Goal: Task Accomplishment & Management: Use online tool/utility

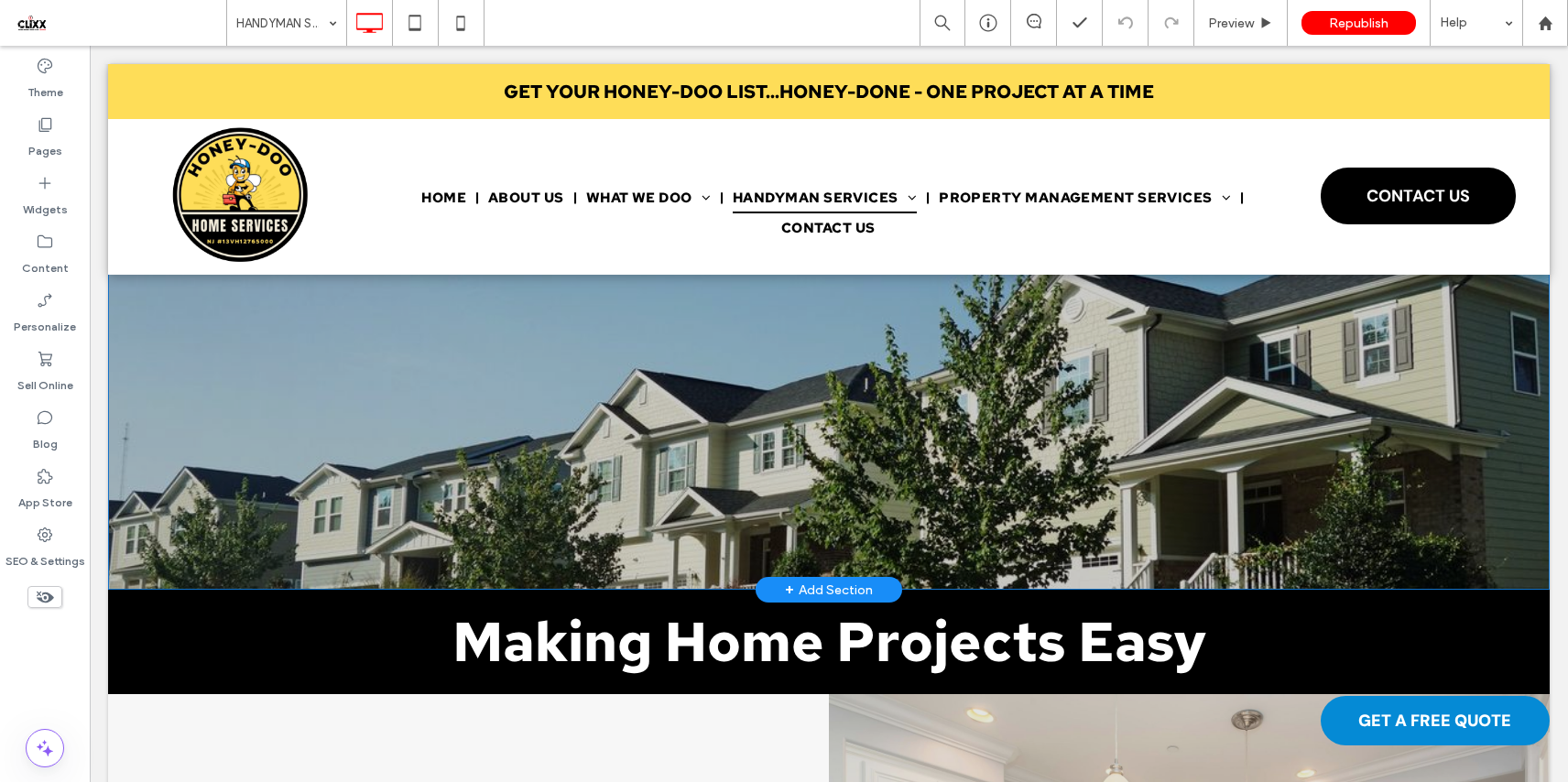
scroll to position [110, 0]
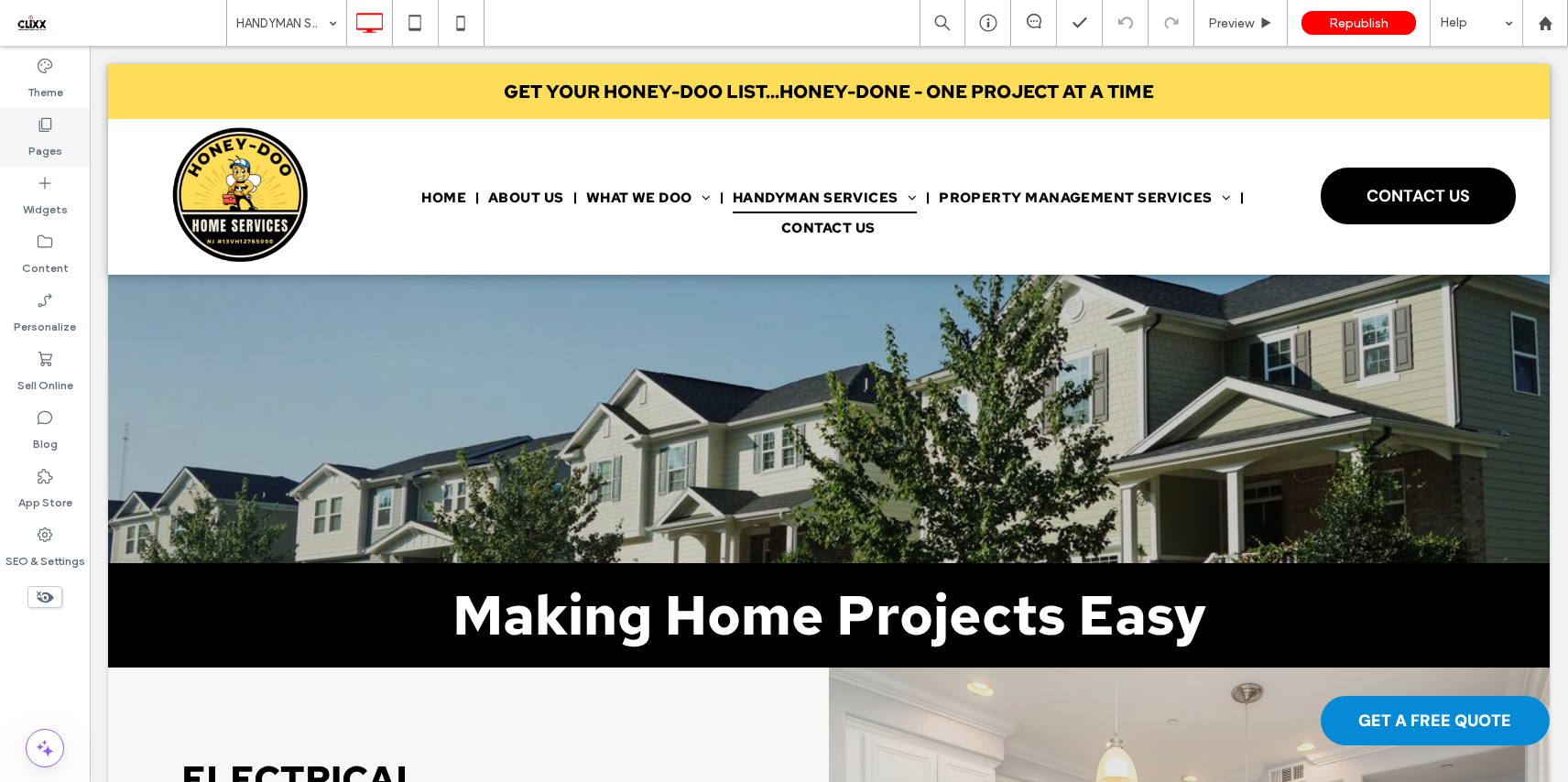
click at [43, 138] on label "Pages" at bounding box center [45, 146] width 34 height 25
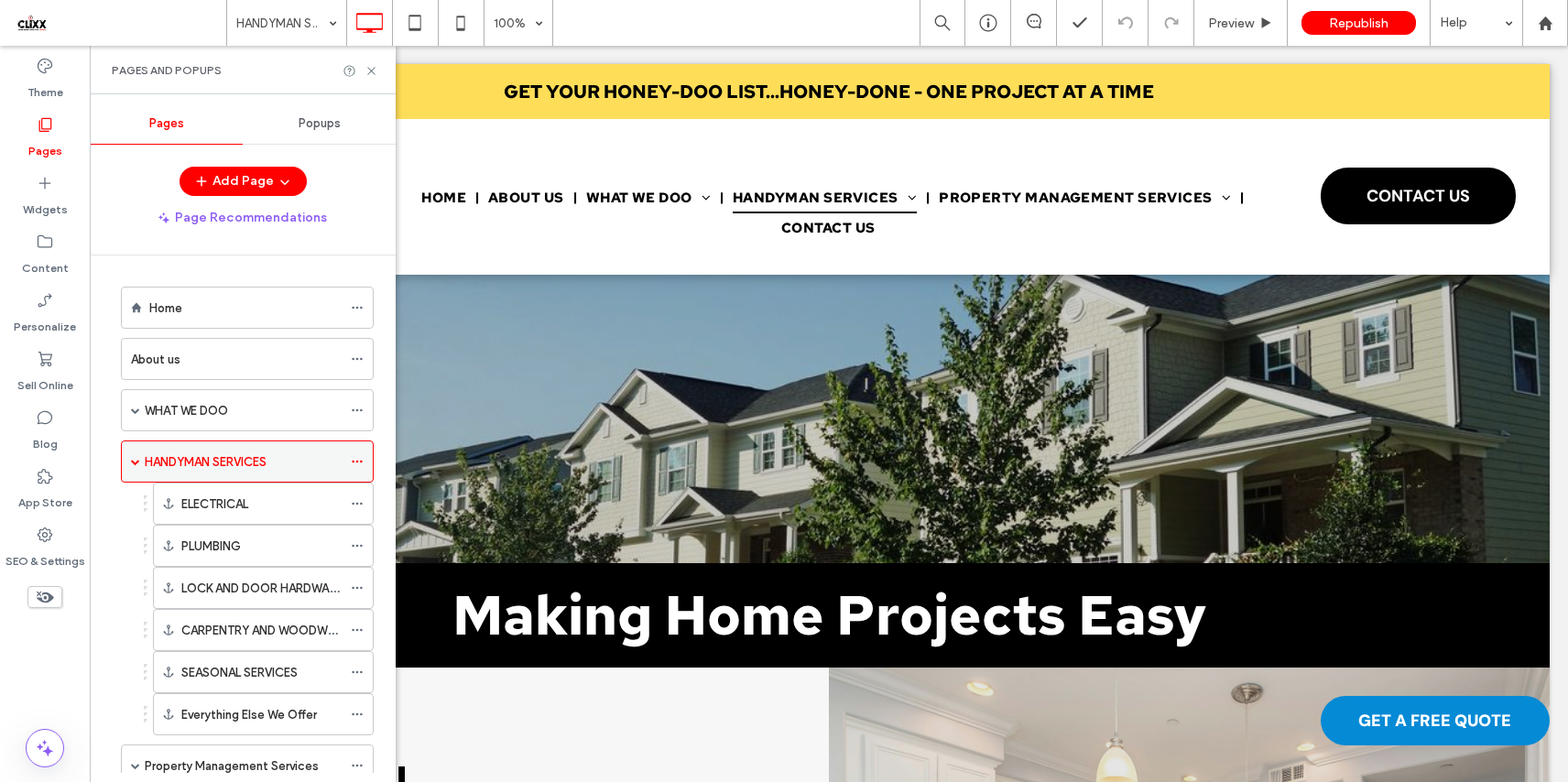
click at [135, 462] on span at bounding box center [136, 462] width 9 height 9
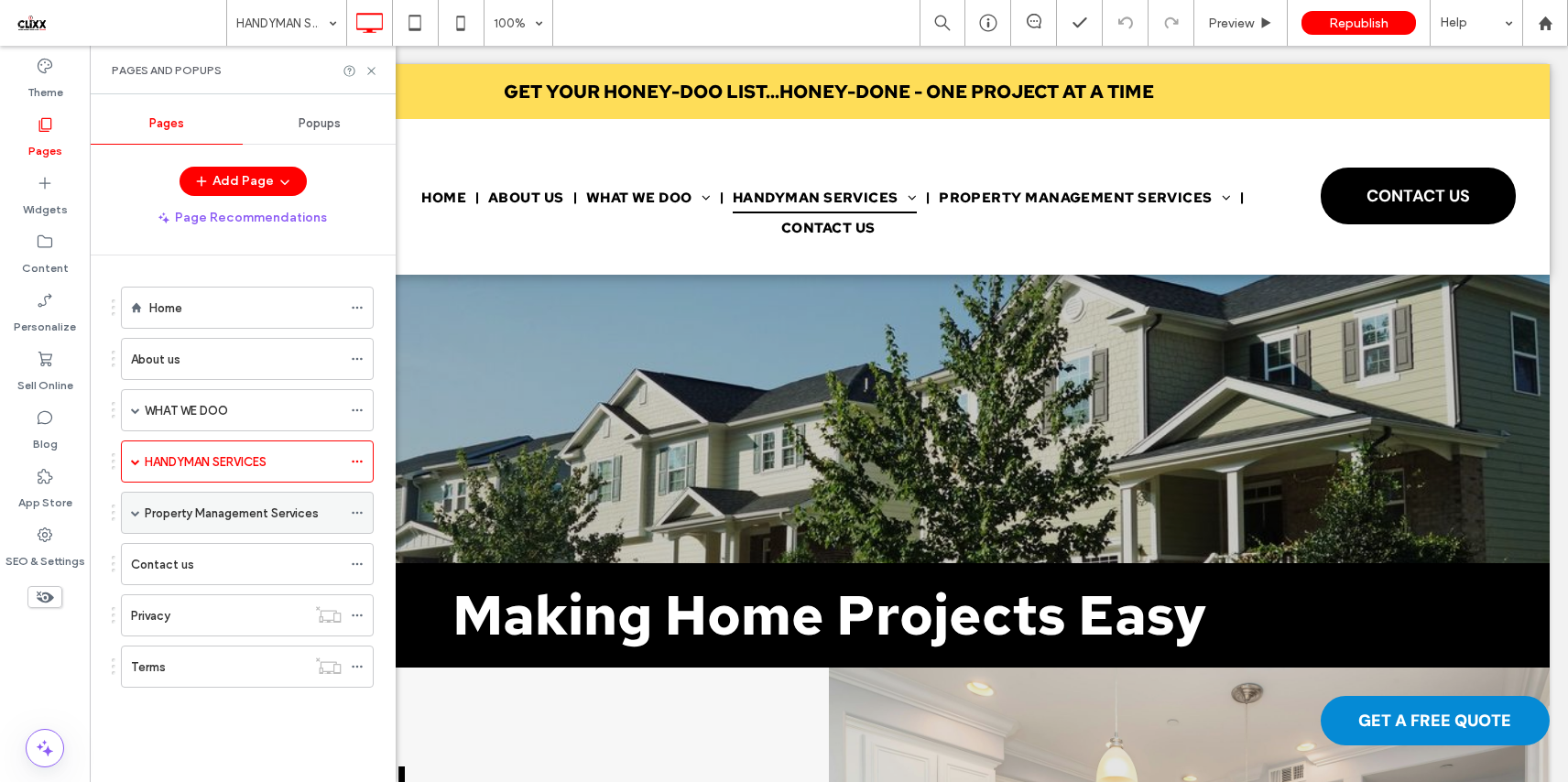
click at [183, 505] on label "Property Management Services" at bounding box center [231, 513] width 174 height 32
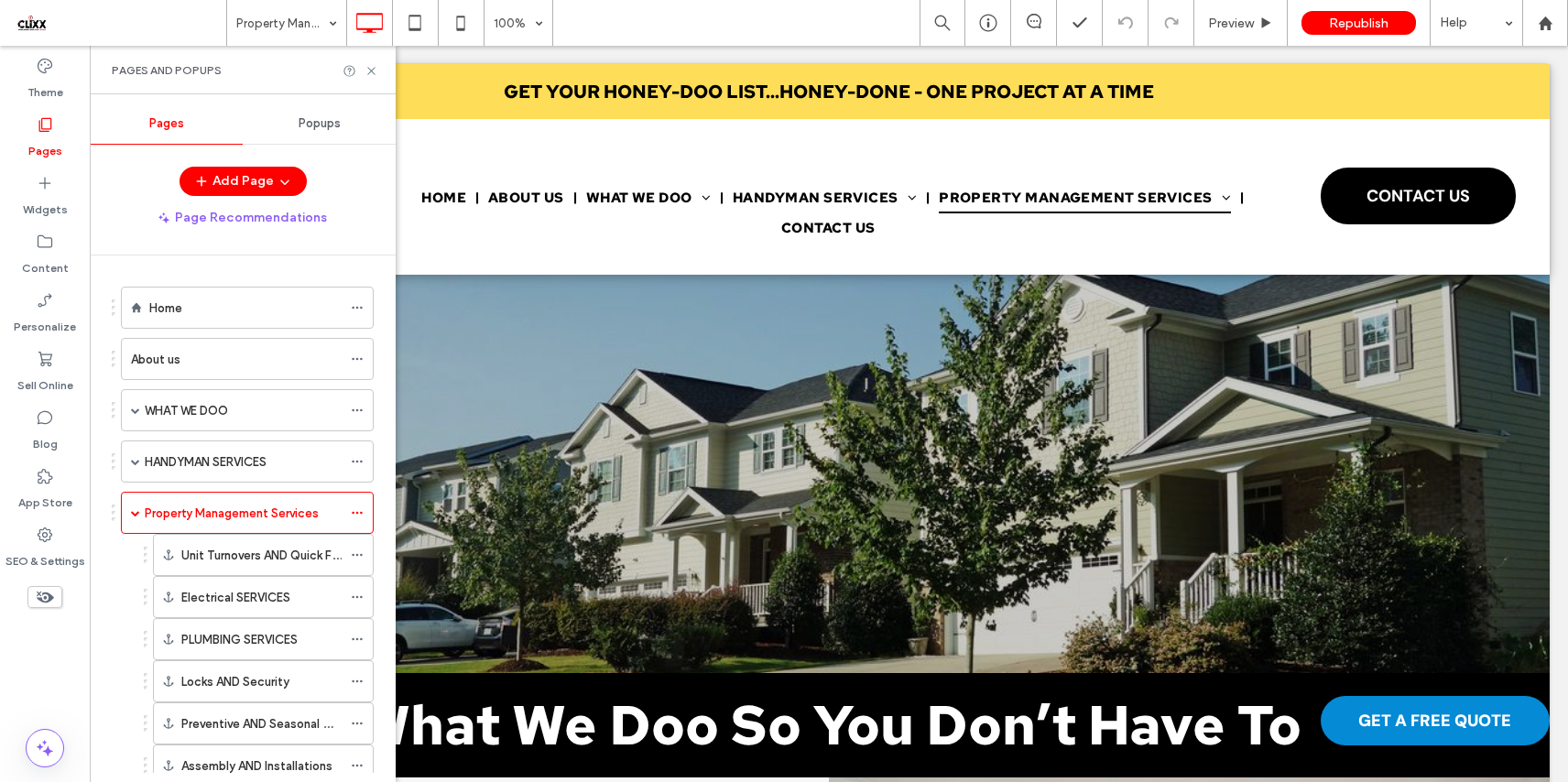
scroll to position [0, 0]
drag, startPoint x: 375, startPoint y: 74, endPoint x: 307, endPoint y: 64, distance: 68.7
click at [375, 74] on icon at bounding box center [371, 70] width 14 height 14
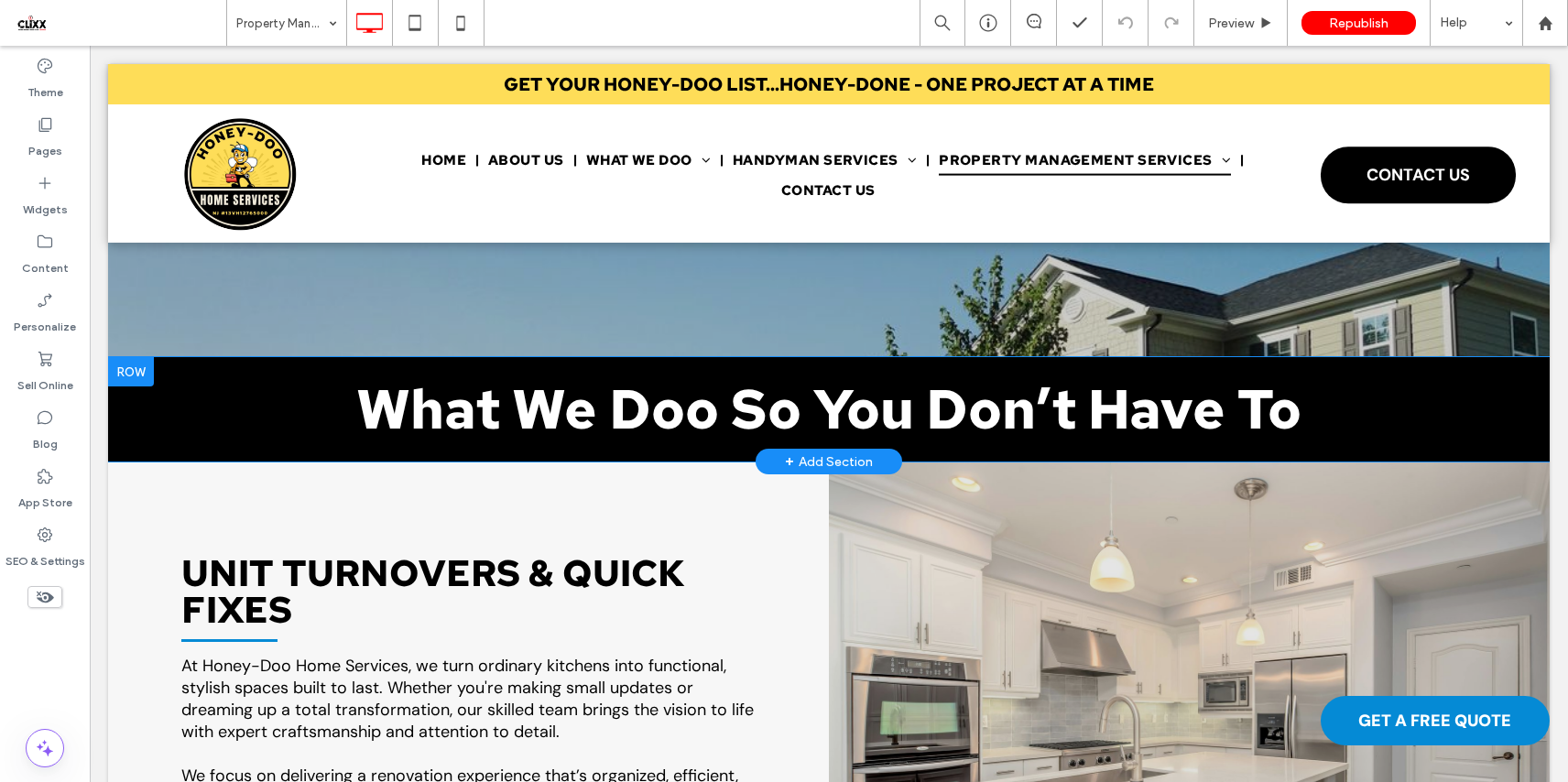
scroll to position [315, 0]
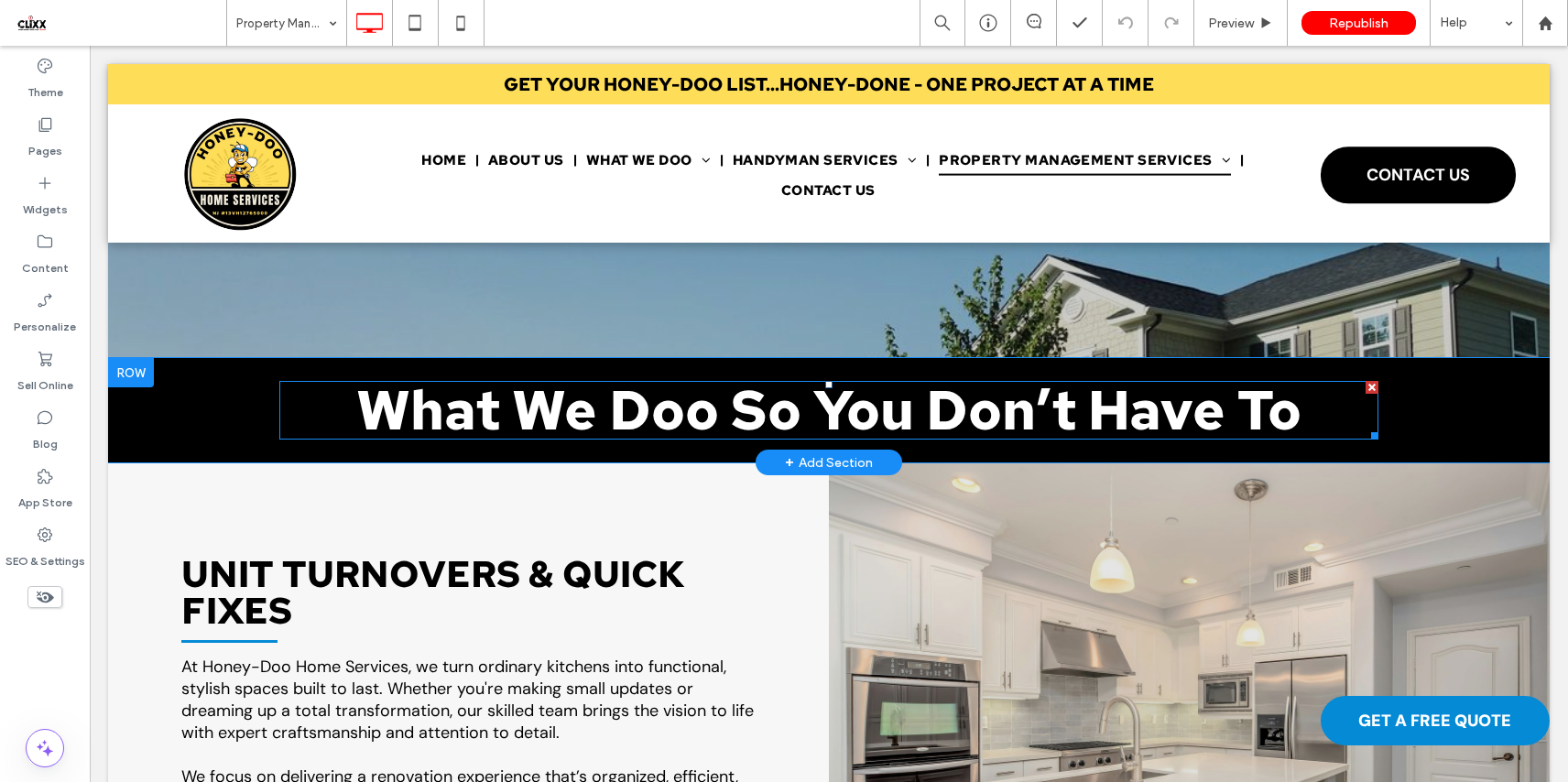
click at [985, 411] on span "What We Doo So You Don’t Have To" at bounding box center [828, 409] width 945 height 72
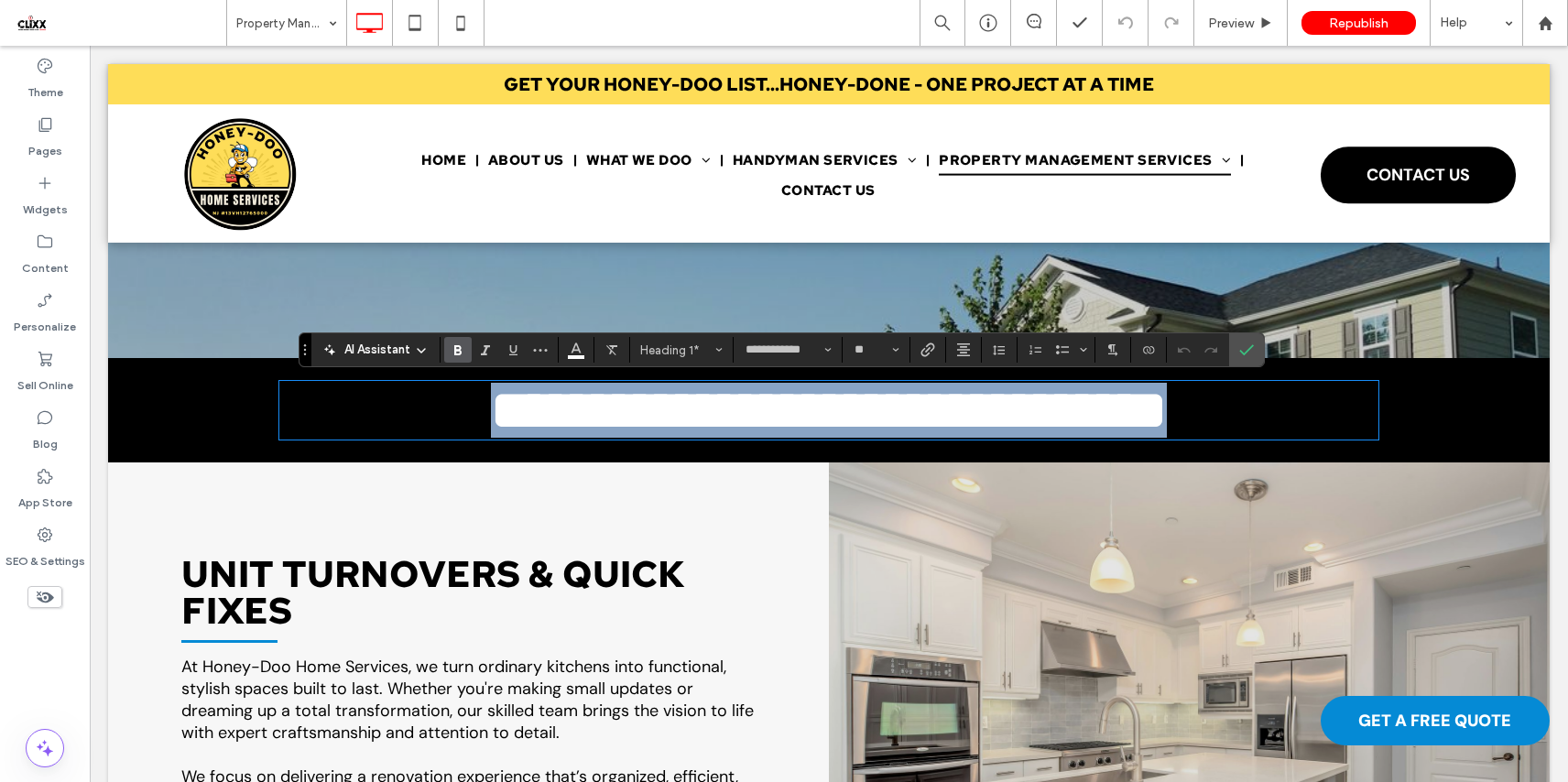
type input "*******"
type input "**"
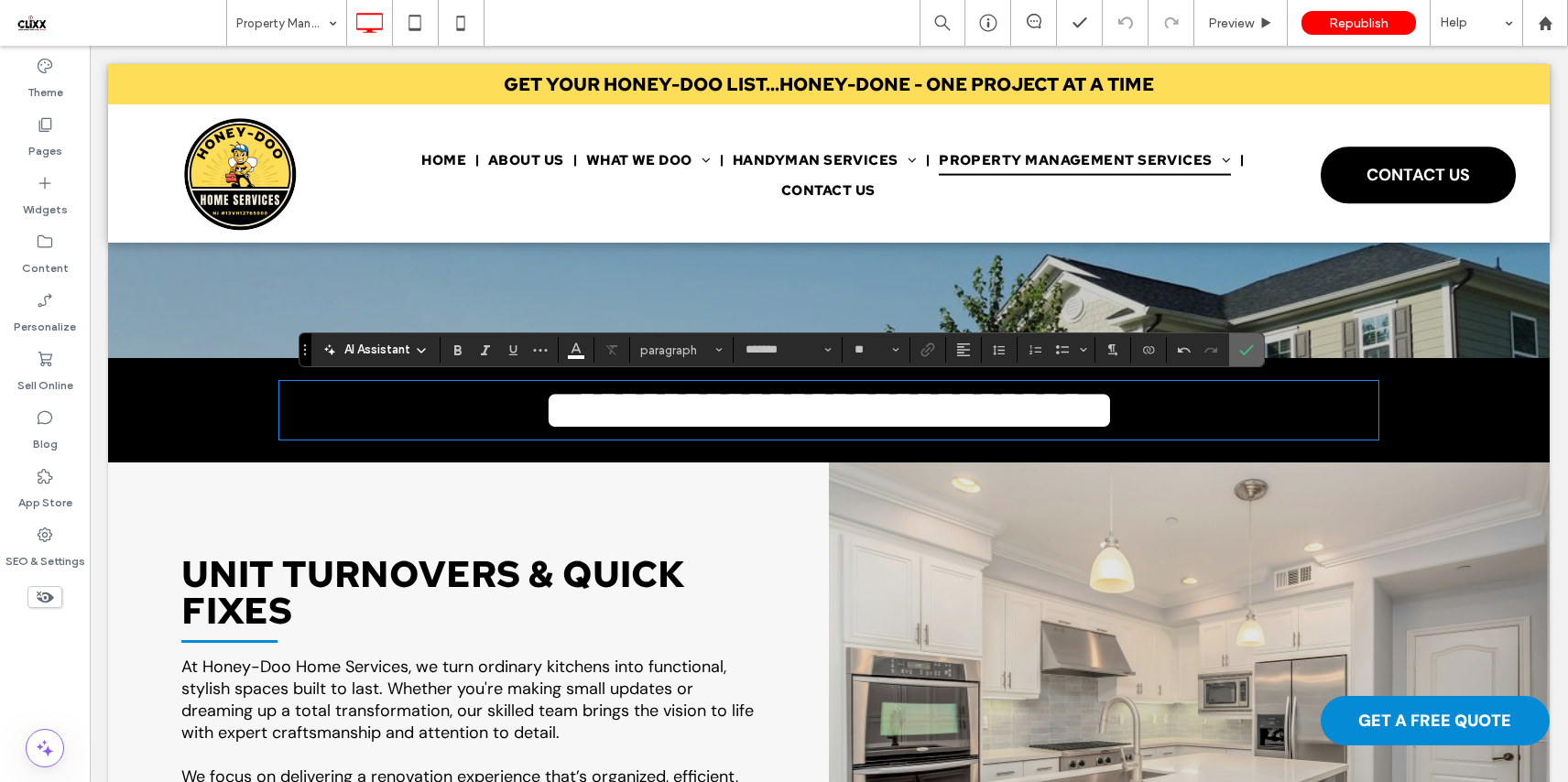
click at [1248, 351] on icon "Confirm" at bounding box center [1247, 350] width 15 height 15
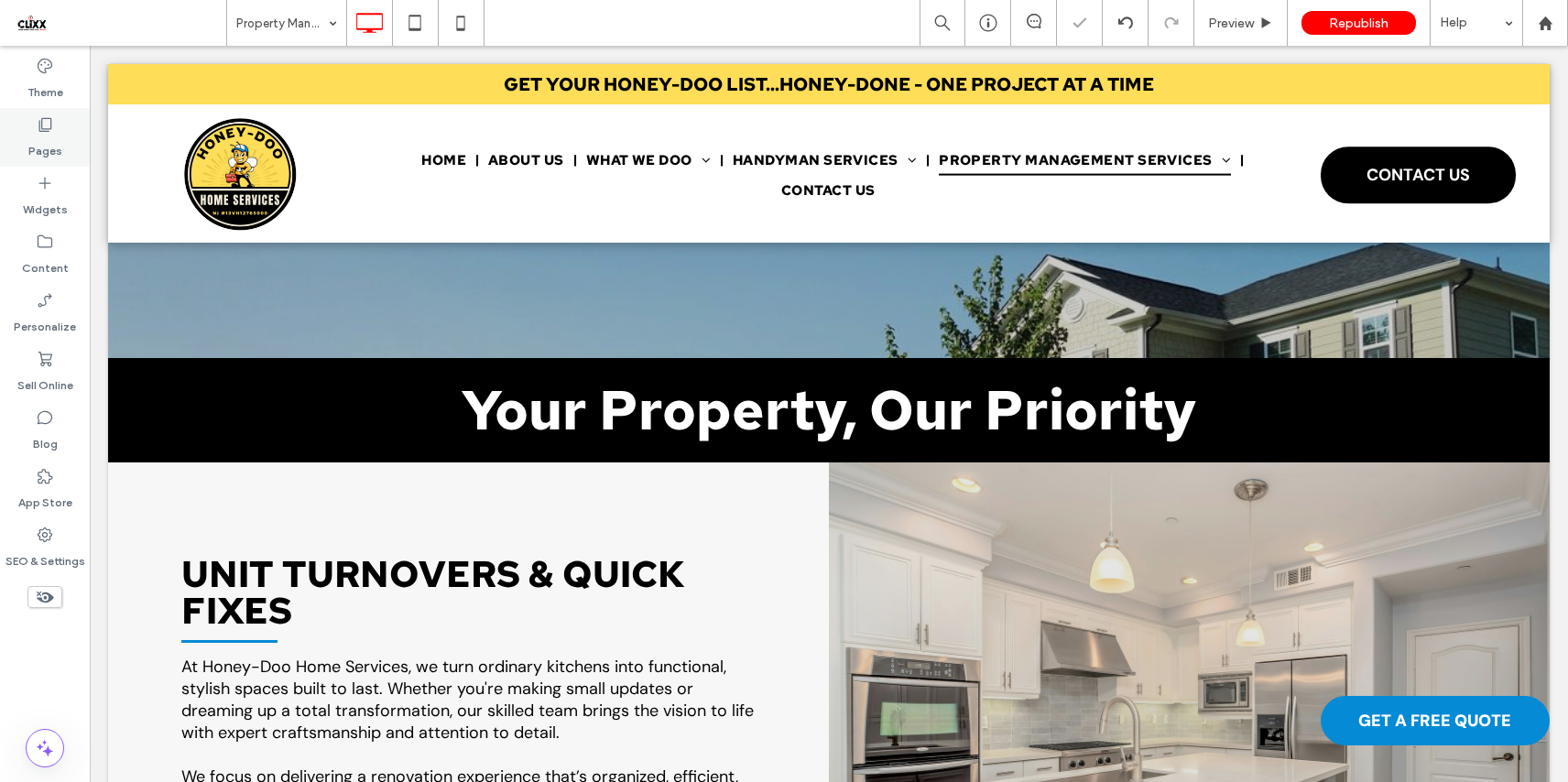
click at [36, 133] on icon at bounding box center [45, 125] width 19 height 19
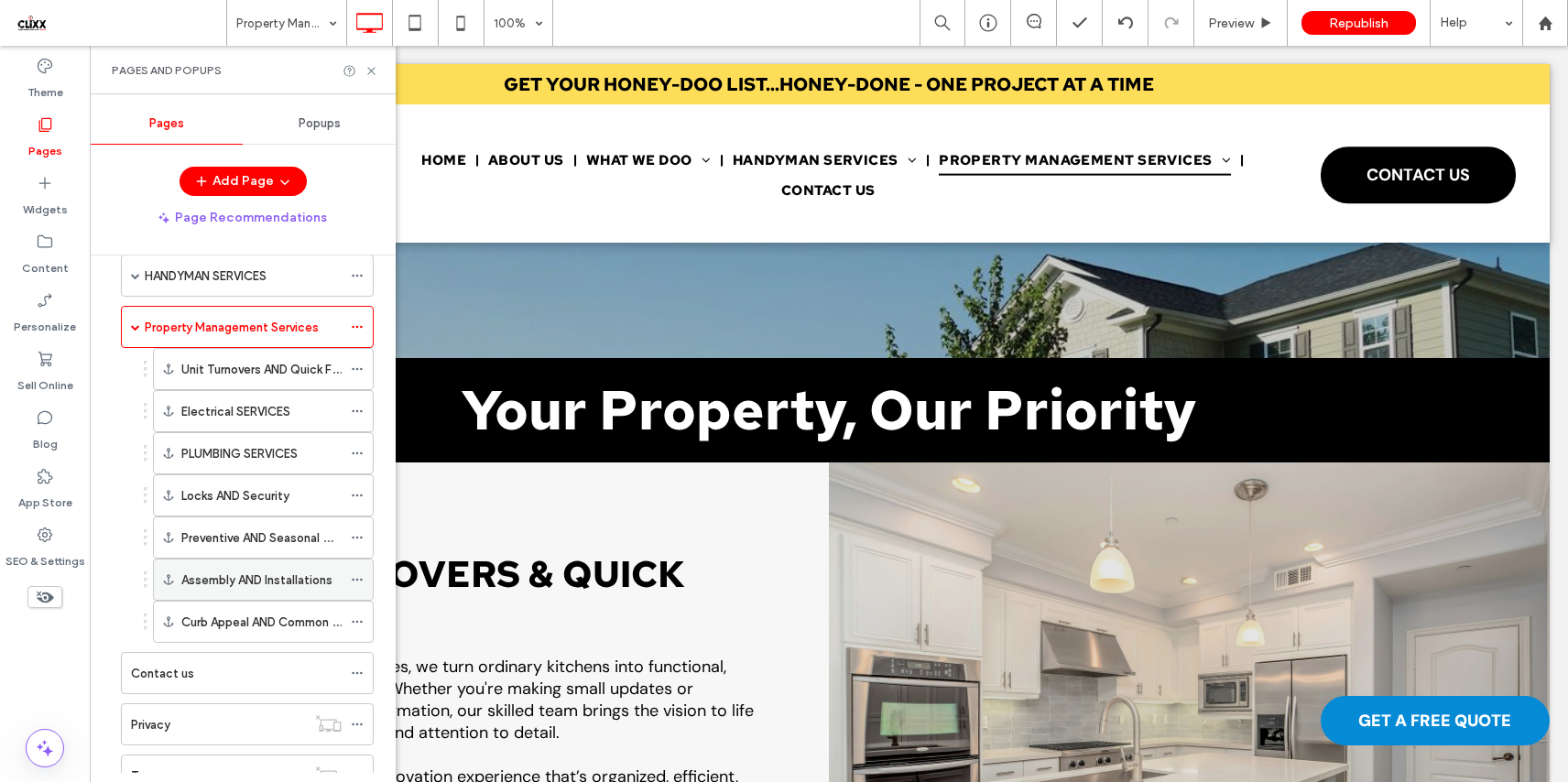
scroll to position [143, 0]
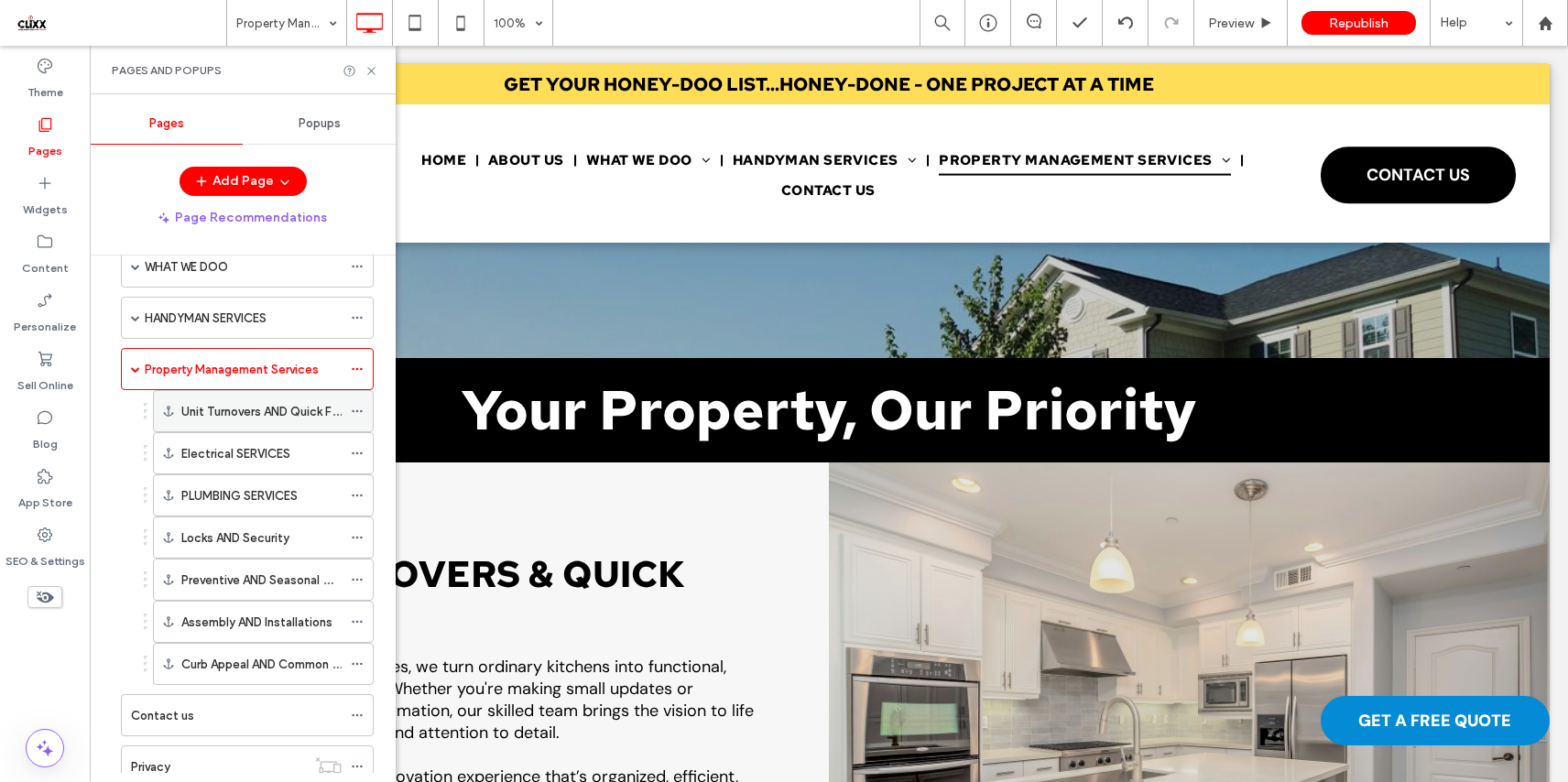
click at [230, 423] on div "Unit Turnovers AND Quick Fixes" at bounding box center [261, 410] width 160 height 40
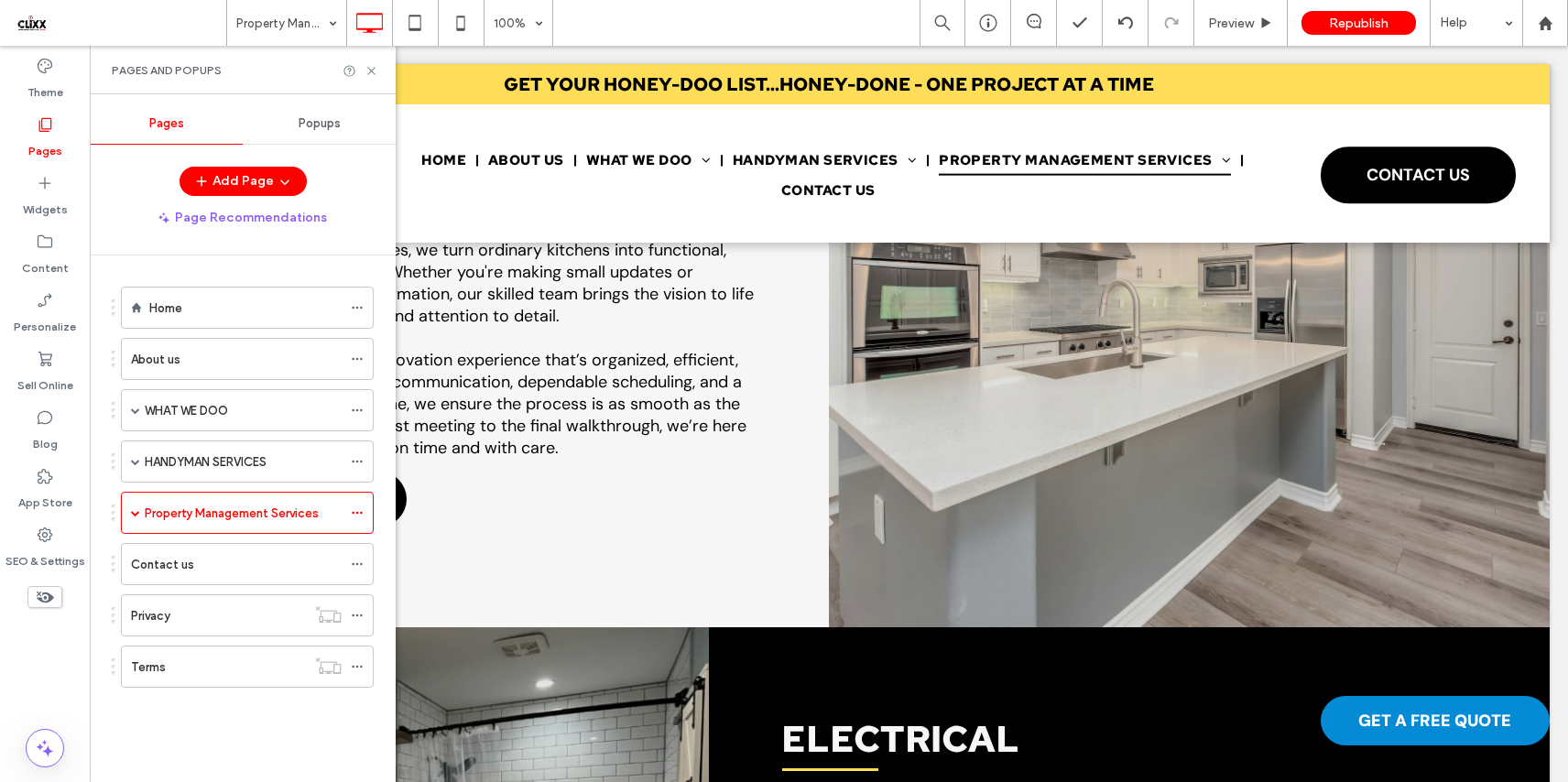
scroll to position [0, 0]
drag, startPoint x: 372, startPoint y: 75, endPoint x: 290, endPoint y: 63, distance: 82.9
click at [372, 75] on icon at bounding box center [371, 70] width 14 height 14
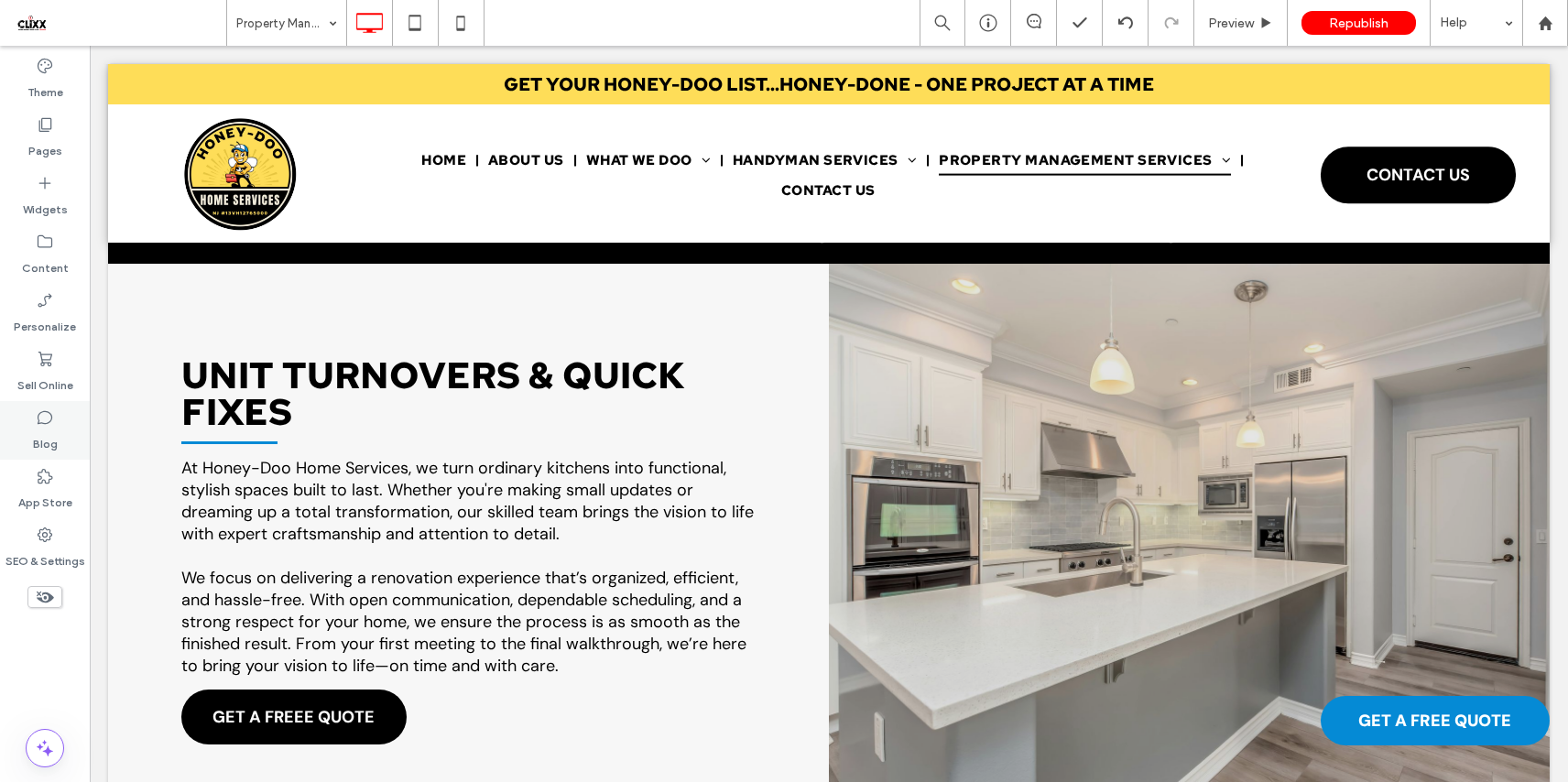
scroll to position [520, 0]
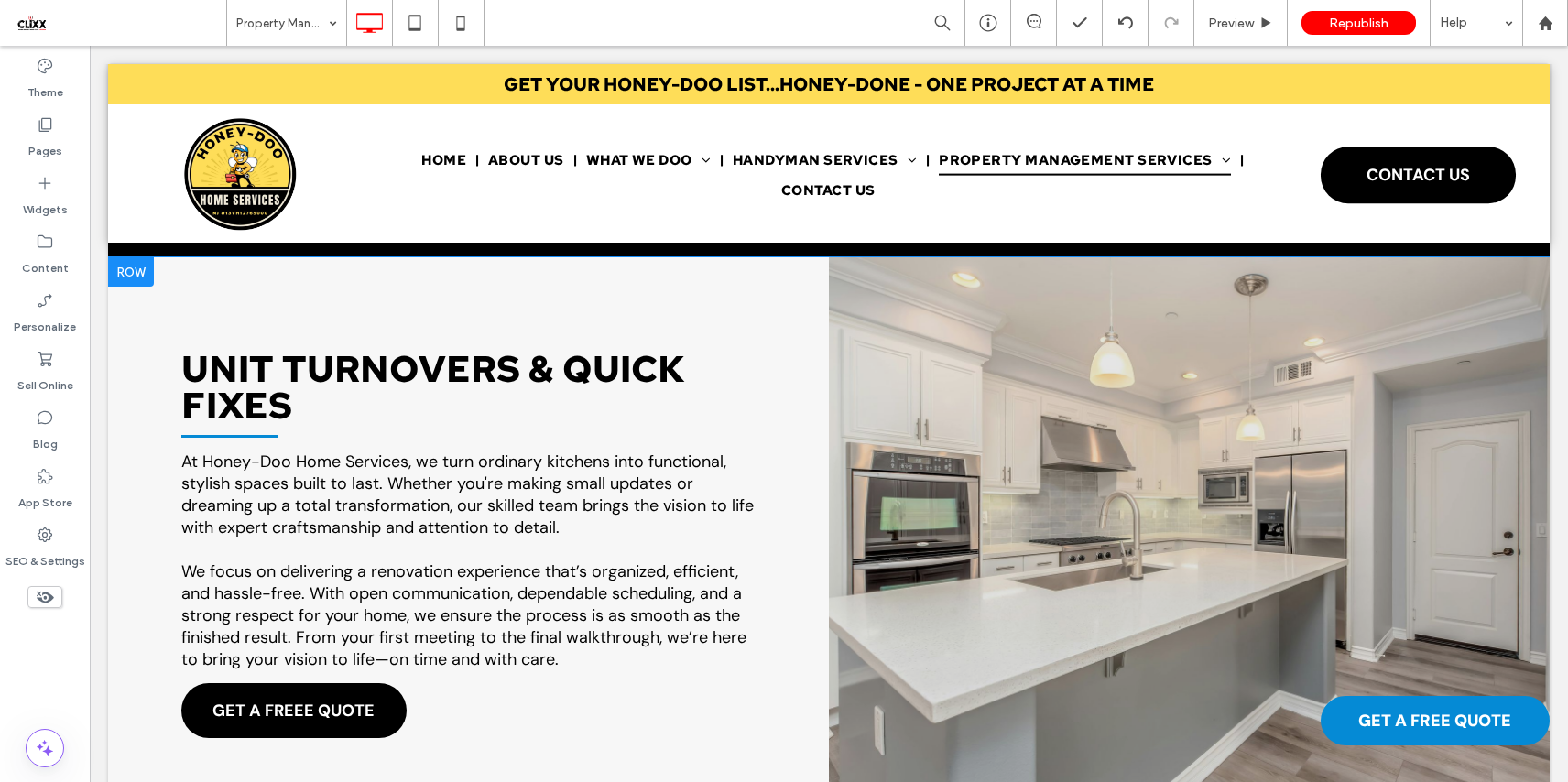
click at [838, 517] on div "Click To Paste" at bounding box center [1189, 548] width 720 height 582
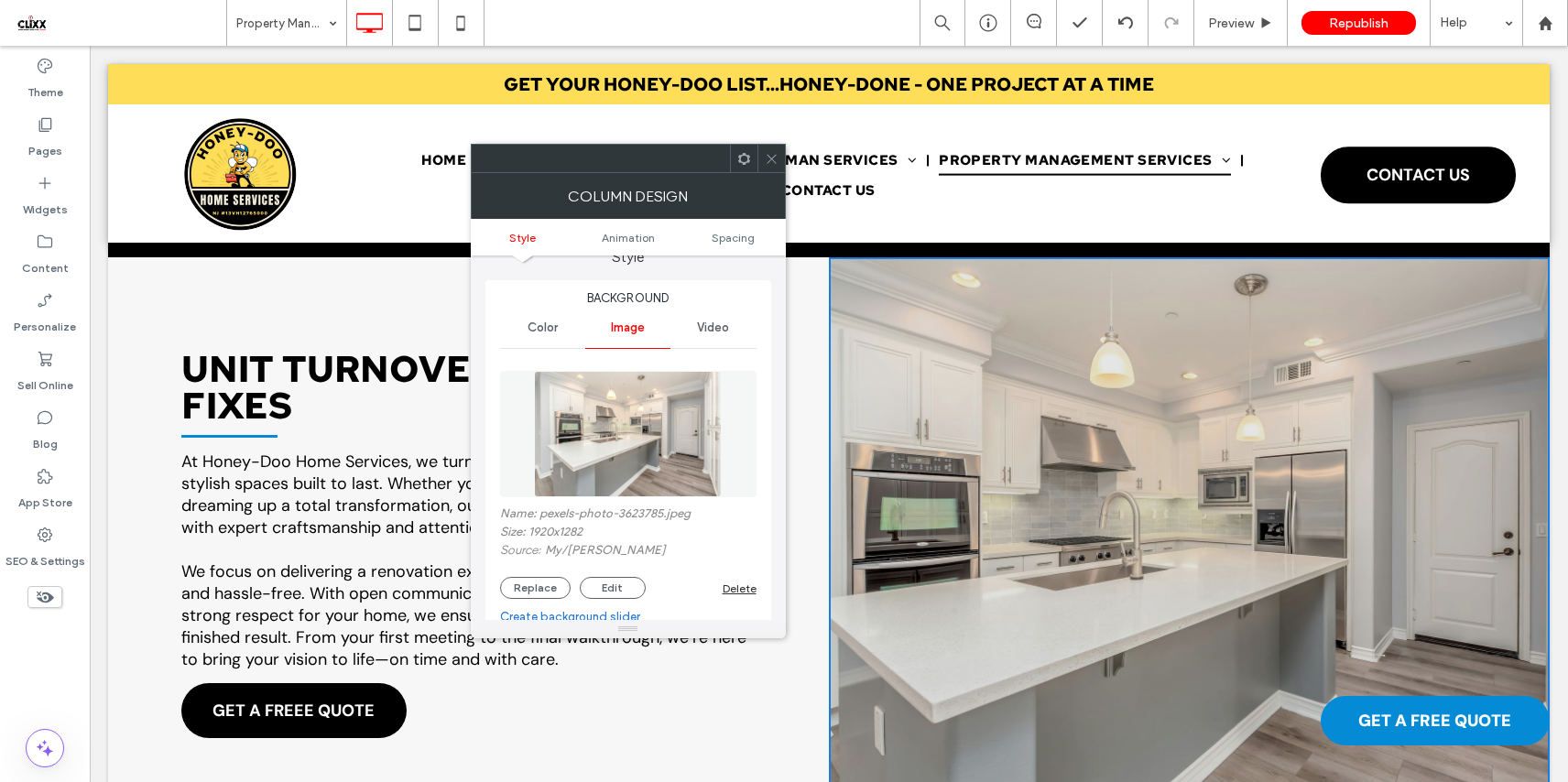
scroll to position [28, 0]
click at [542, 580] on button "Replace" at bounding box center [535, 583] width 70 height 22
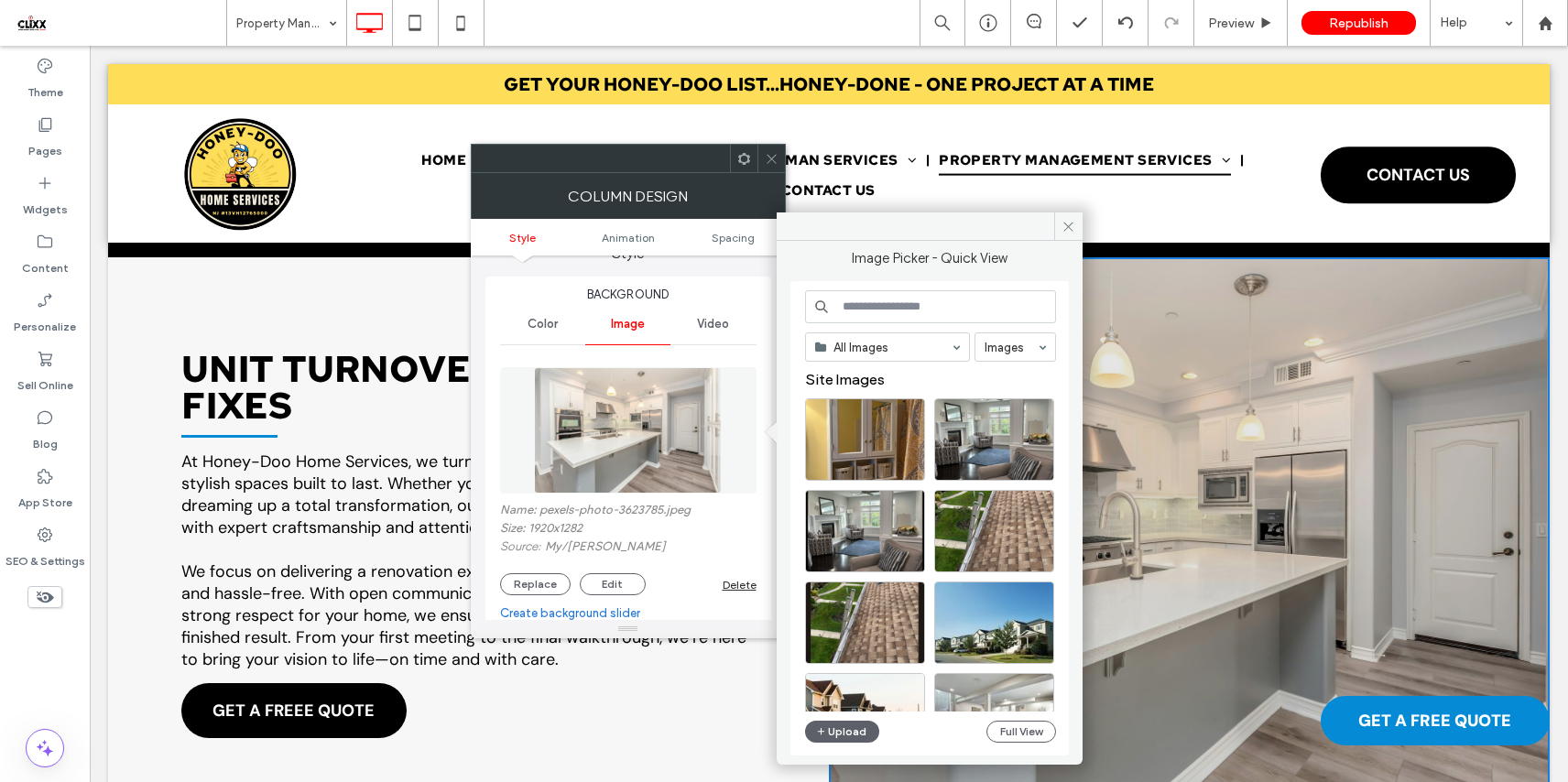
click at [875, 304] on input at bounding box center [930, 306] width 251 height 33
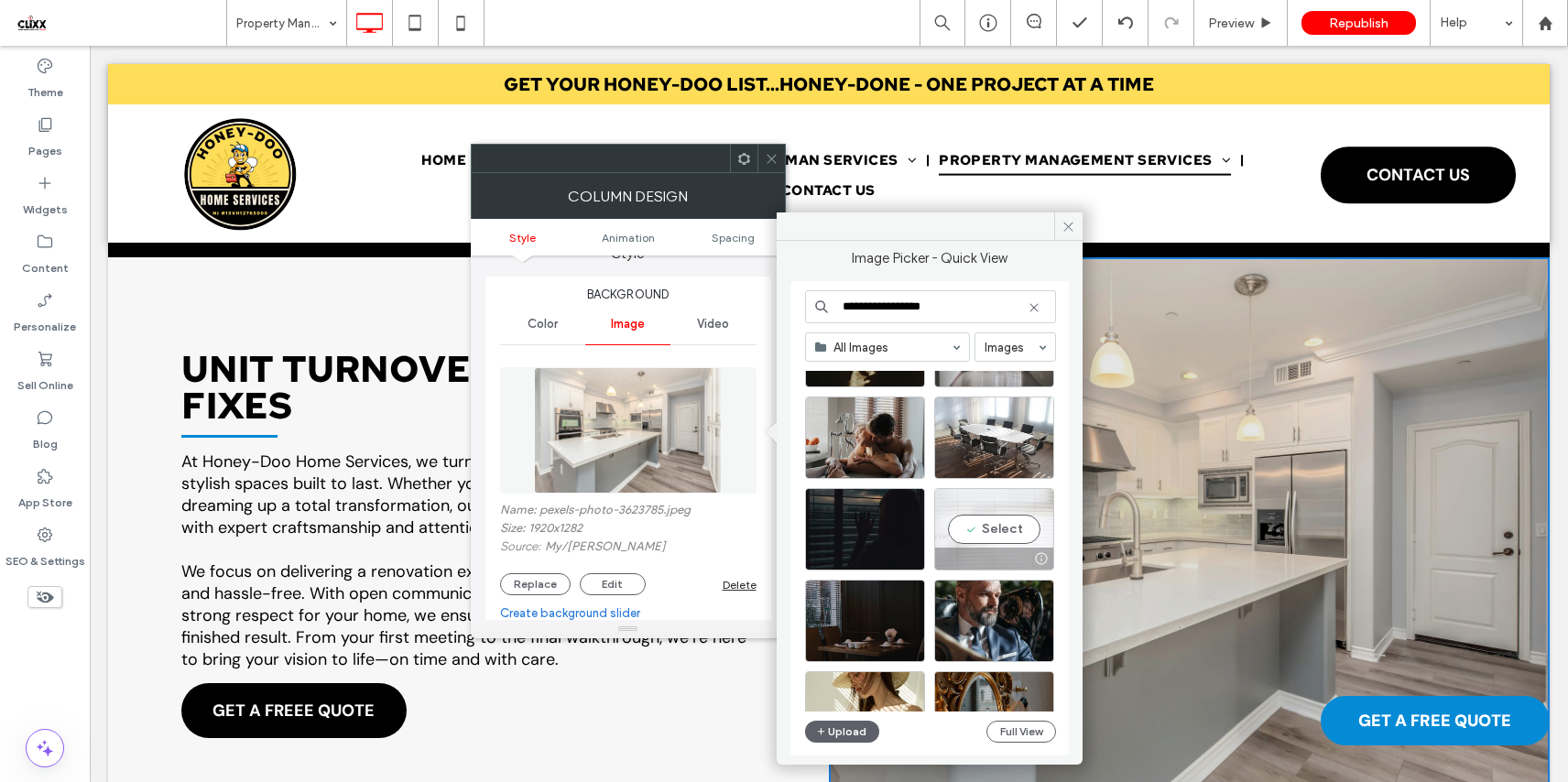
scroll to position [560, 0]
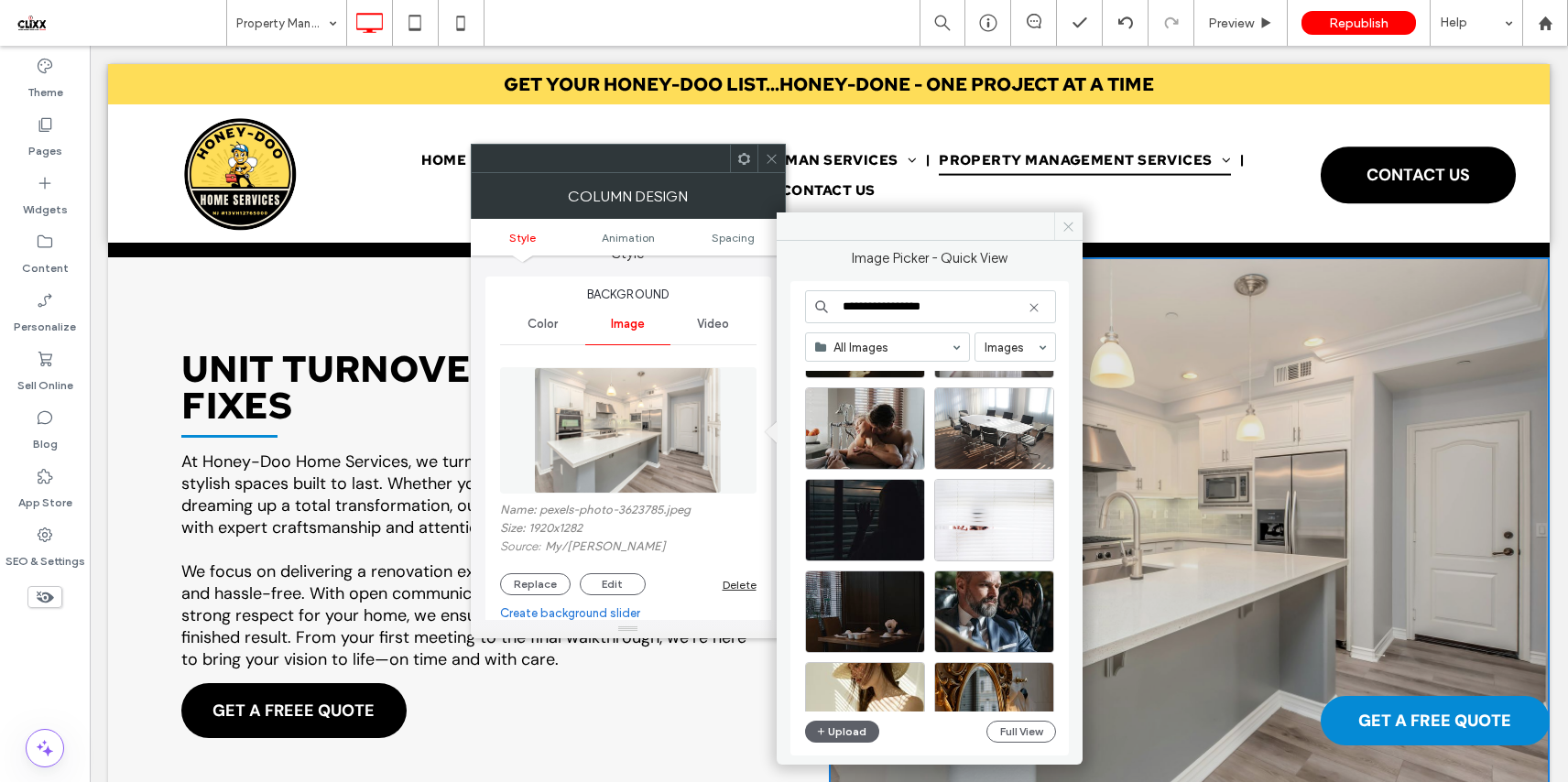
type input "**********"
click at [1069, 224] on icon at bounding box center [1068, 227] width 14 height 14
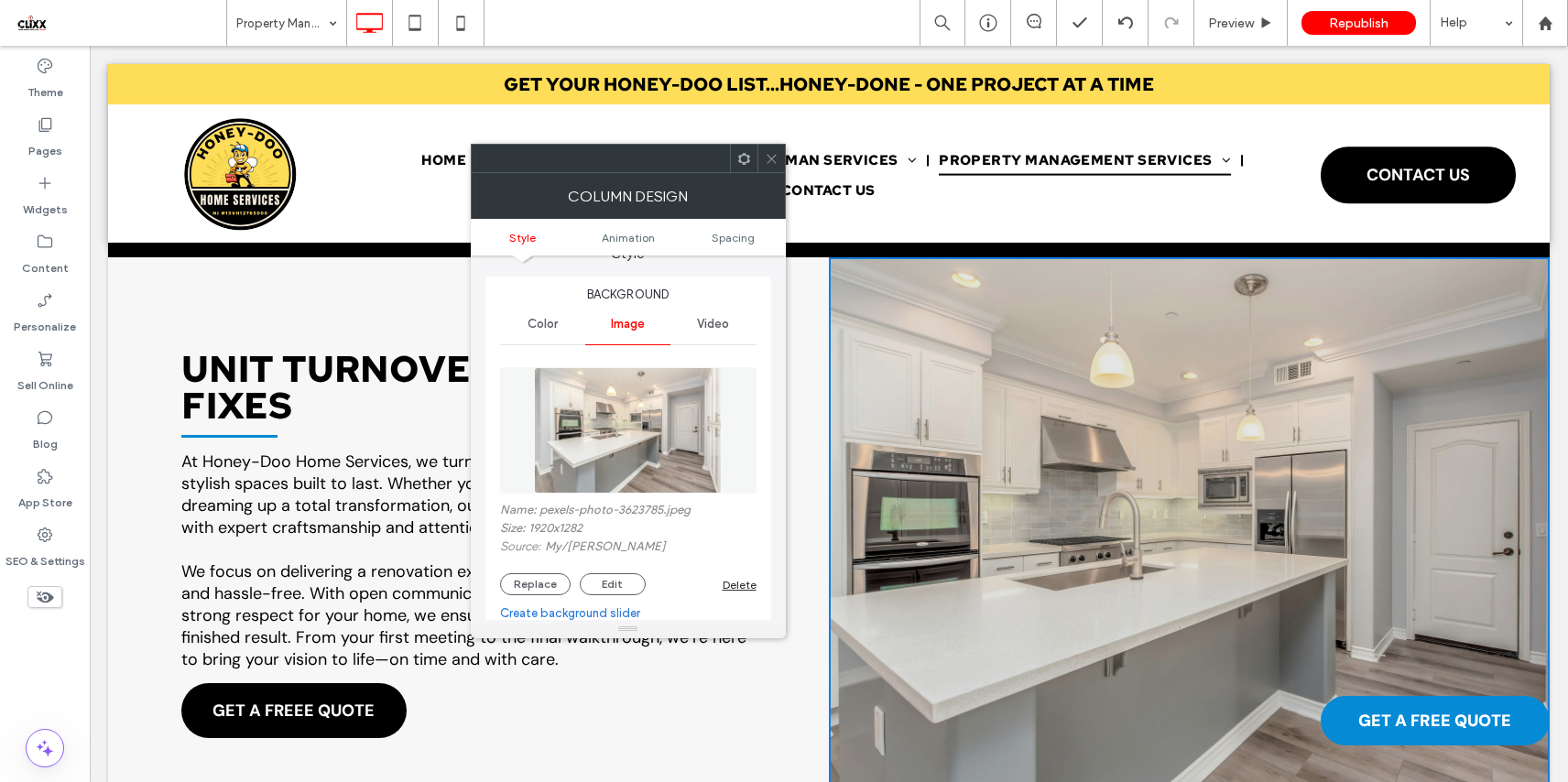
click at [771, 158] on use at bounding box center [771, 158] width 9 height 9
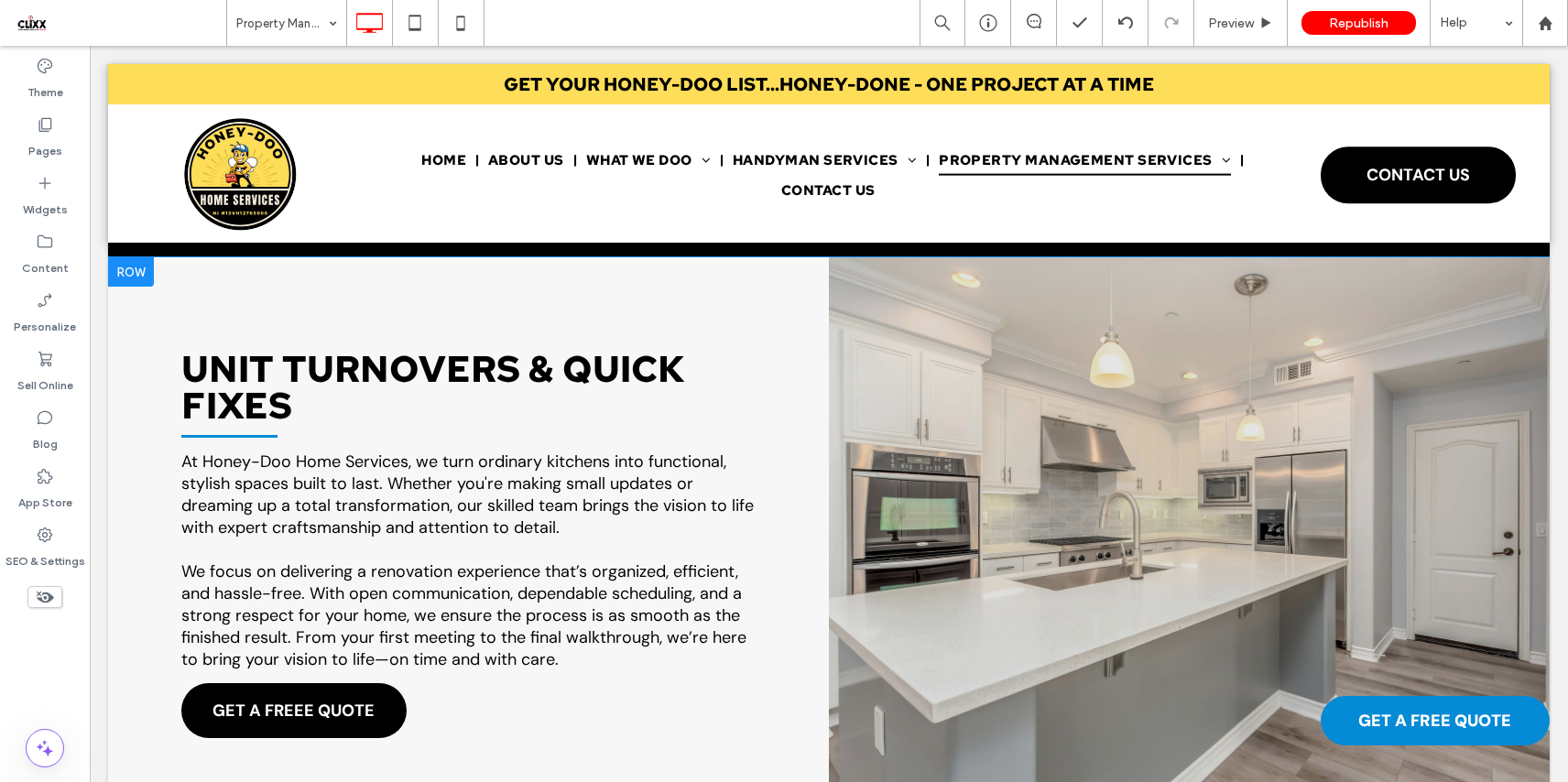
click at [831, 372] on div "Click To Paste" at bounding box center [1189, 548] width 720 height 582
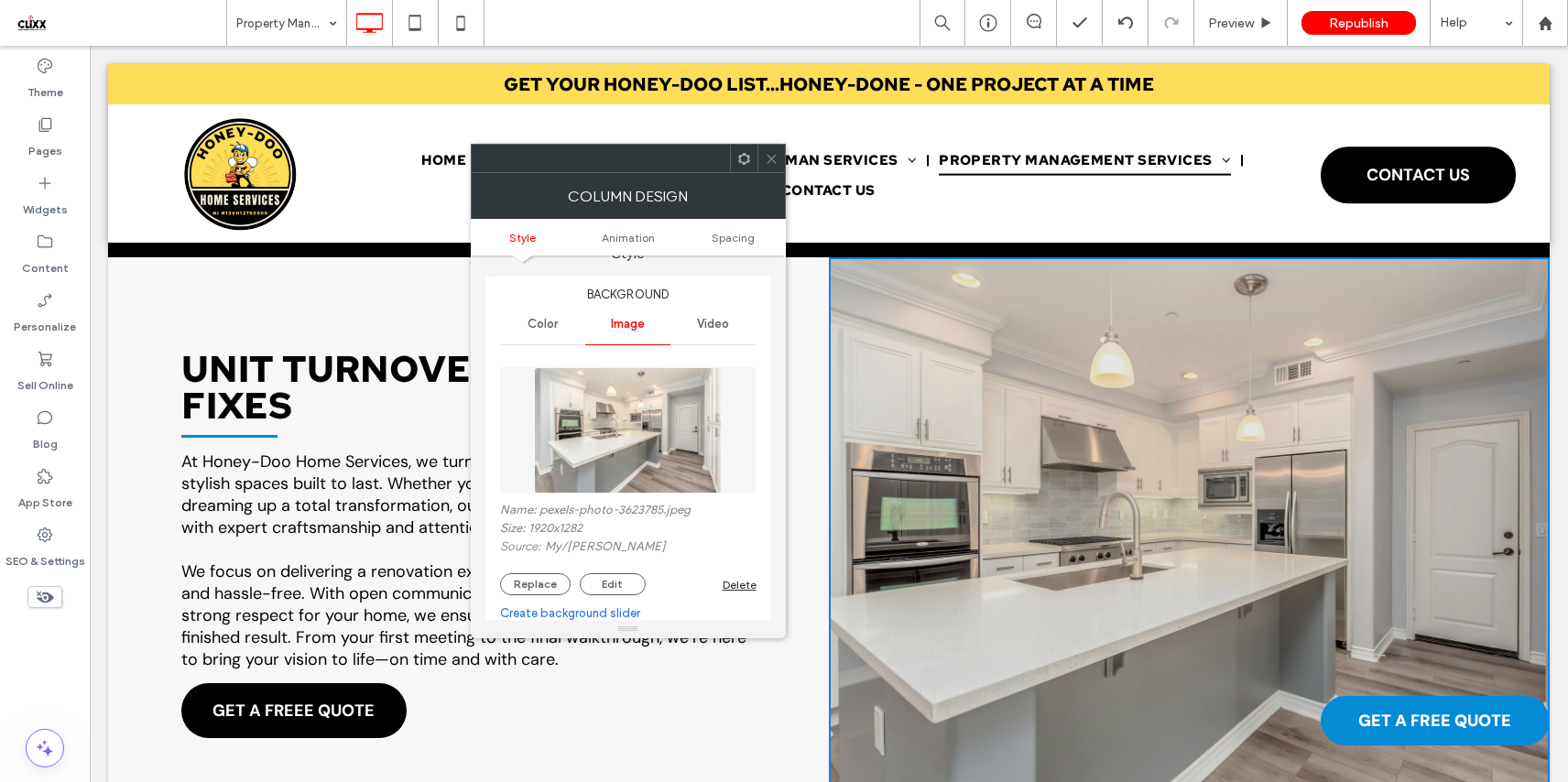
scroll to position [31, 0]
click at [527, 579] on button "Replace" at bounding box center [535, 581] width 70 height 22
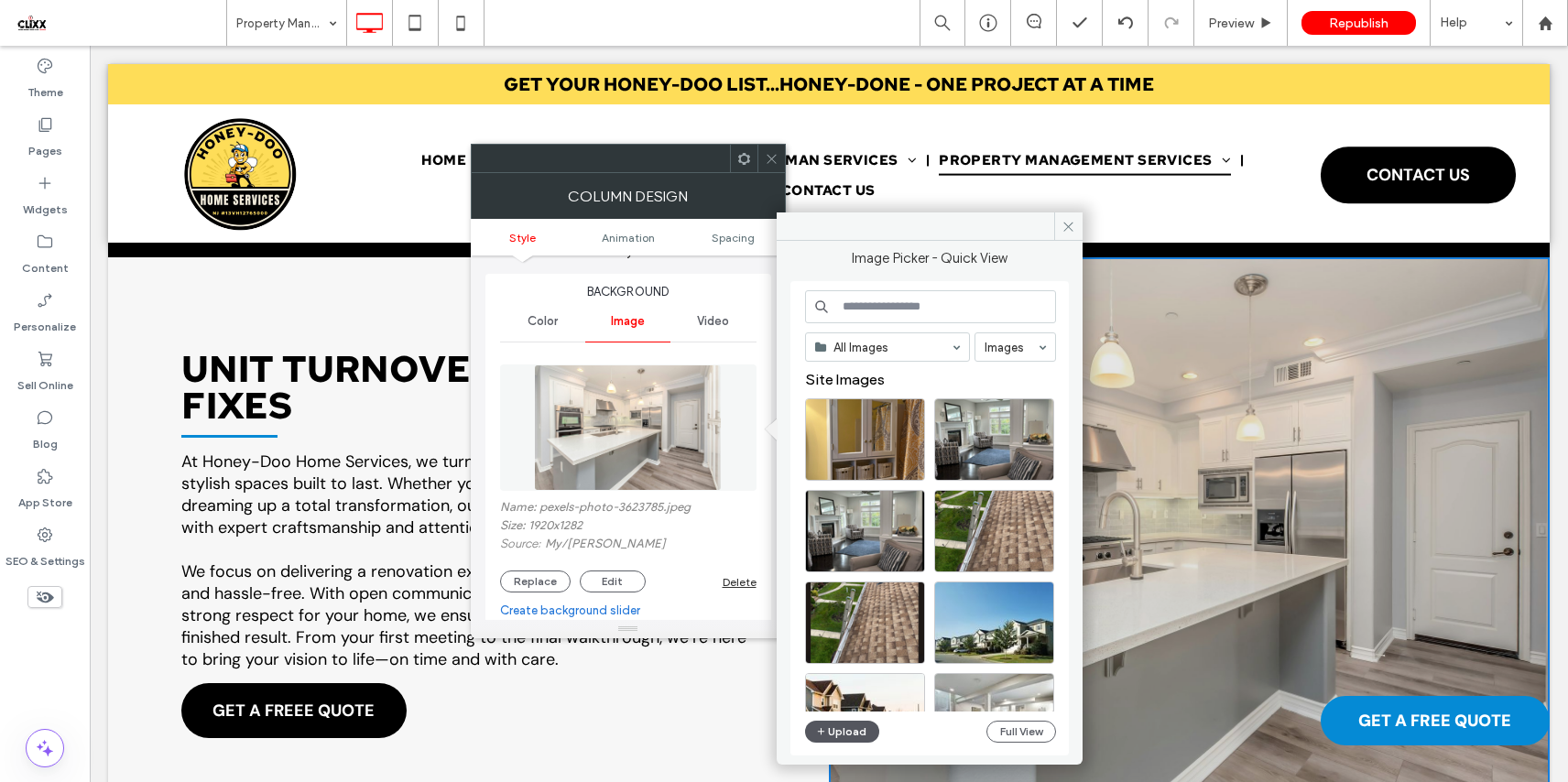
click at [837, 728] on button "Upload" at bounding box center [842, 730] width 75 height 22
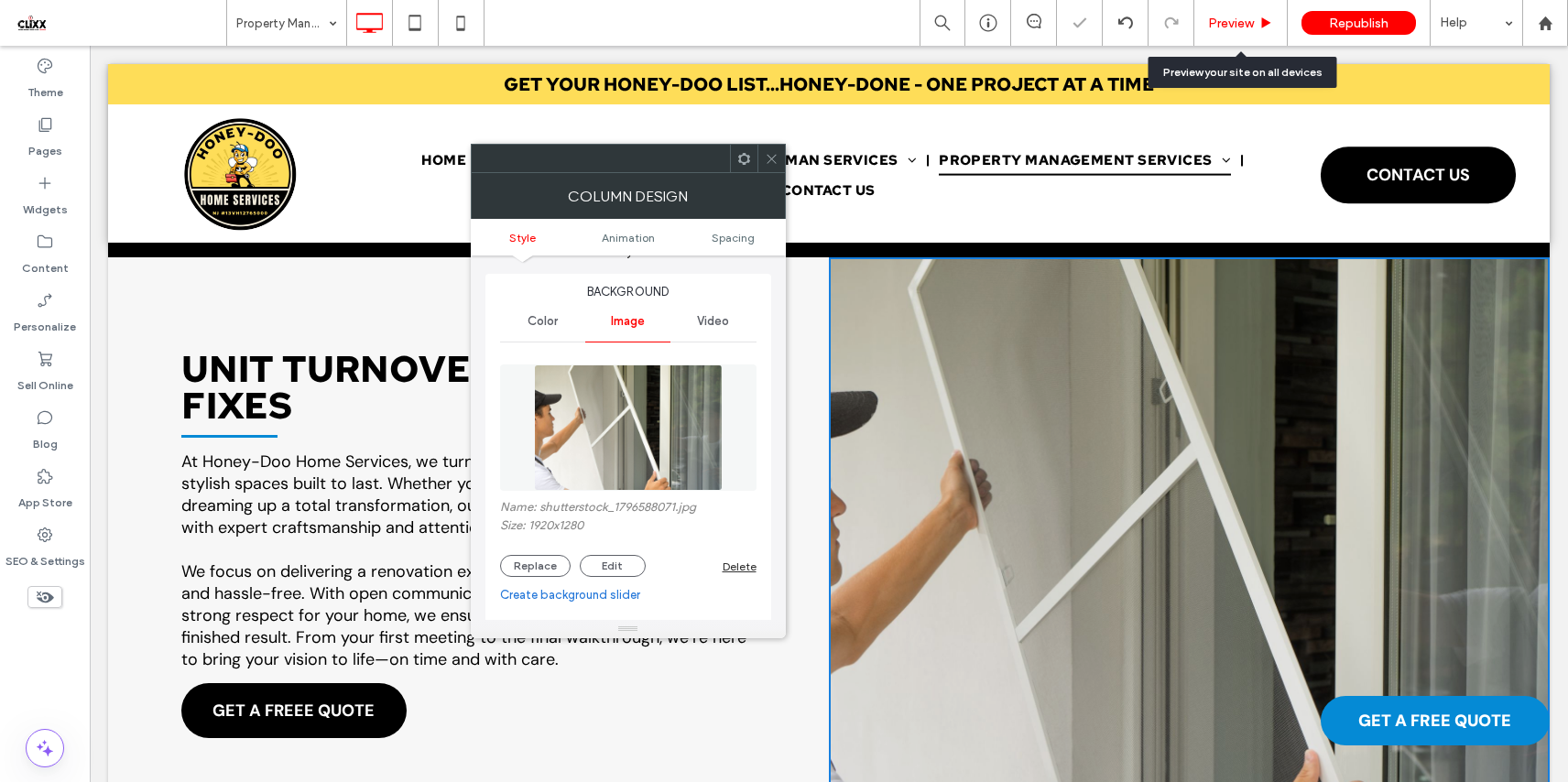
click at [1223, 22] on span "Preview" at bounding box center [1230, 23] width 46 height 16
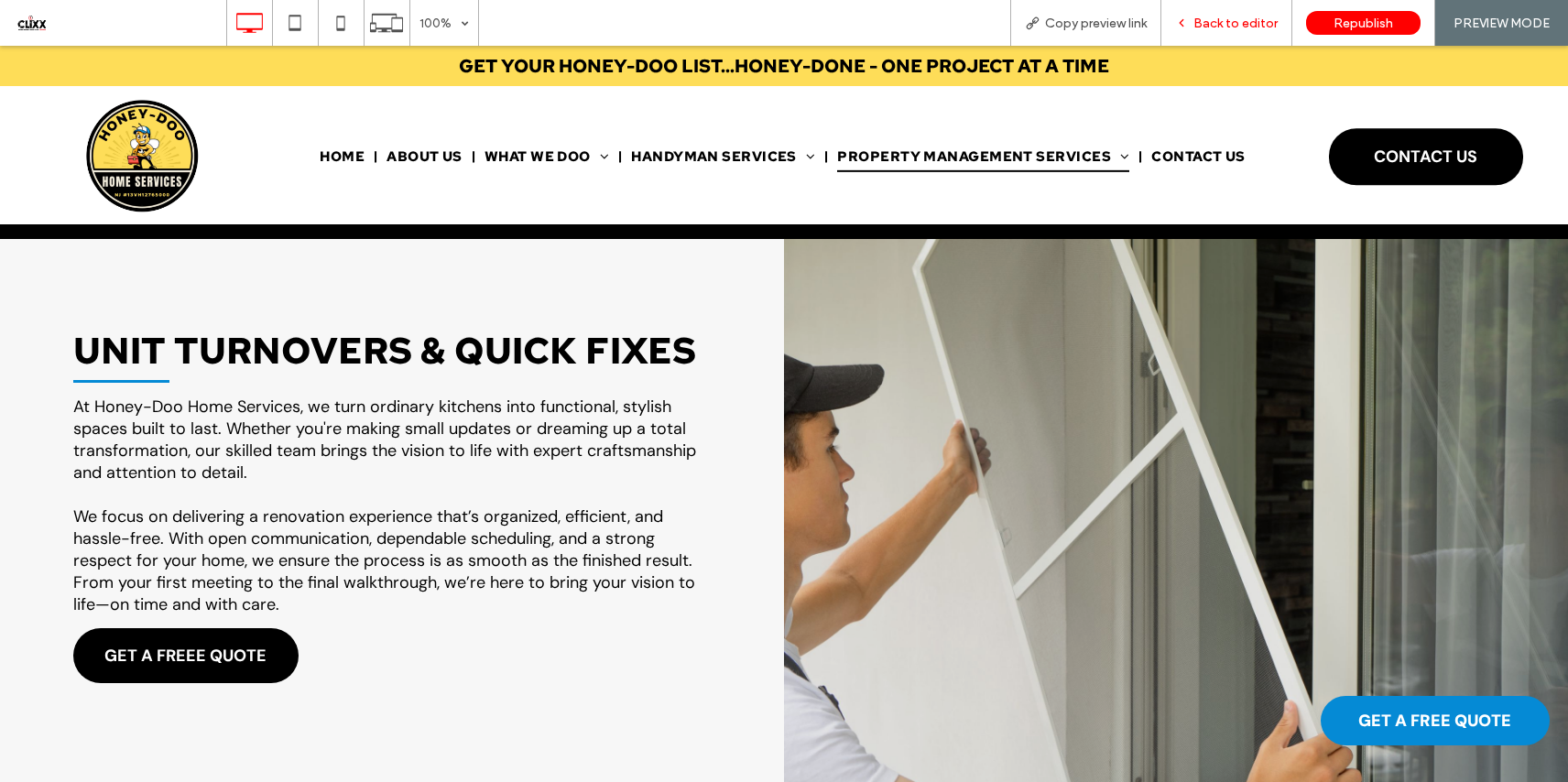
drag, startPoint x: 1223, startPoint y: 22, endPoint x: 969, endPoint y: 227, distance: 326.4
click at [1223, 22] on span "Back to editor" at bounding box center [1235, 23] width 84 height 16
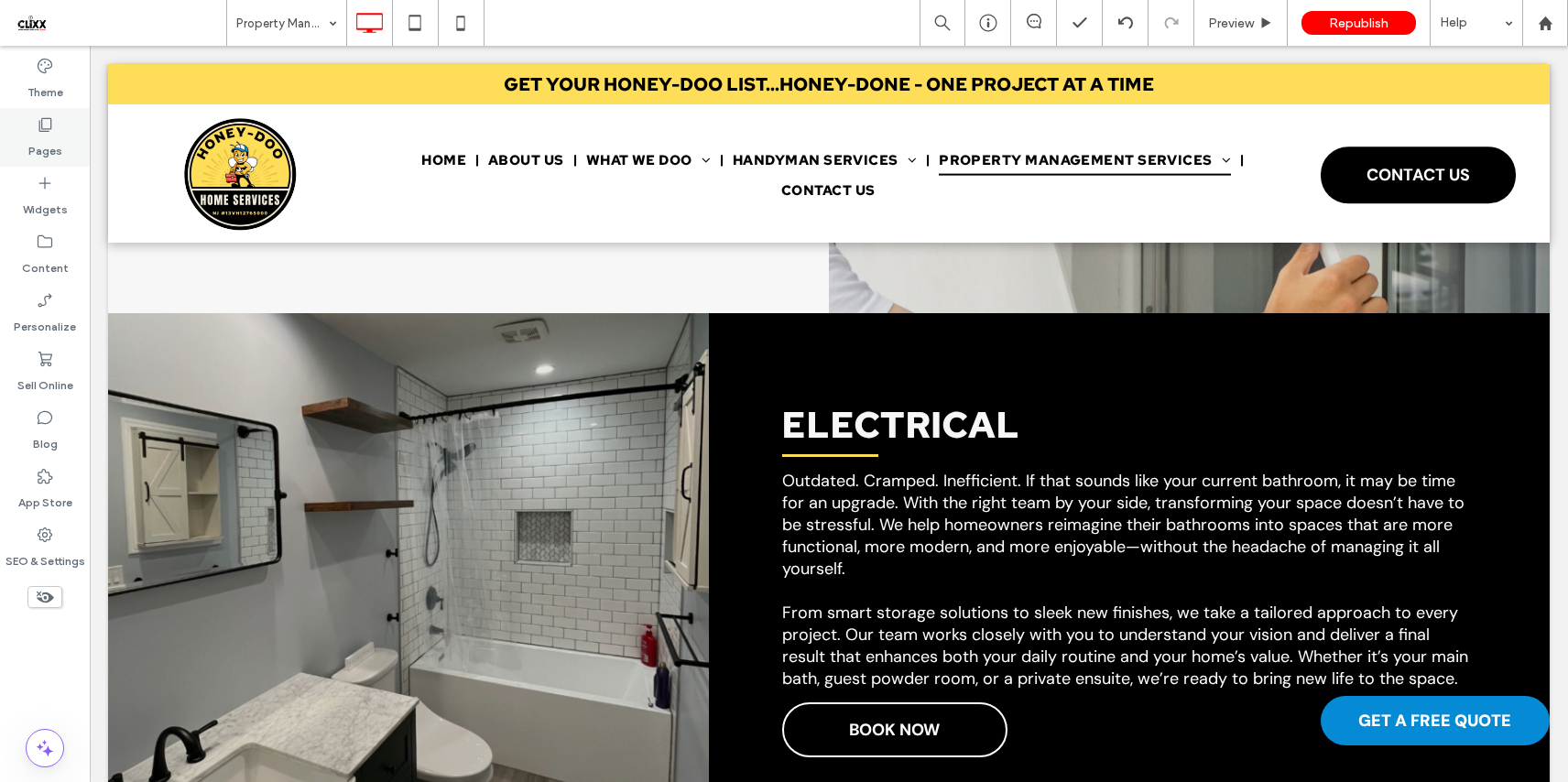
scroll to position [1050, 0]
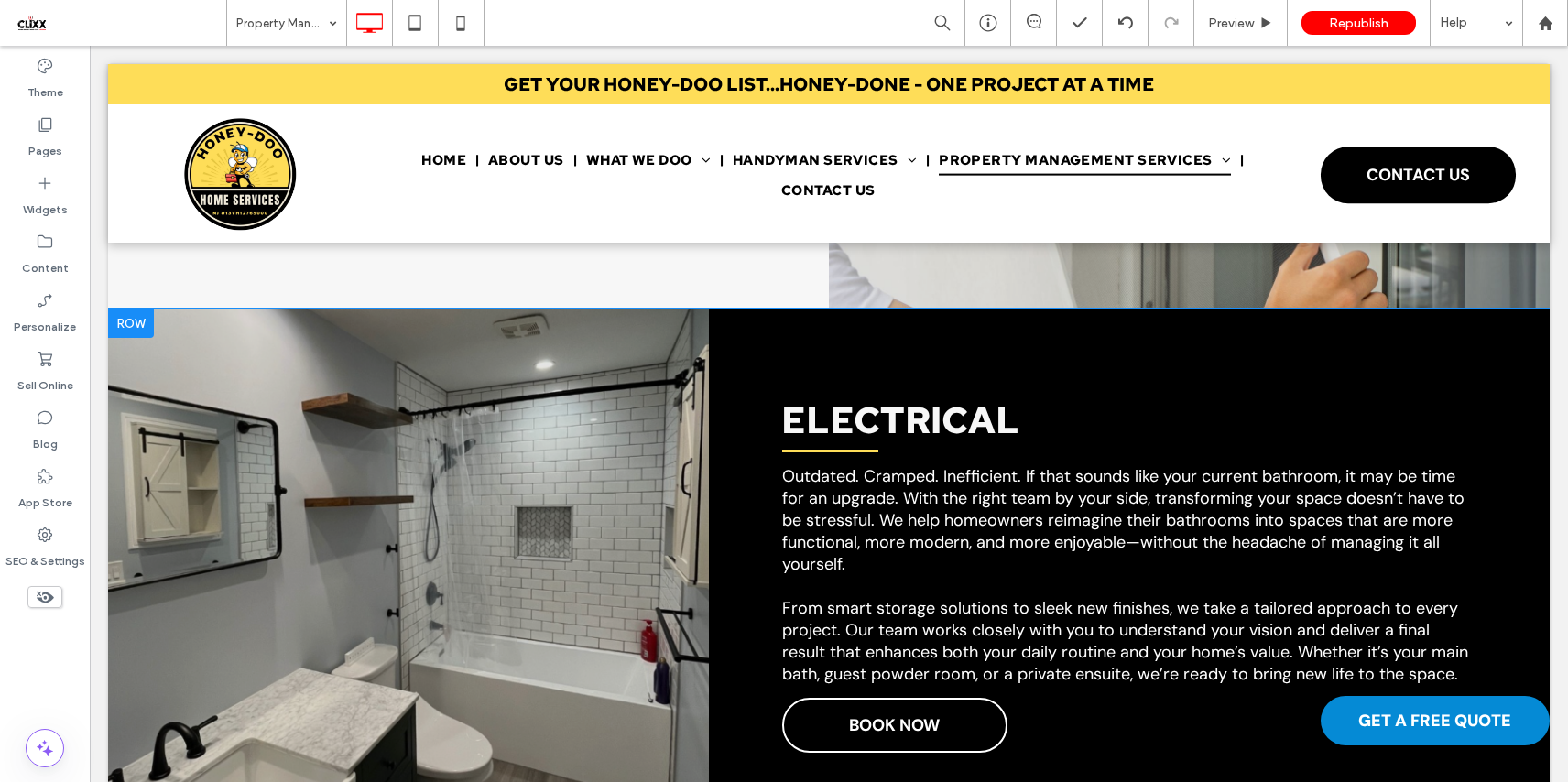
click at [687, 450] on div "Click To Paste" at bounding box center [407, 581] width 600 height 545
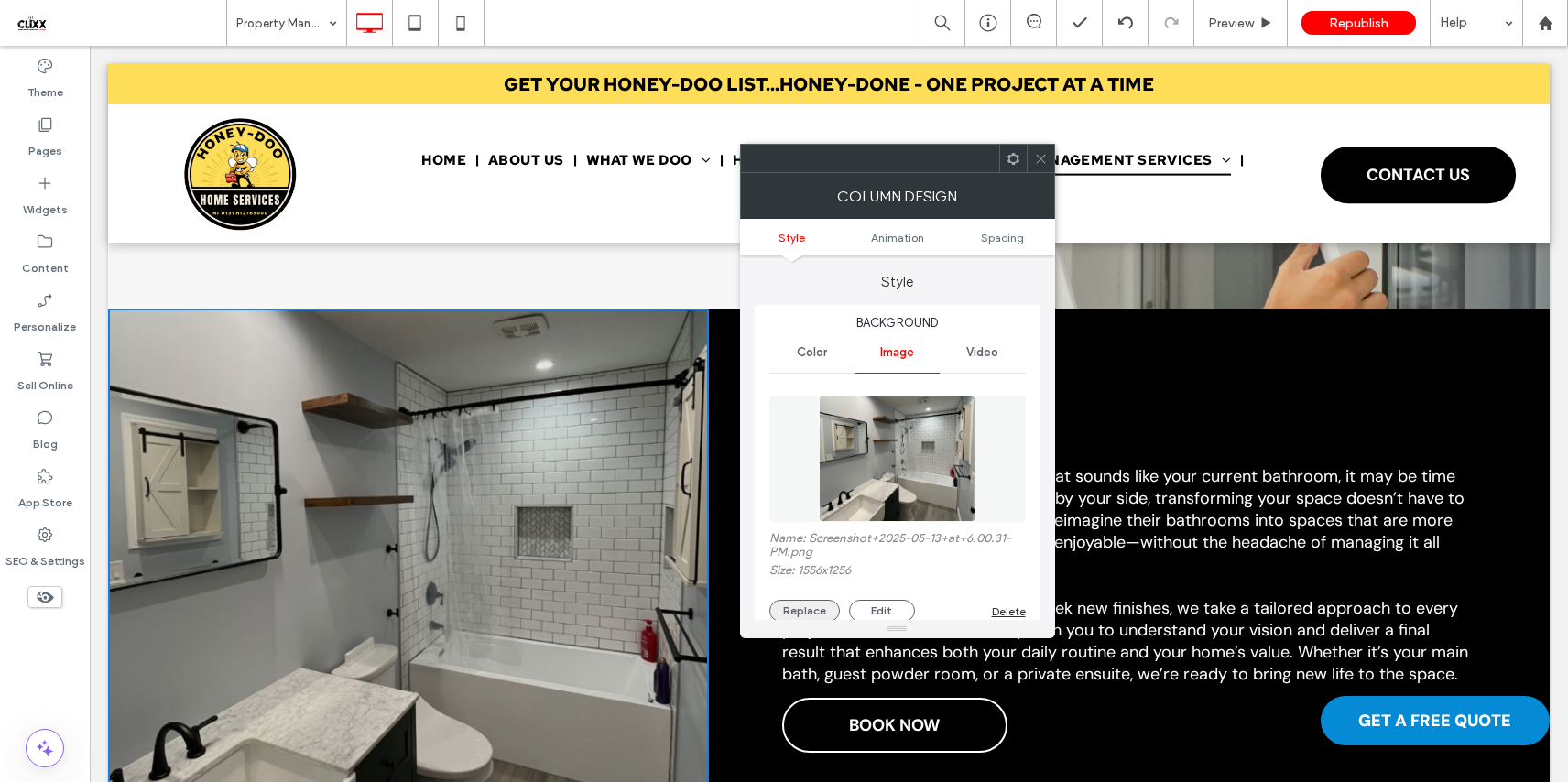
click at [802, 608] on button "Replace" at bounding box center [804, 610] width 70 height 22
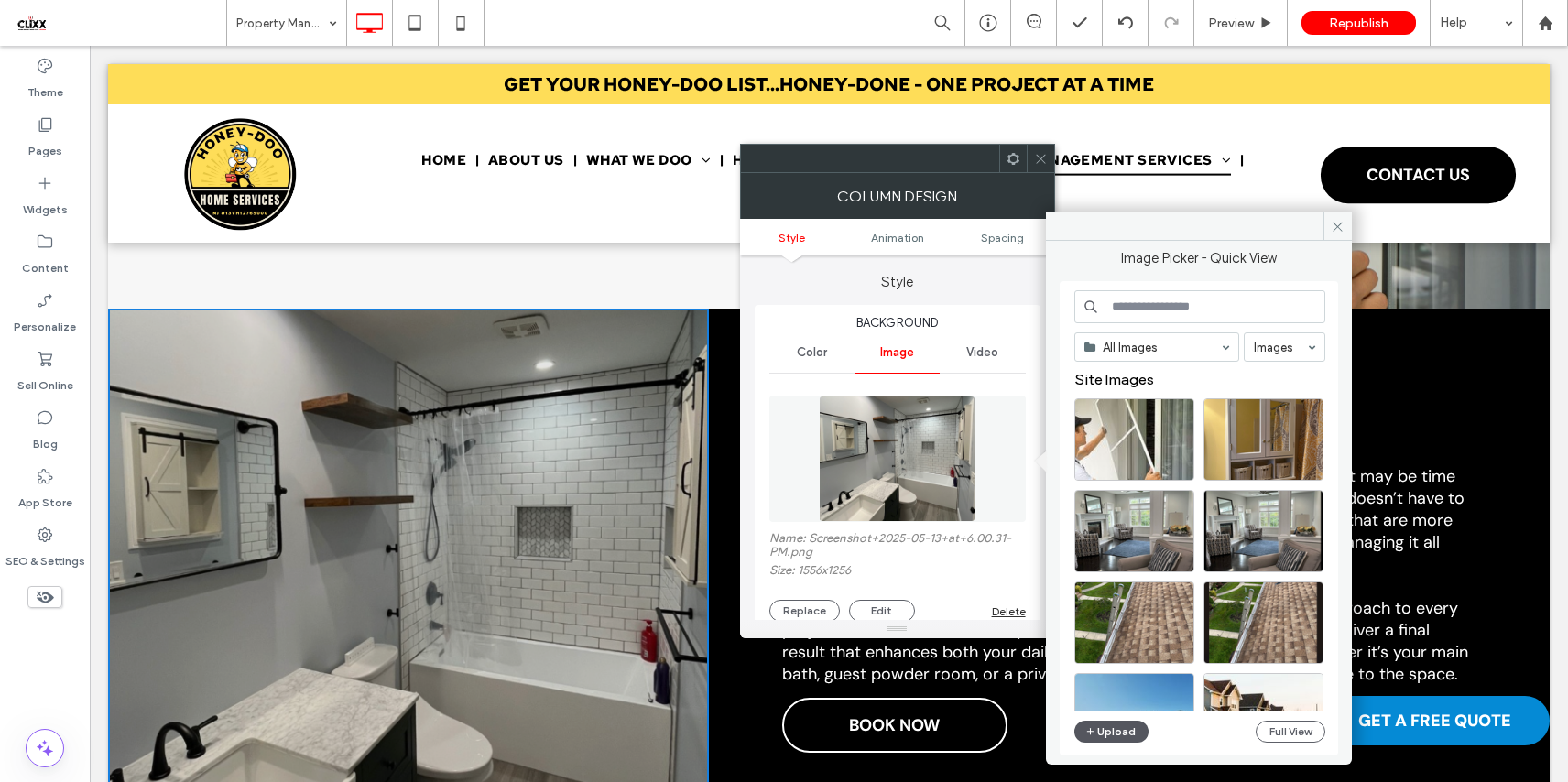
click at [1124, 733] on button "Upload" at bounding box center [1112, 730] width 75 height 22
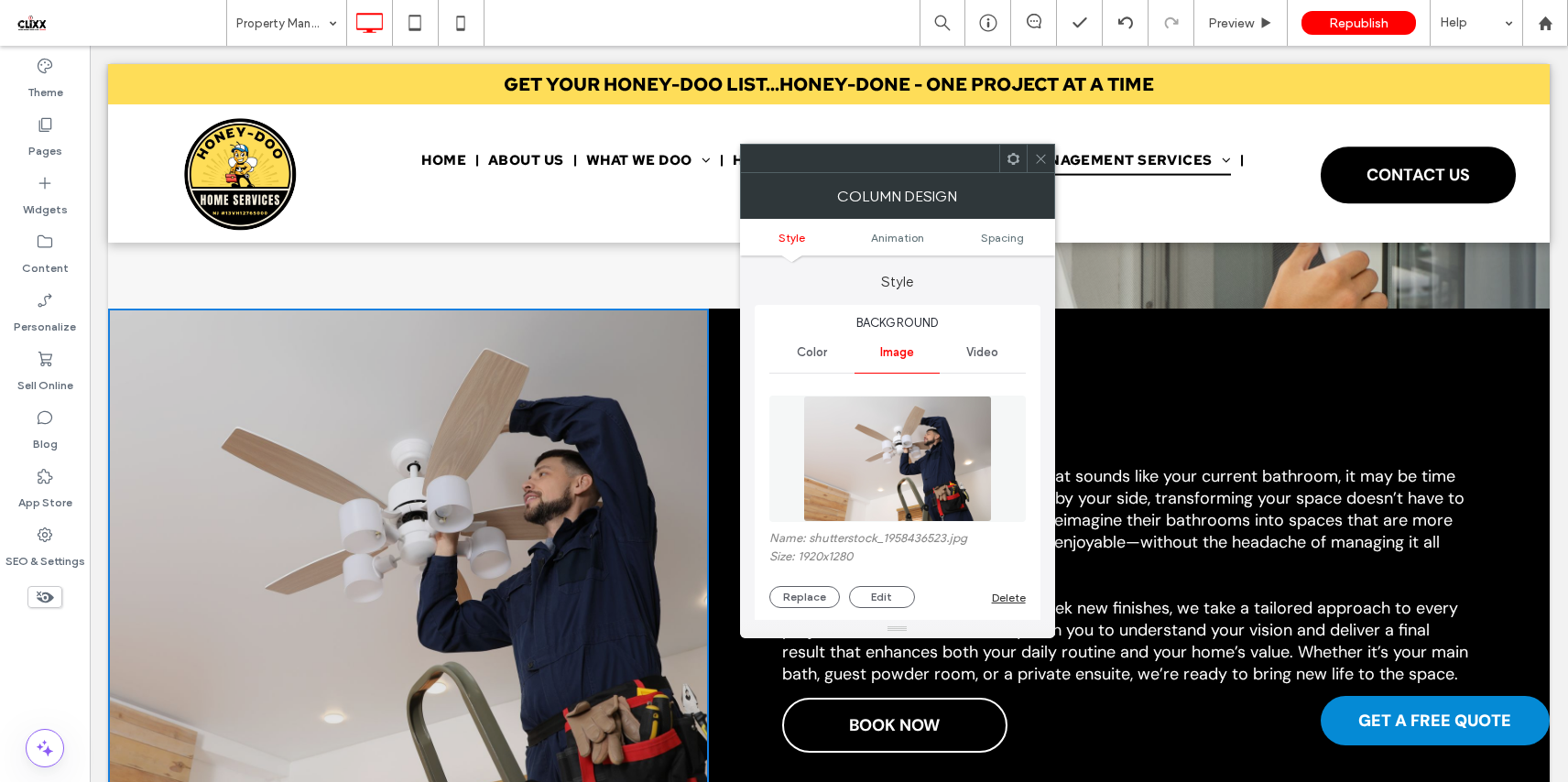
click at [1044, 161] on icon at bounding box center [1041, 158] width 14 height 14
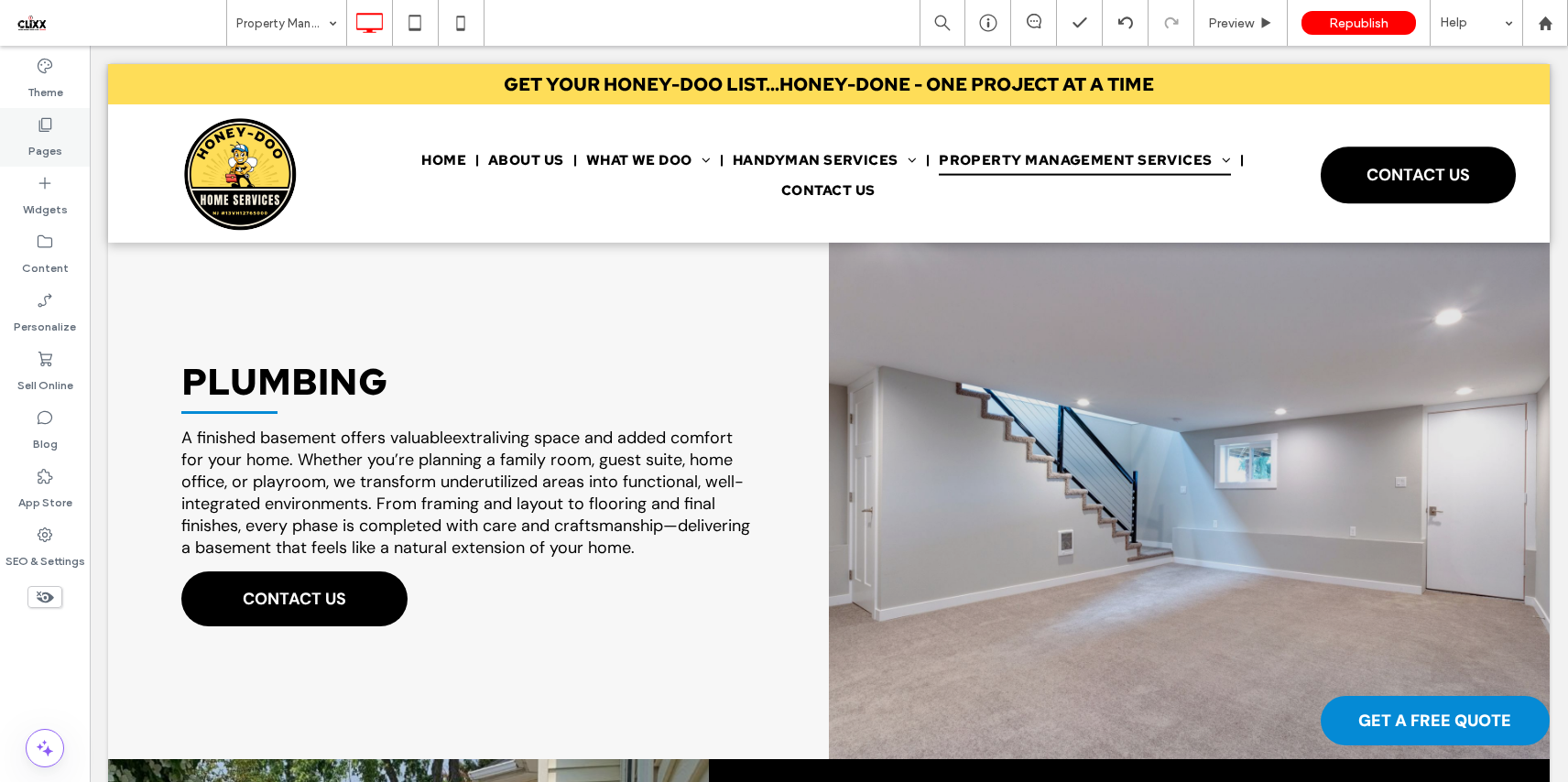
scroll to position [1667, 0]
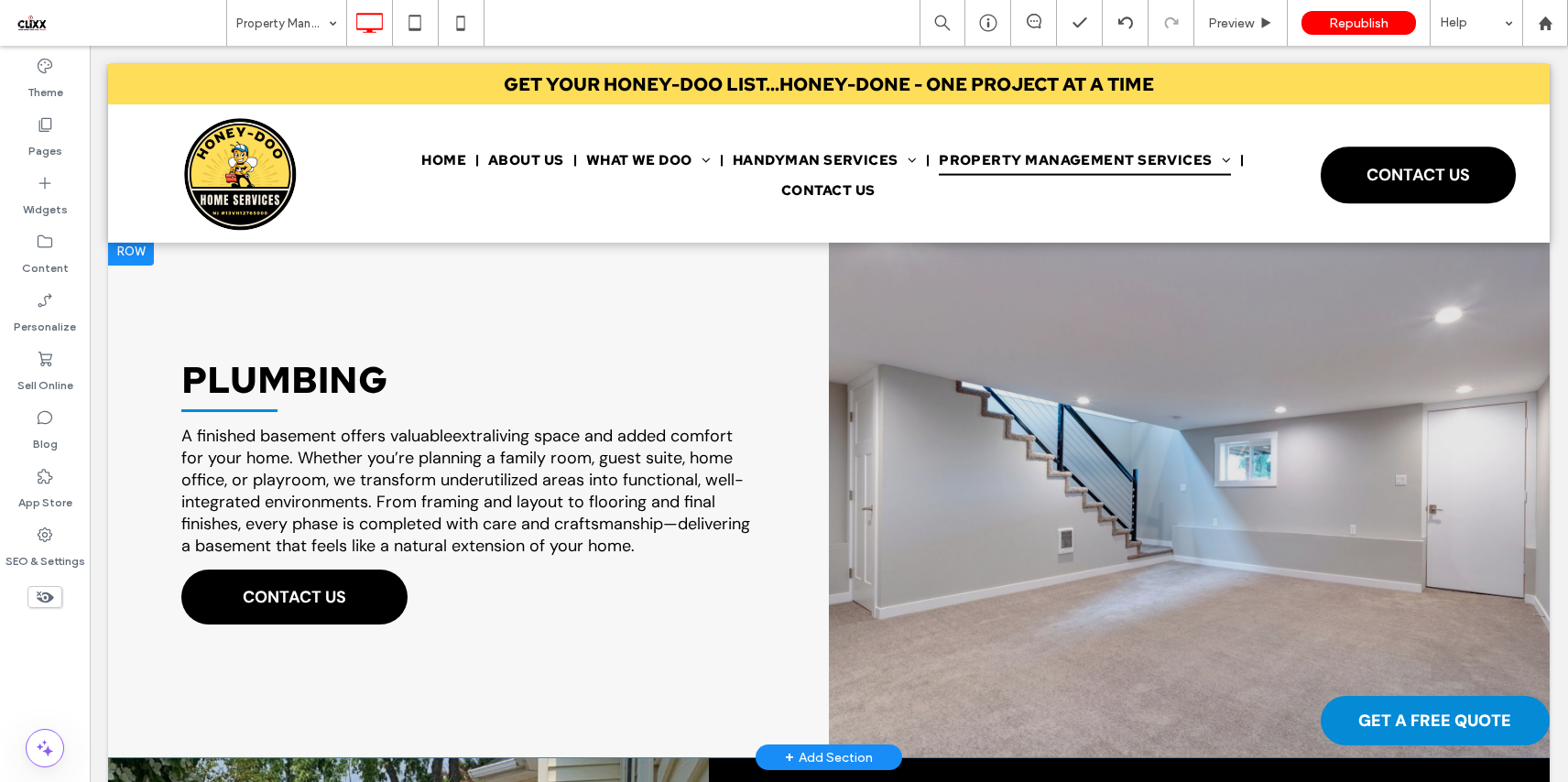
click at [830, 378] on div "Click To Paste" at bounding box center [1189, 496] width 720 height 521
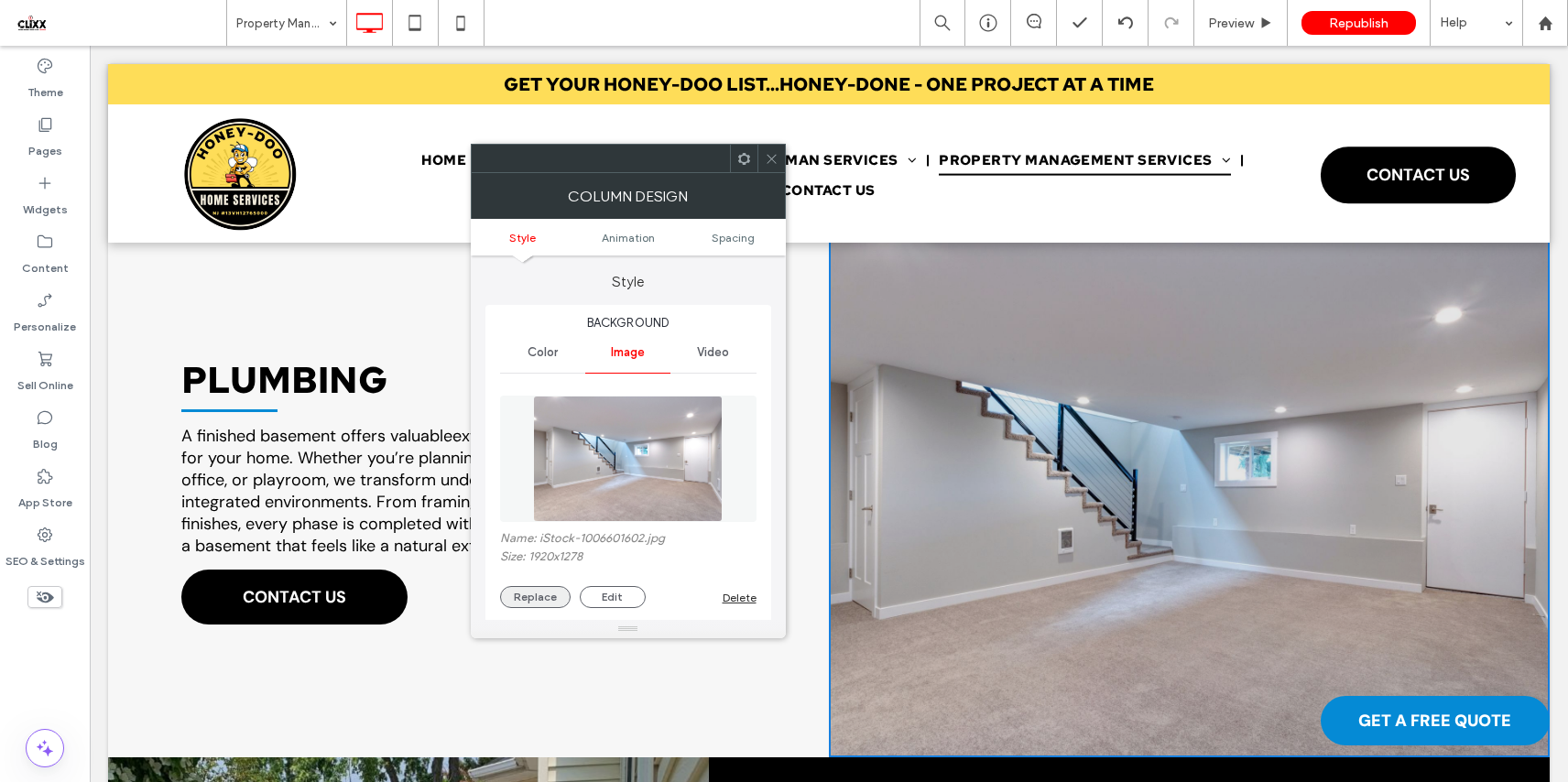
click at [552, 593] on button "Replace" at bounding box center [535, 597] width 70 height 22
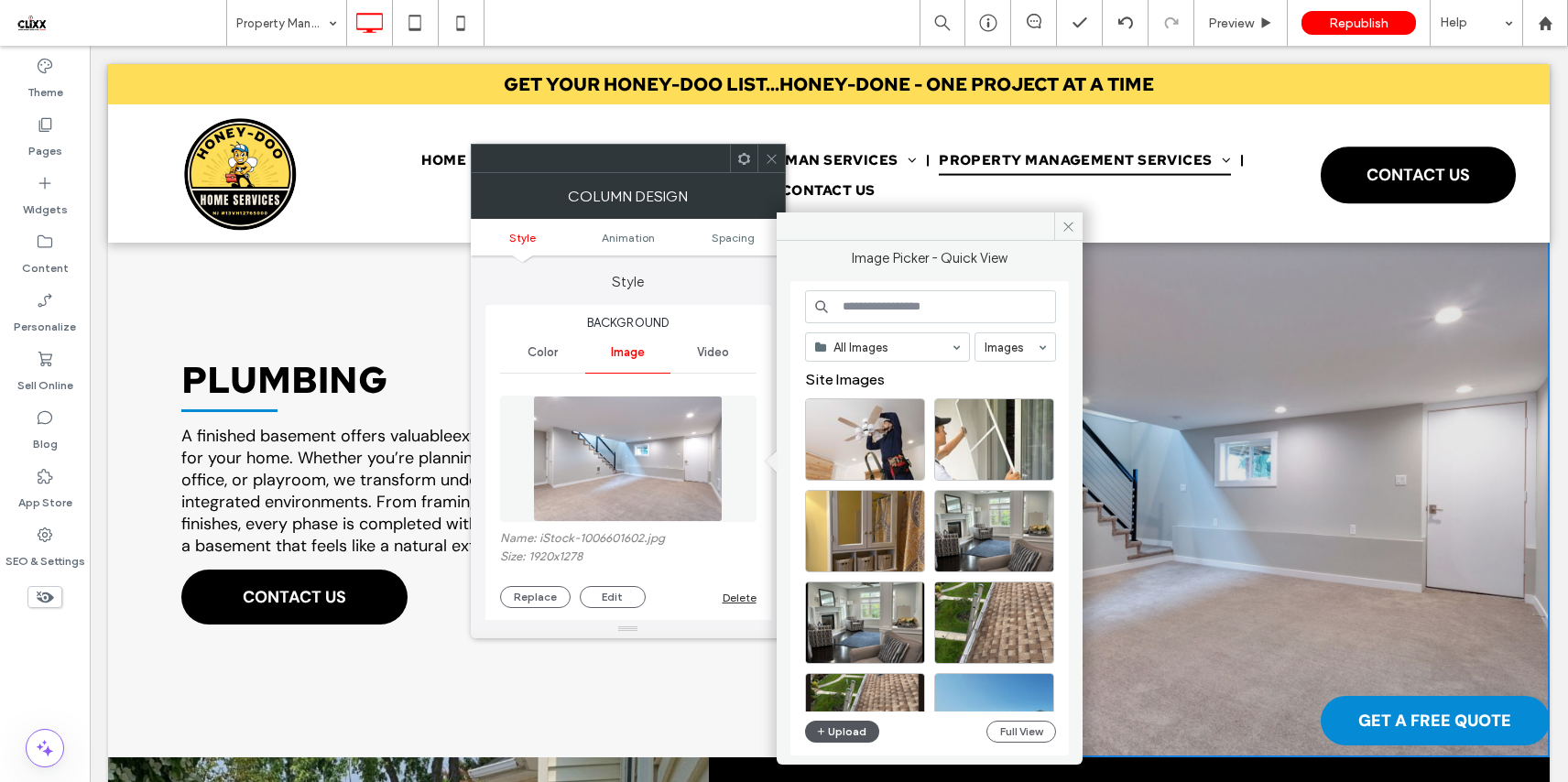
click at [844, 734] on button "Upload" at bounding box center [842, 730] width 75 height 22
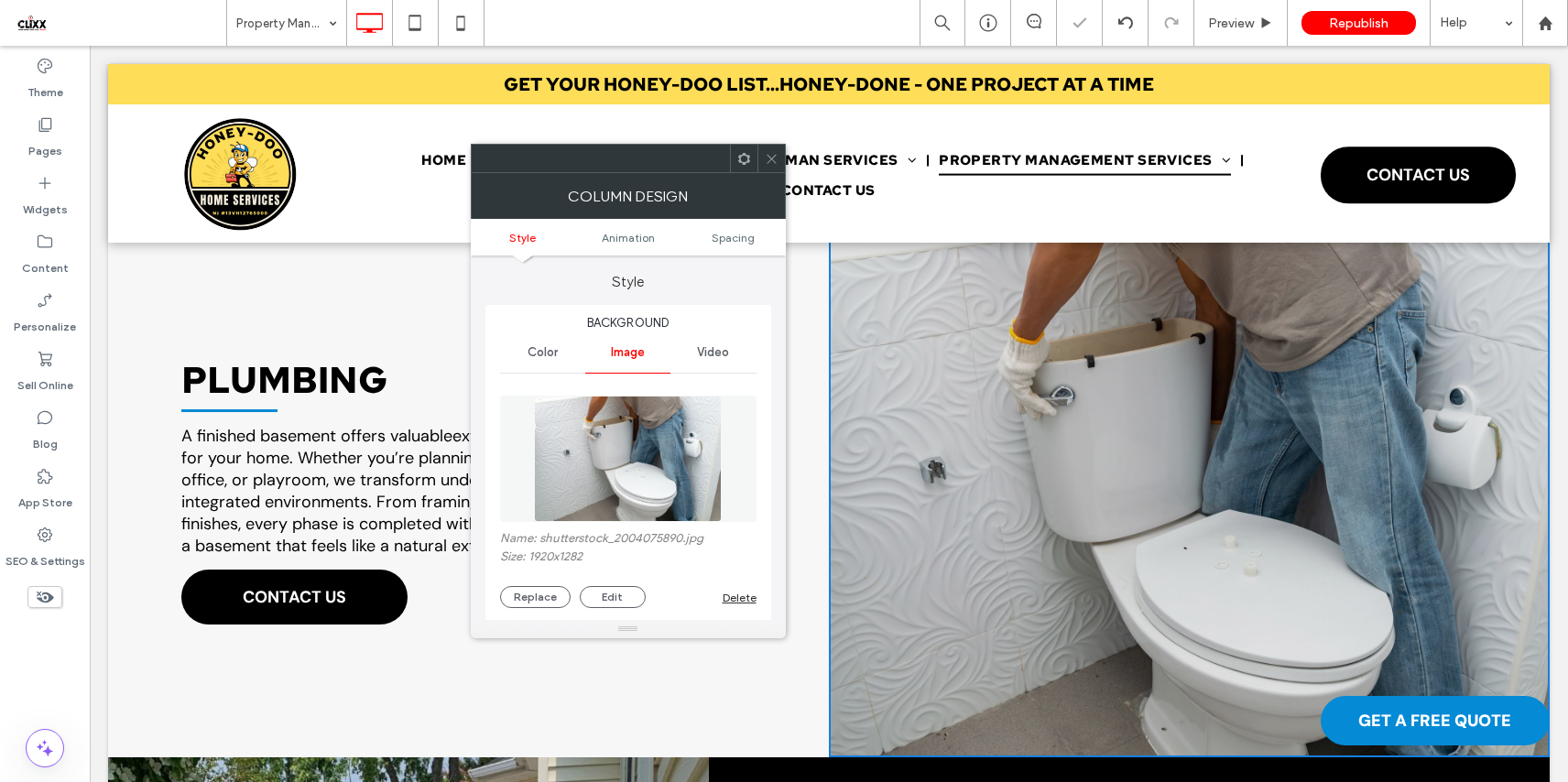
click at [778, 155] on div at bounding box center [770, 157] width 27 height 27
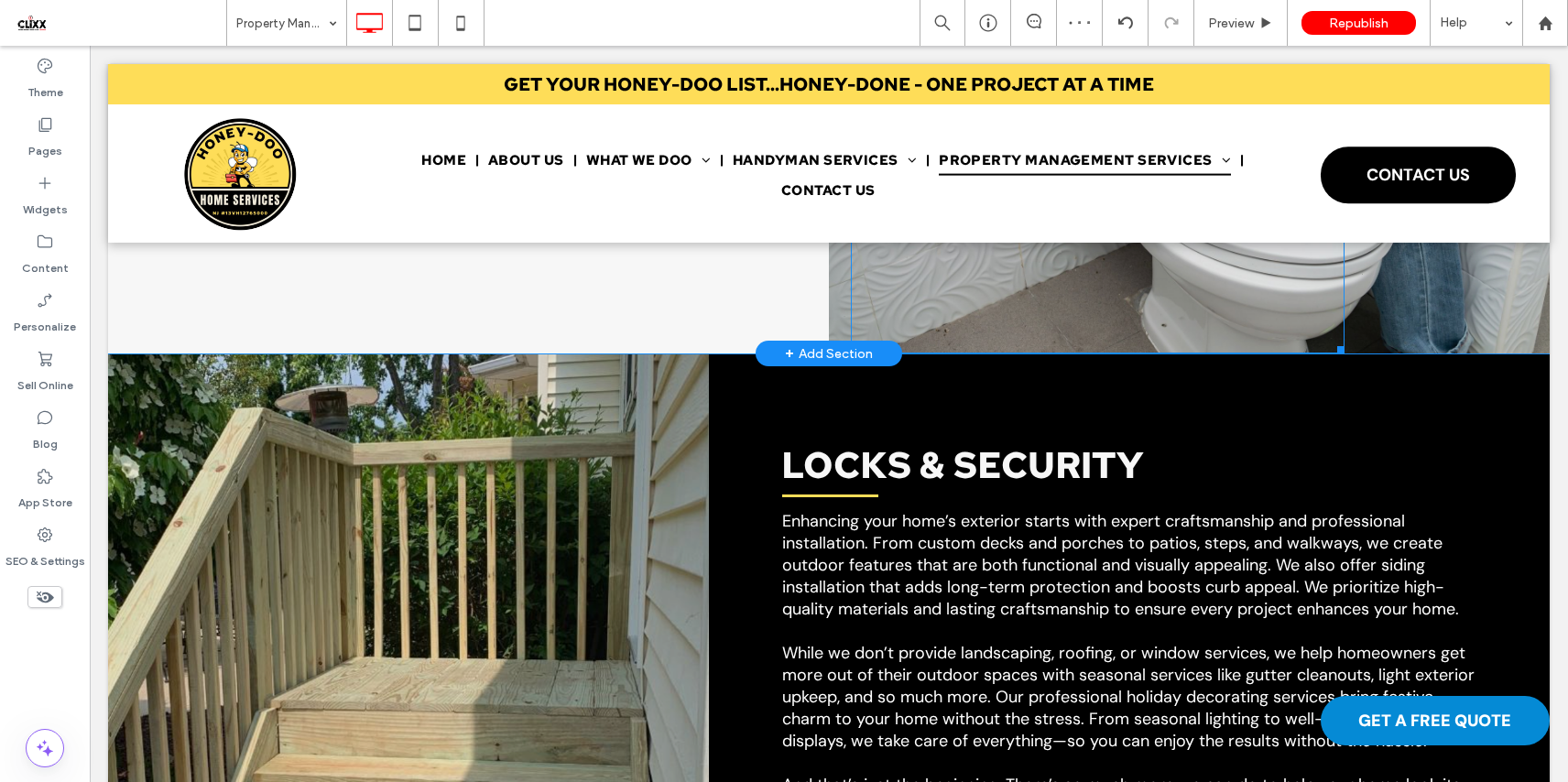
scroll to position [2073, 0]
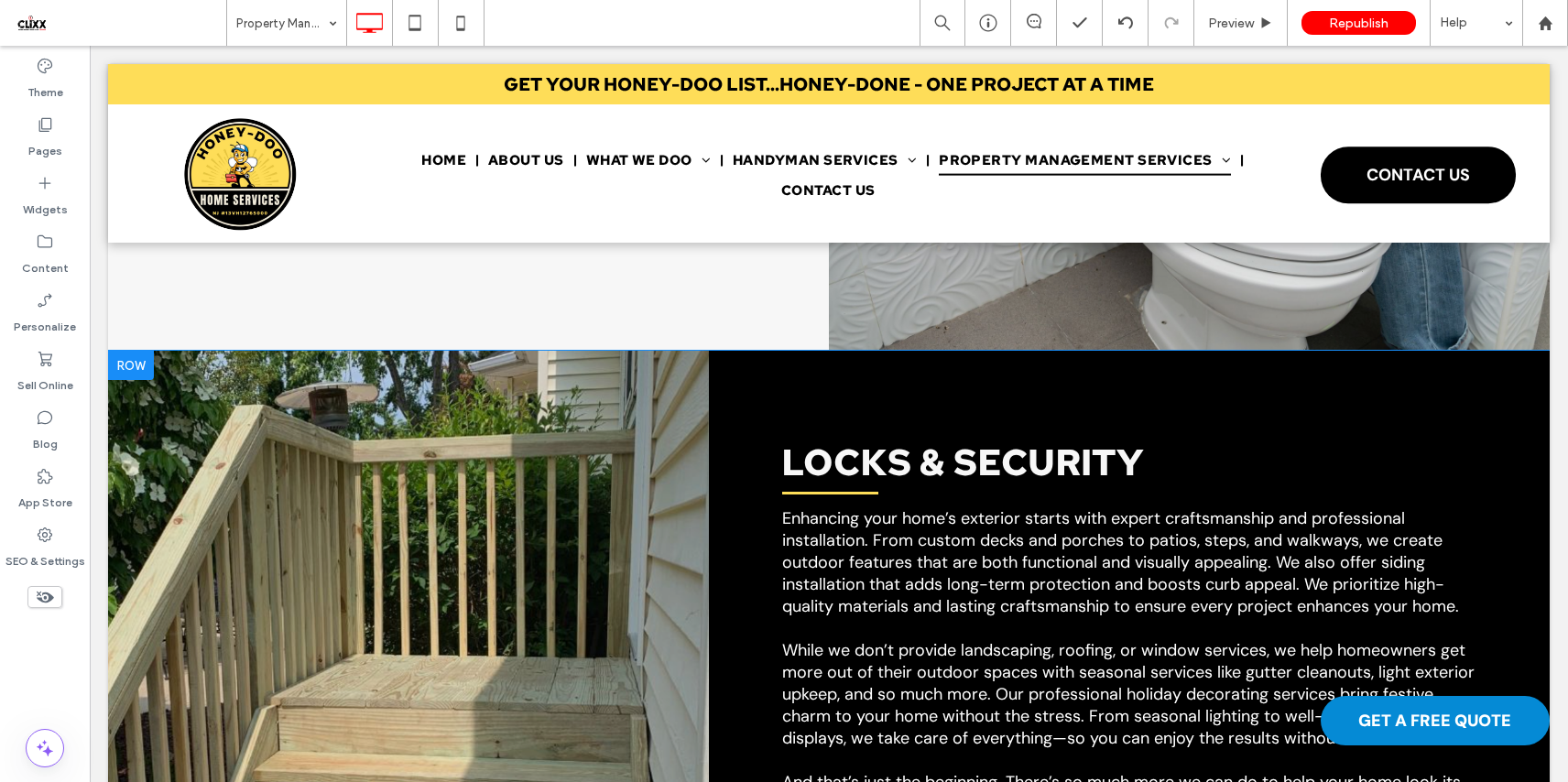
click at [686, 459] on div "Click To Paste" at bounding box center [407, 667] width 600 height 633
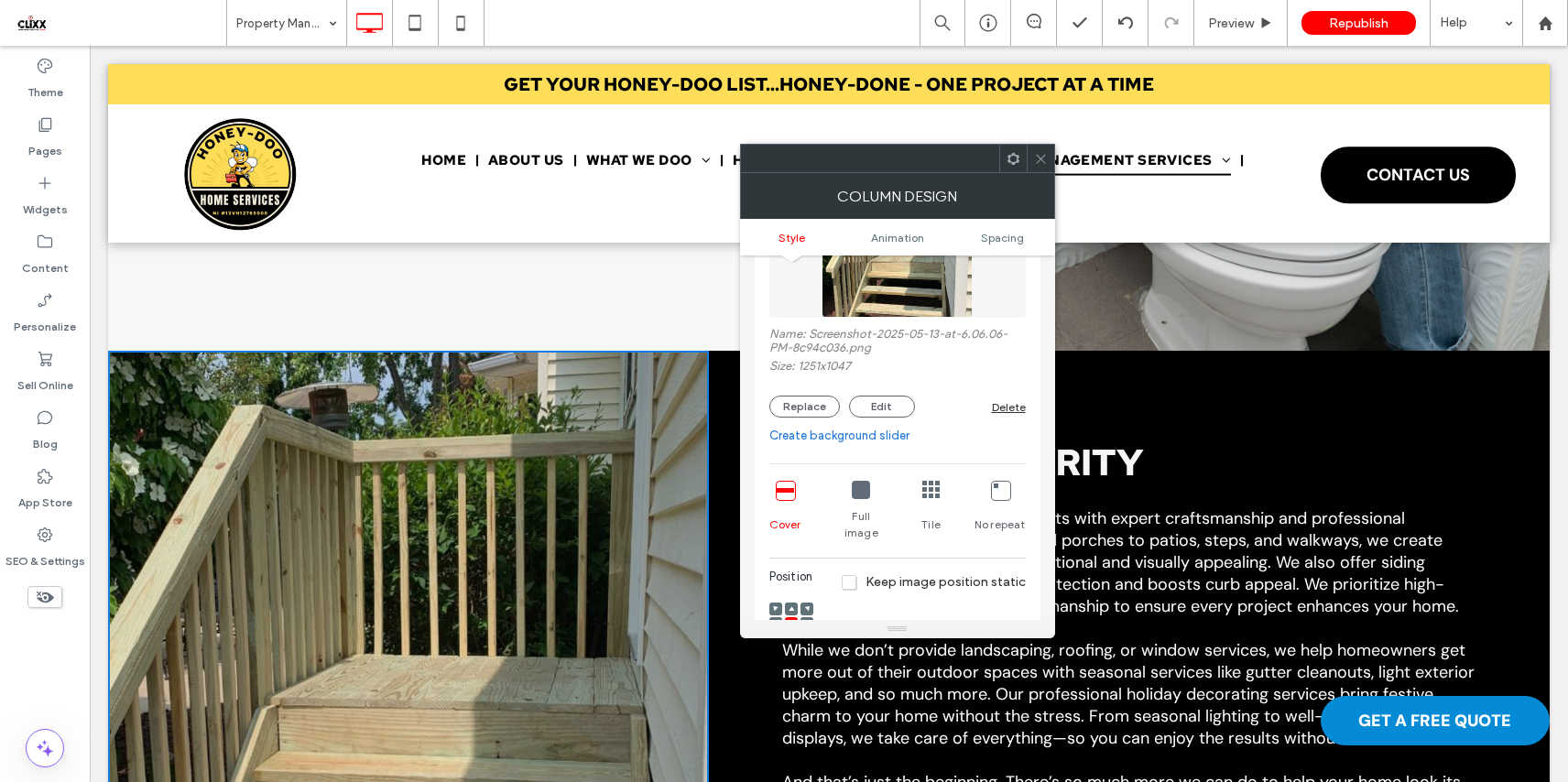
scroll to position [211, 0]
click at [808, 408] on button "Replace" at bounding box center [804, 399] width 70 height 22
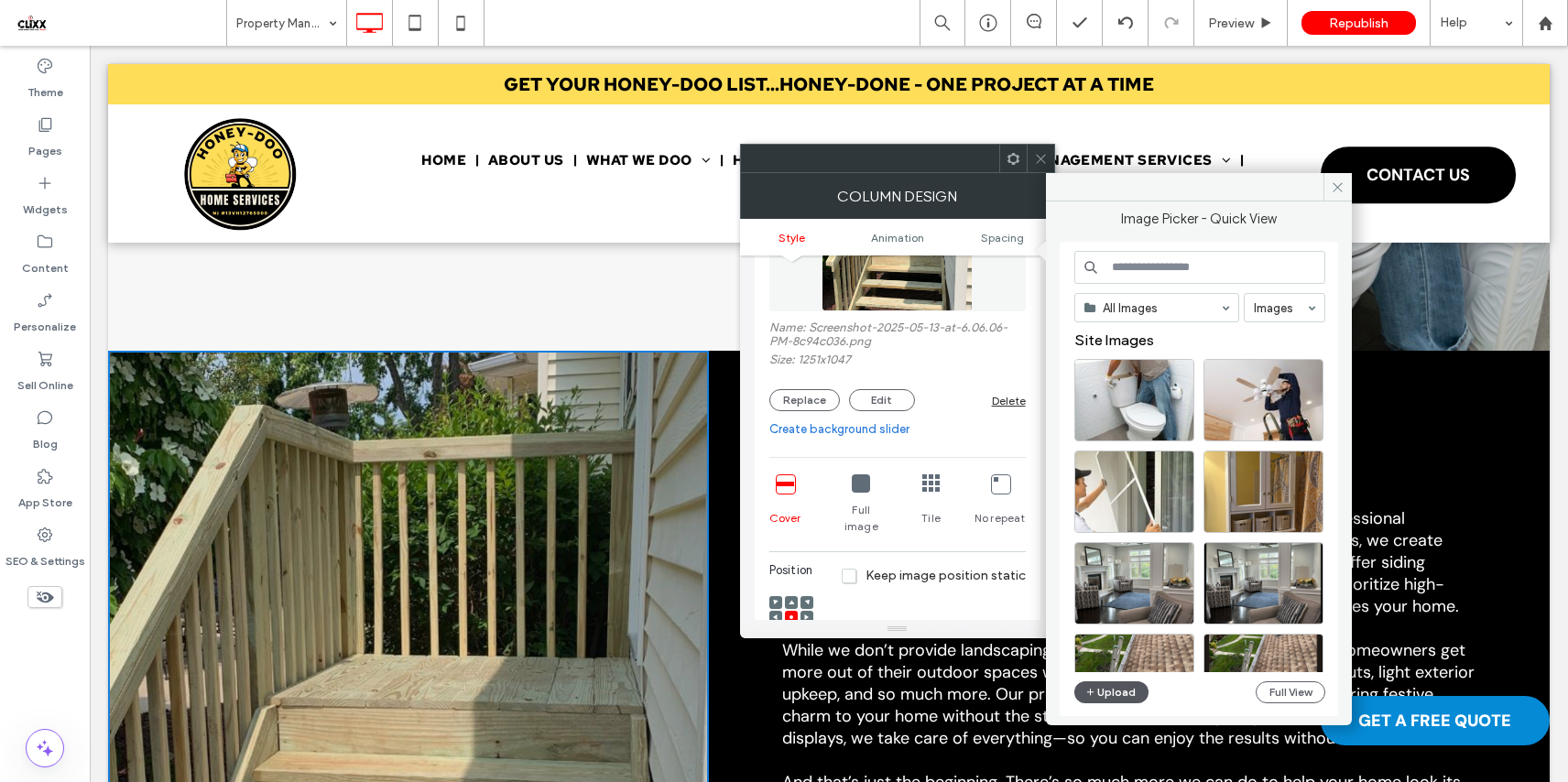
click at [1112, 692] on button "Upload" at bounding box center [1112, 691] width 75 height 22
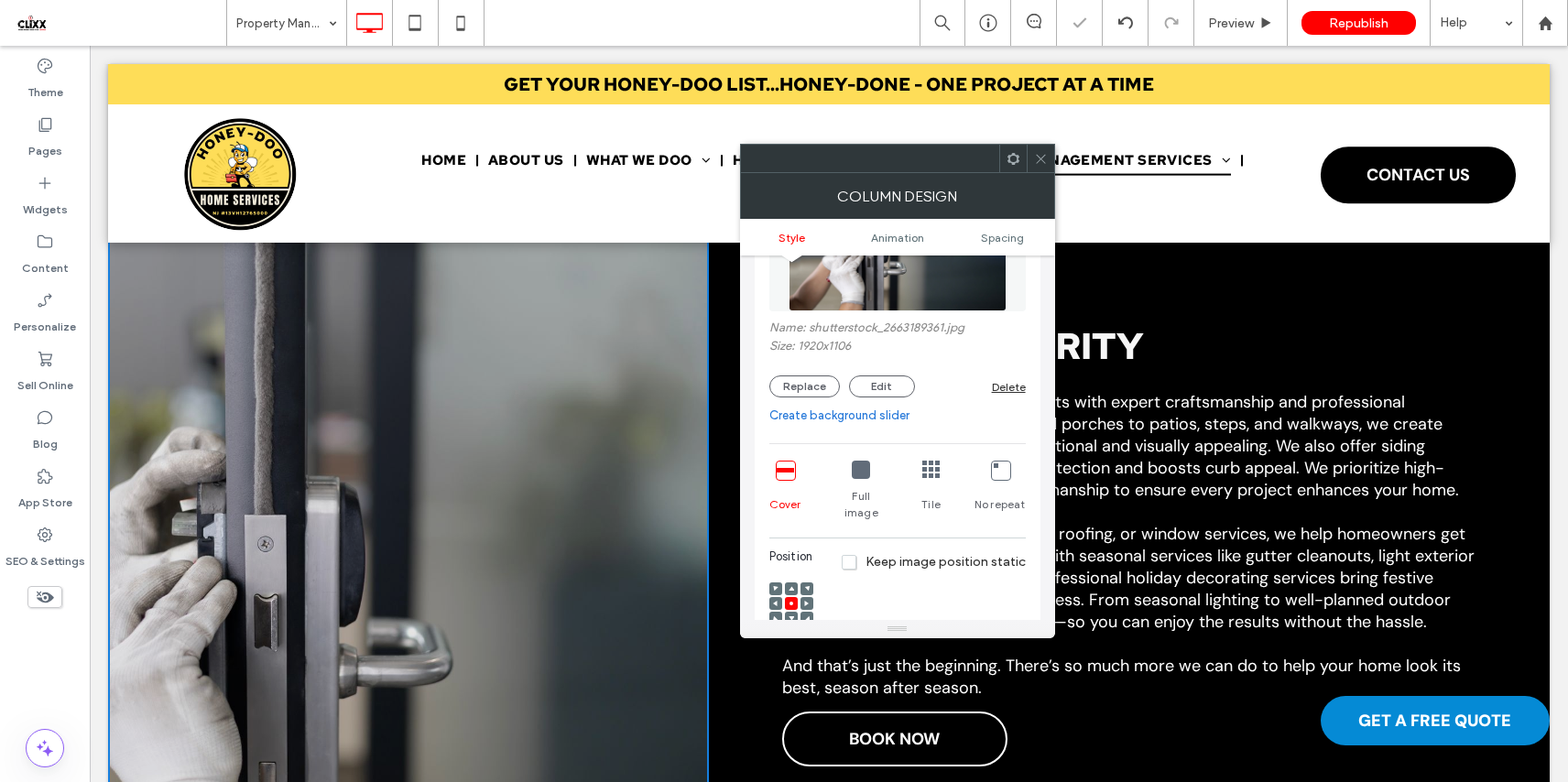
scroll to position [2218, 0]
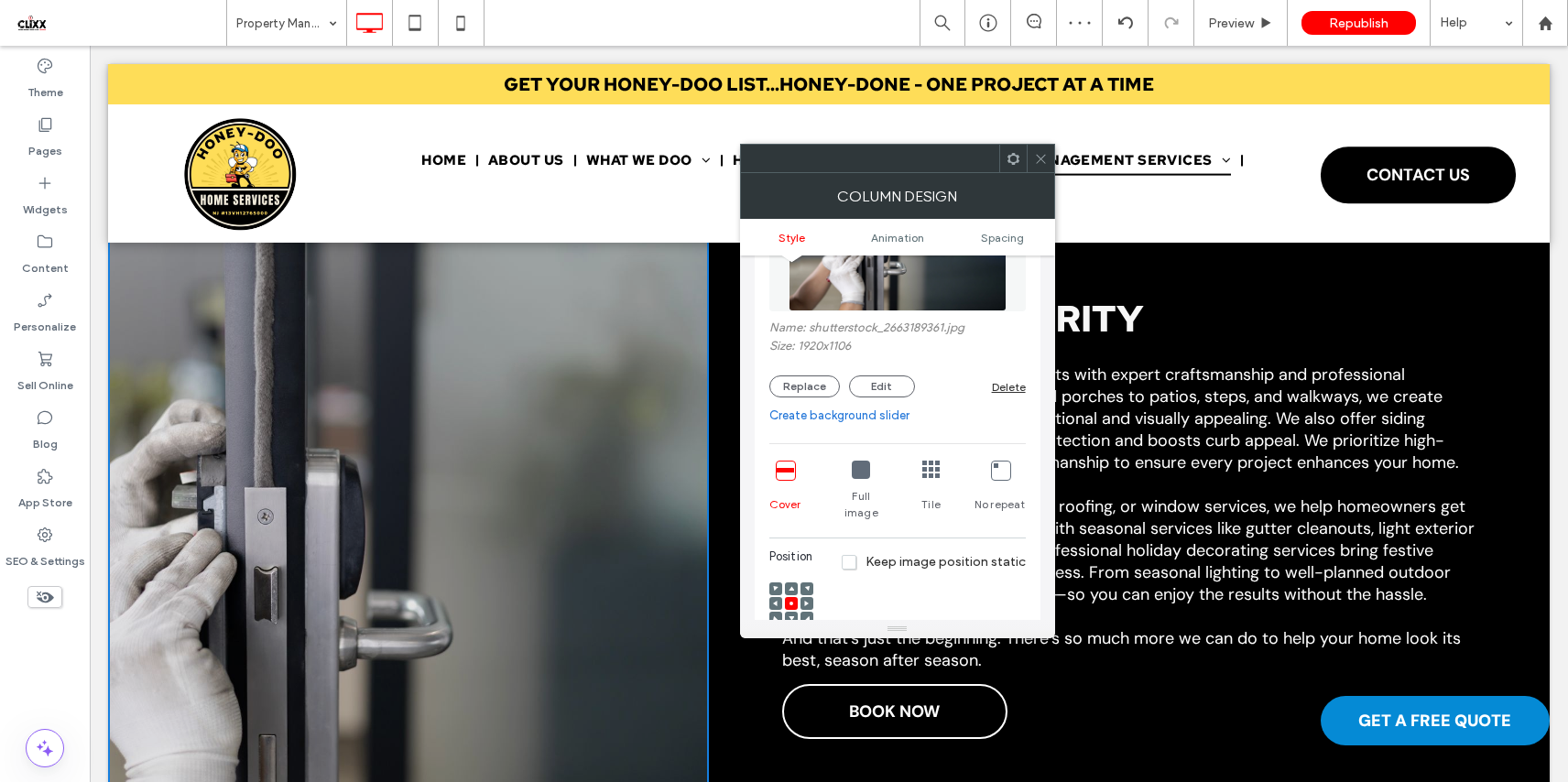
click at [1048, 155] on div at bounding box center [1040, 157] width 27 height 27
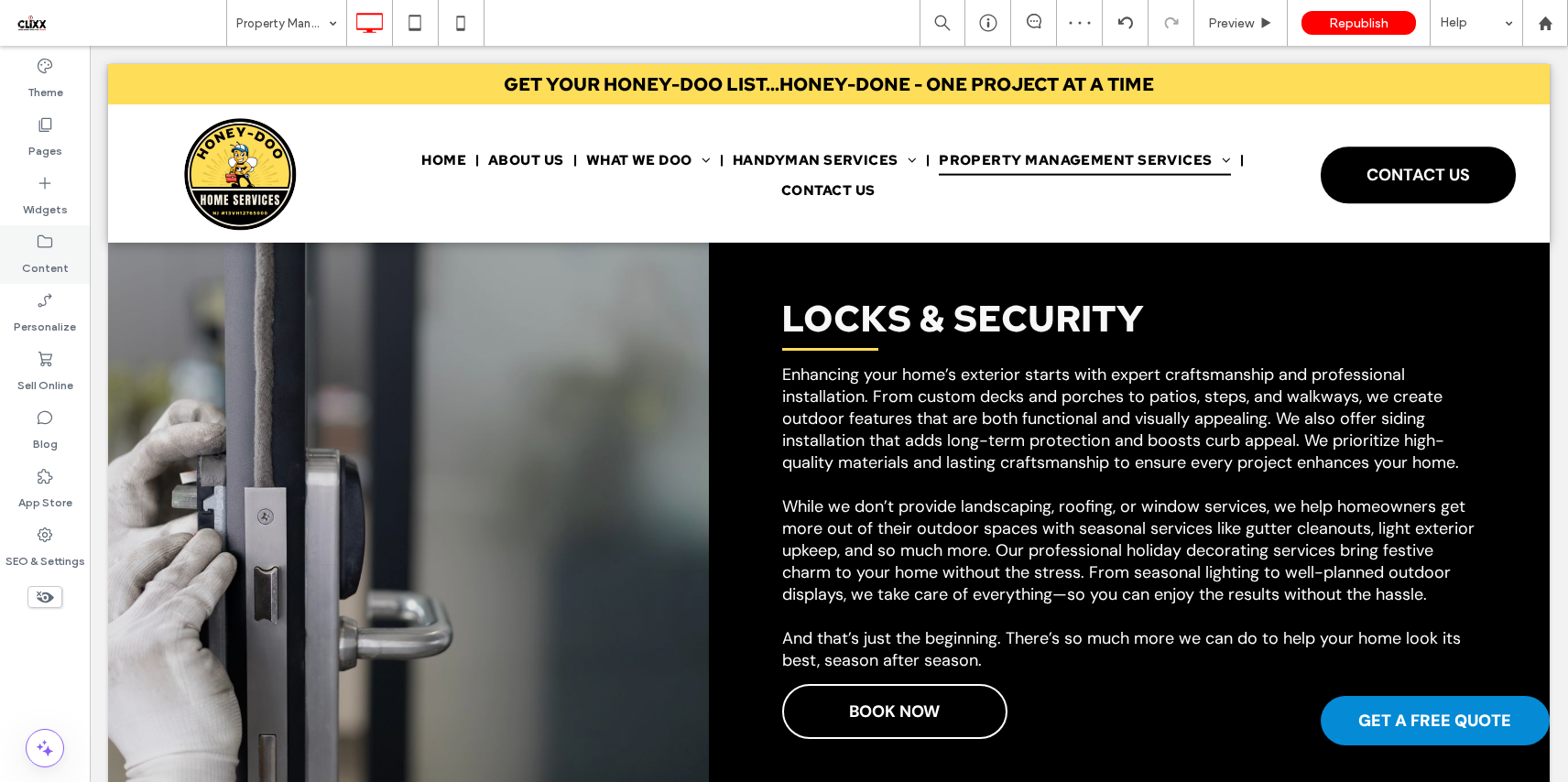
click at [49, 248] on icon at bounding box center [45, 242] width 19 height 19
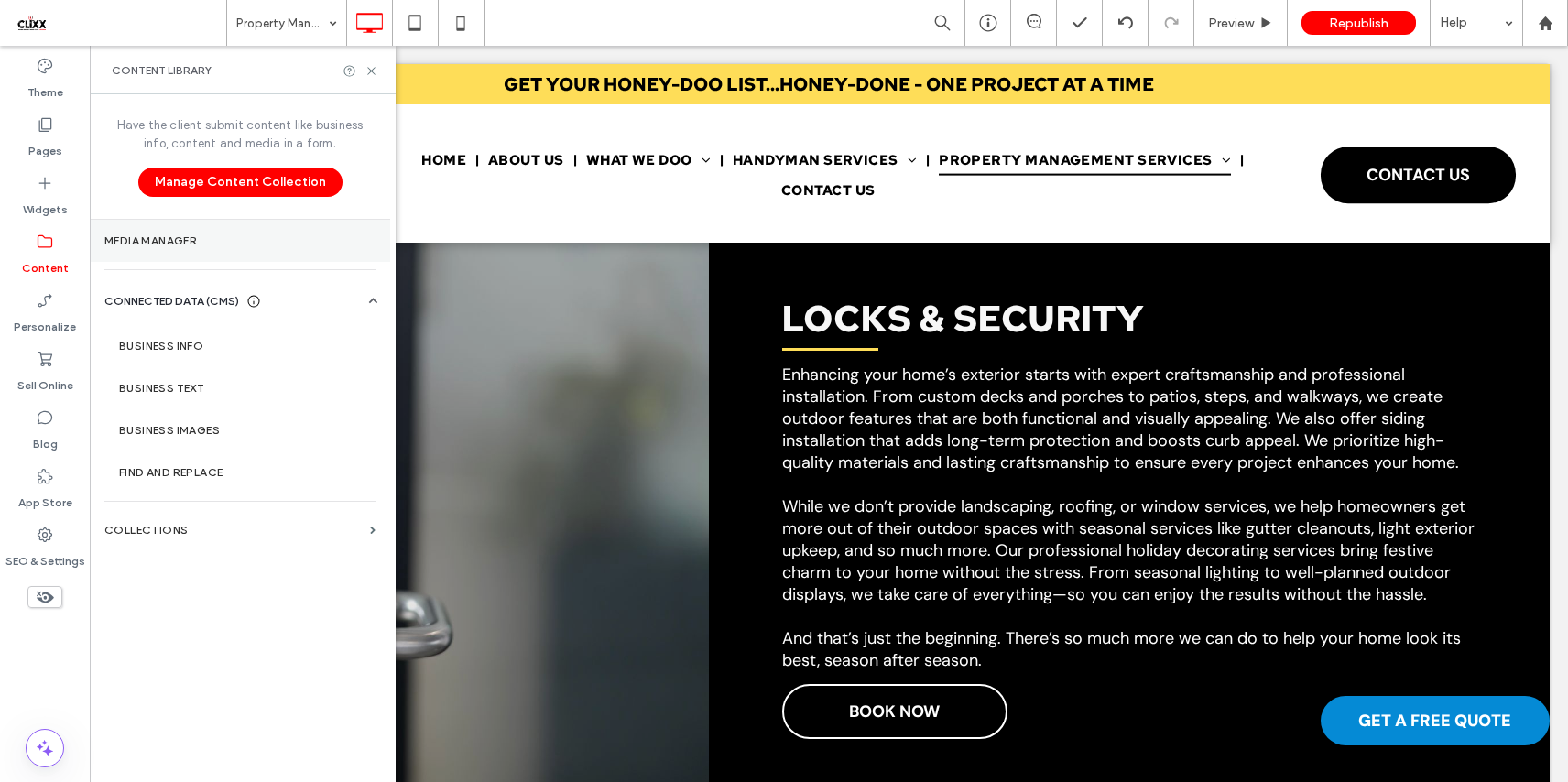
click at [206, 238] on label "Media Manager" at bounding box center [239, 241] width 271 height 13
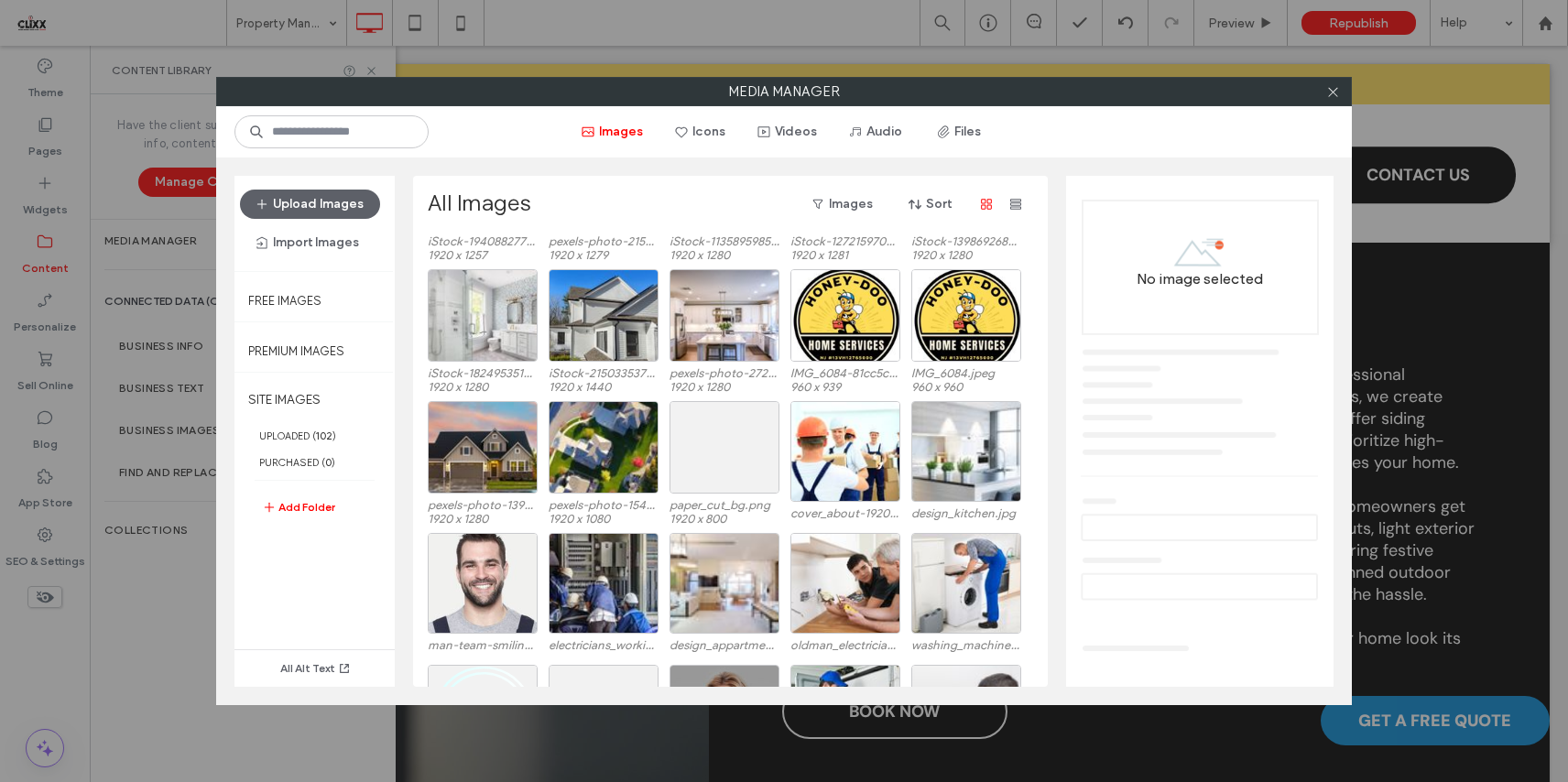
scroll to position [2105, 0]
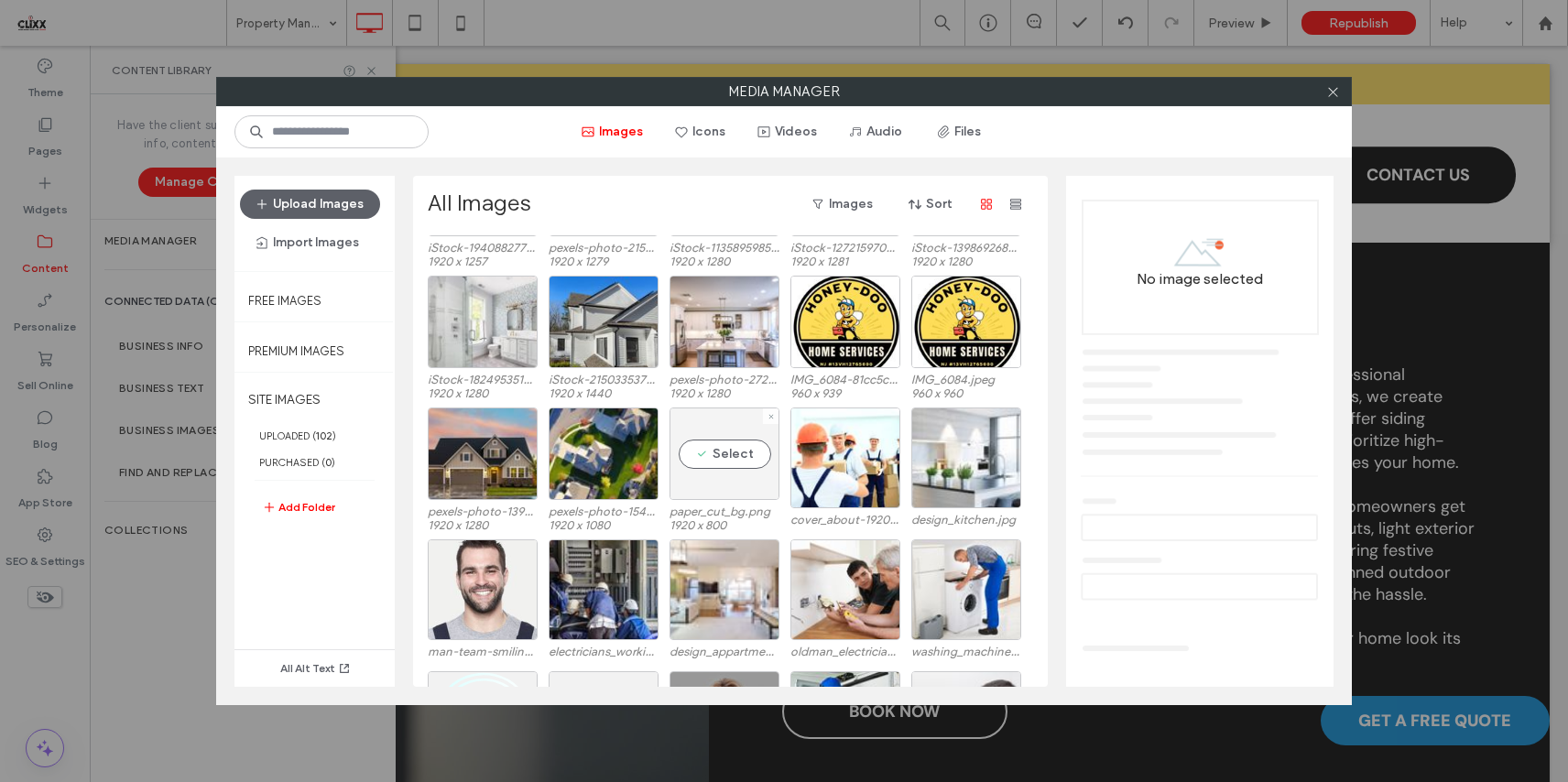
click at [732, 456] on div "Select" at bounding box center [724, 453] width 110 height 93
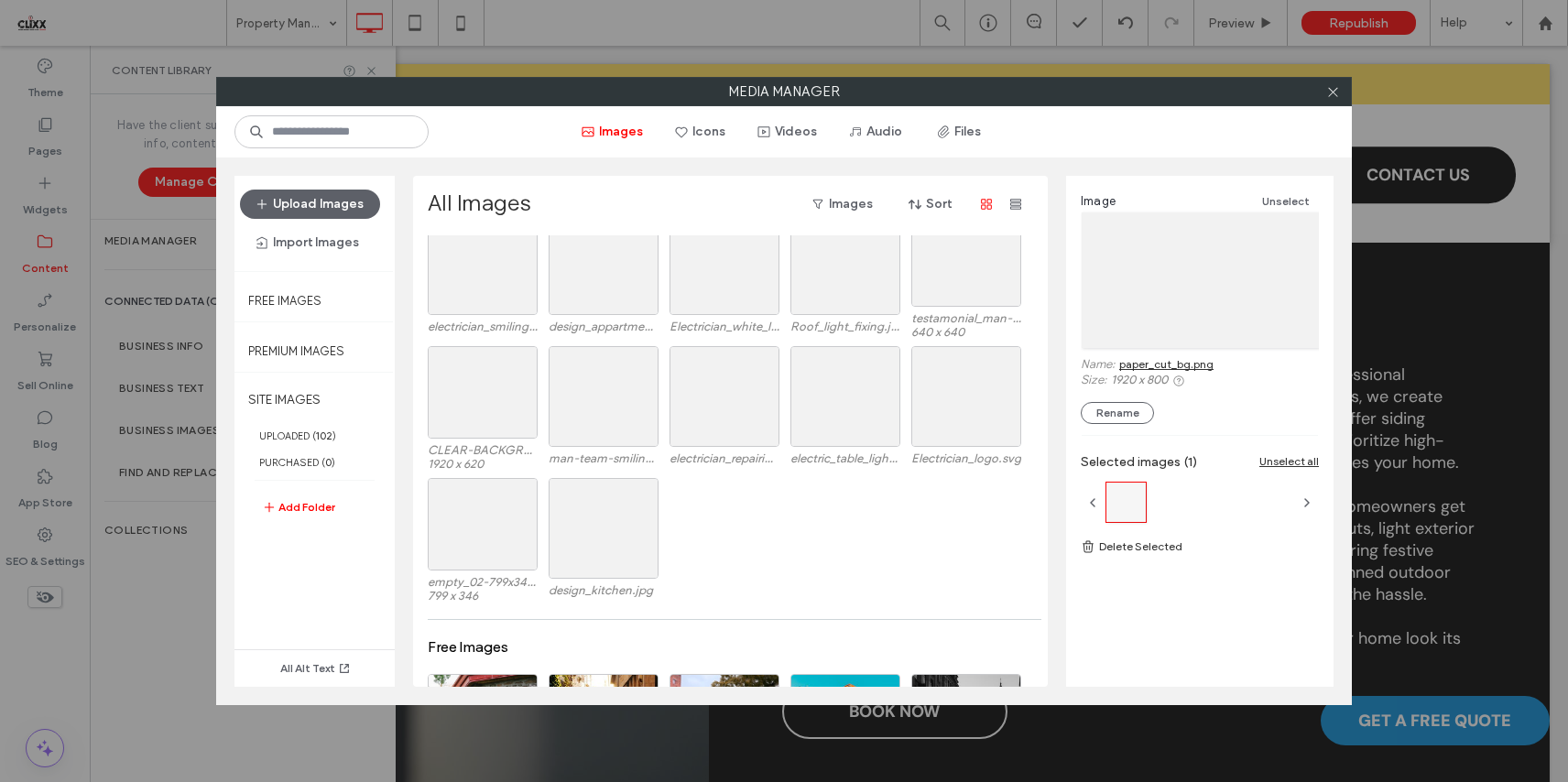
scroll to position [3490, 0]
click at [613, 524] on div "Select" at bounding box center [603, 524] width 110 height 101
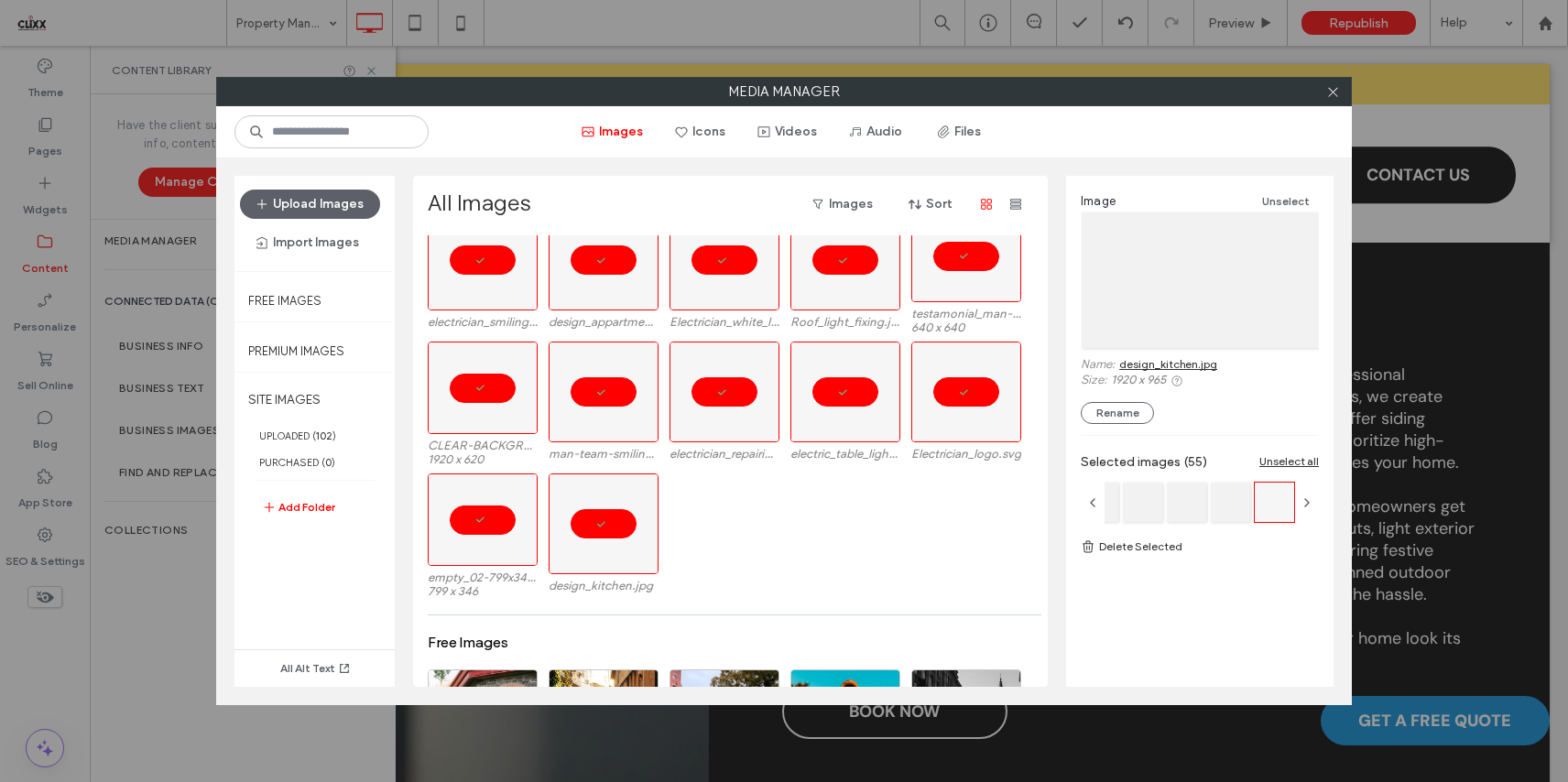
click at [1156, 551] on link "Delete Selected" at bounding box center [1200, 547] width 238 height 19
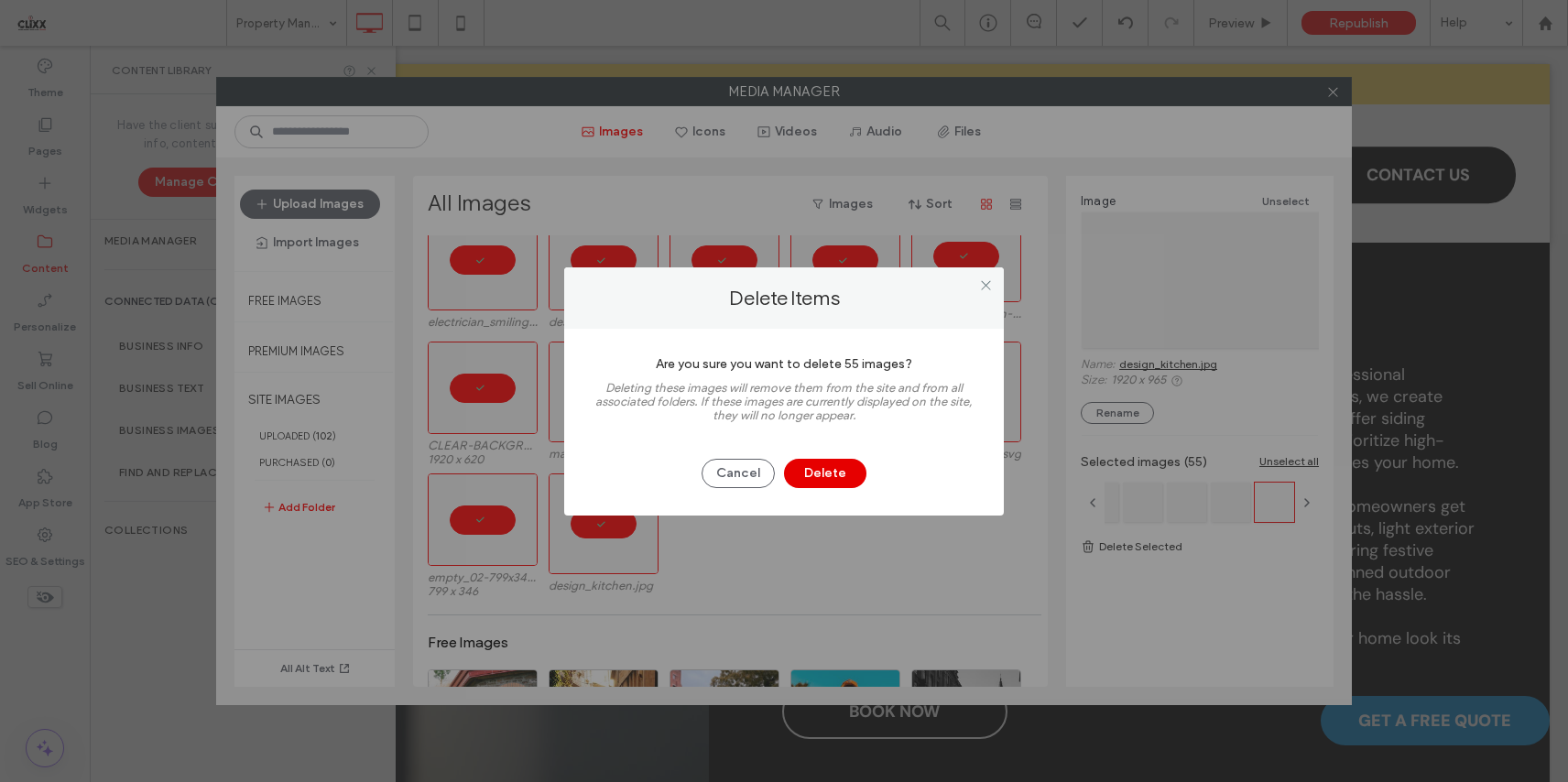
click at [830, 473] on button "Delete" at bounding box center [825, 473] width 82 height 29
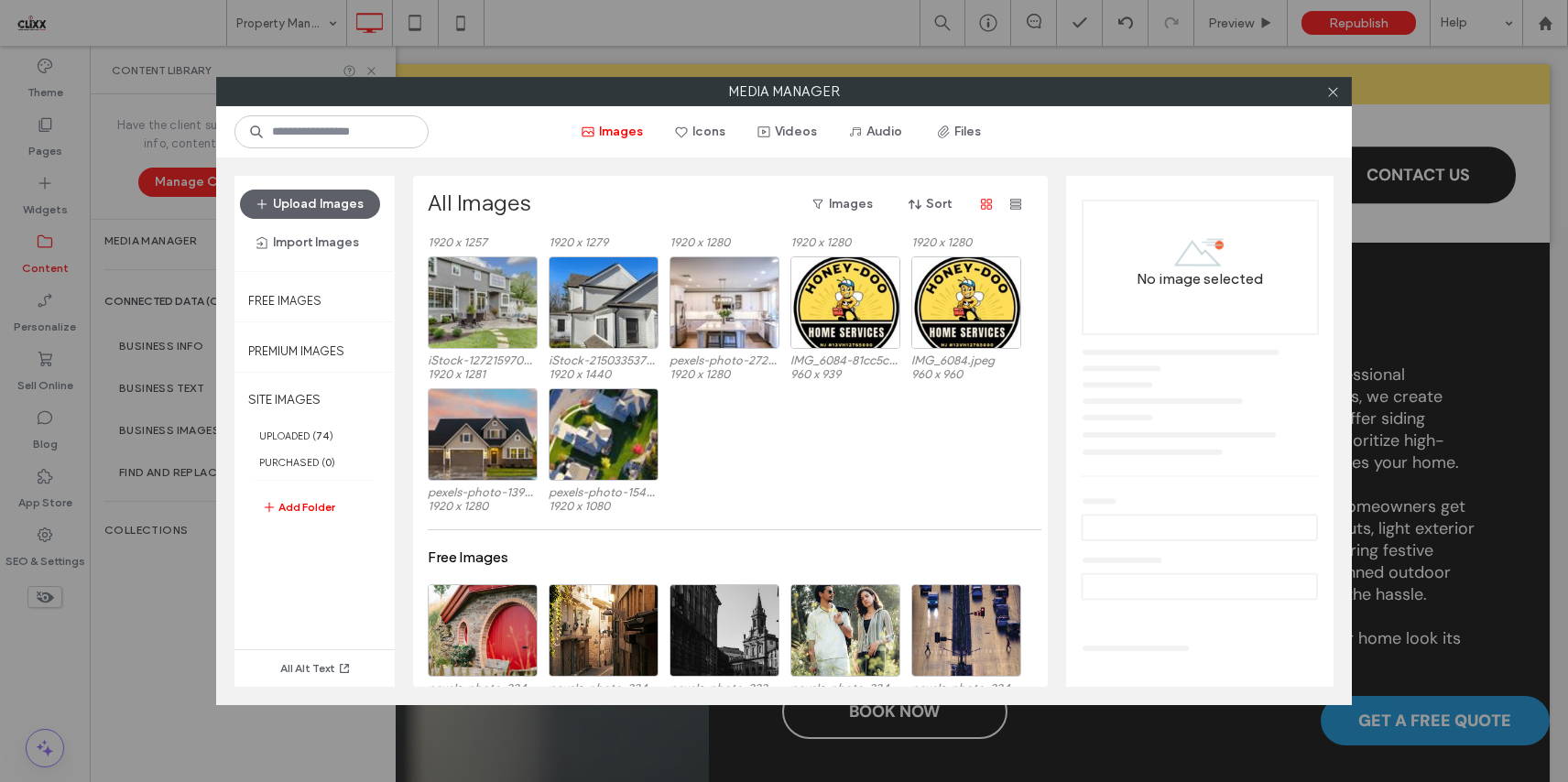
scroll to position [2118, 0]
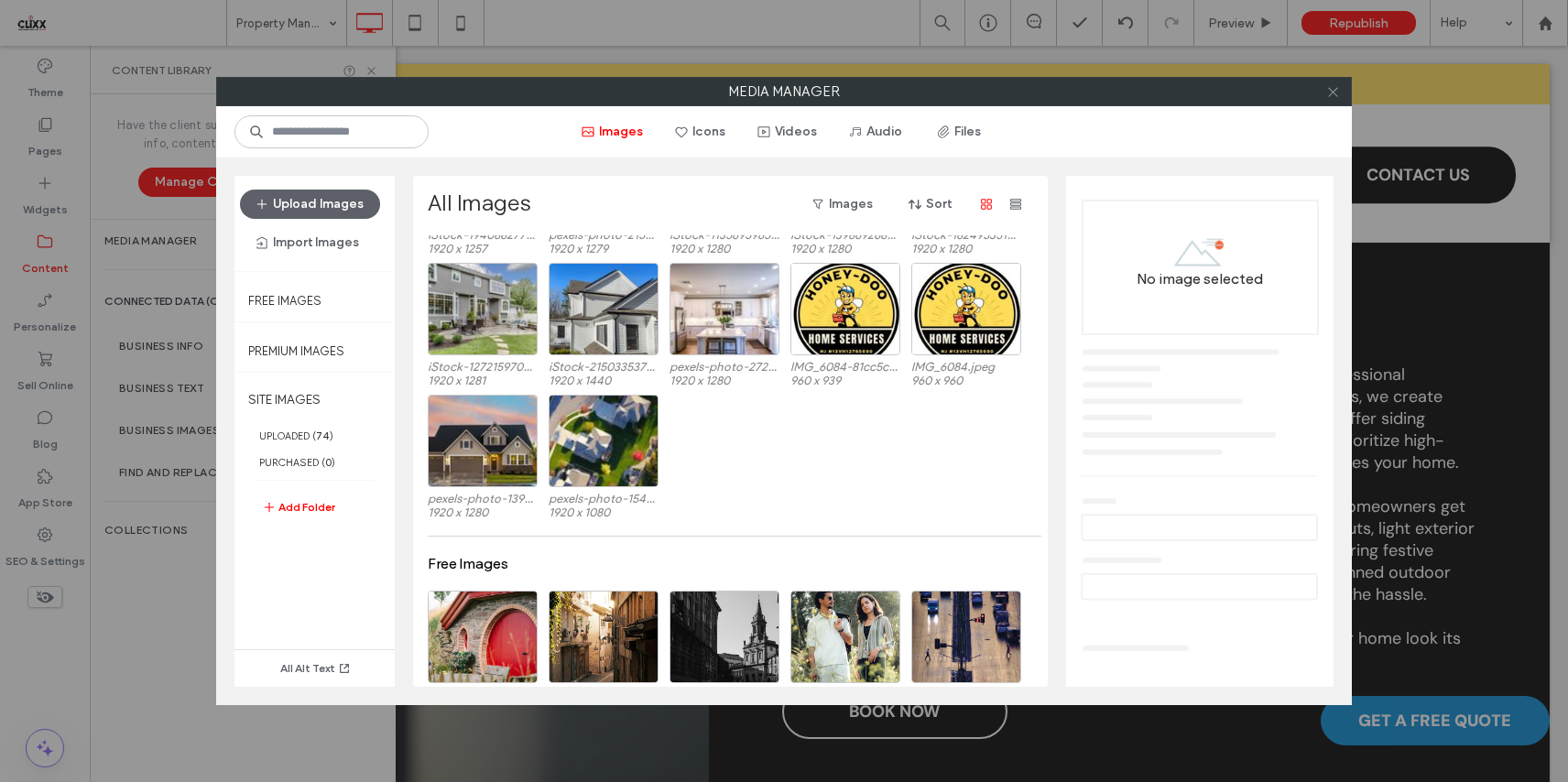
click at [1334, 90] on icon at bounding box center [1333, 92] width 14 height 14
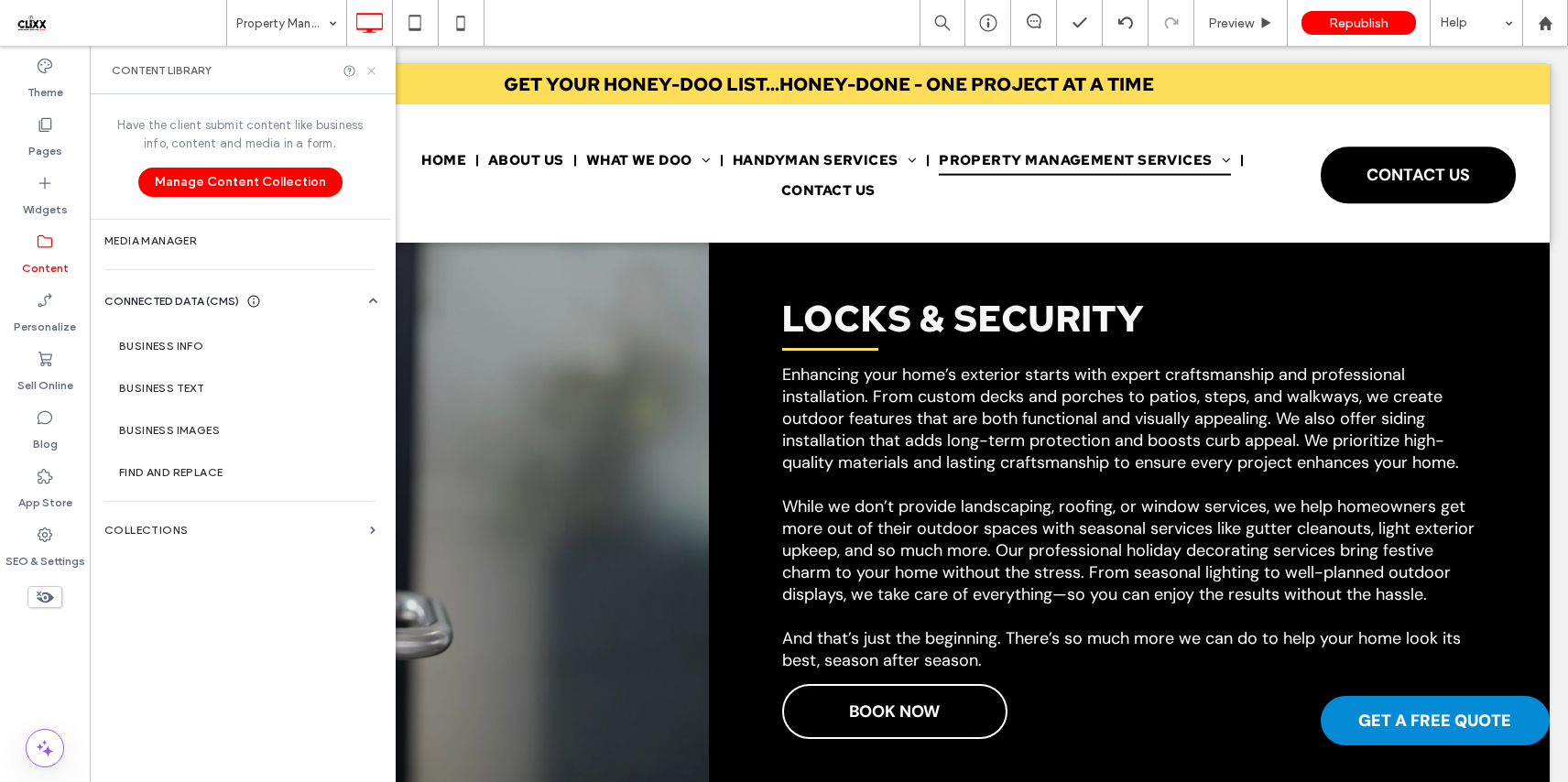
click at [367, 65] on icon at bounding box center [371, 70] width 14 height 14
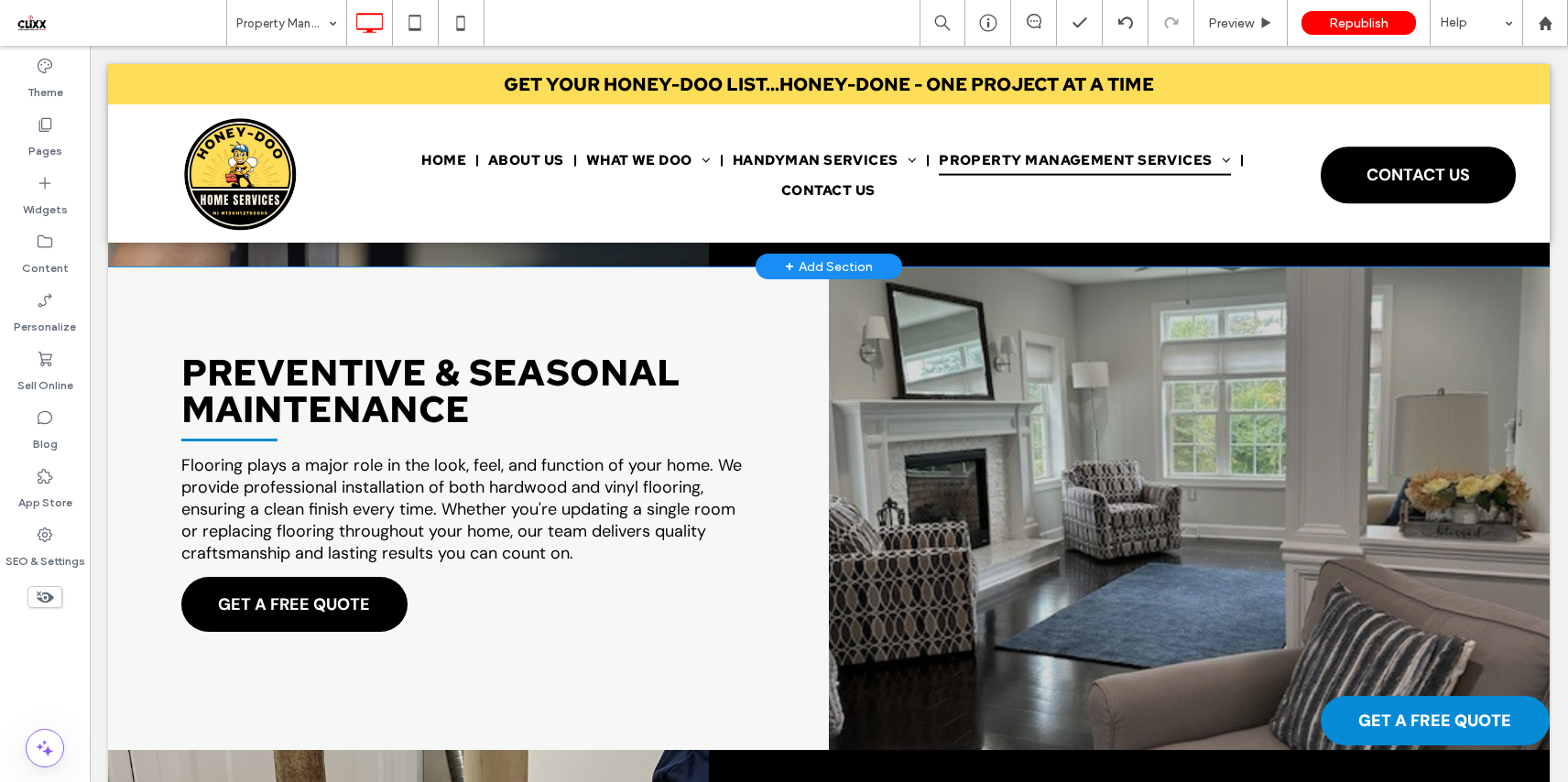
scroll to position [2798, 0]
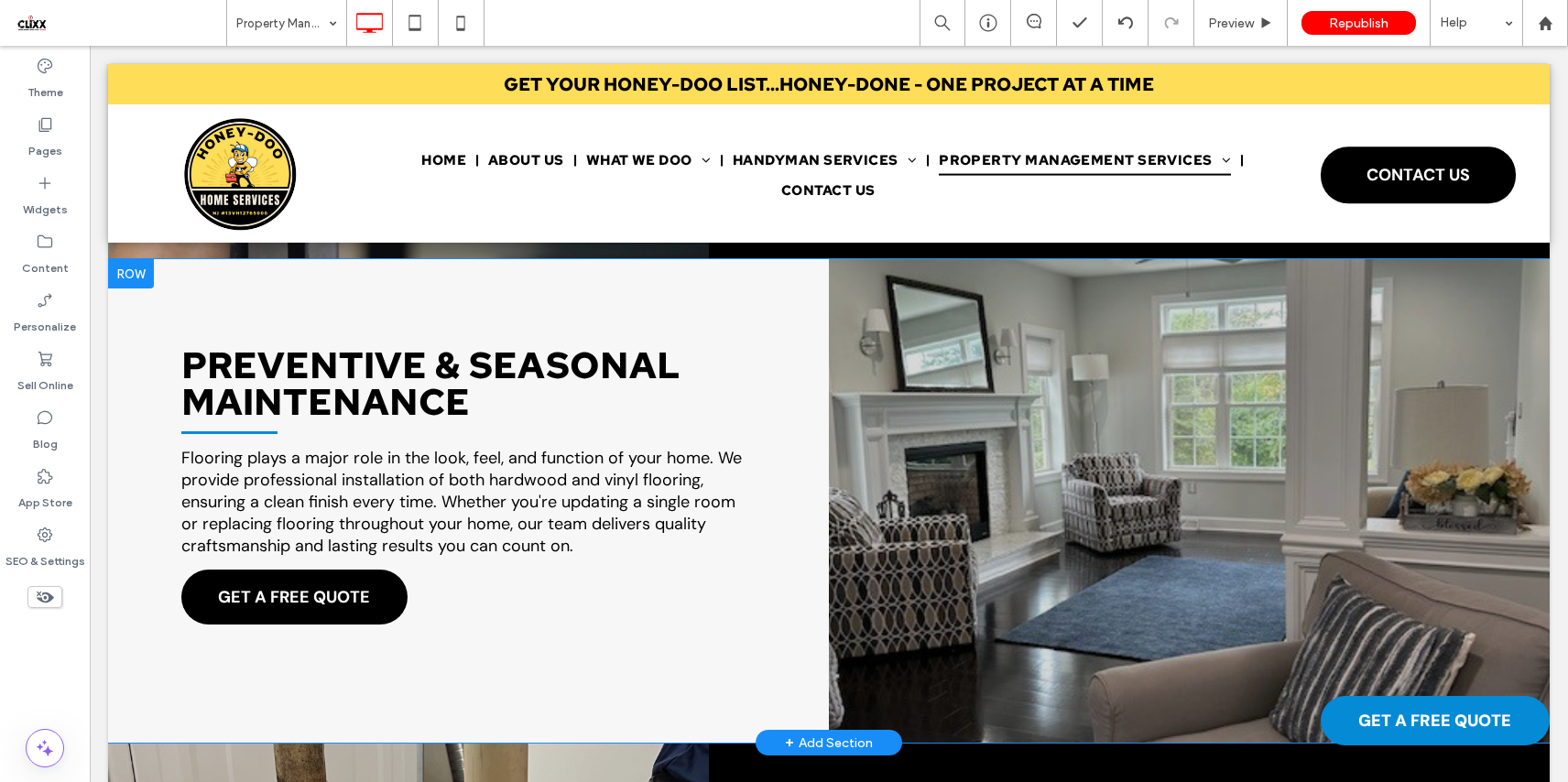
click at [831, 462] on div "Click To Paste" at bounding box center [1189, 501] width 720 height 483
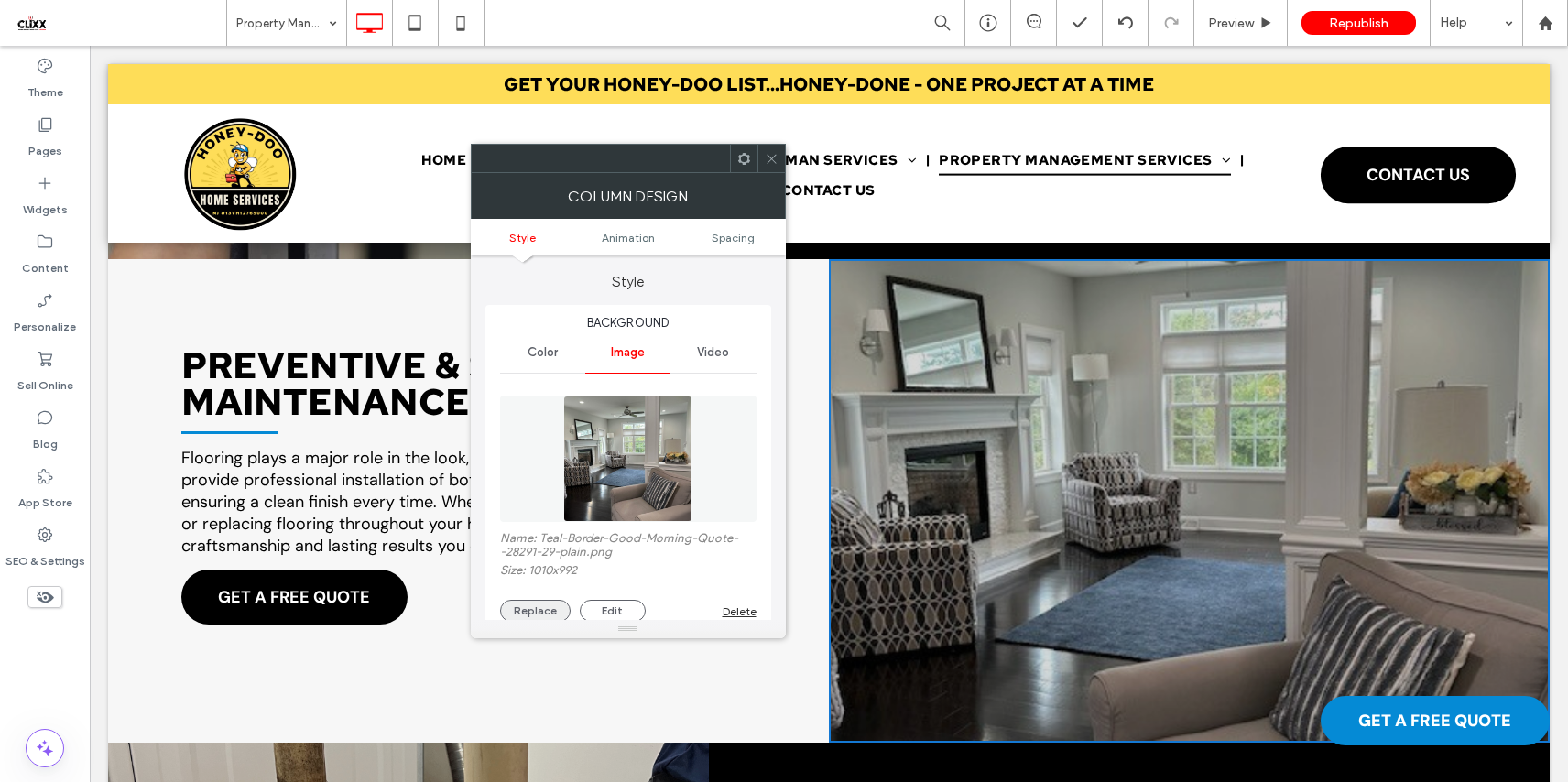
click at [536, 612] on button "Replace" at bounding box center [535, 610] width 70 height 22
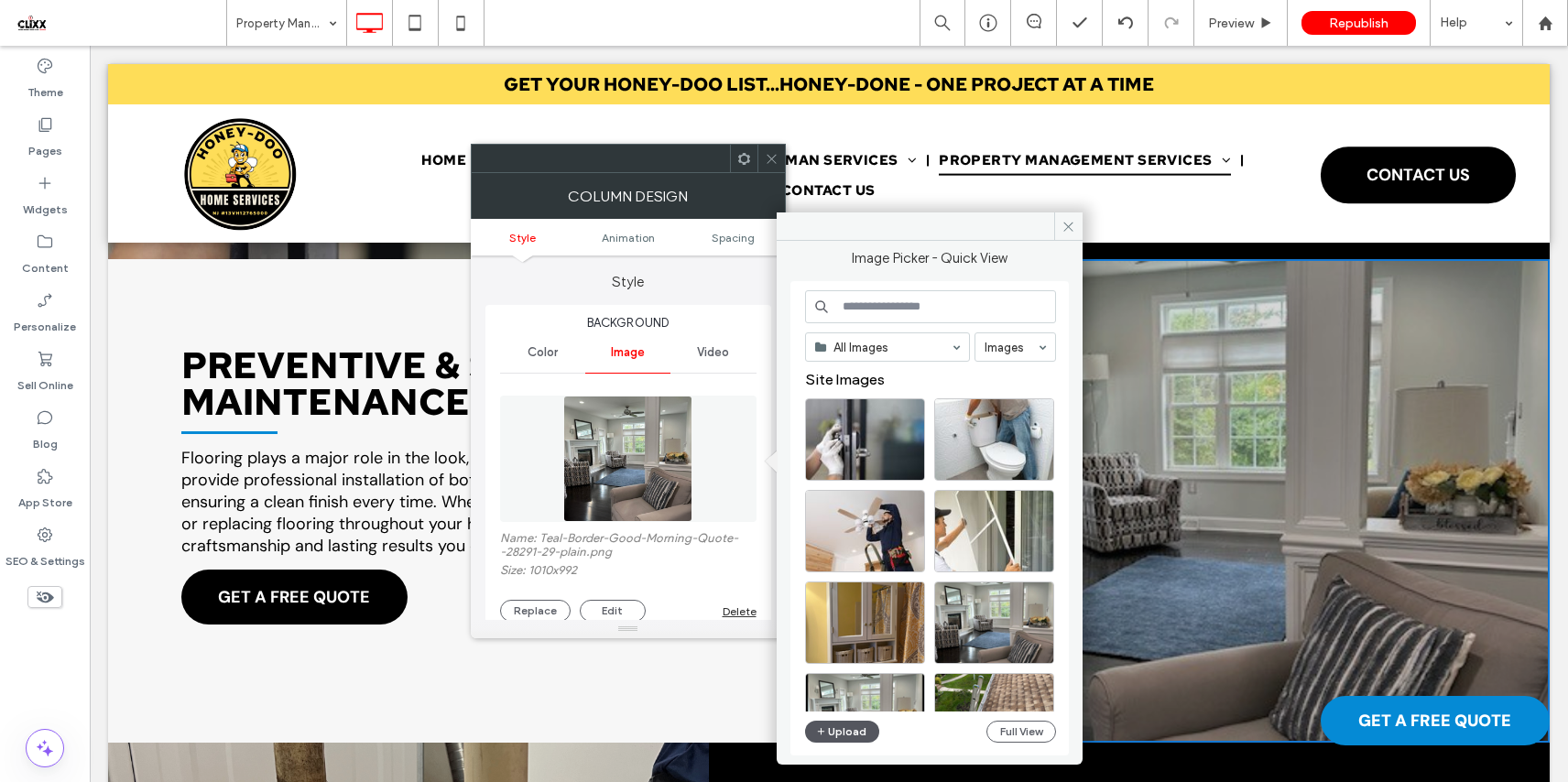
click at [838, 731] on button "Upload" at bounding box center [842, 730] width 75 height 22
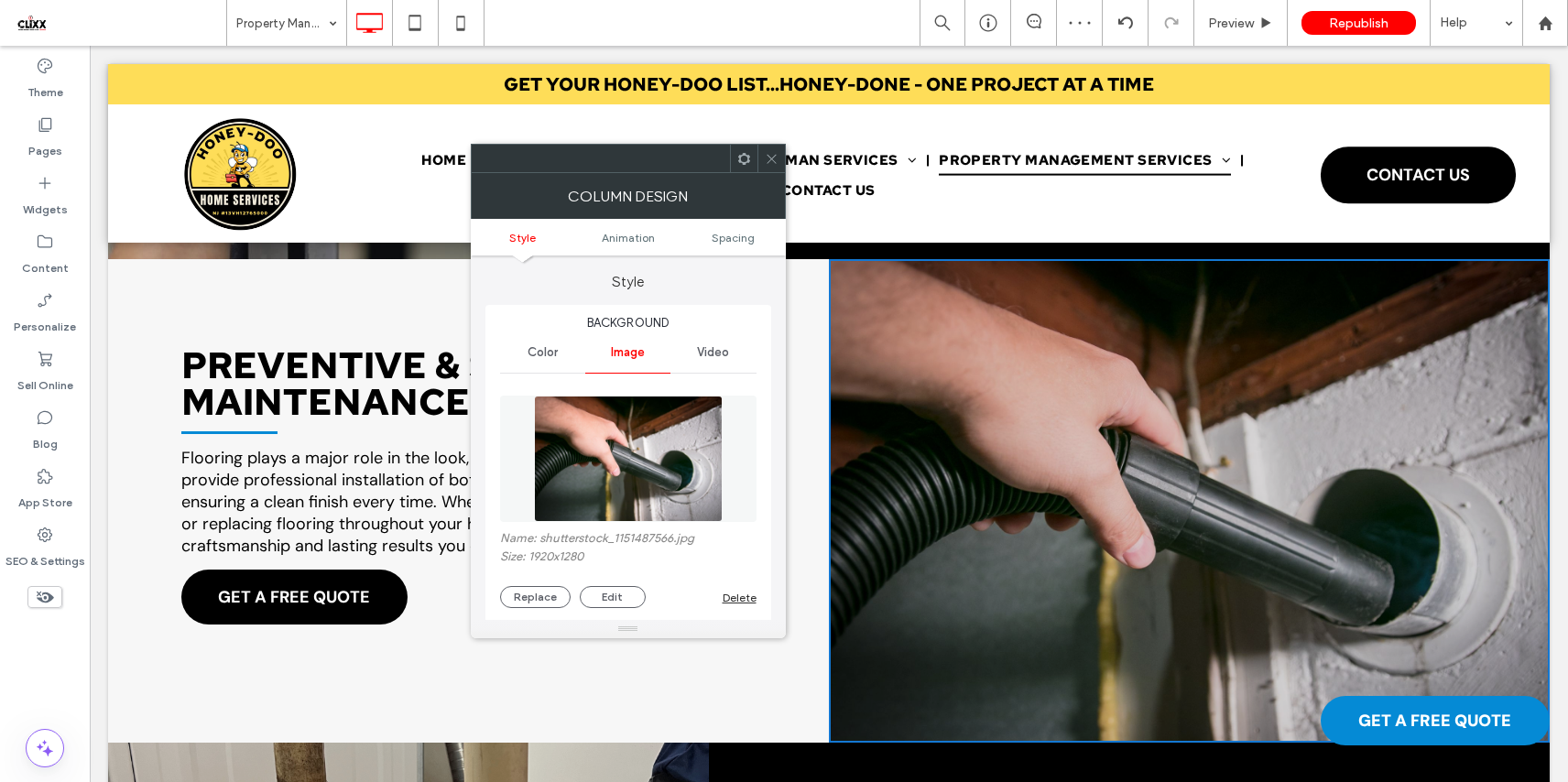
click at [764, 158] on icon at bounding box center [771, 158] width 14 height 14
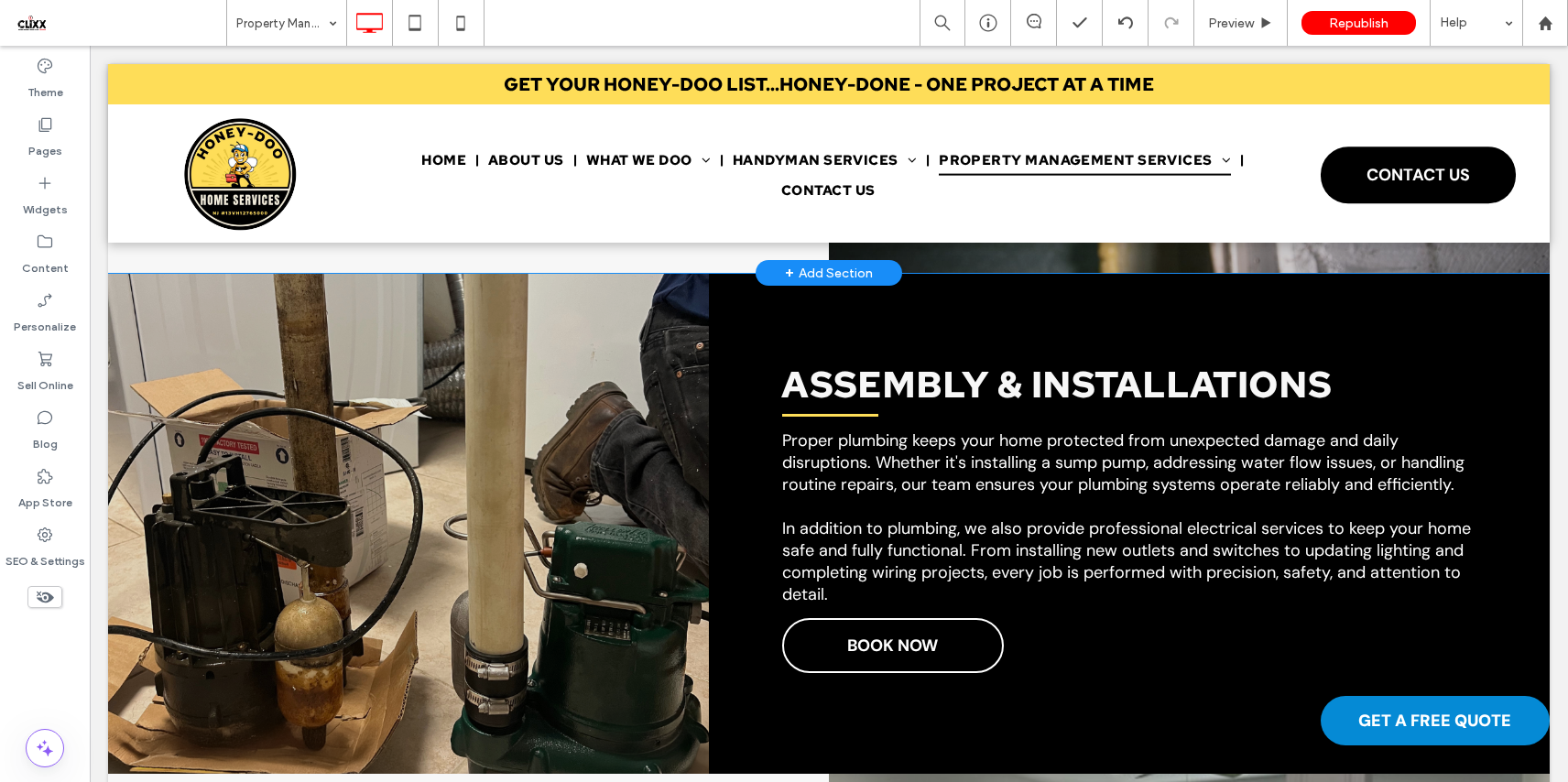
scroll to position [3270, 0]
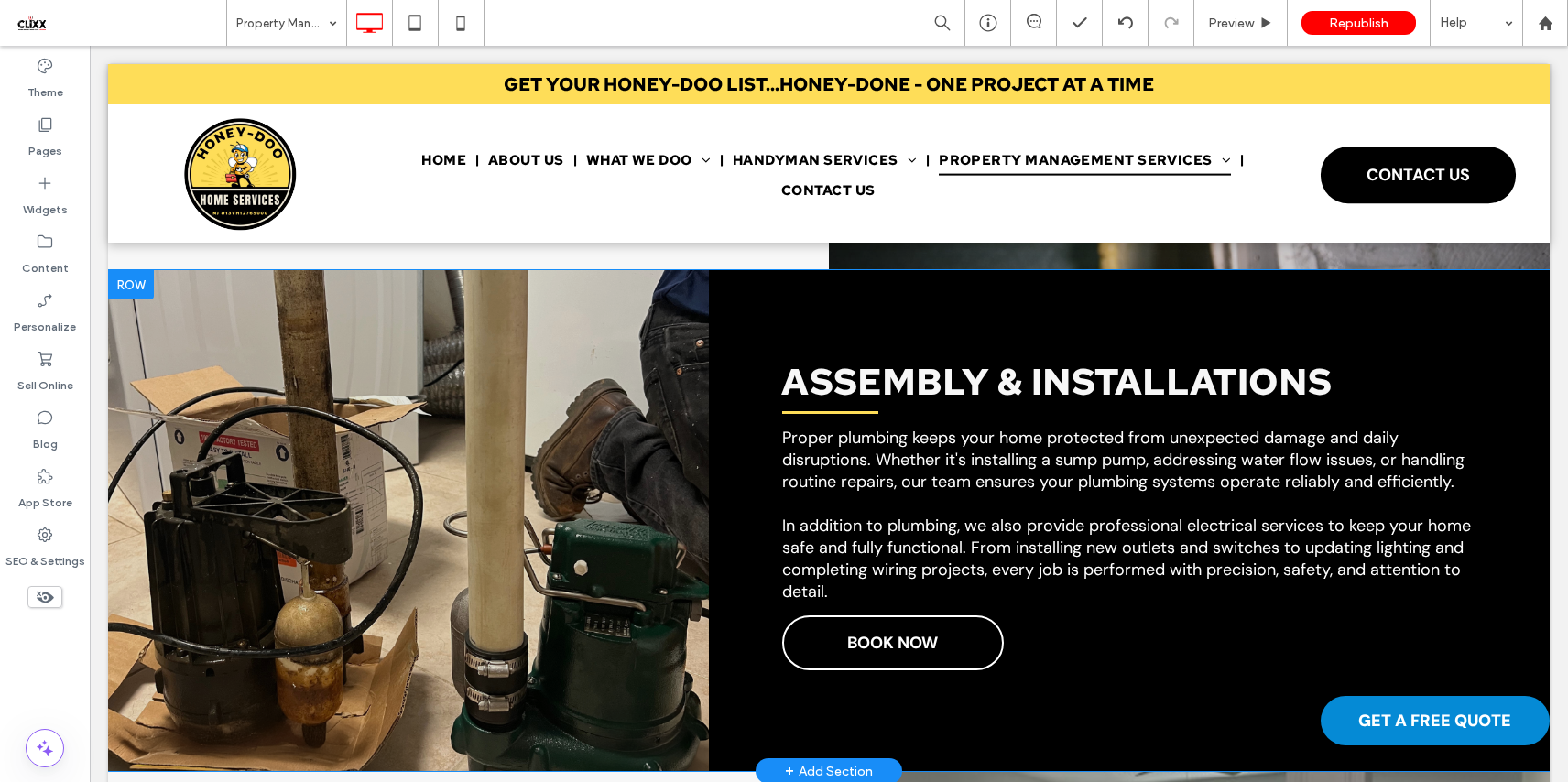
click at [679, 394] on div "Click To Paste" at bounding box center [407, 520] width 600 height 501
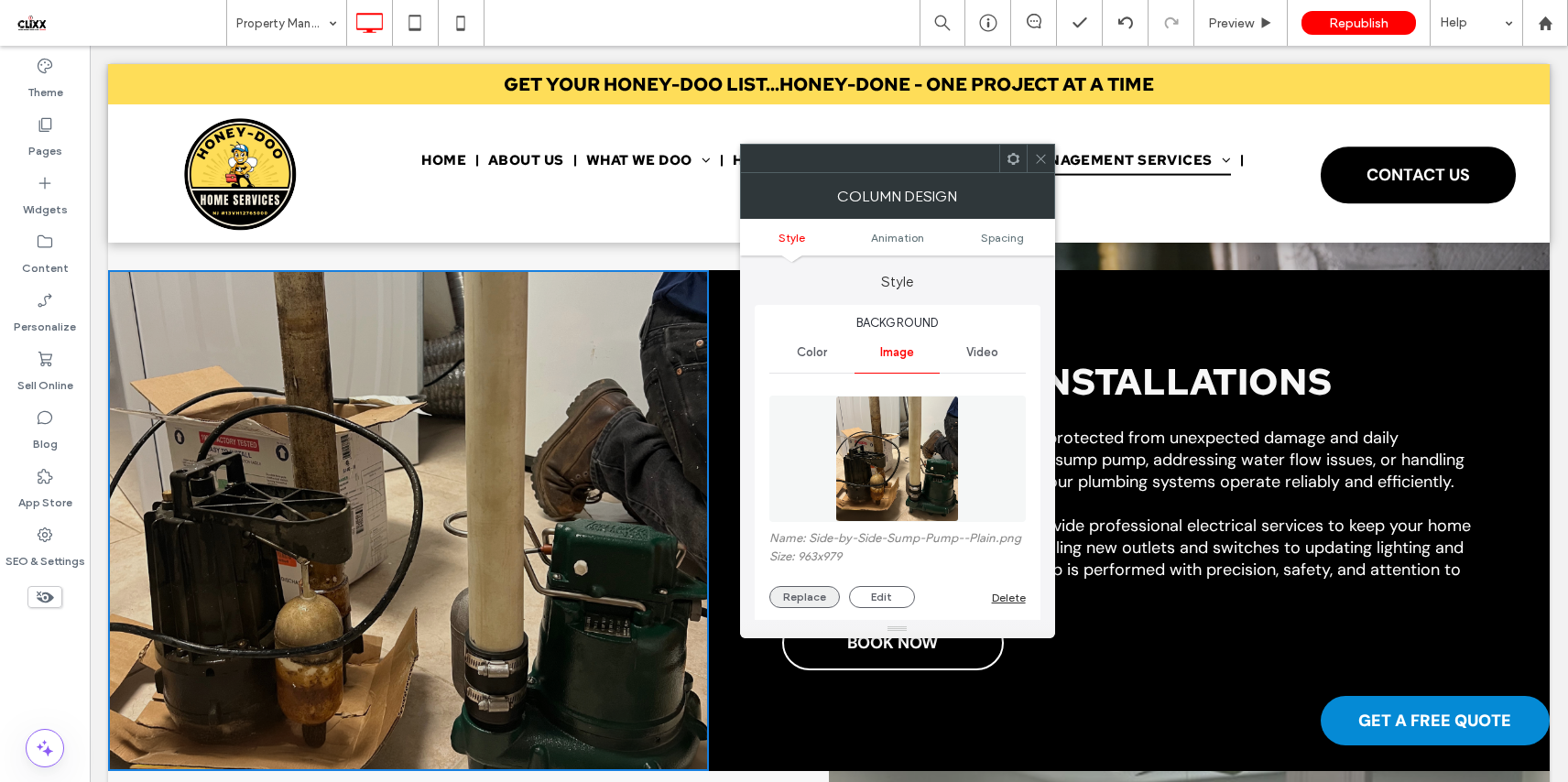
click at [812, 599] on button "Replace" at bounding box center [804, 597] width 70 height 22
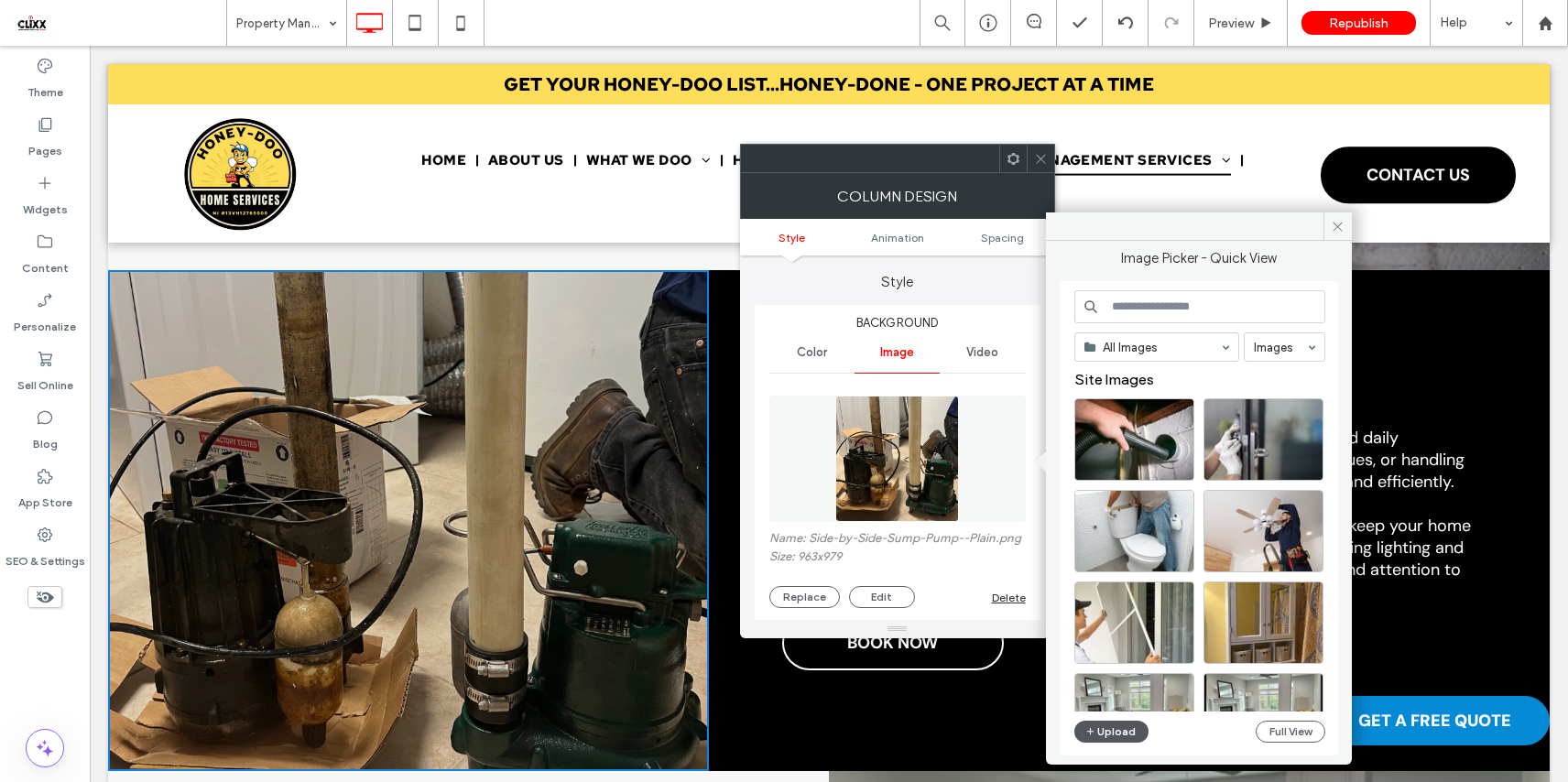
click at [1104, 734] on button "Upload" at bounding box center [1112, 730] width 75 height 22
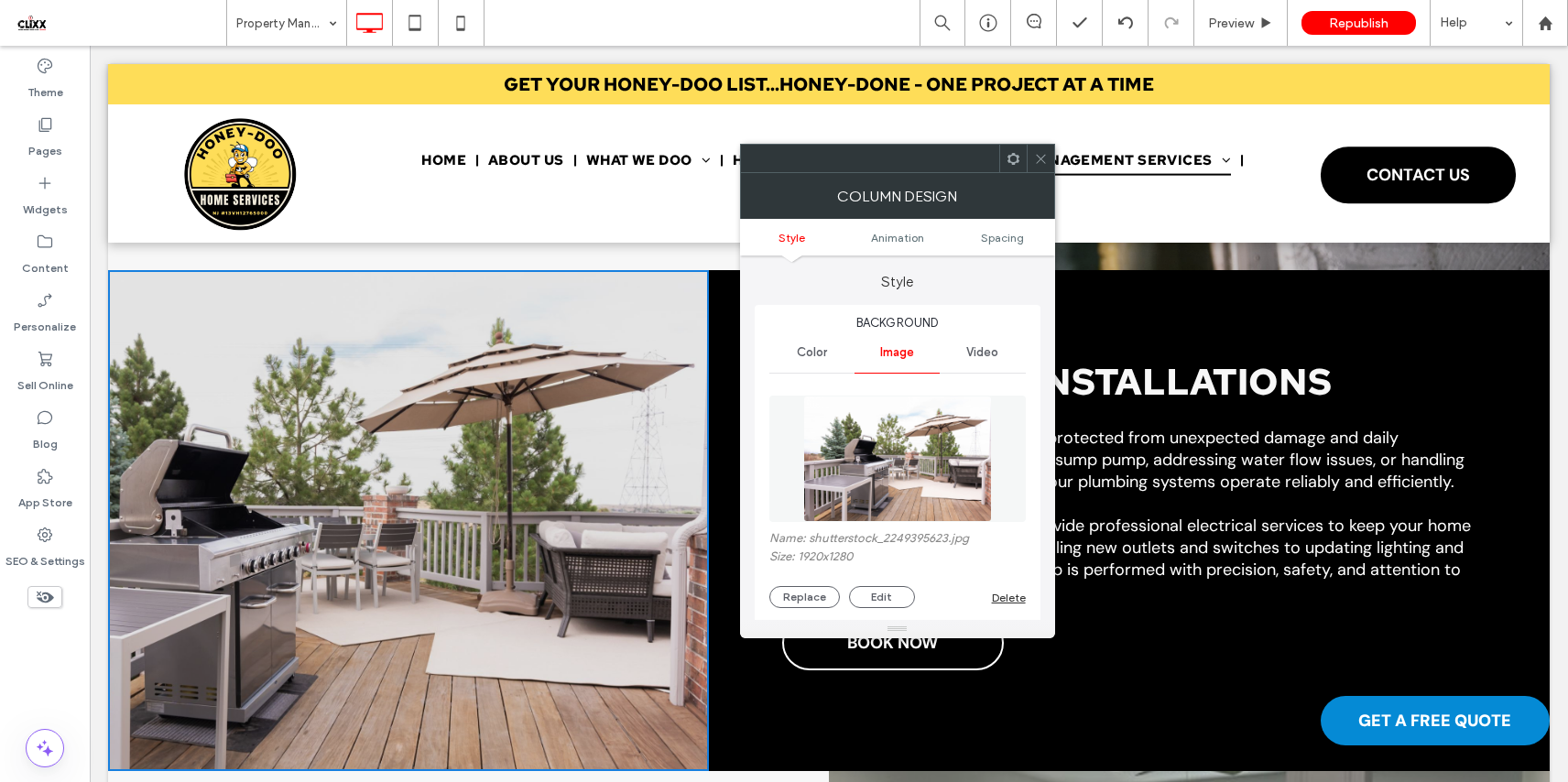
click at [1041, 157] on use at bounding box center [1041, 158] width 9 height 9
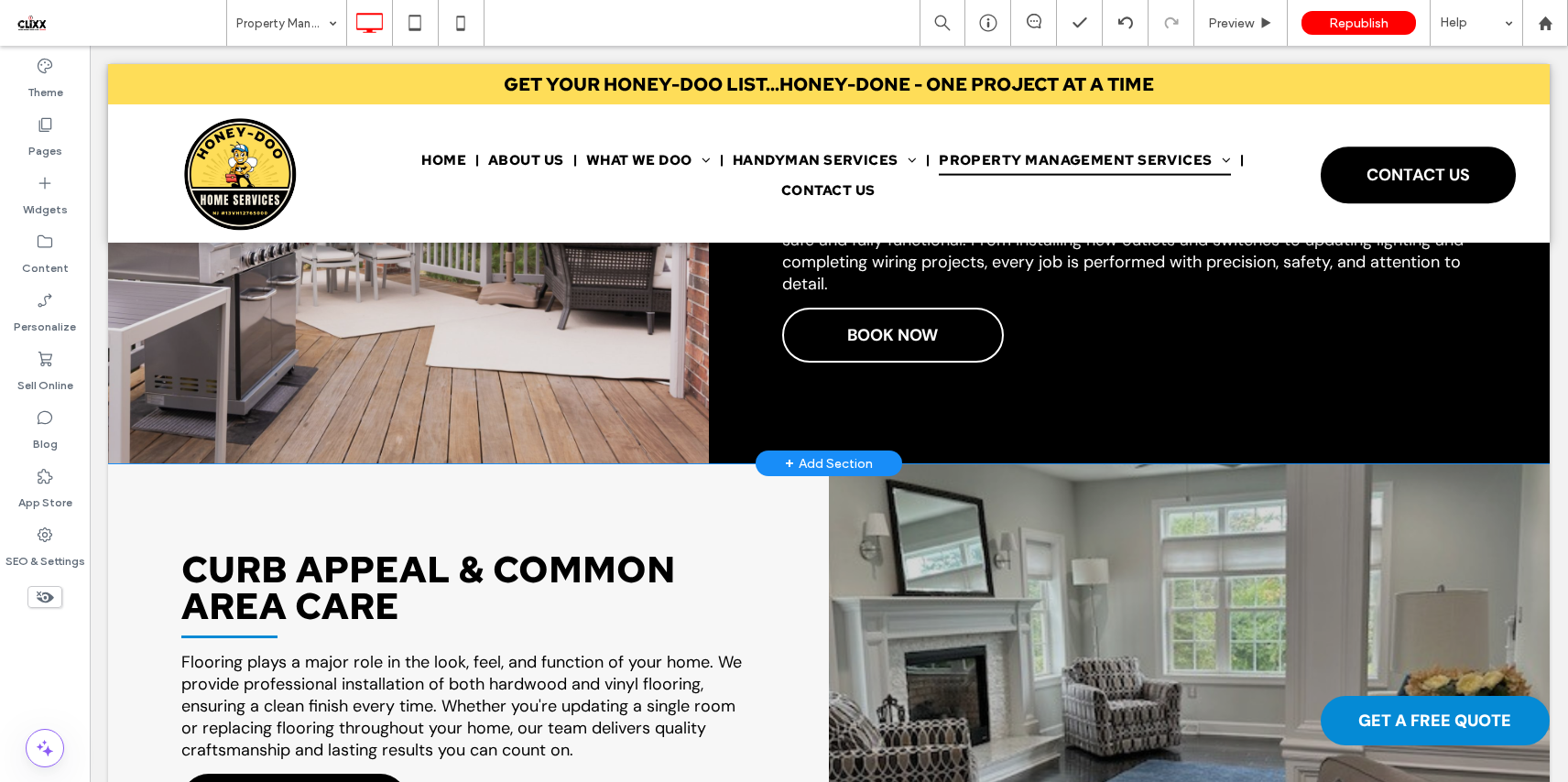
scroll to position [3806, 0]
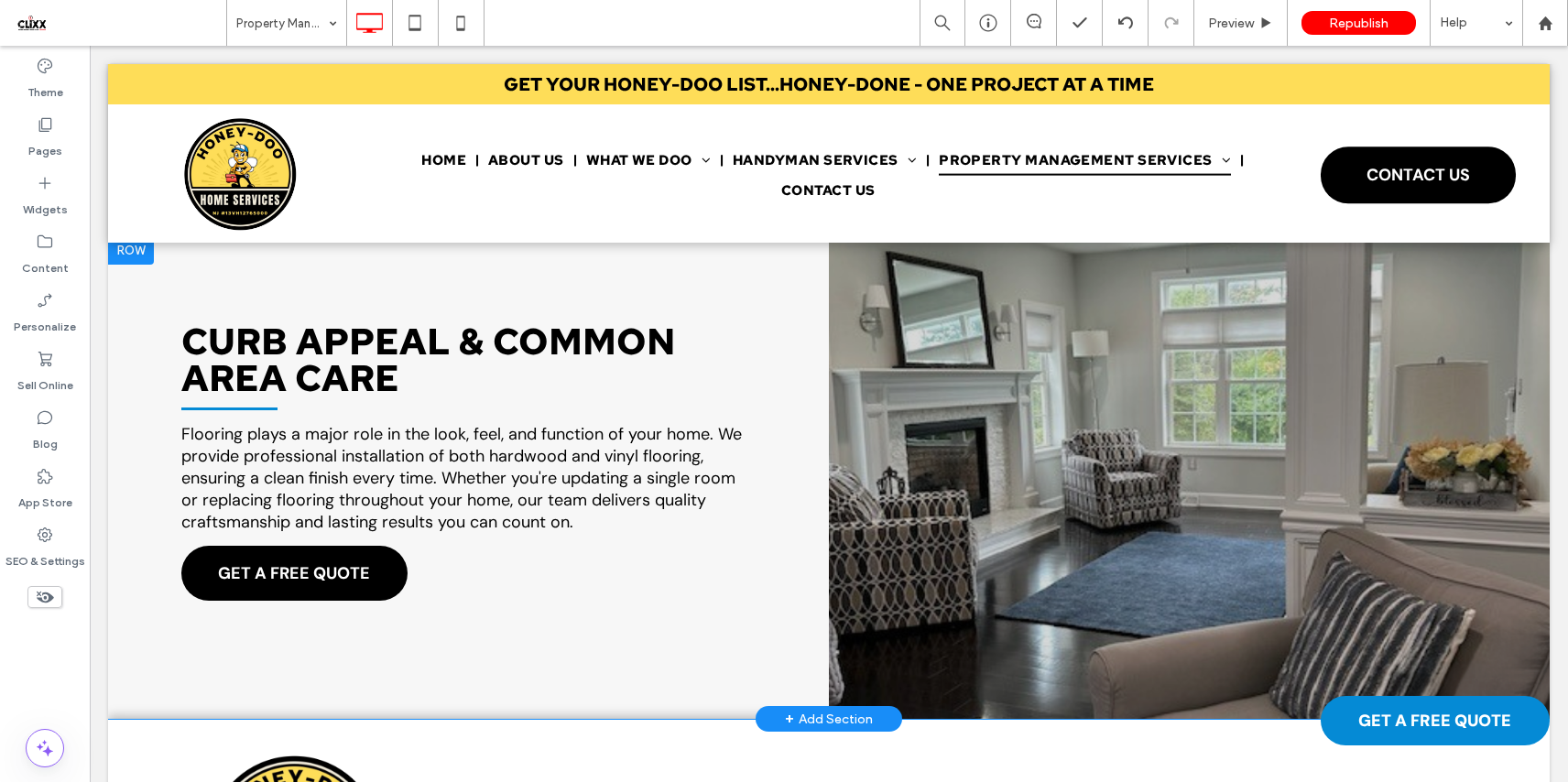
click at [833, 340] on div "Click To Paste" at bounding box center [1189, 477] width 720 height 483
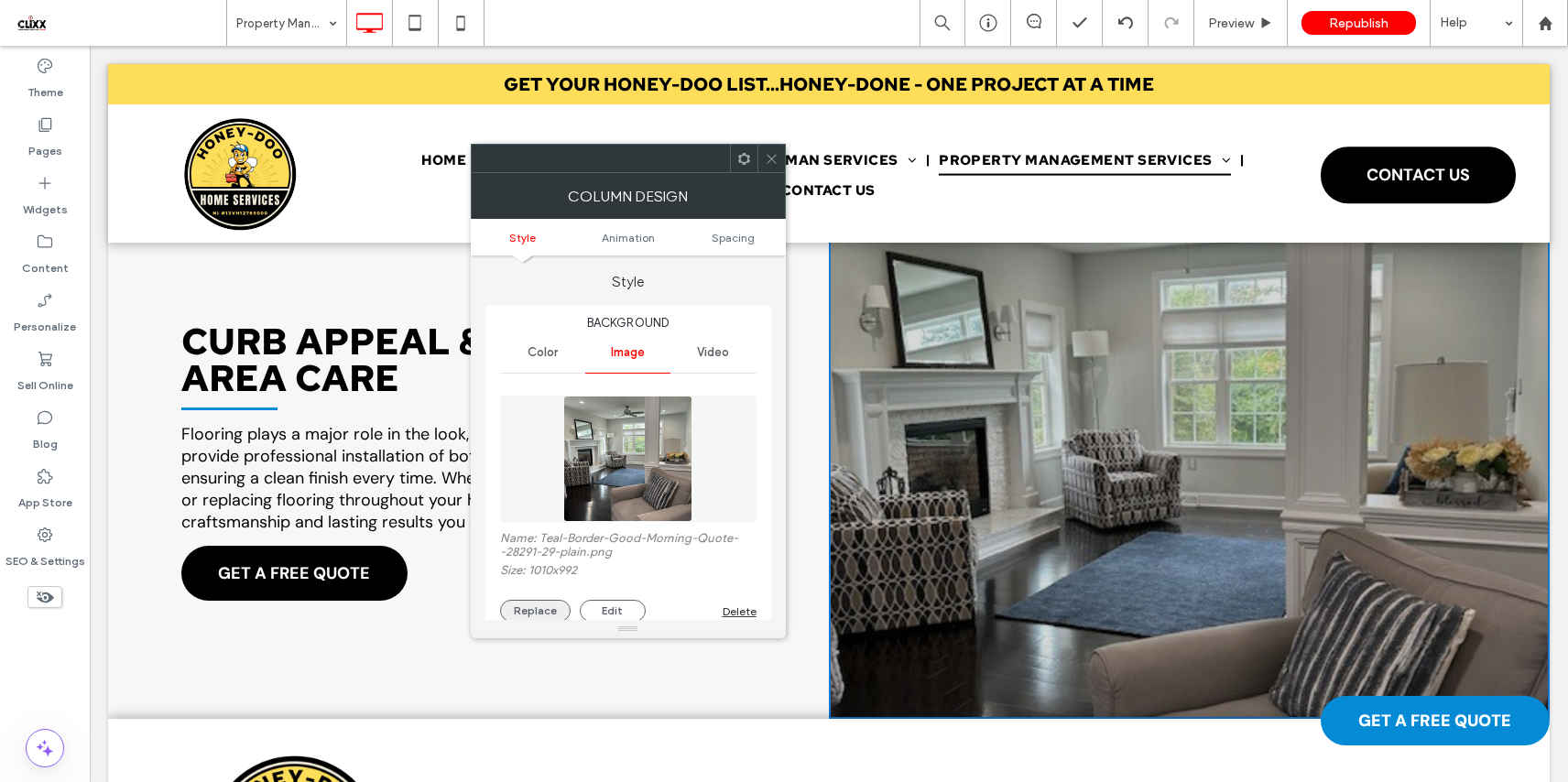
click at [551, 603] on button "Replace" at bounding box center [535, 610] width 70 height 22
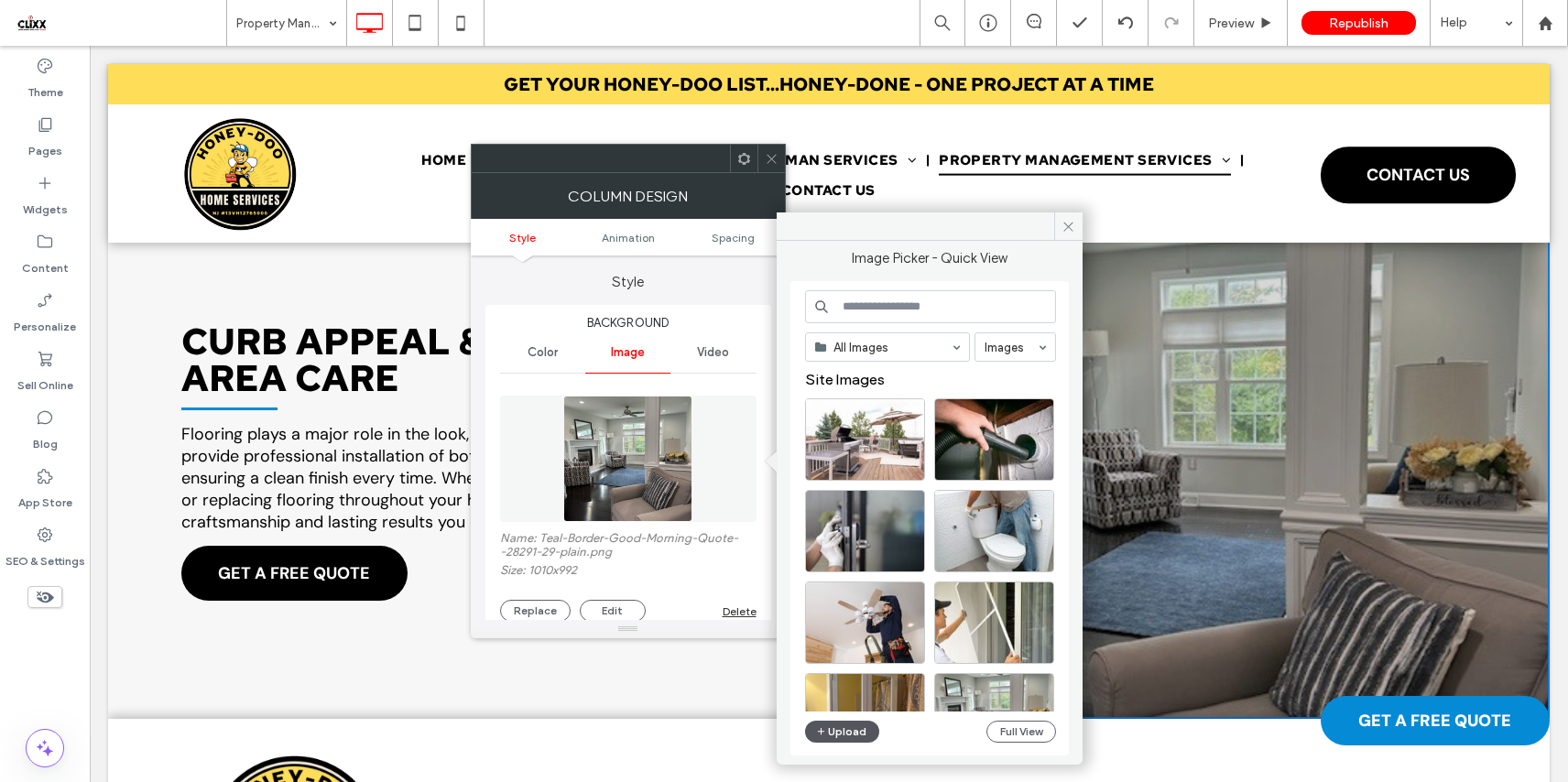
click at [855, 726] on button "Upload" at bounding box center [842, 730] width 75 height 22
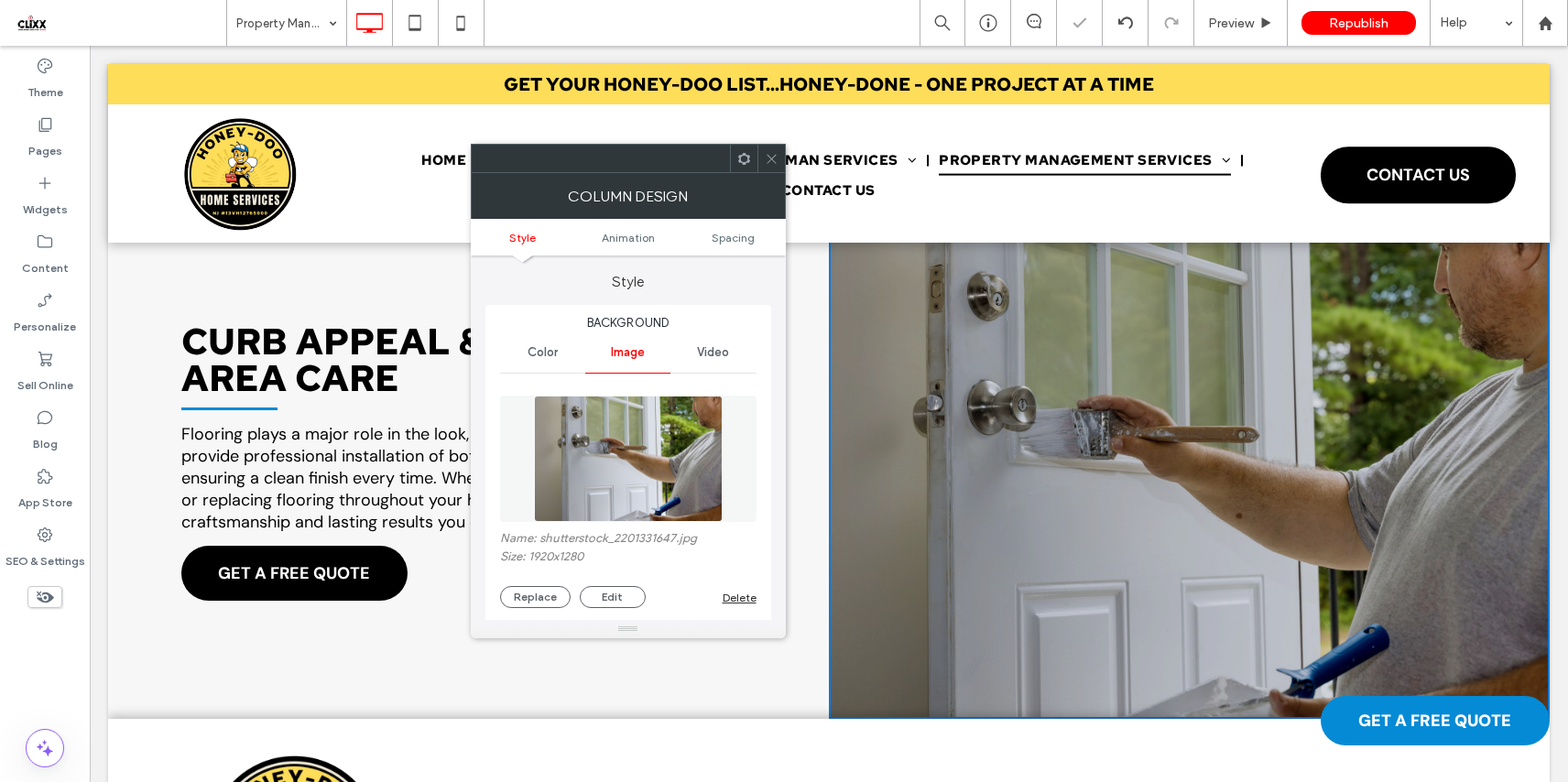
click at [770, 153] on icon at bounding box center [771, 158] width 14 height 14
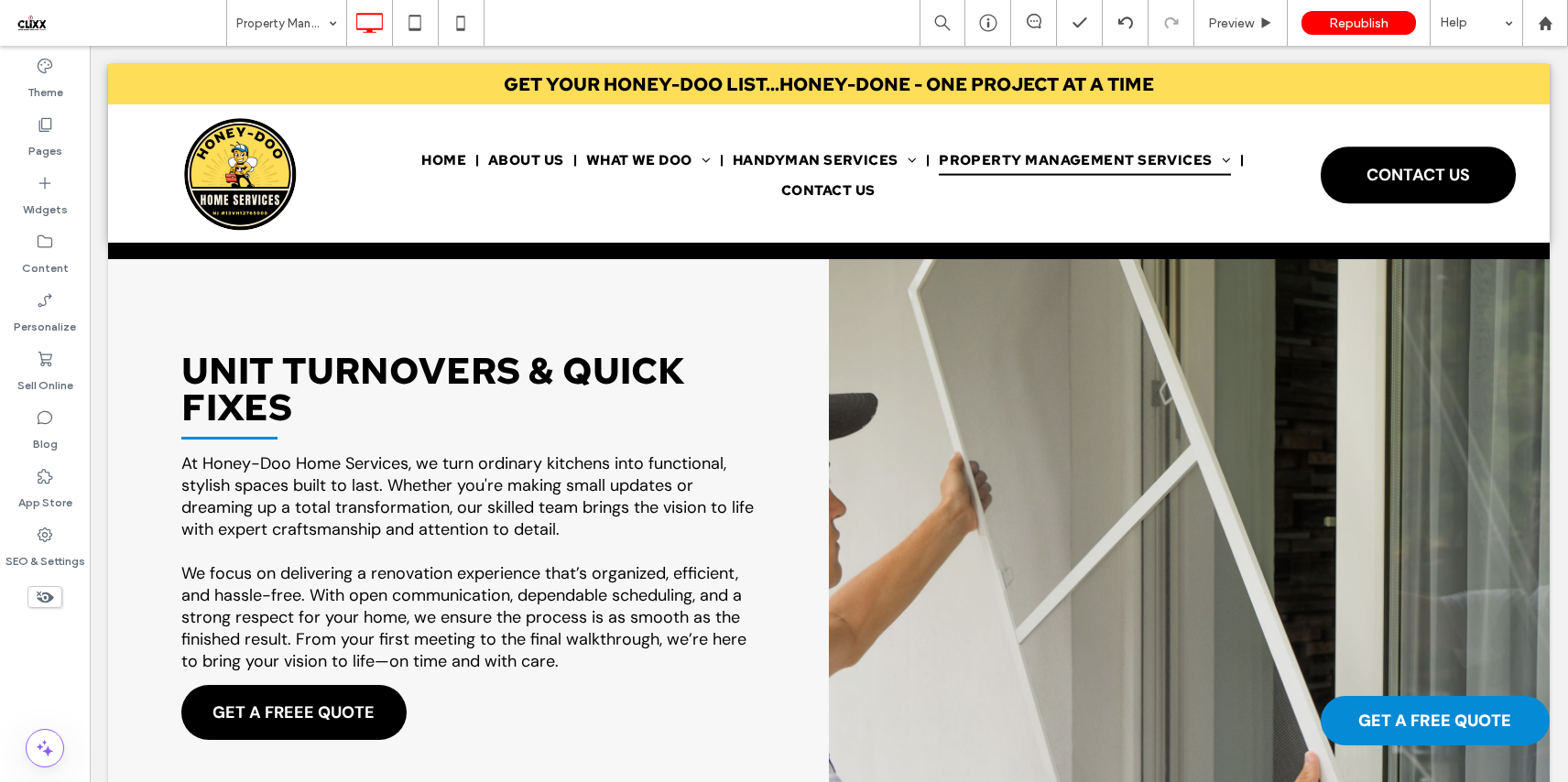
scroll to position [0, 0]
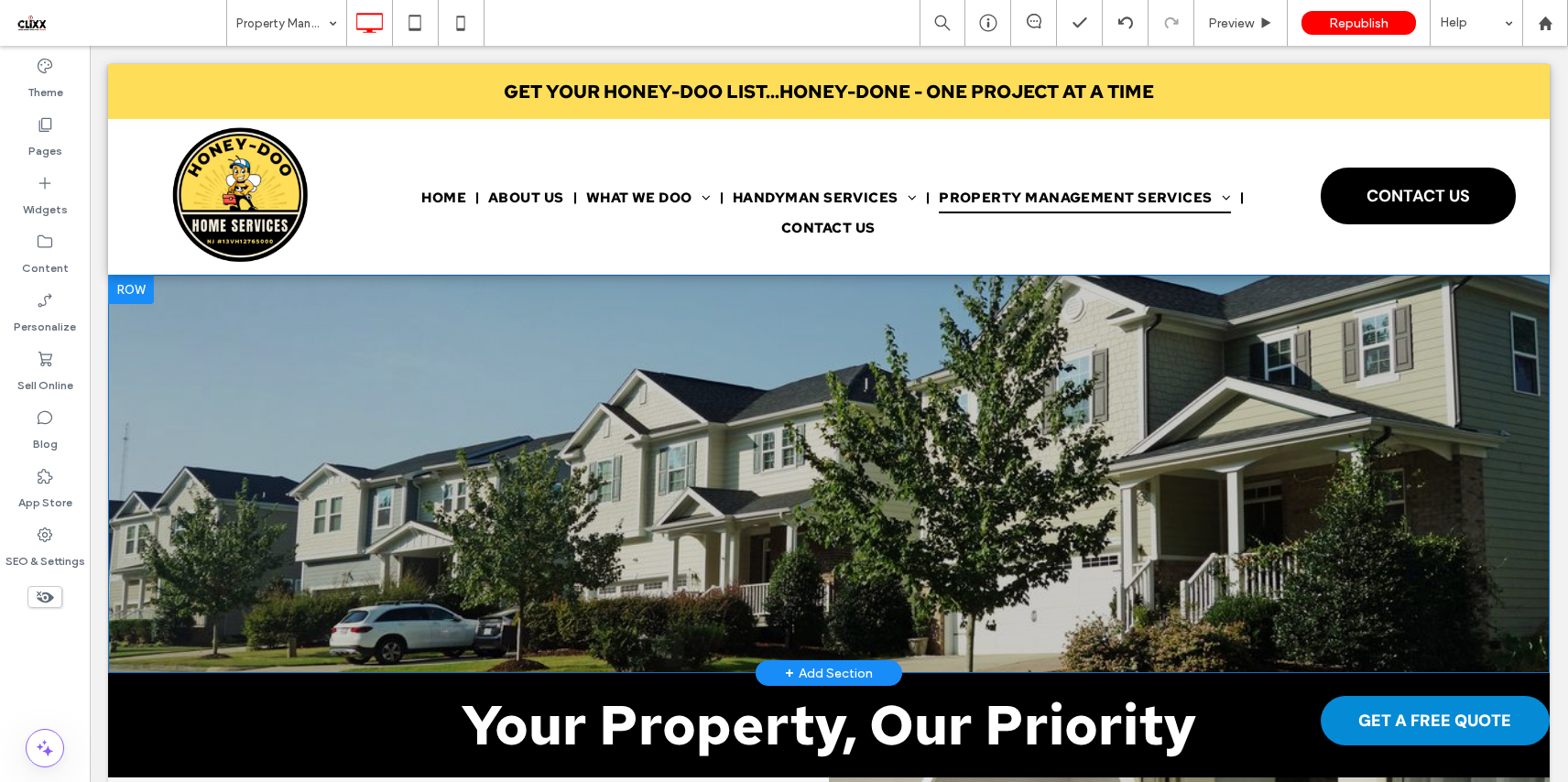
click at [170, 347] on div "Click To Paste Row + Add Section" at bounding box center [828, 473] width 1442 height 398
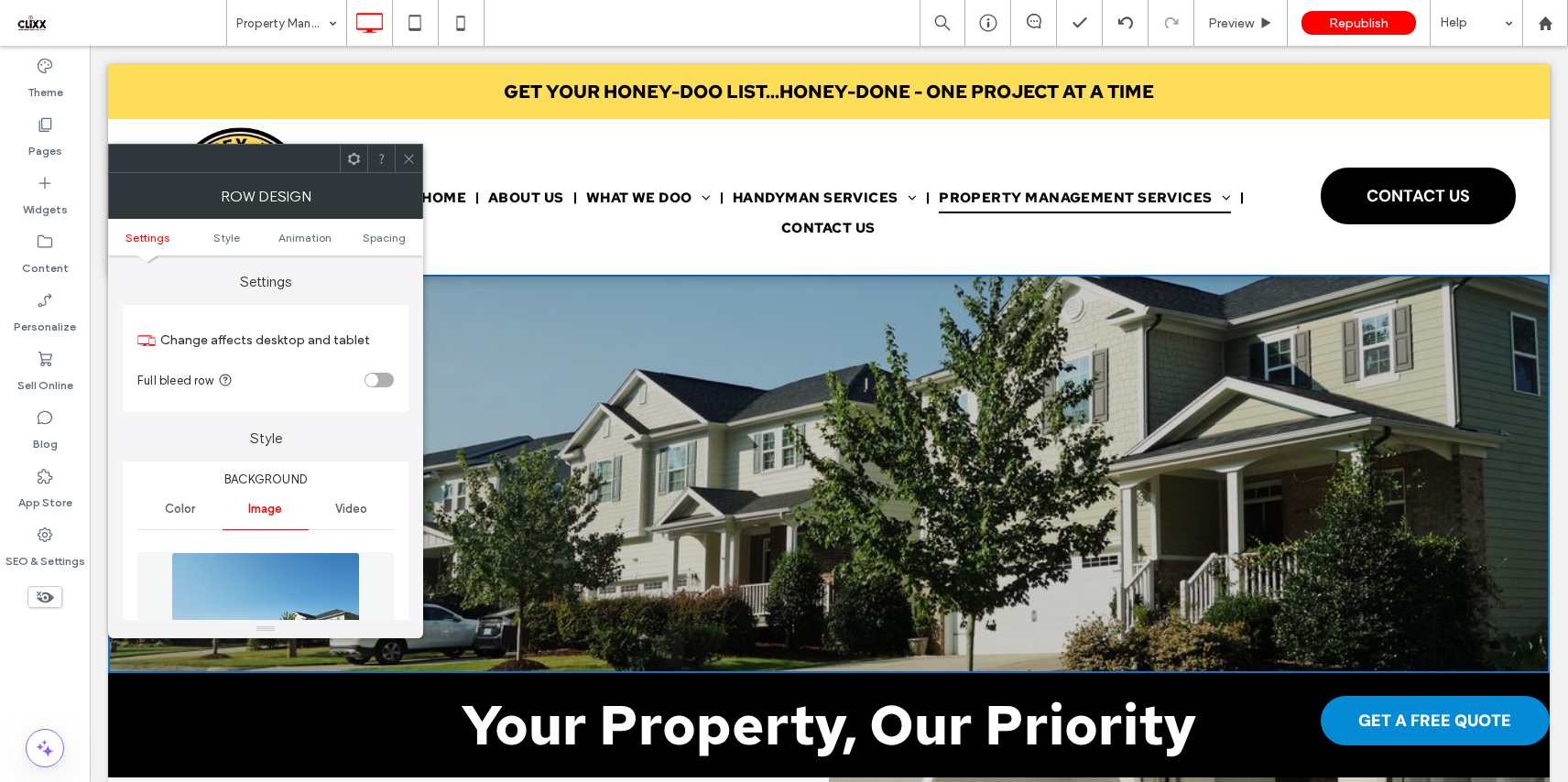
scroll to position [369, 0]
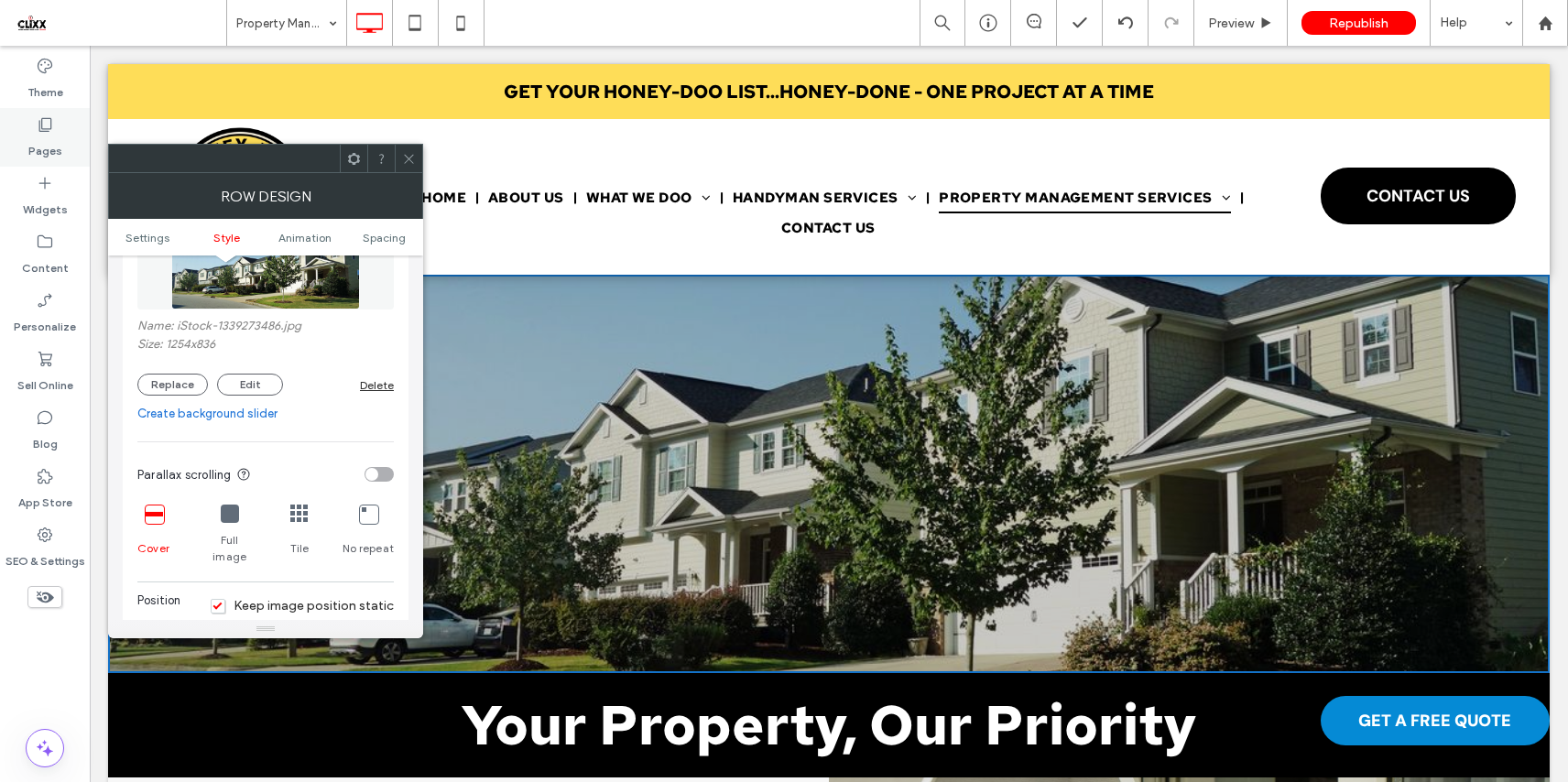
click at [41, 133] on icon at bounding box center [45, 125] width 19 height 19
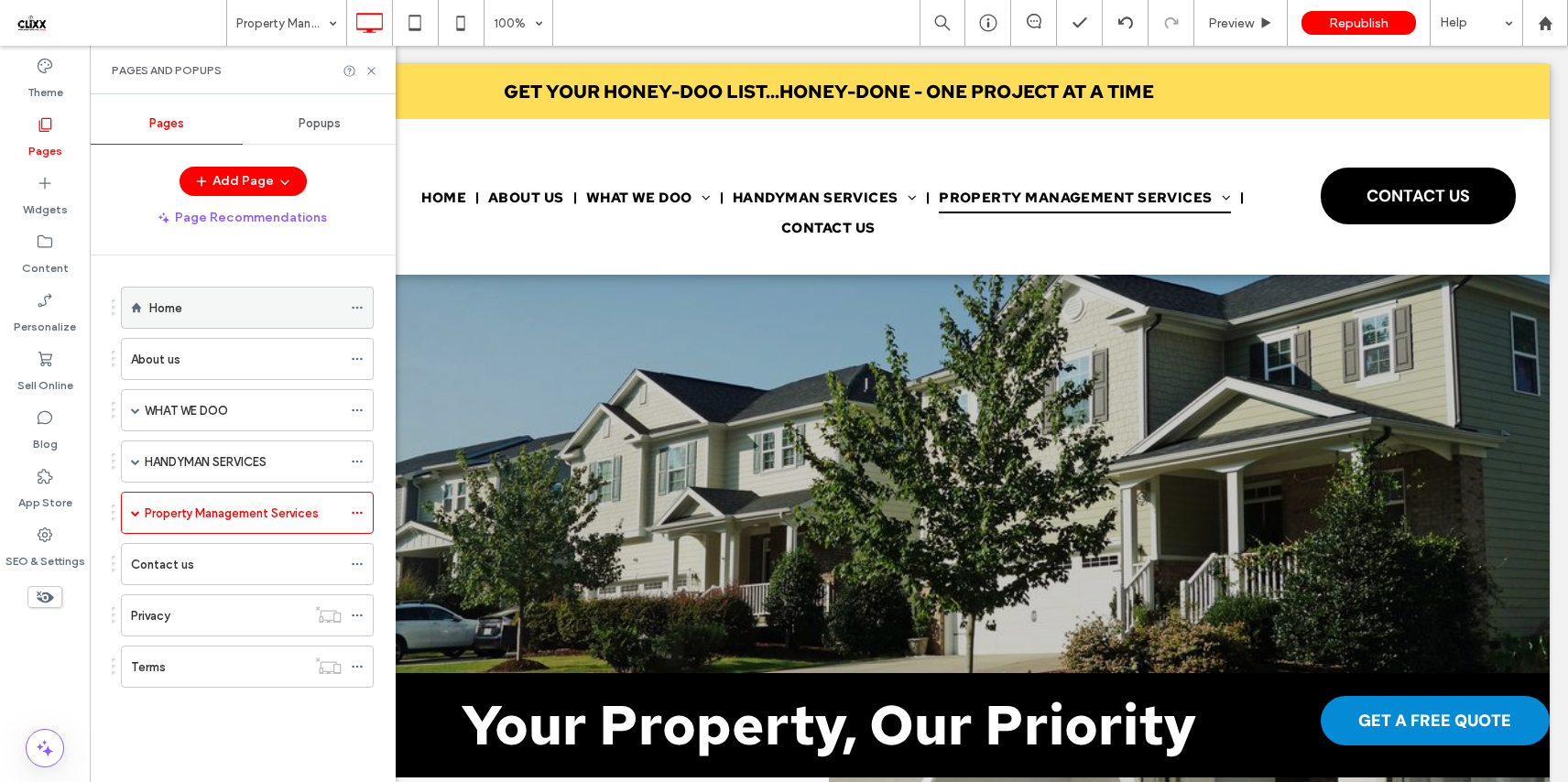
click at [215, 308] on div "Home" at bounding box center [244, 308] width 192 height 20
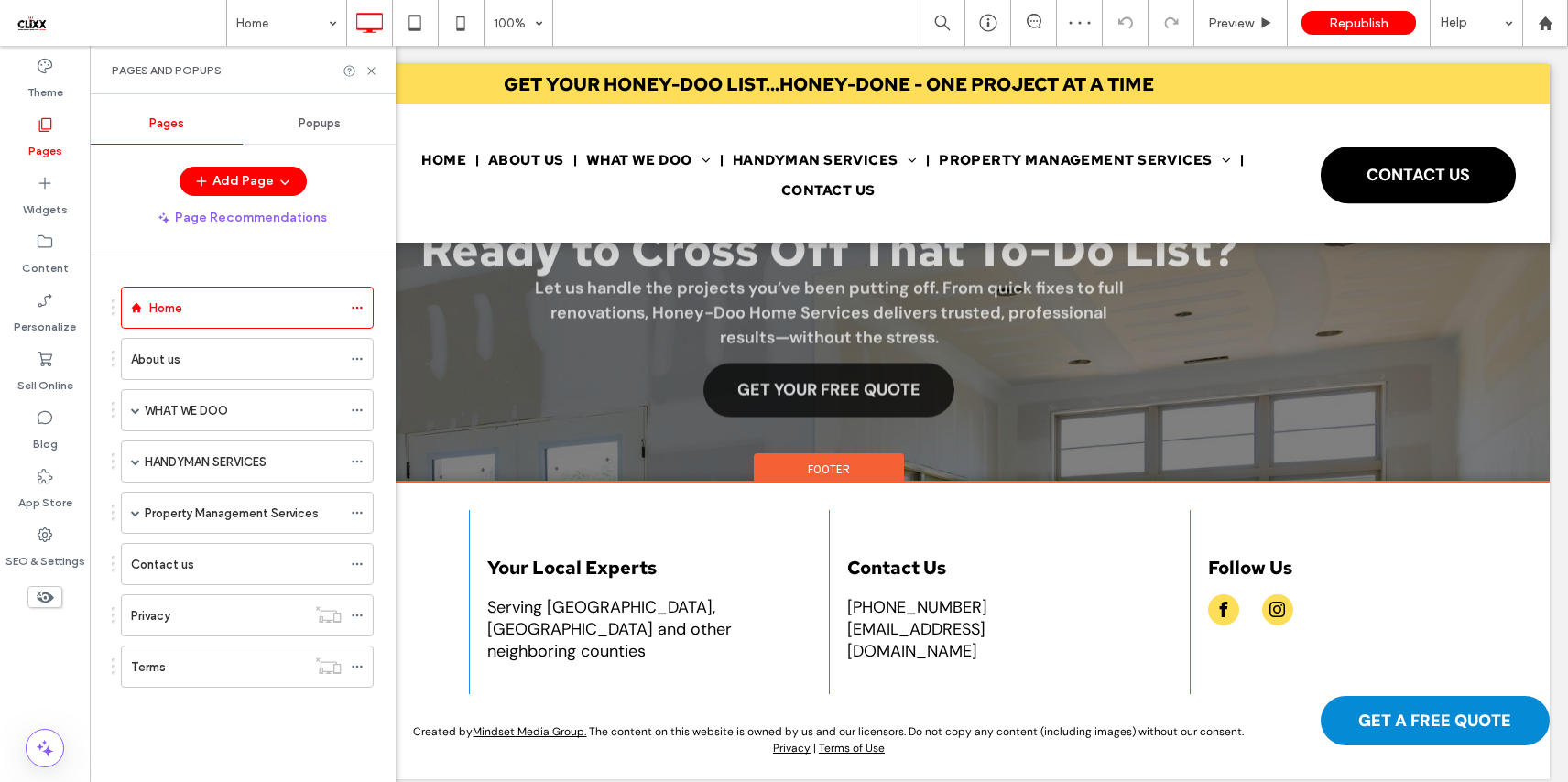
scroll to position [2707, 0]
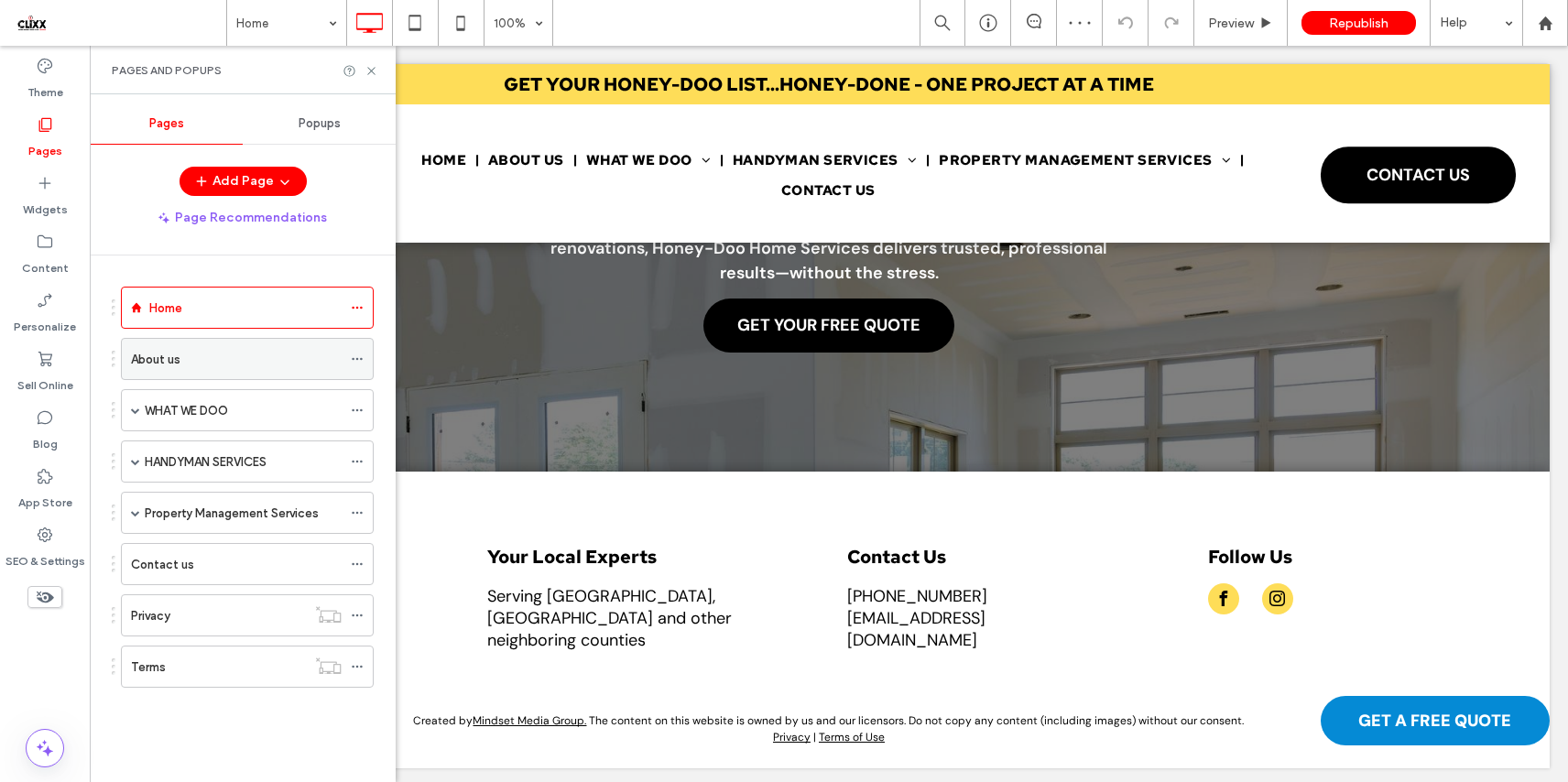
click at [233, 357] on div "About us" at bounding box center [236, 359] width 211 height 20
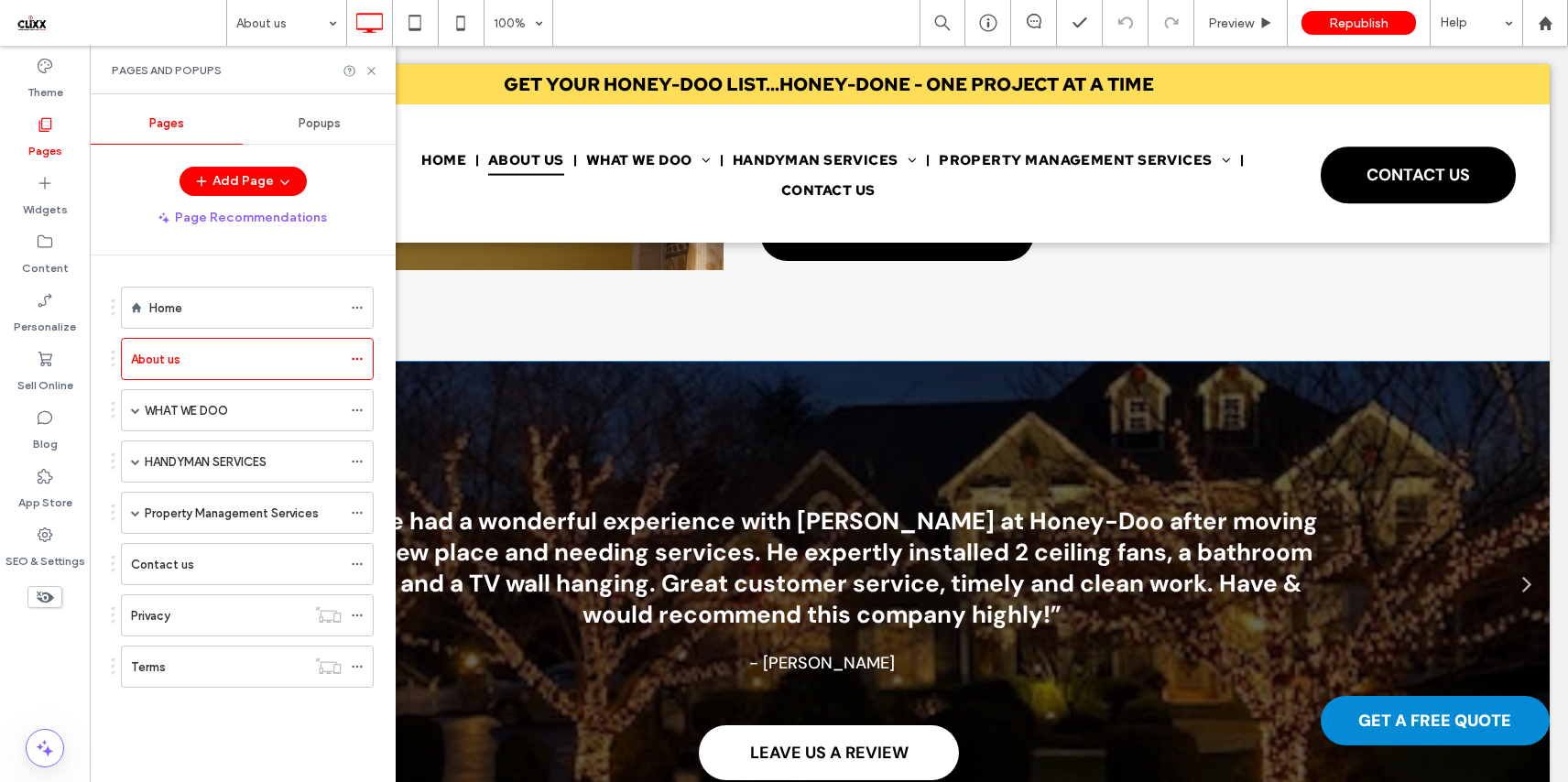
scroll to position [1295, 0]
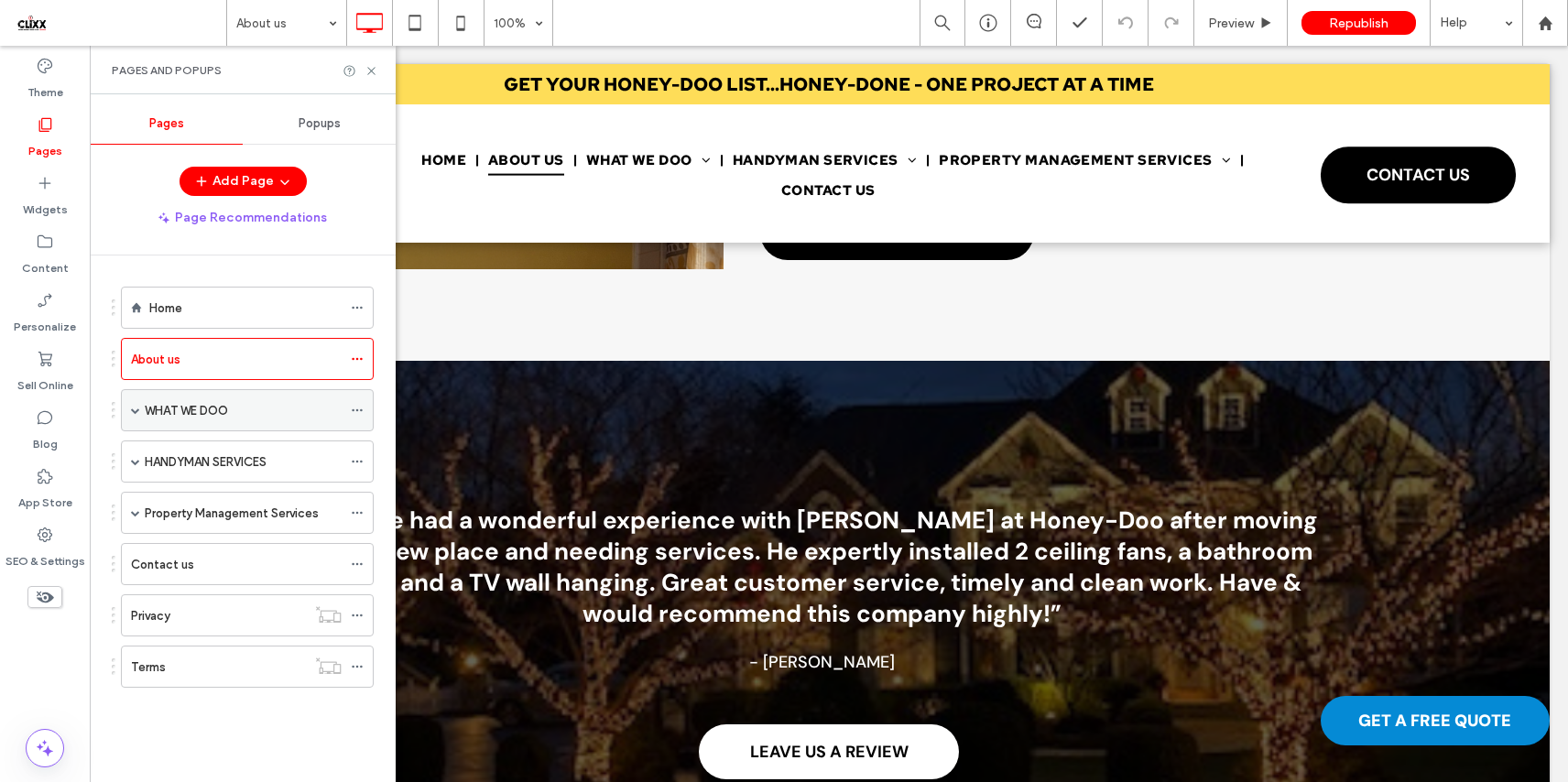
click at [205, 412] on label "WHAT WE DOO" at bounding box center [185, 410] width 83 height 32
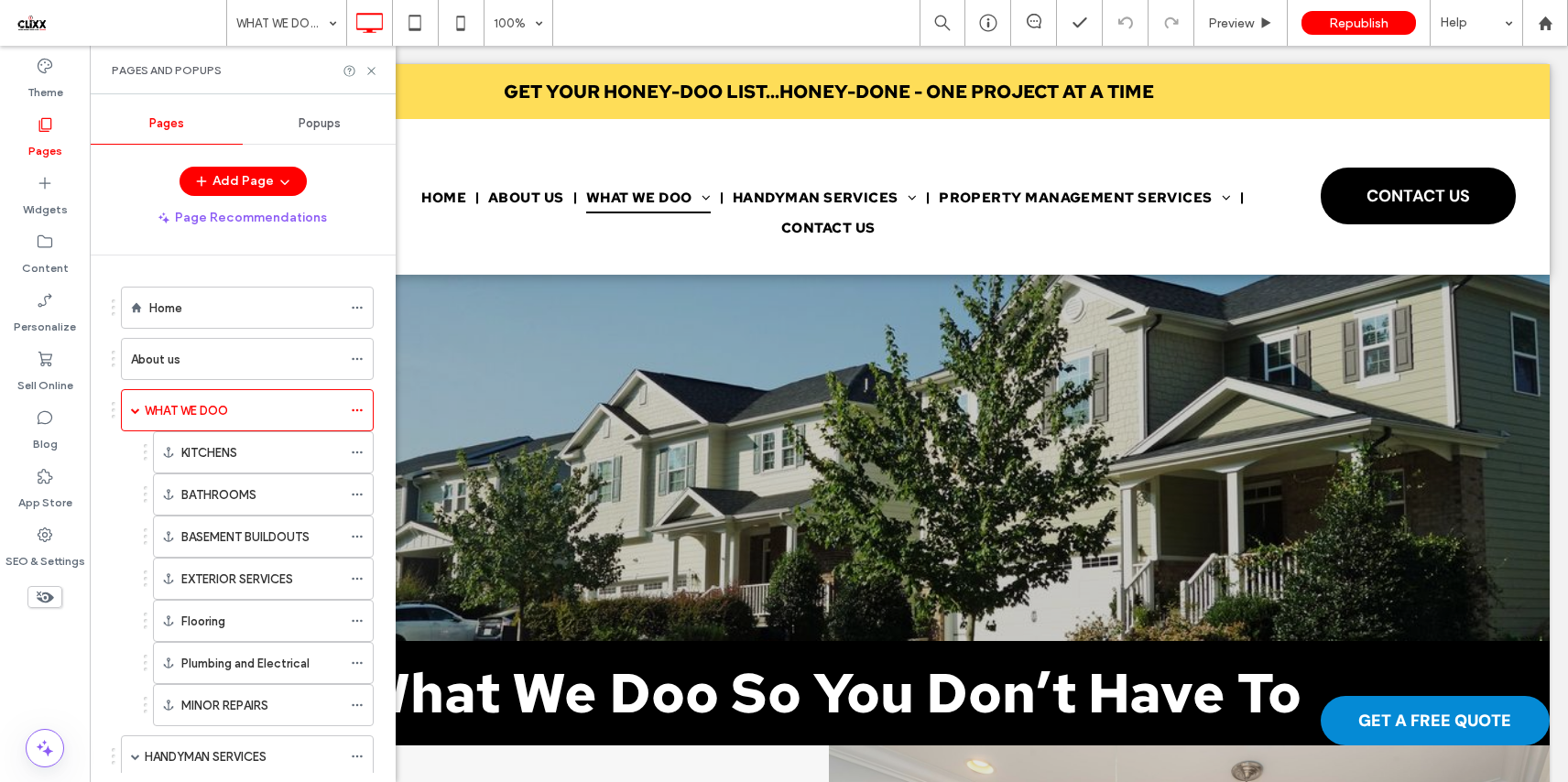
scroll to position [0, 0]
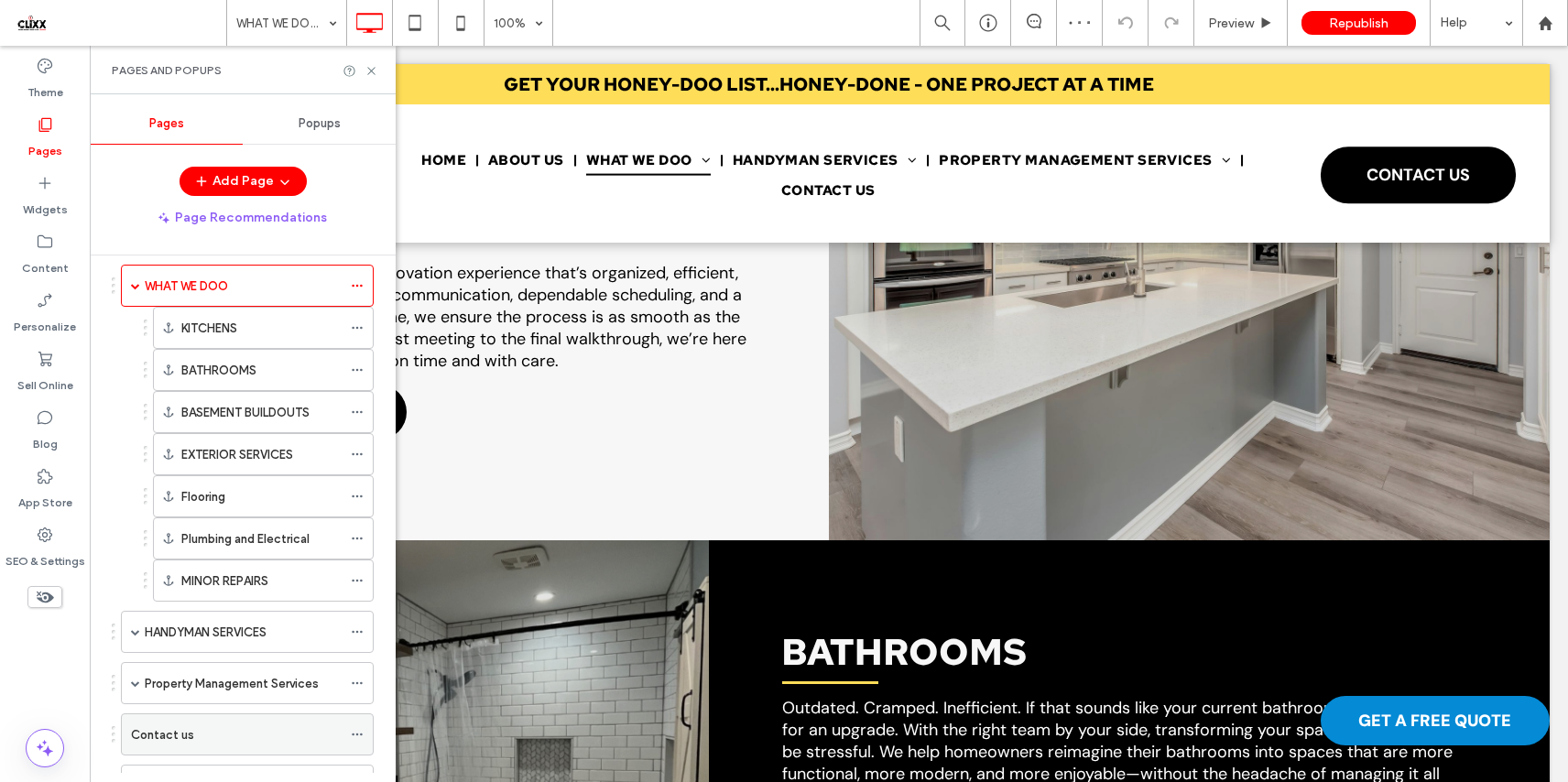
scroll to position [138, 0]
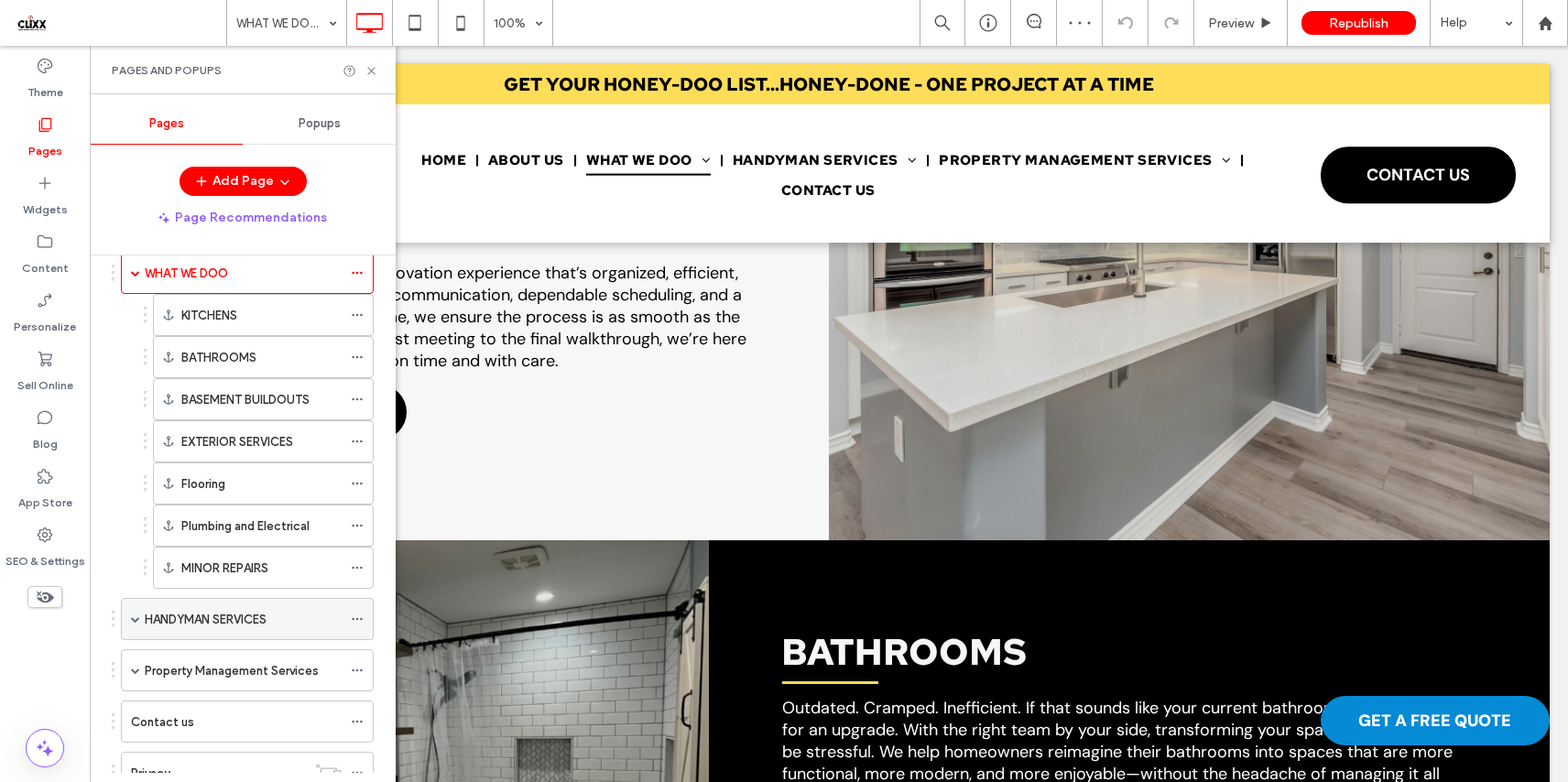
click at [201, 615] on label "HANDYMAN SERVICES" at bounding box center [205, 619] width 122 height 32
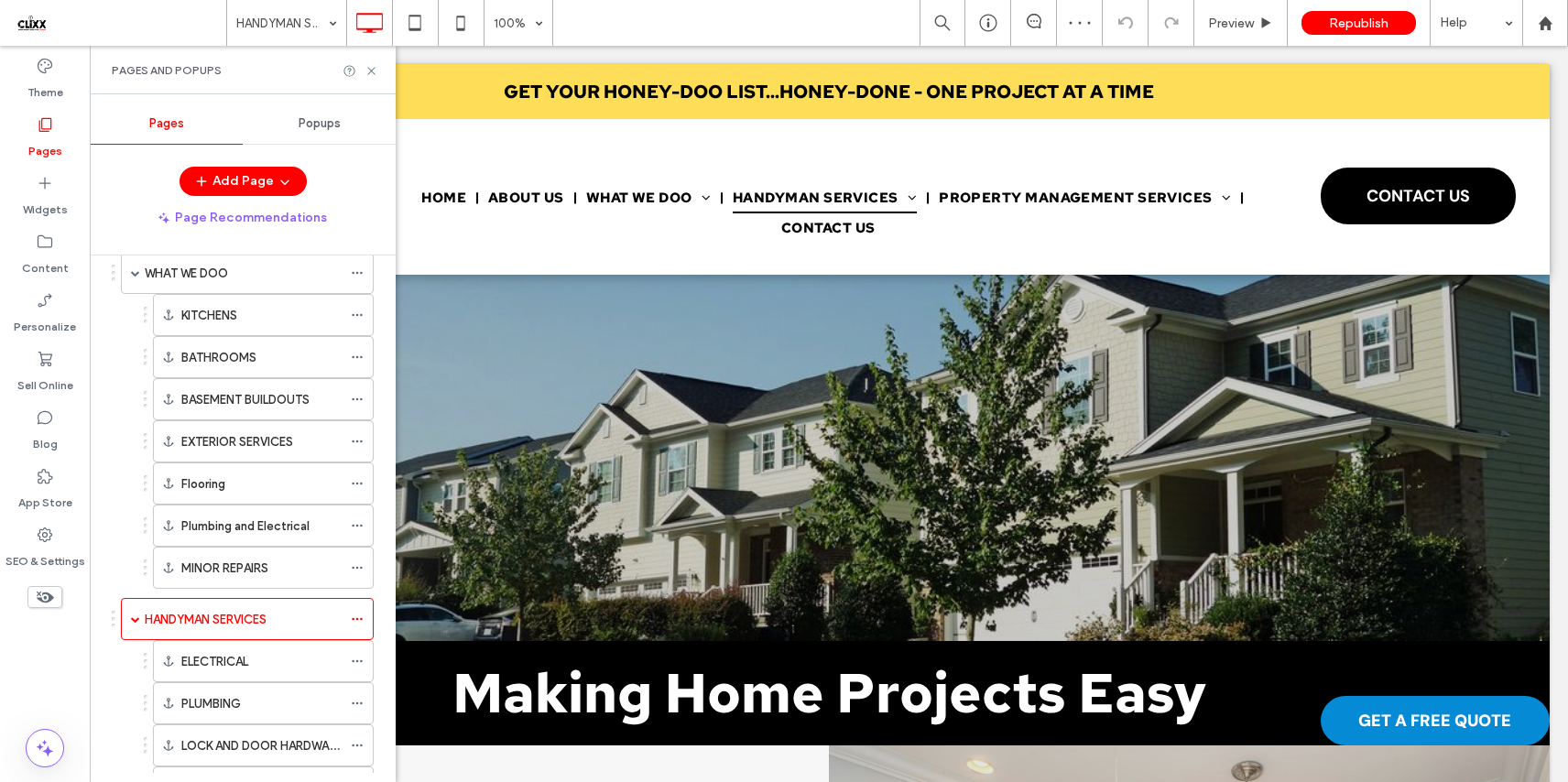
scroll to position [0, 0]
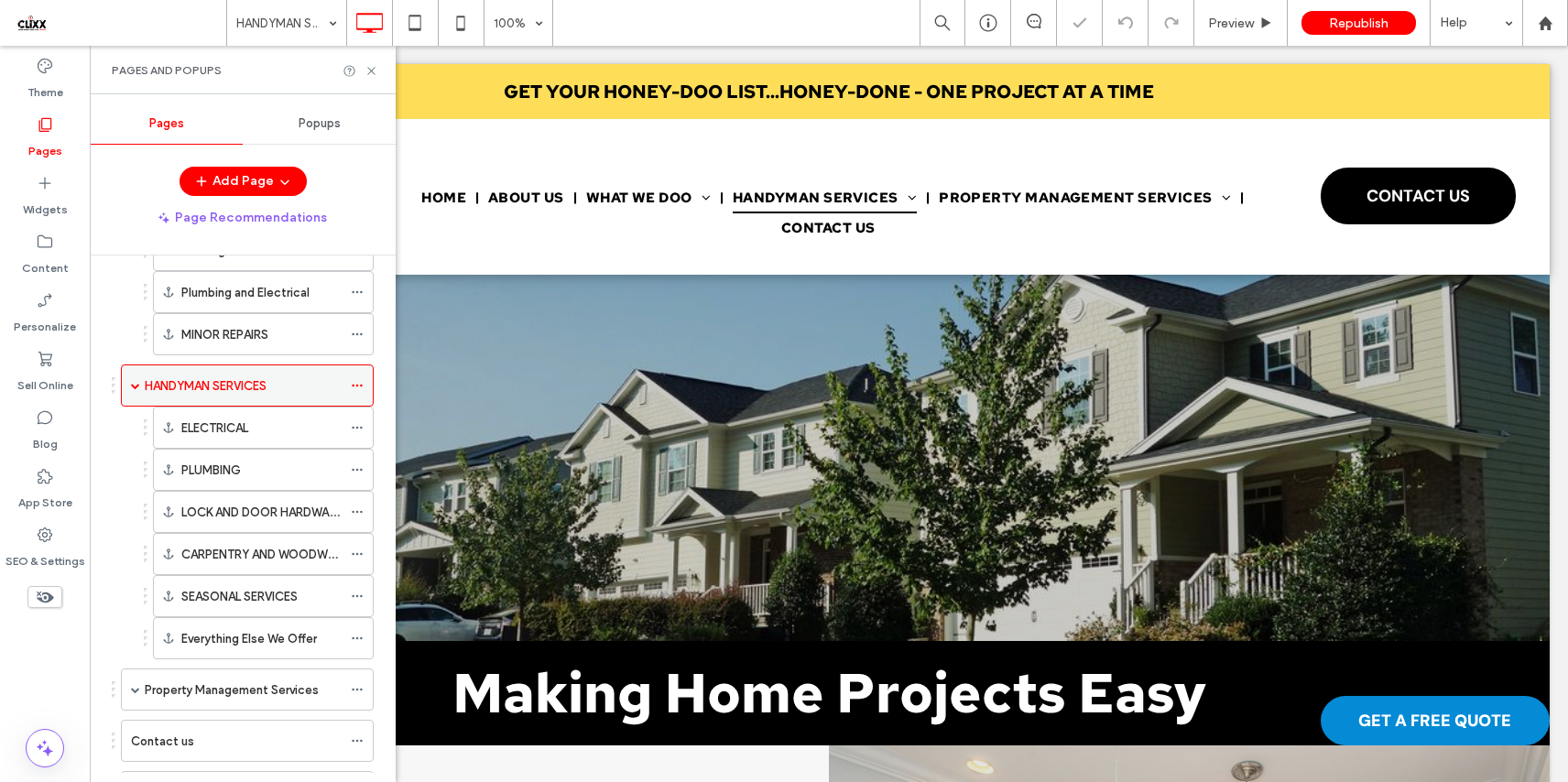
scroll to position [509, 0]
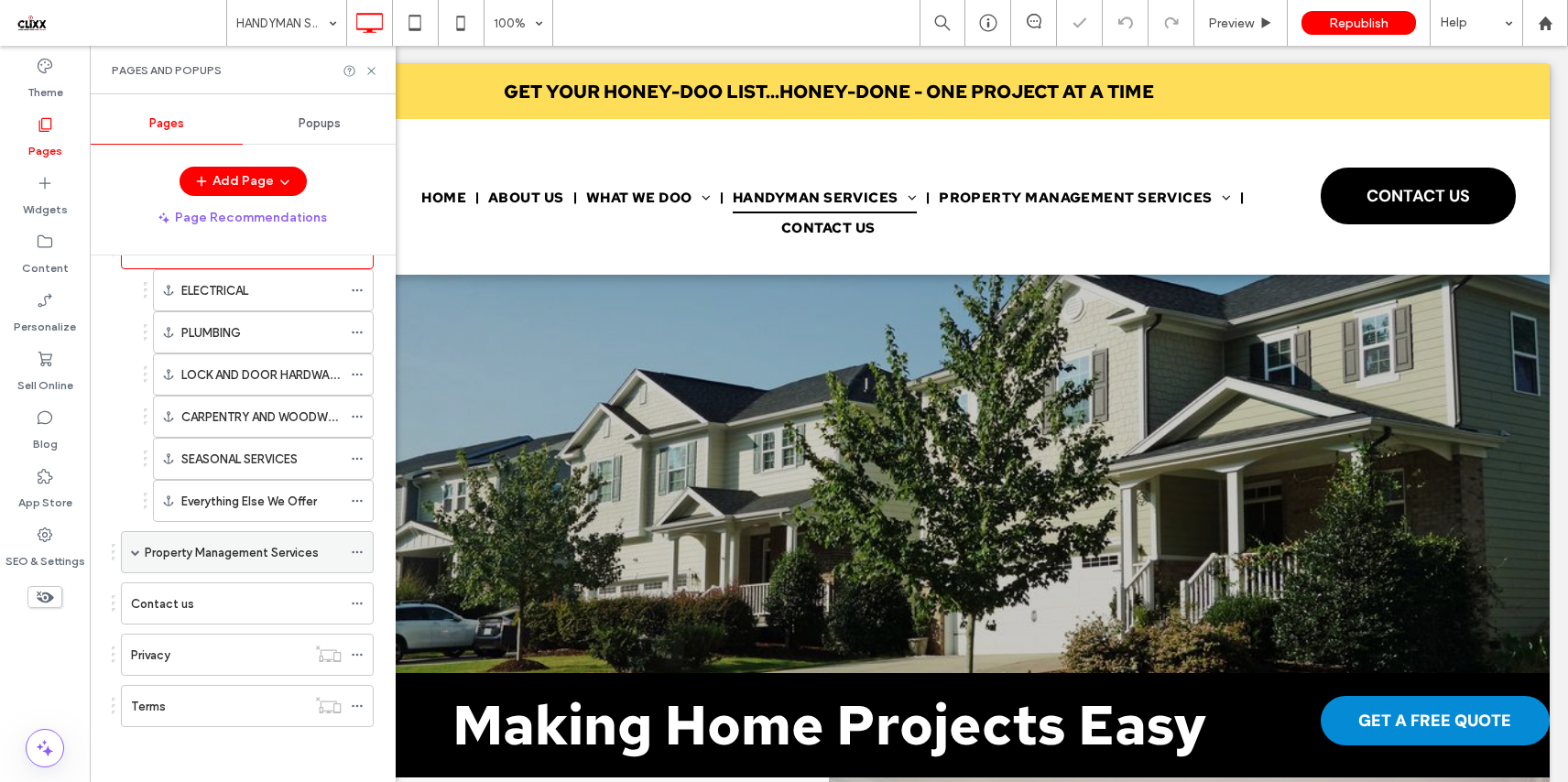
click at [205, 562] on div "Property Management Services" at bounding box center [243, 552] width 197 height 40
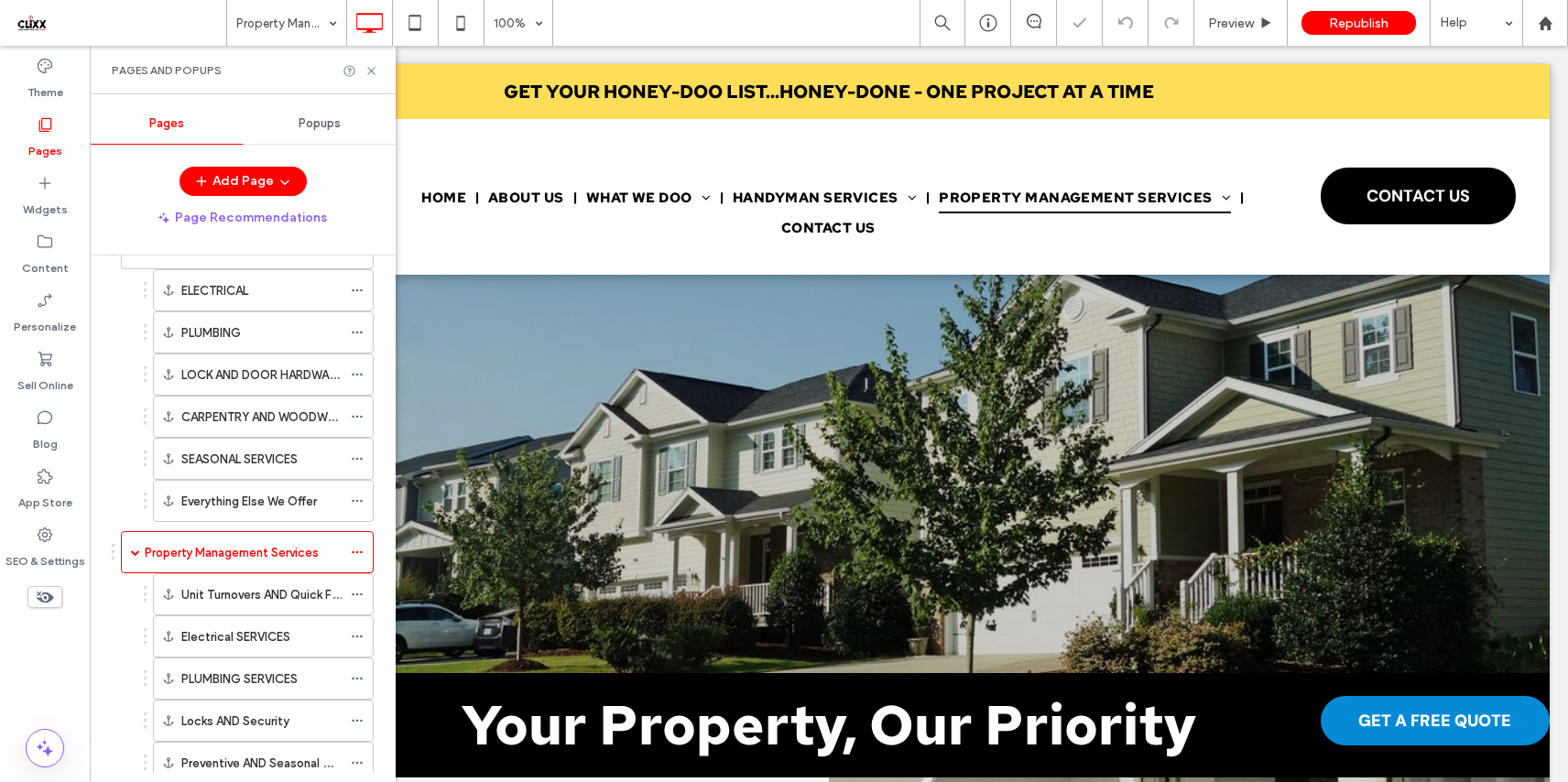
scroll to position [0, 0]
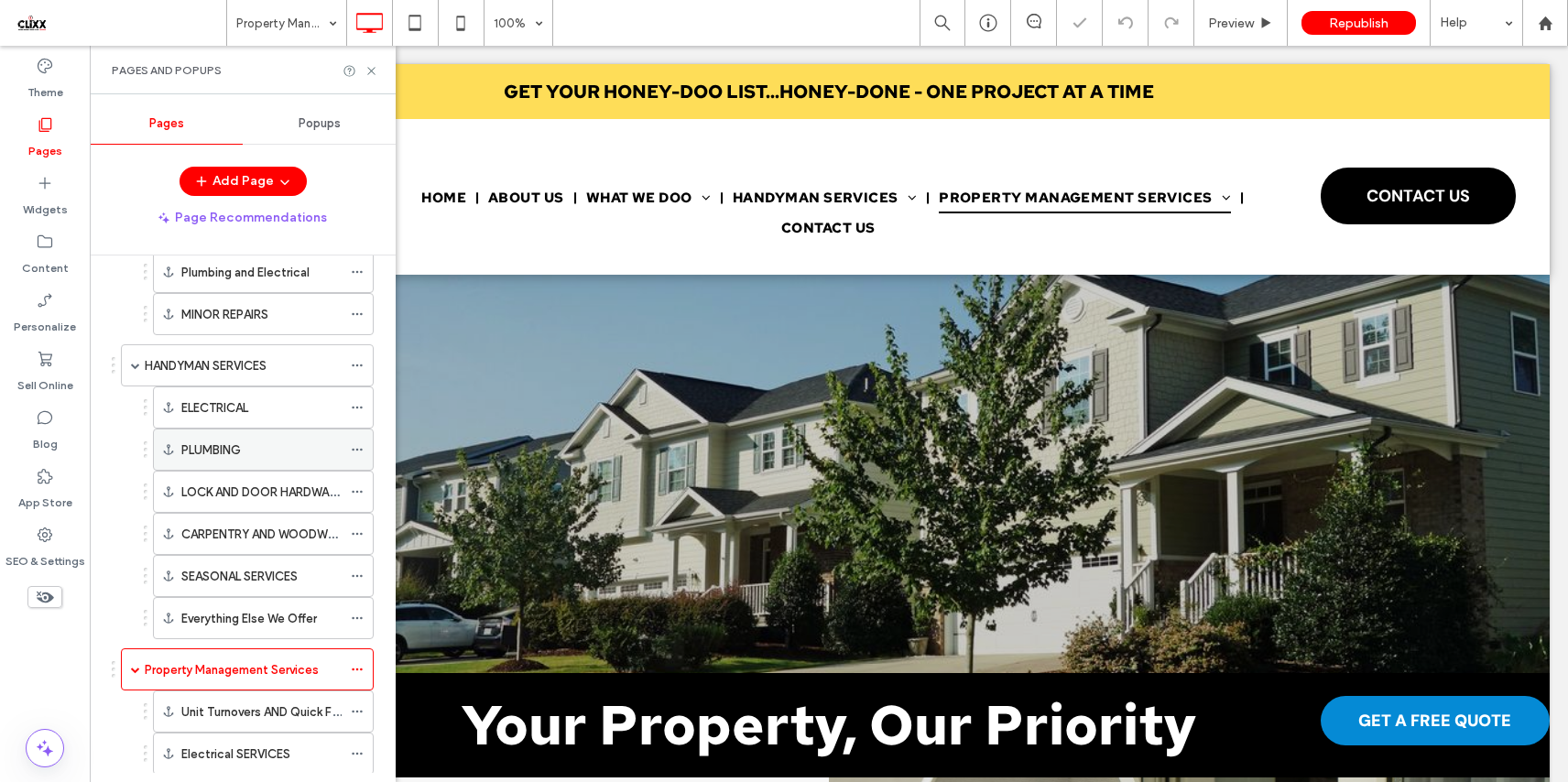
scroll to position [371, 0]
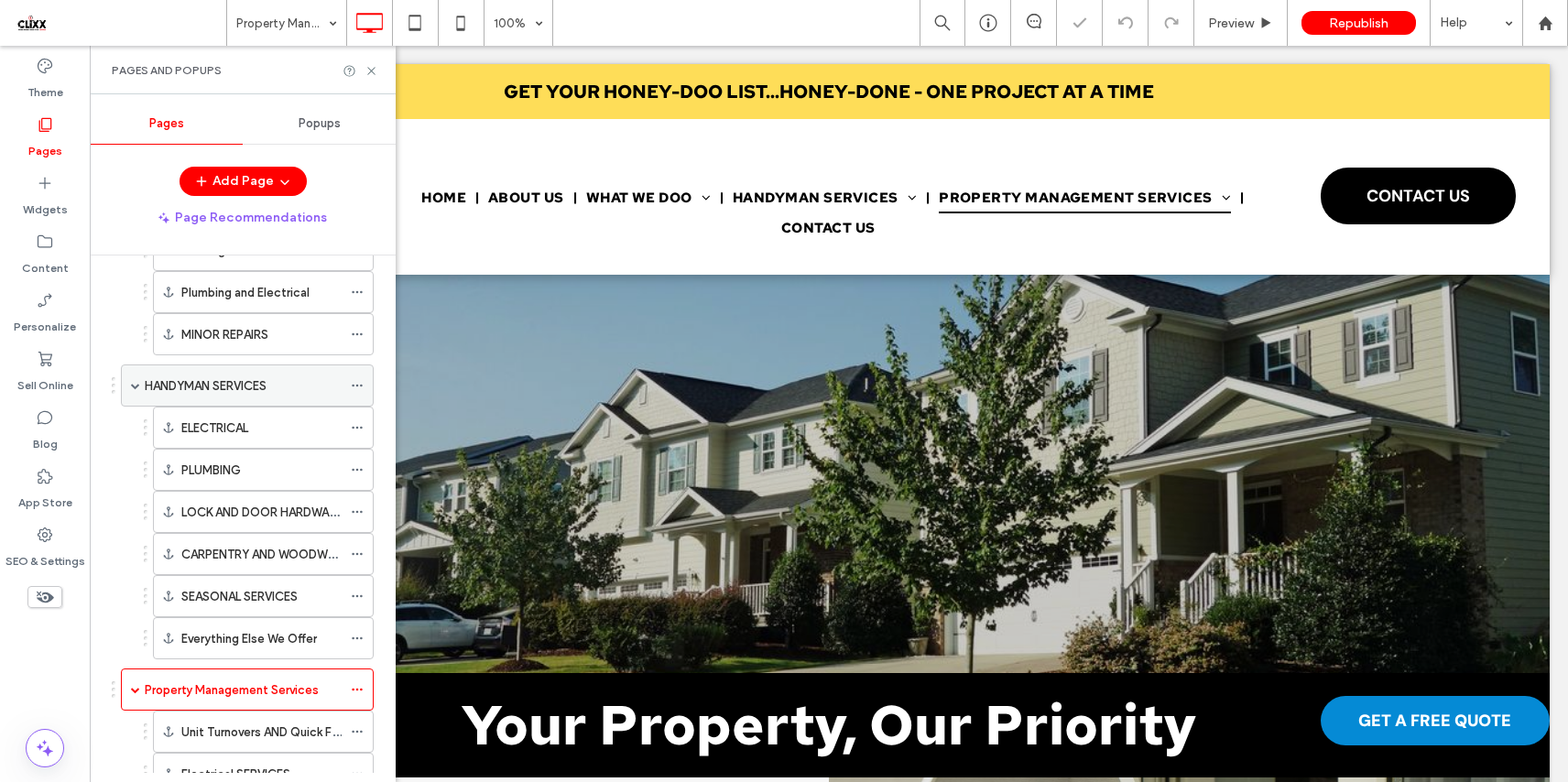
click at [230, 382] on label "HANDYMAN SERVICES" at bounding box center [205, 386] width 122 height 32
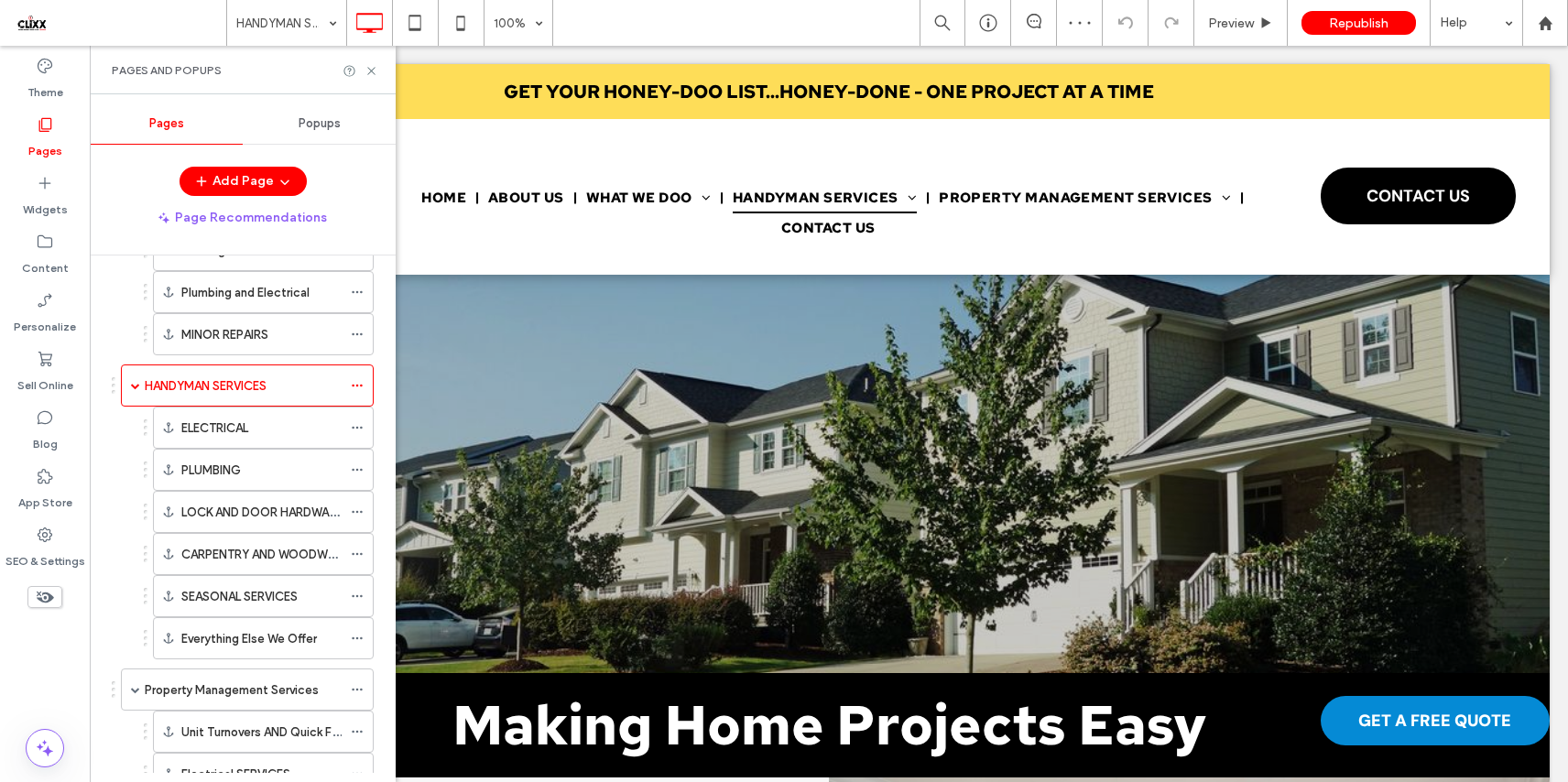
scroll to position [0, 0]
click at [369, 65] on icon at bounding box center [371, 70] width 14 height 14
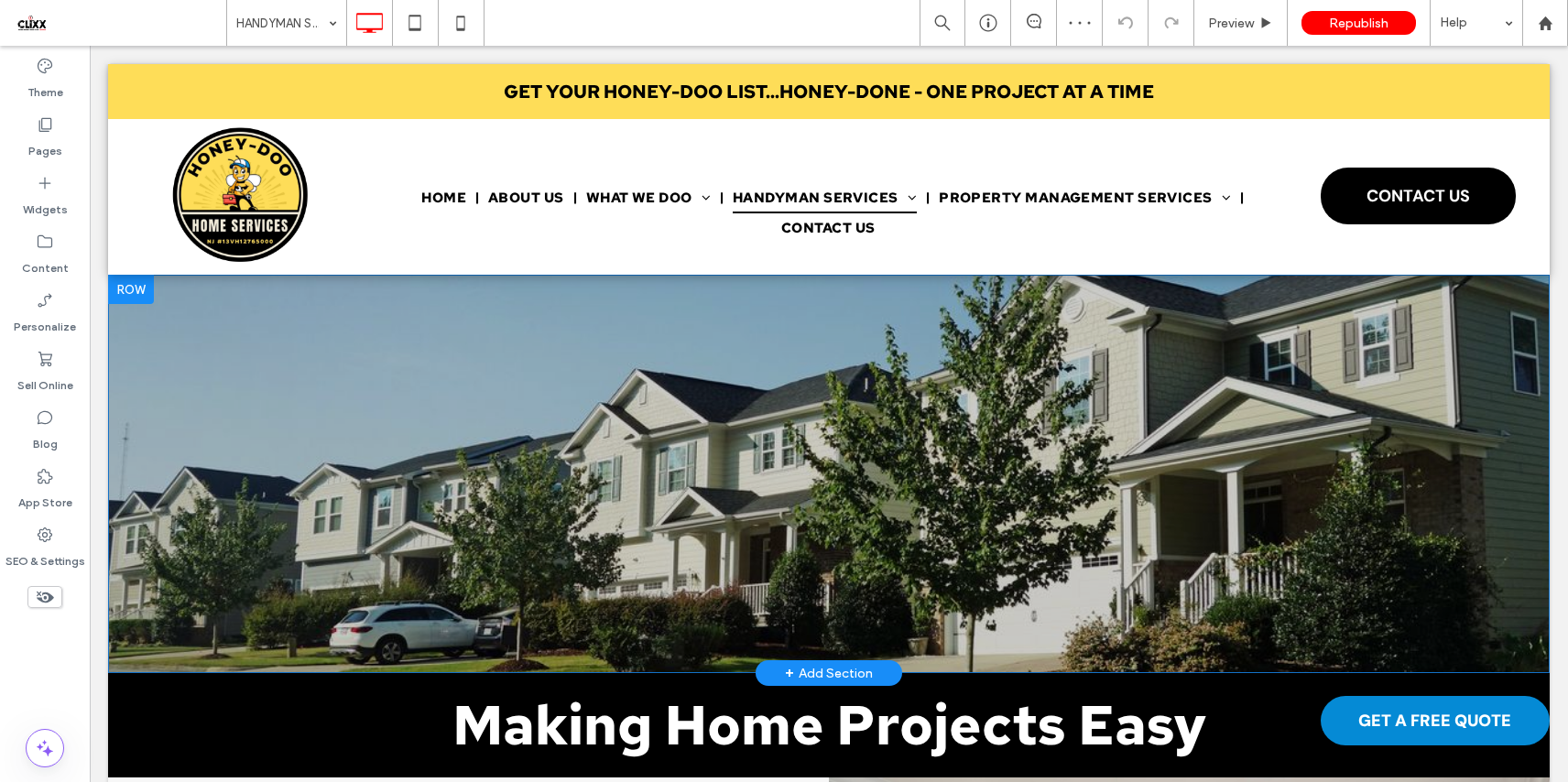
click at [209, 321] on div "Click To Paste Row + Add Section" at bounding box center [828, 473] width 1442 height 398
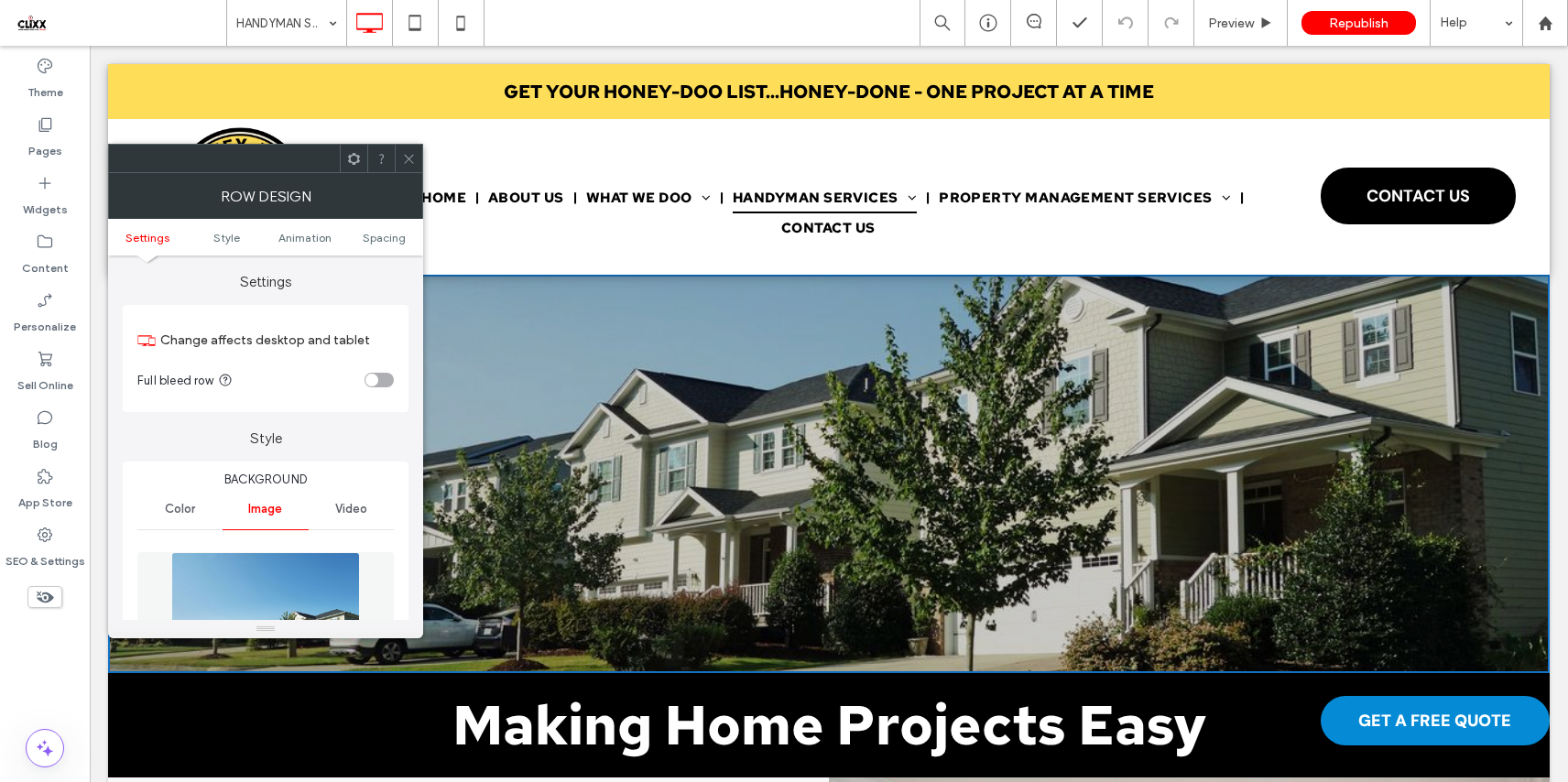
scroll to position [365, 0]
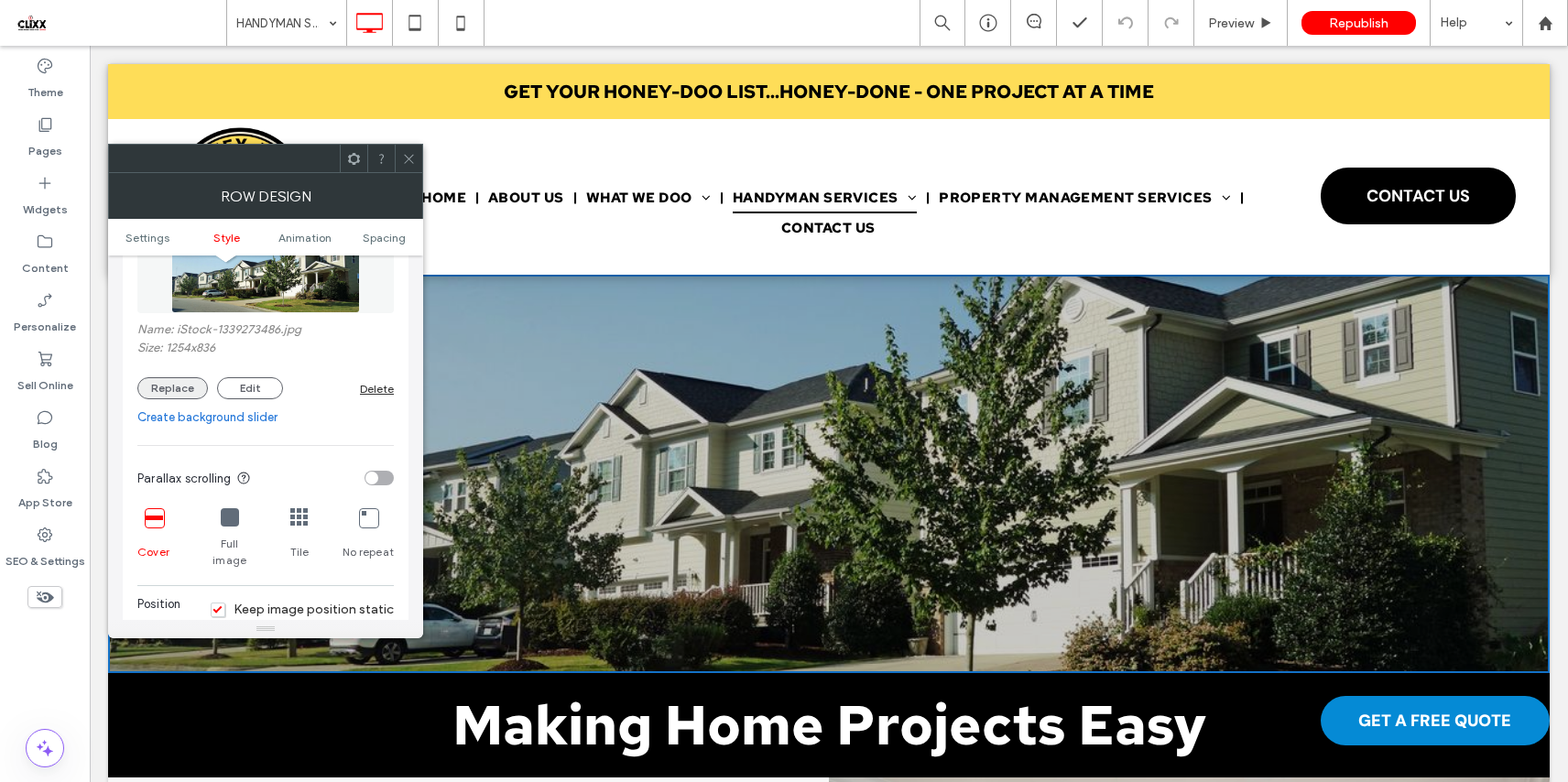
click at [189, 391] on button "Replace" at bounding box center [172, 388] width 70 height 22
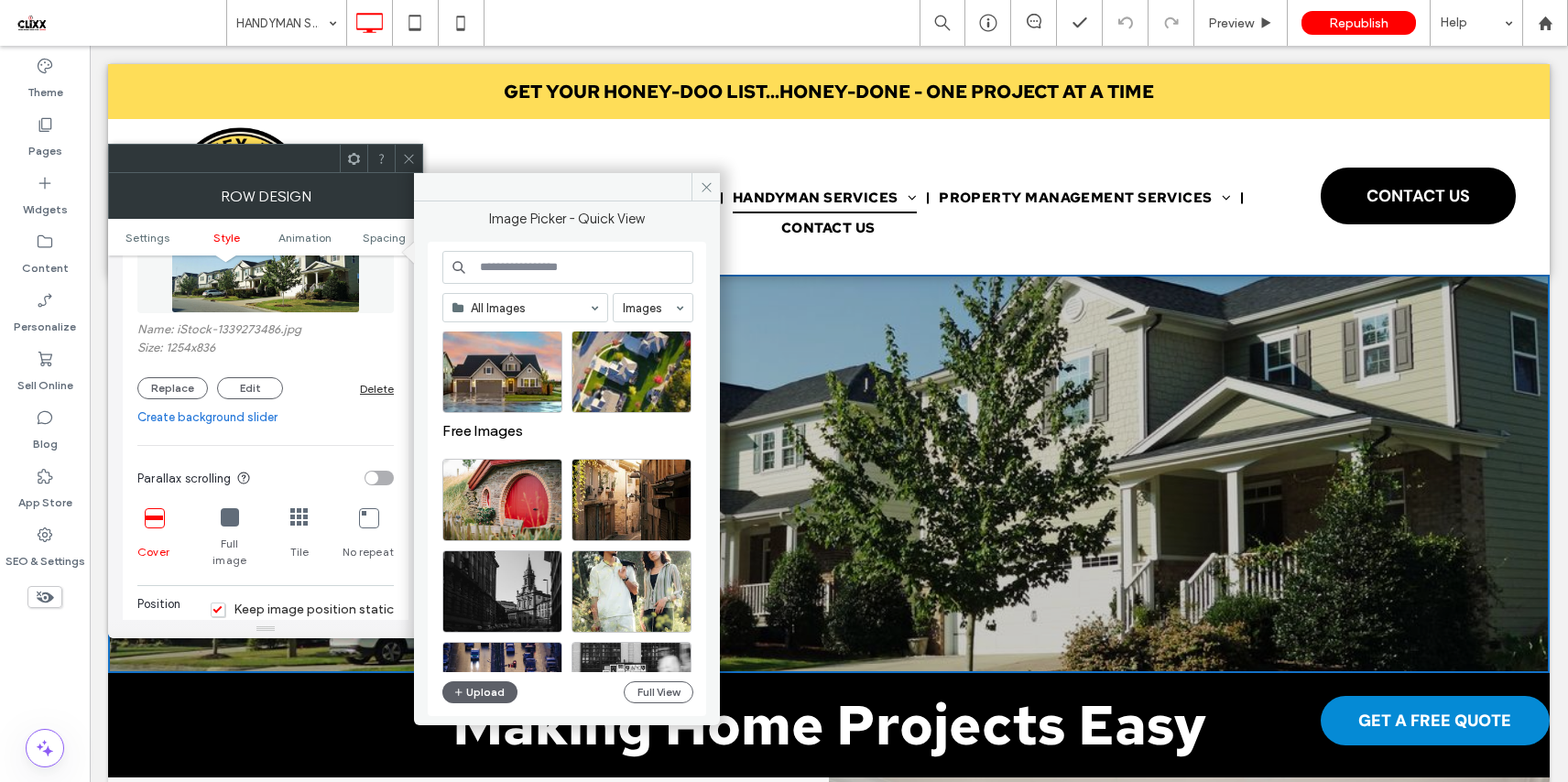
scroll to position [3952, 0]
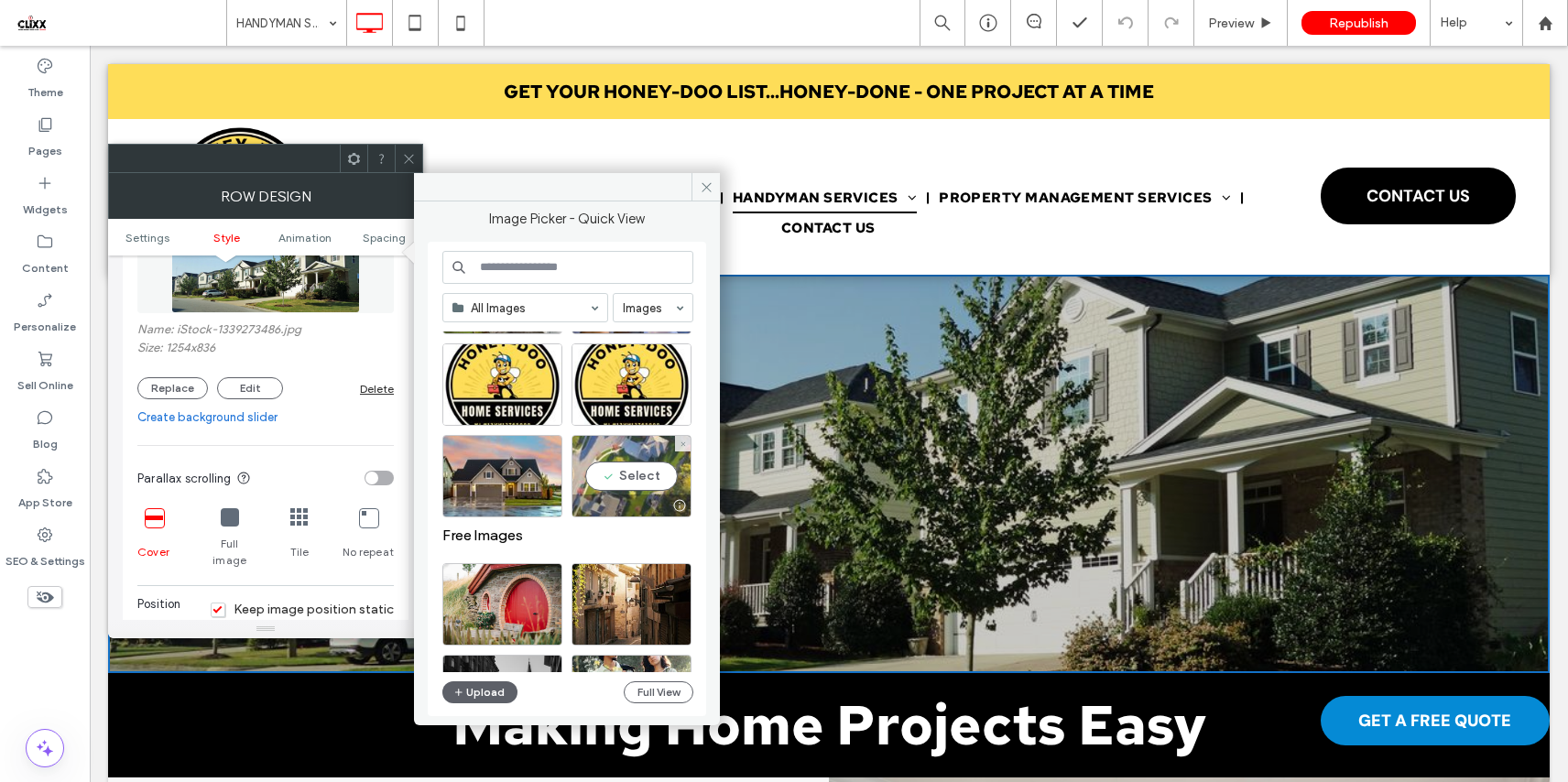
click at [609, 487] on div "Select" at bounding box center [631, 476] width 120 height 82
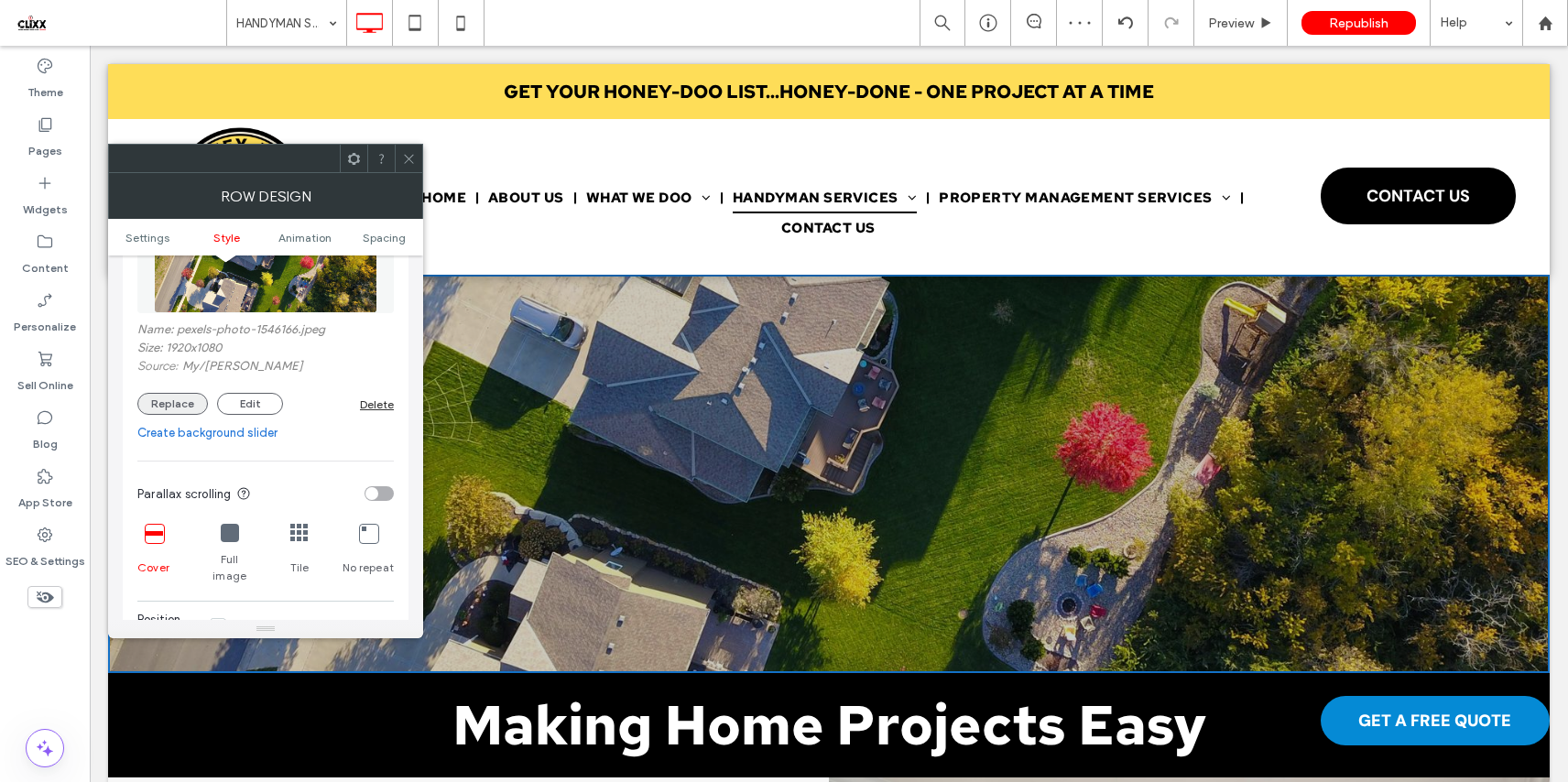
click at [182, 403] on button "Replace" at bounding box center [172, 403] width 70 height 22
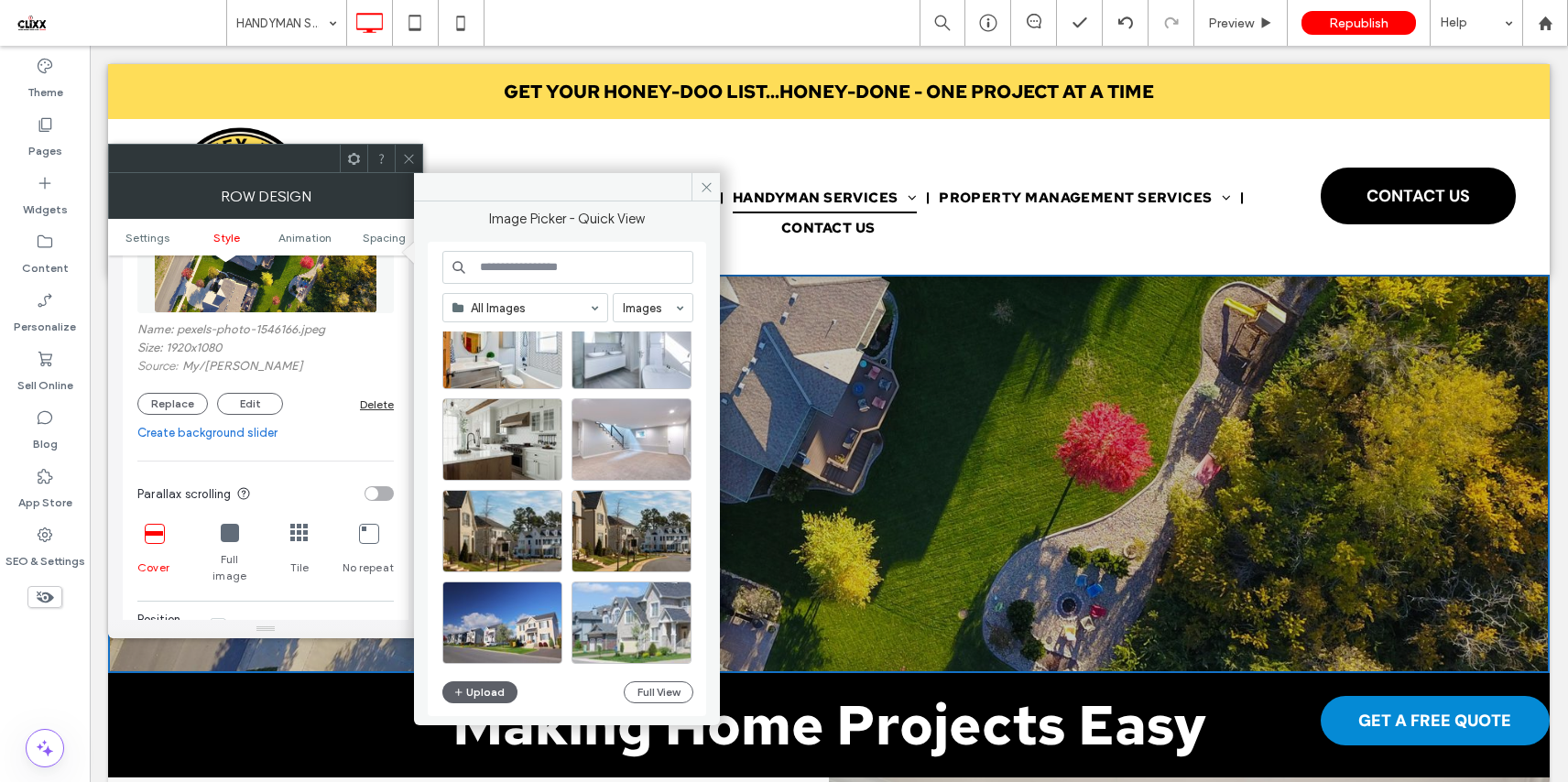
scroll to position [1884, 0]
click at [623, 529] on div "Select" at bounding box center [631, 530] width 120 height 82
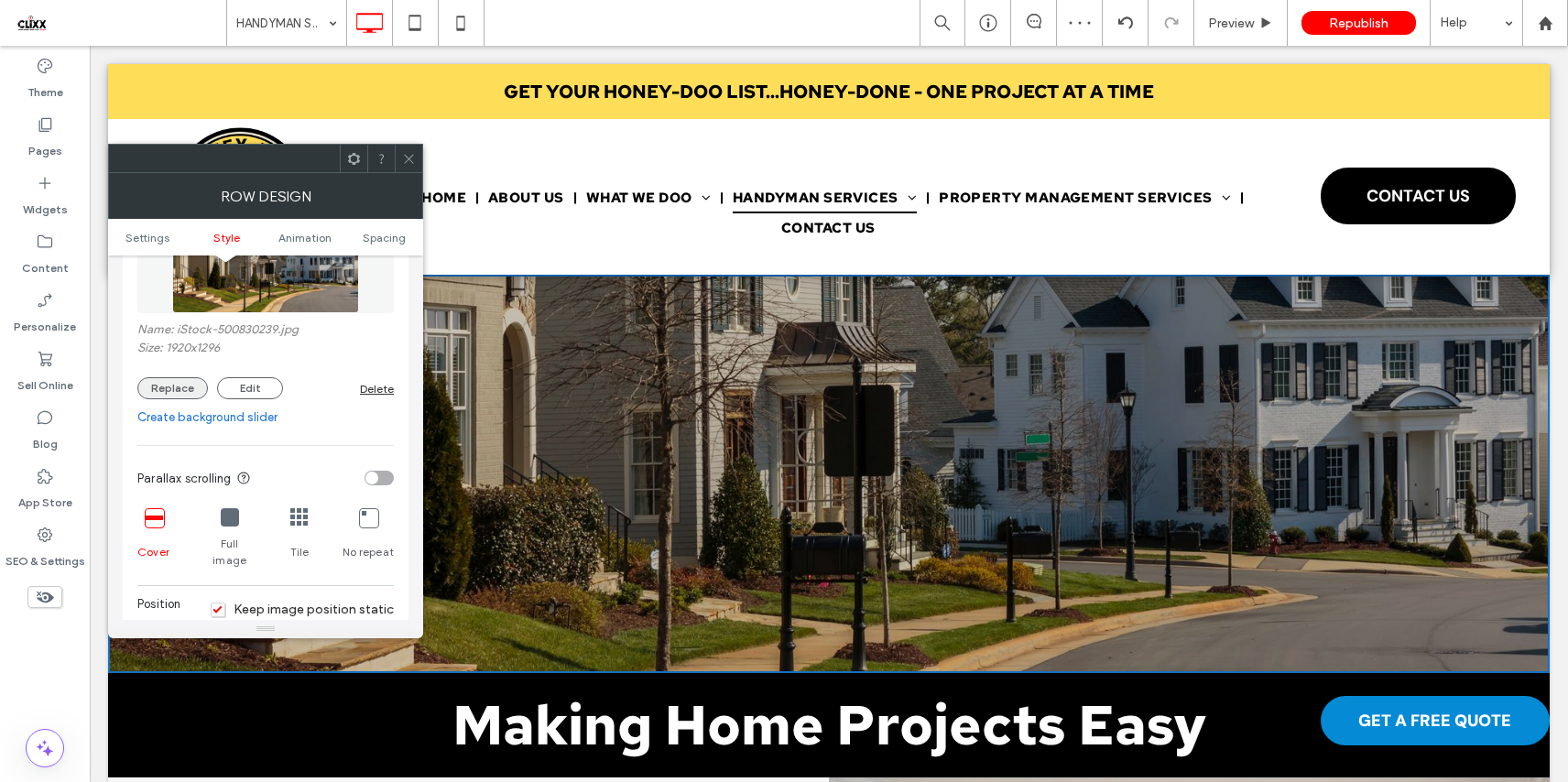
click at [179, 396] on button "Replace" at bounding box center [172, 388] width 70 height 22
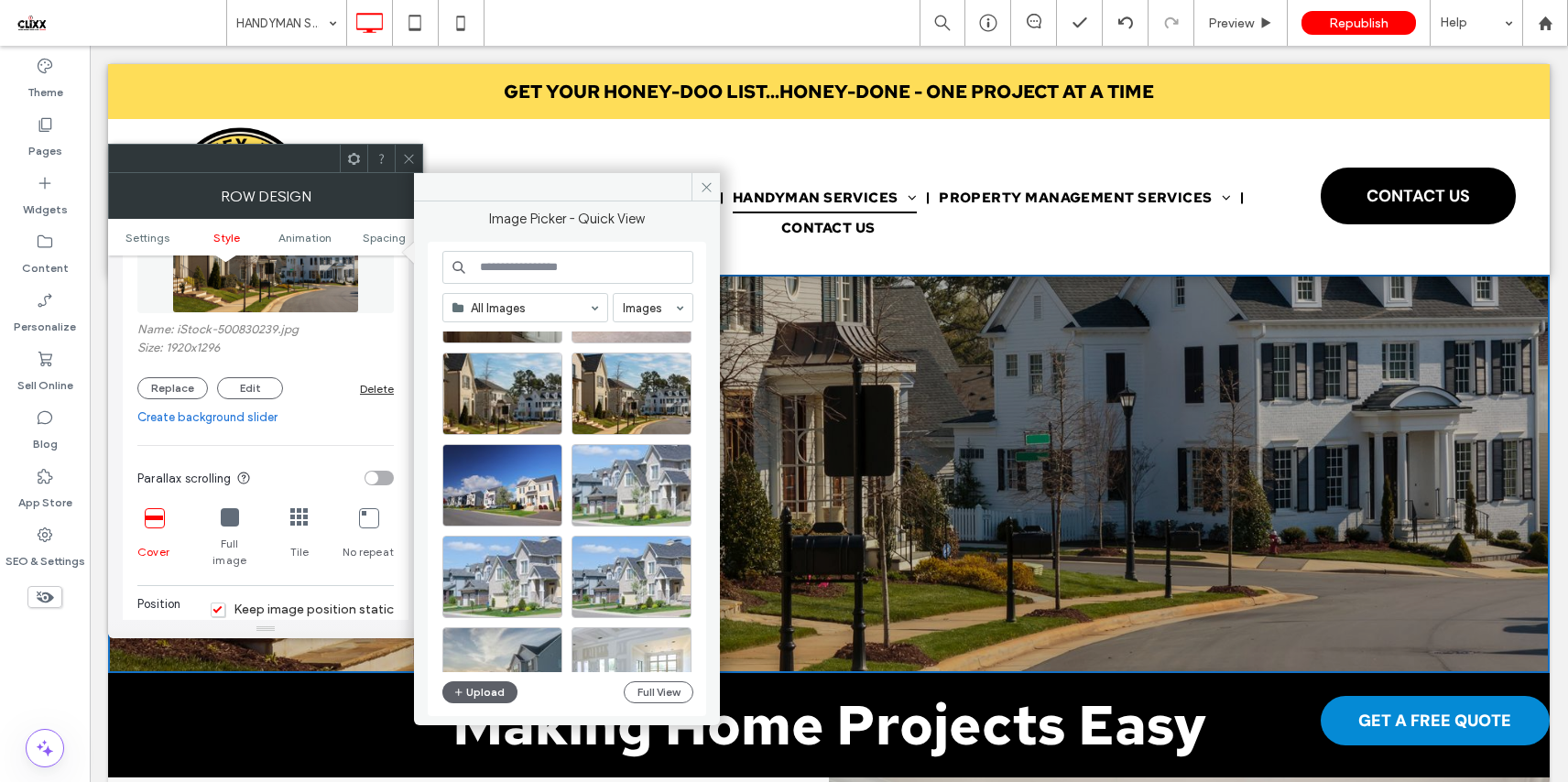
scroll to position [2022, 0]
click at [643, 477] on div "Select" at bounding box center [631, 484] width 120 height 82
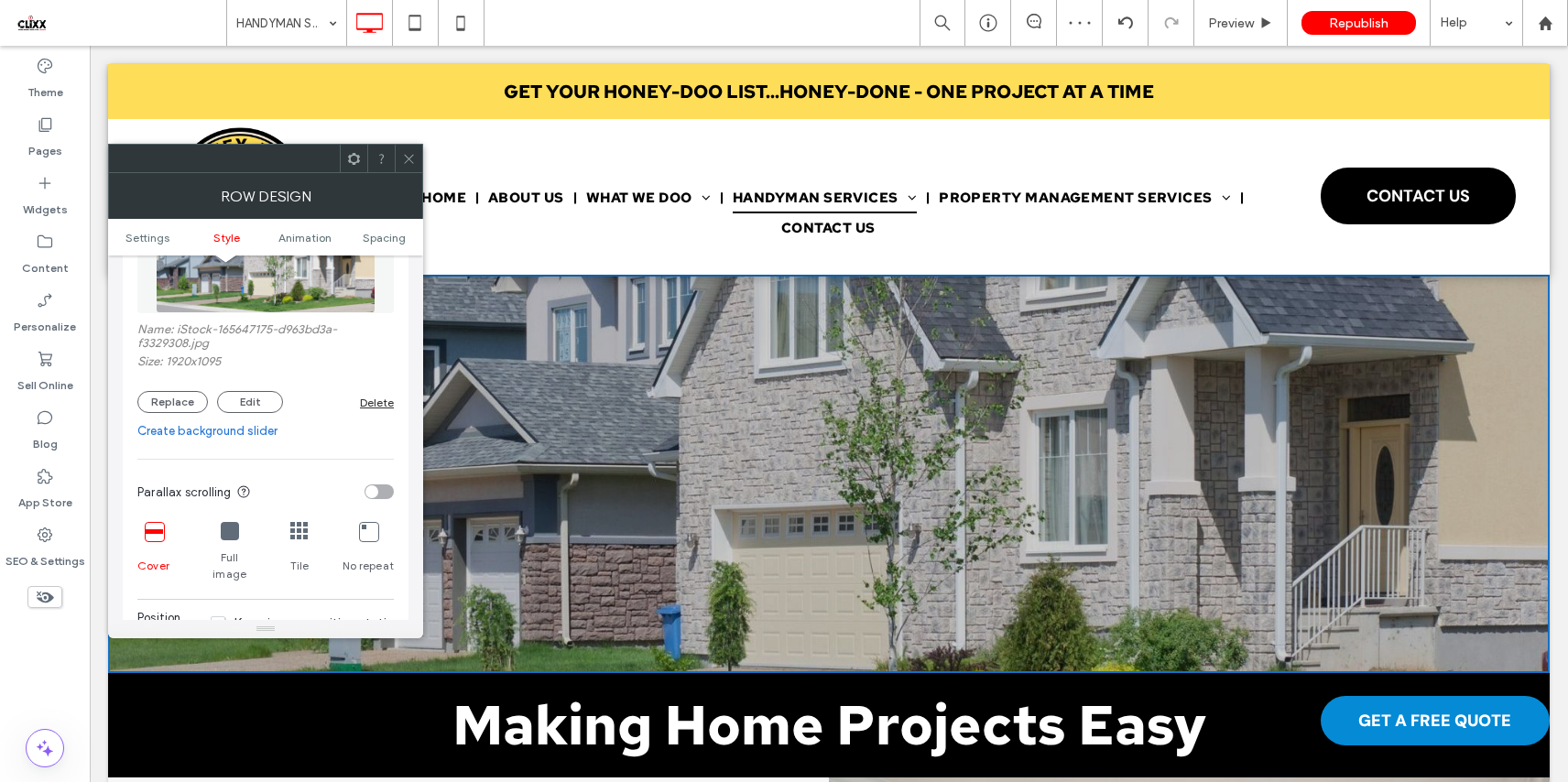
click at [402, 164] on icon at bounding box center [408, 158] width 14 height 14
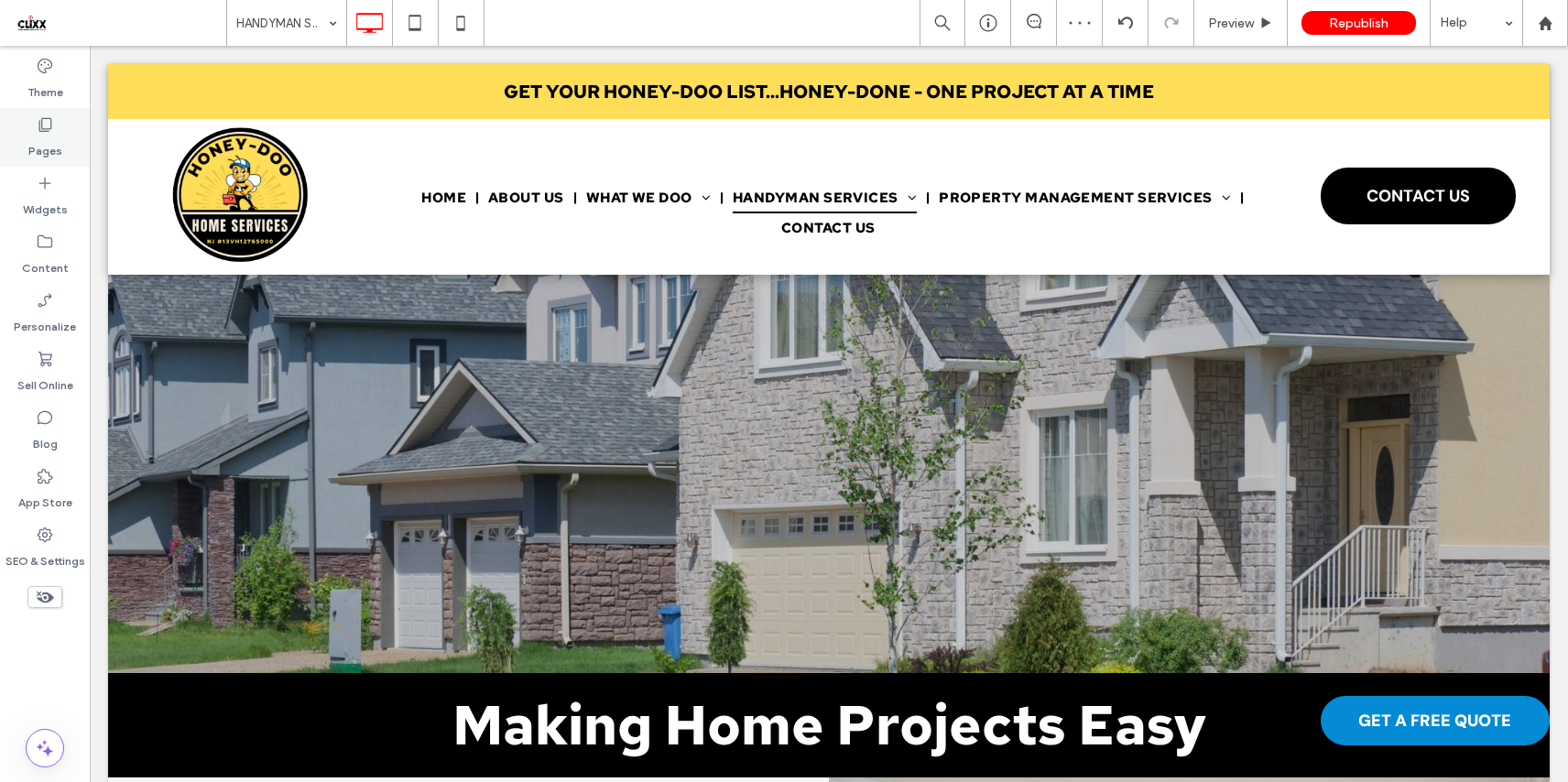
click at [65, 127] on div "Pages" at bounding box center [45, 137] width 90 height 59
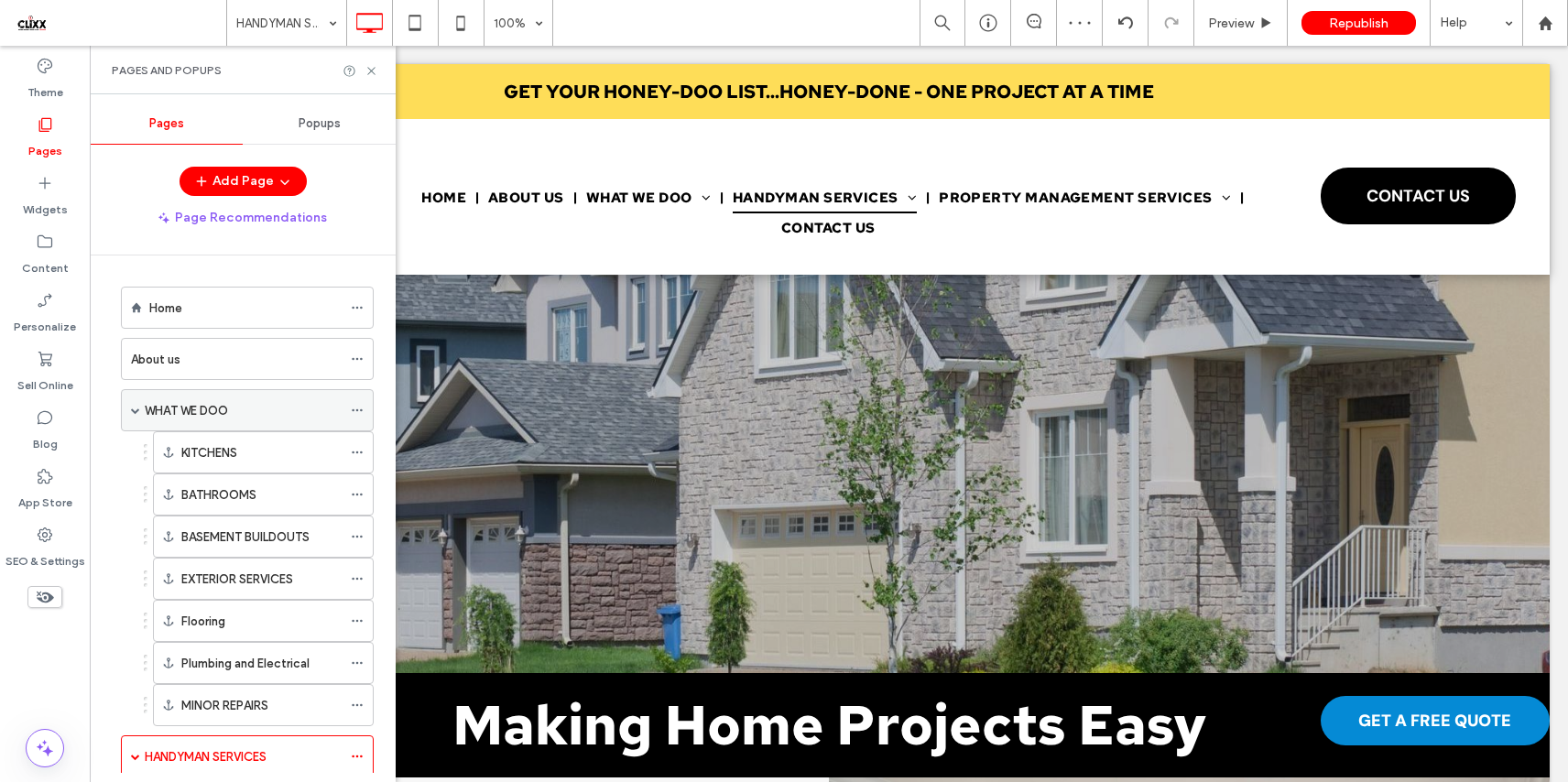
click at [230, 412] on div "WHAT WE DOO" at bounding box center [243, 410] width 197 height 20
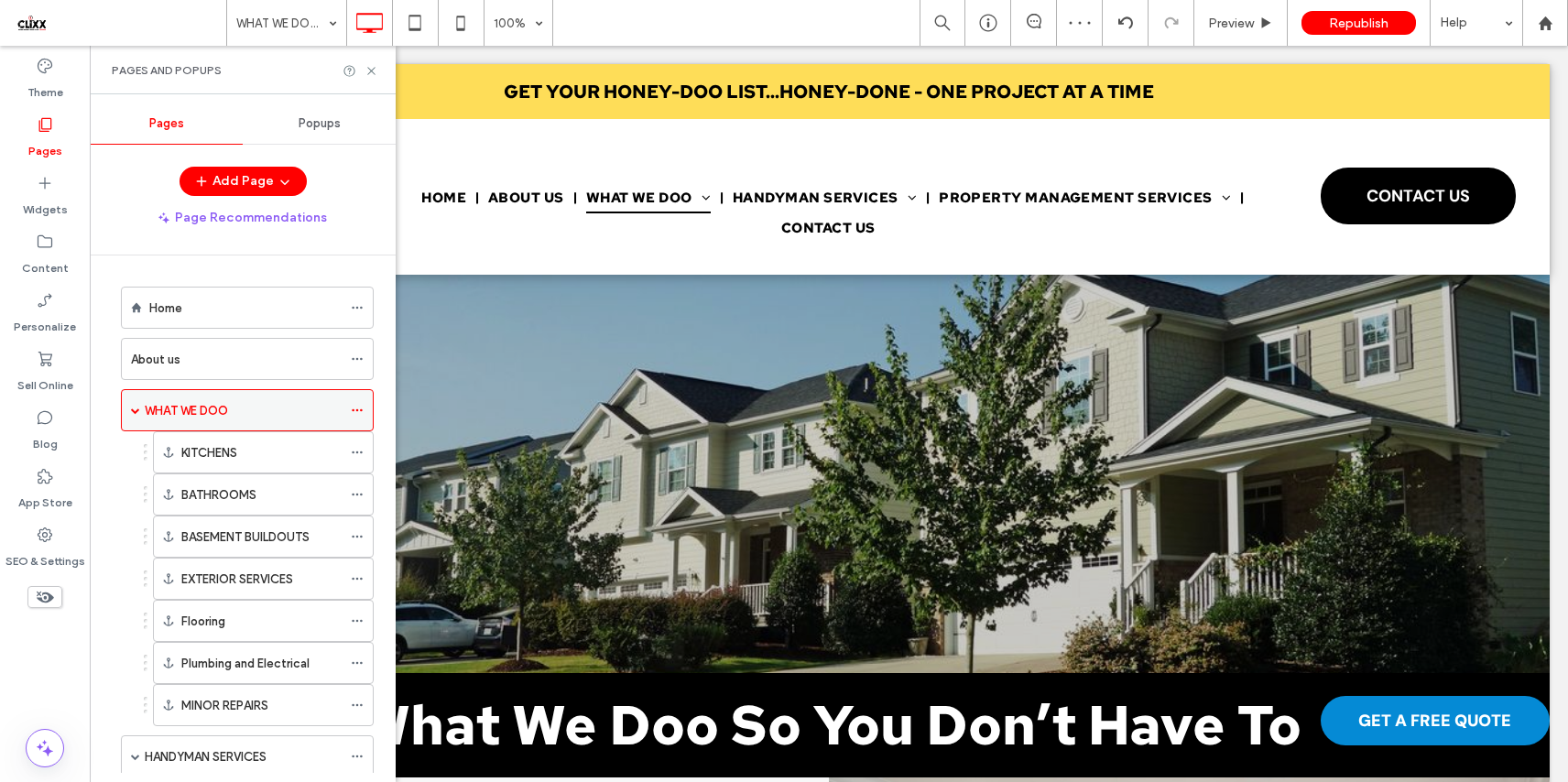
scroll to position [0, 0]
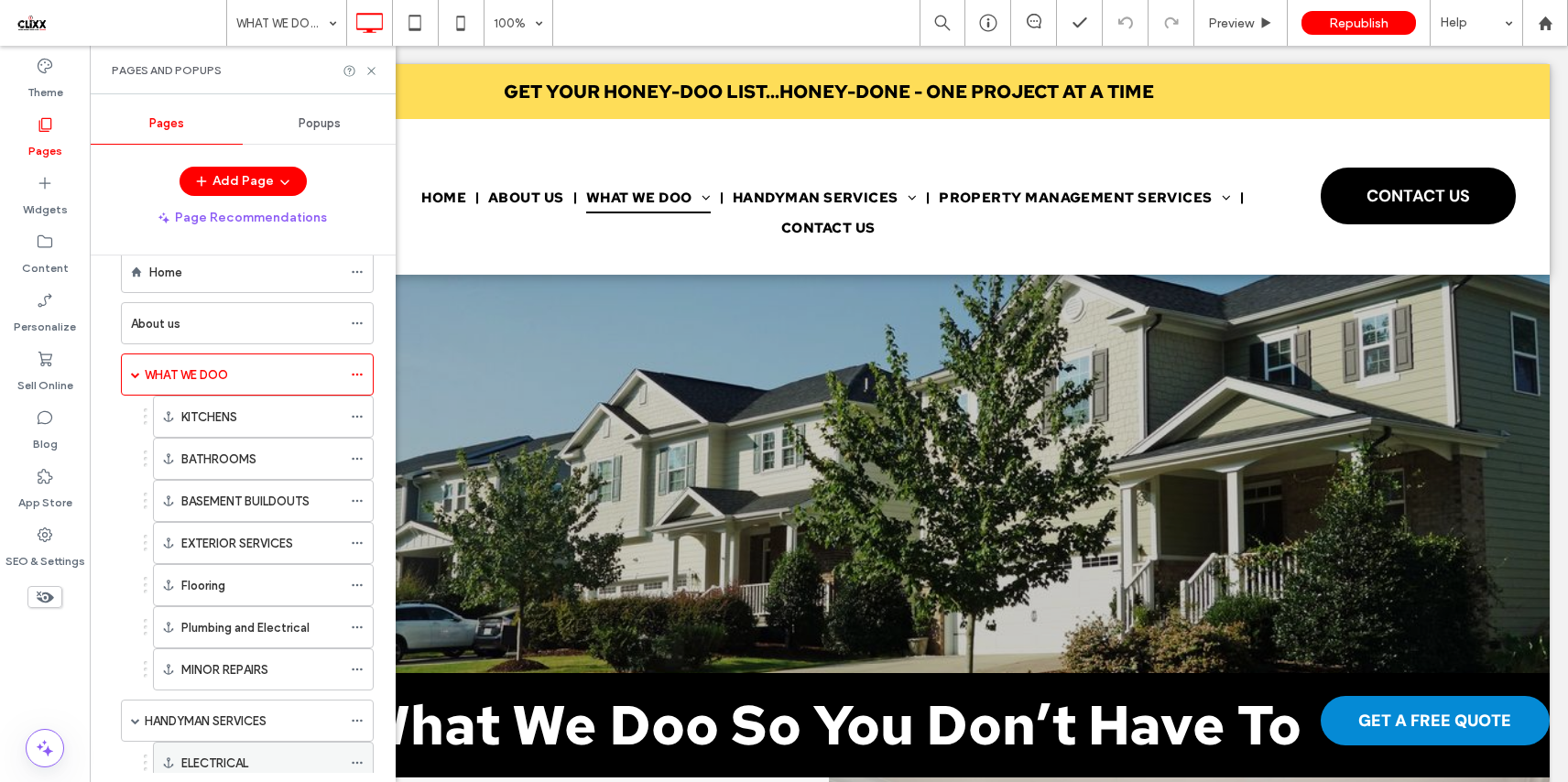
scroll to position [80, 0]
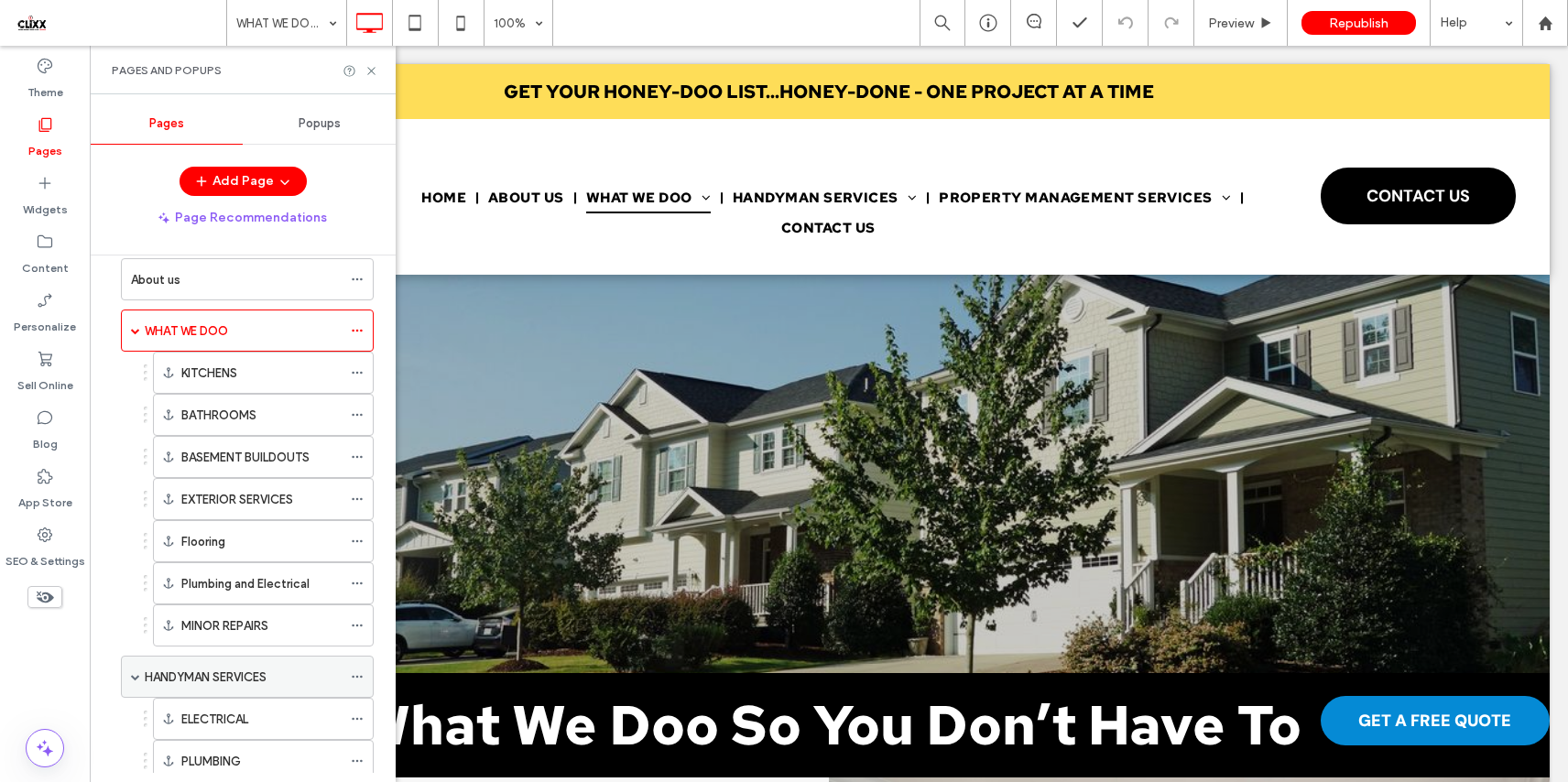
click at [251, 672] on label "HANDYMAN SERVICES" at bounding box center [205, 677] width 122 height 32
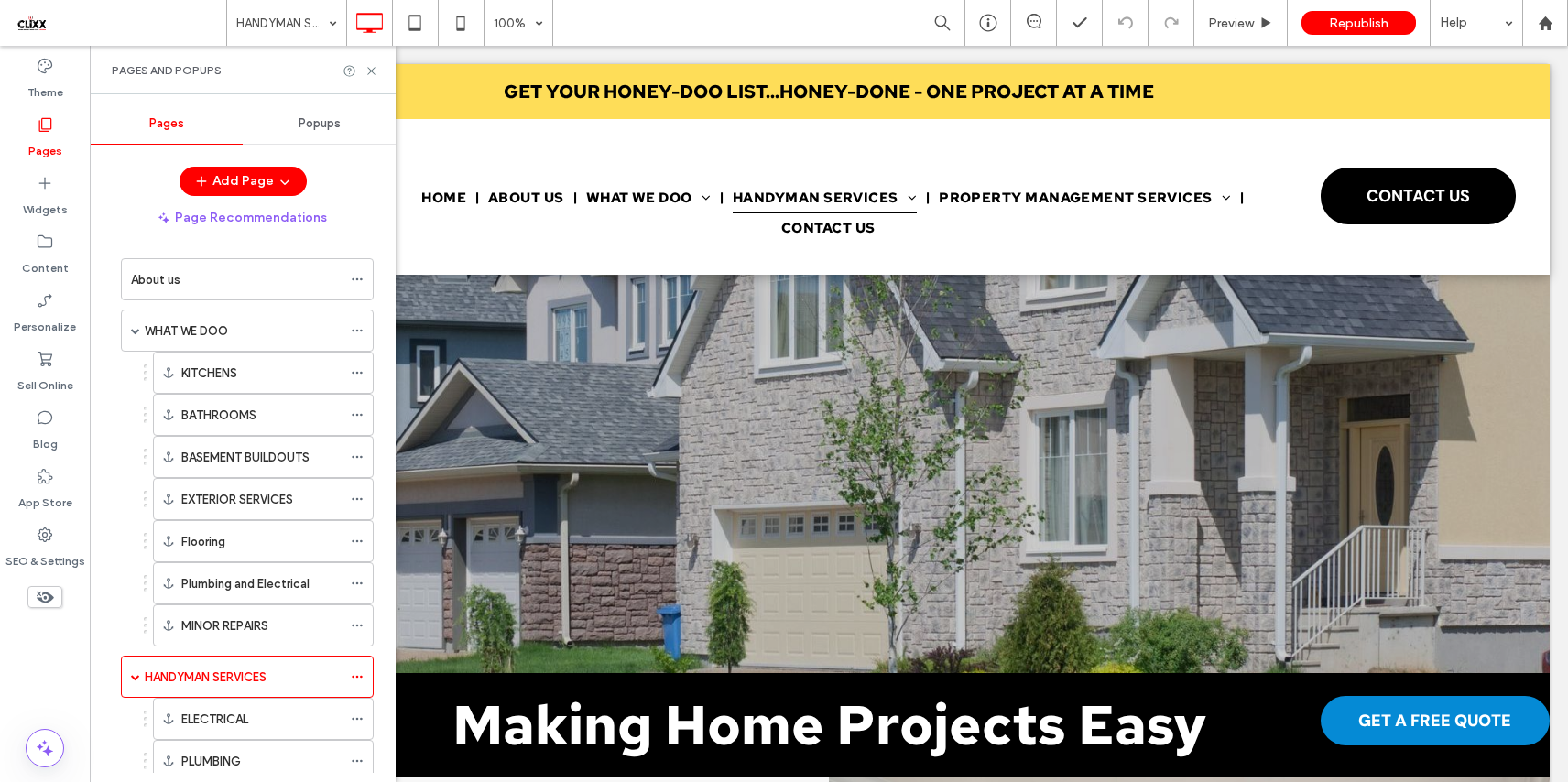
scroll to position [0, 0]
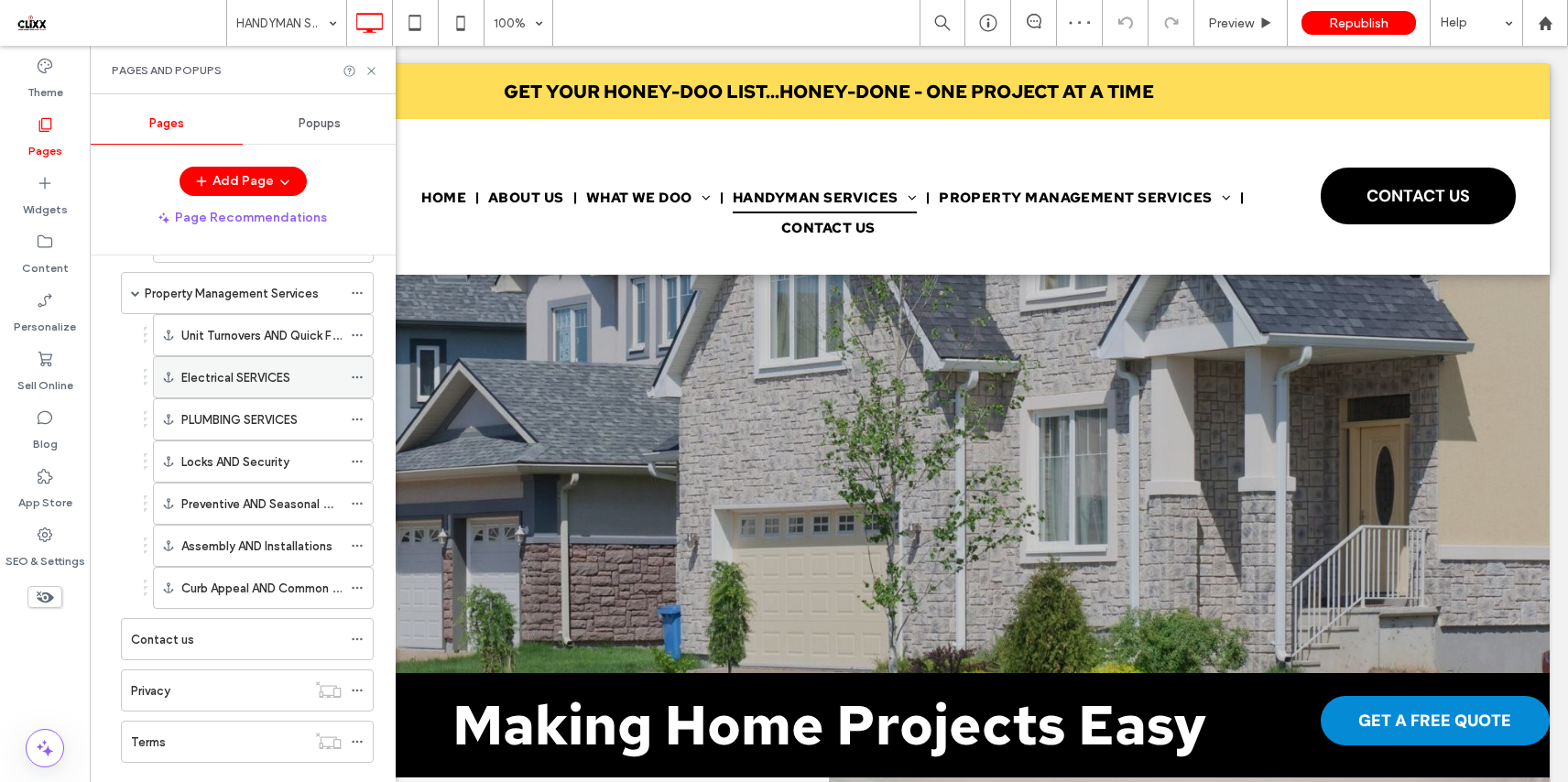
scroll to position [803, 0]
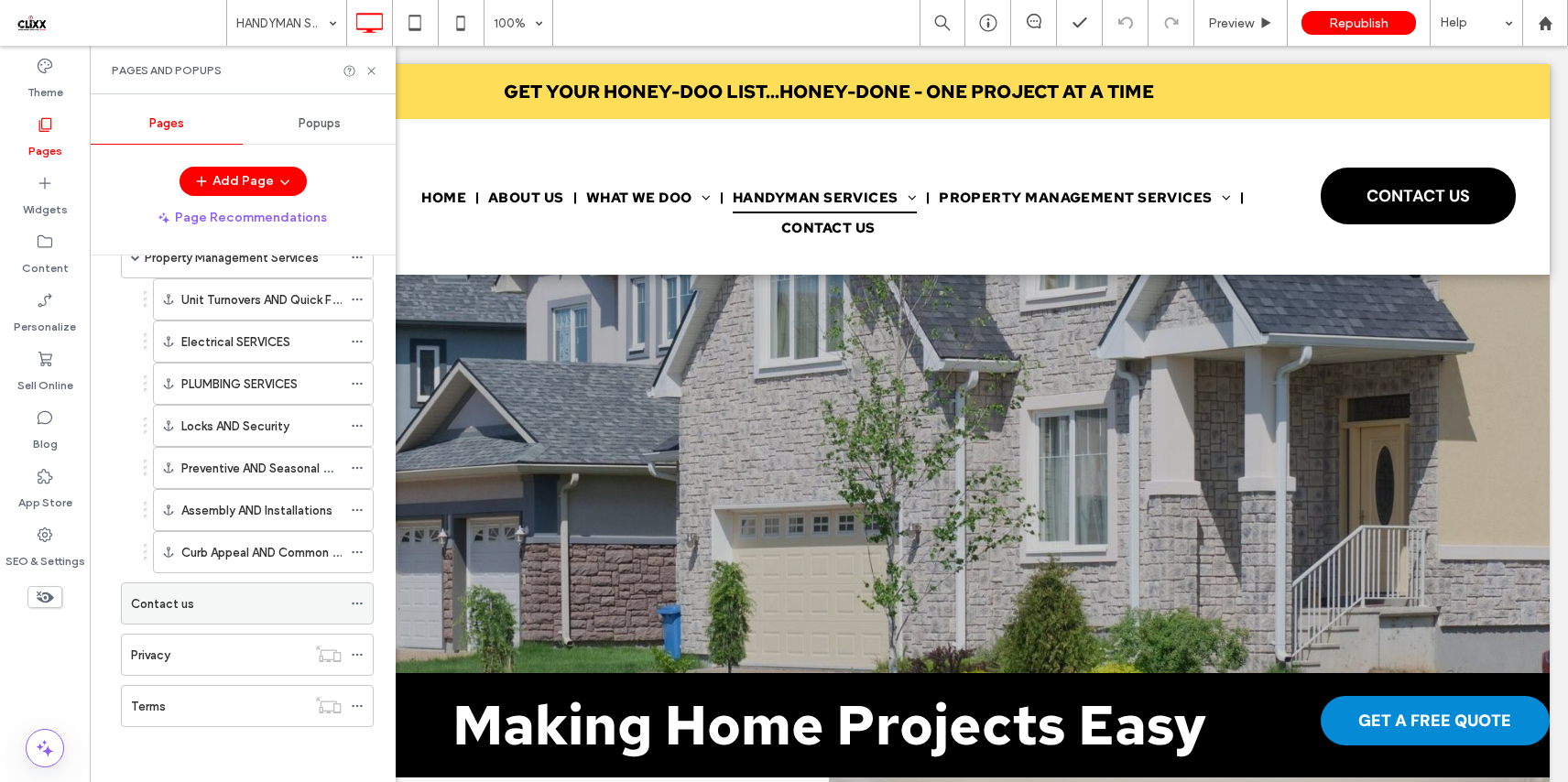
click at [237, 600] on div "Contact us" at bounding box center [236, 603] width 211 height 20
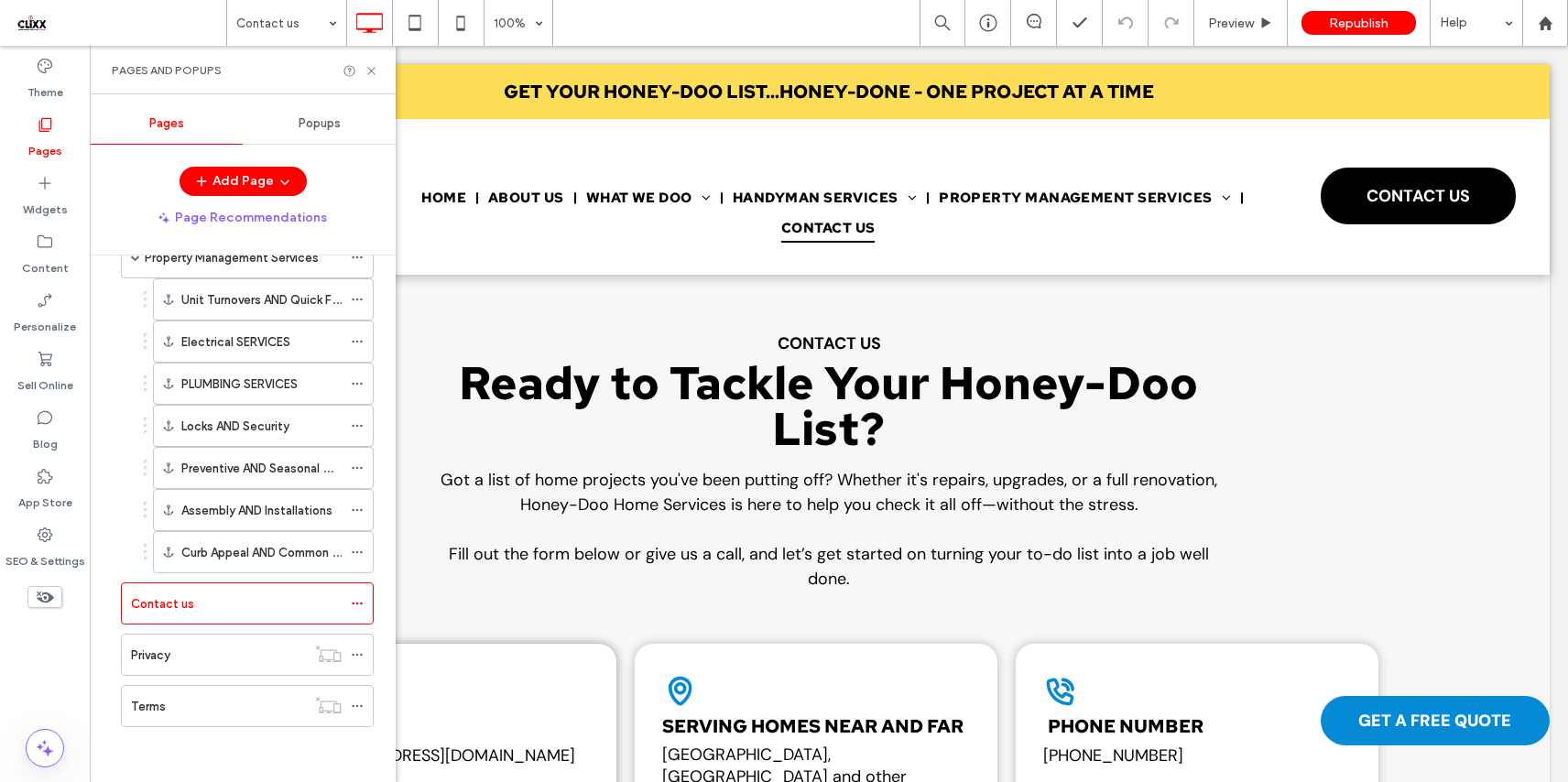
scroll to position [0, 0]
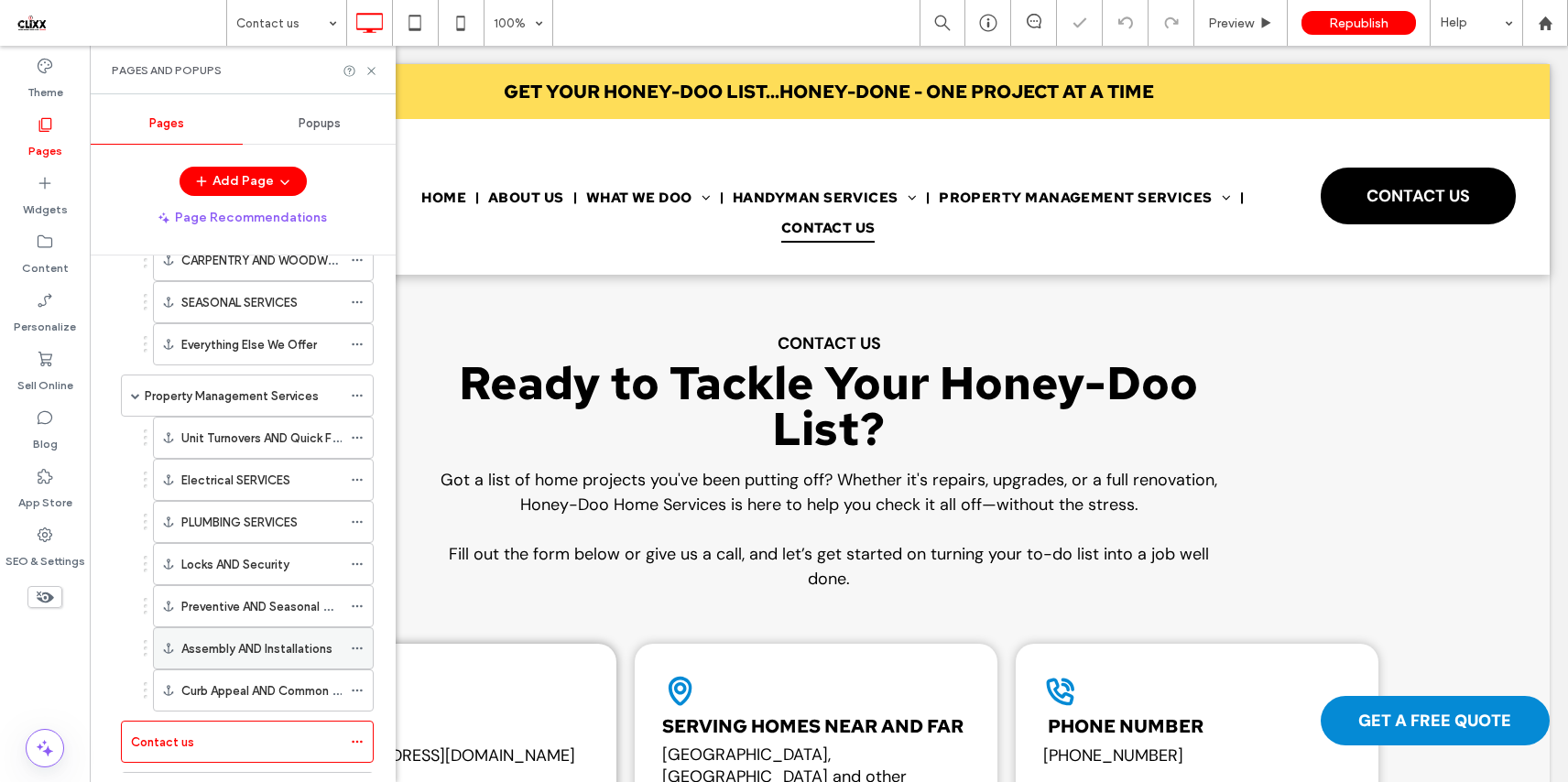
scroll to position [658, 0]
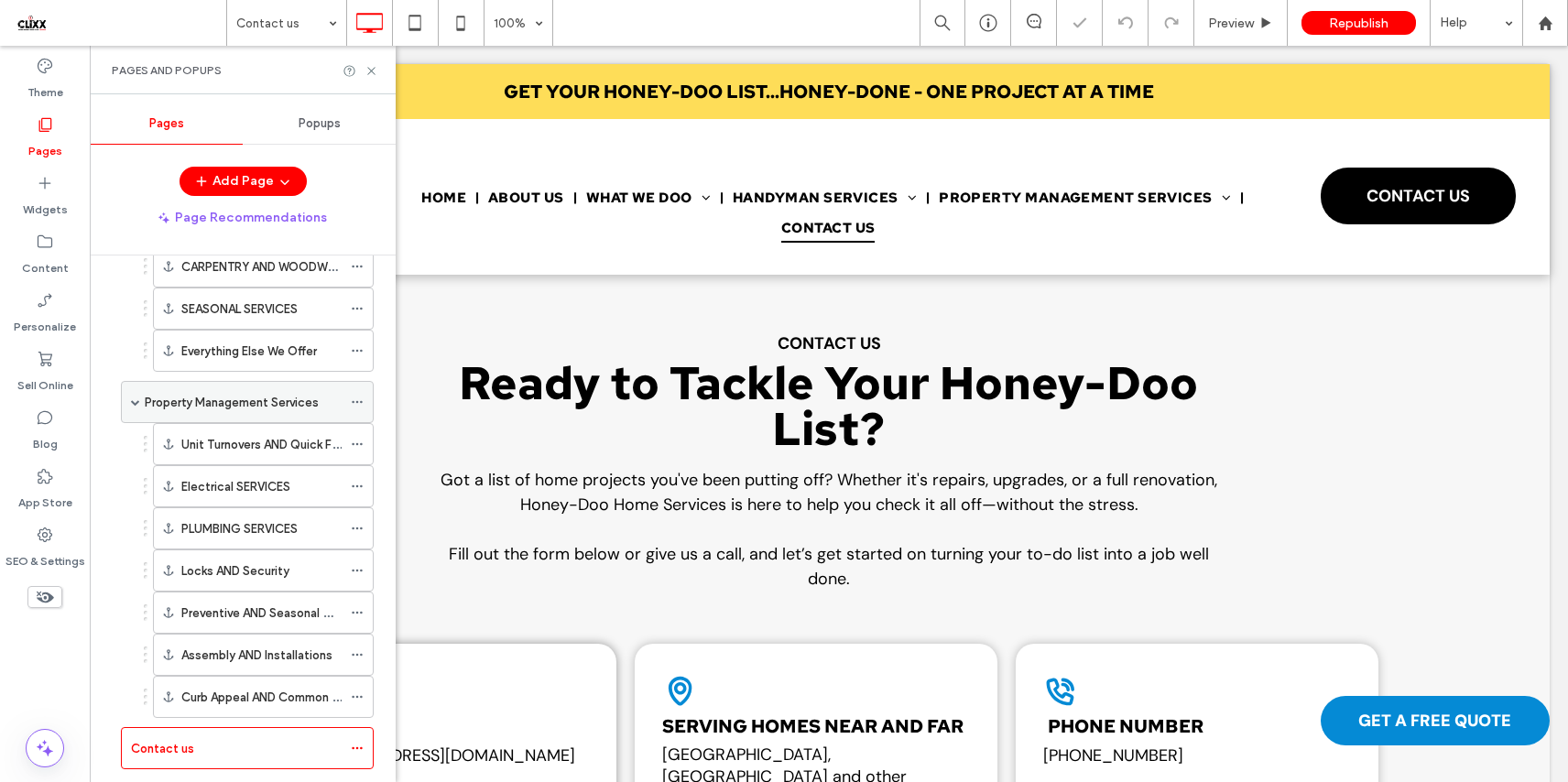
click at [229, 394] on label "Property Management Services" at bounding box center [231, 403] width 174 height 32
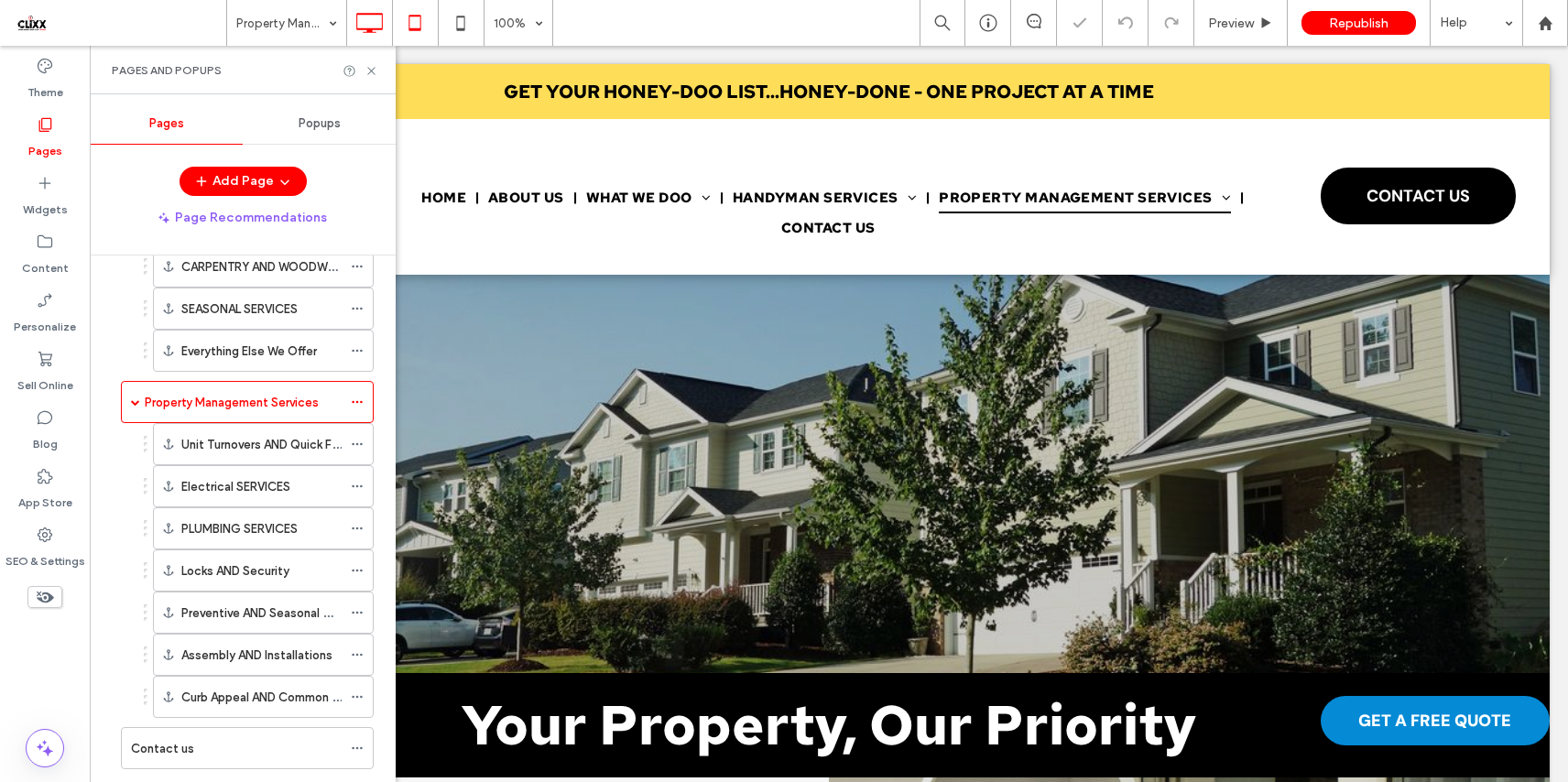
scroll to position [0, 0]
click at [370, 66] on icon at bounding box center [371, 70] width 14 height 14
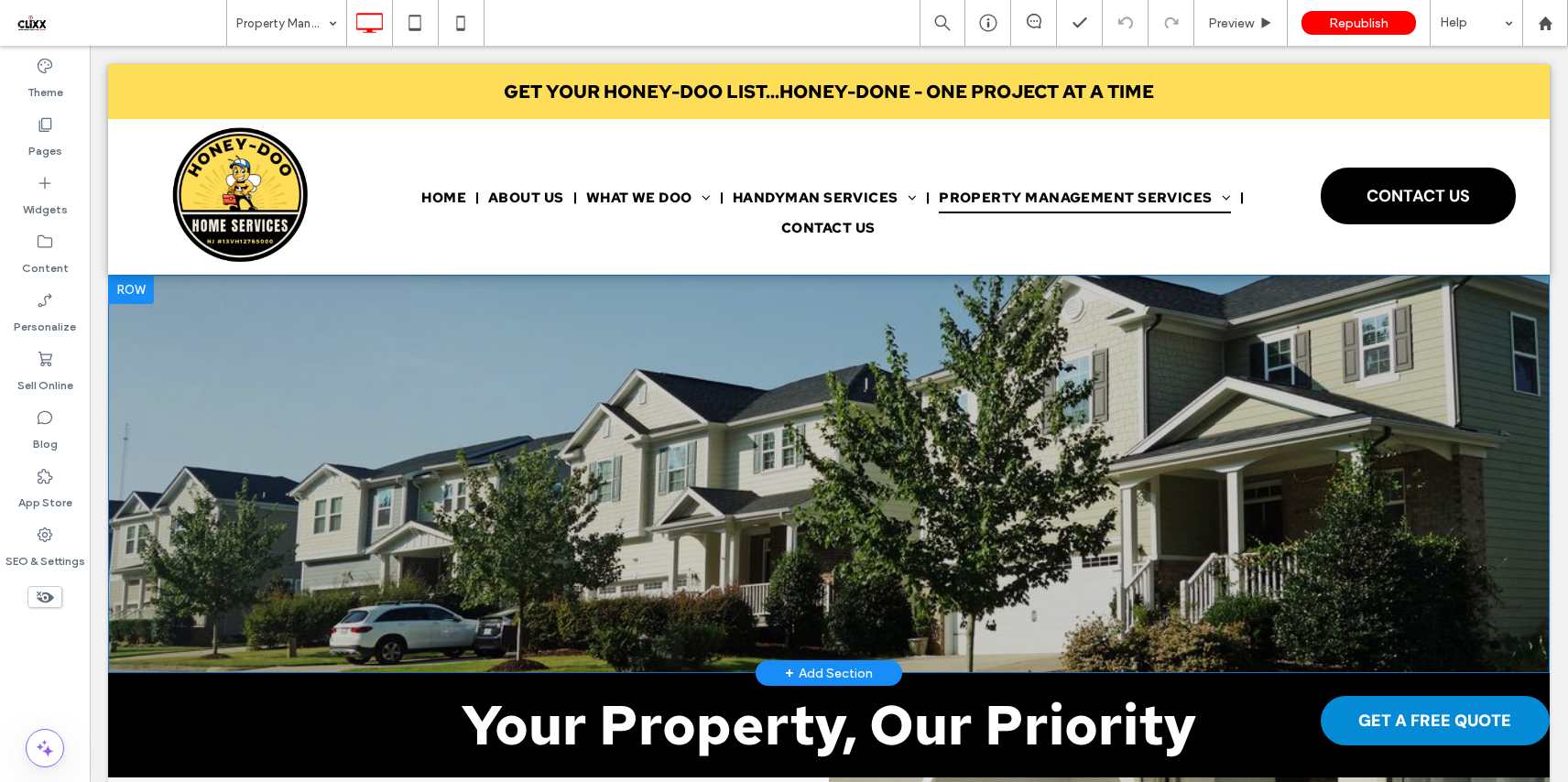
click at [202, 308] on div "Click To Paste Row + Add Section" at bounding box center [828, 473] width 1442 height 398
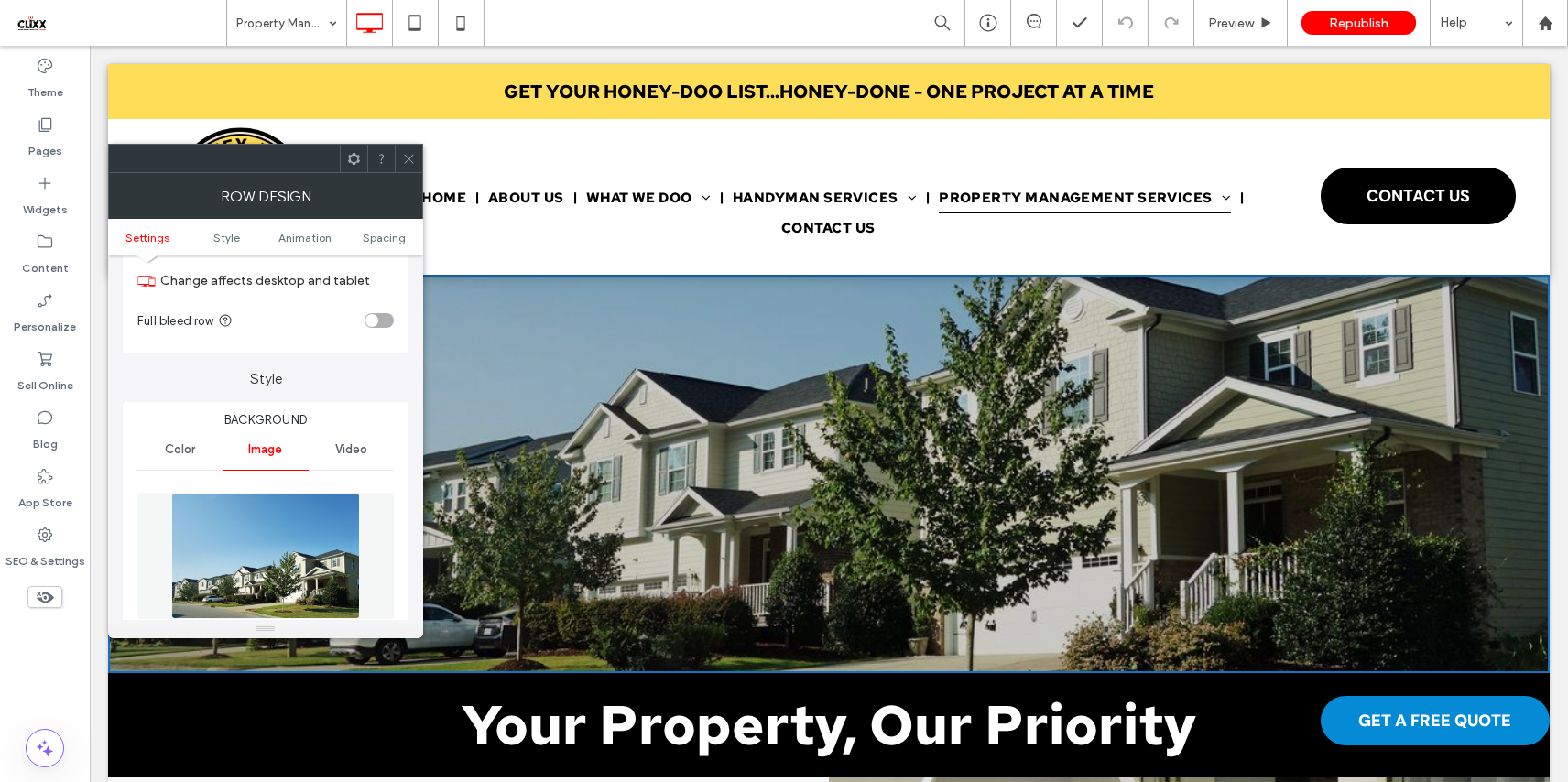
scroll to position [117, 0]
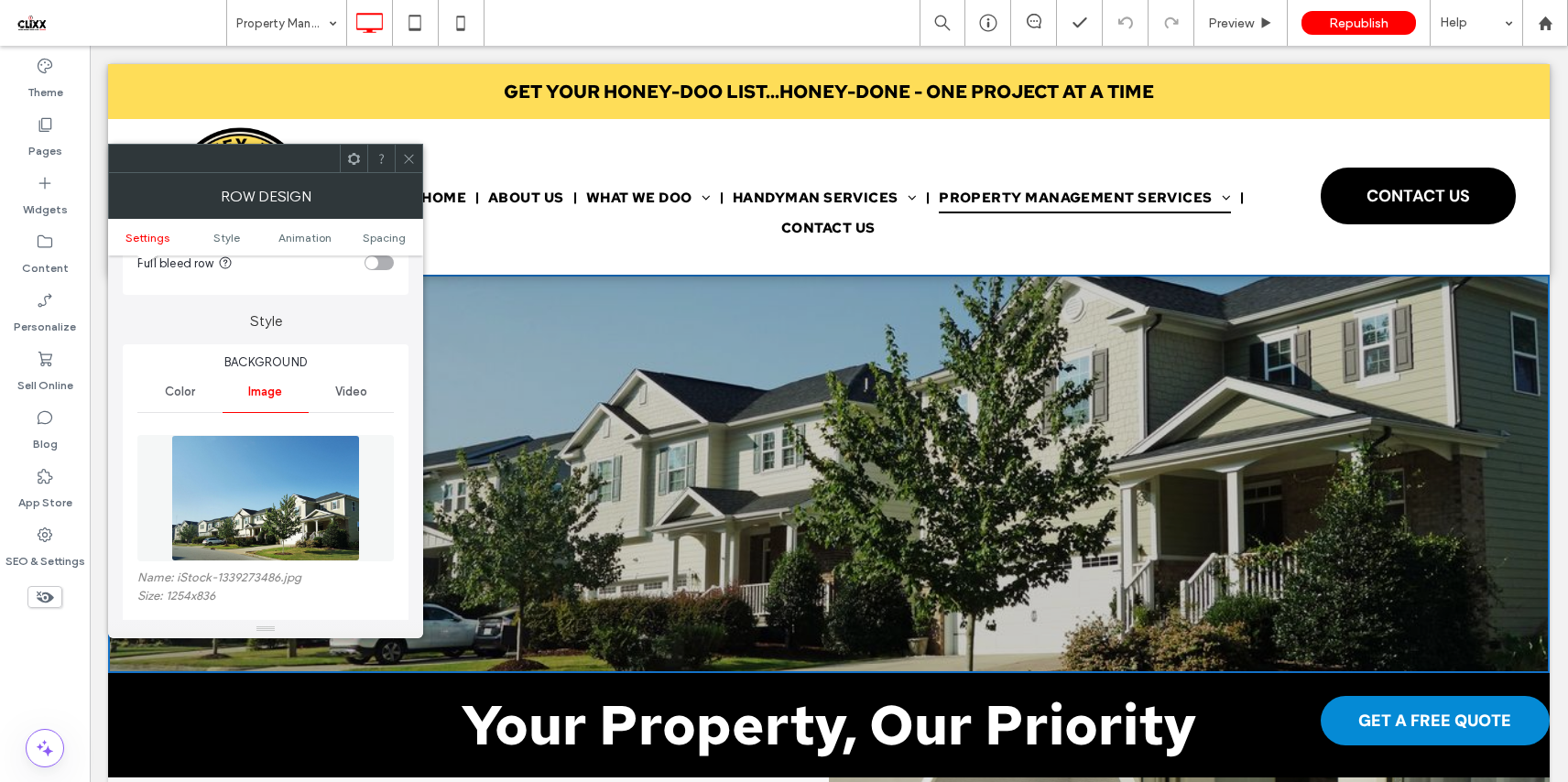
click at [413, 163] on icon at bounding box center [408, 158] width 14 height 14
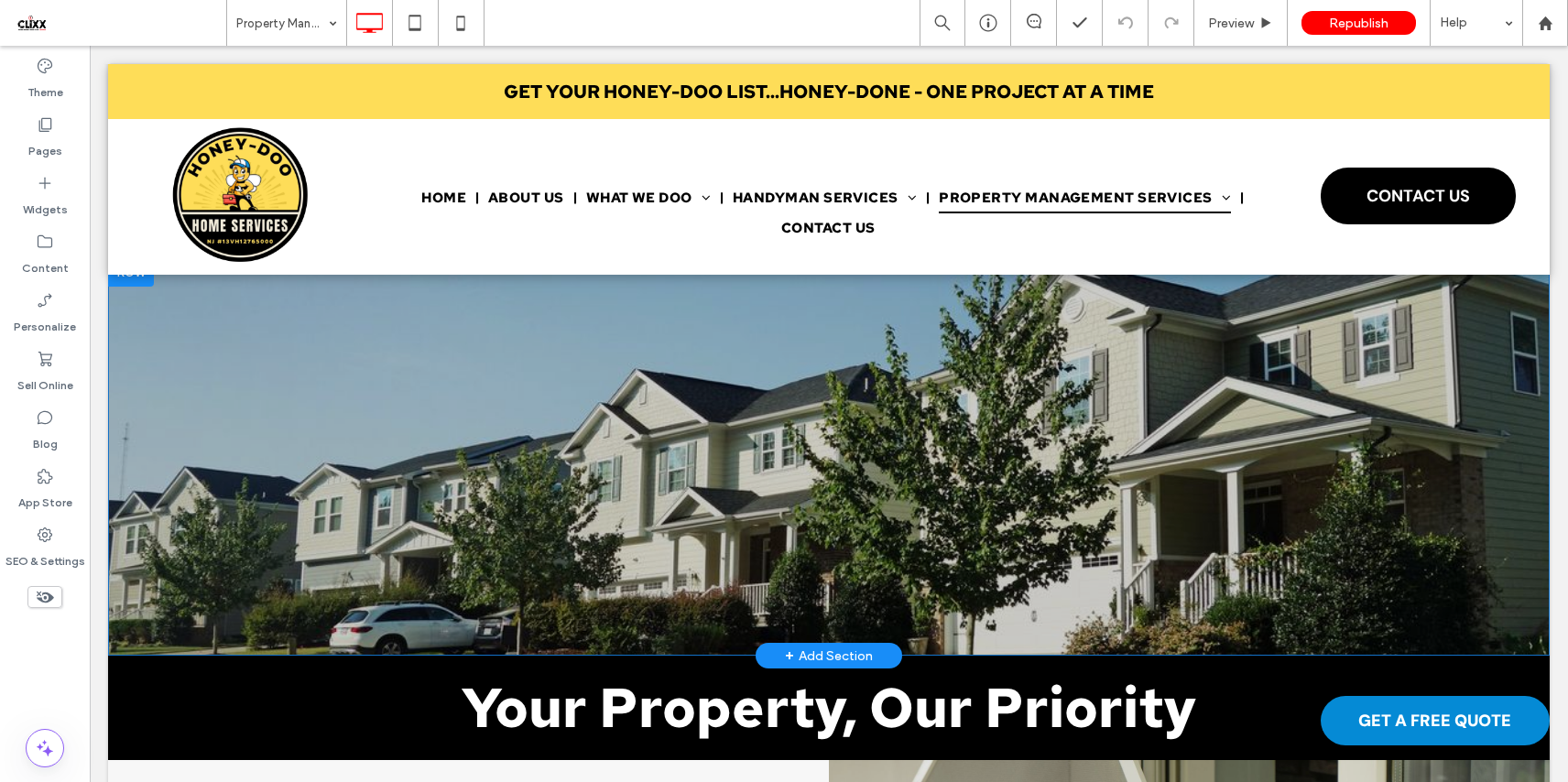
scroll to position [0, 0]
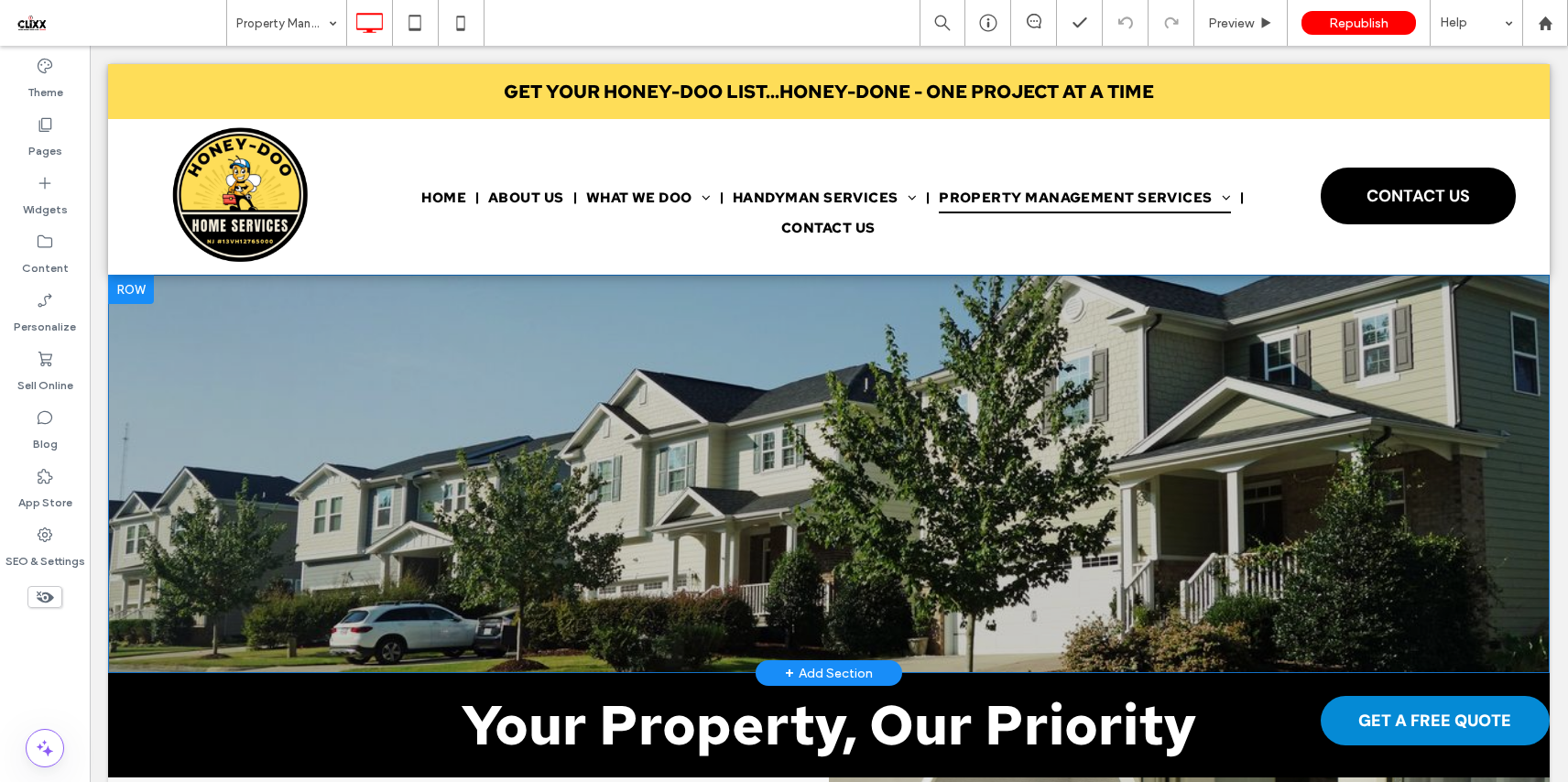
click at [138, 344] on div "Click To Paste Row + Add Section" at bounding box center [828, 473] width 1442 height 398
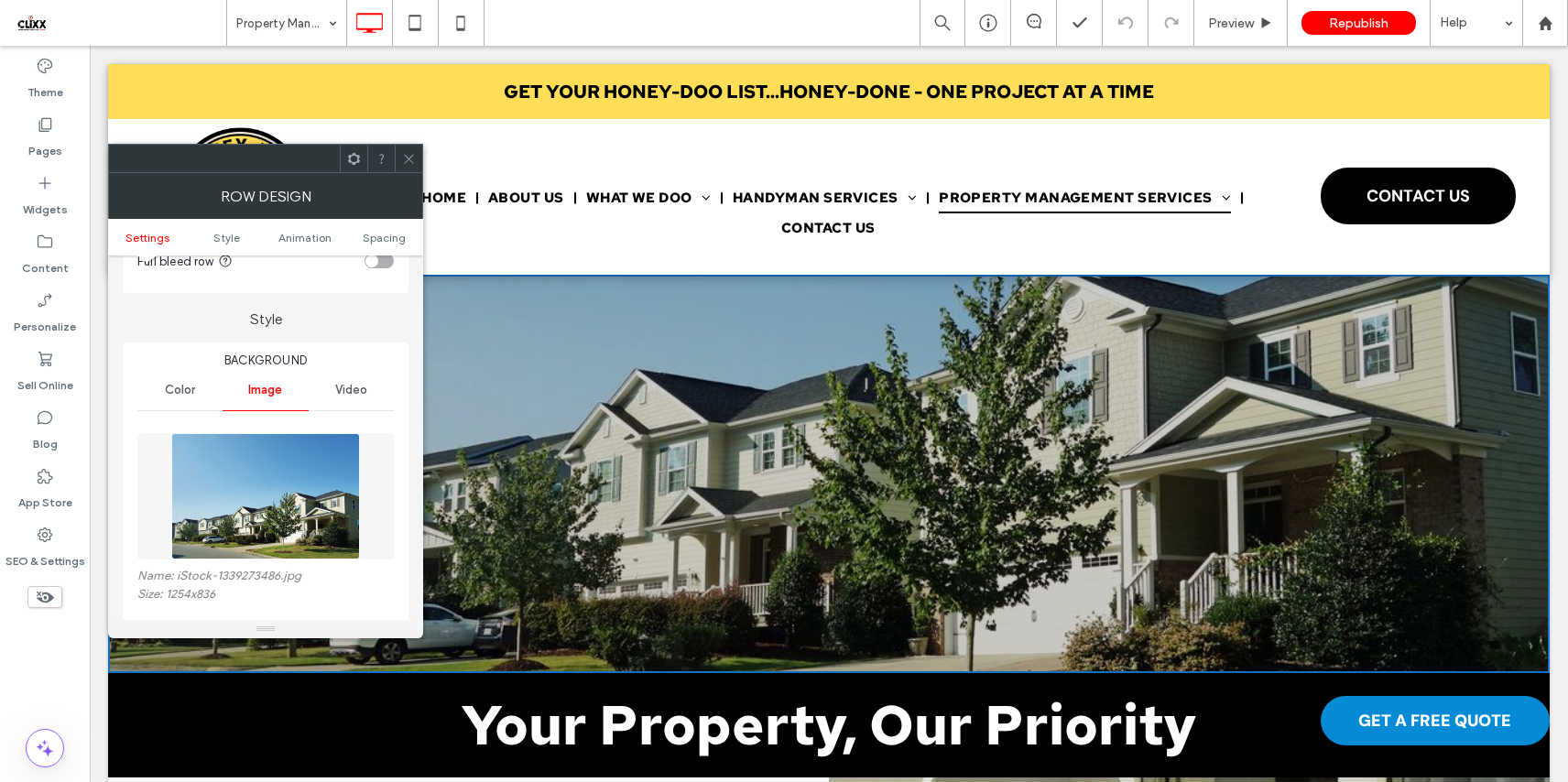
scroll to position [240, 0]
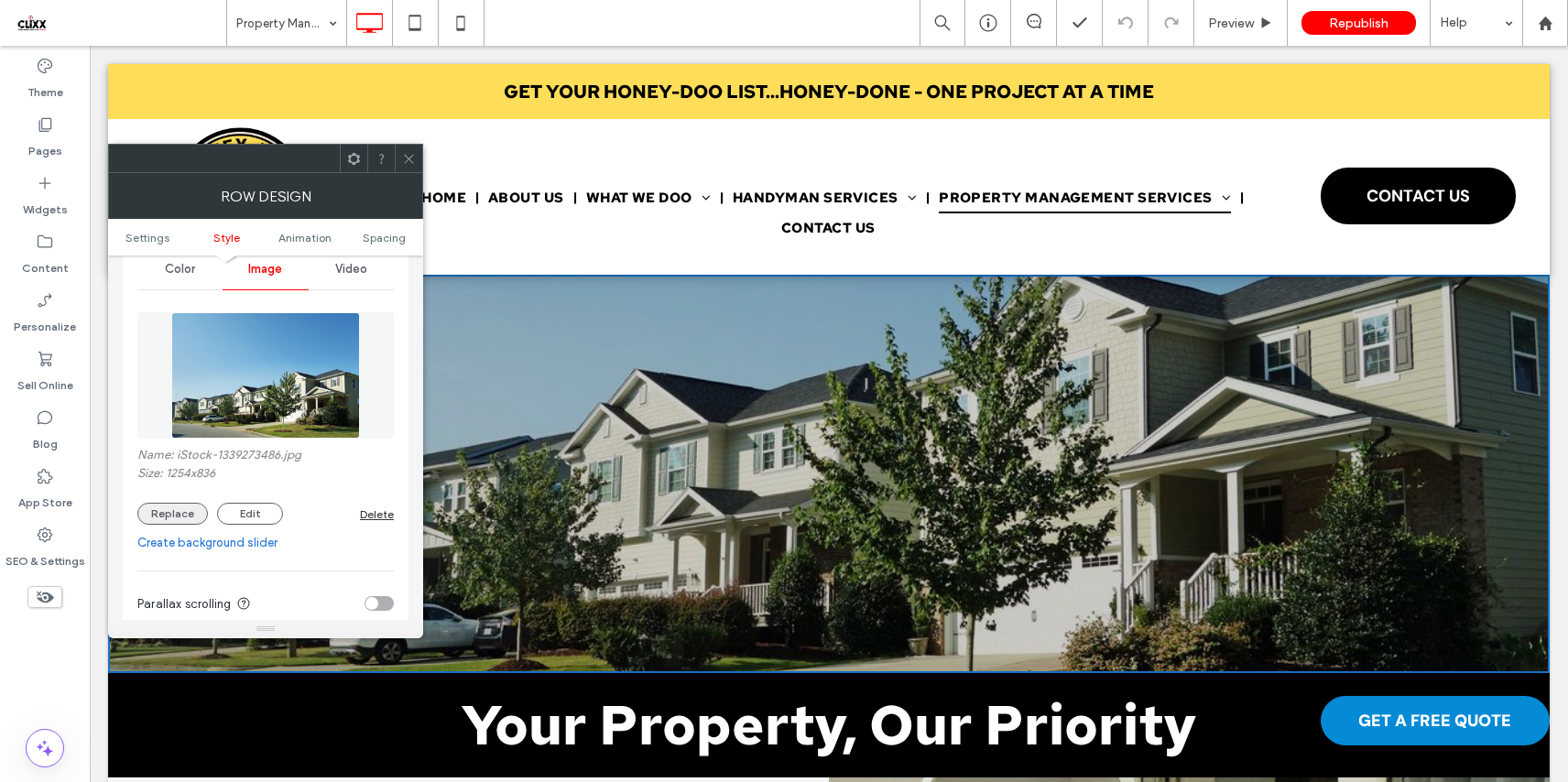
click at [166, 509] on button "Replace" at bounding box center [172, 513] width 70 height 22
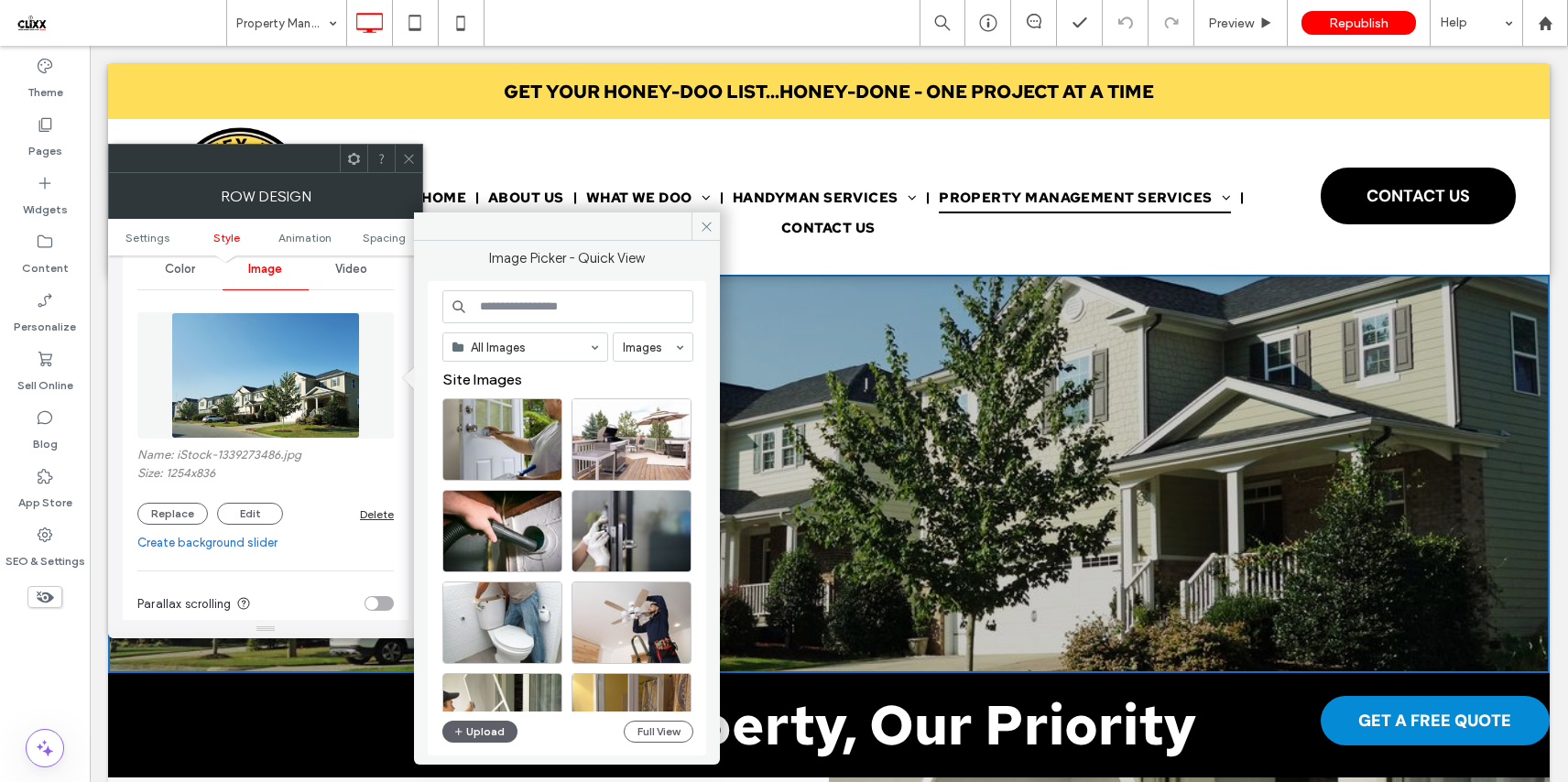
click at [554, 312] on input at bounding box center [568, 306] width 251 height 33
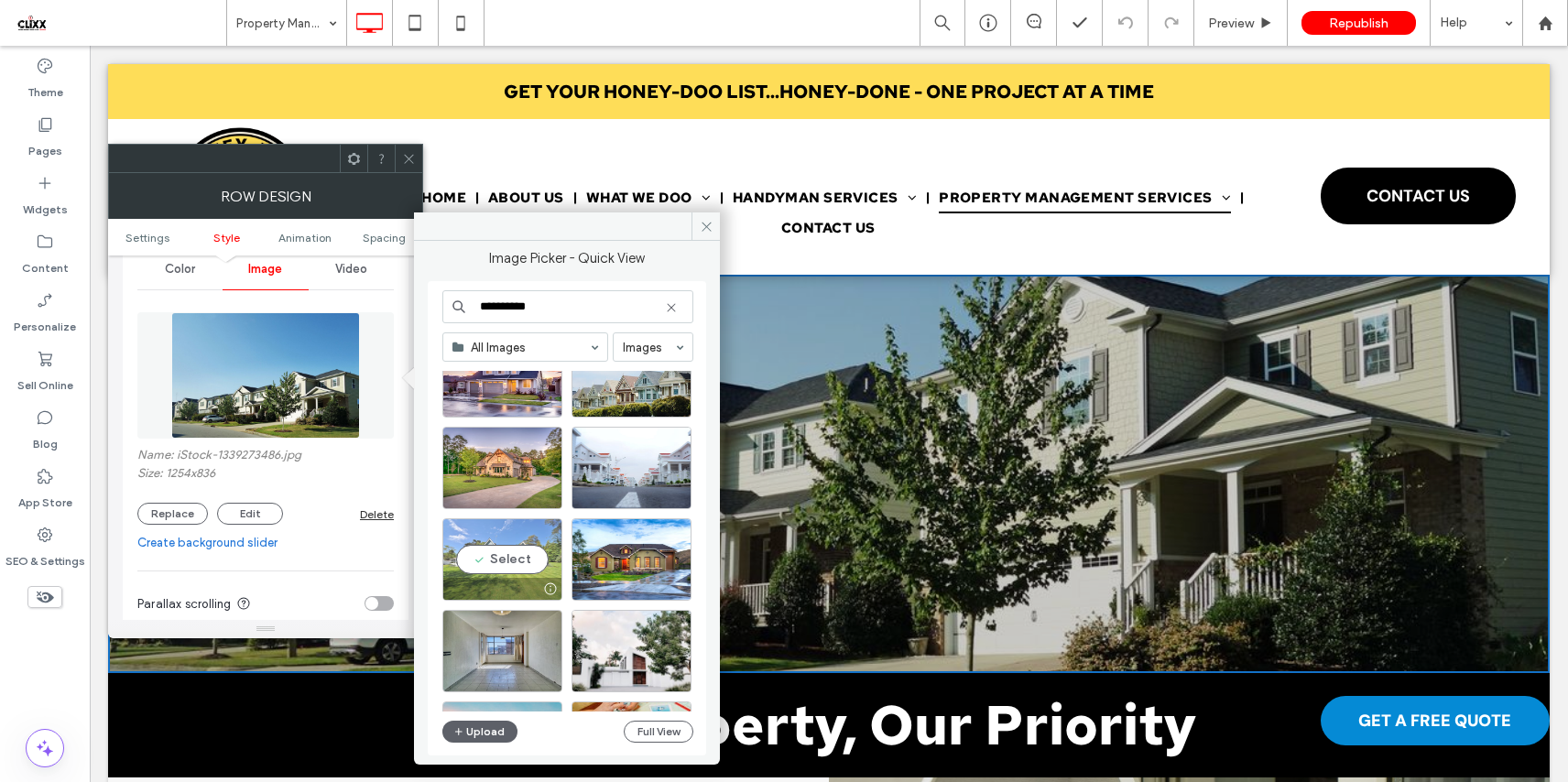
scroll to position [161, 0]
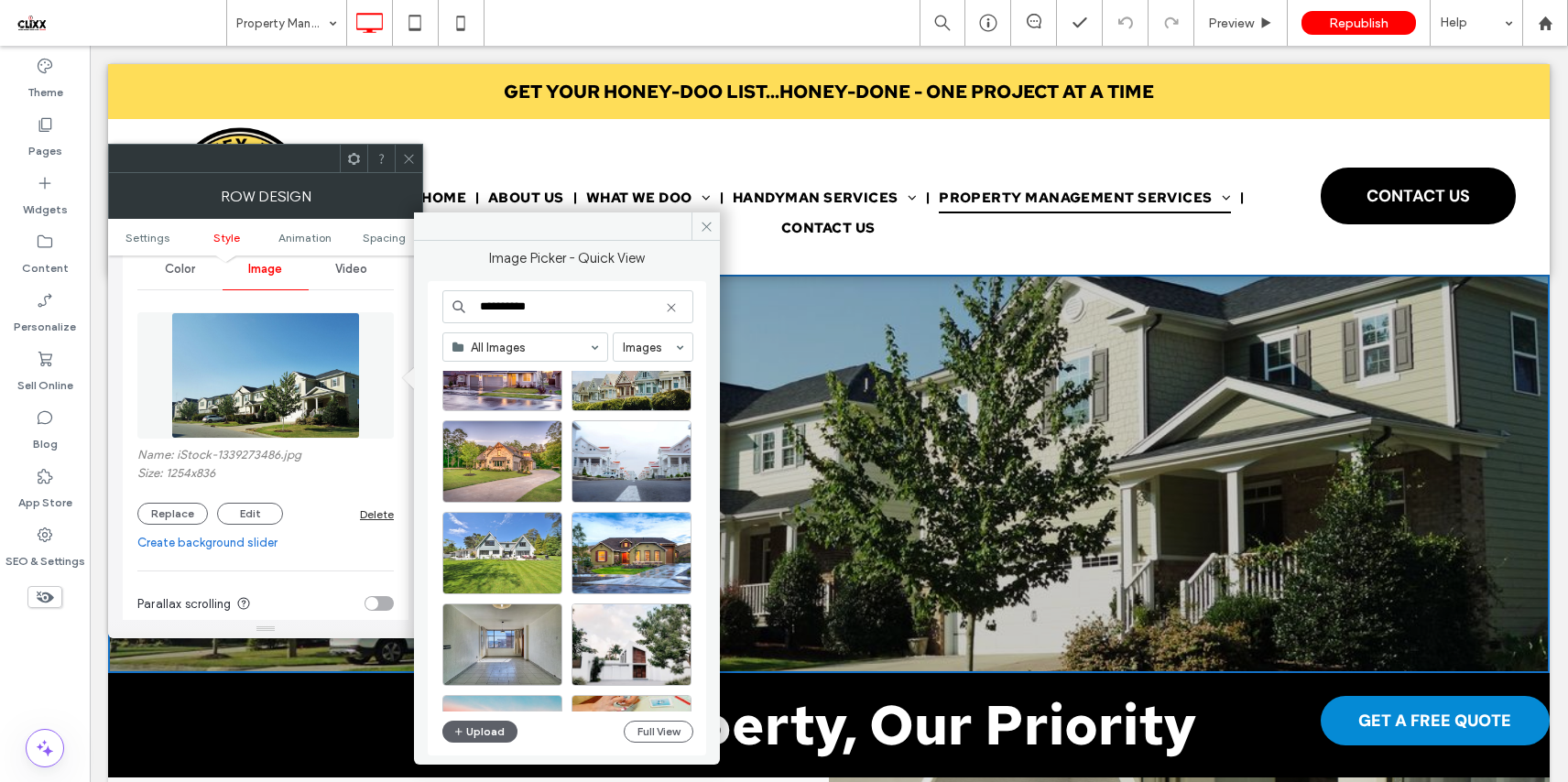
drag, startPoint x: 530, startPoint y: 302, endPoint x: 434, endPoint y: 302, distance: 96.0
click at [434, 302] on div "**********" at bounding box center [567, 518] width 278 height 474
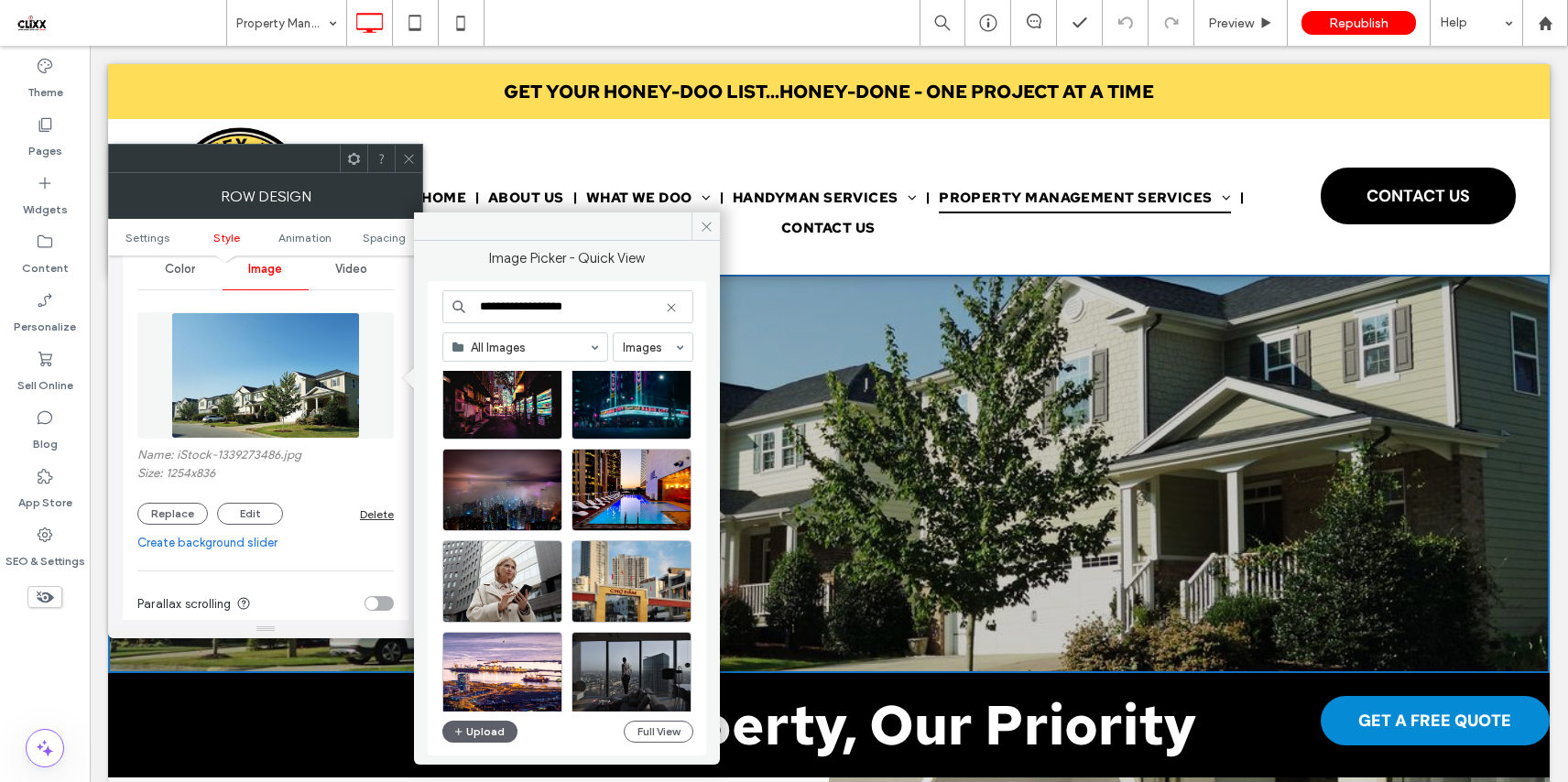
scroll to position [1793, 0]
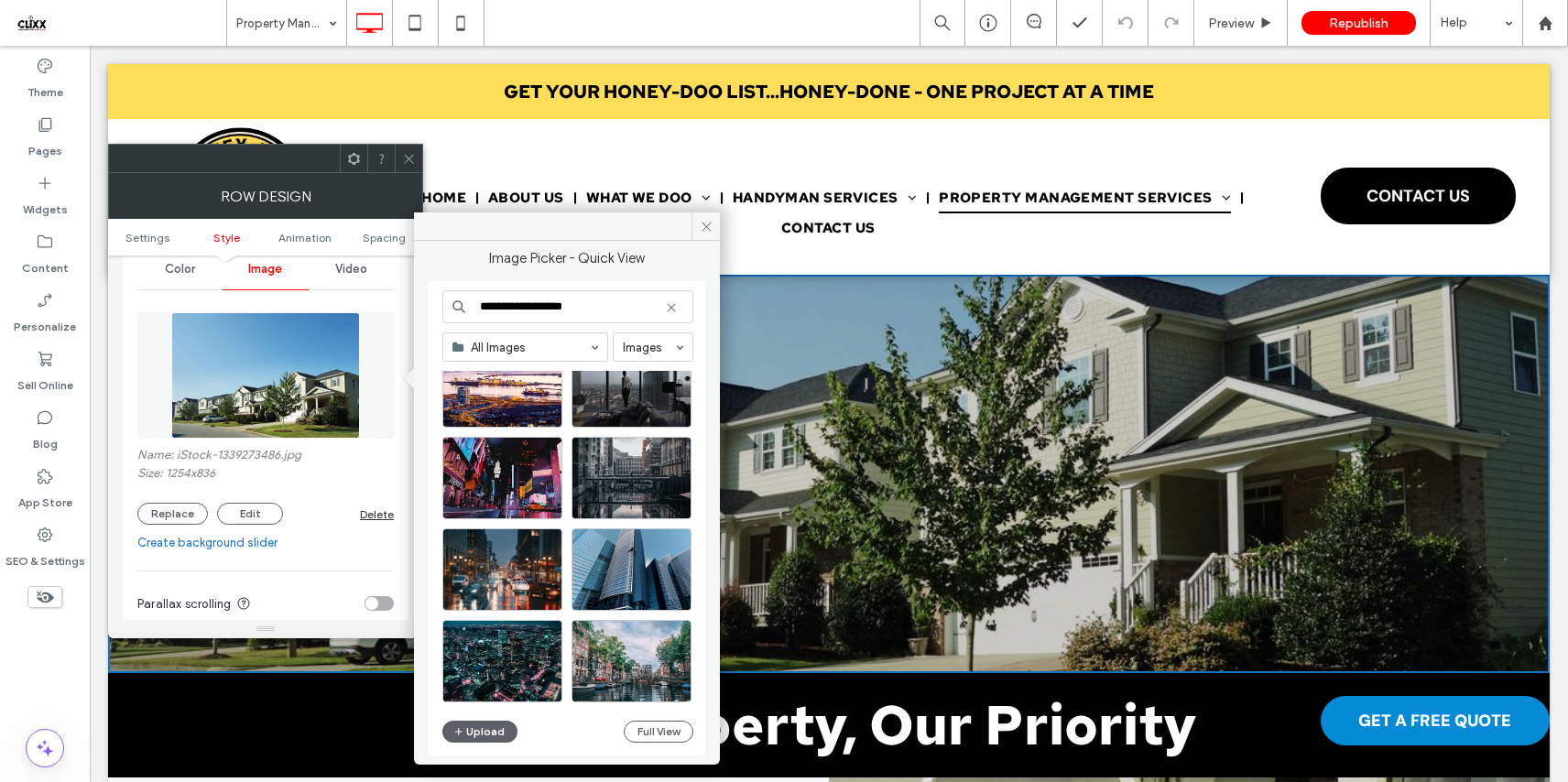
type input "**********"
click at [404, 160] on icon at bounding box center [408, 158] width 14 height 14
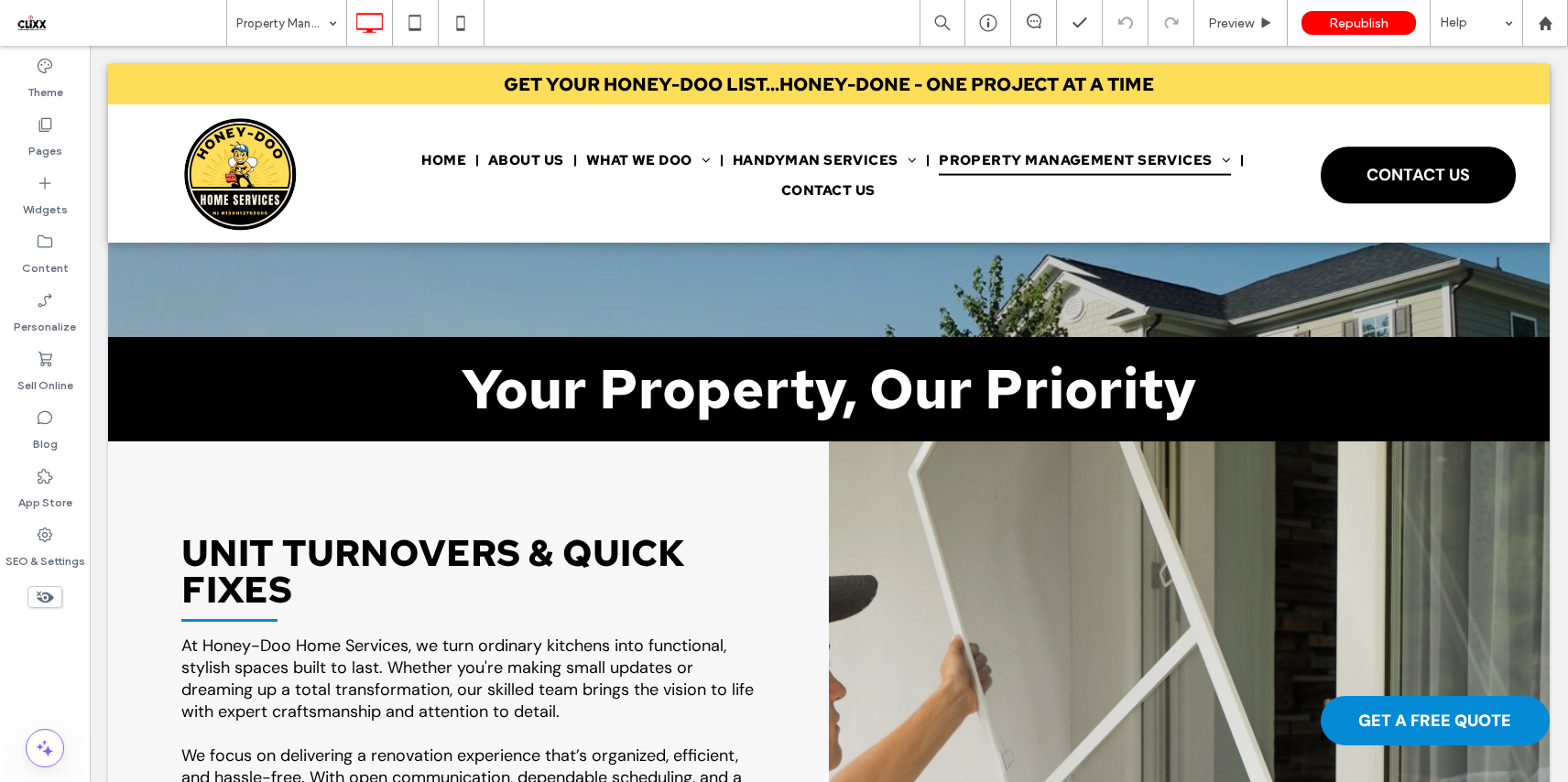
scroll to position [0, 0]
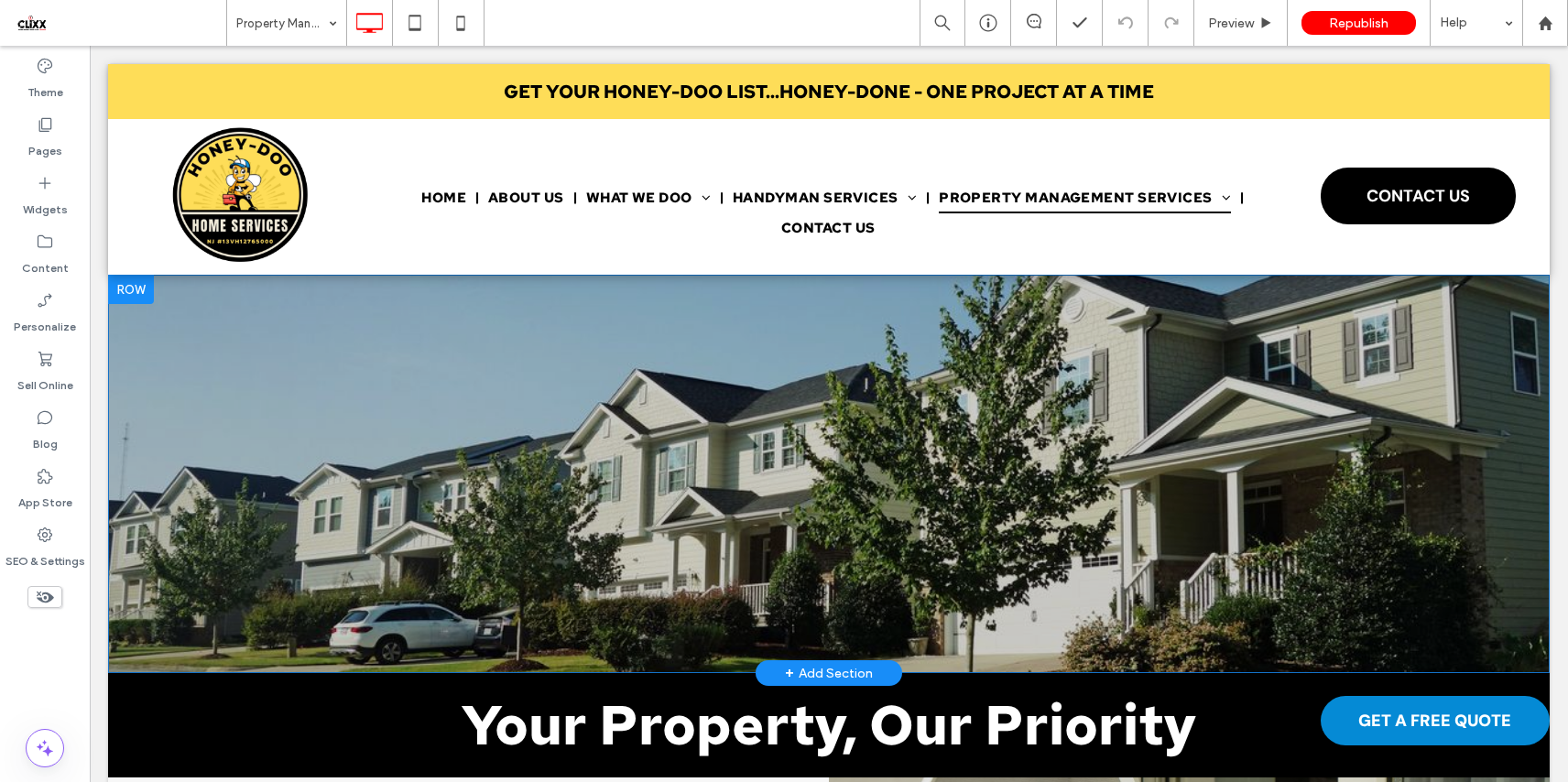
click at [134, 345] on div "Click To Paste Row + Add Section" at bounding box center [828, 473] width 1442 height 398
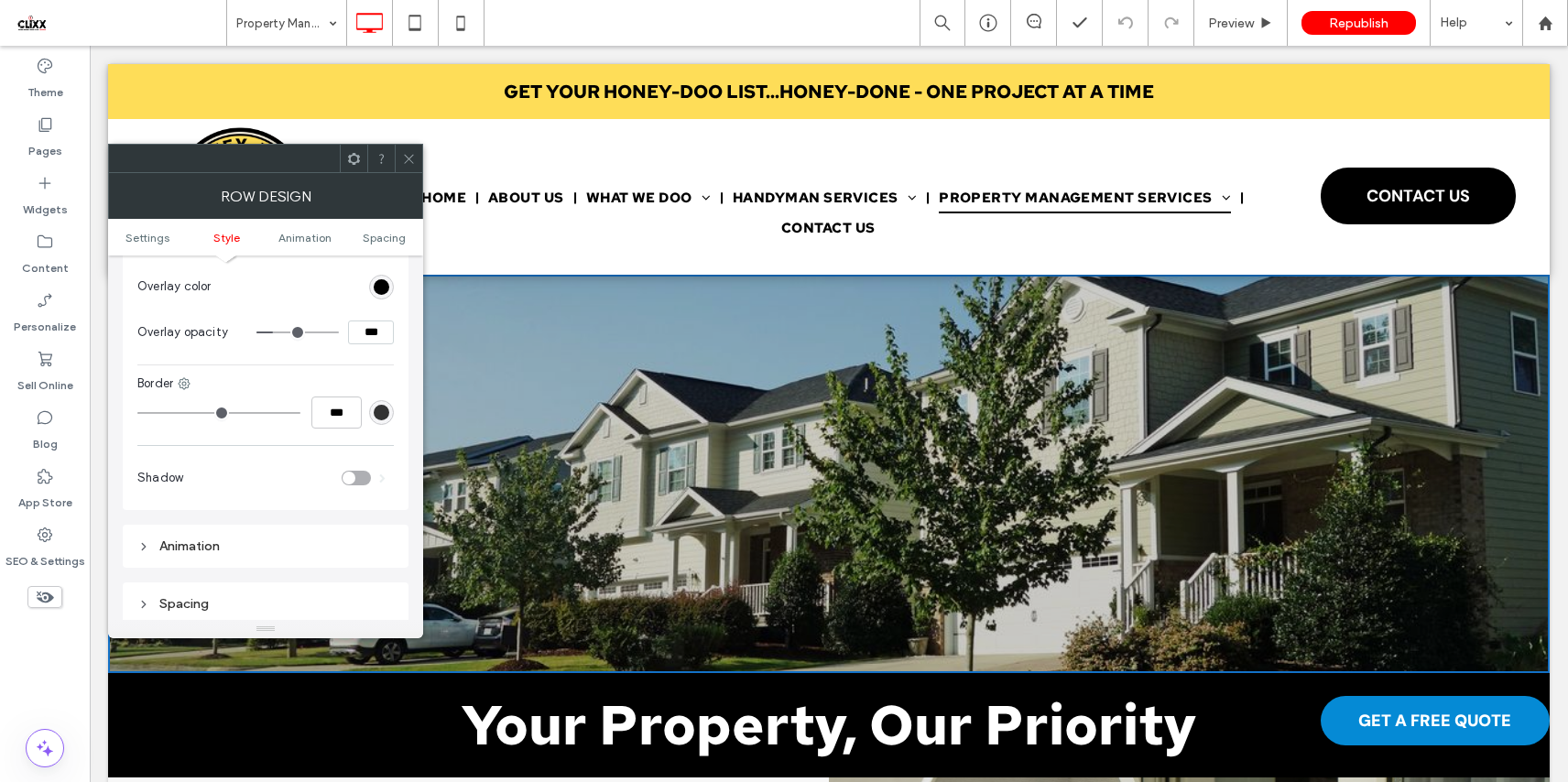
scroll to position [921, 0]
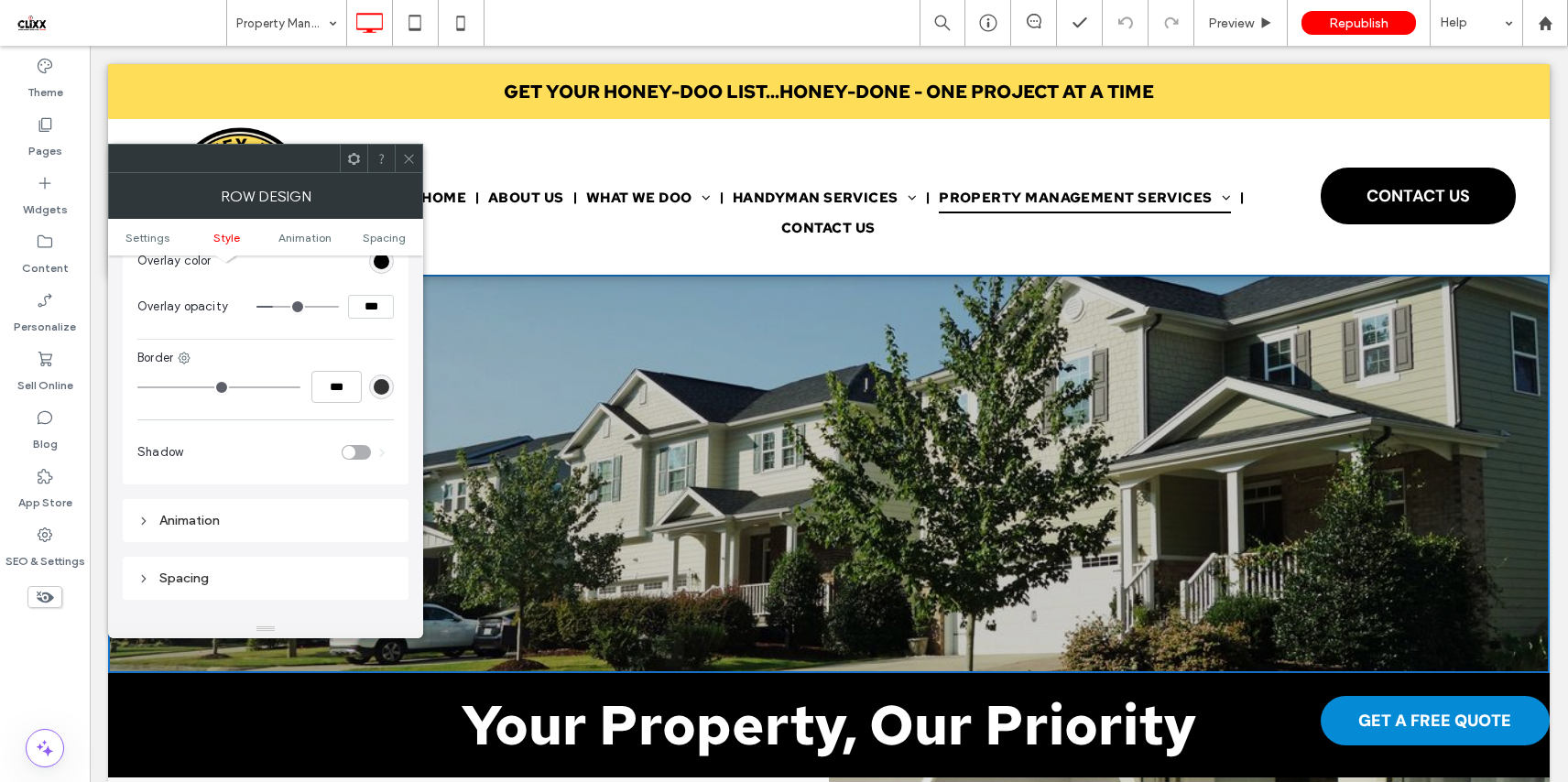
click at [405, 150] on span at bounding box center [408, 157] width 14 height 27
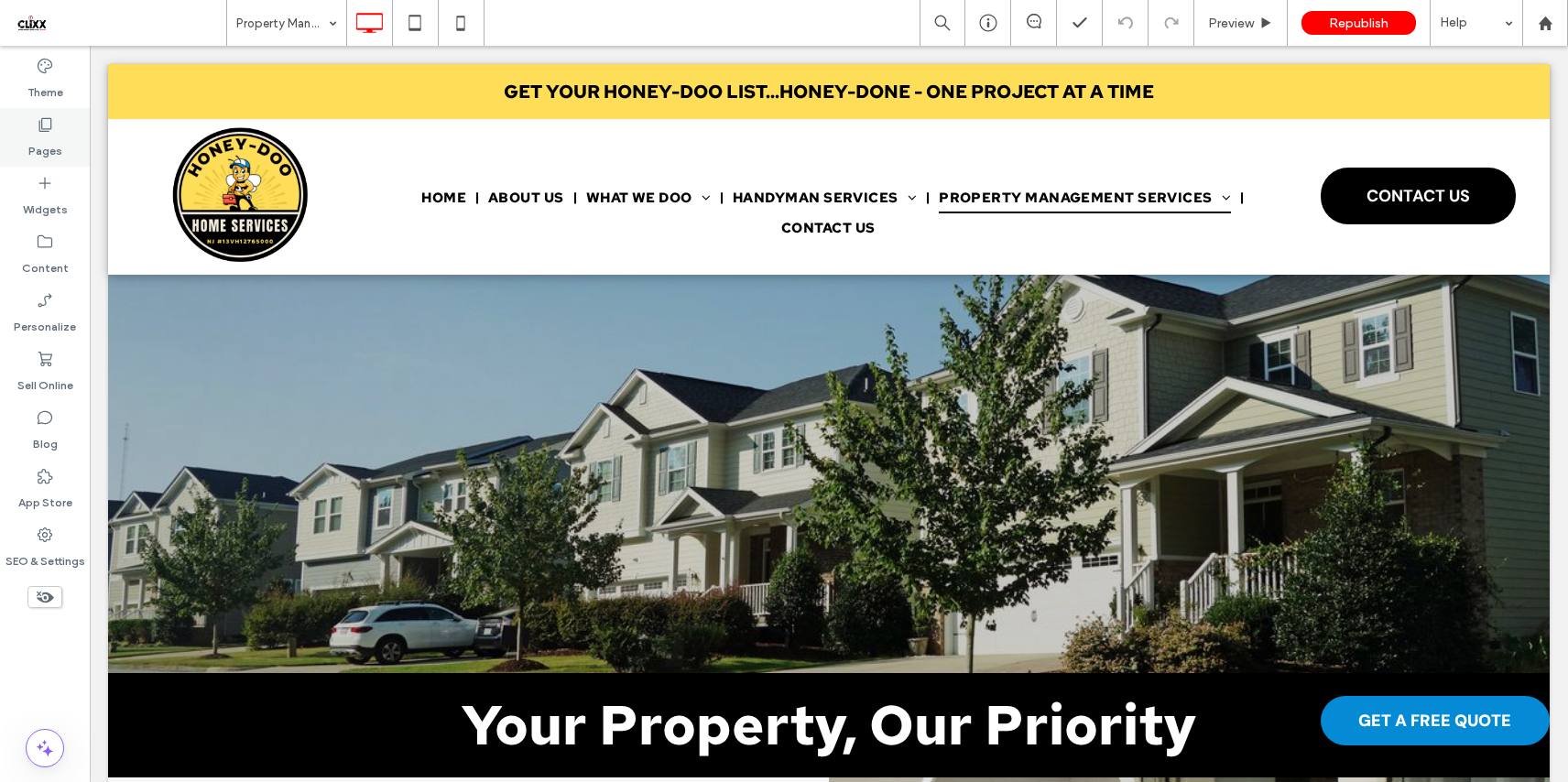
click at [44, 134] on label "Pages" at bounding box center [45, 146] width 34 height 25
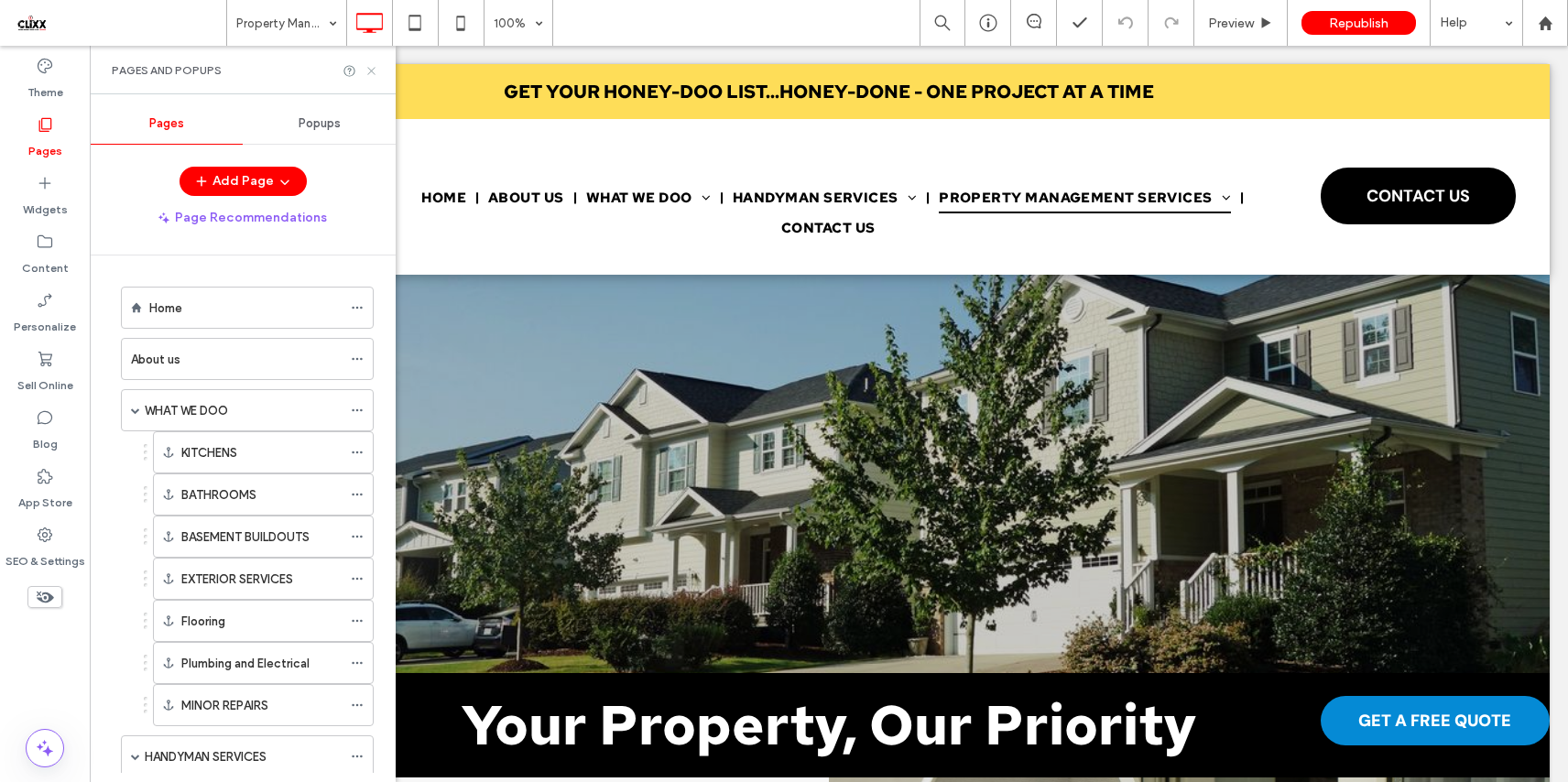
click at [369, 64] on icon at bounding box center [371, 70] width 14 height 14
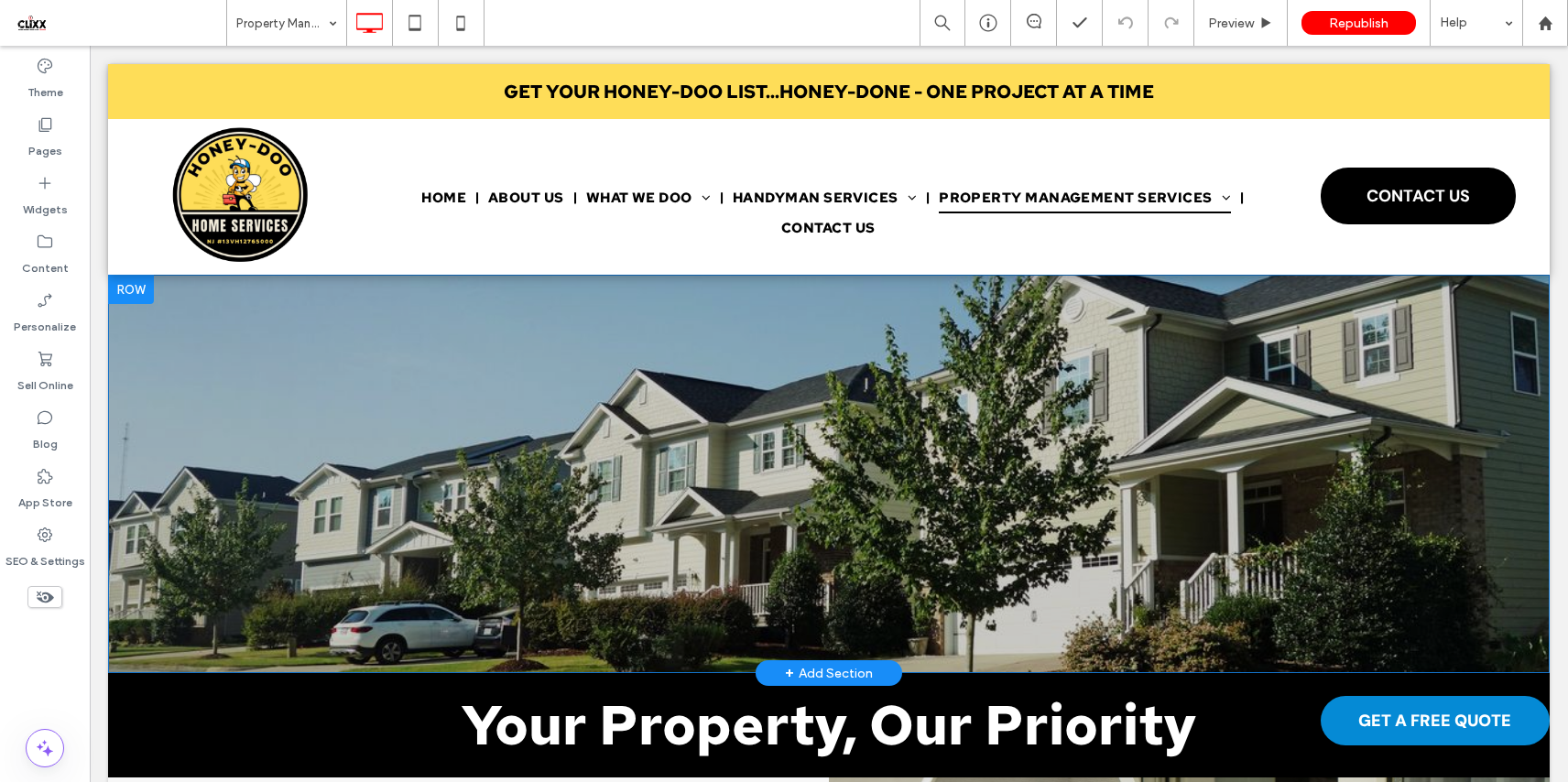
click at [157, 338] on div "Click To Paste Row + Add Section" at bounding box center [828, 473] width 1442 height 398
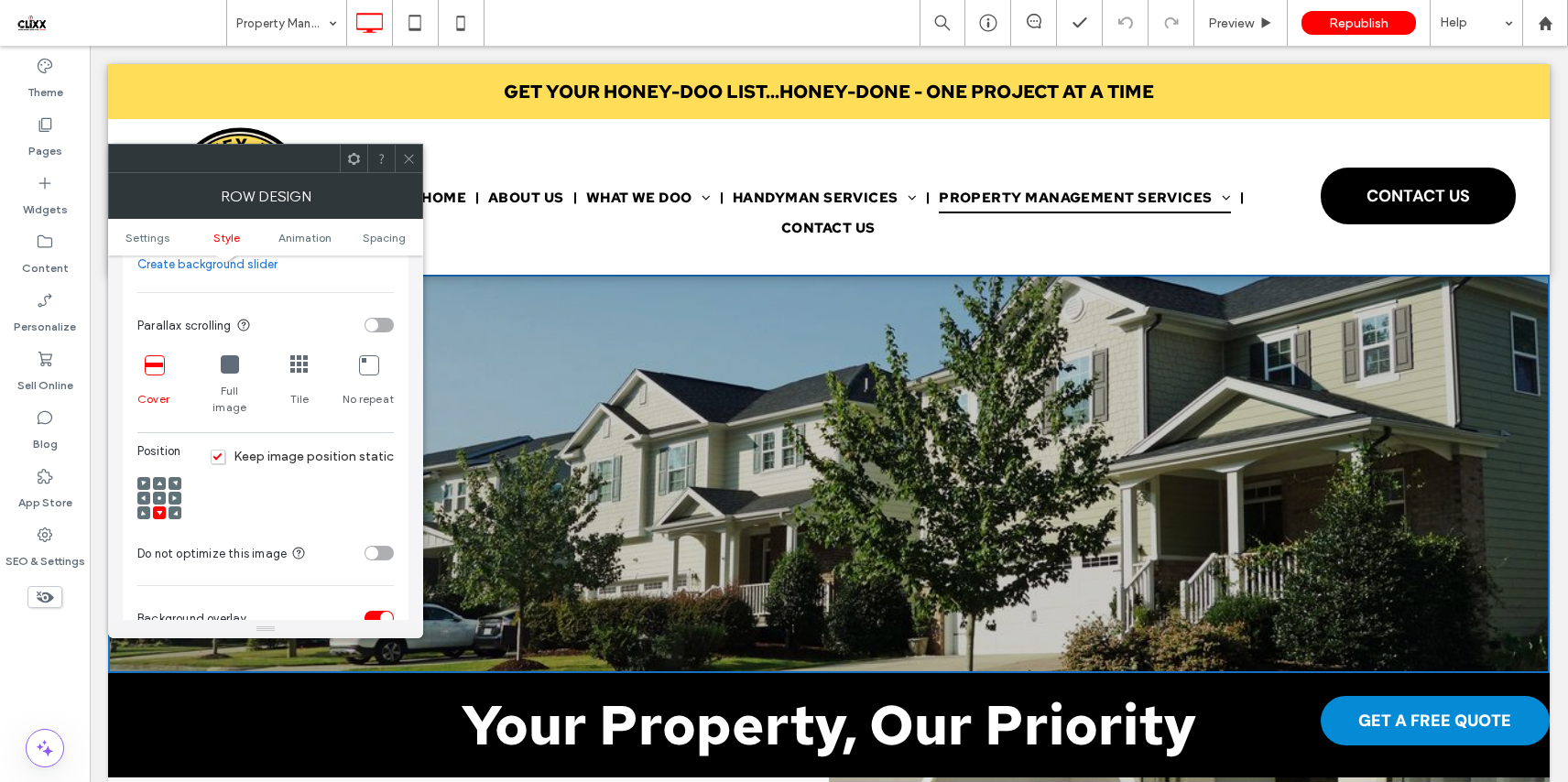
scroll to position [349, 0]
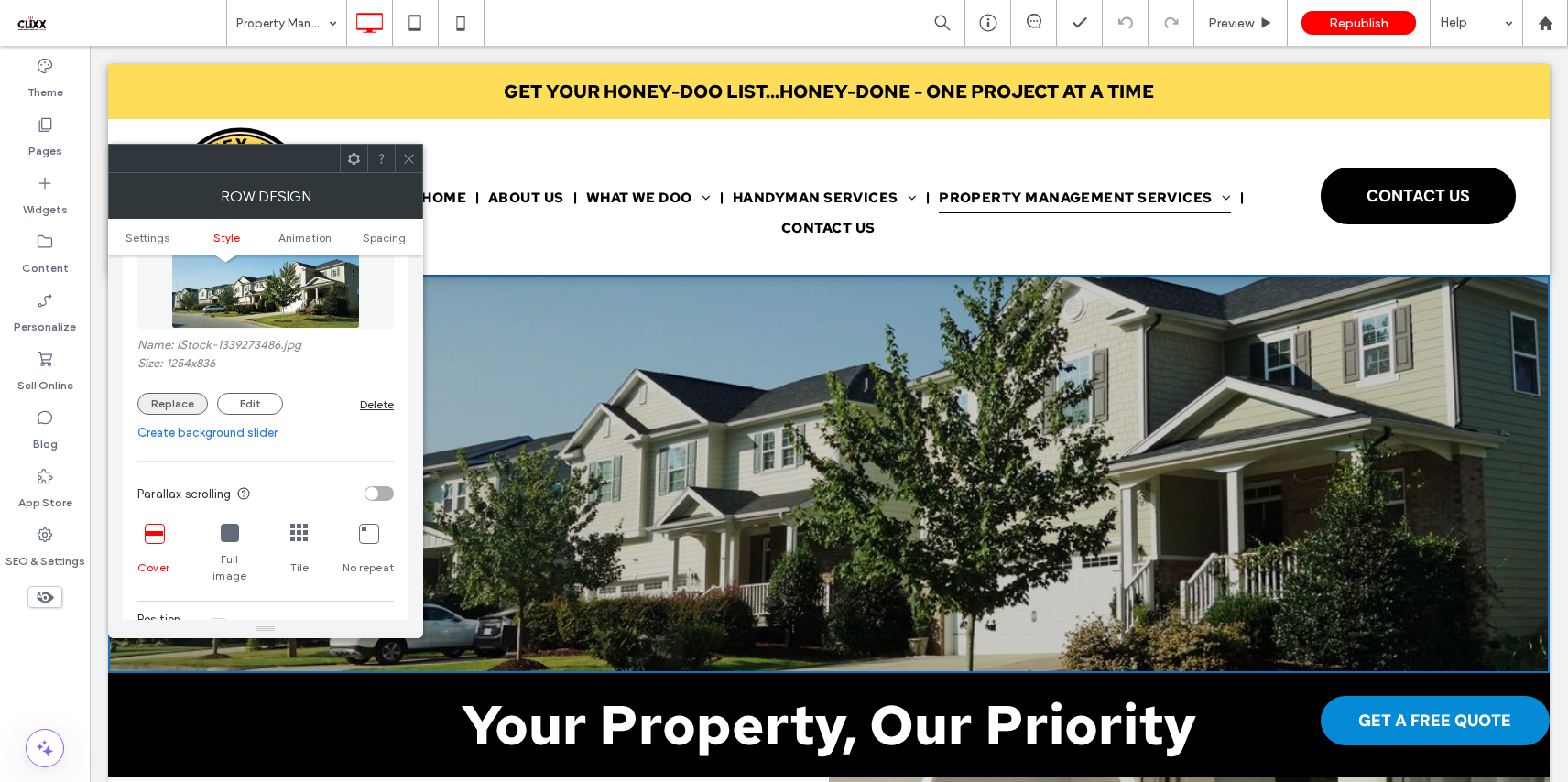
click at [170, 406] on button "Replace" at bounding box center [172, 403] width 70 height 22
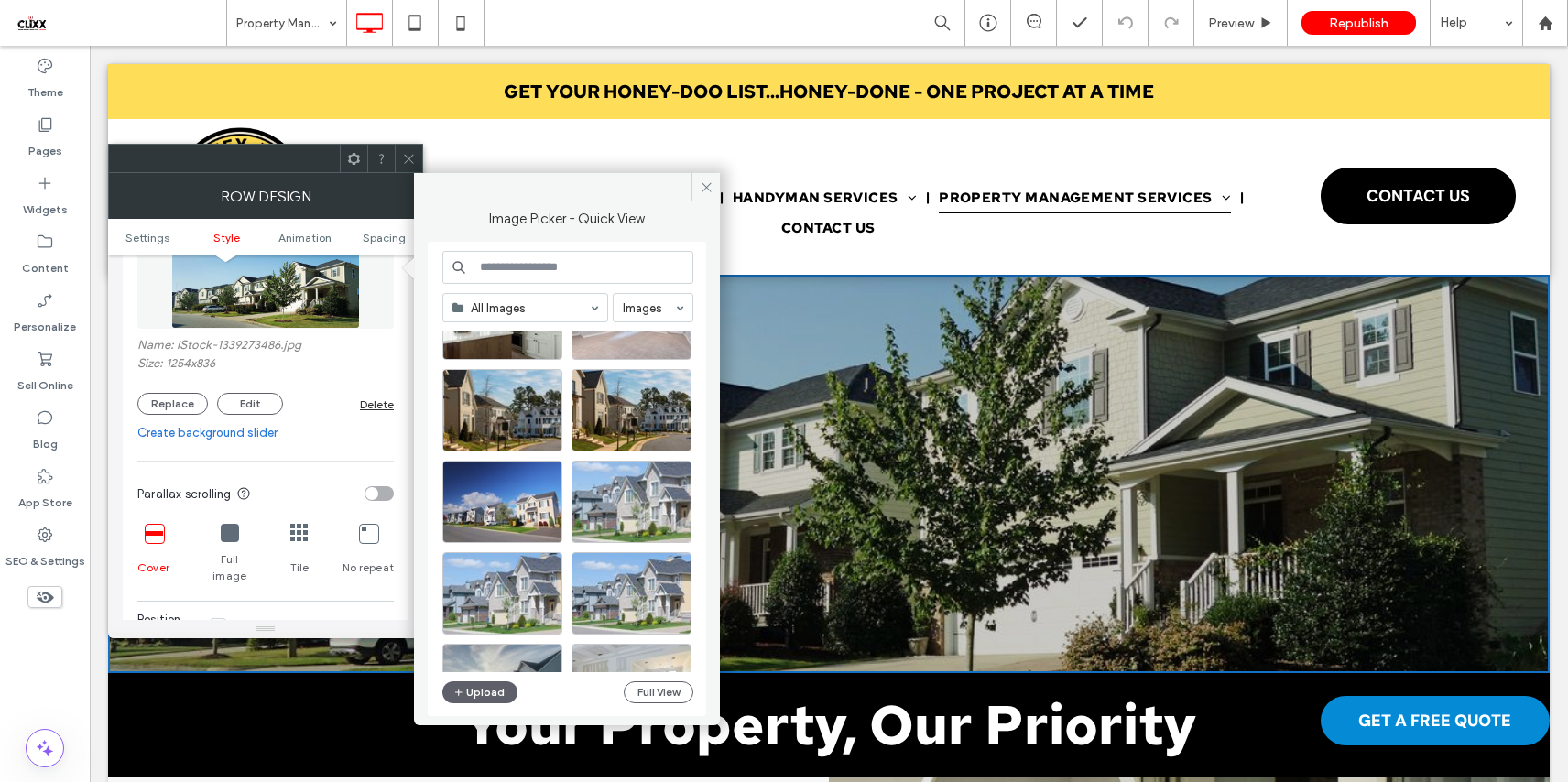
scroll to position [2008, 0]
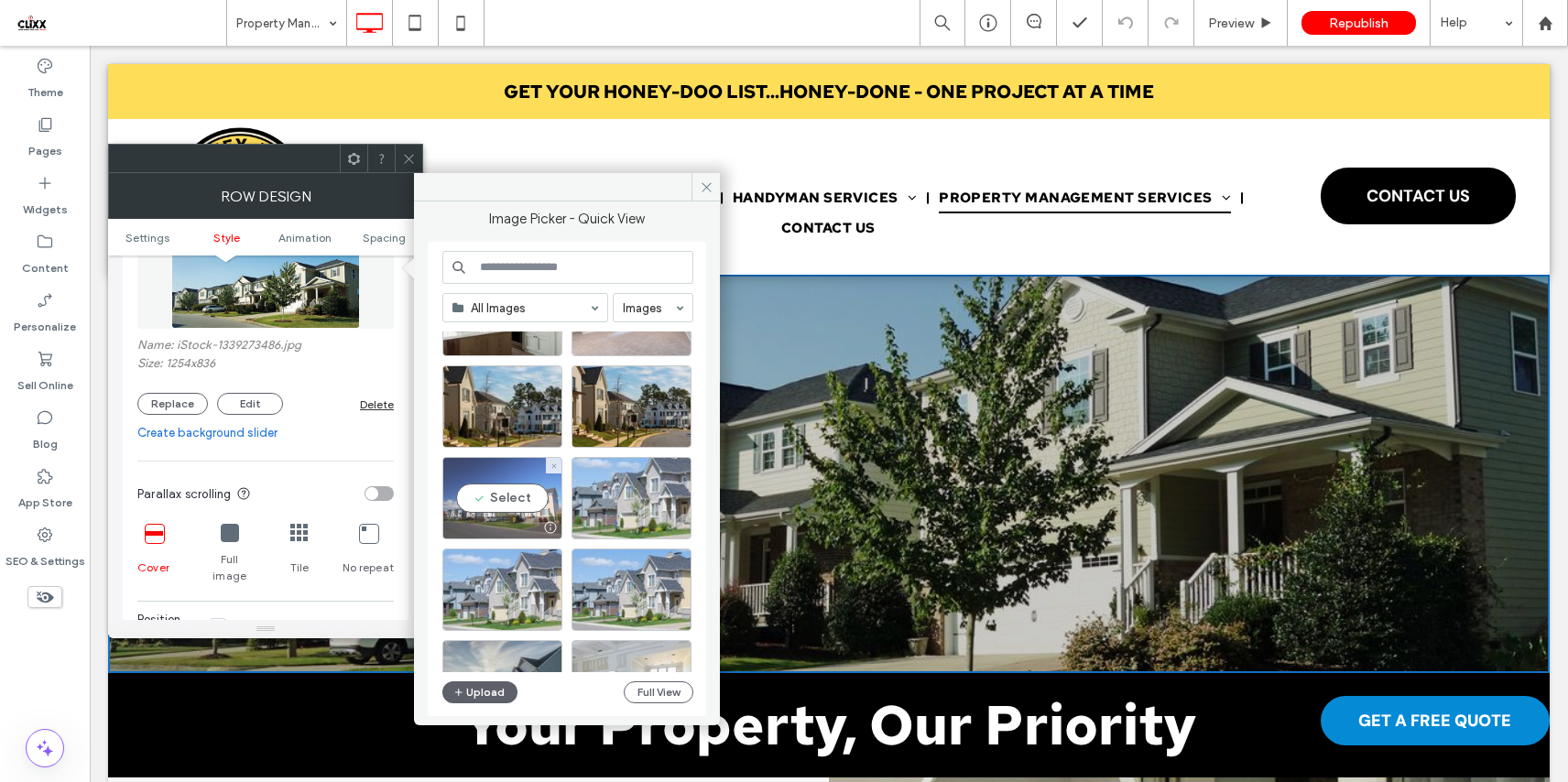
click at [502, 493] on div "Select" at bounding box center [502, 498] width 120 height 82
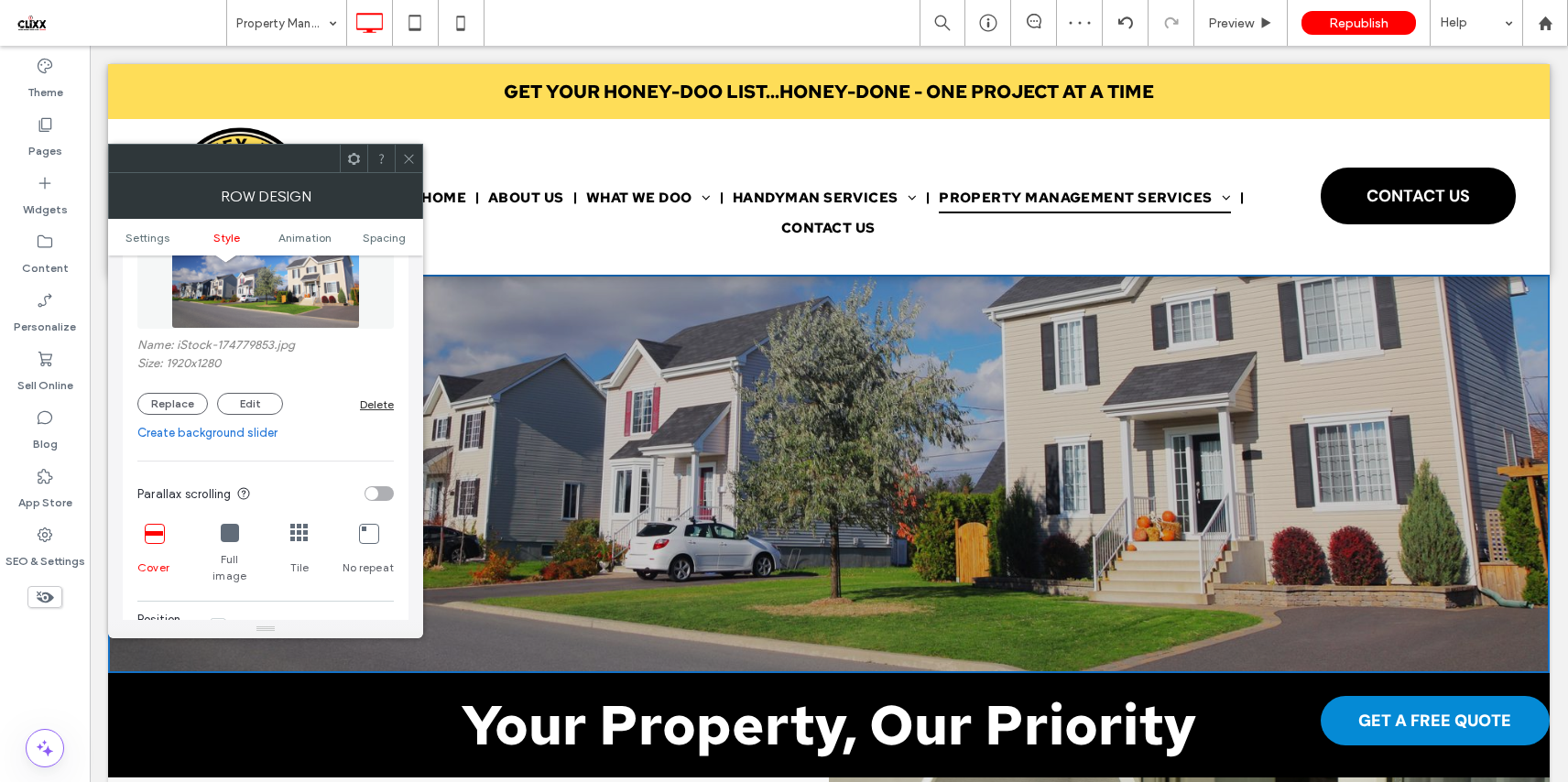
click at [404, 158] on icon at bounding box center [408, 158] width 14 height 14
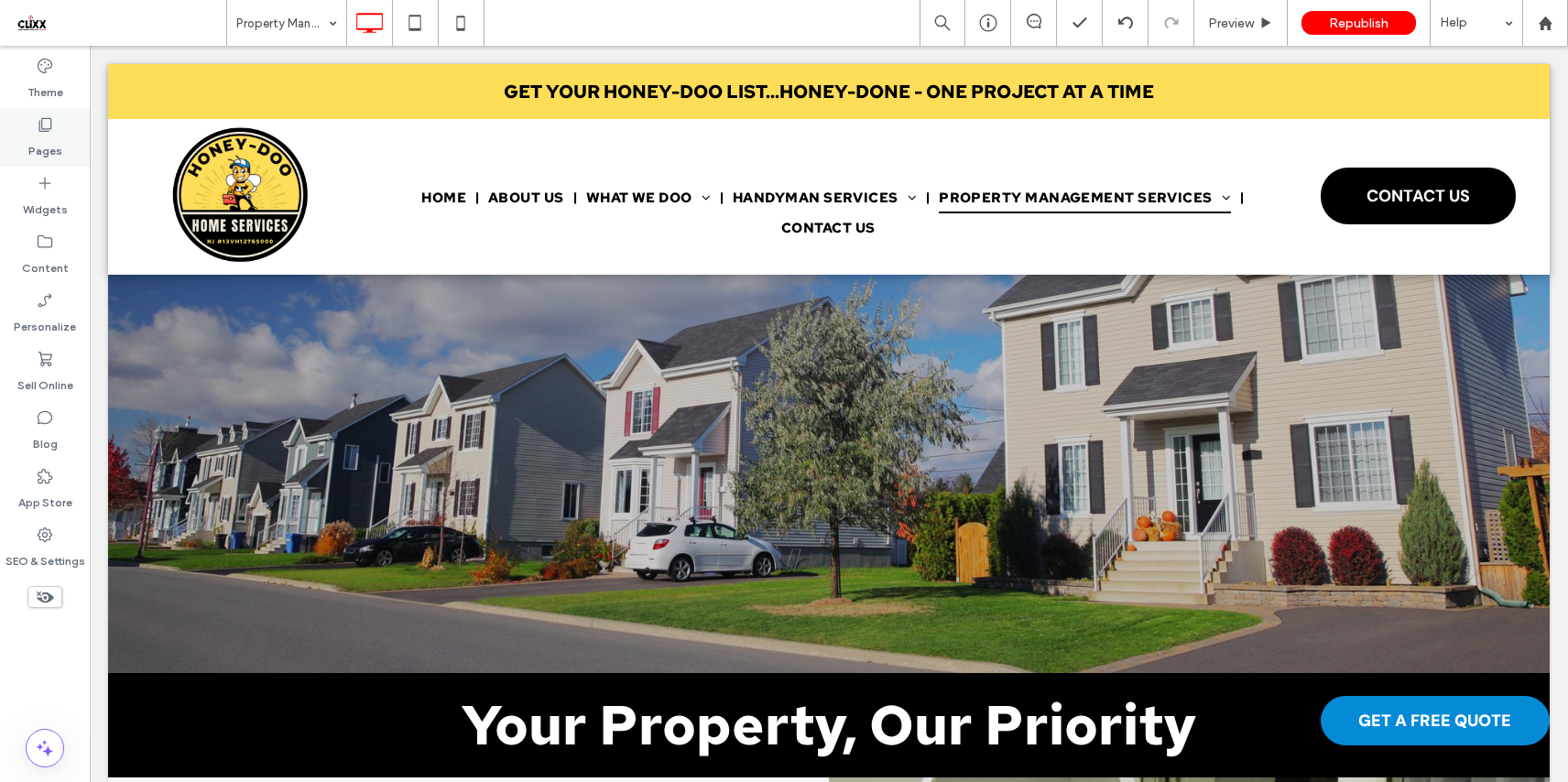
click at [46, 139] on label "Pages" at bounding box center [45, 146] width 34 height 25
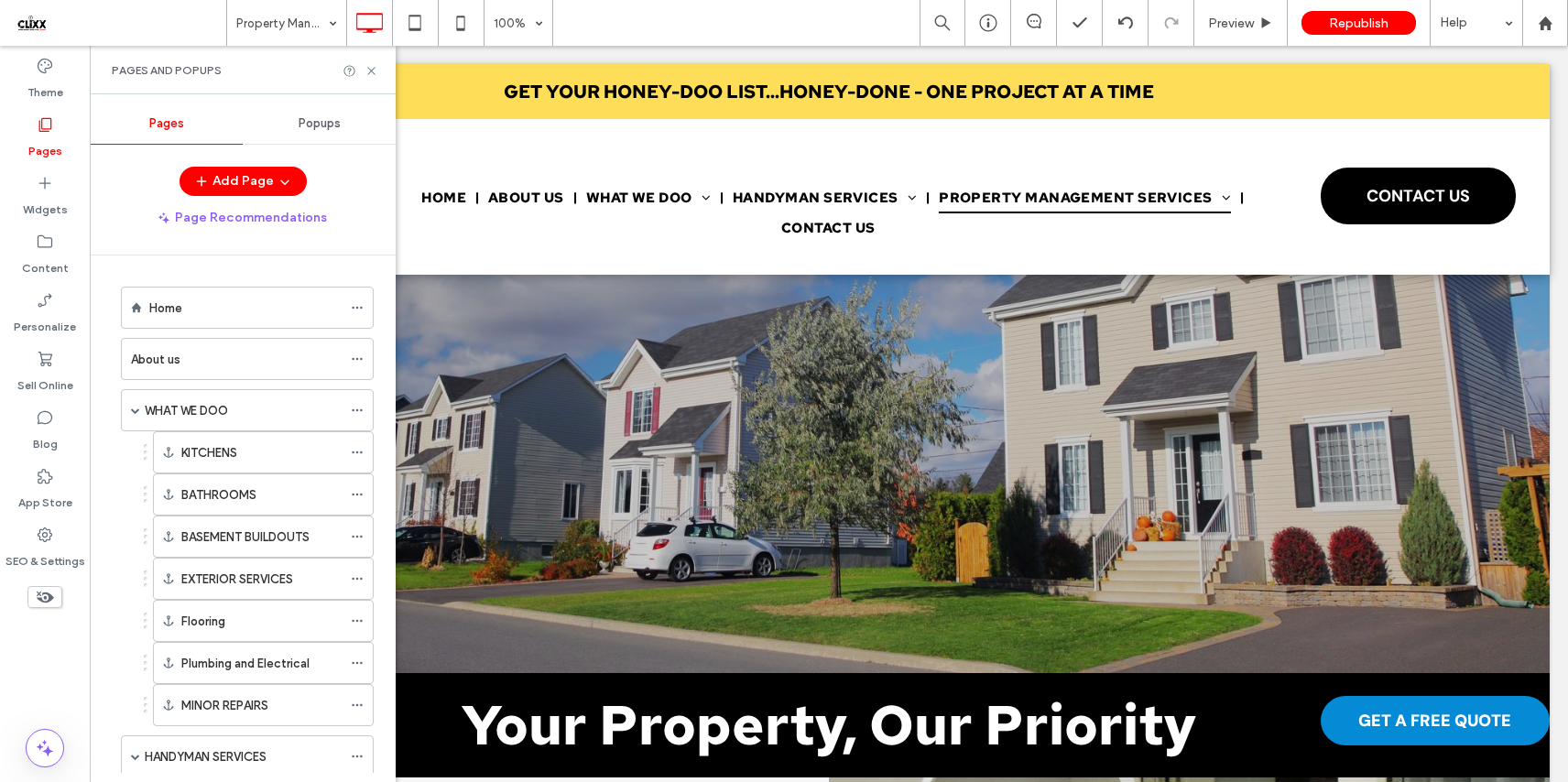
click at [187, 302] on div "Home" at bounding box center [244, 308] width 192 height 20
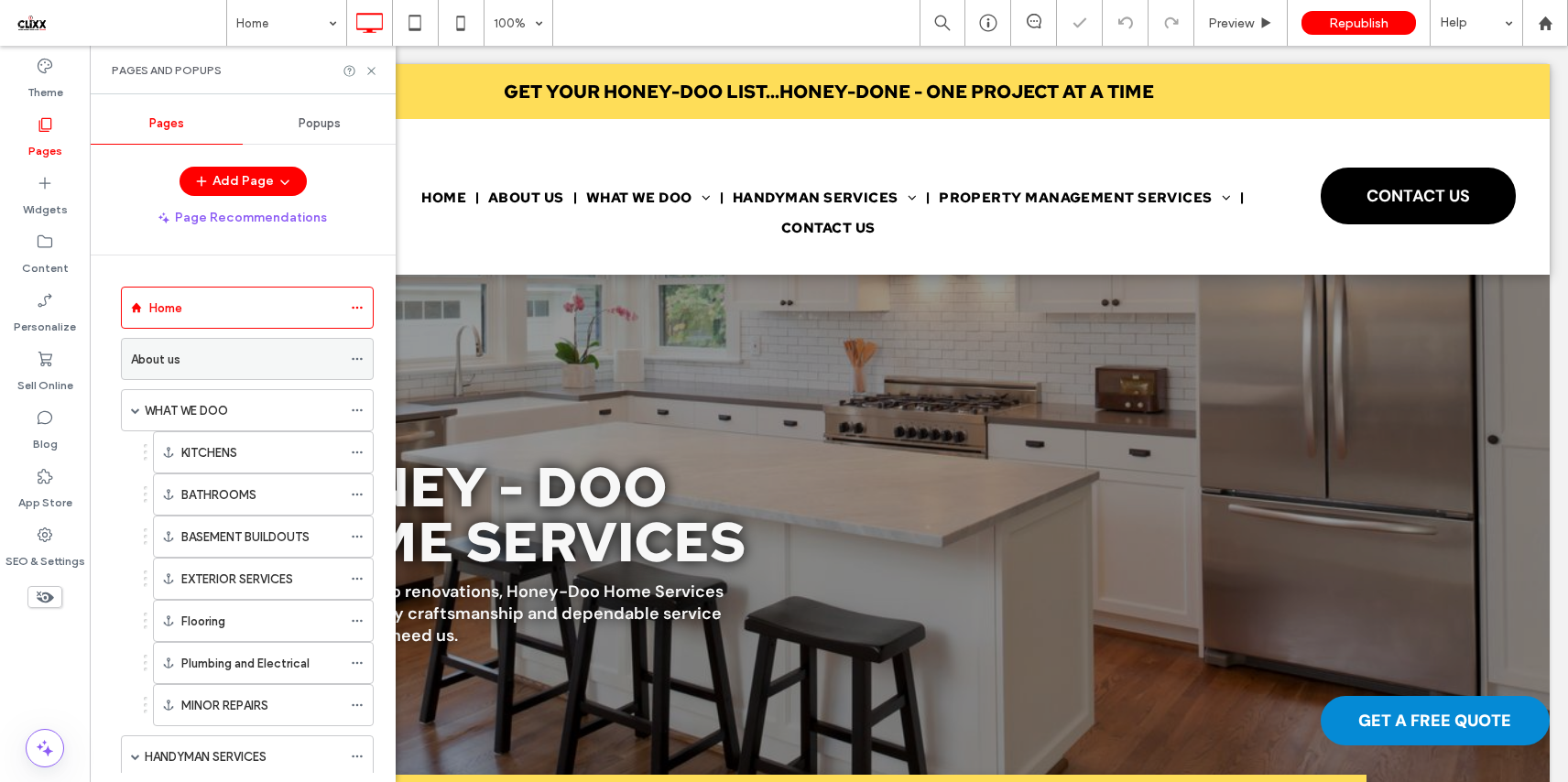
click at [167, 361] on label "About us" at bounding box center [155, 360] width 50 height 32
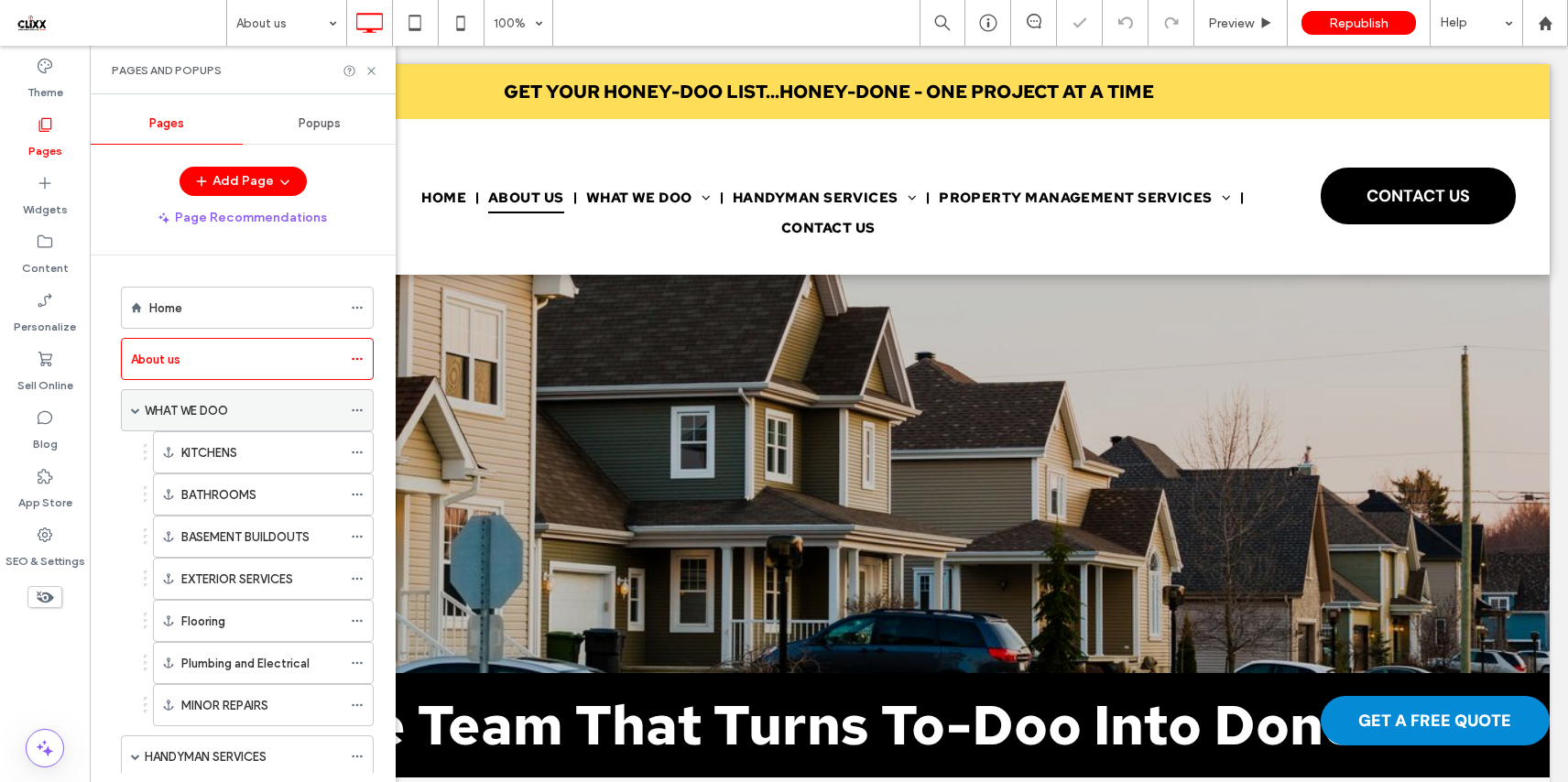
click at [217, 418] on label "WHAT WE DOO" at bounding box center [185, 410] width 83 height 32
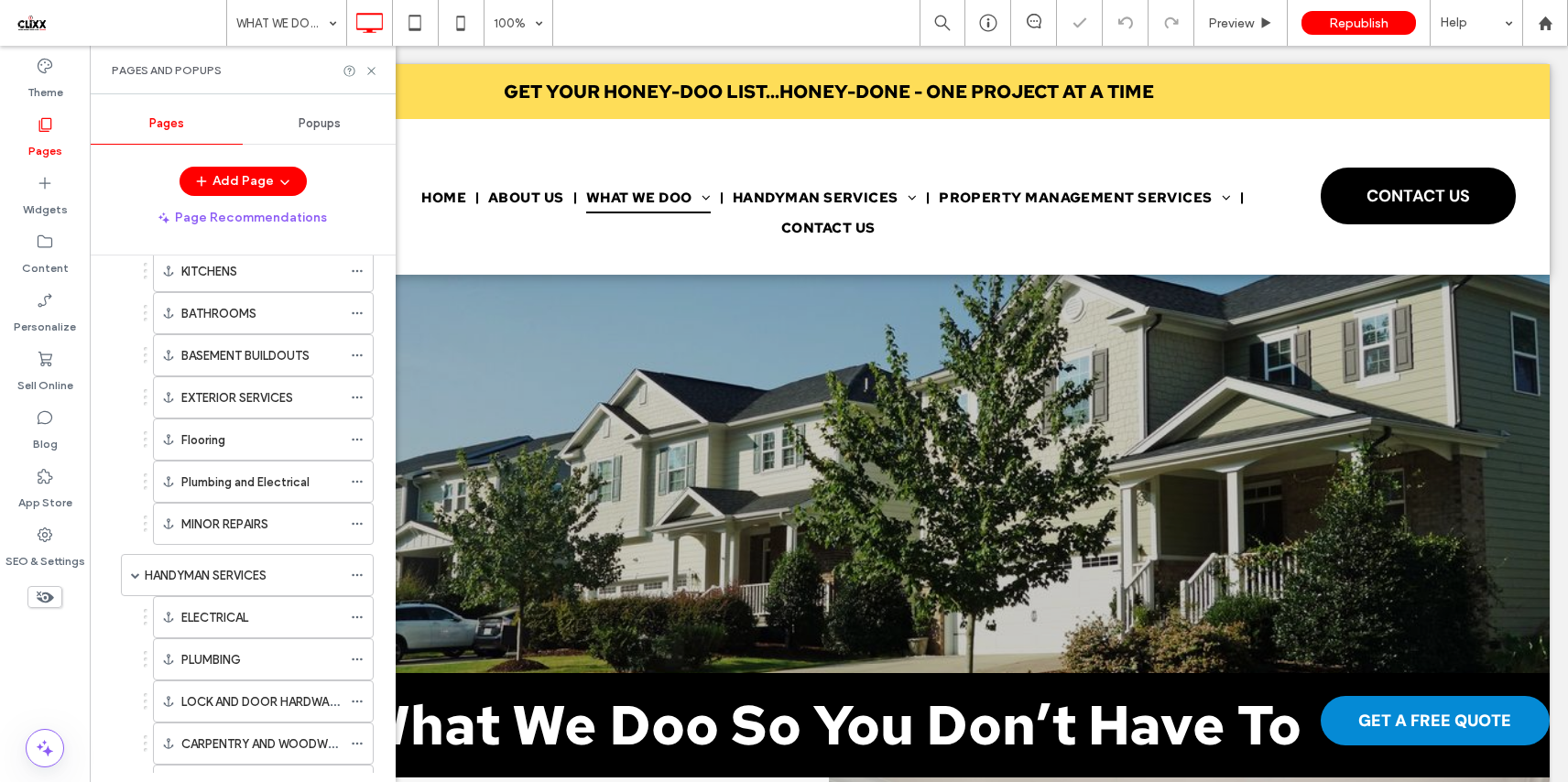
scroll to position [184, 0]
click at [186, 561] on div "HANDYMAN SERVICES" at bounding box center [243, 572] width 197 height 40
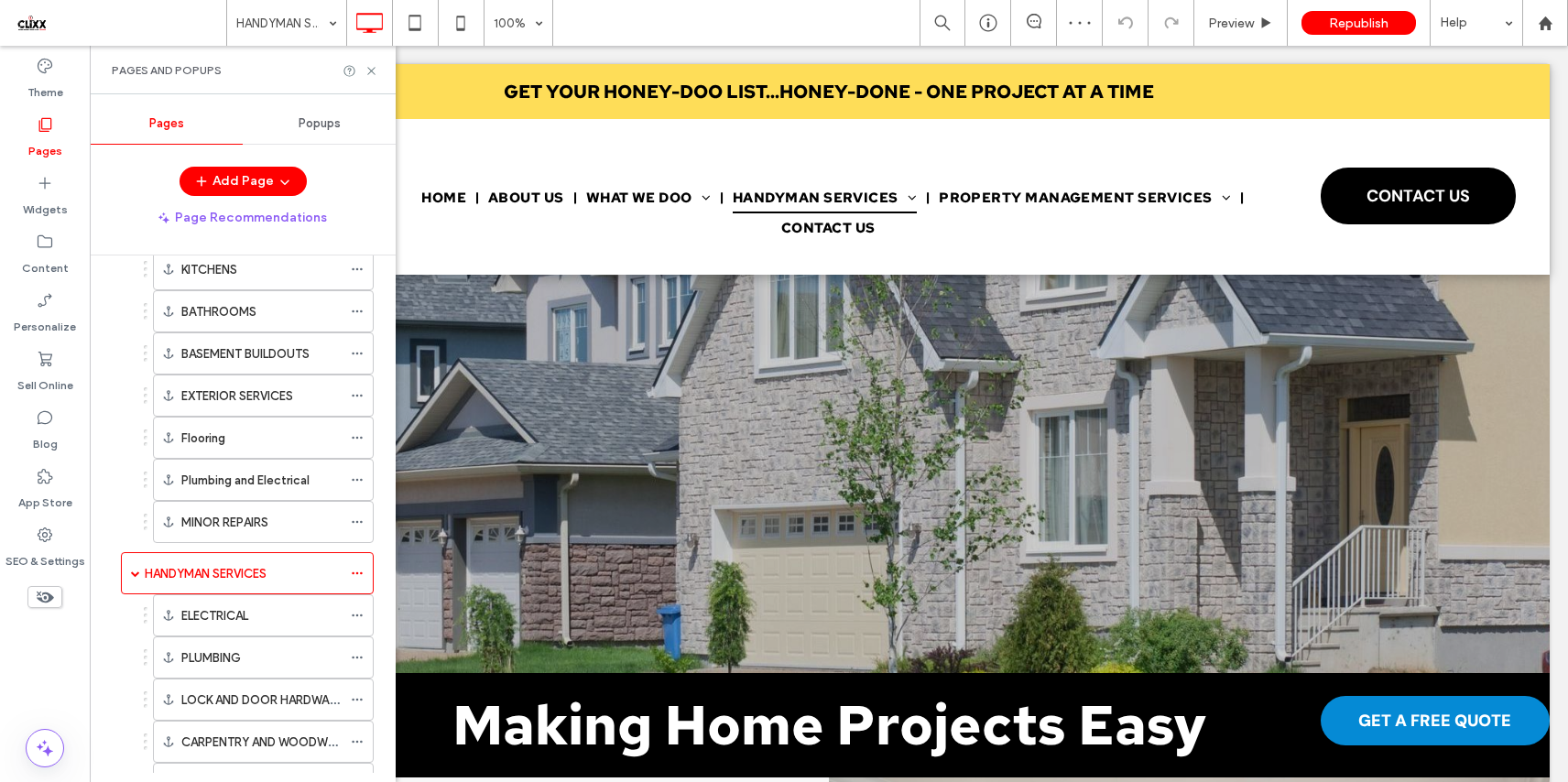
scroll to position [0, 0]
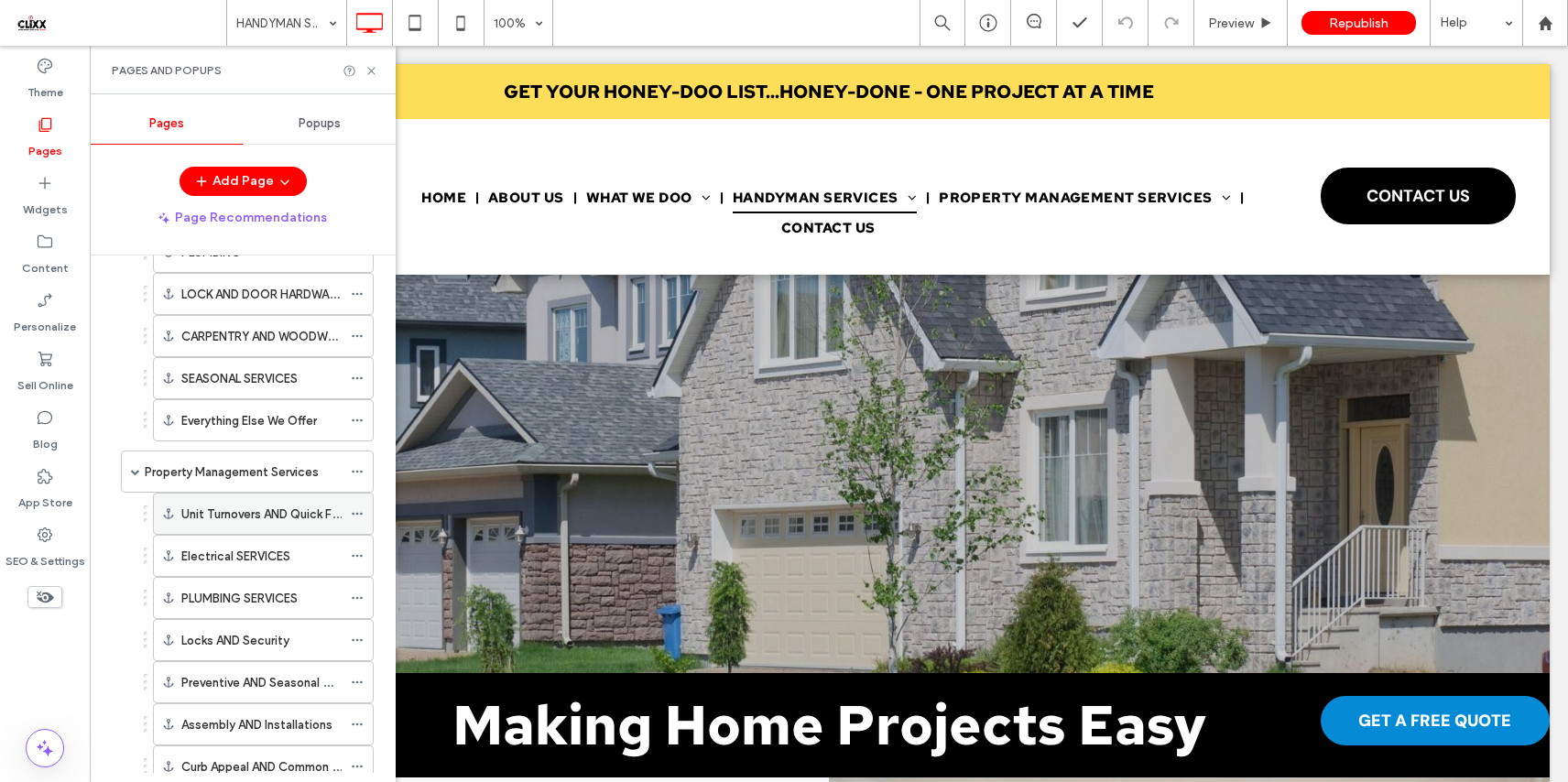
scroll to position [591, 0]
click at [232, 470] on label "Property Management Services" at bounding box center [231, 470] width 174 height 32
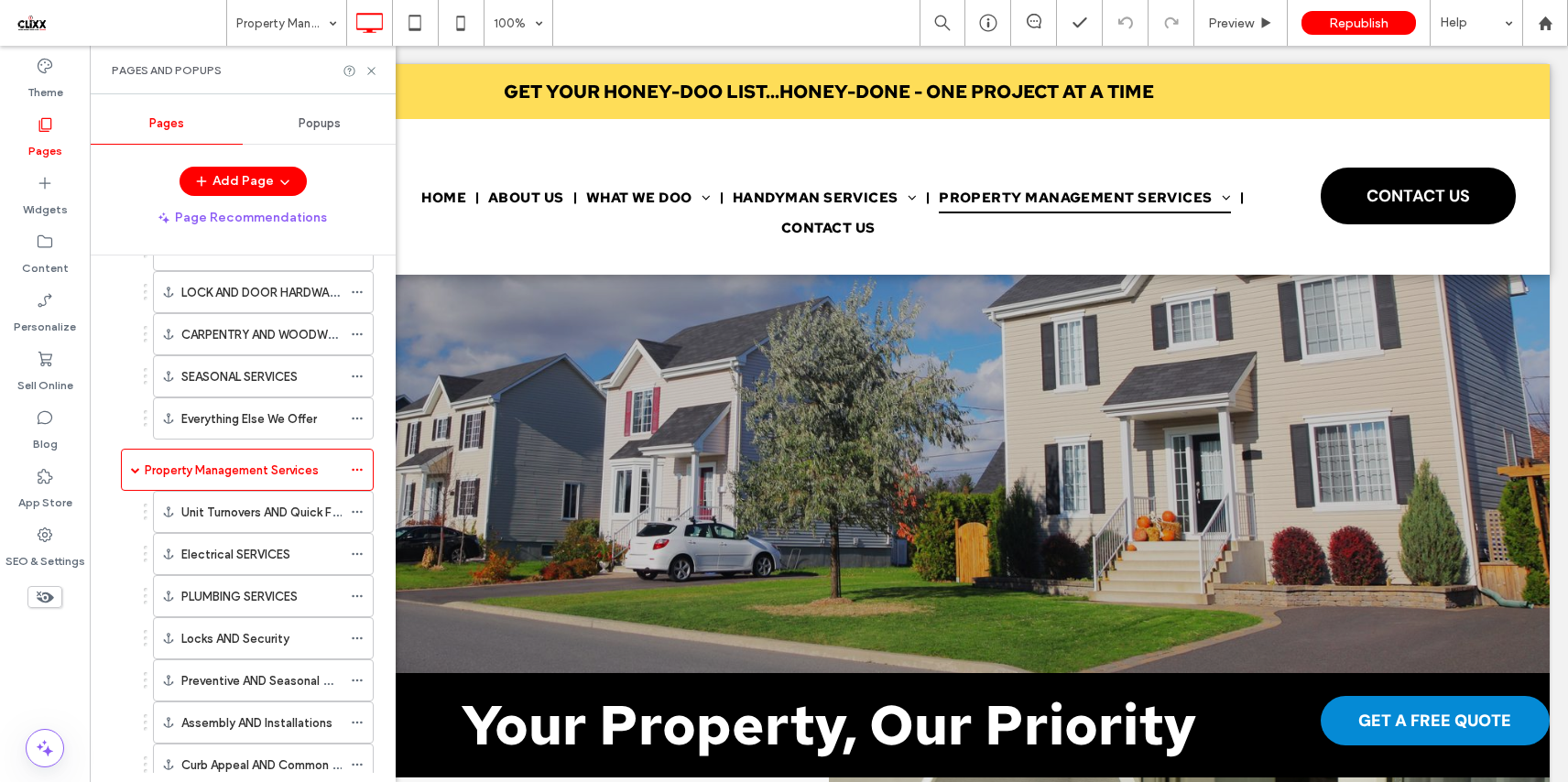
scroll to position [0, 0]
click at [364, 68] on icon at bounding box center [371, 70] width 14 height 14
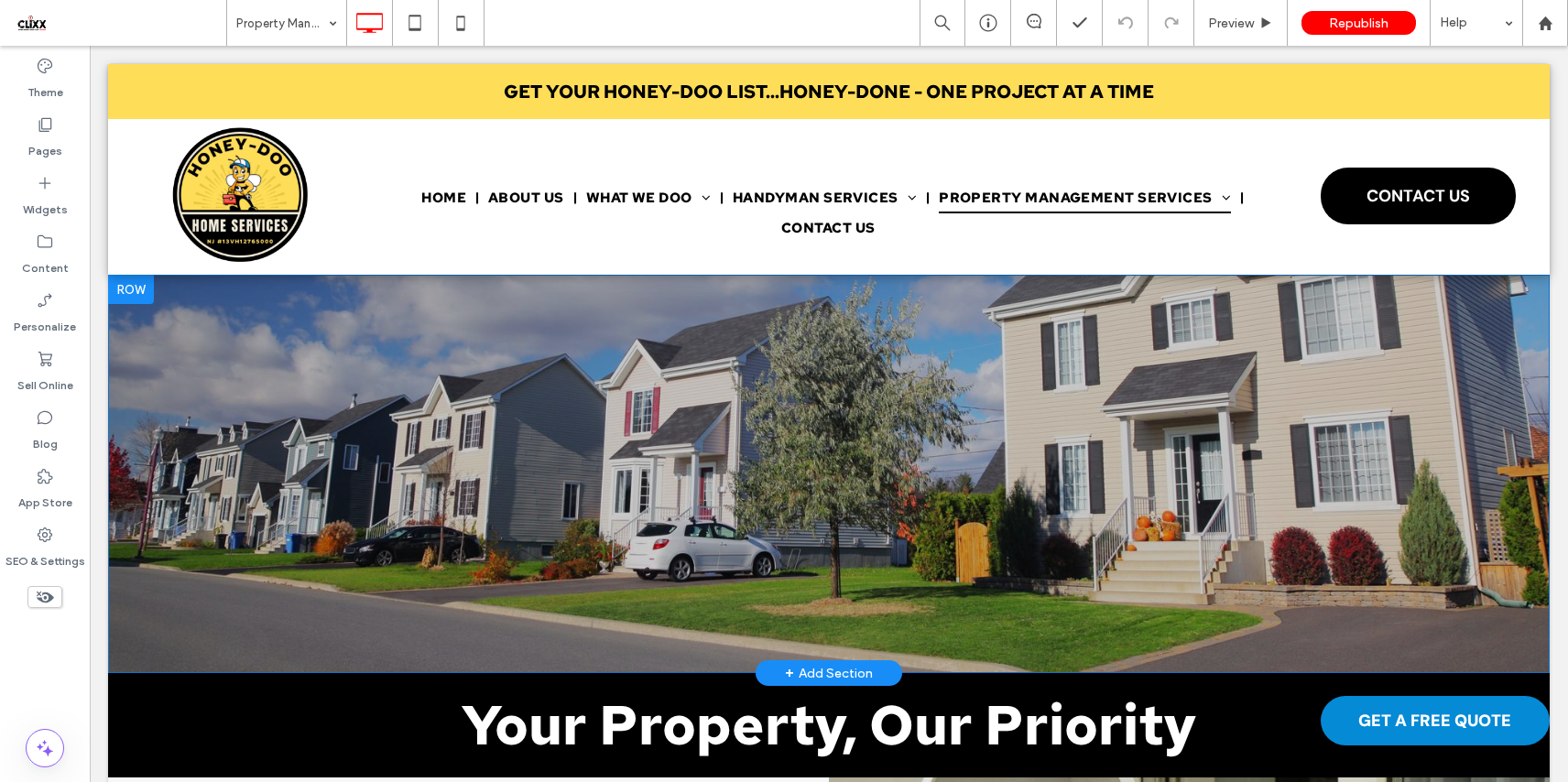
click at [143, 327] on div "Click To Paste Row + Add Section" at bounding box center [828, 473] width 1442 height 398
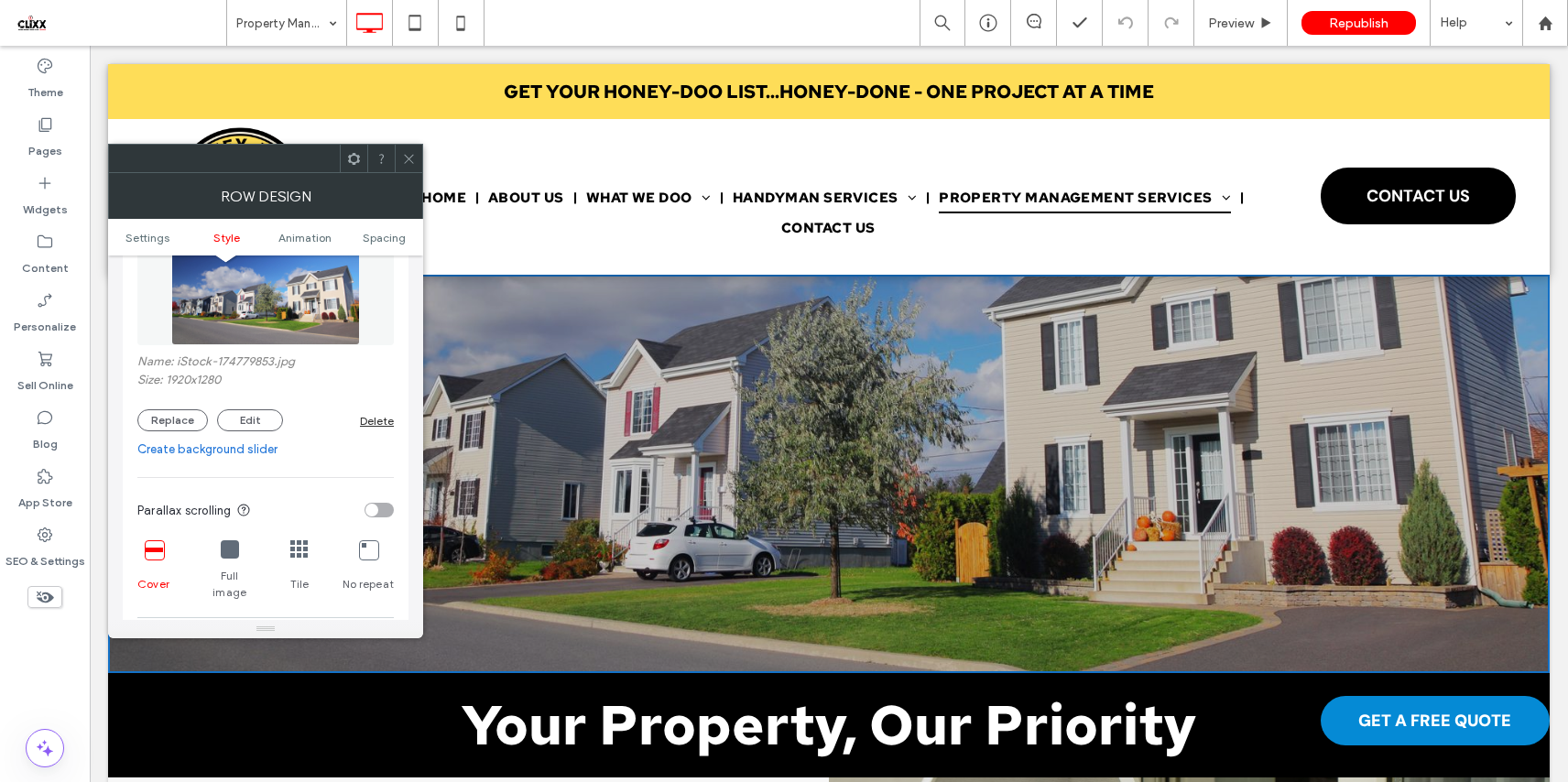
scroll to position [346, 0]
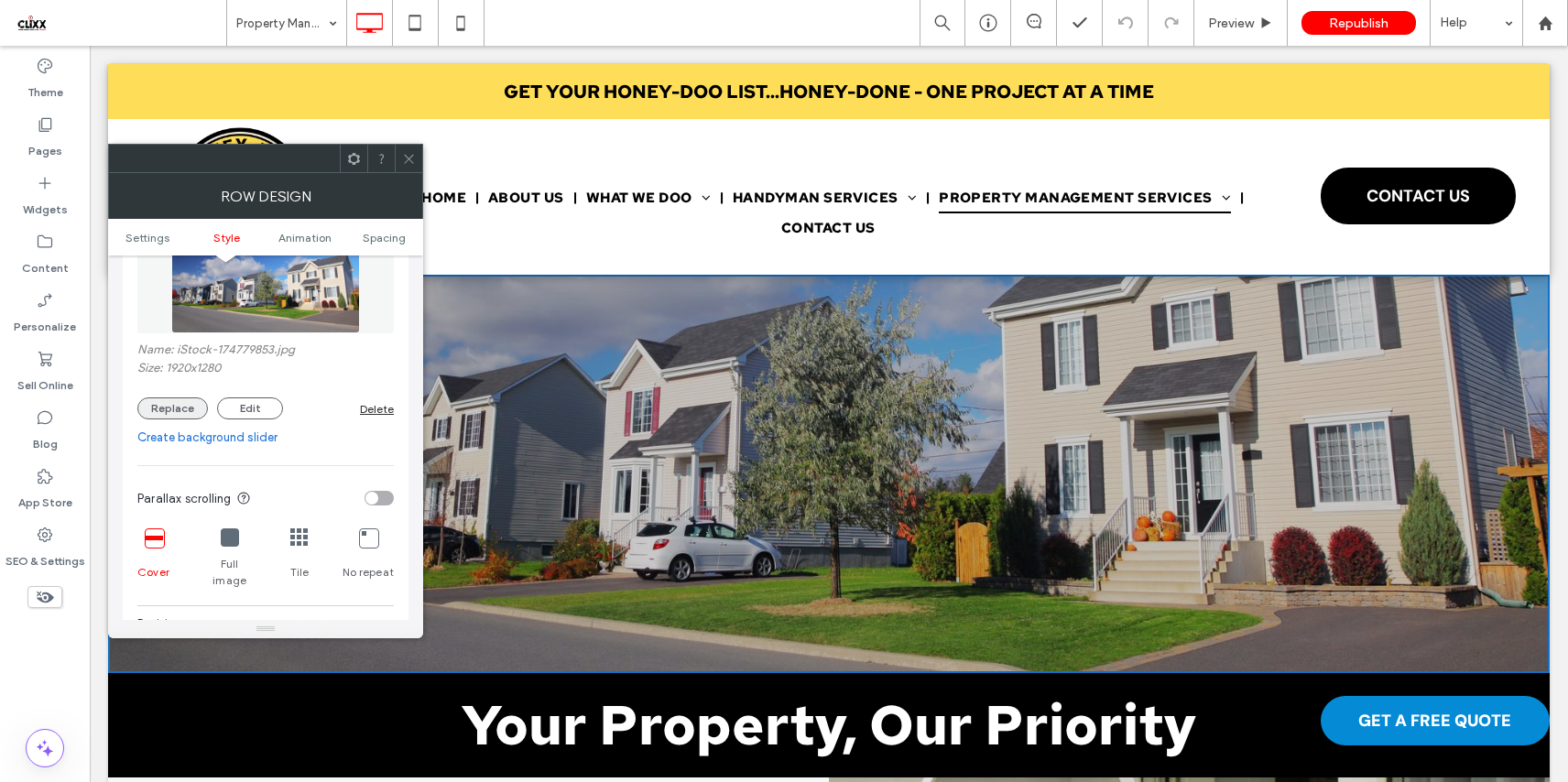
click at [184, 414] on button "Replace" at bounding box center [172, 407] width 70 height 22
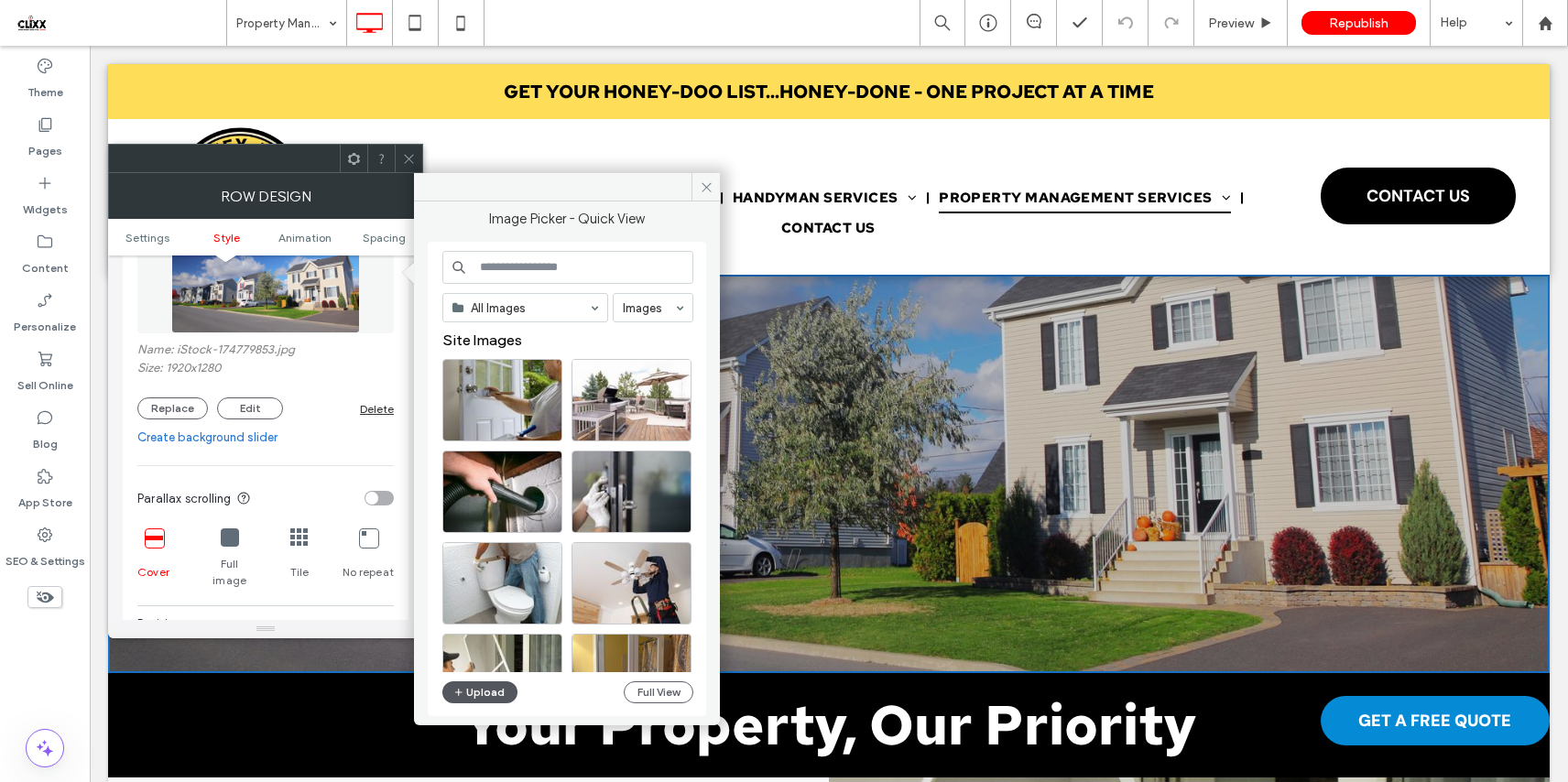
click at [489, 687] on button "Upload" at bounding box center [480, 691] width 75 height 22
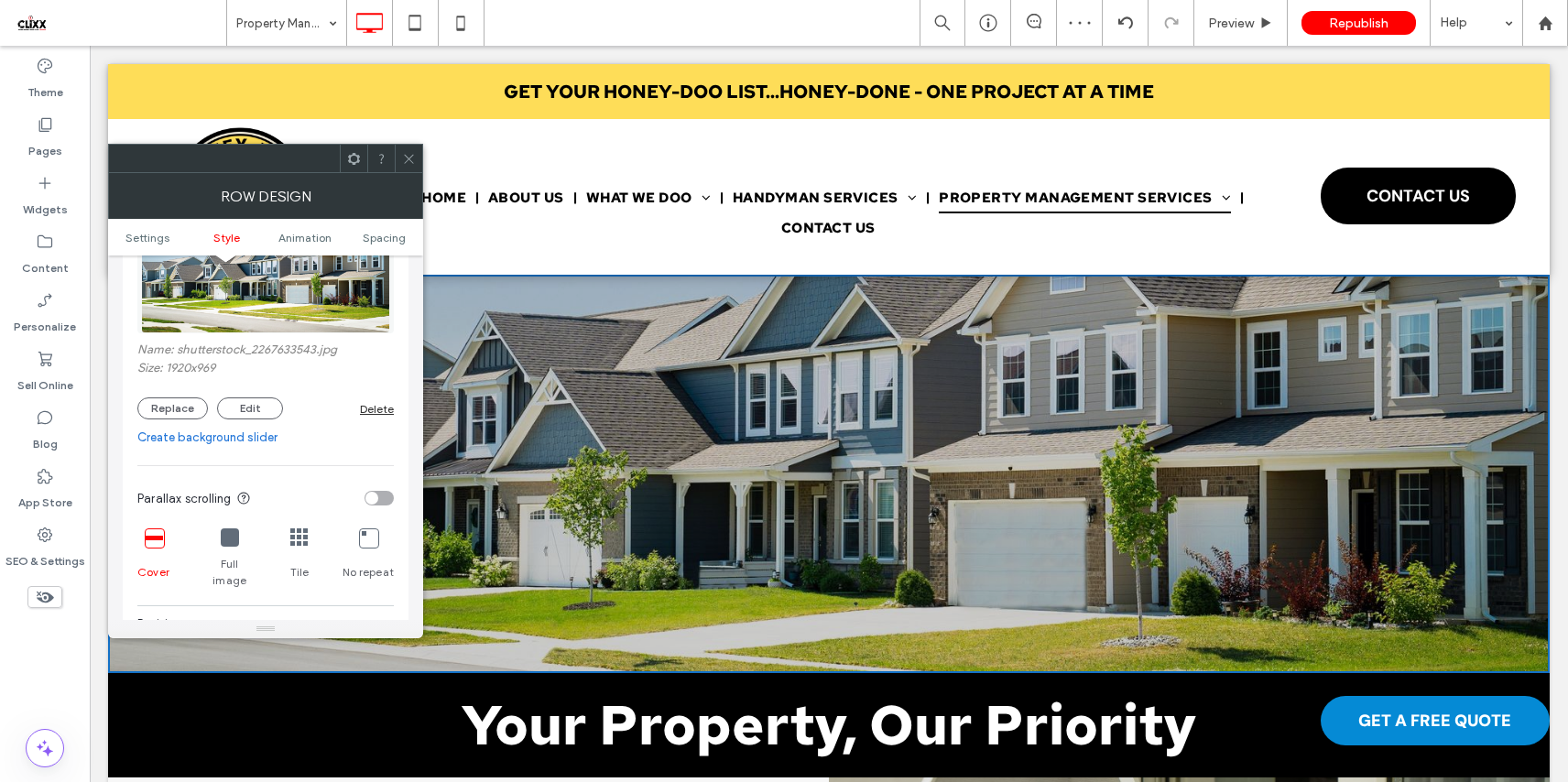
click at [405, 160] on icon at bounding box center [408, 158] width 14 height 14
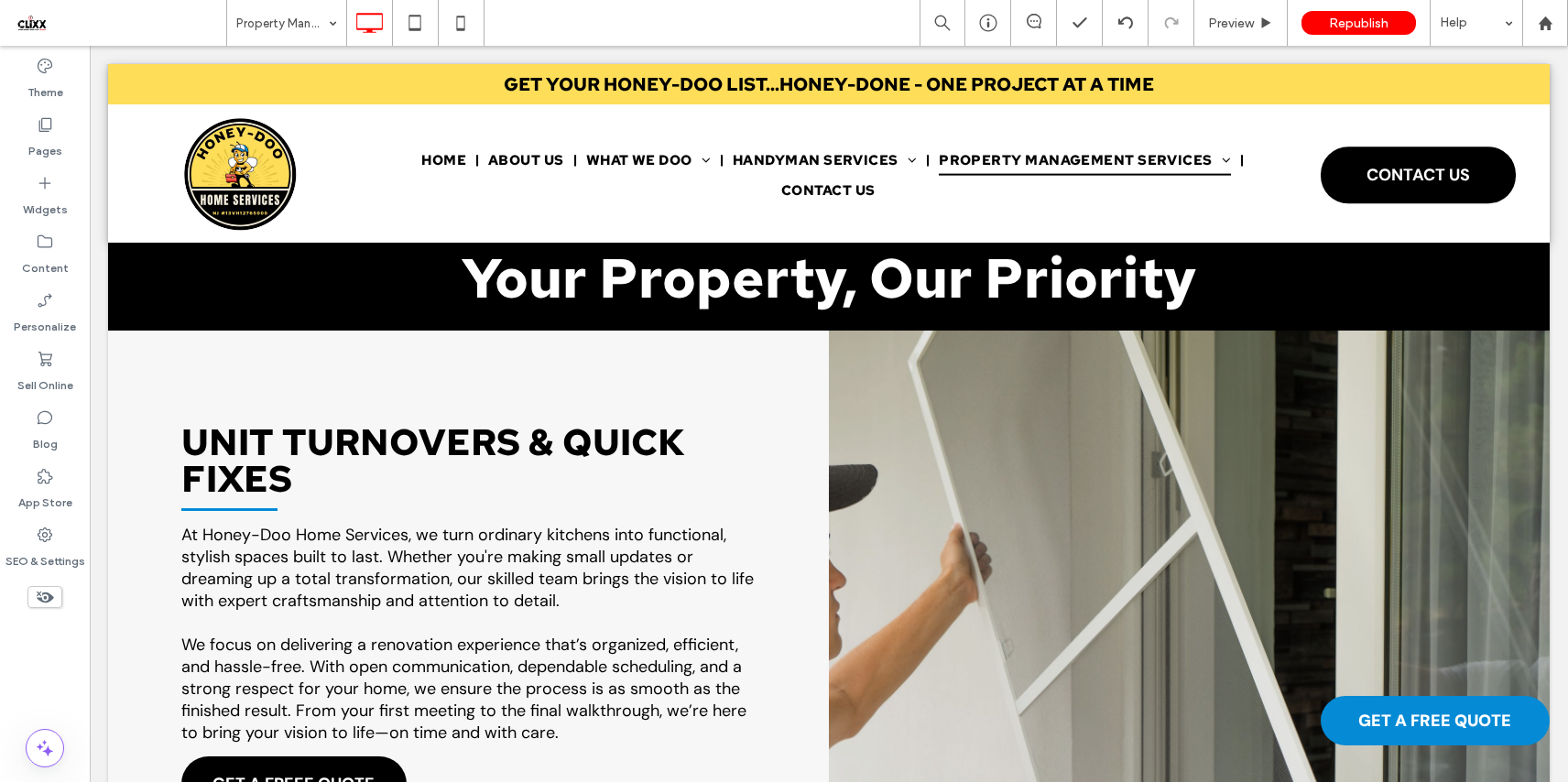
scroll to position [515, 0]
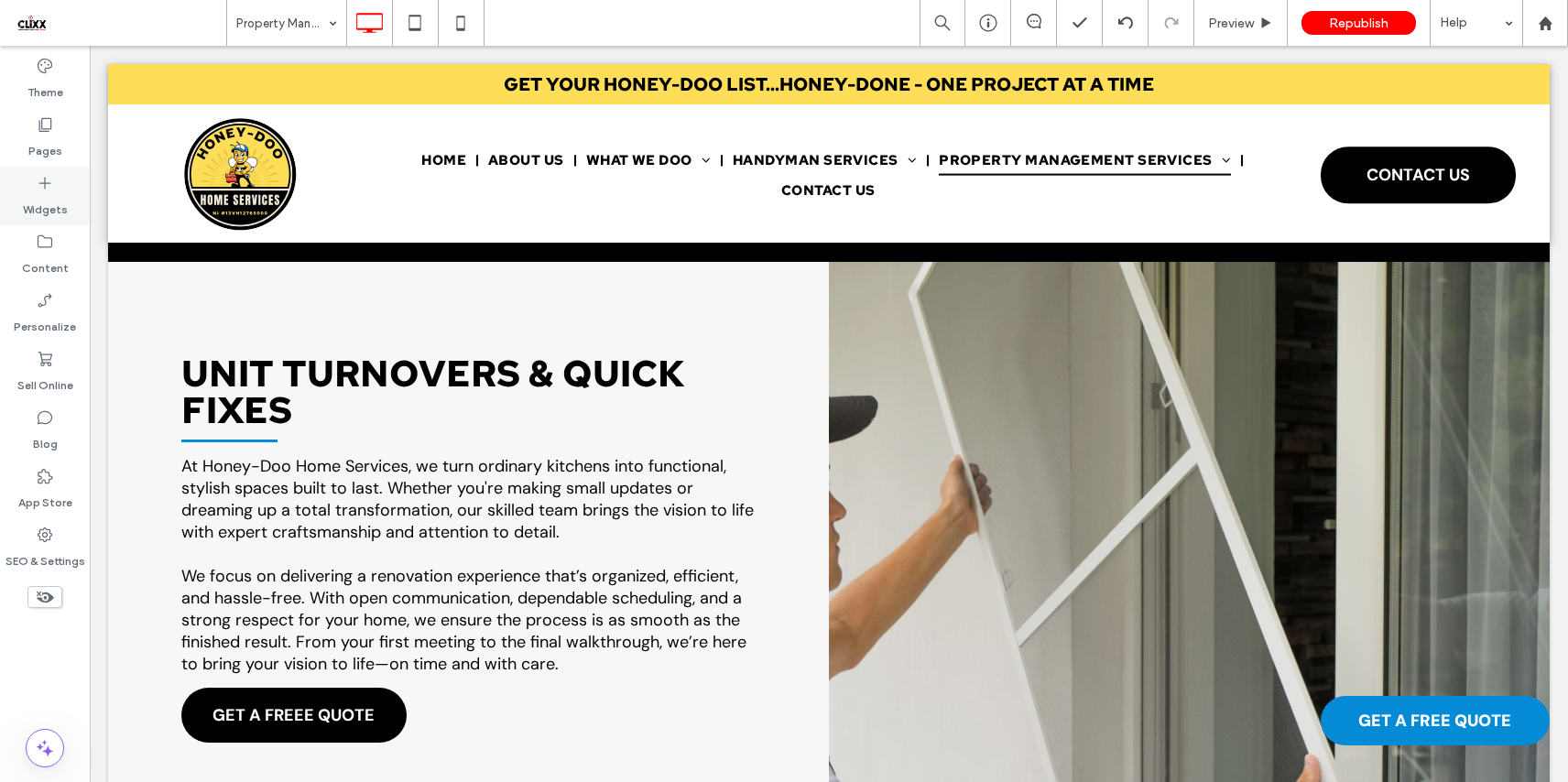
click at [40, 153] on label "Pages" at bounding box center [45, 146] width 34 height 25
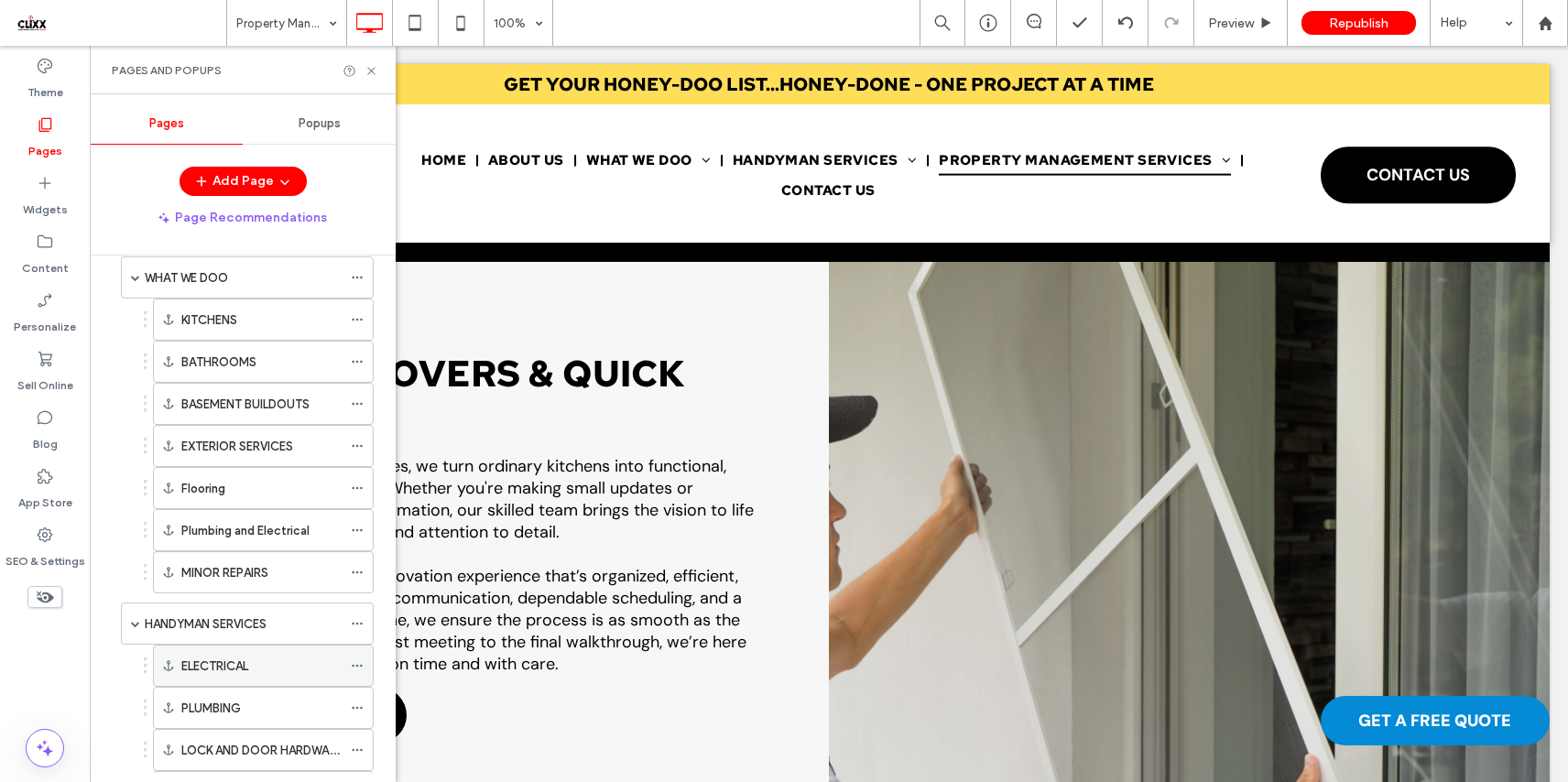
scroll to position [141, 0]
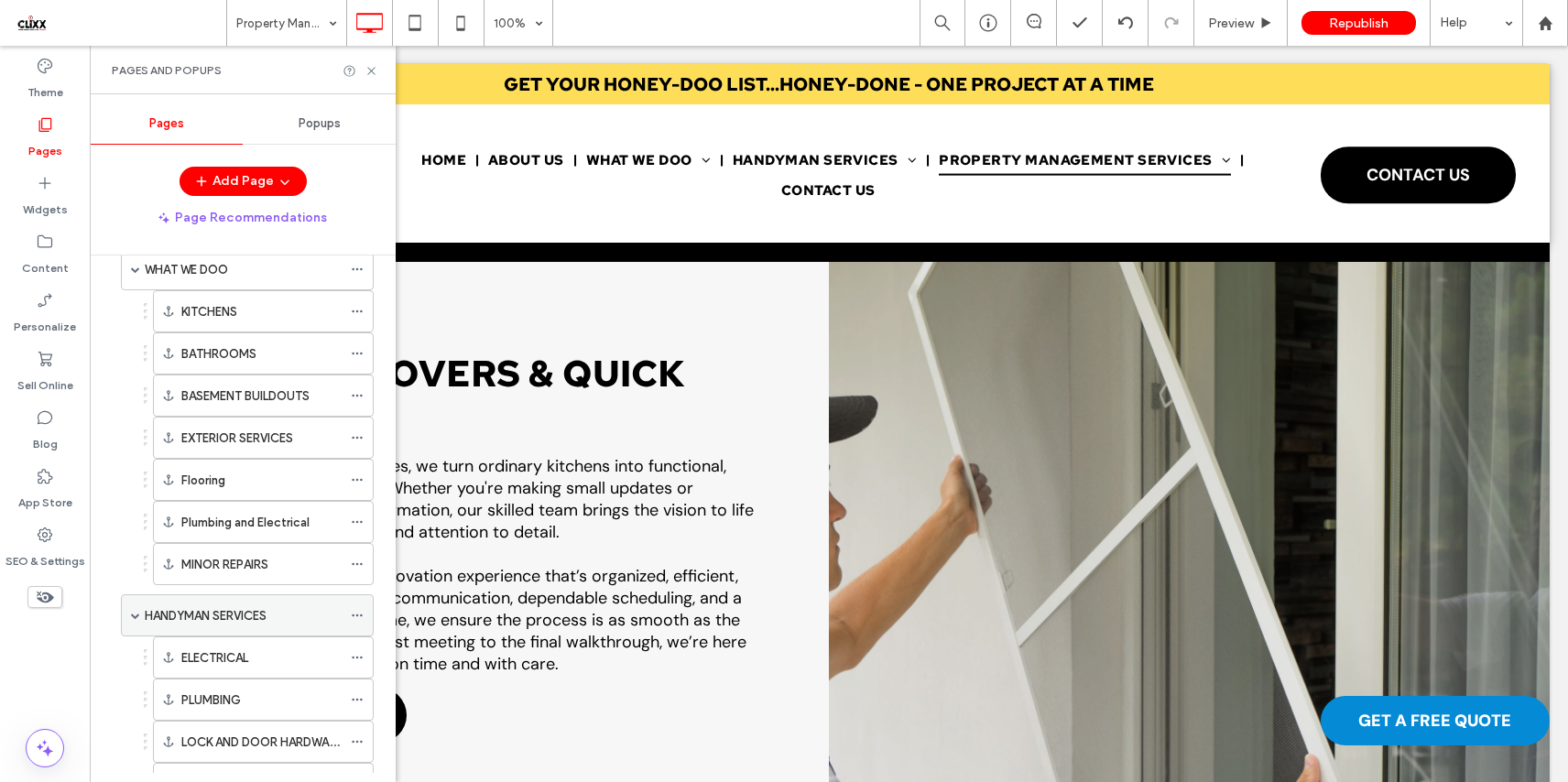
click at [231, 611] on label "HANDYMAN SERVICES" at bounding box center [205, 615] width 122 height 32
click at [369, 69] on icon at bounding box center [371, 70] width 14 height 14
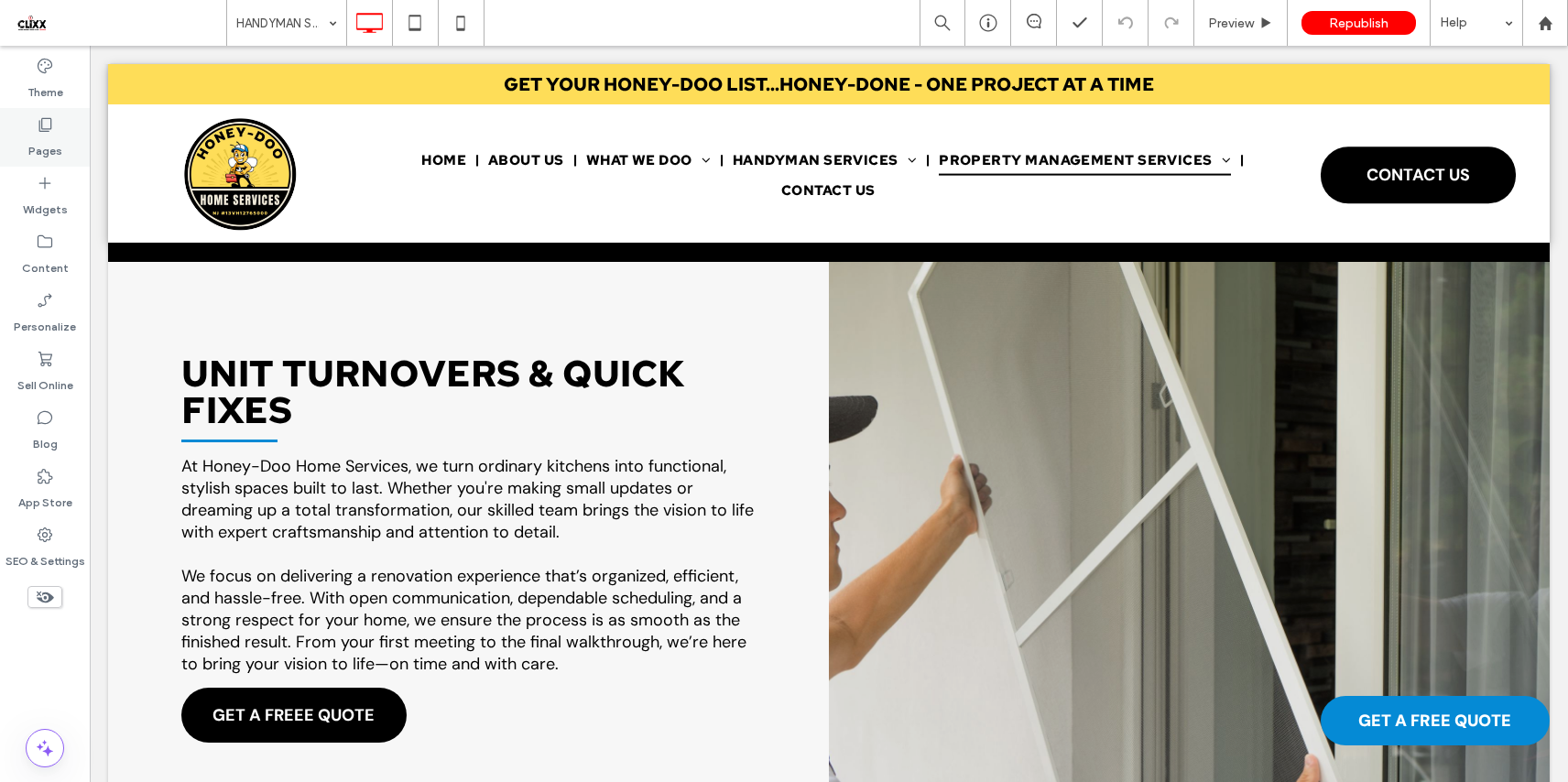
click at [48, 137] on label "Pages" at bounding box center [45, 146] width 34 height 25
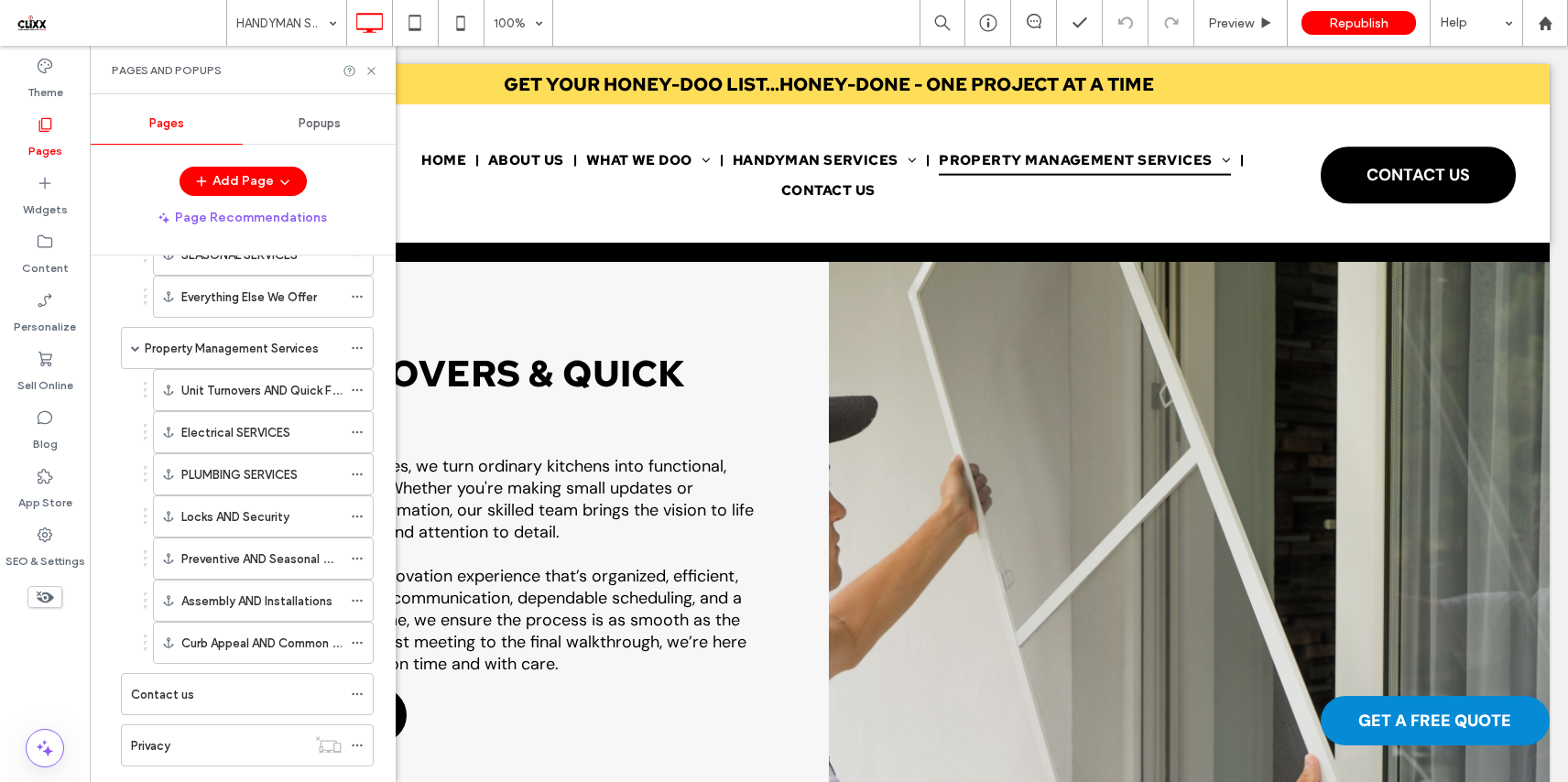
scroll to position [734, 0]
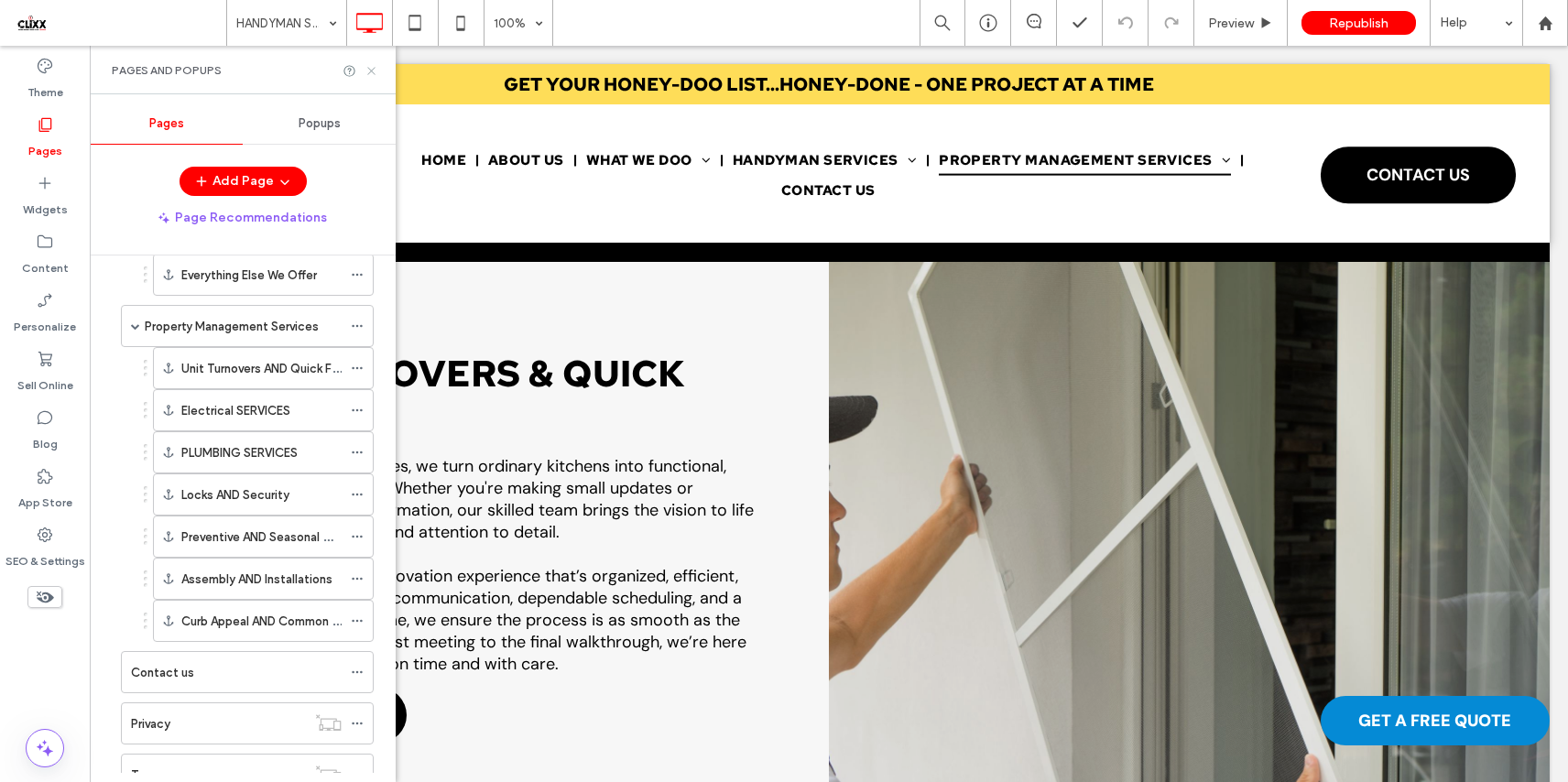
click at [367, 71] on icon at bounding box center [371, 70] width 14 height 14
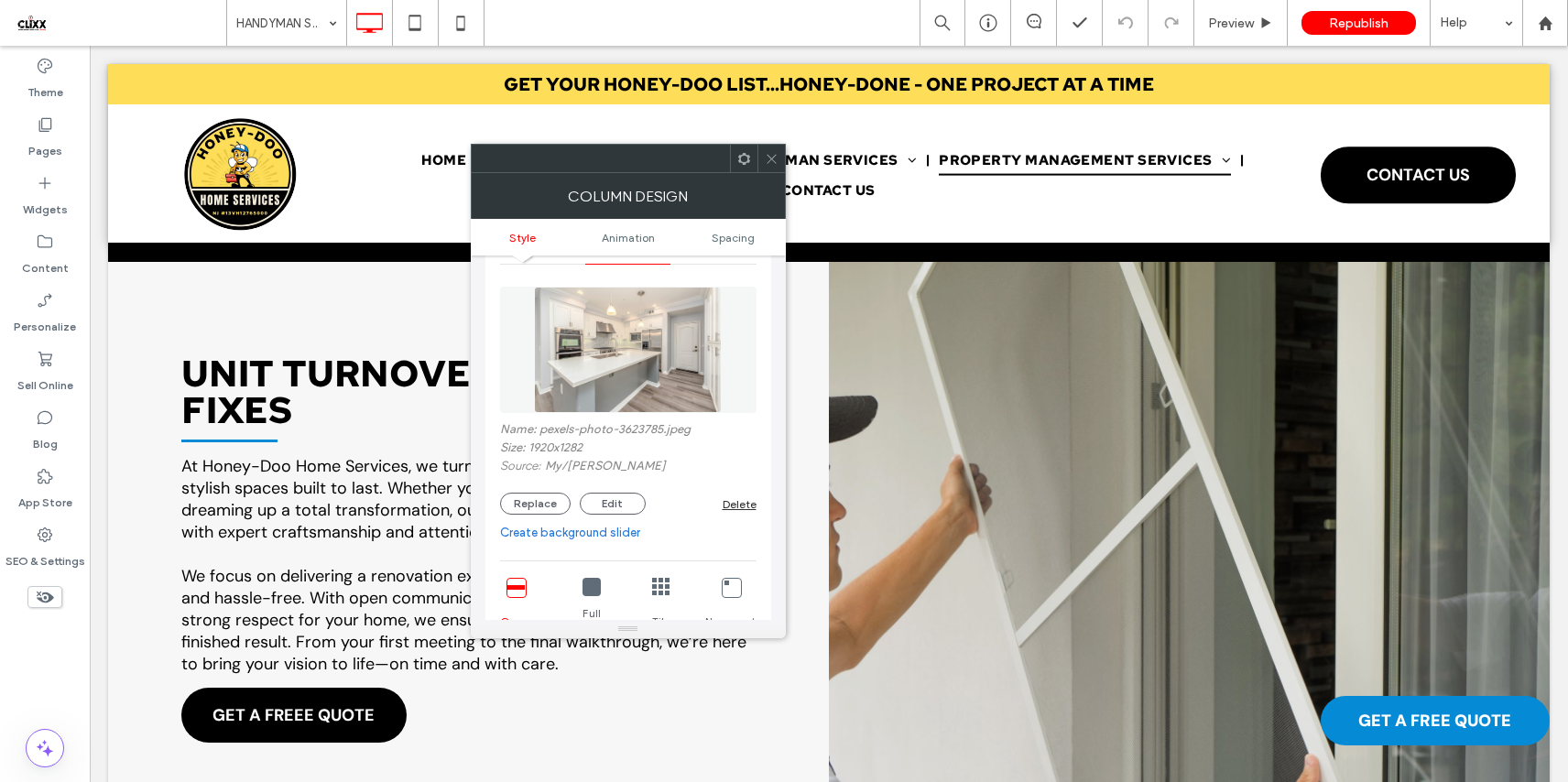
scroll to position [133, 0]
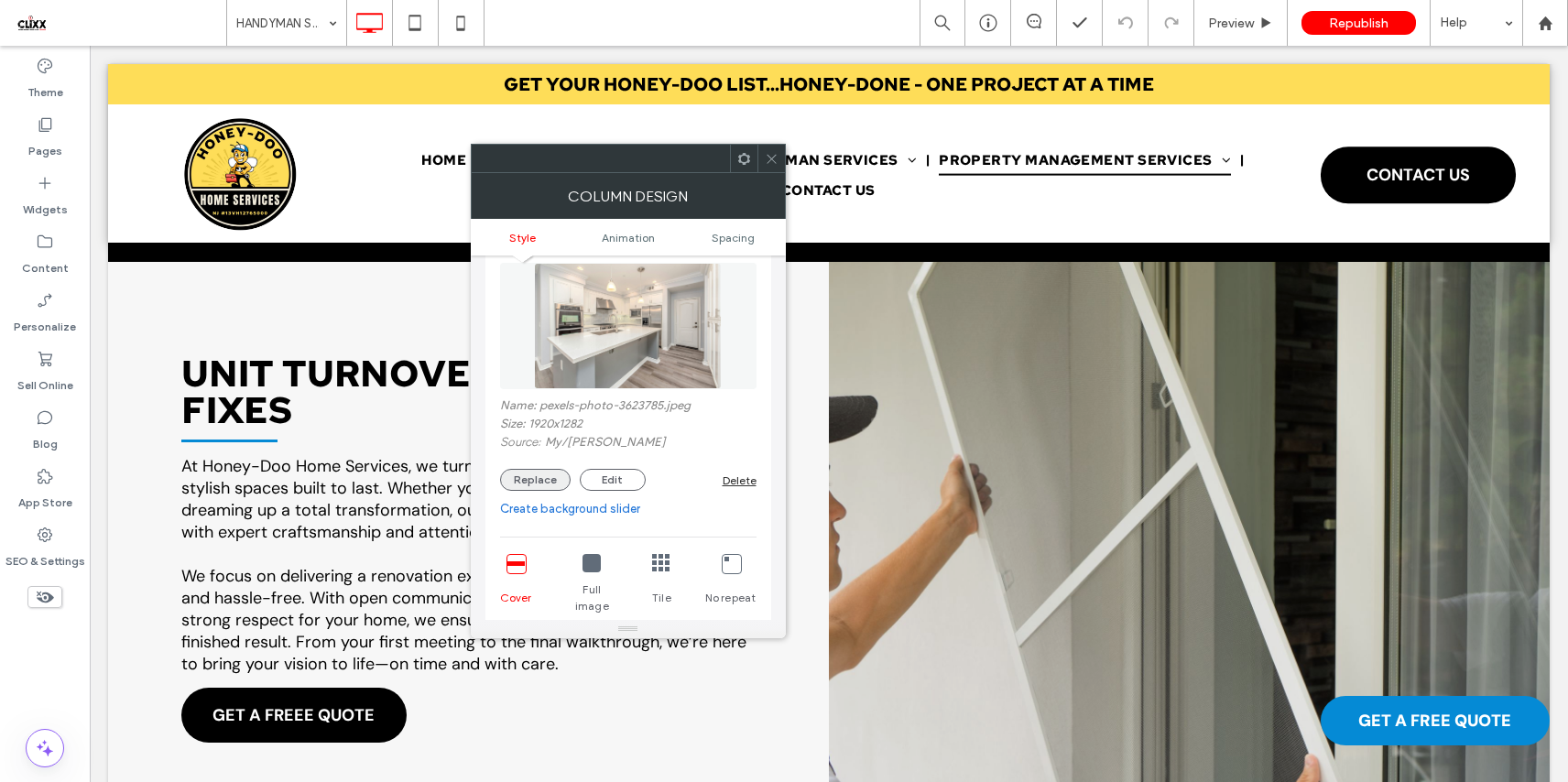
click at [547, 487] on button "Replace" at bounding box center [535, 480] width 70 height 22
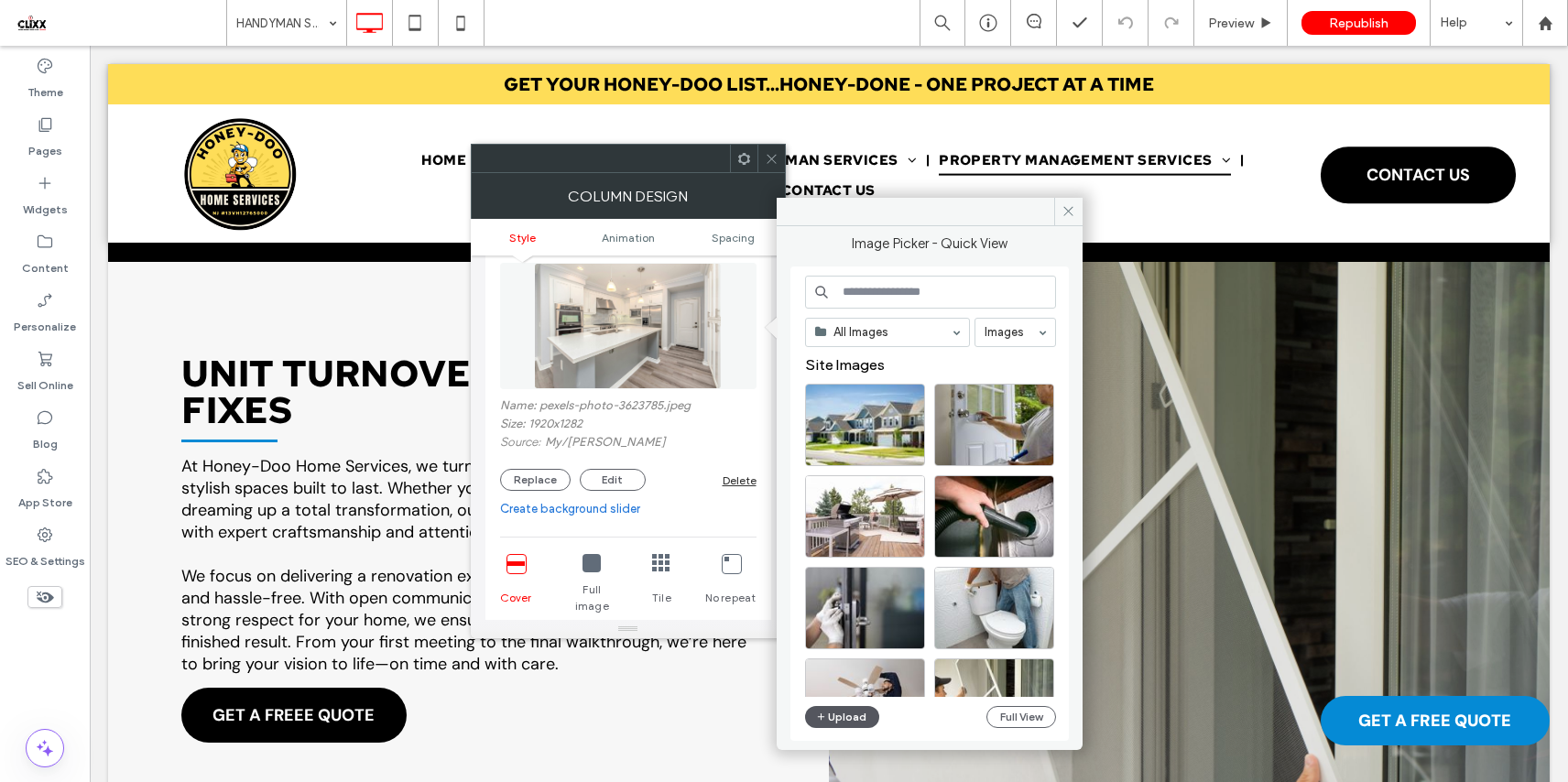
click at [851, 714] on button "Upload" at bounding box center [842, 716] width 75 height 22
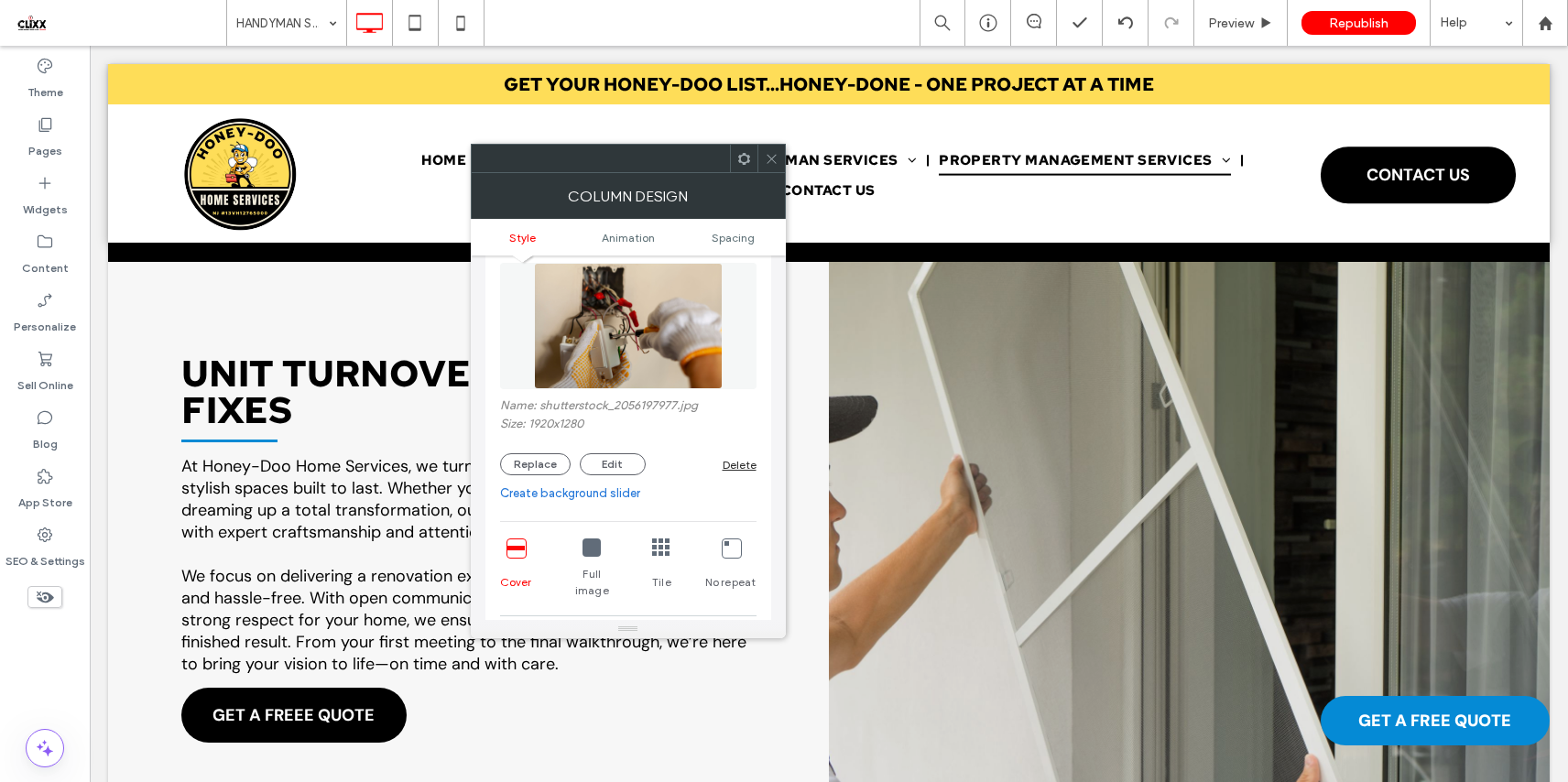
click at [776, 153] on icon at bounding box center [771, 158] width 14 height 14
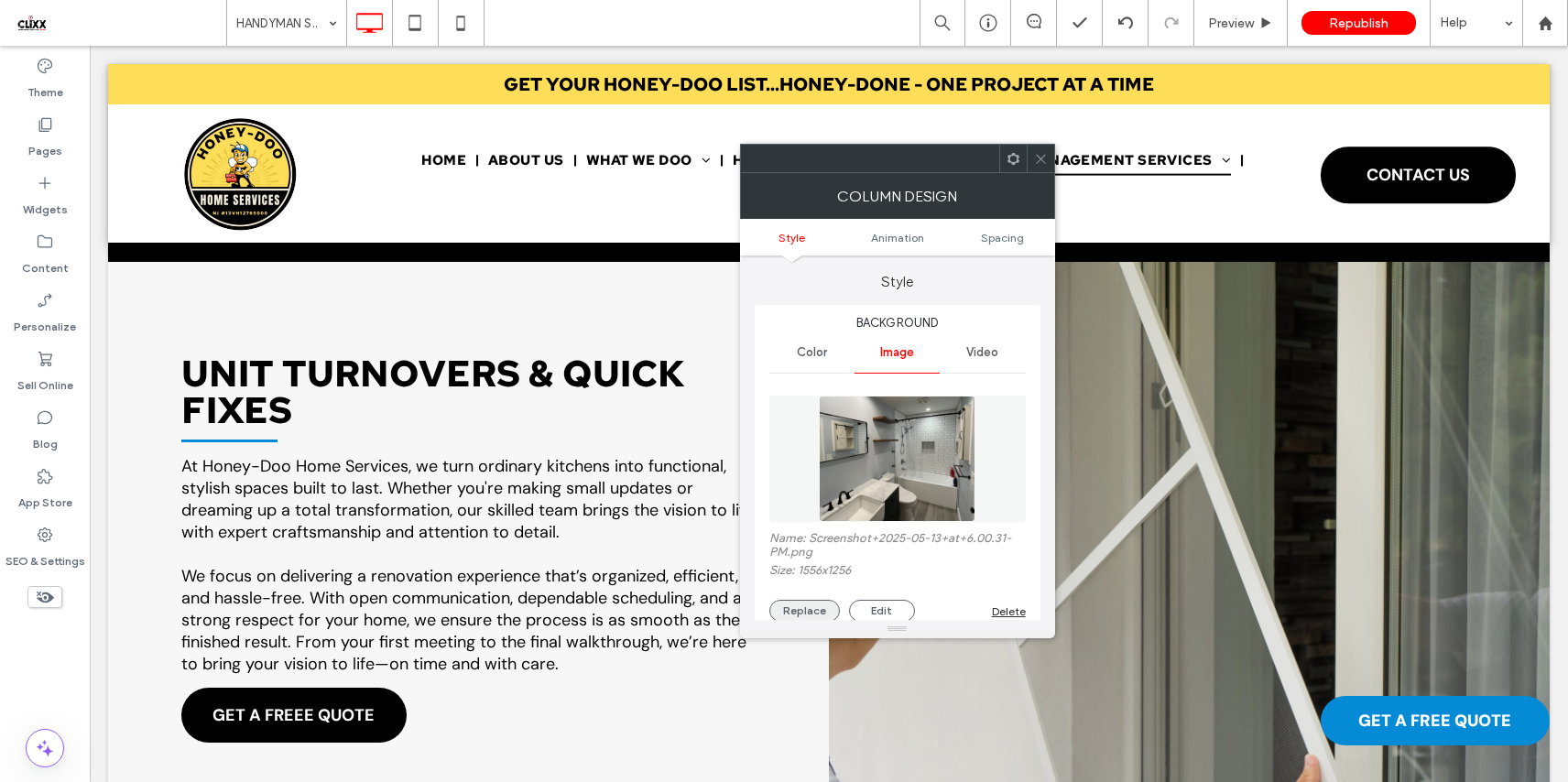
click at [803, 613] on button "Replace" at bounding box center [804, 610] width 70 height 22
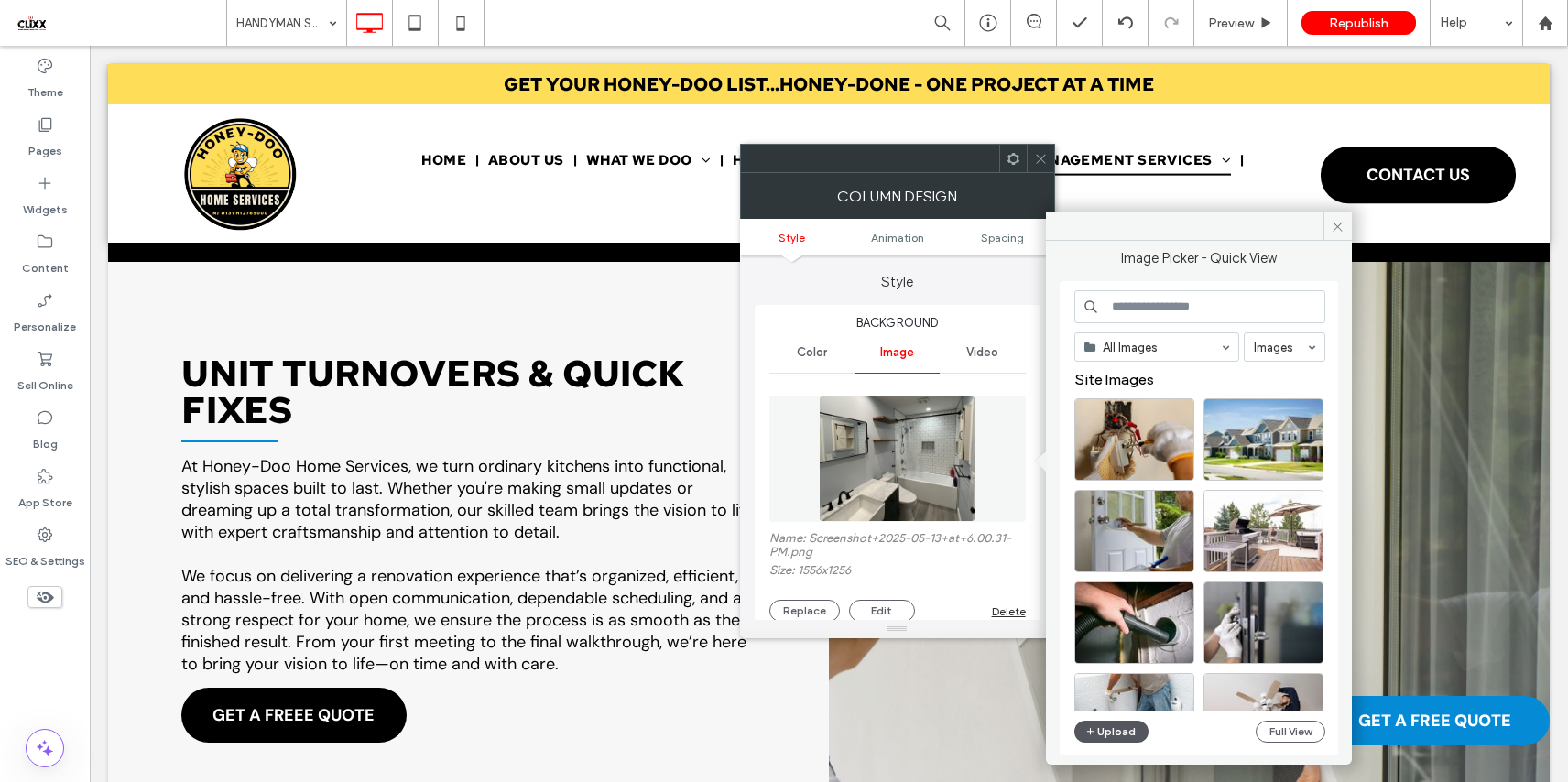
click at [1100, 732] on button "Upload" at bounding box center [1112, 730] width 75 height 22
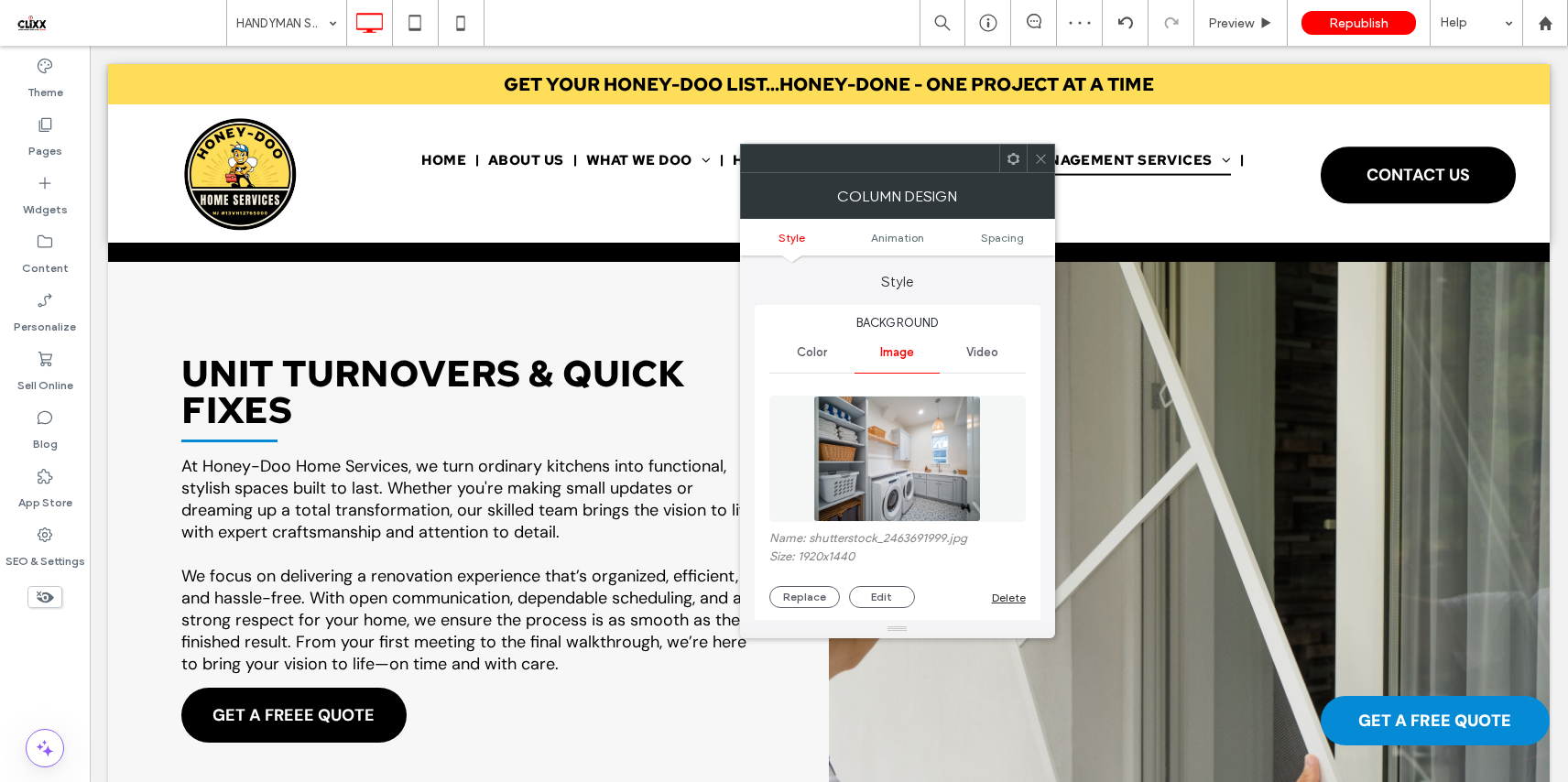
click at [1040, 160] on icon at bounding box center [1041, 158] width 14 height 14
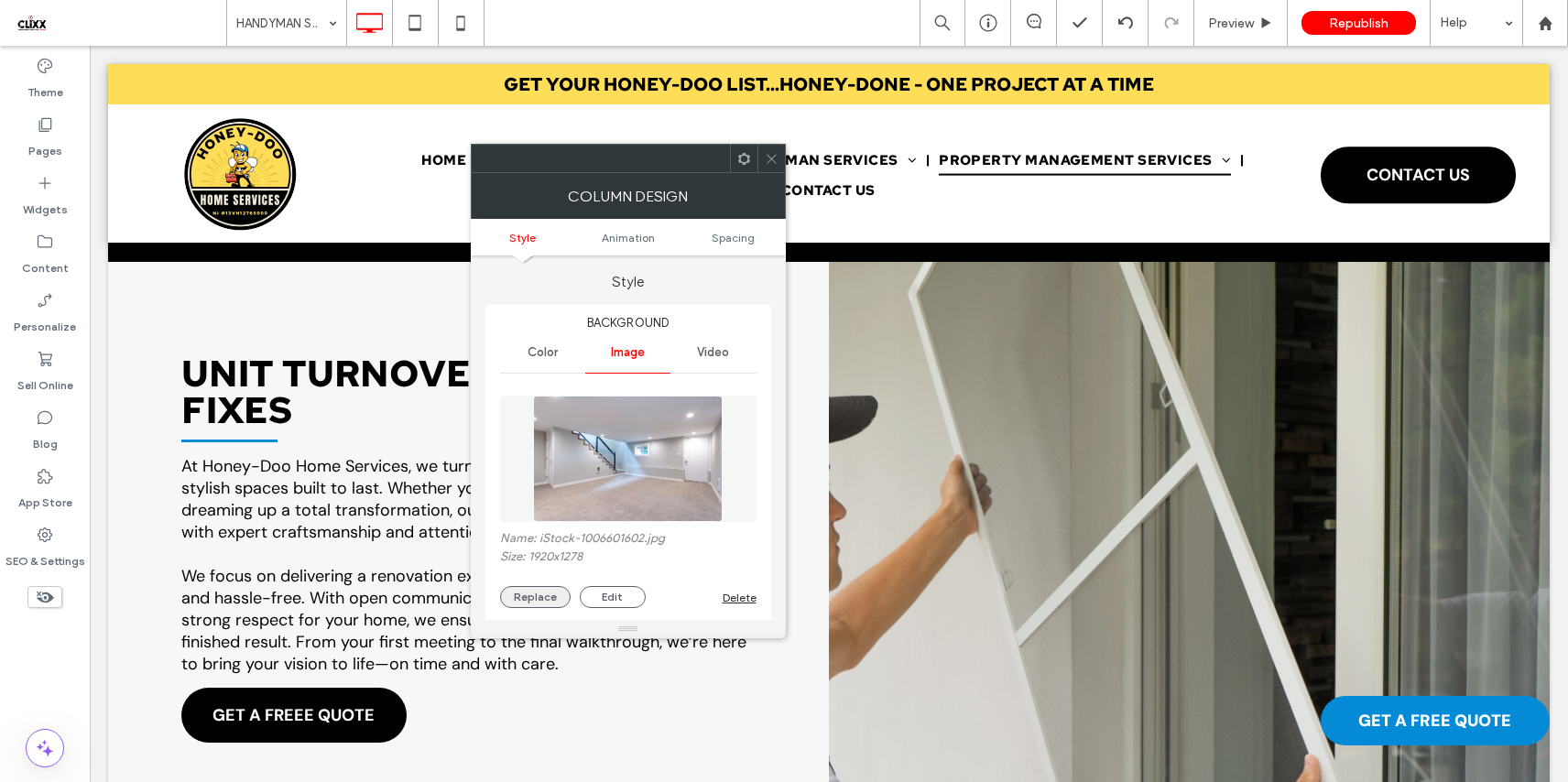
click at [559, 593] on button "Replace" at bounding box center [535, 597] width 70 height 22
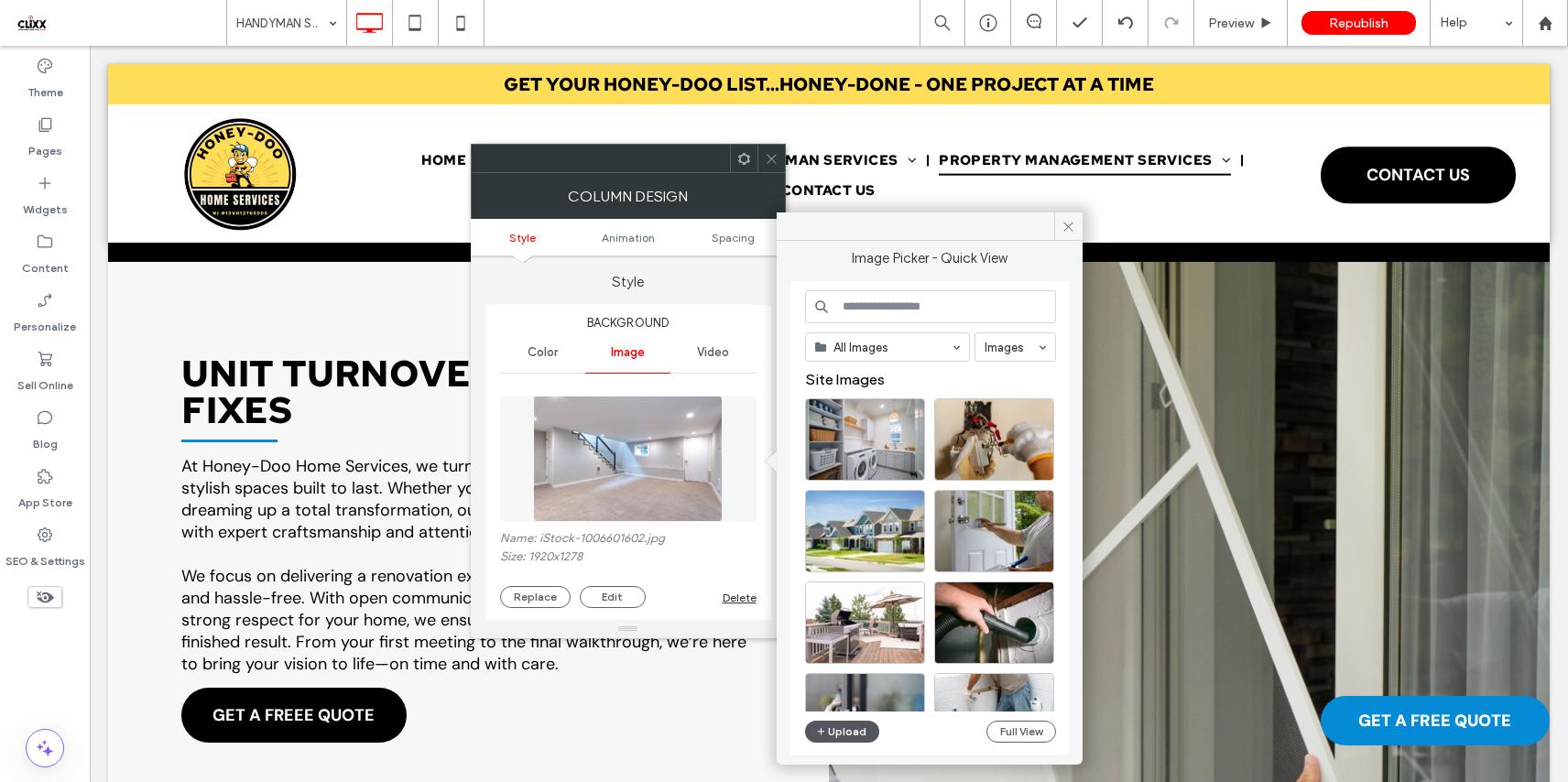
click at [838, 732] on button "Upload" at bounding box center [842, 730] width 75 height 22
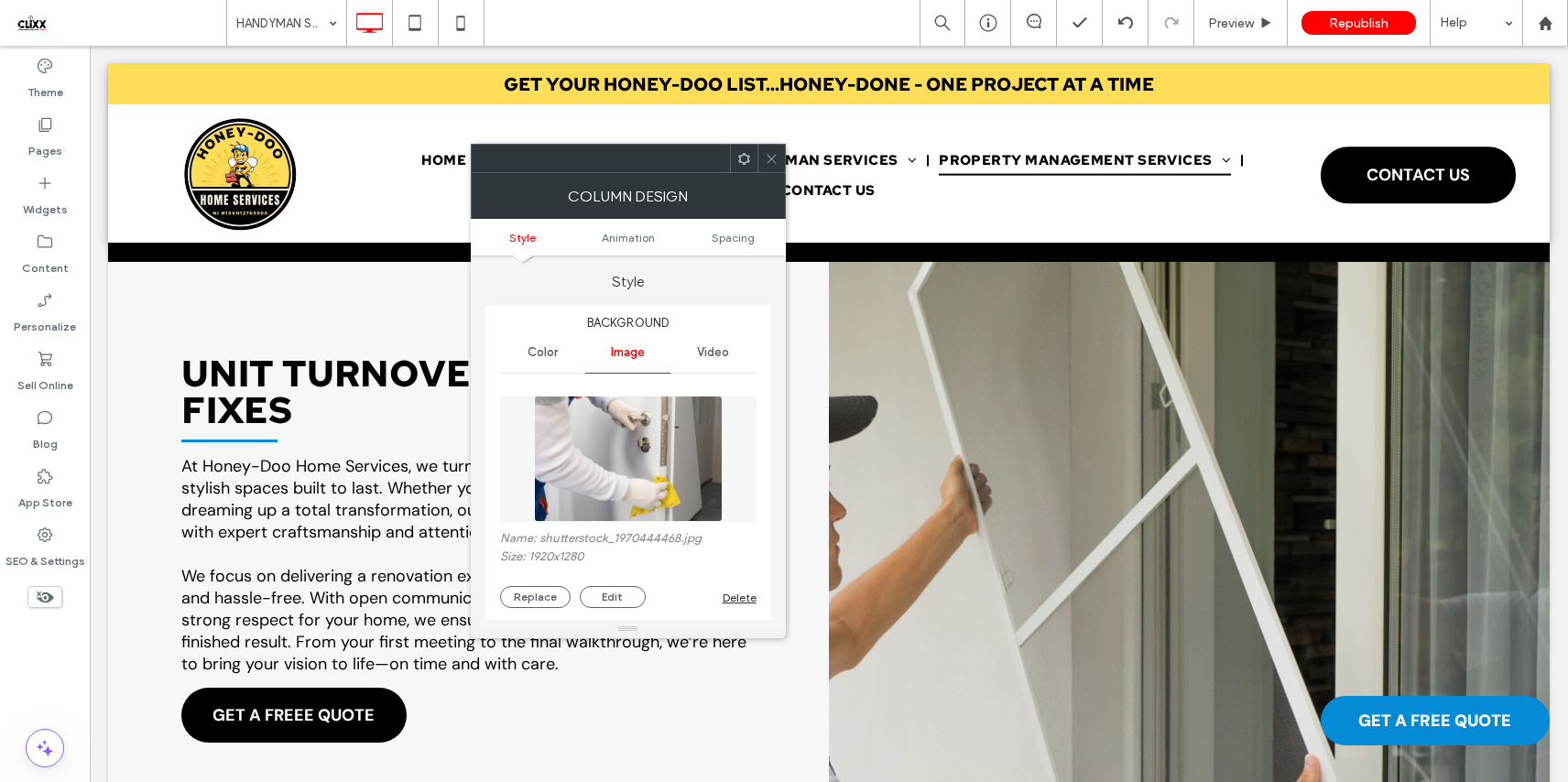
click at [769, 162] on icon at bounding box center [771, 158] width 14 height 14
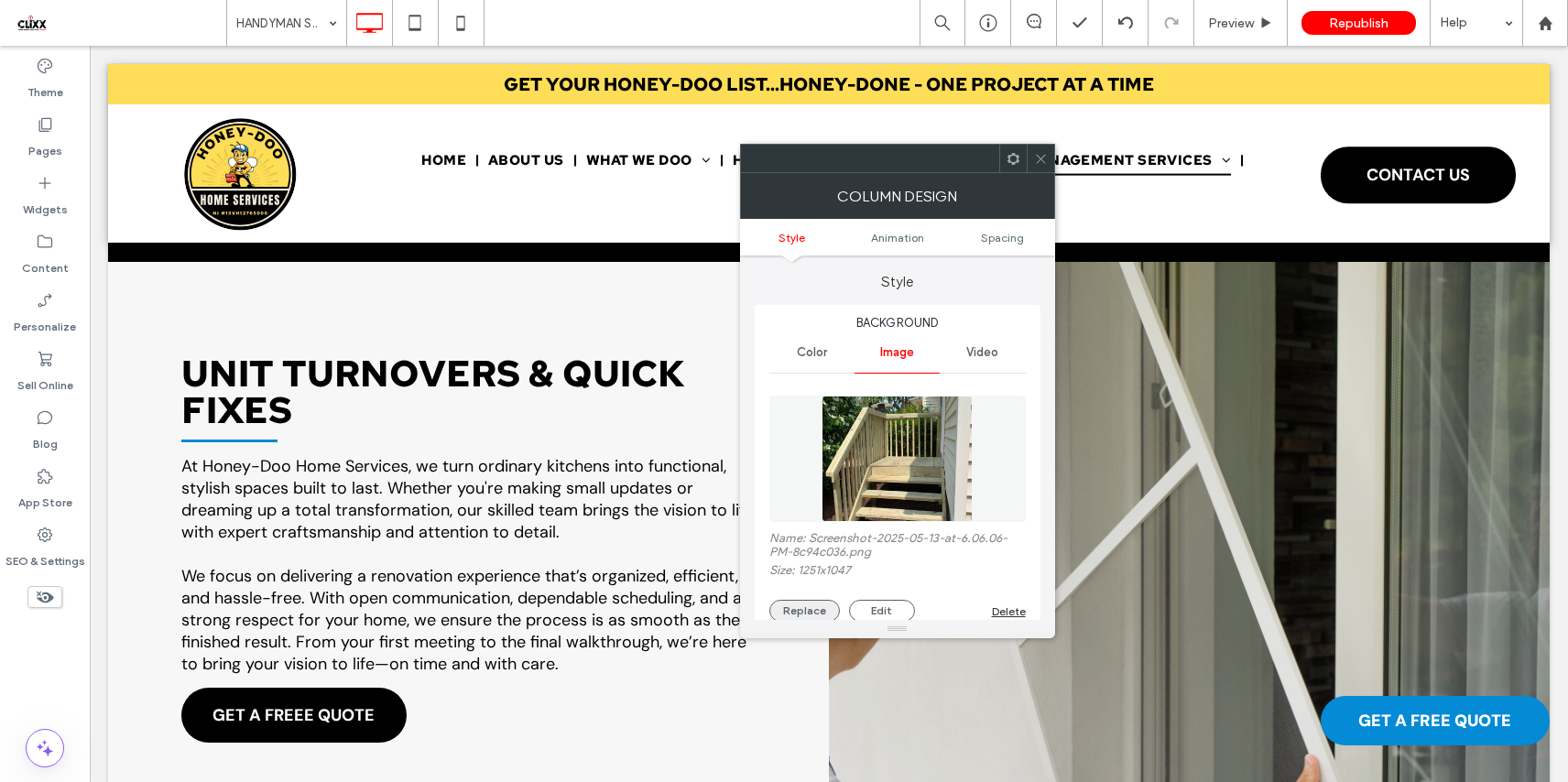
click at [814, 612] on button "Replace" at bounding box center [804, 610] width 70 height 22
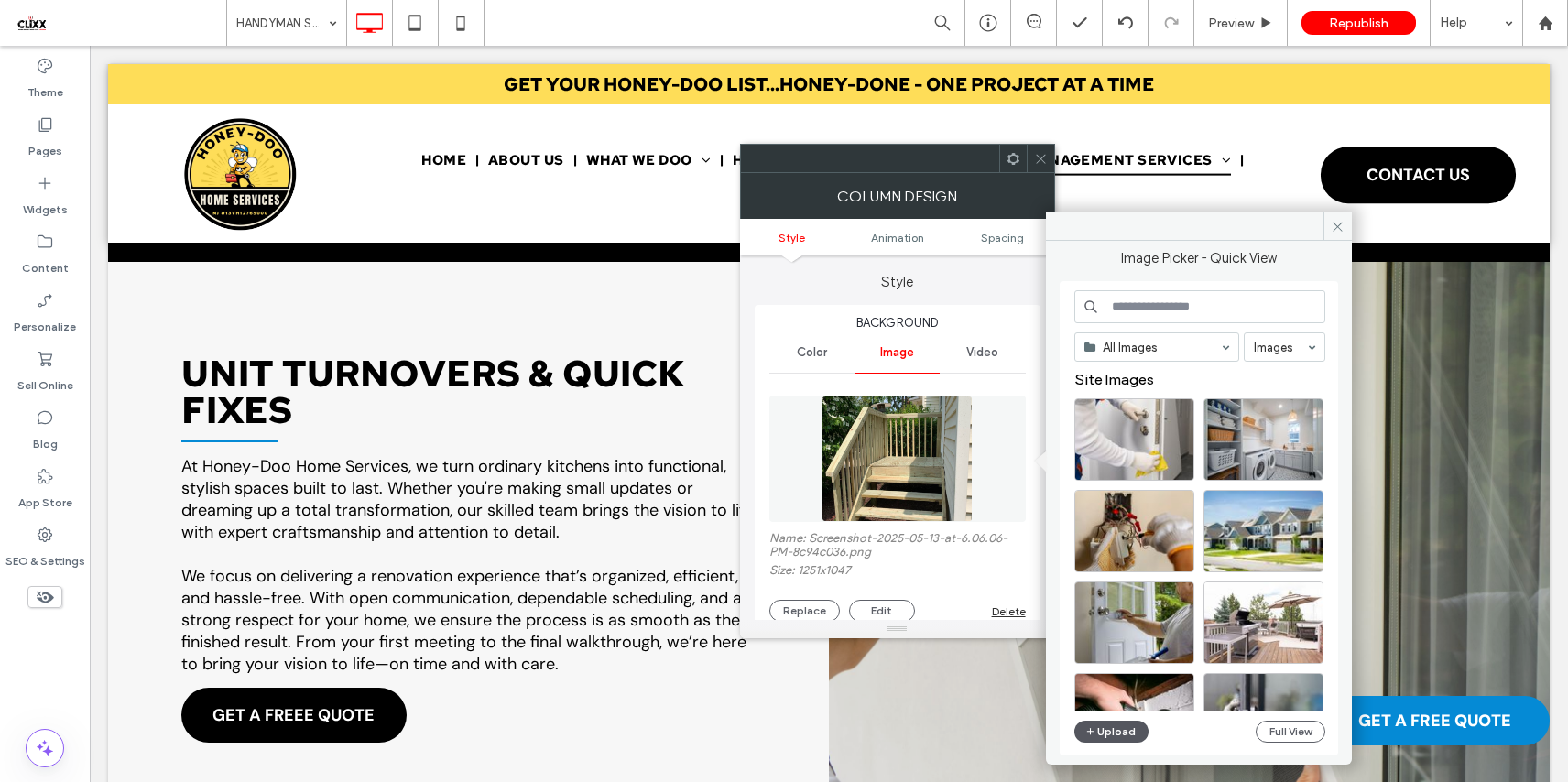
click at [1117, 731] on button "Upload" at bounding box center [1112, 730] width 75 height 22
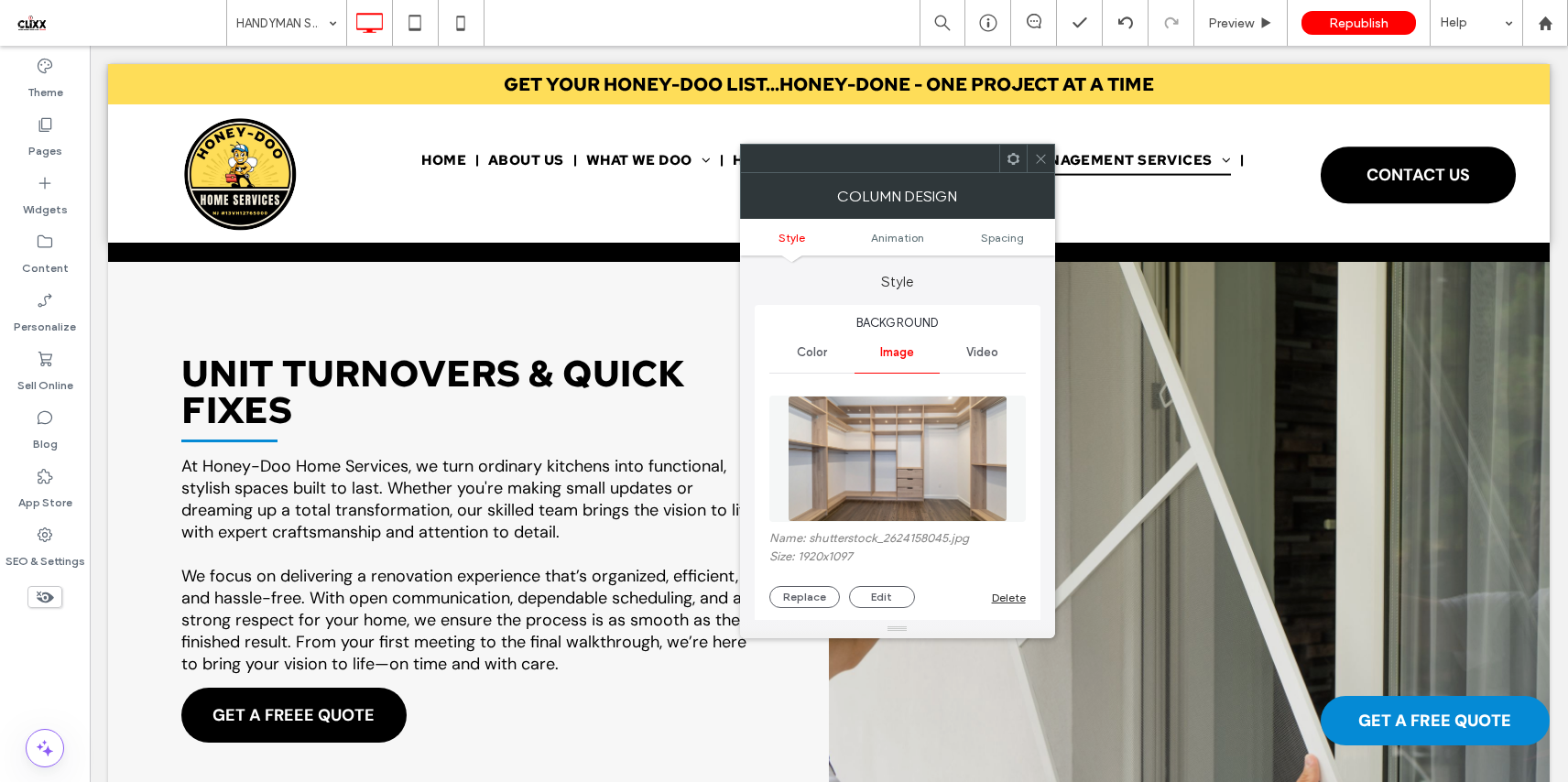
click at [1044, 160] on icon at bounding box center [1041, 158] width 14 height 14
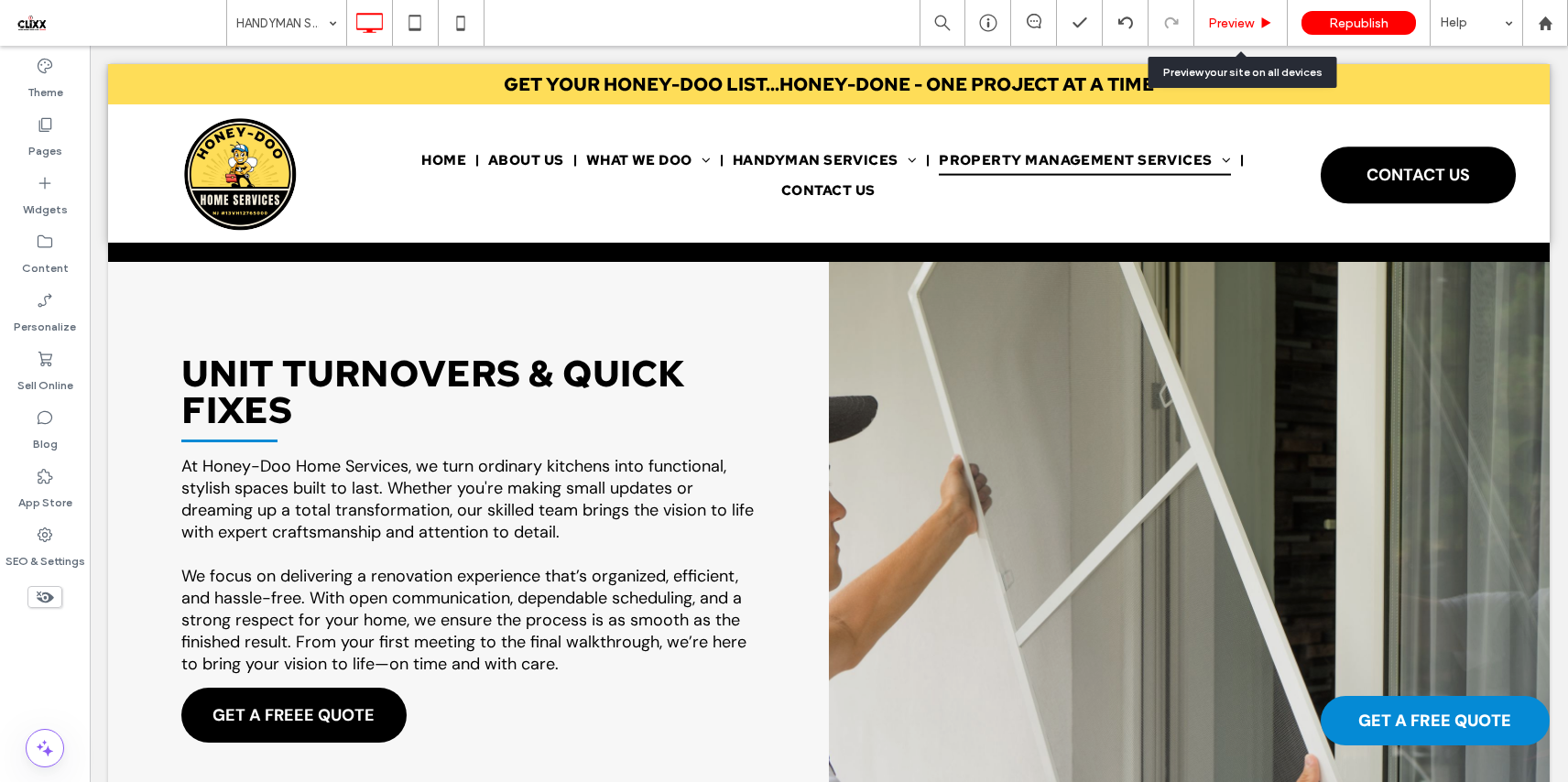
click at [1245, 21] on span "Preview" at bounding box center [1230, 23] width 46 height 16
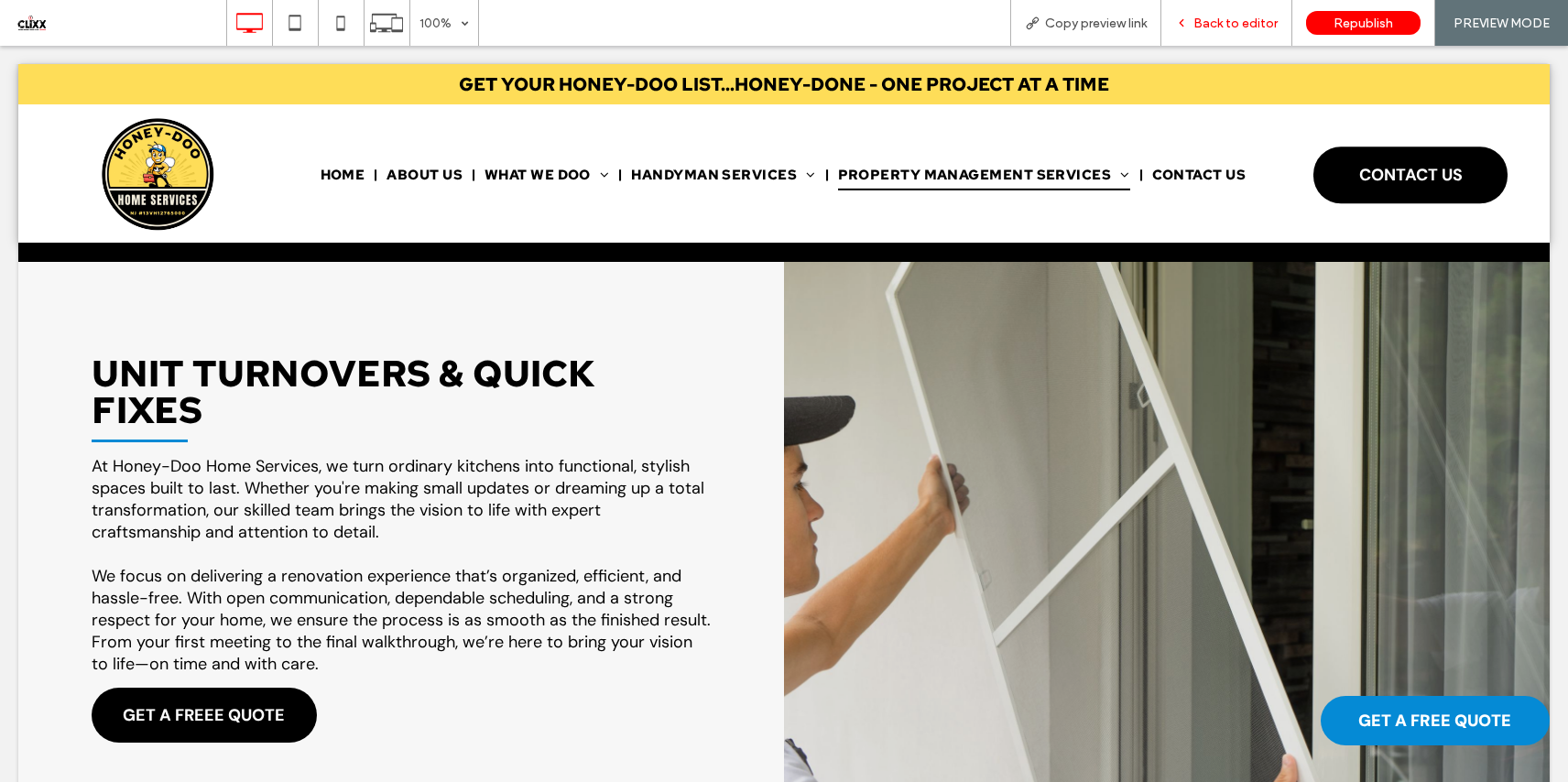
click at [1236, 25] on span "Back to editor" at bounding box center [1235, 23] width 84 height 16
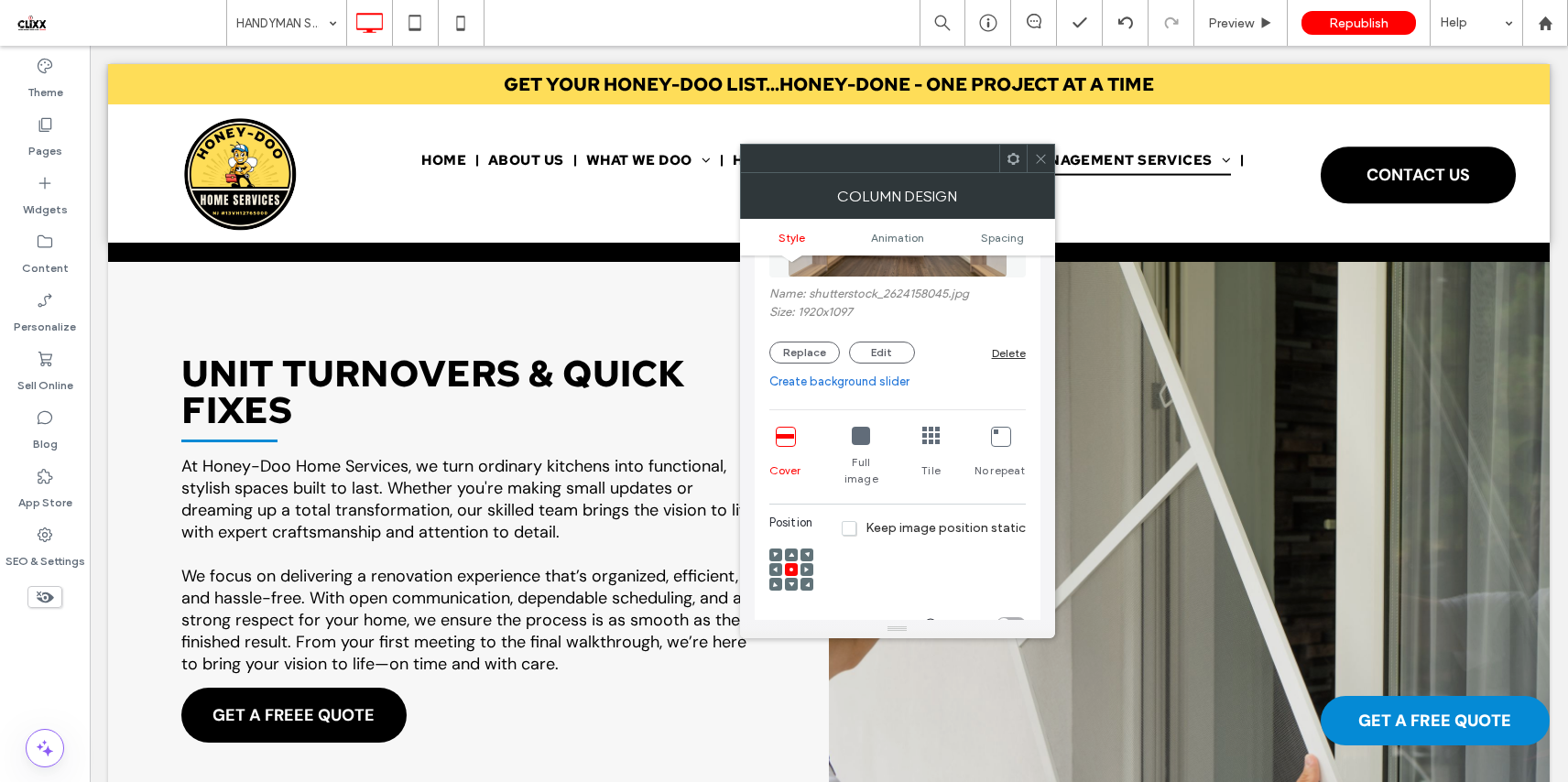
scroll to position [274, 0]
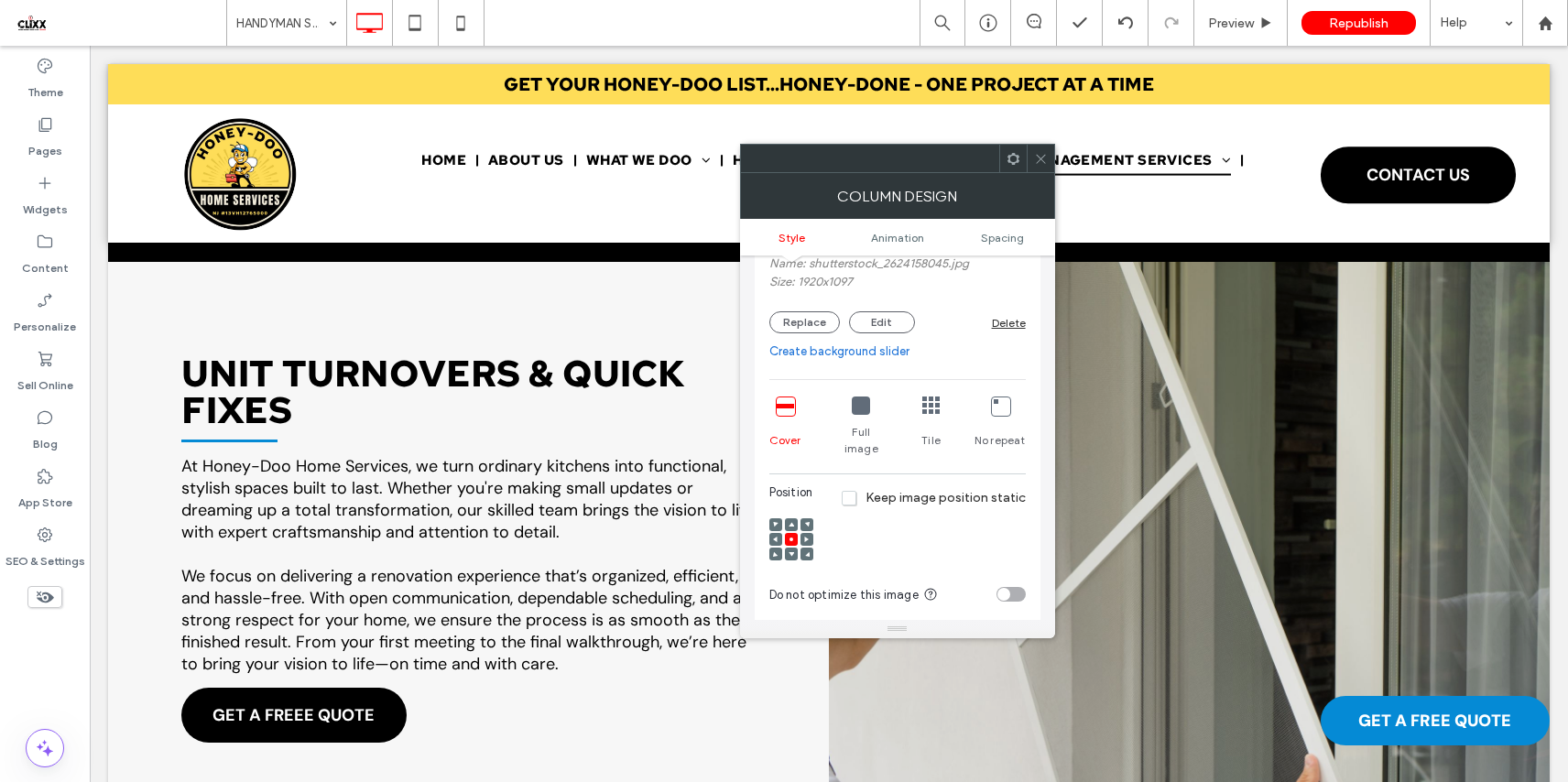
click at [777, 537] on icon at bounding box center [776, 539] width 6 height 6
click at [1222, 22] on span "Preview" at bounding box center [1230, 23] width 46 height 16
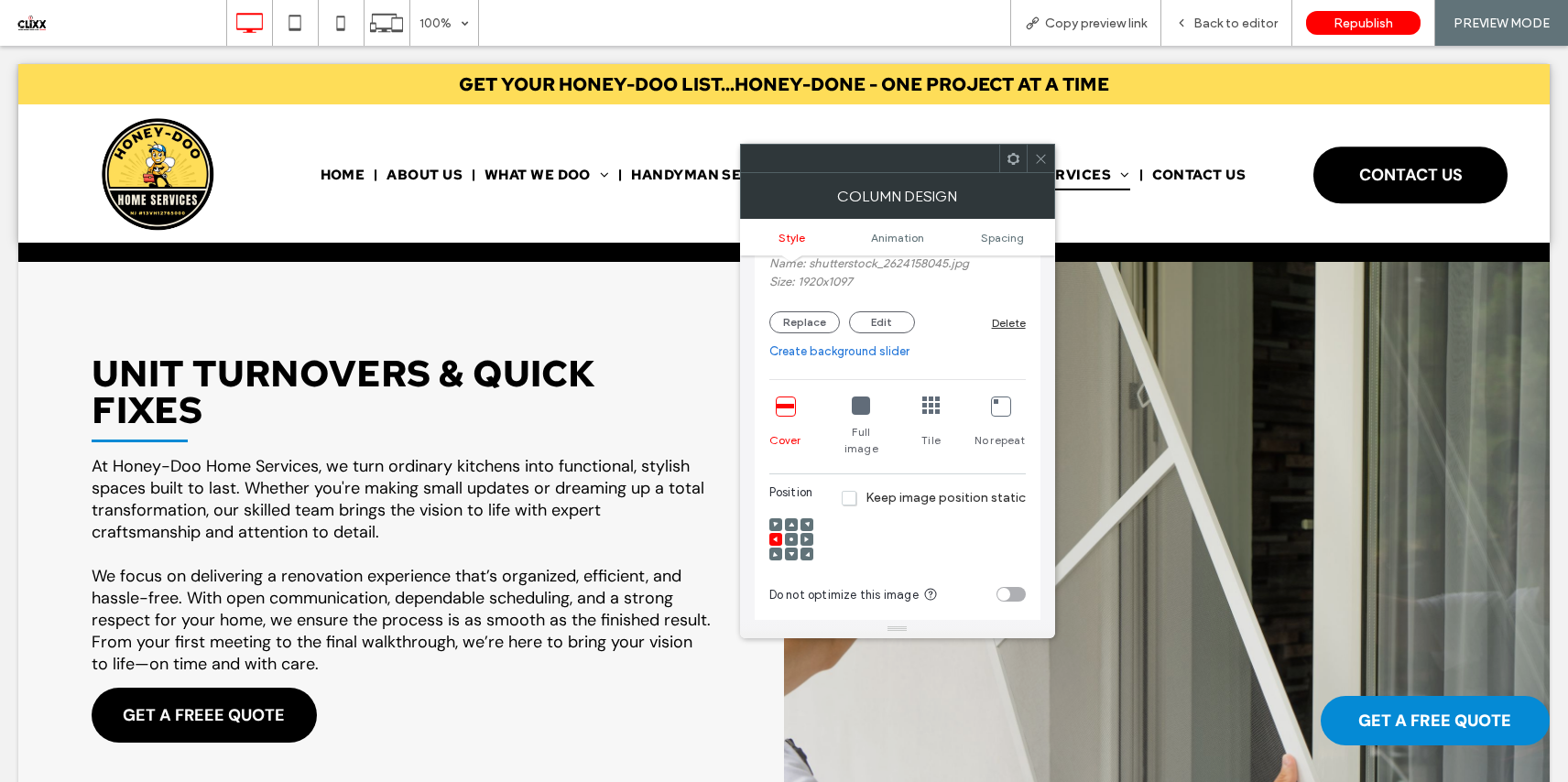
click at [791, 538] on use at bounding box center [791, 539] width 4 height 4
click at [805, 533] on span at bounding box center [806, 539] width 6 height 13
click at [793, 537] on icon at bounding box center [791, 539] width 6 height 6
click at [792, 522] on icon at bounding box center [791, 524] width 6 height 6
click at [879, 326] on button "Edit" at bounding box center [881, 321] width 66 height 22
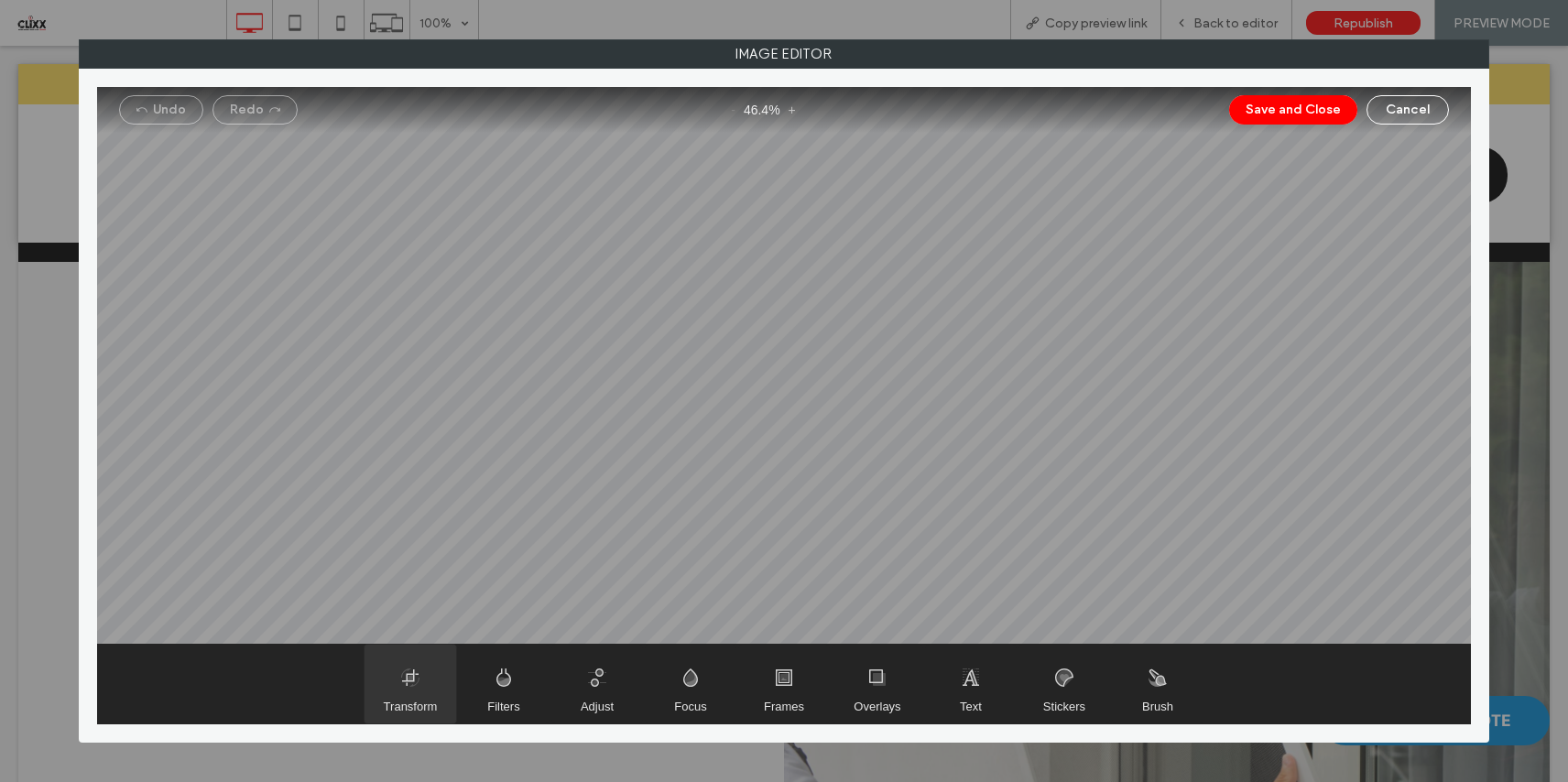
click at [421, 695] on span "Transform" at bounding box center [410, 684] width 92 height 79
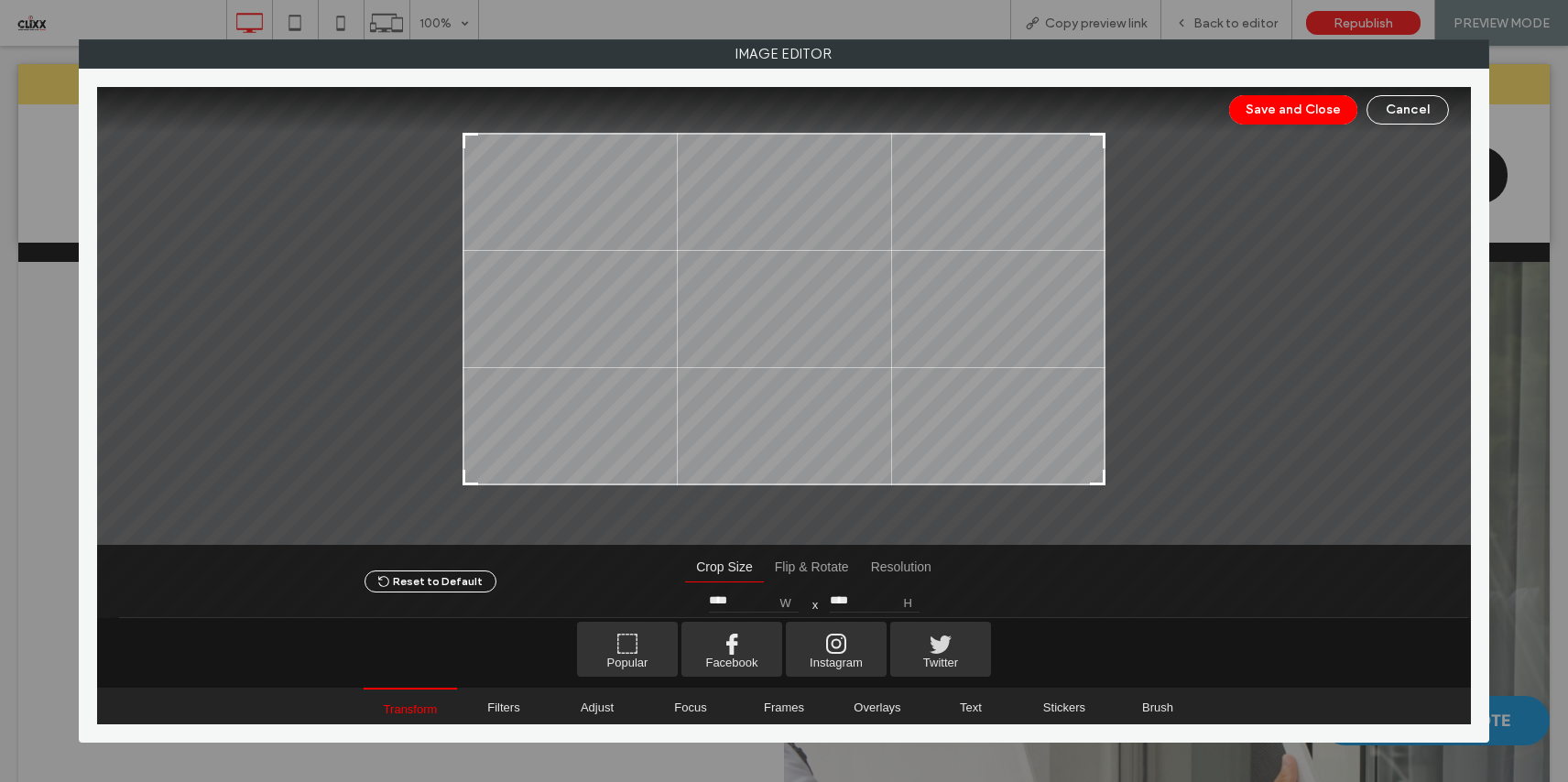
type input "****"
drag, startPoint x: 1097, startPoint y: 497, endPoint x: 1103, endPoint y: 479, distance: 19.0
click at [1103, 479] on div at bounding box center [1096, 473] width 22 height 22
click at [1284, 118] on button "Save and Close" at bounding box center [1293, 110] width 128 height 29
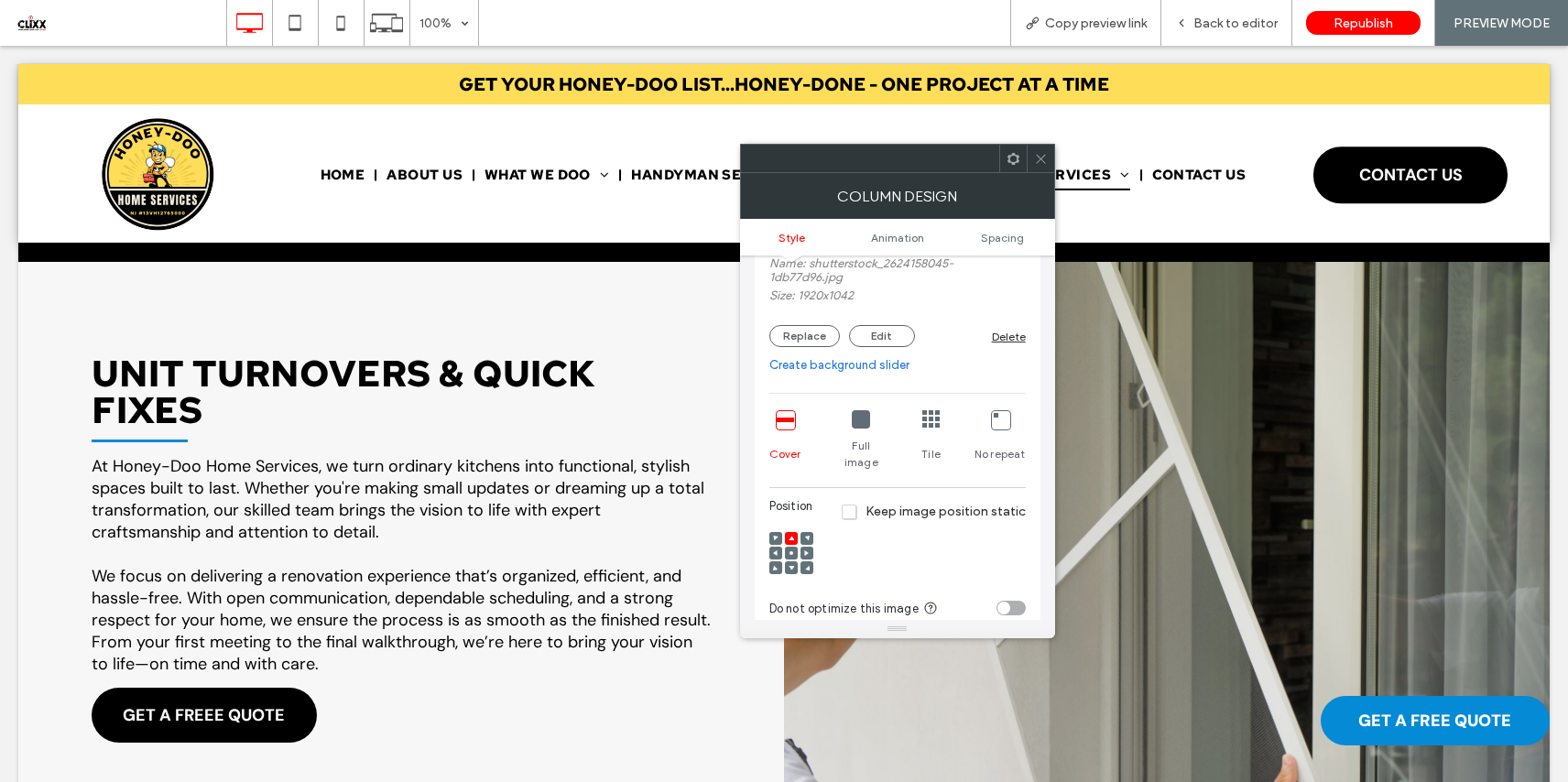
click at [1035, 150] on span at bounding box center [1041, 157] width 14 height 27
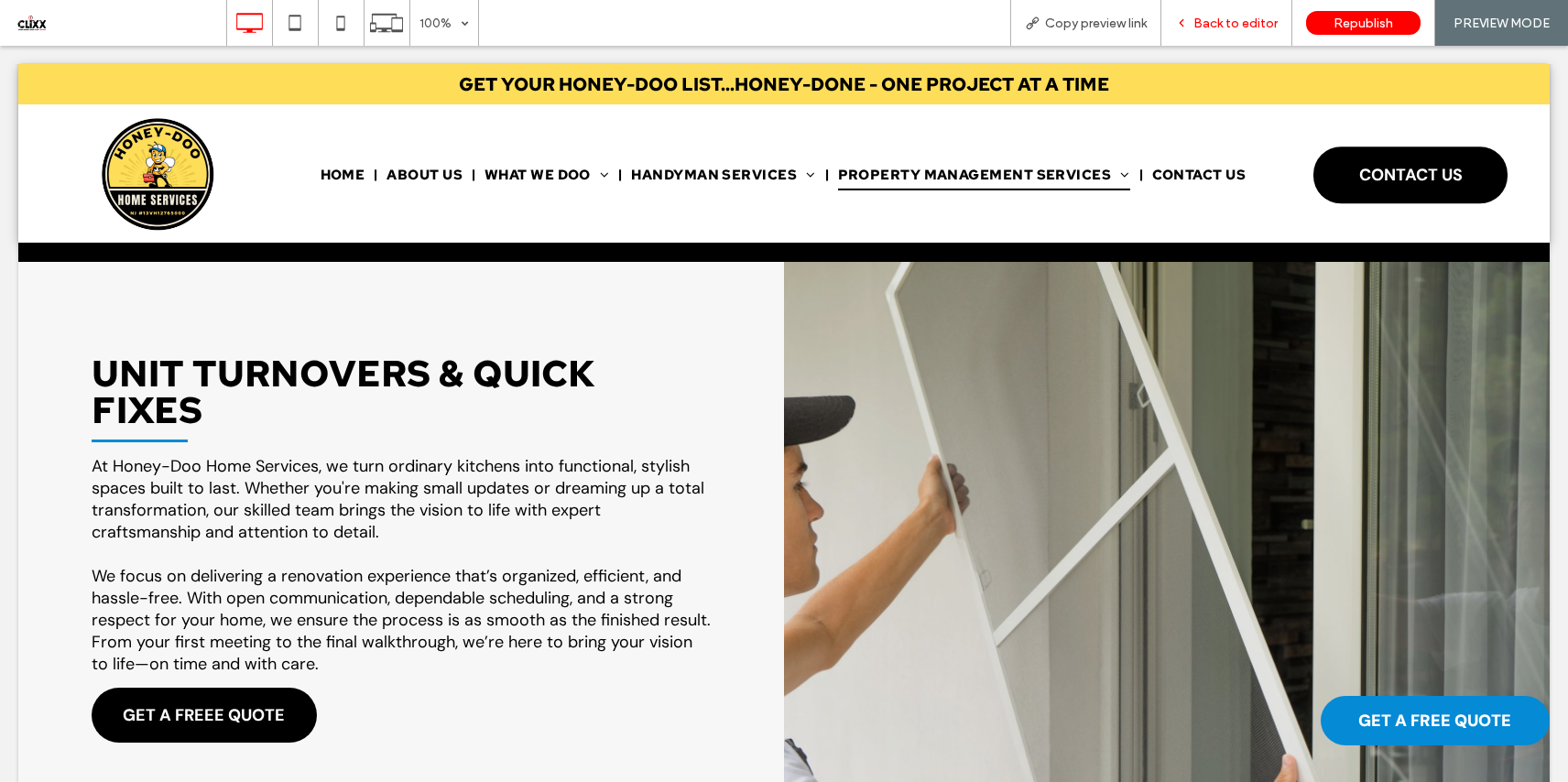
click at [1223, 23] on span "Back to editor" at bounding box center [1235, 23] width 84 height 16
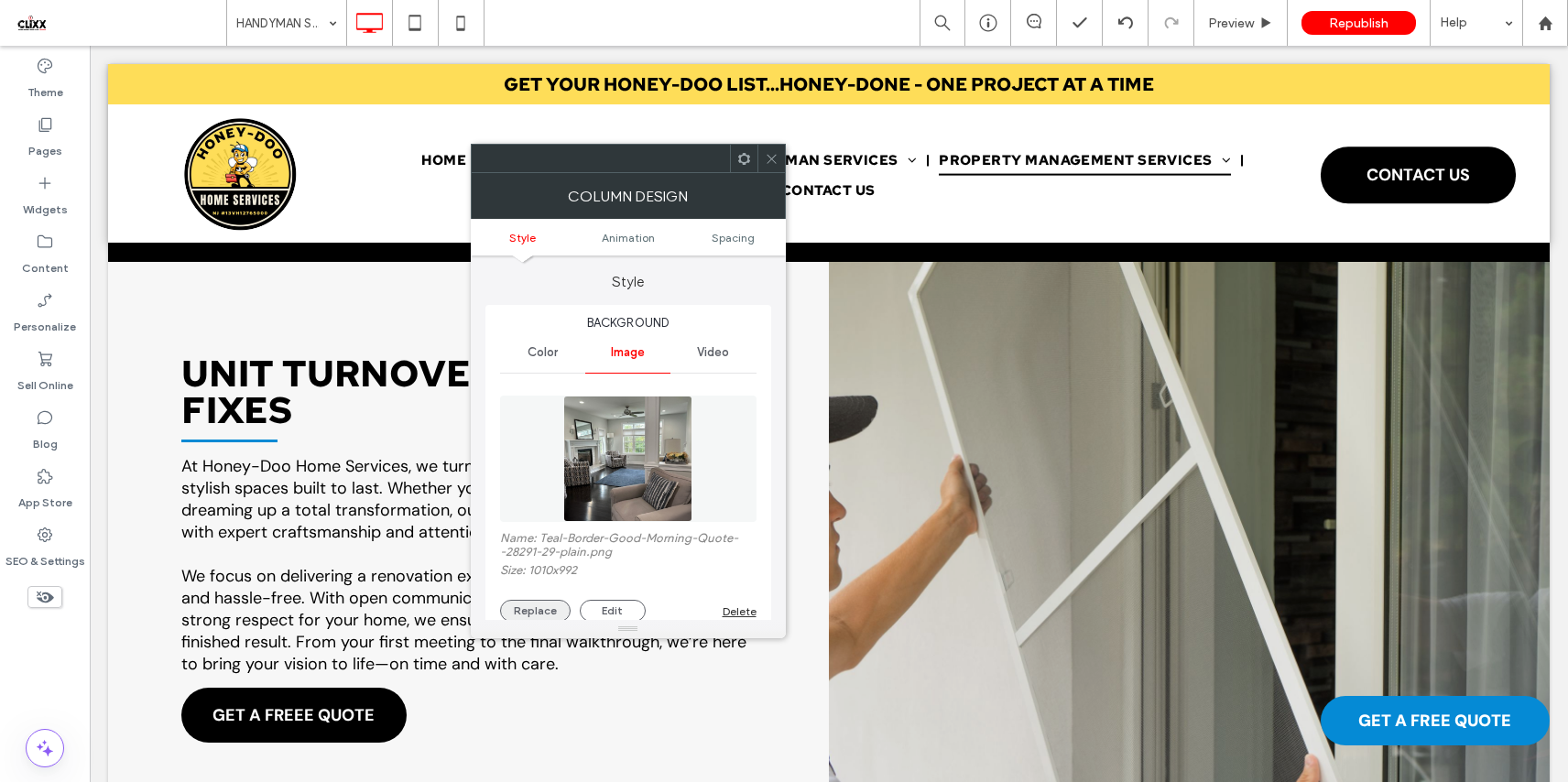
click at [544, 604] on button "Replace" at bounding box center [535, 610] width 70 height 22
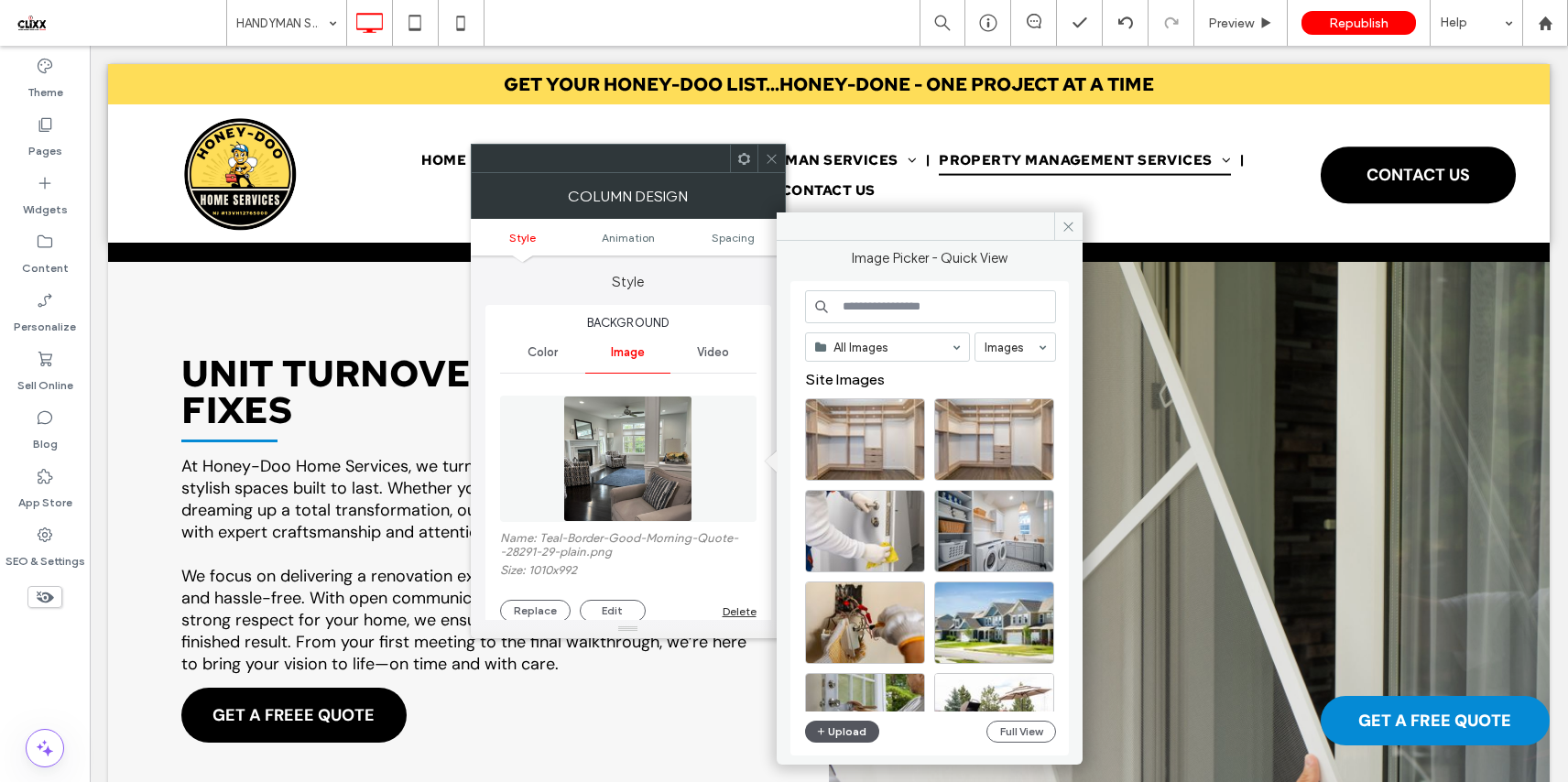
click at [851, 726] on button "Upload" at bounding box center [842, 730] width 75 height 22
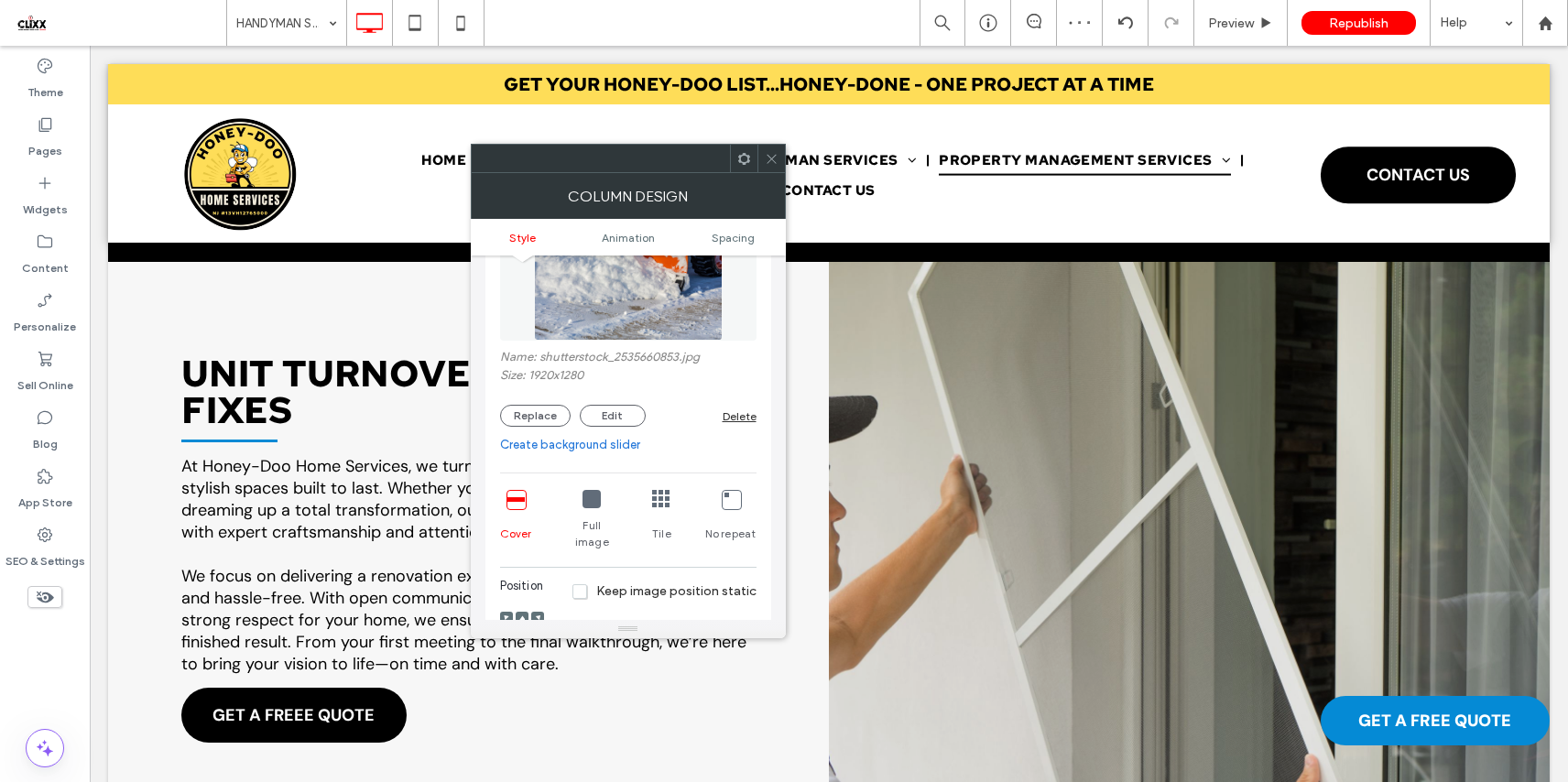
scroll to position [195, 0]
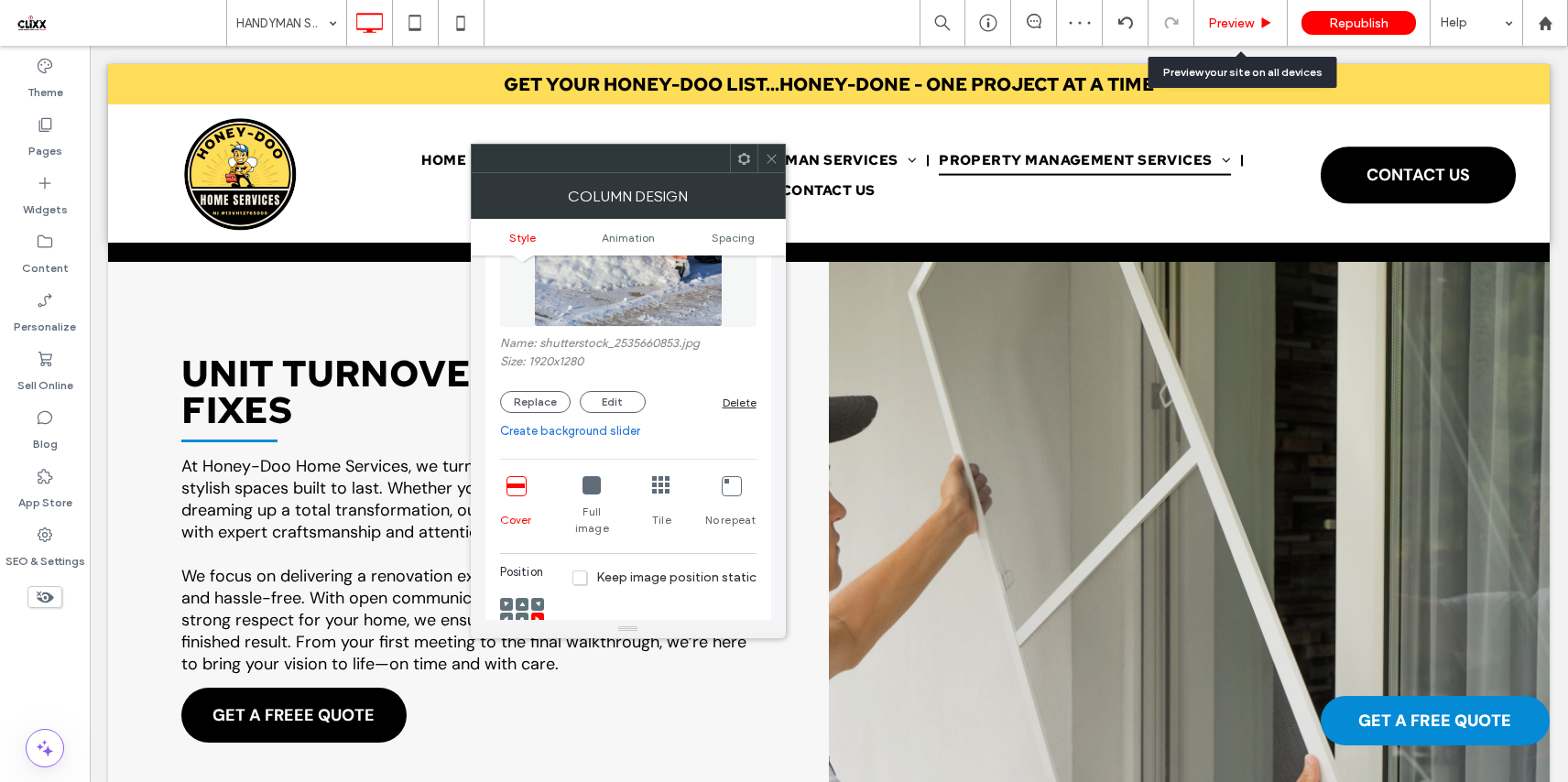
click at [1227, 21] on span "Preview" at bounding box center [1230, 23] width 46 height 16
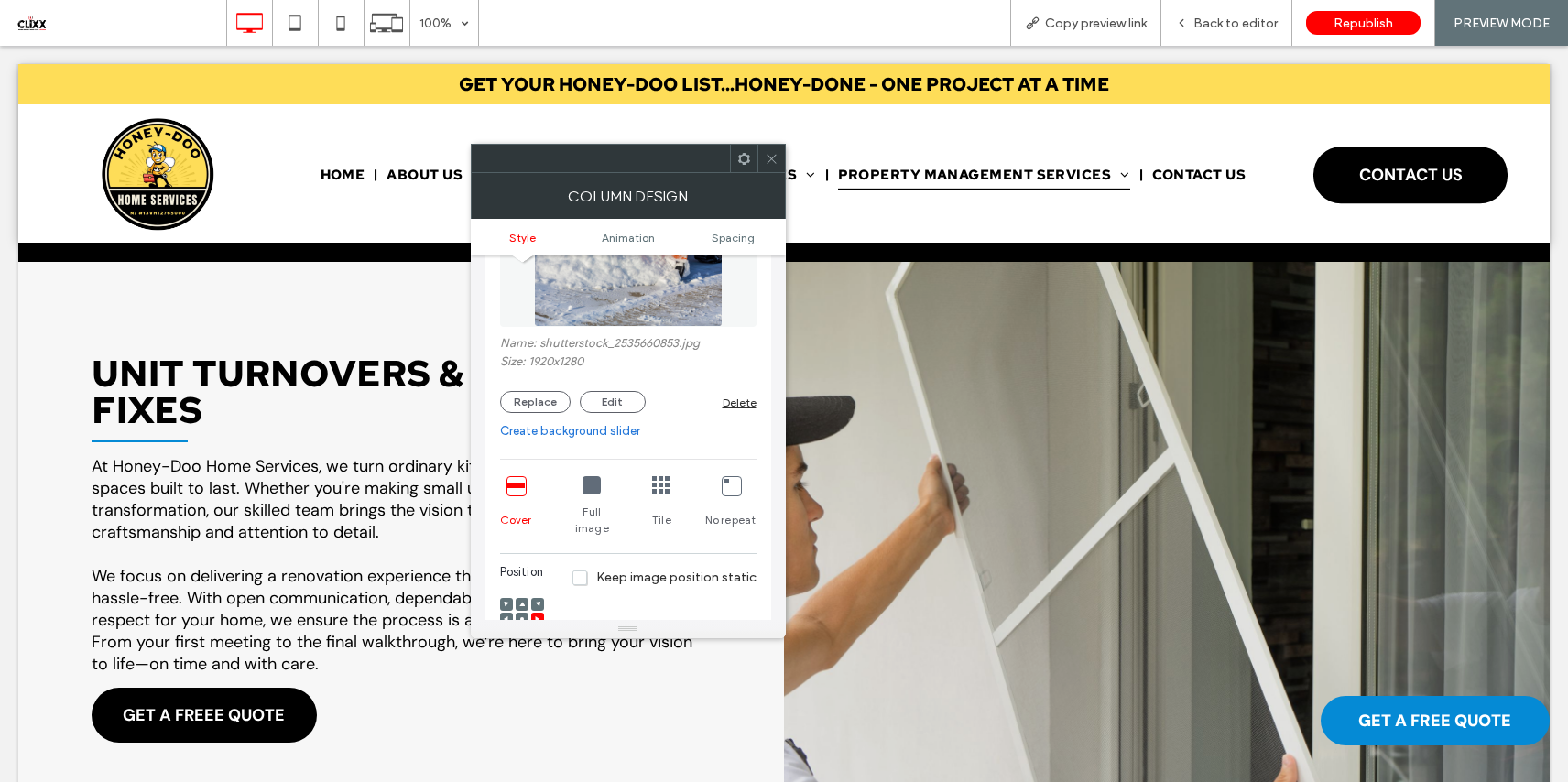
scroll to position [199, 0]
click at [519, 612] on icon at bounding box center [522, 615] width 6 height 6
click at [524, 598] on icon at bounding box center [522, 600] width 6 height 6
click at [1262, 23] on span "Back to editor" at bounding box center [1235, 23] width 84 height 16
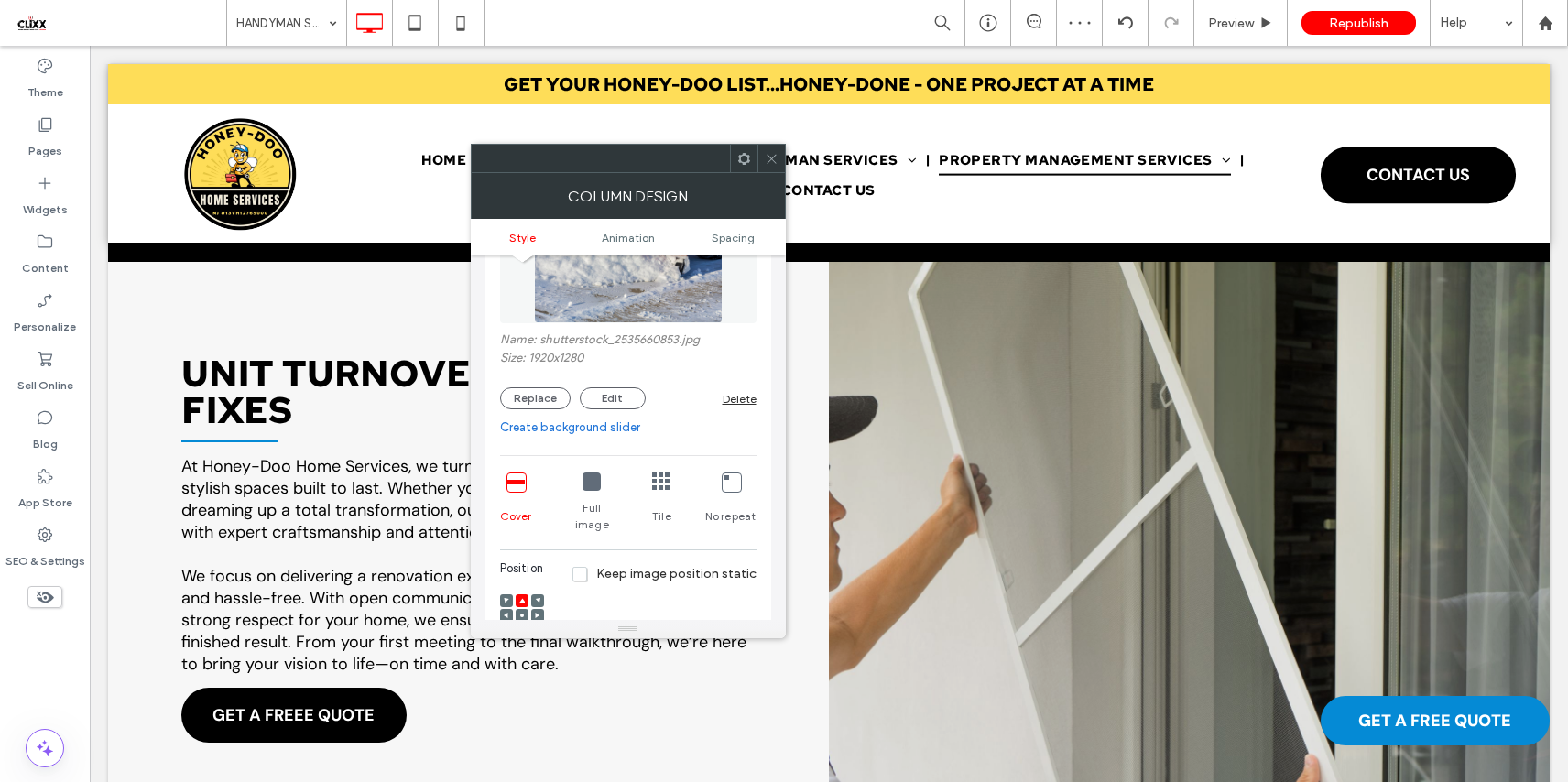
click at [769, 164] on icon at bounding box center [771, 158] width 14 height 14
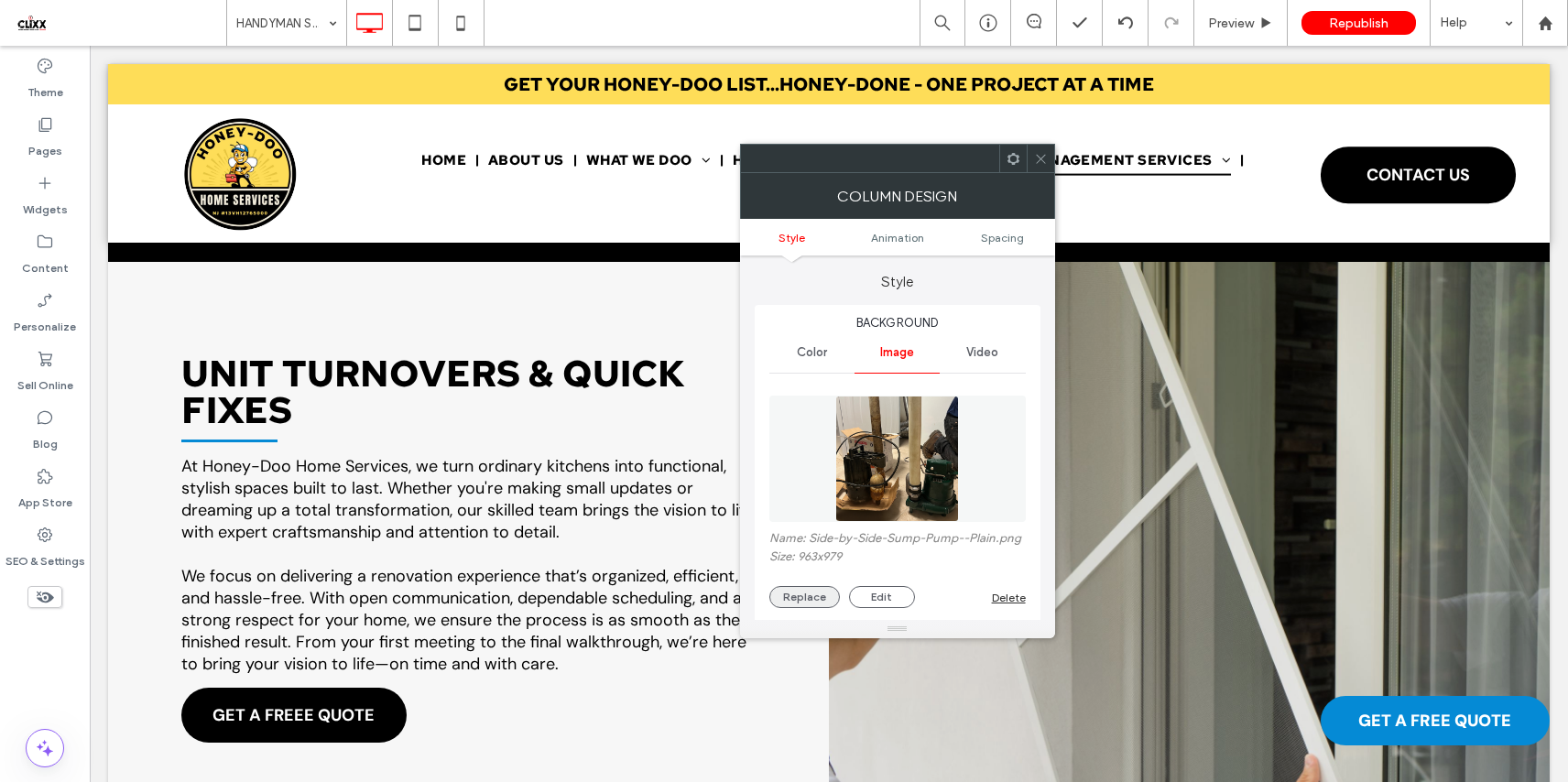
click at [830, 597] on button "Replace" at bounding box center [804, 597] width 70 height 22
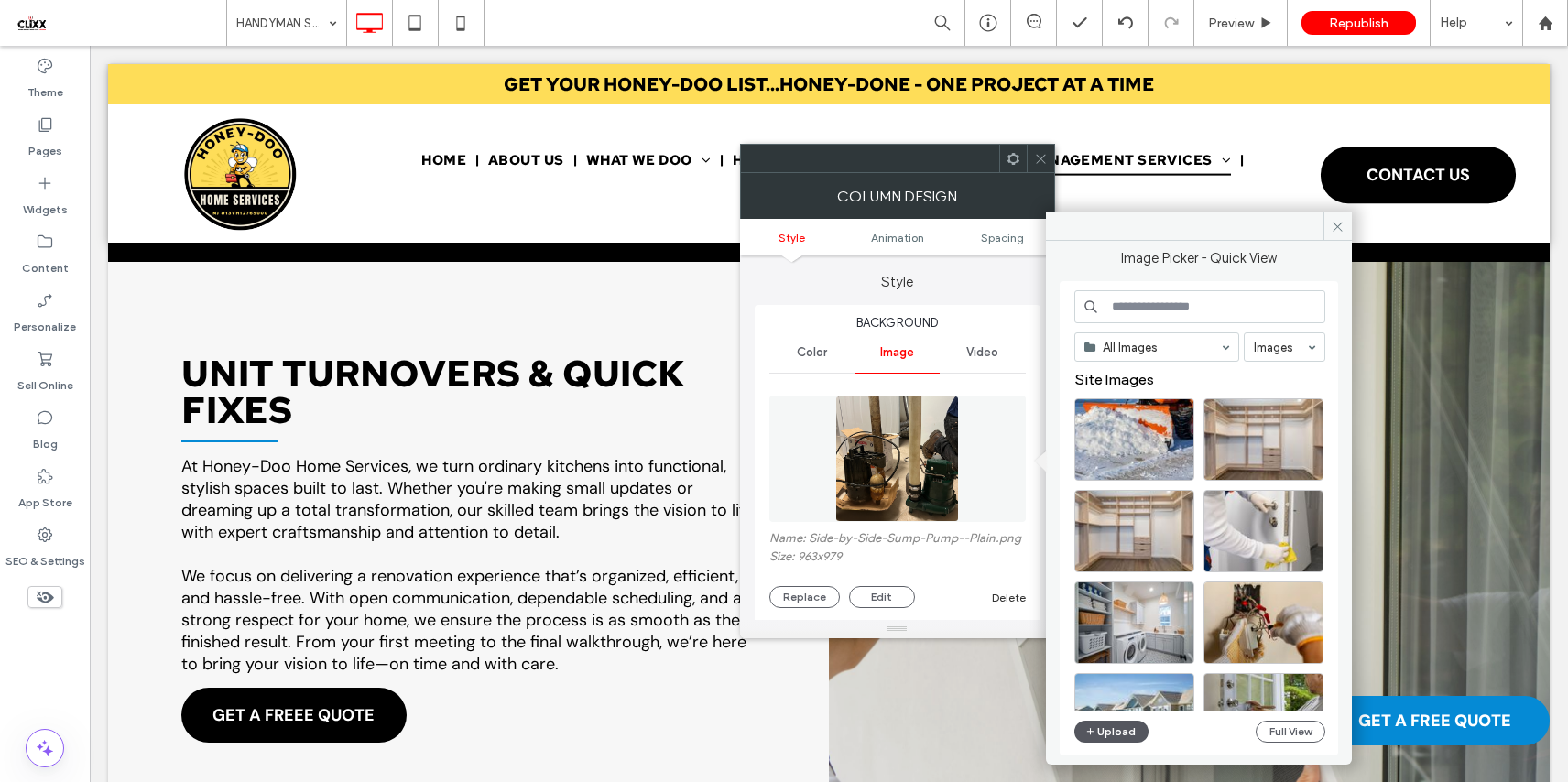
click at [1118, 740] on button "Upload" at bounding box center [1112, 730] width 75 height 22
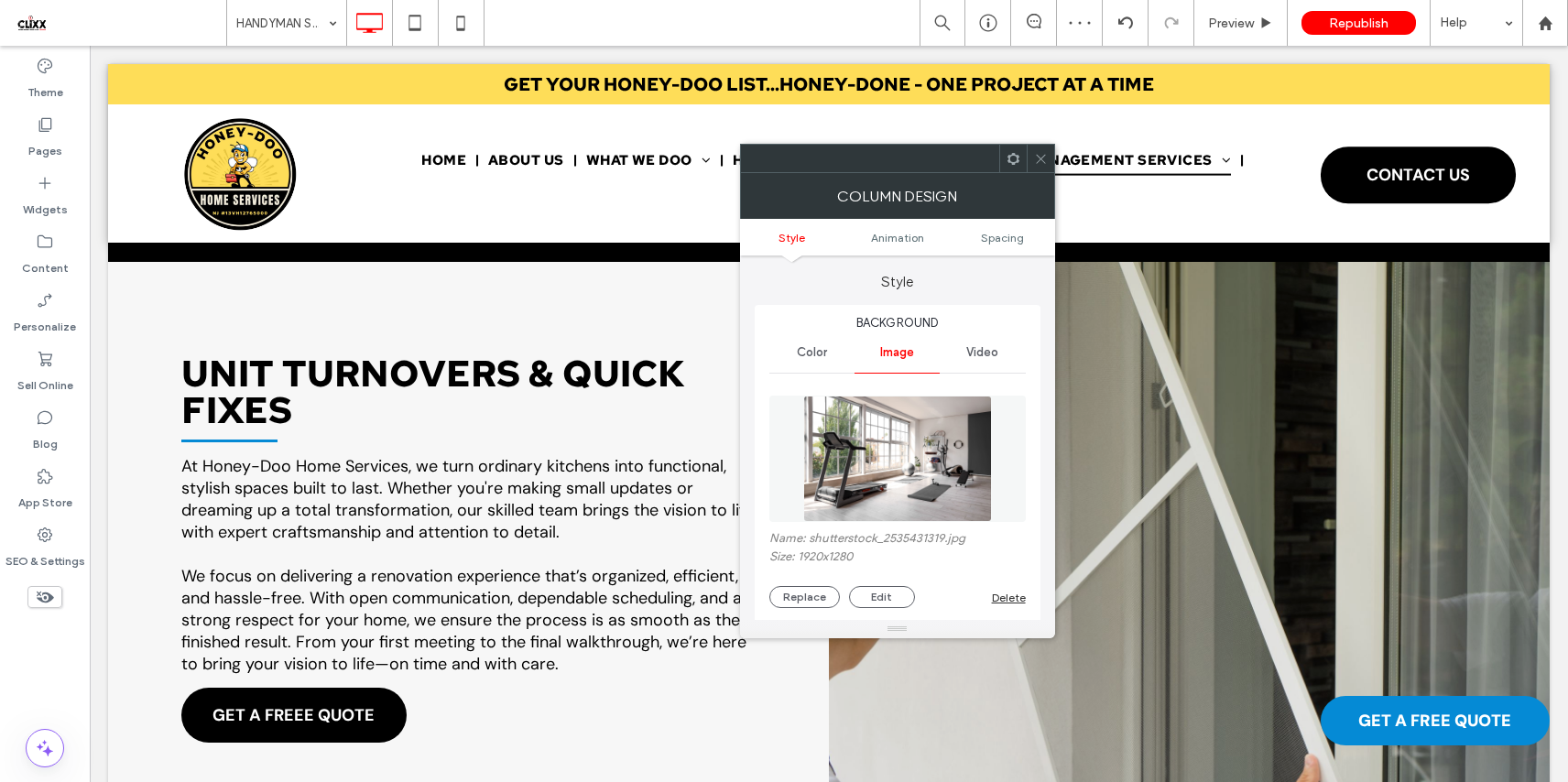
click at [1035, 161] on icon at bounding box center [1041, 158] width 14 height 14
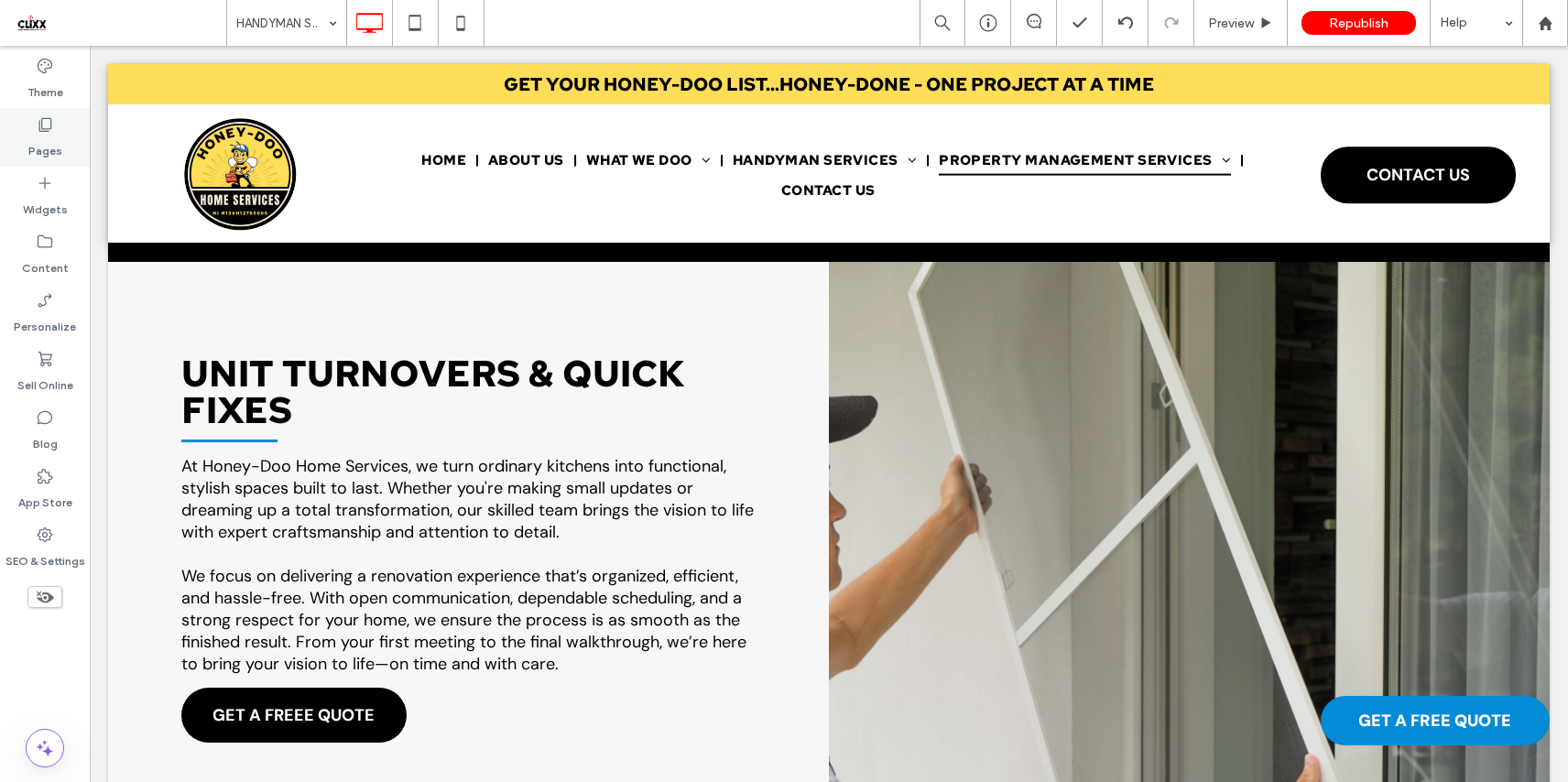
click at [38, 136] on label "Pages" at bounding box center [45, 146] width 34 height 25
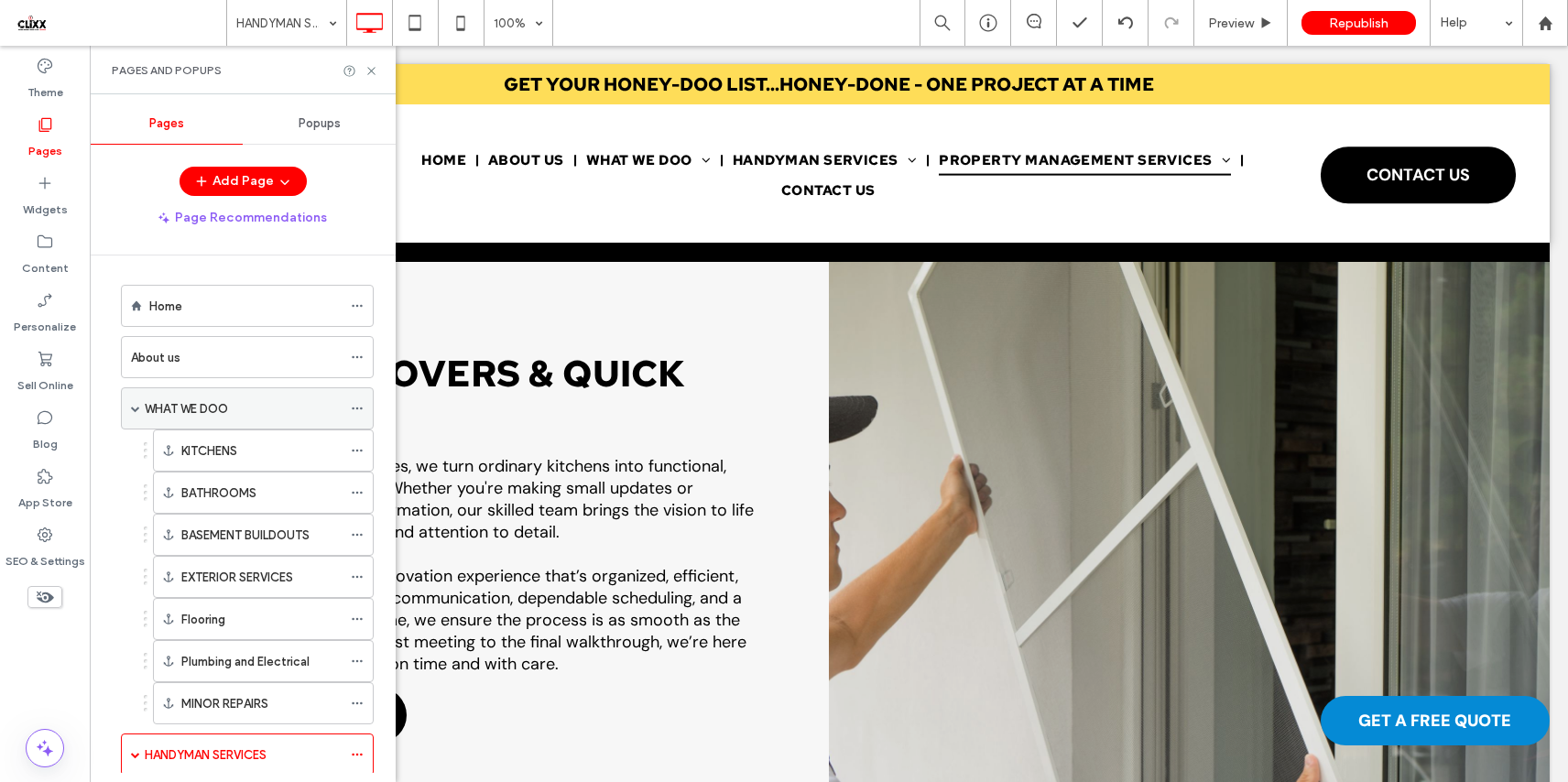
scroll to position [4, 0]
click at [134, 408] on span at bounding box center [136, 406] width 9 height 9
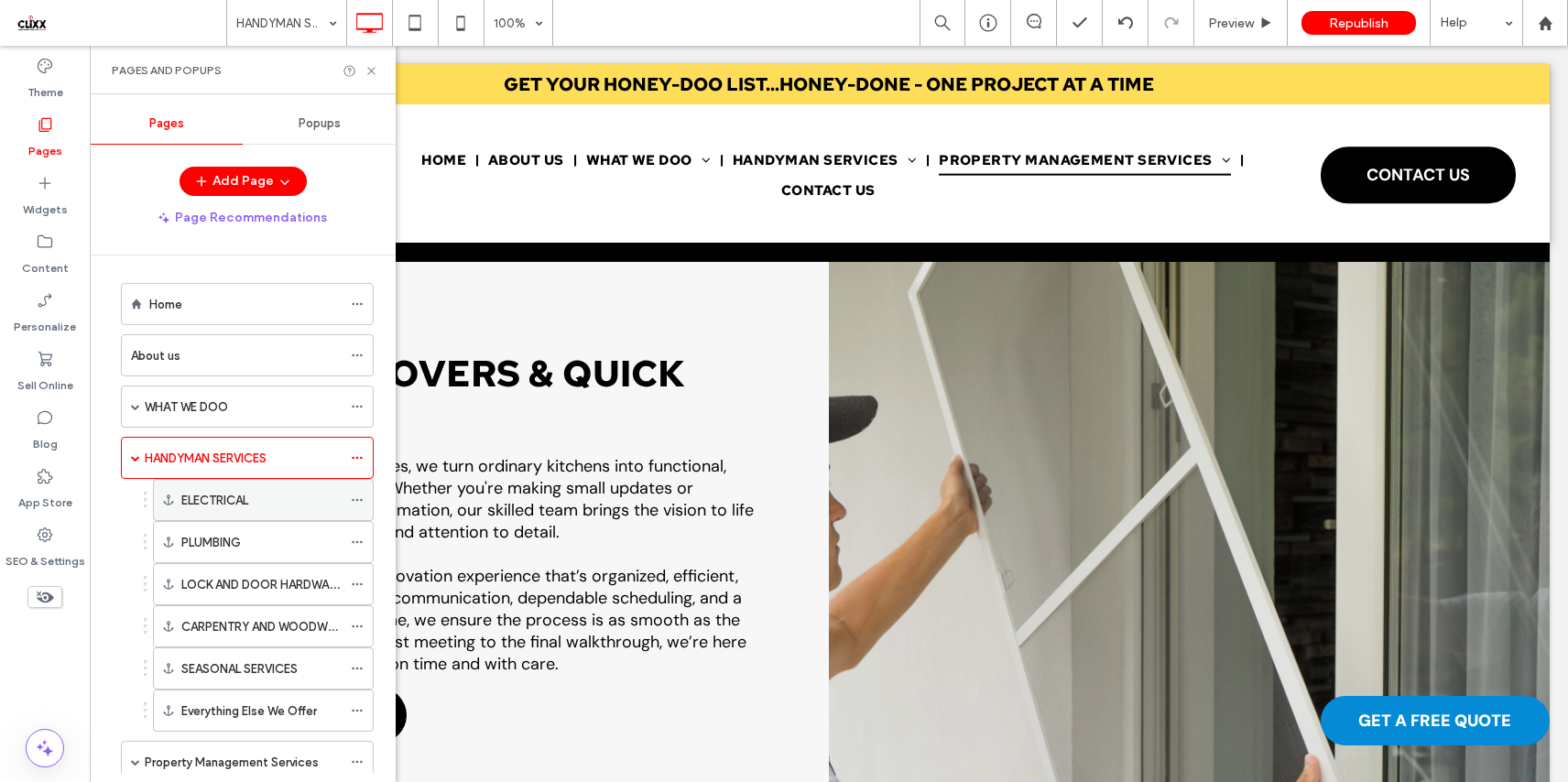
click at [220, 503] on label "ELECTRICAL" at bounding box center [214, 500] width 67 height 32
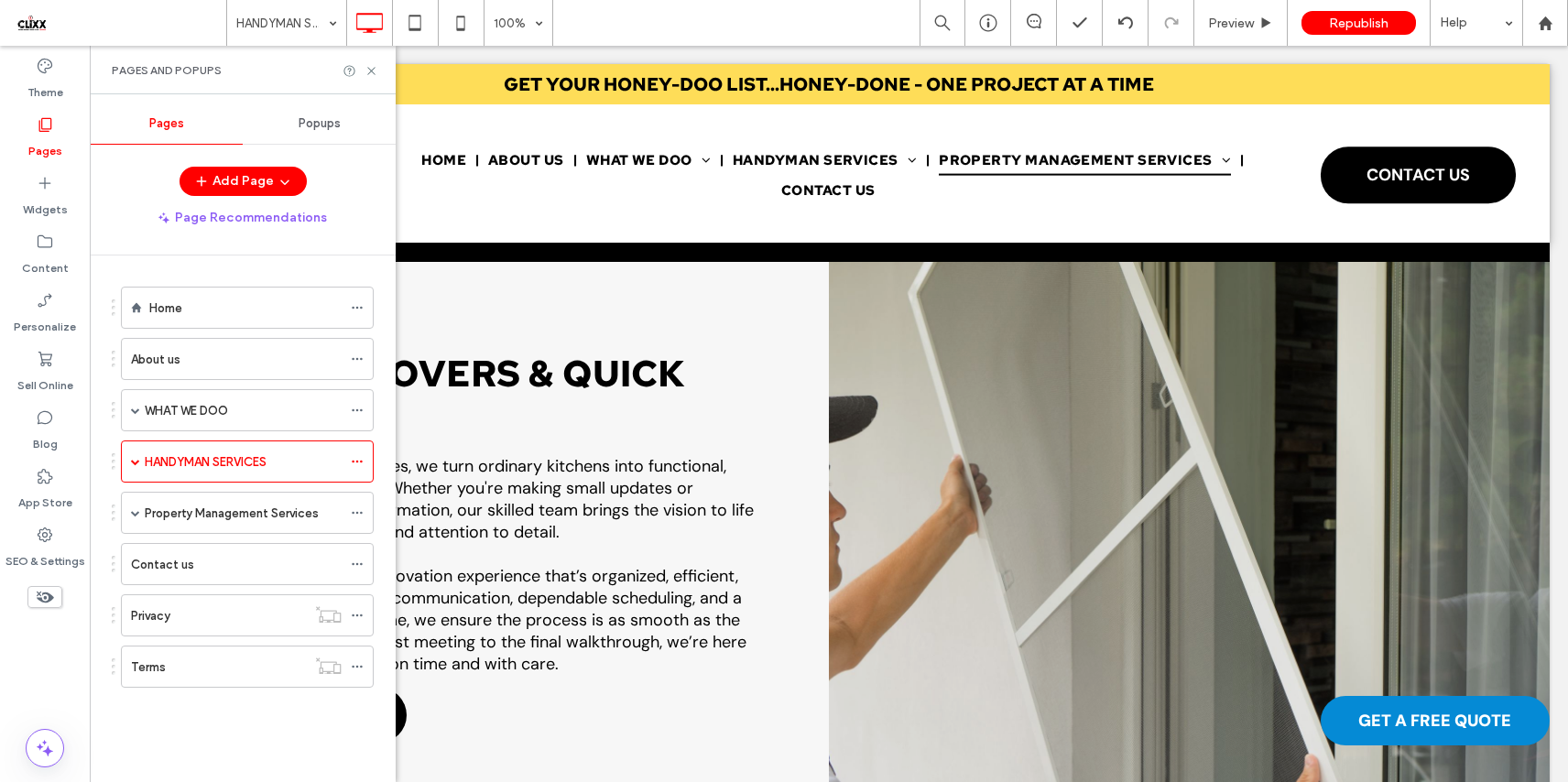
scroll to position [0, 0]
click at [138, 459] on span at bounding box center [136, 462] width 9 height 9
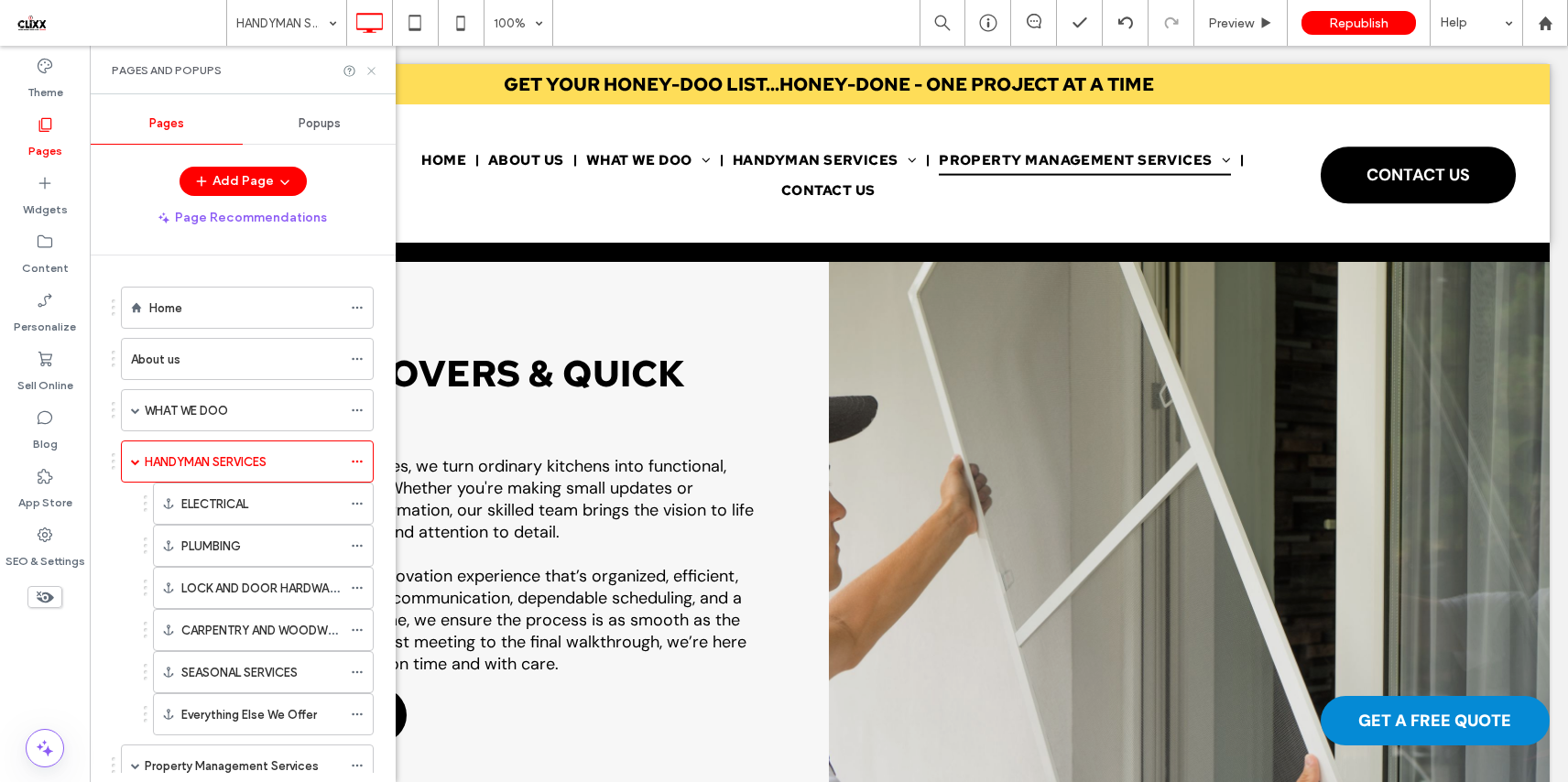
click at [371, 70] on icon at bounding box center [371, 70] width 14 height 14
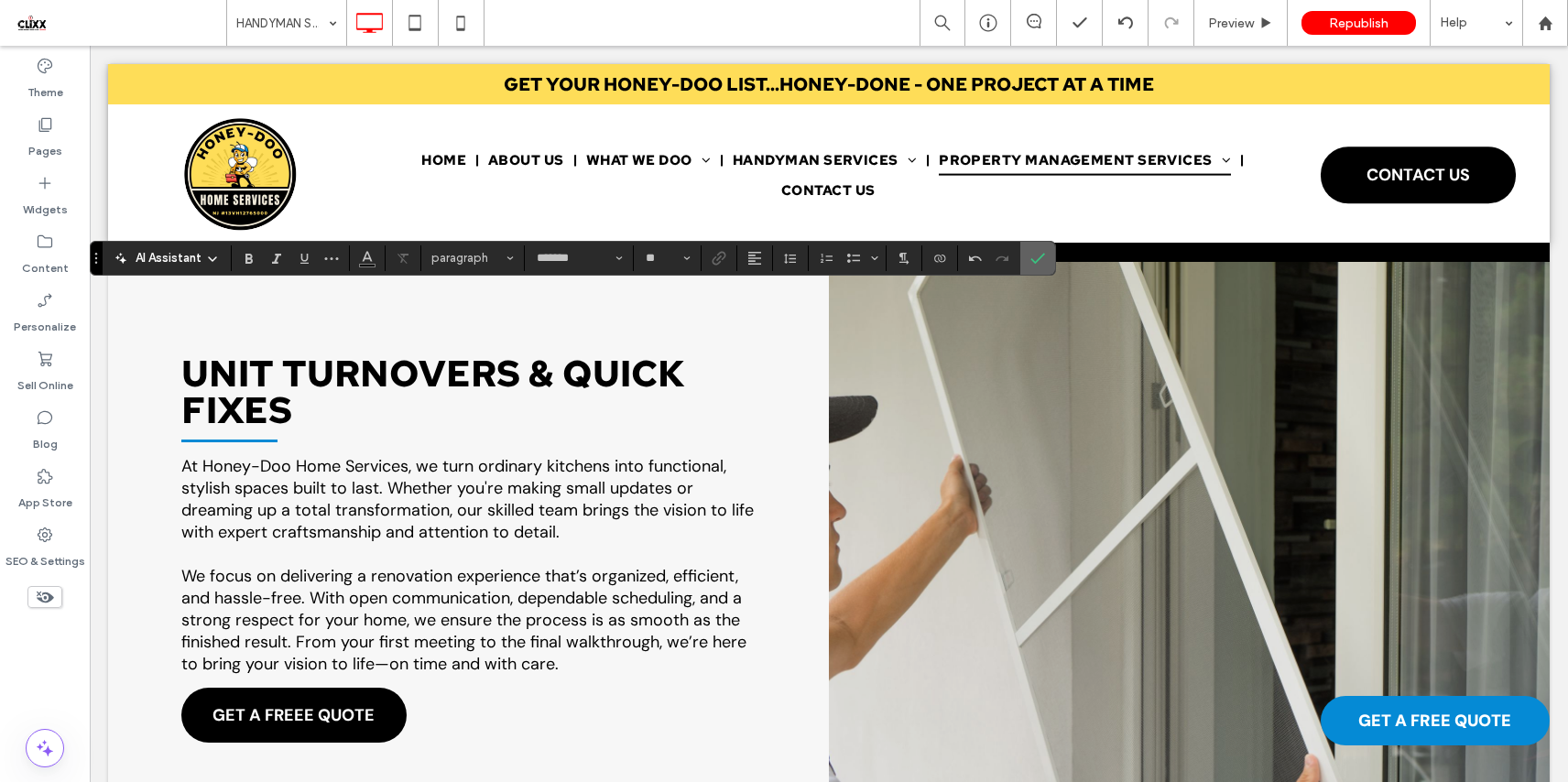
click at [1040, 256] on icon "Confirm" at bounding box center [1038, 258] width 15 height 15
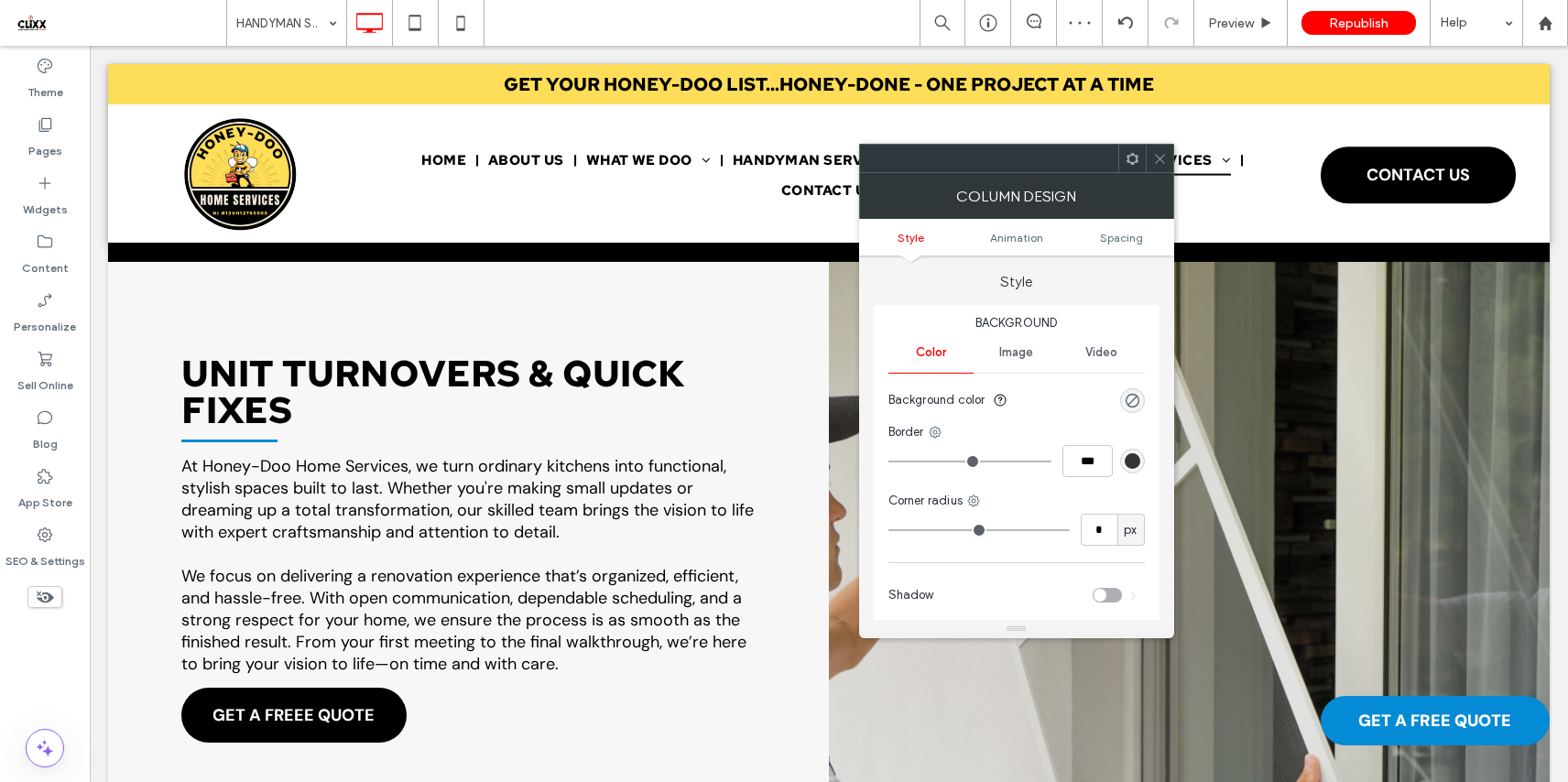
click at [1132, 159] on icon at bounding box center [1132, 158] width 14 height 14
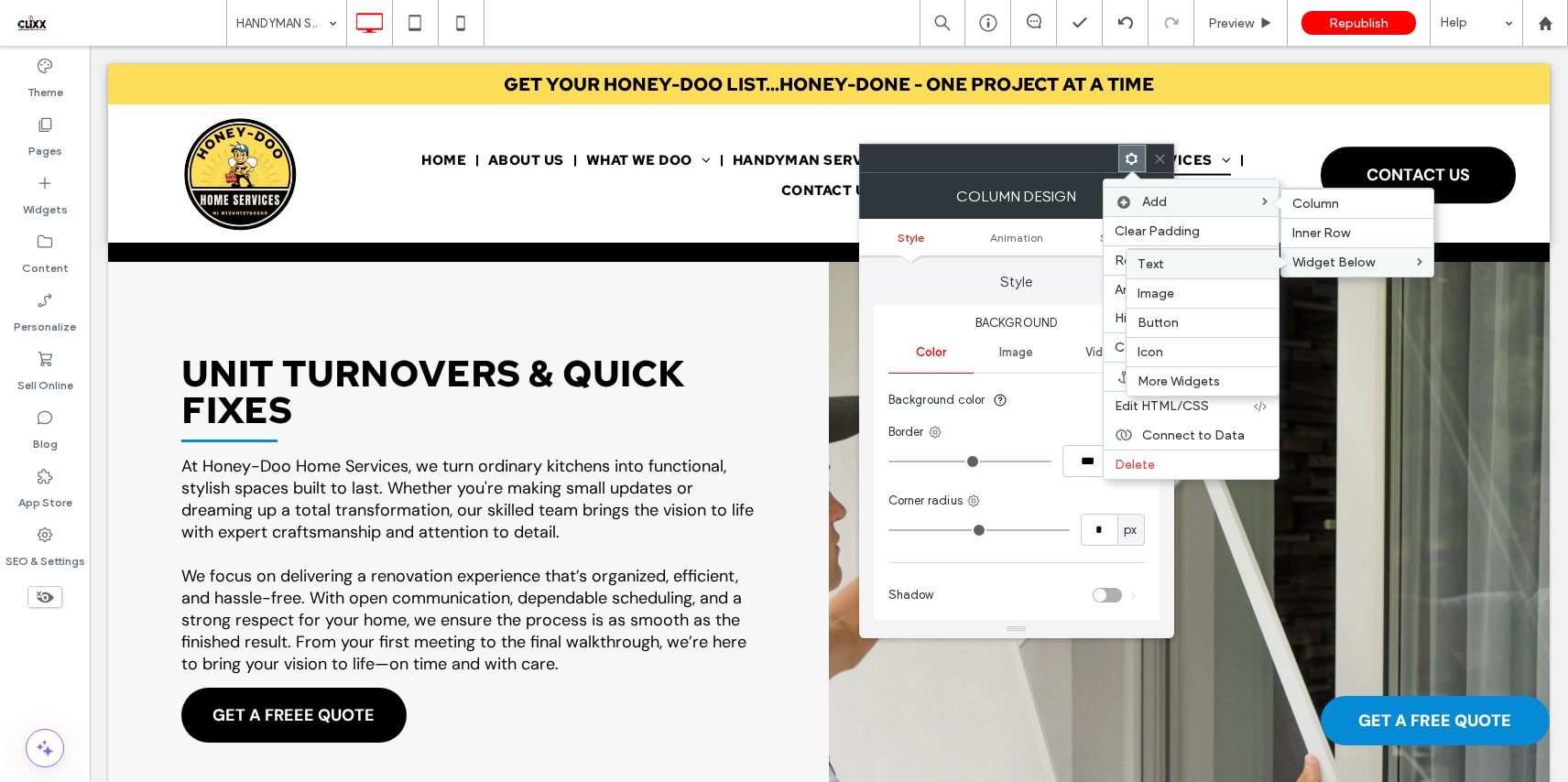
click at [1232, 262] on label "Text" at bounding box center [1202, 264] width 130 height 16
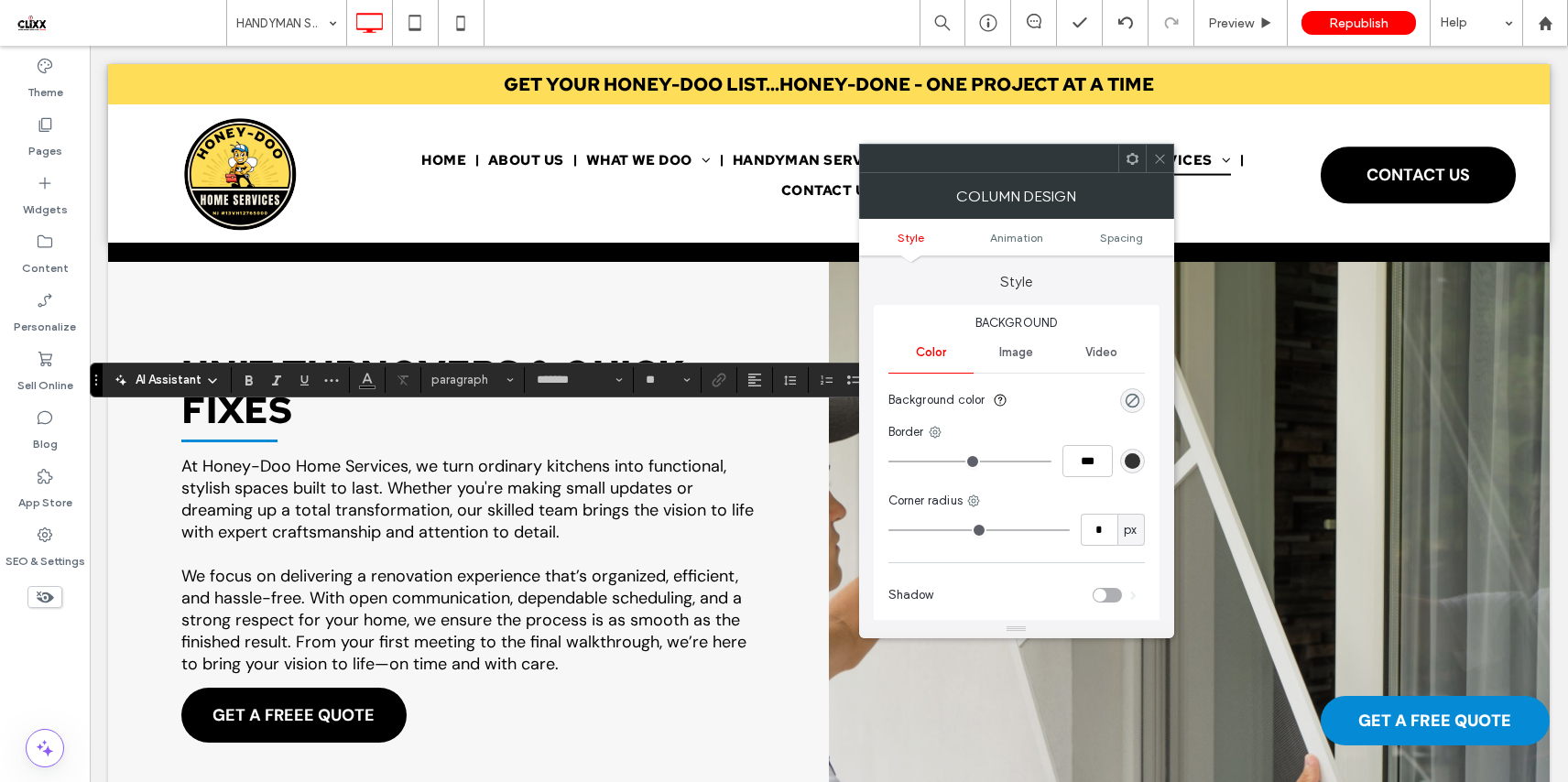
click at [1153, 155] on icon at bounding box center [1160, 158] width 14 height 14
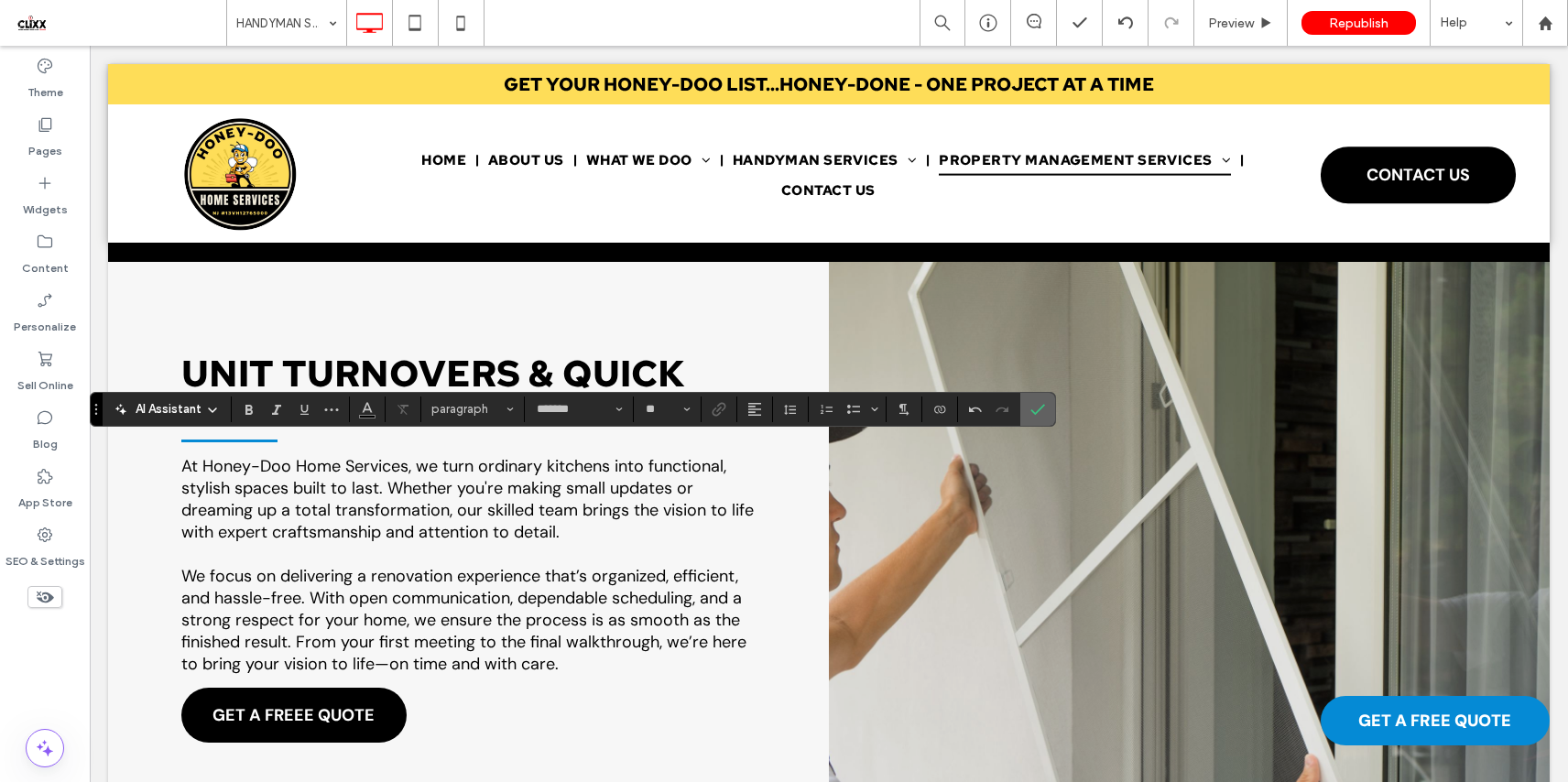
click at [1040, 409] on icon "Confirm" at bounding box center [1038, 409] width 15 height 15
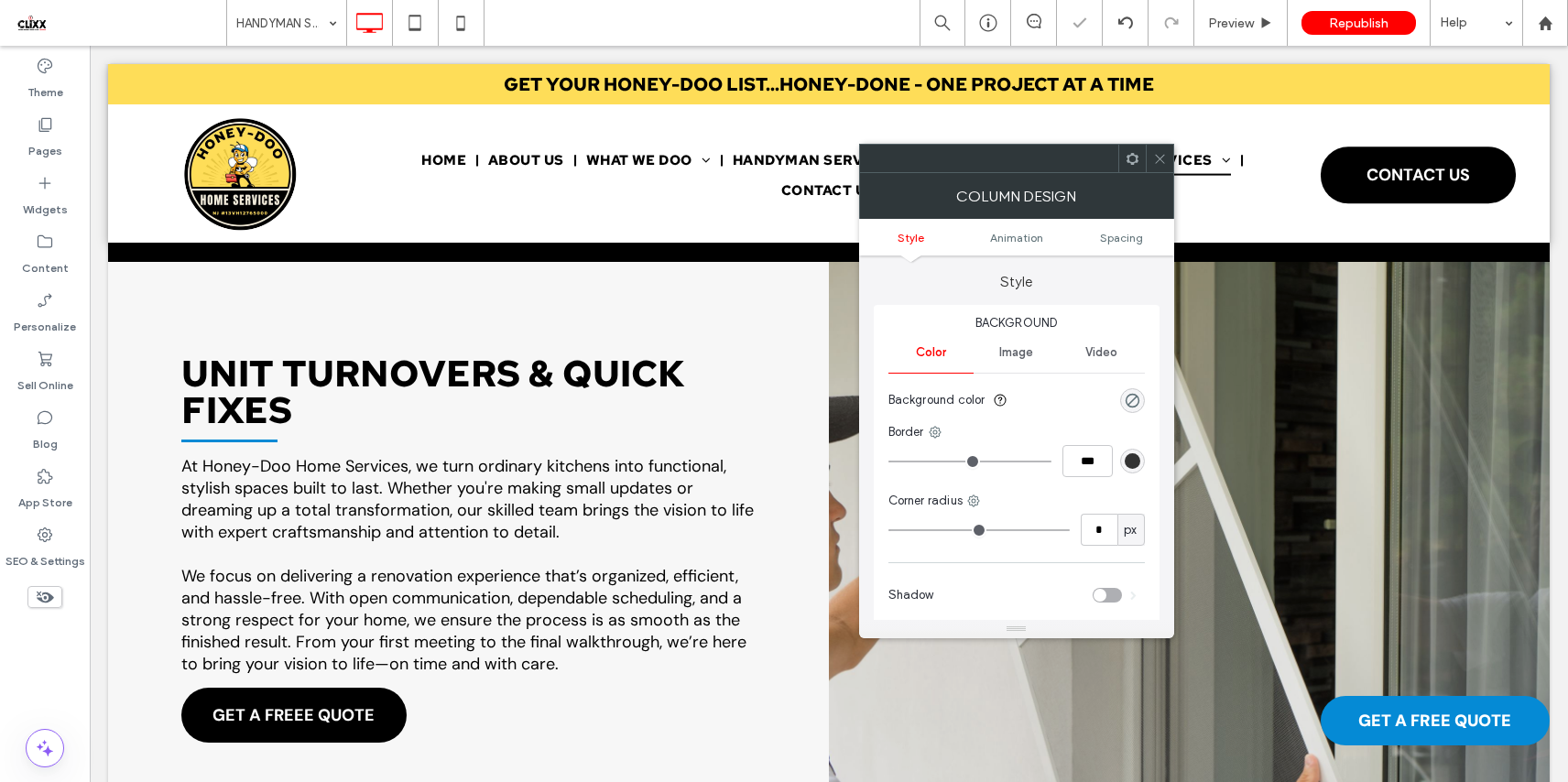
click at [1134, 160] on use at bounding box center [1131, 157] width 12 height 12
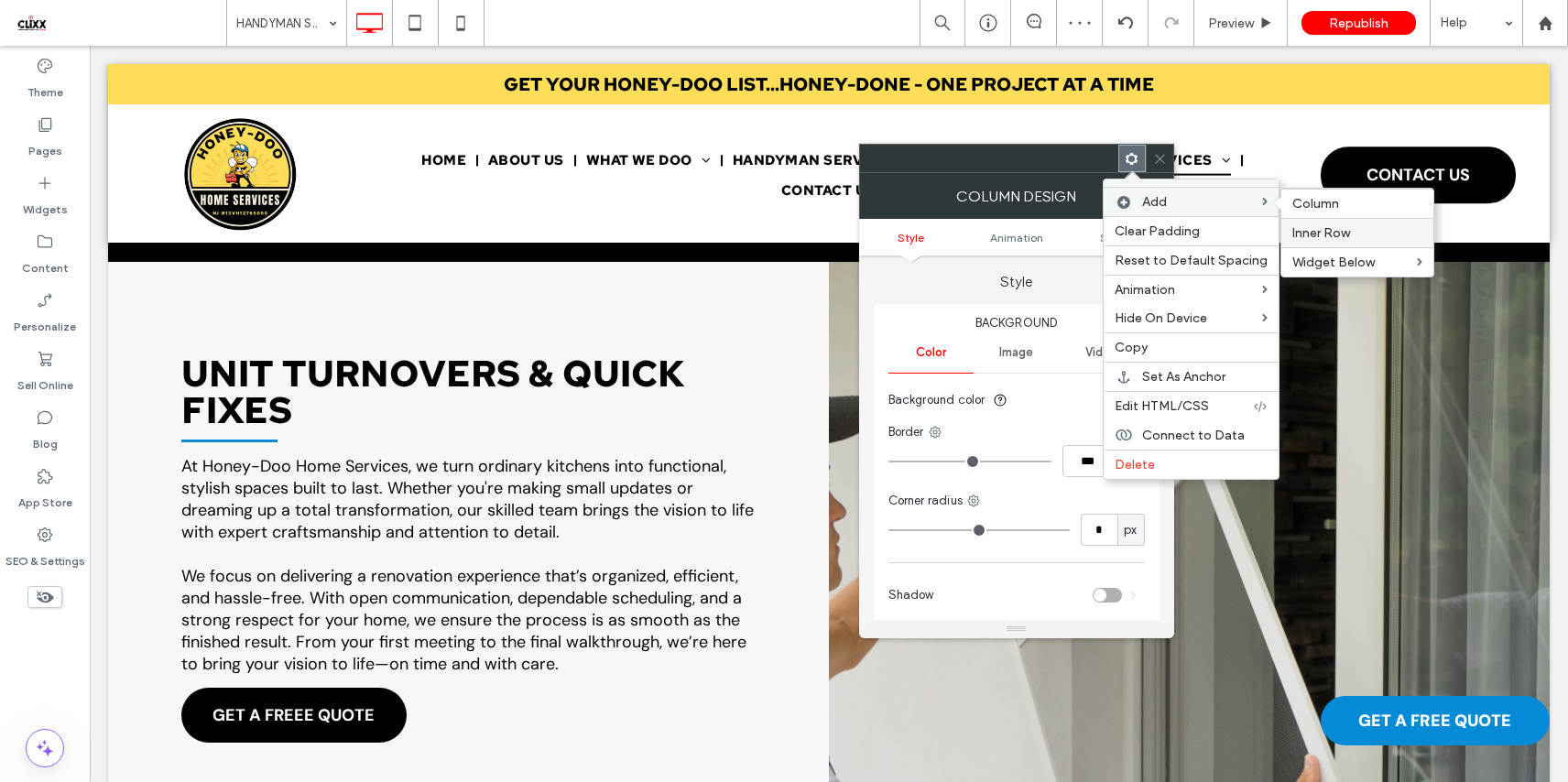
click at [1321, 227] on span "Inner Row" at bounding box center [1321, 232] width 58 height 16
click at [1165, 155] on icon at bounding box center [1160, 158] width 14 height 14
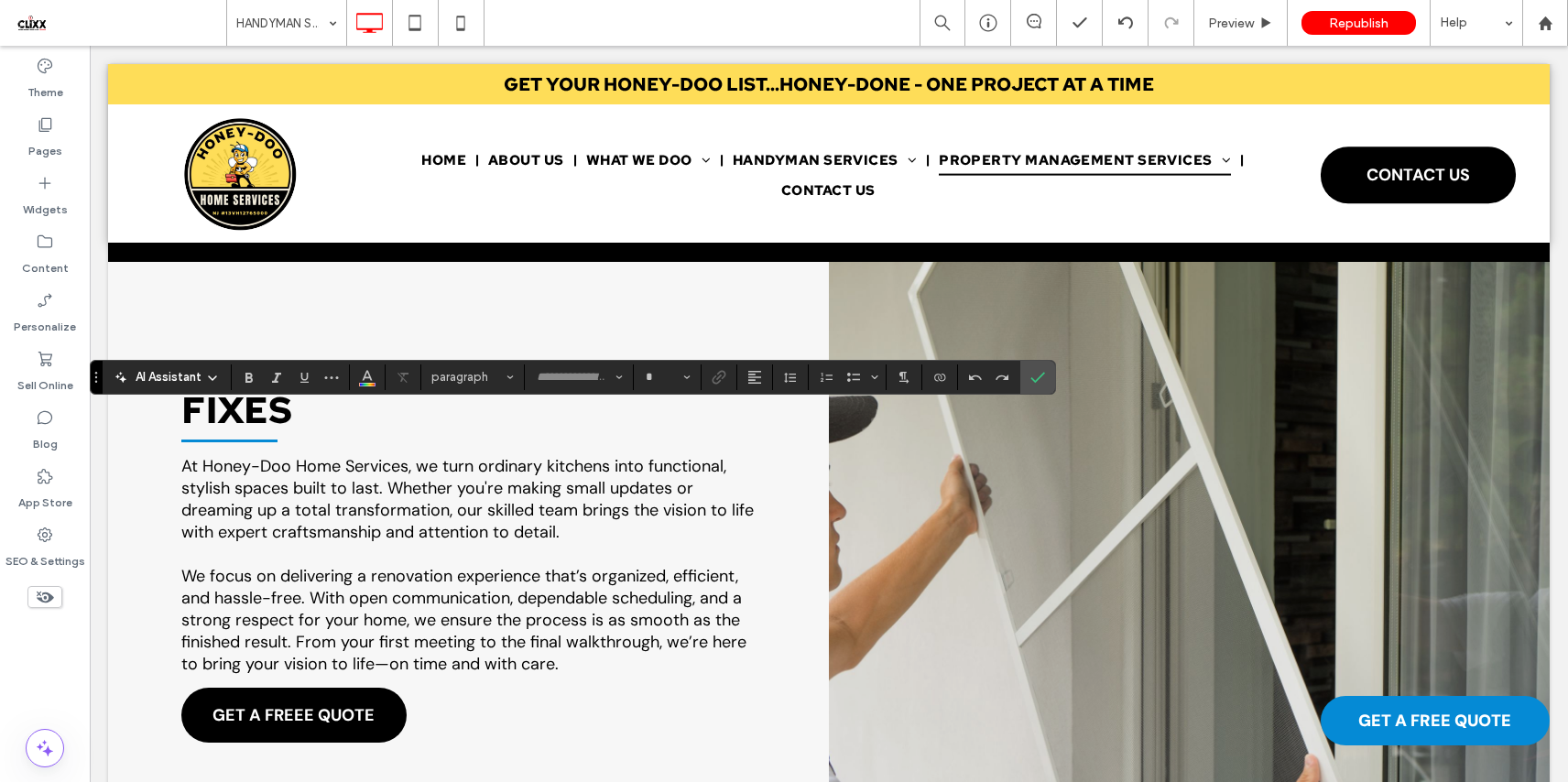
type input "*******"
type input "**"
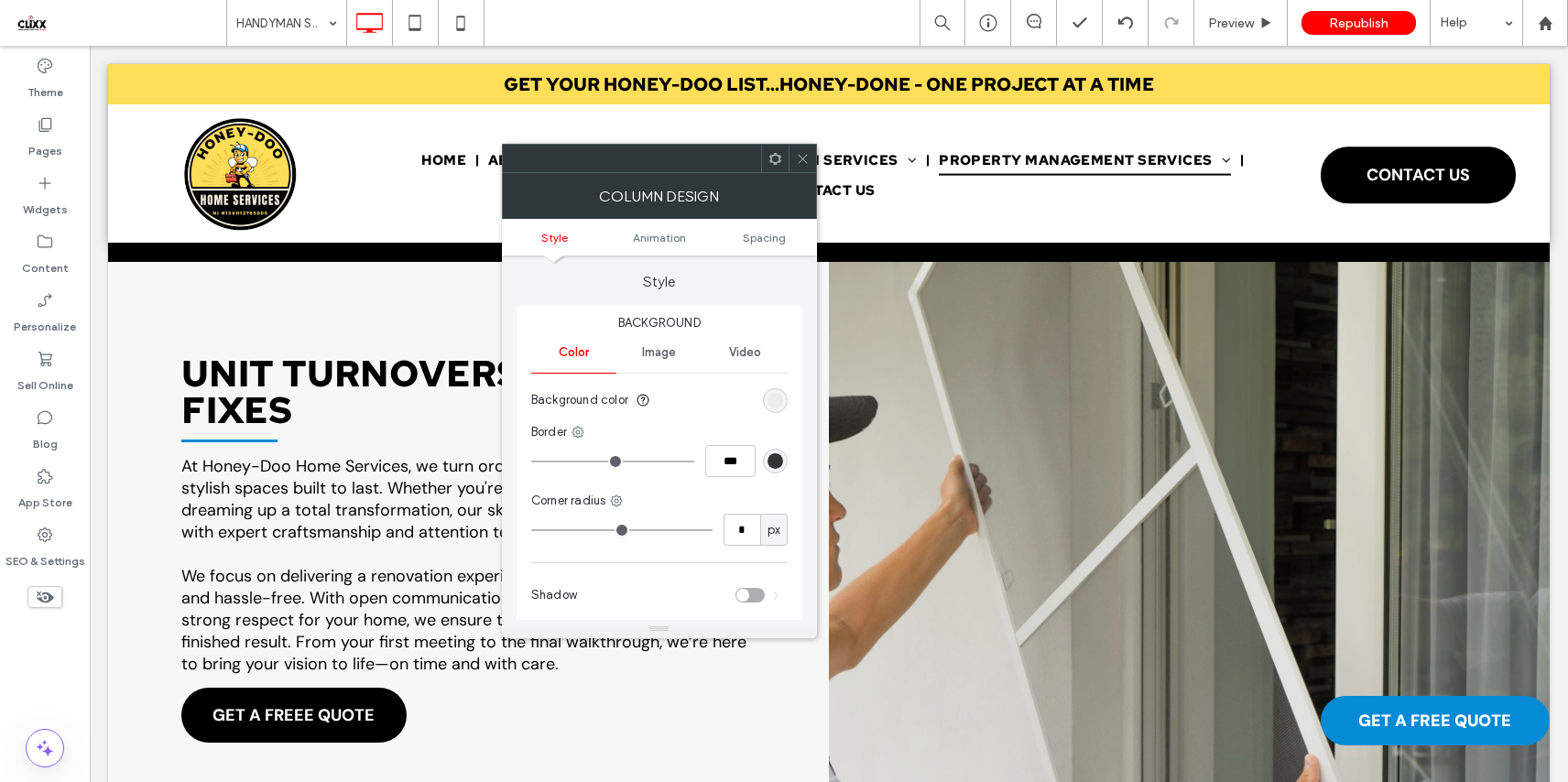
click at [781, 158] on div at bounding box center [774, 157] width 27 height 27
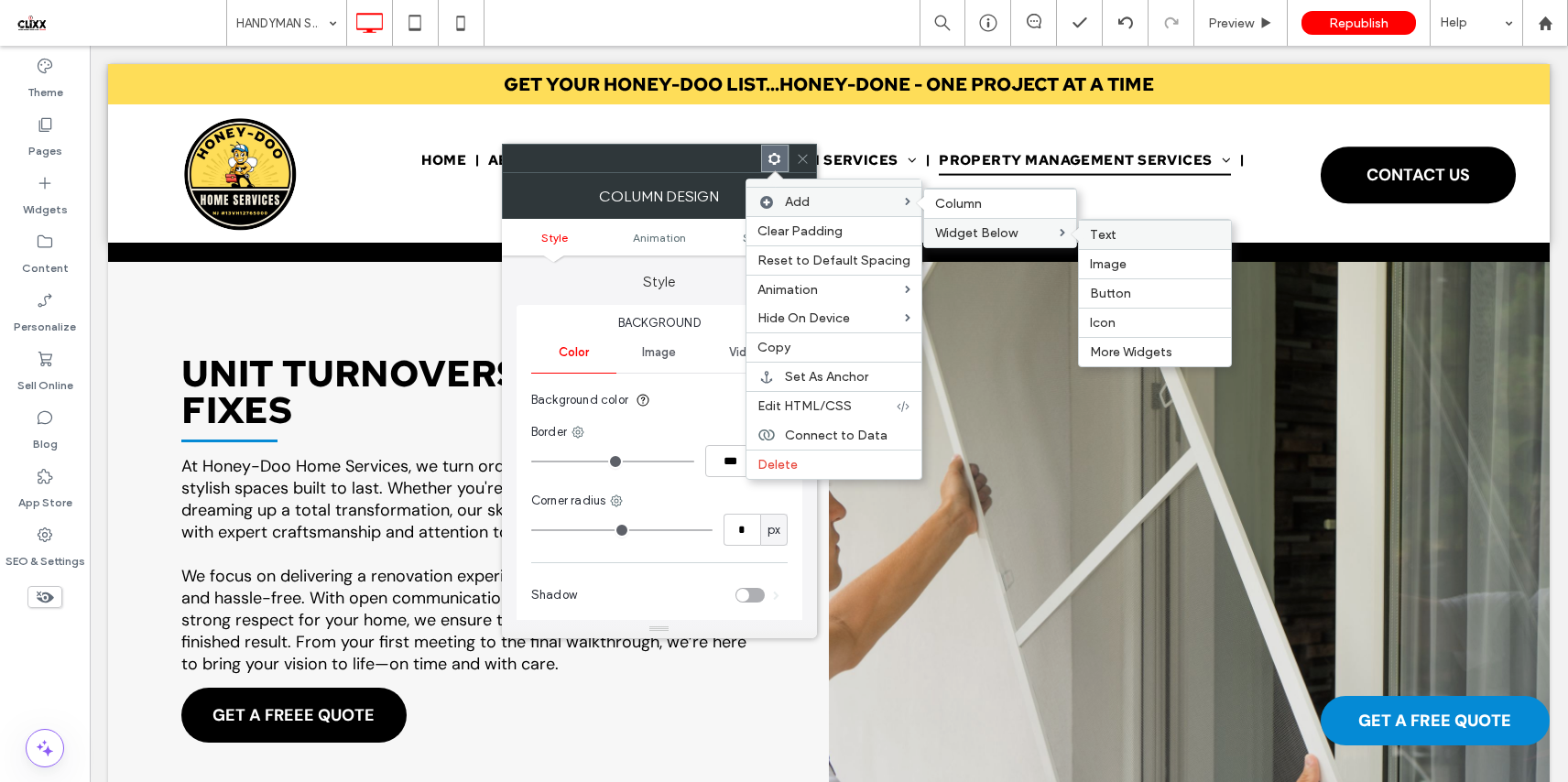
click at [1128, 236] on label "Text" at bounding box center [1154, 234] width 130 height 16
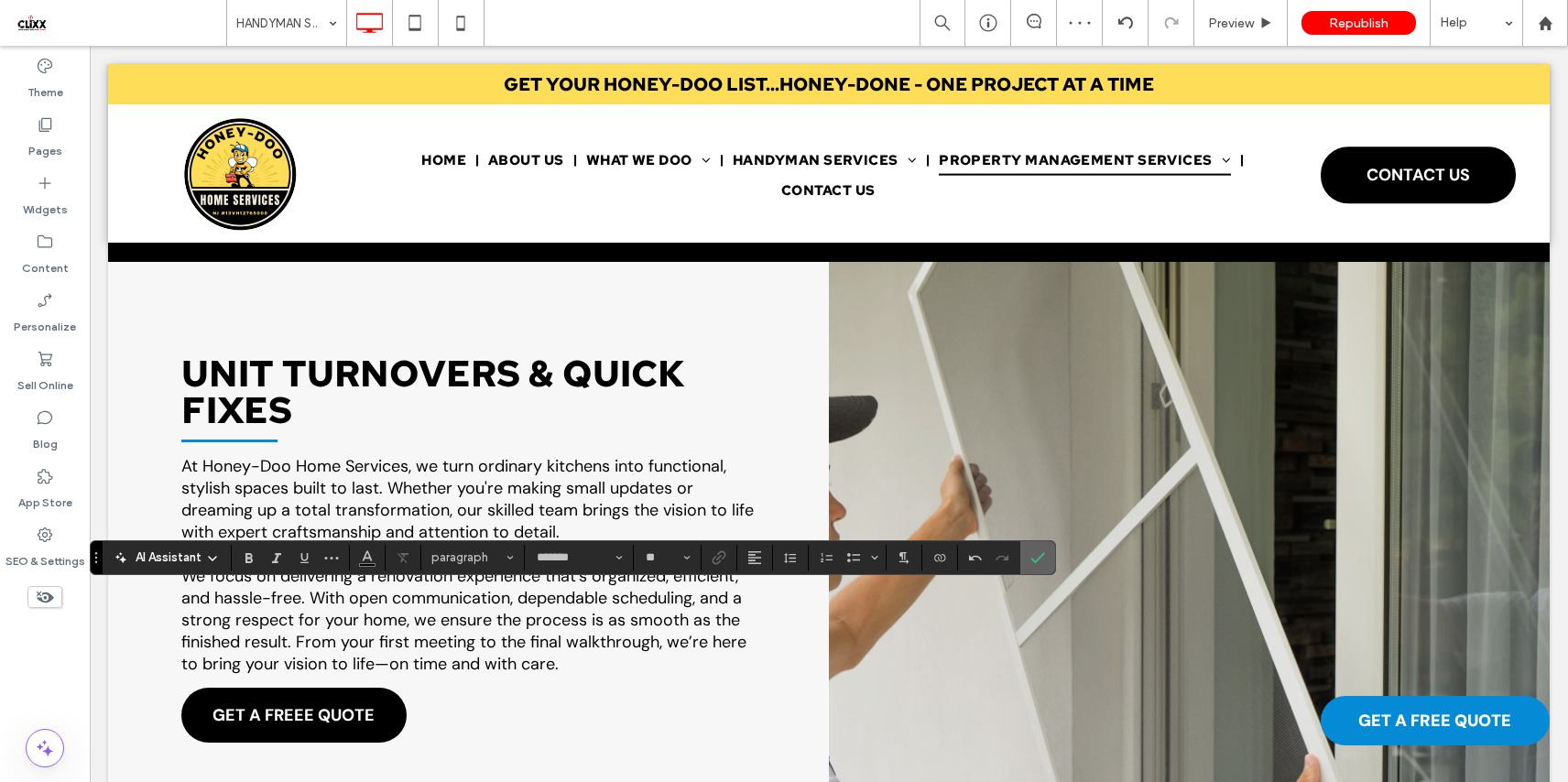
click at [1041, 555] on use "Confirm" at bounding box center [1039, 557] width 15 height 11
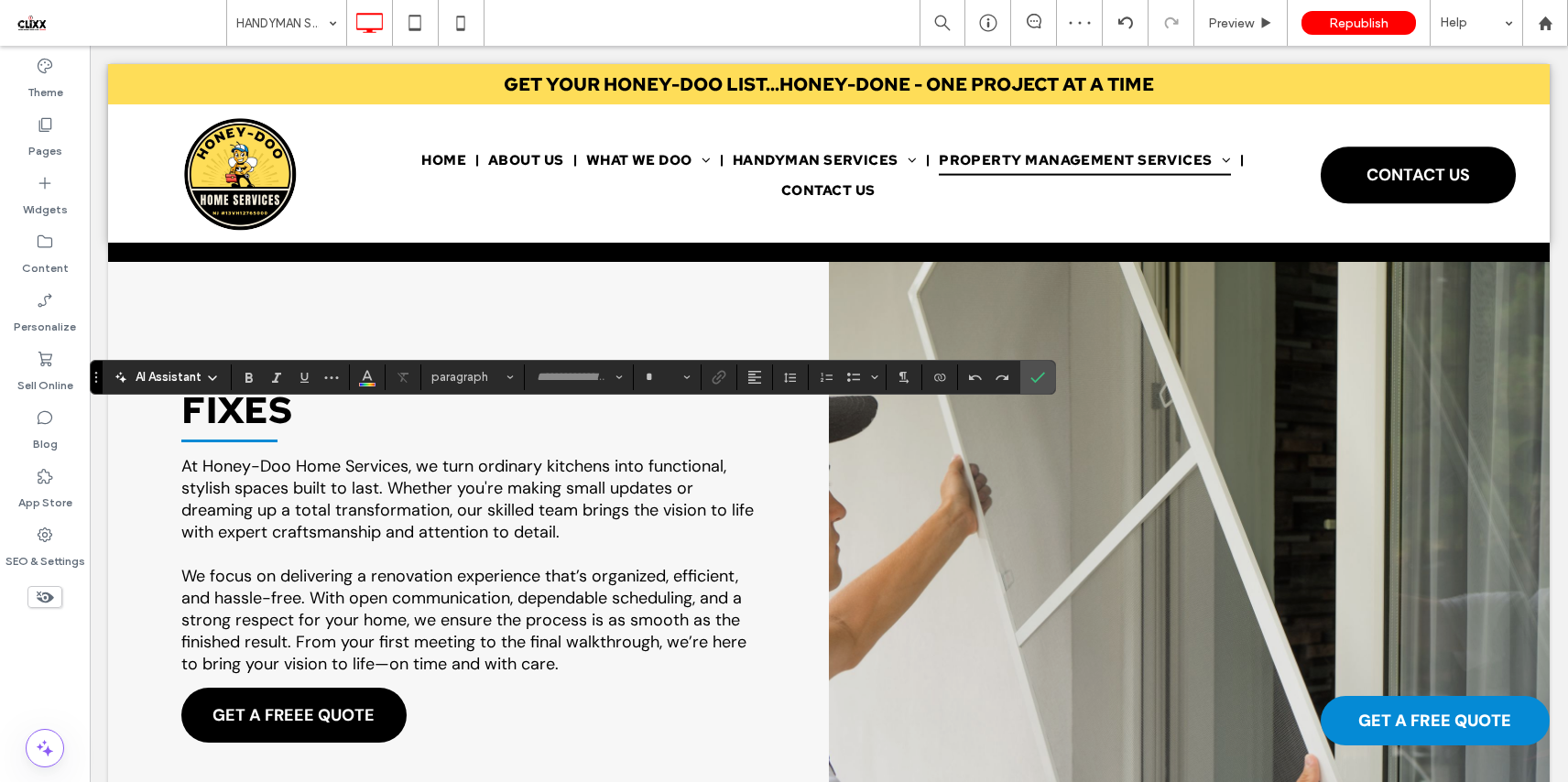
type input "*******"
type input "**"
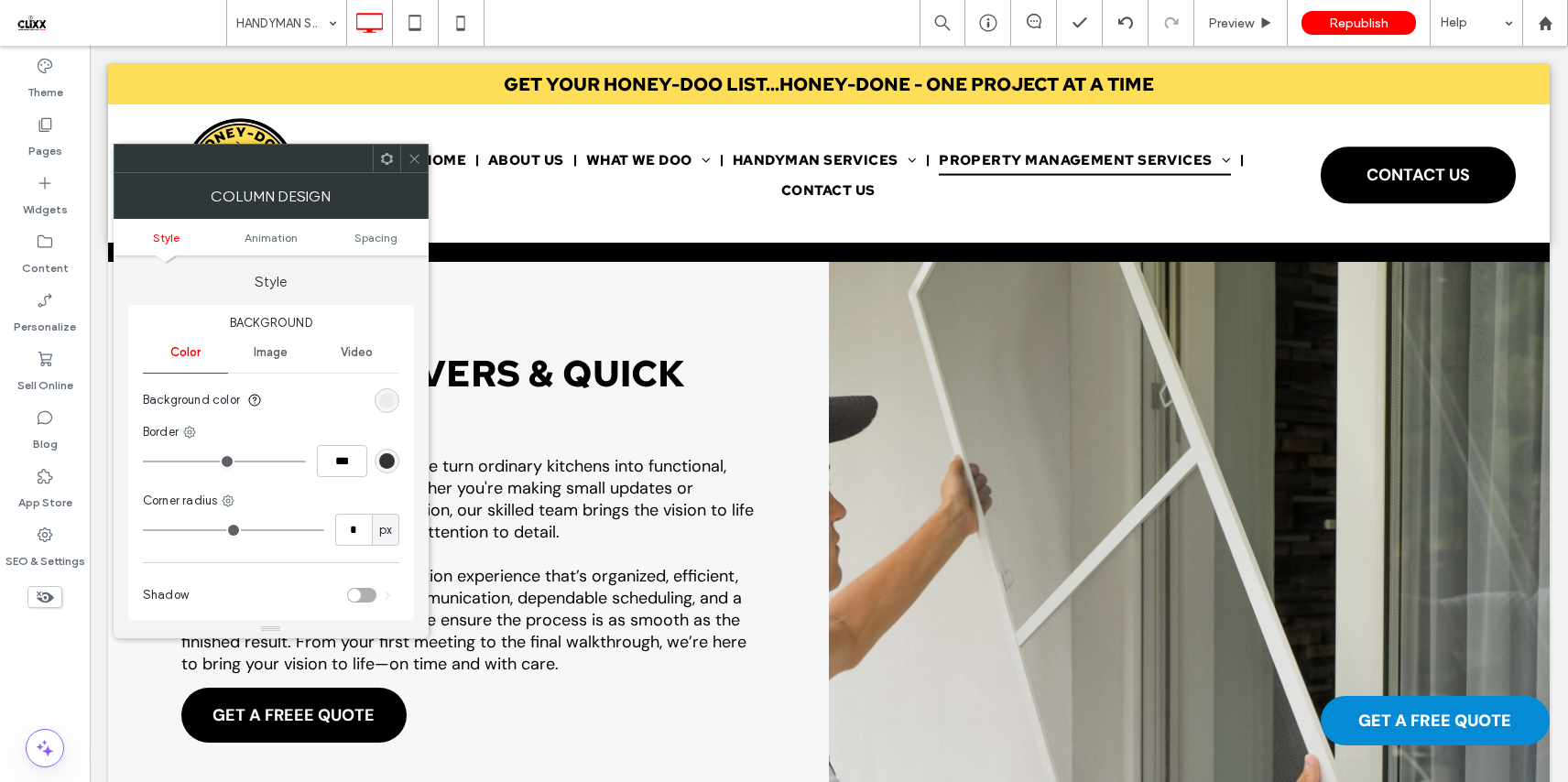
click at [389, 157] on icon at bounding box center [387, 158] width 14 height 14
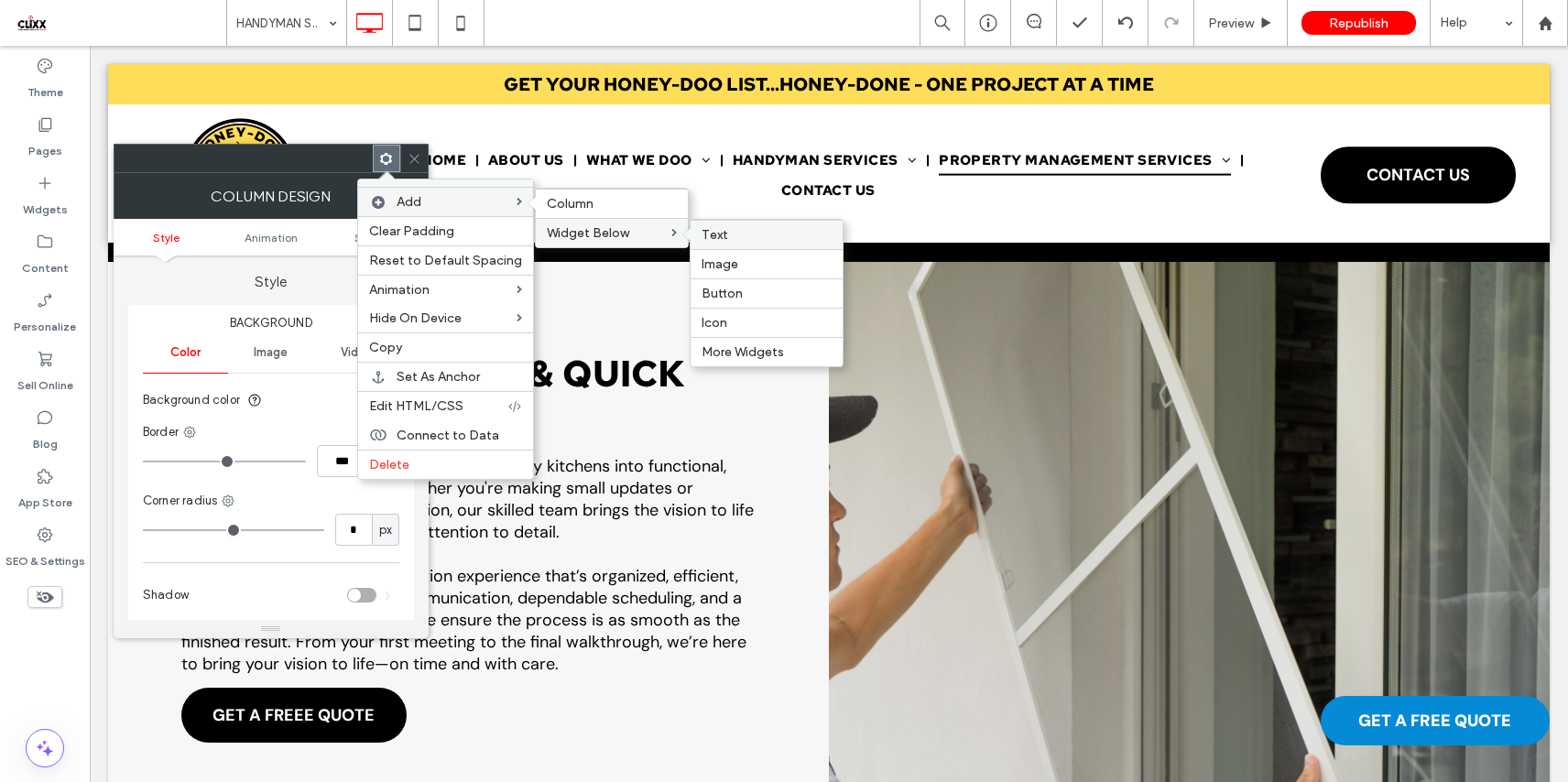
click at [760, 229] on label "Text" at bounding box center [766, 234] width 130 height 16
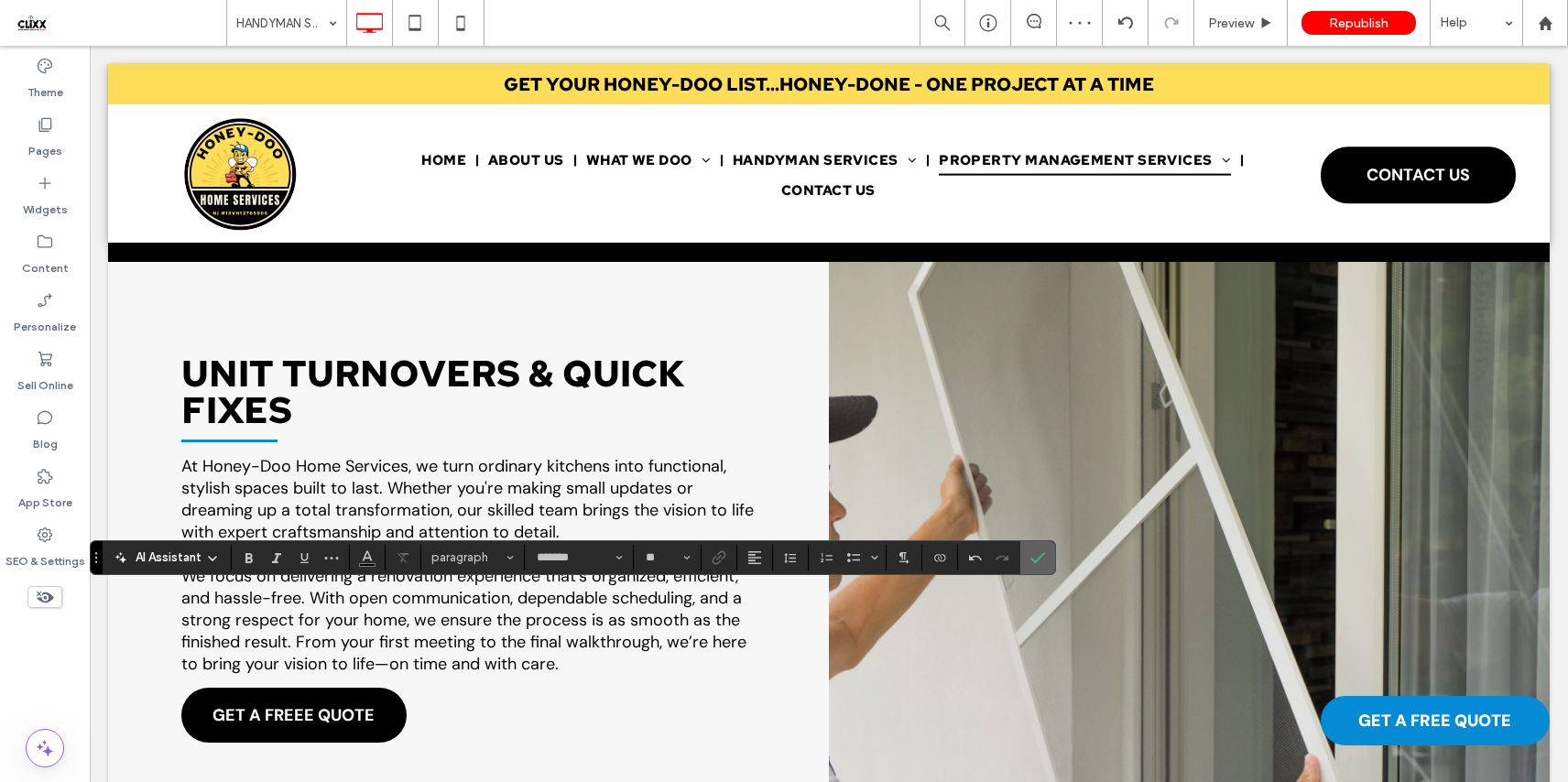
click at [1043, 553] on use "Confirm" at bounding box center [1039, 557] width 15 height 11
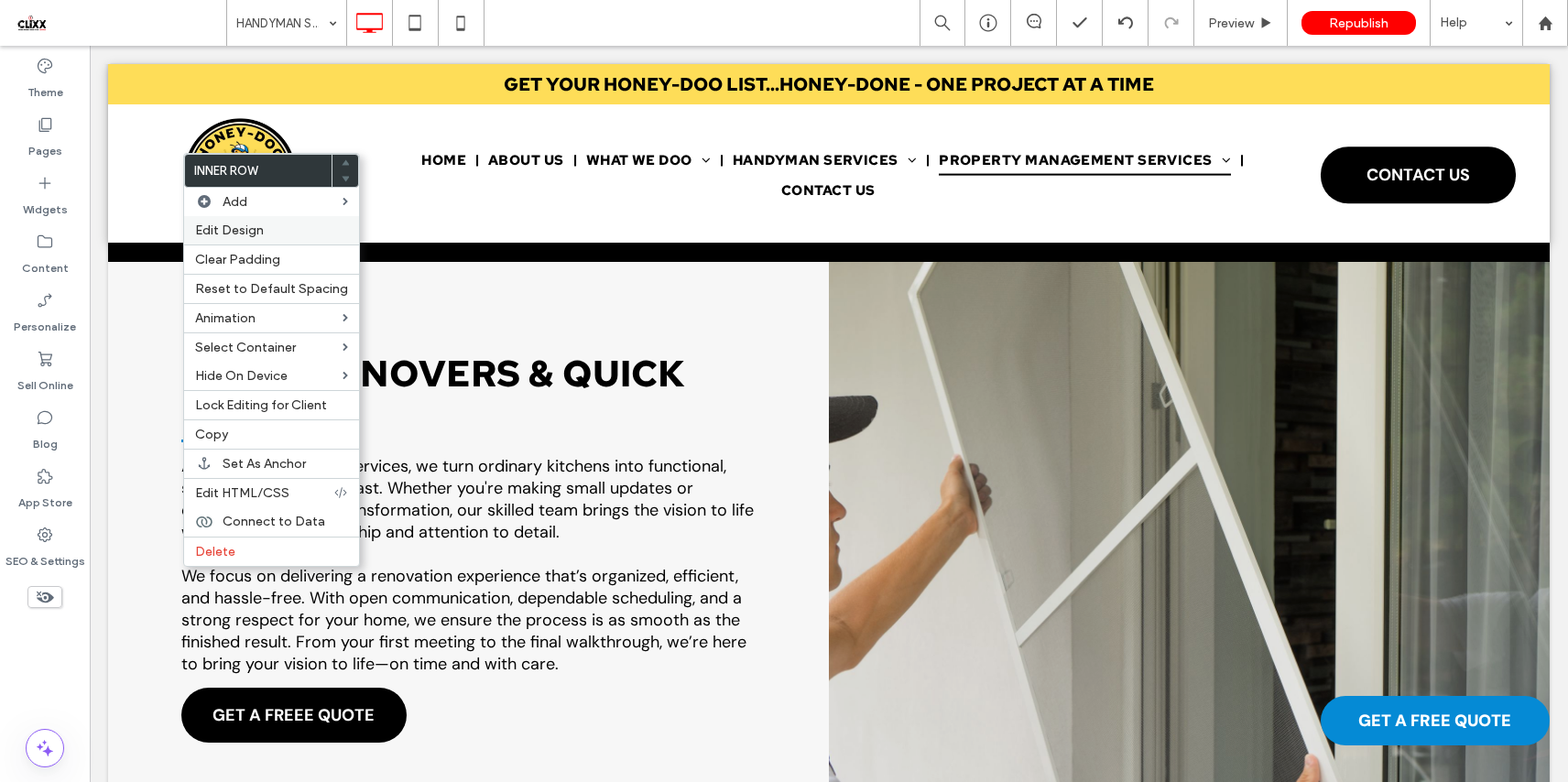
click at [257, 235] on span "Edit Design" at bounding box center [229, 230] width 68 height 16
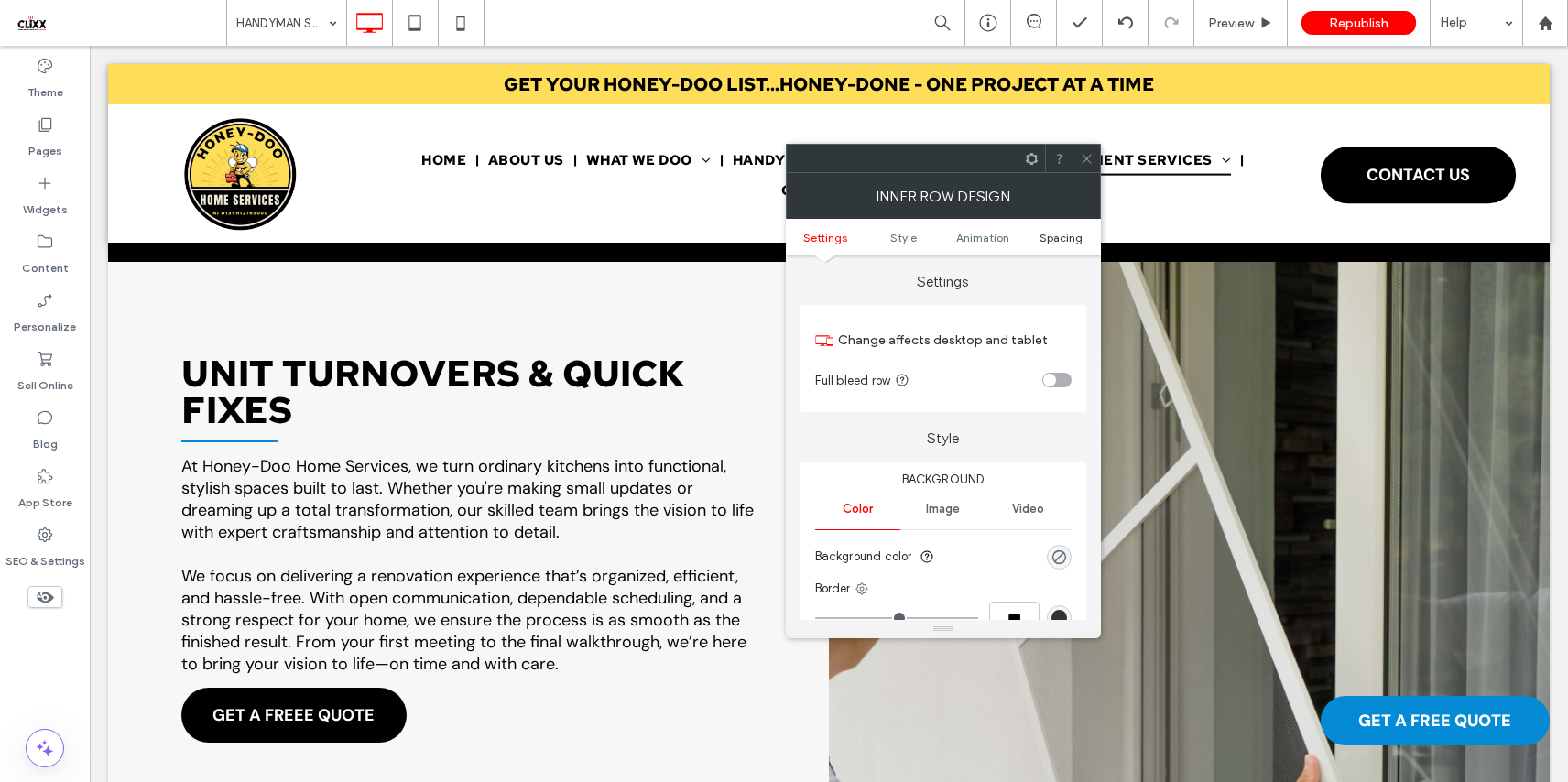
click at [1057, 230] on span "Spacing" at bounding box center [1061, 237] width 43 height 14
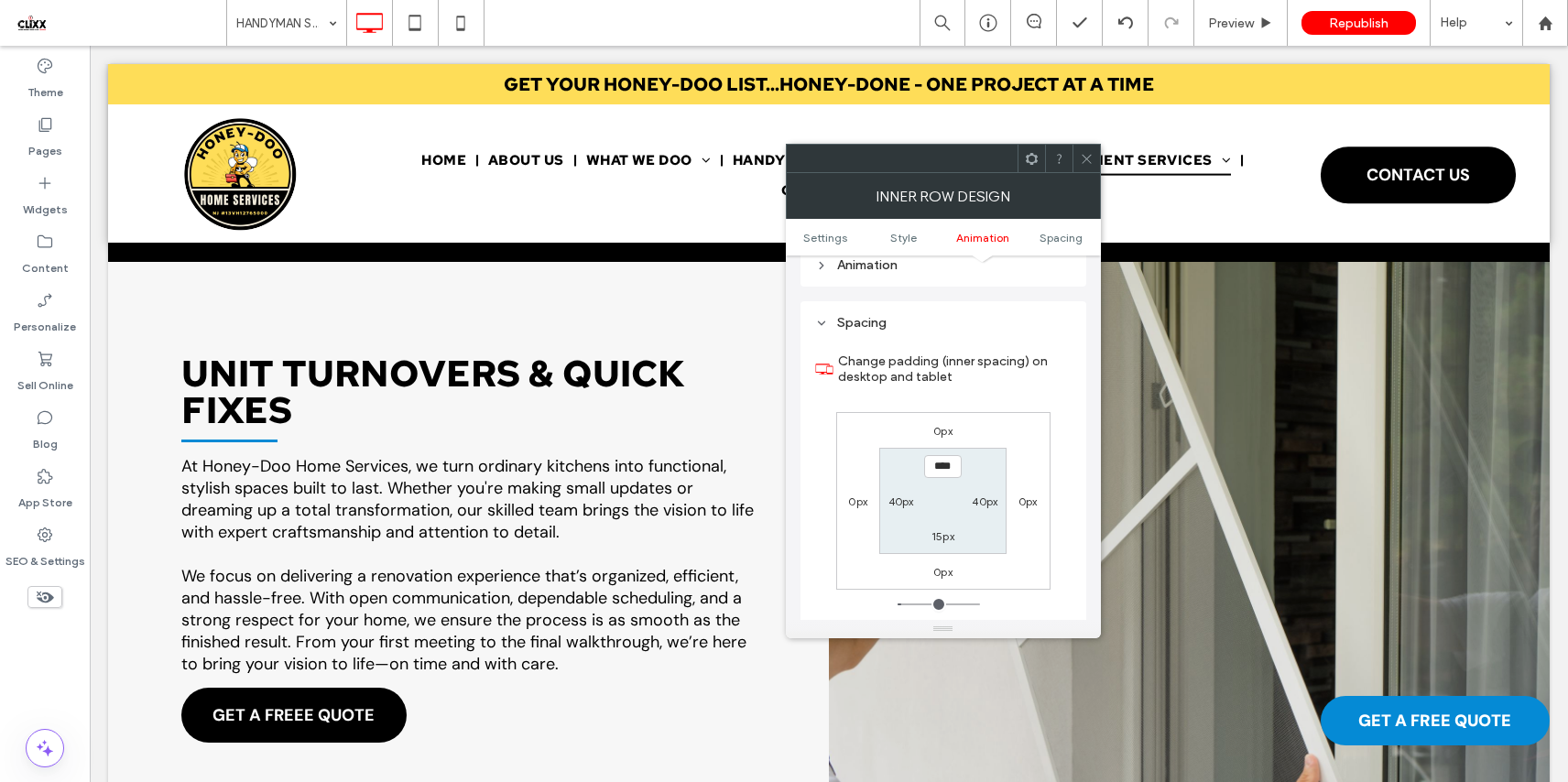
scroll to position [587, 0]
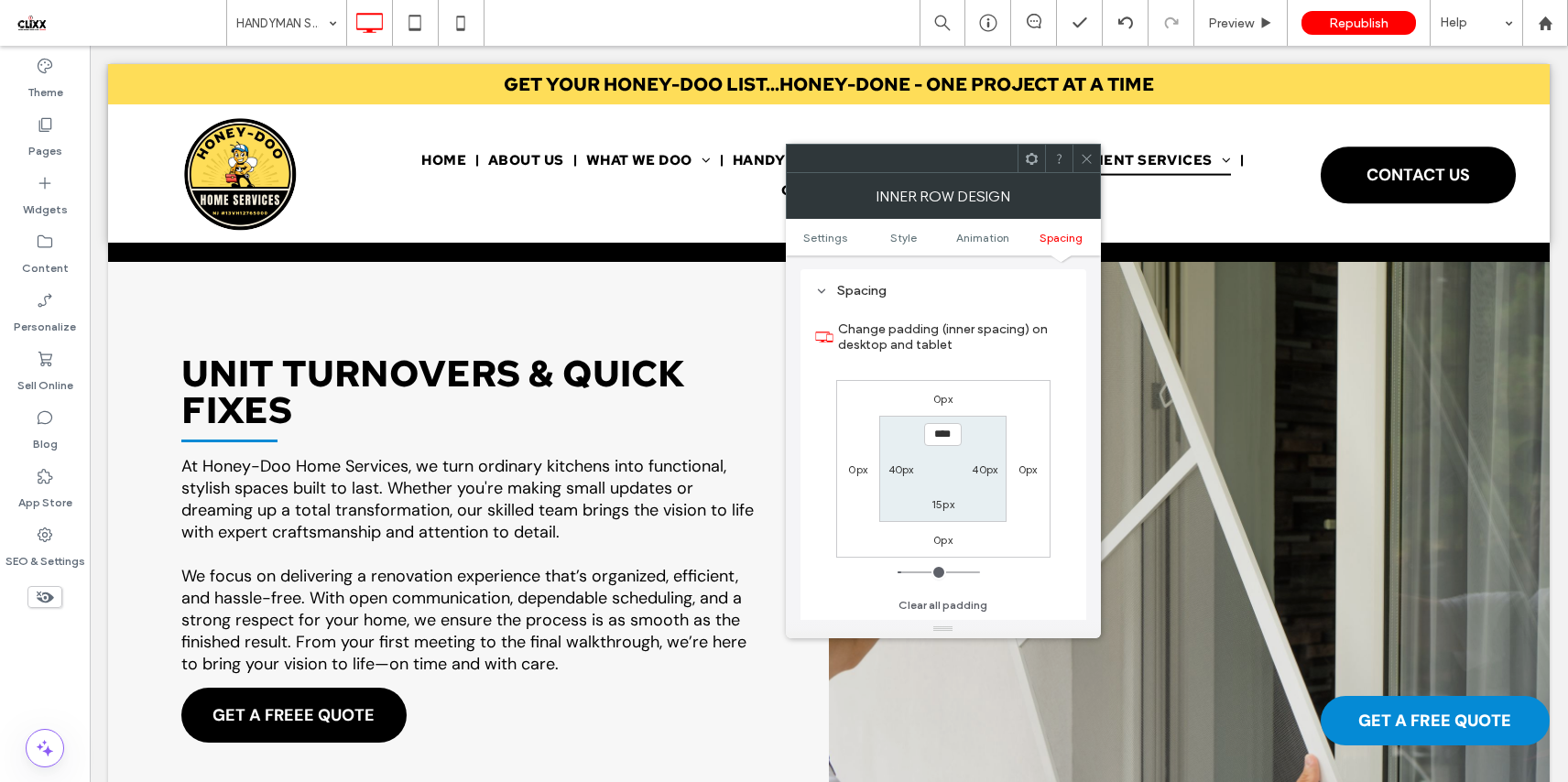
click at [900, 473] on label "40px" at bounding box center [900, 469] width 25 height 14
type input "**"
type input "*"
type input "***"
click at [990, 470] on label "40px" at bounding box center [984, 469] width 25 height 14
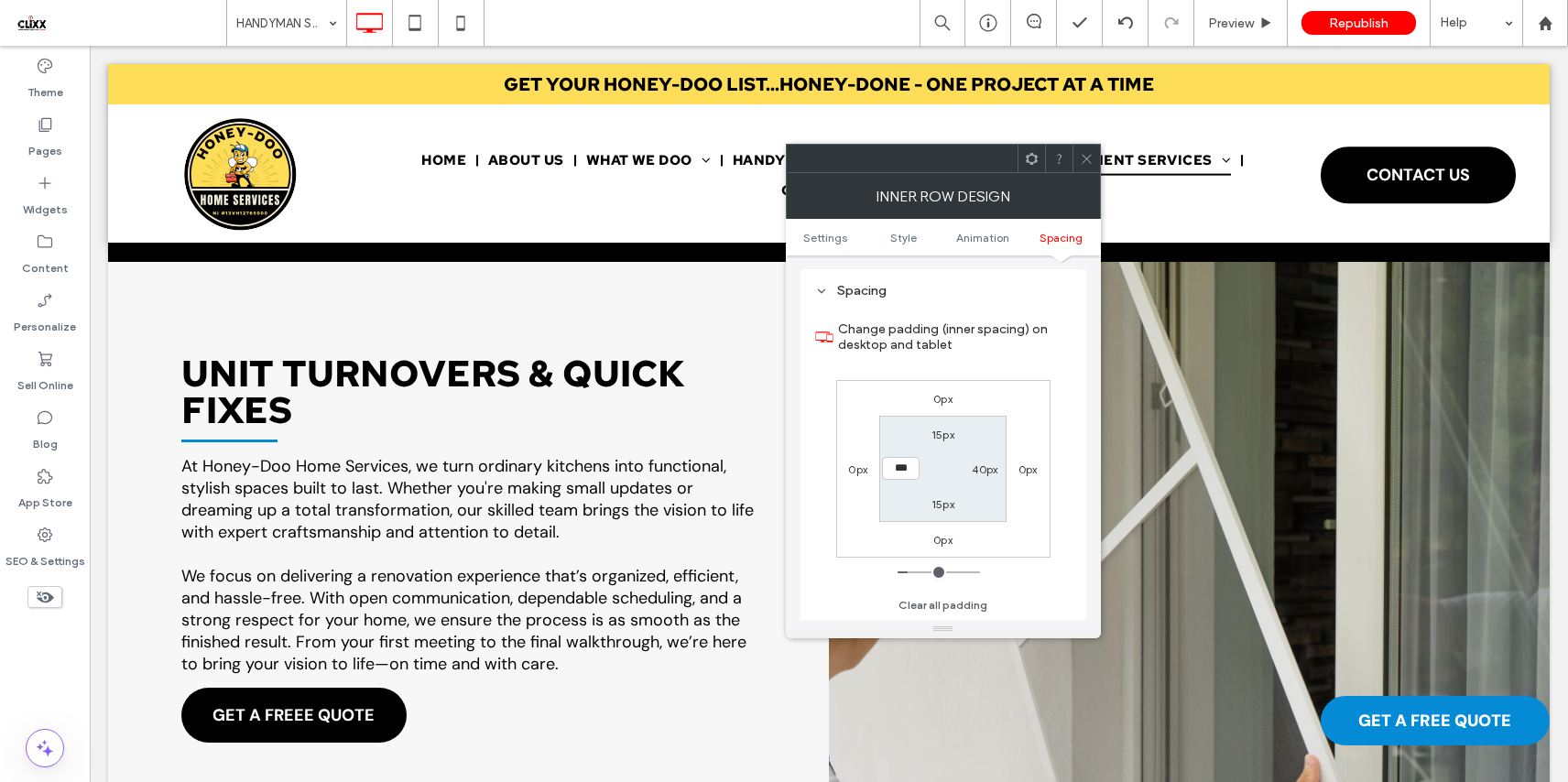
type input "**"
type input "*"
type input "***"
click at [946, 498] on label "15px" at bounding box center [942, 504] width 22 height 14
type input "**"
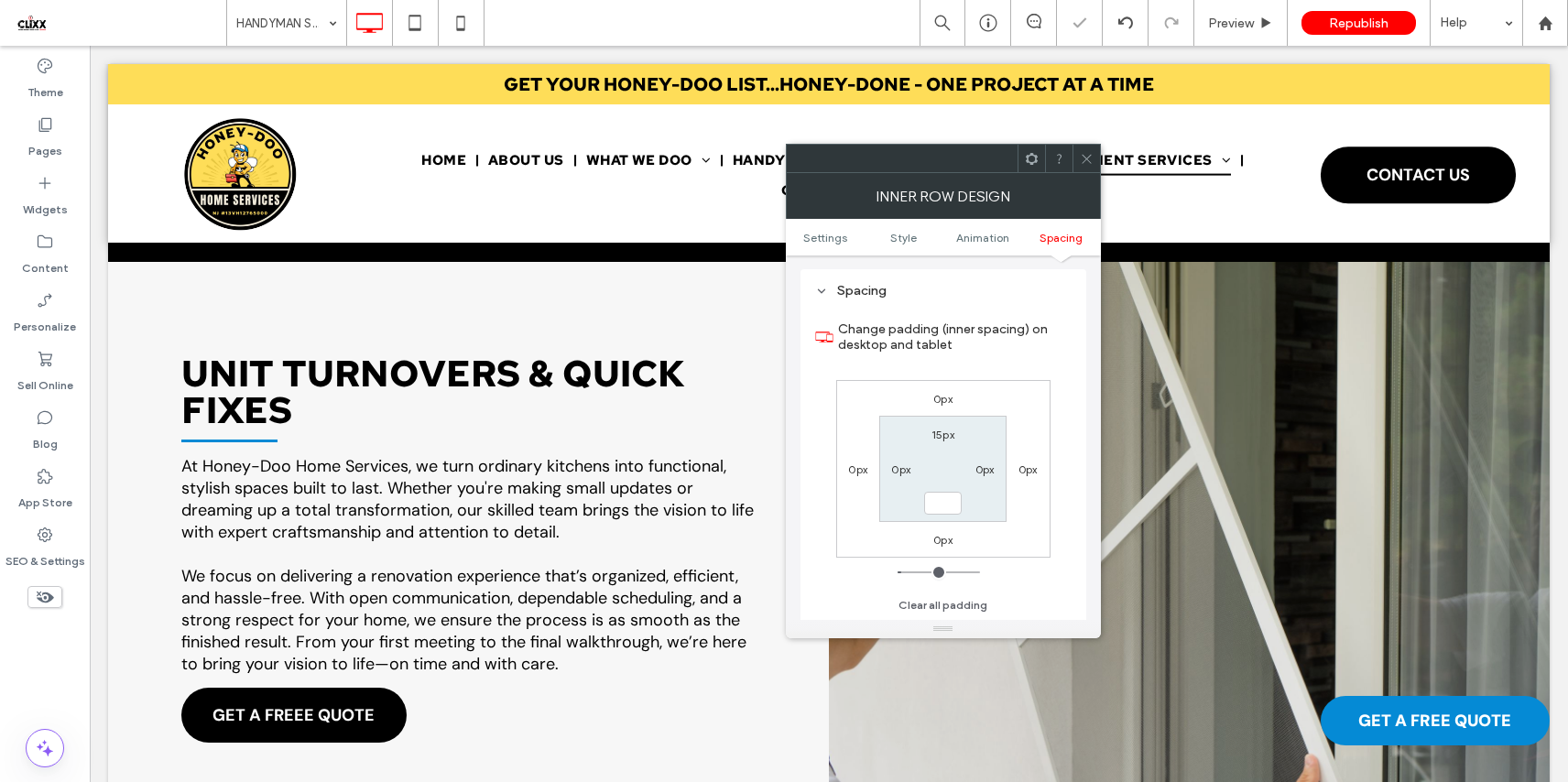
type input "*"
type input "***"
click at [947, 435] on label "15px" at bounding box center [942, 435] width 22 height 14
type input "**"
type input "*"
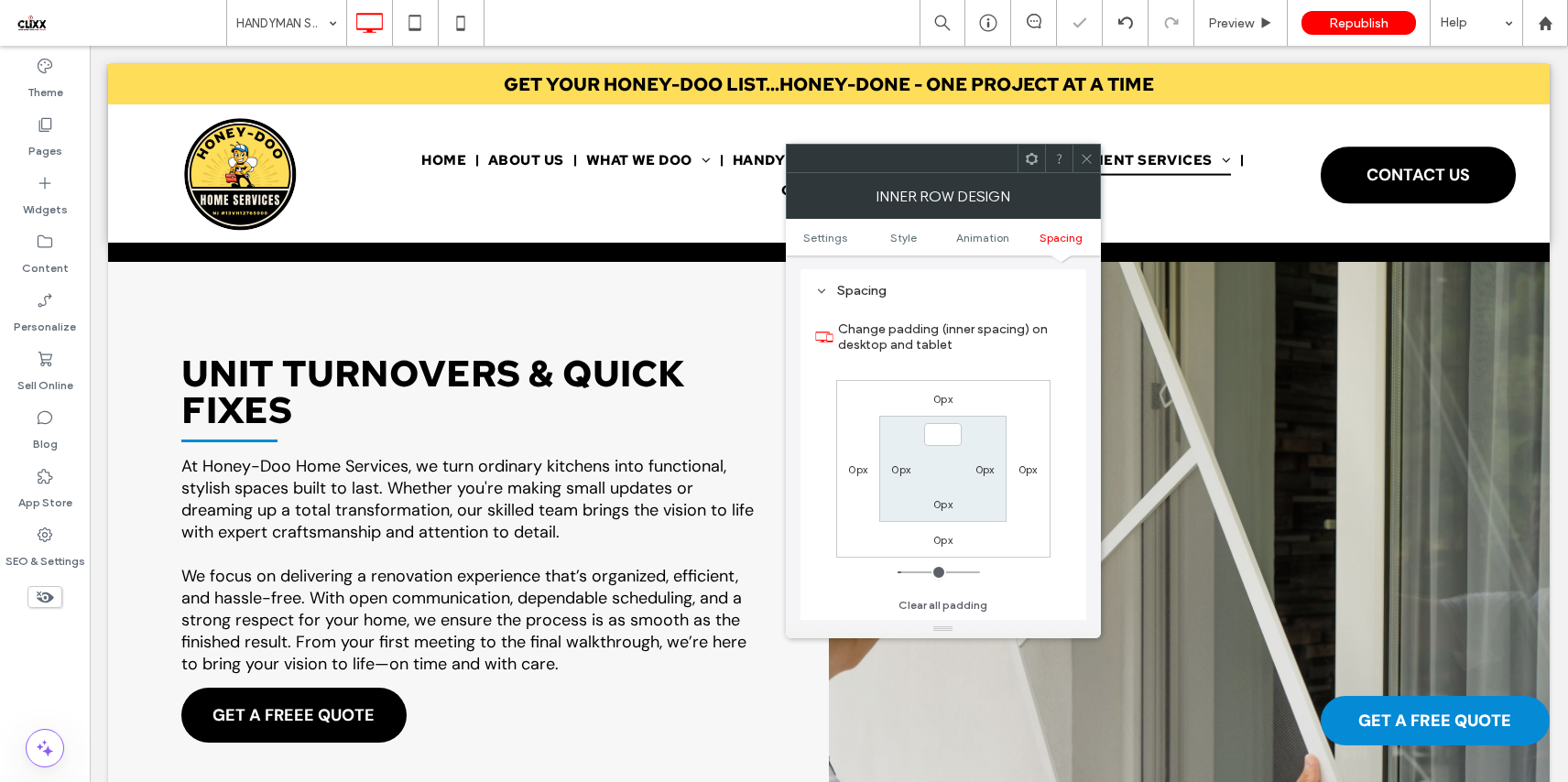
type input "***"
click at [917, 390] on div "0px 0px 0px 0px *** 0px 0px 0px" at bounding box center [943, 469] width 214 height 178
click at [1088, 148] on span at bounding box center [1087, 157] width 14 height 27
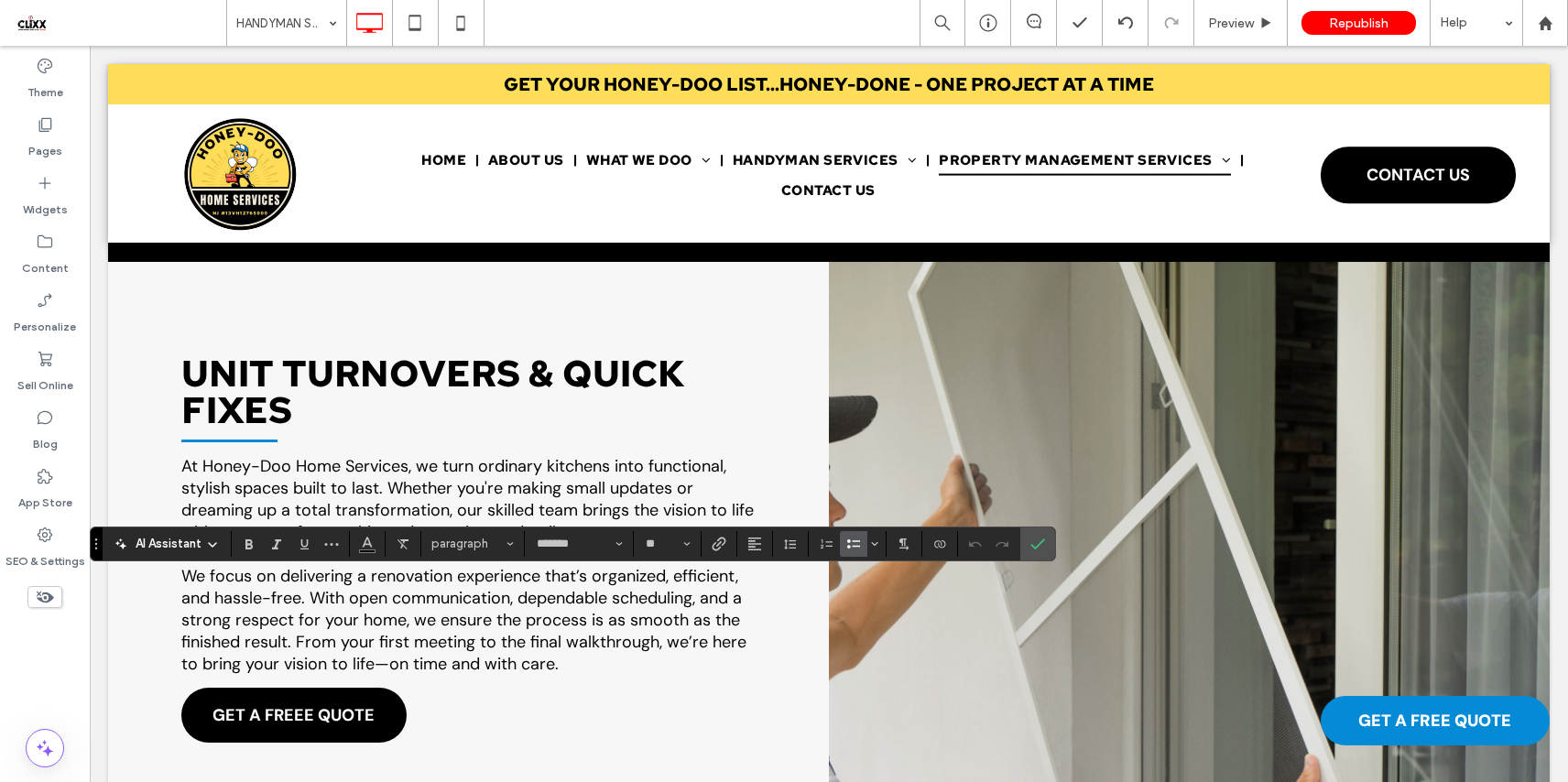
click at [853, 547] on icon "Bulleted List" at bounding box center [853, 544] width 15 height 15
click at [1045, 547] on label "Confirm" at bounding box center [1037, 543] width 27 height 33
type input "*******"
type input "**"
click at [852, 549] on icon "Bulleted List" at bounding box center [853, 544] width 15 height 15
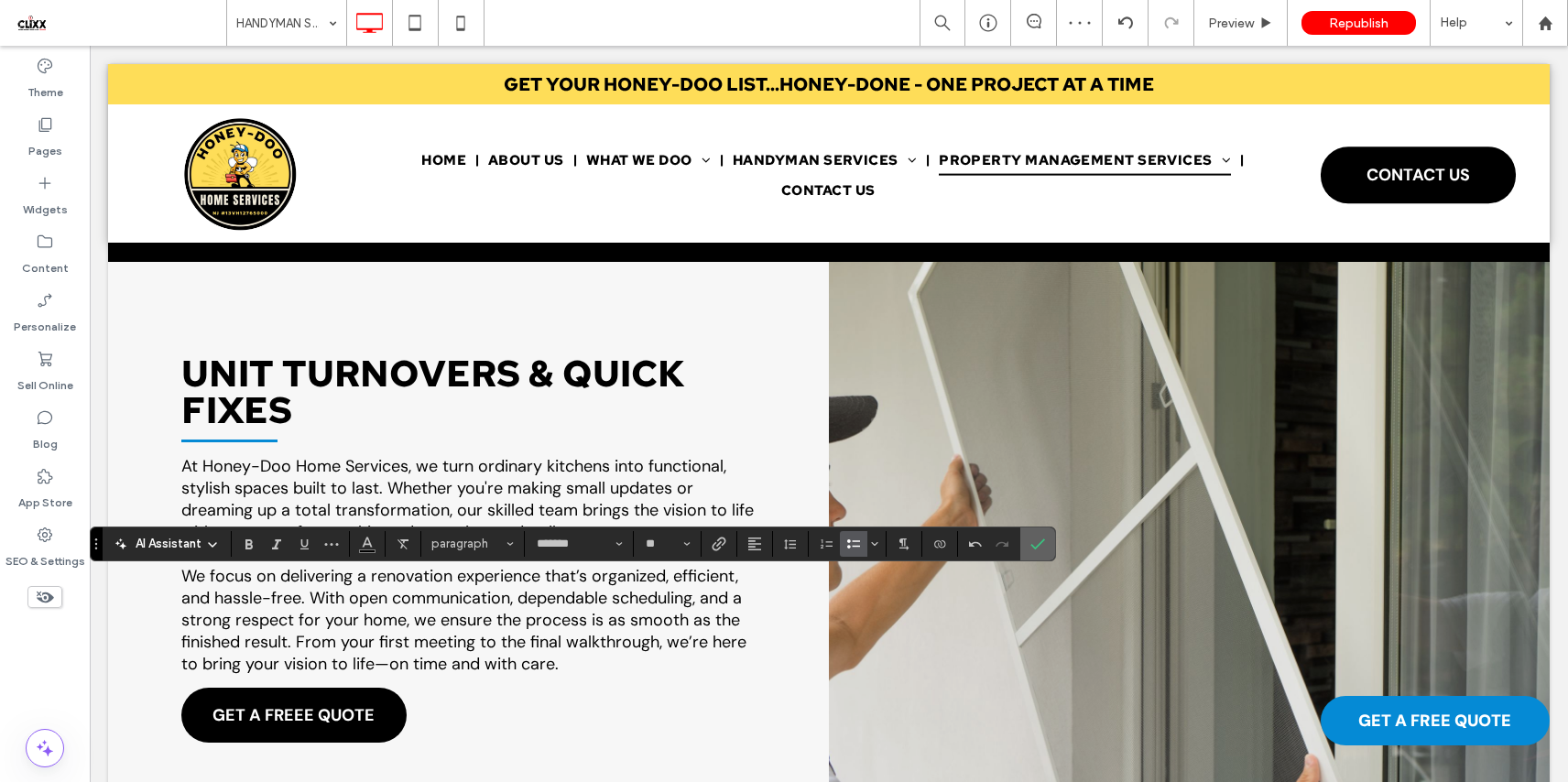
click at [1043, 552] on span "Confirm" at bounding box center [1038, 543] width 15 height 31
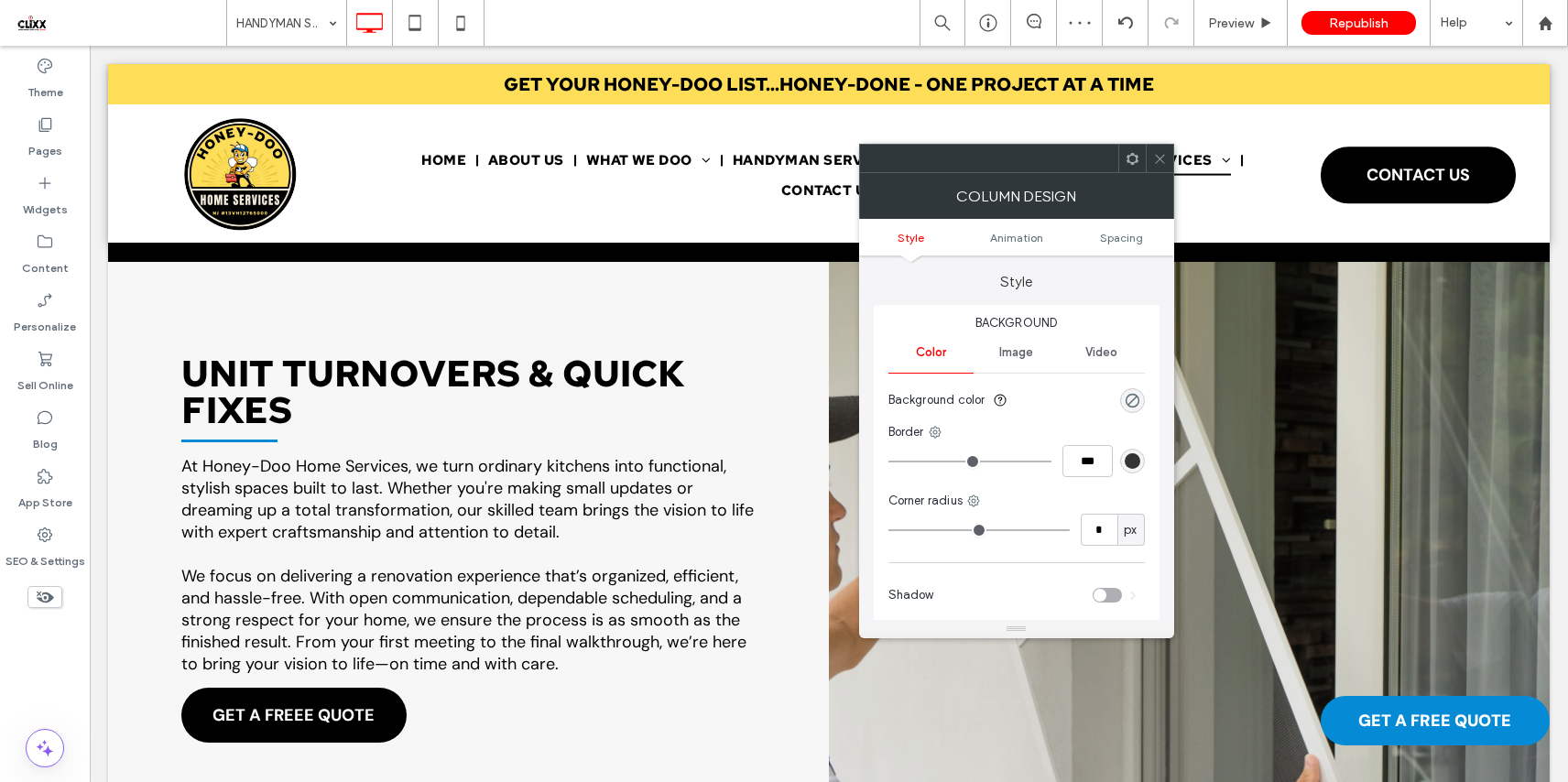
click at [1133, 150] on span at bounding box center [1132, 157] width 14 height 27
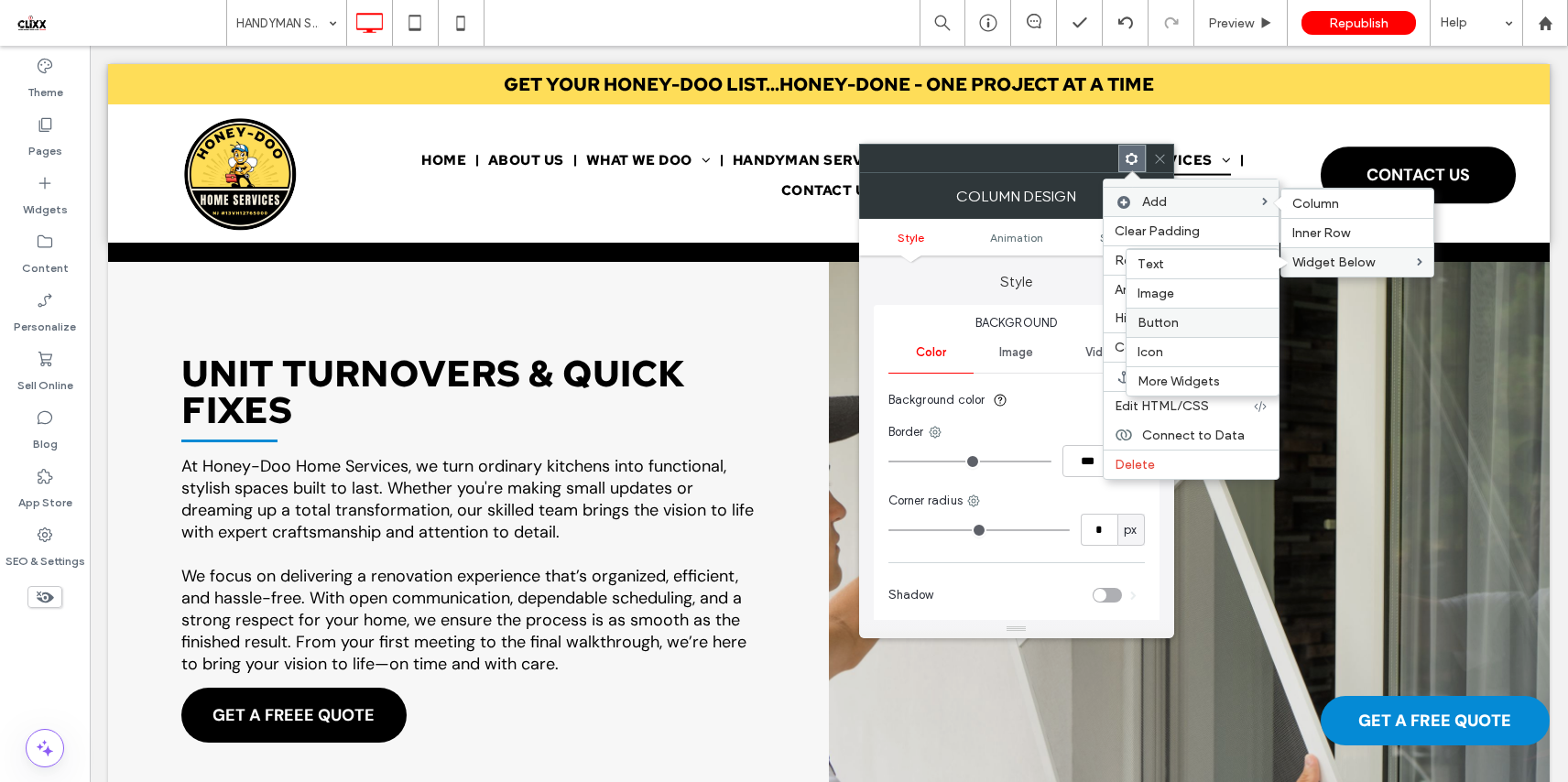
click at [1175, 331] on div "Button" at bounding box center [1202, 321] width 152 height 29
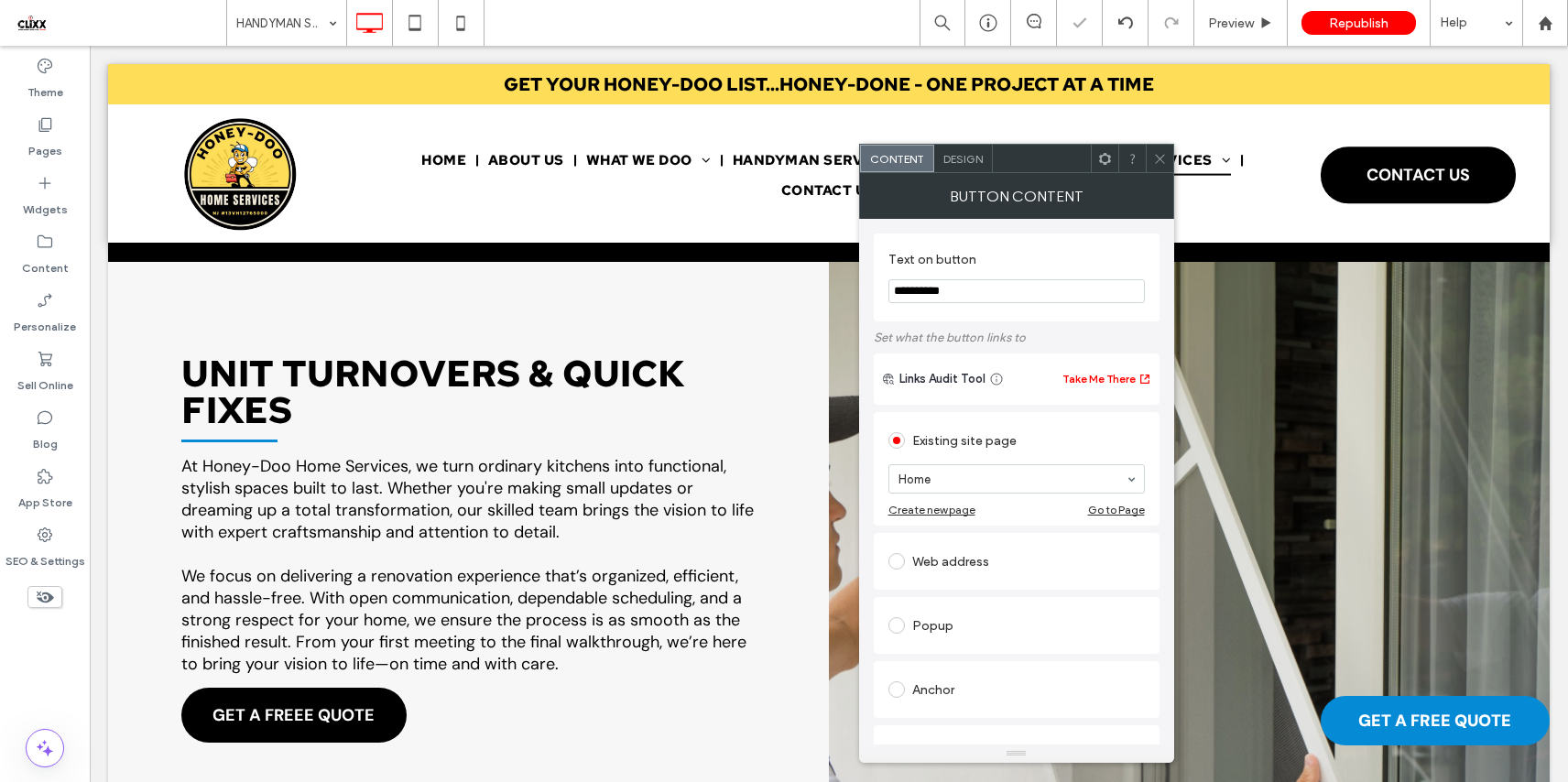
click at [1155, 152] on icon at bounding box center [1160, 158] width 14 height 14
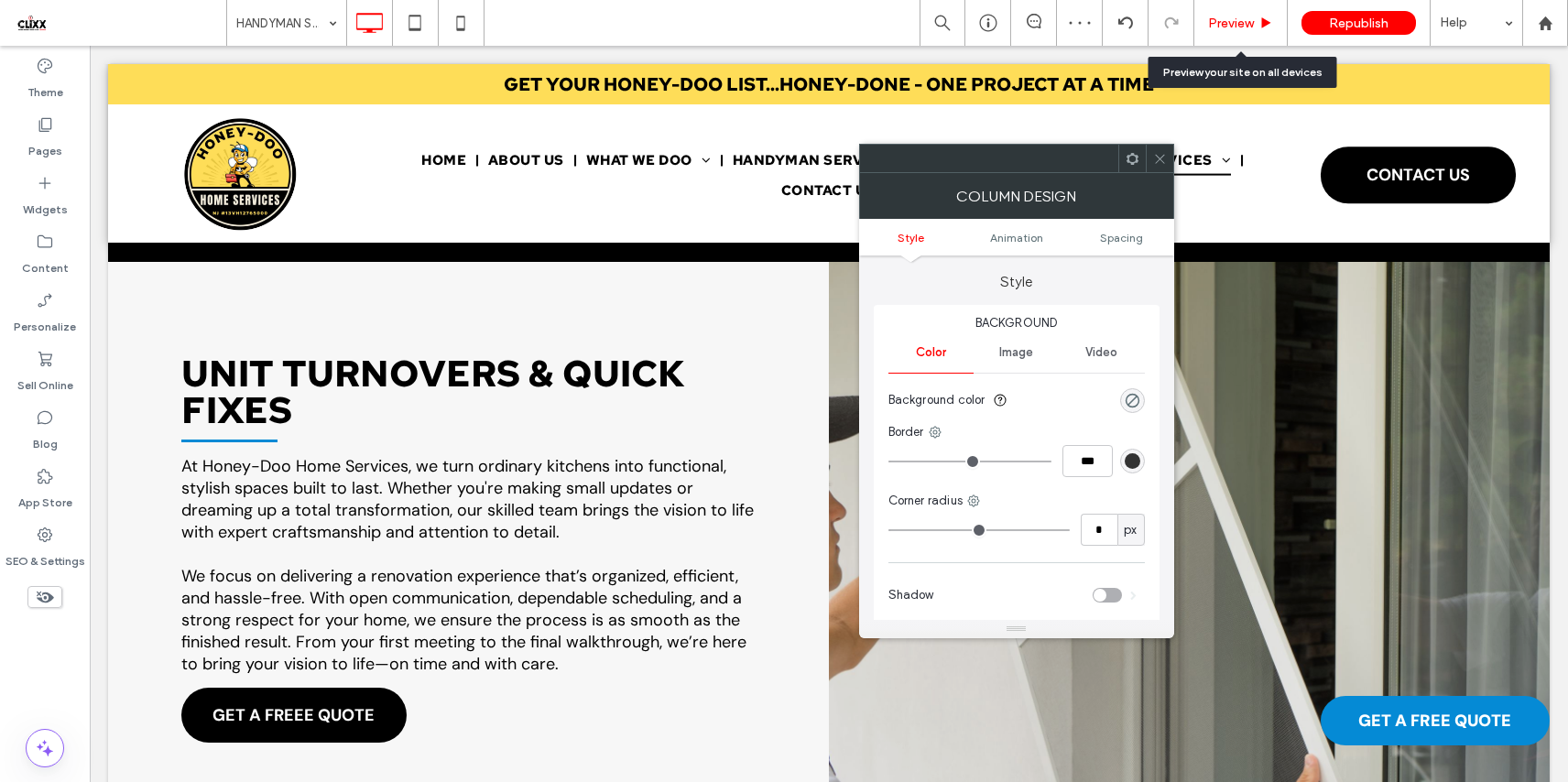
click at [1236, 27] on span "Preview" at bounding box center [1230, 23] width 46 height 16
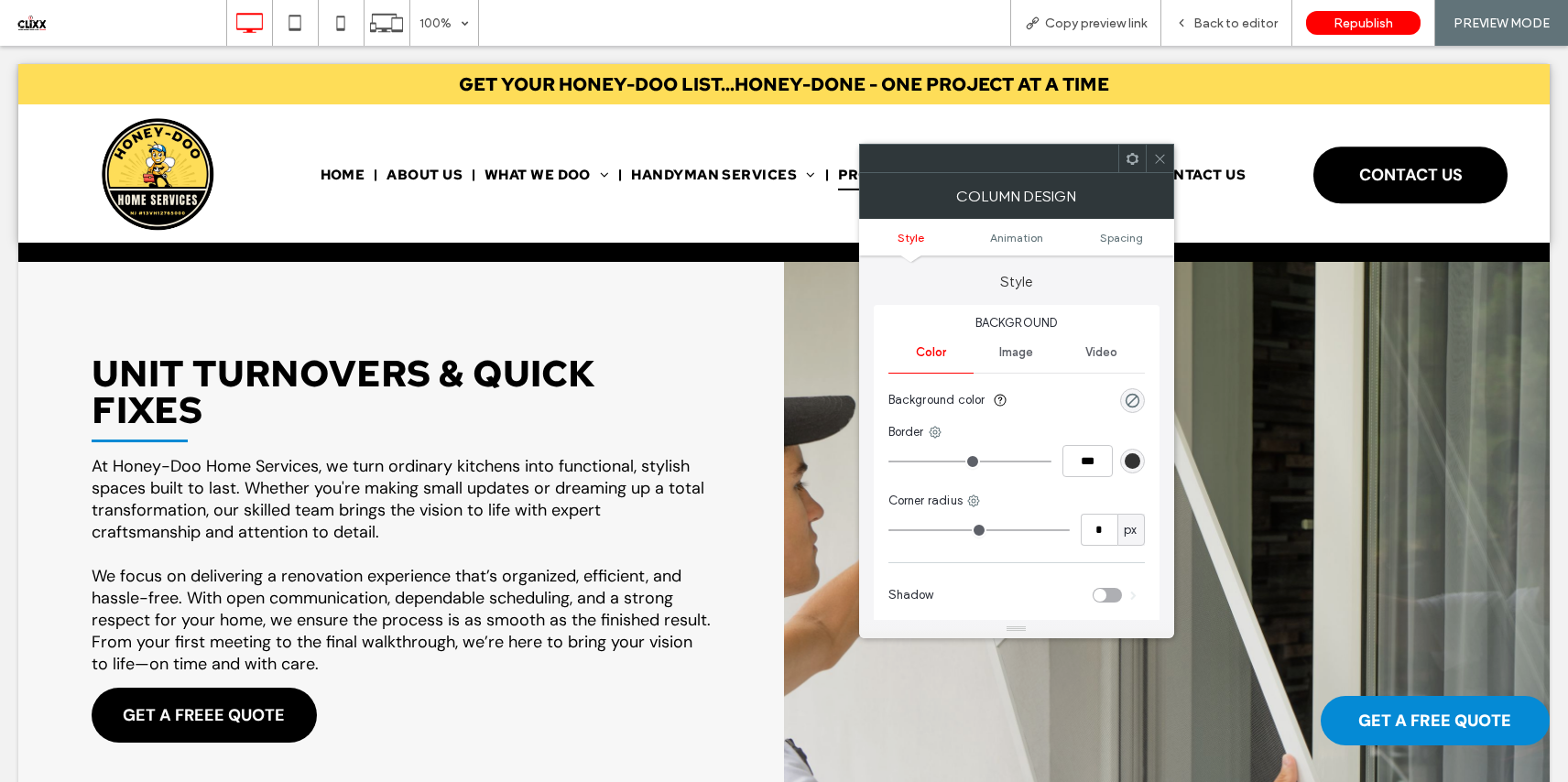
click at [1165, 152] on icon at bounding box center [1160, 158] width 14 height 14
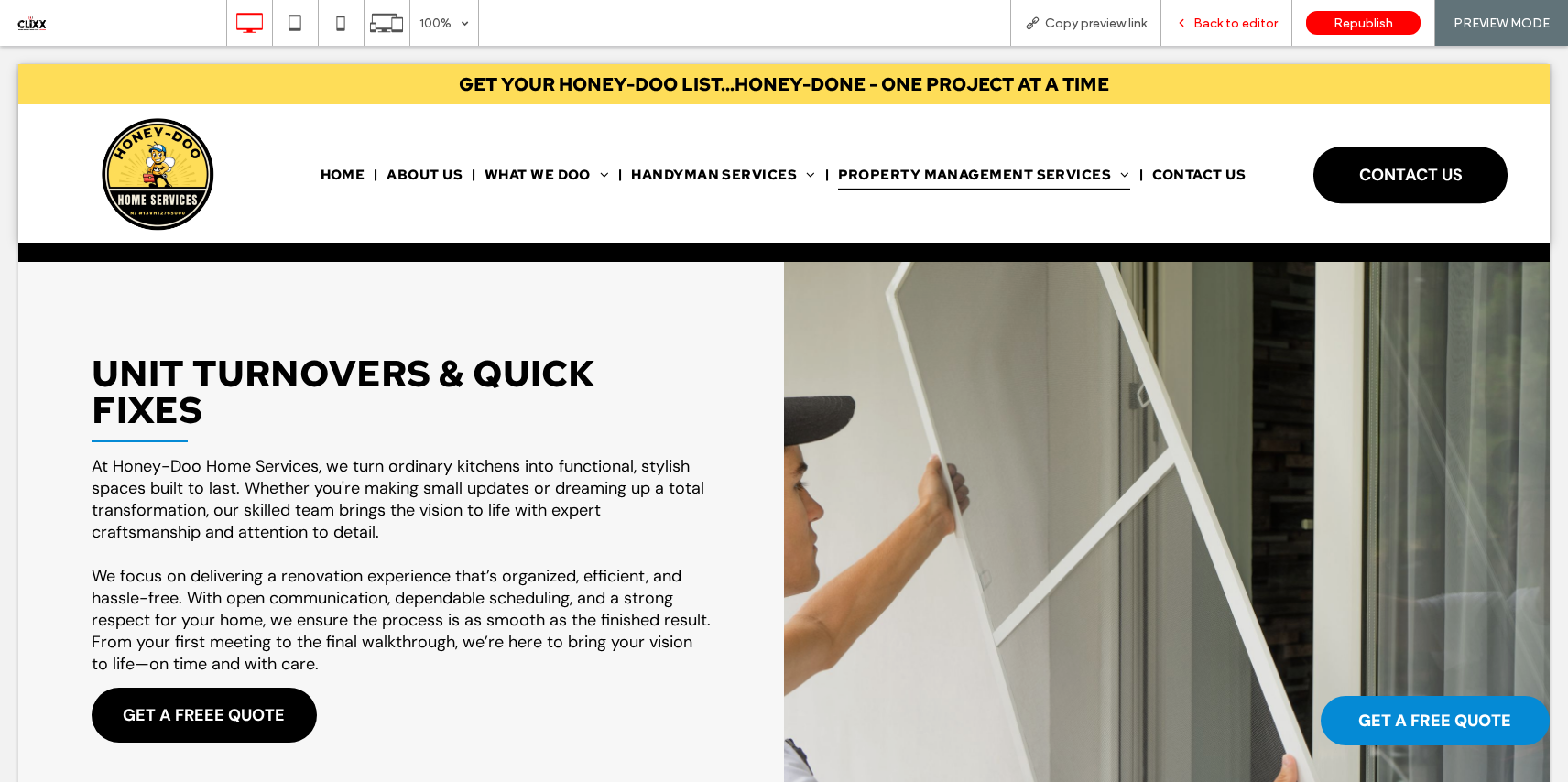
click at [1239, 27] on span "Back to editor" at bounding box center [1235, 23] width 84 height 16
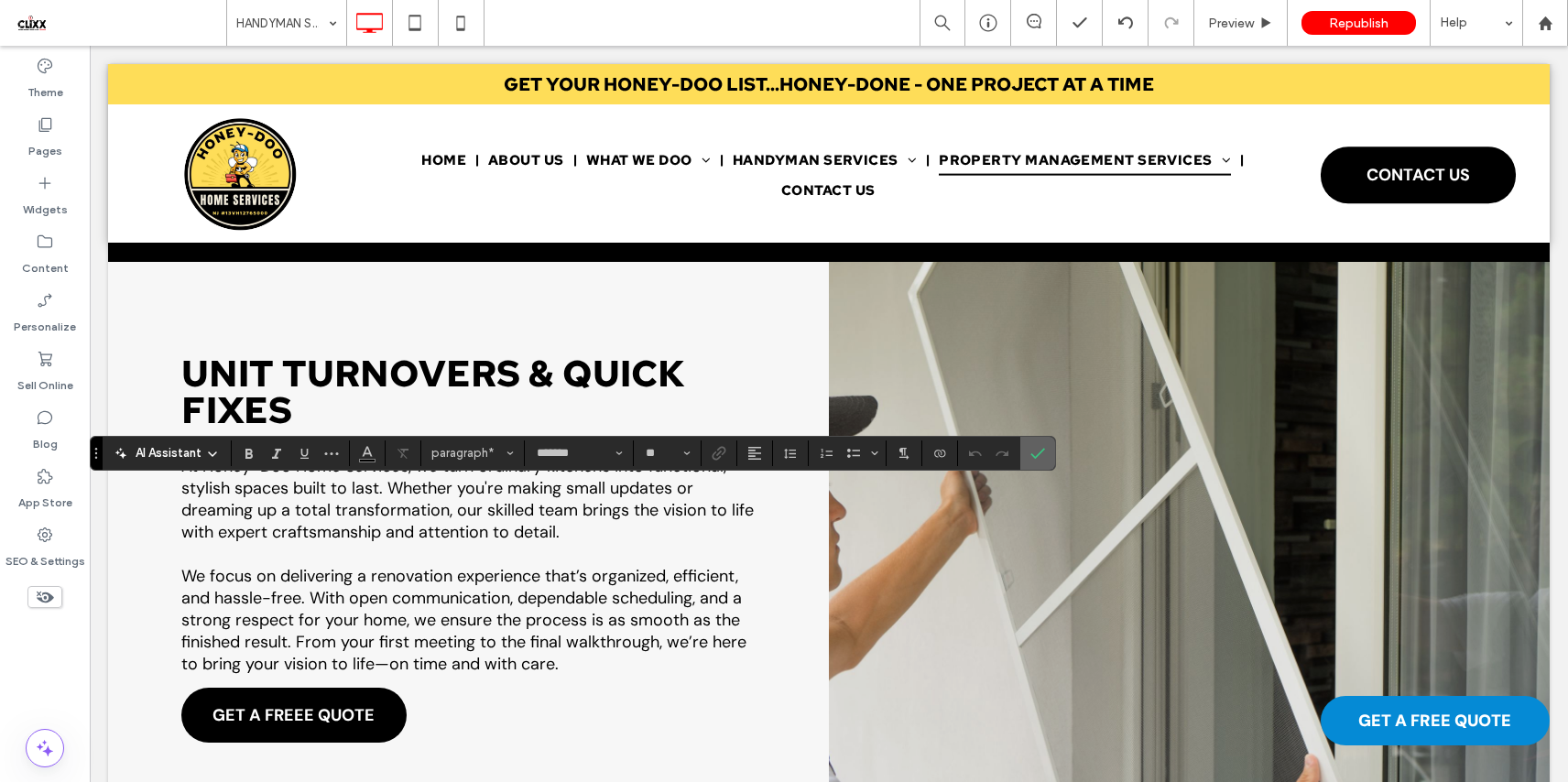
click at [1034, 450] on icon "Confirm" at bounding box center [1038, 453] width 15 height 15
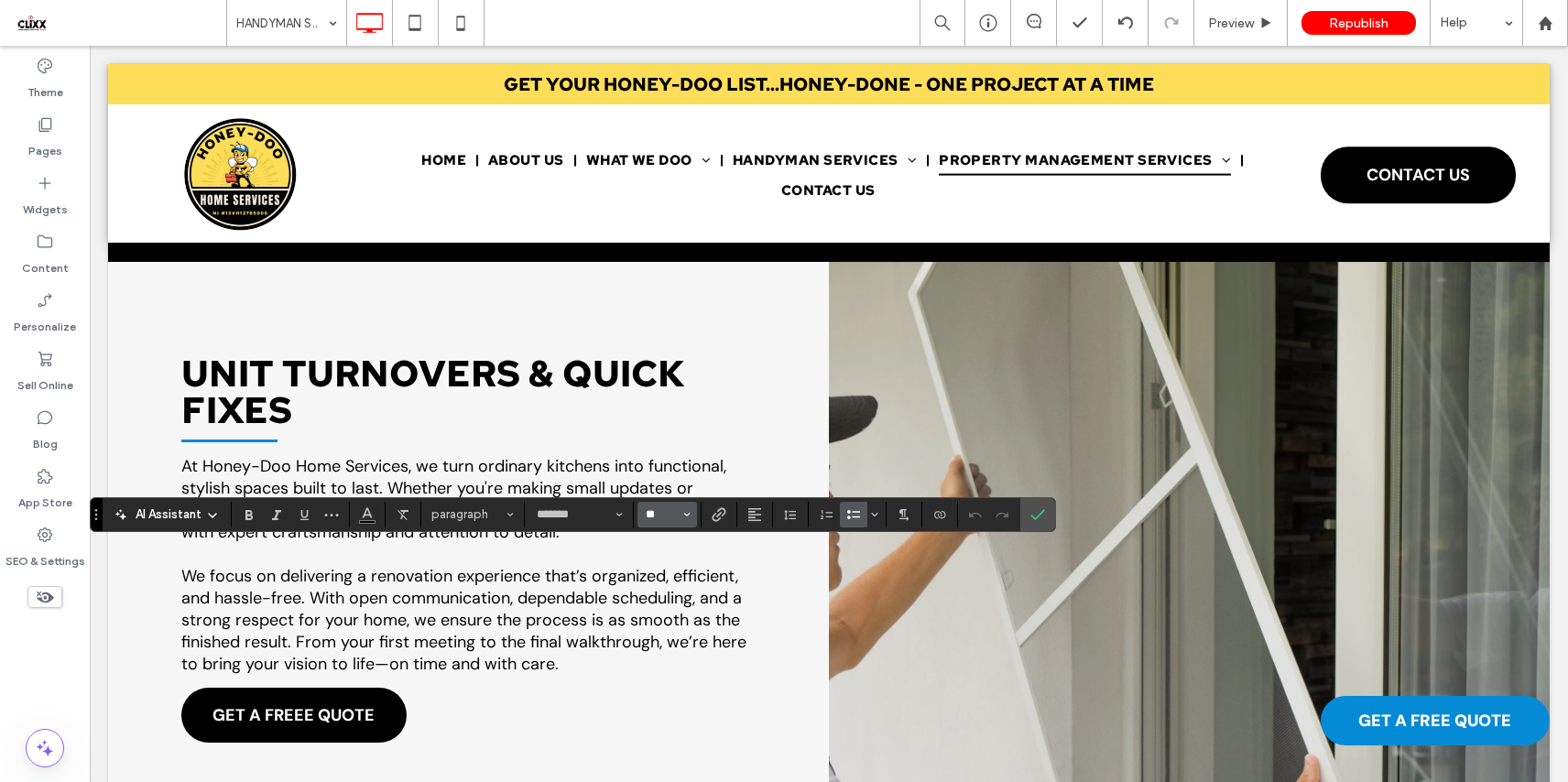
click at [659, 509] on input "**" at bounding box center [661, 515] width 36 height 15
click at [671, 463] on label "16" at bounding box center [666, 451] width 59 height 25
type input "**"
type input "*******"
type input "**"
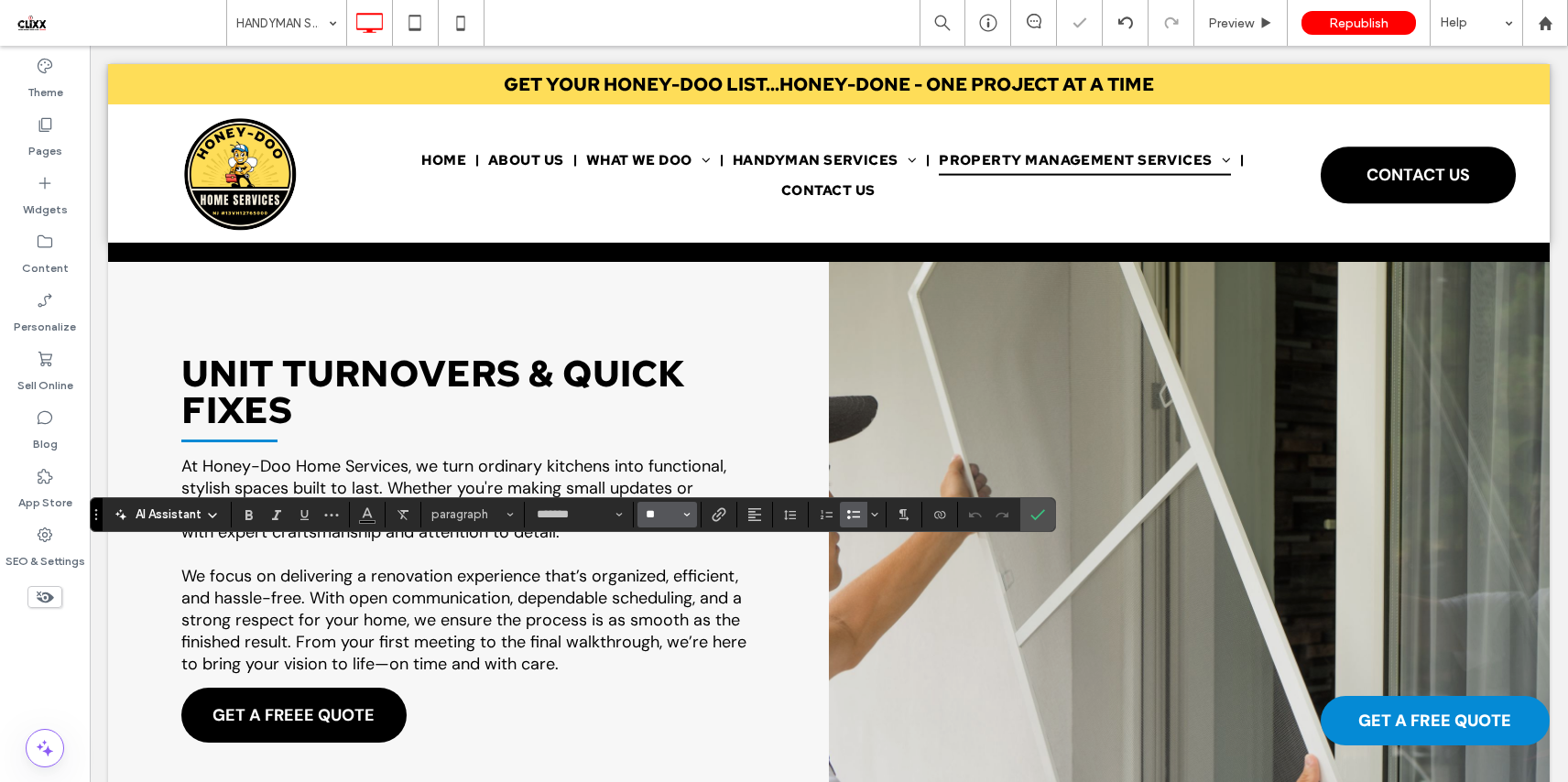
click at [677, 521] on input "**" at bounding box center [661, 515] width 36 height 15
click at [678, 456] on label "16" at bounding box center [666, 451] width 59 height 25
type input "**"
click at [1049, 516] on label "Confirm" at bounding box center [1037, 514] width 27 height 33
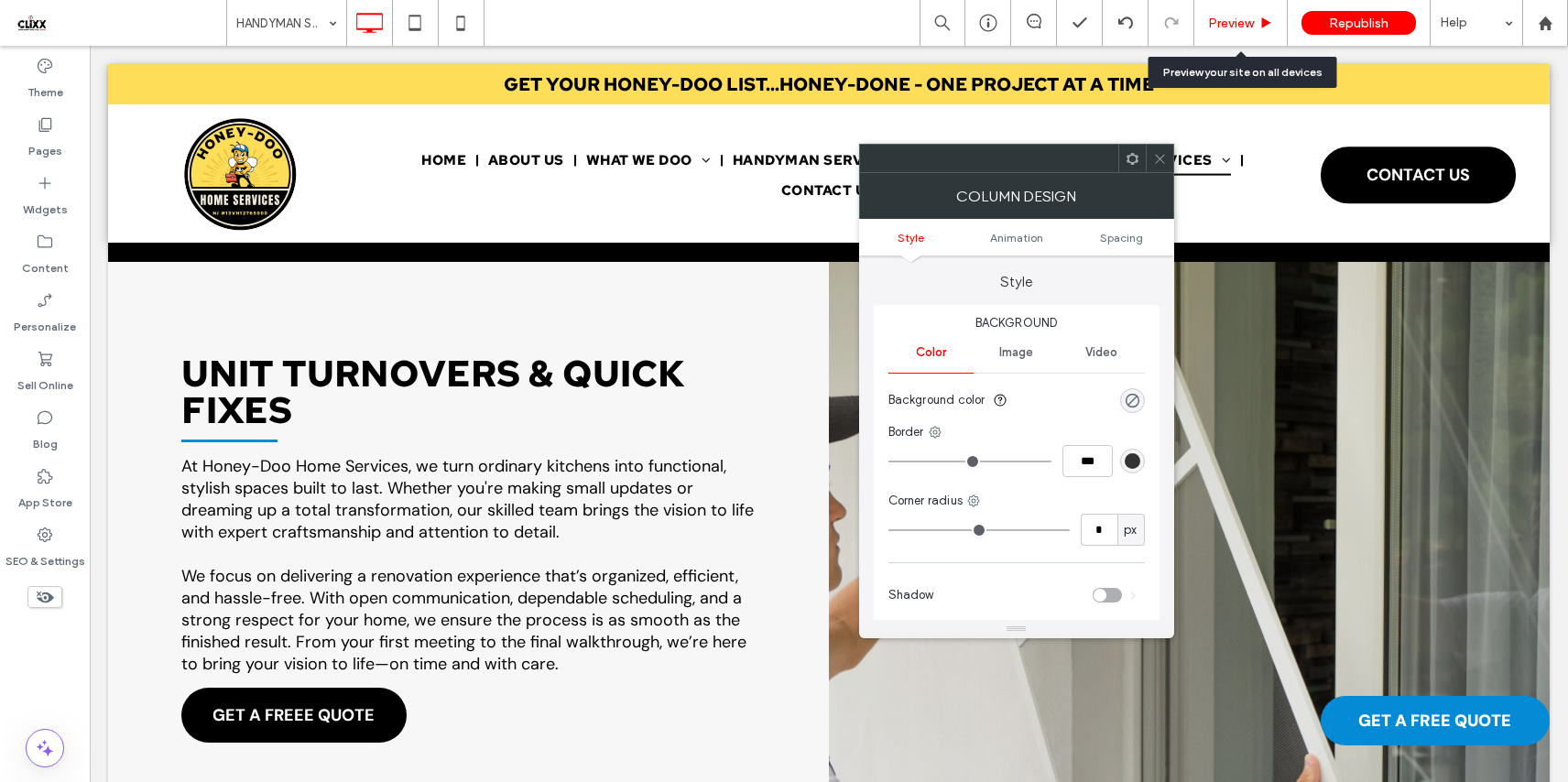
click at [1238, 21] on span "Preview" at bounding box center [1230, 23] width 46 height 16
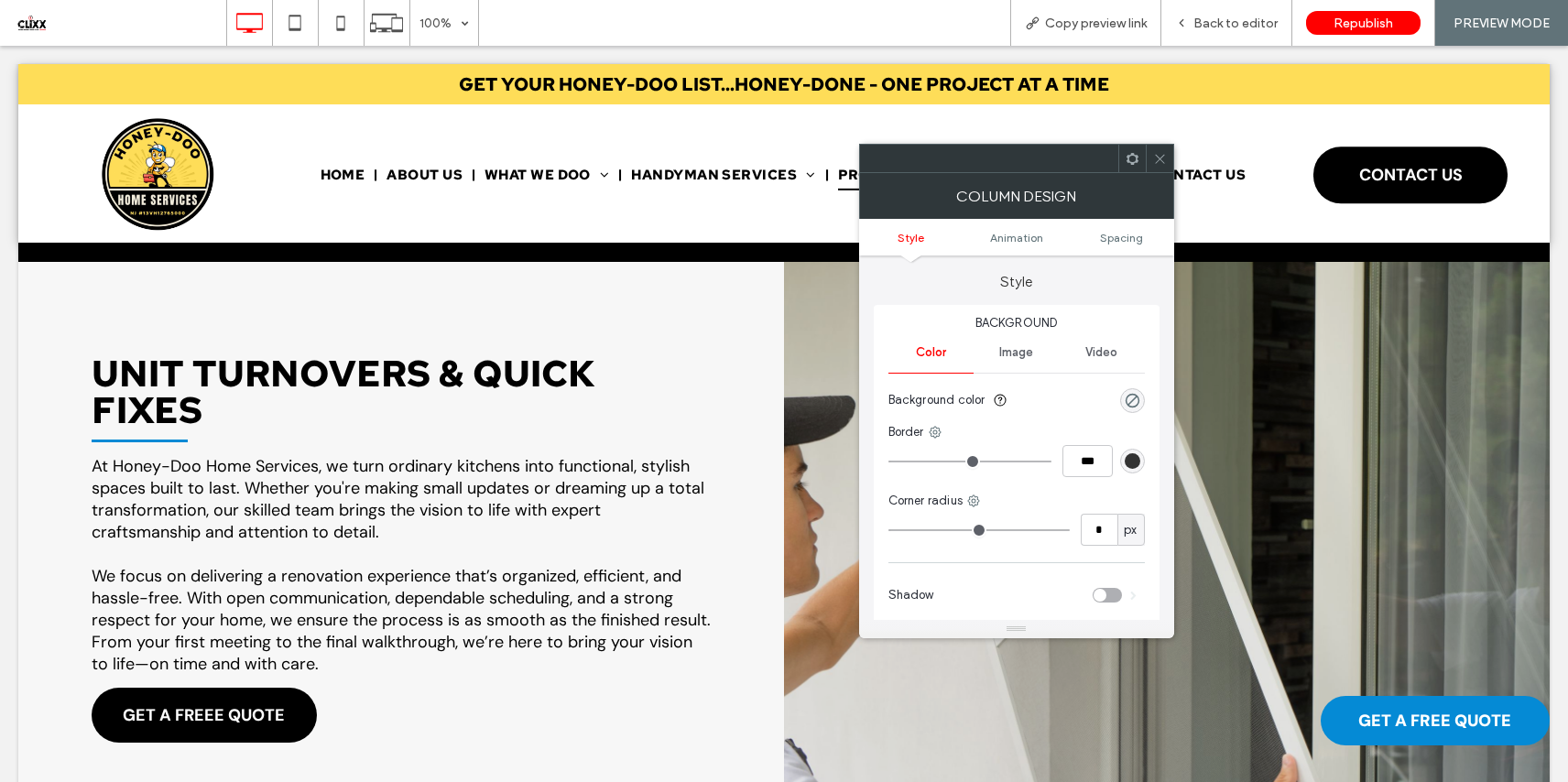
click at [1161, 154] on icon at bounding box center [1160, 158] width 14 height 14
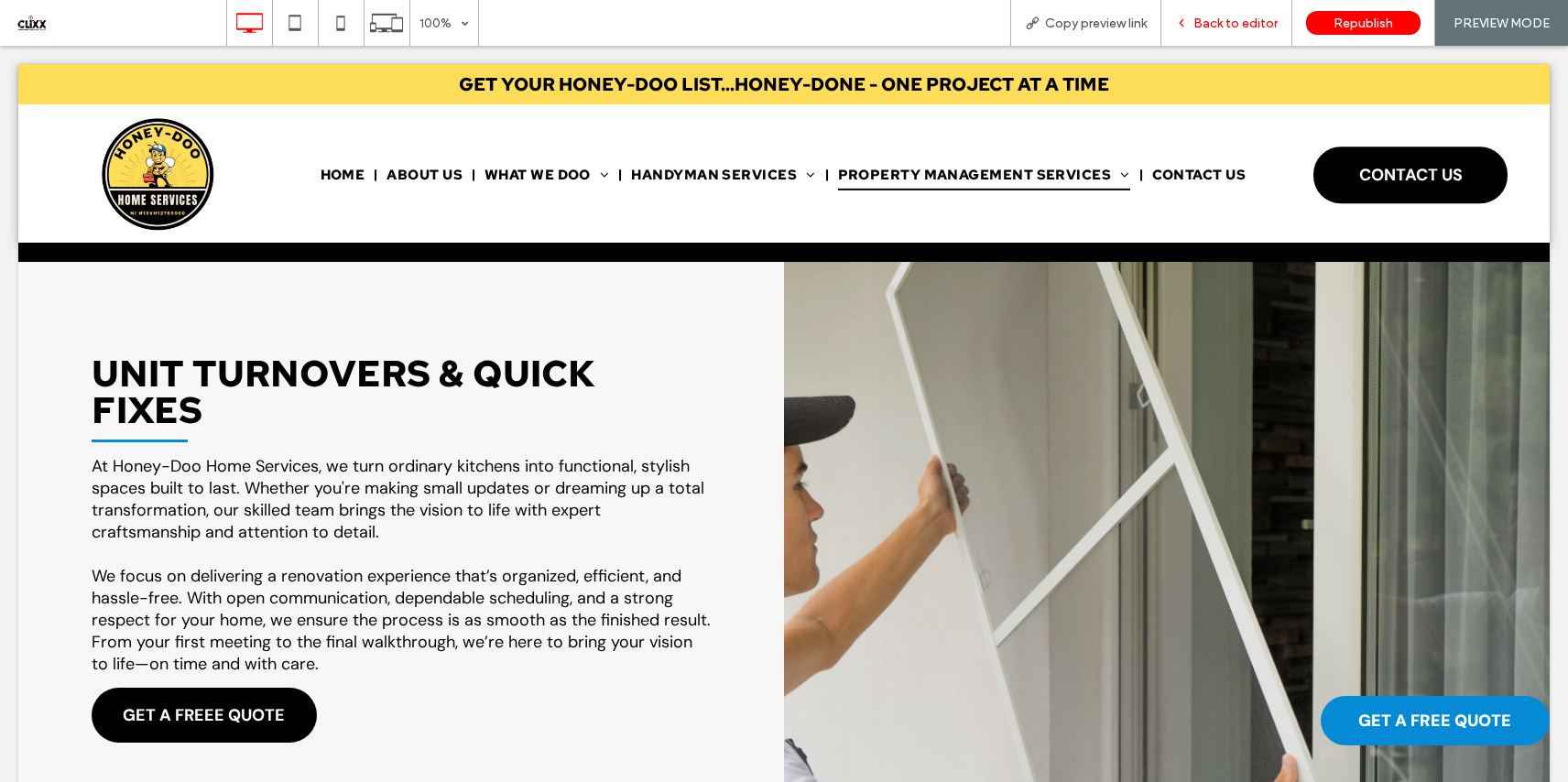
click at [1236, 21] on span "Back to editor" at bounding box center [1235, 23] width 84 height 16
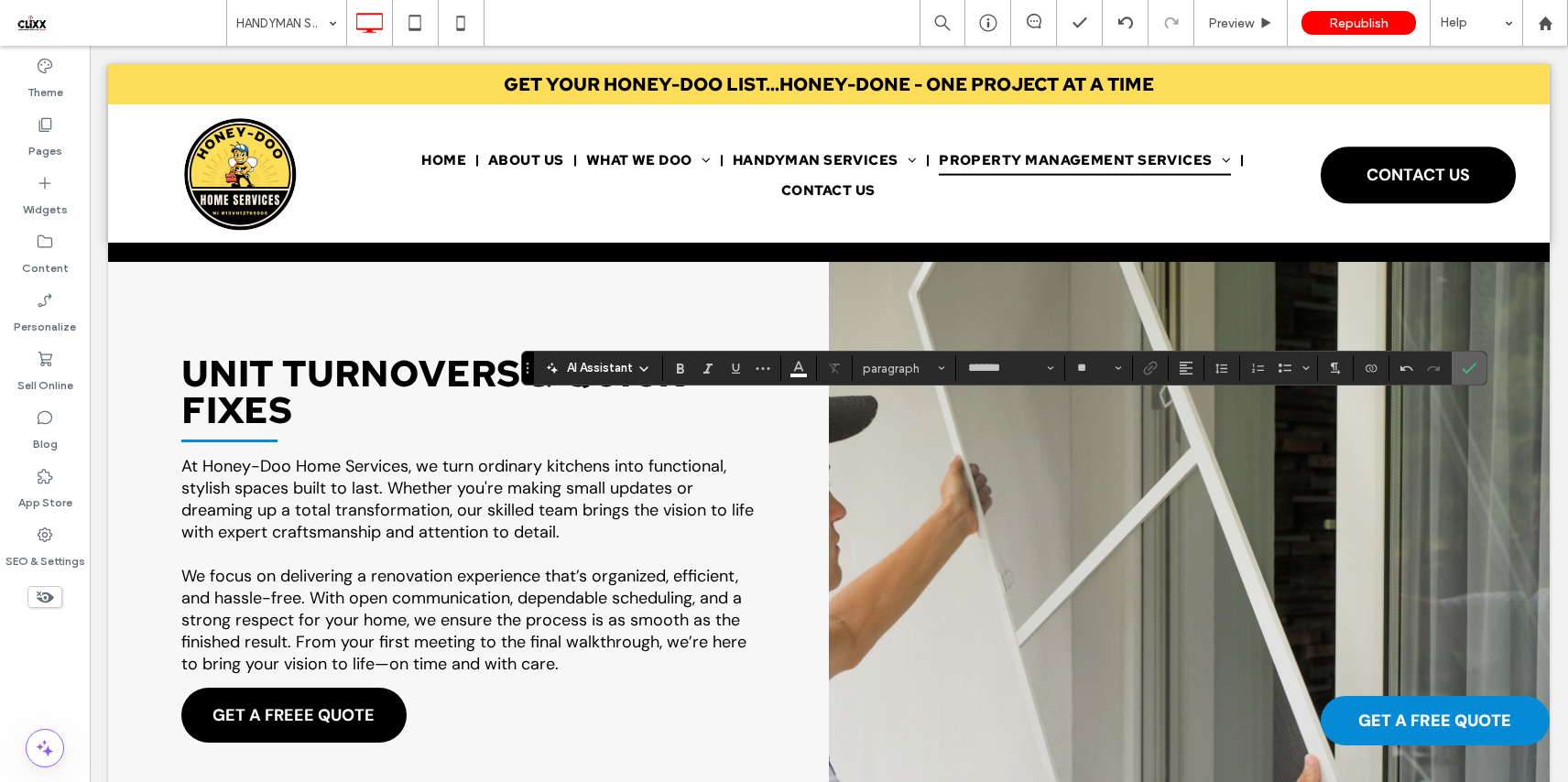
click at [1466, 364] on icon "Confirm" at bounding box center [1469, 368] width 15 height 15
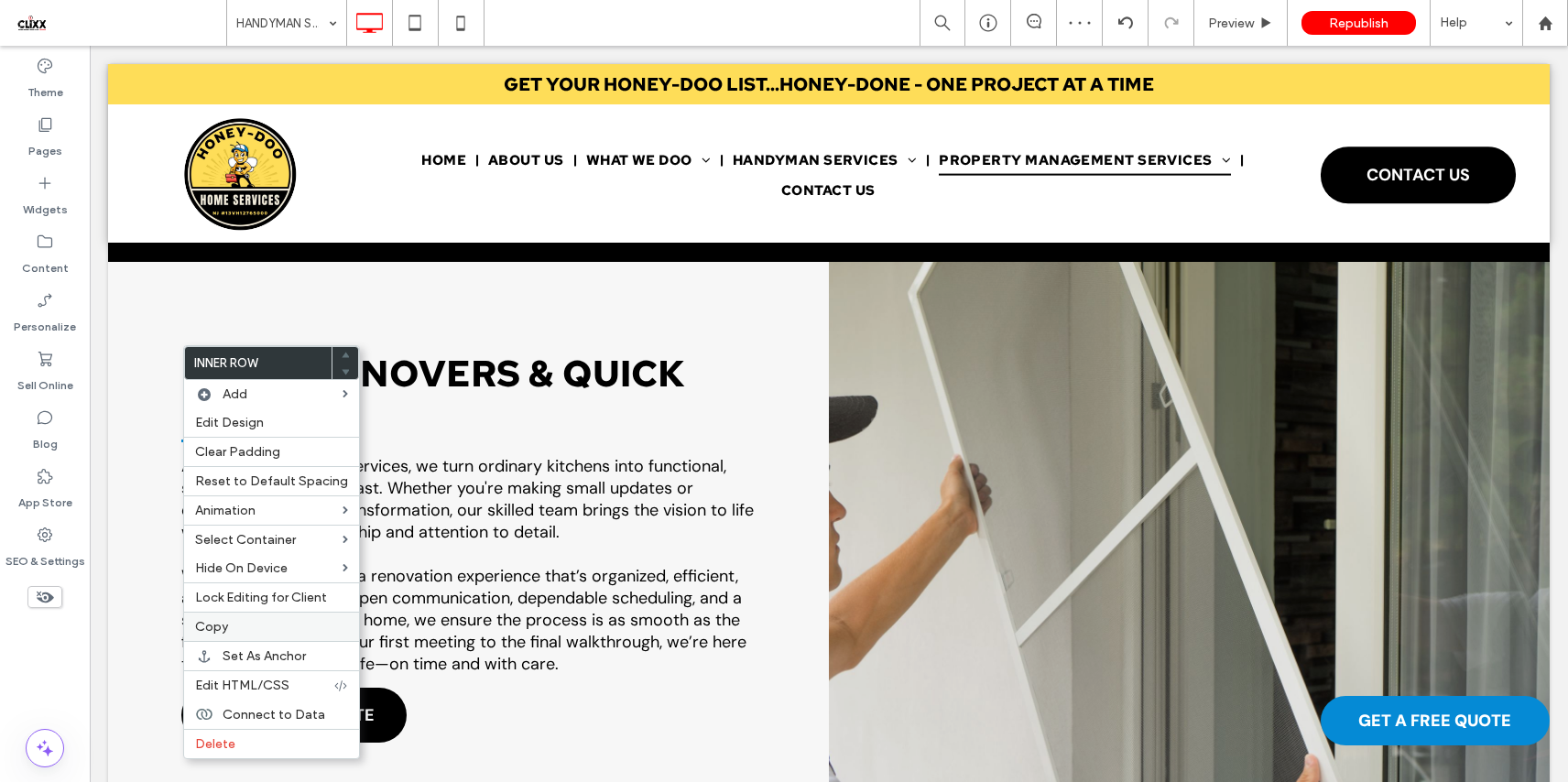
click at [265, 619] on div "Copy" at bounding box center [271, 626] width 175 height 29
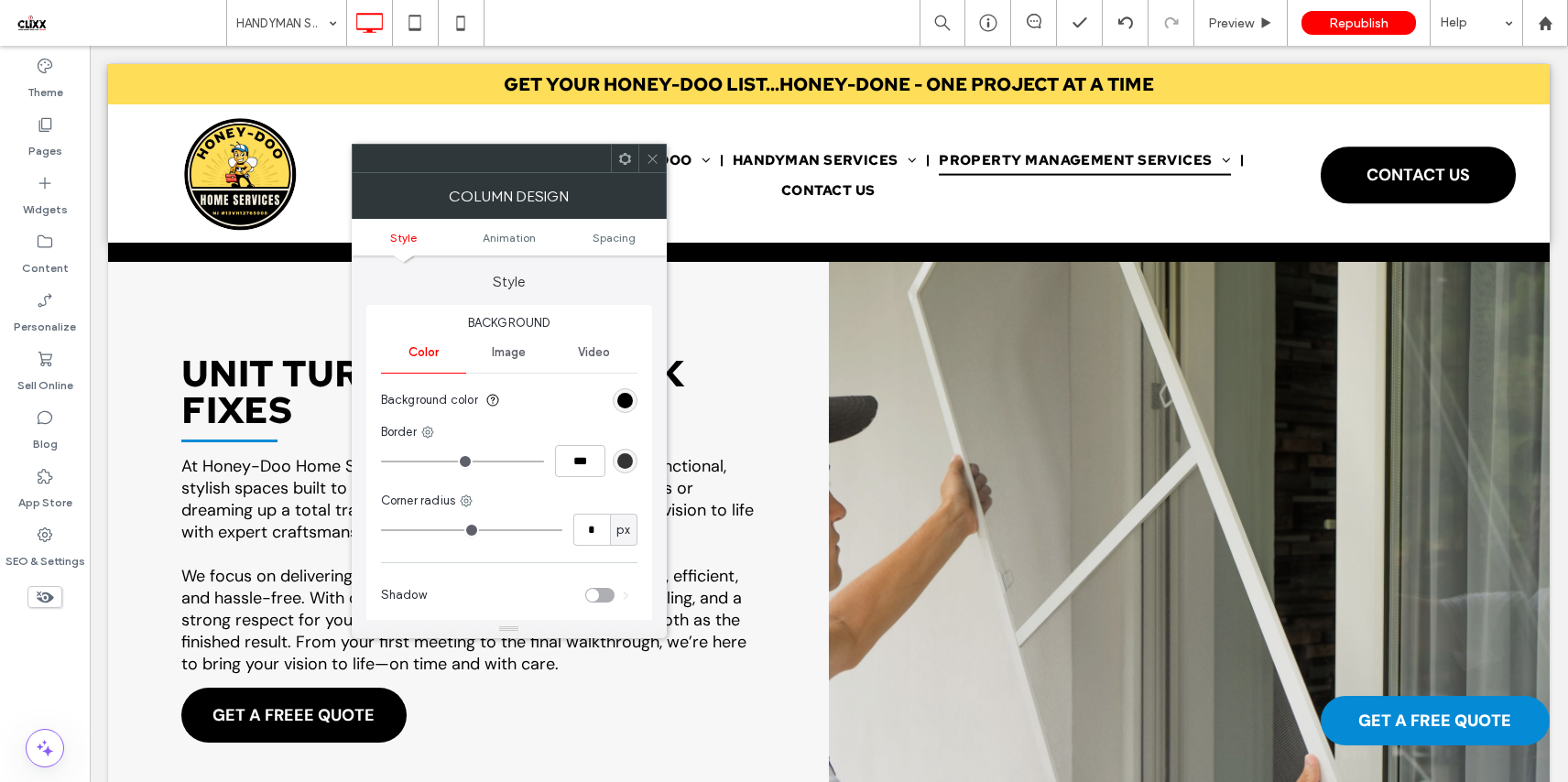
click at [622, 153] on icon at bounding box center [625, 158] width 14 height 14
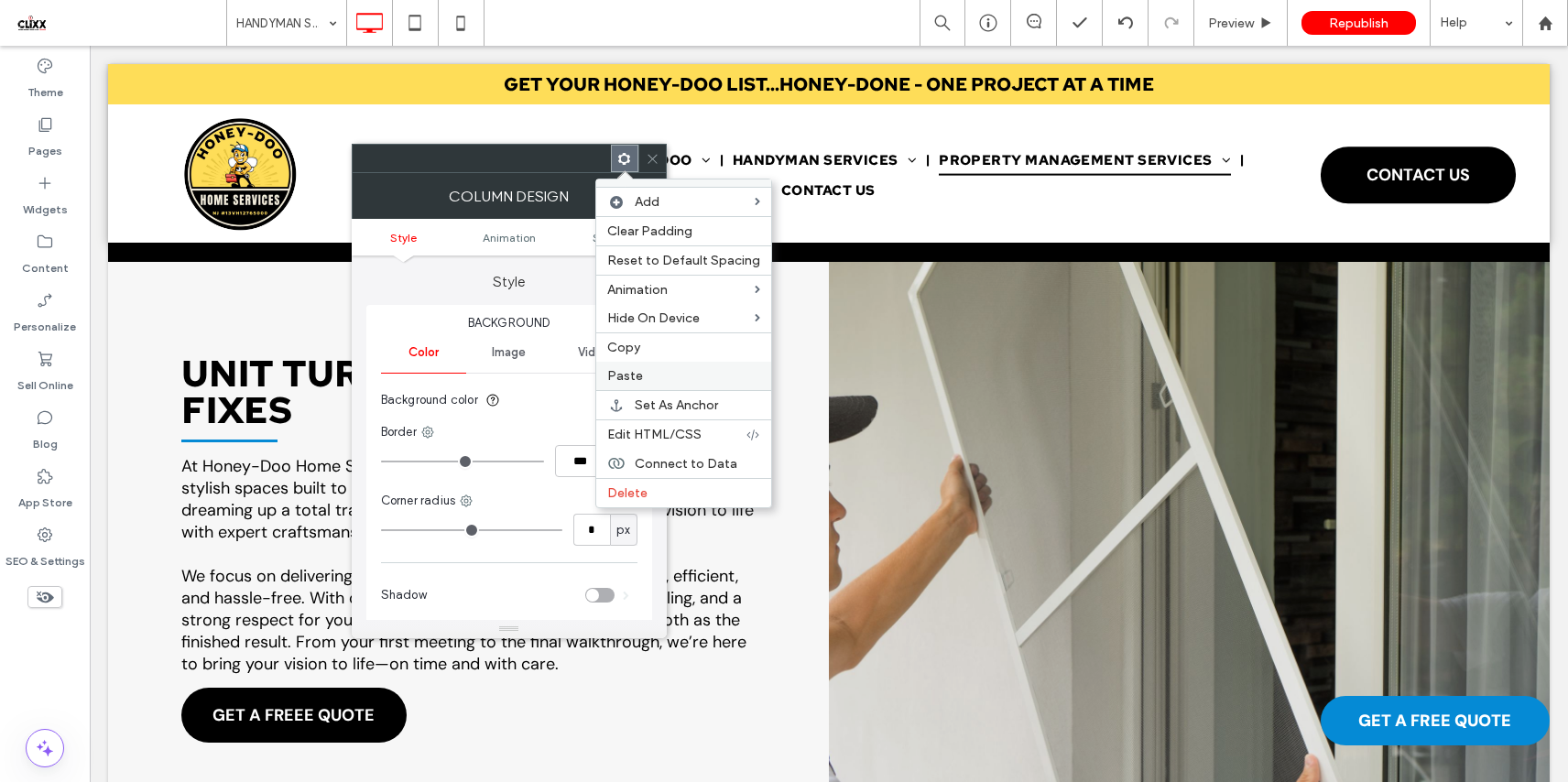
click at [661, 368] on label "Paste" at bounding box center [683, 376] width 153 height 16
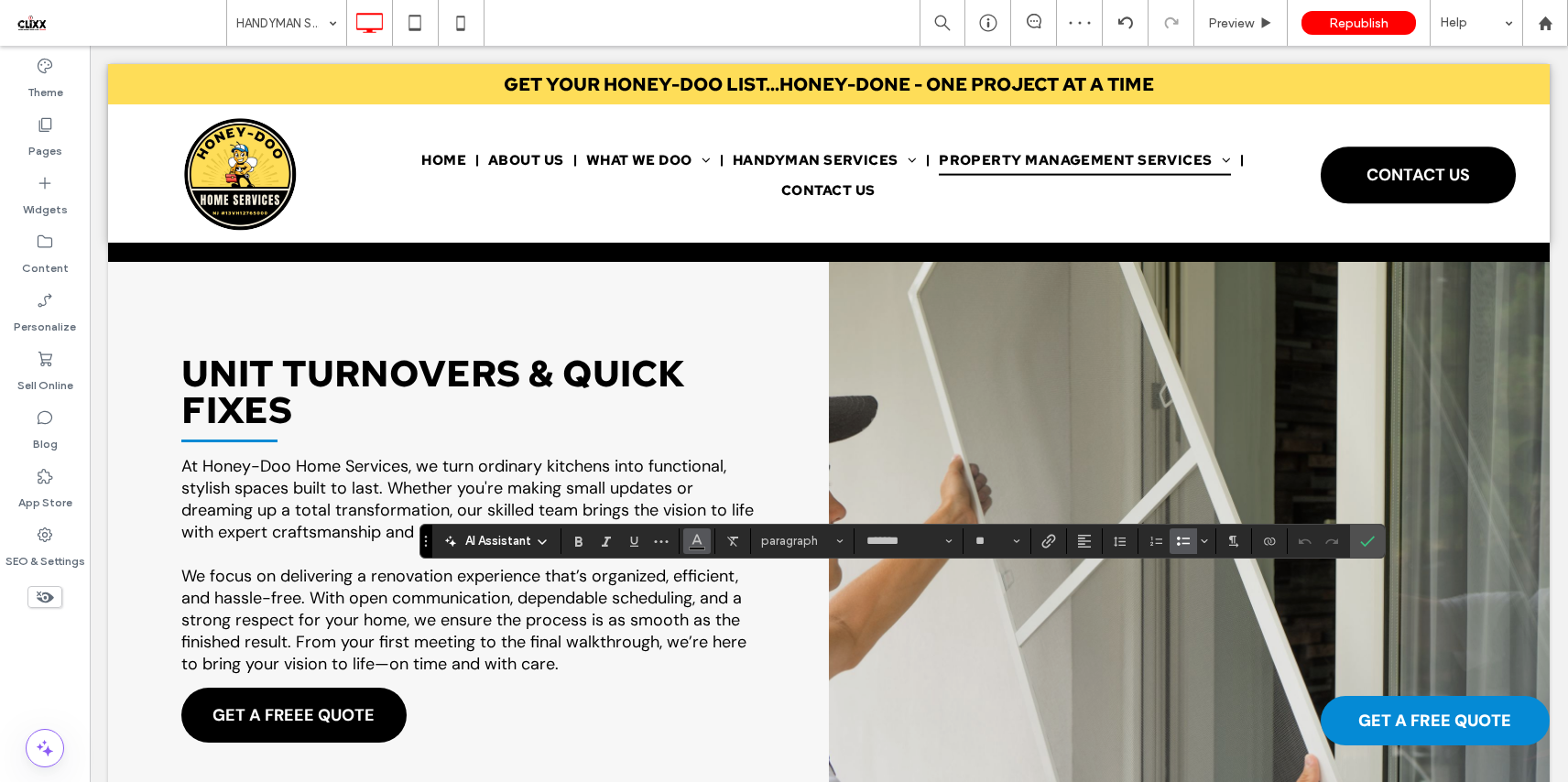
click at [706, 536] on button "Color" at bounding box center [696, 540] width 27 height 25
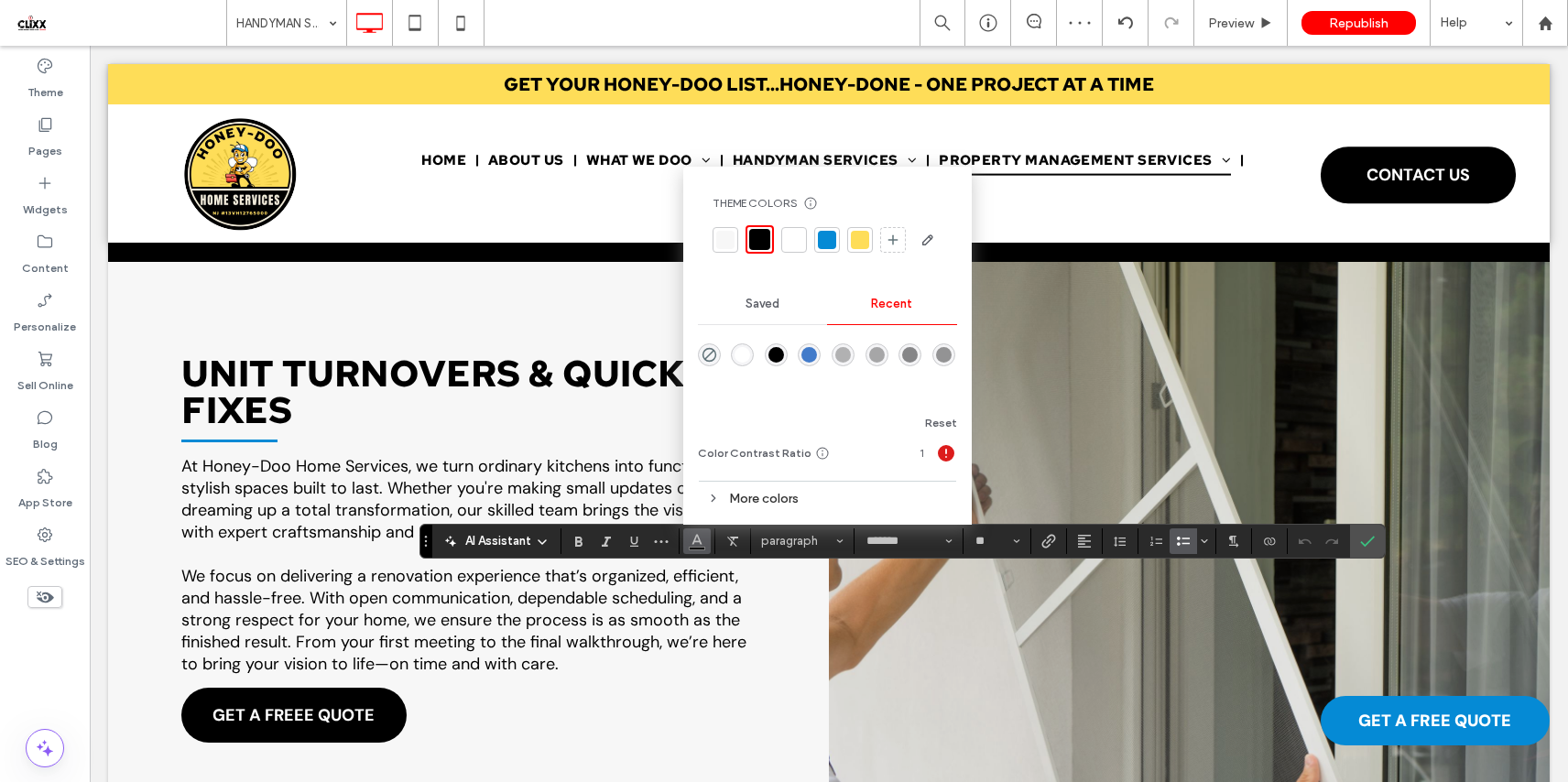
click at [792, 240] on div at bounding box center [794, 240] width 19 height 19
click at [1364, 542] on icon "Confirm" at bounding box center [1368, 541] width 15 height 15
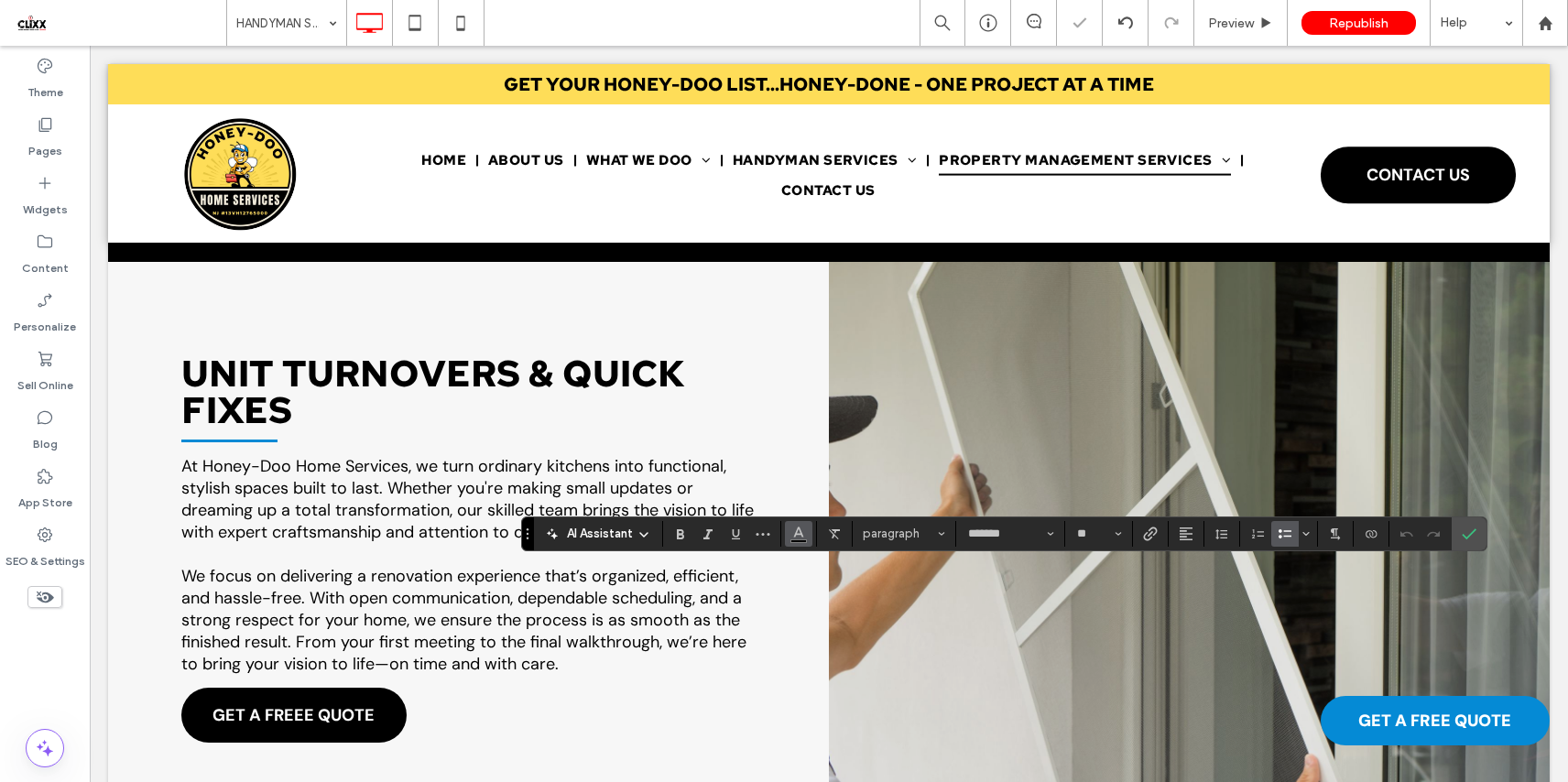
click at [789, 534] on button "Color" at bounding box center [798, 533] width 27 height 25
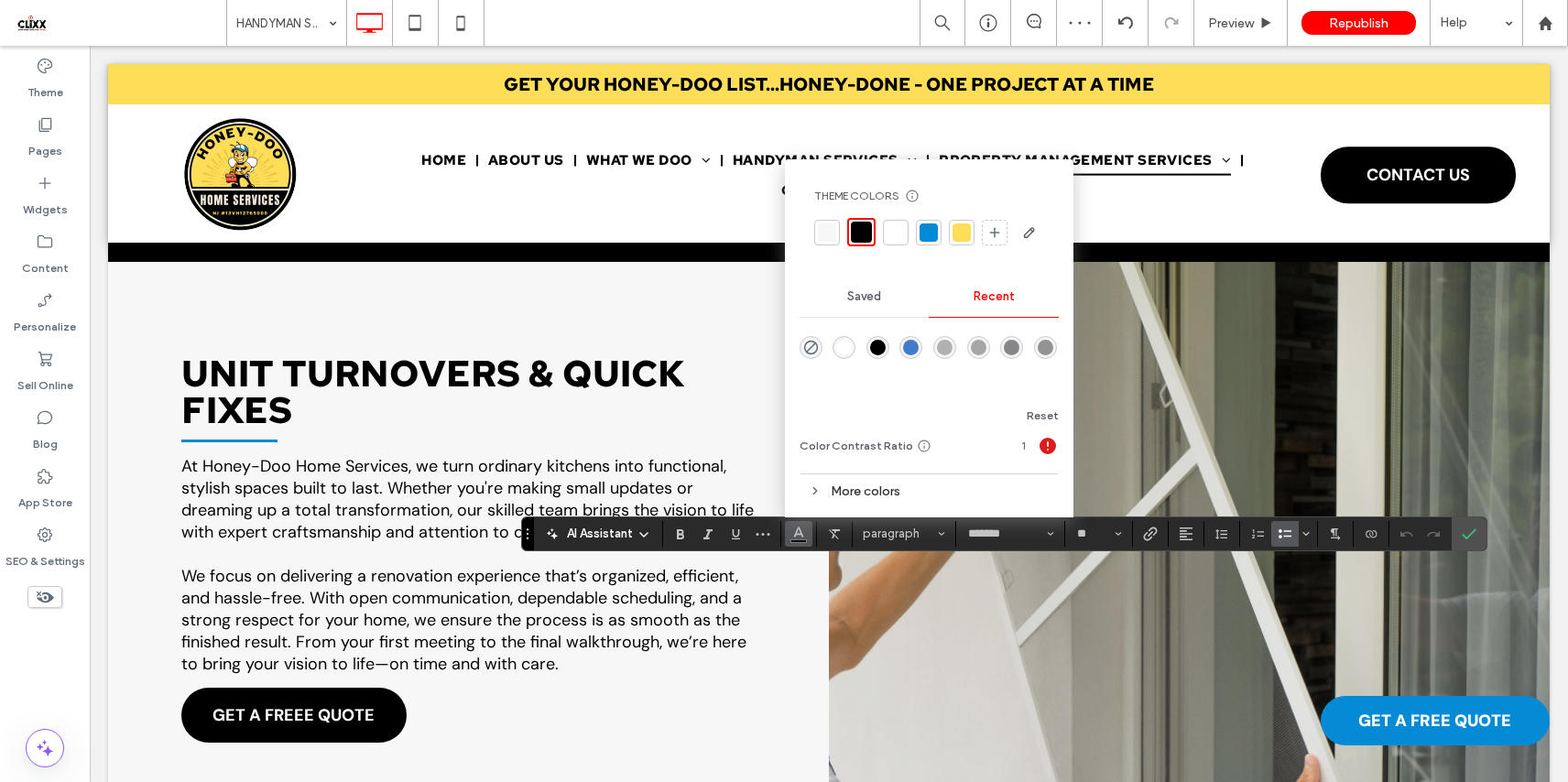
click at [896, 236] on div at bounding box center [895, 233] width 19 height 19
click at [1460, 535] on label "Confirm" at bounding box center [1468, 533] width 27 height 33
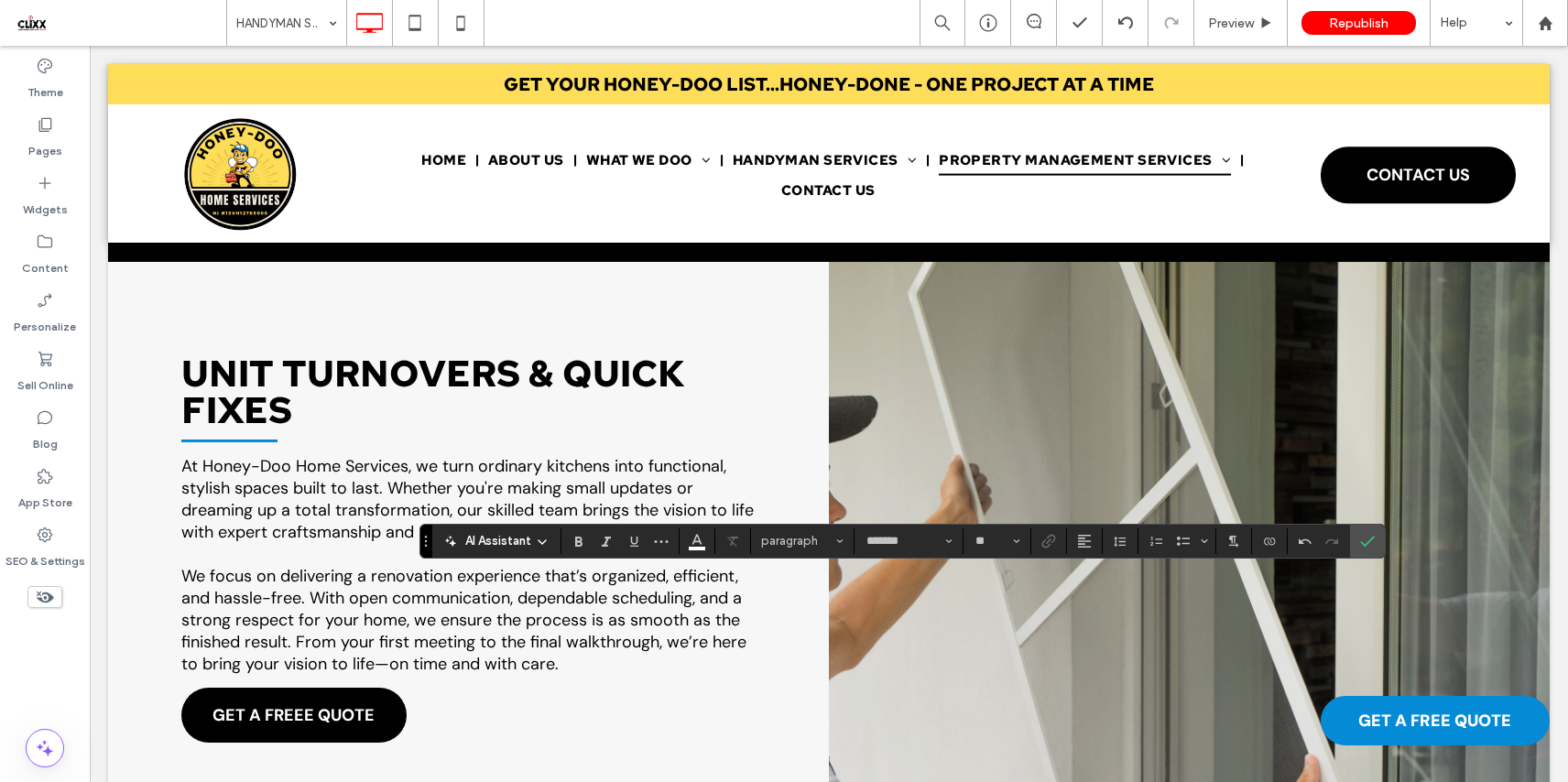
type input "**"
click at [1177, 541] on icon "Bulleted List" at bounding box center [1183, 541] width 15 height 15
click at [1371, 531] on span "Confirm" at bounding box center [1368, 540] width 15 height 31
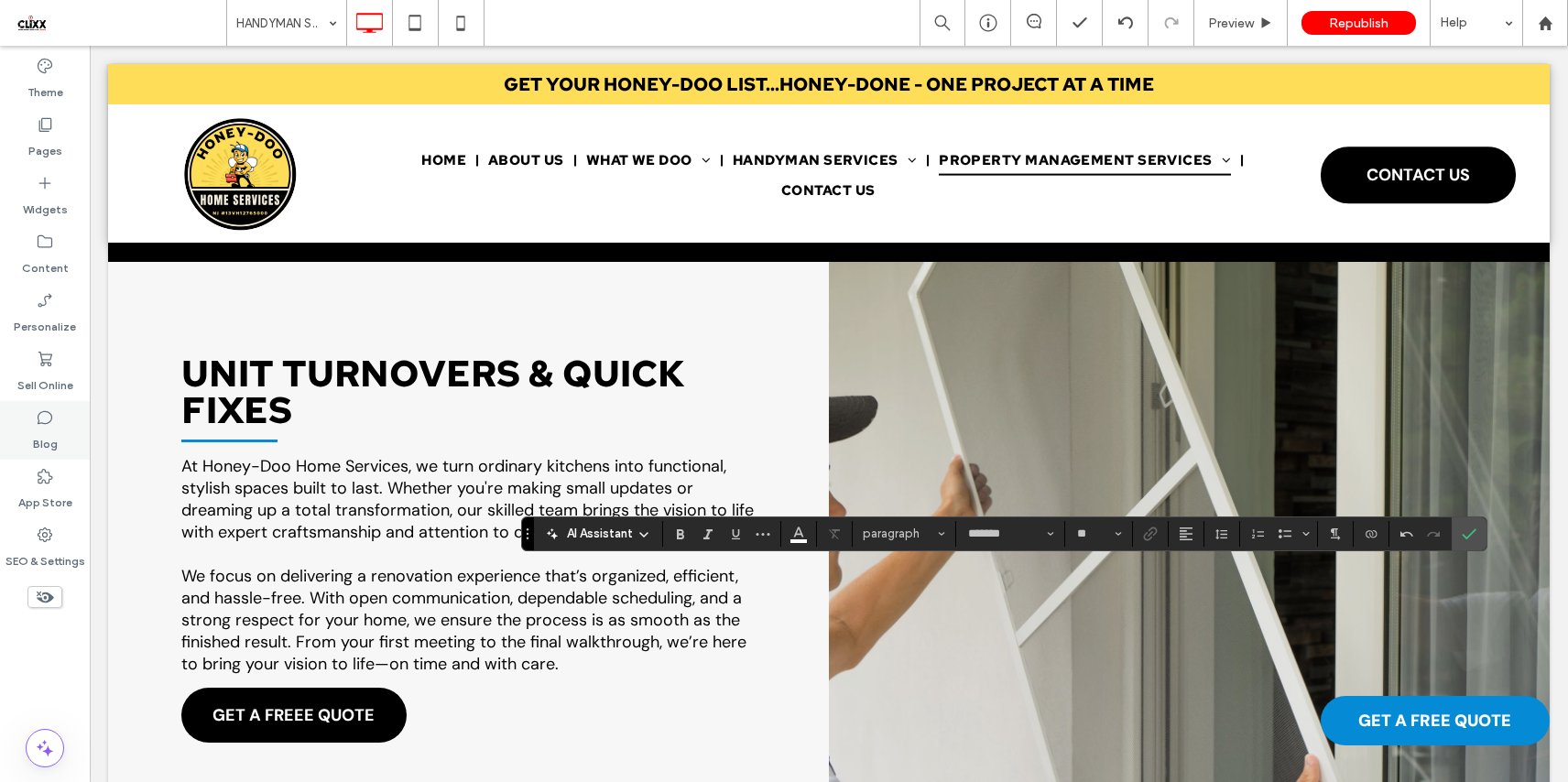
type input "**"
click at [1288, 539] on icon "Bulleted List" at bounding box center [1285, 534] width 15 height 15
click at [1474, 528] on use "Confirm" at bounding box center [1469, 534] width 15 height 11
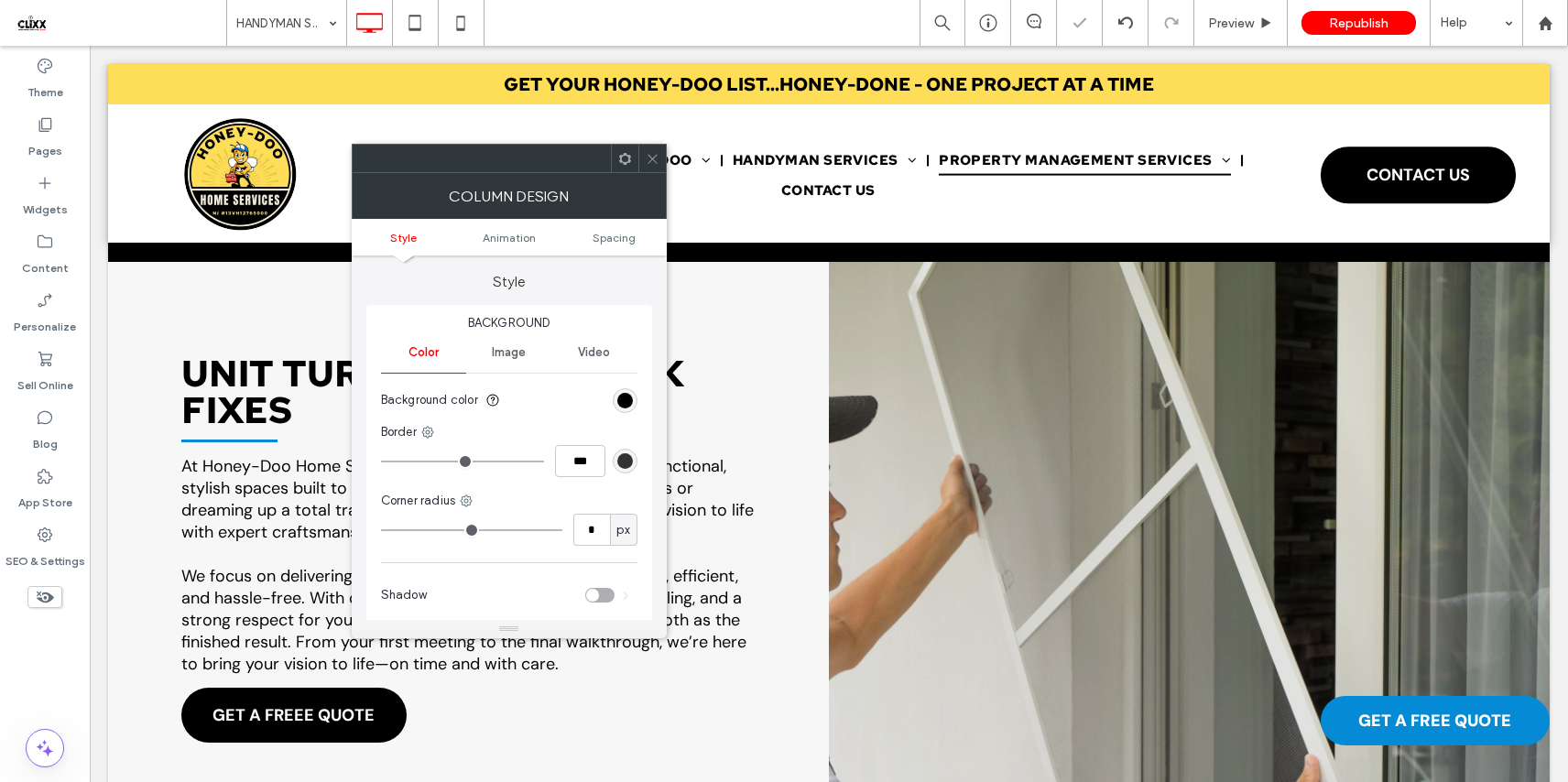
click at [623, 150] on span at bounding box center [625, 157] width 14 height 27
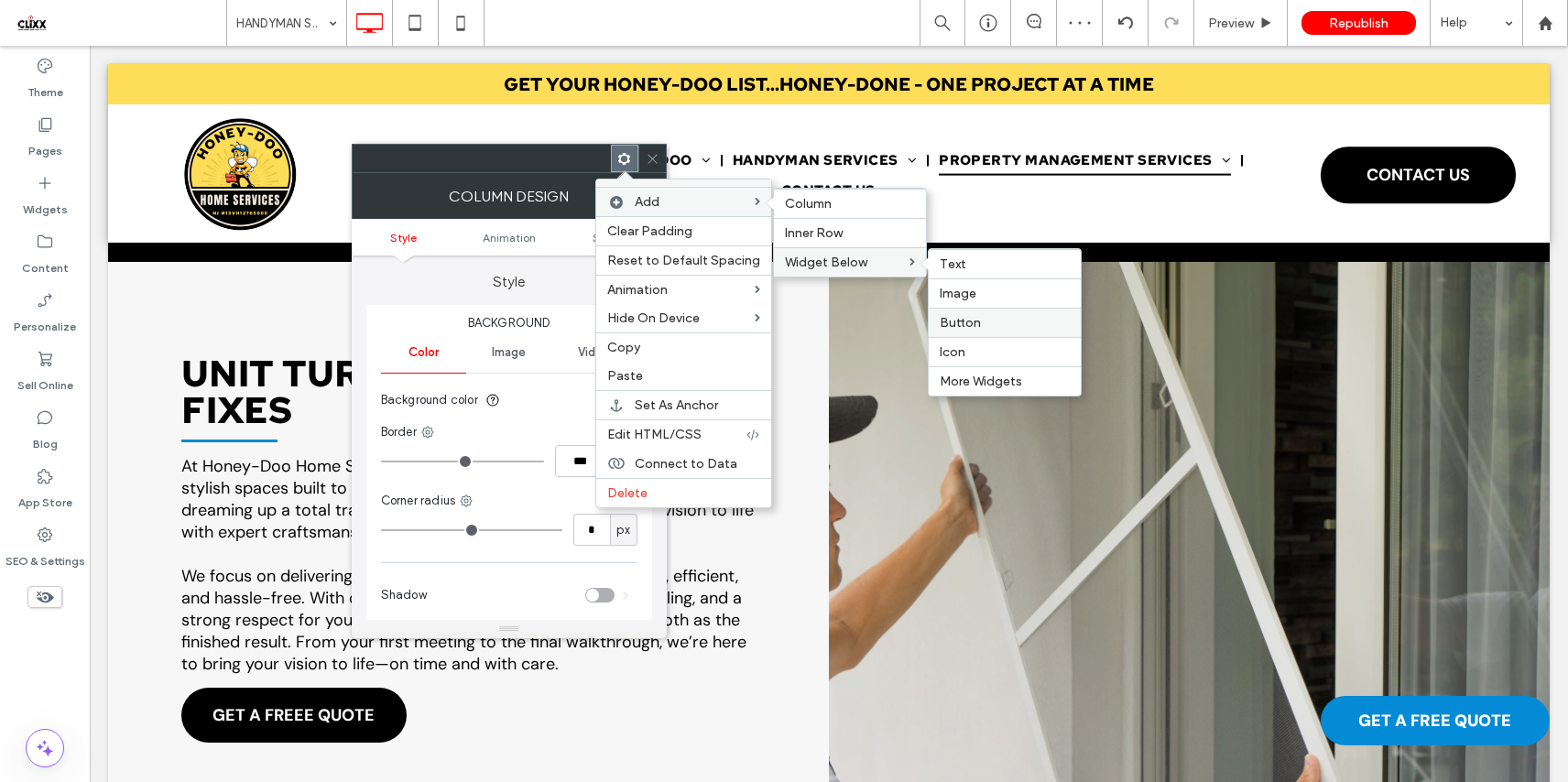
click at [970, 321] on span "Button" at bounding box center [960, 322] width 41 height 16
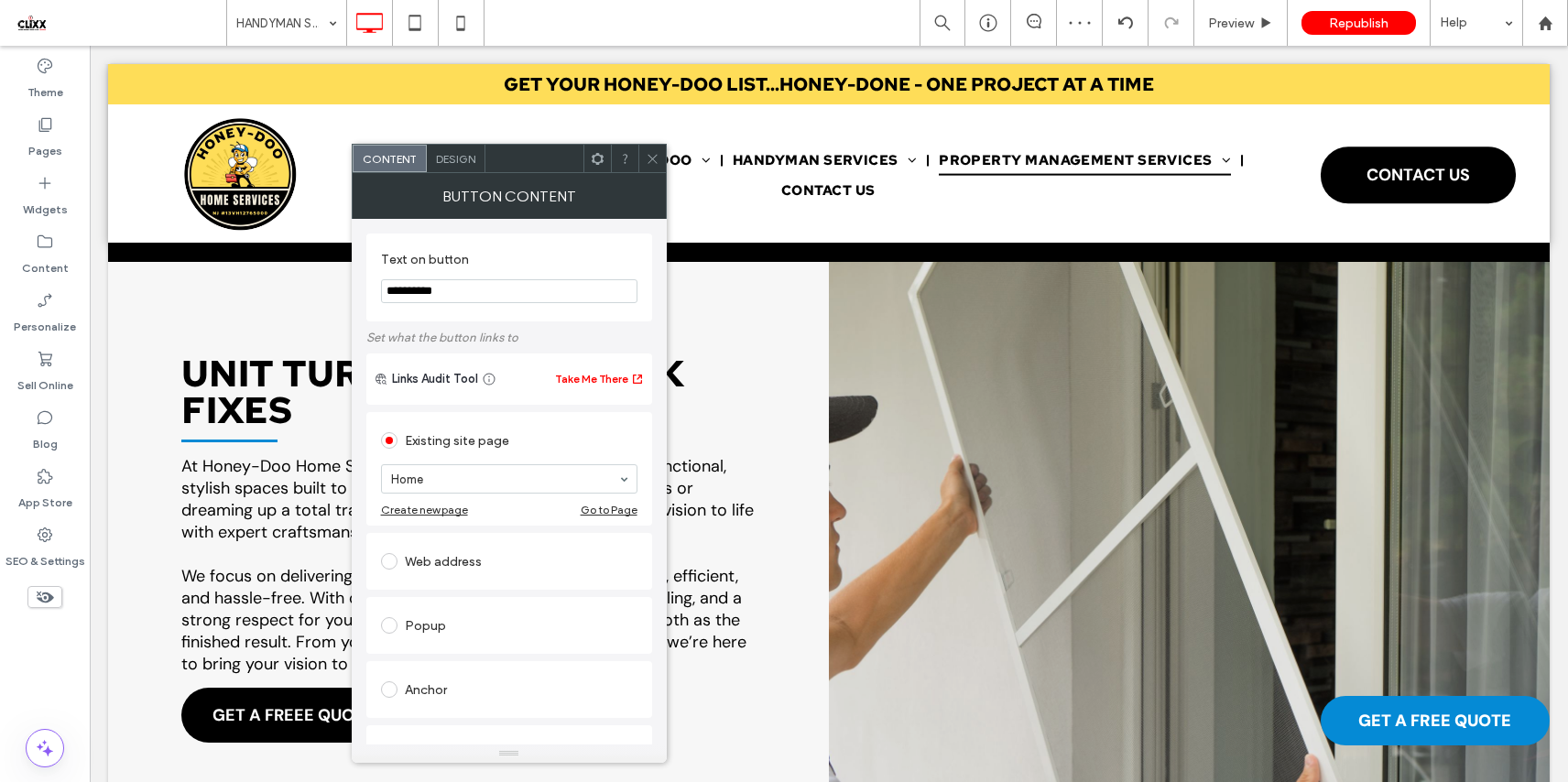
click at [647, 156] on icon at bounding box center [652, 158] width 14 height 14
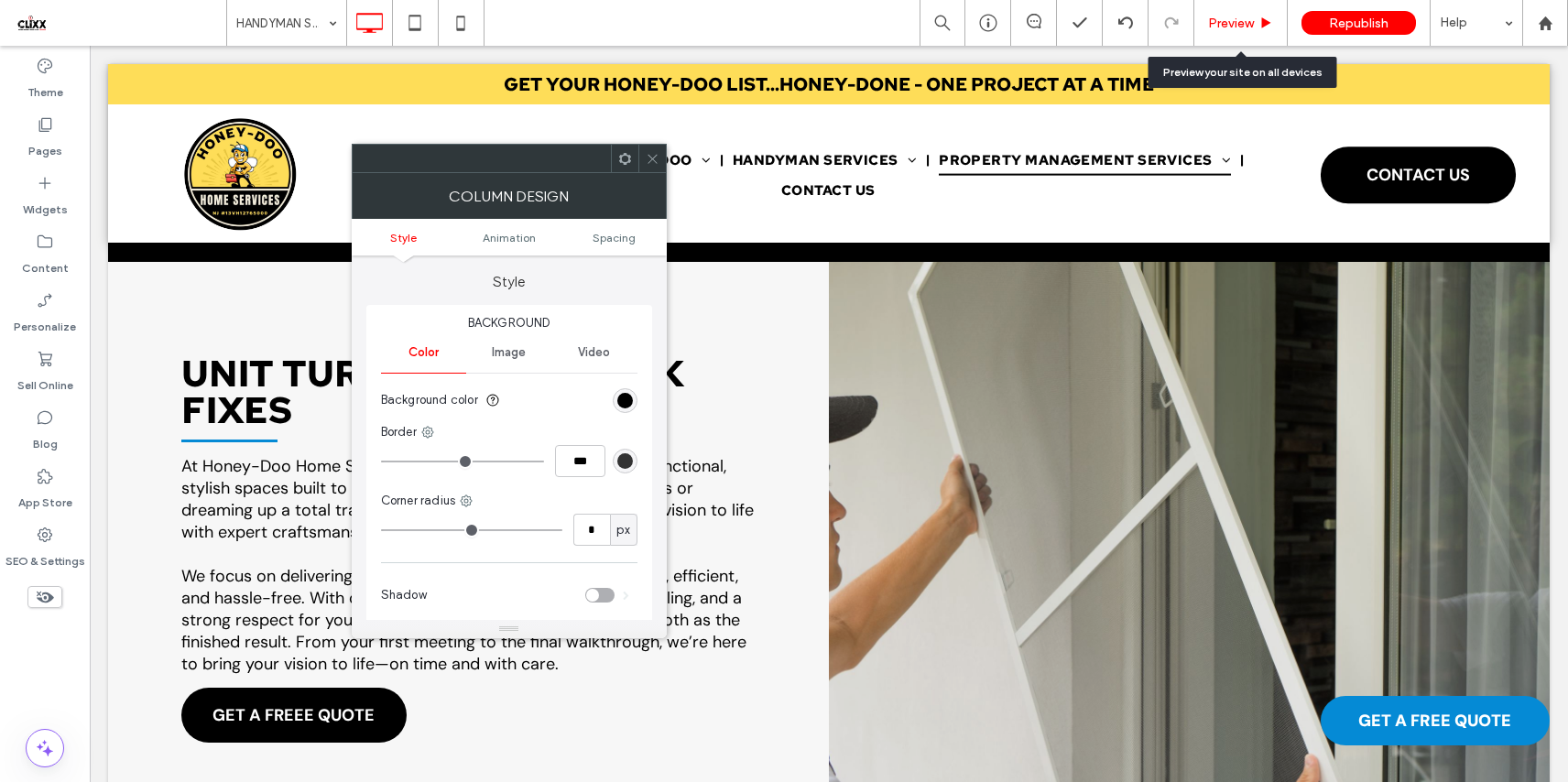
click at [1219, 30] on span "Preview" at bounding box center [1230, 23] width 46 height 16
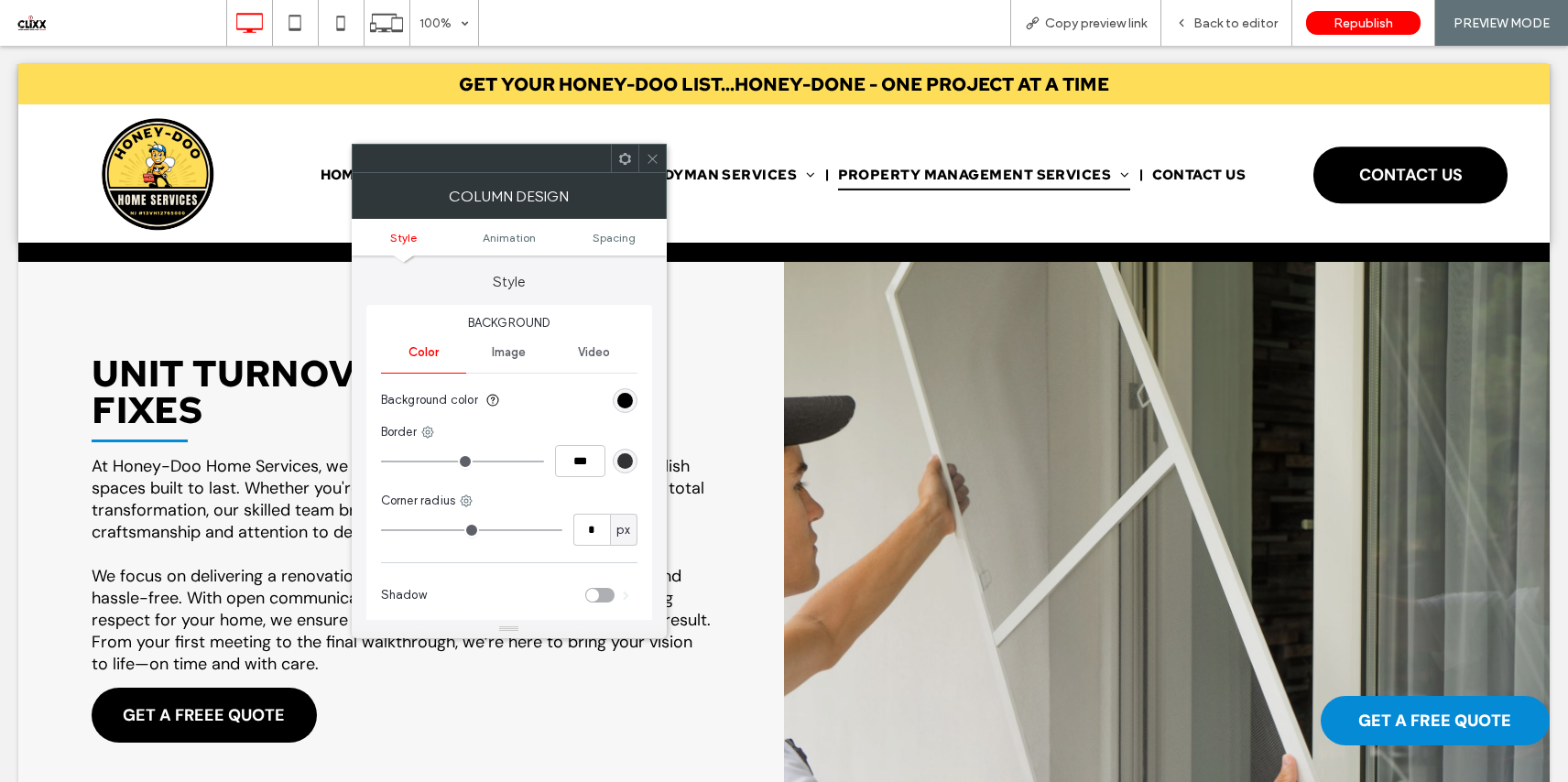
click at [655, 159] on icon at bounding box center [652, 158] width 14 height 14
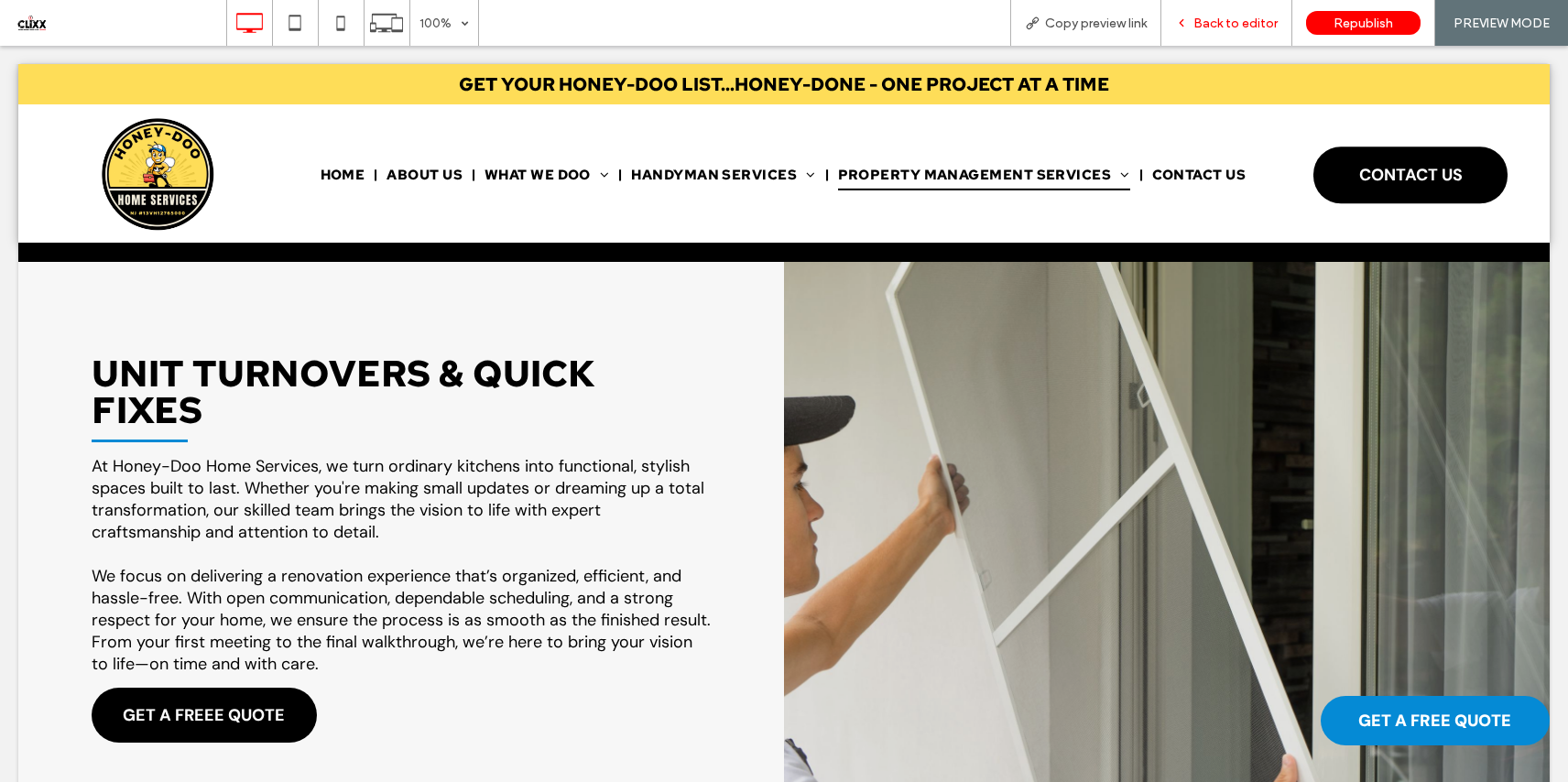
click at [1229, 14] on div "Back to editor" at bounding box center [1227, 22] width 131 height 46
click at [1196, 16] on span "Back to editor" at bounding box center [1235, 23] width 84 height 16
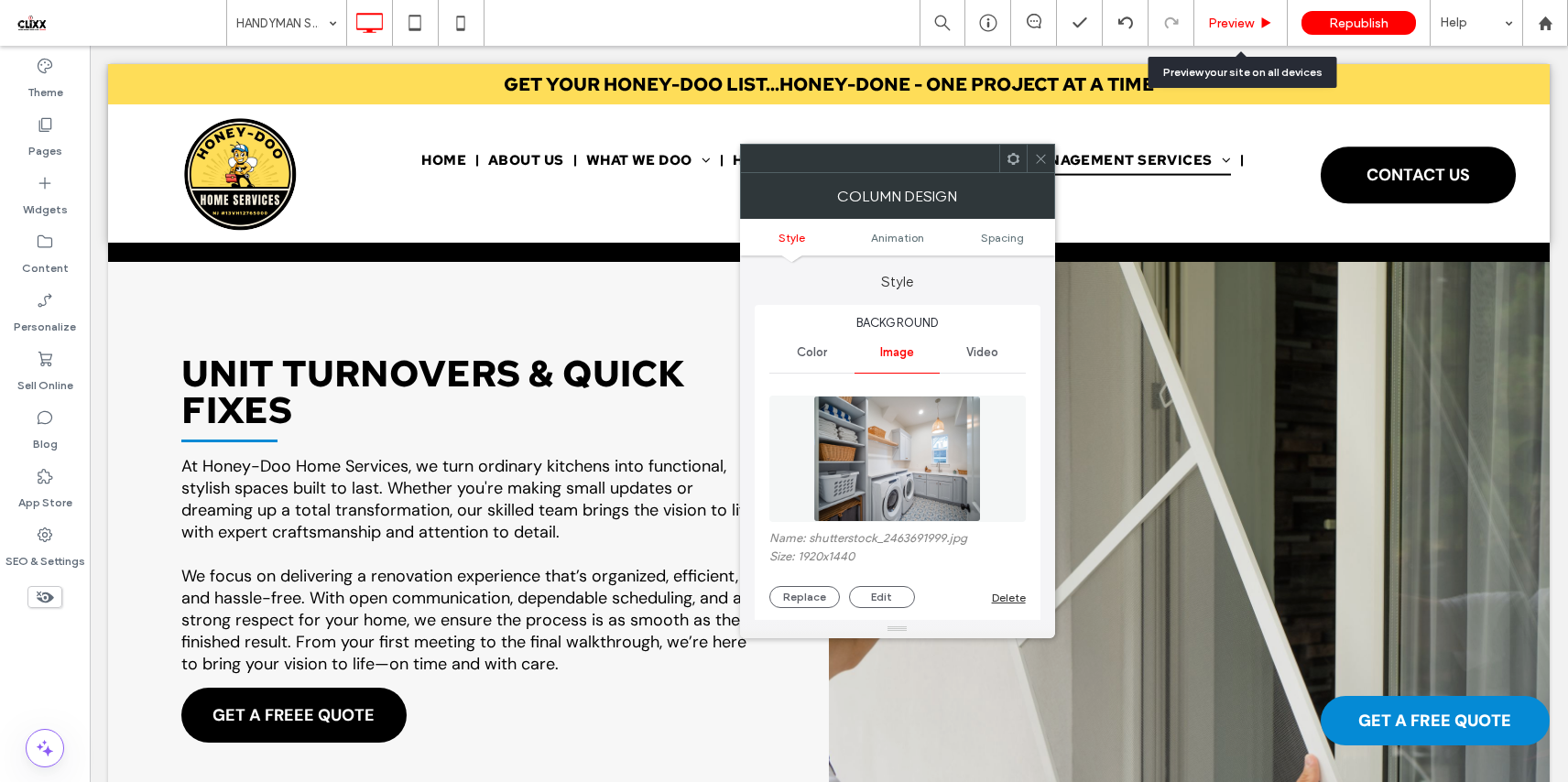
click at [1243, 20] on span "Preview" at bounding box center [1230, 23] width 46 height 16
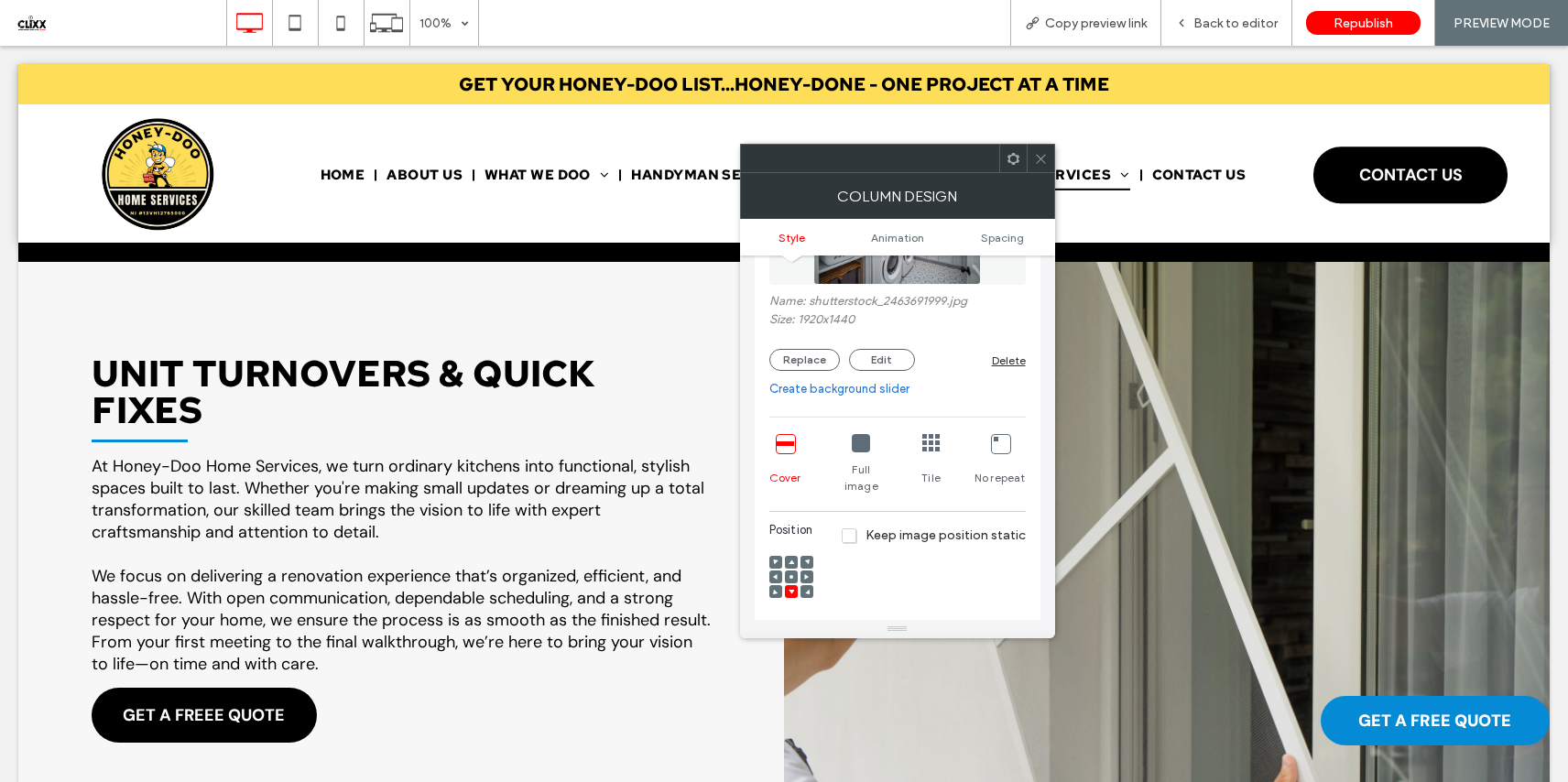
scroll to position [265, 0]
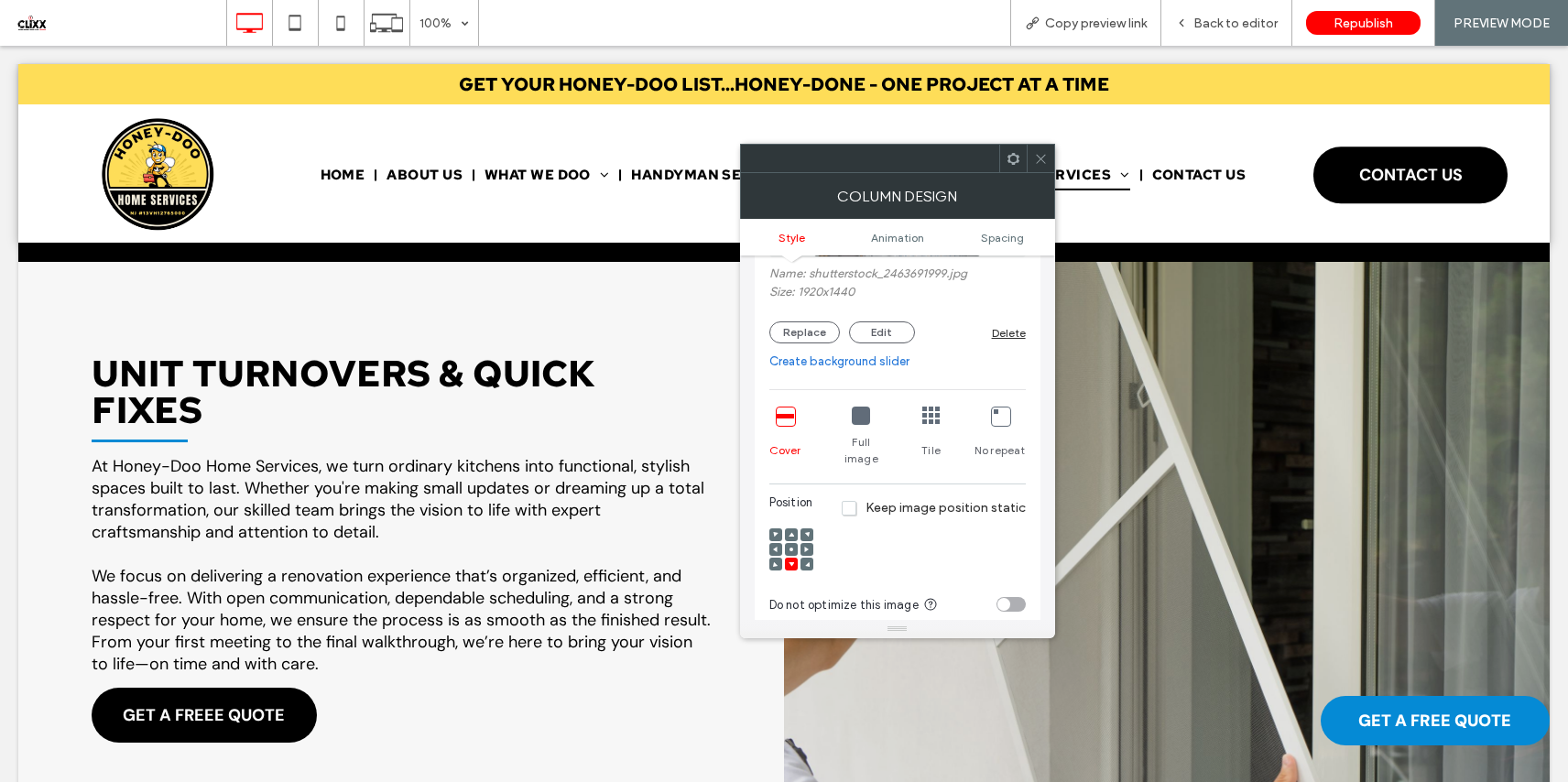
click at [792, 548] on use at bounding box center [791, 550] width 4 height 4
click at [792, 562] on use at bounding box center [791, 564] width 6 height 5
click at [887, 329] on button "Edit" at bounding box center [881, 332] width 66 height 22
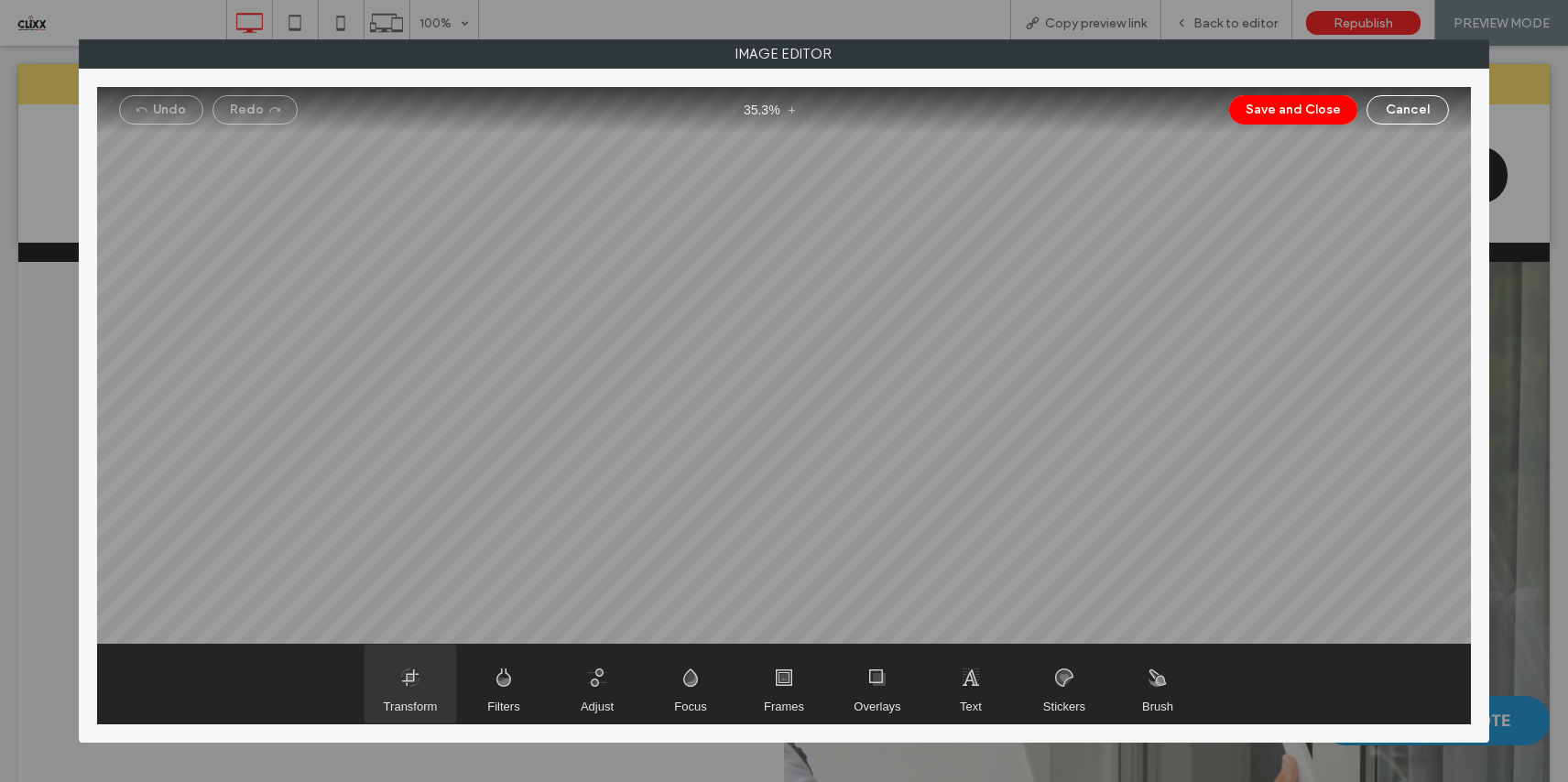
click at [428, 667] on span "Transform" at bounding box center [410, 684] width 92 height 79
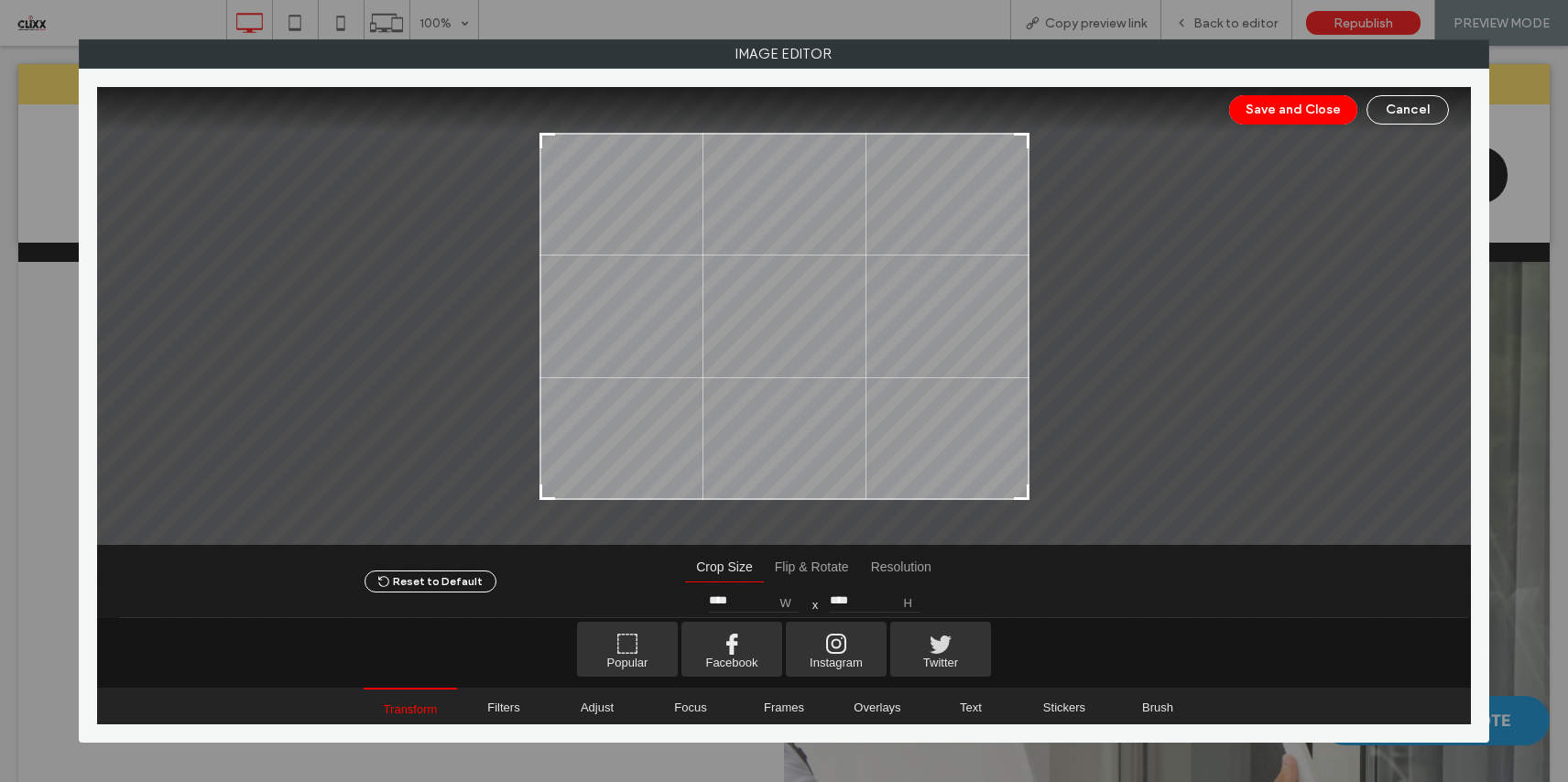
type input "****"
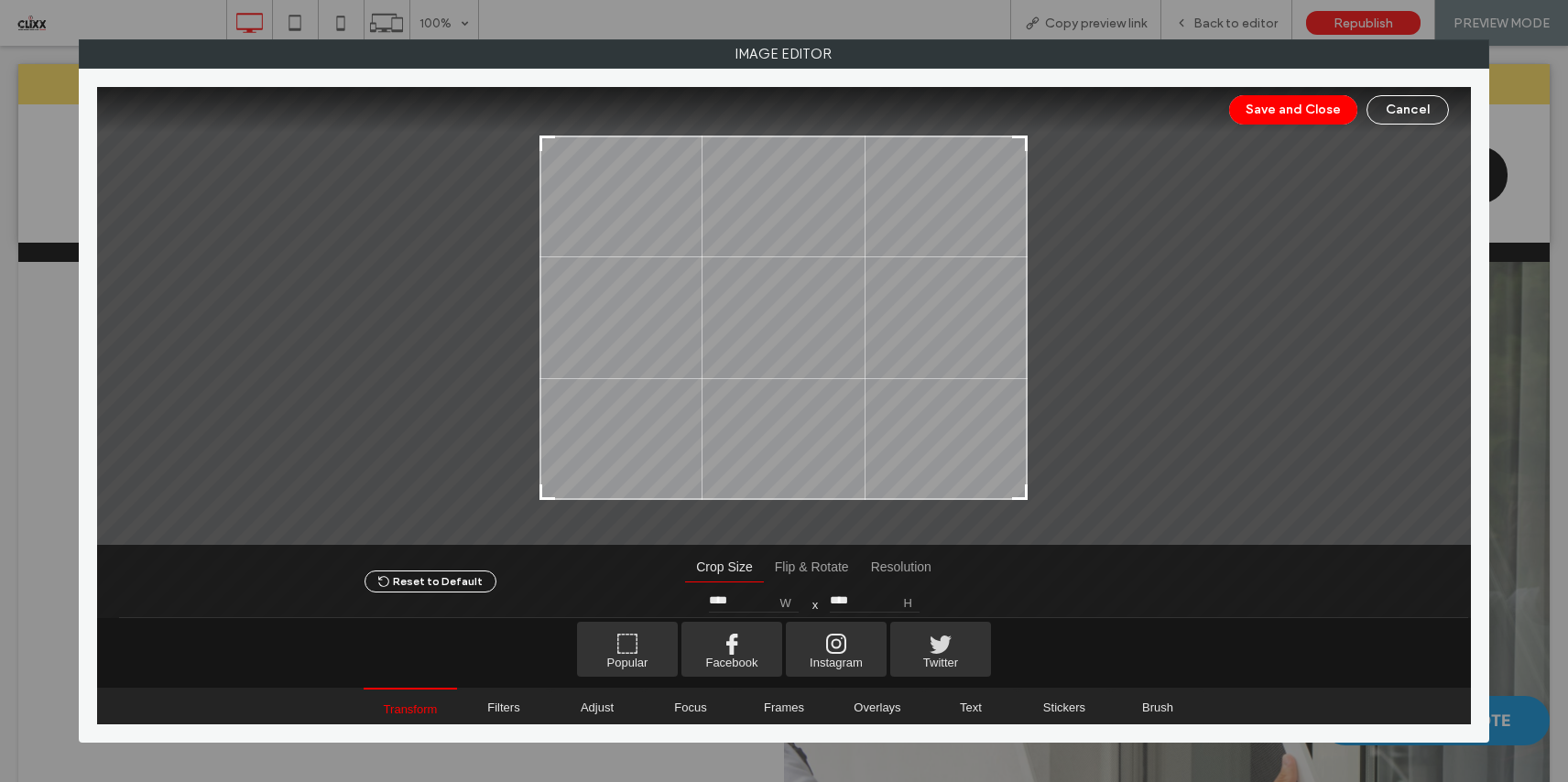
type input "****"
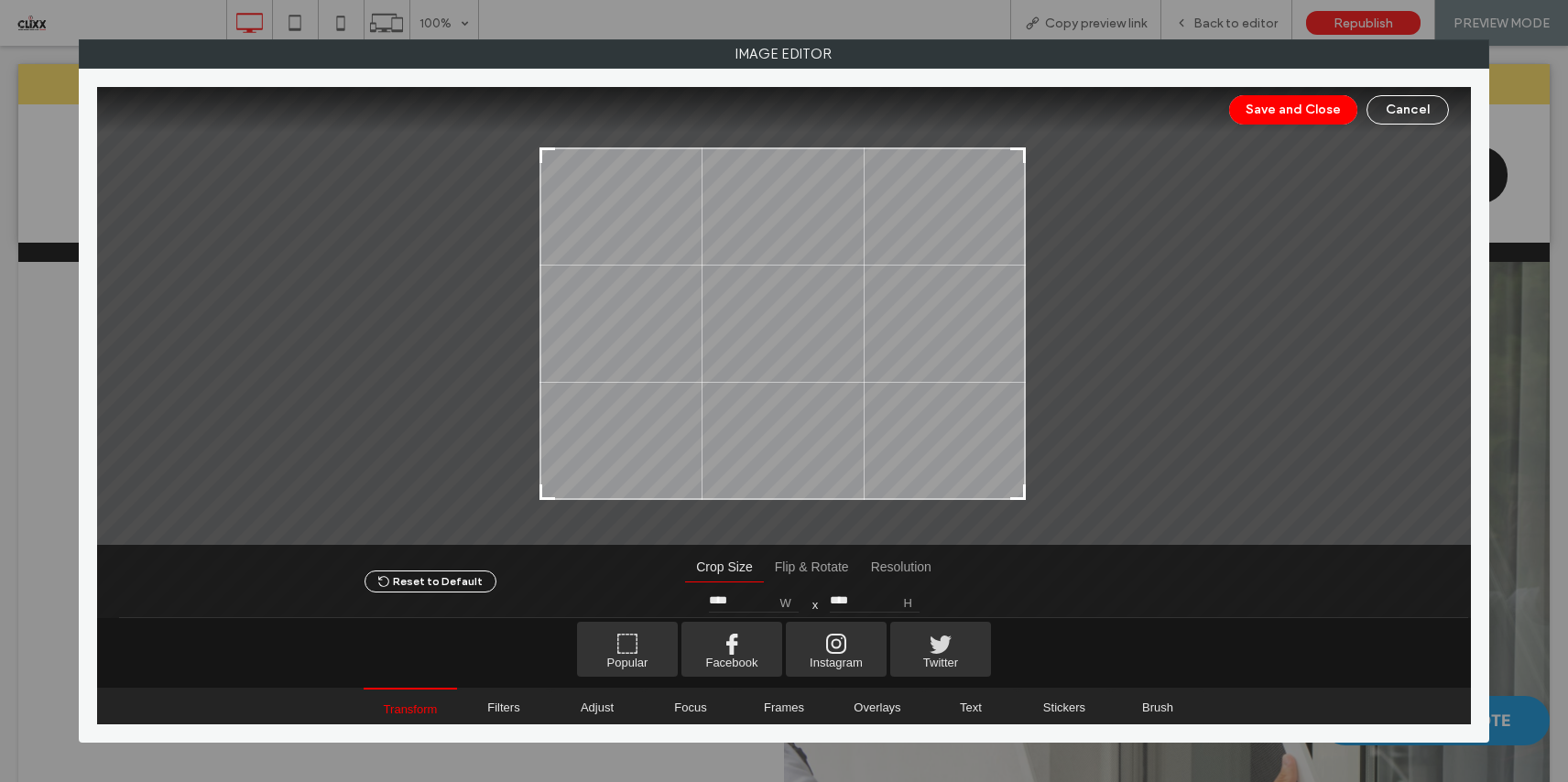
type input "****"
drag, startPoint x: 1022, startPoint y: 137, endPoint x: 1018, endPoint y: 160, distance: 23.3
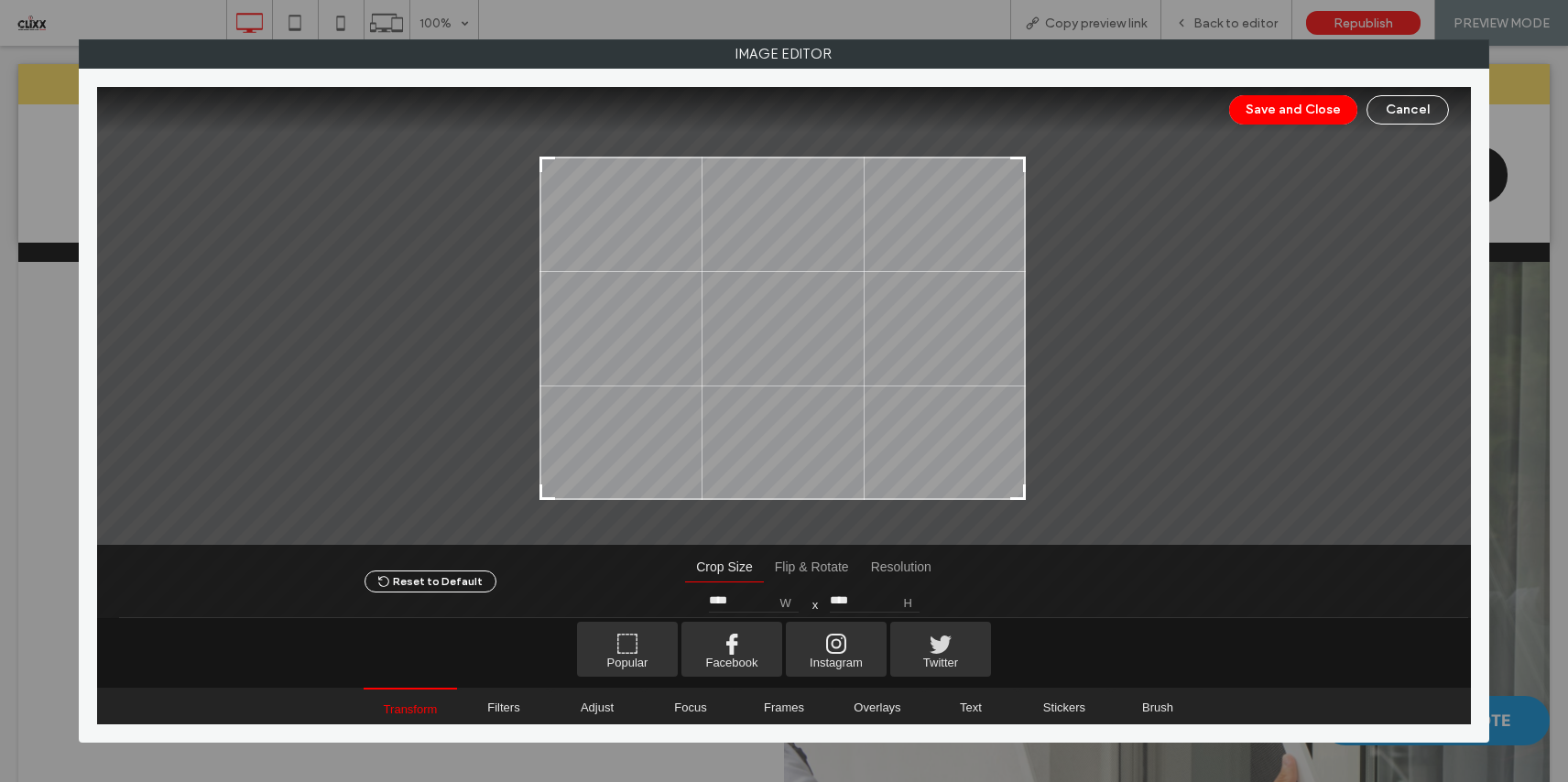
click at [1018, 160] on div at bounding box center [1016, 164] width 22 height 22
click at [1258, 109] on button "Save and Close" at bounding box center [1293, 110] width 128 height 29
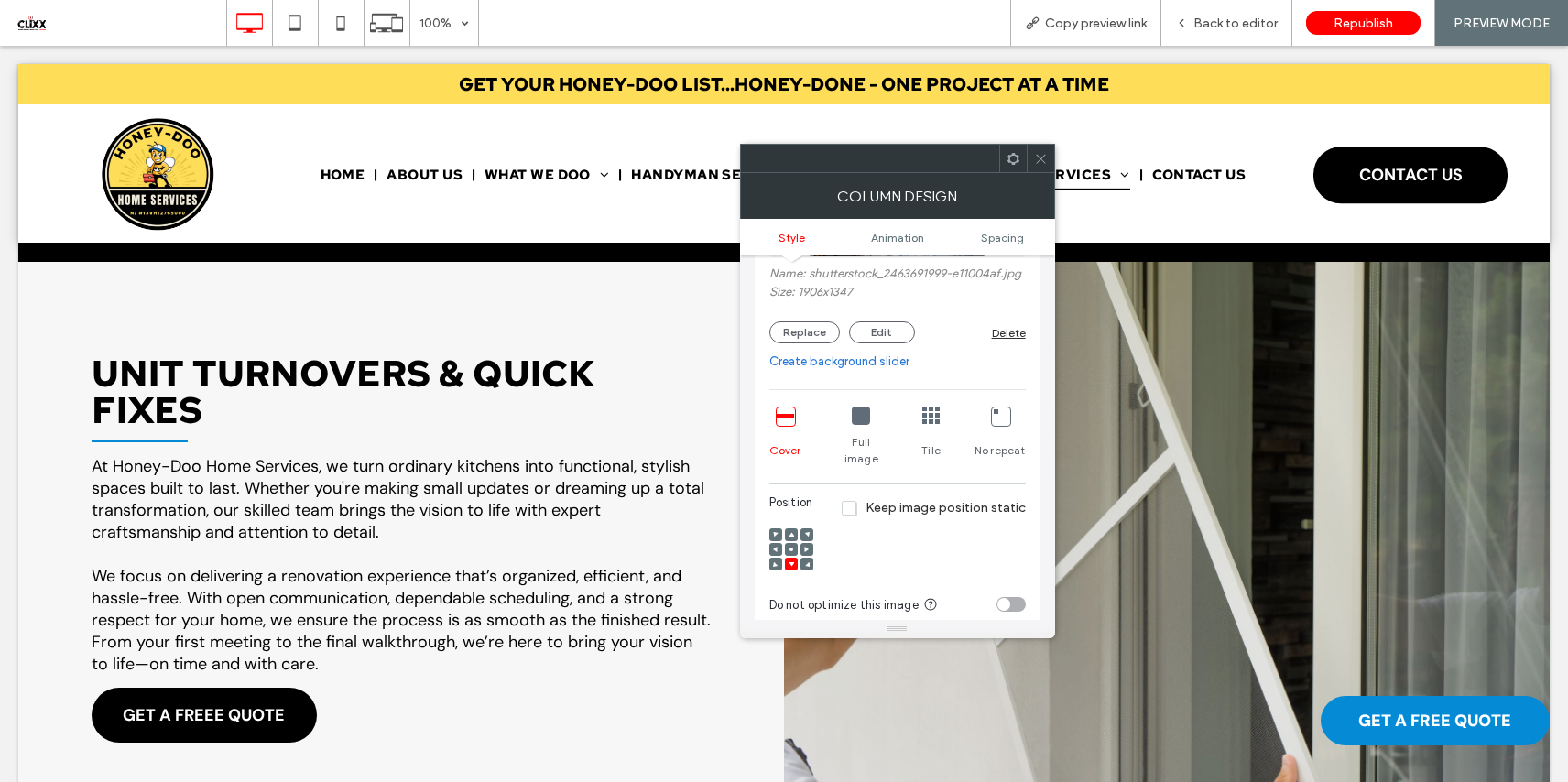
click at [792, 547] on icon at bounding box center [791, 550] width 6 height 6
click at [791, 557] on span at bounding box center [791, 564] width 6 height 13
click at [802, 557] on div at bounding box center [806, 564] width 13 height 13
click at [804, 561] on icon at bounding box center [806, 564] width 6 height 6
click at [1038, 150] on span at bounding box center [1041, 157] width 14 height 27
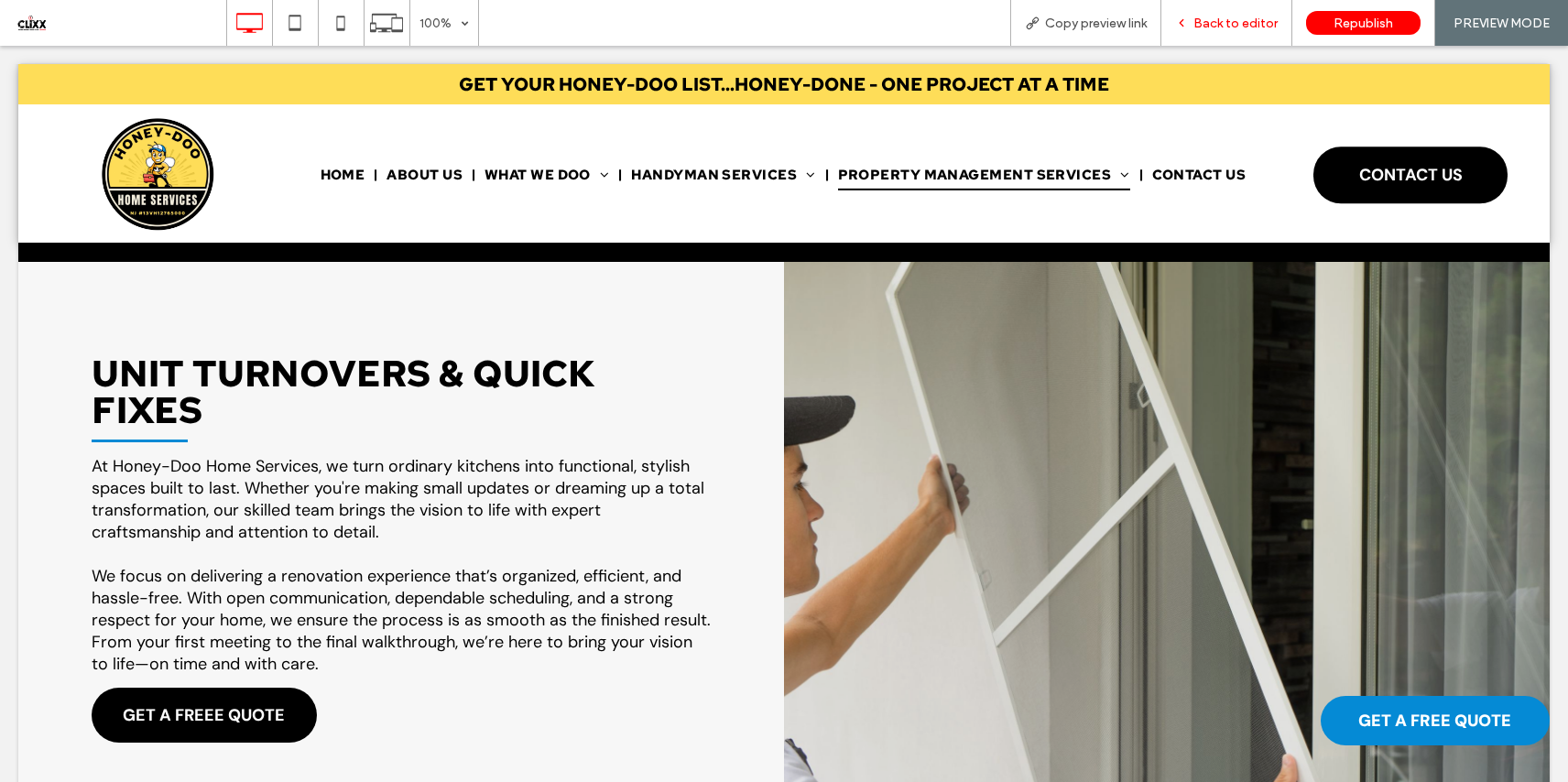
click at [1242, 21] on span "Back to editor" at bounding box center [1235, 23] width 84 height 16
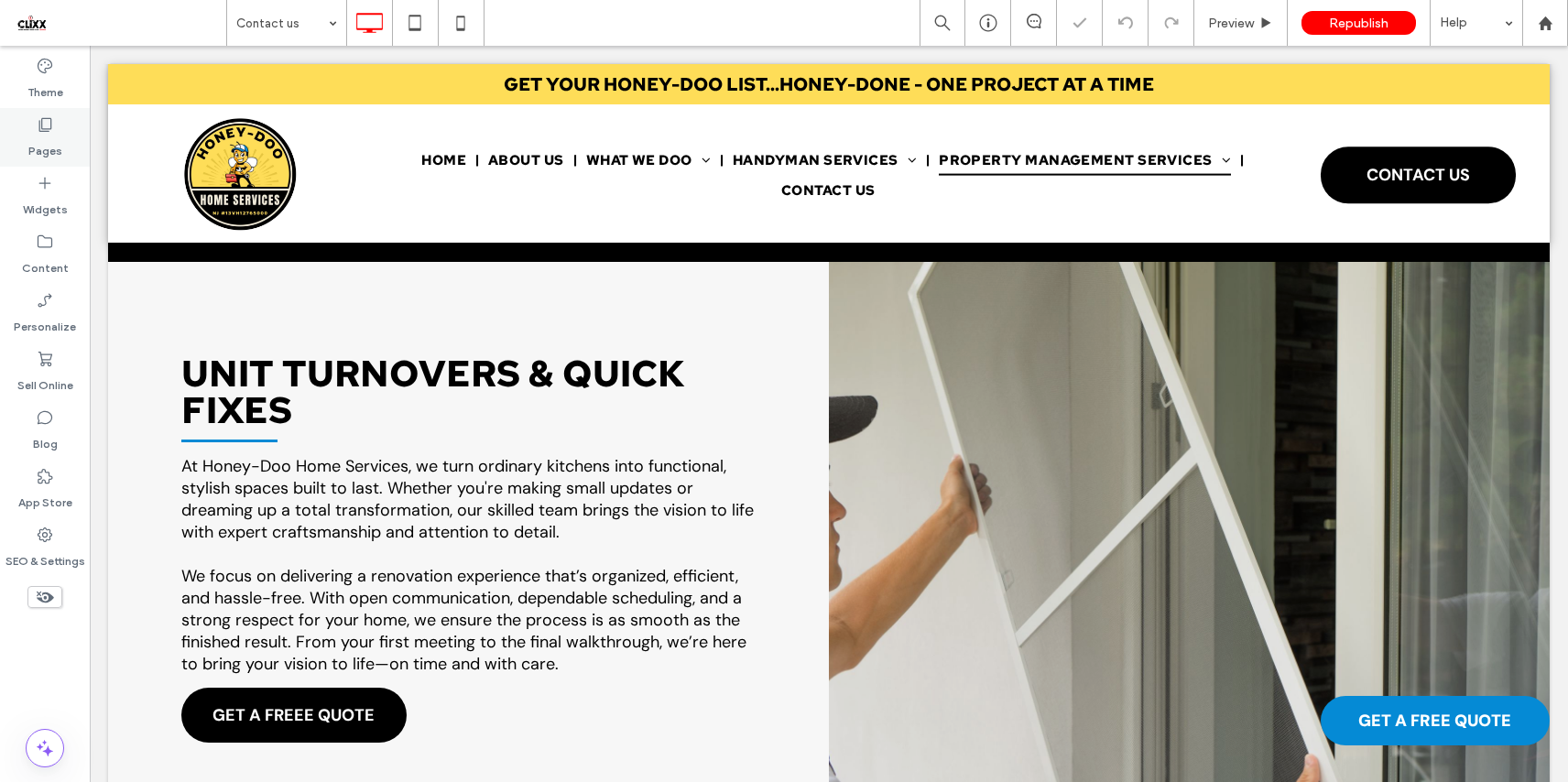
click at [53, 146] on label "Pages" at bounding box center [45, 146] width 34 height 25
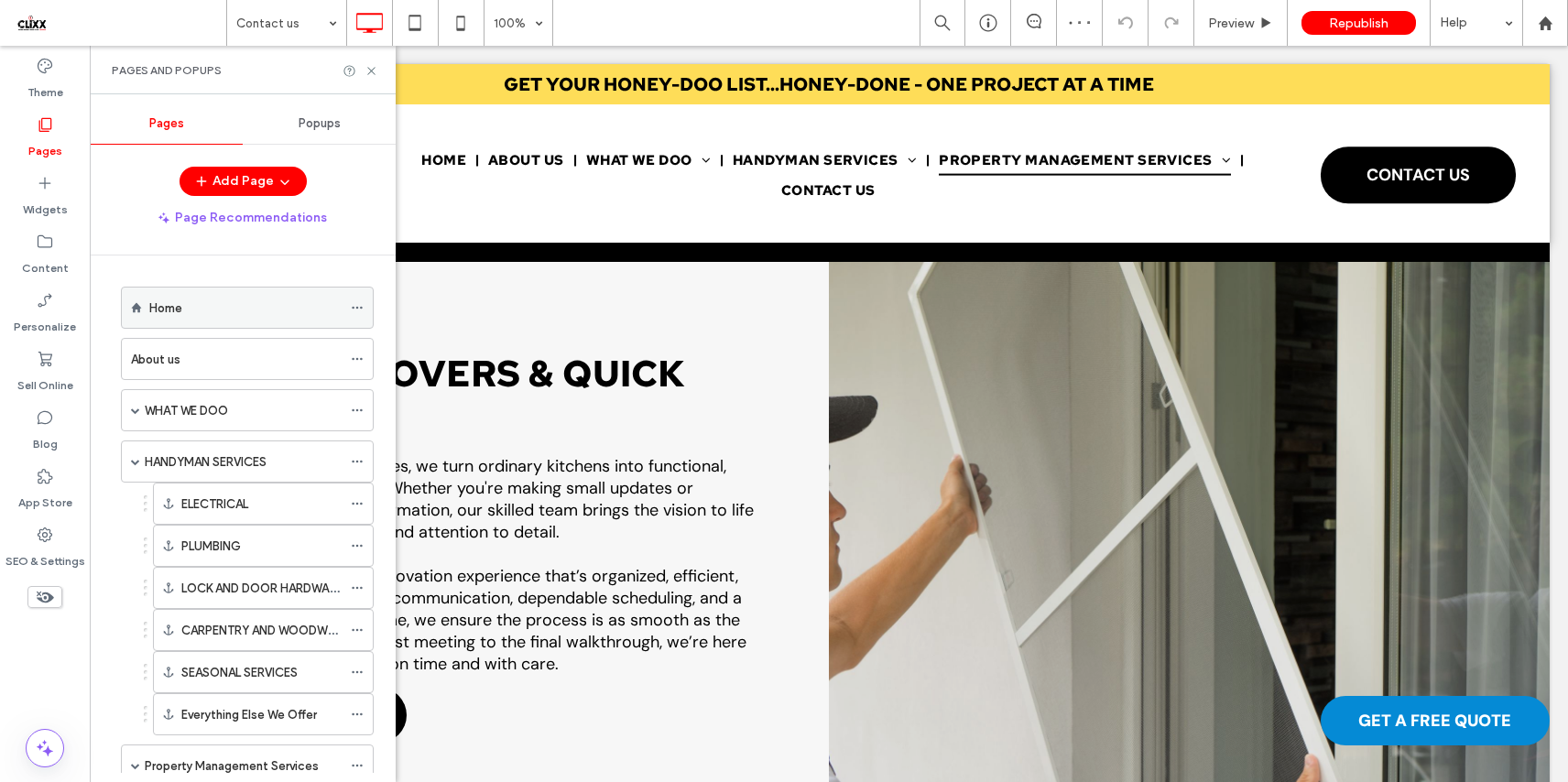
click at [170, 307] on label "Home" at bounding box center [165, 308] width 33 height 32
click at [371, 69] on use at bounding box center [371, 70] width 7 height 7
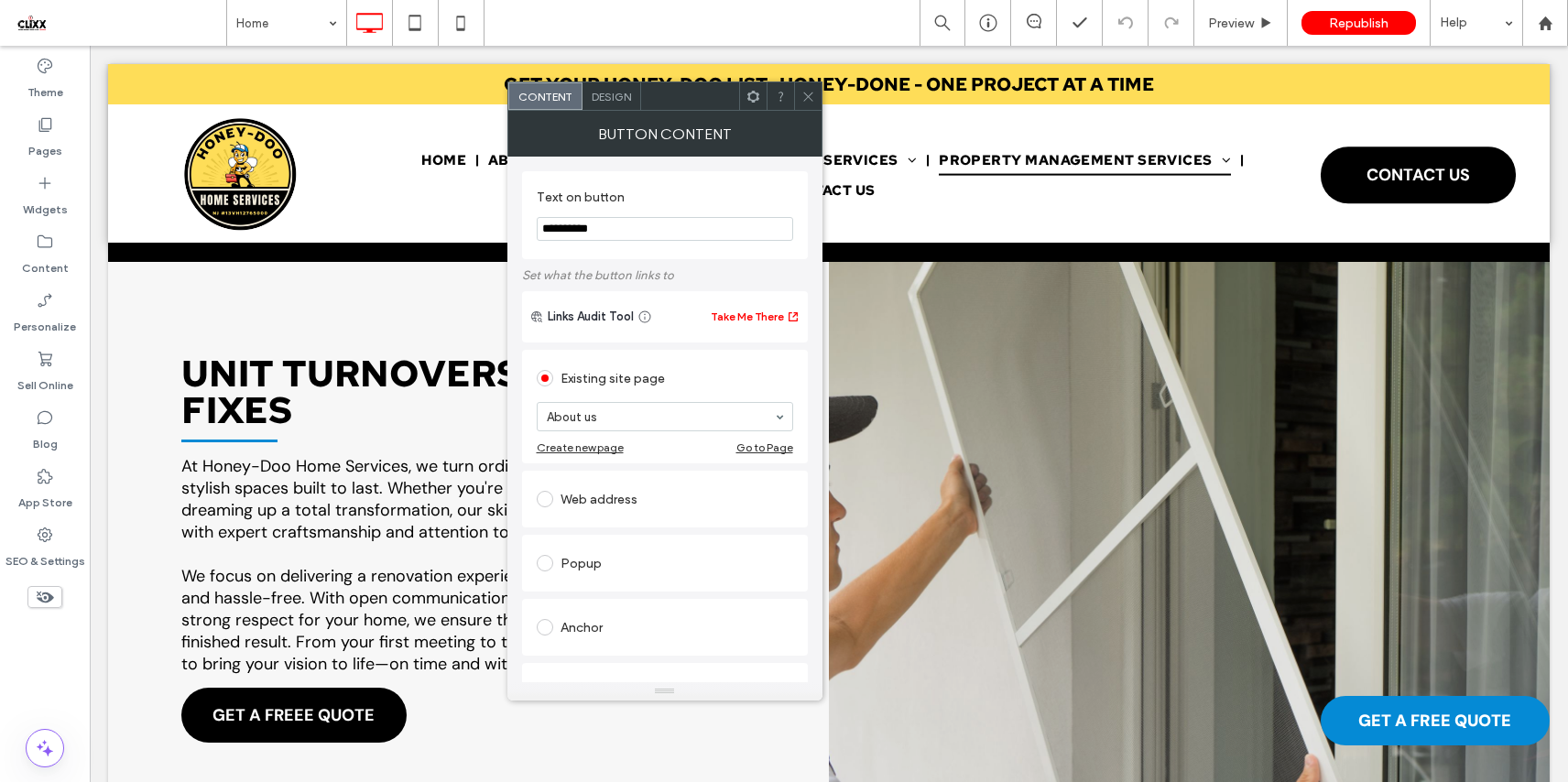
click at [602, 98] on span "Design" at bounding box center [612, 96] width 39 height 14
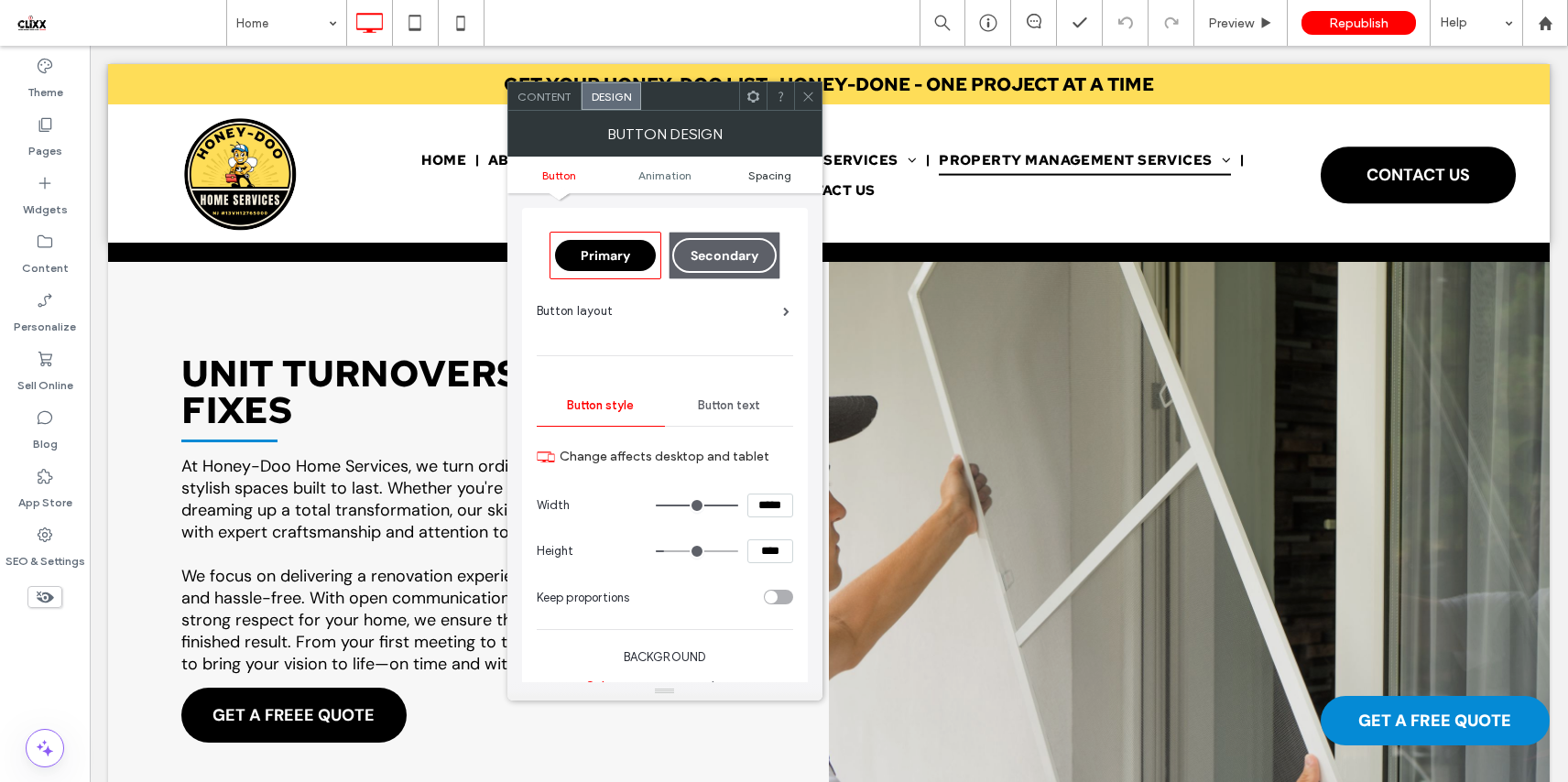
click at [768, 174] on span "Spacing" at bounding box center [770, 175] width 43 height 14
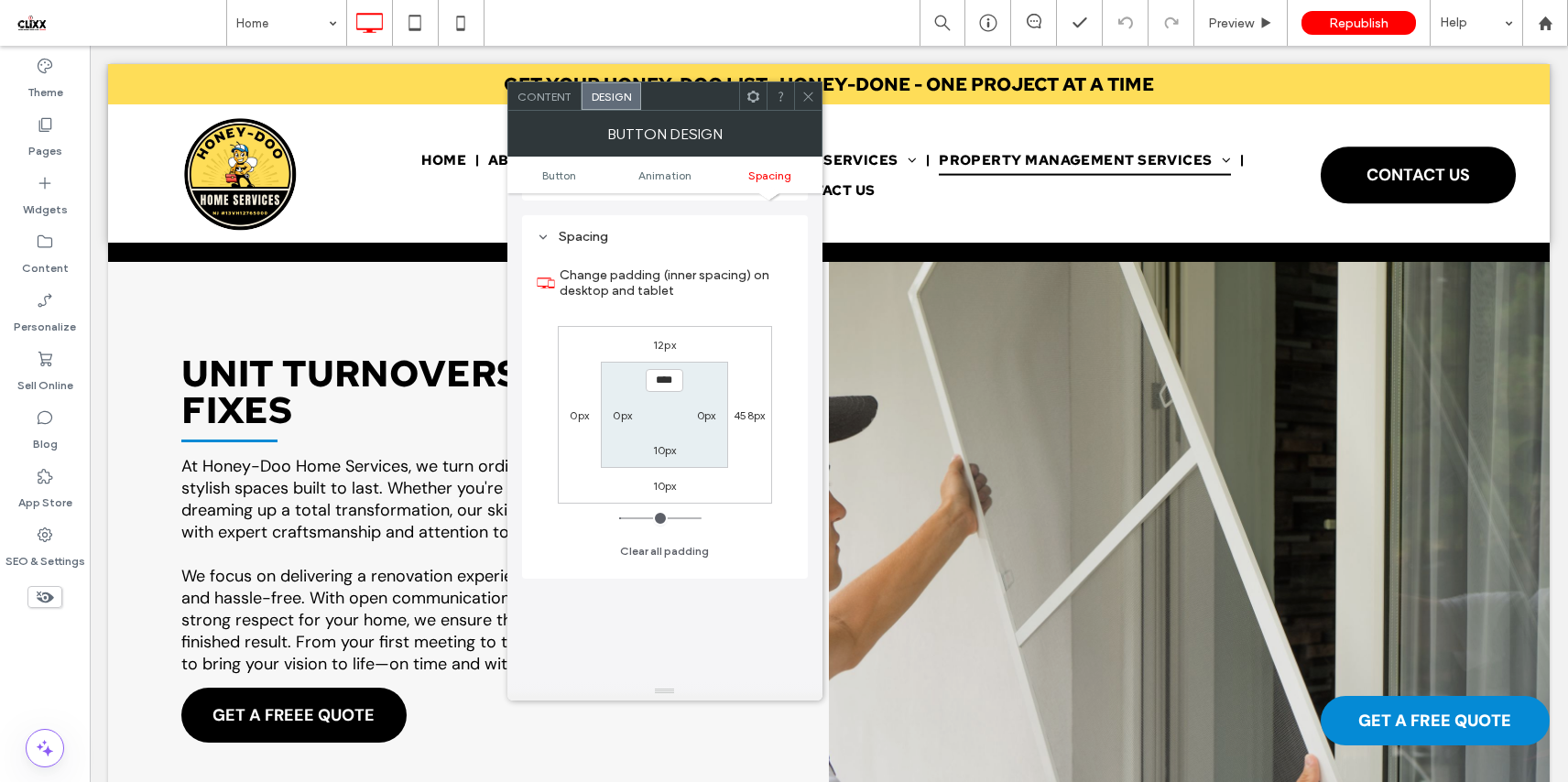
scroll to position [860, 0]
click at [808, 102] on icon at bounding box center [807, 96] width 14 height 14
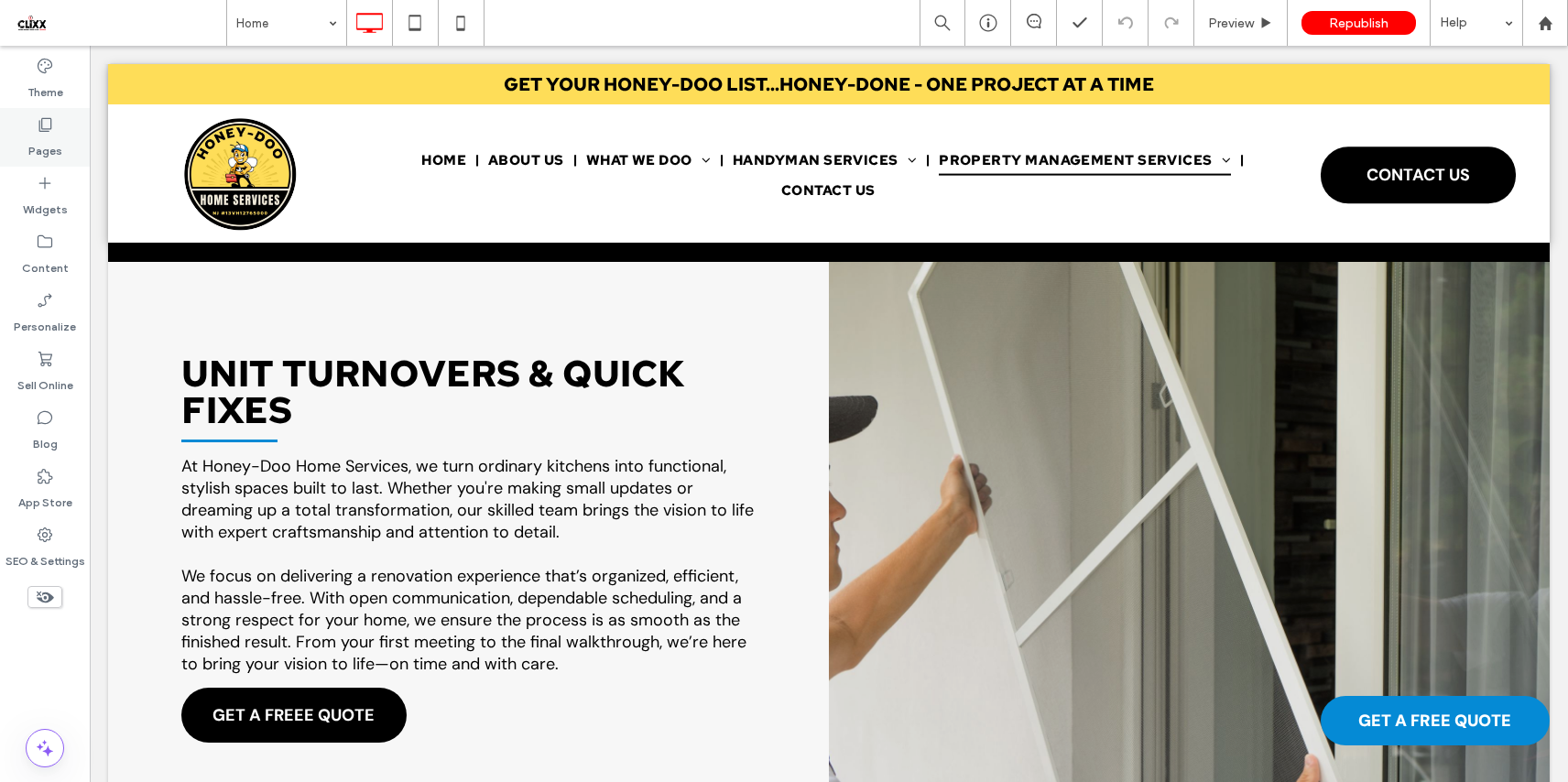
click at [54, 135] on label "Pages" at bounding box center [45, 146] width 34 height 25
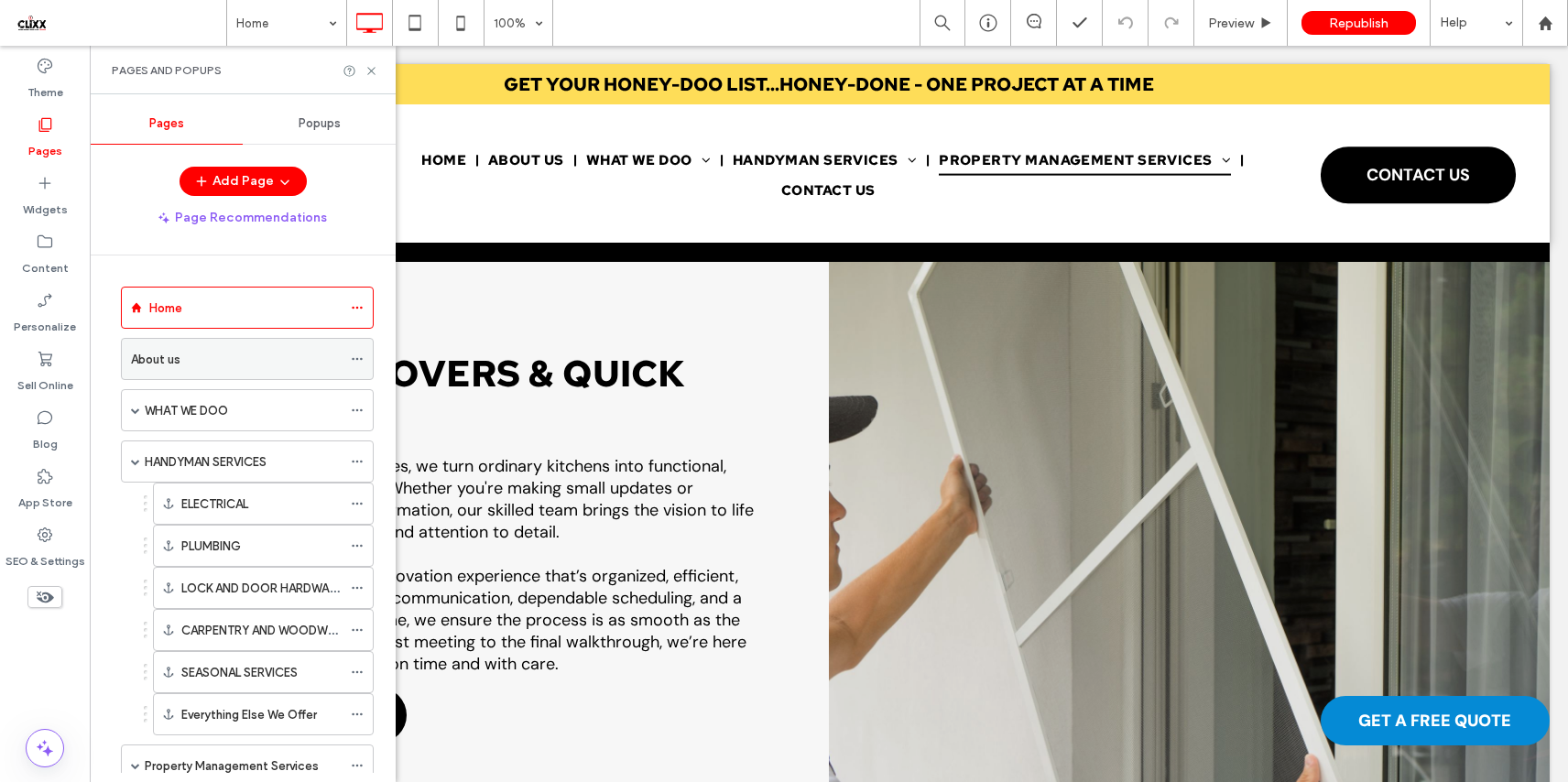
click at [193, 361] on div "About us" at bounding box center [236, 359] width 211 height 20
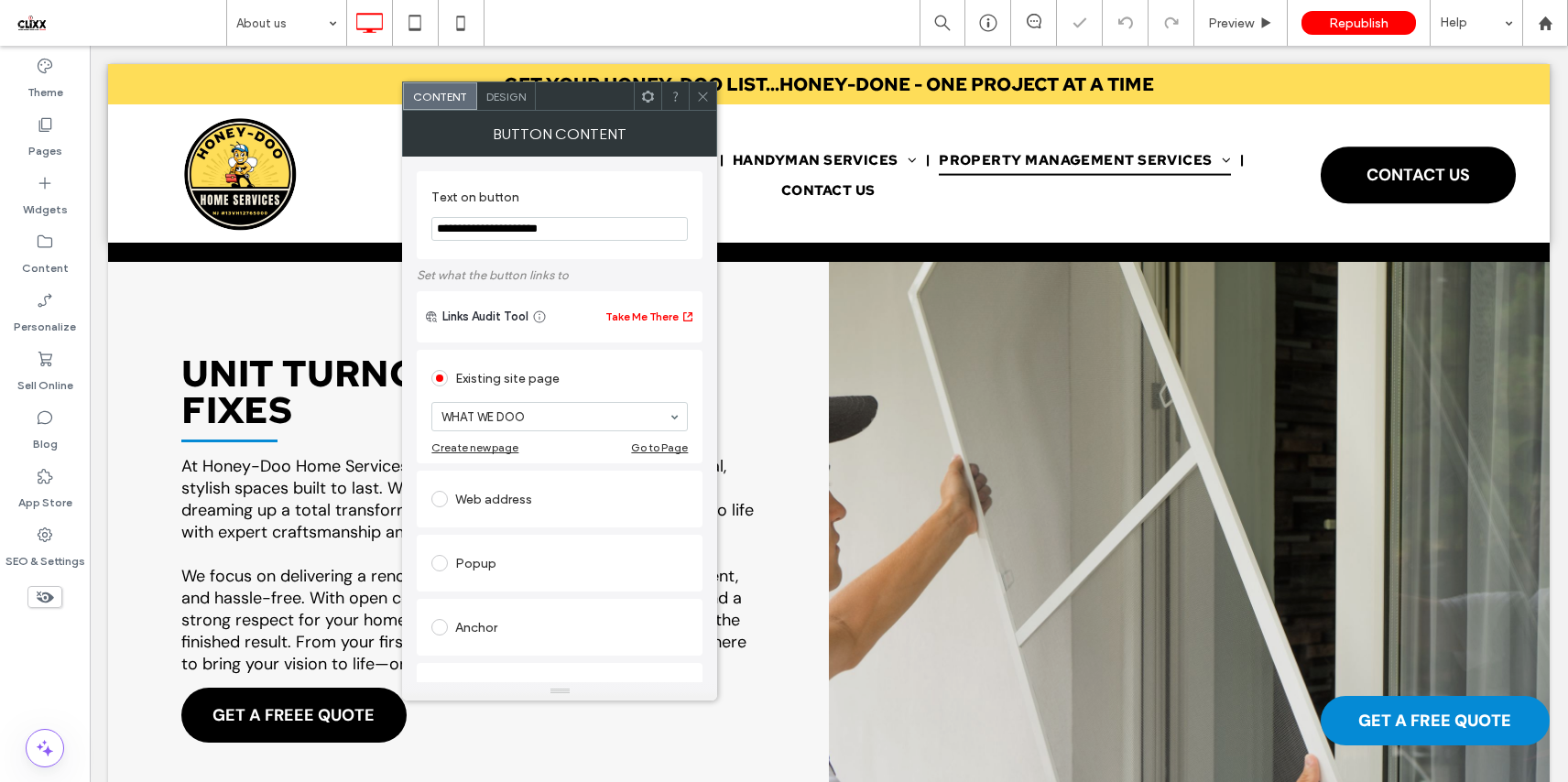
click at [518, 104] on div "Design" at bounding box center [506, 96] width 59 height 27
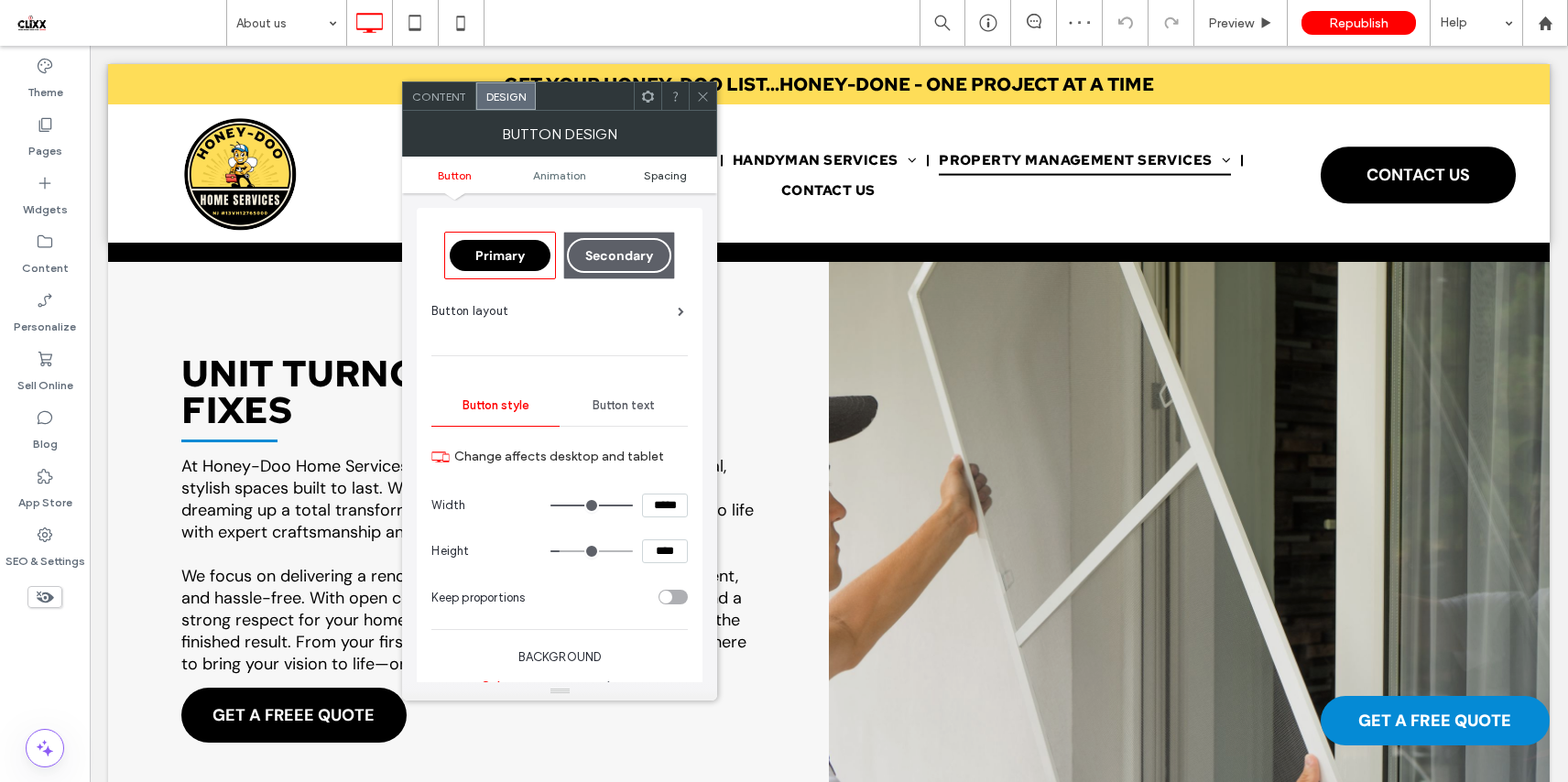
click at [664, 173] on span "Spacing" at bounding box center [665, 175] width 43 height 14
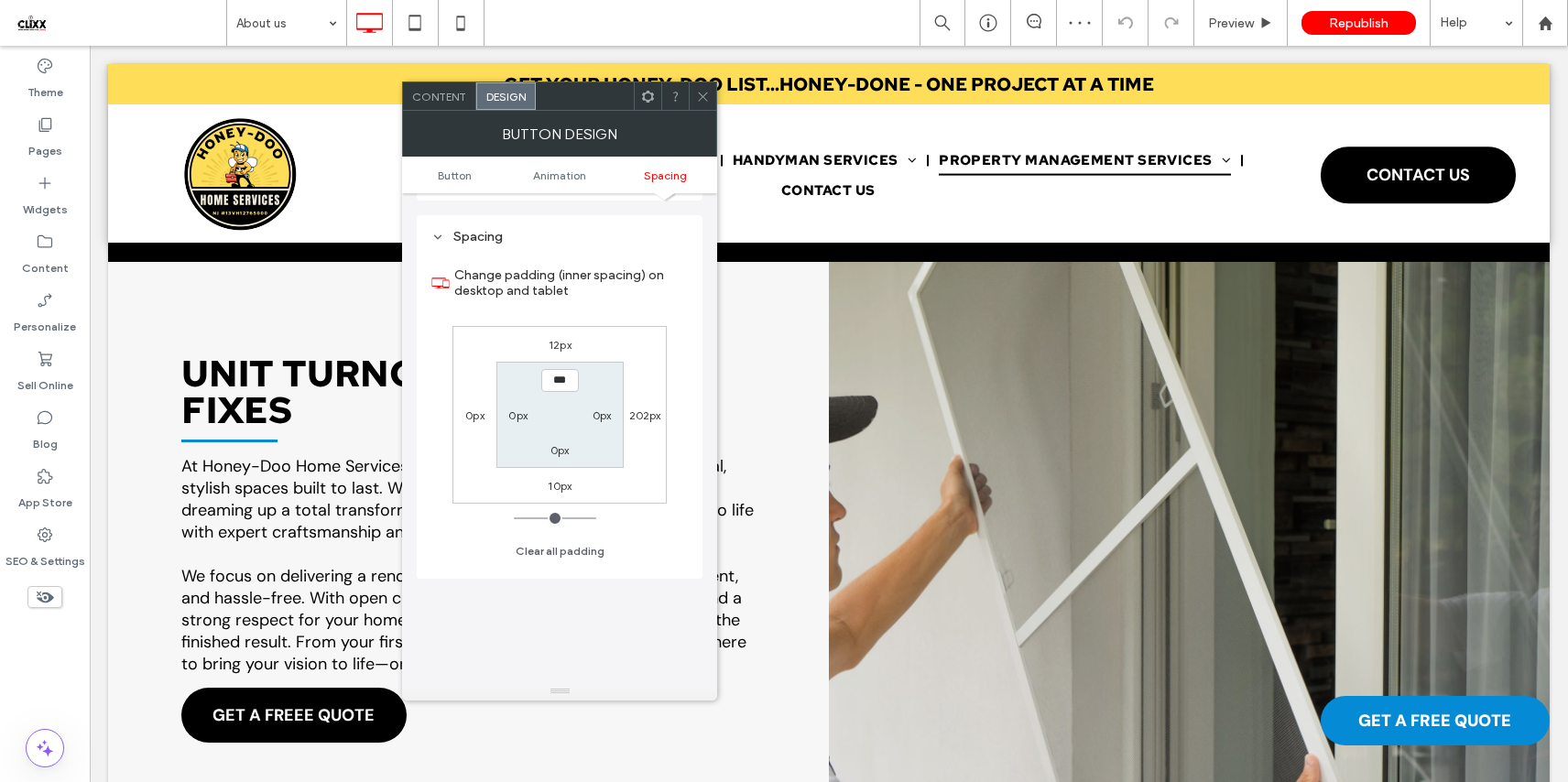
scroll to position [860, 0]
click at [704, 96] on use at bounding box center [703, 96] width 9 height 9
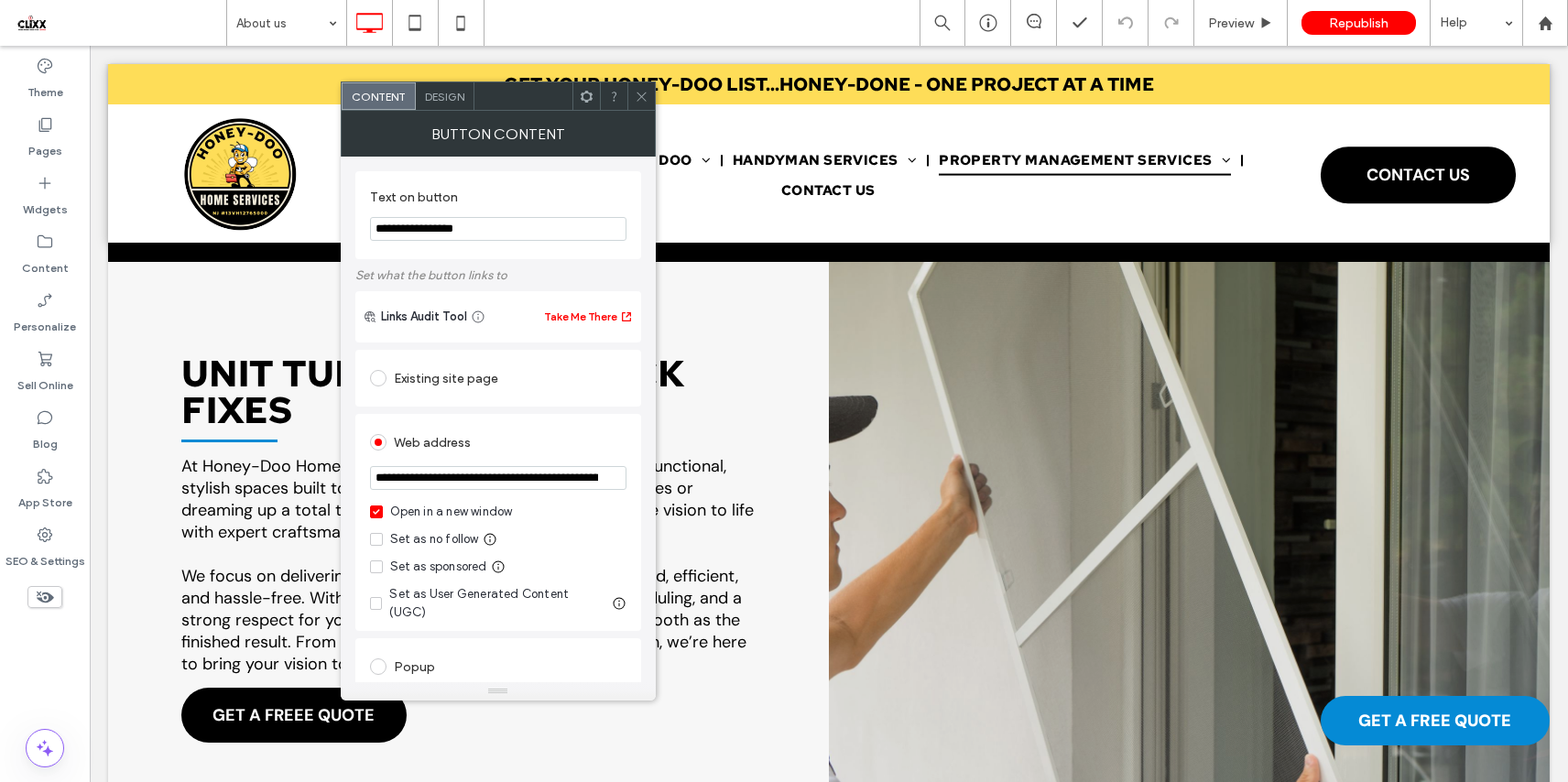
click at [640, 102] on icon at bounding box center [641, 96] width 14 height 14
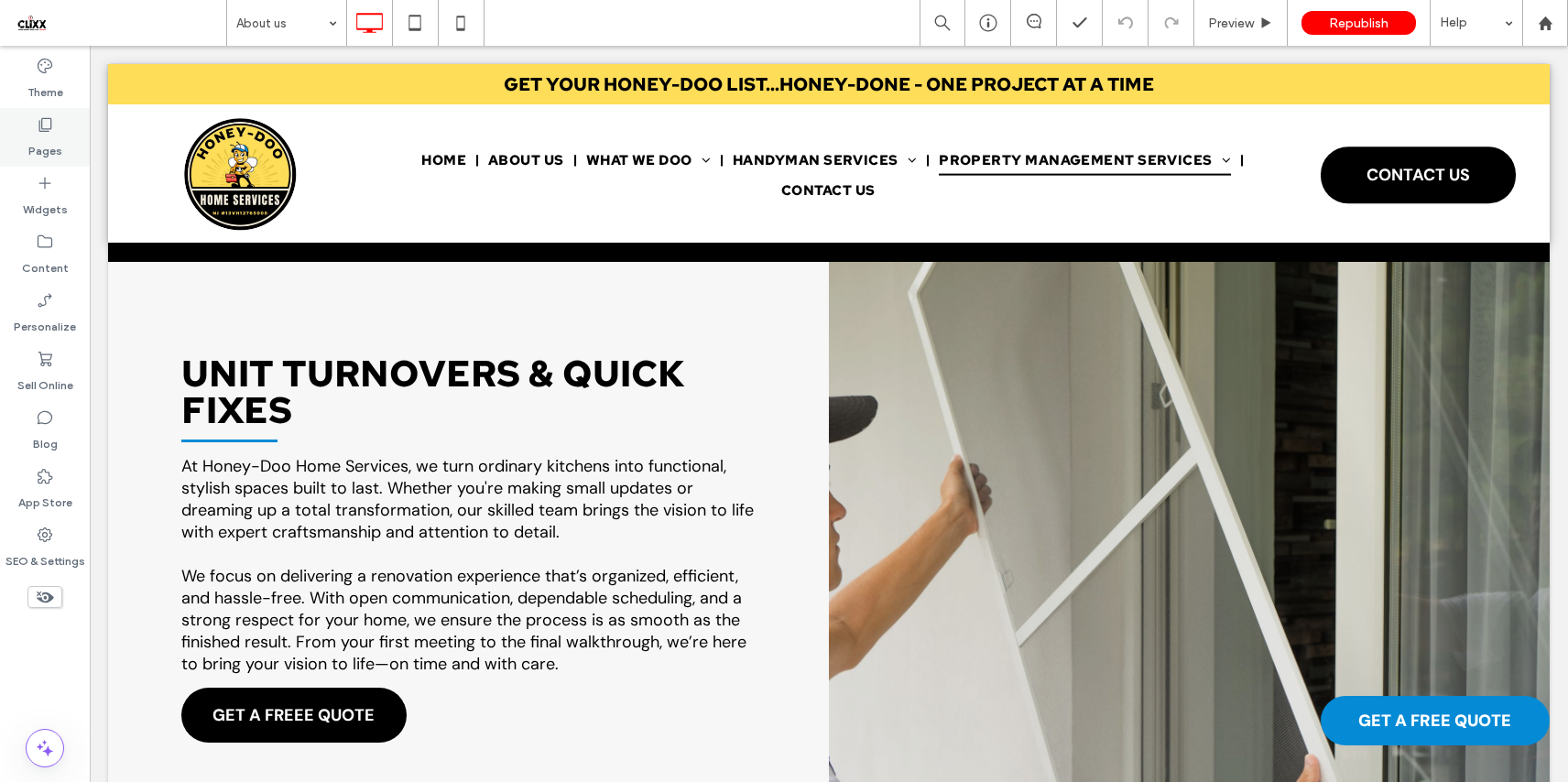
click at [32, 135] on label "Pages" at bounding box center [45, 146] width 34 height 25
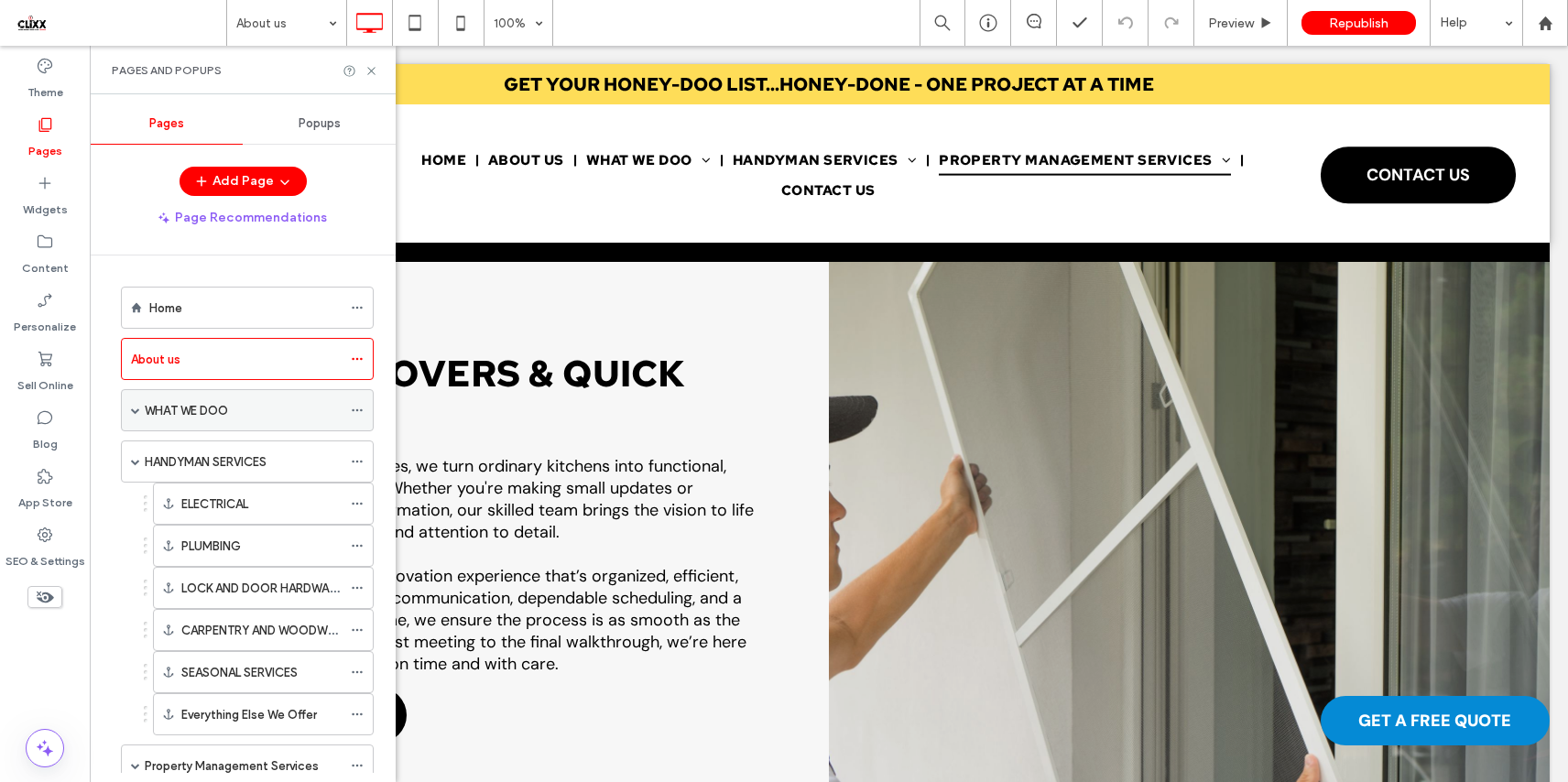
click at [231, 421] on div "WHAT WE DOO" at bounding box center [243, 409] width 197 height 40
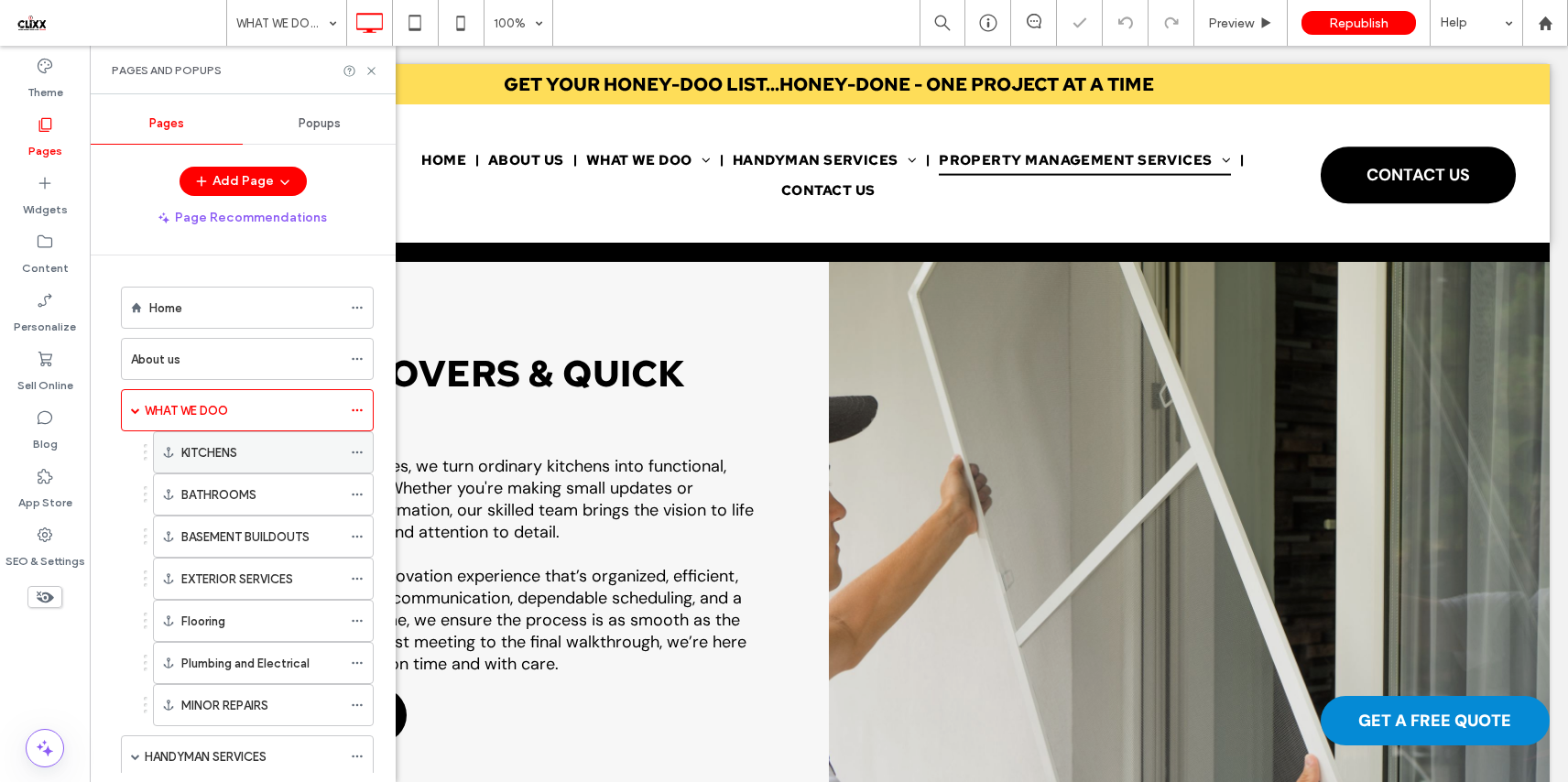
click at [229, 454] on label "KITCHENS" at bounding box center [210, 452] width 56 height 32
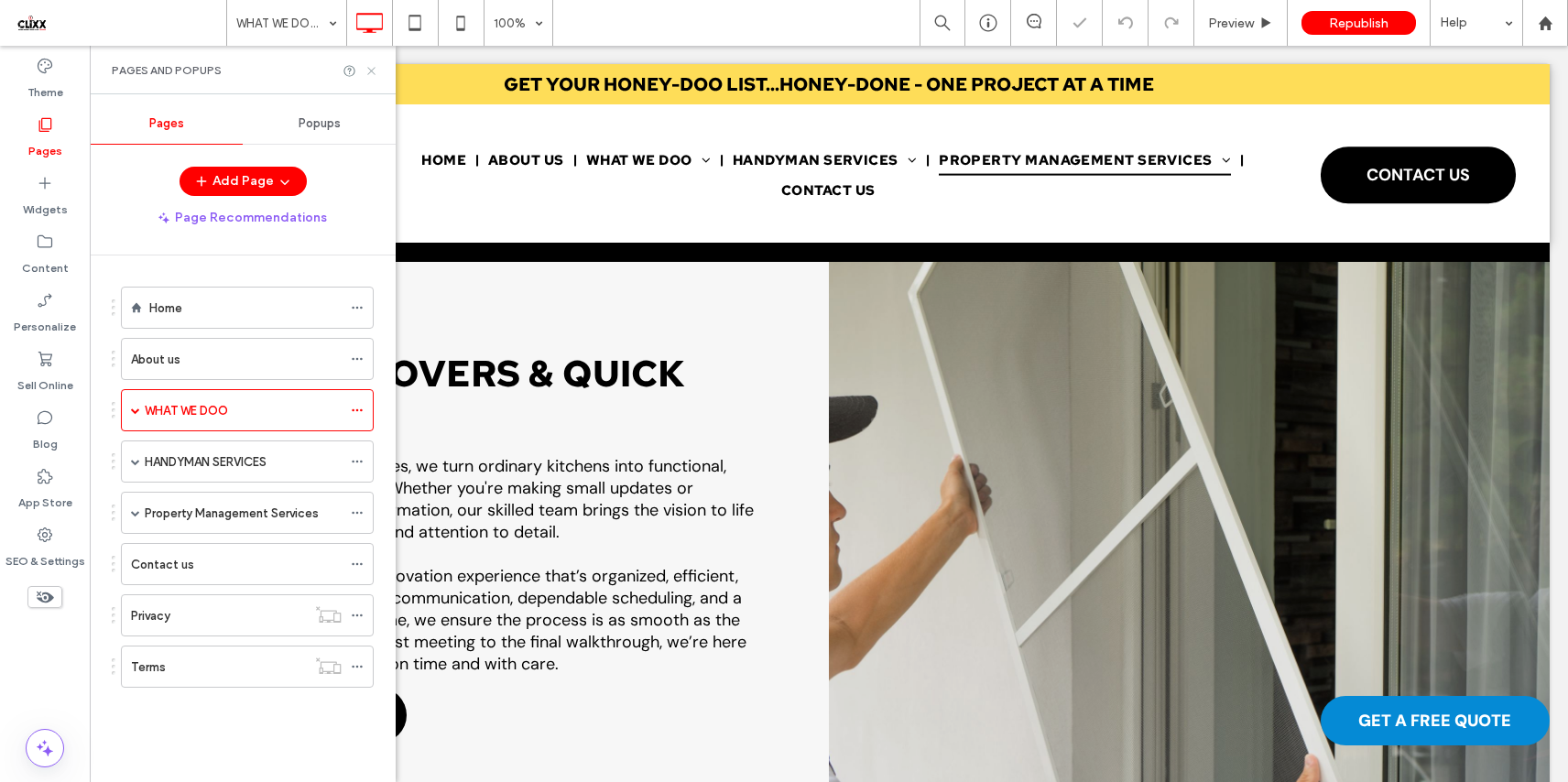
click at [369, 68] on use at bounding box center [371, 70] width 7 height 7
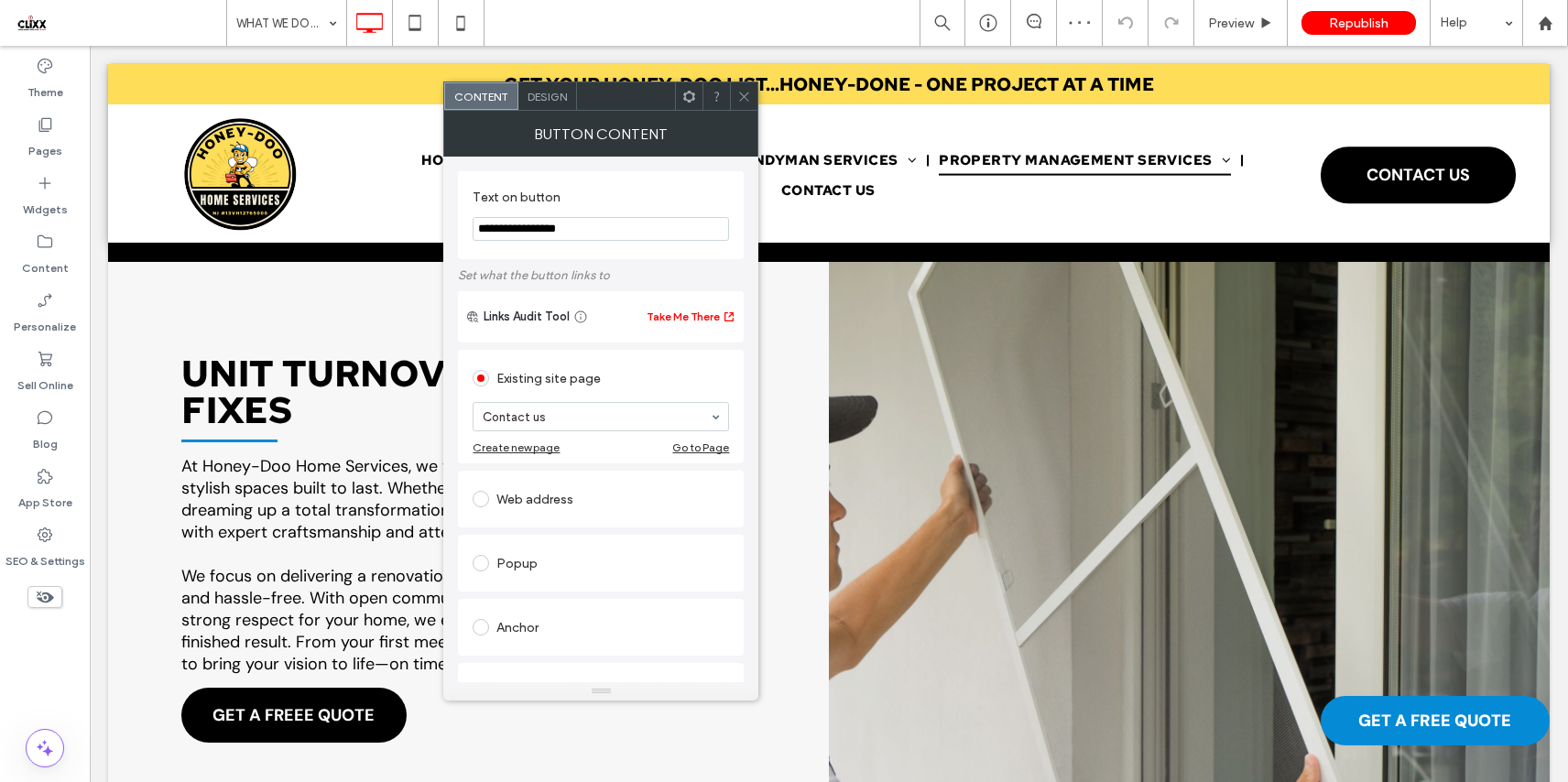
click at [543, 90] on span "Design" at bounding box center [547, 96] width 39 height 14
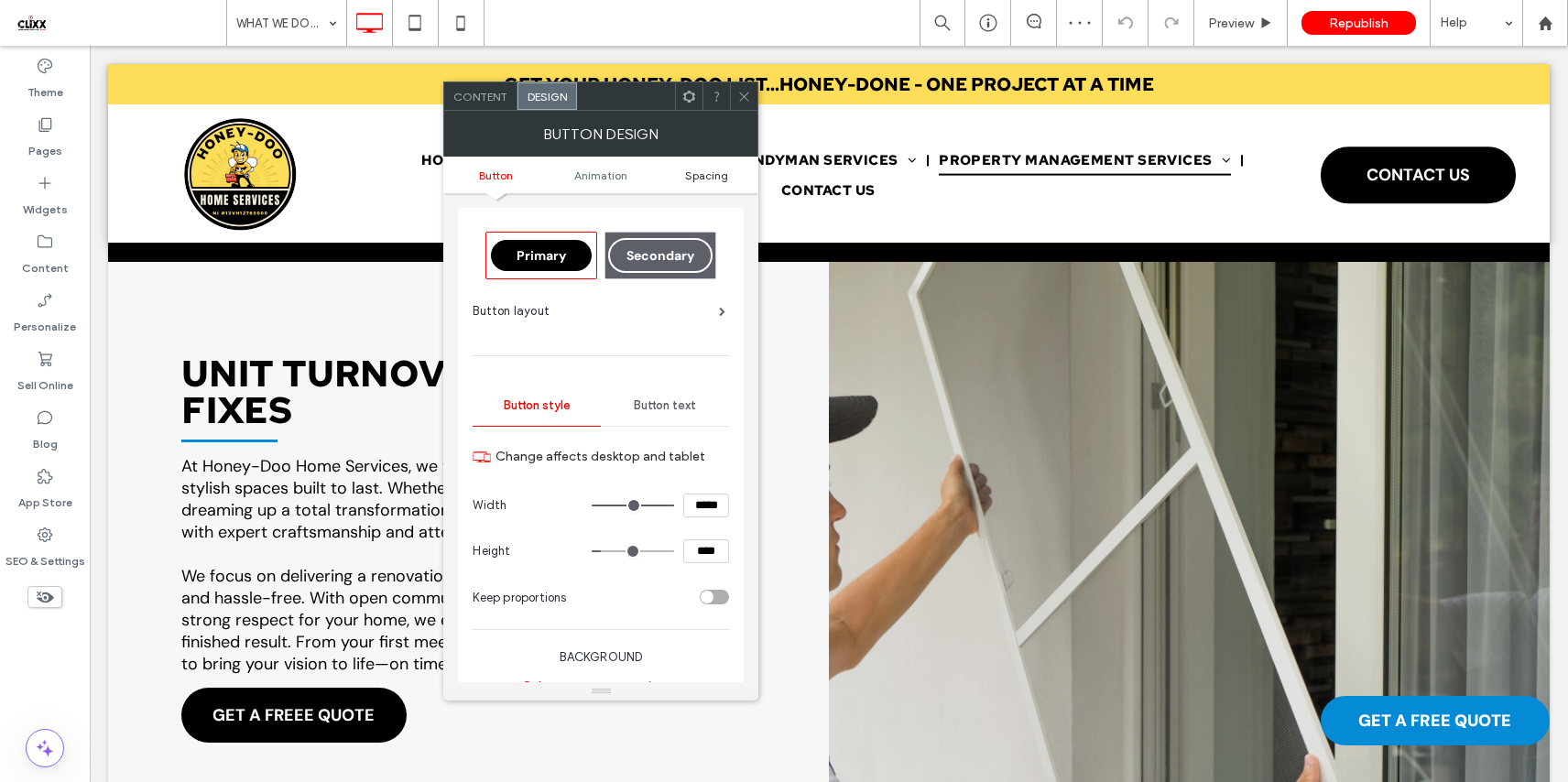
click at [712, 173] on span "Spacing" at bounding box center [706, 175] width 43 height 14
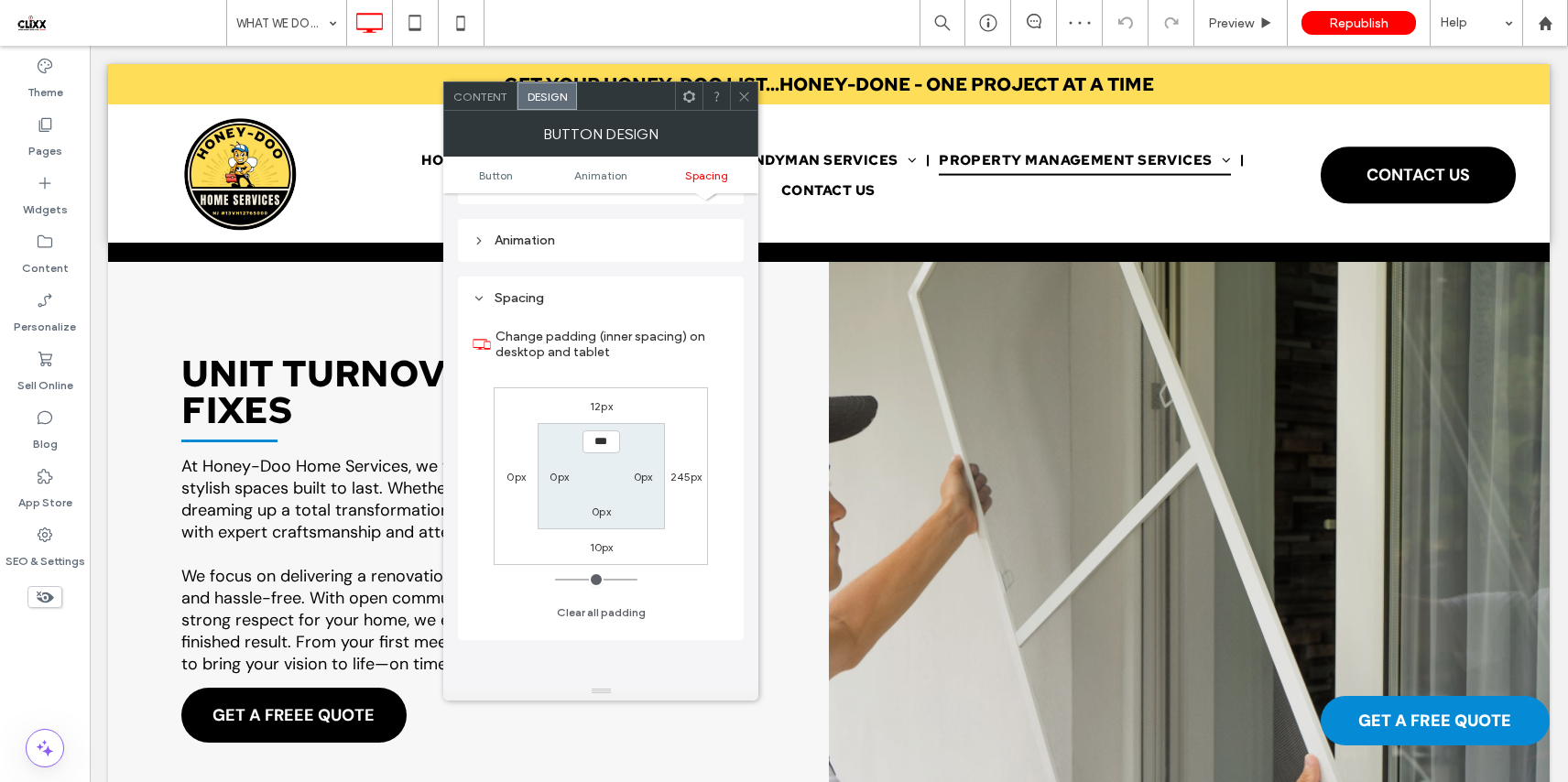
scroll to position [860, 0]
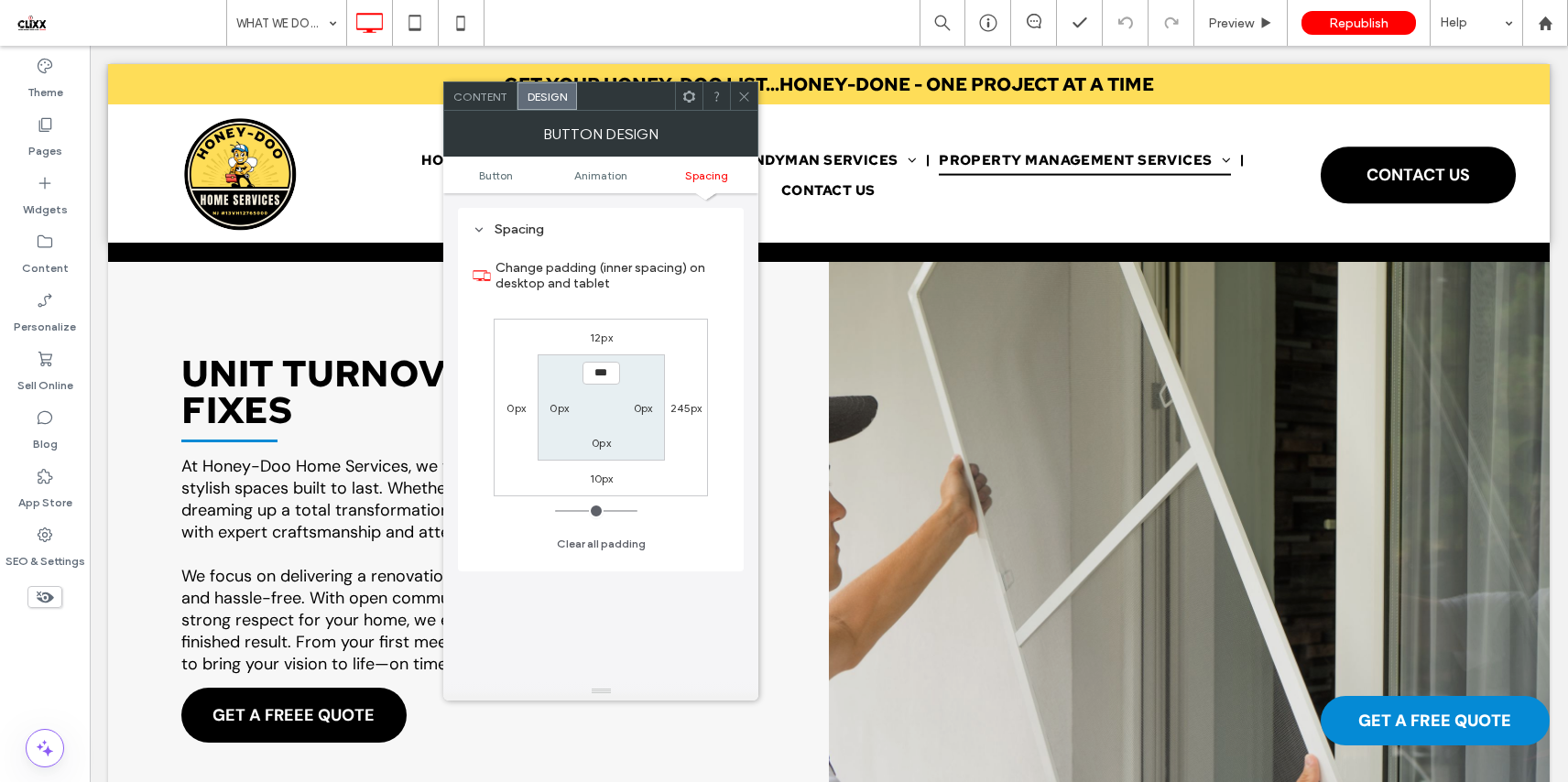
click at [738, 87] on span at bounding box center [744, 96] width 14 height 27
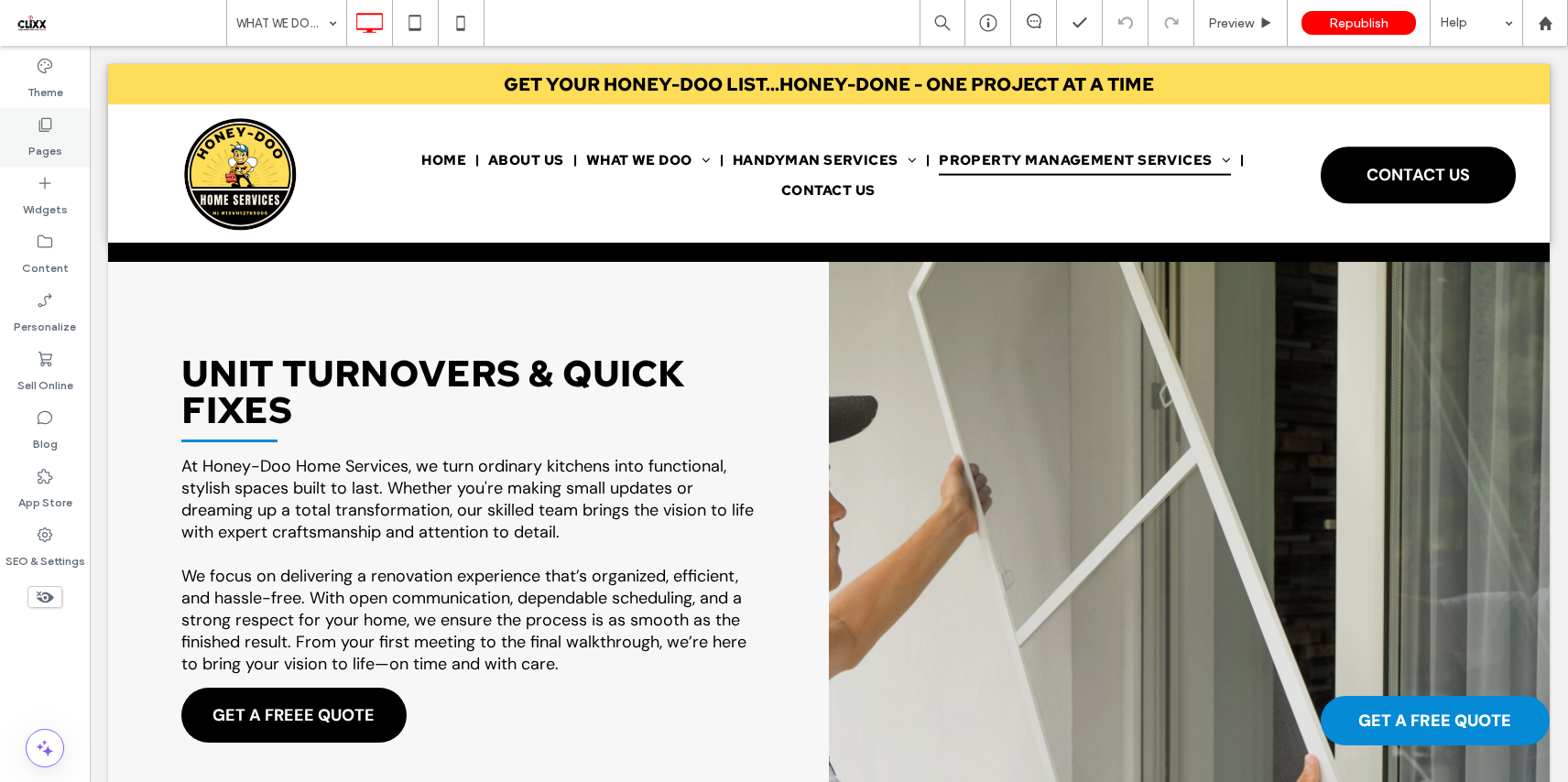
click at [48, 140] on label "Pages" at bounding box center [45, 146] width 34 height 25
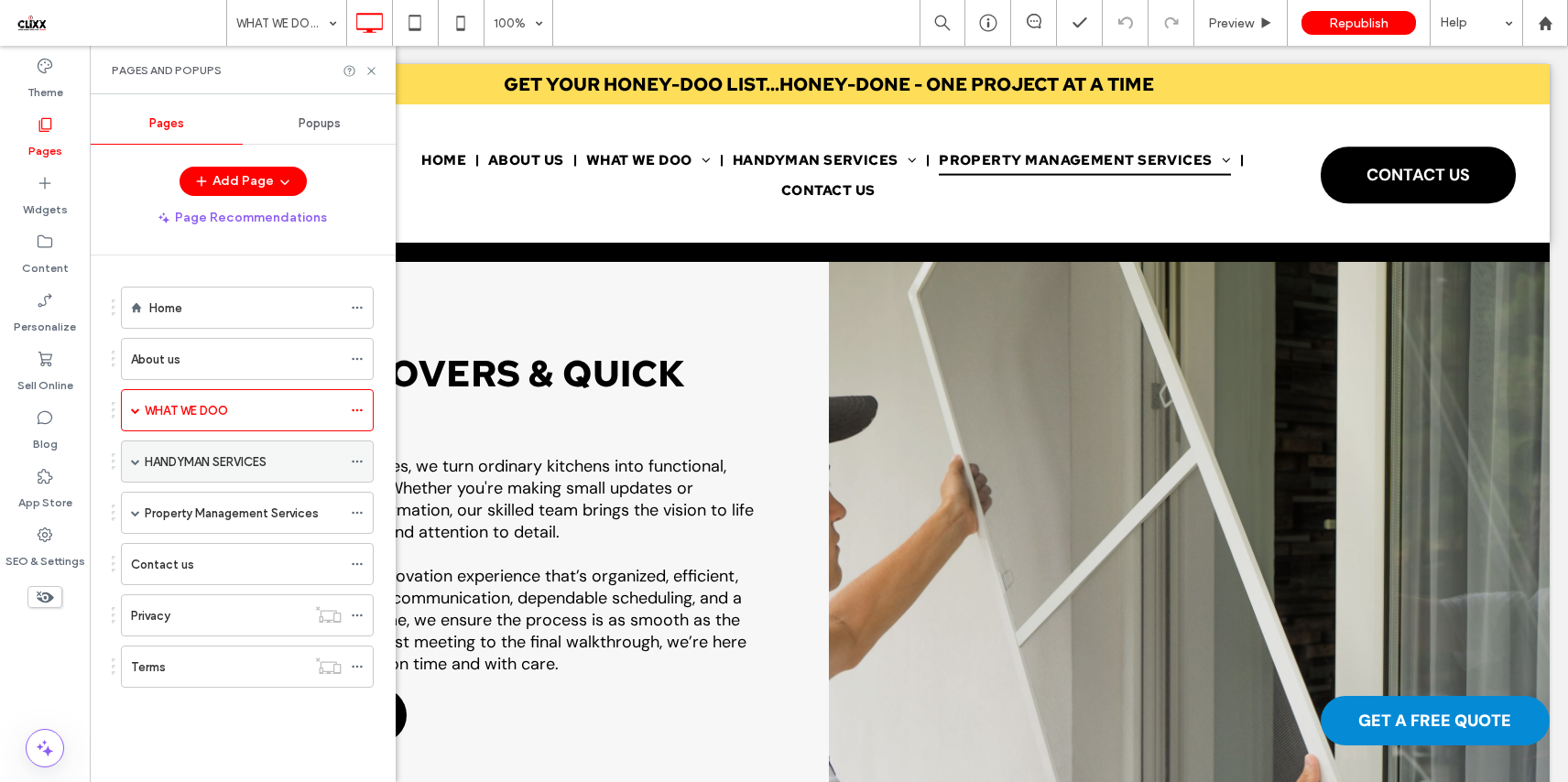
click at [183, 458] on label "HANDYMAN SERVICES" at bounding box center [205, 462] width 122 height 32
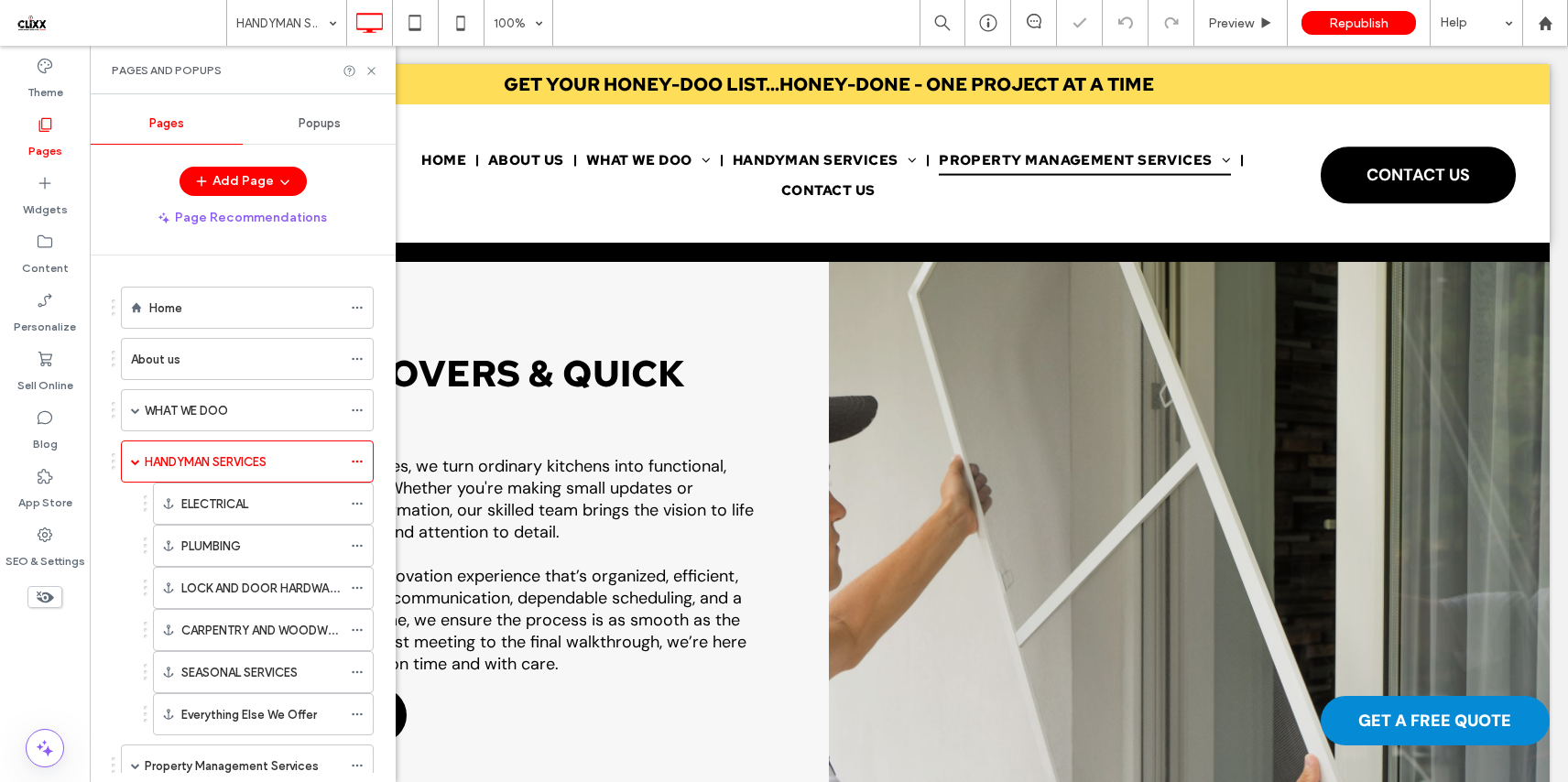
click at [232, 506] on label "ELECTRICAL" at bounding box center [214, 504] width 67 height 32
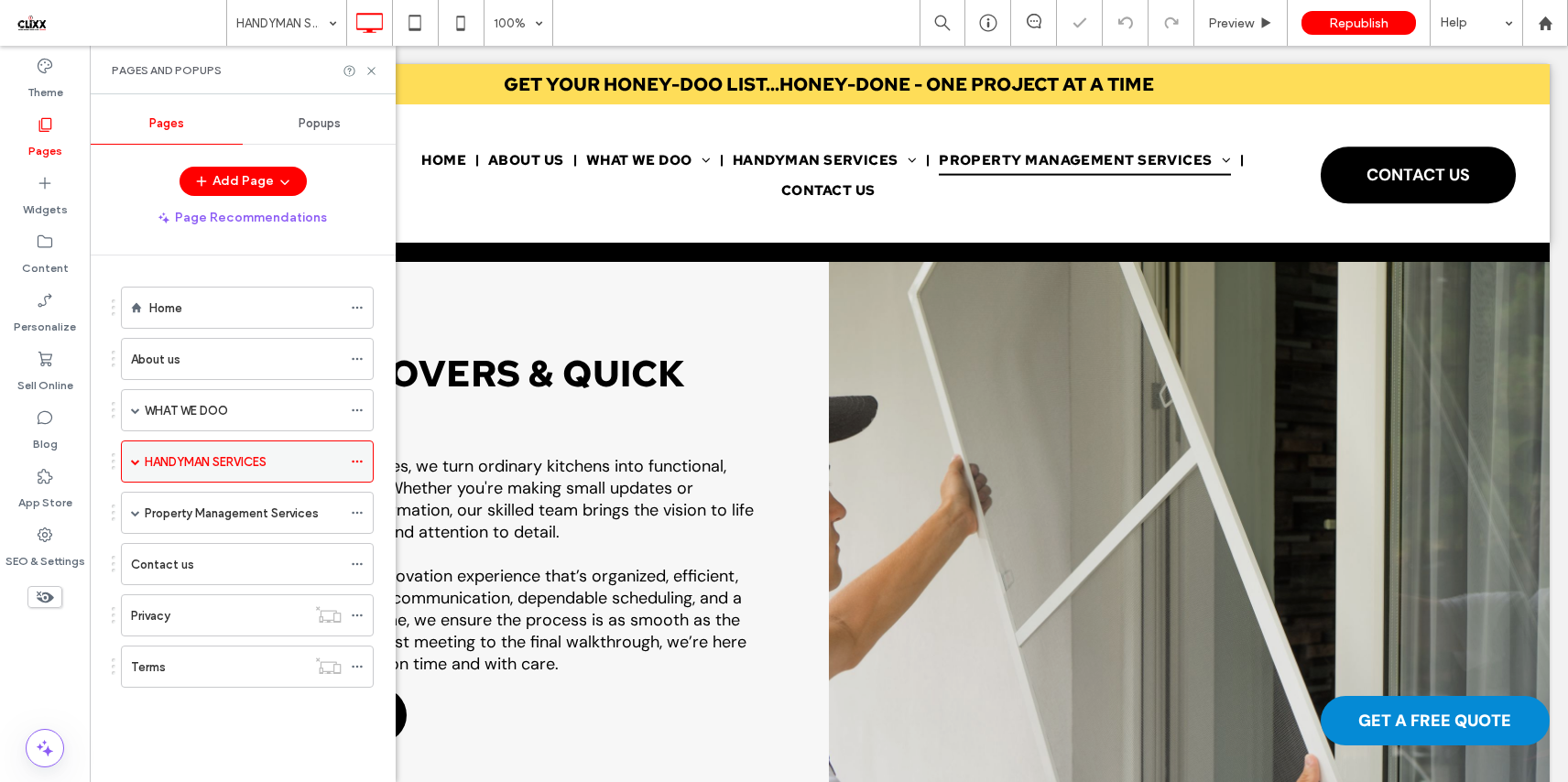
click at [140, 460] on span at bounding box center [136, 462] width 9 height 9
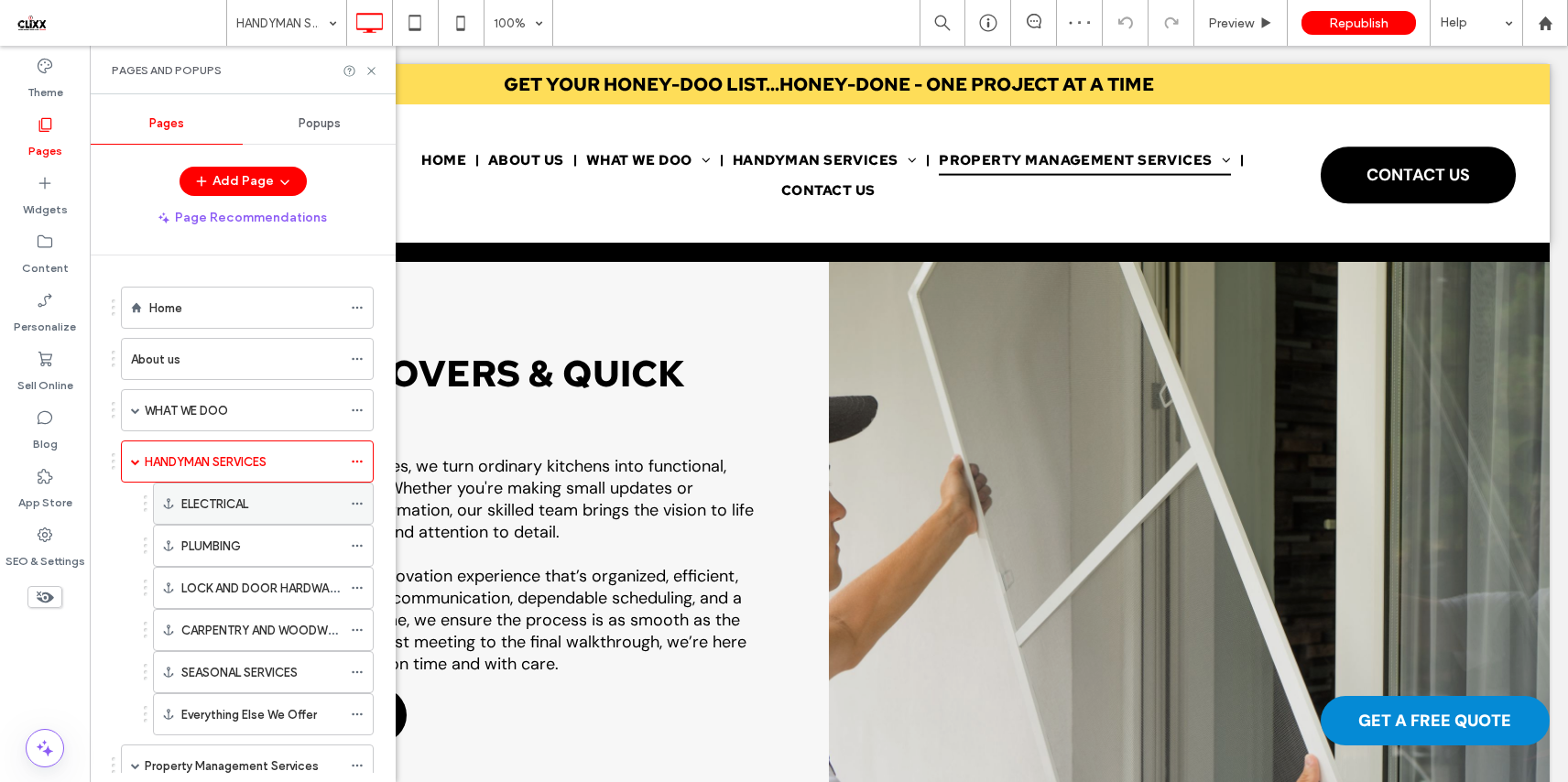
click at [219, 511] on label "ELECTRICAL" at bounding box center [214, 504] width 67 height 32
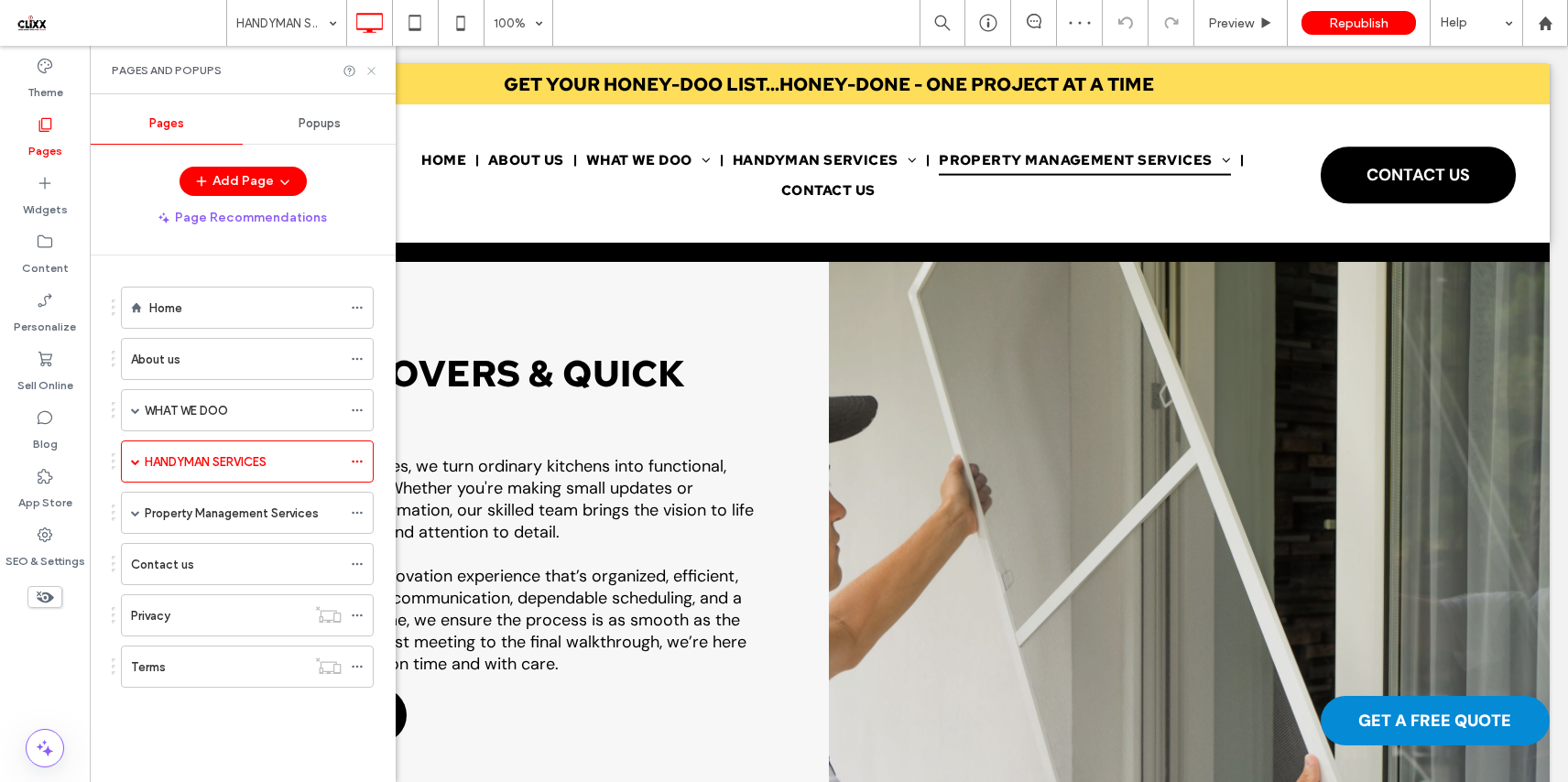
click at [375, 72] on icon at bounding box center [371, 70] width 14 height 14
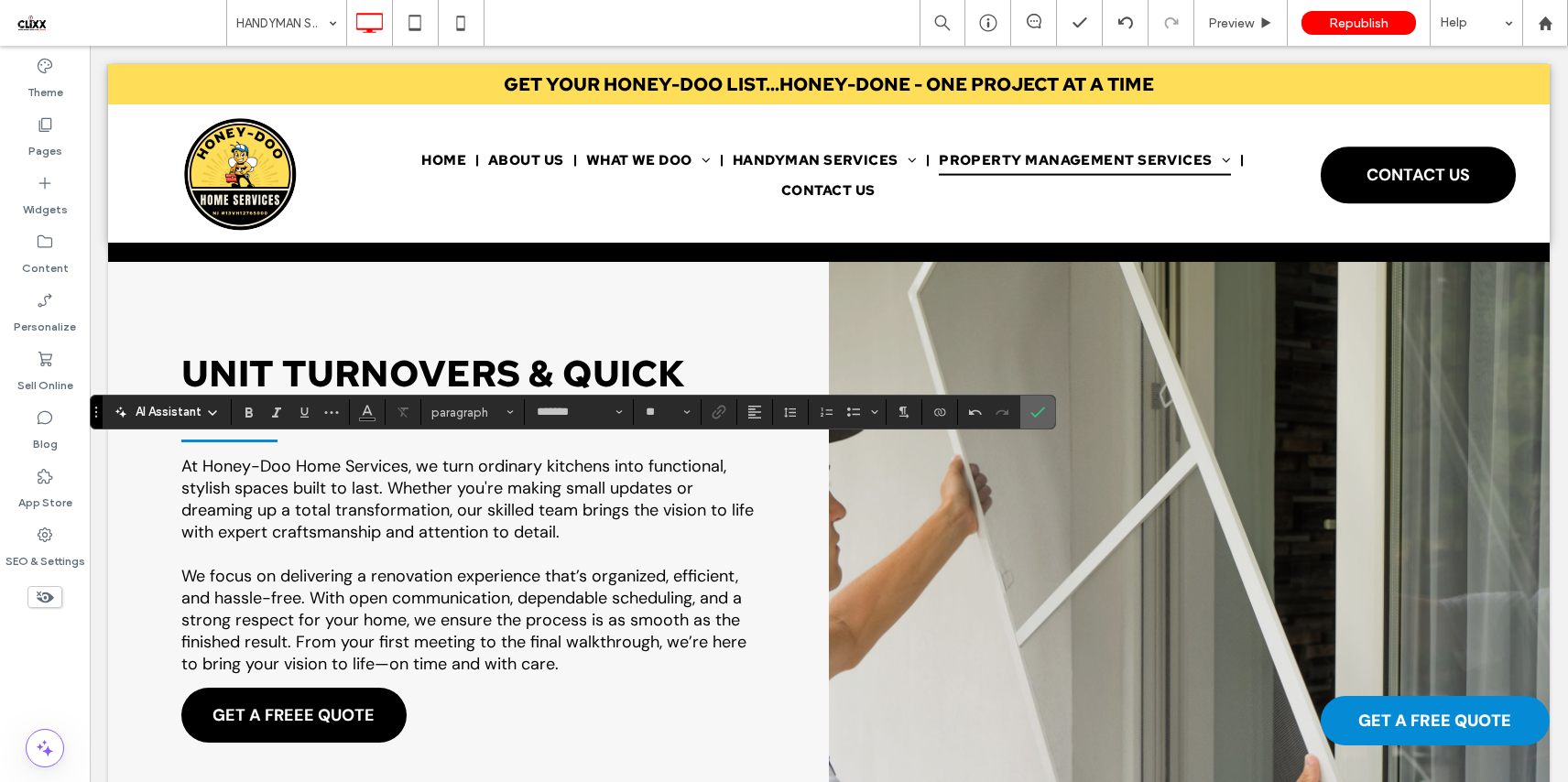
click at [1045, 404] on label "Confirm" at bounding box center [1037, 411] width 27 height 33
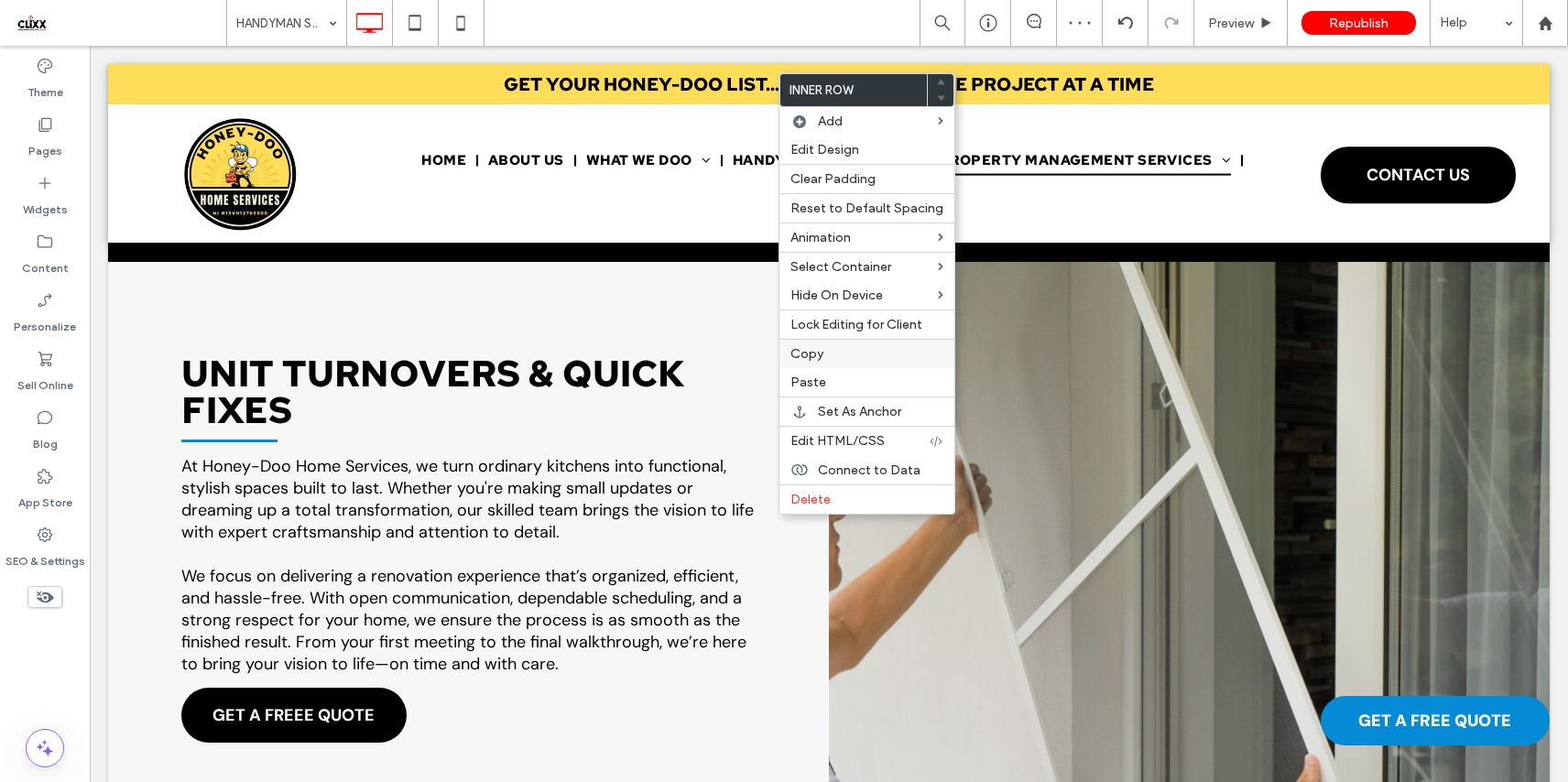
click at [821, 347] on span "Copy" at bounding box center [806, 354] width 33 height 16
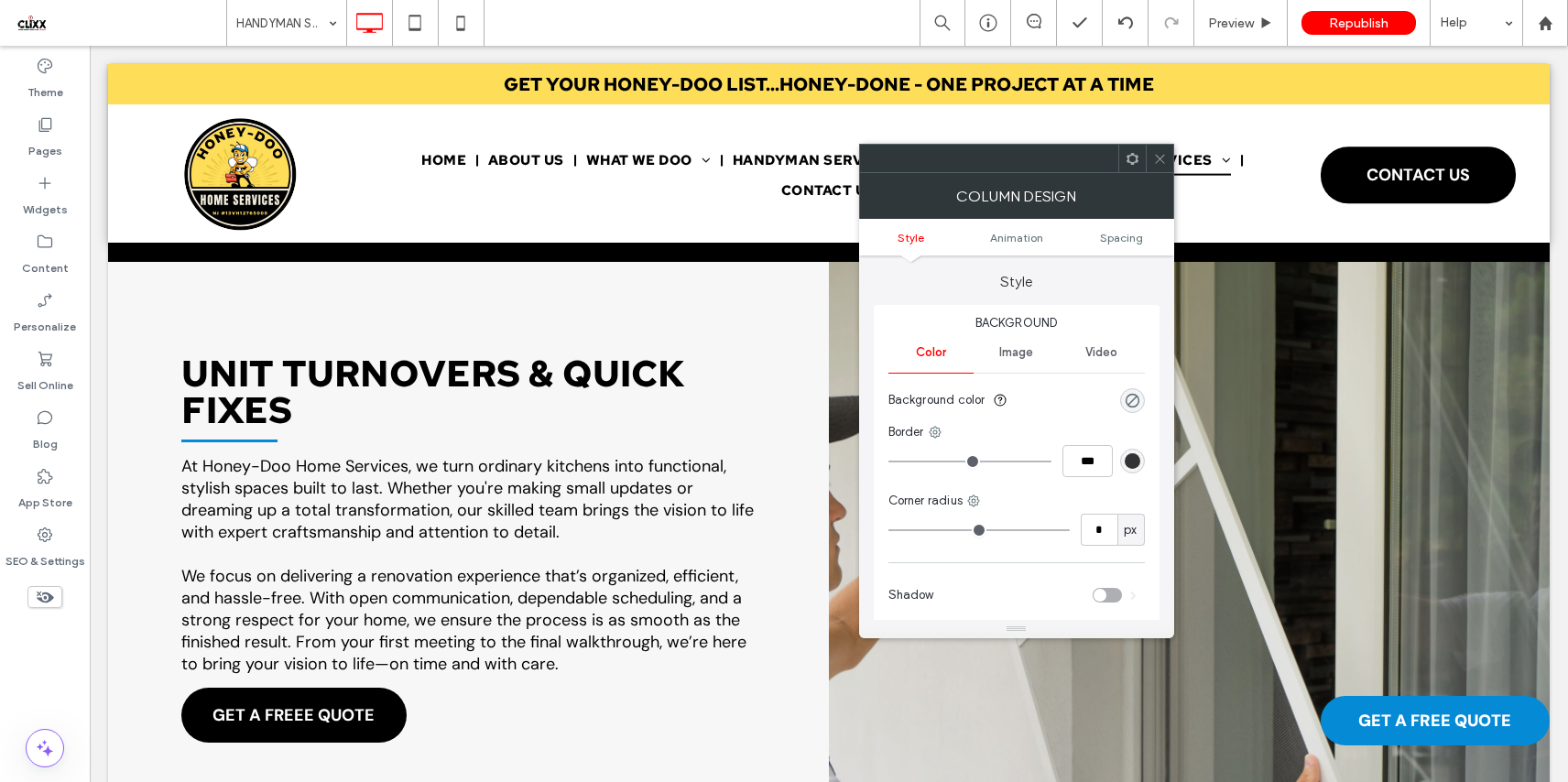
click at [1121, 156] on div at bounding box center [1132, 157] width 27 height 27
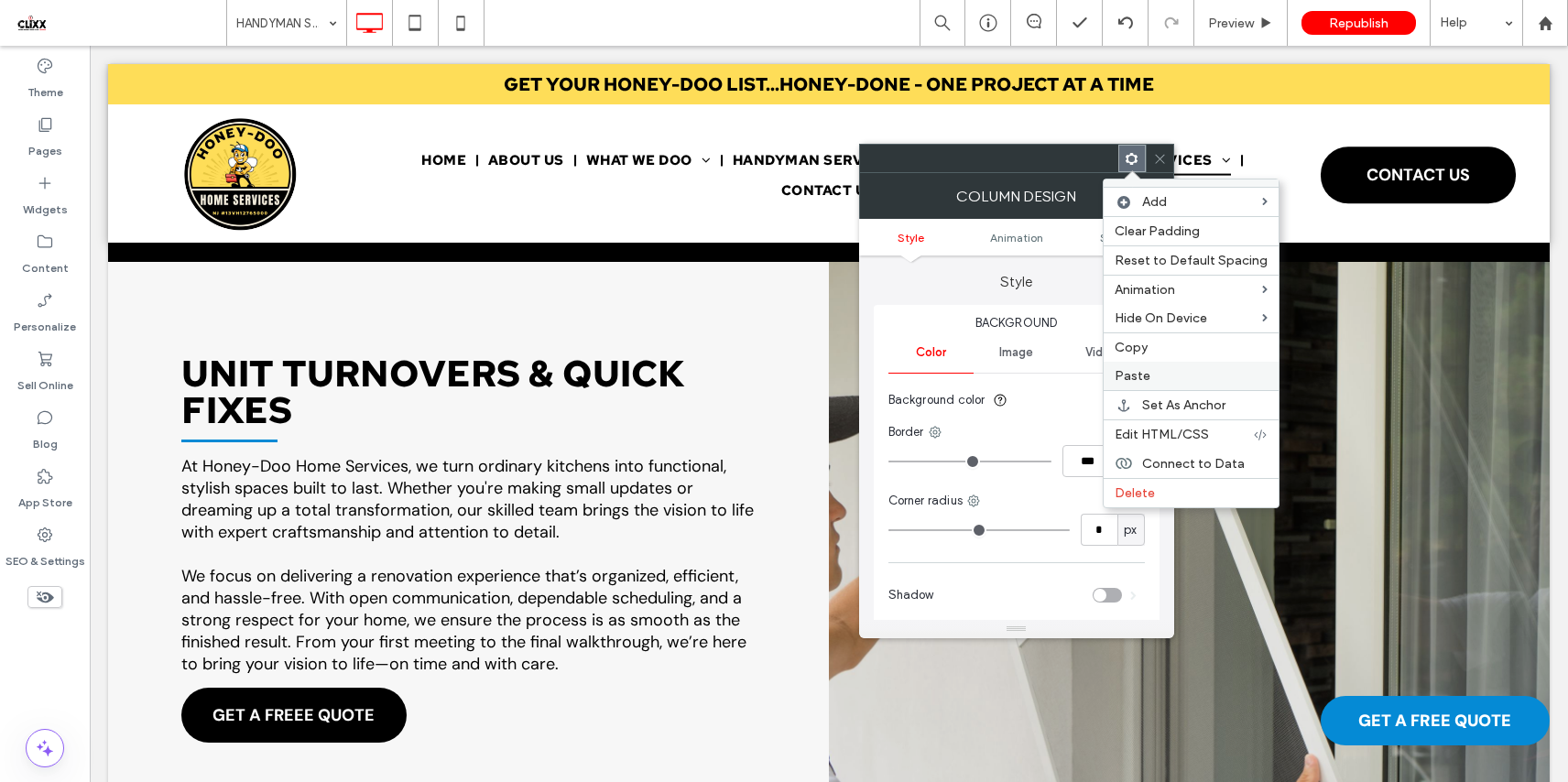
click at [1153, 381] on label "Paste" at bounding box center [1191, 376] width 153 height 16
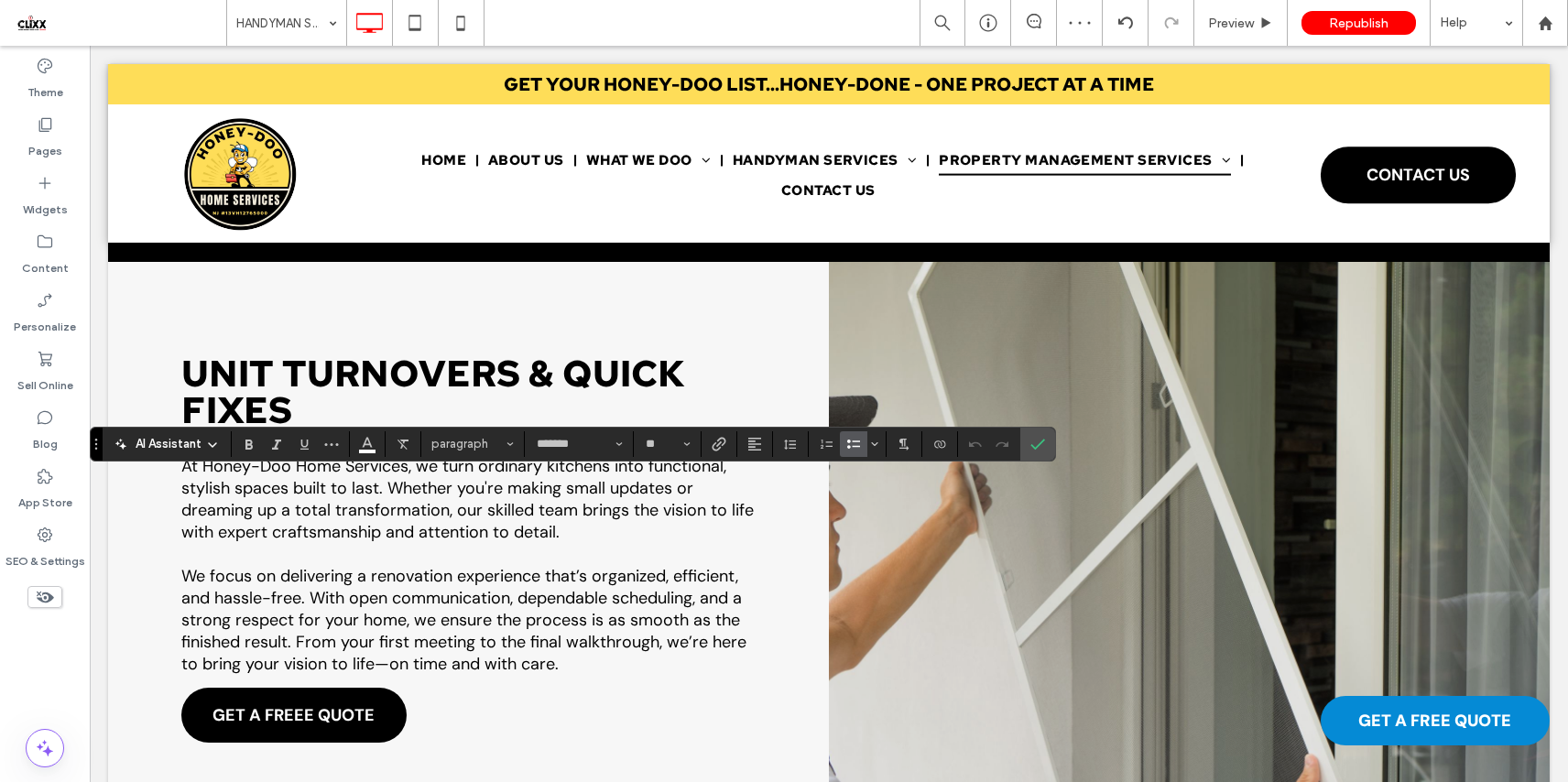
click at [381, 444] on section at bounding box center [367, 443] width 36 height 25
click at [375, 445] on button "Color" at bounding box center [366, 443] width 27 height 25
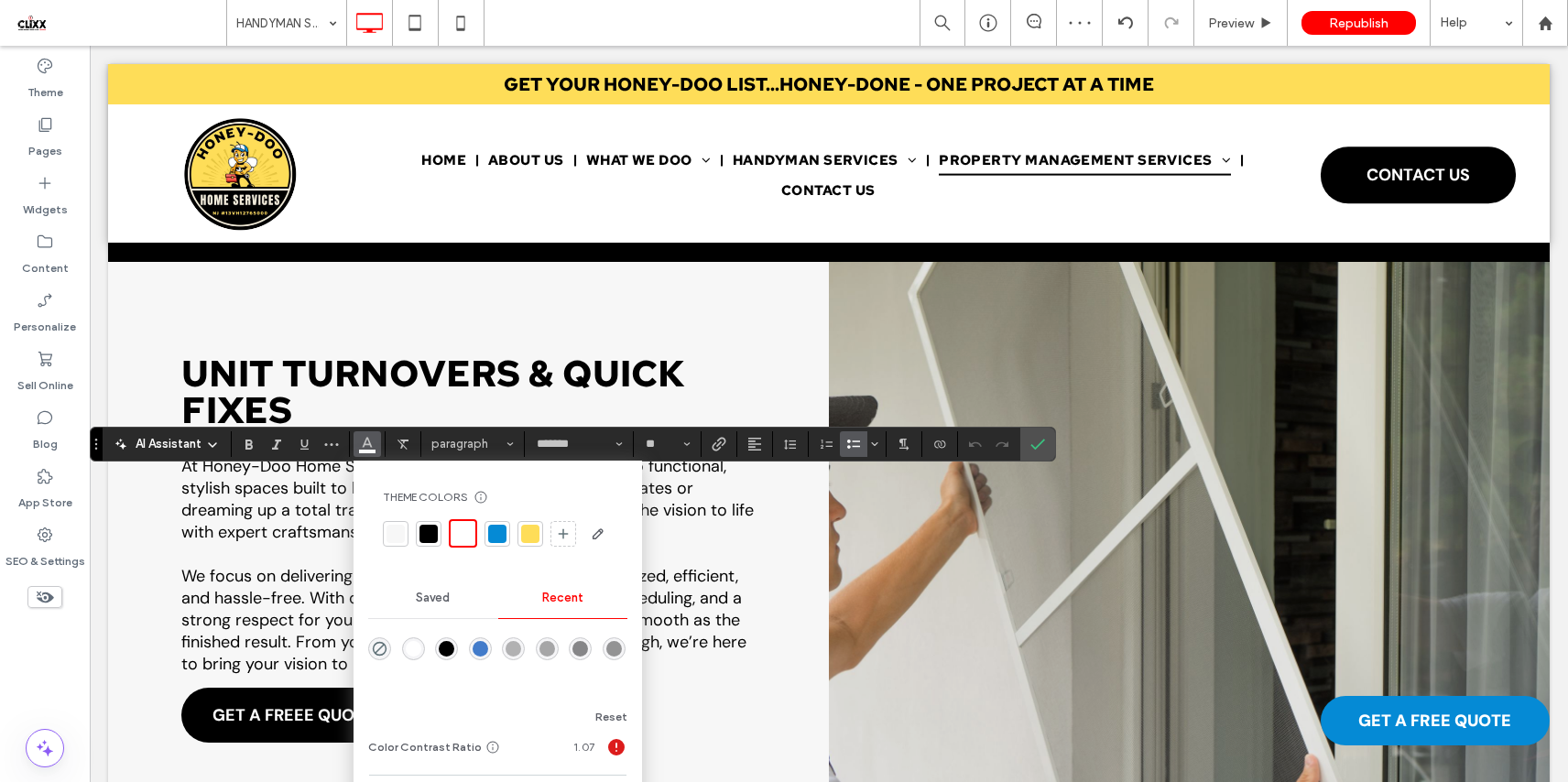
click at [436, 536] on div at bounding box center [429, 534] width 19 height 19
click at [1028, 442] on label "Confirm" at bounding box center [1037, 444] width 27 height 33
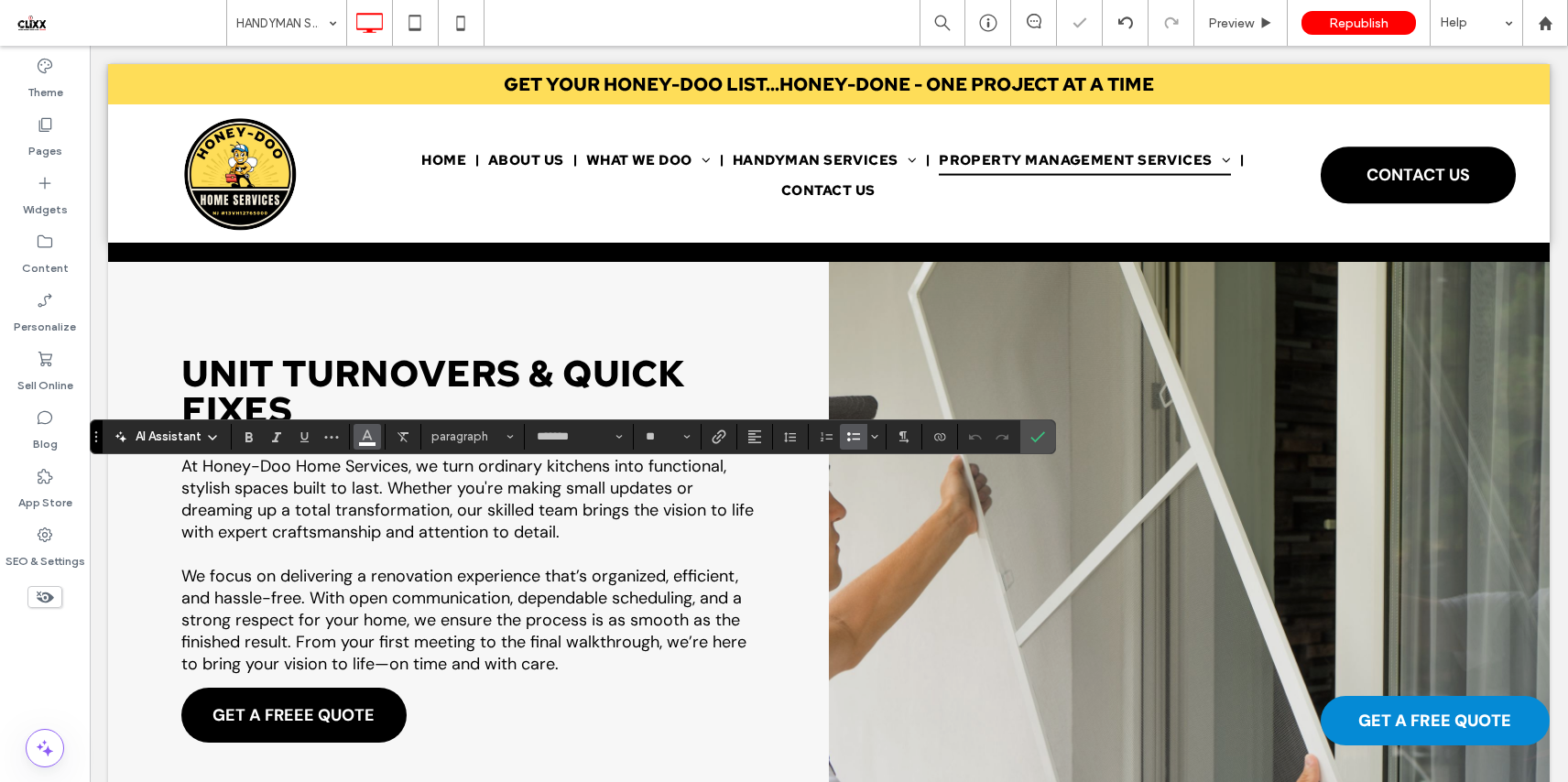
click at [367, 434] on icon "Color" at bounding box center [367, 435] width 15 height 15
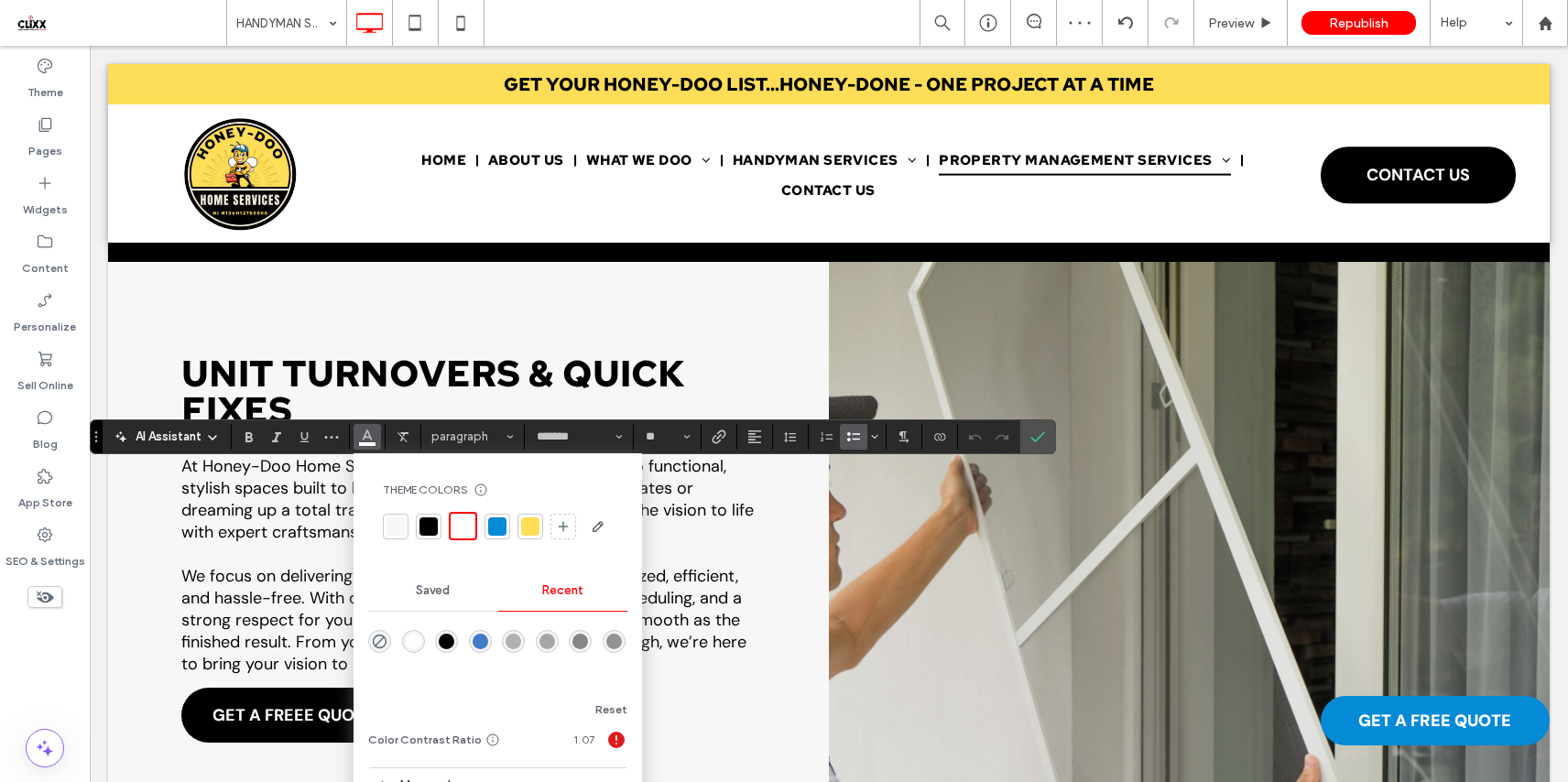
click at [428, 525] on div at bounding box center [429, 526] width 19 height 19
click at [1026, 434] on label "Confirm" at bounding box center [1037, 436] width 27 height 33
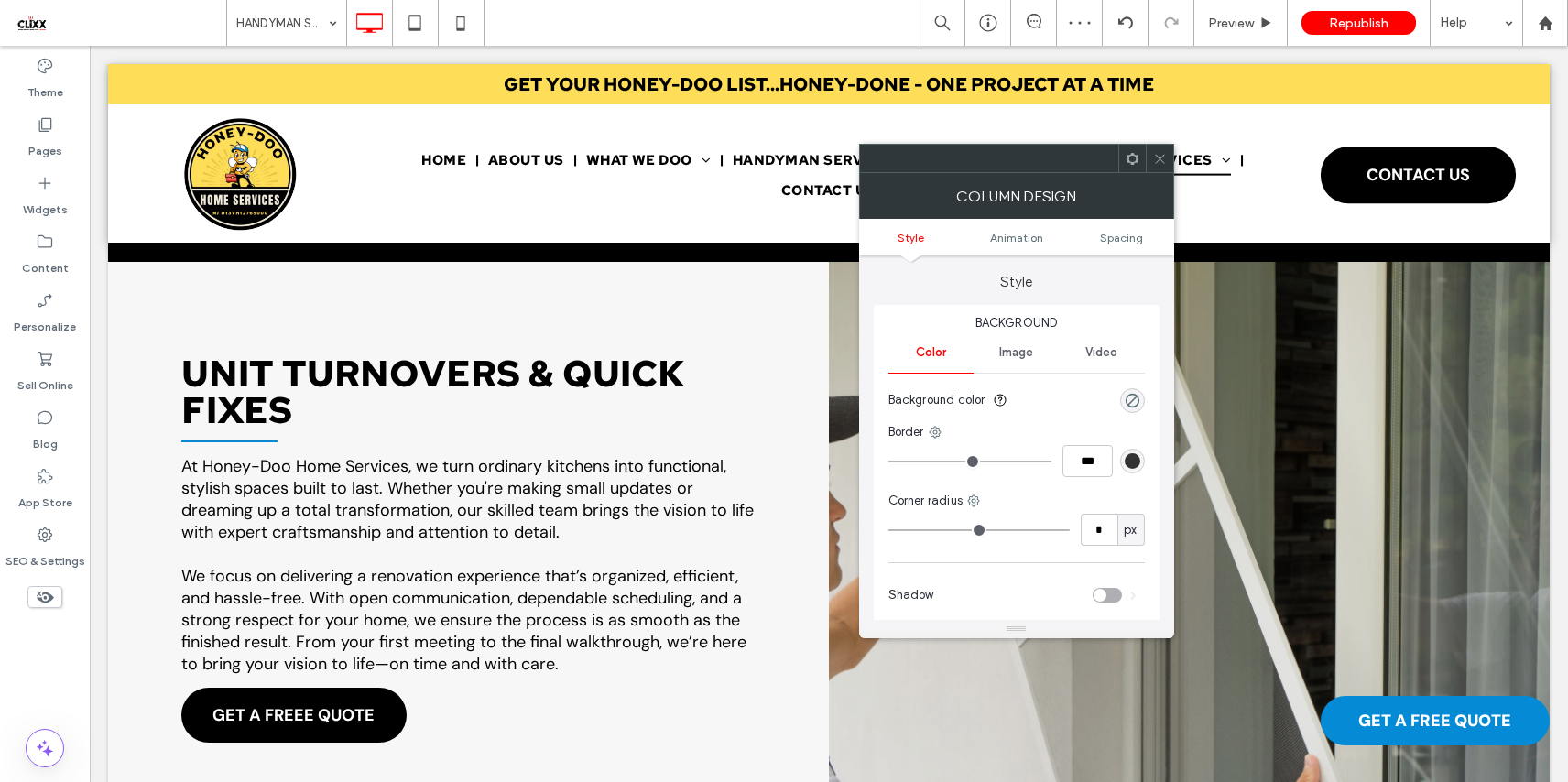
click at [1127, 162] on use at bounding box center [1131, 157] width 12 height 12
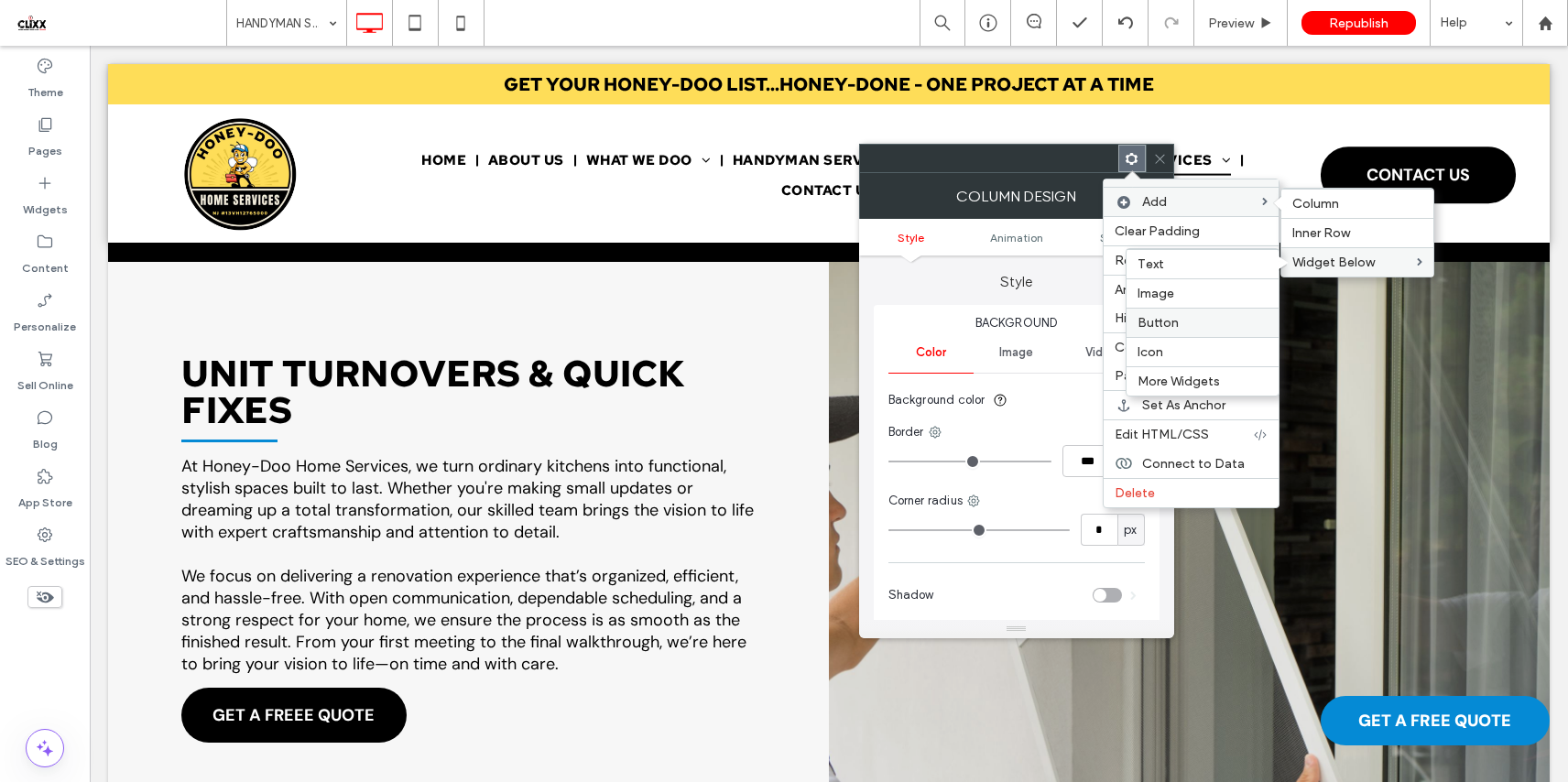
click at [1183, 332] on div "Button" at bounding box center [1202, 321] width 152 height 29
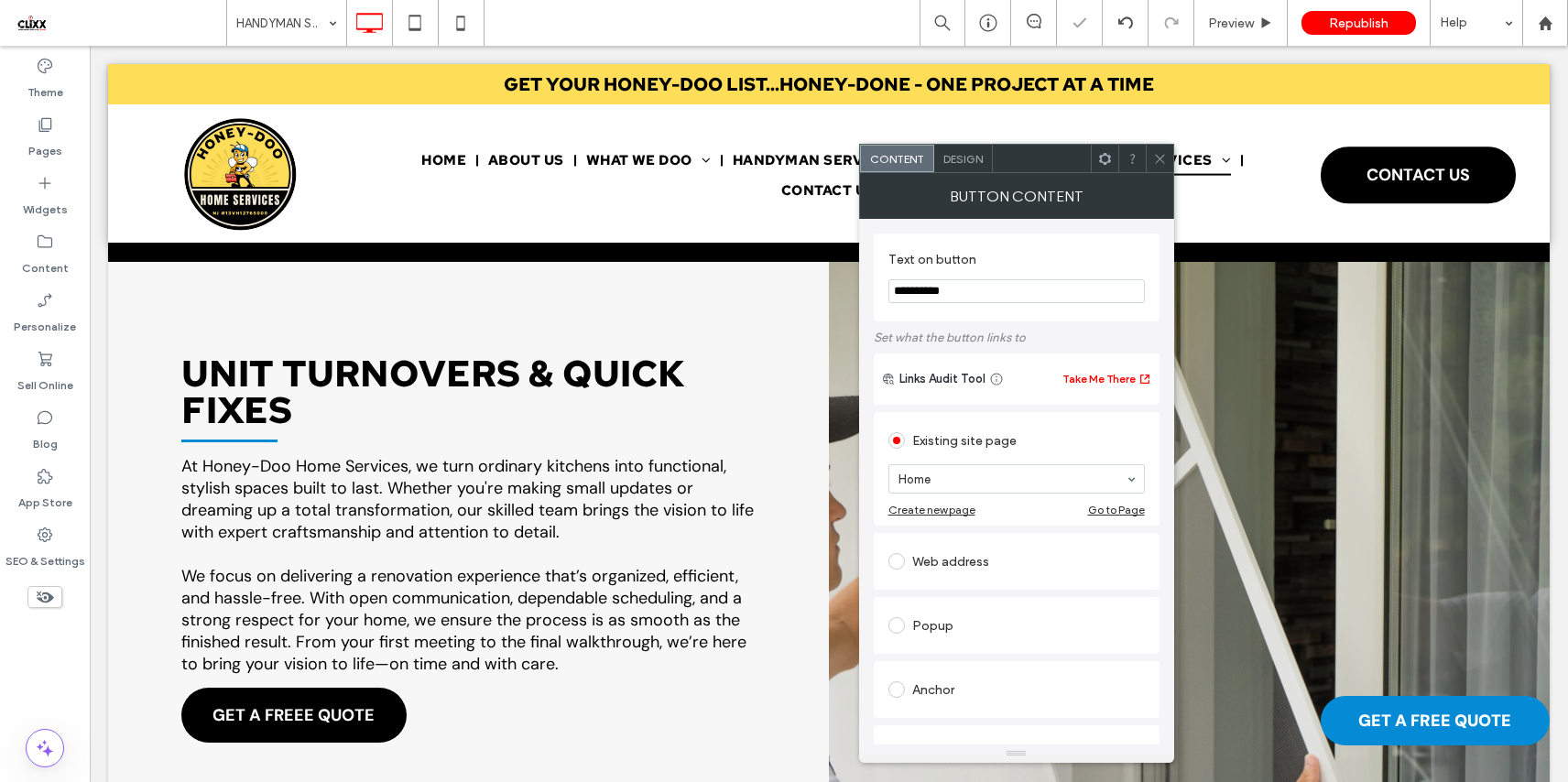
click at [1160, 164] on icon at bounding box center [1160, 158] width 14 height 14
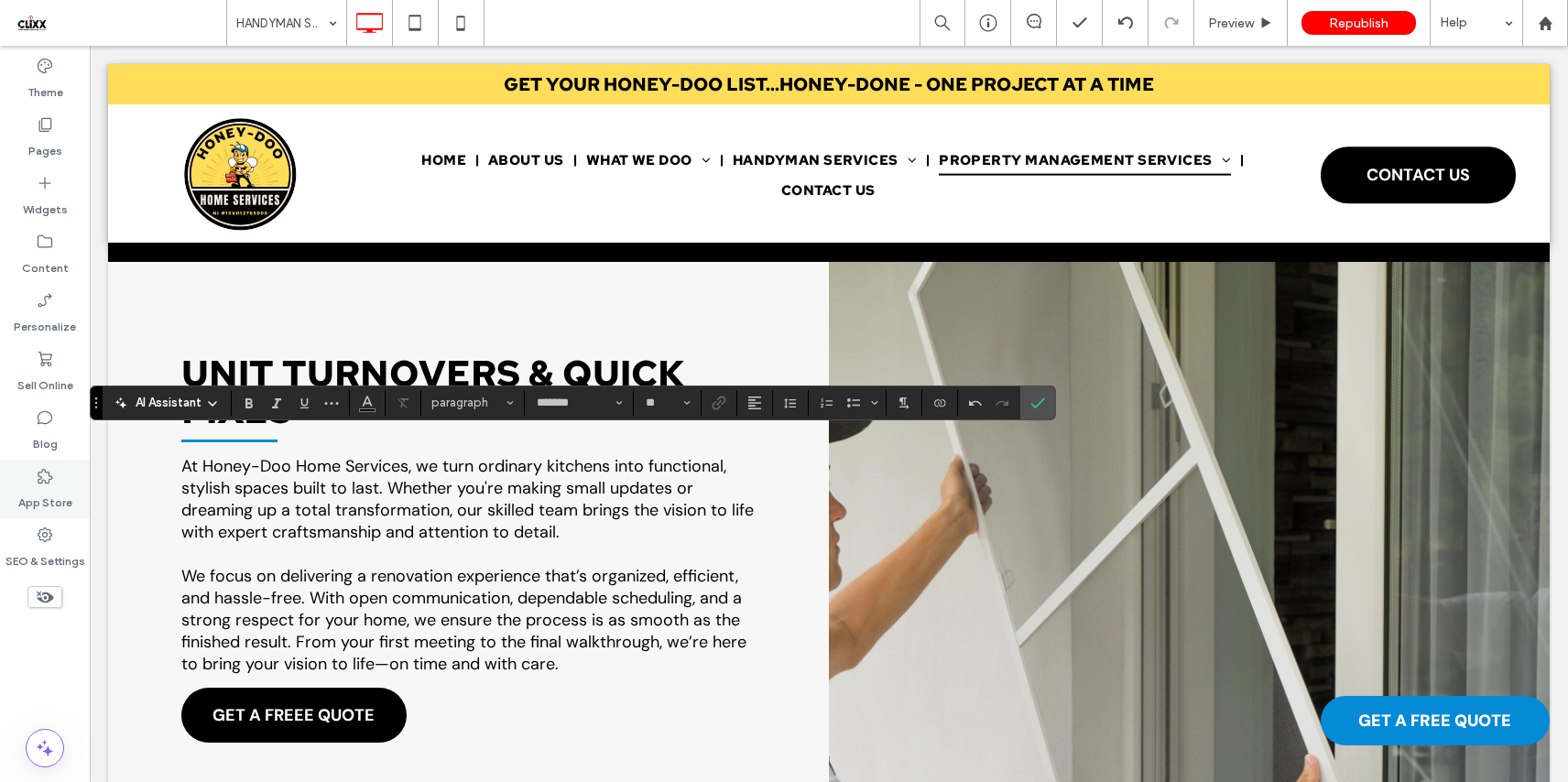
type input "**"
click at [849, 405] on use "Bulleted List" at bounding box center [853, 403] width 13 height 9
click at [1039, 395] on icon "Confirm" at bounding box center [1038, 403] width 15 height 15
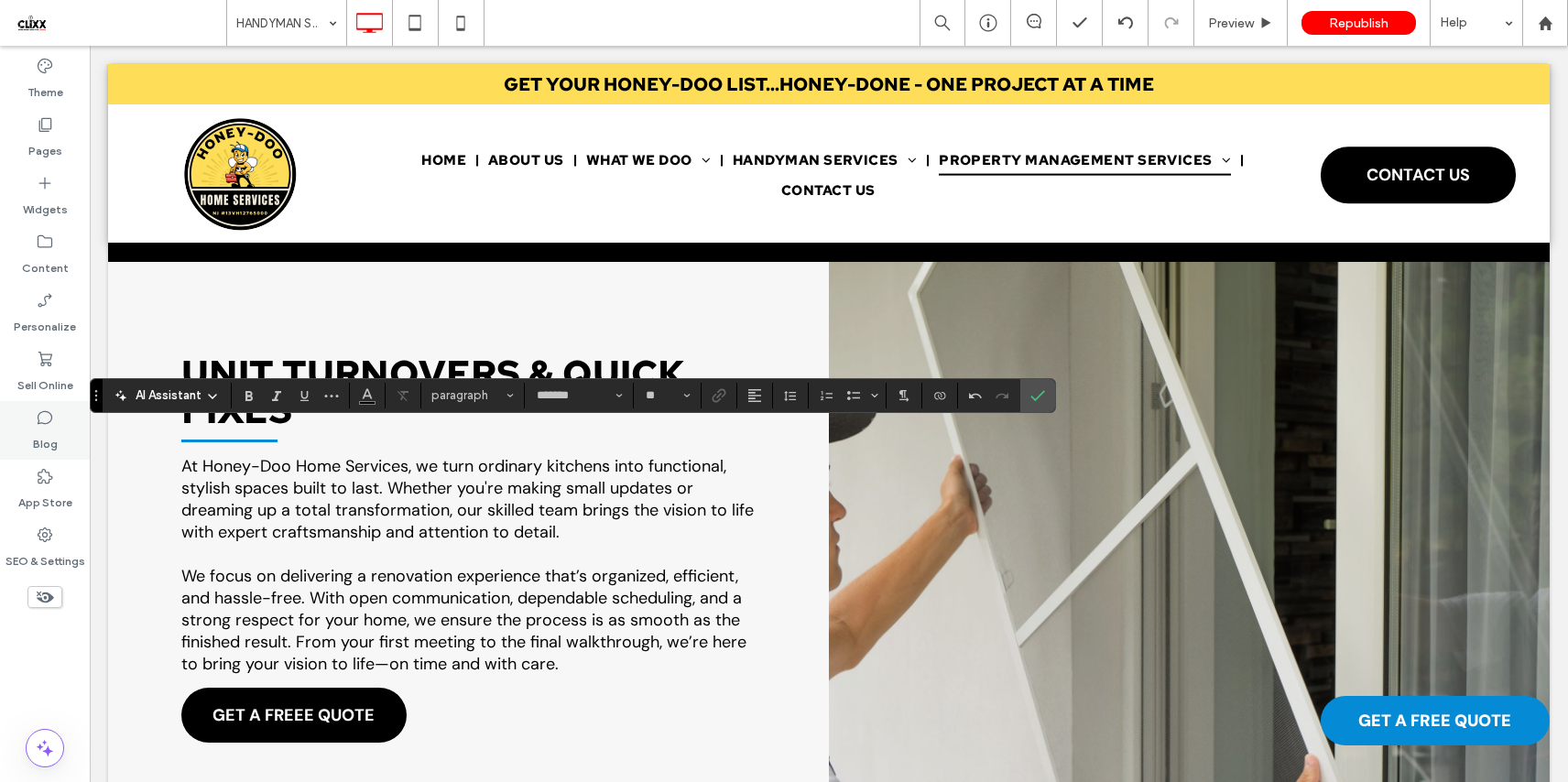
type input "**"
click at [854, 398] on icon "Bulleted List" at bounding box center [853, 396] width 15 height 15
click at [1049, 386] on label "Confirm" at bounding box center [1037, 395] width 27 height 33
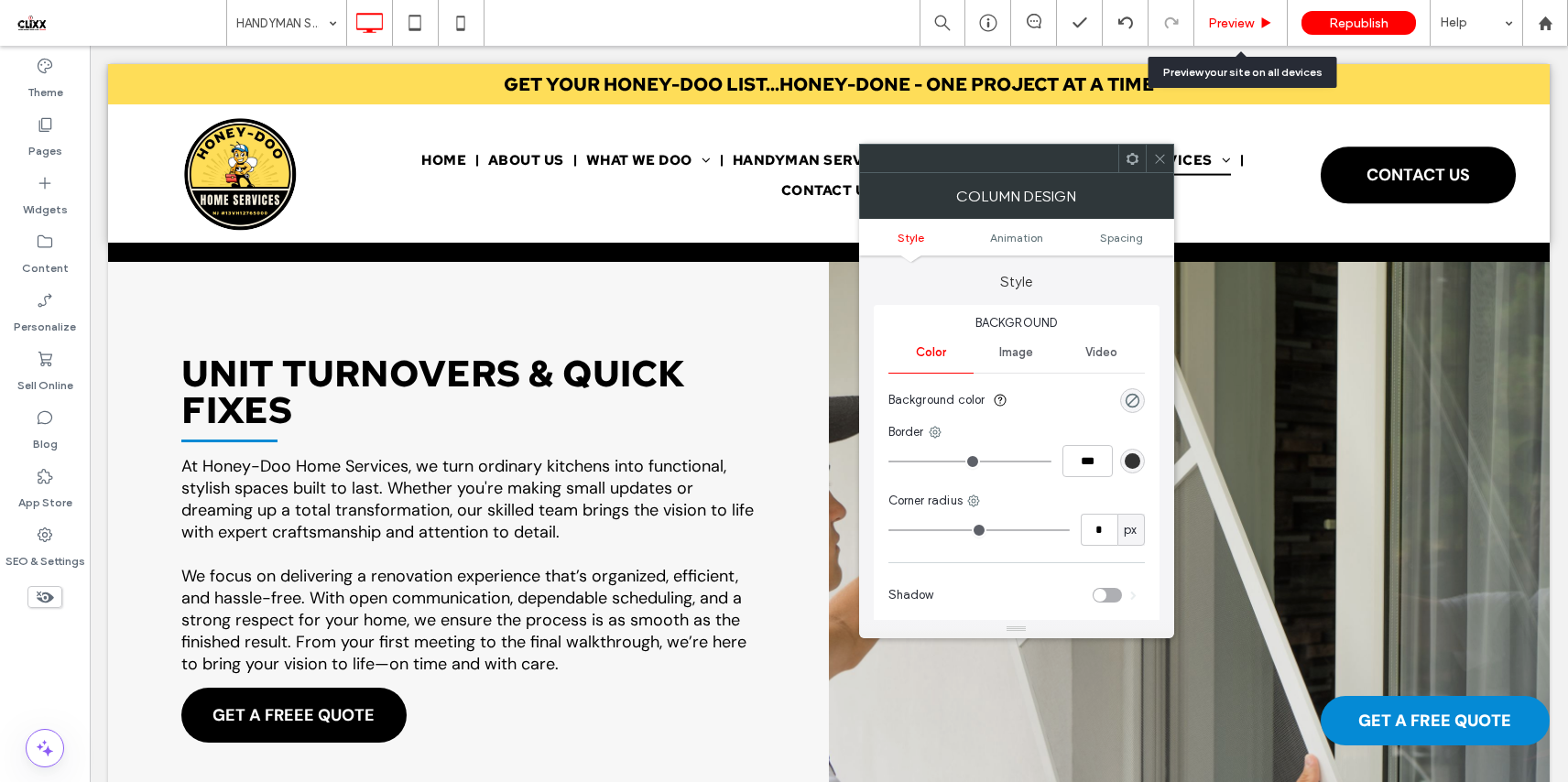
click at [1229, 25] on span "Preview" at bounding box center [1230, 23] width 46 height 16
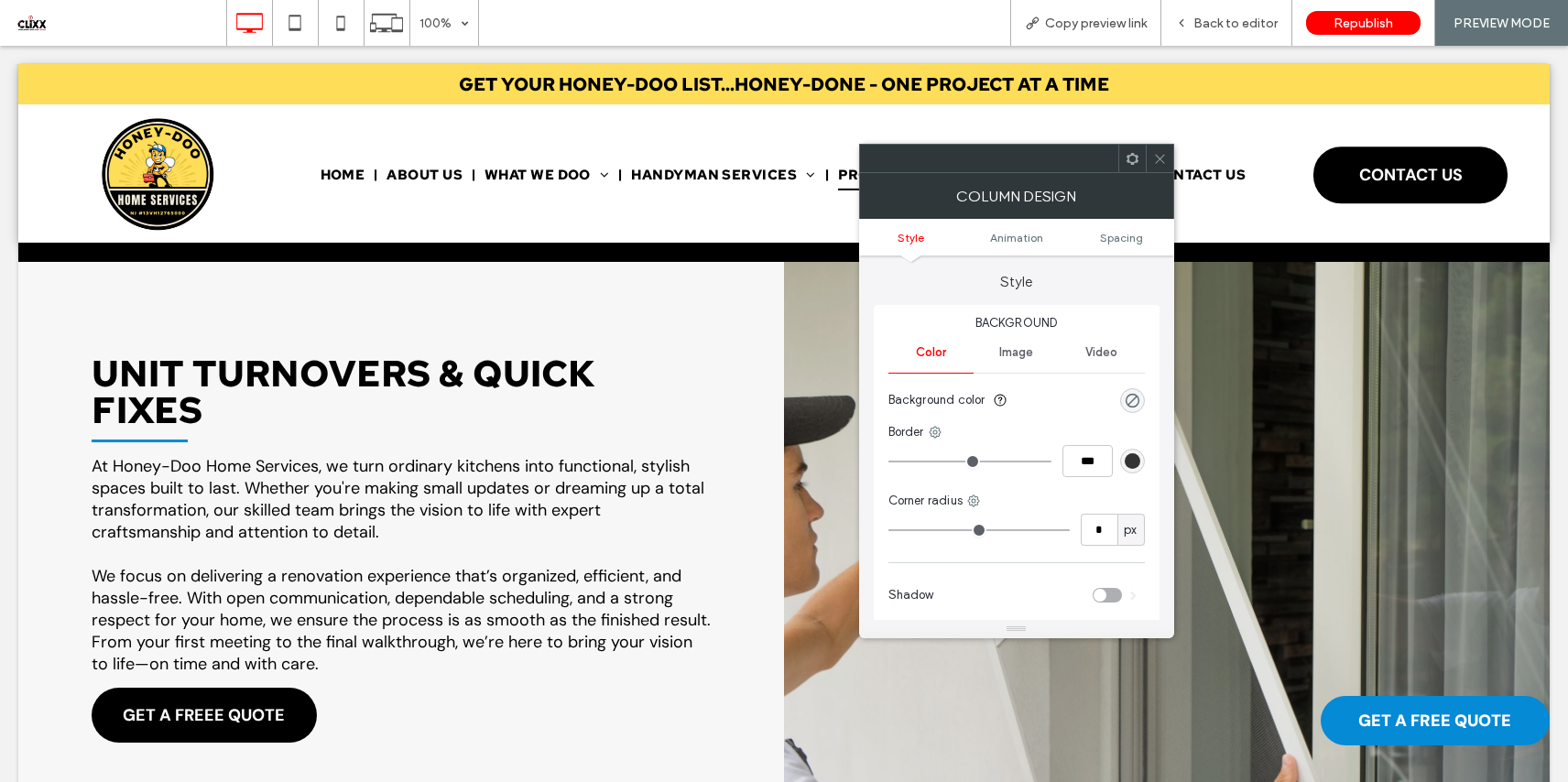
click at [1160, 157] on use at bounding box center [1160, 158] width 9 height 9
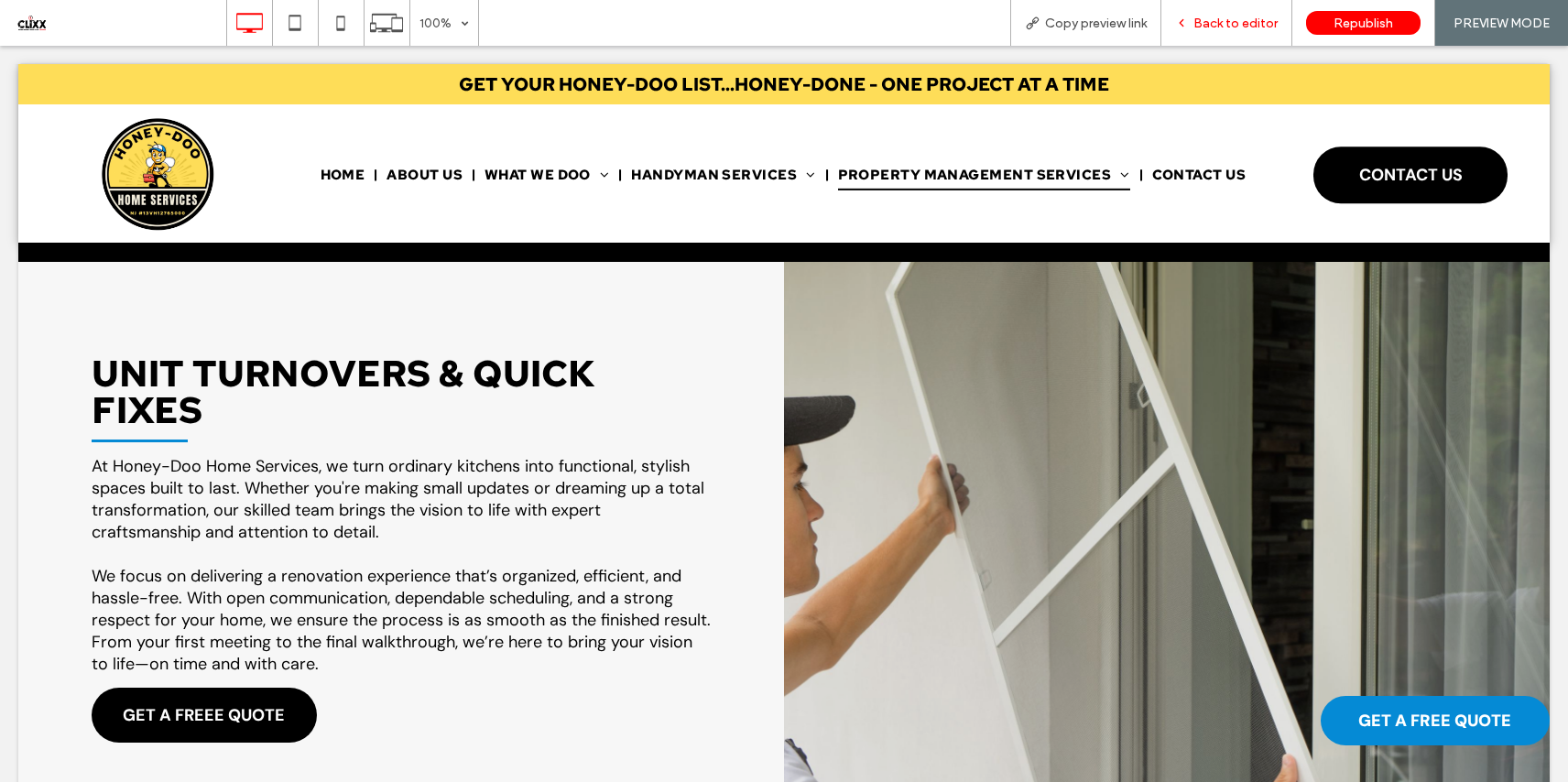
click at [1245, 28] on span "Back to editor" at bounding box center [1235, 23] width 84 height 16
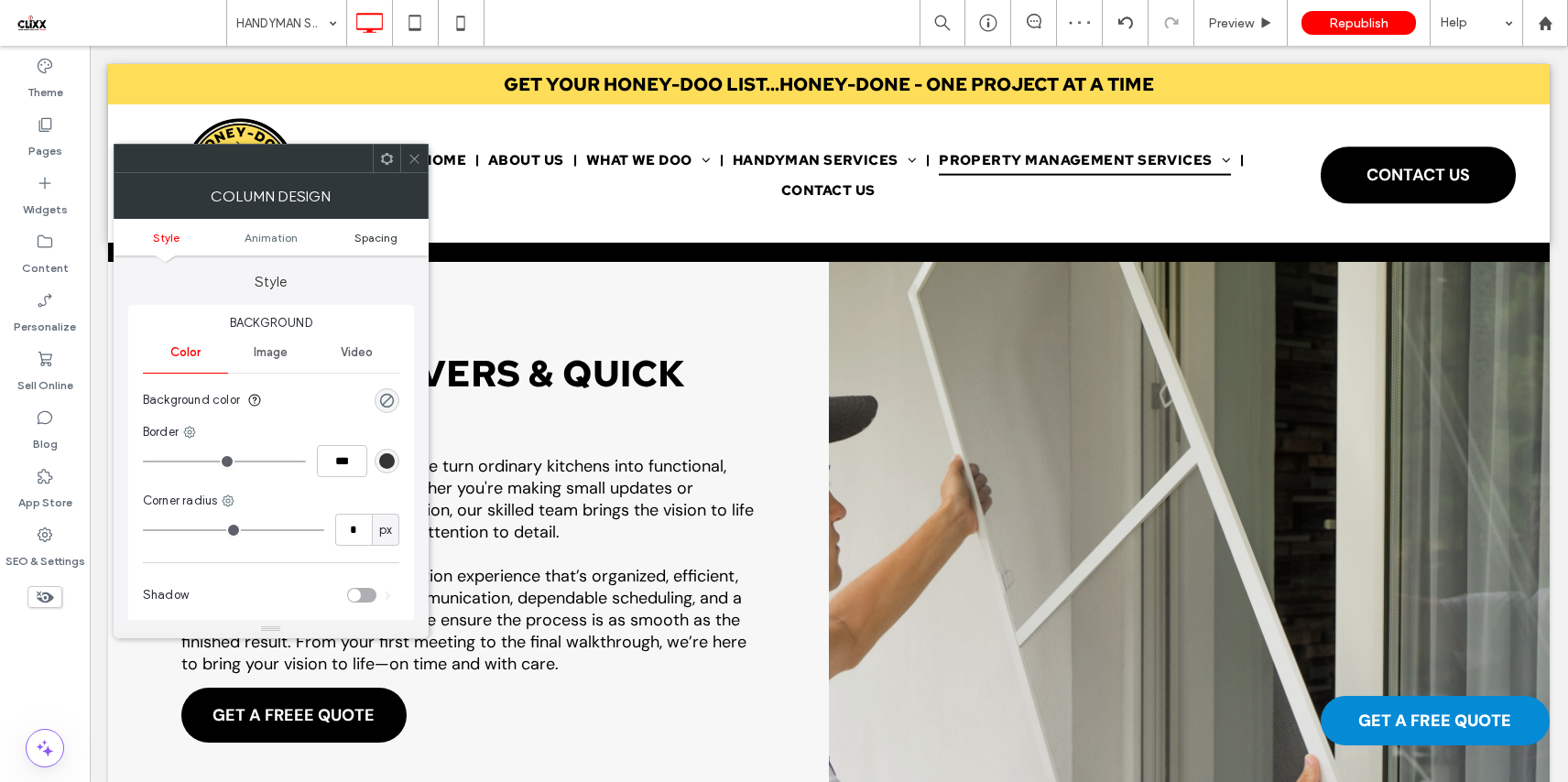
click at [357, 237] on span "Spacing" at bounding box center [376, 237] width 43 height 14
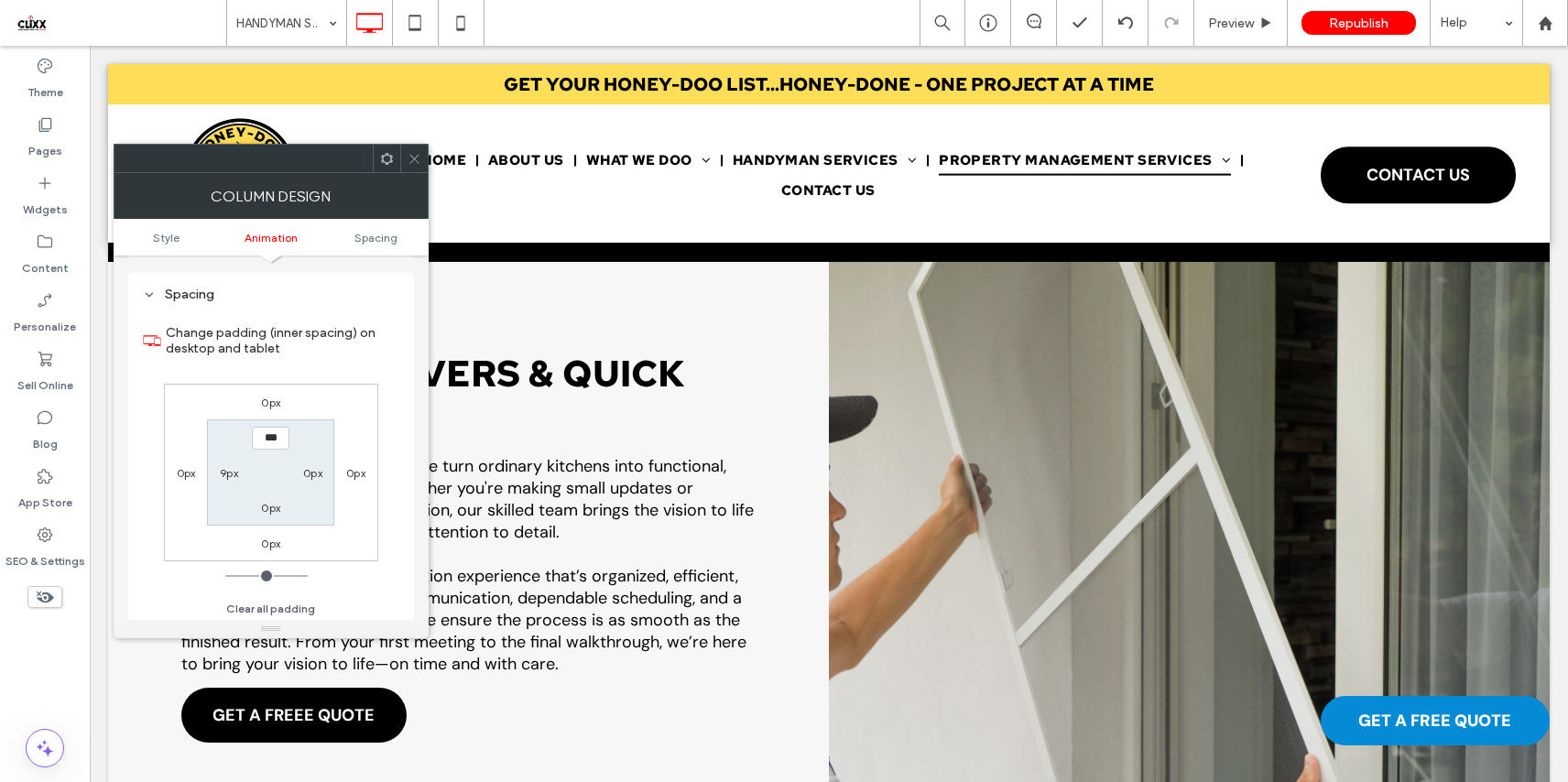
scroll to position [430, 0]
click at [224, 472] on label "9px" at bounding box center [229, 469] width 19 height 14
type input "*"
type input "***"
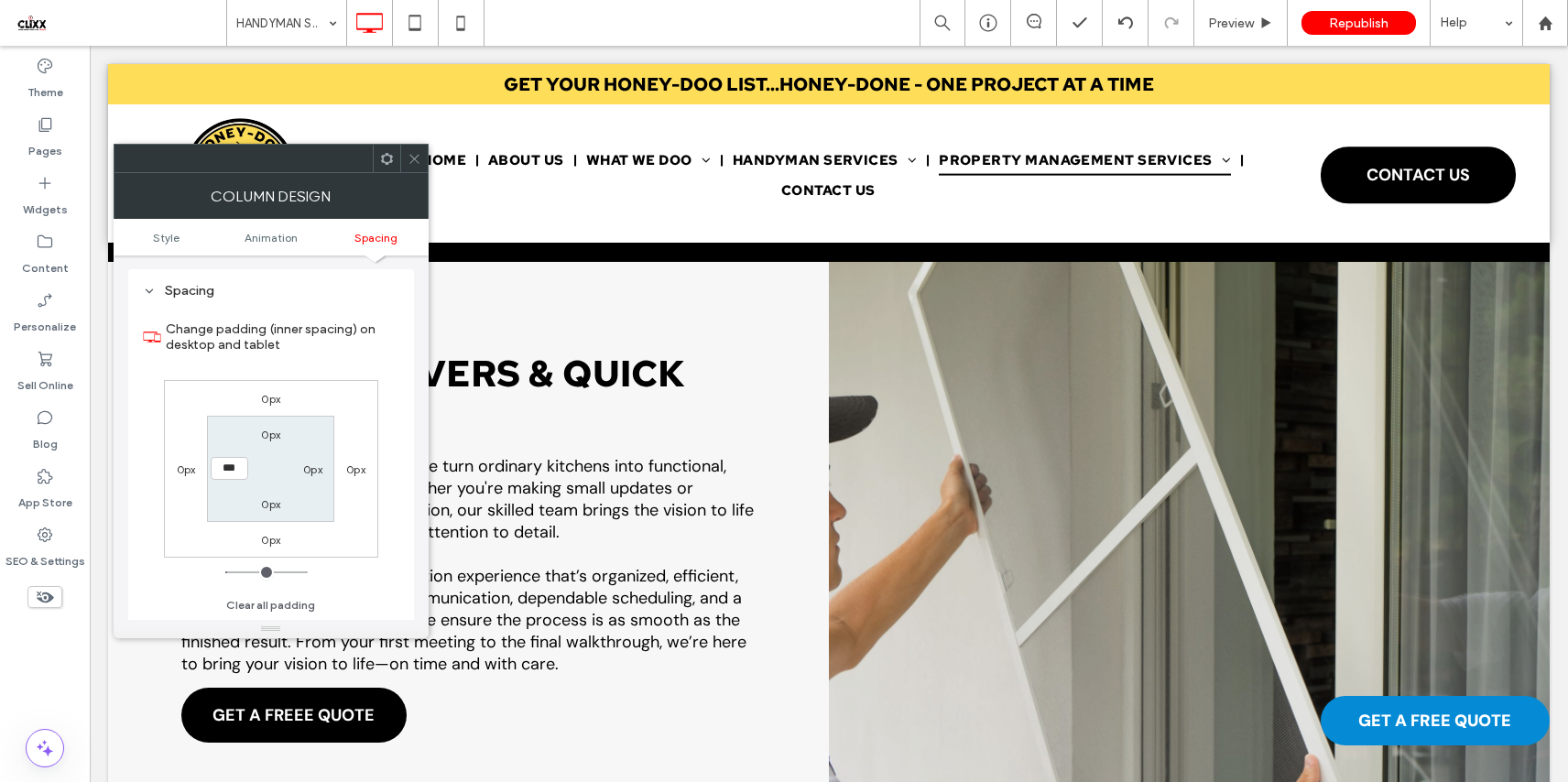
click at [390, 542] on div "Change padding (inner spacing) on desktop and tablet 0px 0px 0px 0px 0px 0px 0p…" at bounding box center [272, 461] width 257 height 316
click at [417, 162] on icon at bounding box center [414, 158] width 14 height 14
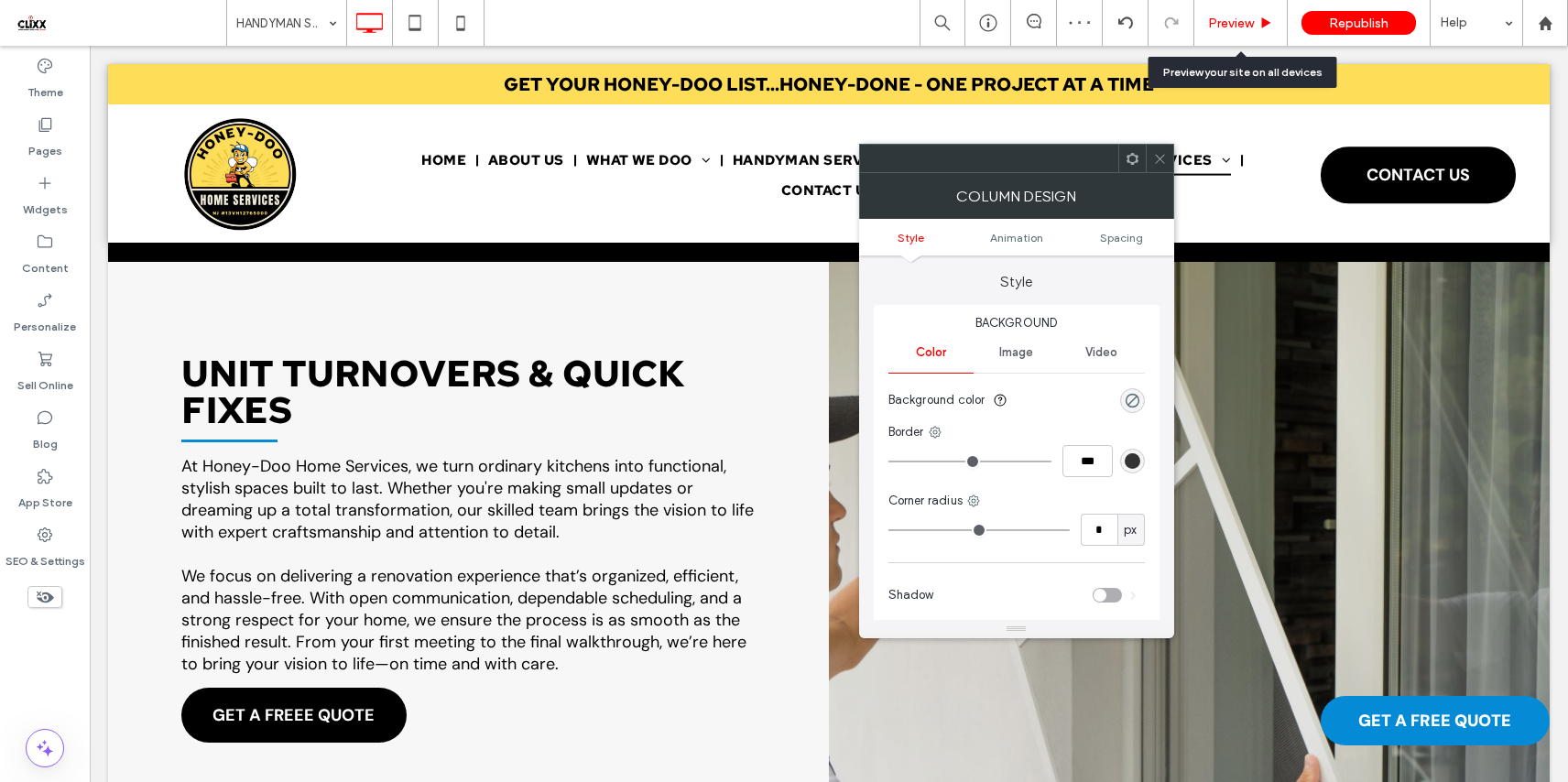
click at [1250, 24] on span "Preview" at bounding box center [1230, 23] width 46 height 16
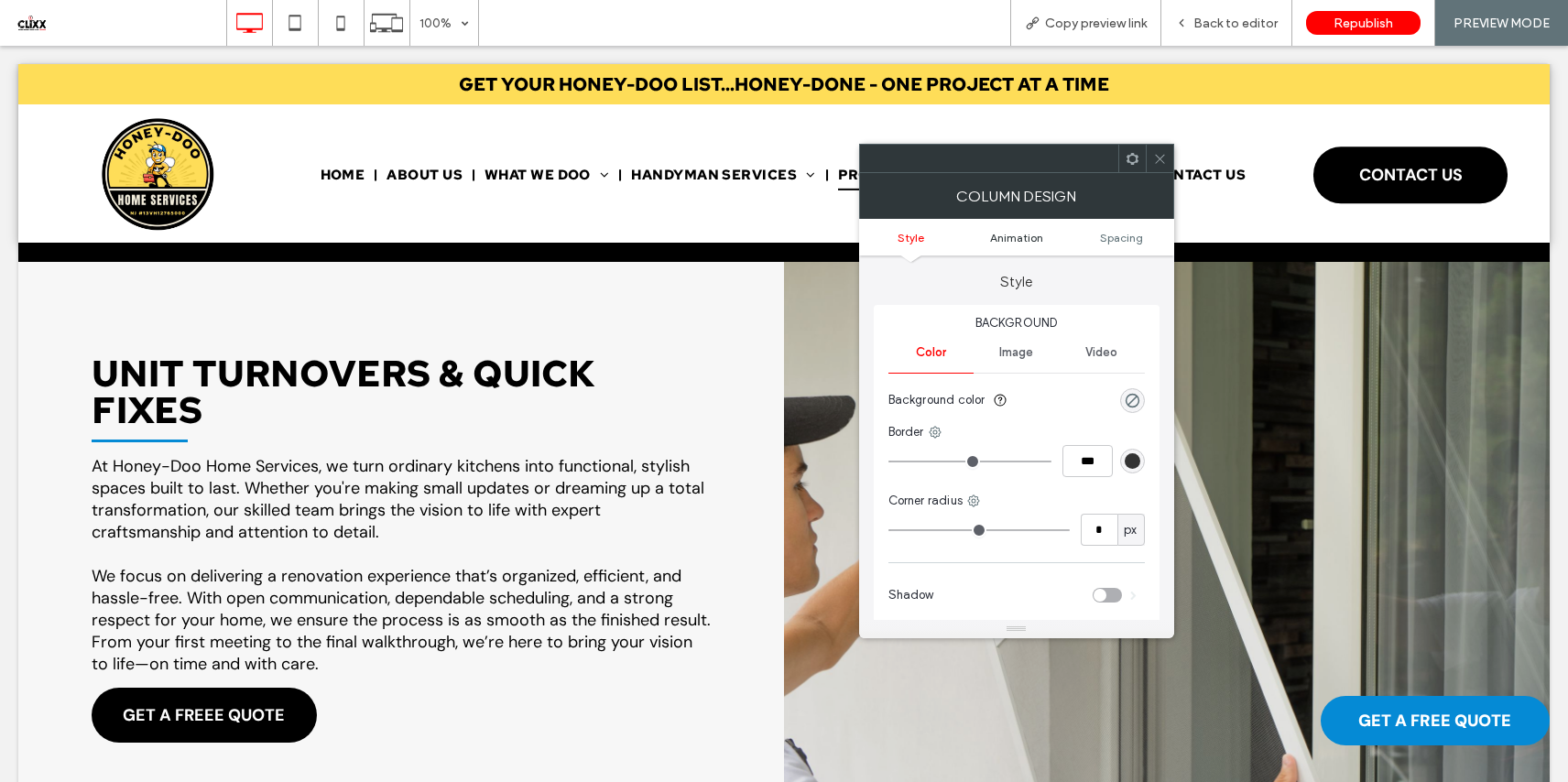
click at [1161, 161] on icon at bounding box center [1160, 158] width 14 height 14
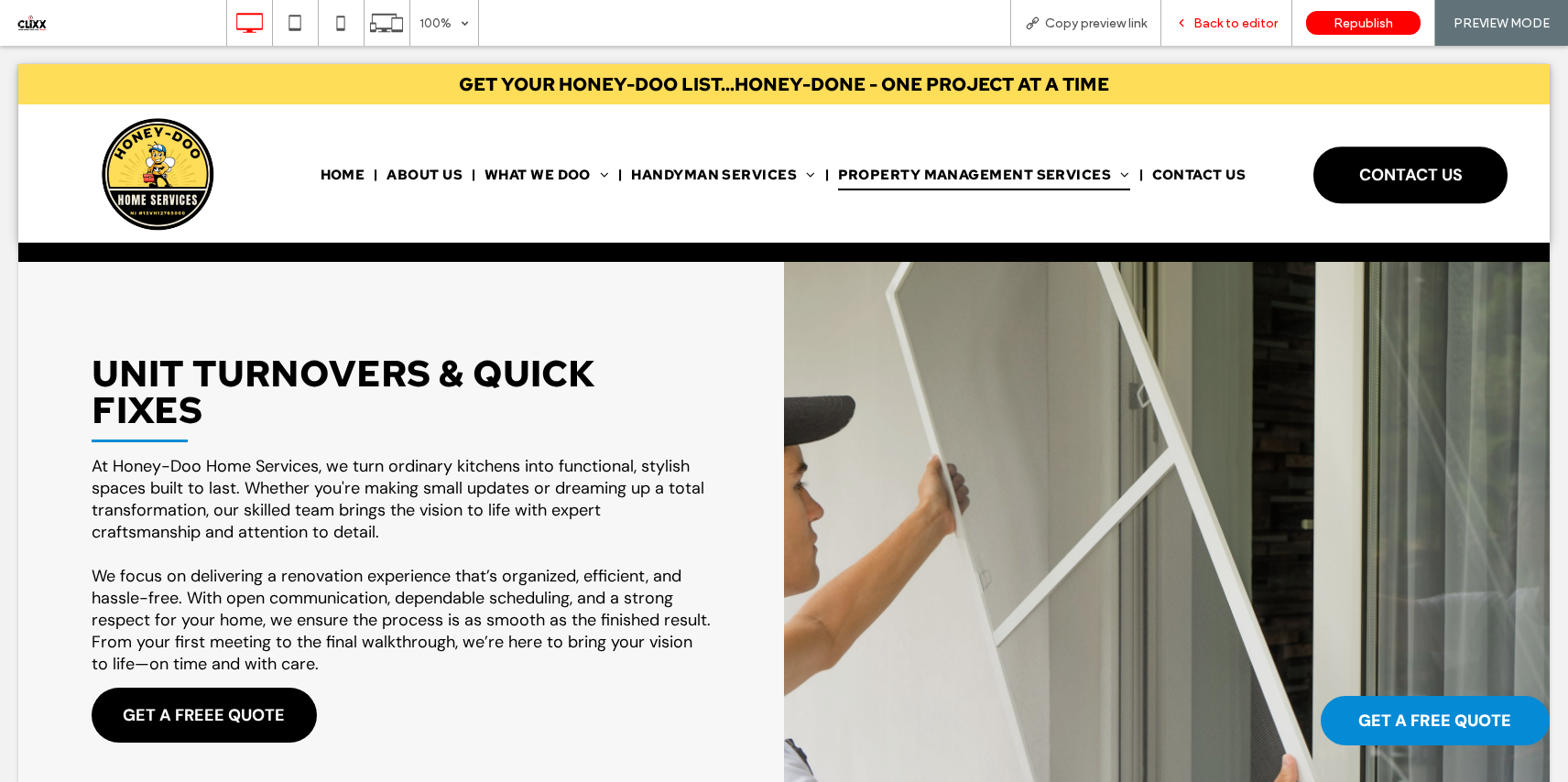
click at [1236, 16] on span "Back to editor" at bounding box center [1235, 23] width 84 height 16
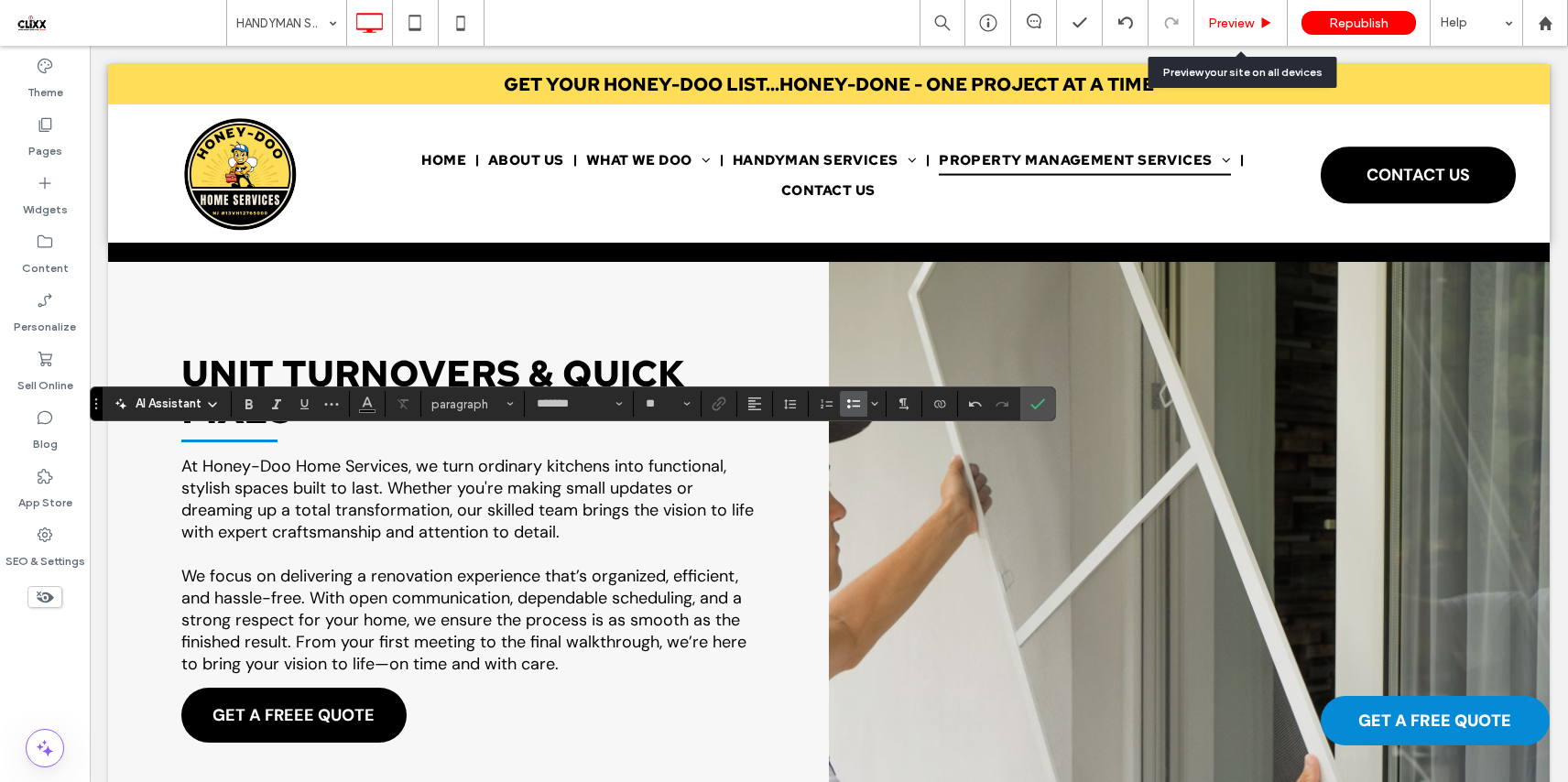
click at [1227, 23] on span "Preview" at bounding box center [1230, 23] width 46 height 16
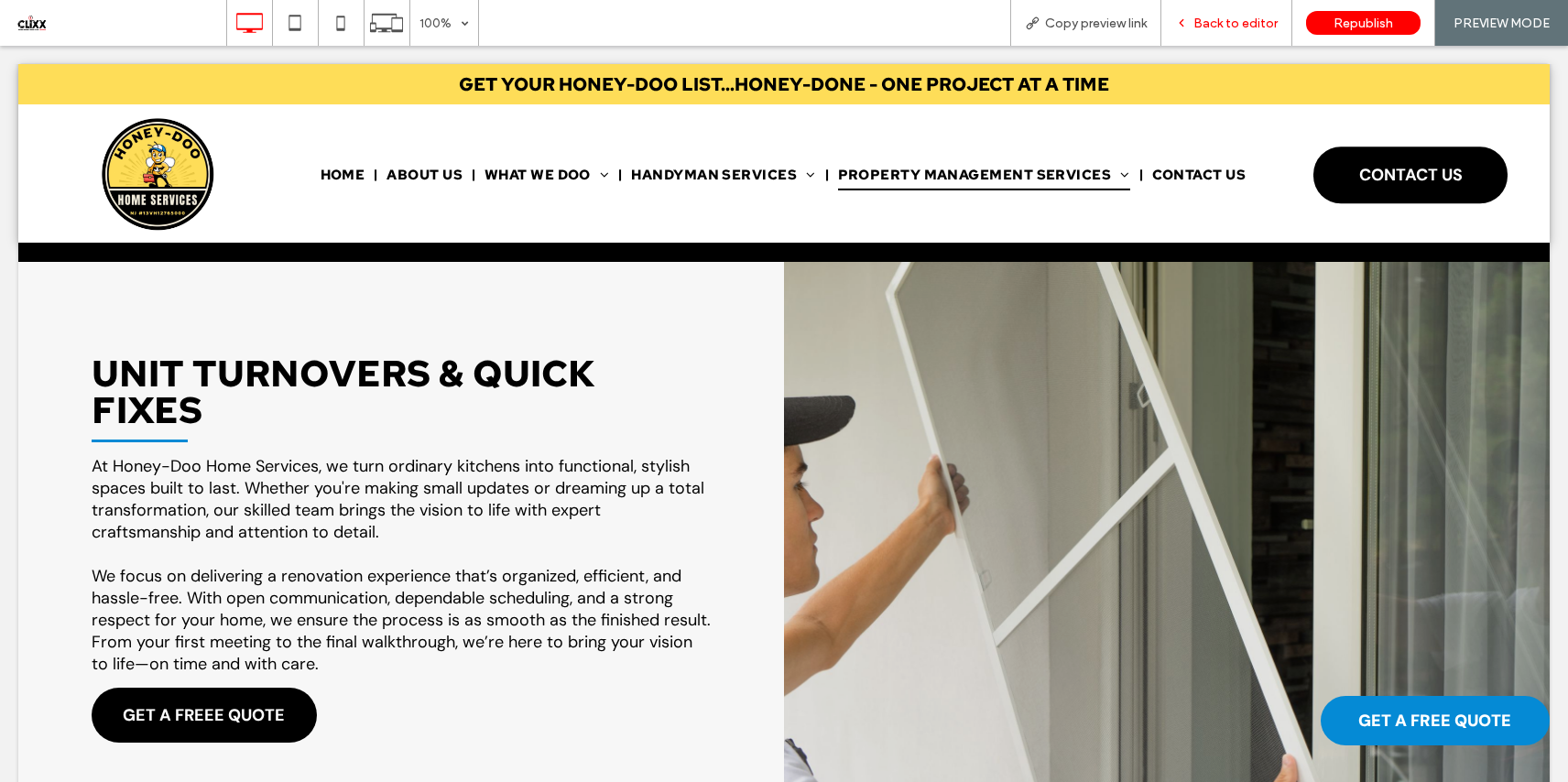
click at [1228, 23] on span "Back to editor" at bounding box center [1235, 23] width 84 height 16
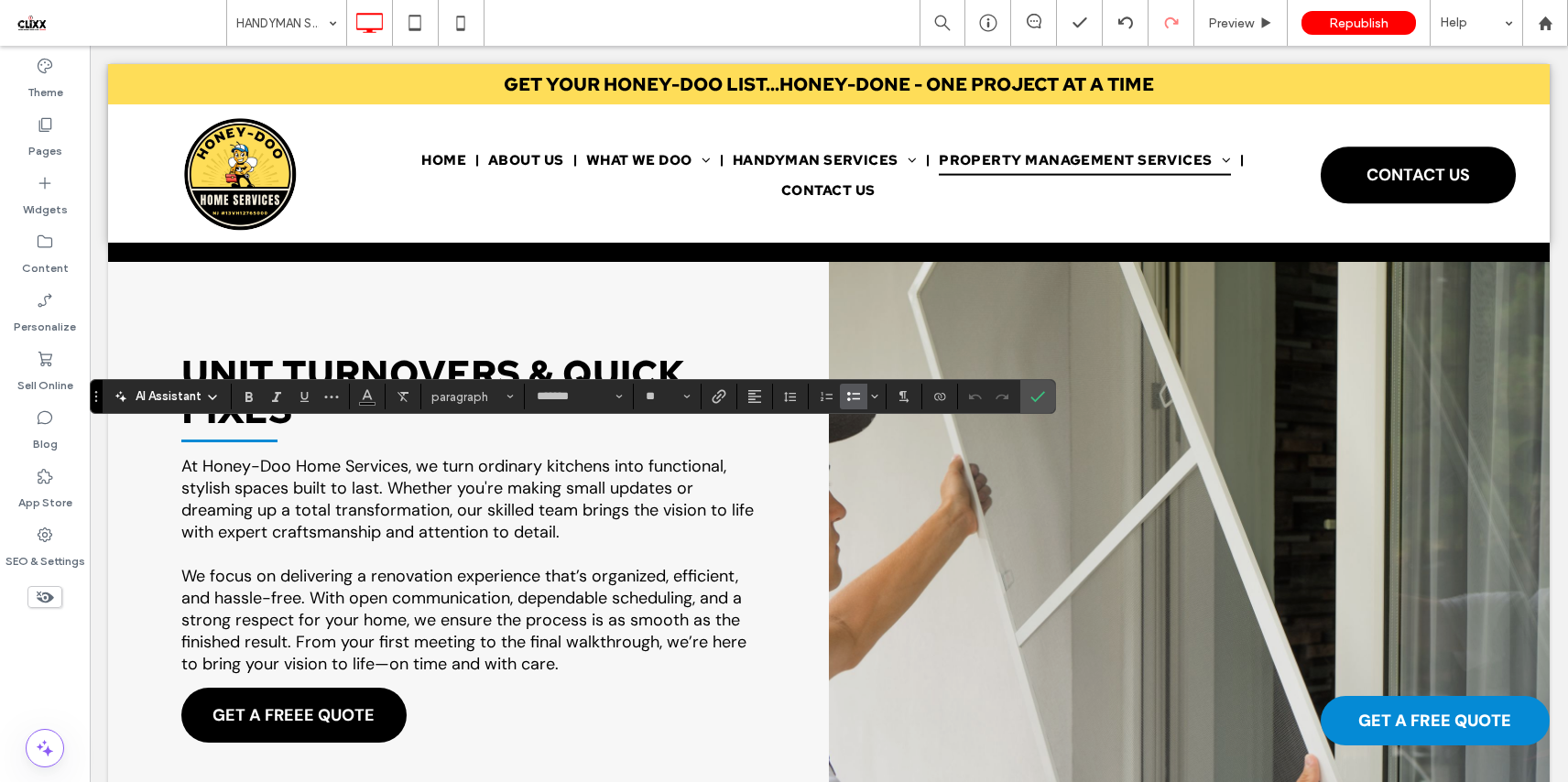
type input "**"
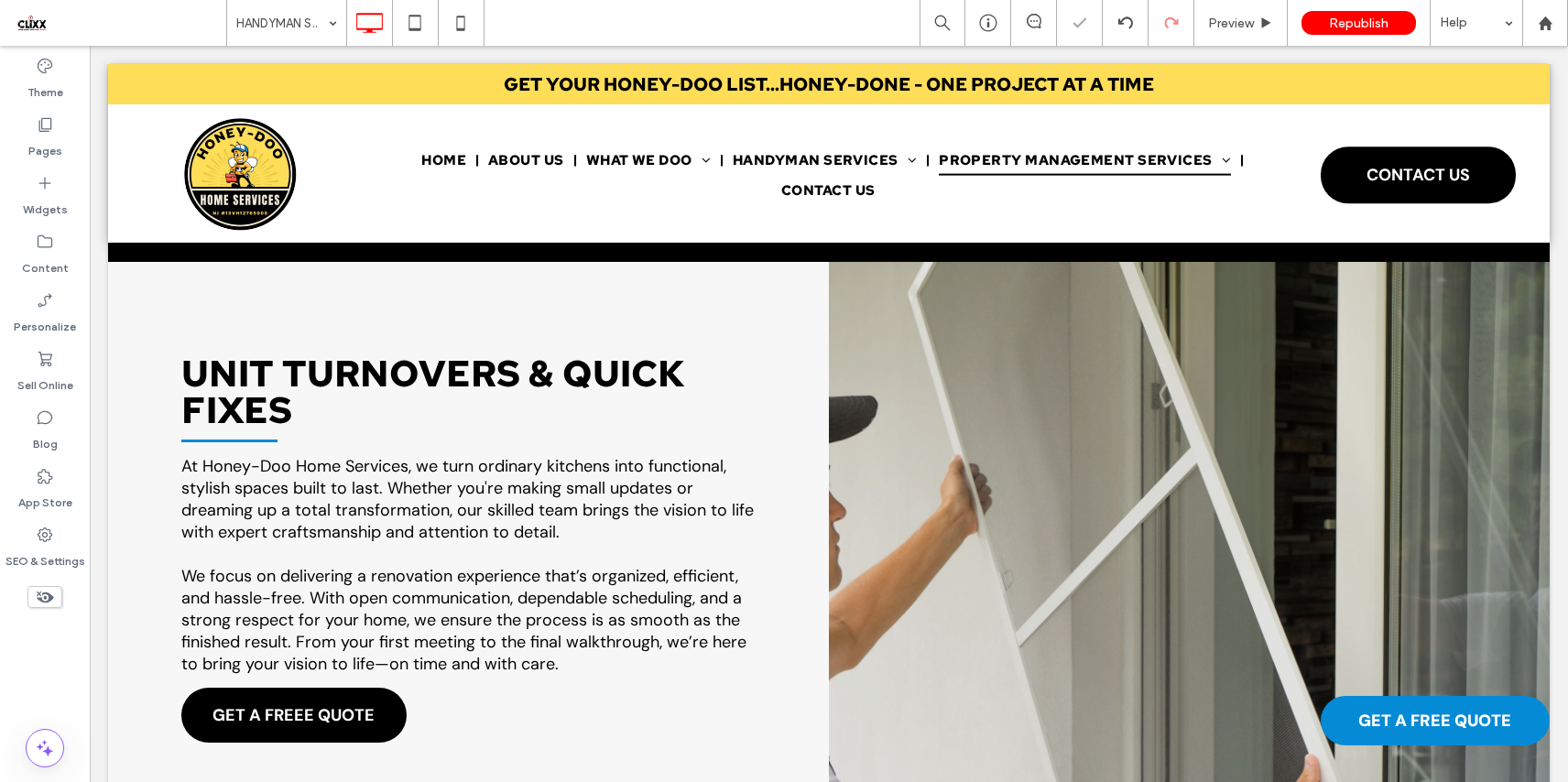
type input "*******"
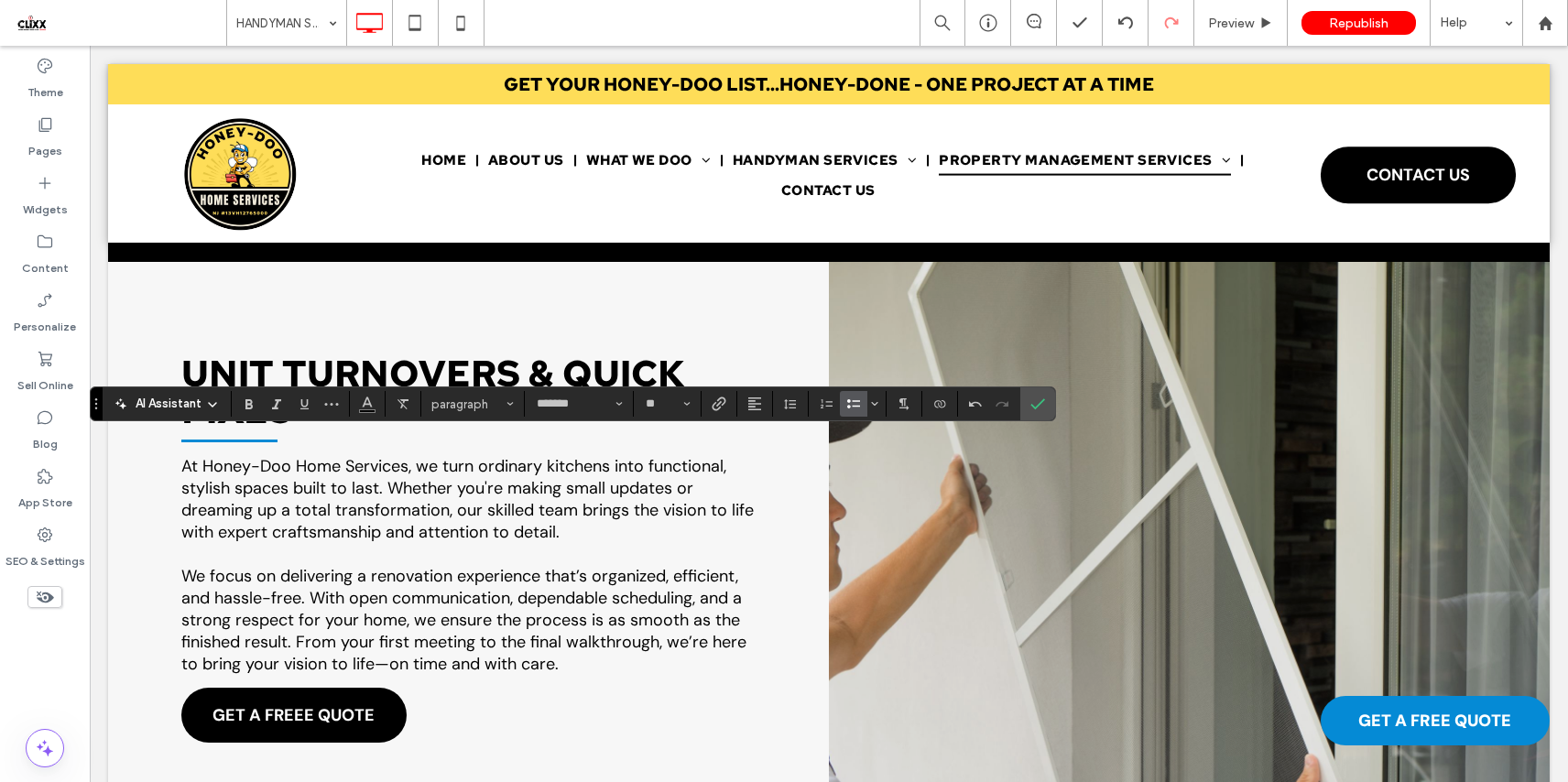
type input "**"
click at [679, 402] on button "*" at bounding box center [667, 403] width 60 height 25
click at [667, 595] on label "16" at bounding box center [666, 586] width 59 height 25
type input "**"
click at [1036, 410] on icon "Confirm" at bounding box center [1038, 404] width 15 height 15
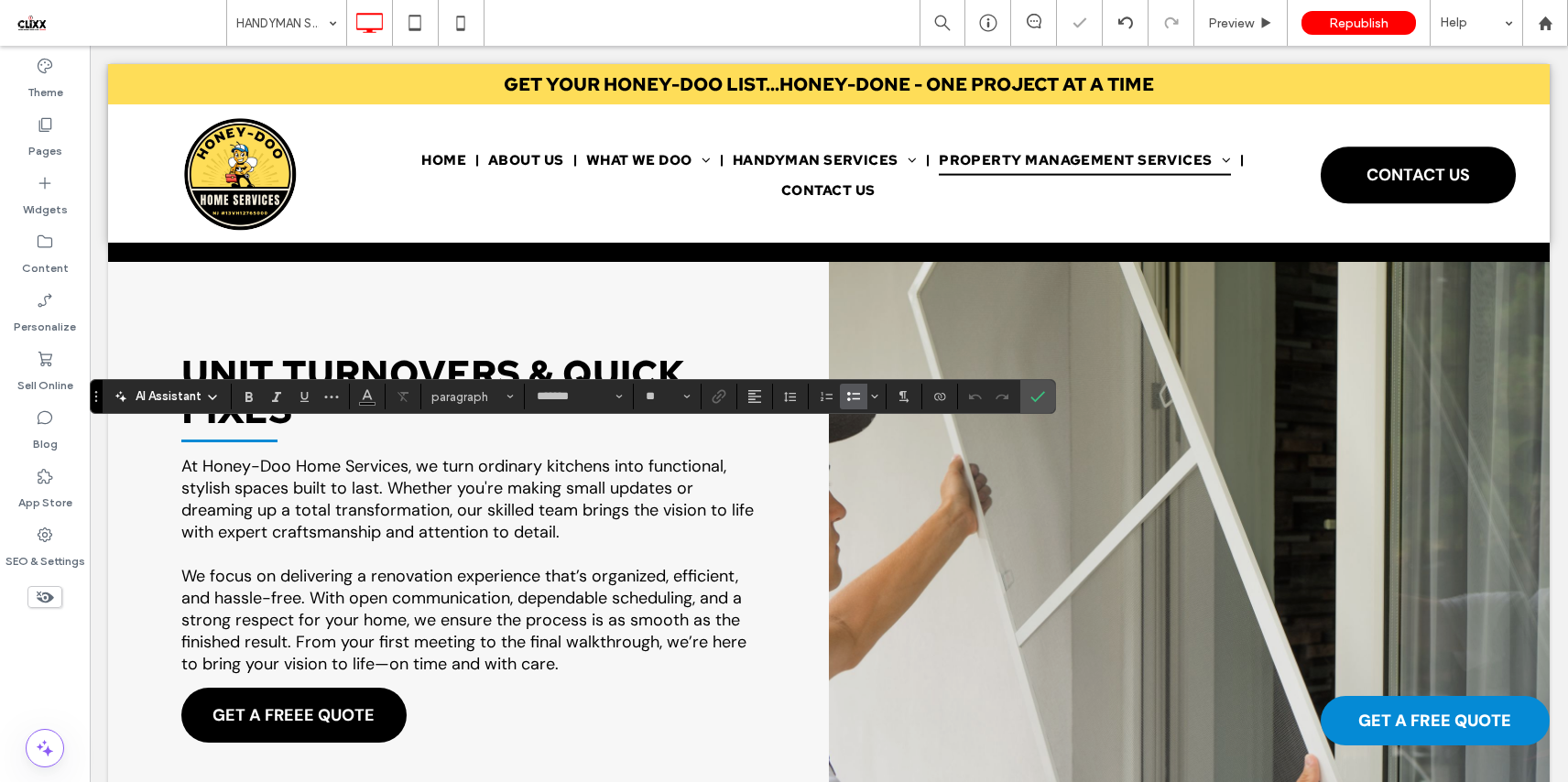
type input "*"
click at [669, 392] on input "*" at bounding box center [661, 396] width 36 height 15
click at [664, 577] on label "16" at bounding box center [666, 579] width 59 height 25
type input "**"
click at [1033, 394] on icon "Confirm" at bounding box center [1038, 396] width 15 height 15
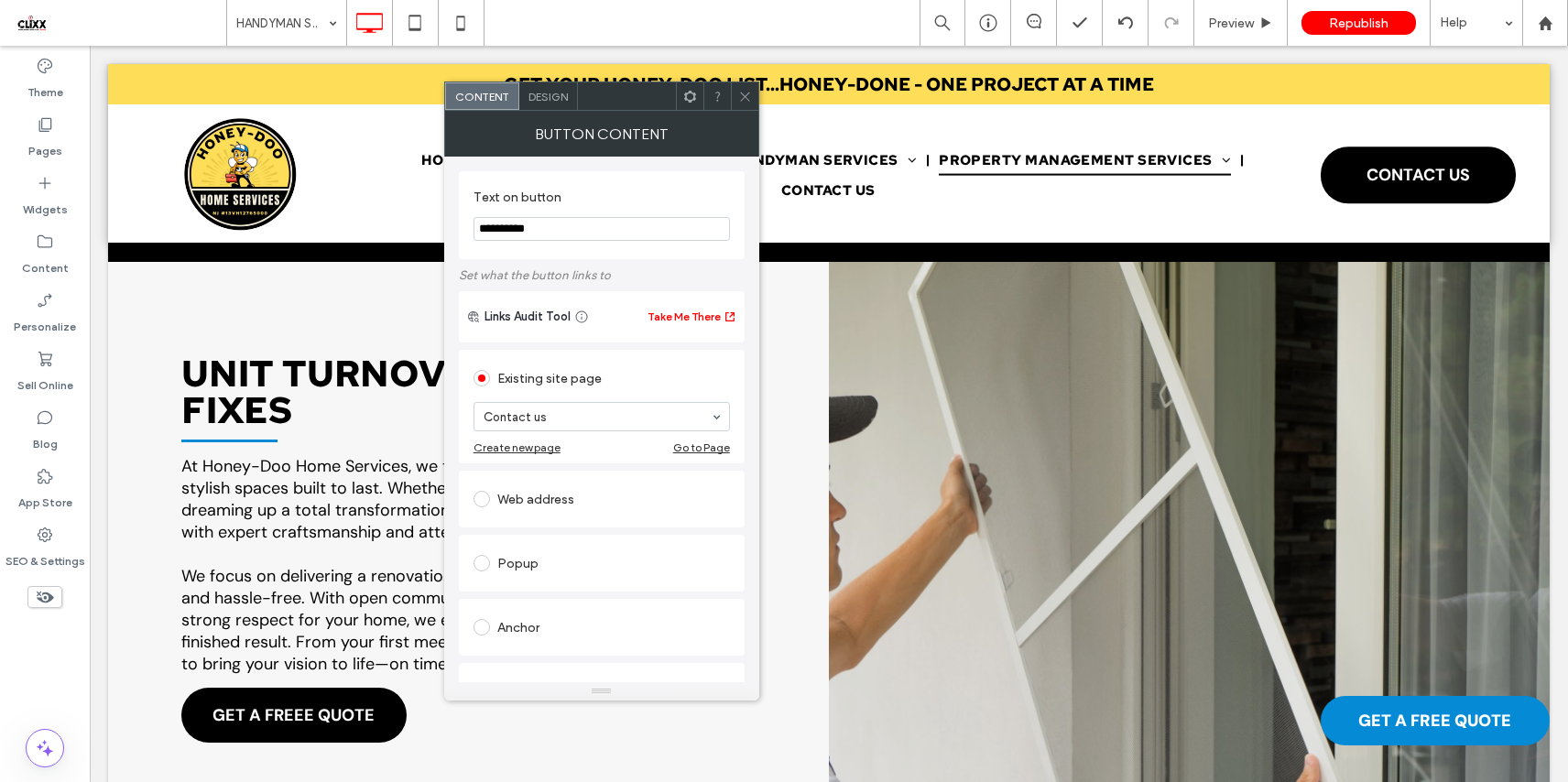
click at [554, 87] on div "Design" at bounding box center [548, 96] width 59 height 27
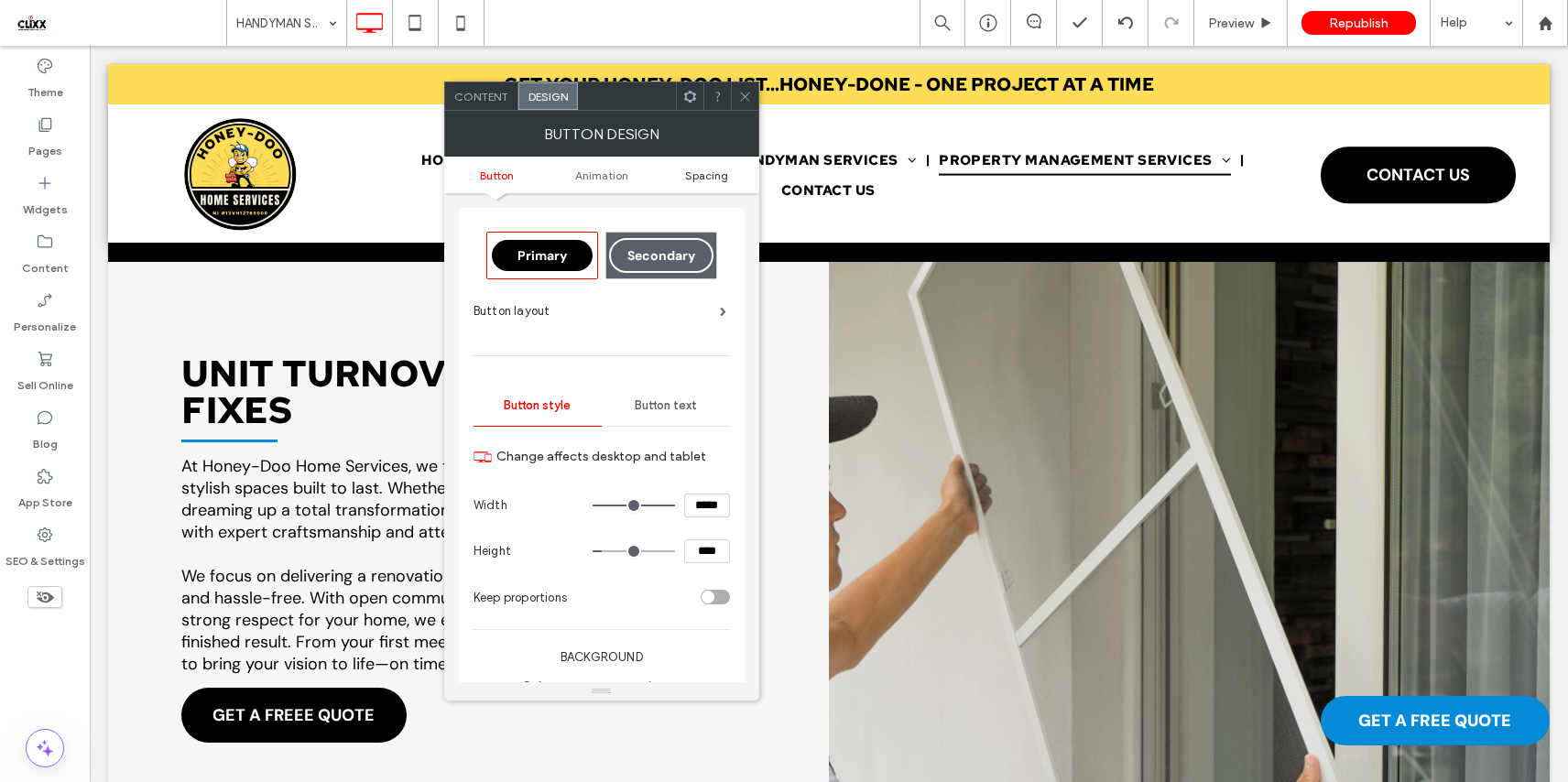
click at [713, 177] on span "Spacing" at bounding box center [706, 175] width 43 height 14
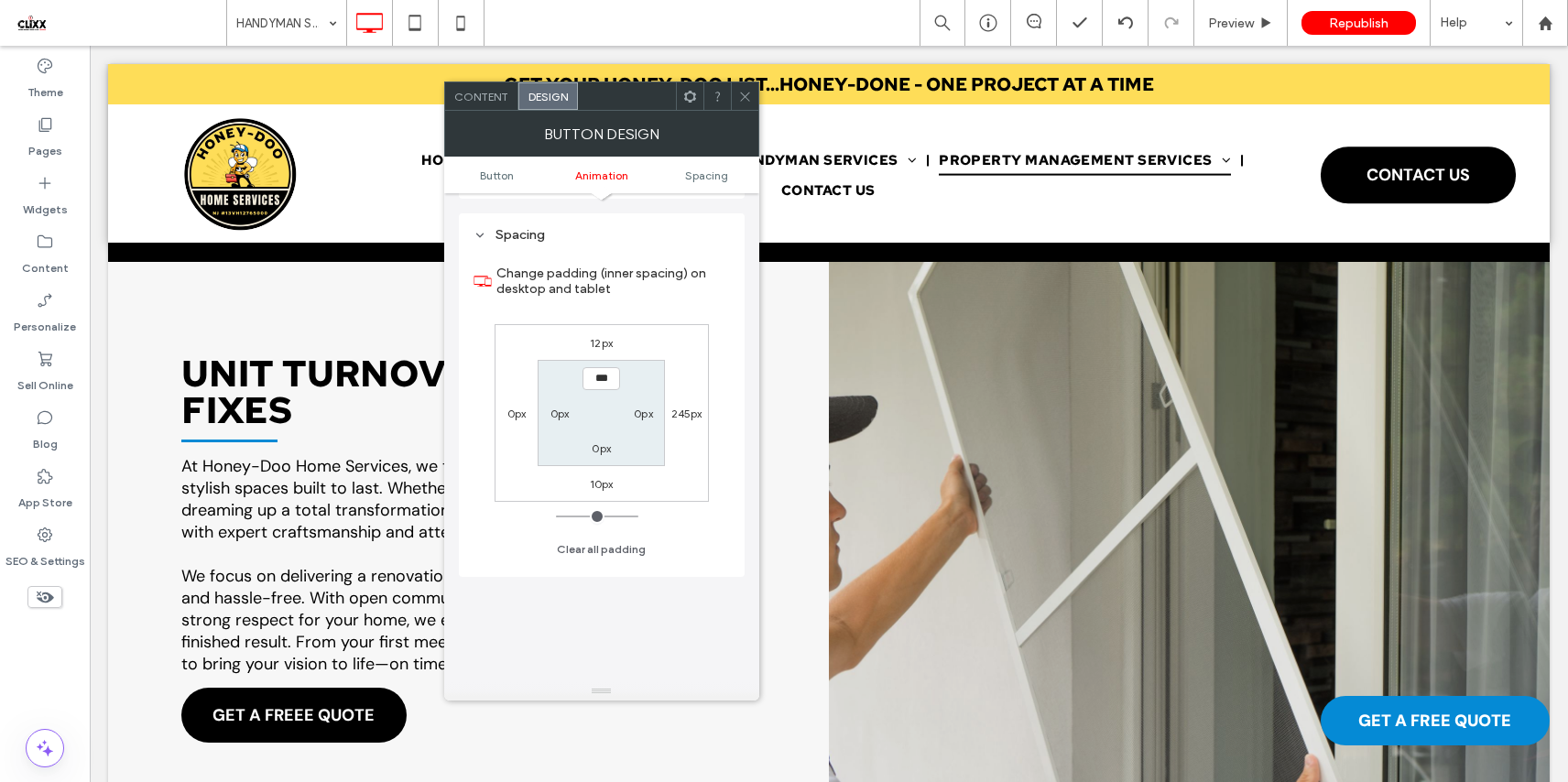
scroll to position [860, 0]
click at [747, 90] on icon at bounding box center [745, 96] width 14 height 14
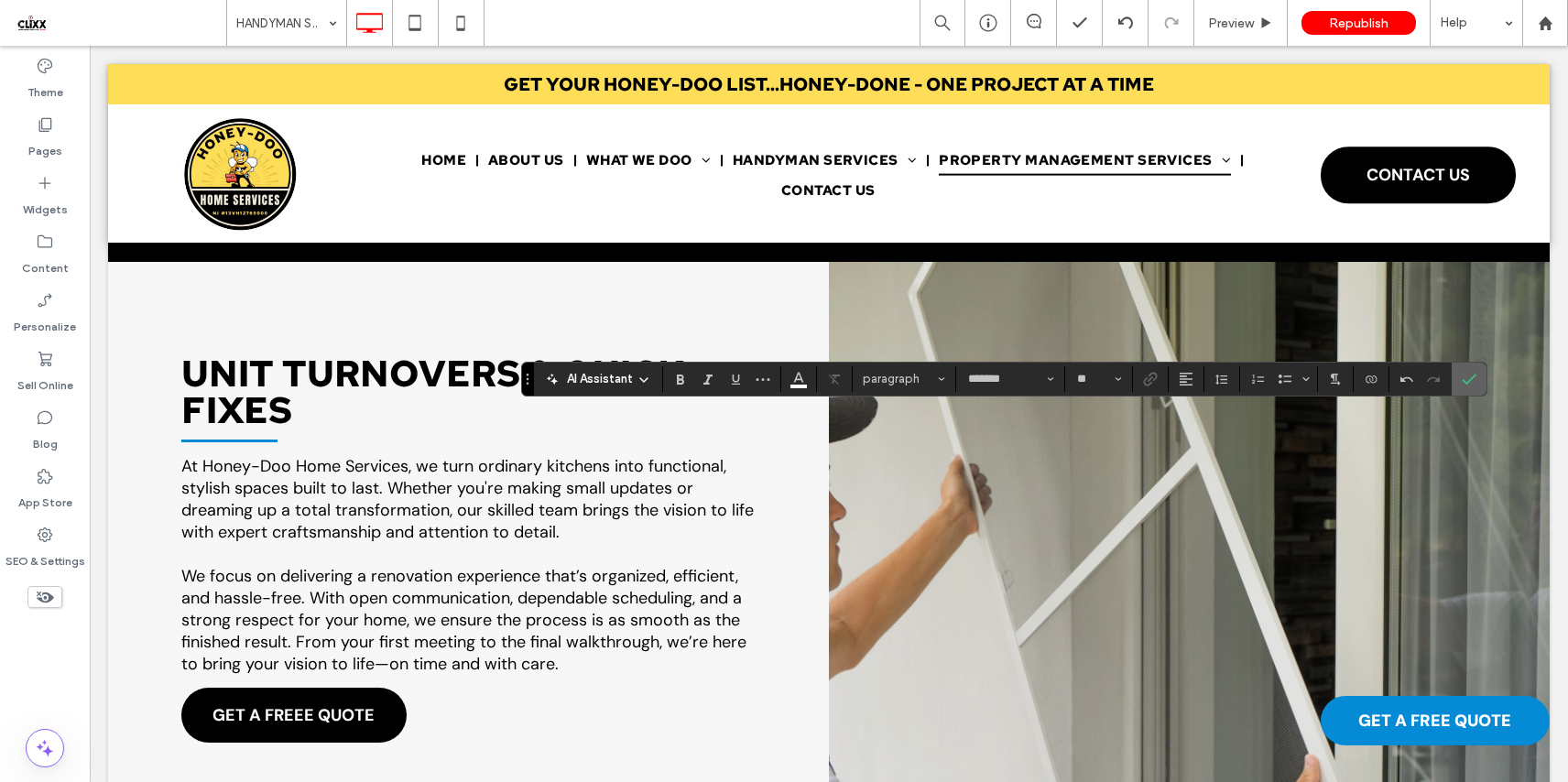
click at [1475, 382] on label "Confirm" at bounding box center [1468, 378] width 27 height 33
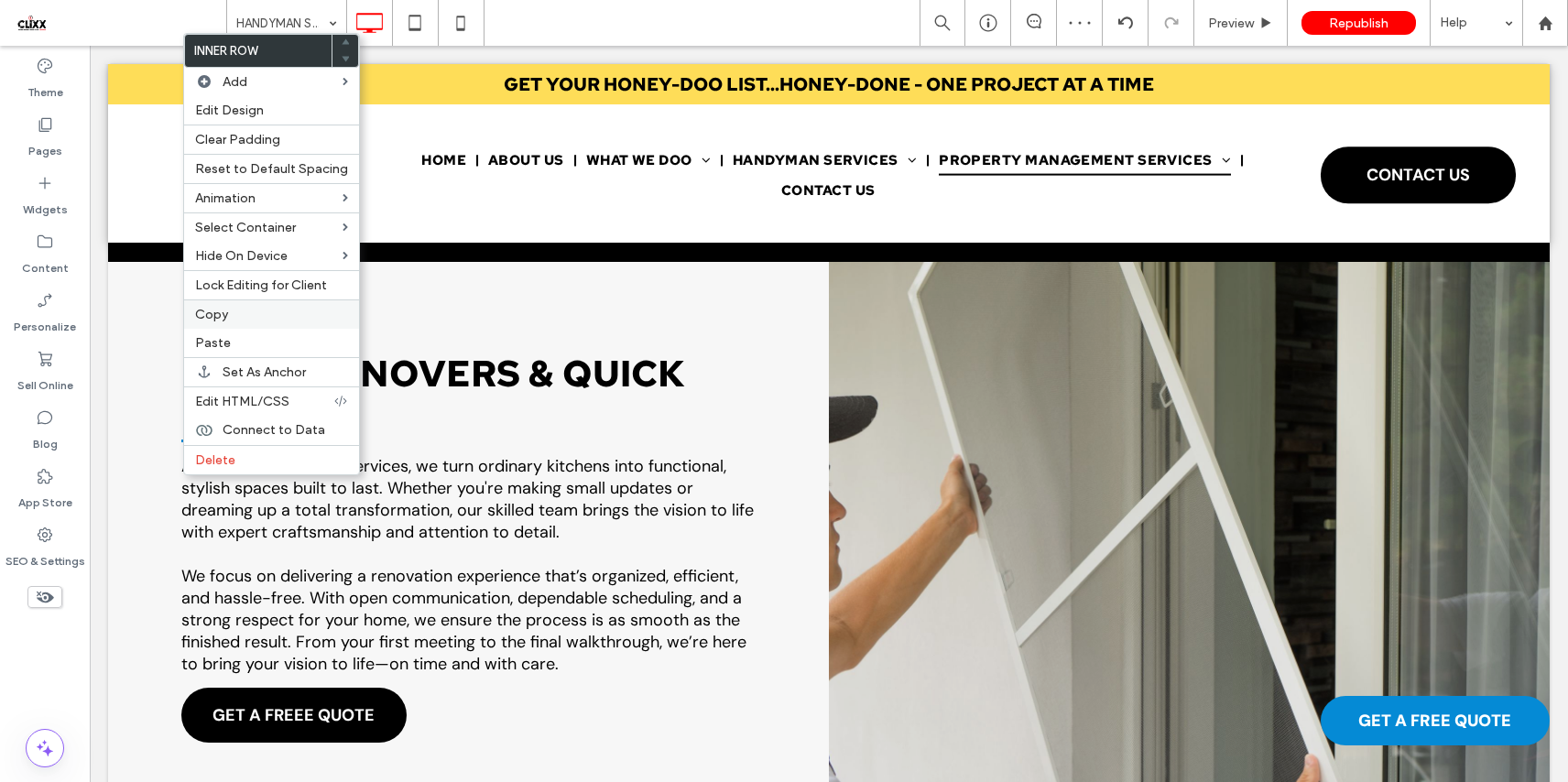
click at [243, 316] on label "Copy" at bounding box center [271, 314] width 153 height 16
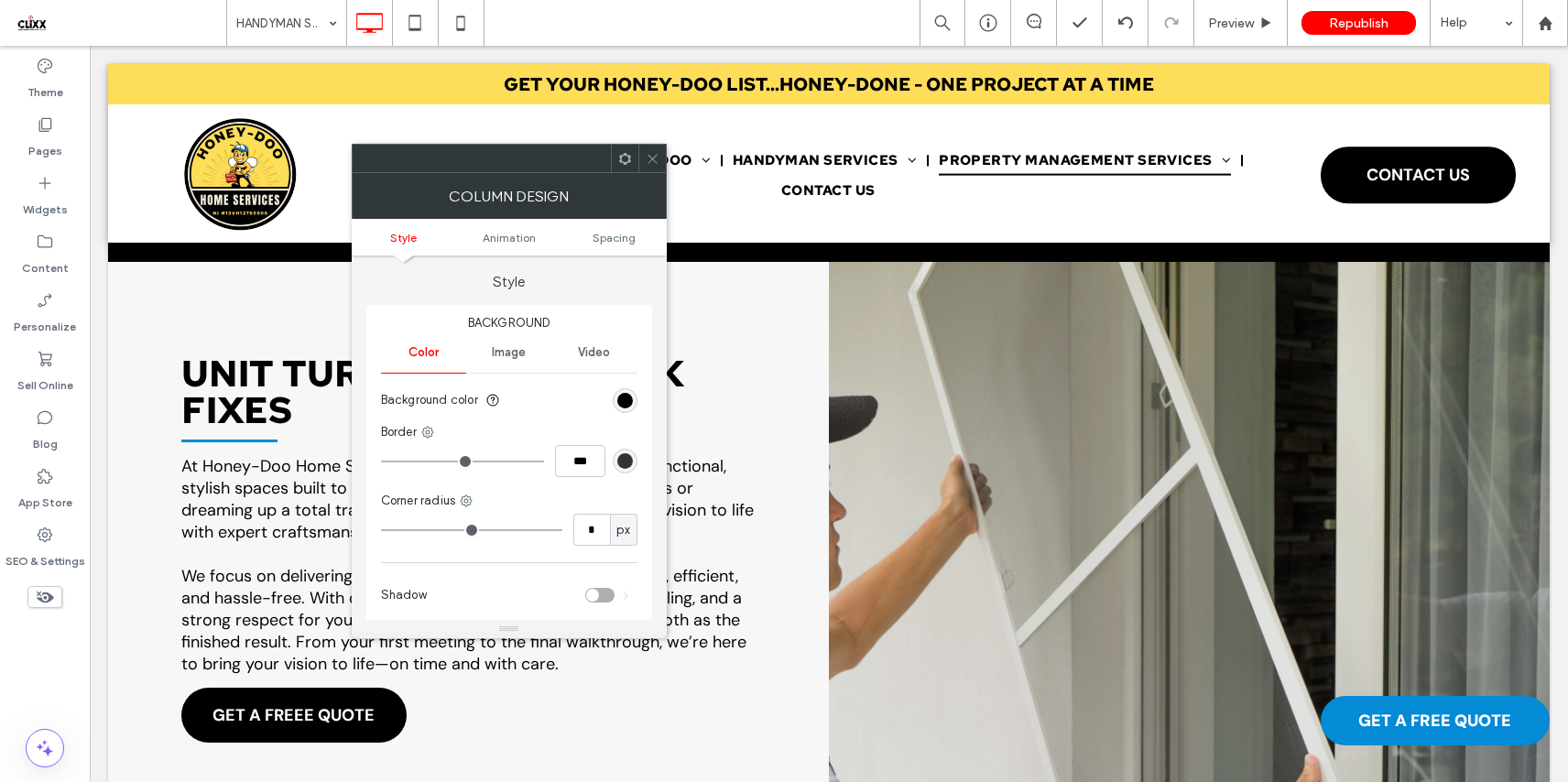
click at [621, 162] on use at bounding box center [625, 157] width 12 height 12
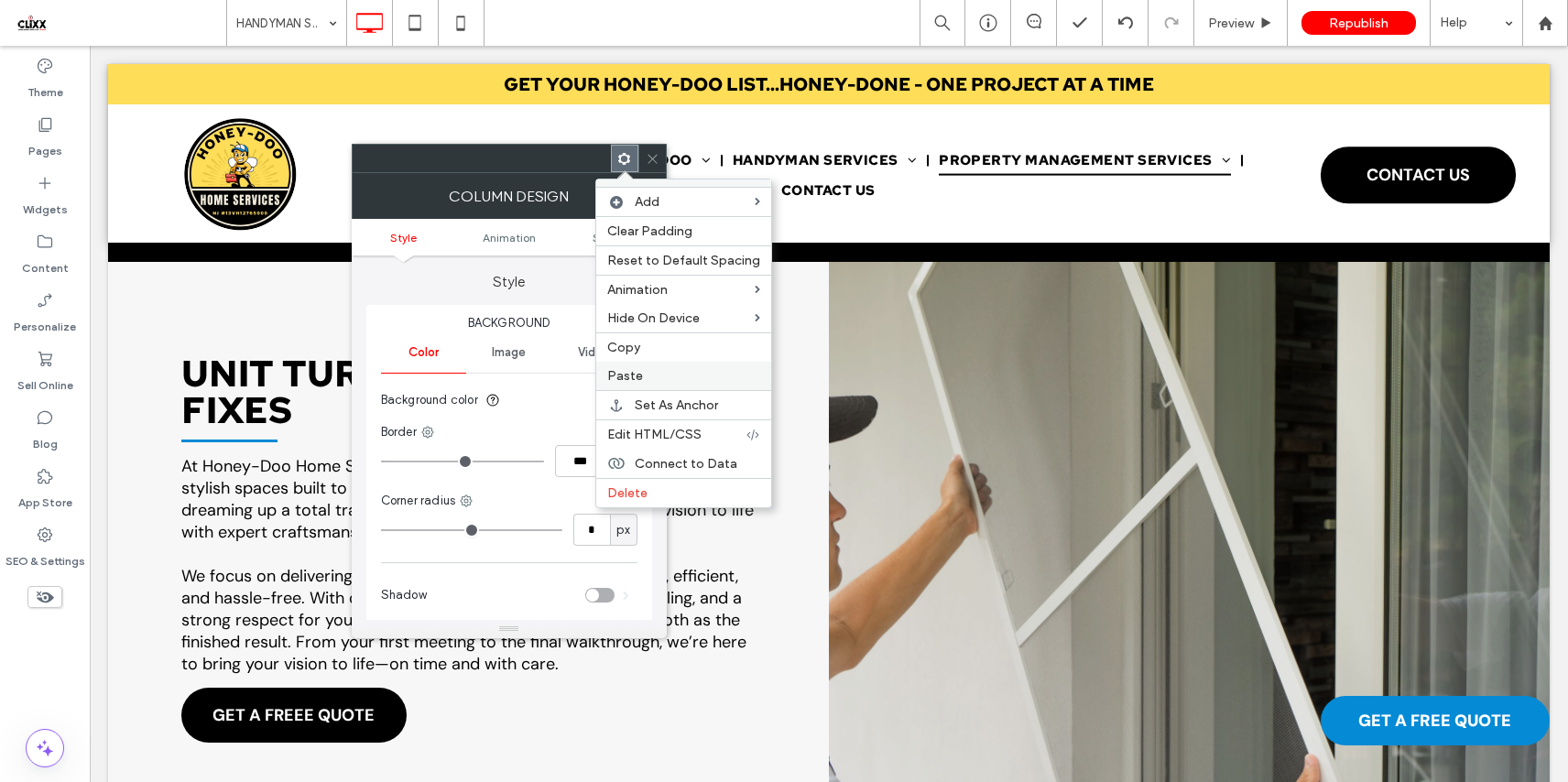
click at [691, 370] on label "Paste" at bounding box center [683, 376] width 153 height 16
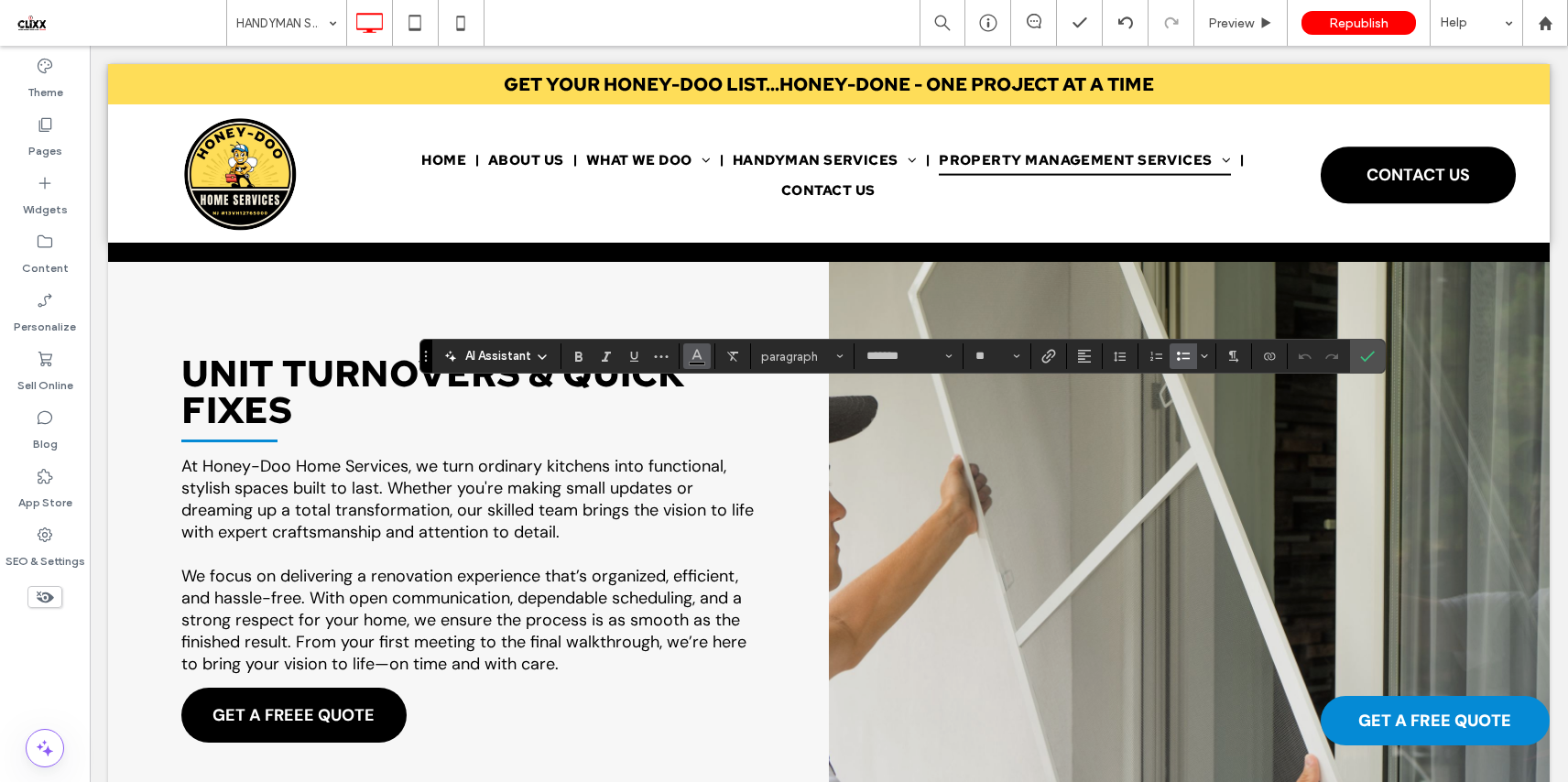
click at [691, 361] on span "Color" at bounding box center [697, 354] width 15 height 23
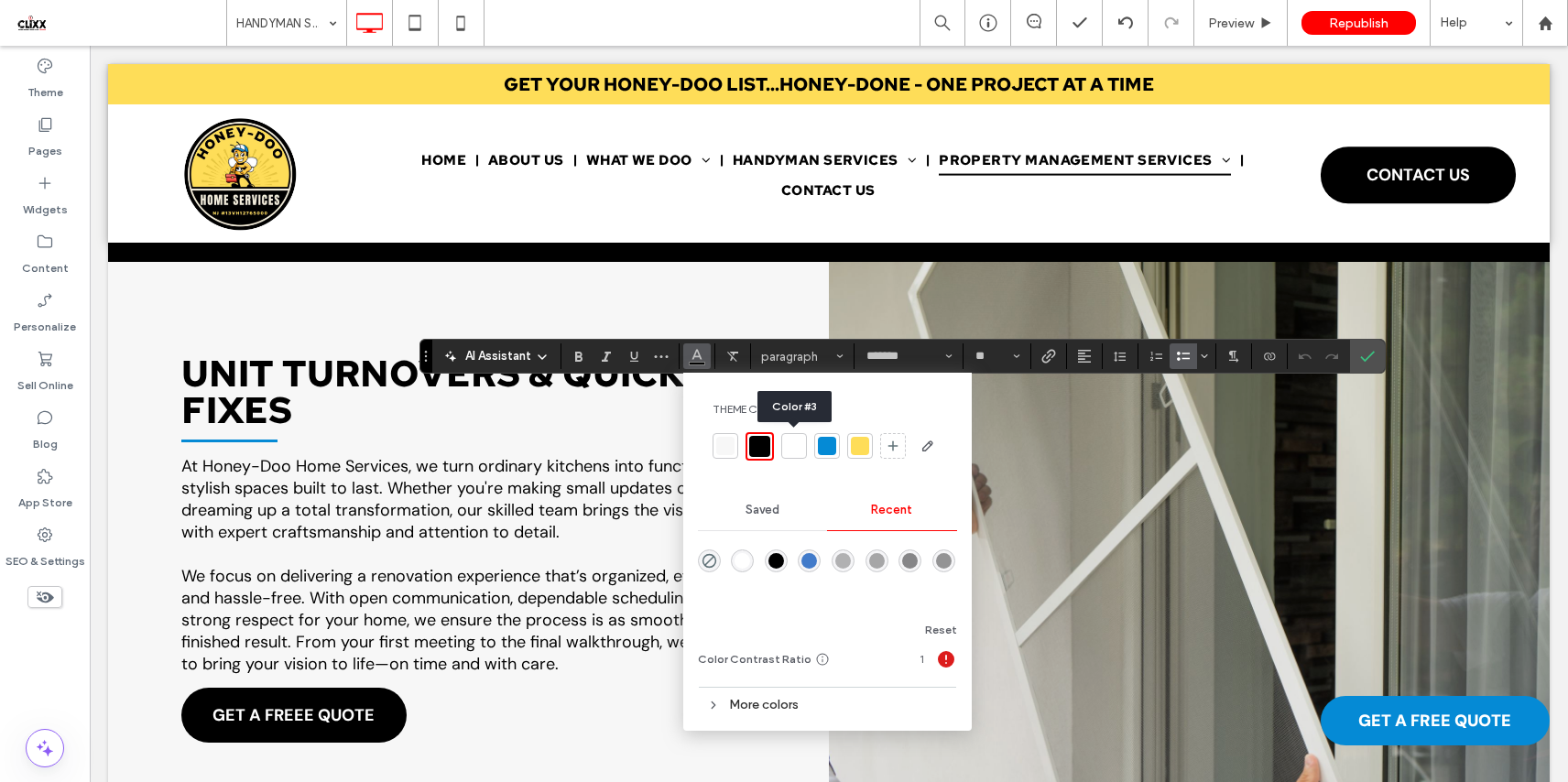
drag, startPoint x: 792, startPoint y: 444, endPoint x: 823, endPoint y: 444, distance: 31.0
click at [792, 444] on div at bounding box center [794, 446] width 19 height 19
click at [1371, 355] on icon "Confirm" at bounding box center [1368, 356] width 15 height 15
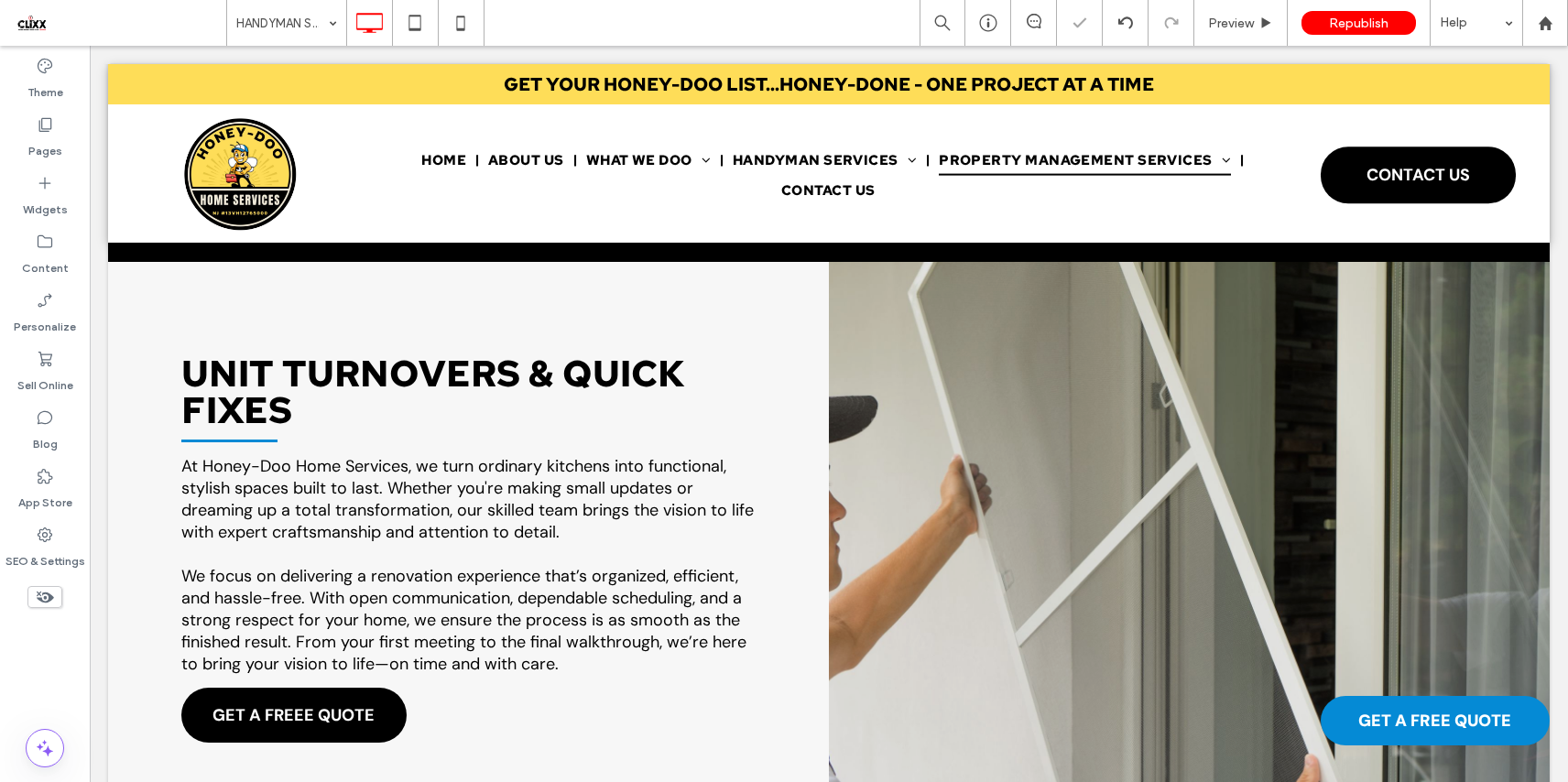
type input "*******"
type input "**"
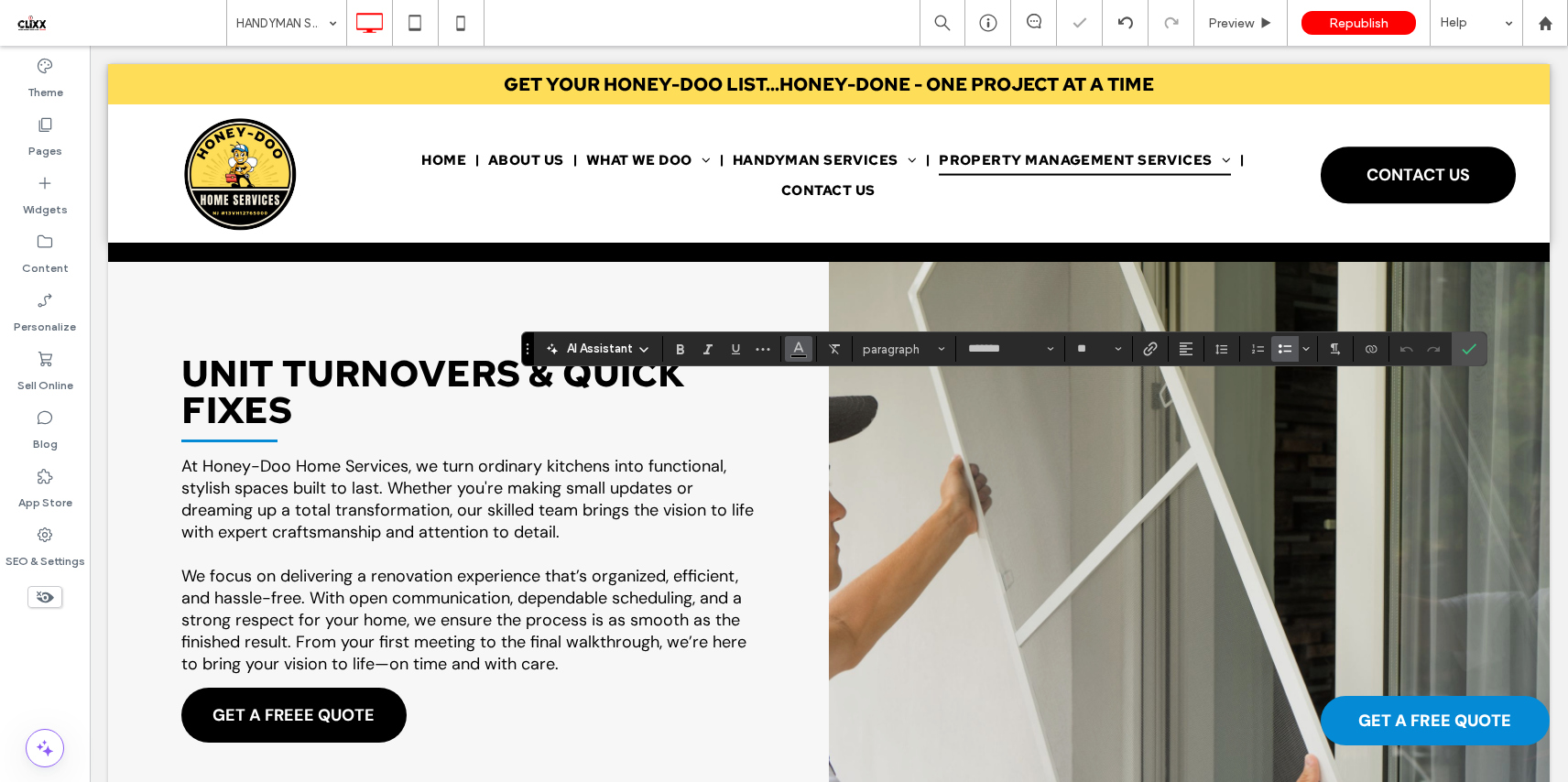
click at [800, 344] on icon "Color" at bounding box center [799, 347] width 15 height 15
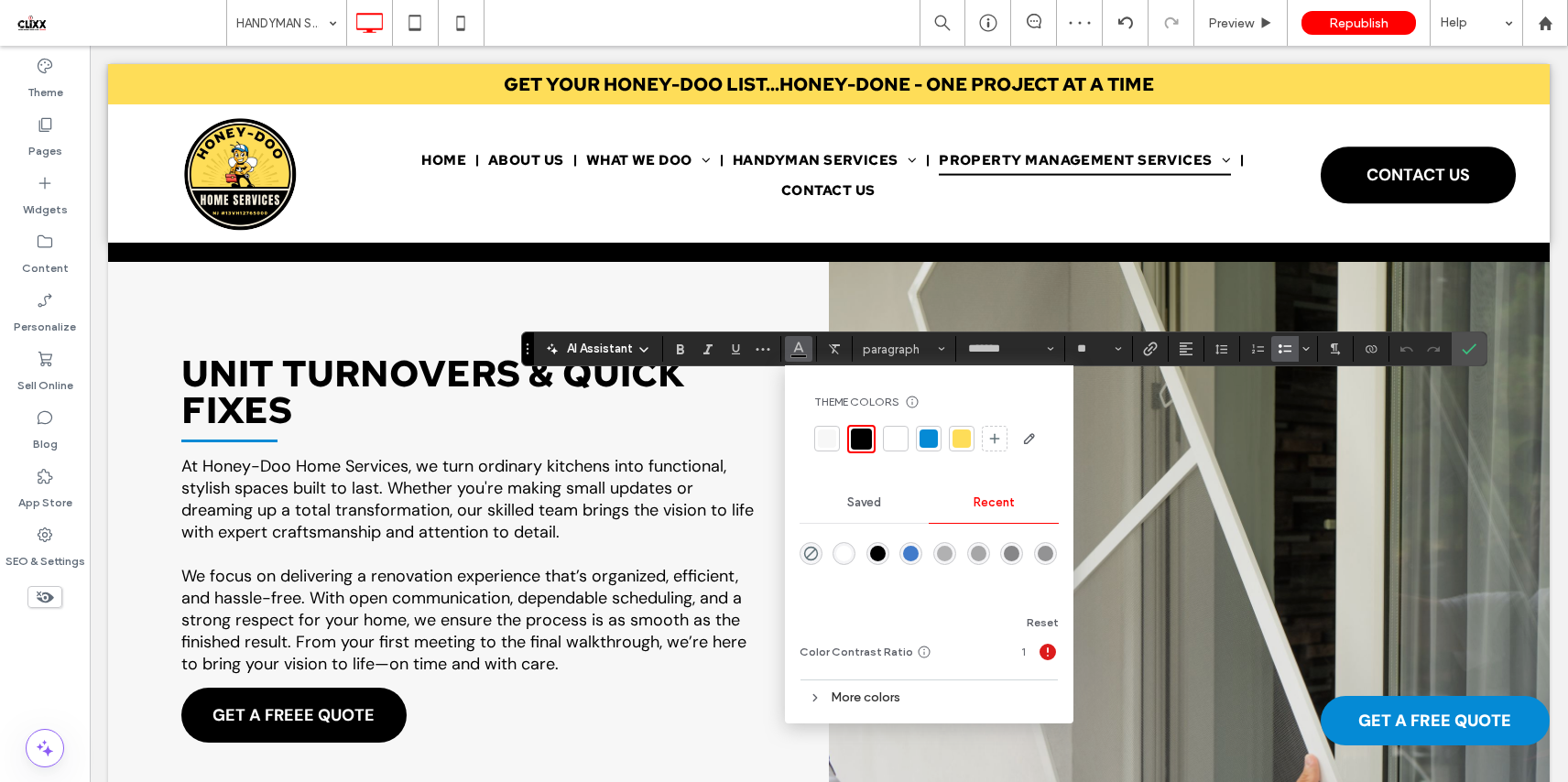
click at [894, 439] on div at bounding box center [895, 438] width 19 height 19
click at [1463, 350] on use "Confirm" at bounding box center [1469, 349] width 15 height 11
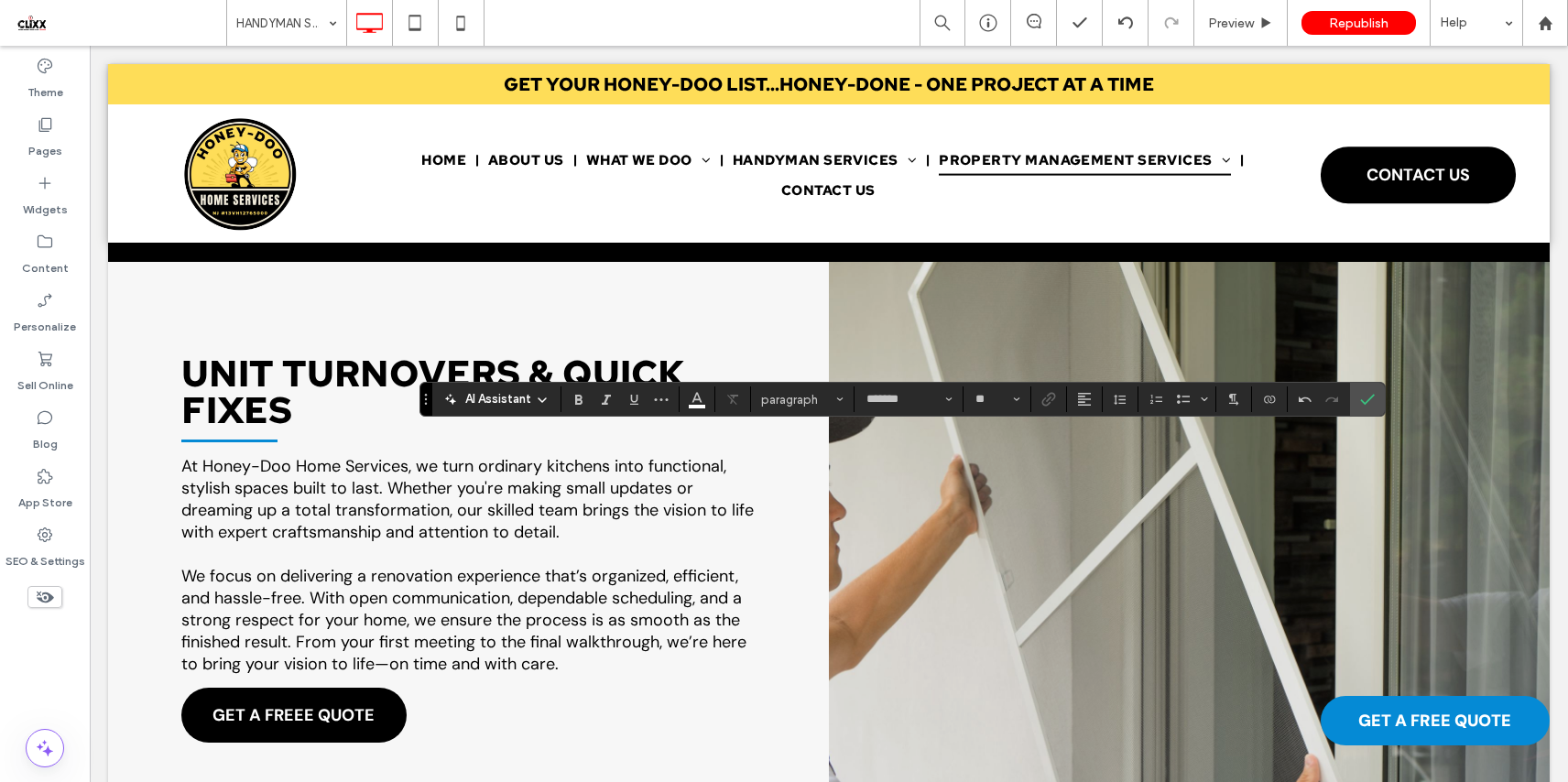
type input "**"
click at [1185, 399] on icon "Bulleted List" at bounding box center [1183, 399] width 15 height 15
click at [1366, 394] on icon "Confirm" at bounding box center [1368, 399] width 15 height 15
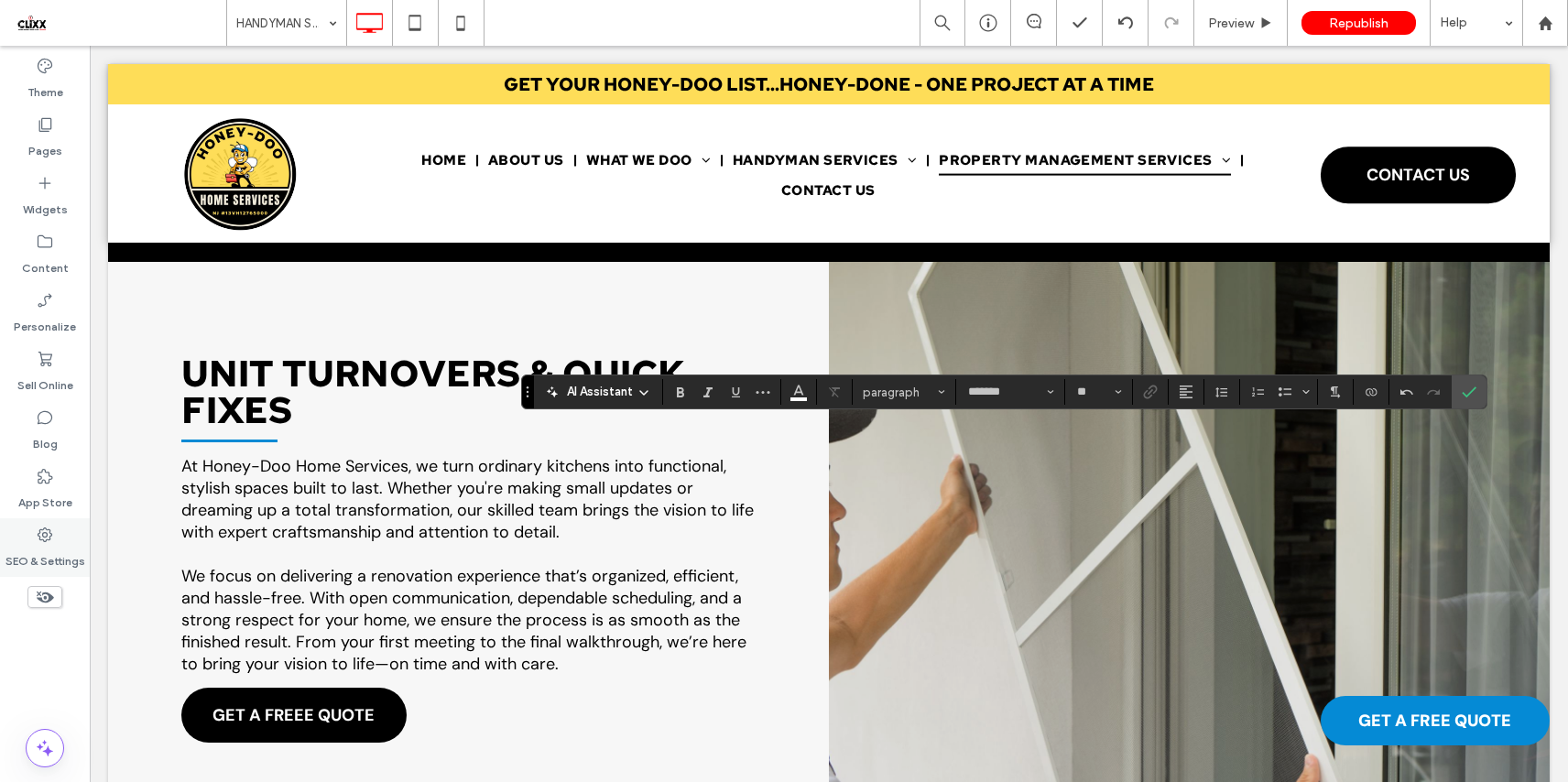
type input "**"
click at [1278, 397] on icon "Bulleted List" at bounding box center [1285, 392] width 15 height 15
click at [1472, 396] on icon "Confirm" at bounding box center [1469, 392] width 15 height 15
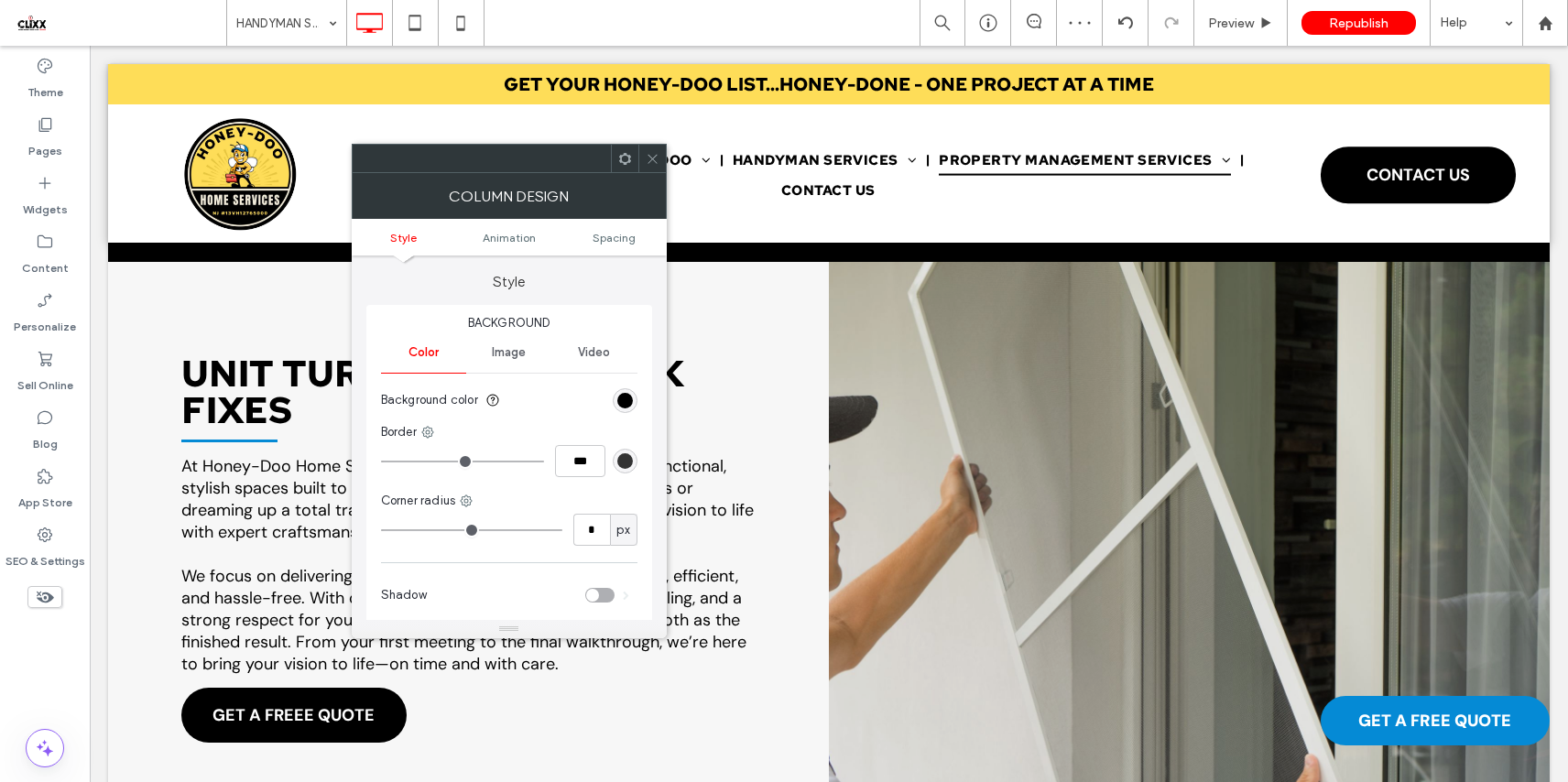
click at [615, 154] on div at bounding box center [624, 157] width 27 height 27
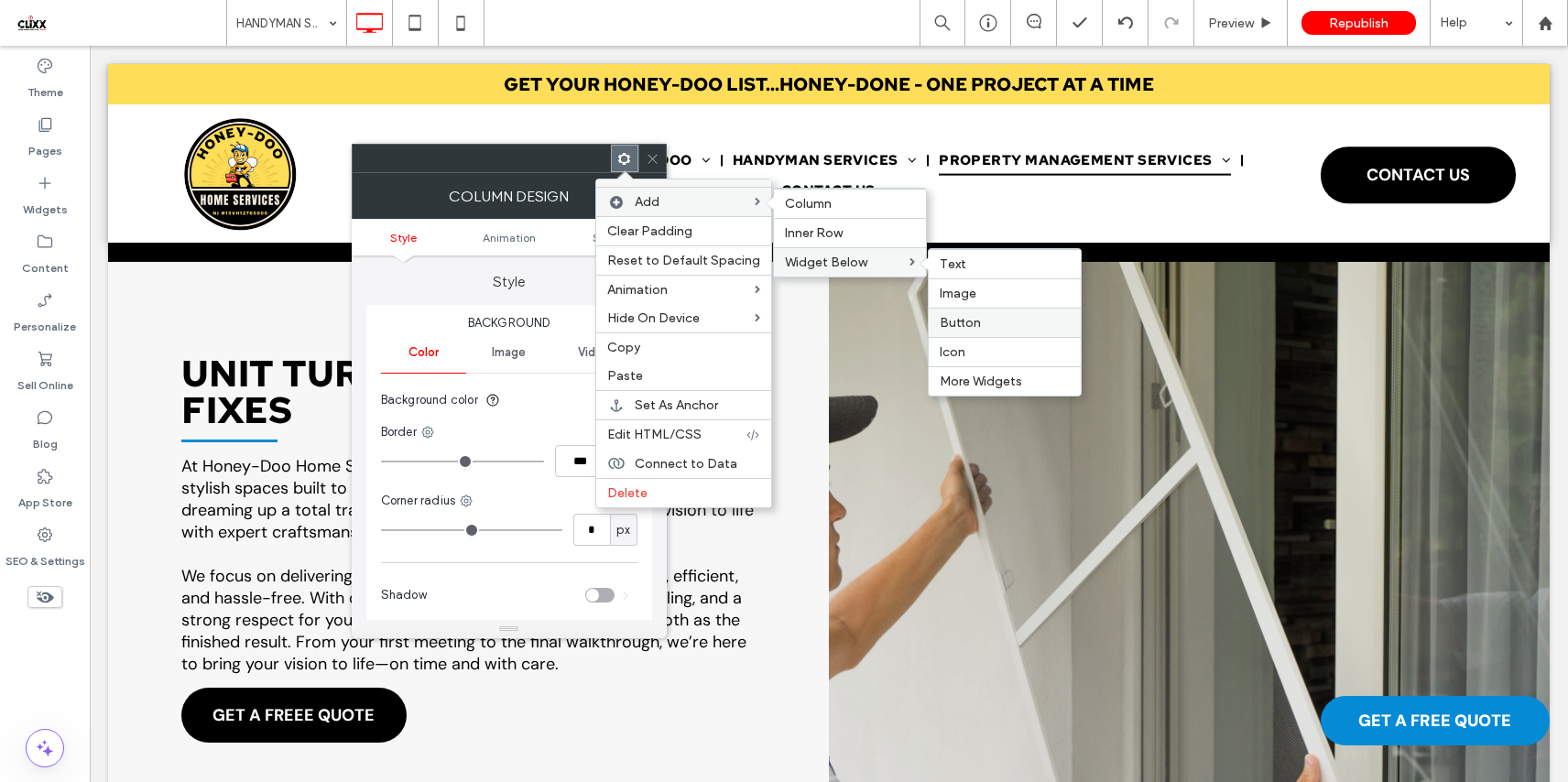
click at [965, 316] on span "Button" at bounding box center [960, 322] width 41 height 16
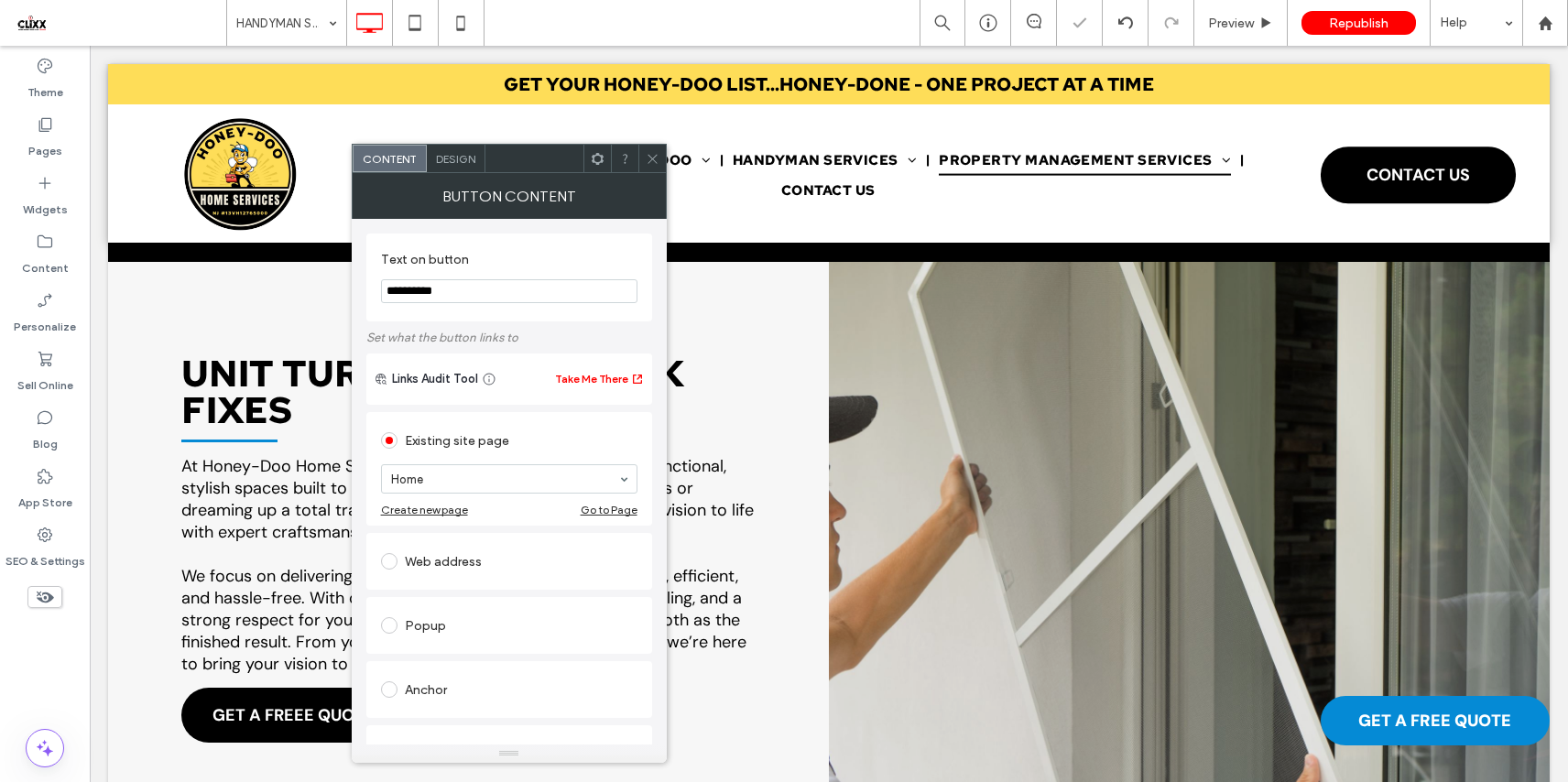
click at [658, 161] on icon at bounding box center [652, 158] width 14 height 14
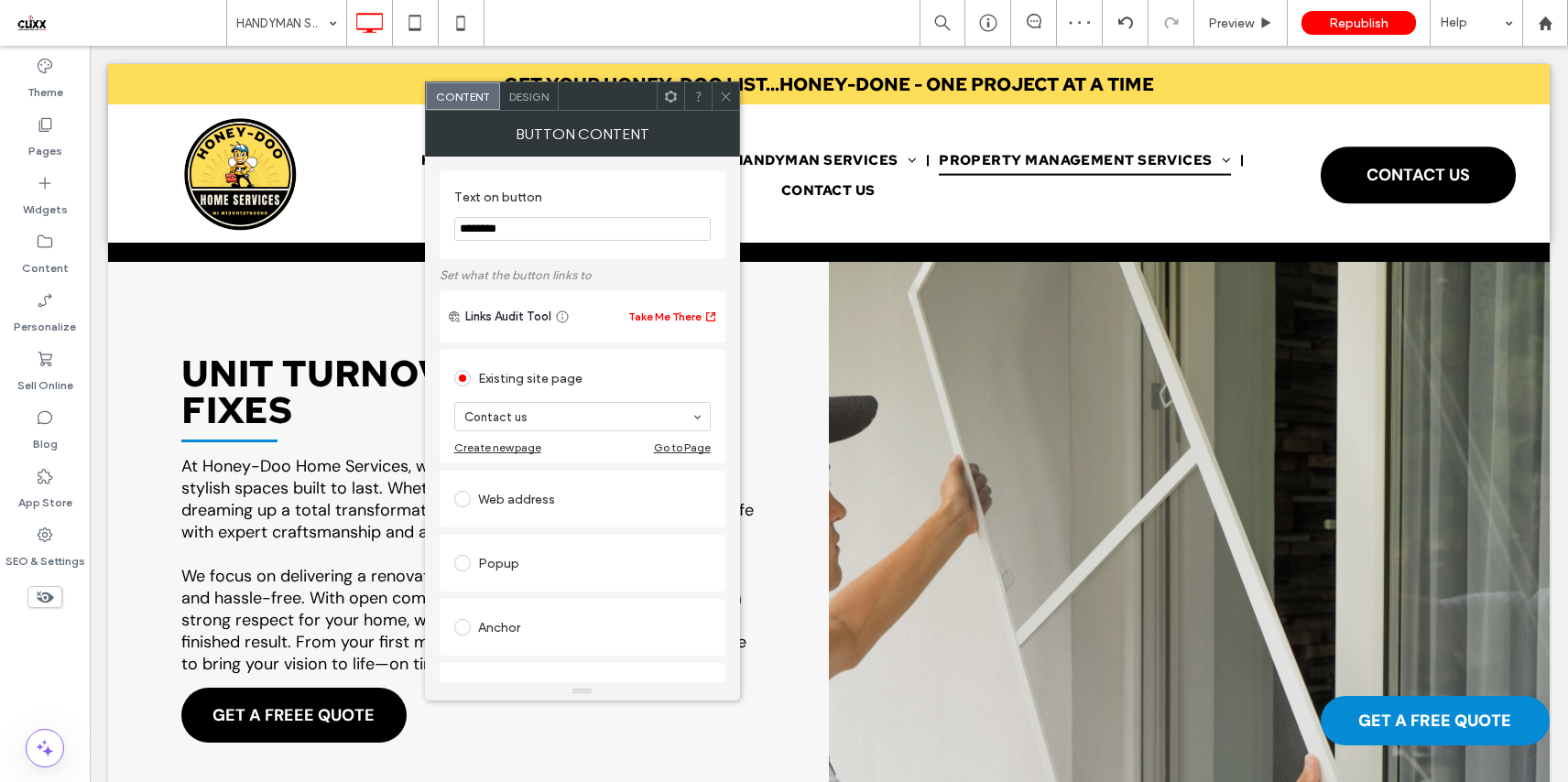
click at [518, 99] on span "Design" at bounding box center [529, 96] width 39 height 14
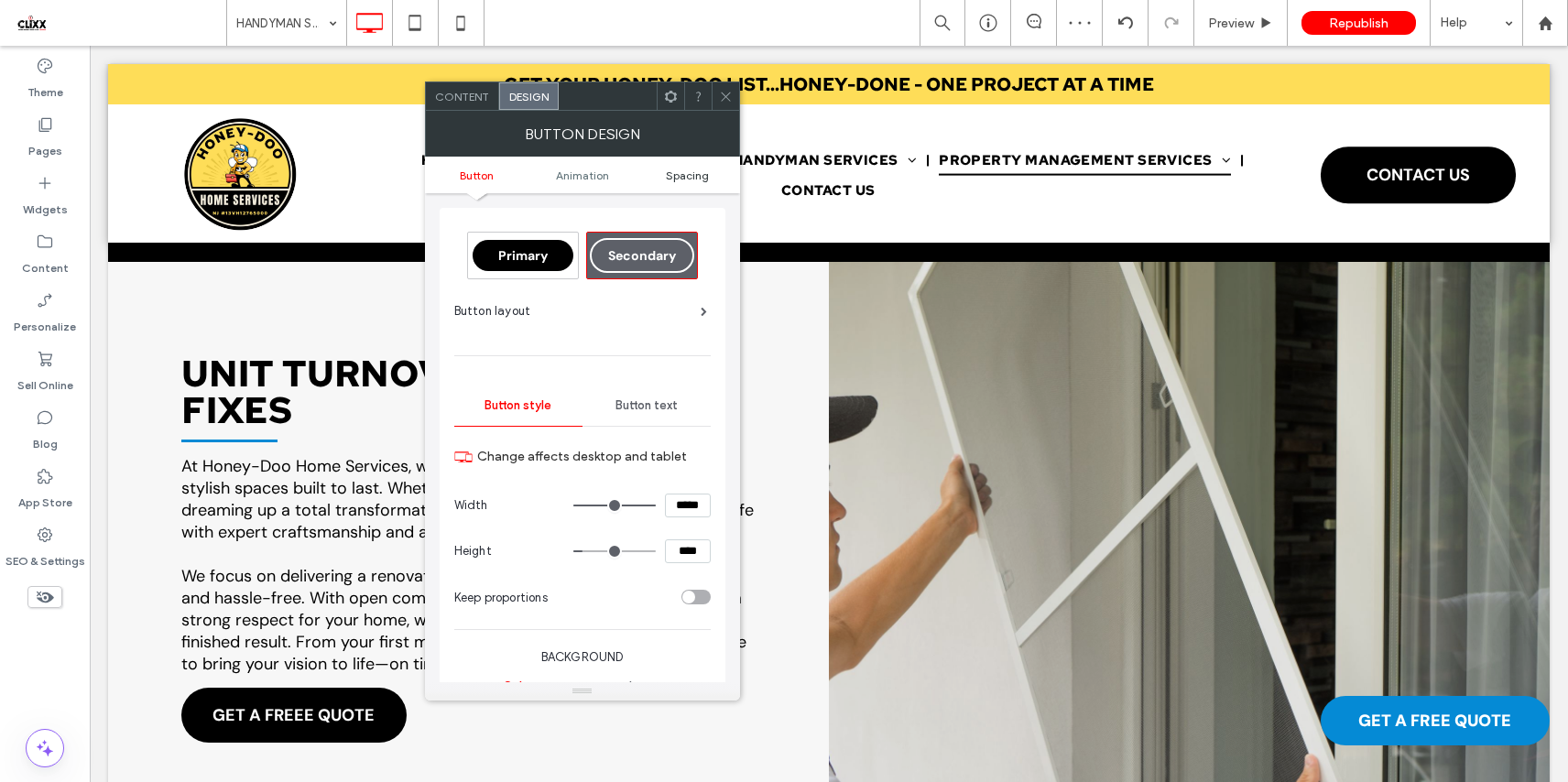
click at [670, 177] on span "Spacing" at bounding box center [688, 175] width 43 height 14
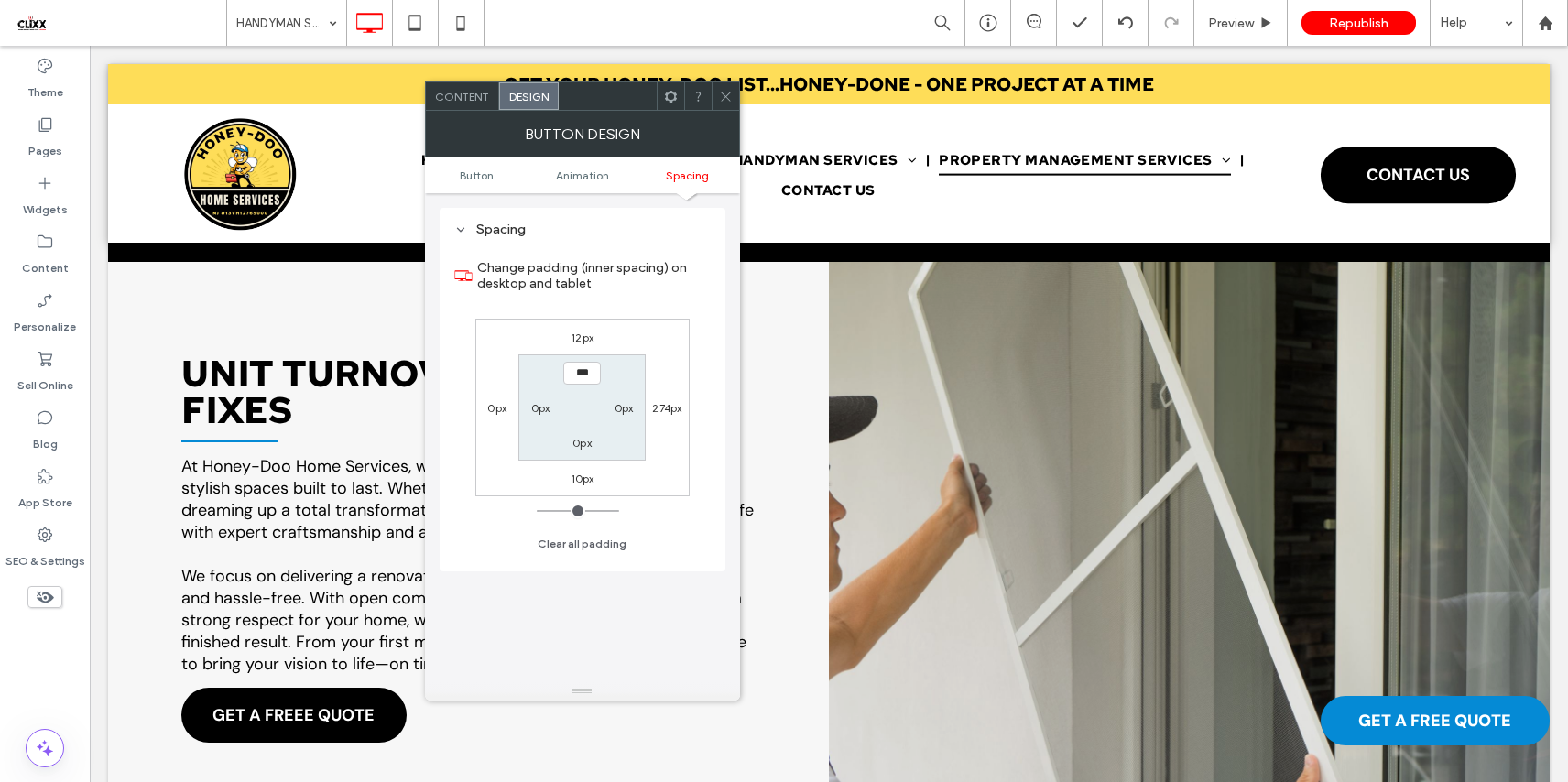
click at [727, 90] on icon at bounding box center [725, 96] width 14 height 14
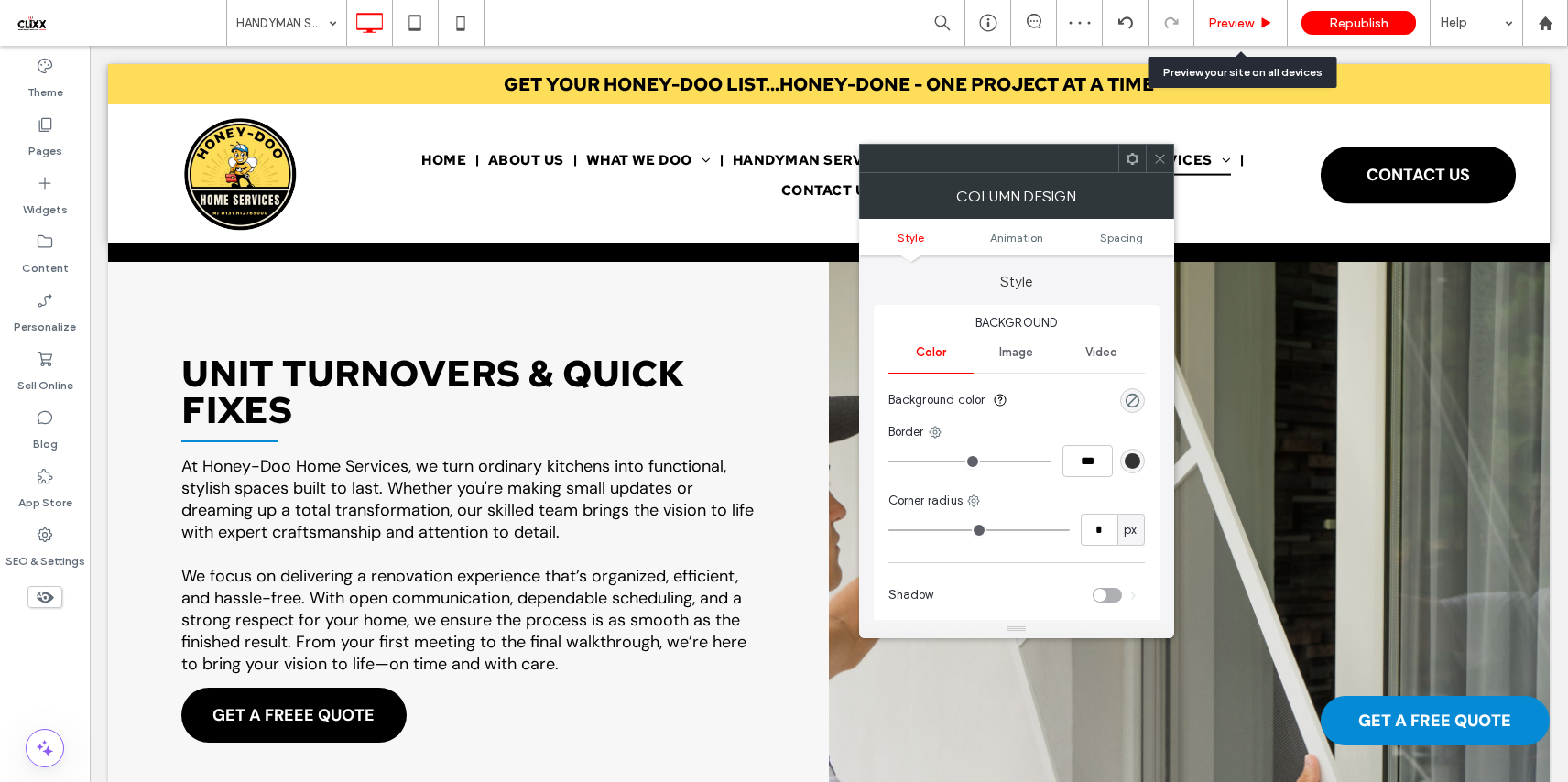
click at [1248, 17] on span "Preview" at bounding box center [1230, 23] width 46 height 16
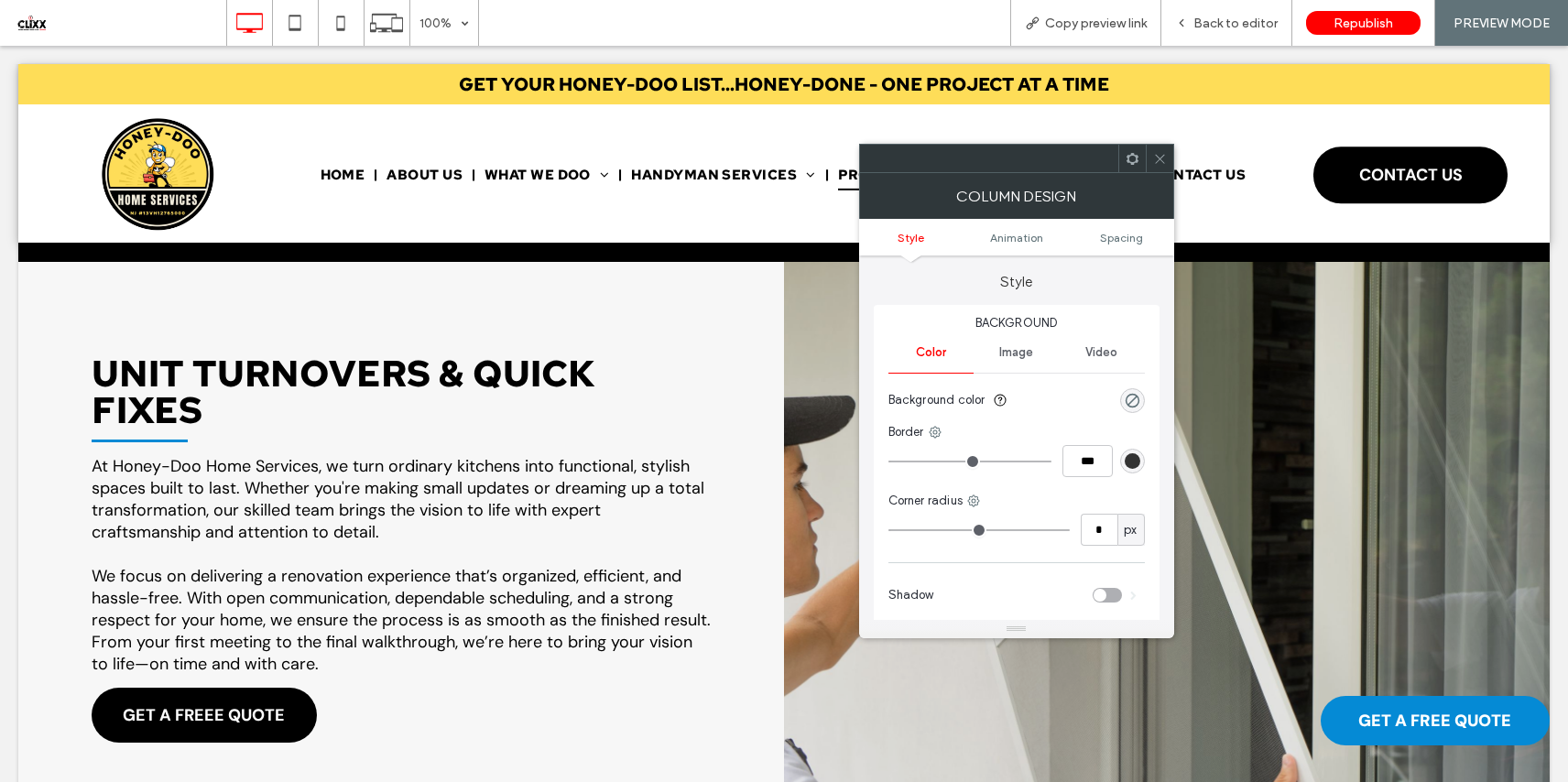
click at [1156, 153] on icon at bounding box center [1160, 158] width 14 height 14
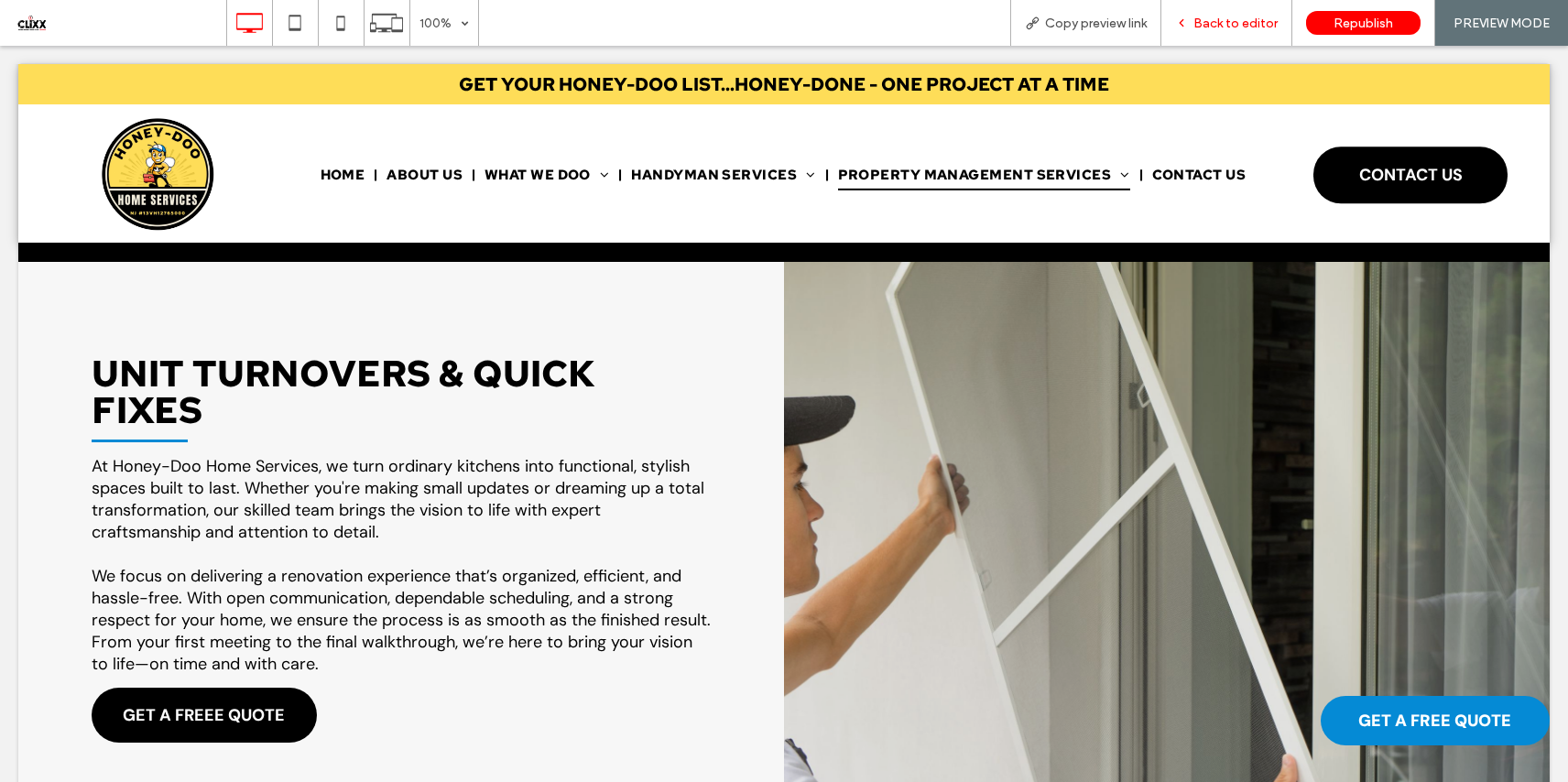
click at [1238, 22] on span "Back to editor" at bounding box center [1235, 23] width 84 height 16
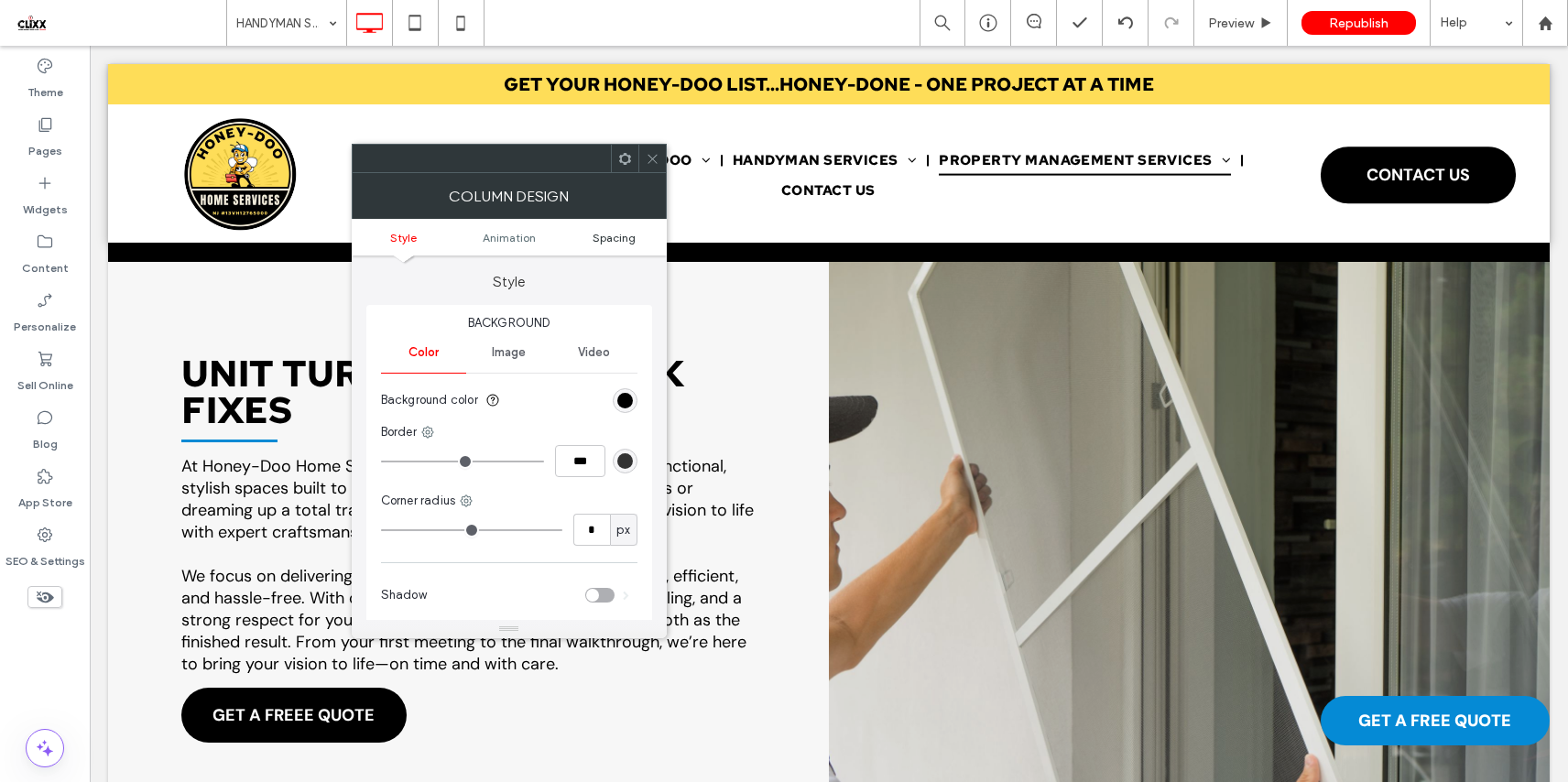
click at [614, 239] on span "Spacing" at bounding box center [614, 237] width 43 height 14
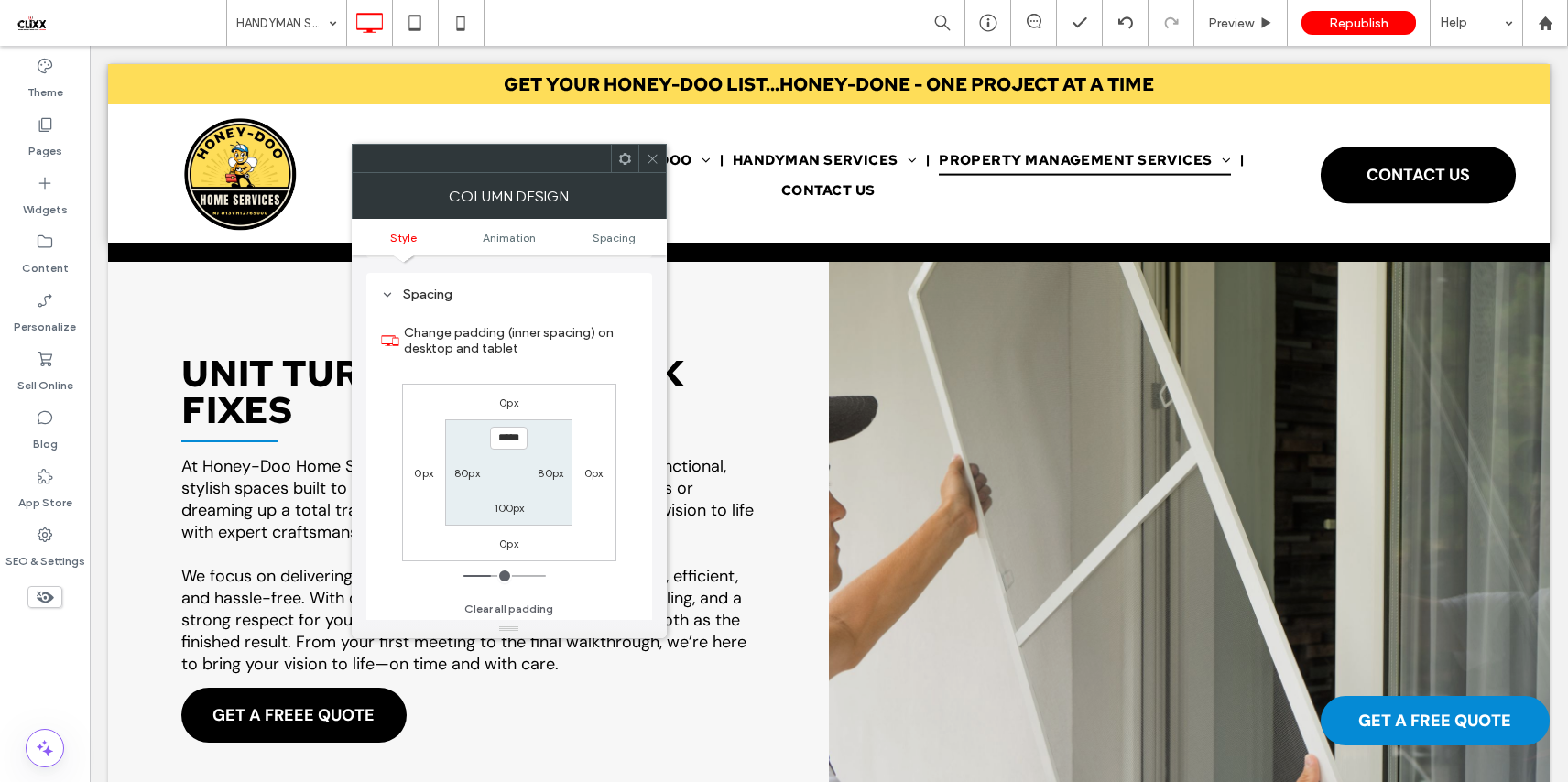
scroll to position [430, 0]
type input "*****"
click at [505, 505] on label "100px" at bounding box center [509, 504] width 31 height 14
type input "***"
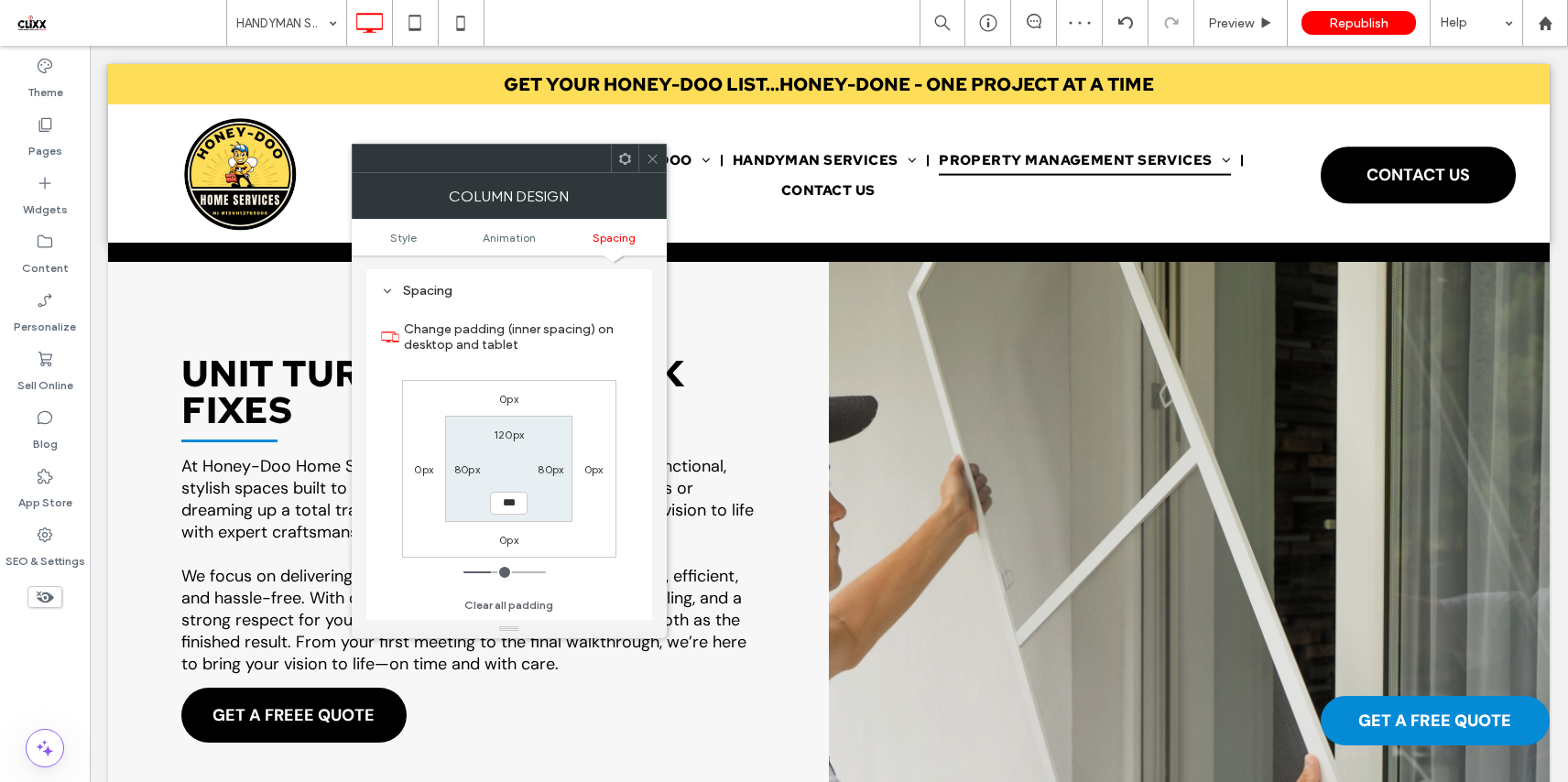
type input "***"
type input "*****"
click at [649, 167] on span at bounding box center [652, 157] width 14 height 27
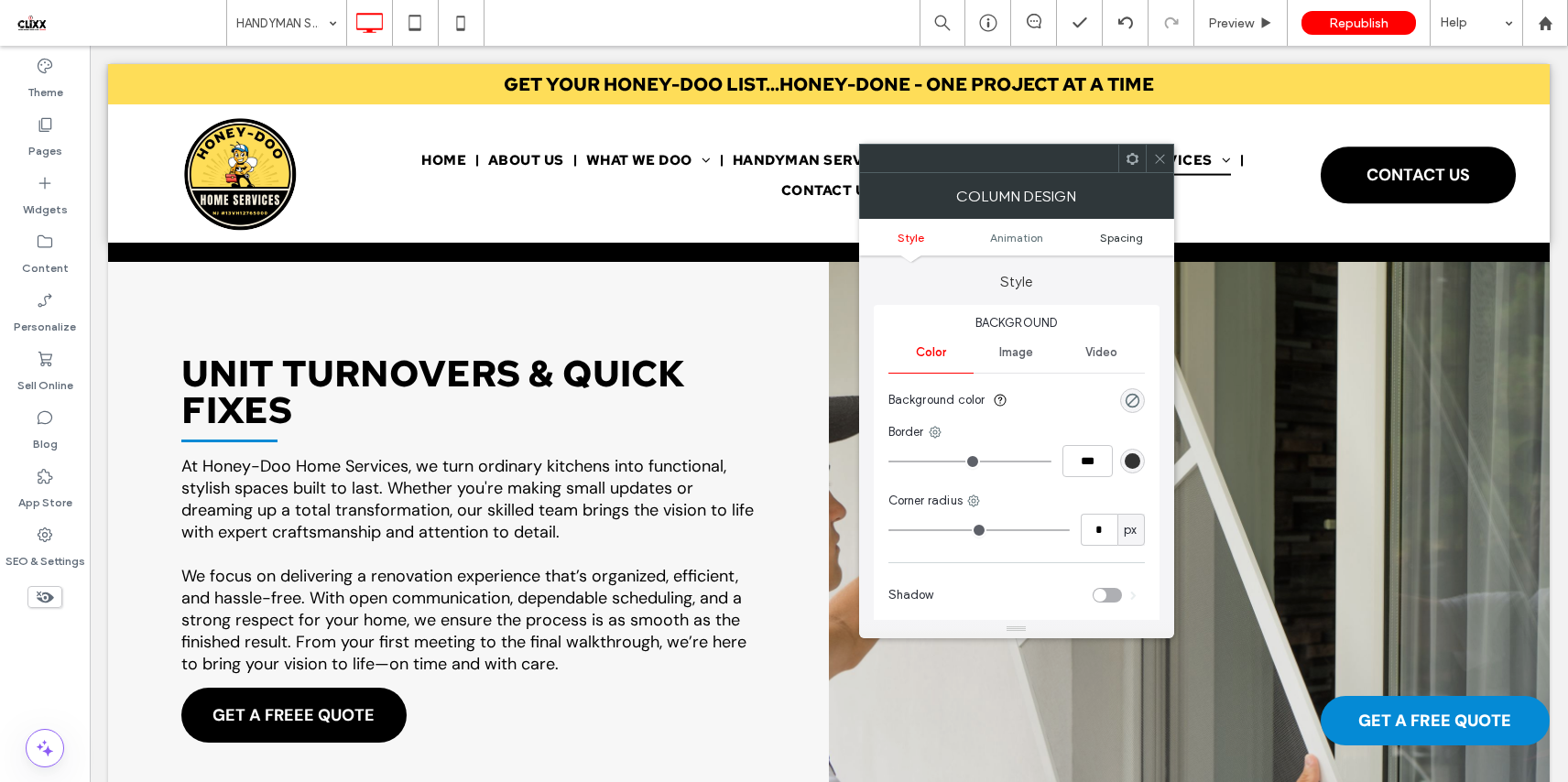
click at [1131, 234] on span "Spacing" at bounding box center [1121, 237] width 43 height 14
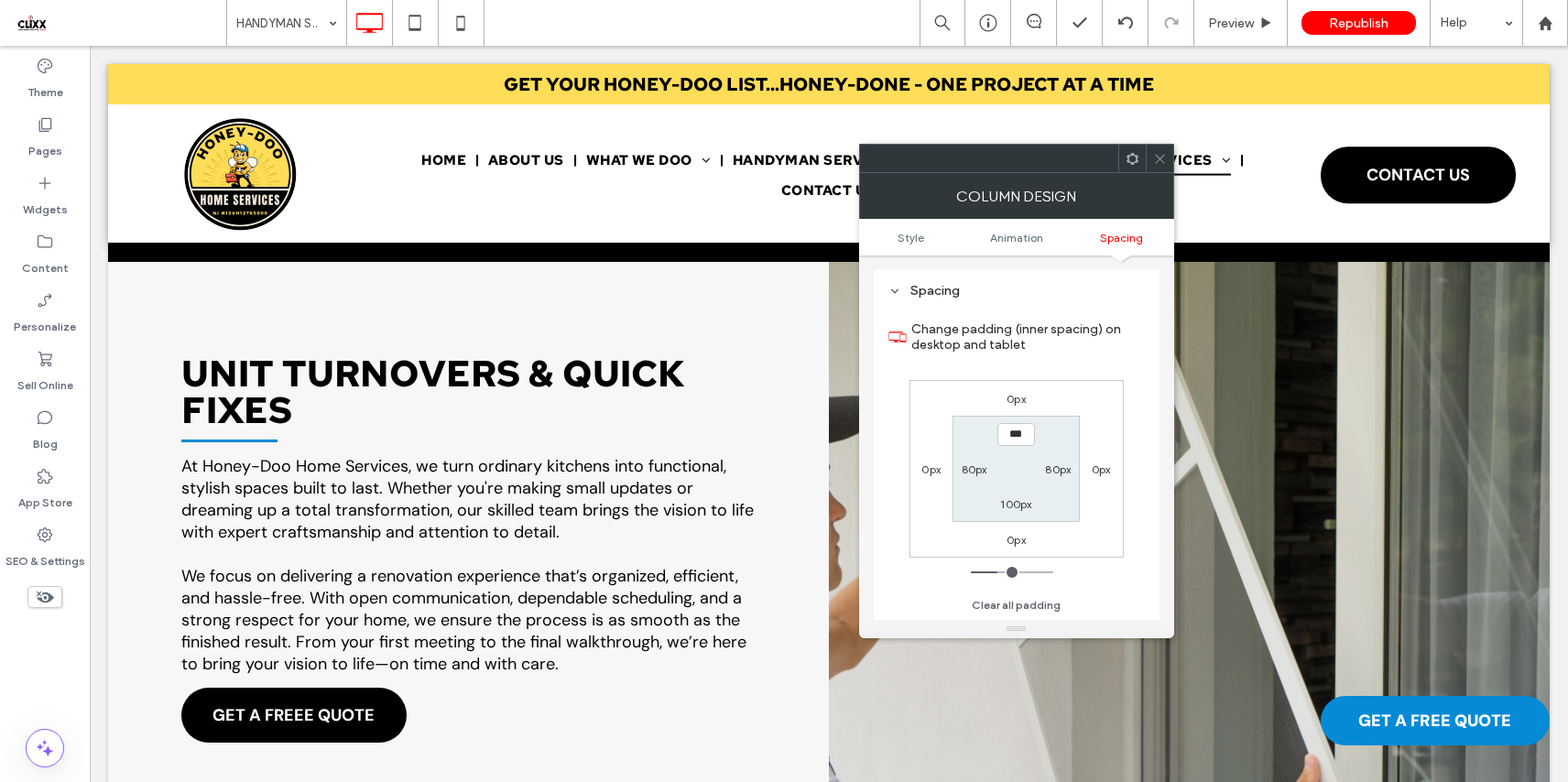
type input "*****"
click at [1007, 507] on label "100px" at bounding box center [1015, 504] width 31 height 14
type input "***"
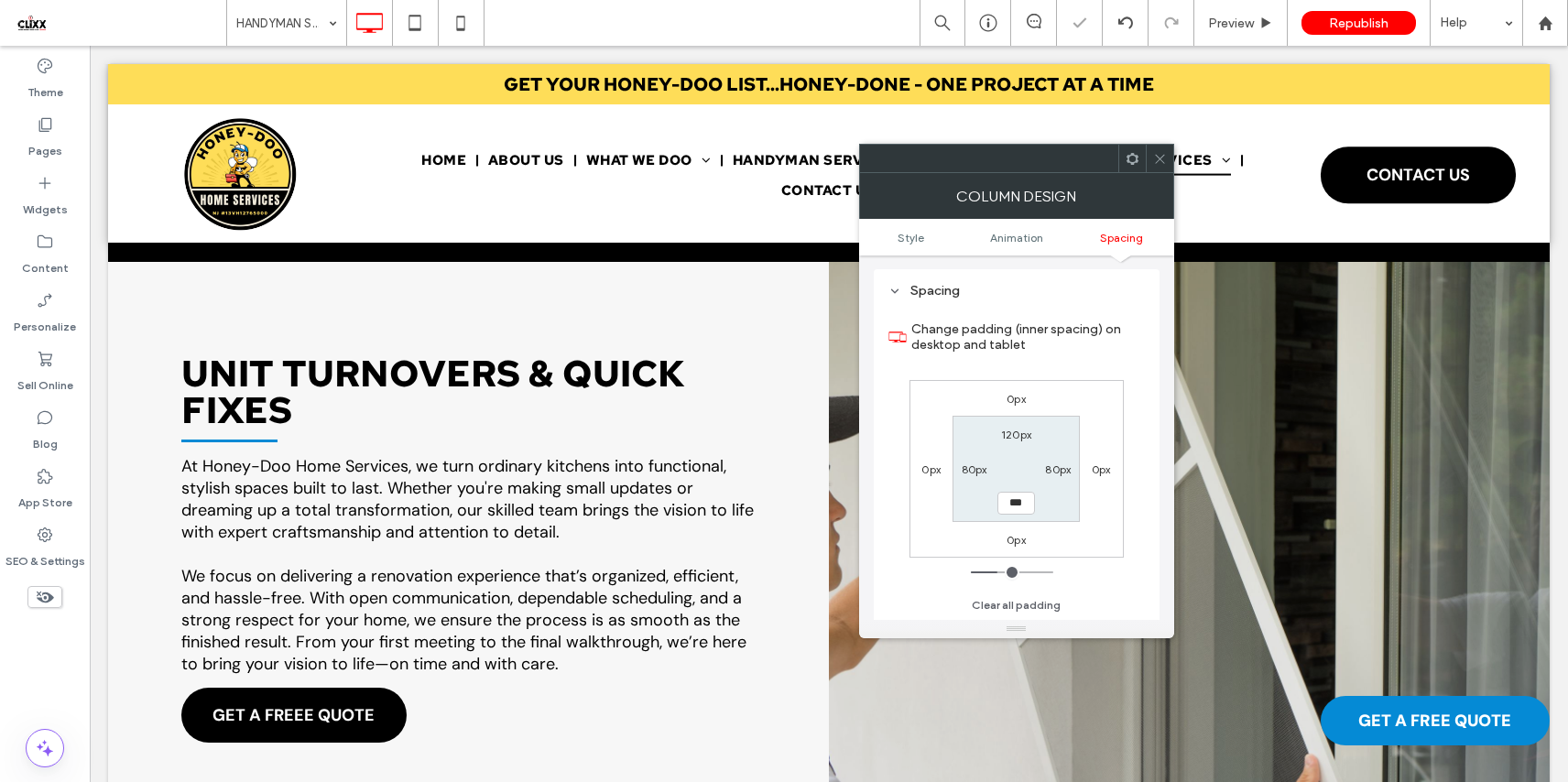
type input "*****"
click at [1161, 154] on icon at bounding box center [1160, 158] width 14 height 14
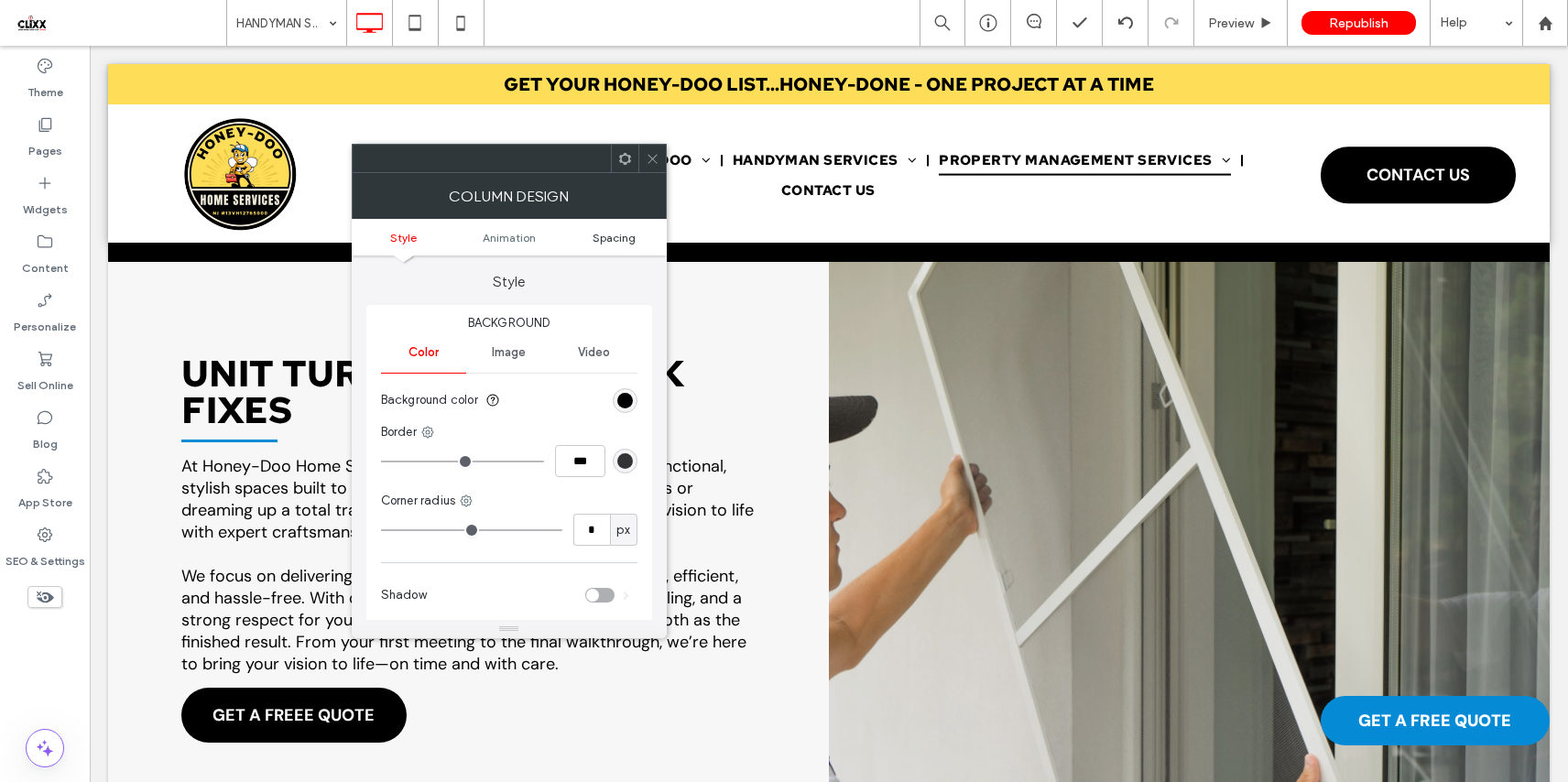
click at [614, 241] on span "Spacing" at bounding box center [614, 237] width 43 height 14
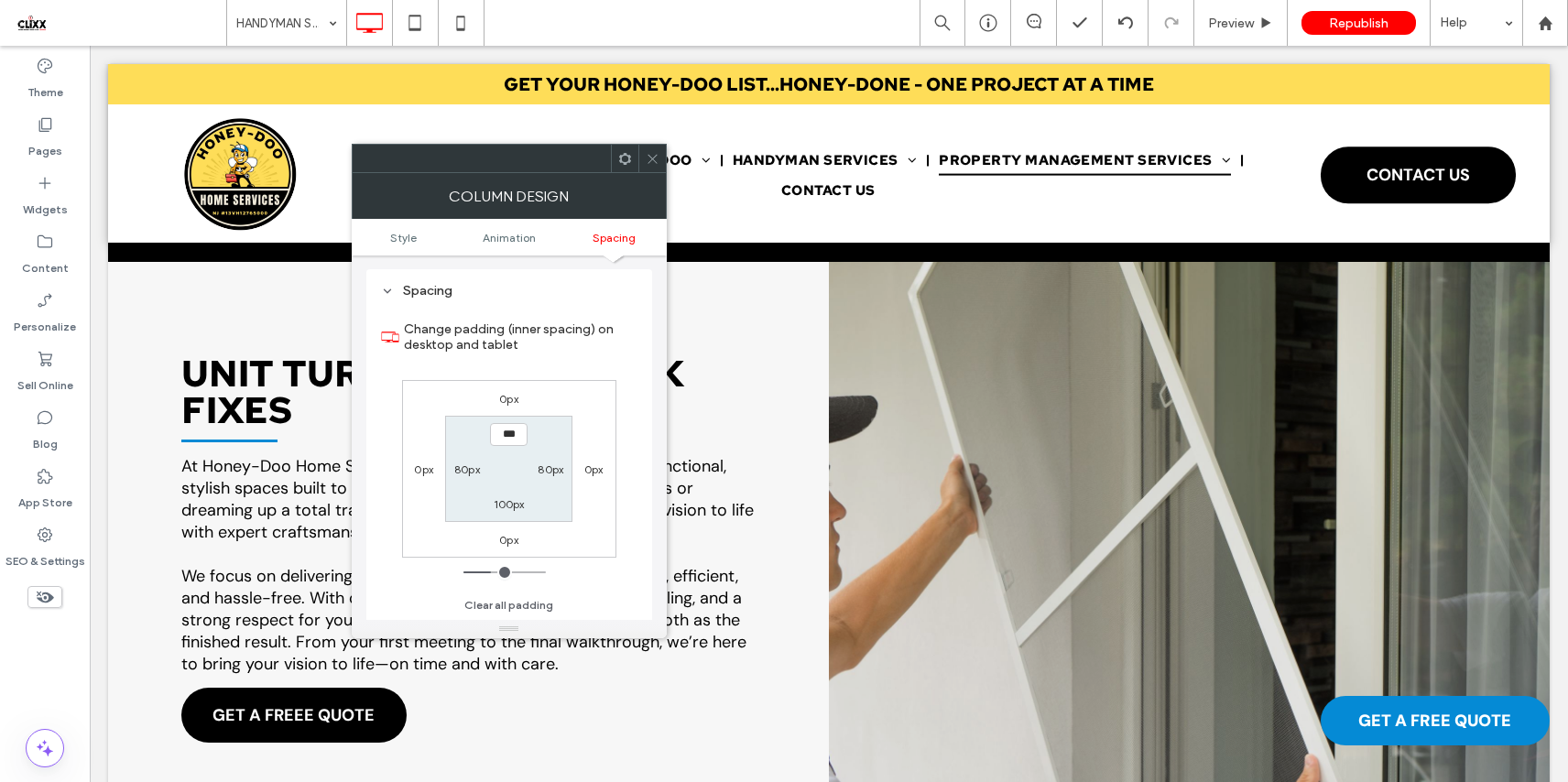
type input "*****"
click at [511, 508] on label "100px" at bounding box center [509, 504] width 31 height 14
type input "***"
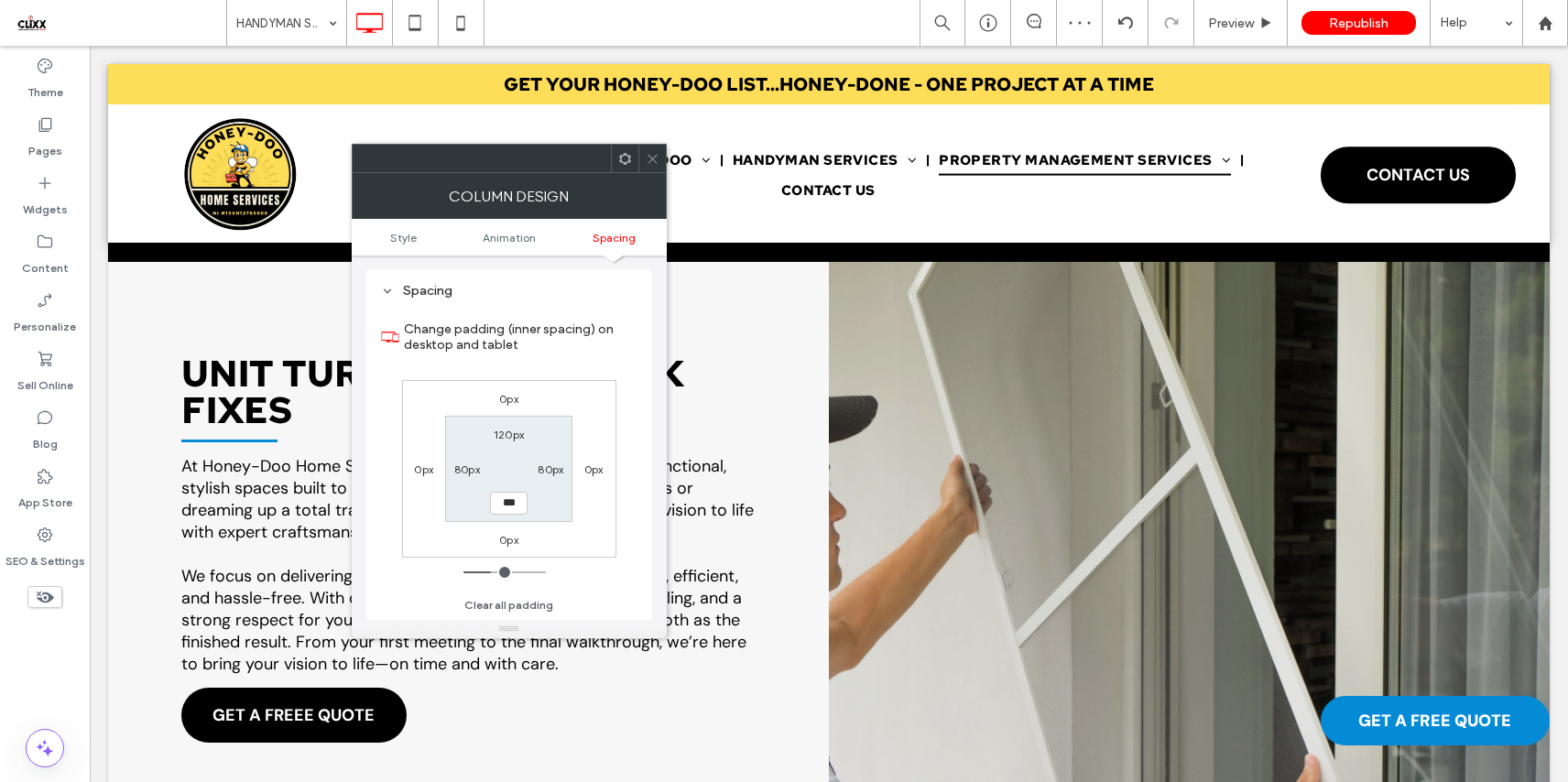
type input "*****"
click at [658, 160] on icon at bounding box center [652, 158] width 14 height 14
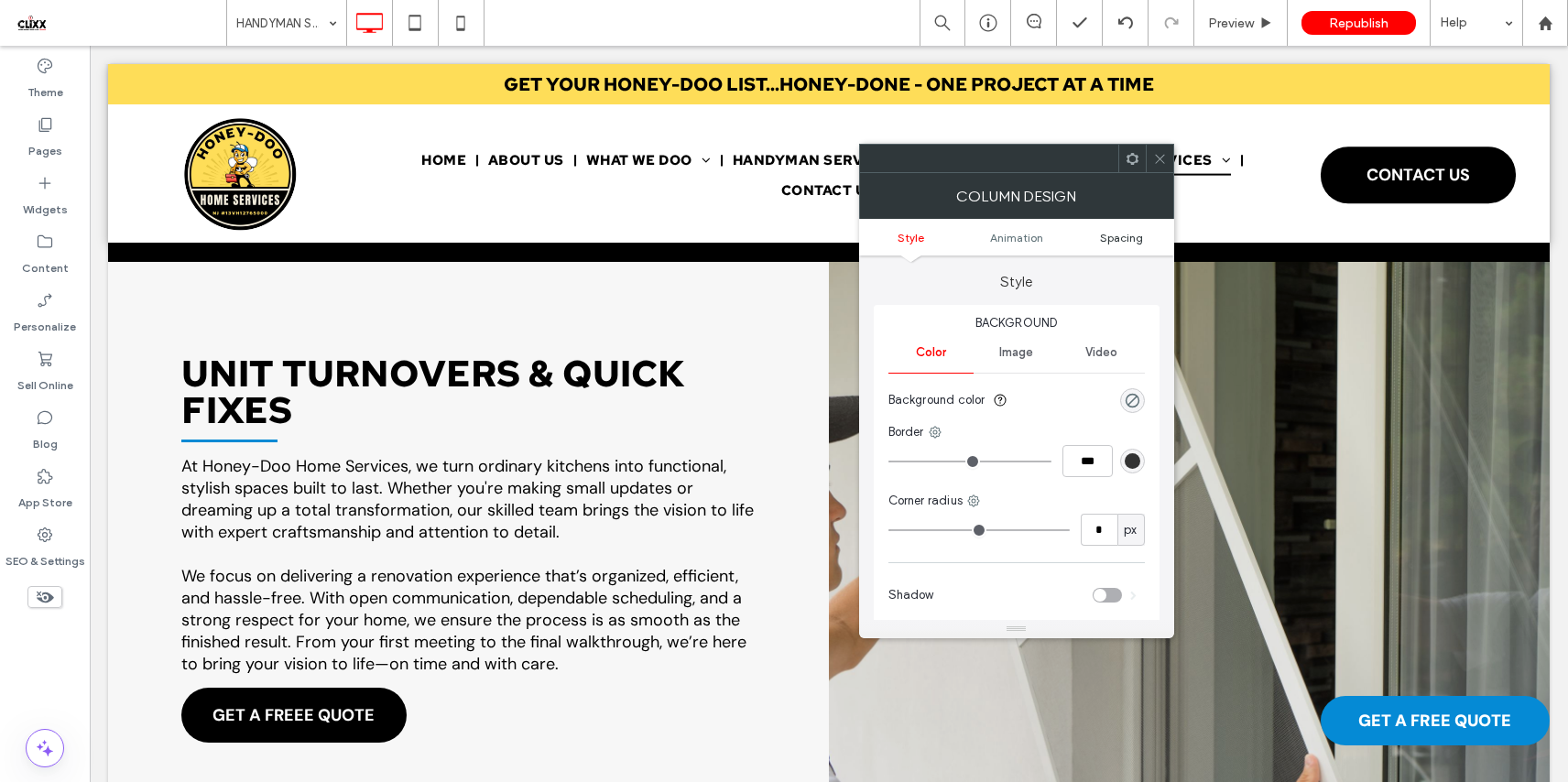
click at [1120, 242] on span "Spacing" at bounding box center [1121, 237] width 43 height 14
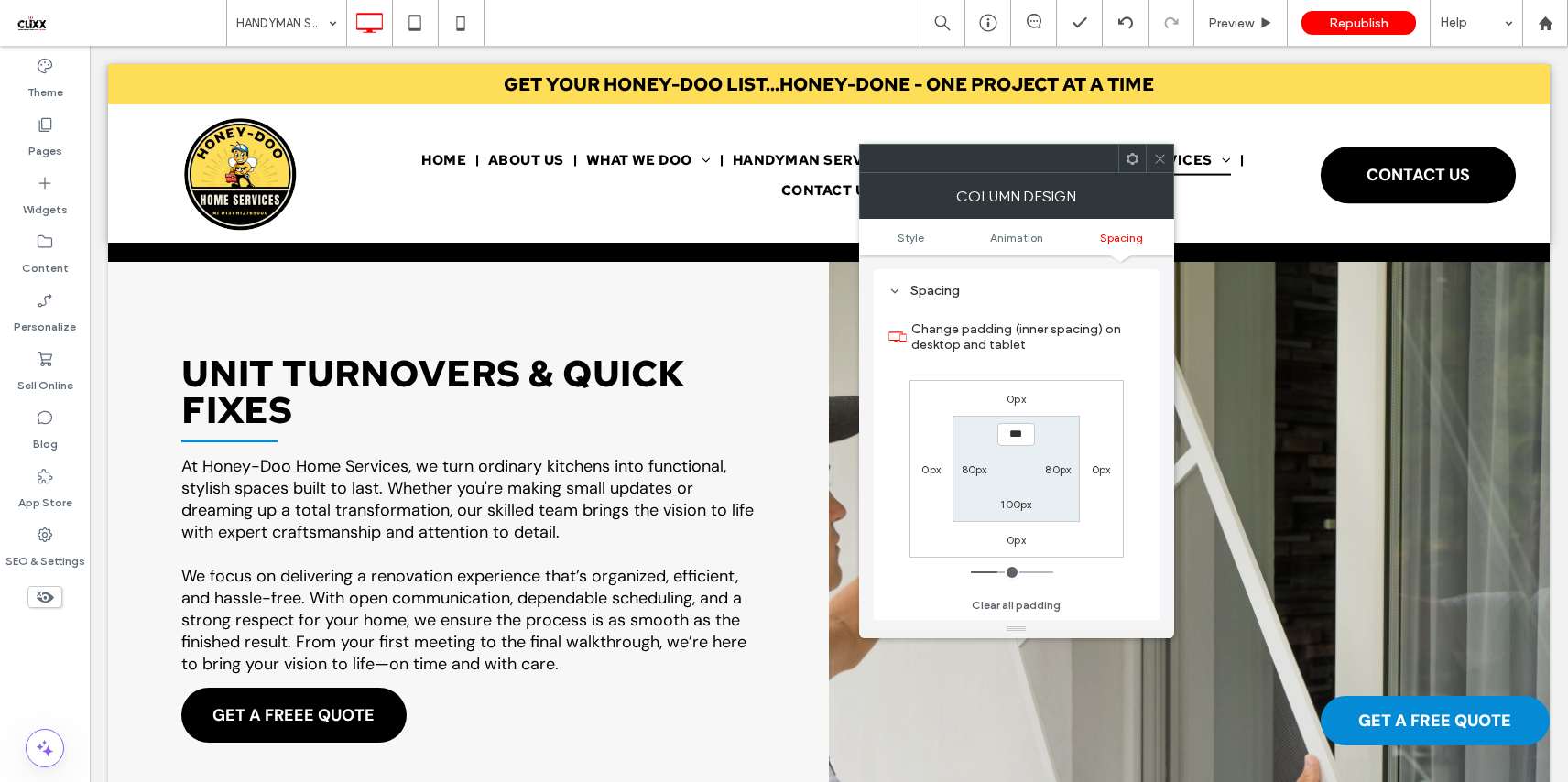
type input "*****"
click at [1022, 508] on label "100px" at bounding box center [1015, 504] width 31 height 14
type input "***"
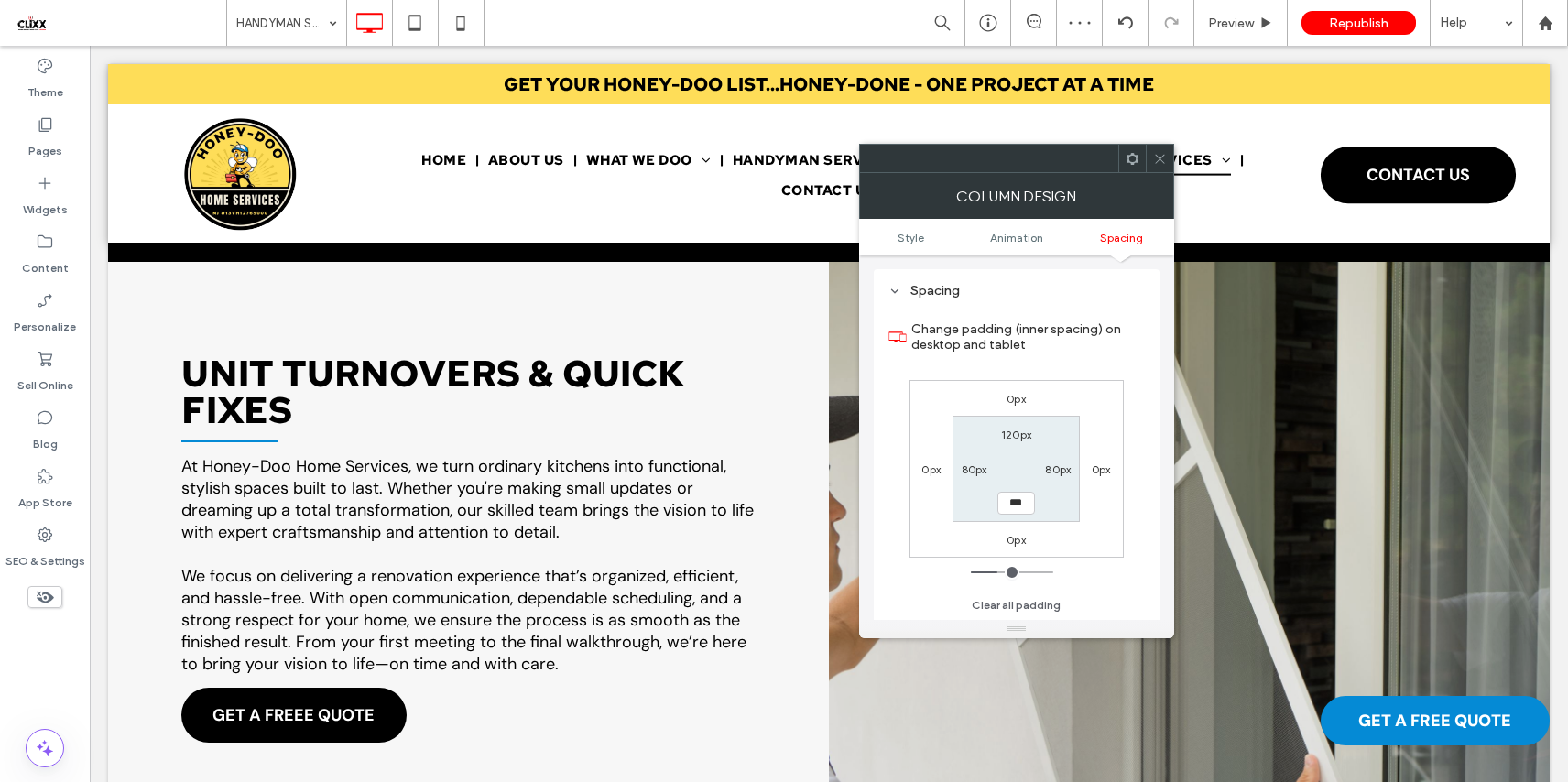
type input "*****"
click at [1155, 152] on icon at bounding box center [1160, 158] width 14 height 14
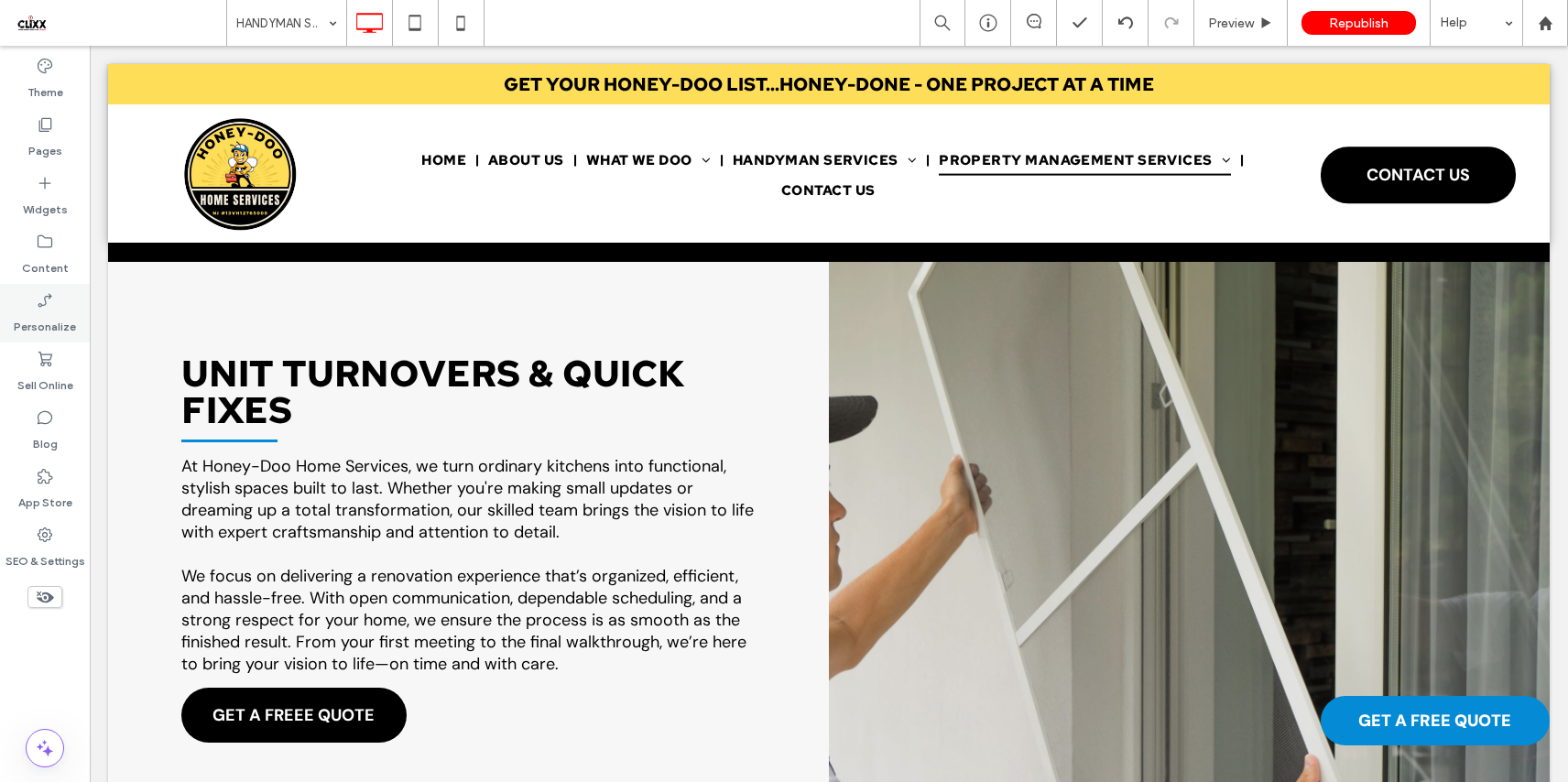
type input "*******"
type input "**"
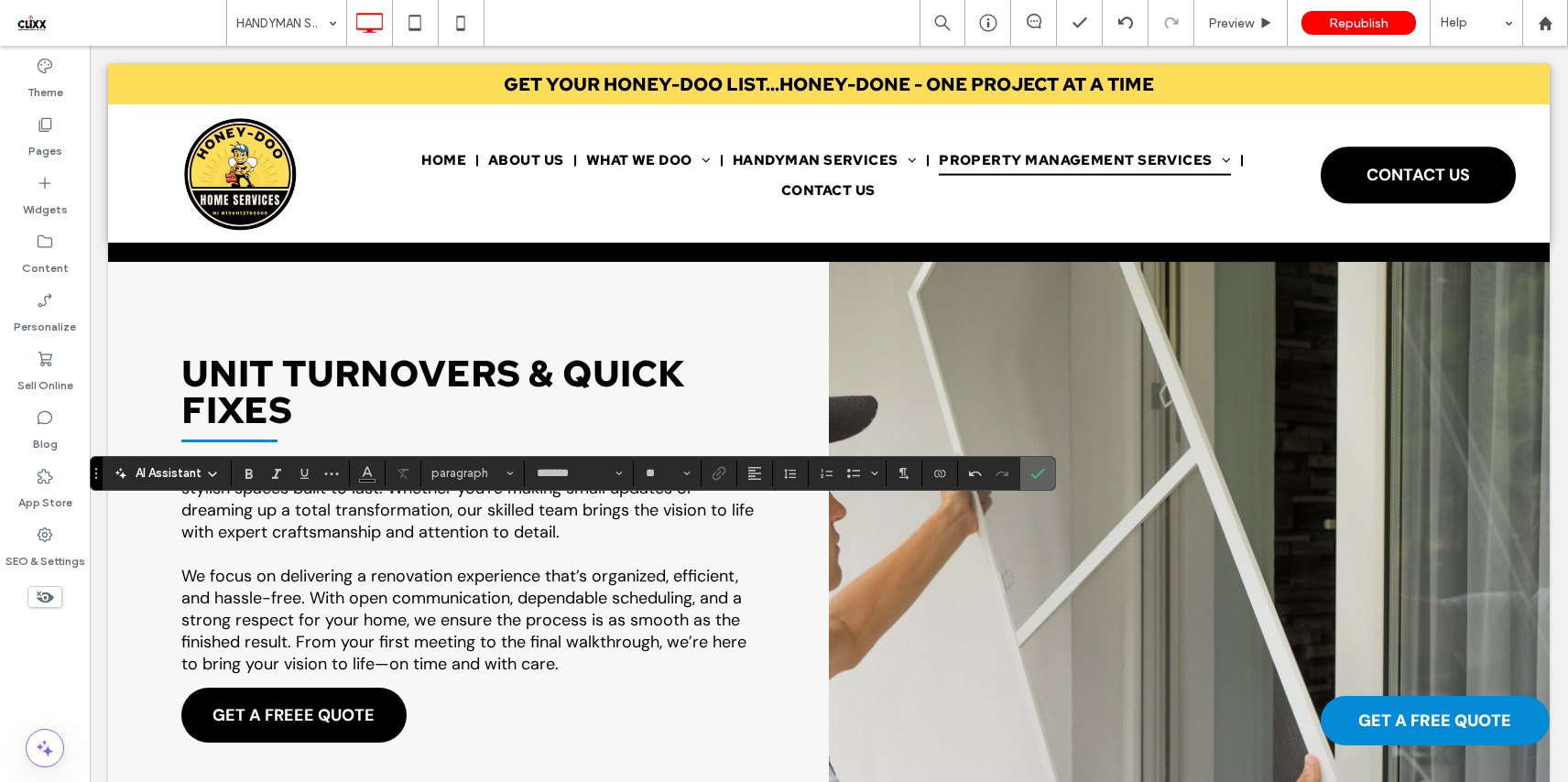
click at [1029, 470] on label "Confirm" at bounding box center [1037, 473] width 27 height 33
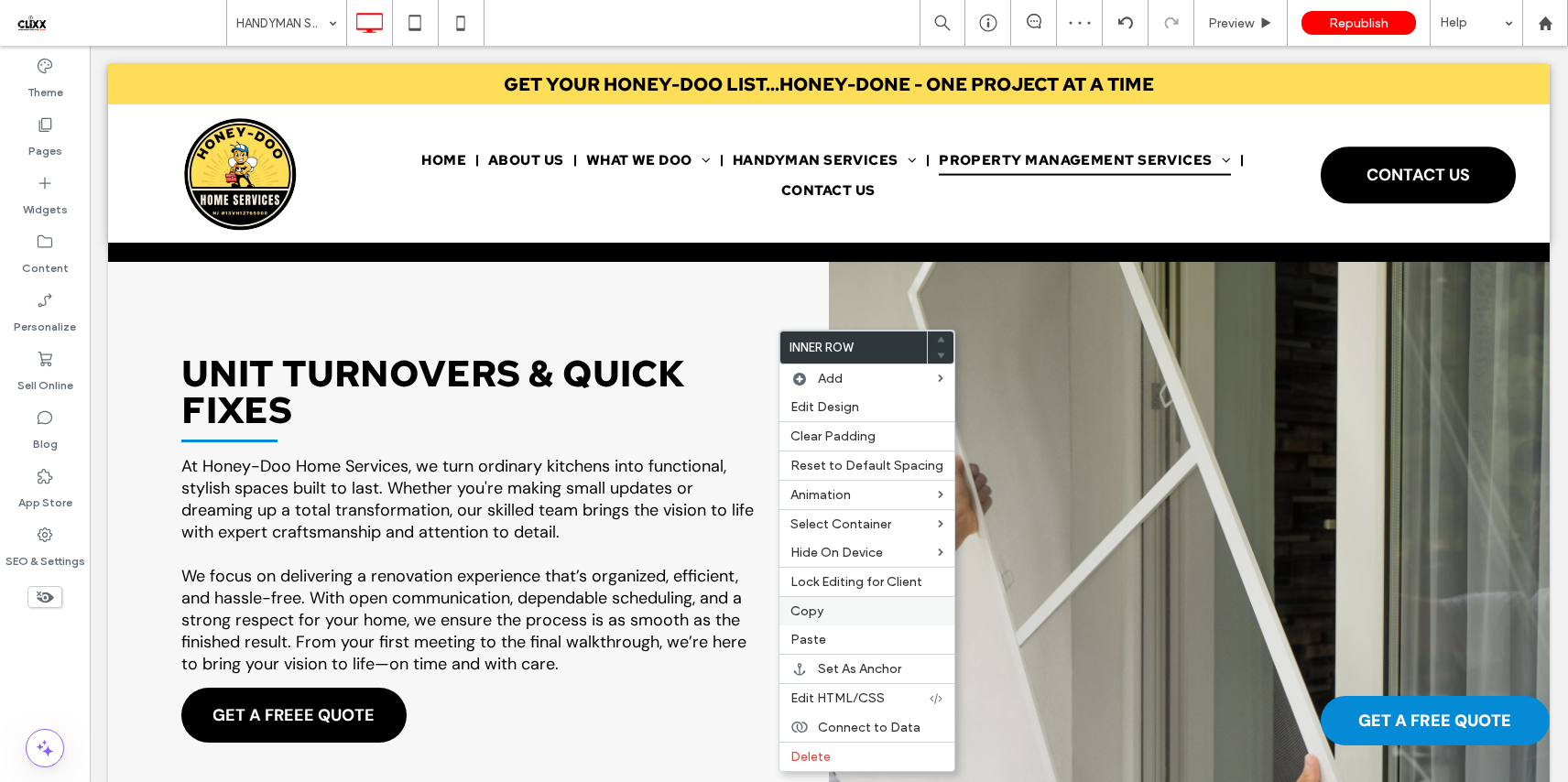
click at [848, 614] on label "Copy" at bounding box center [866, 611] width 153 height 16
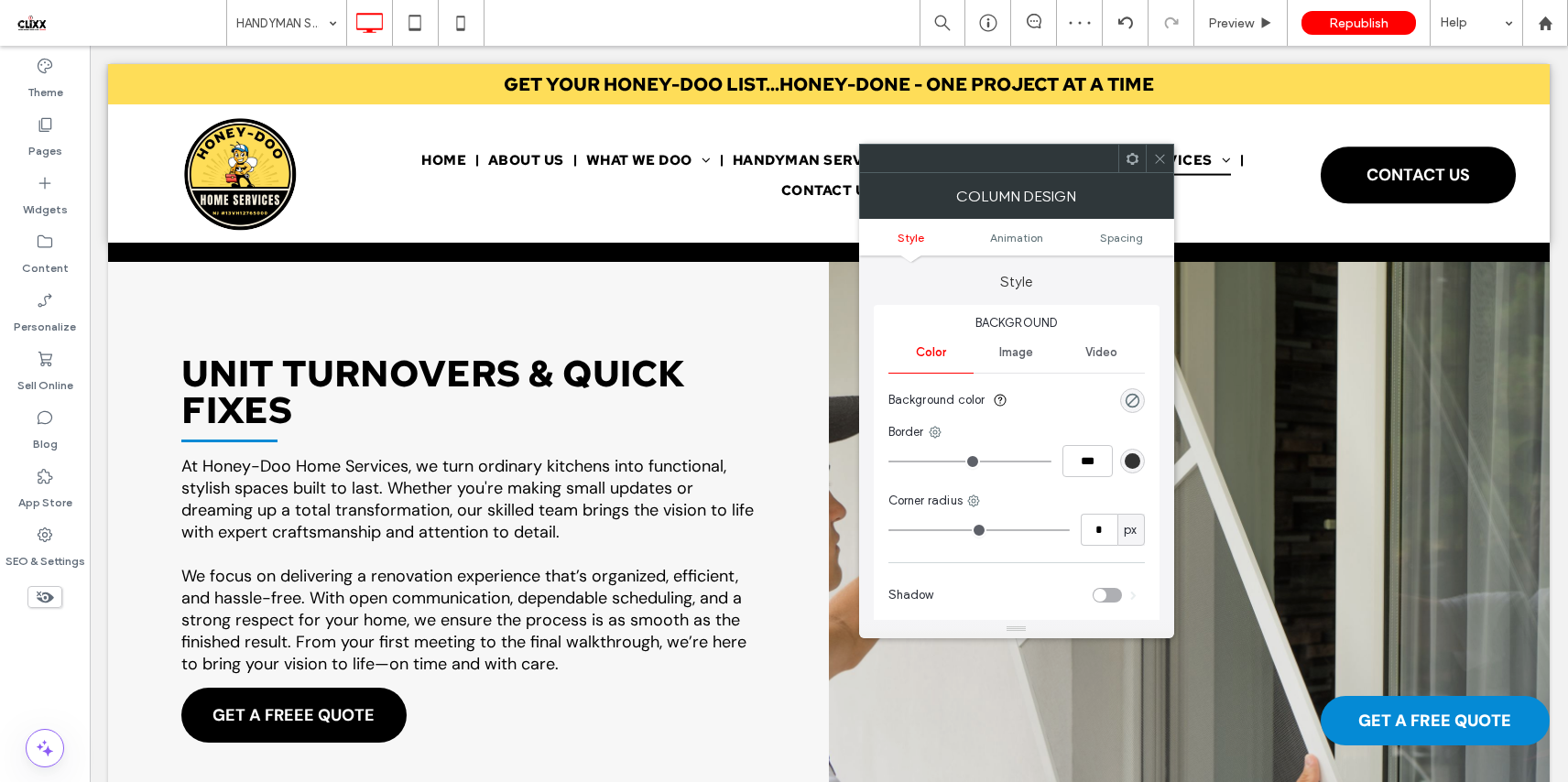
click at [1127, 159] on use at bounding box center [1131, 157] width 12 height 12
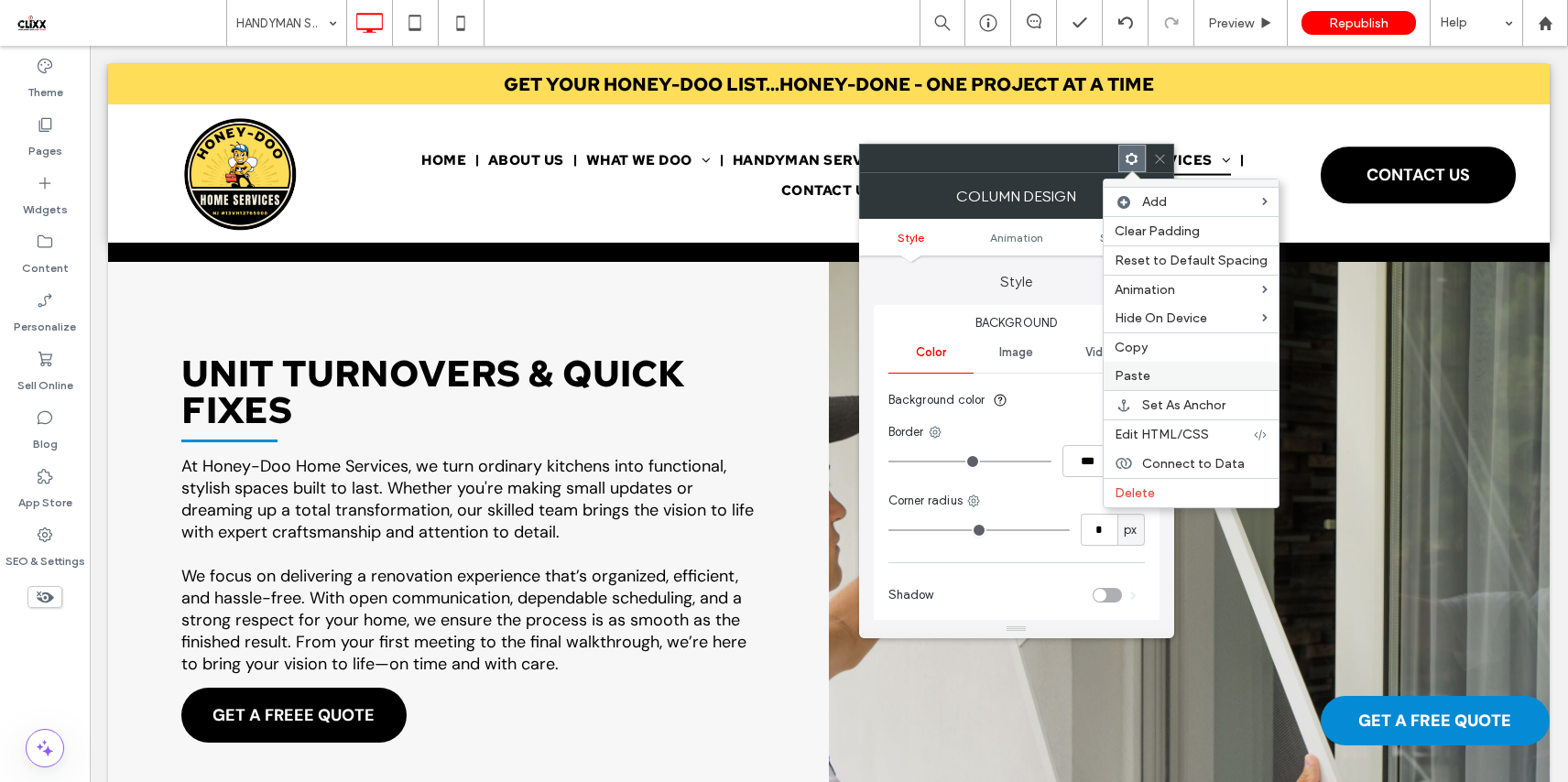
click at [1148, 376] on label "Paste" at bounding box center [1191, 376] width 153 height 16
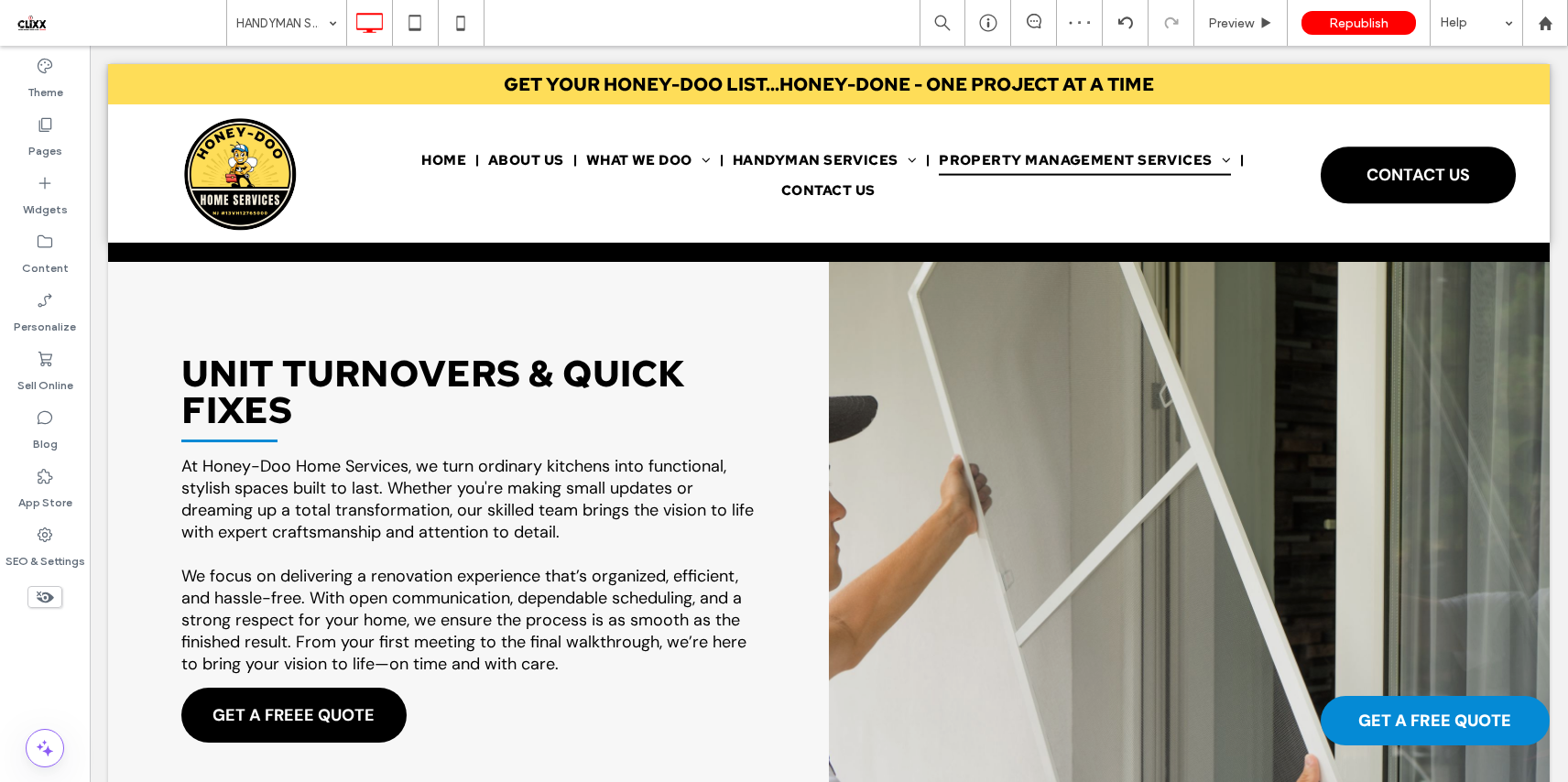
type input "*******"
type input "**"
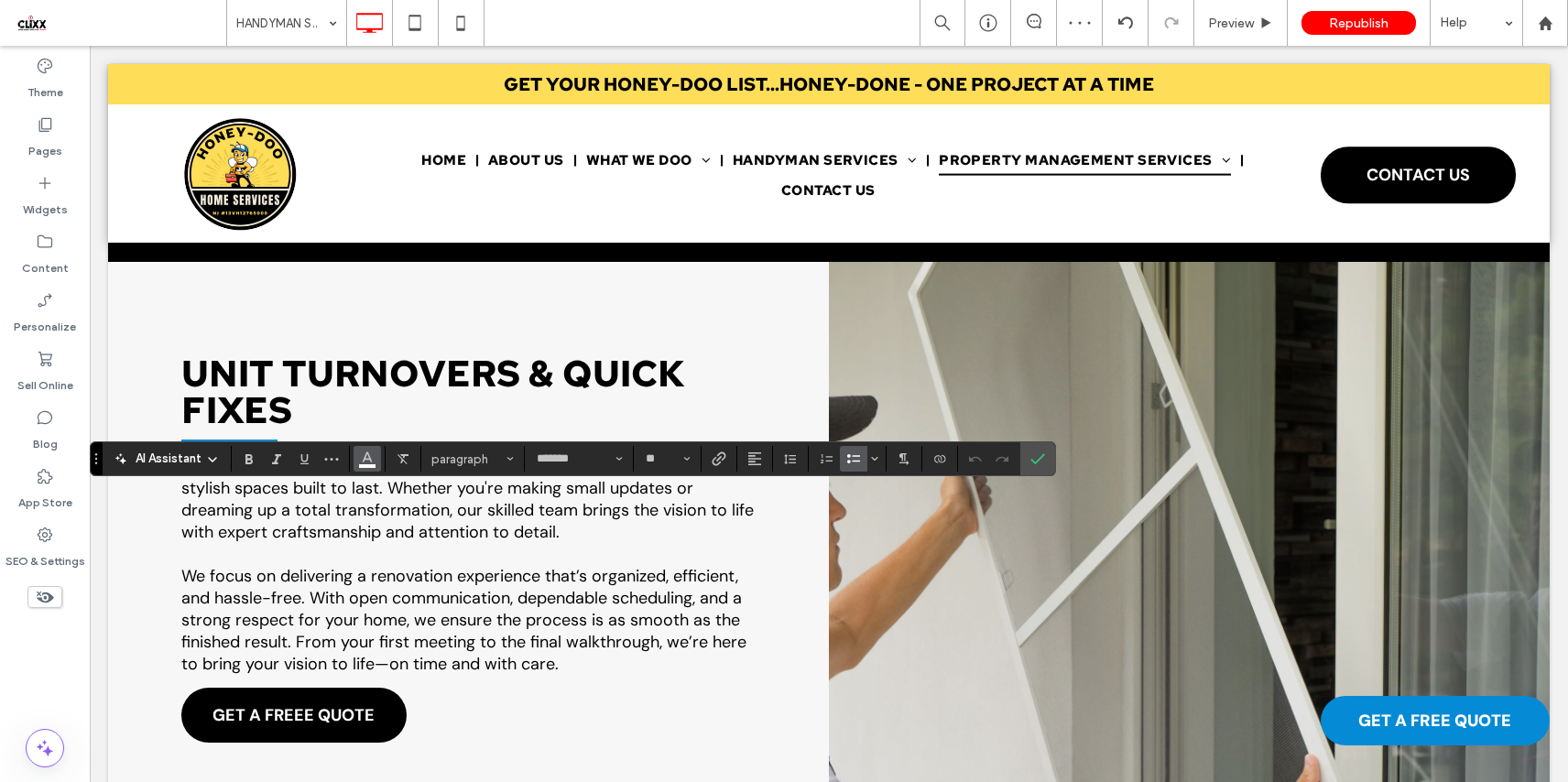
click at [376, 461] on button "Color" at bounding box center [366, 458] width 27 height 25
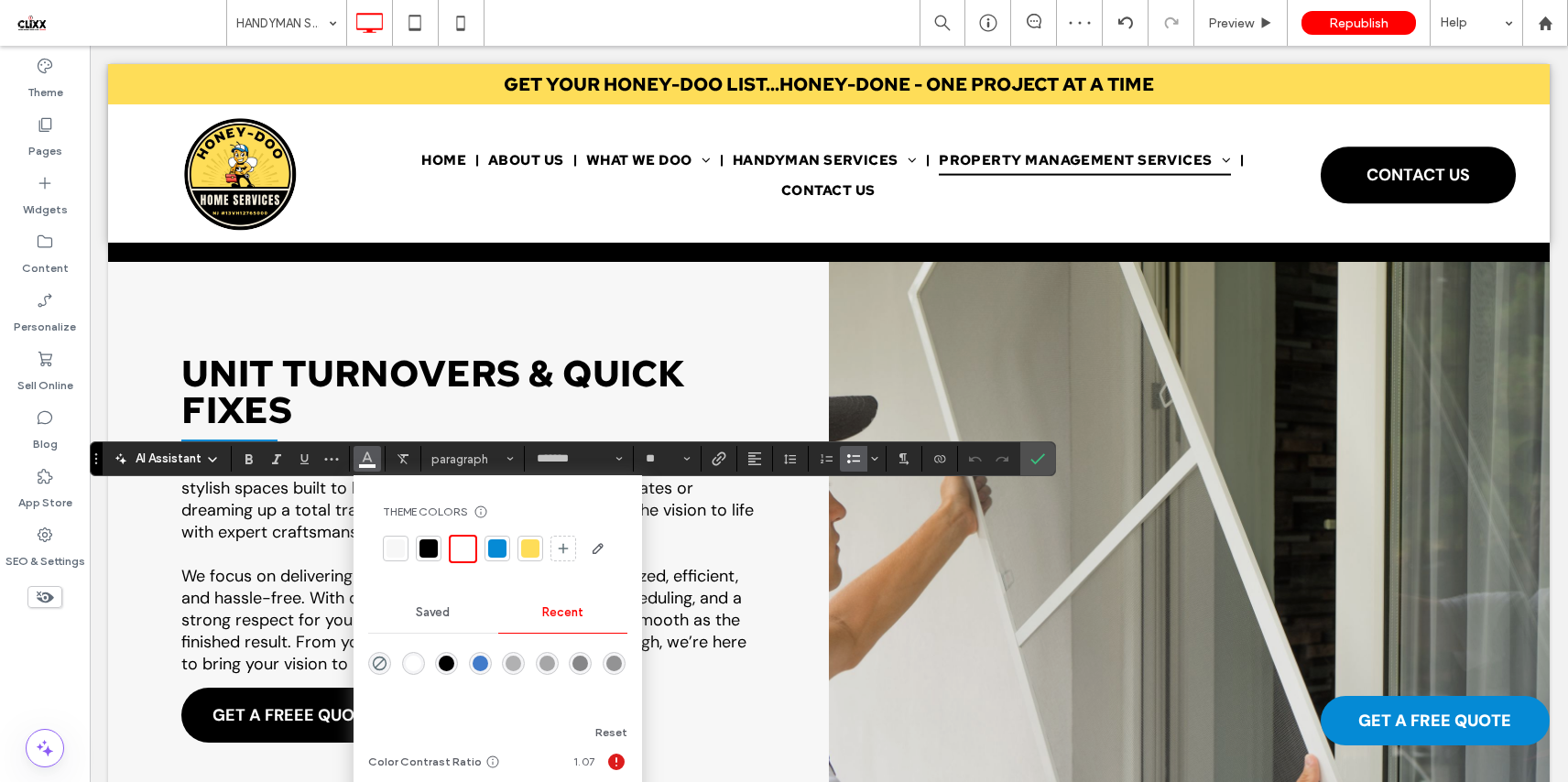
click at [423, 552] on div at bounding box center [429, 549] width 19 height 19
click at [1040, 457] on icon "Confirm" at bounding box center [1038, 459] width 15 height 15
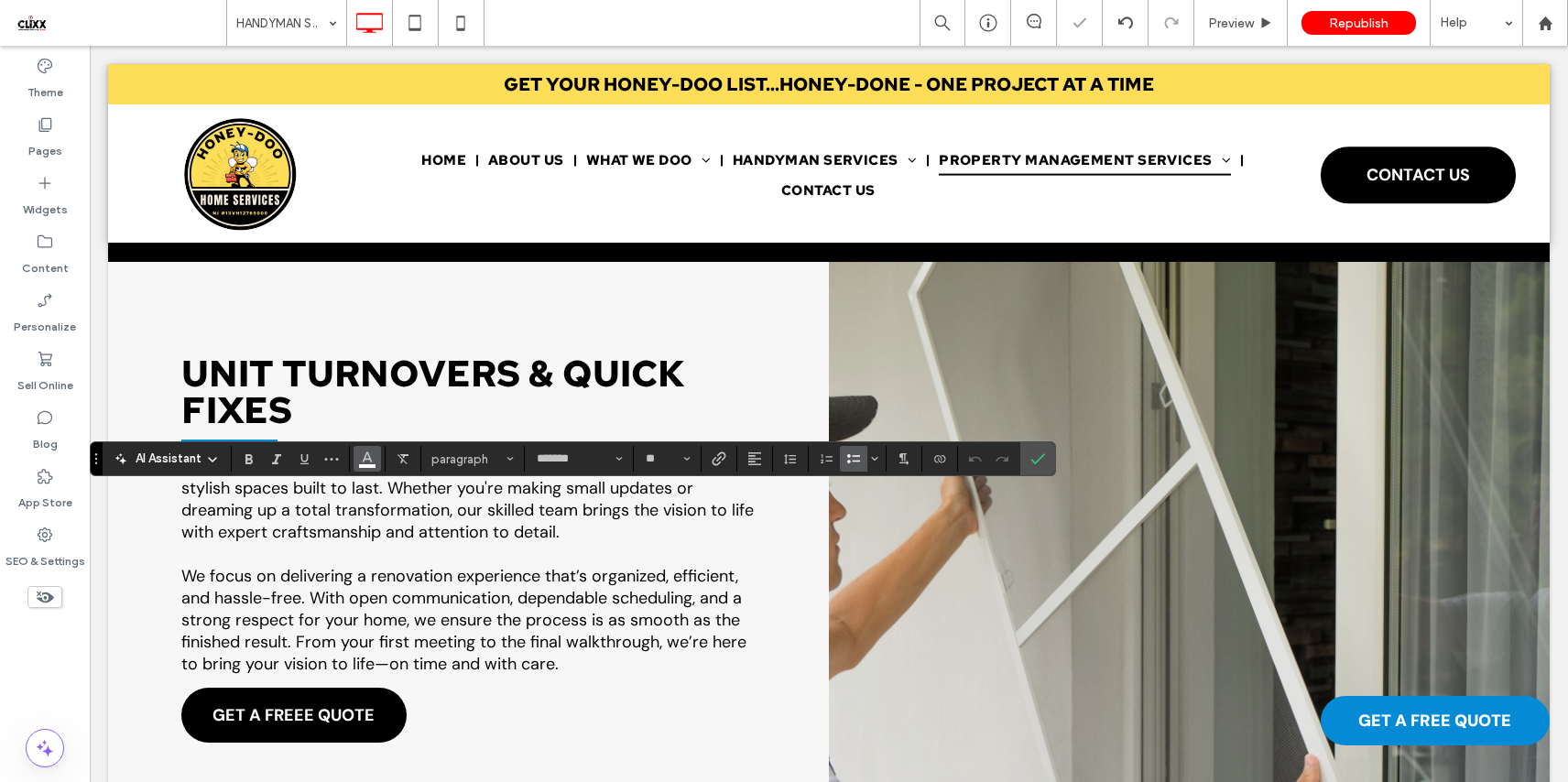
click at [369, 458] on use "Color" at bounding box center [367, 457] width 10 height 10
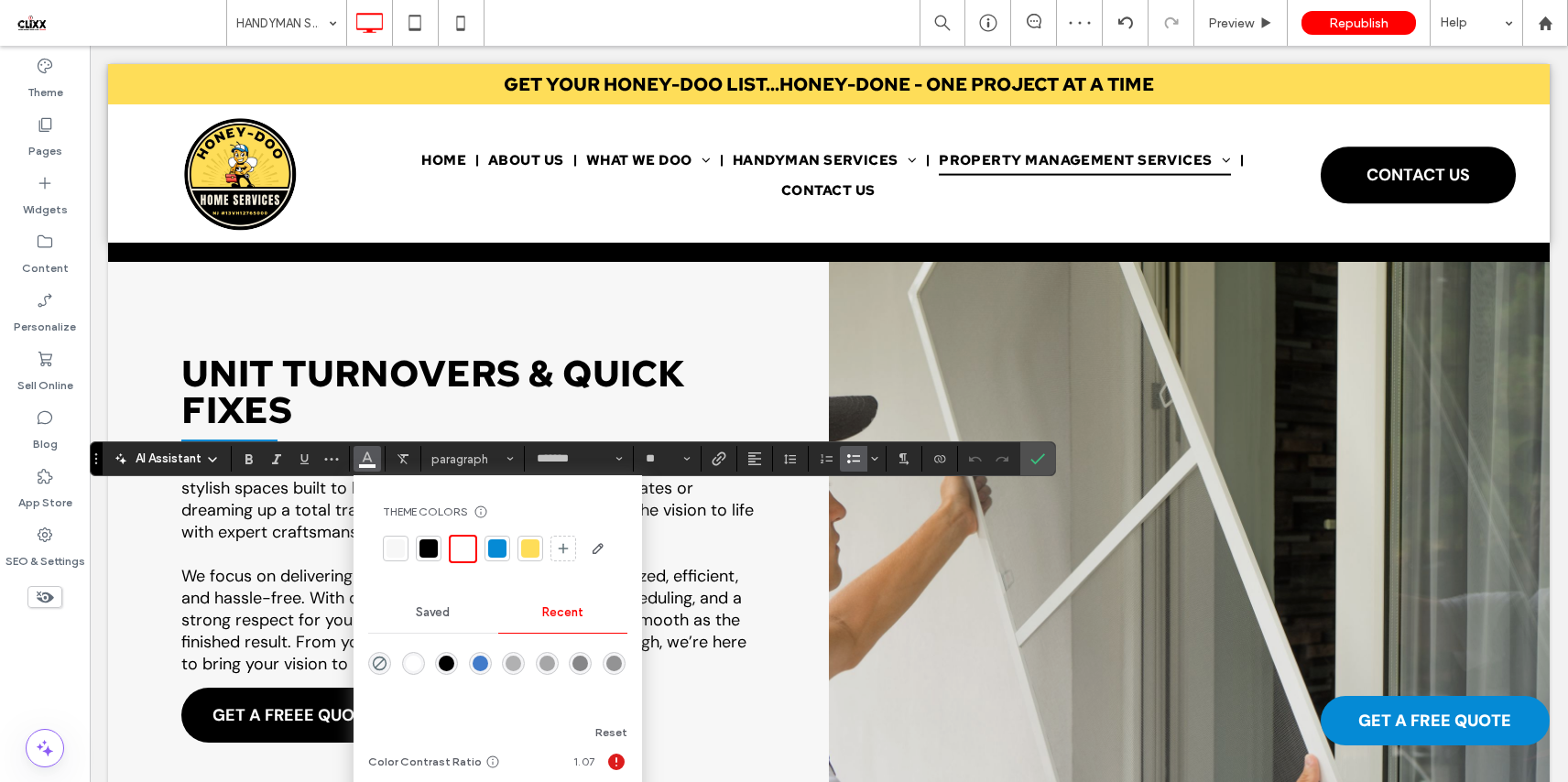
click at [429, 553] on div at bounding box center [429, 549] width 19 height 19
click at [1035, 456] on icon "Confirm" at bounding box center [1038, 459] width 15 height 15
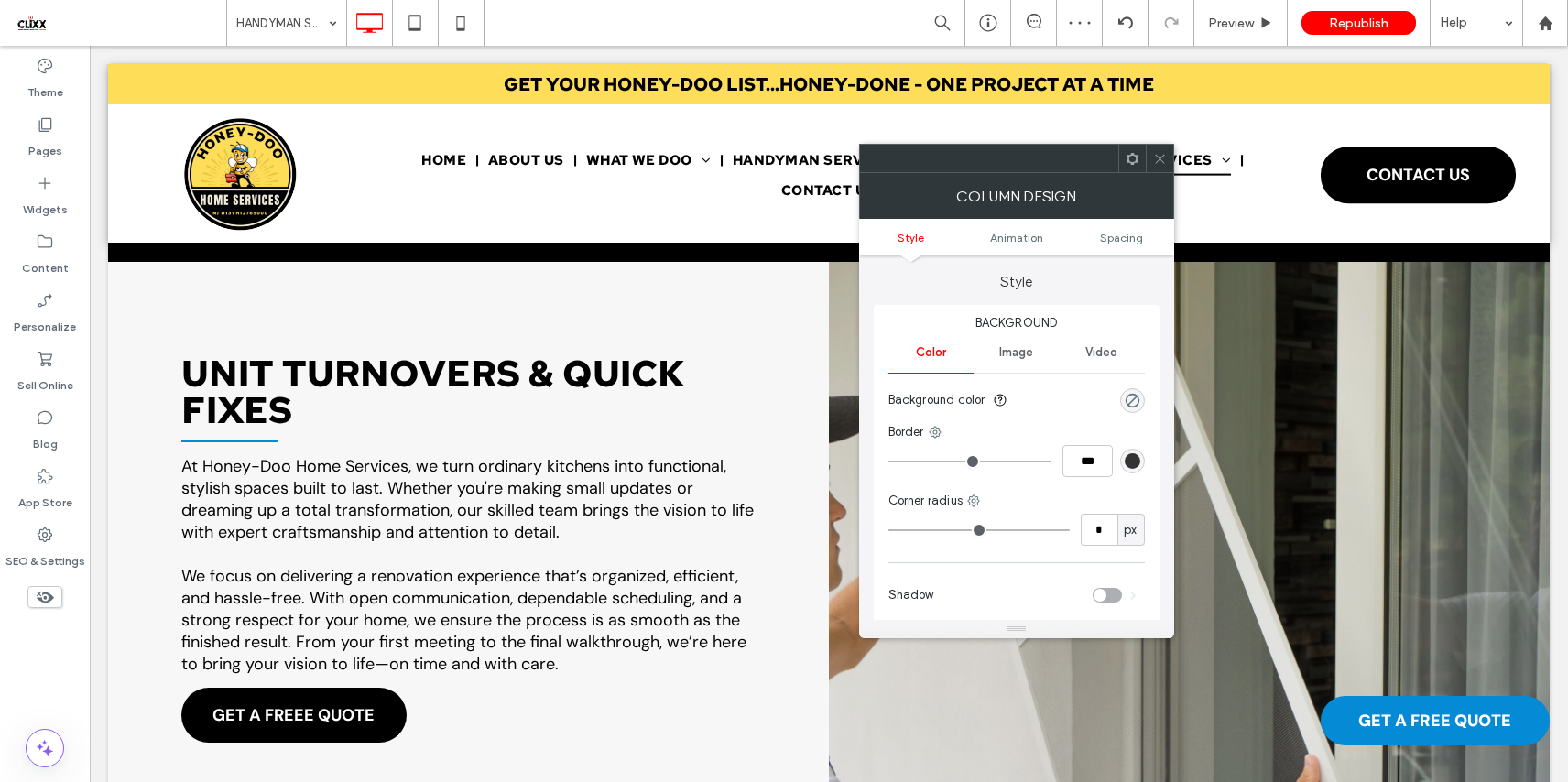
click at [1132, 158] on icon at bounding box center [1132, 158] width 14 height 14
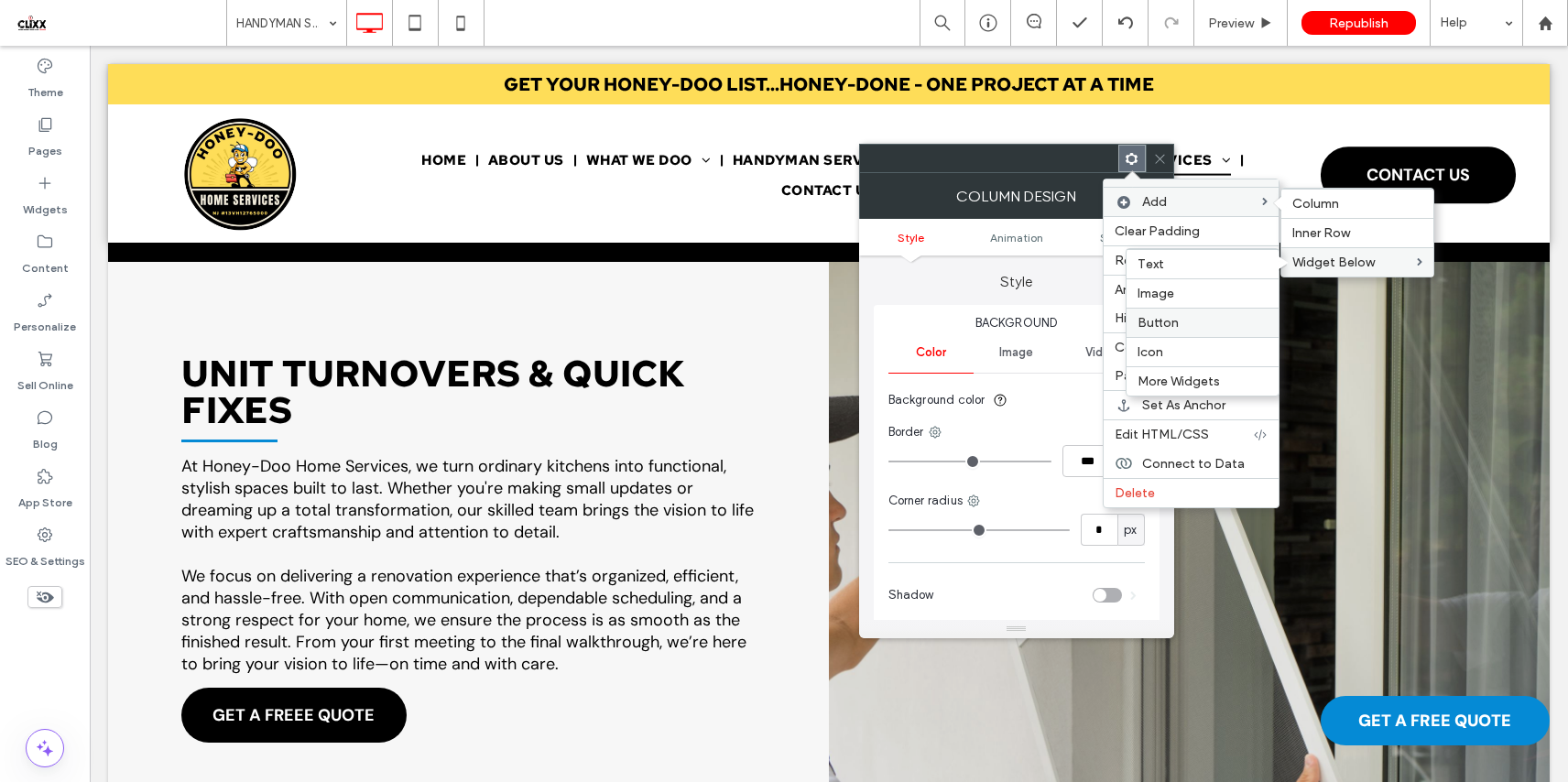
click at [1170, 318] on span "Button" at bounding box center [1158, 322] width 41 height 16
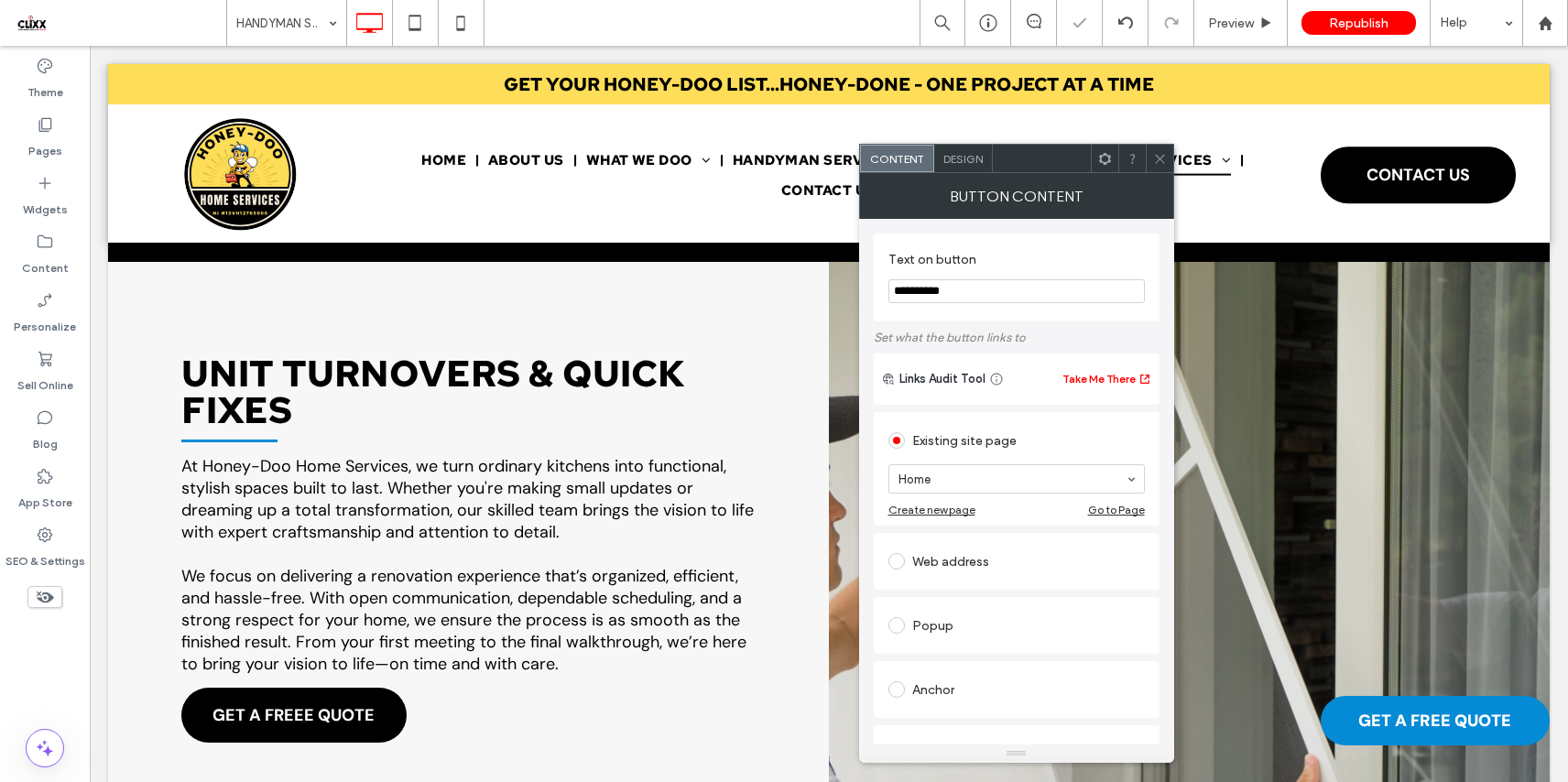
click at [1153, 155] on icon at bounding box center [1160, 158] width 14 height 14
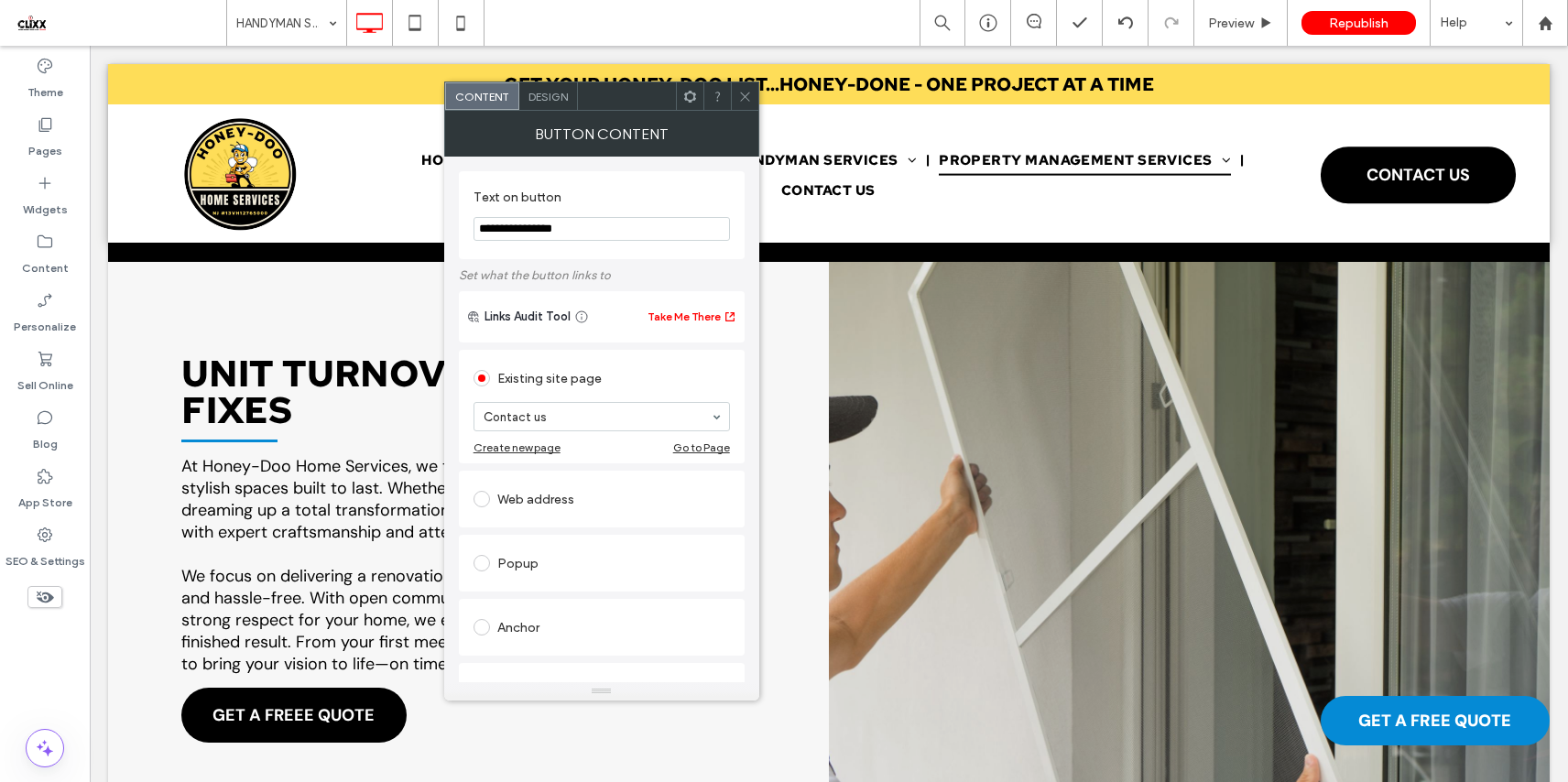
click at [550, 101] on span "Design" at bounding box center [548, 96] width 39 height 14
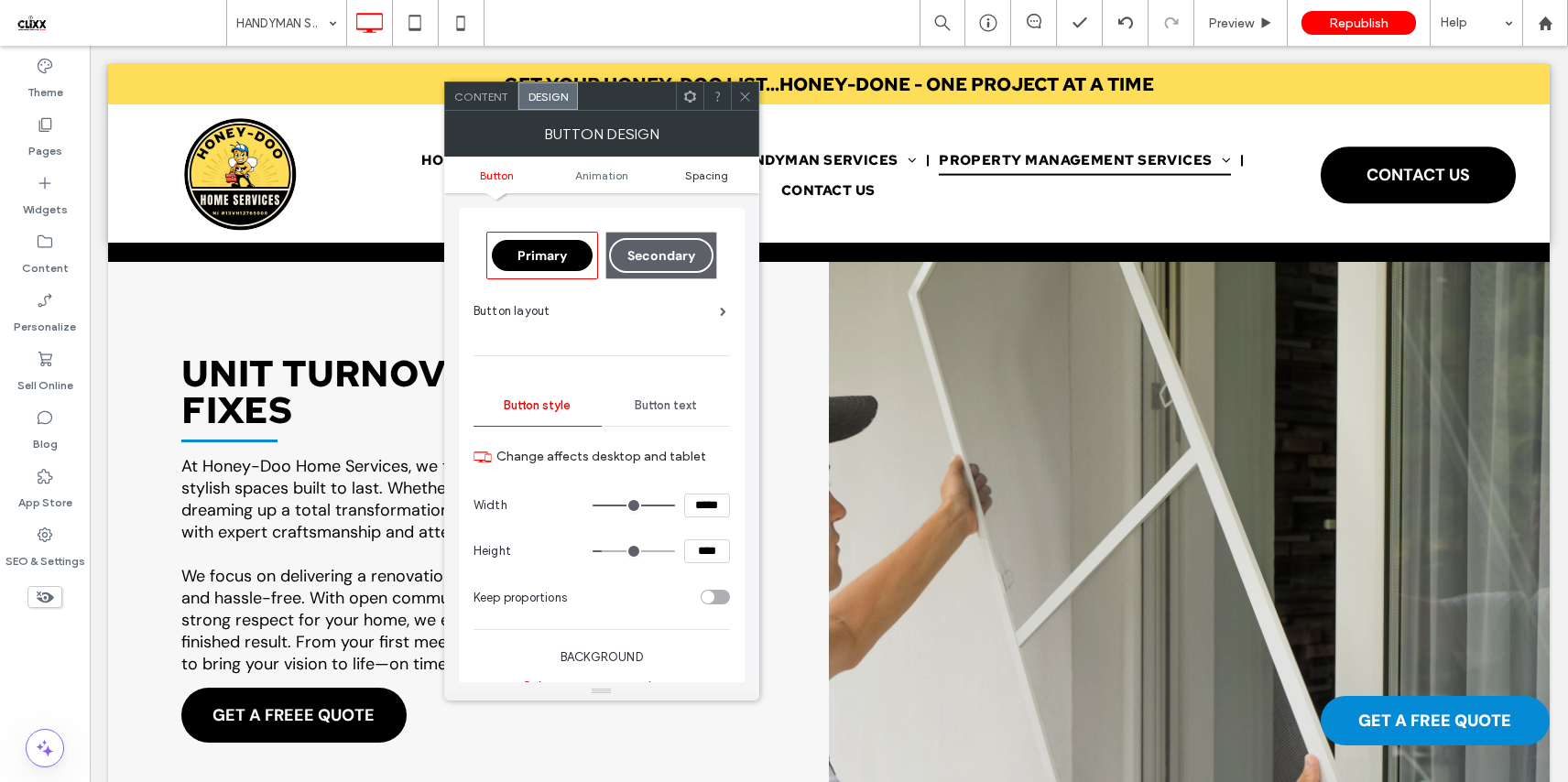
click at [703, 171] on span "Spacing" at bounding box center [706, 175] width 43 height 14
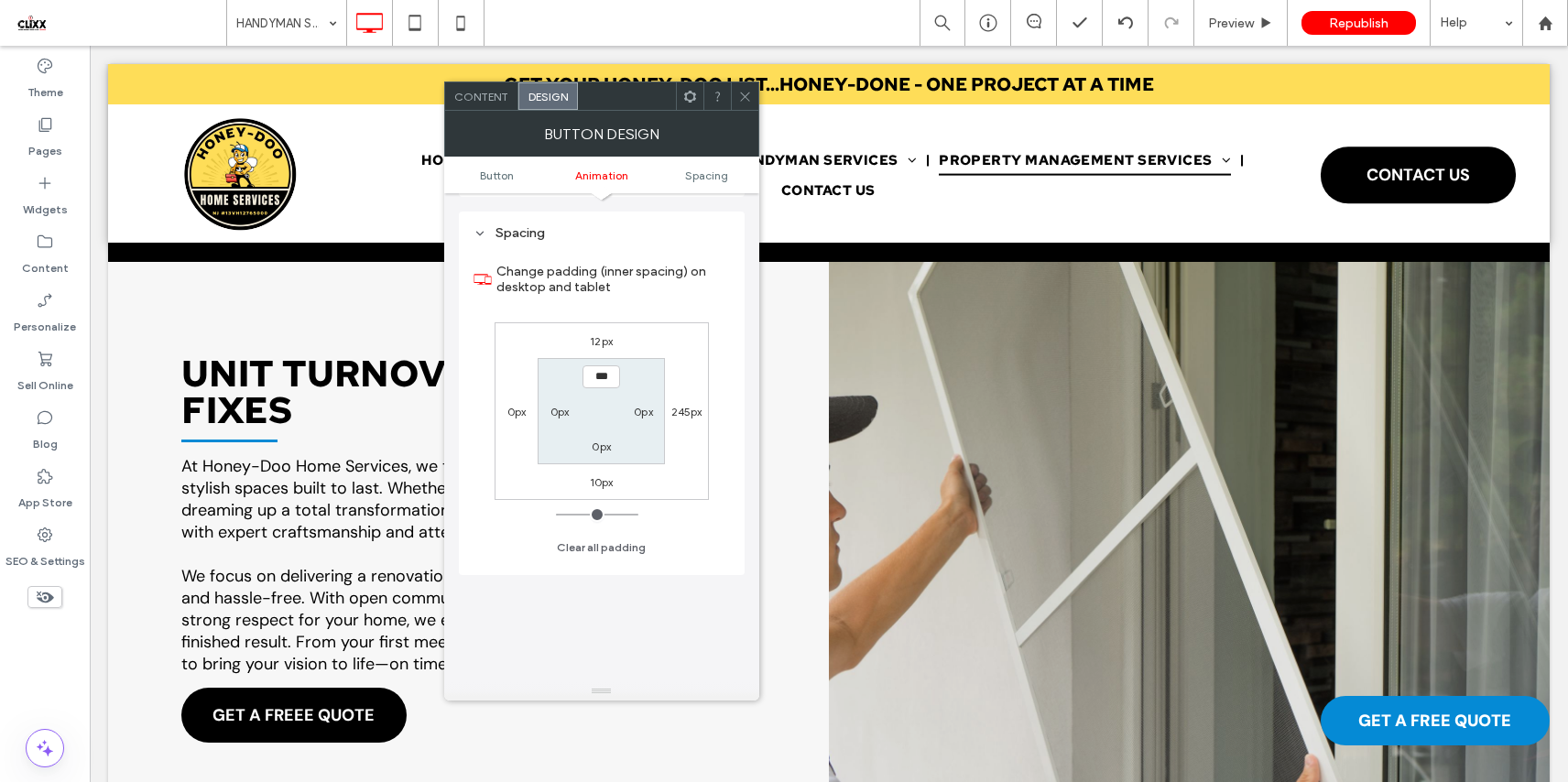
scroll to position [860, 0]
click at [745, 92] on icon at bounding box center [745, 96] width 14 height 14
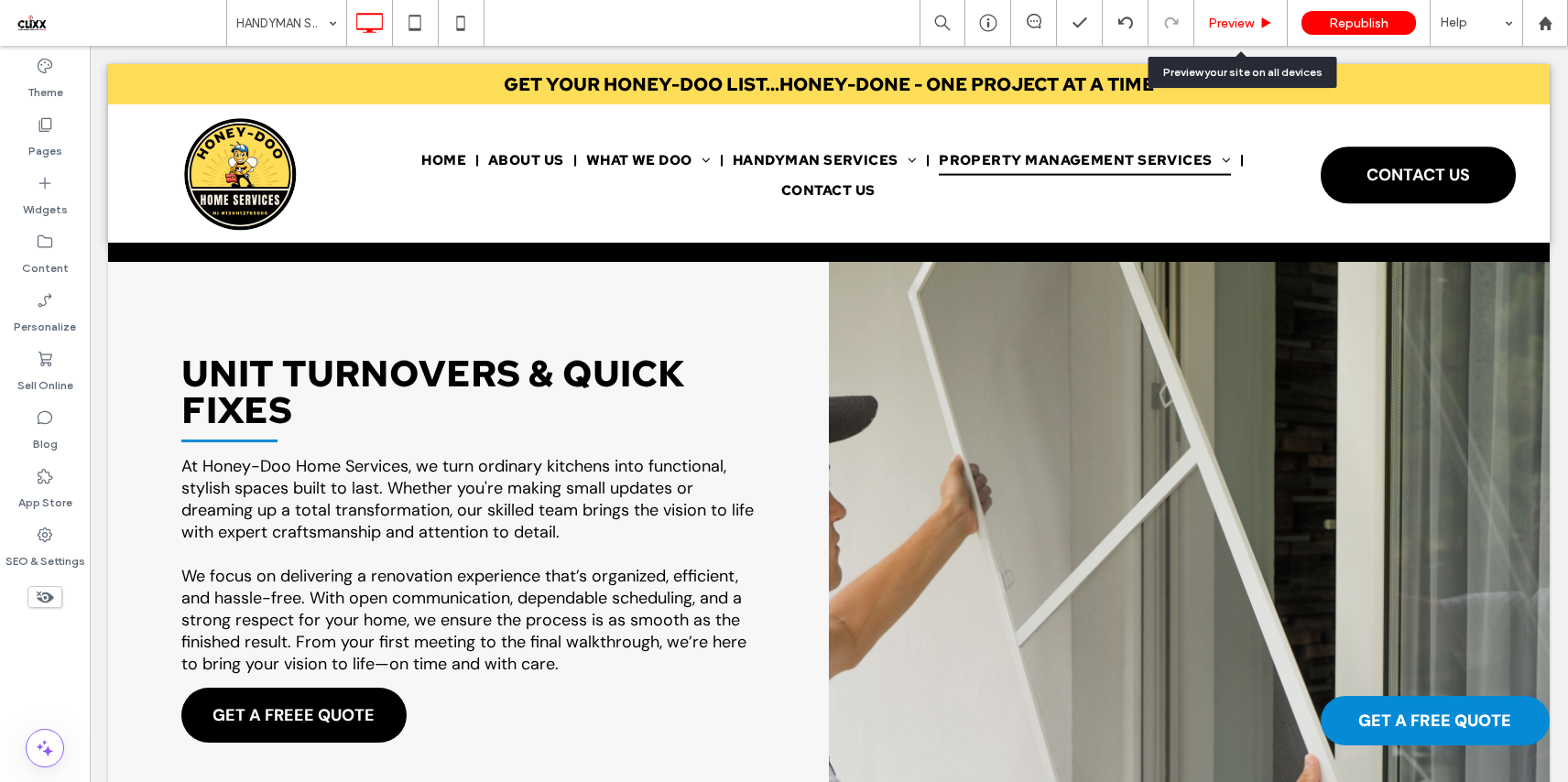
click at [1215, 21] on span "Preview" at bounding box center [1230, 23] width 46 height 16
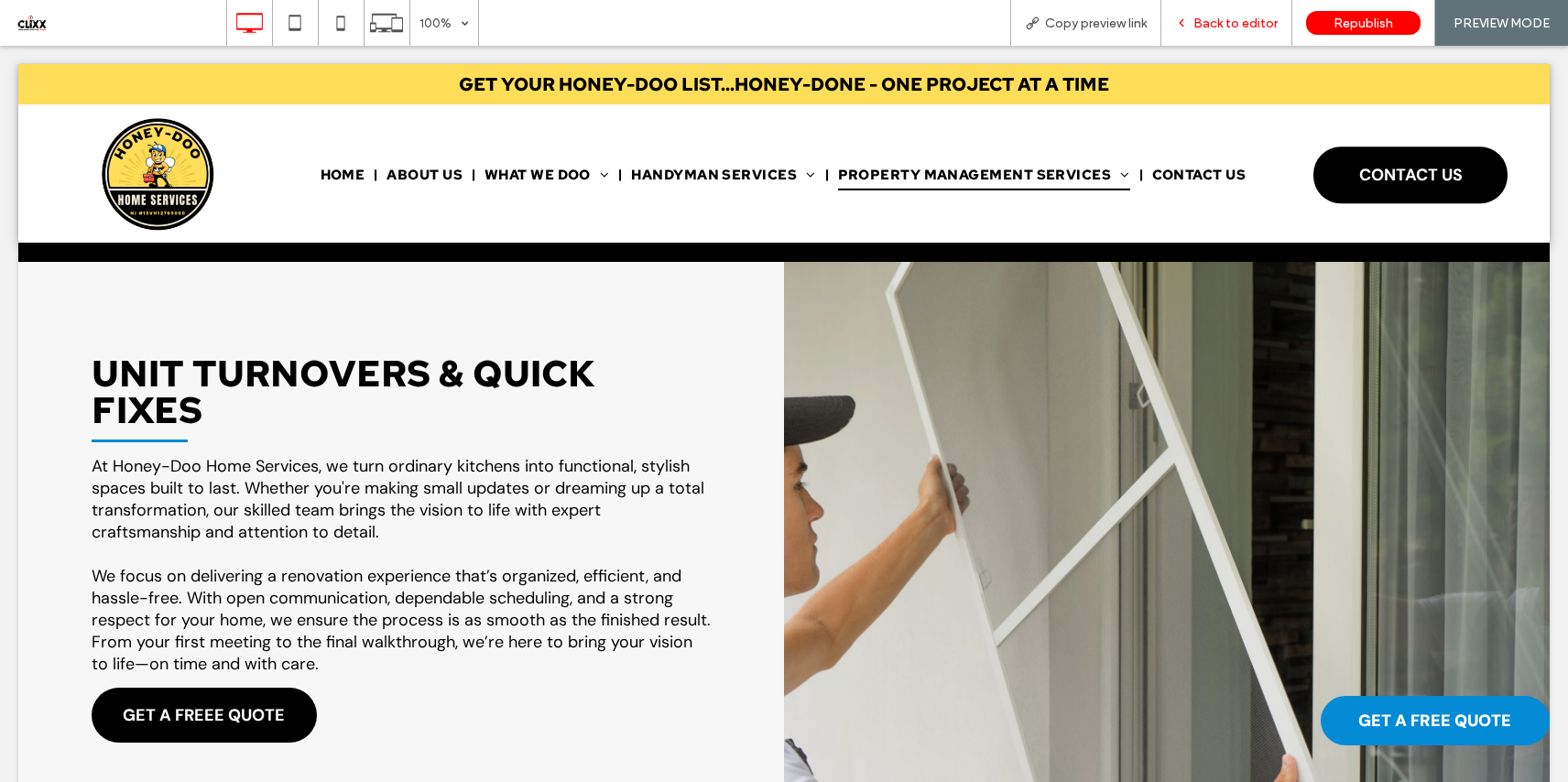
click at [1250, 14] on div "Back to editor" at bounding box center [1227, 22] width 131 height 46
click at [1202, 12] on div "Back to editor" at bounding box center [1227, 22] width 131 height 46
click at [1202, 13] on div "Back to editor" at bounding box center [1227, 22] width 131 height 46
click at [1213, 20] on span "Back to editor" at bounding box center [1235, 23] width 84 height 16
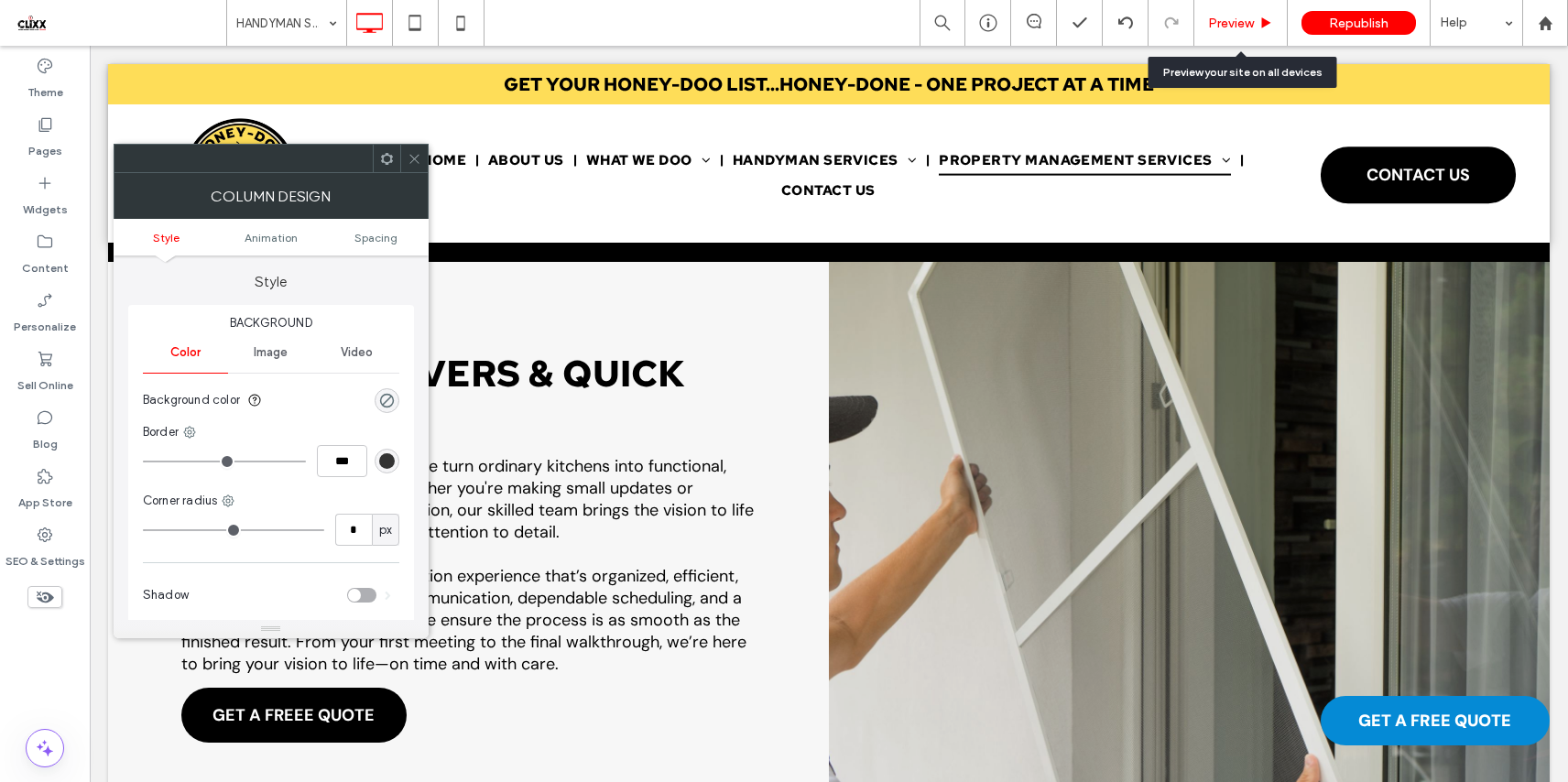
click at [1250, 21] on span "Preview" at bounding box center [1230, 23] width 46 height 16
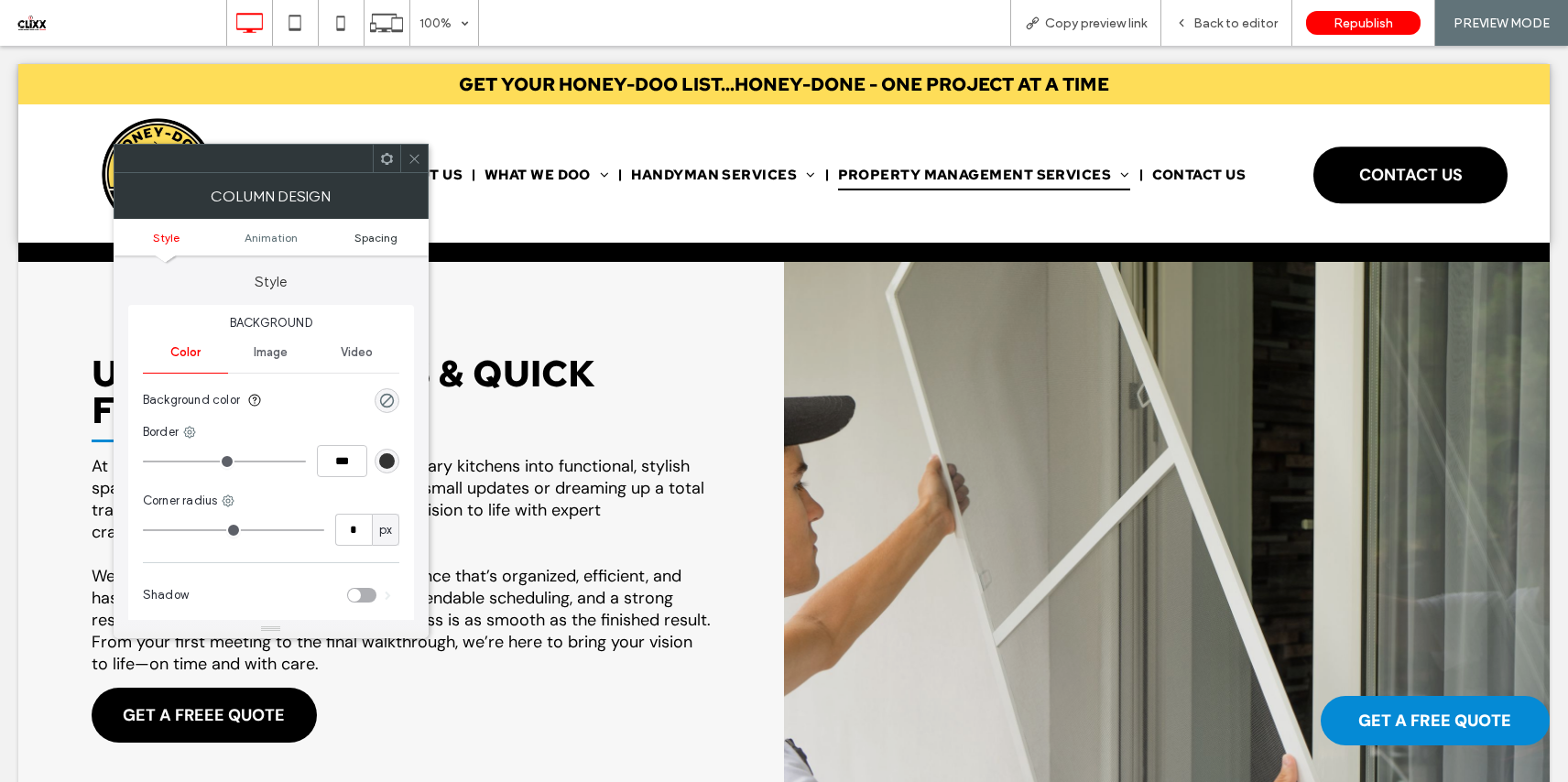
click at [389, 231] on span "Spacing" at bounding box center [376, 237] width 43 height 14
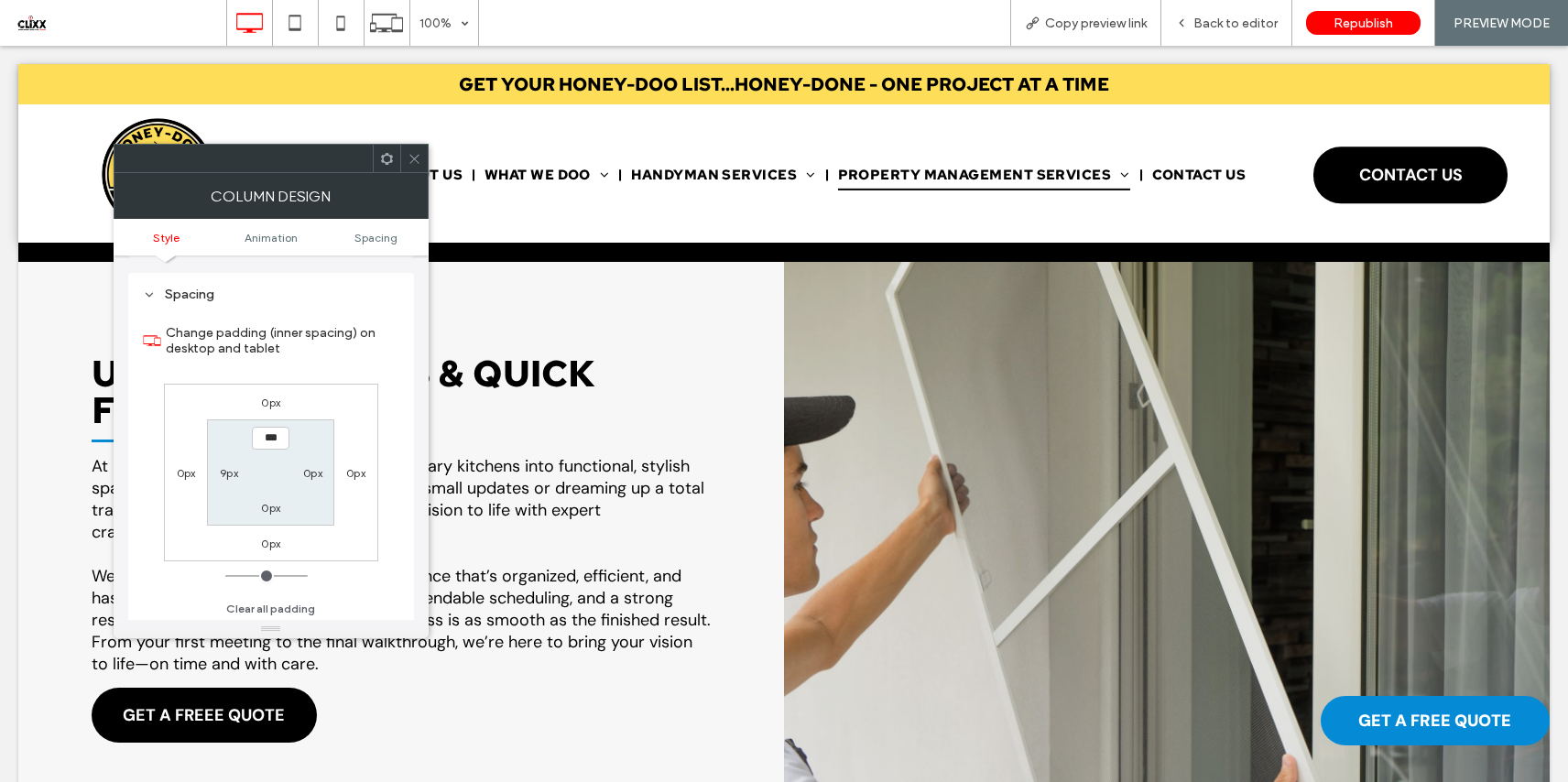
scroll to position [430, 0]
click at [228, 472] on label "9px" at bounding box center [229, 469] width 19 height 14
type input "*"
type input "***"
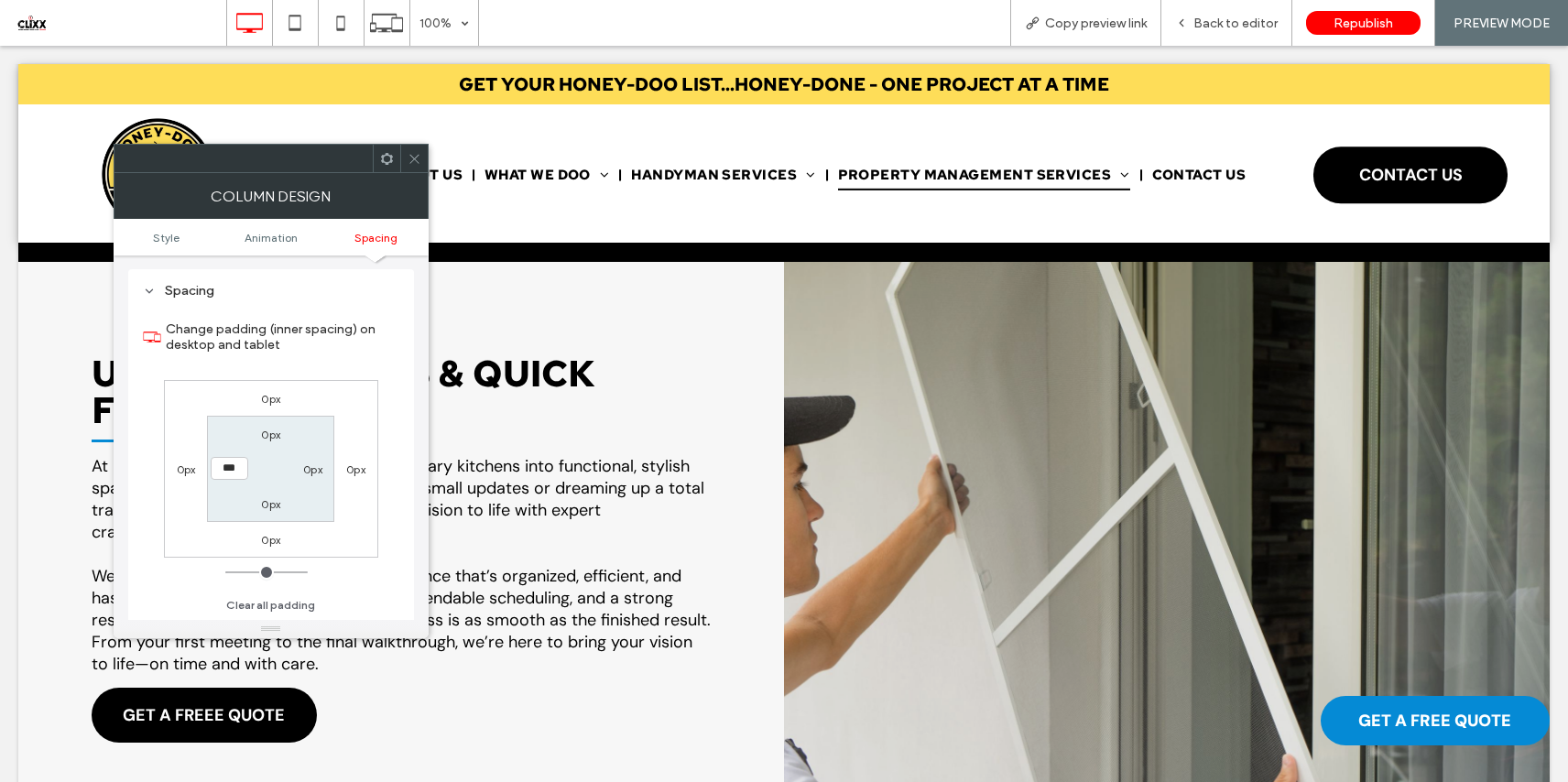
click at [411, 159] on icon at bounding box center [414, 158] width 14 height 14
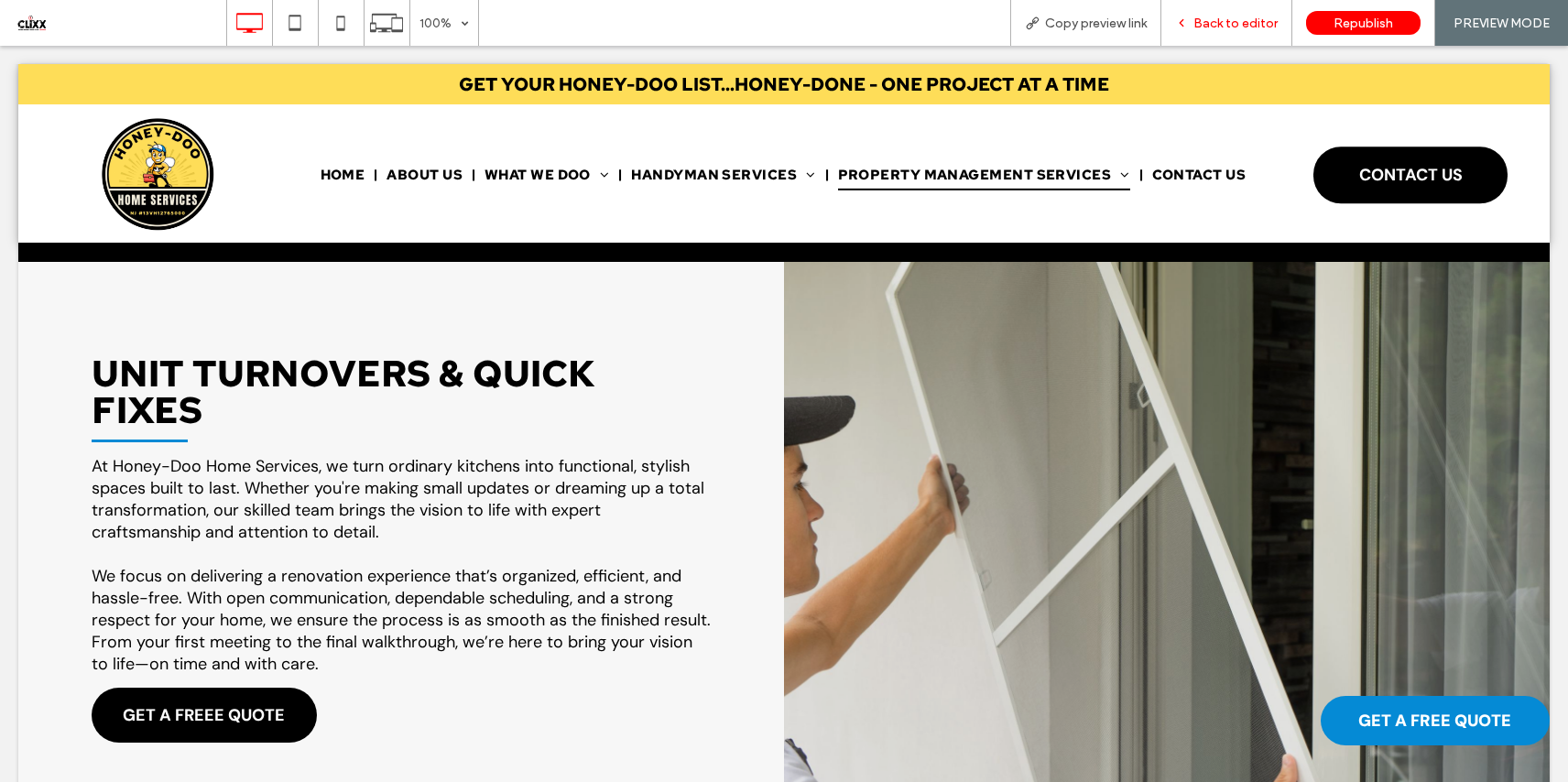
click at [1244, 24] on span "Back to editor" at bounding box center [1235, 23] width 84 height 16
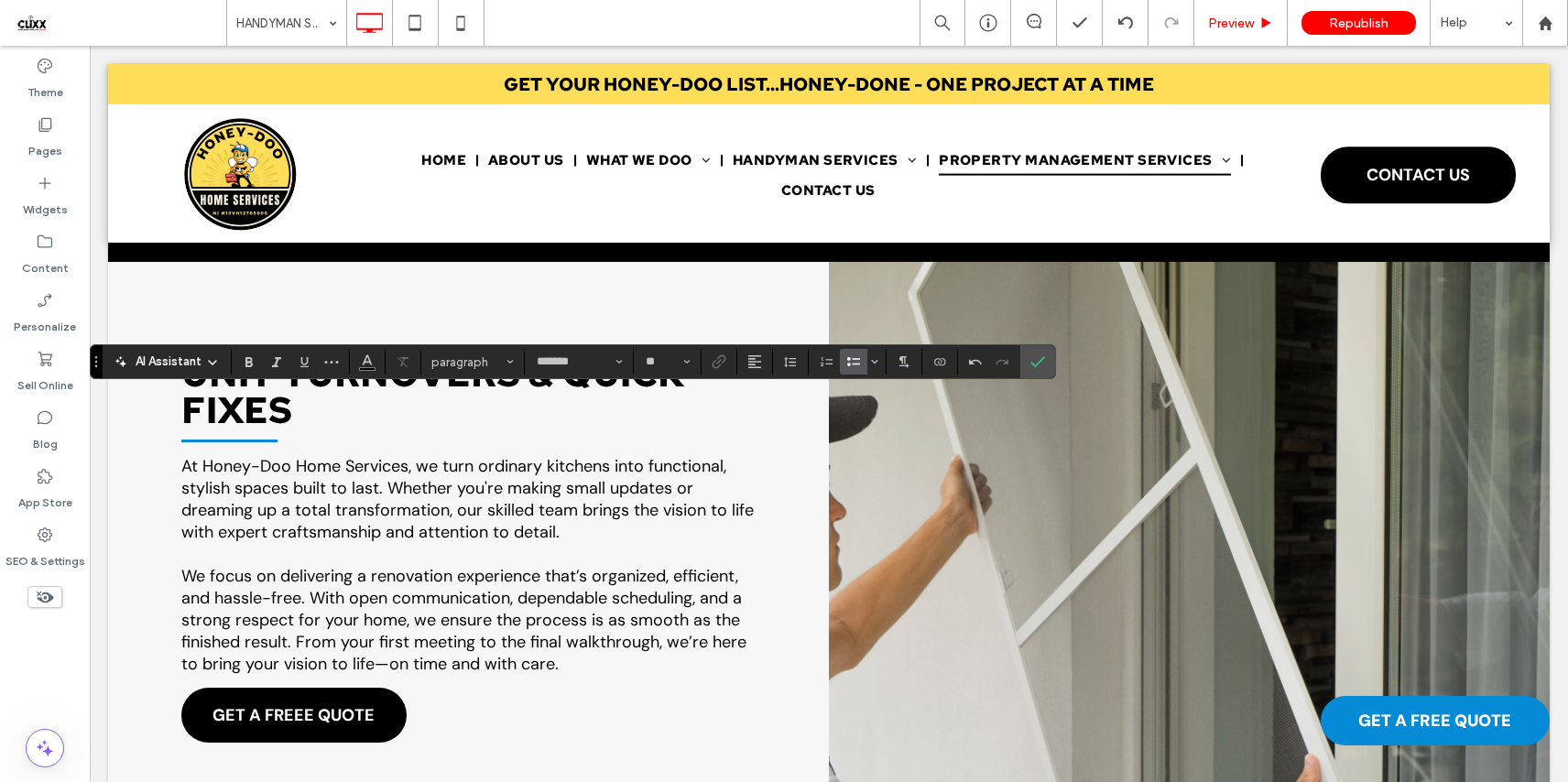
type input "**"
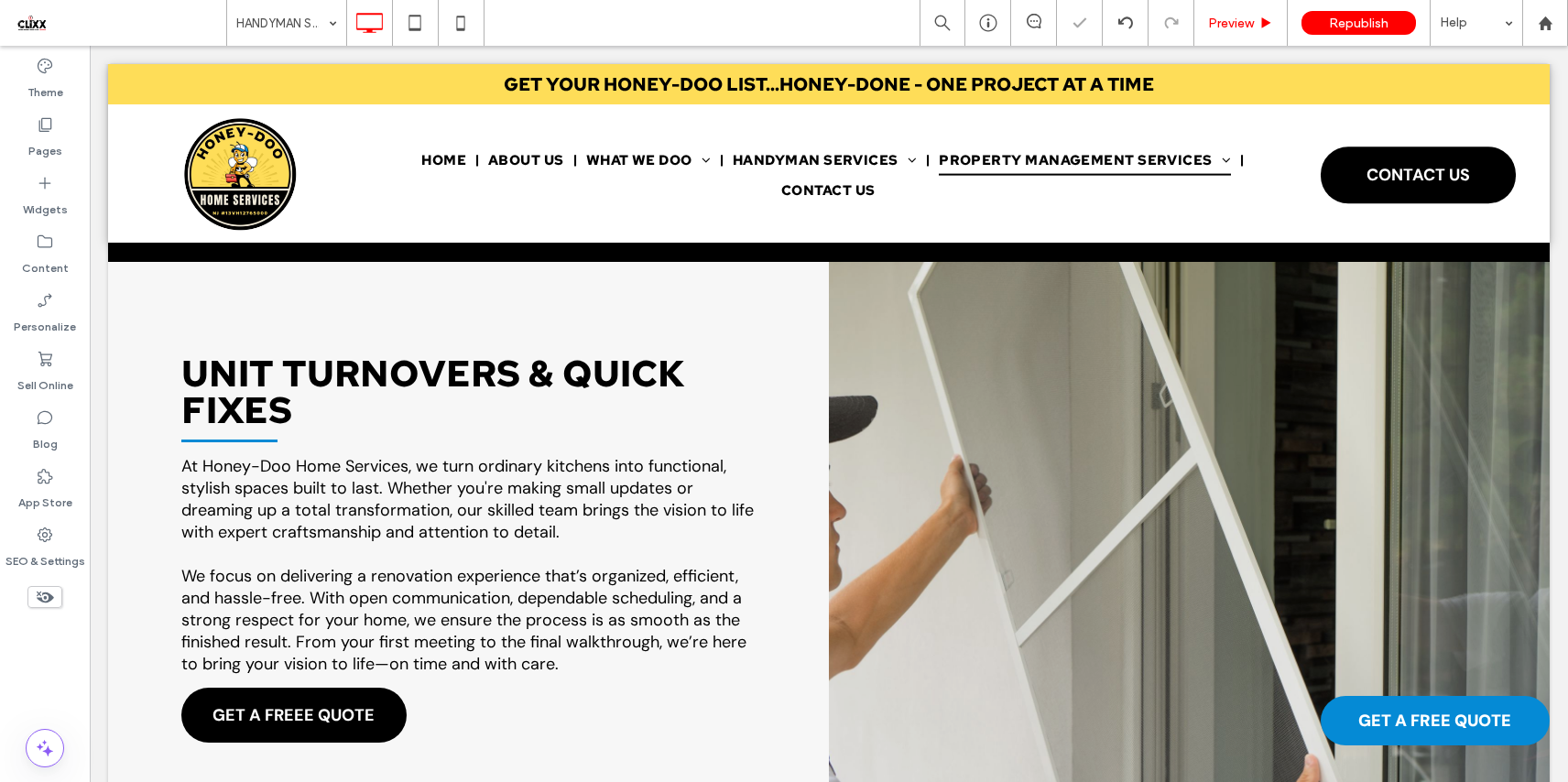
type input "*******"
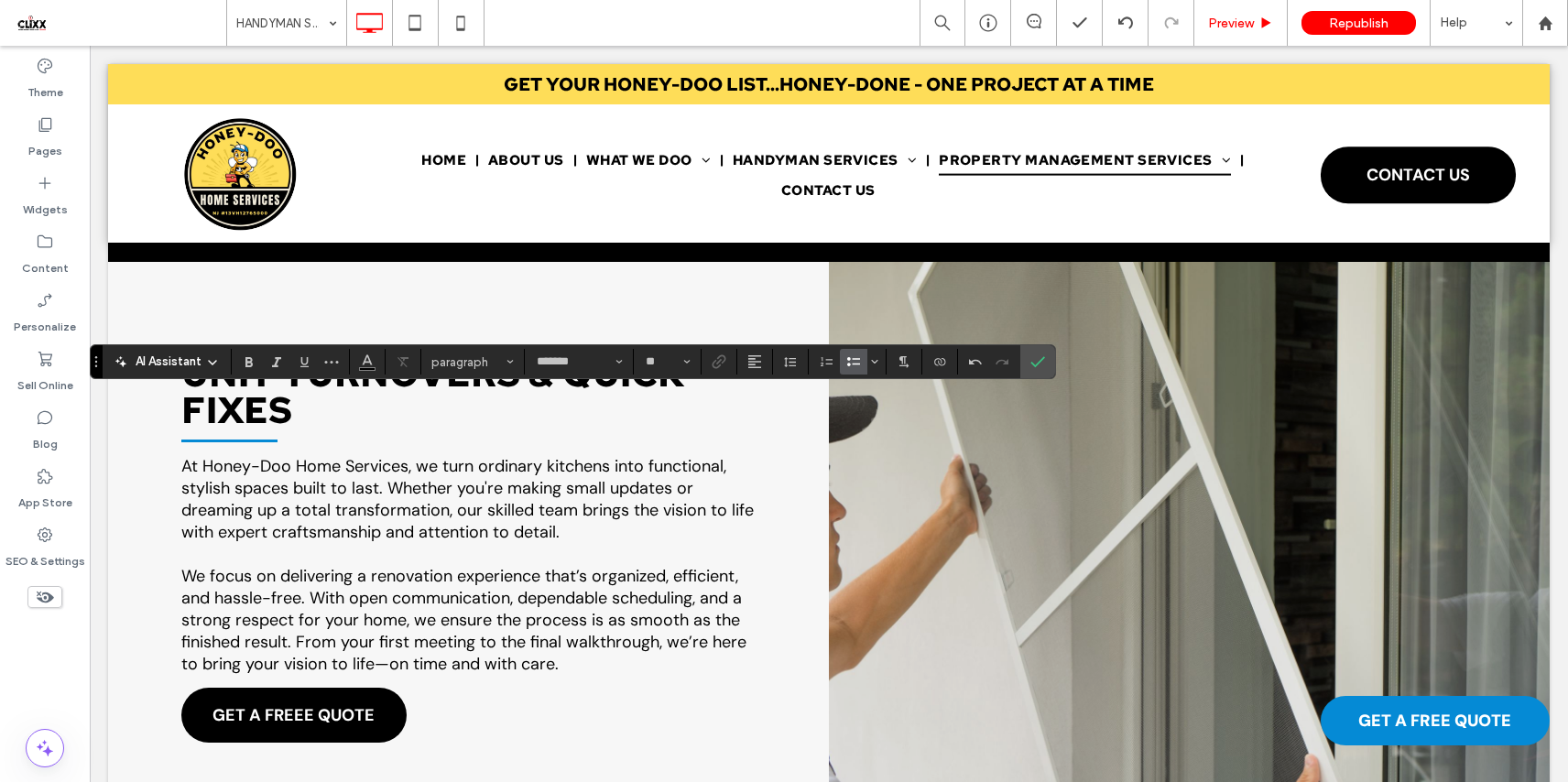
type input "*"
click at [663, 362] on input "*" at bounding box center [661, 361] width 36 height 15
click at [671, 553] on label "16" at bounding box center [666, 544] width 59 height 25
type input "**"
click at [1038, 369] on icon "Confirm" at bounding box center [1038, 361] width 15 height 15
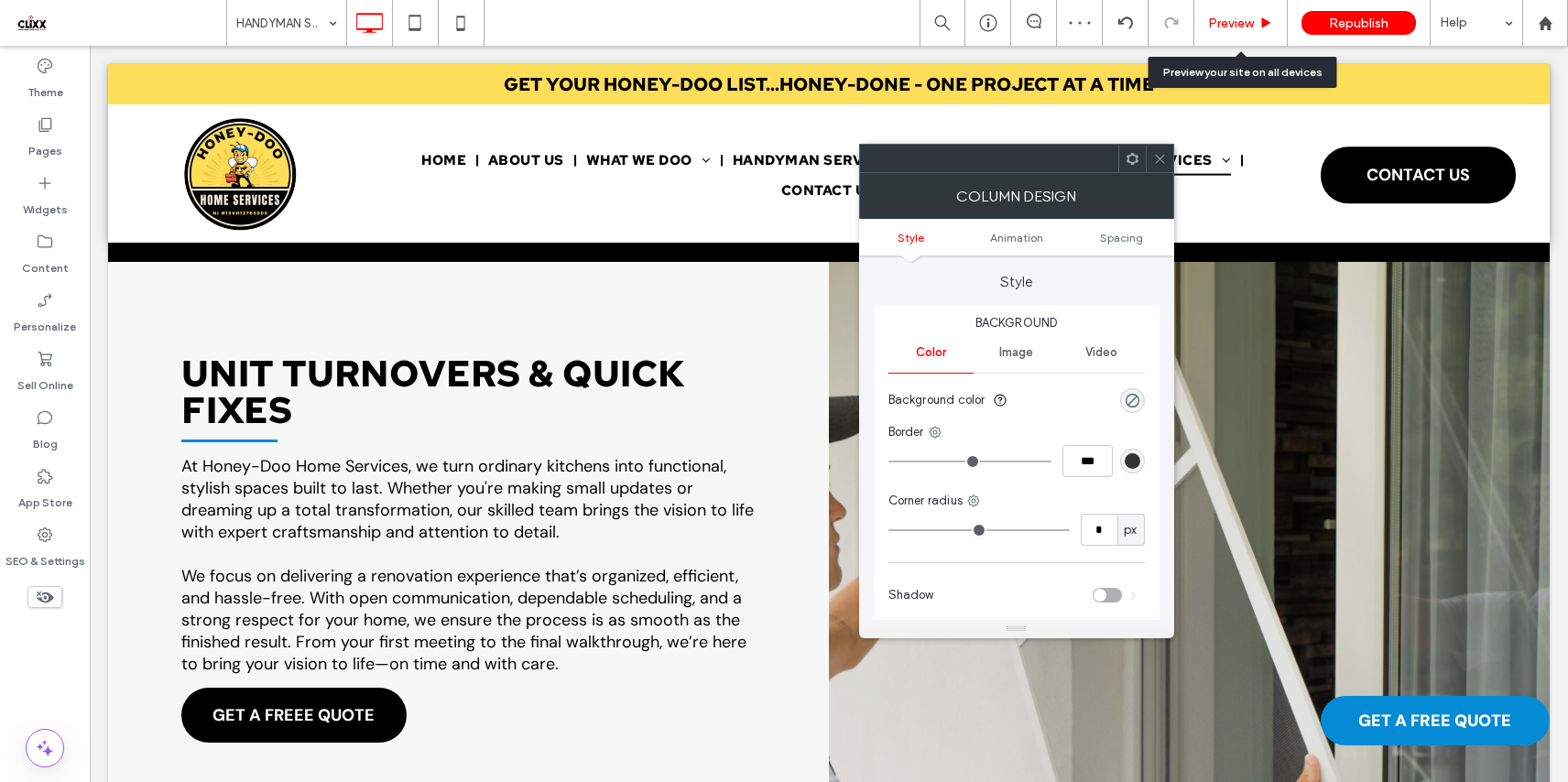
click at [1247, 29] on span "Preview" at bounding box center [1230, 23] width 46 height 16
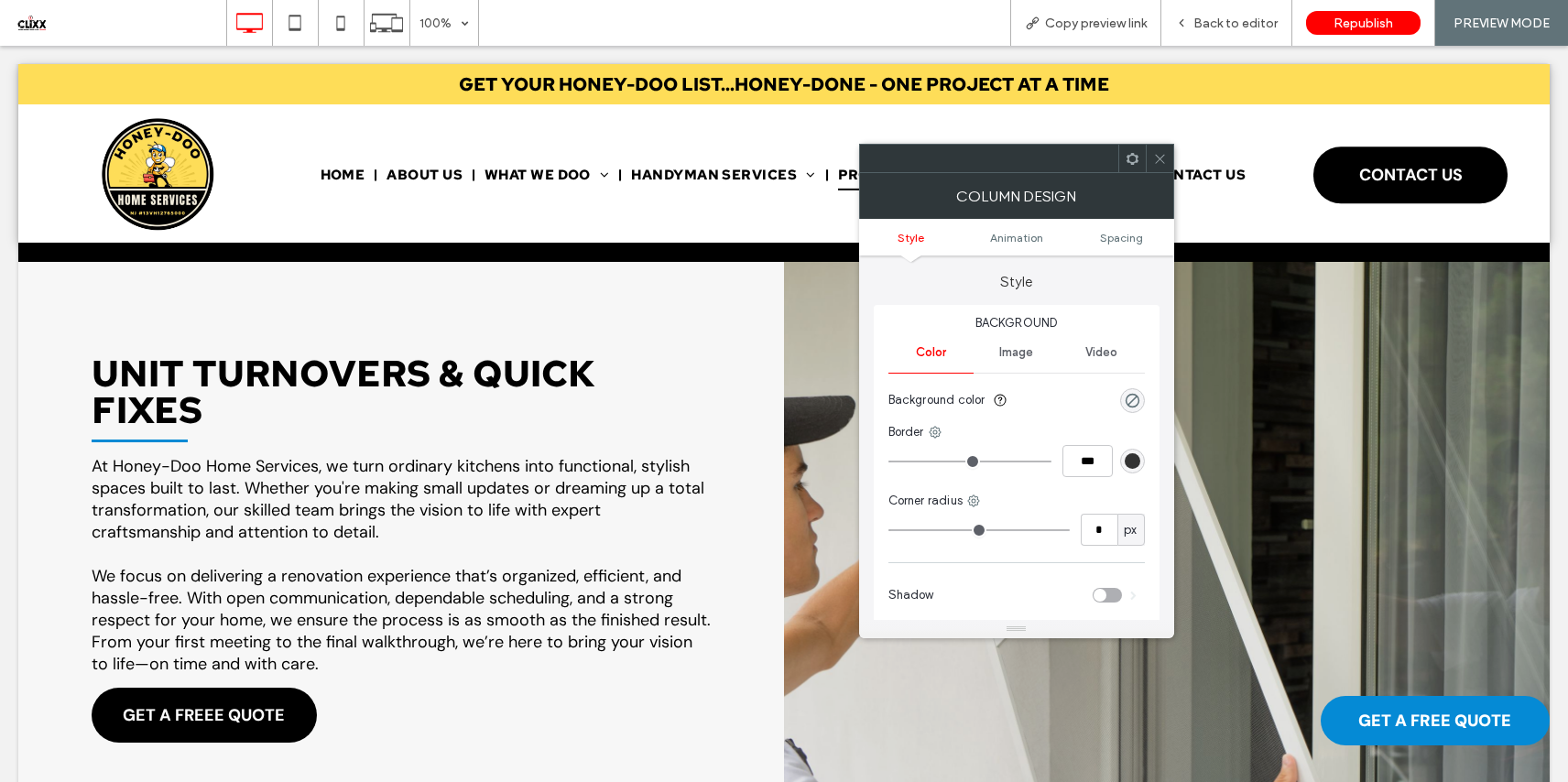
click at [1157, 155] on use at bounding box center [1160, 158] width 9 height 9
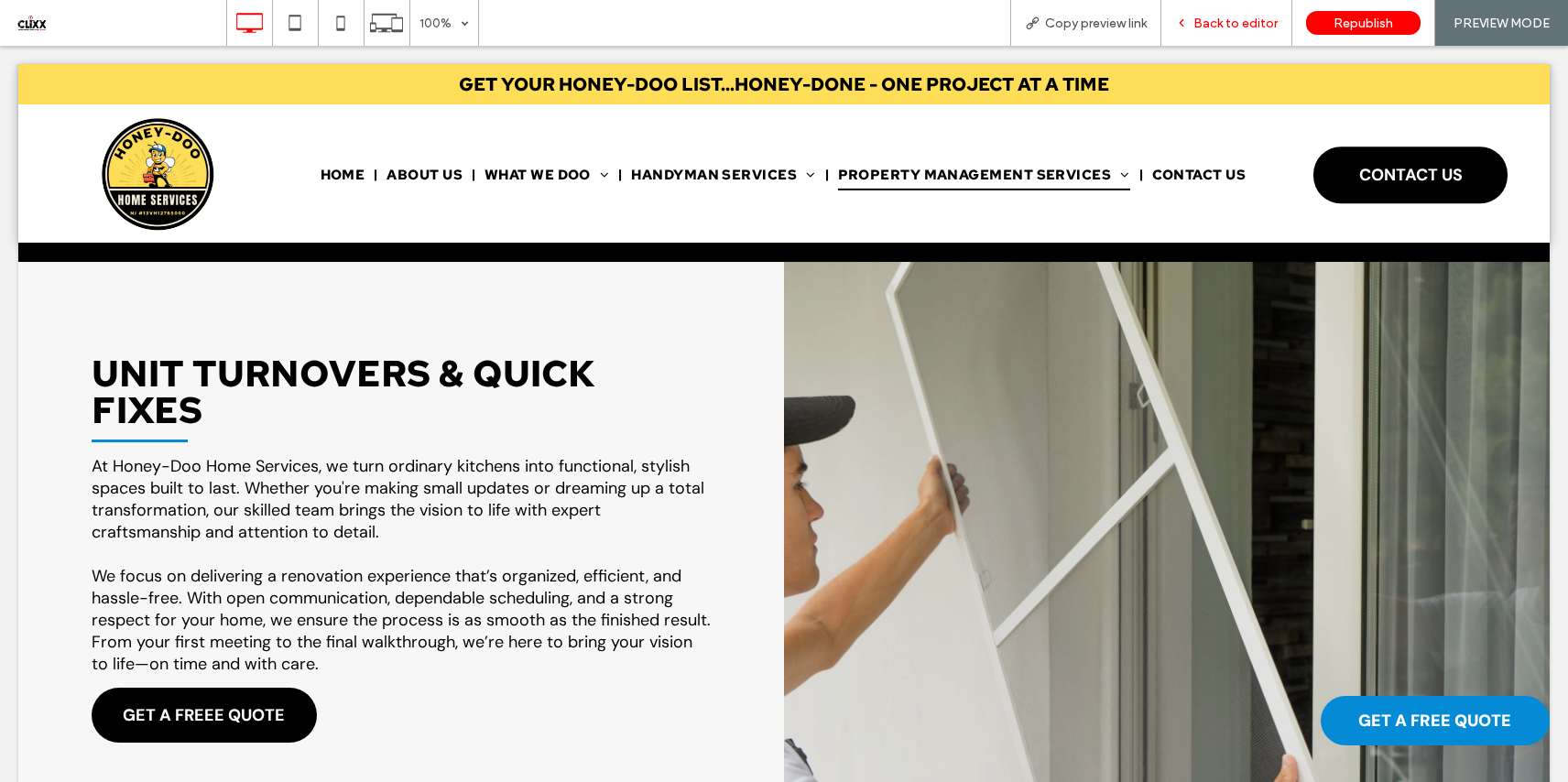
click at [1261, 24] on span "Back to editor" at bounding box center [1235, 23] width 84 height 16
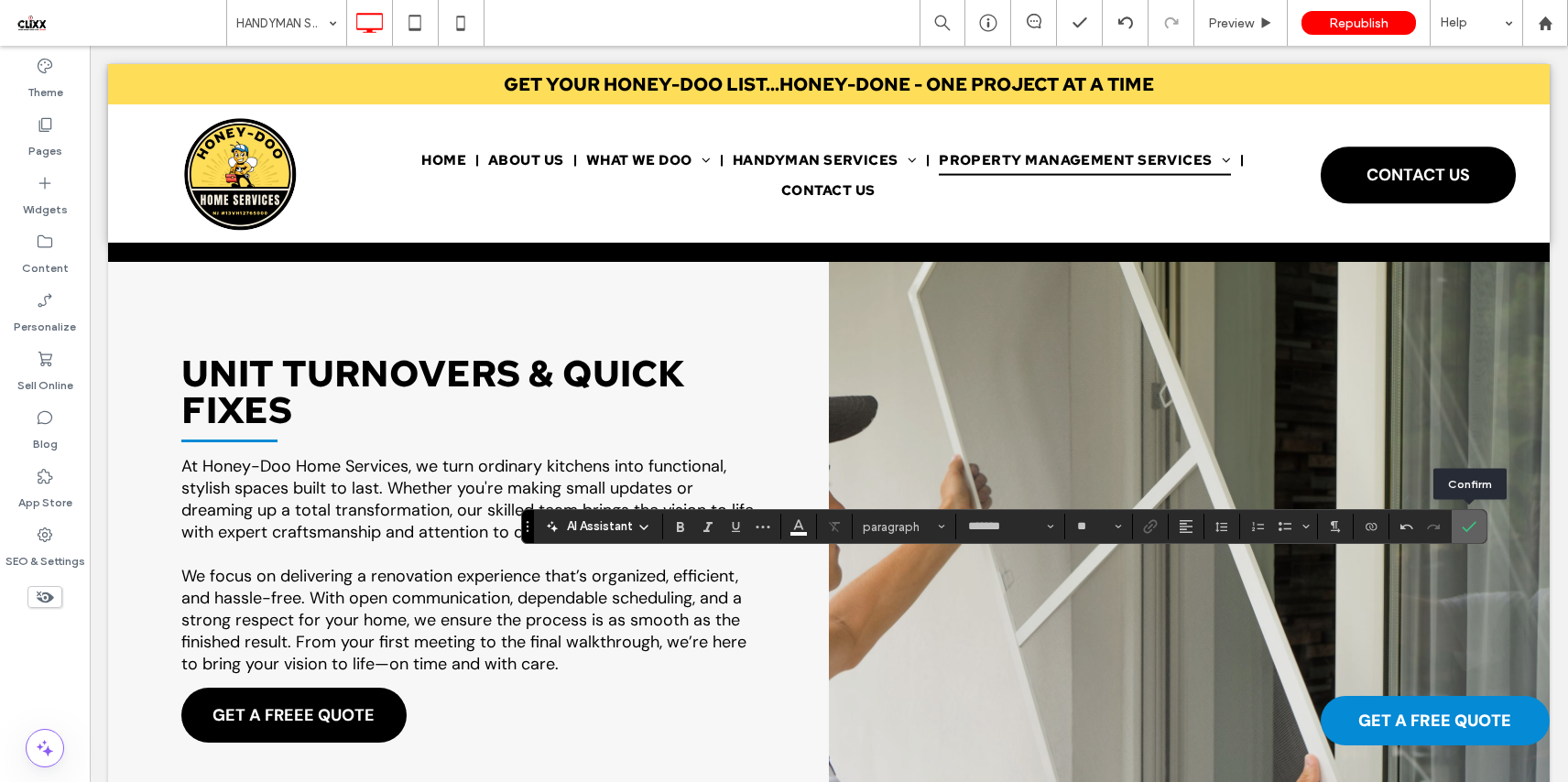
click at [1466, 529] on use "Confirm" at bounding box center [1469, 527] width 15 height 11
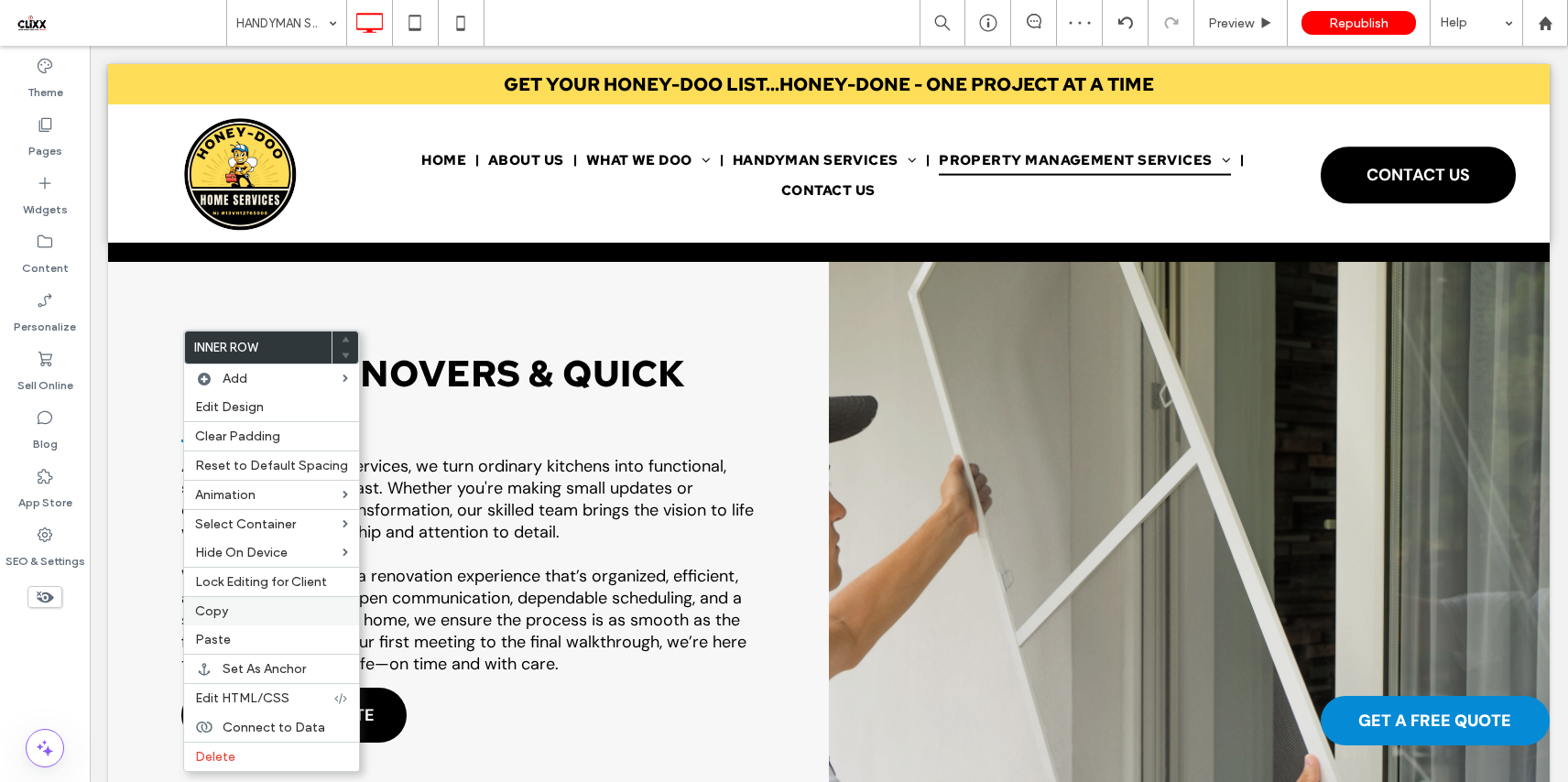
click at [253, 618] on label "Copy" at bounding box center [271, 611] width 153 height 16
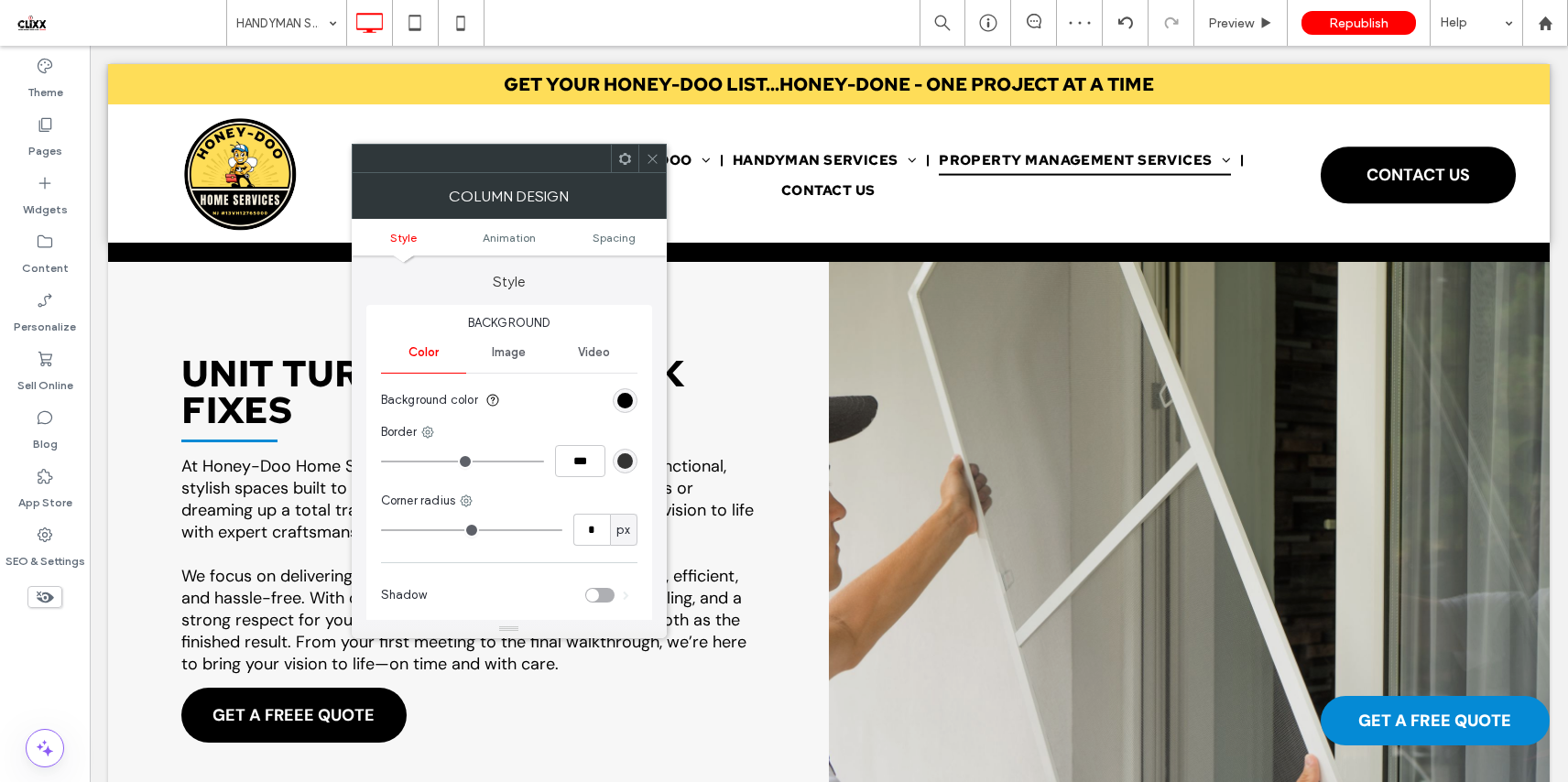
click at [629, 160] on use at bounding box center [625, 157] width 12 height 12
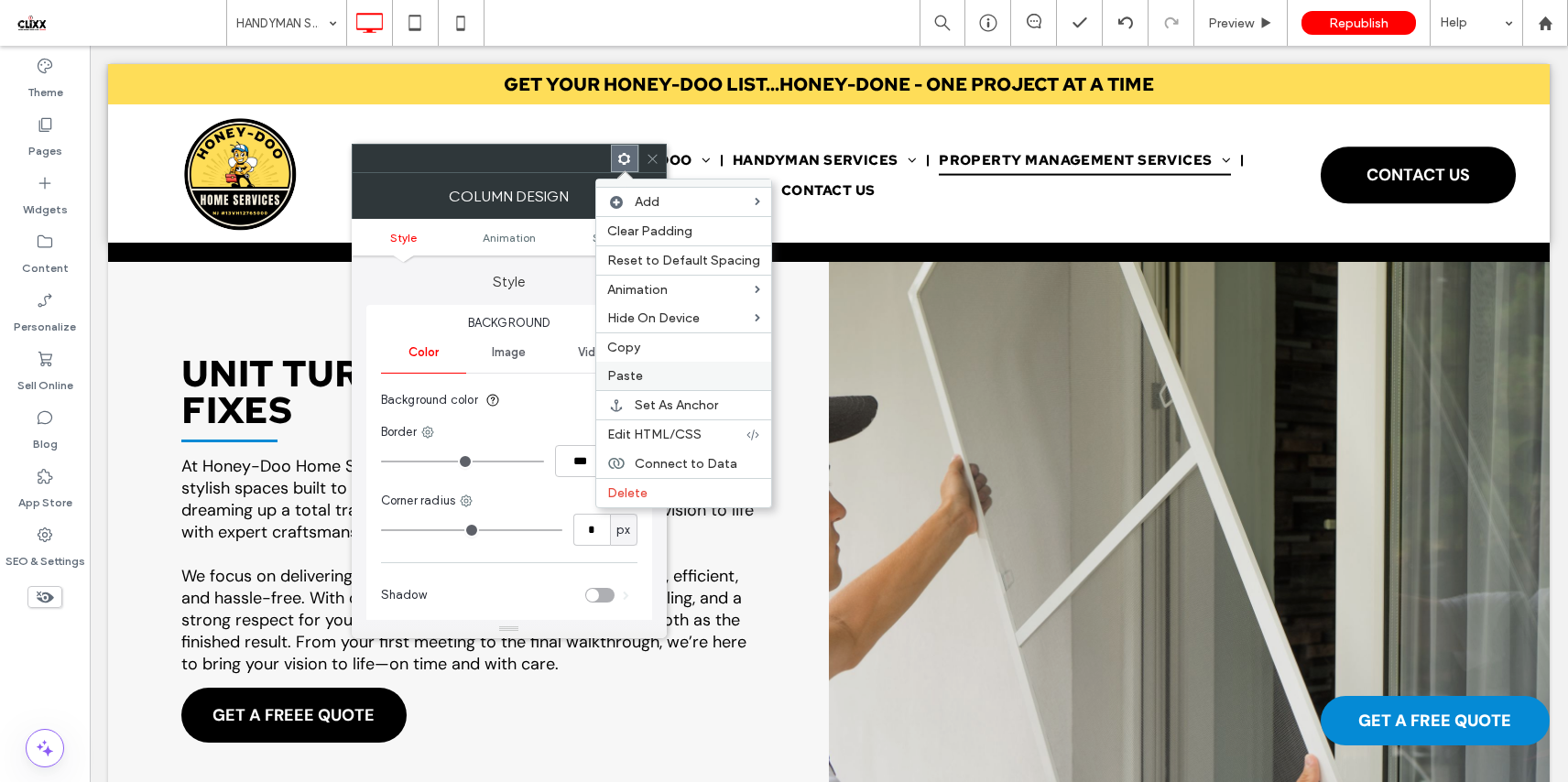
click at [694, 381] on label "Paste" at bounding box center [683, 376] width 153 height 16
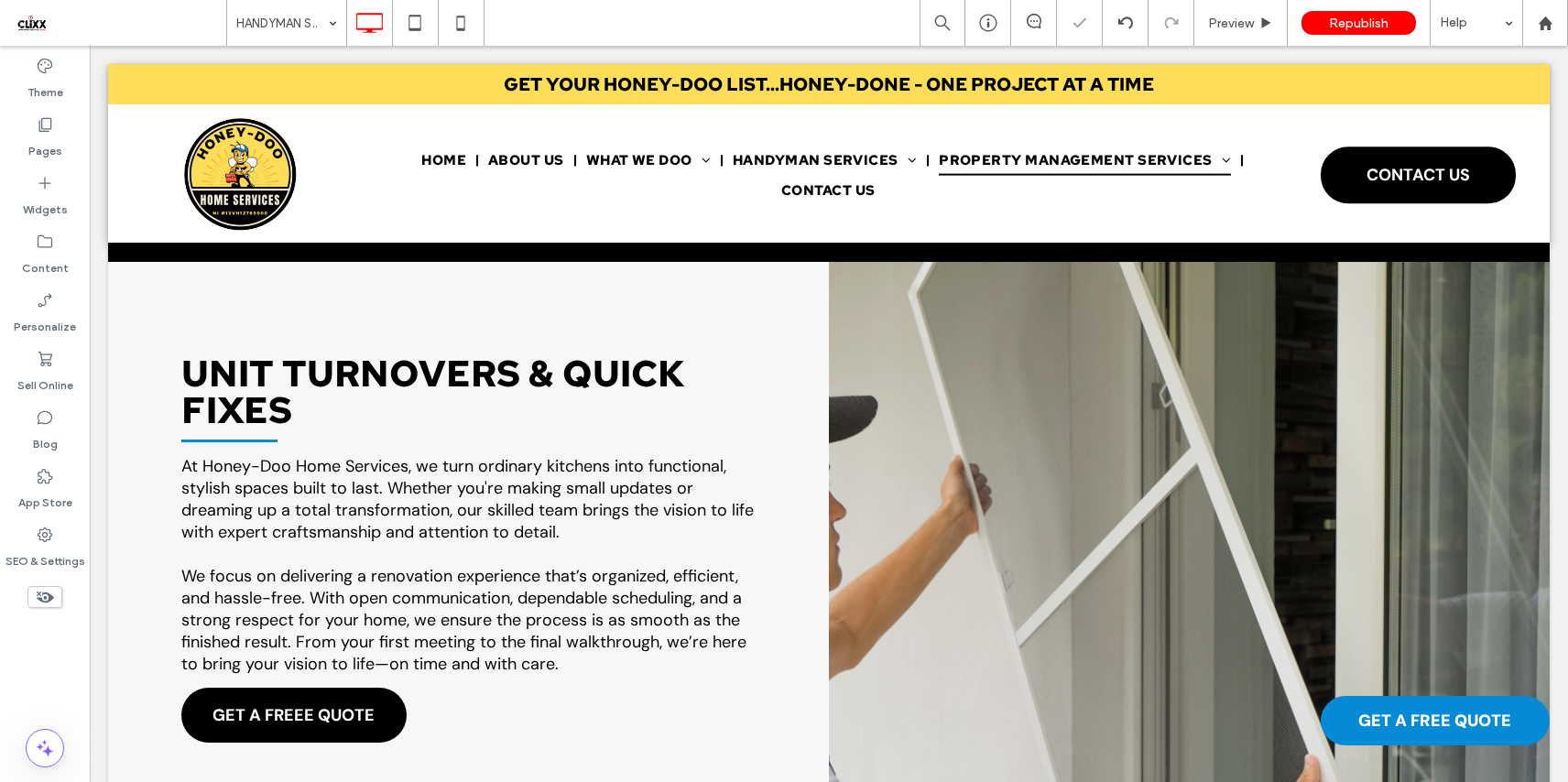
type input "*******"
type input "**"
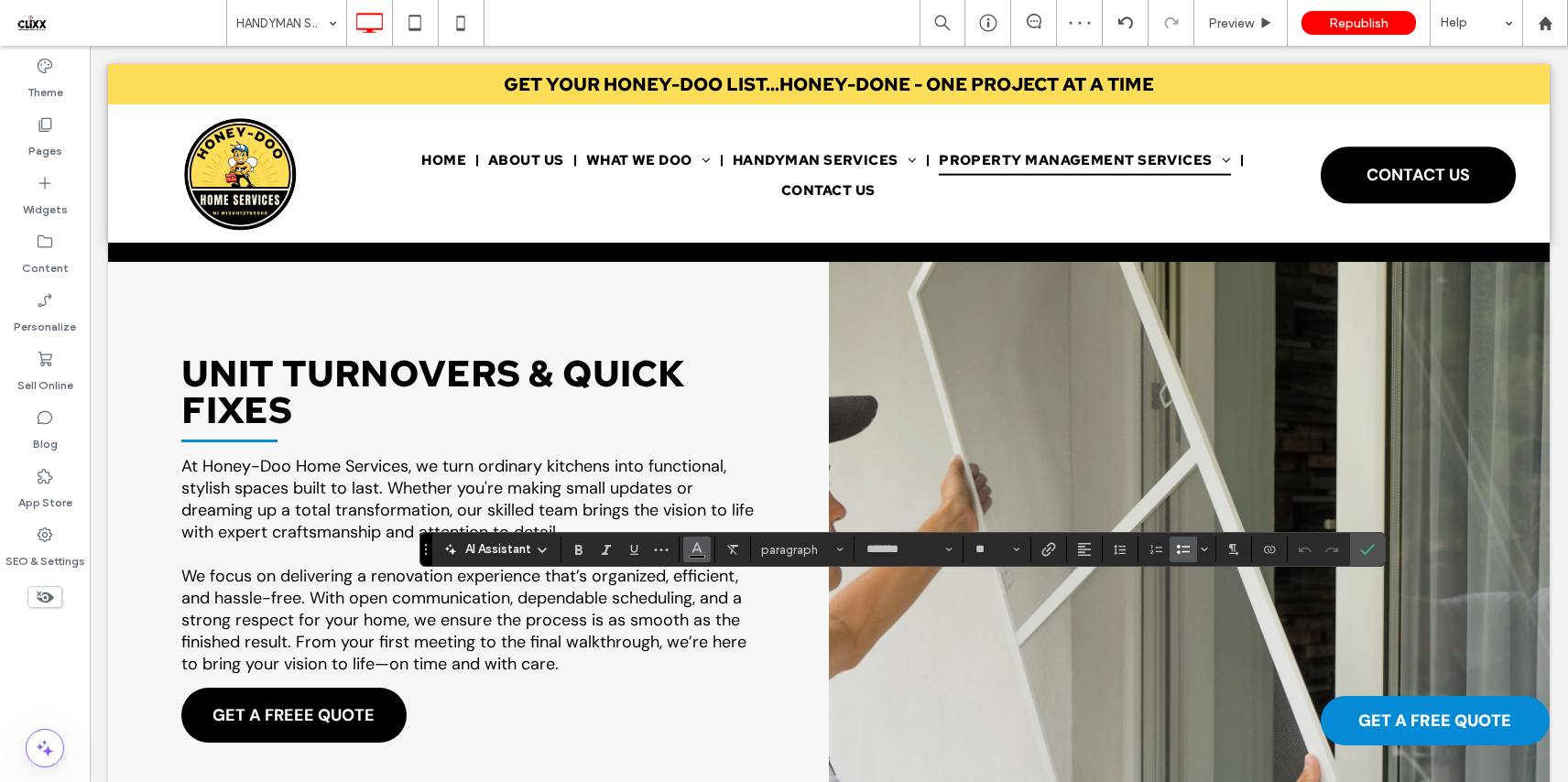
click at [693, 546] on icon "Color" at bounding box center [697, 548] width 15 height 15
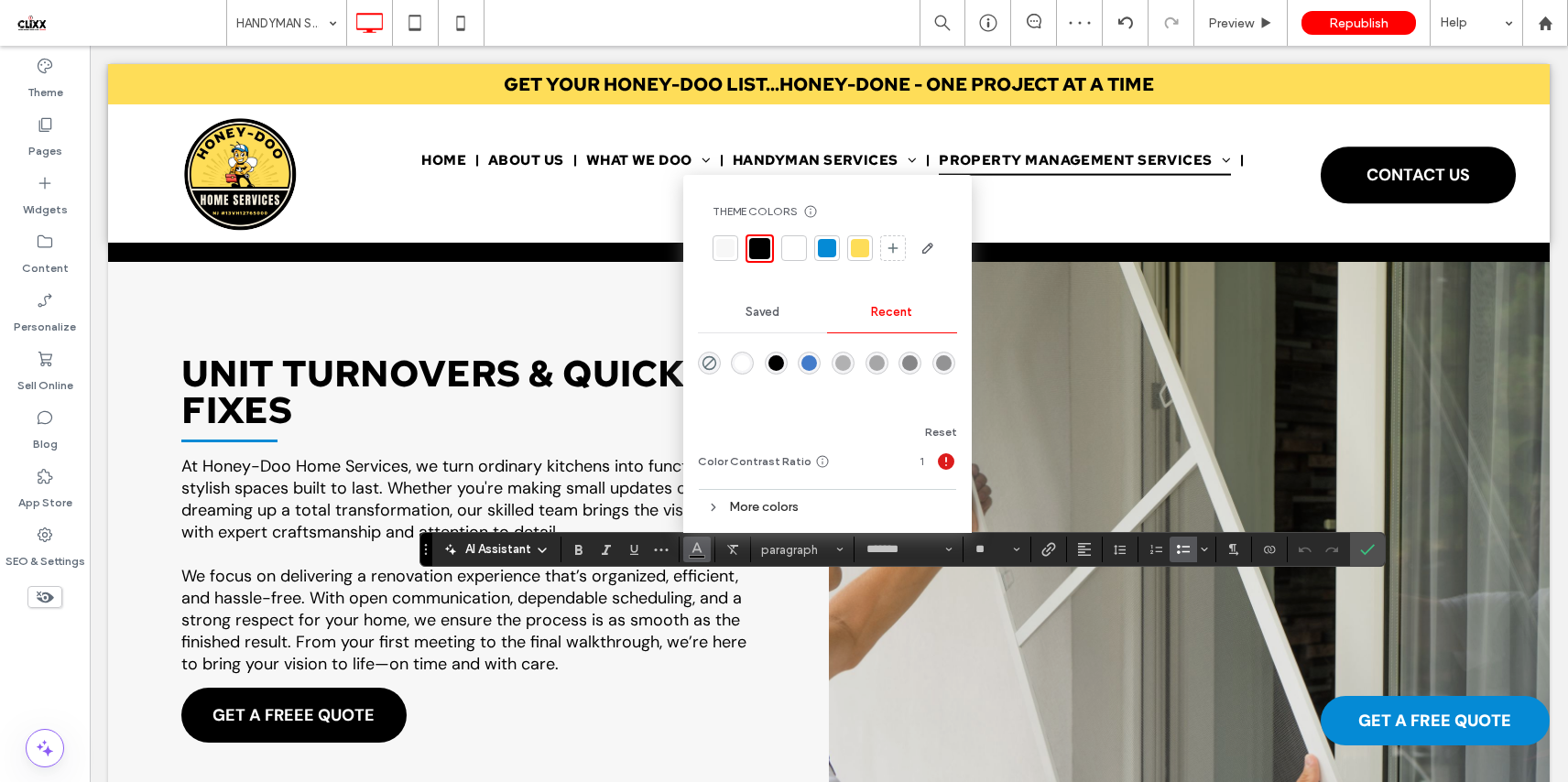
click at [745, 355] on div "rgba(255, 255, 255, 1)" at bounding box center [742, 362] width 16 height 16
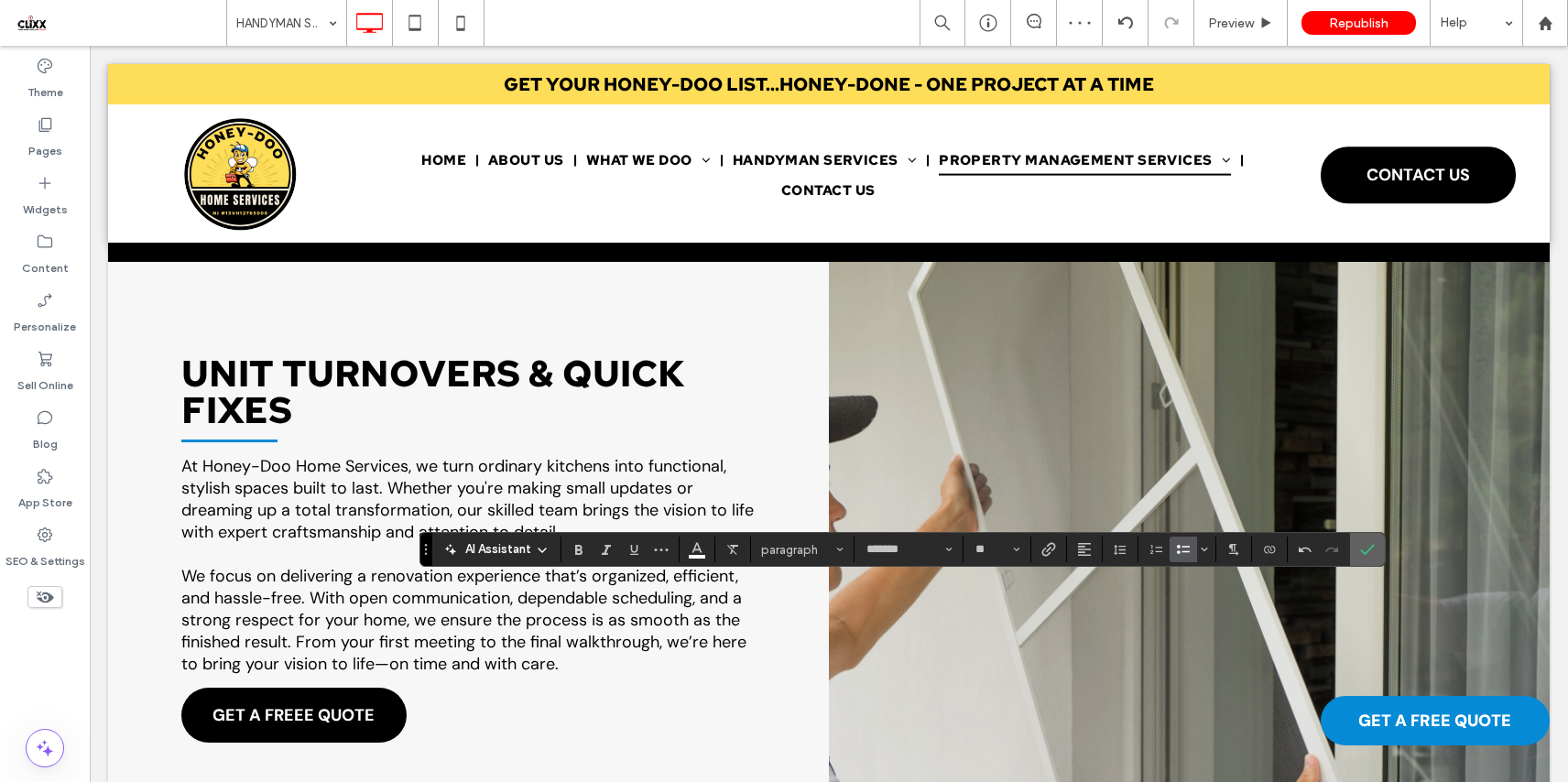
click at [1366, 546] on icon "Confirm" at bounding box center [1368, 550] width 15 height 15
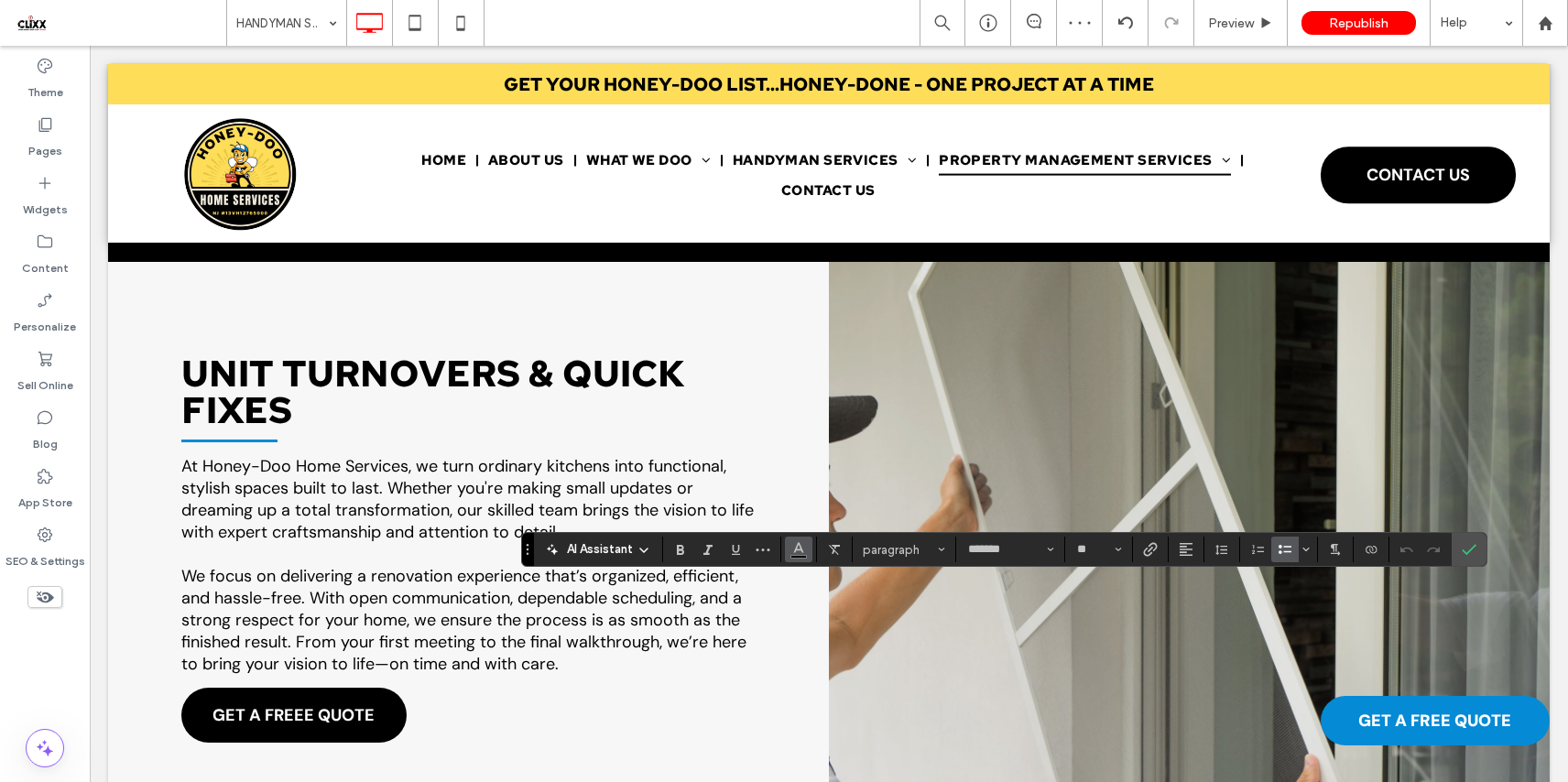
click at [792, 554] on icon "Color" at bounding box center [799, 548] width 15 height 15
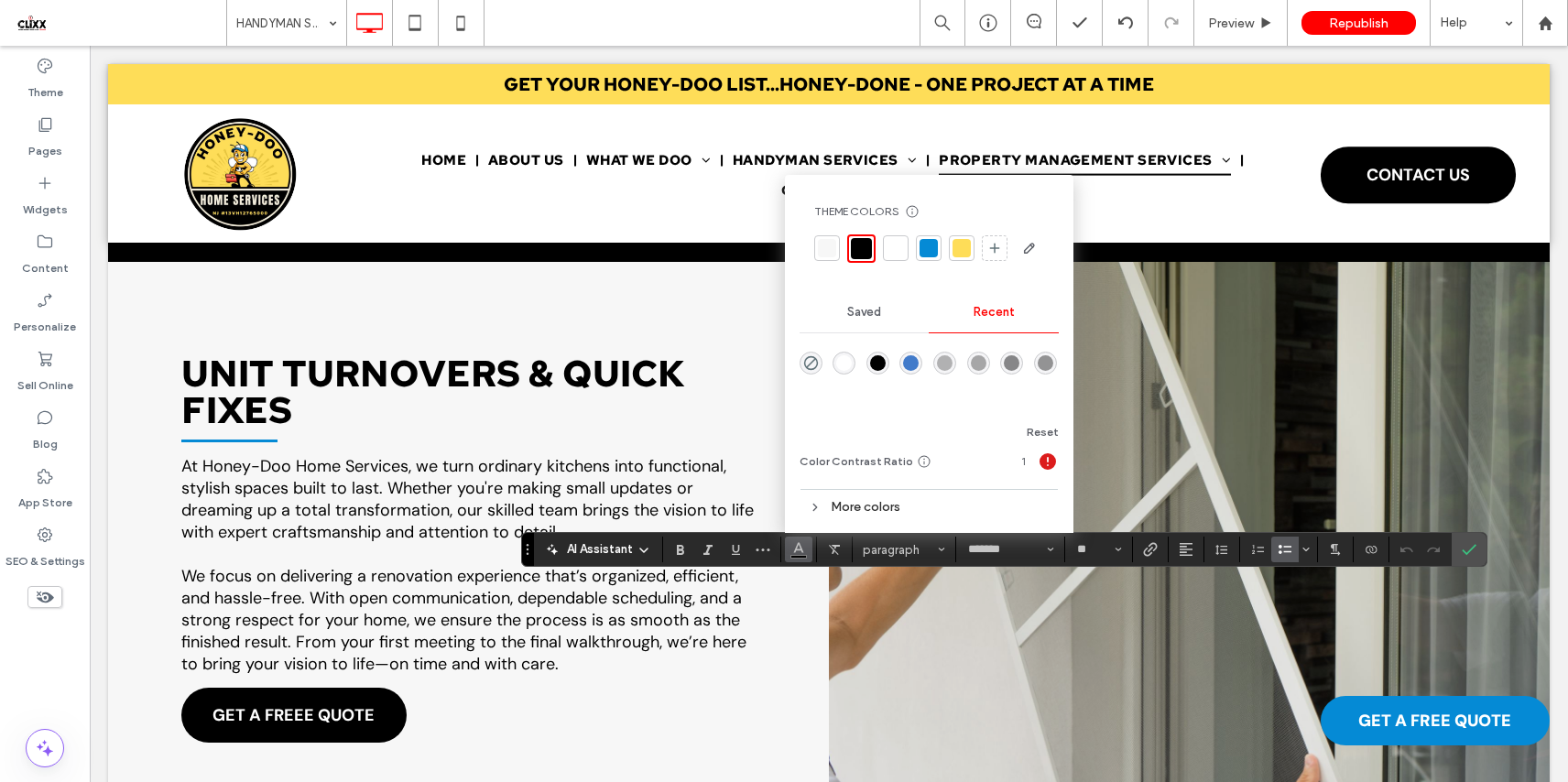
click at [846, 364] on div "rgba(255, 255, 255, 1)" at bounding box center [844, 362] width 16 height 16
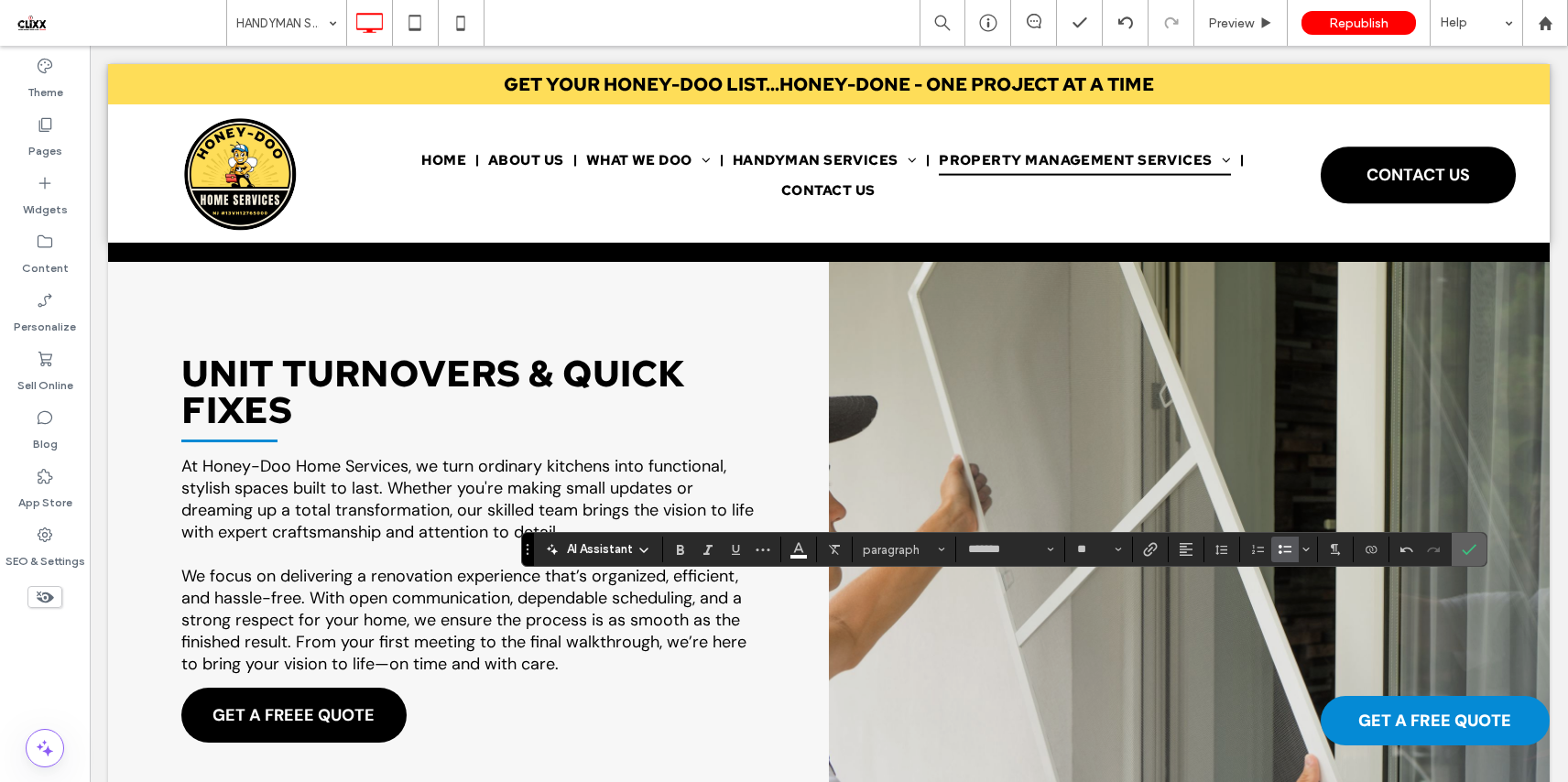
click at [1461, 549] on icon "Confirm" at bounding box center [1469, 550] width 15 height 15
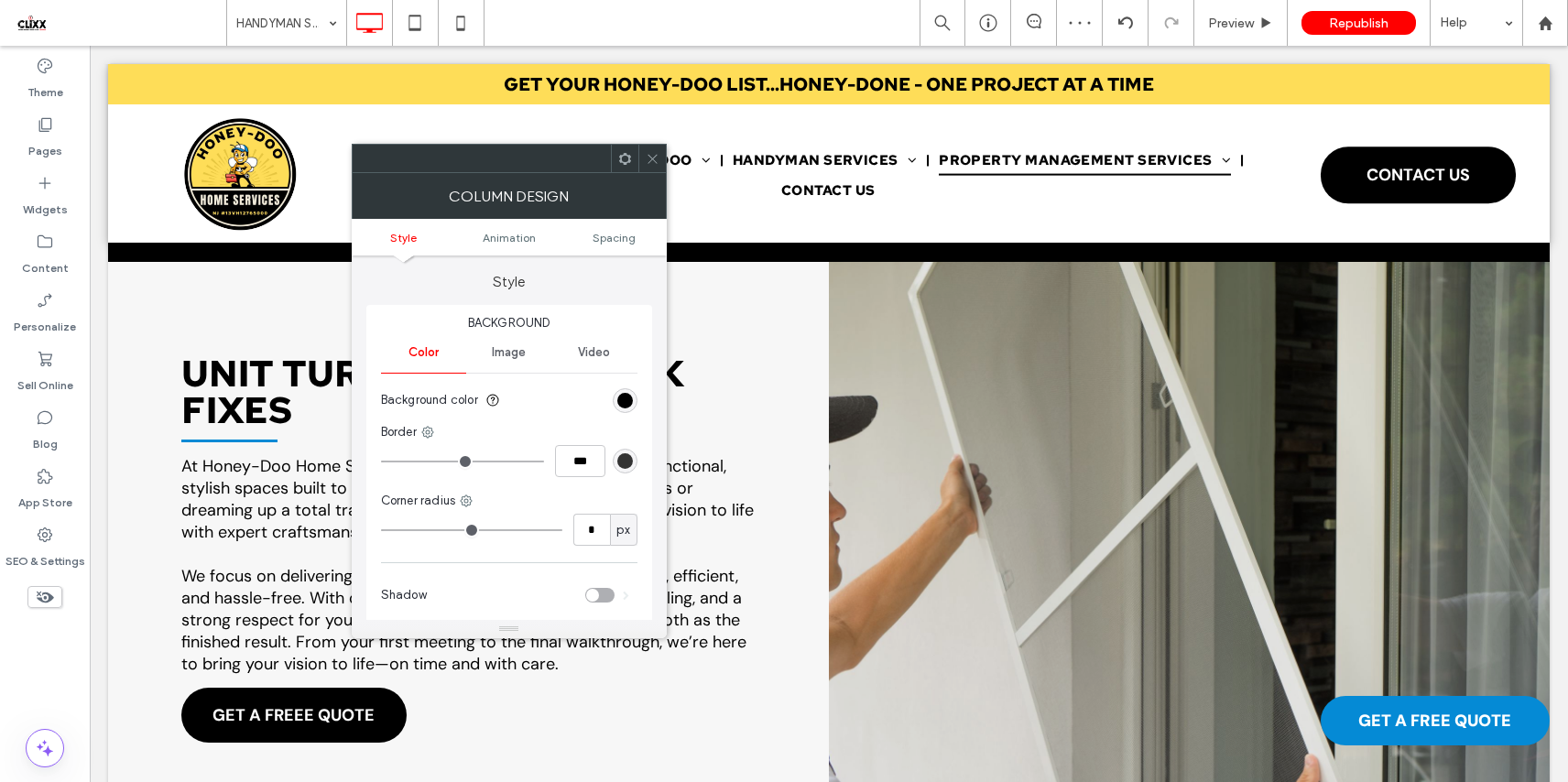
click at [621, 161] on use at bounding box center [625, 157] width 12 height 12
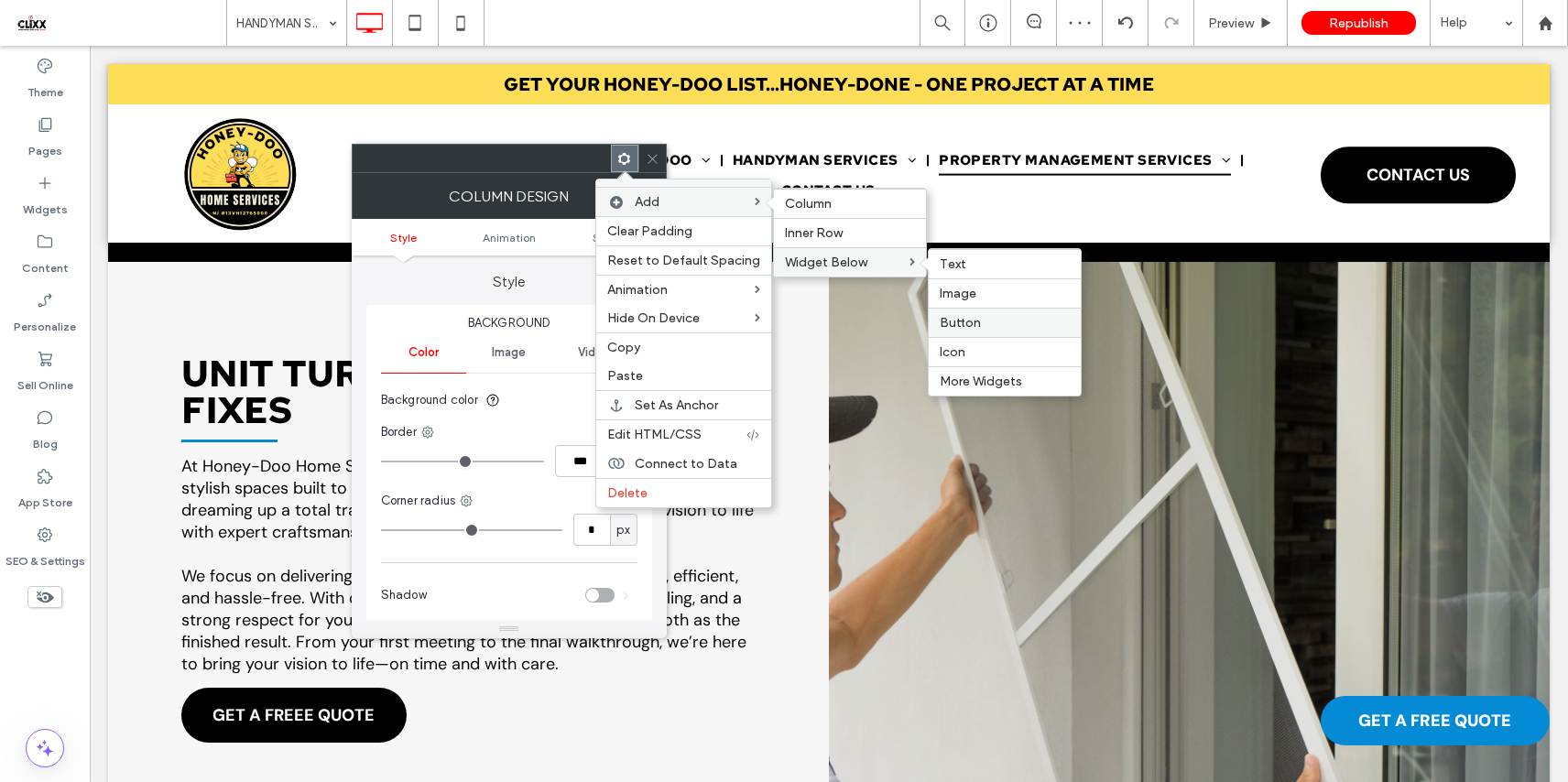
click at [971, 320] on span "Button" at bounding box center [960, 322] width 41 height 16
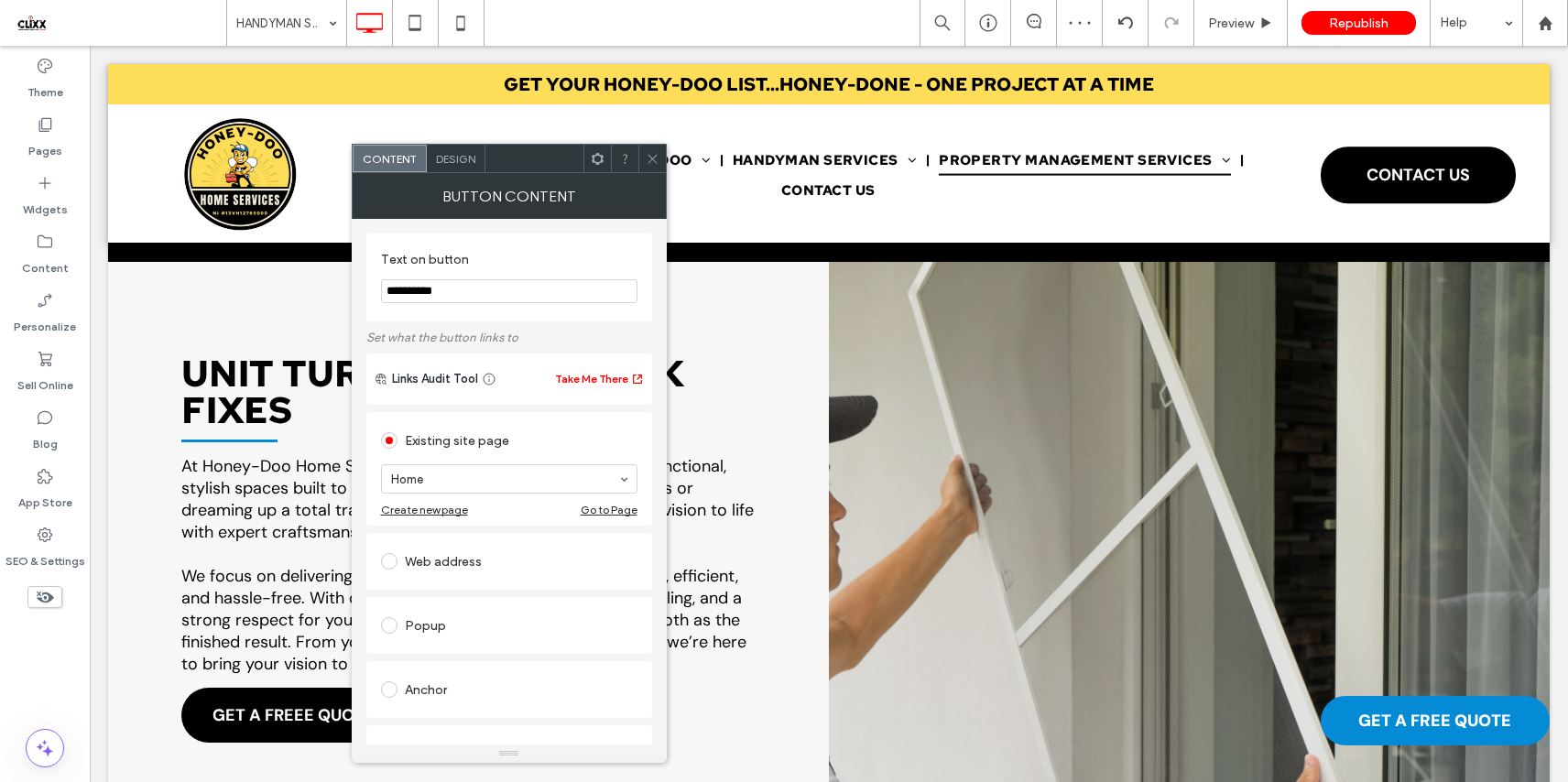
click at [656, 159] on icon at bounding box center [652, 158] width 14 height 14
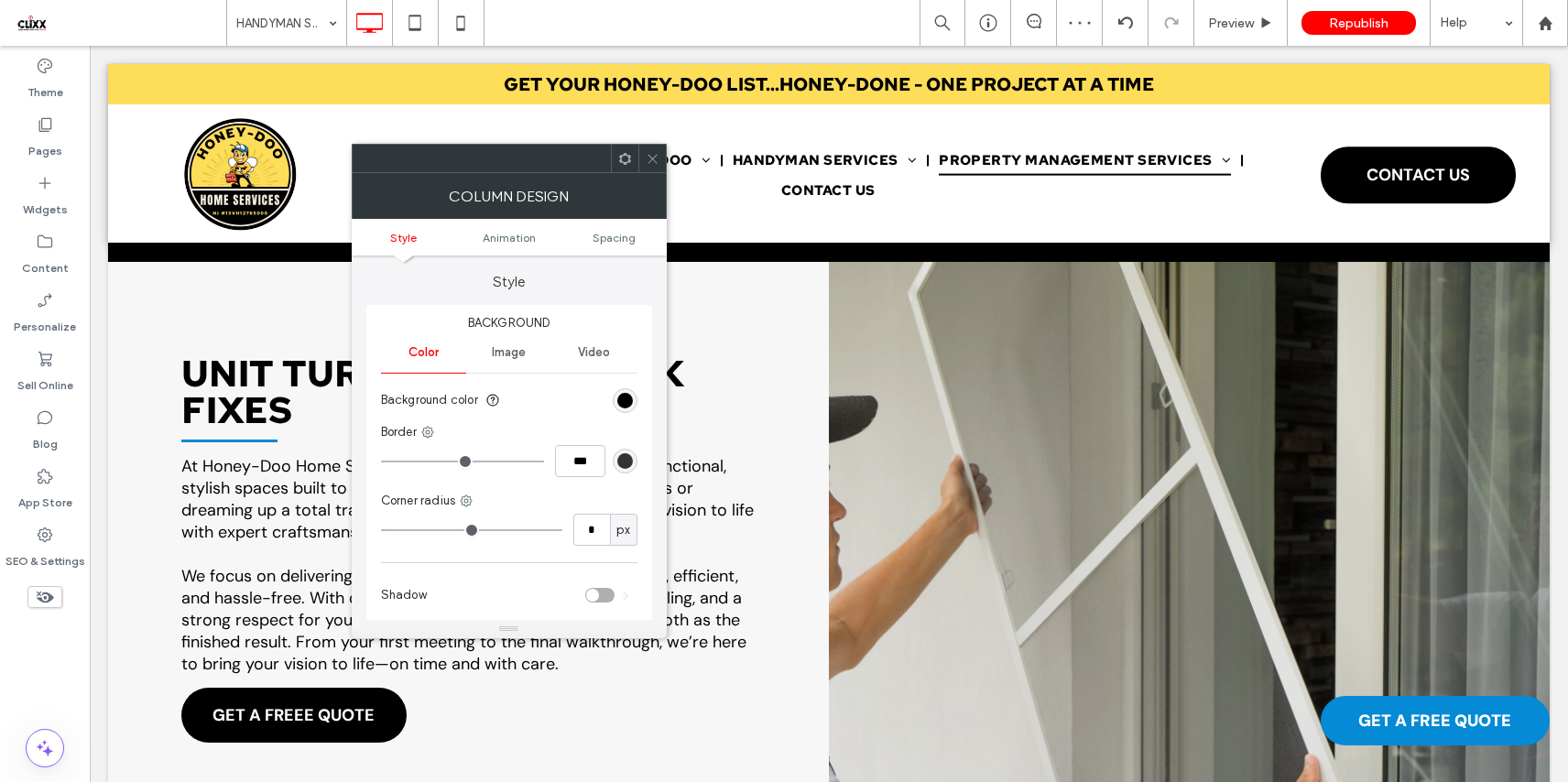
click at [656, 159] on icon at bounding box center [652, 158] width 14 height 14
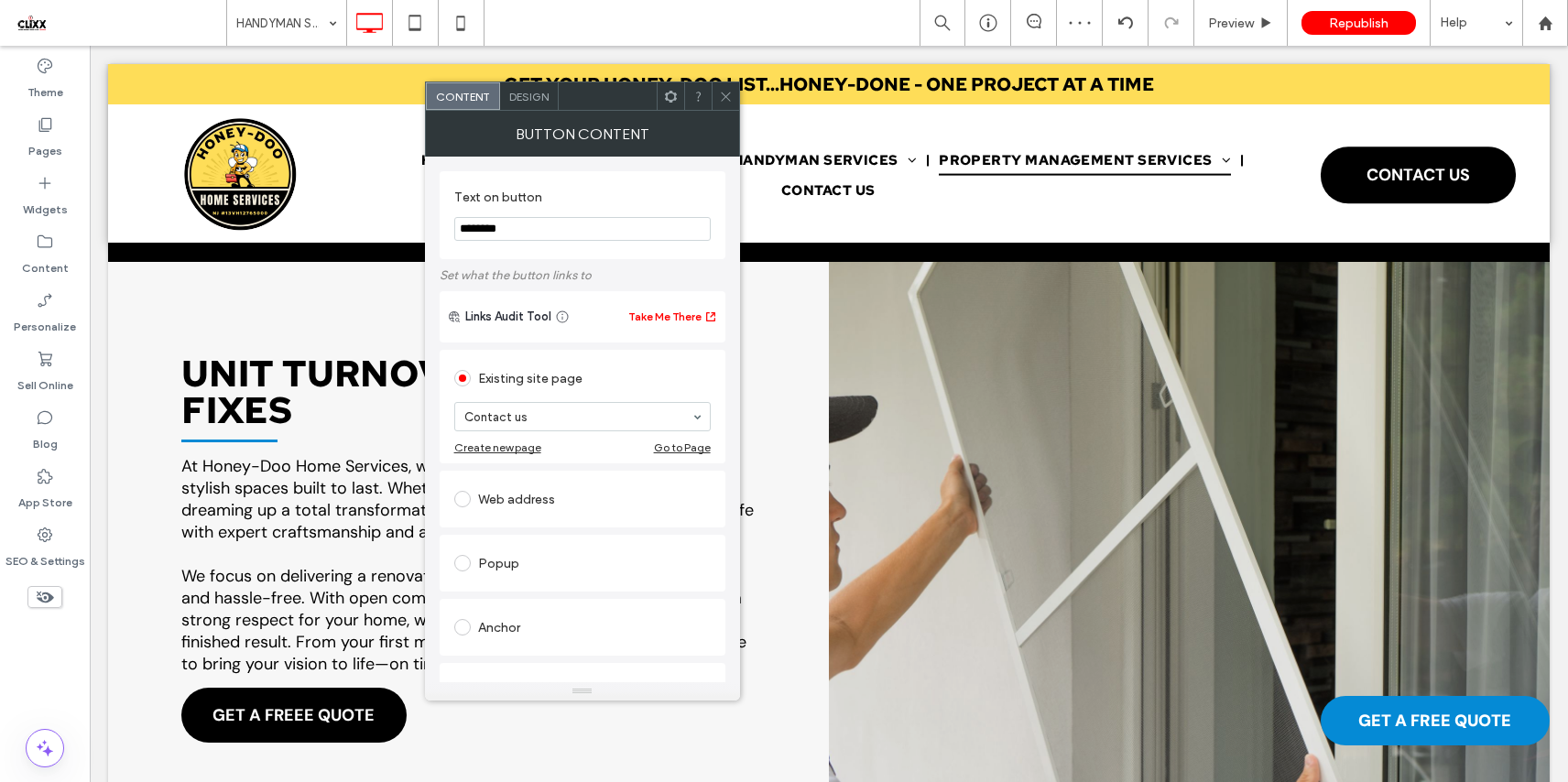
click at [527, 97] on span "Design" at bounding box center [529, 96] width 39 height 14
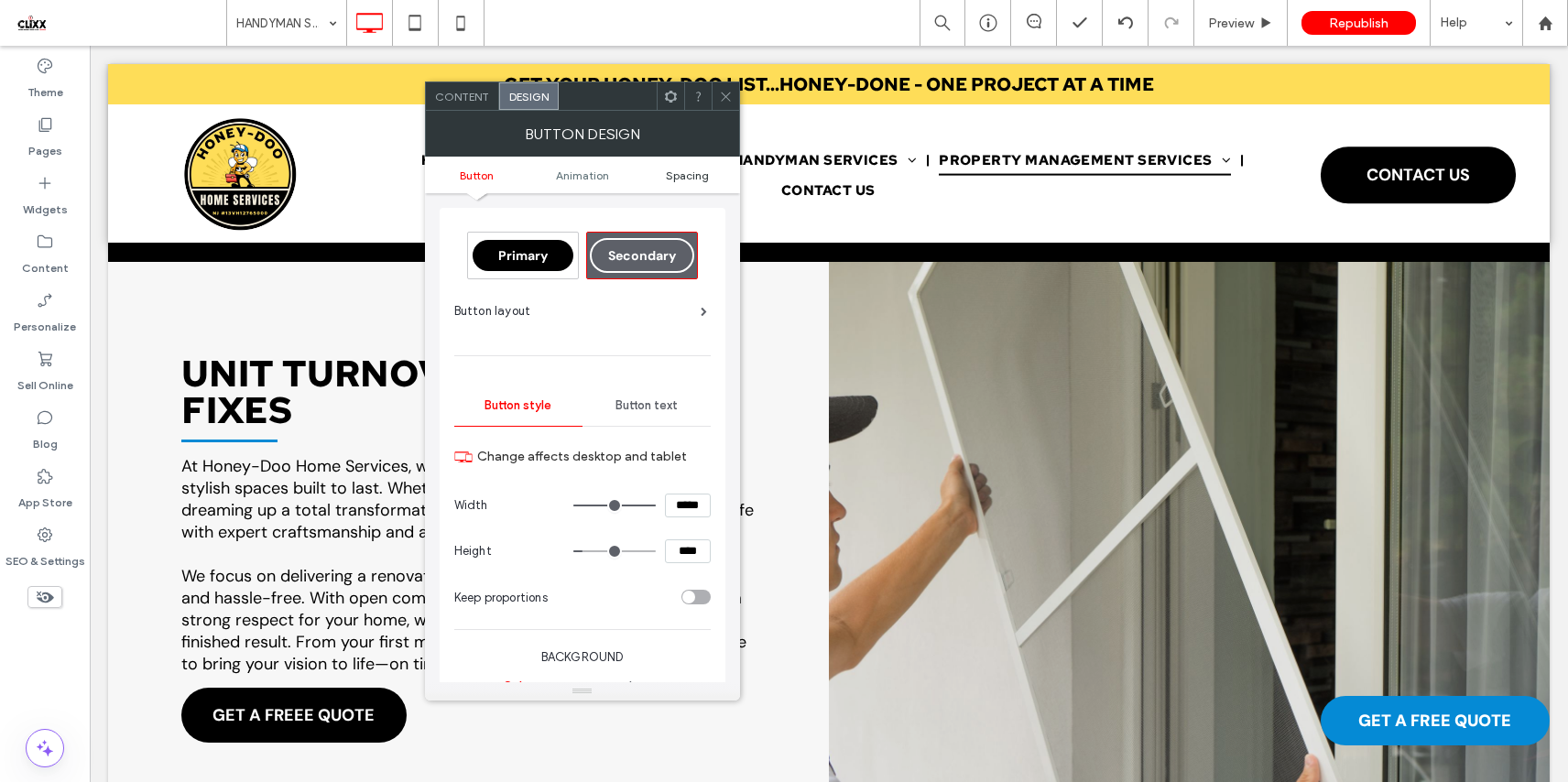
click at [678, 181] on span "Spacing" at bounding box center [688, 175] width 43 height 14
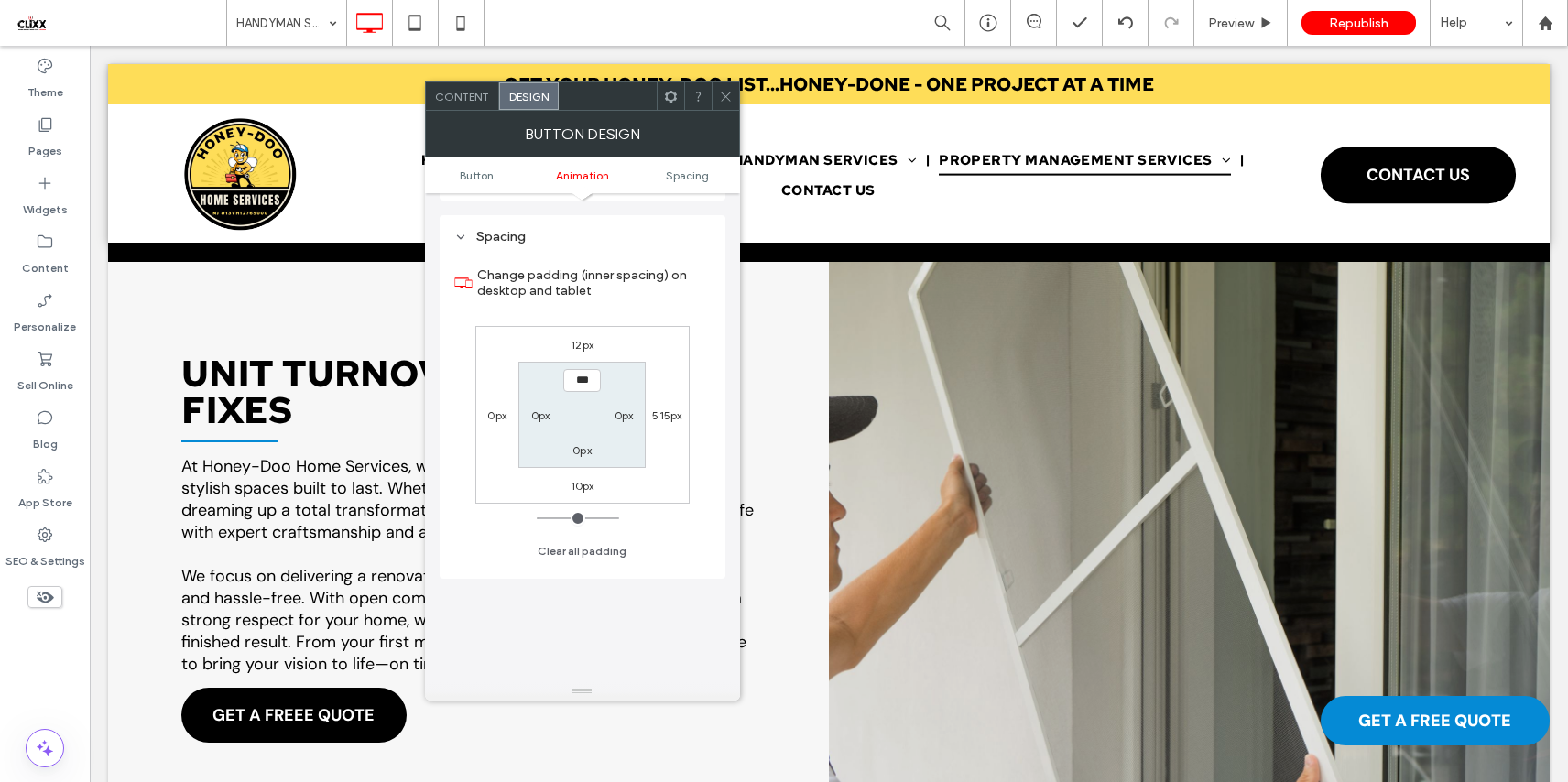
scroll to position [860, 0]
click at [724, 94] on icon at bounding box center [725, 96] width 14 height 14
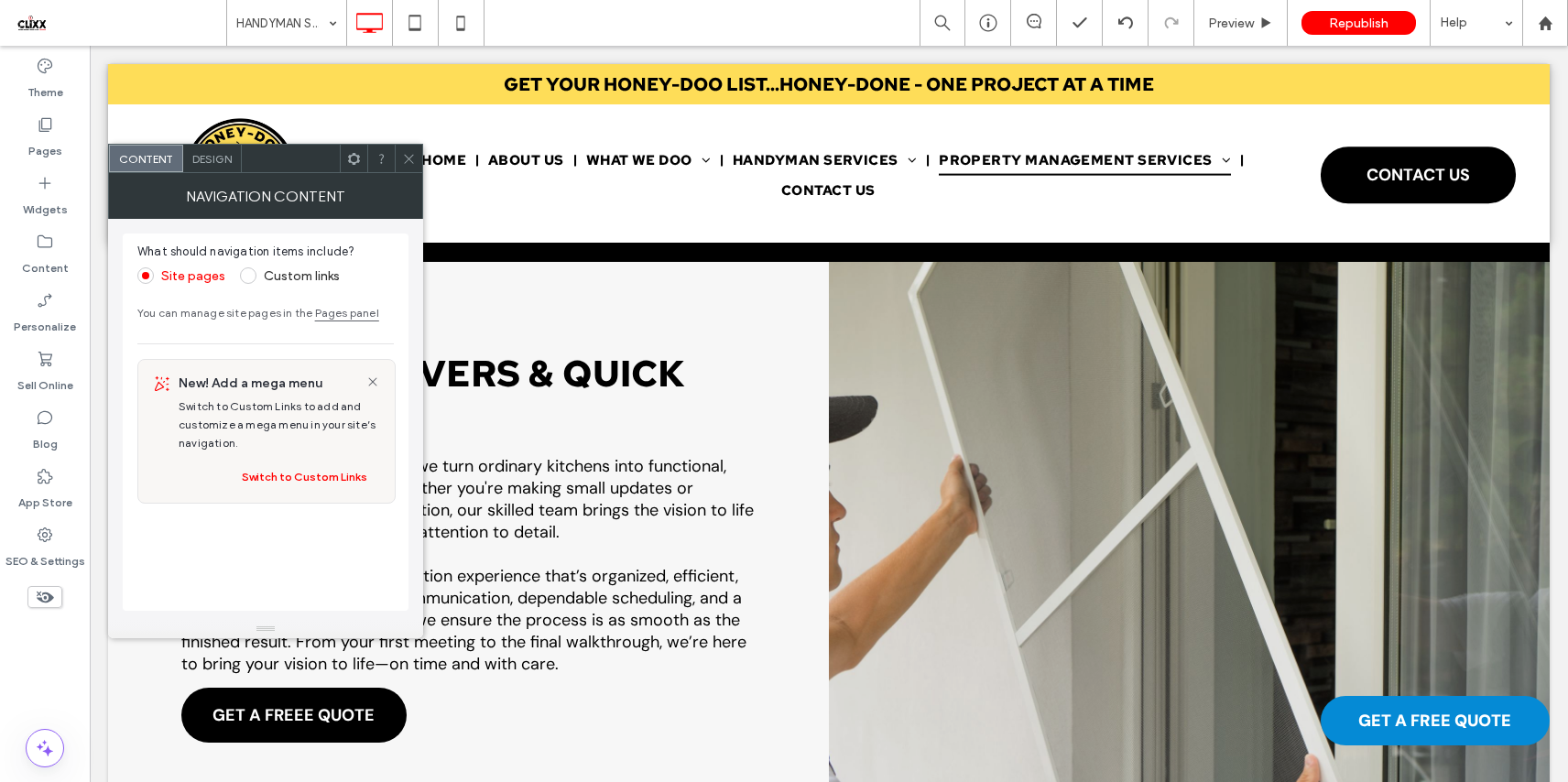
click at [218, 164] on span "Design" at bounding box center [212, 158] width 39 height 14
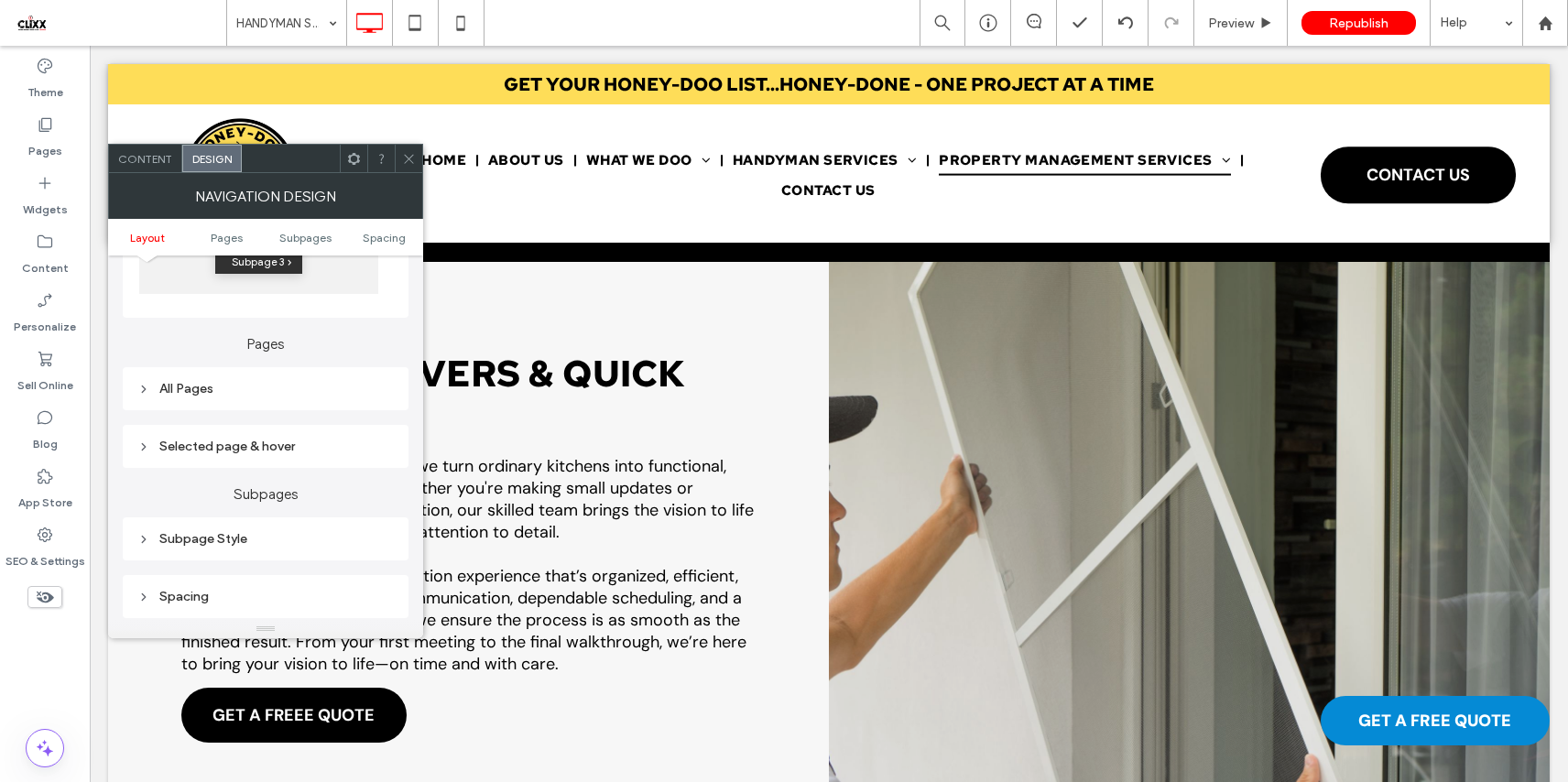
scroll to position [371, 0]
click at [199, 391] on div "All Pages" at bounding box center [266, 388] width 257 height 16
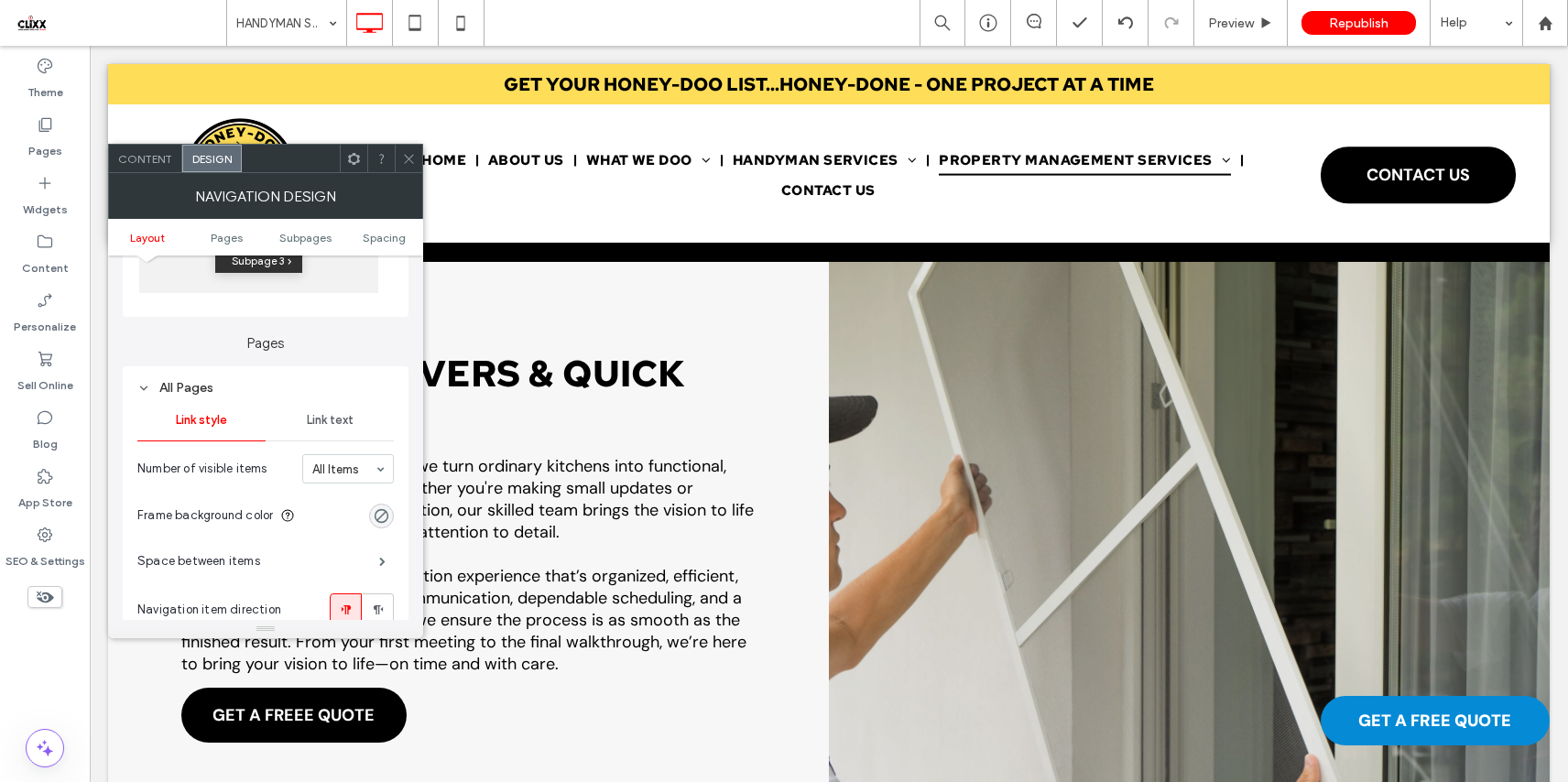
click at [177, 383] on div "All Pages" at bounding box center [266, 388] width 257 height 16
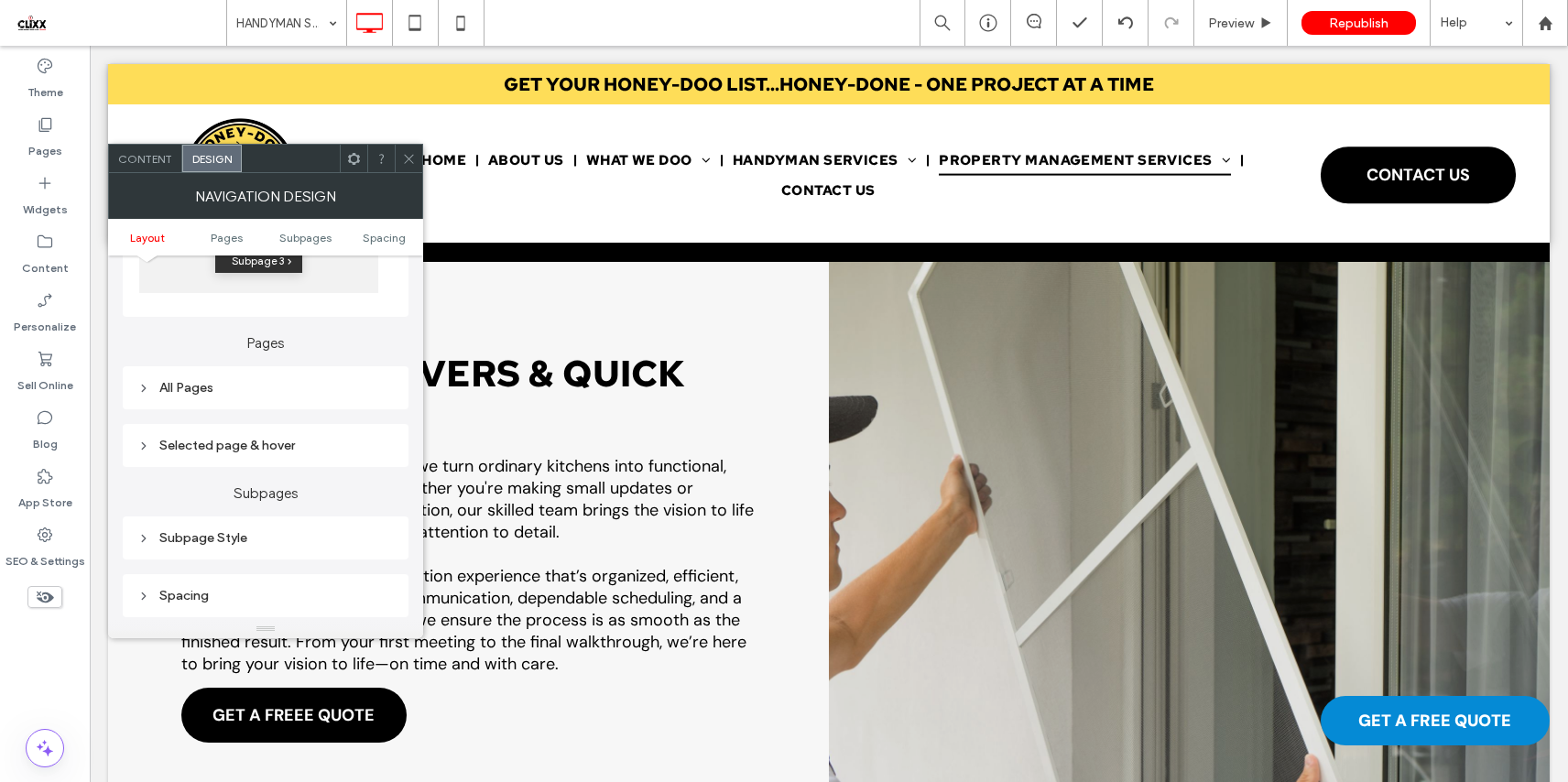
click at [208, 535] on div "Subpage Style" at bounding box center [266, 538] width 257 height 16
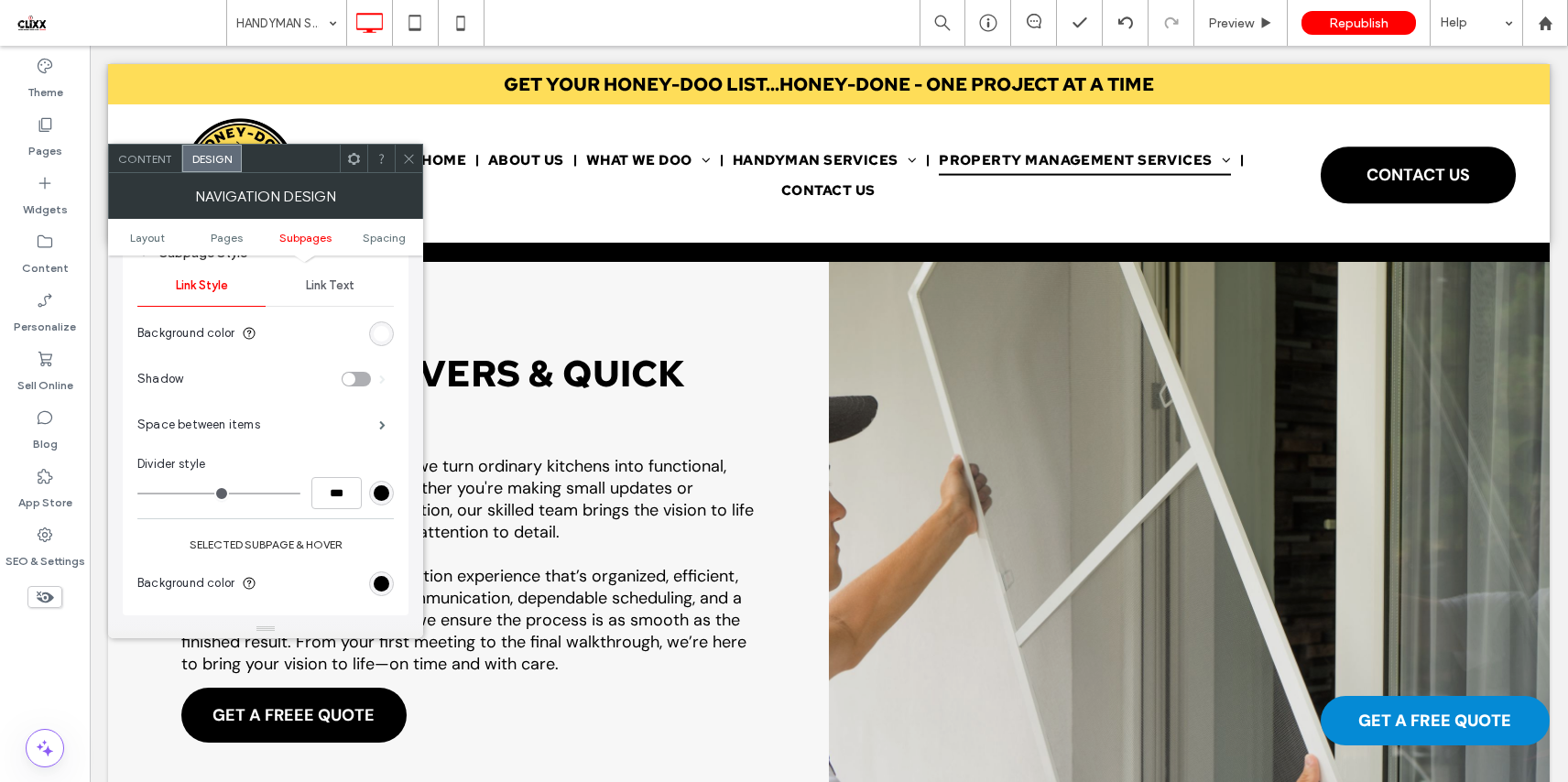
scroll to position [659, 0]
type input "*"
type input "***"
type input "*"
click at [150, 491] on input "range" at bounding box center [219, 490] width 163 height 2
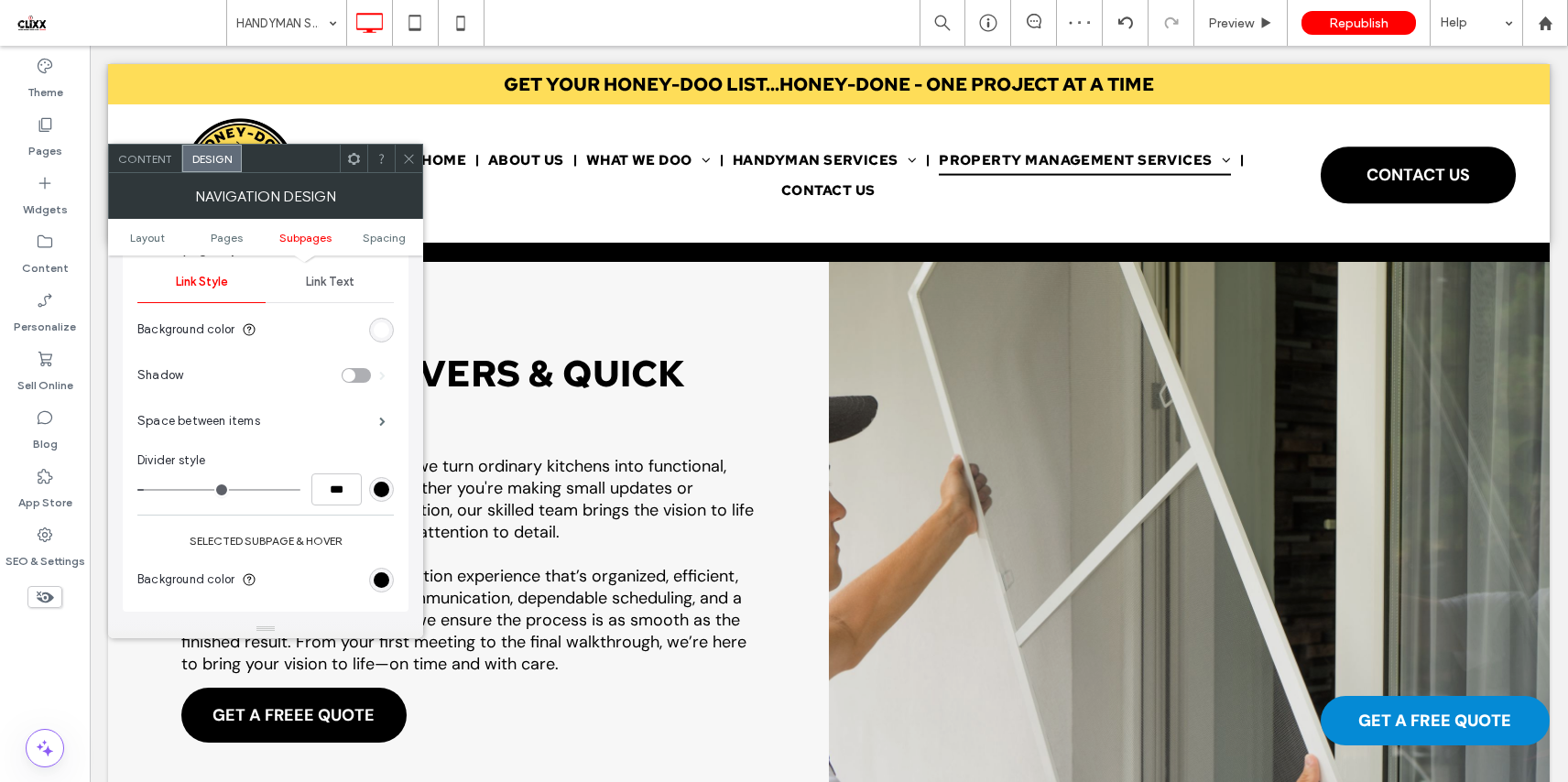
click at [406, 157] on icon at bounding box center [408, 158] width 14 height 14
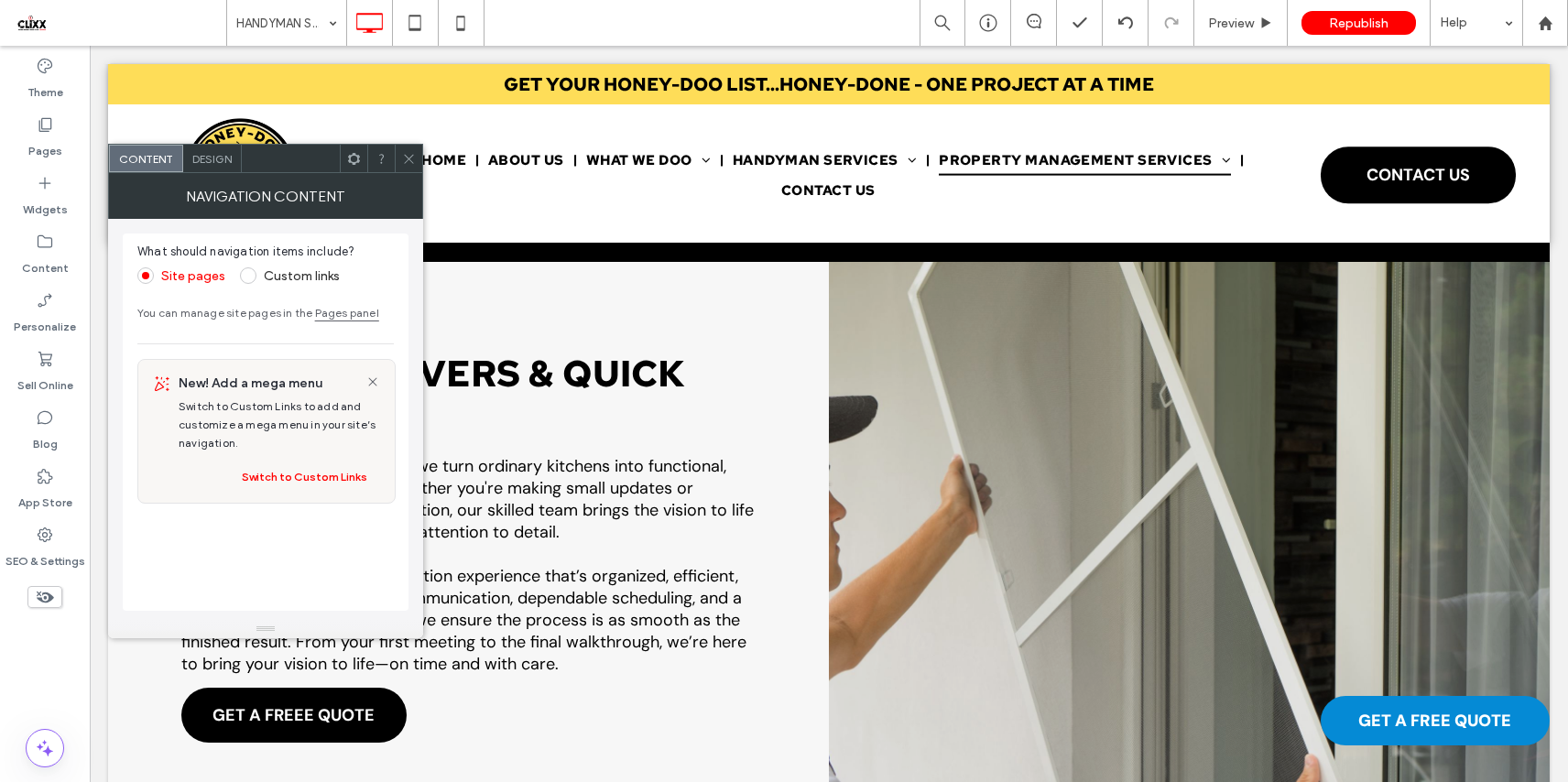
click at [205, 152] on span "Design" at bounding box center [212, 158] width 39 height 14
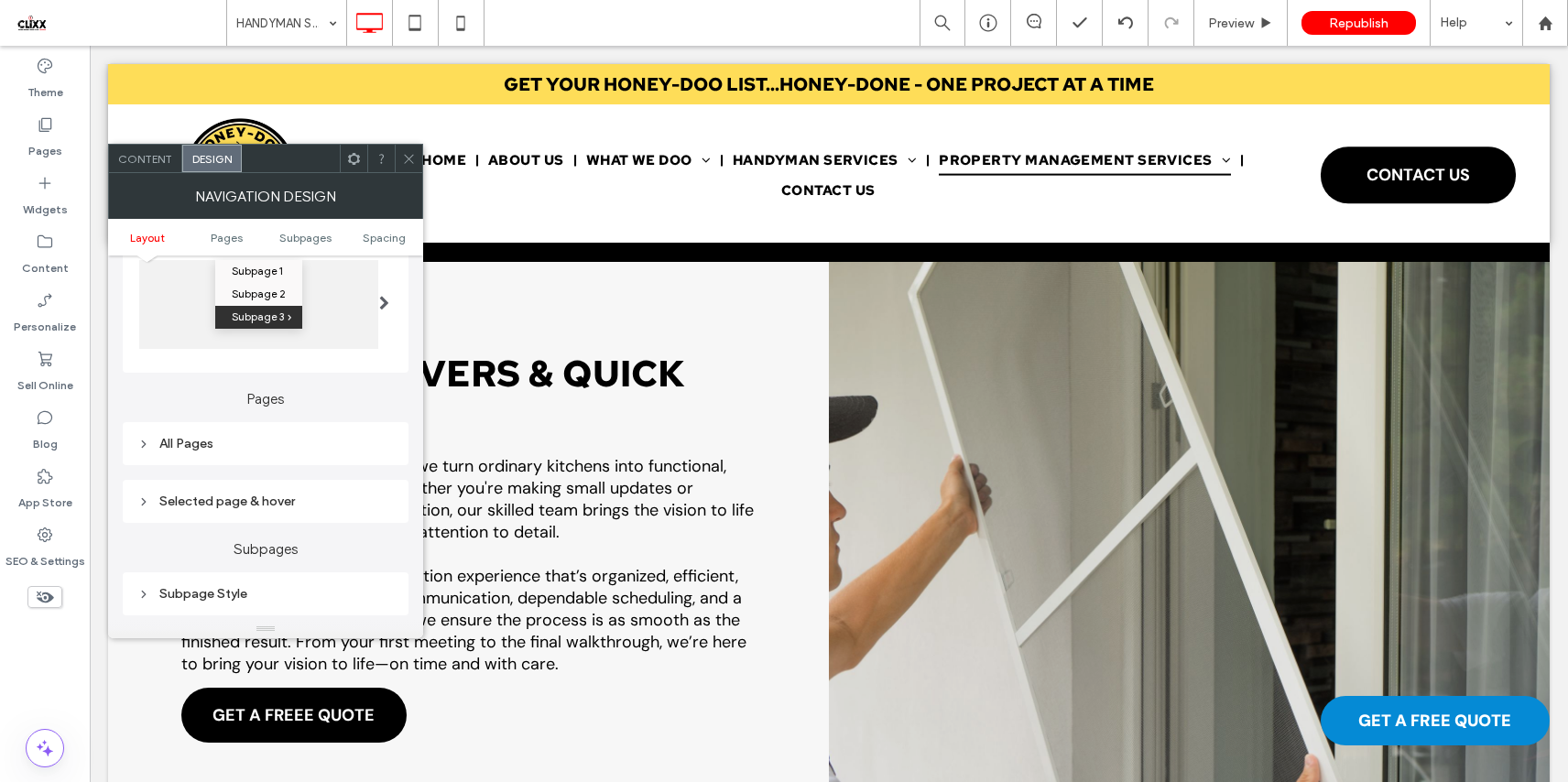
scroll to position [462, 0]
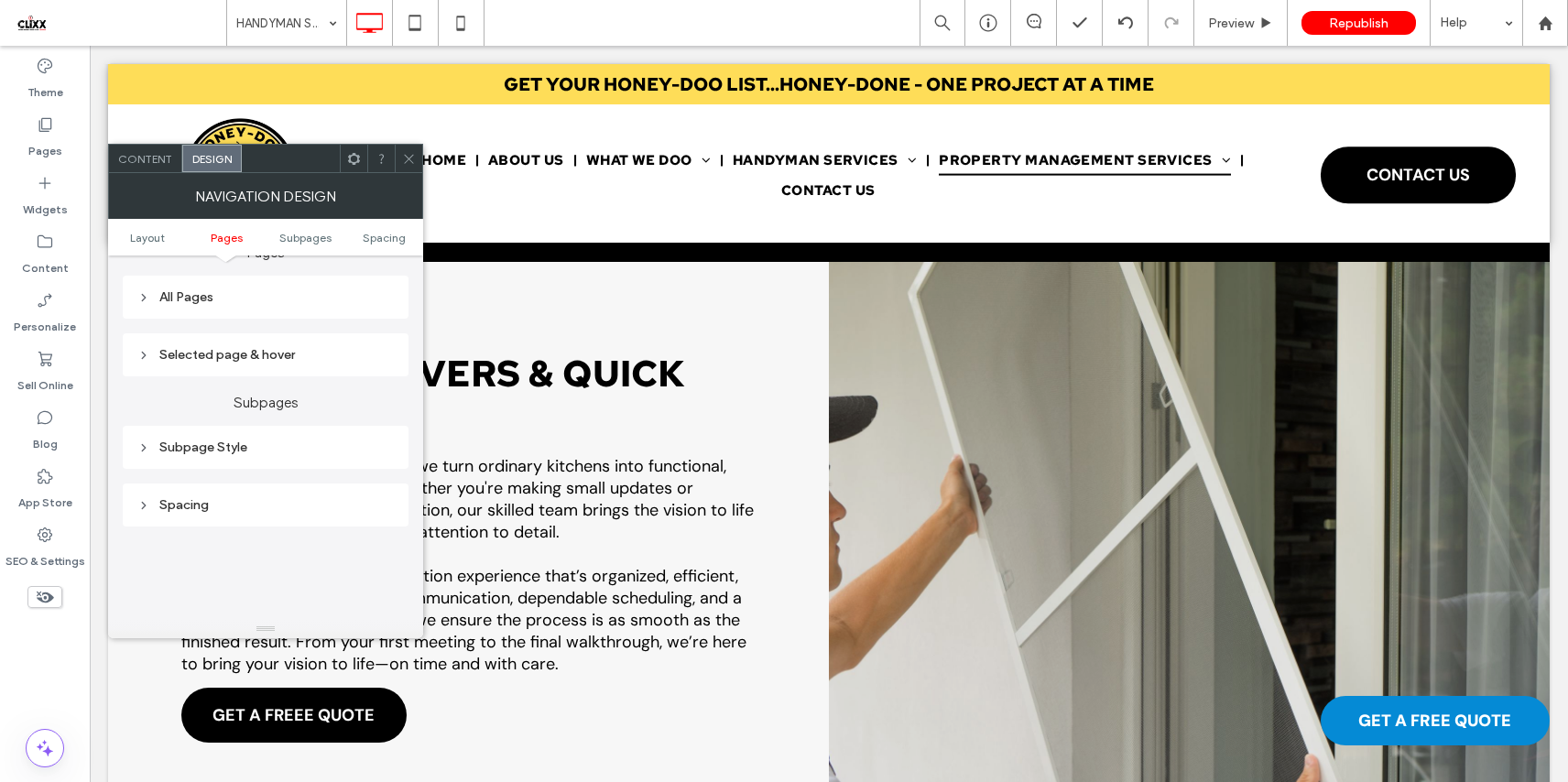
click at [190, 439] on div "Subpage Style" at bounding box center [266, 447] width 257 height 24
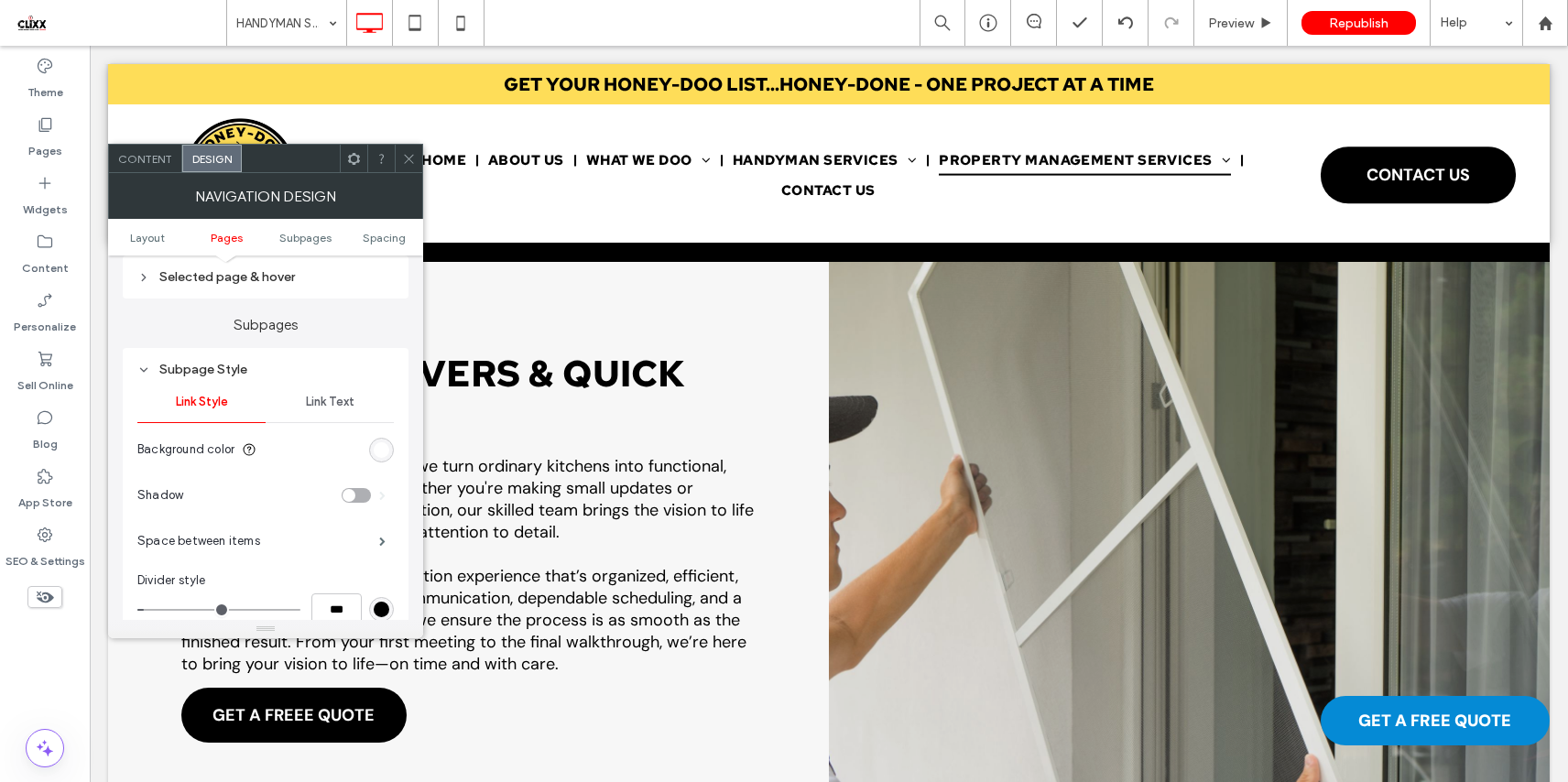
scroll to position [534, 0]
click at [239, 293] on div "Selected page & hover" at bounding box center [266, 282] width 257 height 24
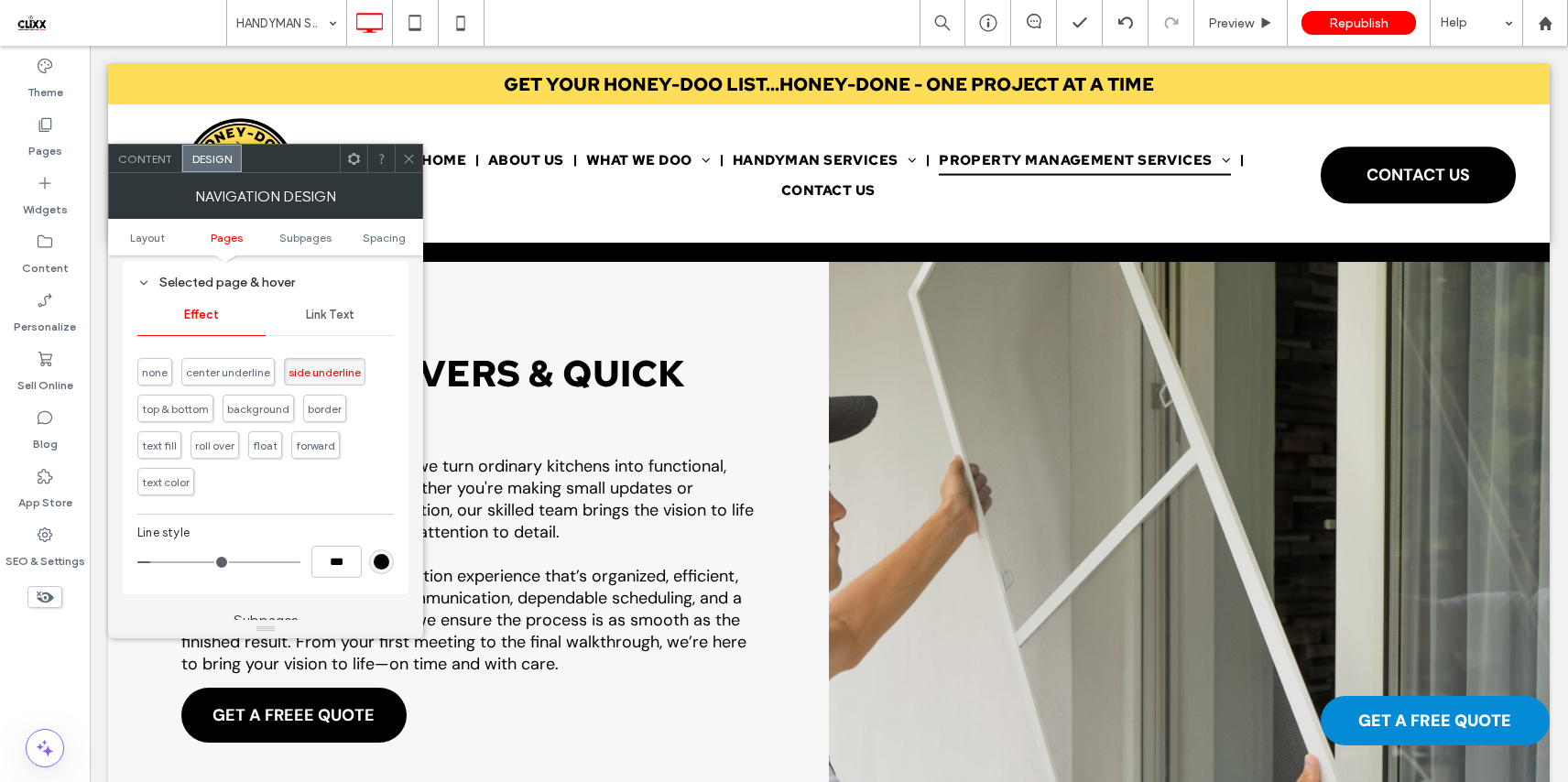
click at [377, 564] on div "rgb(0, 0, 0)" at bounding box center [381, 561] width 16 height 16
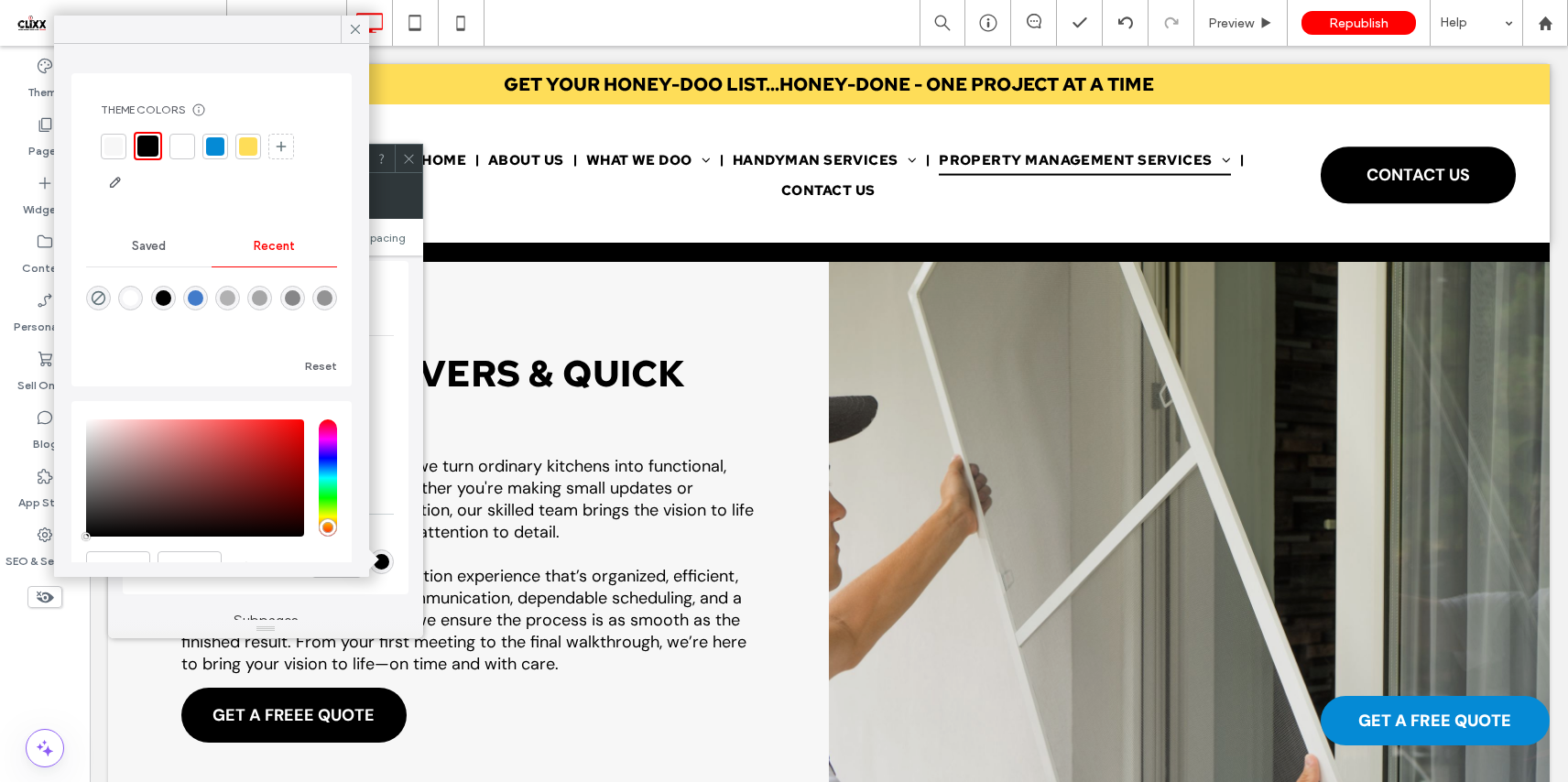
click at [241, 144] on div at bounding box center [248, 147] width 19 height 19
click at [387, 562] on div "rgba(254, 221, 88, 1)" at bounding box center [381, 561] width 16 height 16
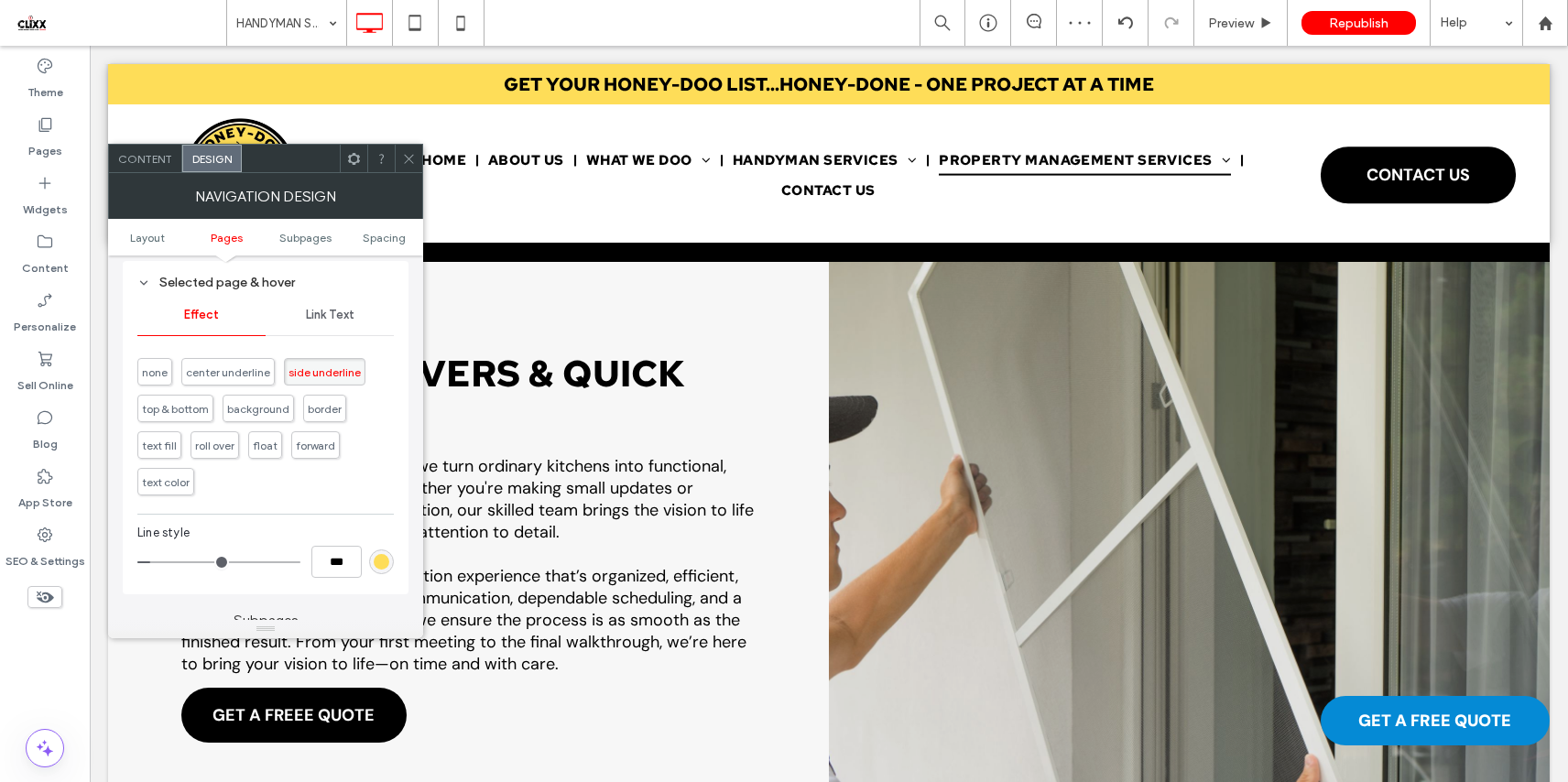
click at [386, 567] on div "rgba(254, 221, 88, 1)" at bounding box center [381, 561] width 16 height 16
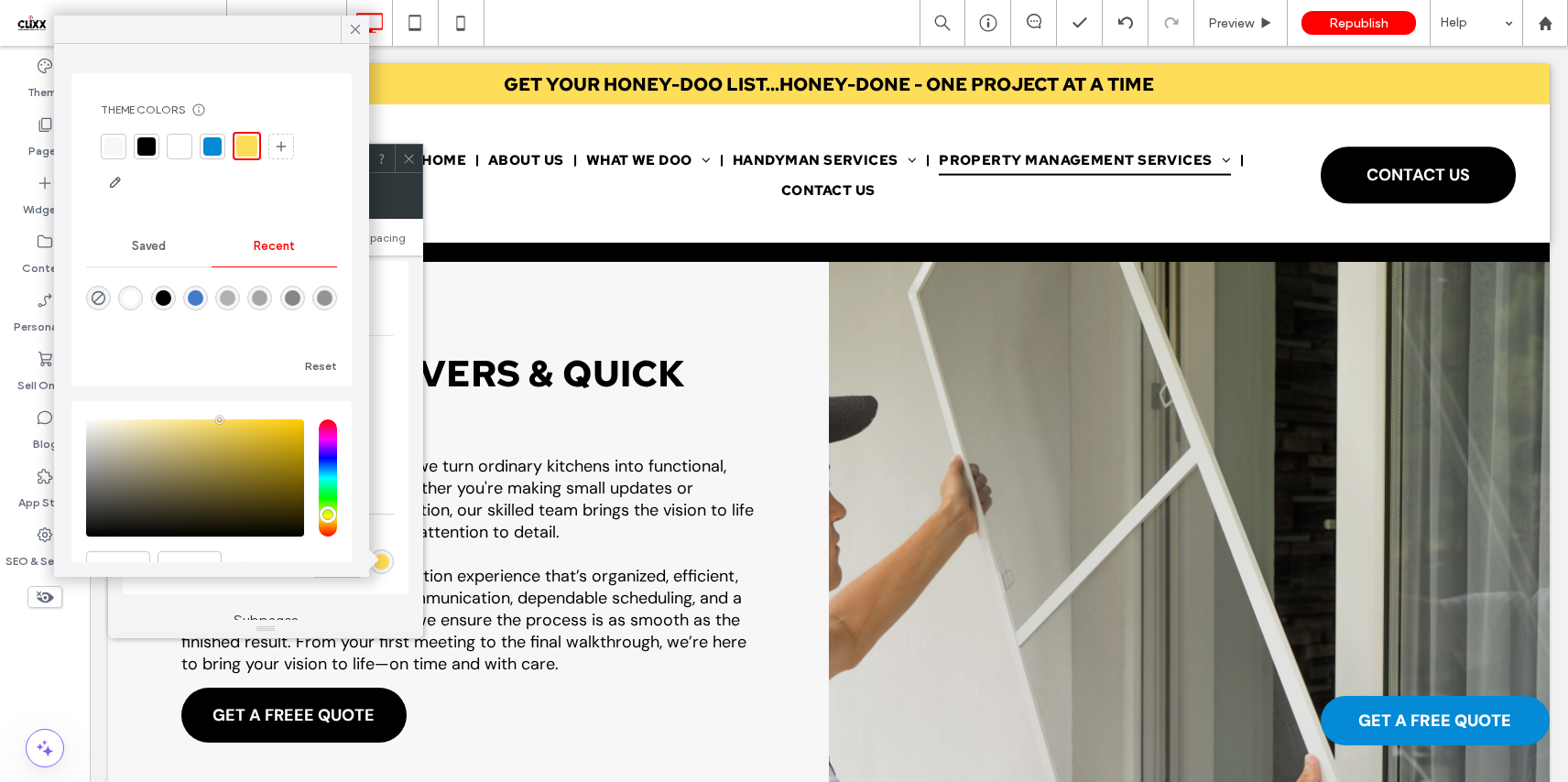
click at [170, 298] on div "rgba(0, 0, 0, 1)" at bounding box center [163, 298] width 16 height 16
type input "*******"
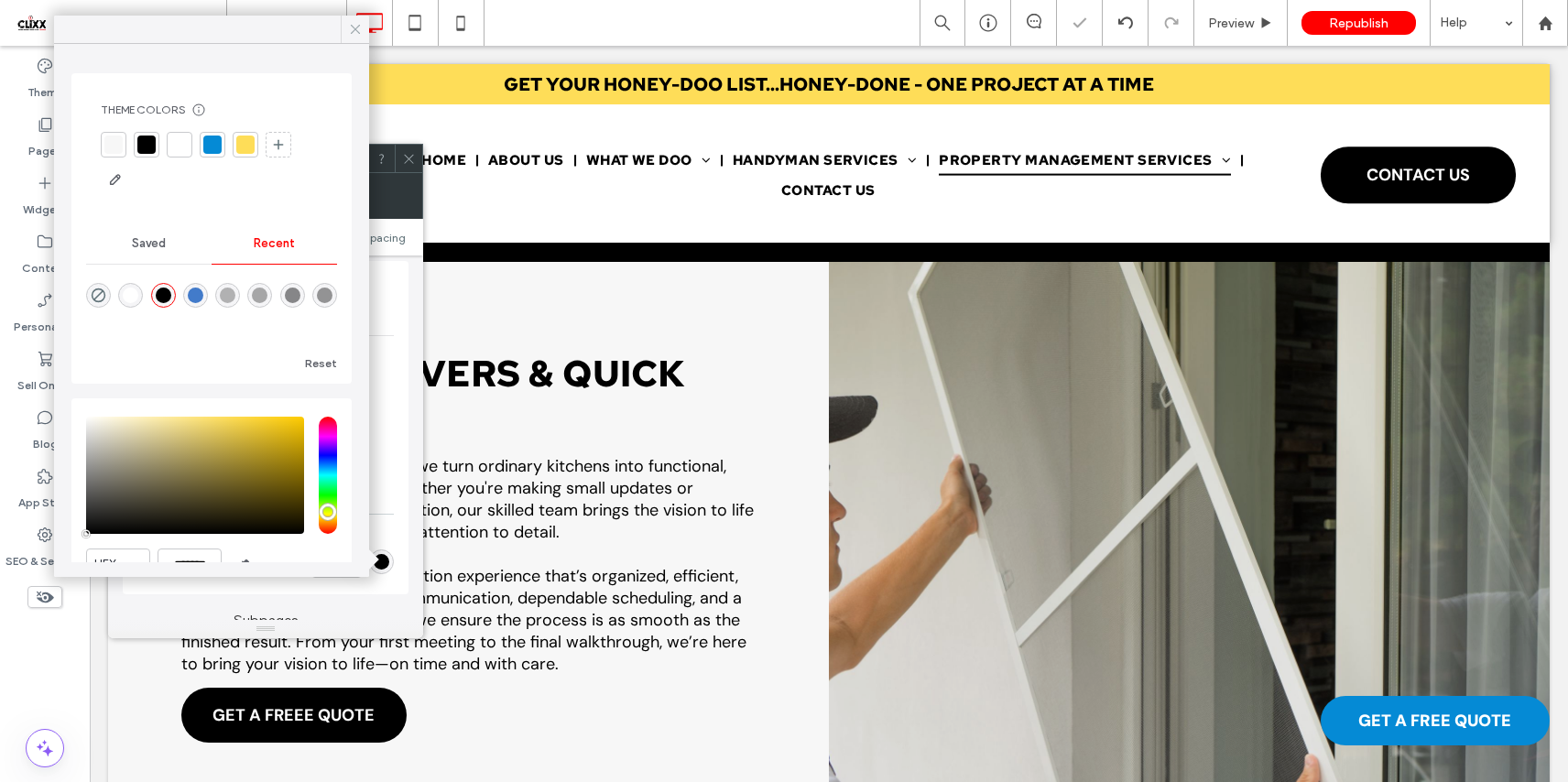
click at [362, 27] on icon at bounding box center [356, 29] width 17 height 17
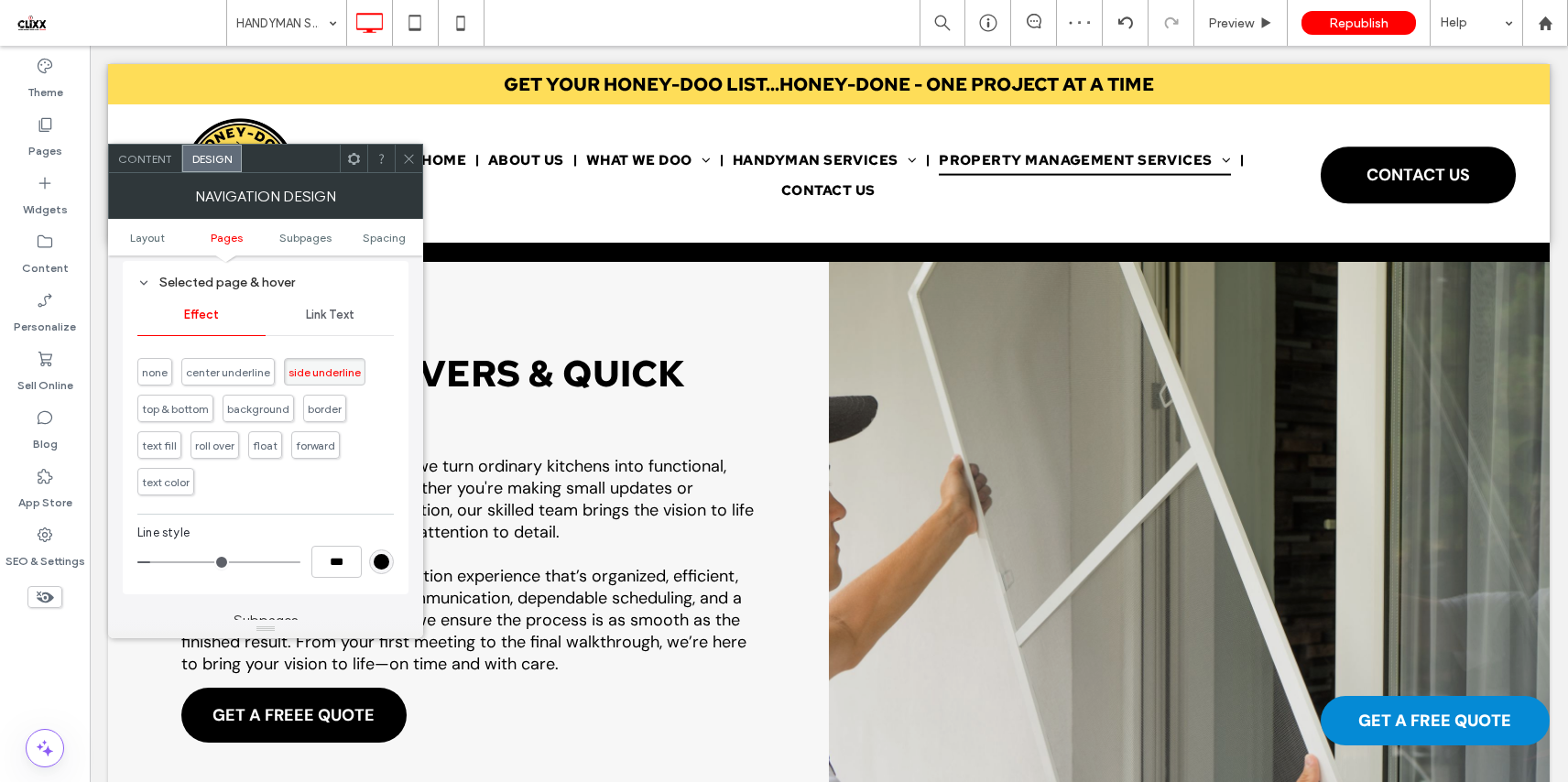
click at [333, 321] on span "Link Text" at bounding box center [331, 315] width 49 height 15
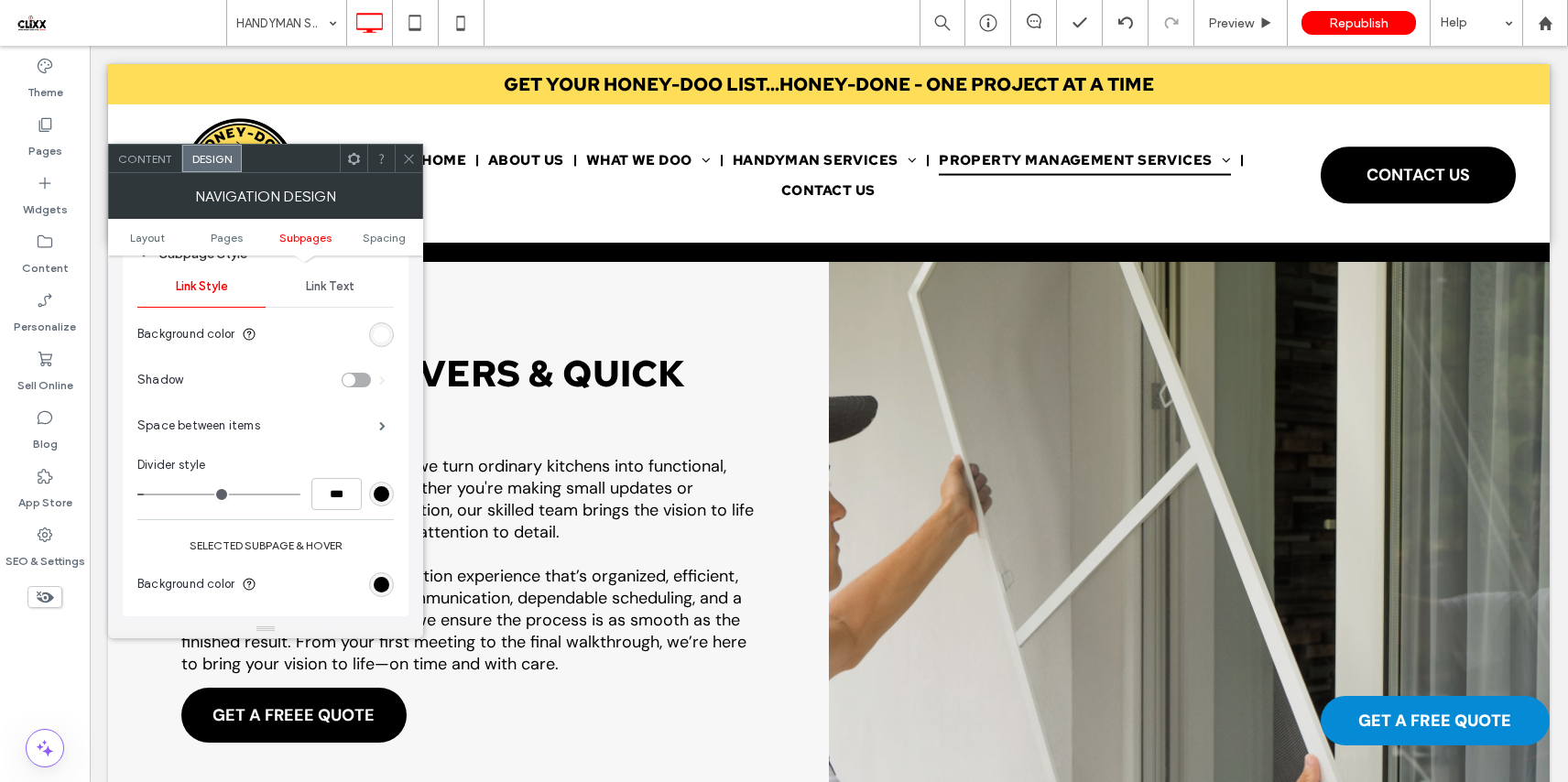
scroll to position [805, 0]
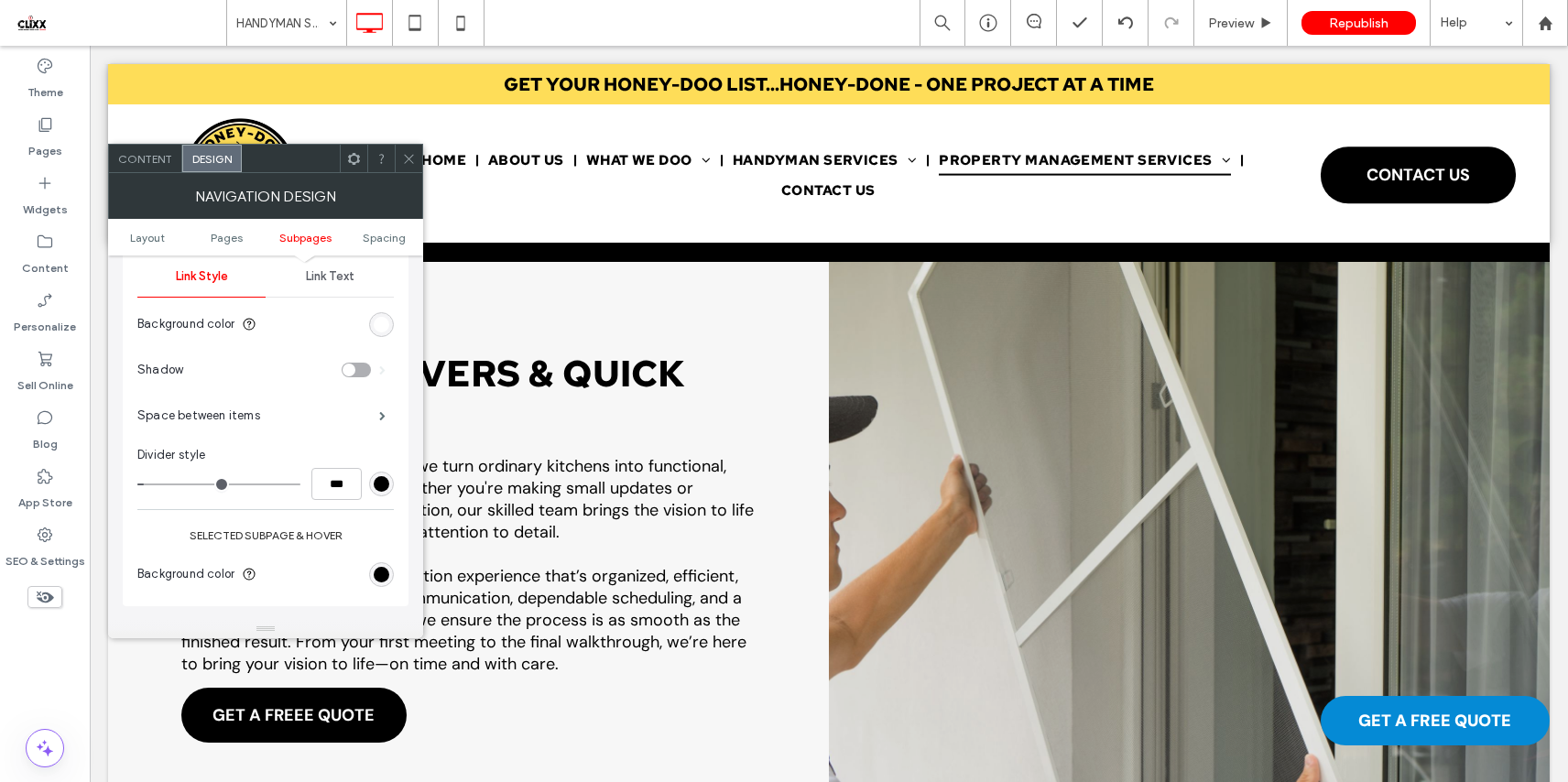
click at [417, 162] on div at bounding box center [407, 157] width 27 height 27
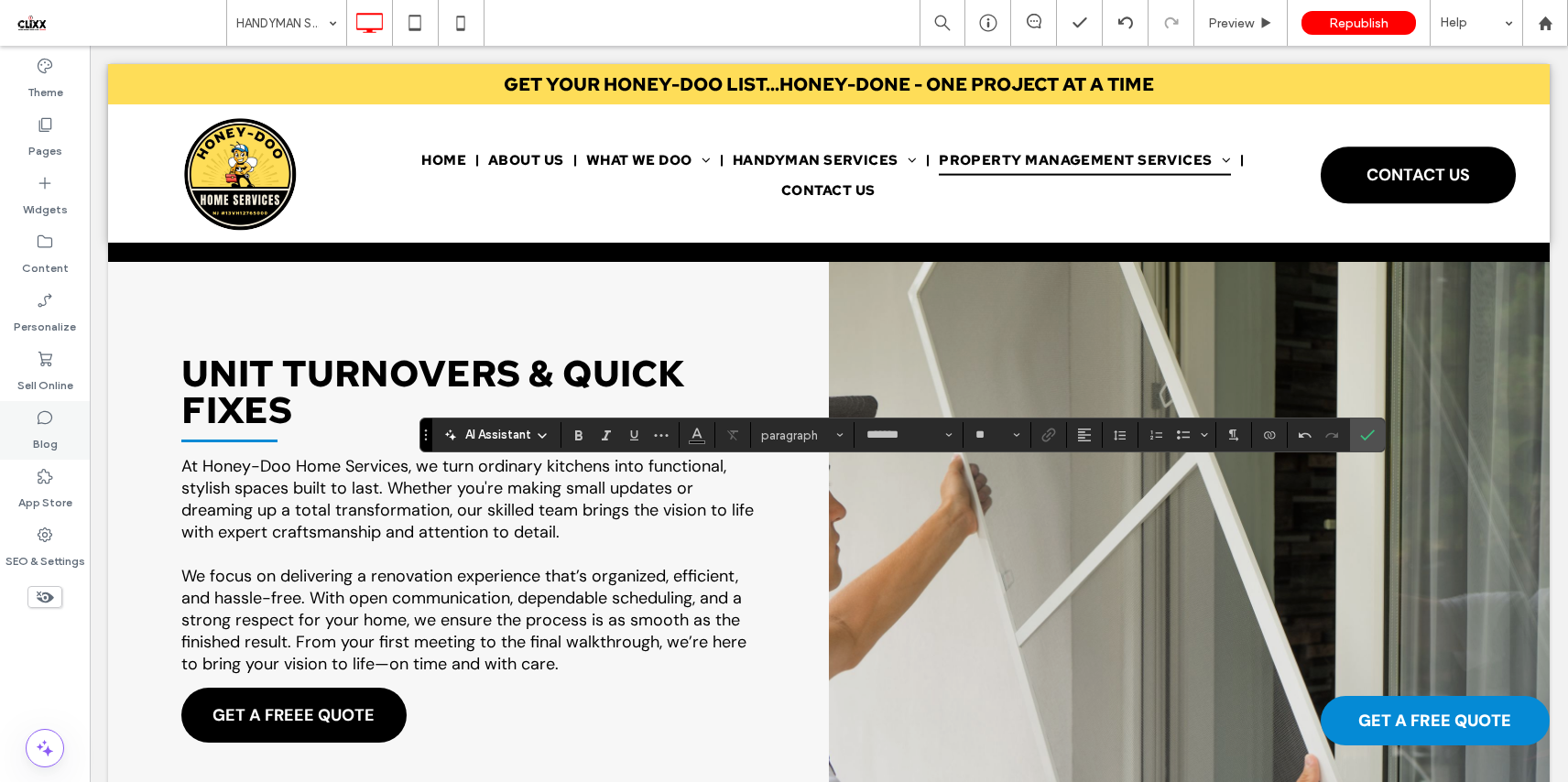
type input "**"
click at [1177, 437] on use "Bulleted List" at bounding box center [1183, 435] width 13 height 9
click at [1366, 437] on use "Confirm" at bounding box center [1368, 435] width 15 height 11
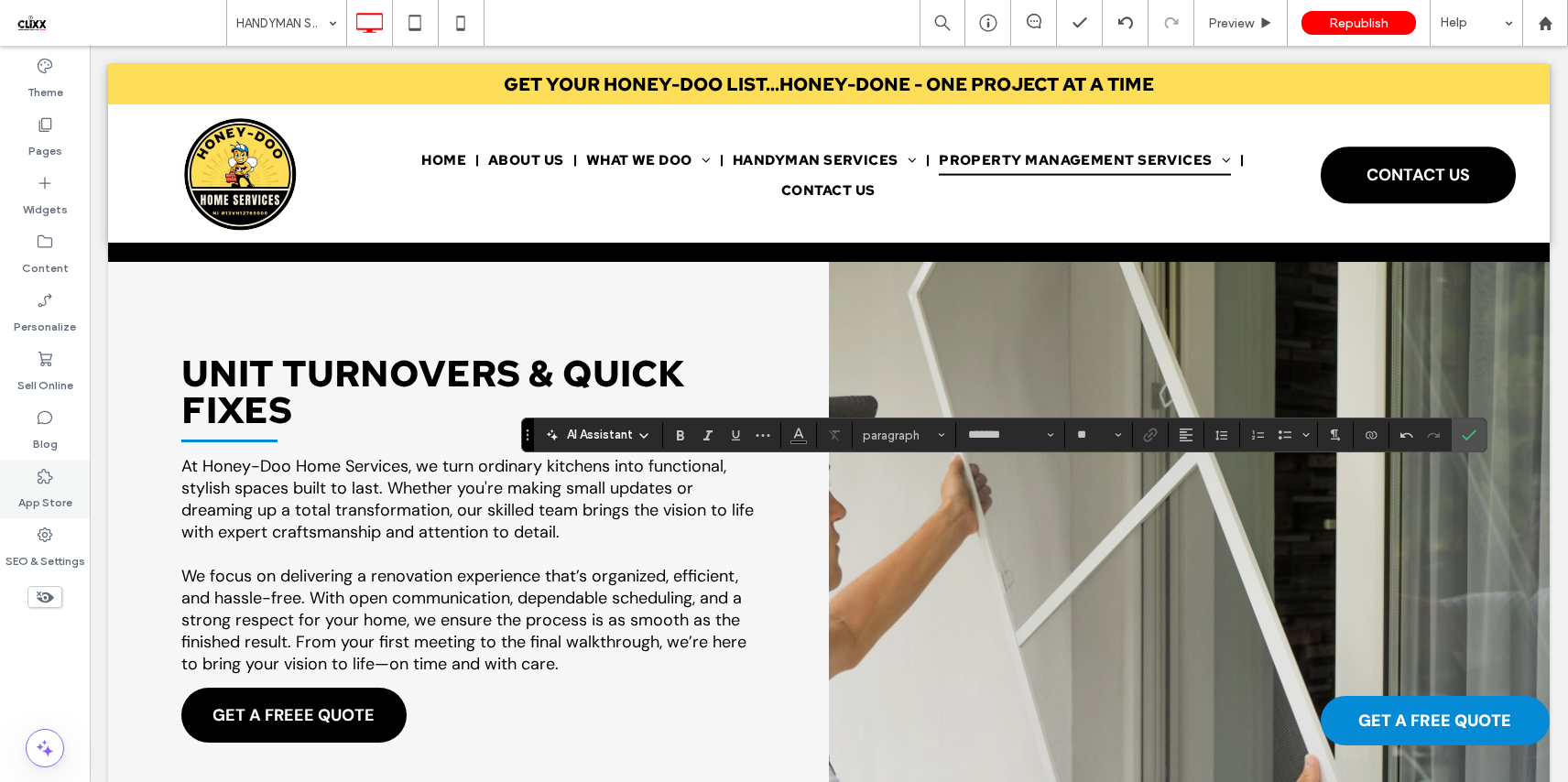
type input "**"
click at [1288, 435] on icon "Bulleted List" at bounding box center [1285, 435] width 15 height 15
click at [1464, 432] on icon "Confirm" at bounding box center [1469, 435] width 15 height 15
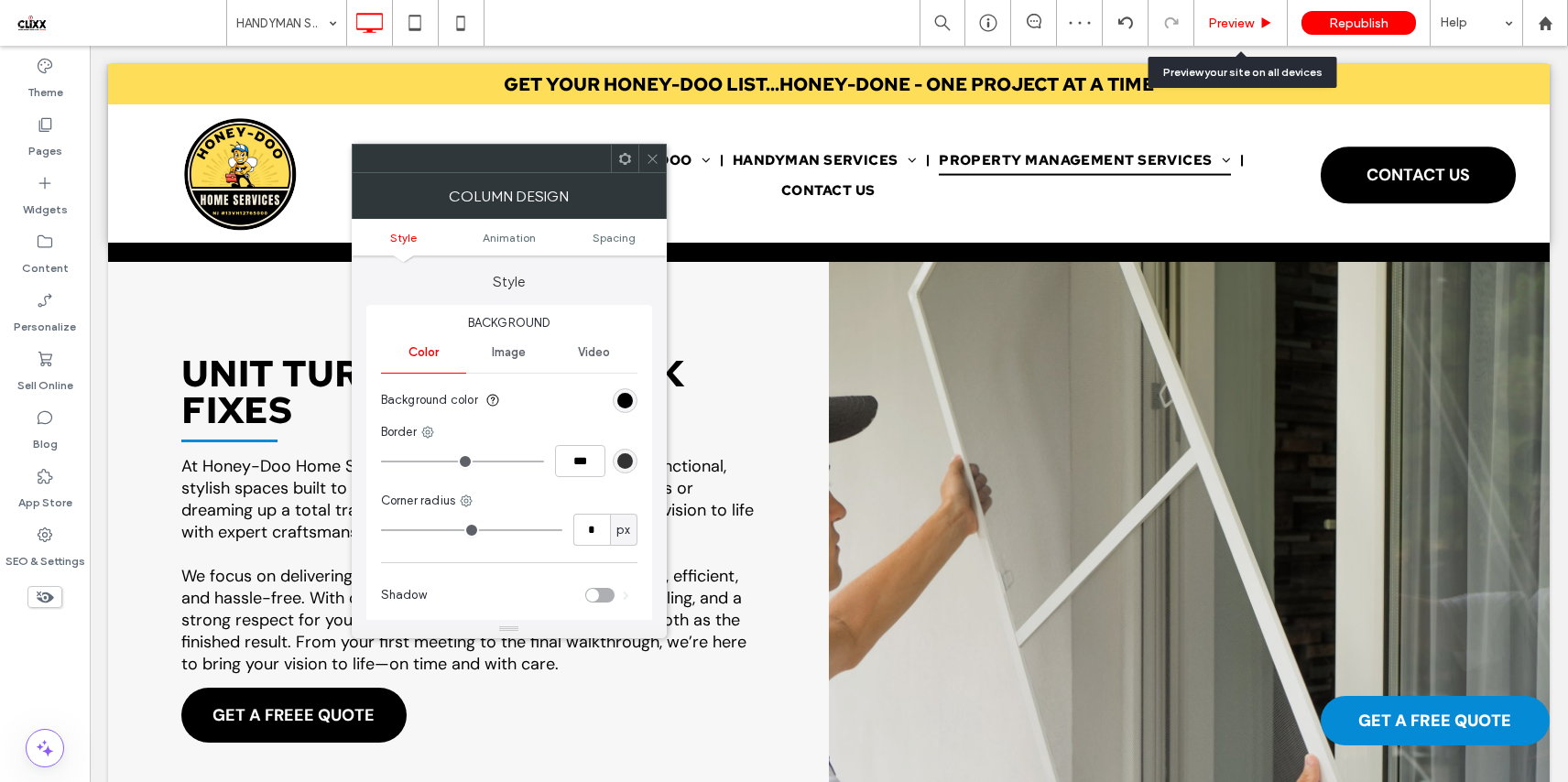
click at [1222, 22] on span "Preview" at bounding box center [1230, 23] width 46 height 16
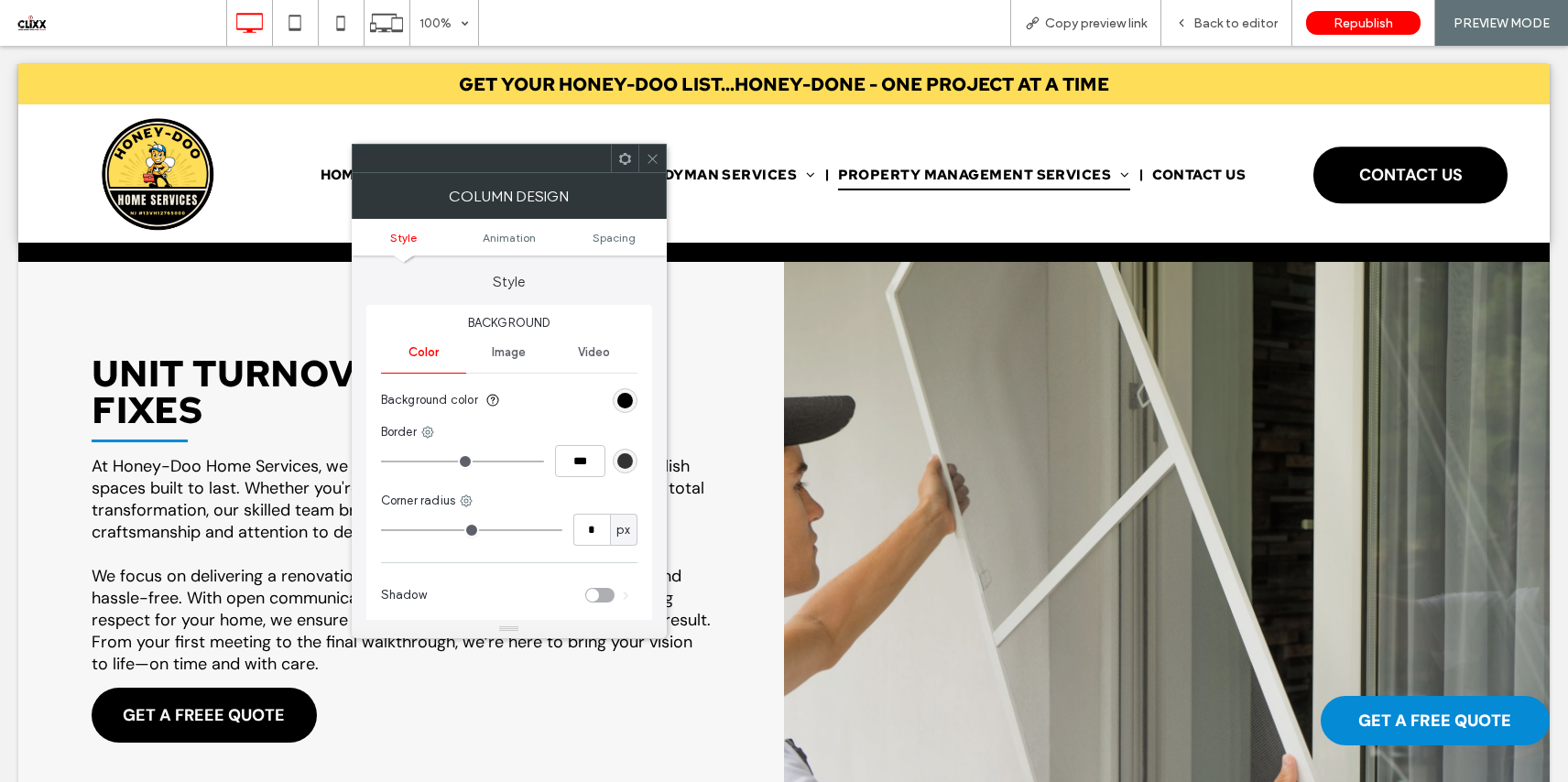
click at [652, 158] on use at bounding box center [652, 158] width 9 height 9
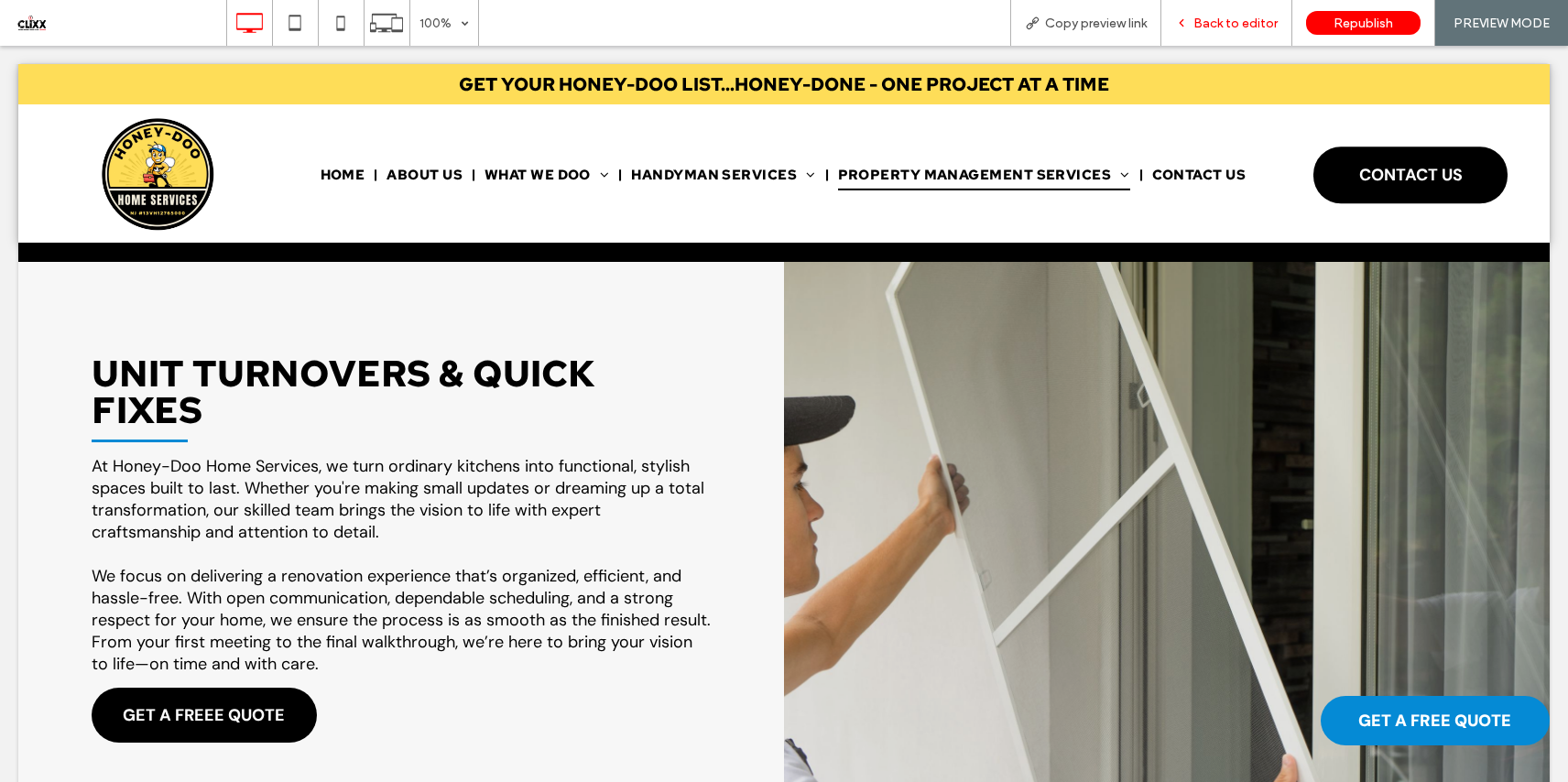
click at [1222, 17] on span "Back to editor" at bounding box center [1235, 23] width 84 height 16
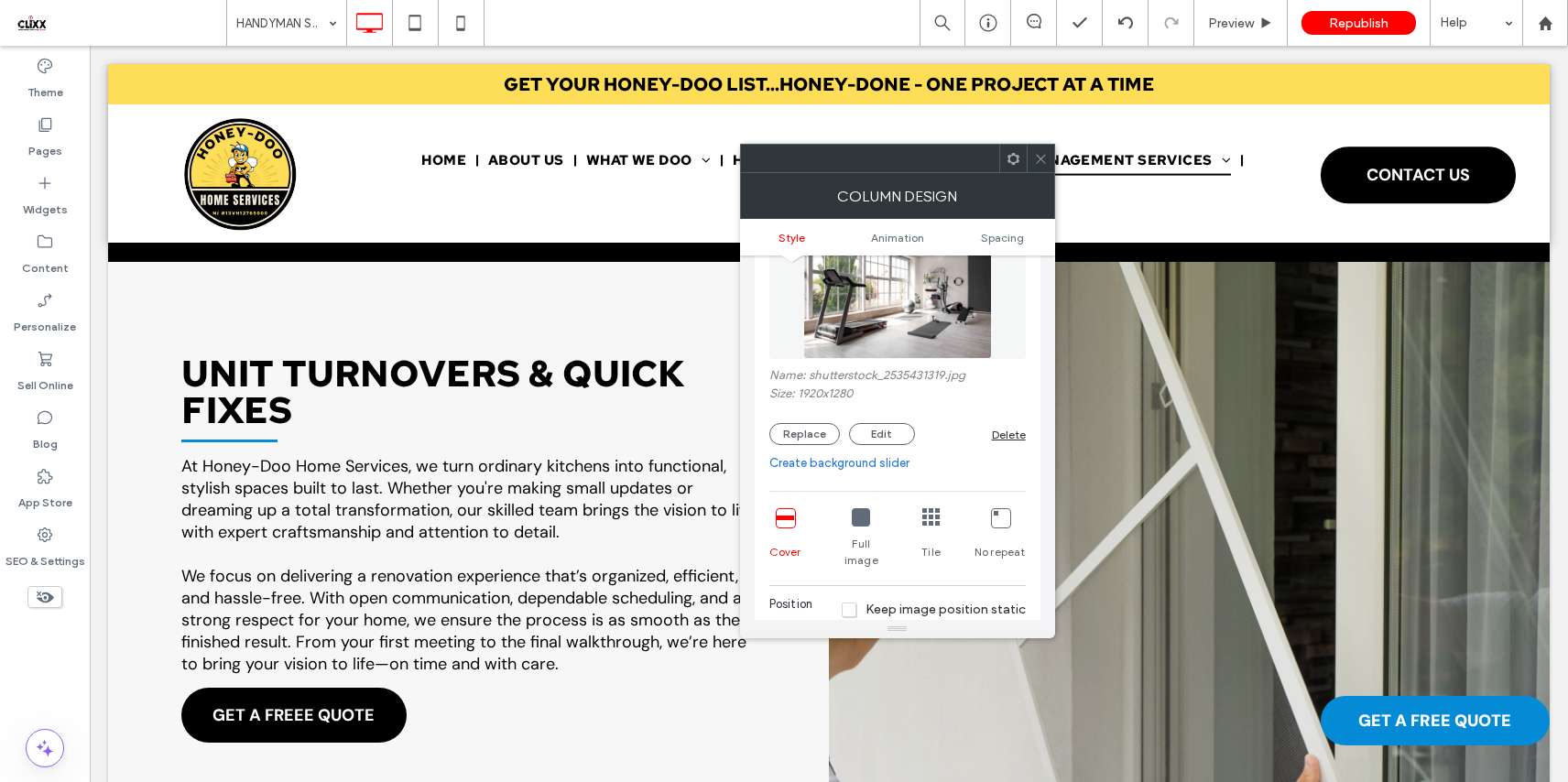
scroll to position [264, 0]
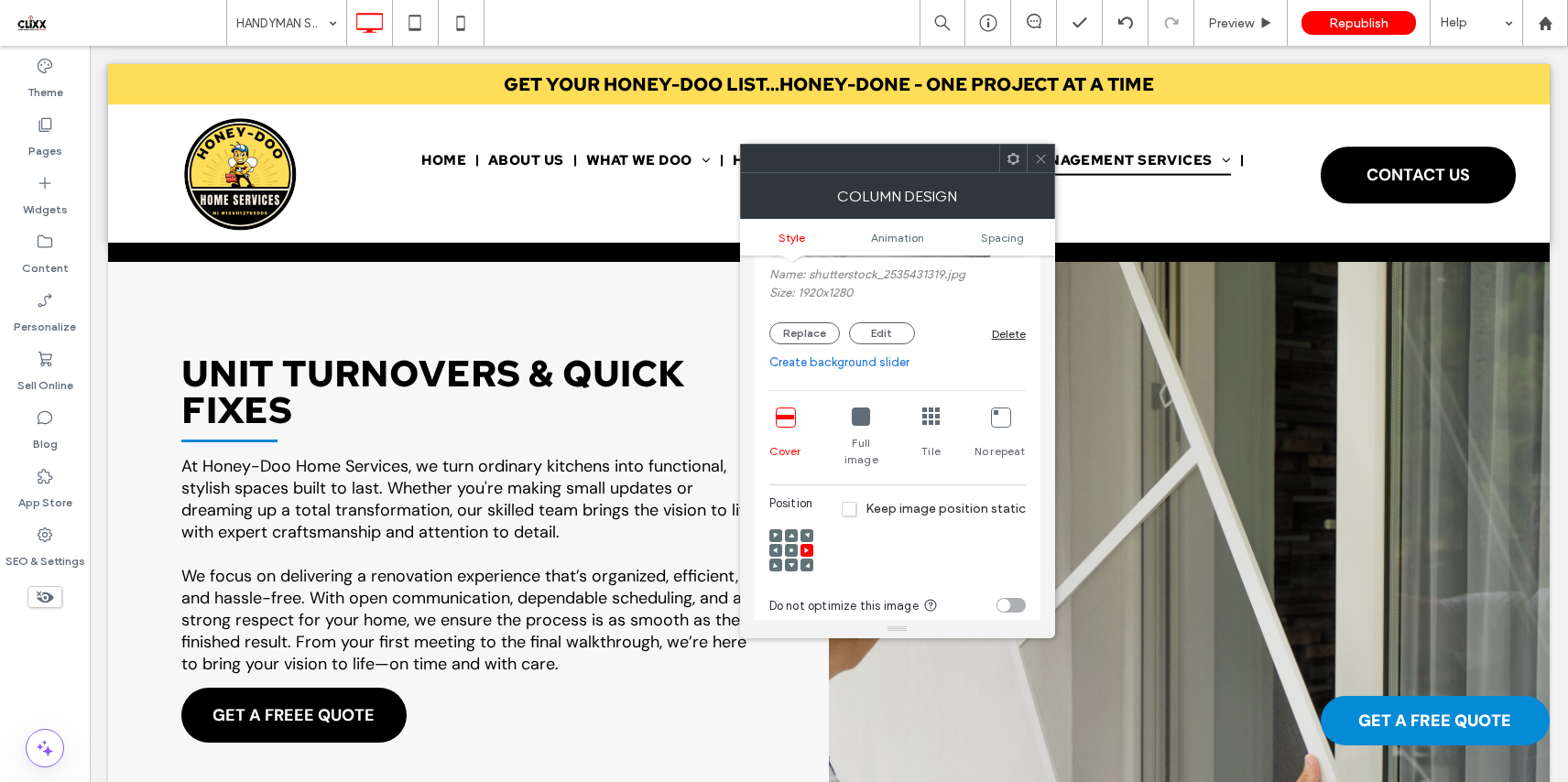
click at [791, 549] on use at bounding box center [791, 551] width 4 height 4
click at [1257, 16] on div "Preview" at bounding box center [1240, 23] width 93 height 16
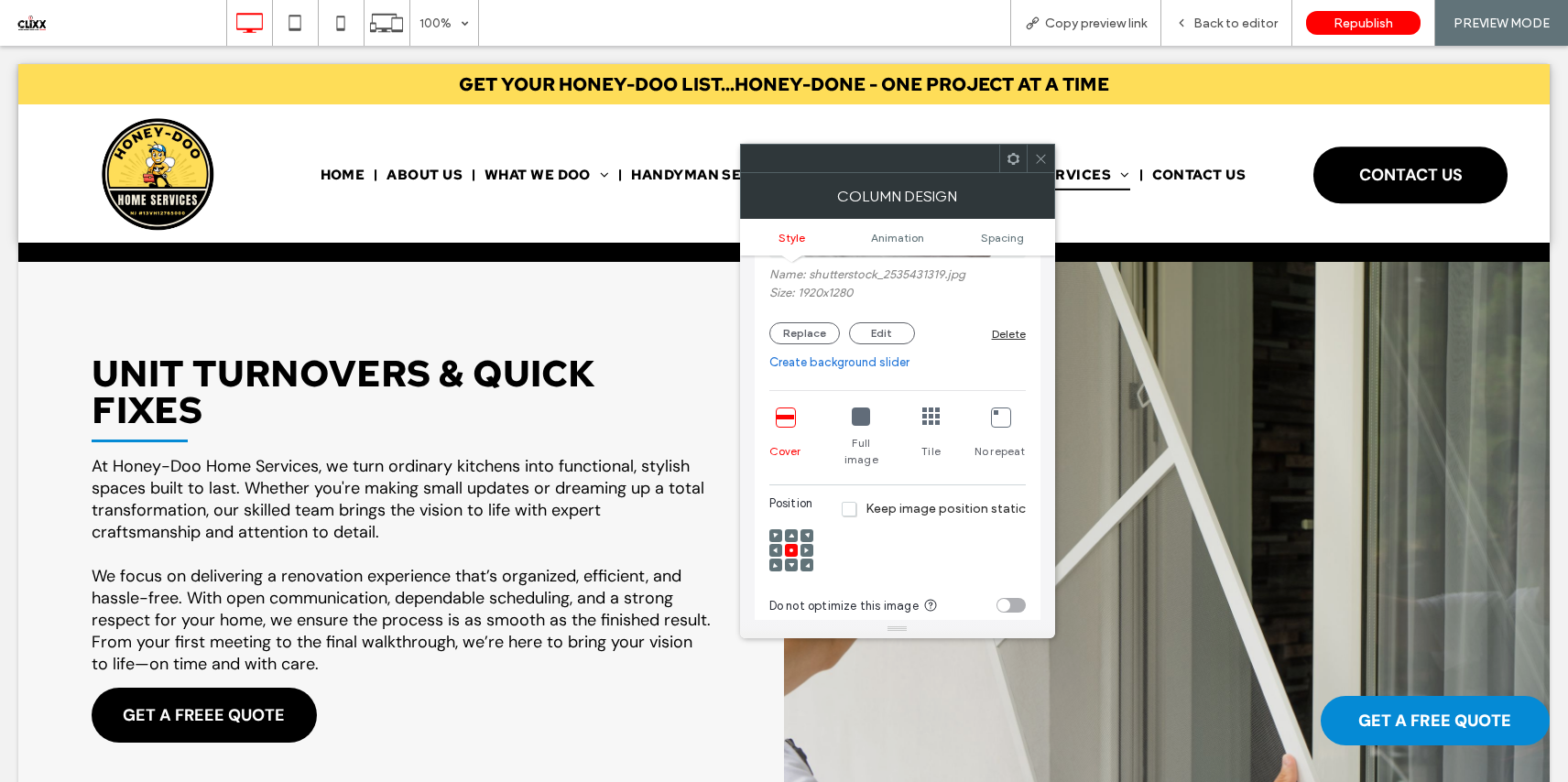
click at [1032, 156] on div at bounding box center [1040, 157] width 27 height 27
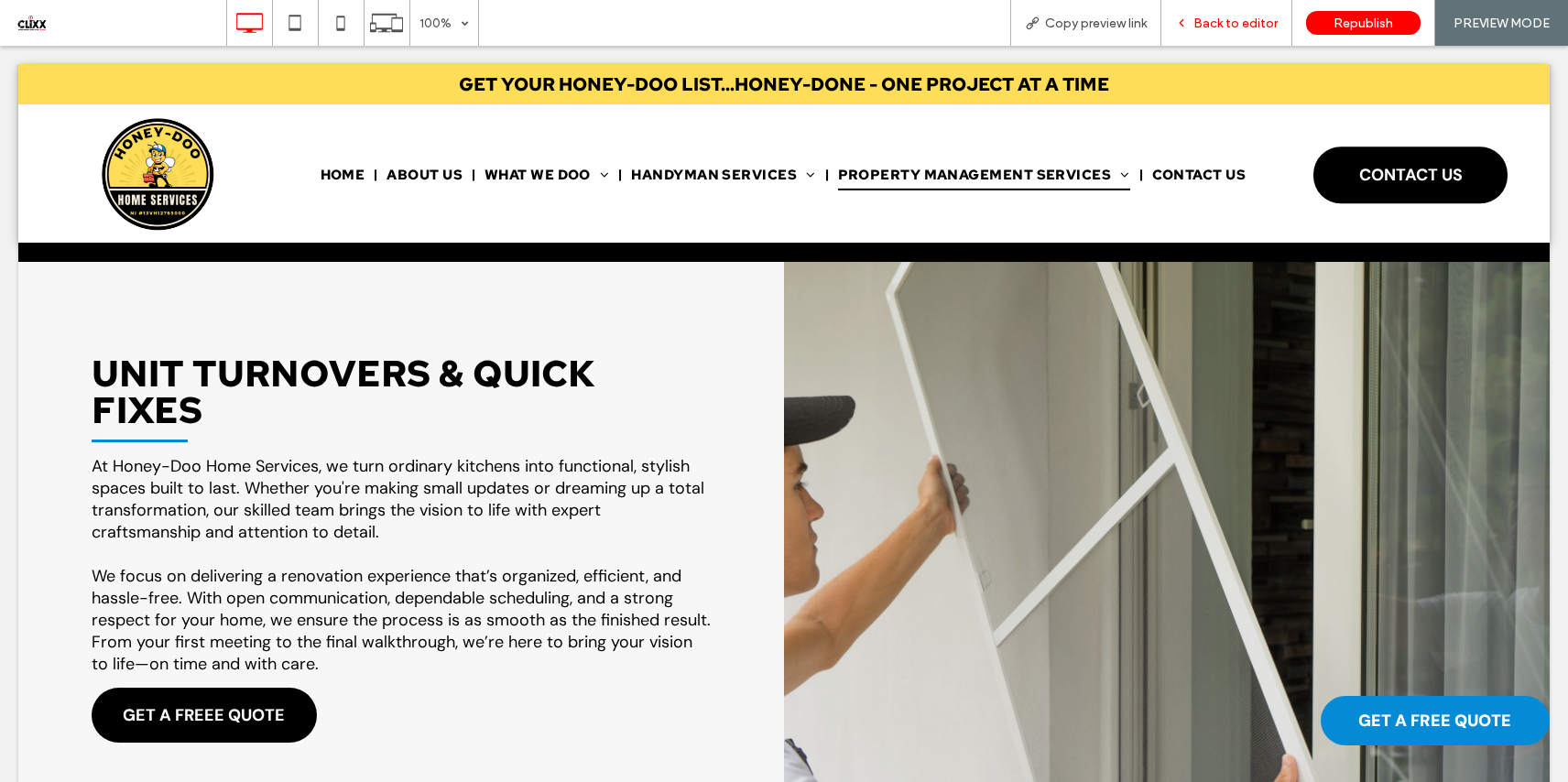
click at [1227, 27] on span "Back to editor" at bounding box center [1235, 23] width 84 height 16
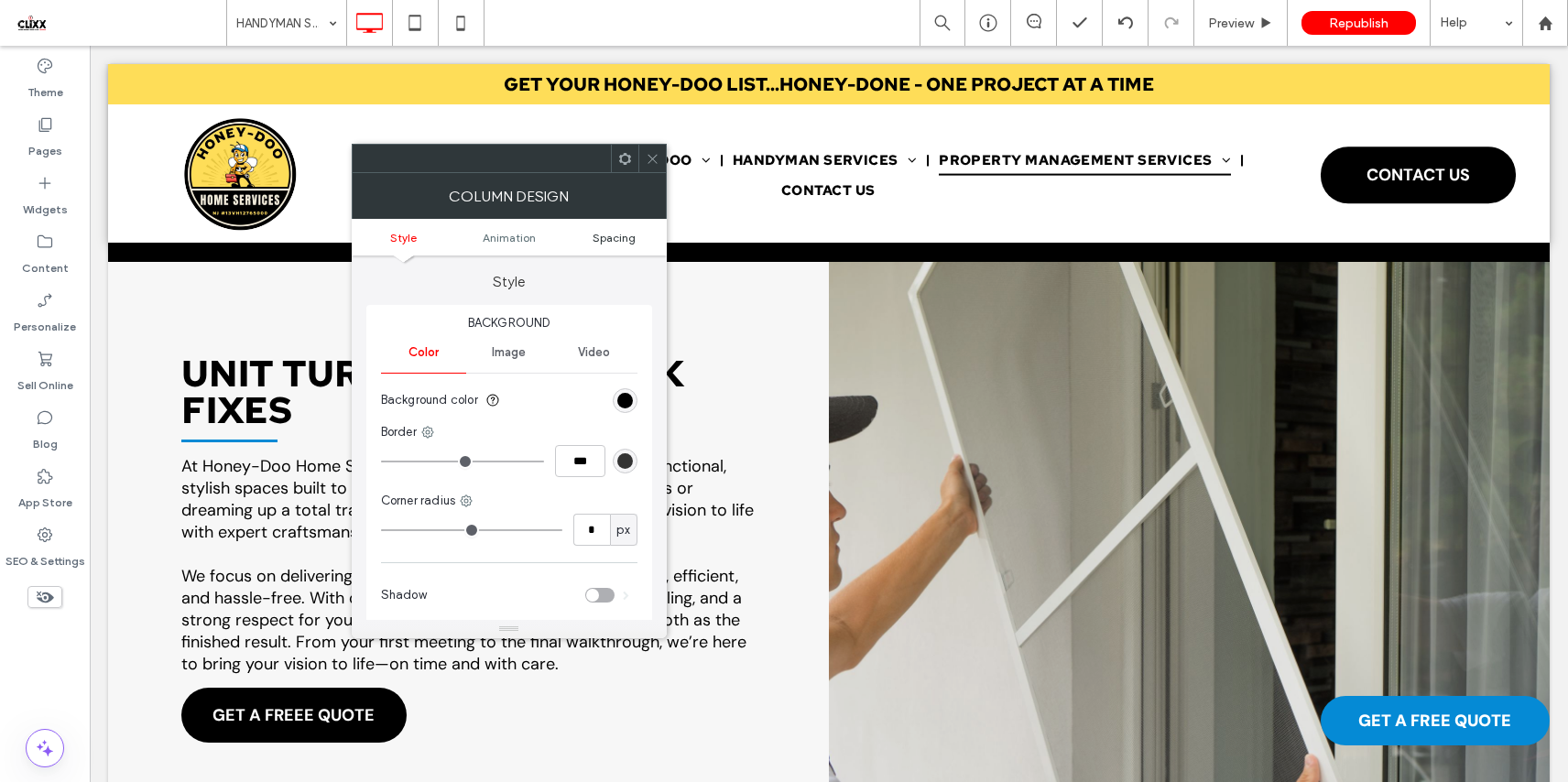
click at [626, 233] on span "Spacing" at bounding box center [614, 237] width 43 height 14
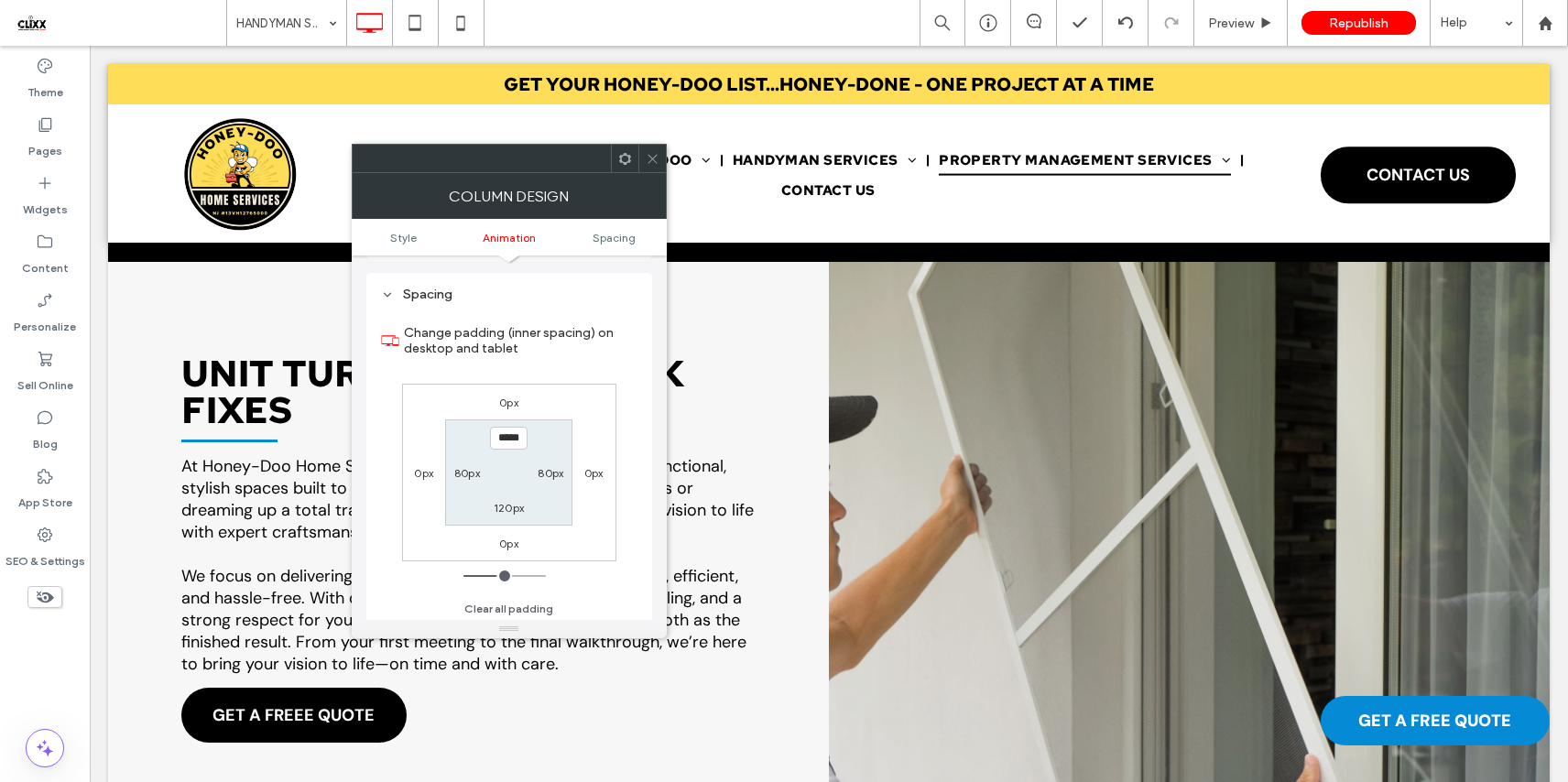
scroll to position [430, 0]
click at [651, 160] on icon at bounding box center [652, 158] width 14 height 14
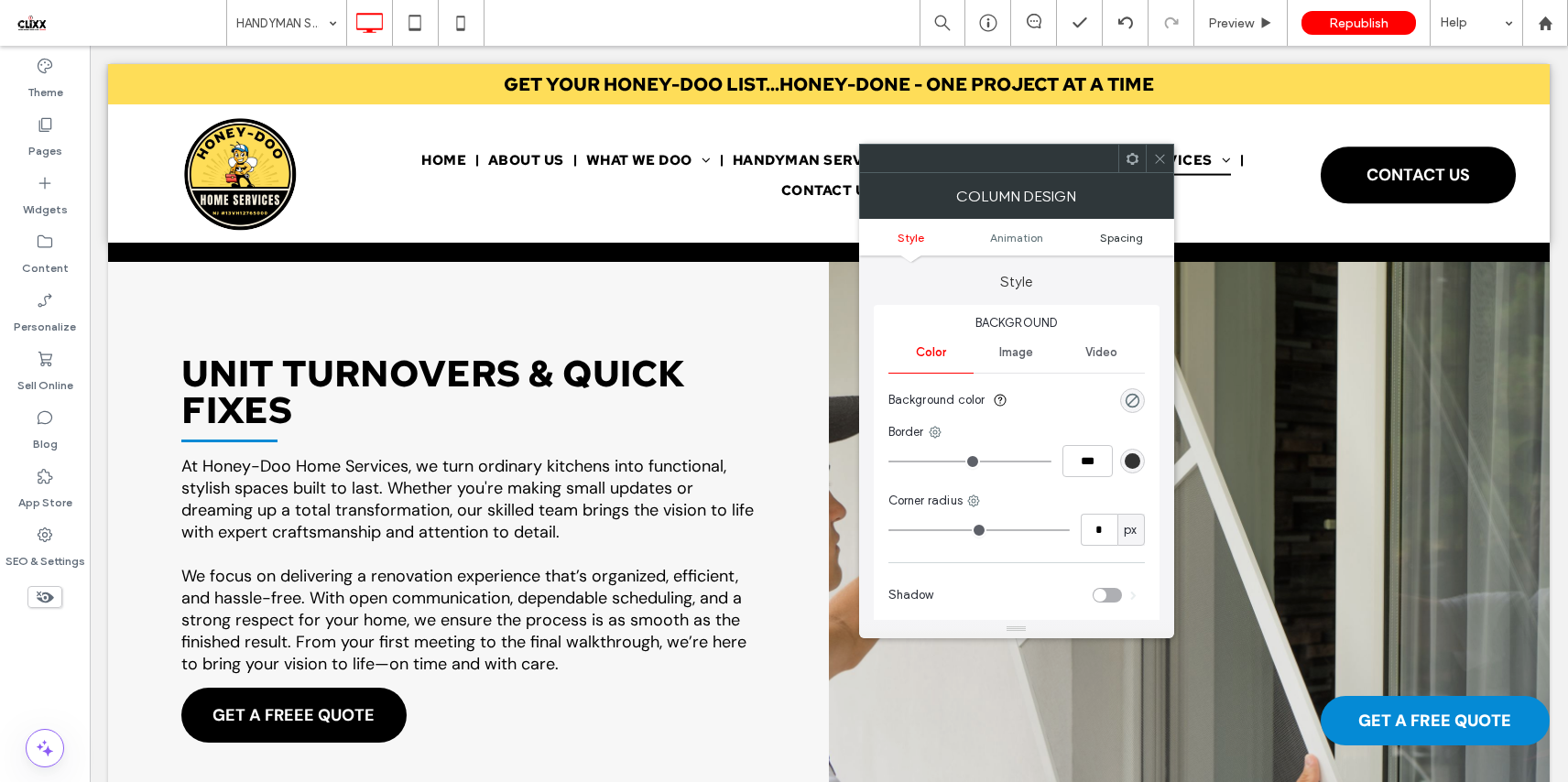
click at [1111, 237] on span "Spacing" at bounding box center [1121, 237] width 43 height 14
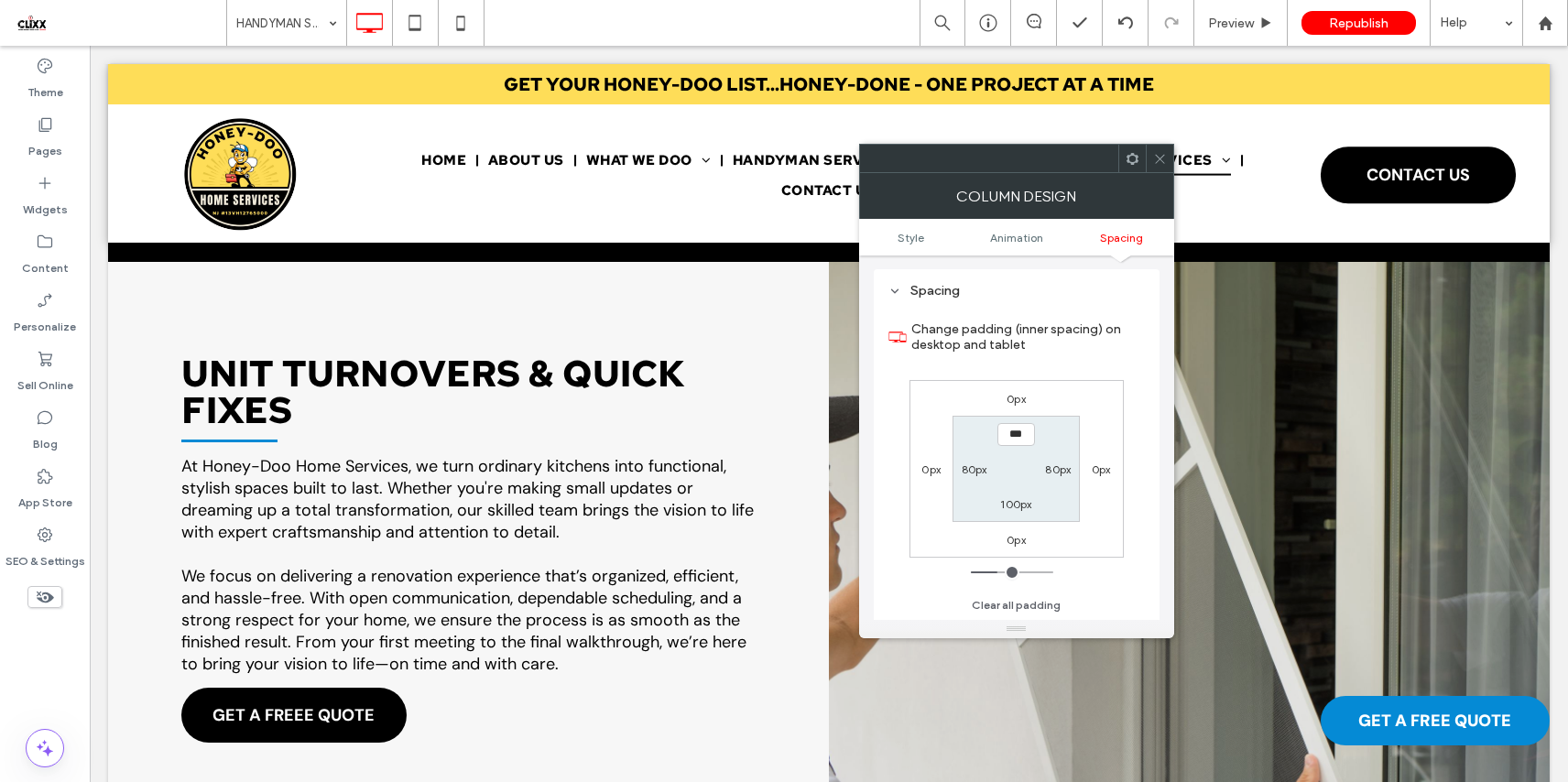
type input "*****"
click at [1022, 503] on label "100px" at bounding box center [1015, 504] width 31 height 14
type input "***"
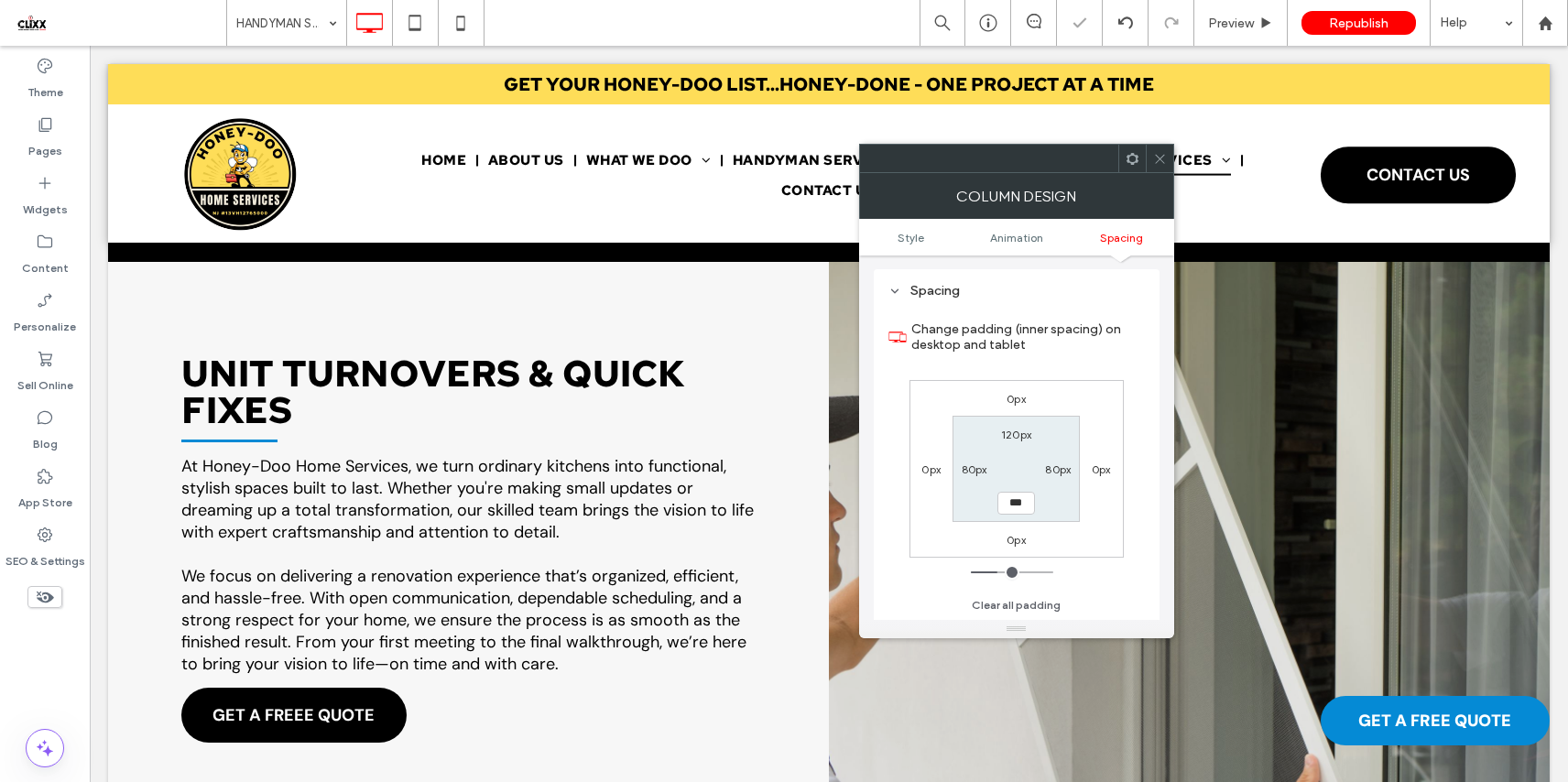
type input "*****"
click at [1153, 155] on icon at bounding box center [1160, 158] width 14 height 14
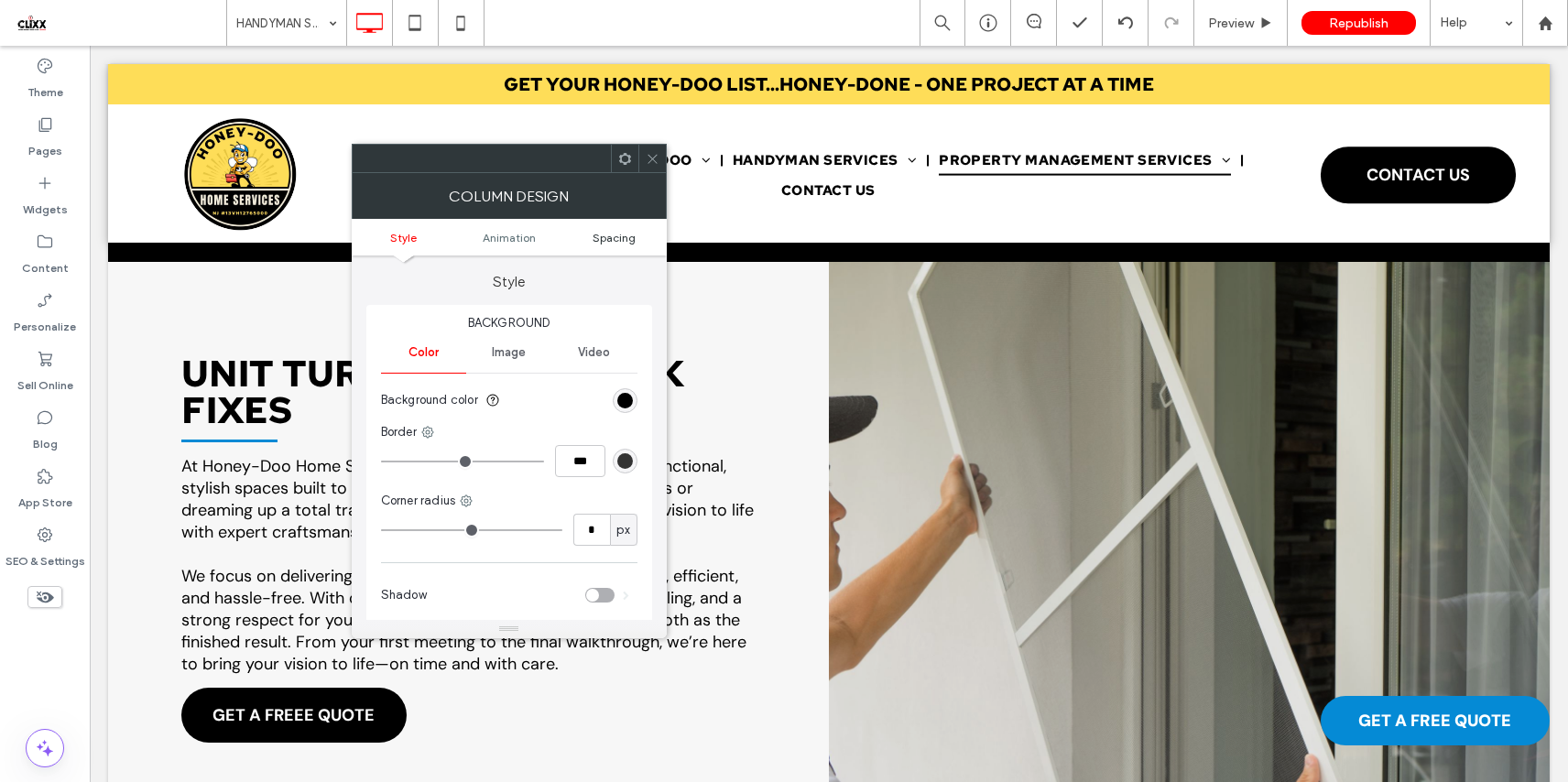
click at [621, 238] on span "Spacing" at bounding box center [614, 237] width 43 height 14
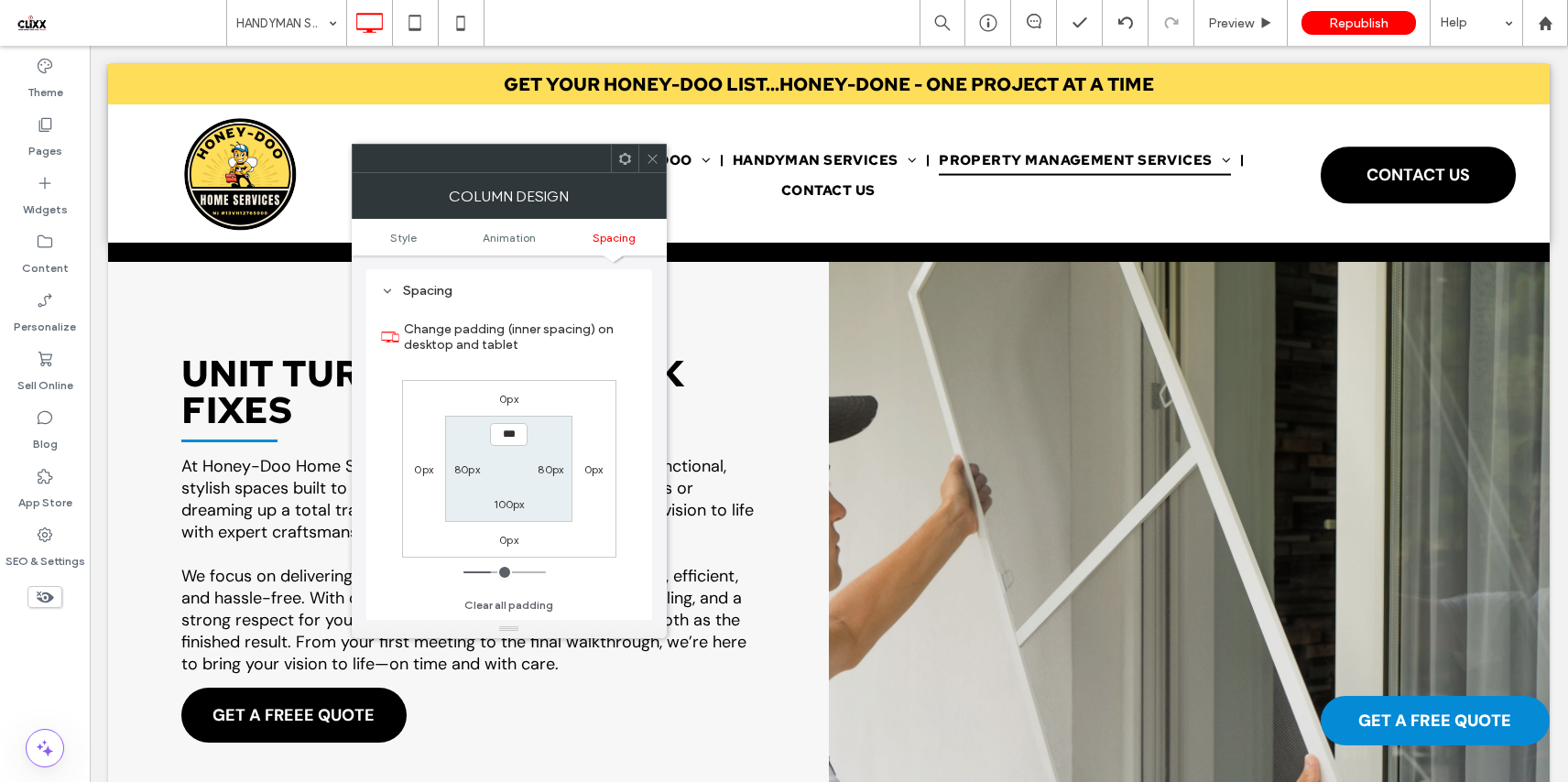
type input "*****"
click at [511, 498] on label "100px" at bounding box center [509, 504] width 31 height 14
type input "***"
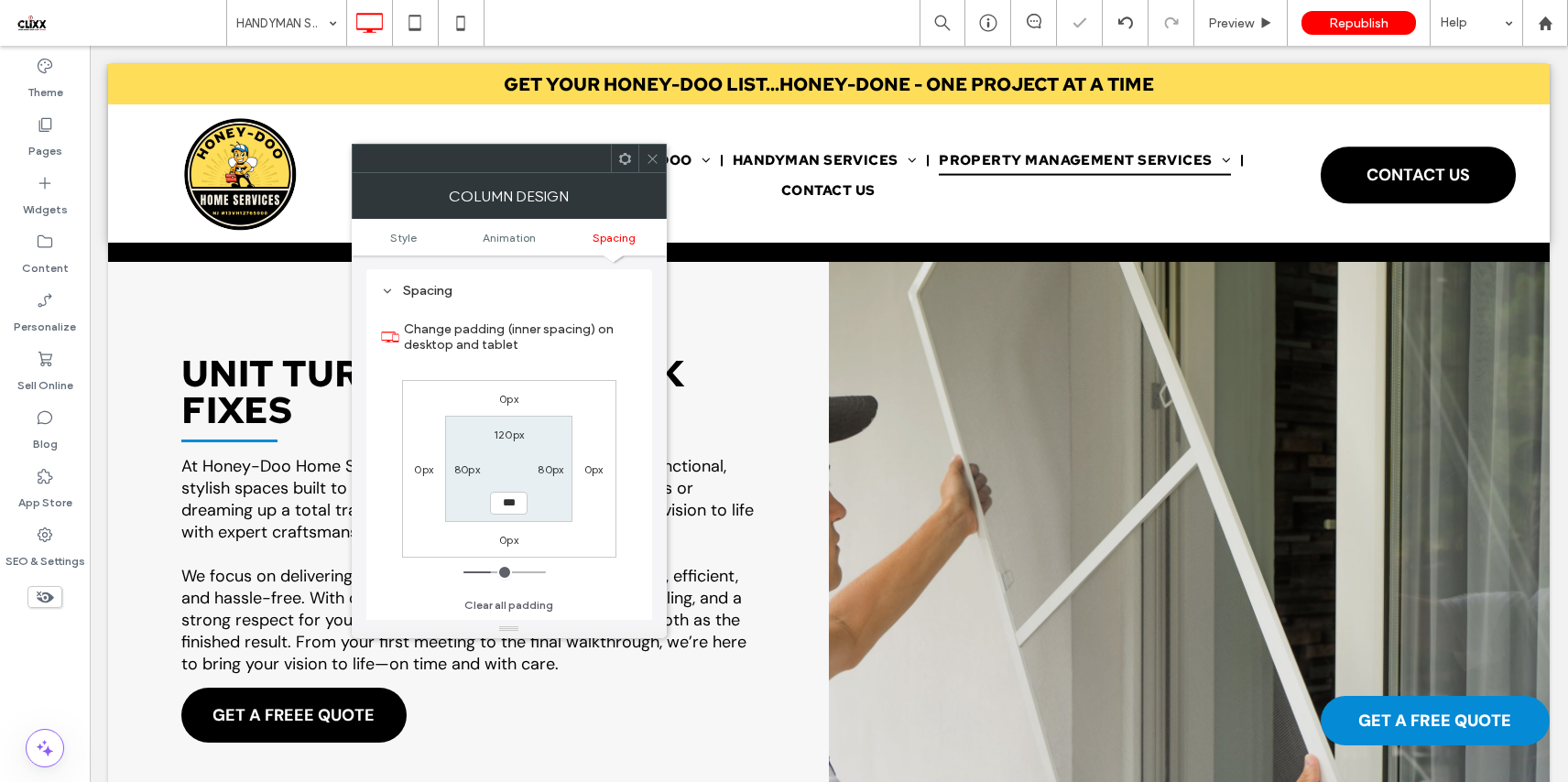
type input "*****"
click at [659, 156] on div at bounding box center [651, 157] width 27 height 27
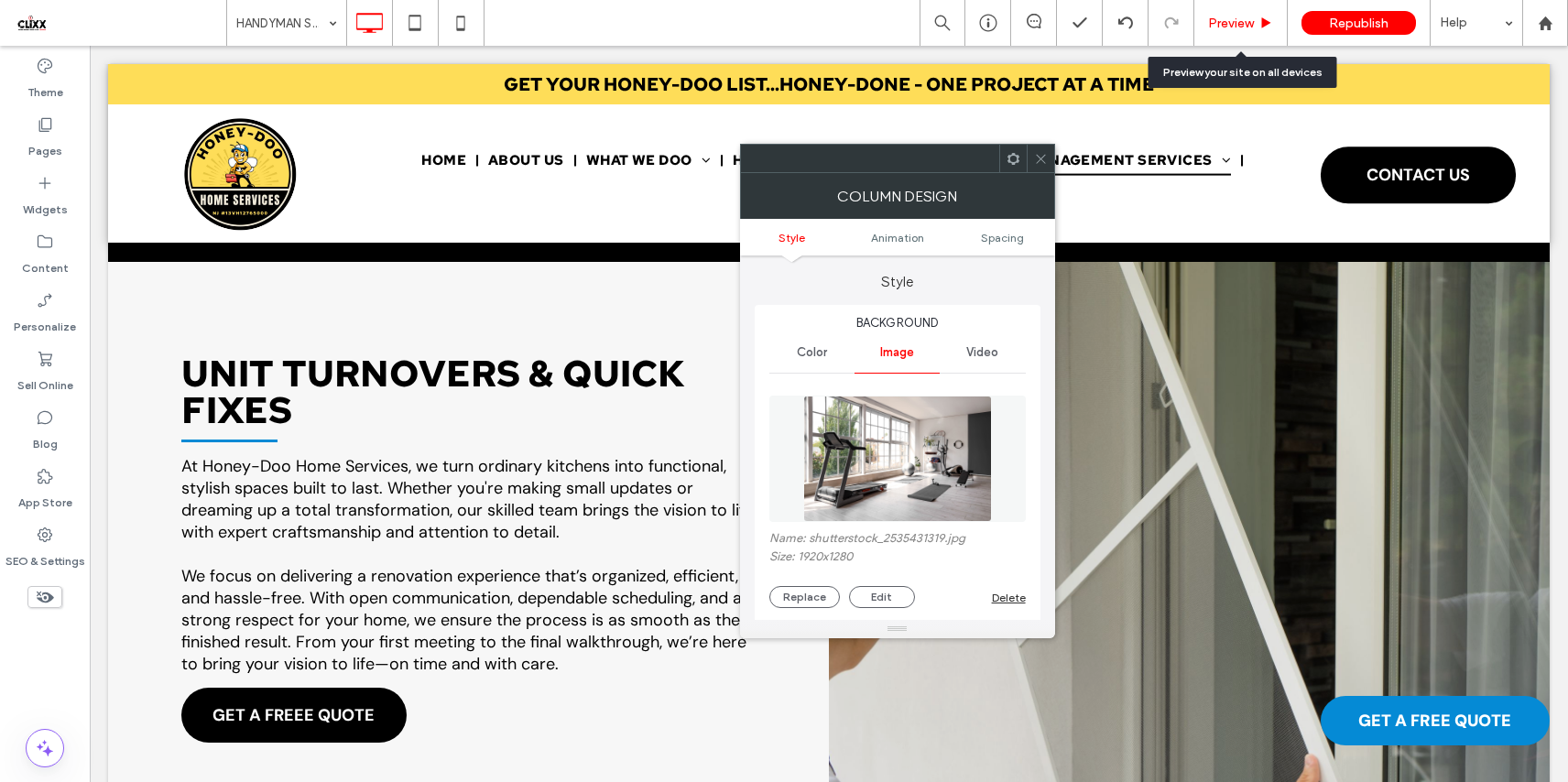
click at [1213, 22] on span "Preview" at bounding box center [1230, 23] width 46 height 16
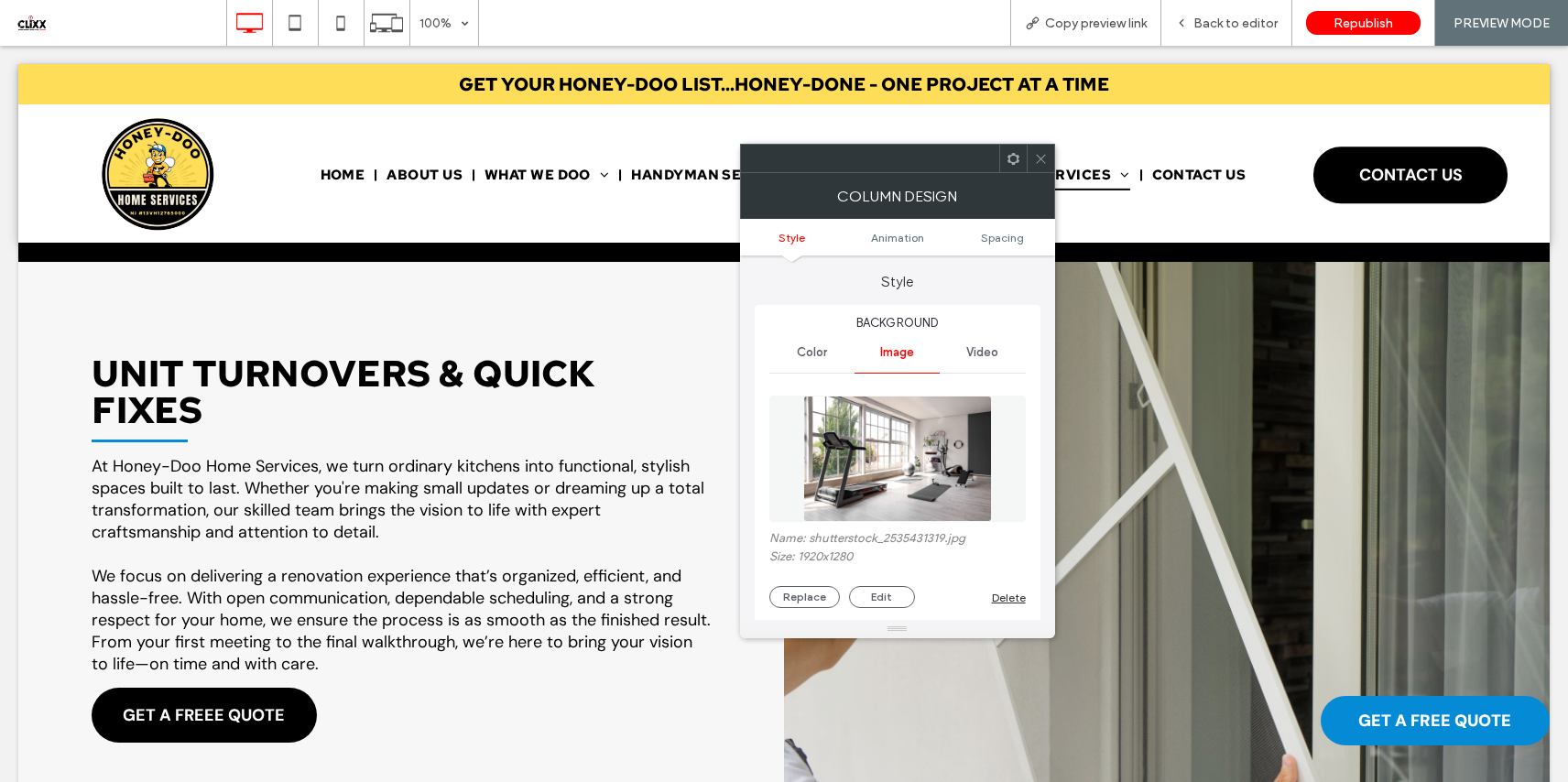
click at [1043, 155] on use at bounding box center [1041, 158] width 9 height 9
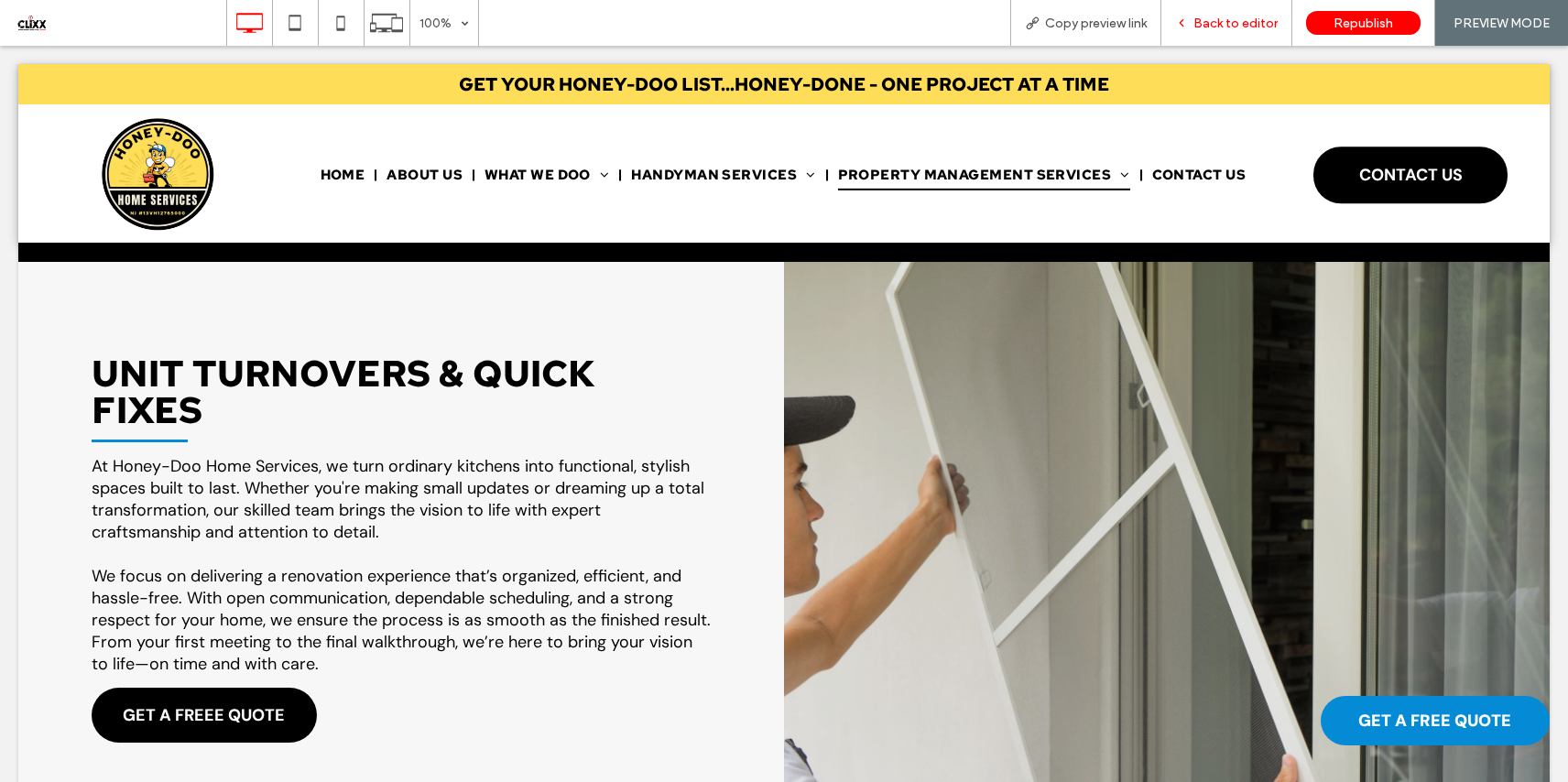
click at [1234, 25] on span "Back to editor" at bounding box center [1235, 23] width 84 height 16
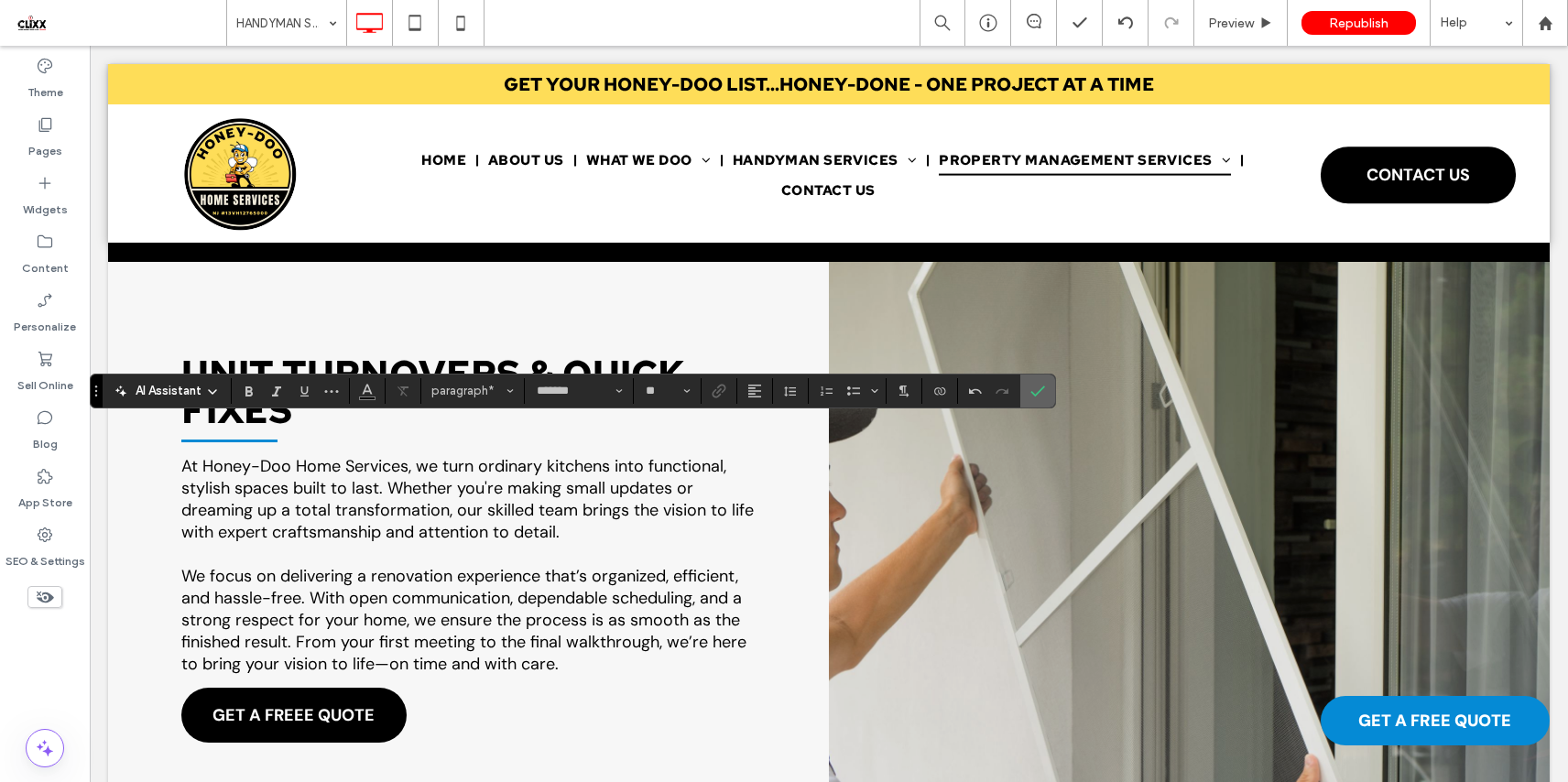
click at [1038, 391] on icon "Confirm" at bounding box center [1038, 391] width 15 height 15
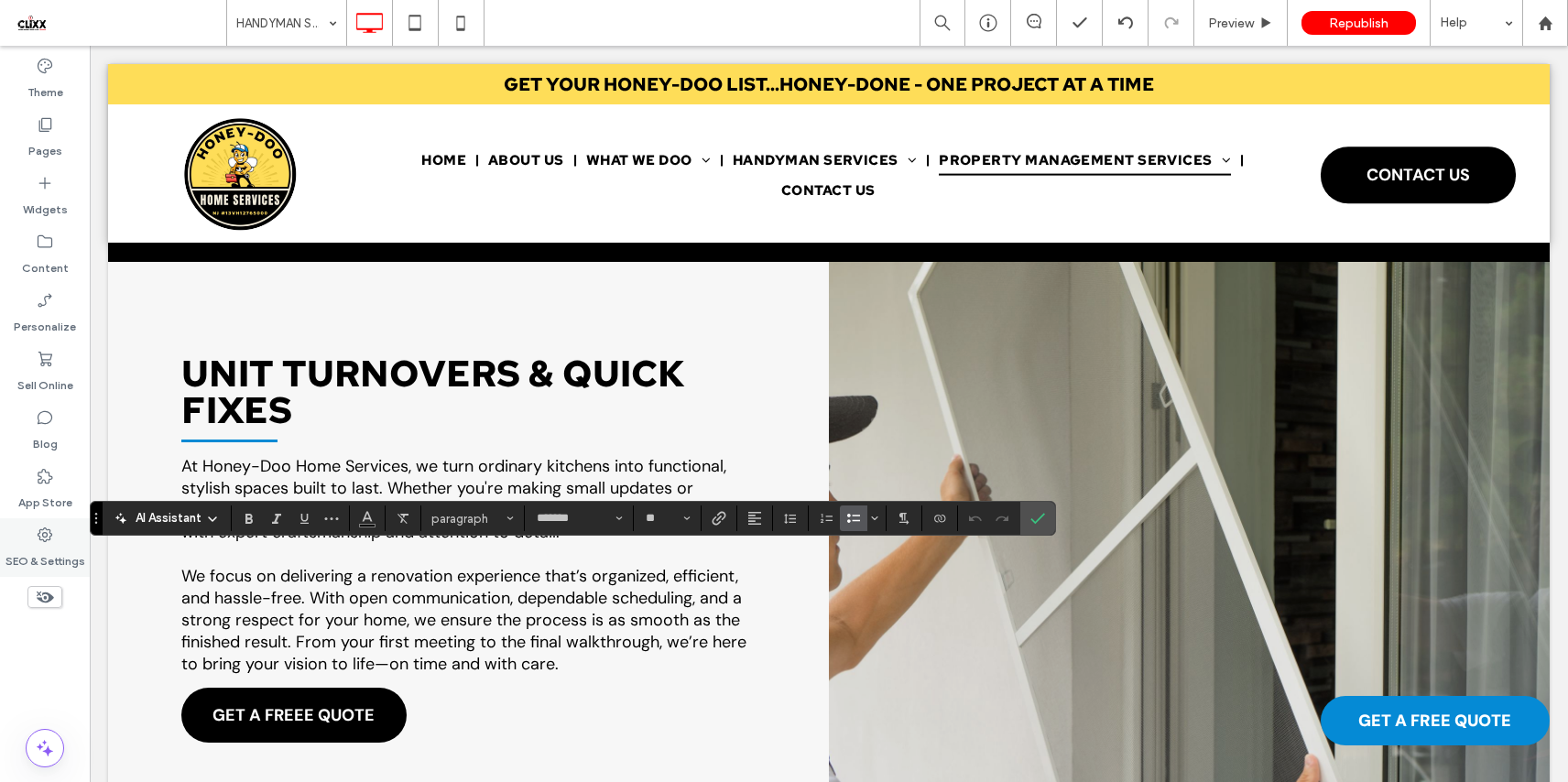
type input "**"
click at [243, 519] on icon "Bold" at bounding box center [249, 519] width 15 height 15
type input "*"
click at [674, 523] on input "*" at bounding box center [661, 519] width 36 height 15
click at [676, 469] on label "16" at bounding box center [666, 455] width 59 height 25
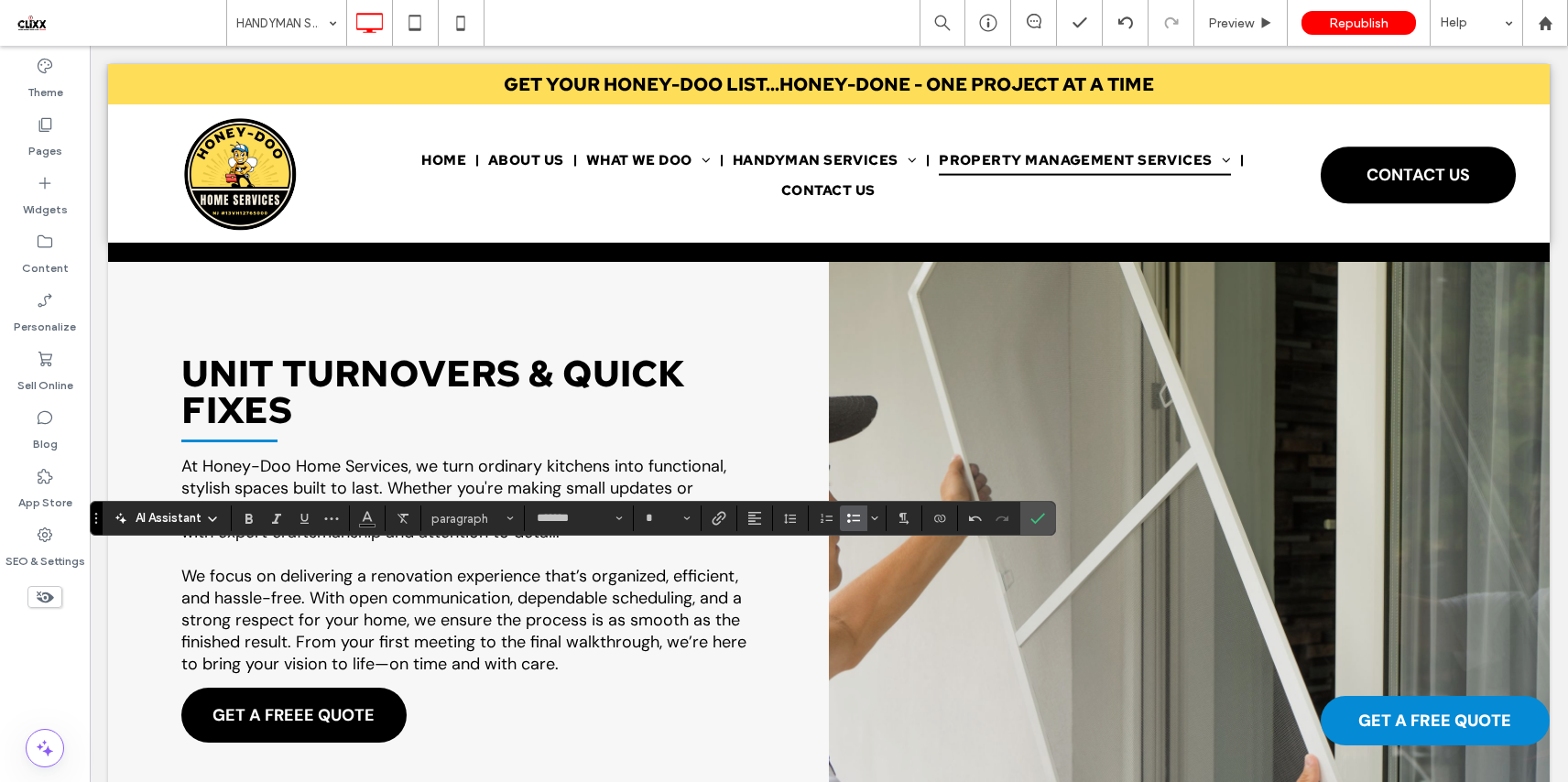
type input "**"
click at [1048, 521] on label "Confirm" at bounding box center [1037, 518] width 27 height 33
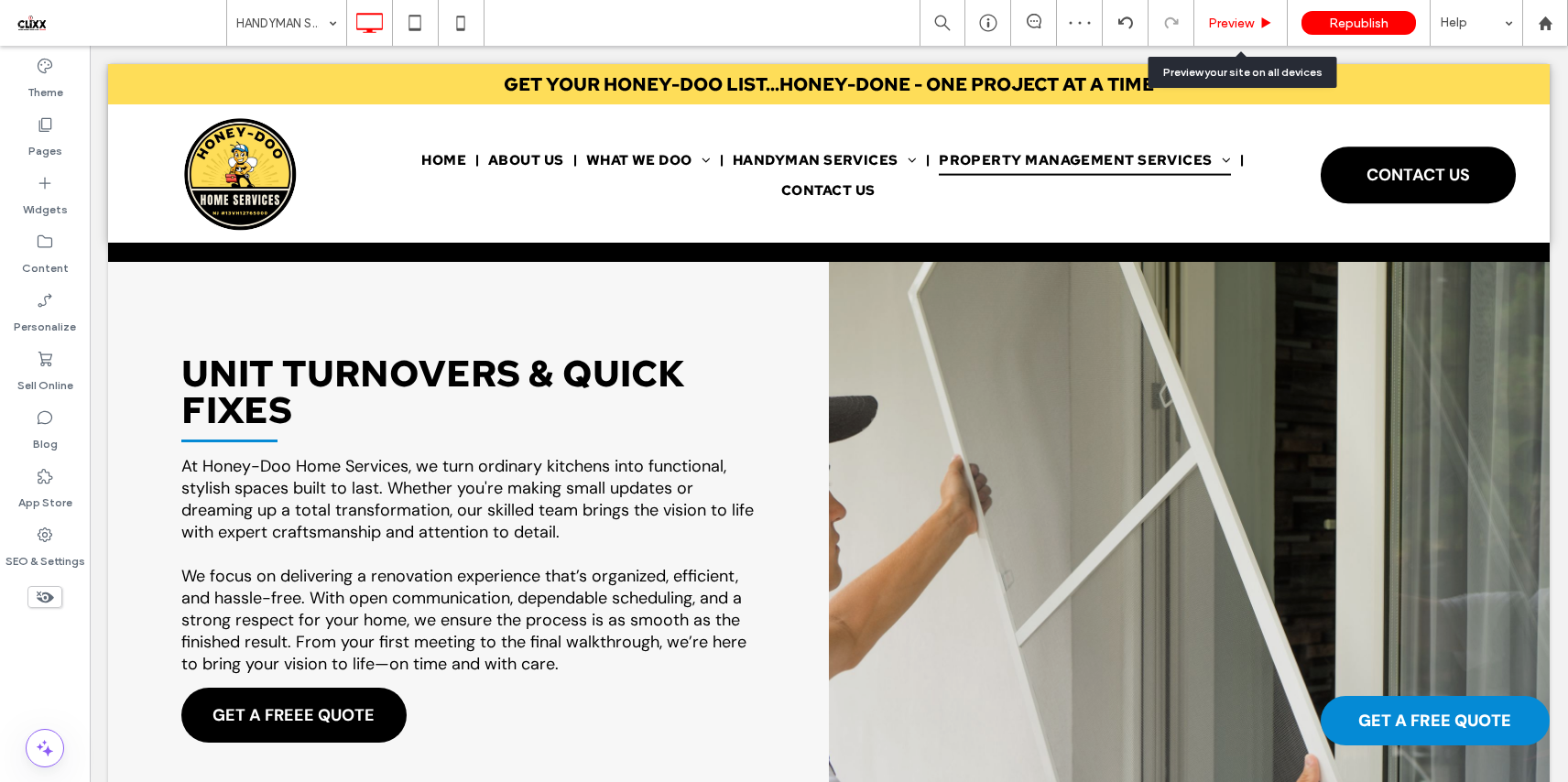
click at [1227, 13] on div "Preview" at bounding box center [1241, 22] width 94 height 46
click at [1223, 12] on div "Preview" at bounding box center [1241, 22] width 94 height 46
click at [1225, 21] on span "Preview" at bounding box center [1230, 23] width 46 height 16
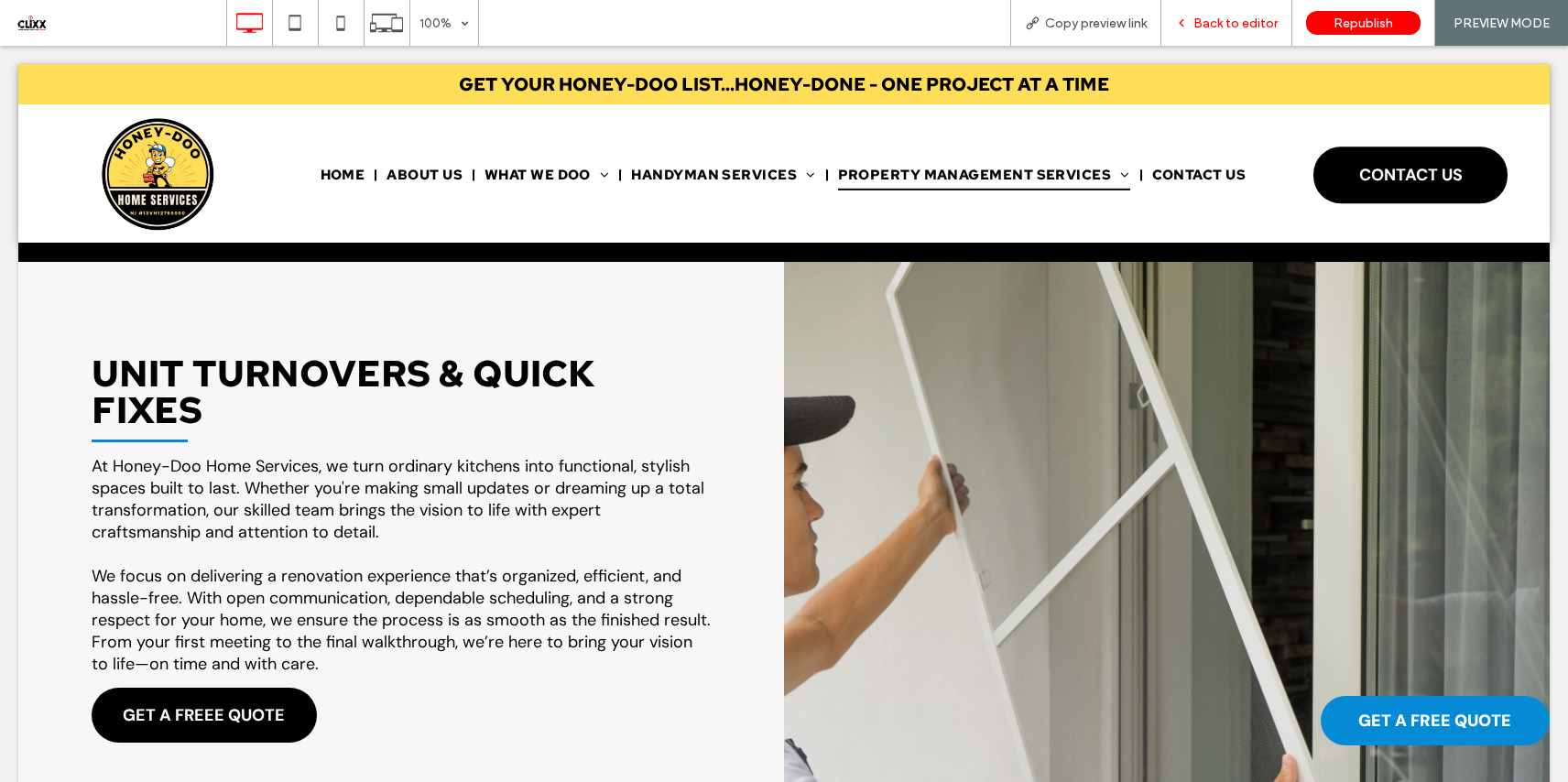
click at [1225, 21] on span "Back to editor" at bounding box center [1235, 23] width 84 height 16
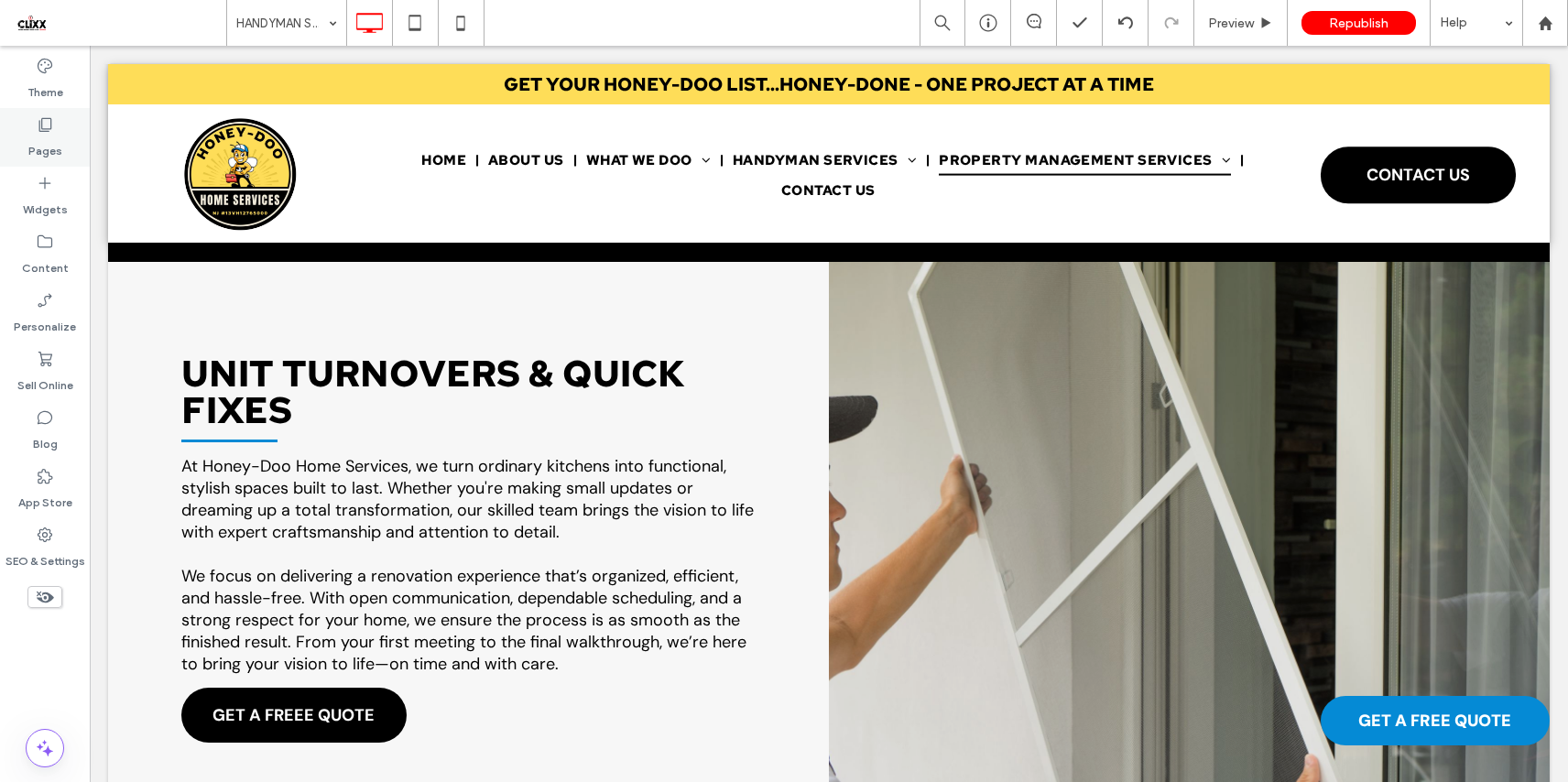
click at [38, 145] on label "Pages" at bounding box center [45, 146] width 34 height 25
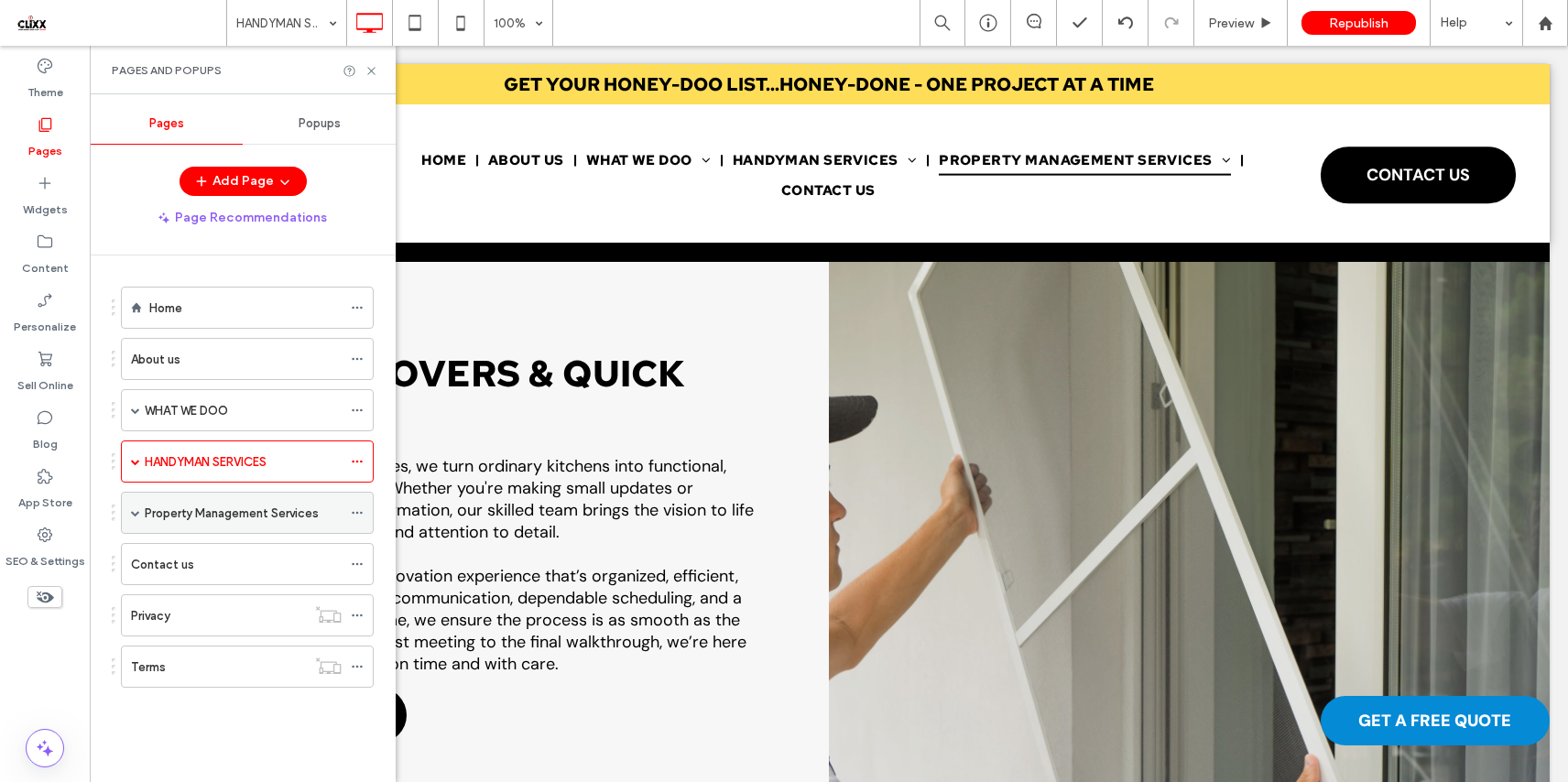
click at [187, 511] on label "Property Management Services" at bounding box center [231, 513] width 174 height 32
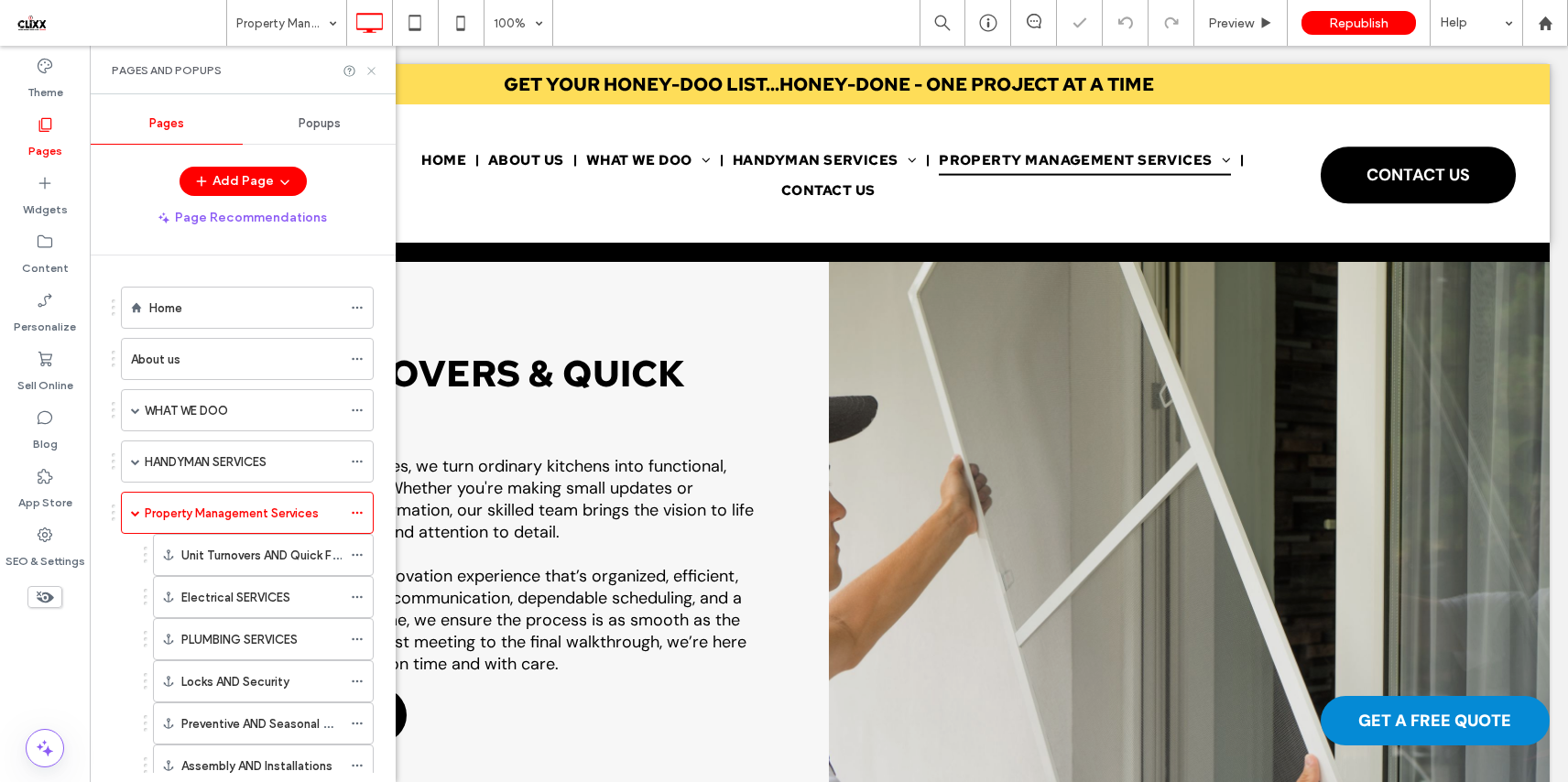
click at [372, 65] on icon at bounding box center [371, 70] width 14 height 14
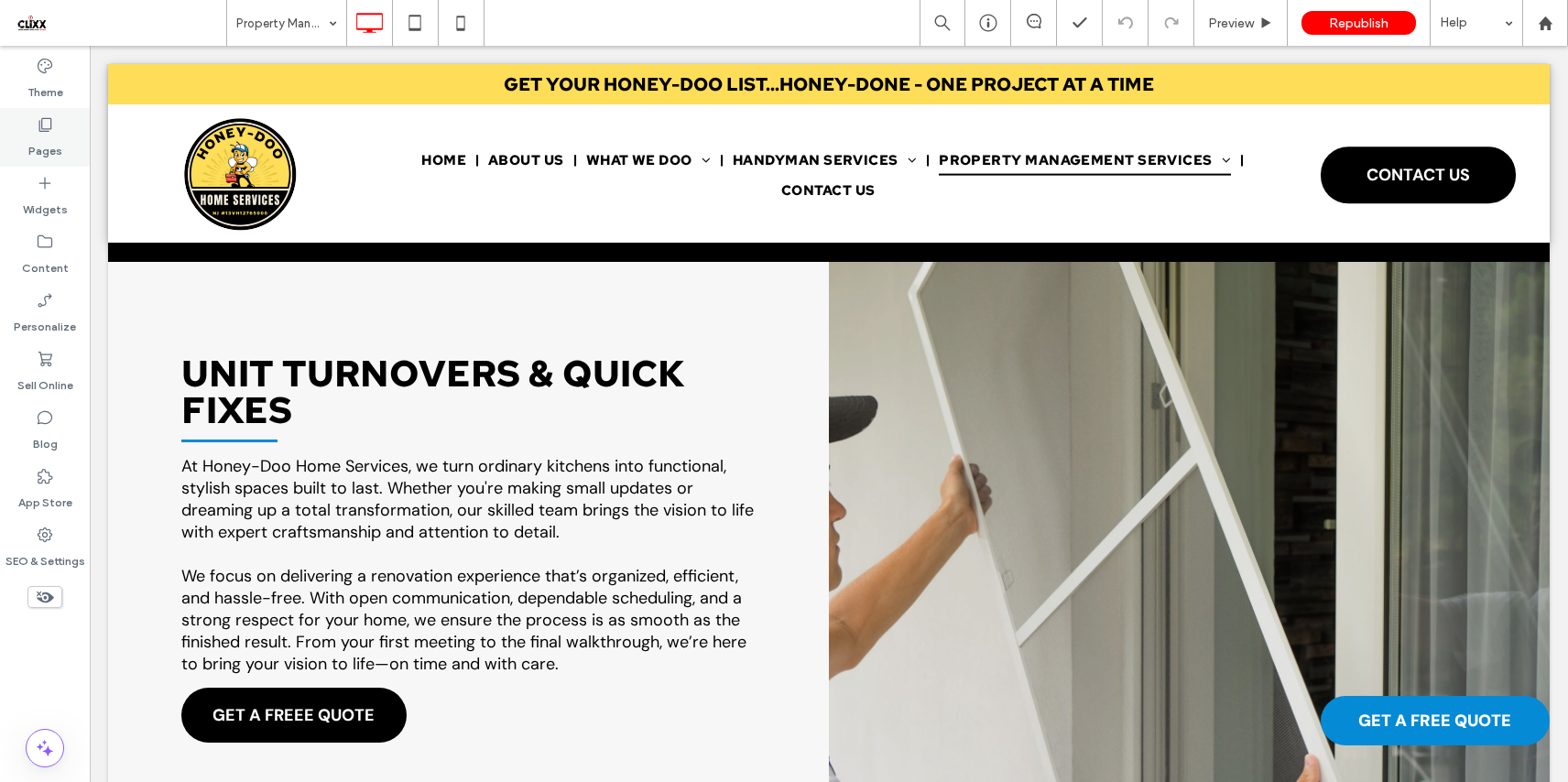
click at [49, 139] on label "Pages" at bounding box center [45, 146] width 34 height 25
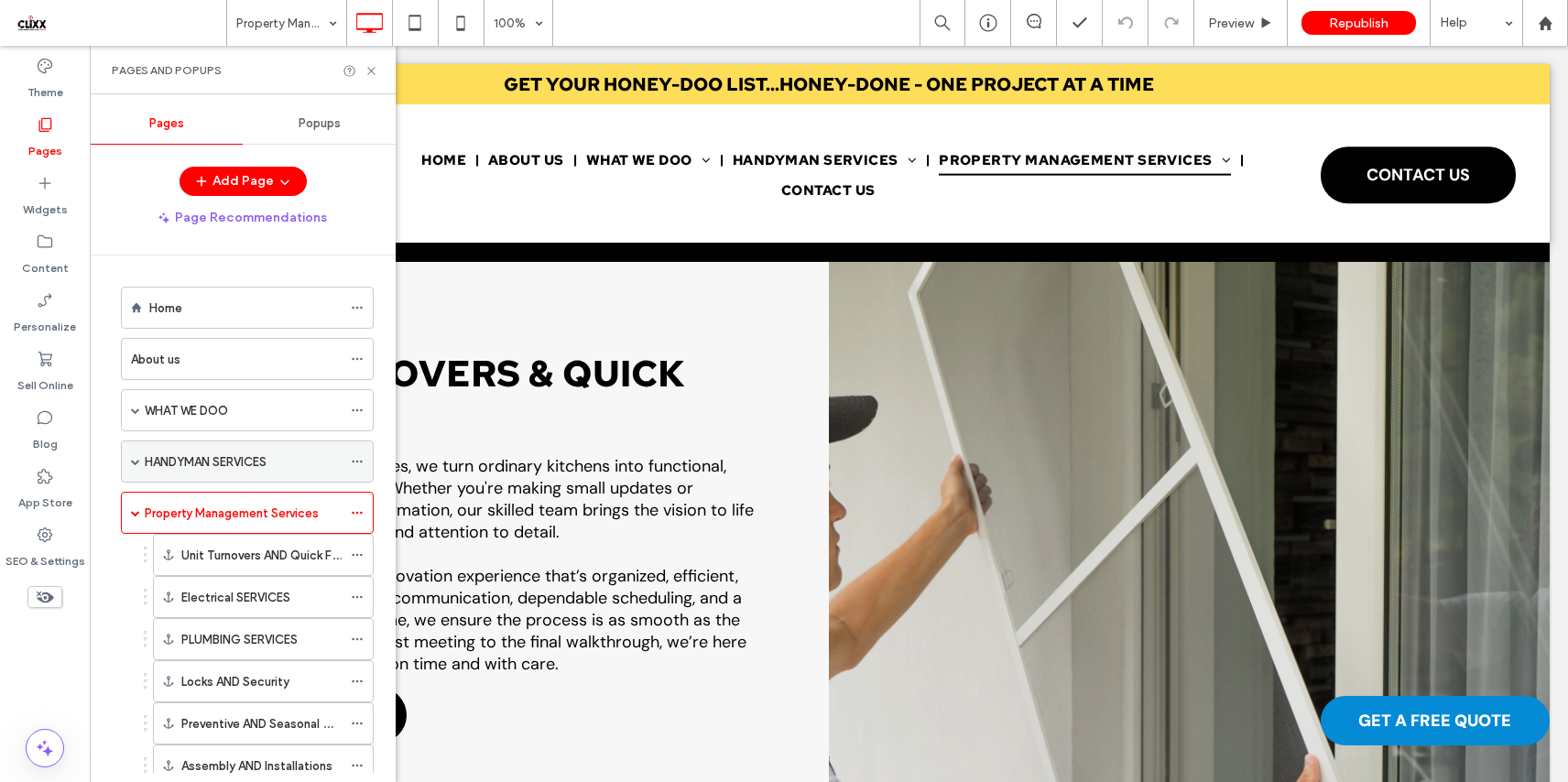
click at [209, 463] on label "HANDYMAN SERVICES" at bounding box center [205, 462] width 122 height 32
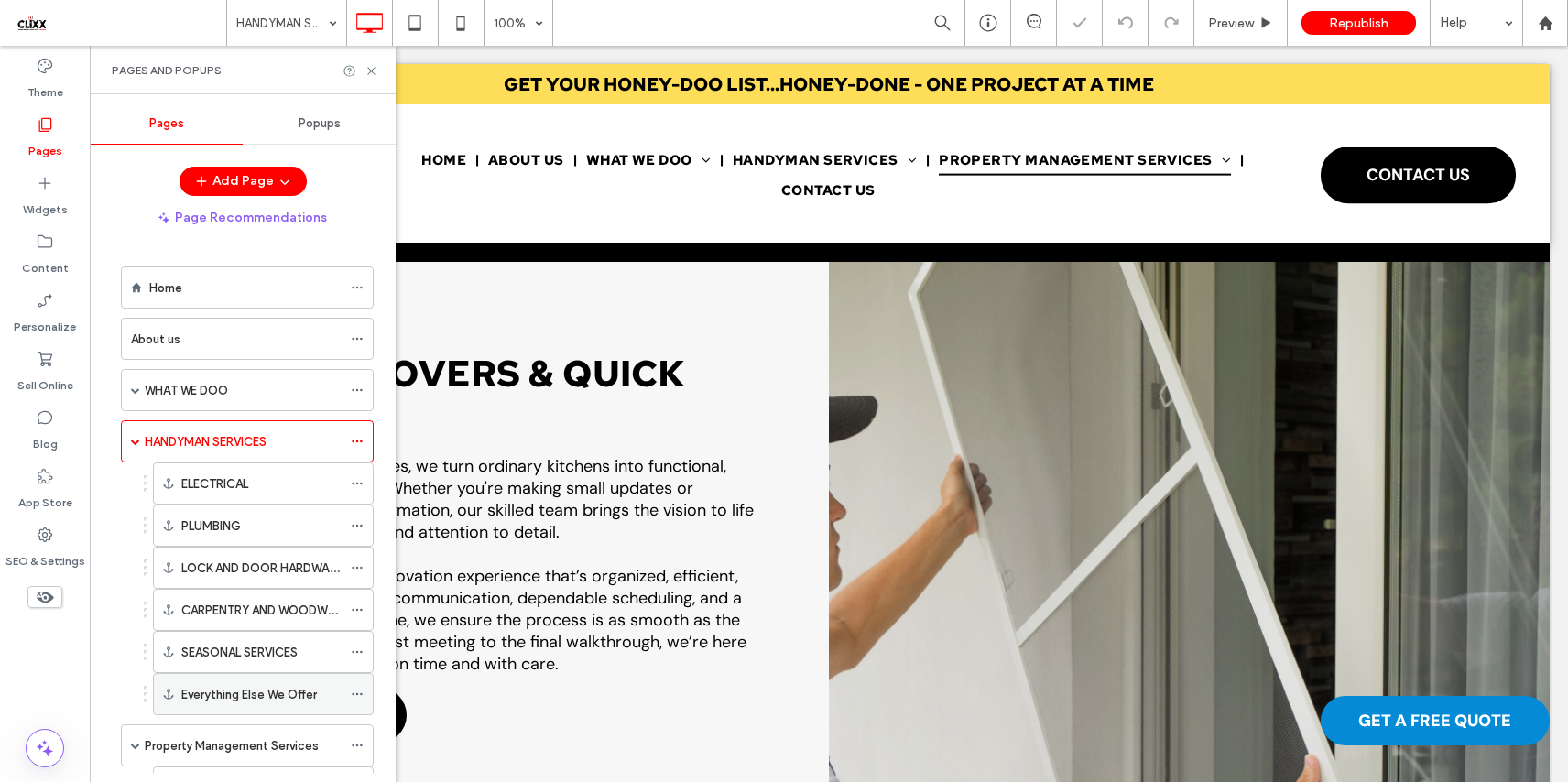
scroll to position [21, 0]
click at [250, 686] on label "Everything Else We Offer" at bounding box center [249, 693] width 136 height 32
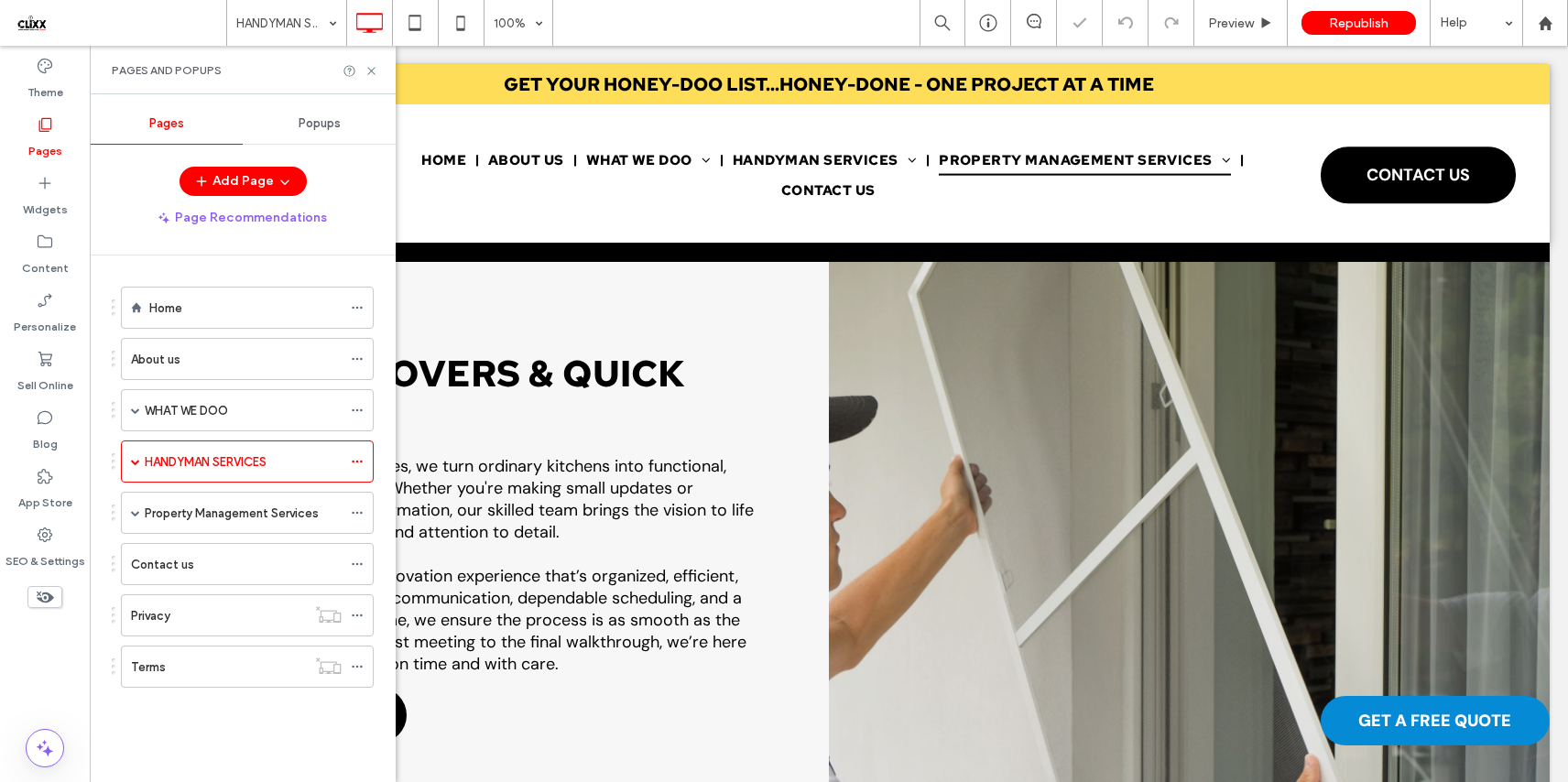
scroll to position [0, 0]
click at [371, 72] on icon at bounding box center [371, 70] width 14 height 14
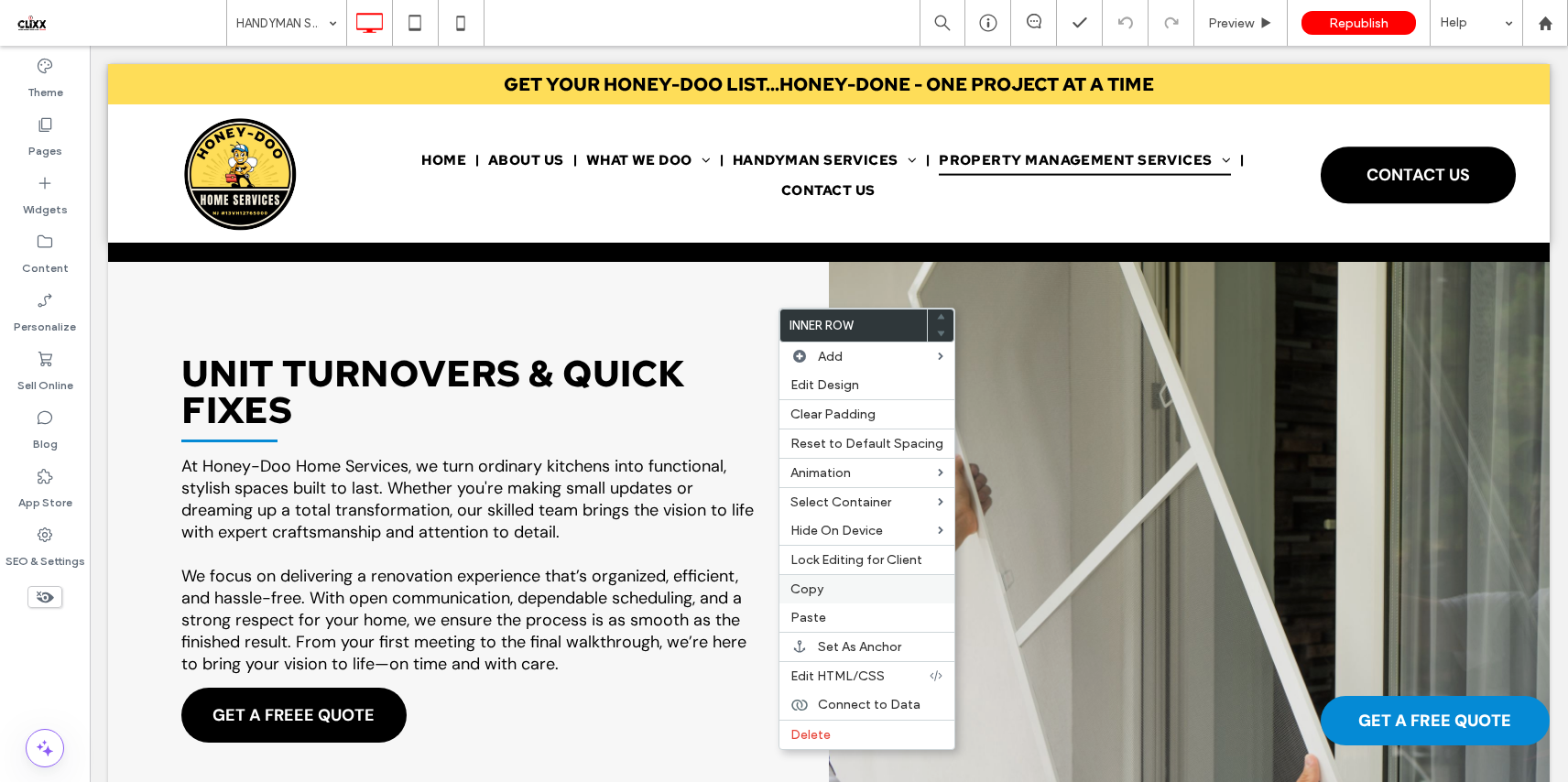
click at [830, 592] on label "Copy" at bounding box center [866, 589] width 153 height 16
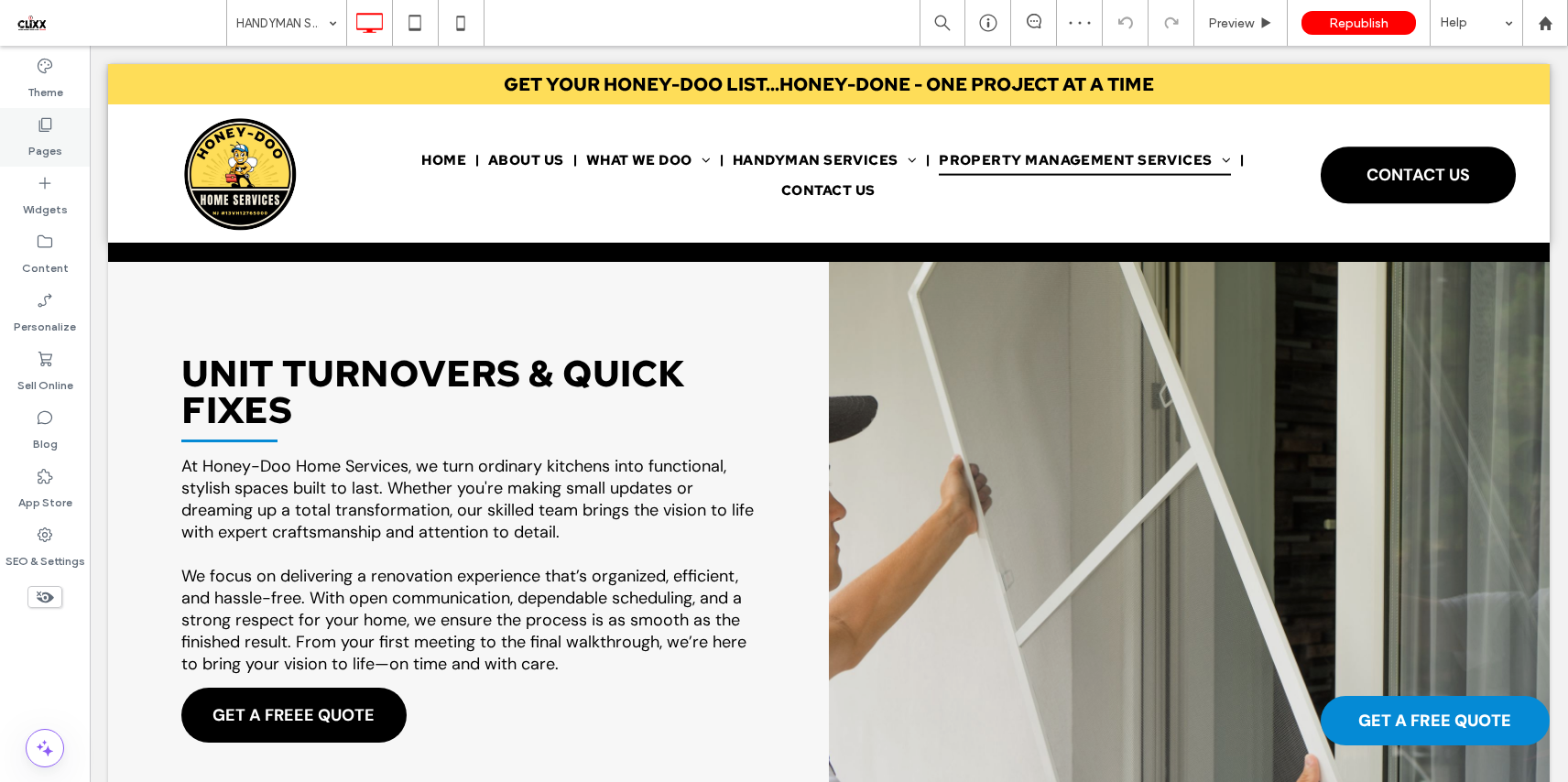
click at [51, 138] on label "Pages" at bounding box center [45, 146] width 34 height 25
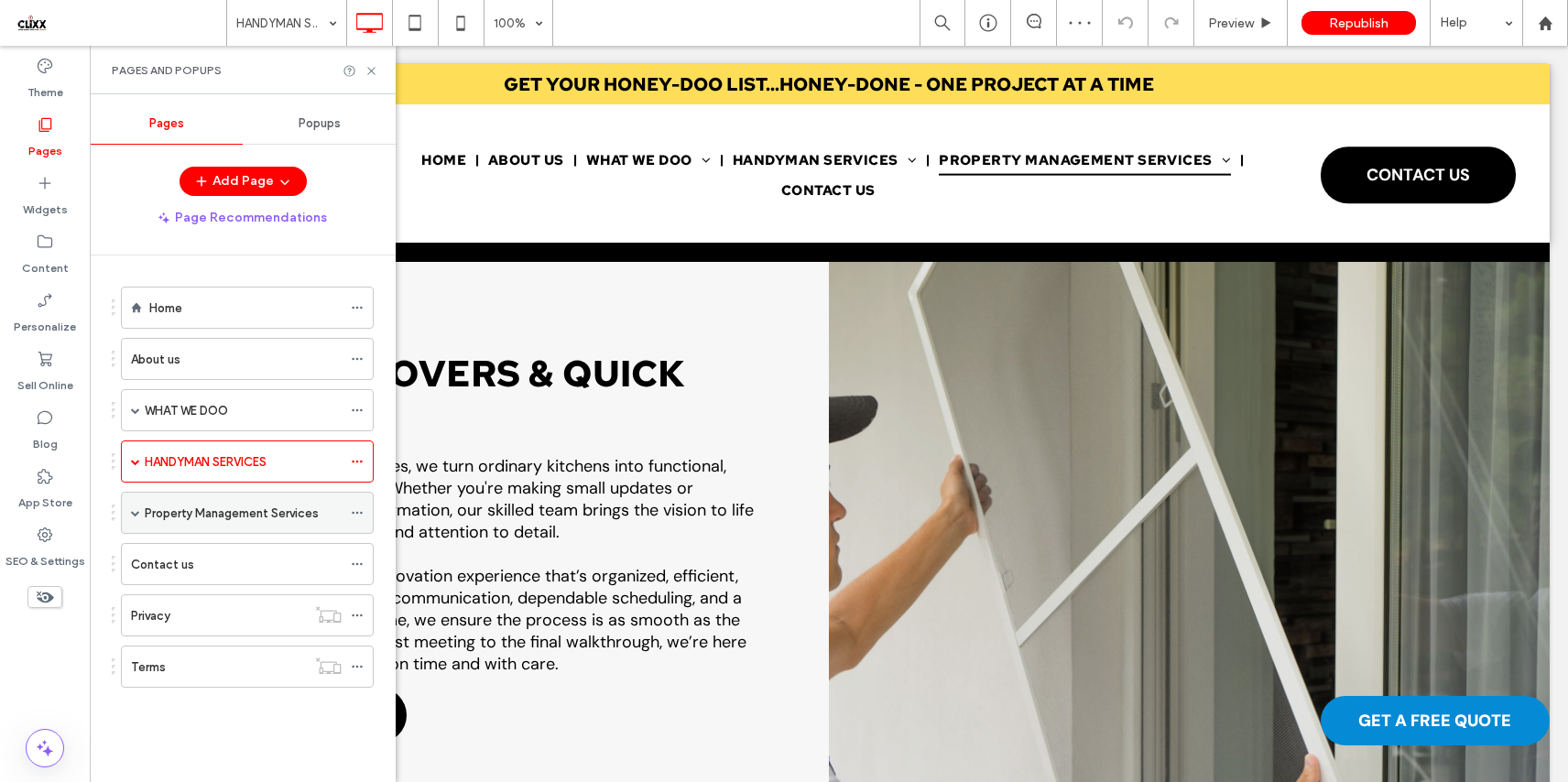
click at [205, 511] on label "Property Management Services" at bounding box center [231, 513] width 174 height 32
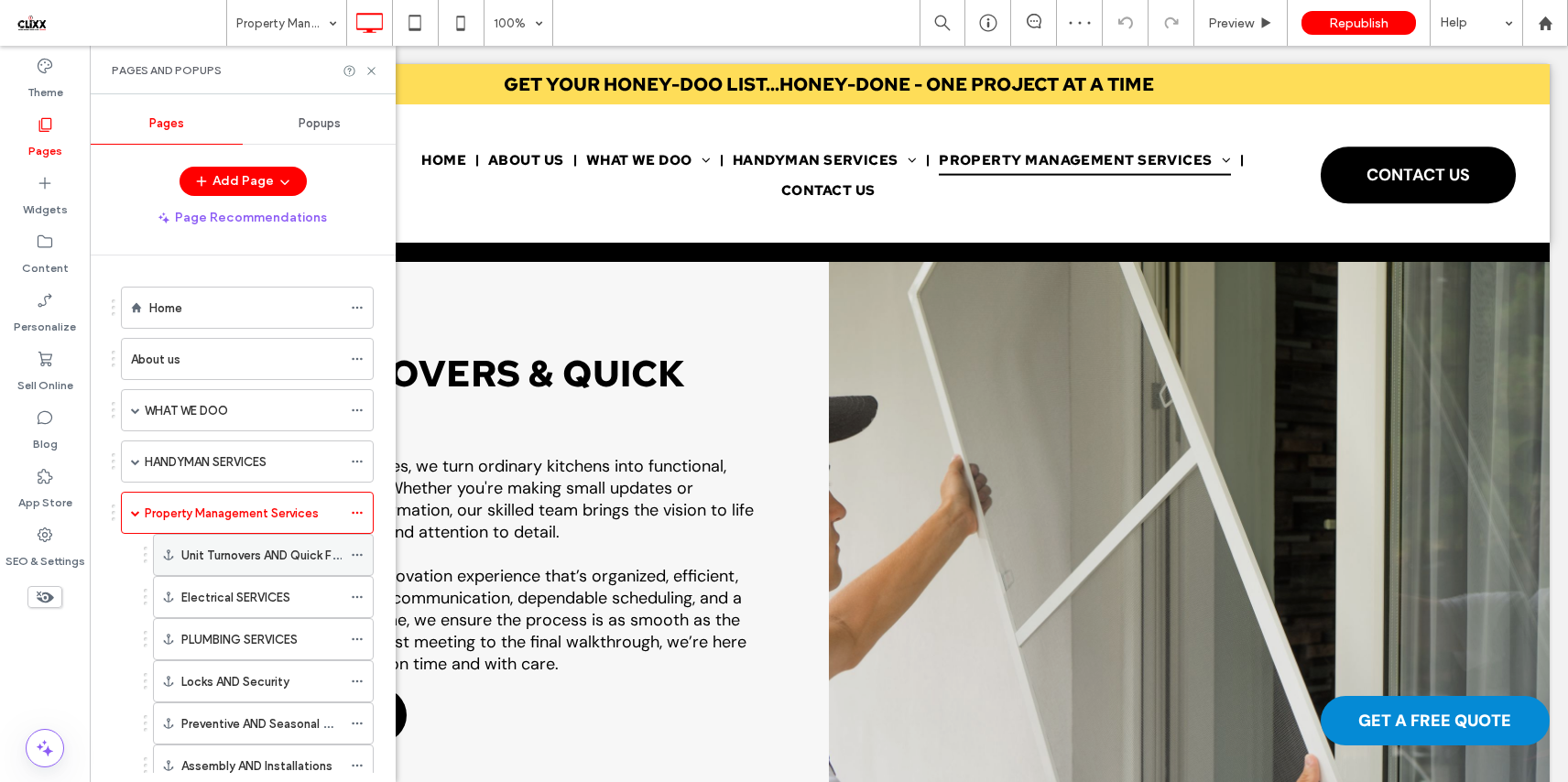
click at [240, 560] on label "Unit Turnovers AND Quick Fixes" at bounding box center [268, 555] width 172 height 32
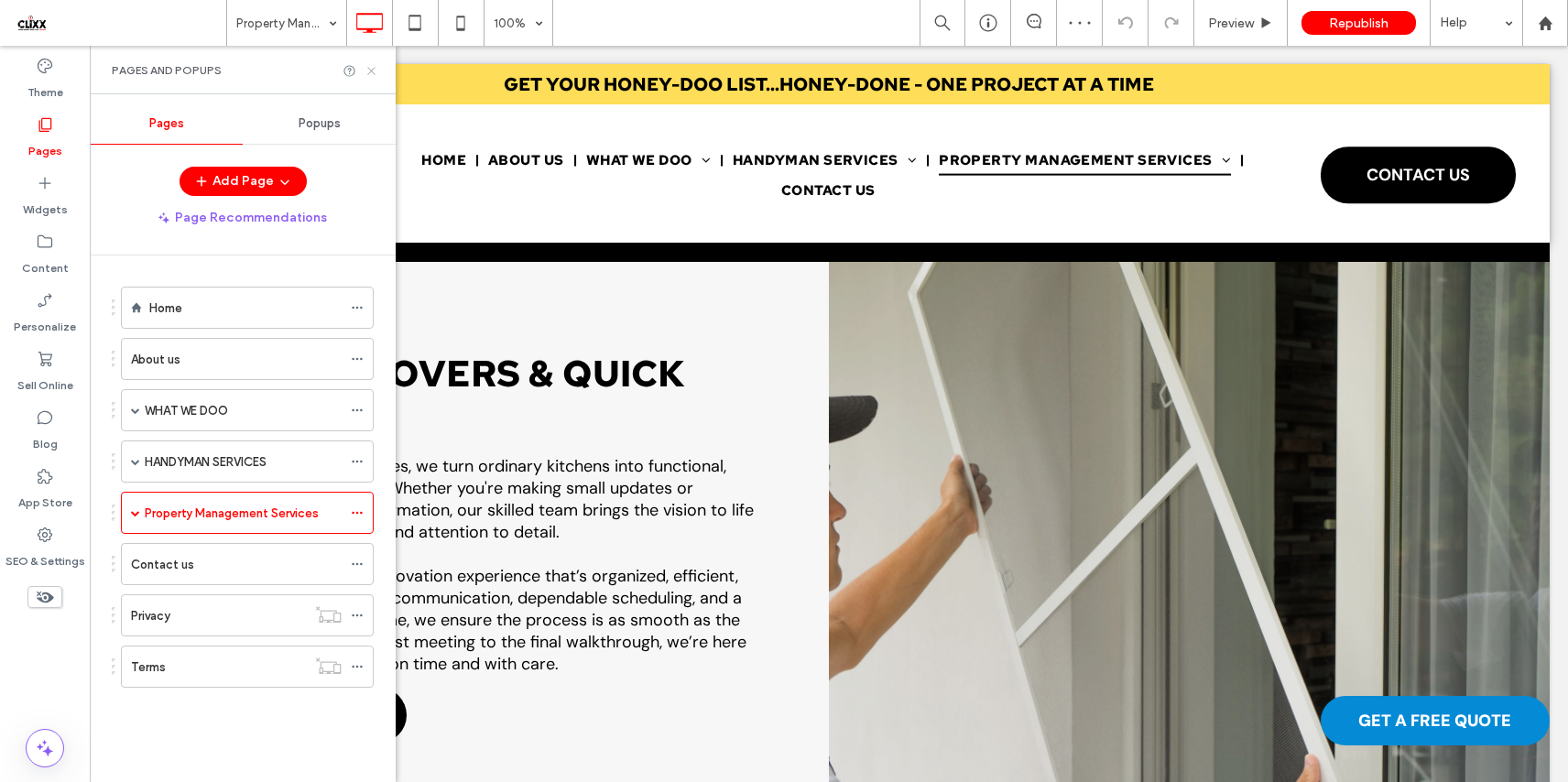
click at [372, 69] on use at bounding box center [371, 70] width 7 height 7
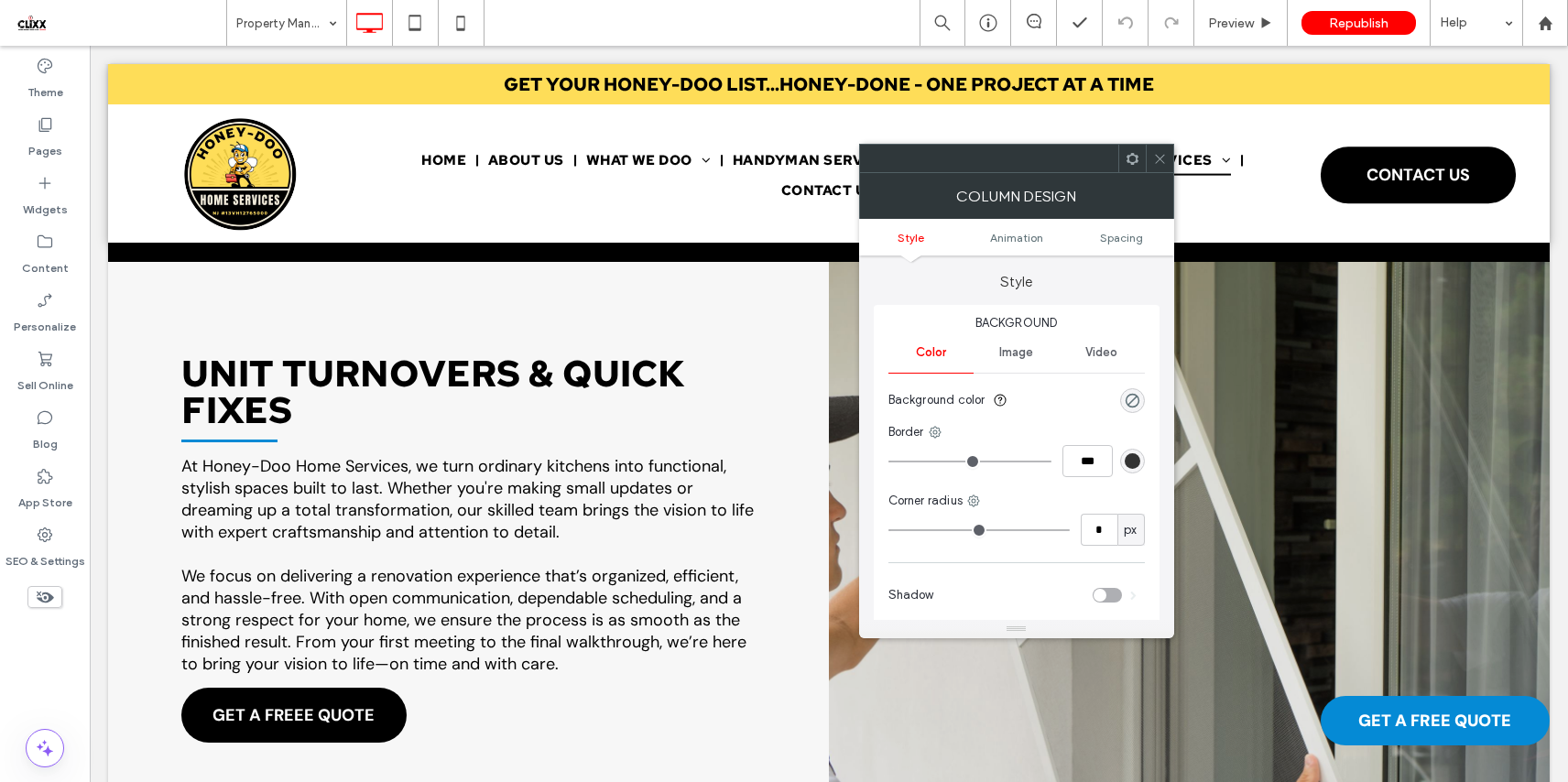
click at [1127, 157] on use at bounding box center [1131, 157] width 12 height 12
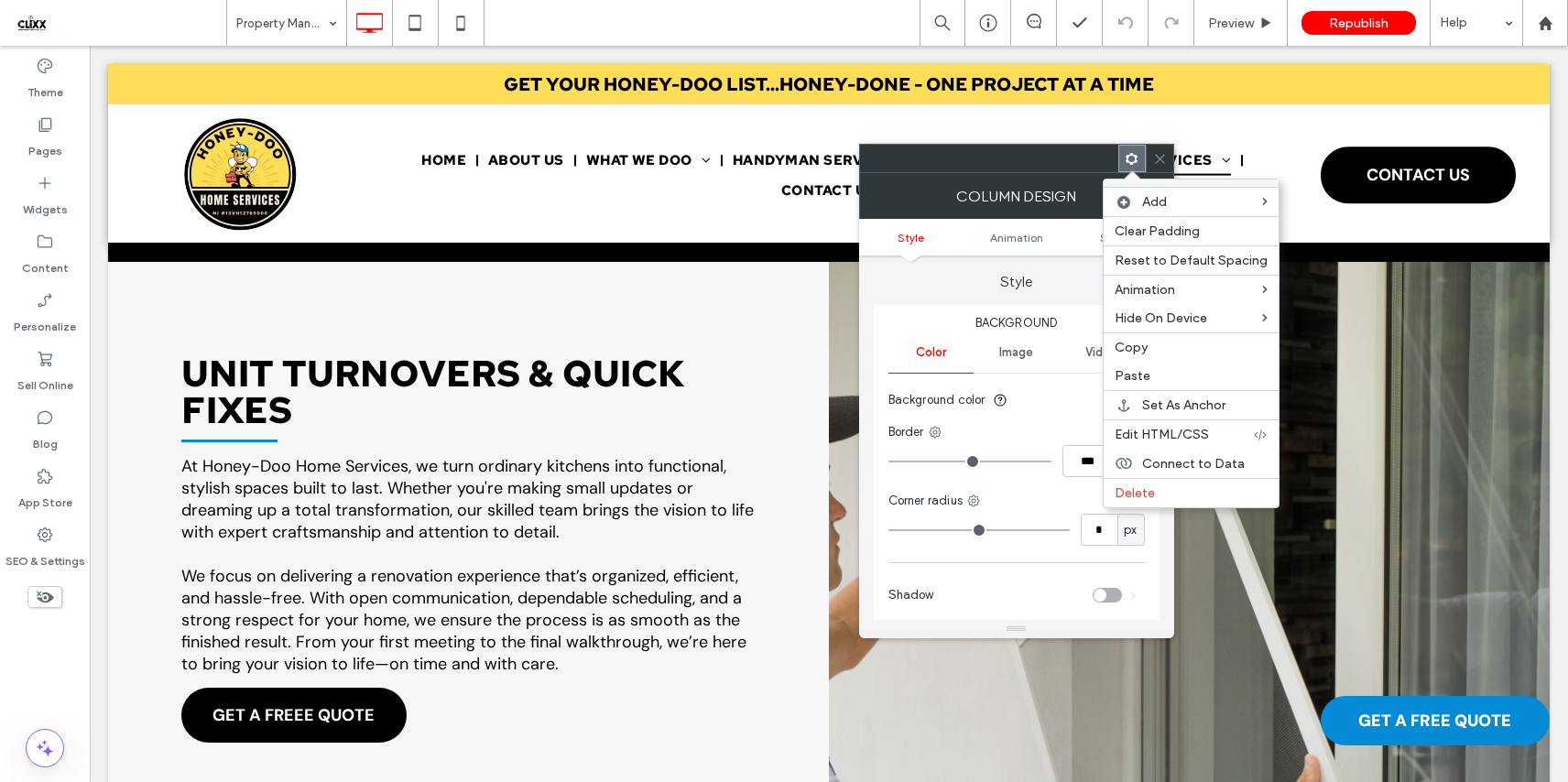
click at [1149, 375] on label "Paste" at bounding box center [1191, 376] width 153 height 16
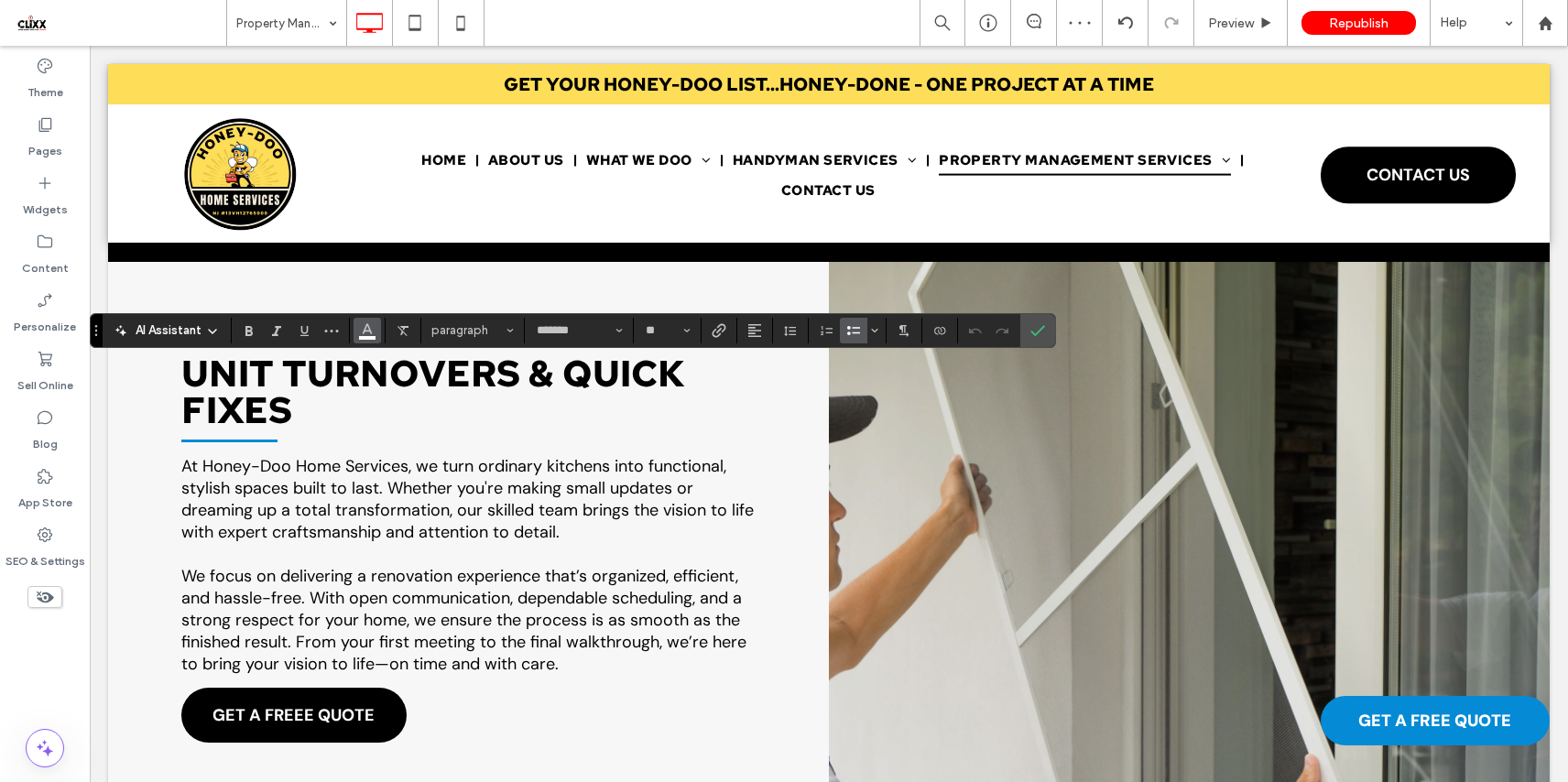
click at [367, 334] on icon "Color" at bounding box center [367, 329] width 15 height 15
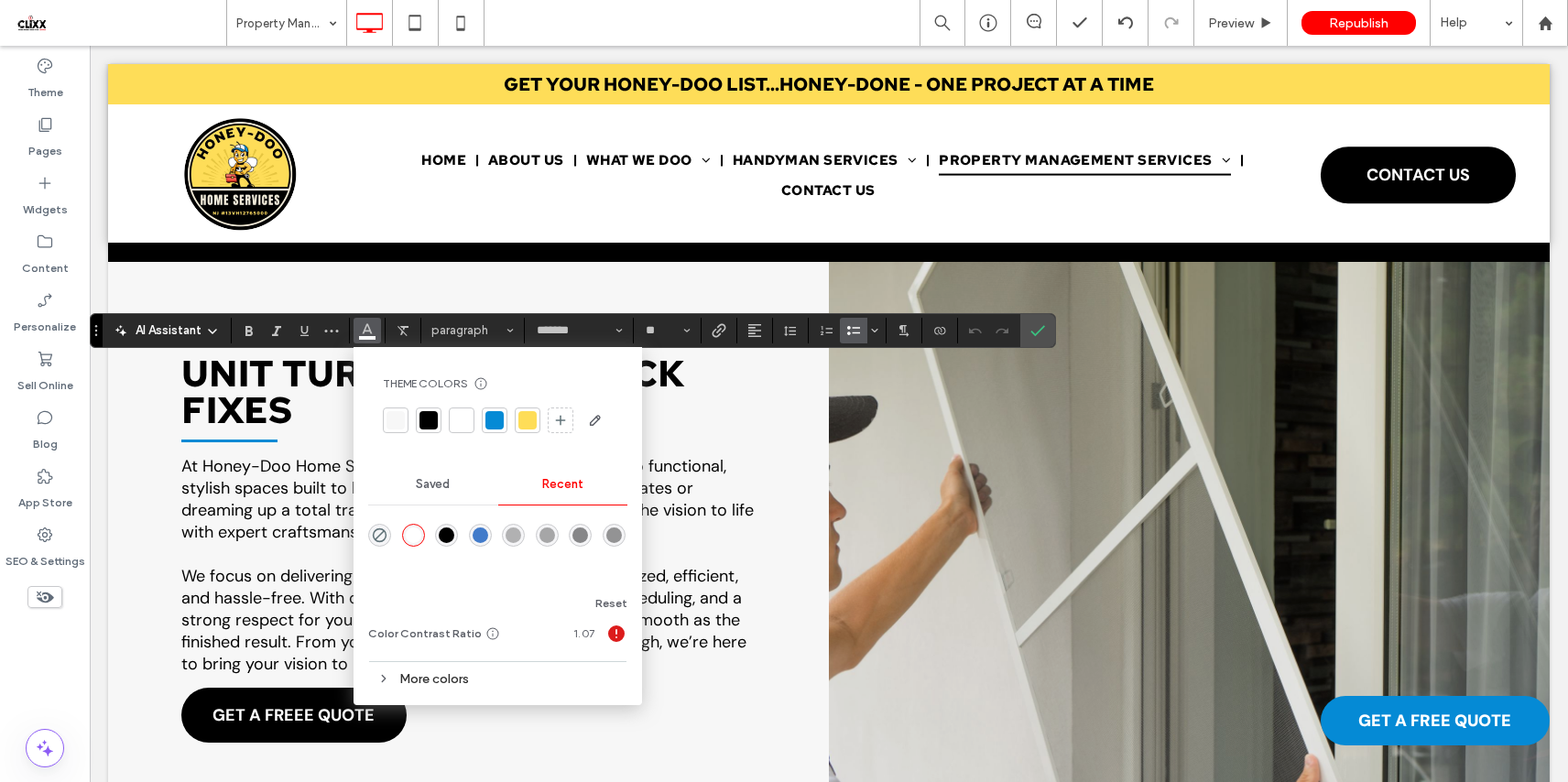
click at [432, 419] on div at bounding box center [429, 421] width 19 height 19
click at [1033, 332] on use "Confirm" at bounding box center [1039, 331] width 15 height 11
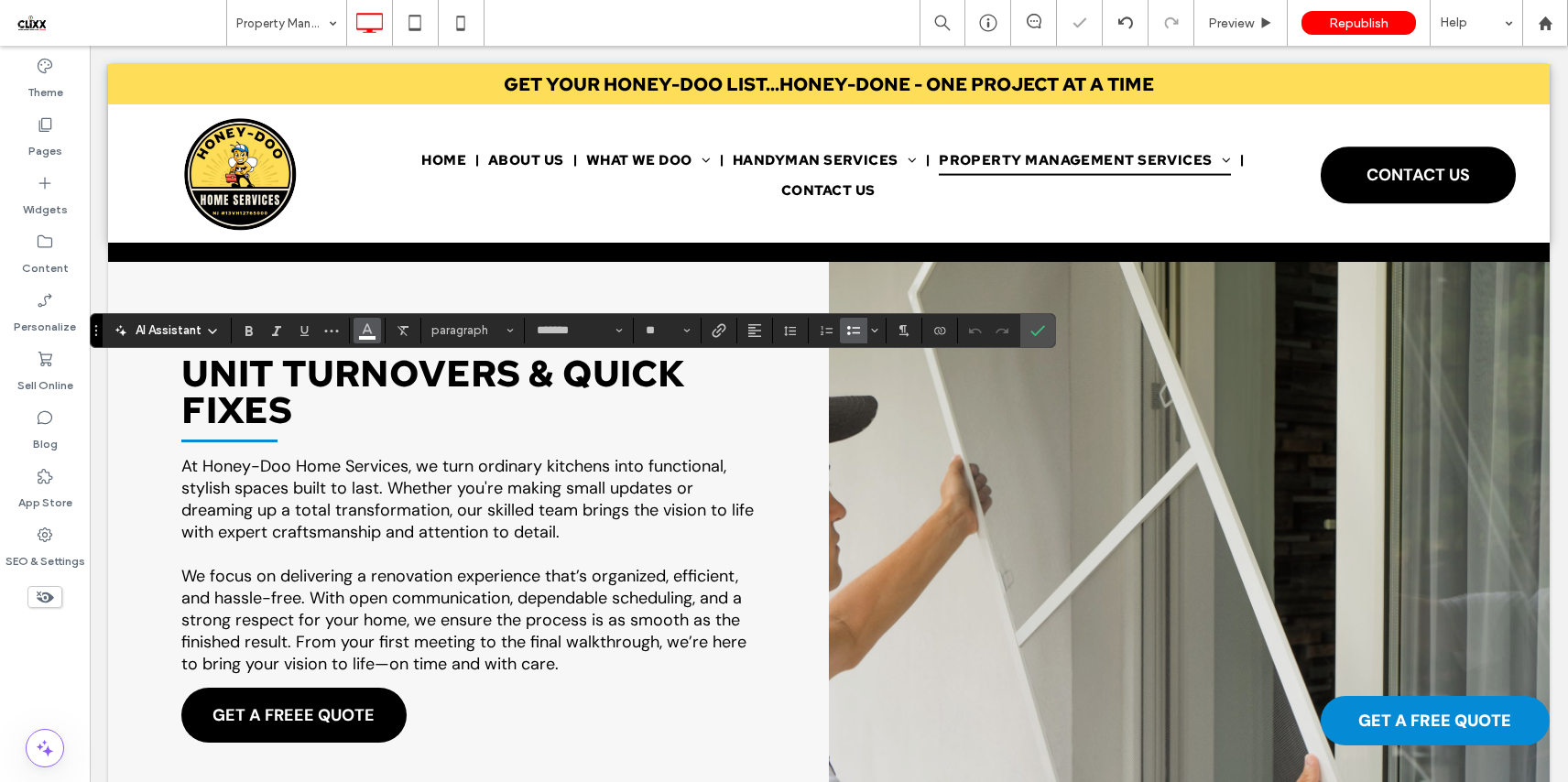
click at [371, 330] on icon "Color" at bounding box center [367, 329] width 15 height 15
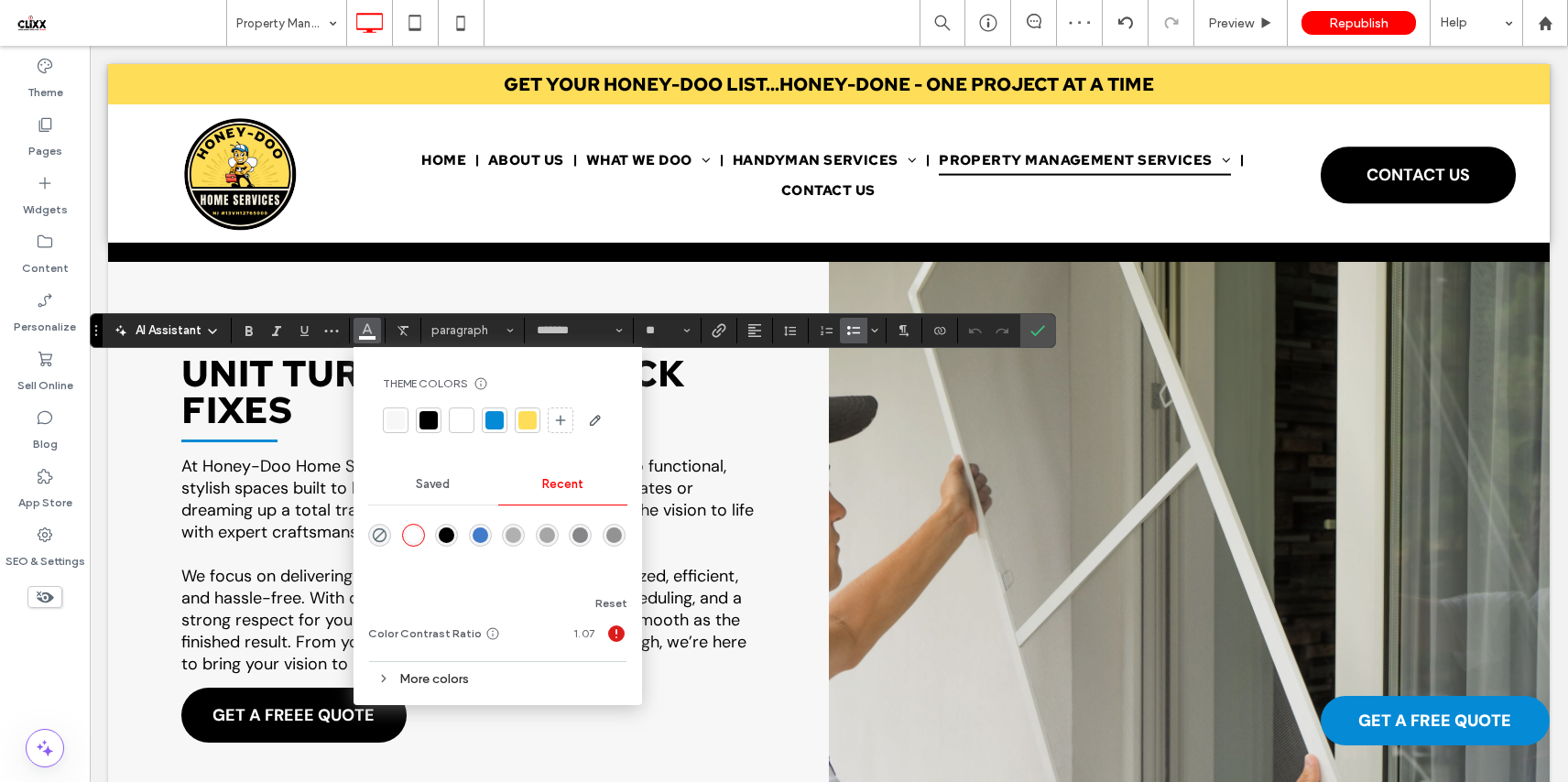
click at [429, 420] on div at bounding box center [429, 421] width 19 height 19
click at [1044, 332] on label "Confirm" at bounding box center [1037, 330] width 27 height 33
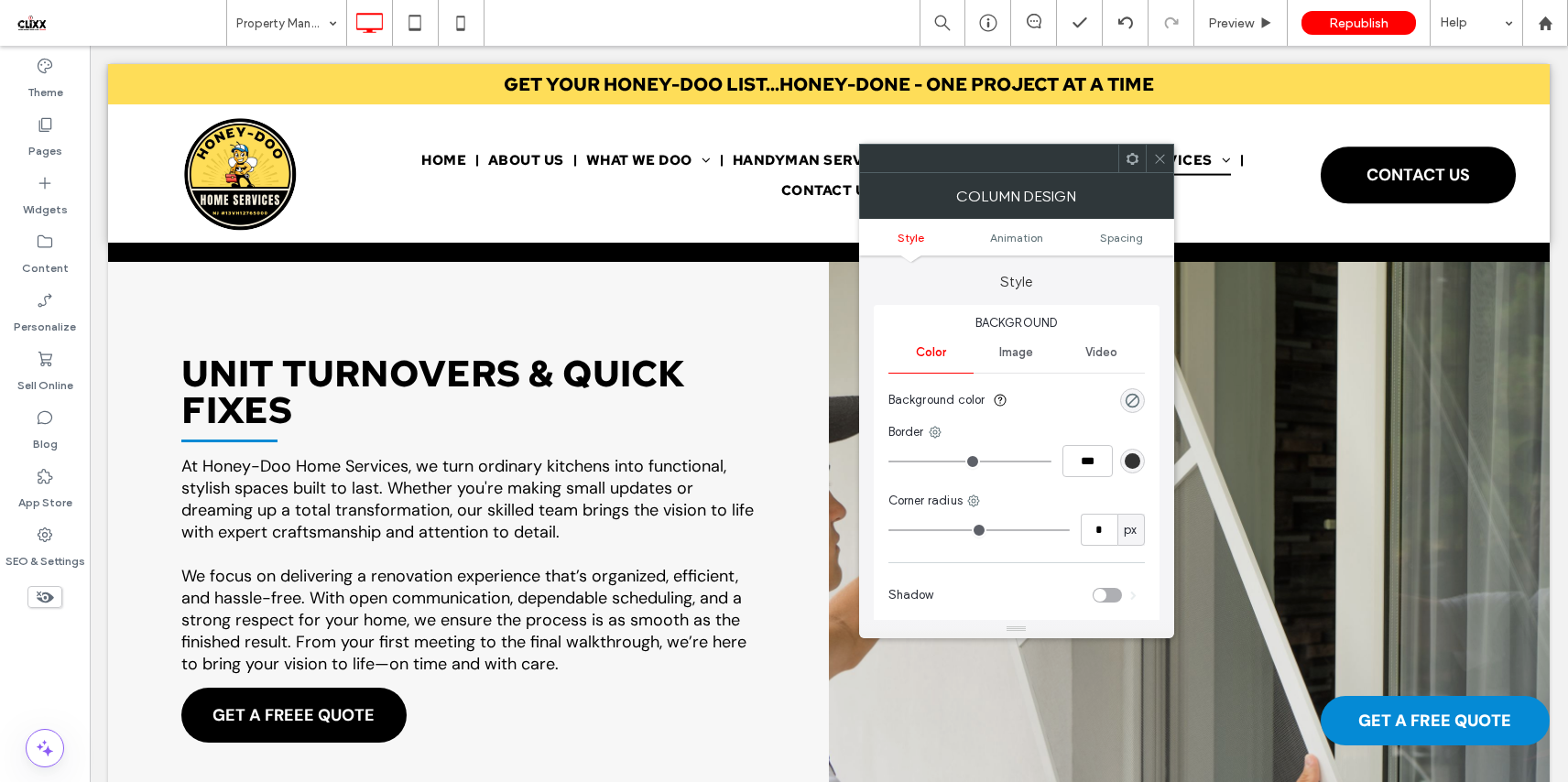
click at [1130, 161] on icon at bounding box center [1132, 158] width 14 height 14
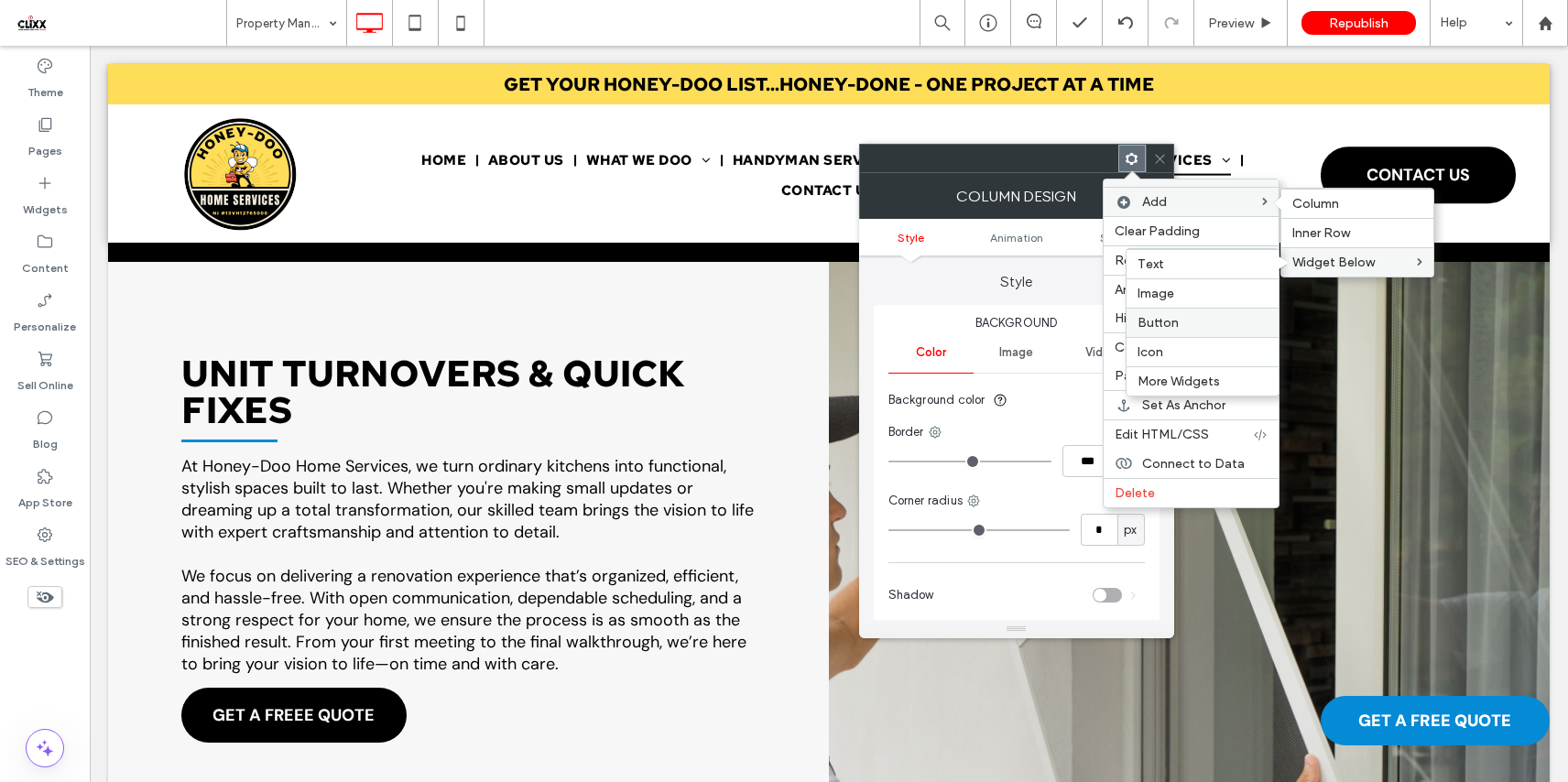
click at [1180, 326] on label "Button" at bounding box center [1202, 322] width 130 height 16
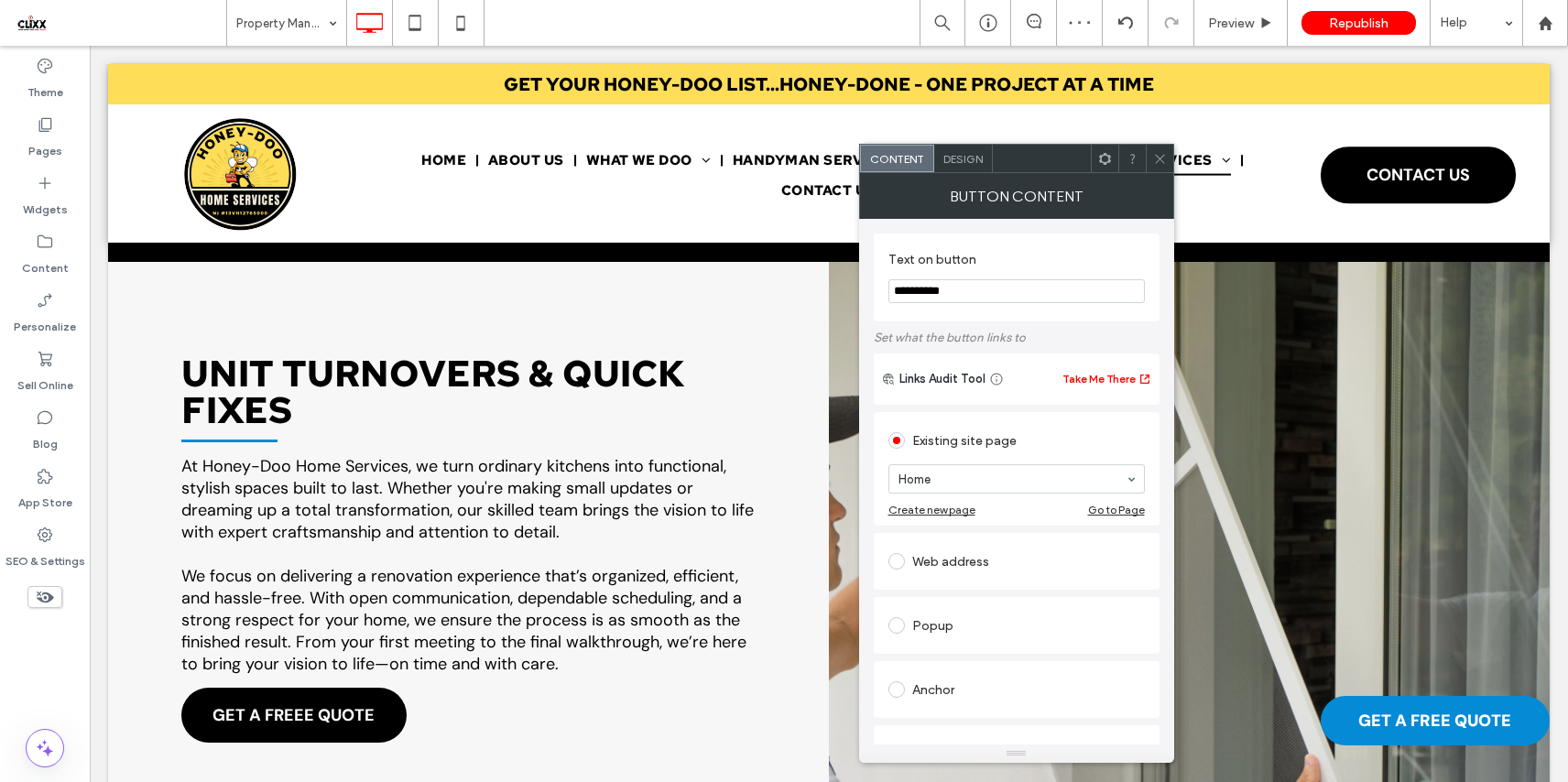
click at [1161, 155] on icon at bounding box center [1160, 158] width 14 height 14
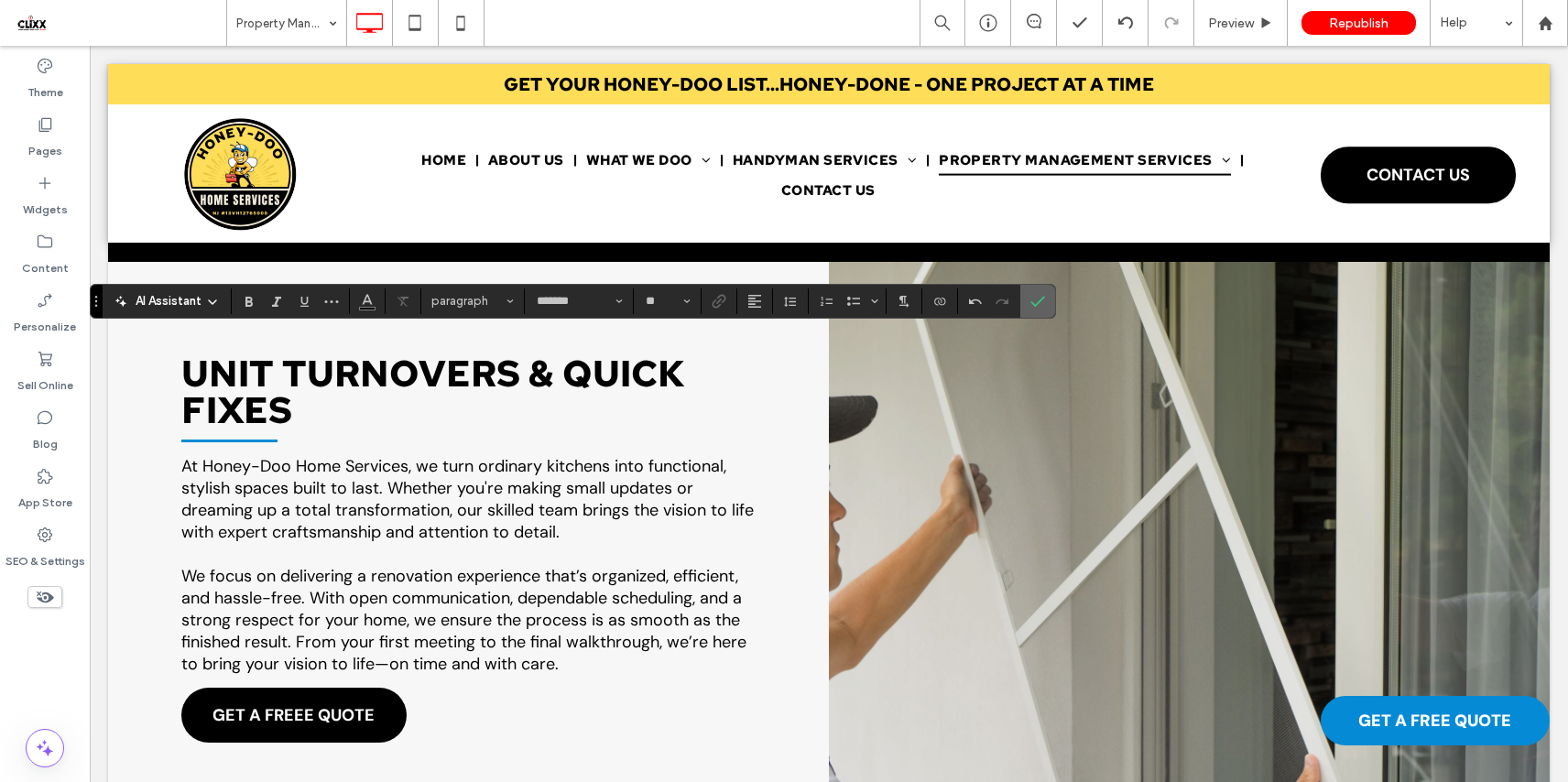
click at [1035, 301] on icon "Confirm" at bounding box center [1038, 302] width 15 height 15
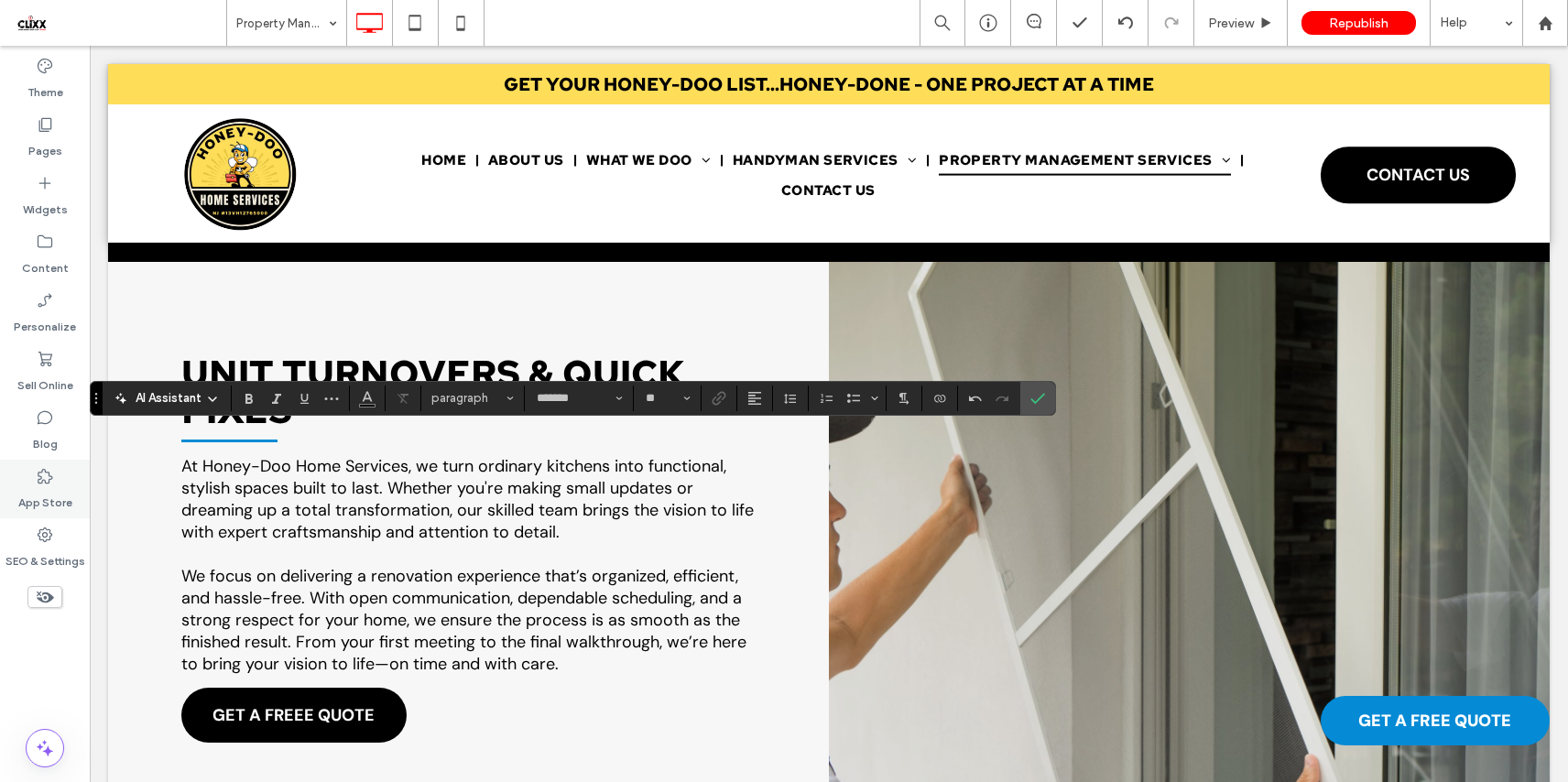
type input "**"
click at [846, 401] on icon "Bulleted List" at bounding box center [853, 398] width 15 height 15
click at [1040, 405] on icon "Confirm" at bounding box center [1038, 398] width 15 height 15
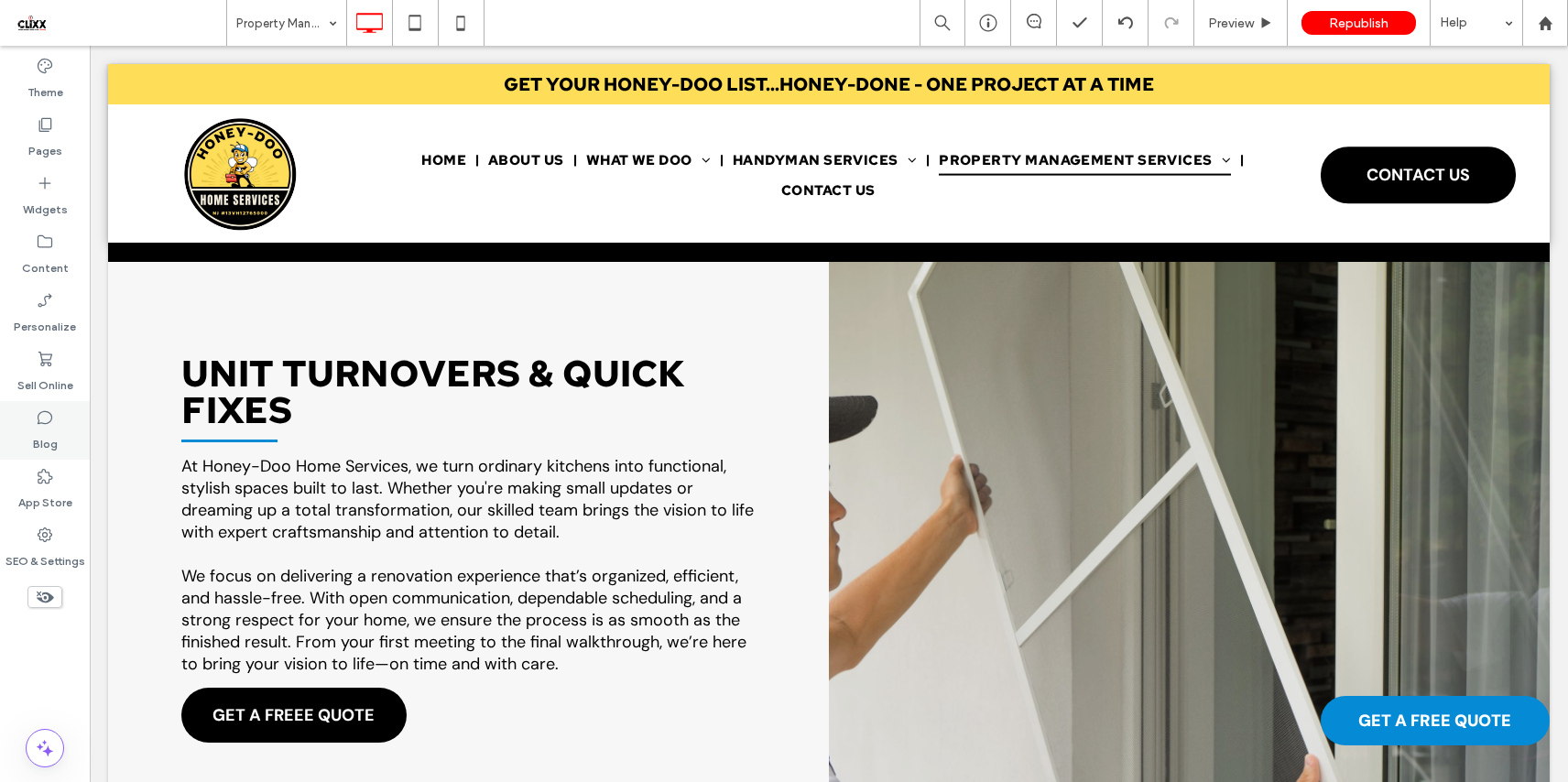
type input "*******"
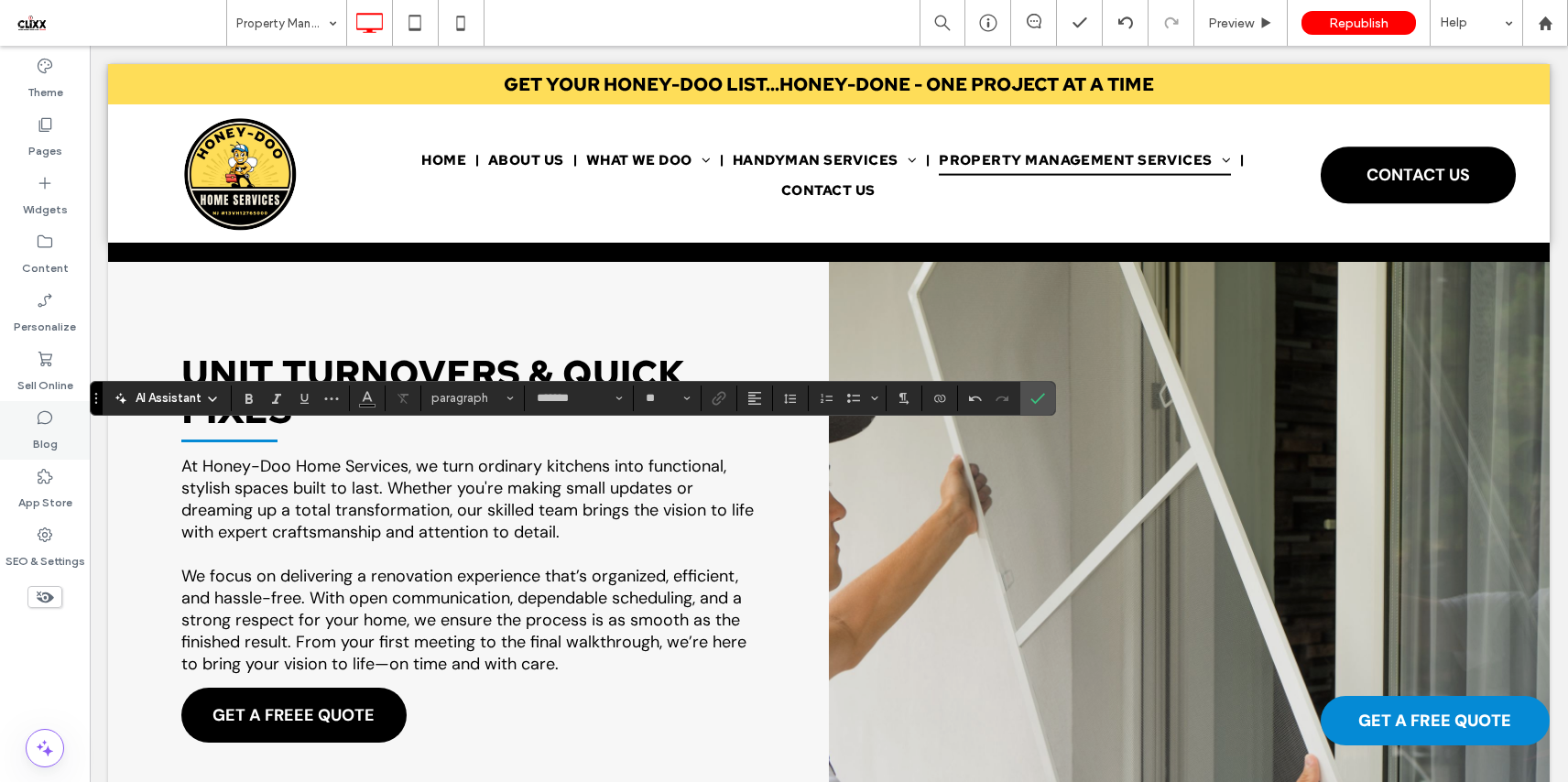
type input "**"
click at [848, 401] on use "Bulleted List" at bounding box center [853, 398] width 13 height 9
click at [1034, 400] on use "Confirm" at bounding box center [1039, 398] width 15 height 11
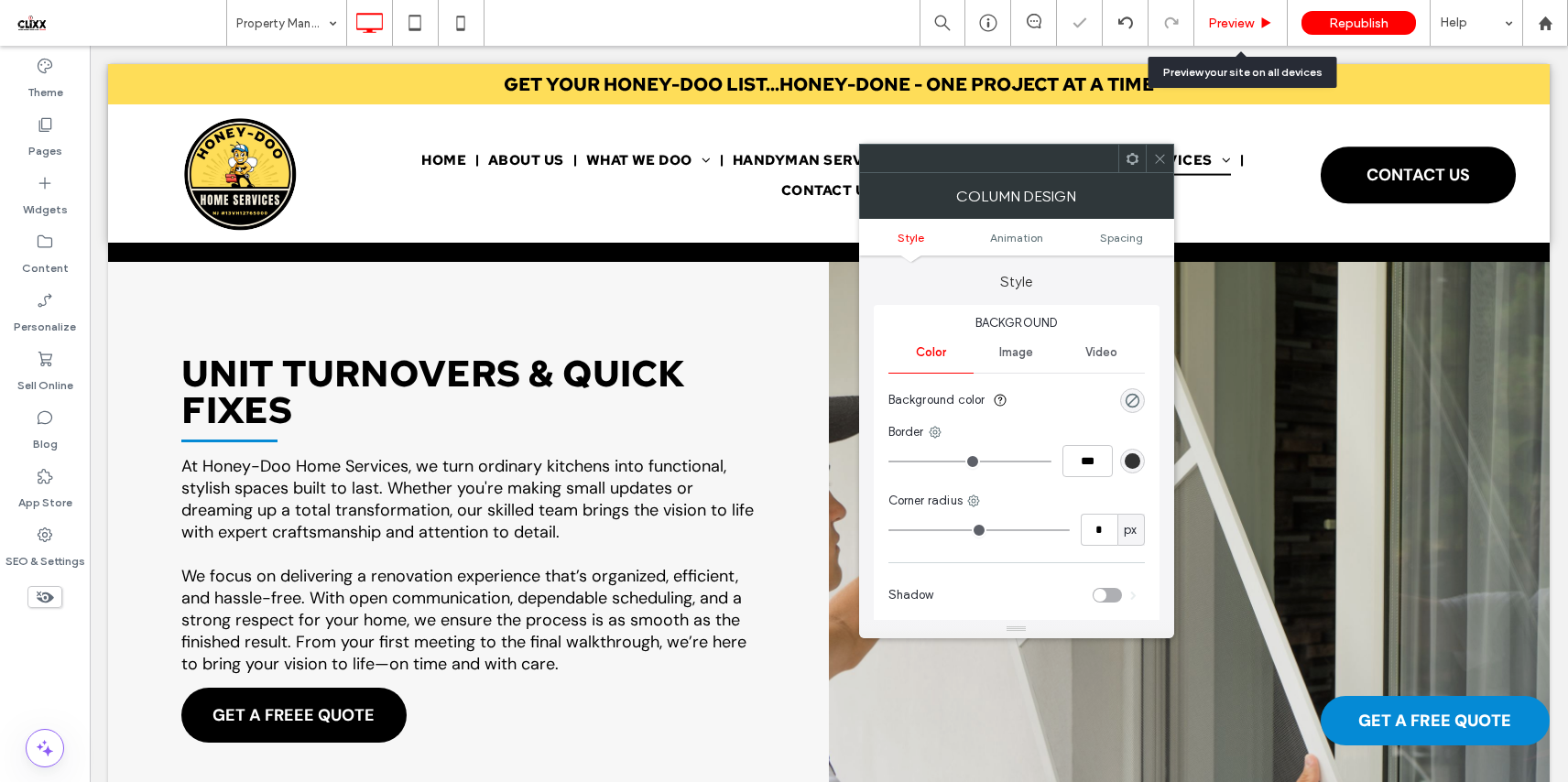
click at [1235, 22] on span "Preview" at bounding box center [1230, 23] width 46 height 16
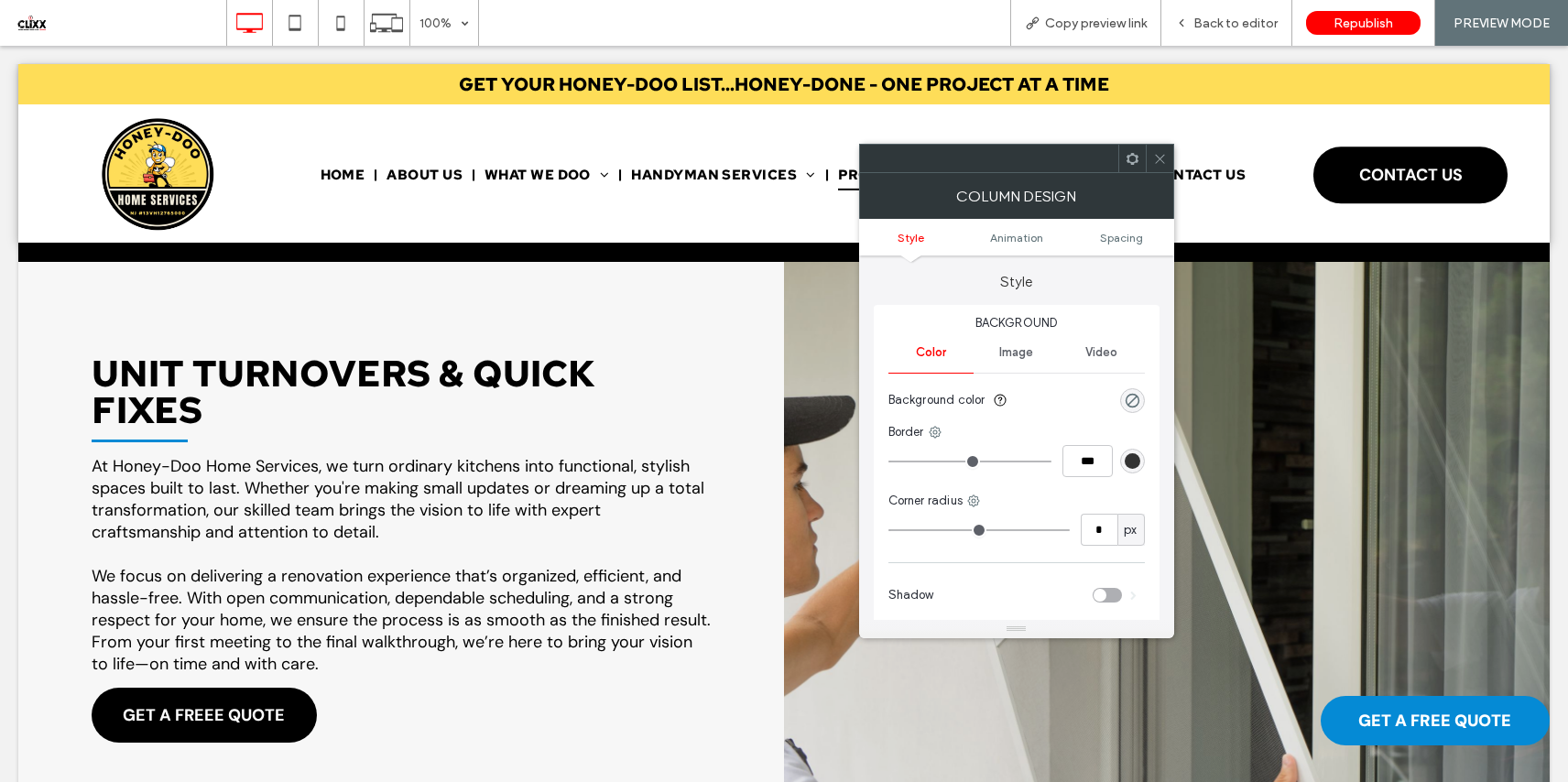
click at [1157, 152] on icon at bounding box center [1160, 158] width 14 height 14
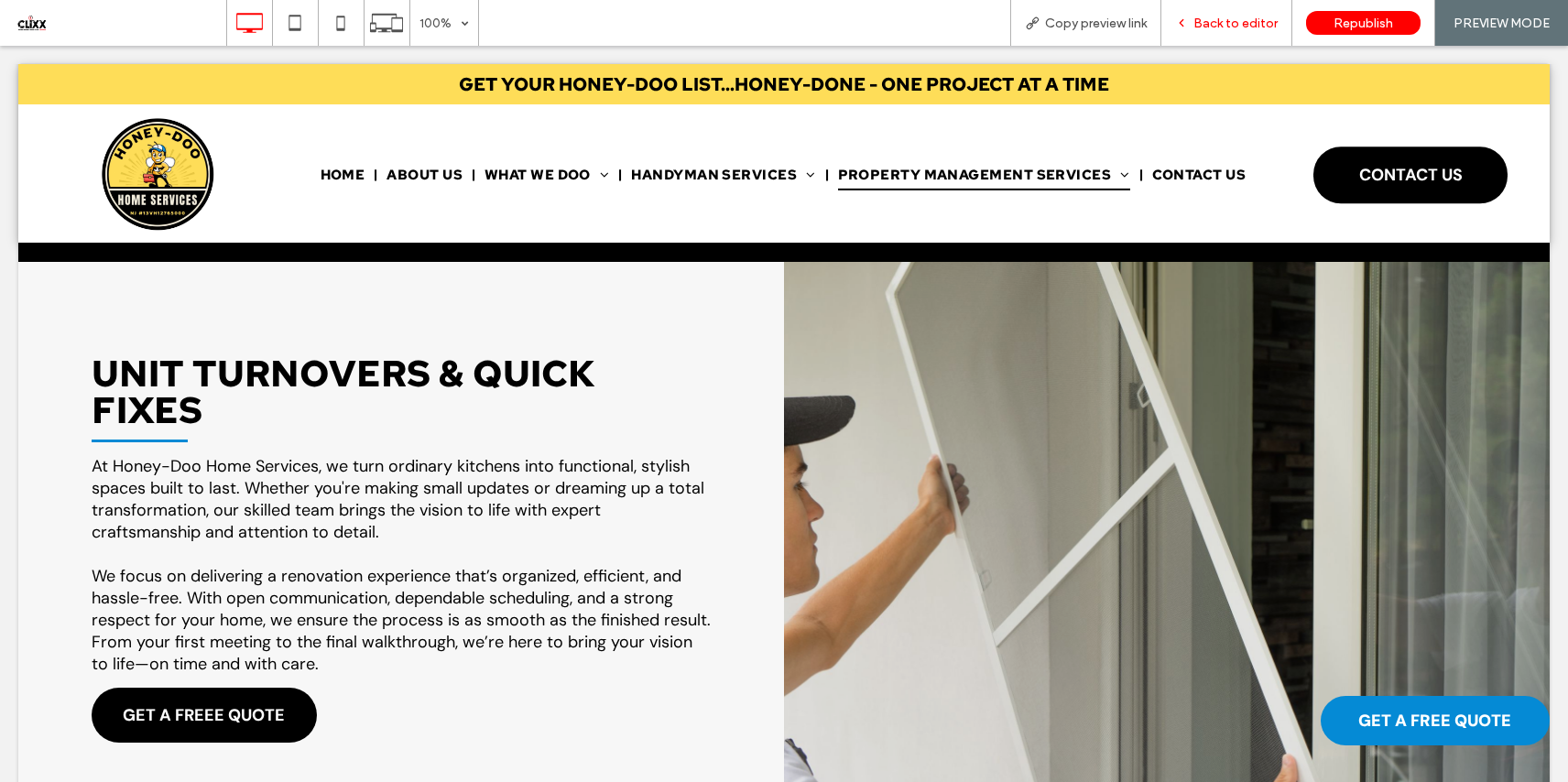
click at [1210, 39] on div "Back to editor" at bounding box center [1227, 22] width 131 height 46
click at [1215, 25] on span "Back to editor" at bounding box center [1235, 23] width 84 height 16
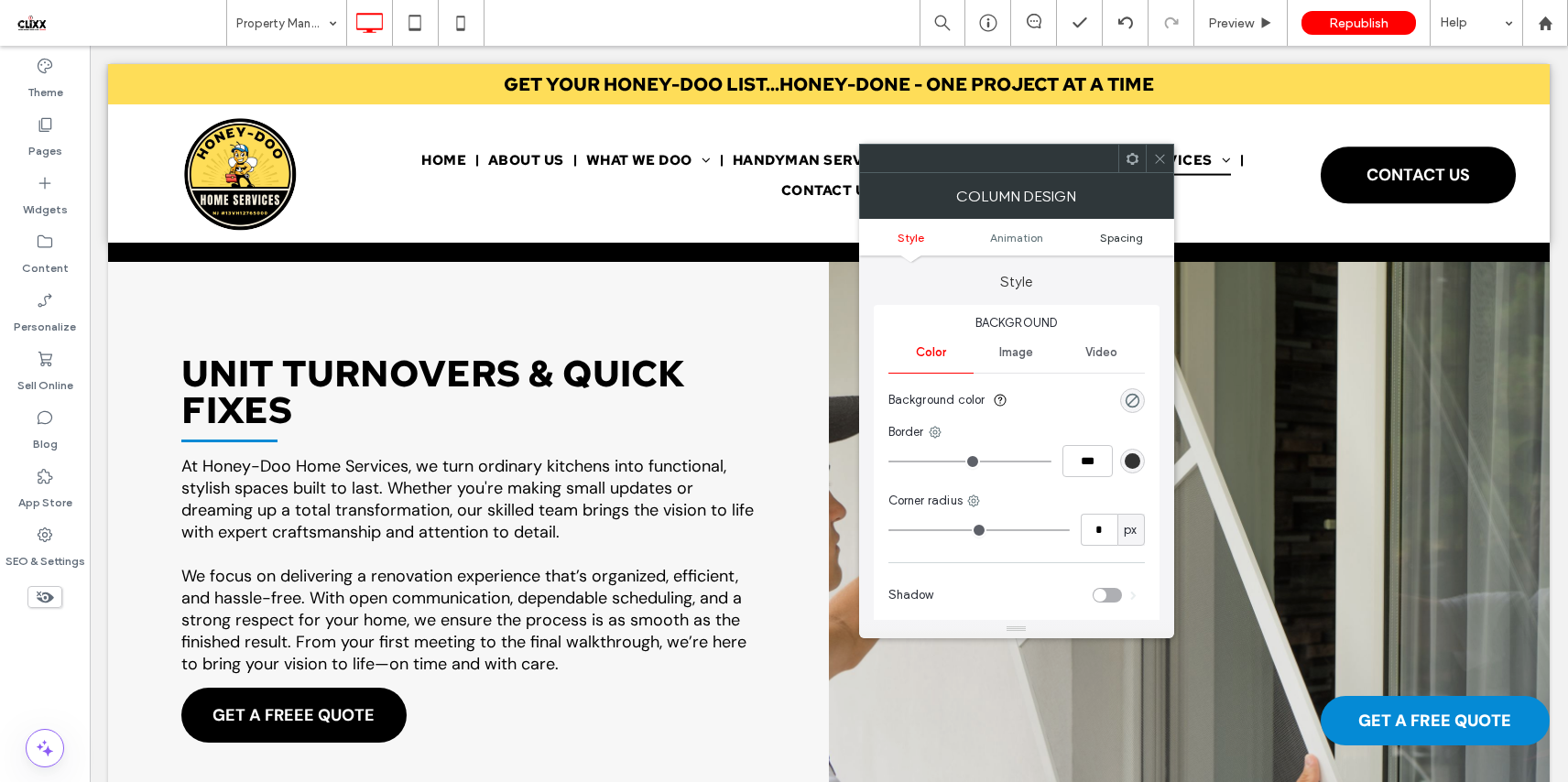
click at [1125, 242] on span "Spacing" at bounding box center [1121, 237] width 43 height 14
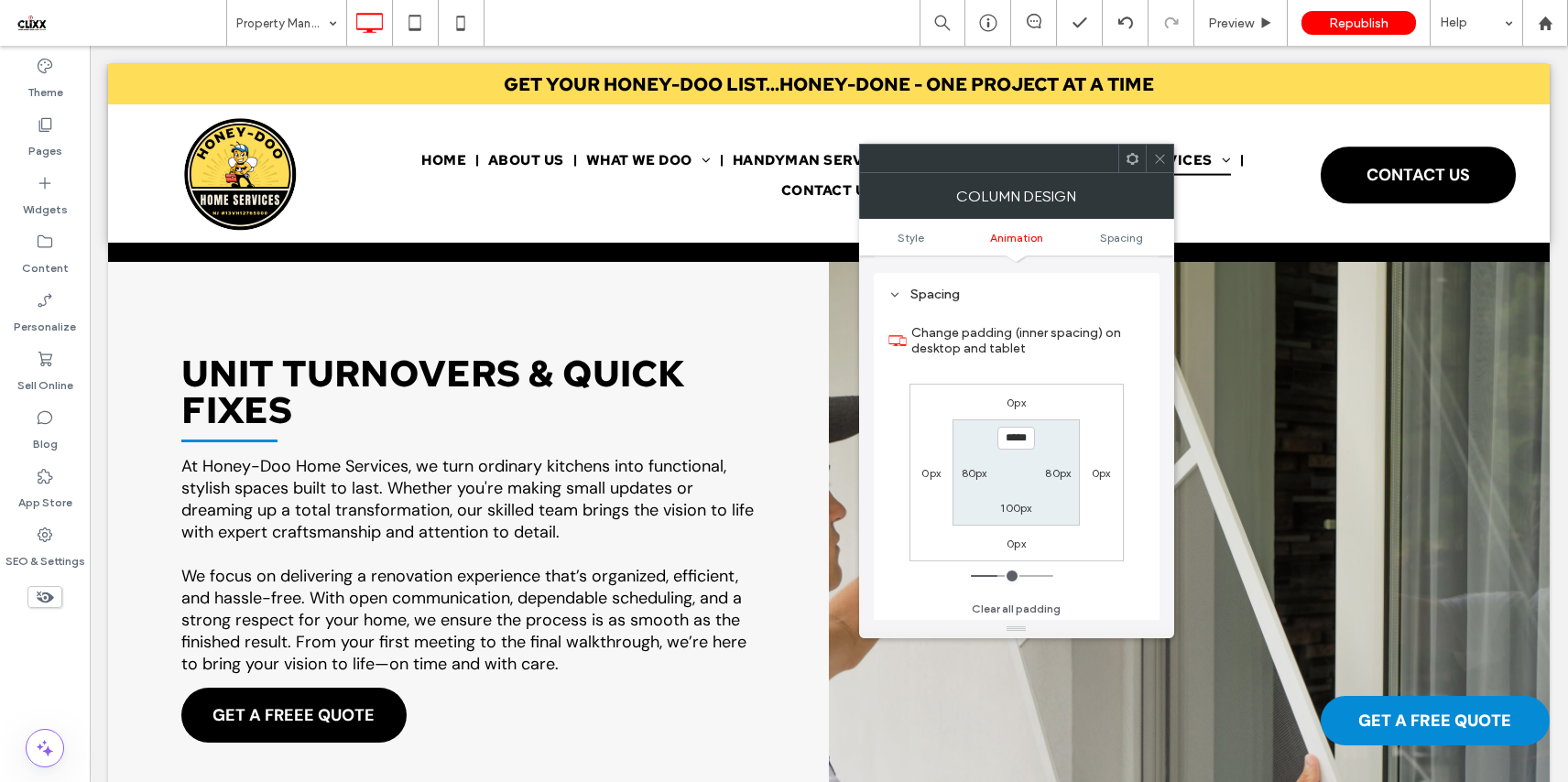
scroll to position [430, 0]
type input "*****"
type input "***"
click at [1222, 18] on span "Preview" at bounding box center [1230, 23] width 46 height 16
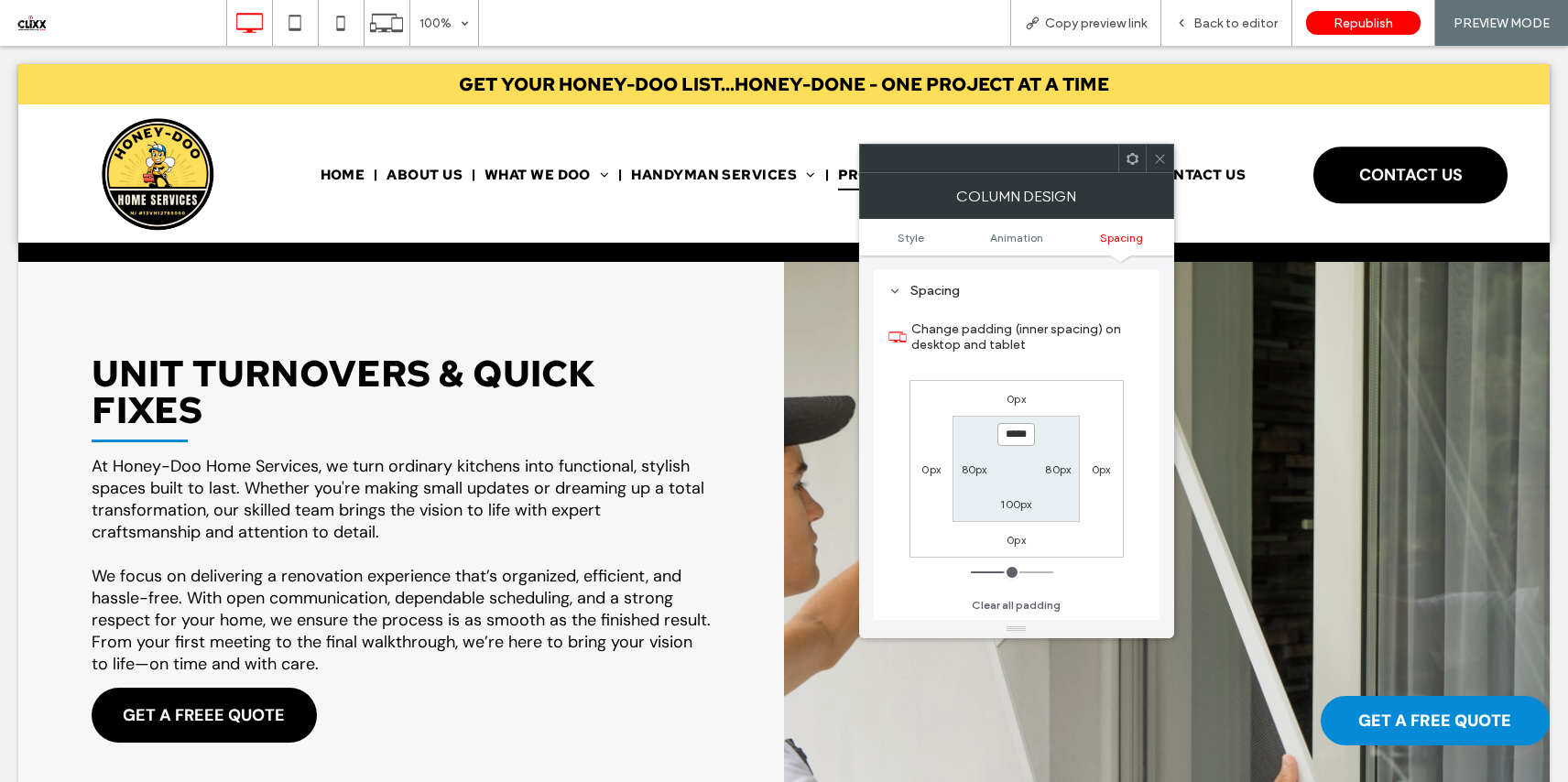
drag, startPoint x: 1031, startPoint y: 436, endPoint x: 981, endPoint y: 434, distance: 50.0
click at [981, 435] on section "***** 80px 100px 80px" at bounding box center [1016, 468] width 127 height 105
type input "*****"
type input "***"
click at [1158, 161] on icon at bounding box center [1160, 158] width 14 height 14
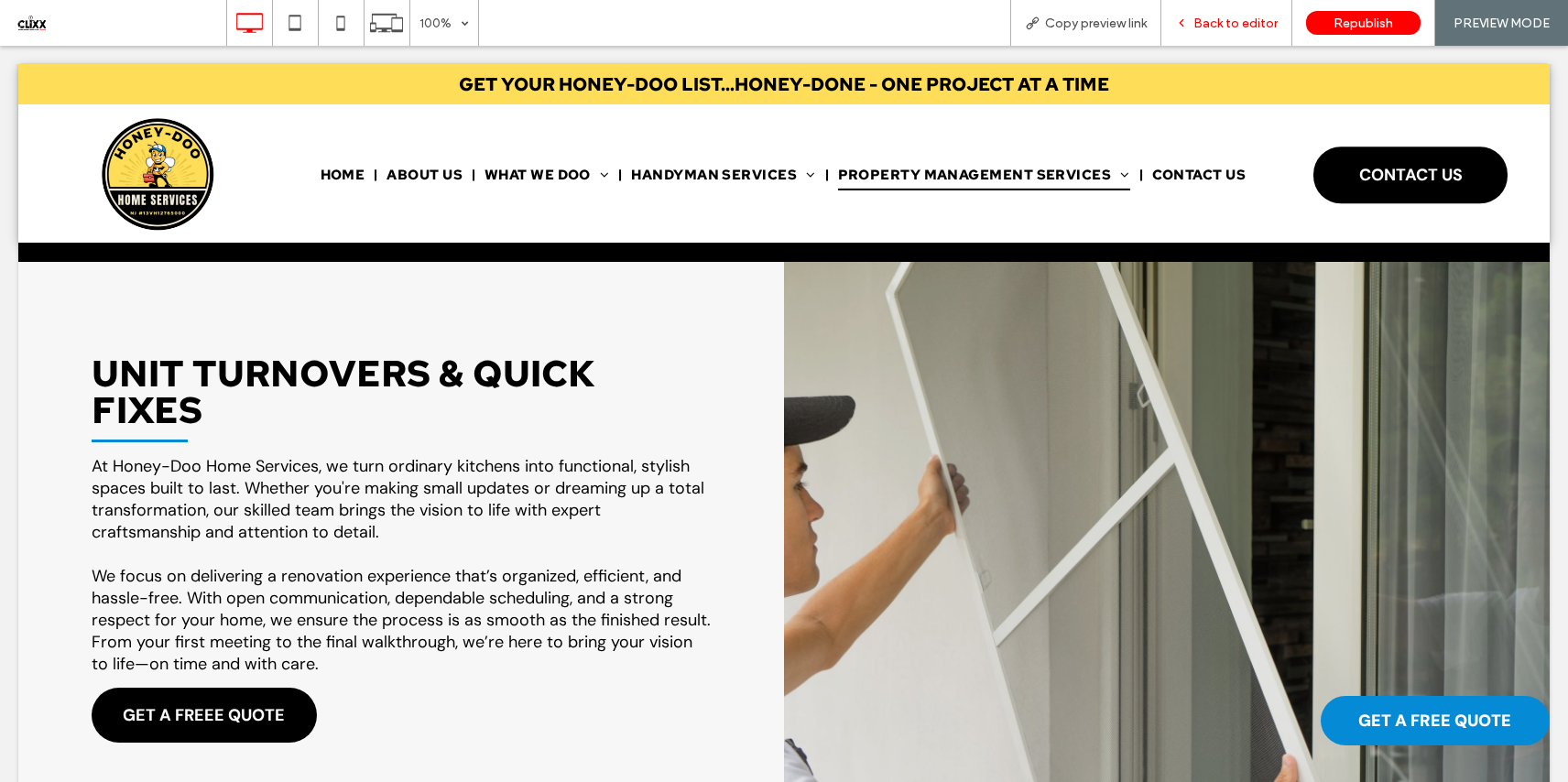
click at [1212, 17] on span "Back to editor" at bounding box center [1235, 23] width 84 height 16
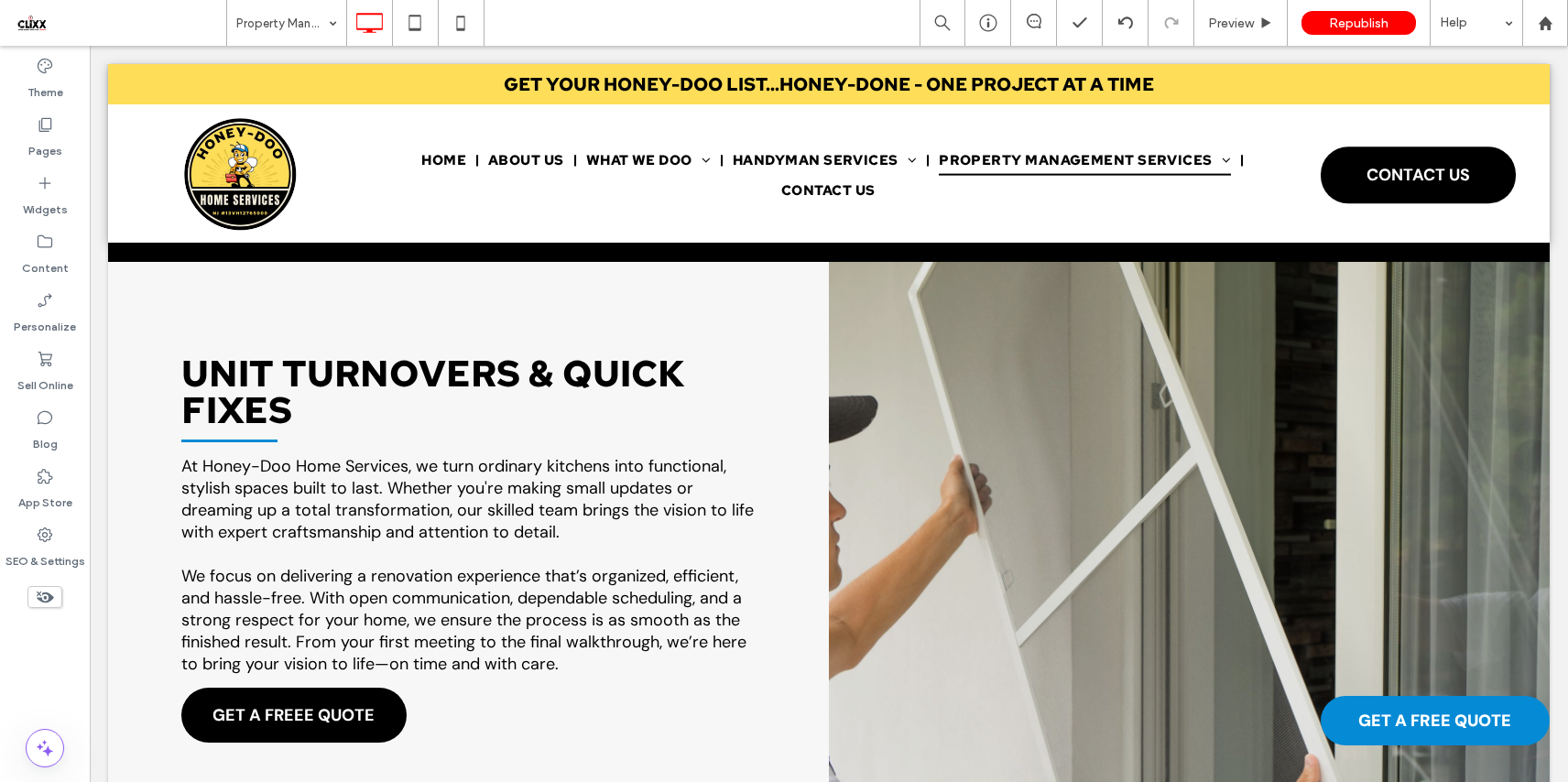
type input "*******"
type input "**"
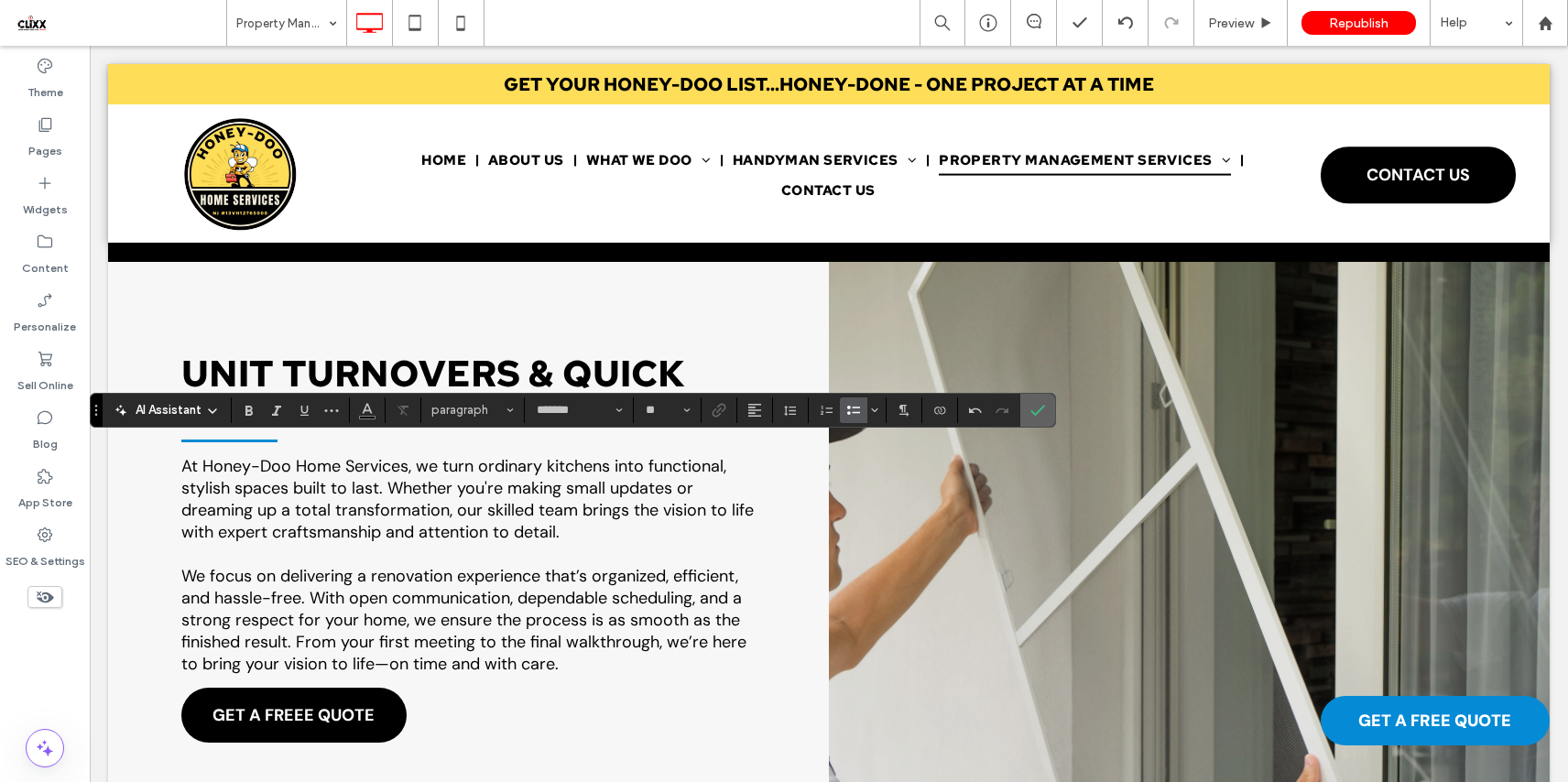
click at [1036, 403] on icon "Confirm" at bounding box center [1038, 410] width 15 height 15
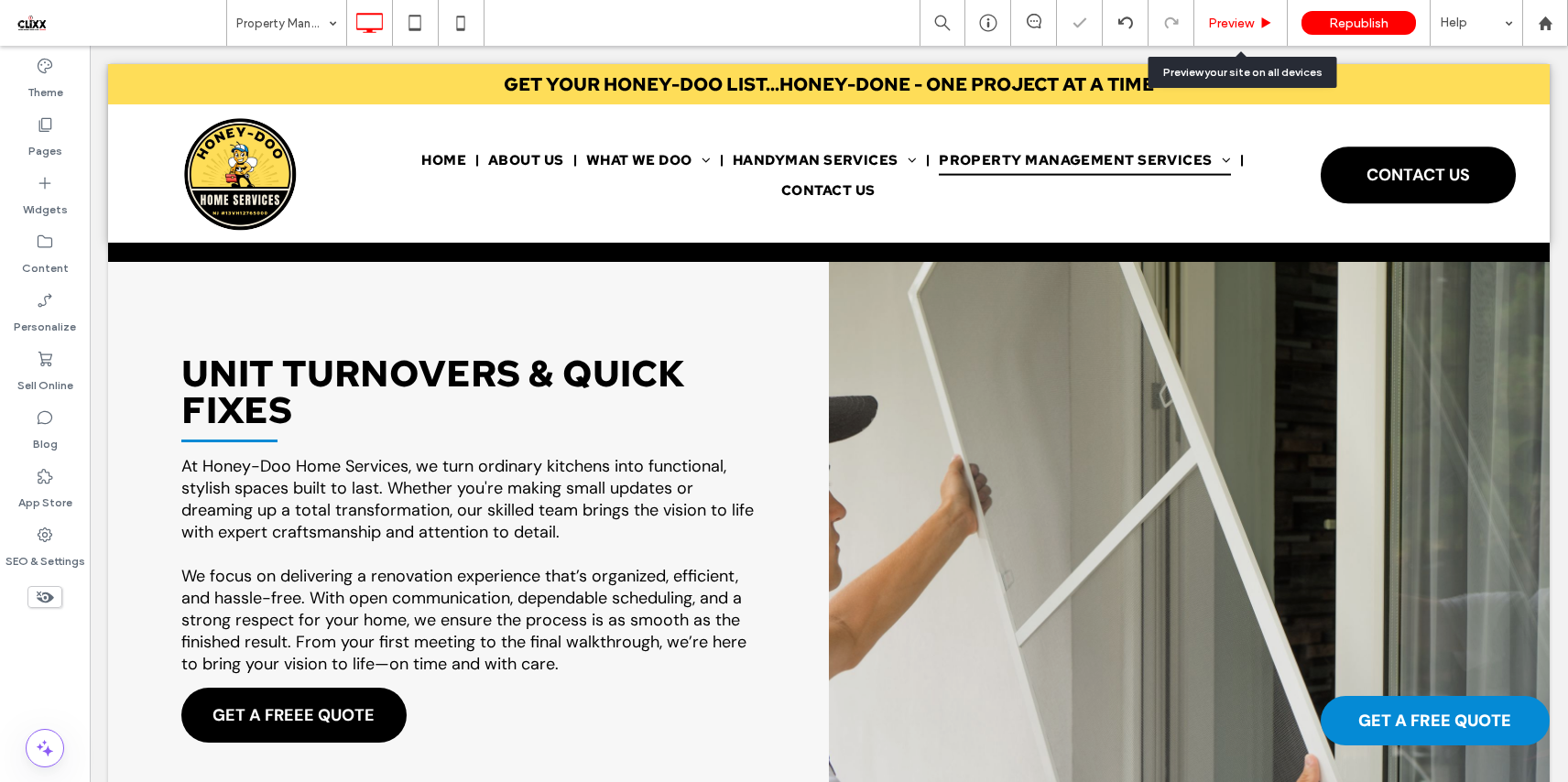
click at [1227, 21] on span "Preview" at bounding box center [1230, 23] width 46 height 16
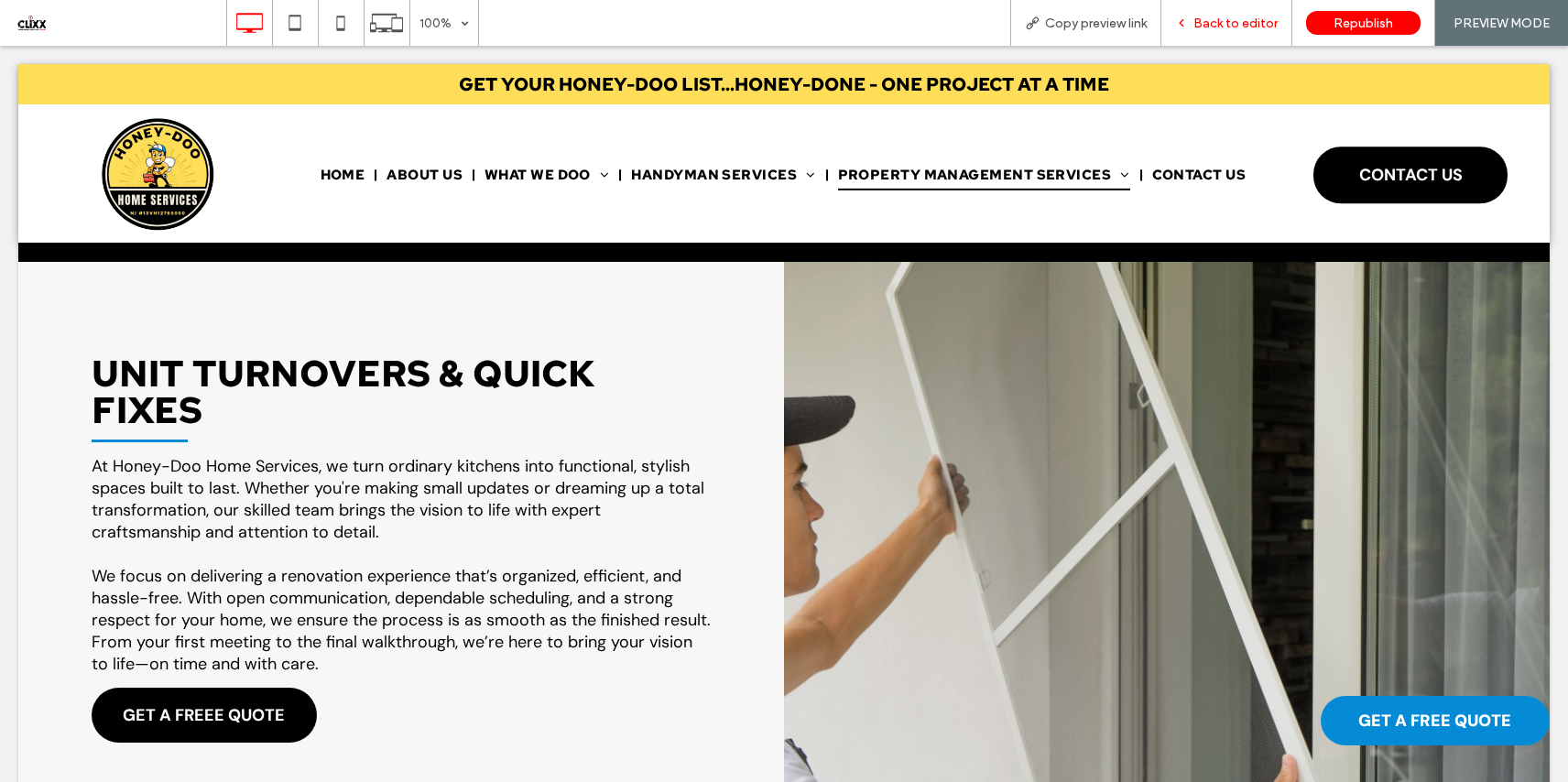
click at [1235, 18] on span "Back to editor" at bounding box center [1235, 23] width 84 height 16
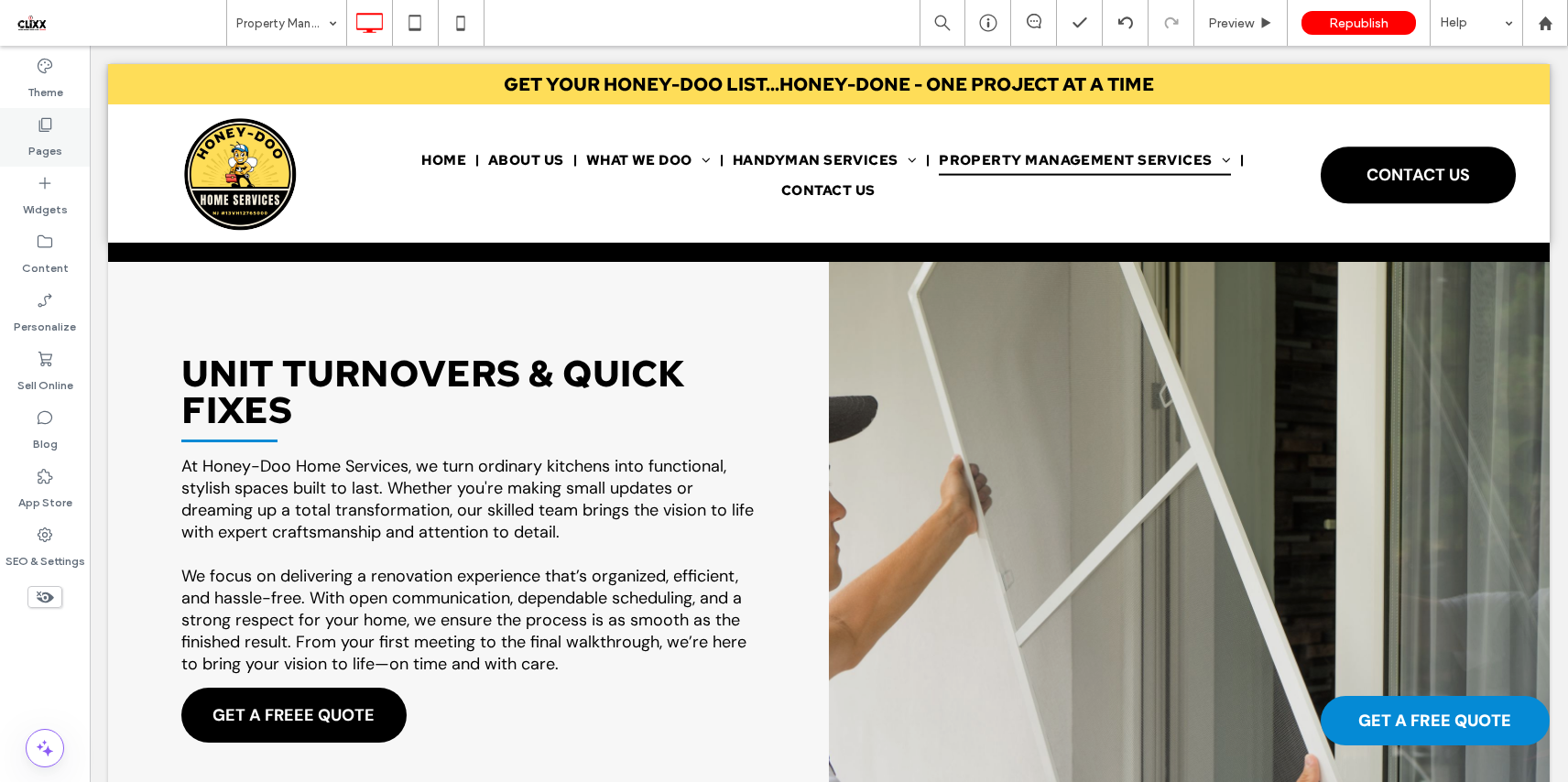
click at [54, 137] on label "Pages" at bounding box center [45, 146] width 34 height 25
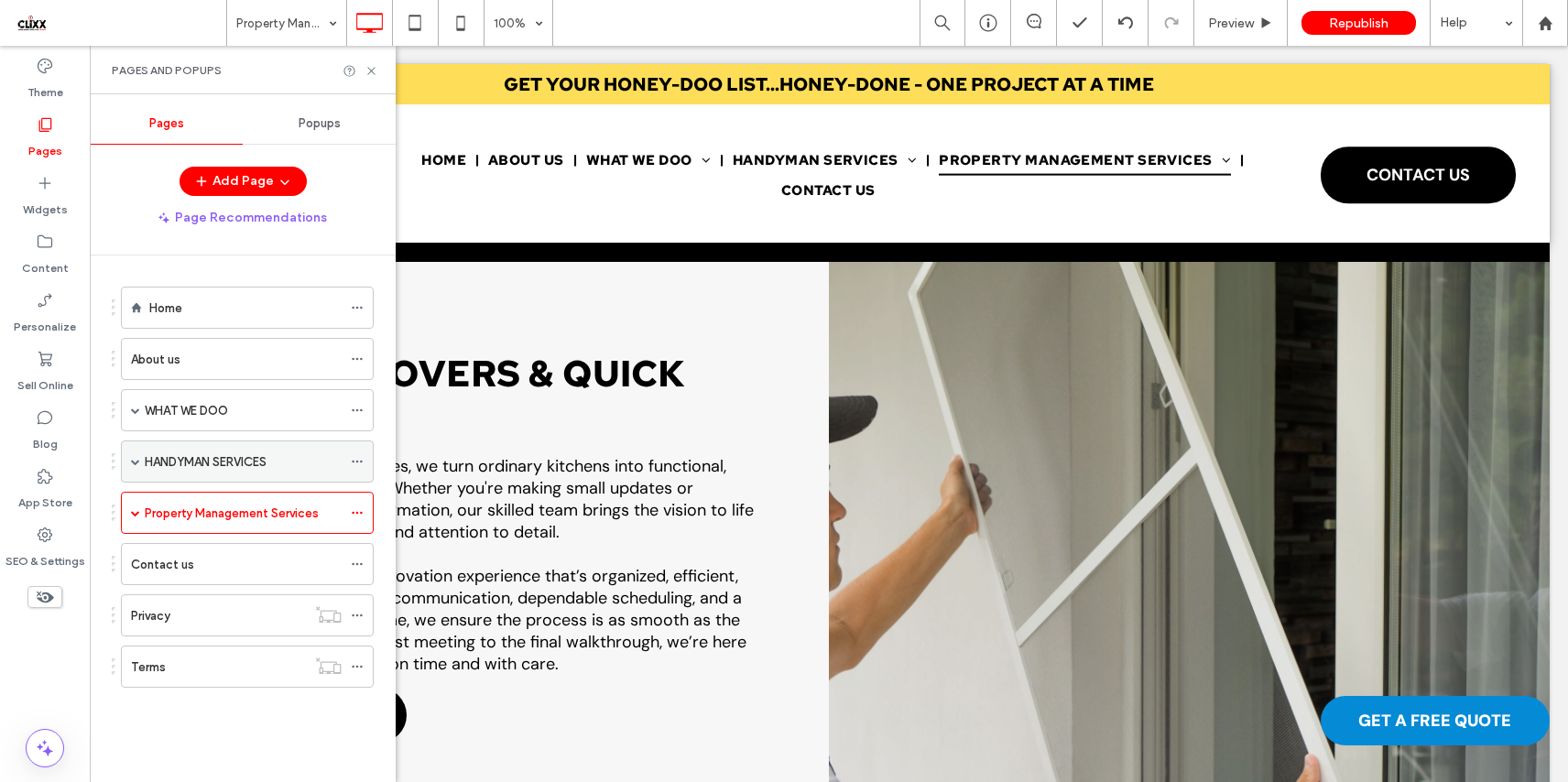
click at [190, 462] on label "HANDYMAN SERVICES" at bounding box center [205, 462] width 122 height 32
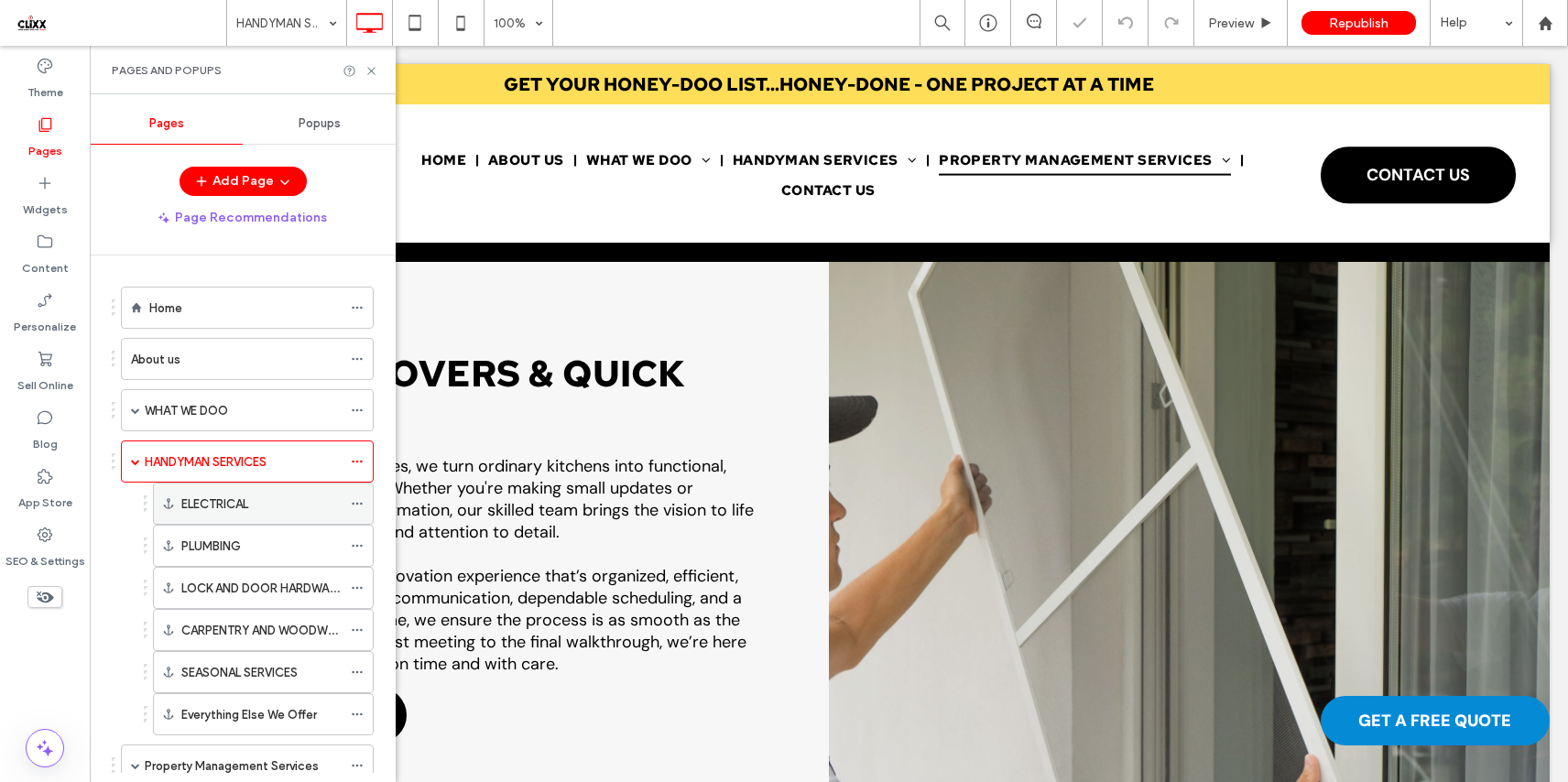
click at [248, 508] on label "ELECTRICAL" at bounding box center [214, 504] width 67 height 32
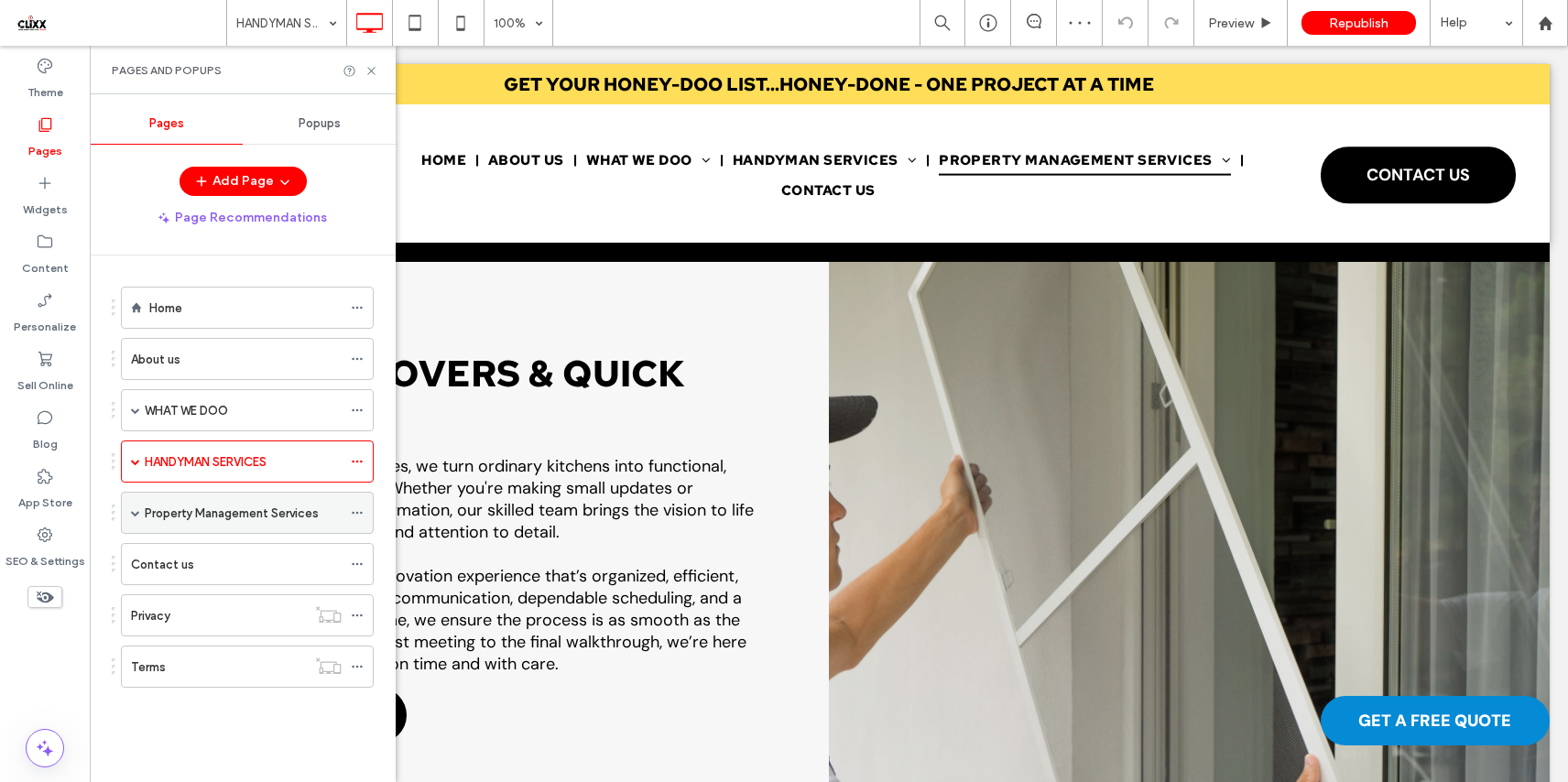
click at [202, 511] on label "Property Management Services" at bounding box center [231, 513] width 174 height 32
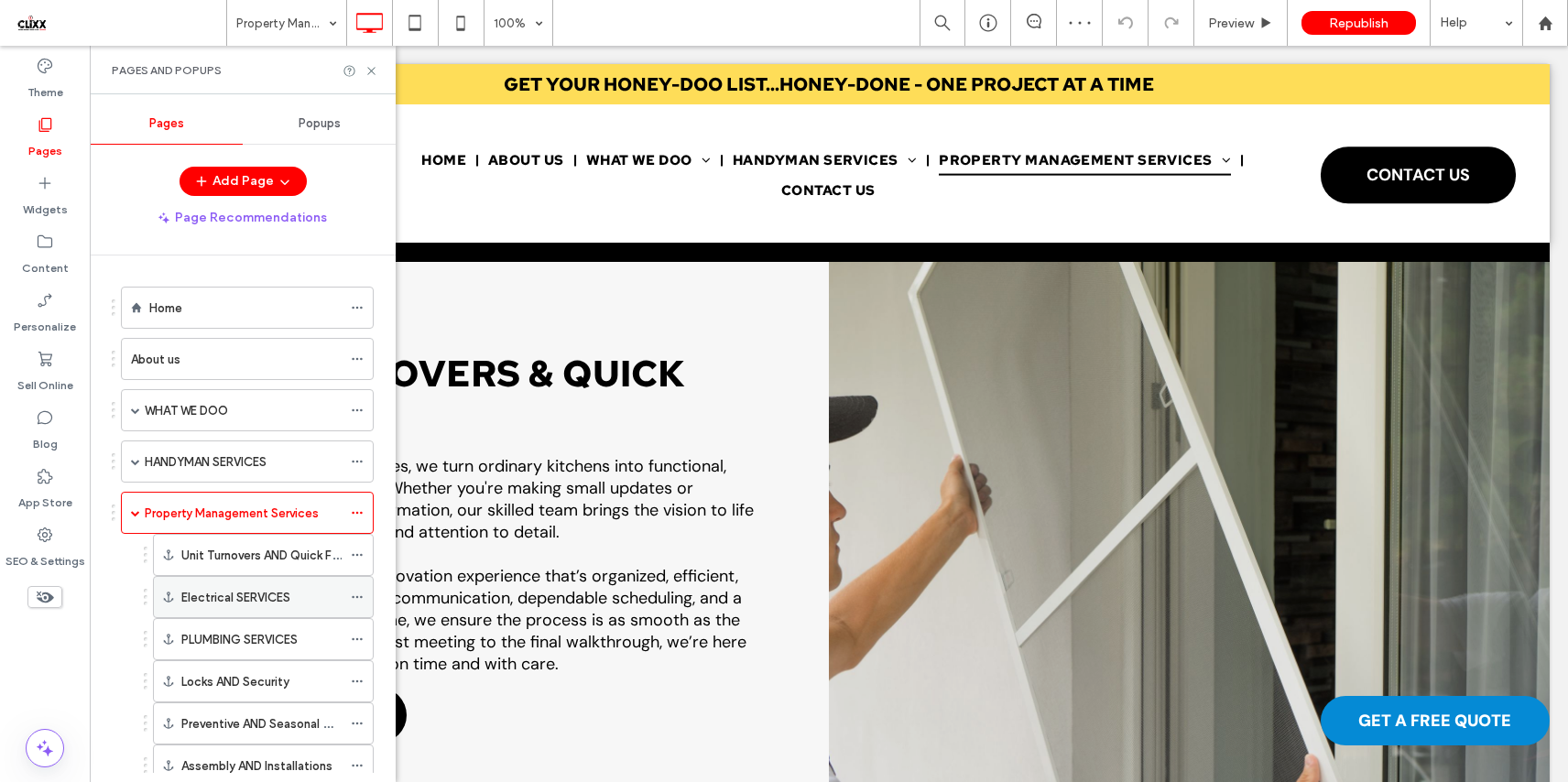
click at [228, 598] on label "Electrical SERVICES" at bounding box center [236, 598] width 109 height 32
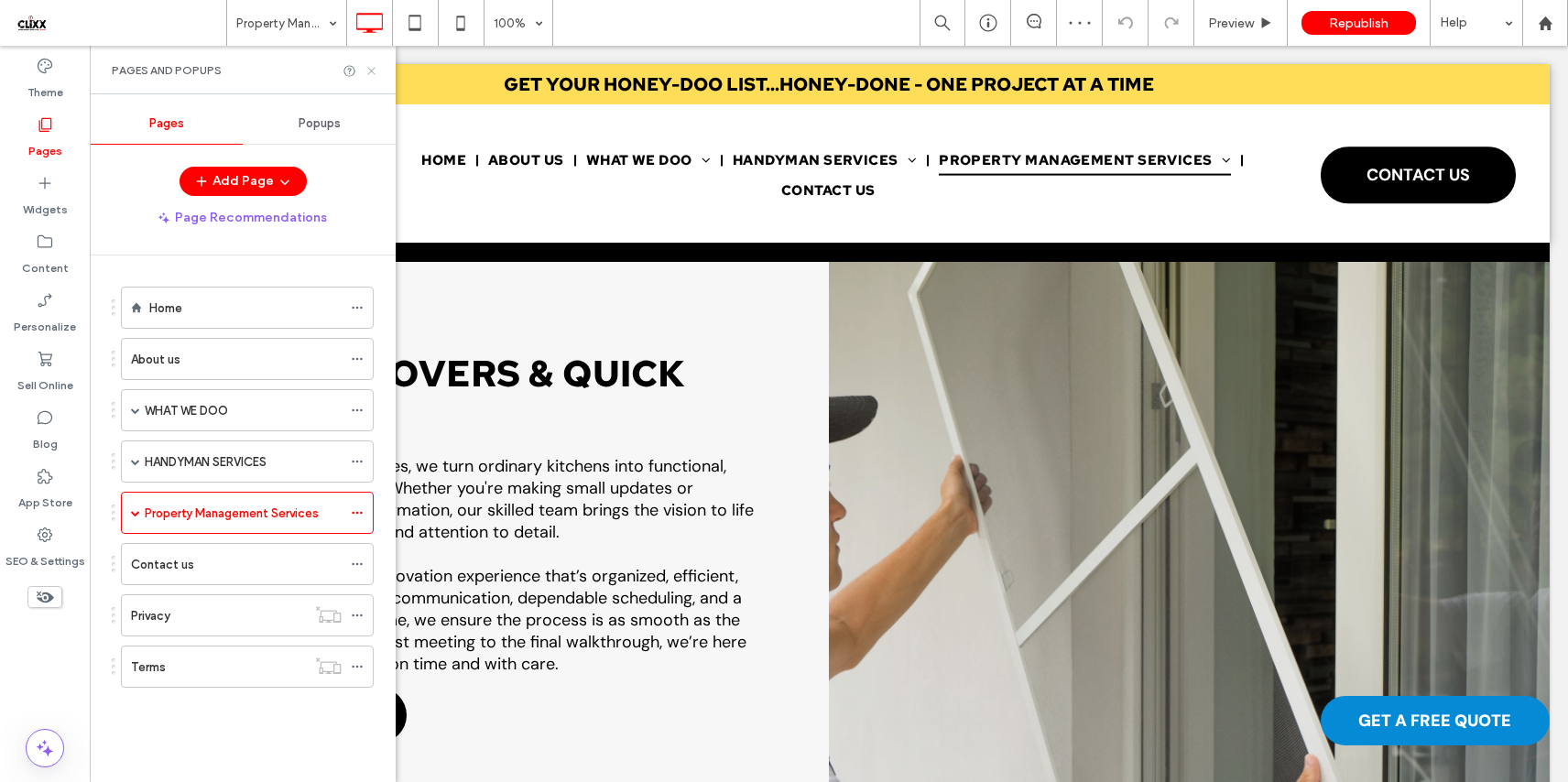
click at [371, 66] on icon at bounding box center [371, 70] width 14 height 14
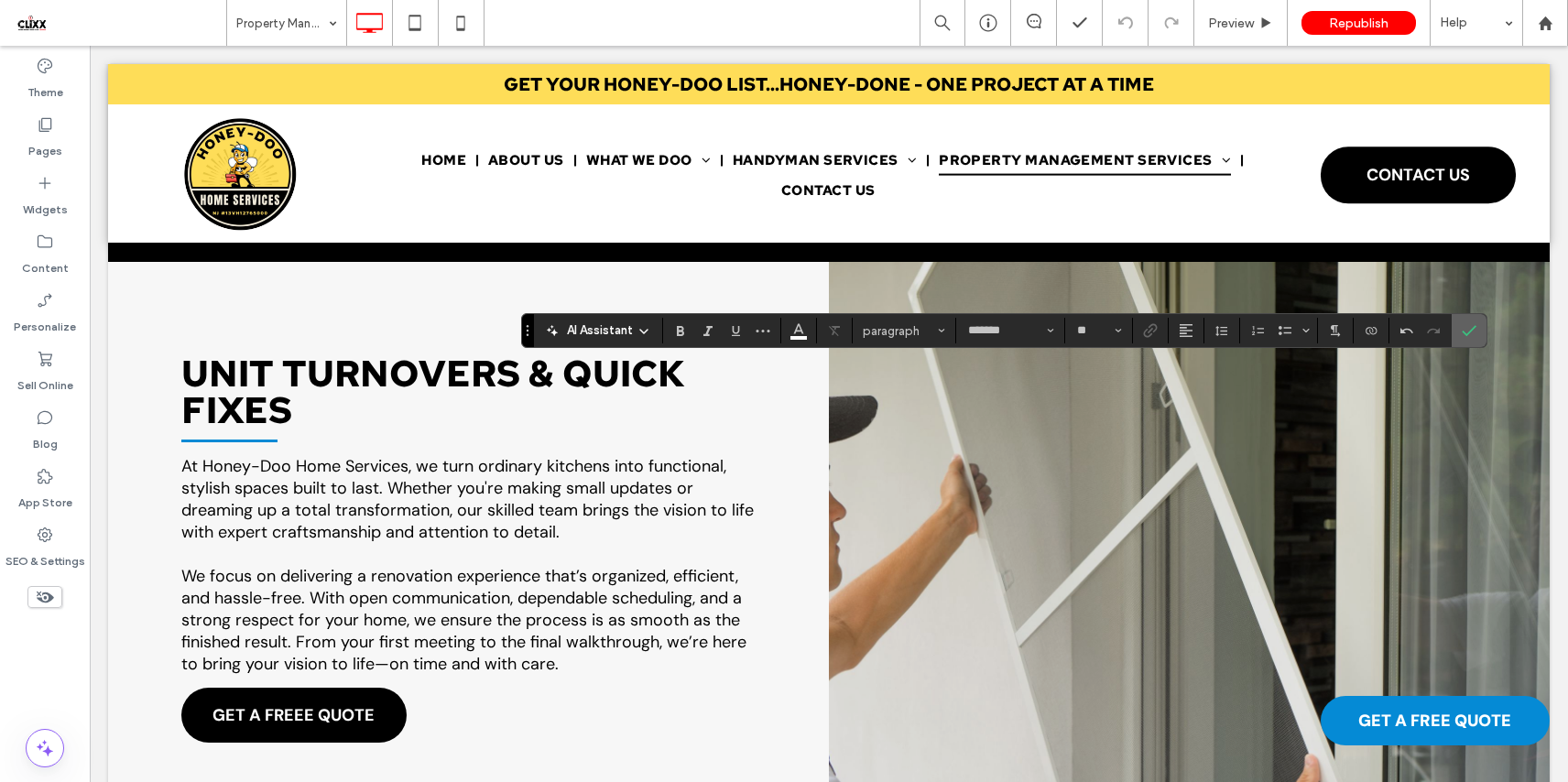
click at [1470, 330] on use "Confirm" at bounding box center [1469, 331] width 15 height 11
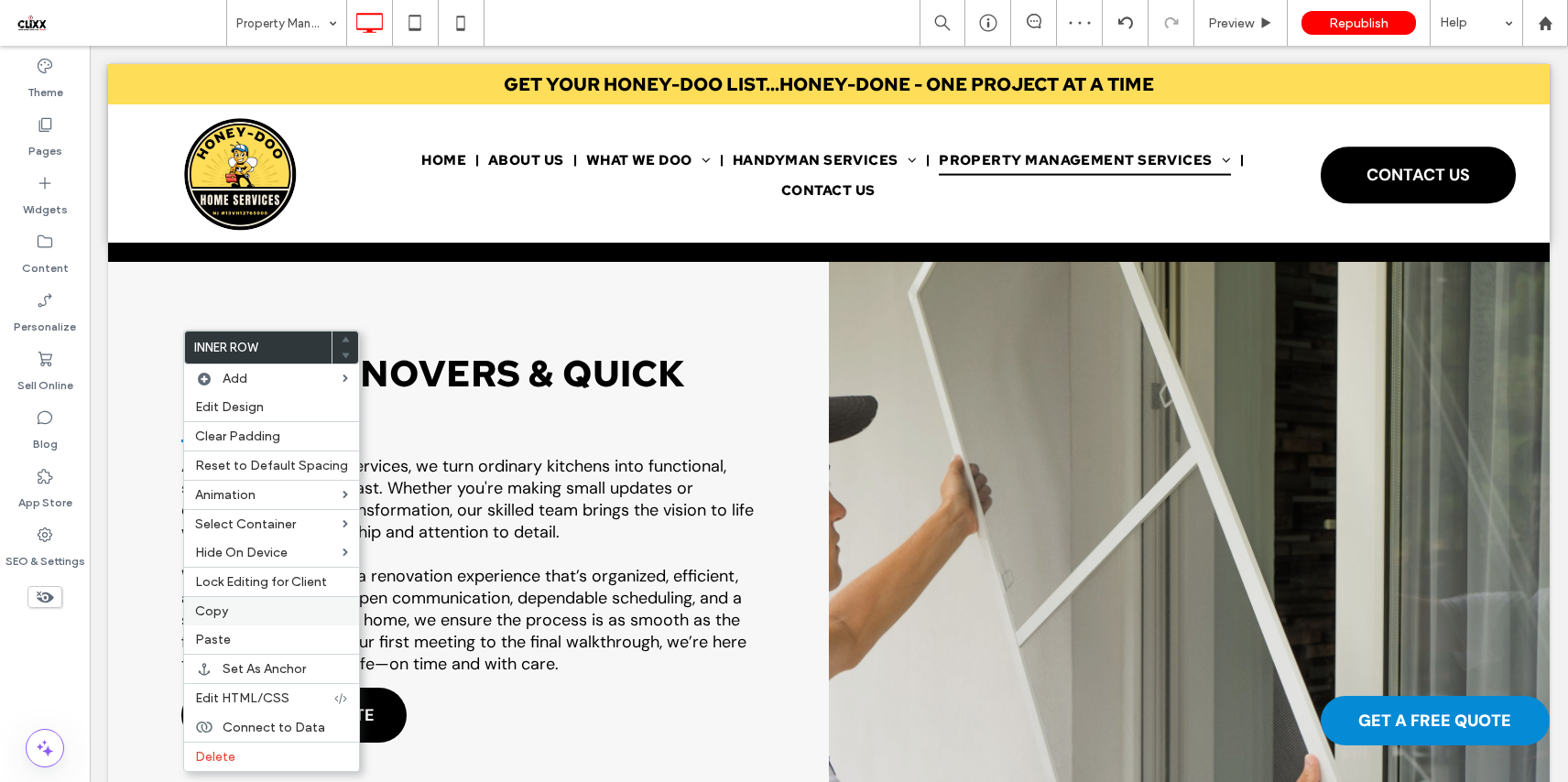
click at [255, 615] on label "Copy" at bounding box center [271, 611] width 153 height 16
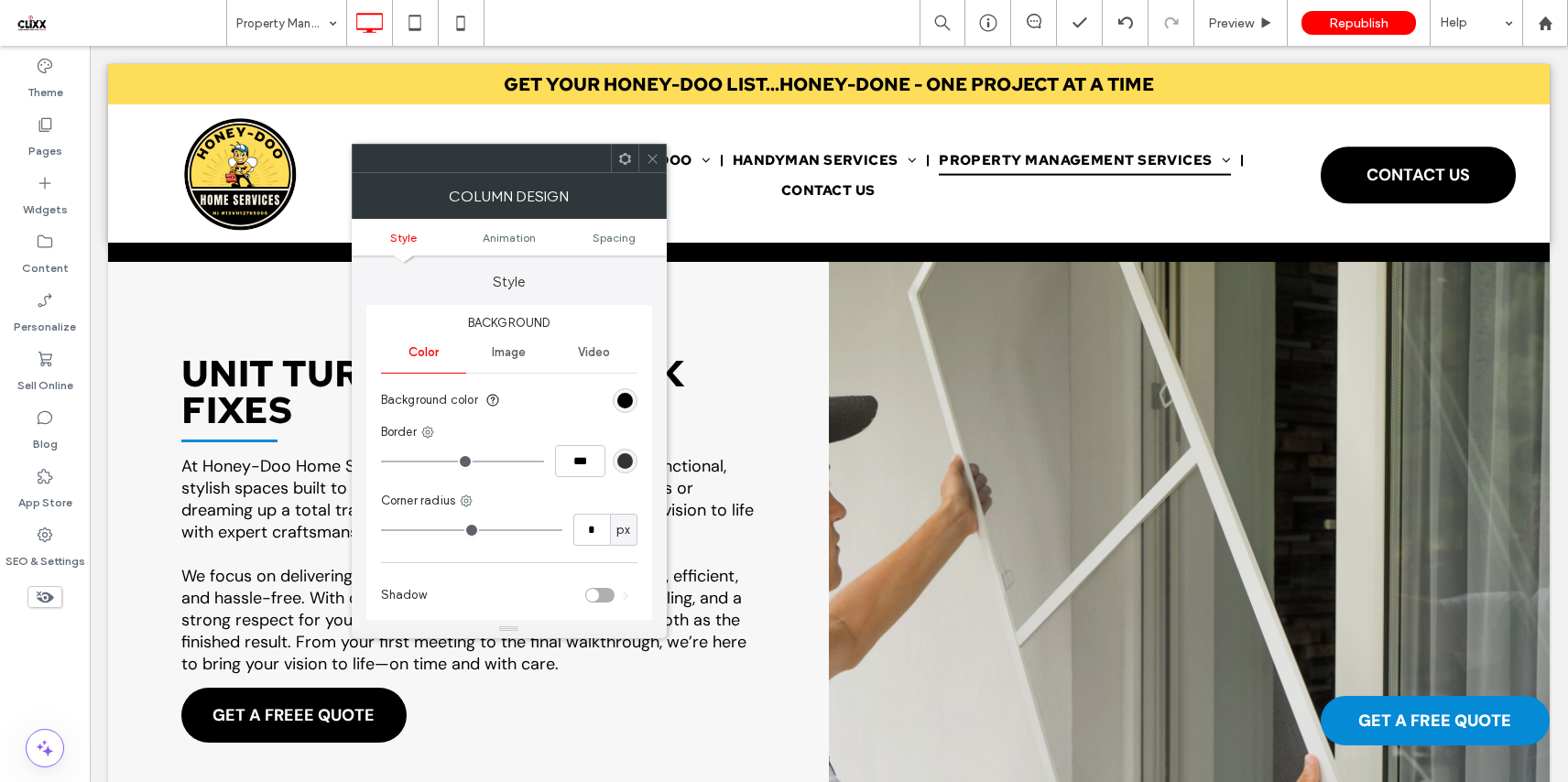
click at [626, 158] on icon at bounding box center [625, 158] width 14 height 14
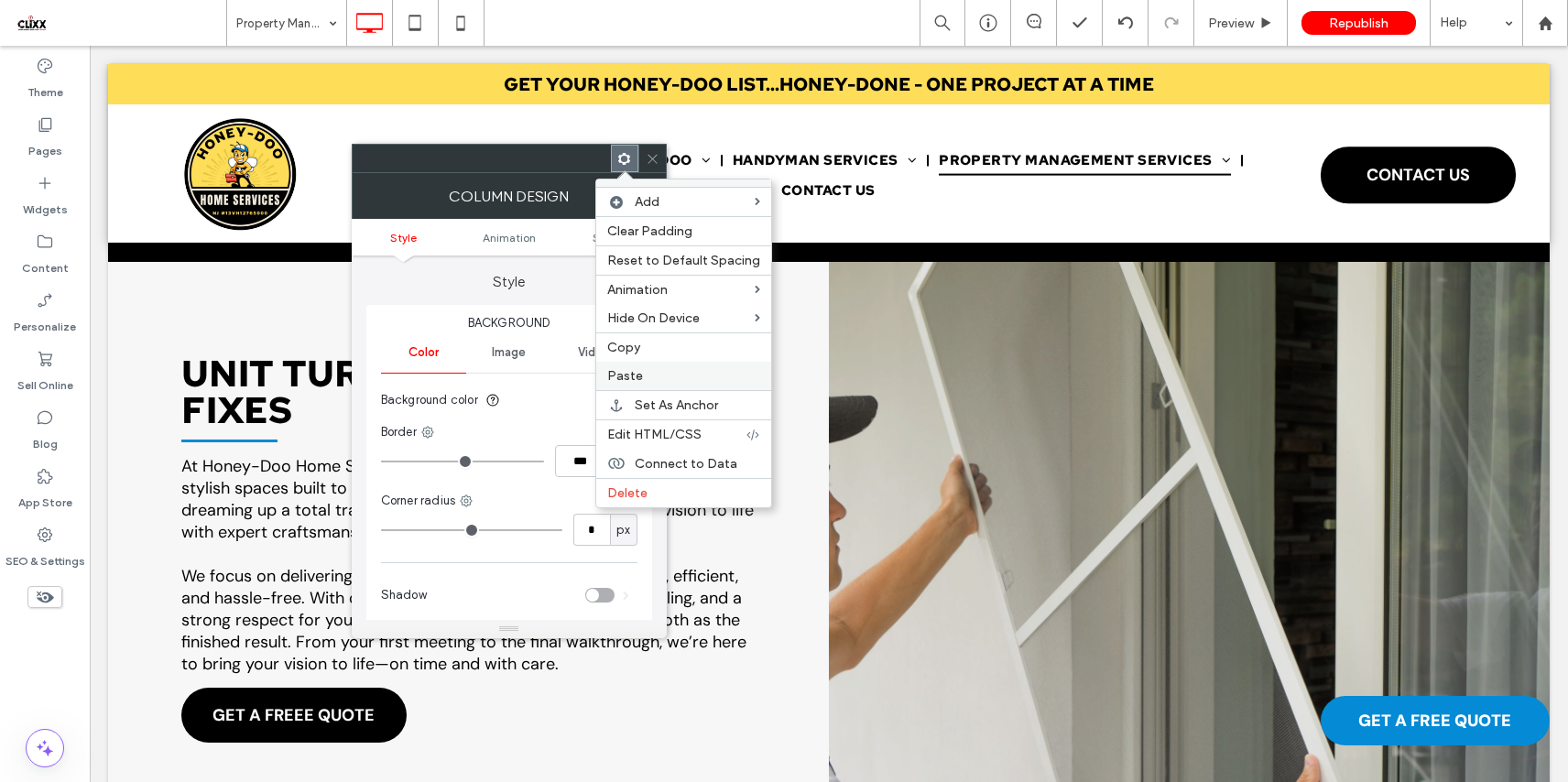
click at [665, 374] on label "Paste" at bounding box center [683, 376] width 153 height 16
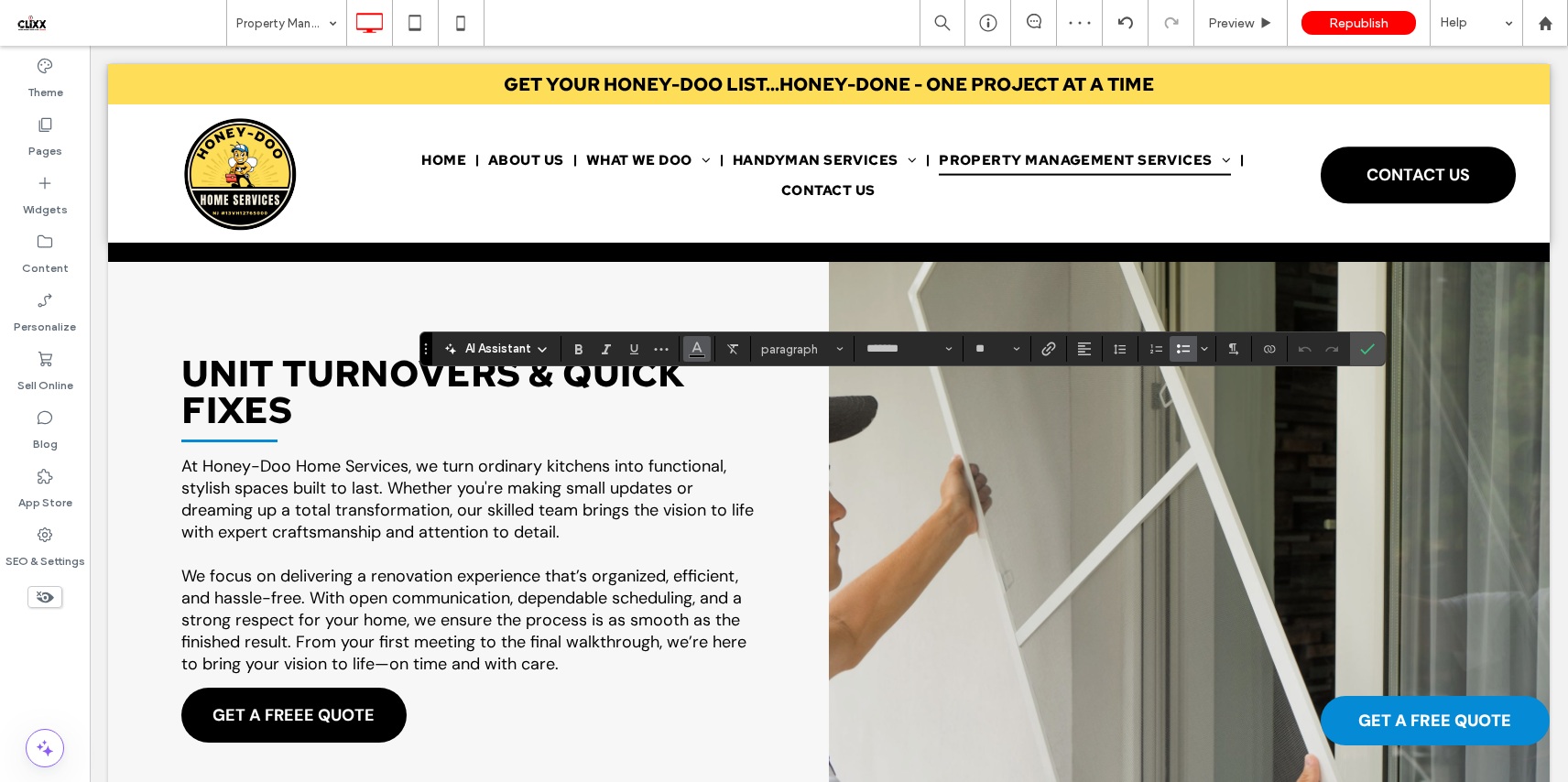
click at [698, 340] on icon "Color" at bounding box center [697, 347] width 15 height 15
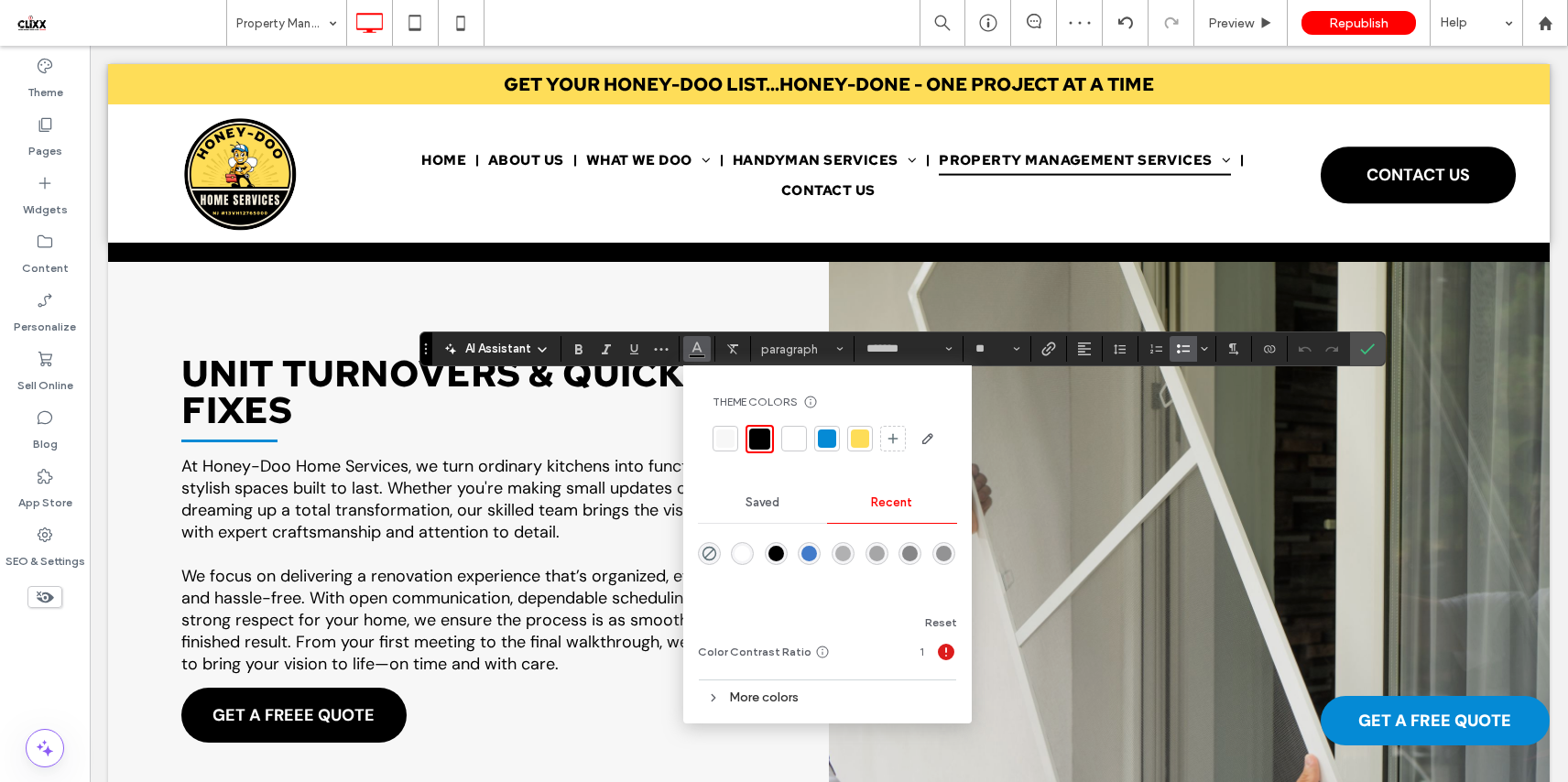
click at [796, 442] on div at bounding box center [794, 438] width 19 height 19
click at [1354, 347] on label "Confirm" at bounding box center [1367, 348] width 27 height 33
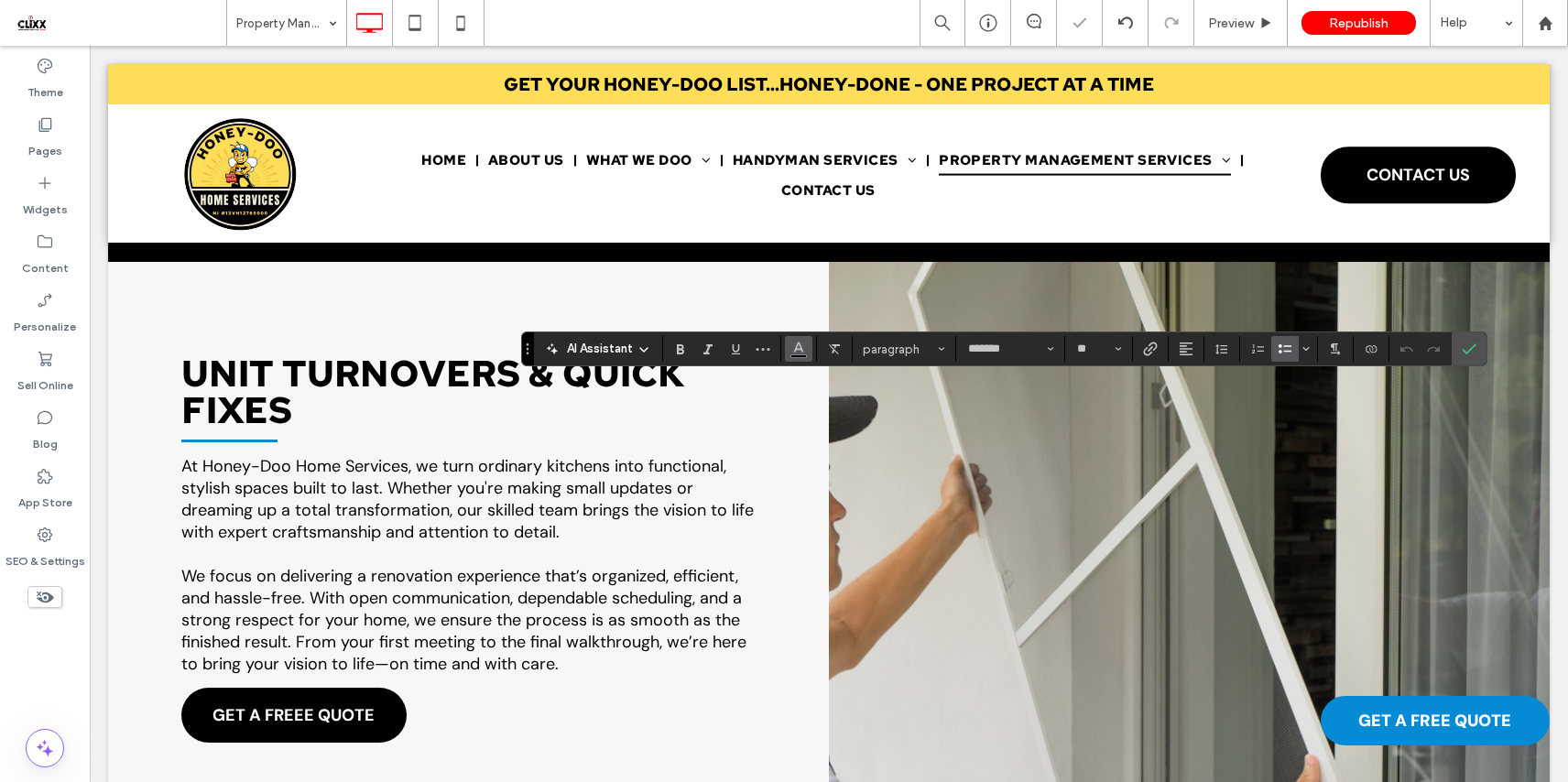
click at [798, 355] on span "Color" at bounding box center [799, 347] width 15 height 23
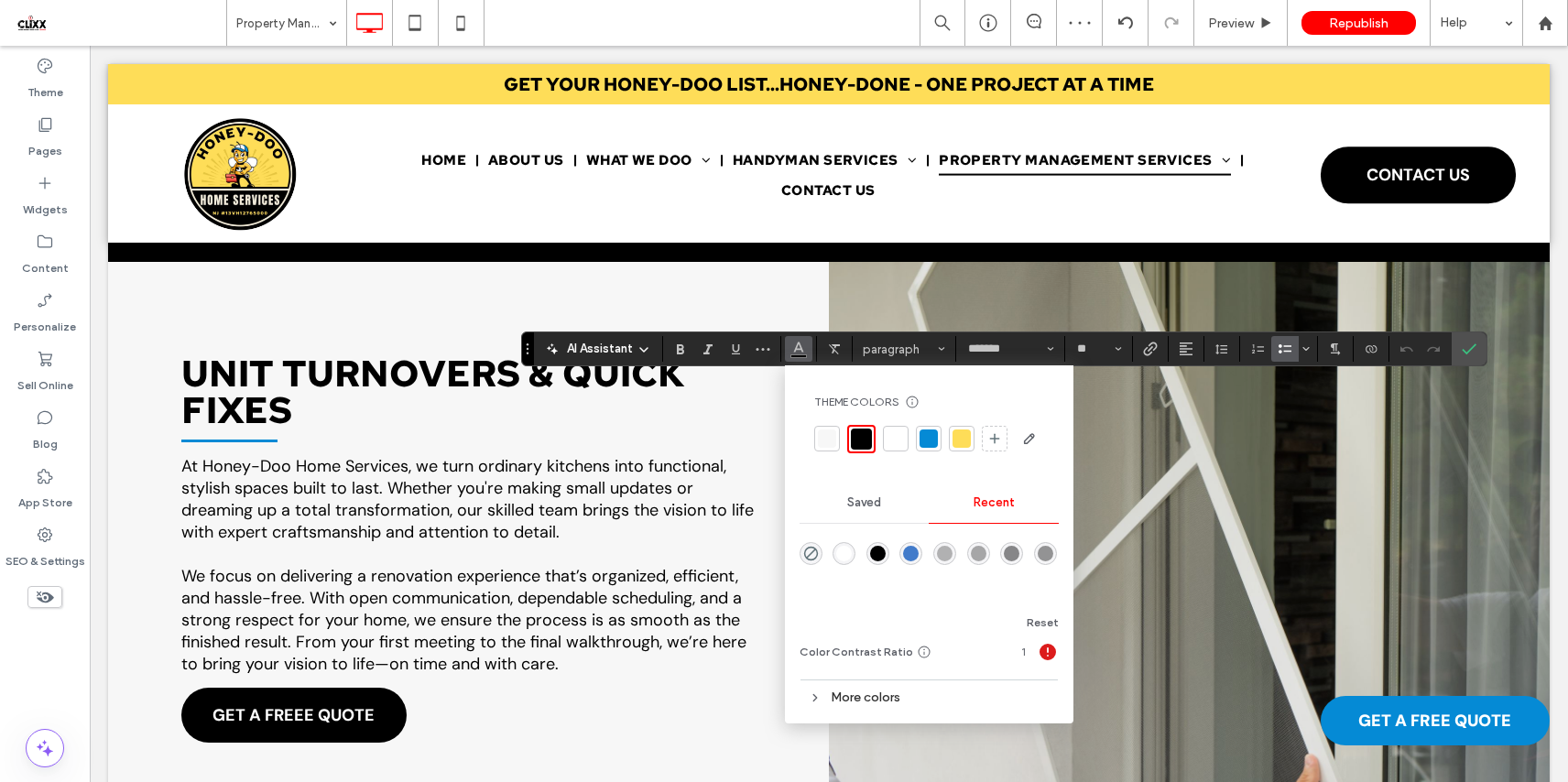
click at [897, 439] on div at bounding box center [895, 438] width 19 height 19
click at [1472, 344] on icon "Confirm" at bounding box center [1469, 349] width 15 height 15
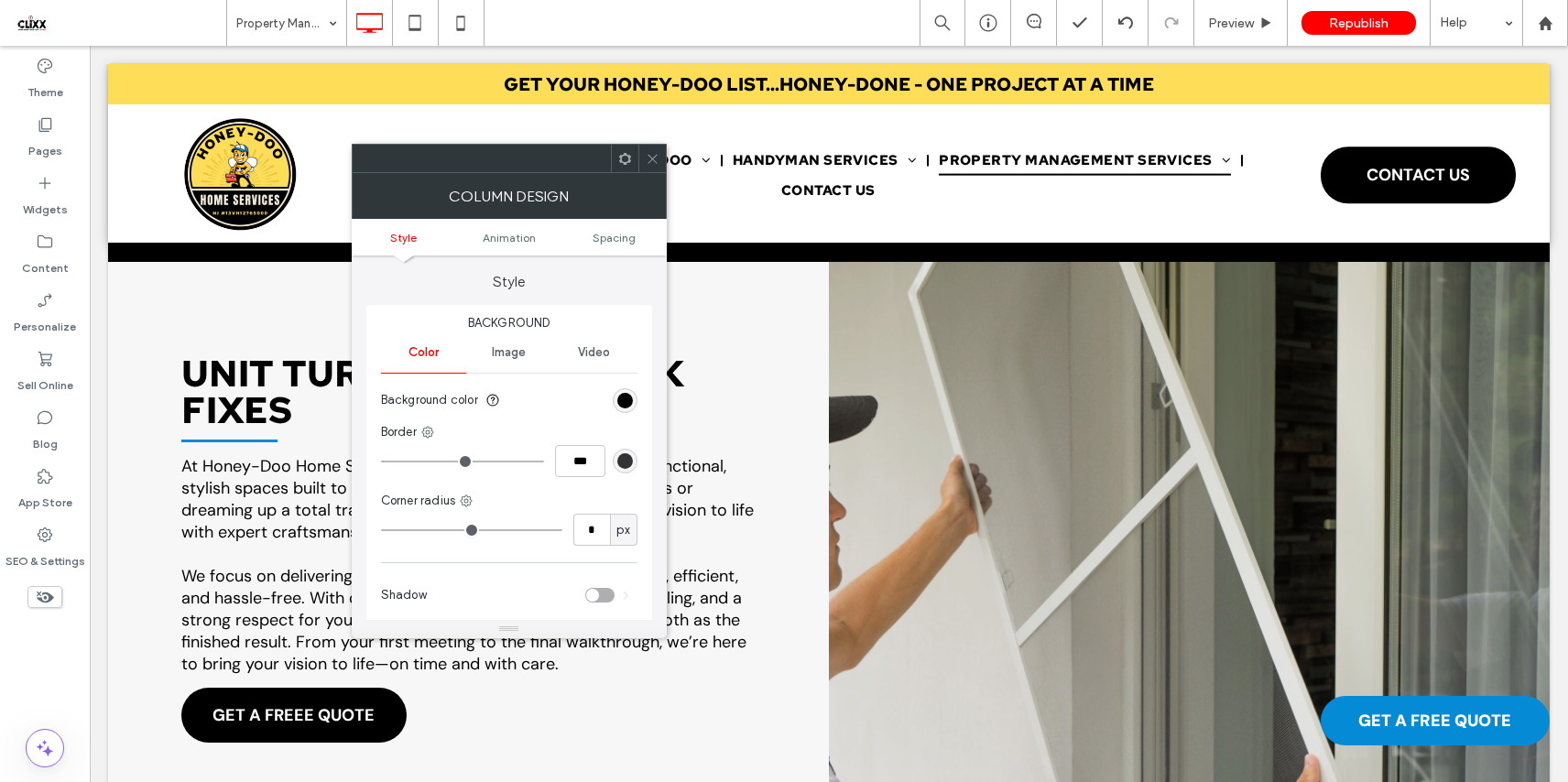
click at [611, 155] on div at bounding box center [624, 157] width 27 height 27
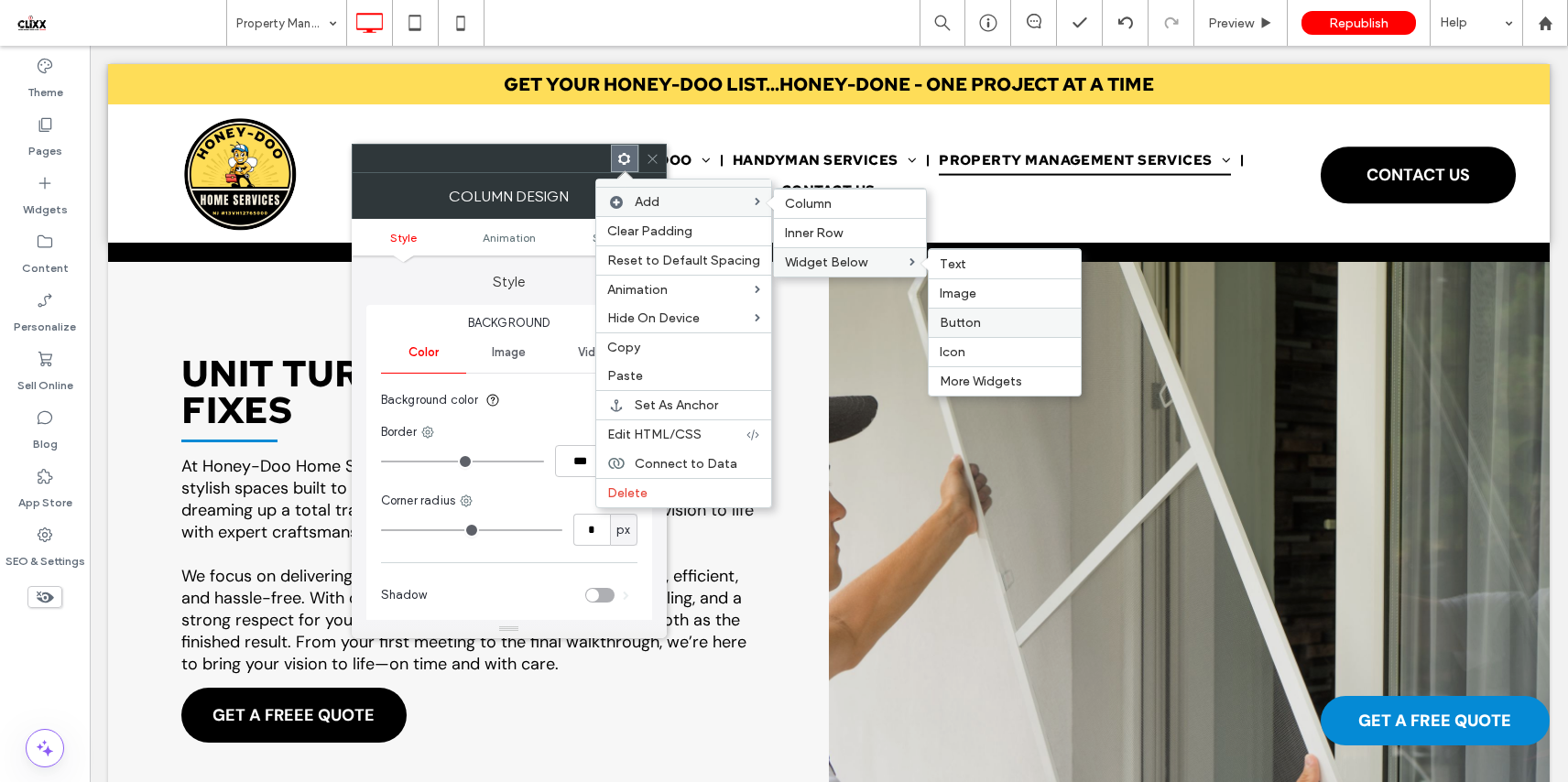
click at [967, 325] on span "Button" at bounding box center [960, 322] width 41 height 16
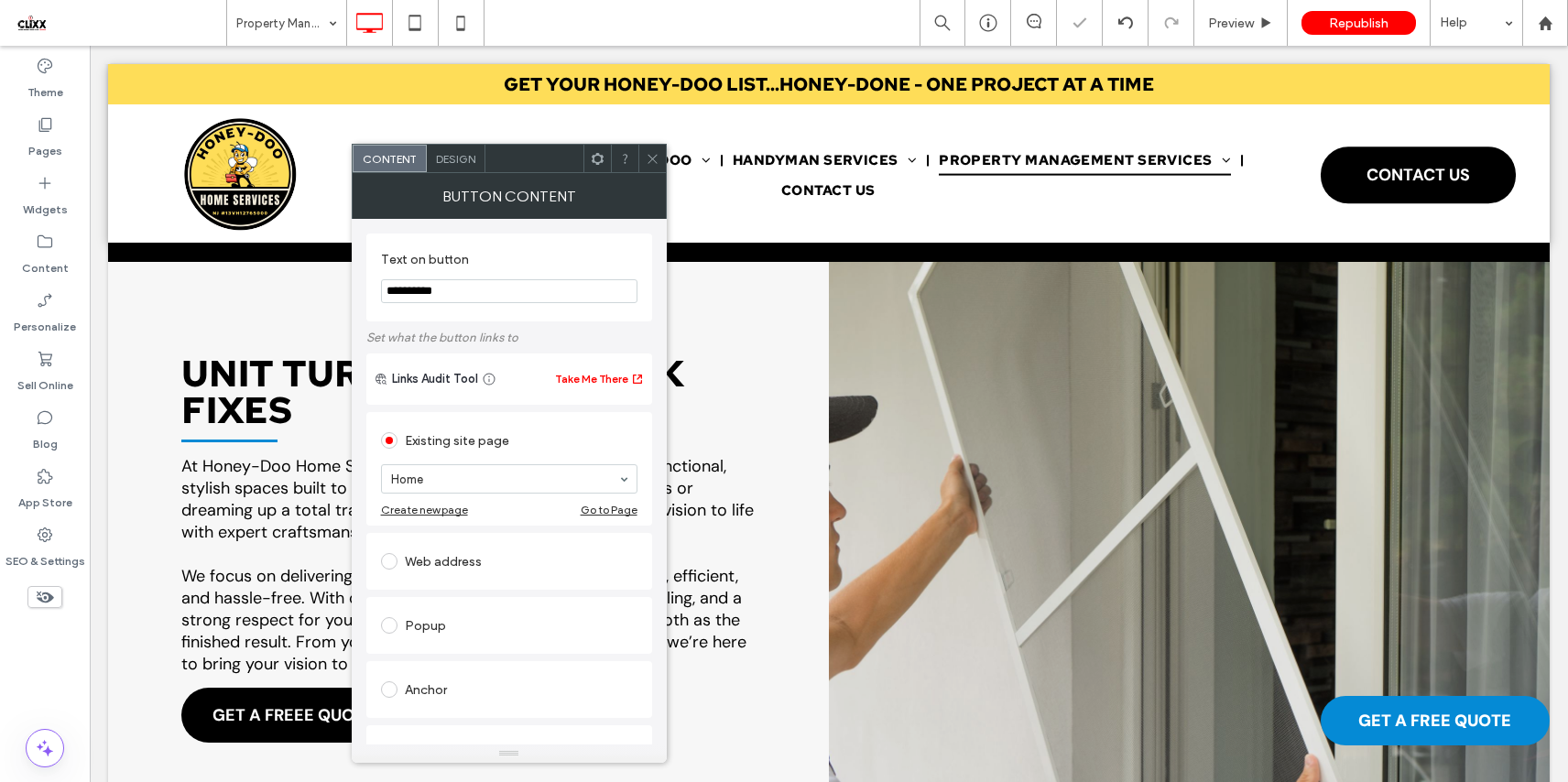
click at [661, 163] on div at bounding box center [651, 157] width 27 height 27
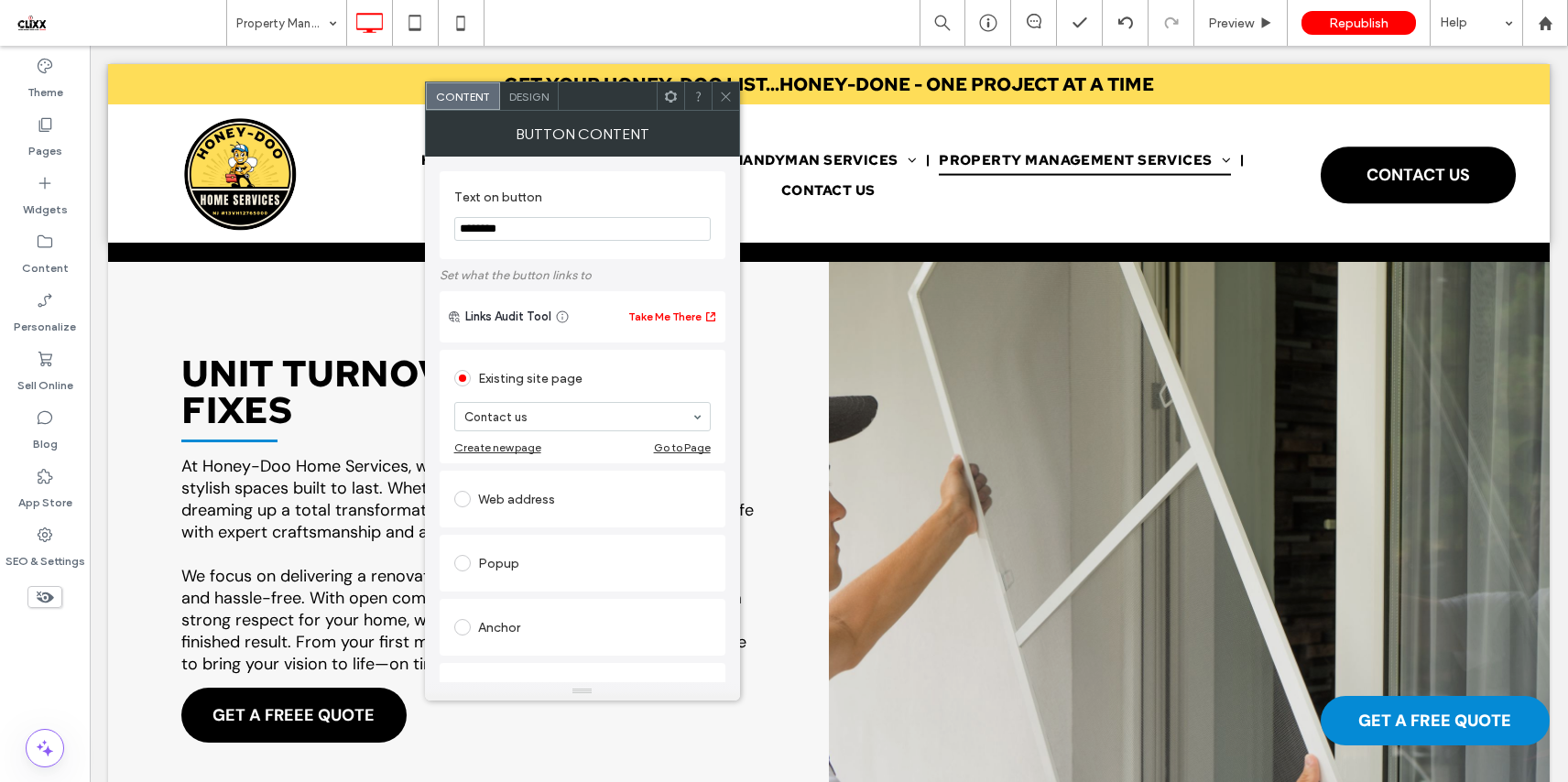
click at [526, 85] on div "Design" at bounding box center [529, 96] width 59 height 27
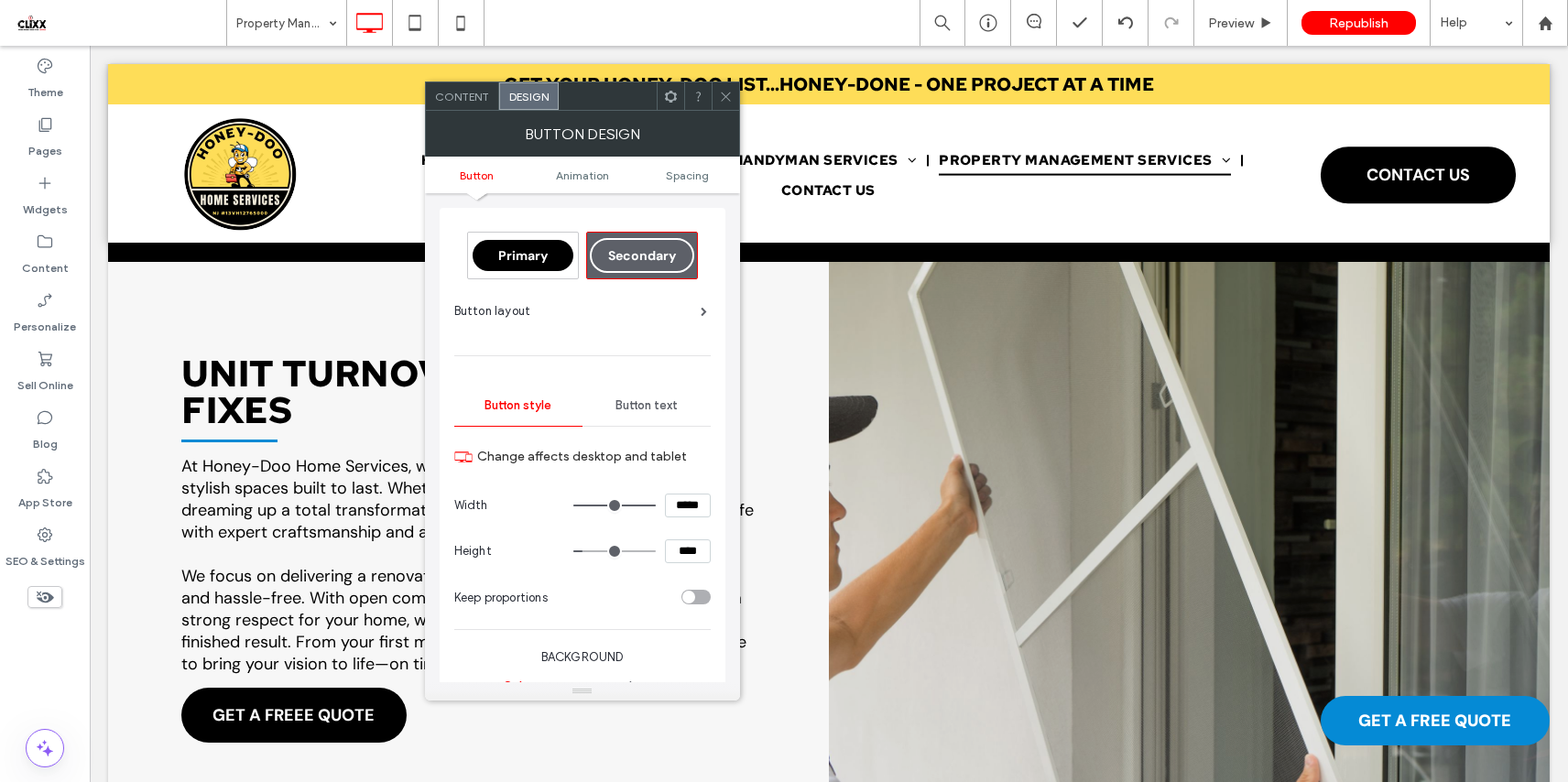
click at [526, 88] on div "Design" at bounding box center [529, 96] width 60 height 27
click at [699, 173] on span "Spacing" at bounding box center [688, 175] width 43 height 14
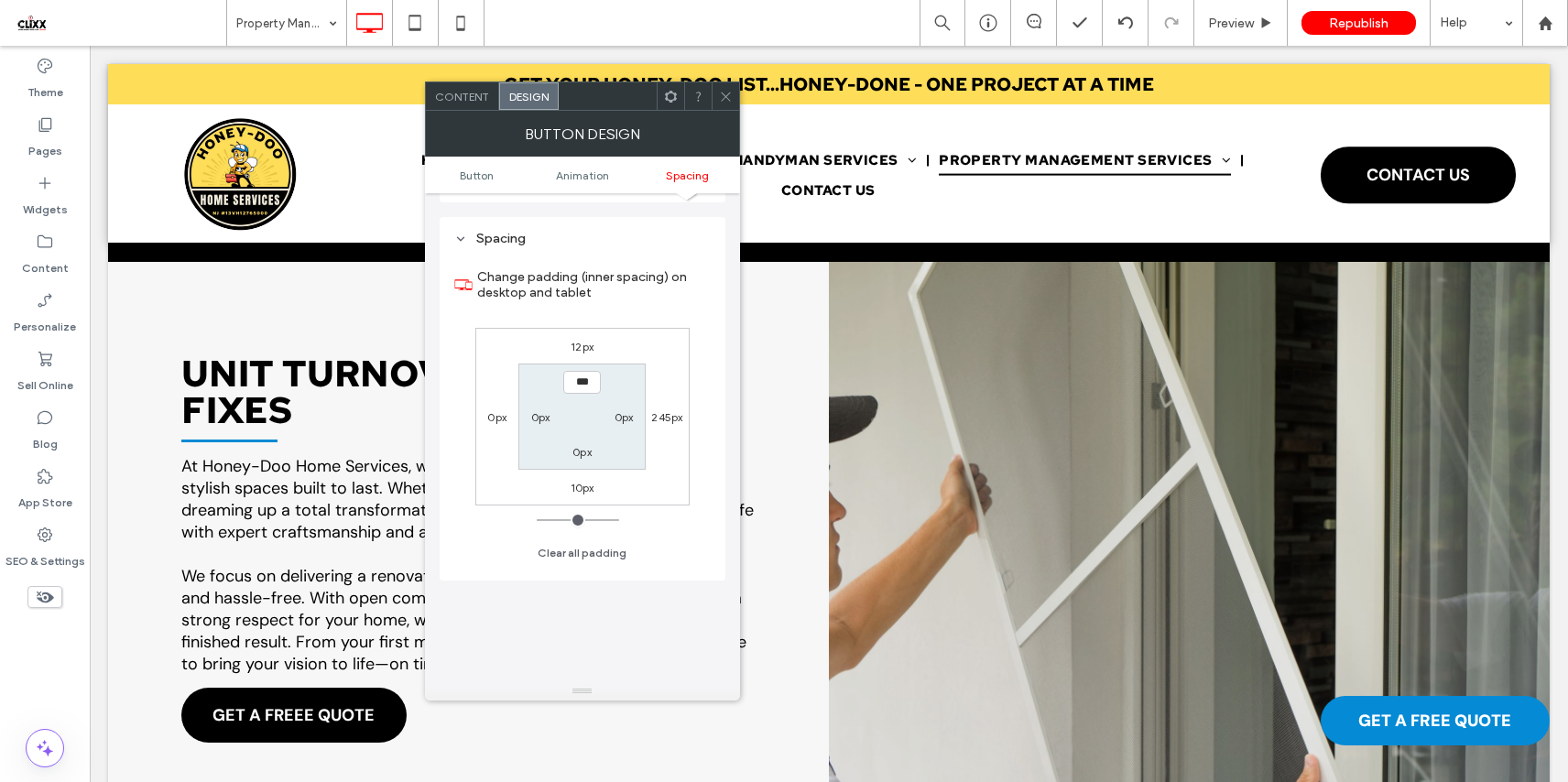
scroll to position [860, 0]
click at [728, 91] on icon at bounding box center [725, 96] width 14 height 14
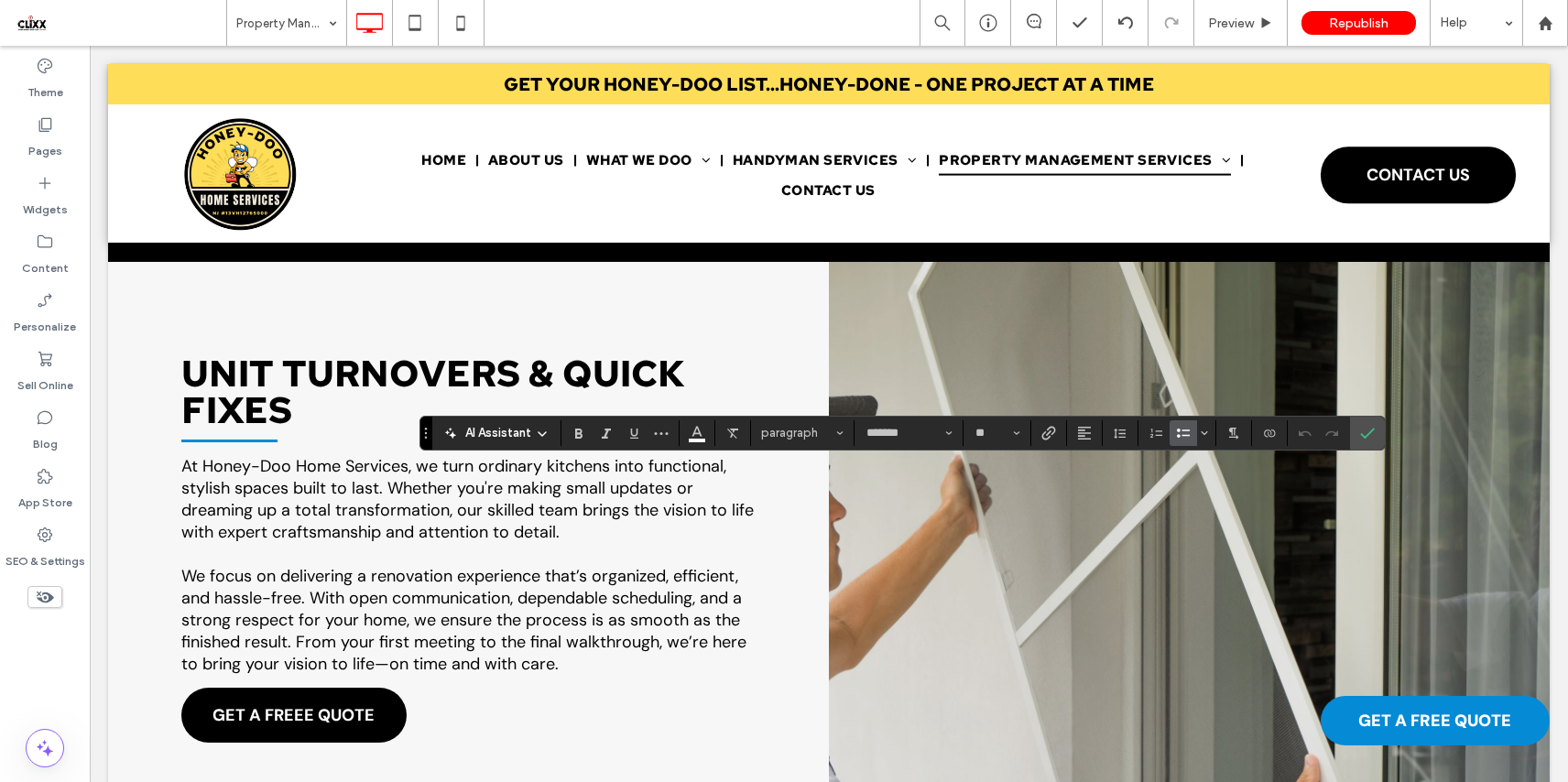
type input "**"
click at [1374, 423] on label "Confirm" at bounding box center [1367, 433] width 27 height 33
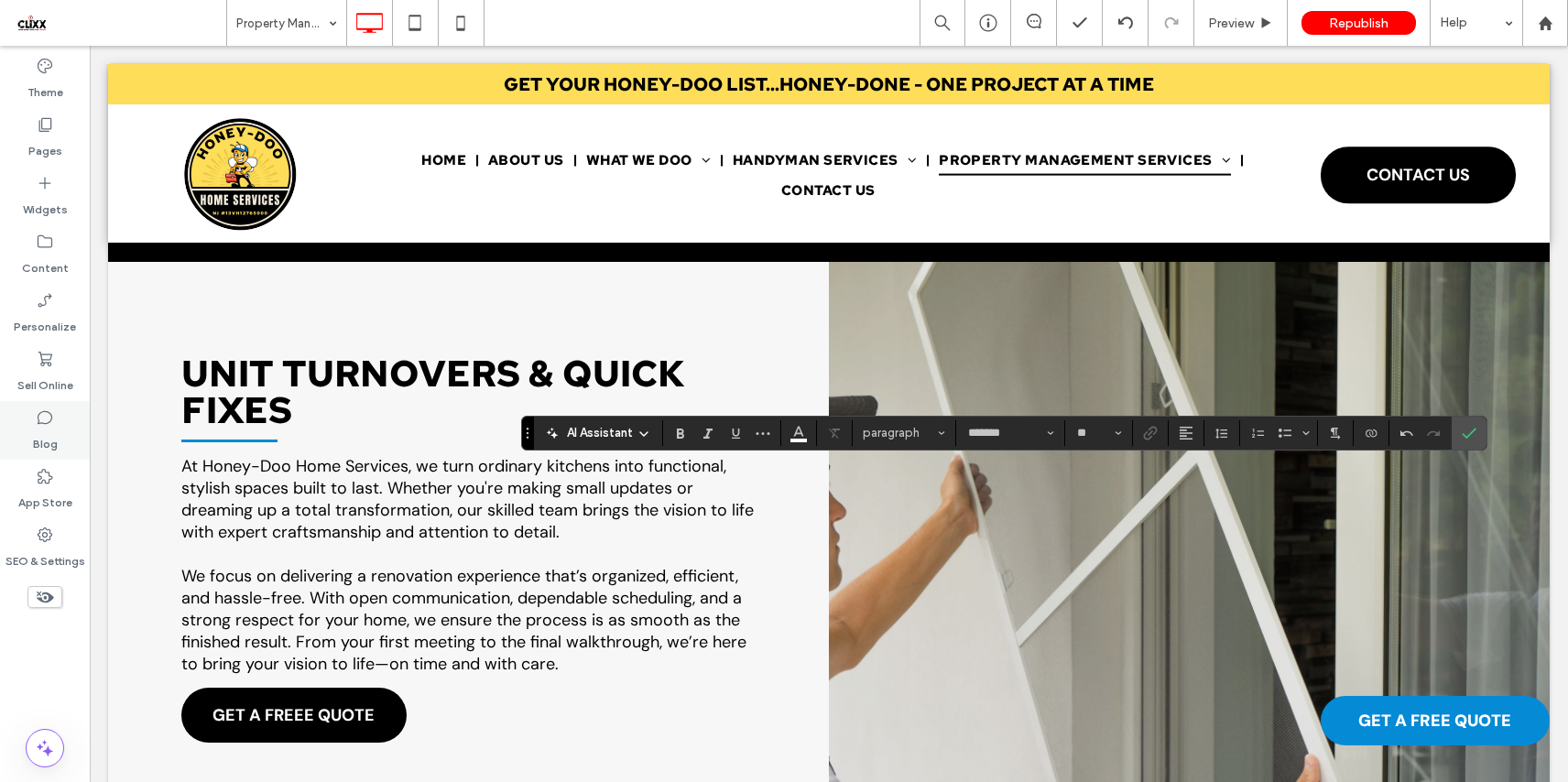
type input "**"
click at [1282, 438] on icon "Bulleted List" at bounding box center [1285, 434] width 15 height 15
click at [1471, 429] on icon "Confirm" at bounding box center [1469, 434] width 15 height 15
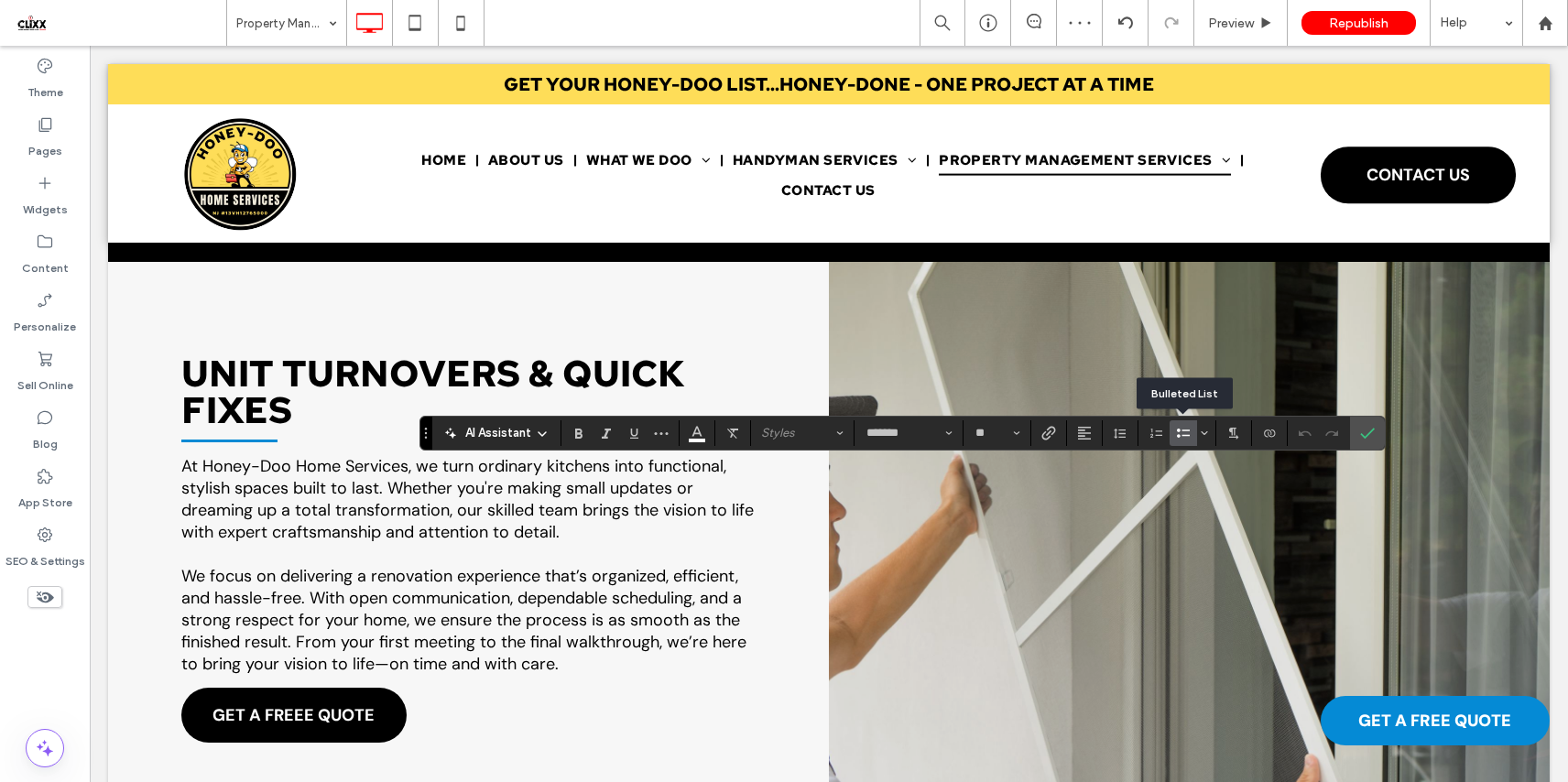
click at [1176, 438] on icon "Bulleted List" at bounding box center [1183, 434] width 15 height 15
click at [1365, 435] on icon "Confirm" at bounding box center [1368, 434] width 15 height 15
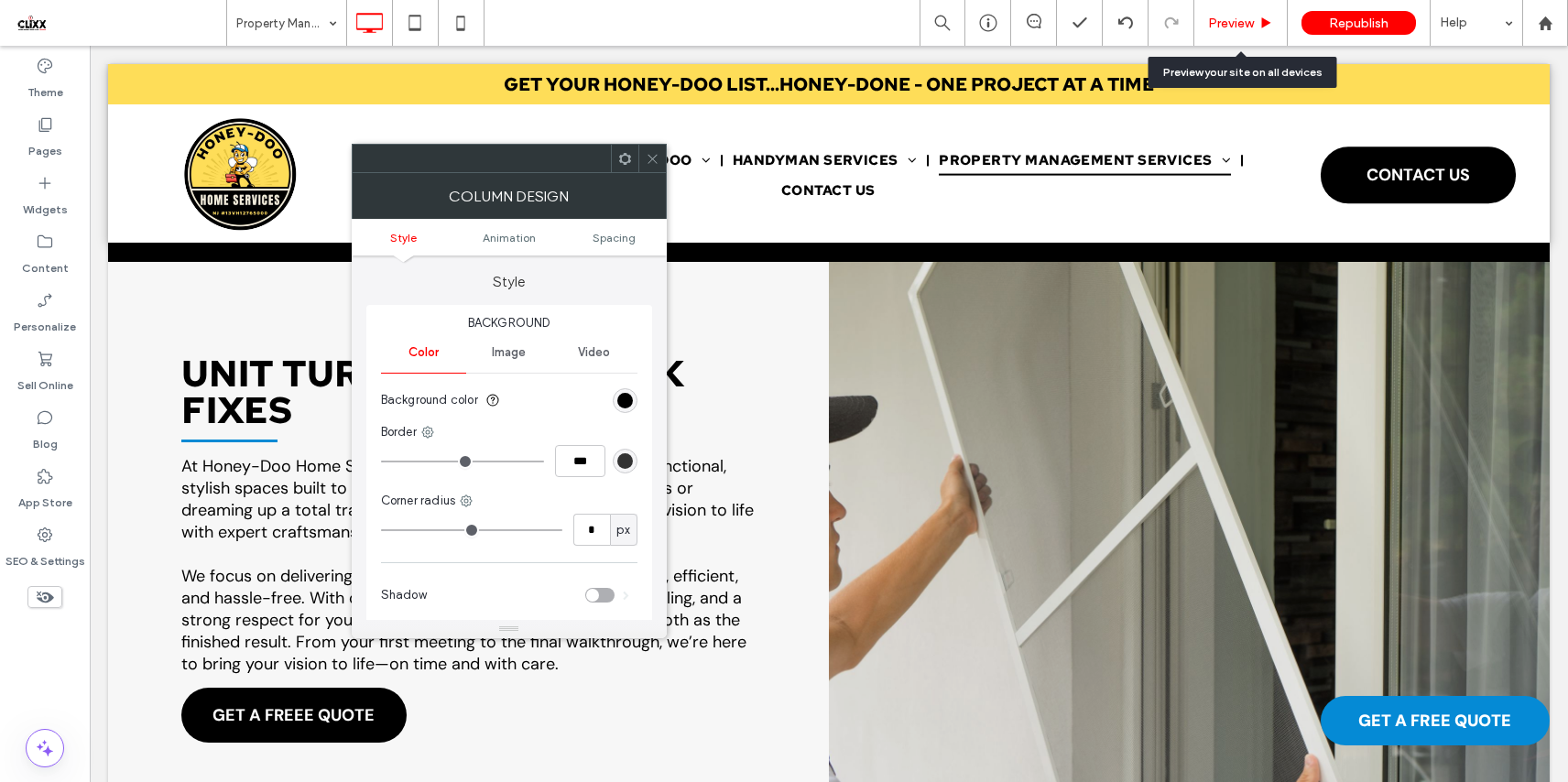
click at [1241, 16] on span "Preview" at bounding box center [1230, 23] width 46 height 16
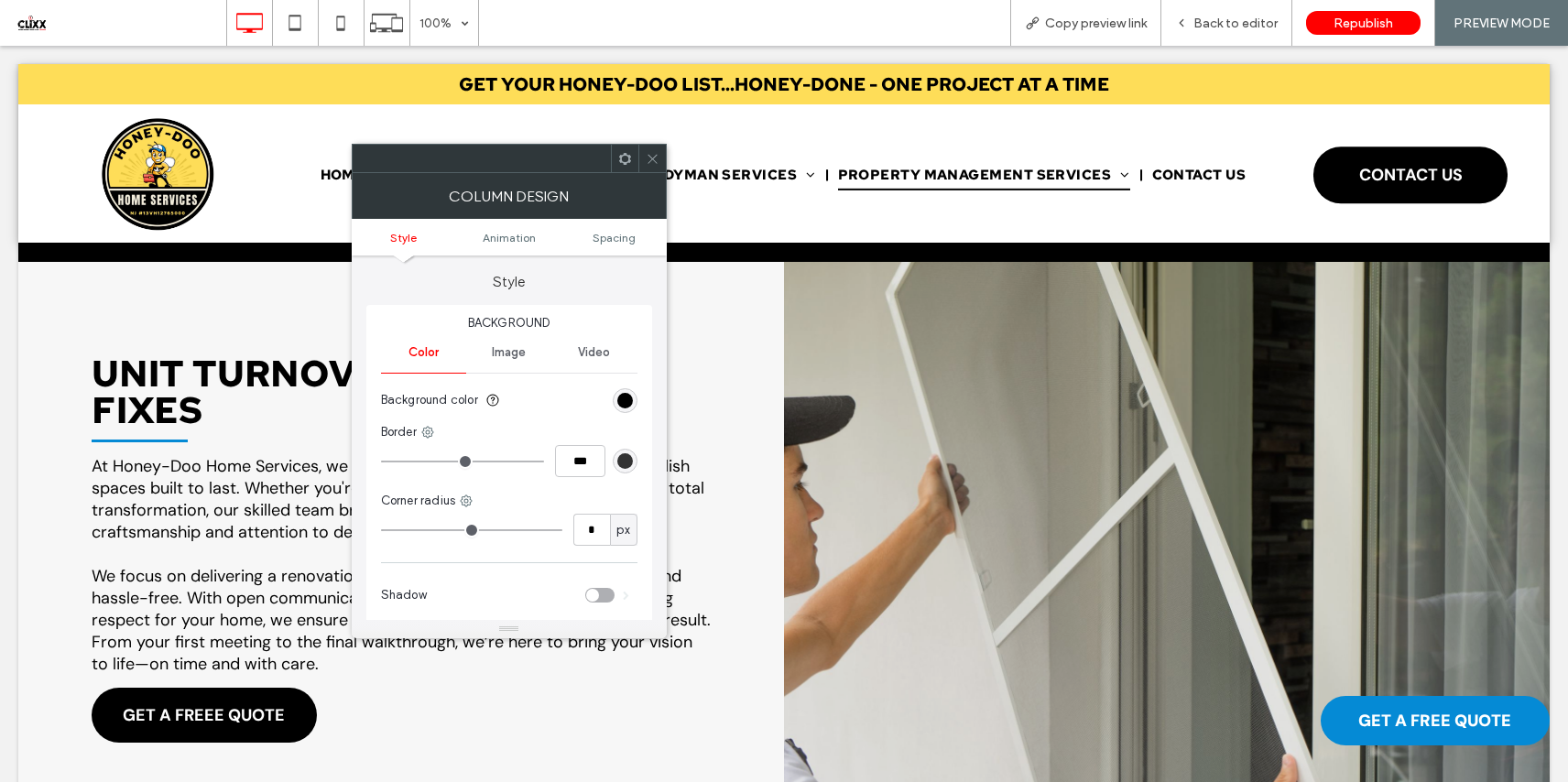
click at [646, 159] on icon at bounding box center [652, 158] width 14 height 14
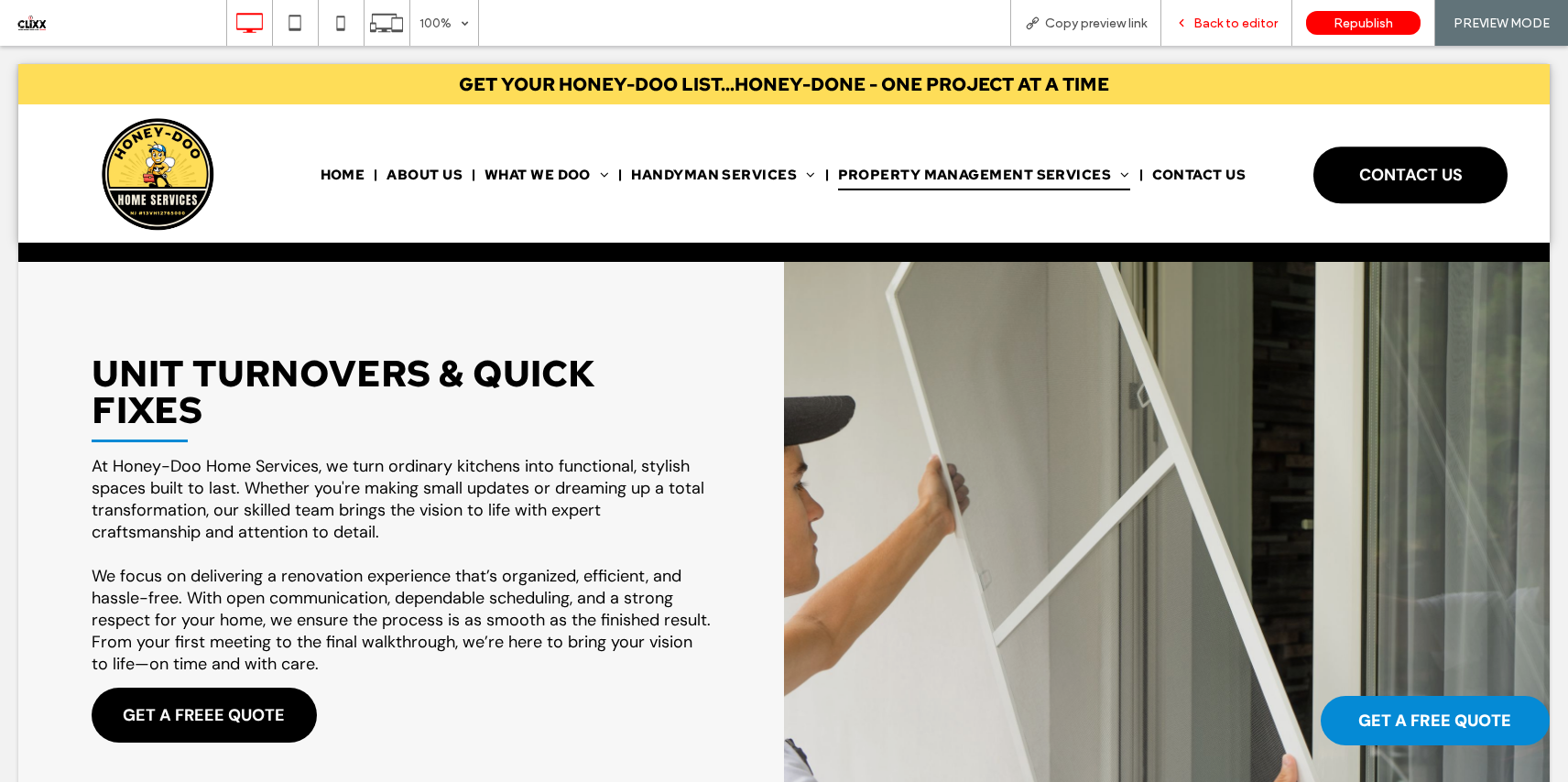
click at [1242, 26] on span "Back to editor" at bounding box center [1235, 23] width 84 height 16
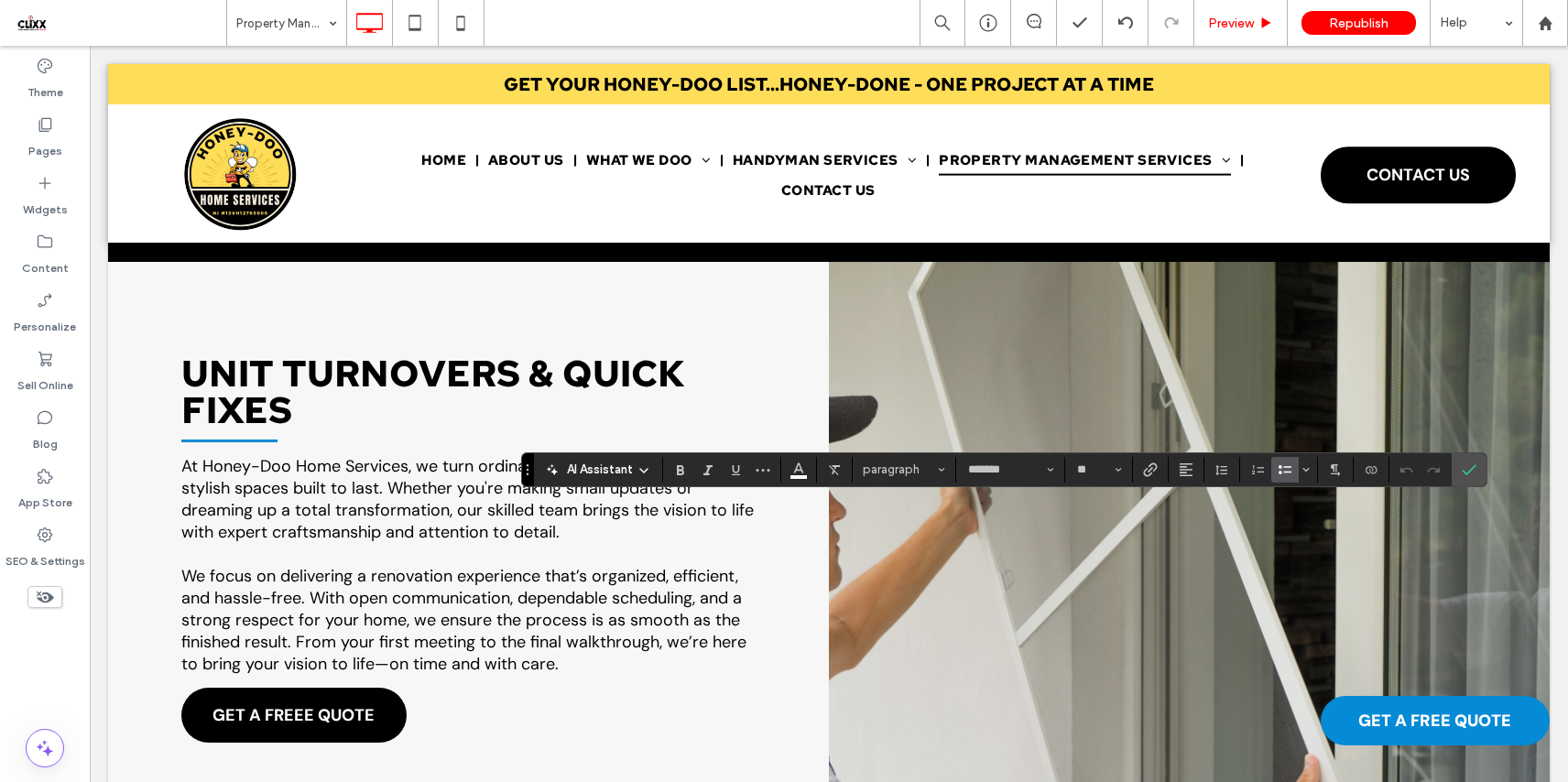
type input "**"
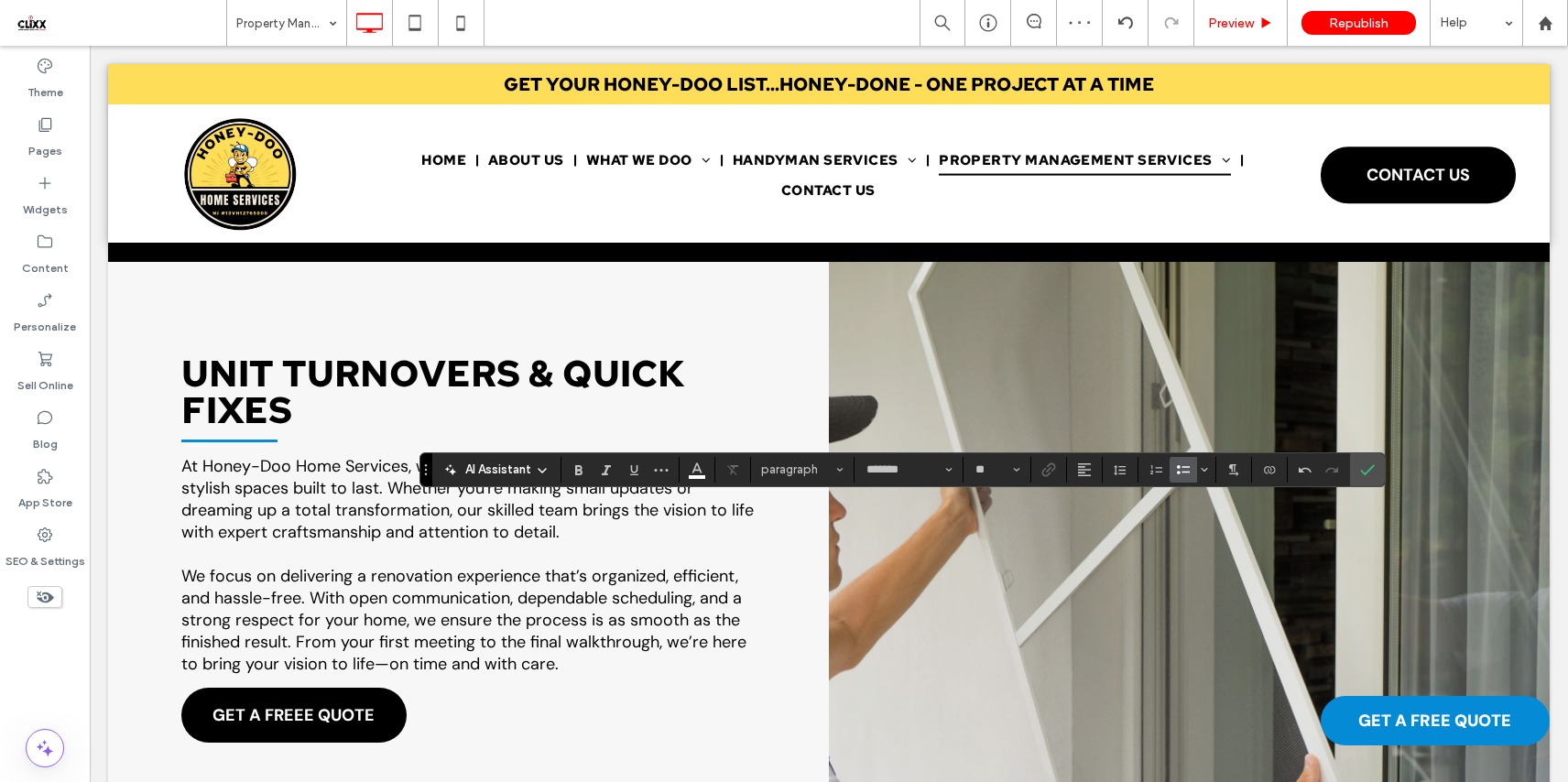
type input "**"
click at [1373, 454] on span "Confirm" at bounding box center [1368, 469] width 15 height 31
type input "*"
click at [705, 475] on button "Color" at bounding box center [696, 469] width 27 height 25
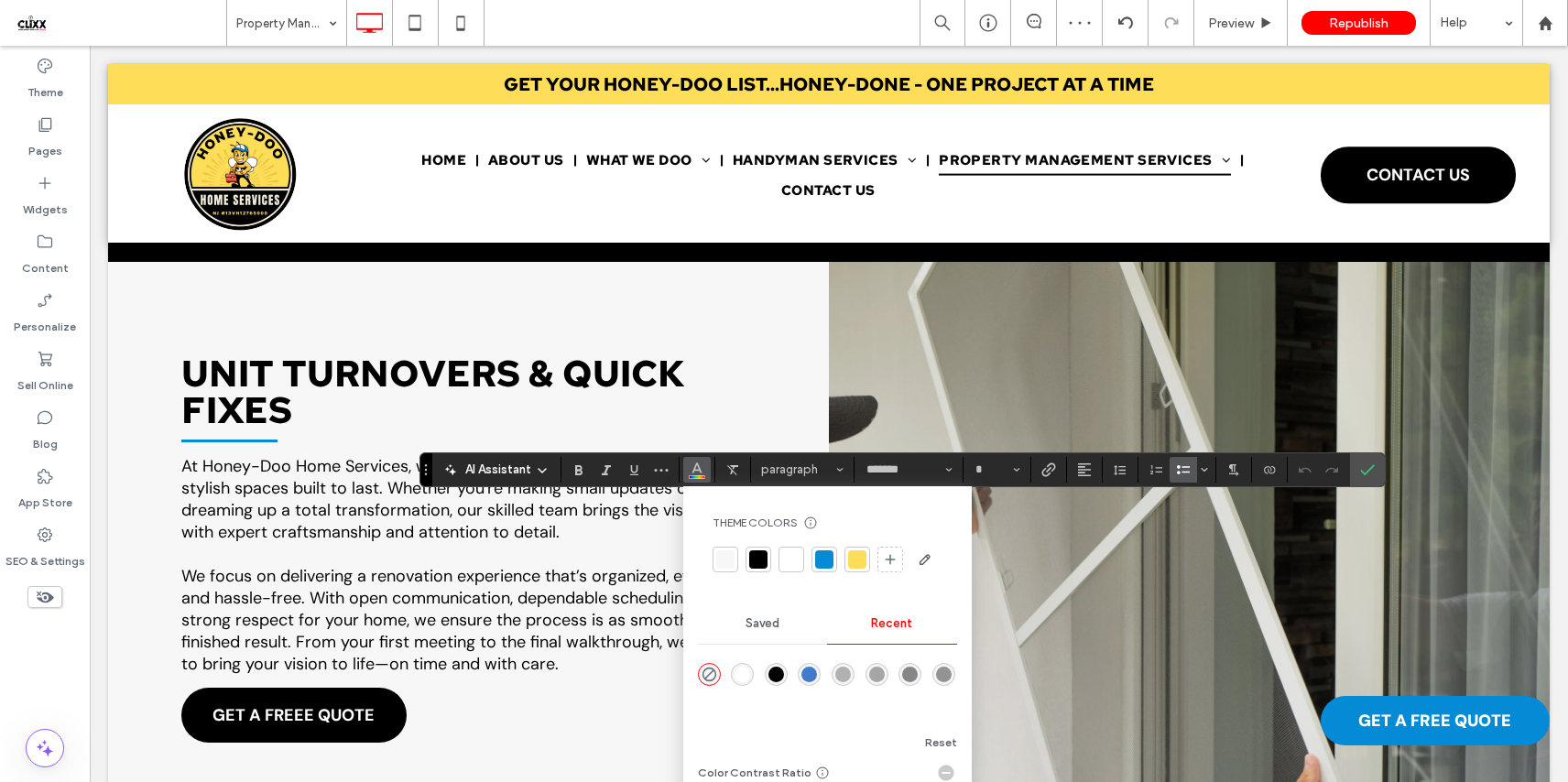
click at [793, 564] on div at bounding box center [791, 560] width 19 height 19
click at [993, 471] on input "*" at bounding box center [991, 470] width 36 height 15
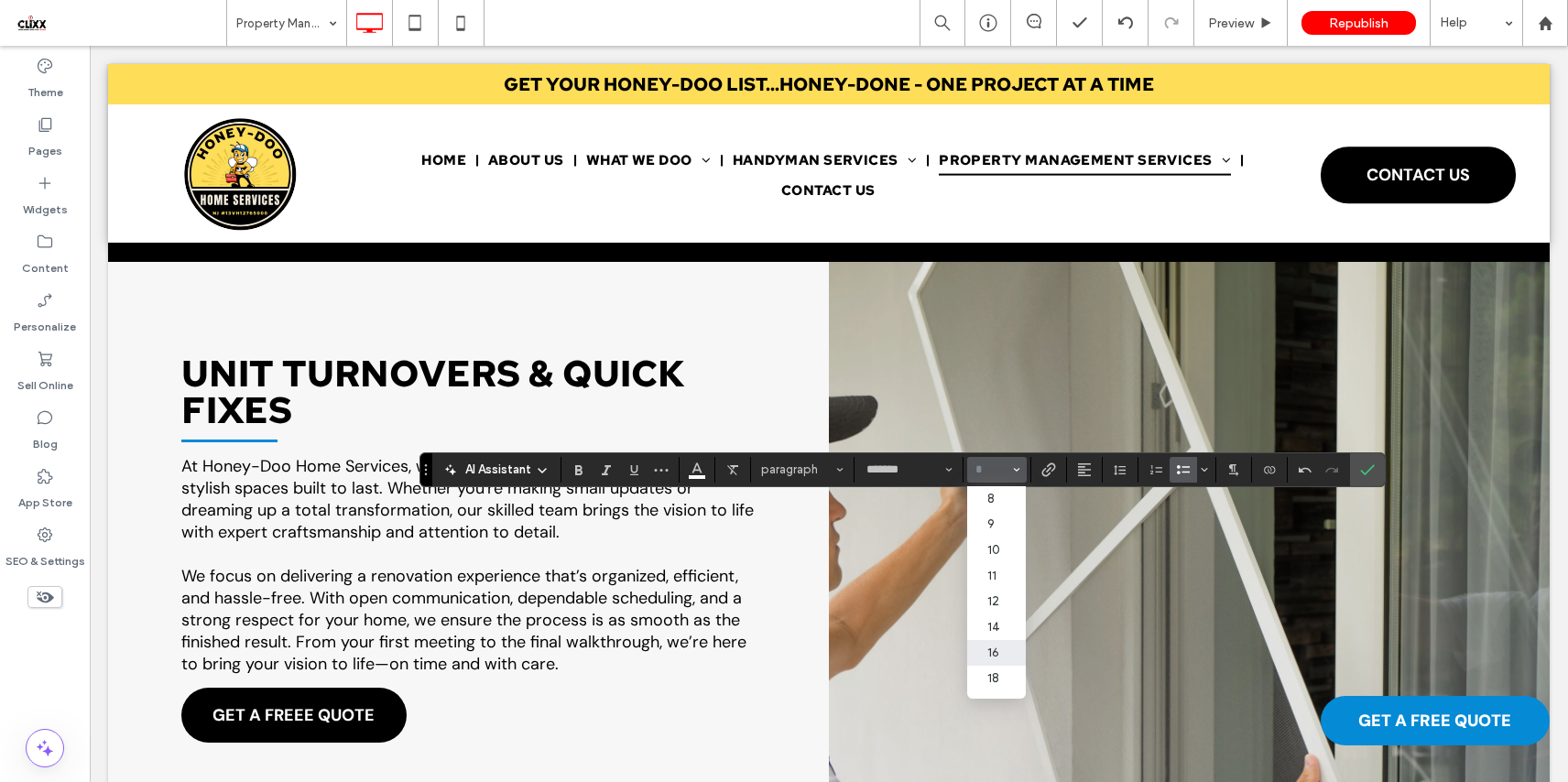
click at [998, 651] on label "16" at bounding box center [996, 652] width 59 height 25
type input "**"
click at [1368, 470] on use "Confirm" at bounding box center [1368, 470] width 15 height 11
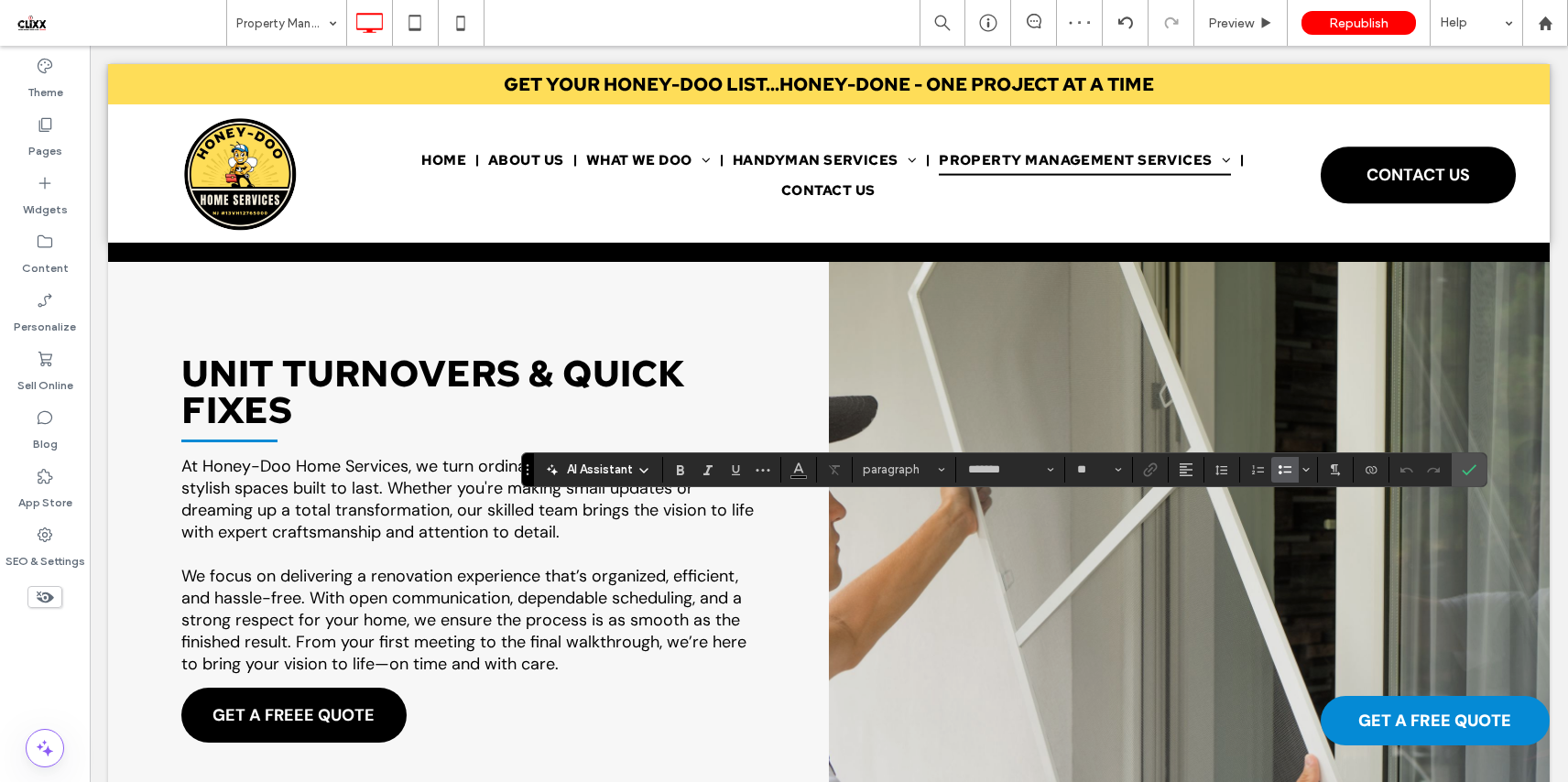
type input "**"
click at [1284, 465] on icon "Bulleted List" at bounding box center [1285, 470] width 15 height 15
click at [1468, 472] on icon "Confirm" at bounding box center [1469, 470] width 15 height 15
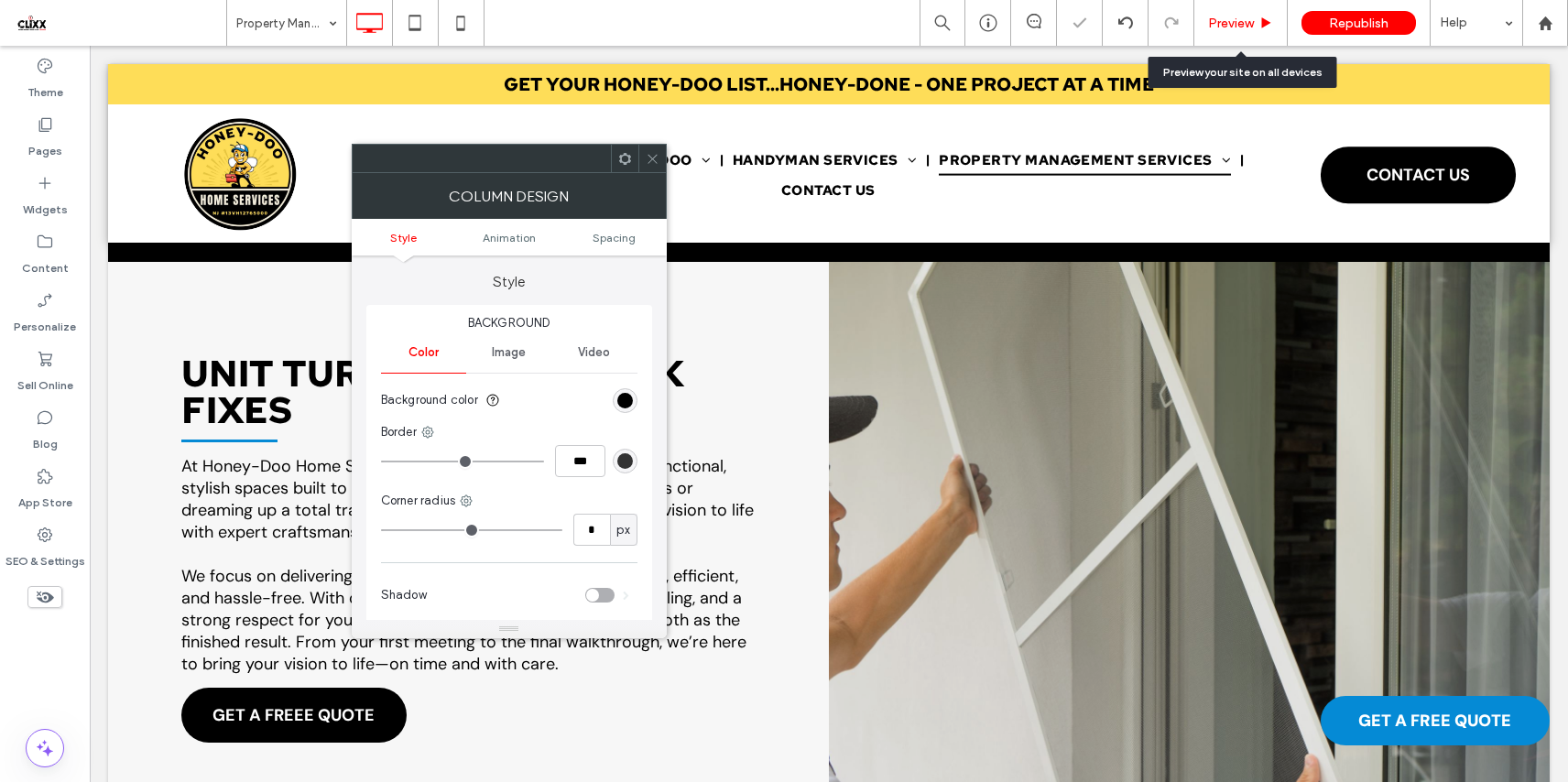
click at [1246, 22] on span "Preview" at bounding box center [1230, 23] width 46 height 16
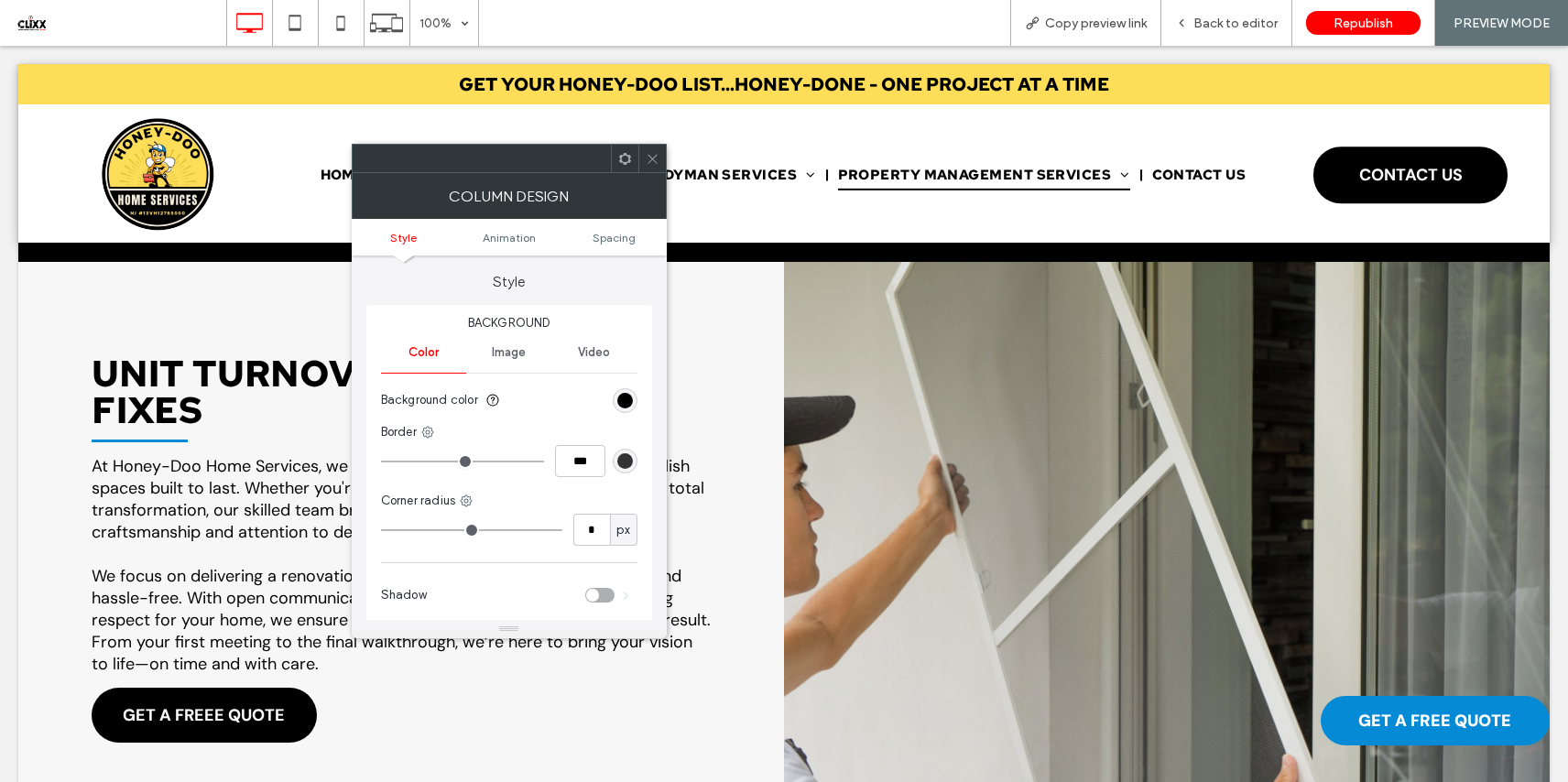
click at [663, 158] on div at bounding box center [651, 157] width 27 height 27
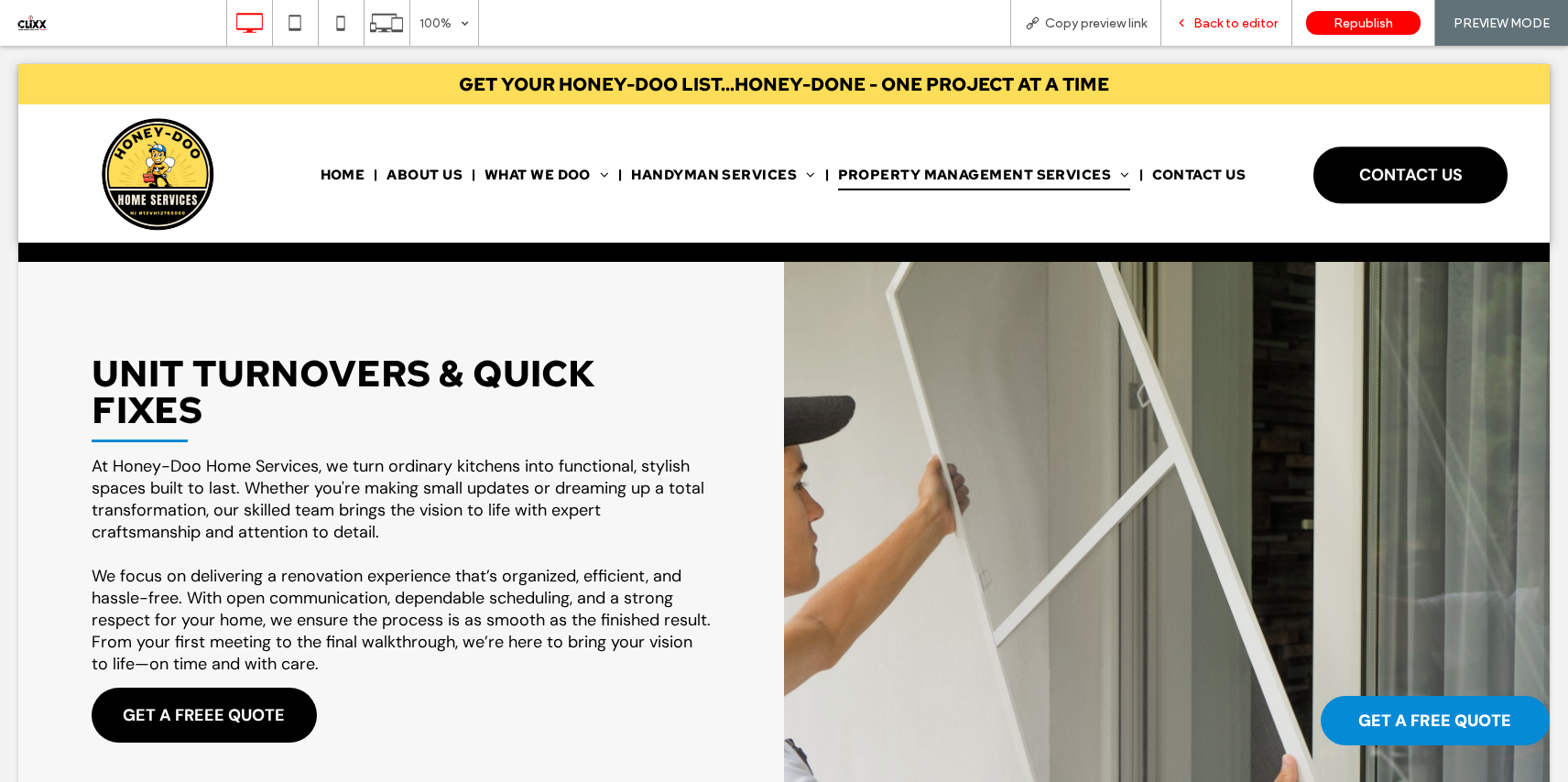
click at [1225, 25] on span "Back to editor" at bounding box center [1235, 23] width 84 height 16
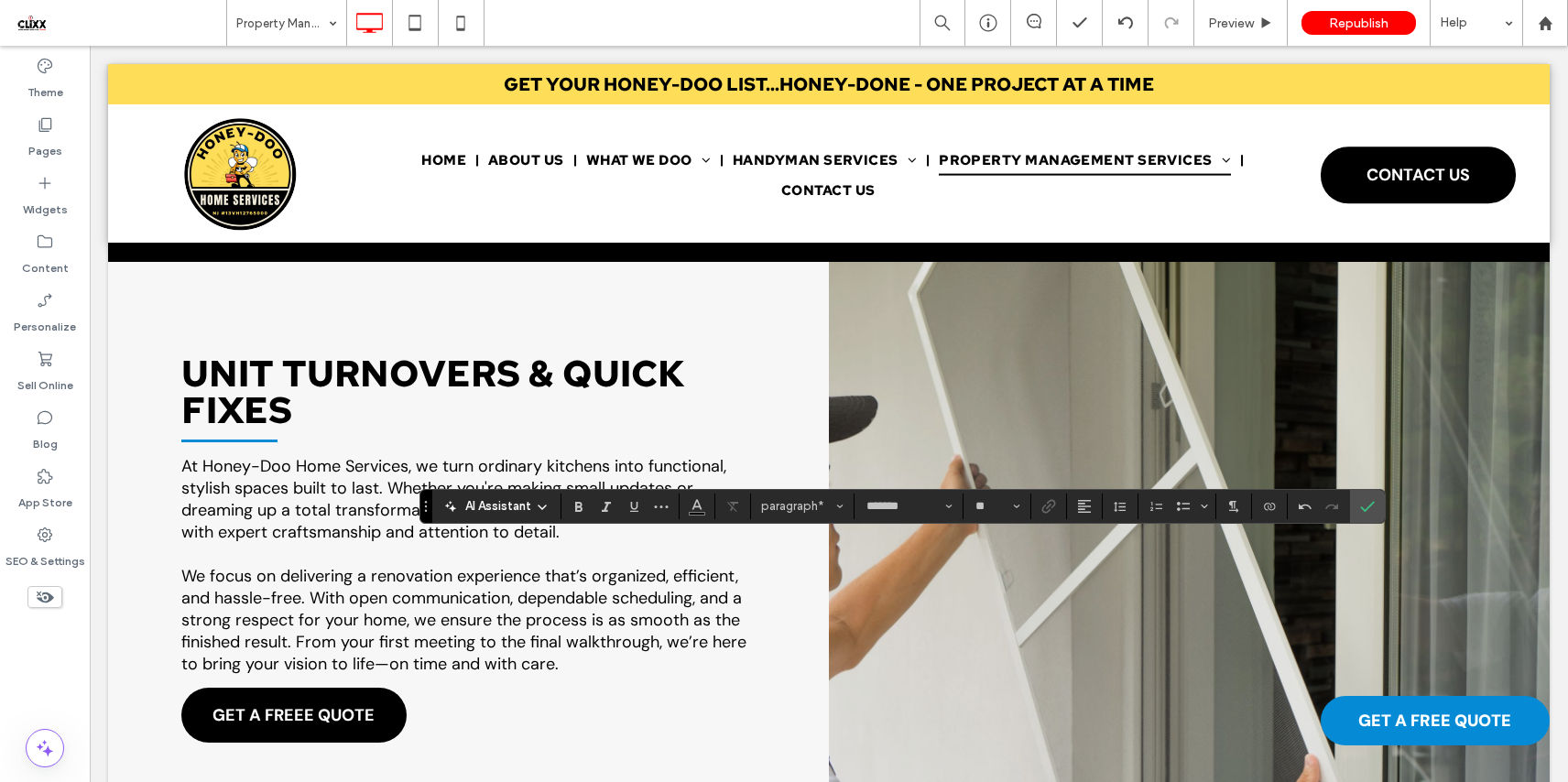
type input "**"
click at [1374, 509] on label "Confirm" at bounding box center [1367, 506] width 27 height 33
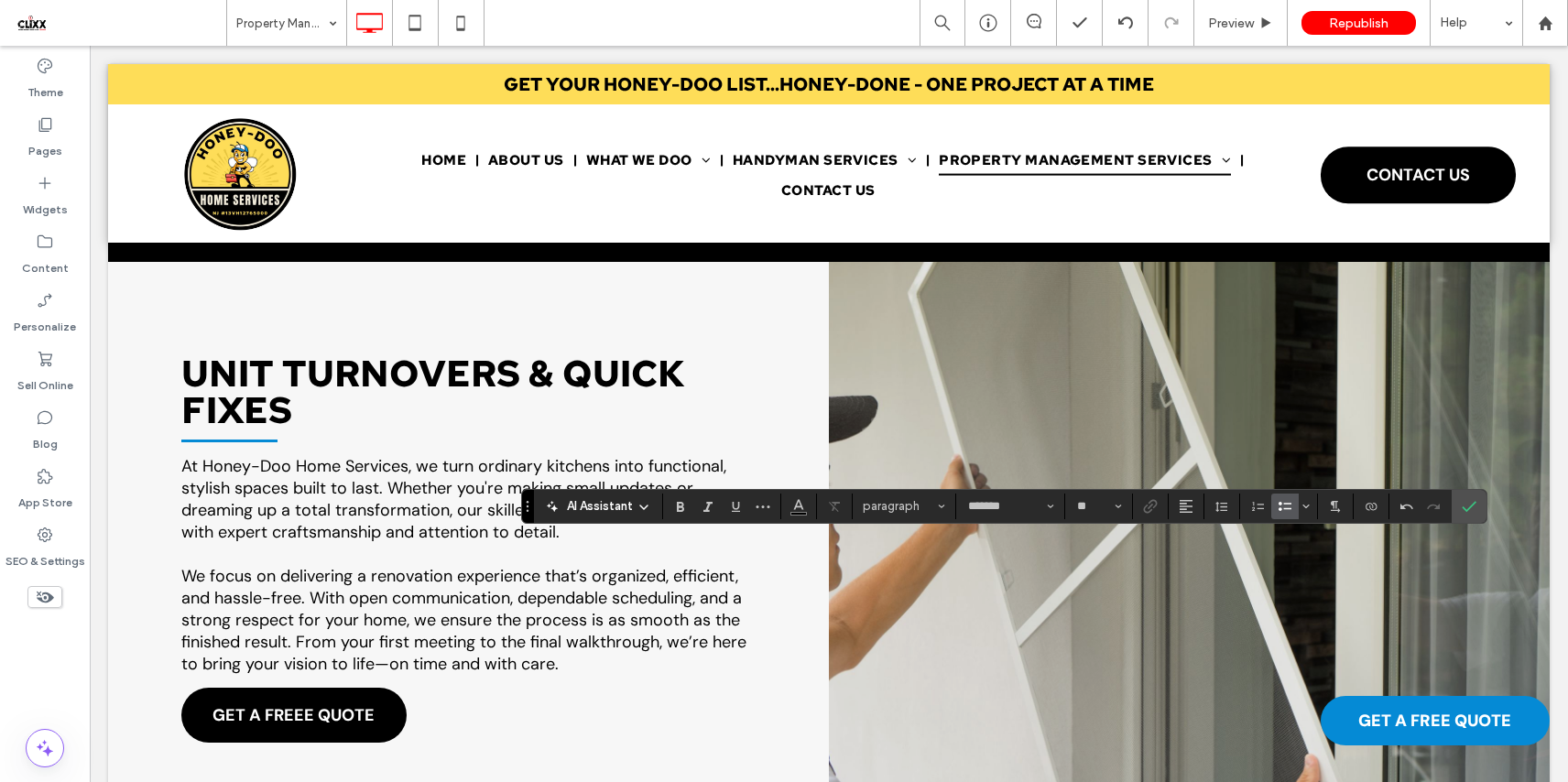
type input "*"
click at [1105, 506] on input "*" at bounding box center [1093, 507] width 36 height 15
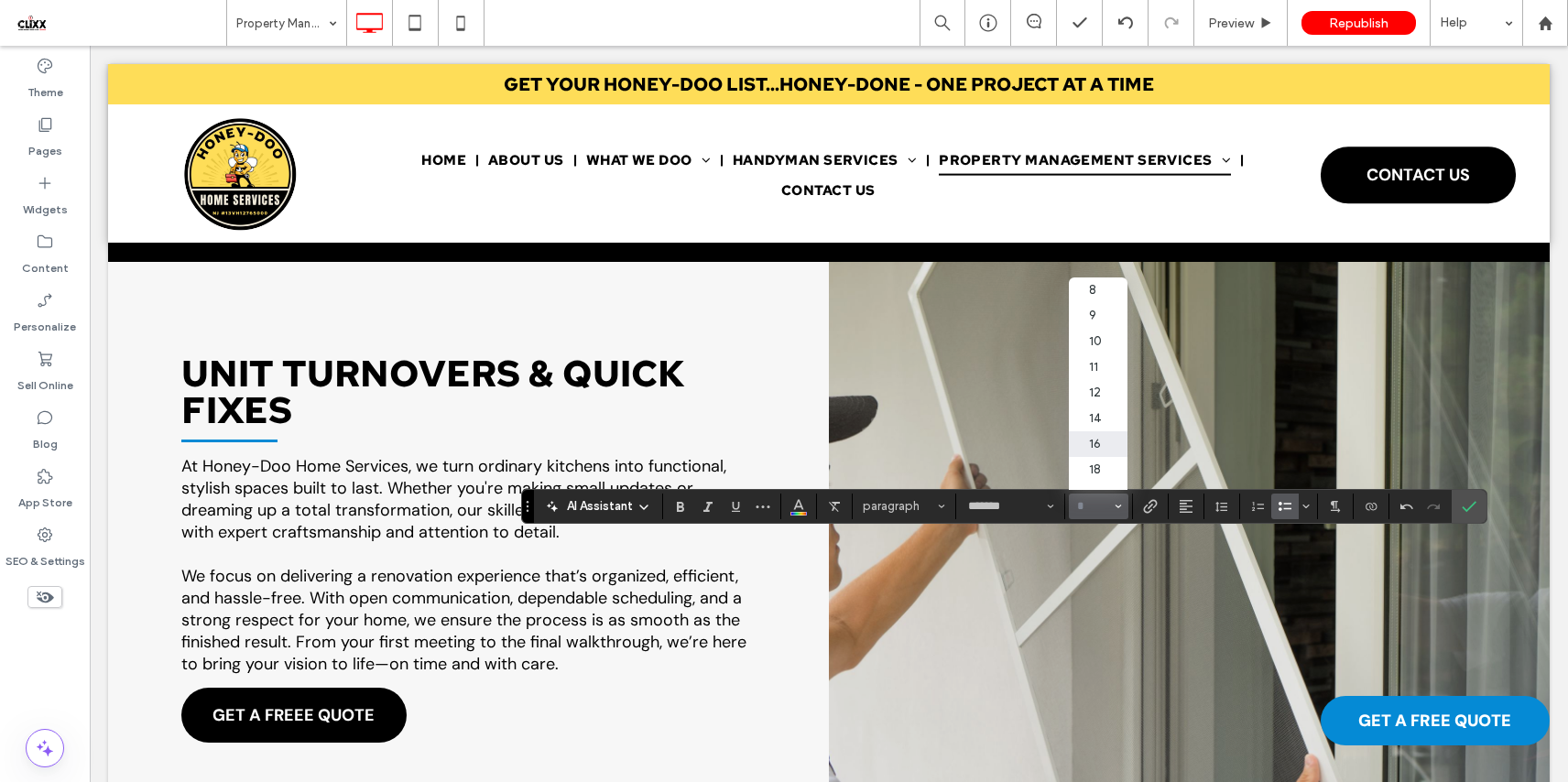
click at [1102, 456] on label "16" at bounding box center [1098, 443] width 59 height 25
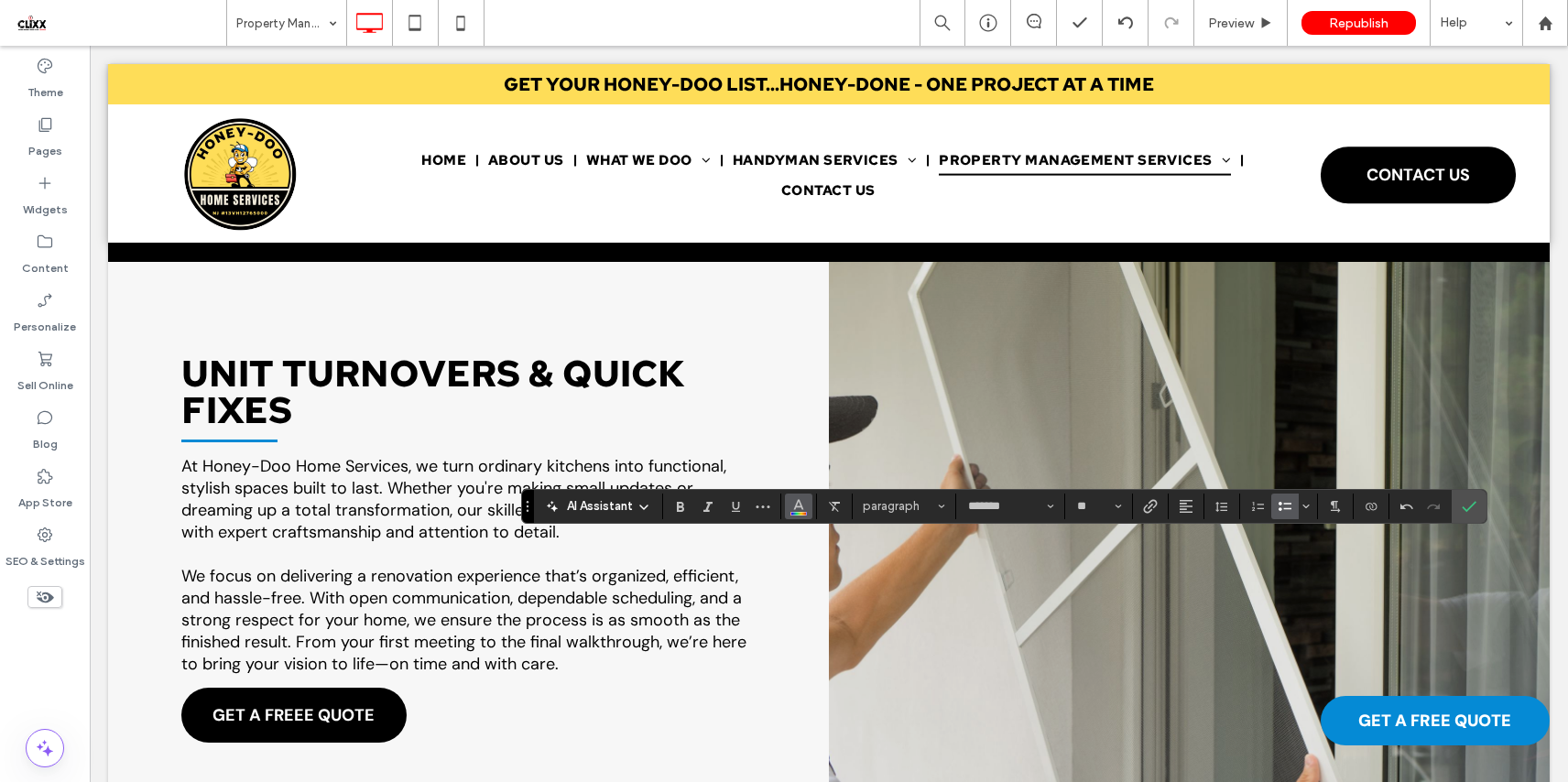
click at [804, 507] on icon "Color" at bounding box center [799, 505] width 15 height 15
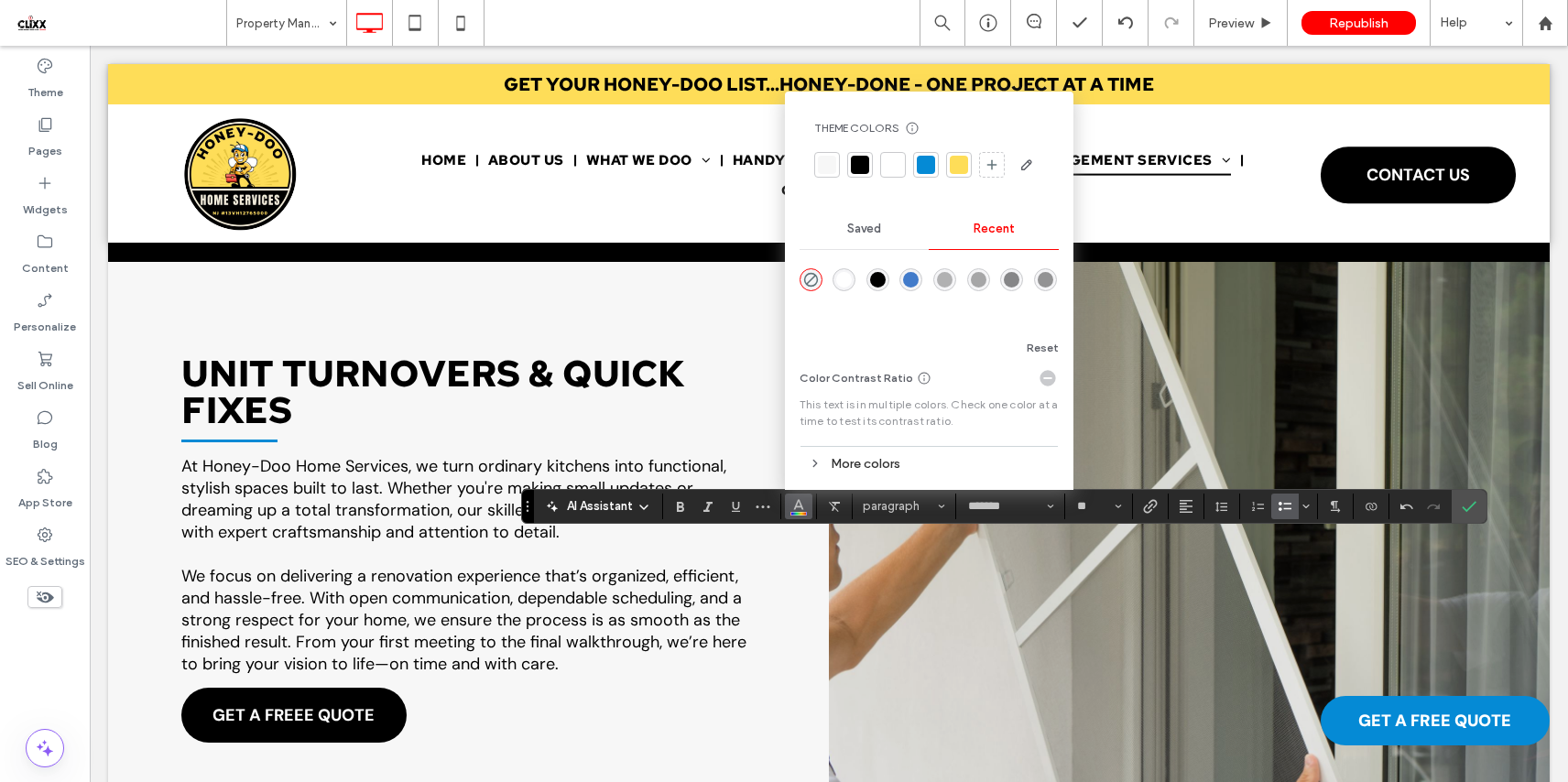
click at [890, 155] on div at bounding box center [893, 165] width 19 height 19
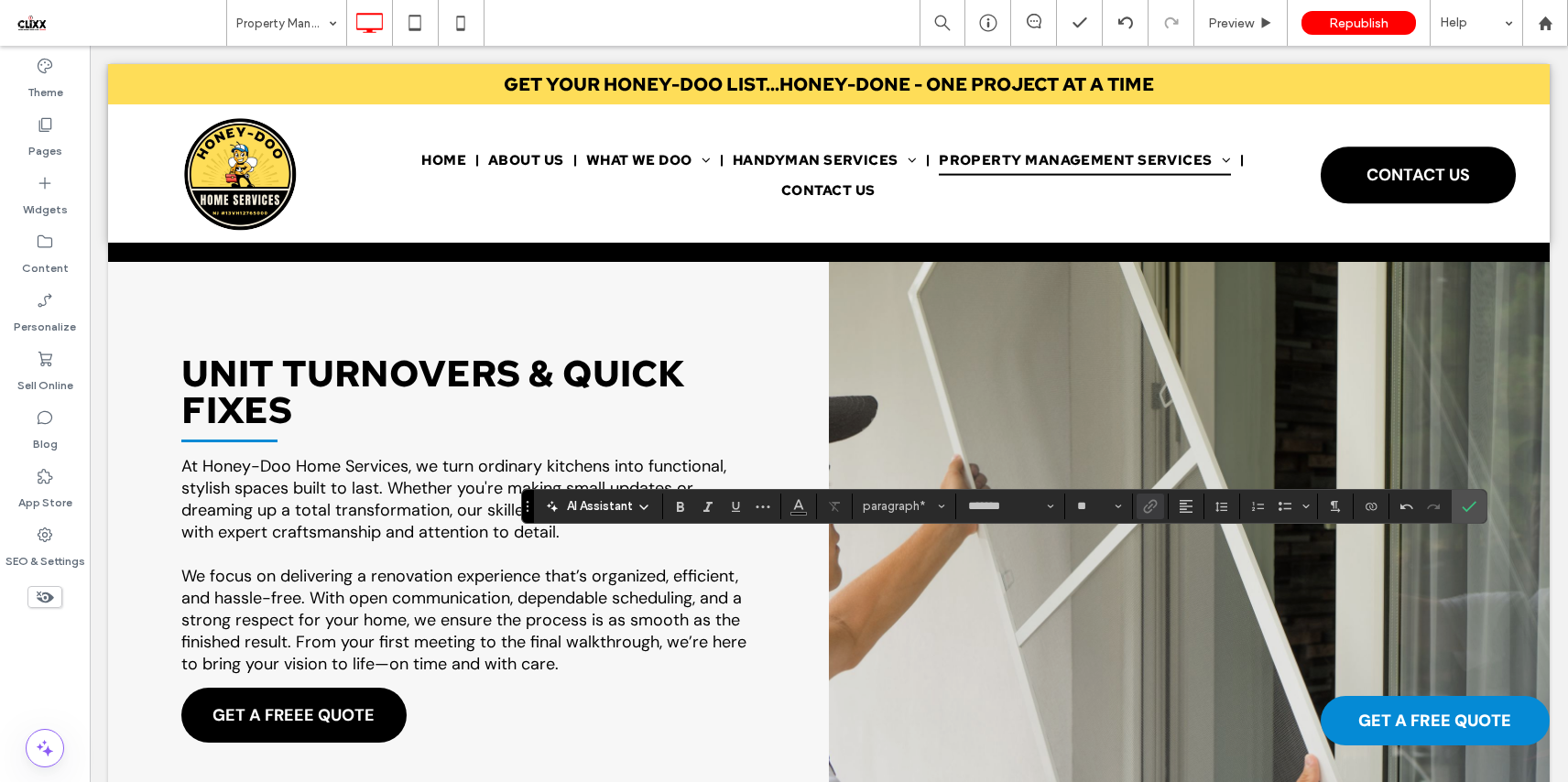
type input "**"
click at [1469, 506] on icon "Confirm" at bounding box center [1469, 507] width 15 height 15
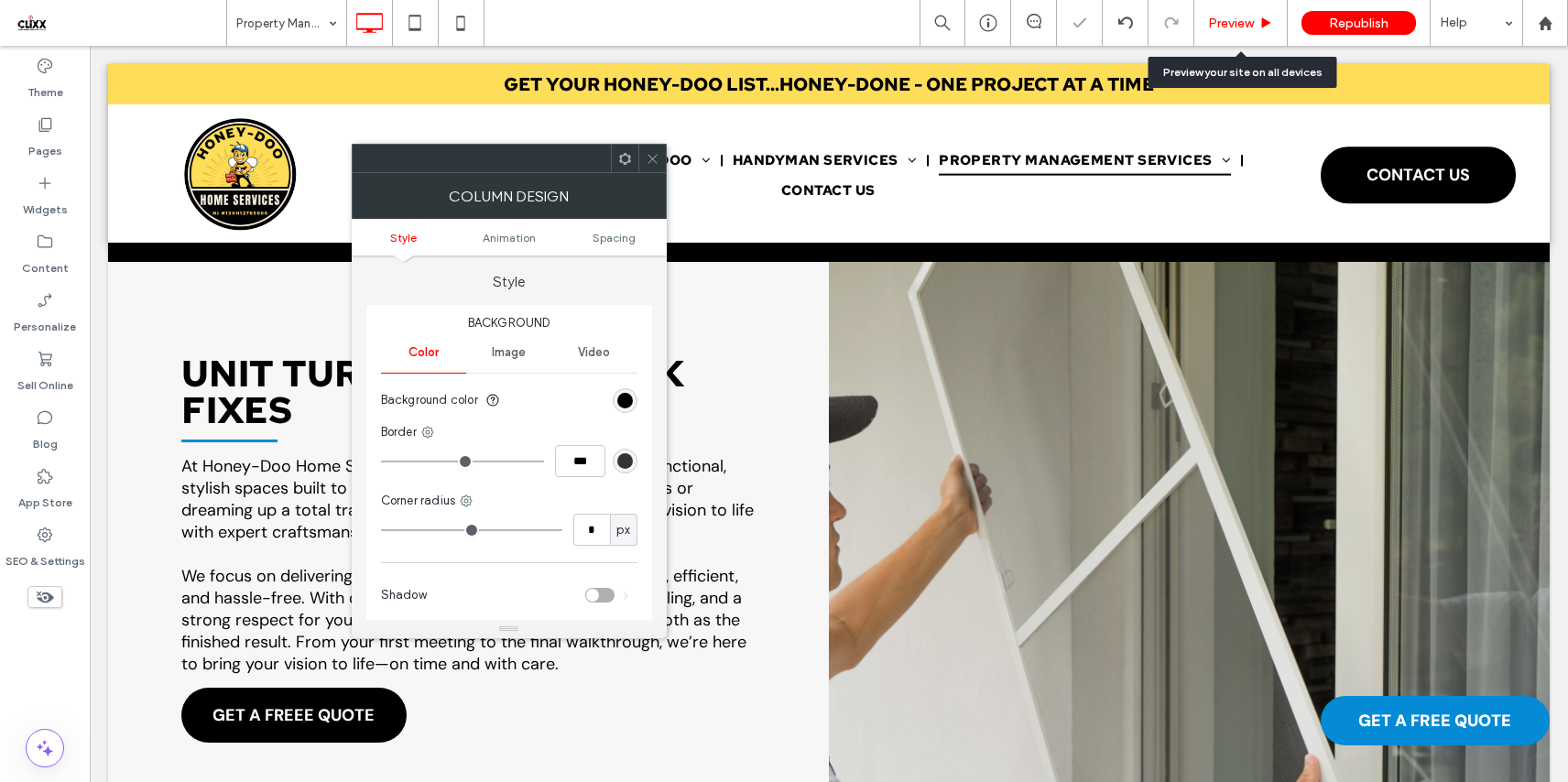
click at [1220, 21] on span "Preview" at bounding box center [1230, 23] width 46 height 16
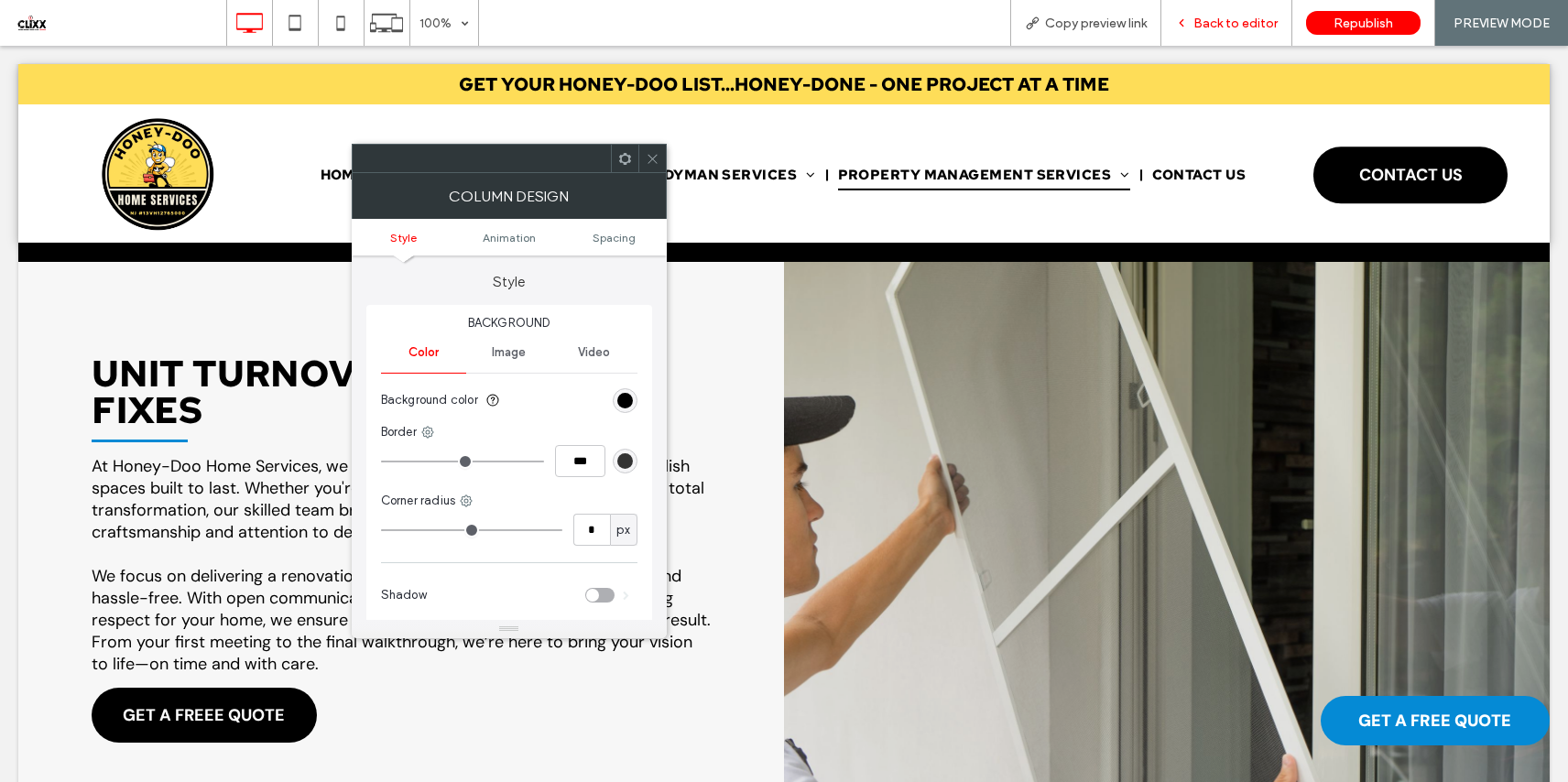
click at [1232, 21] on span "Back to editor" at bounding box center [1235, 23] width 84 height 16
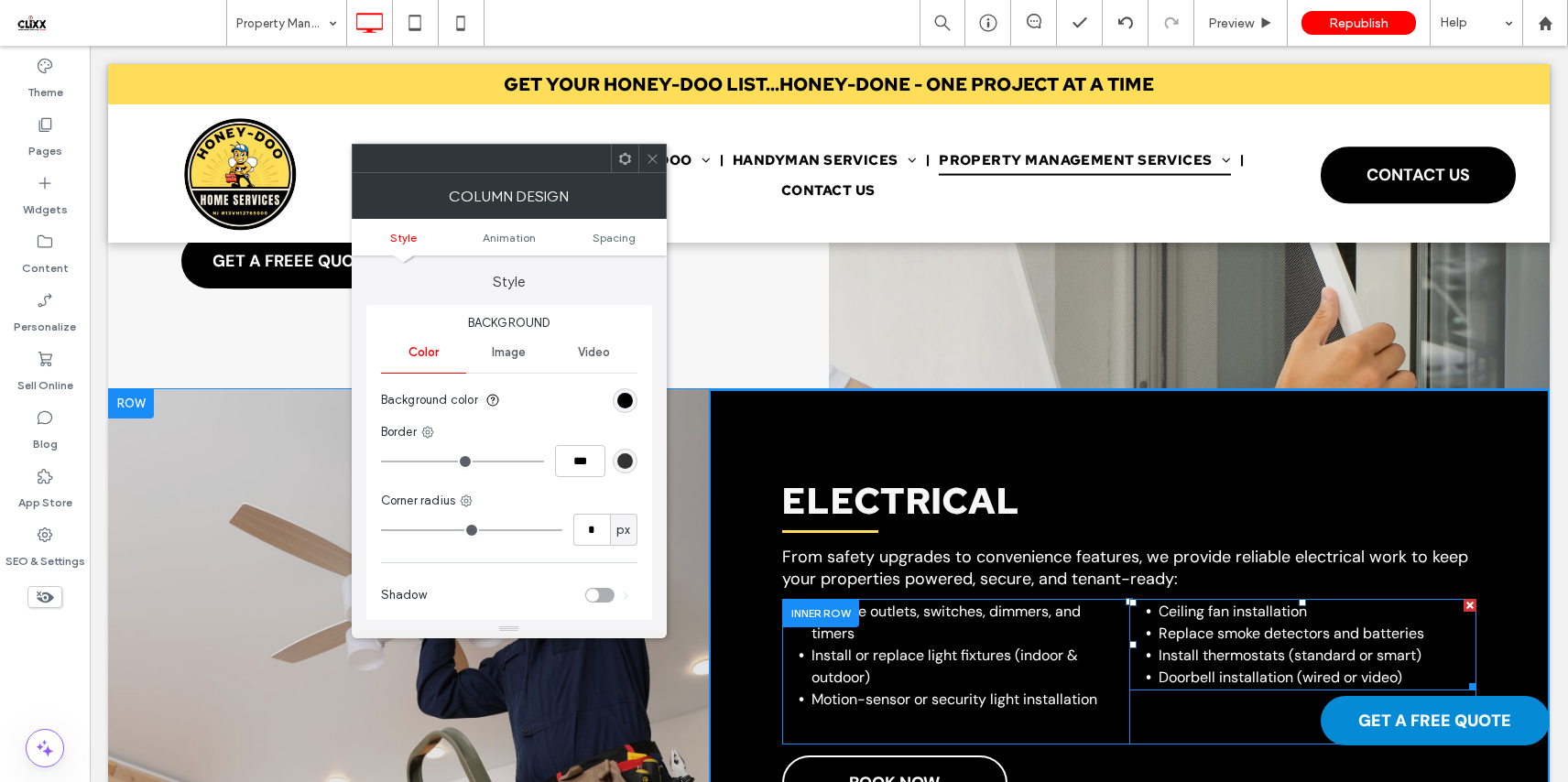
scroll to position [1023, 0]
click at [1324, 639] on span "Replace smoke detectors and batteries" at bounding box center [1292, 633] width 266 height 20
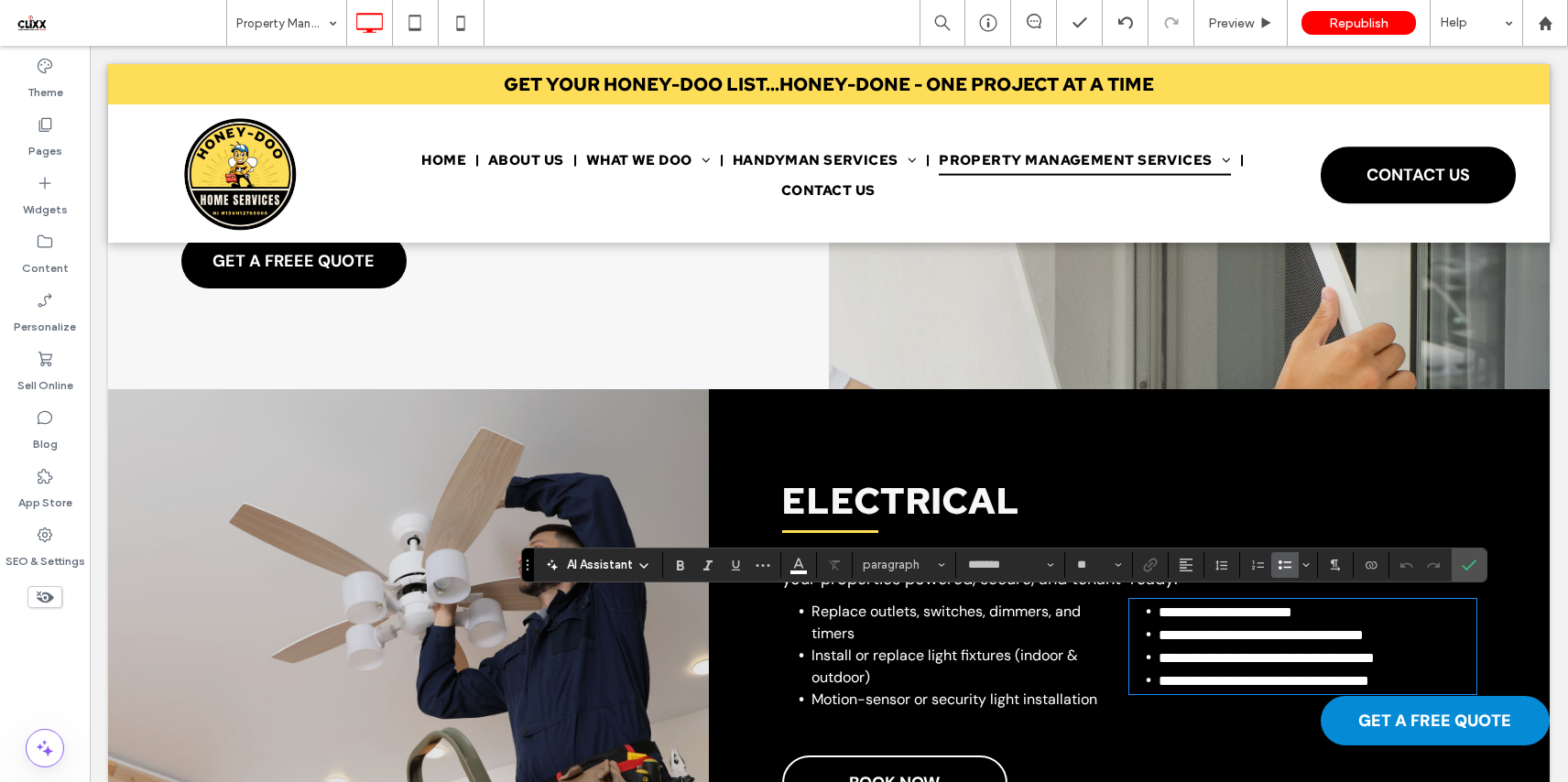
click at [1364, 637] on span "**********" at bounding box center [1261, 635] width 205 height 14
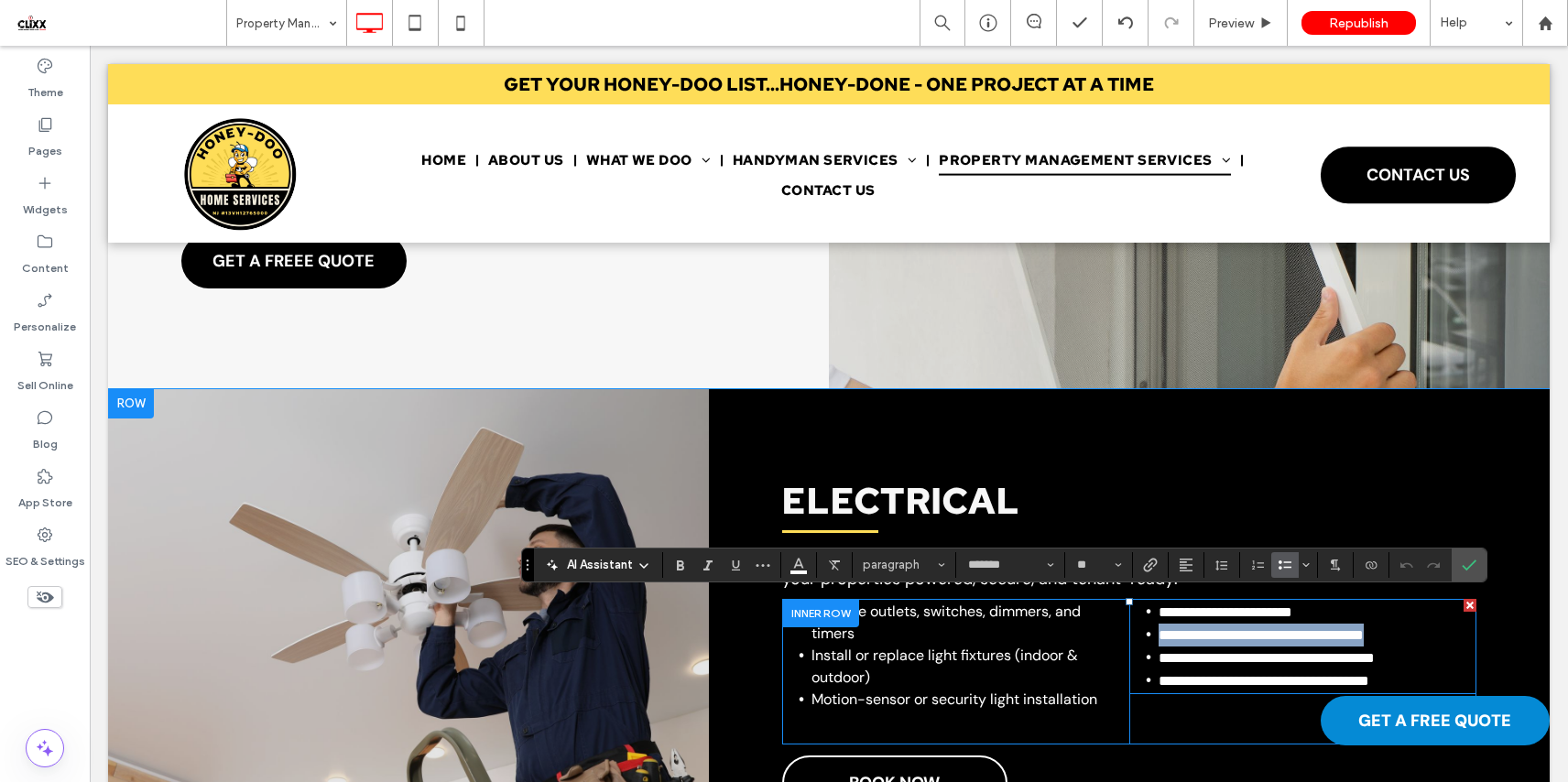
drag, startPoint x: 1398, startPoint y: 630, endPoint x: 1132, endPoint y: 630, distance: 266.0
click at [1159, 630] on li "**********" at bounding box center [1317, 635] width 318 height 22
type input "**"
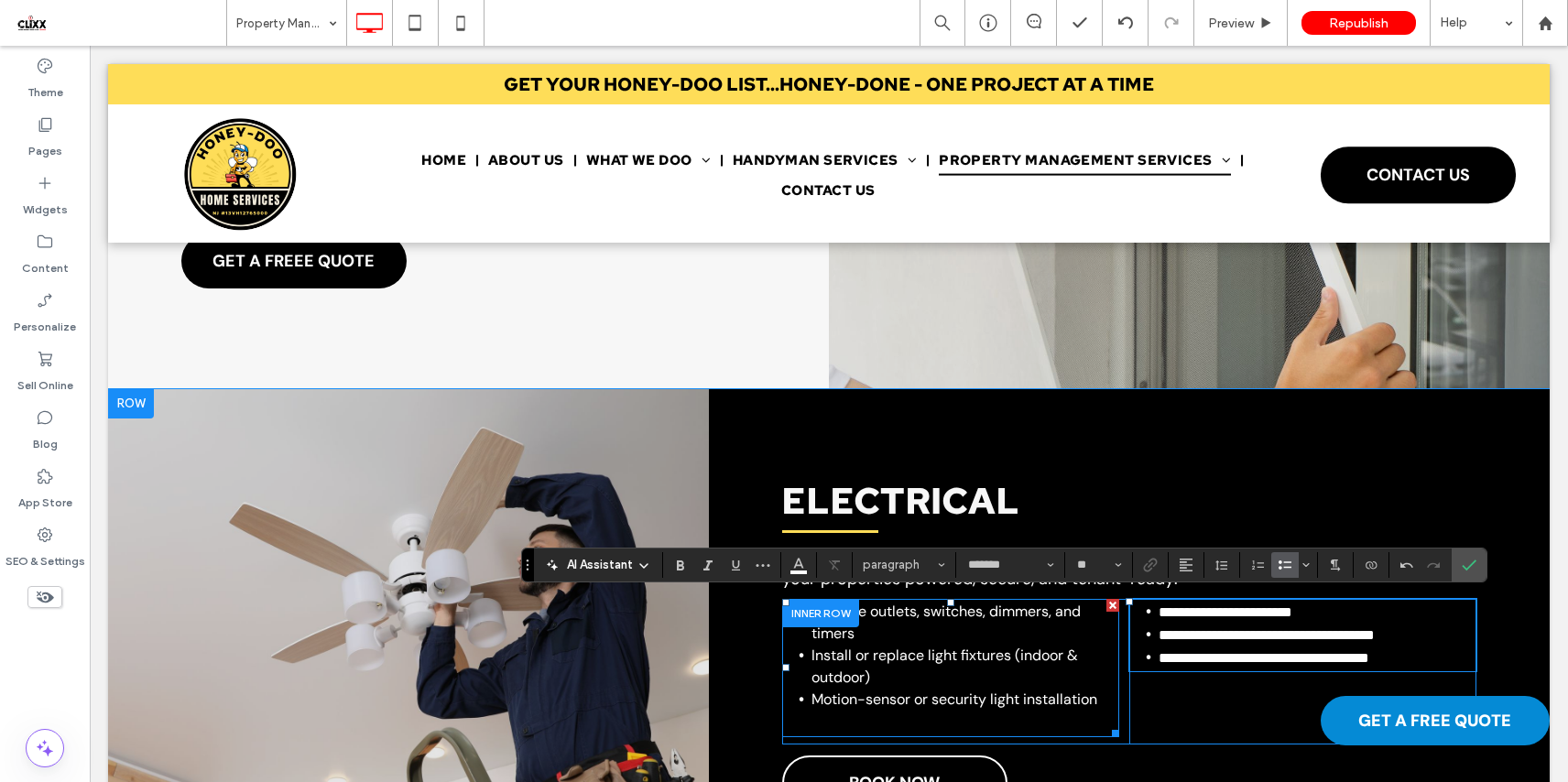
click at [1093, 700] on li "Motion-sensor or security light installation" at bounding box center [965, 699] width 307 height 22
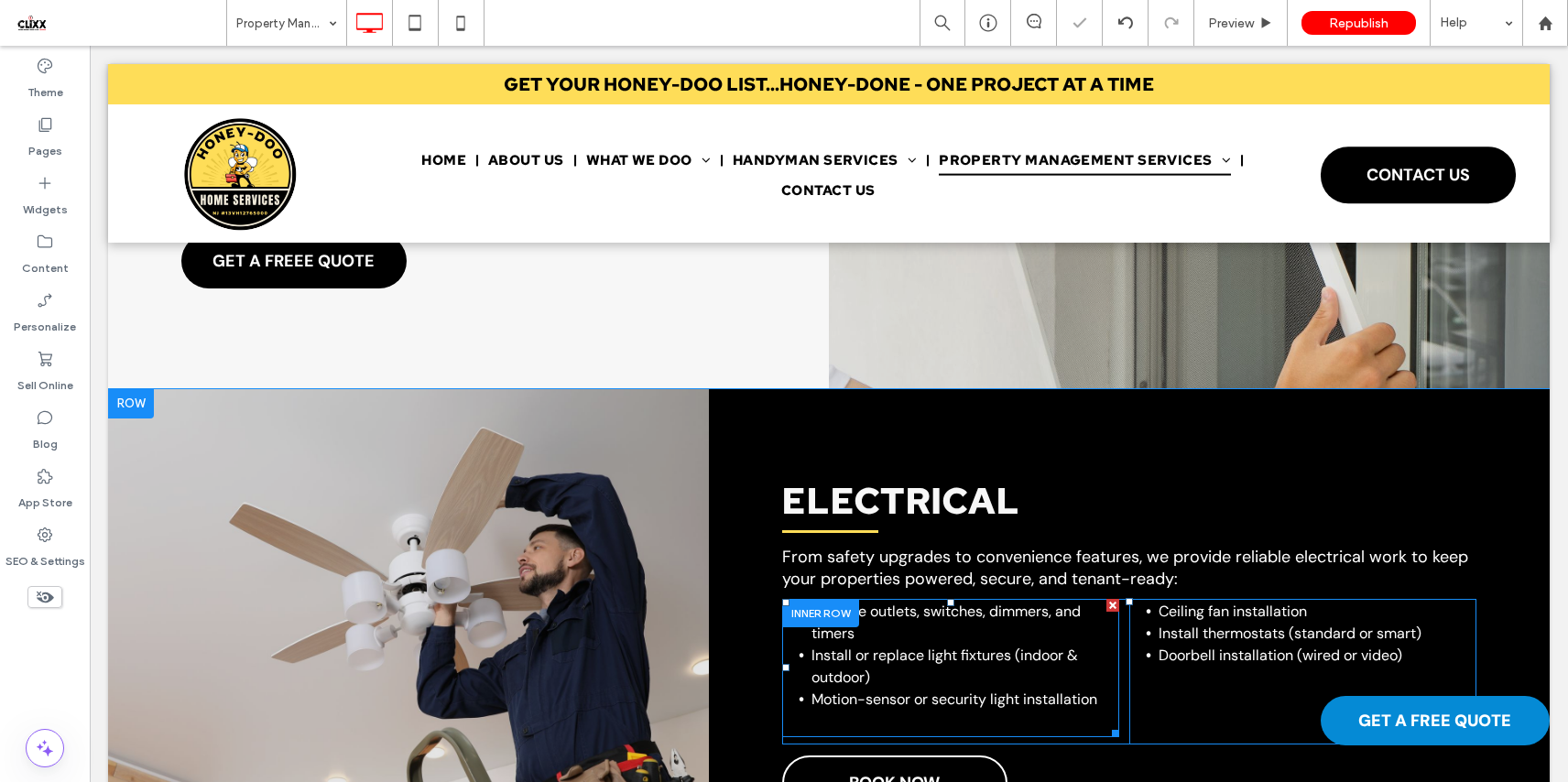
click at [1096, 697] on li "Motion-sensor or security light installation" at bounding box center [965, 699] width 307 height 22
type input "*******"
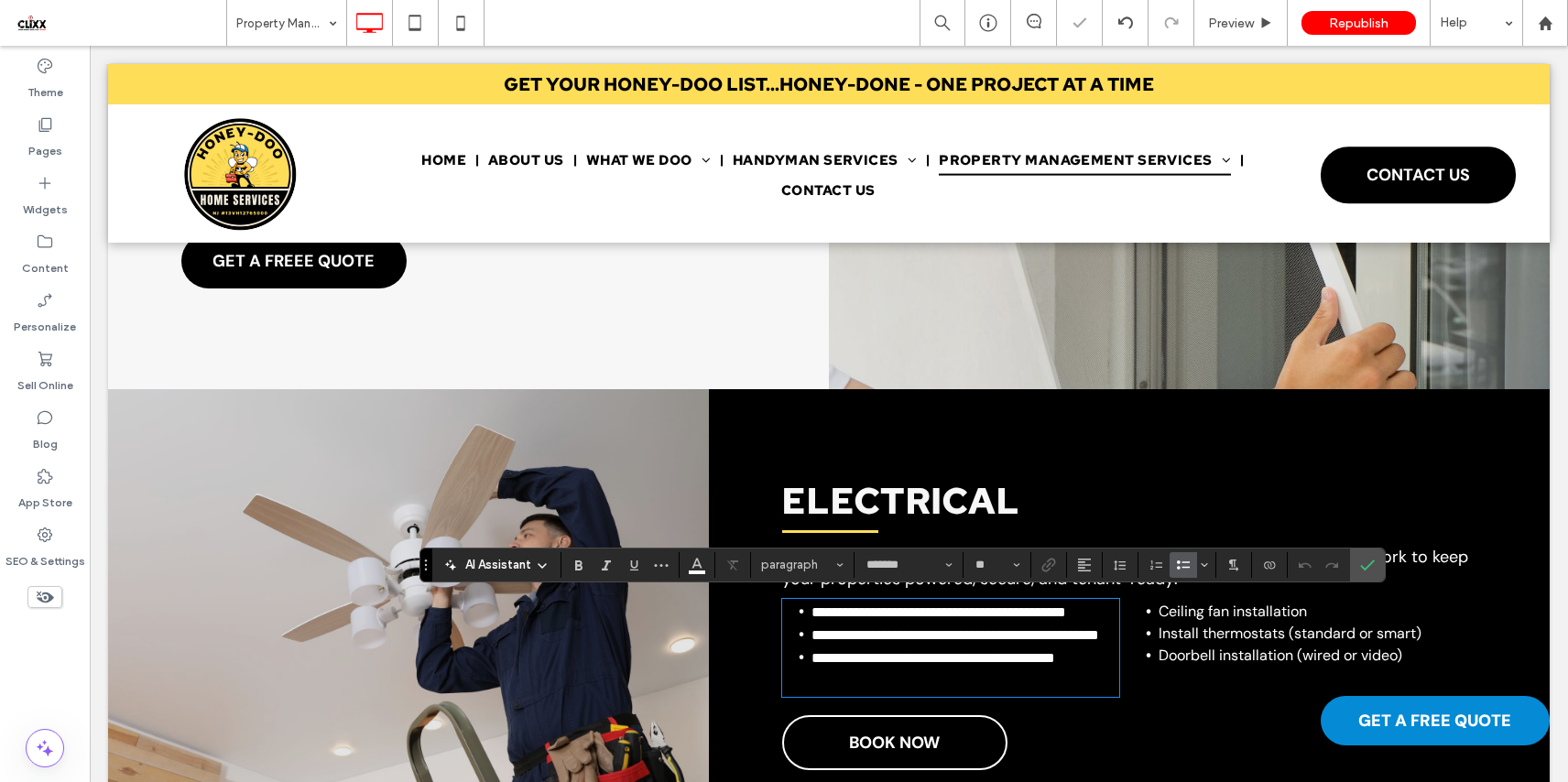
click at [1094, 670] on li "**********" at bounding box center [965, 657] width 307 height 22
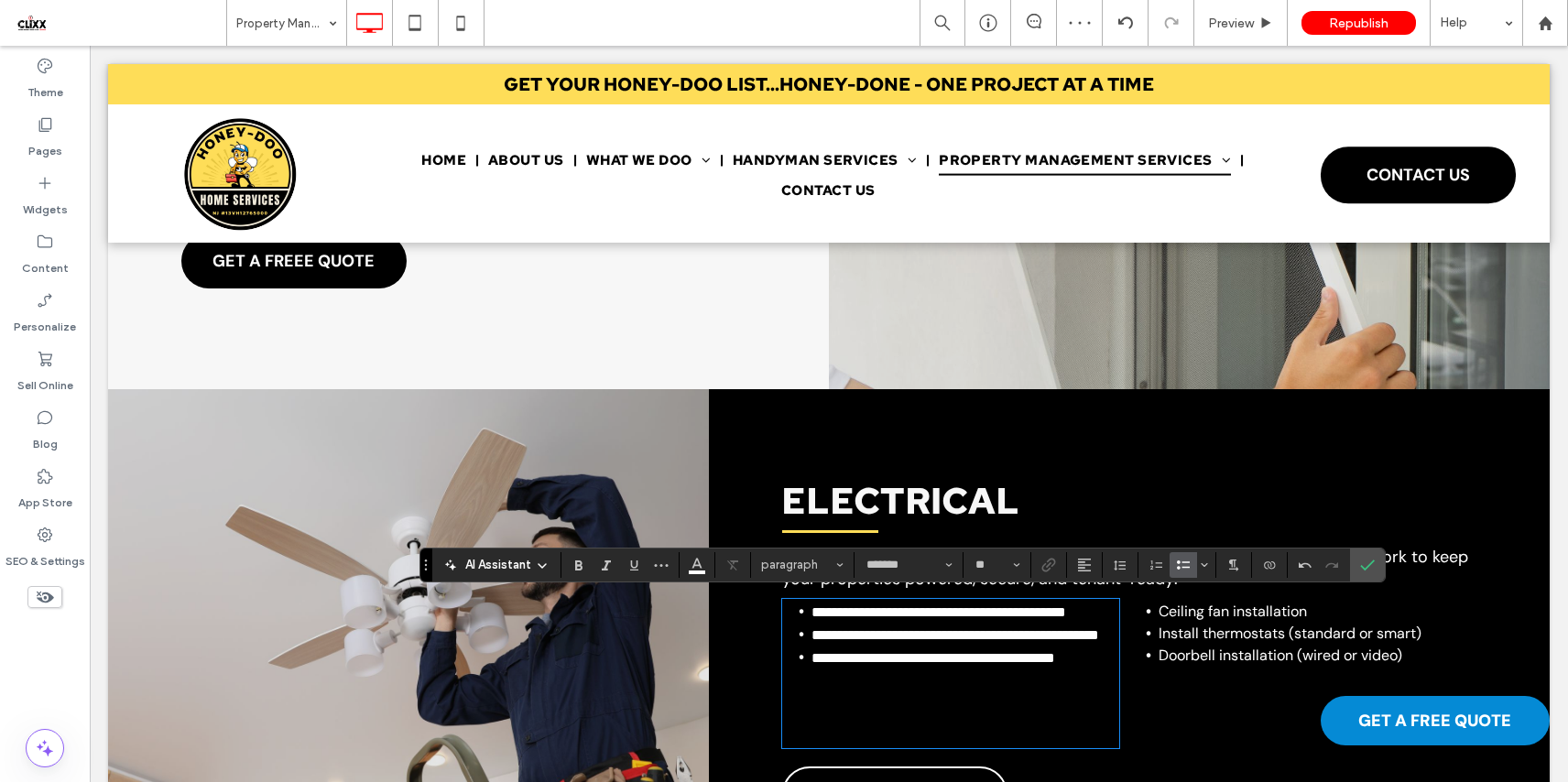
type input "**"
click at [1368, 564] on icon "Confirm" at bounding box center [1368, 565] width 15 height 15
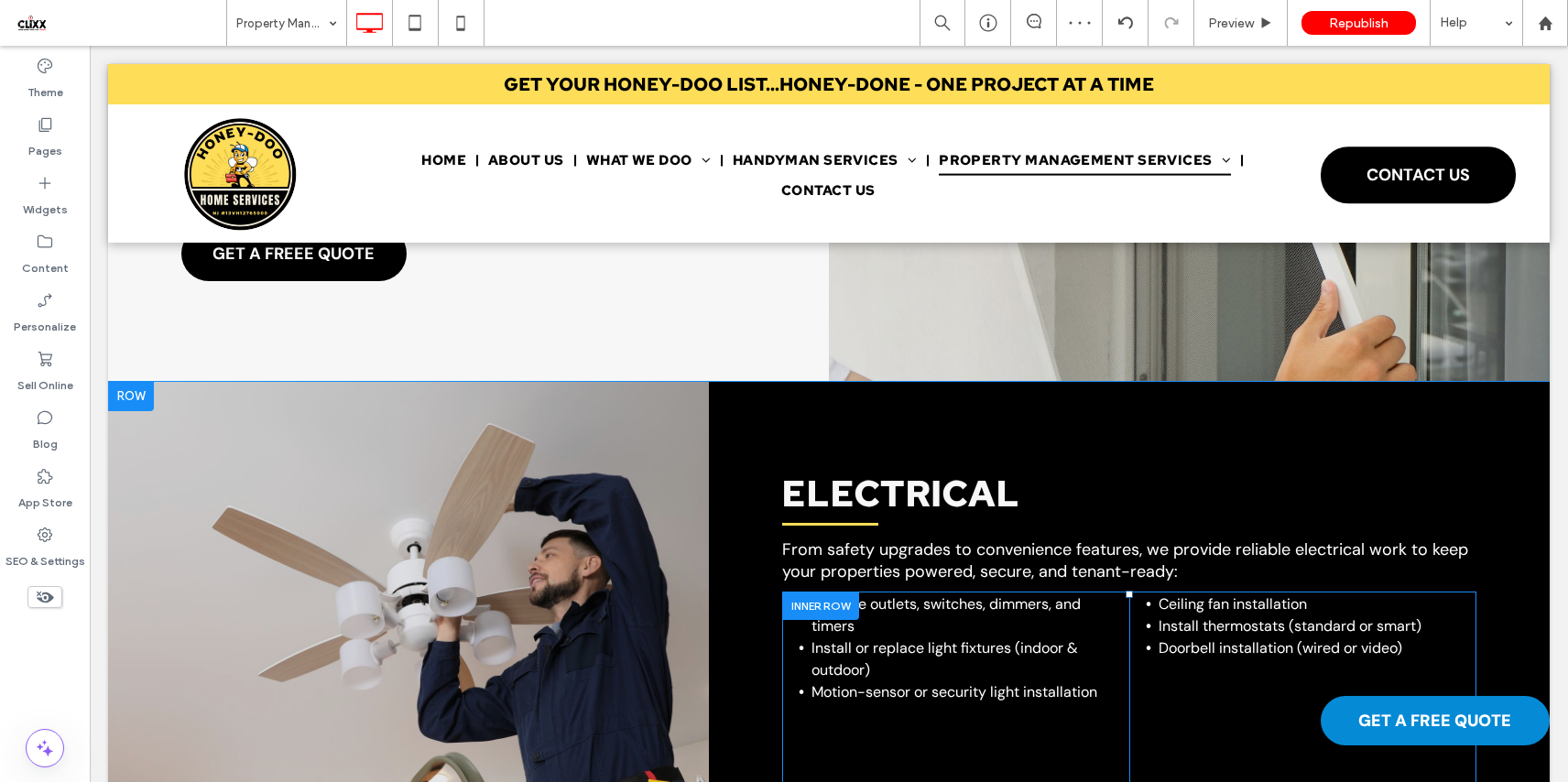
scroll to position [1252, 0]
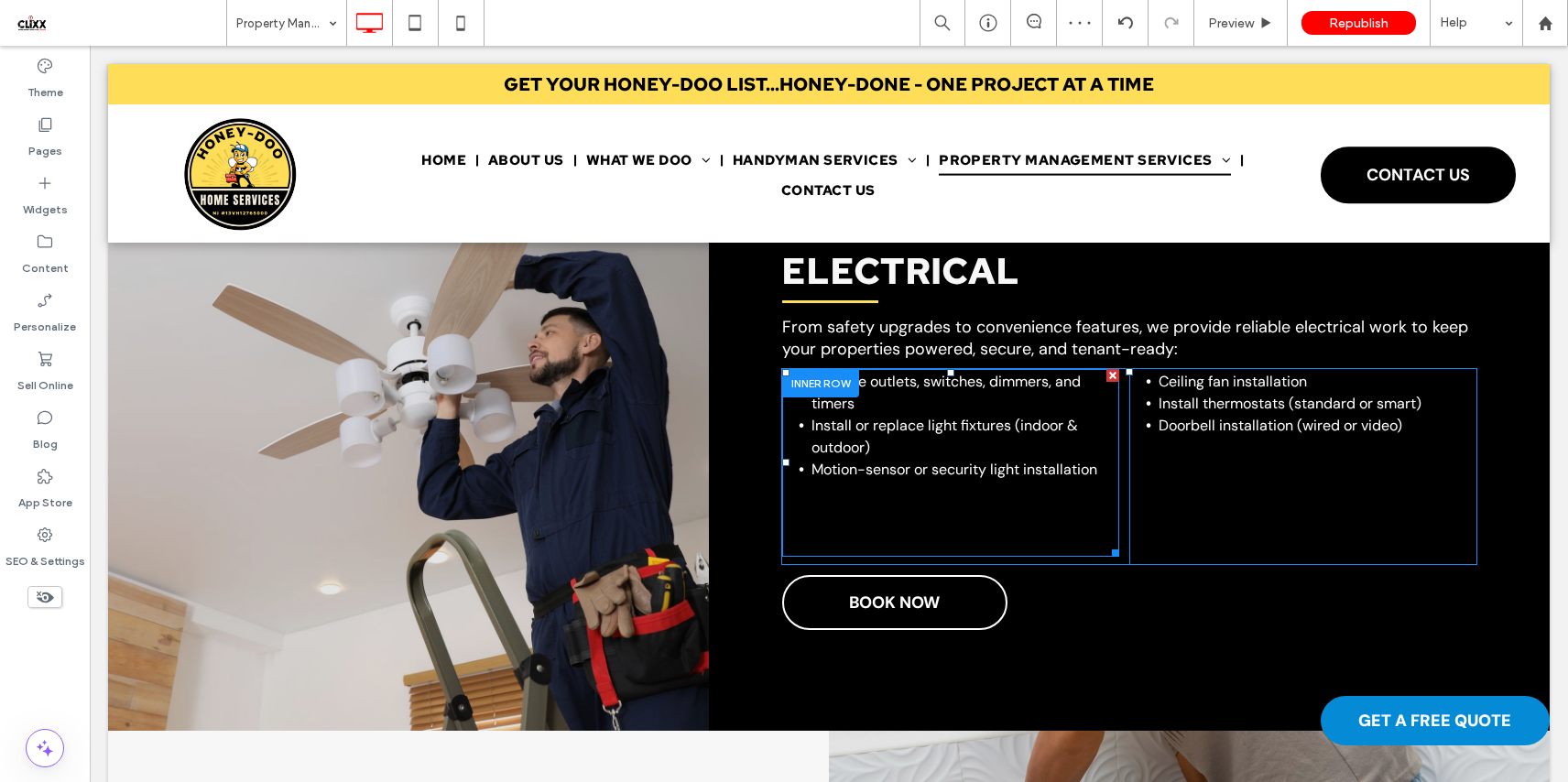
click at [910, 497] on span "Replace smoke detectors and batteries" at bounding box center [965, 492] width 300 height 22
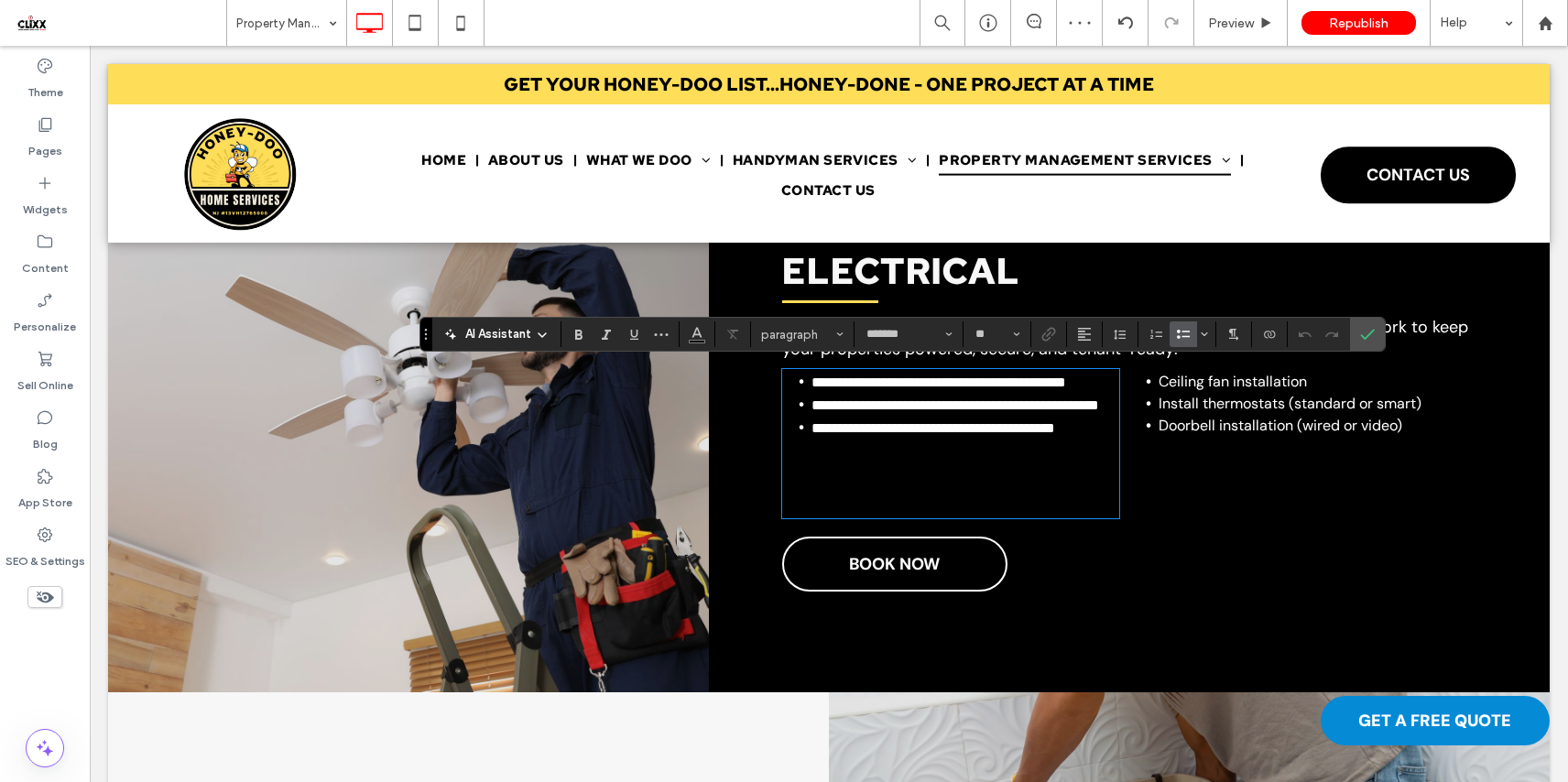
click at [880, 465] on li "**********" at bounding box center [967, 451] width 304 height 25
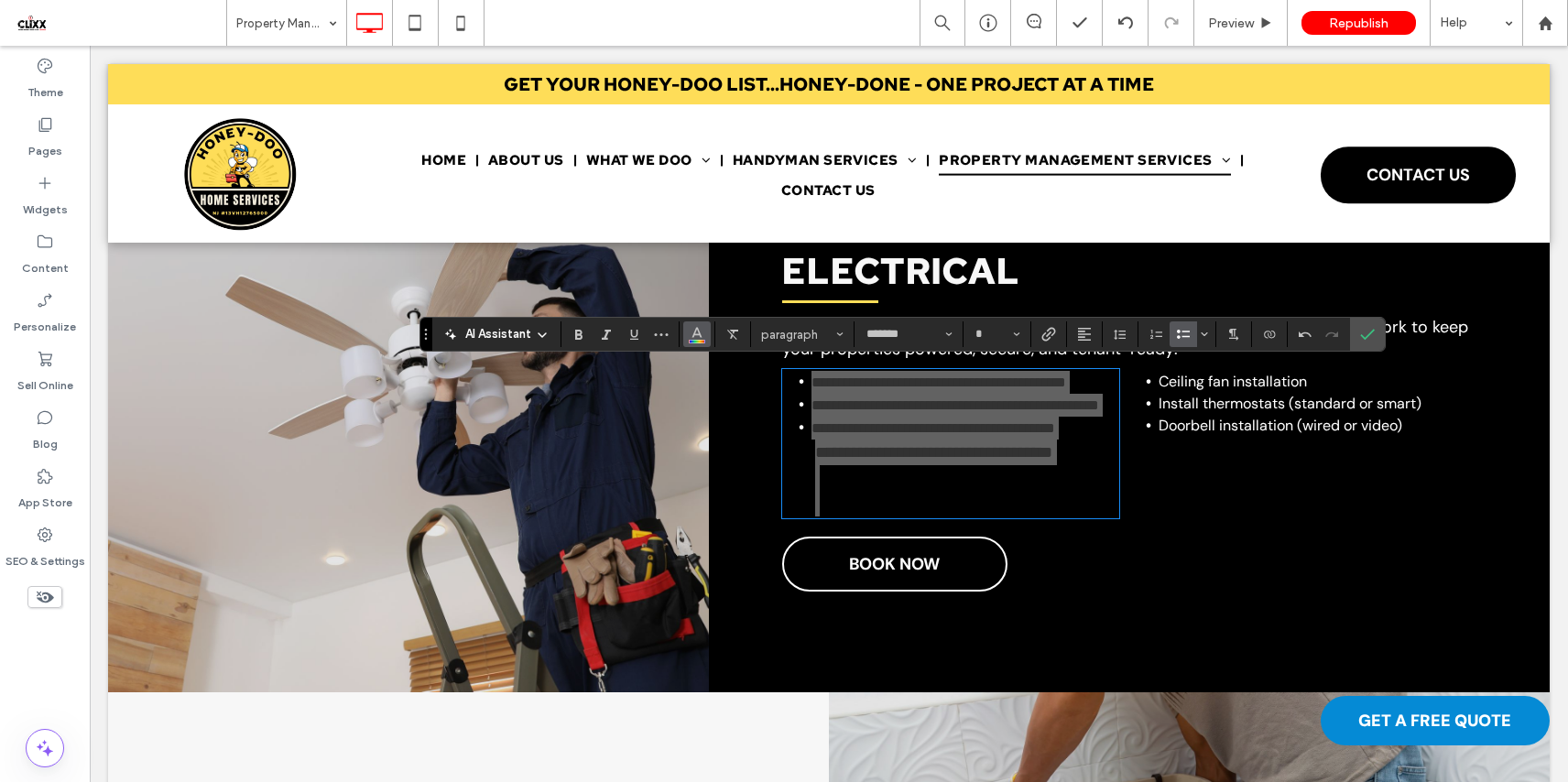
click at [697, 339] on icon "Color" at bounding box center [697, 332] width 15 height 15
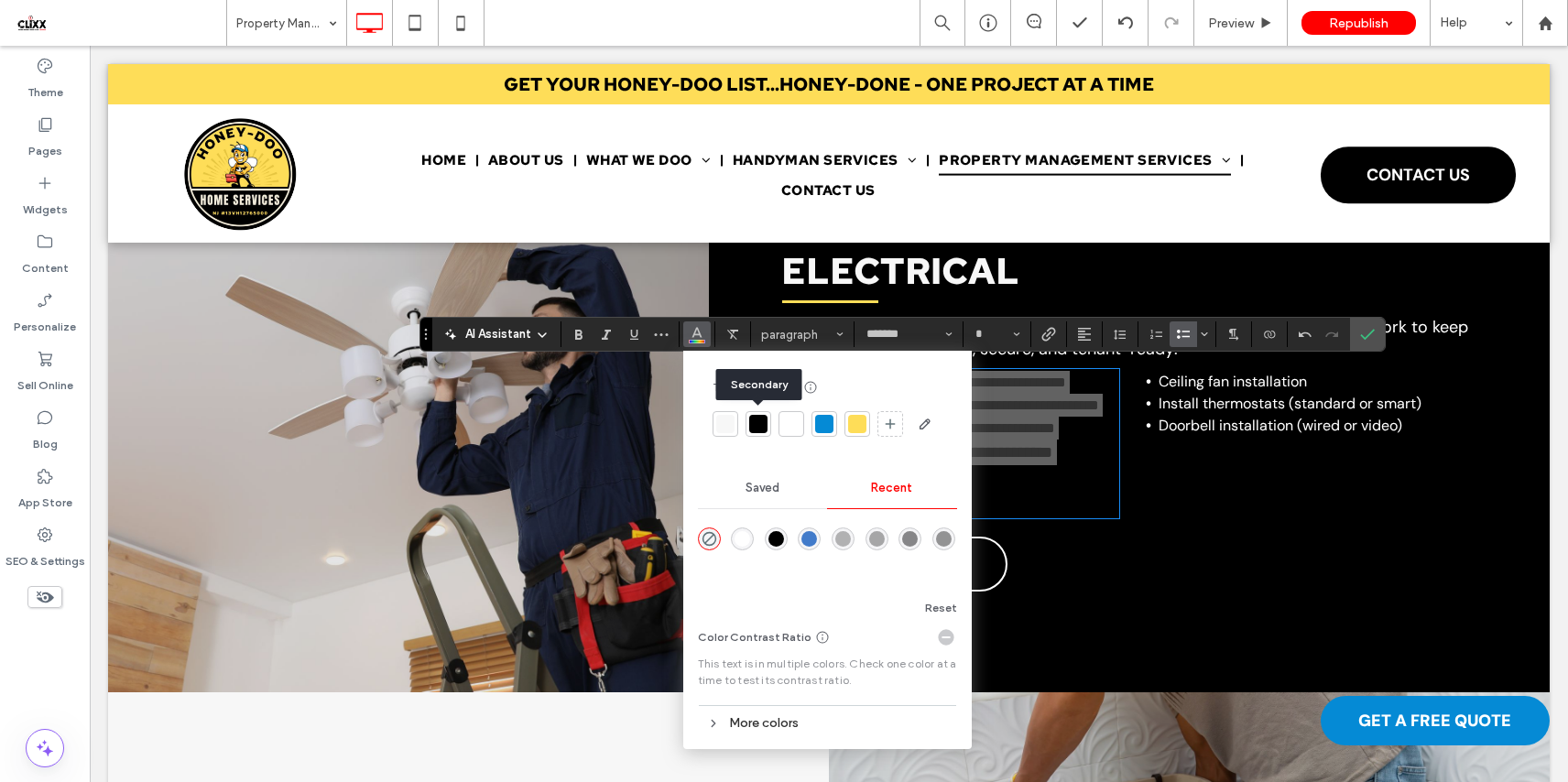
click at [789, 428] on div at bounding box center [791, 424] width 19 height 19
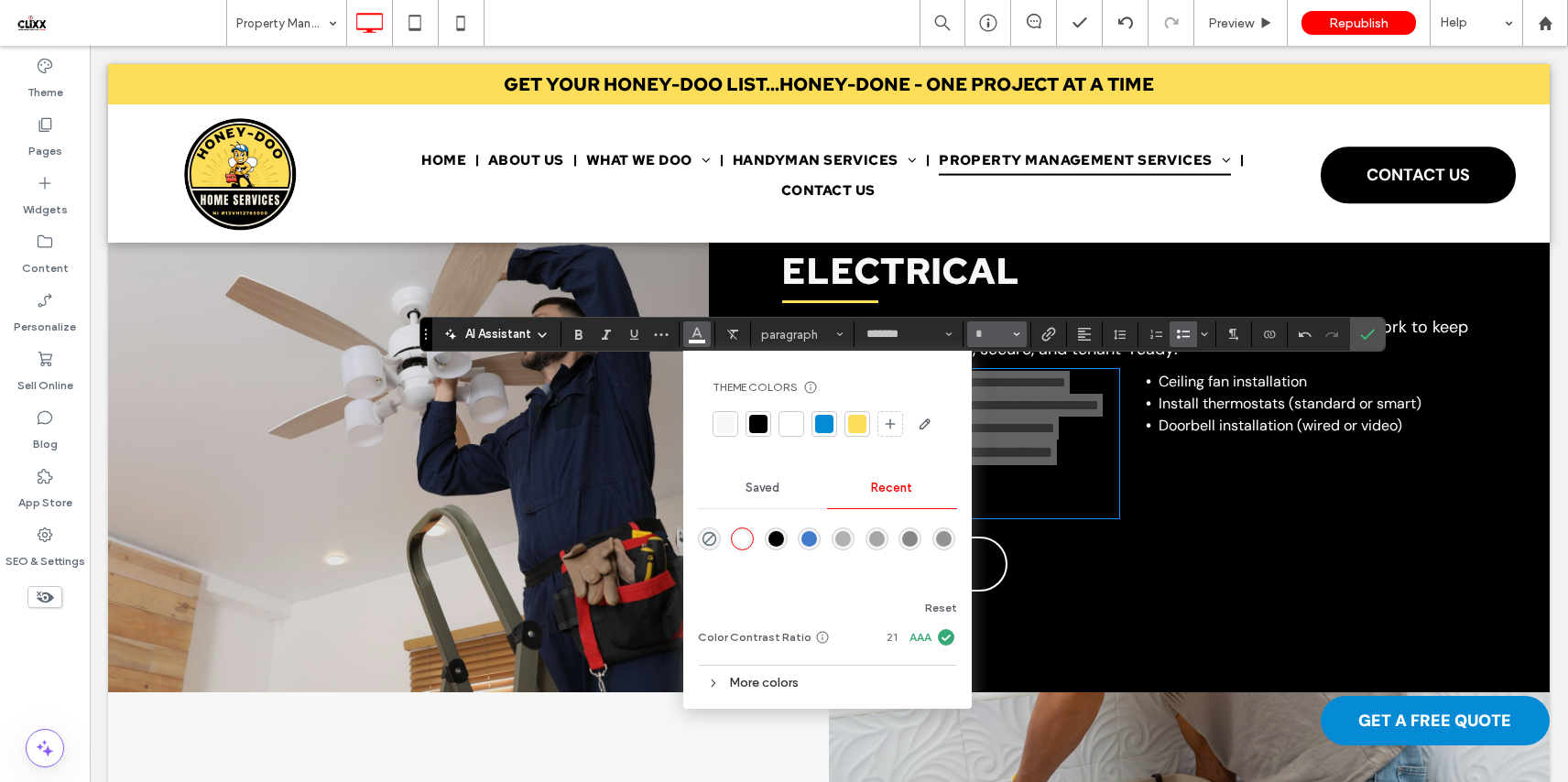
click at [1011, 337] on button "*" at bounding box center [997, 333] width 60 height 25
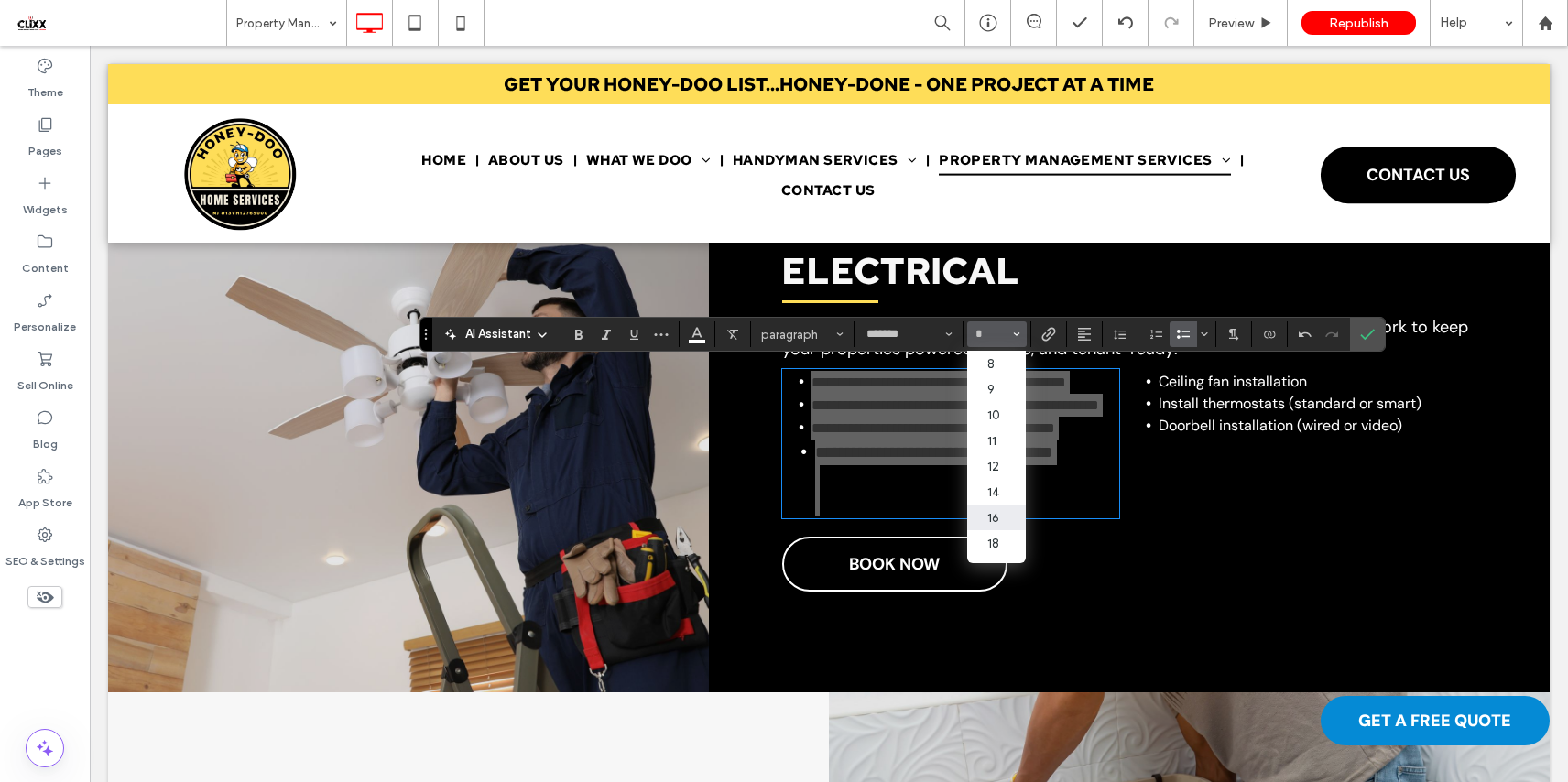
click at [1000, 525] on label "16" at bounding box center [996, 517] width 59 height 25
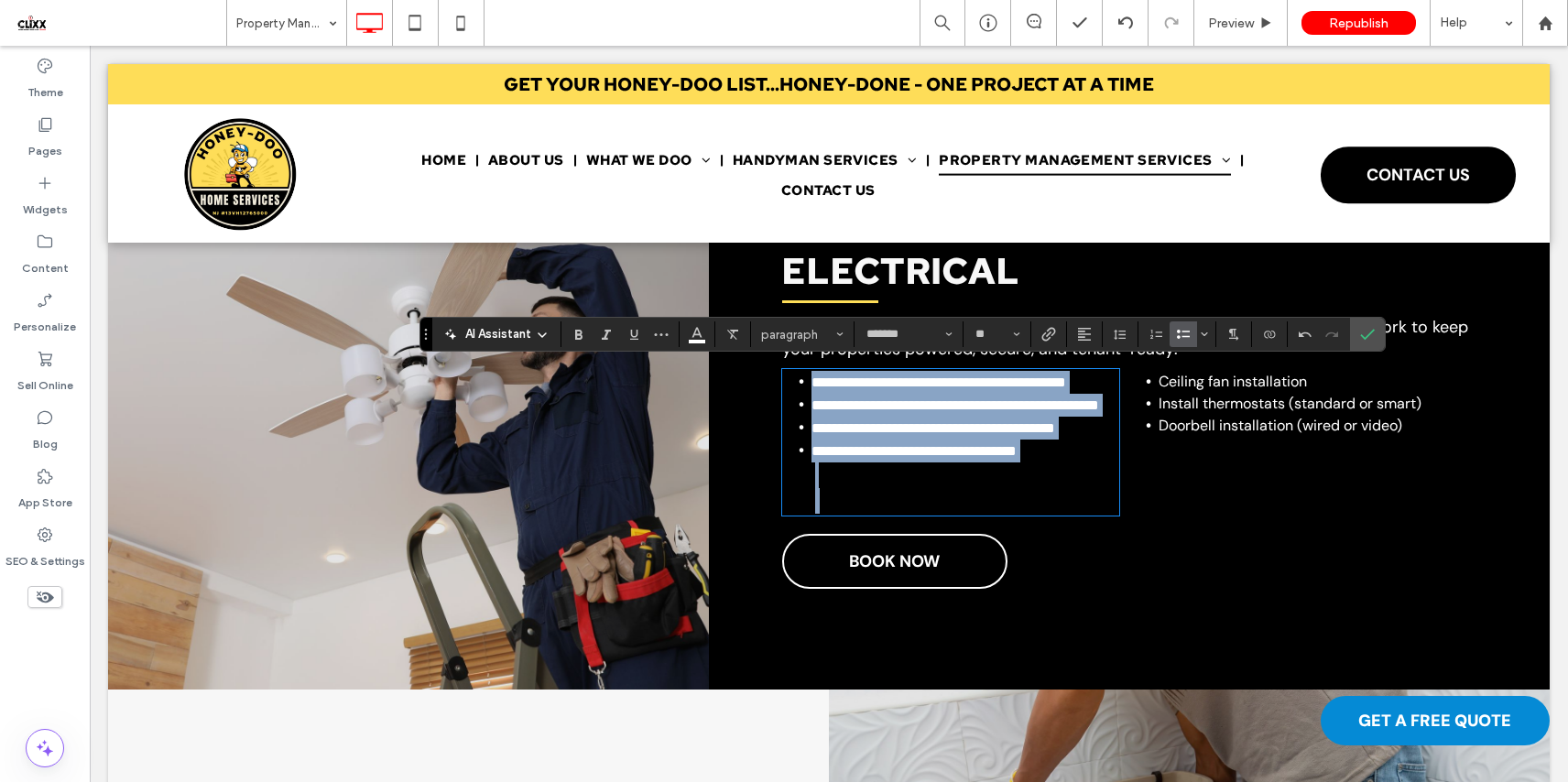
click at [939, 488] on li at bounding box center [967, 475] width 304 height 25
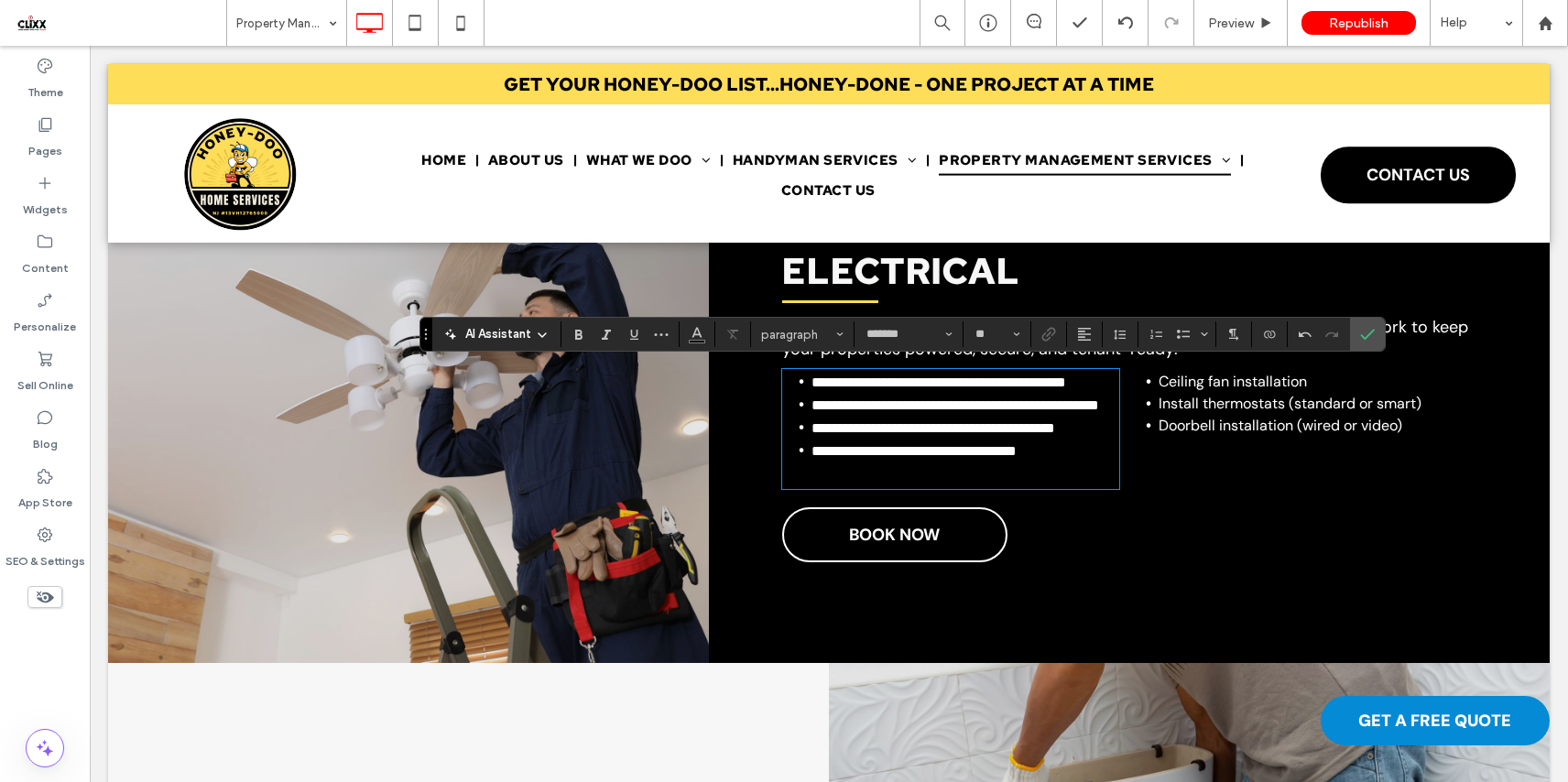
type input "**"
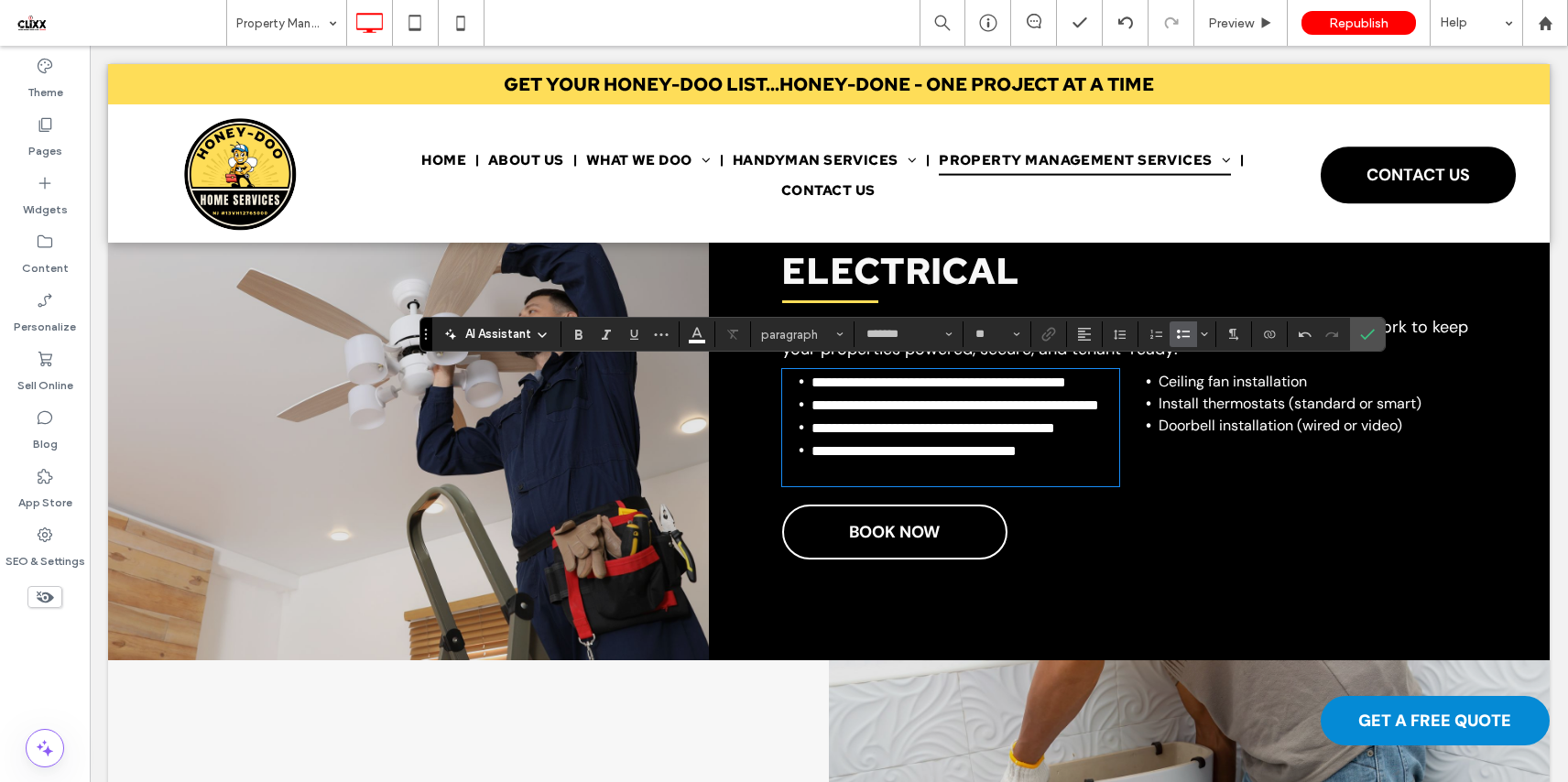
click at [873, 484] on li "**********" at bounding box center [965, 462] width 307 height 45
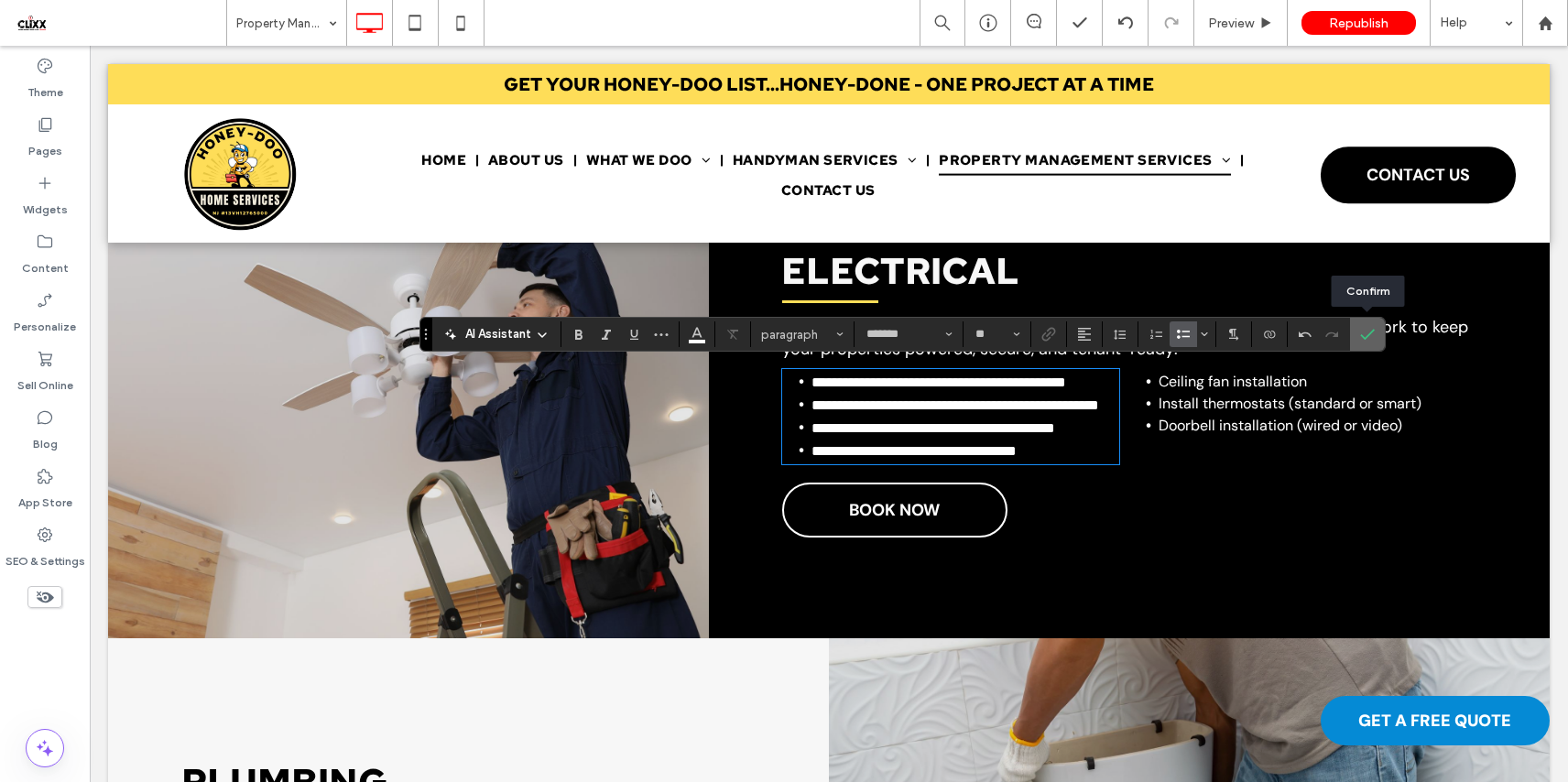
click at [1367, 340] on icon "Confirm" at bounding box center [1368, 334] width 15 height 15
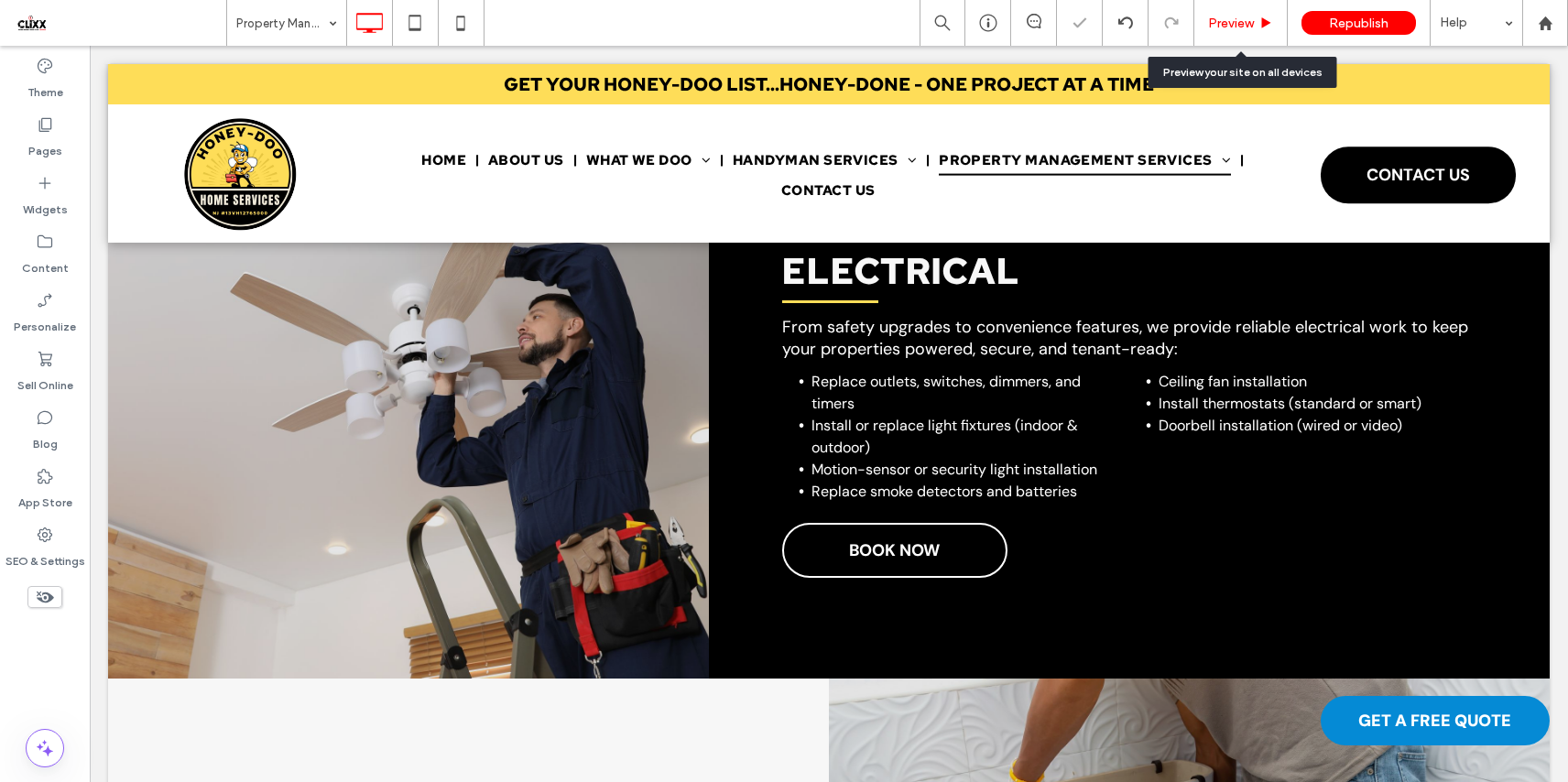
click at [1235, 35] on div "Preview" at bounding box center [1241, 22] width 94 height 46
click at [1236, 27] on span "Preview" at bounding box center [1230, 23] width 46 height 16
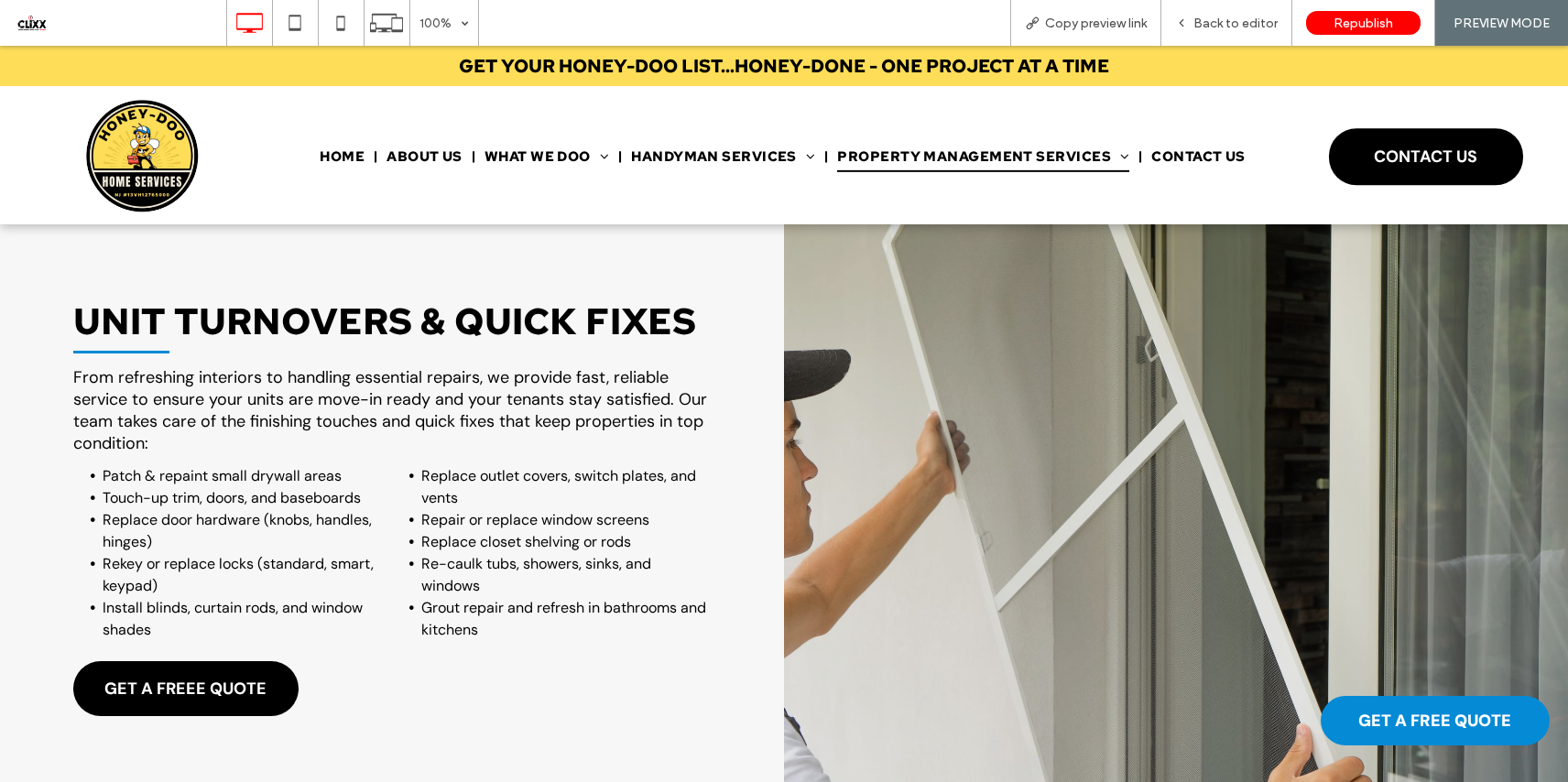
scroll to position [549, 0]
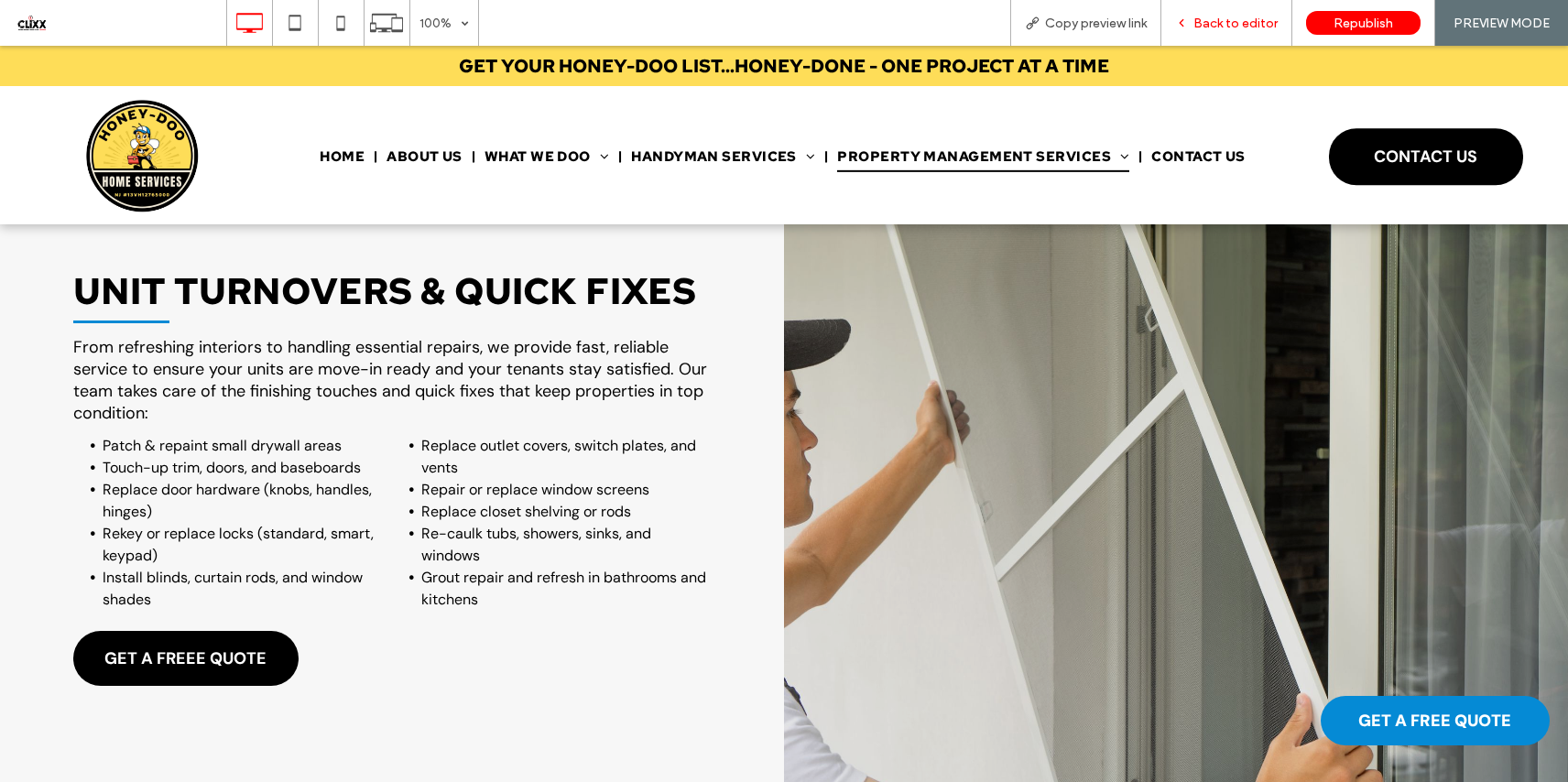
click at [1195, 19] on div "Back to editor" at bounding box center [1226, 23] width 130 height 16
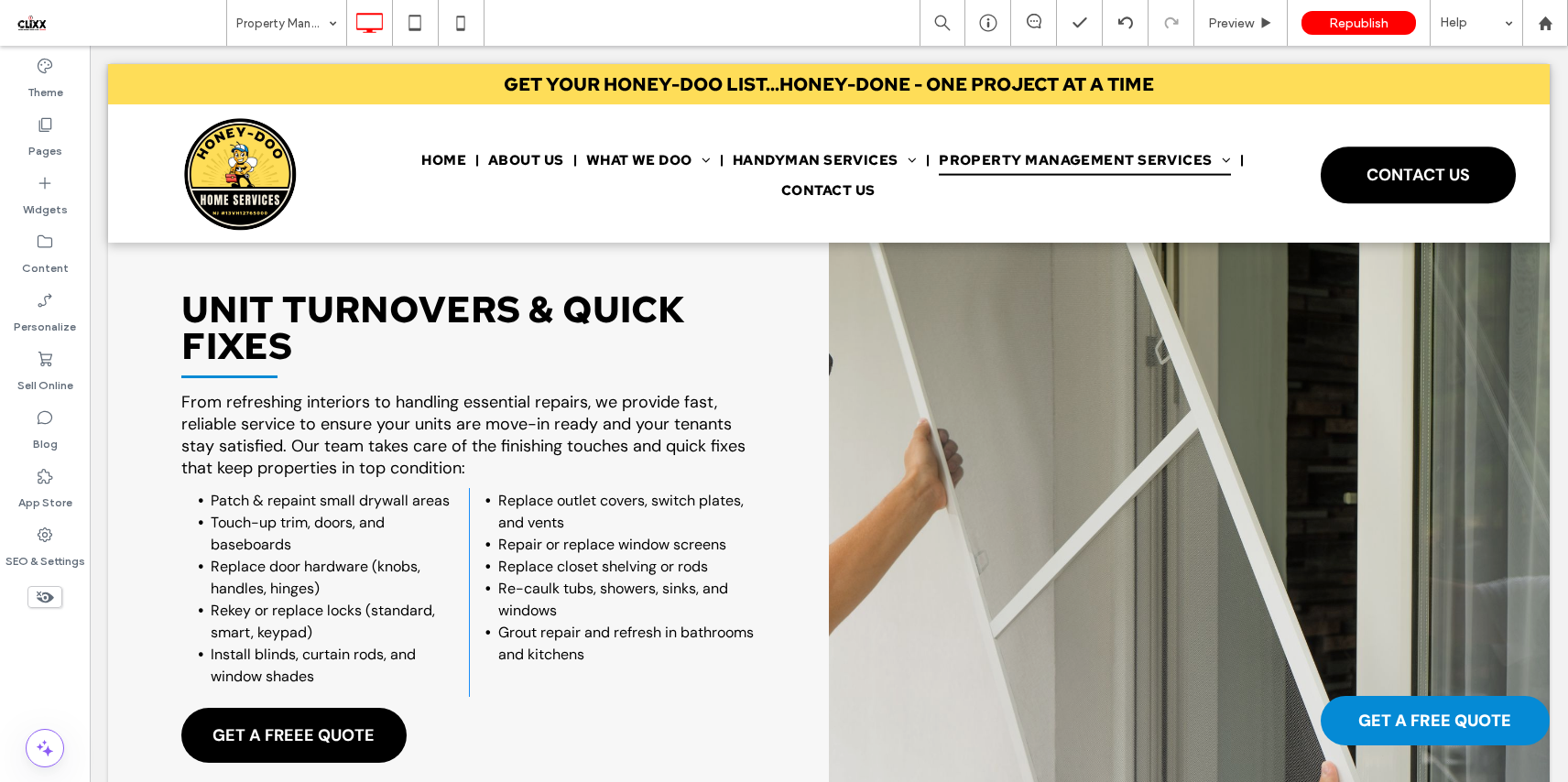
click at [781, 540] on div "UNIT TURNOVERS & QUICK FIXES From refreshing interiors to handling essential re…" at bounding box center [467, 530] width 720 height 666
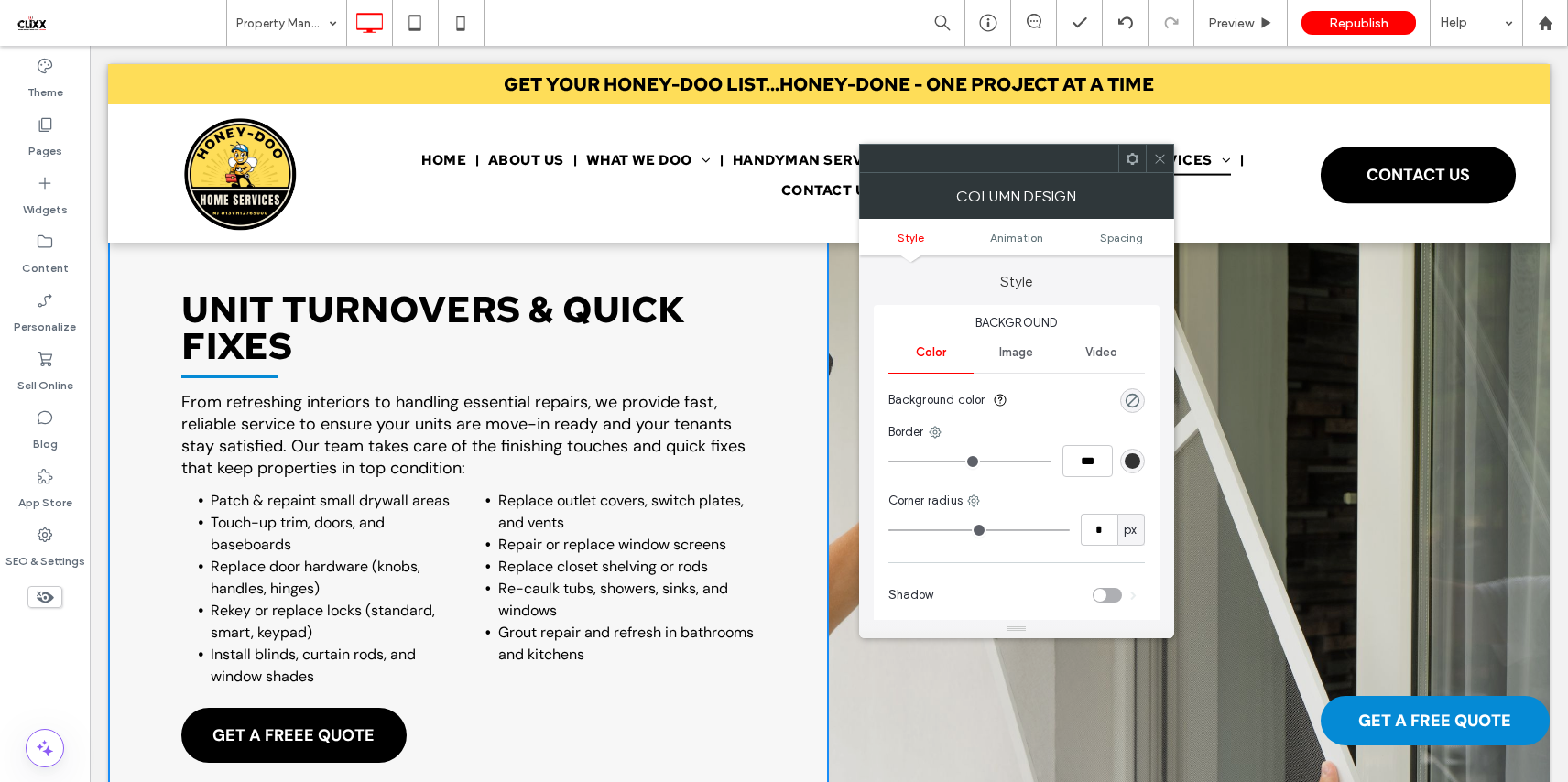
click at [1166, 160] on div at bounding box center [1159, 157] width 27 height 27
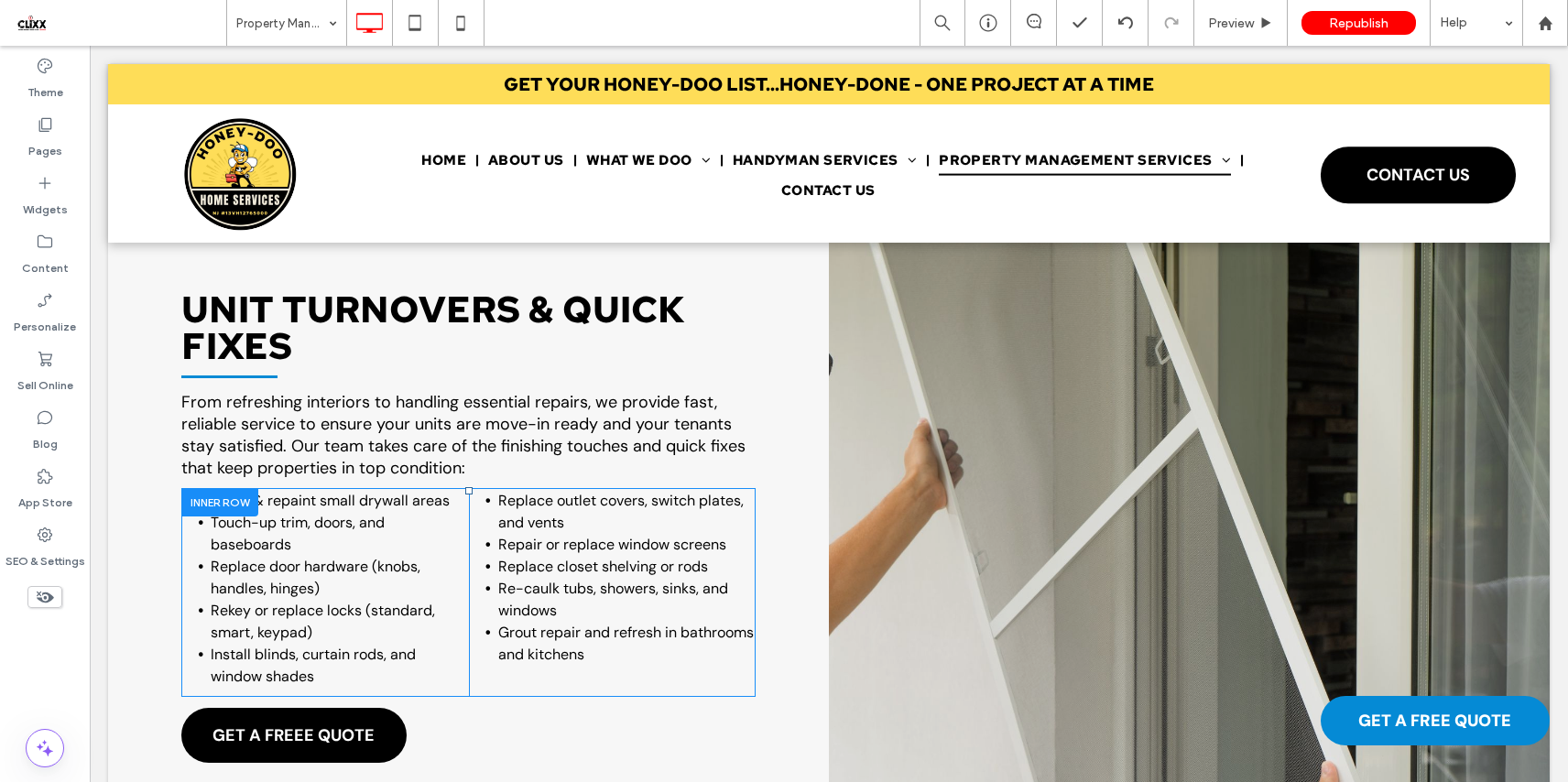
click at [586, 674] on div "Replace outlet covers, switch plates, and vents Repair or replace window screen…" at bounding box center [613, 592] width 288 height 209
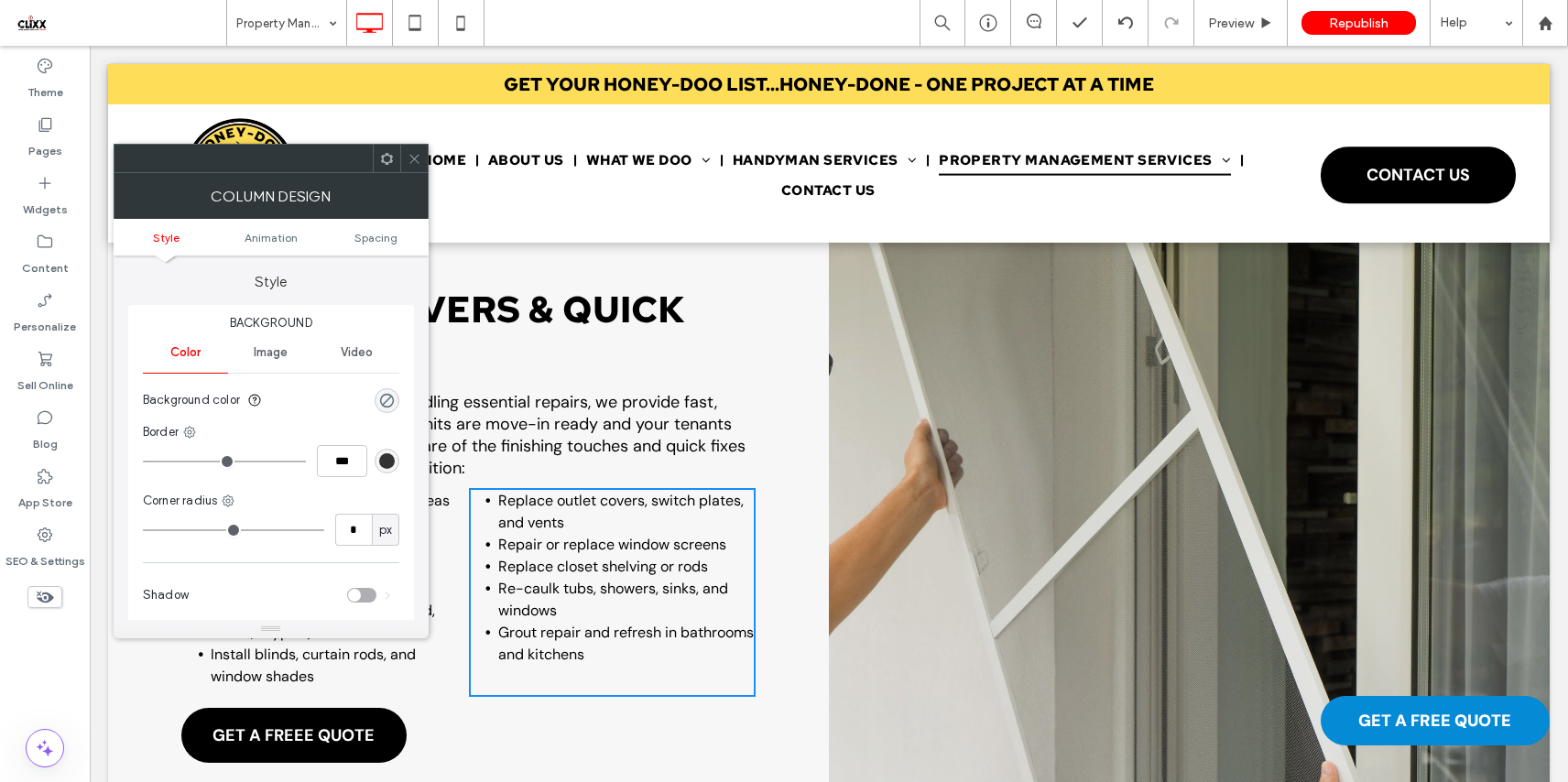
click at [413, 161] on icon at bounding box center [414, 158] width 14 height 14
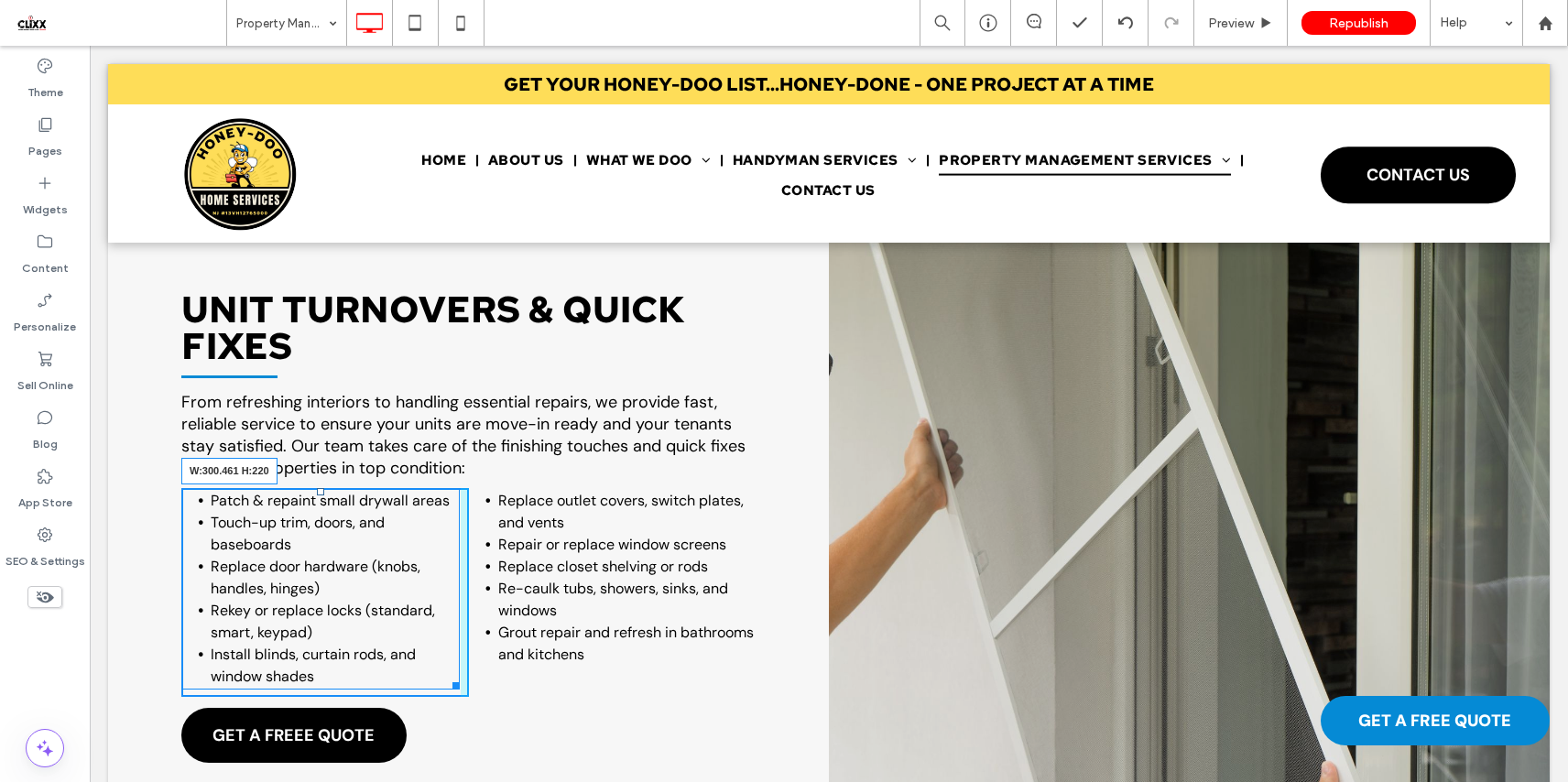
click at [452, 681] on div at bounding box center [452, 682] width 14 height 14
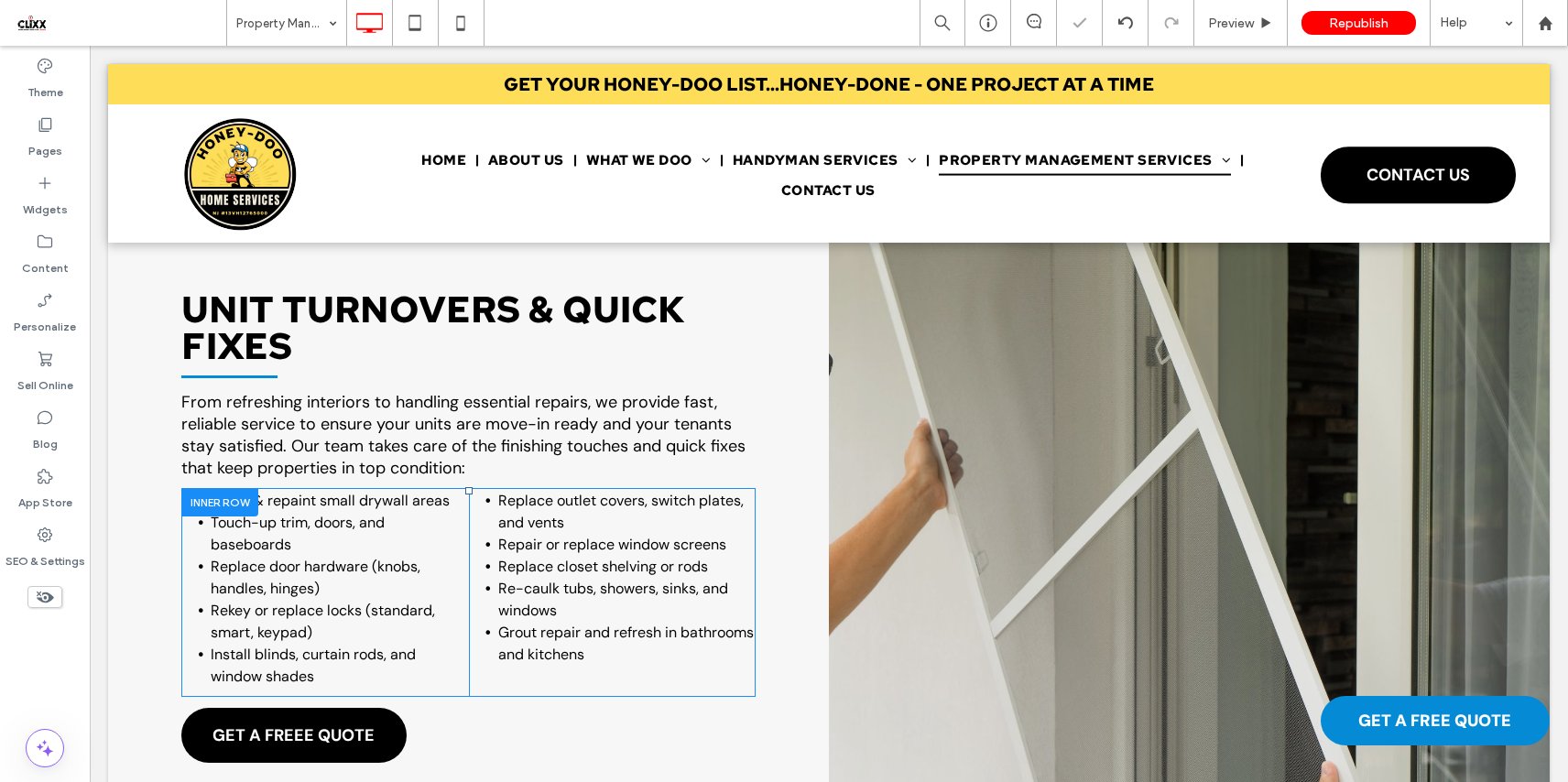
click at [510, 681] on div "Replace outlet covers, switch plates, and vents Repair or replace window screen…" at bounding box center [613, 592] width 288 height 209
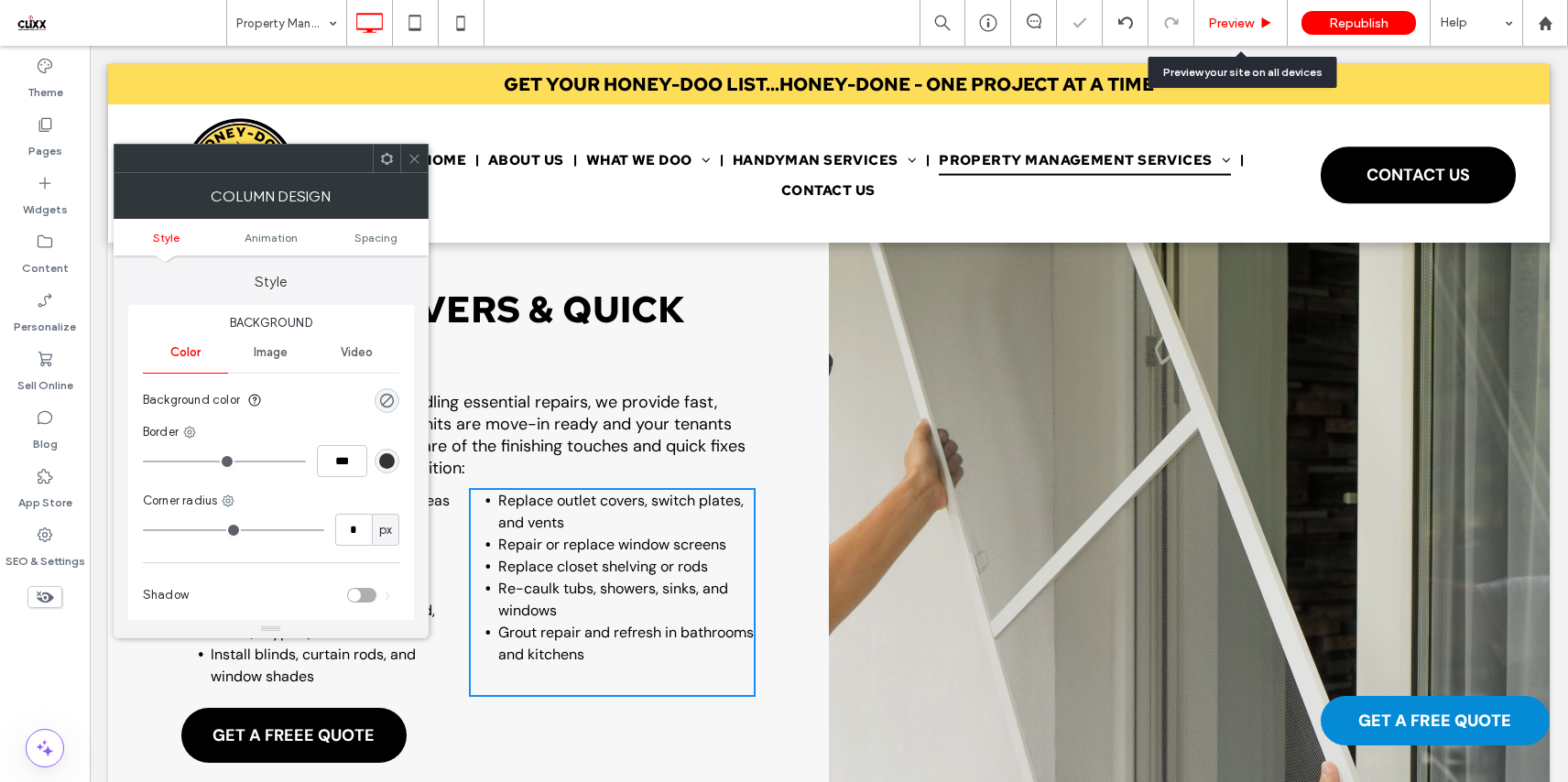
click at [1248, 10] on div "Preview" at bounding box center [1241, 22] width 94 height 46
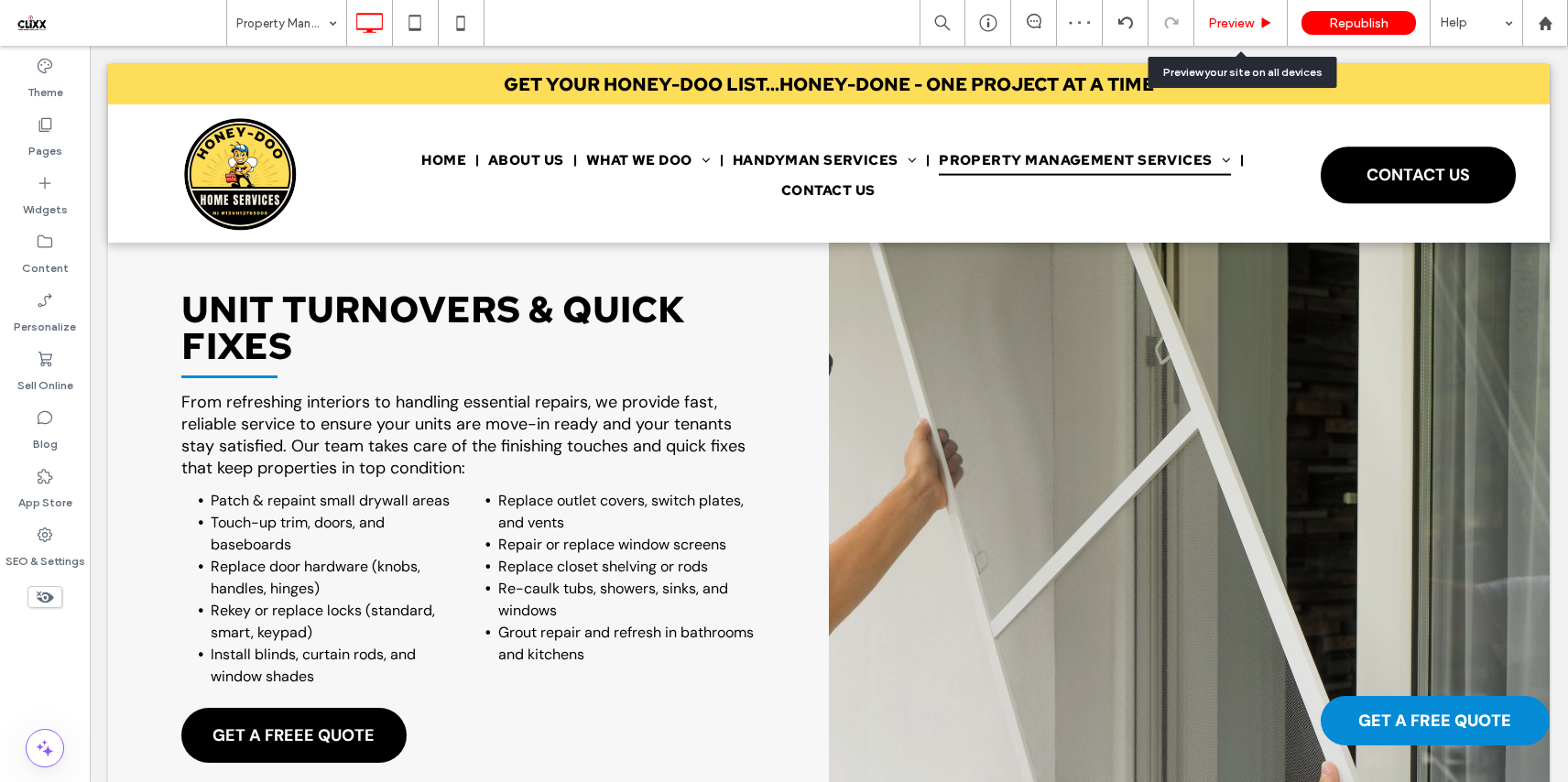
click at [1242, 13] on div "Preview" at bounding box center [1241, 22] width 94 height 46
click at [1223, 24] on span "Preview" at bounding box center [1230, 23] width 46 height 16
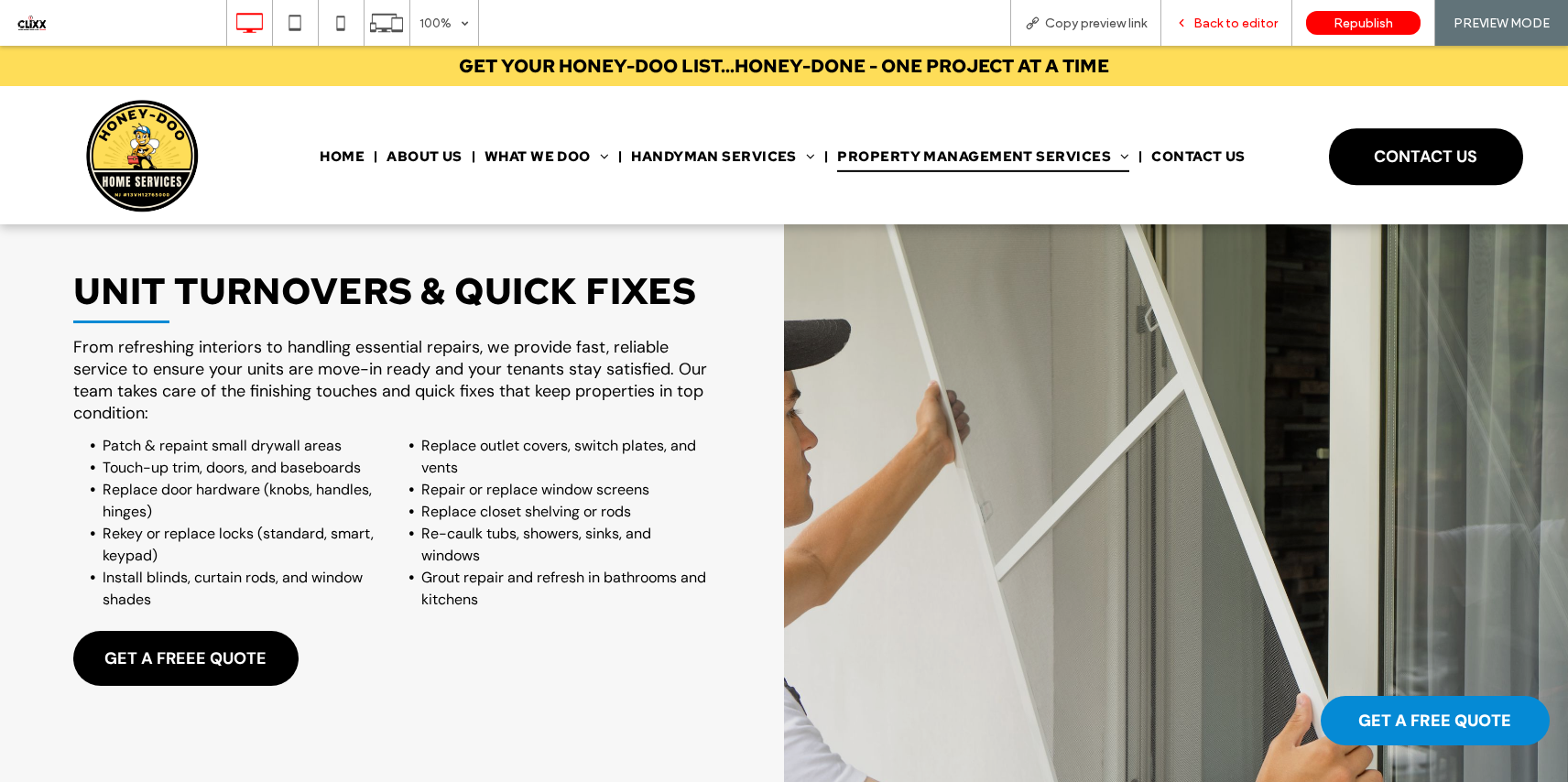
click at [1201, 30] on span "Back to editor" at bounding box center [1235, 23] width 84 height 16
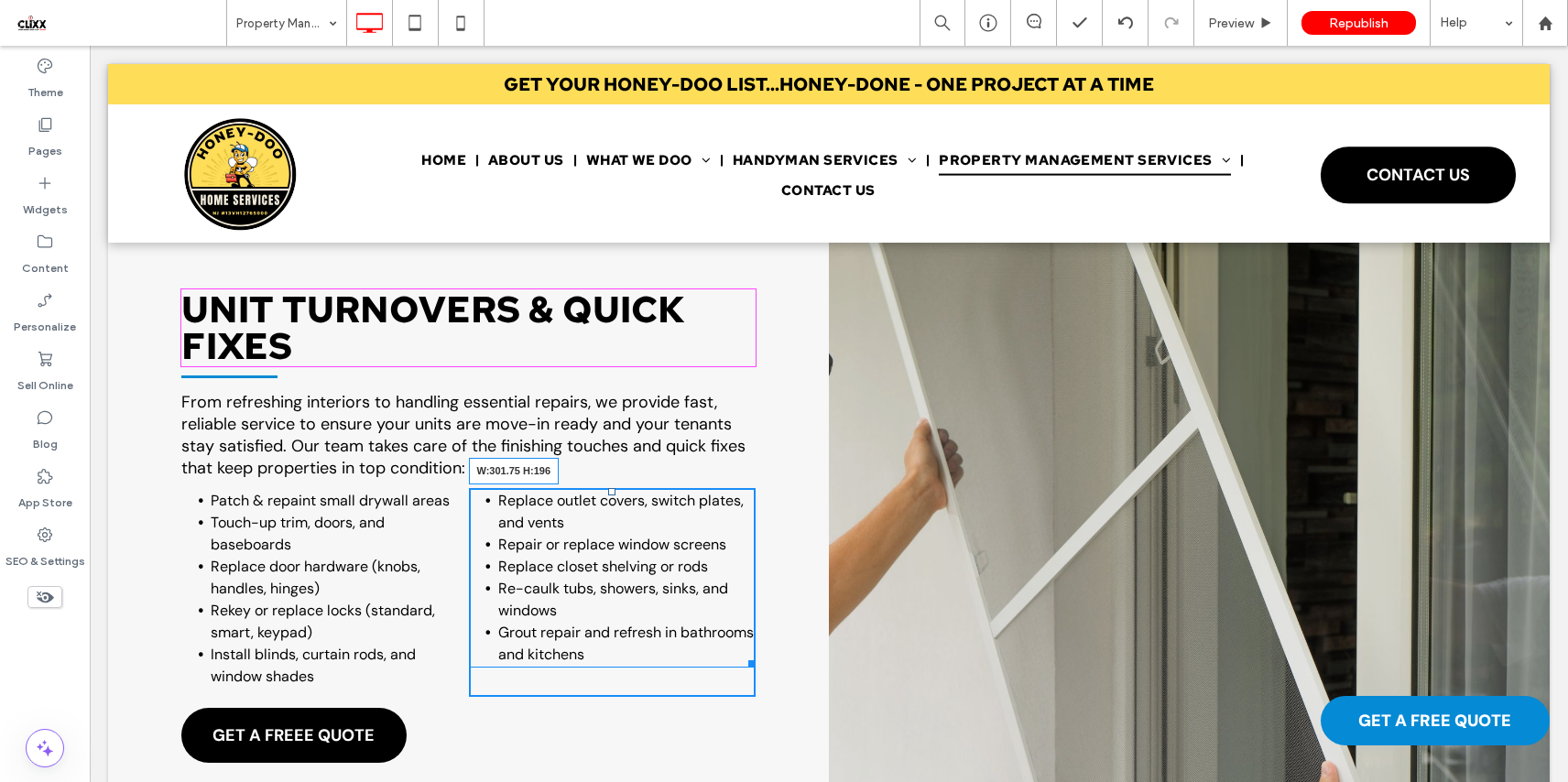
click at [742, 661] on div at bounding box center [748, 660] width 14 height 14
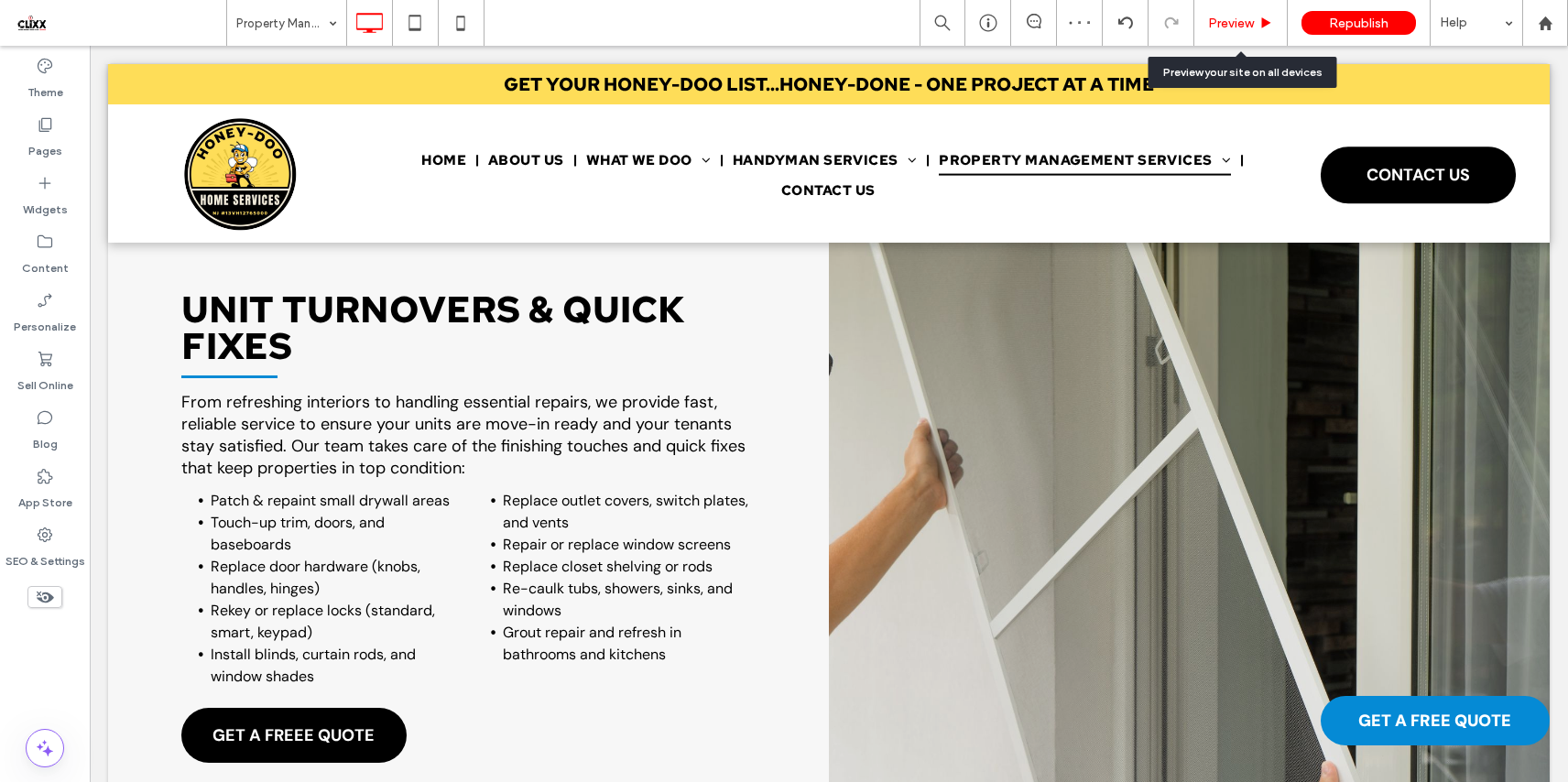
click at [1241, 22] on span "Preview" at bounding box center [1230, 23] width 46 height 16
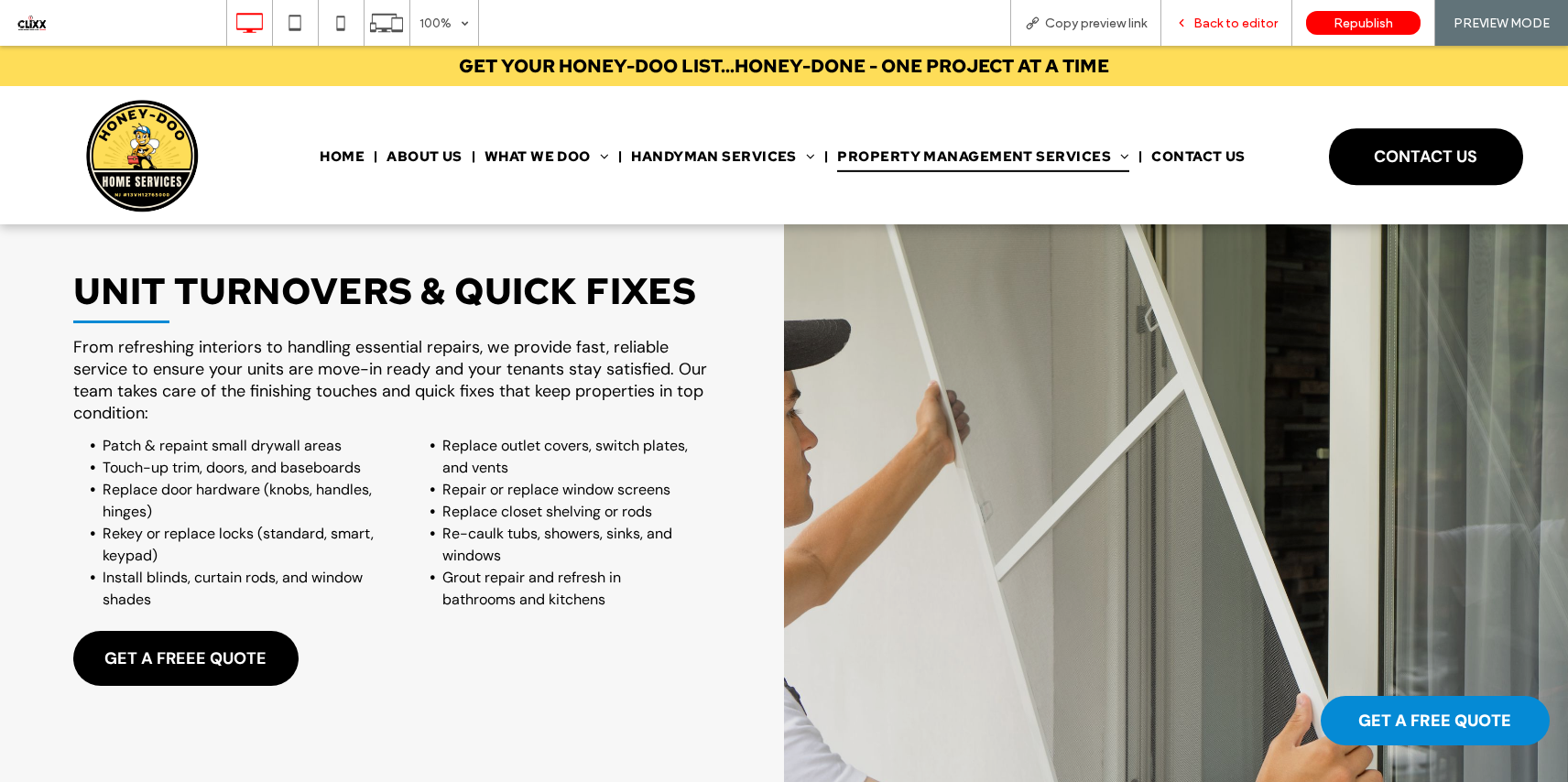
click at [1234, 17] on span "Back to editor" at bounding box center [1235, 23] width 84 height 16
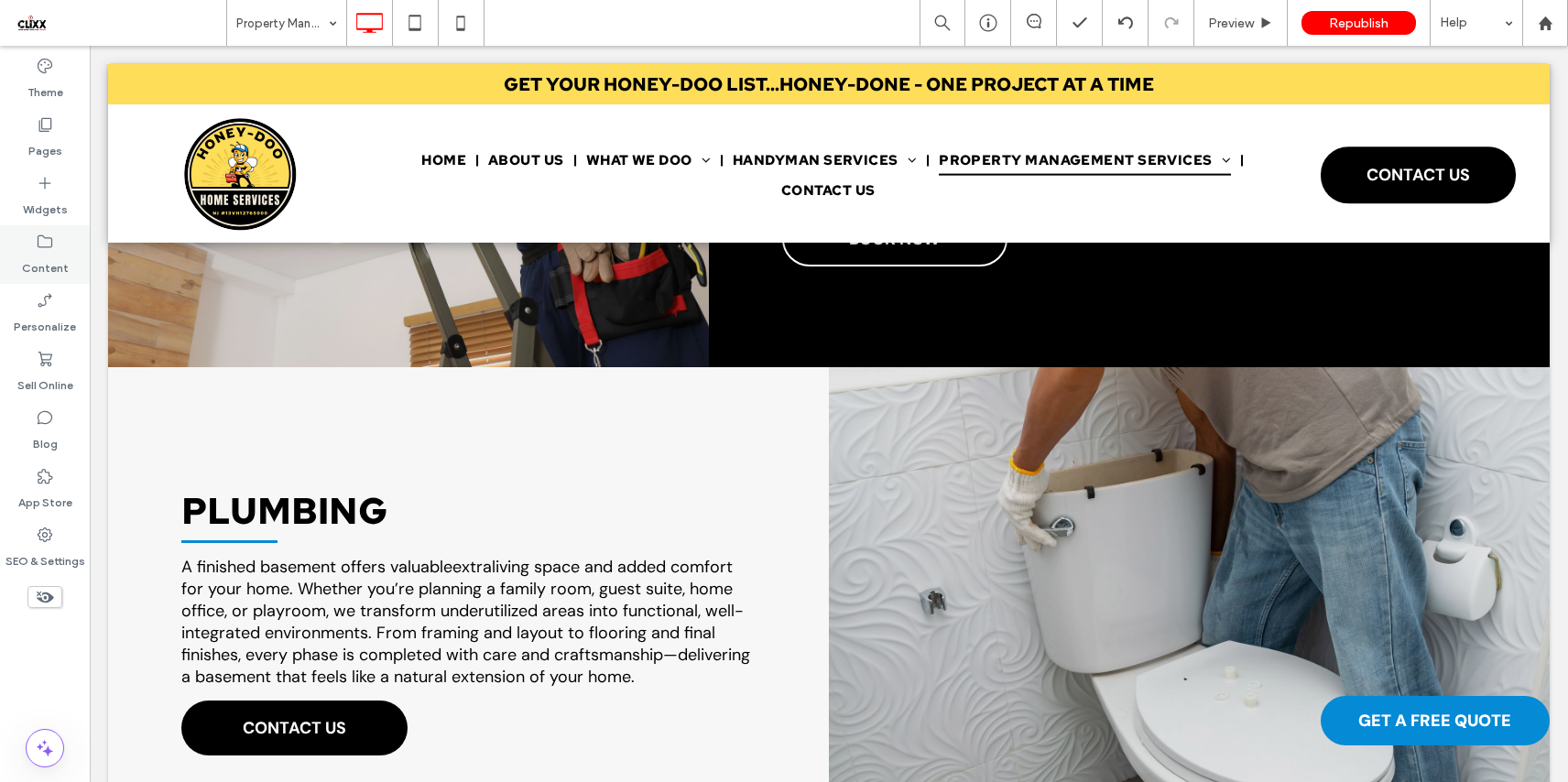
scroll to position [1565, 0]
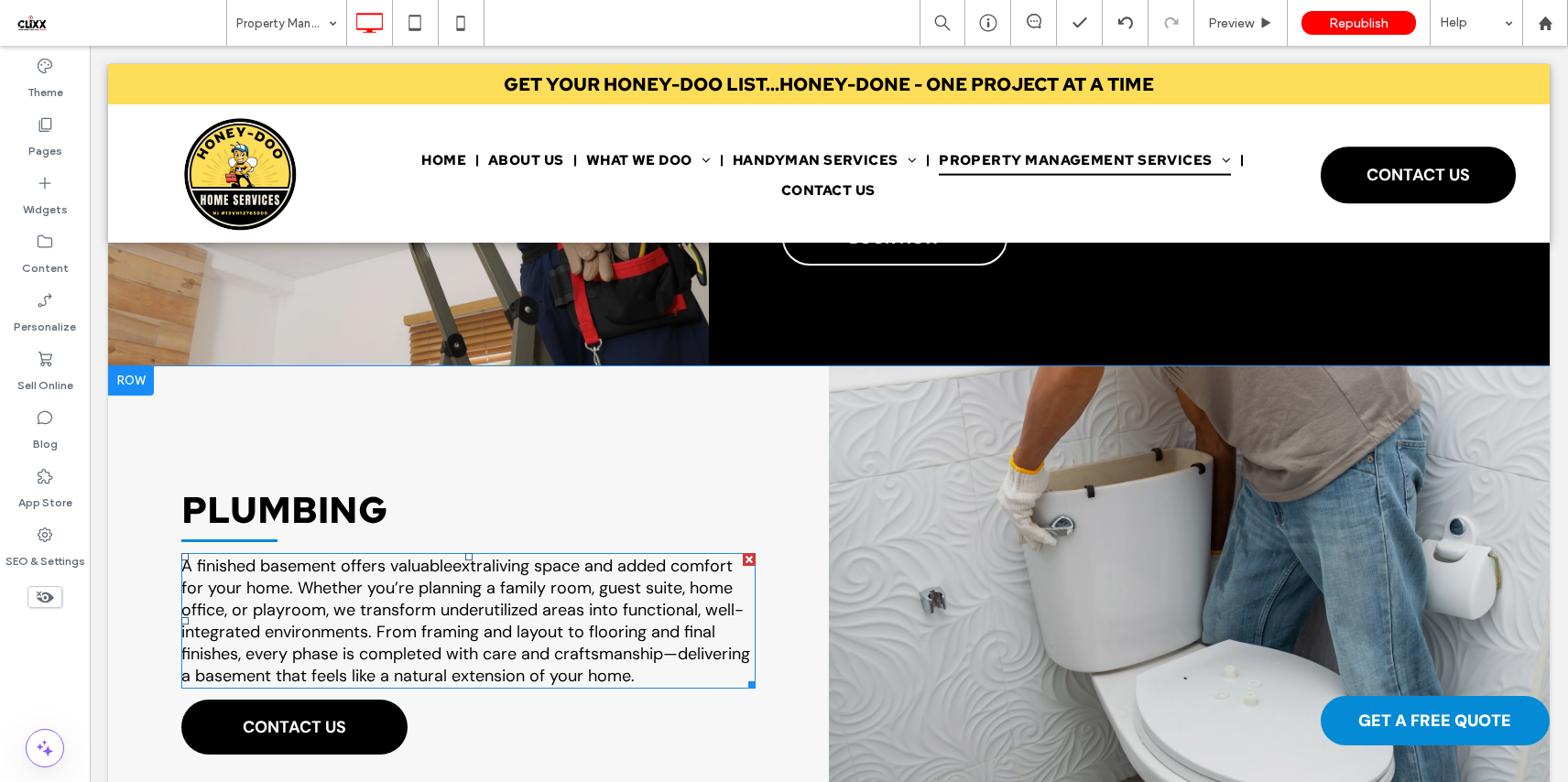
click at [413, 625] on span "living space and added comfort for your home. Whether you’re planning a family …" at bounding box center [466, 620] width 569 height 132
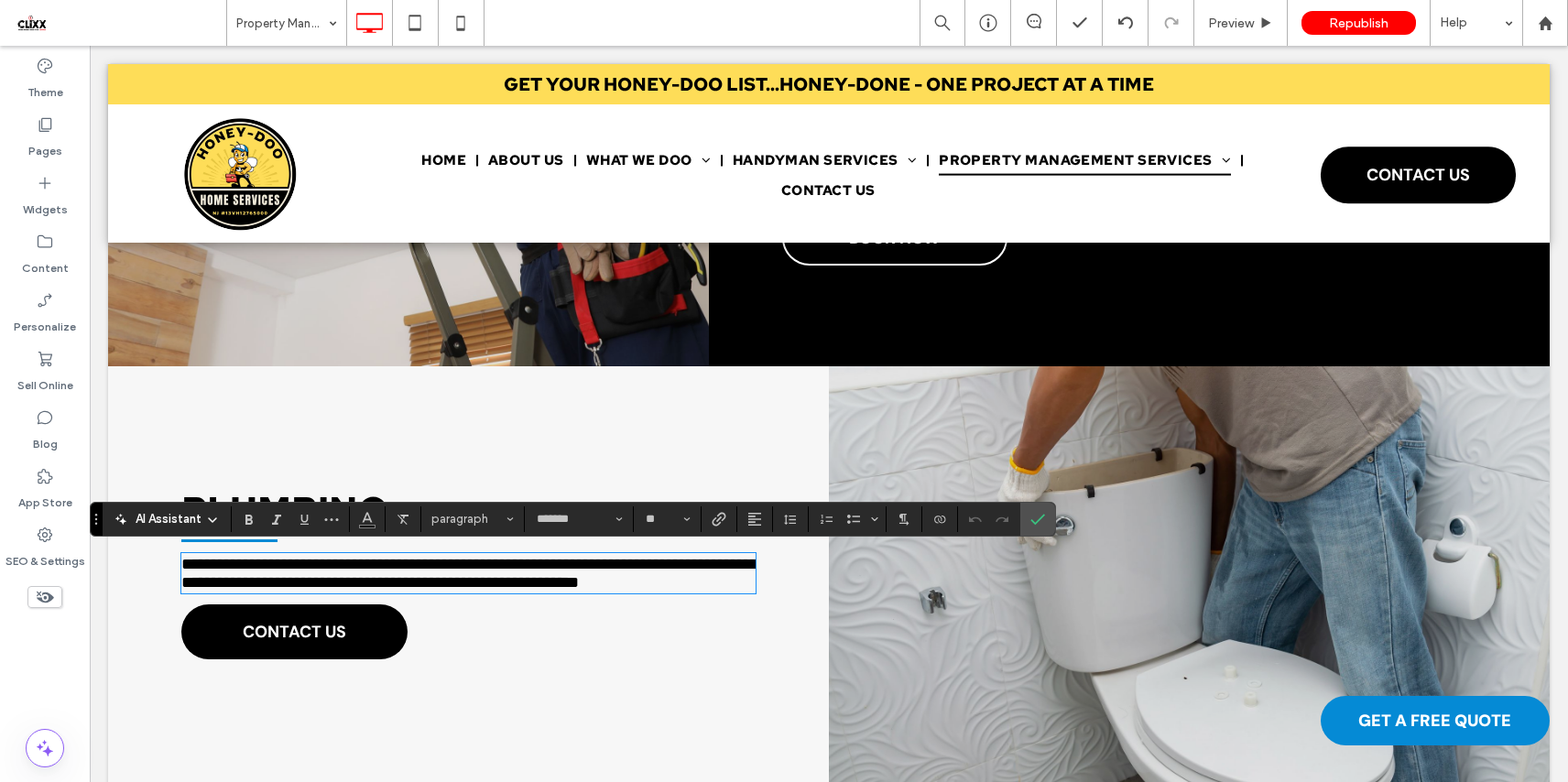
scroll to position [0, 0]
drag, startPoint x: 1060, startPoint y: 518, endPoint x: 1029, endPoint y: 519, distance: 31.0
click at [1060, 518] on div at bounding box center [1097, 627] width 494 height 521
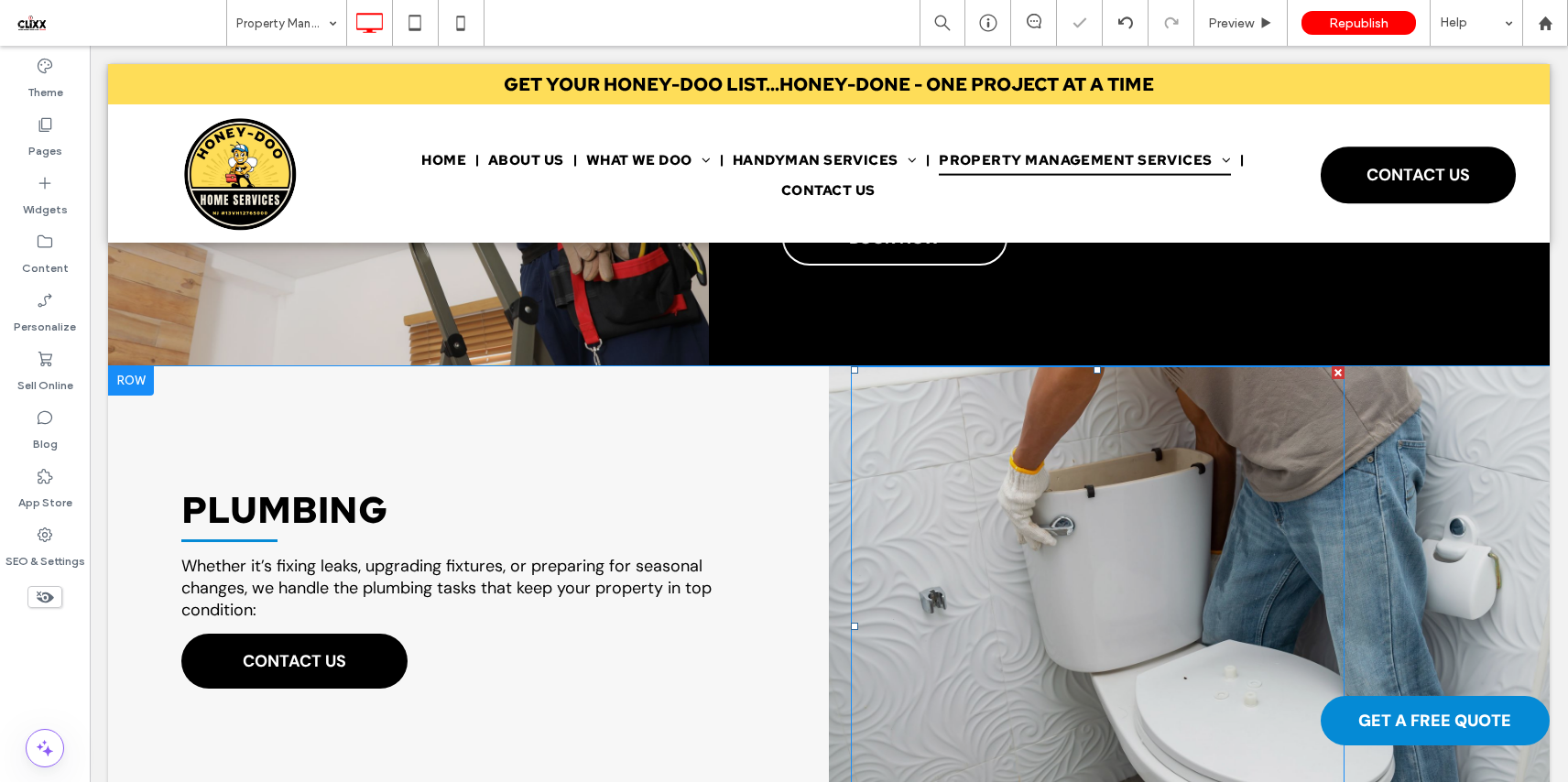
scroll to position [1213, 0]
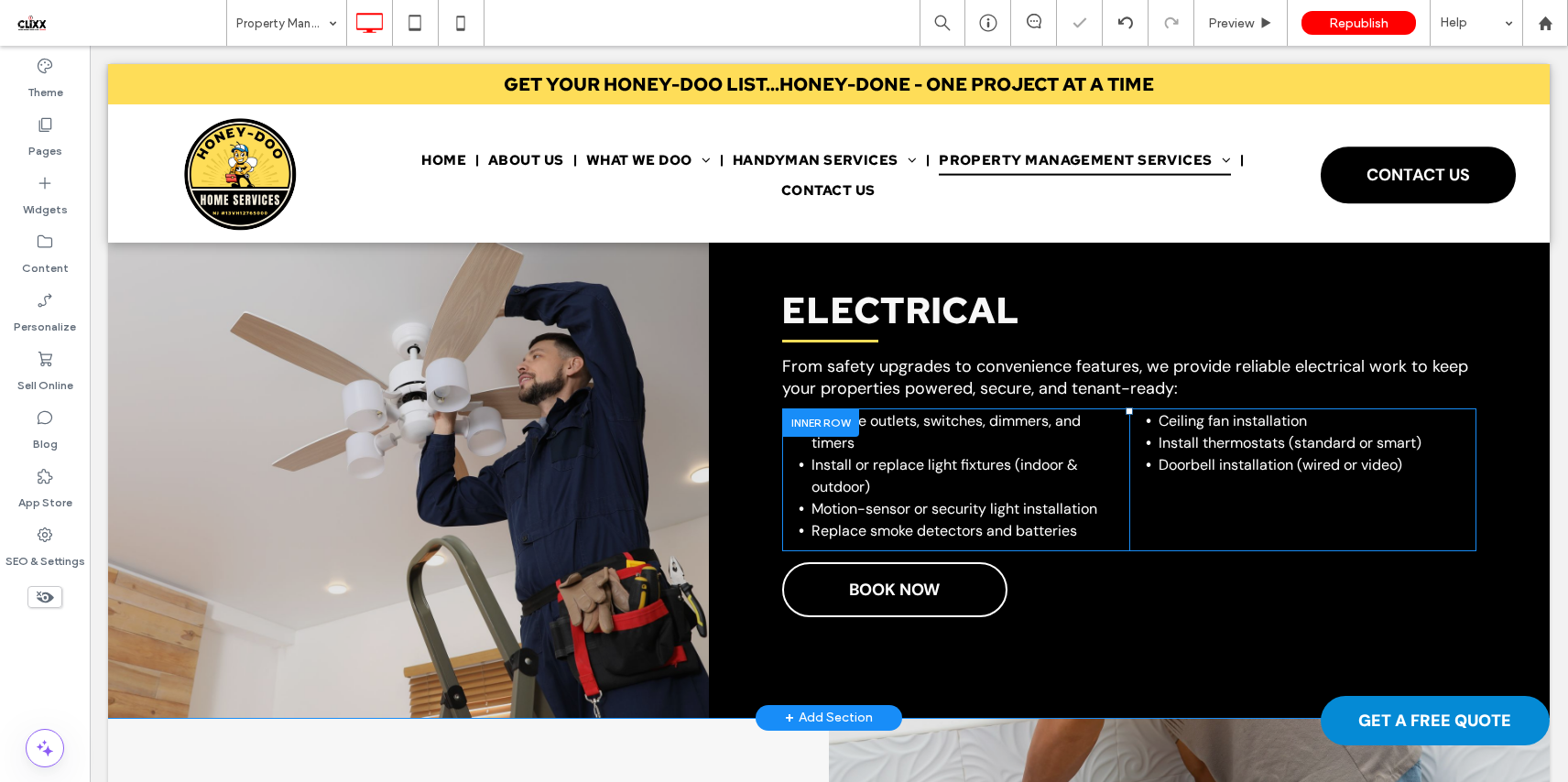
click at [819, 420] on div at bounding box center [821, 422] width 77 height 28
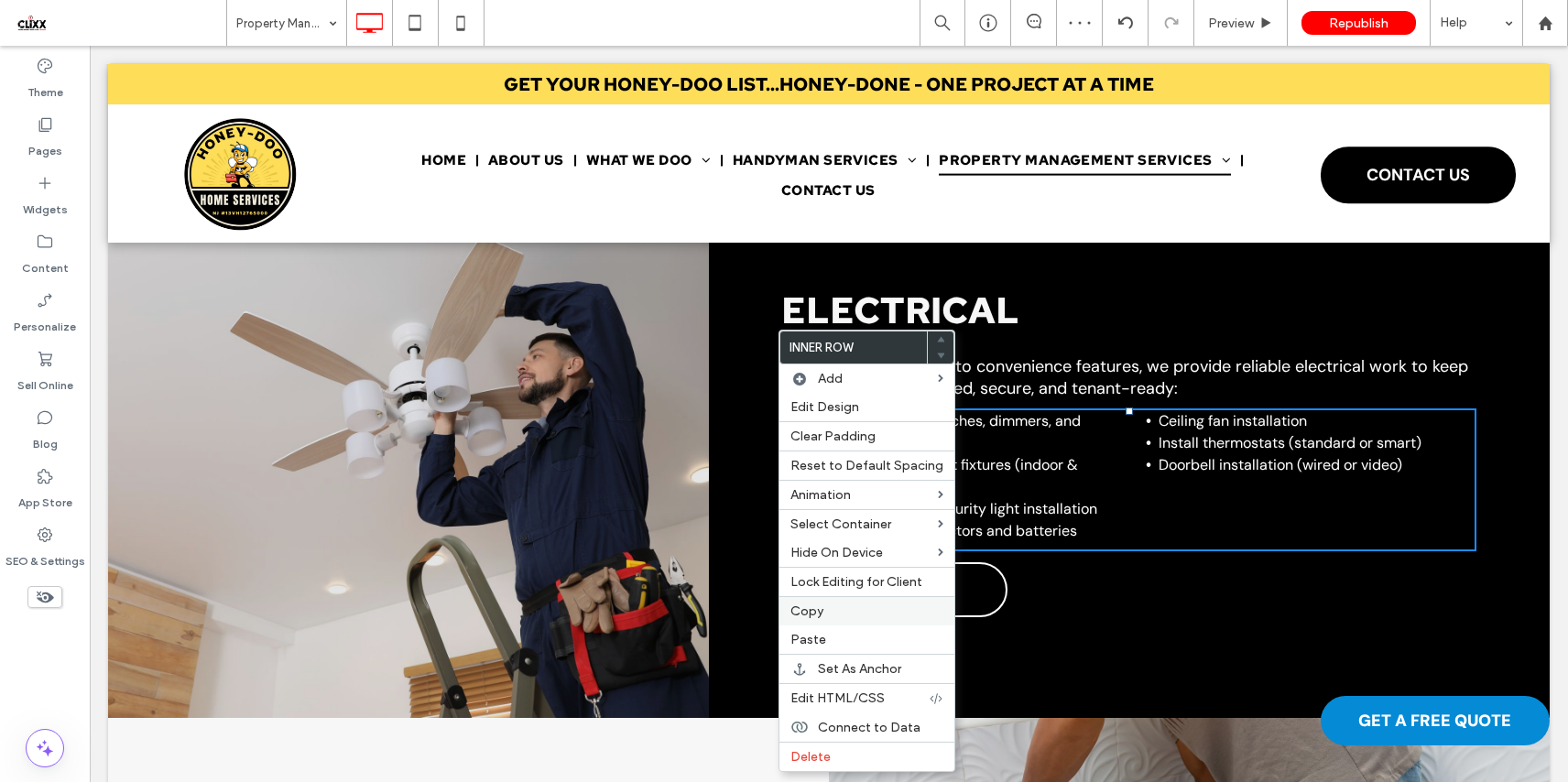
click at [851, 610] on label "Copy" at bounding box center [866, 611] width 153 height 16
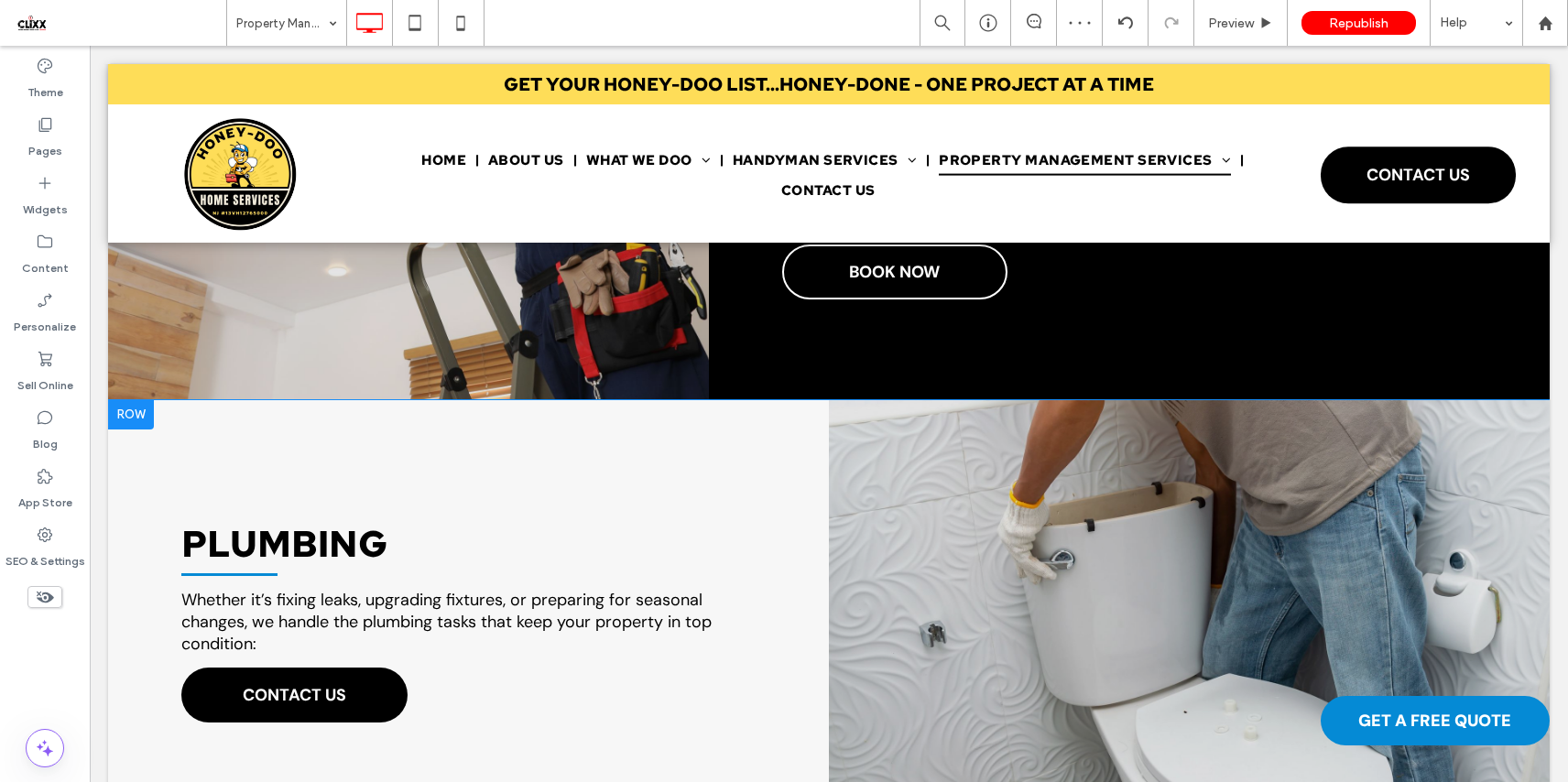
scroll to position [1538, 0]
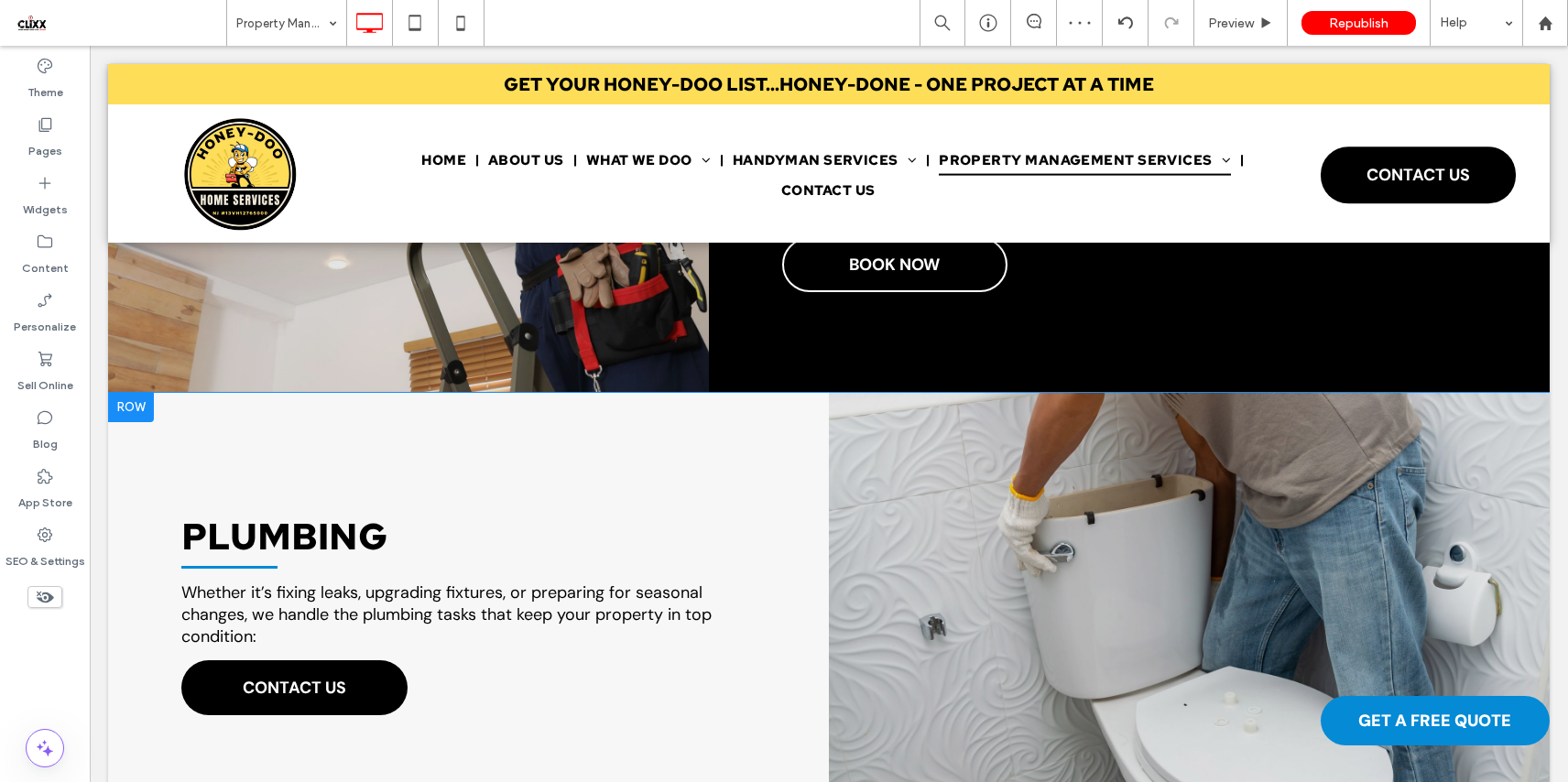
click at [473, 654] on div "PLUMBING Whether it’s fixing leaks, upgrading fixtures, or preparing for season…" at bounding box center [467, 653] width 720 height 521
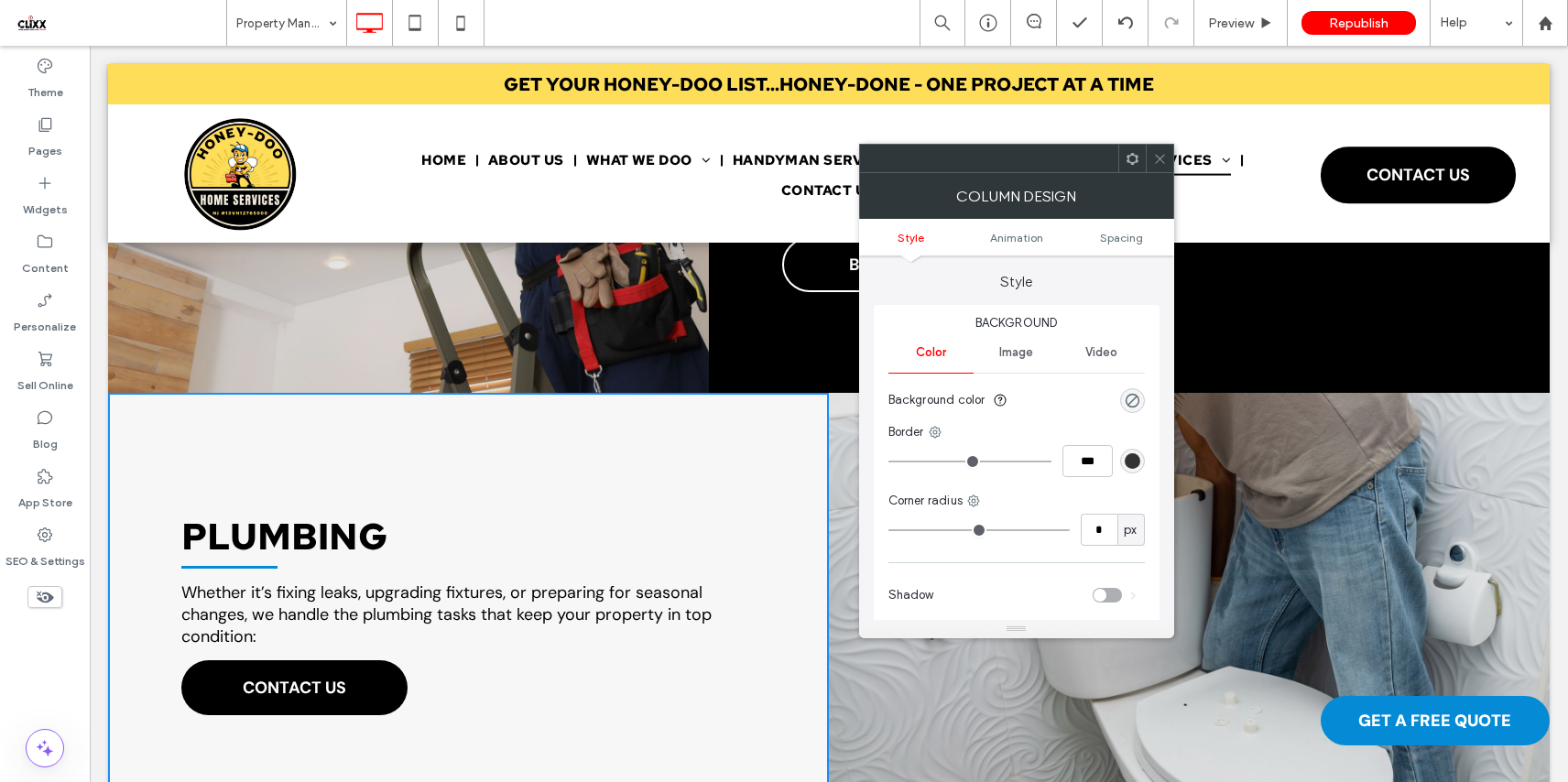
click at [1132, 158] on icon at bounding box center [1132, 158] width 14 height 14
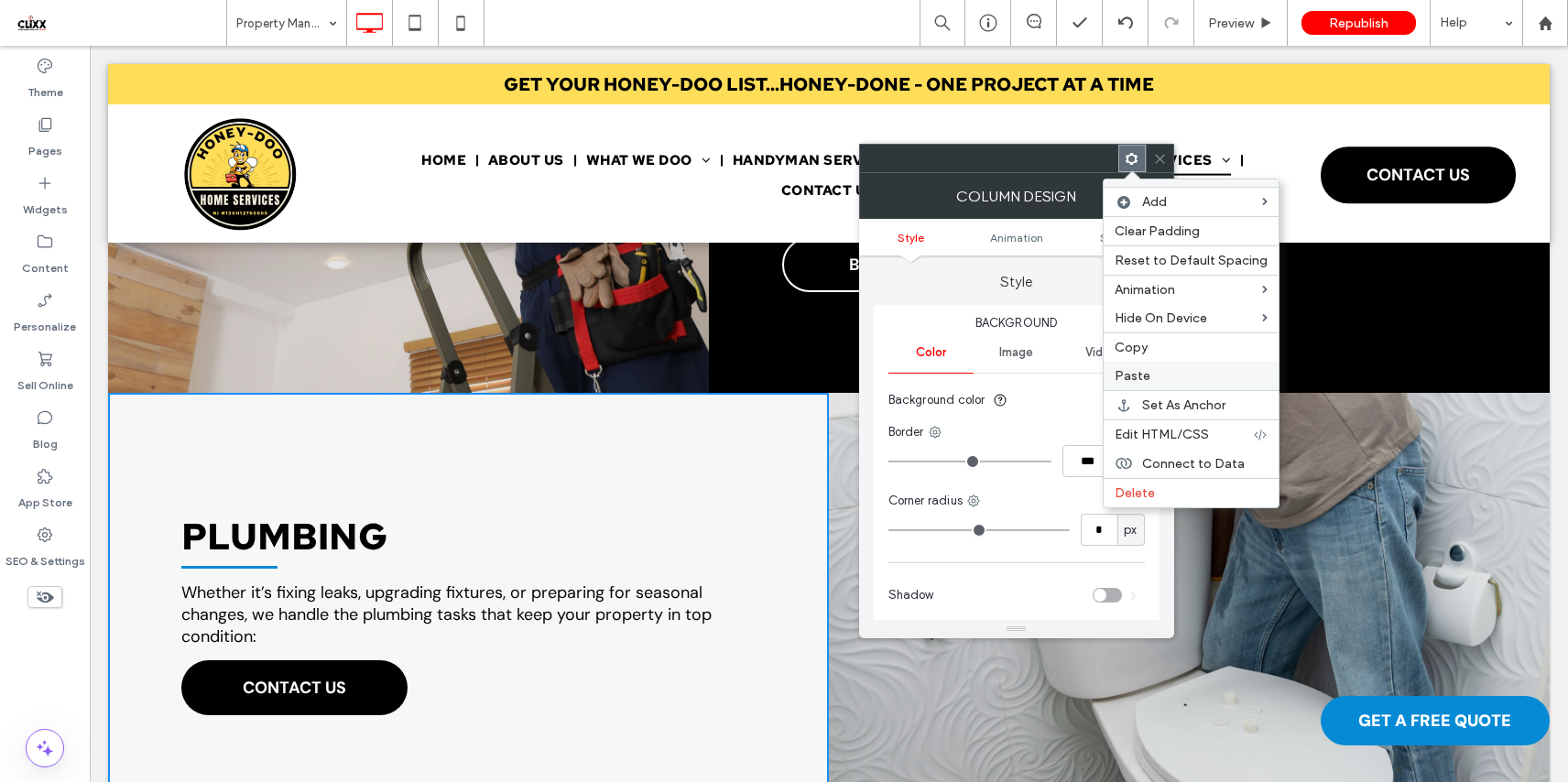
click at [1153, 376] on label "Paste" at bounding box center [1191, 376] width 153 height 16
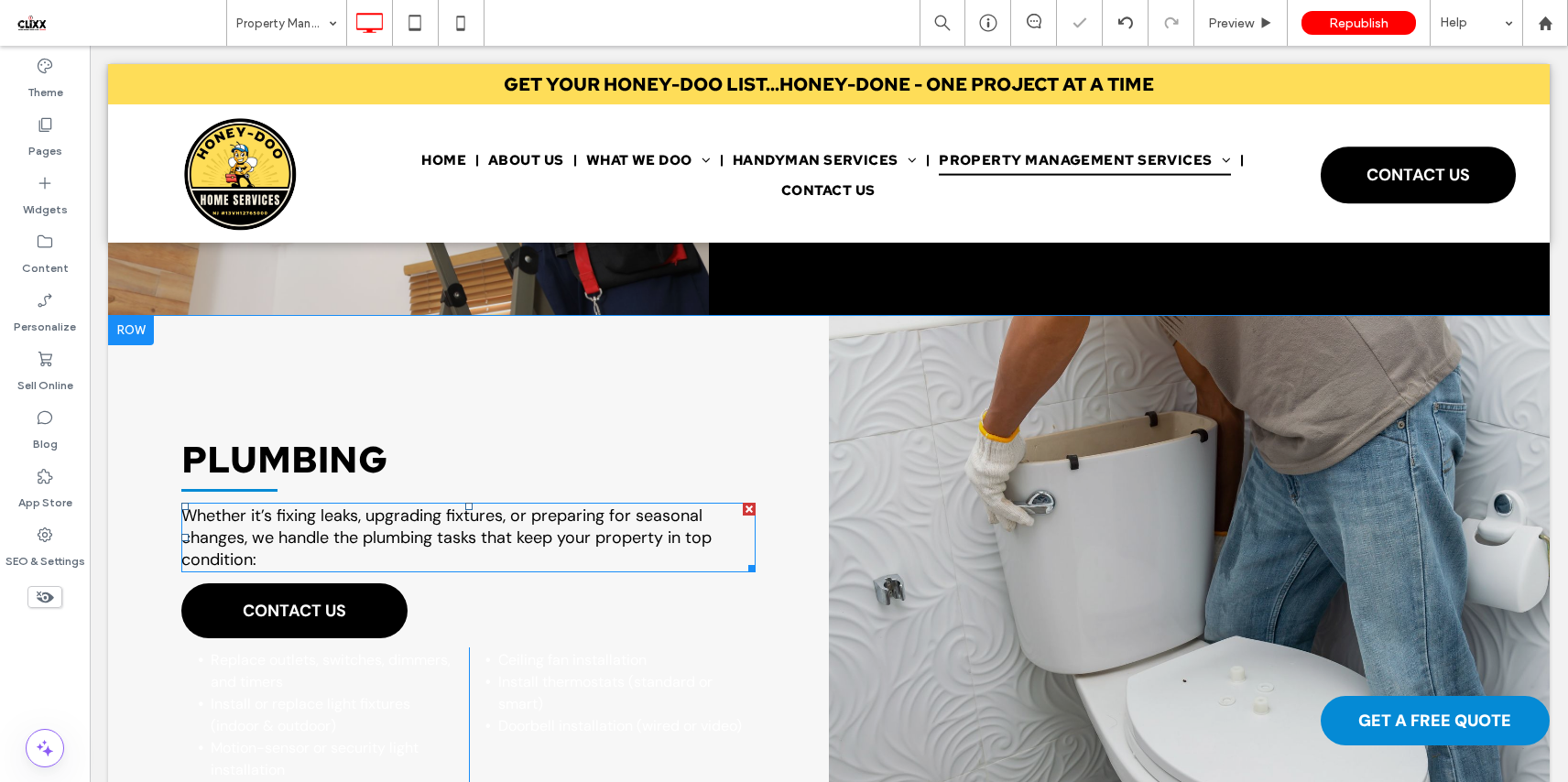
scroll to position [1683, 0]
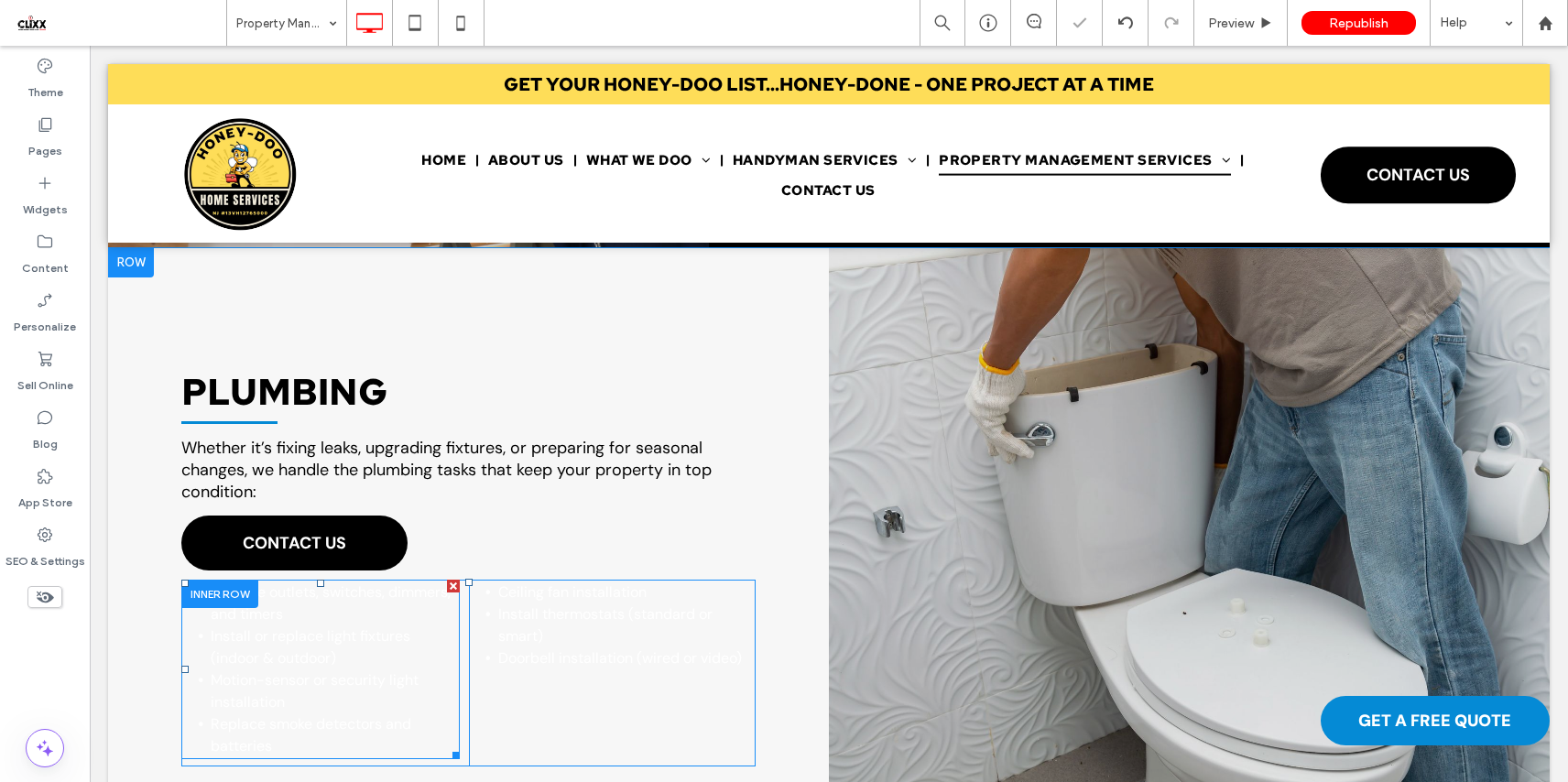
click at [309, 655] on span "Install or replace light fixtures (indoor & outdoor)" at bounding box center [310, 647] width 200 height 41
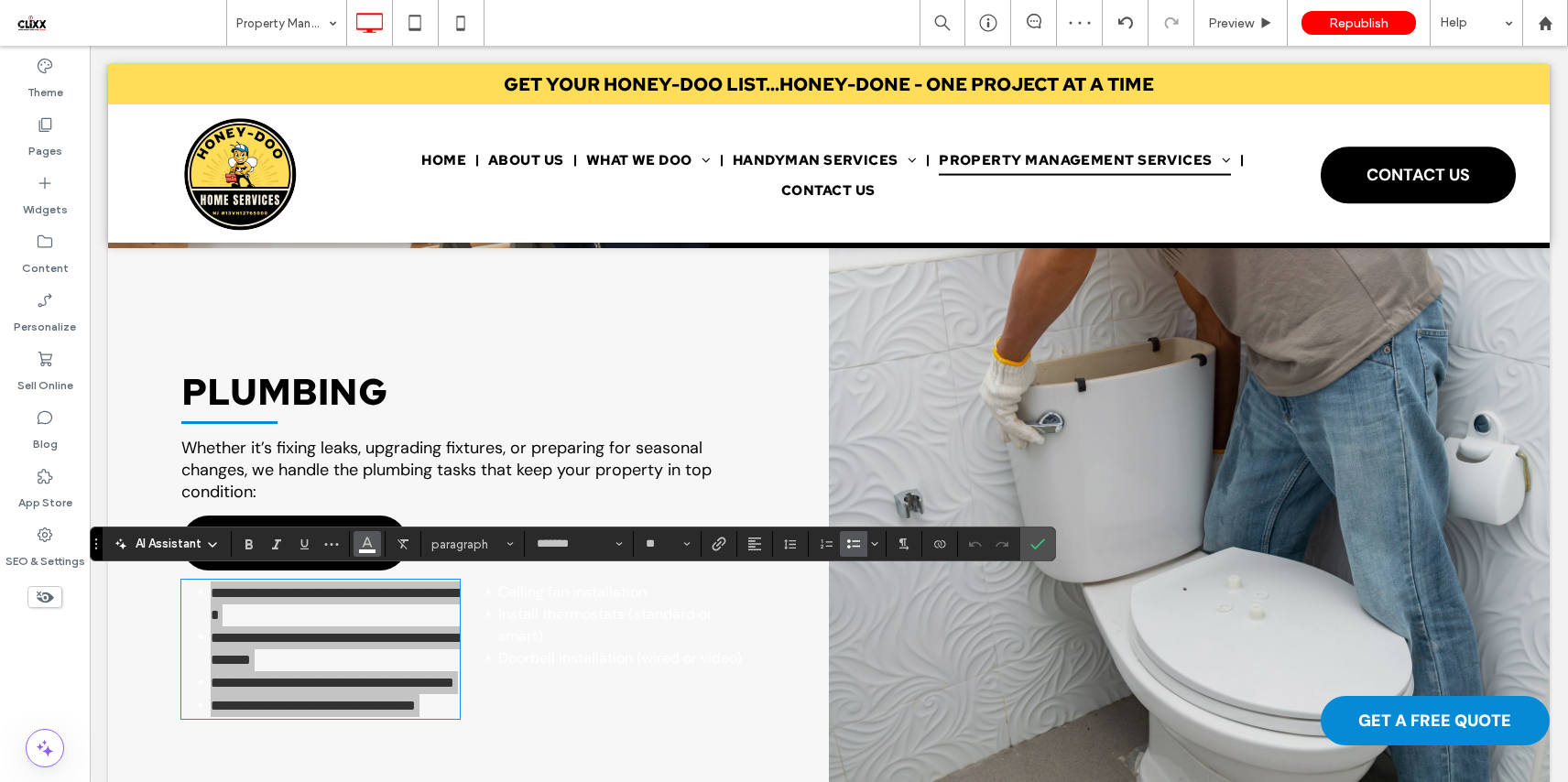
click at [374, 546] on icon "Color" at bounding box center [367, 542] width 15 height 15
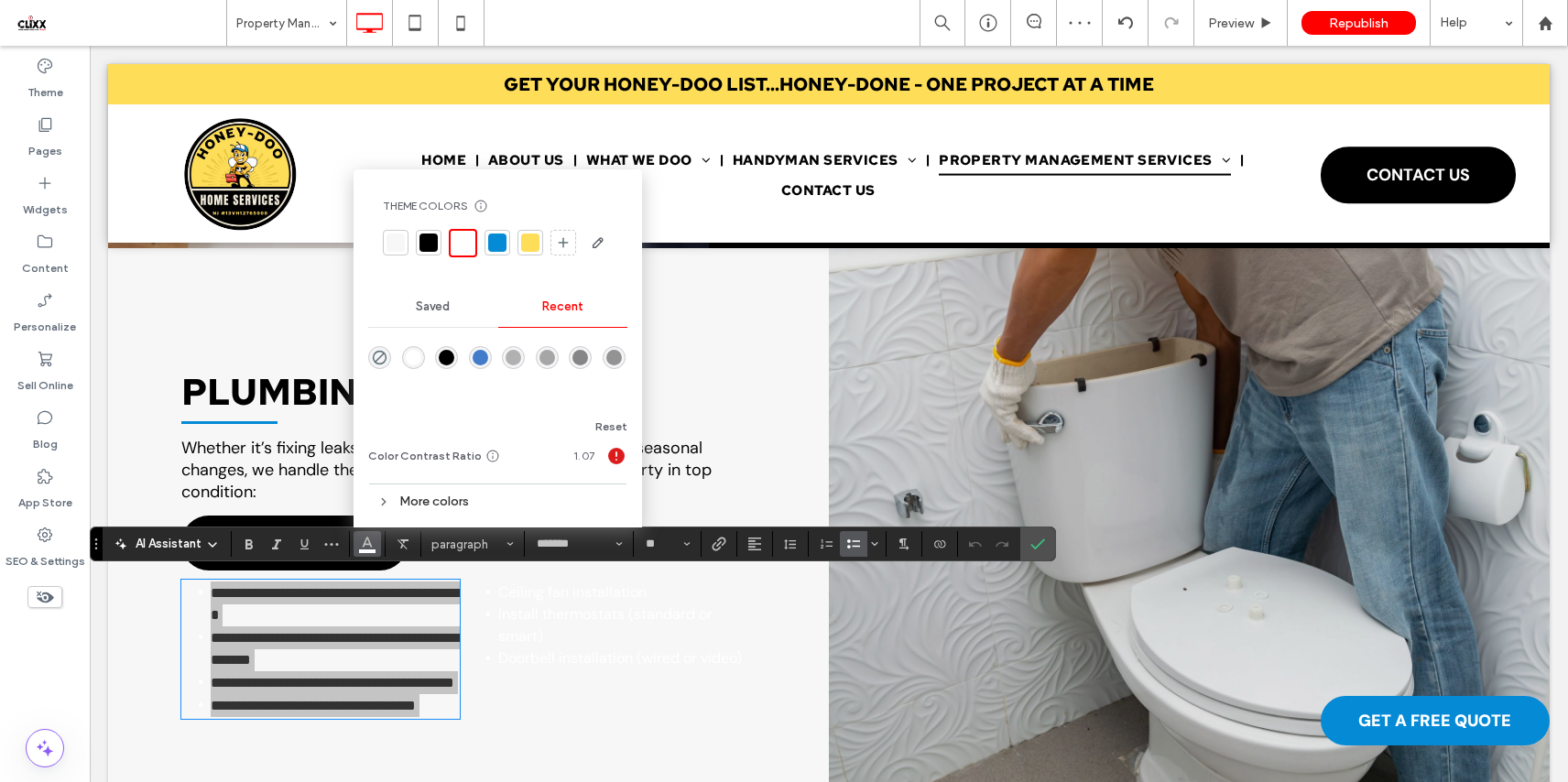
click at [444, 357] on div "rgba(0, 0, 0, 1)" at bounding box center [446, 357] width 16 height 16
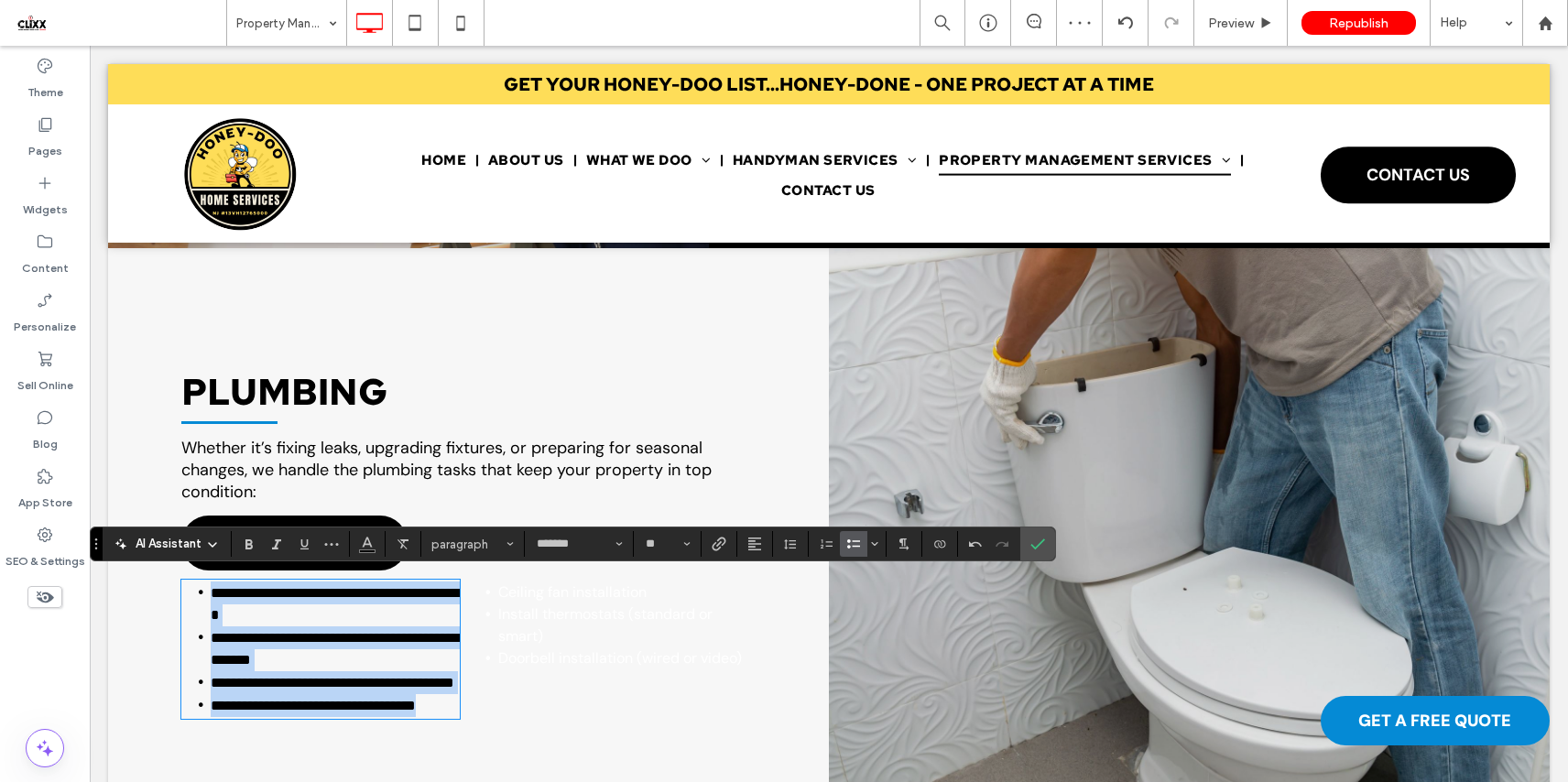
click at [584, 668] on div "Ceiling fan installation ﻿ Install thermostats (standard or smart) Doorbell ins…" at bounding box center [613, 653] width 288 height 146
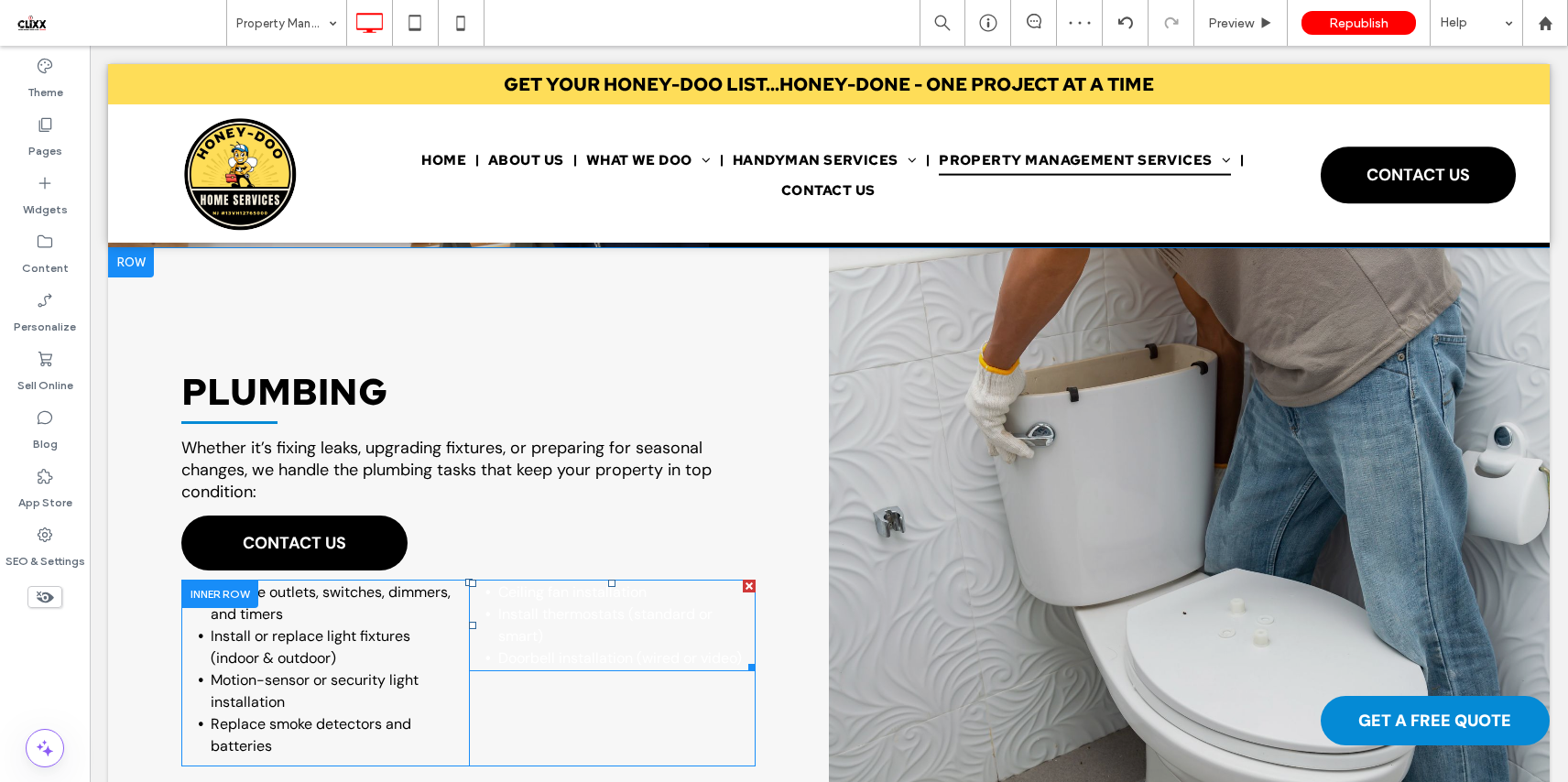
click at [575, 648] on span "Doorbell installation (wired or video)" at bounding box center [620, 657] width 244 height 20
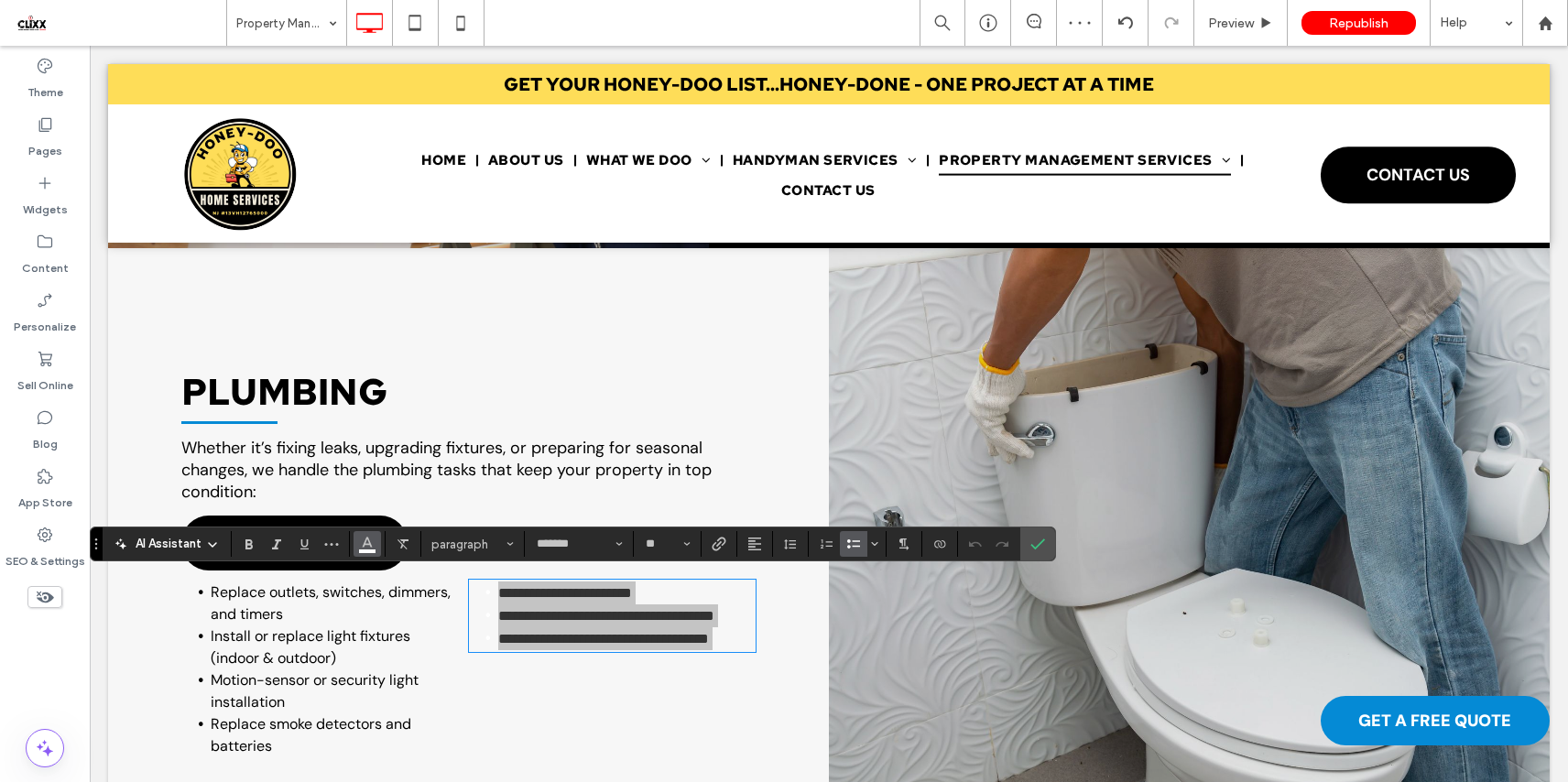
click at [369, 546] on icon "Color" at bounding box center [367, 542] width 15 height 15
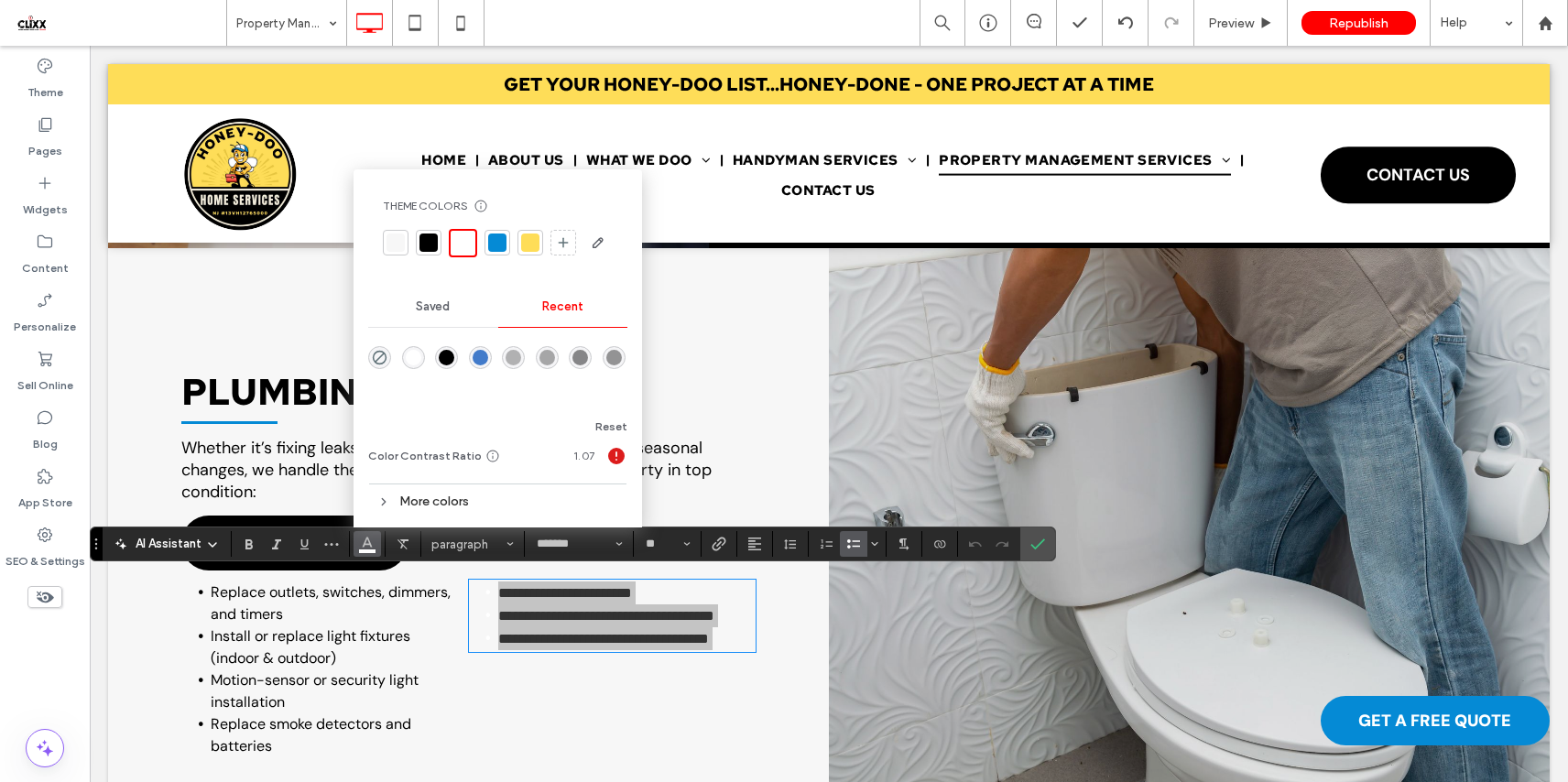
click at [449, 353] on div "rgba(0, 0, 0, 1)" at bounding box center [446, 357] width 16 height 16
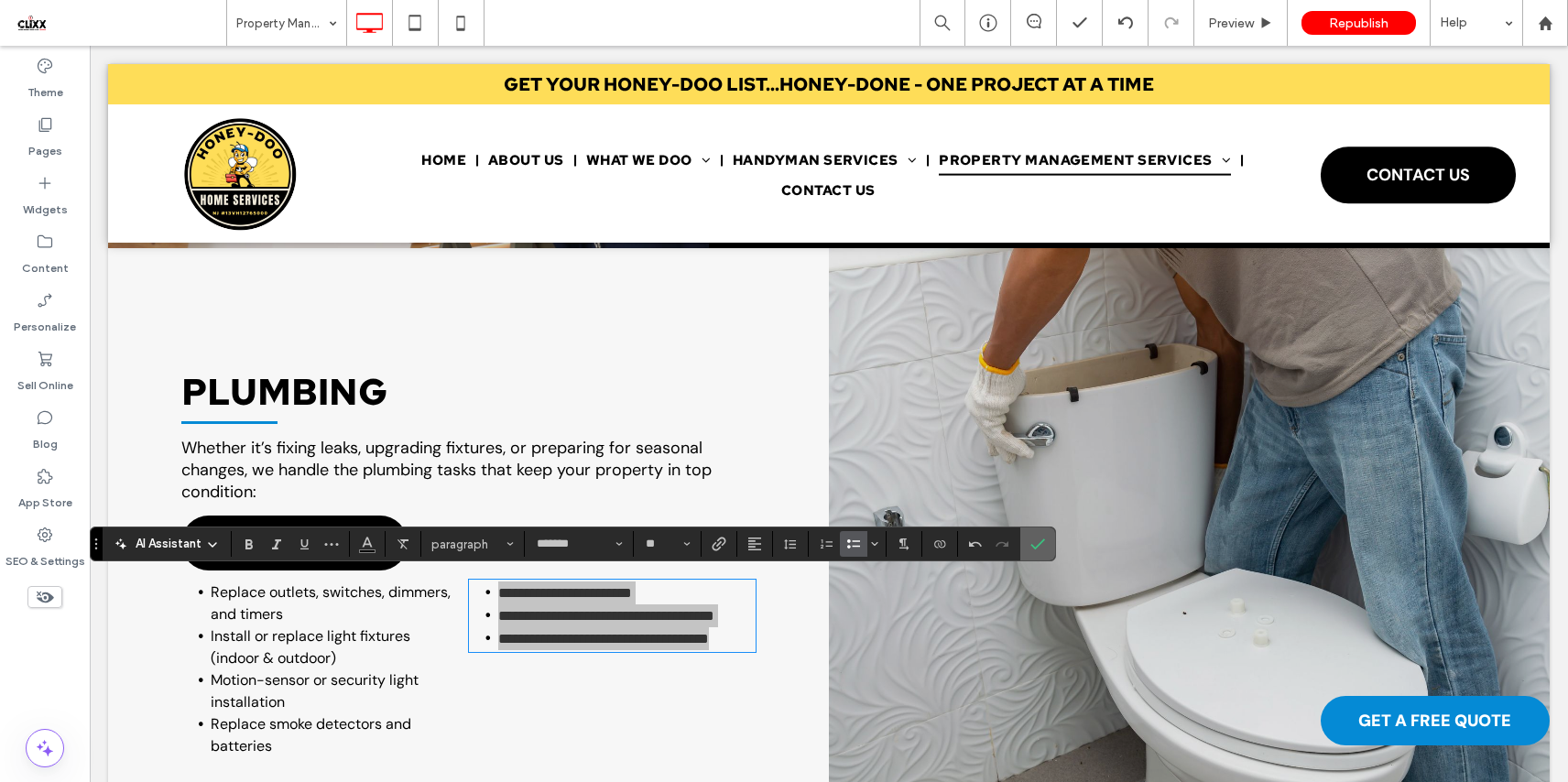
click at [1039, 546] on icon "Confirm" at bounding box center [1038, 544] width 15 height 15
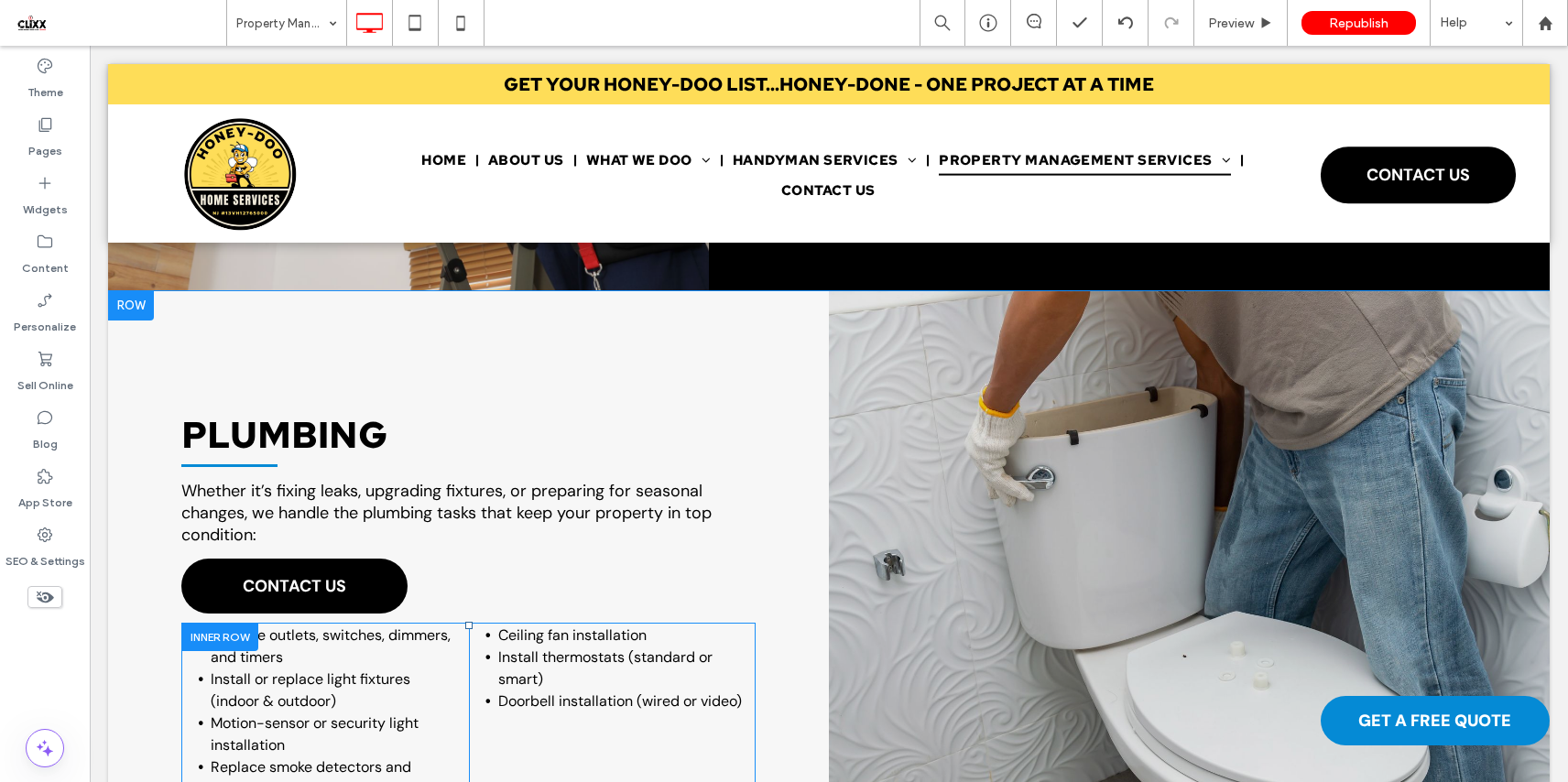
scroll to position [1747, 0]
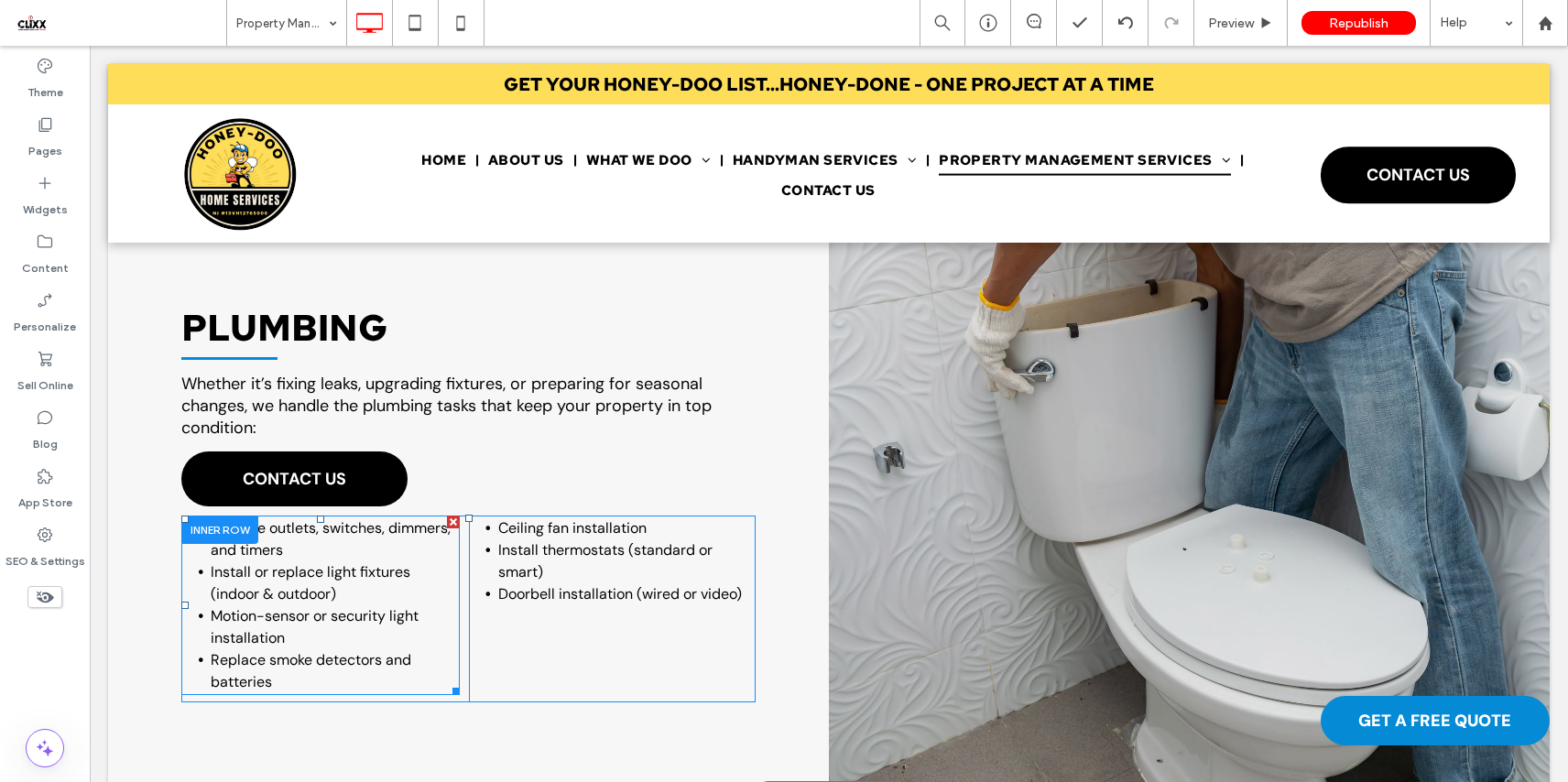
click at [289, 610] on span "Motion-sensor or security light installation" at bounding box center [315, 627] width 208 height 41
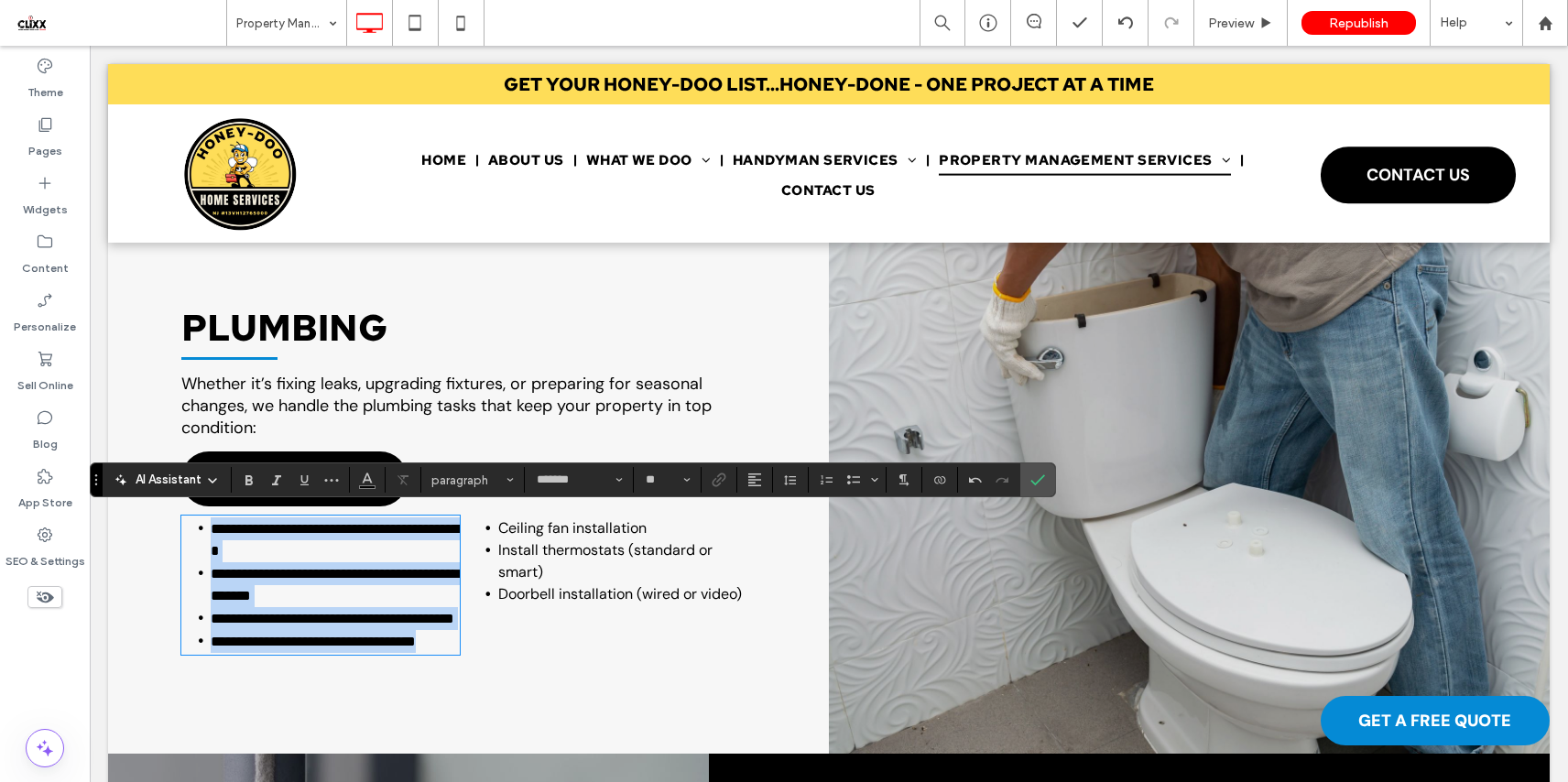
scroll to position [0, 0]
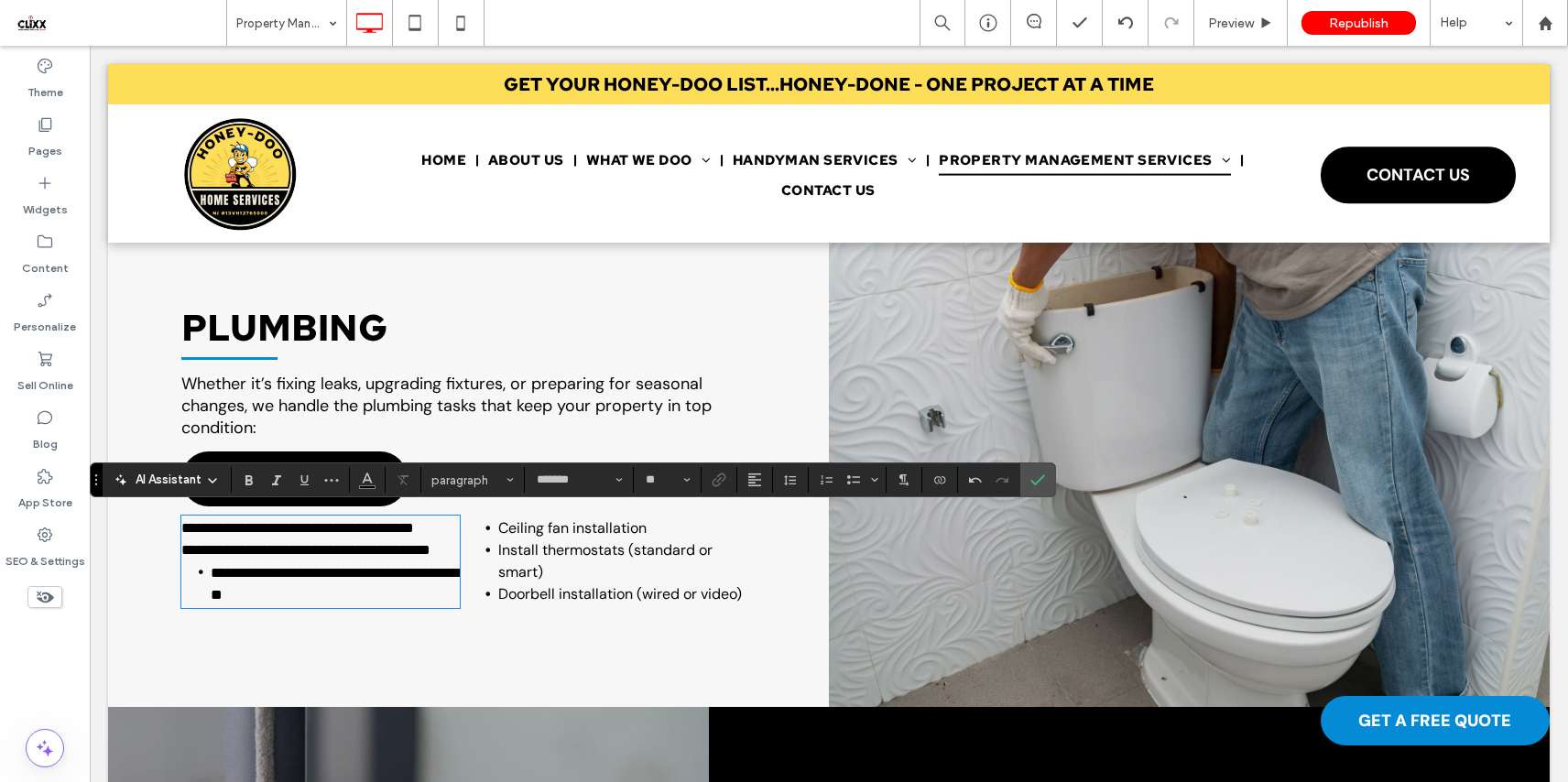
click at [288, 556] on span "**********" at bounding box center [306, 550] width 249 height 14
type input "**"
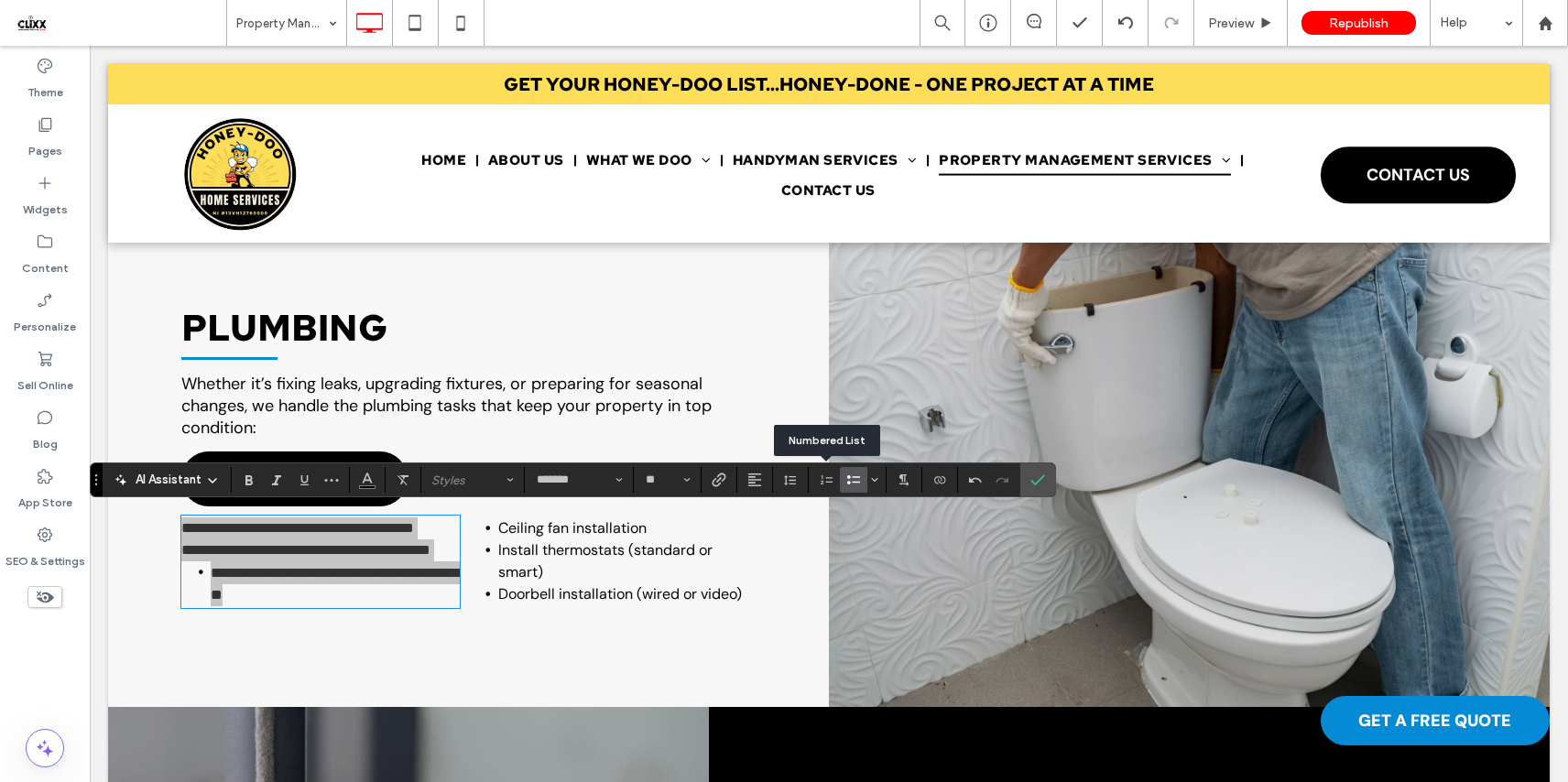
click at [851, 476] on icon "Bulleted List" at bounding box center [853, 480] width 15 height 15
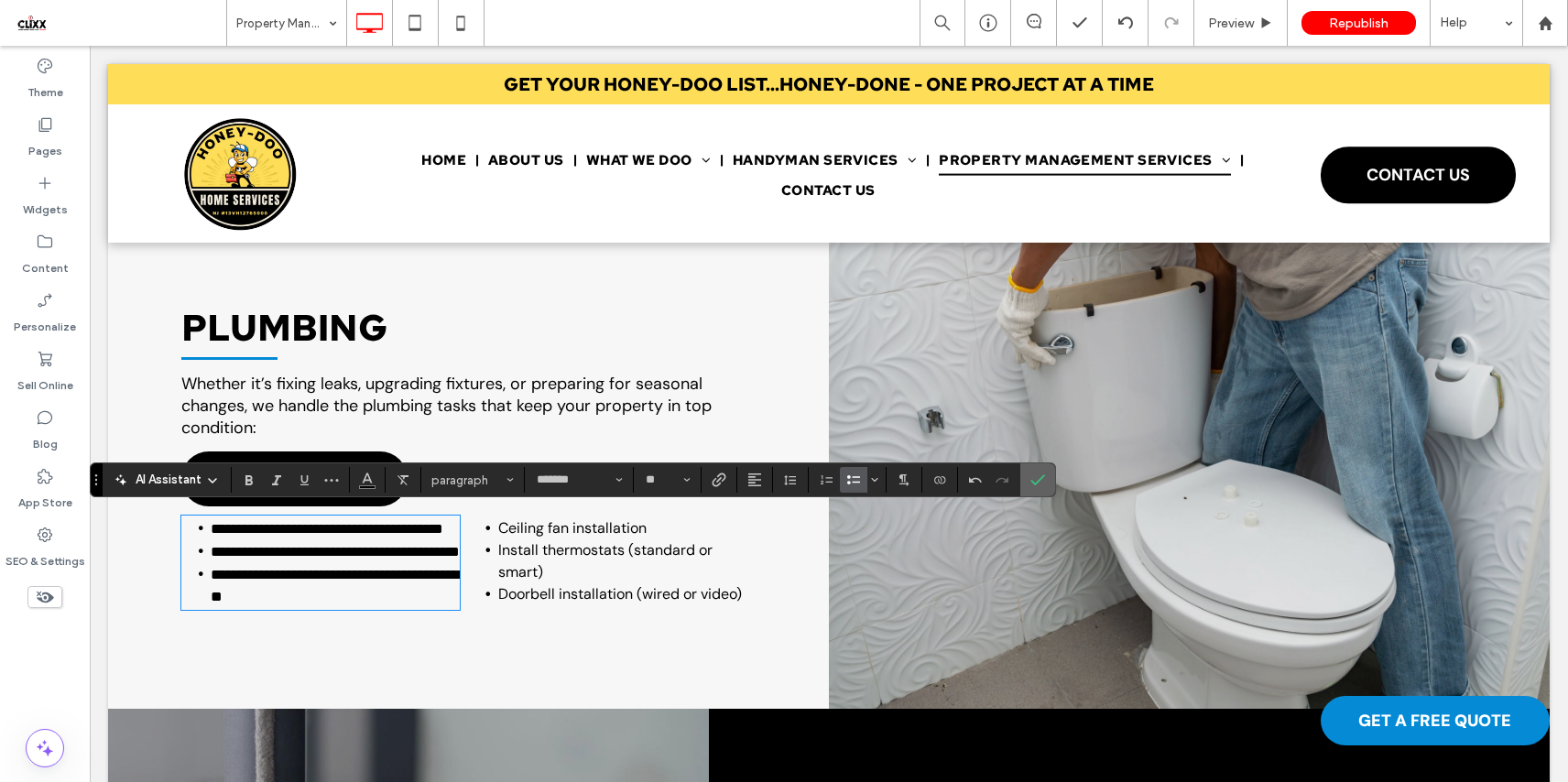
drag, startPoint x: 1043, startPoint y: 480, endPoint x: 268, endPoint y: 434, distance: 776.4
click at [1043, 480] on icon "Confirm" at bounding box center [1038, 480] width 15 height 15
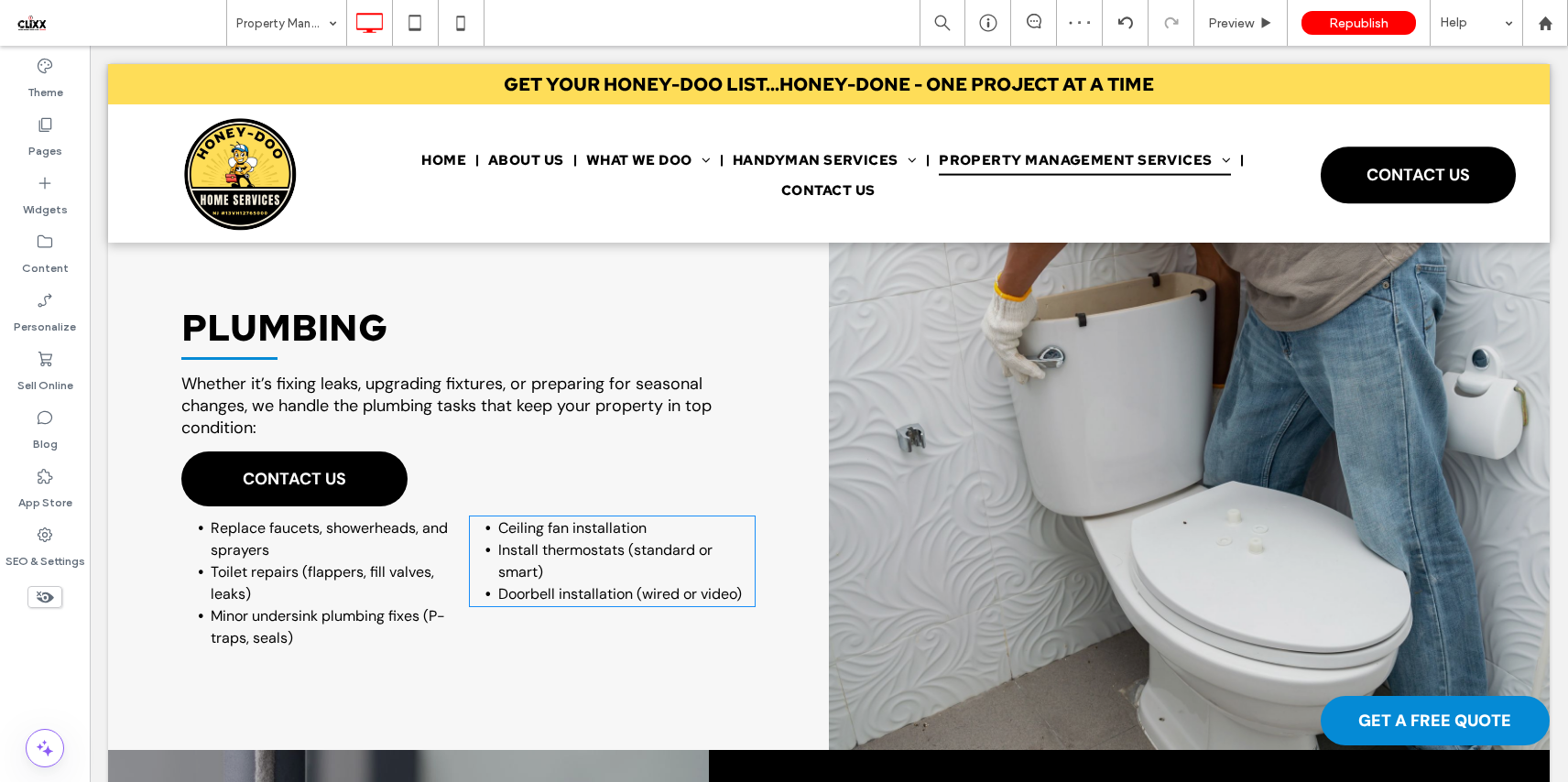
click at [555, 558] on li "Install thermostats (standard or smart)" at bounding box center [628, 561] width 259 height 44
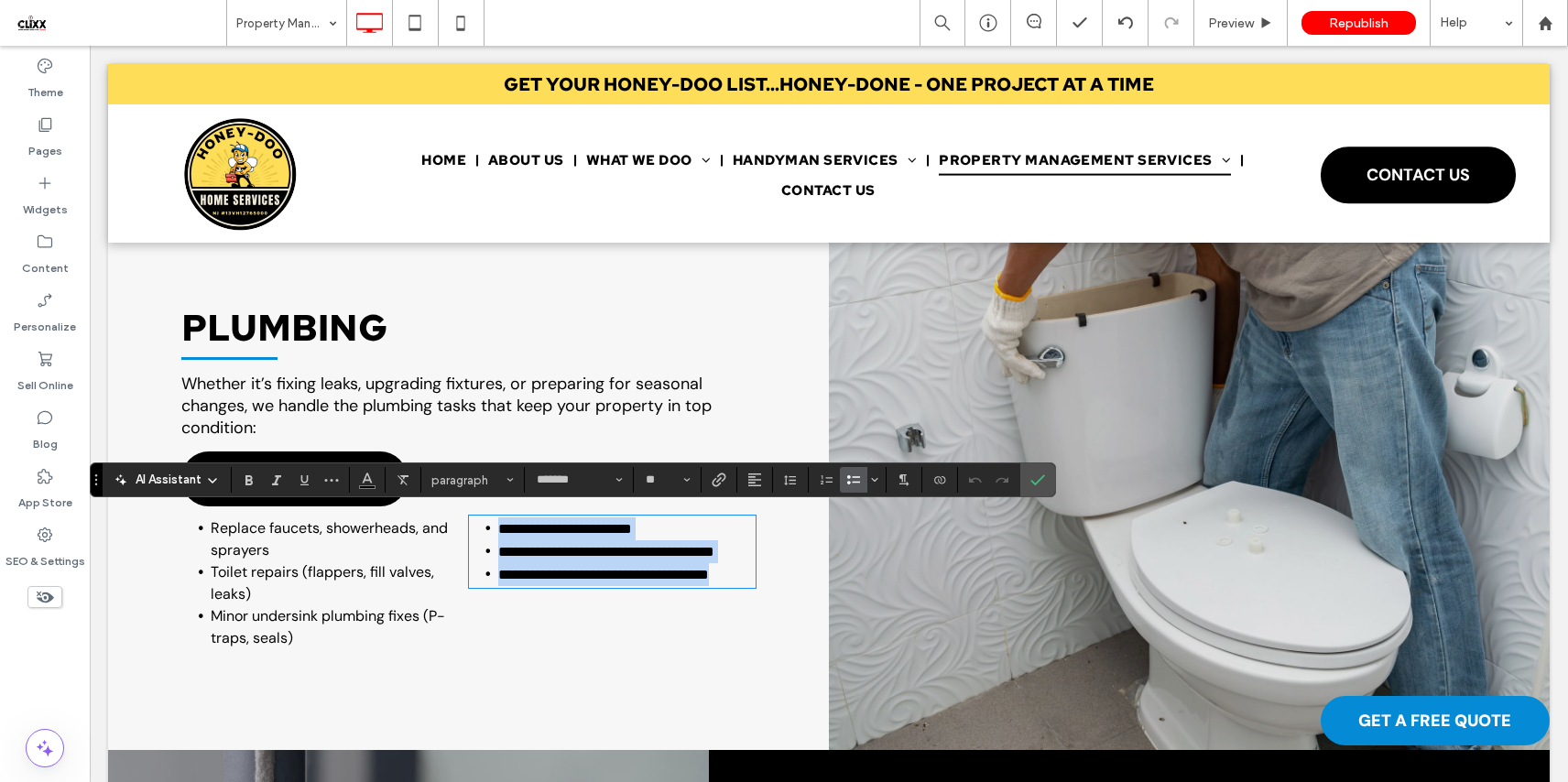
paste div
type input "**"
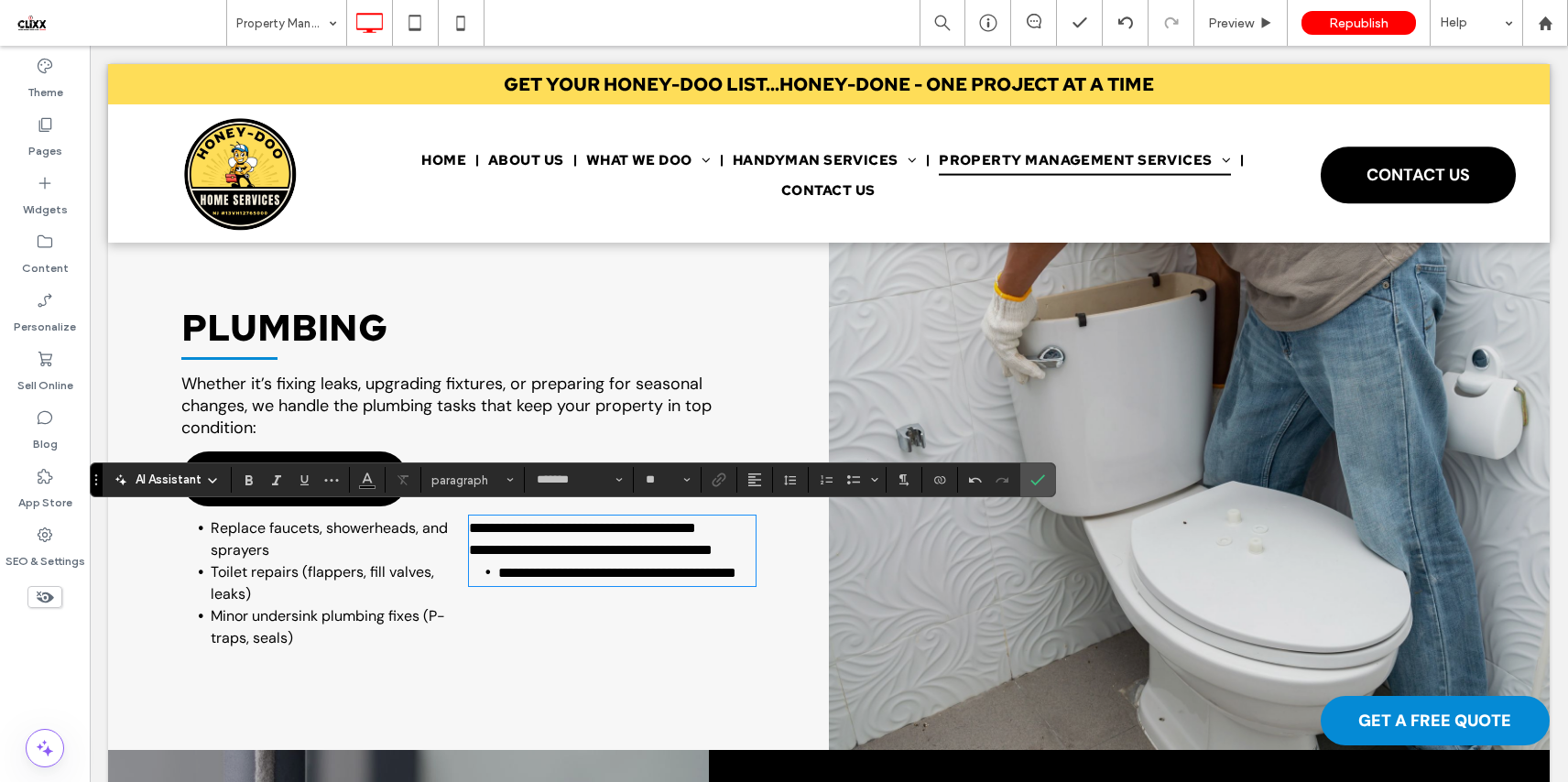
type input "**"
click at [581, 561] on p "**********" at bounding box center [613, 550] width 288 height 22
click at [851, 482] on icon "Bulleted List" at bounding box center [853, 480] width 15 height 15
click at [1036, 485] on icon "Confirm" at bounding box center [1038, 480] width 15 height 15
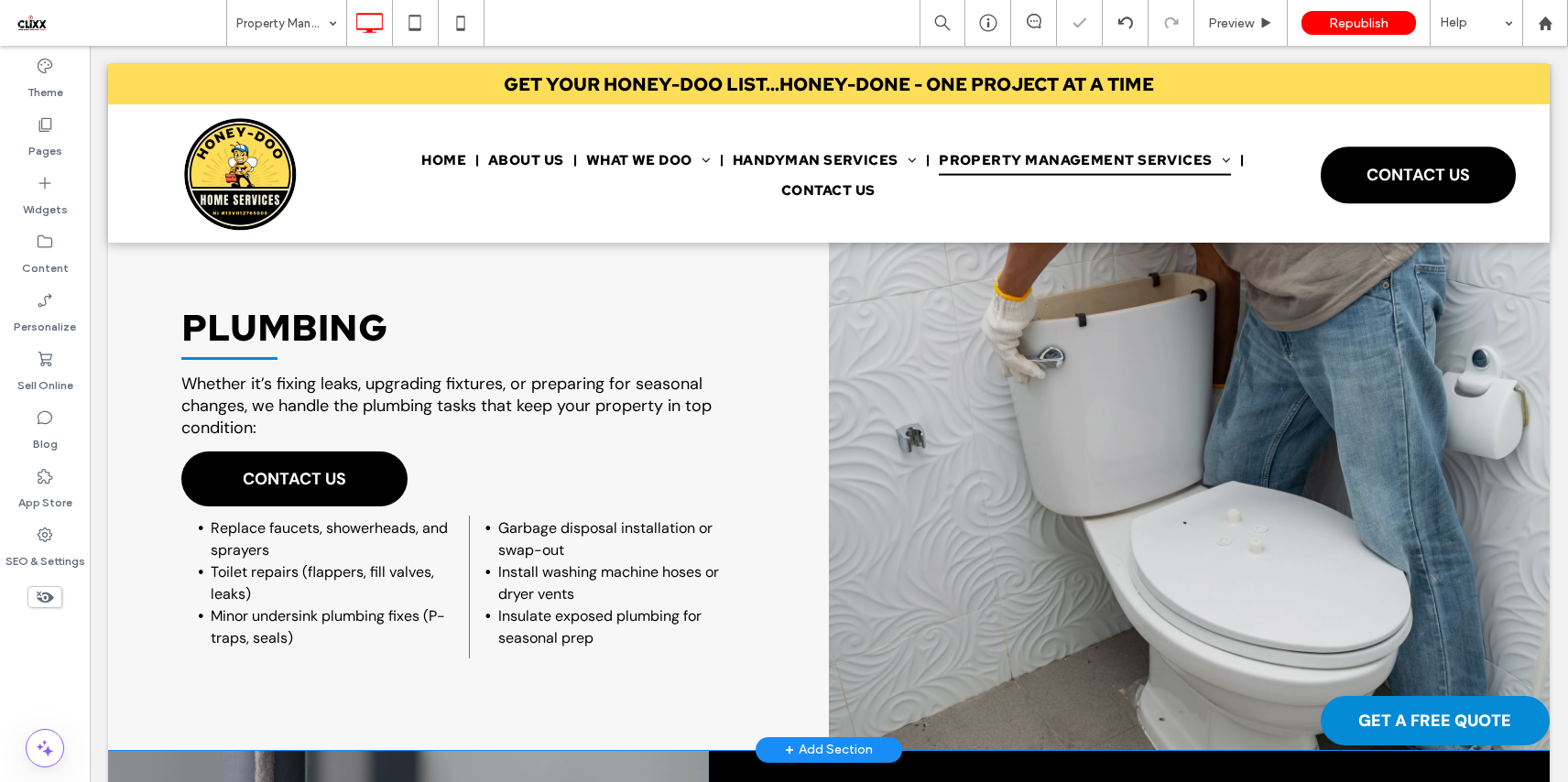
click at [415, 688] on div "PLUMBING Whether it’s fixing leaks, upgrading fixtures, or preparing for season…" at bounding box center [467, 466] width 720 height 566
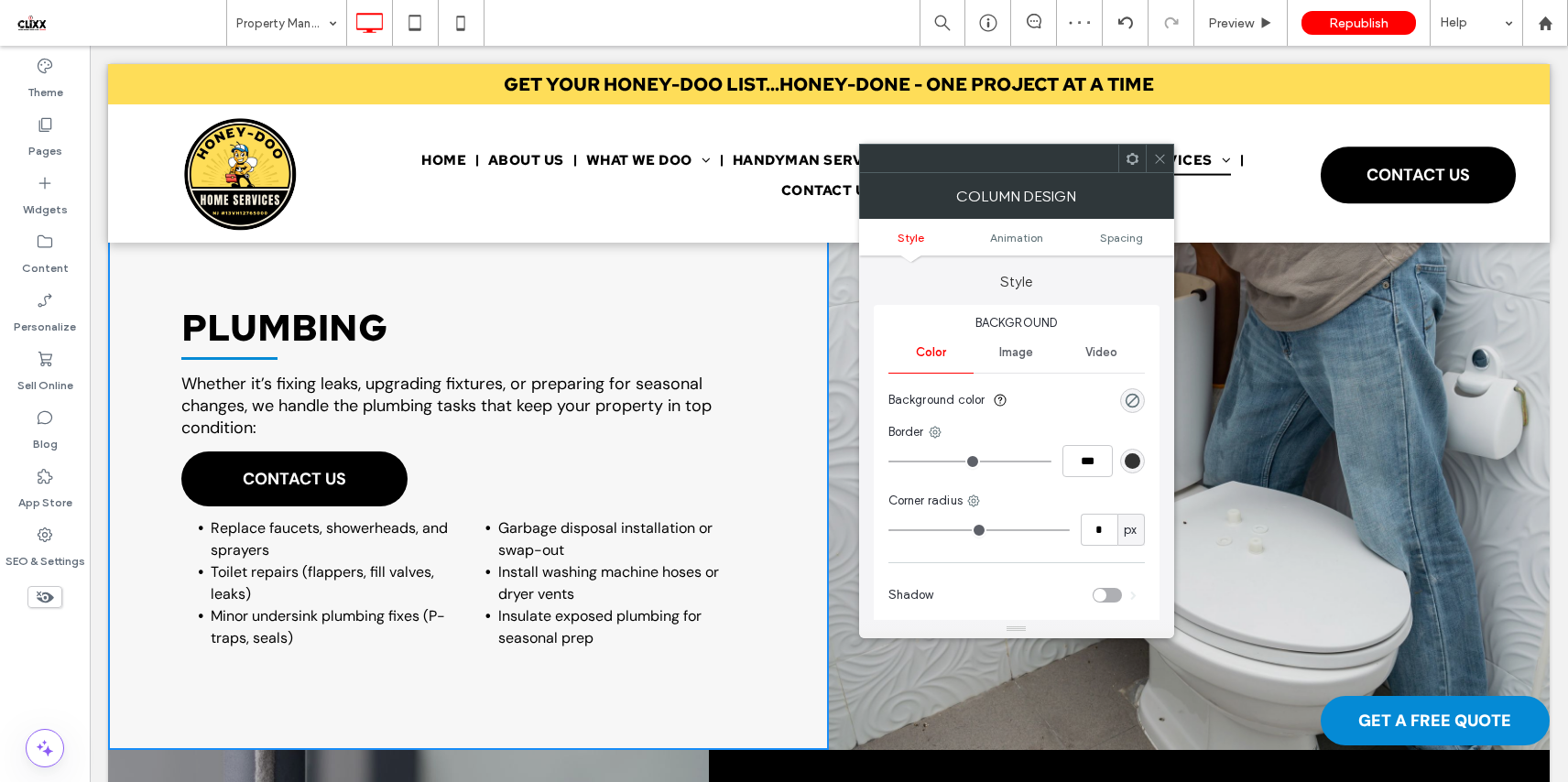
click at [1132, 159] on icon at bounding box center [1132, 158] width 14 height 14
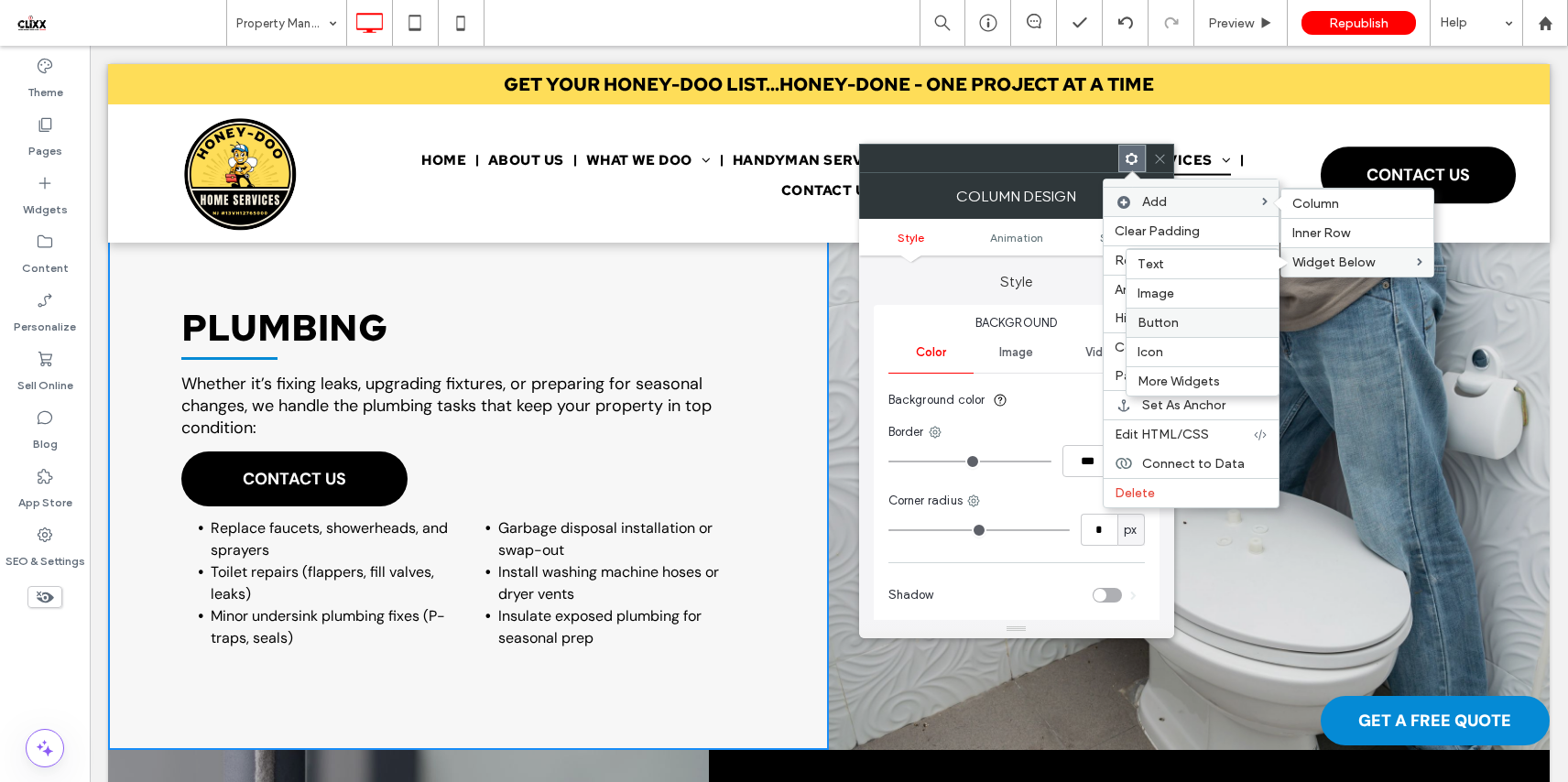
click at [1176, 317] on label "Button" at bounding box center [1202, 322] width 130 height 16
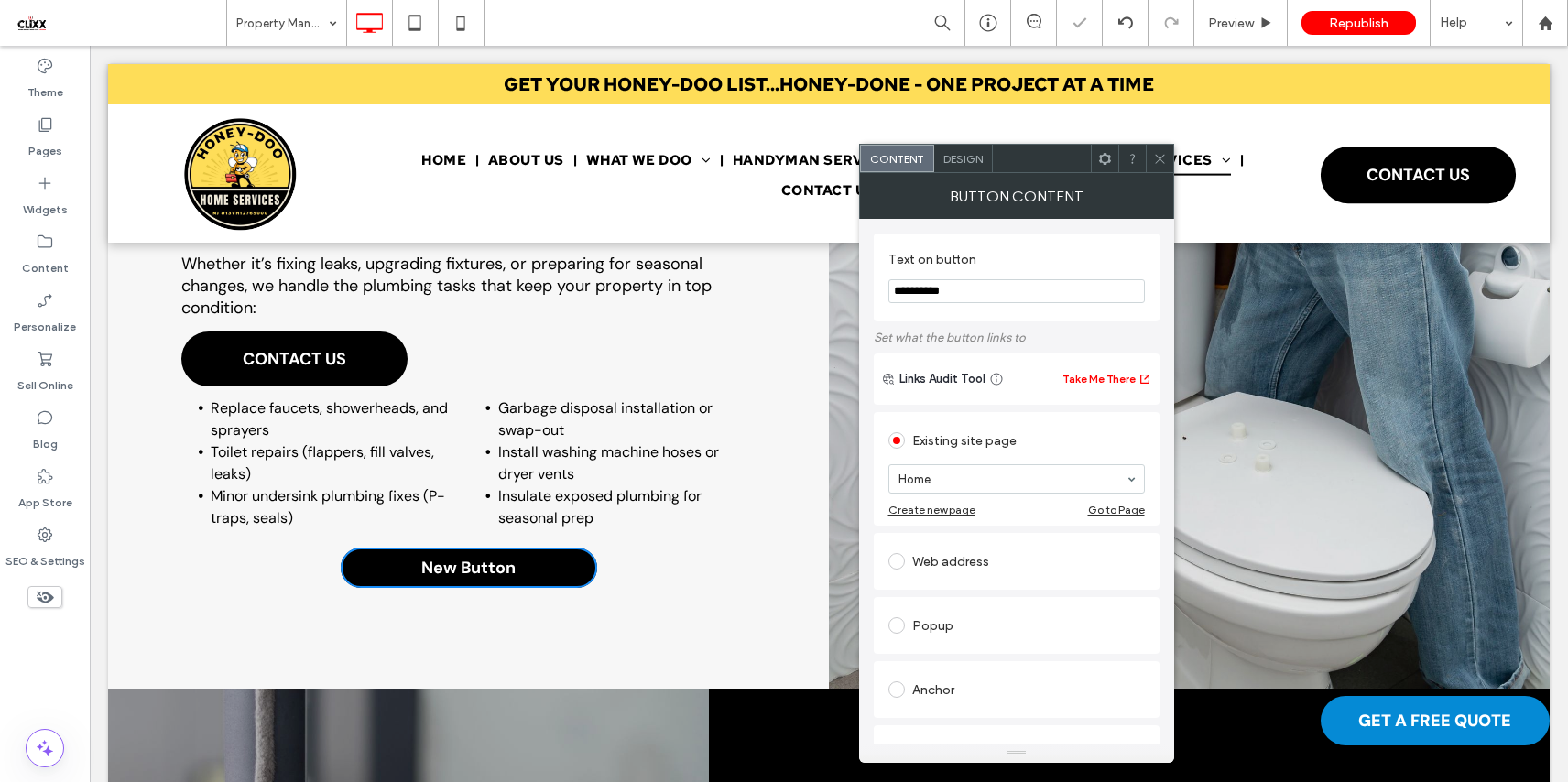
scroll to position [1894, 0]
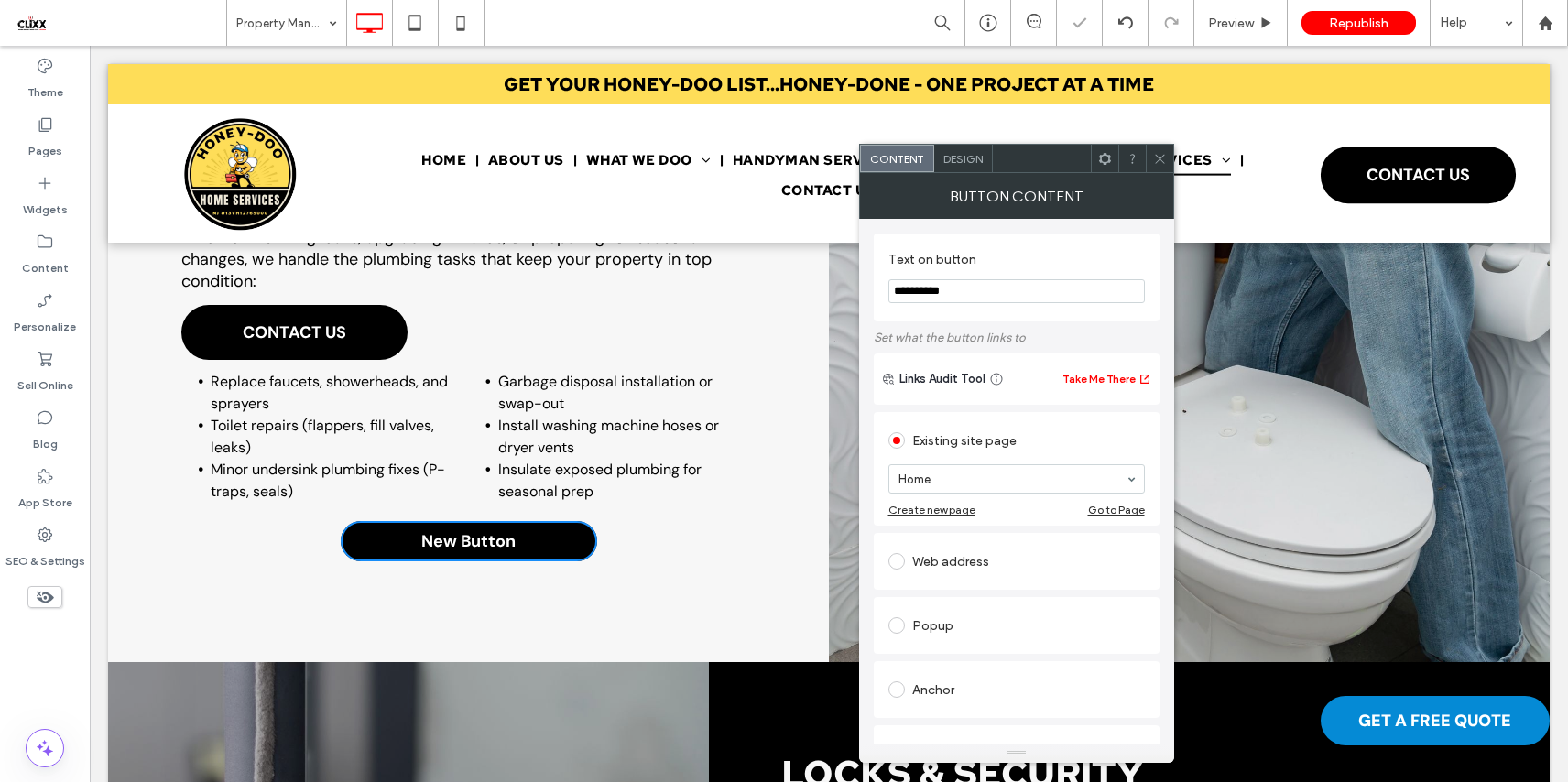
click at [1162, 159] on icon at bounding box center [1160, 158] width 14 height 14
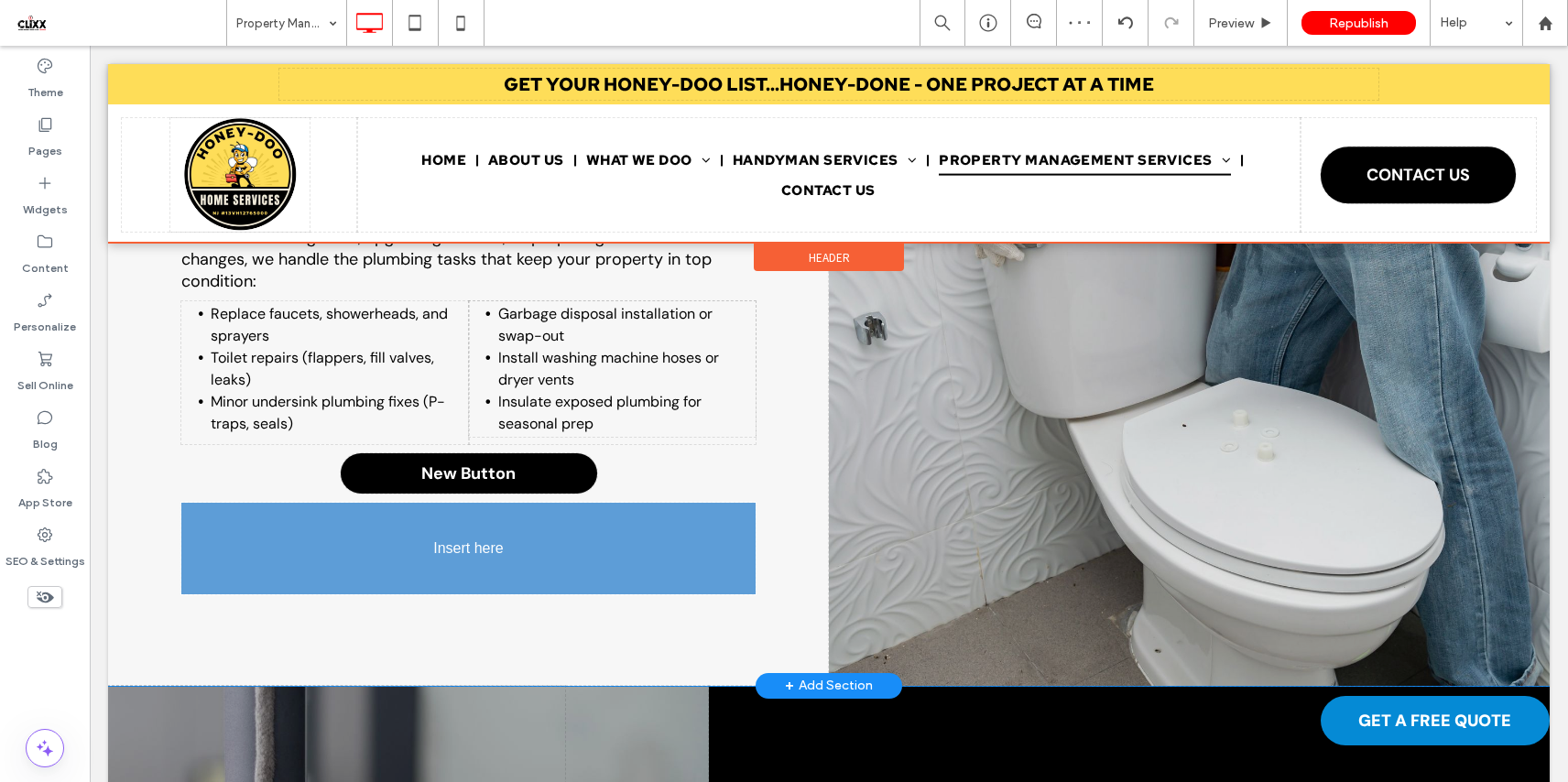
drag, startPoint x: 318, startPoint y: 323, endPoint x: 429, endPoint y: 655, distance: 350.1
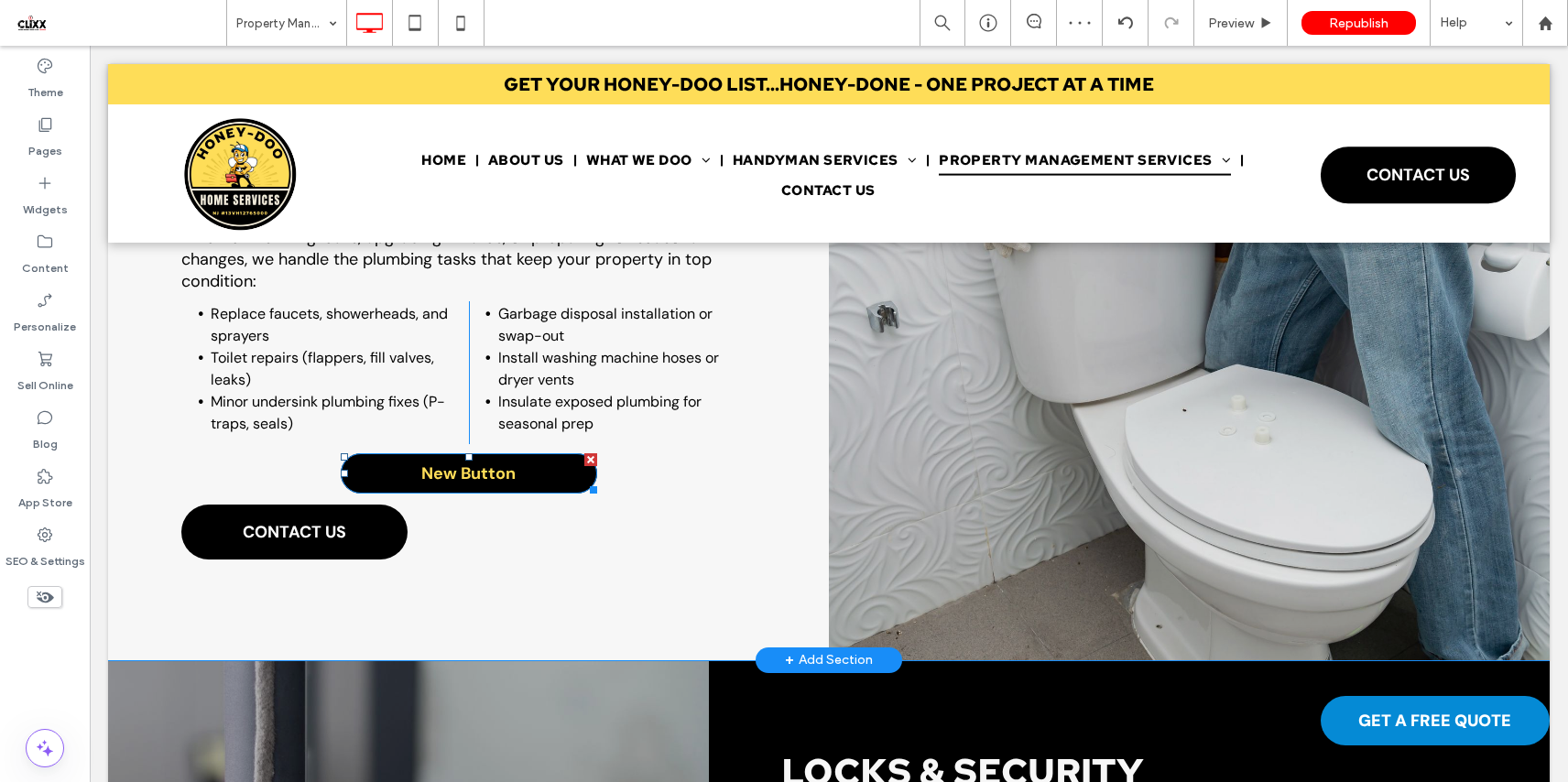
drag, startPoint x: 587, startPoint y: 451, endPoint x: 668, endPoint y: 497, distance: 93.2
click at [587, 453] on div at bounding box center [591, 460] width 13 height 13
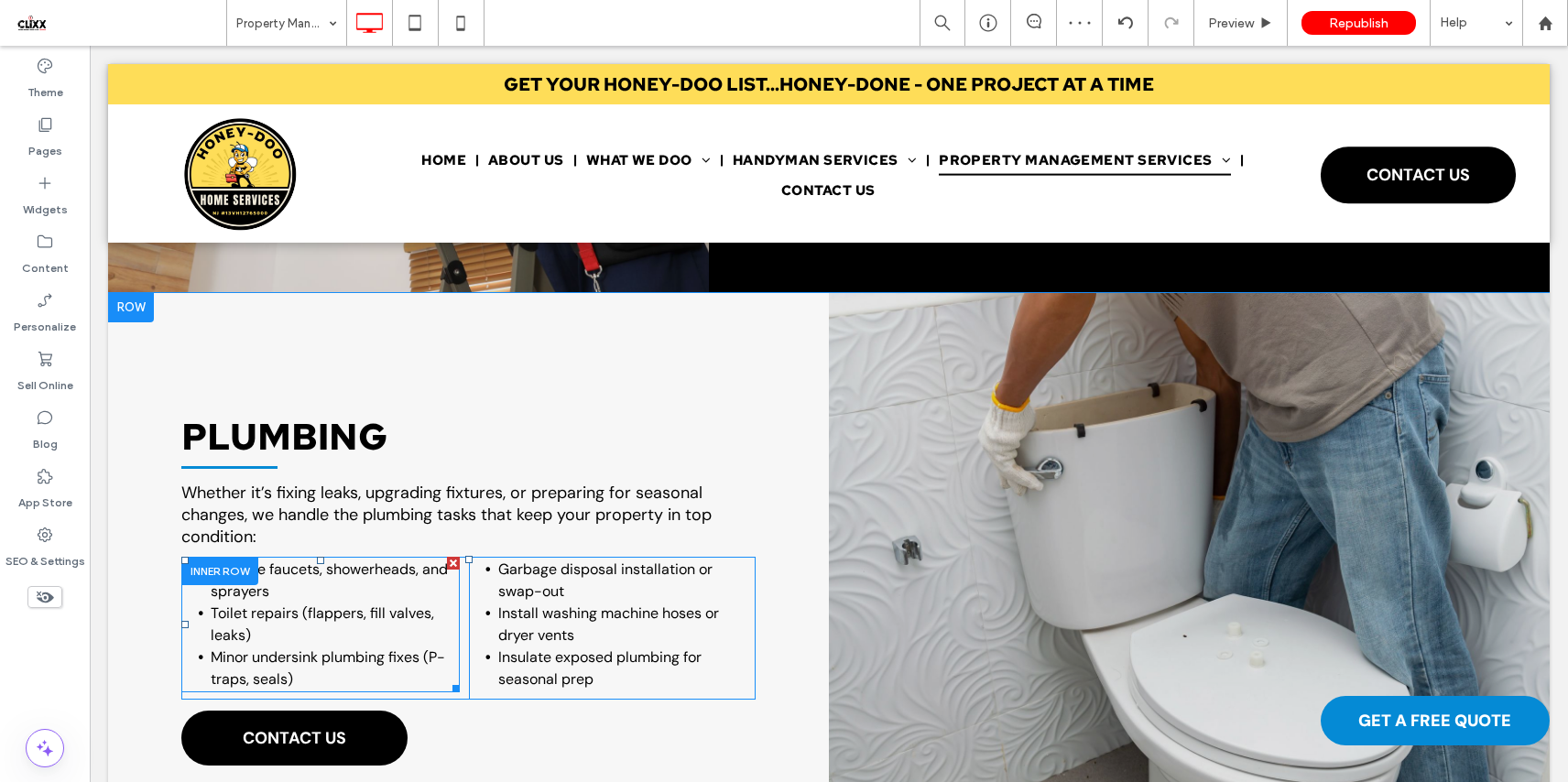
scroll to position [1721, 0]
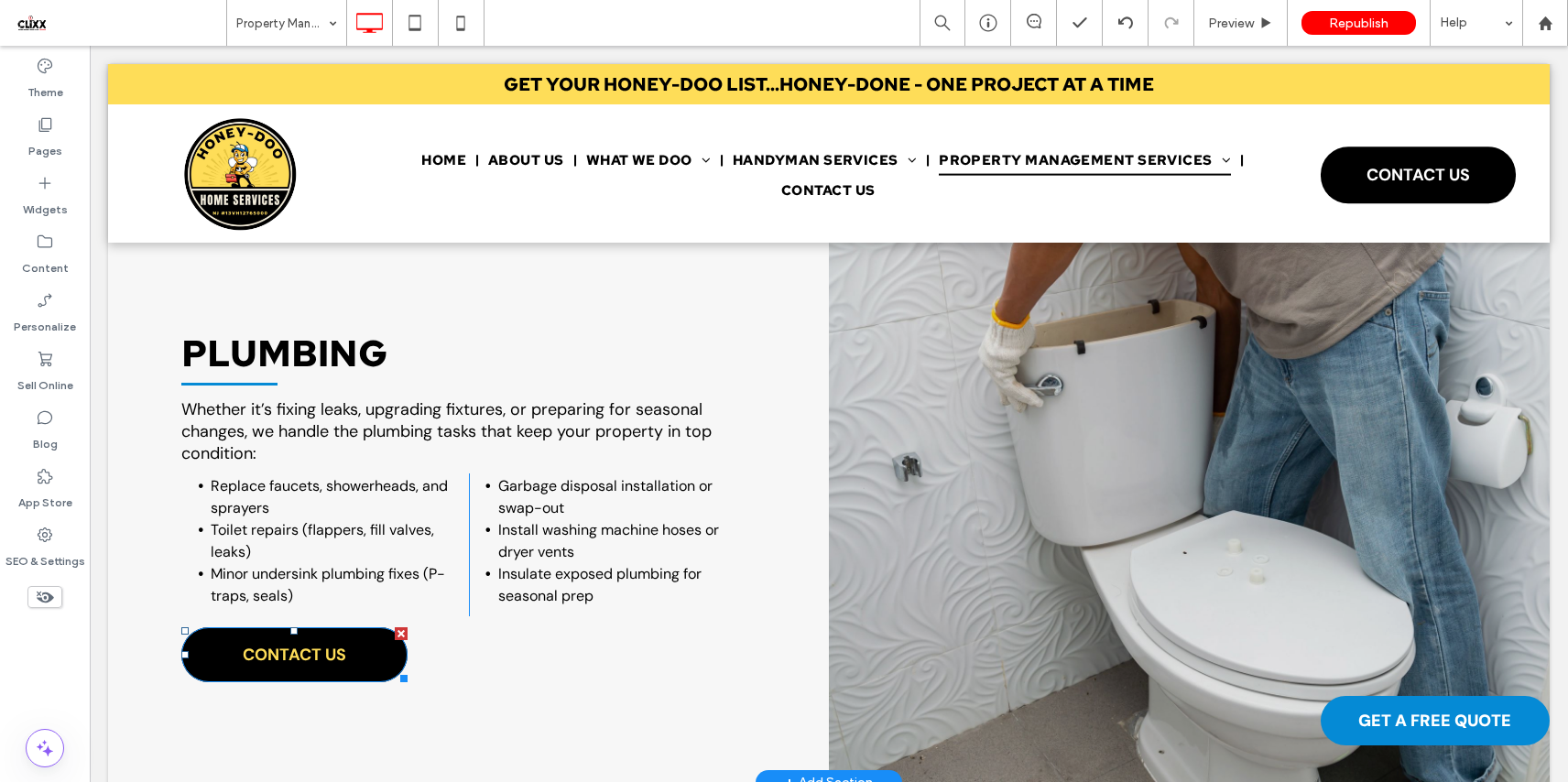
click at [303, 643] on span "CONTACT US" at bounding box center [294, 654] width 103 height 40
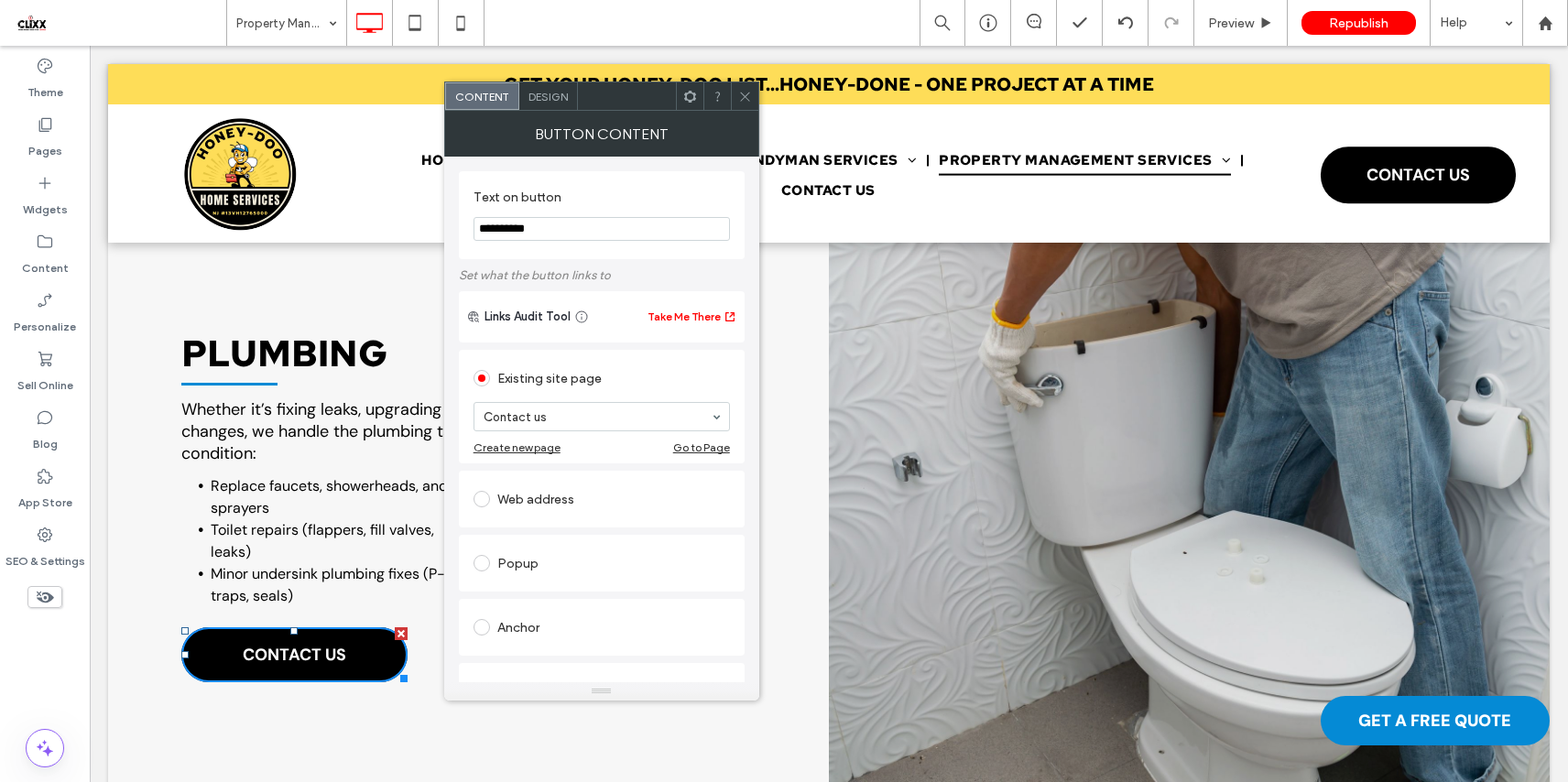
click at [552, 100] on span "Design" at bounding box center [548, 96] width 39 height 14
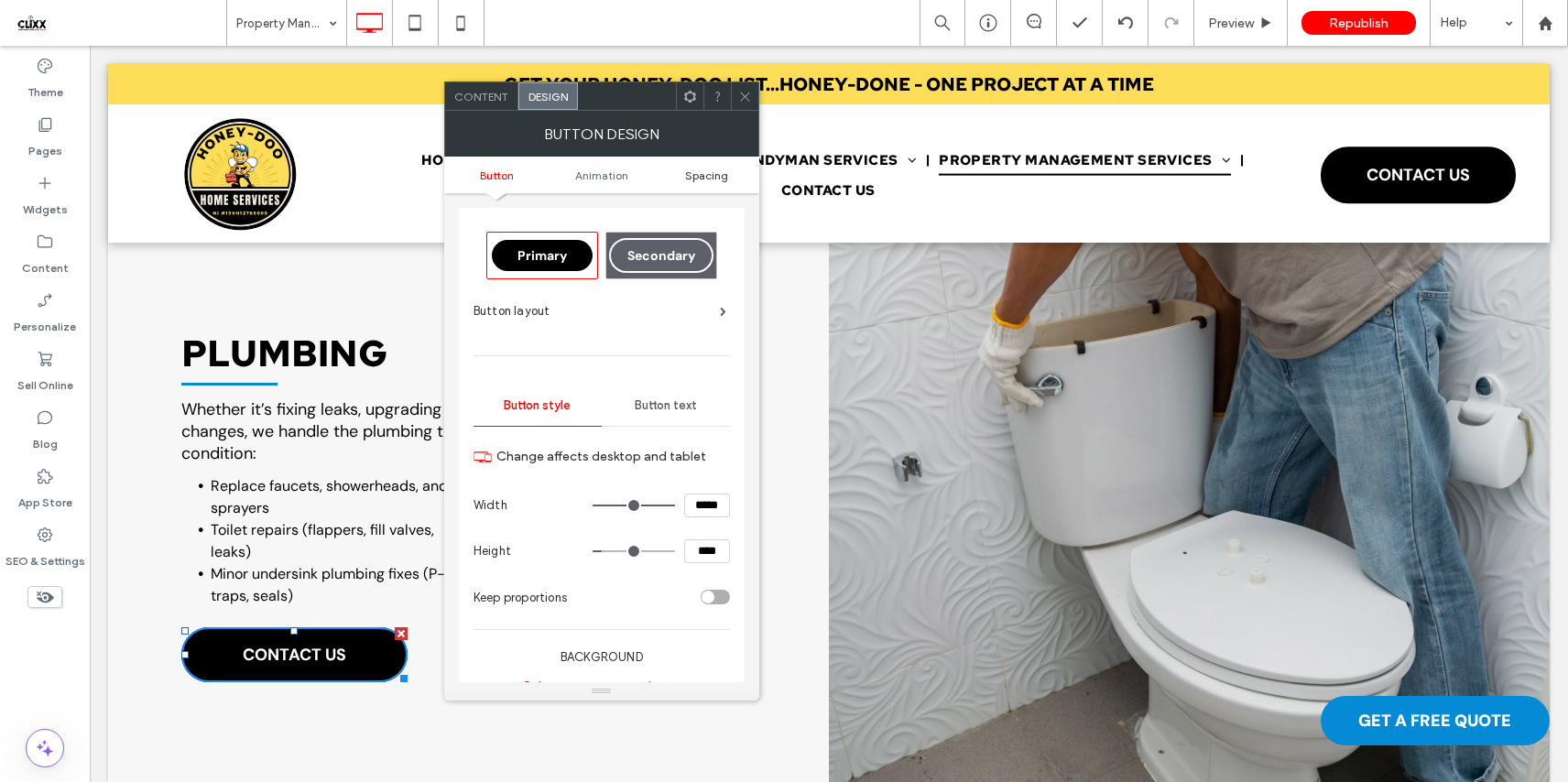
click at [703, 180] on span "Spacing" at bounding box center [706, 175] width 43 height 14
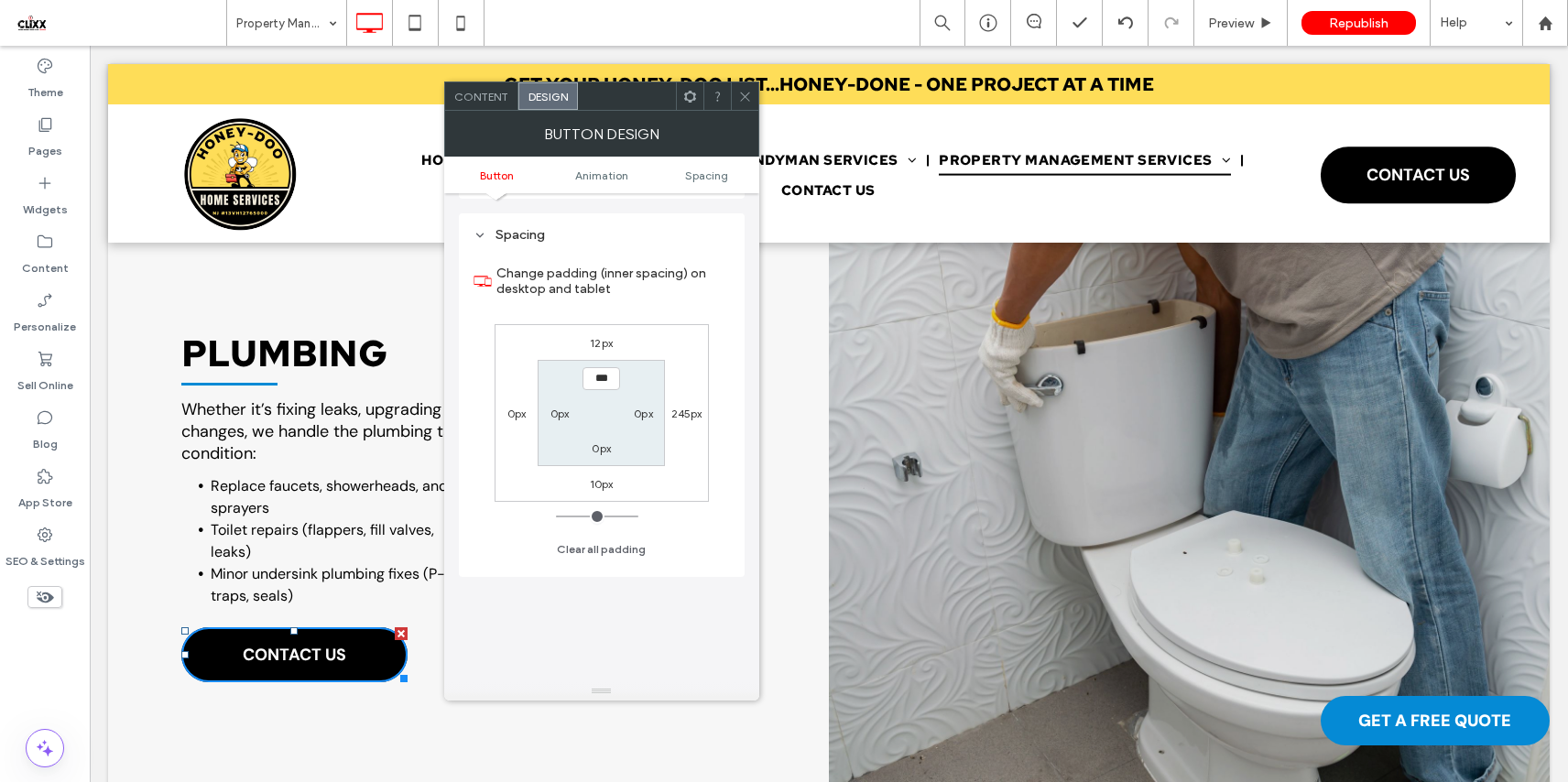
scroll to position [860, 0]
click at [746, 95] on use at bounding box center [745, 96] width 9 height 9
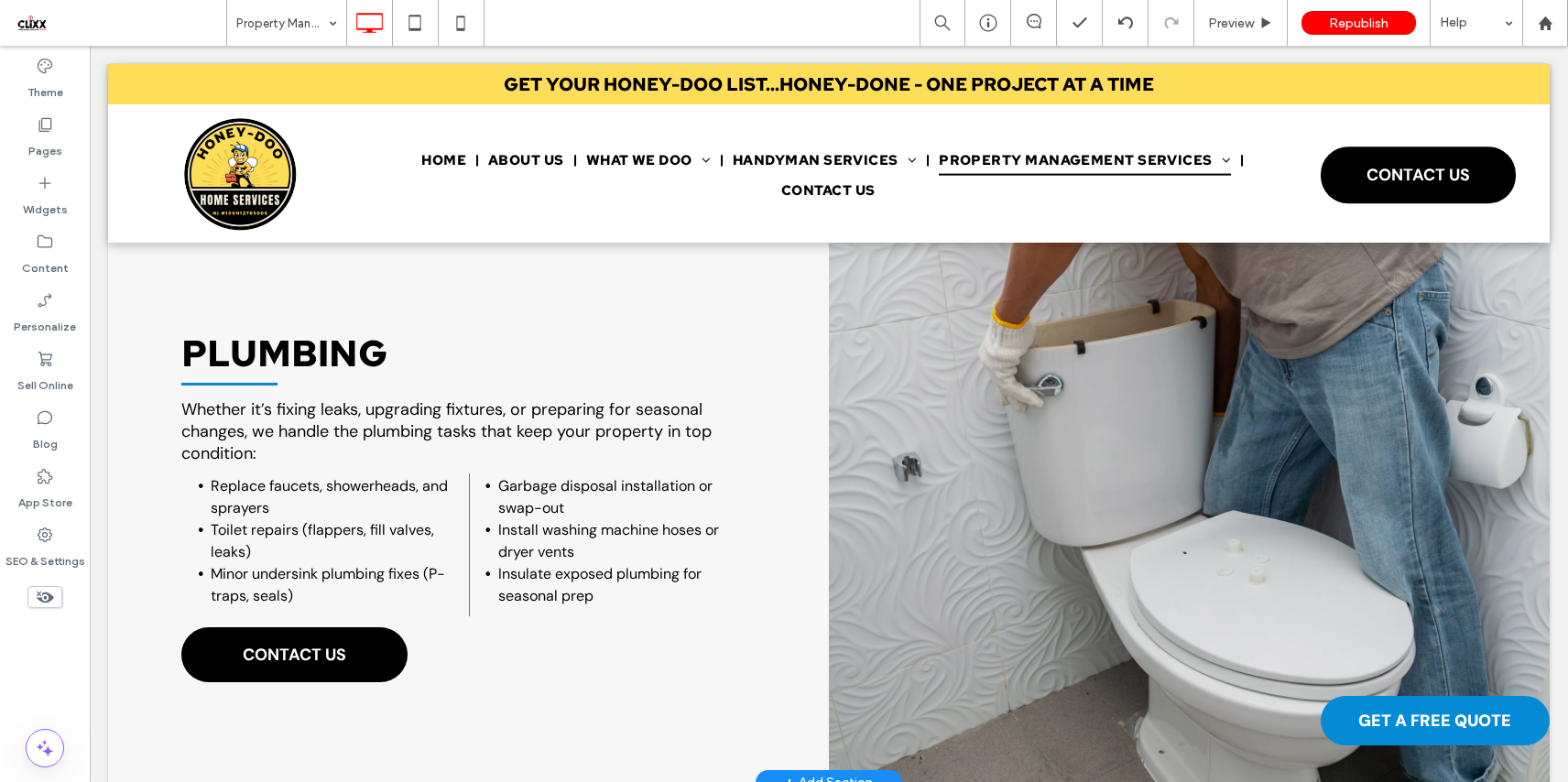
click at [806, 364] on div "PLUMBING Whether it’s fixing leaks, upgrading fixtures, or preparing for season…" at bounding box center [467, 496] width 720 height 573
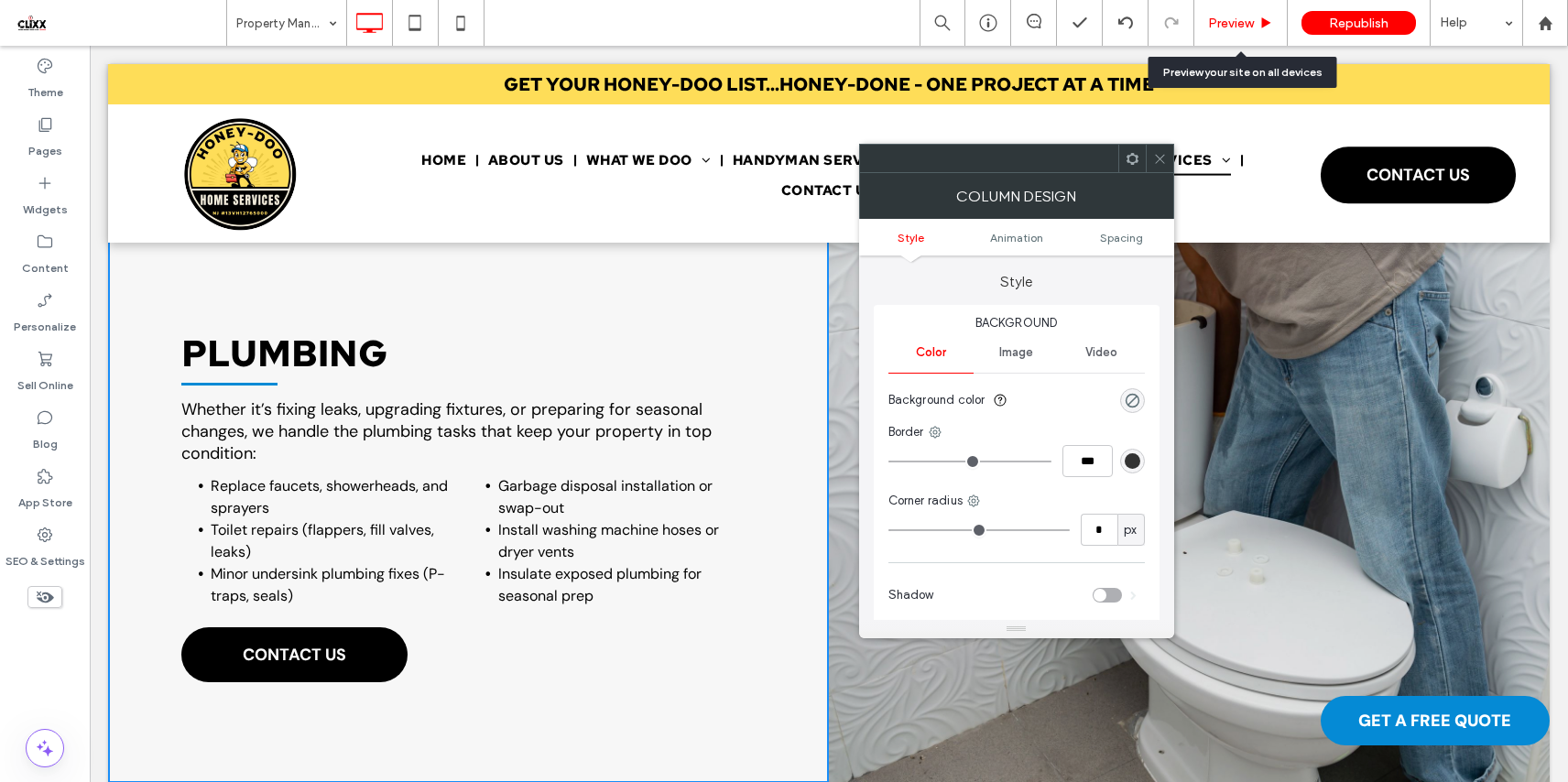
click at [1220, 23] on span "Preview" at bounding box center [1230, 23] width 46 height 16
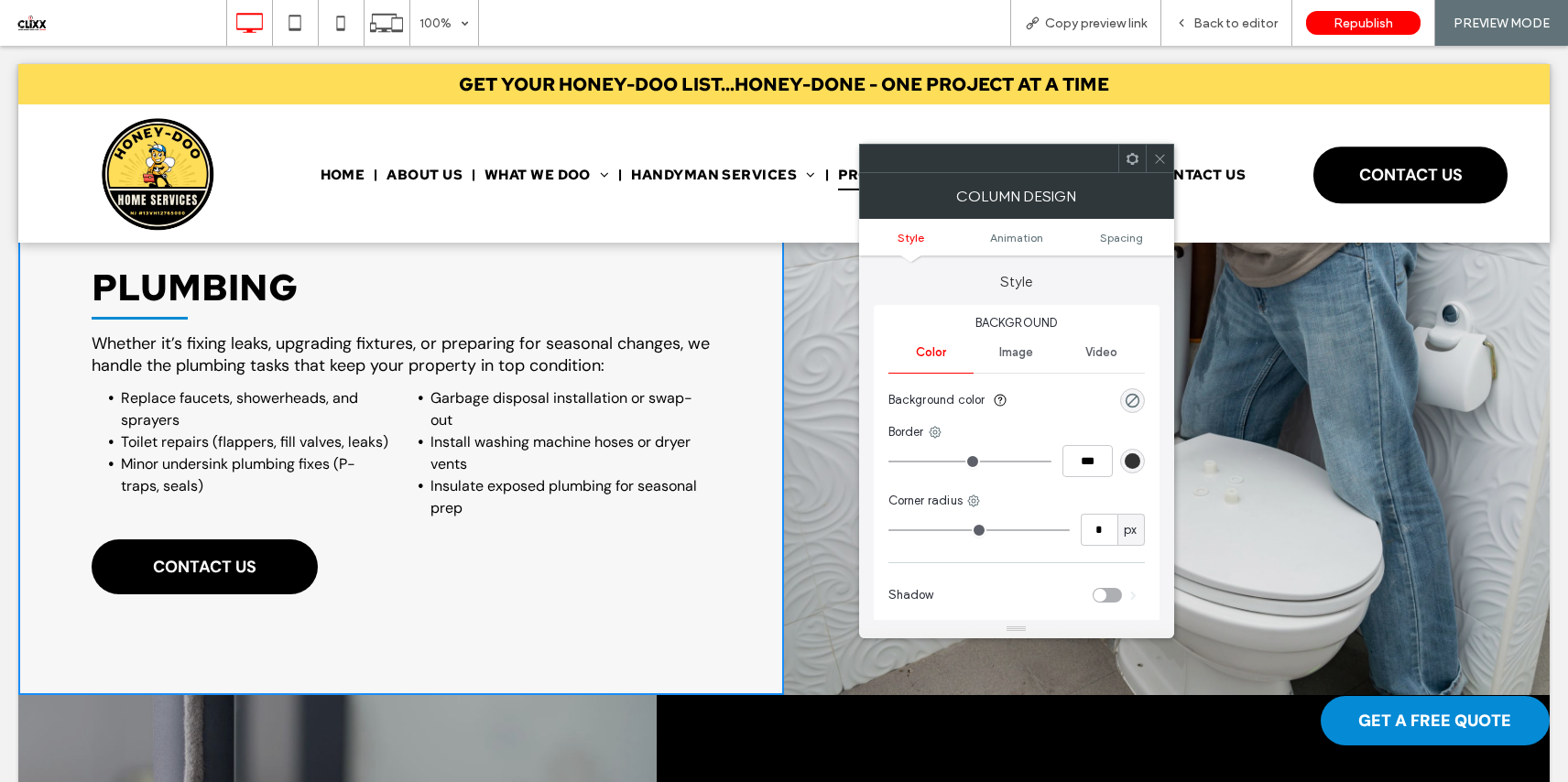
scroll to position [1662, 0]
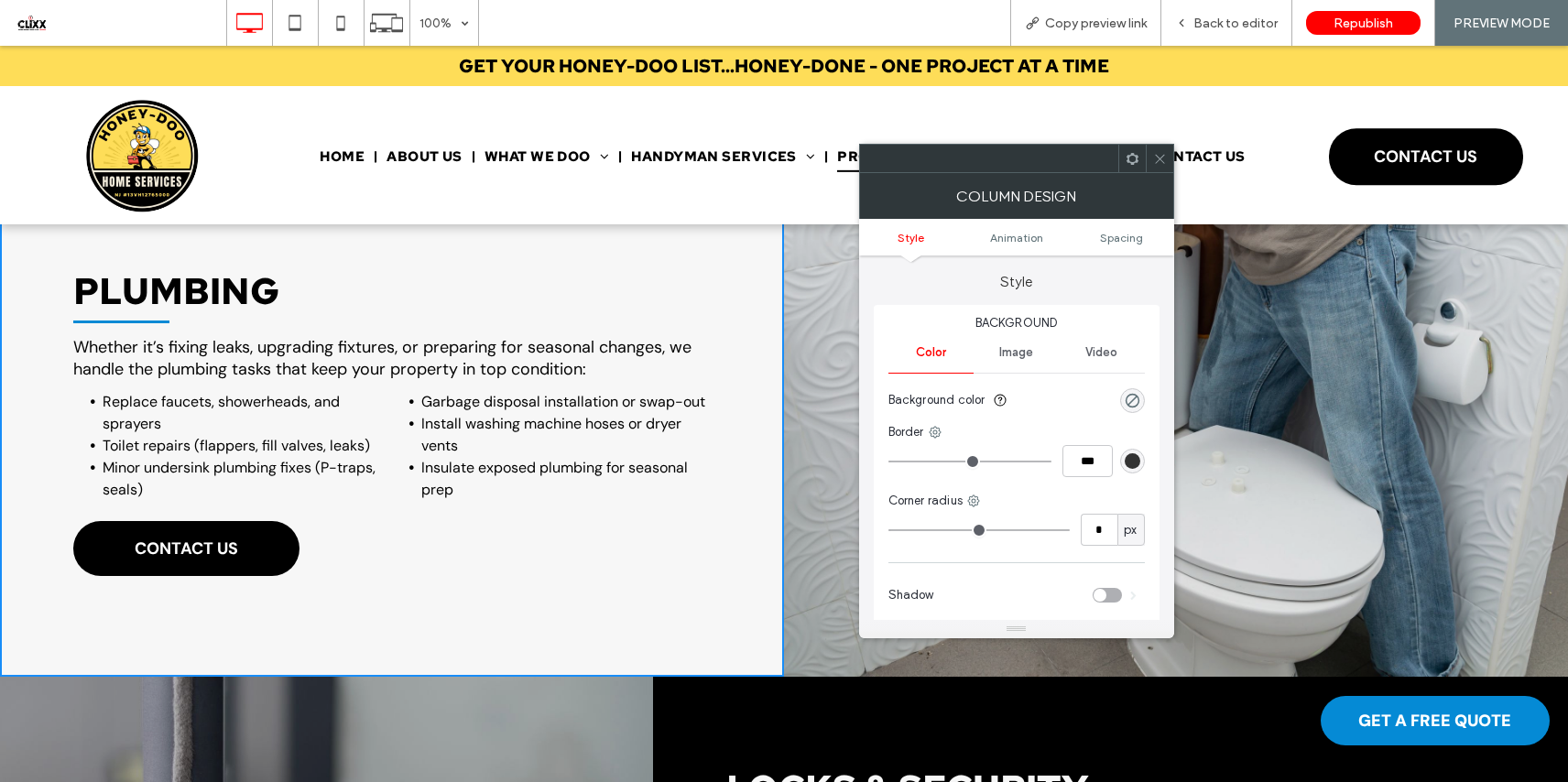
drag, startPoint x: 1163, startPoint y: 160, endPoint x: 932, endPoint y: 306, distance: 273.3
click at [1162, 160] on icon at bounding box center [1160, 158] width 14 height 14
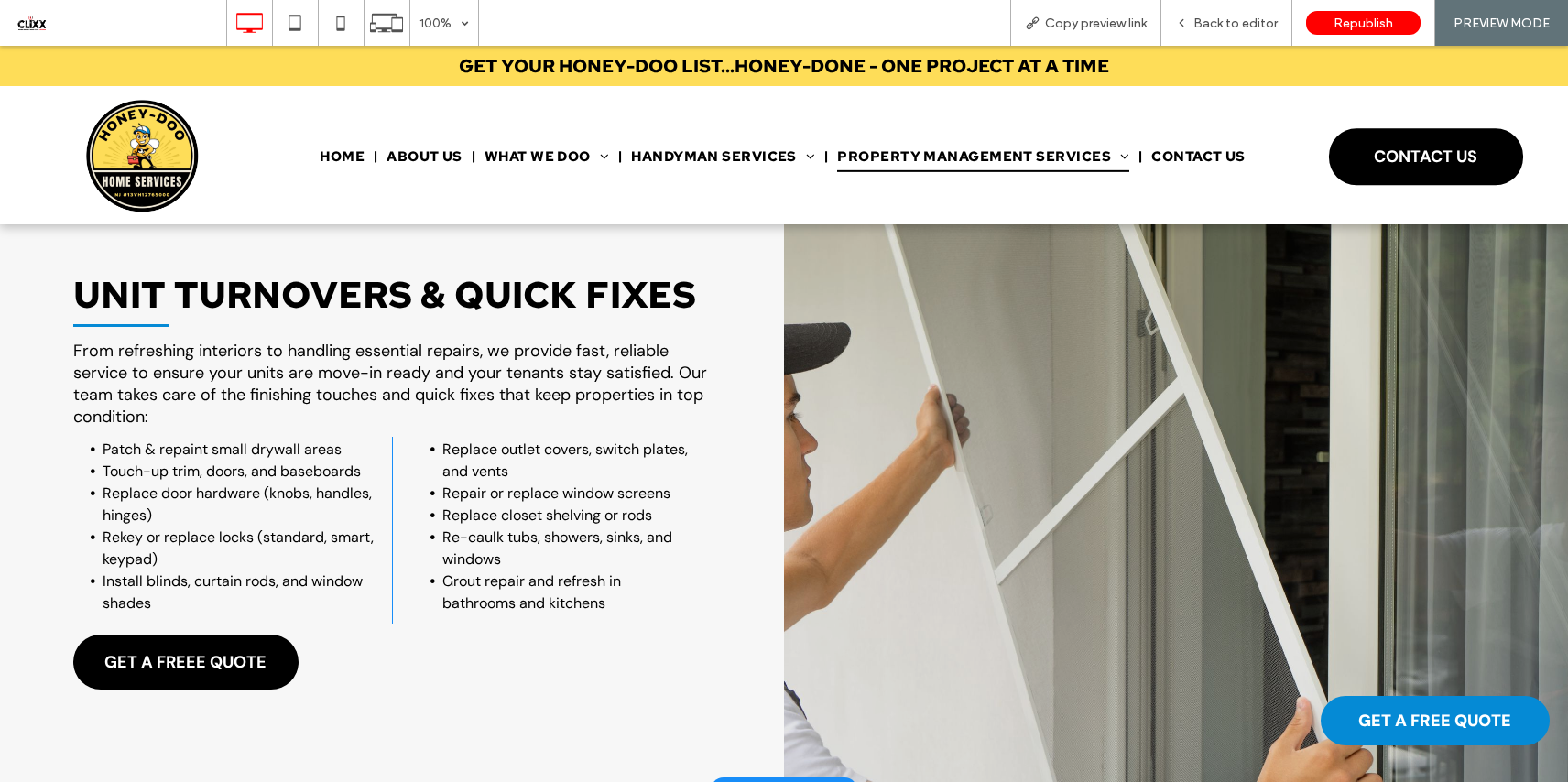
scroll to position [590, 0]
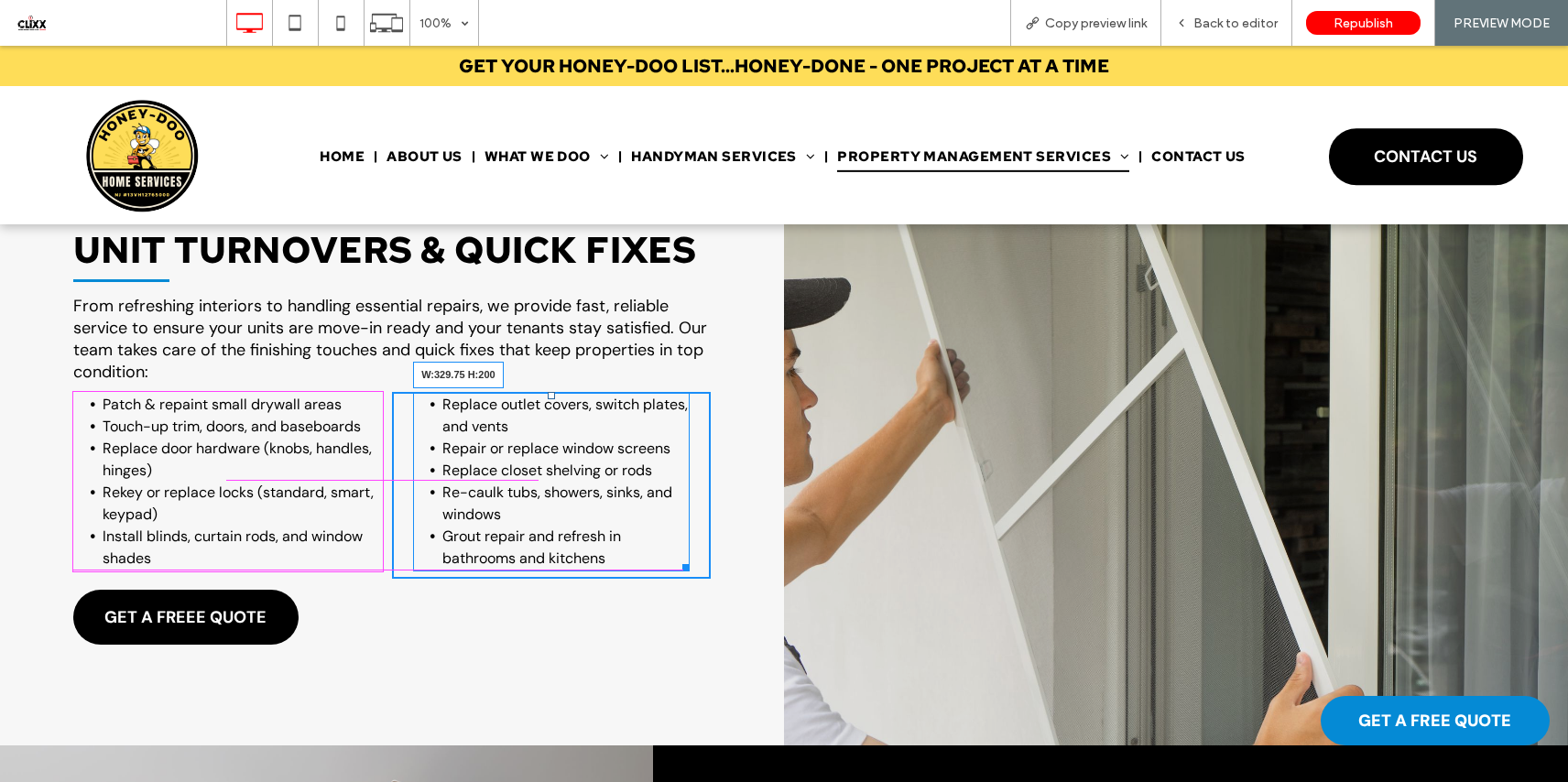
drag, startPoint x: 675, startPoint y: 559, endPoint x: 688, endPoint y: 604, distance: 46.8
click at [688, 558] on div at bounding box center [682, 564] width 14 height 14
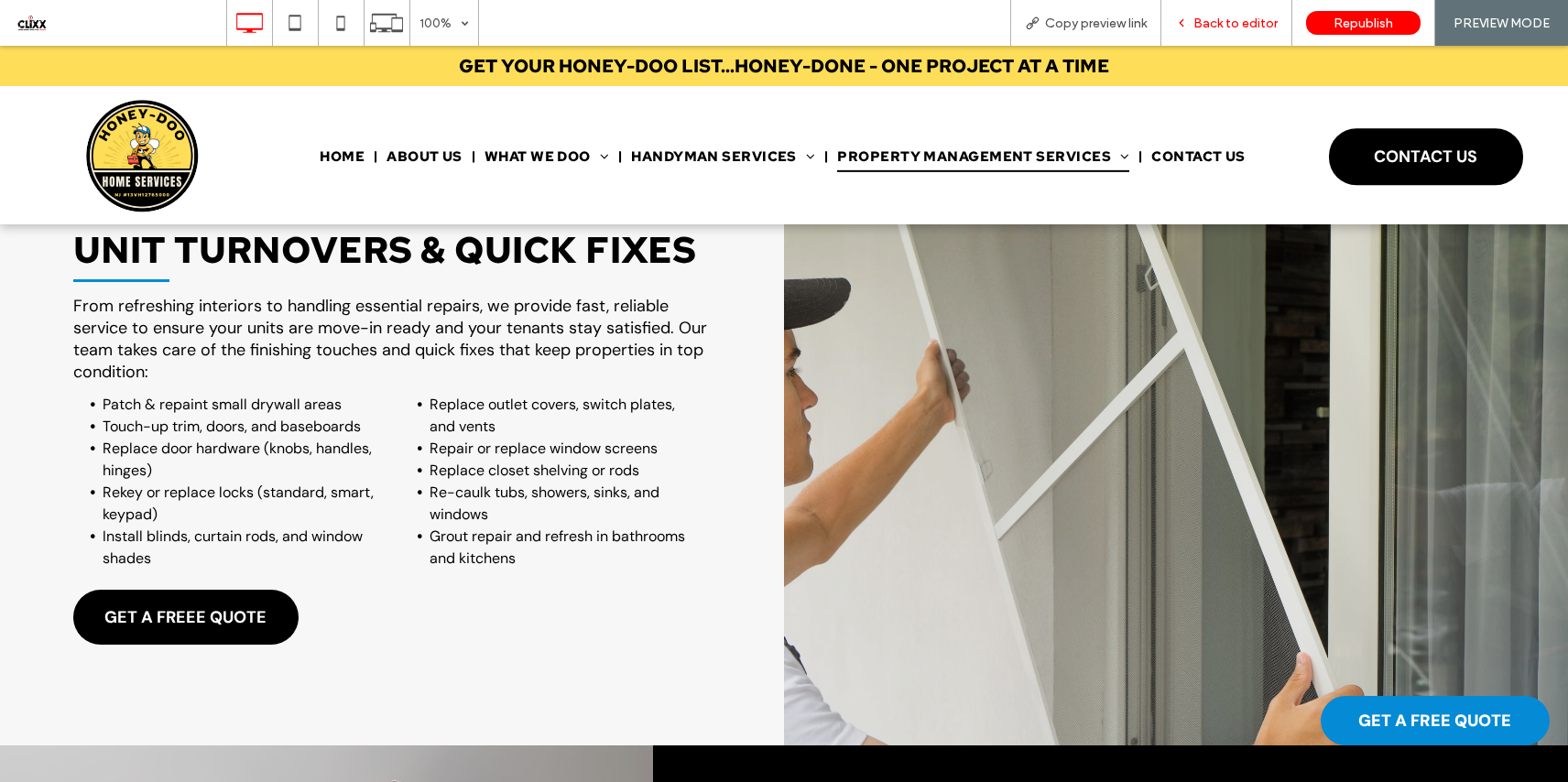
click at [1229, 25] on span "Back to editor" at bounding box center [1235, 23] width 84 height 16
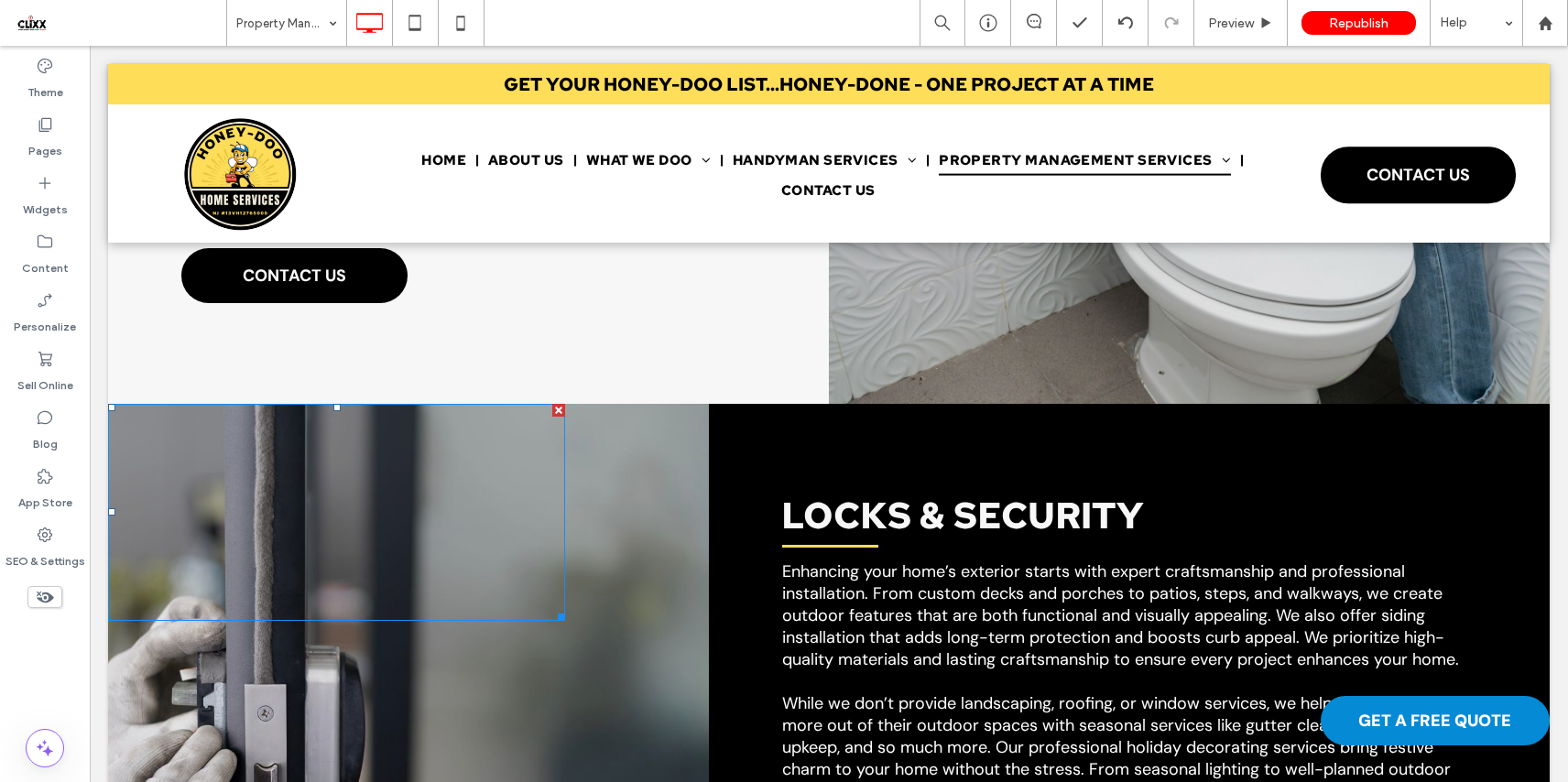
scroll to position [2217, 0]
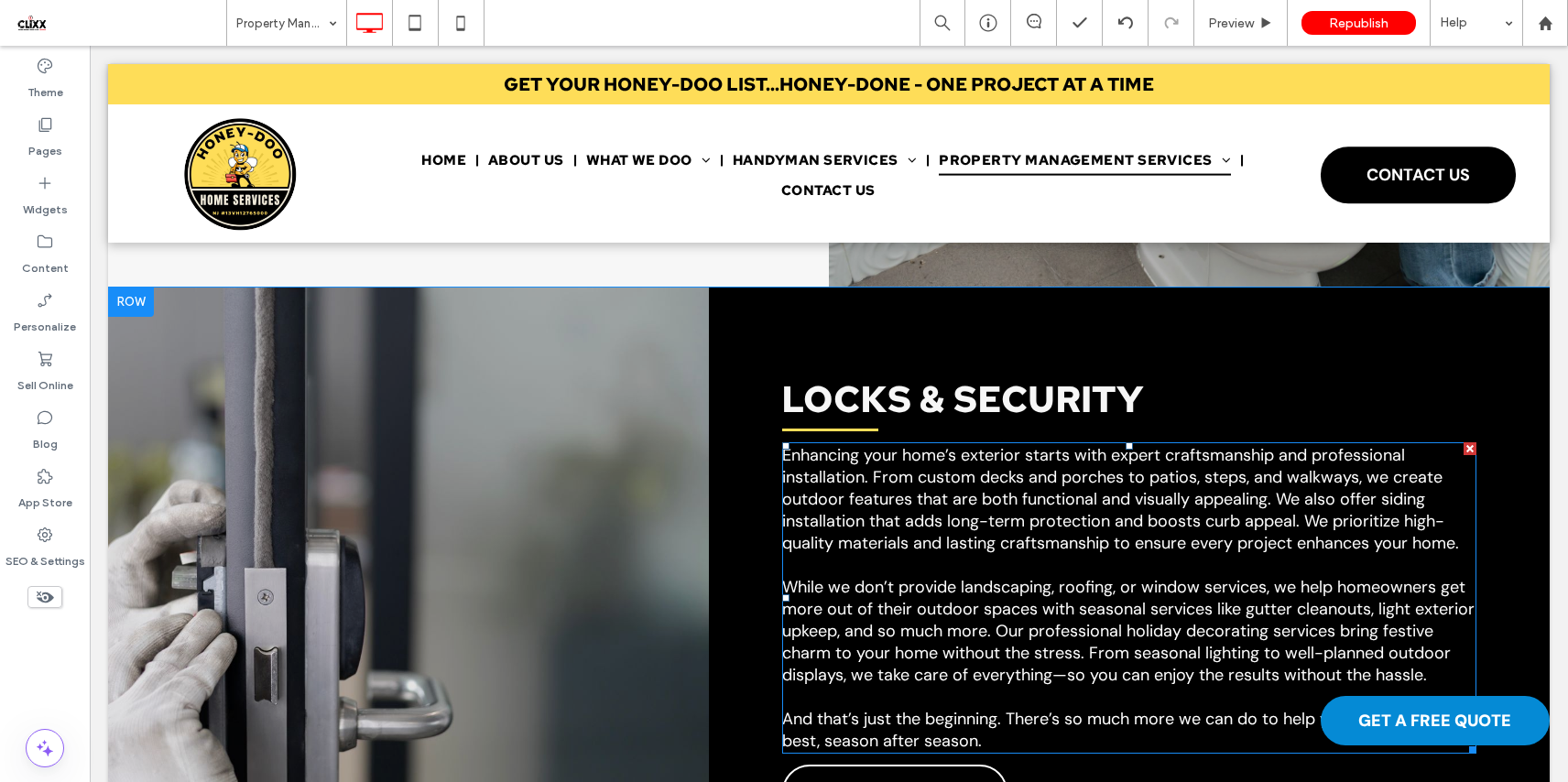
click at [942, 576] on span "While we don’t provide landscaping, roofing, or window services, we help homeow…" at bounding box center [1128, 630] width 692 height 110
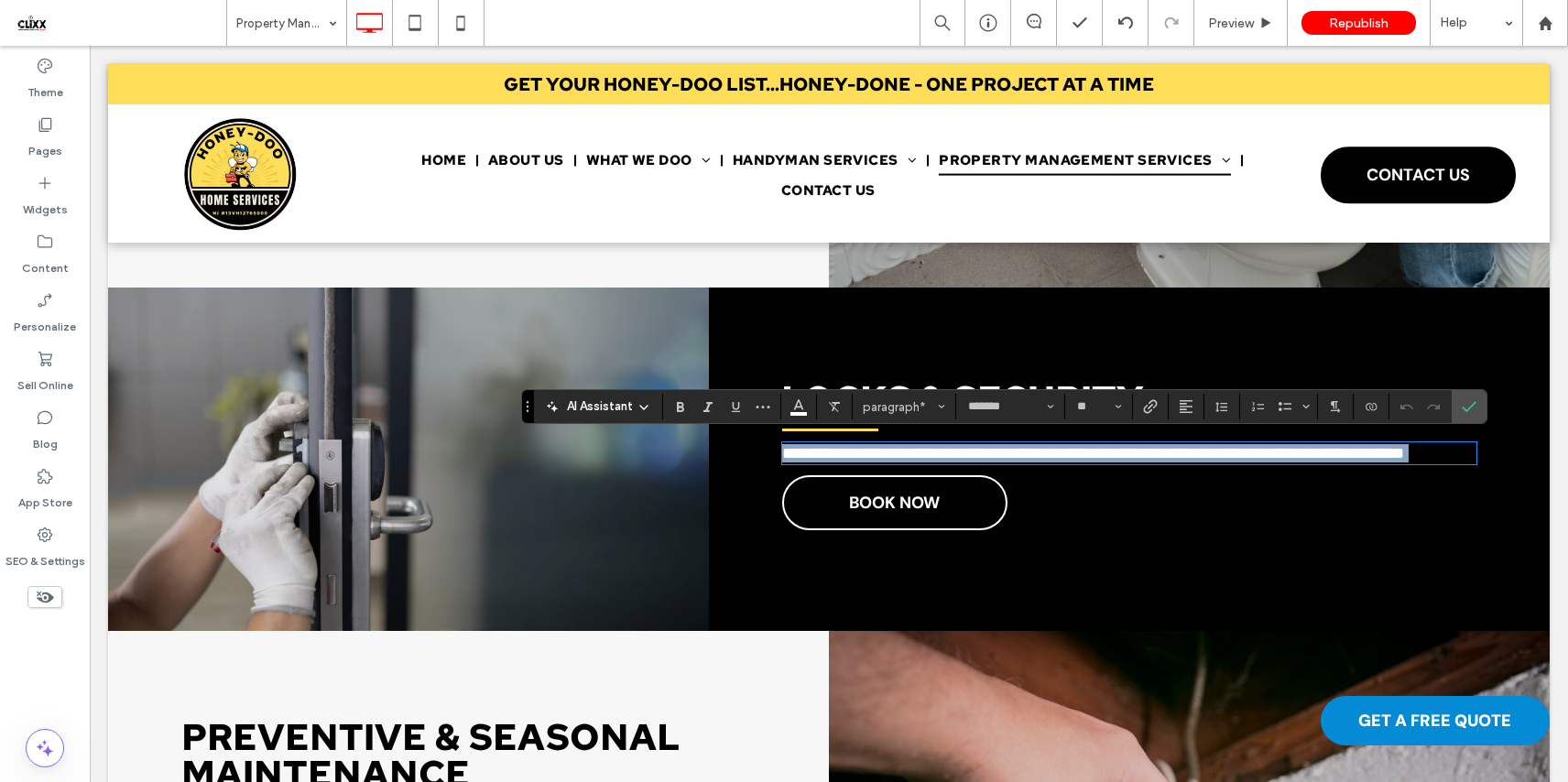
scroll to position [0, 0]
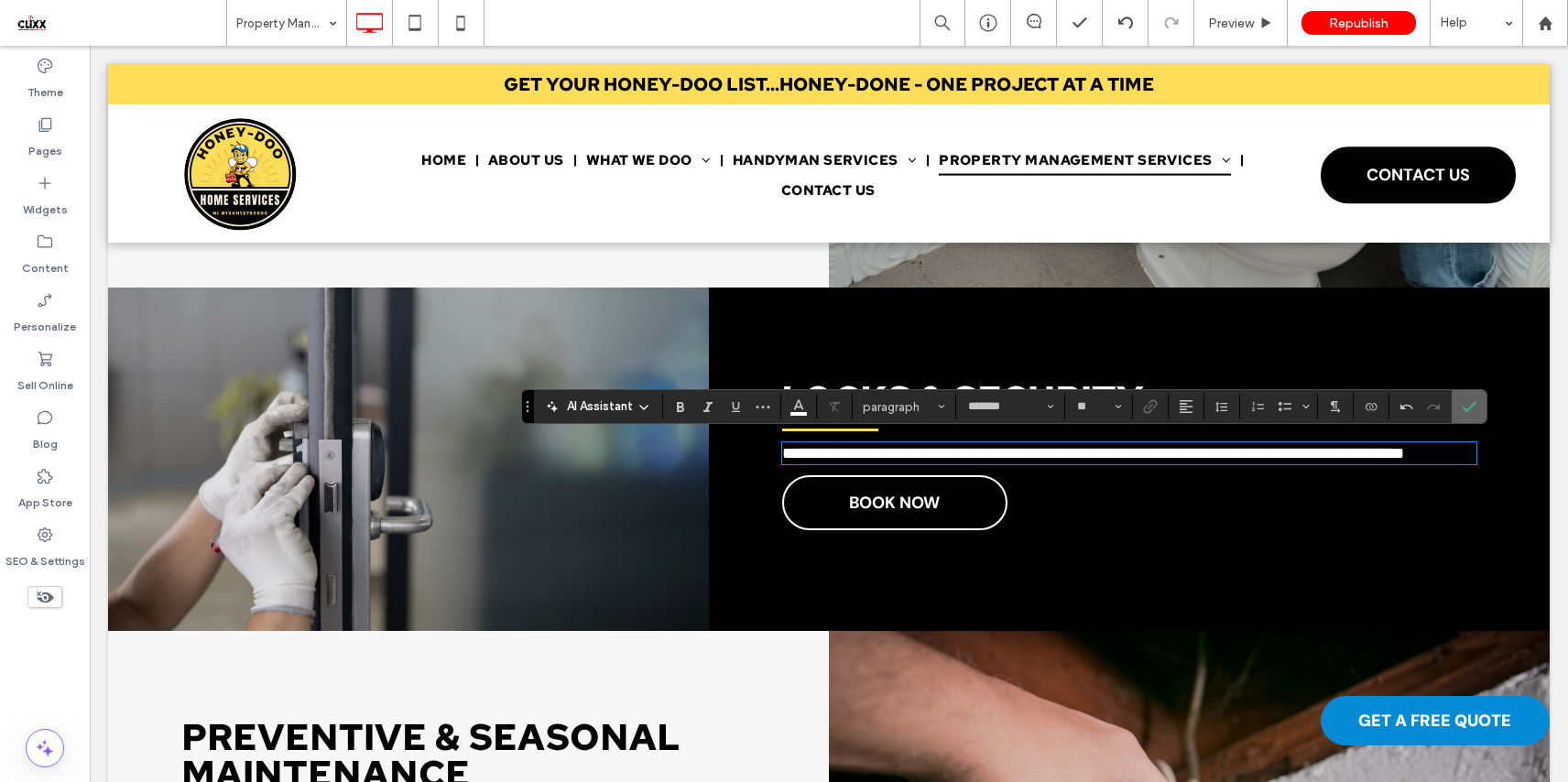
drag, startPoint x: 1471, startPoint y: 406, endPoint x: 1099, endPoint y: 392, distance: 372.3
click at [1471, 406] on use "Confirm" at bounding box center [1469, 406] width 15 height 11
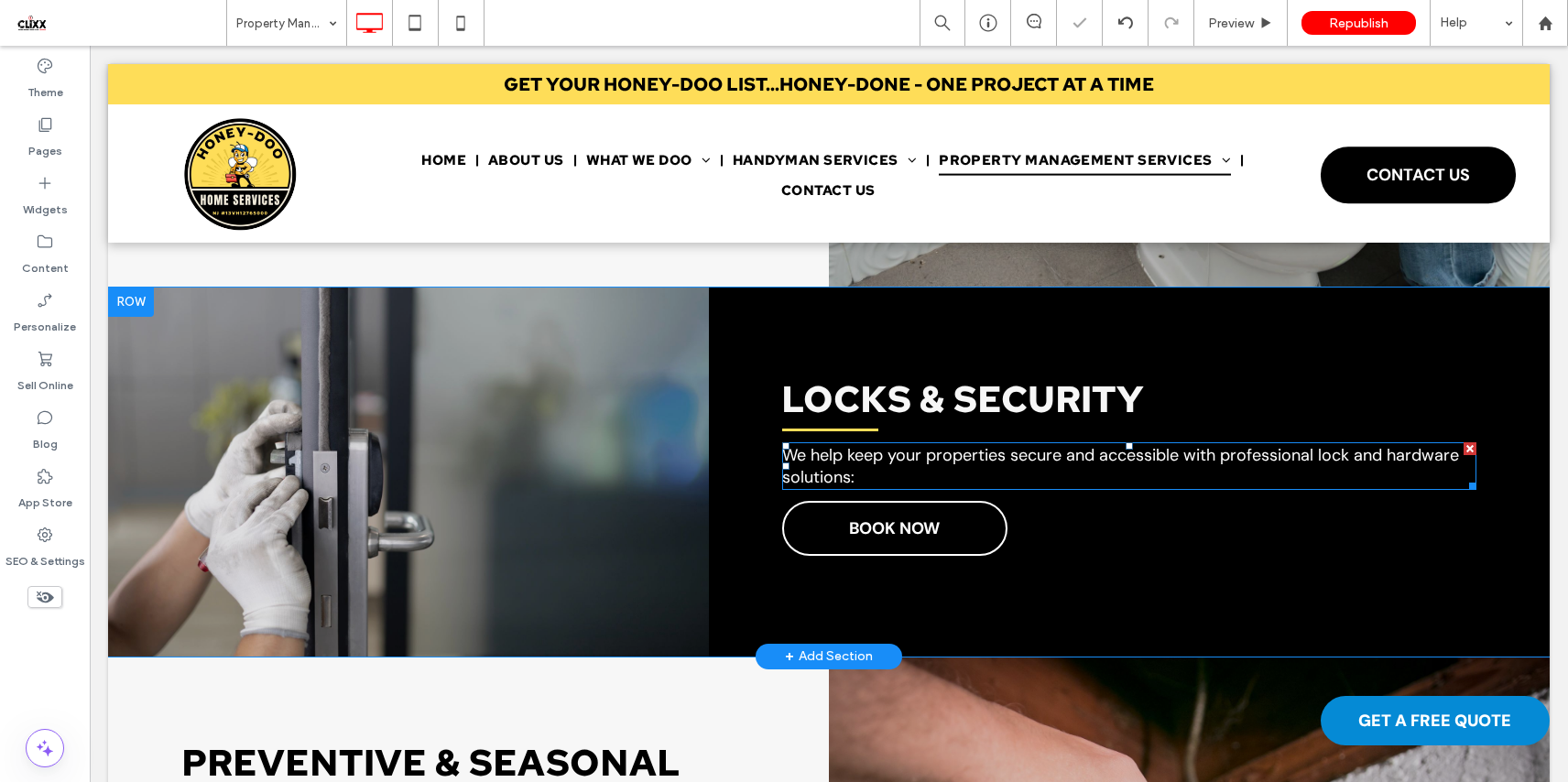
scroll to position [1879, 0]
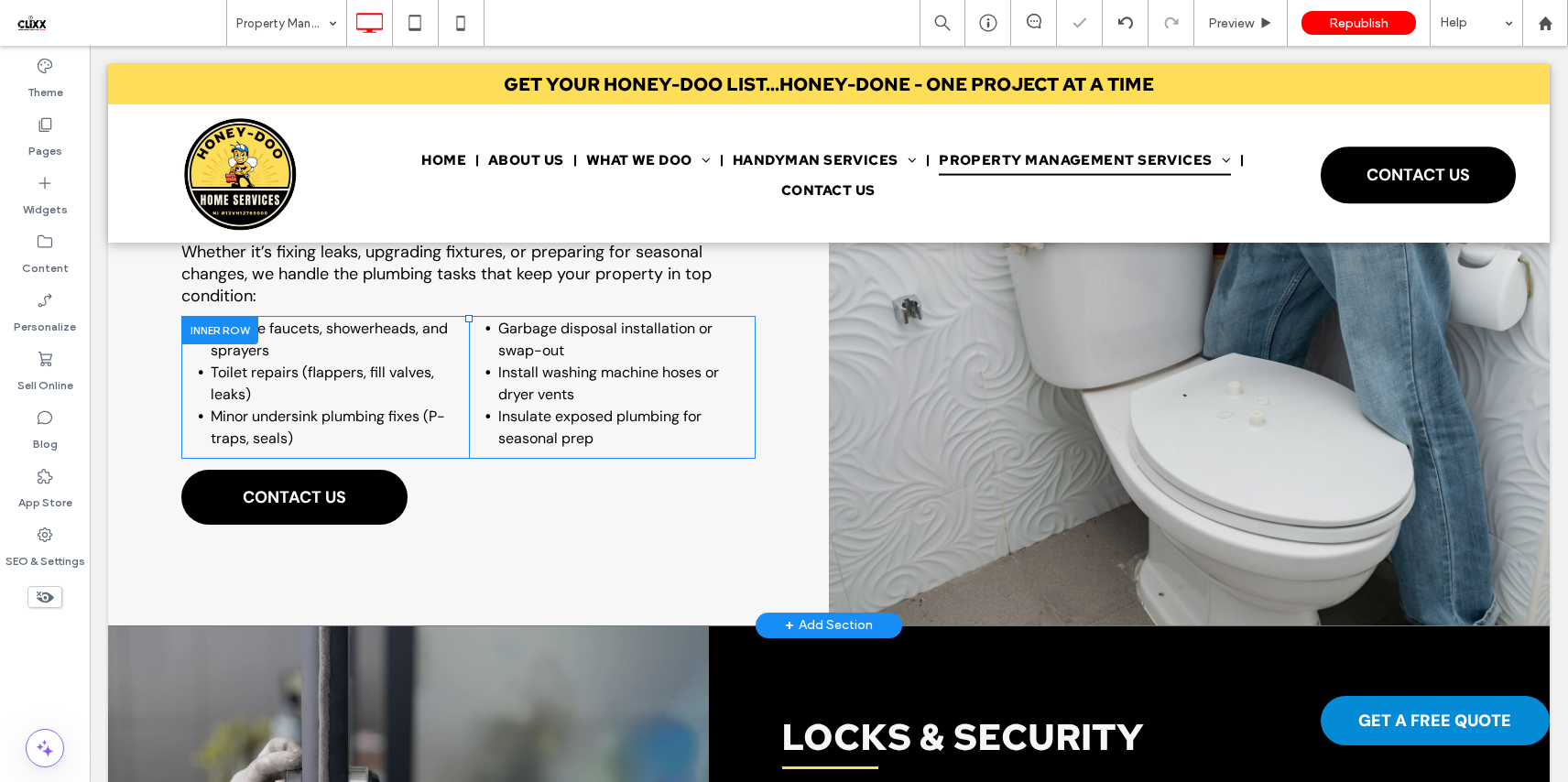
click at [214, 321] on div at bounding box center [220, 330] width 77 height 28
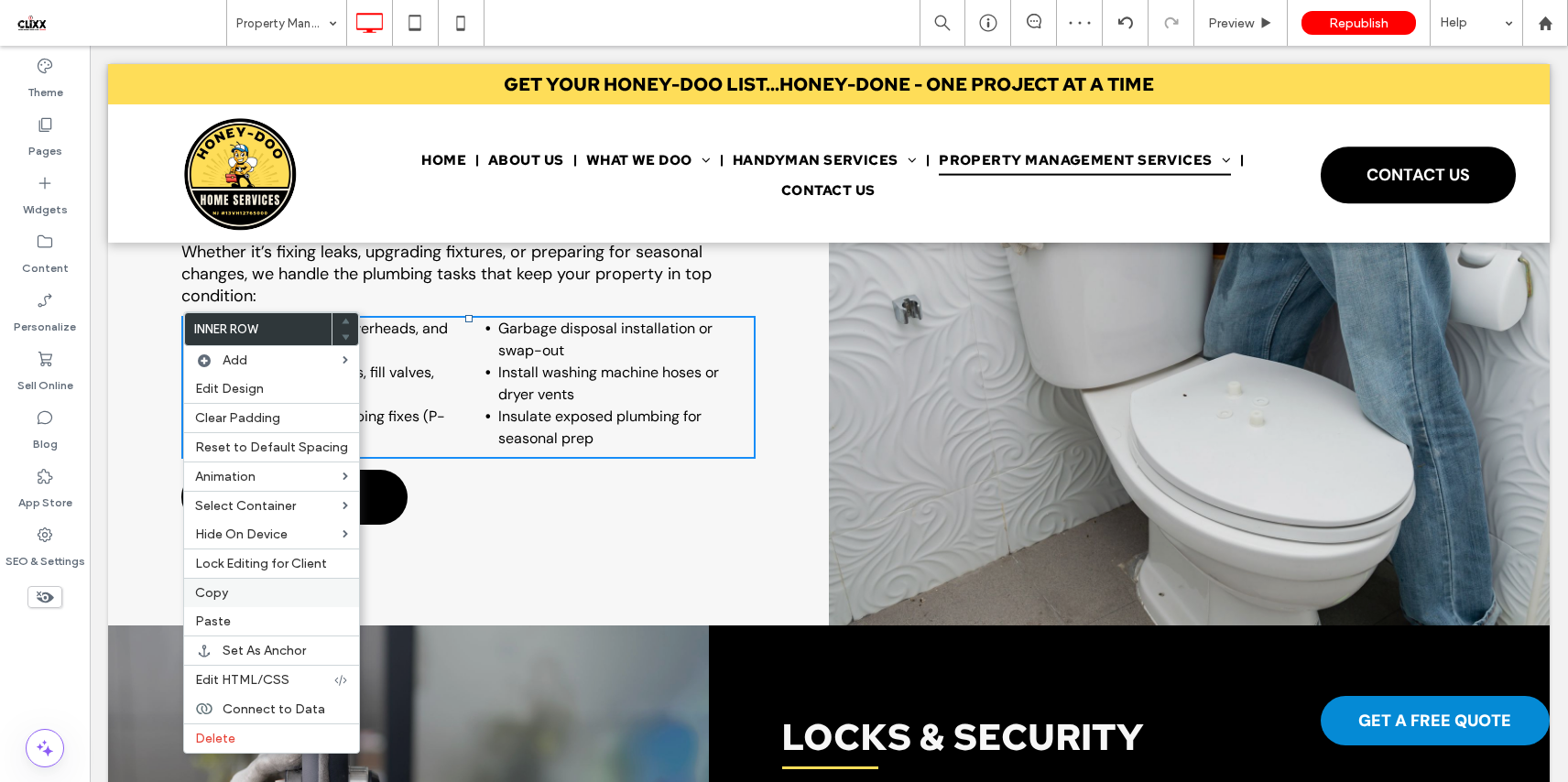
click at [280, 593] on label "Copy" at bounding box center [271, 593] width 153 height 16
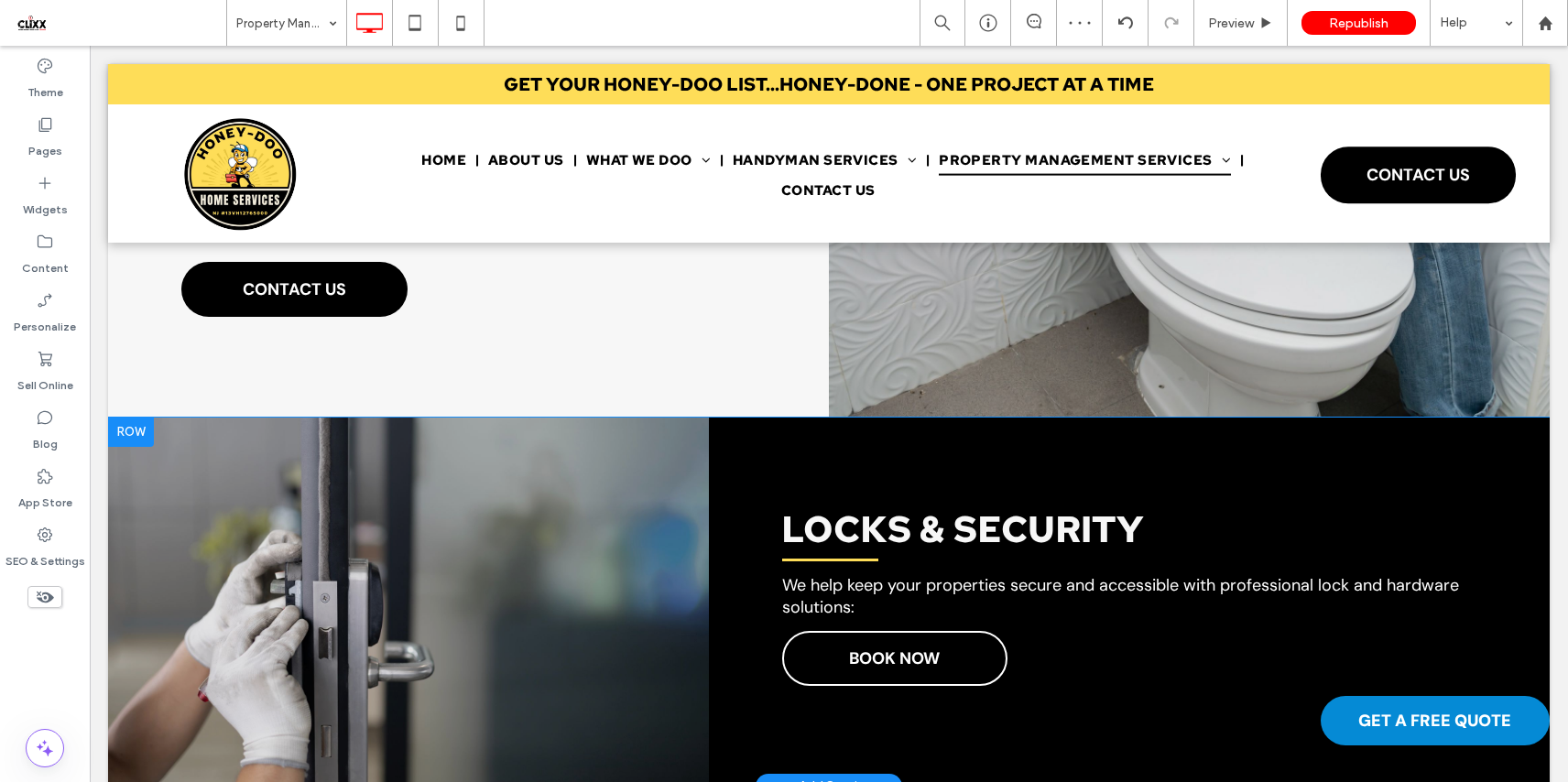
scroll to position [2236, 0]
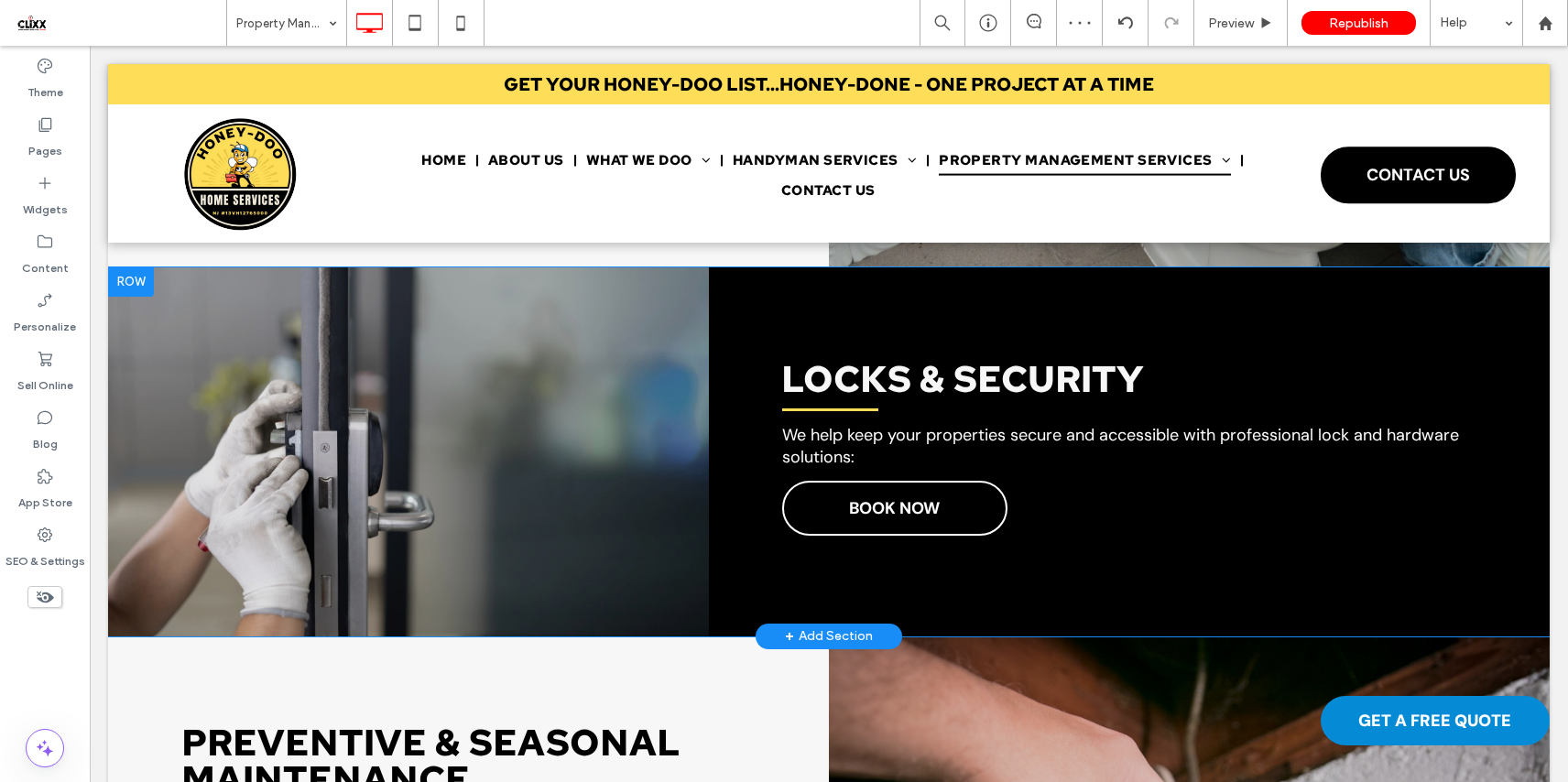
click at [1038, 468] on div "LOCKS & SECURITY We help keep your properties secure and accessible with profes…" at bounding box center [1129, 451] width 840 height 369
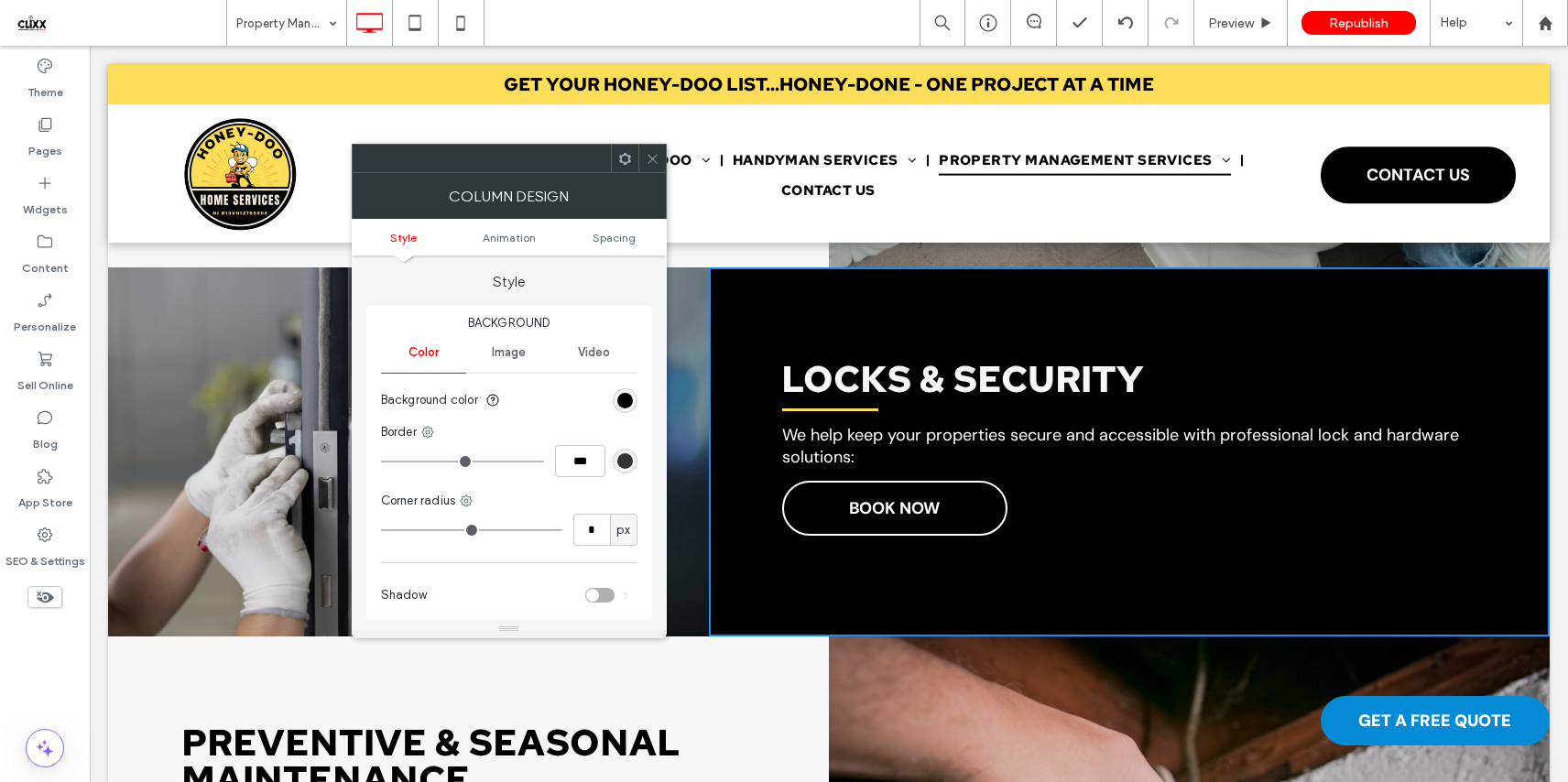
click at [627, 155] on use at bounding box center [625, 157] width 12 height 12
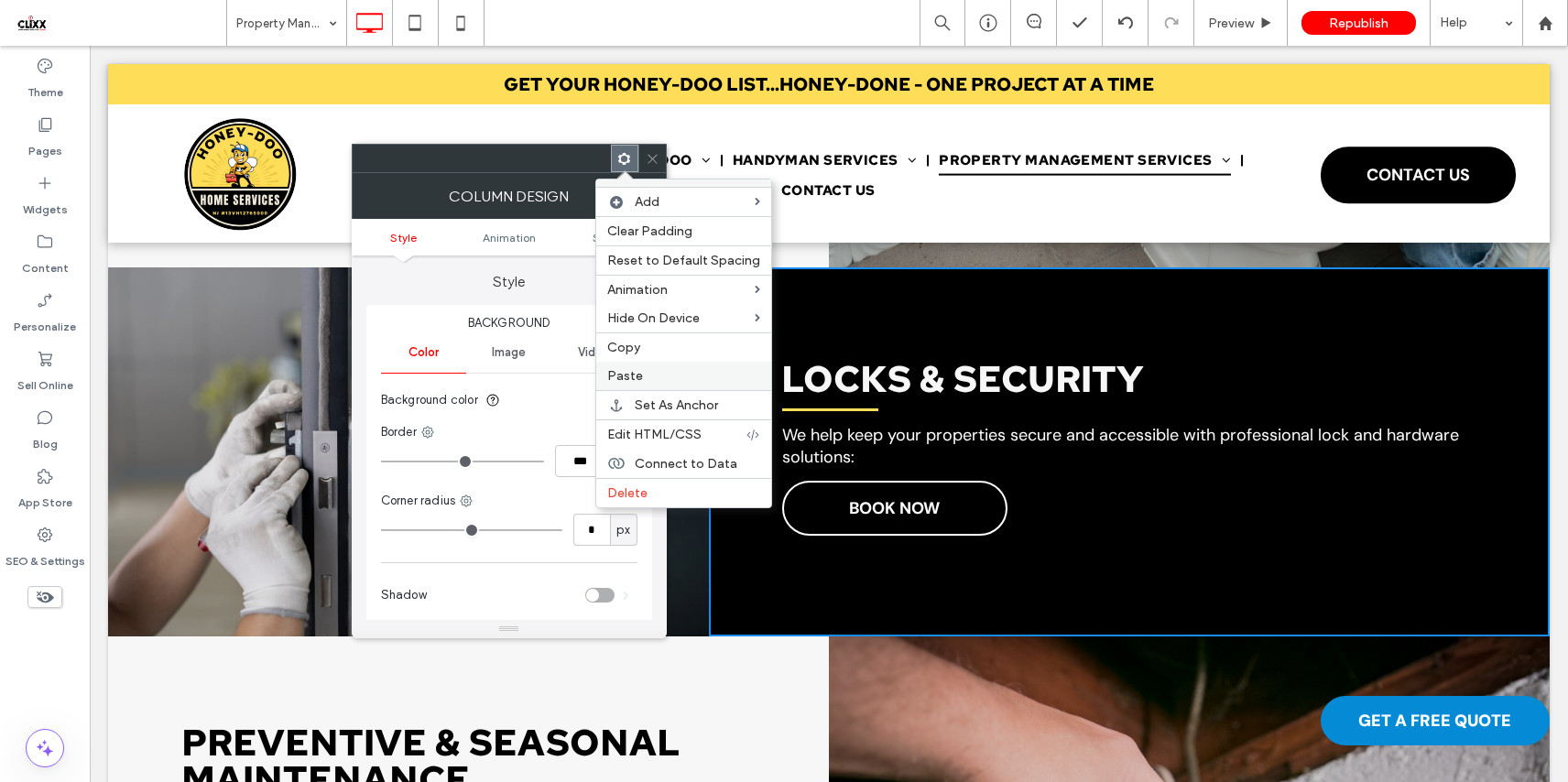
click at [686, 376] on label "Paste" at bounding box center [683, 376] width 153 height 16
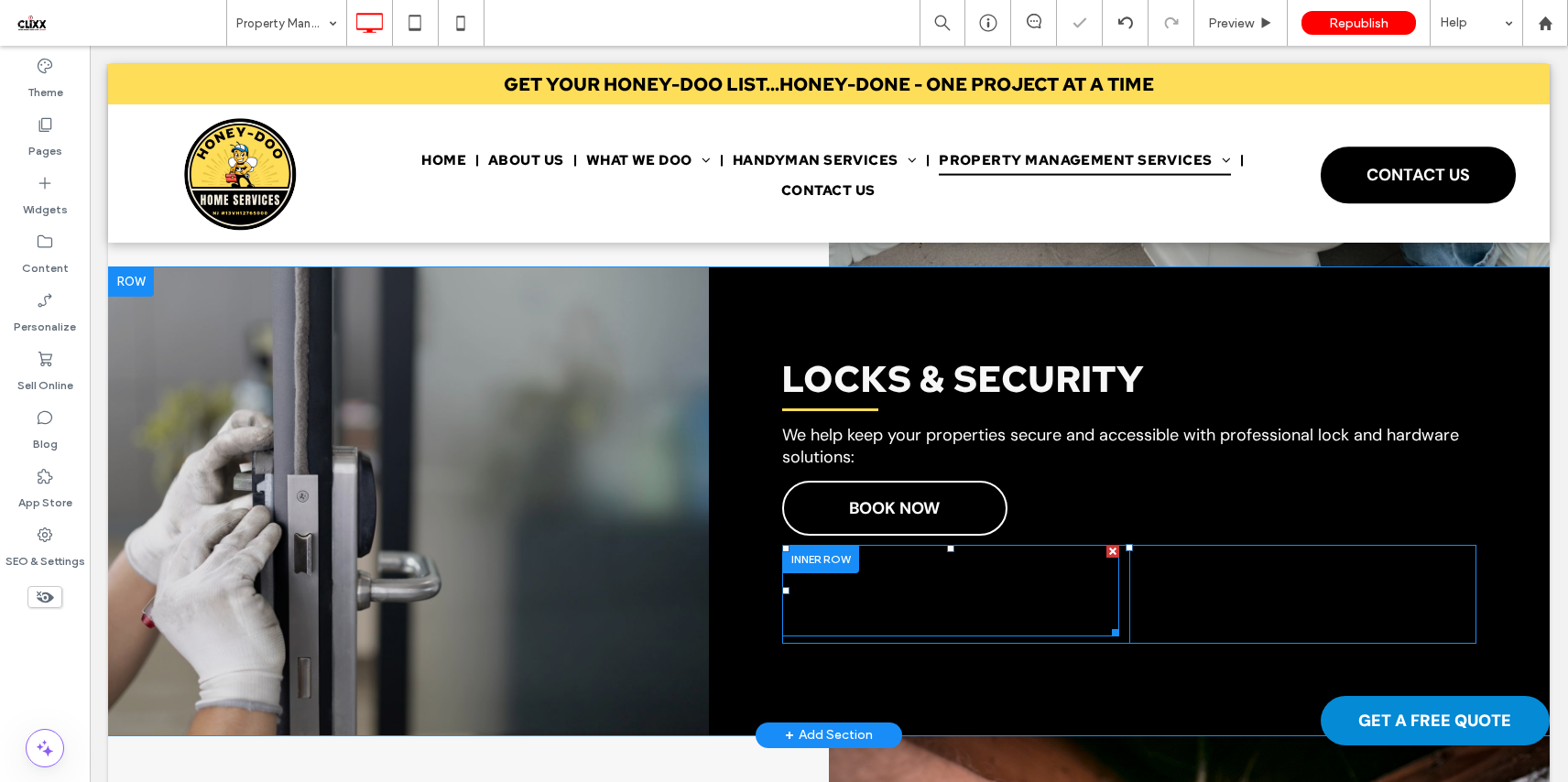
click at [892, 592] on span "Minor undersink plumbing fixes (P-traps, seals)" at bounding box center [947, 612] width 273 height 41
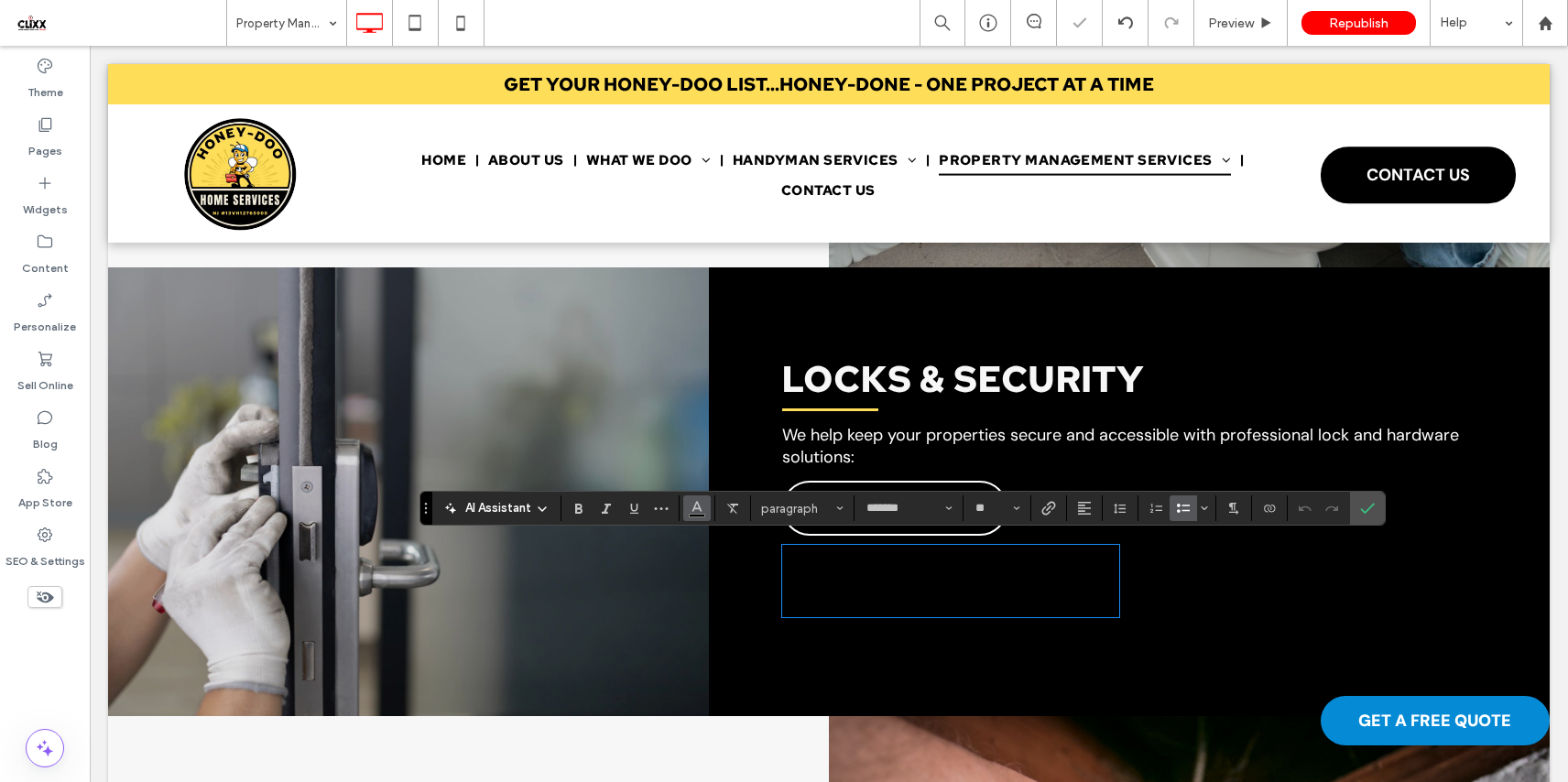
click at [693, 503] on icon "Color" at bounding box center [697, 507] width 15 height 15
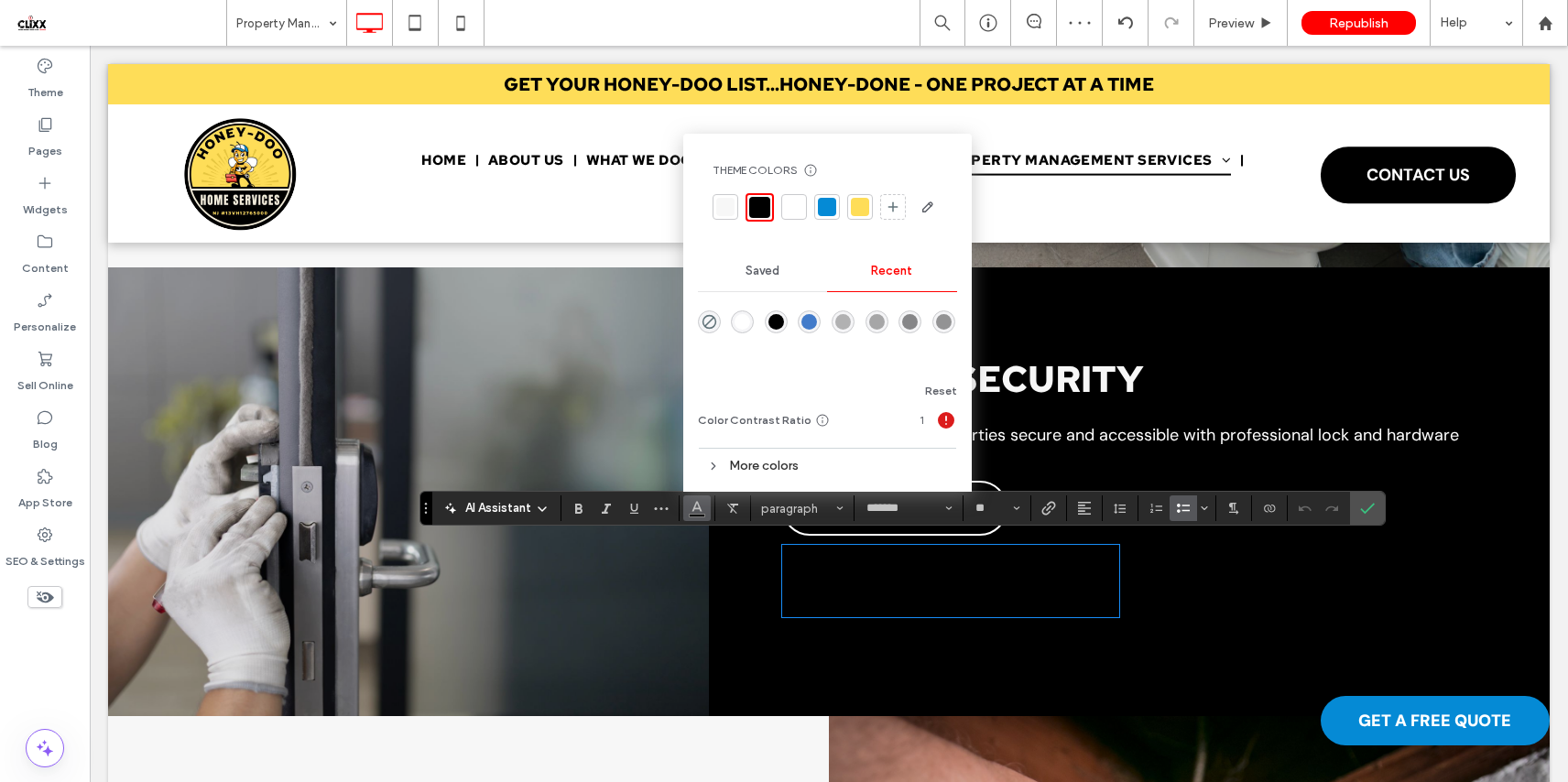
click at [785, 201] on div at bounding box center [794, 207] width 19 height 19
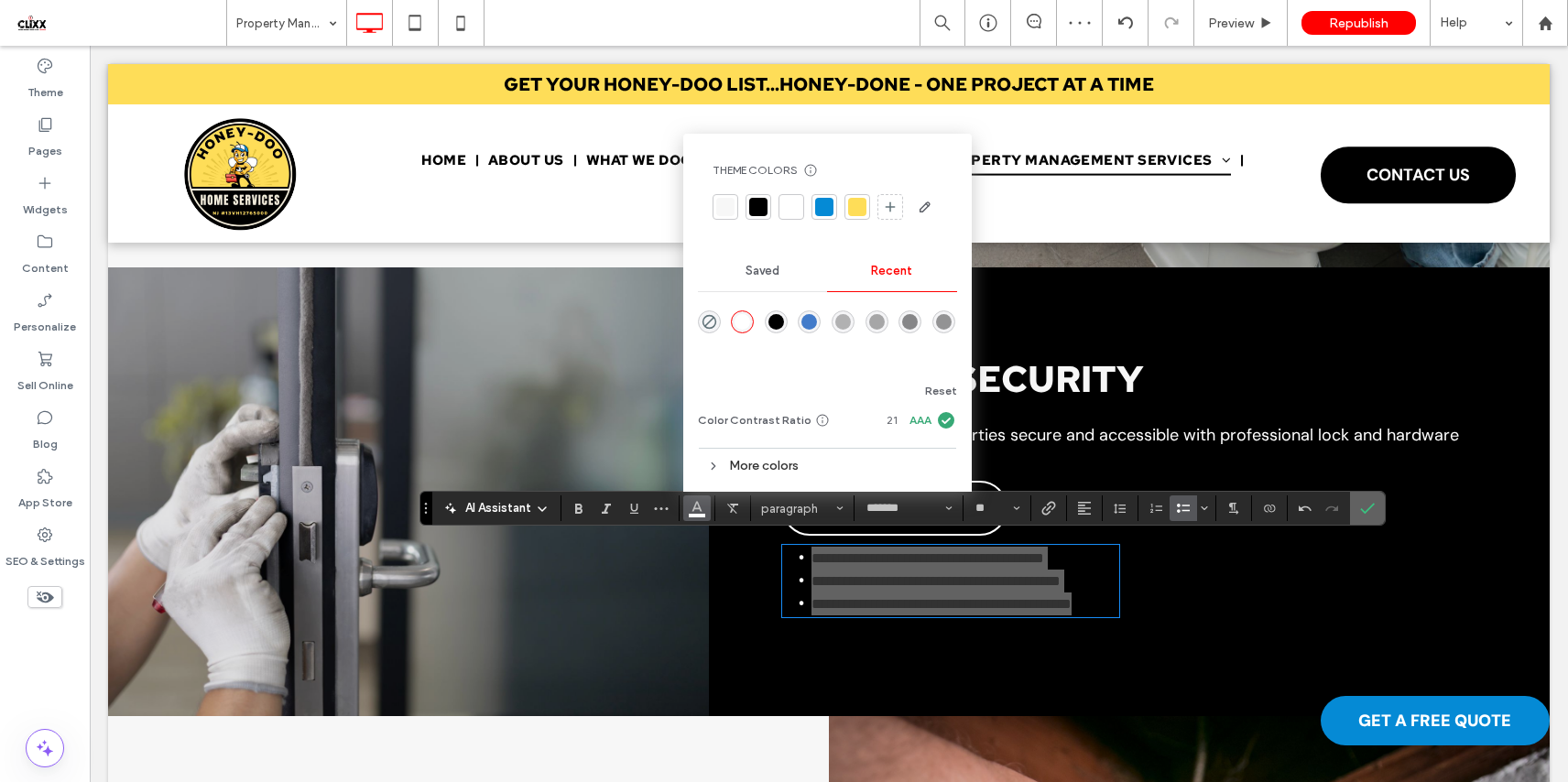
drag, startPoint x: 1362, startPoint y: 511, endPoint x: 1153, endPoint y: 567, distance: 216.4
click at [1362, 511] on use "Confirm" at bounding box center [1368, 509] width 15 height 11
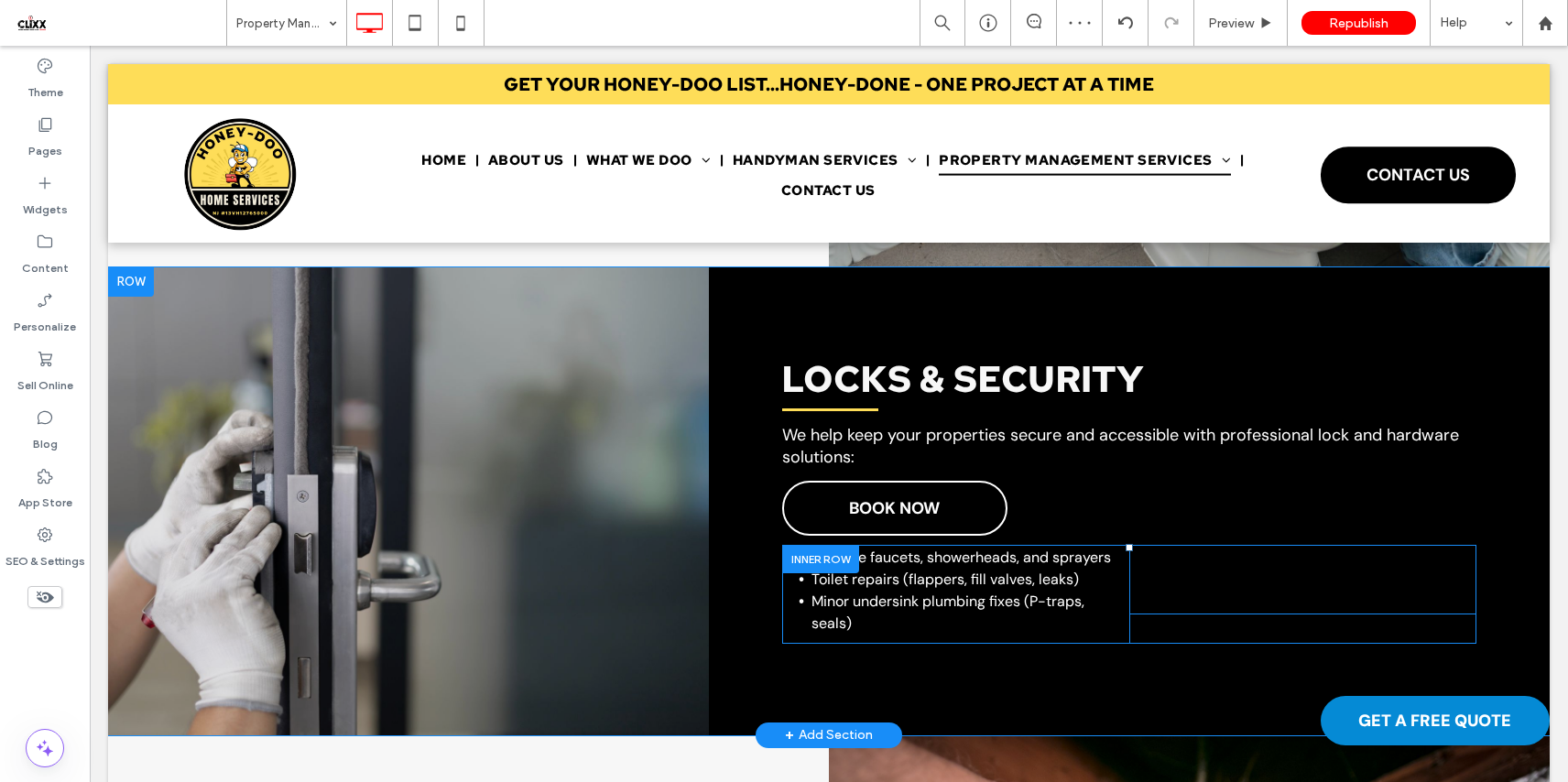
click at [1239, 575] on span "Install washing machine hoses or dryer vents" at bounding box center [1309, 579] width 301 height 20
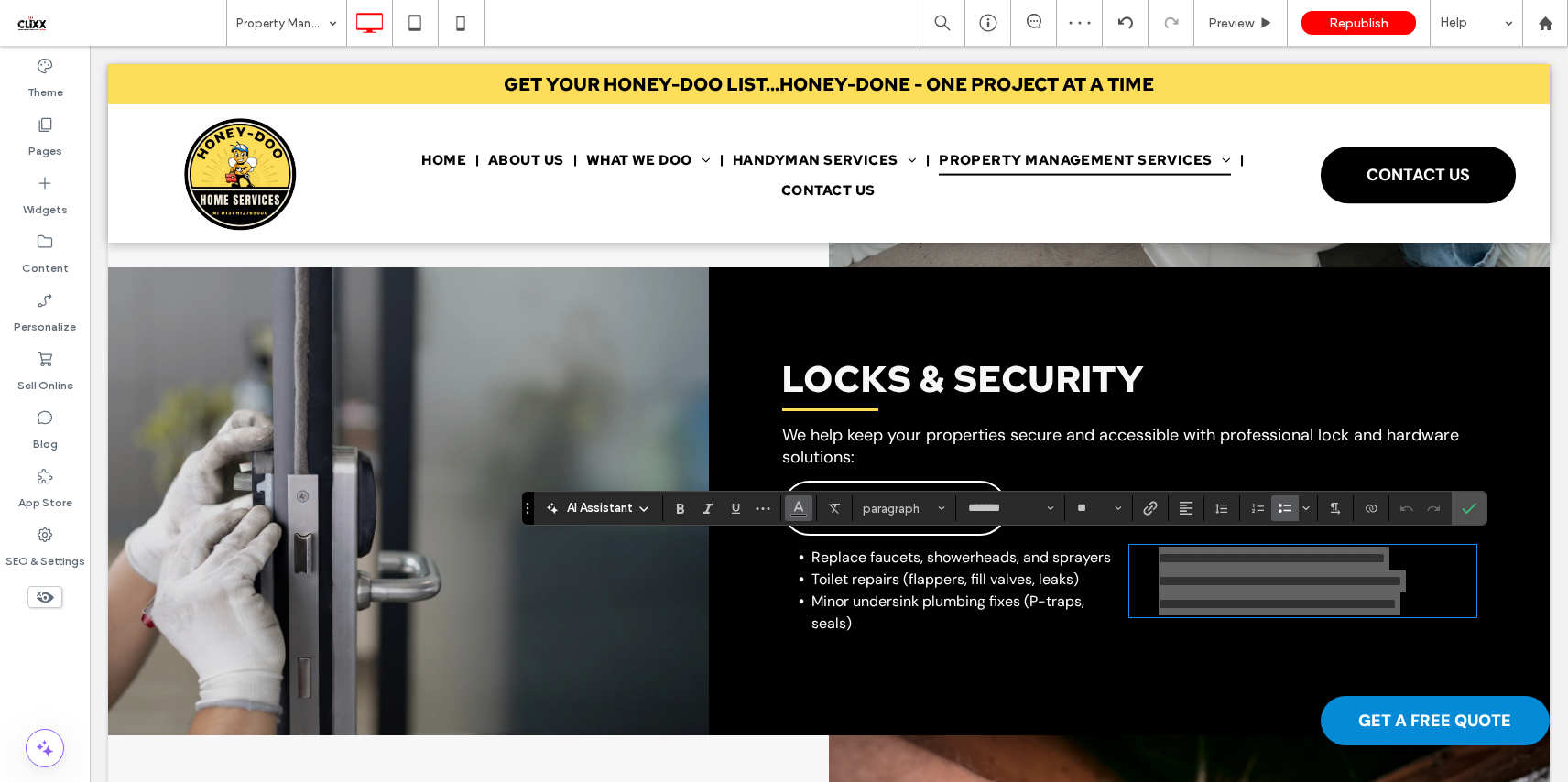
click at [800, 505] on icon "Color" at bounding box center [799, 507] width 15 height 15
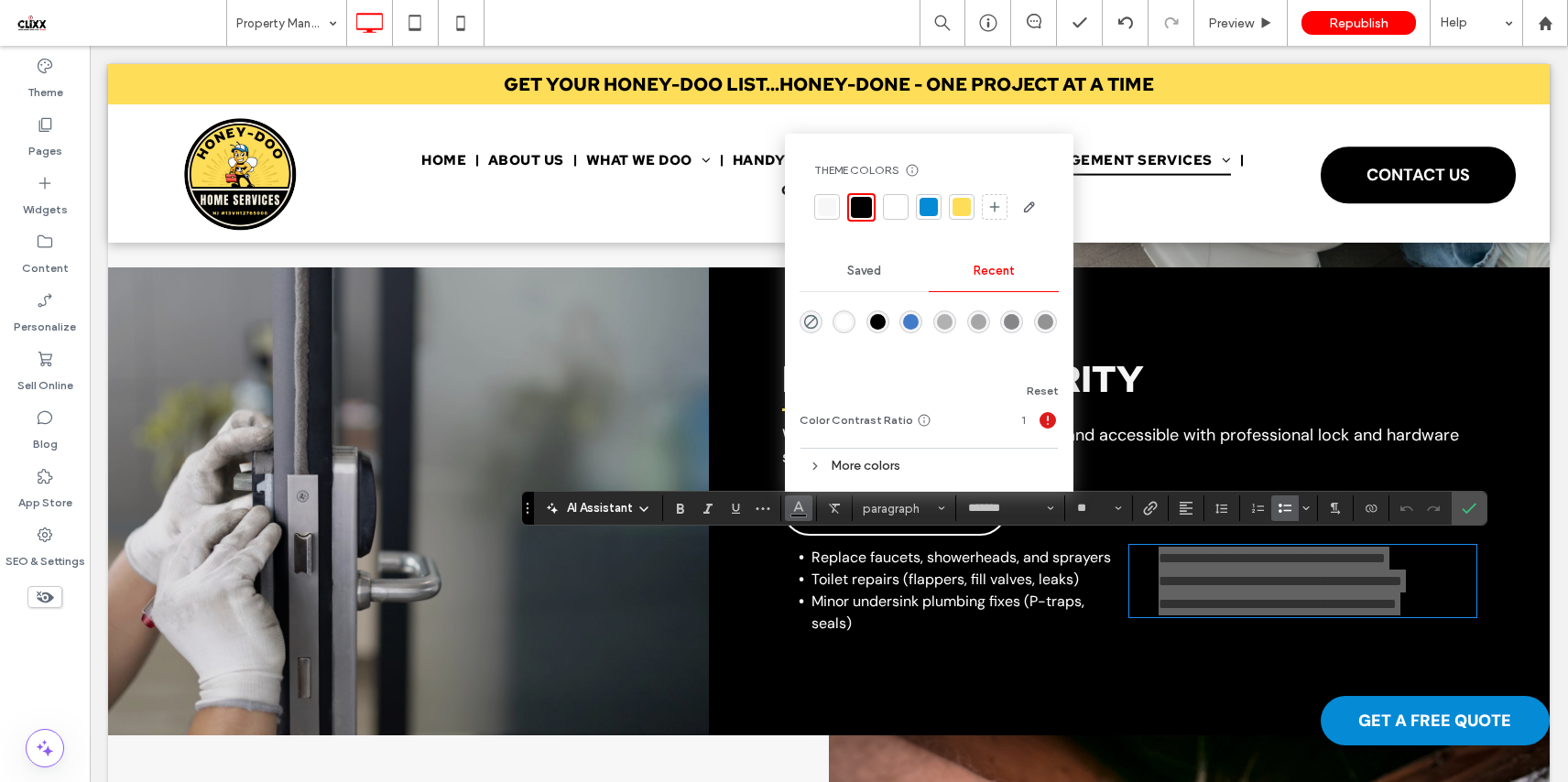
click at [898, 207] on div at bounding box center [895, 207] width 19 height 19
click at [1468, 504] on icon "Confirm" at bounding box center [1469, 509] width 15 height 15
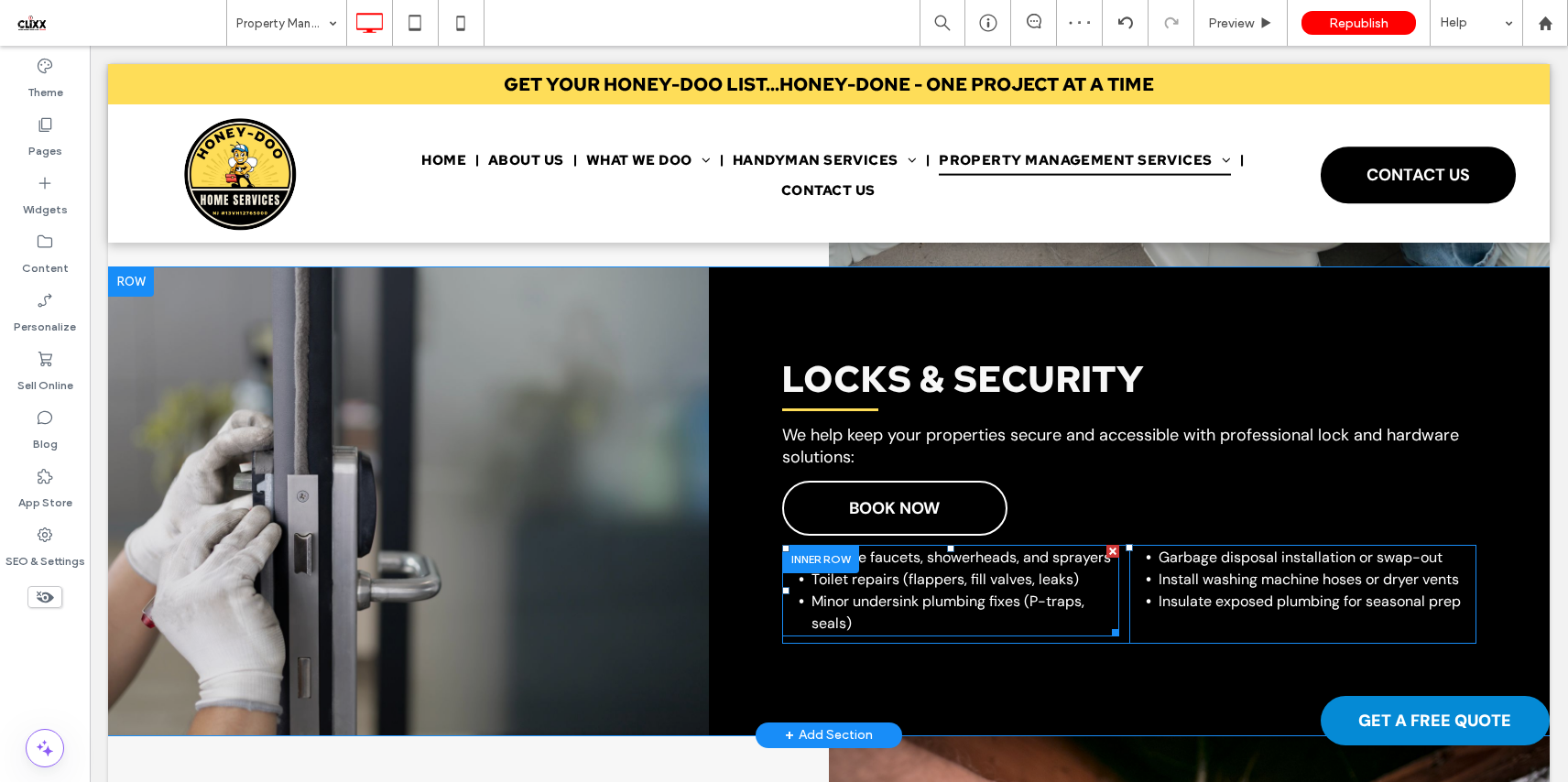
click at [929, 584] on li "Toilet repairs (flappers, fill valves, leaks)" at bounding box center [965, 579] width 307 height 22
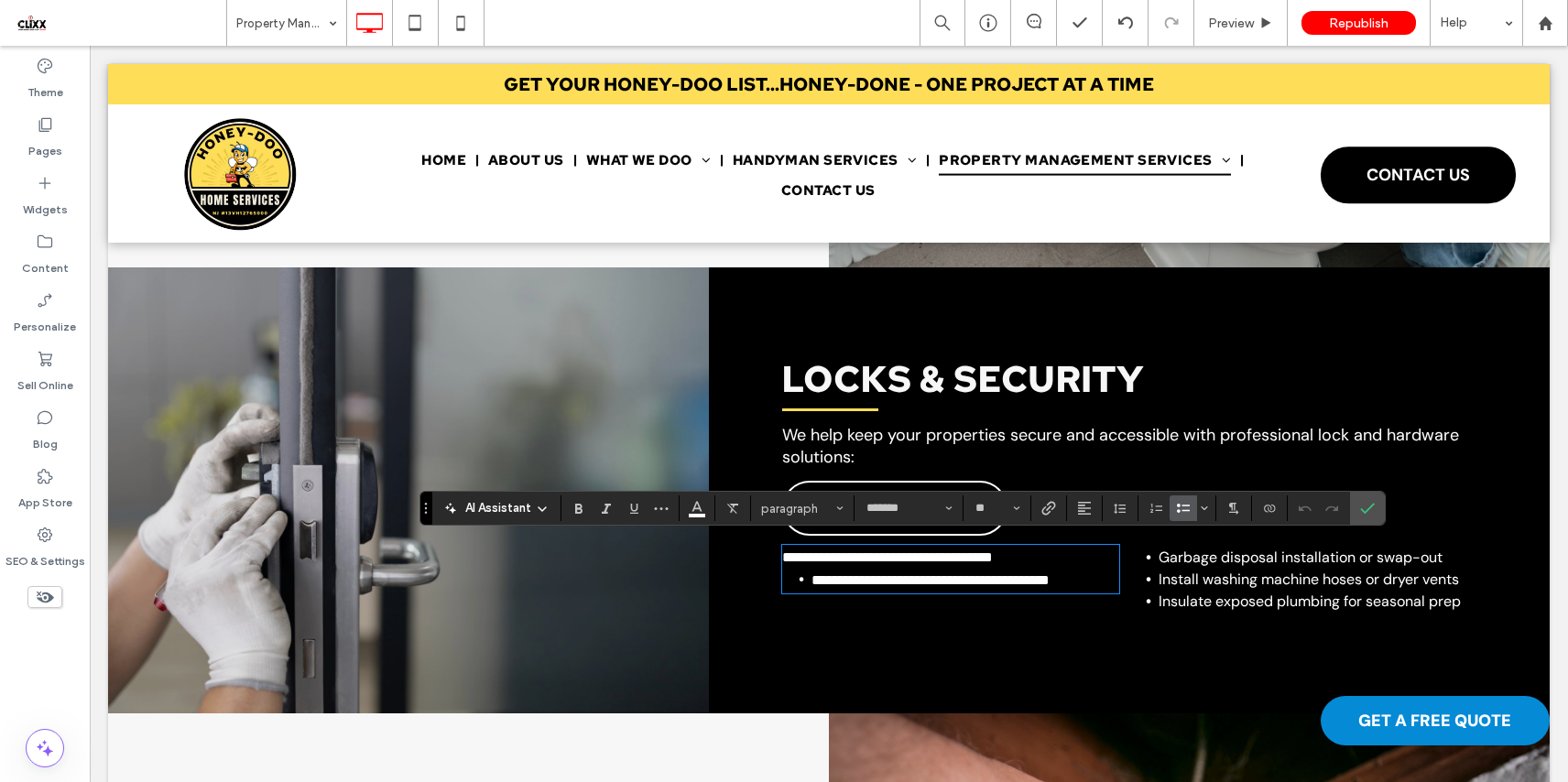
scroll to position [0, 0]
type input "**"
click at [866, 575] on span "**********" at bounding box center [930, 580] width 238 height 14
click at [1177, 508] on icon "Bulleted List" at bounding box center [1183, 509] width 15 height 15
click at [1369, 509] on icon "Confirm" at bounding box center [1368, 509] width 15 height 15
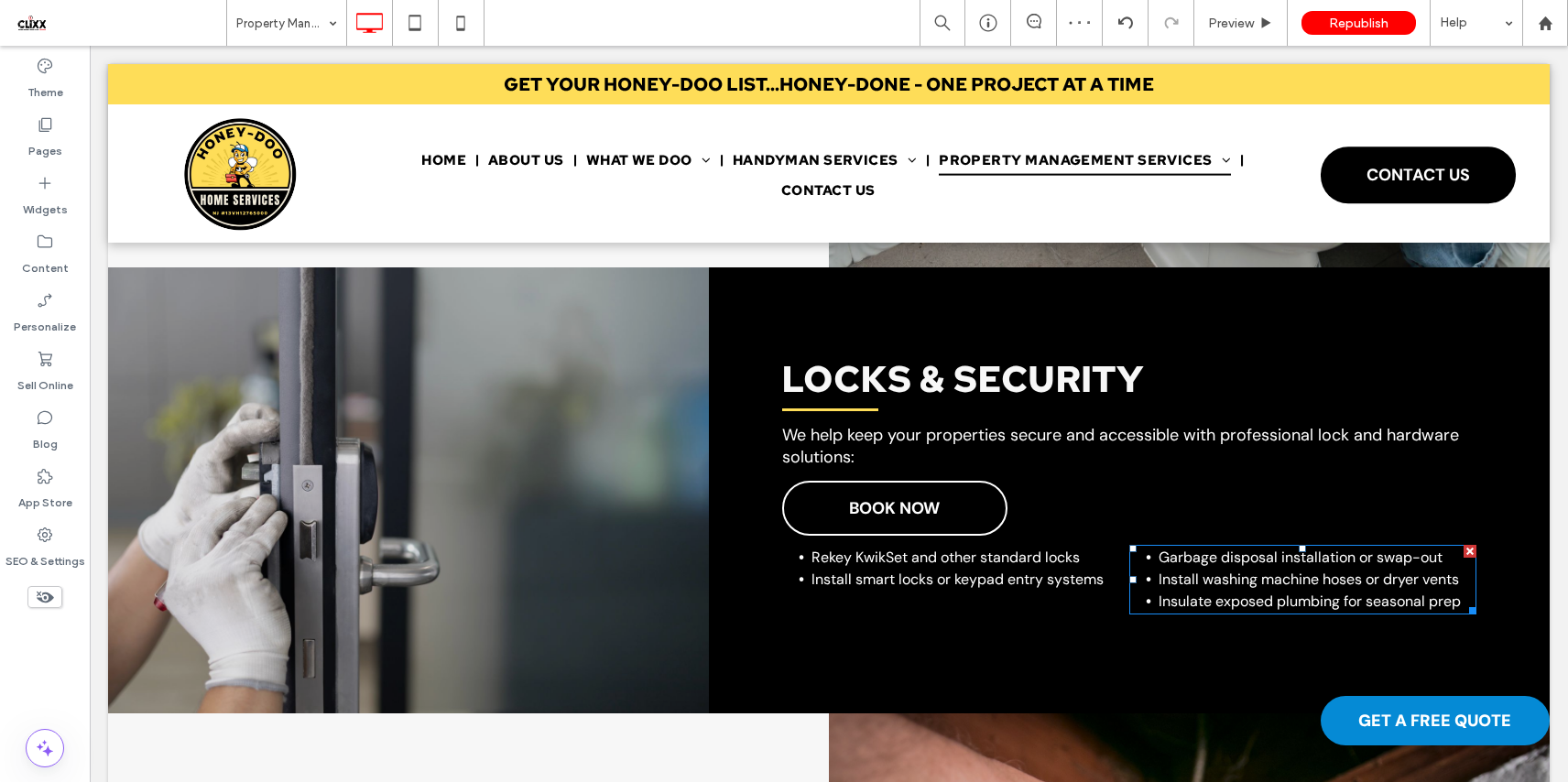
click at [1226, 570] on span "Install washing machine hoses or dryer vents" at bounding box center [1309, 579] width 301 height 20
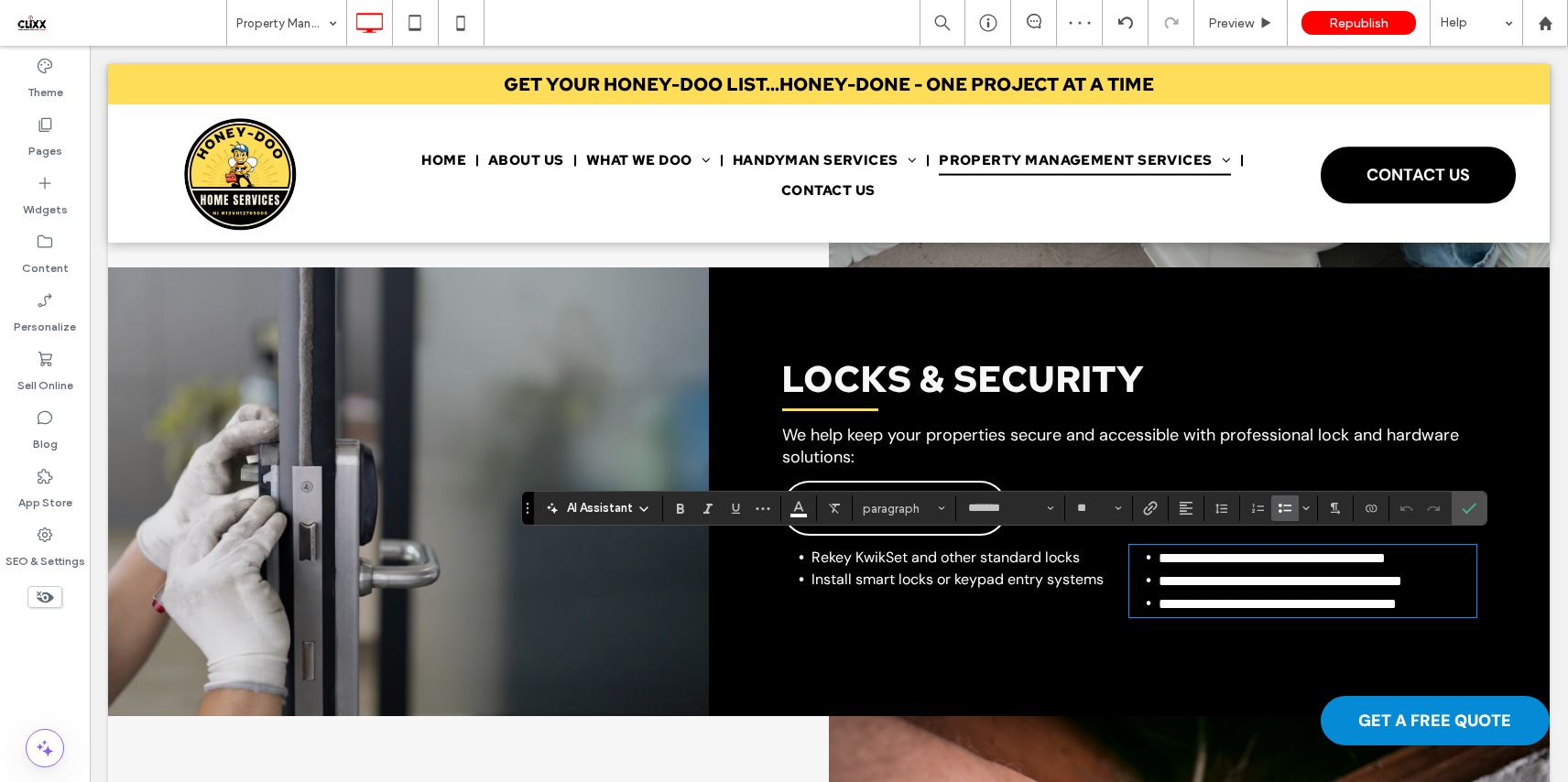
paste div
type input "**"
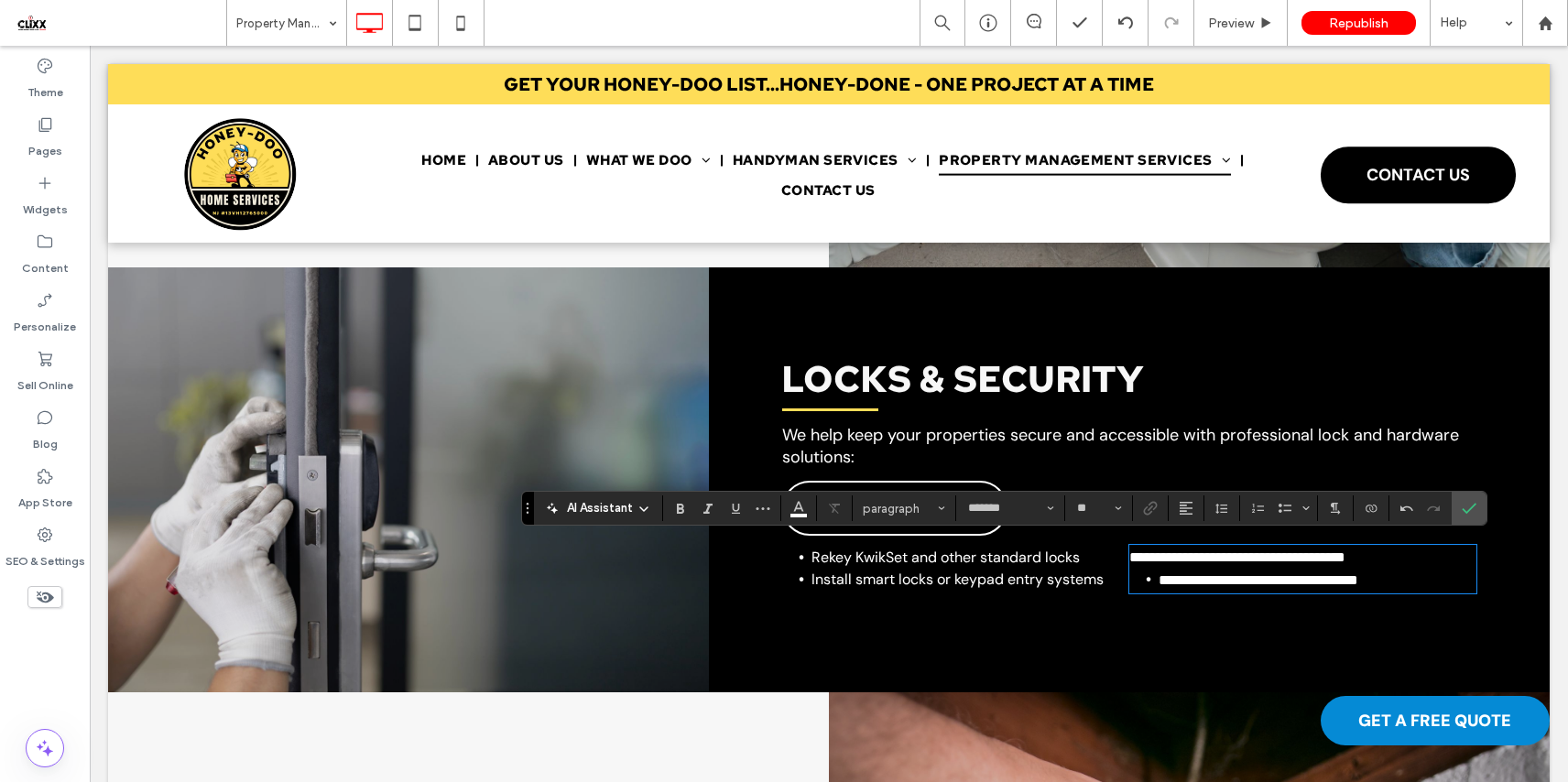
type input "**"
click at [1206, 573] on span "**********" at bounding box center [1258, 580] width 200 height 14
click at [1280, 510] on use "Bulleted List" at bounding box center [1285, 509] width 13 height 9
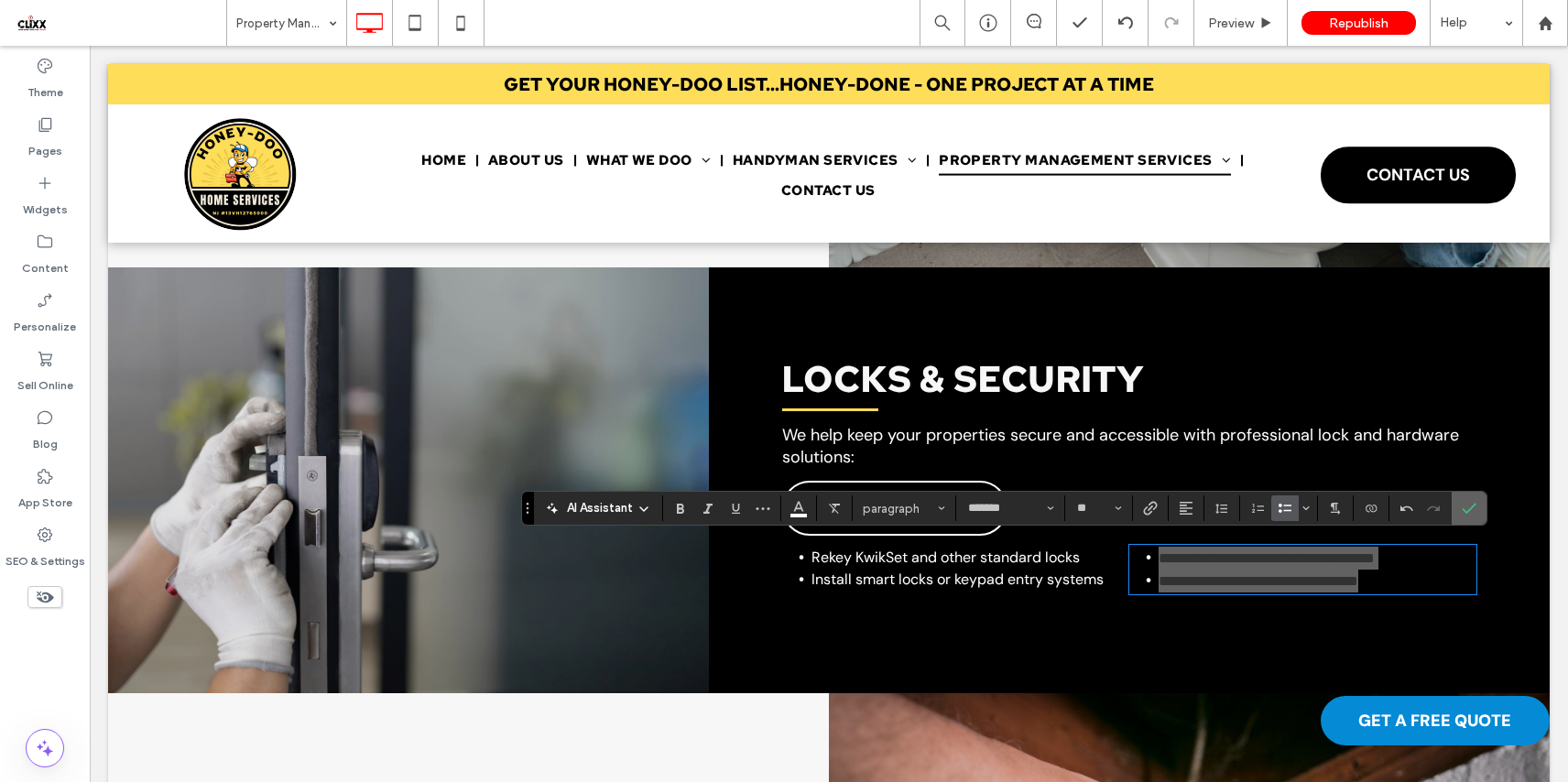
drag, startPoint x: 1462, startPoint y: 511, endPoint x: 1006, endPoint y: 465, distance: 458.3
click at [1462, 511] on icon "Confirm" at bounding box center [1469, 509] width 15 height 15
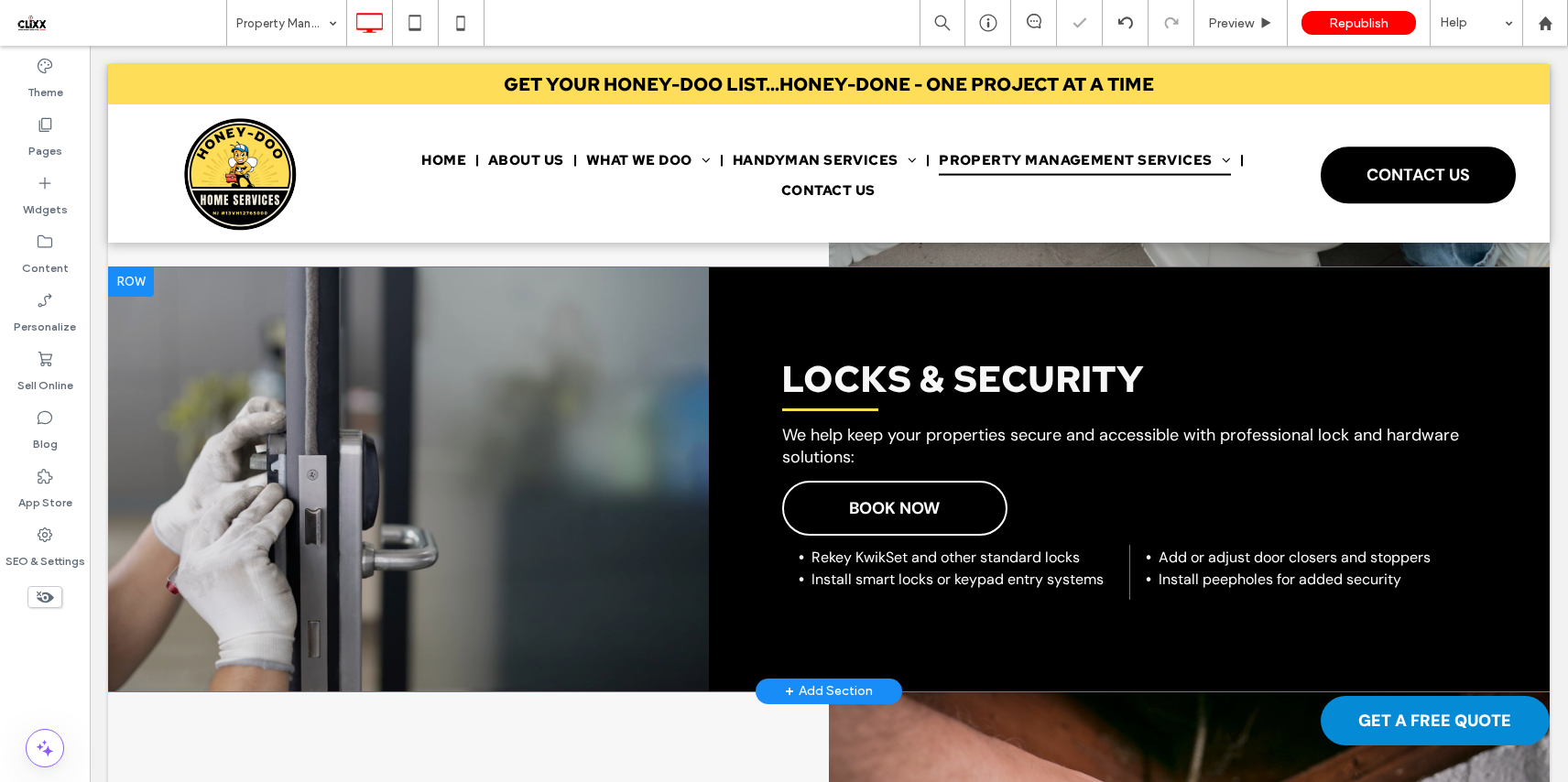
click at [894, 635] on div "LOCKS & SECURITY We help keep your properties secure and accessible with profes…" at bounding box center [1129, 479] width 840 height 424
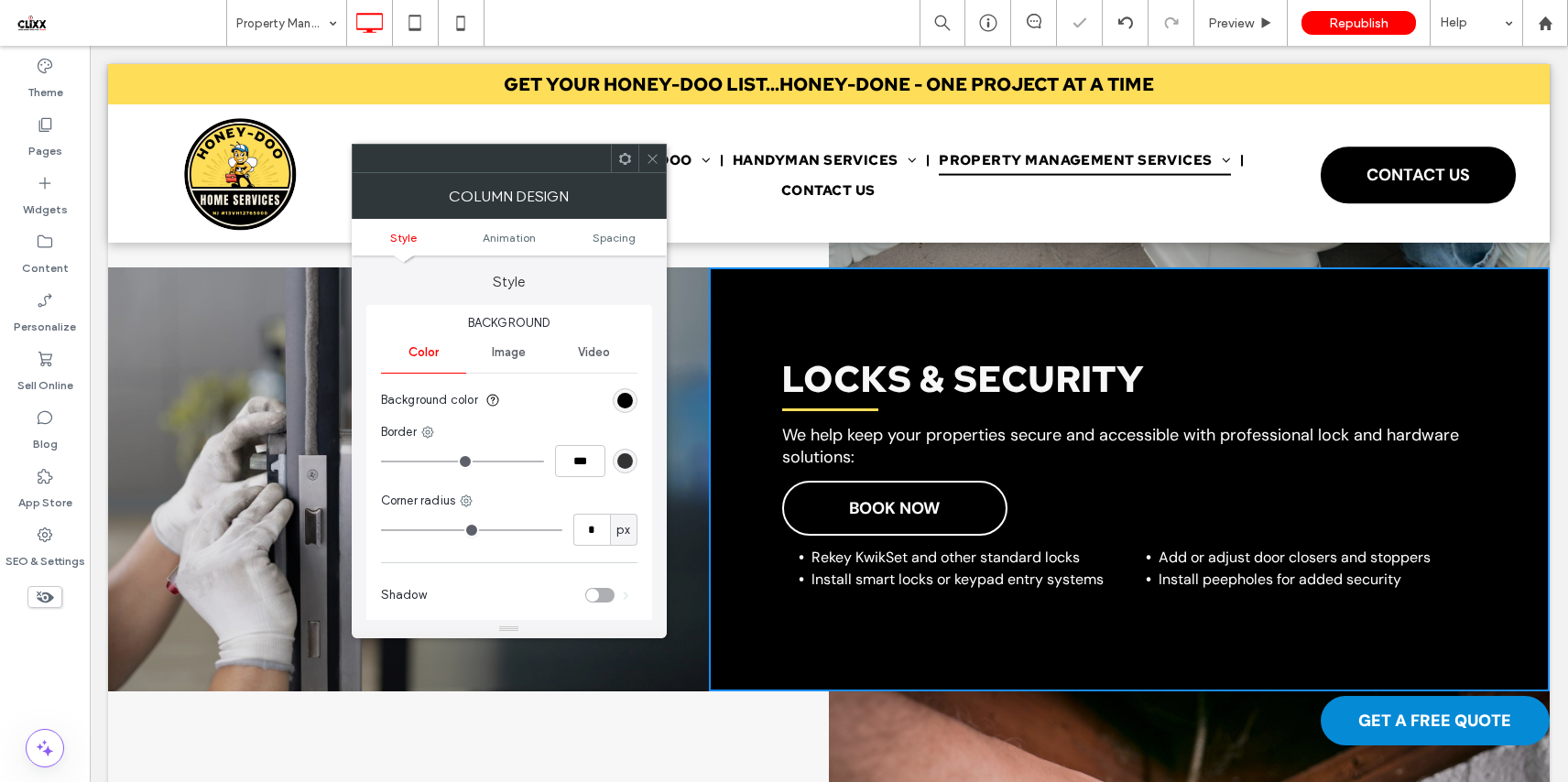
click at [628, 155] on use at bounding box center [625, 157] width 12 height 12
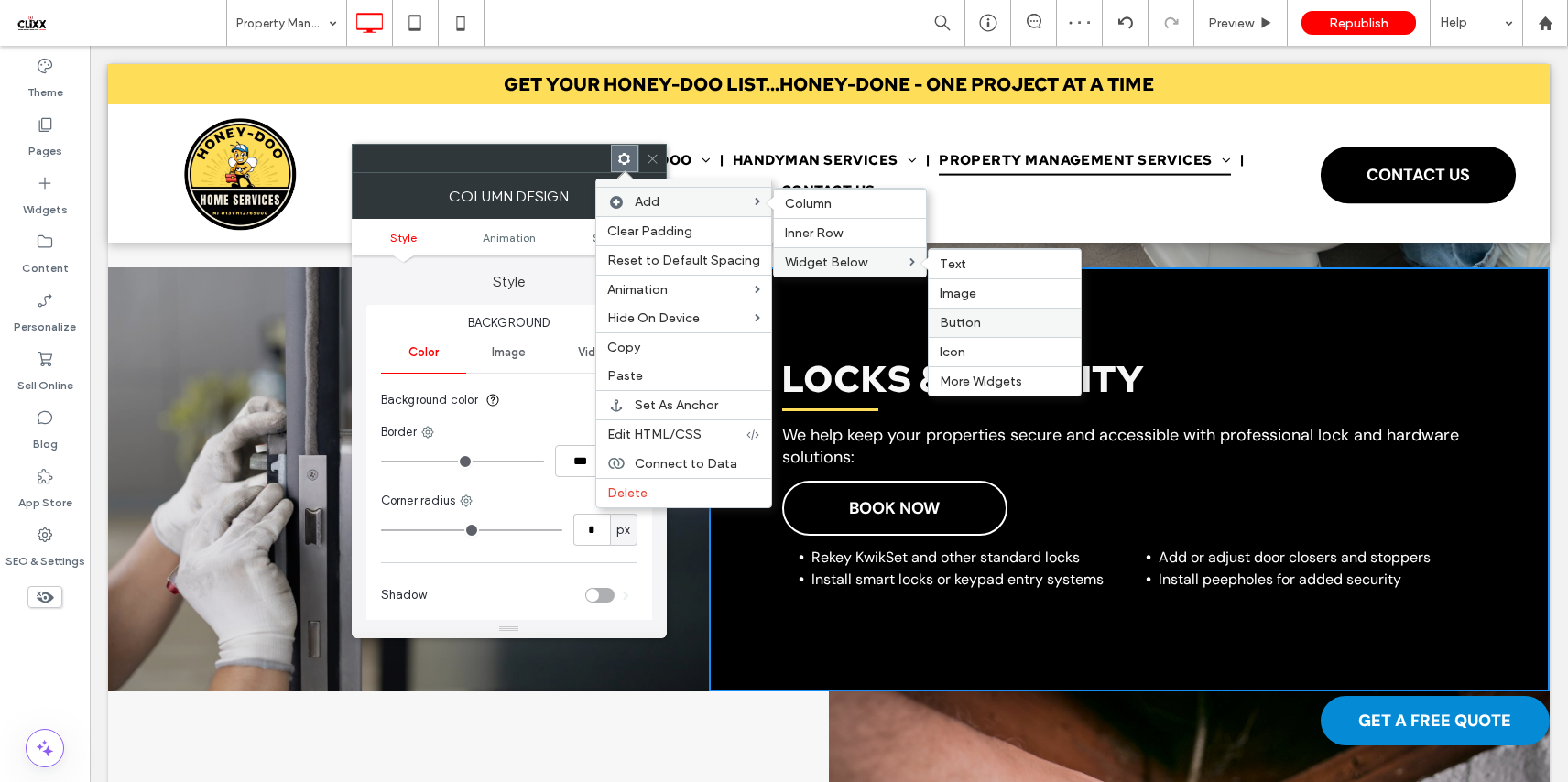
click at [967, 320] on span "Button" at bounding box center [960, 322] width 41 height 16
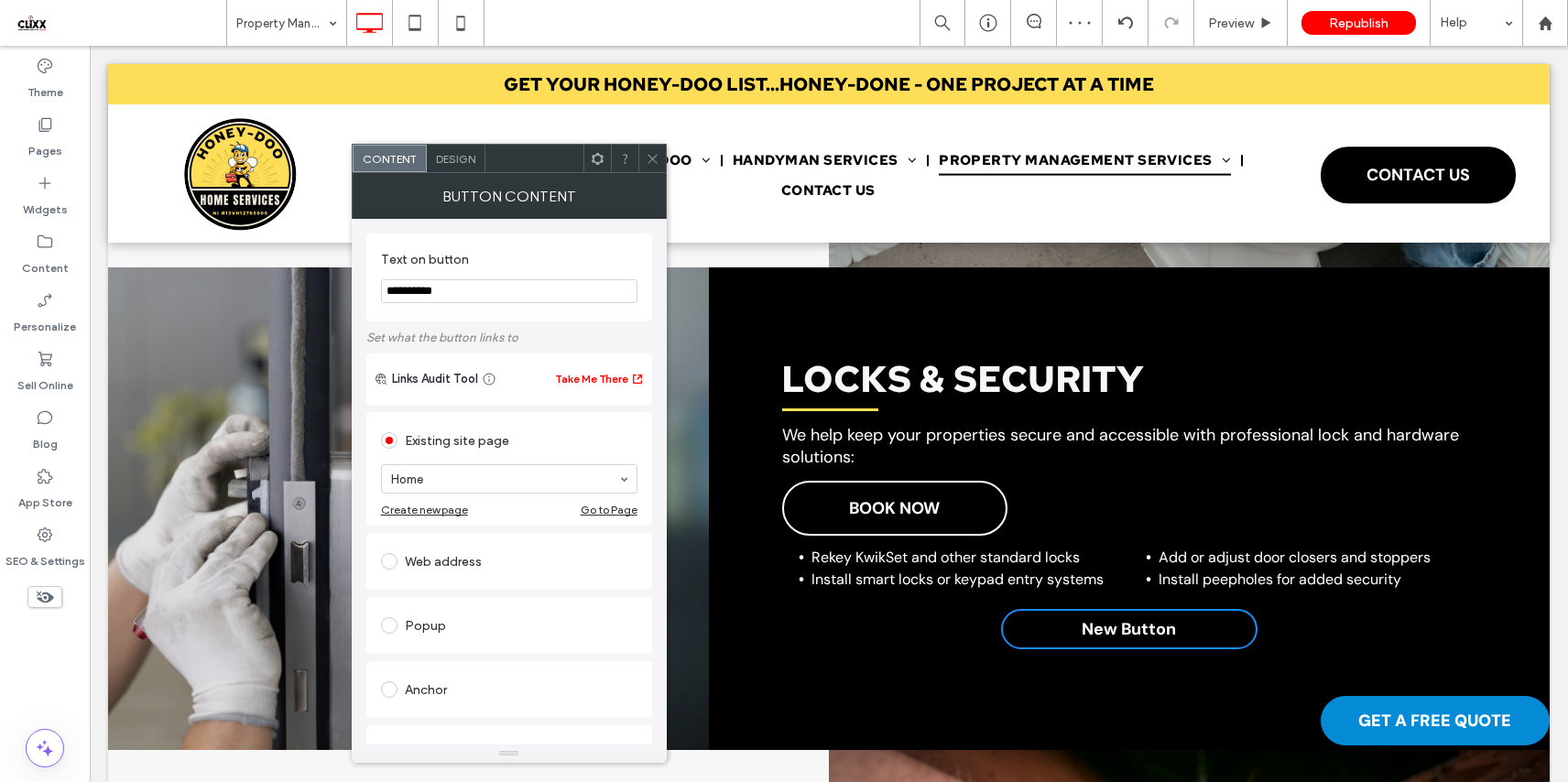
click at [646, 158] on icon at bounding box center [652, 158] width 14 height 14
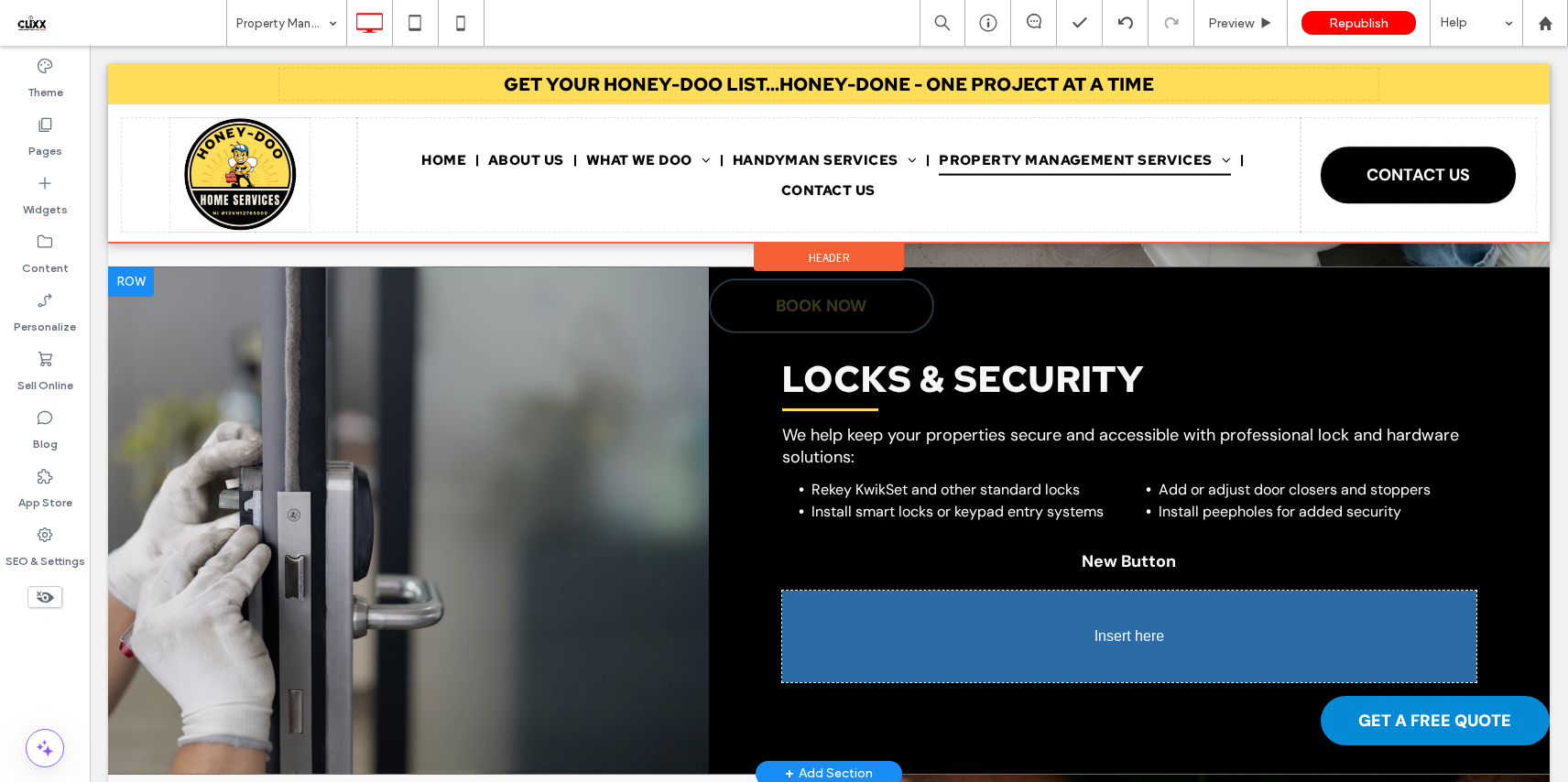
drag, startPoint x: 864, startPoint y: 494, endPoint x: 906, endPoint y: 674, distance: 184.8
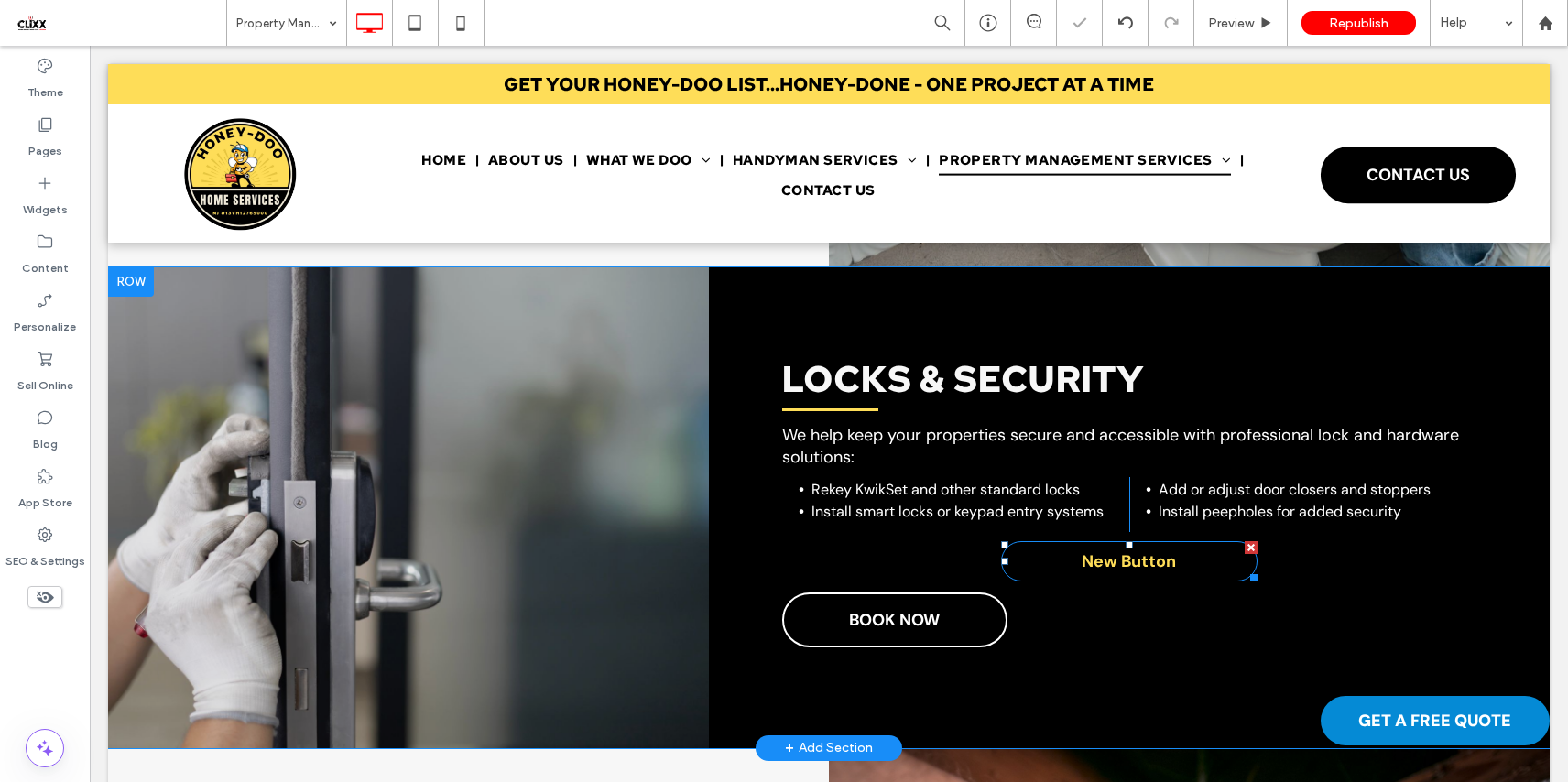
drag, startPoint x: 1240, startPoint y: 539, endPoint x: 1323, endPoint y: 587, distance: 95.9
click at [1245, 541] on div at bounding box center [1251, 548] width 13 height 13
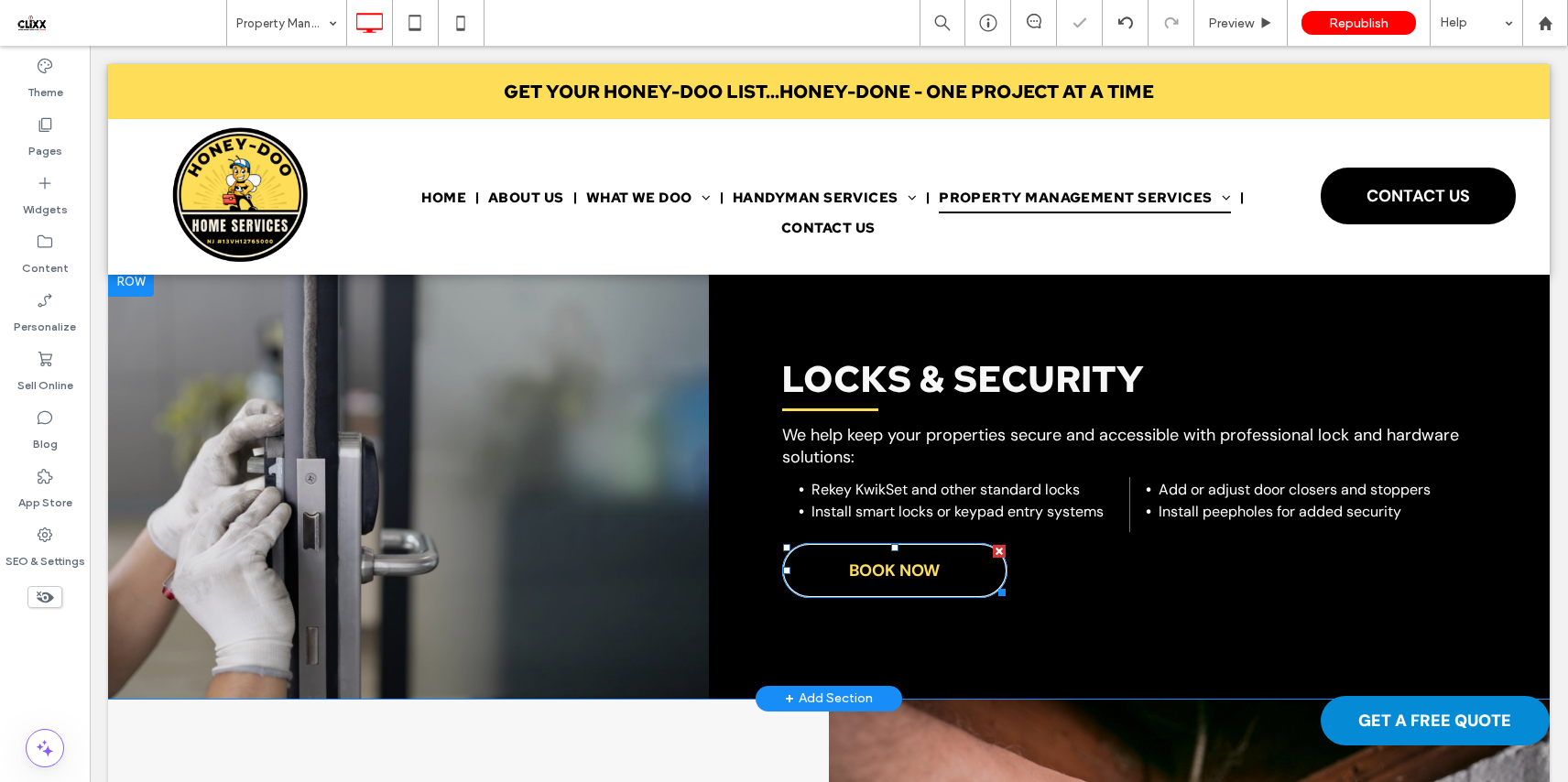
click at [894, 569] on span "BOOK NOW" at bounding box center [894, 570] width 91 height 40
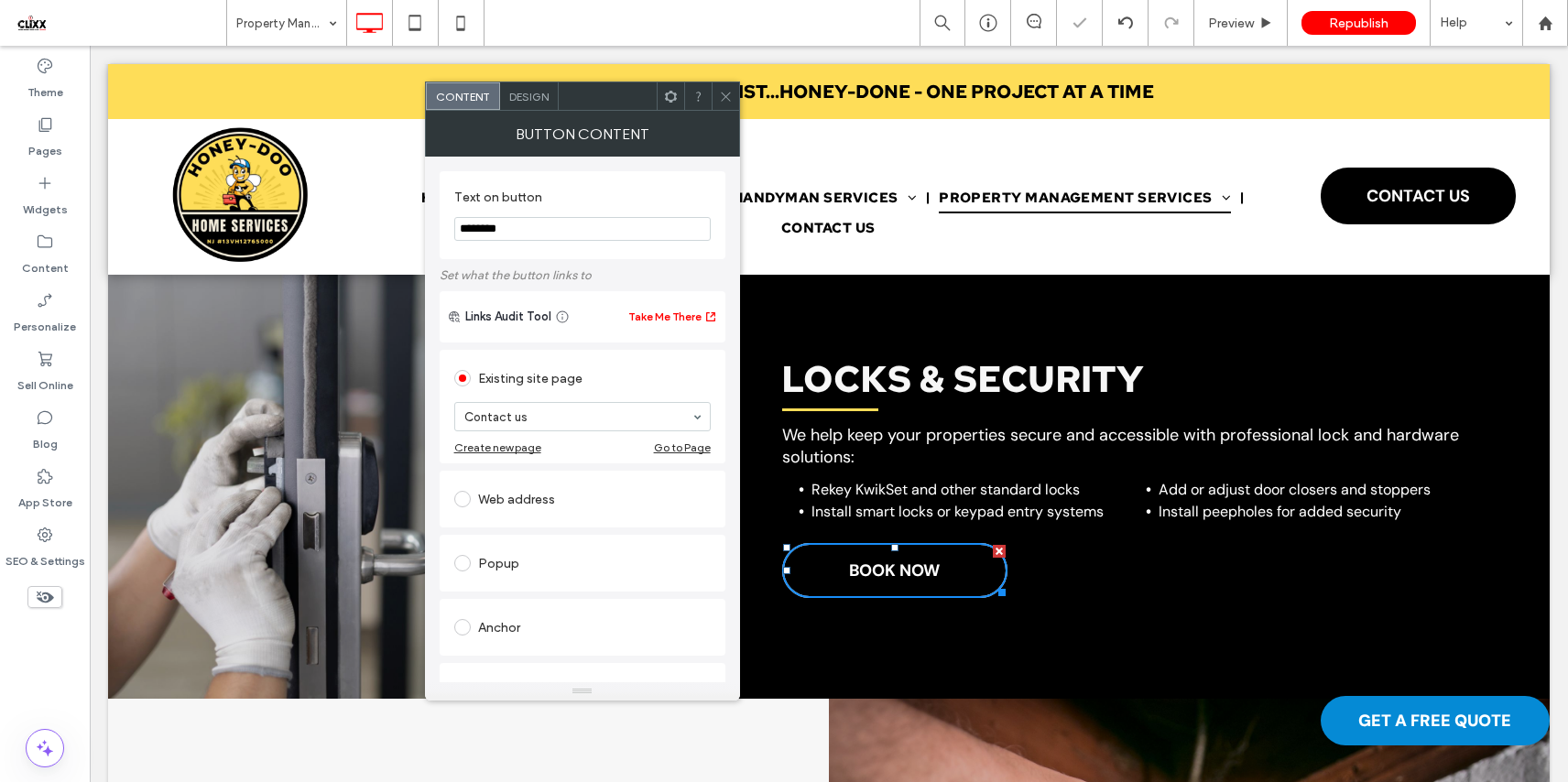
scroll to position [2268, 0]
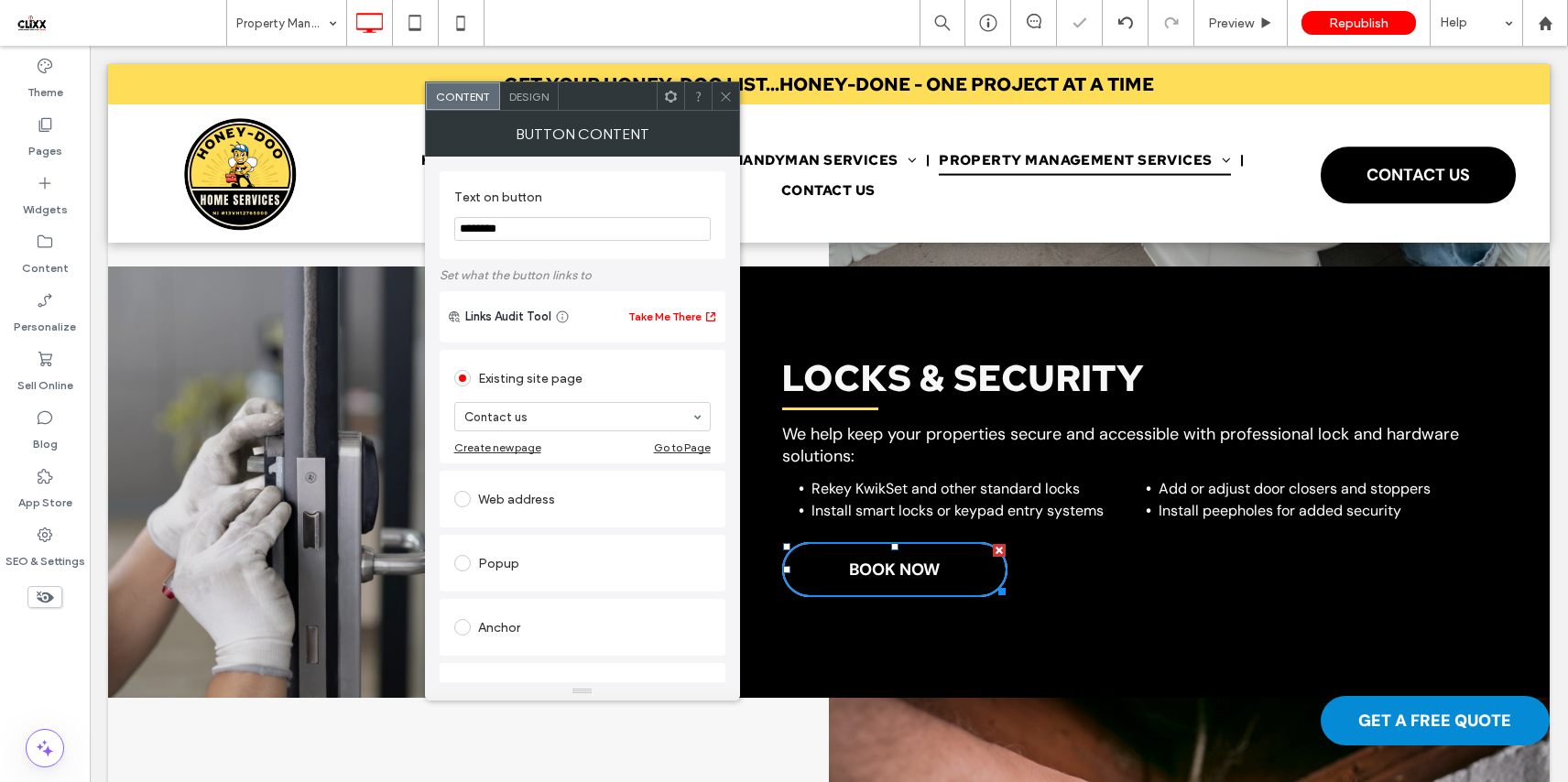
click at [530, 96] on span "Design" at bounding box center [529, 96] width 39 height 14
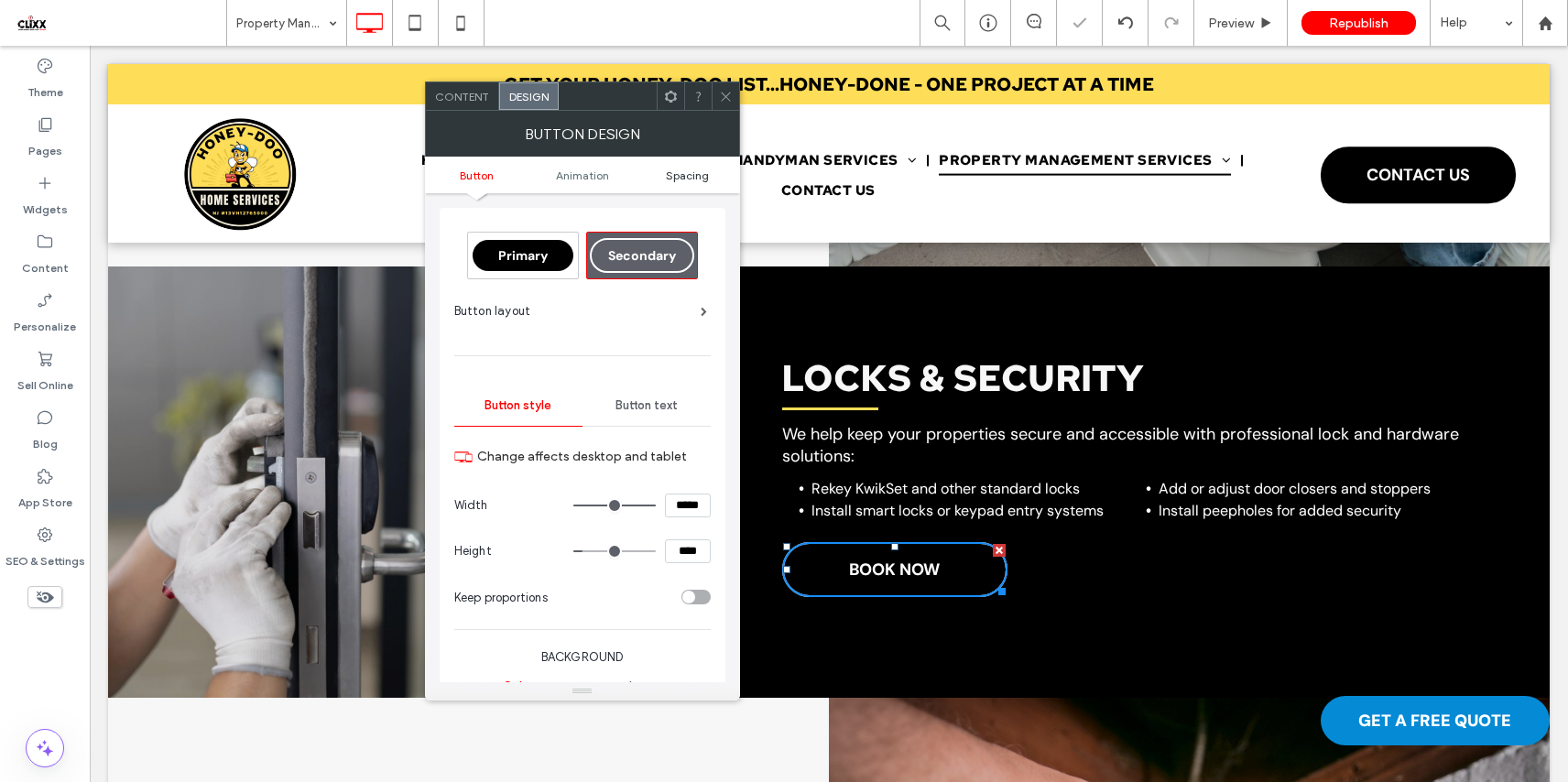
click at [692, 181] on span "Spacing" at bounding box center [688, 175] width 43 height 14
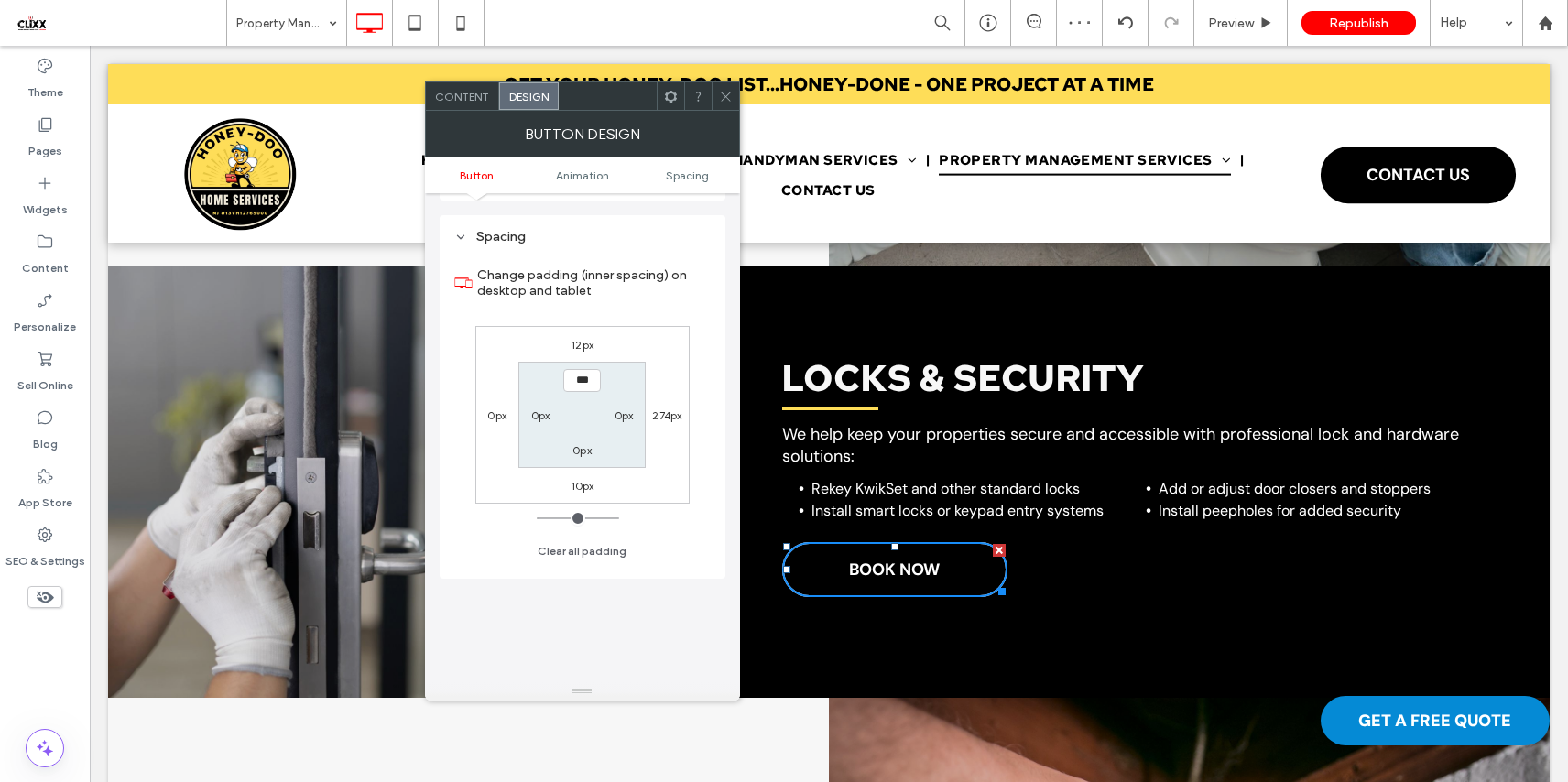
scroll to position [860, 0]
click at [727, 94] on use at bounding box center [725, 96] width 9 height 9
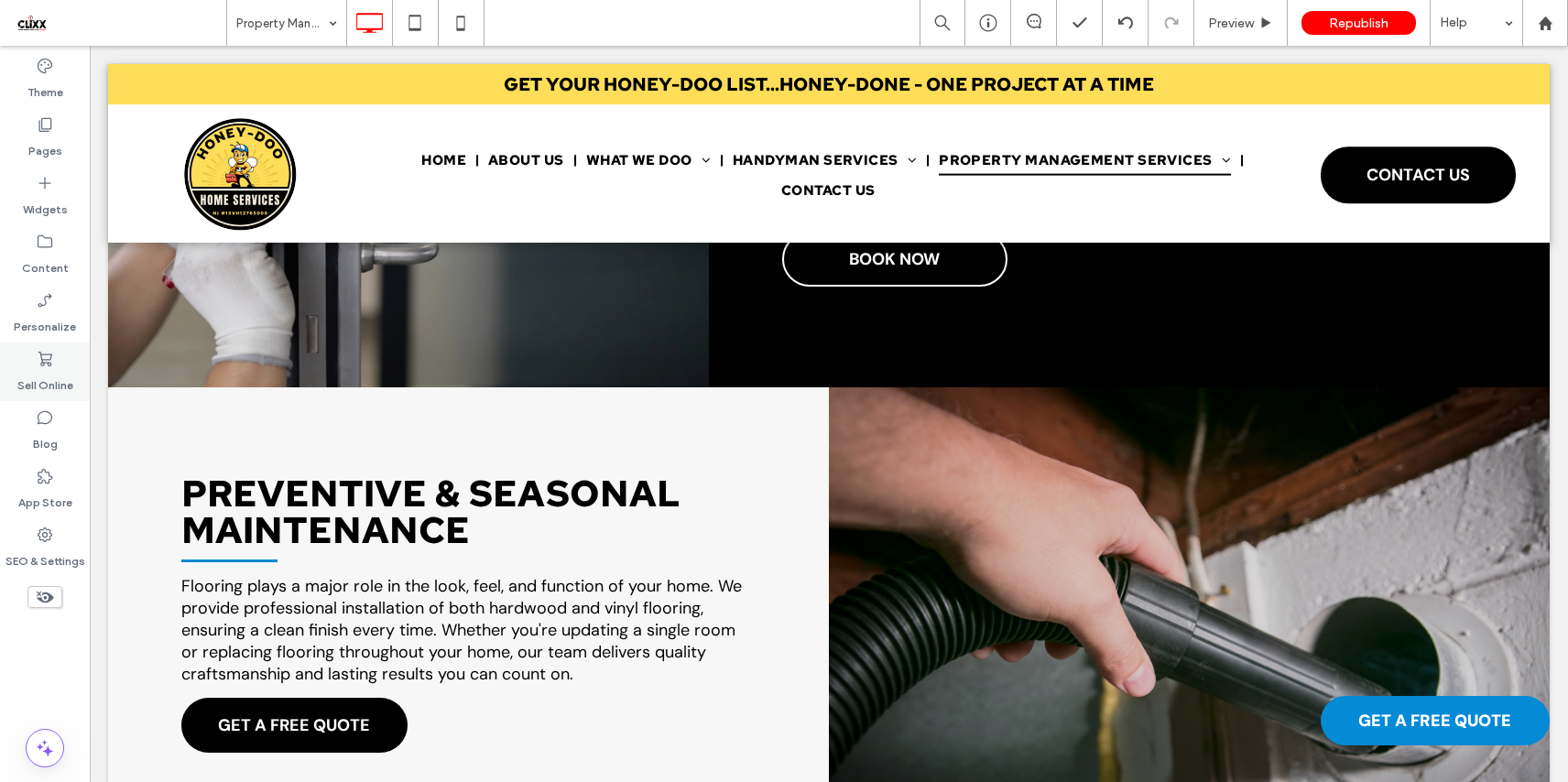
scroll to position [2634, 0]
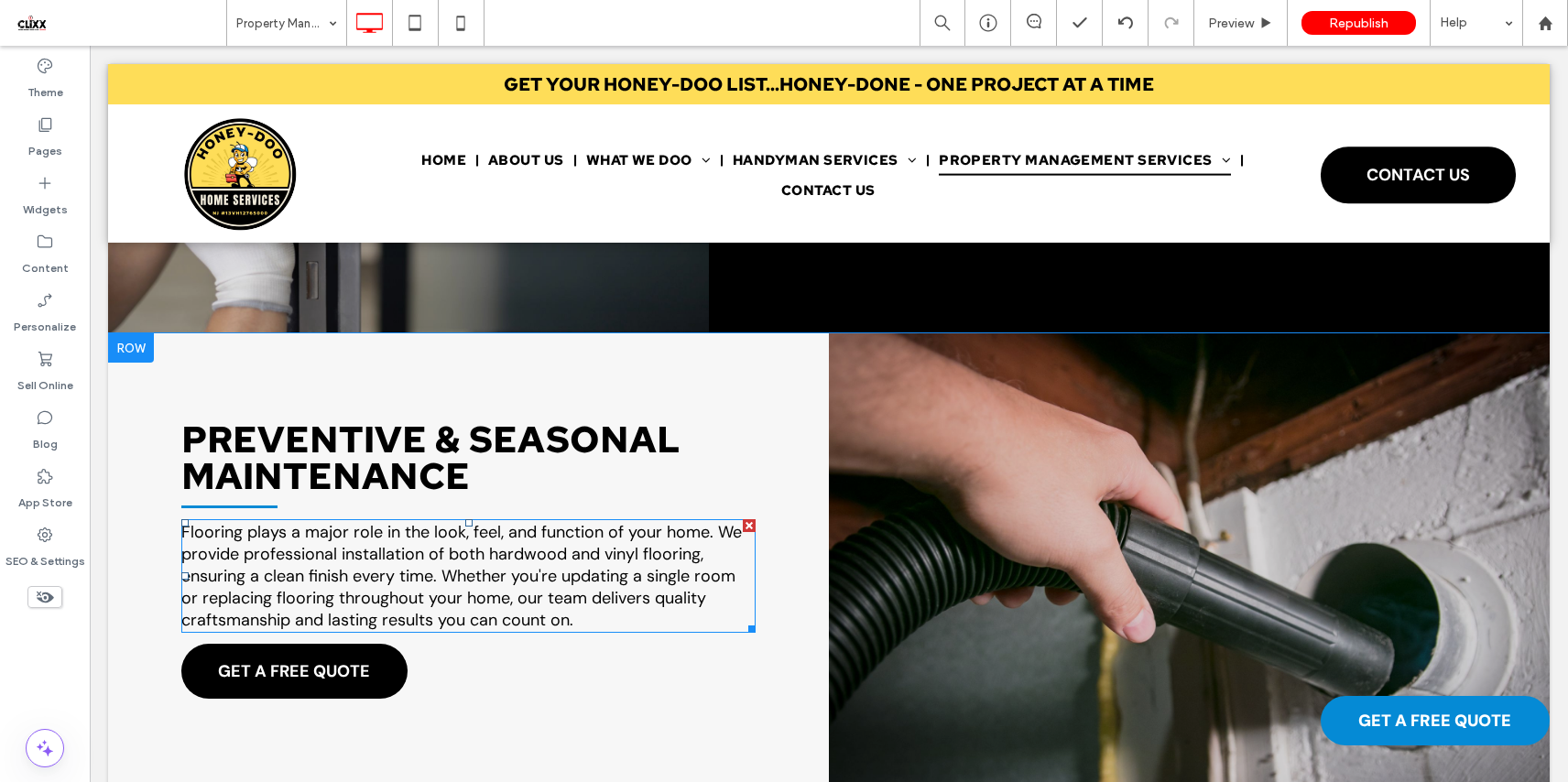
click at [369, 583] on span "Flooring plays a major role in the look, feel, and function of your home. We pr…" at bounding box center [462, 575] width 560 height 110
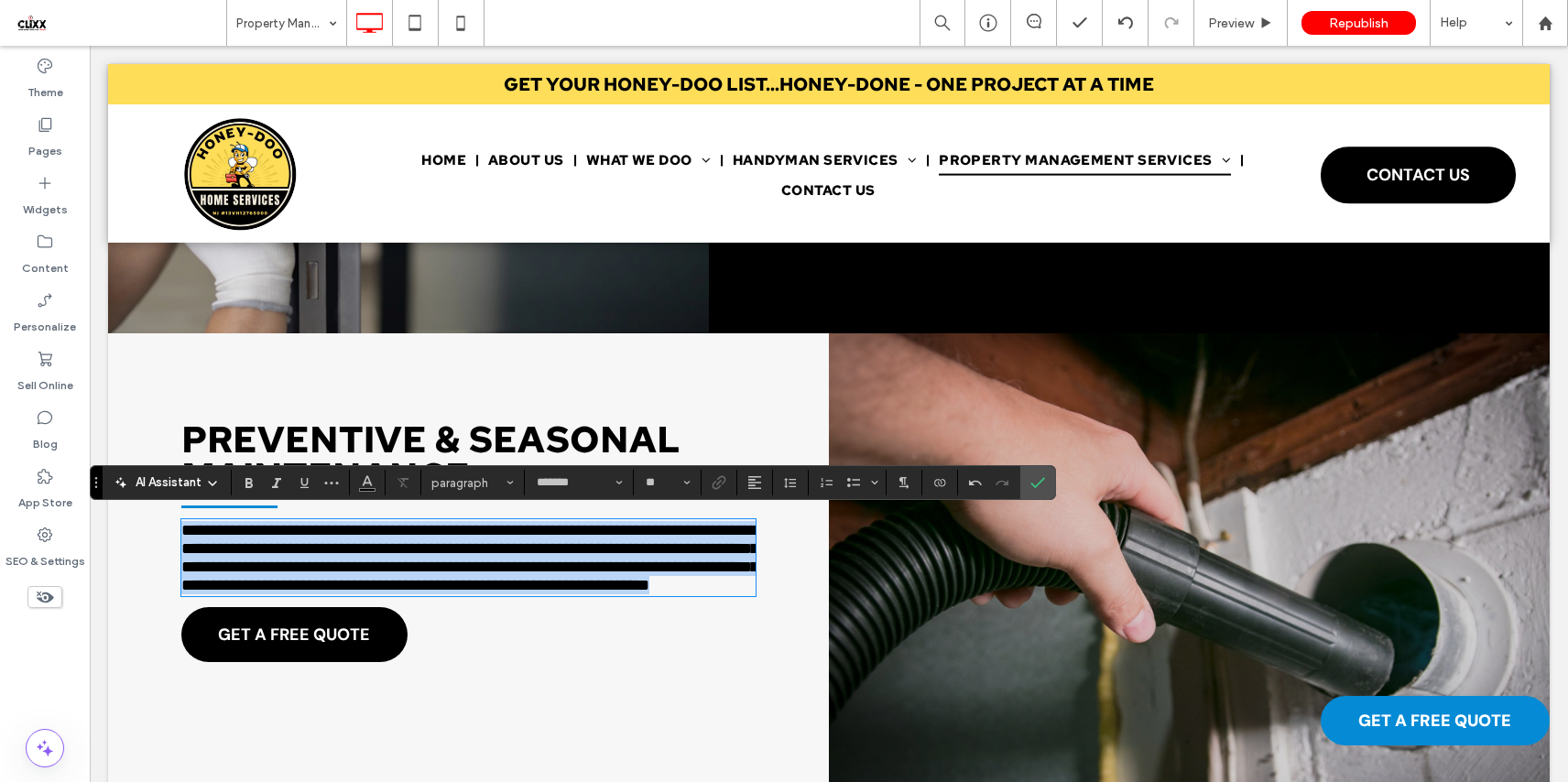
scroll to position [0, 0]
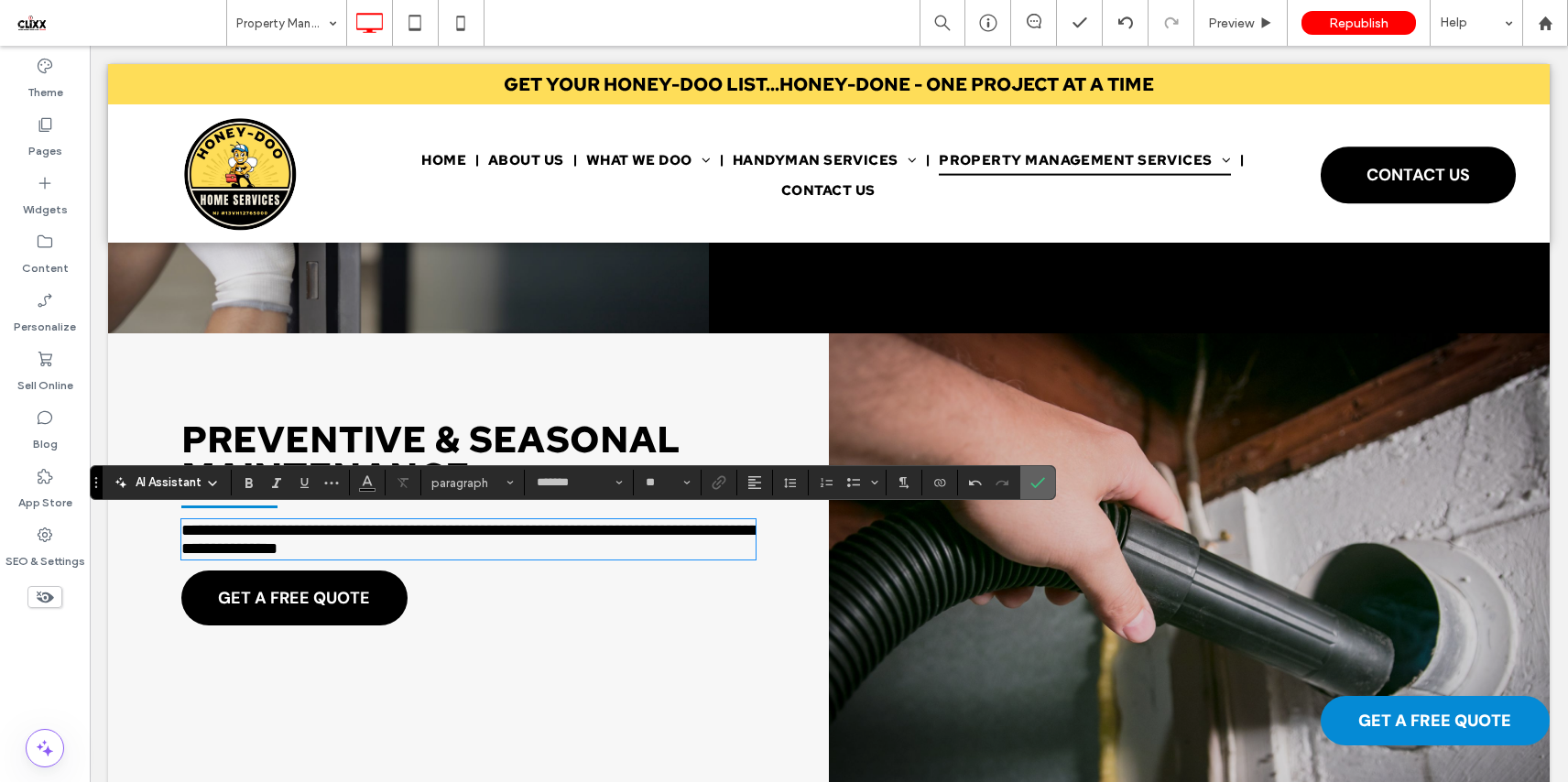
click at [1041, 485] on icon "Confirm" at bounding box center [1038, 482] width 15 height 15
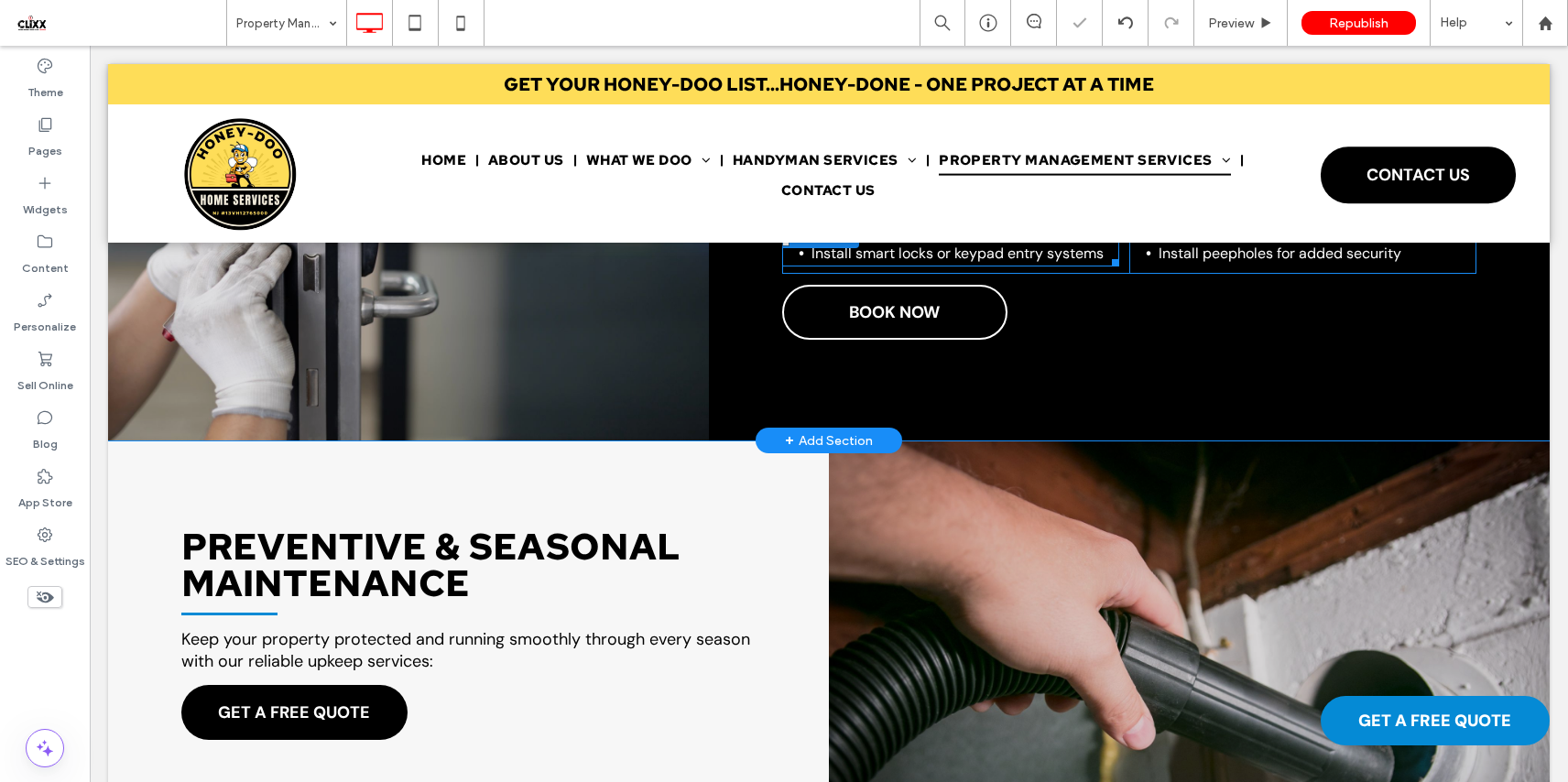
scroll to position [2278, 0]
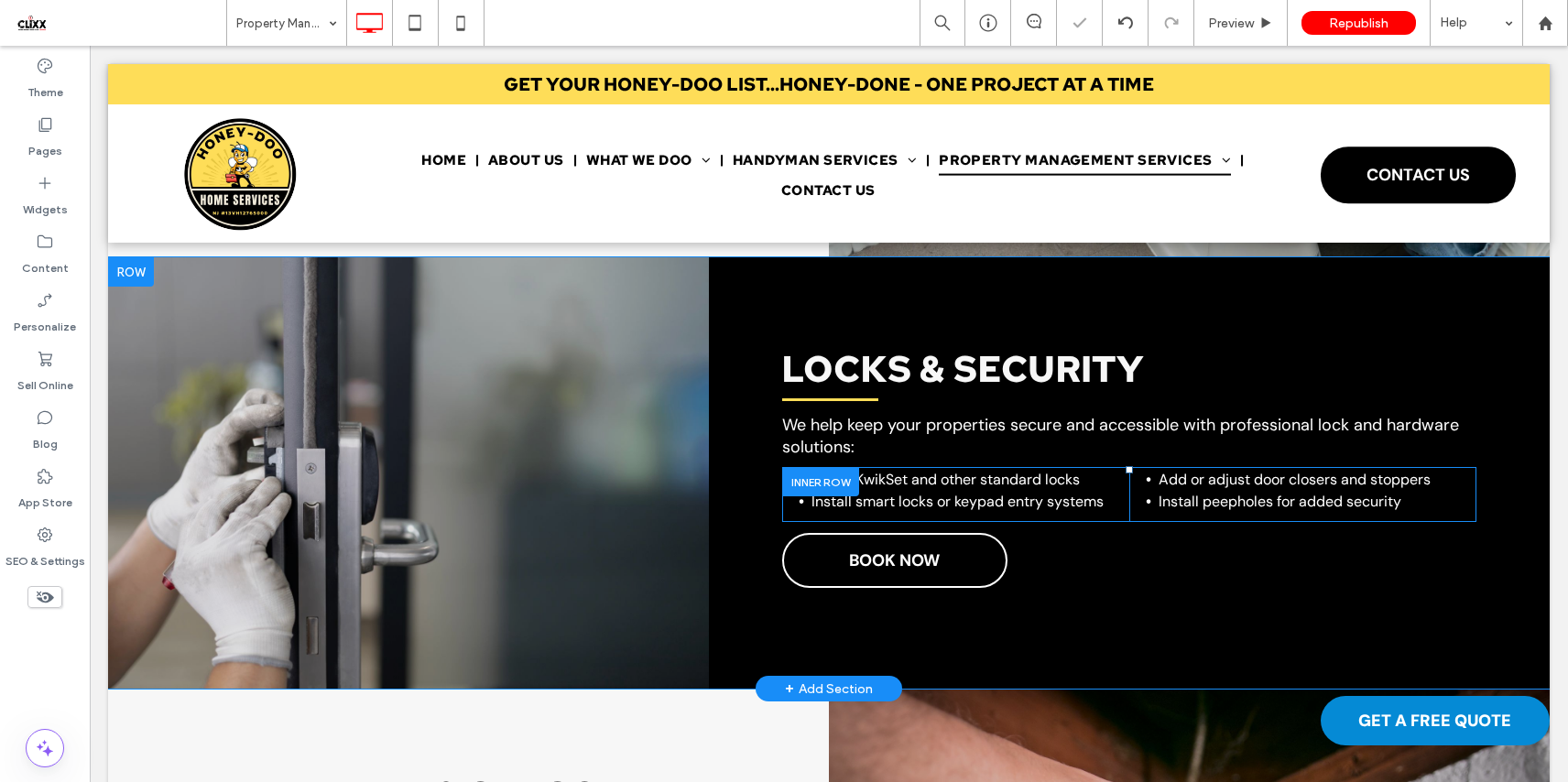
click at [800, 472] on div at bounding box center [821, 481] width 77 height 28
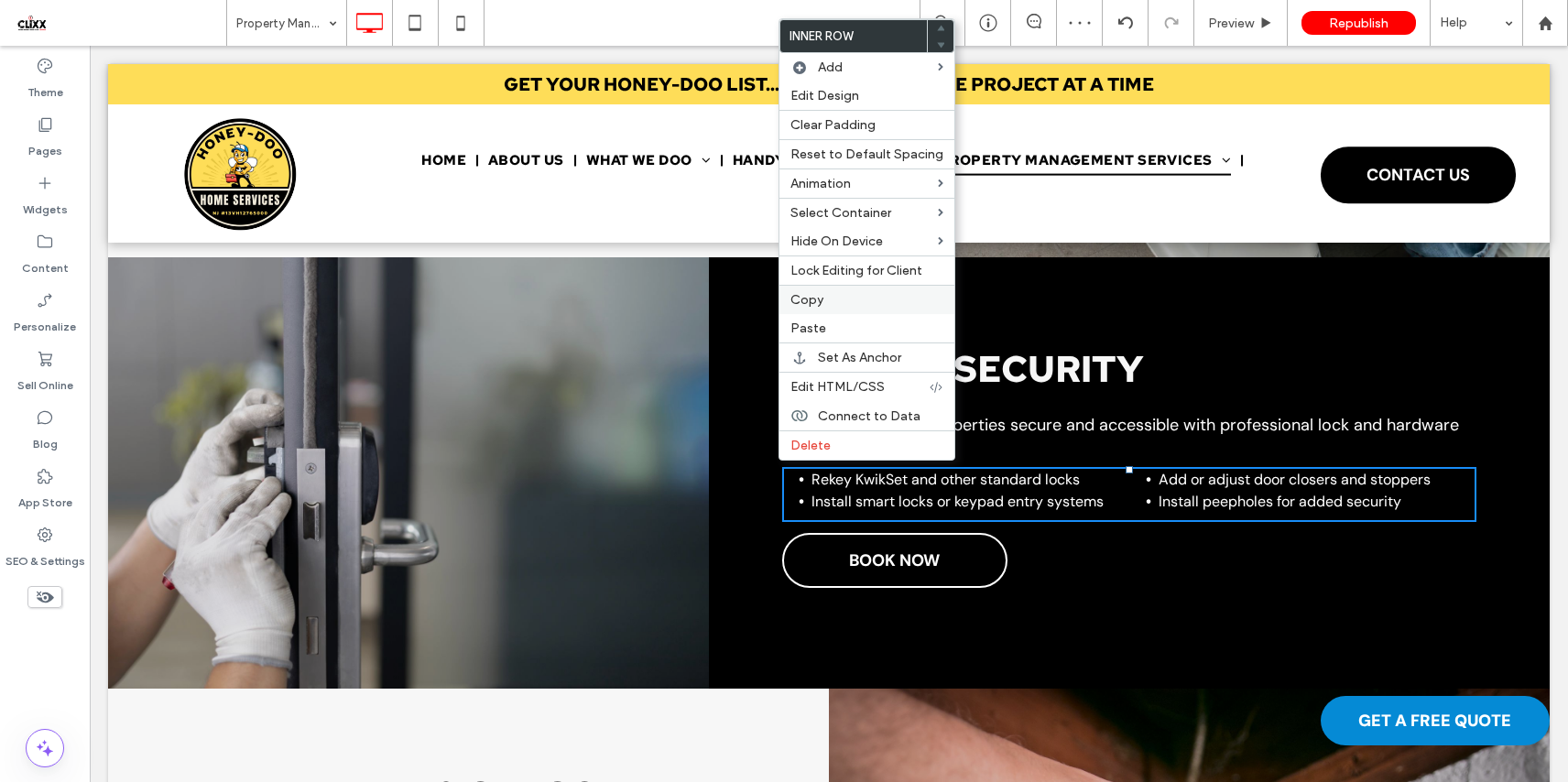
click at [841, 302] on label "Copy" at bounding box center [866, 300] width 153 height 16
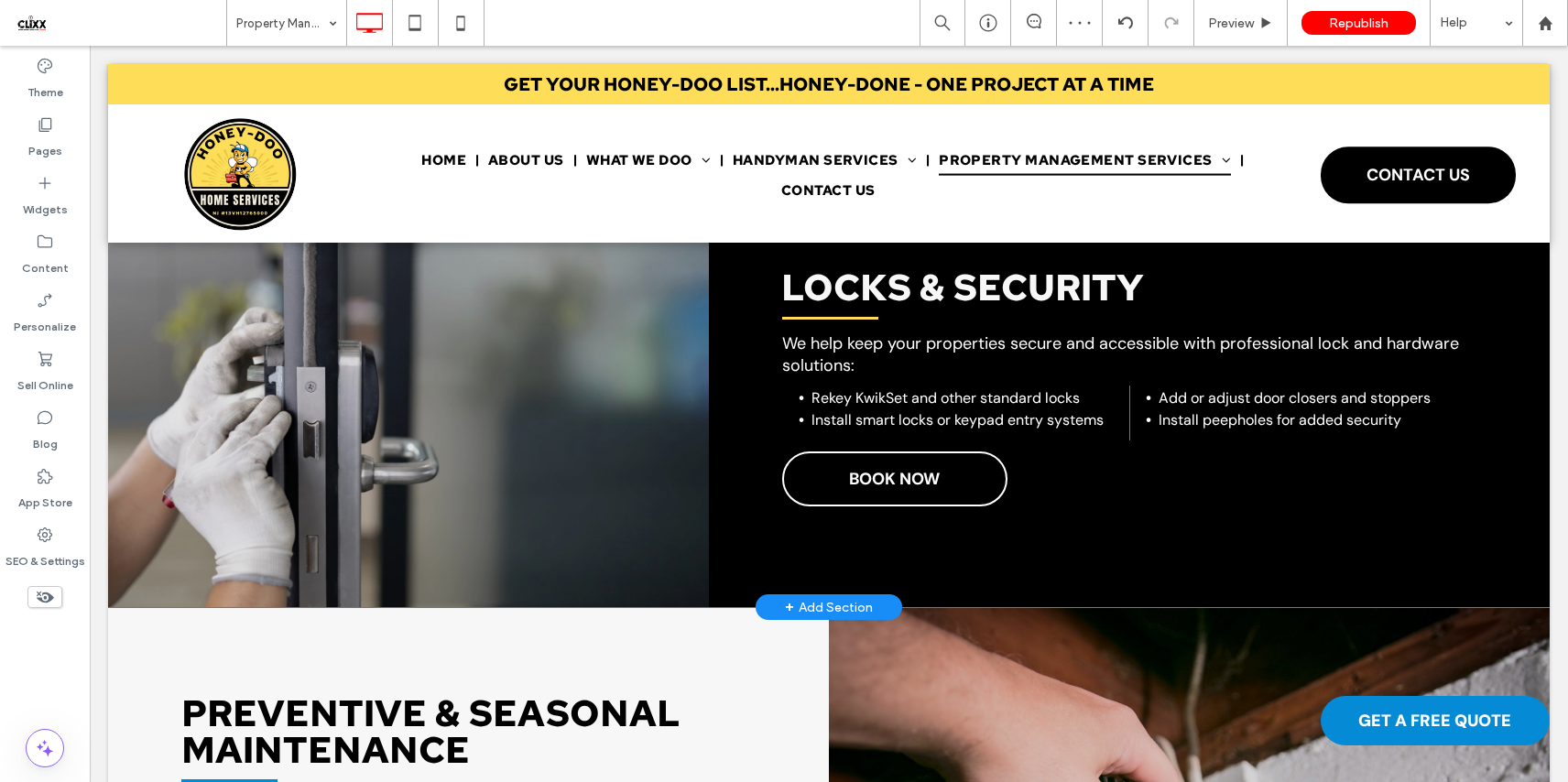
scroll to position [2606, 0]
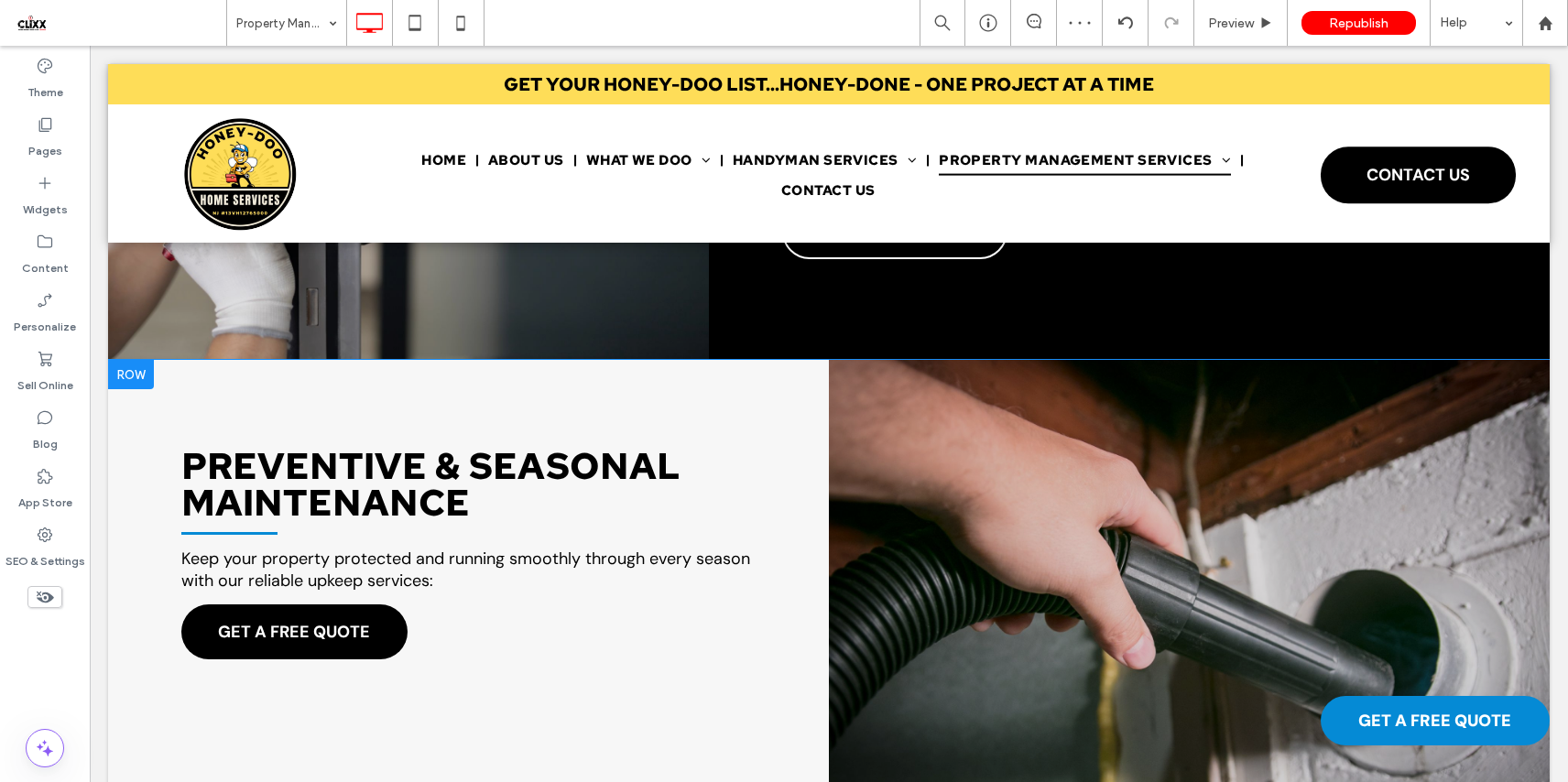
click at [475, 608] on div "PREVENTIVE & SEASONAL MAINTENANCE Keep your property protected and running smoo…" at bounding box center [467, 601] width 720 height 483
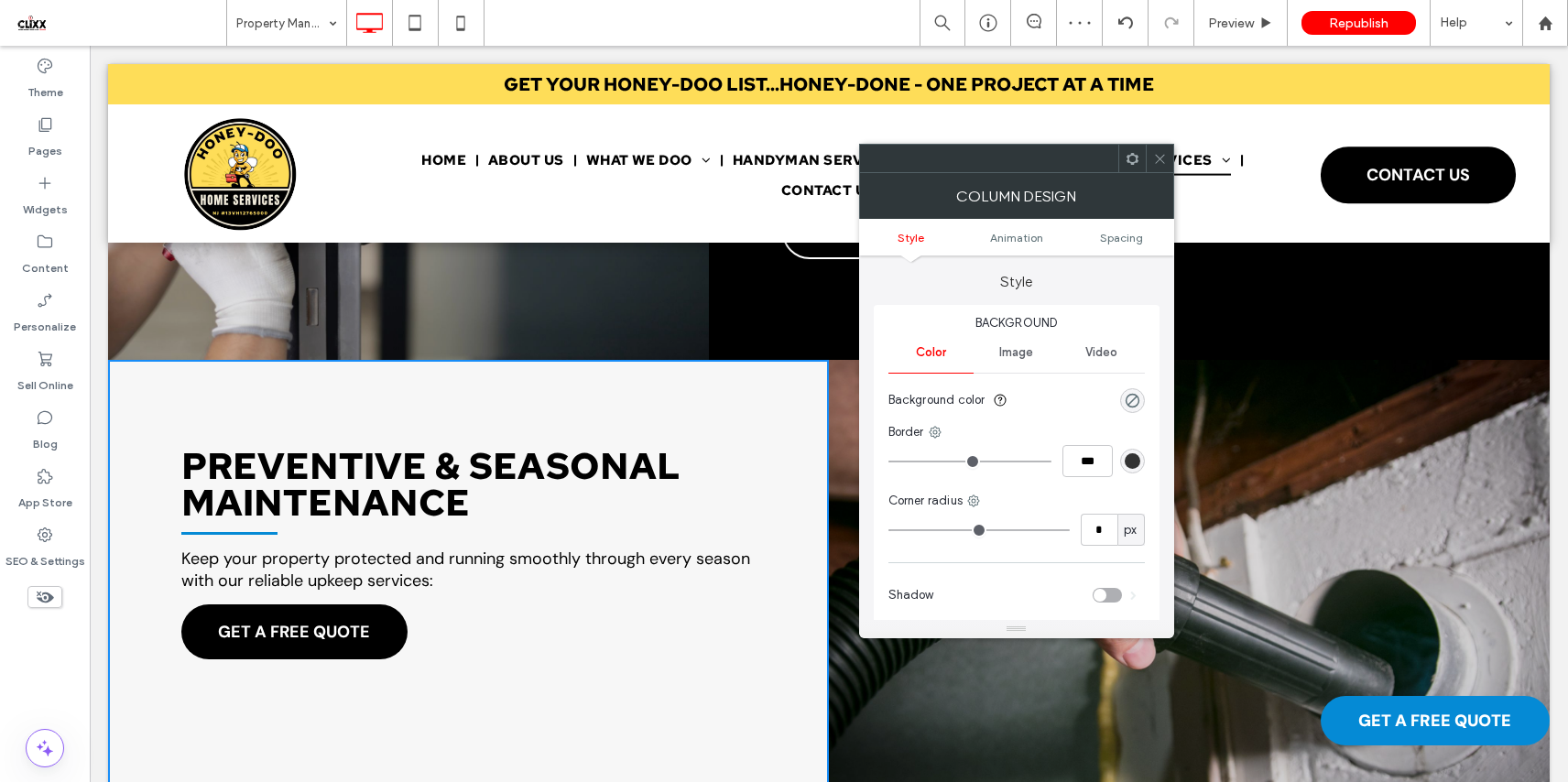
click at [1132, 162] on use at bounding box center [1131, 157] width 12 height 12
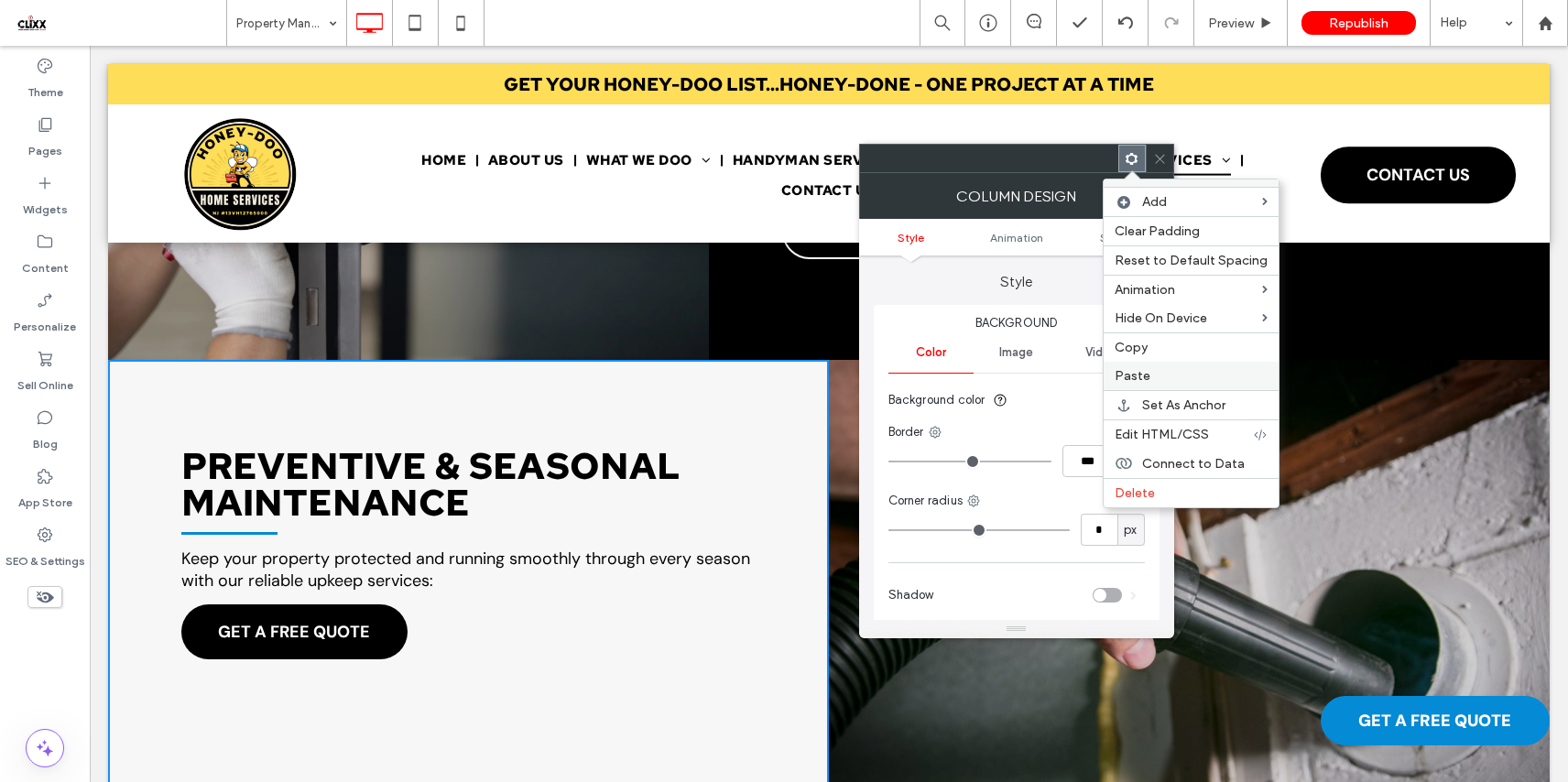
click at [1139, 381] on span "Paste" at bounding box center [1132, 376] width 36 height 16
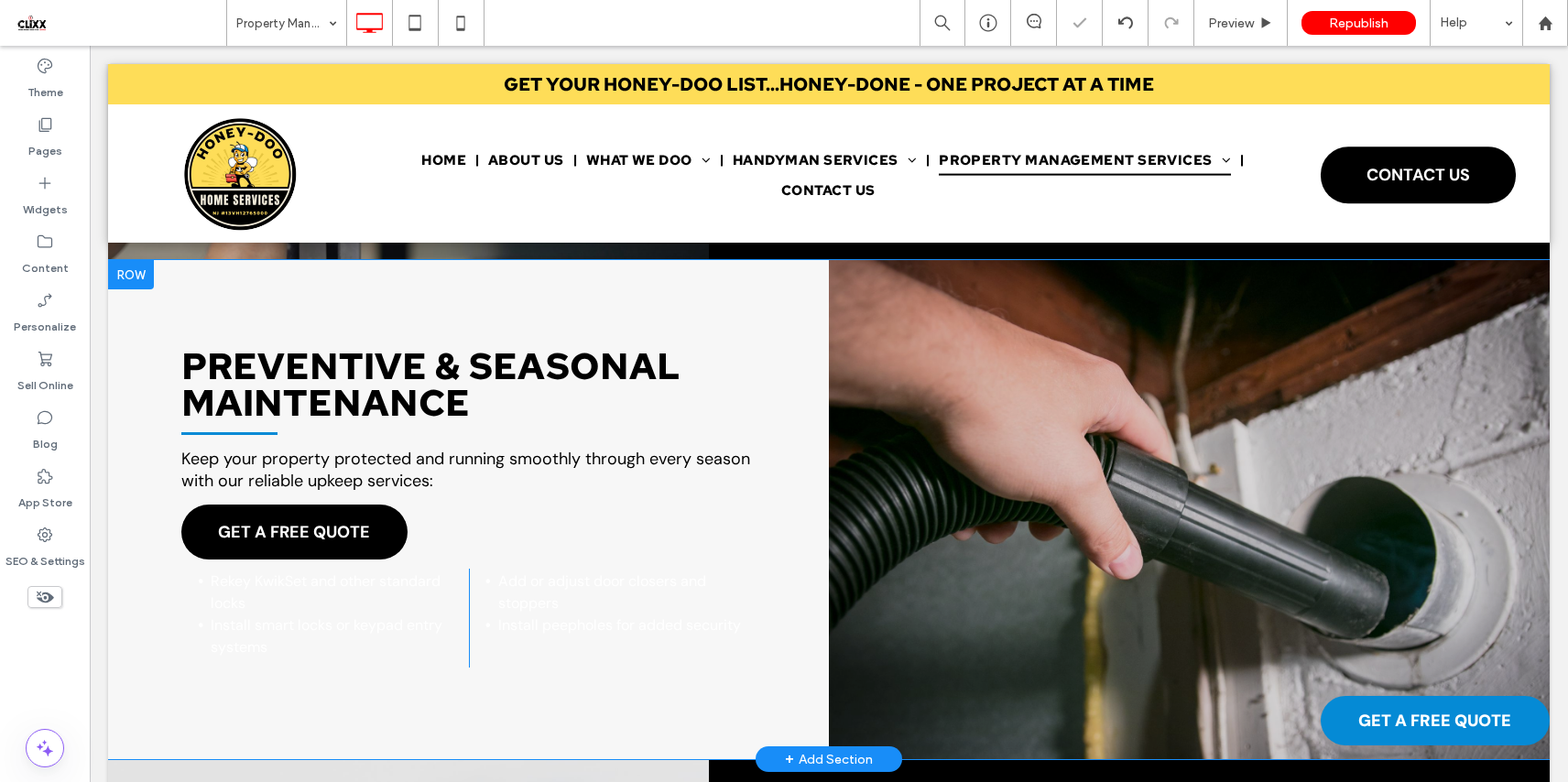
scroll to position [2759, 0]
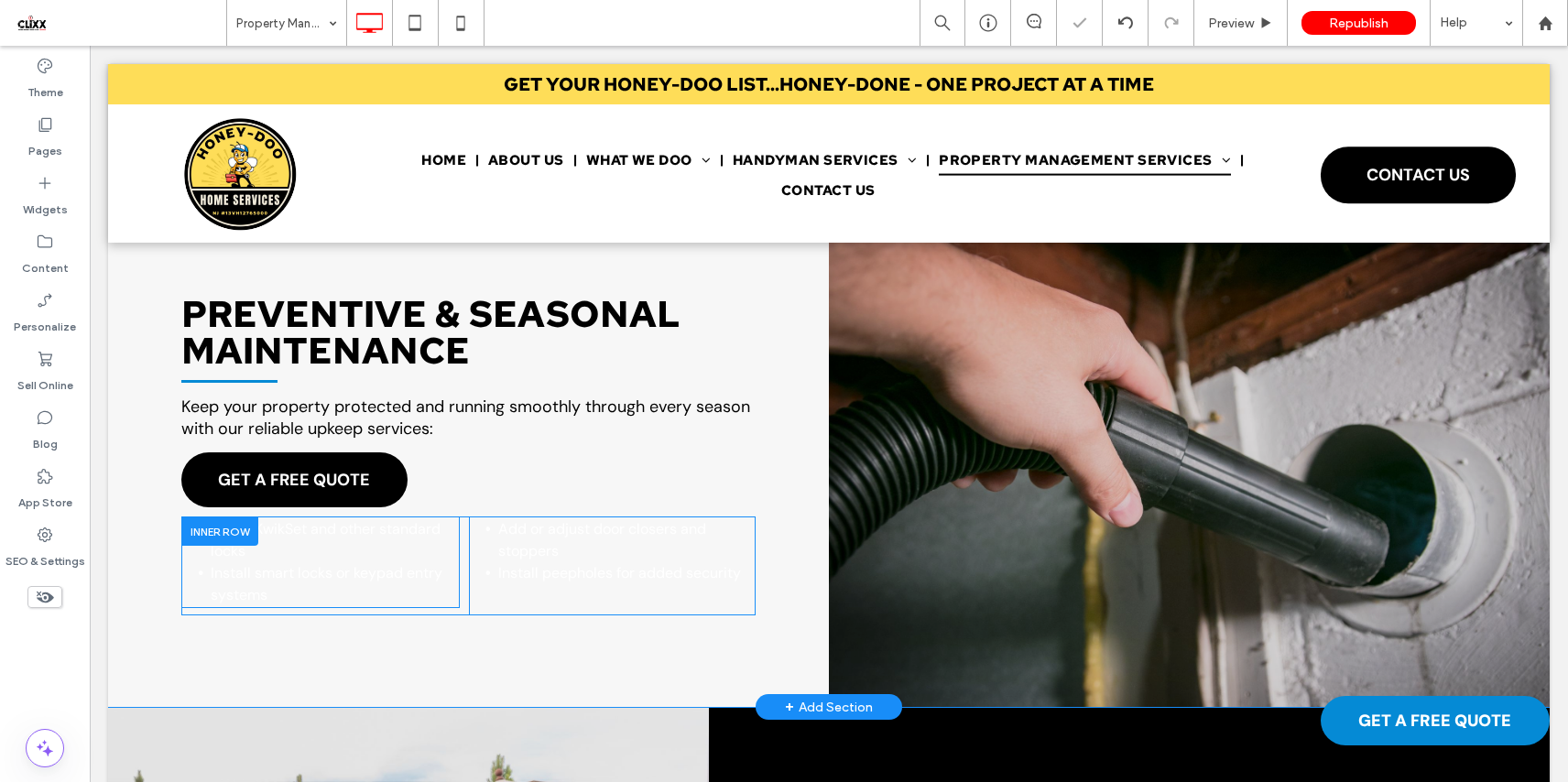
click at [365, 543] on li "Rekey KwikSet and other standard locks" at bounding box center [335, 539] width 249 height 44
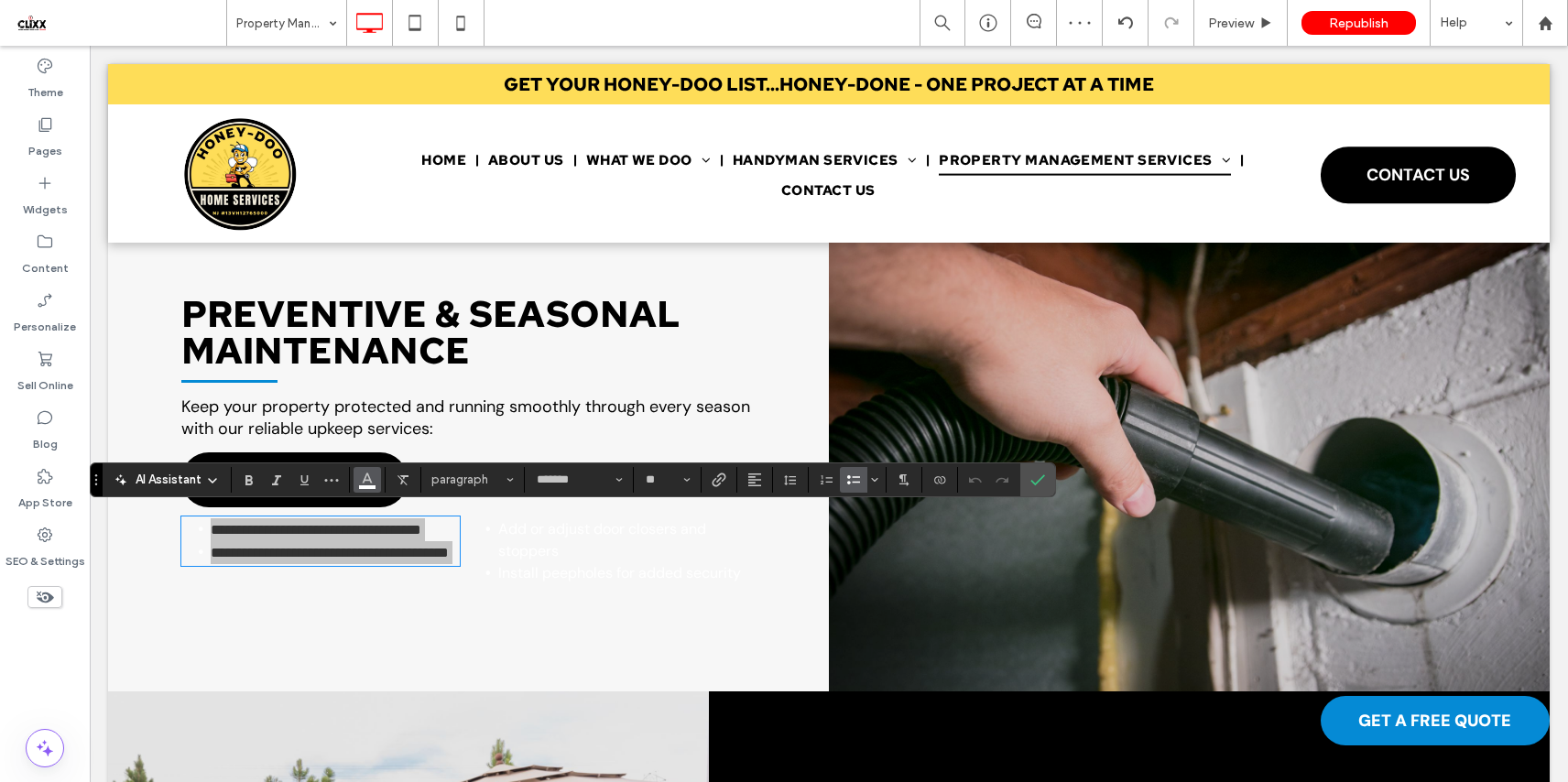
click at [364, 478] on use "Color" at bounding box center [367, 477] width 10 height 10
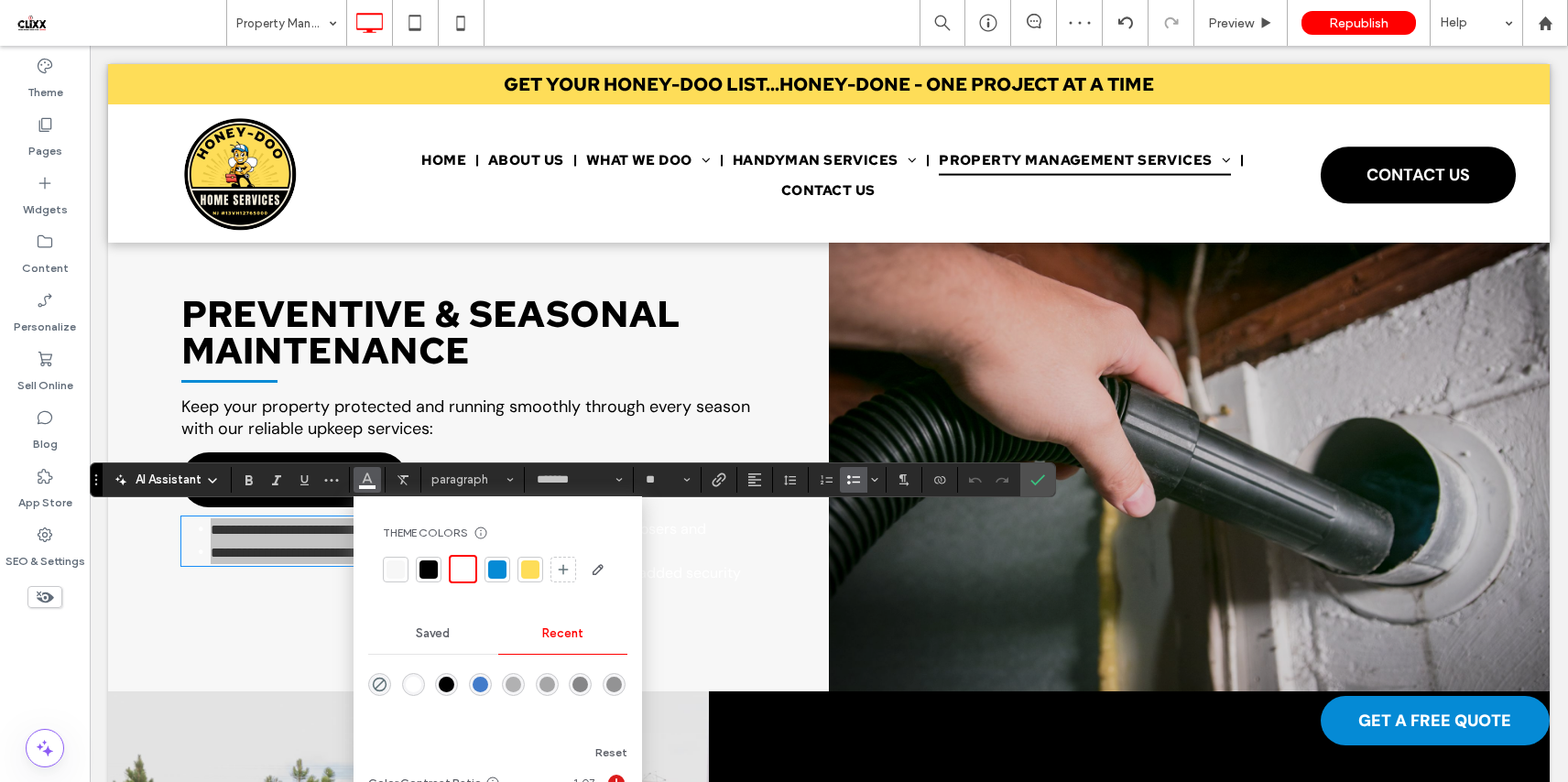
click at [426, 565] on div at bounding box center [429, 569] width 19 height 19
click at [1044, 480] on label "Confirm" at bounding box center [1037, 480] width 27 height 33
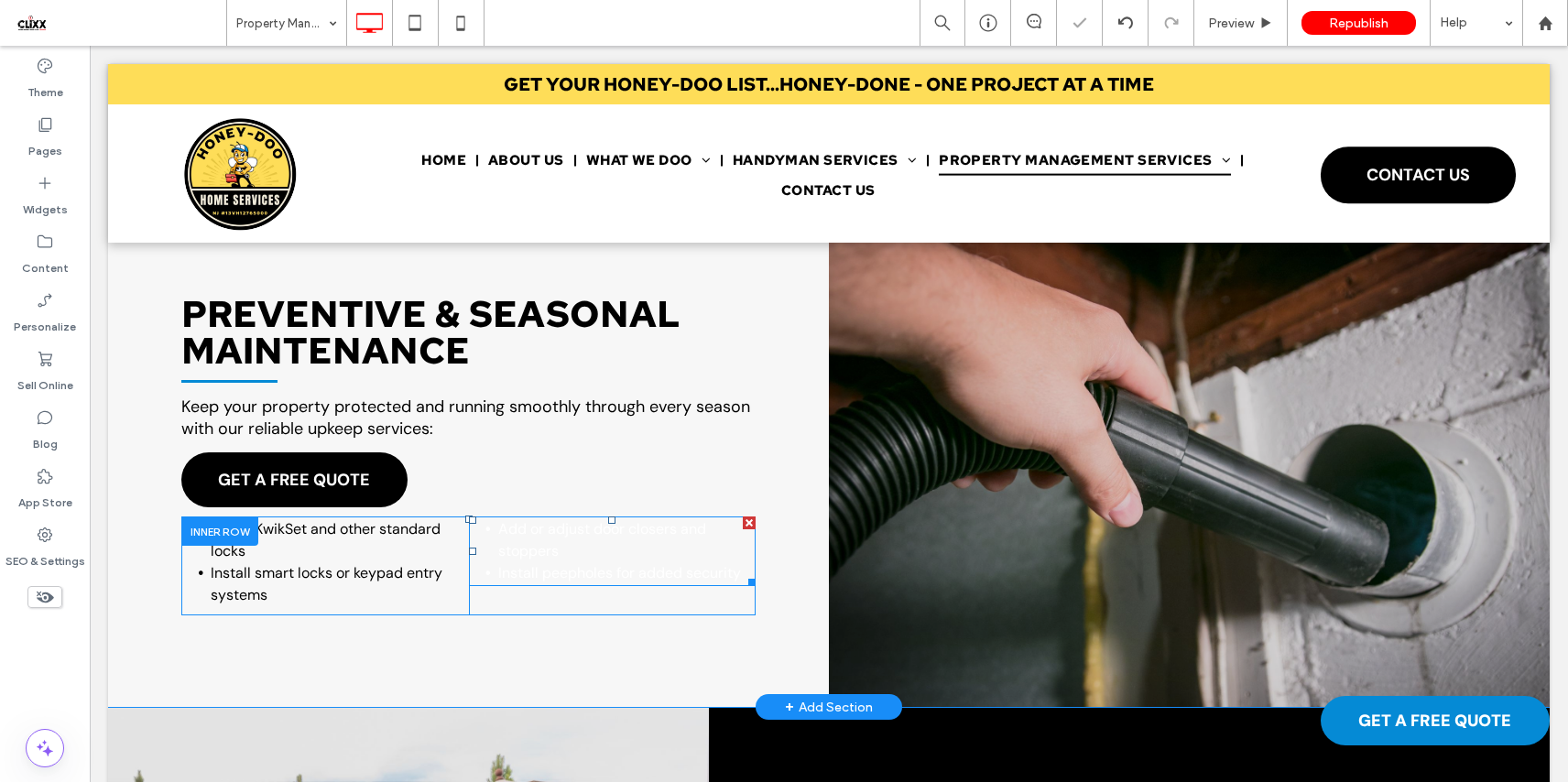
click at [627, 571] on span "Install peepholes for added security" at bounding box center [619, 572] width 243 height 20
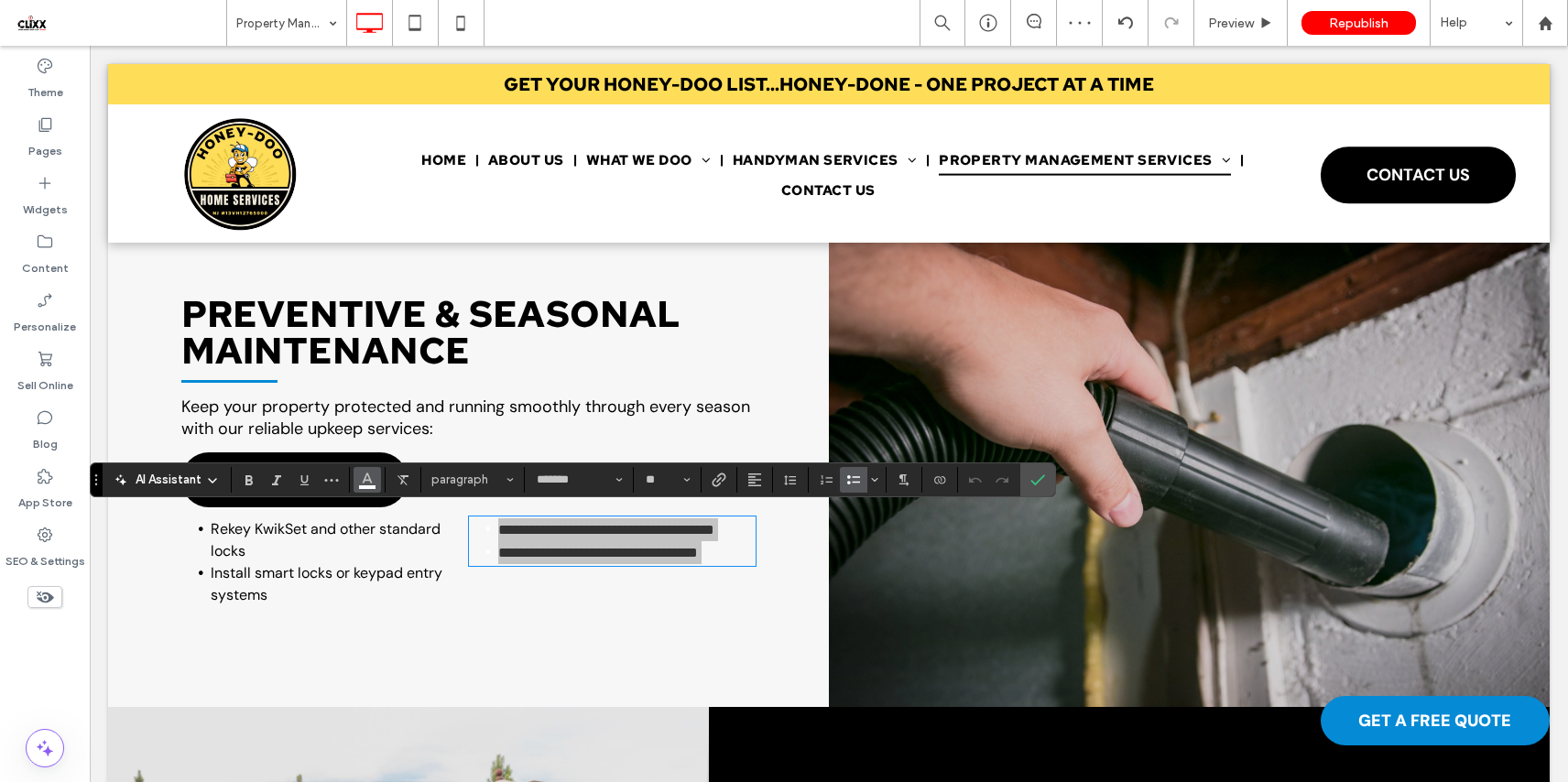
click at [370, 482] on icon "Color" at bounding box center [367, 478] width 15 height 15
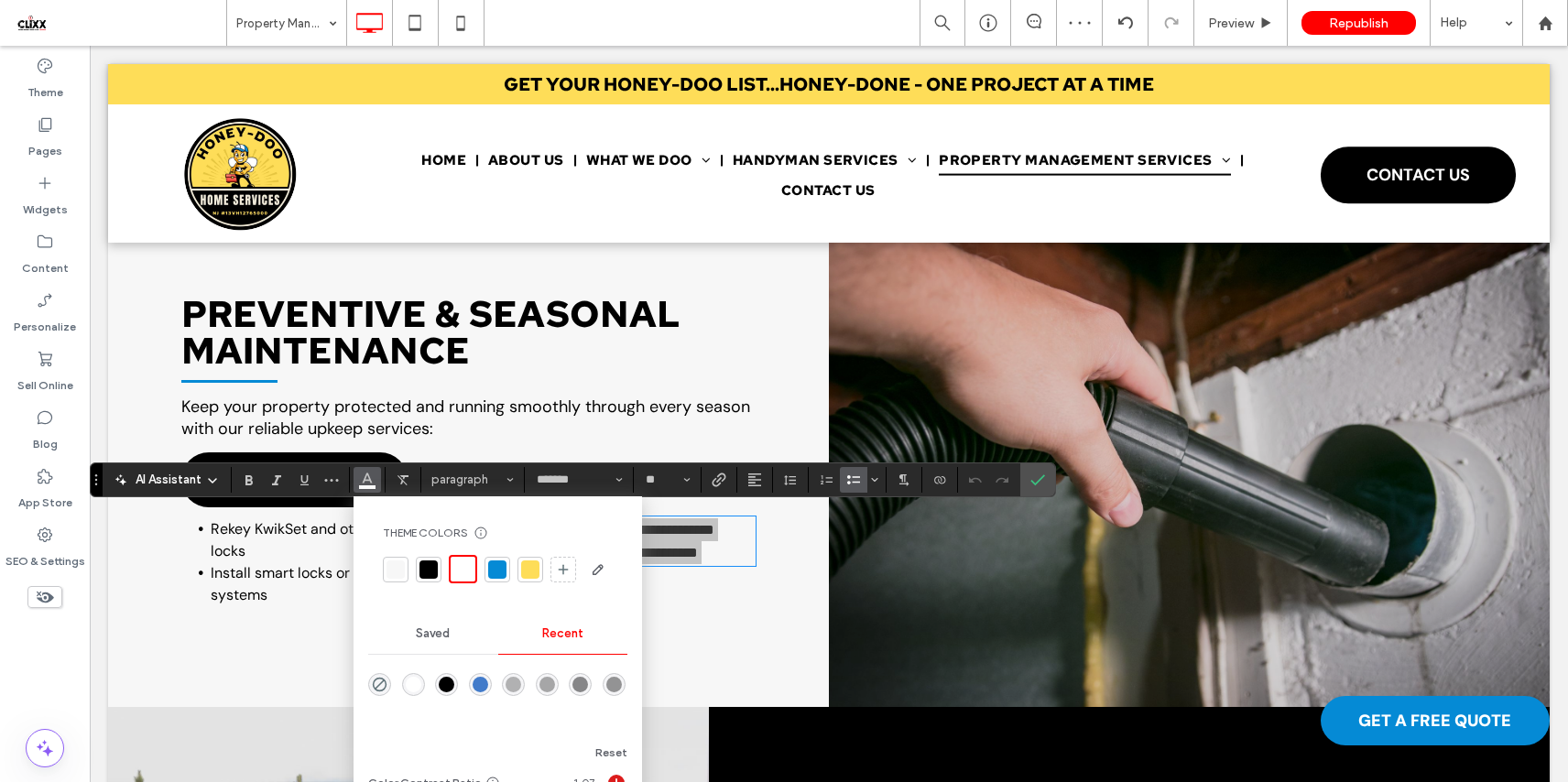
click at [432, 575] on div at bounding box center [429, 569] width 19 height 19
drag, startPoint x: 1035, startPoint y: 481, endPoint x: 620, endPoint y: 525, distance: 417.3
click at [1035, 481] on icon "Confirm" at bounding box center [1038, 480] width 15 height 15
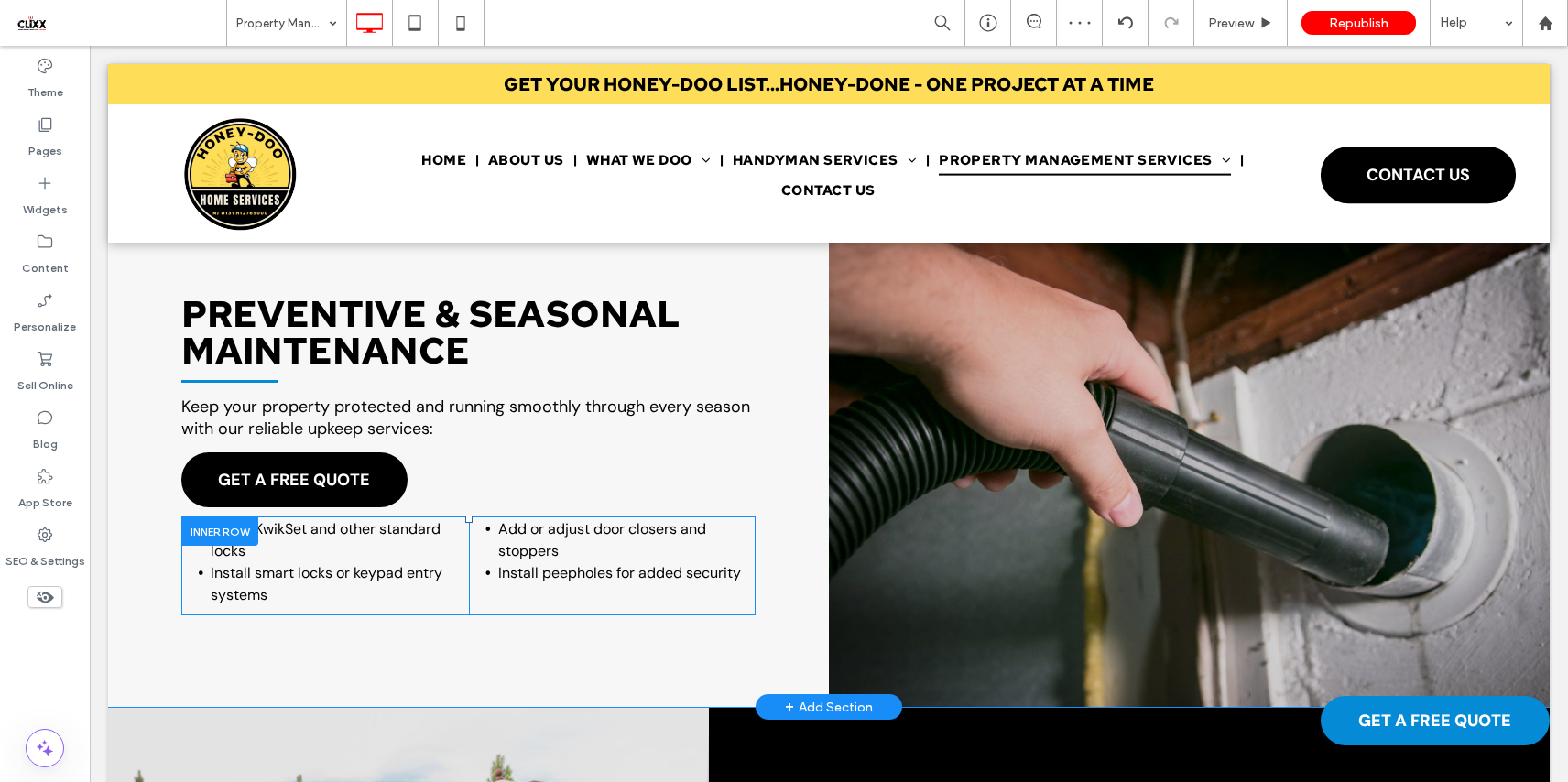
click at [258, 651] on div "PREVENTIVE & SEASONAL MAINTENANCE Keep your property protected and running smoo…" at bounding box center [467, 457] width 720 height 499
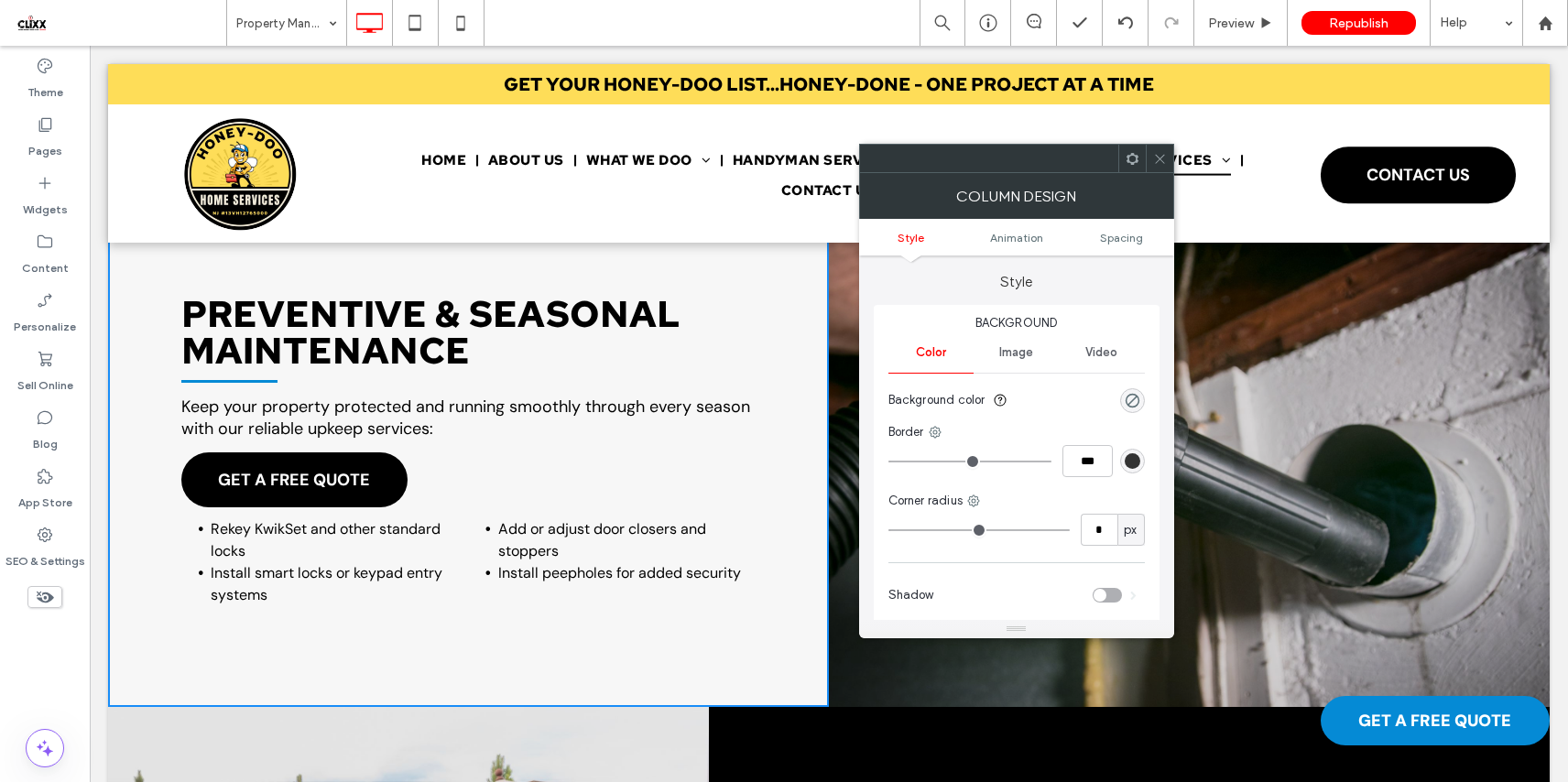
click at [1128, 152] on icon at bounding box center [1132, 158] width 14 height 14
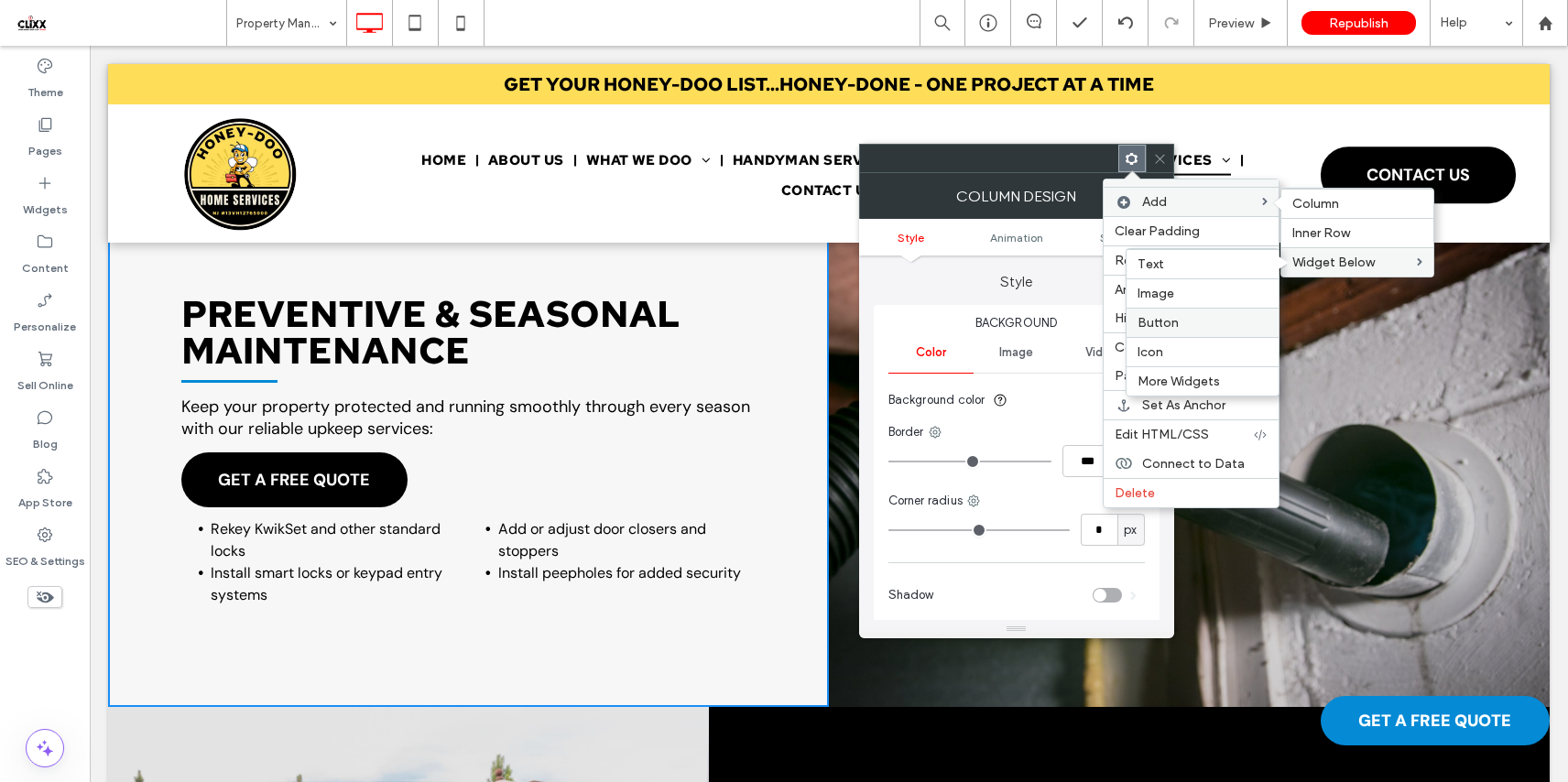
click at [1167, 316] on span "Button" at bounding box center [1158, 322] width 41 height 16
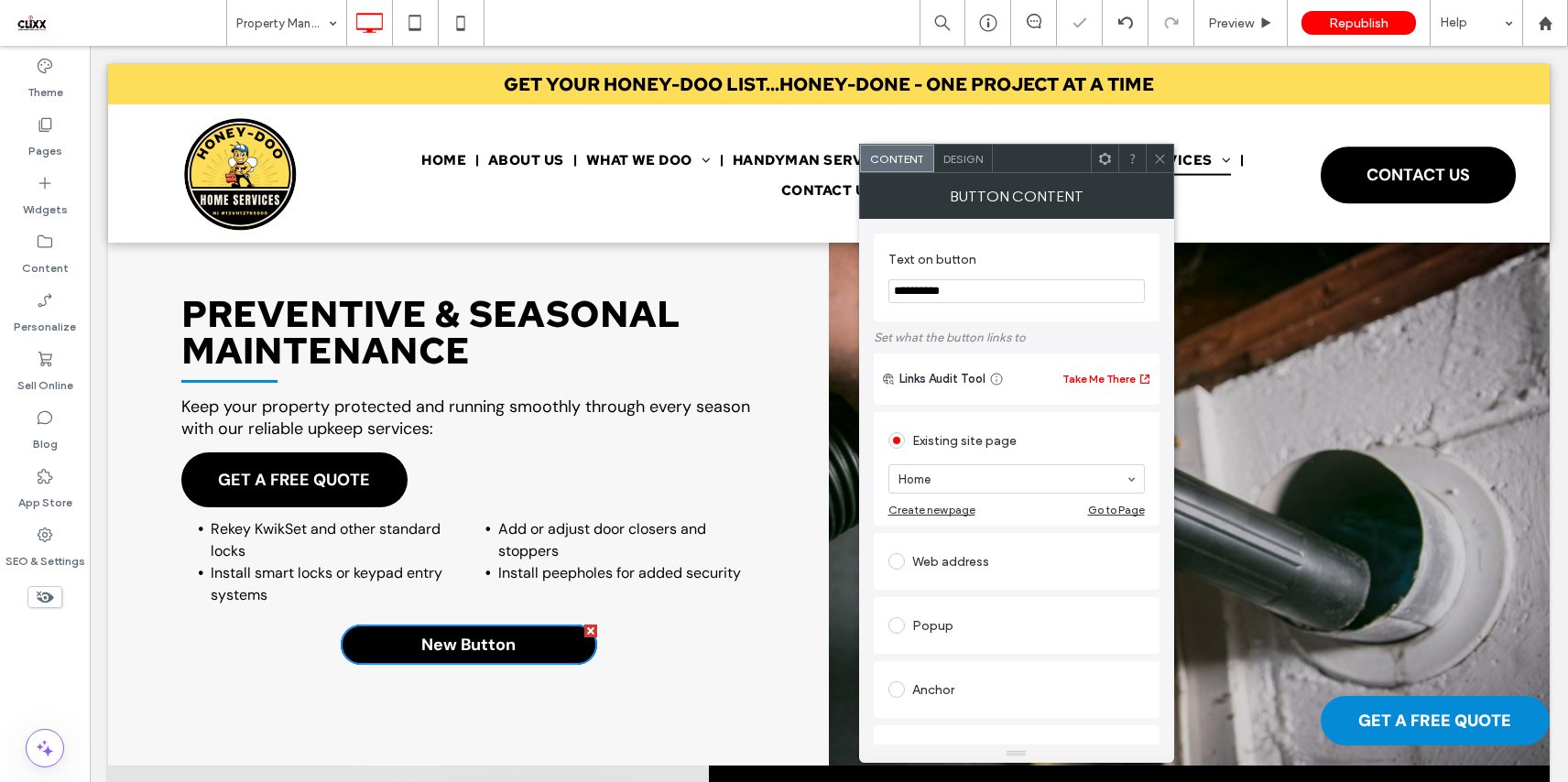
click at [1159, 155] on icon at bounding box center [1160, 158] width 14 height 14
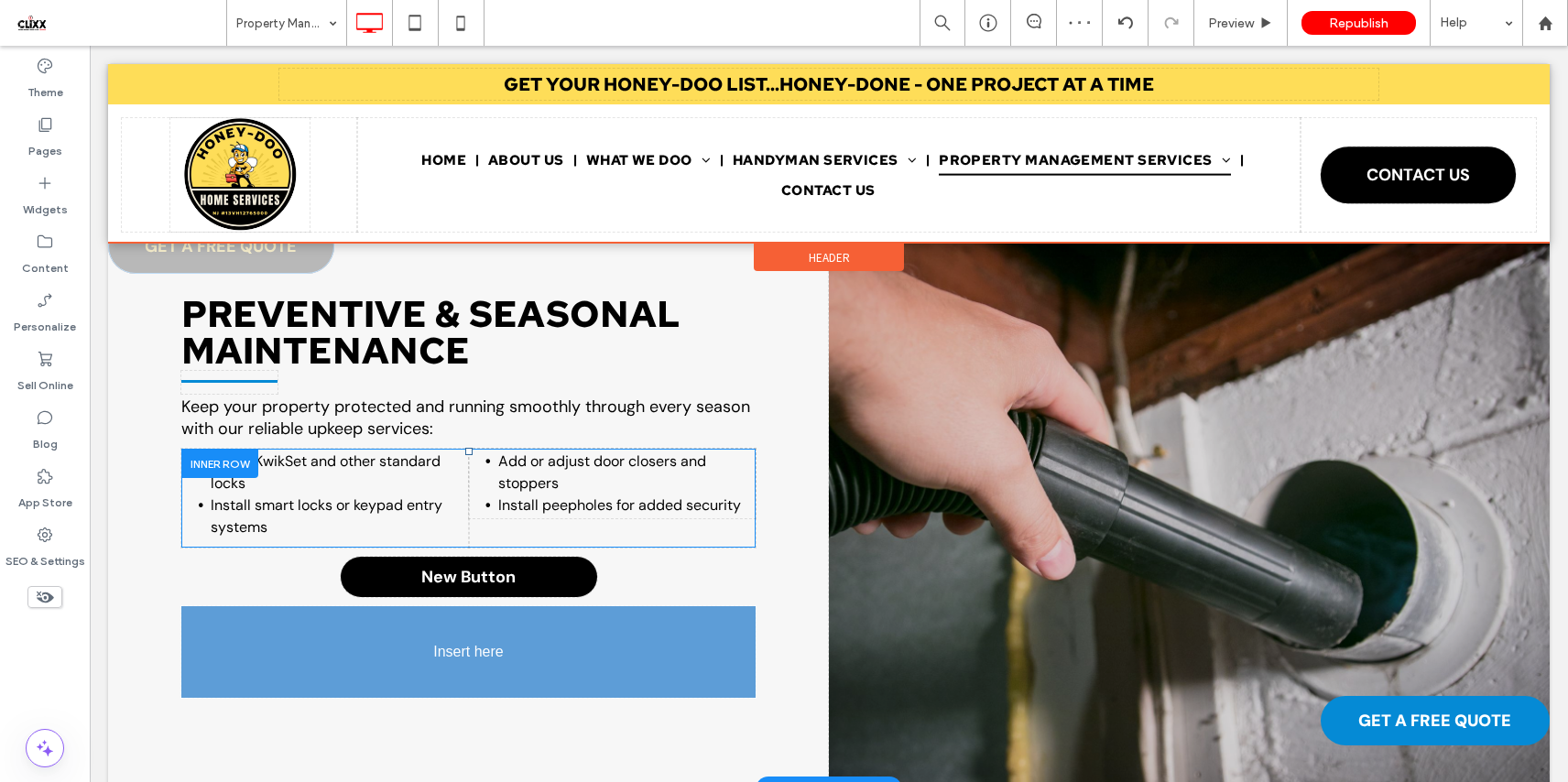
drag, startPoint x: 269, startPoint y: 478, endPoint x: 282, endPoint y: 674, distance: 196.4
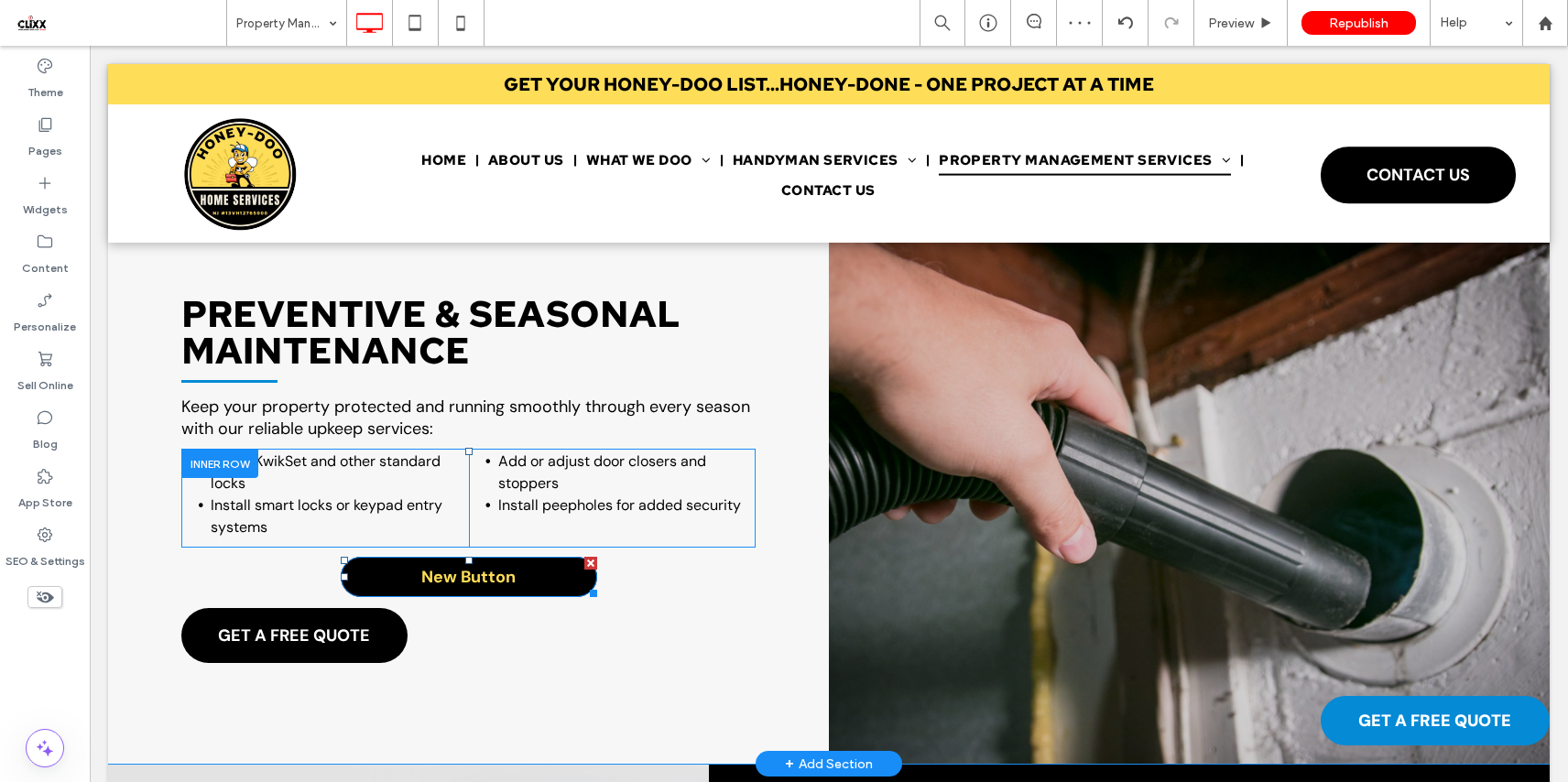
click at [586, 557] on div at bounding box center [591, 563] width 13 height 13
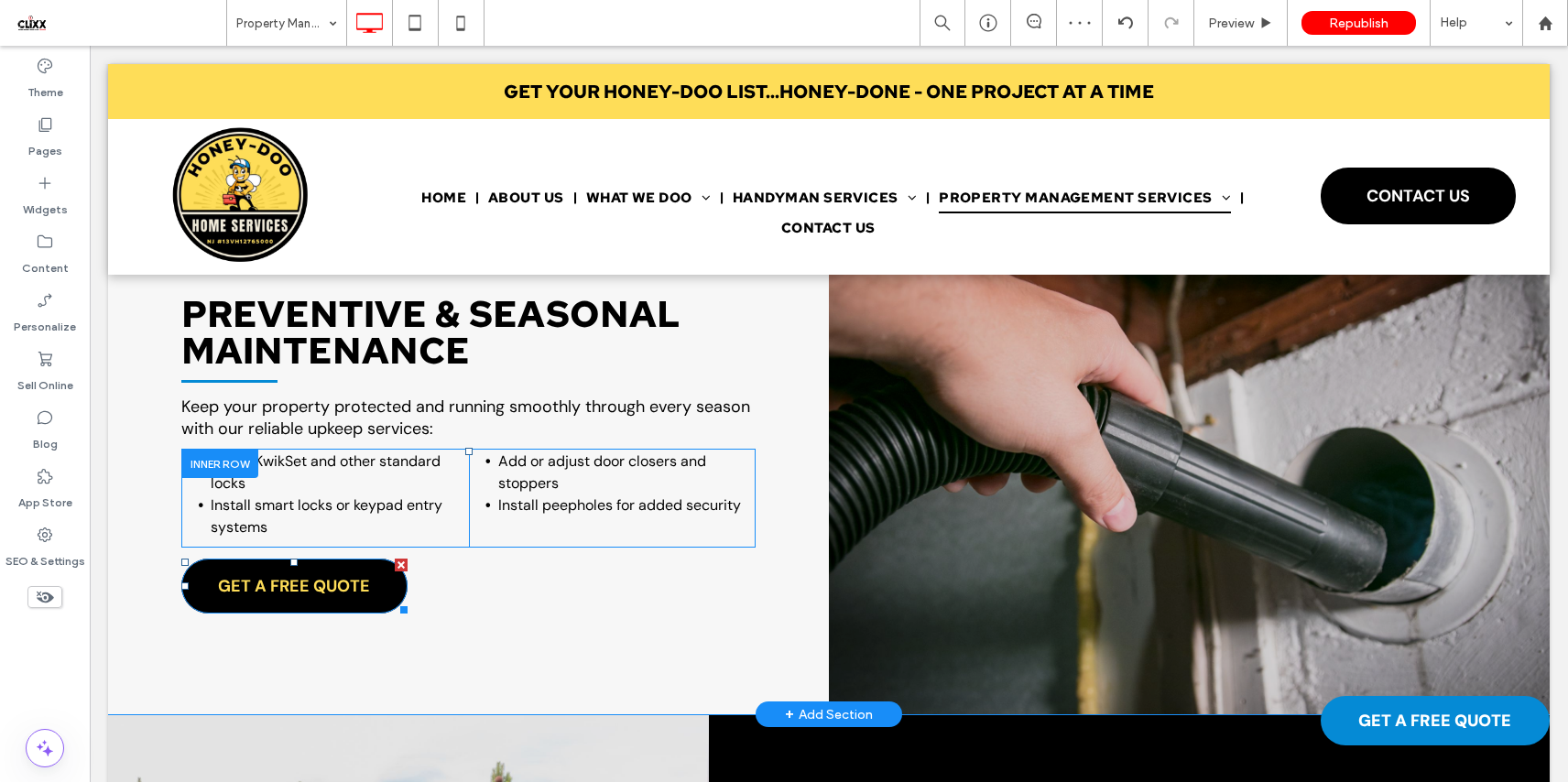
click at [304, 583] on span "GET A FREE QUOTE" at bounding box center [294, 585] width 152 height 40
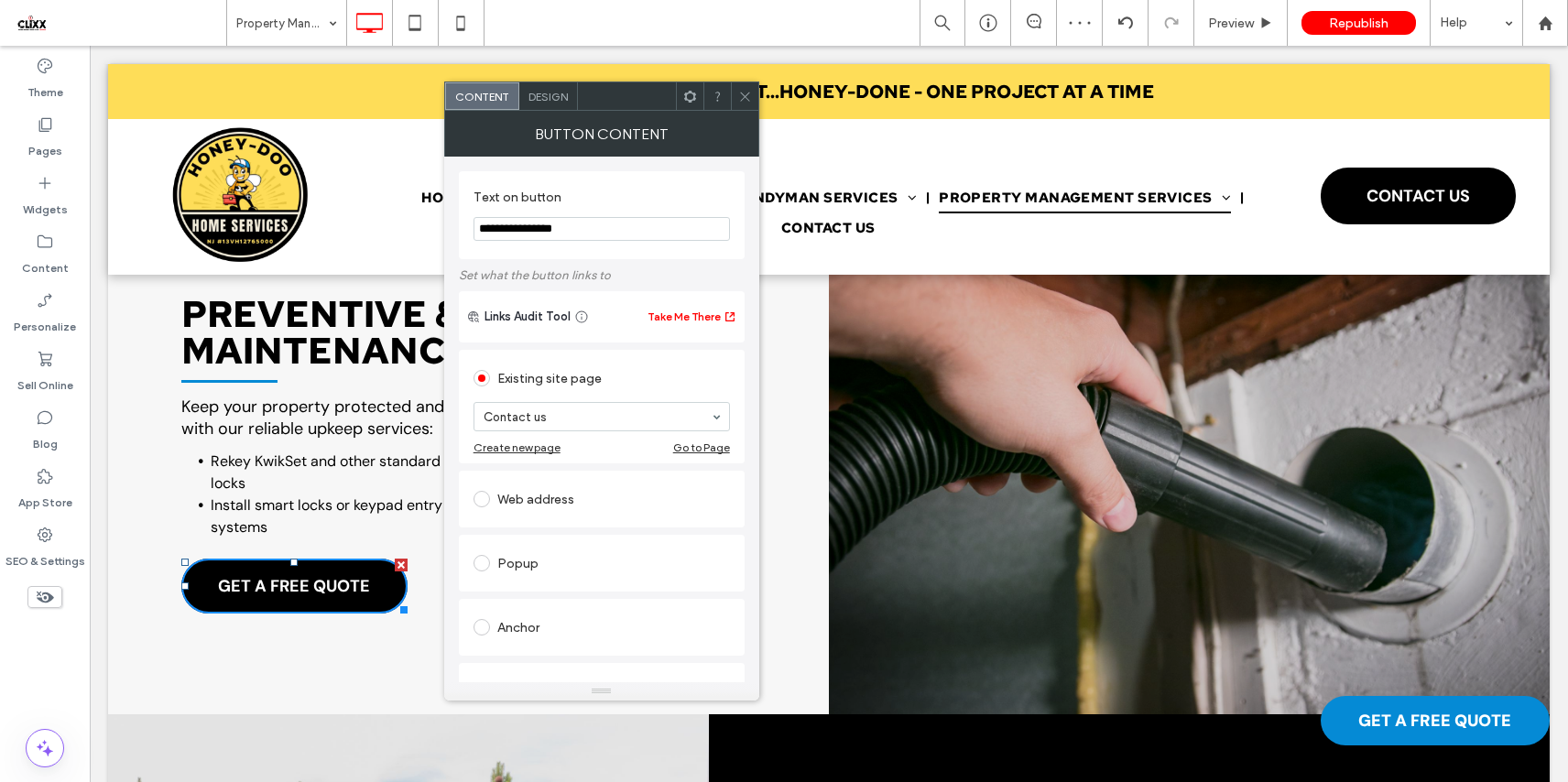
click at [551, 97] on span "Design" at bounding box center [548, 96] width 39 height 14
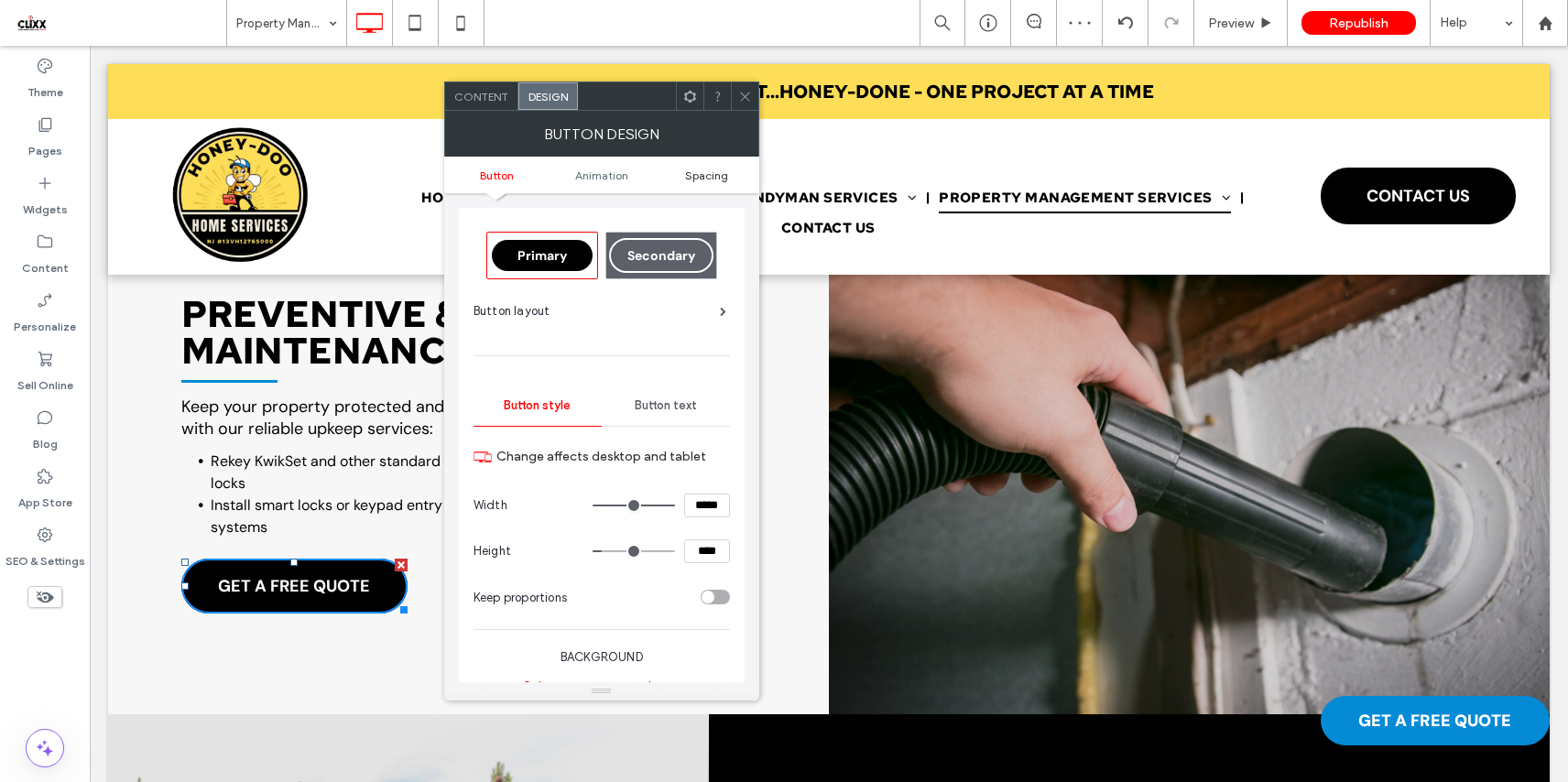
click at [689, 170] on span "Spacing" at bounding box center [706, 175] width 43 height 14
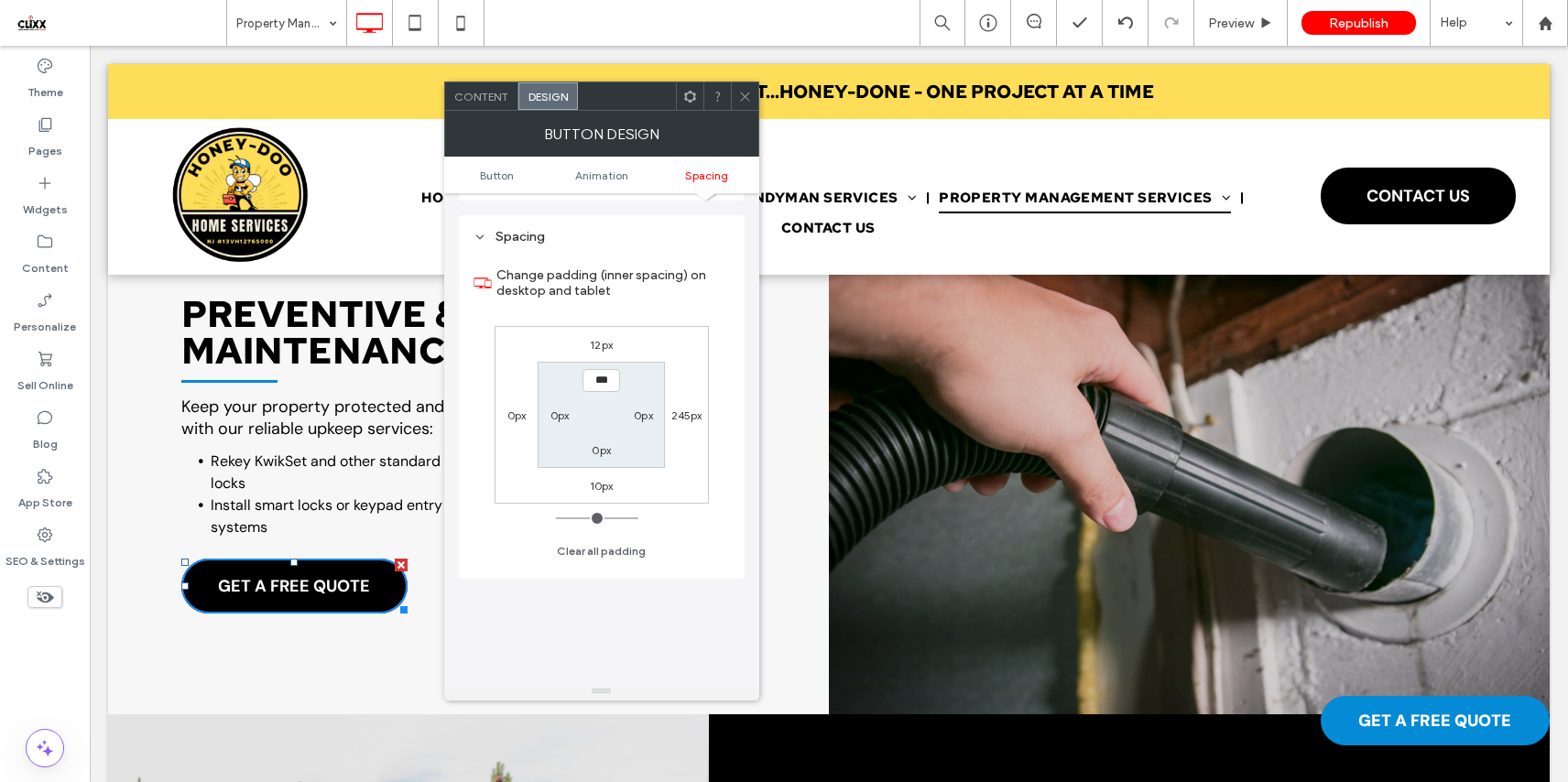
scroll to position [860, 0]
click at [744, 102] on icon at bounding box center [745, 96] width 14 height 14
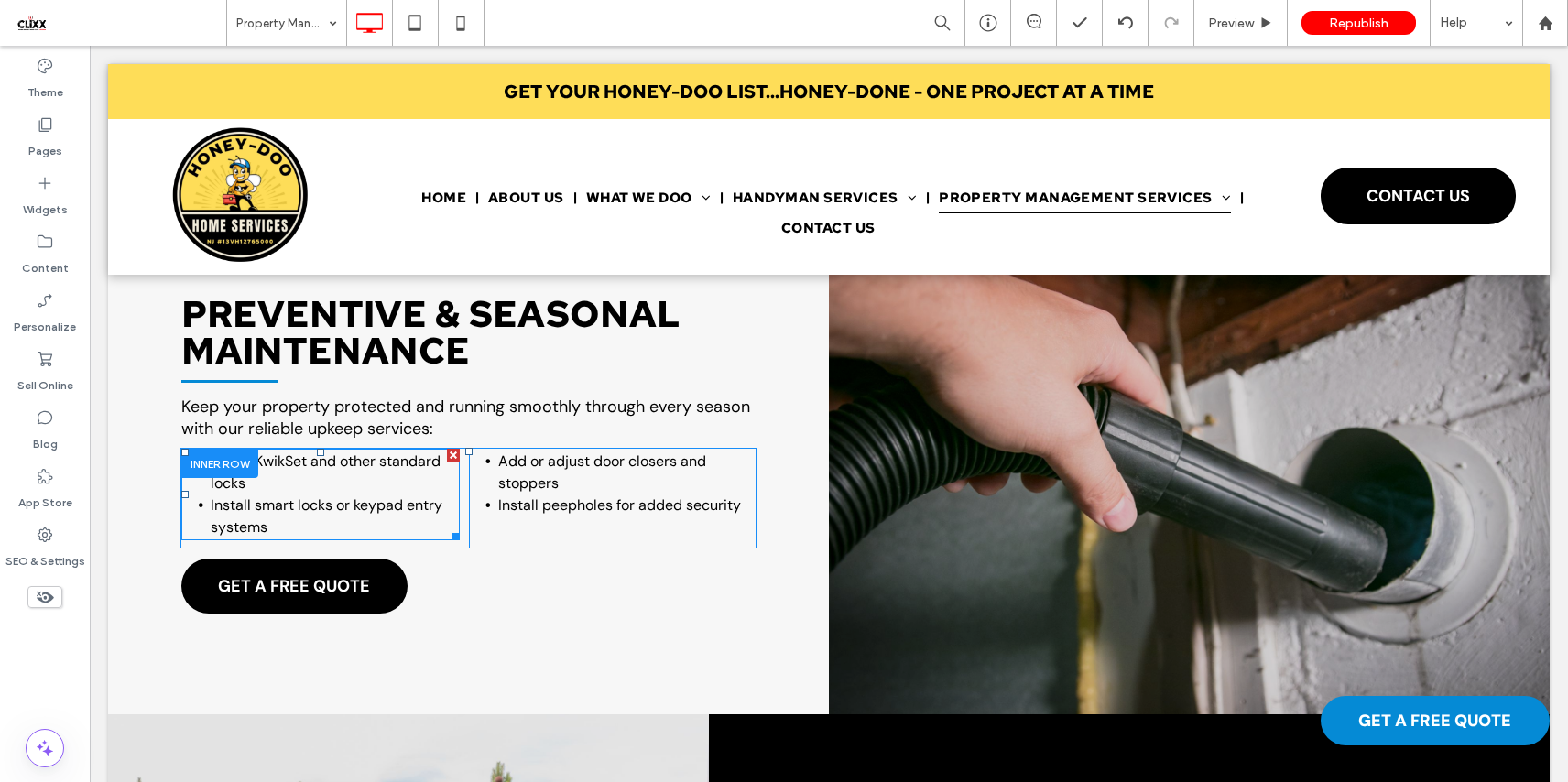
click at [289, 495] on span "Install smart locks or keypad entry systems" at bounding box center [326, 516] width 231 height 41
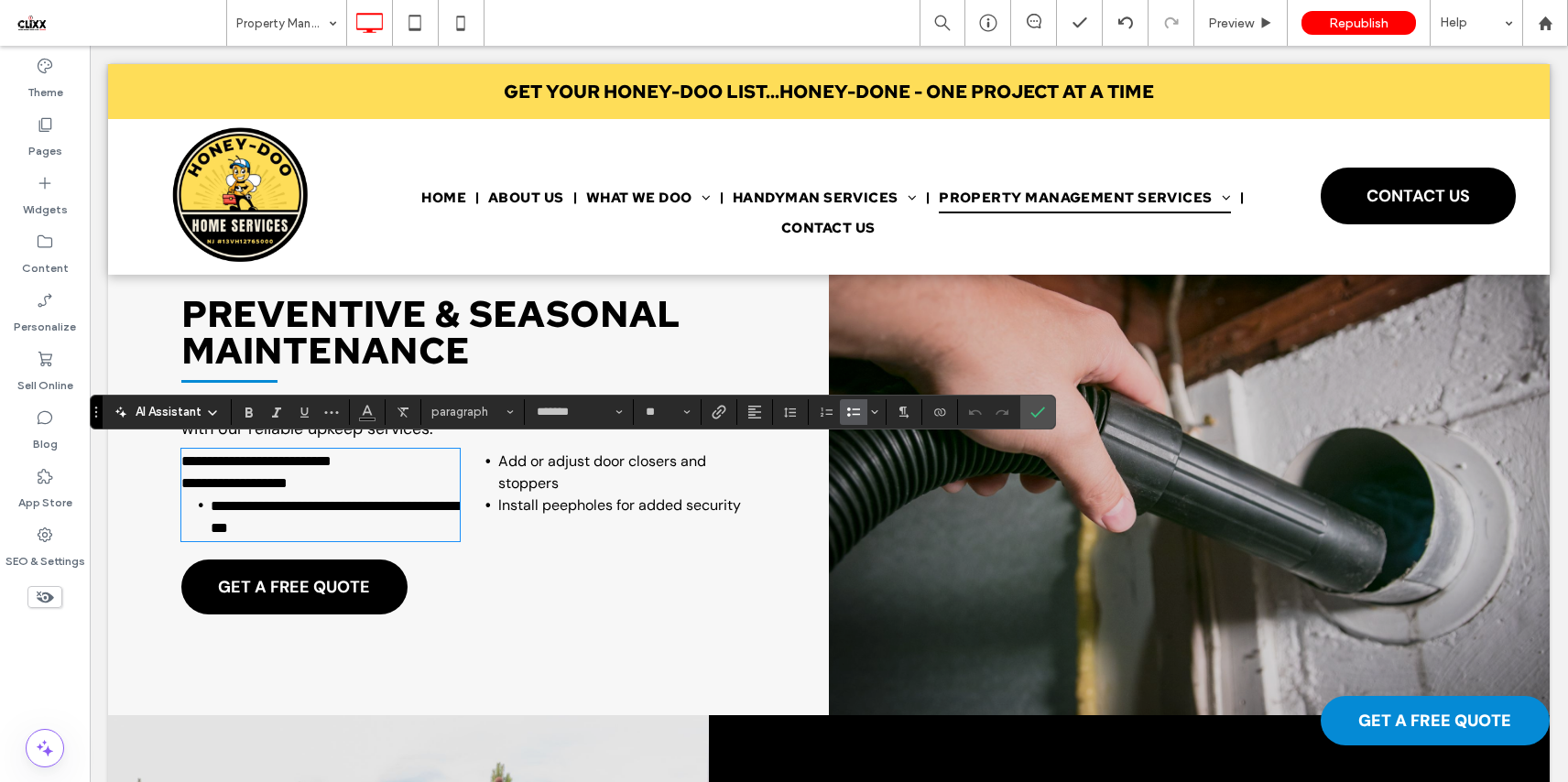
scroll to position [0, 0]
type input "**"
click at [308, 499] on span "**********" at bounding box center [334, 517] width 248 height 36
click at [855, 413] on use "Bulleted List" at bounding box center [853, 412] width 13 height 9
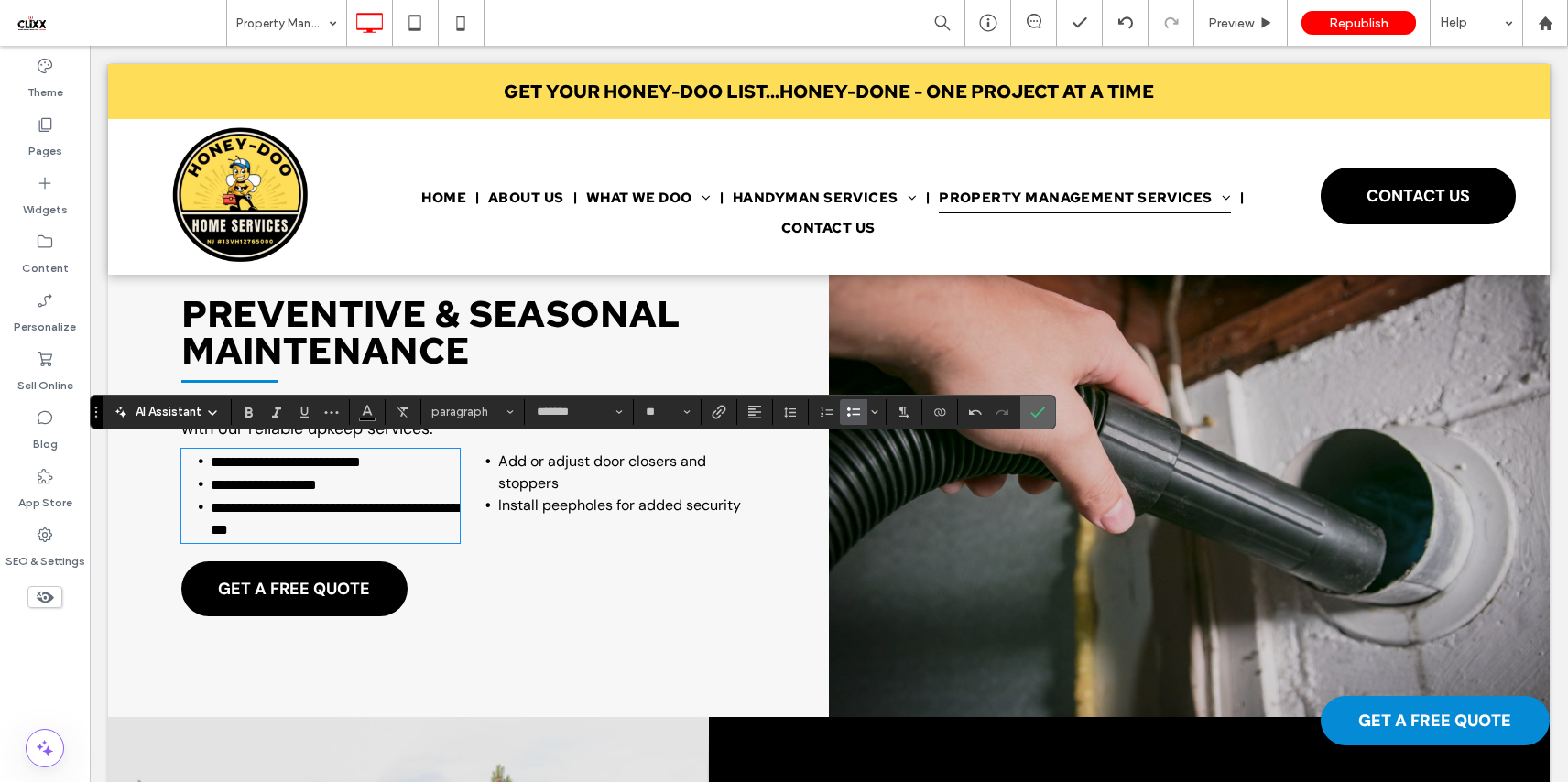
click at [1036, 413] on icon "Confirm" at bounding box center [1038, 412] width 15 height 15
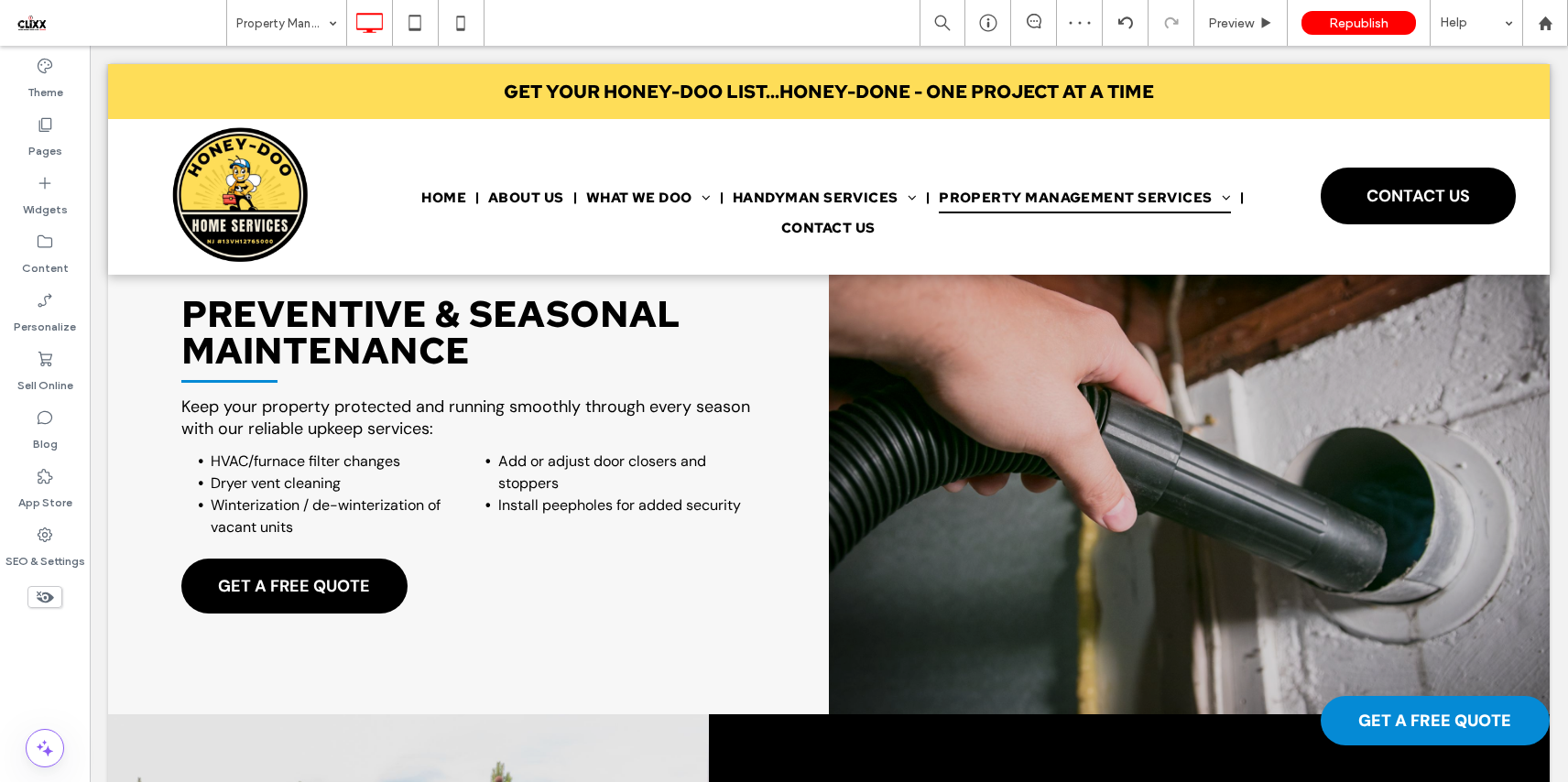
click at [531, 484] on span "Add or adjust door closers and stoppers" at bounding box center [602, 472] width 208 height 41
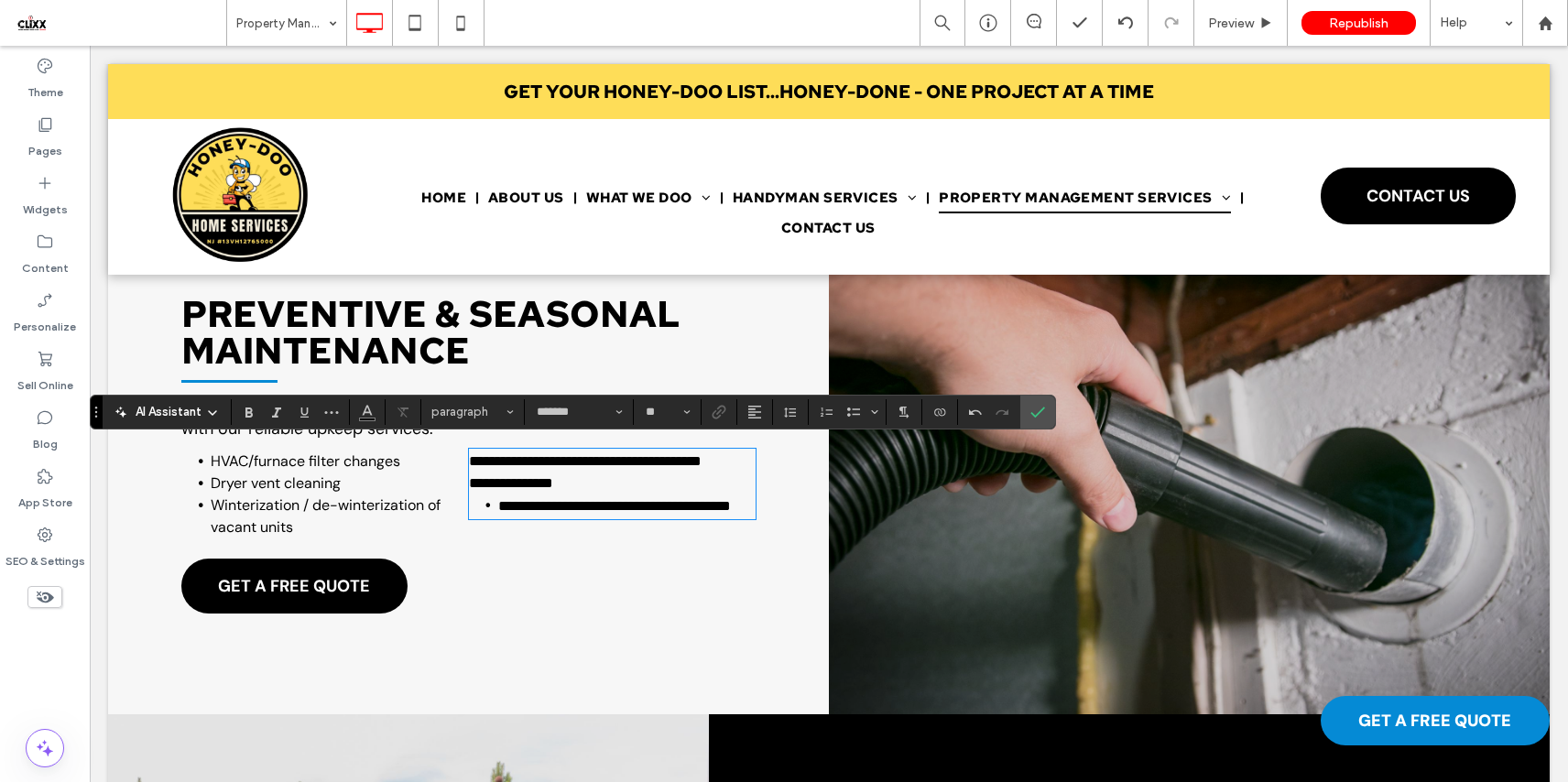
type input "**"
click at [537, 490] on span "**********" at bounding box center [511, 482] width 84 height 14
click at [853, 415] on use "Bulleted List" at bounding box center [853, 412] width 13 height 9
drag, startPoint x: 1041, startPoint y: 410, endPoint x: 801, endPoint y: 415, distance: 240.1
click at [1041, 410] on use "Confirm" at bounding box center [1039, 412] width 15 height 11
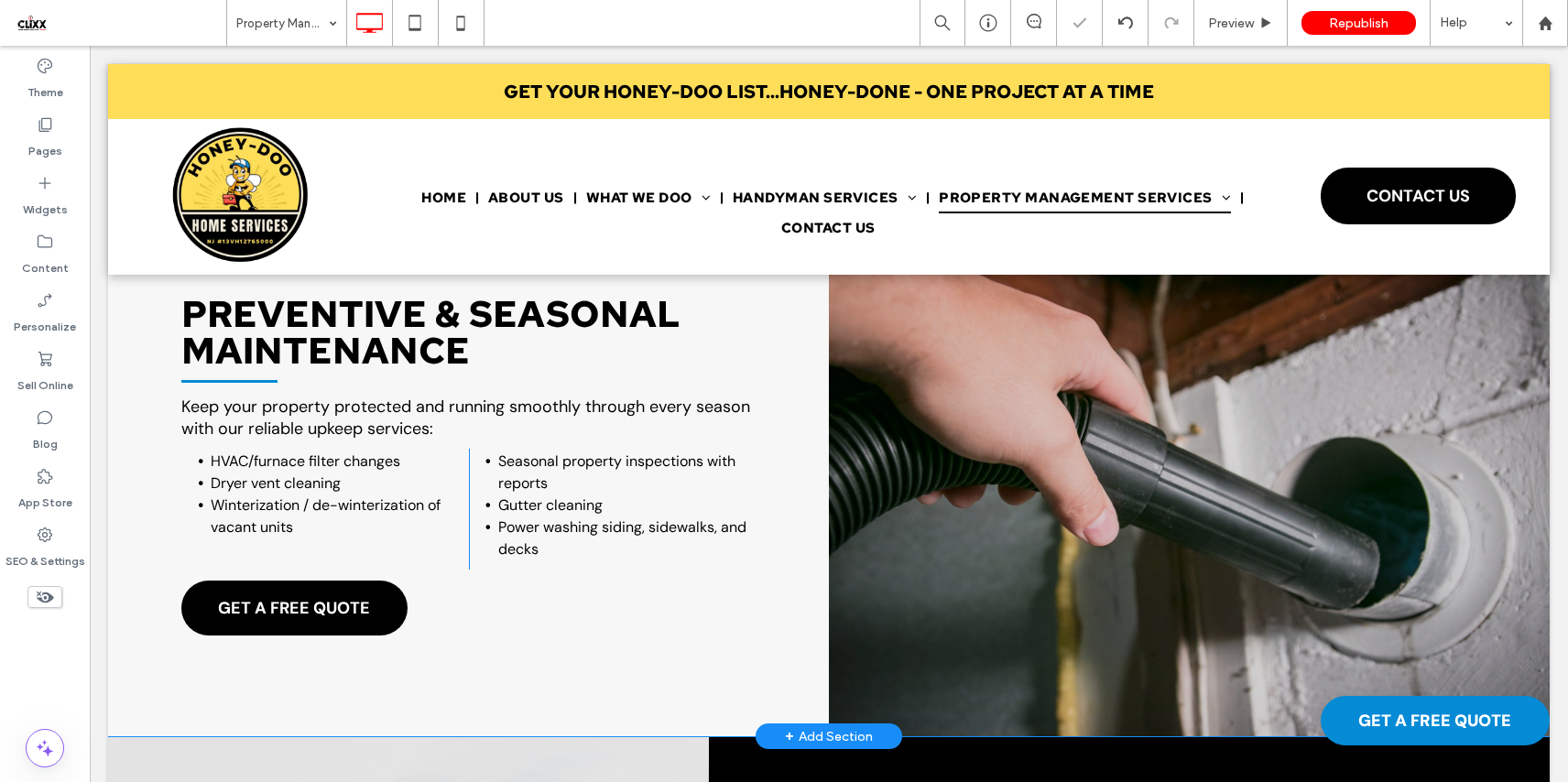
click at [791, 444] on div "PREVENTIVE & SEASONAL MAINTENANCE Keep your property protected and running smoo…" at bounding box center [467, 472] width 720 height 528
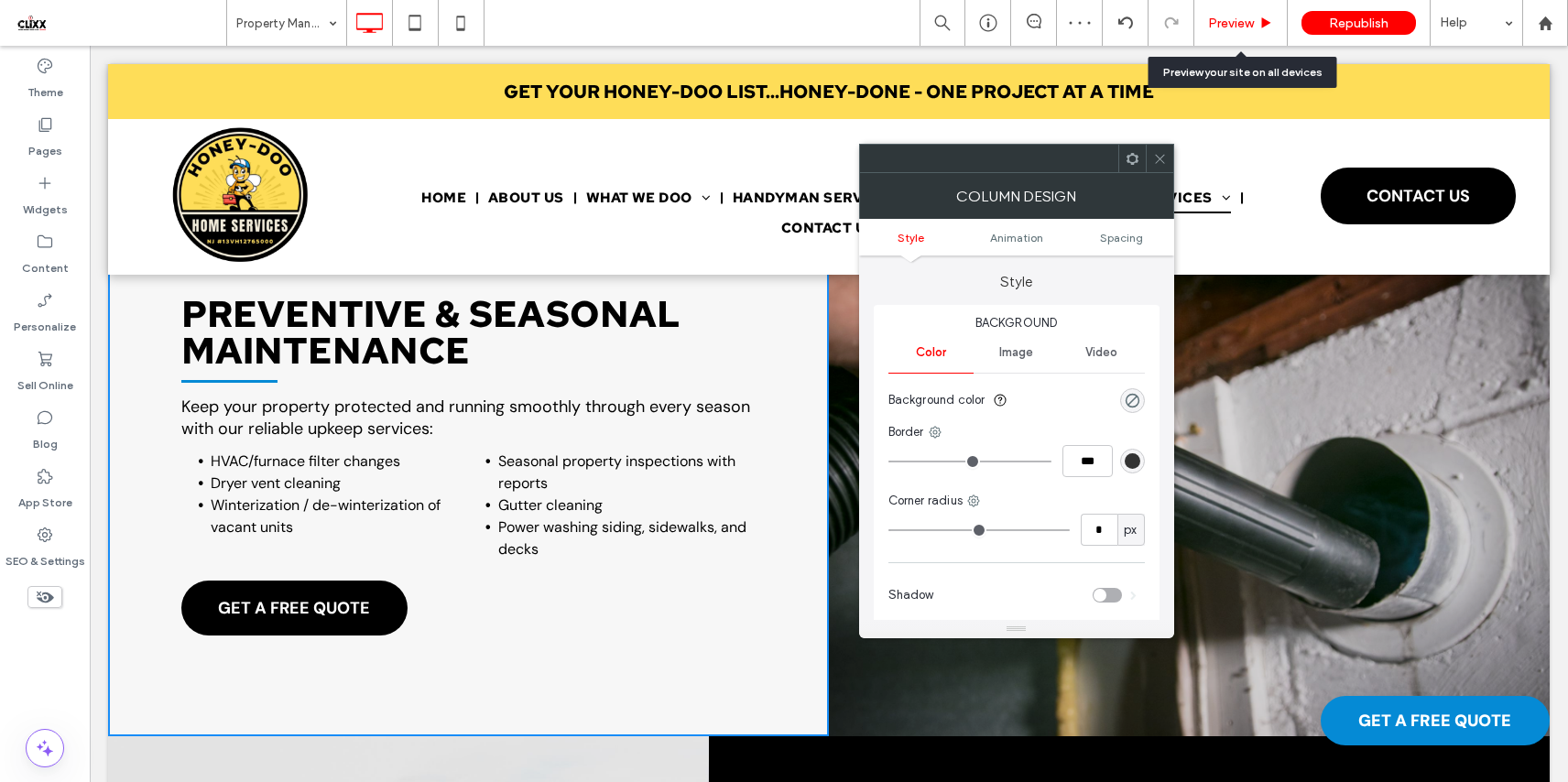
click at [1224, 21] on span "Preview" at bounding box center [1230, 23] width 46 height 16
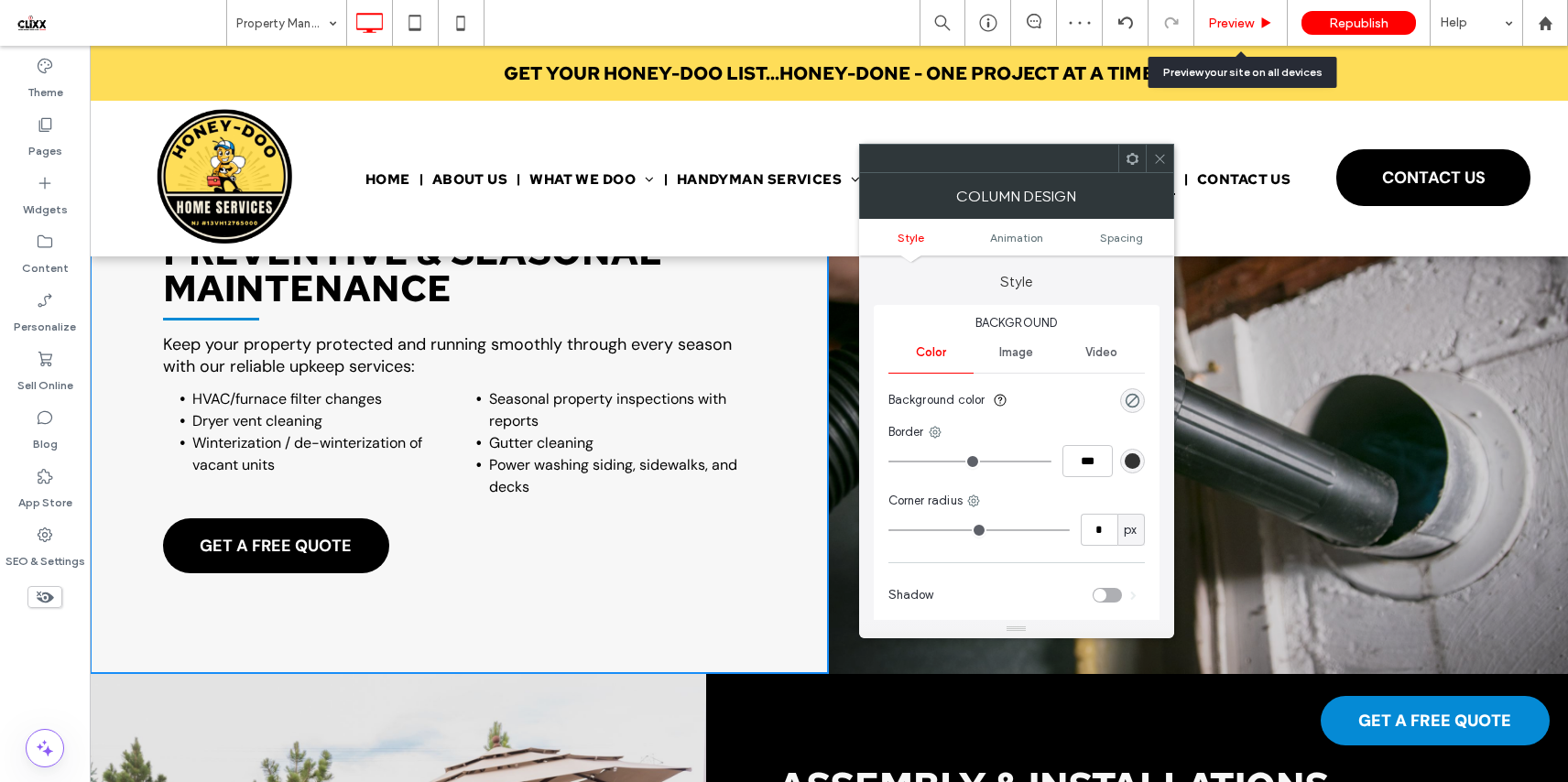
scroll to position [2612, 0]
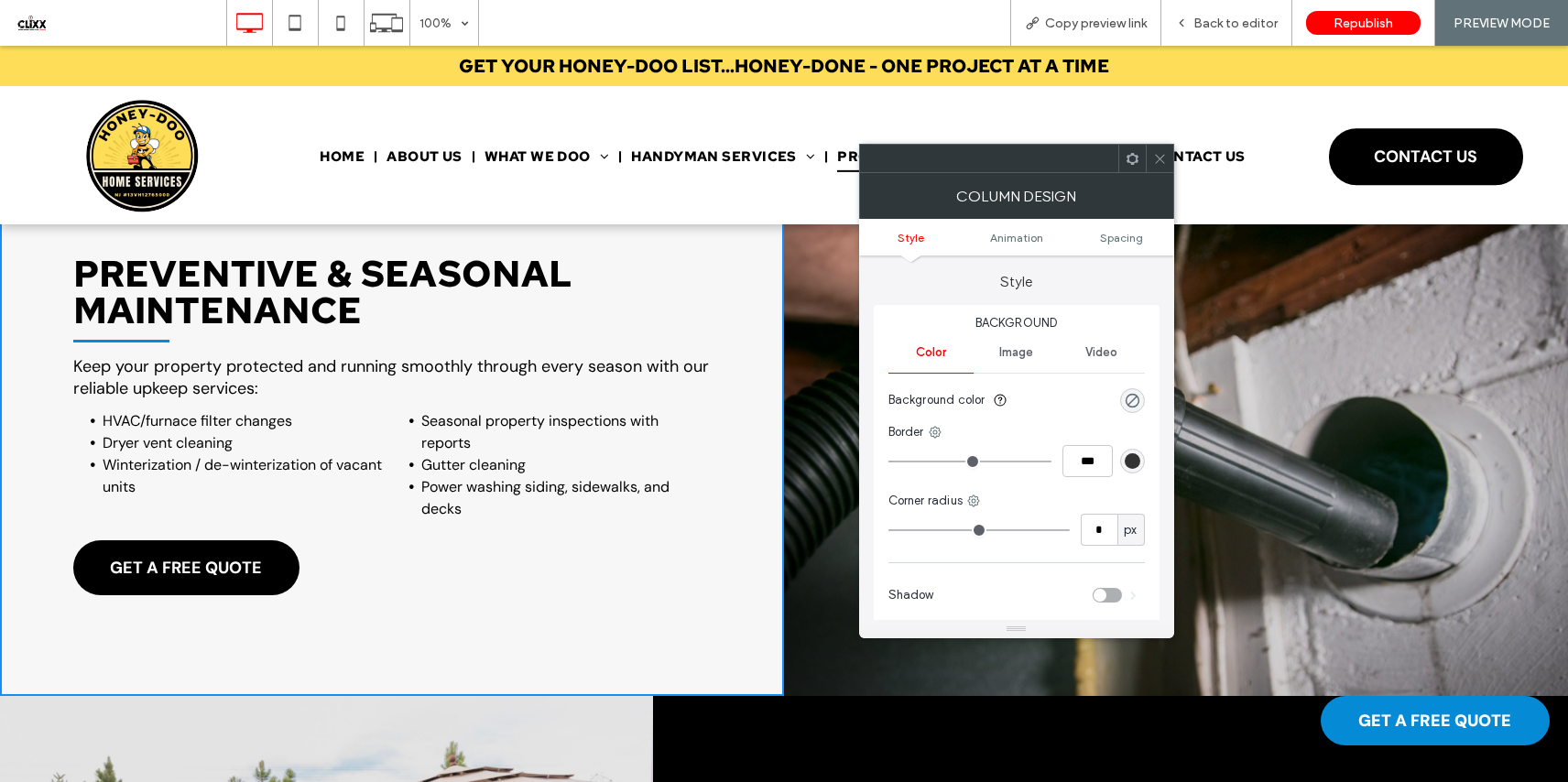
click at [1158, 160] on icon at bounding box center [1160, 158] width 14 height 14
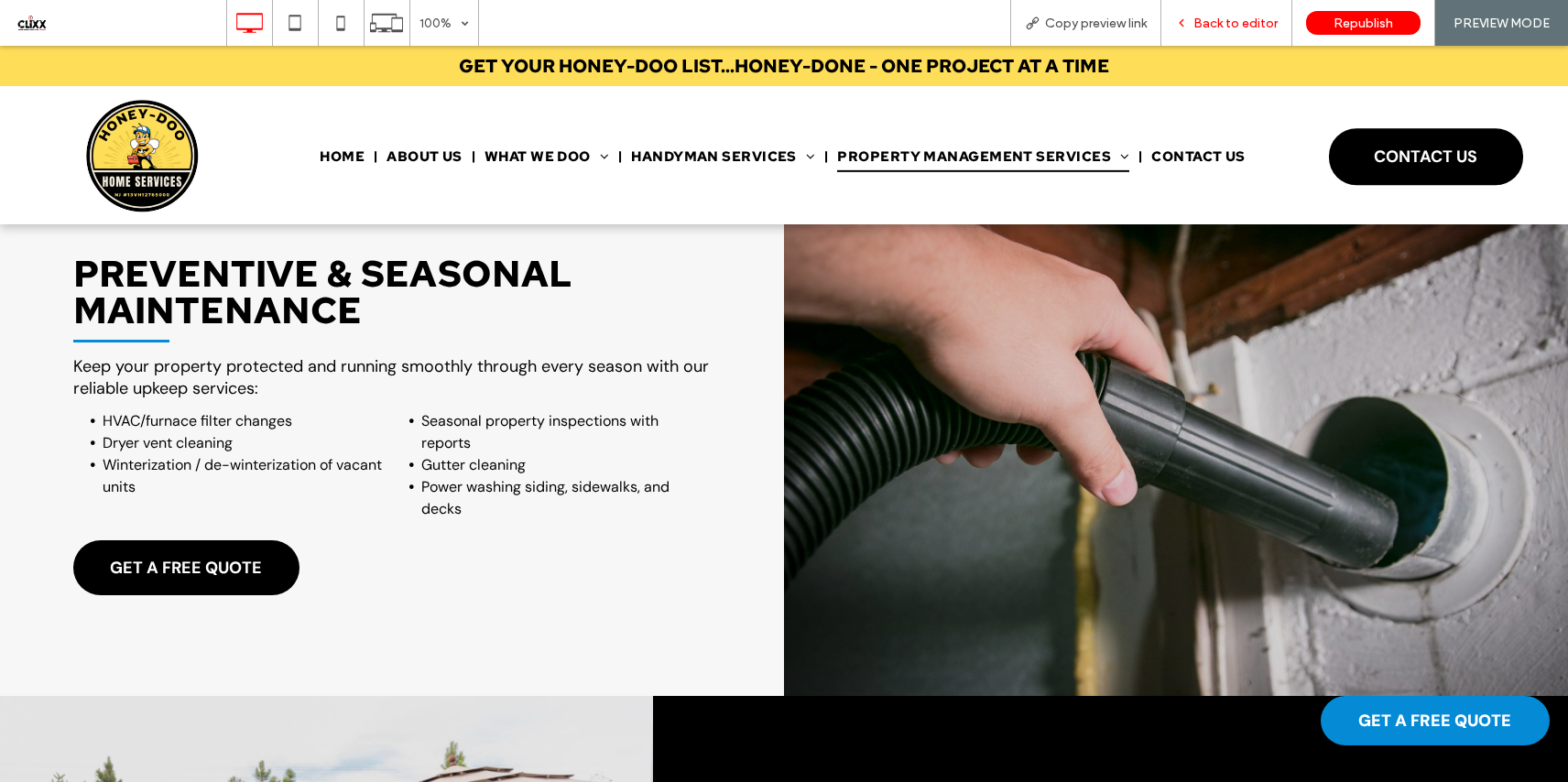
click at [1209, 22] on span "Back to editor" at bounding box center [1235, 23] width 84 height 16
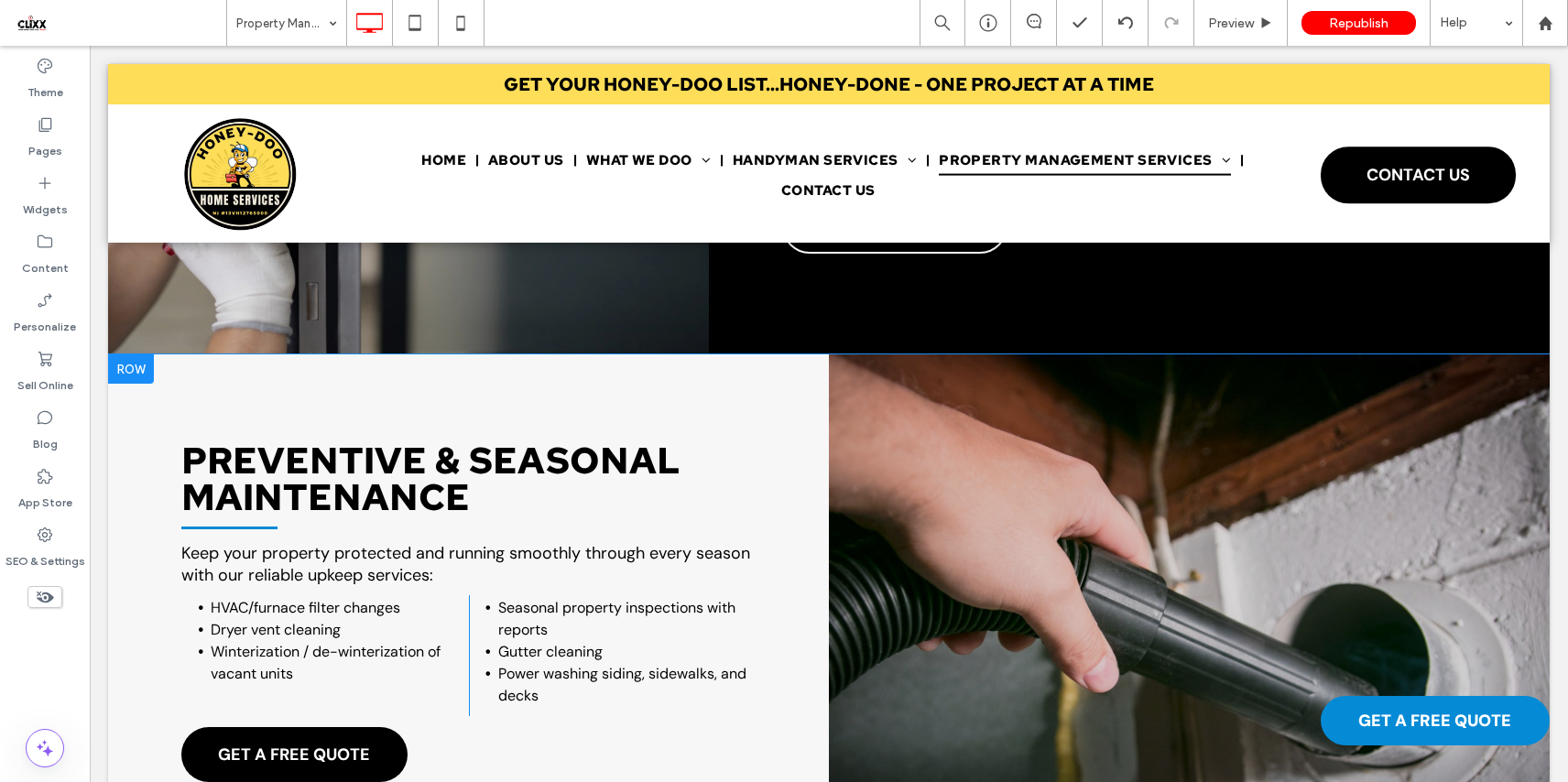
scroll to position [2678, 0]
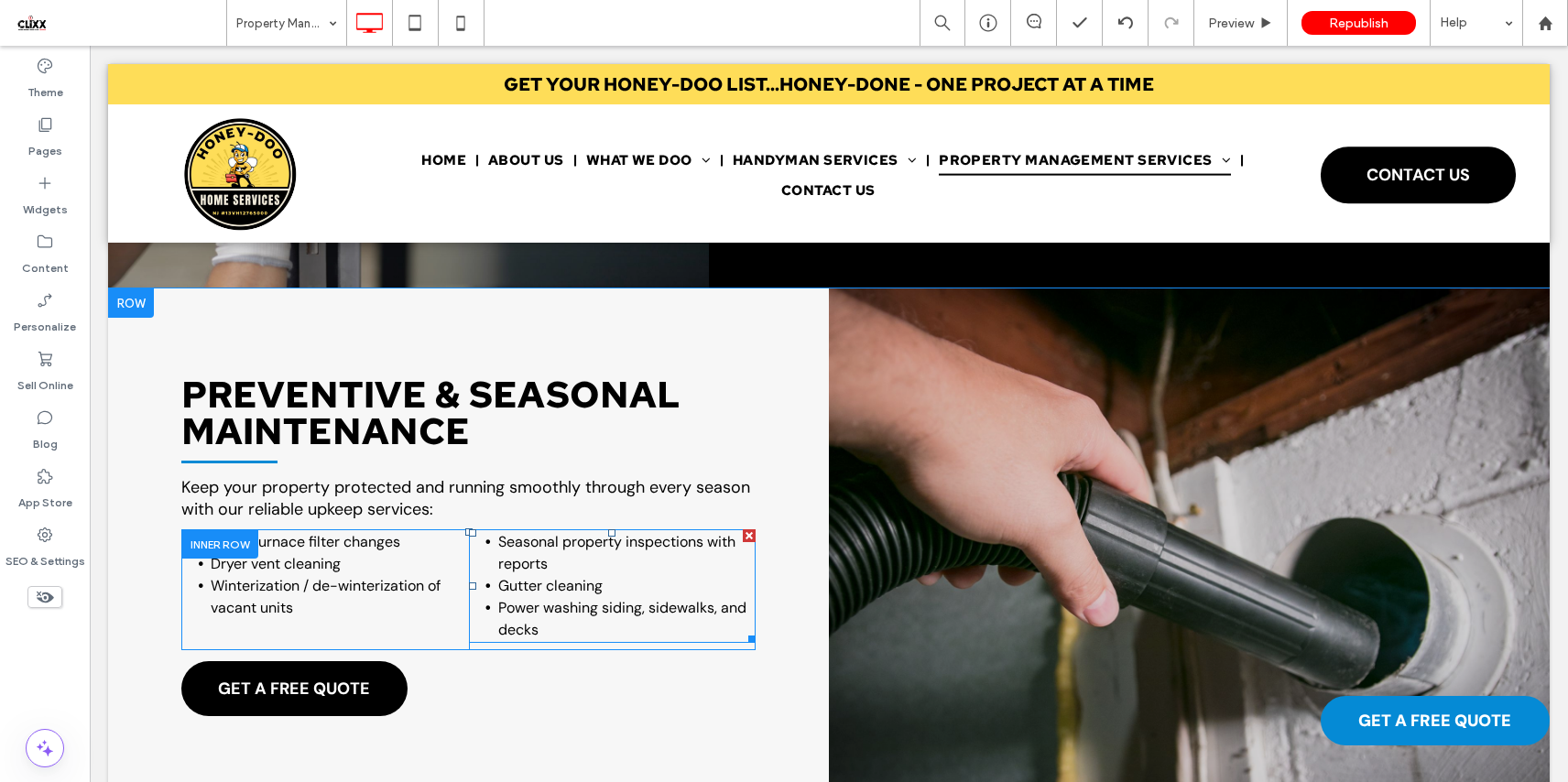
click at [609, 575] on li "Gutter cleaning" at bounding box center [628, 585] width 259 height 22
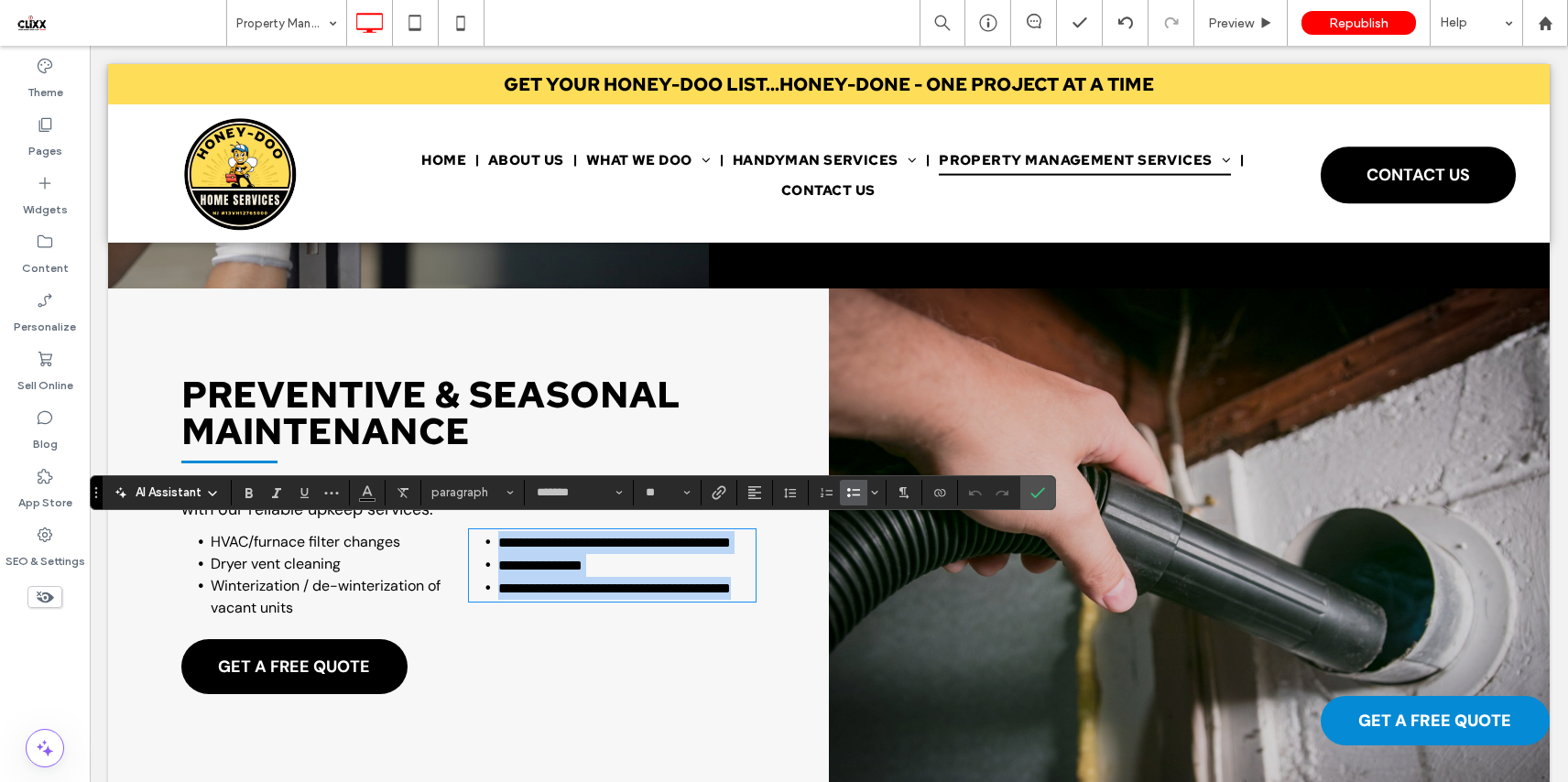
drag, startPoint x: 613, startPoint y: 577, endPoint x: 635, endPoint y: 583, distance: 22.8
click at [614, 577] on li "**********" at bounding box center [628, 565] width 259 height 22
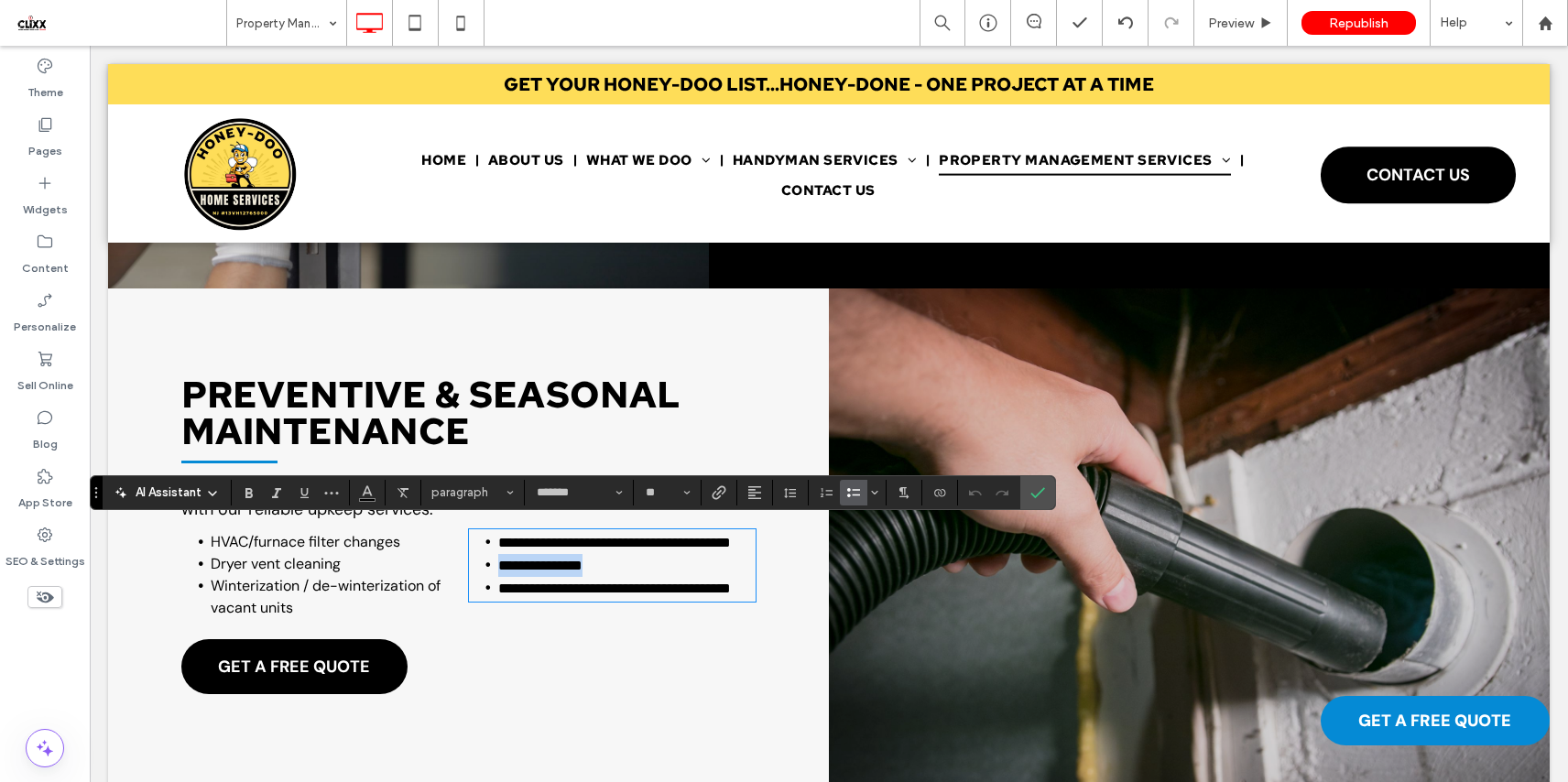
drag, startPoint x: 642, startPoint y: 584, endPoint x: 466, endPoint y: 583, distance: 176.0
click at [469, 583] on ul "**********" at bounding box center [613, 565] width 288 height 68
click at [586, 553] on li "**********" at bounding box center [628, 542] width 259 height 22
drag, startPoint x: 591, startPoint y: 558, endPoint x: 479, endPoint y: 544, distance: 112.9
click at [498, 544] on li "**********" at bounding box center [628, 542] width 259 height 22
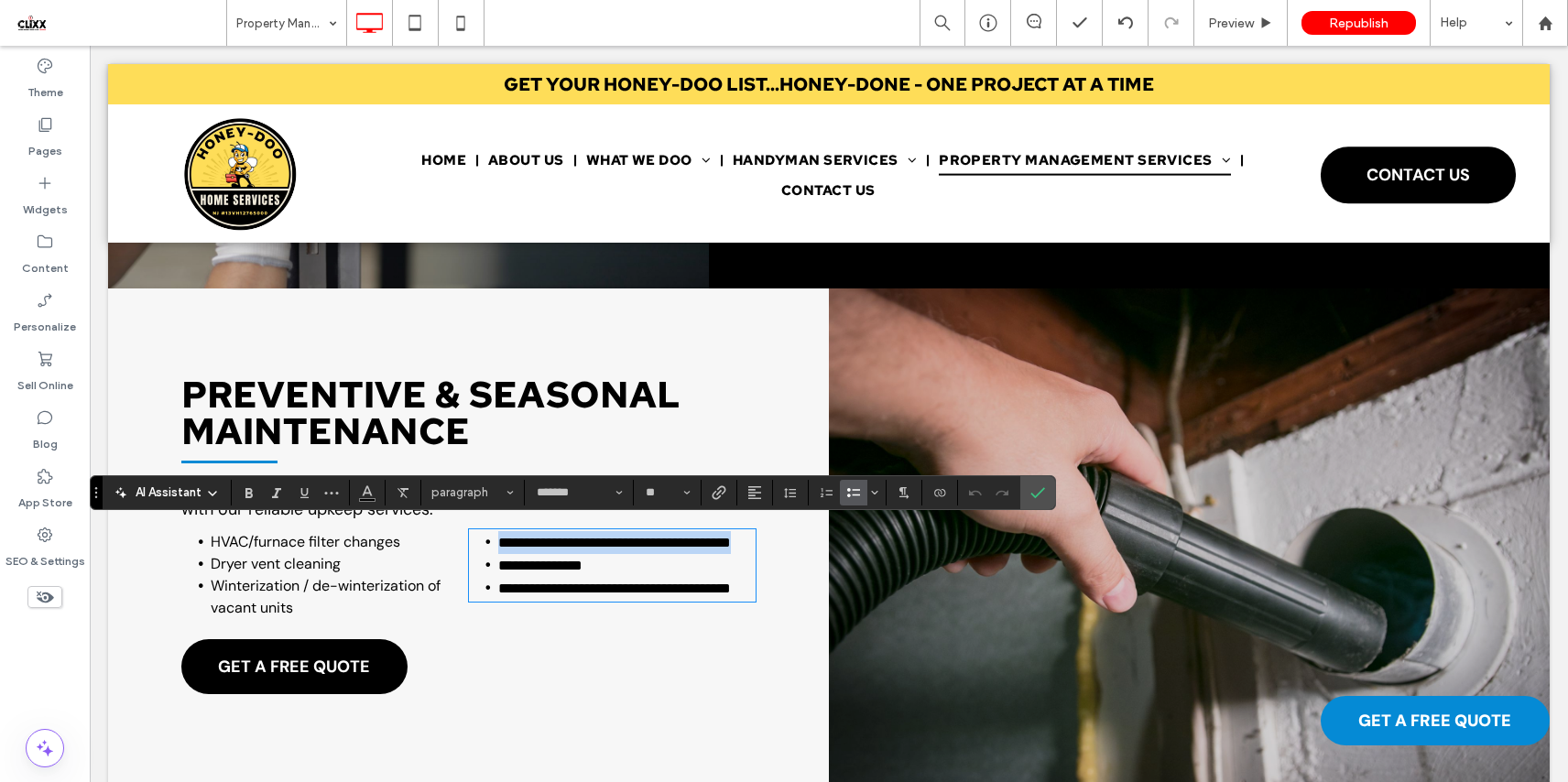
copy span "**********"
click at [308, 601] on li "Winterization / de-winterization of vacant units" at bounding box center [335, 597] width 249 height 44
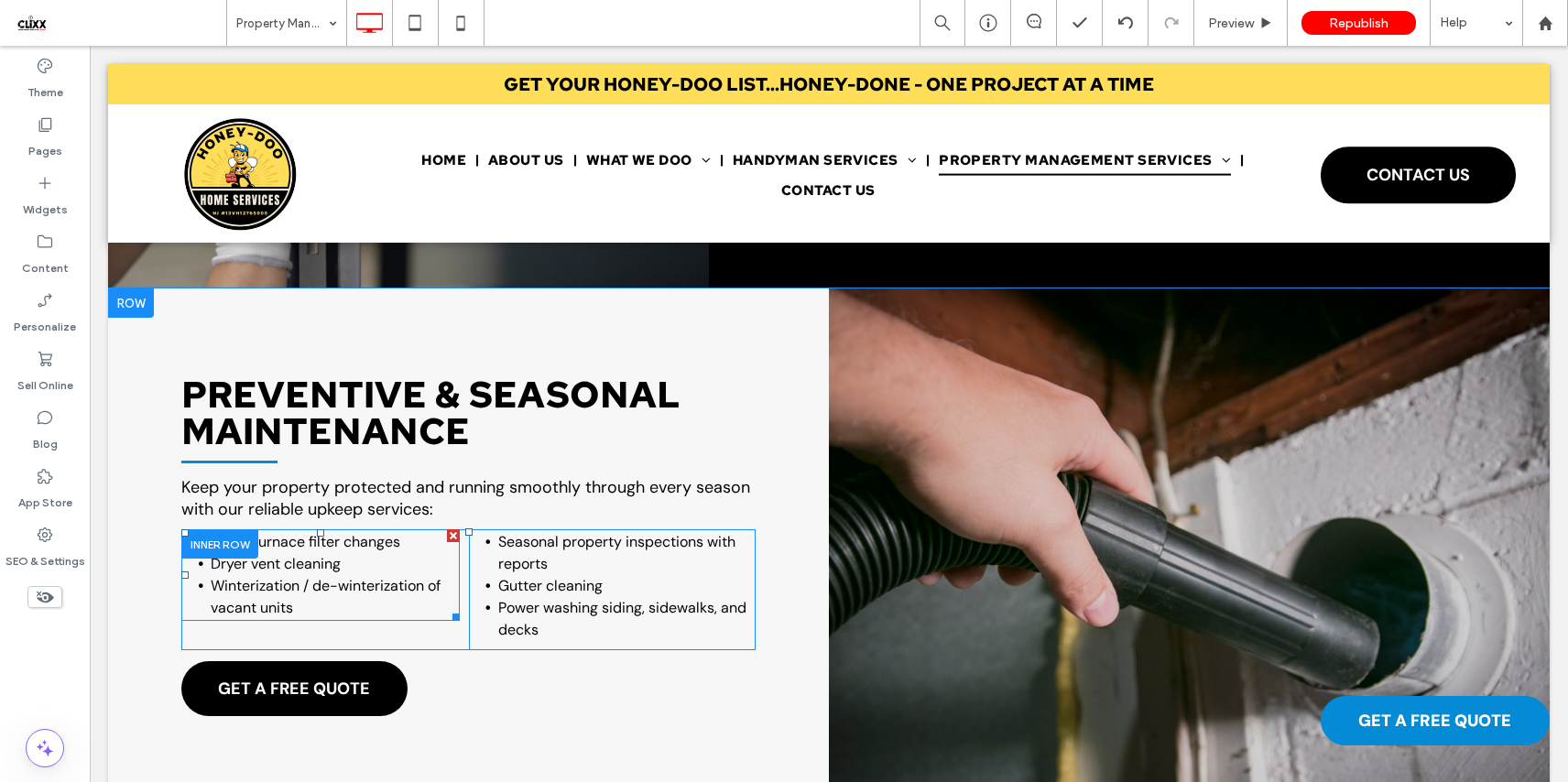
click at [334, 600] on li "Winterization / de-winterization of vacant units" at bounding box center [335, 597] width 249 height 44
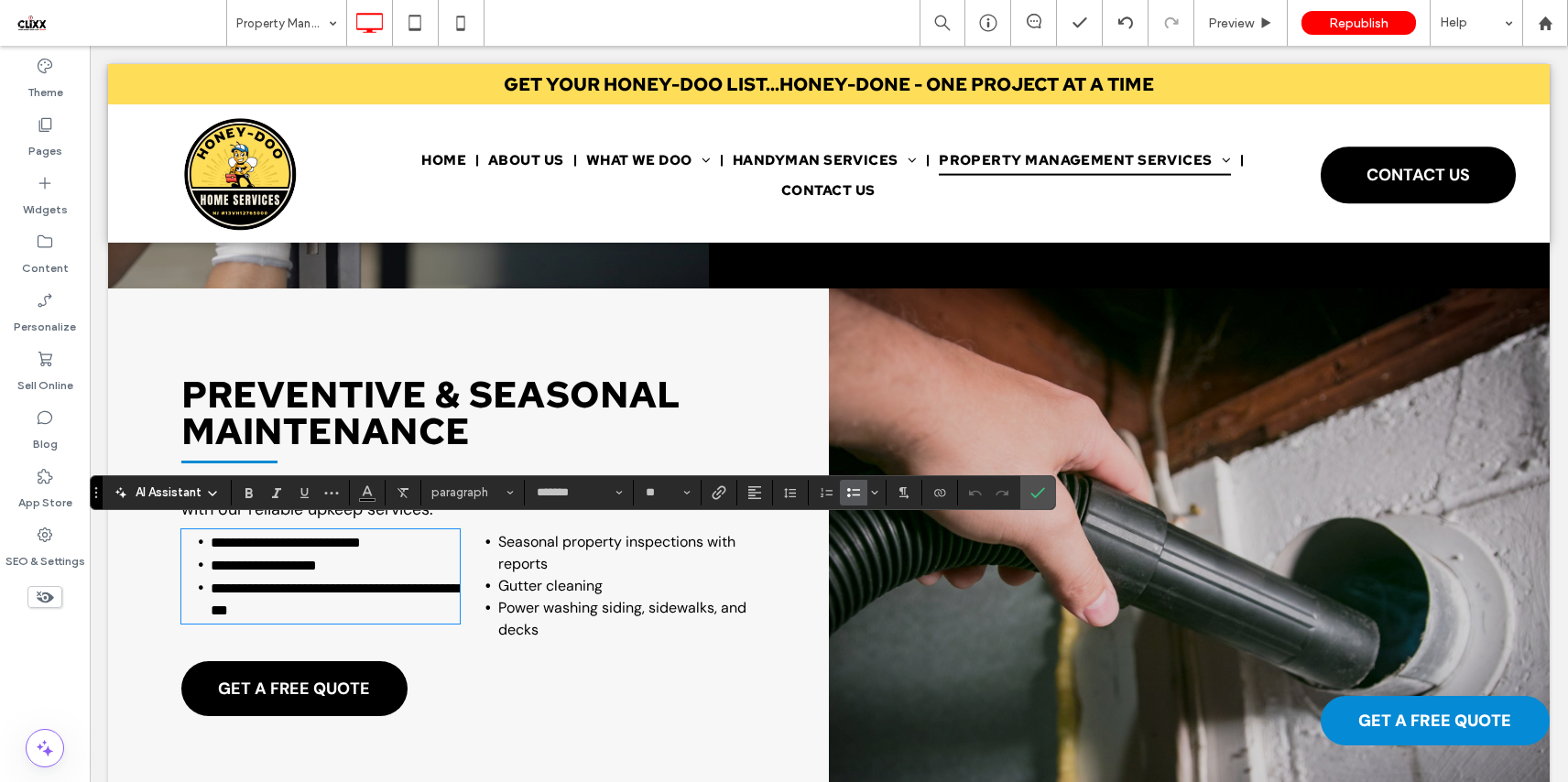
click at [318, 601] on li "**********" at bounding box center [335, 599] width 249 height 45
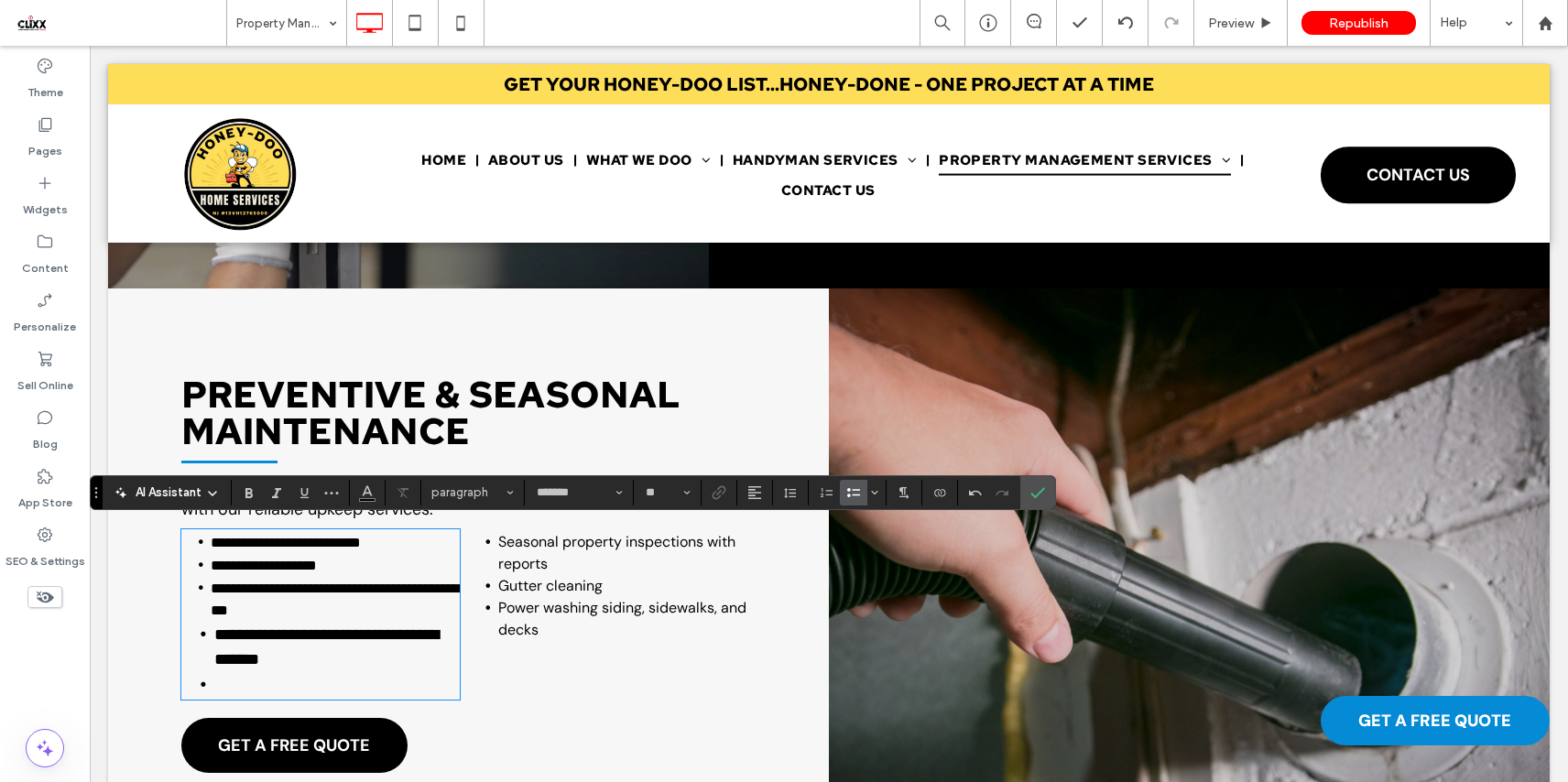
scroll to position [0, 0]
type input "**"
click at [355, 563] on li "**********" at bounding box center [335, 565] width 249 height 22
drag, startPoint x: 372, startPoint y: 561, endPoint x: 199, endPoint y: 560, distance: 173.0
click at [211, 560] on li "**********" at bounding box center [335, 565] width 249 height 22
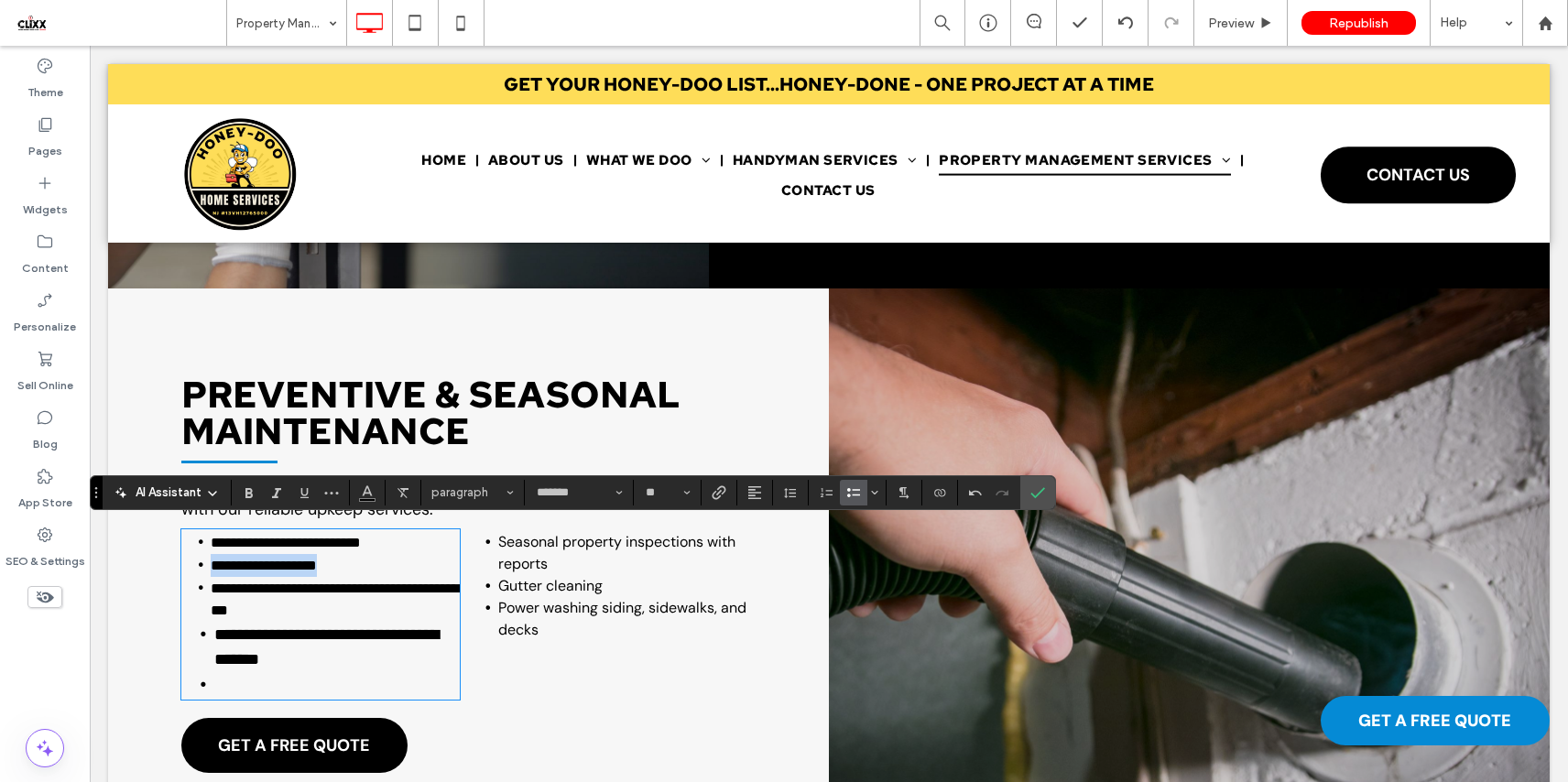
copy span "**********"
click at [566, 543] on span "Seasonal property inspections with reports" at bounding box center [616, 553] width 237 height 41
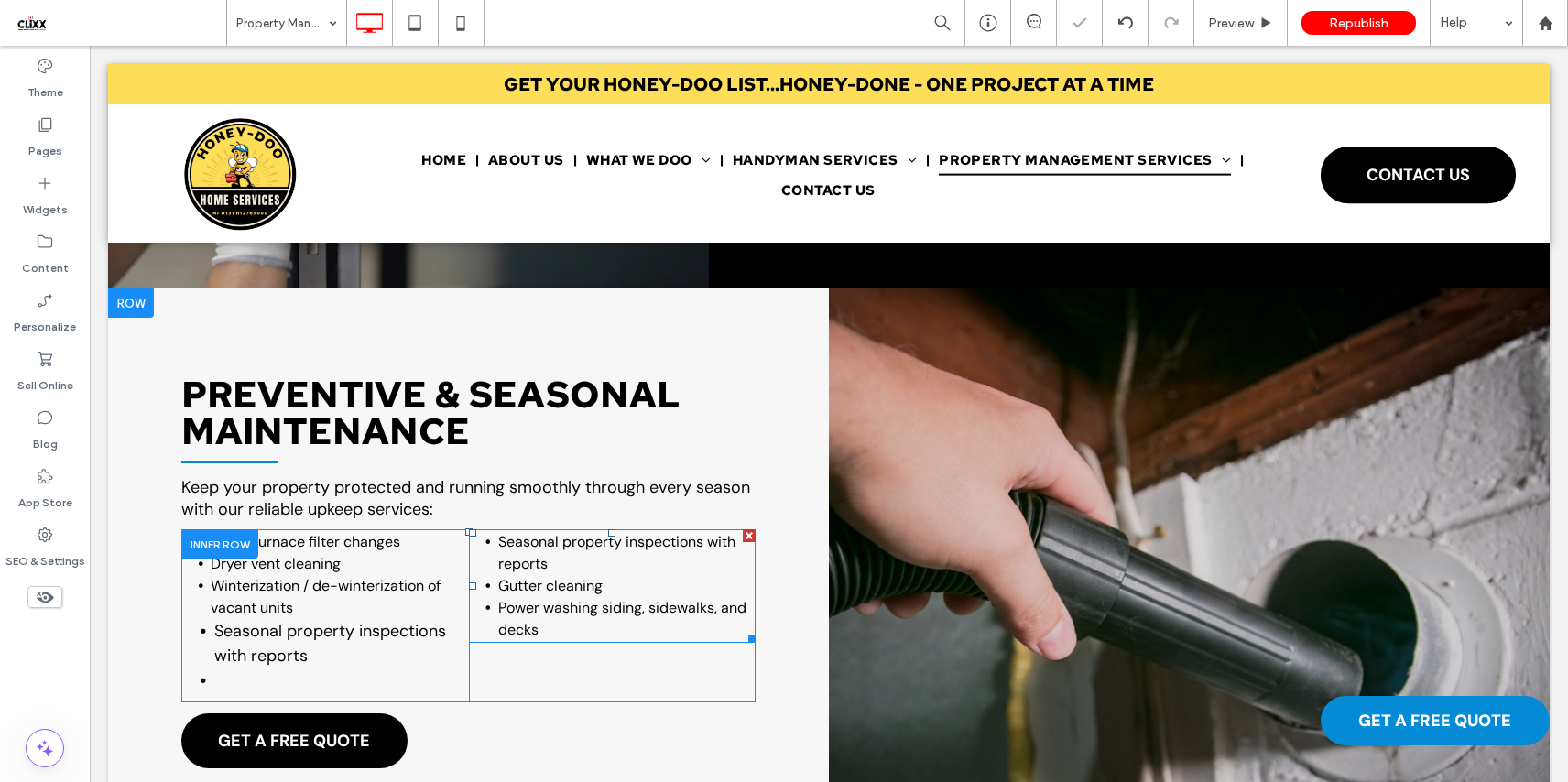
click at [558, 556] on li "Seasonal property inspections with reports" at bounding box center [628, 553] width 259 height 44
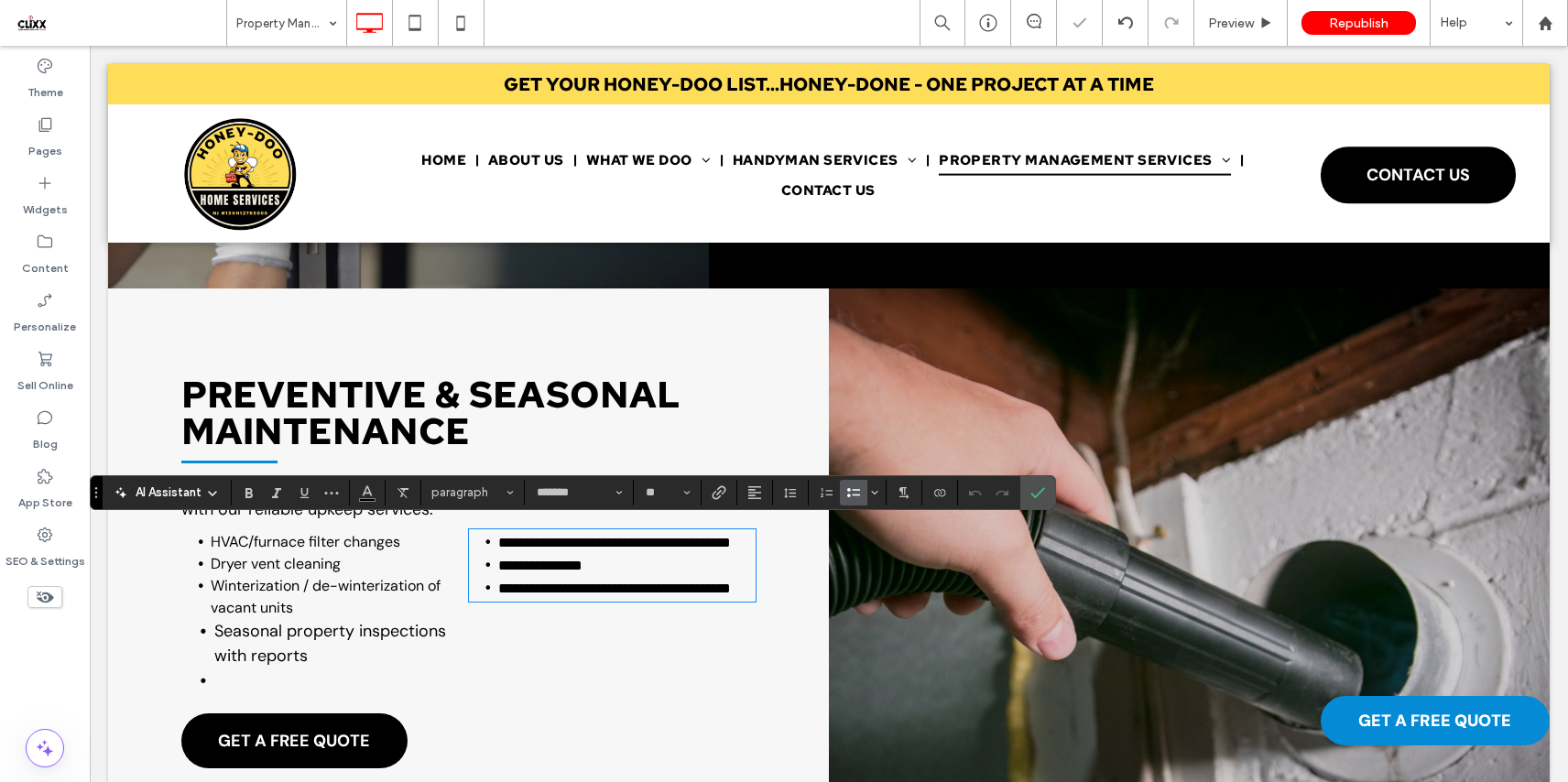
click at [553, 553] on li "**********" at bounding box center [628, 542] width 259 height 22
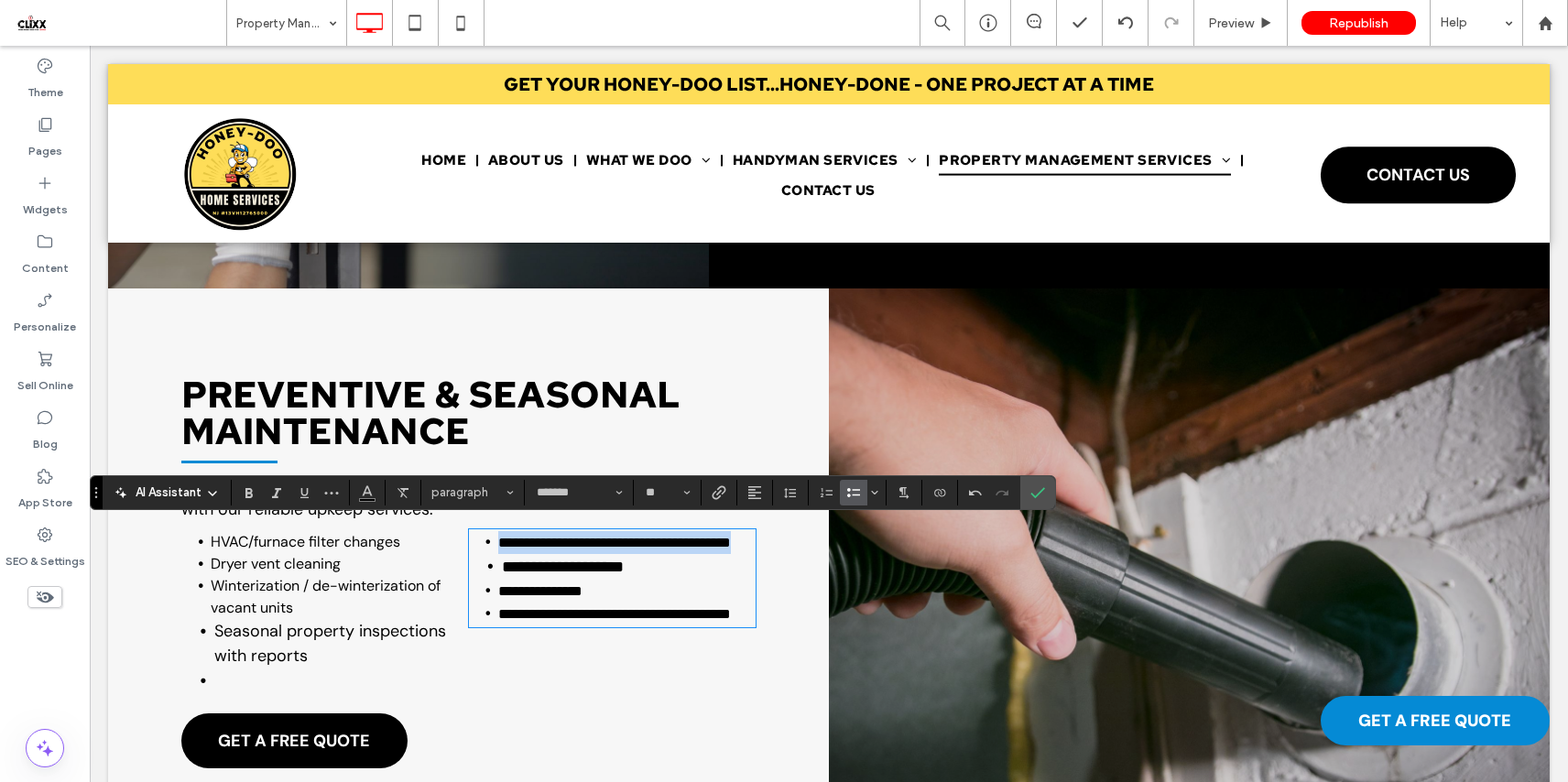
drag, startPoint x: 573, startPoint y: 557, endPoint x: 387, endPoint y: 529, distance: 188.1
click at [387, 529] on div "**********" at bounding box center [468, 615] width 574 height 173
type input "**"
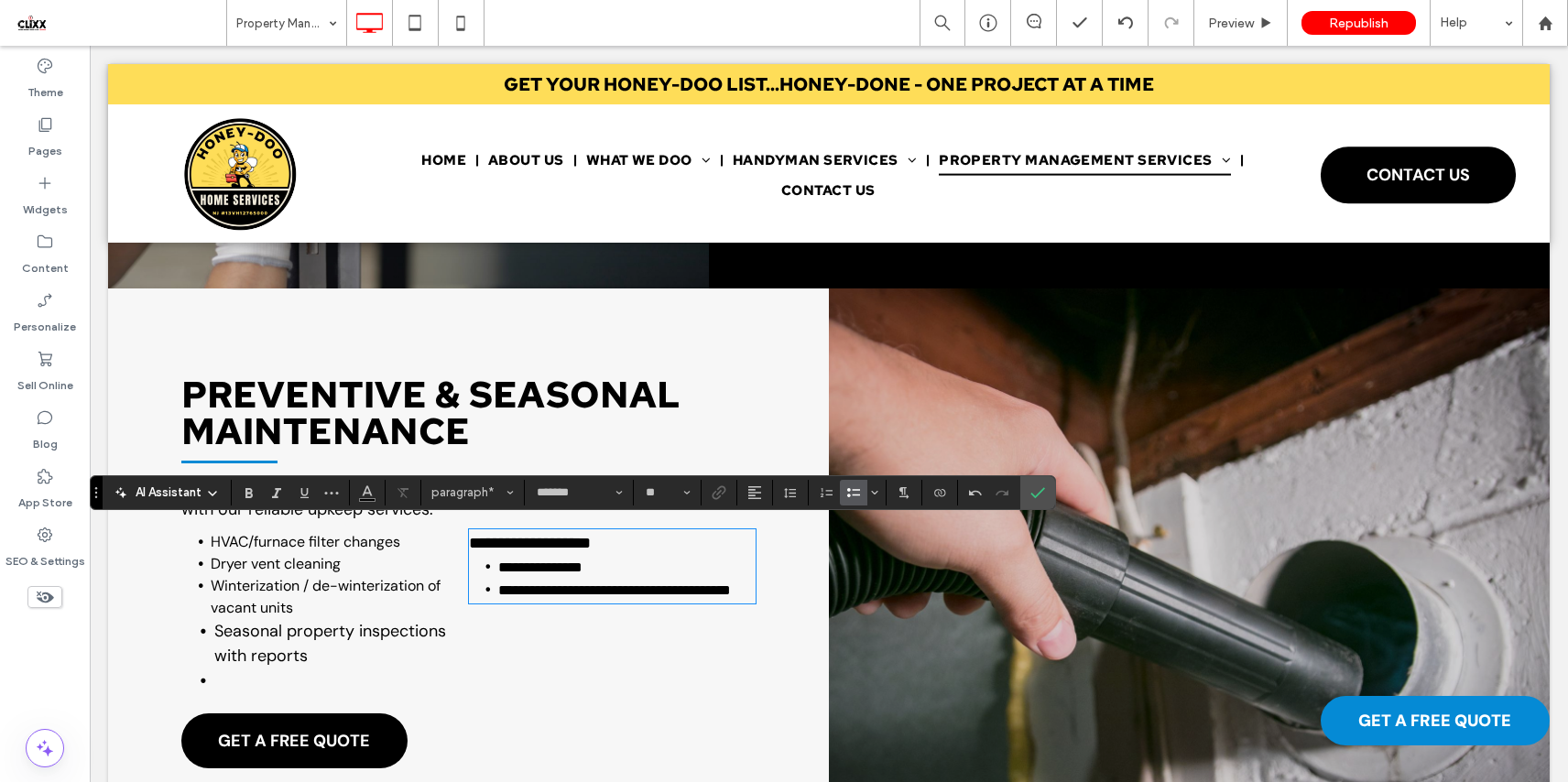
click at [843, 494] on label "Bulleted List" at bounding box center [852, 492] width 27 height 25
click at [244, 673] on li at bounding box center [337, 681] width 245 height 24
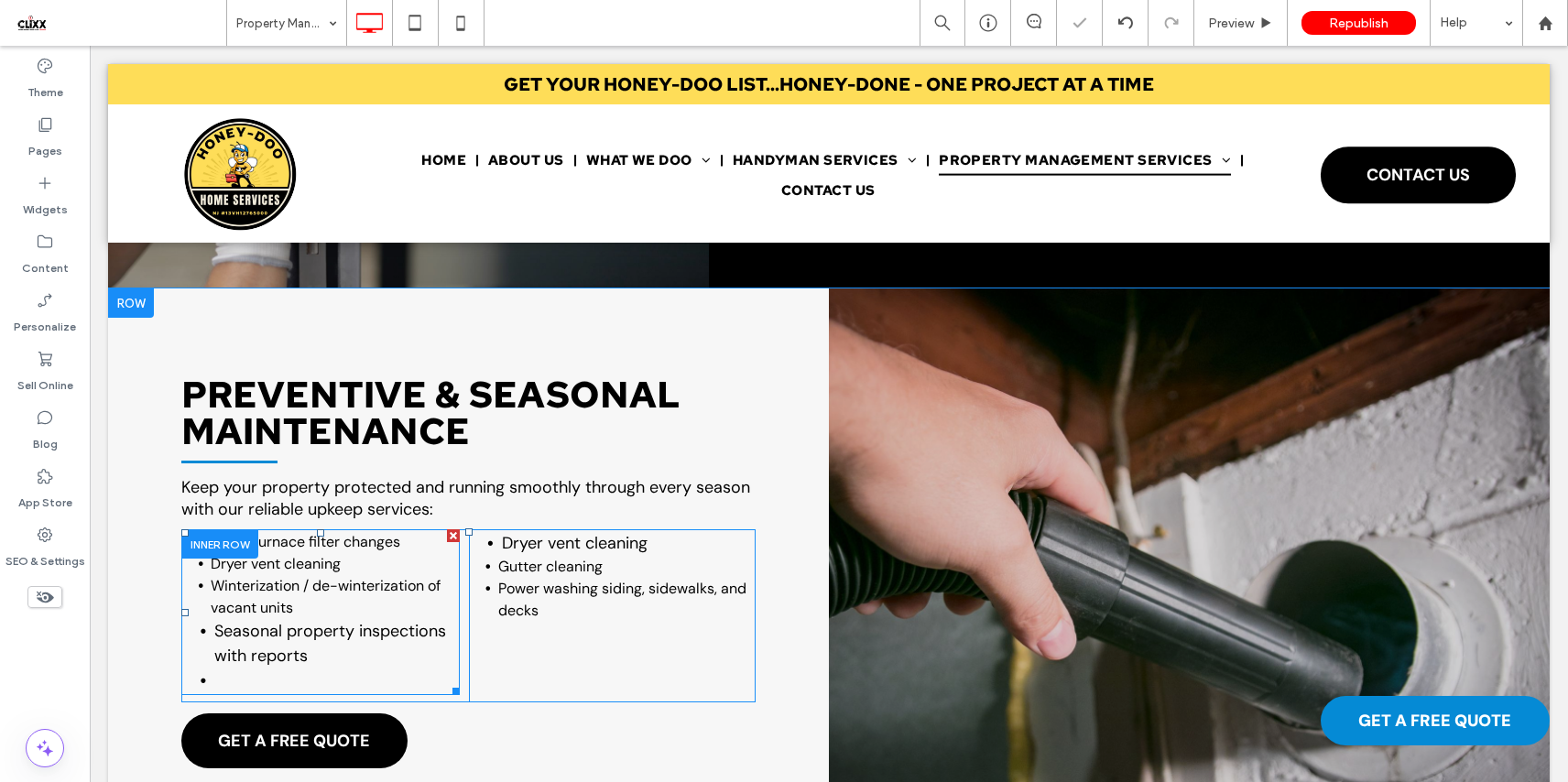
click at [232, 673] on li at bounding box center [337, 681] width 245 height 24
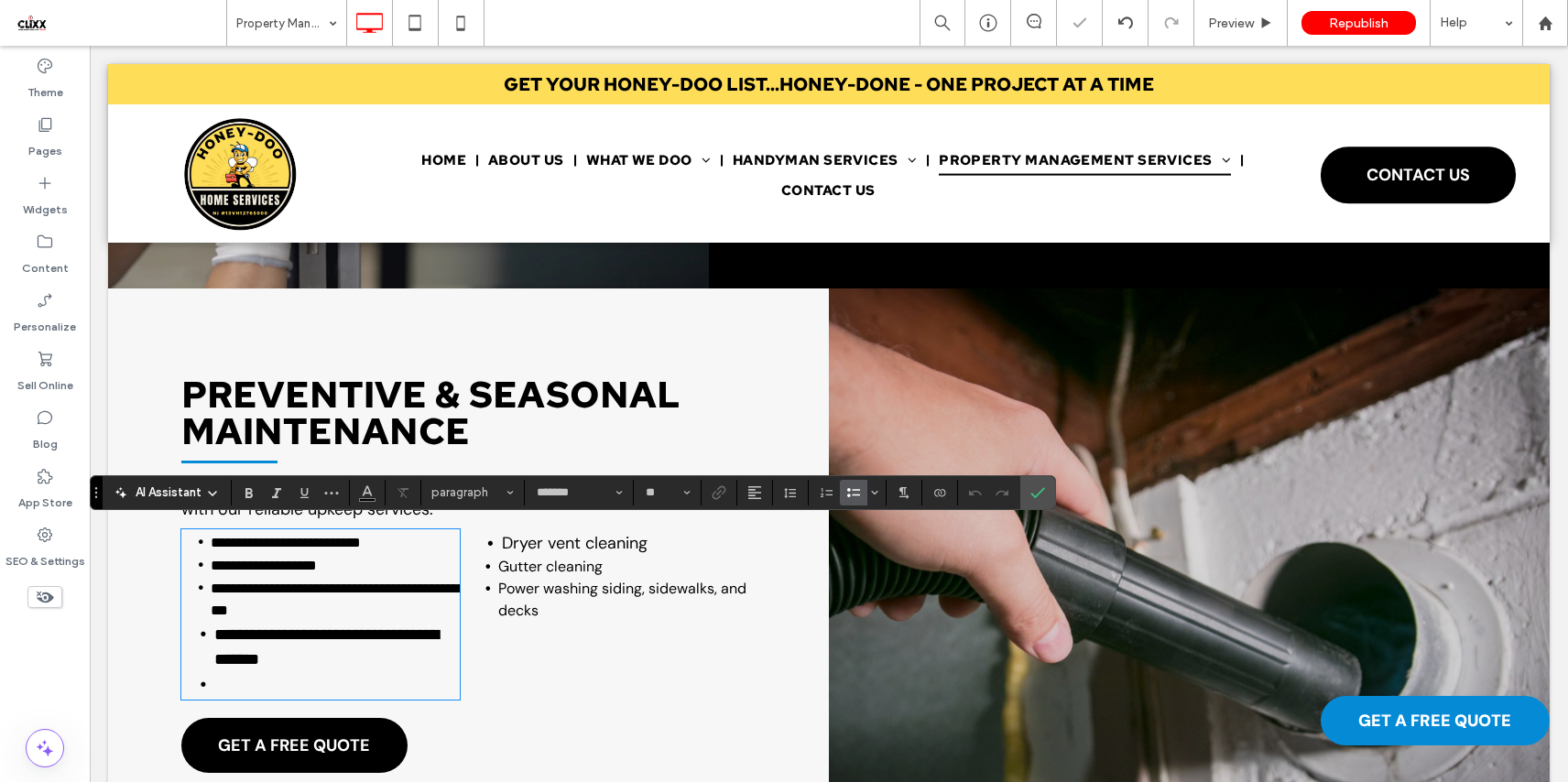
click at [228, 674] on li at bounding box center [337, 685] width 245 height 25
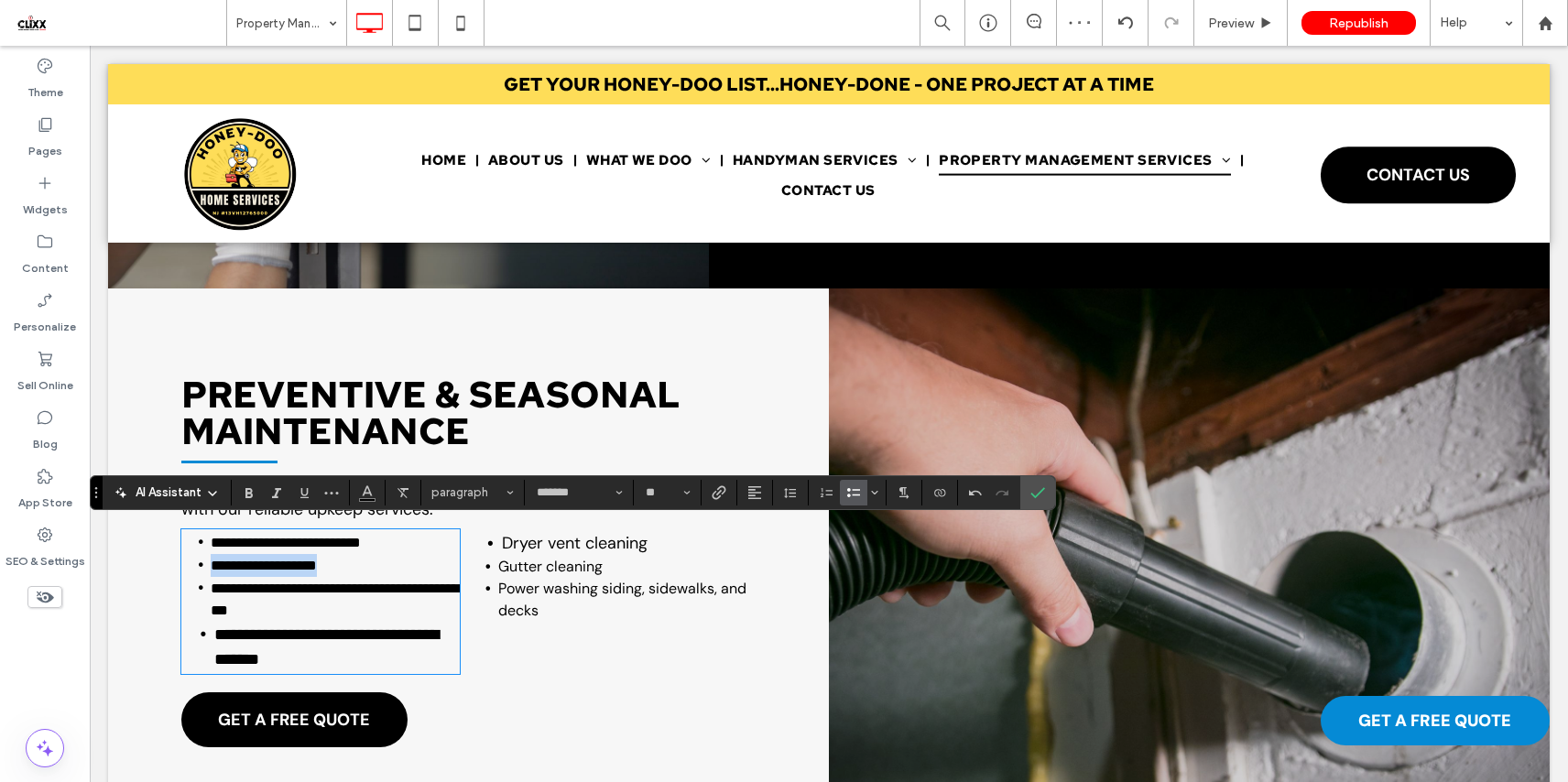
drag, startPoint x: 377, startPoint y: 558, endPoint x: 113, endPoint y: 553, distance: 264.0
click at [113, 553] on div "**********" at bounding box center [467, 568] width 720 height 559
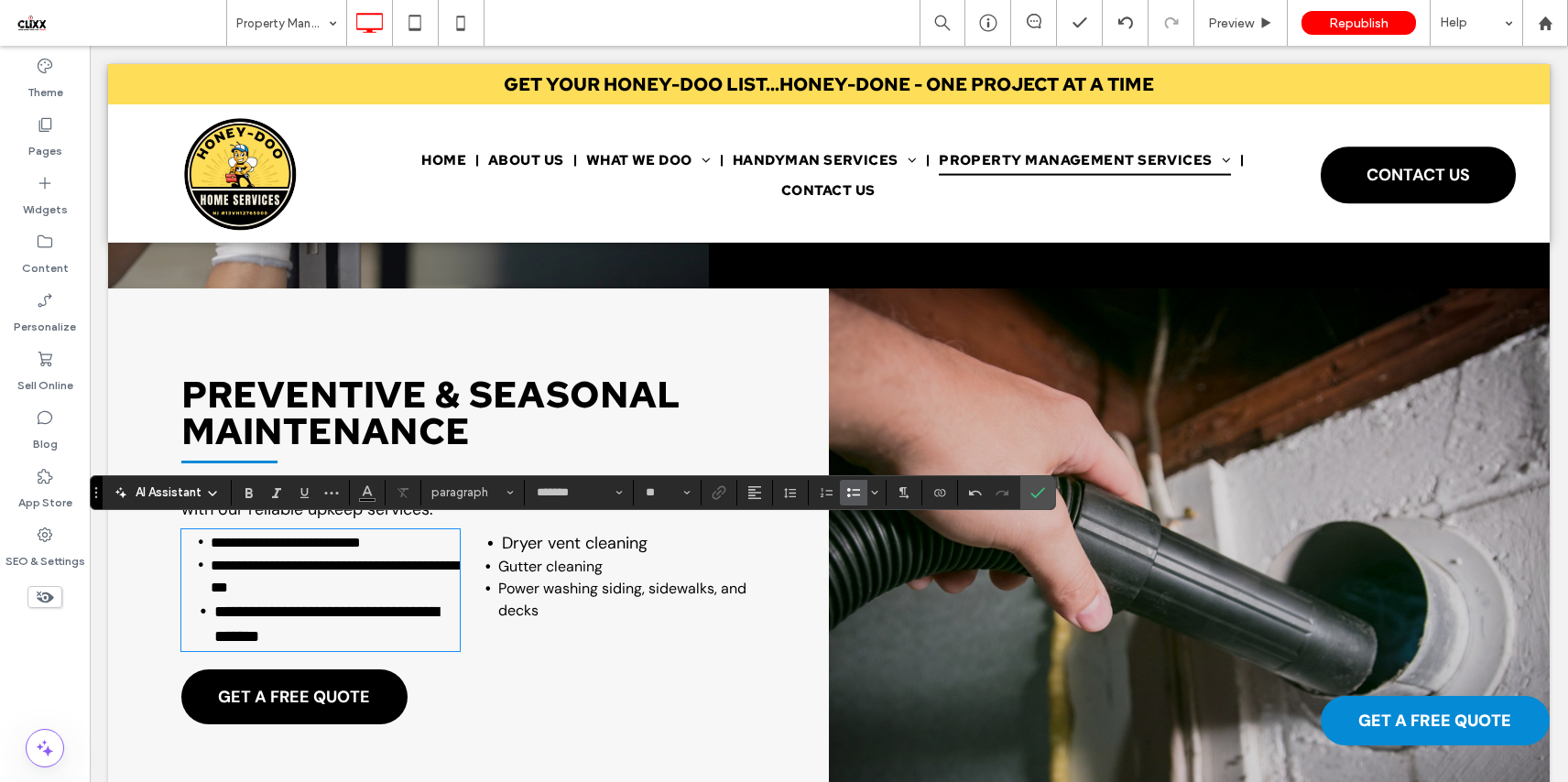
click at [341, 574] on li "**********" at bounding box center [335, 576] width 249 height 45
type input "*"
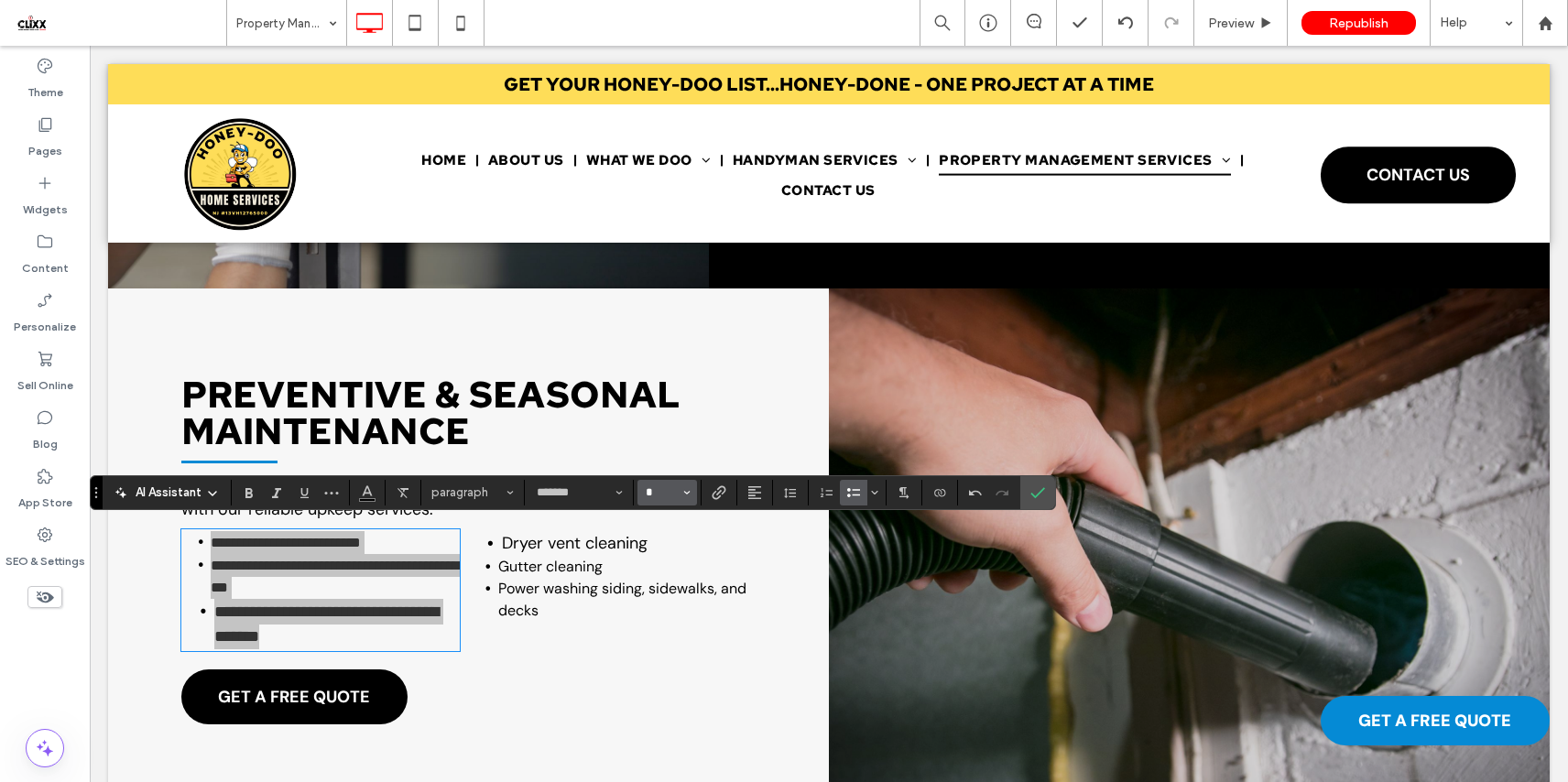
click at [678, 496] on input "*" at bounding box center [661, 493] width 36 height 15
click at [669, 427] on label "16" at bounding box center [666, 430] width 59 height 25
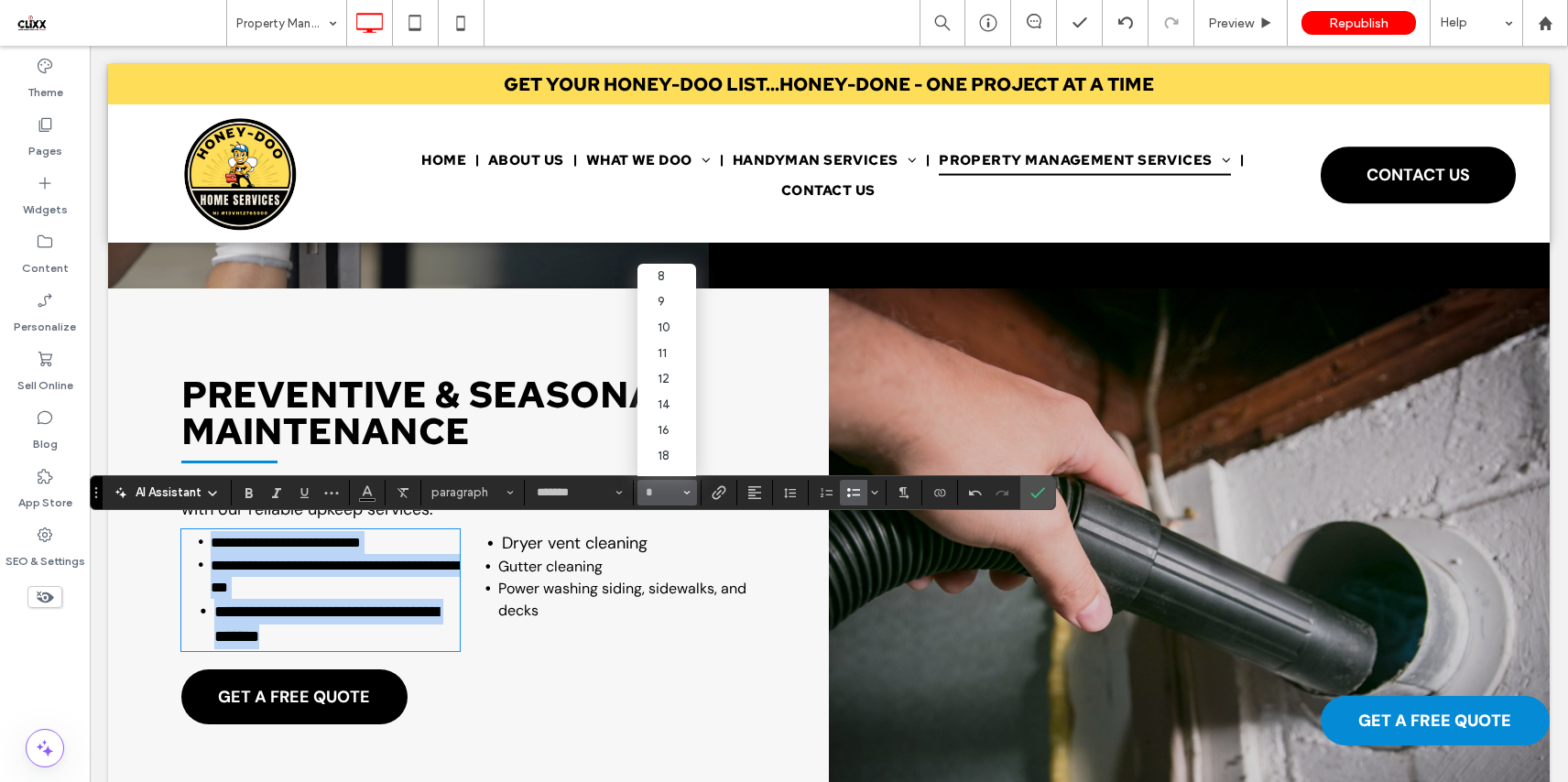
type input "**"
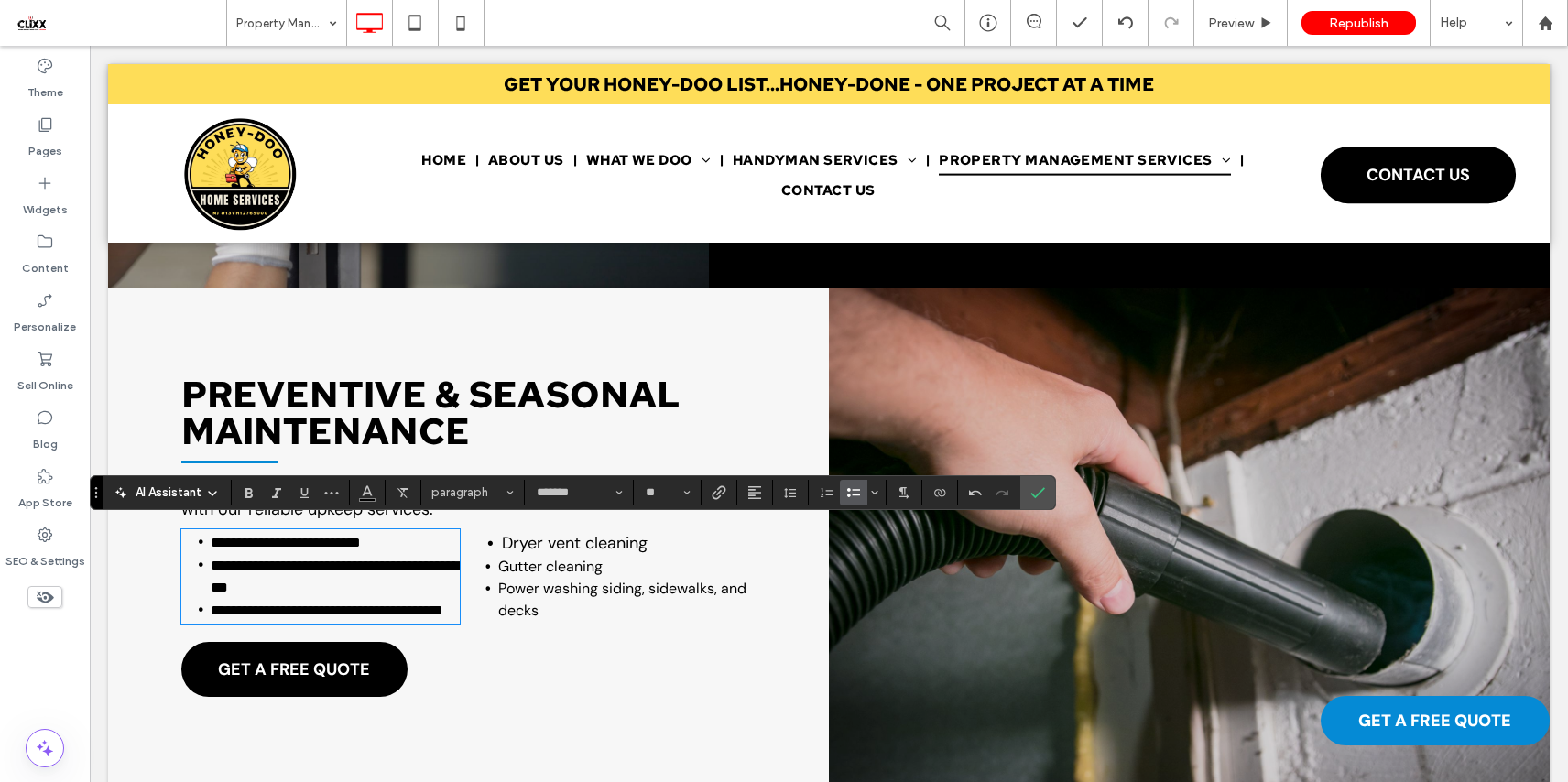
click at [599, 563] on span "Gutter cleaning" at bounding box center [550, 566] width 104 height 20
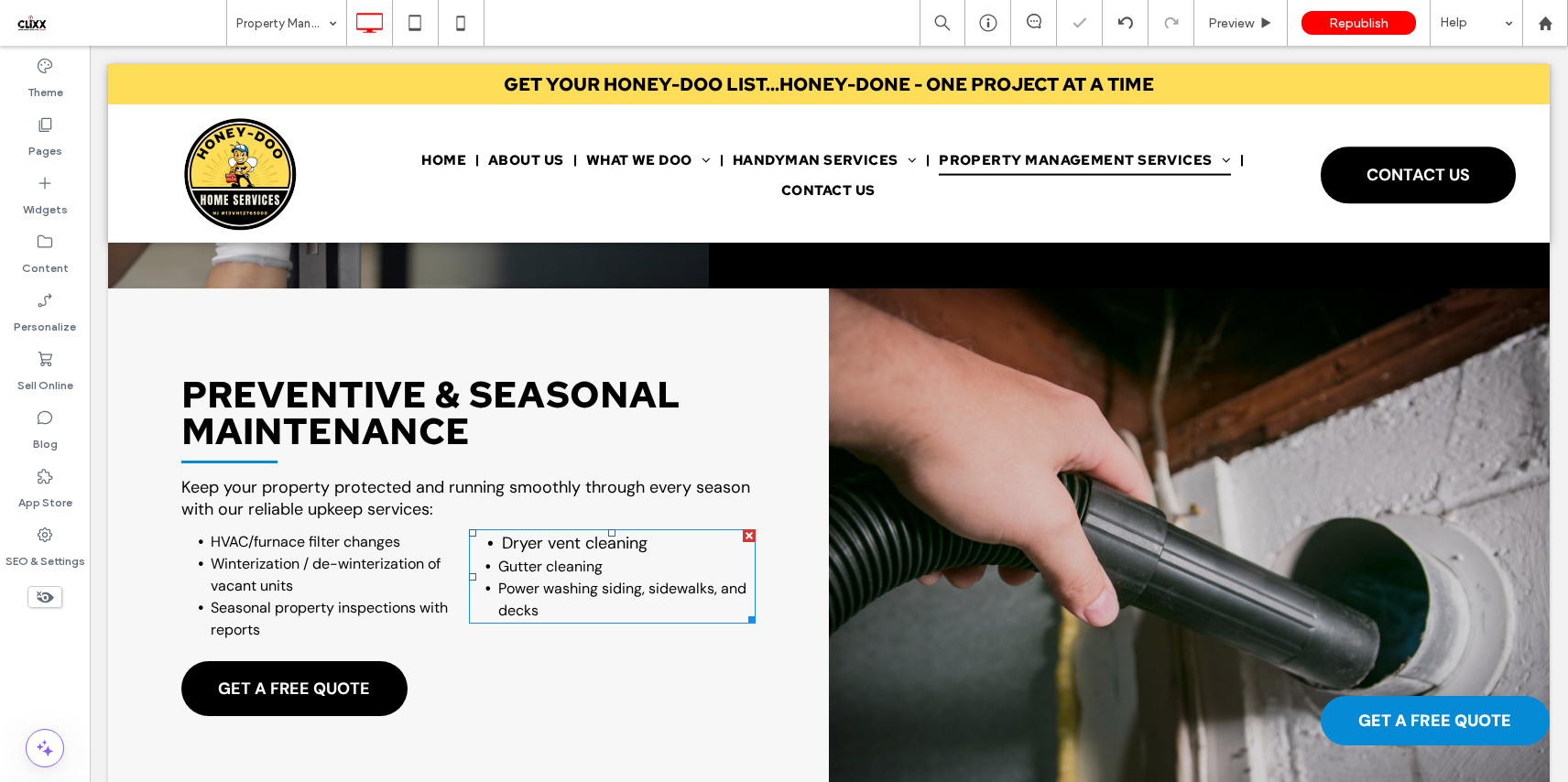
click at [585, 564] on span "Gutter cleaning" at bounding box center [550, 566] width 104 height 20
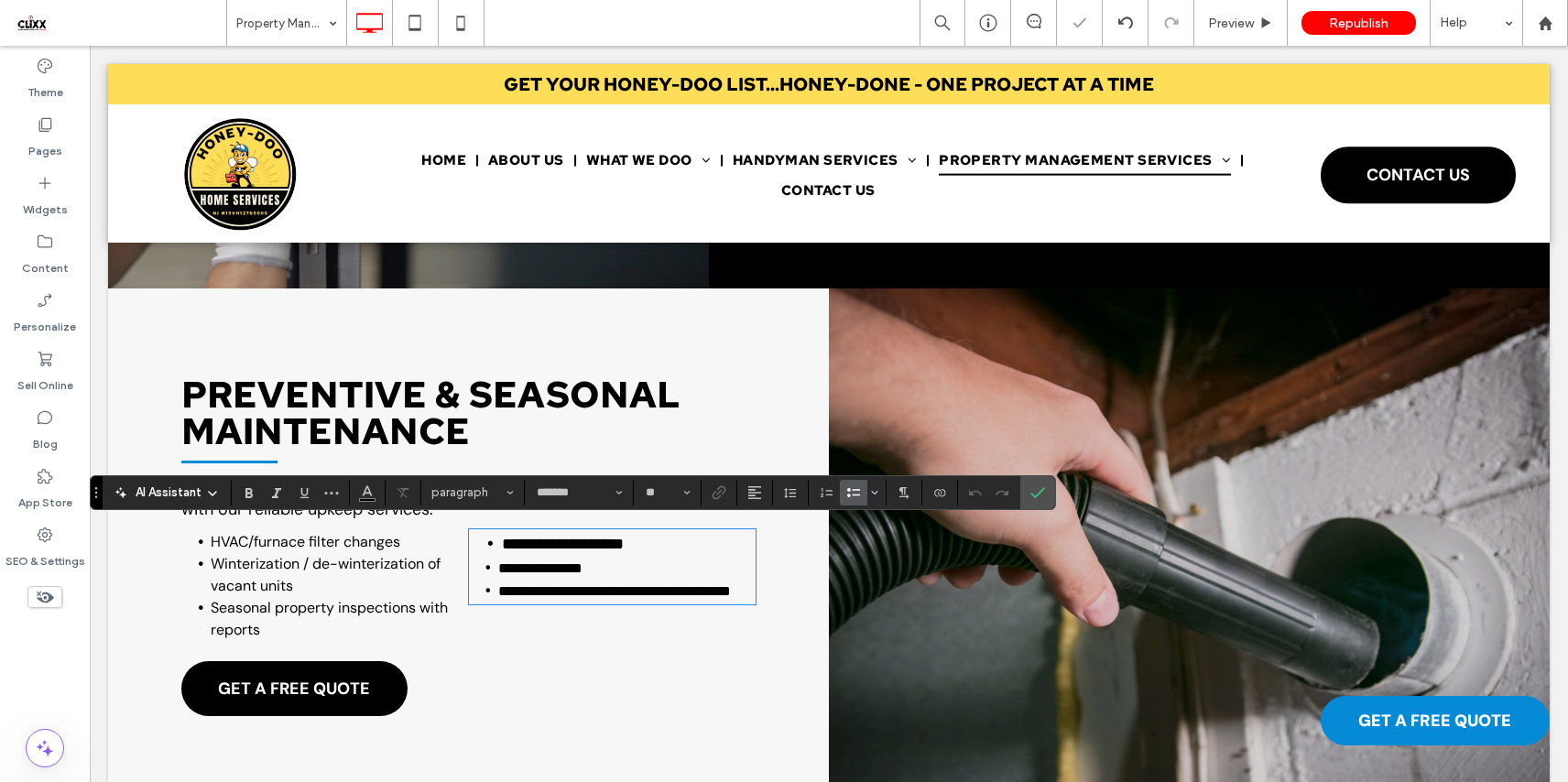
click at [575, 568] on span "**********" at bounding box center [540, 568] width 84 height 14
type input "*"
click at [666, 491] on input "*" at bounding box center [661, 493] width 36 height 15
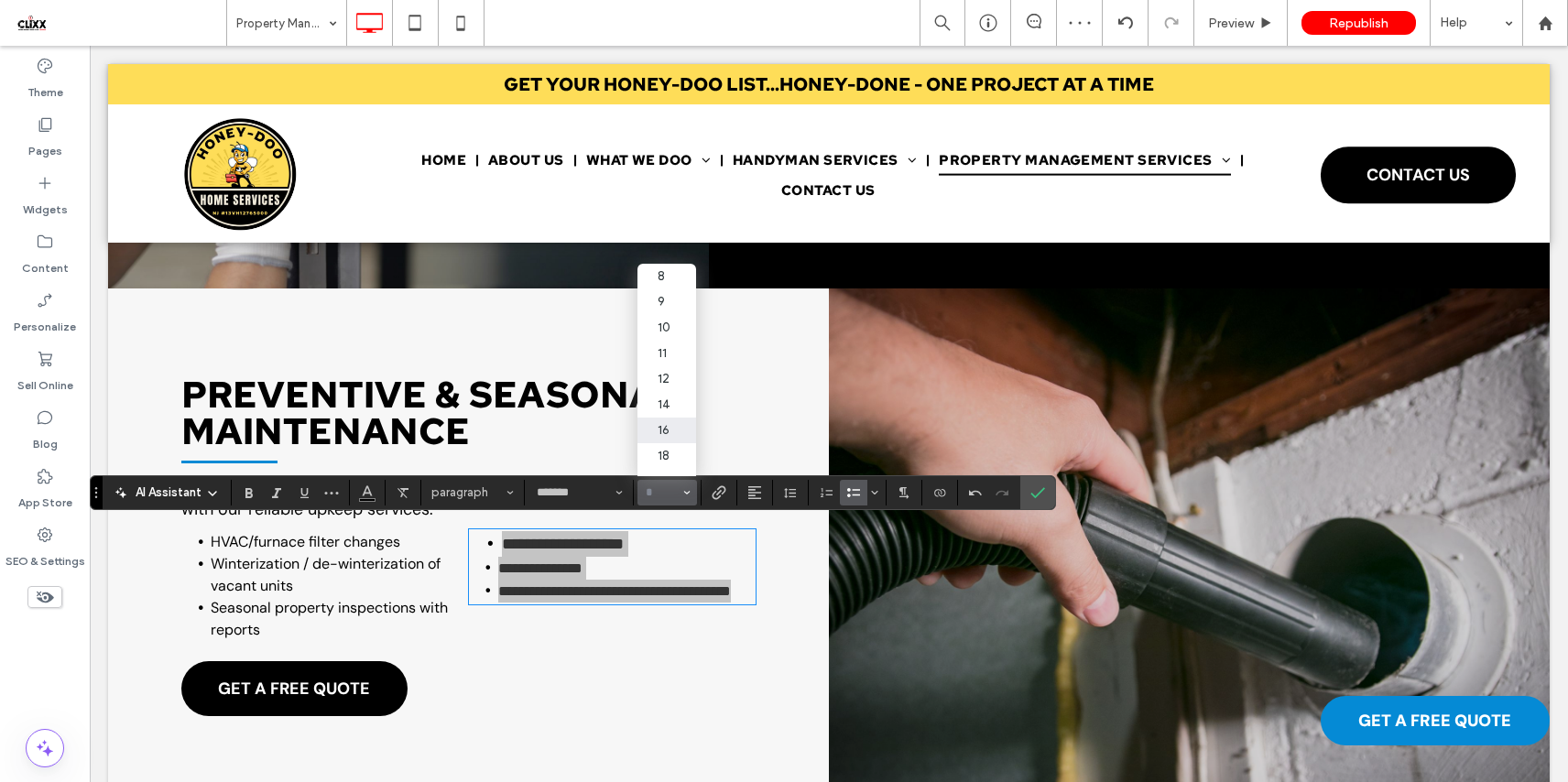
drag, startPoint x: 667, startPoint y: 435, endPoint x: 707, endPoint y: 427, distance: 40.8
click at [667, 435] on label "16" at bounding box center [666, 430] width 59 height 25
type input "**"
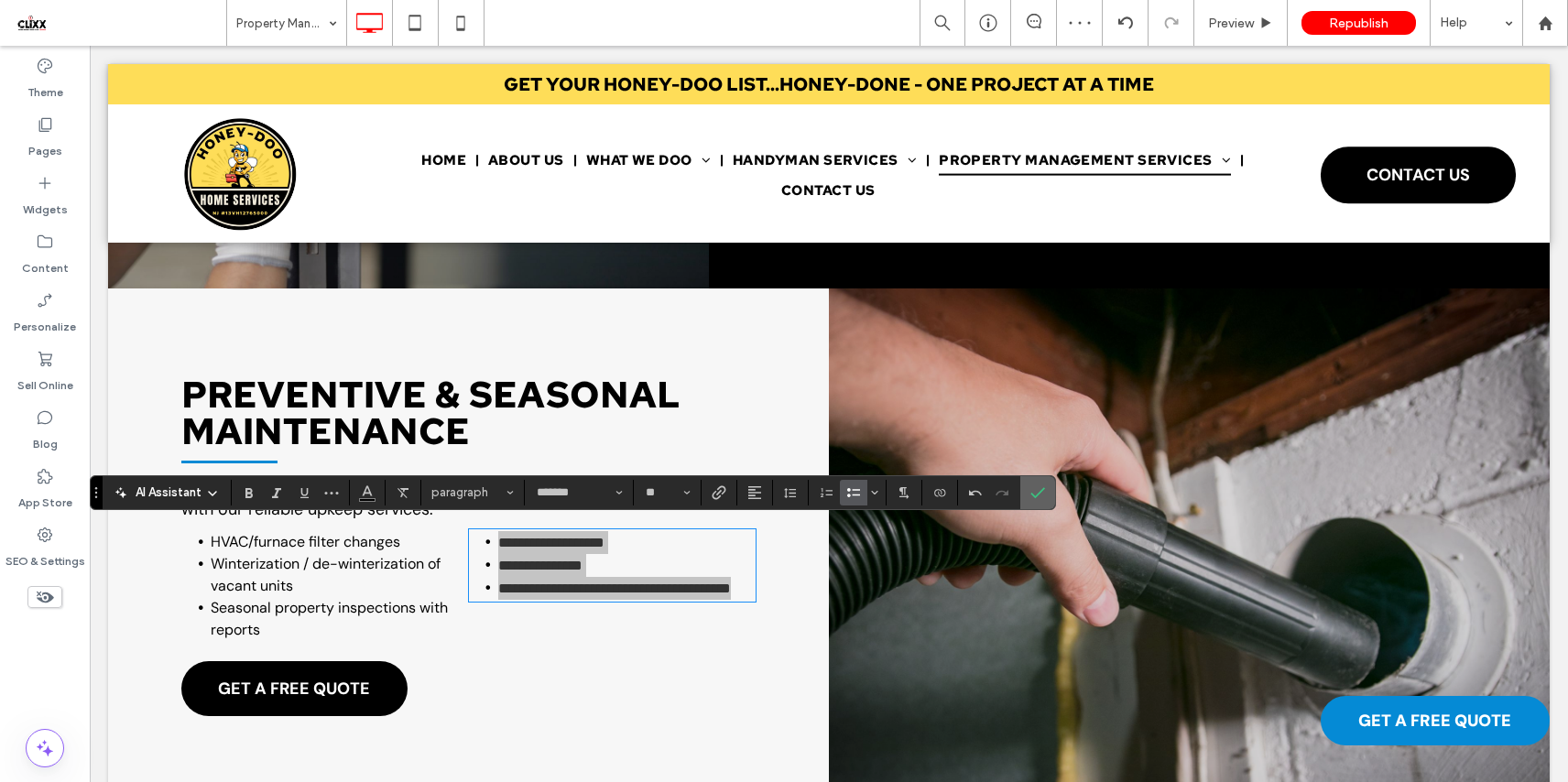
click at [1037, 495] on icon "Confirm" at bounding box center [1038, 493] width 15 height 15
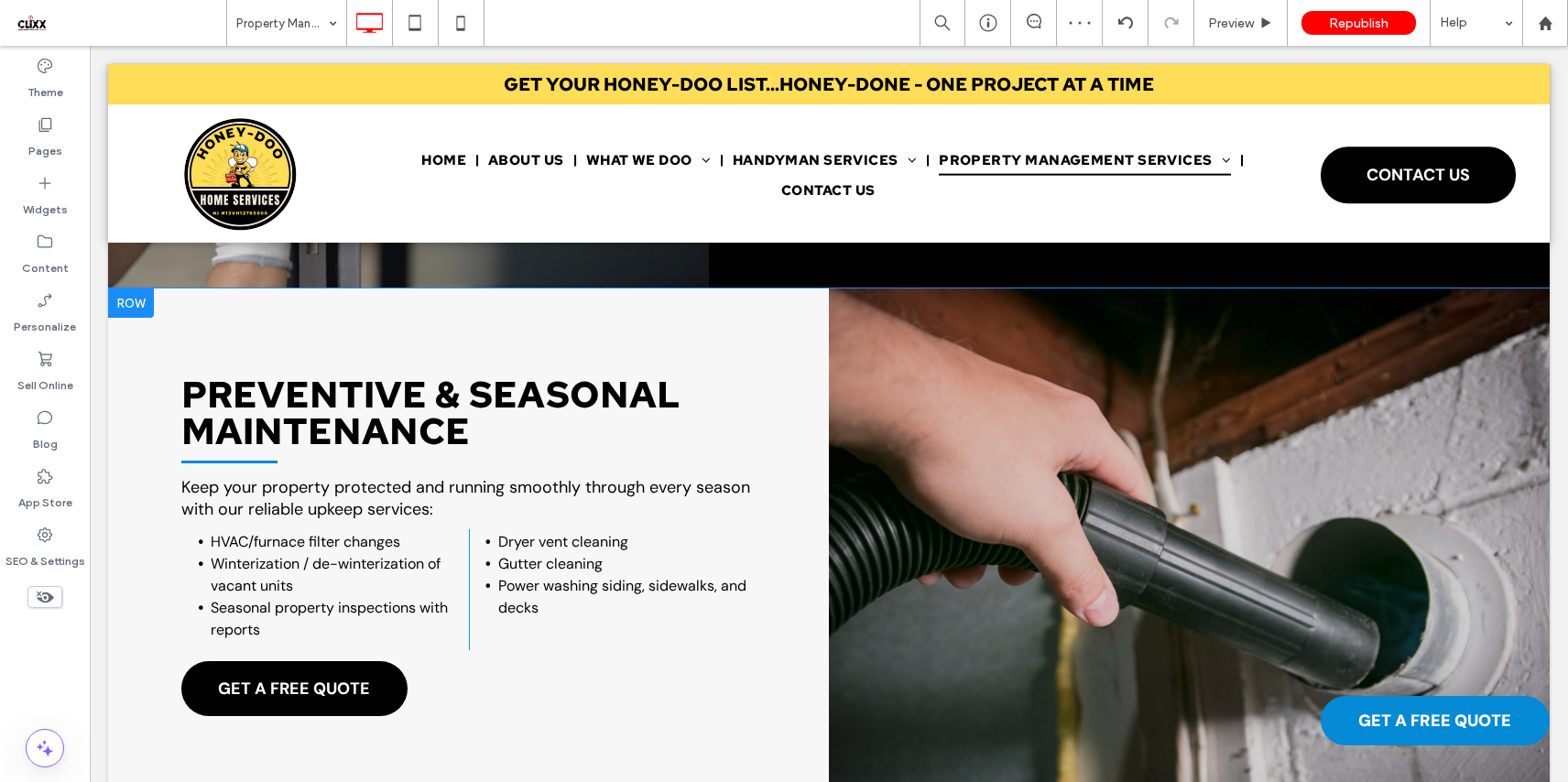
click at [781, 409] on div "PREVENTIVE & SEASONAL MAINTENANCE Keep your property protected and running smoo…" at bounding box center [467, 553] width 720 height 528
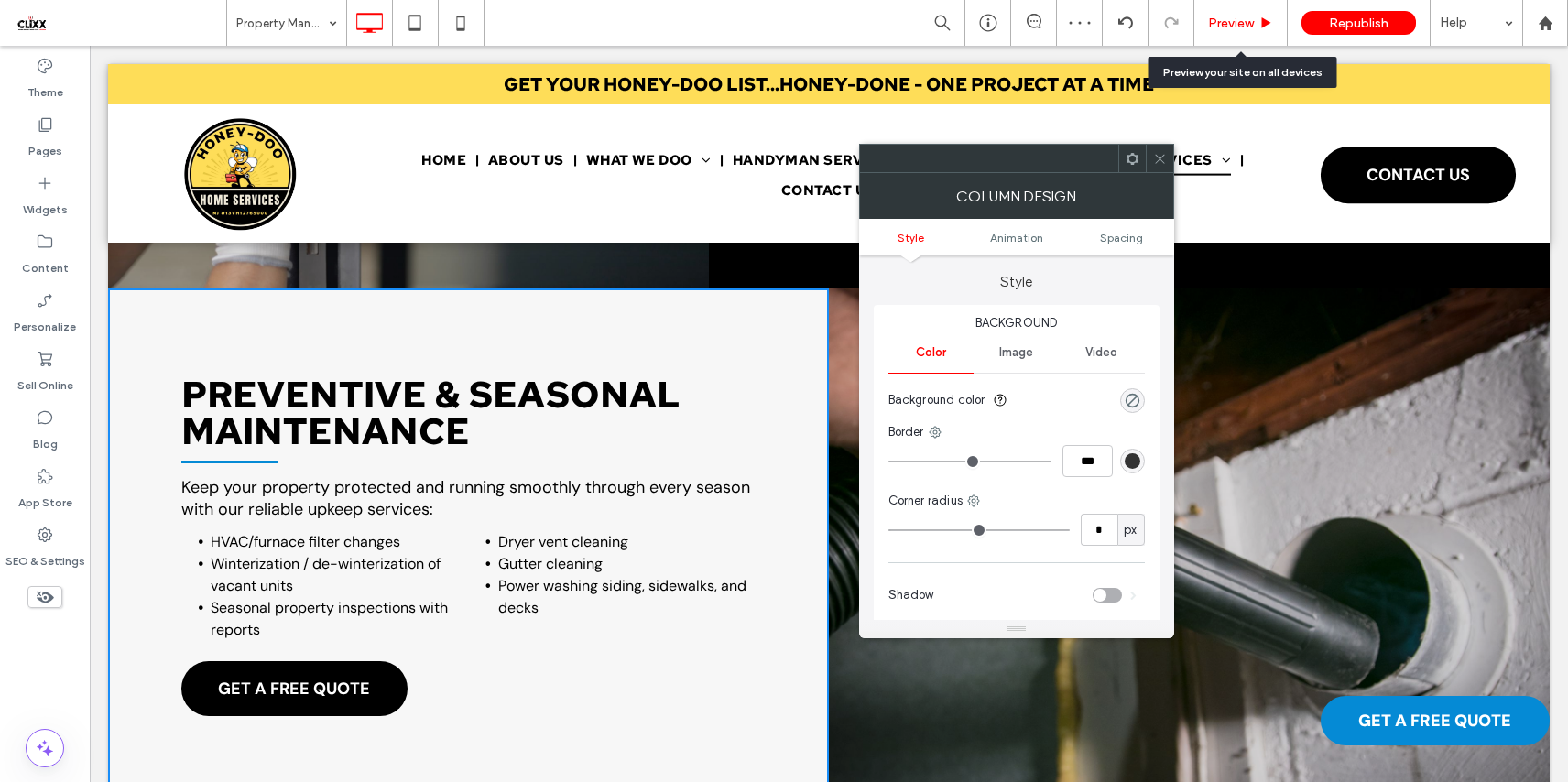
click at [1213, 16] on span "Preview" at bounding box center [1230, 23] width 46 height 16
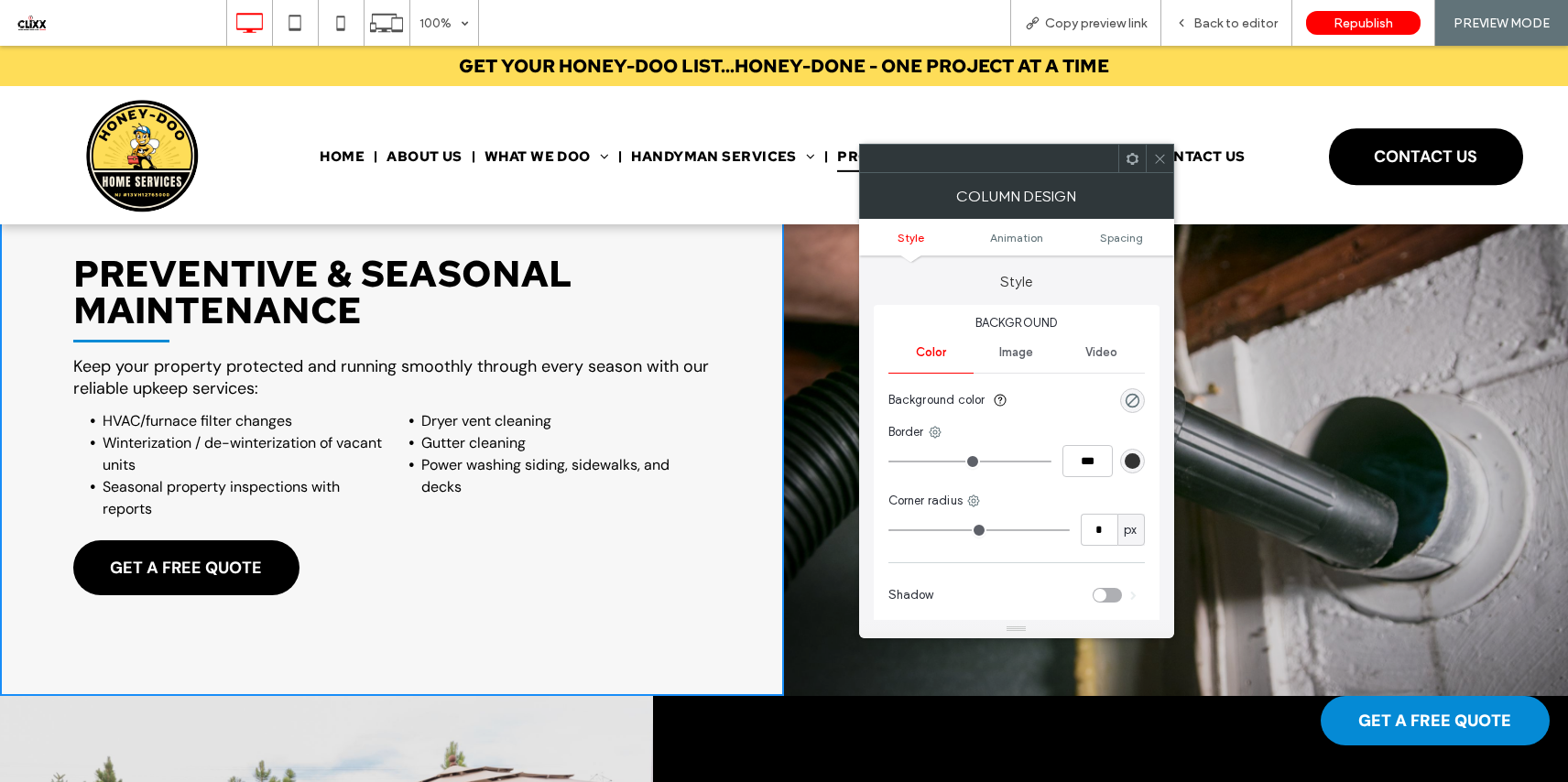
scroll to position [2531, 0]
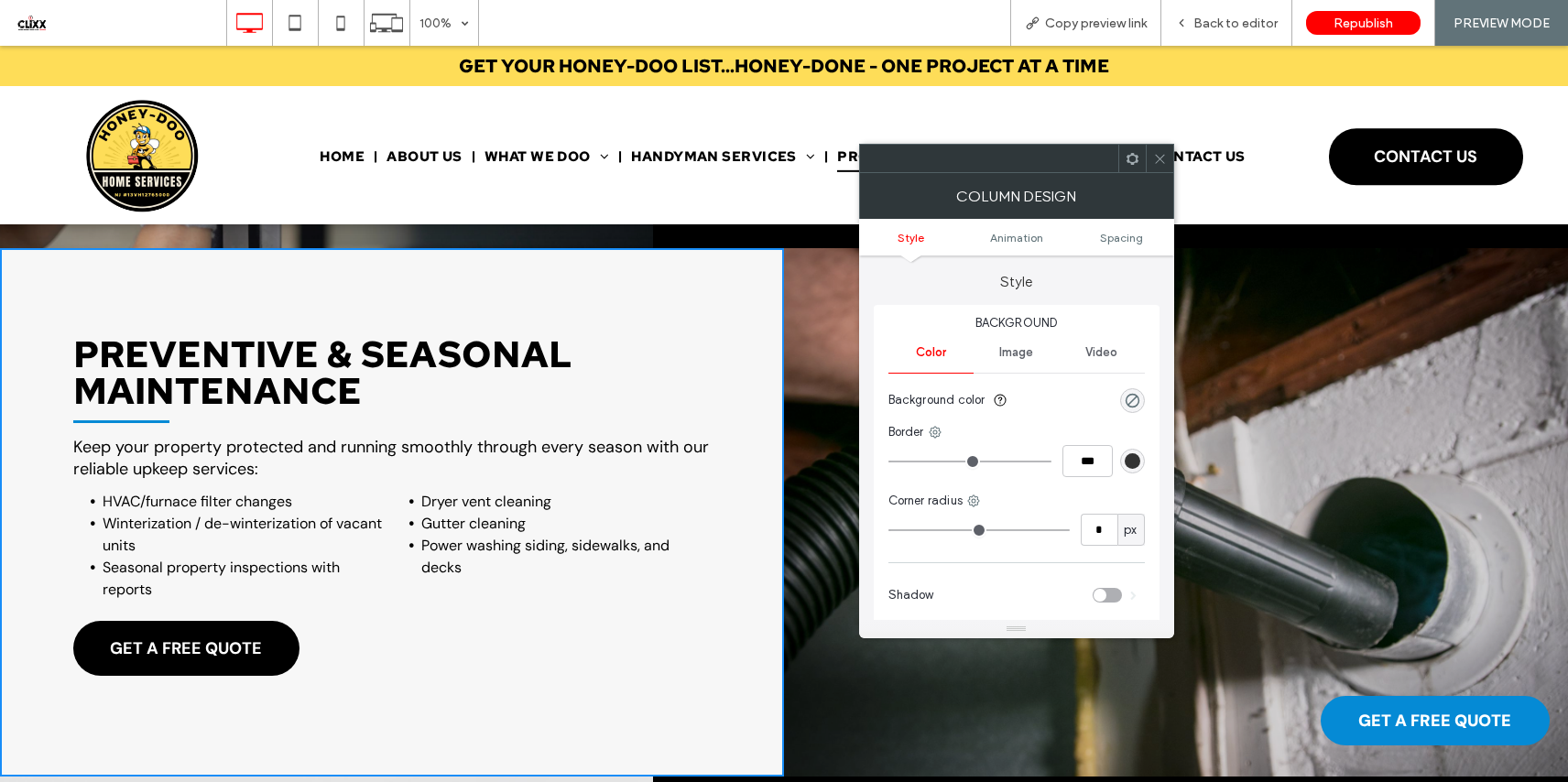
click at [1153, 155] on icon at bounding box center [1160, 158] width 14 height 14
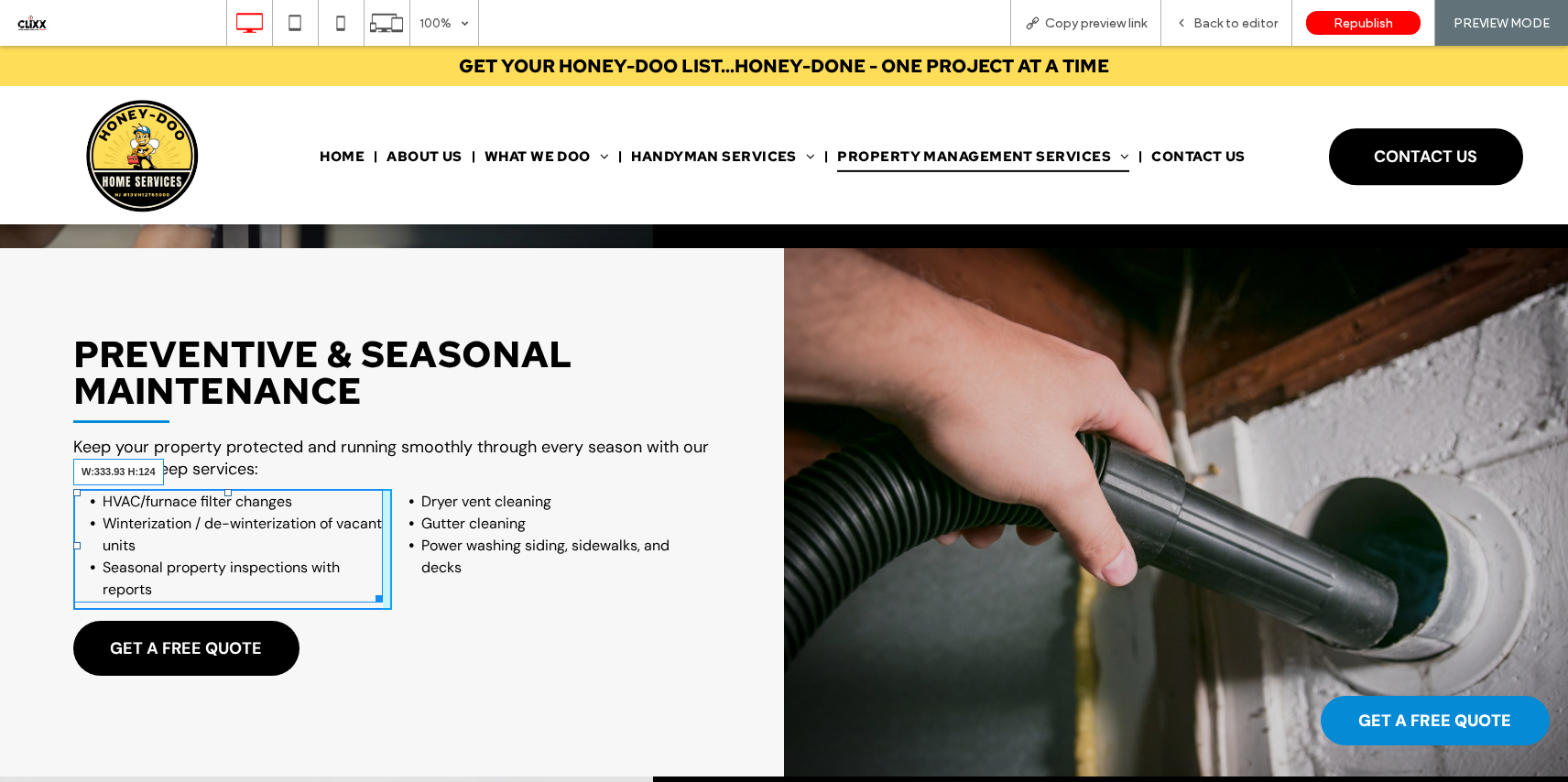
drag, startPoint x: 377, startPoint y: 594, endPoint x: 395, endPoint y: 595, distance: 18.0
click at [395, 595] on div "HVAC/furnace filter changes Winterization / de-winterization of vacant units Se…" at bounding box center [392, 549] width 637 height 121
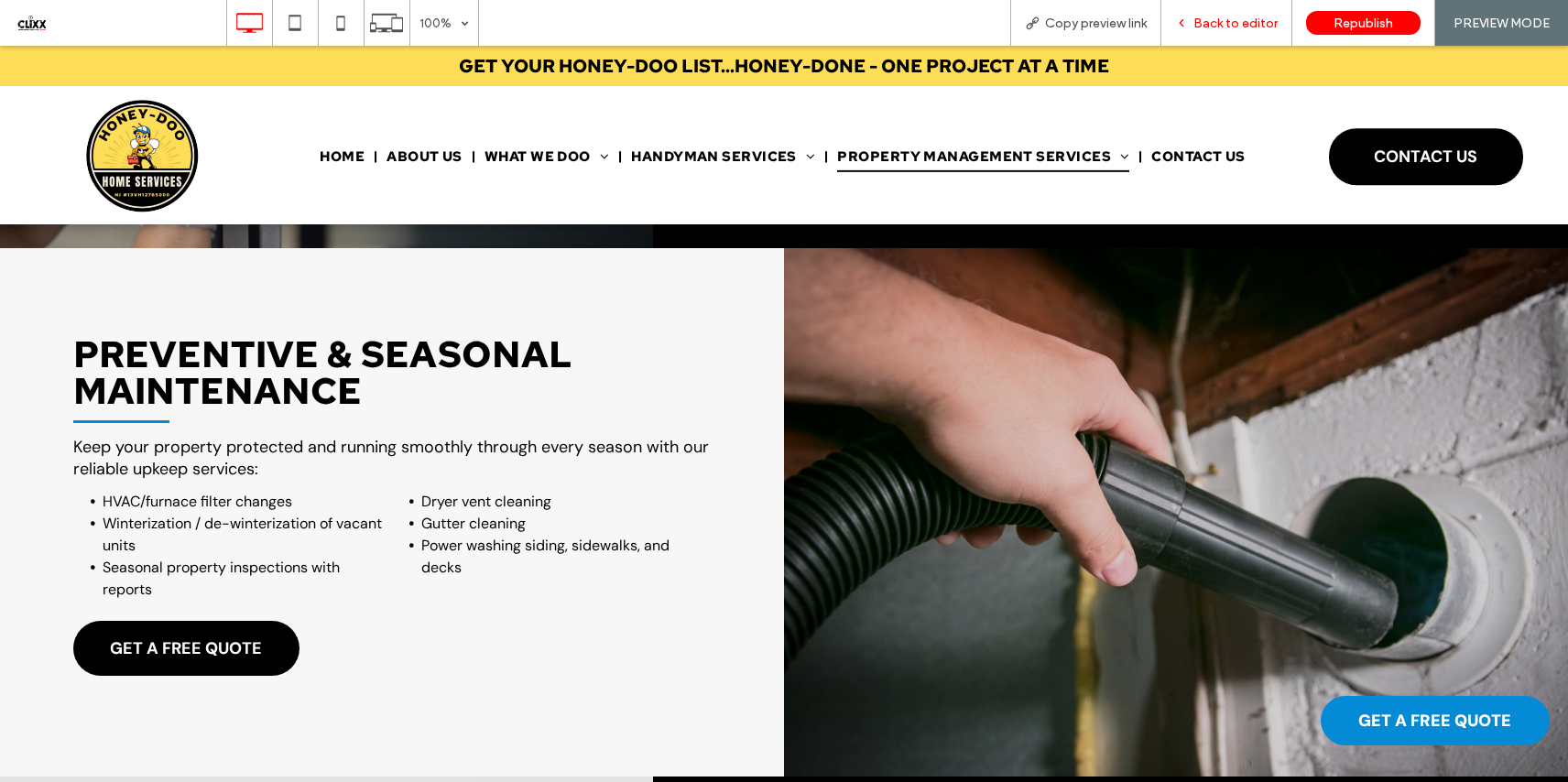
click at [1199, 26] on span "Back to editor" at bounding box center [1235, 23] width 84 height 16
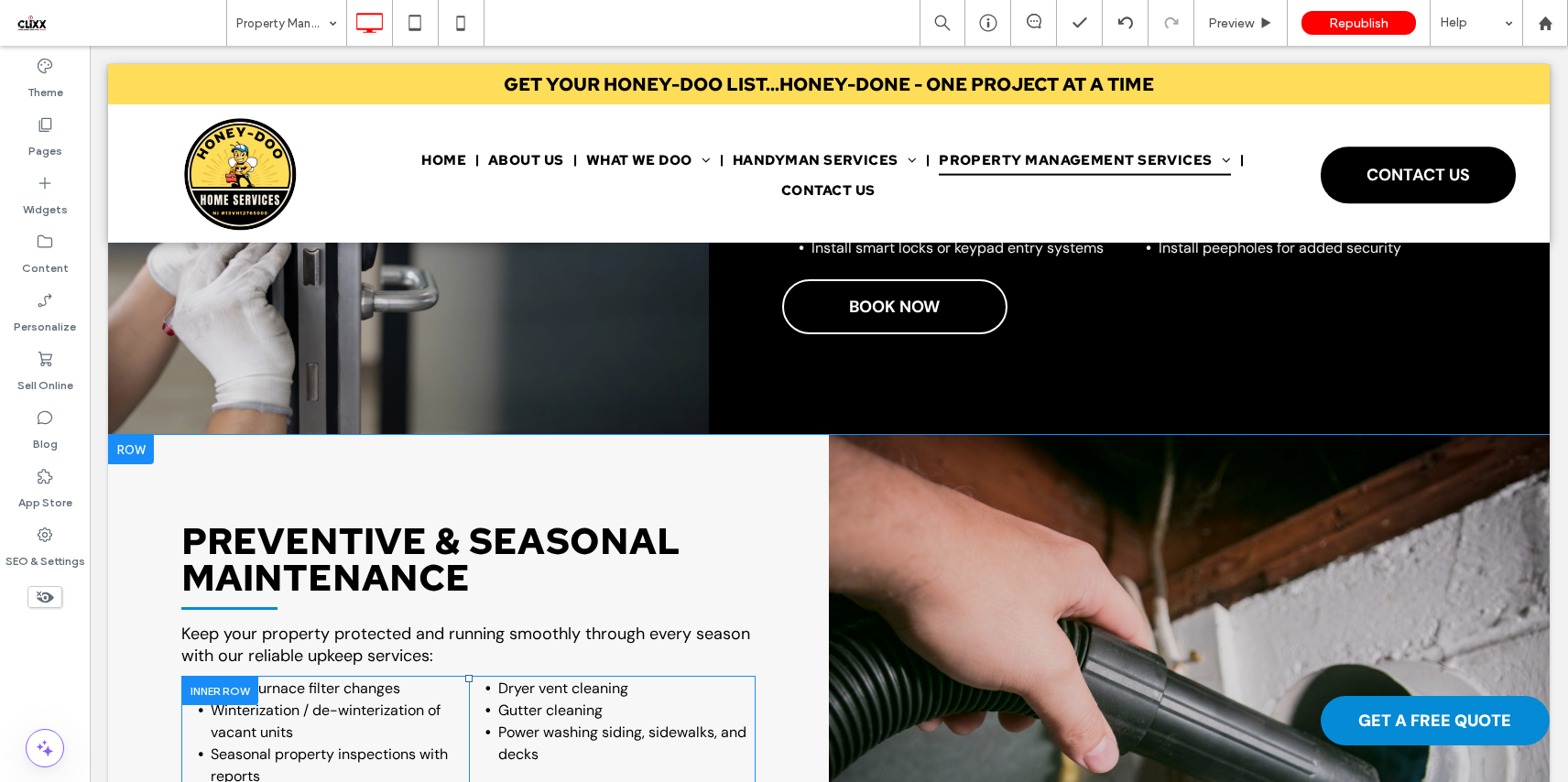
scroll to position [2597, 0]
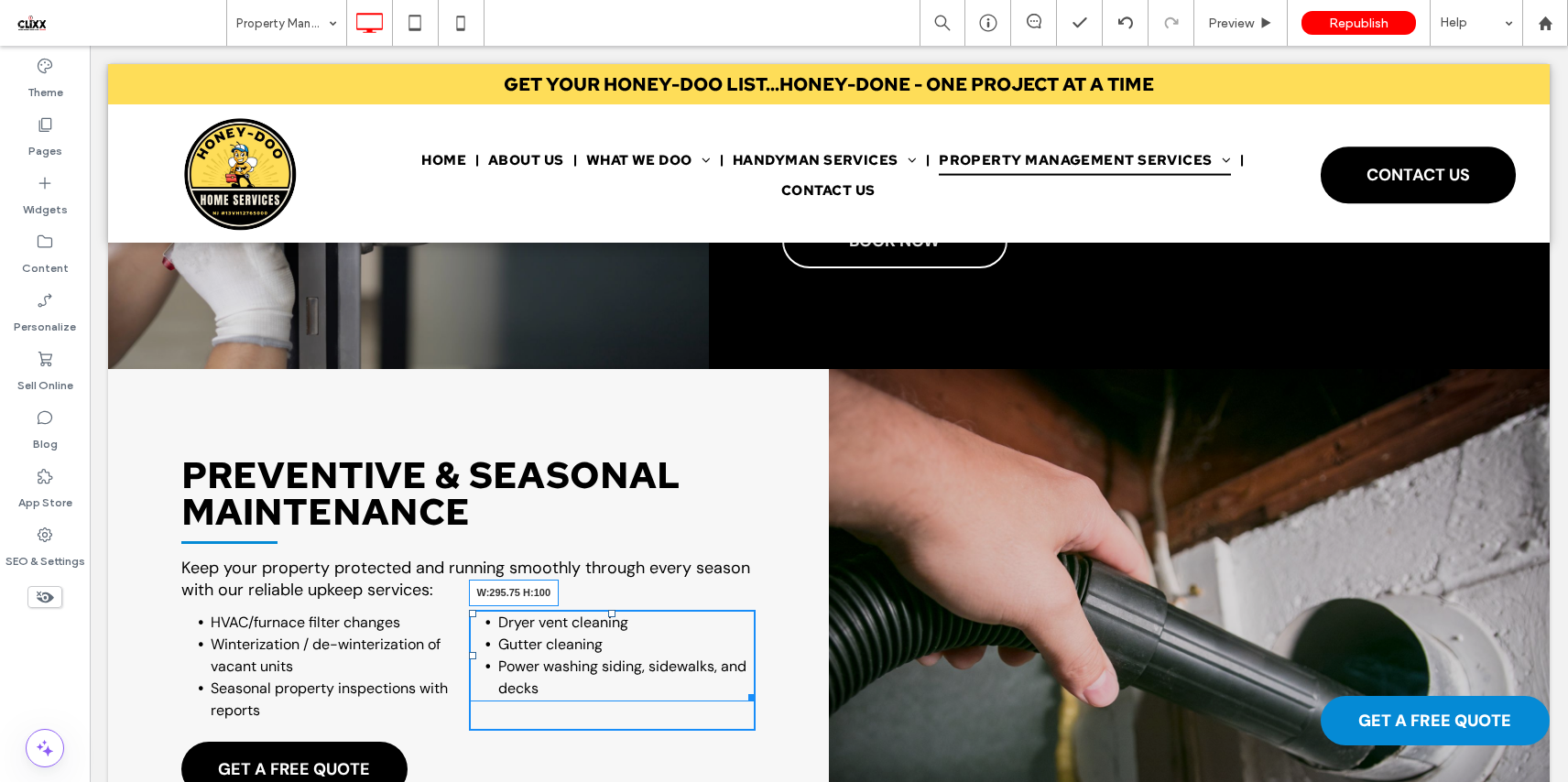
click at [742, 692] on div at bounding box center [748, 694] width 14 height 14
click at [476, 652] on div at bounding box center [480, 656] width 7 height 7
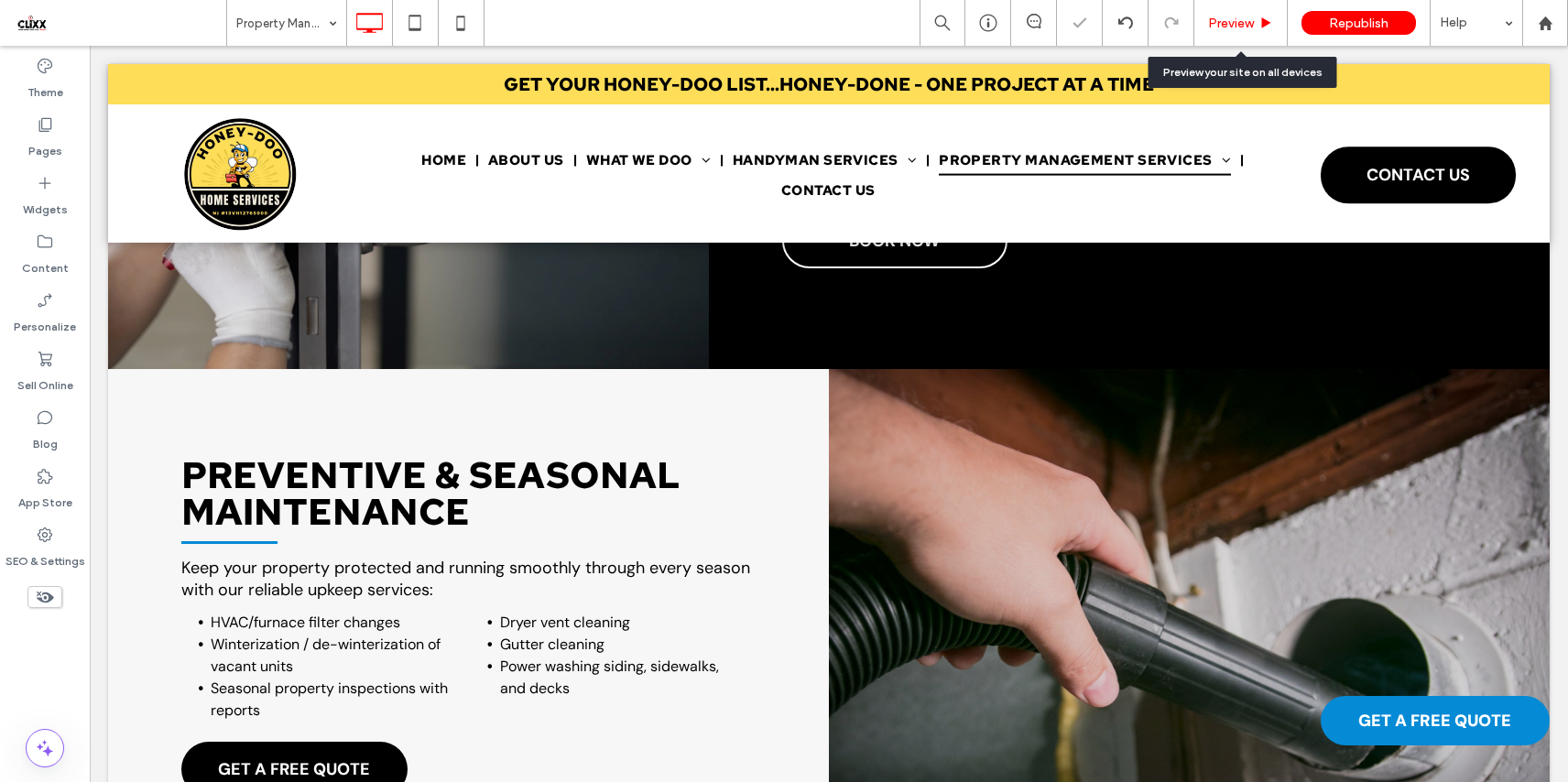
click at [1231, 16] on span "Preview" at bounding box center [1230, 23] width 46 height 16
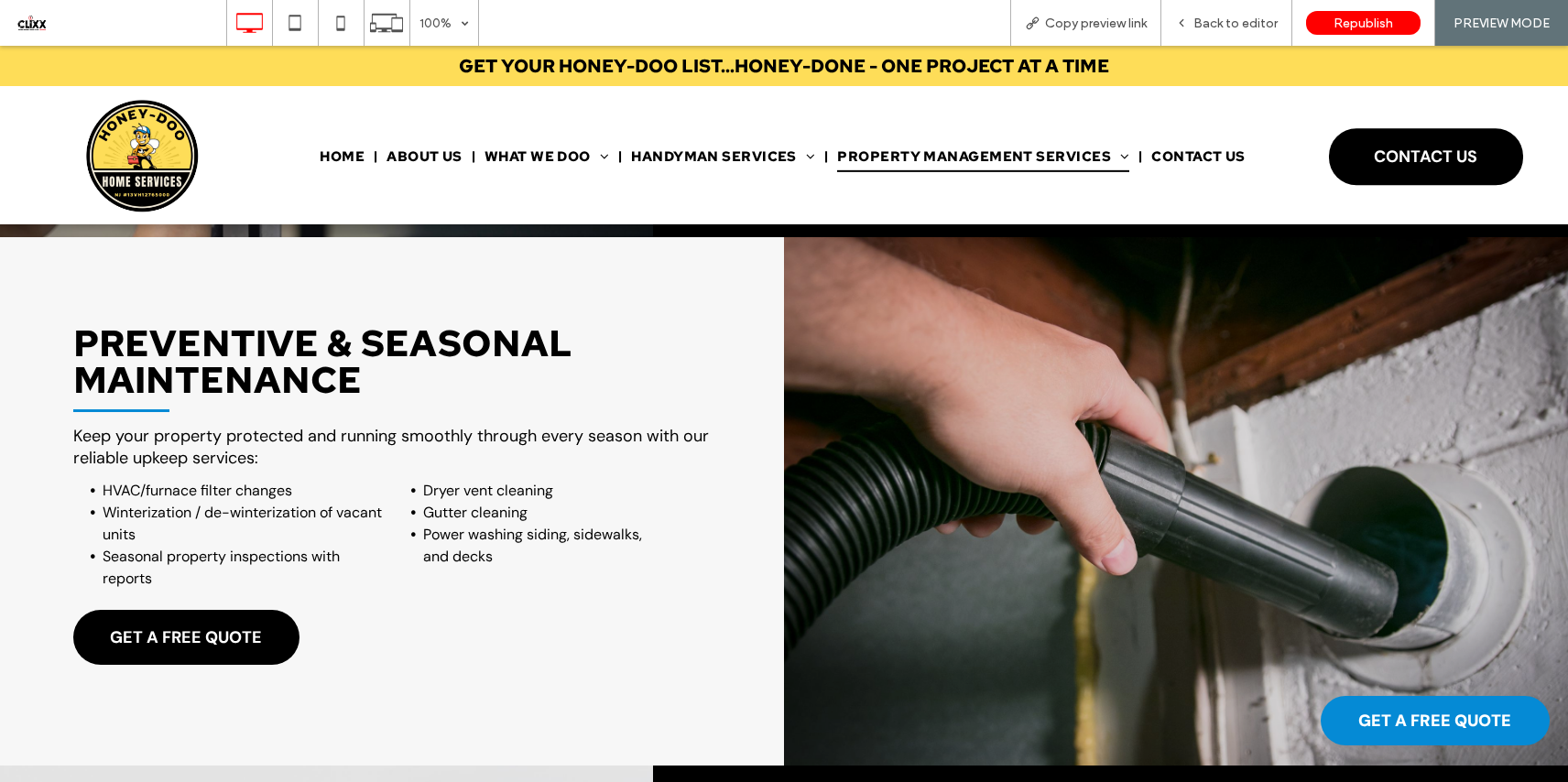
scroll to position [2564, 0]
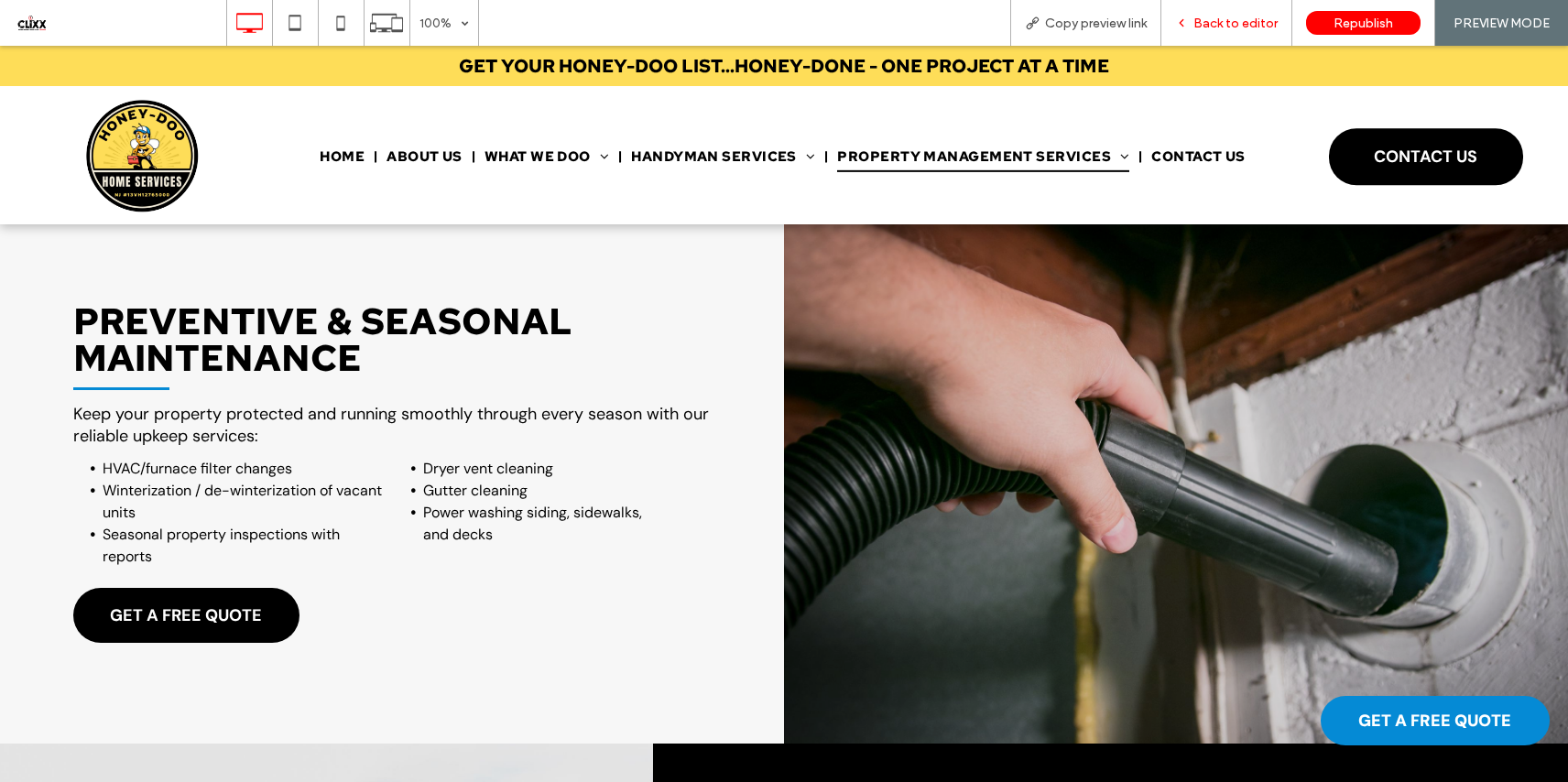
click at [1215, 28] on span "Back to editor" at bounding box center [1235, 23] width 84 height 16
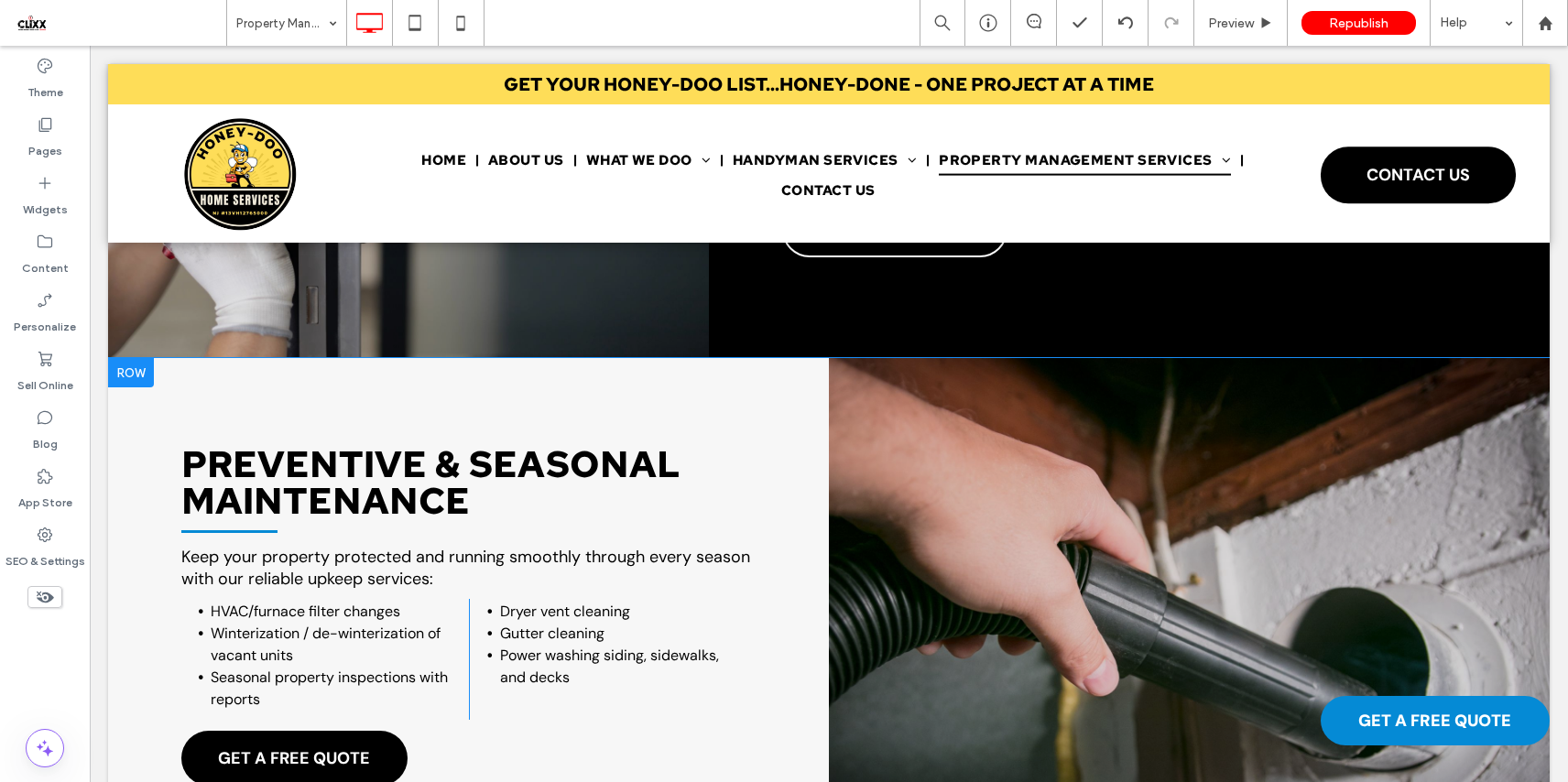
scroll to position [2631, 0]
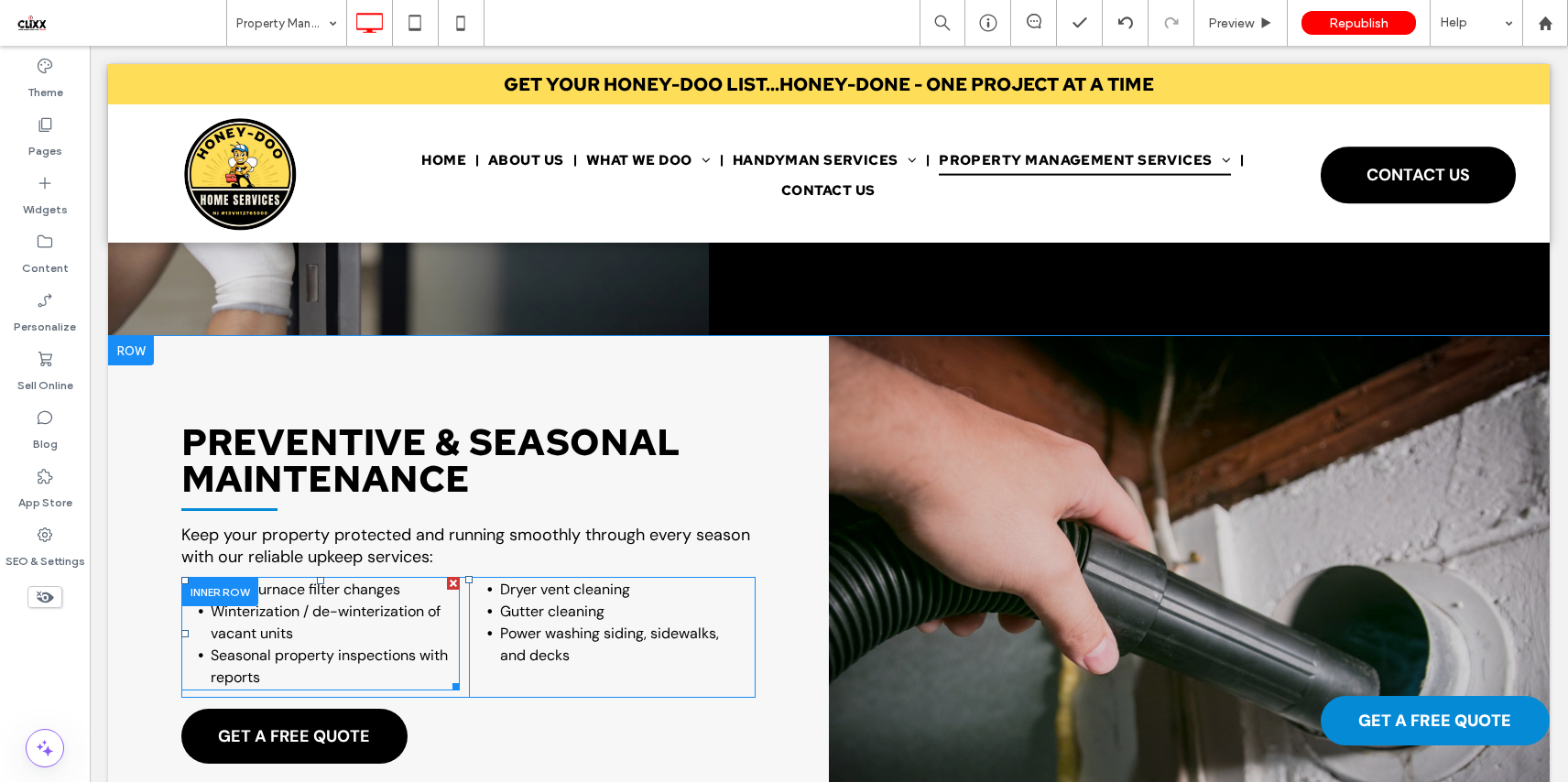
click at [306, 635] on li "Winterization / de-winterization of vacant units" at bounding box center [335, 622] width 249 height 44
type input "*******"
type input "**"
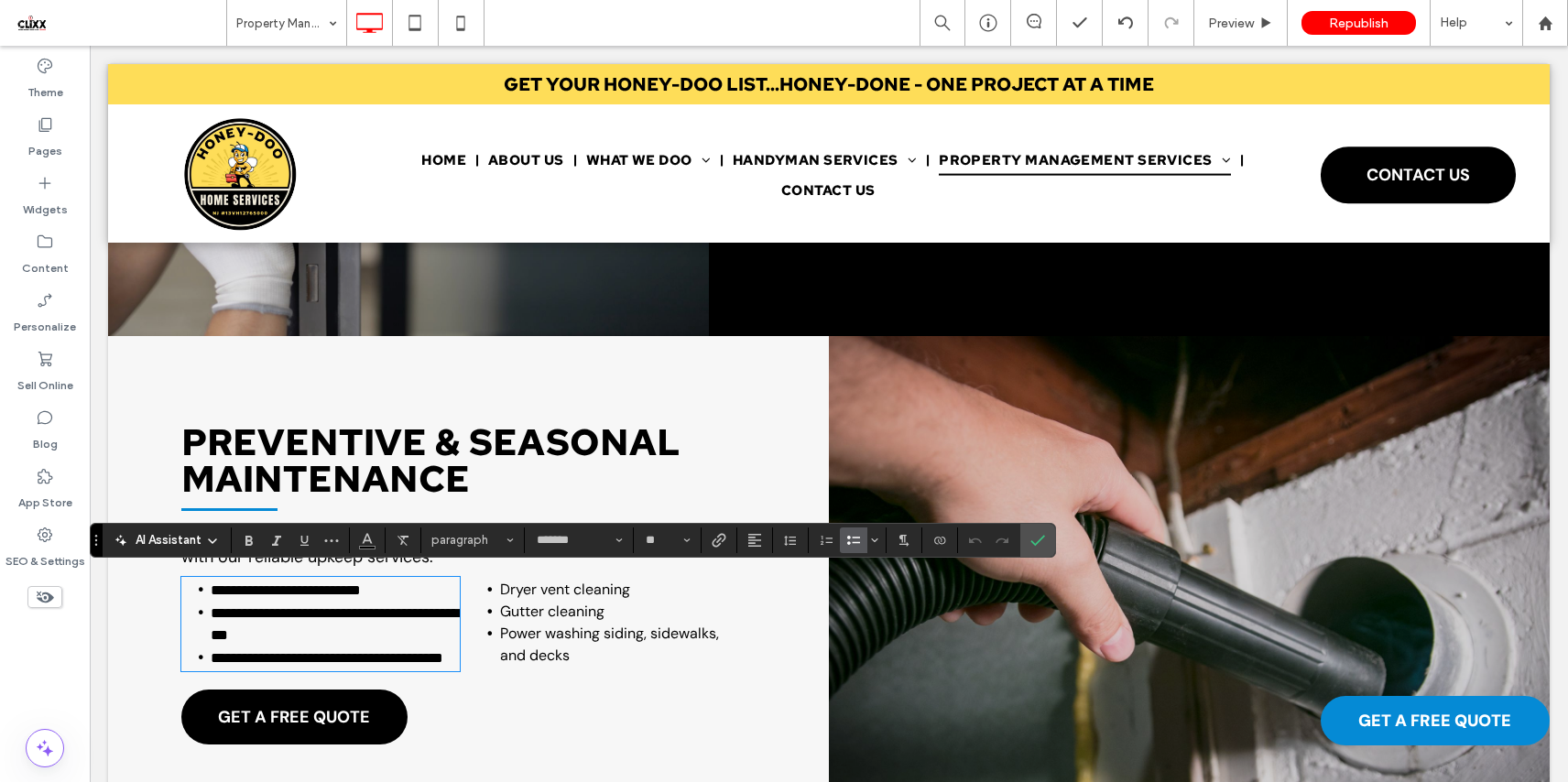
click at [268, 678] on div "**********" at bounding box center [325, 627] width 288 height 102
click at [277, 670] on li "**********" at bounding box center [335, 657] width 249 height 22
drag, startPoint x: 288, startPoint y: 676, endPoint x: 202, endPoint y: 652, distance: 89.3
click at [211, 652] on li "**********" at bounding box center [335, 657] width 249 height 22
copy span "**********"
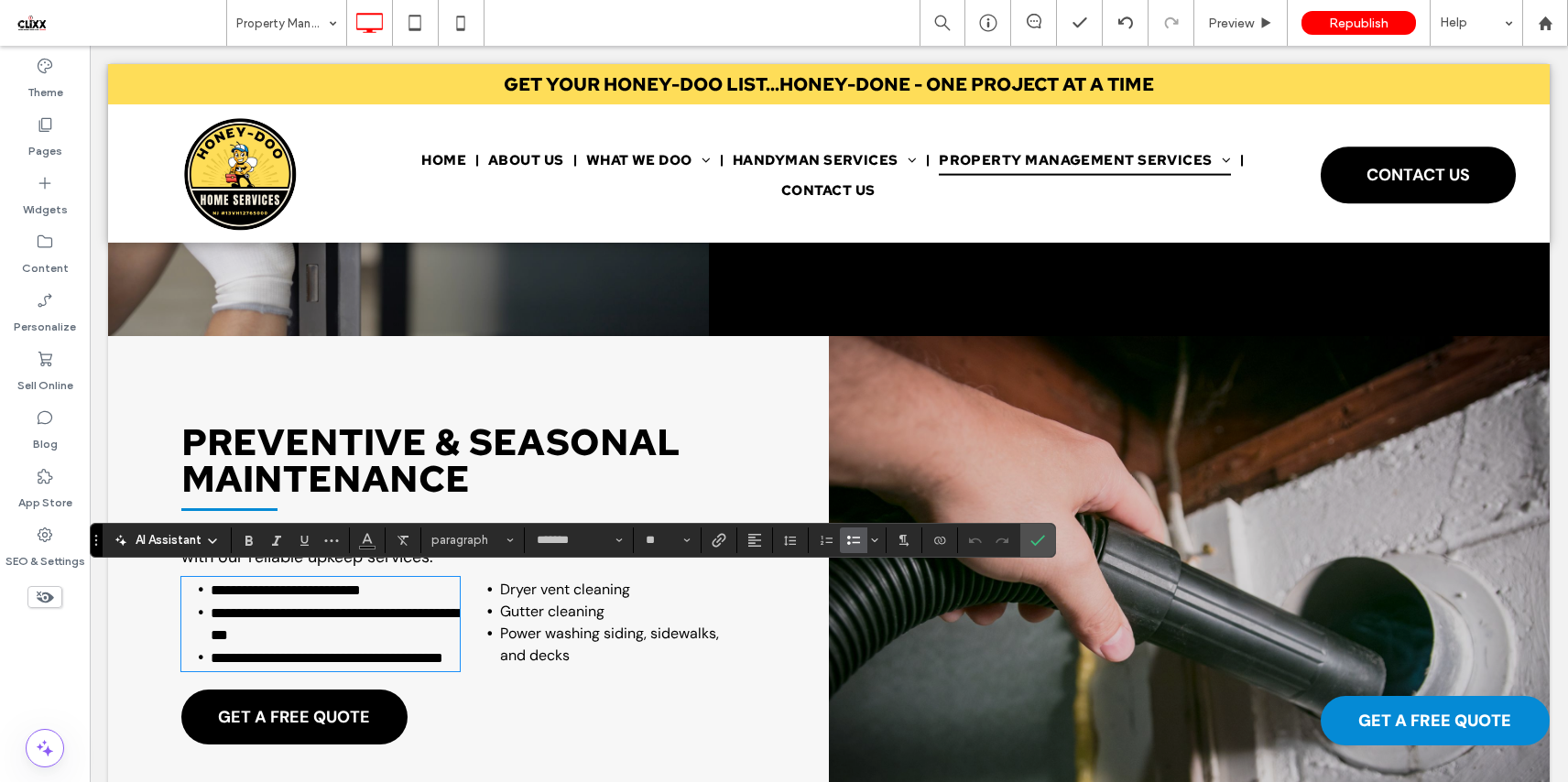
click at [623, 593] on span "Dryer vent cleaning" at bounding box center [565, 589] width 130 height 20
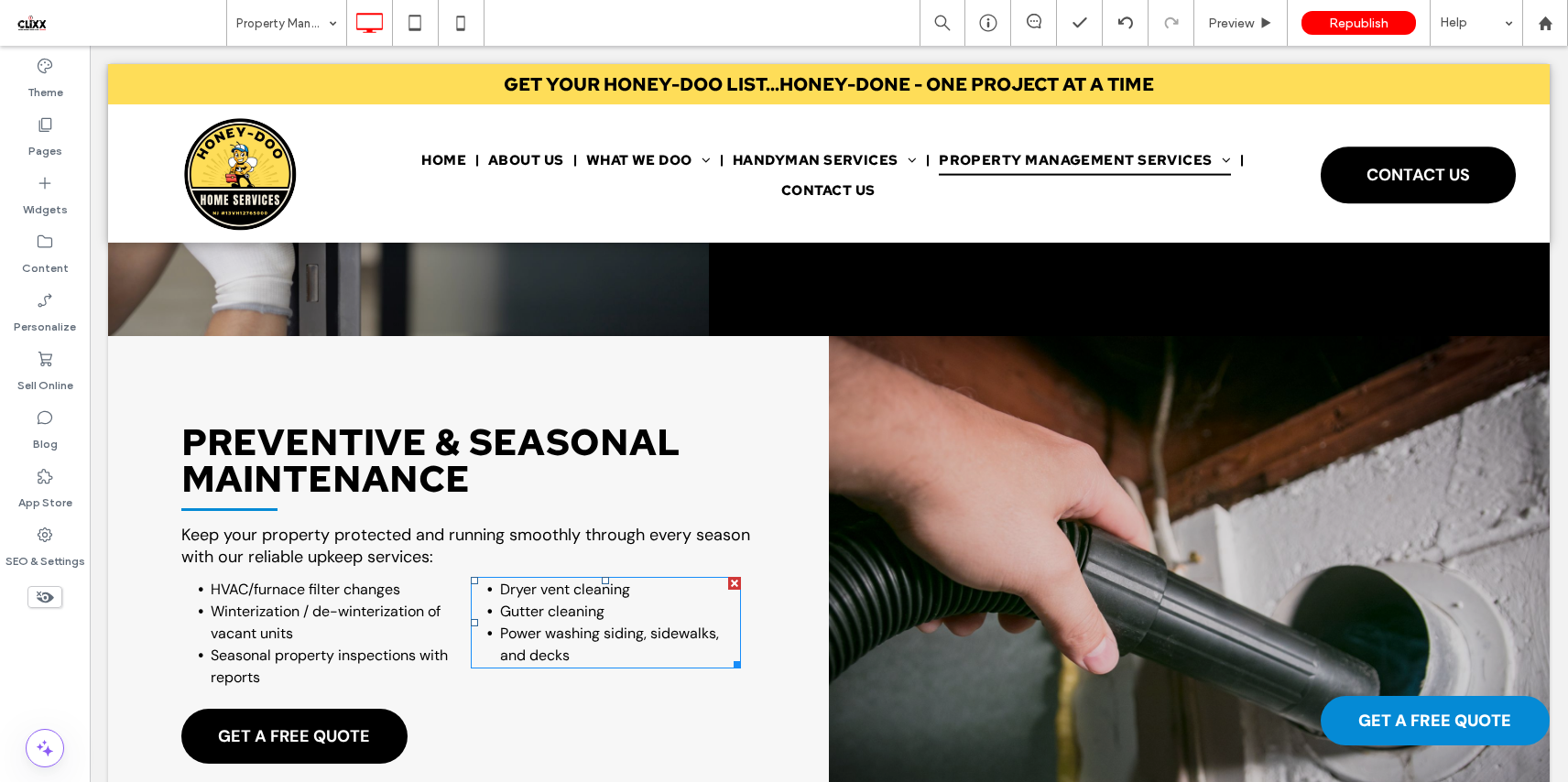
click at [640, 583] on li "Dryer vent cleaning" at bounding box center [621, 589] width 242 height 22
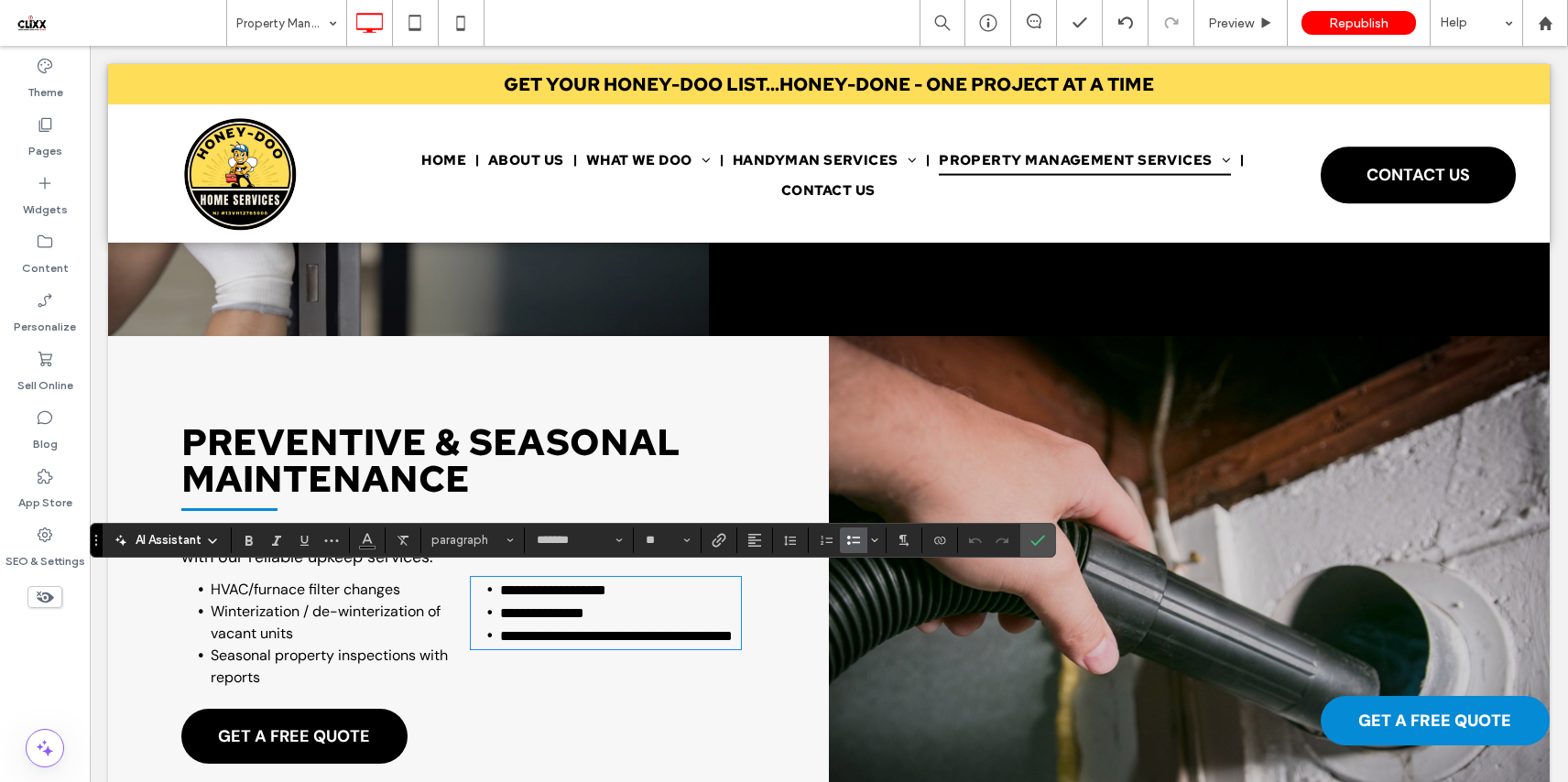
click at [637, 581] on li "**********" at bounding box center [621, 590] width 242 height 22
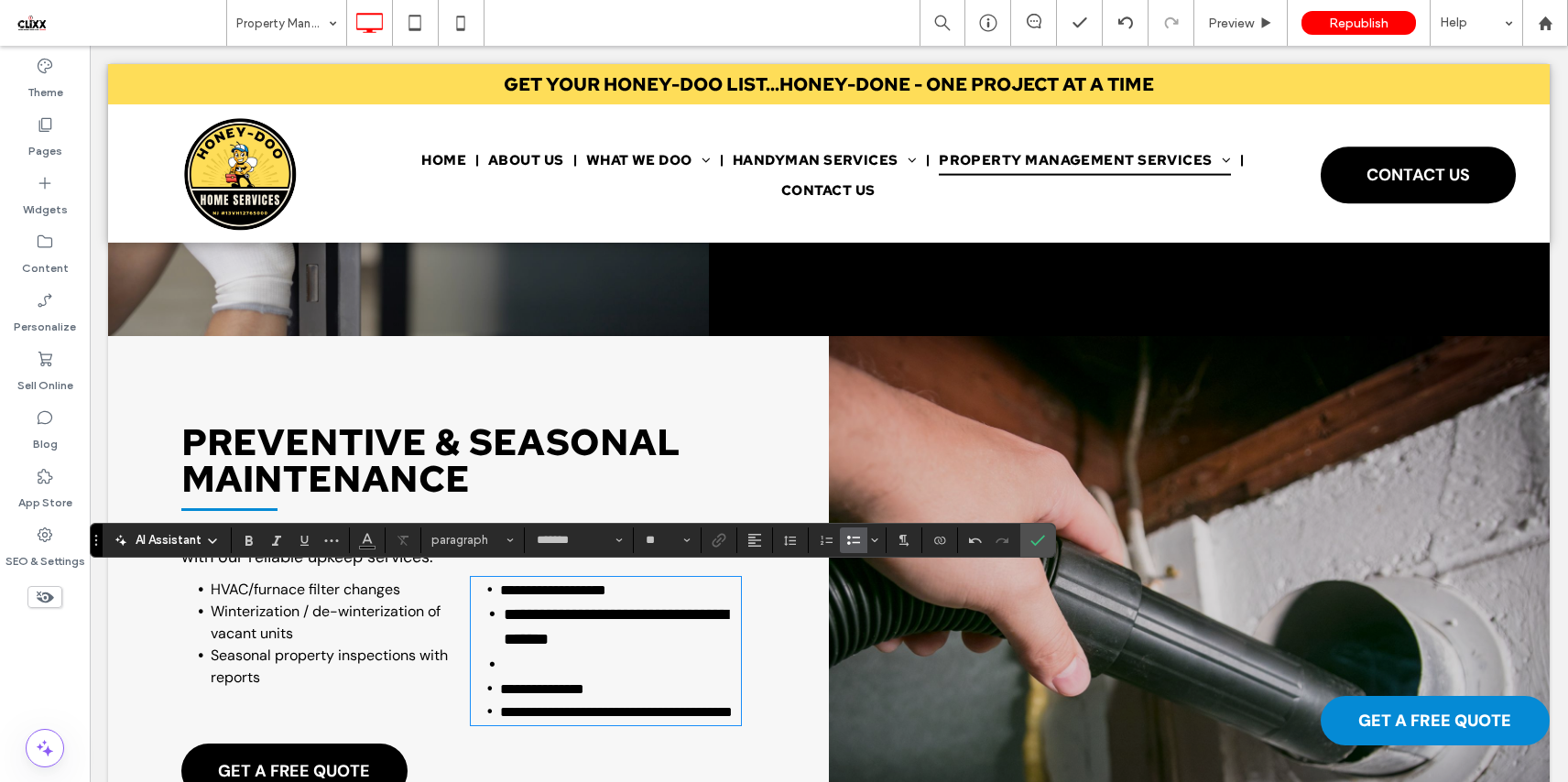
type input "**"
drag, startPoint x: 603, startPoint y: 586, endPoint x: 478, endPoint y: 585, distance: 125.0
click at [500, 585] on li "**********" at bounding box center [621, 590] width 242 height 22
copy span "**********"
click at [254, 674] on span "Seasonal property inspections with reports" at bounding box center [329, 666] width 237 height 41
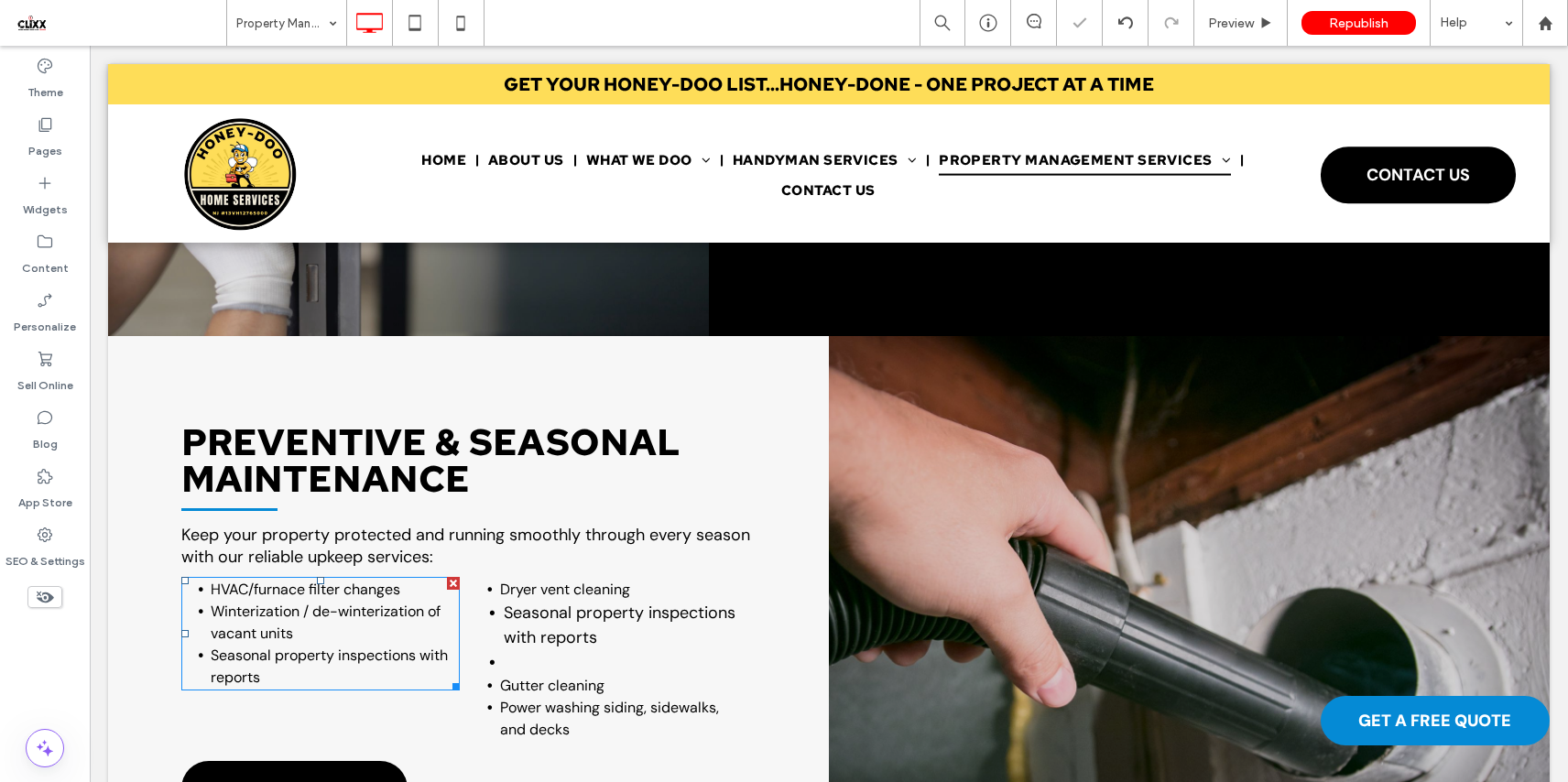
click at [299, 668] on li "Seasonal property inspections with reports" at bounding box center [335, 666] width 249 height 44
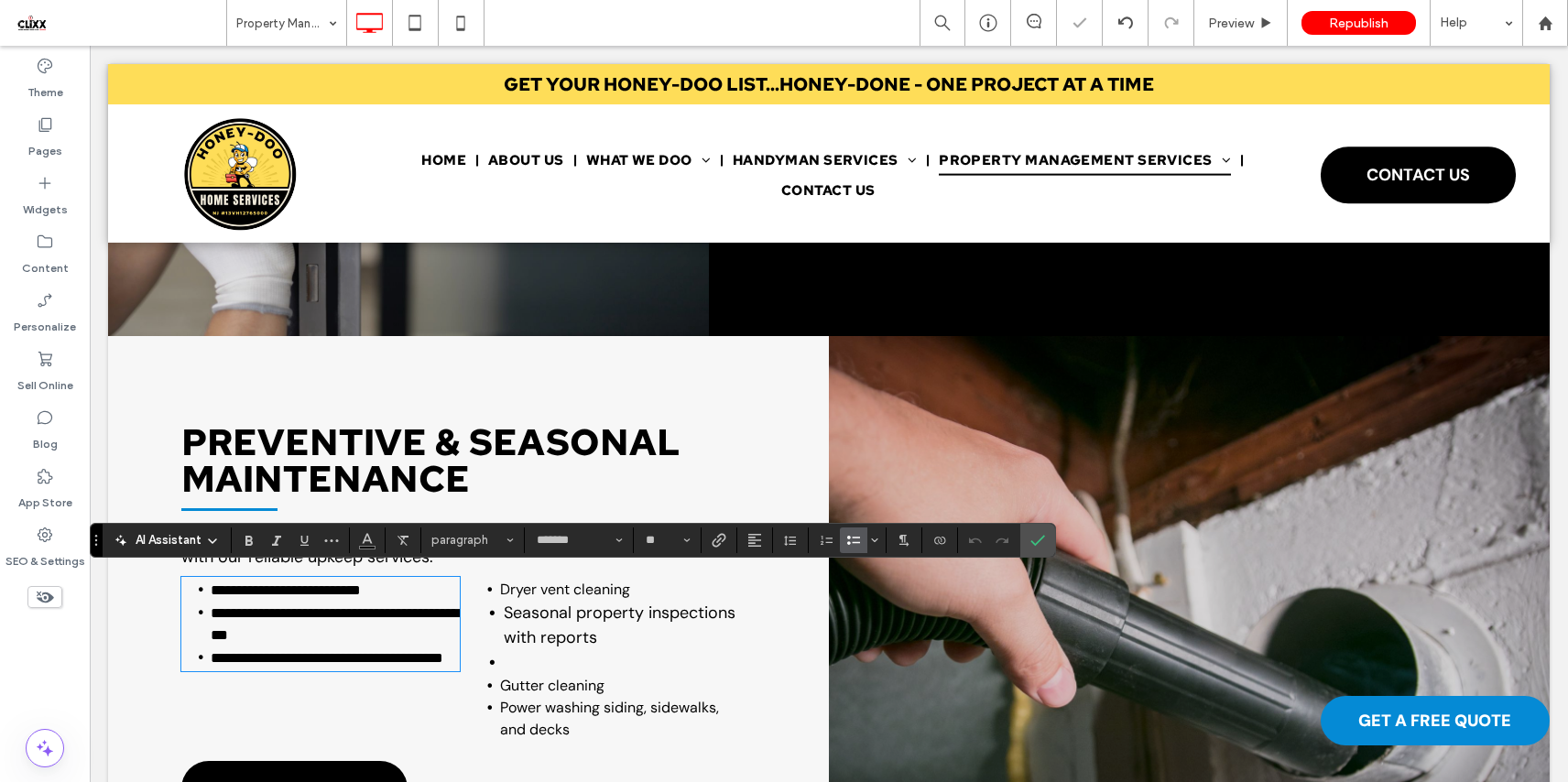
click at [280, 670] on li "**********" at bounding box center [335, 657] width 249 height 22
drag, startPoint x: 280, startPoint y: 673, endPoint x: 214, endPoint y: 654, distance: 68.7
click at [214, 654] on li "**********" at bounding box center [335, 657] width 249 height 22
type input "**"
click at [538, 656] on li at bounding box center [623, 662] width 238 height 24
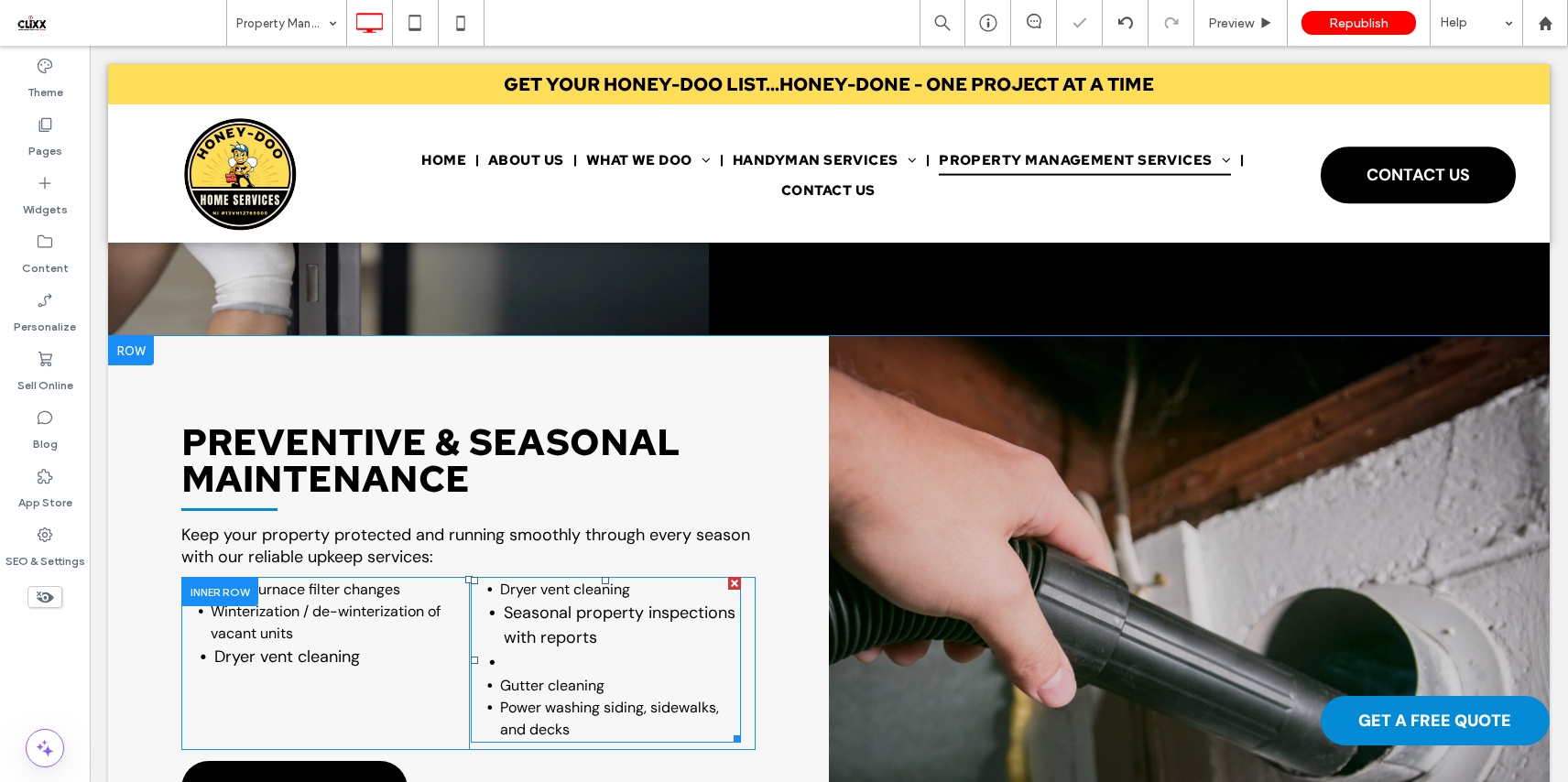
click at [518, 656] on li at bounding box center [623, 662] width 238 height 24
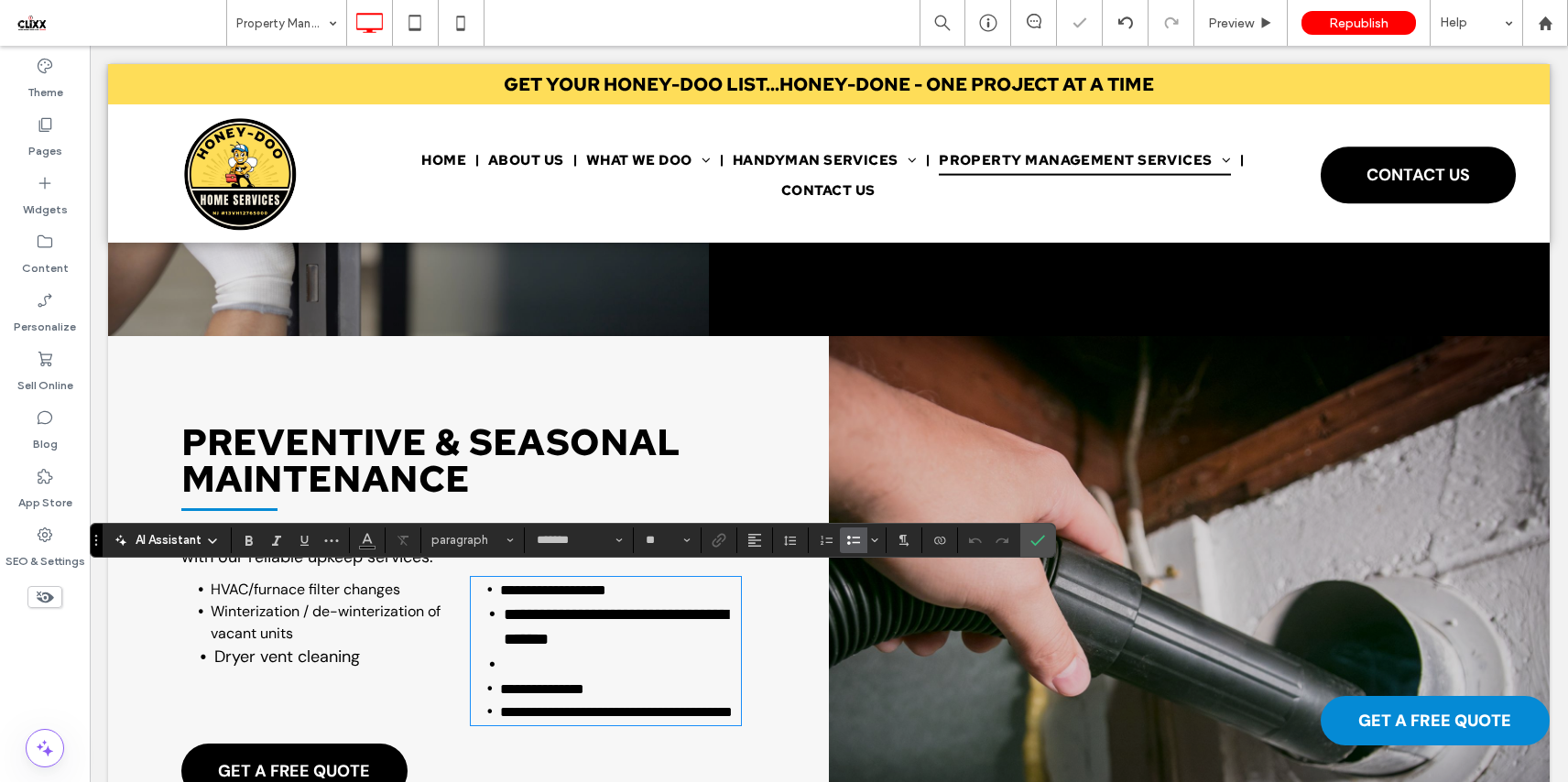
click at [511, 656] on li at bounding box center [623, 664] width 238 height 25
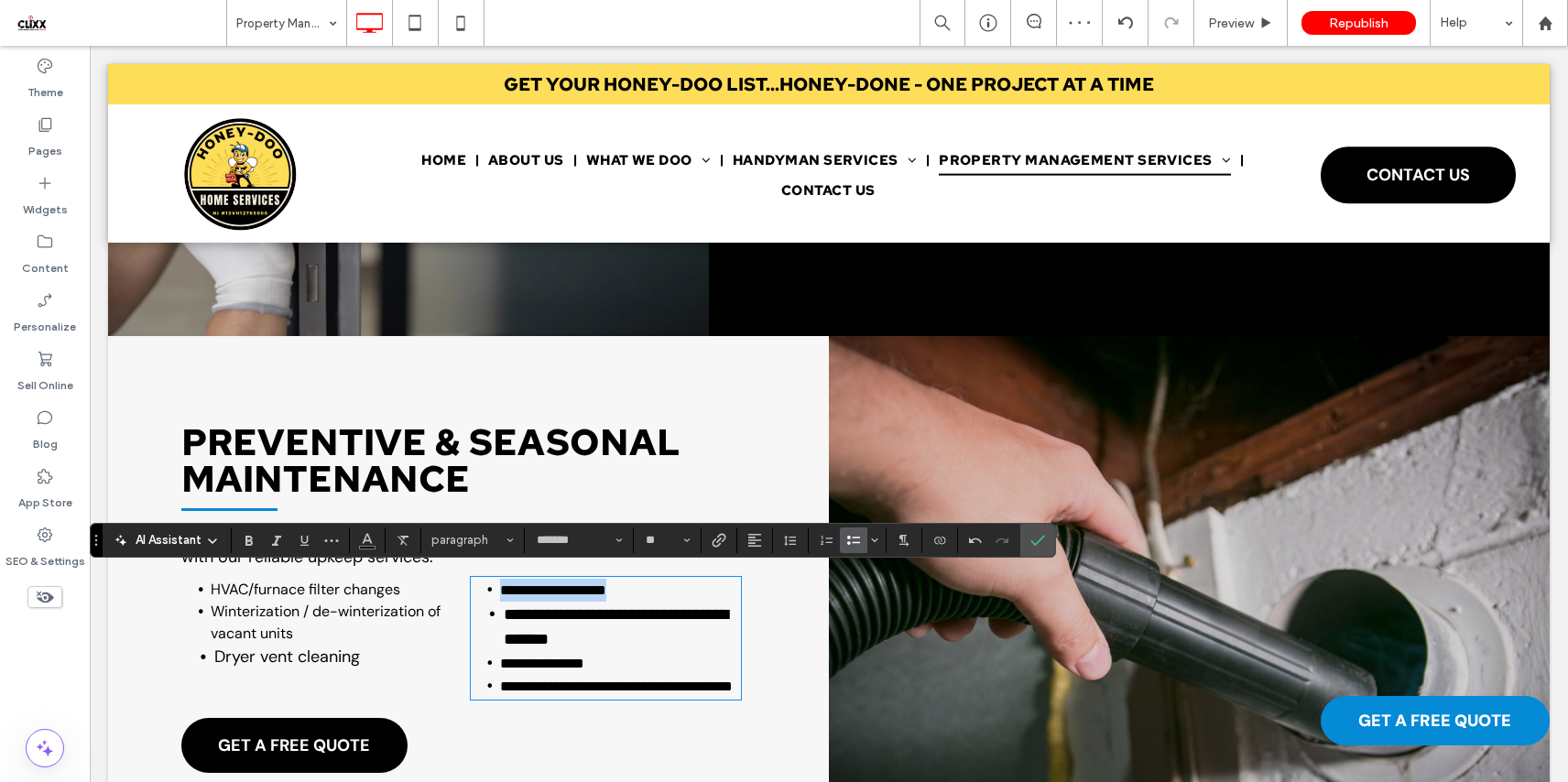
drag, startPoint x: 655, startPoint y: 587, endPoint x: 475, endPoint y: 583, distance: 180.0
click at [500, 583] on li "**********" at bounding box center [621, 590] width 242 height 22
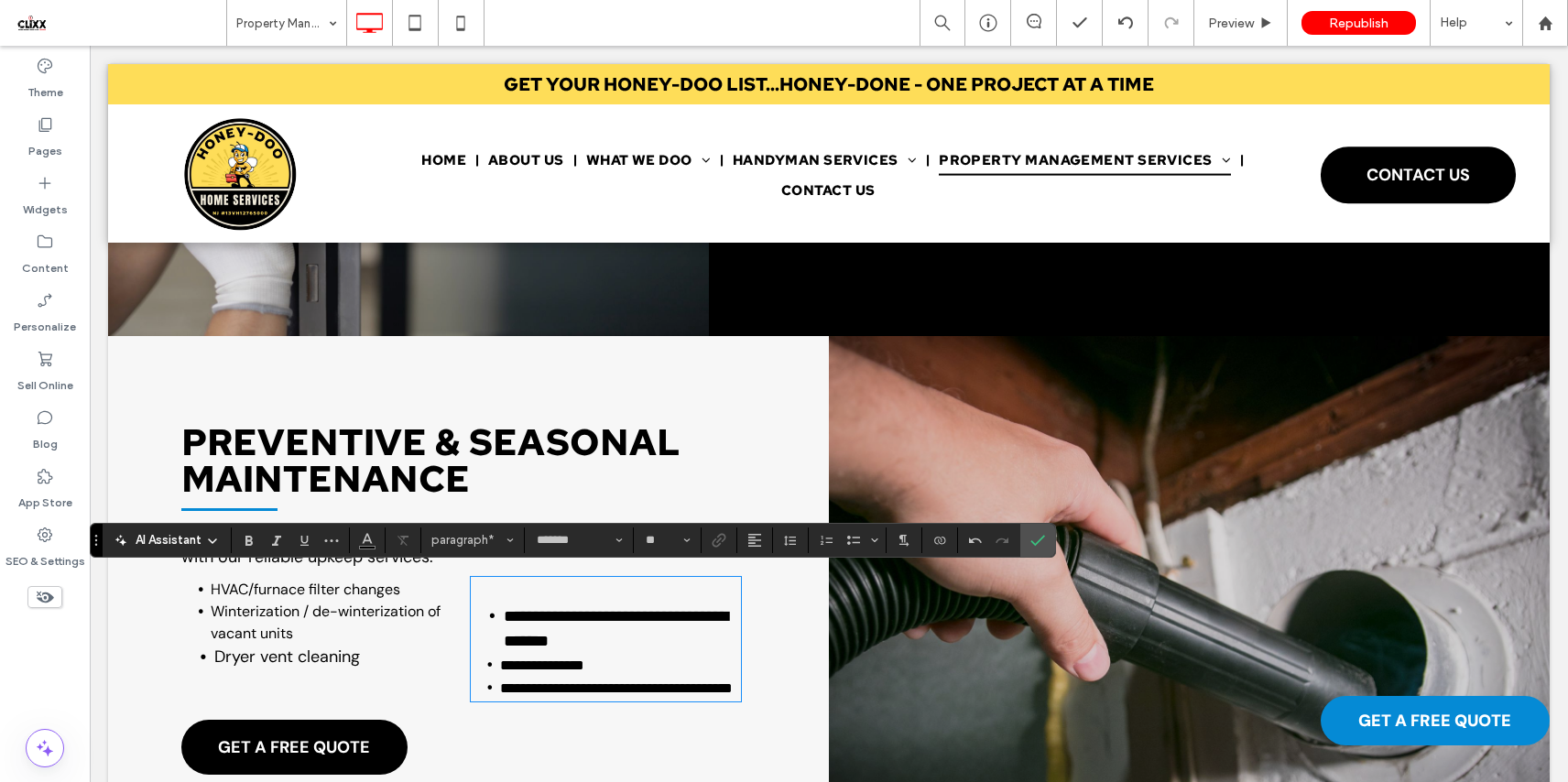
click at [505, 612] on span "**********" at bounding box center [616, 628] width 225 height 41
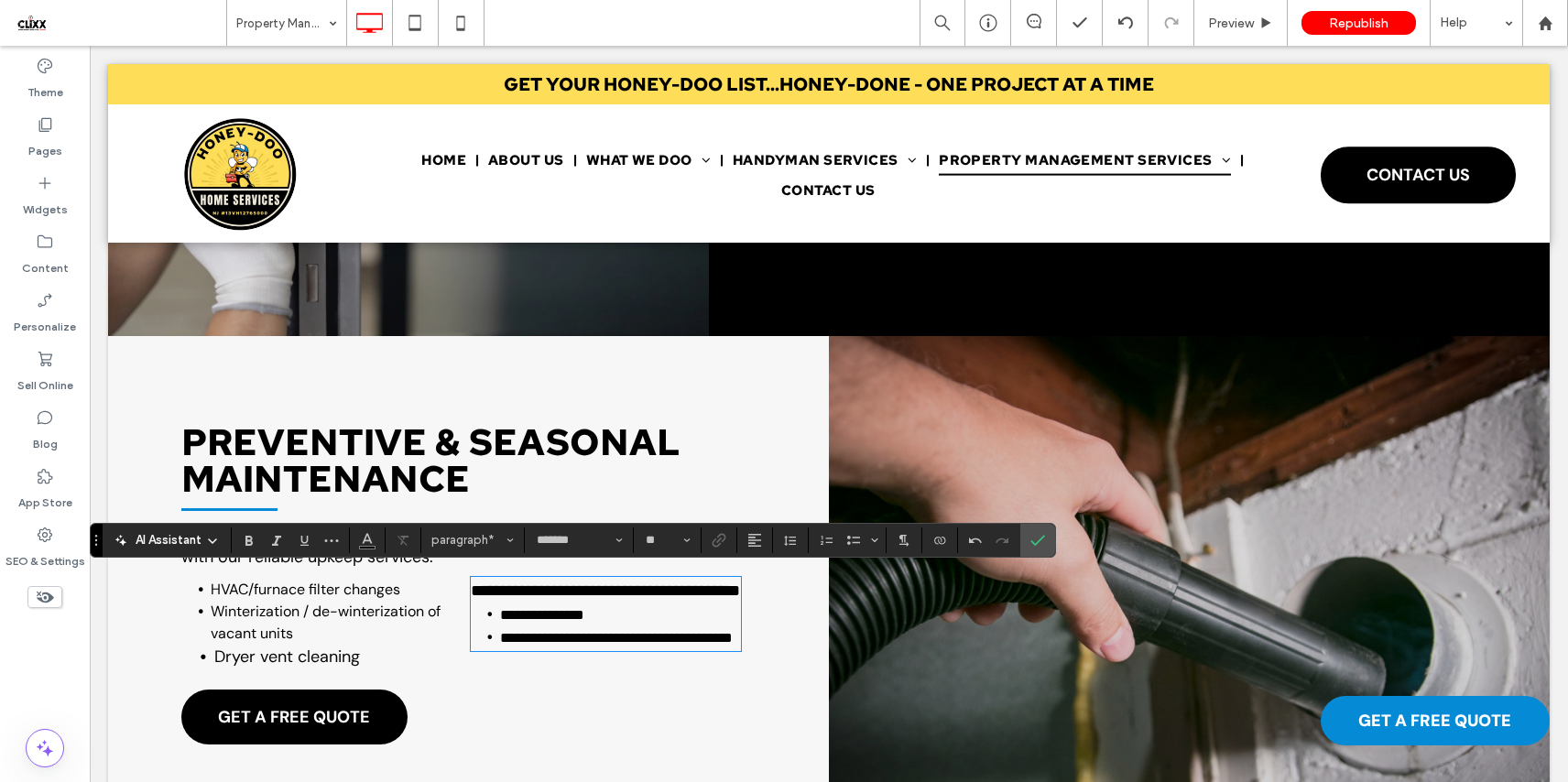
click at [550, 622] on span "**********" at bounding box center [542, 614] width 84 height 14
type input "*"
click at [851, 543] on icon "Bulleted List" at bounding box center [853, 540] width 15 height 15
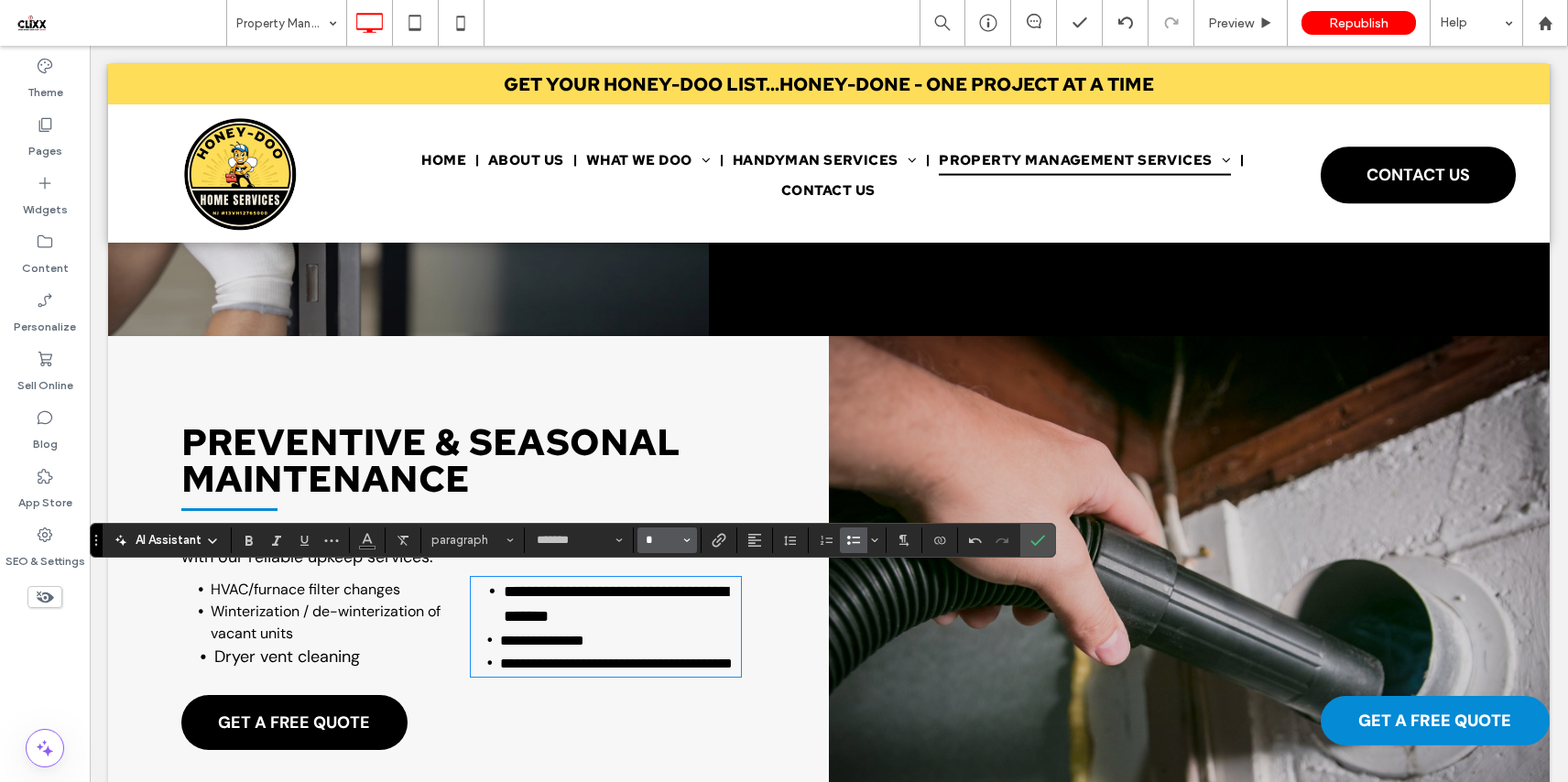
click at [649, 540] on input "*" at bounding box center [661, 540] width 36 height 15
drag, startPoint x: 679, startPoint y: 482, endPoint x: 540, endPoint y: 474, distance: 139.2
click at [679, 482] on label "16" at bounding box center [666, 478] width 59 height 25
type input "**"
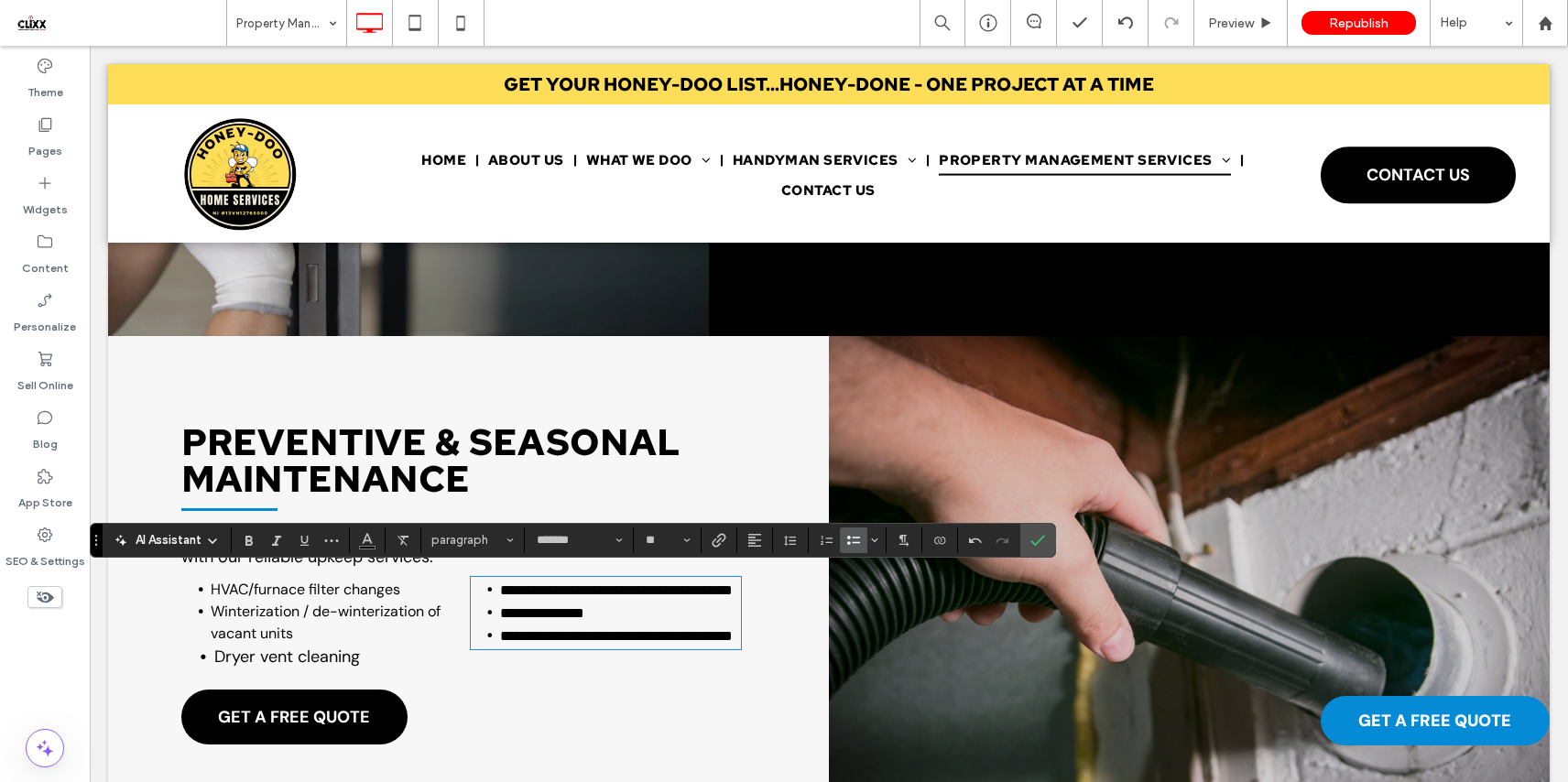
click at [309, 651] on span "Dryer vent cleaning" at bounding box center [287, 656] width 145 height 22
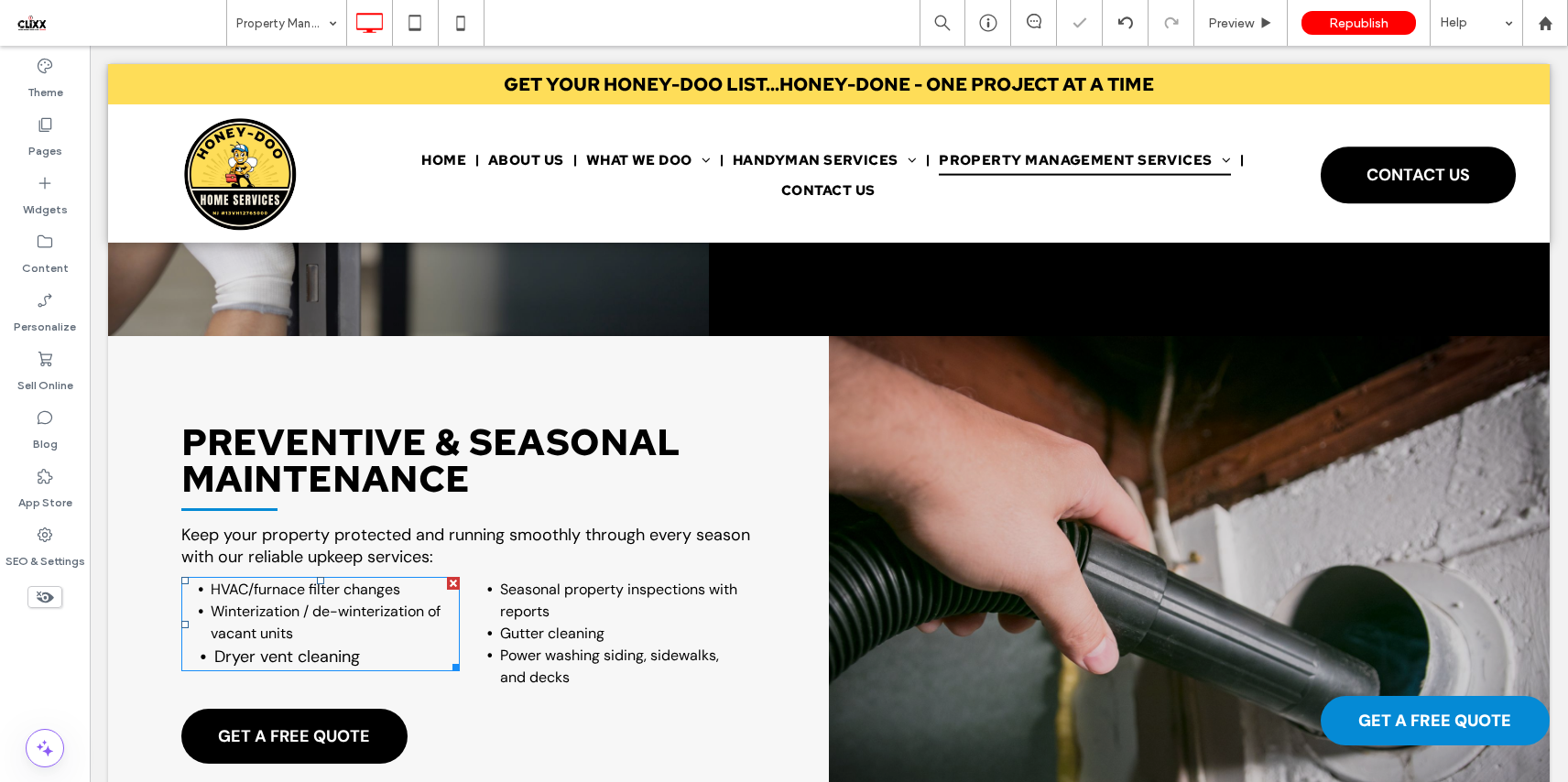
click at [307, 645] on span "Dryer vent cleaning" at bounding box center [287, 656] width 145 height 22
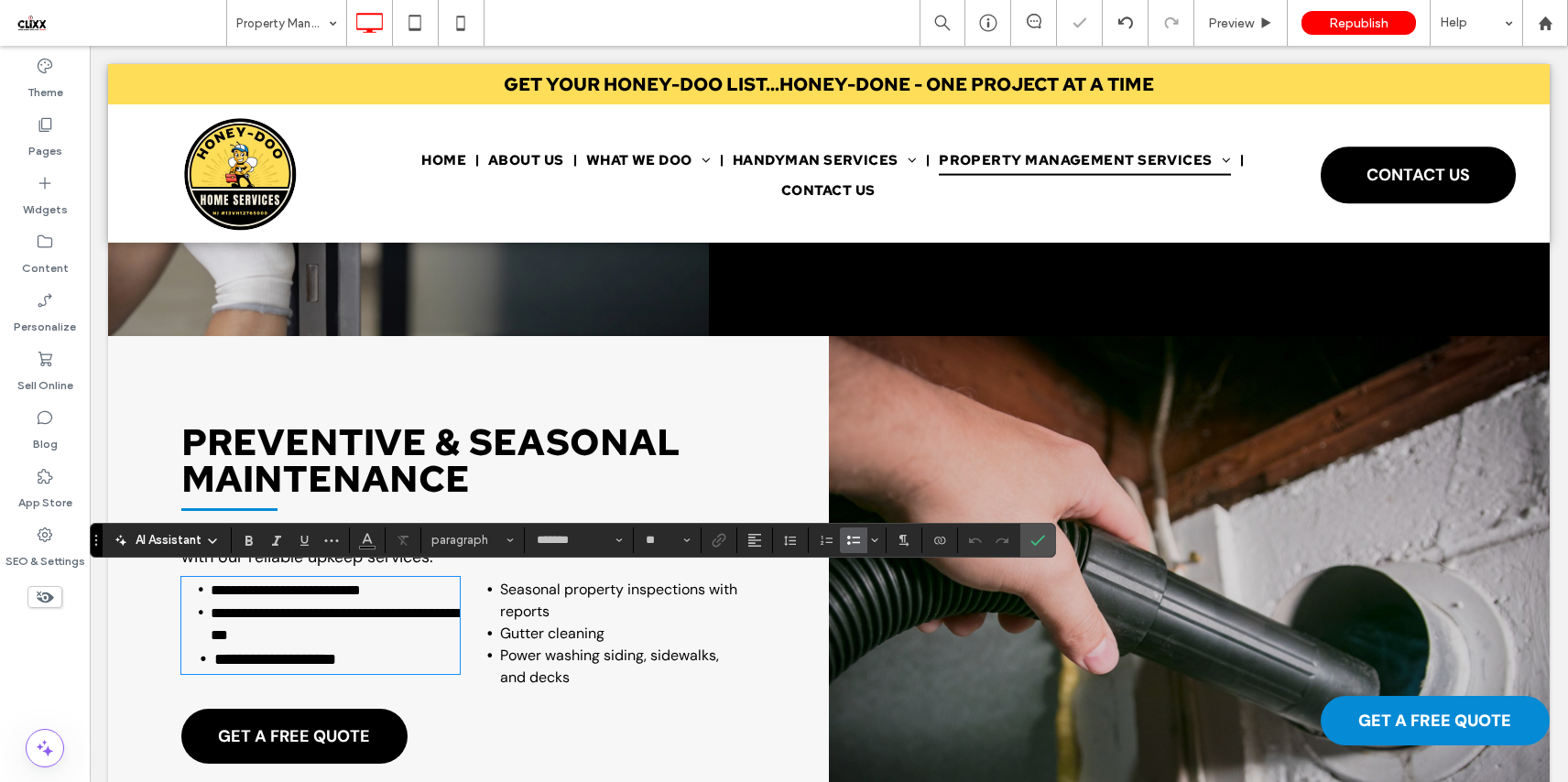
click at [333, 646] on li "**********" at bounding box center [337, 658] width 245 height 25
type input "*"
click at [676, 544] on input "*" at bounding box center [661, 540] width 36 height 15
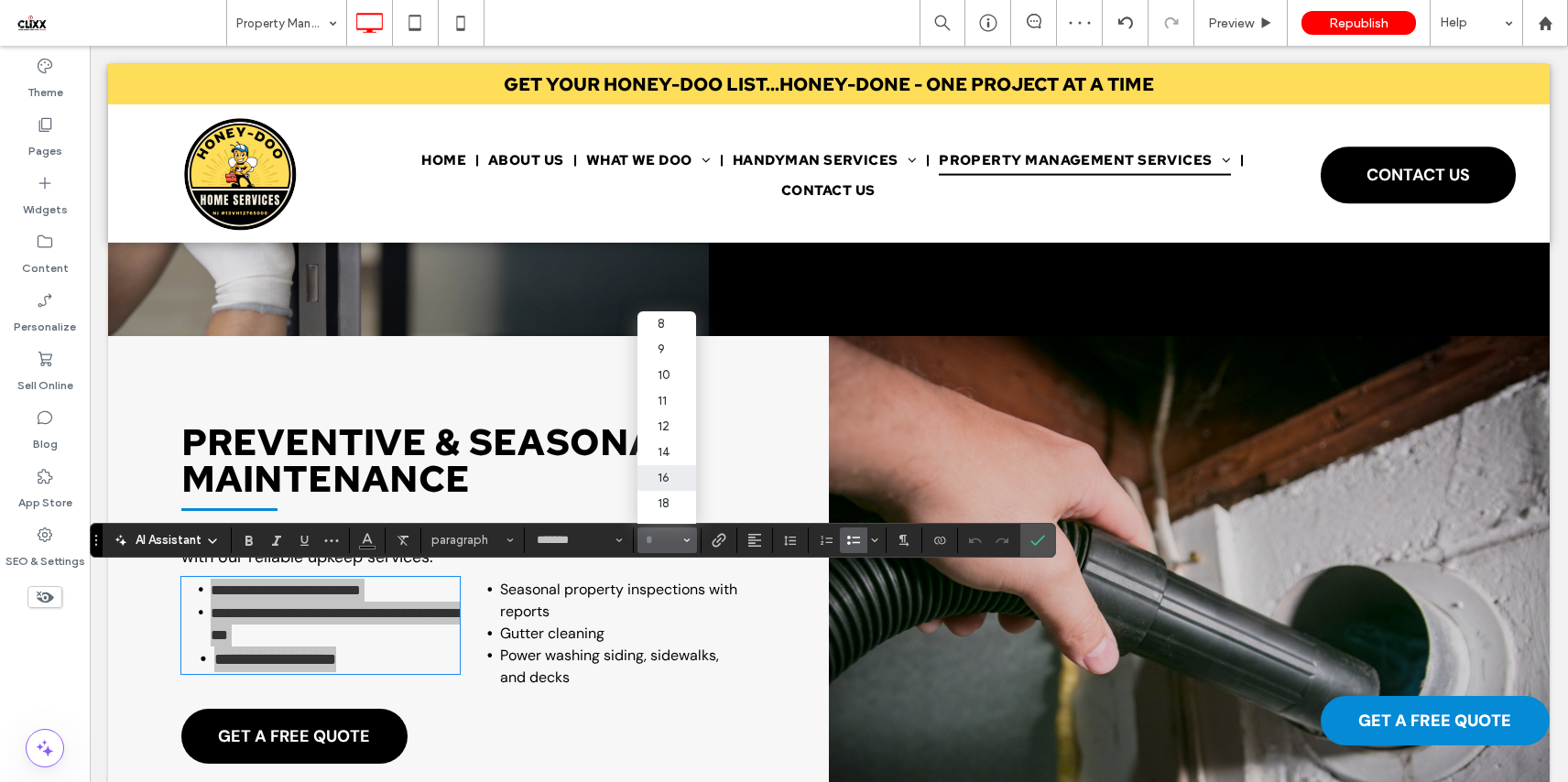
click at [673, 490] on label "16" at bounding box center [666, 478] width 59 height 25
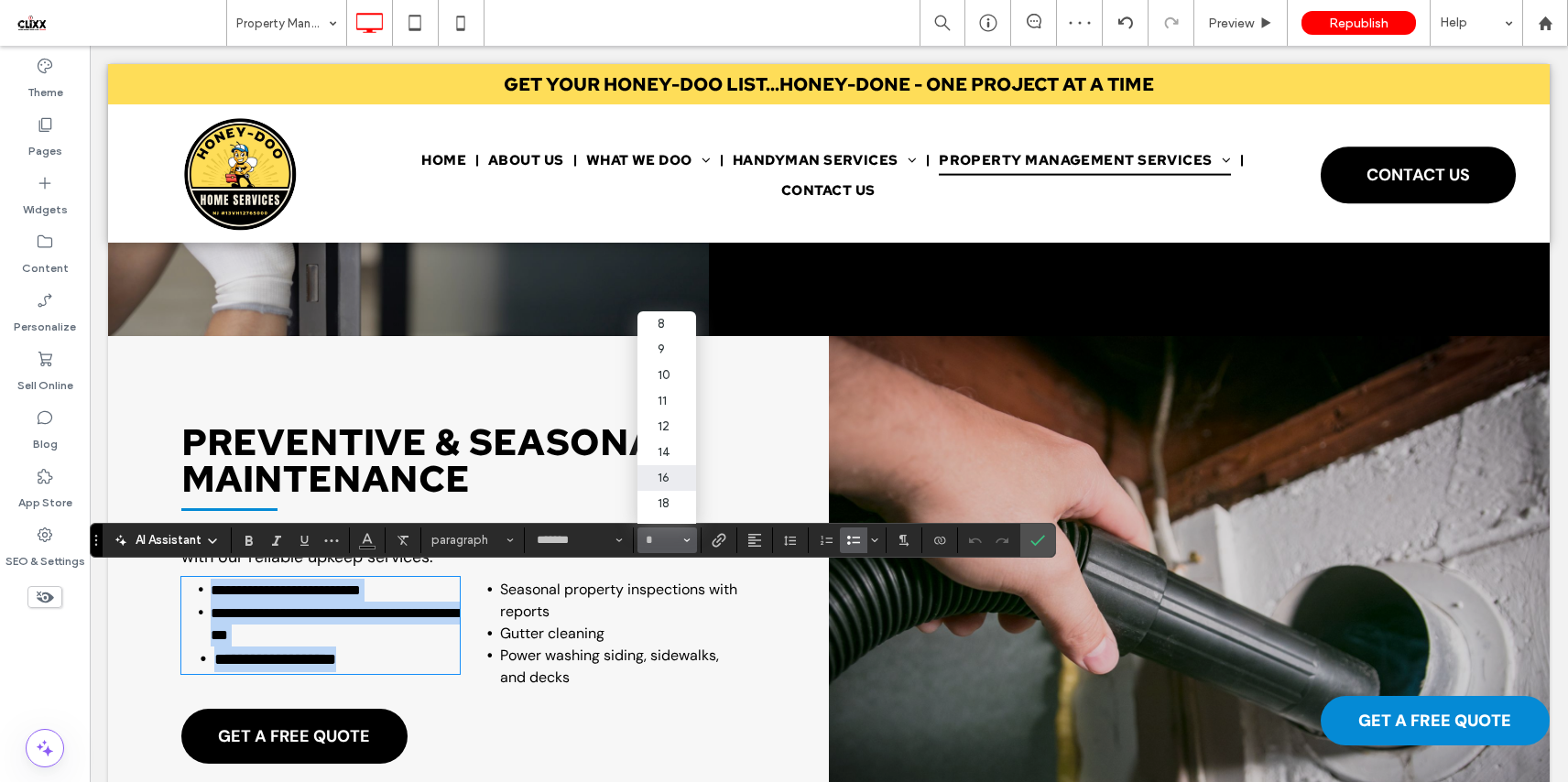
type input "**"
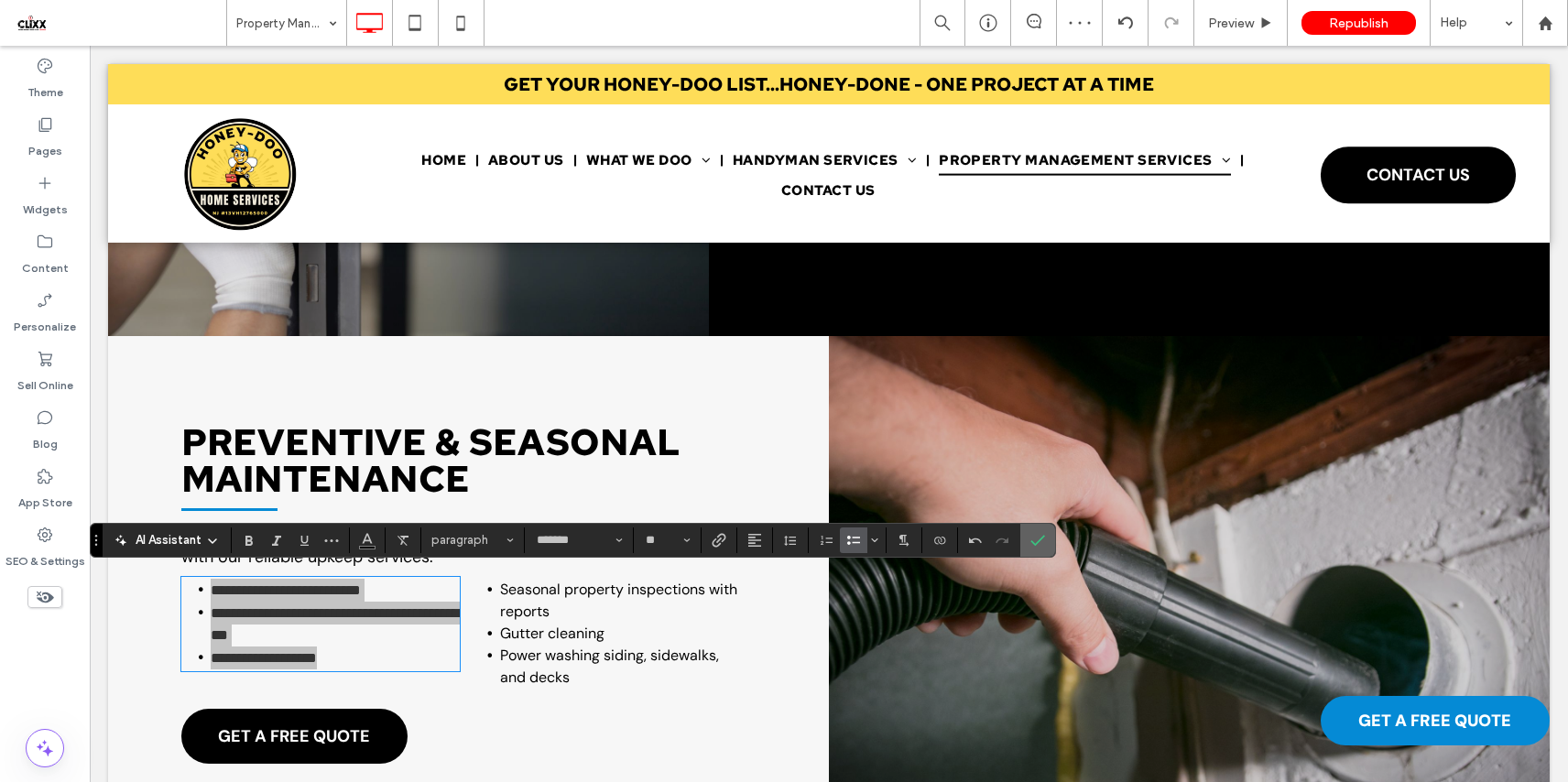
drag, startPoint x: 1034, startPoint y: 536, endPoint x: 667, endPoint y: 421, distance: 384.6
click at [1034, 536] on icon "Confirm" at bounding box center [1038, 540] width 15 height 15
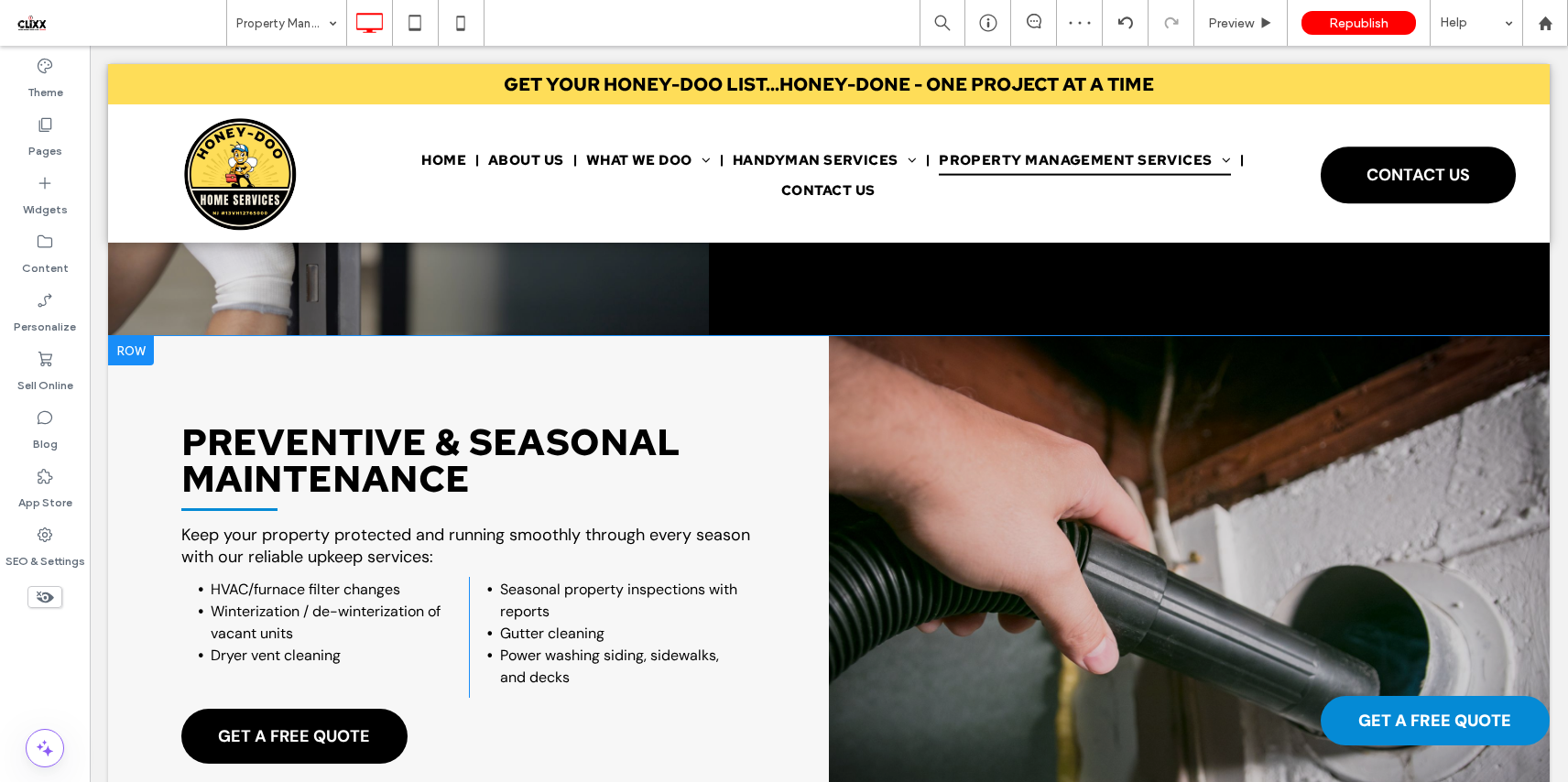
click at [762, 461] on div "PREVENTIVE & SEASONAL MAINTENANCE Keep your property protected and running smoo…" at bounding box center [467, 600] width 720 height 528
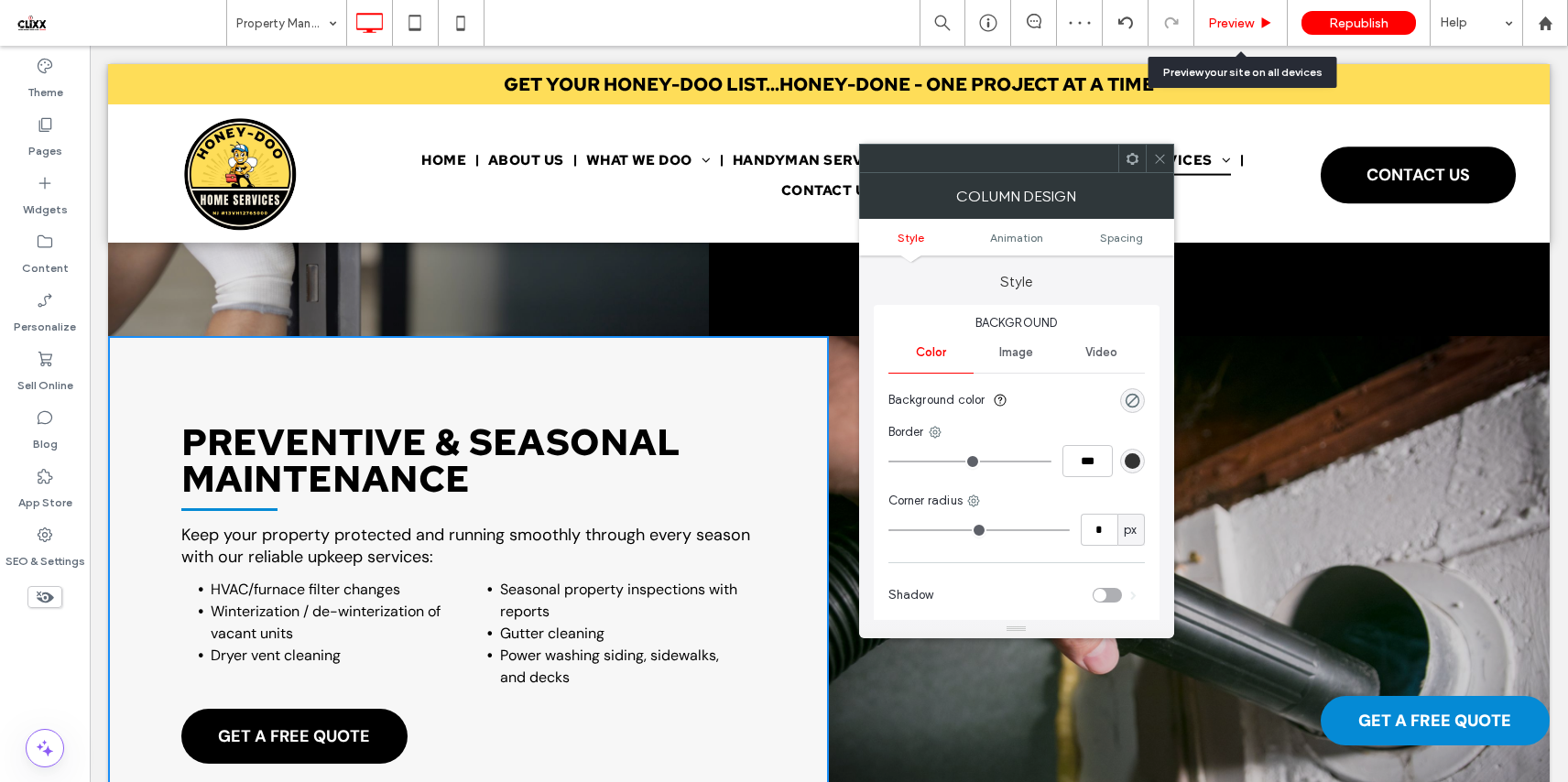
click at [1237, 22] on span "Preview" at bounding box center [1230, 23] width 46 height 16
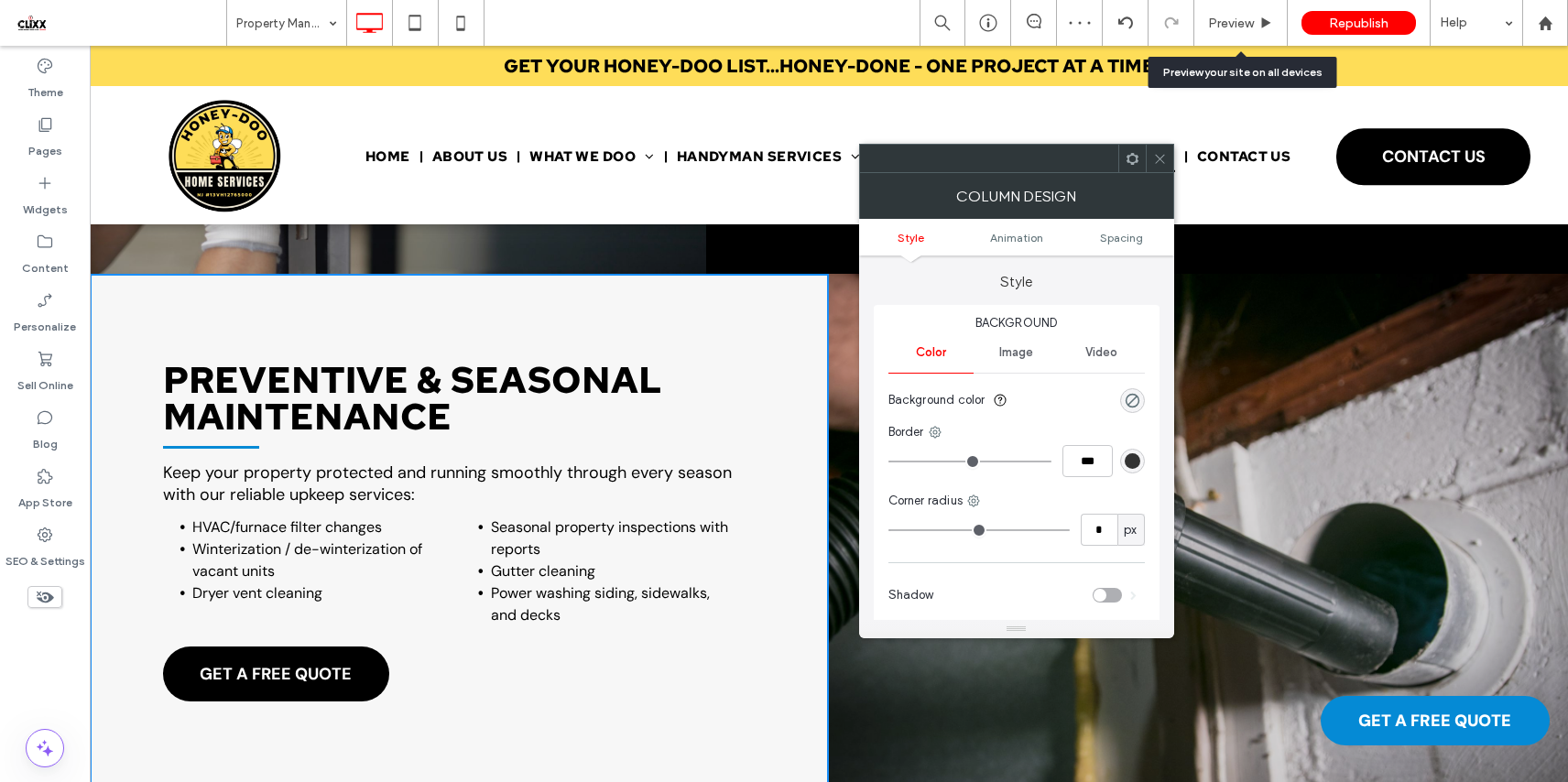
scroll to position [2484, 0]
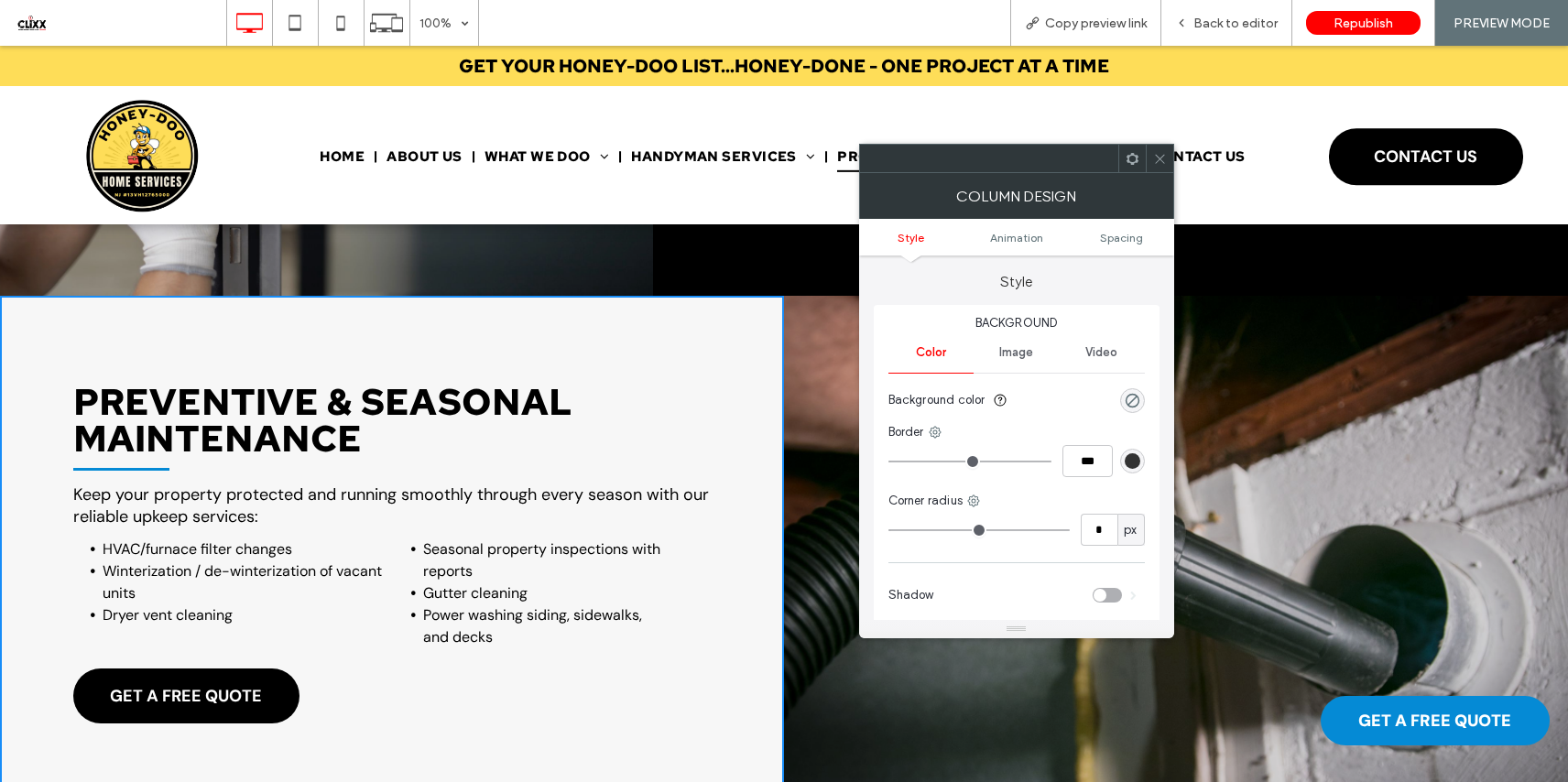
click at [1164, 152] on icon at bounding box center [1160, 158] width 14 height 14
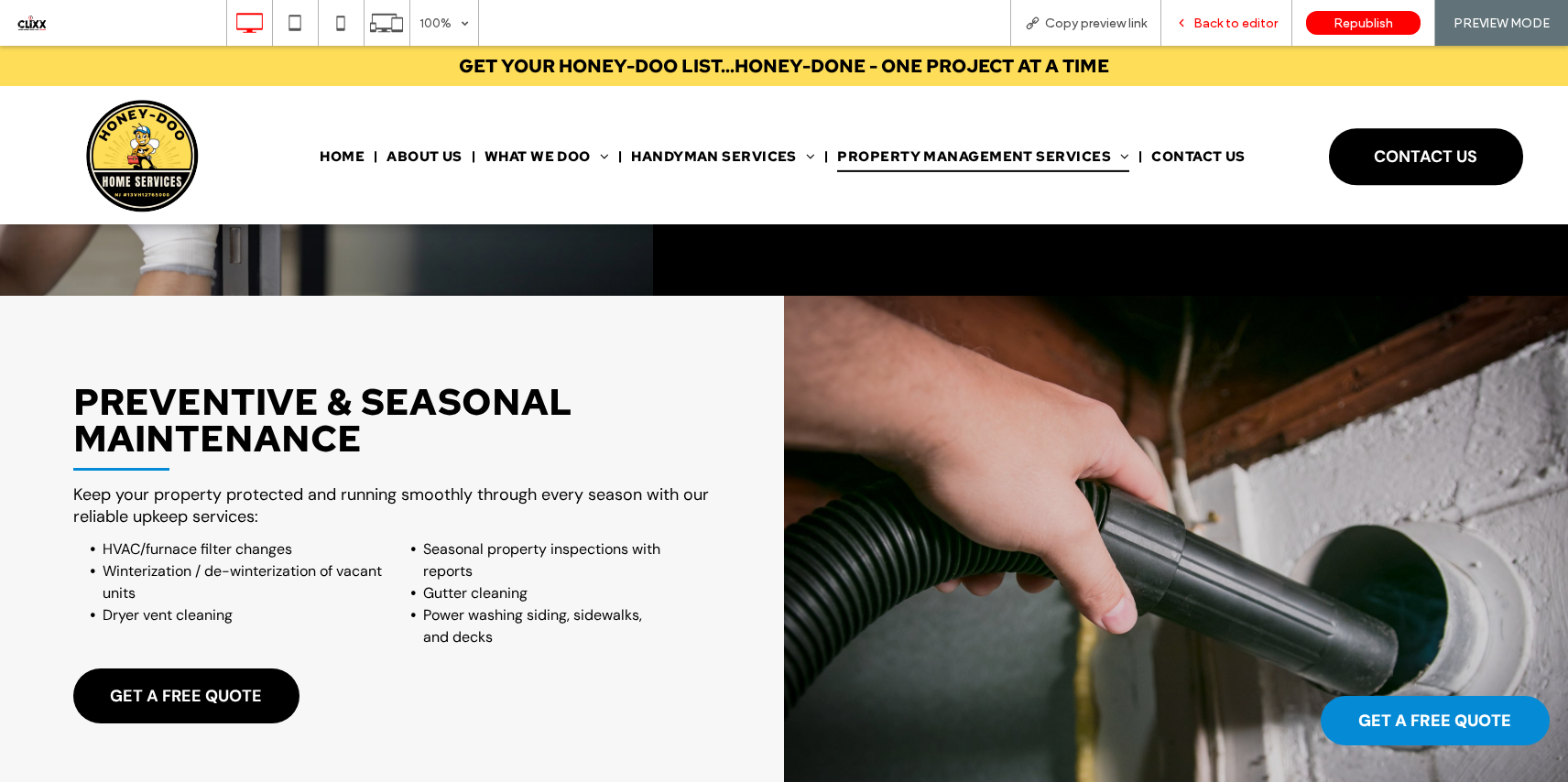
click at [1223, 21] on span "Back to editor" at bounding box center [1235, 23] width 84 height 16
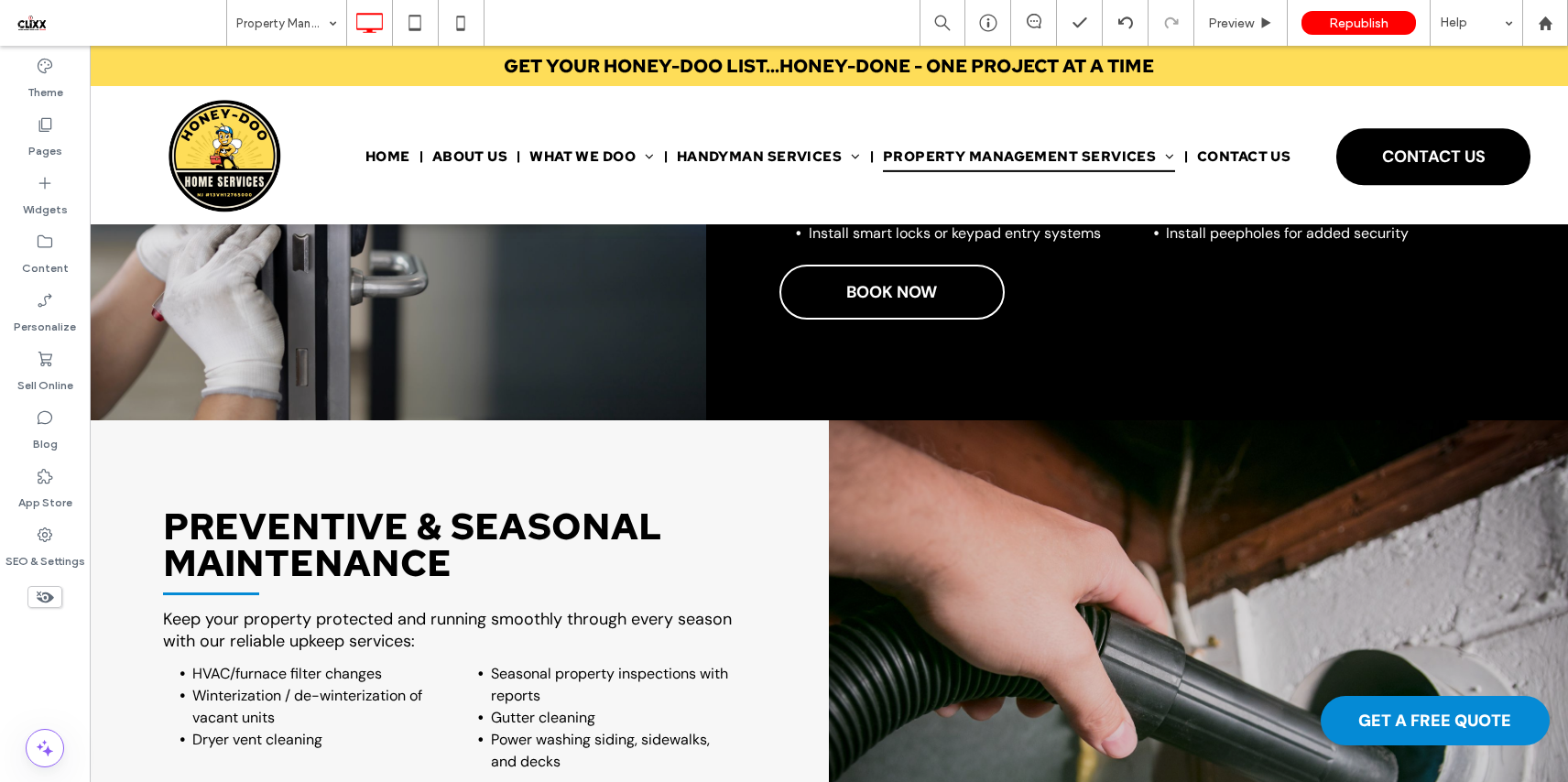
scroll to position [2550, 0]
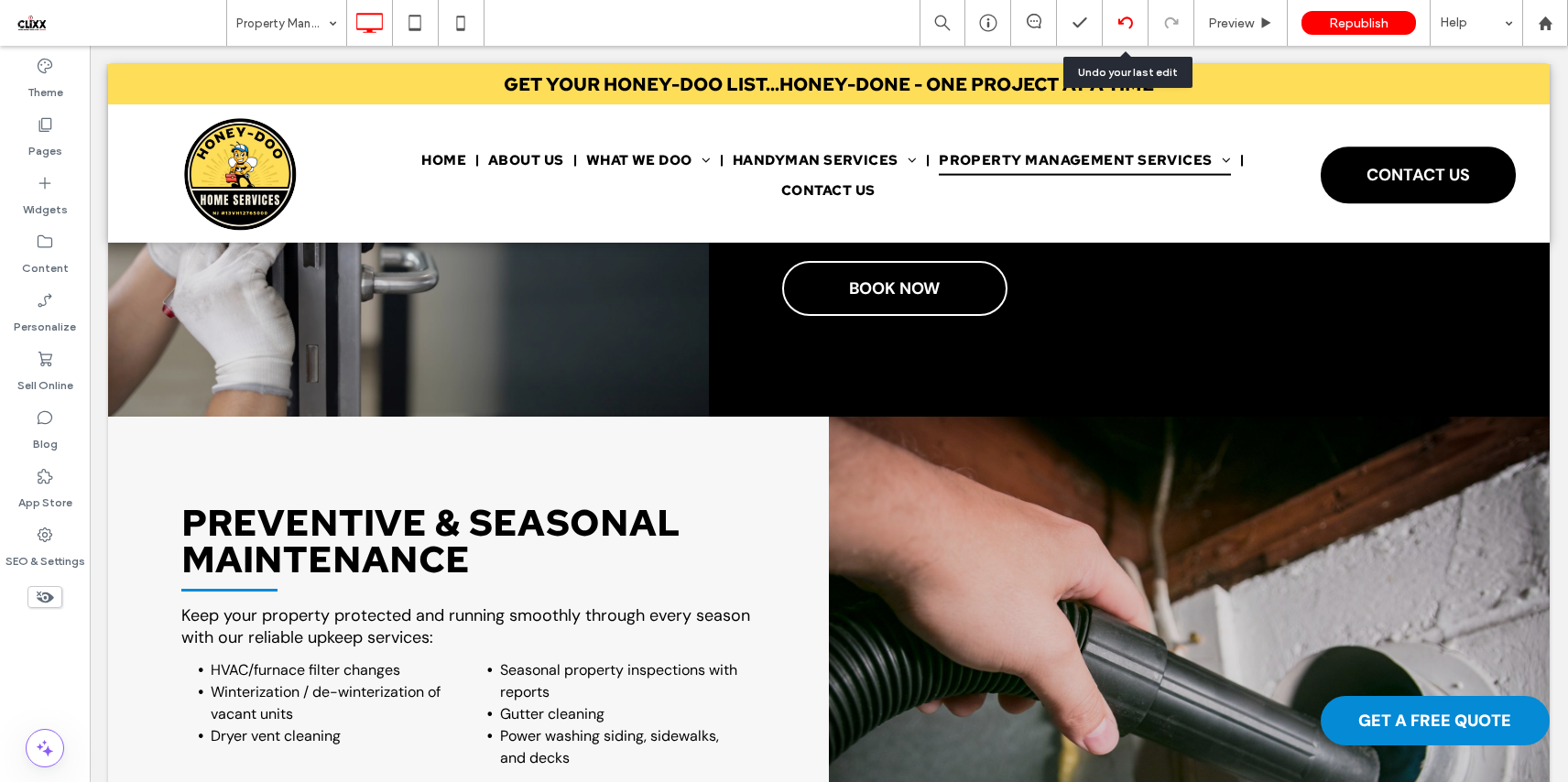
click at [1121, 24] on icon at bounding box center [1126, 23] width 15 height 15
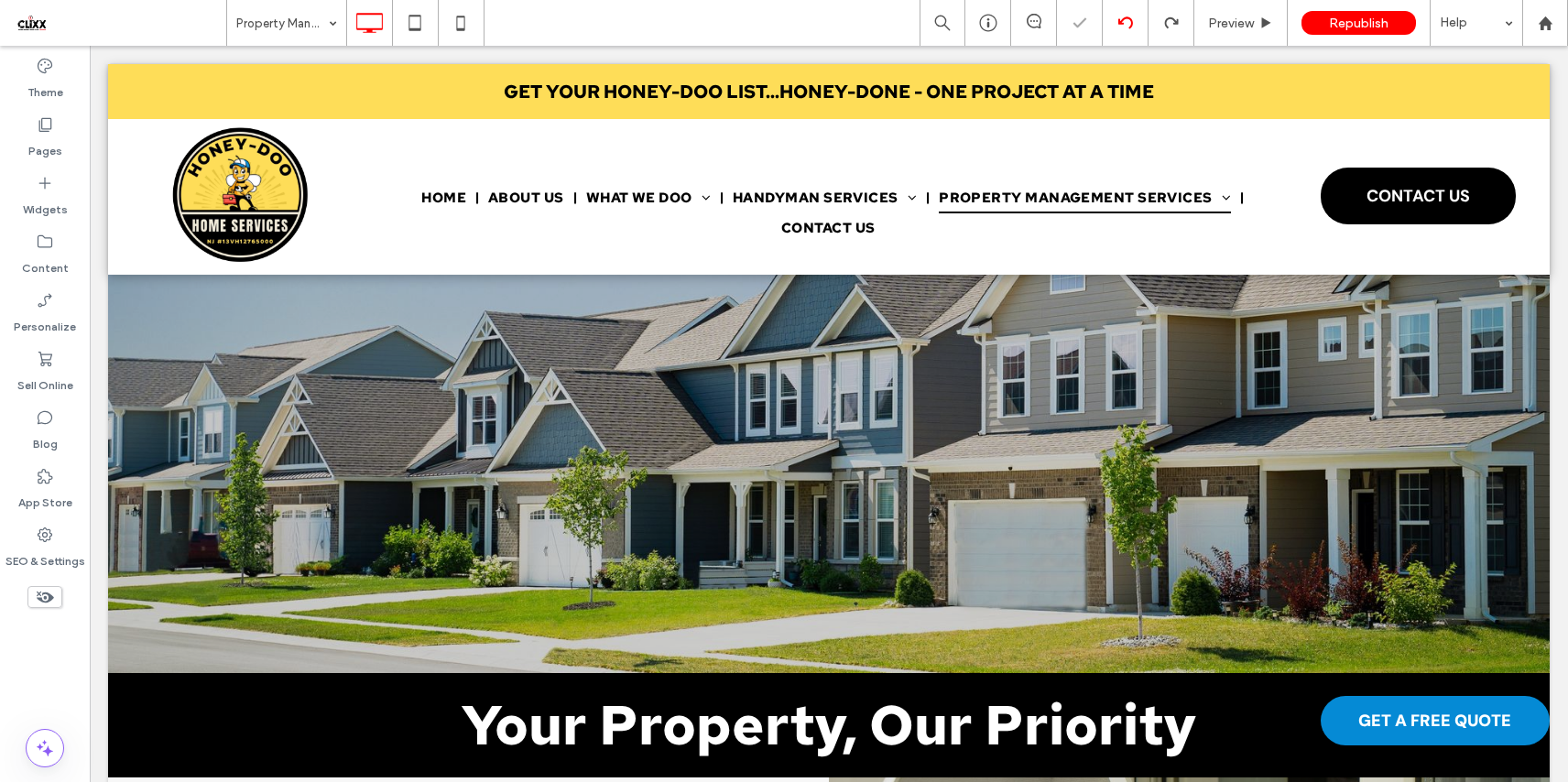
click at [1121, 24] on icon at bounding box center [1126, 23] width 15 height 15
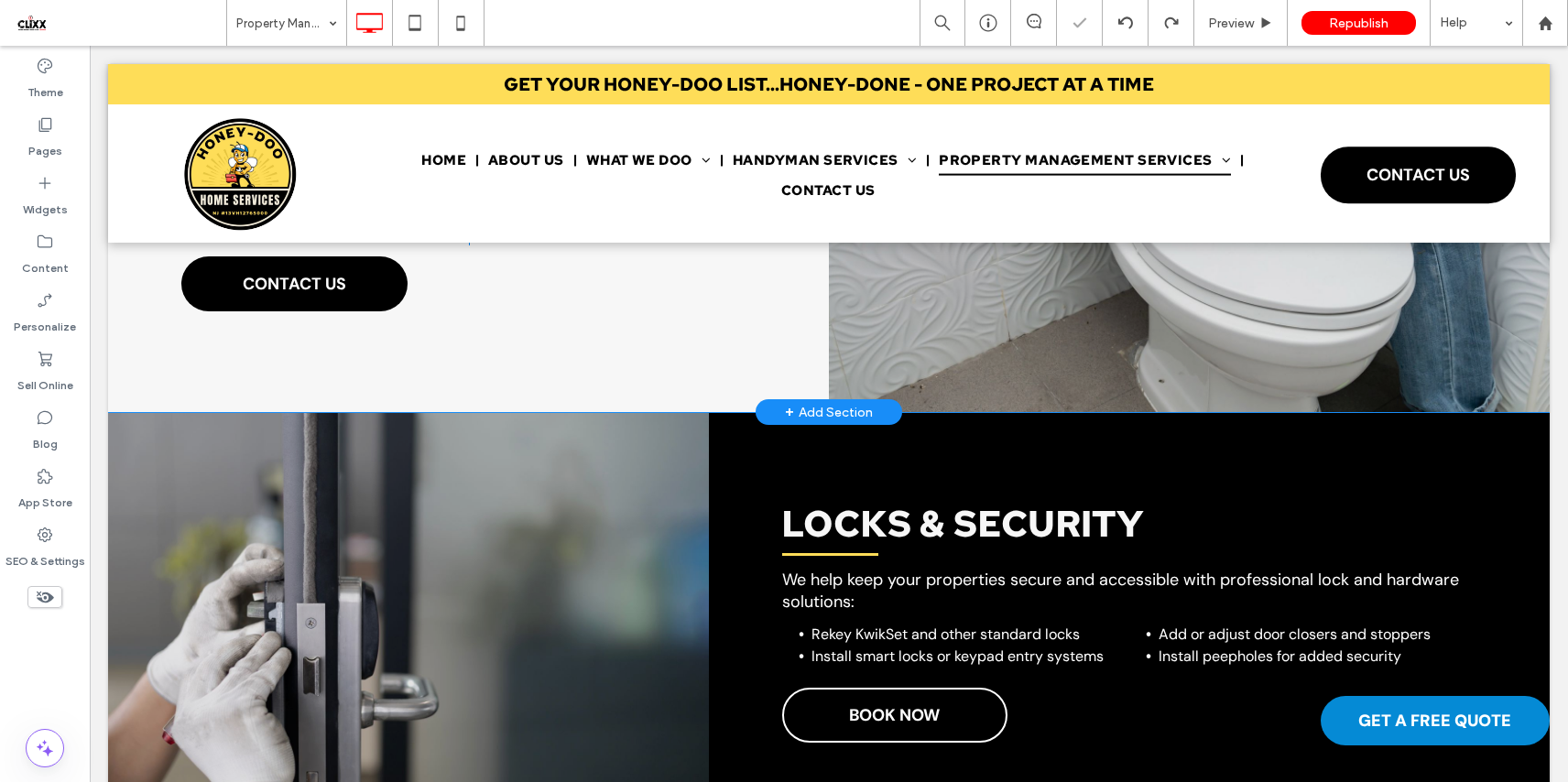
scroll to position [2713, 0]
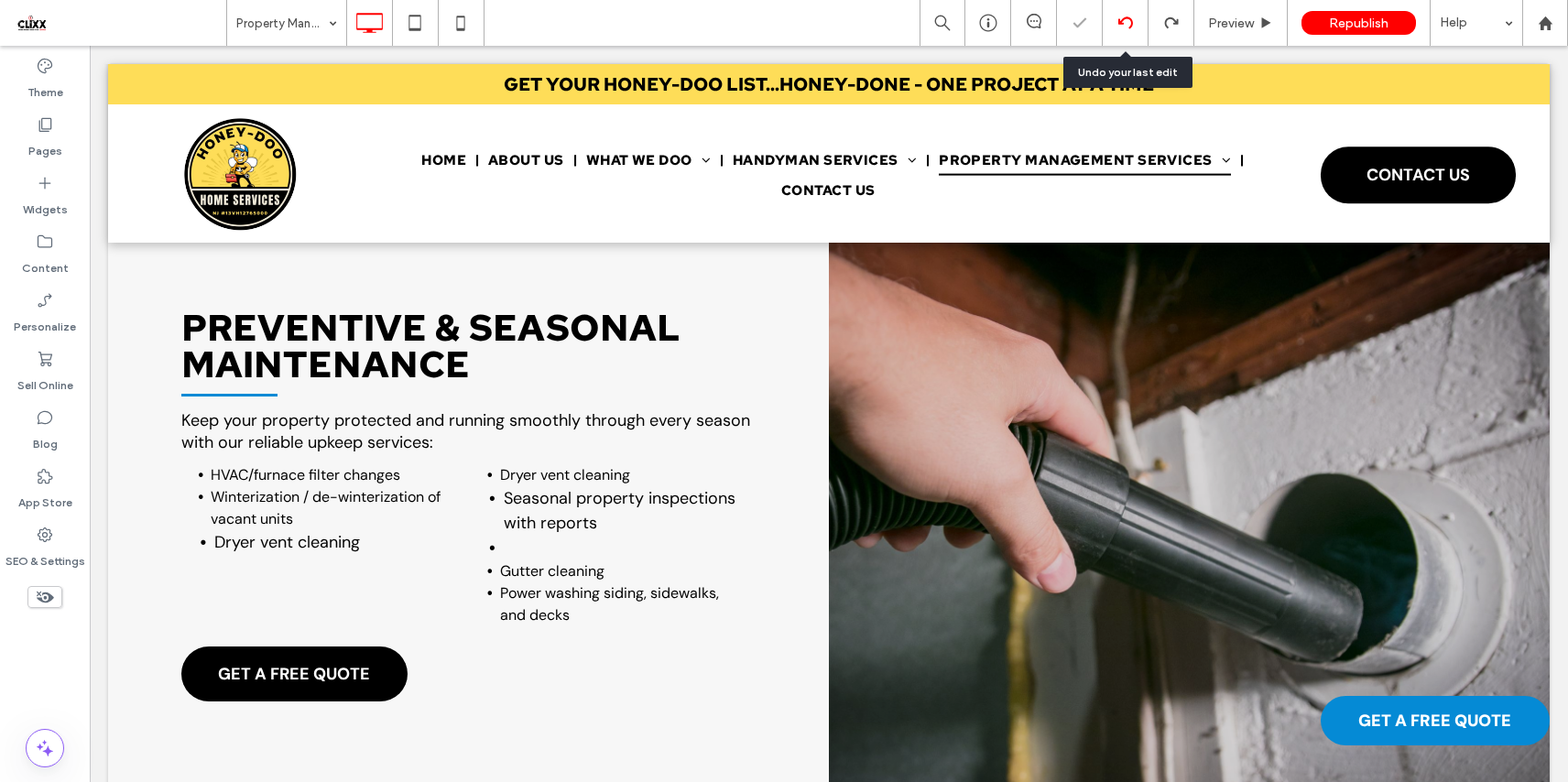
click at [1117, 22] on use at bounding box center [1125, 22] width 15 height 12
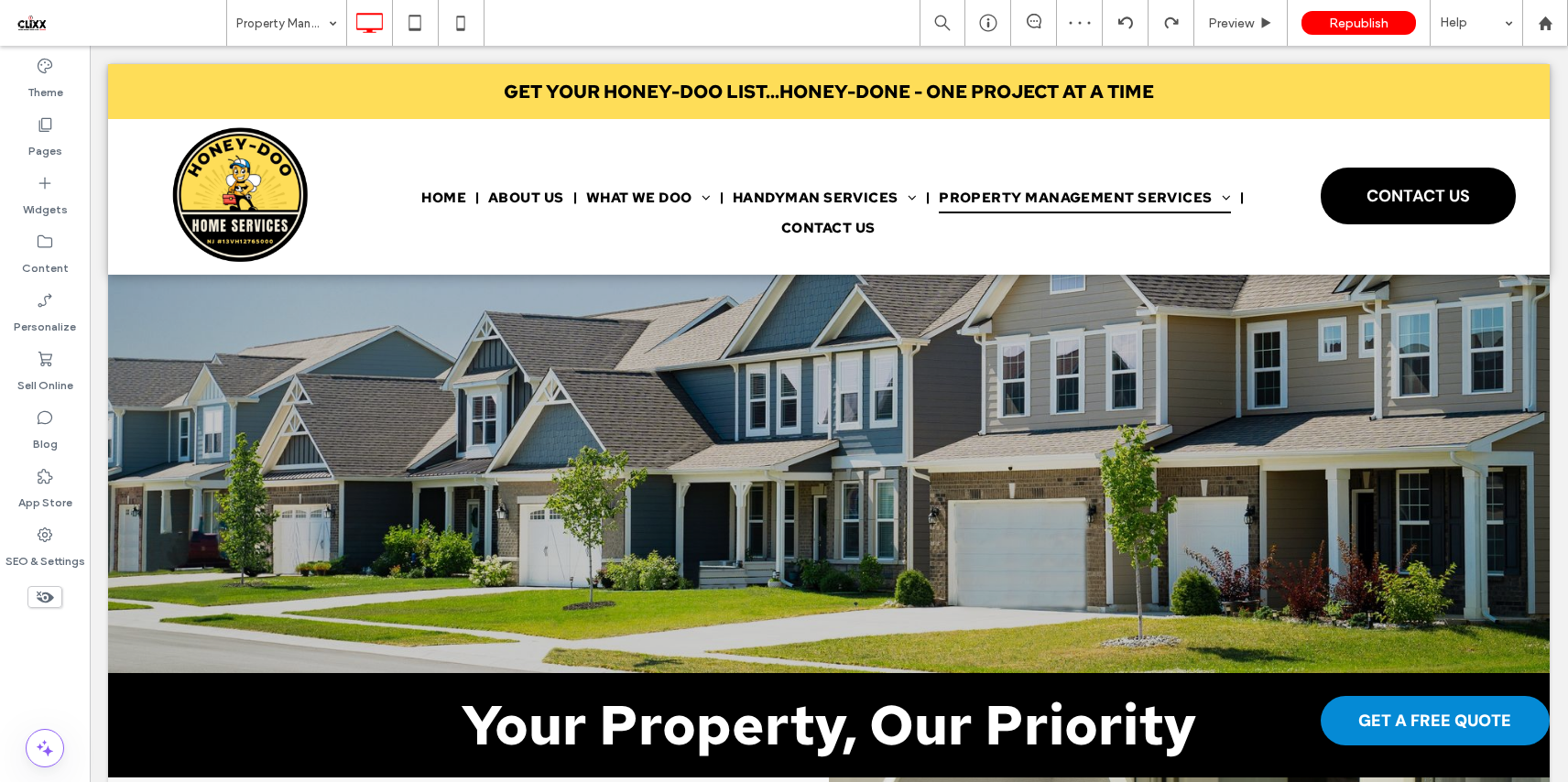
scroll to position [0, 0]
click at [1123, 22] on icon at bounding box center [1126, 23] width 15 height 15
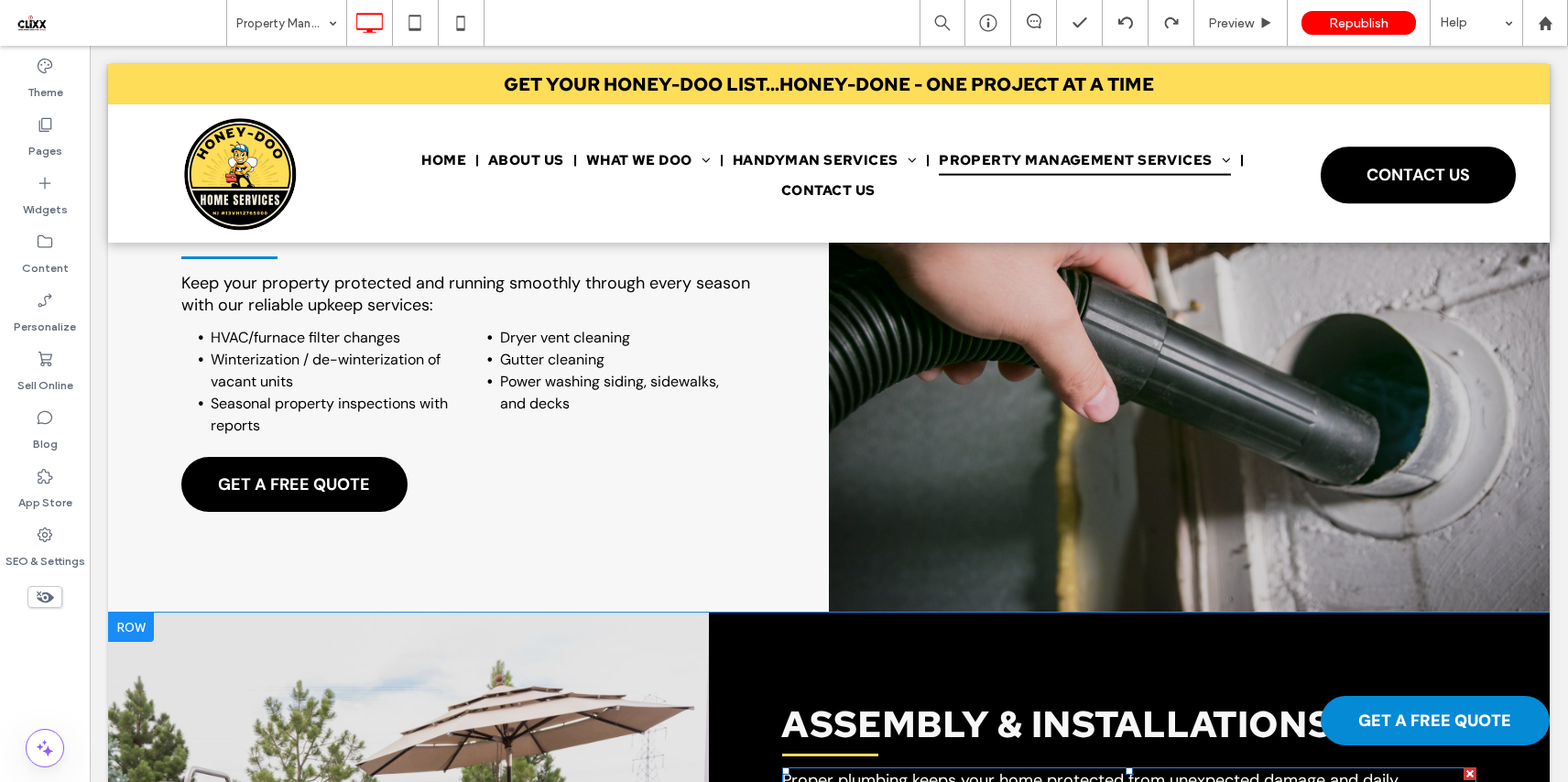
scroll to position [2814, 0]
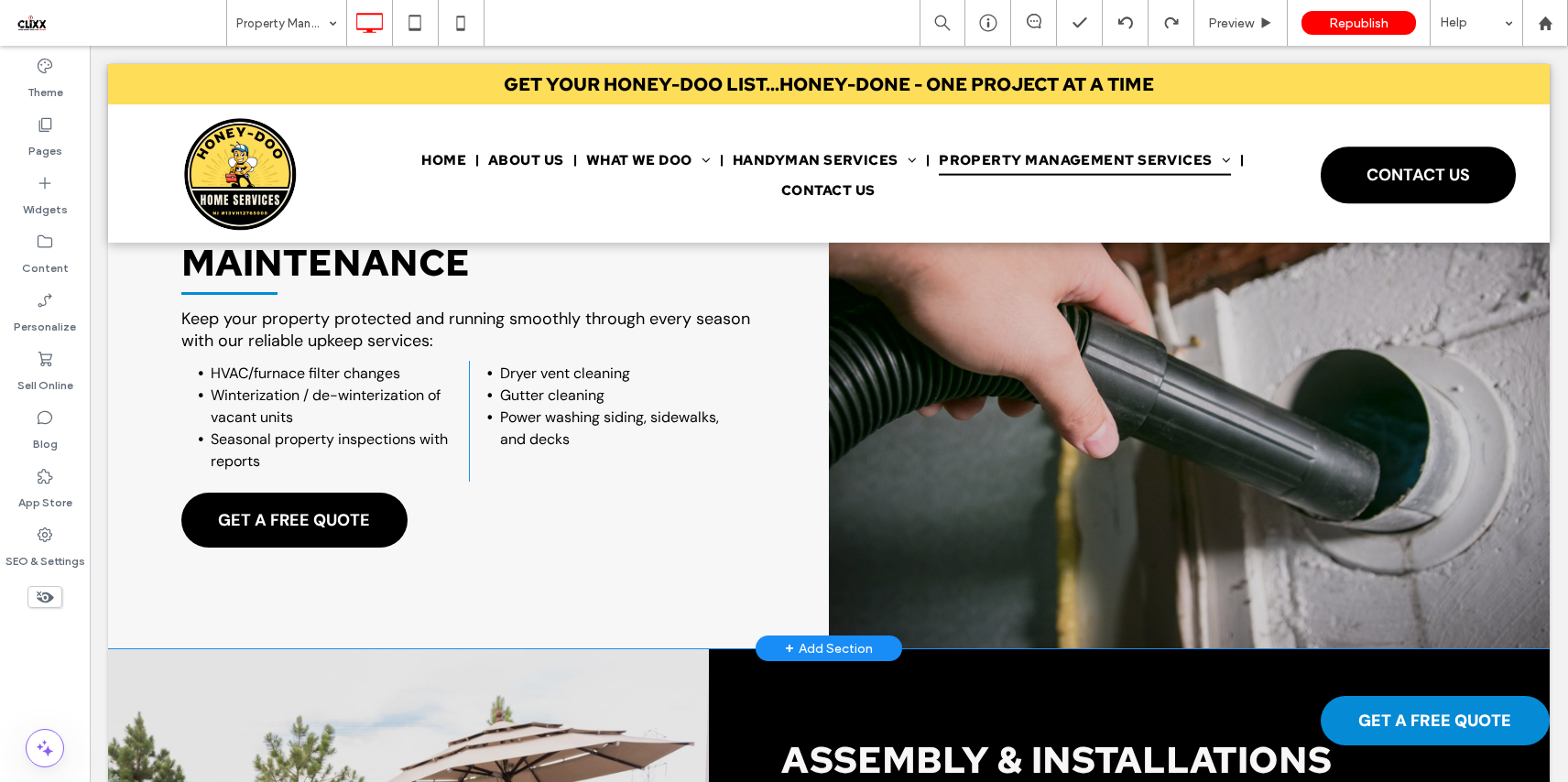
click at [804, 318] on div "PREVENTIVE & SEASONAL MAINTENANCE Keep your property protected and running smoo…" at bounding box center [467, 384] width 720 height 528
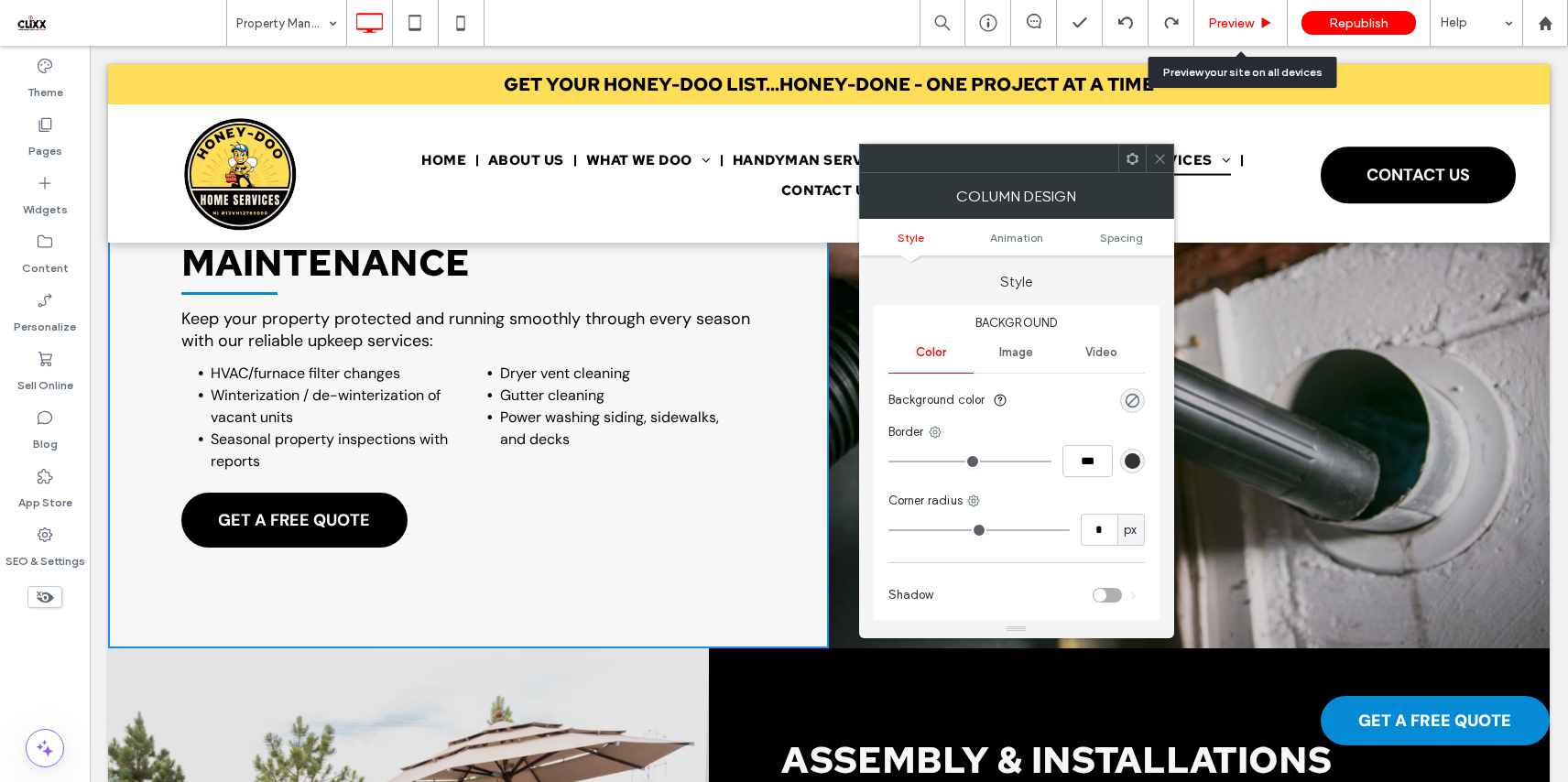
click at [1245, 25] on span "Preview" at bounding box center [1230, 23] width 46 height 16
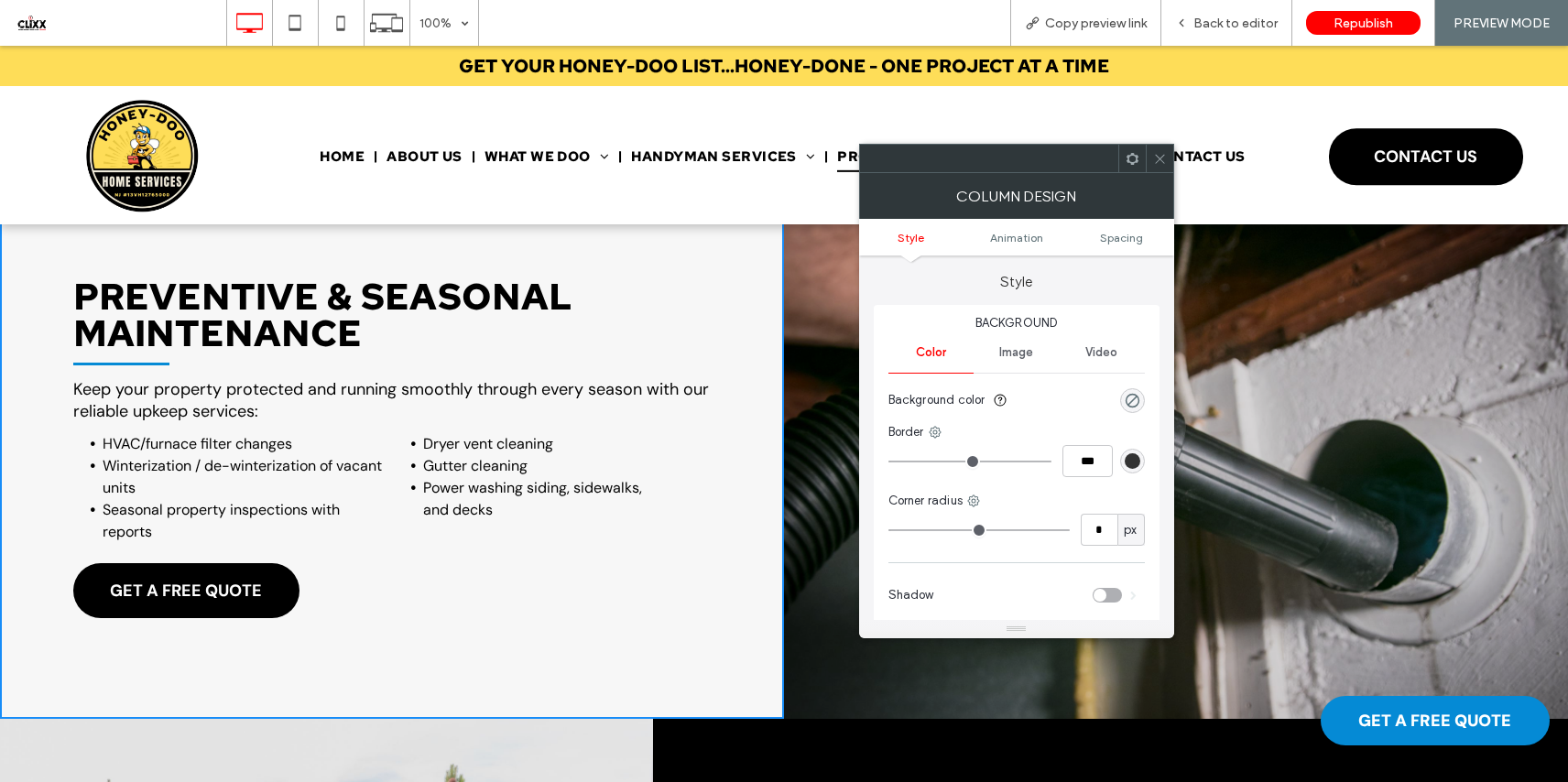
scroll to position [2455, 0]
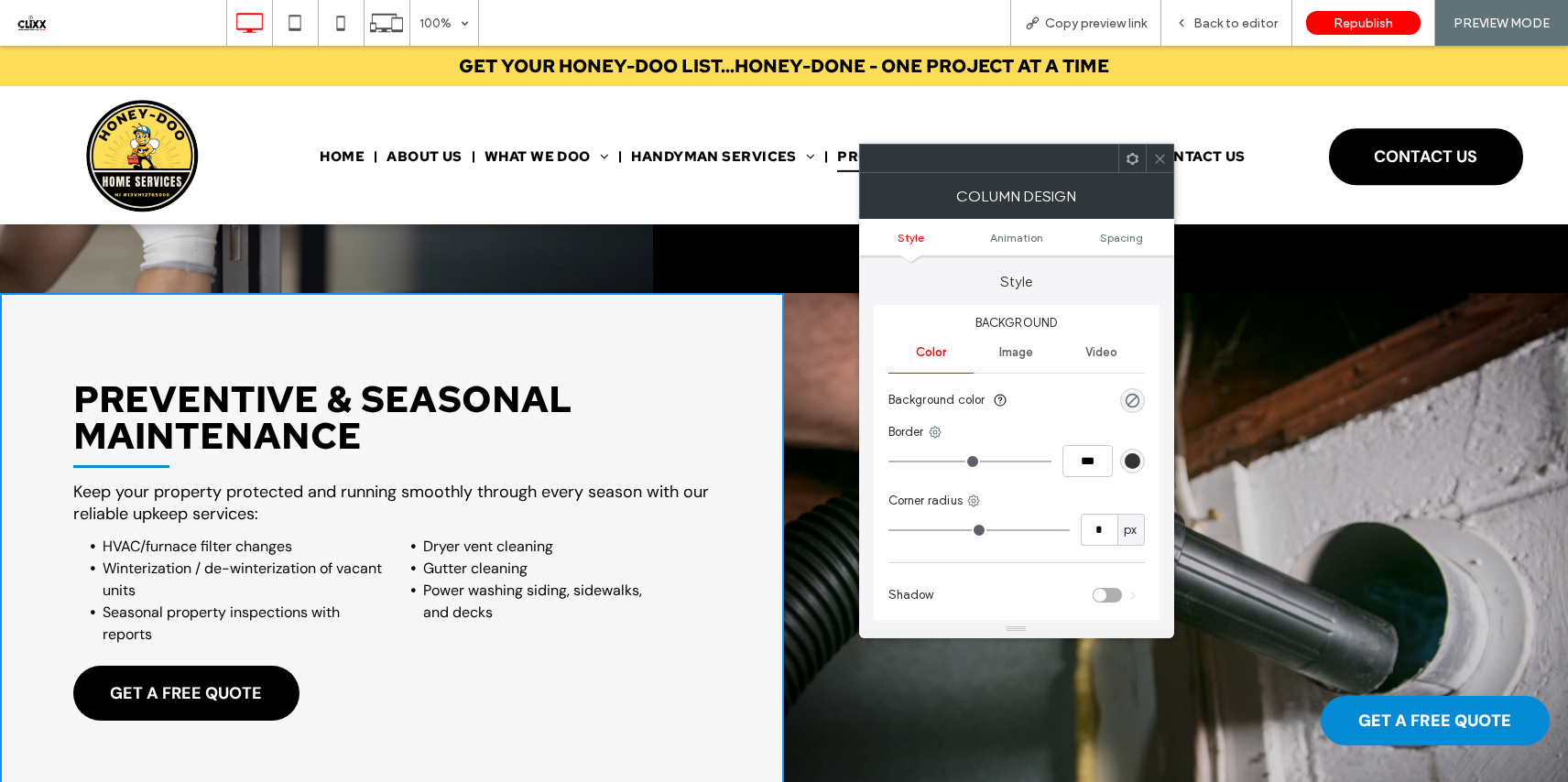
click at [1161, 158] on icon at bounding box center [1160, 158] width 14 height 14
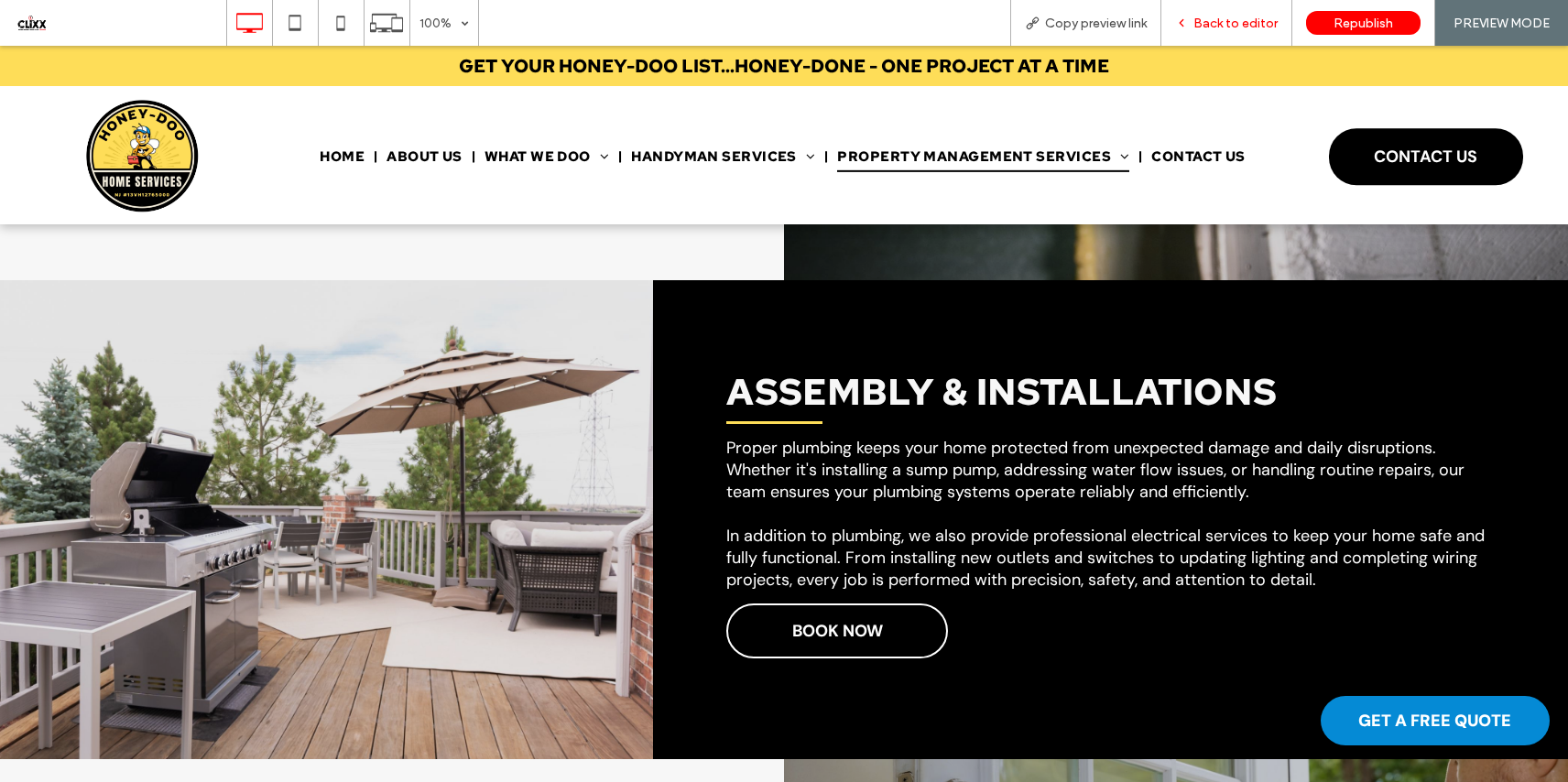
click at [1201, 27] on span "Back to editor" at bounding box center [1235, 23] width 84 height 16
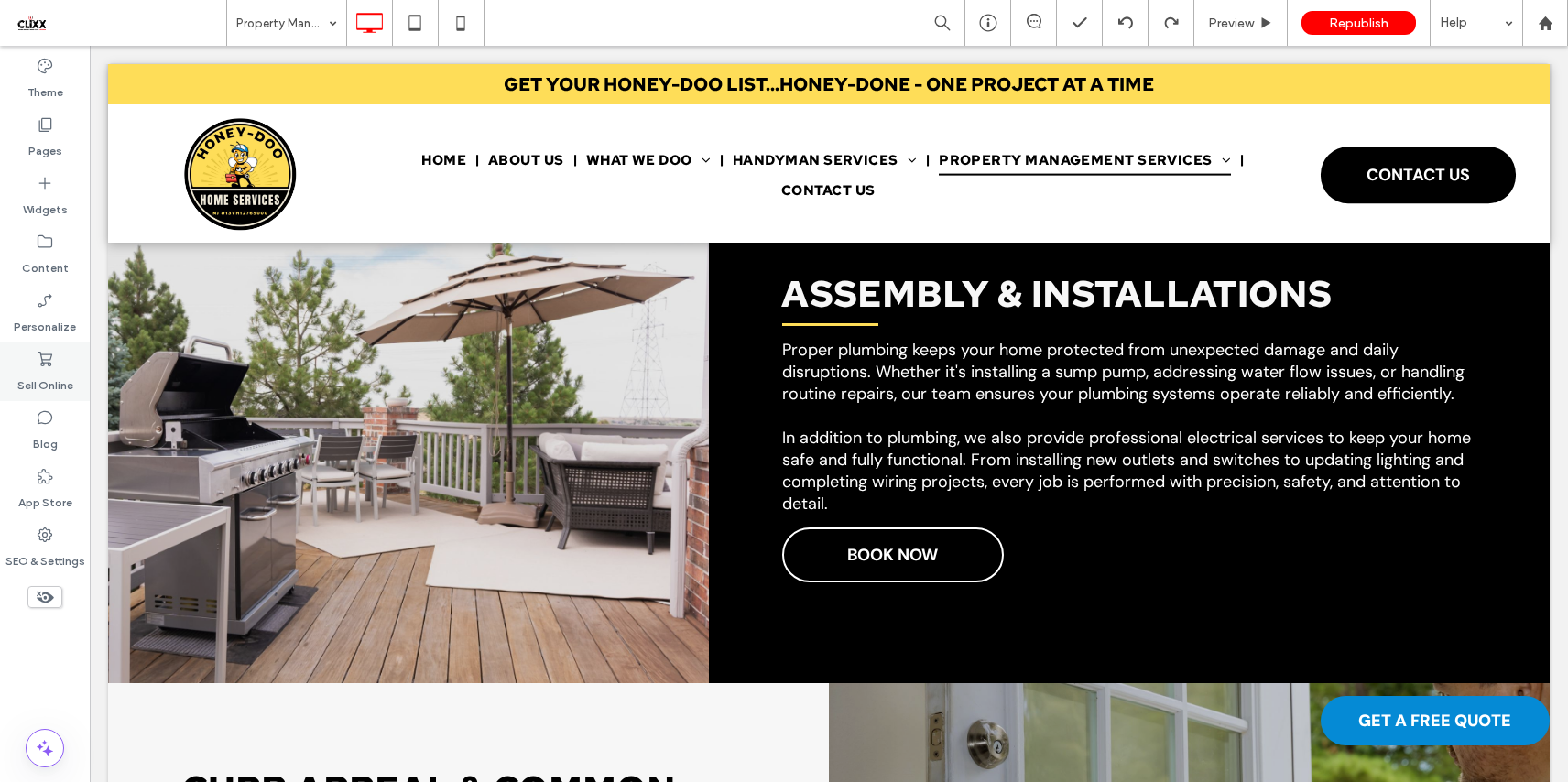
scroll to position [3277, 0]
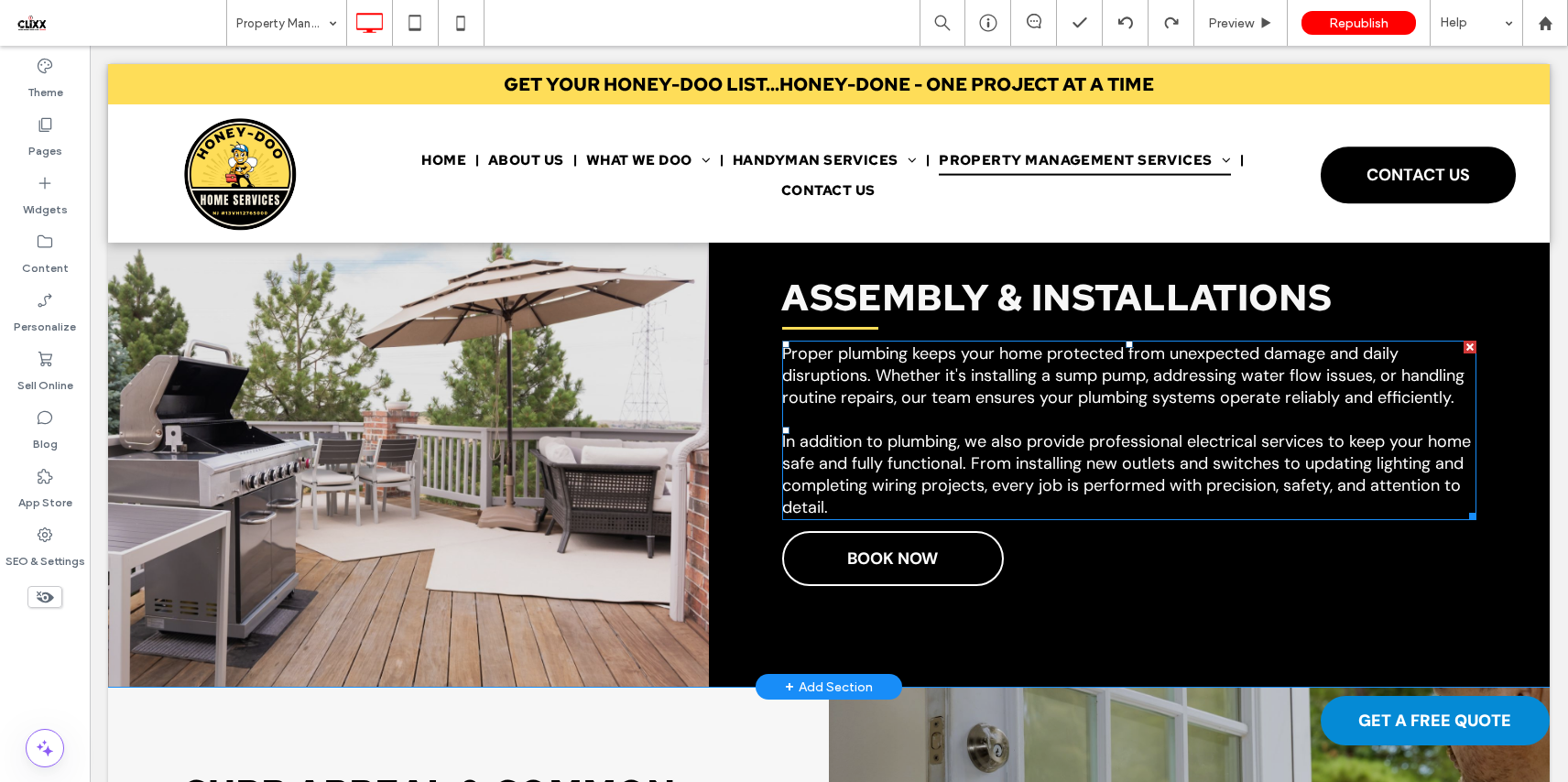
click at [976, 421] on p "Proper plumbing keeps your home protected from unexpected damage and daily disr…" at bounding box center [1129, 387] width 694 height 88
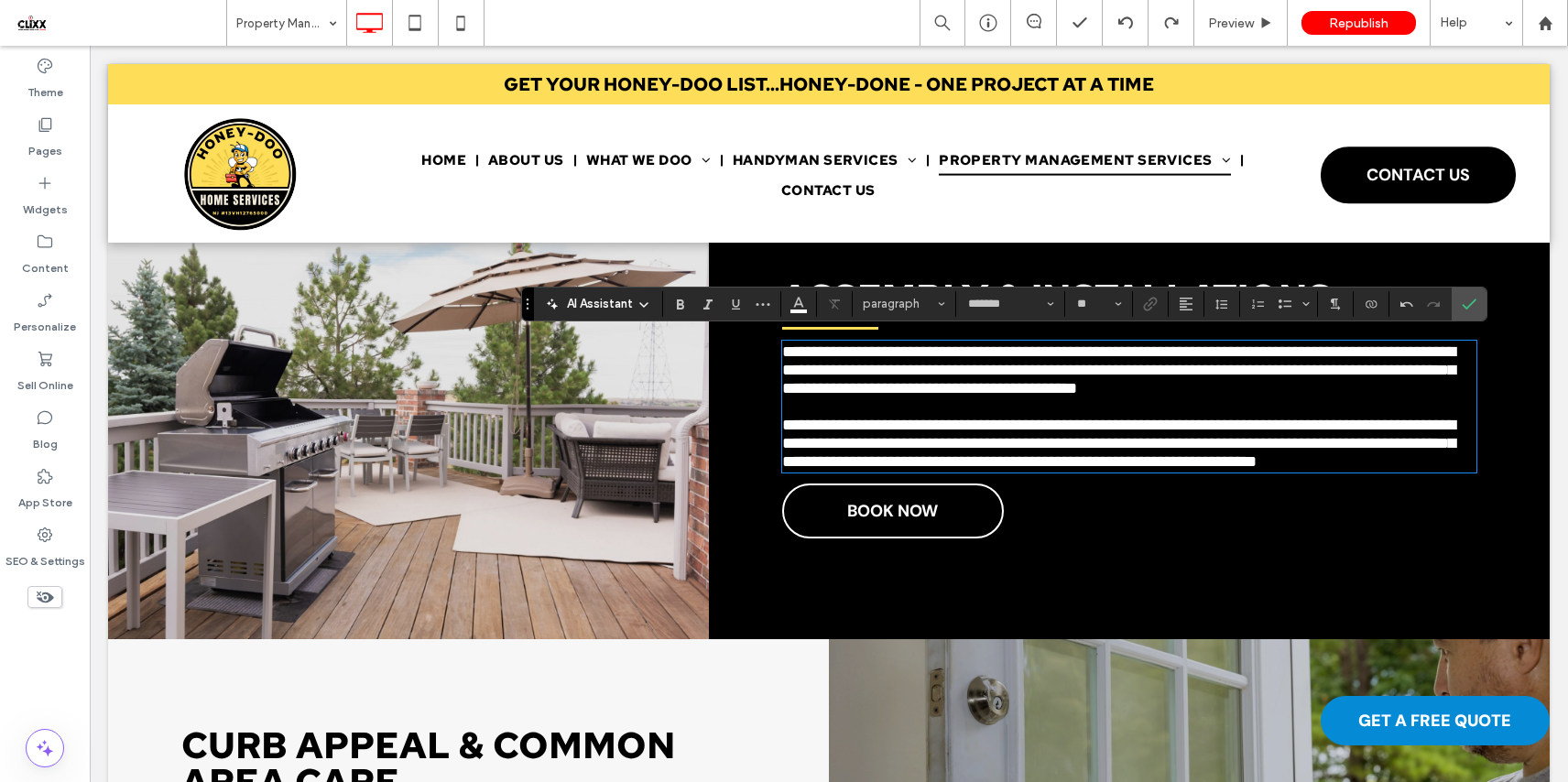
scroll to position [0, 0]
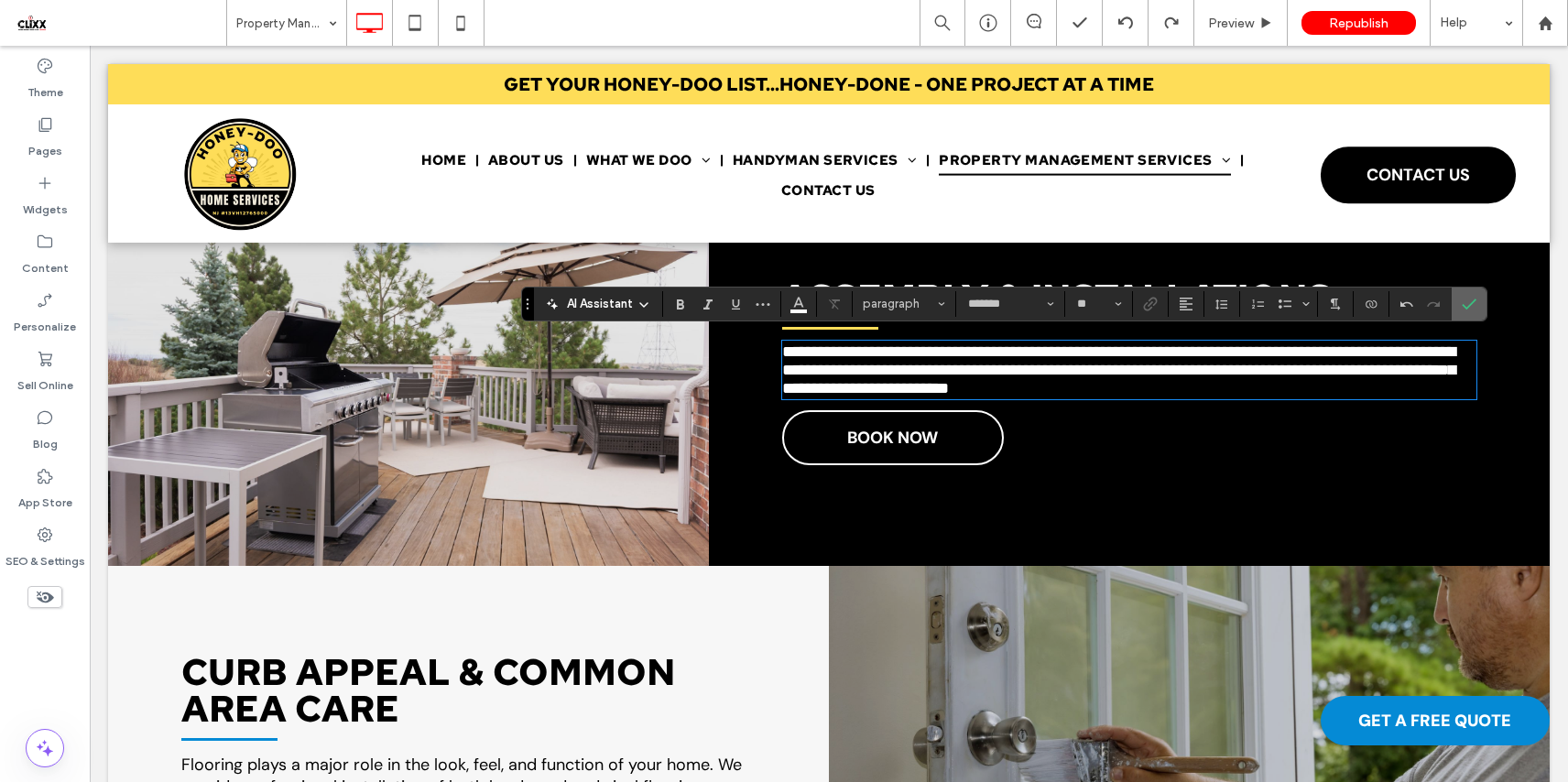
click at [1465, 307] on use "Confirm" at bounding box center [1469, 304] width 15 height 11
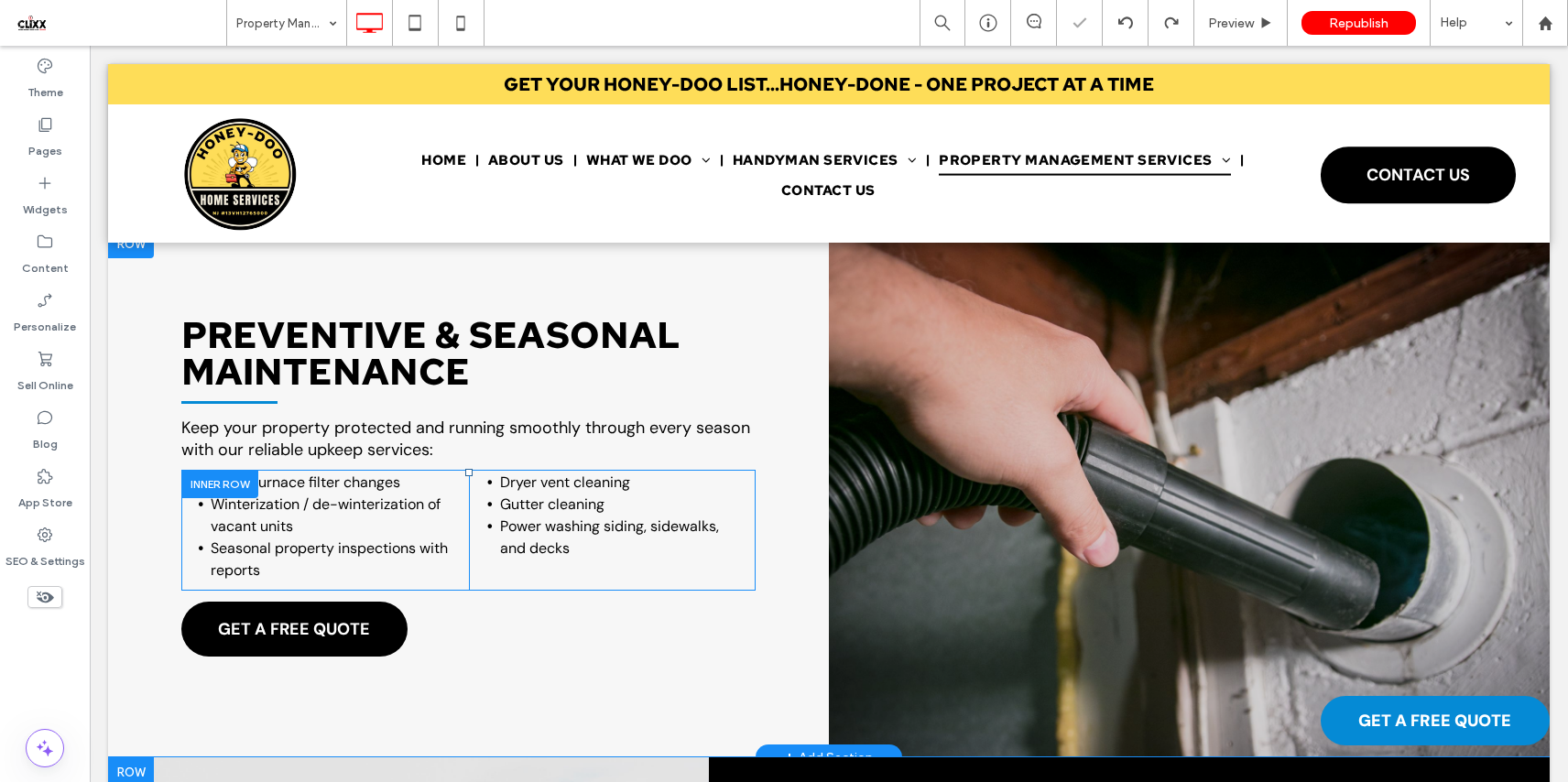
scroll to position [2703, 0]
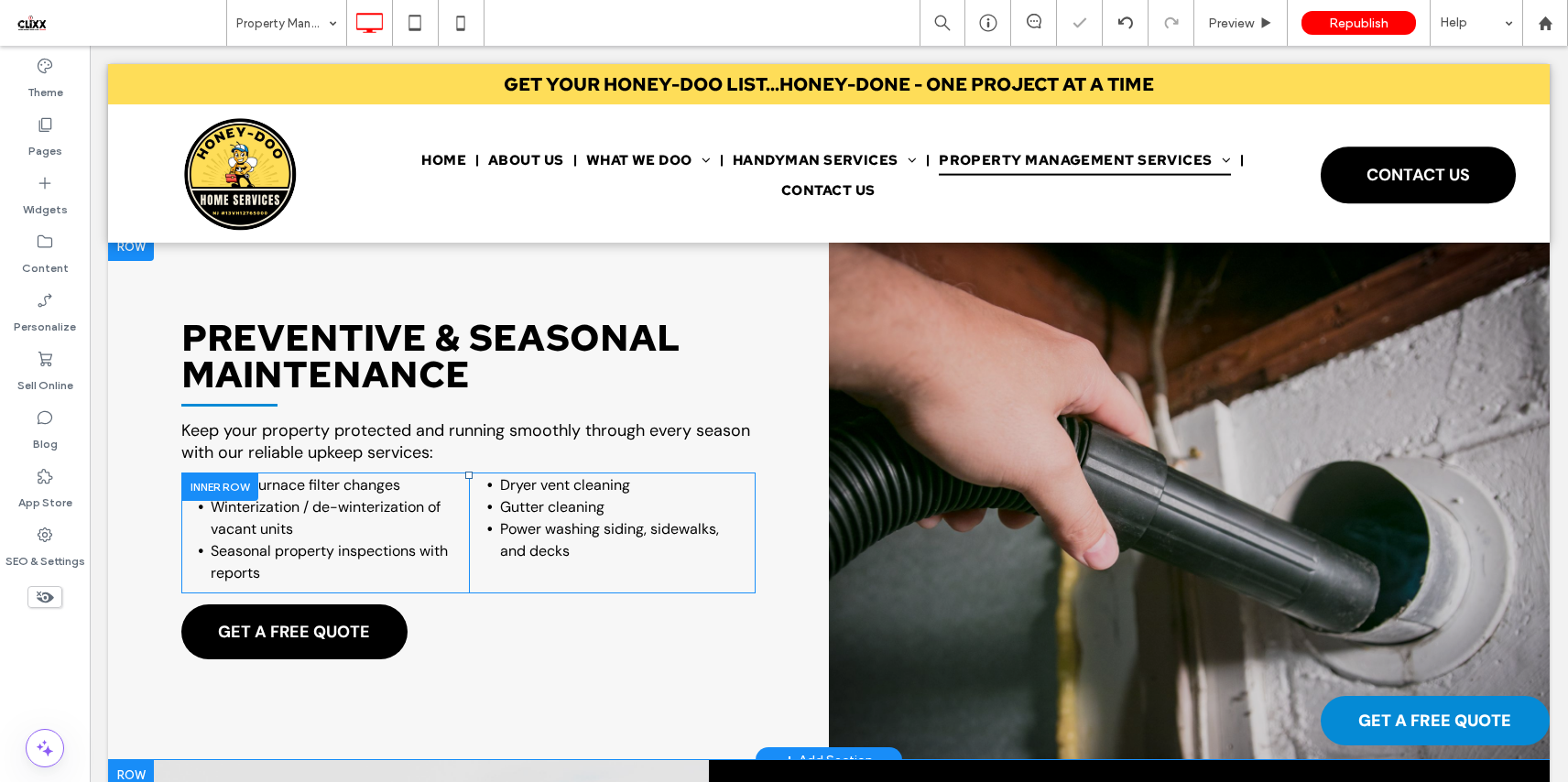
click at [221, 480] on div at bounding box center [220, 486] width 77 height 28
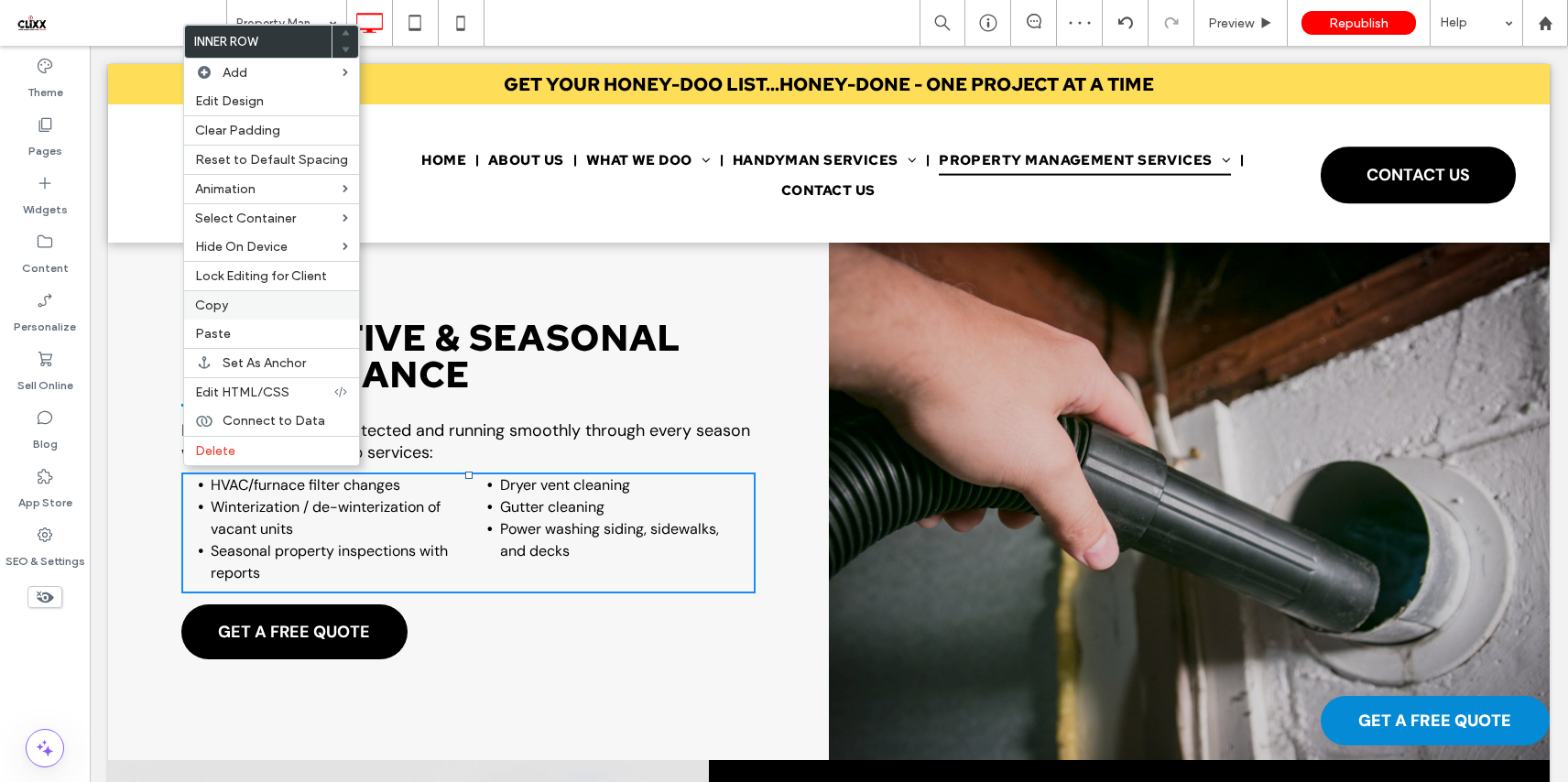
click at [243, 308] on label "Copy" at bounding box center [271, 305] width 153 height 16
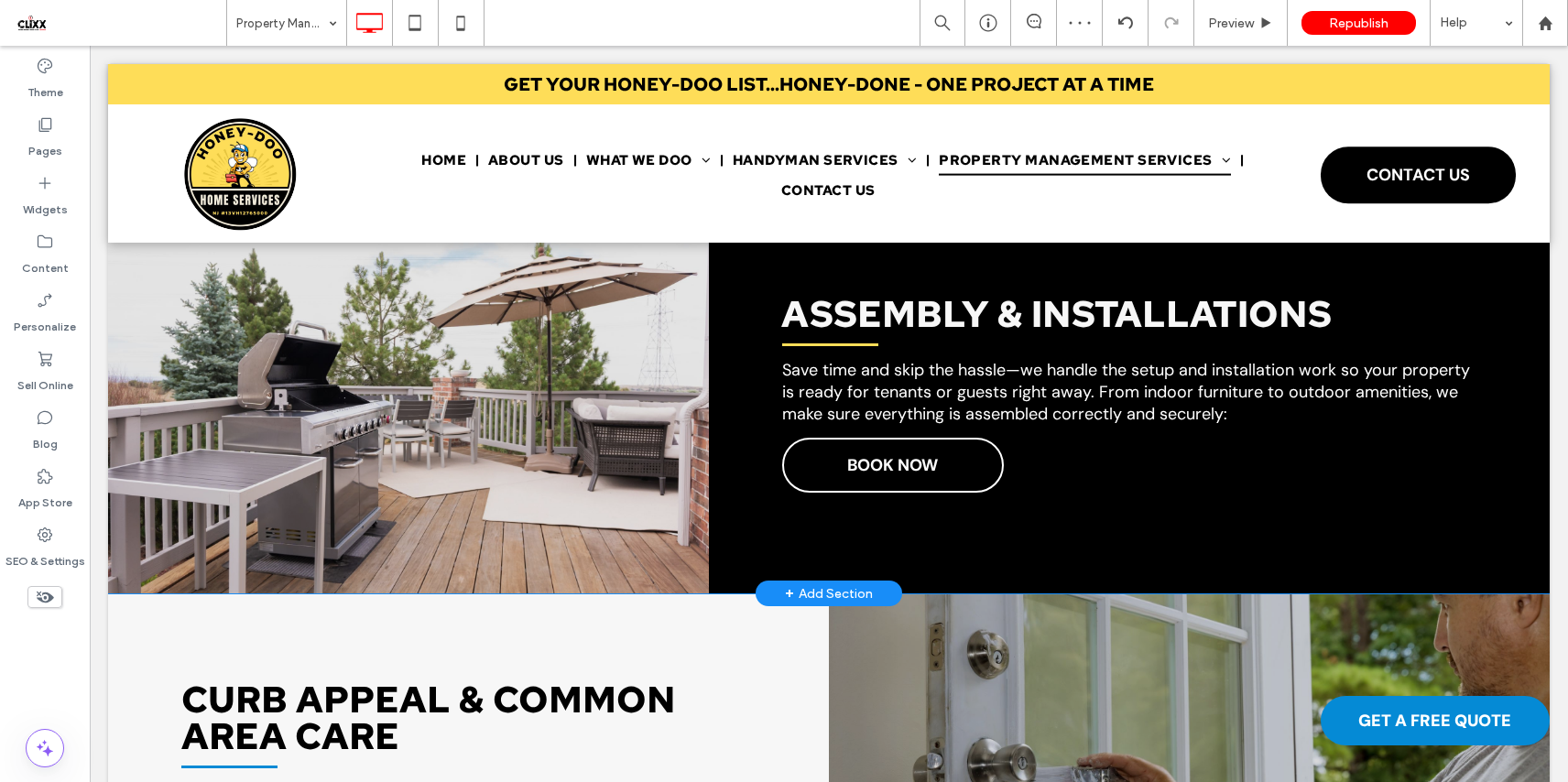
scroll to position [3284, 0]
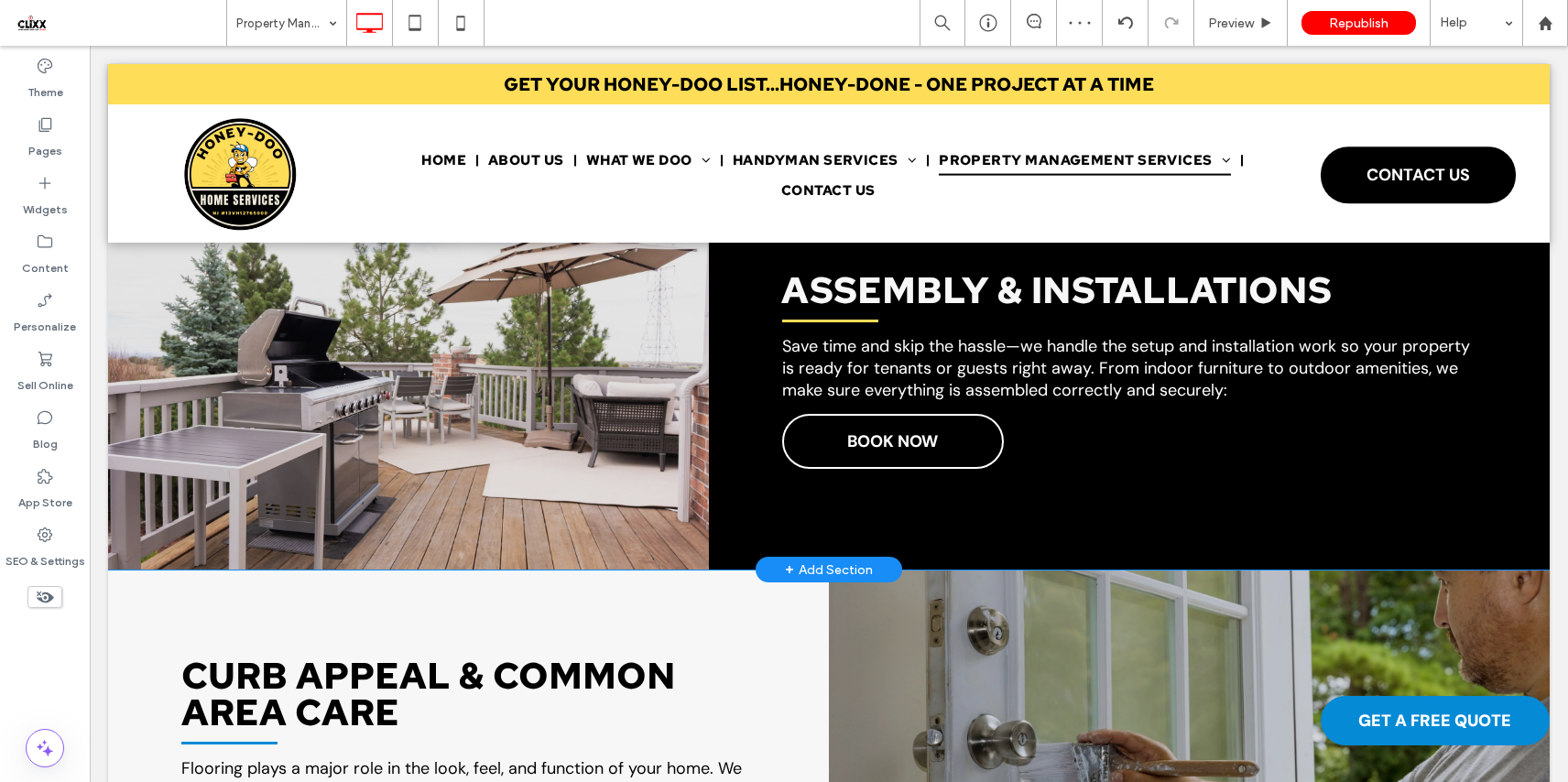
click at [1043, 412] on div "ASSEMBLY & INSTALLATIONS Save time and skip the hassle—we handle the setup and …" at bounding box center [1129, 374] width 840 height 391
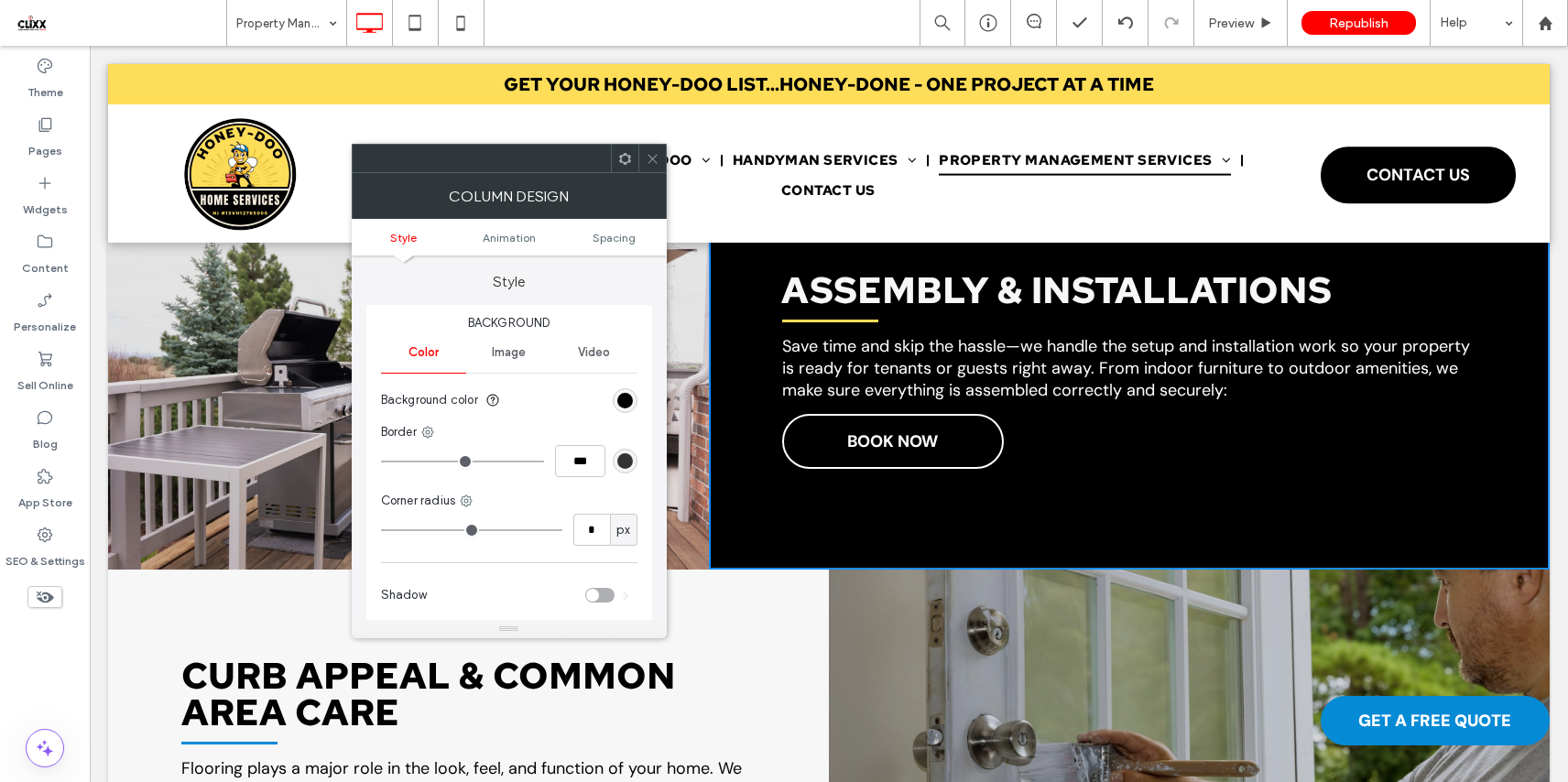
click at [622, 160] on icon at bounding box center [625, 158] width 14 height 14
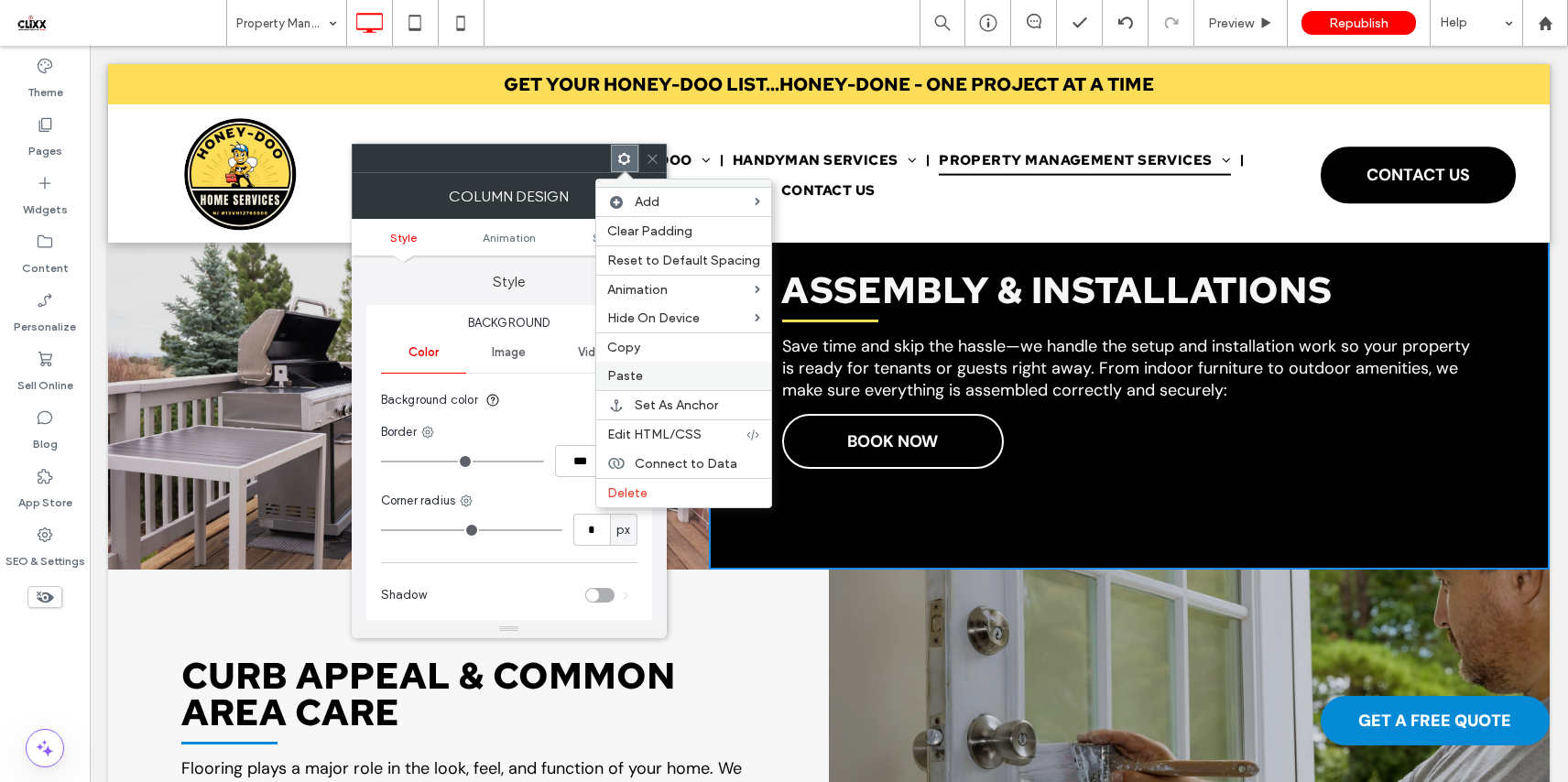
click at [690, 380] on label "Paste" at bounding box center [683, 376] width 153 height 16
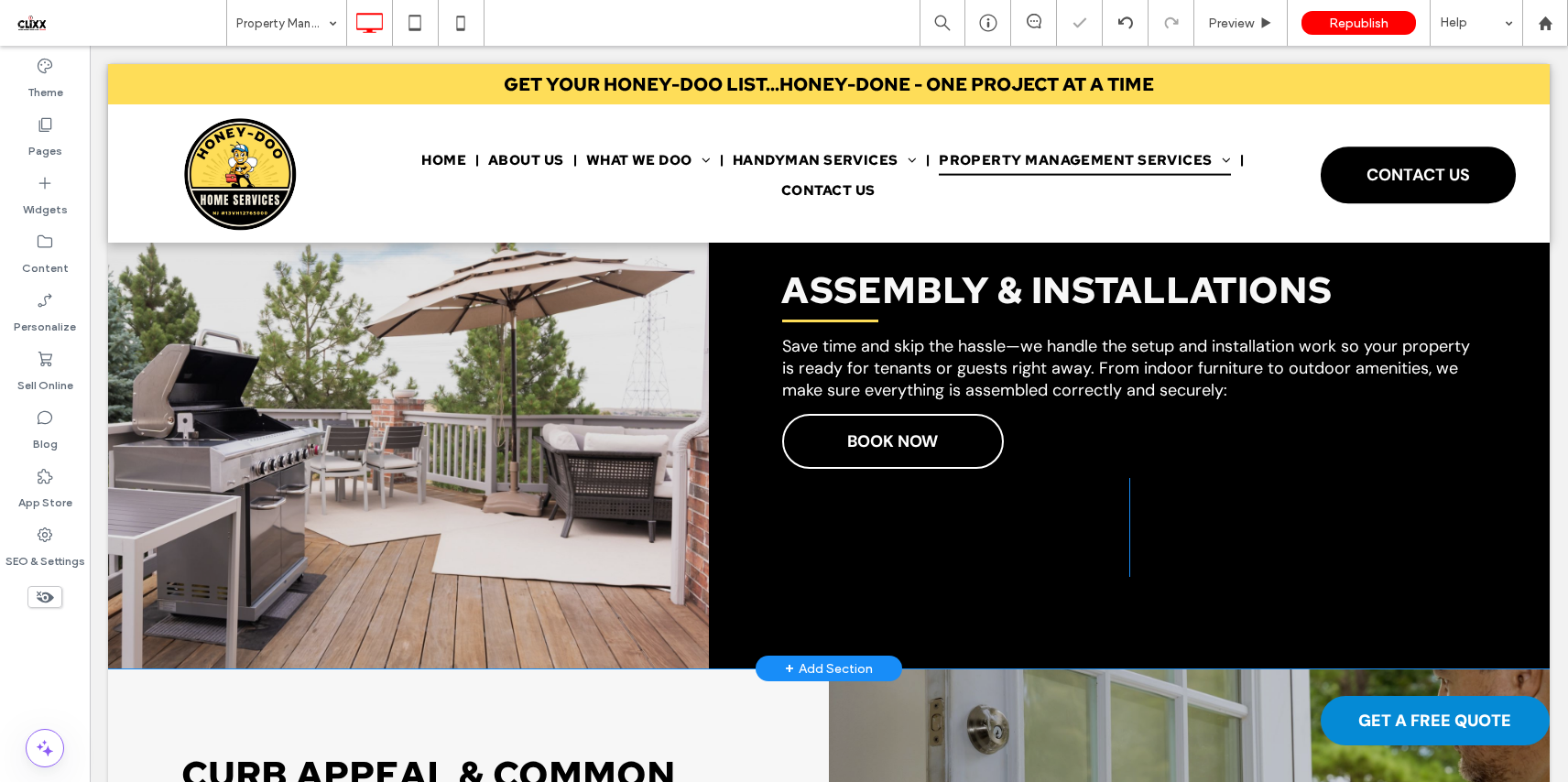
click at [865, 616] on div "ASSEMBLY & INSTALLATIONS Save time and skip the hassle—we handle the setup and …" at bounding box center [1129, 423] width 840 height 490
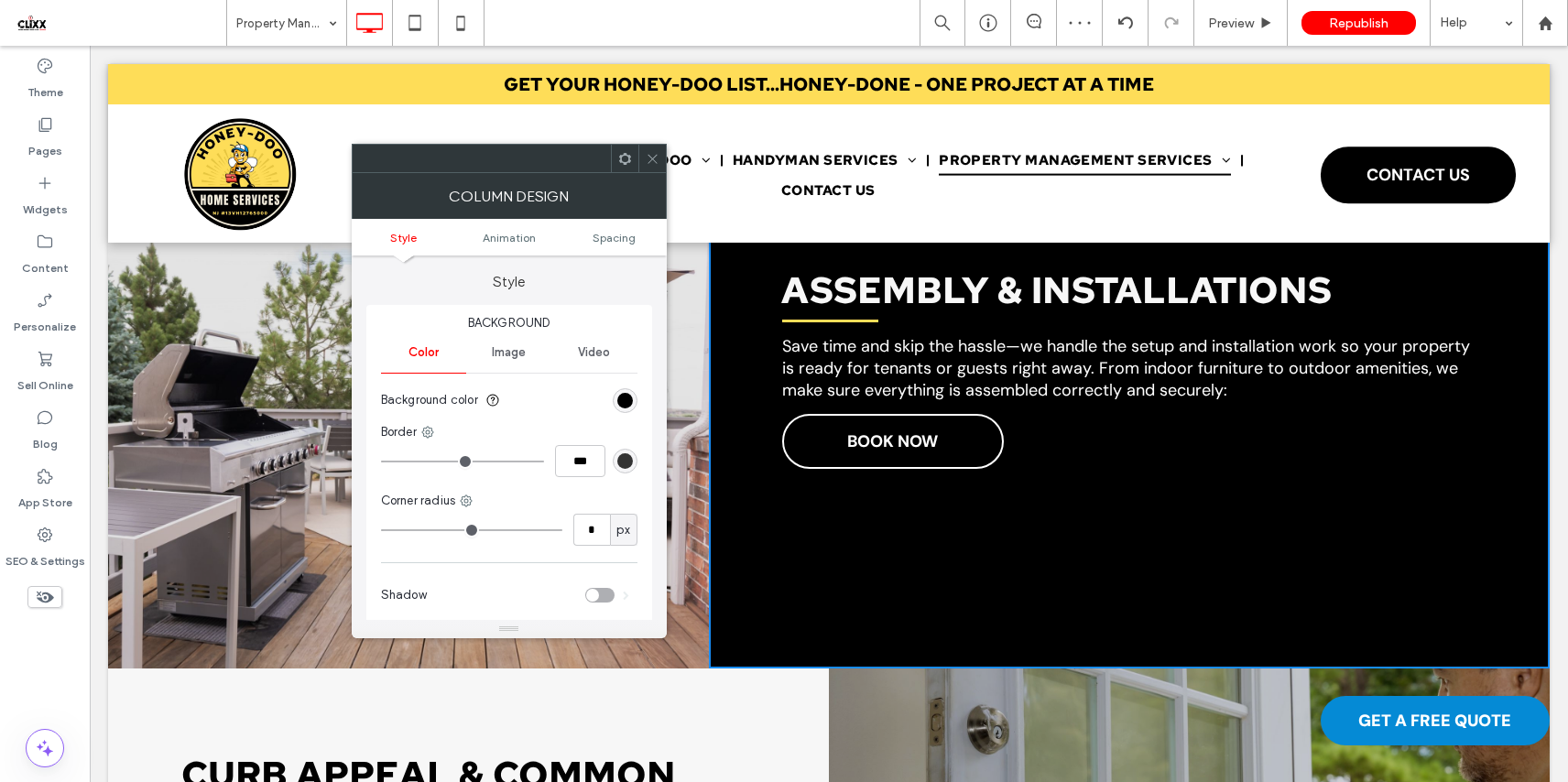
click at [622, 156] on icon at bounding box center [625, 158] width 14 height 14
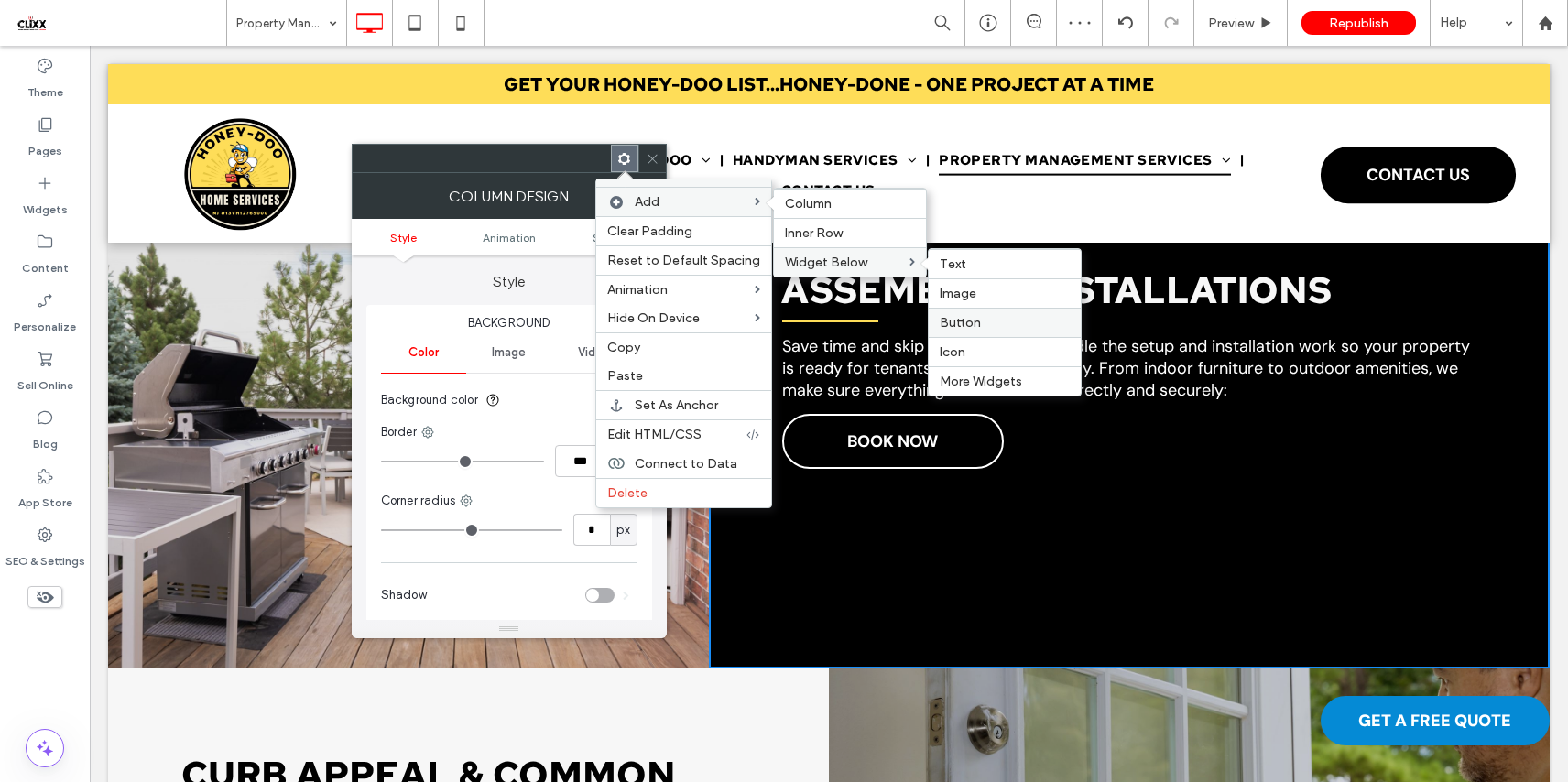
click at [987, 319] on label "Button" at bounding box center [1004, 322] width 130 height 16
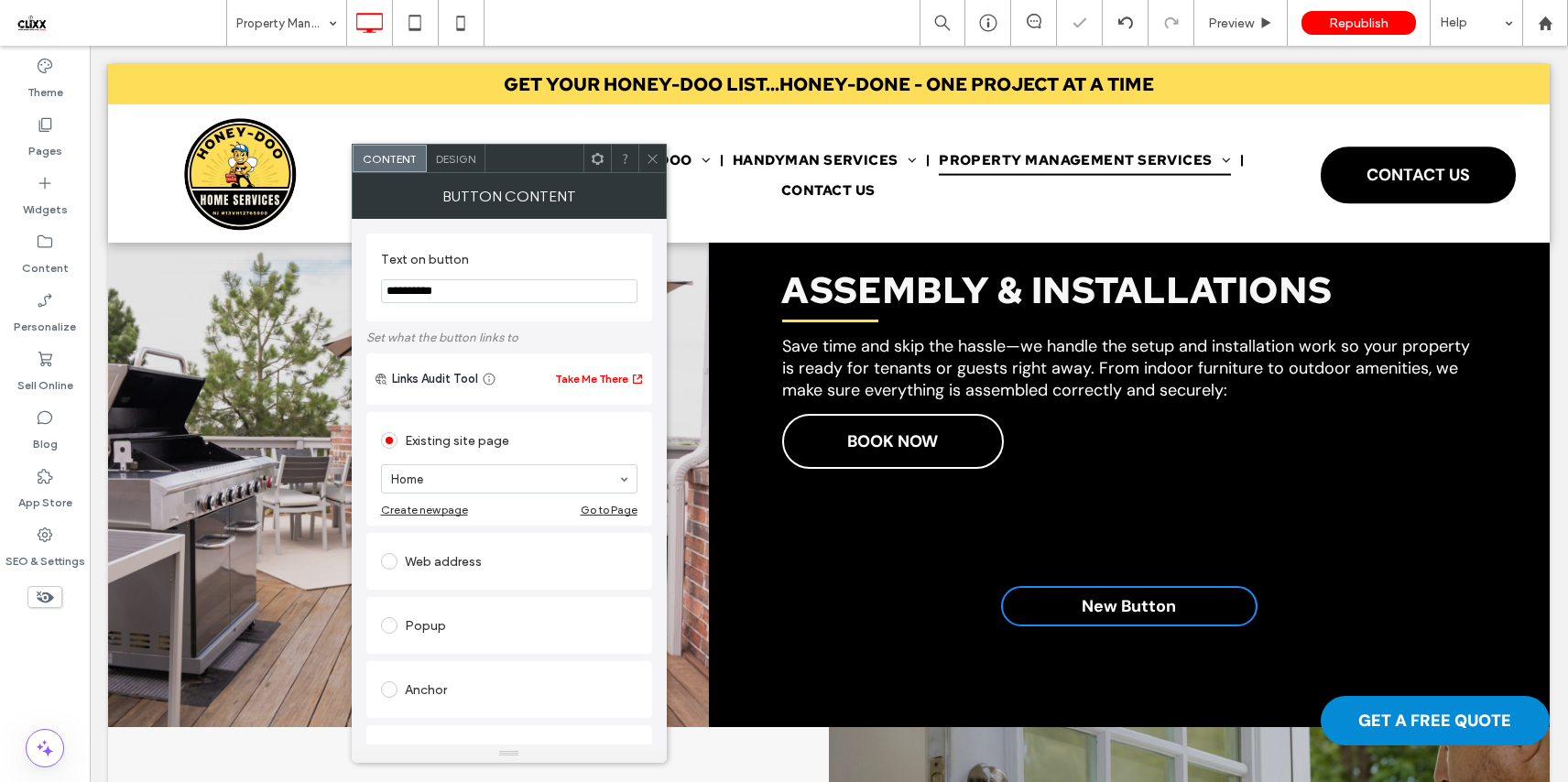
click at [654, 159] on icon at bounding box center [652, 158] width 14 height 14
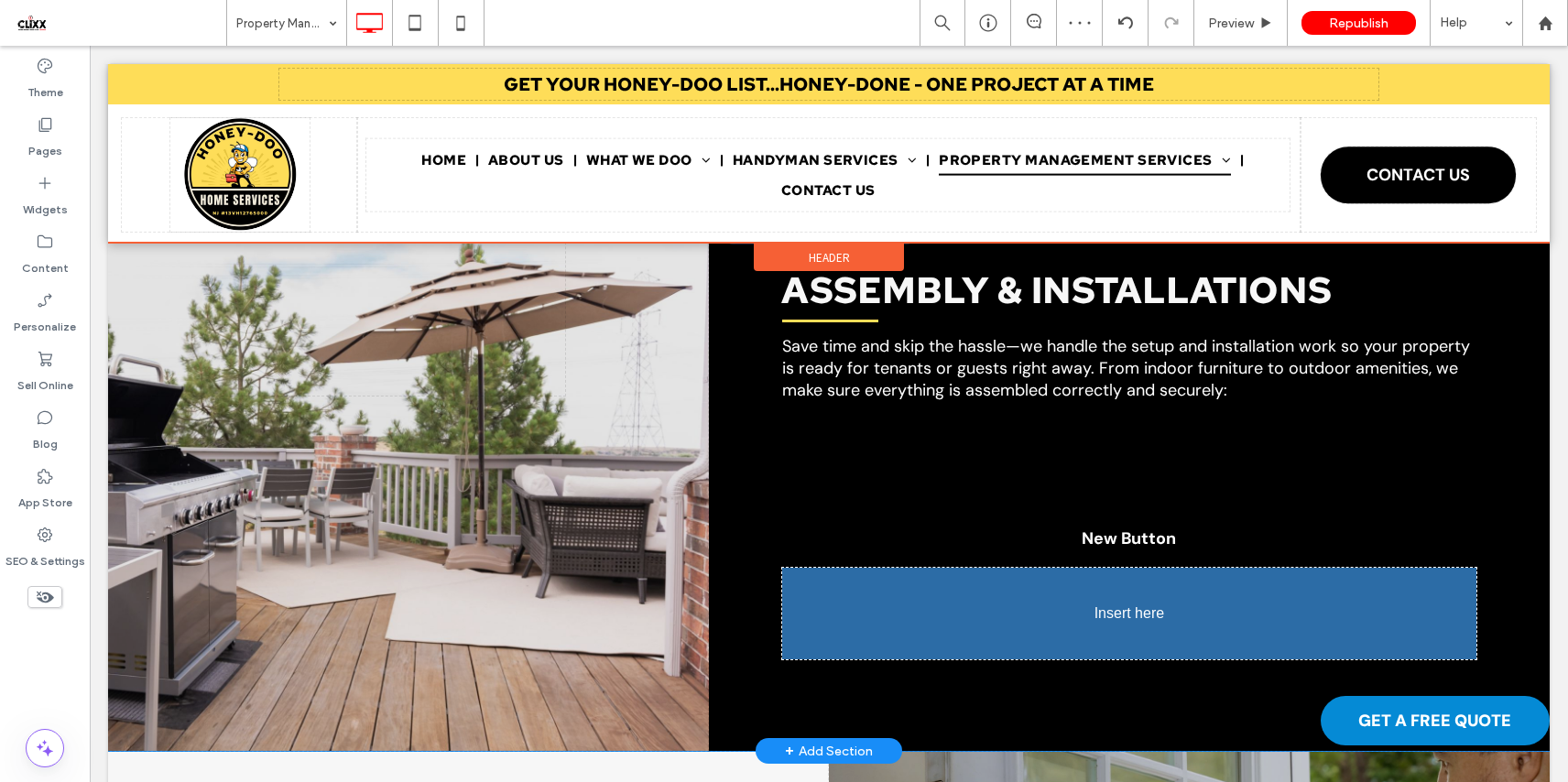
drag, startPoint x: 908, startPoint y: 432, endPoint x: 1028, endPoint y: 682, distance: 277.3
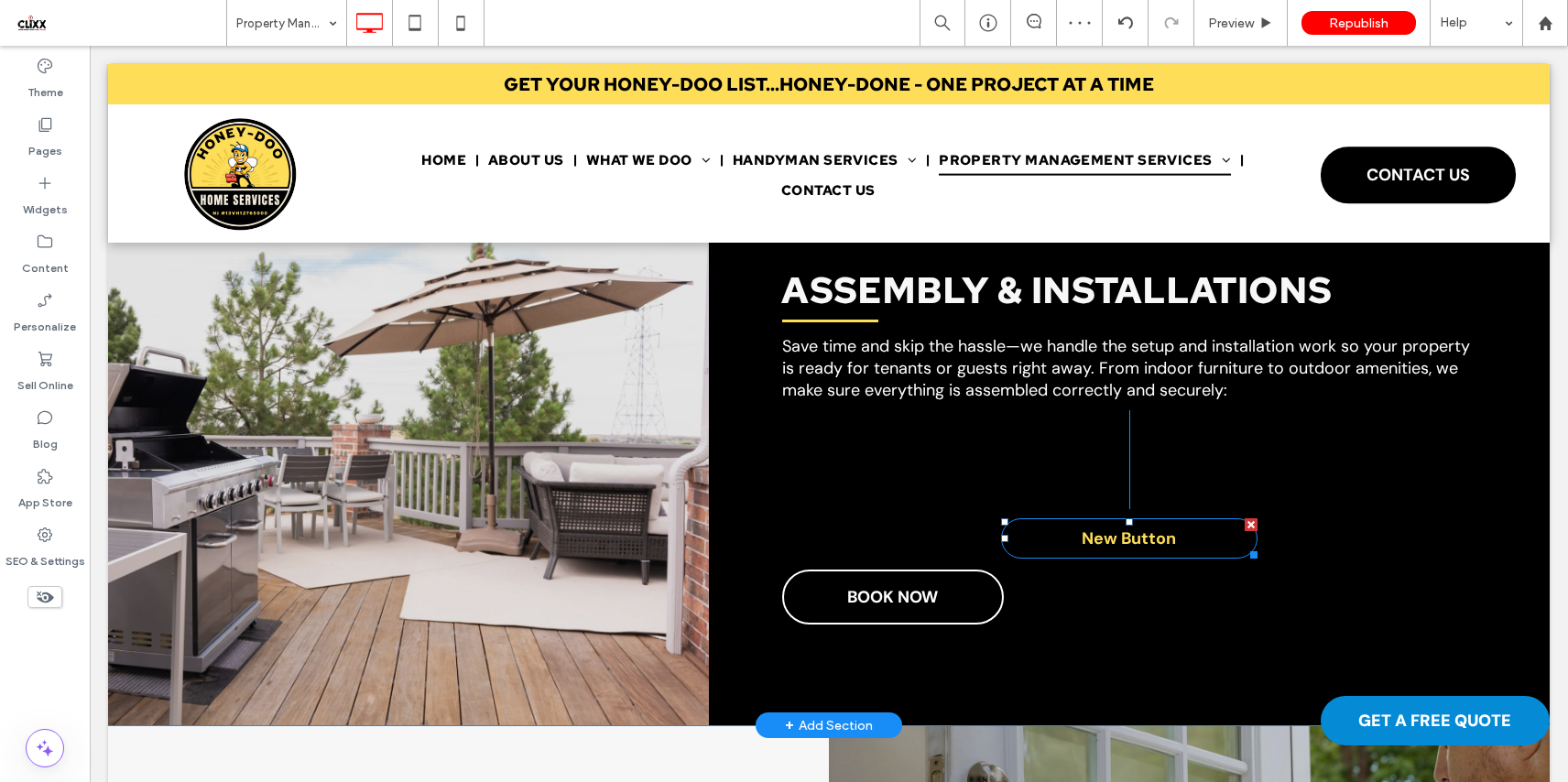
click at [1245, 518] on div at bounding box center [1251, 524] width 13 height 13
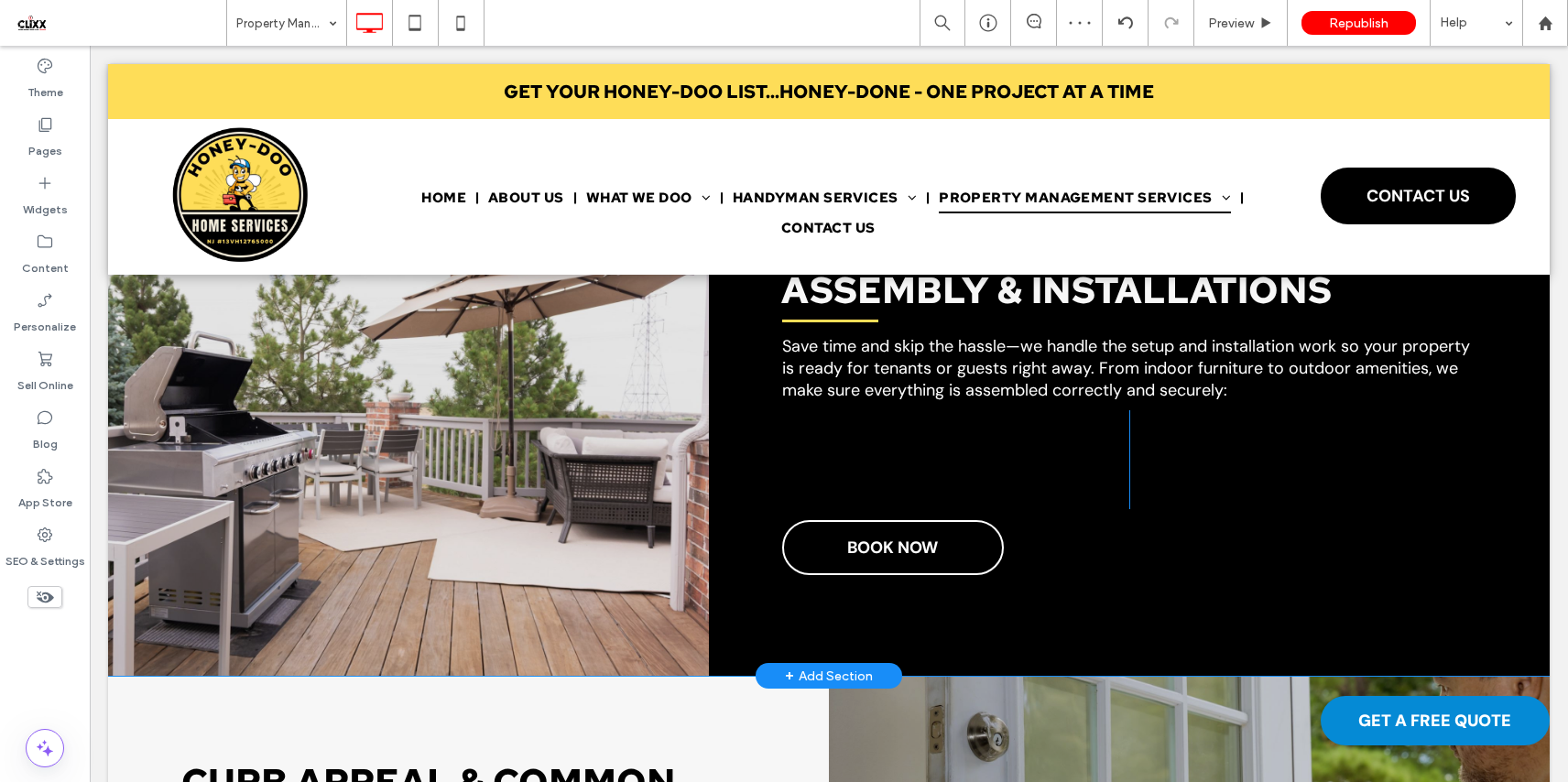
click at [926, 462] on div at bounding box center [784, 391] width 1568 height 782
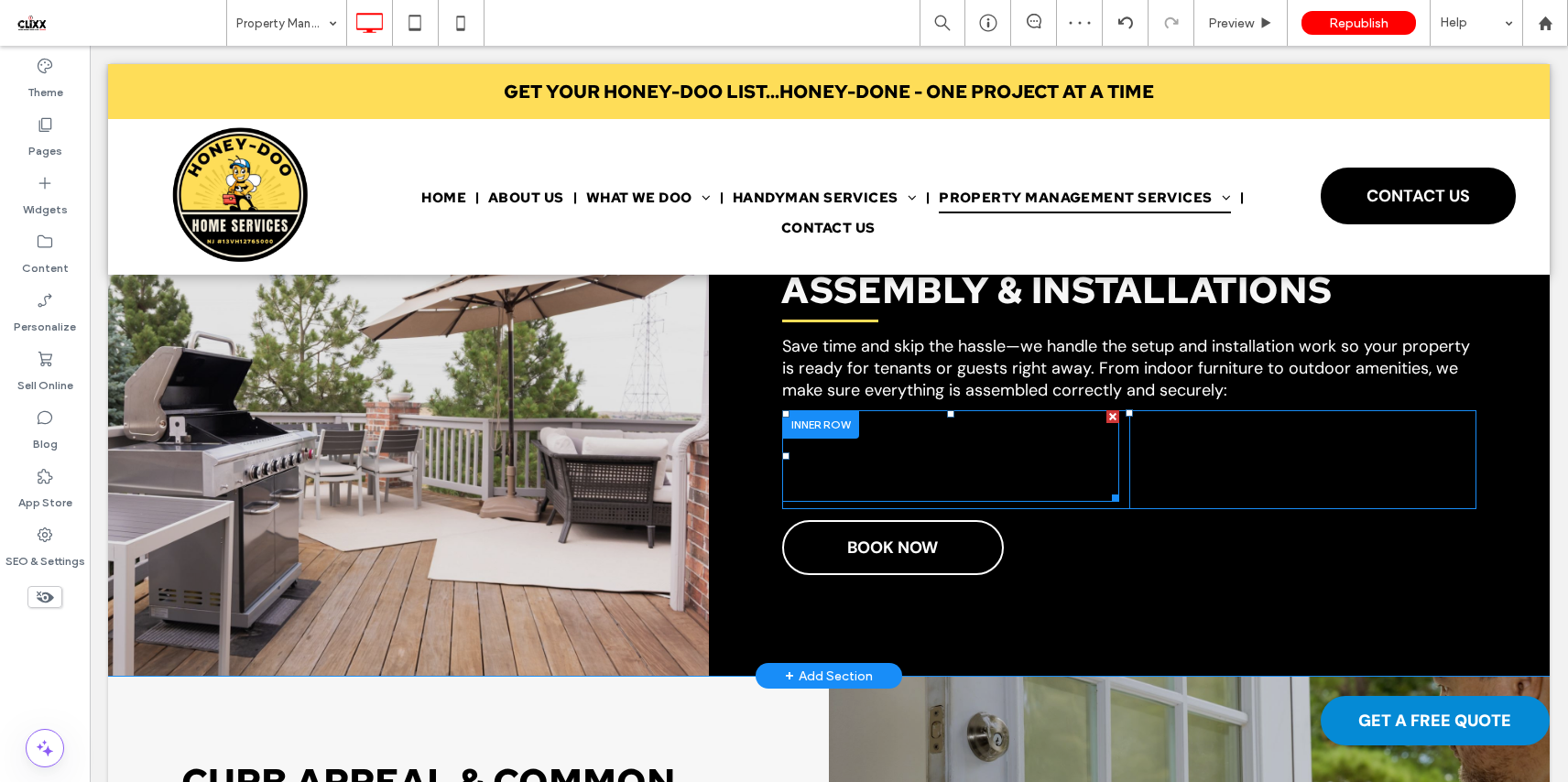
click at [930, 455] on li "Winterization / de-winterization of vacant units" at bounding box center [965, 455] width 307 height 44
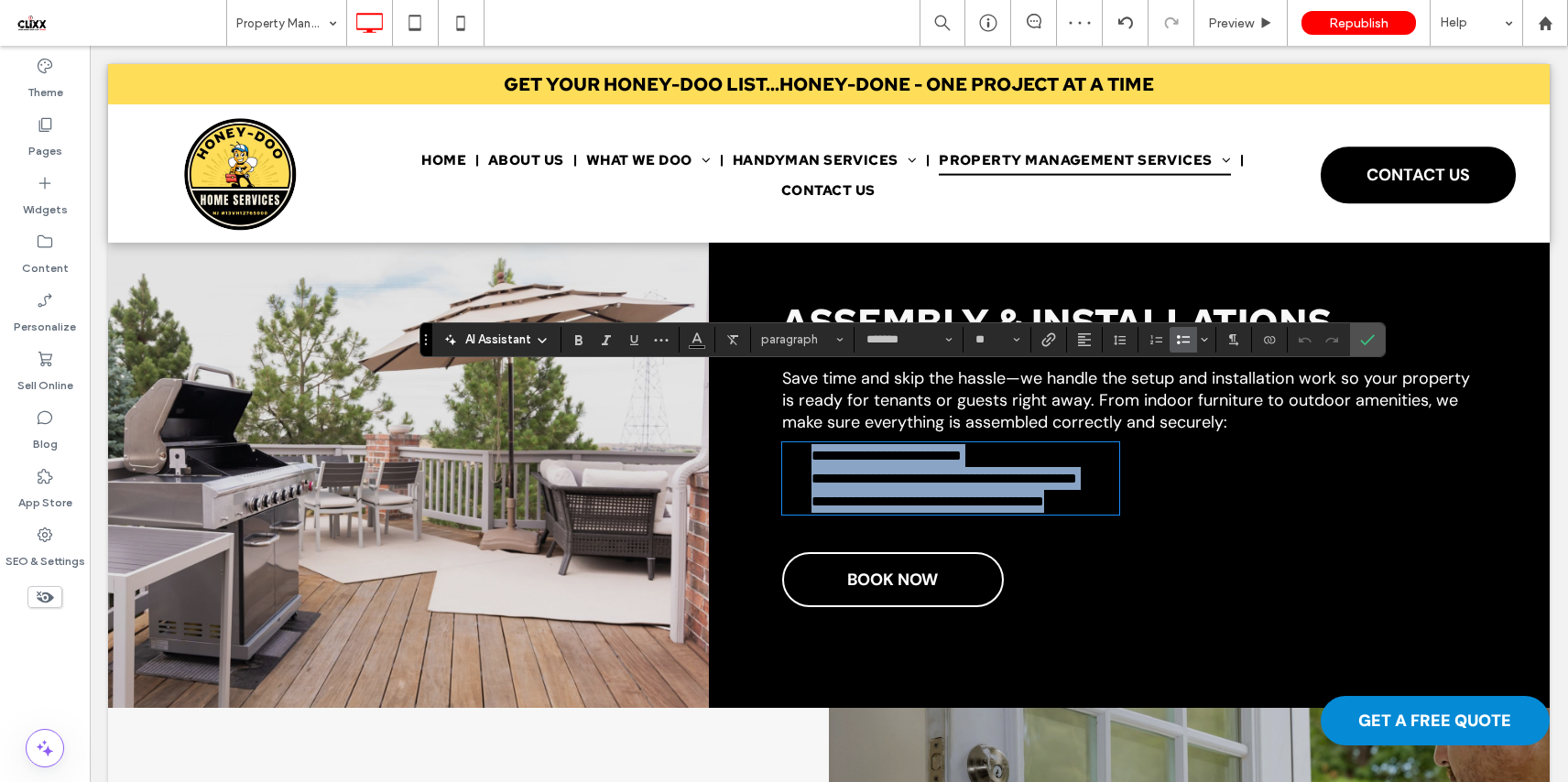
scroll to position [3316, 0]
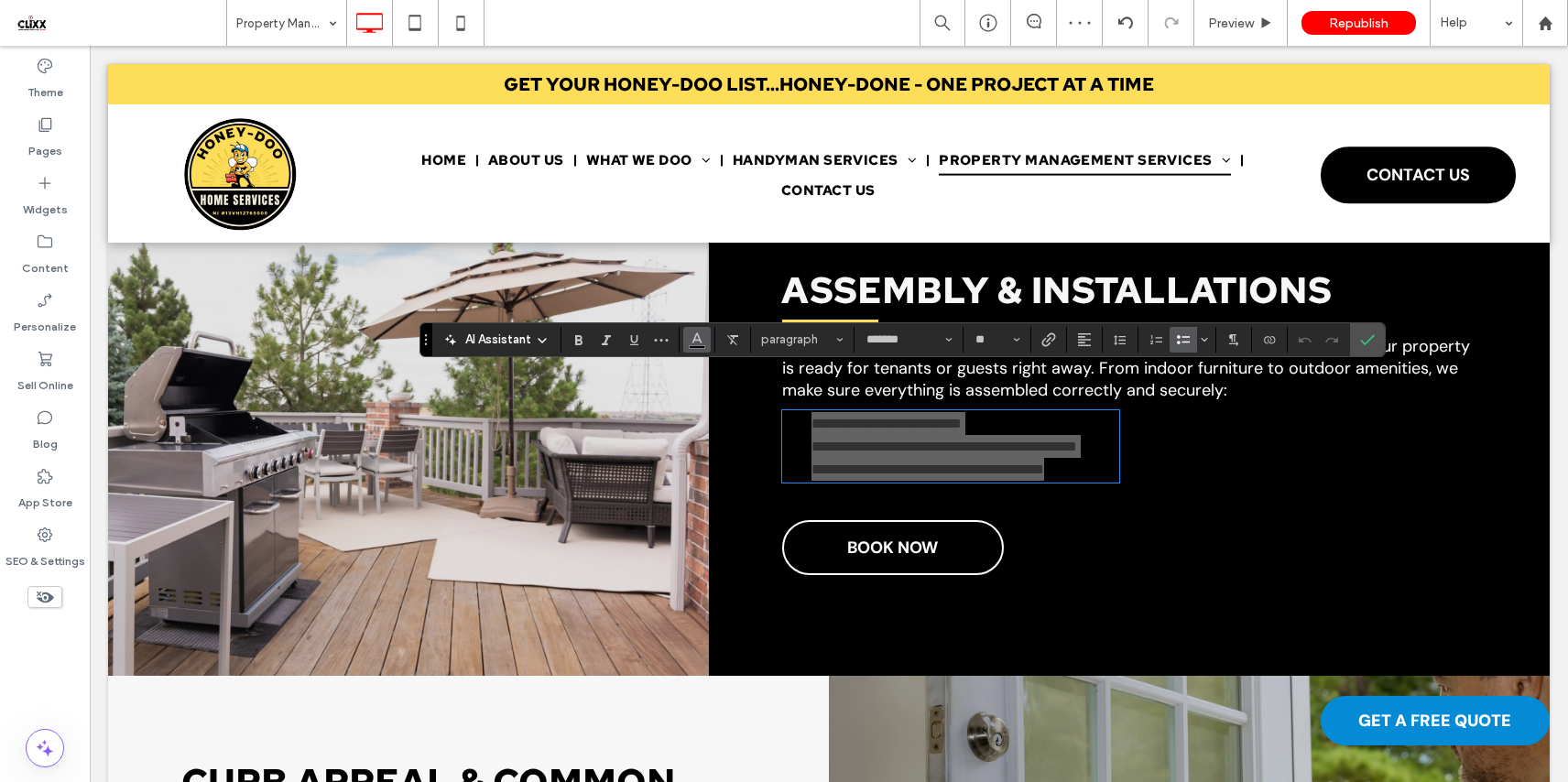
click at [694, 336] on use "Color" at bounding box center [696, 337] width 10 height 10
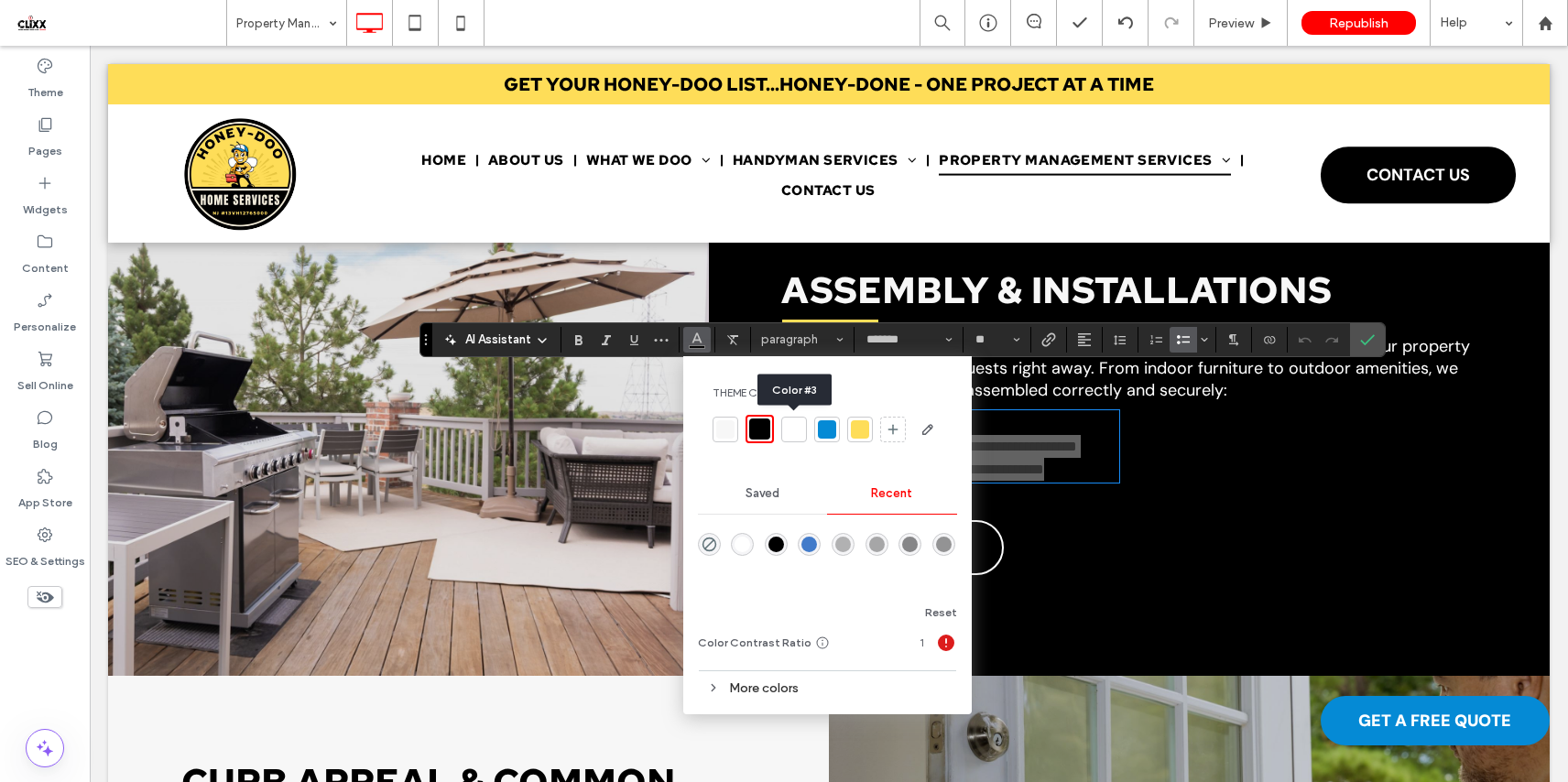
click at [804, 429] on div at bounding box center [793, 429] width 25 height 25
click at [1360, 340] on icon "Confirm" at bounding box center [1368, 340] width 15 height 15
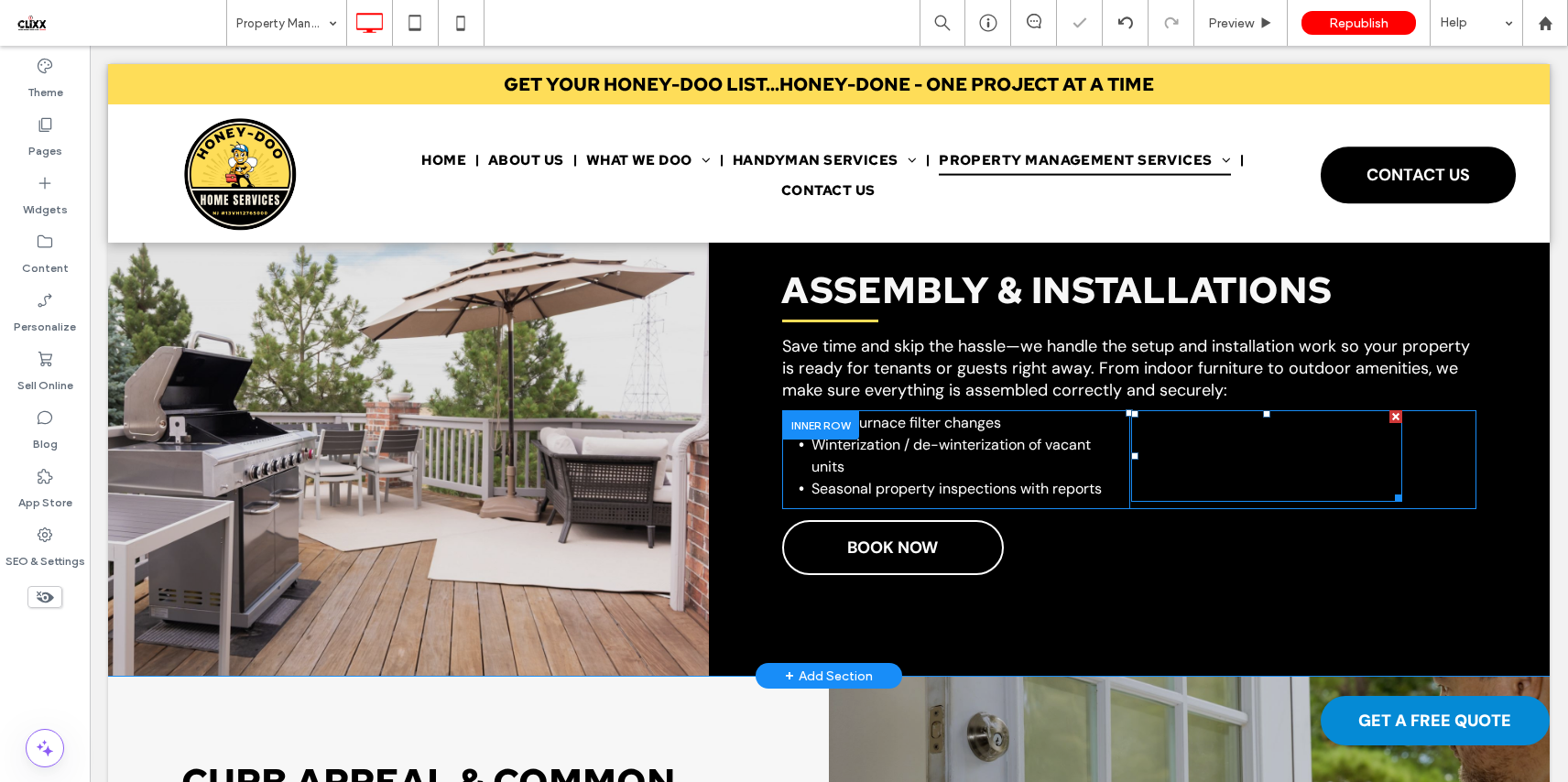
click at [1173, 448] on li "Gutter cleaning" at bounding box center [1281, 444] width 242 height 22
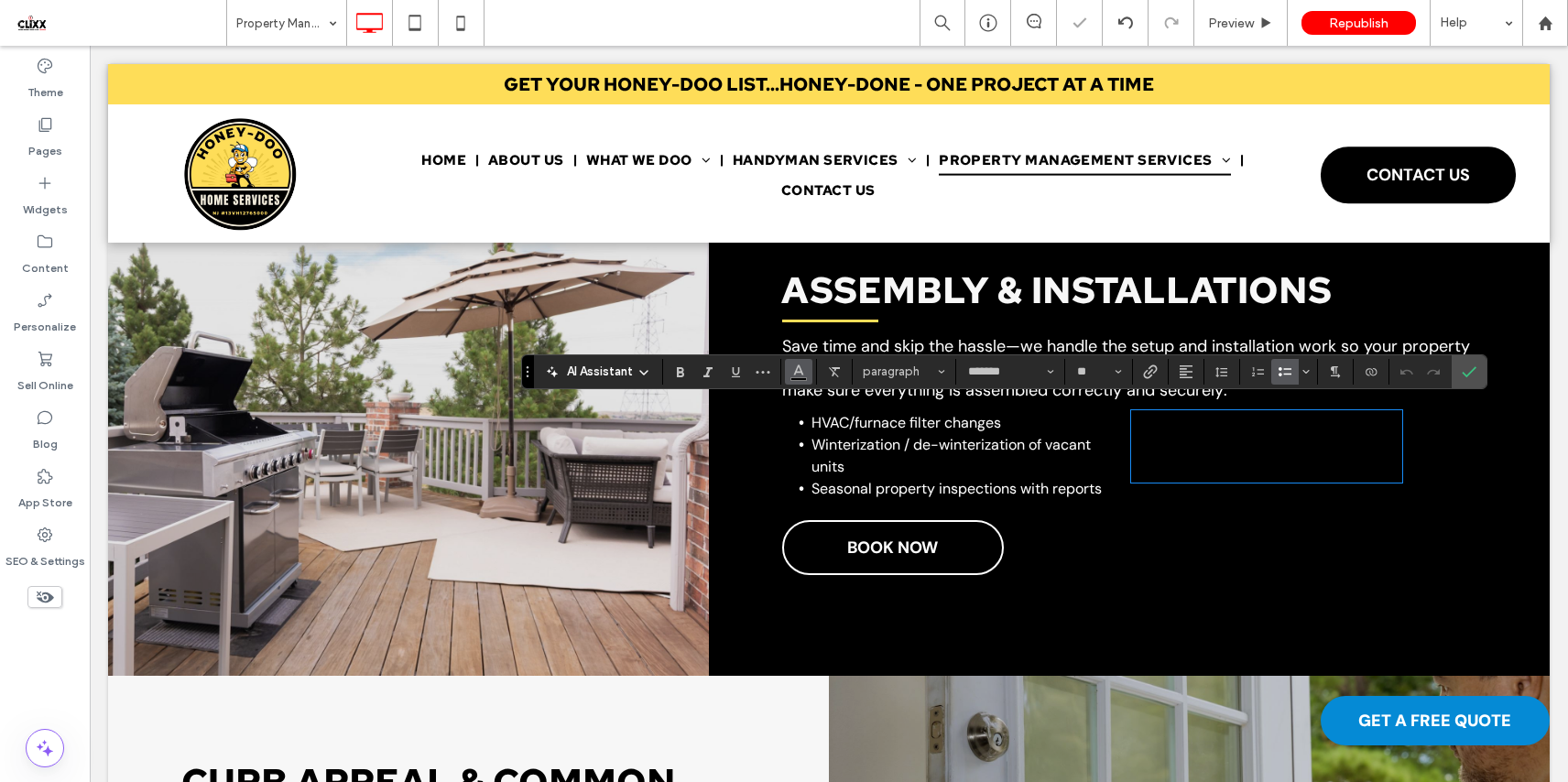
click at [797, 372] on use "Color" at bounding box center [798, 369] width 10 height 10
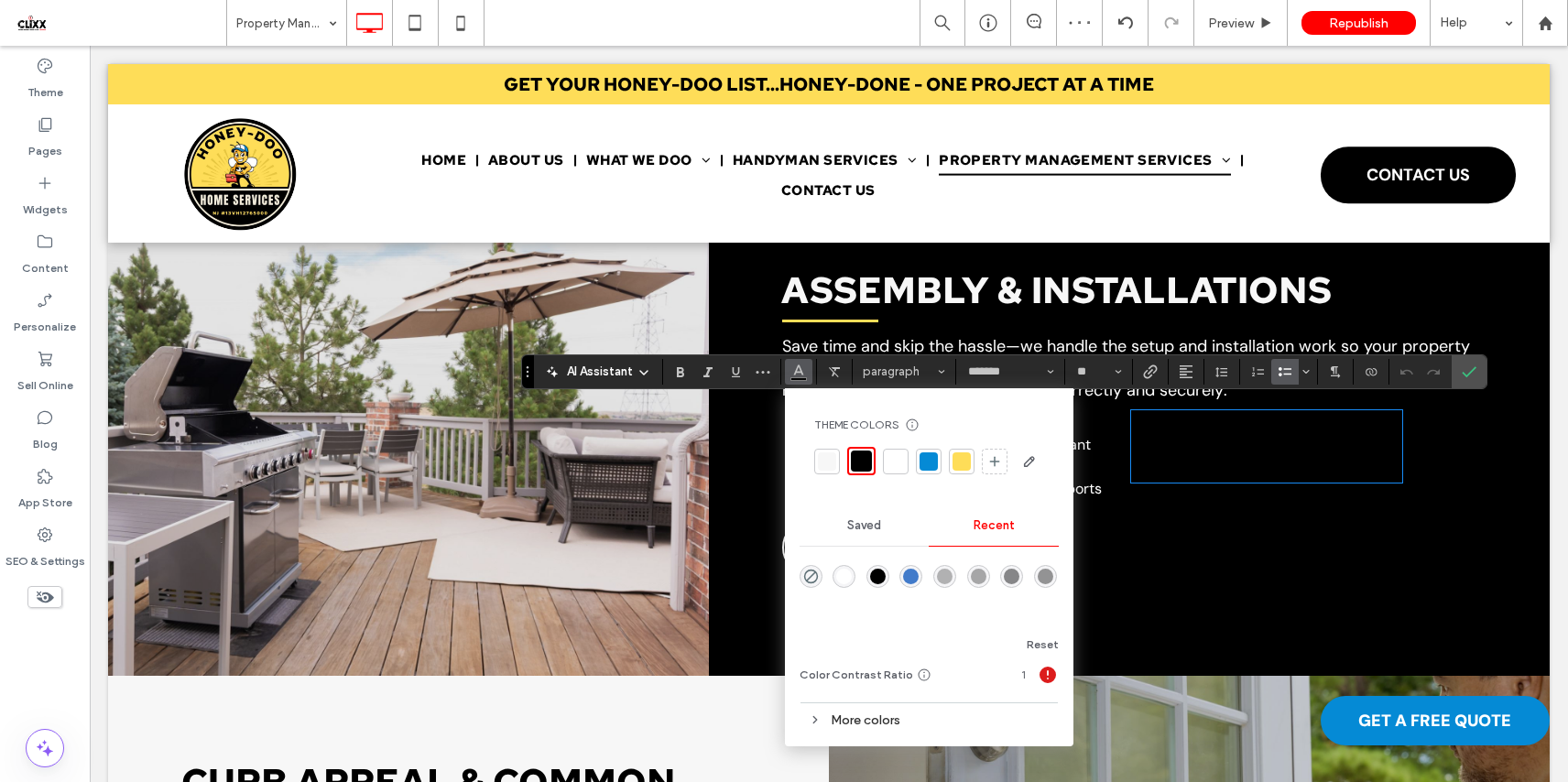
click at [894, 462] on div at bounding box center [895, 462] width 19 height 19
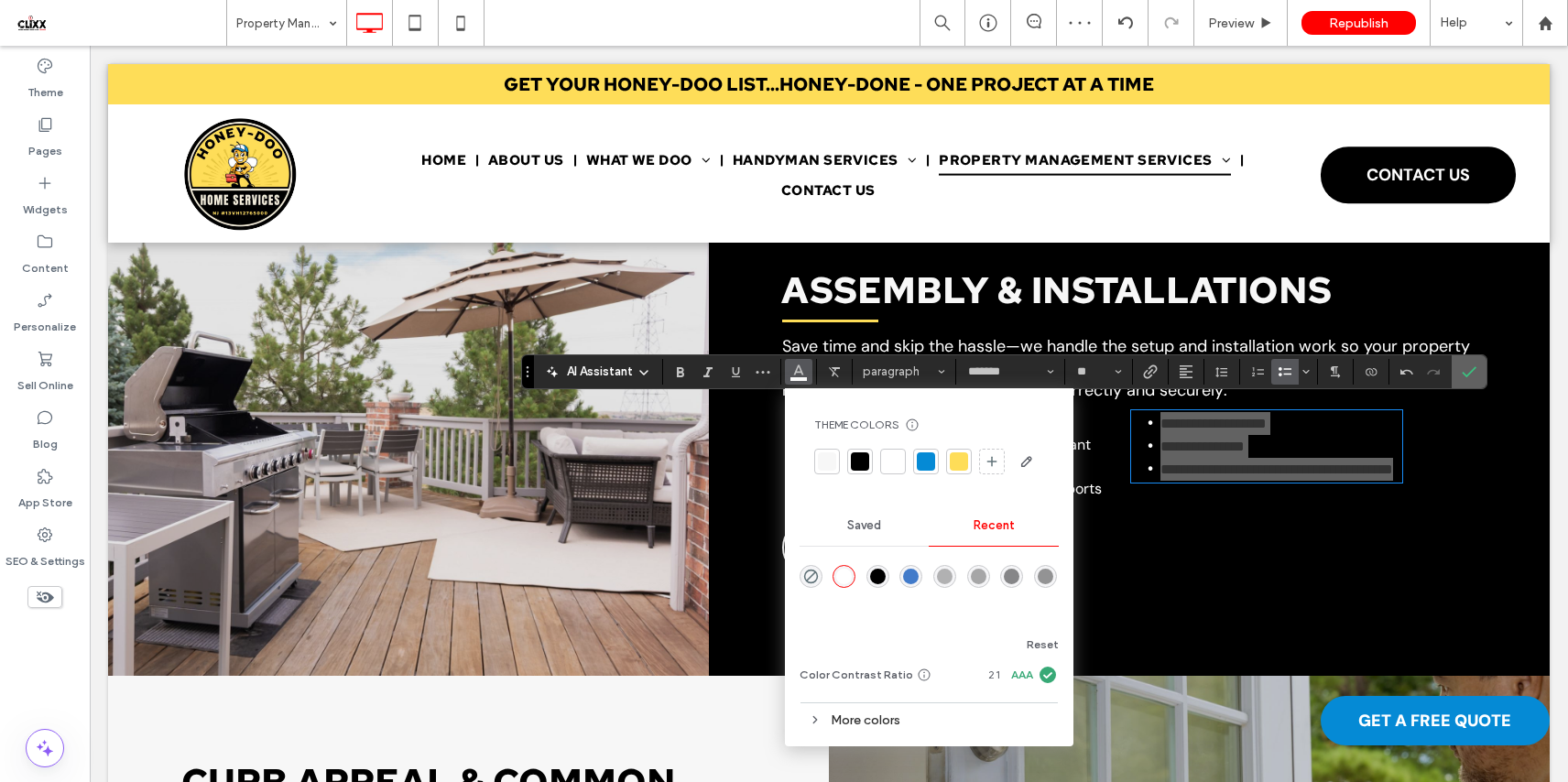
click at [1470, 377] on icon "Confirm" at bounding box center [1469, 372] width 15 height 15
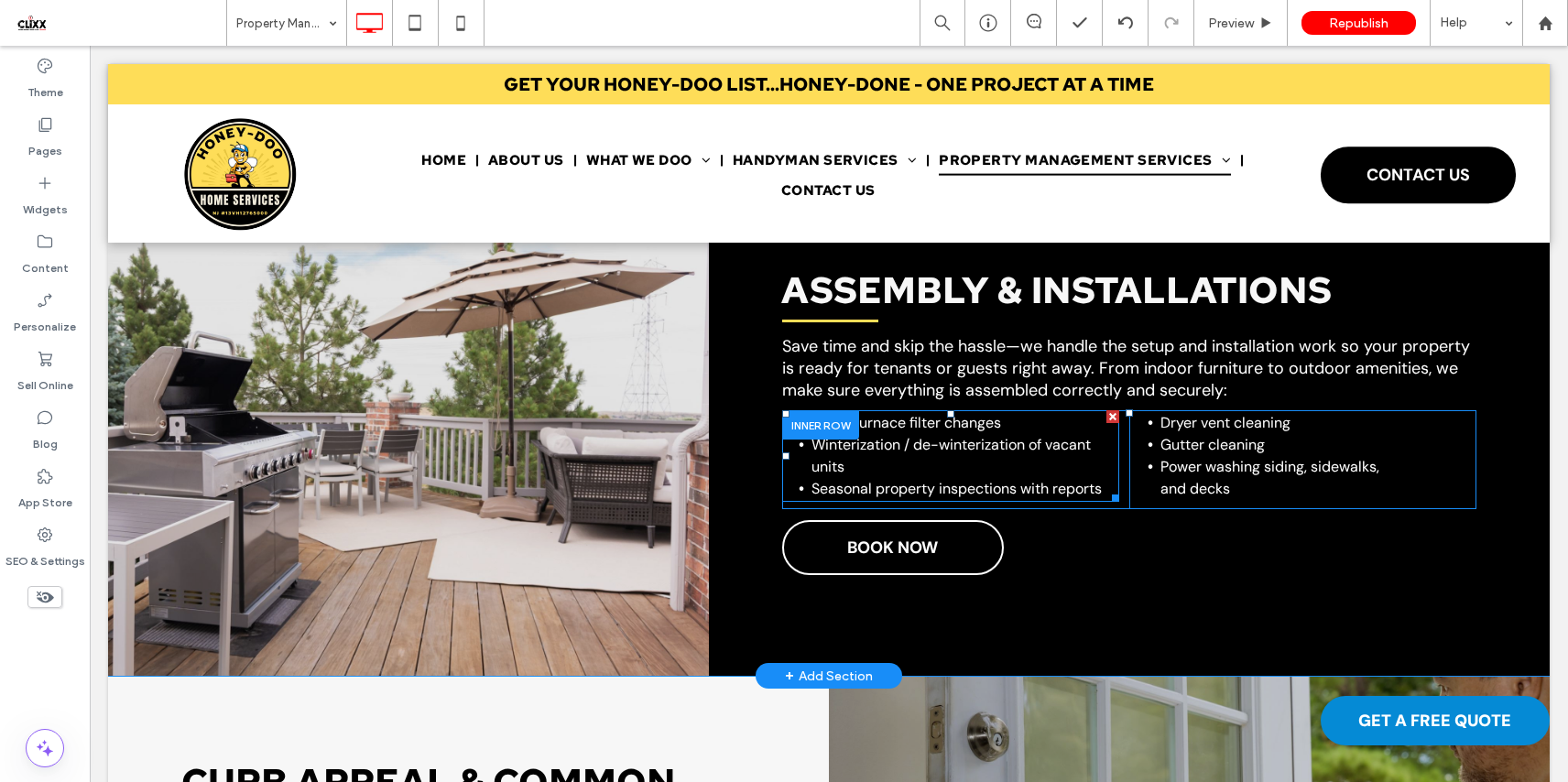
click at [898, 447] on li "Winterization / de-winterization of vacant units" at bounding box center [965, 455] width 307 height 44
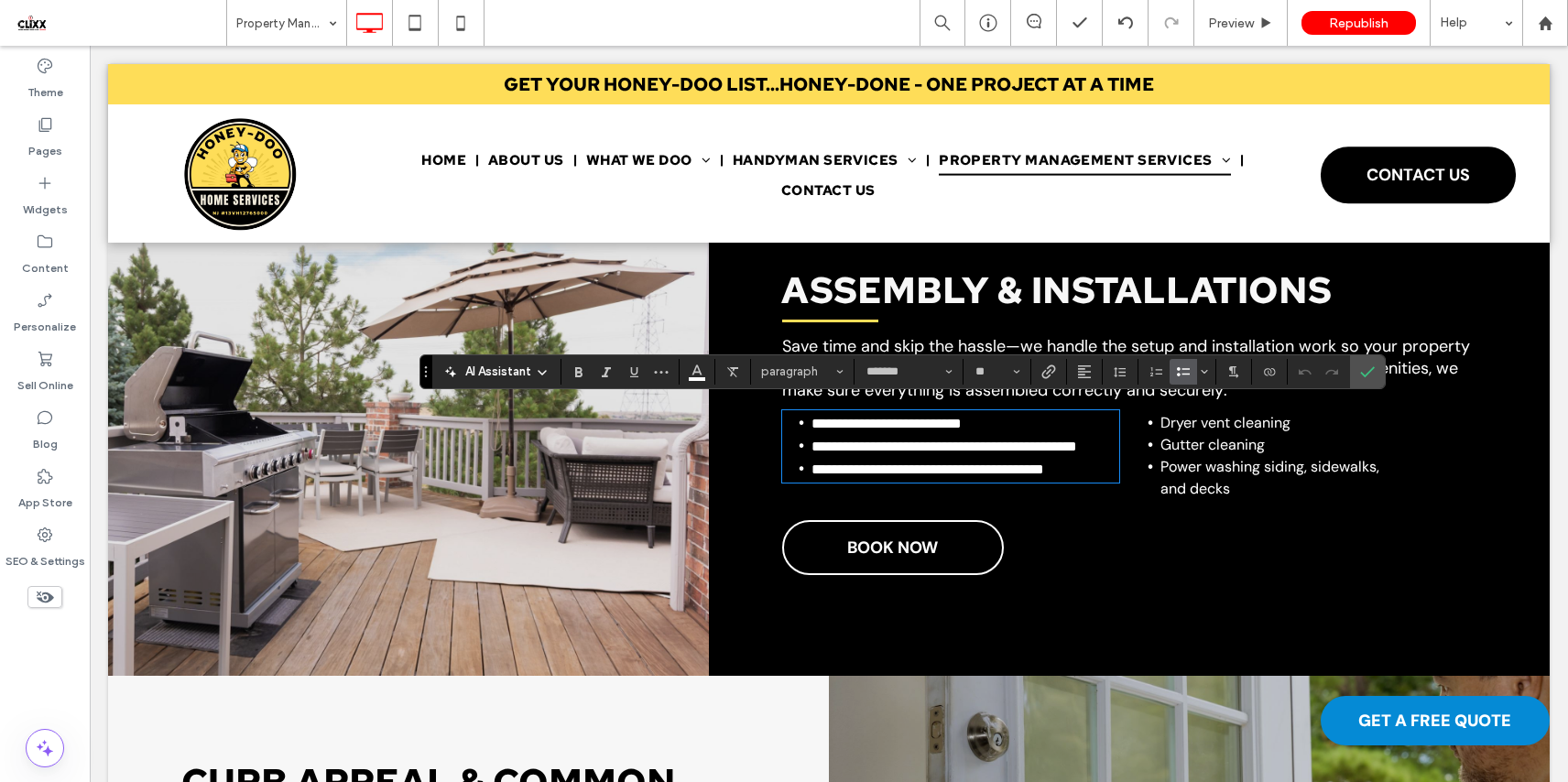
scroll to position [0, 0]
type input "**"
click at [908, 461] on span "**********" at bounding box center [922, 467] width 222 height 14
click at [1181, 372] on icon "Bulleted List" at bounding box center [1183, 372] width 15 height 15
click at [1368, 364] on icon "Confirm" at bounding box center [1368, 372] width 15 height 15
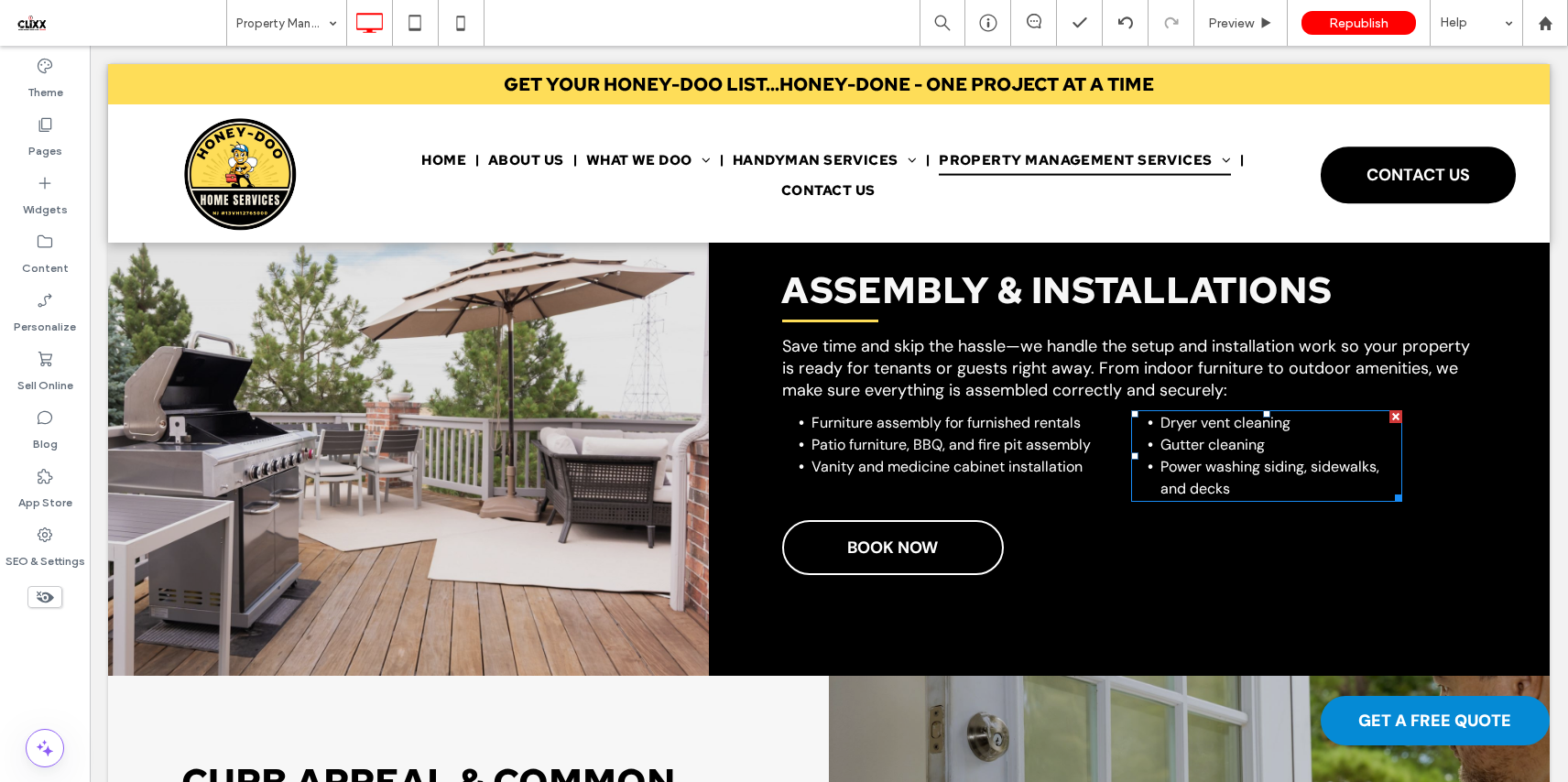
click at [1210, 456] on li "Power washing siding, sidewalks, and decks" at bounding box center [1281, 478] width 242 height 44
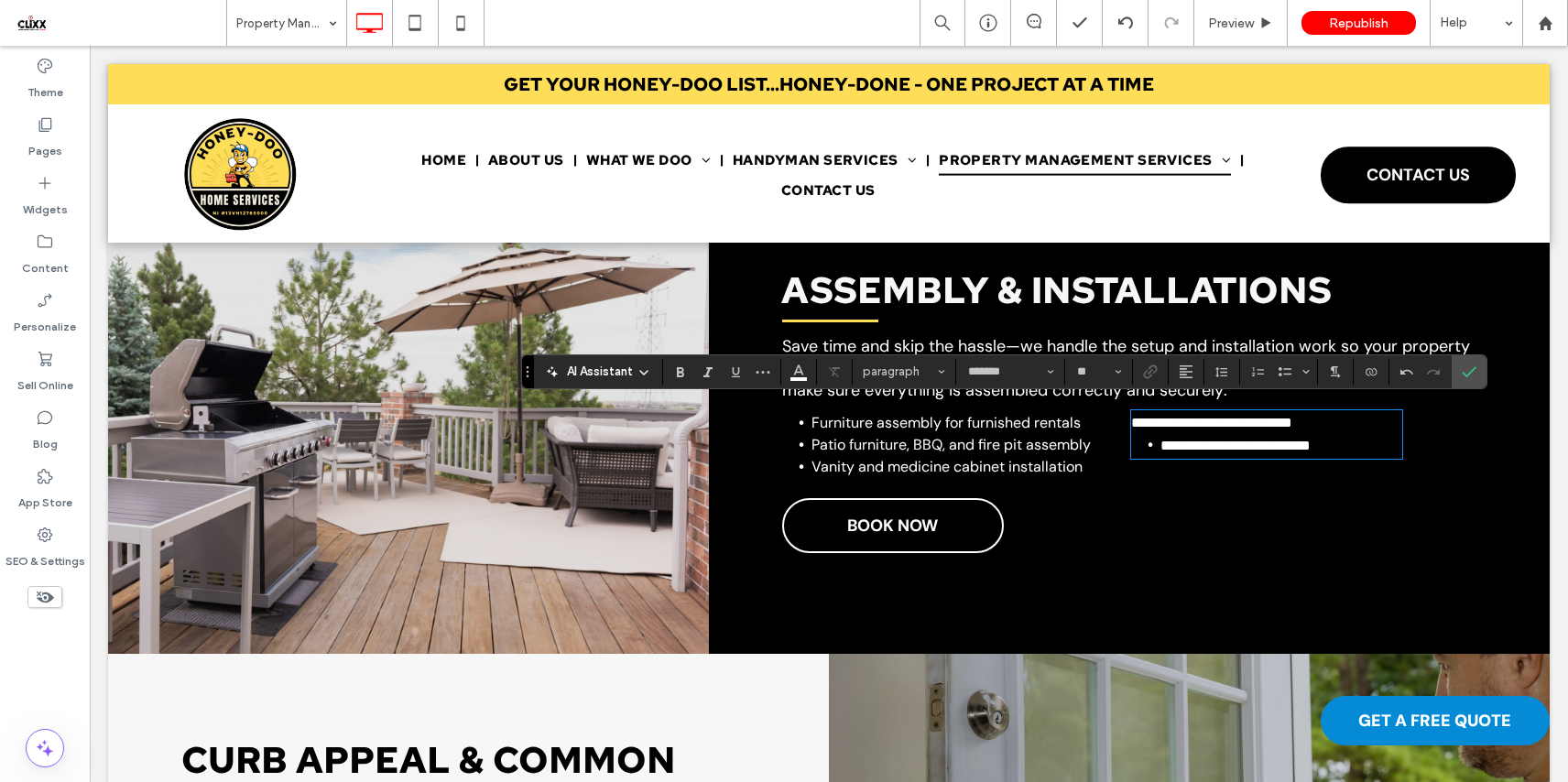
click at [1224, 452] on div "**********" at bounding box center [1302, 449] width 348 height 77
type input "**"
click at [1240, 440] on span "**********" at bounding box center [1235, 445] width 150 height 14
click at [1280, 372] on icon "Bulleted List" at bounding box center [1285, 372] width 15 height 15
click at [1461, 373] on use "Confirm" at bounding box center [1469, 372] width 15 height 11
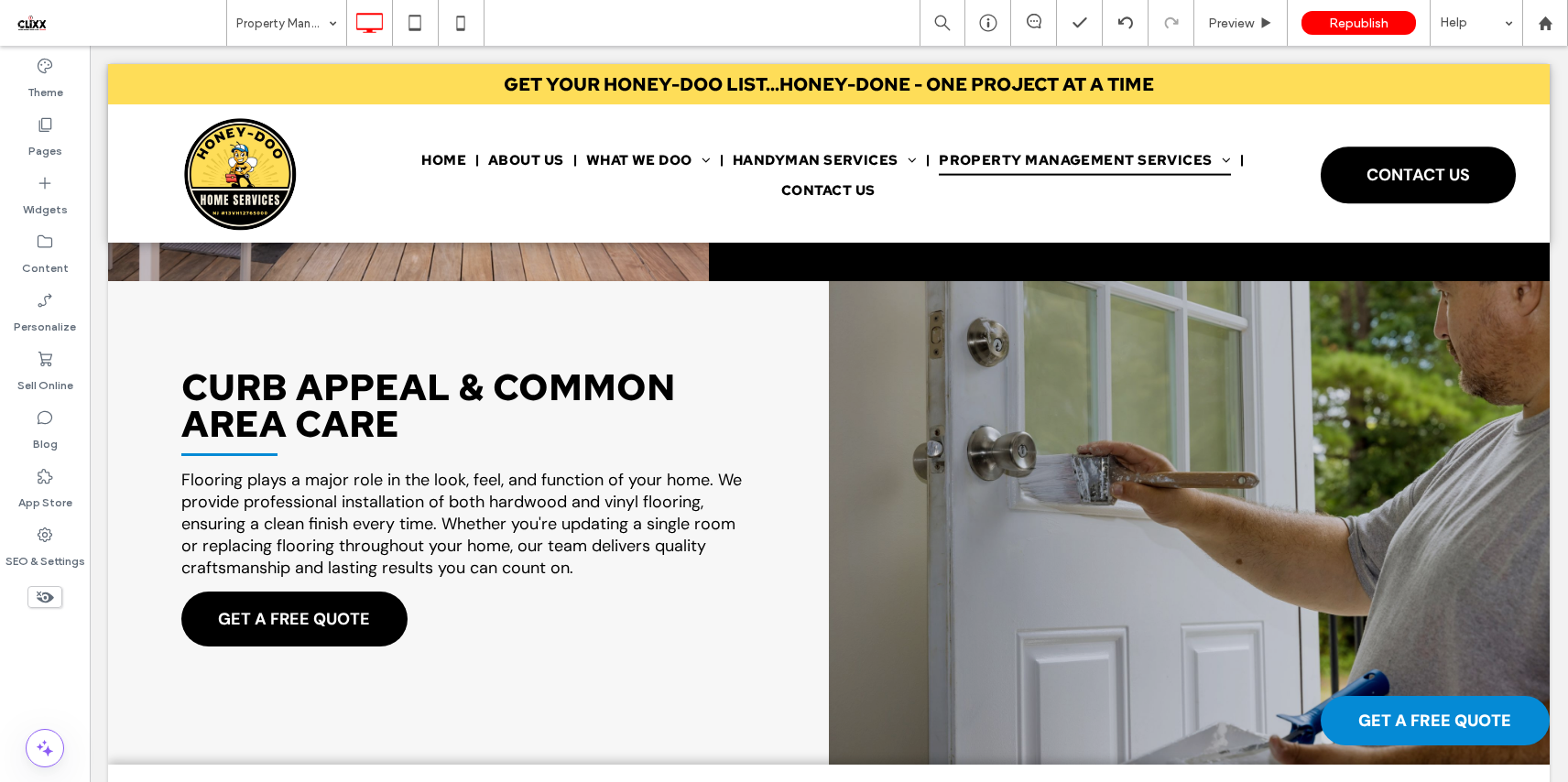
scroll to position [3729, 0]
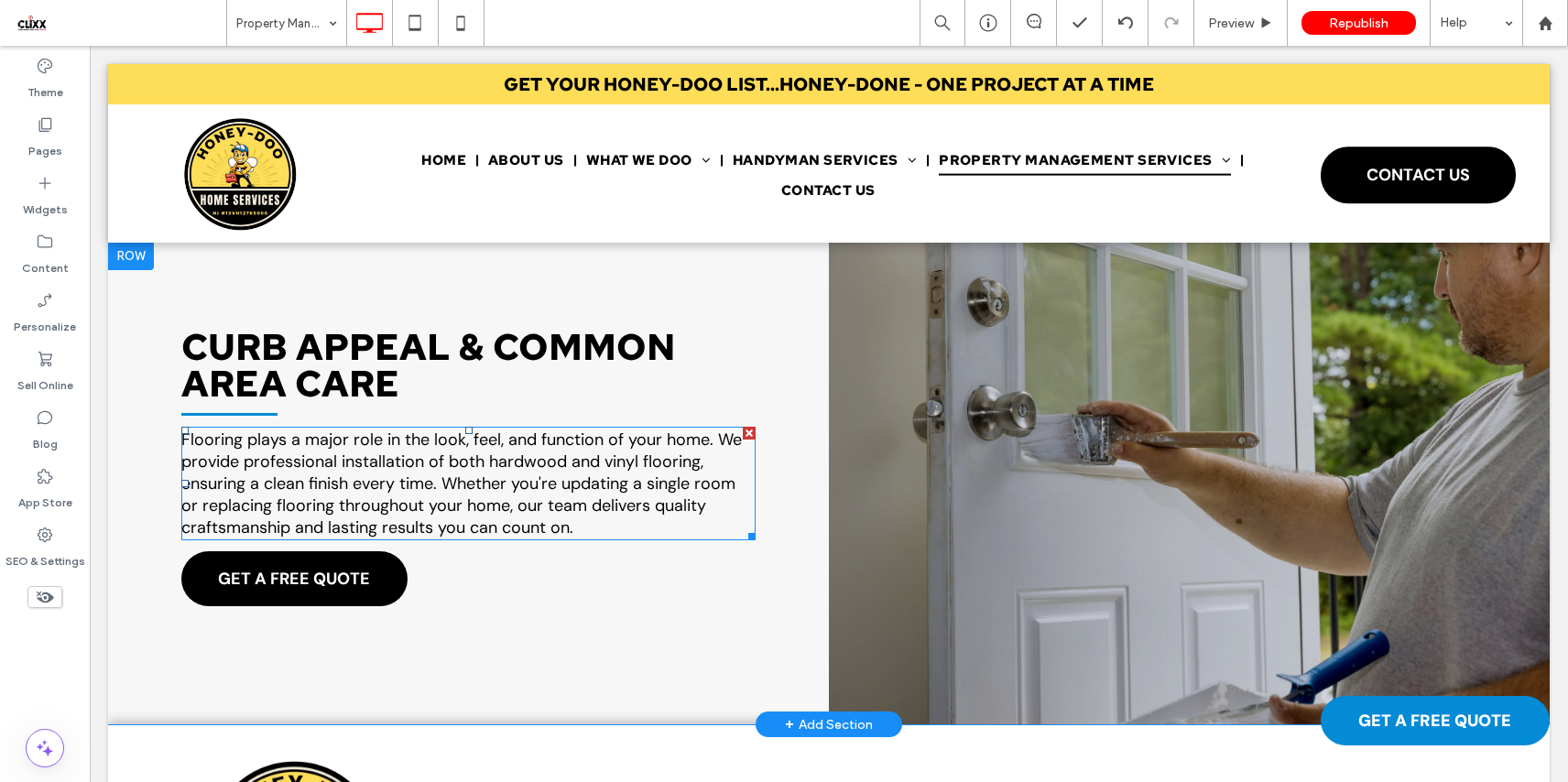
click at [365, 486] on span "Flooring plays a major role in the look, feel, and function of your home. We pr…" at bounding box center [462, 483] width 560 height 110
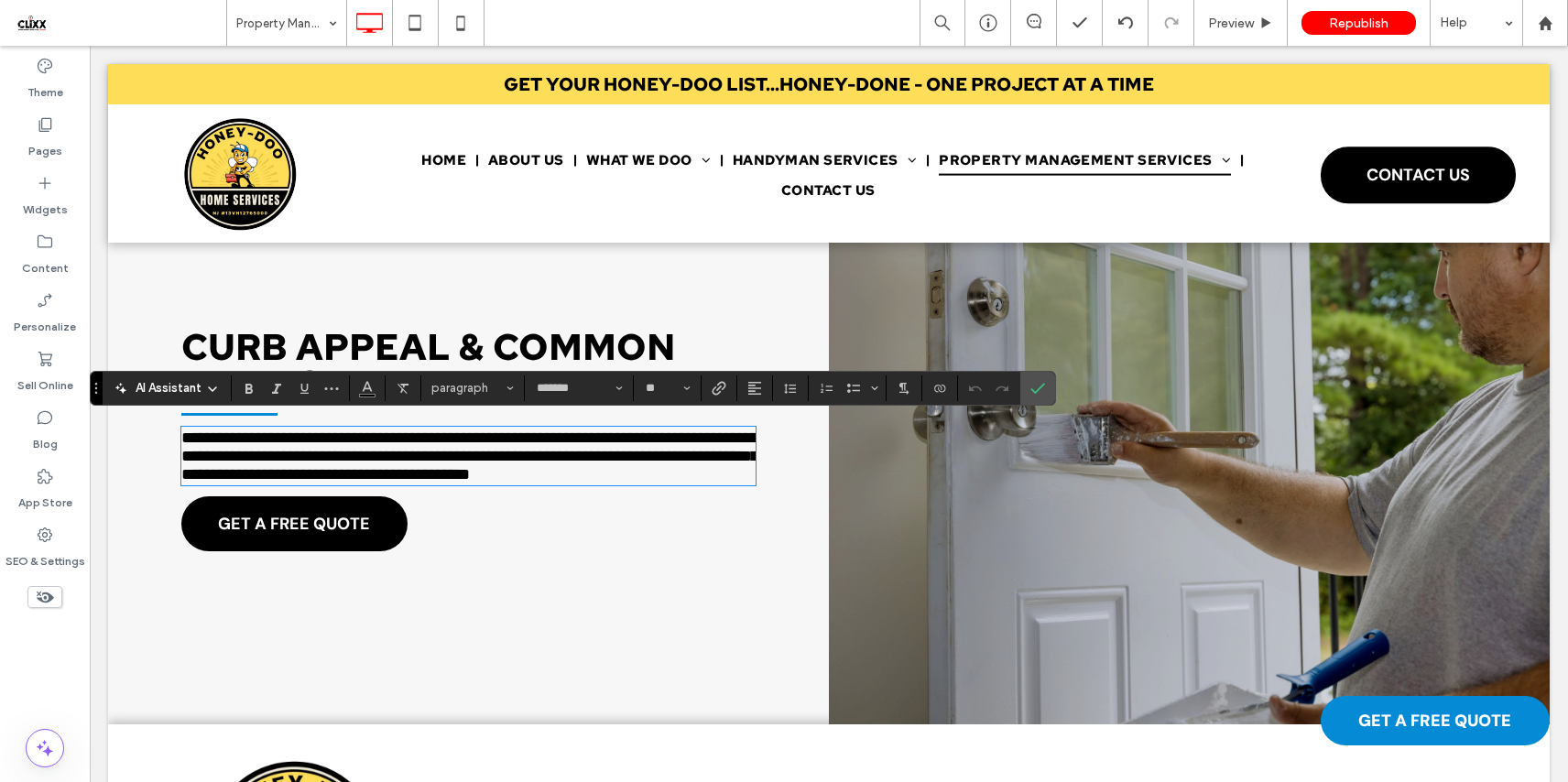
scroll to position [0, 0]
click at [1041, 391] on icon "Confirm" at bounding box center [1038, 389] width 15 height 15
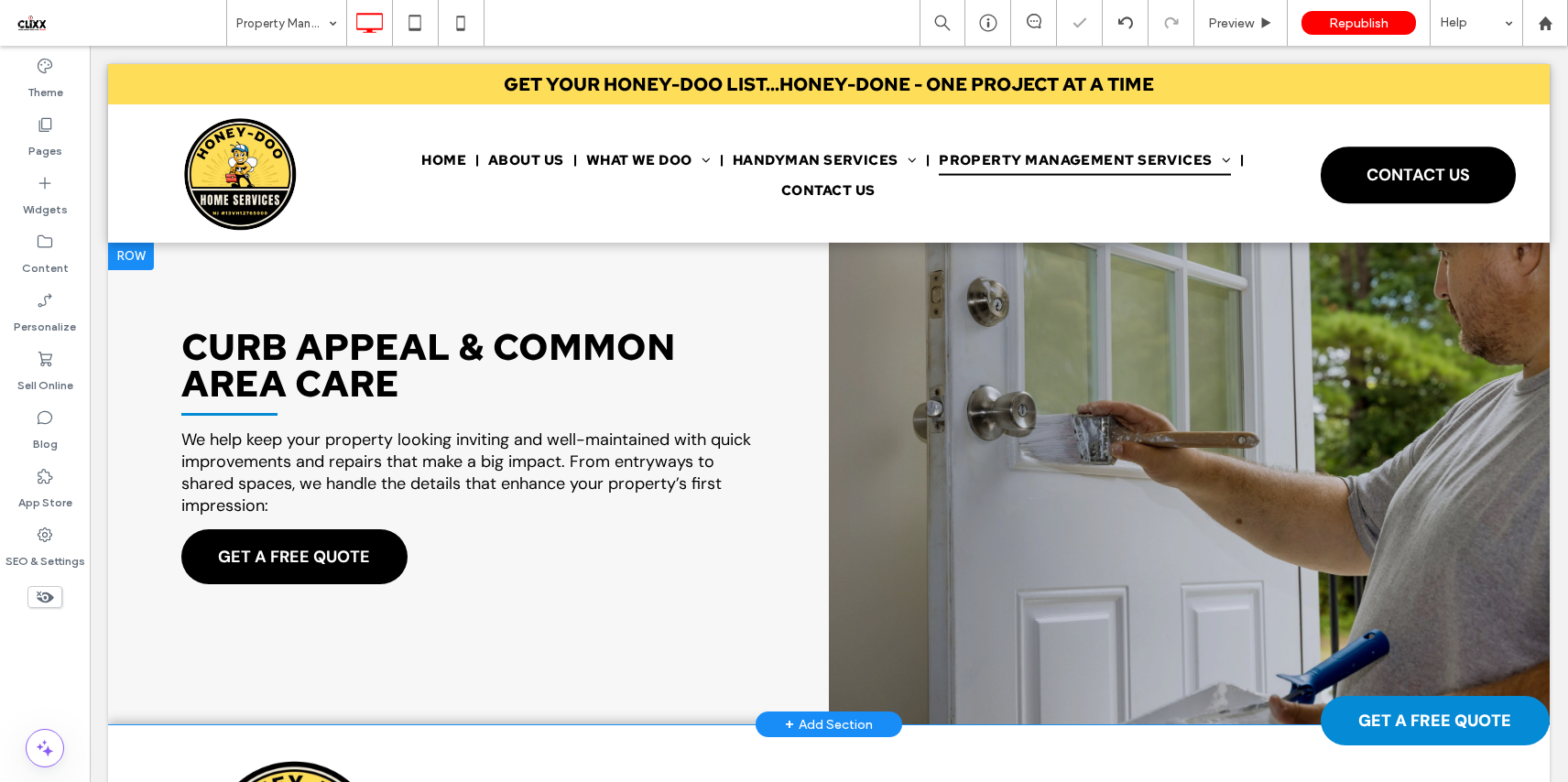
click at [470, 533] on div "CURB APPEAL & COMMON AREA CARE We help keep your property looking inviting and …" at bounding box center [467, 482] width 720 height 483
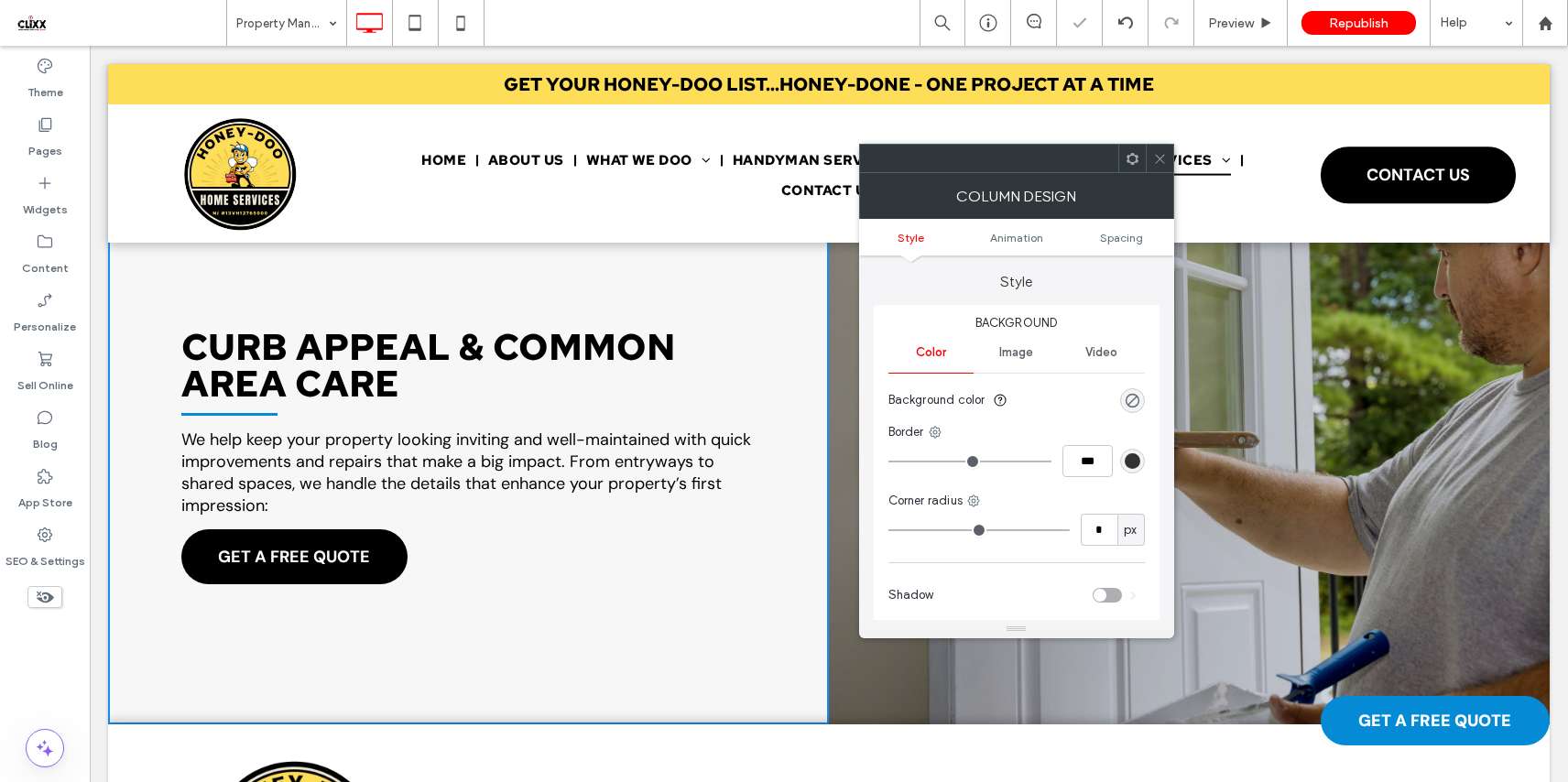
click at [1132, 156] on icon at bounding box center [1132, 158] width 14 height 14
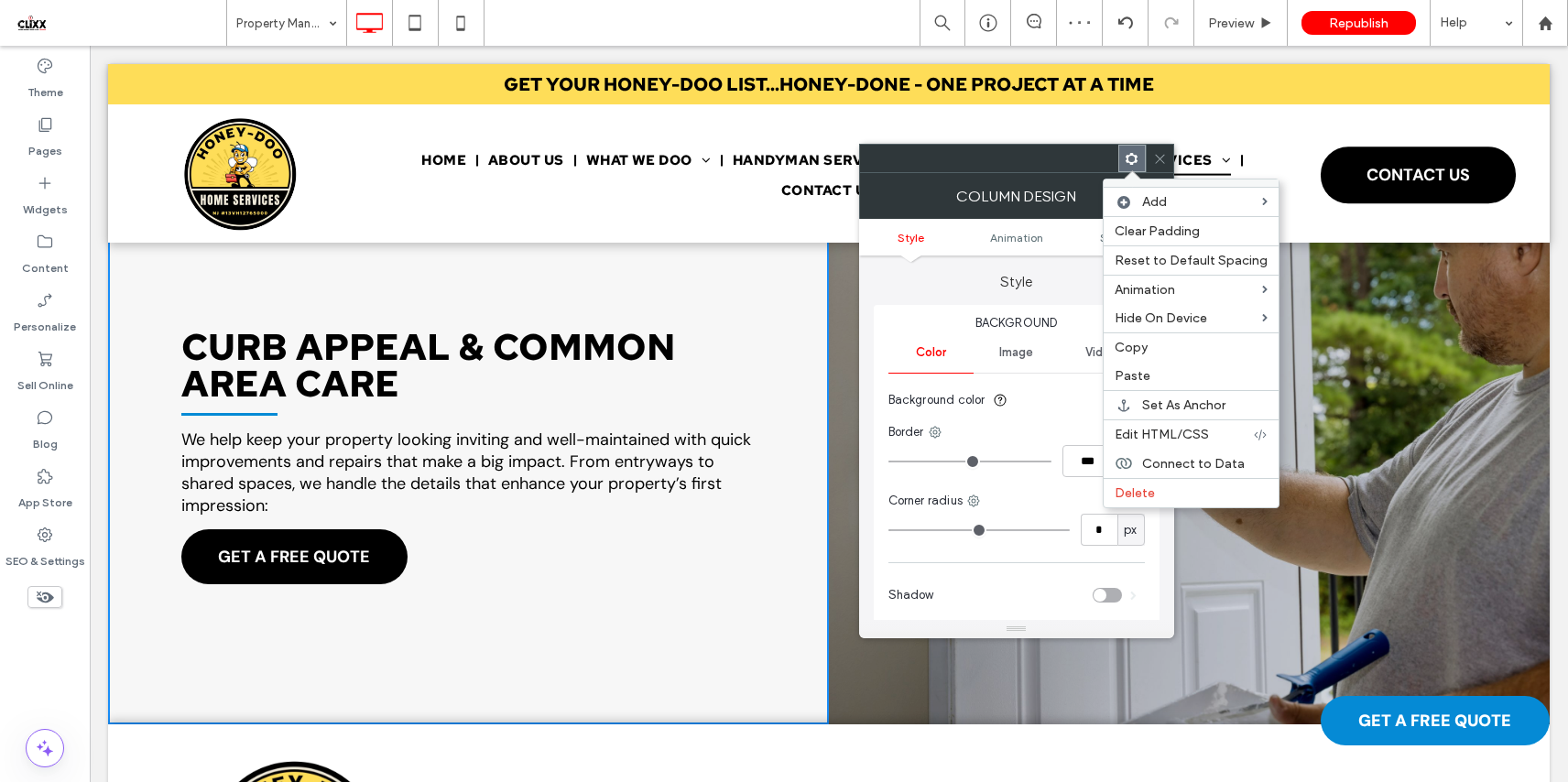
click at [1151, 160] on div at bounding box center [1159, 157] width 27 height 27
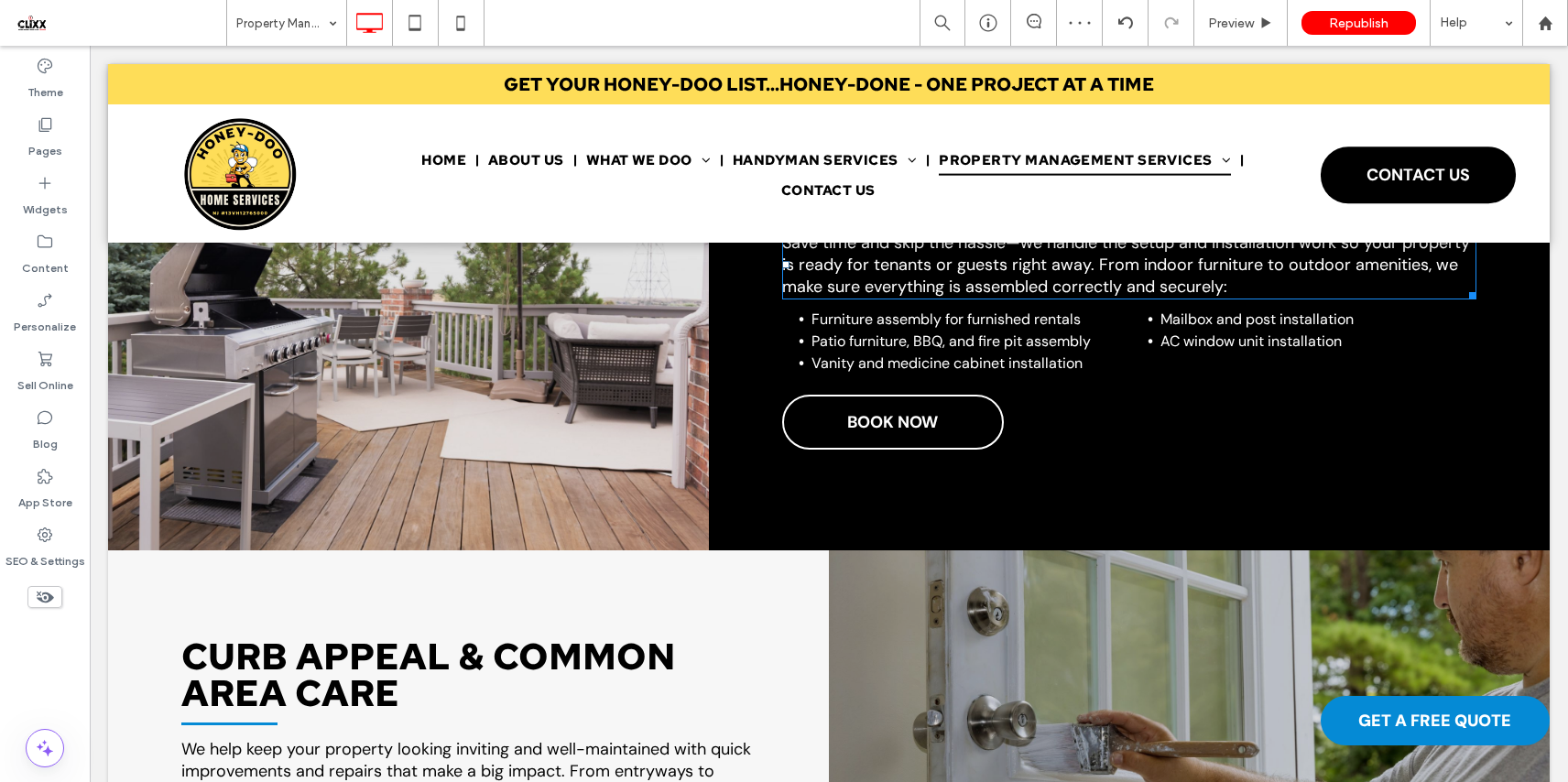
scroll to position [3094, 0]
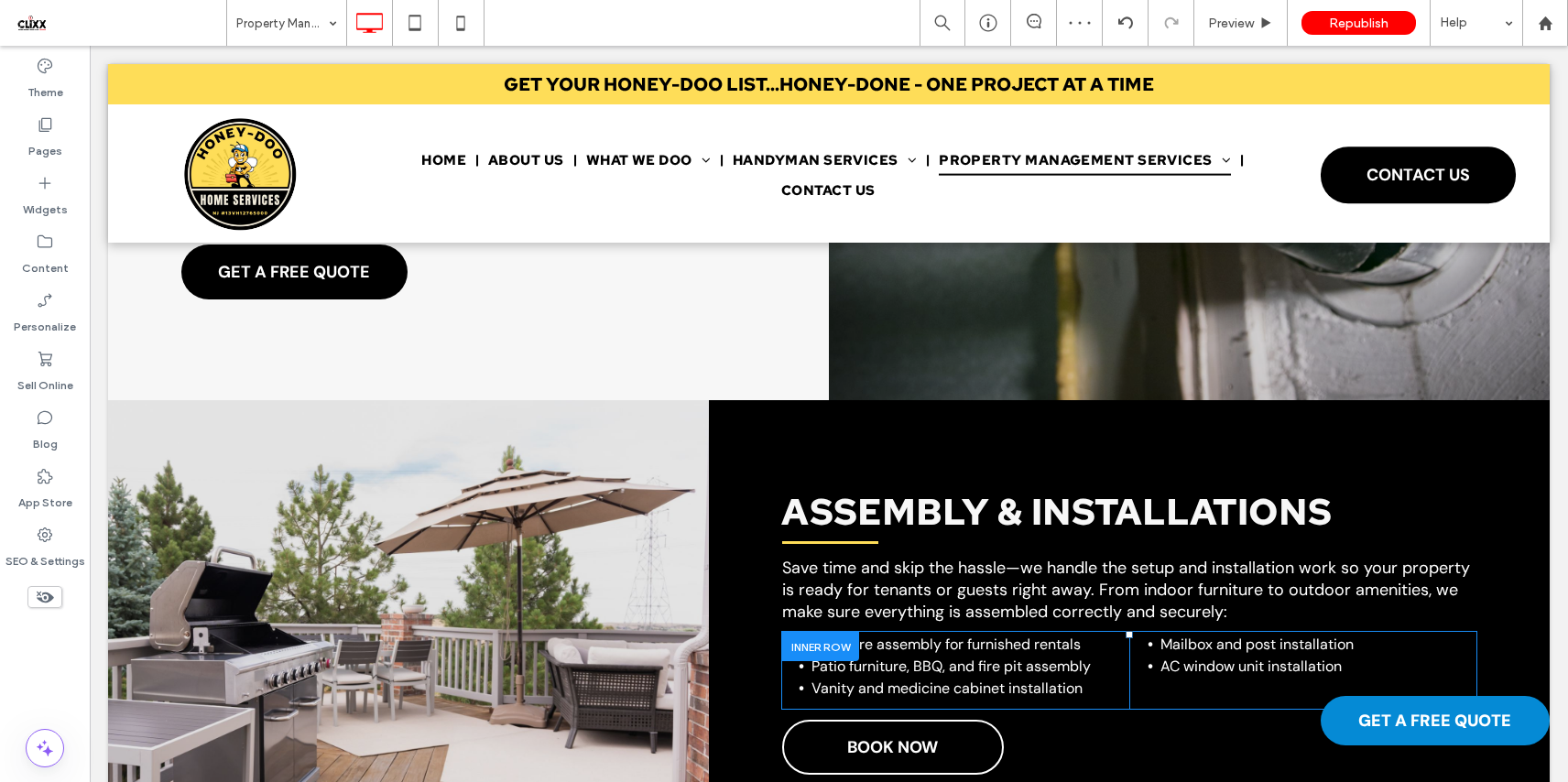
click at [801, 640] on div at bounding box center [821, 646] width 77 height 28
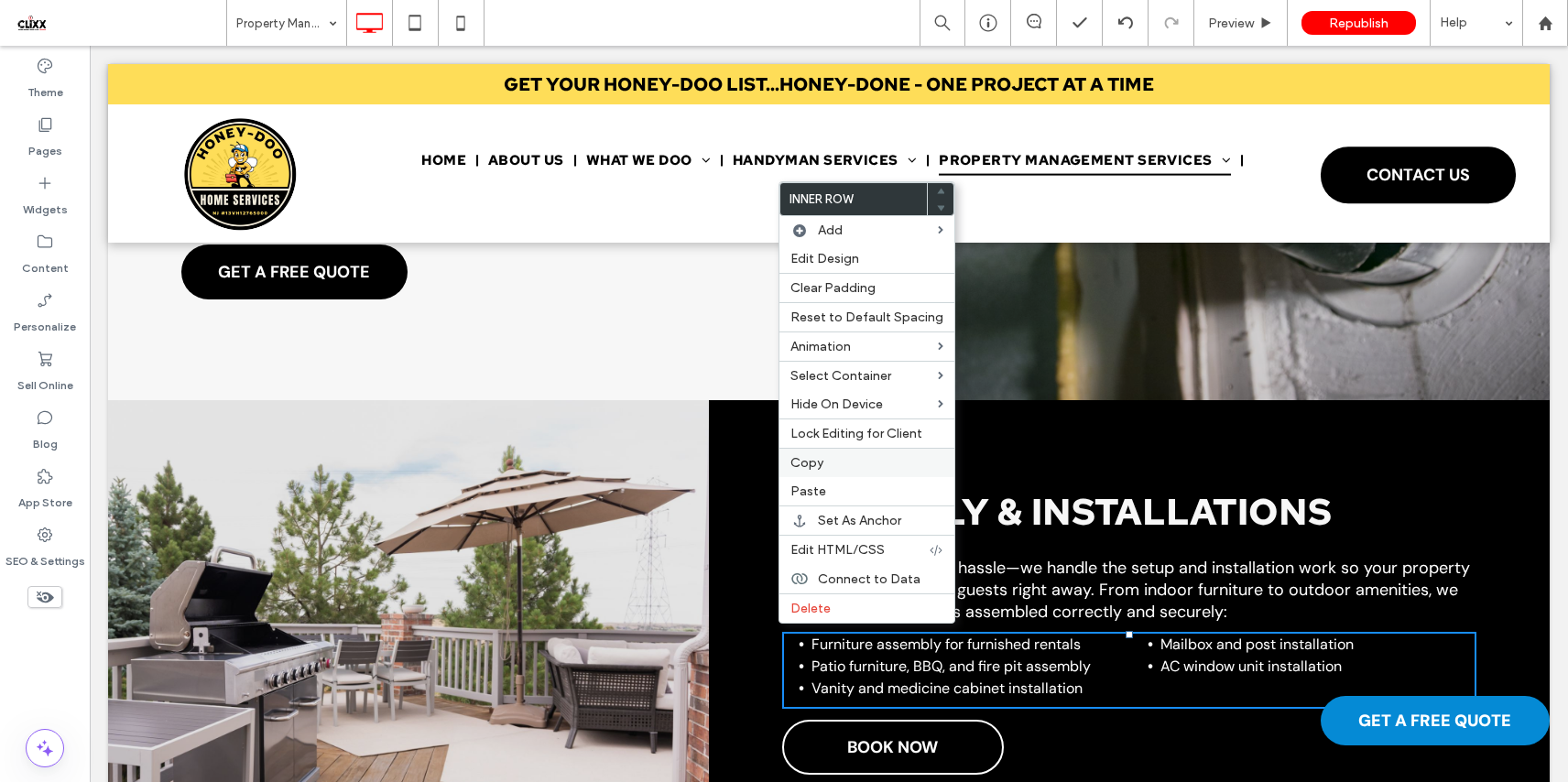
click at [829, 467] on label "Copy" at bounding box center [866, 463] width 153 height 16
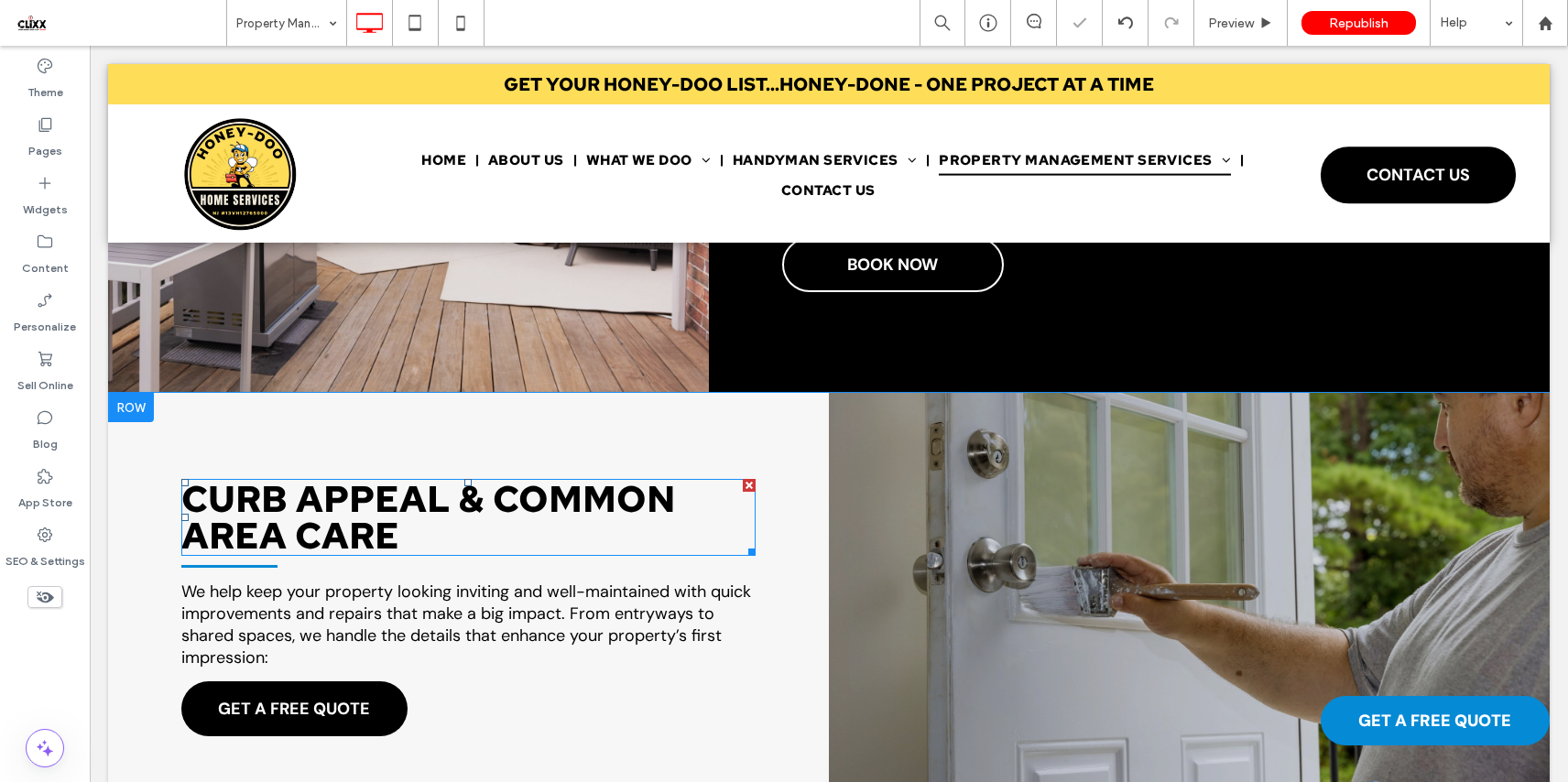
scroll to position [3581, 0]
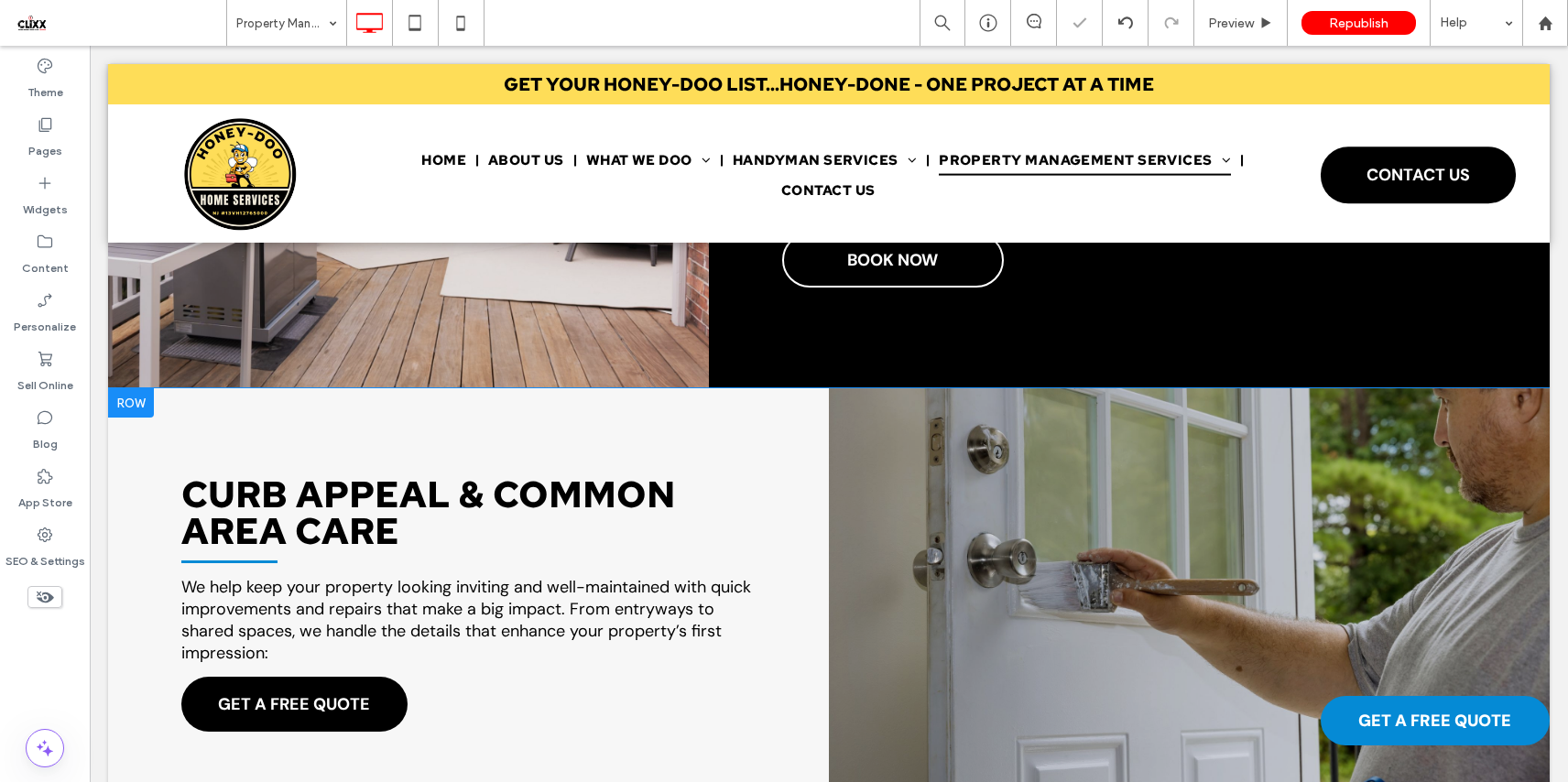
click at [480, 677] on div "CURB APPEAL & COMMON AREA CARE We help keep your property looking inviting and …" at bounding box center [467, 630] width 720 height 483
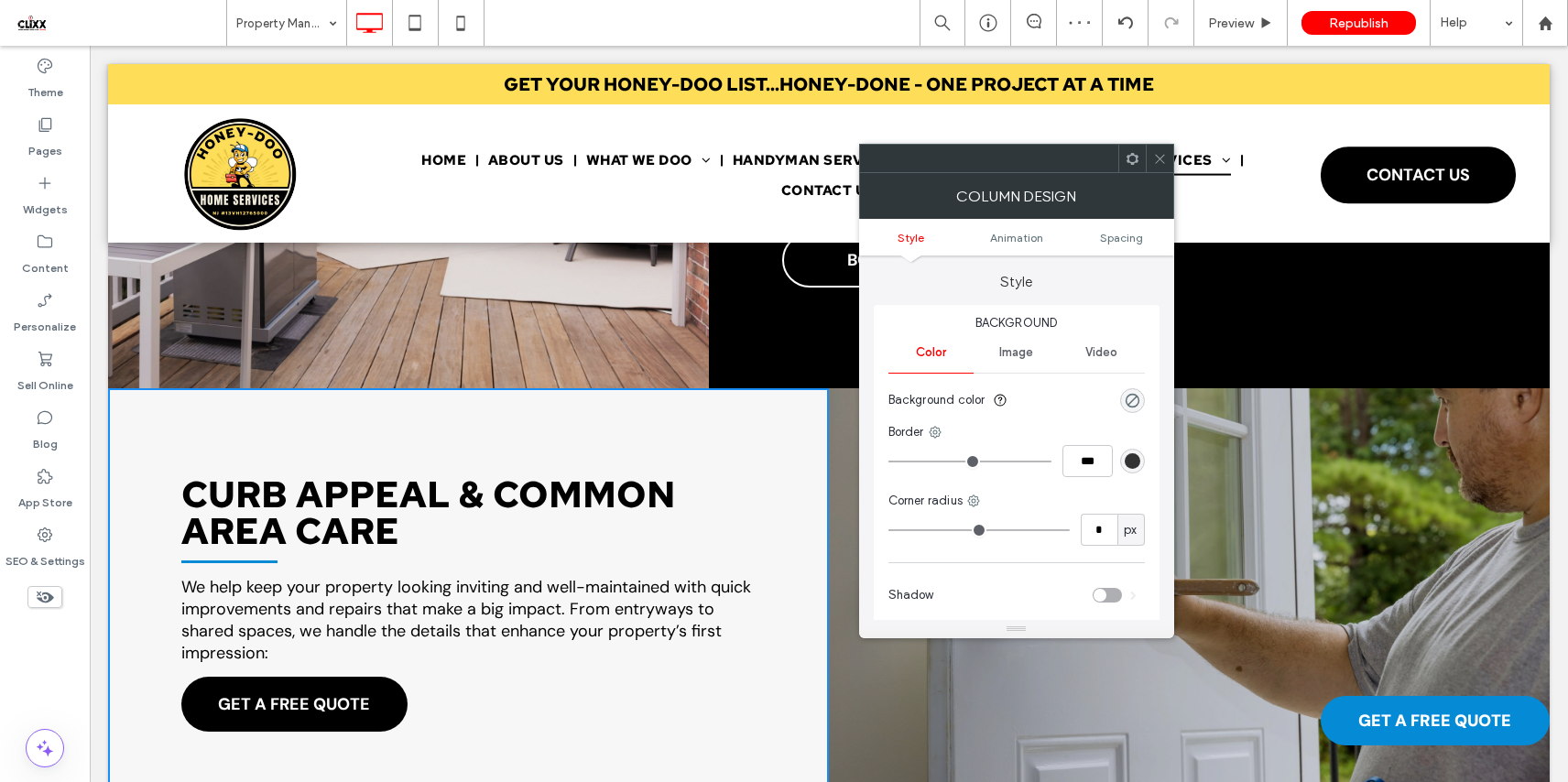
click at [1129, 158] on icon at bounding box center [1132, 158] width 14 height 14
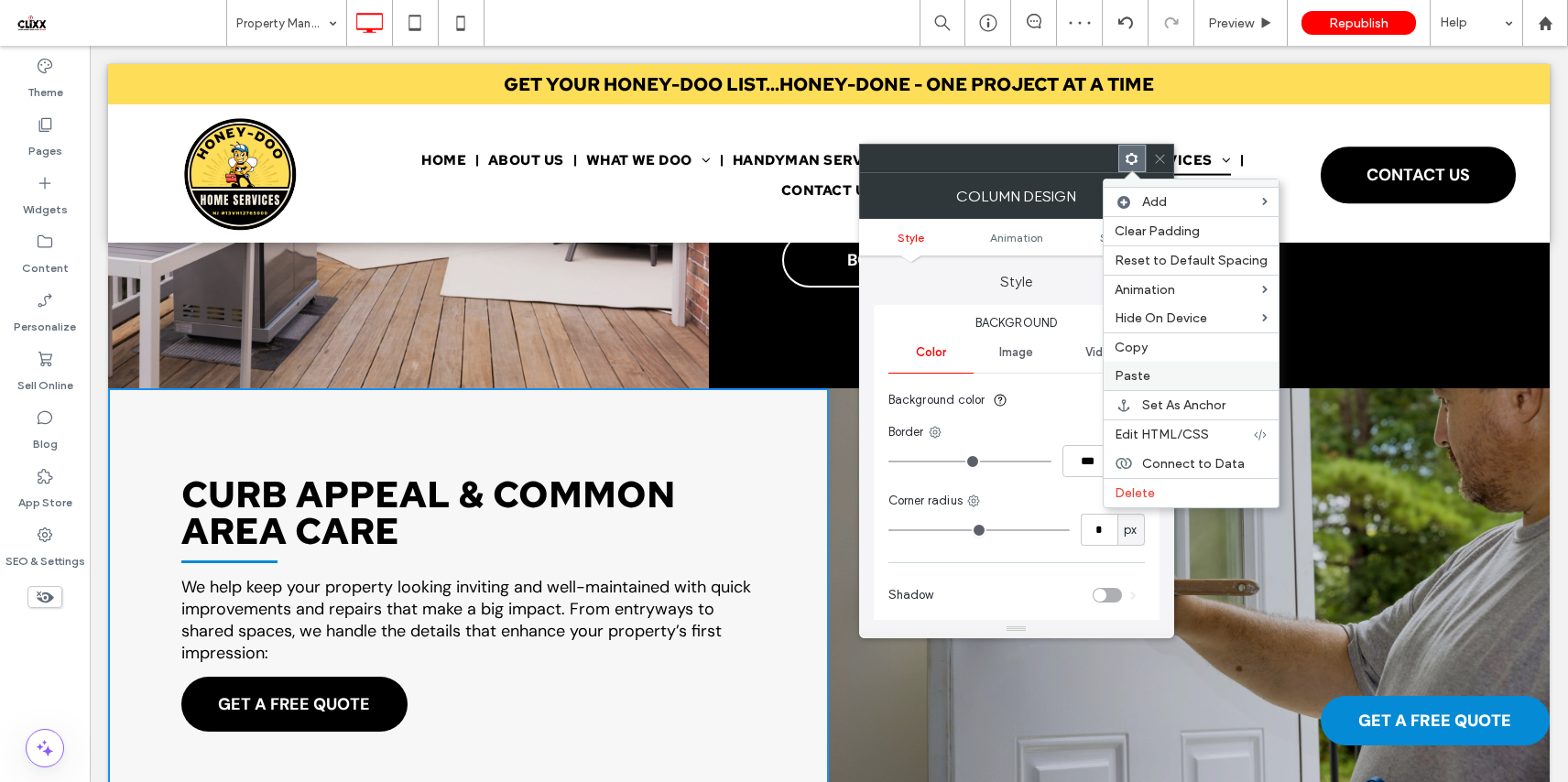
click at [1152, 374] on label "Paste" at bounding box center [1191, 376] width 153 height 16
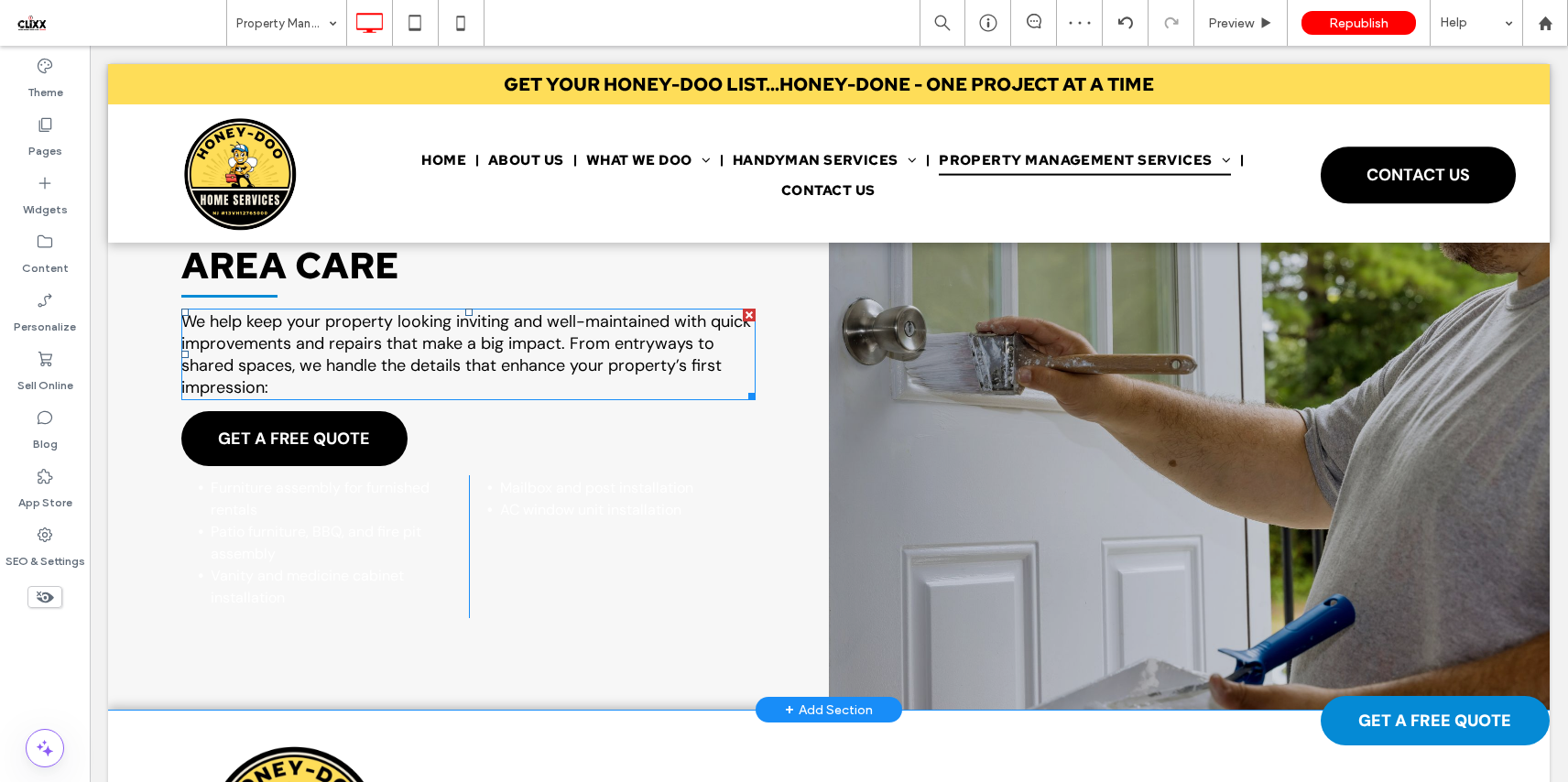
scroll to position [3883, 0]
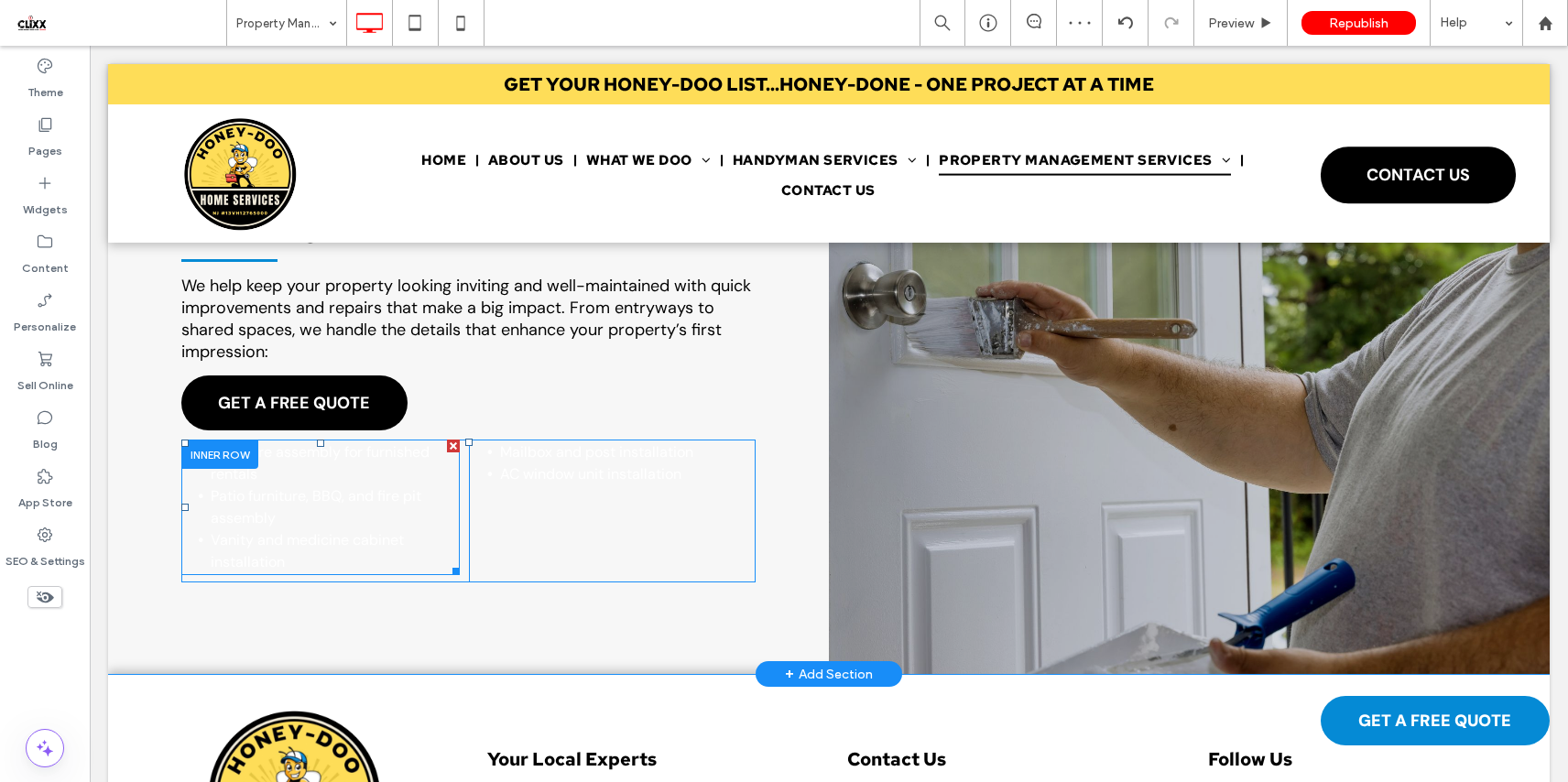
click at [263, 471] on li "Furniture assembly for furnished rentals" at bounding box center [335, 463] width 249 height 44
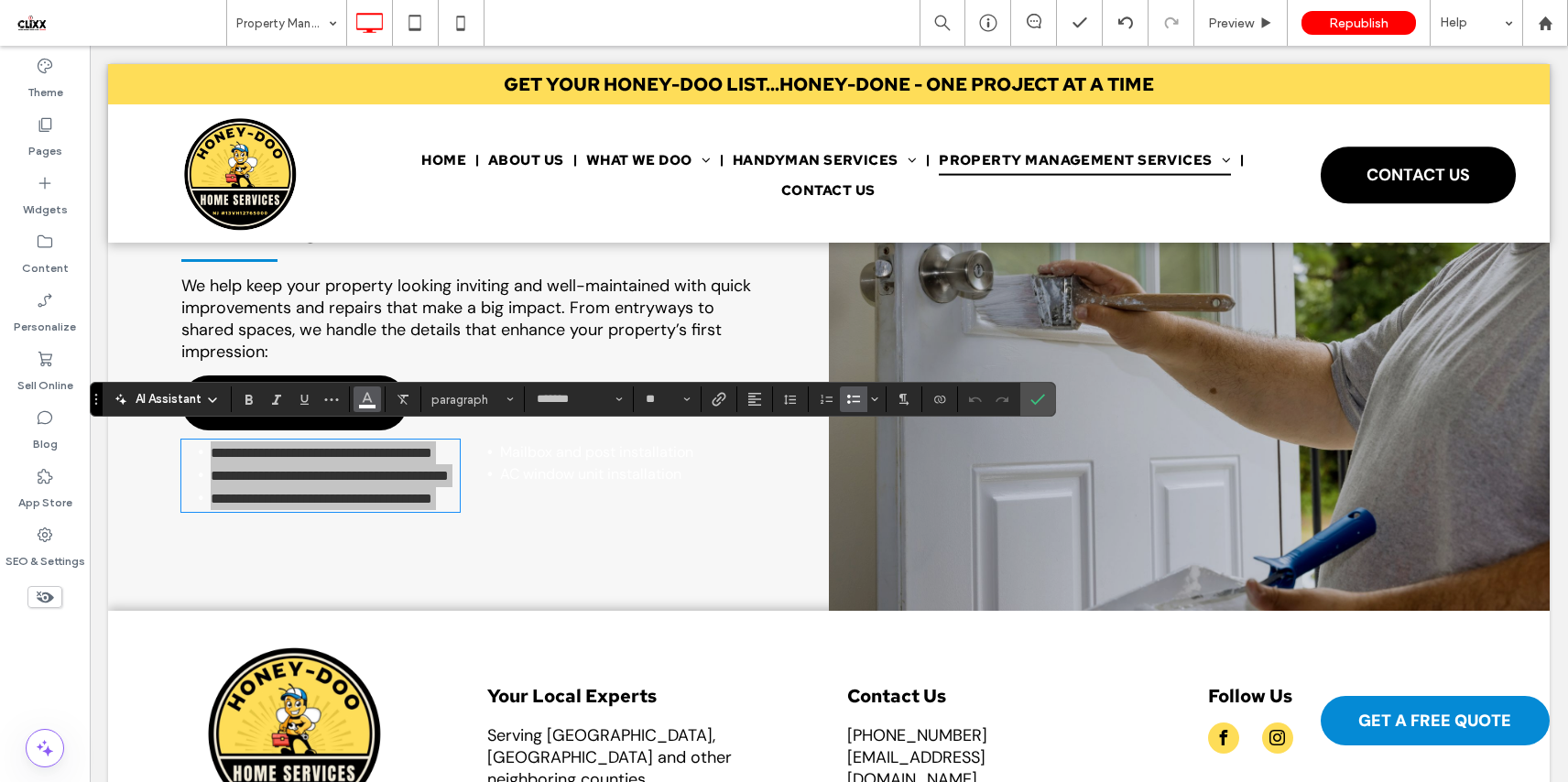
click at [376, 405] on button "Color" at bounding box center [366, 399] width 27 height 25
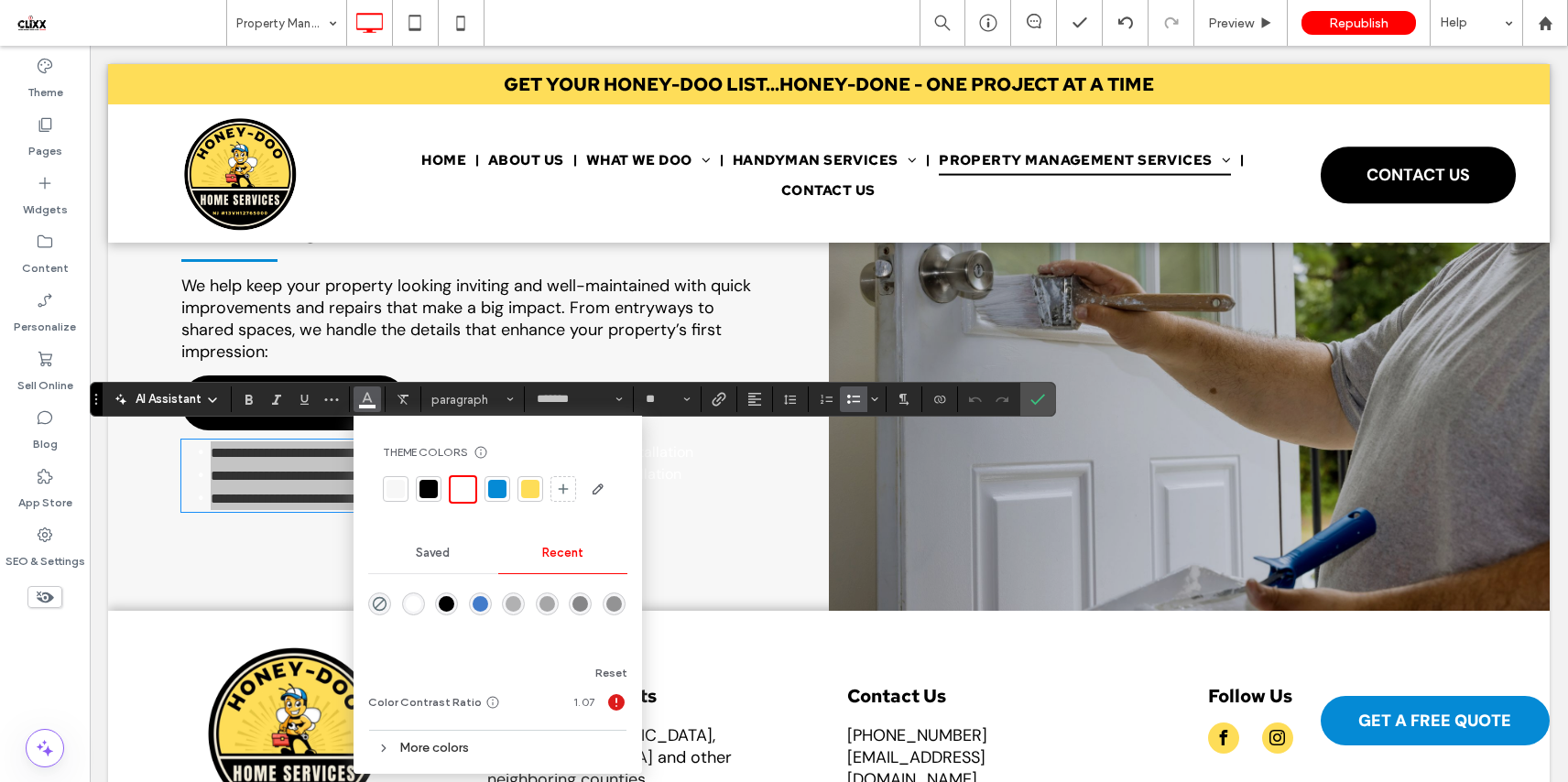
click at [436, 493] on div at bounding box center [429, 489] width 19 height 19
click at [1043, 403] on icon "Confirm" at bounding box center [1038, 399] width 15 height 15
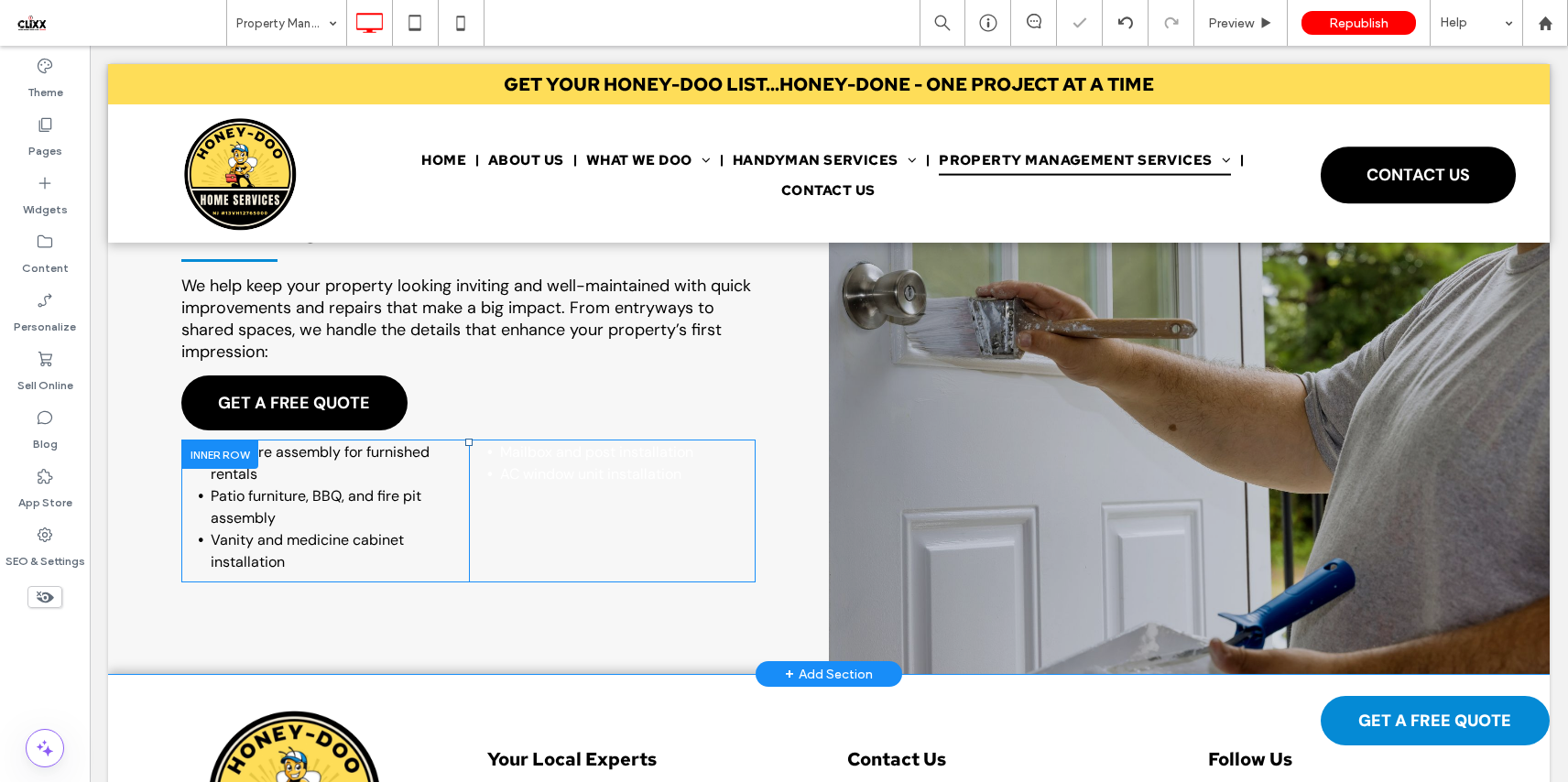
click at [553, 511] on div "Mailbox and post installation AC window unit installation Click To Paste Click …" at bounding box center [613, 510] width 288 height 143
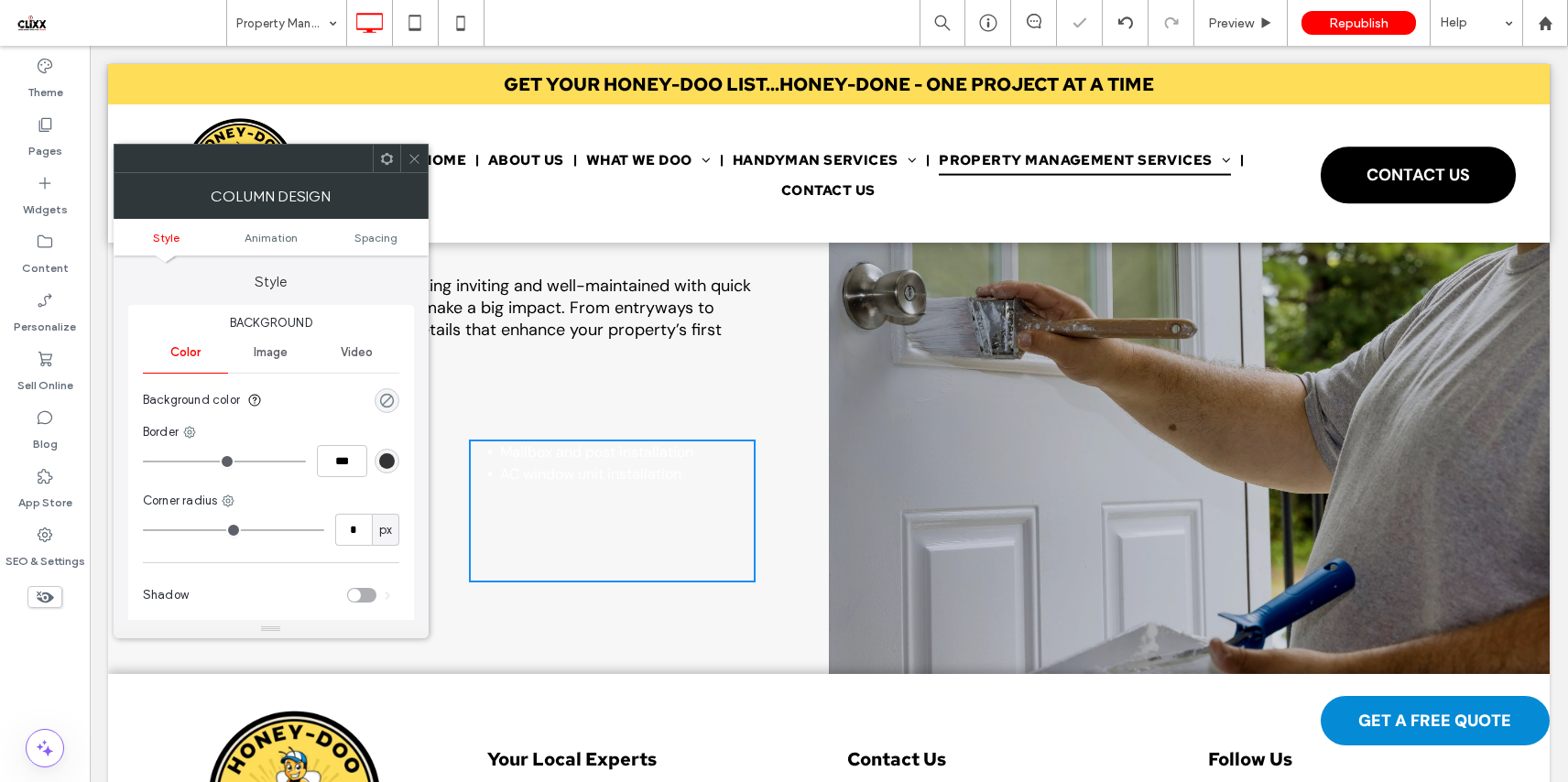
click at [391, 401] on div "rgba(0, 0, 0, 0)" at bounding box center [387, 400] width 16 height 16
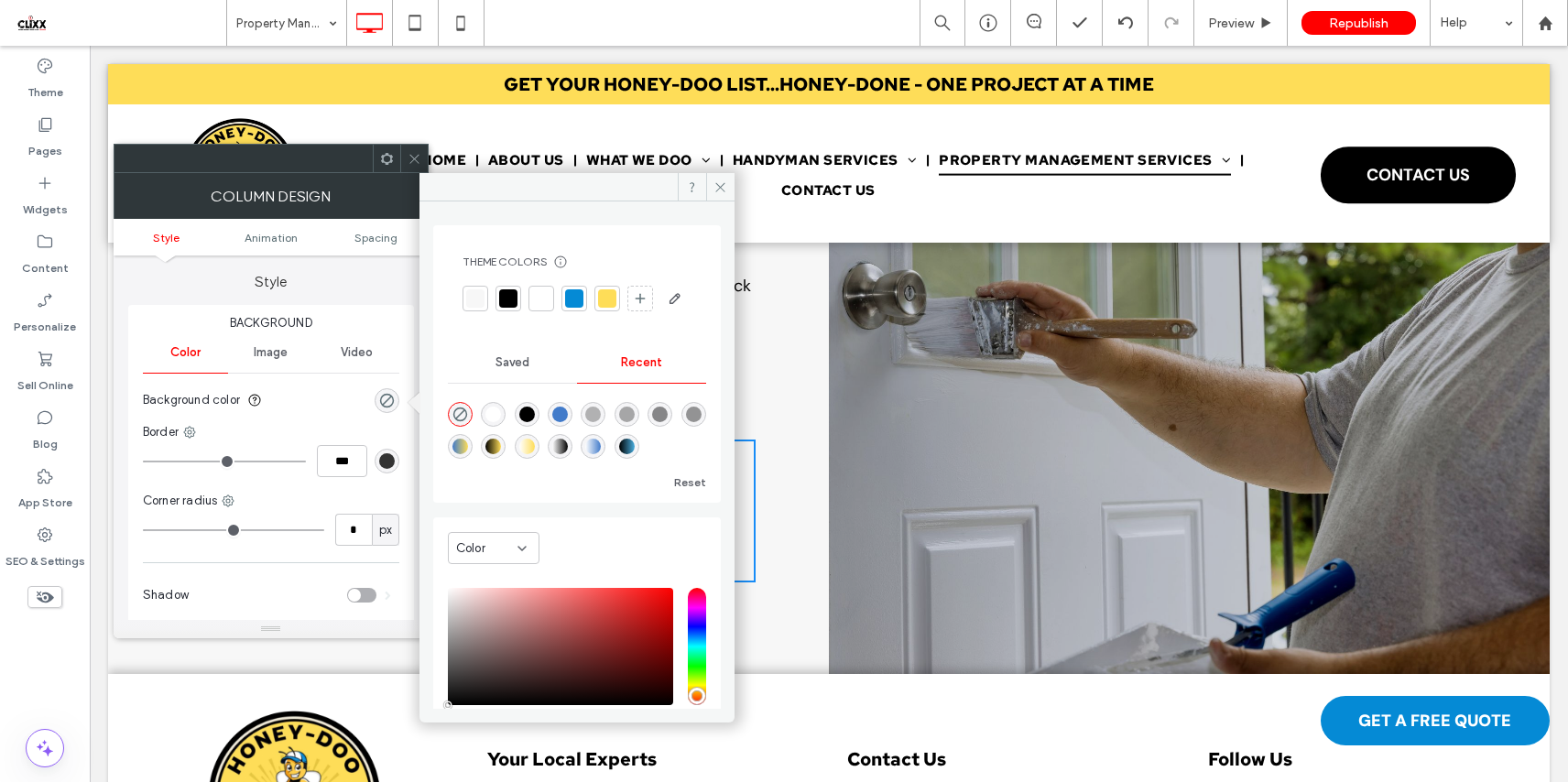
click at [416, 160] on use at bounding box center [414, 158] width 9 height 9
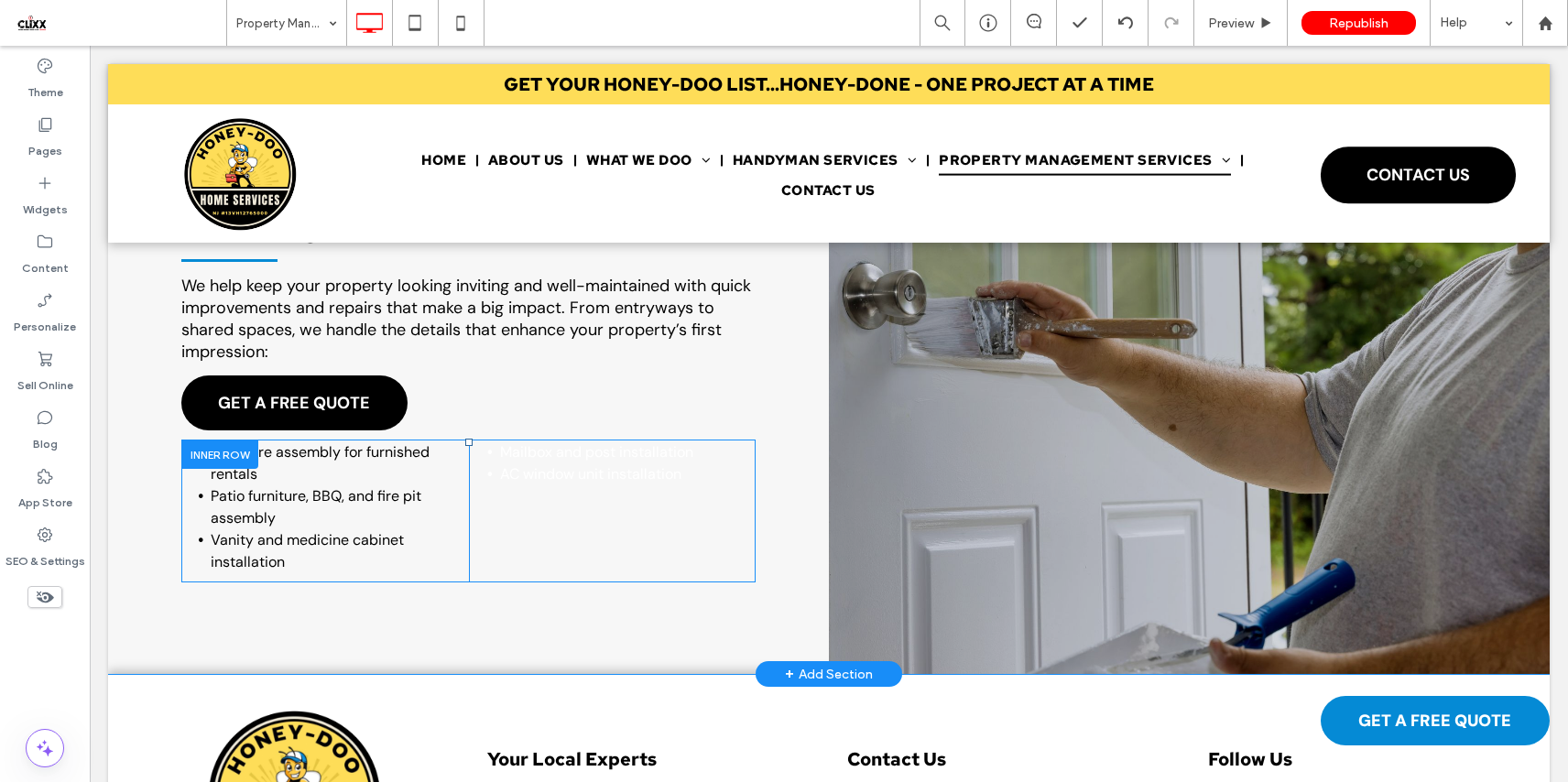
click at [538, 483] on div "Mailbox and post installation AC window unit installation Click To Paste Click …" at bounding box center [613, 510] width 288 height 143
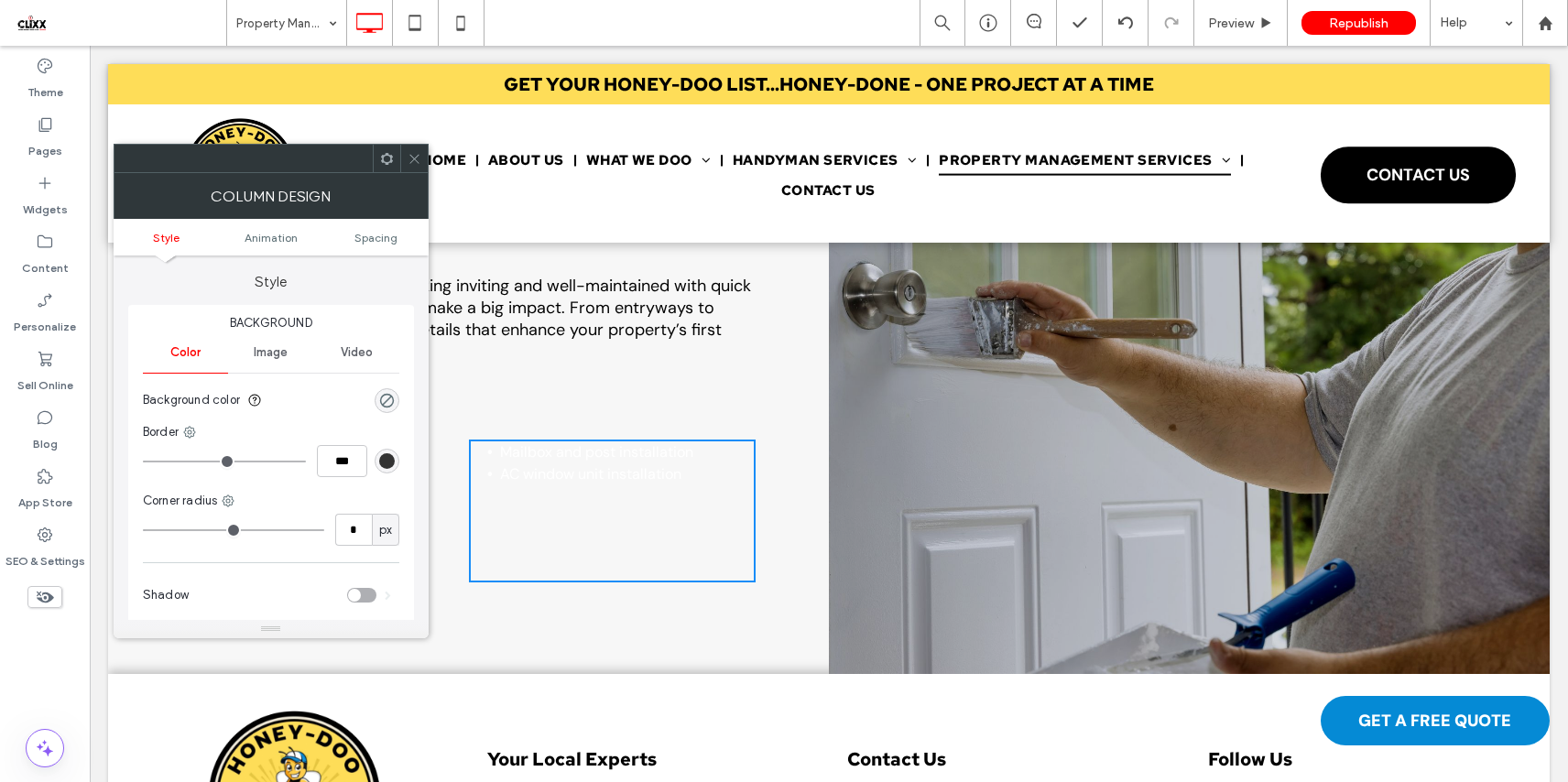
click at [542, 489] on div "Mailbox and post installation AC window unit installation Click To Paste Click …" at bounding box center [613, 510] width 288 height 143
click at [411, 156] on icon at bounding box center [414, 158] width 14 height 14
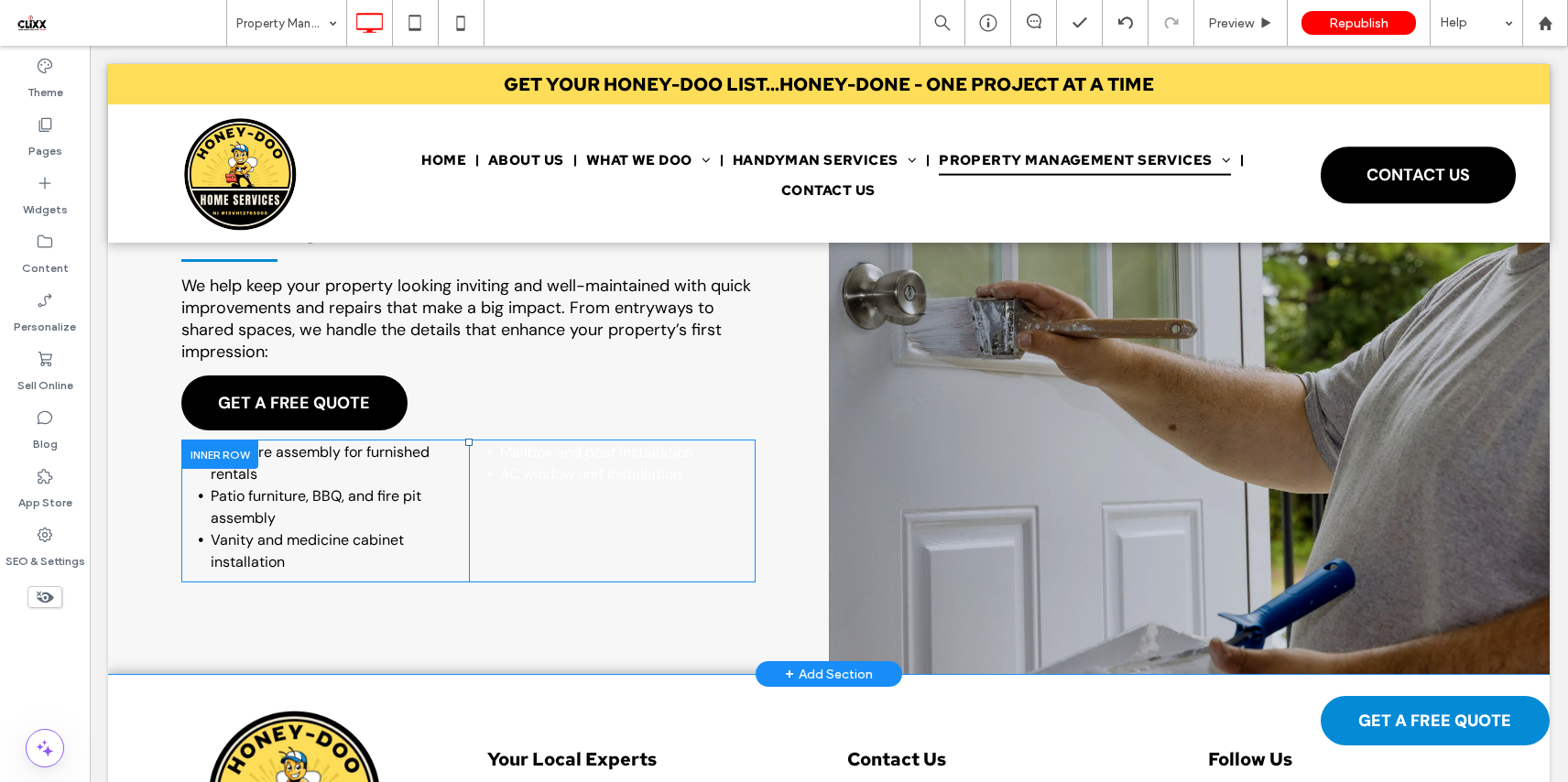
click at [629, 507] on div "Mailbox and post installation AC window unit installation Click To Paste Click …" at bounding box center [613, 510] width 288 height 143
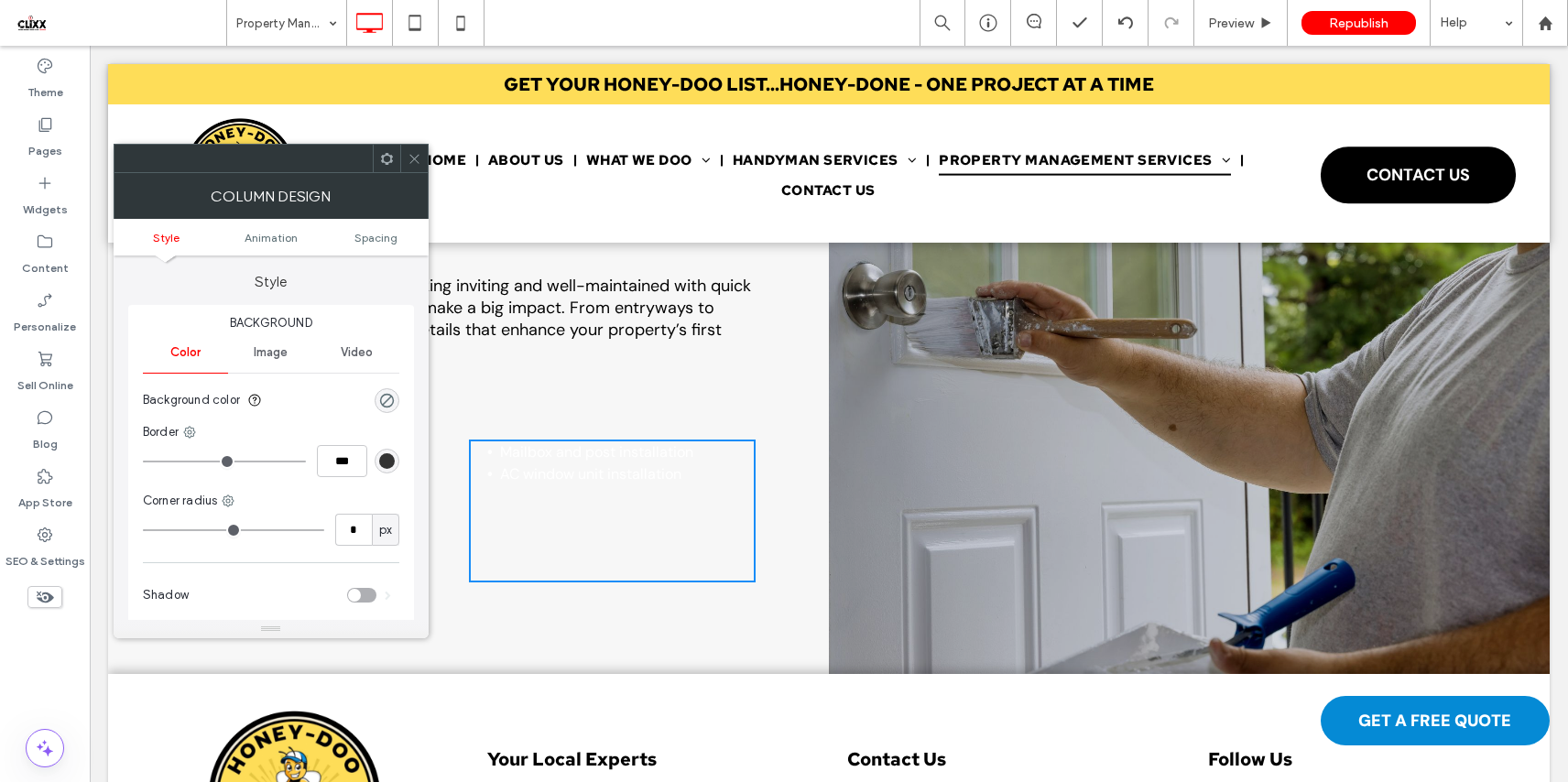
click at [411, 152] on icon at bounding box center [414, 158] width 14 height 14
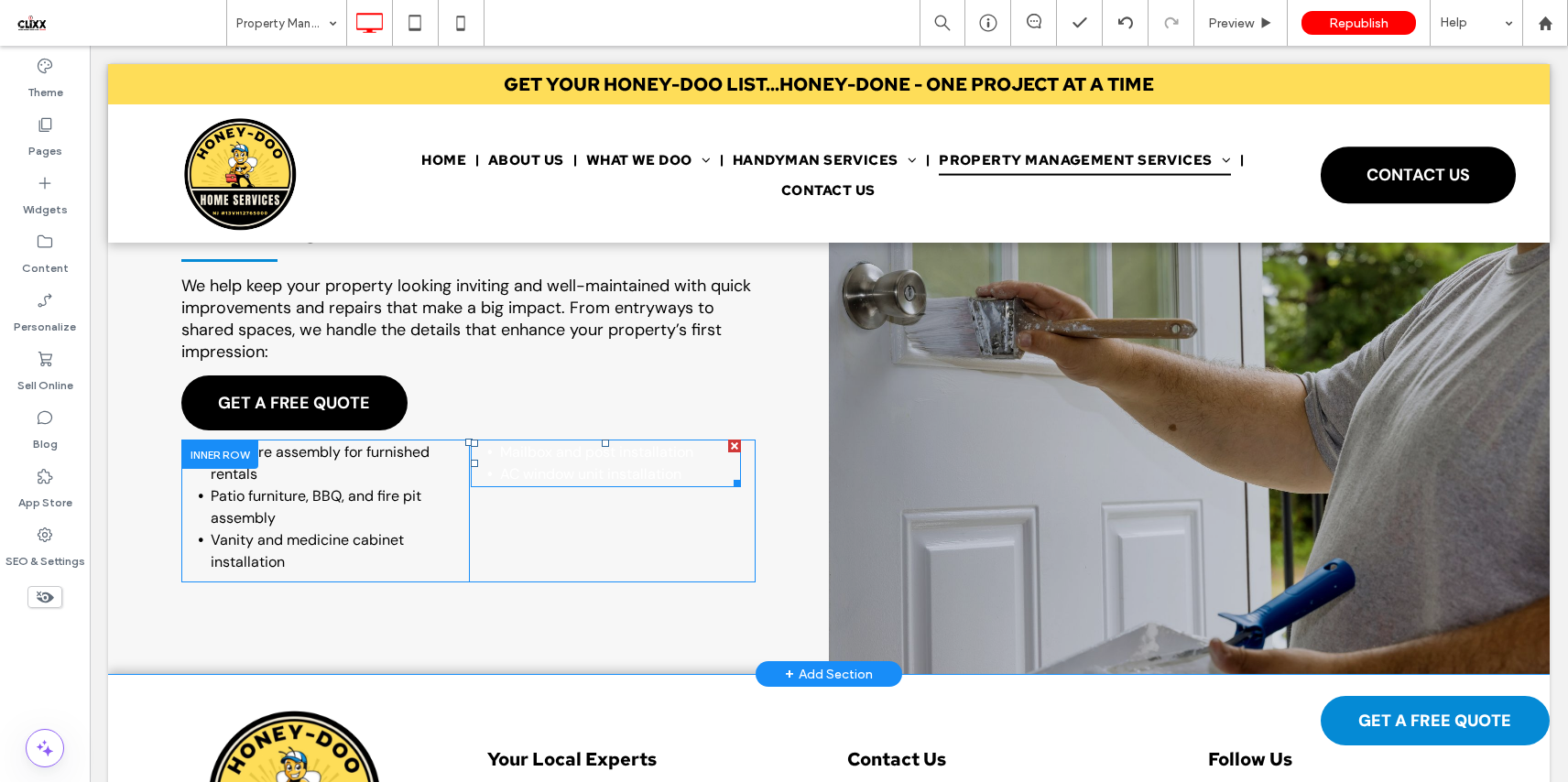
click at [504, 467] on span "AC window unit installation" at bounding box center [591, 474] width 182 height 20
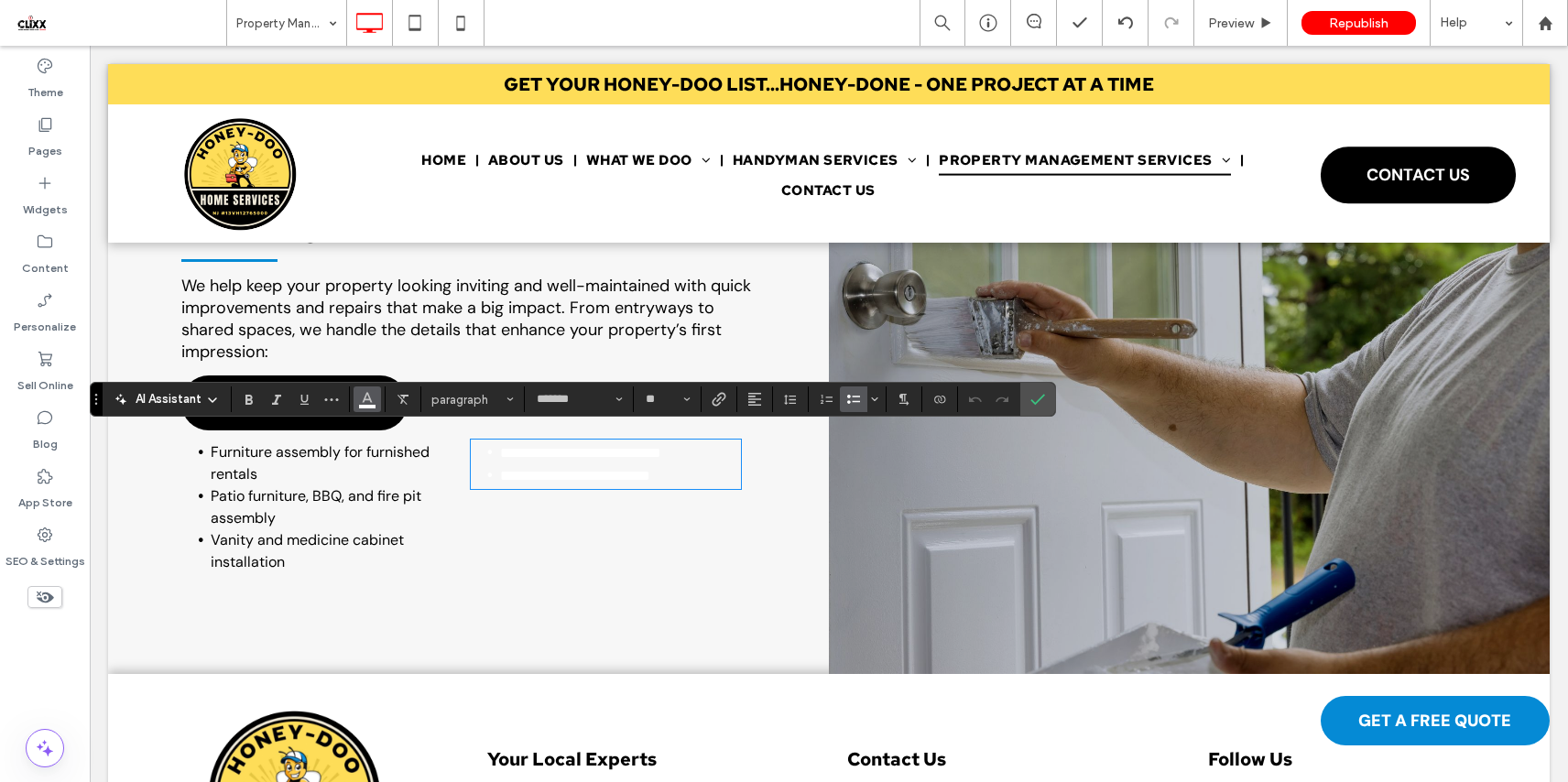
click at [365, 401] on icon "Color" at bounding box center [367, 397] width 15 height 15
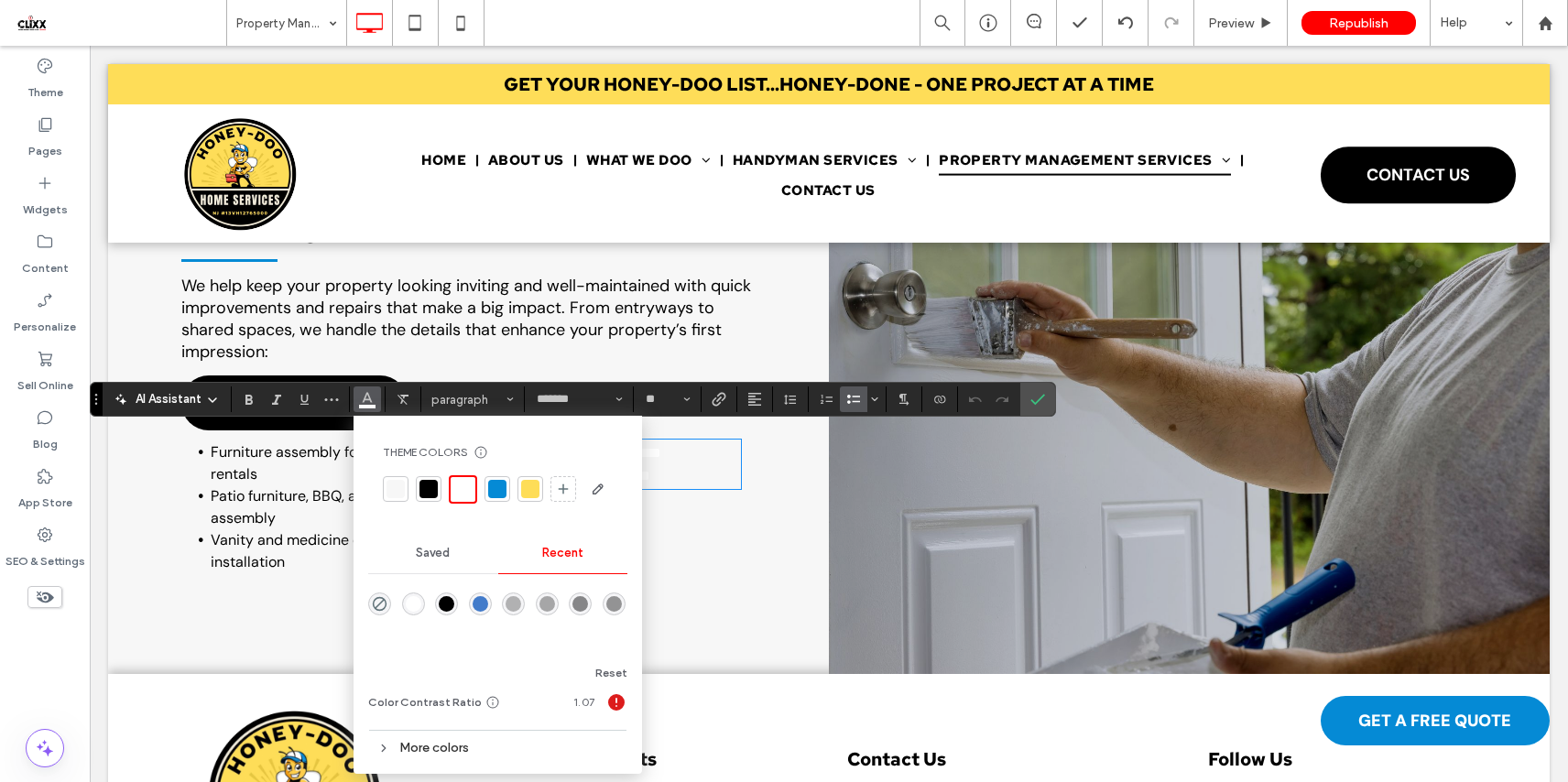
click at [430, 492] on div at bounding box center [429, 489] width 19 height 19
click at [1030, 396] on icon "Confirm" at bounding box center [1038, 399] width 15 height 15
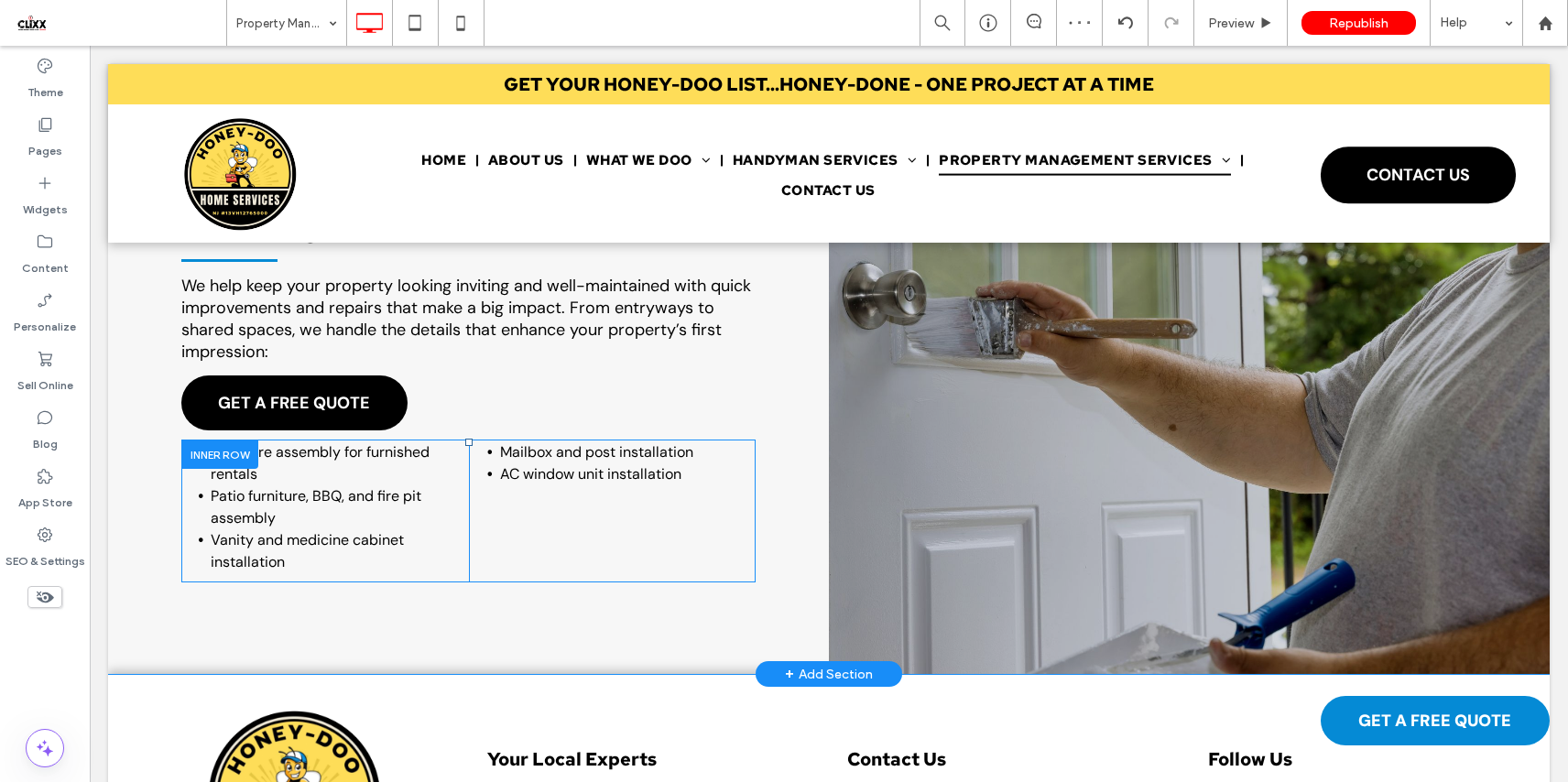
click at [260, 519] on li "Patio furniture, BBQ, and fire pit assembly" at bounding box center [335, 507] width 249 height 44
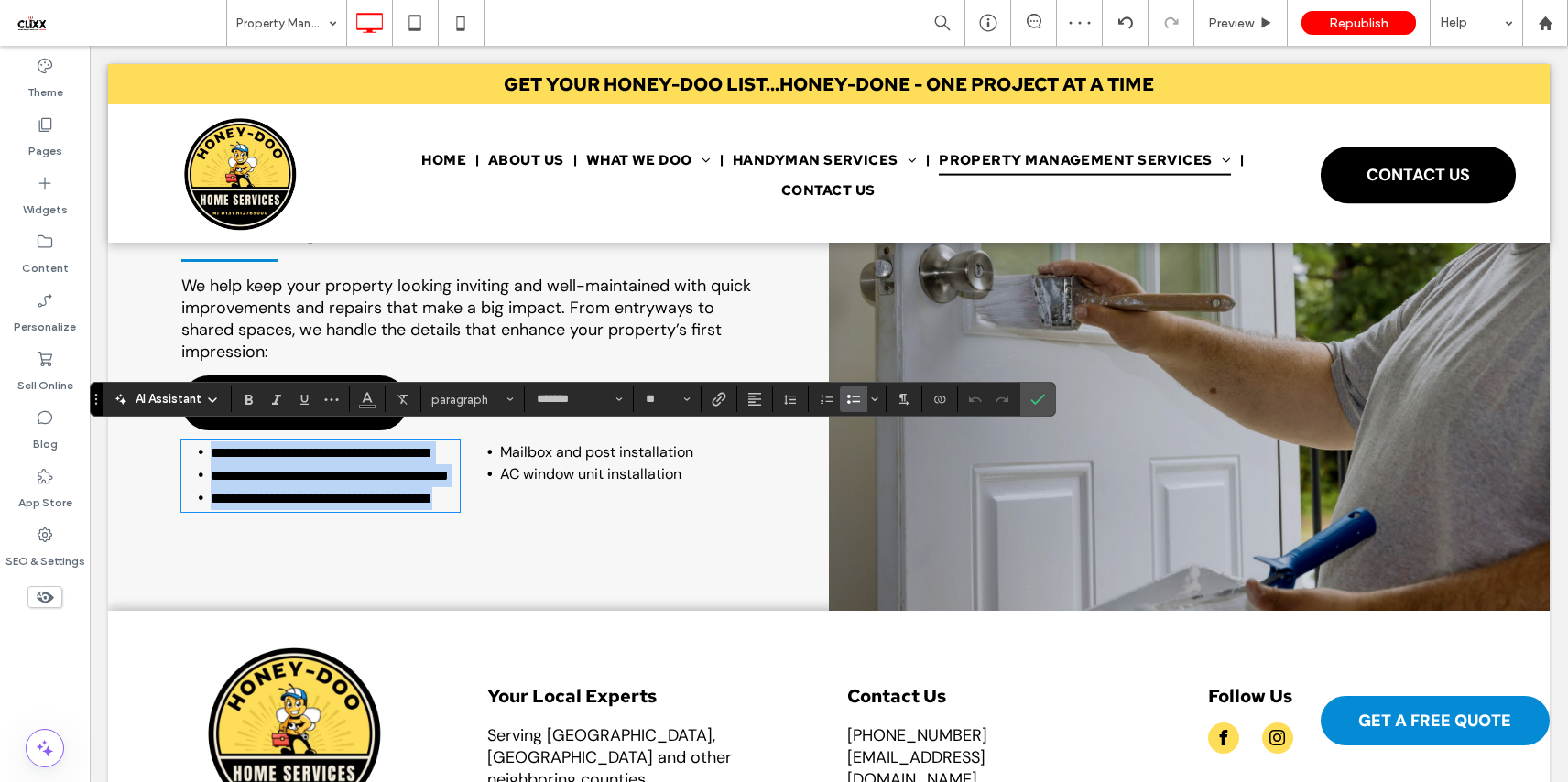
type input "**"
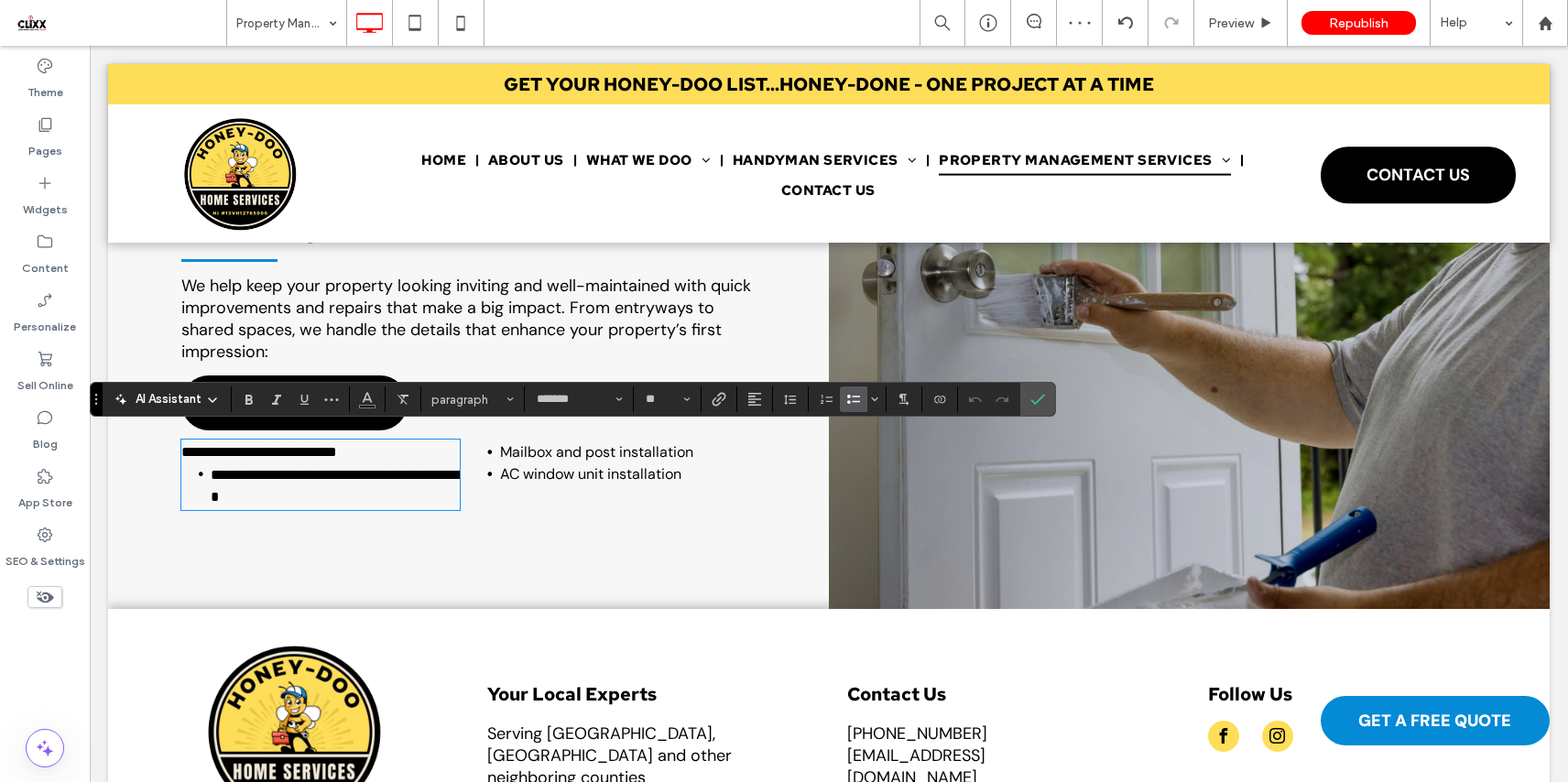
scroll to position [0, 0]
click at [525, 465] on span "AC window unit installation" at bounding box center [591, 474] width 182 height 20
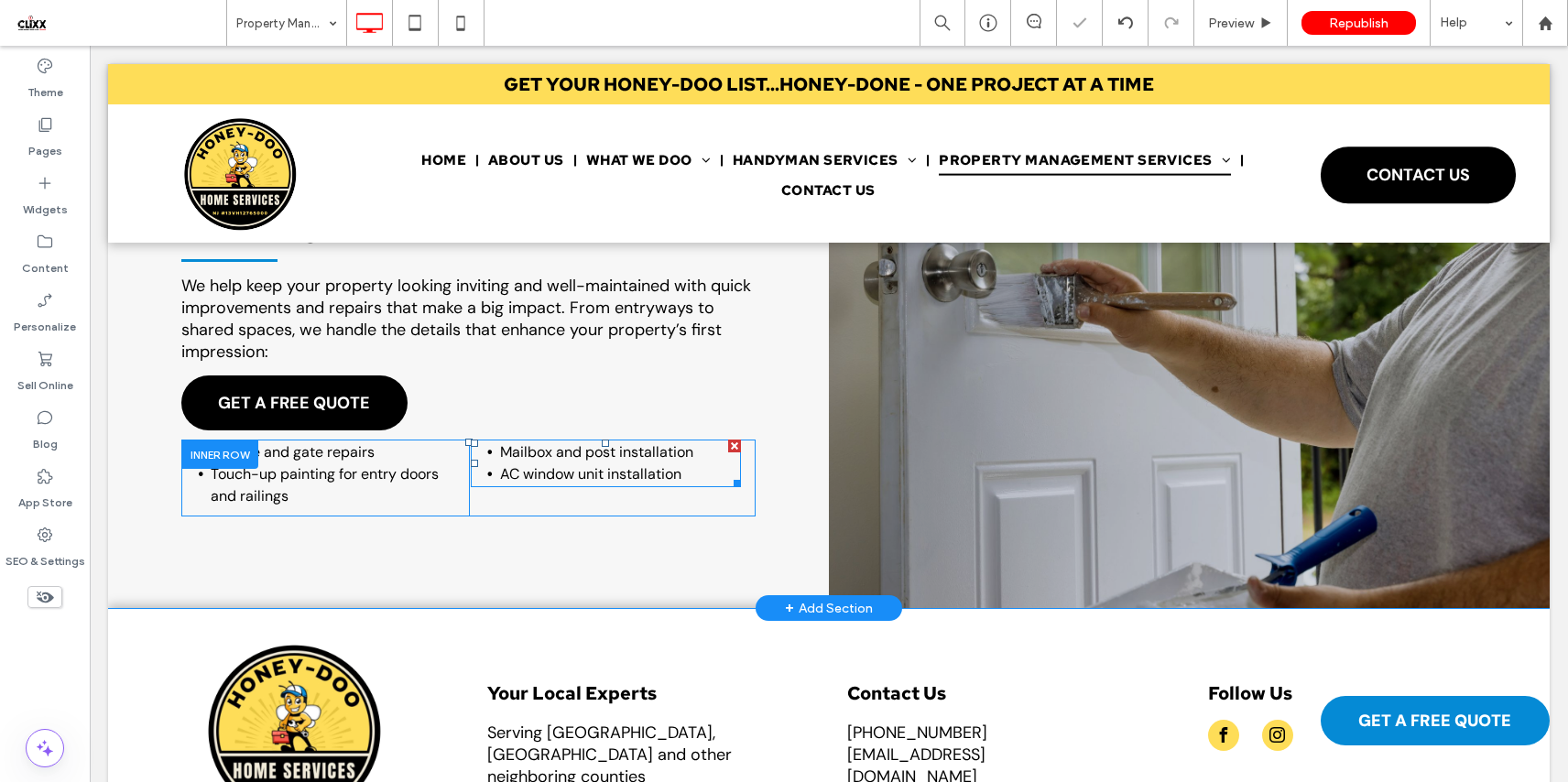
click at [560, 465] on span "AC window unit installation" at bounding box center [591, 474] width 182 height 20
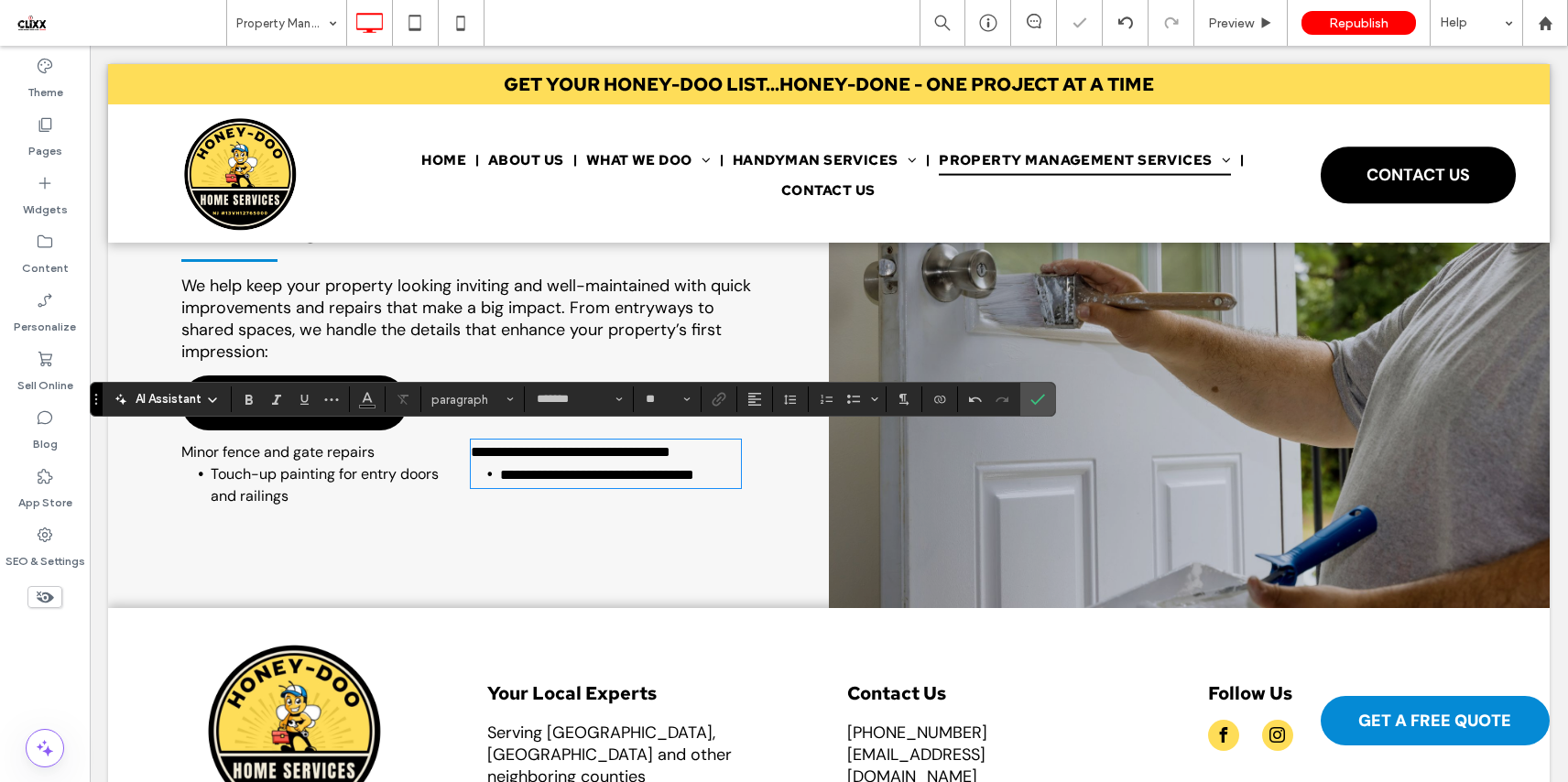
type input "**"
click at [556, 468] on span "**********" at bounding box center [597, 475] width 194 height 14
click at [857, 403] on icon "Bulleted List" at bounding box center [853, 399] width 15 height 15
drag, startPoint x: 266, startPoint y: 484, endPoint x: 278, endPoint y: 470, distance: 18.4
click at [266, 483] on span "Touch-up painting for entry doors and railings" at bounding box center [324, 485] width 228 height 41
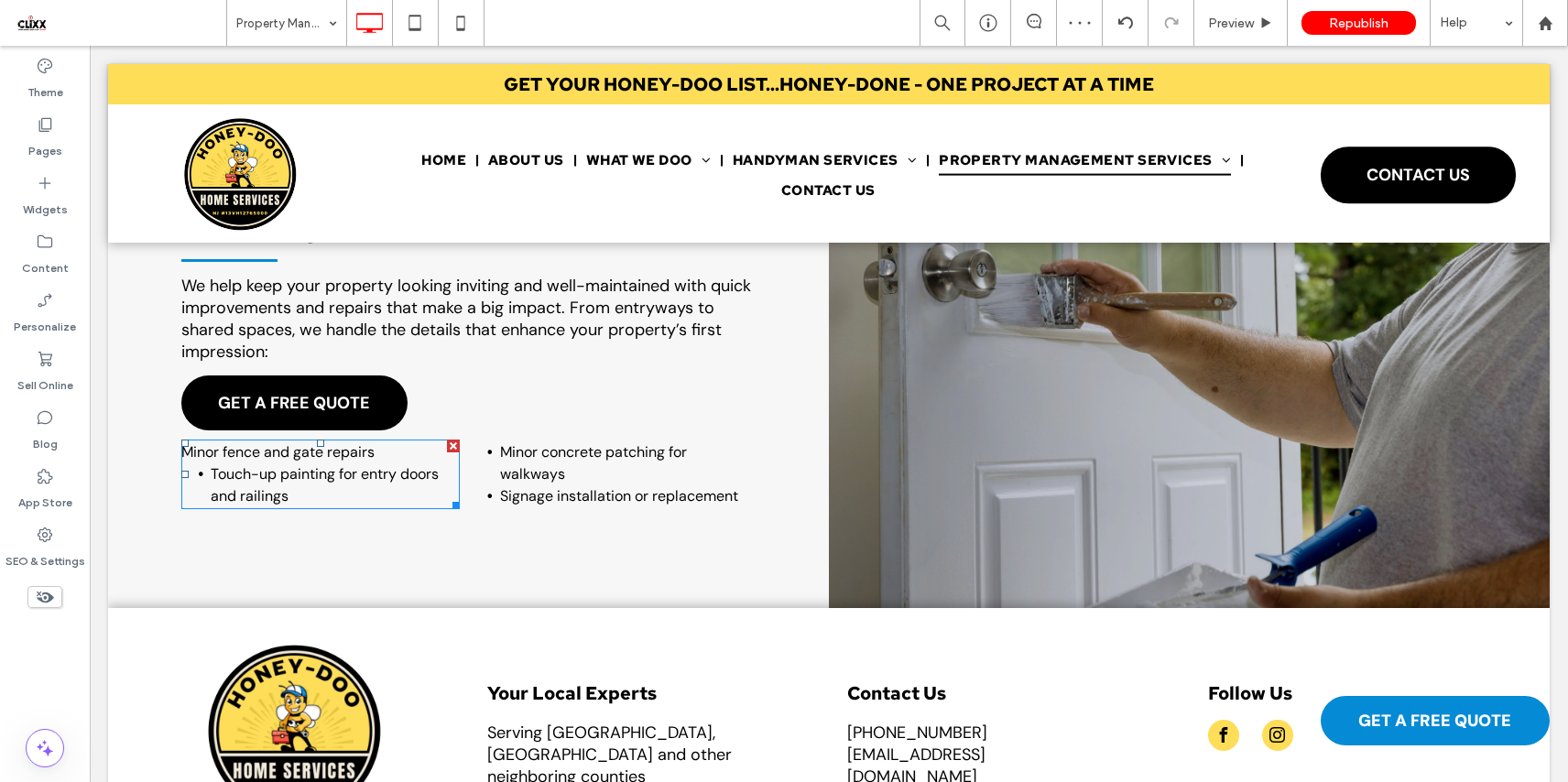
click at [279, 470] on span "Touch-up painting for entry doors and railings" at bounding box center [324, 485] width 228 height 41
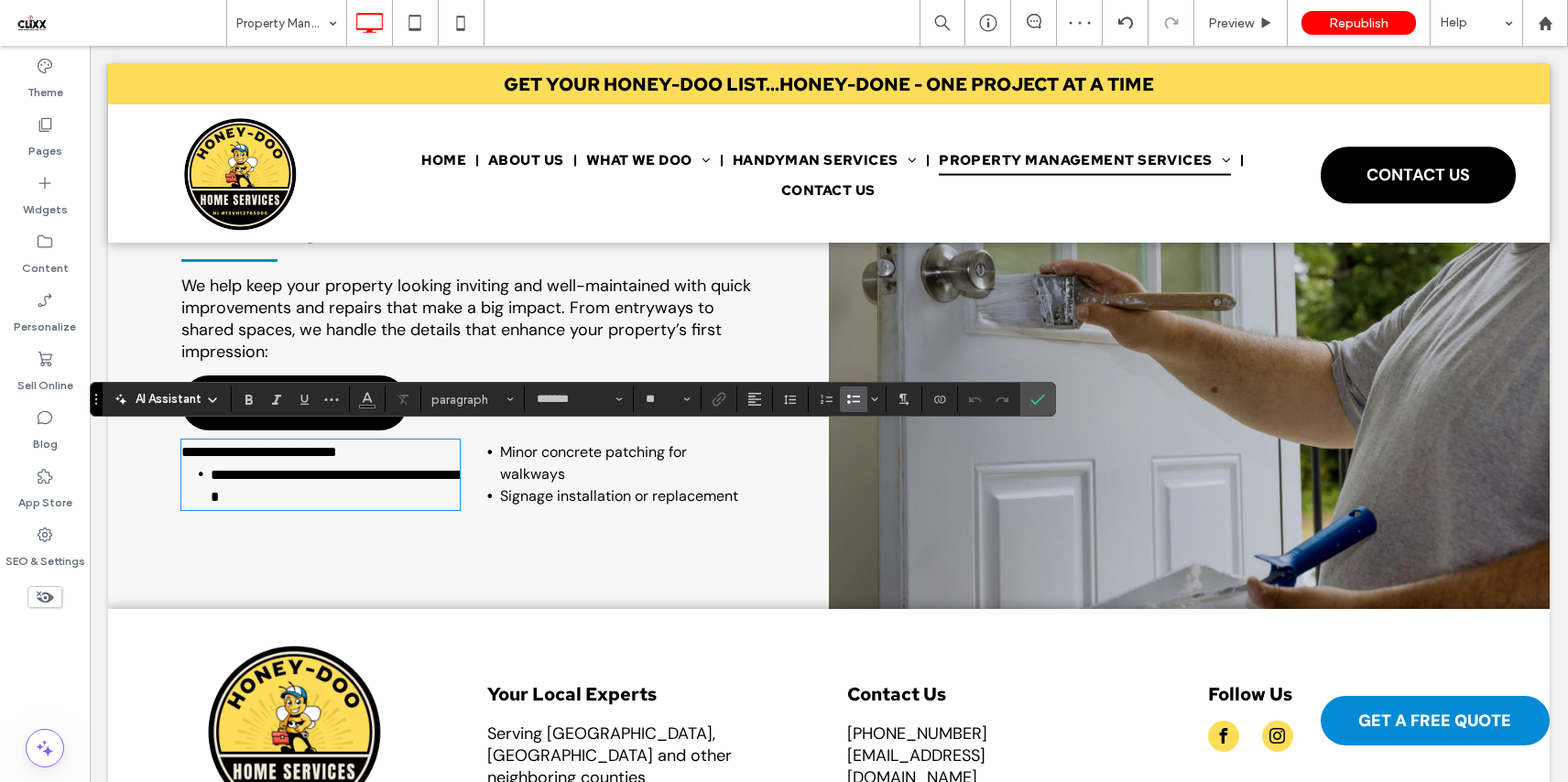
click at [325, 474] on span "**********" at bounding box center [338, 486] width 255 height 36
click at [848, 404] on icon "Bulleted List" at bounding box center [853, 399] width 15 height 15
drag, startPoint x: 1044, startPoint y: 398, endPoint x: 206, endPoint y: 365, distance: 838.6
click at [1044, 398] on label "Confirm" at bounding box center [1037, 399] width 27 height 33
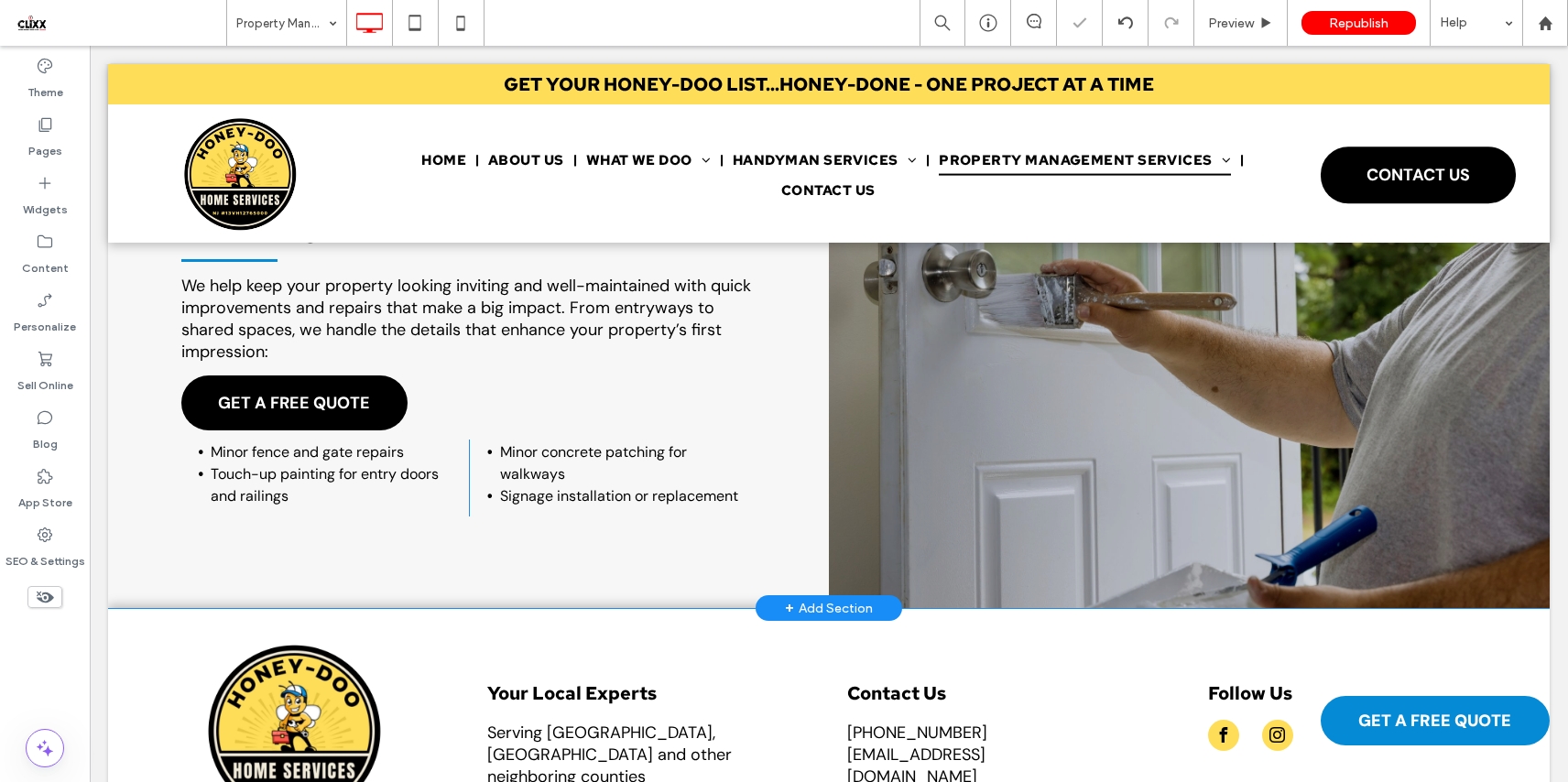
click at [361, 568] on div "CURB APPEAL & COMMON AREA CARE We help keep your property looking inviting and …" at bounding box center [467, 347] width 720 height 521
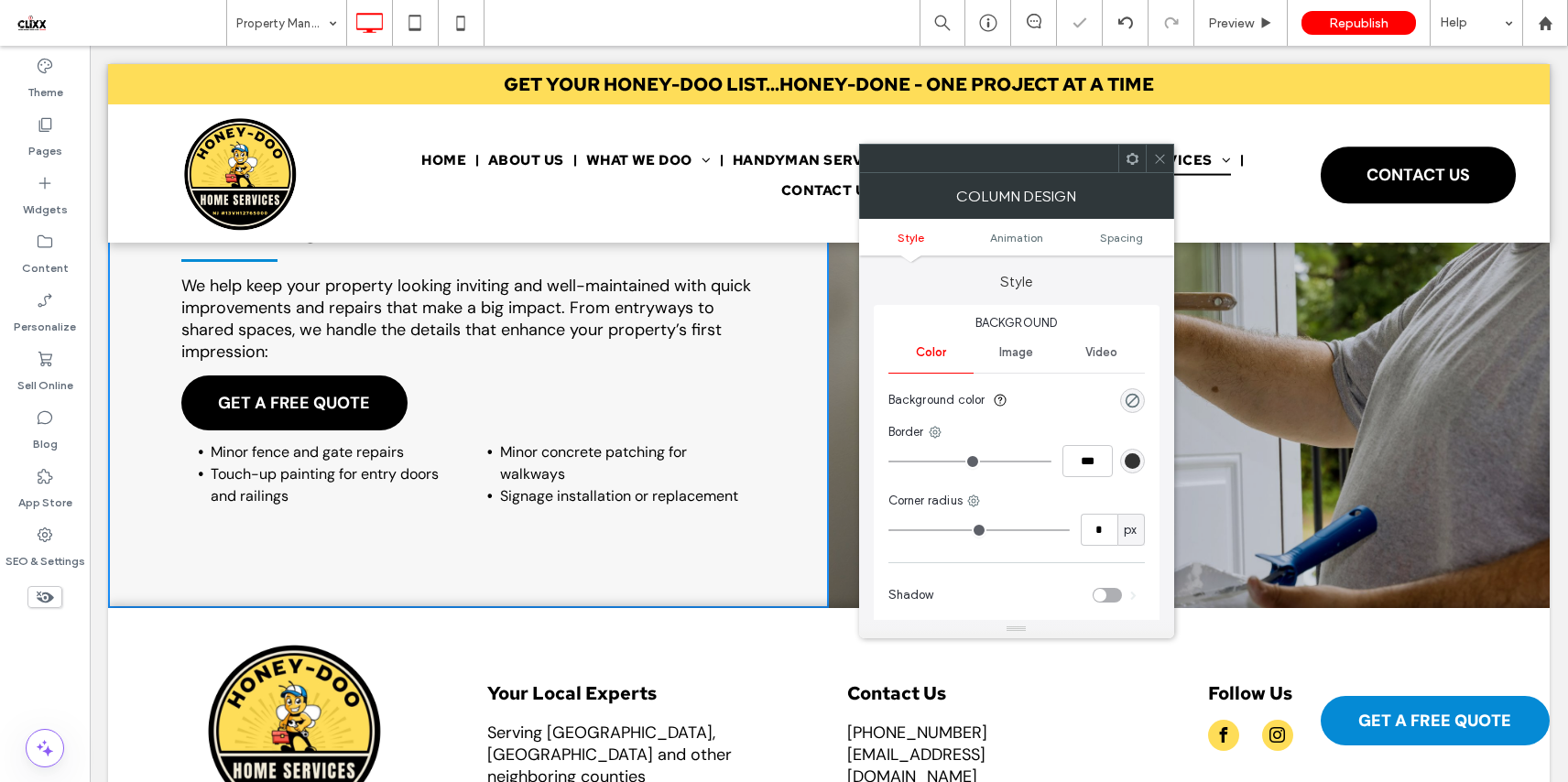
click at [1128, 157] on icon at bounding box center [1132, 158] width 14 height 14
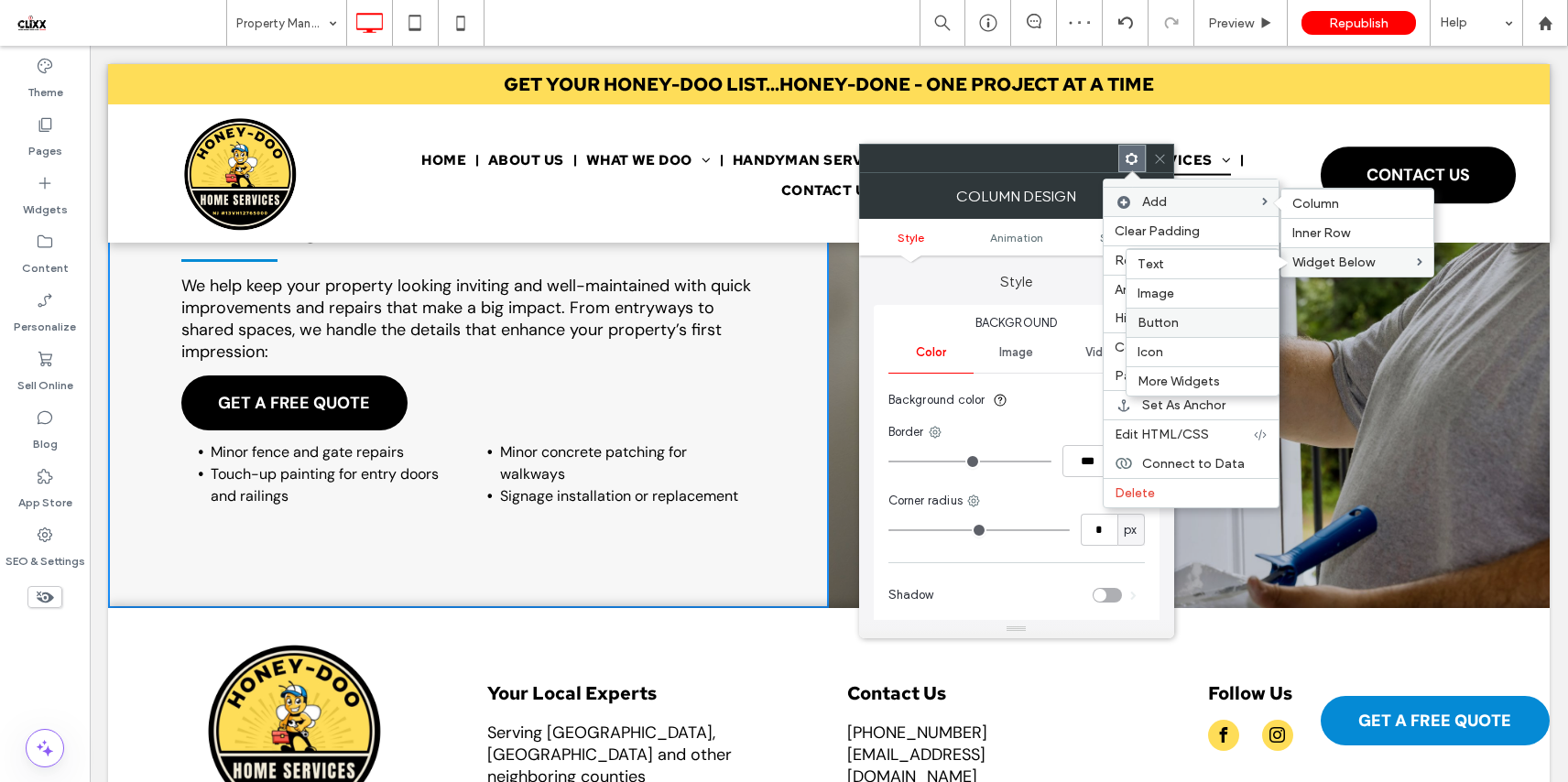
click at [1172, 325] on label "Button" at bounding box center [1202, 322] width 130 height 16
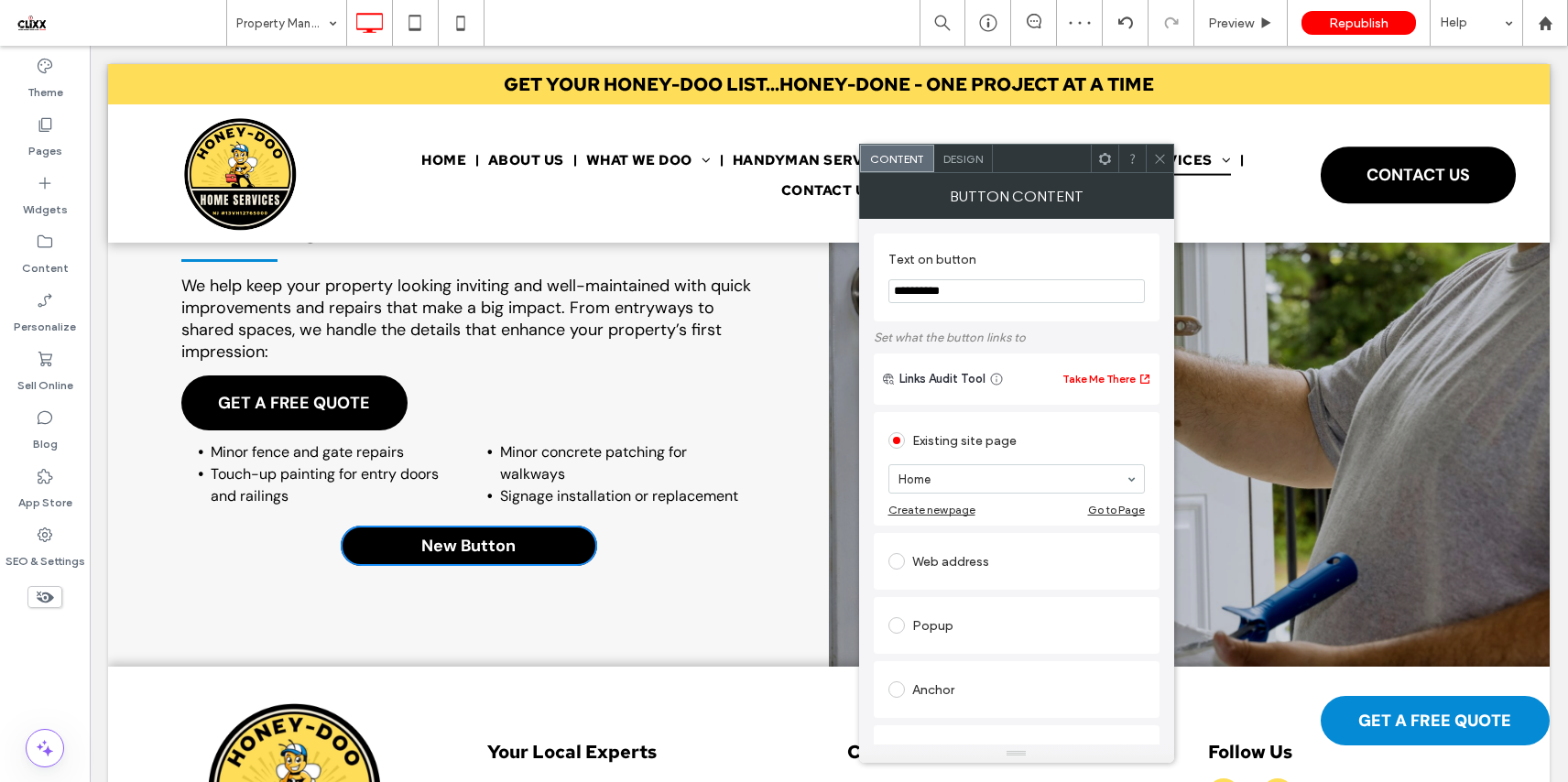
click at [1160, 157] on use at bounding box center [1160, 158] width 9 height 9
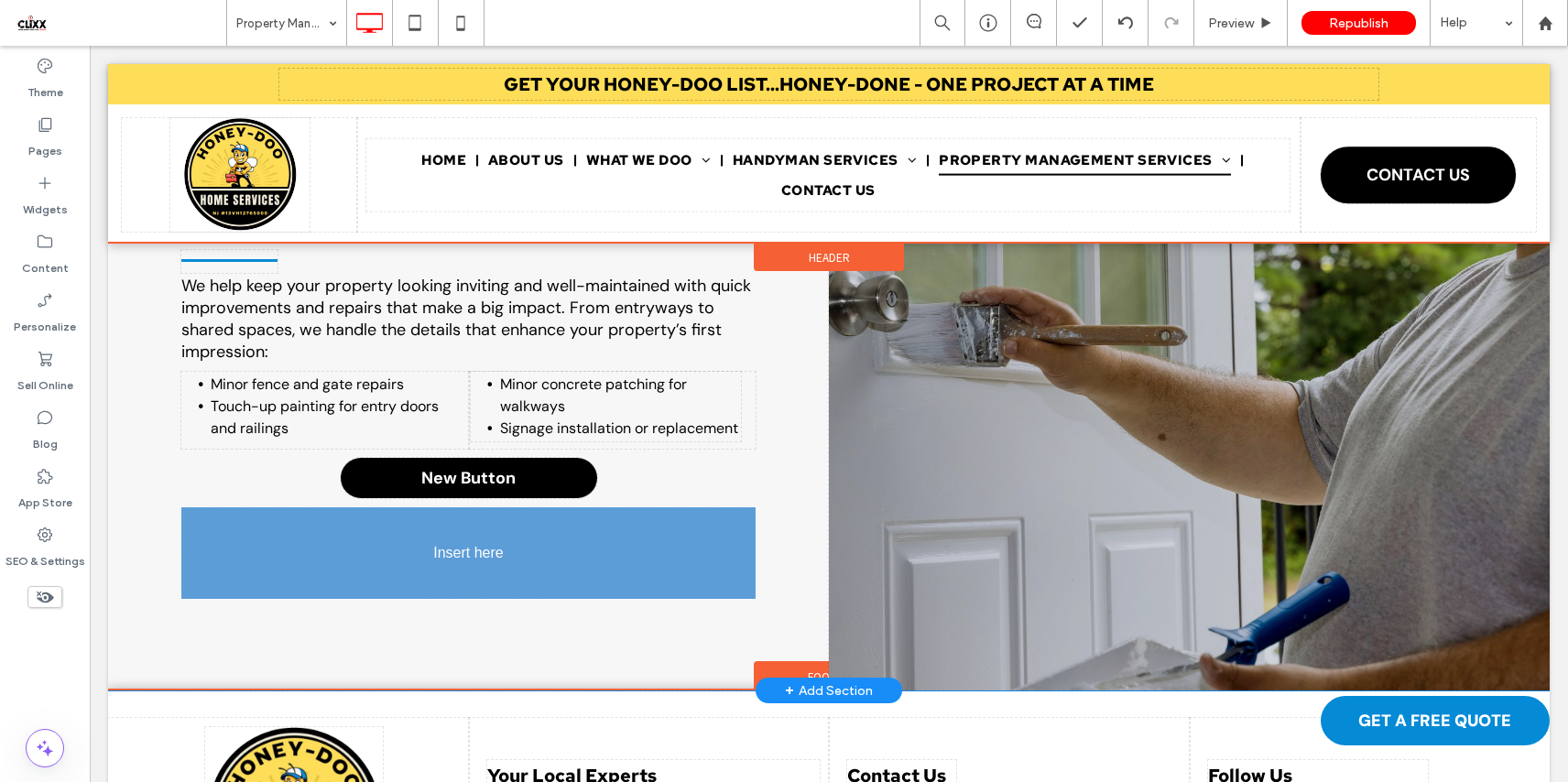
drag, startPoint x: 229, startPoint y: 391, endPoint x: 224, endPoint y: 580, distance: 189.1
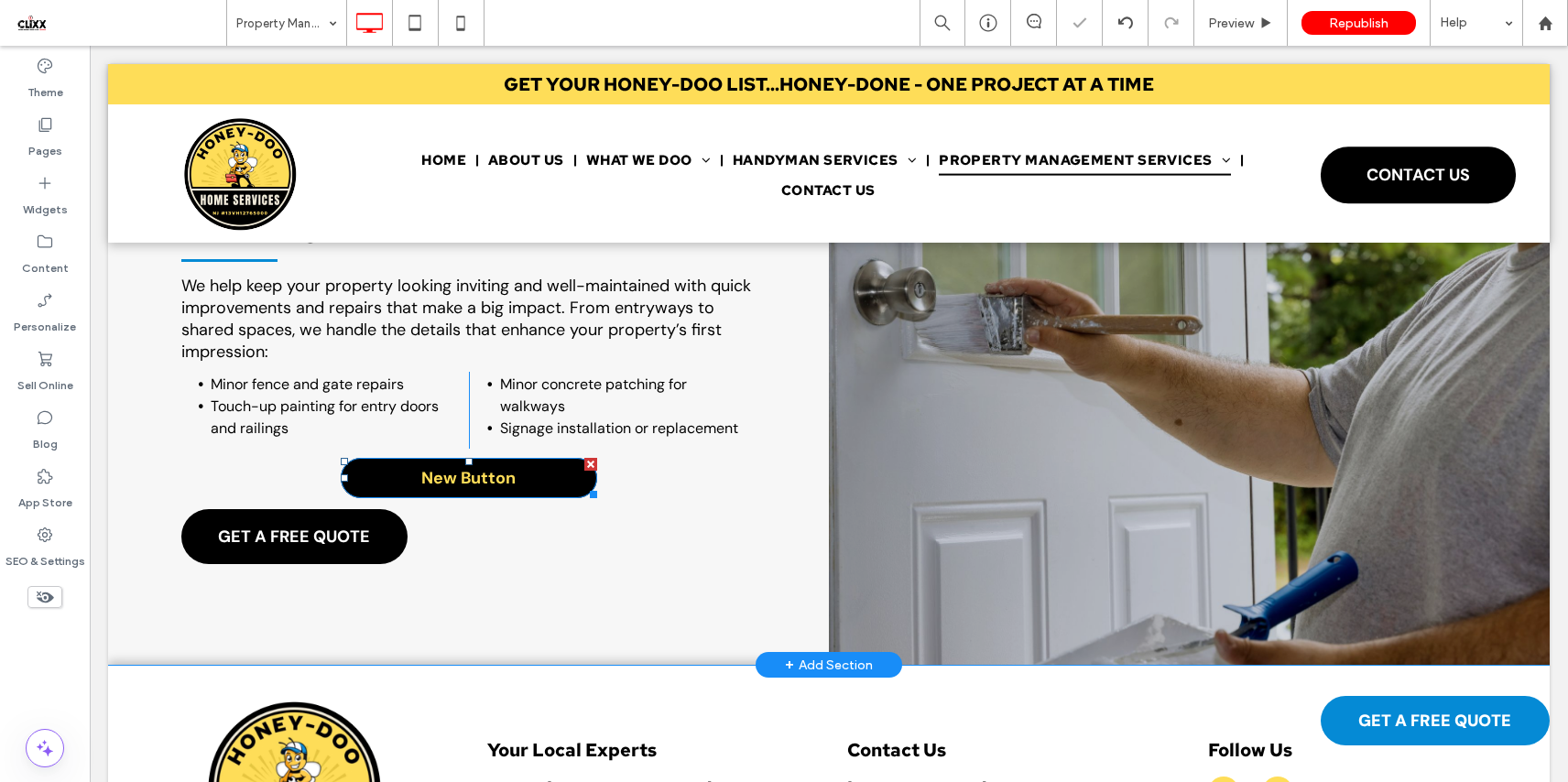
click at [589, 458] on div at bounding box center [591, 465] width 13 height 13
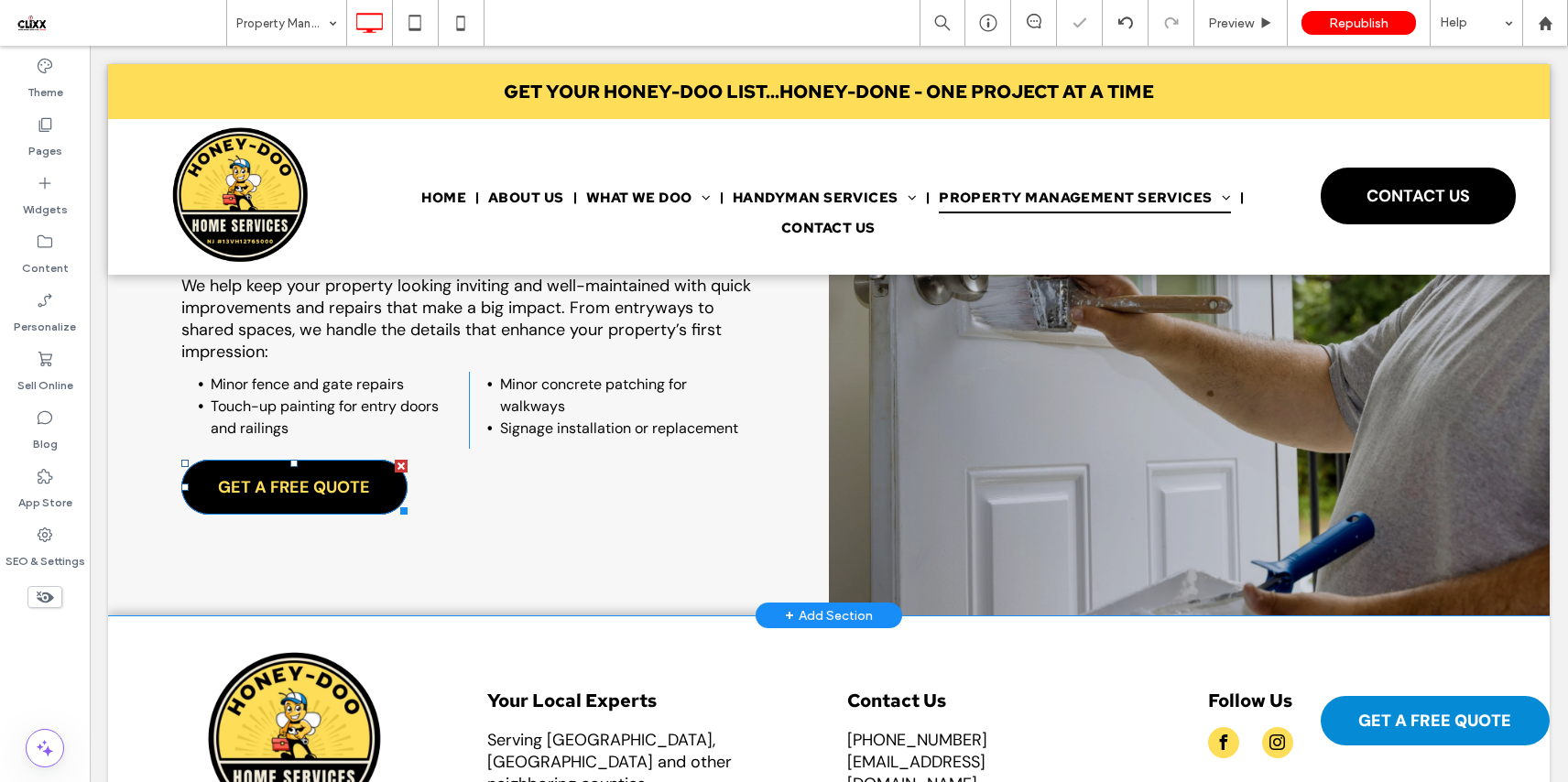
click at [338, 484] on span "GET A FREE QUOTE" at bounding box center [294, 487] width 152 height 40
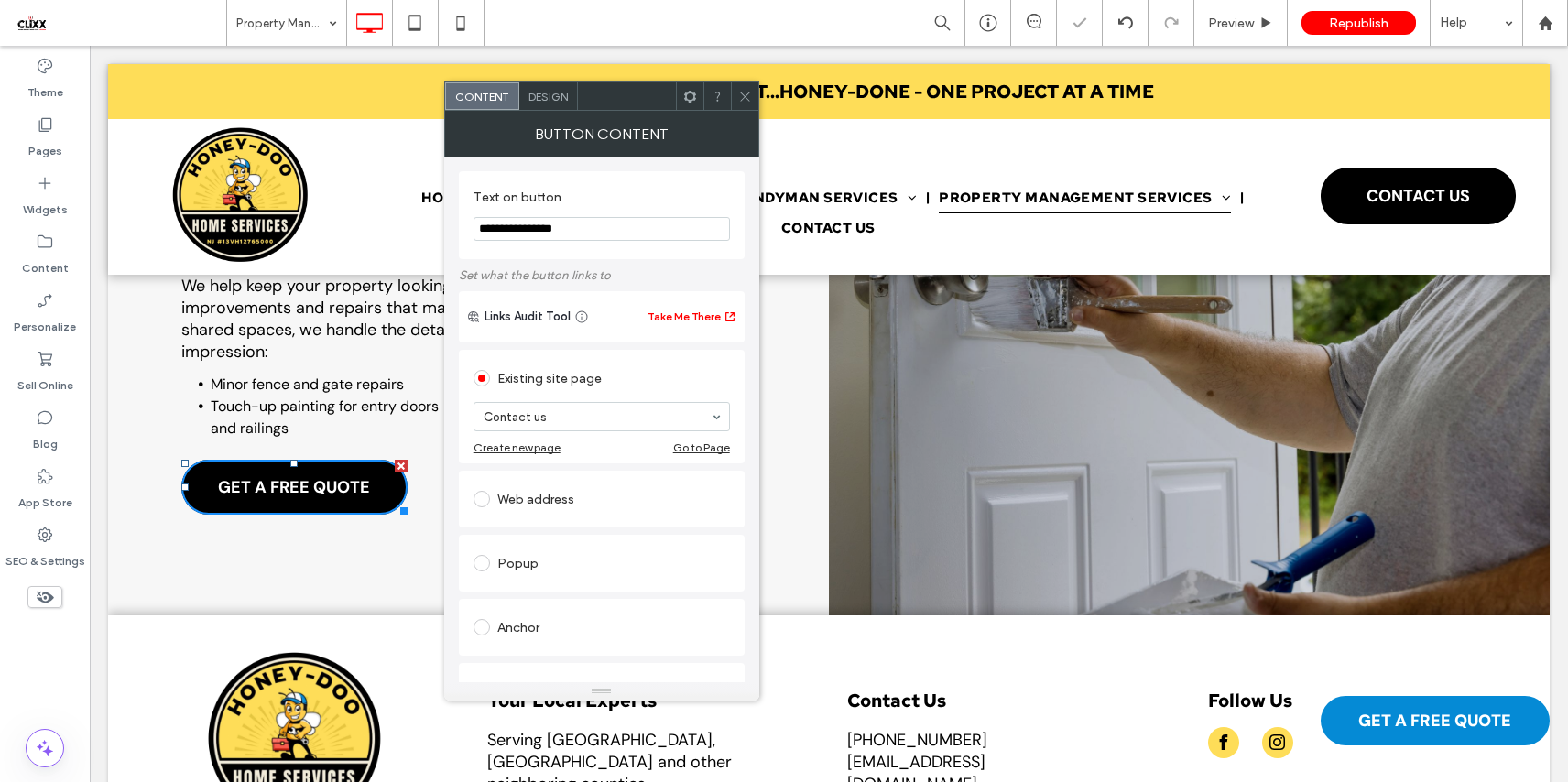
click at [560, 101] on span "Design" at bounding box center [548, 96] width 39 height 14
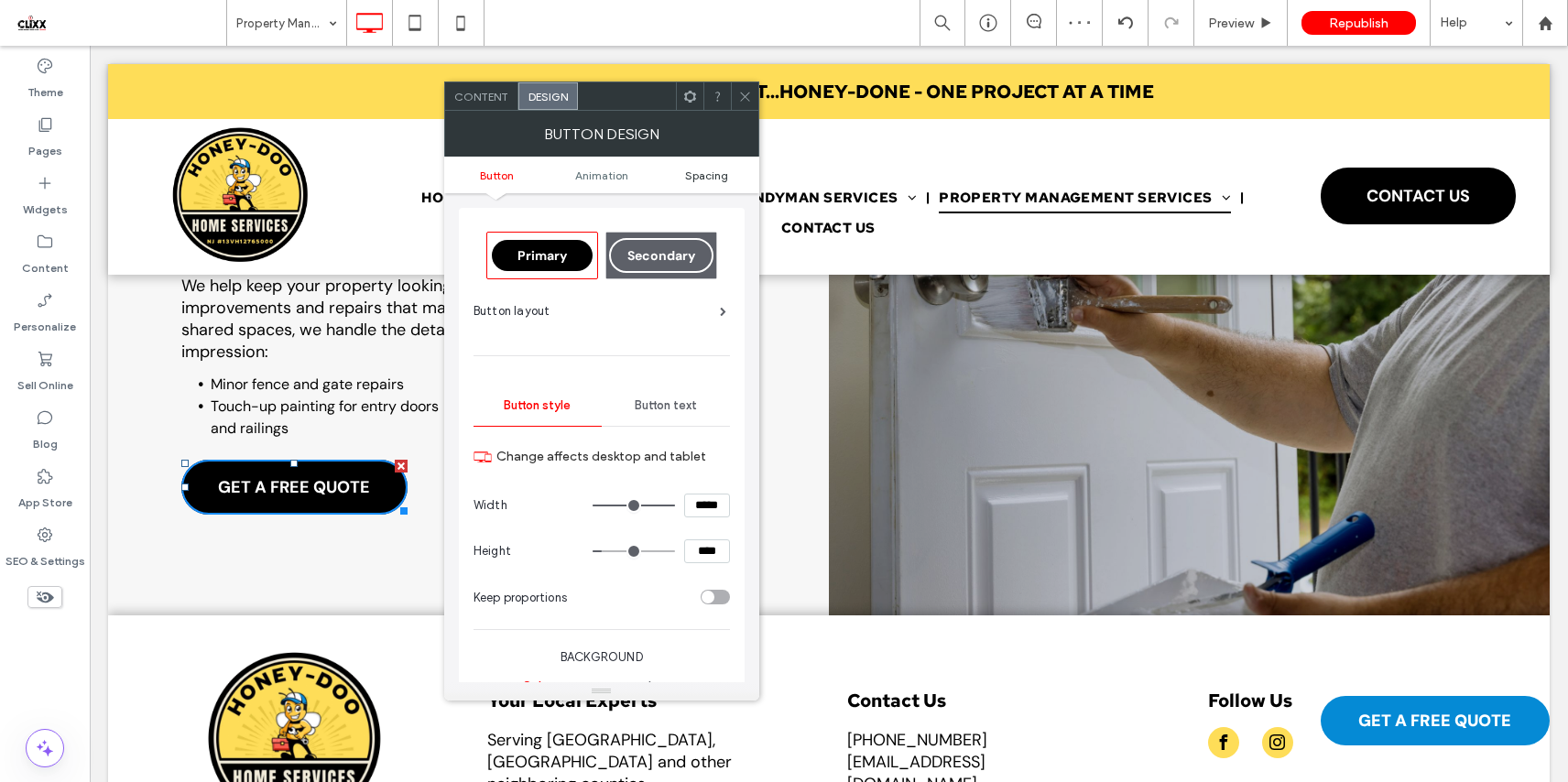
click at [691, 177] on span "Spacing" at bounding box center [706, 175] width 43 height 14
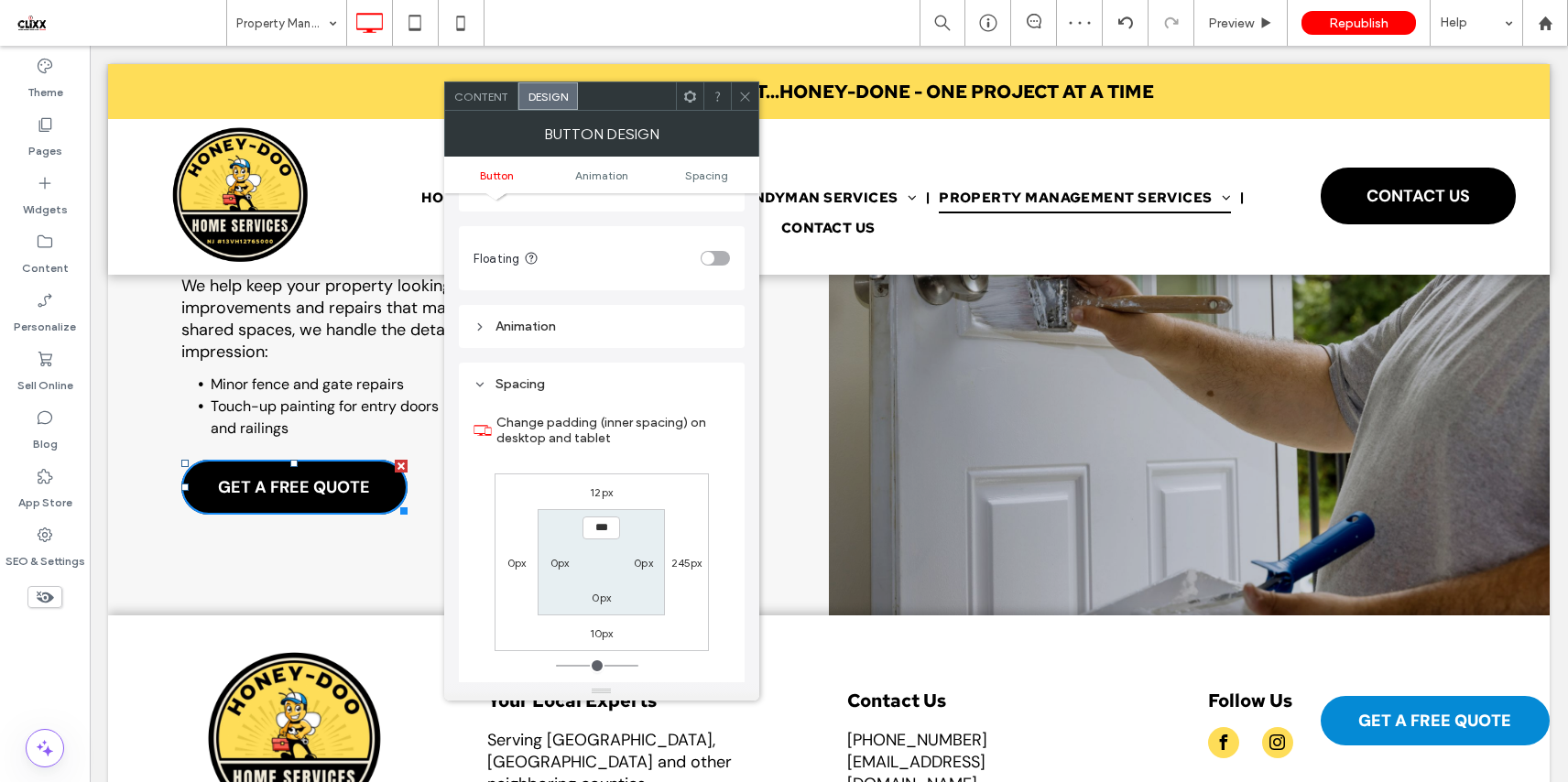
scroll to position [860, 0]
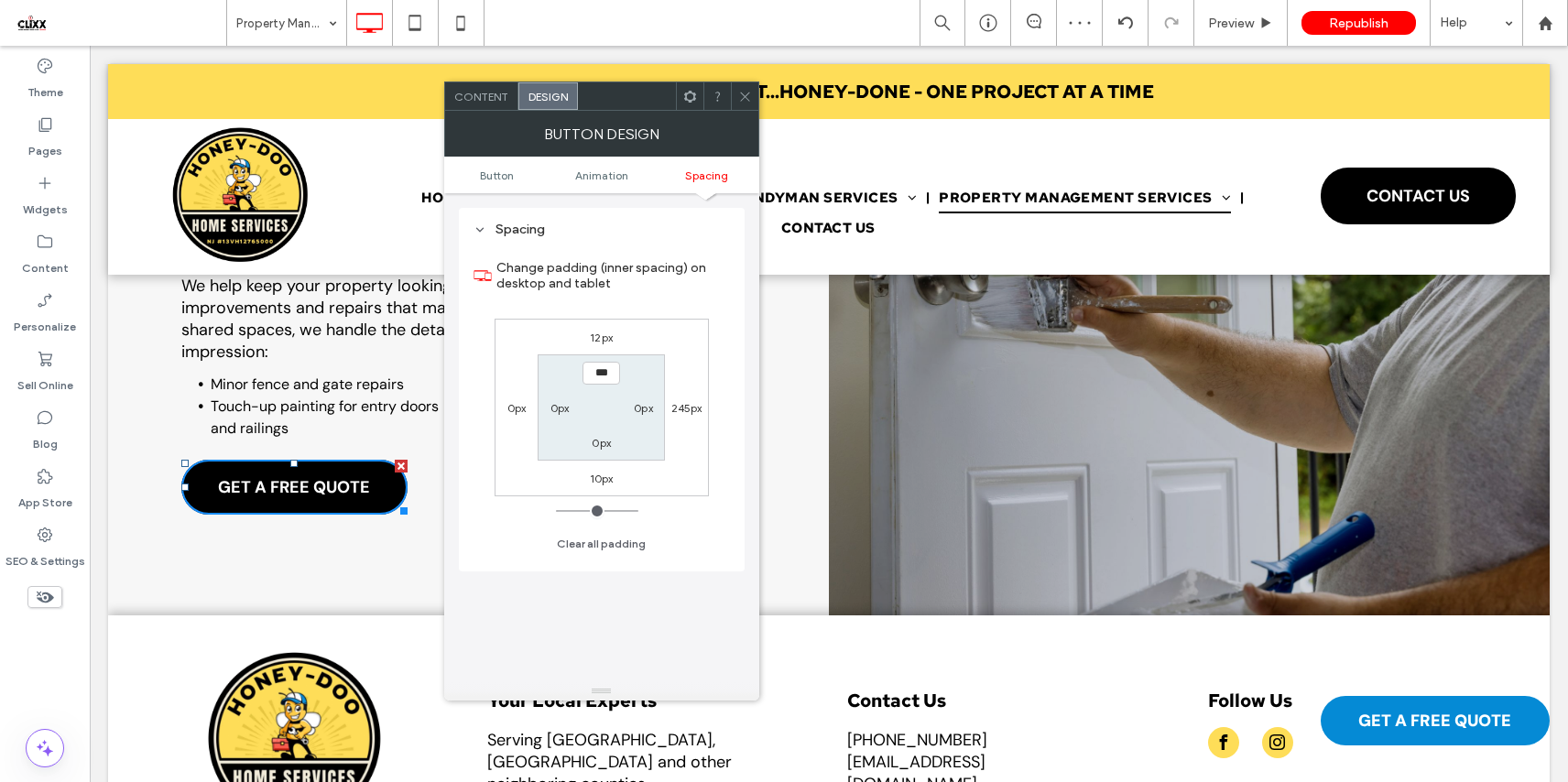
click at [745, 96] on icon at bounding box center [745, 96] width 14 height 14
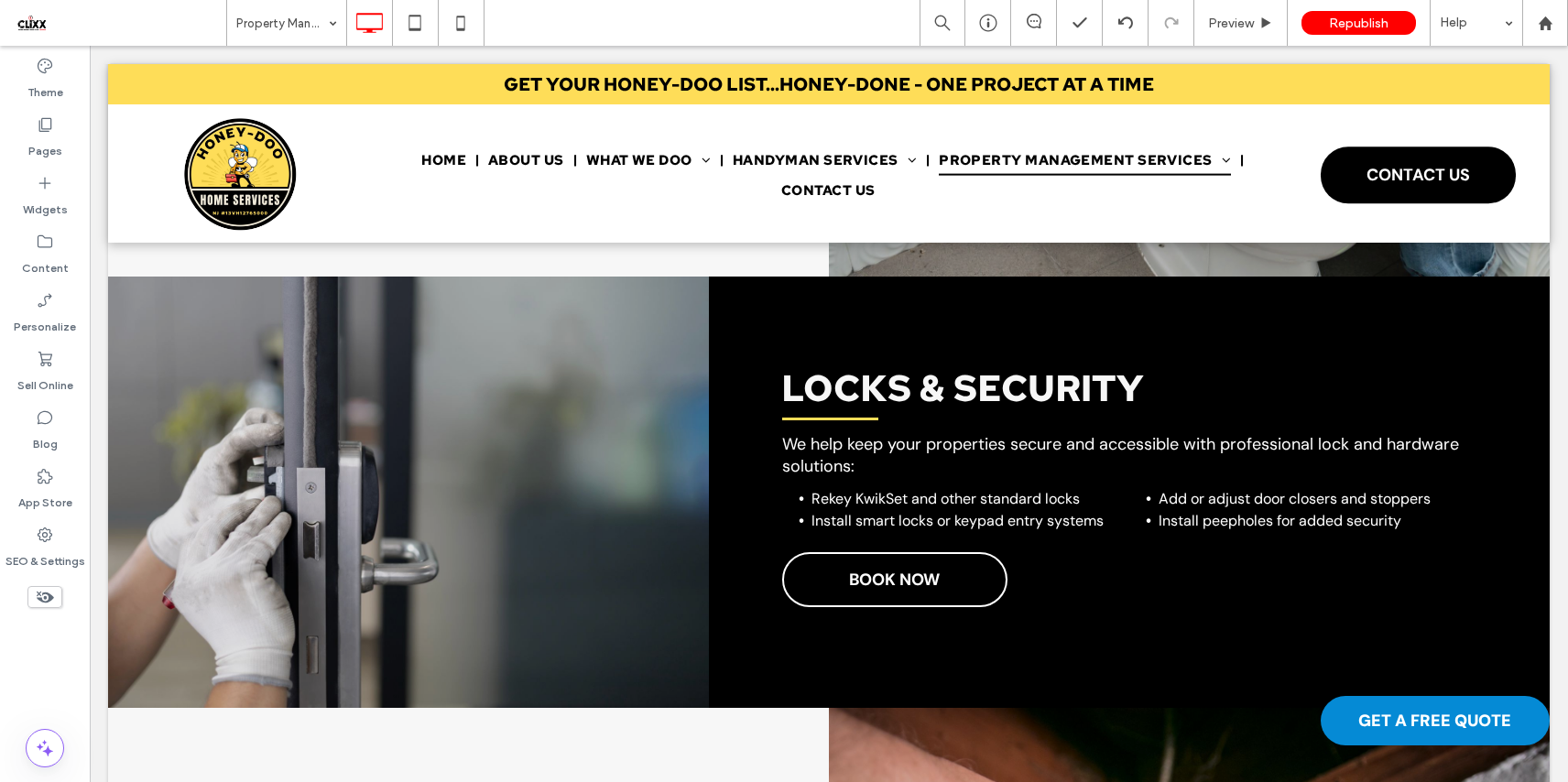
scroll to position [2262, 0]
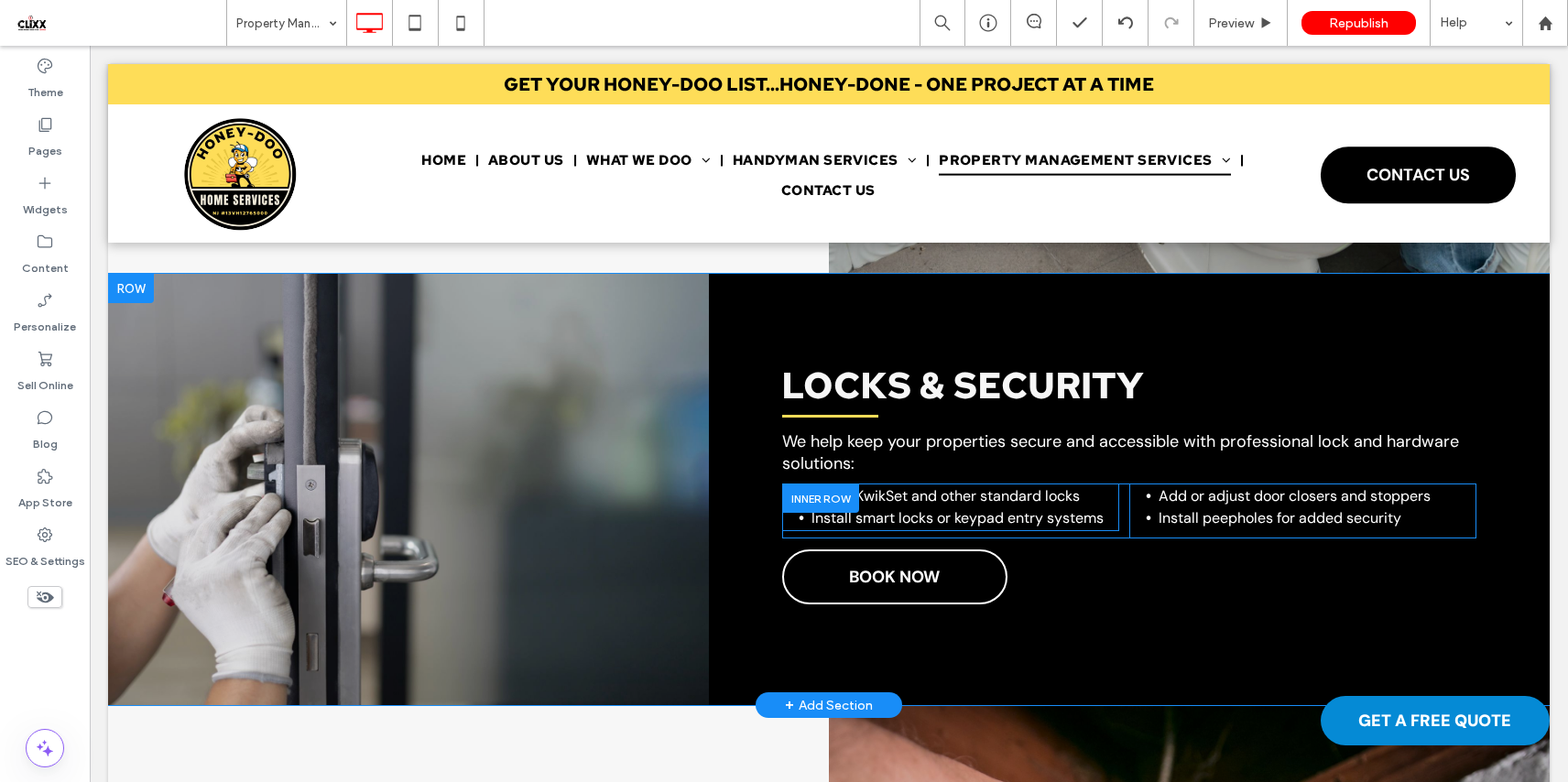
click at [859, 492] on span "Rekey KwikSet and other standard locks" at bounding box center [945, 495] width 268 height 20
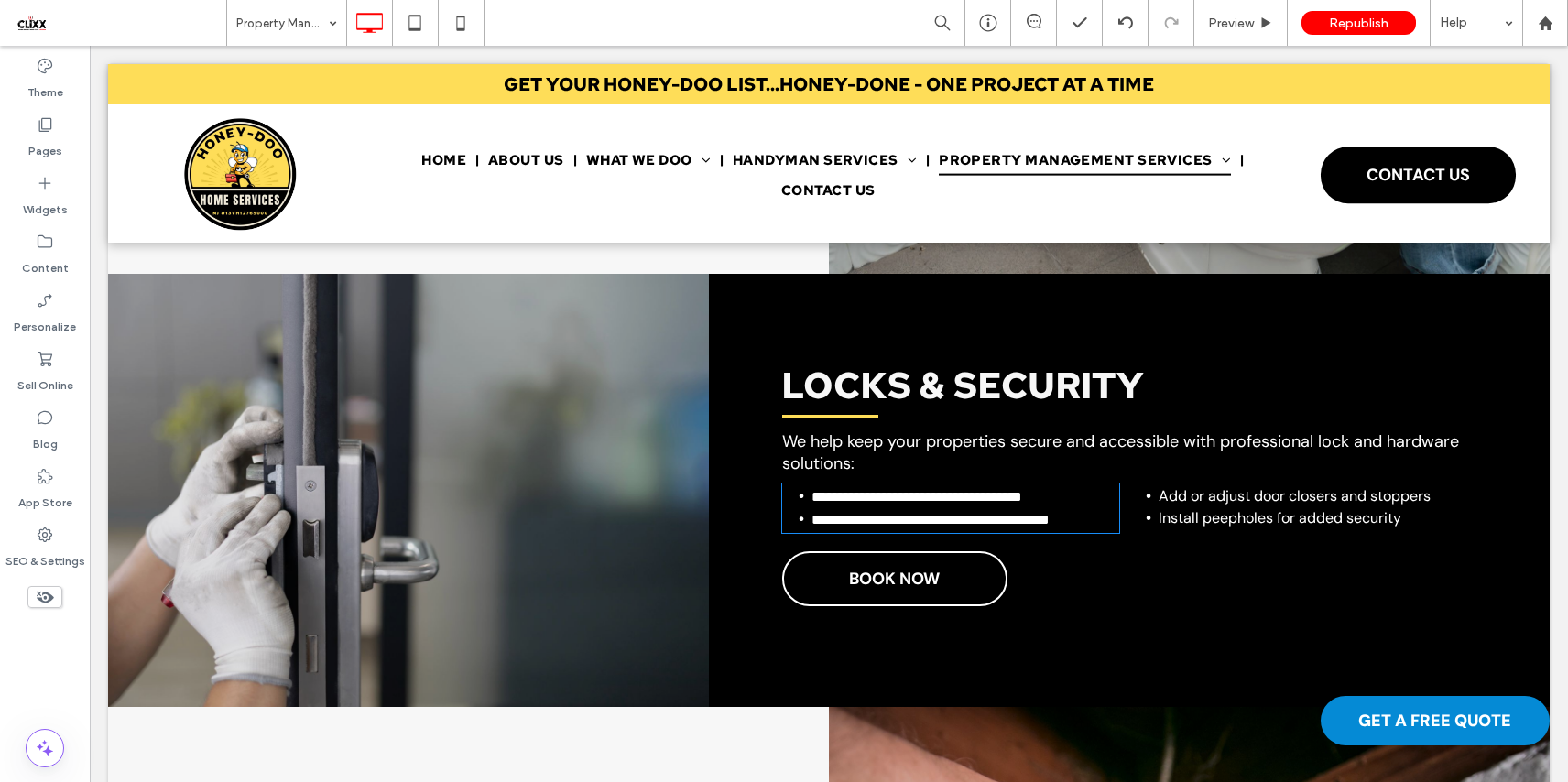
type input "*******"
type input "**"
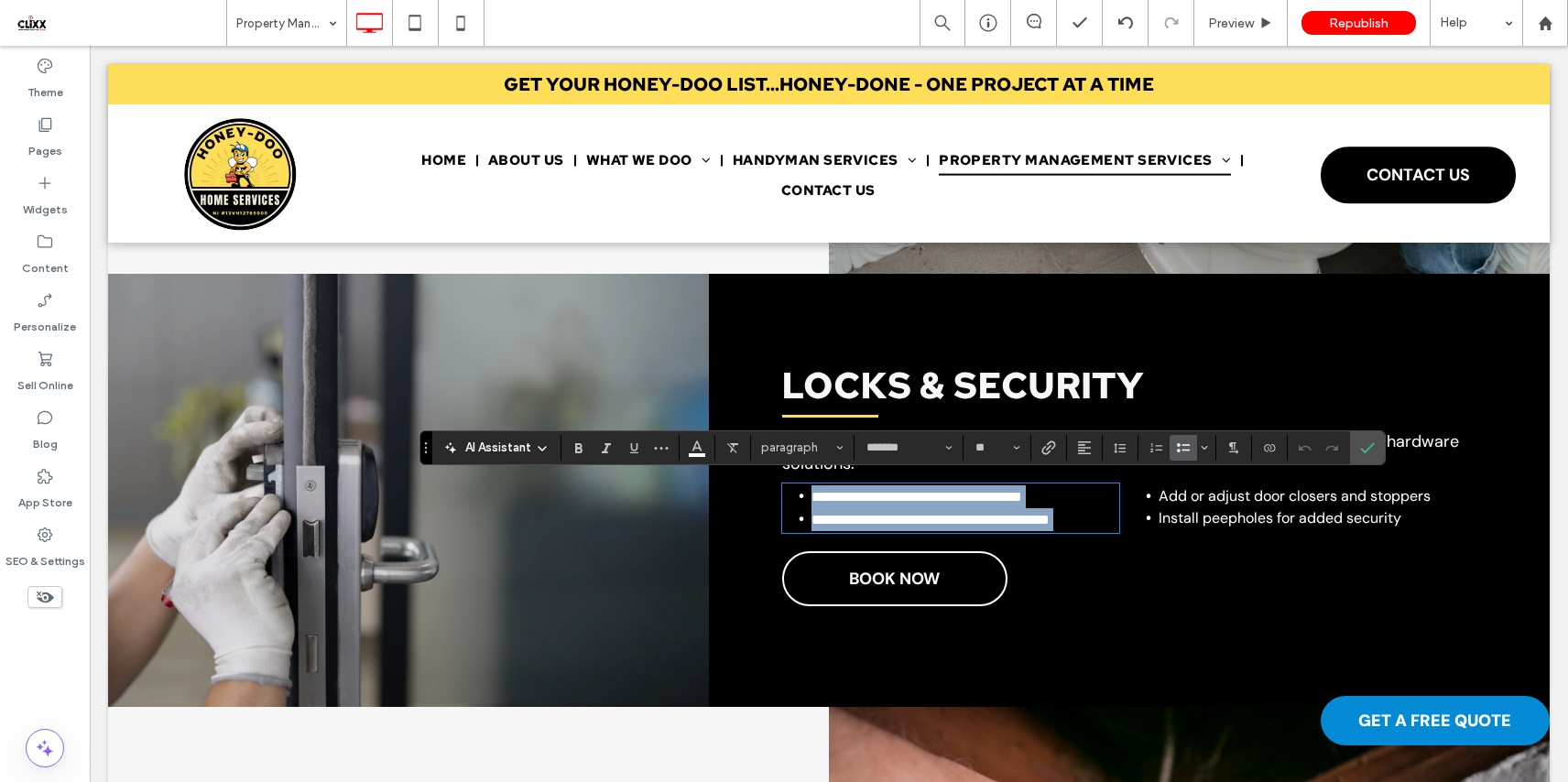
click at [903, 491] on span "**********" at bounding box center [916, 496] width 211 height 14
drag, startPoint x: 904, startPoint y: 491, endPoint x: 825, endPoint y: 493, distance: 79.0
click at [825, 493] on span "**********" at bounding box center [916, 496] width 211 height 14
copy span "**********"
click at [863, 498] on span "**********" at bounding box center [916, 496] width 211 height 14
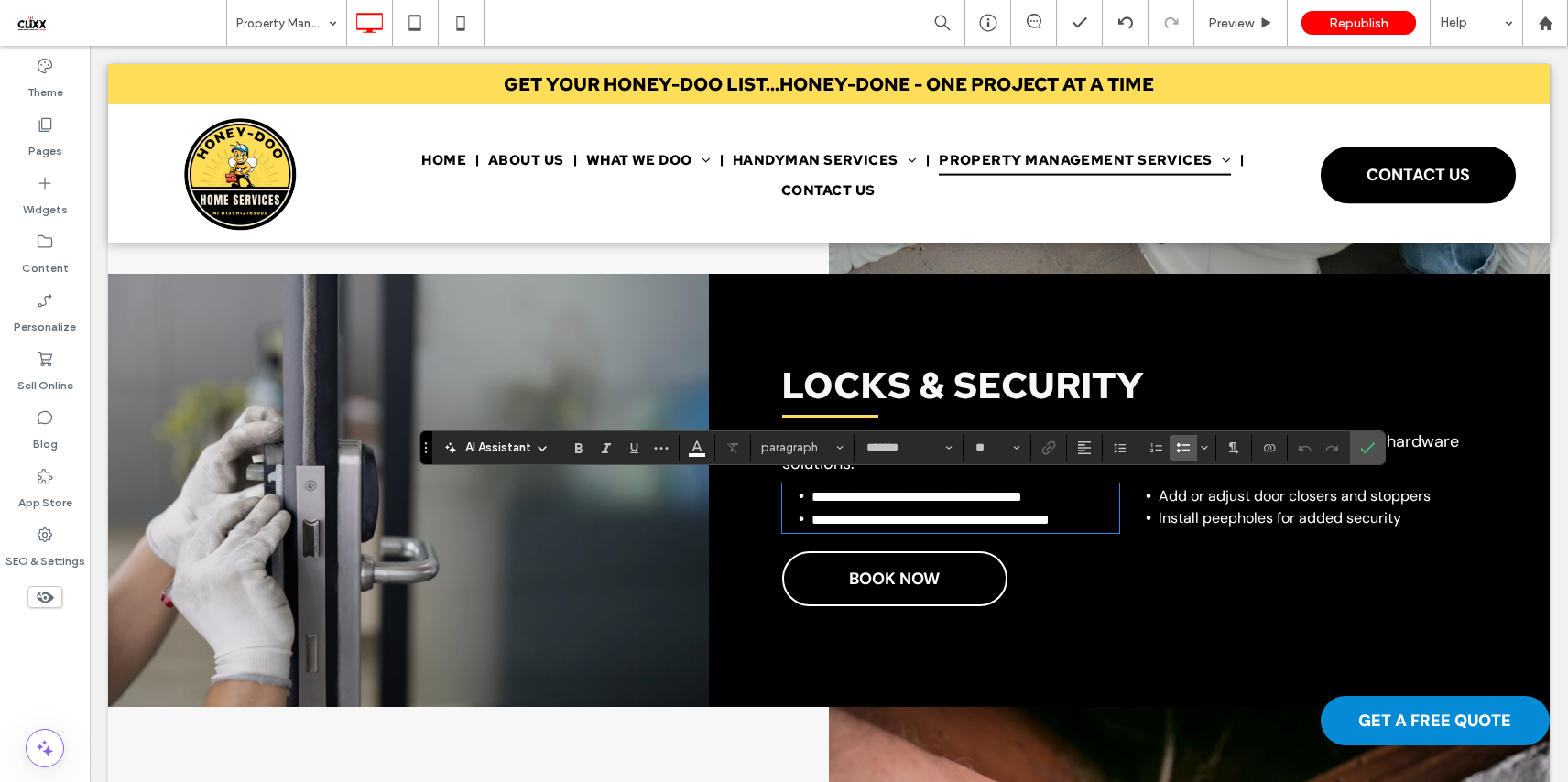
click at [821, 494] on span "**********" at bounding box center [916, 496] width 211 height 14
click at [1371, 441] on icon "Confirm" at bounding box center [1368, 448] width 15 height 15
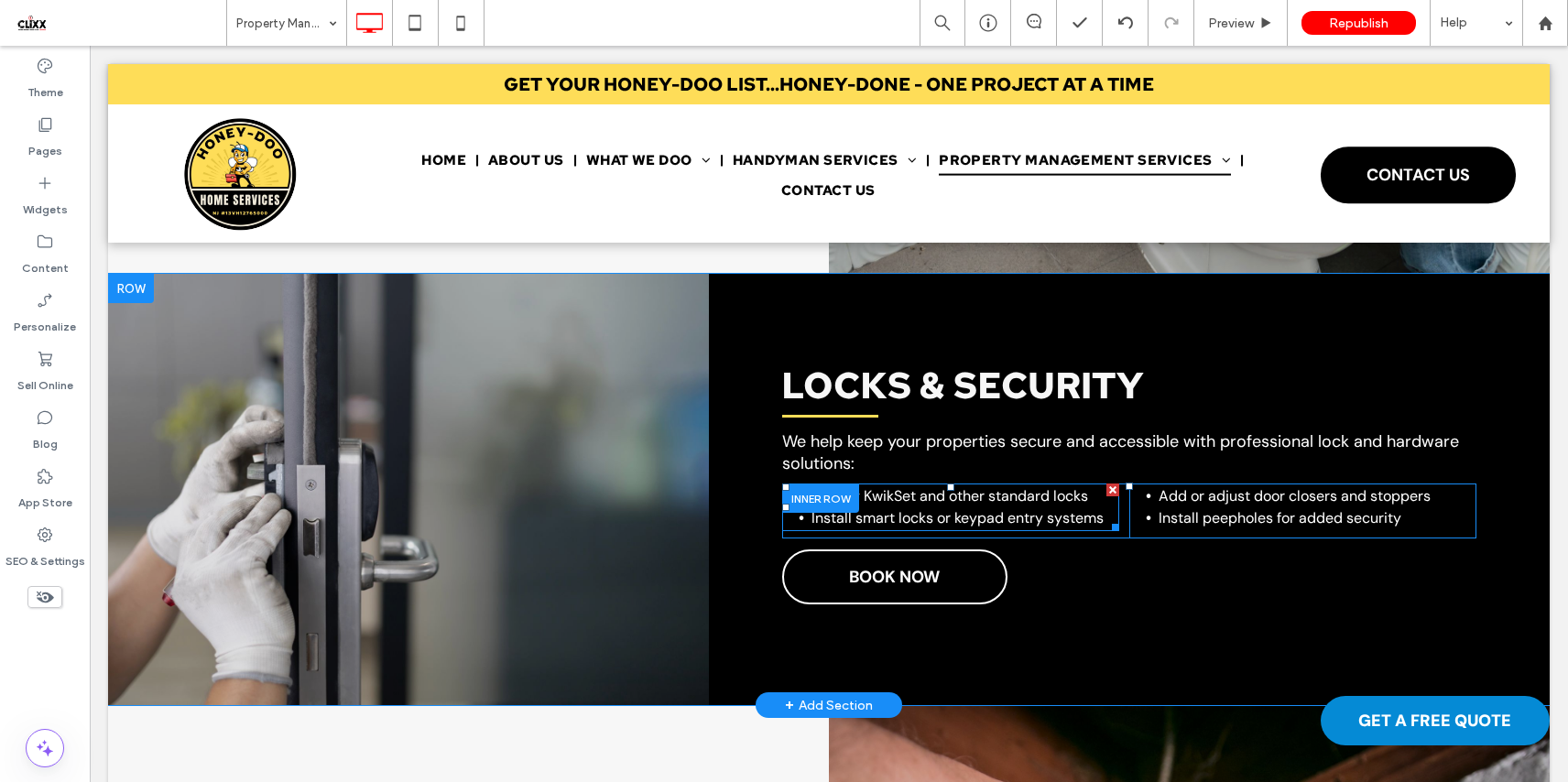
click at [902, 489] on span "Re-key KwikSet and other standard locks" at bounding box center [949, 495] width 276 height 20
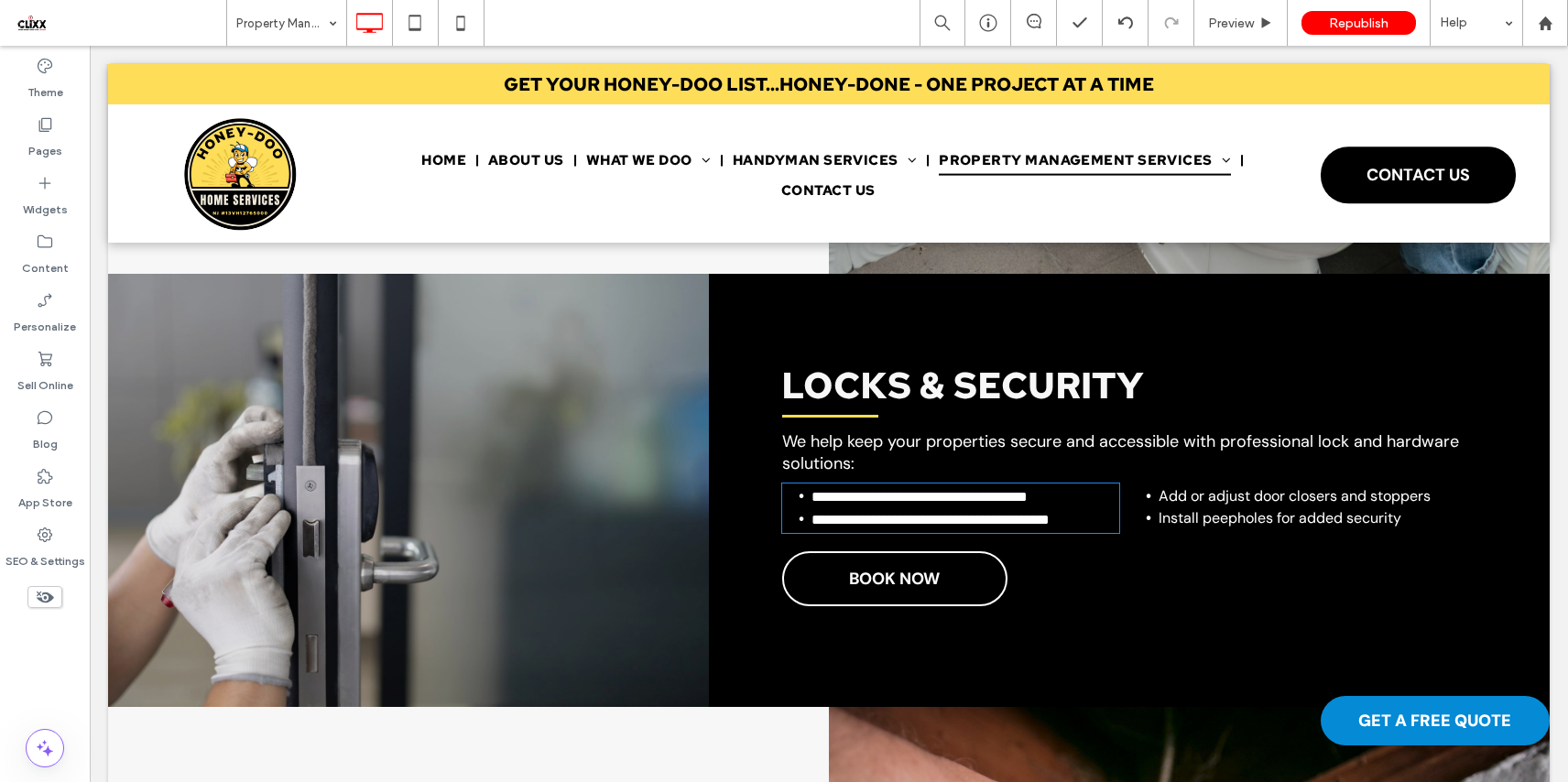
type input "*******"
type input "**"
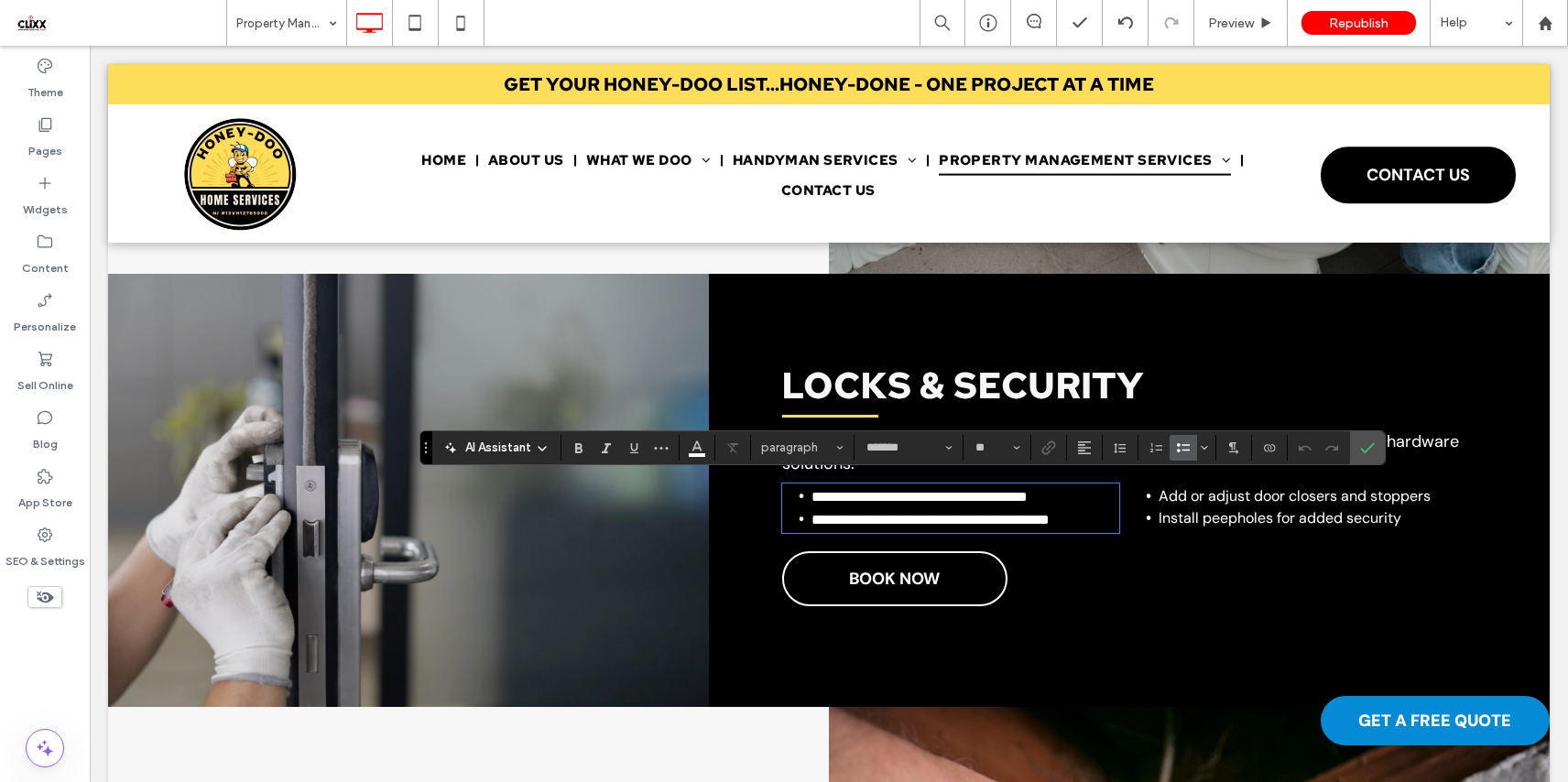
click at [895, 490] on span "**********" at bounding box center [919, 496] width 216 height 14
click at [1363, 448] on icon "Confirm" at bounding box center [1368, 448] width 15 height 15
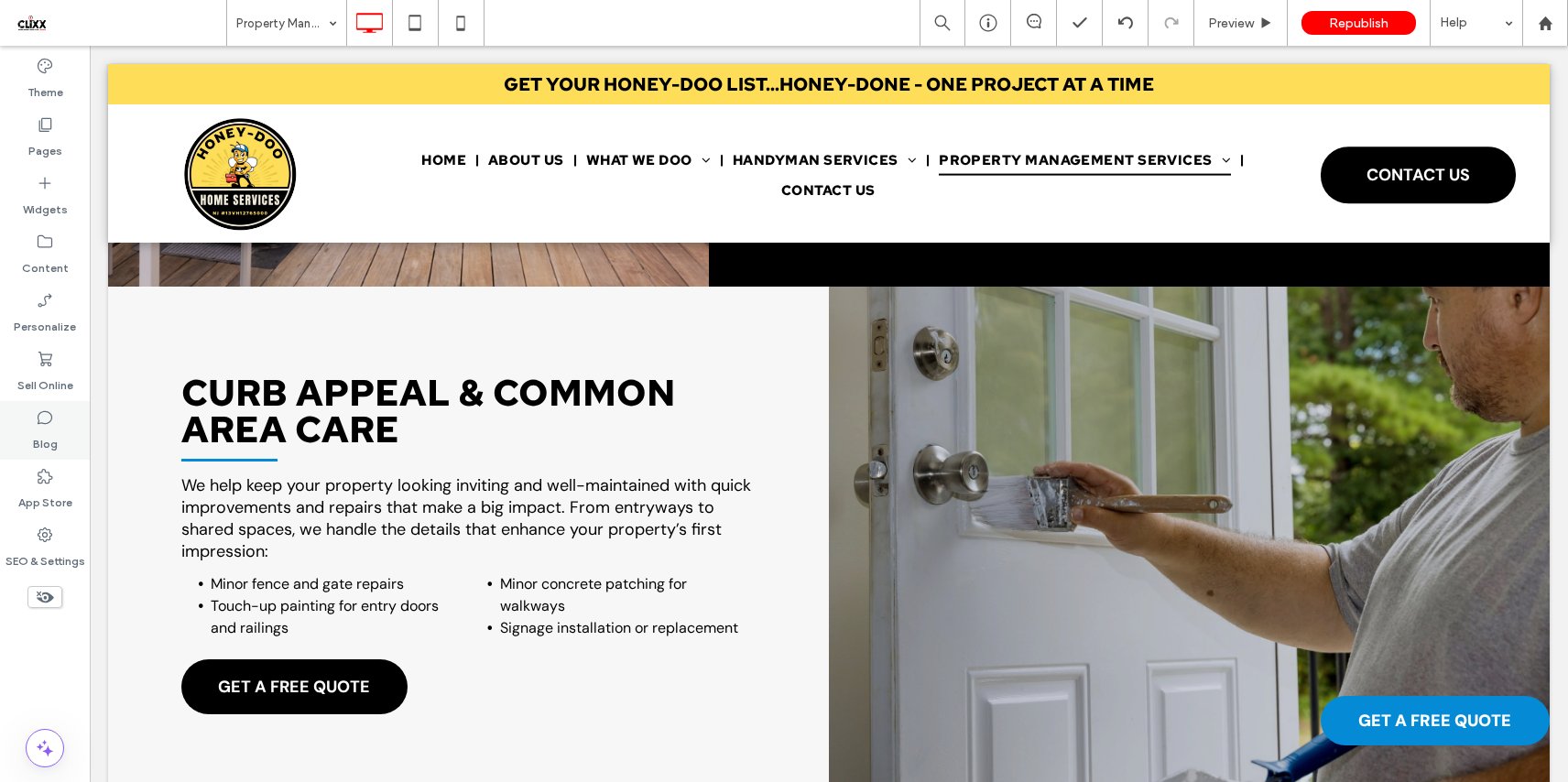
scroll to position [3698, 0]
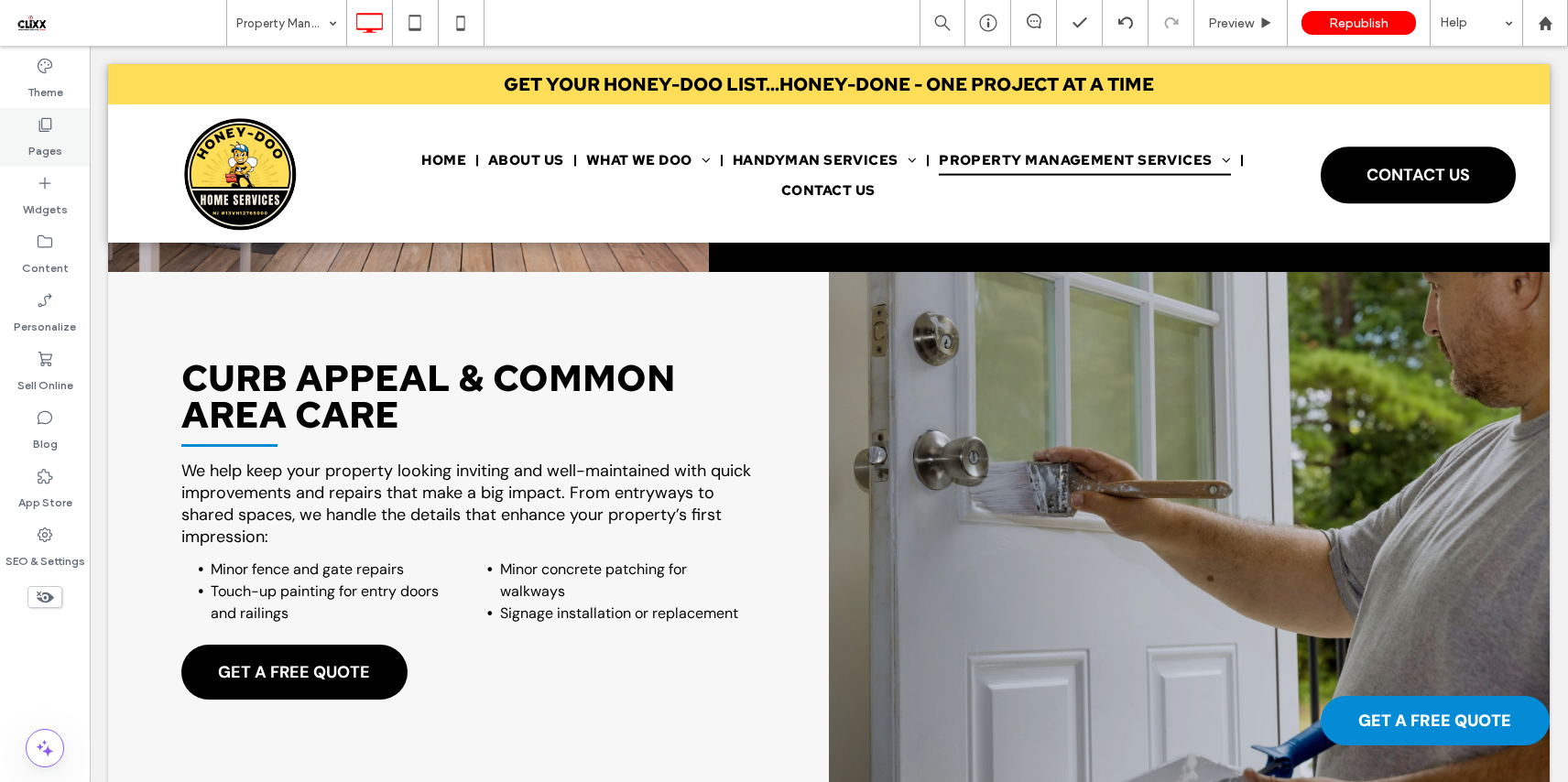
click at [54, 153] on label "Pages" at bounding box center [45, 146] width 34 height 25
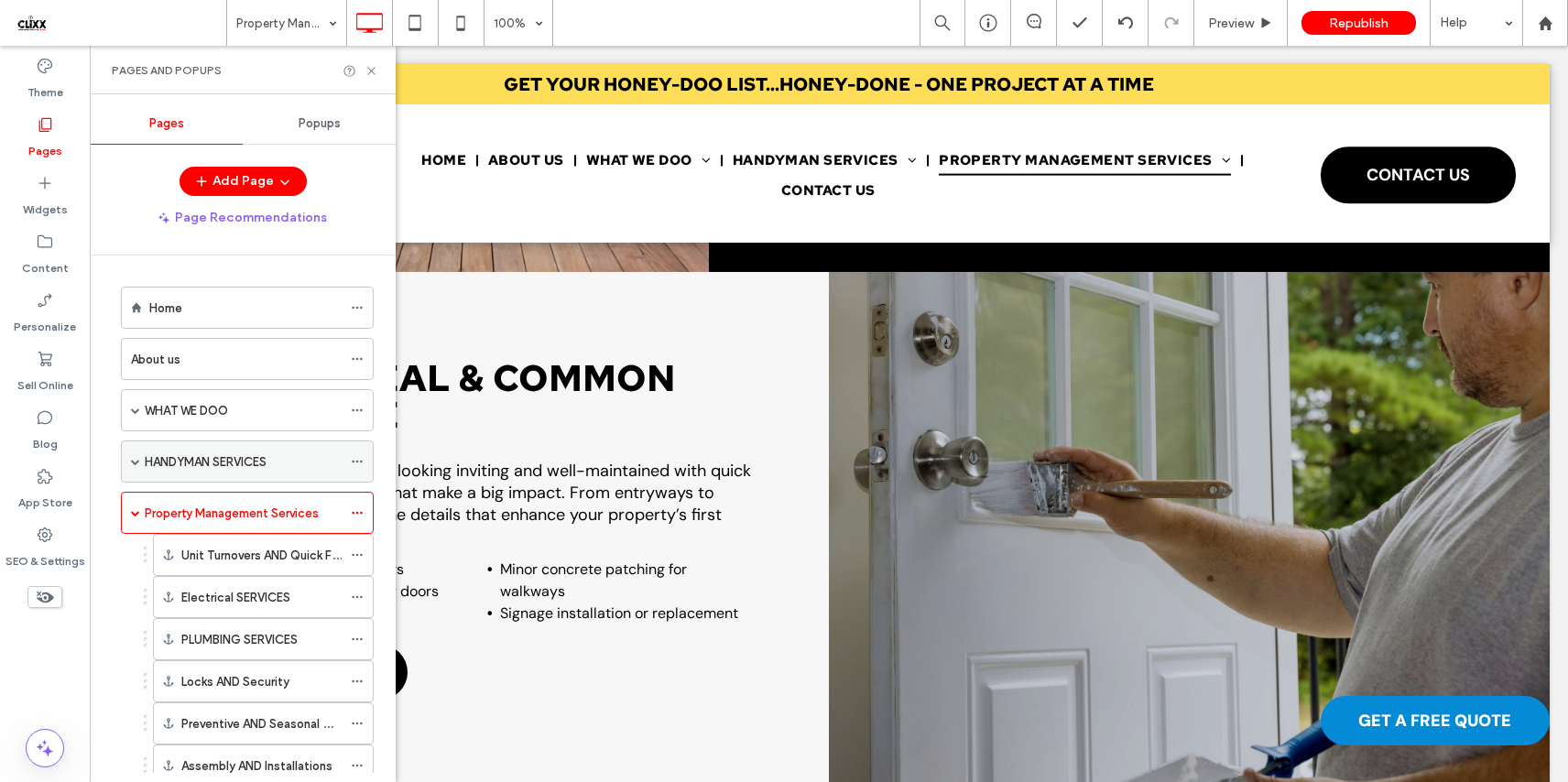
click at [170, 463] on label "HANDYMAN SERVICES" at bounding box center [205, 462] width 122 height 32
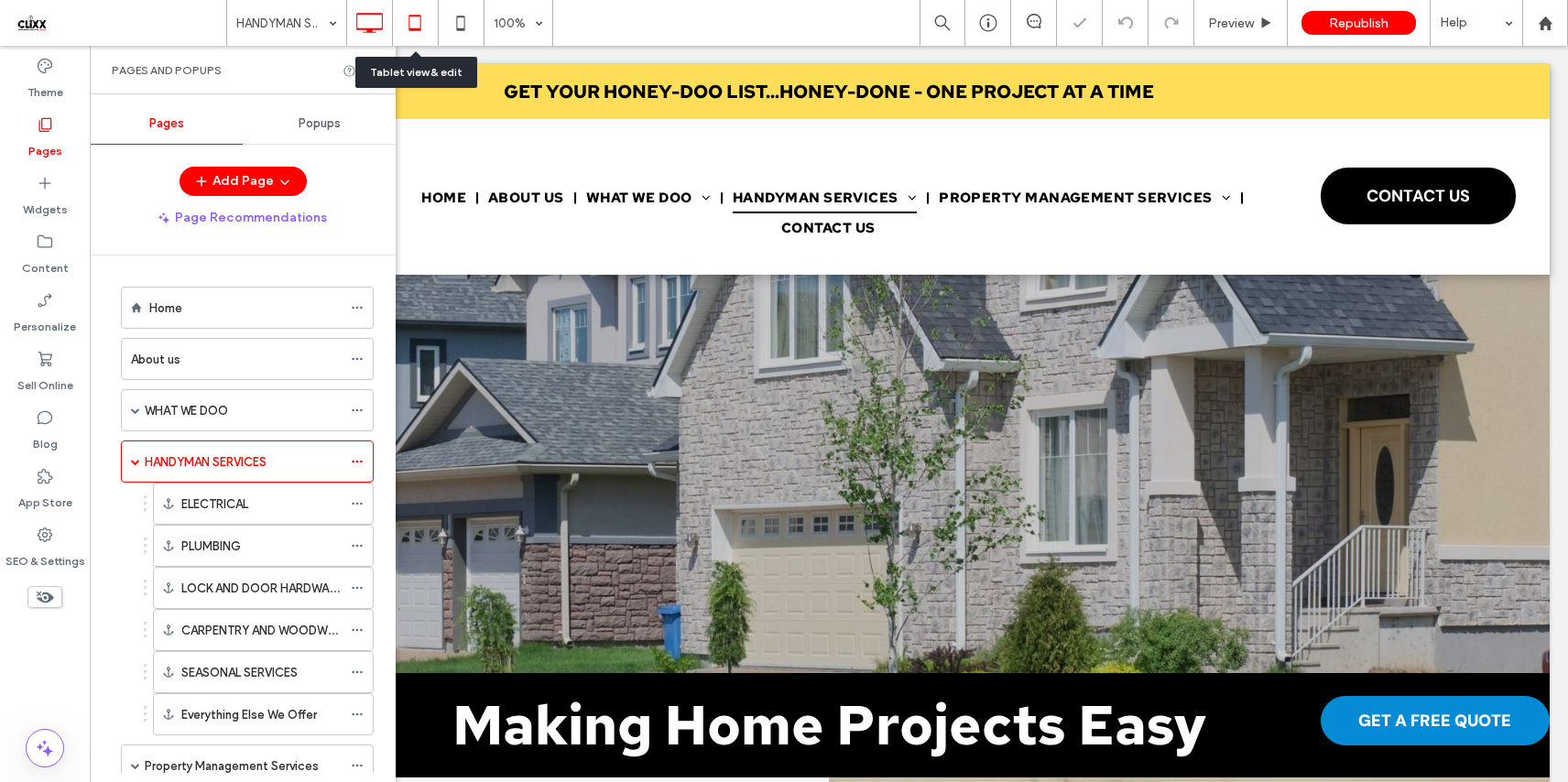
click at [419, 25] on icon at bounding box center [414, 22] width 37 height 37
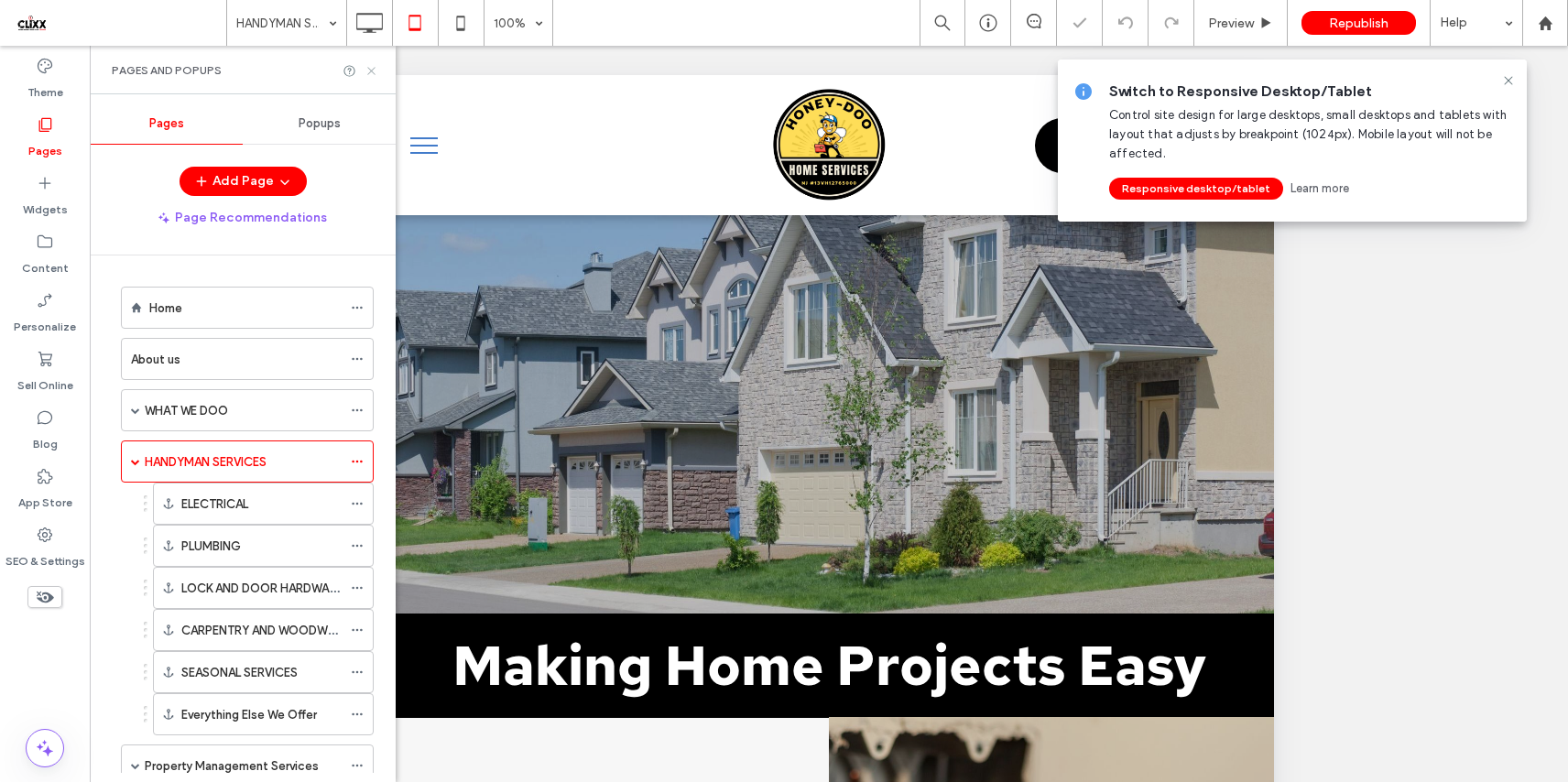
click at [365, 74] on icon at bounding box center [371, 70] width 14 height 14
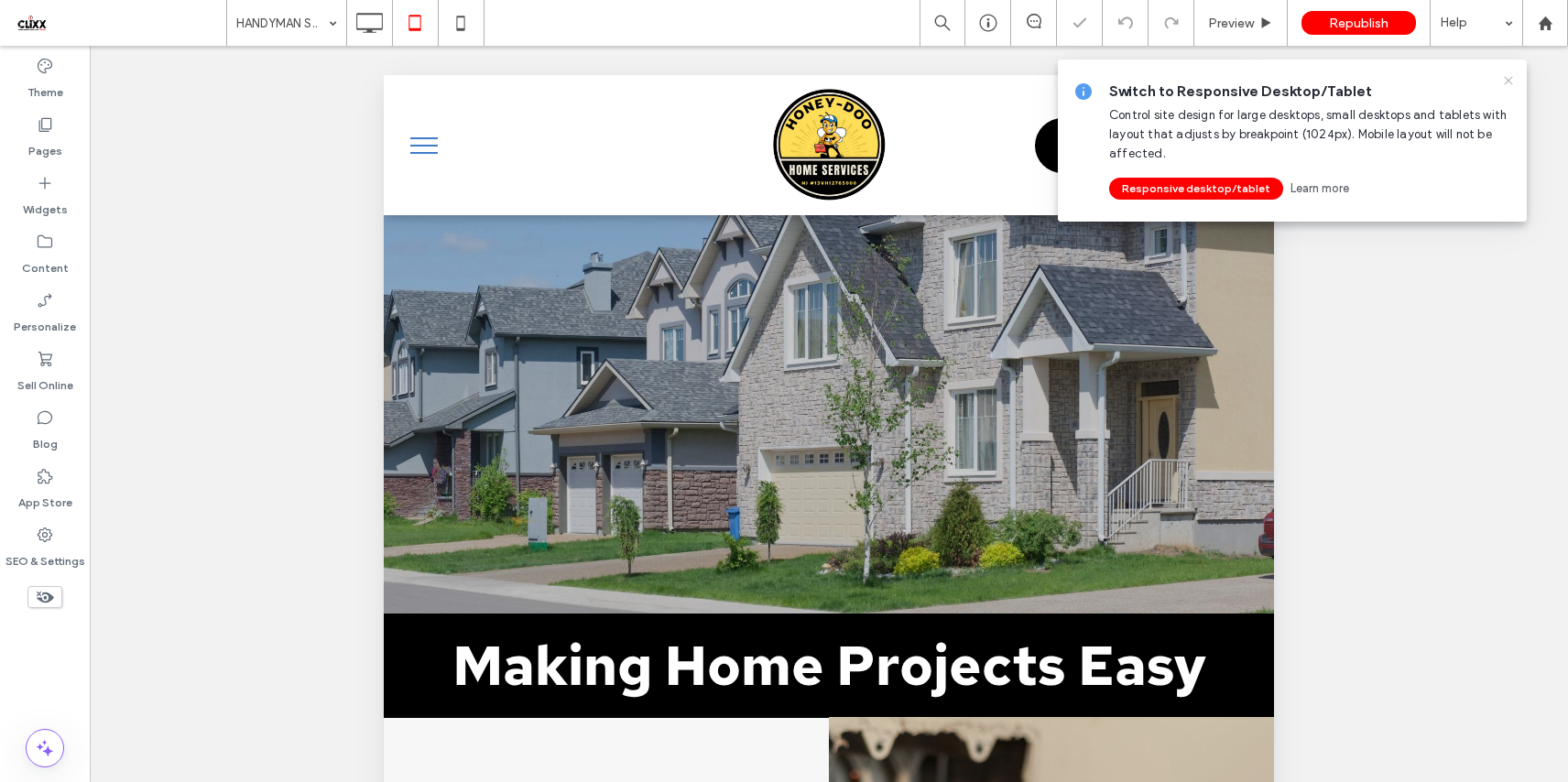
drag, startPoint x: 1503, startPoint y: 81, endPoint x: 663, endPoint y: 254, distance: 857.6
click at [1503, 81] on icon at bounding box center [1508, 81] width 15 height 15
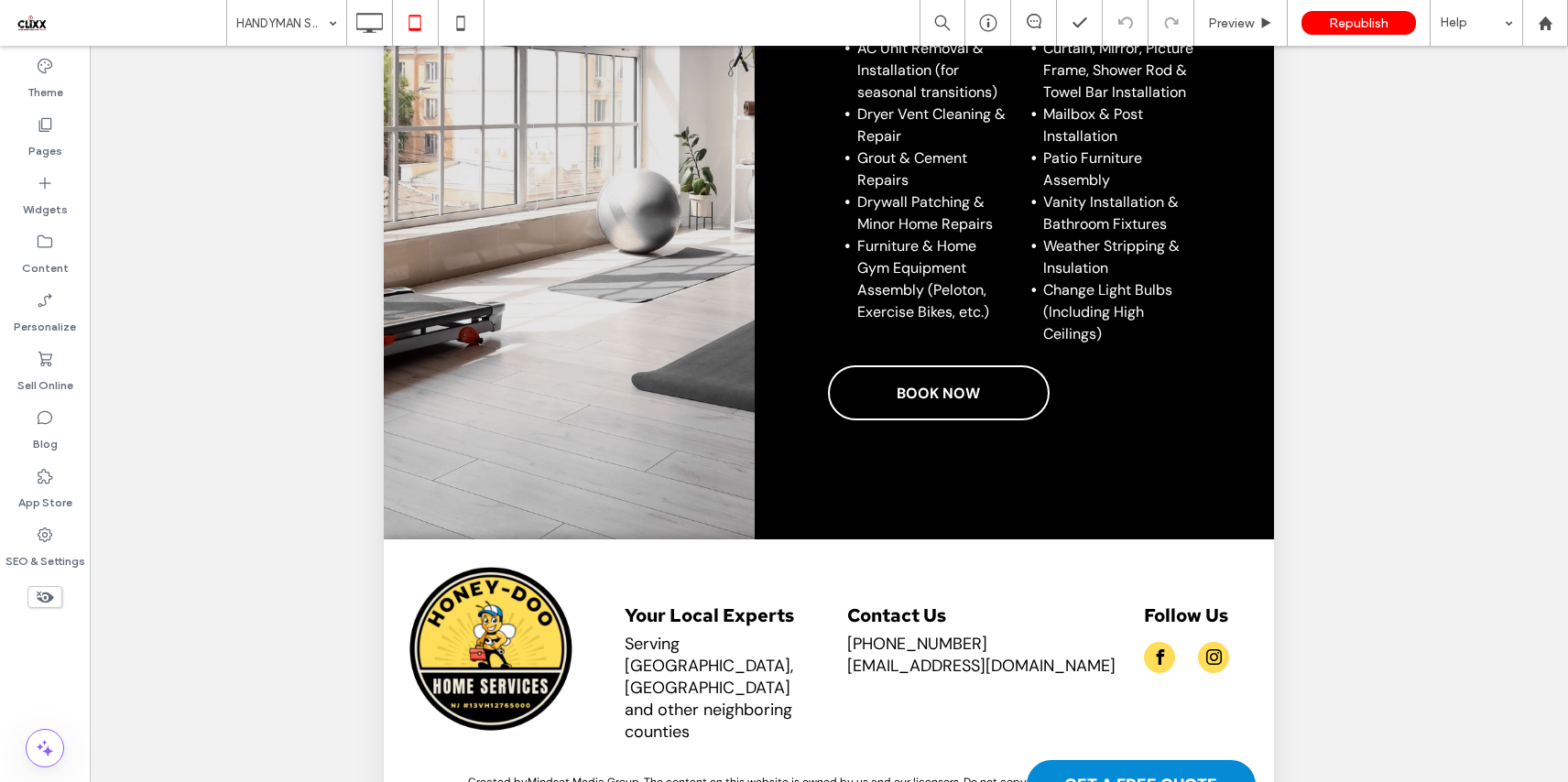
scroll to position [405, 0]
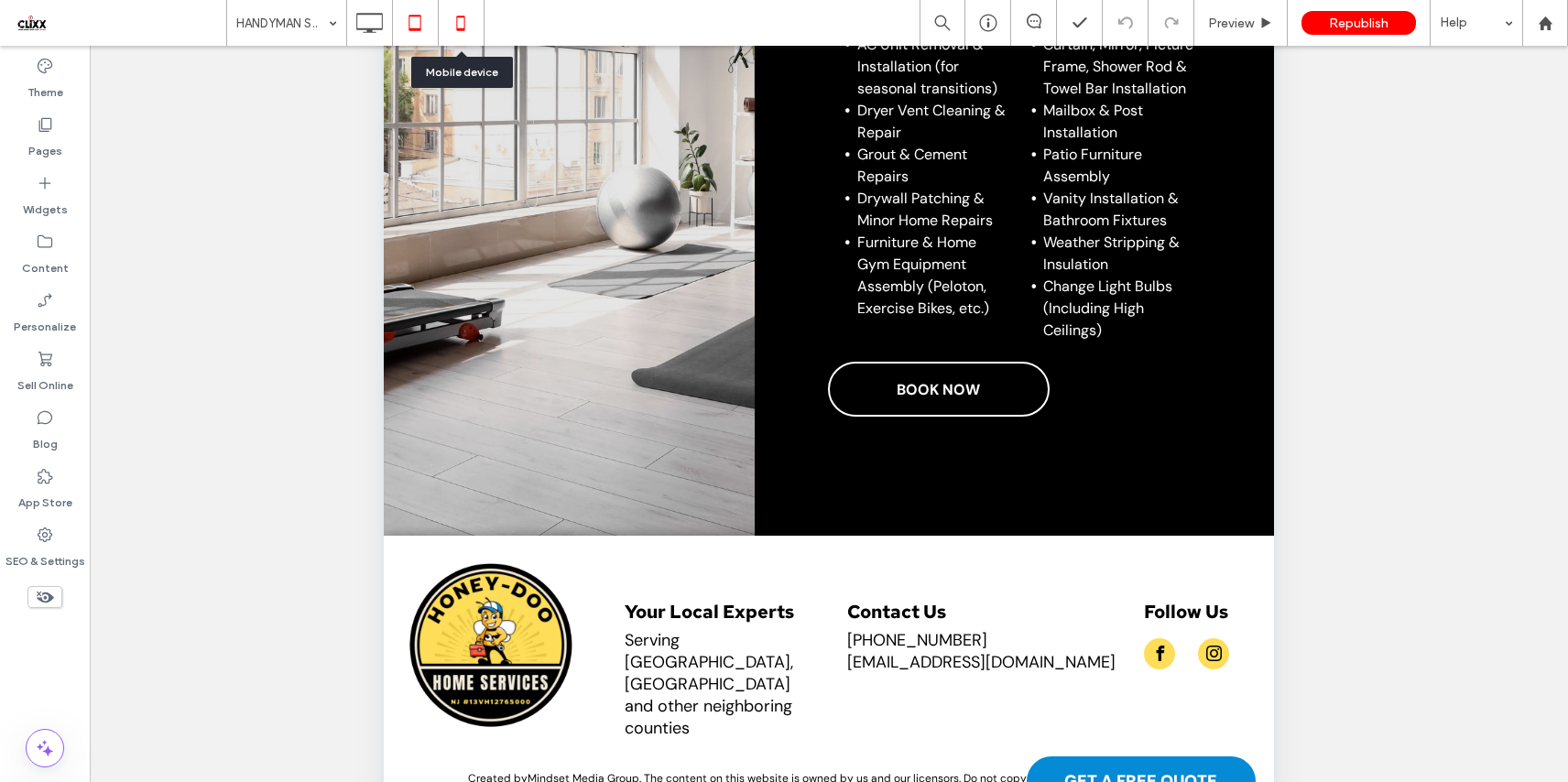
click at [467, 24] on icon at bounding box center [460, 22] width 37 height 37
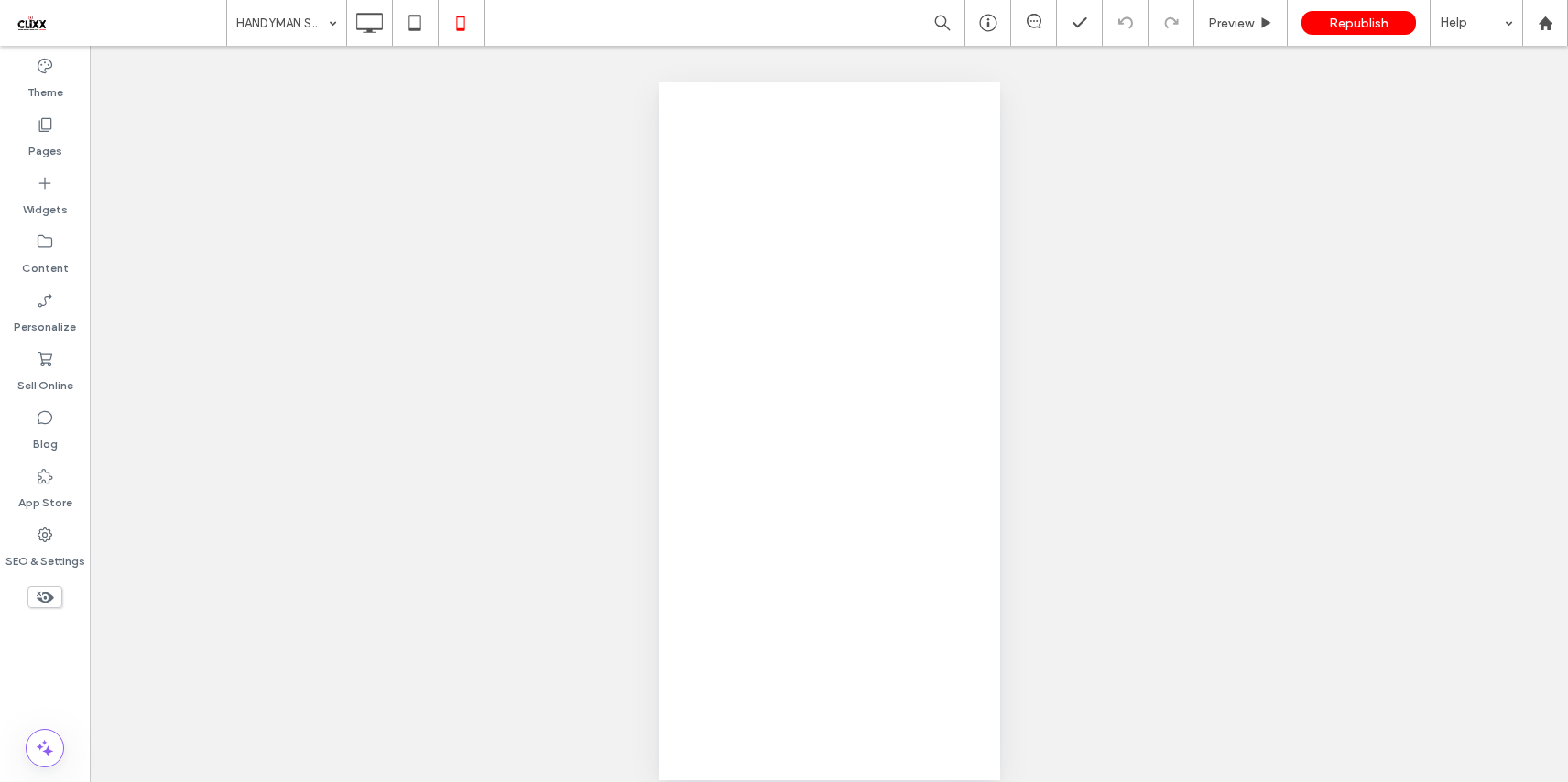
scroll to position [0, 0]
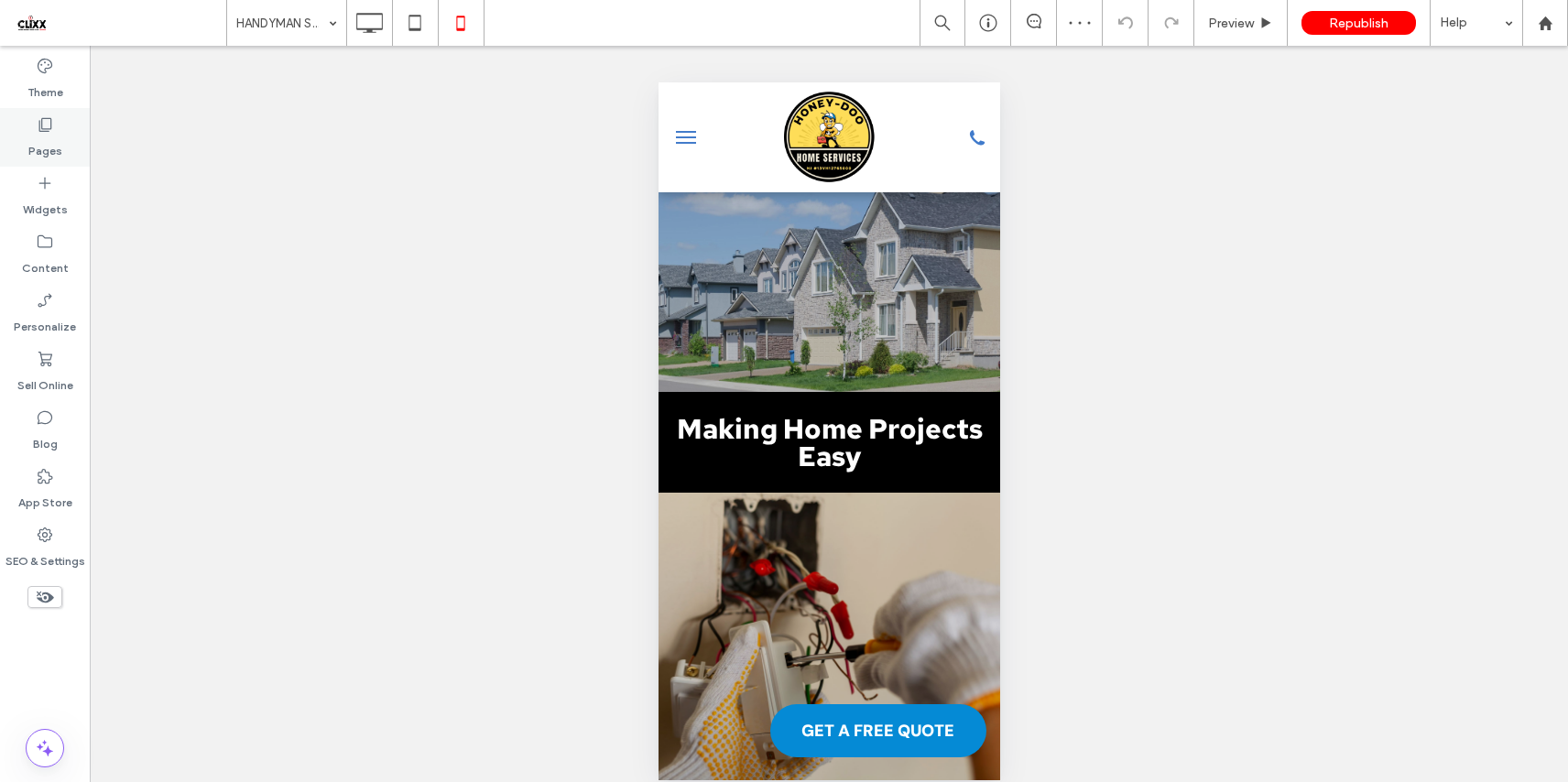
click at [55, 140] on label "Pages" at bounding box center [45, 146] width 34 height 25
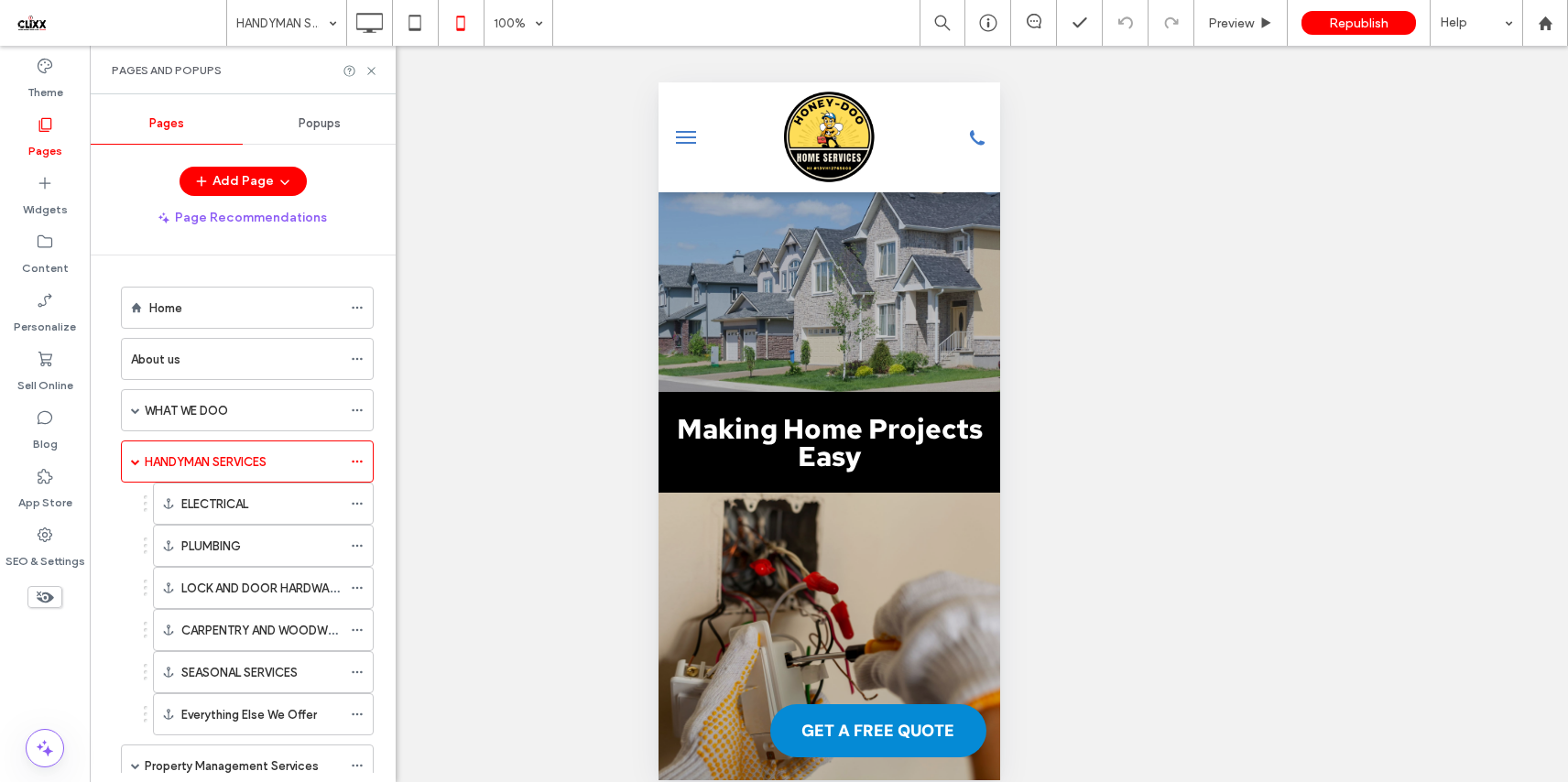
click at [218, 412] on label "WHAT WE DOO" at bounding box center [185, 410] width 83 height 32
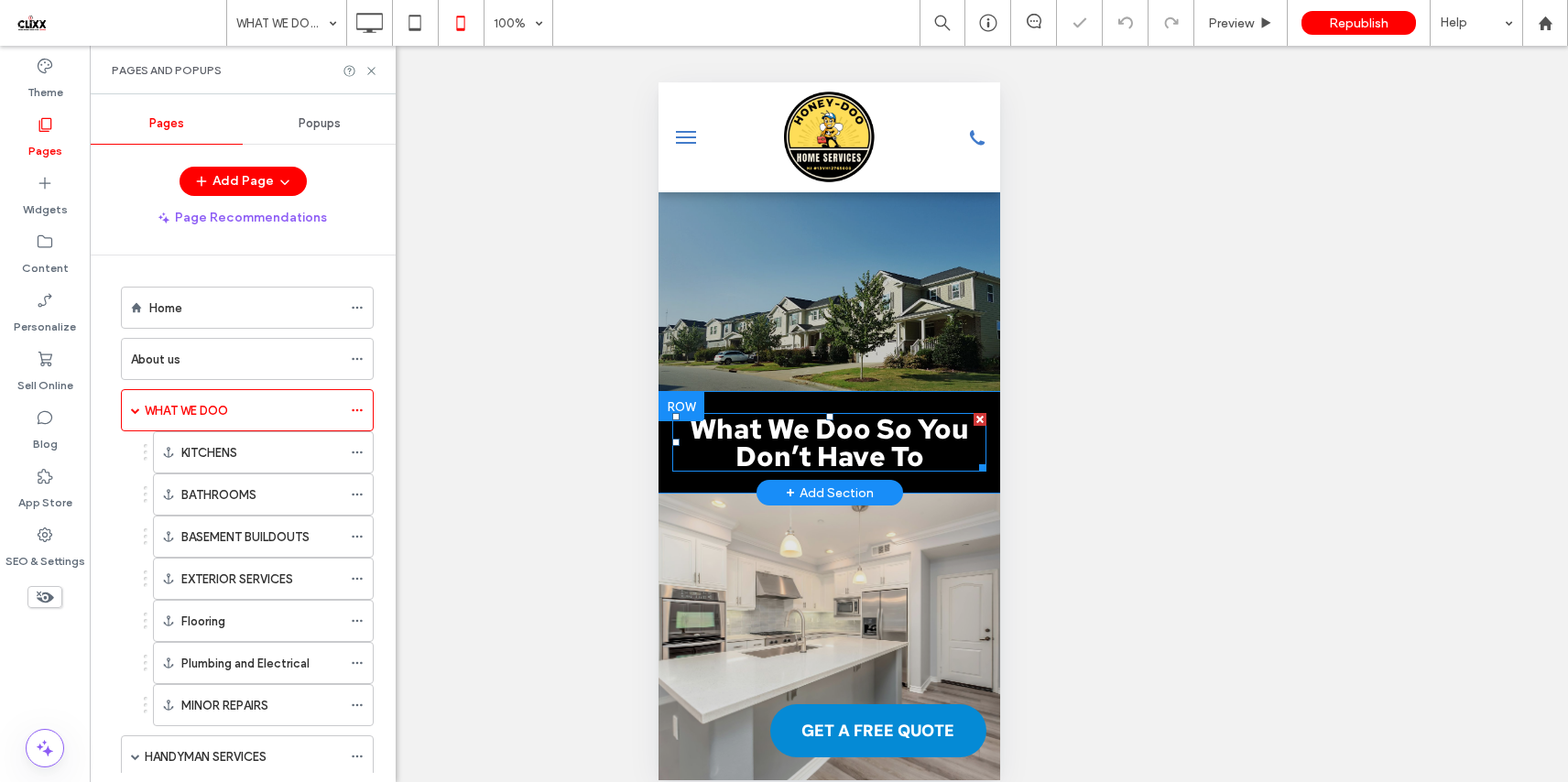
click at [807, 453] on span "What We Doo So You Don’t Have To" at bounding box center [828, 442] width 279 height 64
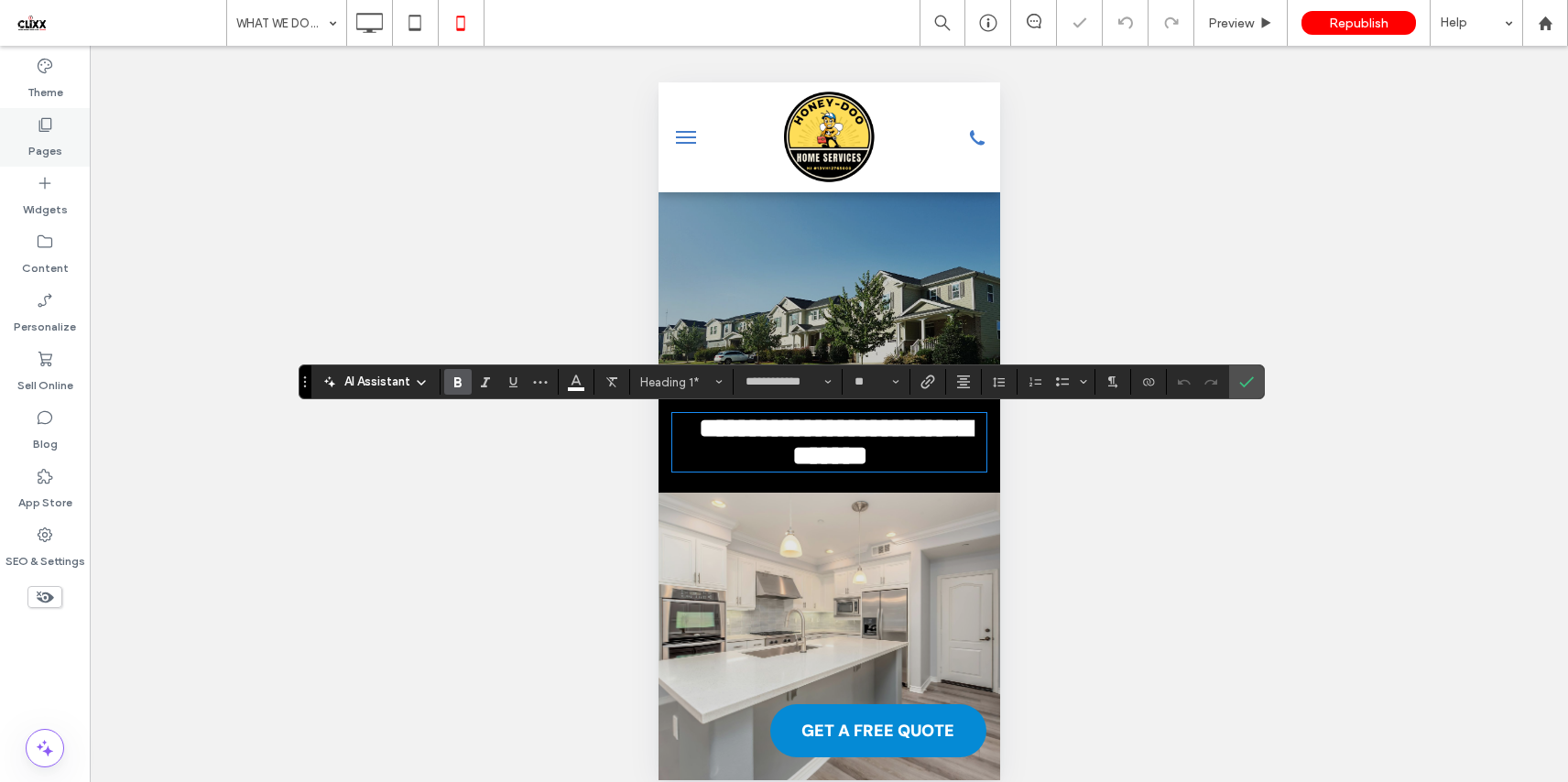
click at [41, 137] on label "Pages" at bounding box center [45, 146] width 34 height 25
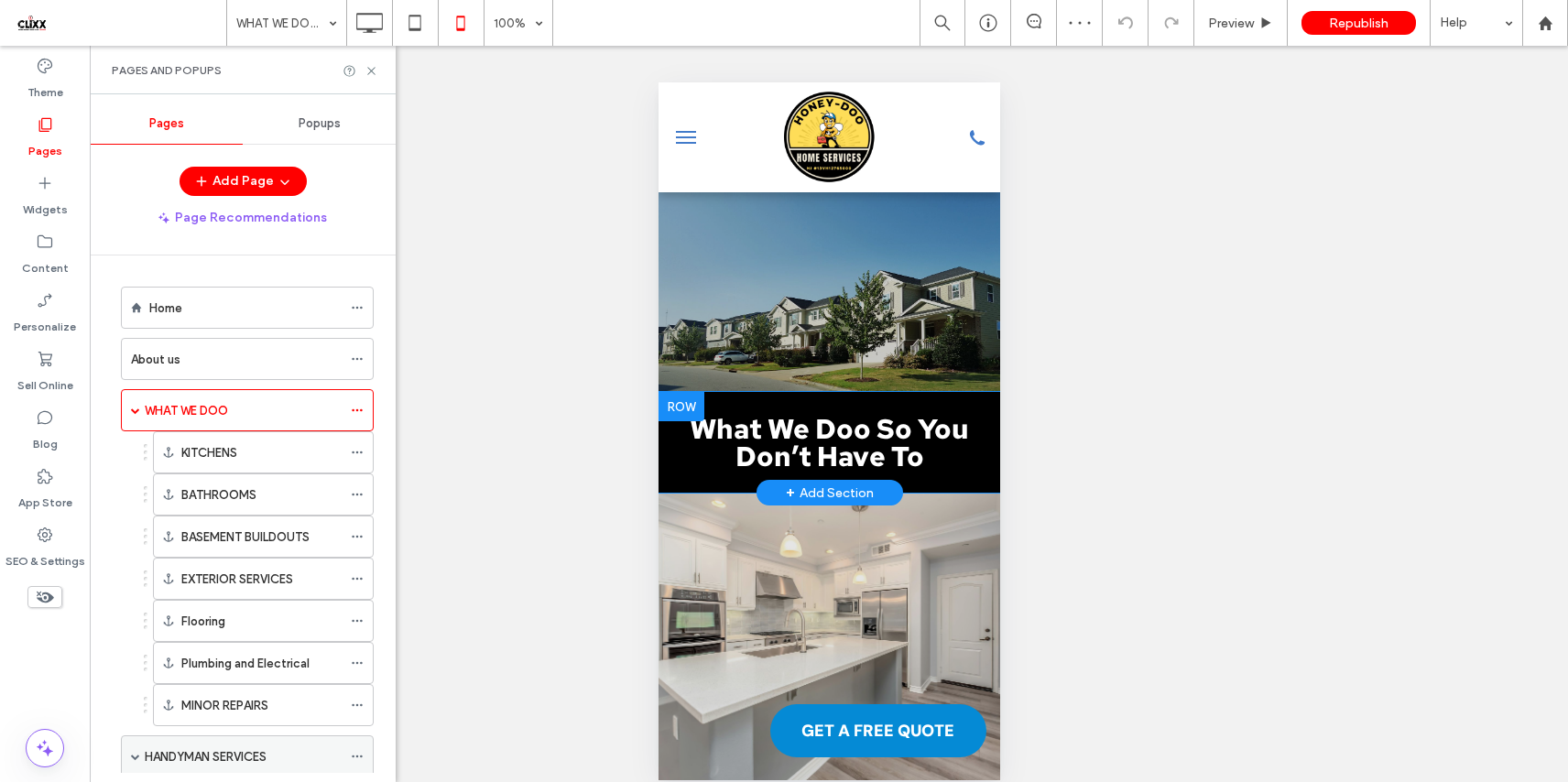
click at [228, 747] on label "HANDYMAN SERVICES" at bounding box center [205, 757] width 122 height 32
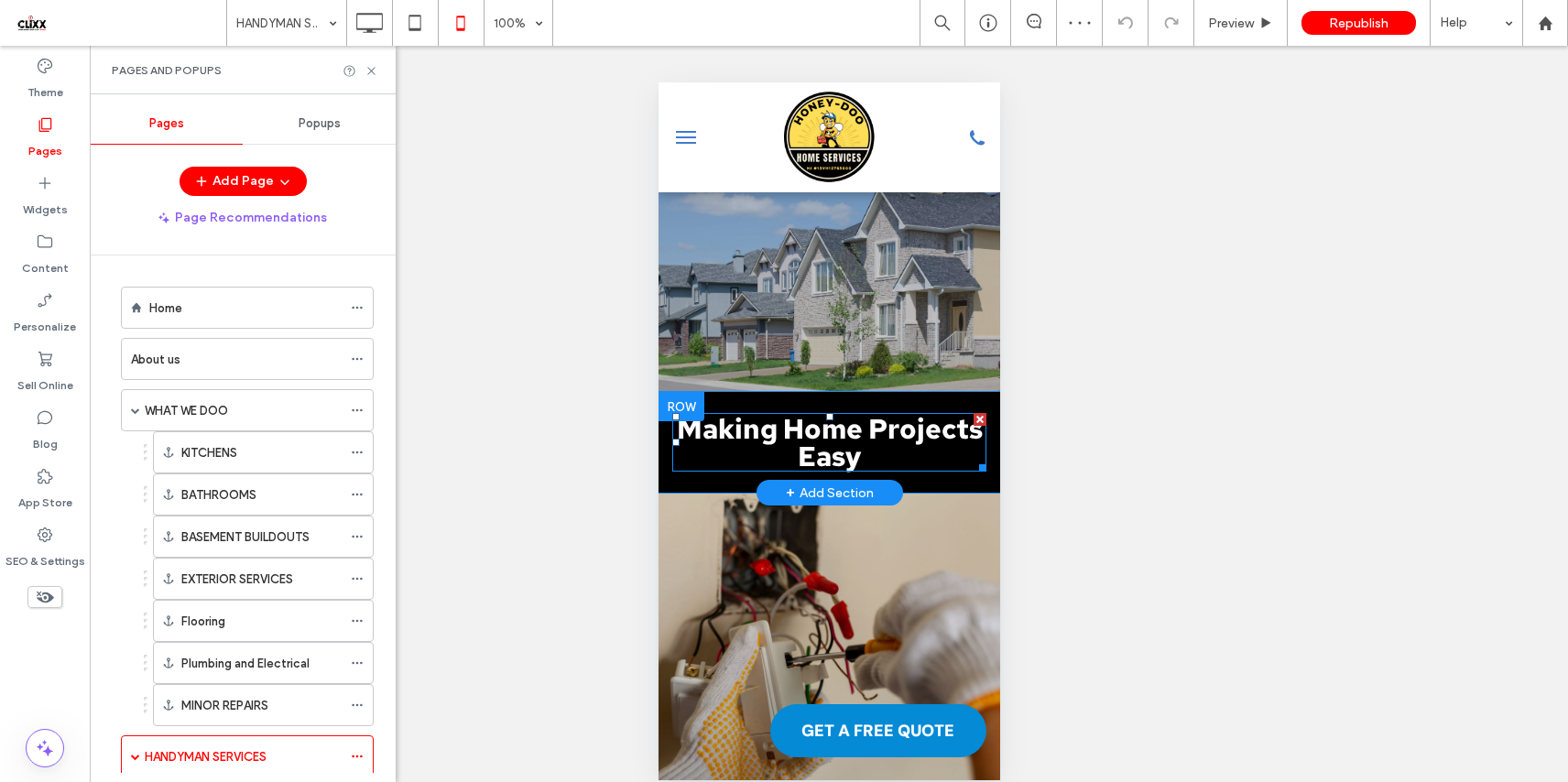
click at [777, 451] on span "Making Home Projects Easy" at bounding box center [828, 442] width 306 height 64
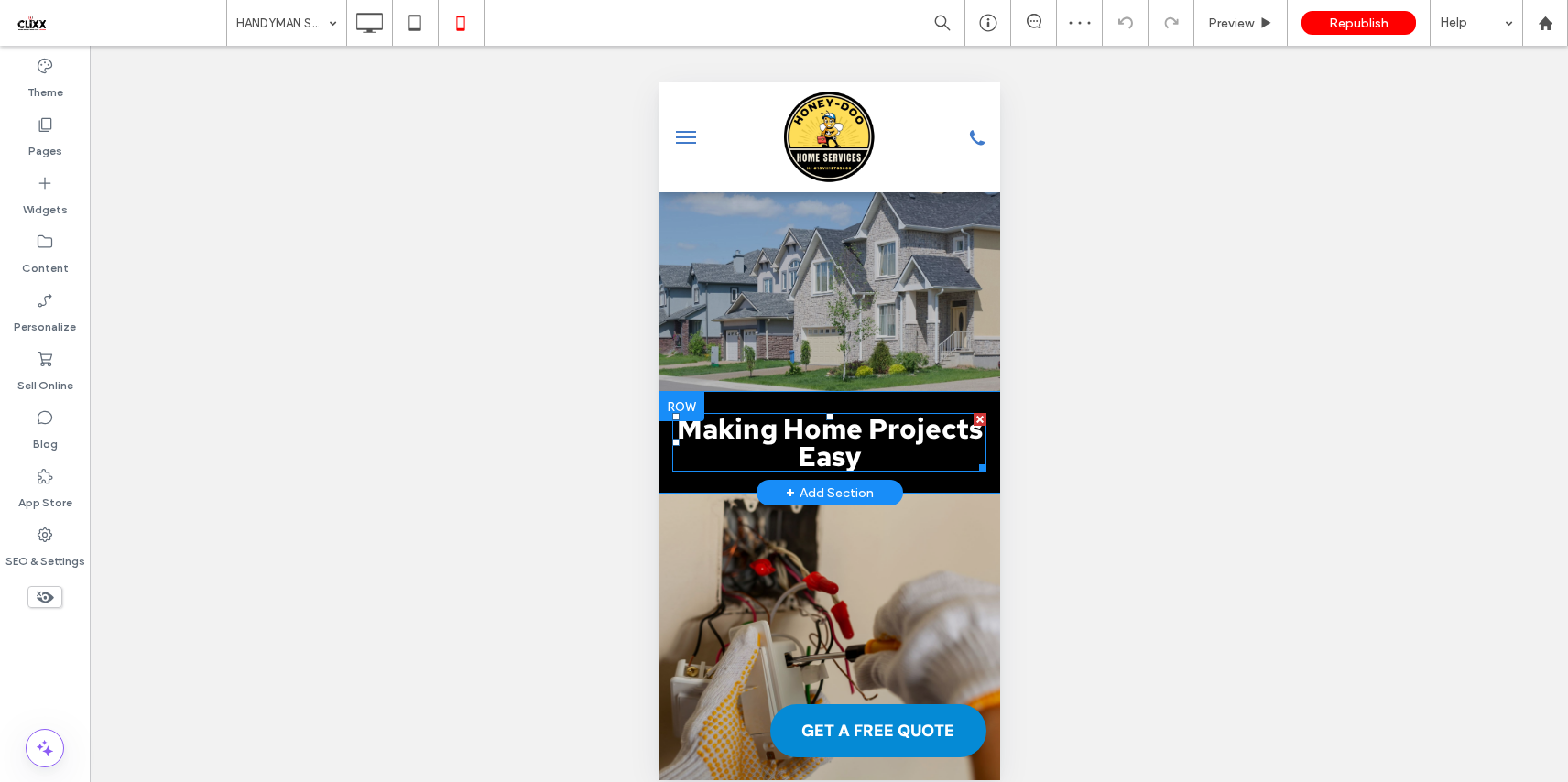
type input "**********"
type input "**"
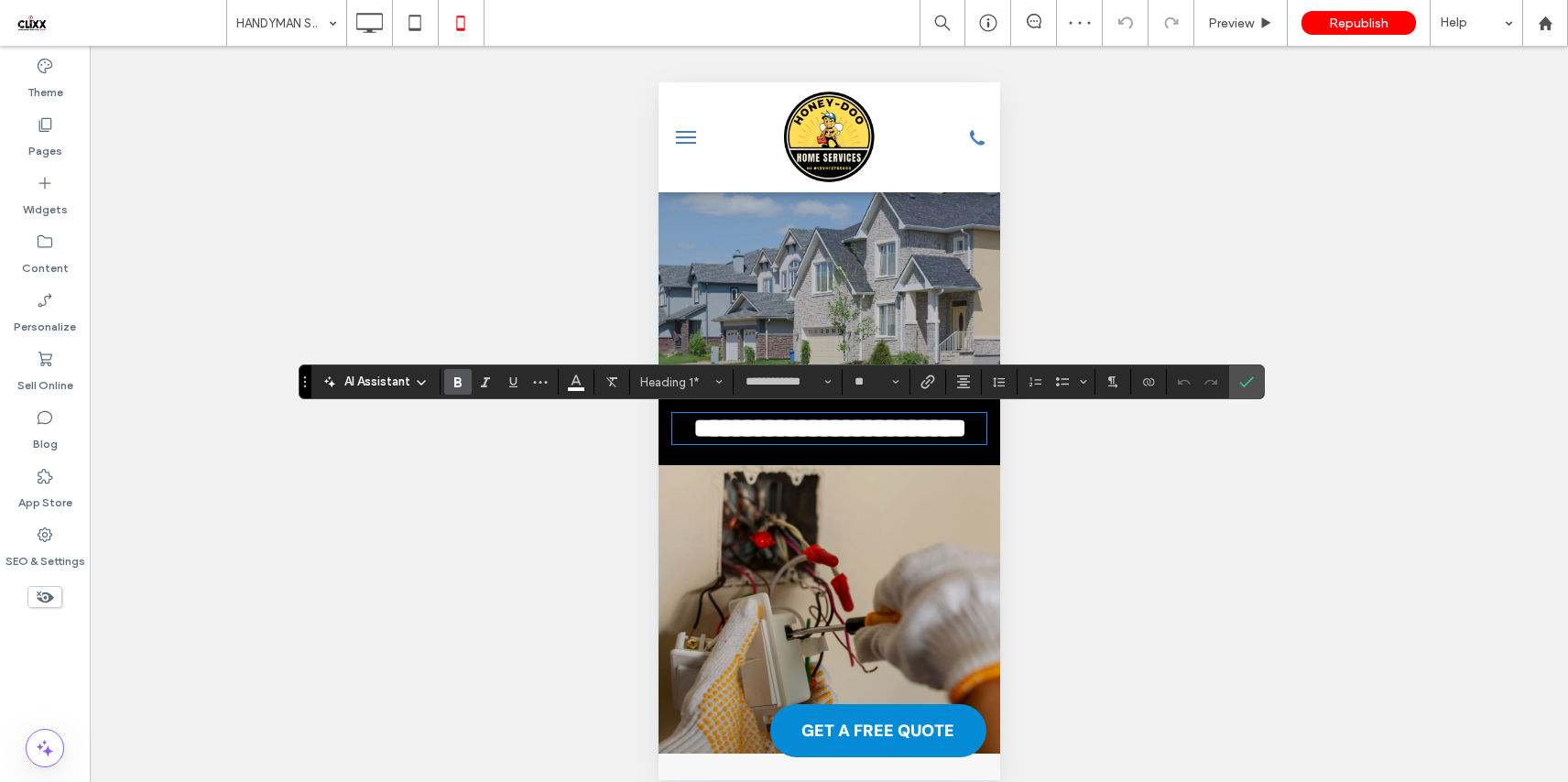
click at [1252, 385] on icon "Confirm" at bounding box center [1247, 382] width 15 height 15
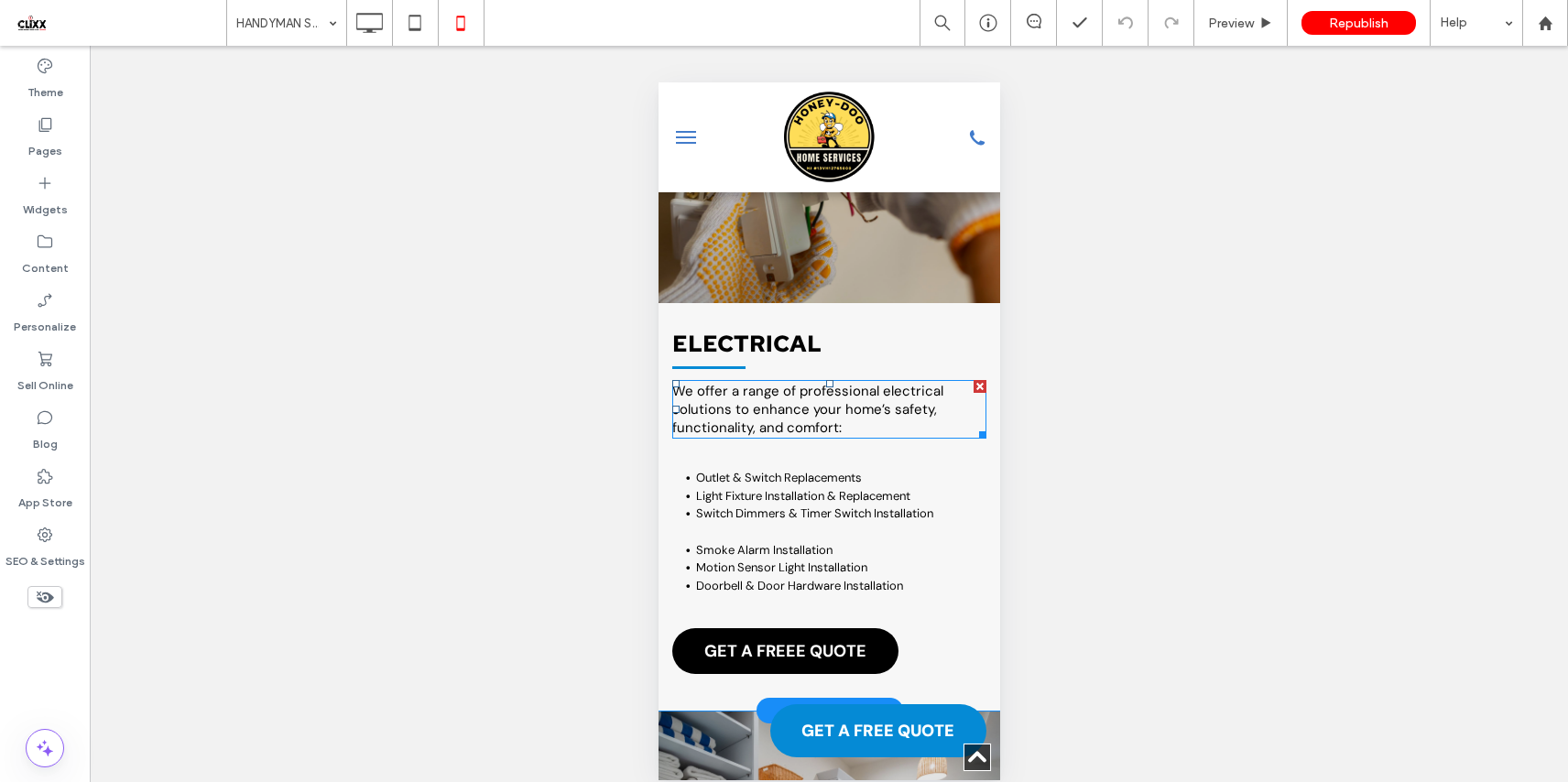
scroll to position [480, 0]
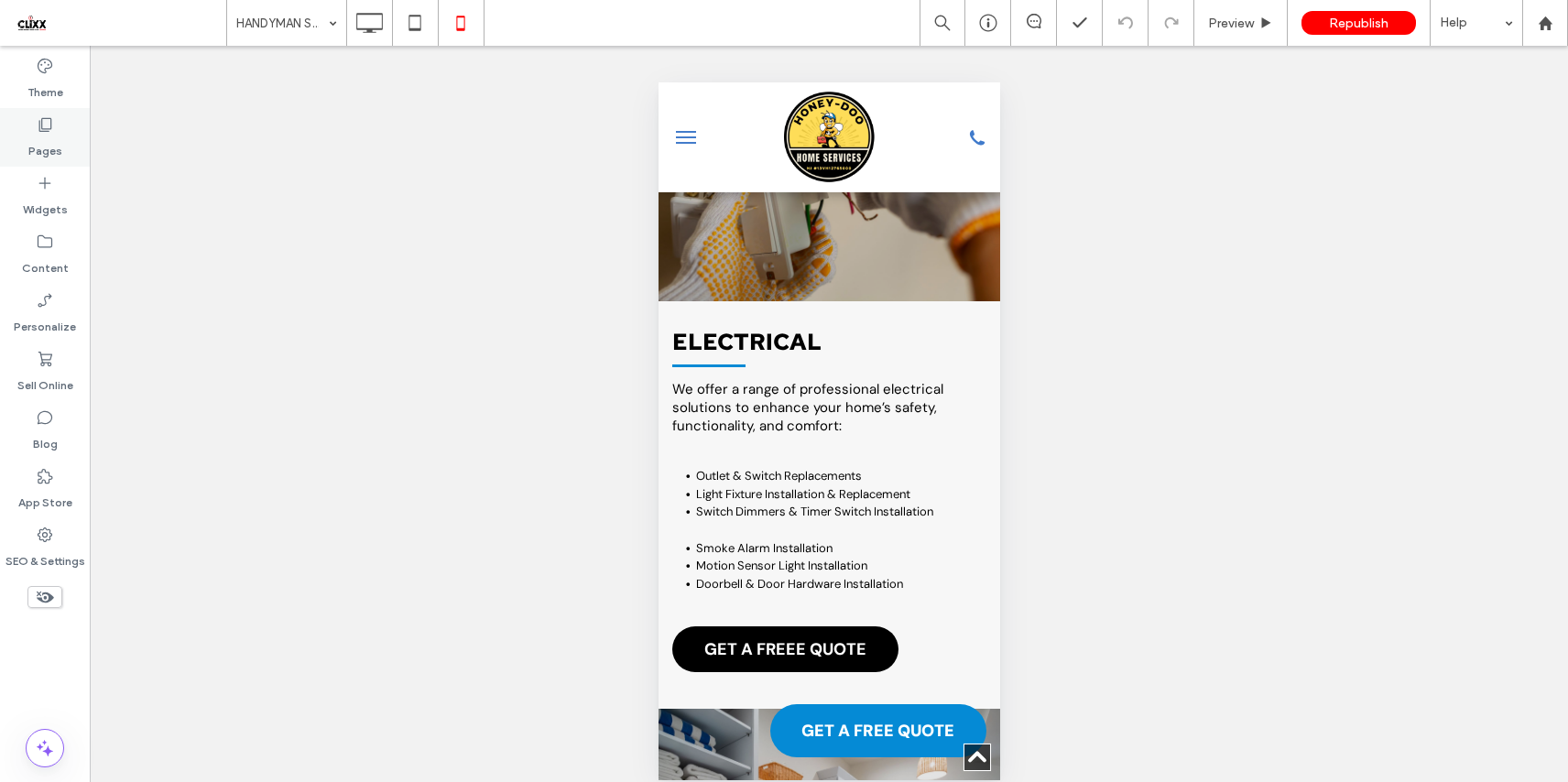
click at [46, 140] on label "Pages" at bounding box center [45, 146] width 34 height 25
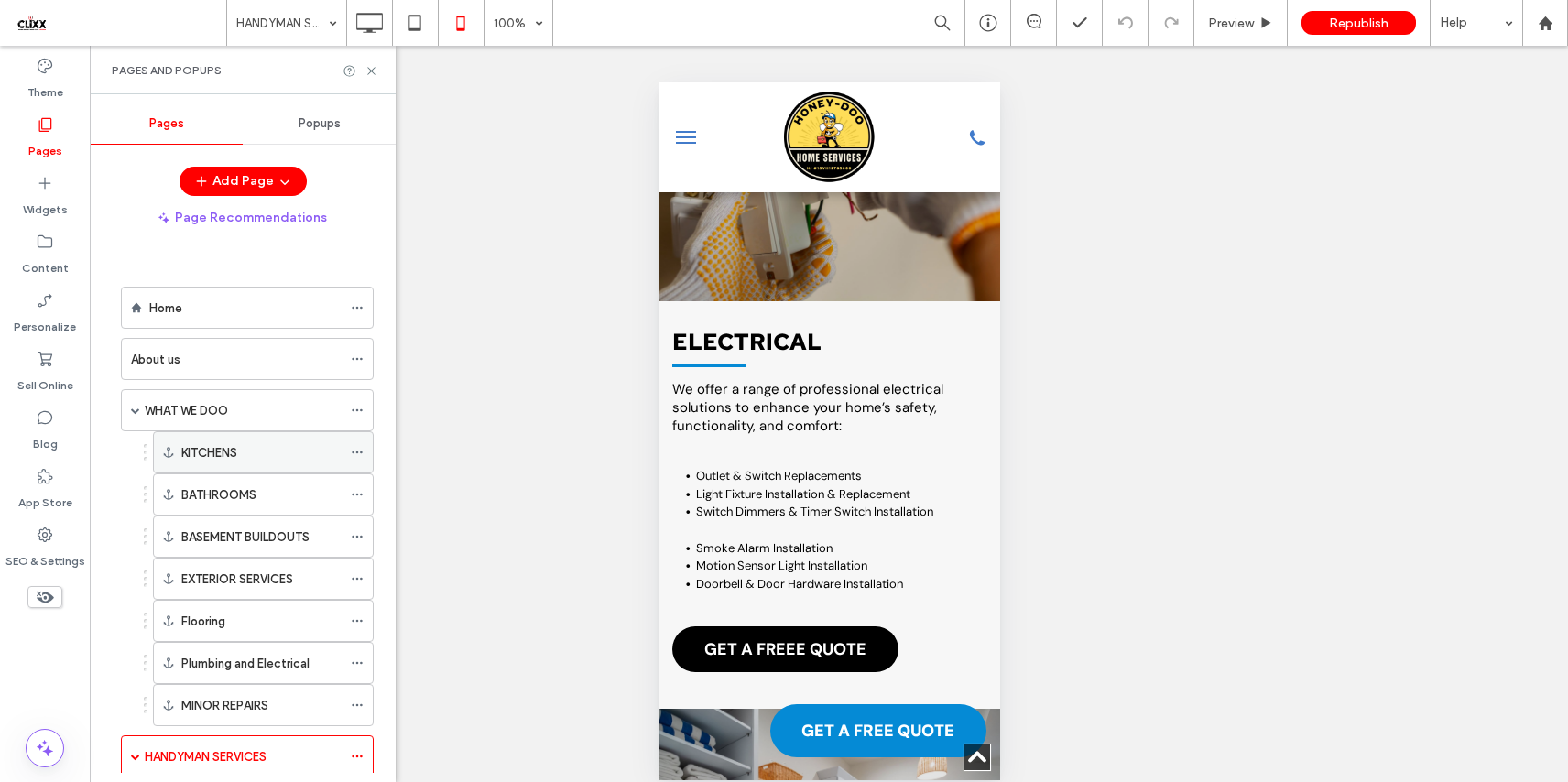
click at [217, 450] on label "KITCHENS" at bounding box center [210, 452] width 56 height 32
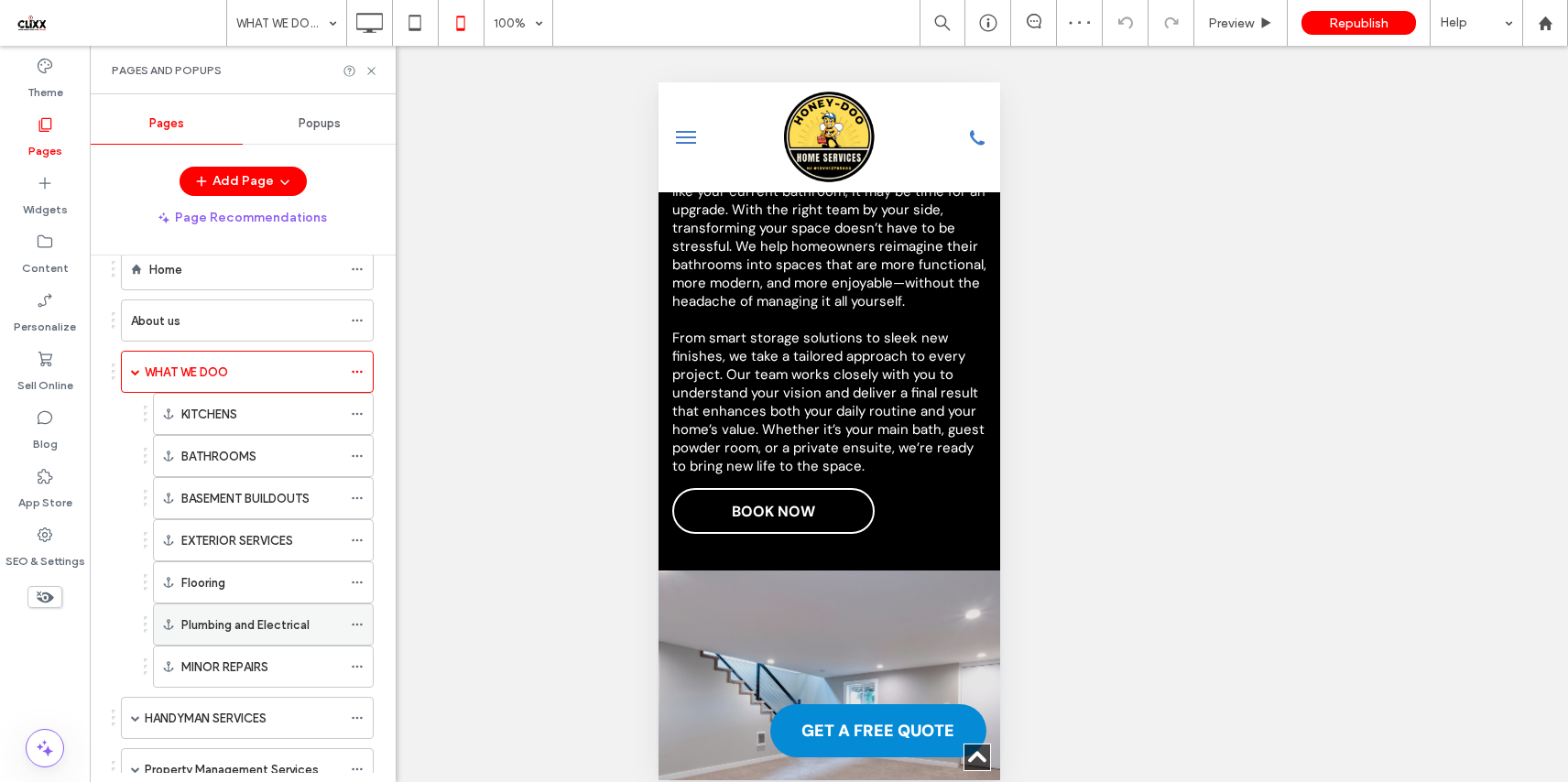
scroll to position [256, 0]
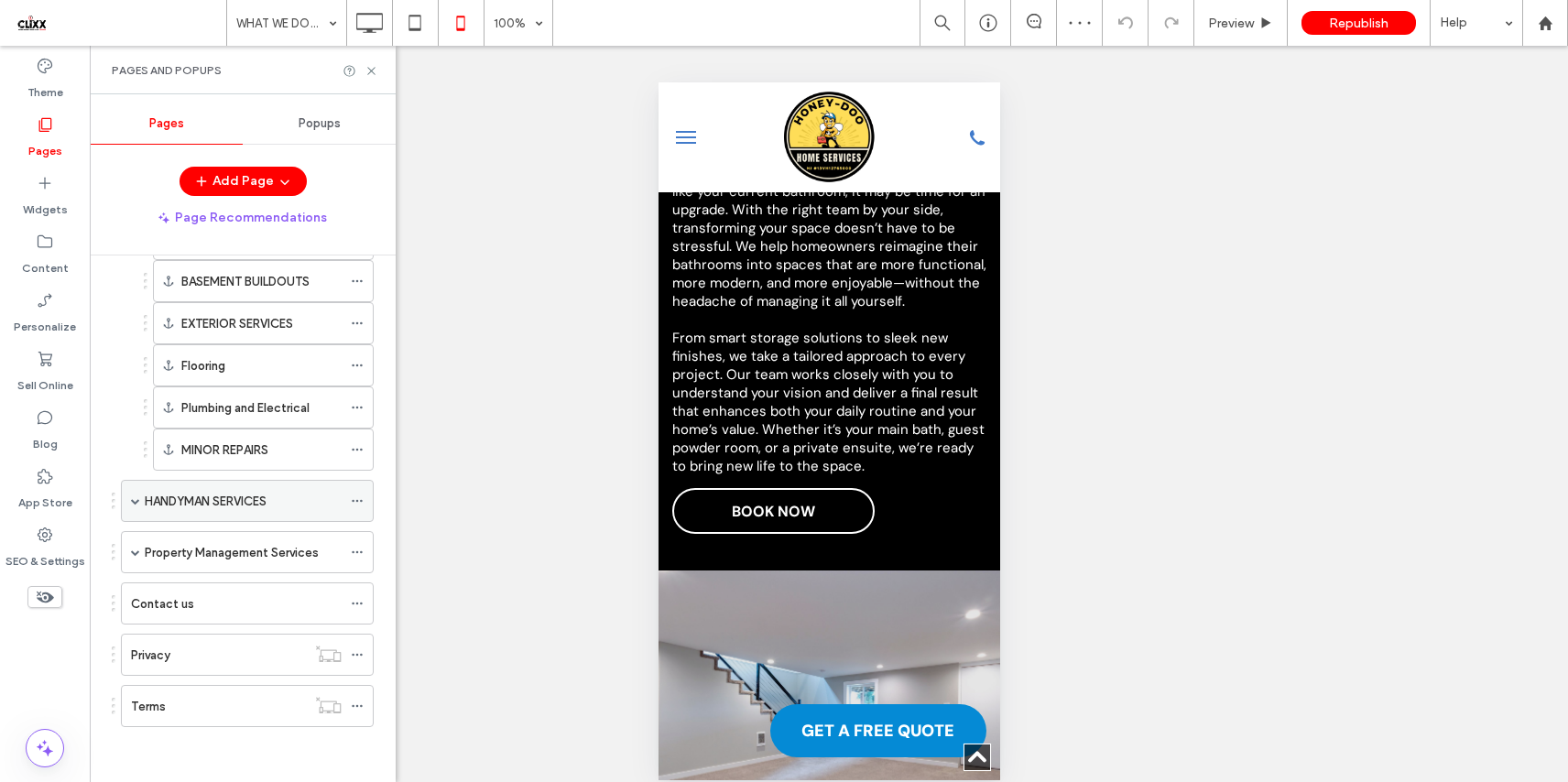
click at [228, 511] on div "HANDYMAN SERVICES" at bounding box center [243, 500] width 197 height 40
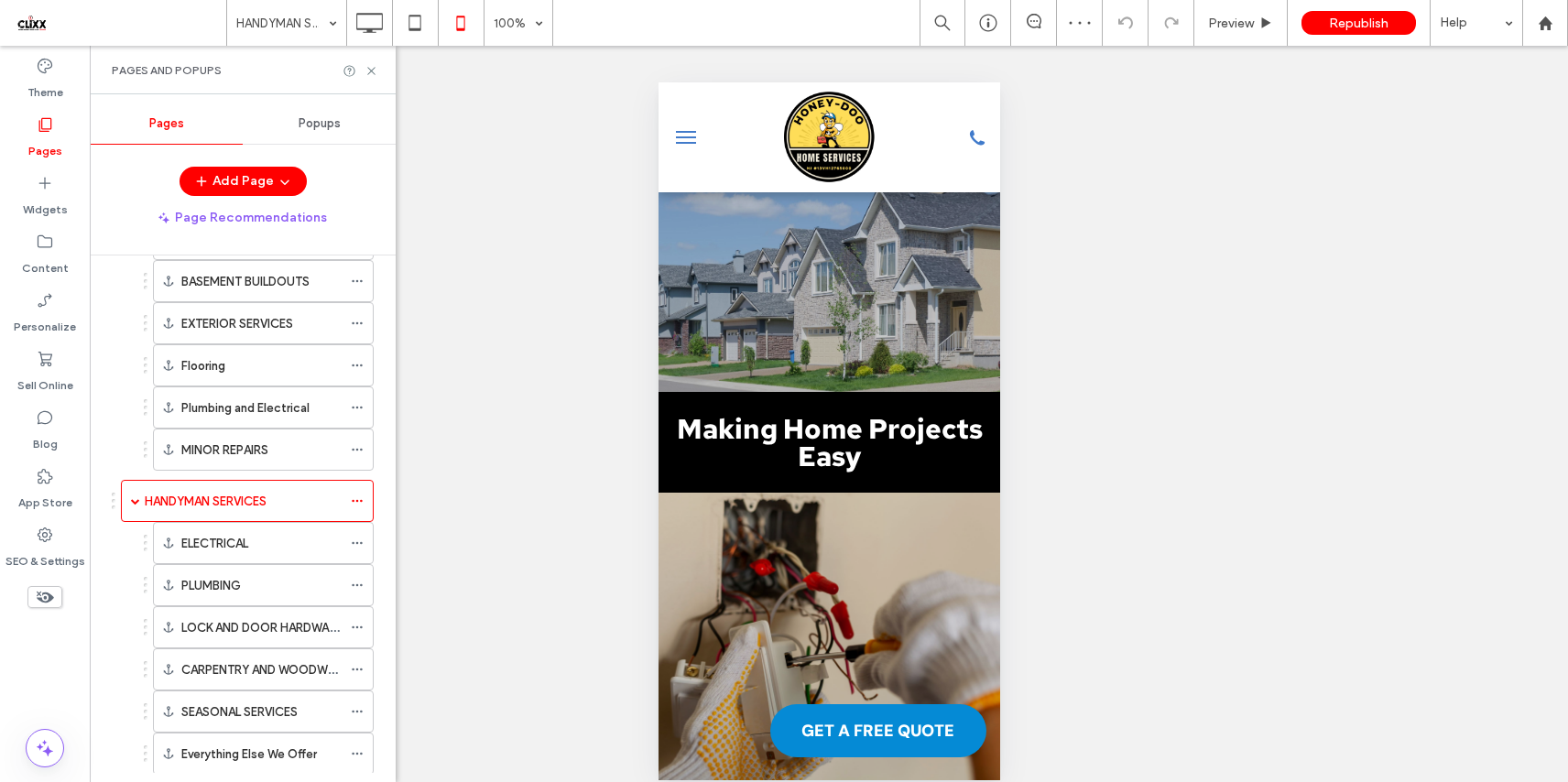
scroll to position [0, 0]
click at [375, 68] on icon at bounding box center [371, 70] width 14 height 14
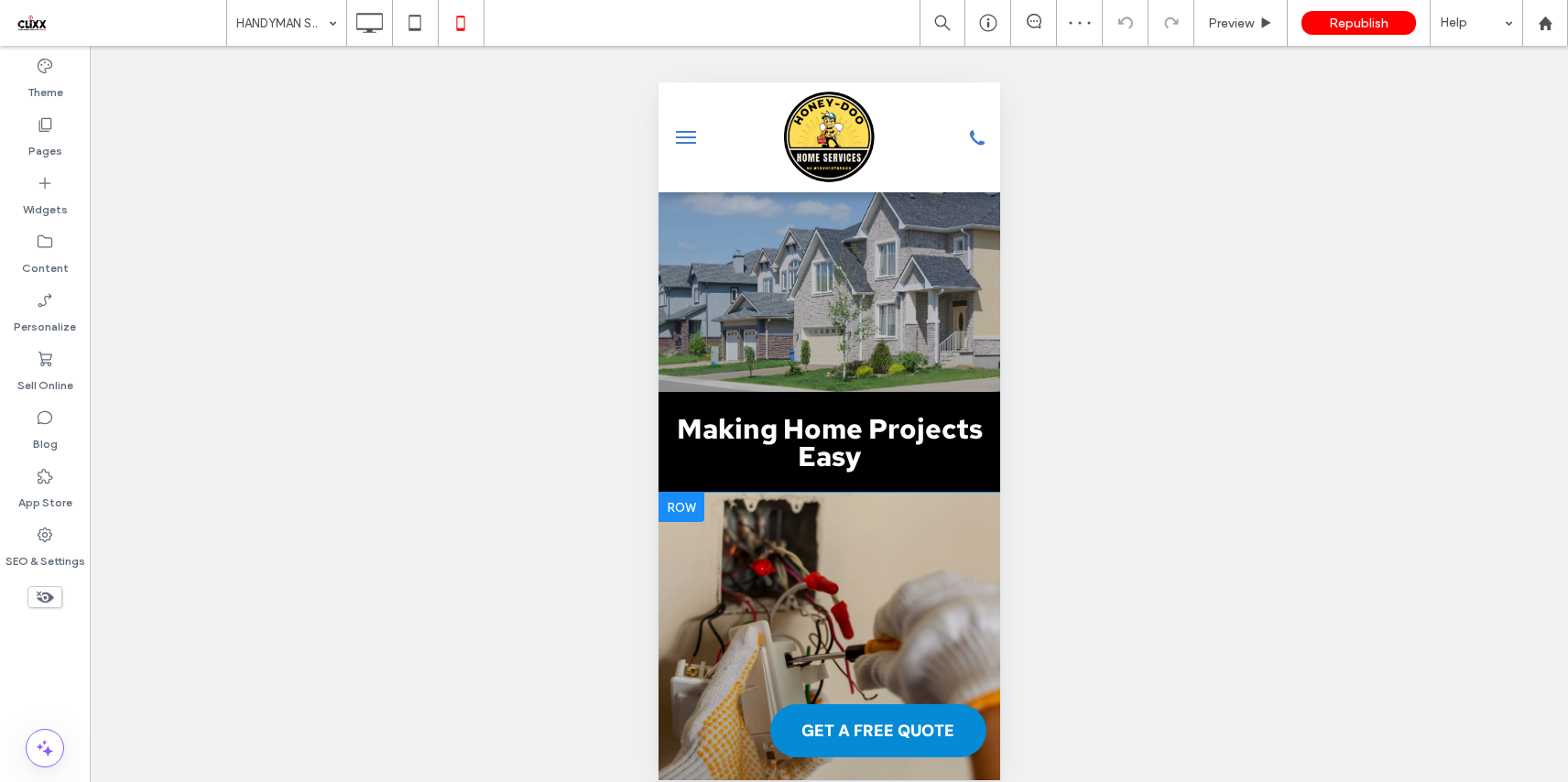
scroll to position [332, 0]
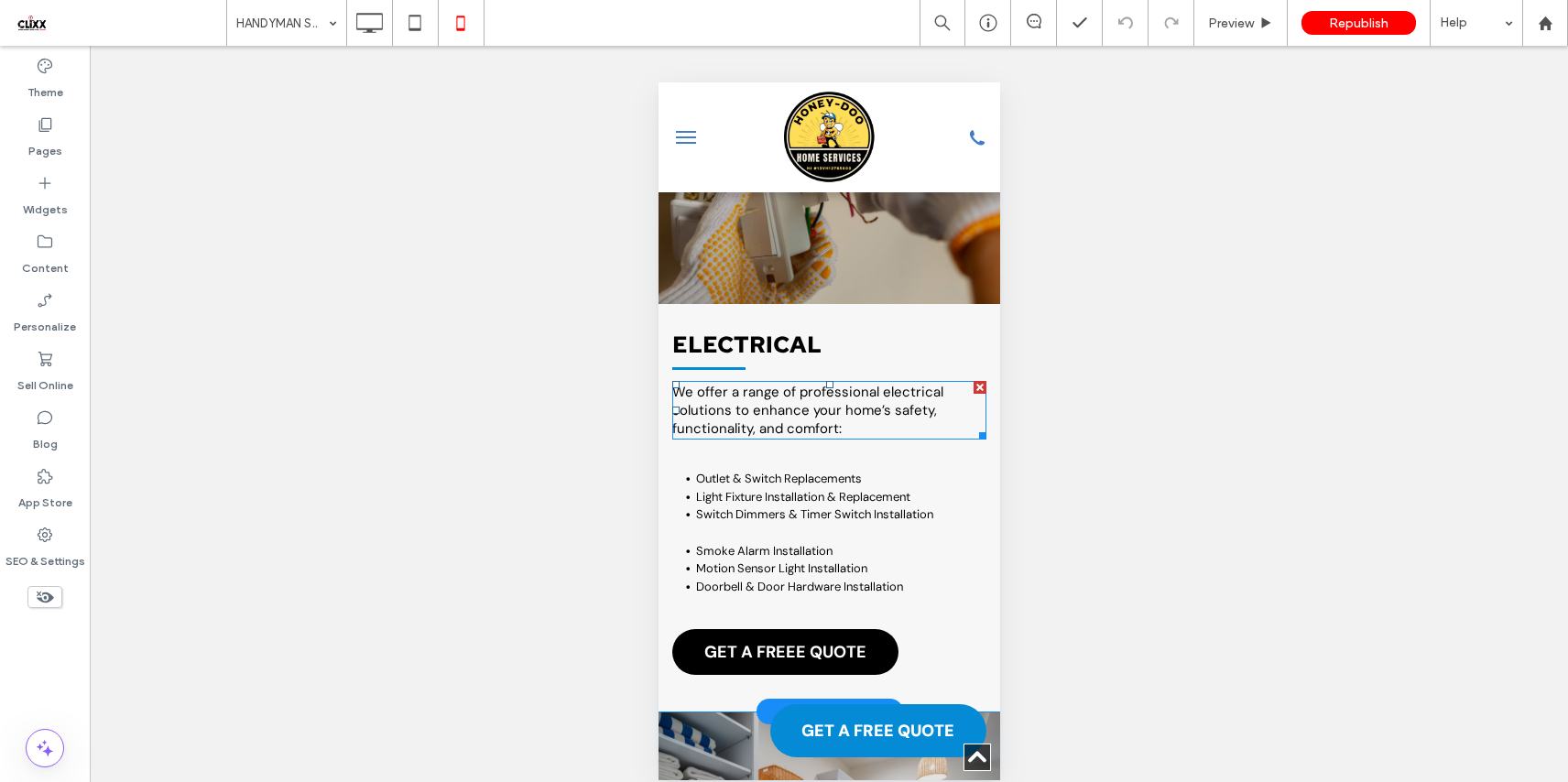
scroll to position [482, 0]
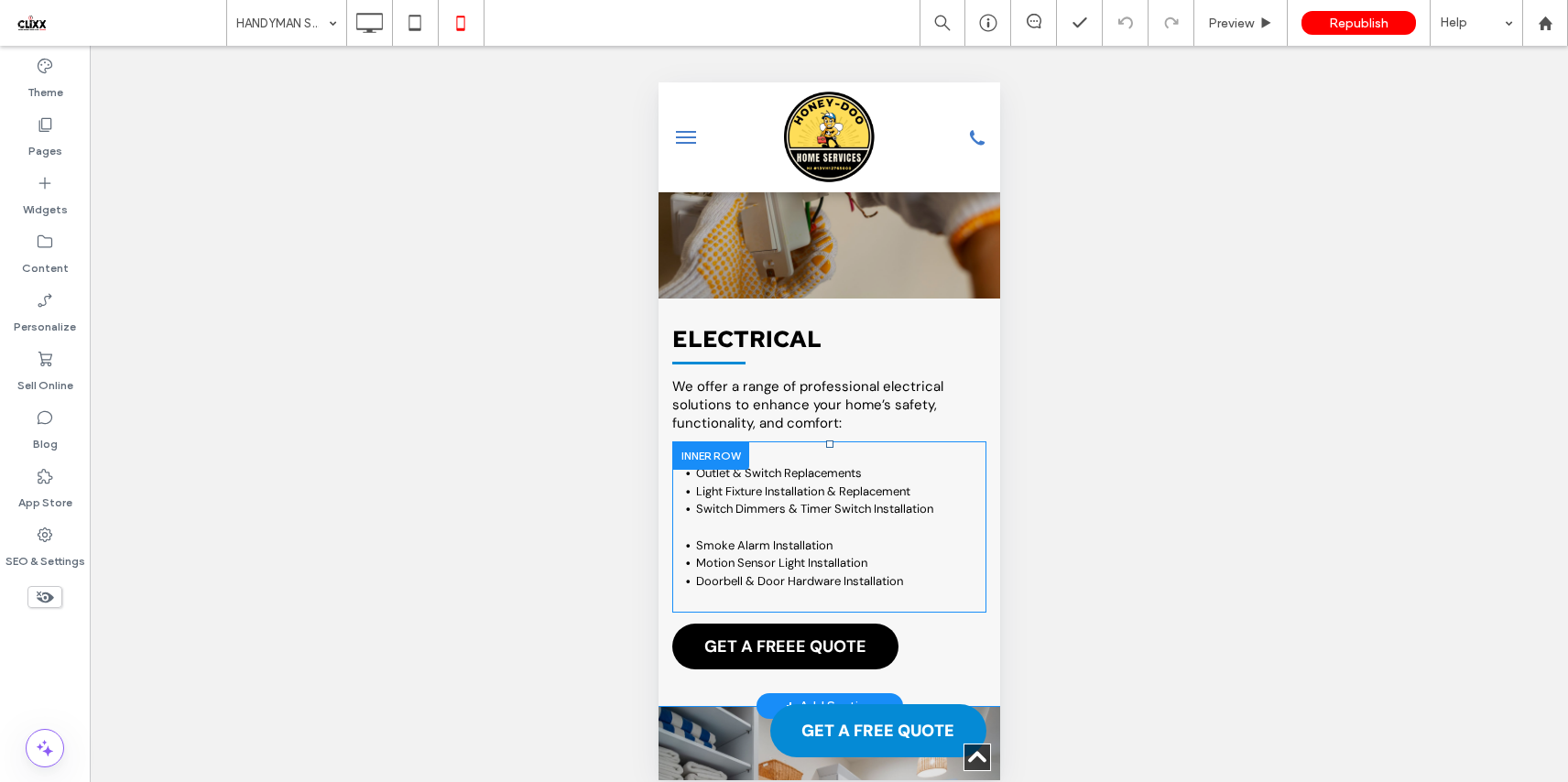
click at [724, 450] on div at bounding box center [710, 455] width 77 height 28
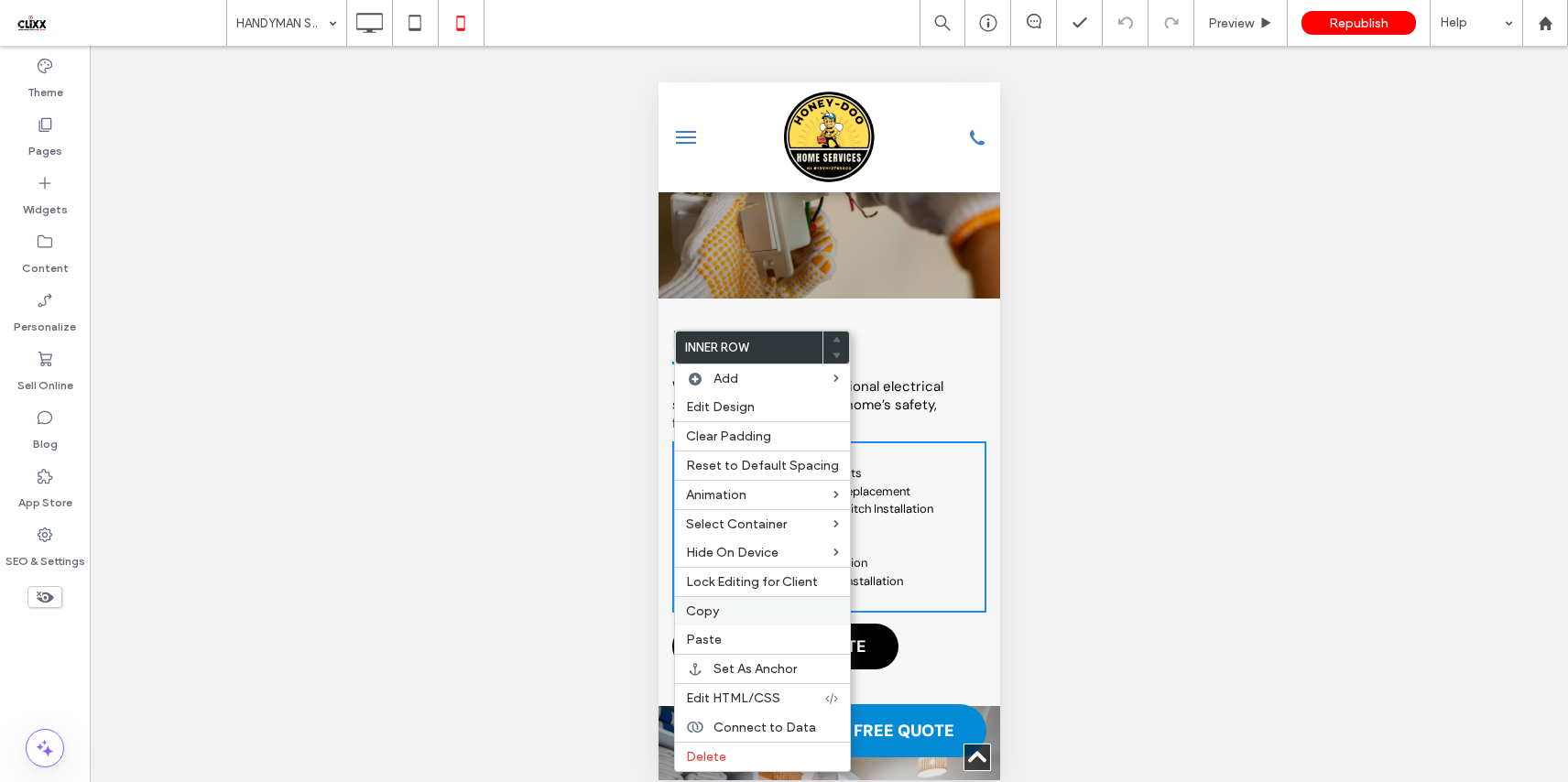
click at [729, 616] on label "Copy" at bounding box center [762, 611] width 153 height 16
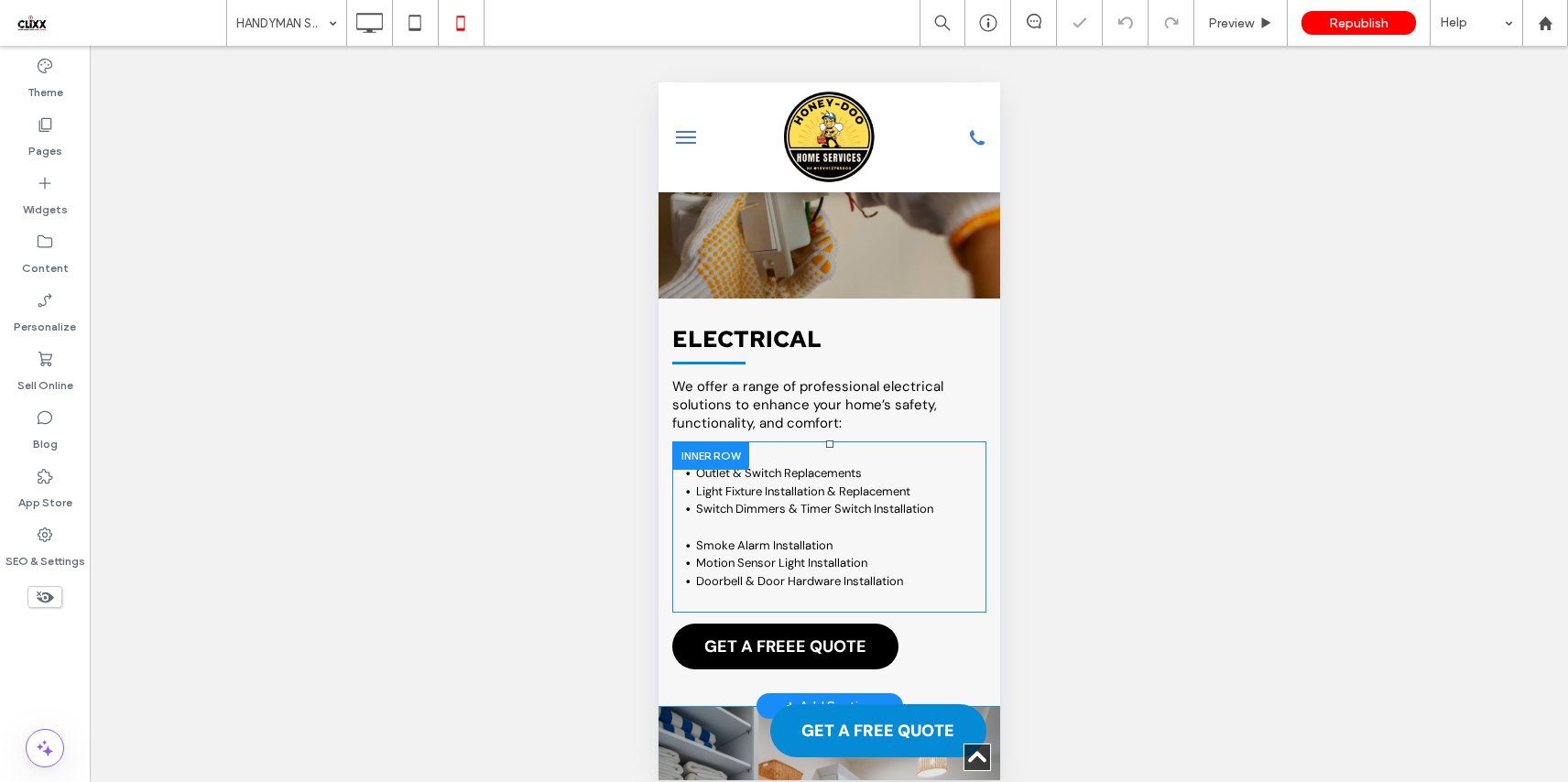
click at [708, 452] on div at bounding box center [710, 455] width 77 height 28
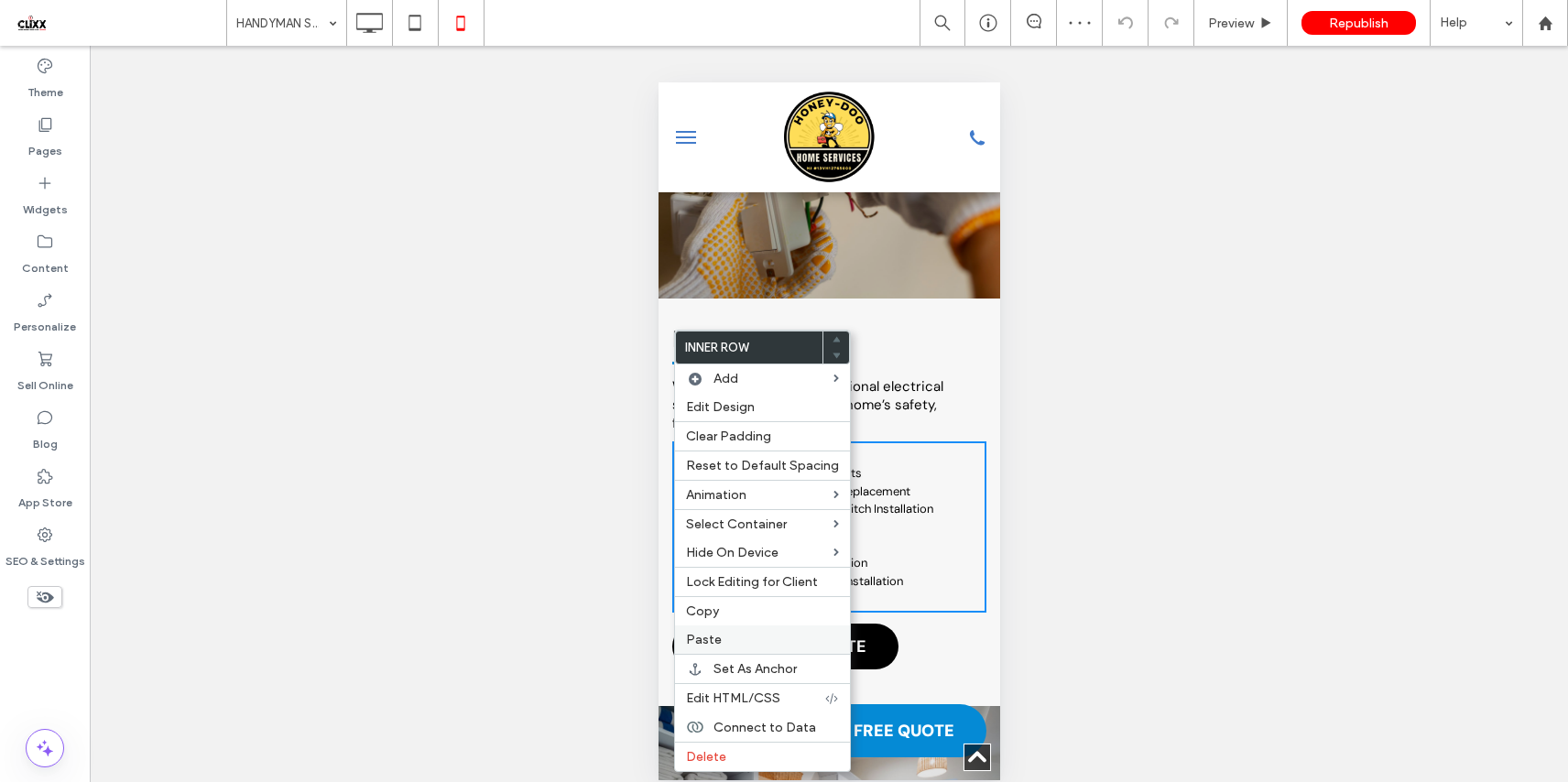
click at [737, 643] on label "Paste" at bounding box center [762, 640] width 153 height 16
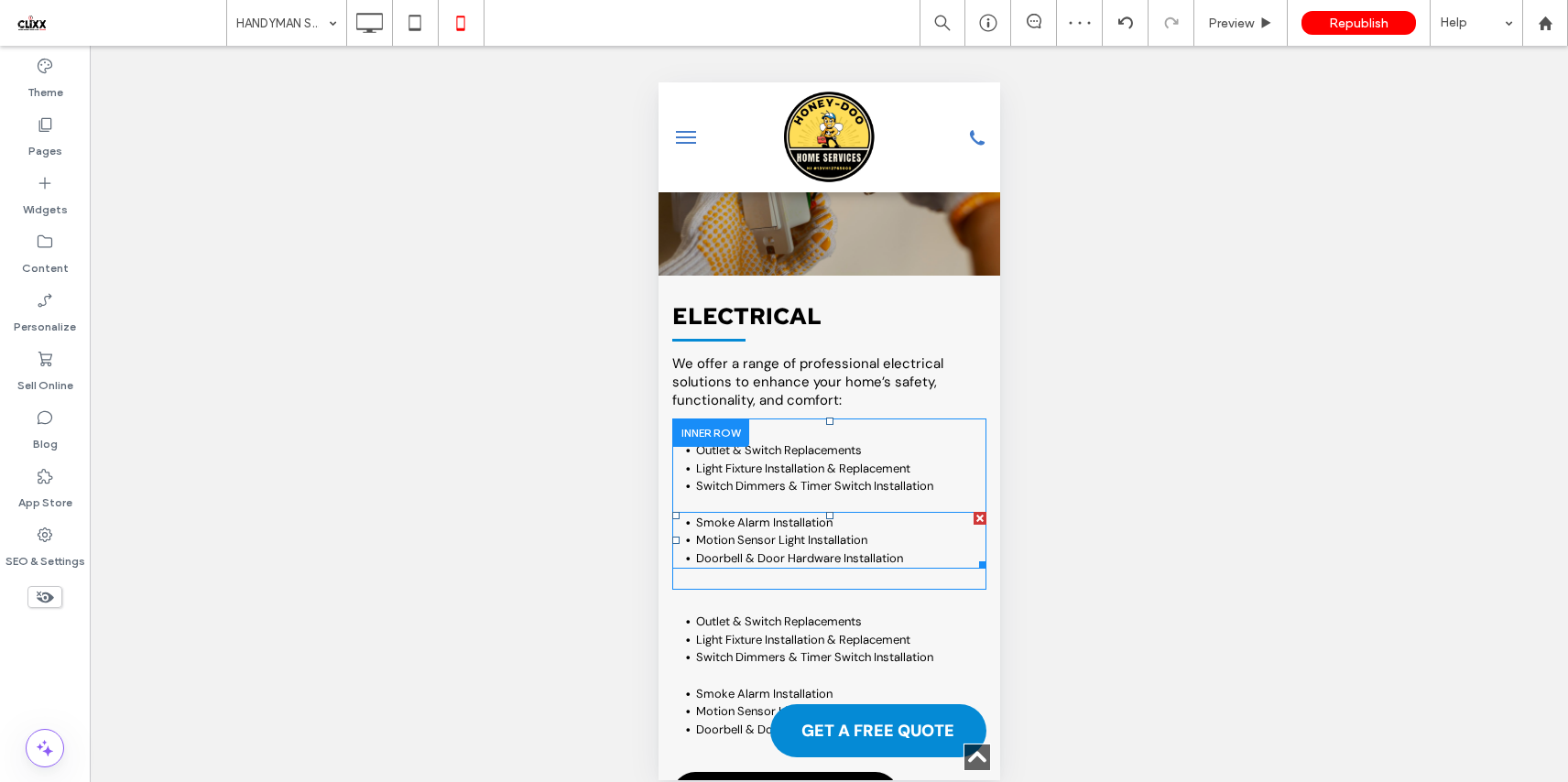
scroll to position [560, 0]
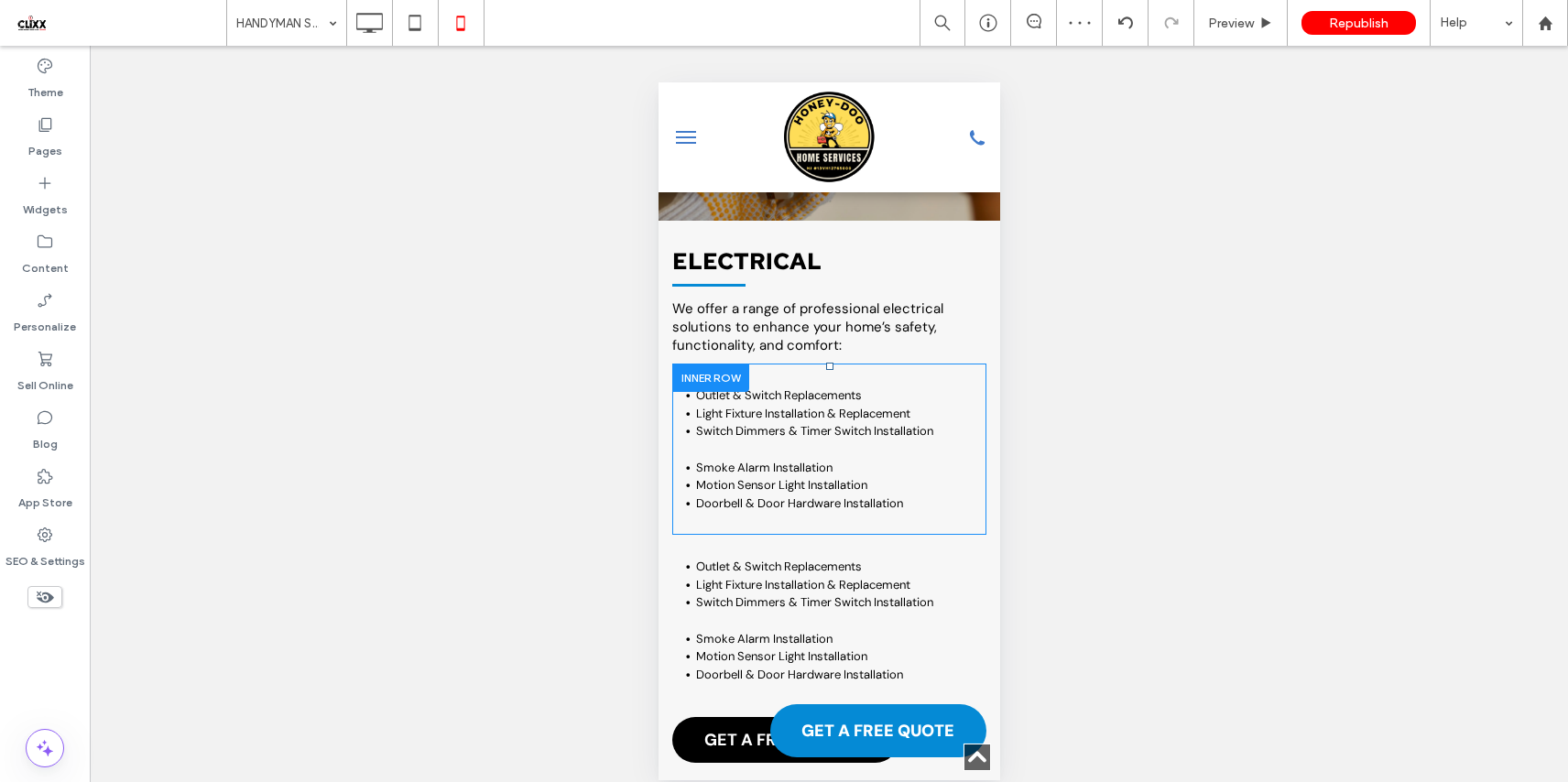
click at [716, 372] on div at bounding box center [710, 377] width 77 height 28
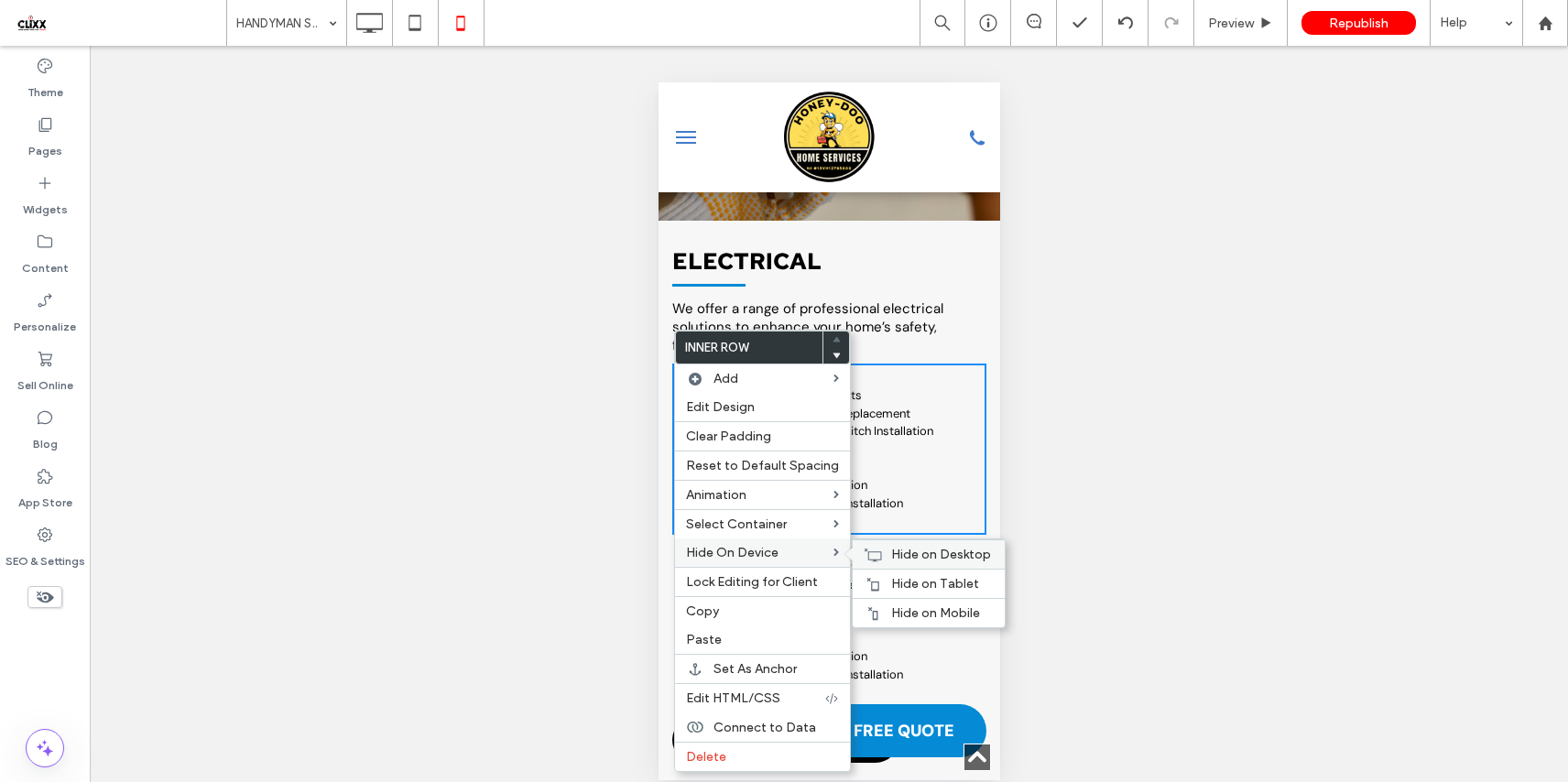
click at [907, 552] on span "Hide on Desktop" at bounding box center [940, 554] width 100 height 16
click at [907, 579] on span "Hide on Tablet" at bounding box center [935, 583] width 88 height 16
click at [978, 516] on div "ELECTRICAL We offer a range of professional electrical solutions to enhance you…" at bounding box center [828, 510] width 342 height 579
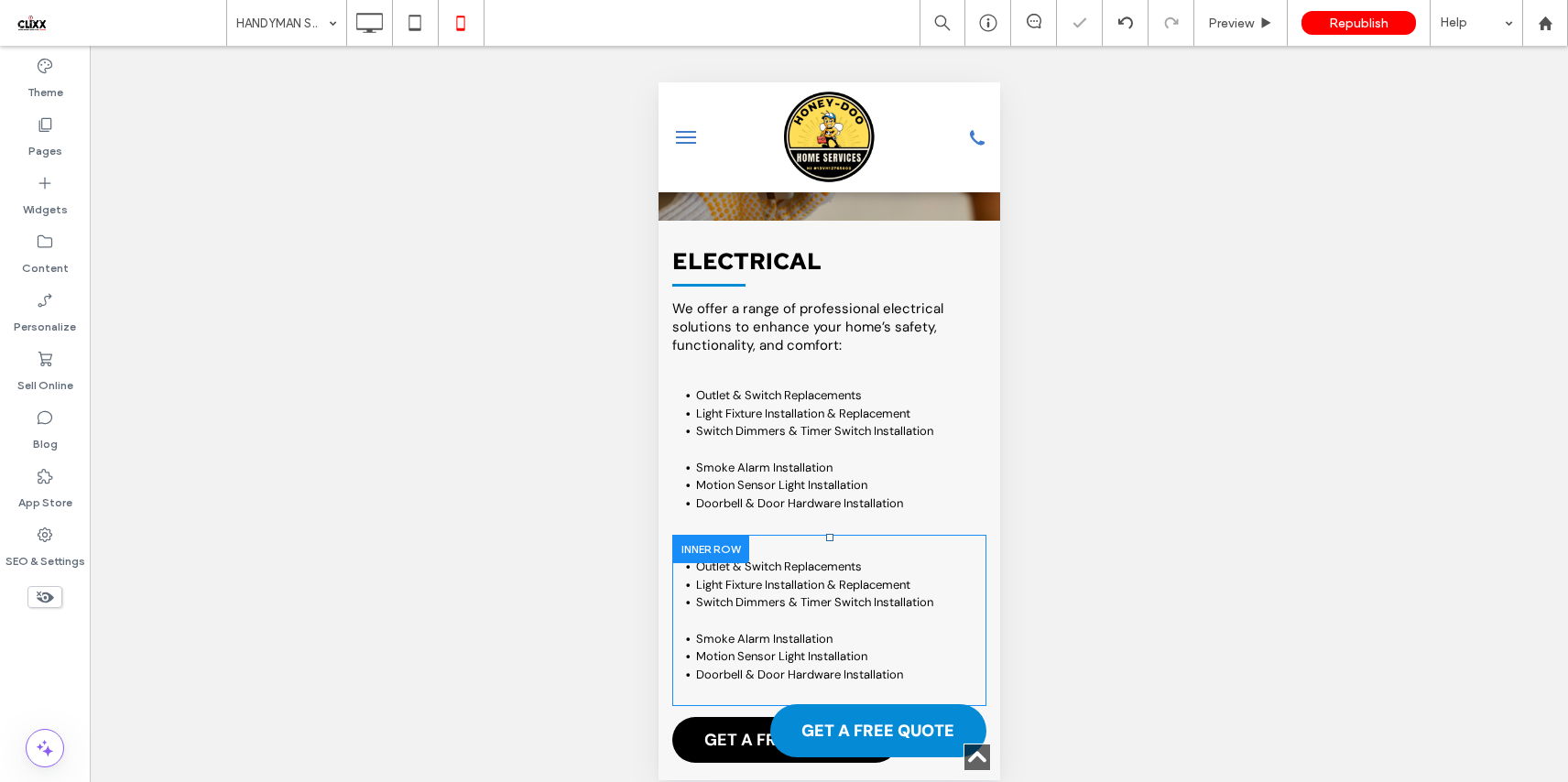
click at [726, 551] on div at bounding box center [710, 549] width 77 height 28
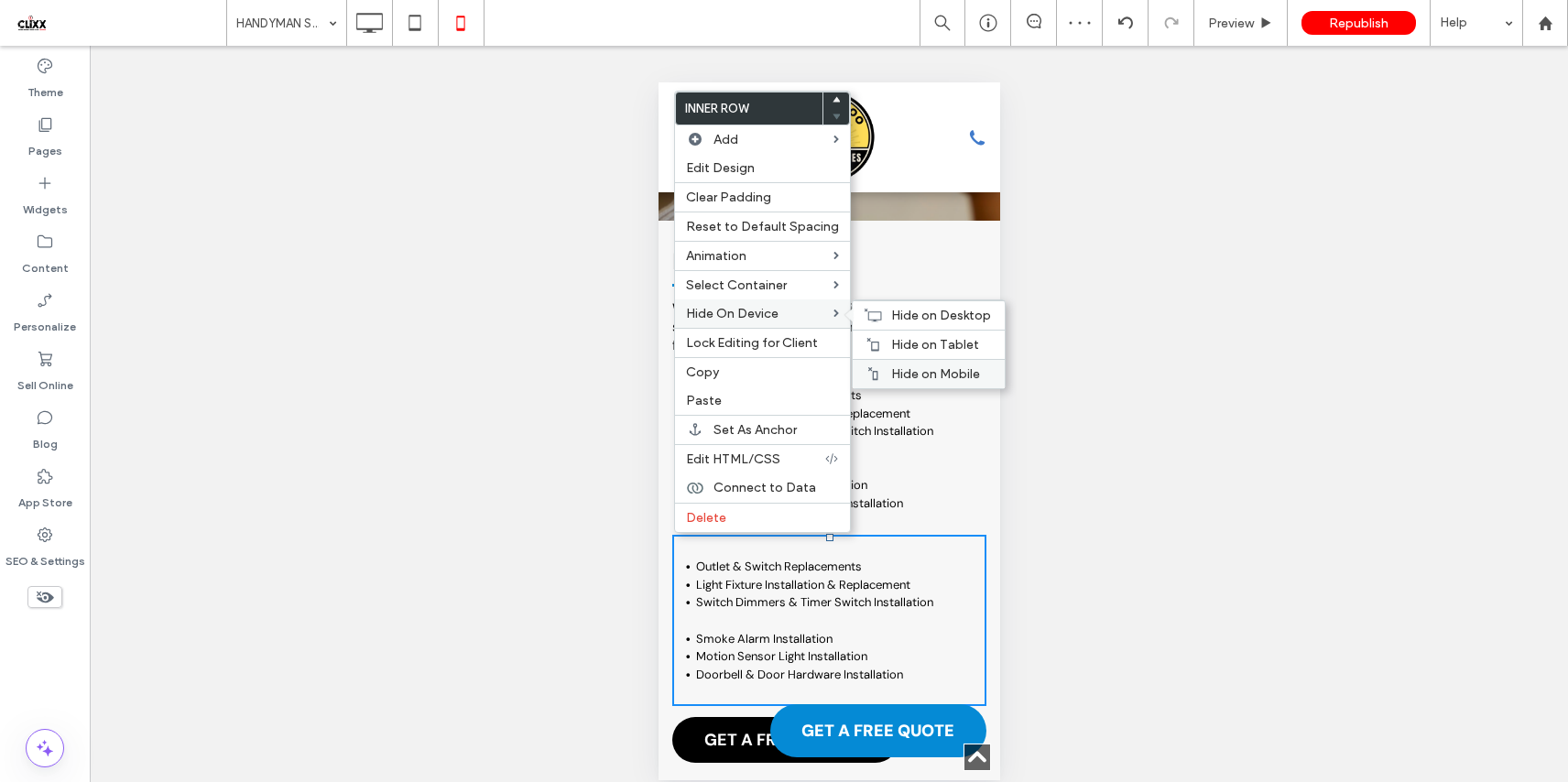
click at [879, 376] on div "Hide on Mobile" at bounding box center [928, 373] width 152 height 29
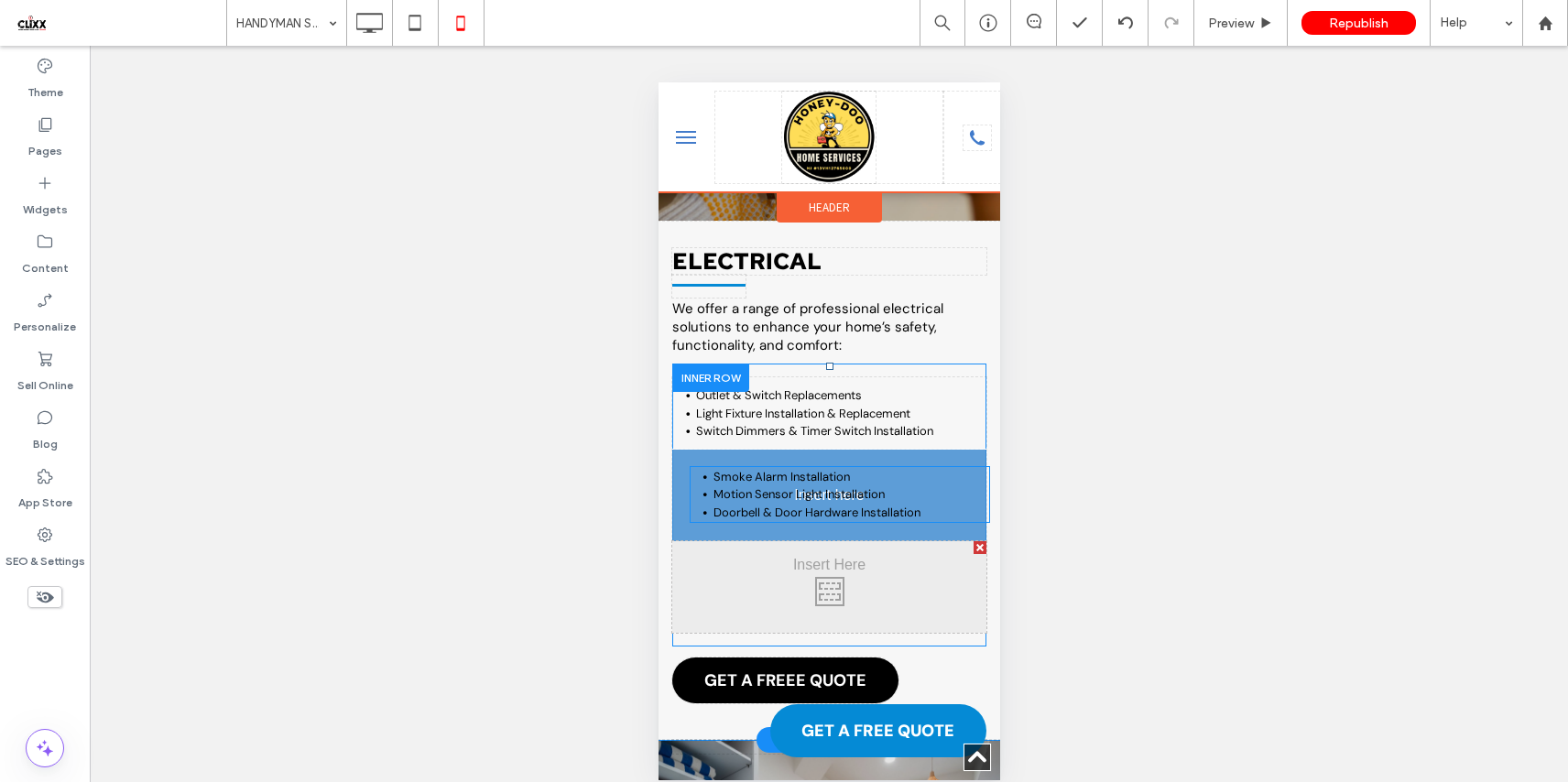
drag, startPoint x: 711, startPoint y: 473, endPoint x: 708, endPoint y: 482, distance: 9.5
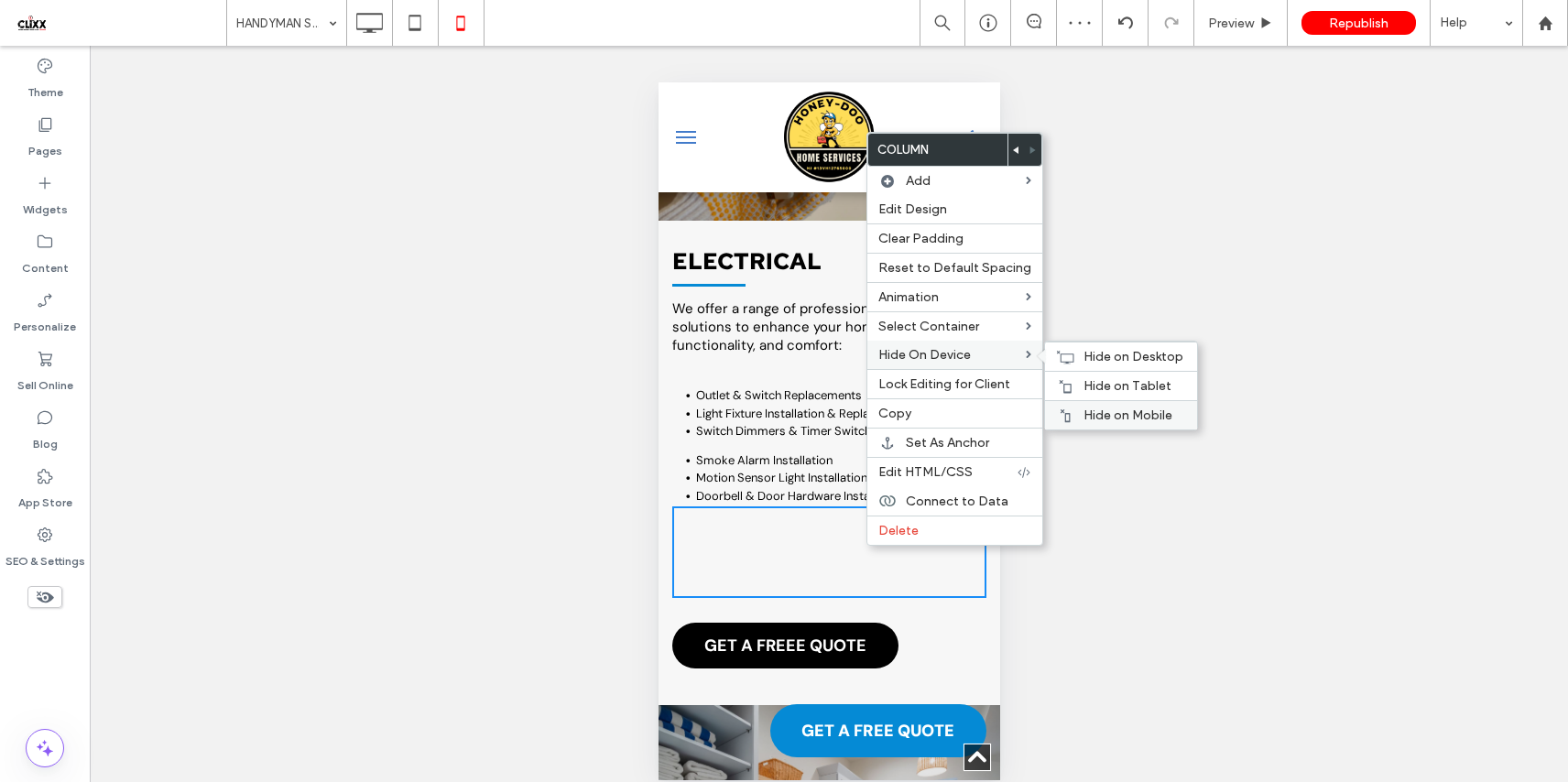
click at [1113, 421] on span "Hide on Mobile" at bounding box center [1128, 415] width 89 height 16
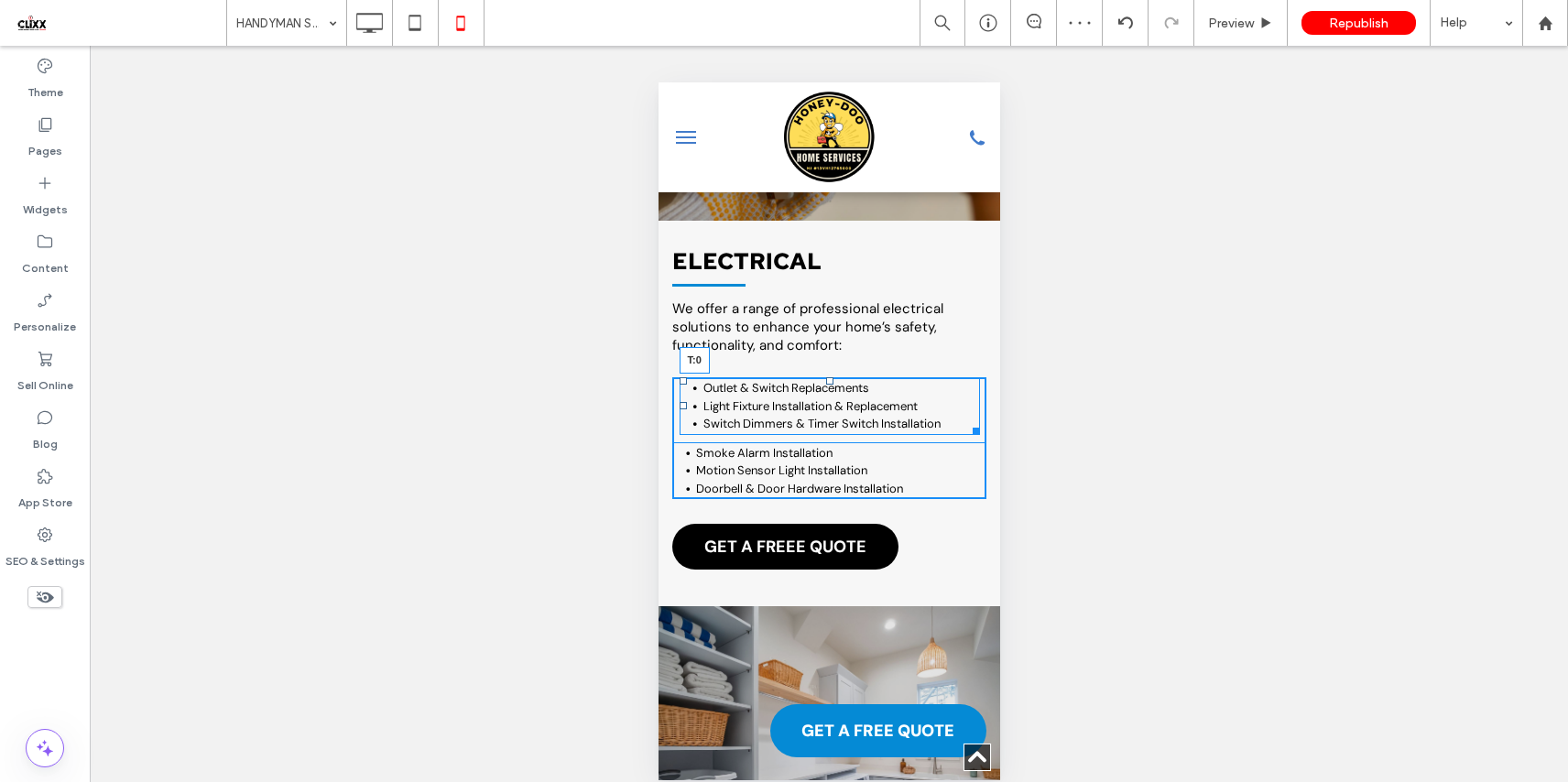
drag, startPoint x: 821, startPoint y: 386, endPoint x: 1480, endPoint y: 525, distance: 673.5
click at [825, 379] on div at bounding box center [829, 381] width 7 height 7
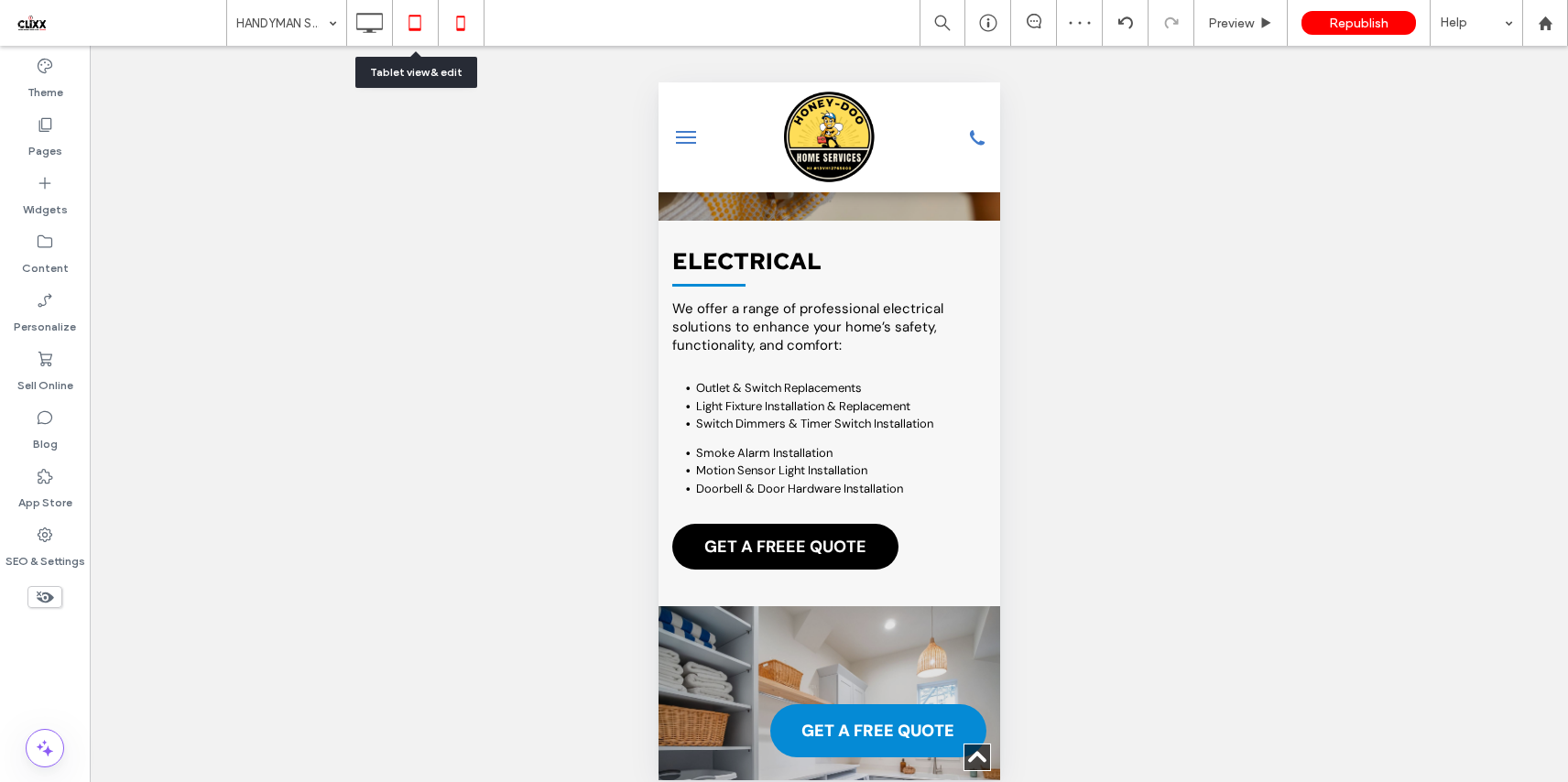
click at [419, 23] on icon at bounding box center [414, 22] width 37 height 37
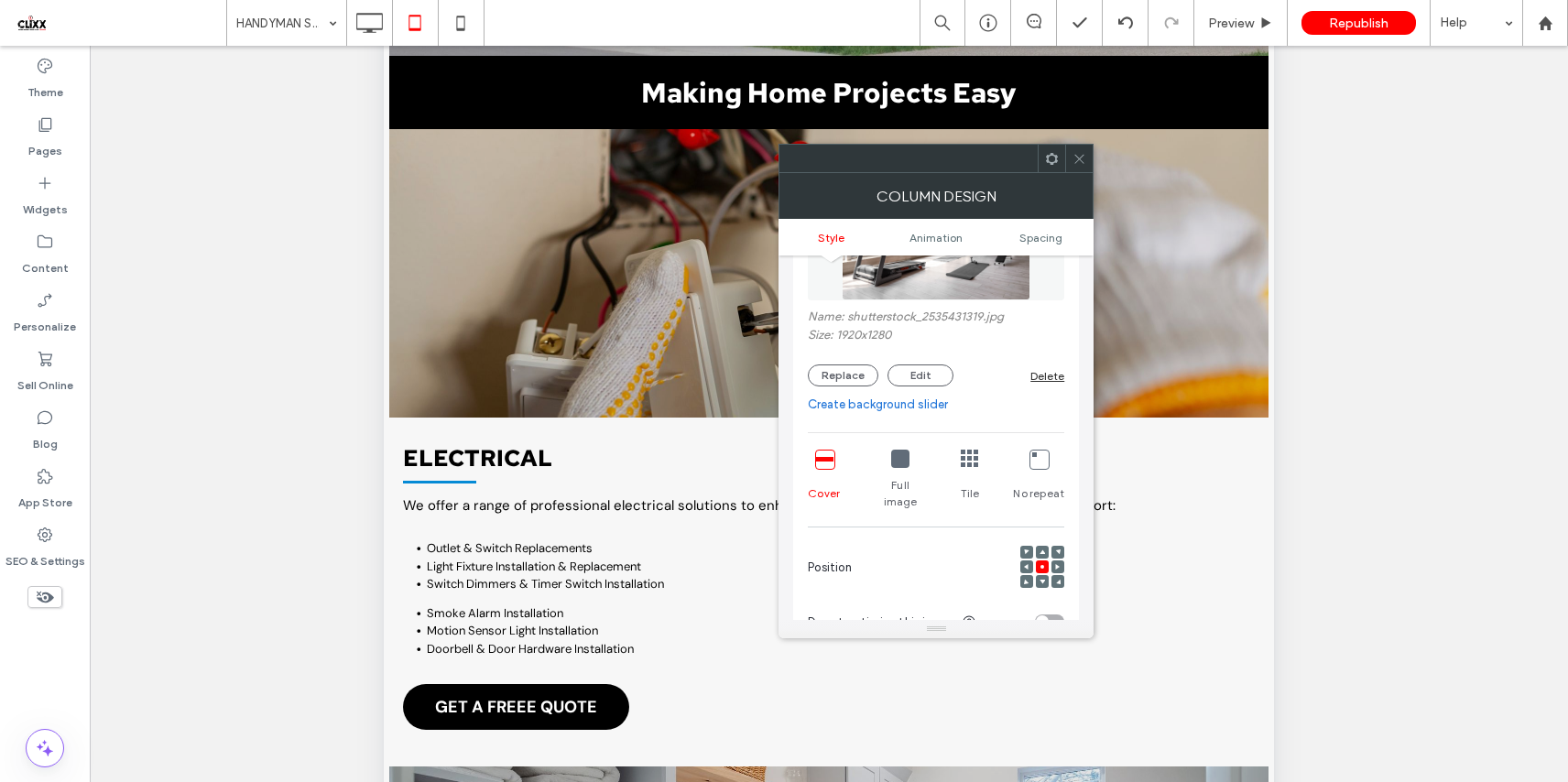
scroll to position [226, 0]
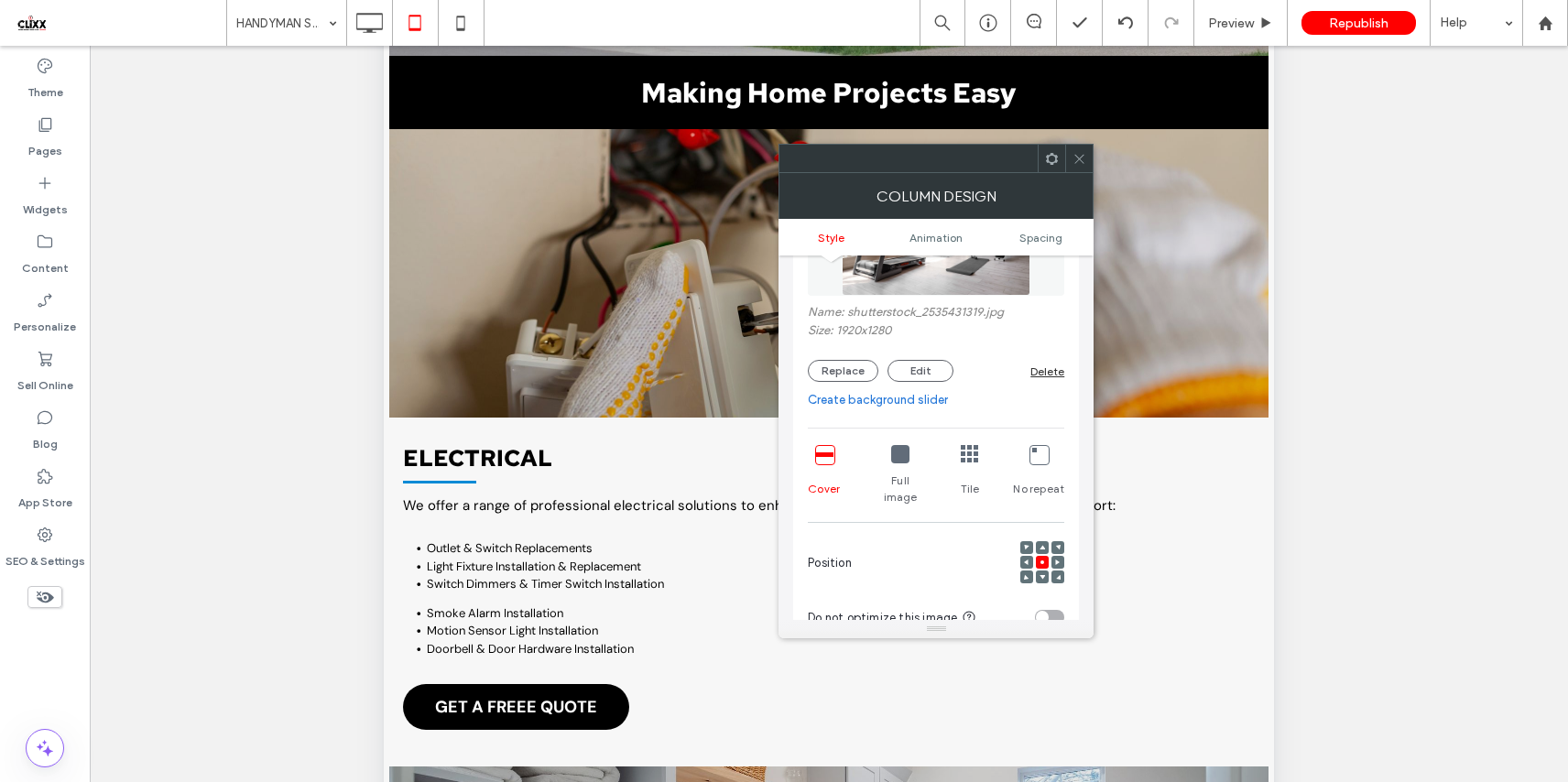
click at [1029, 555] on div at bounding box center [1027, 562] width 13 height 13
click at [1028, 559] on use at bounding box center [1026, 562] width 5 height 6
click at [1044, 559] on icon at bounding box center [1043, 562] width 6 height 6
click at [1024, 559] on icon at bounding box center [1027, 562] width 6 height 6
click at [368, 28] on use at bounding box center [369, 23] width 26 height 21
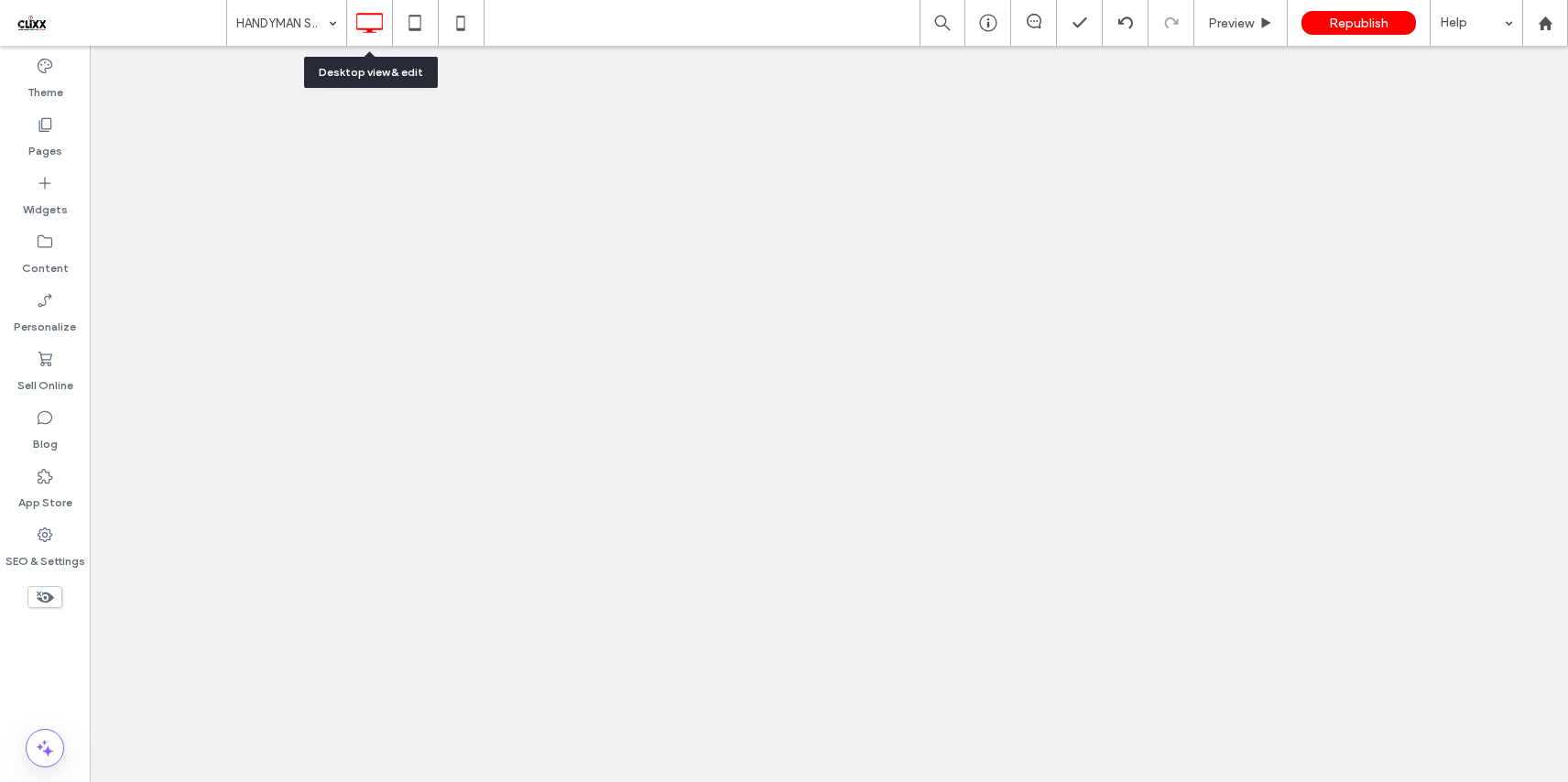
scroll to position [0, 0]
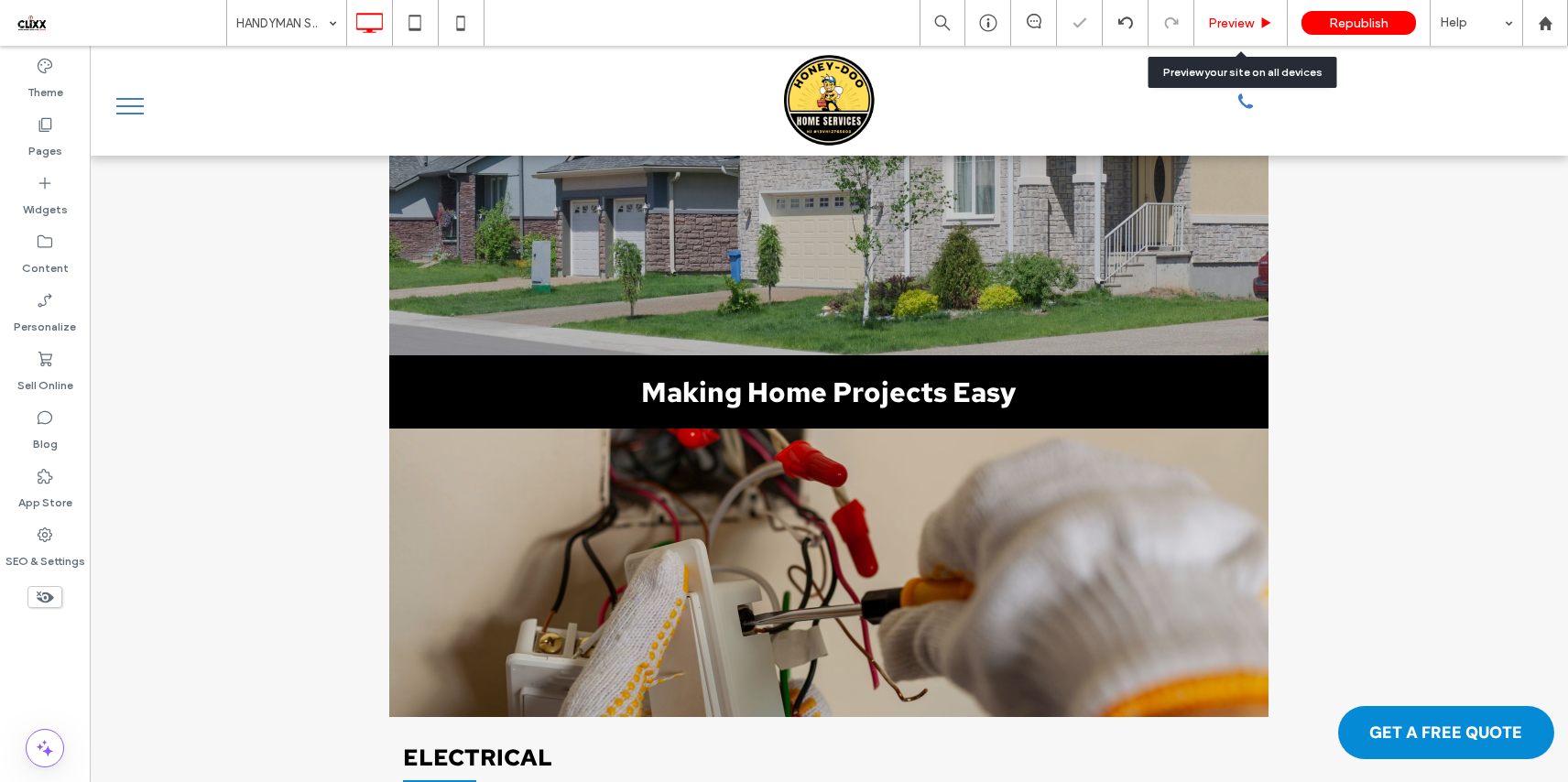
click at [1233, 18] on span "Preview" at bounding box center [1230, 23] width 46 height 16
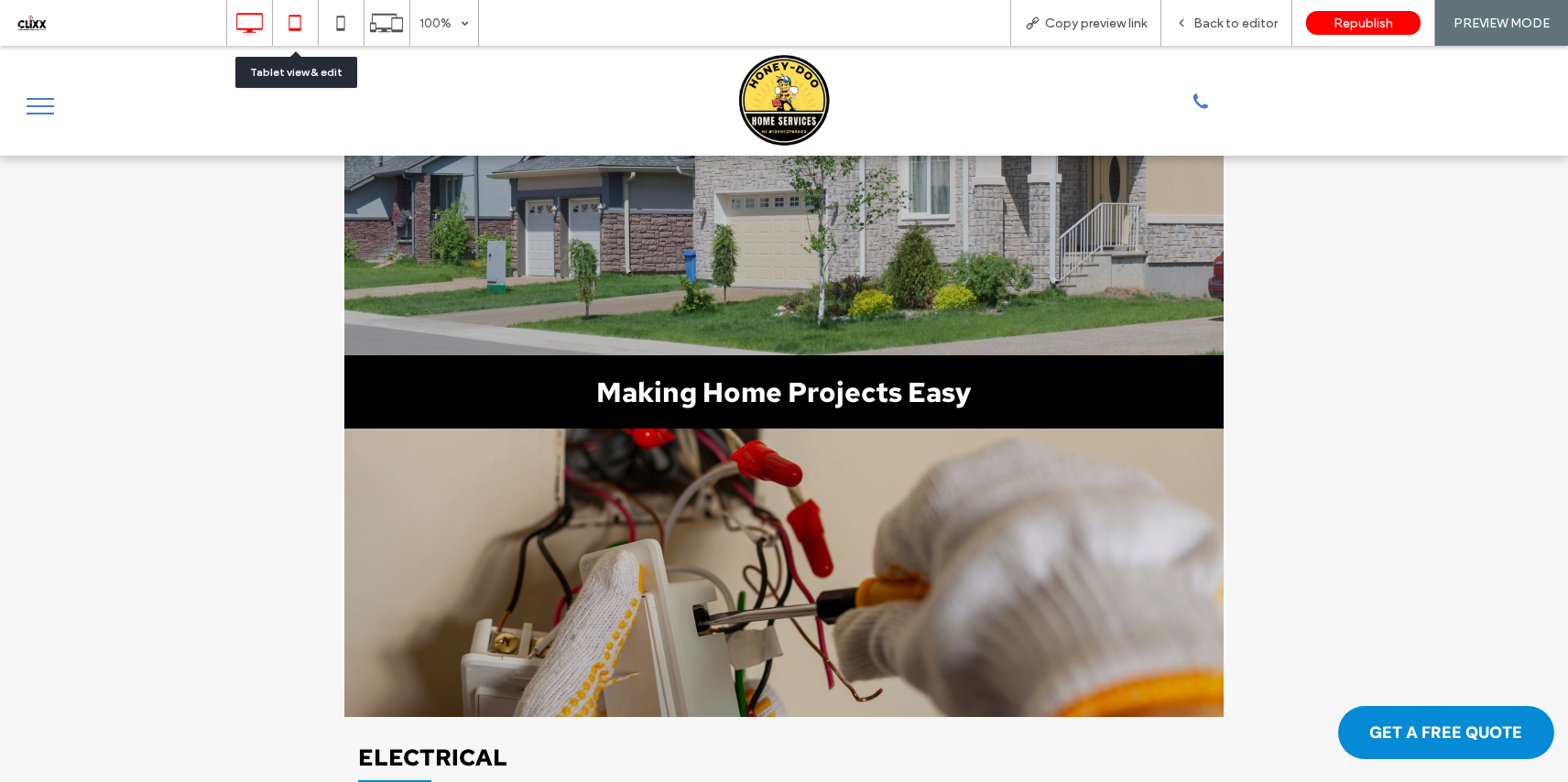
click at [302, 30] on icon at bounding box center [294, 22] width 37 height 37
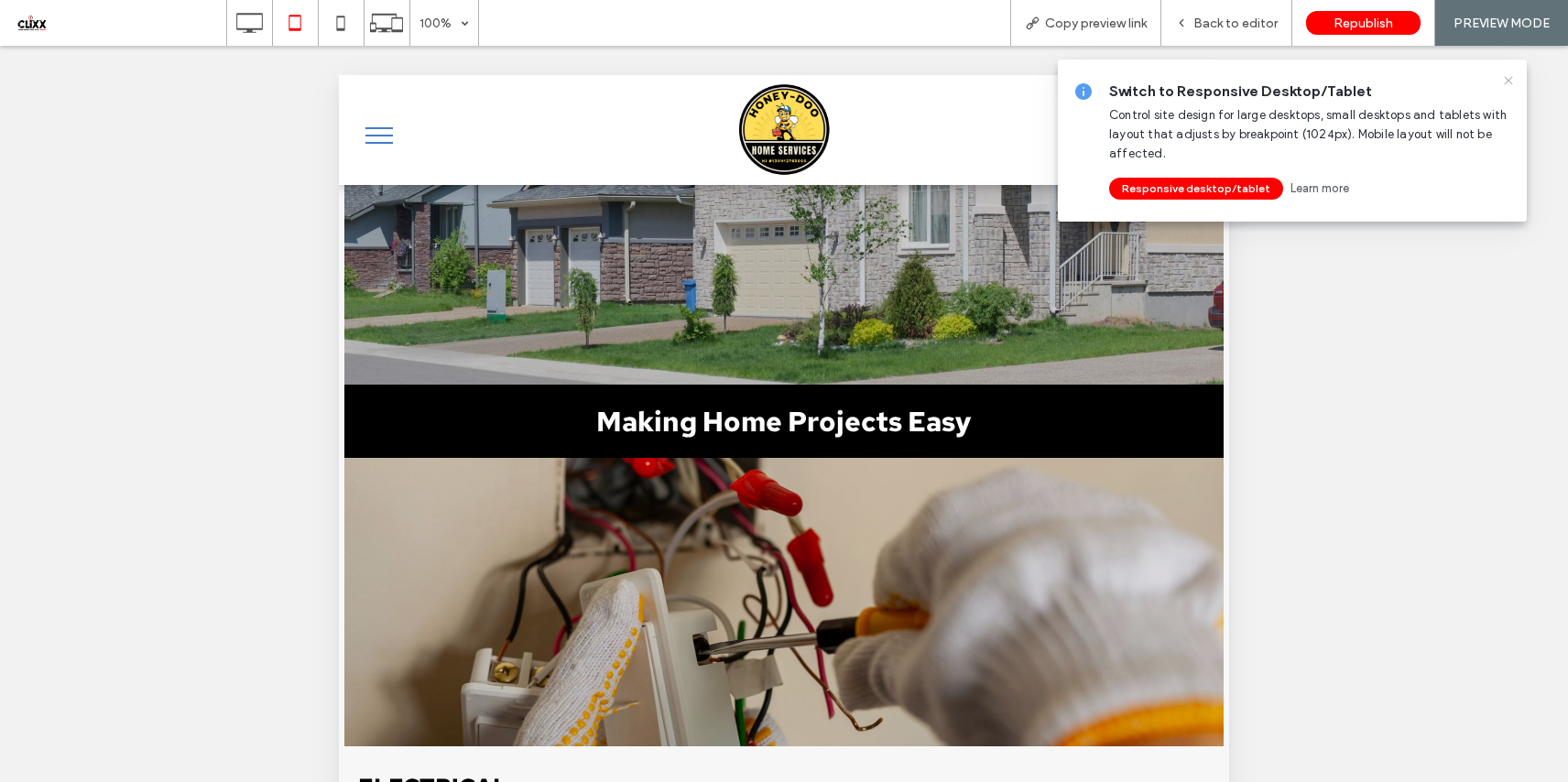
click at [1503, 80] on icon at bounding box center [1508, 81] width 15 height 15
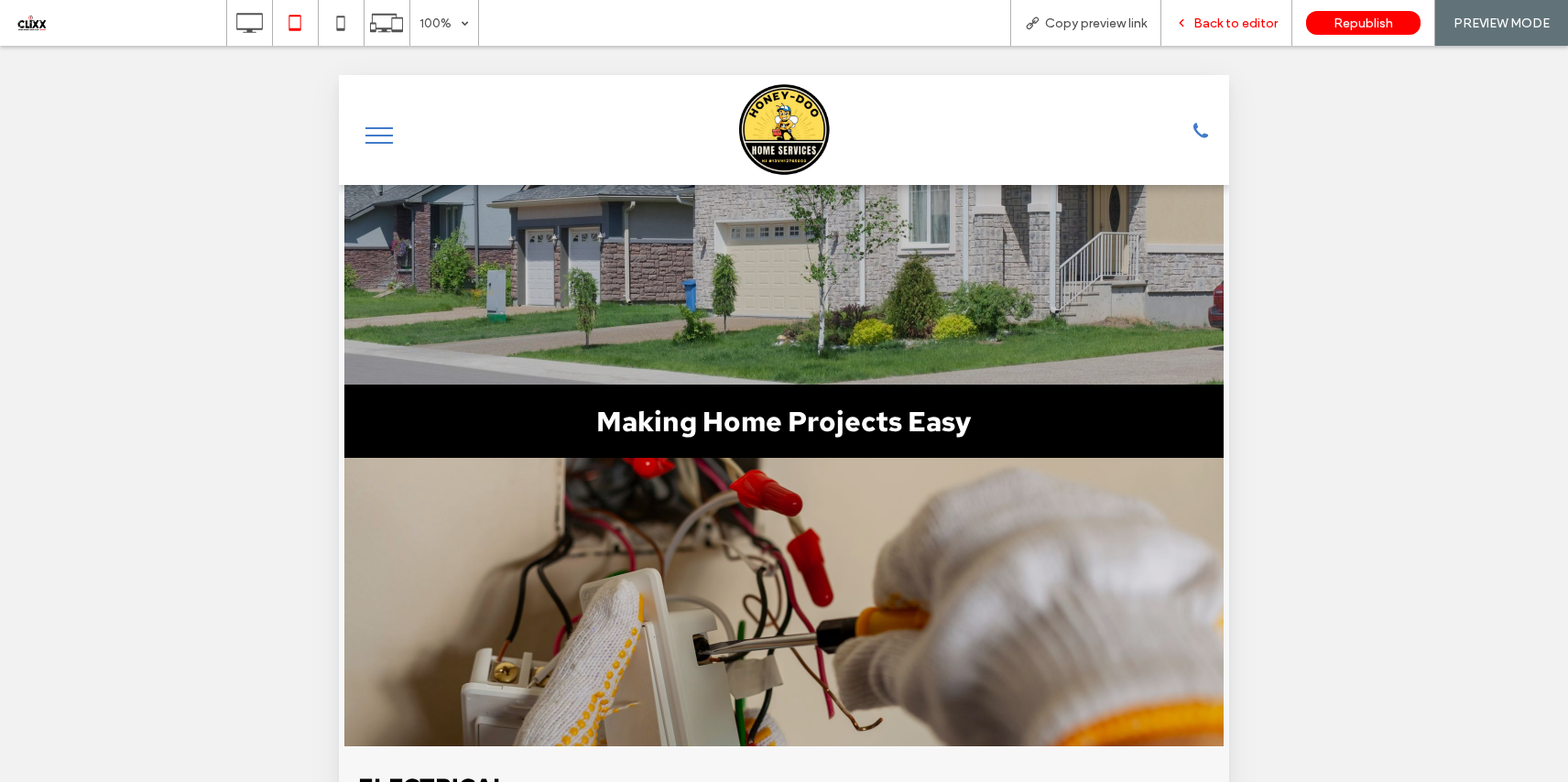
click at [1227, 21] on span "Back to editor" at bounding box center [1235, 23] width 84 height 16
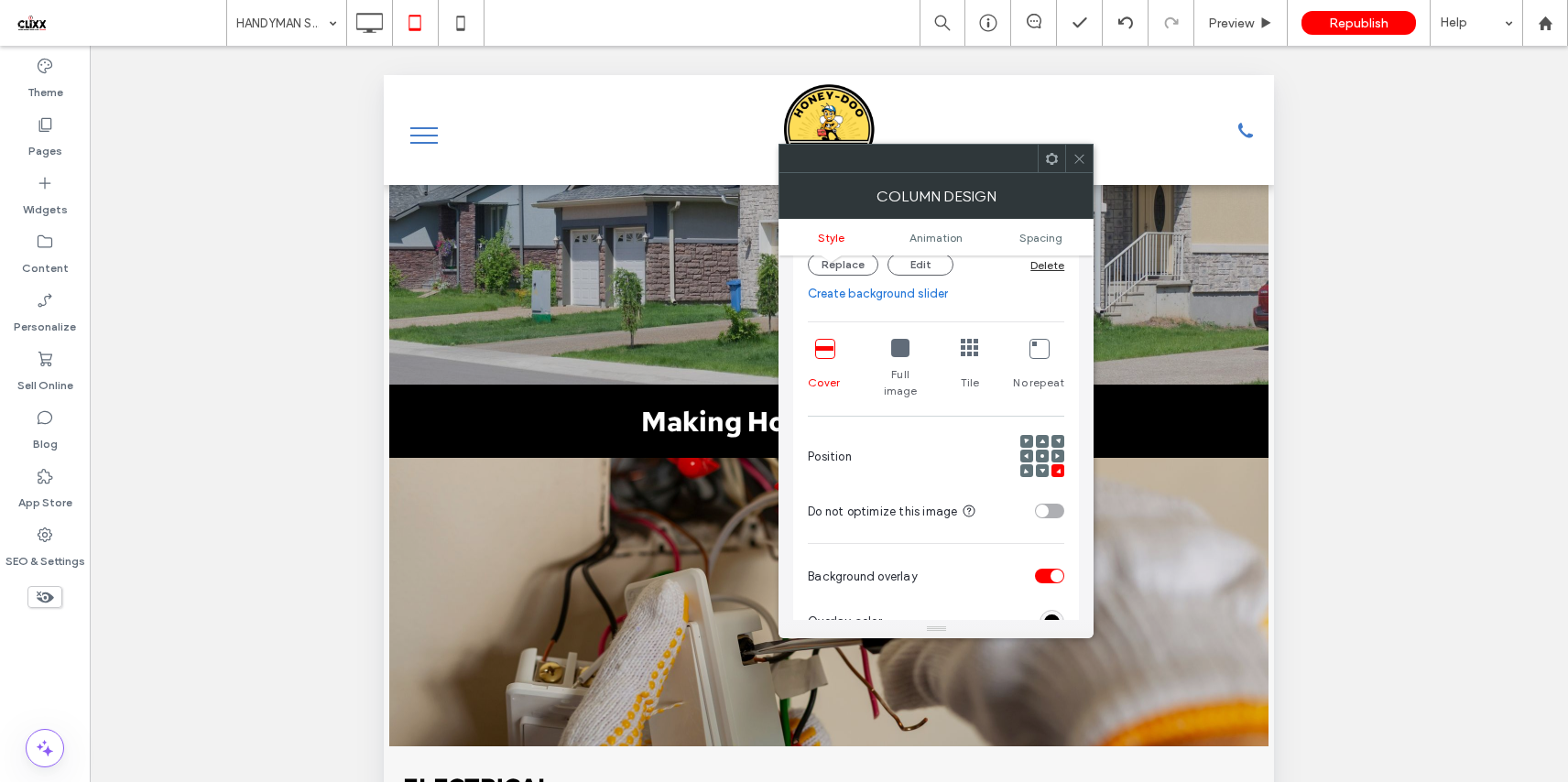
scroll to position [342, 0]
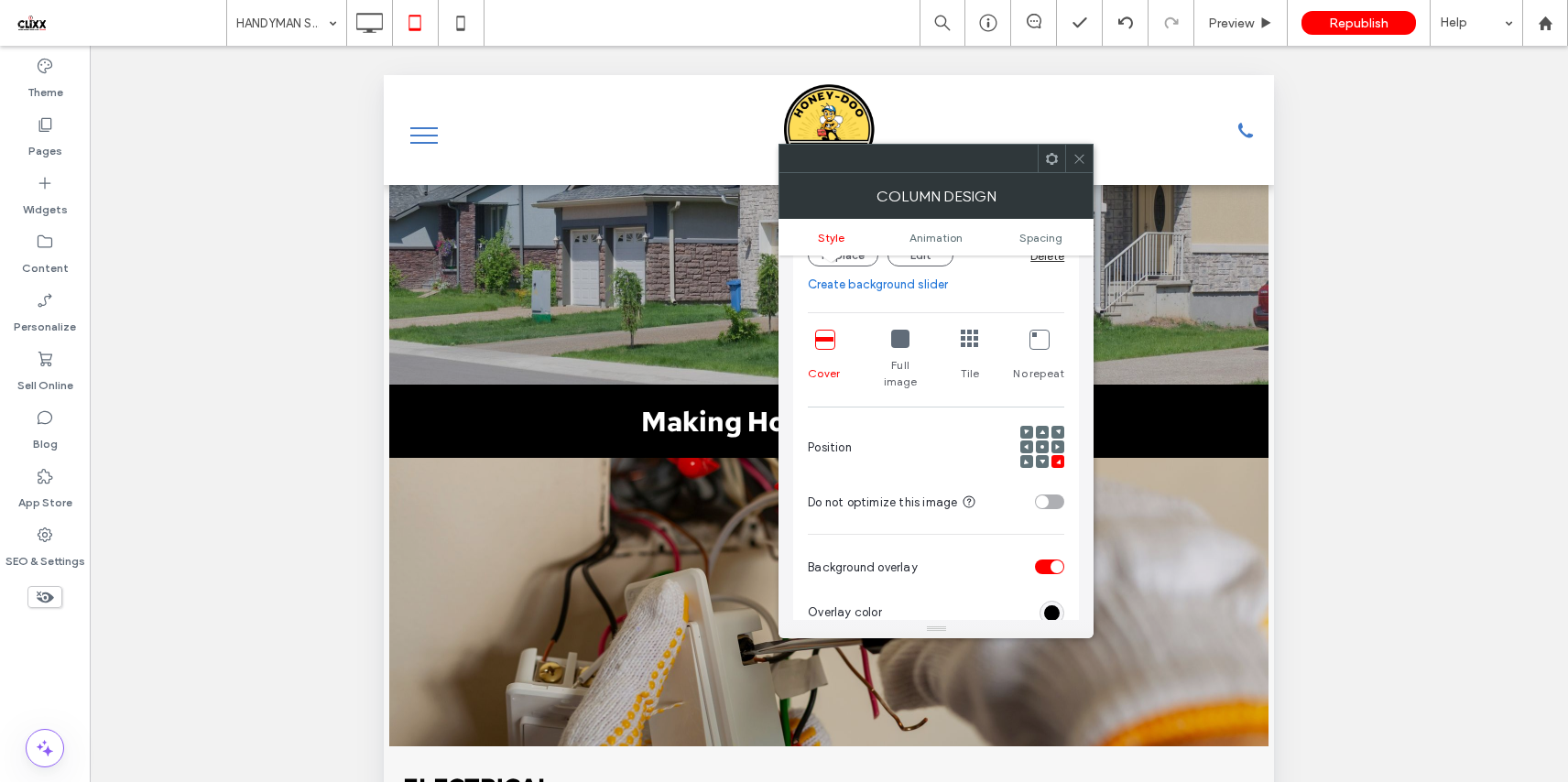
click at [1040, 459] on icon at bounding box center [1043, 462] width 6 height 6
click at [377, 24] on icon at bounding box center [368, 22] width 37 height 37
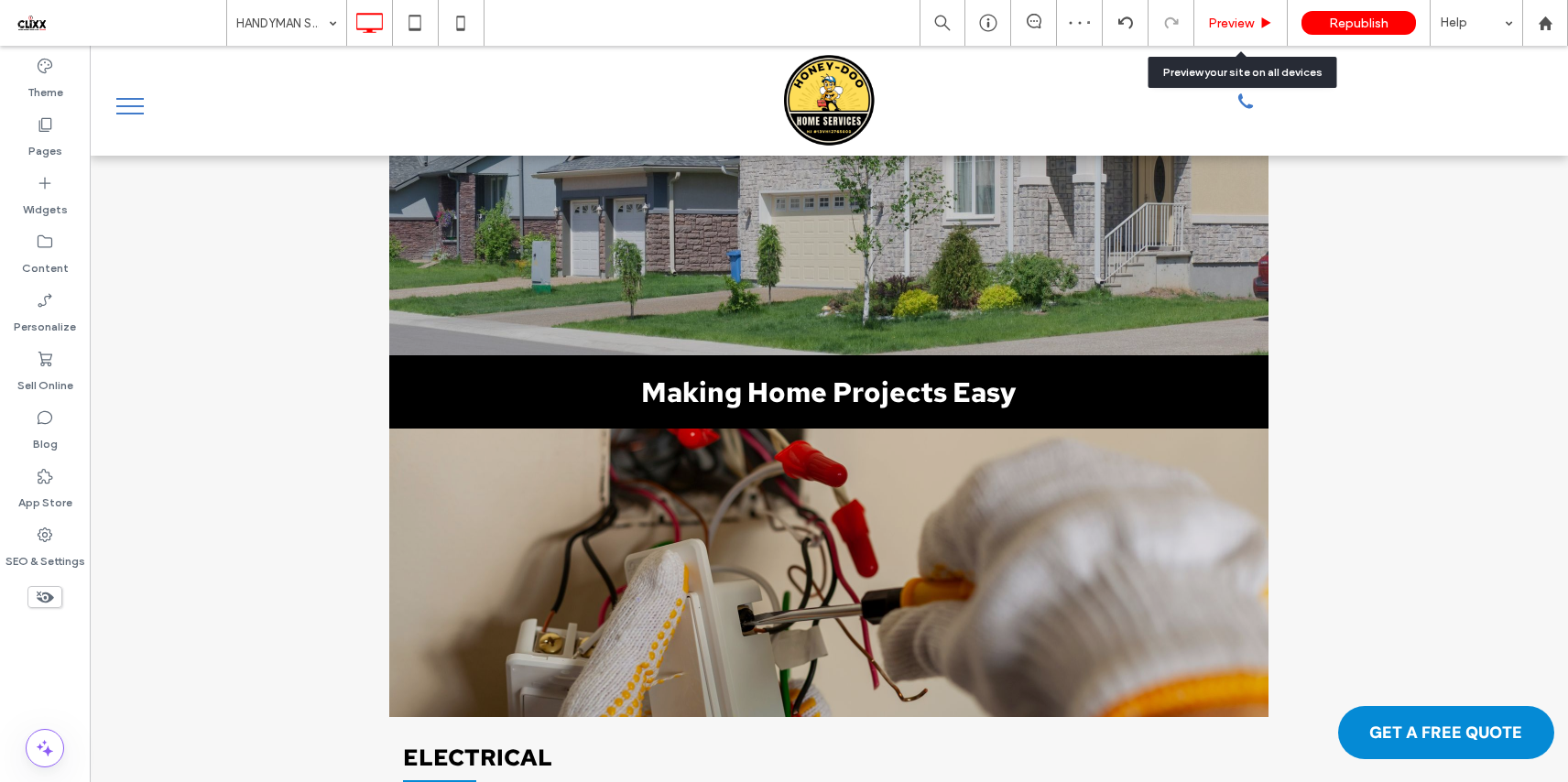
click at [1246, 20] on span "Preview" at bounding box center [1230, 23] width 46 height 16
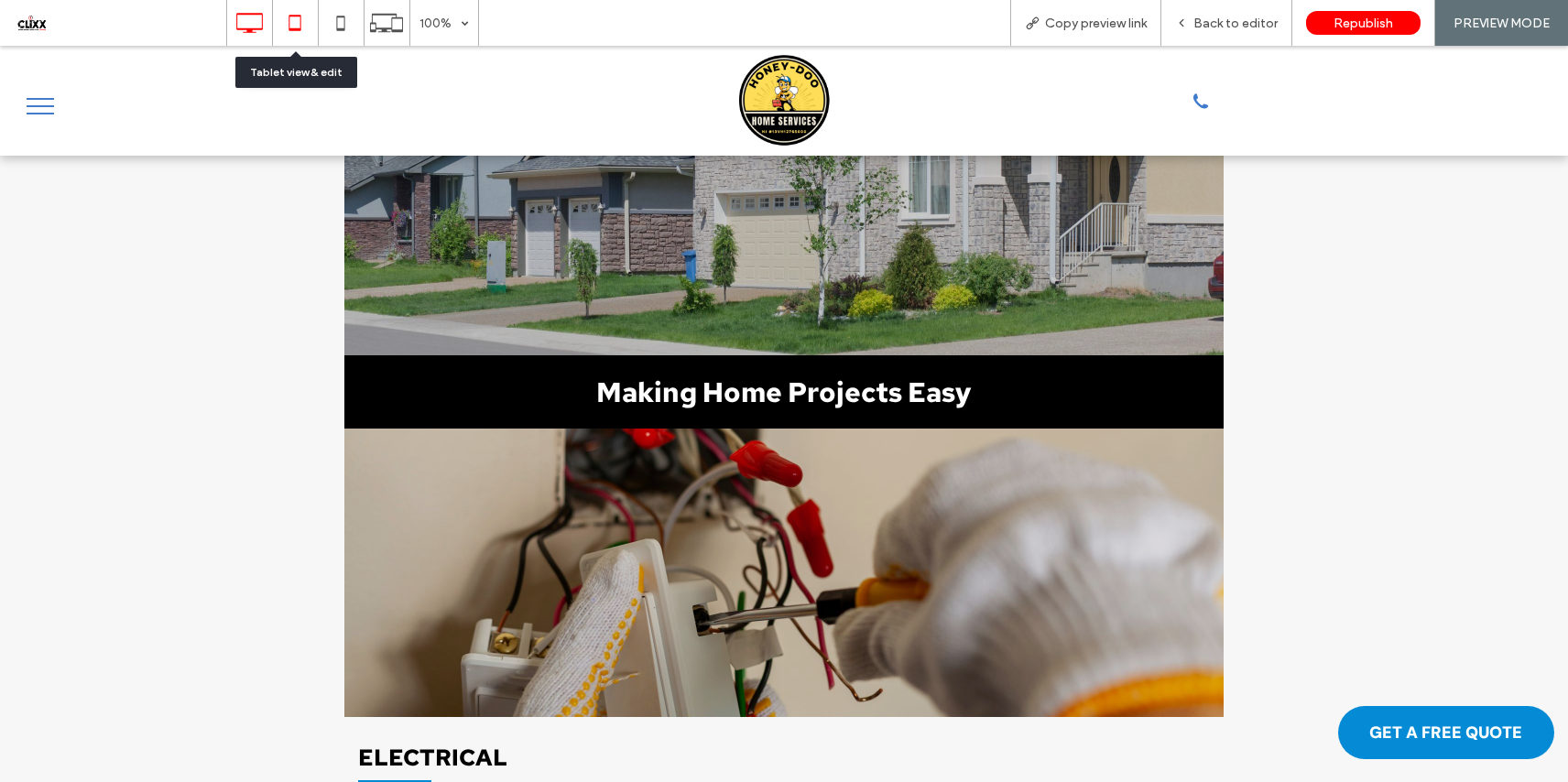
click at [305, 23] on icon at bounding box center [294, 22] width 37 height 37
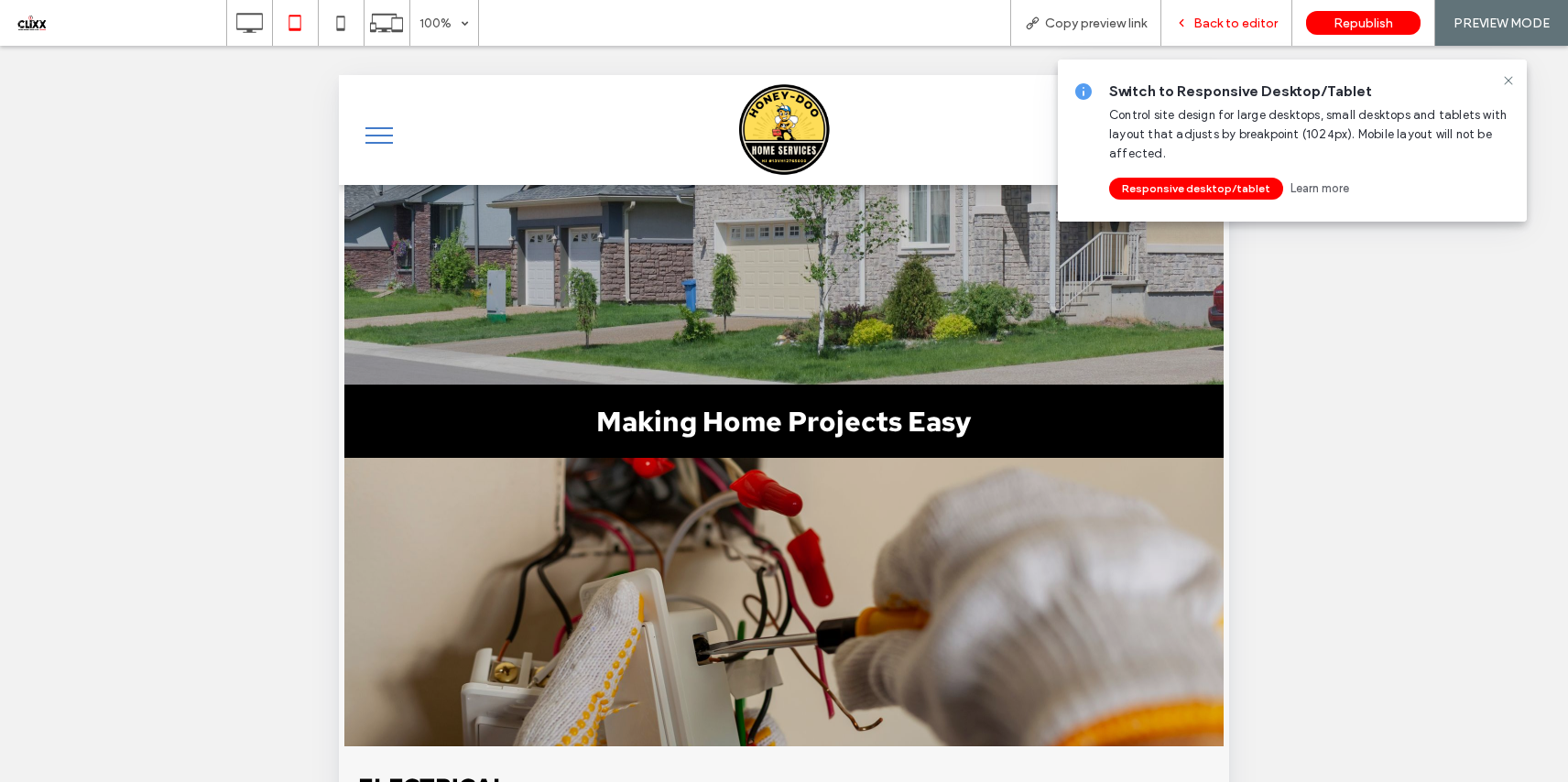
click at [1208, 25] on span "Back to editor" at bounding box center [1235, 23] width 84 height 16
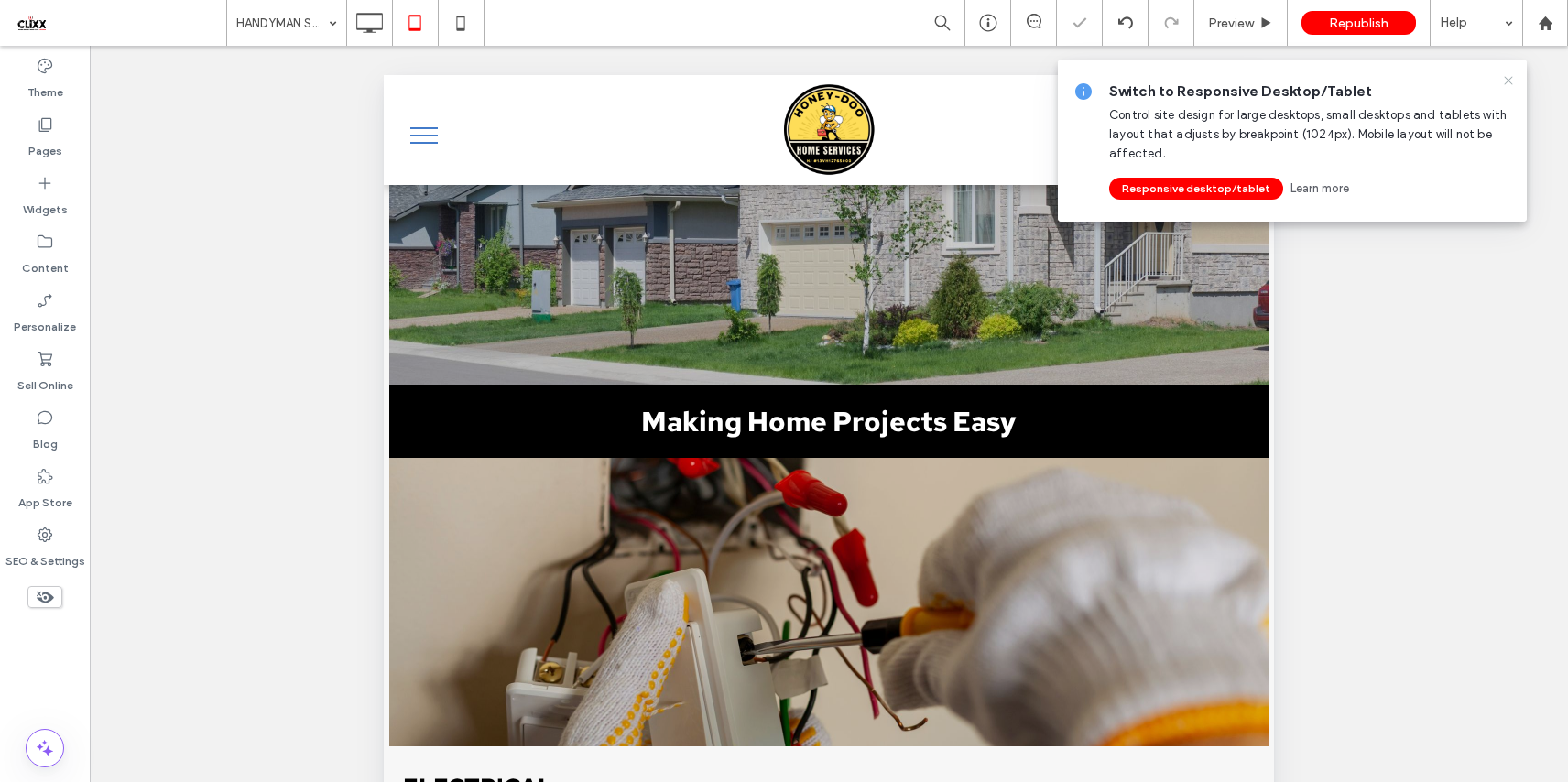
click at [1506, 81] on use at bounding box center [1507, 80] width 8 height 8
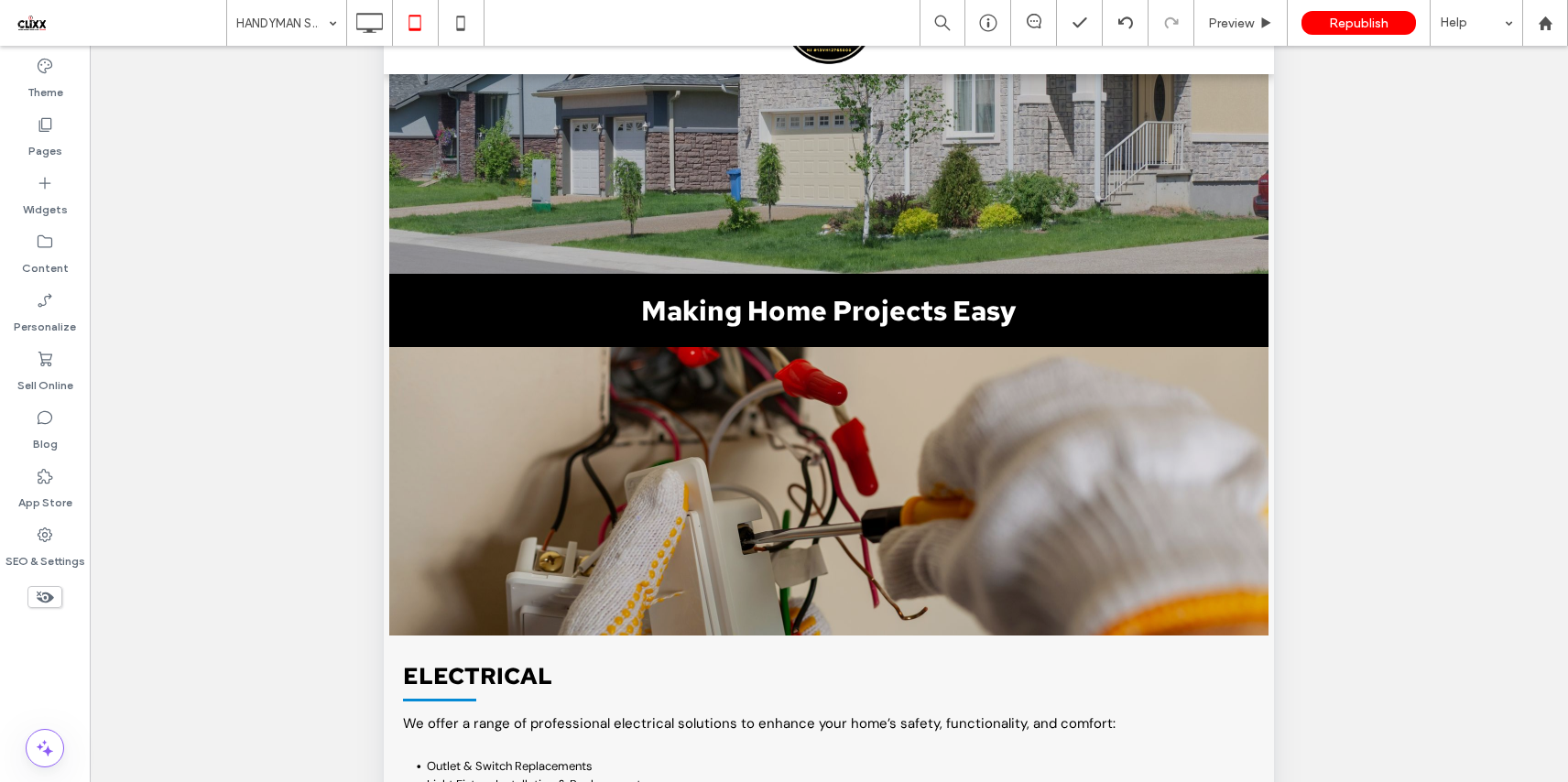
scroll to position [355, 0]
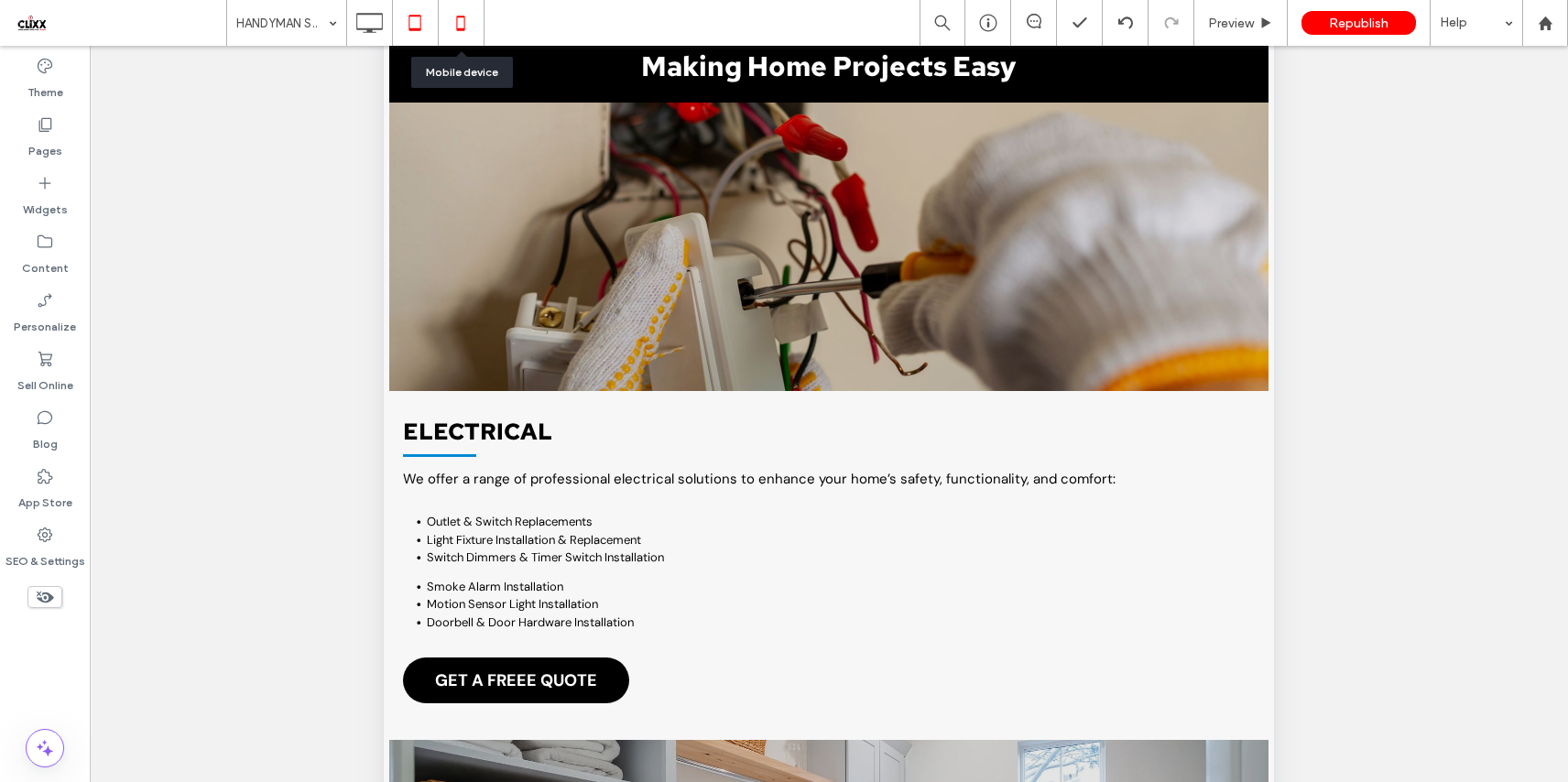
click at [471, 28] on icon at bounding box center [460, 22] width 37 height 37
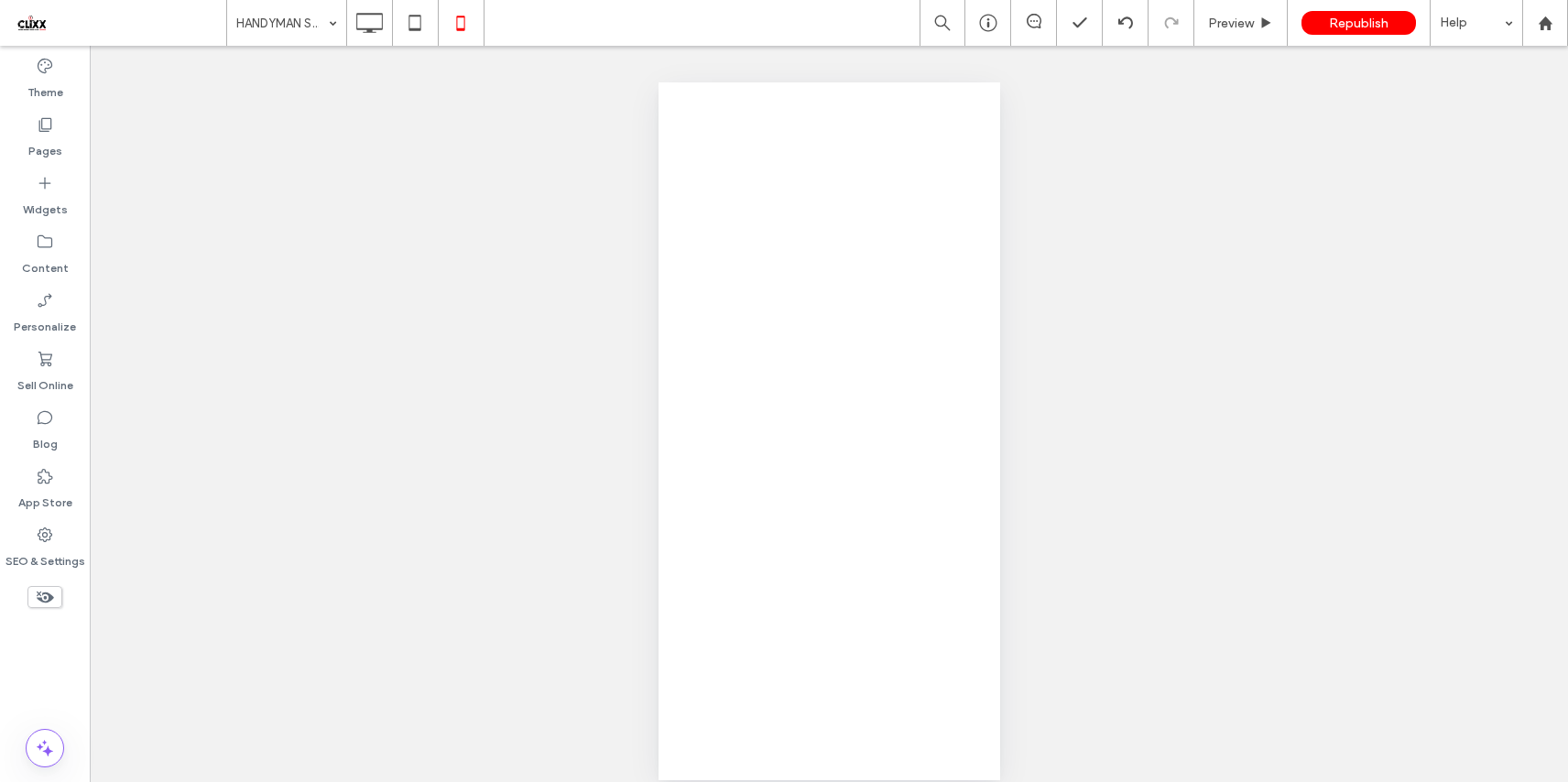
scroll to position [0, 0]
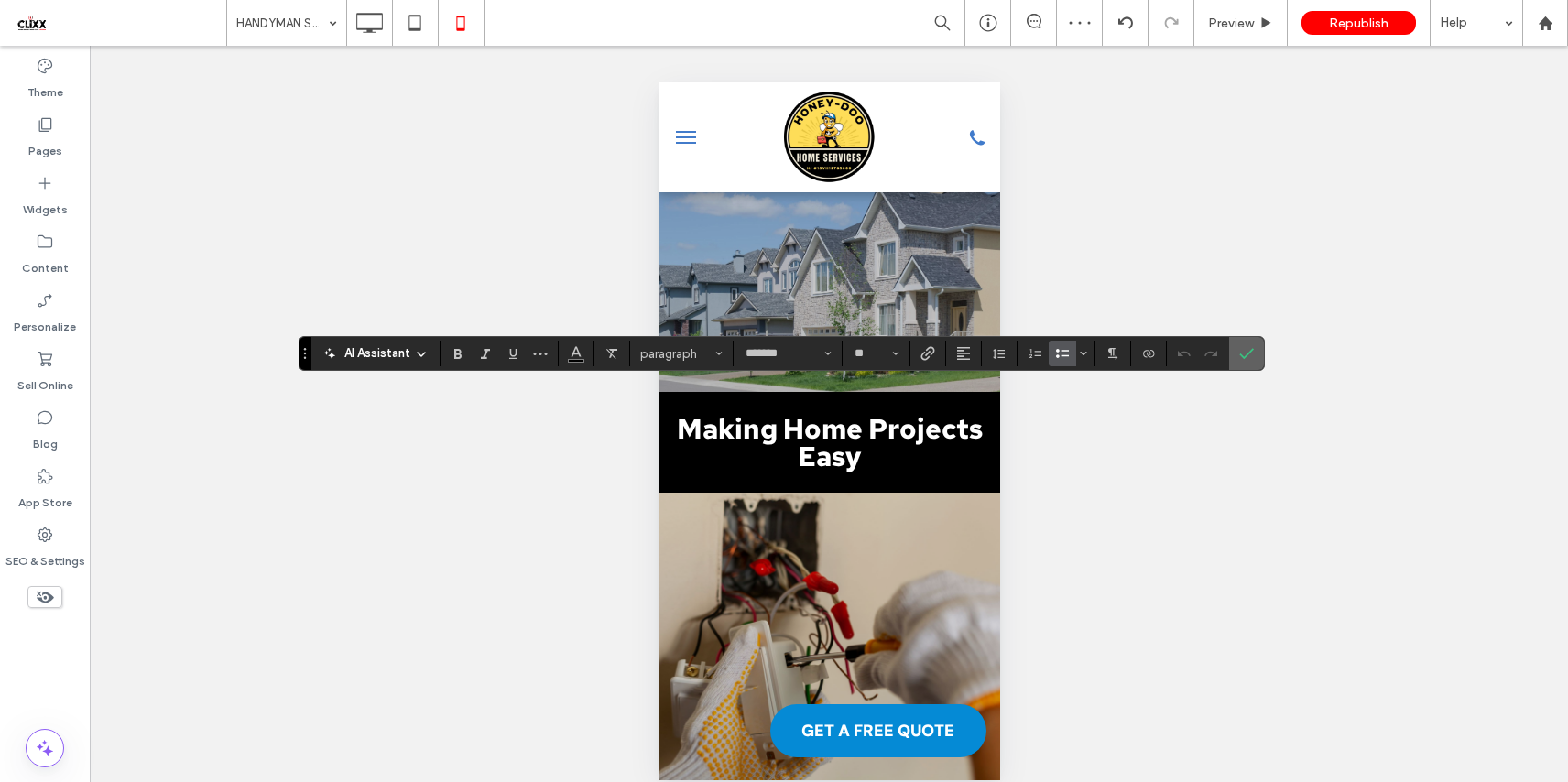
click at [1239, 360] on icon "Confirm" at bounding box center [1247, 354] width 15 height 15
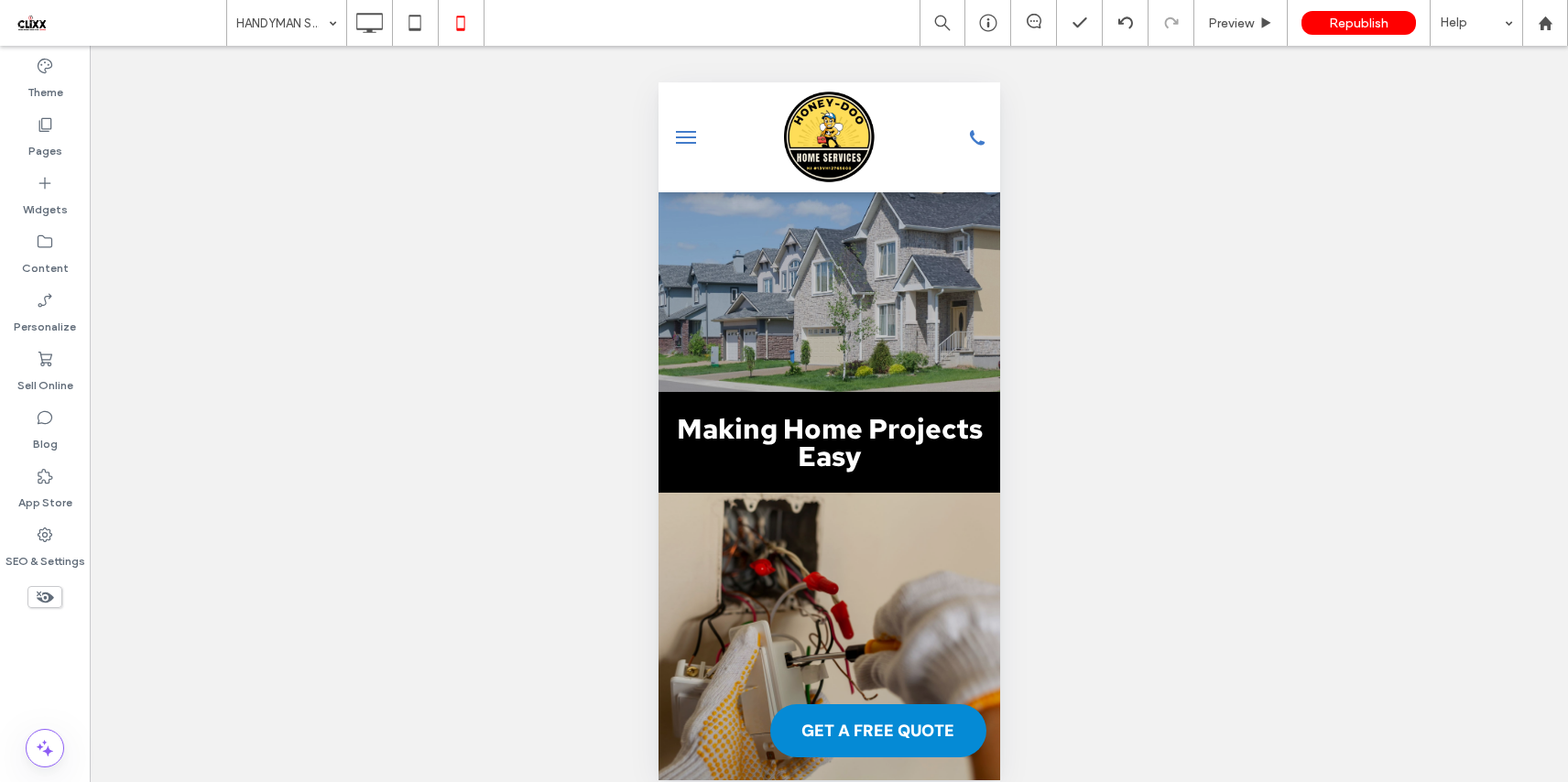
type input "*******"
type input "**"
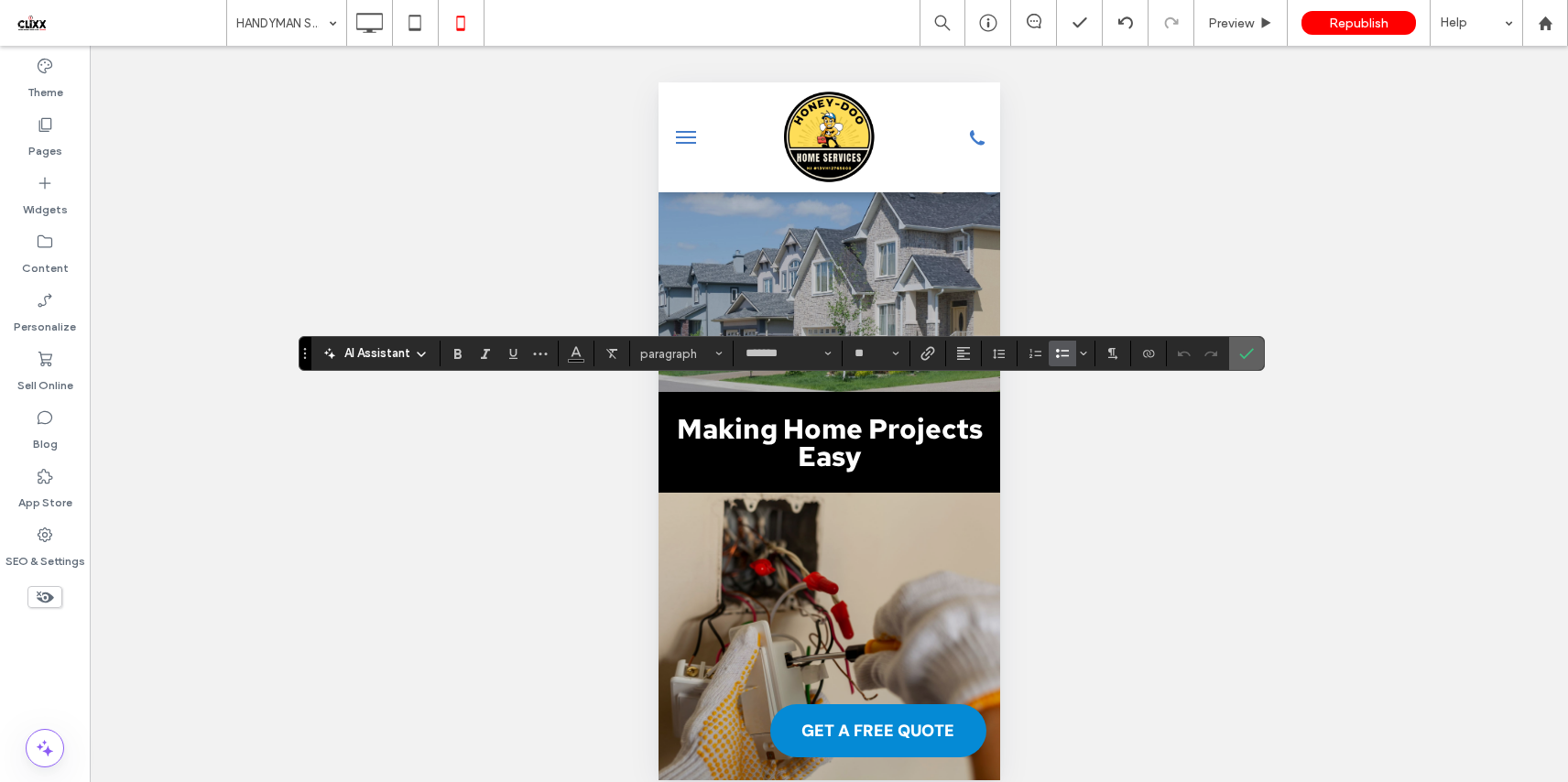
click at [1254, 353] on label "Confirm" at bounding box center [1246, 353] width 27 height 33
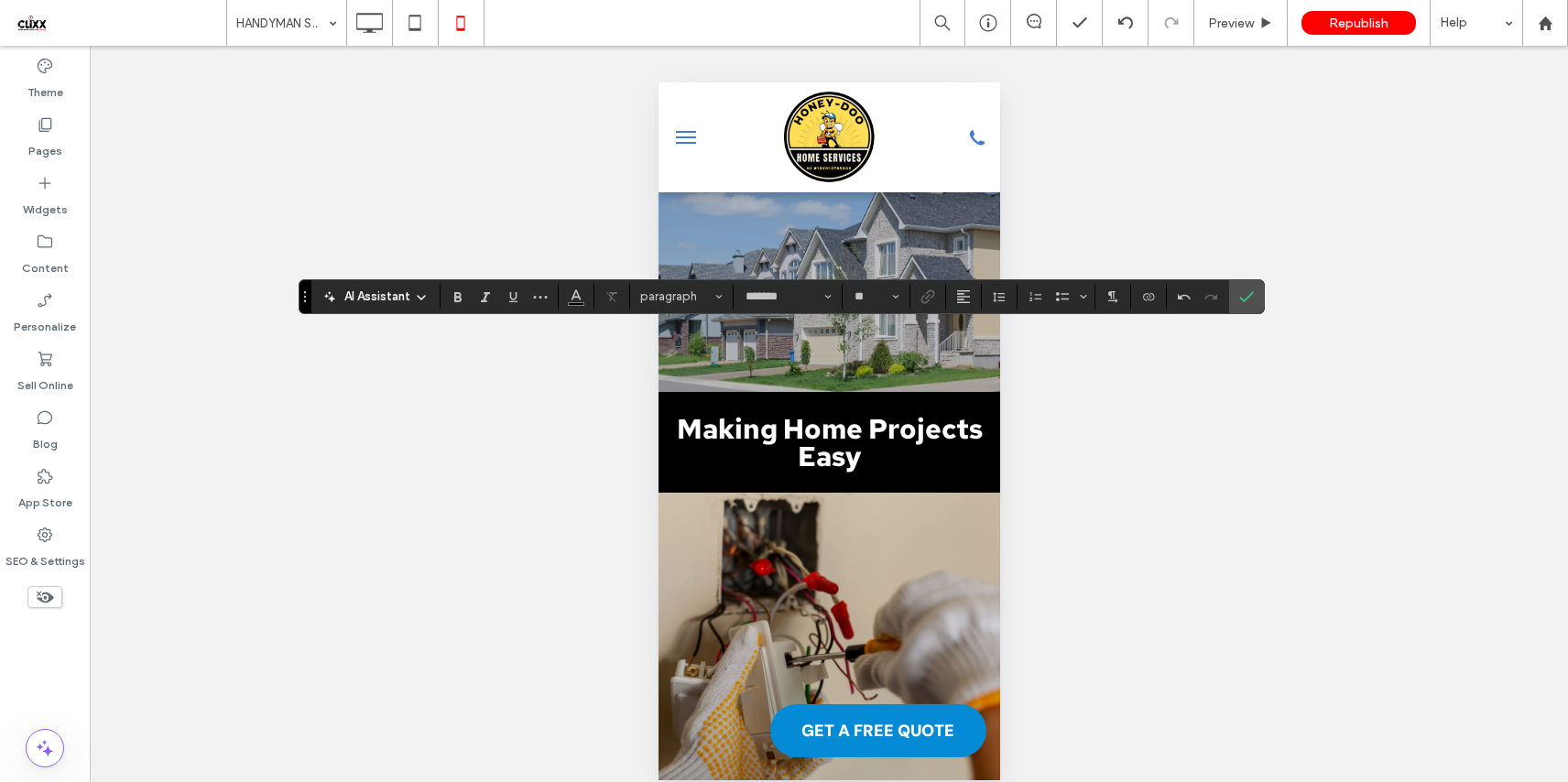
type input "**"
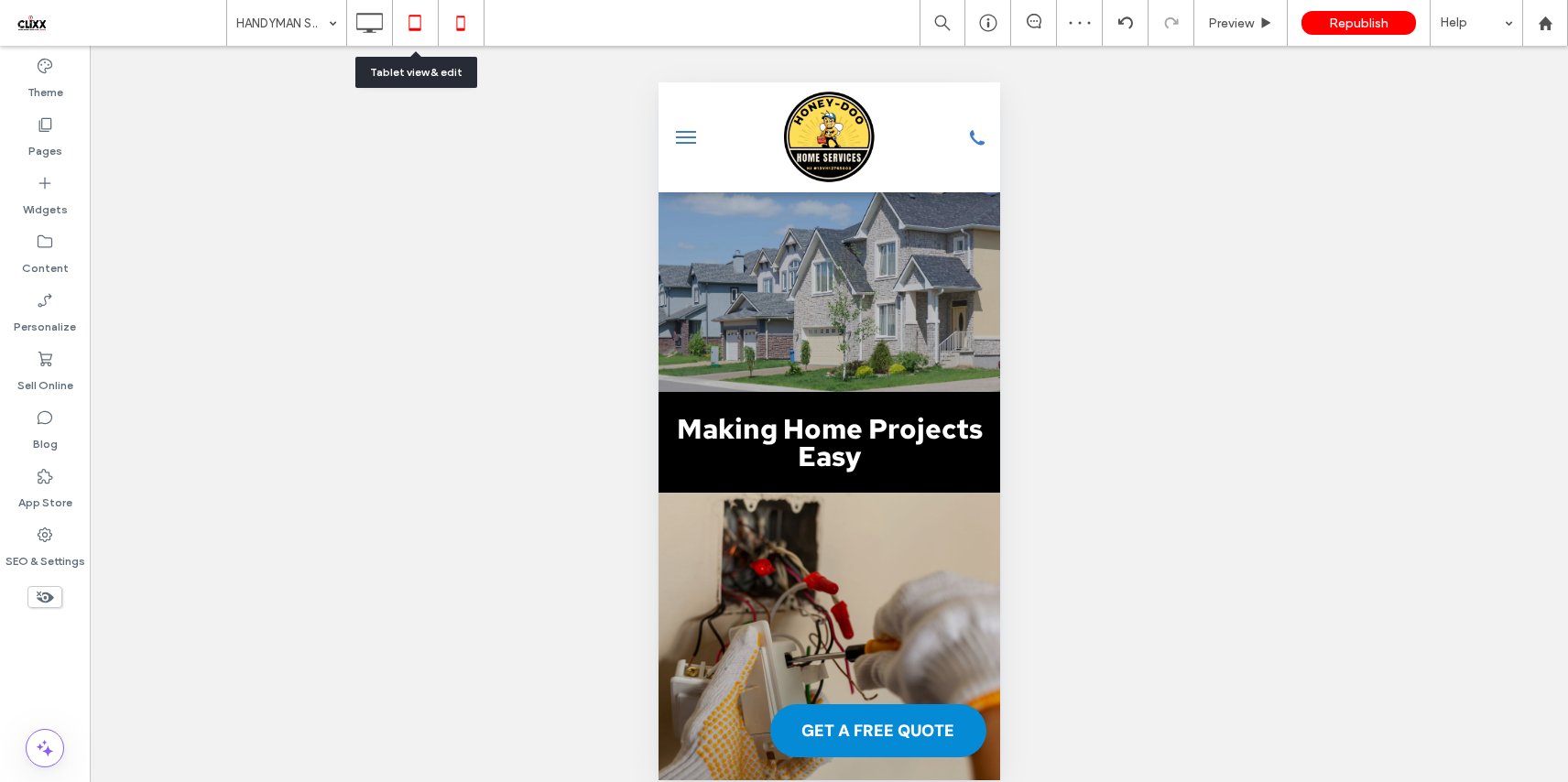
click at [407, 26] on icon at bounding box center [414, 22] width 37 height 37
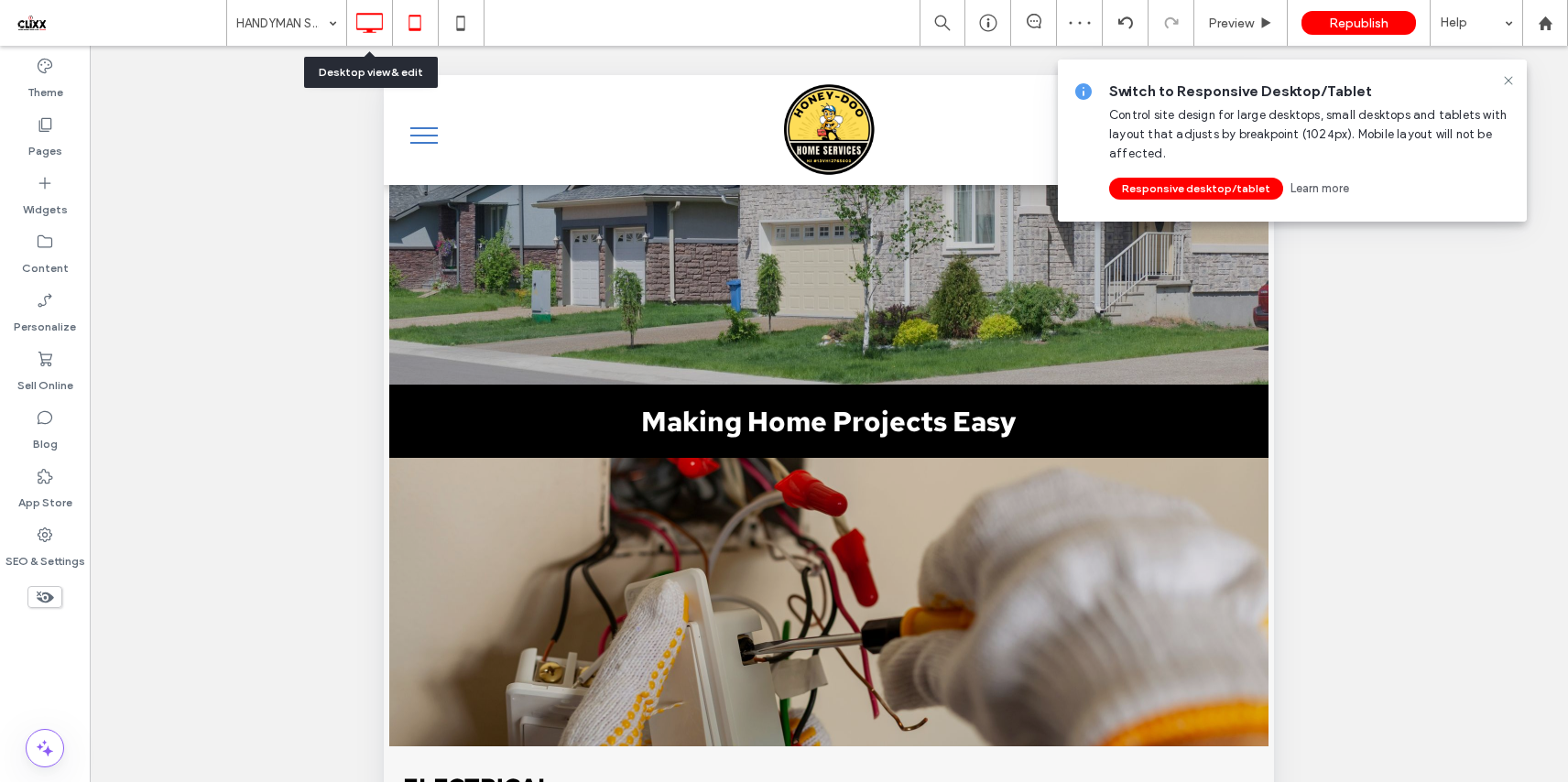
click at [366, 22] on icon at bounding box center [368, 22] width 37 height 37
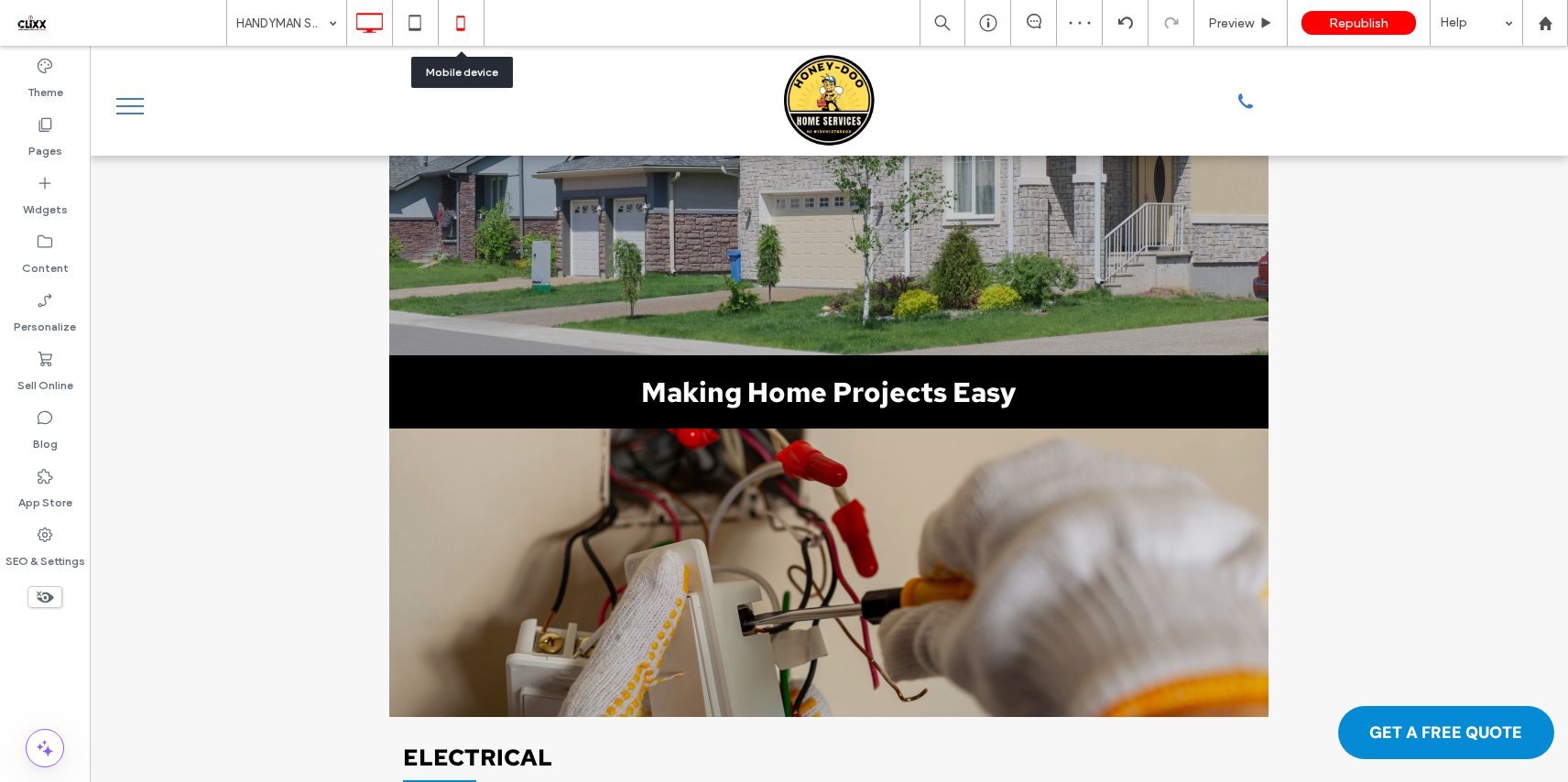
click at [462, 23] on icon at bounding box center [460, 22] width 37 height 37
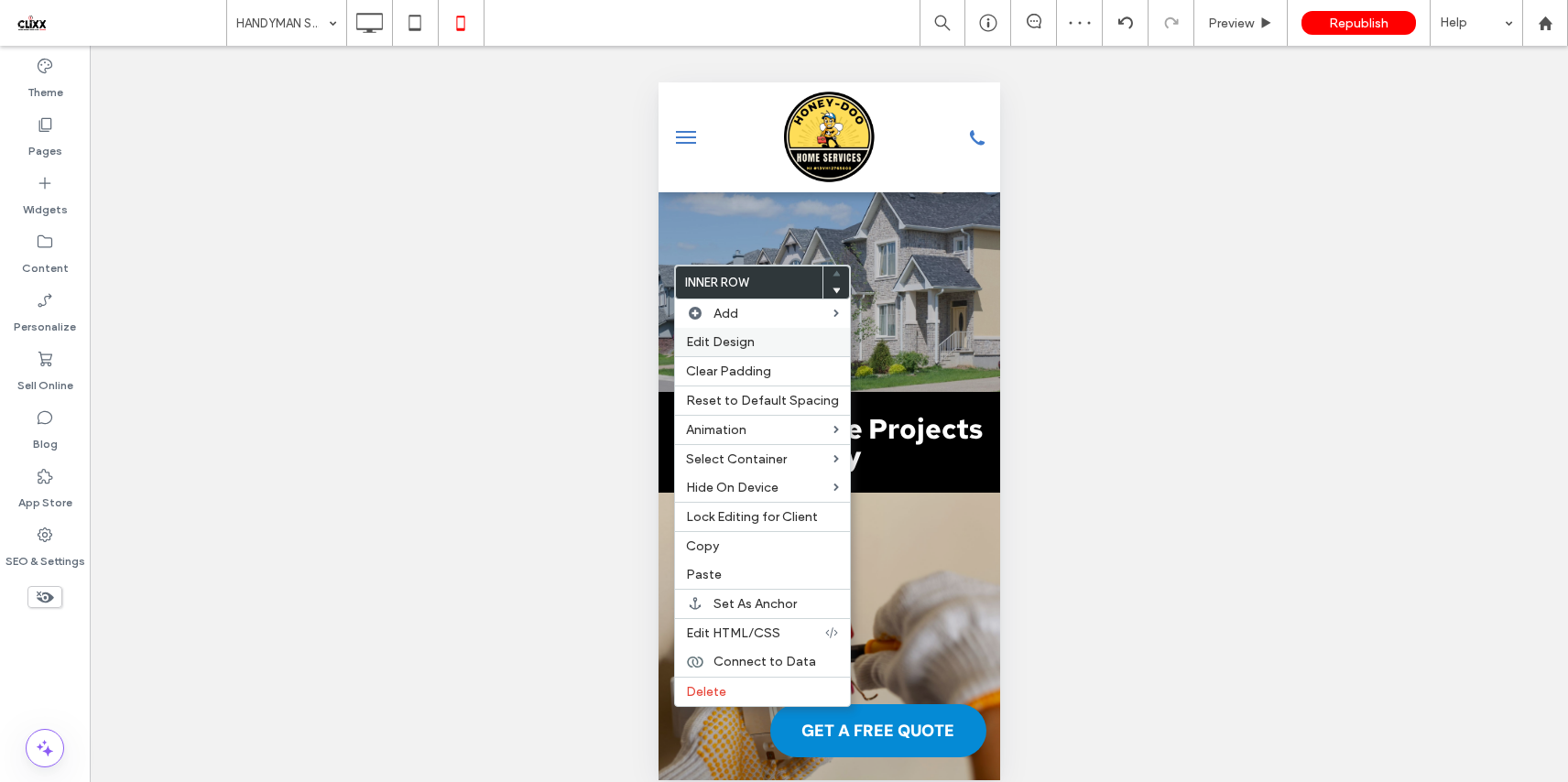
click at [748, 341] on span "Edit Design" at bounding box center [719, 342] width 68 height 16
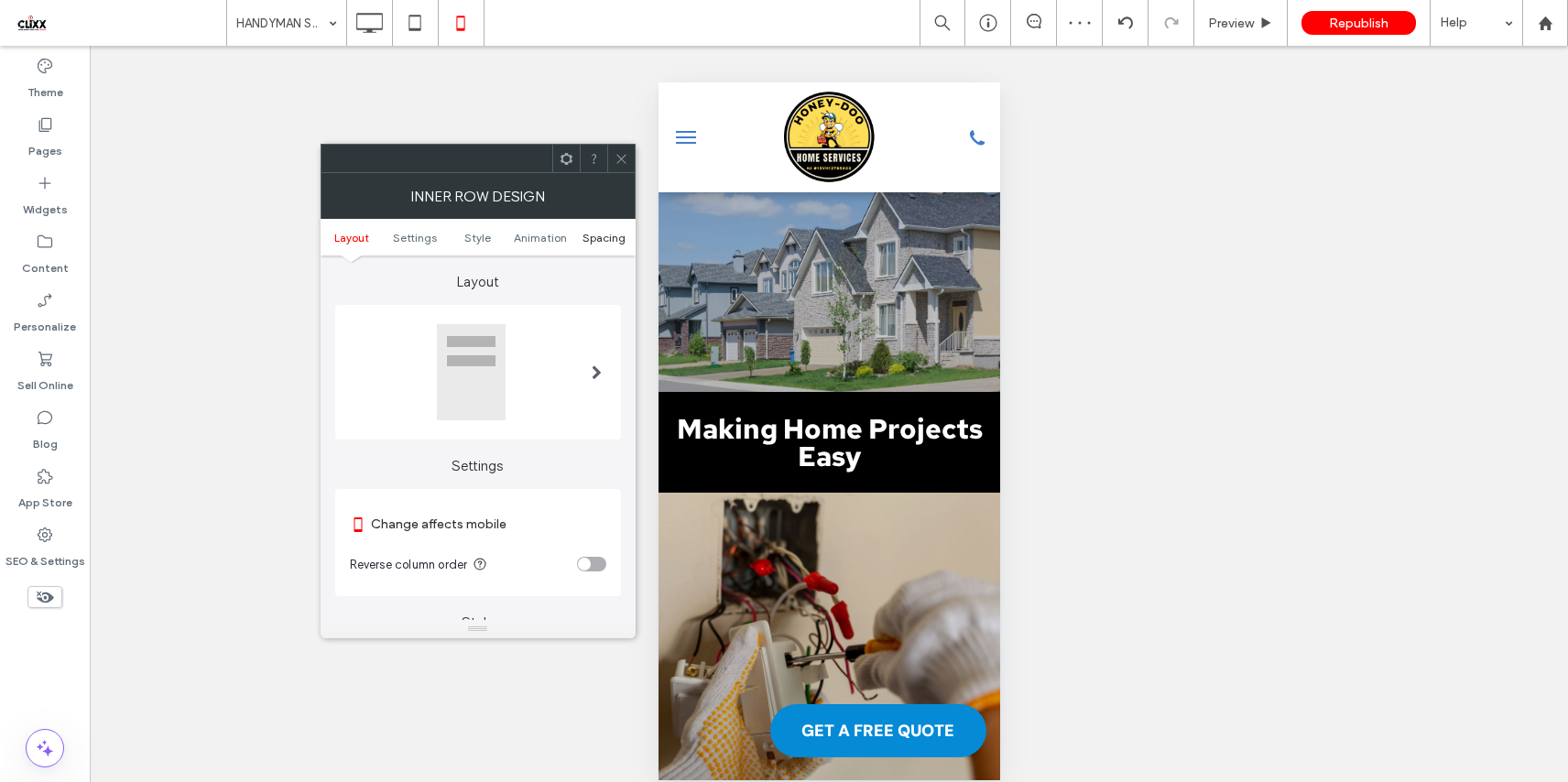
click at [604, 242] on span "Spacing" at bounding box center [604, 237] width 43 height 14
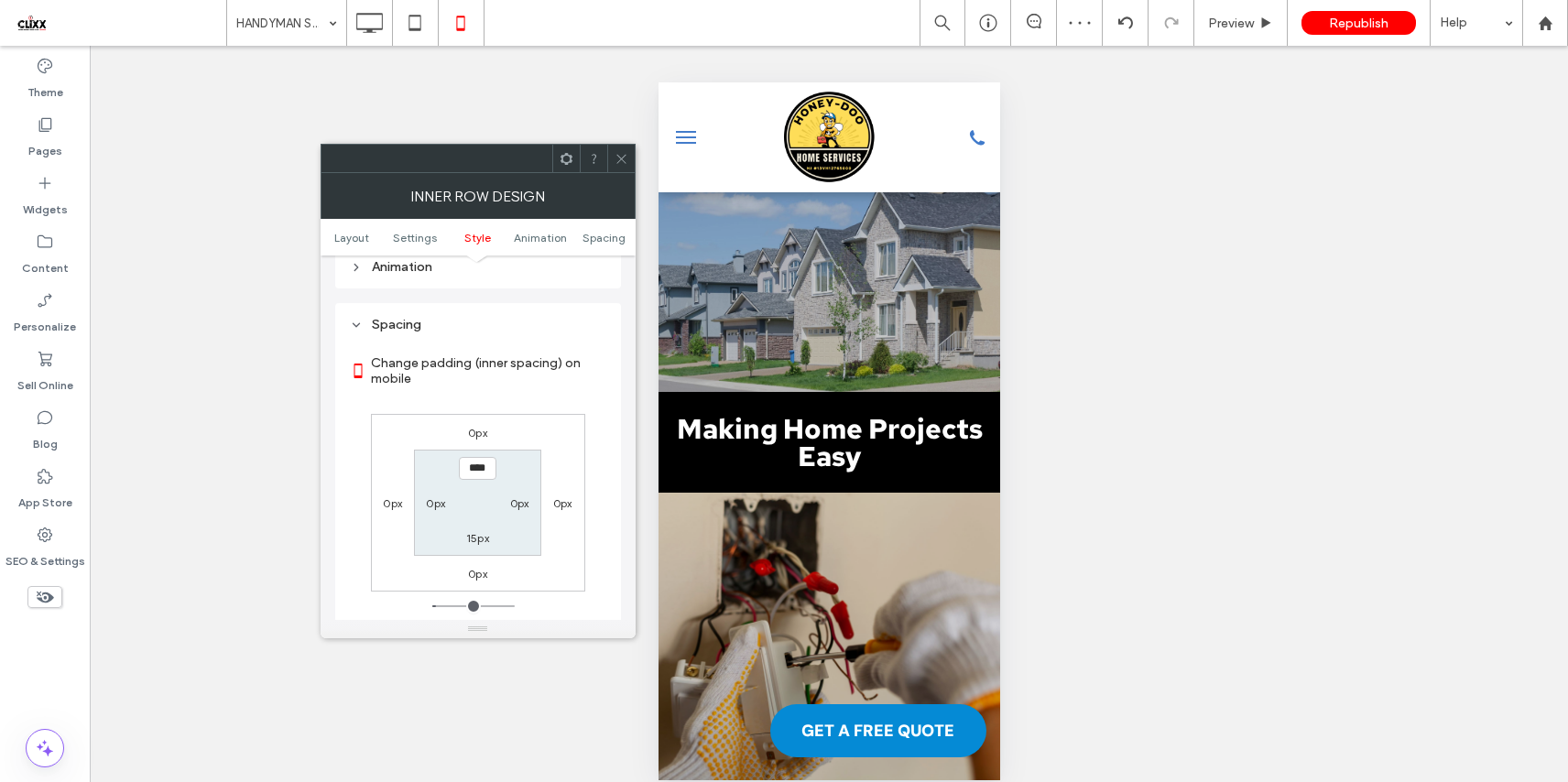
scroll to position [772, 0]
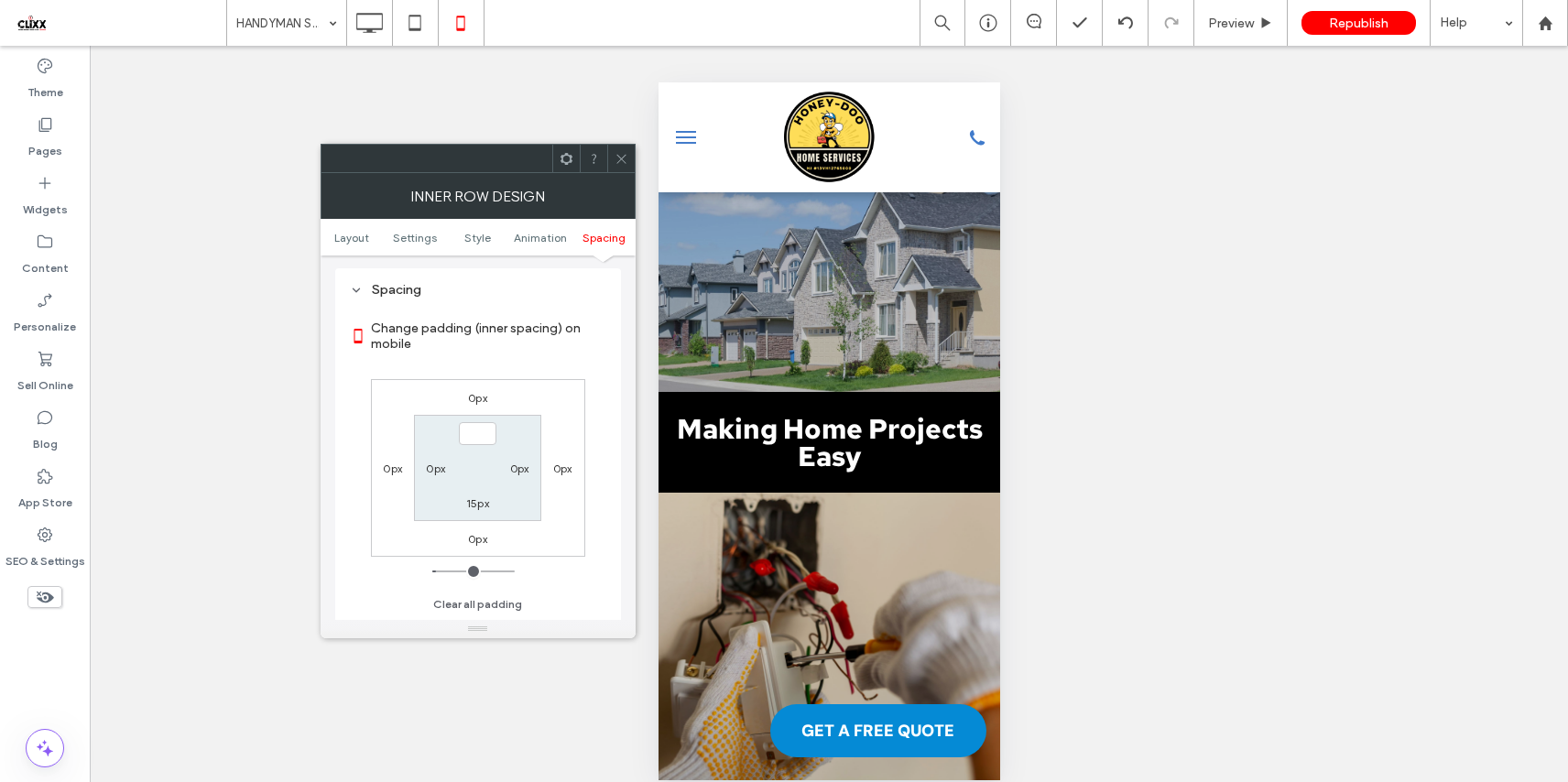
type input "***"
click at [589, 419] on div "Change padding (inner spacing) on mobile 0px 0px 0px 0px *** 0px 15px 0px Clear…" at bounding box center [478, 460] width 257 height 316
click at [481, 504] on label "15px" at bounding box center [478, 503] width 22 height 14
type input "**"
type input "*"
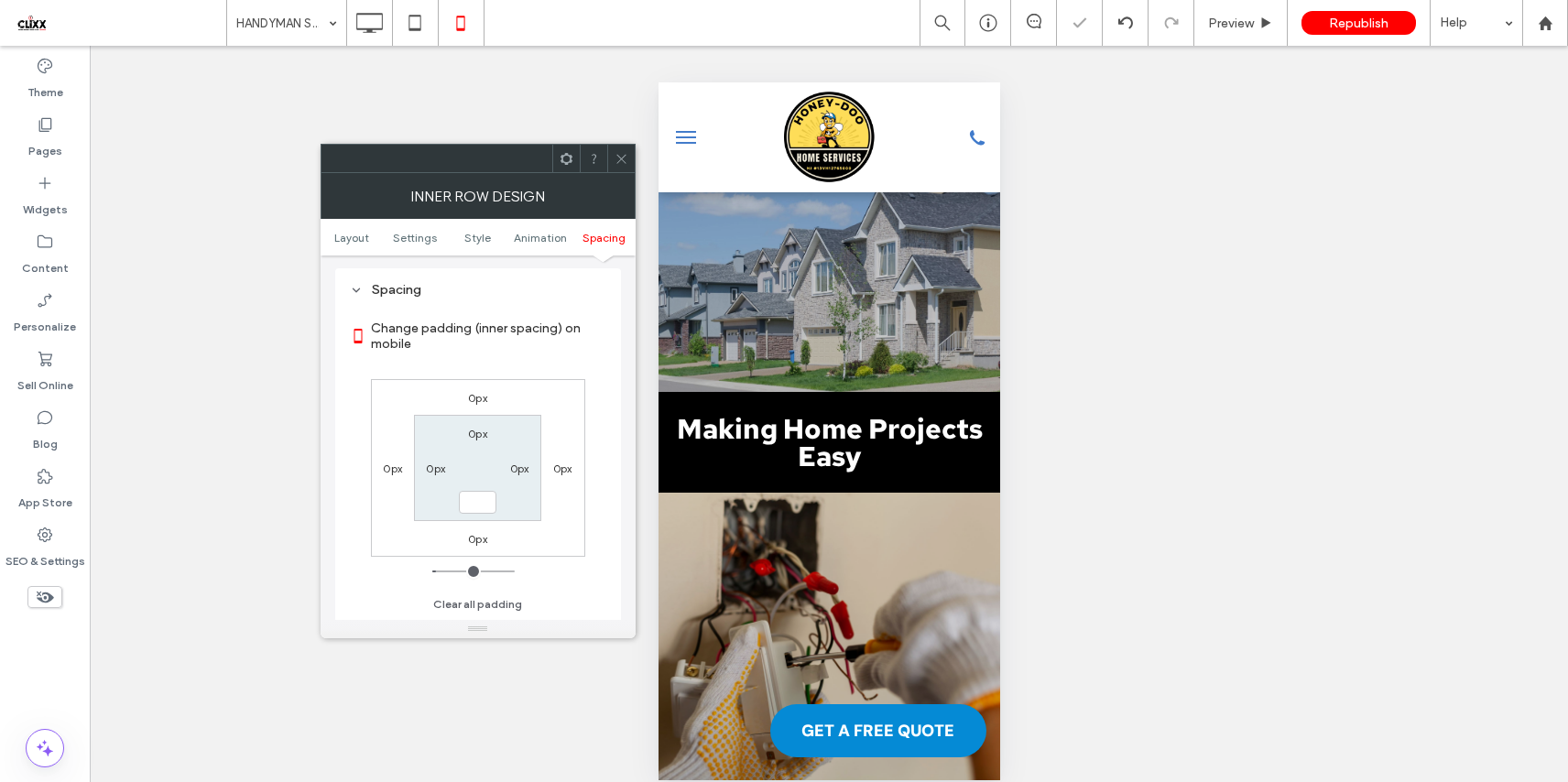
type input "***"
click at [556, 351] on label "Change padding (inner spacing) on mobile" at bounding box center [488, 335] width 235 height 50
click at [628, 155] on icon at bounding box center [621, 158] width 14 height 14
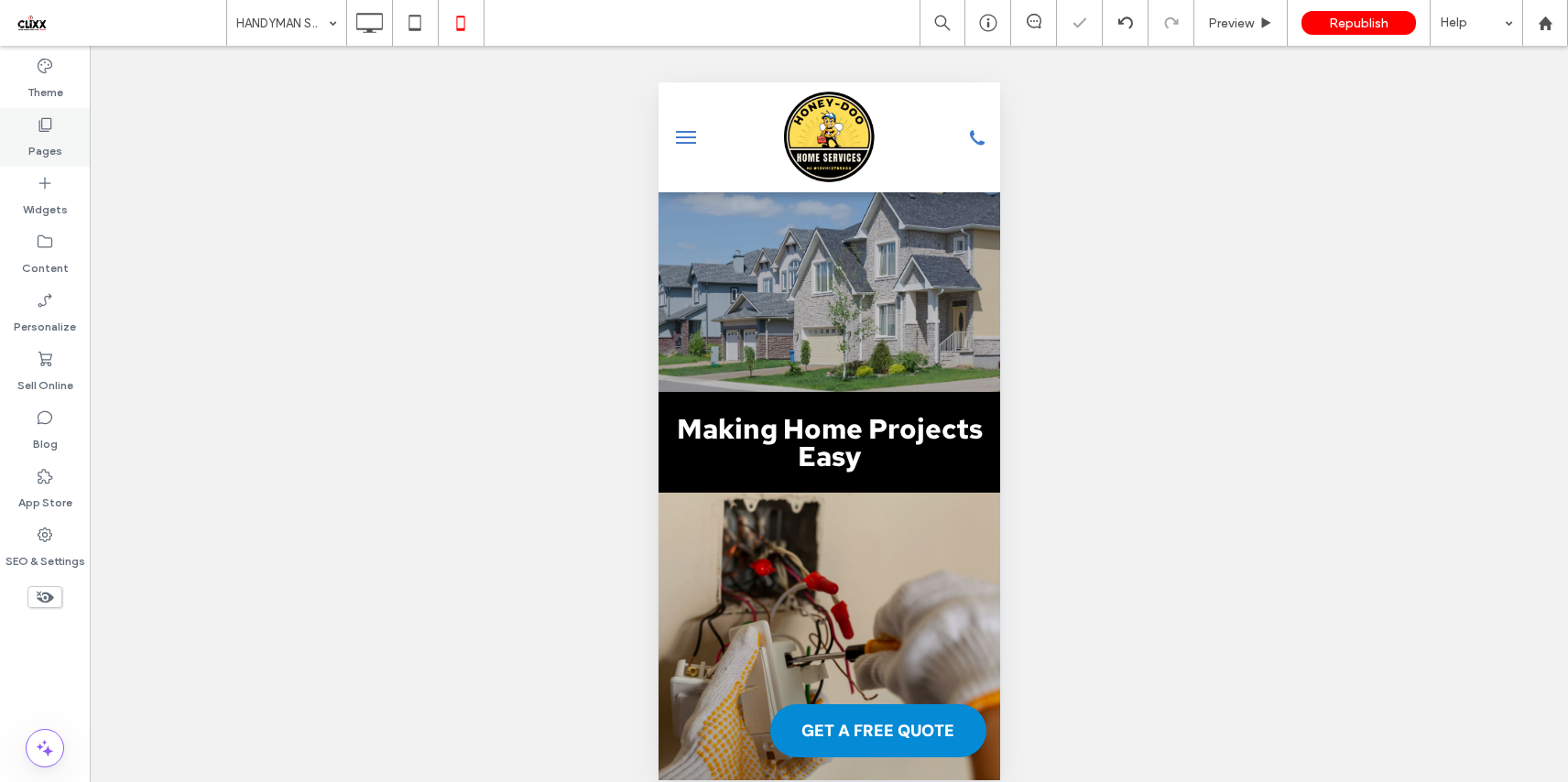
click at [32, 141] on label "Pages" at bounding box center [45, 146] width 34 height 25
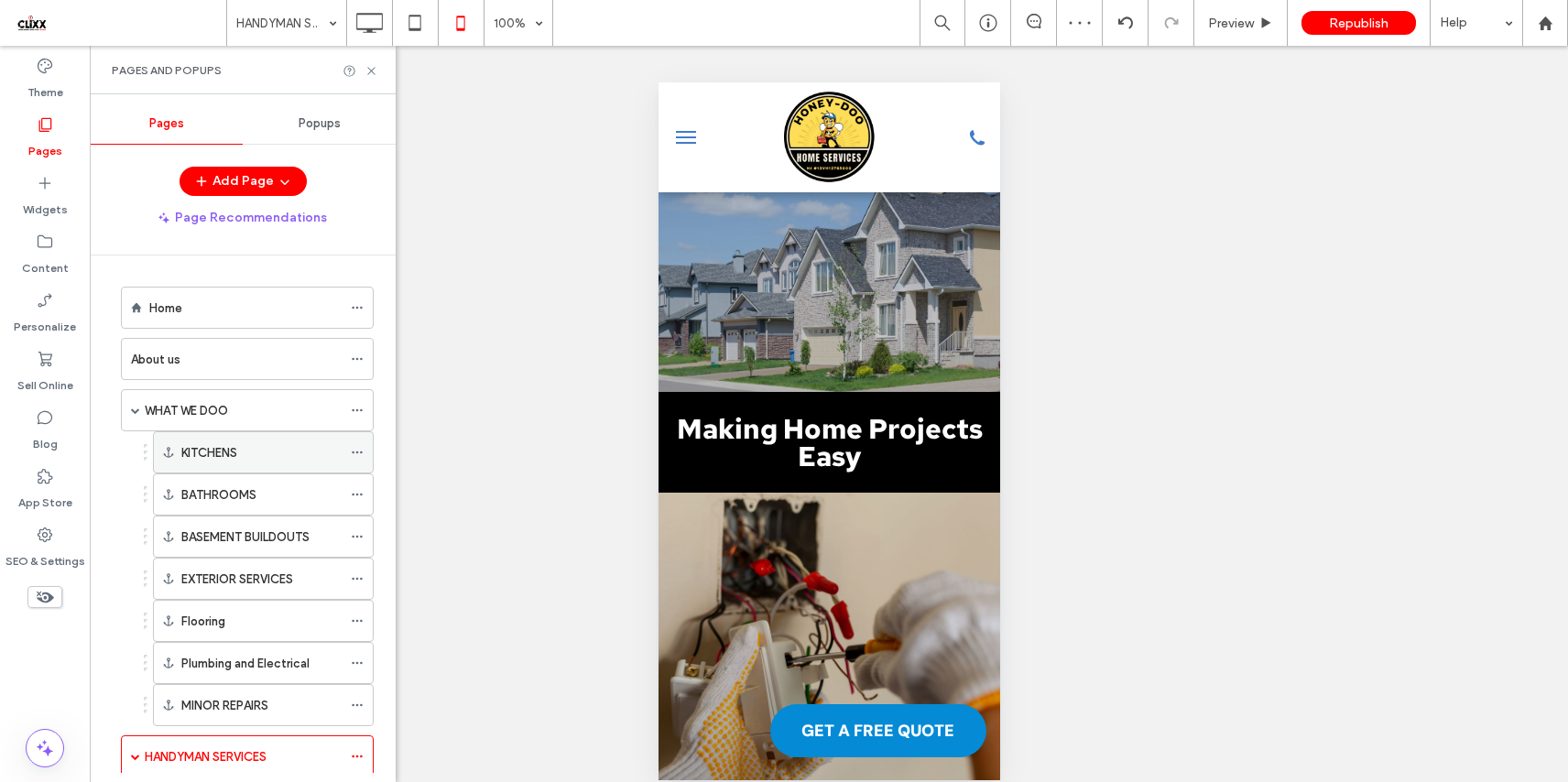
click at [243, 461] on div "KITCHENS" at bounding box center [261, 452] width 160 height 20
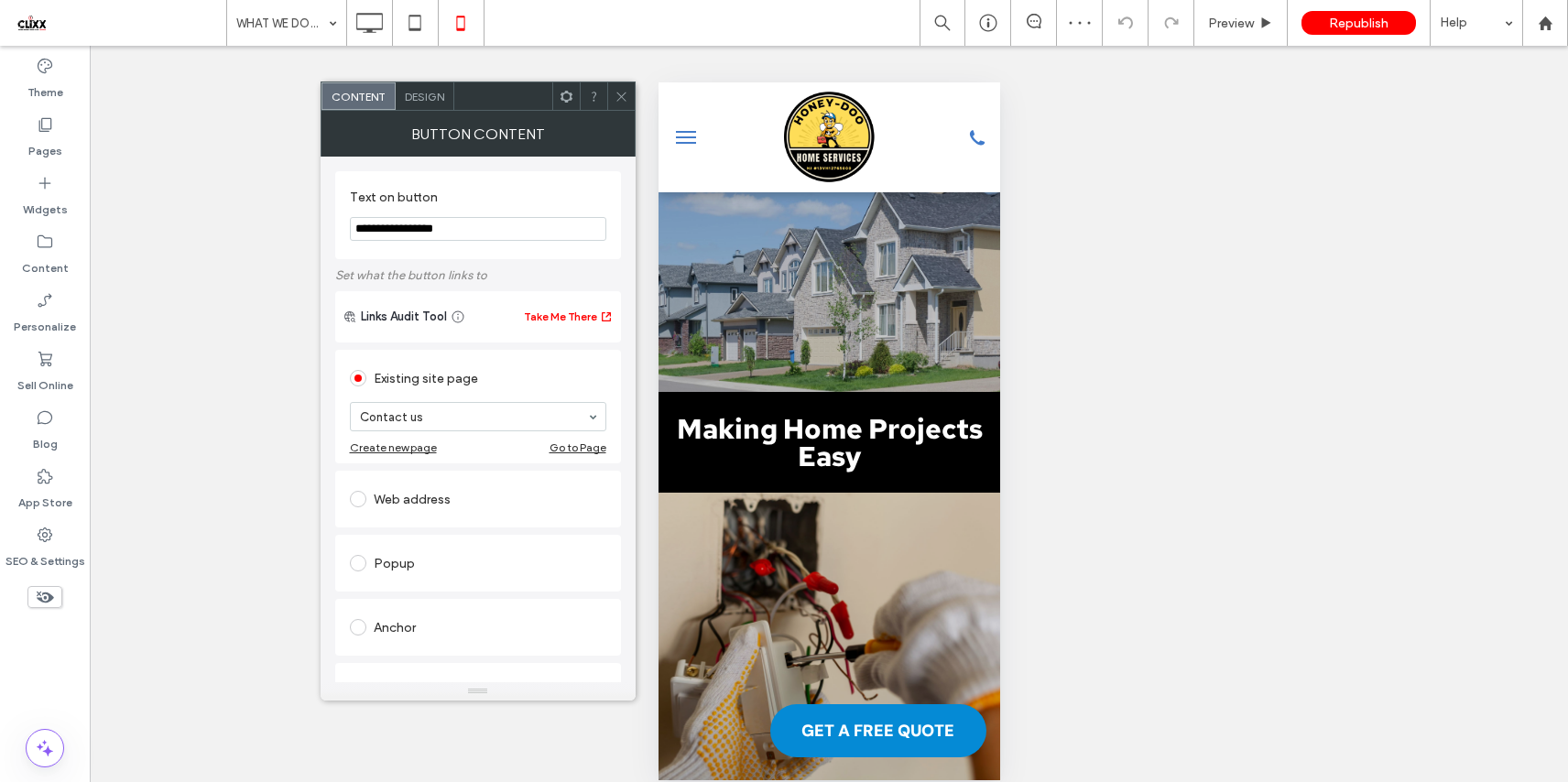
click at [438, 100] on span "Design" at bounding box center [424, 96] width 39 height 14
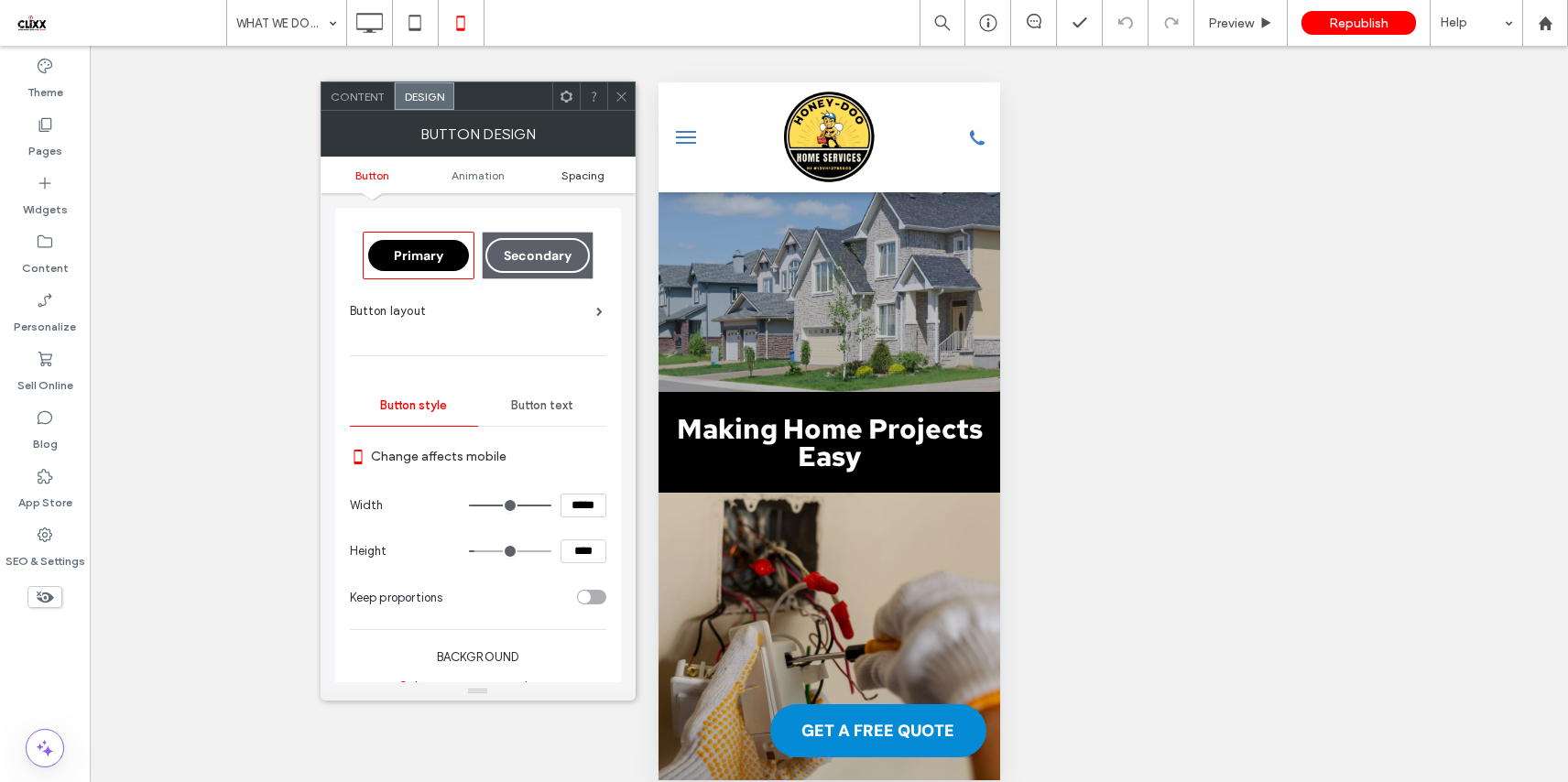
click at [589, 176] on span "Spacing" at bounding box center [583, 175] width 43 height 14
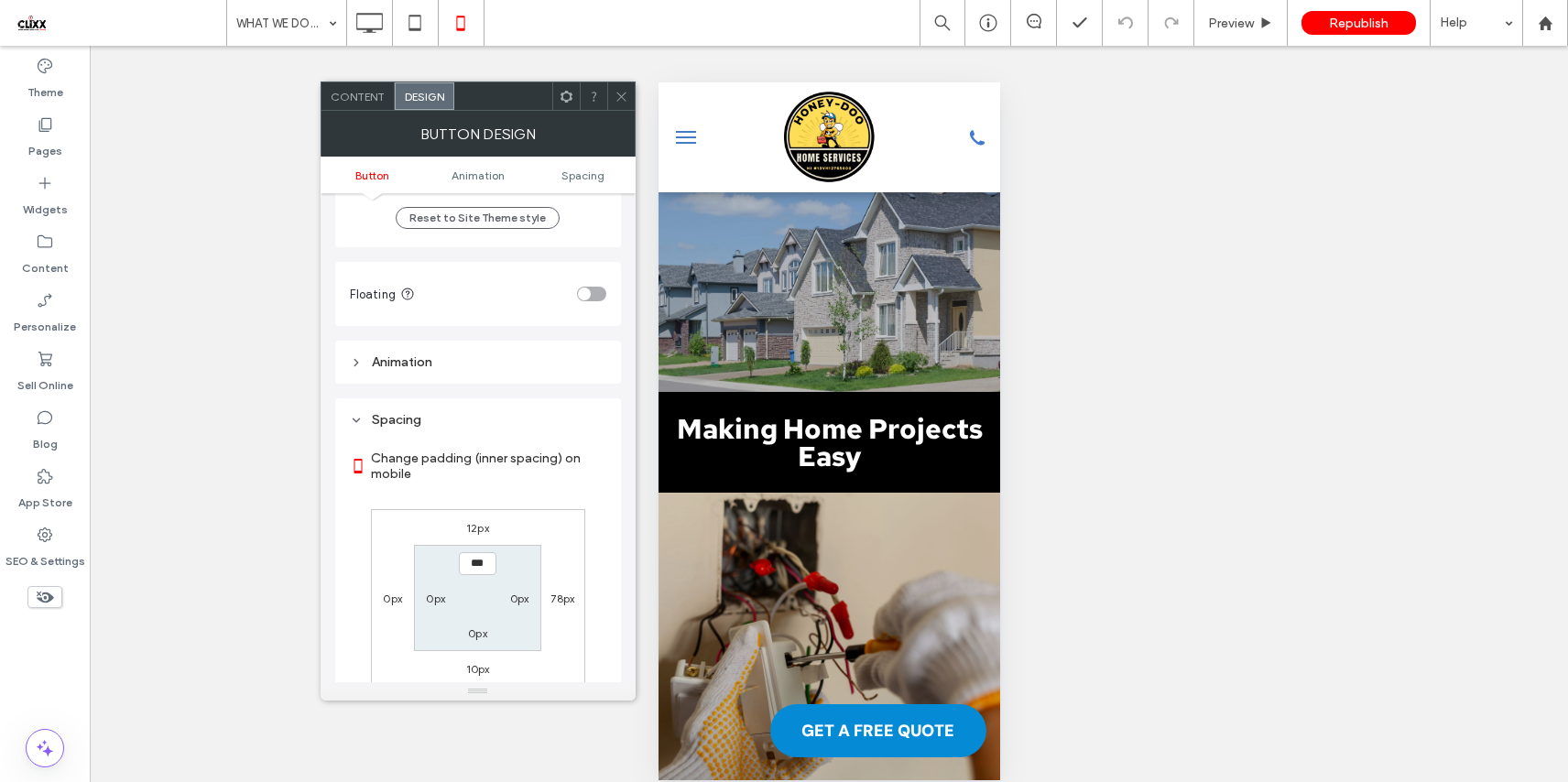
scroll to position [860, 0]
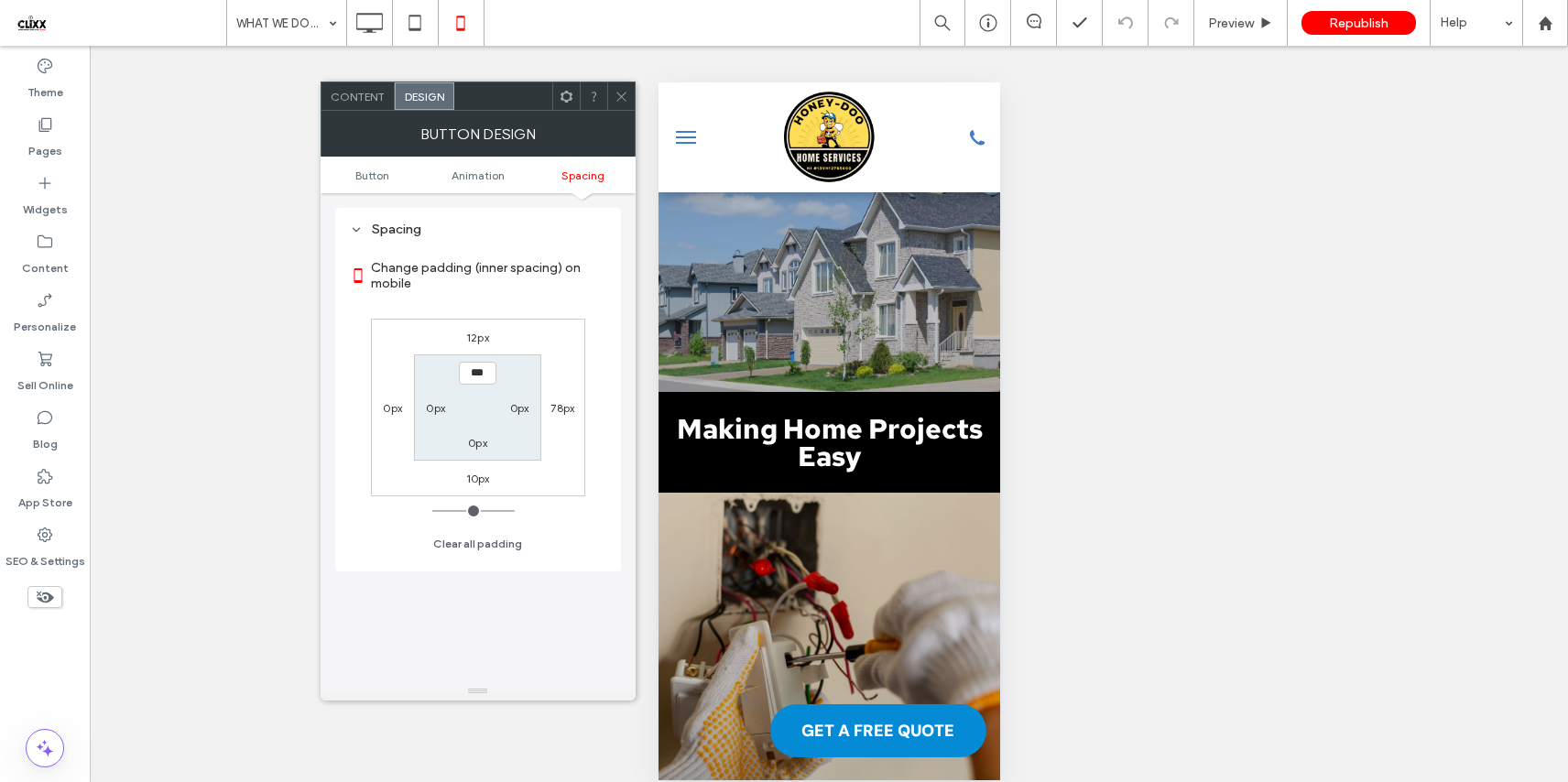
click at [619, 100] on icon at bounding box center [621, 96] width 14 height 14
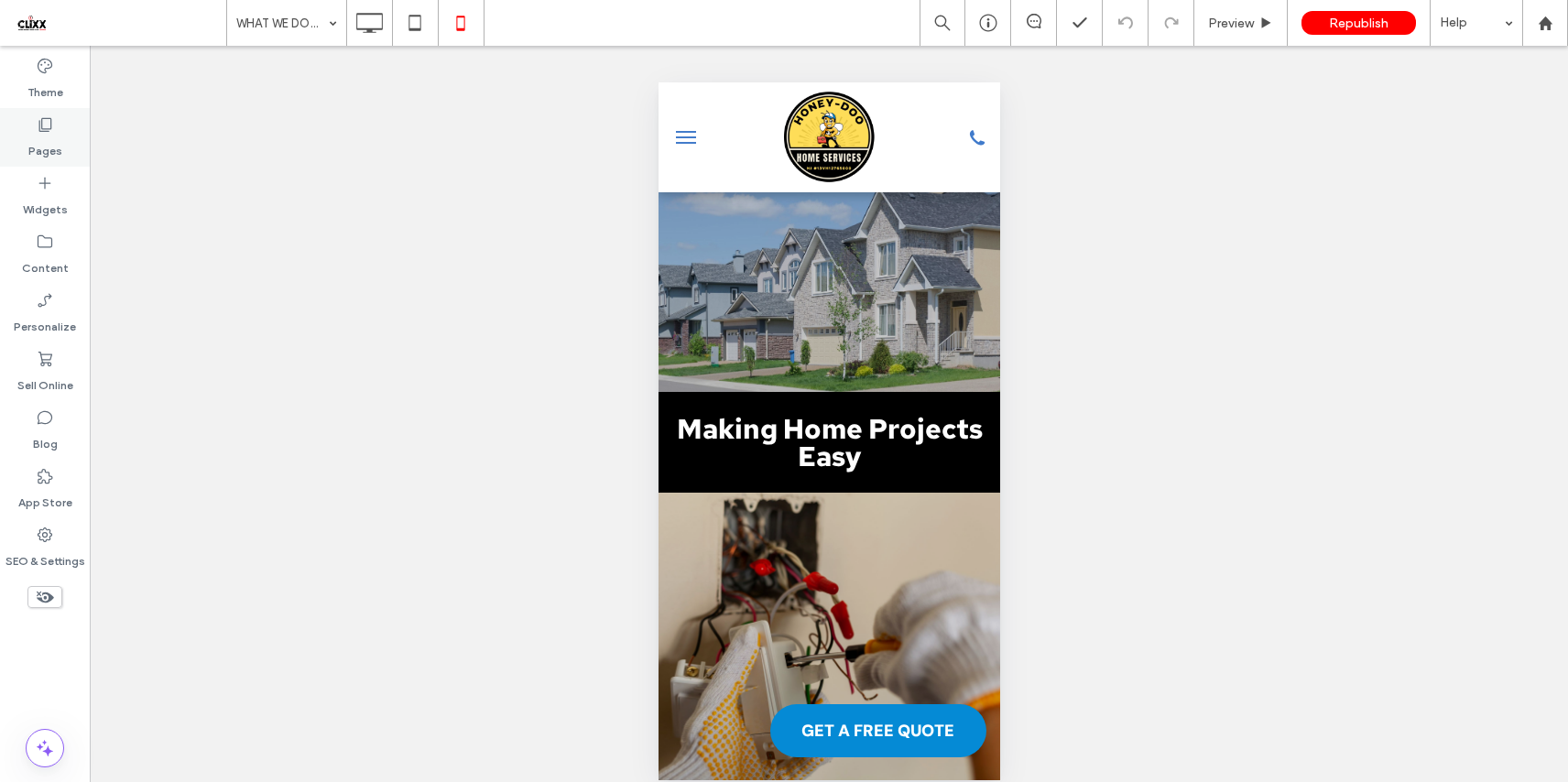
click at [52, 140] on label "Pages" at bounding box center [45, 146] width 34 height 25
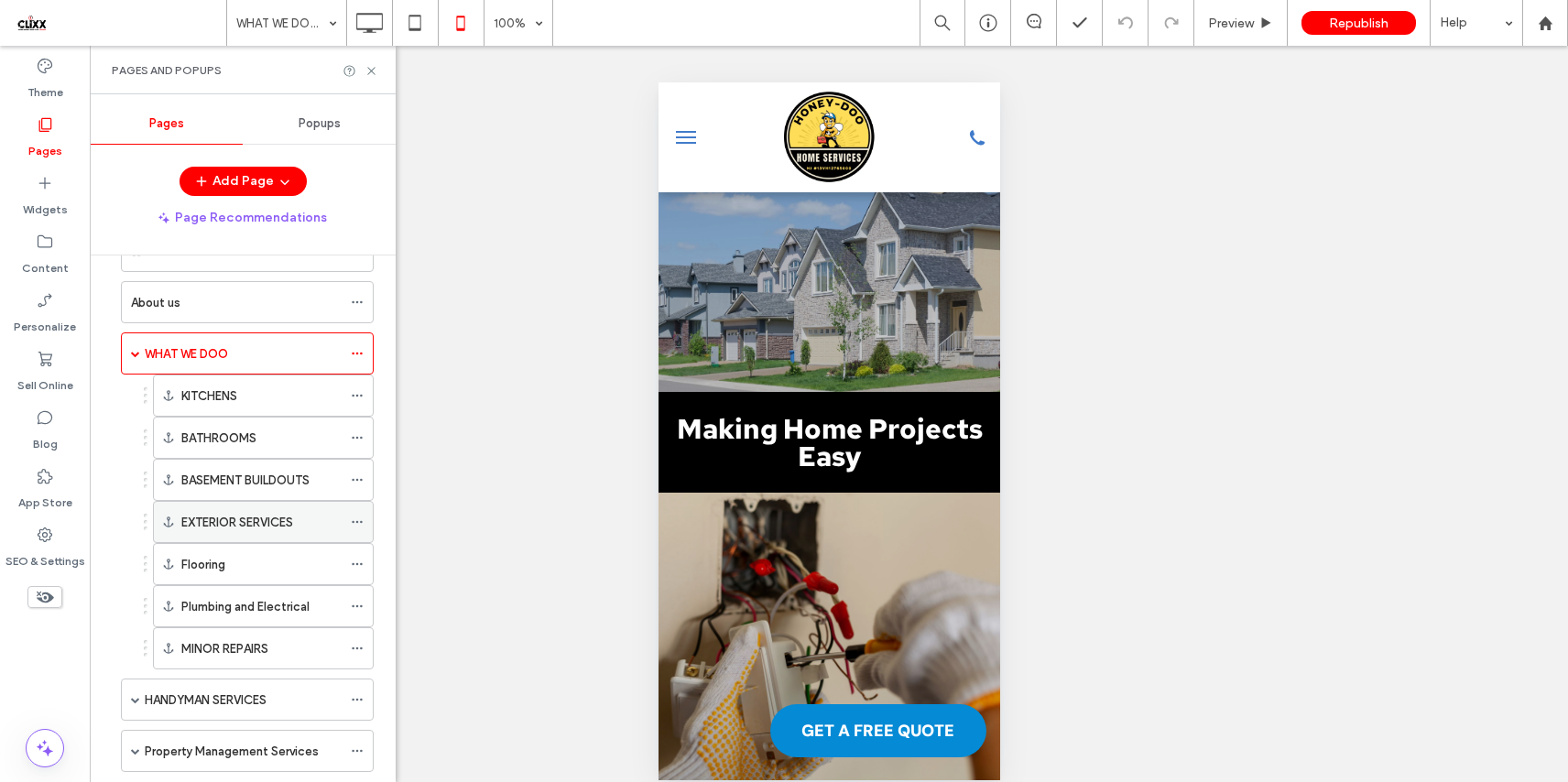
scroll to position [158, 0]
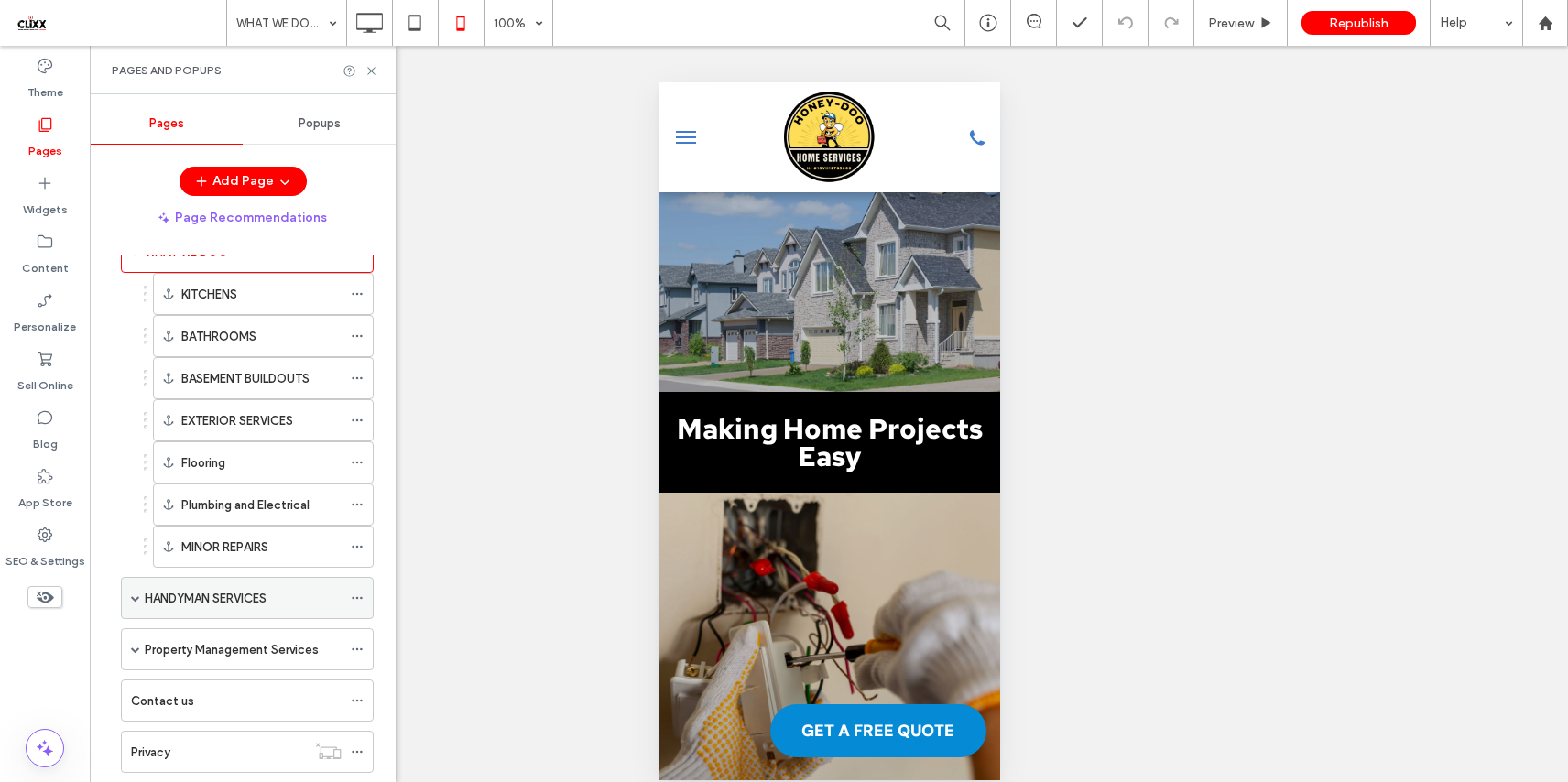
click at [214, 602] on label "HANDYMAN SERVICES" at bounding box center [205, 598] width 122 height 32
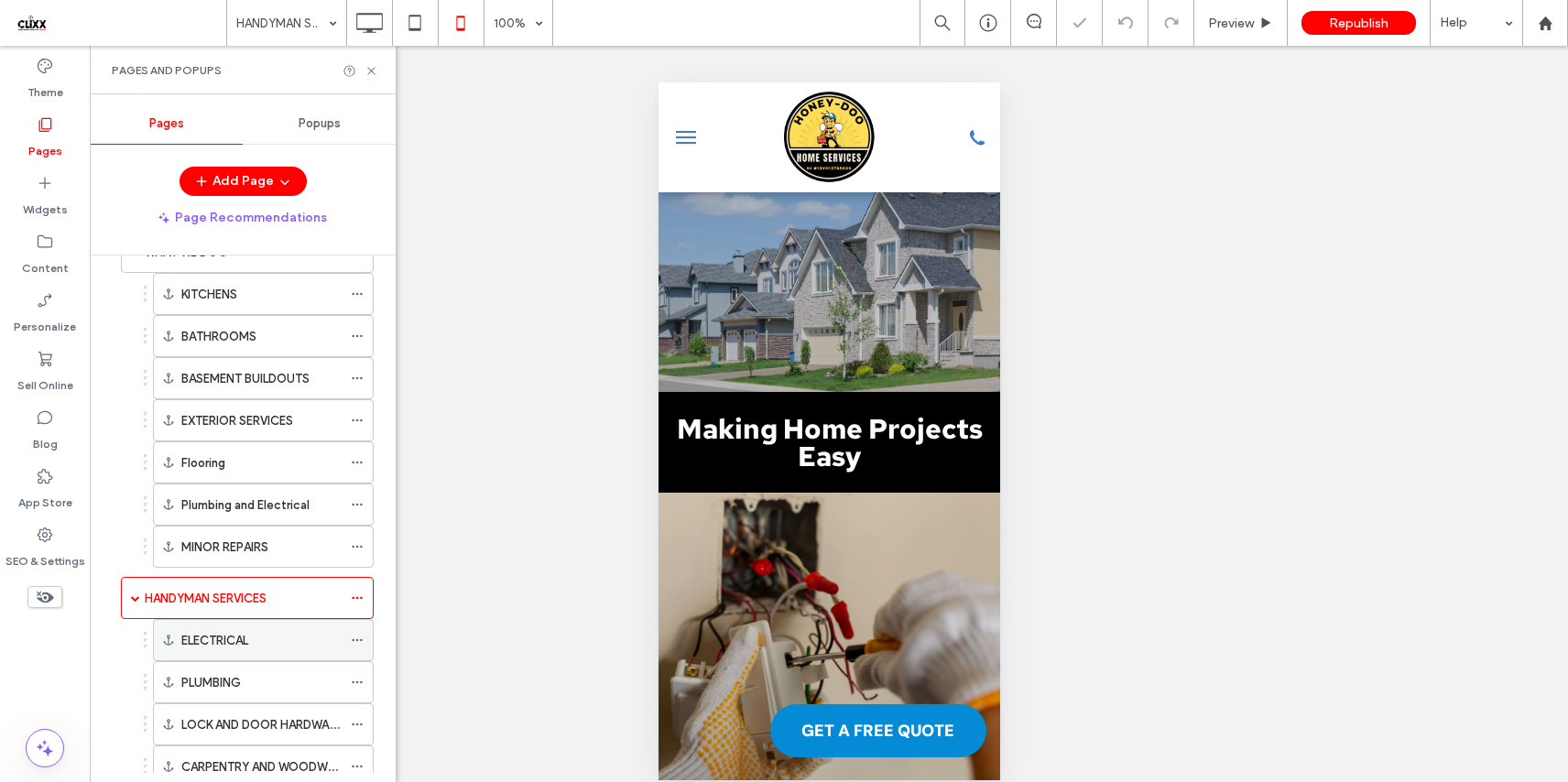
click at [247, 642] on label "ELECTRICAL" at bounding box center [214, 641] width 67 height 32
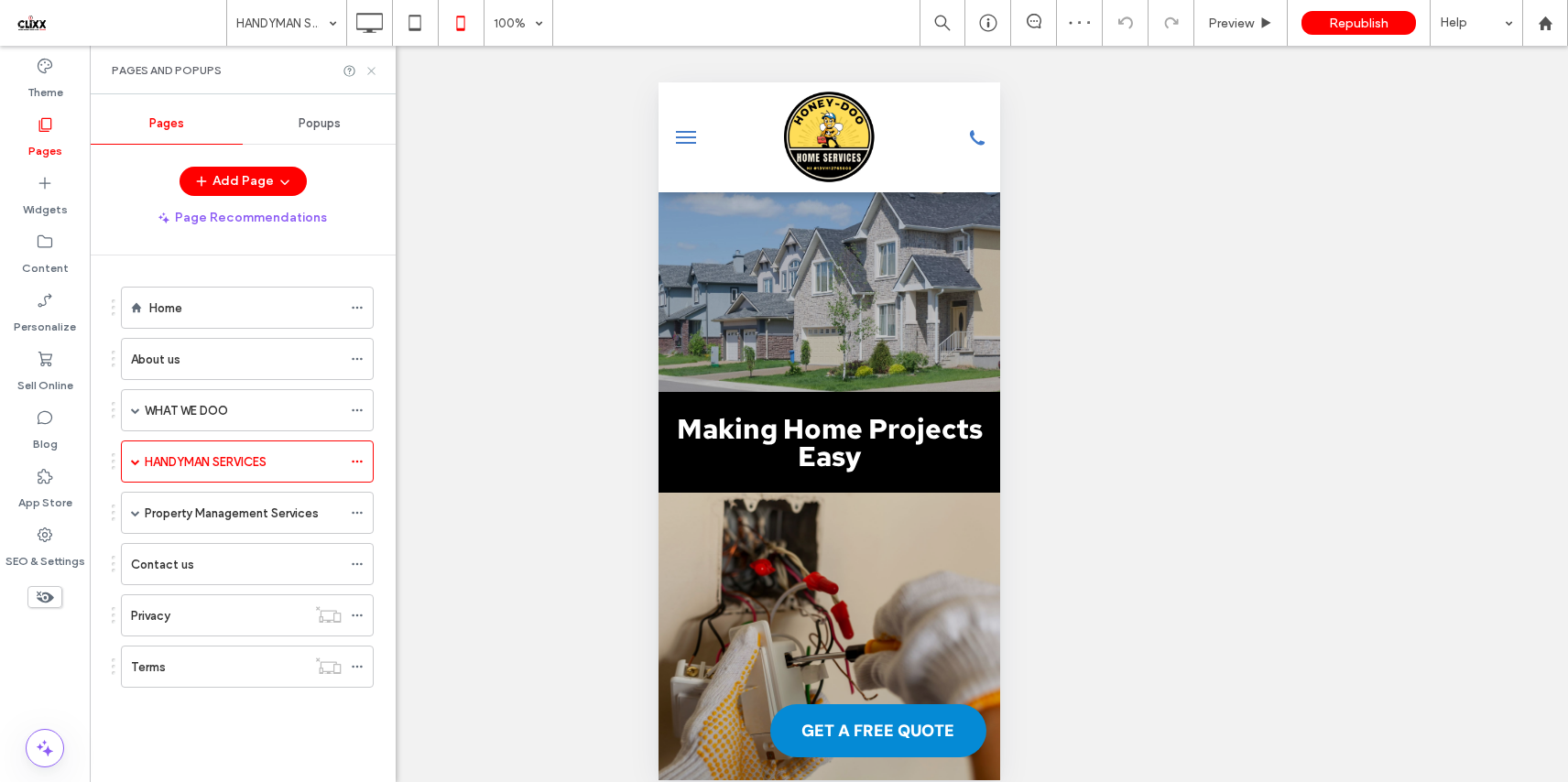
click at [369, 64] on icon at bounding box center [371, 70] width 14 height 14
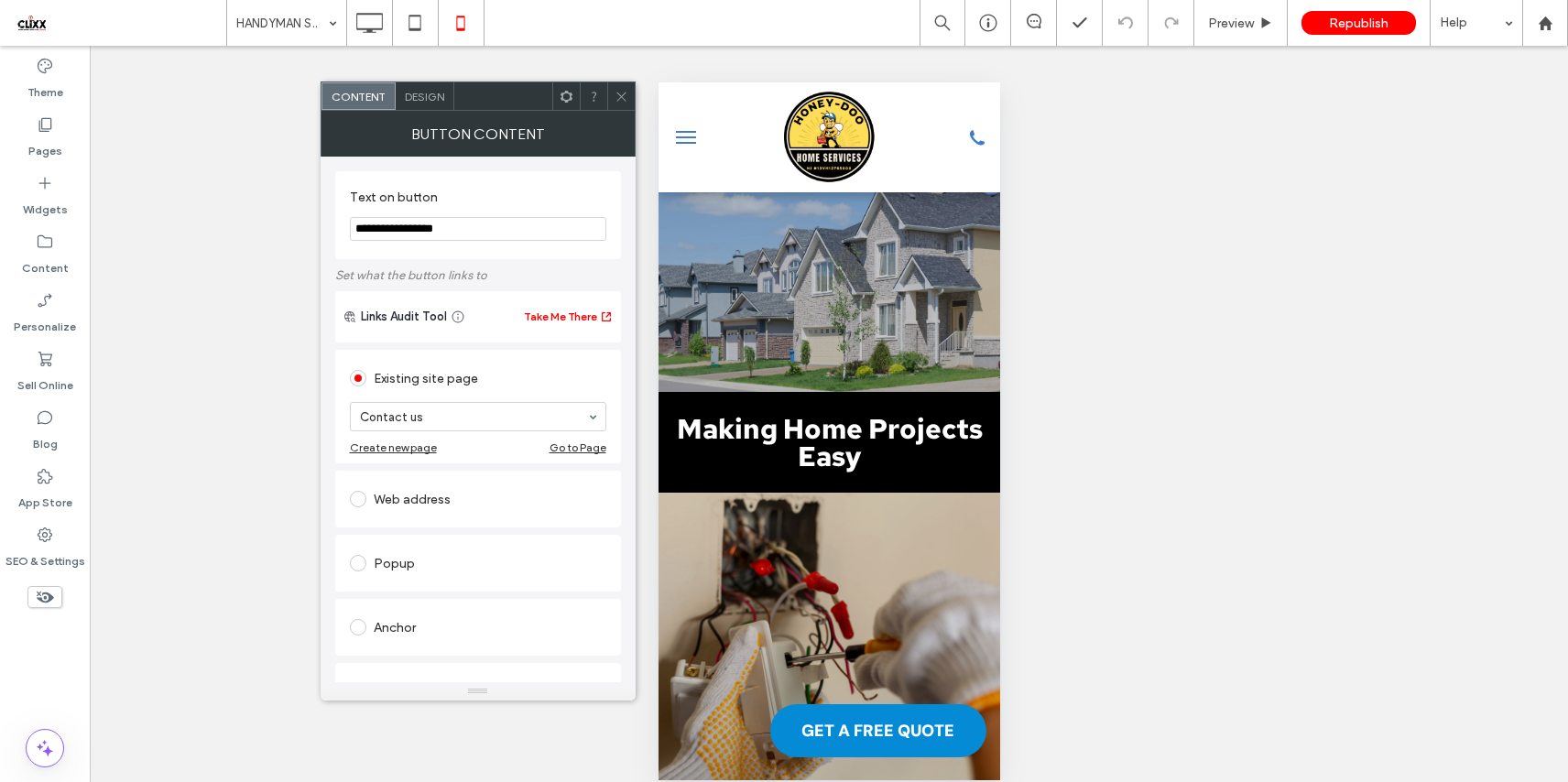
click at [420, 93] on span "Design" at bounding box center [424, 96] width 39 height 14
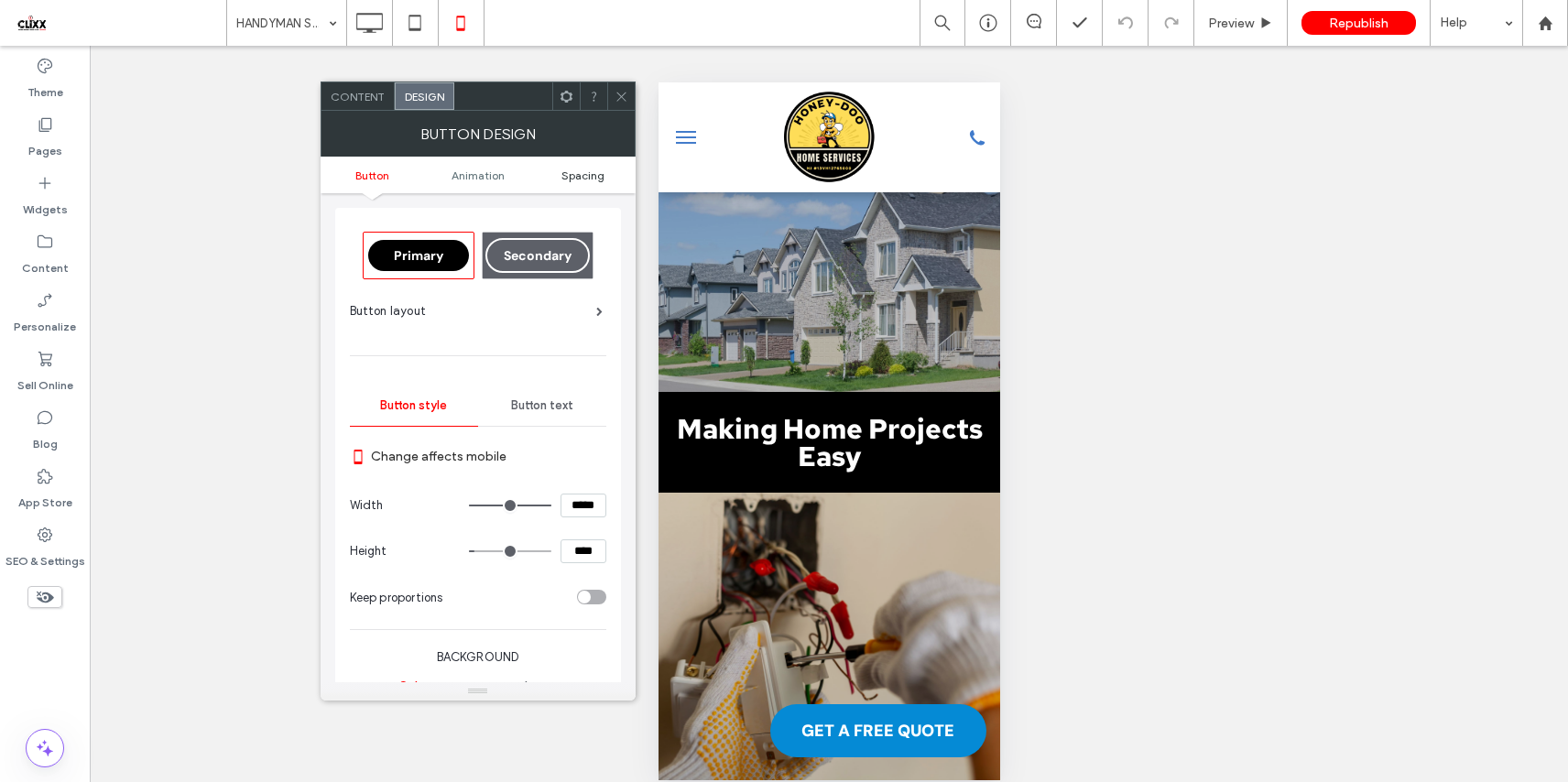
click at [582, 174] on span "Spacing" at bounding box center [583, 175] width 43 height 14
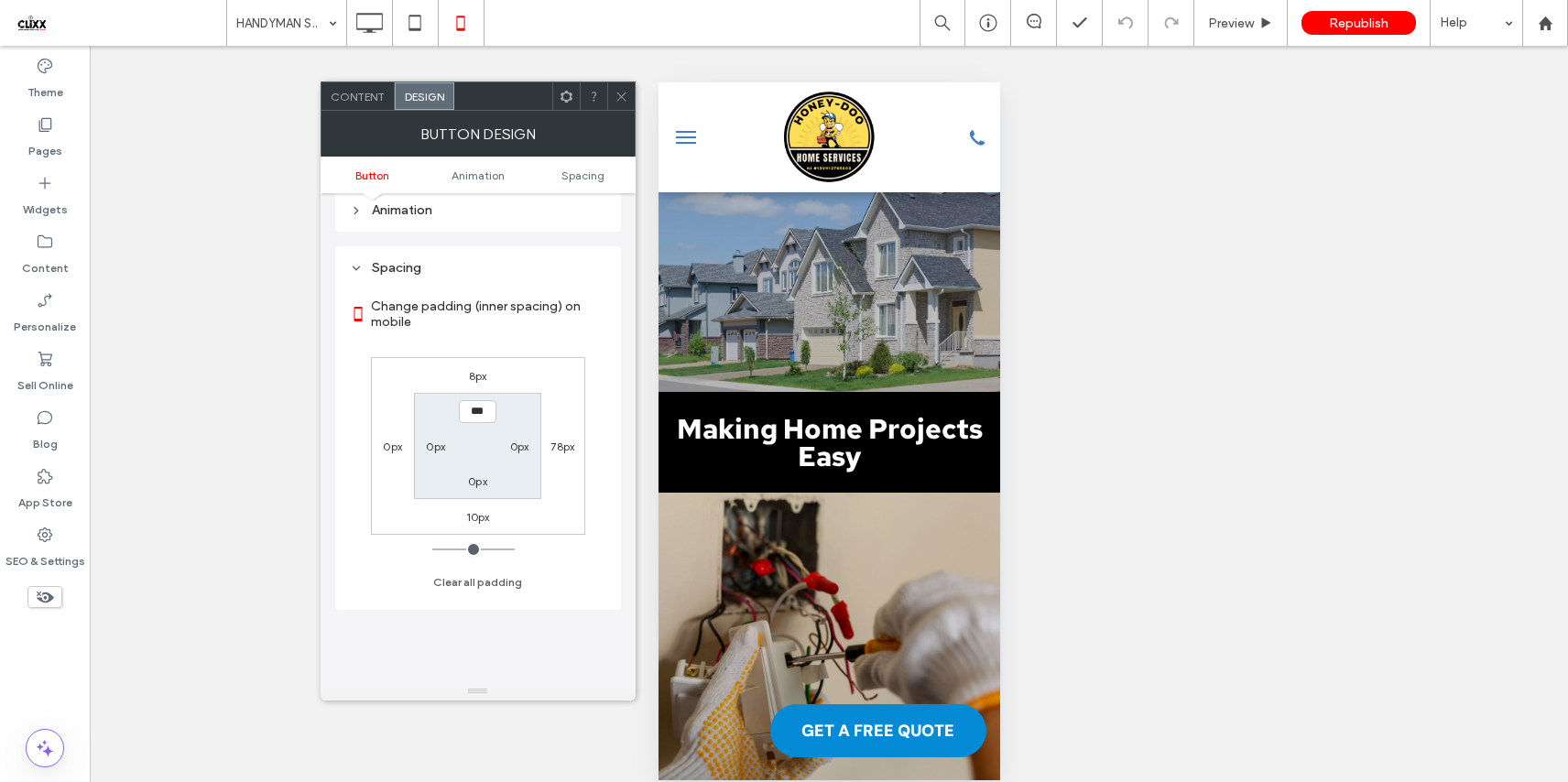
scroll to position [860, 0]
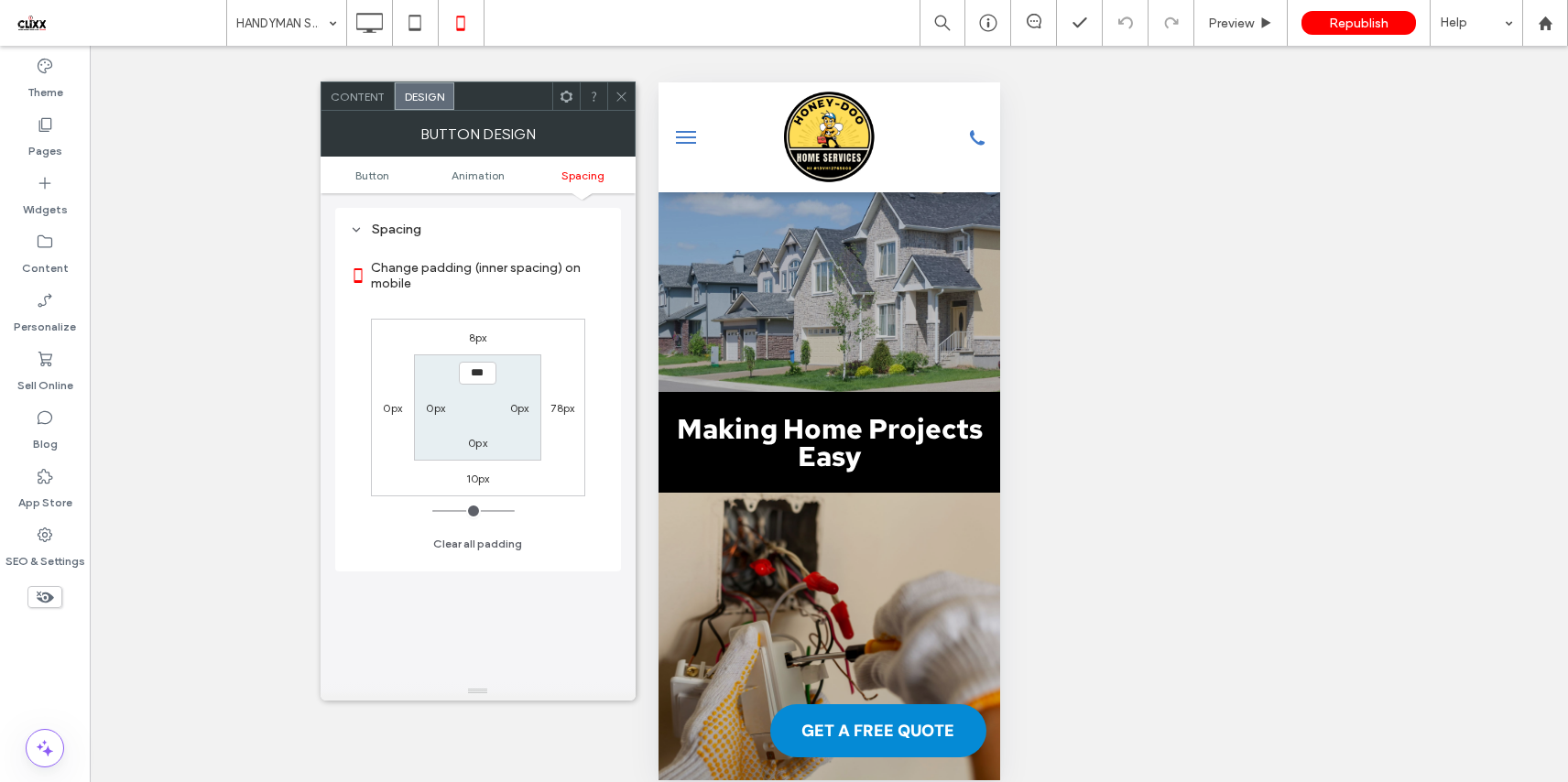
click at [479, 336] on label "8px" at bounding box center [479, 337] width 19 height 14
type input "*"
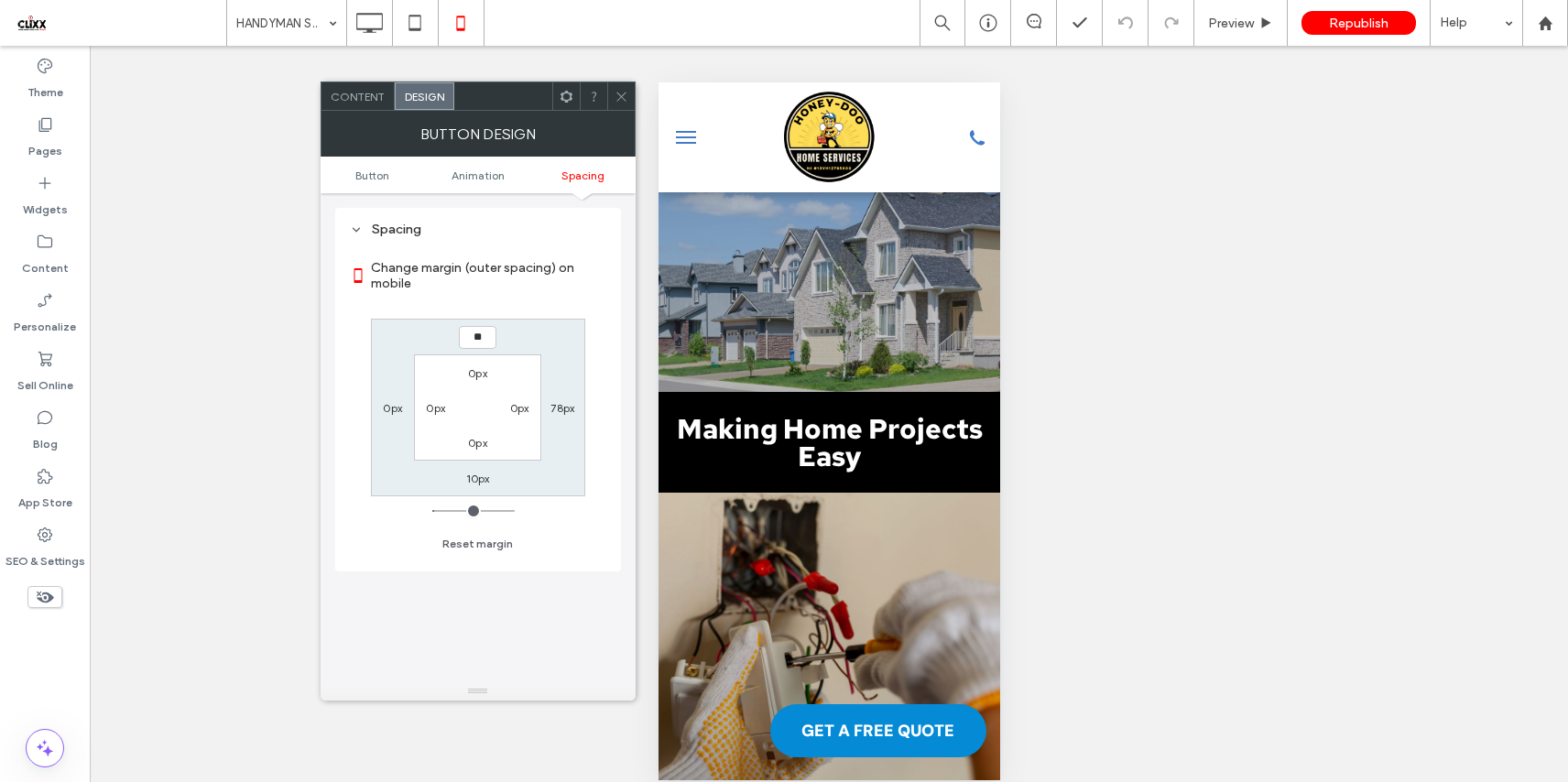
type input "**"
type input "****"
click at [625, 97] on icon at bounding box center [621, 96] width 14 height 14
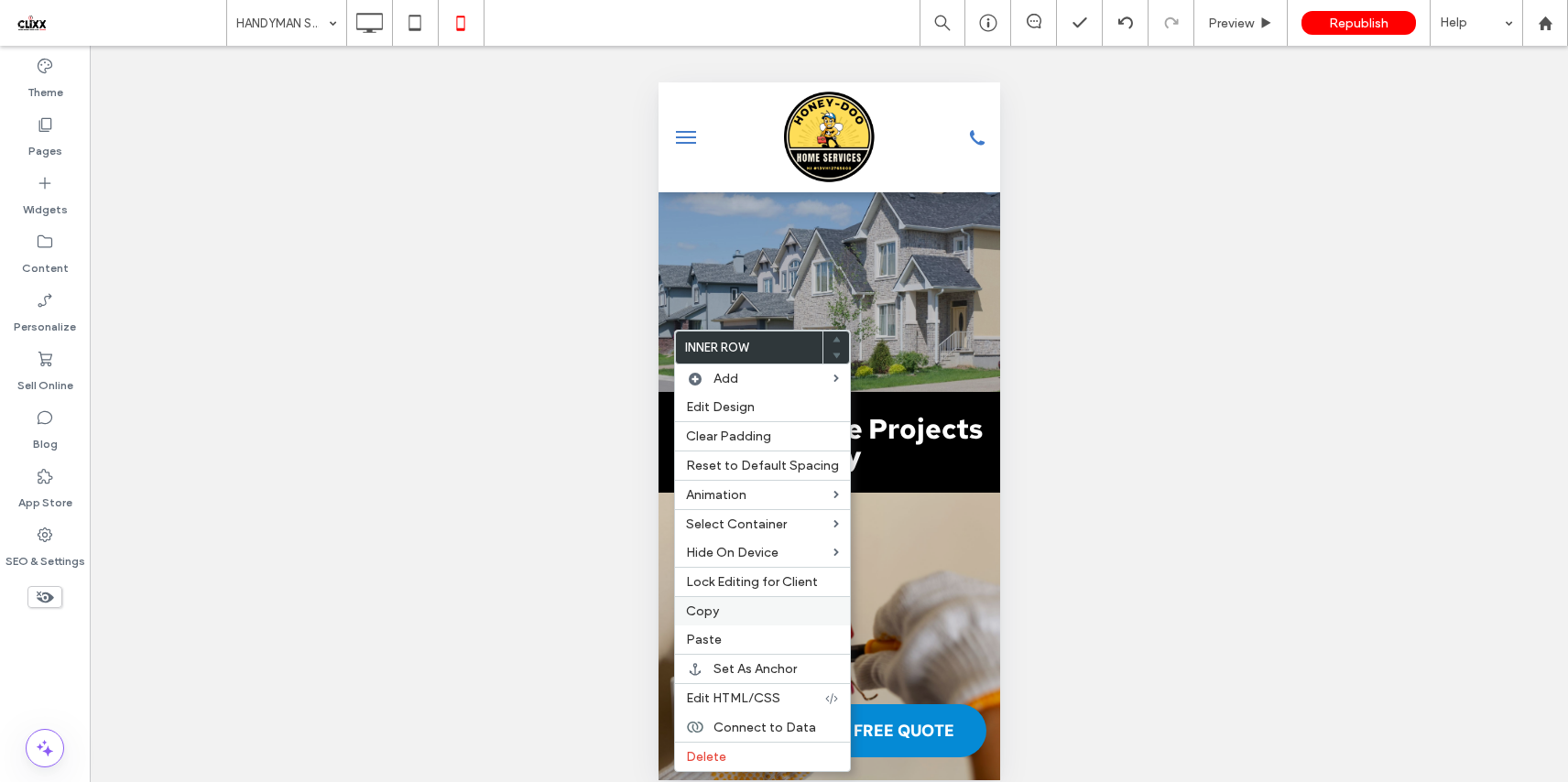
click at [741, 613] on label "Copy" at bounding box center [762, 611] width 153 height 16
click at [754, 641] on label "Paste" at bounding box center [762, 640] width 153 height 16
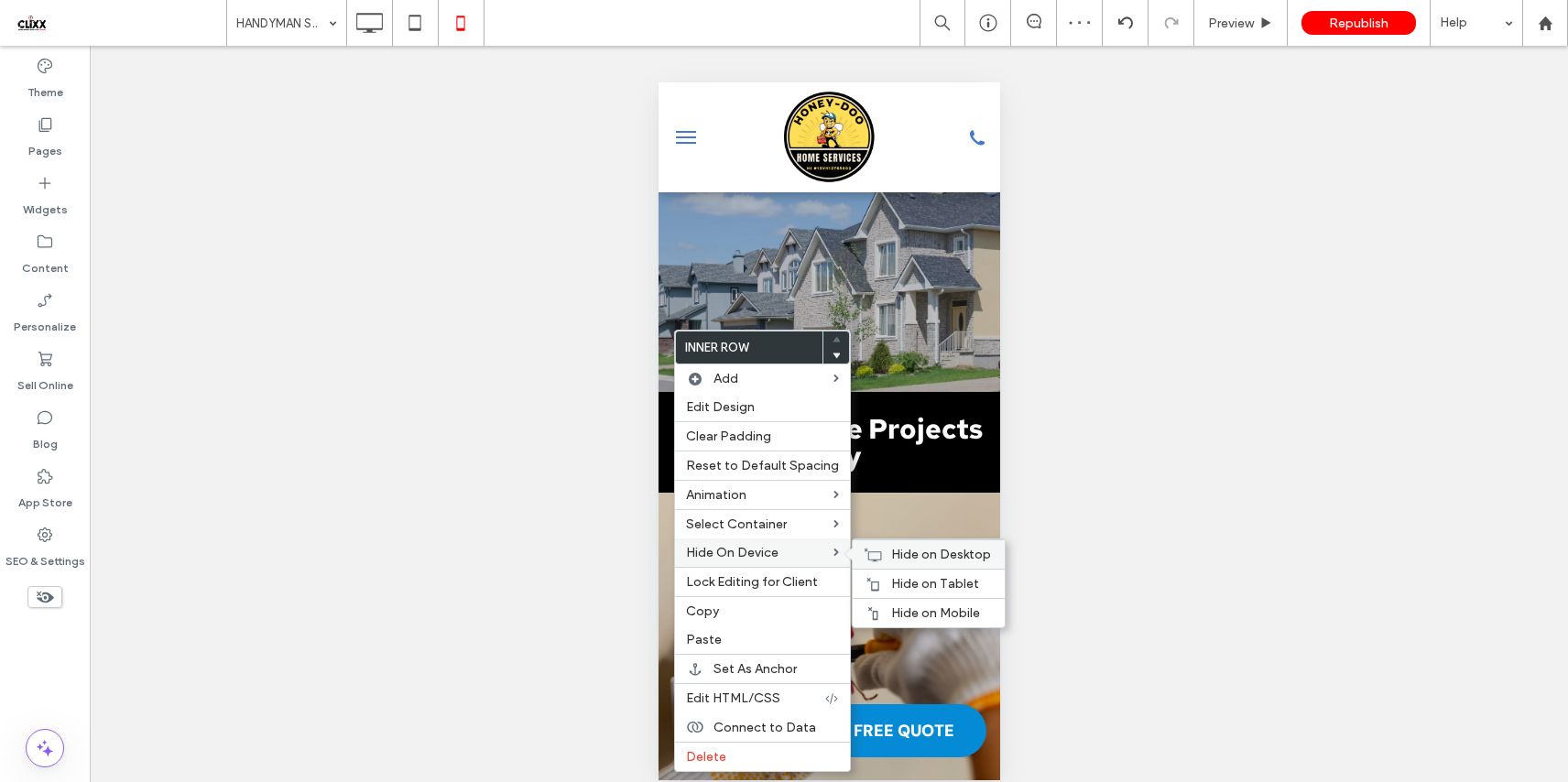
click at [904, 554] on span "Hide on Desktop" at bounding box center [940, 554] width 100 height 16
click at [907, 582] on span "Hide on Tablet" at bounding box center [935, 583] width 88 height 16
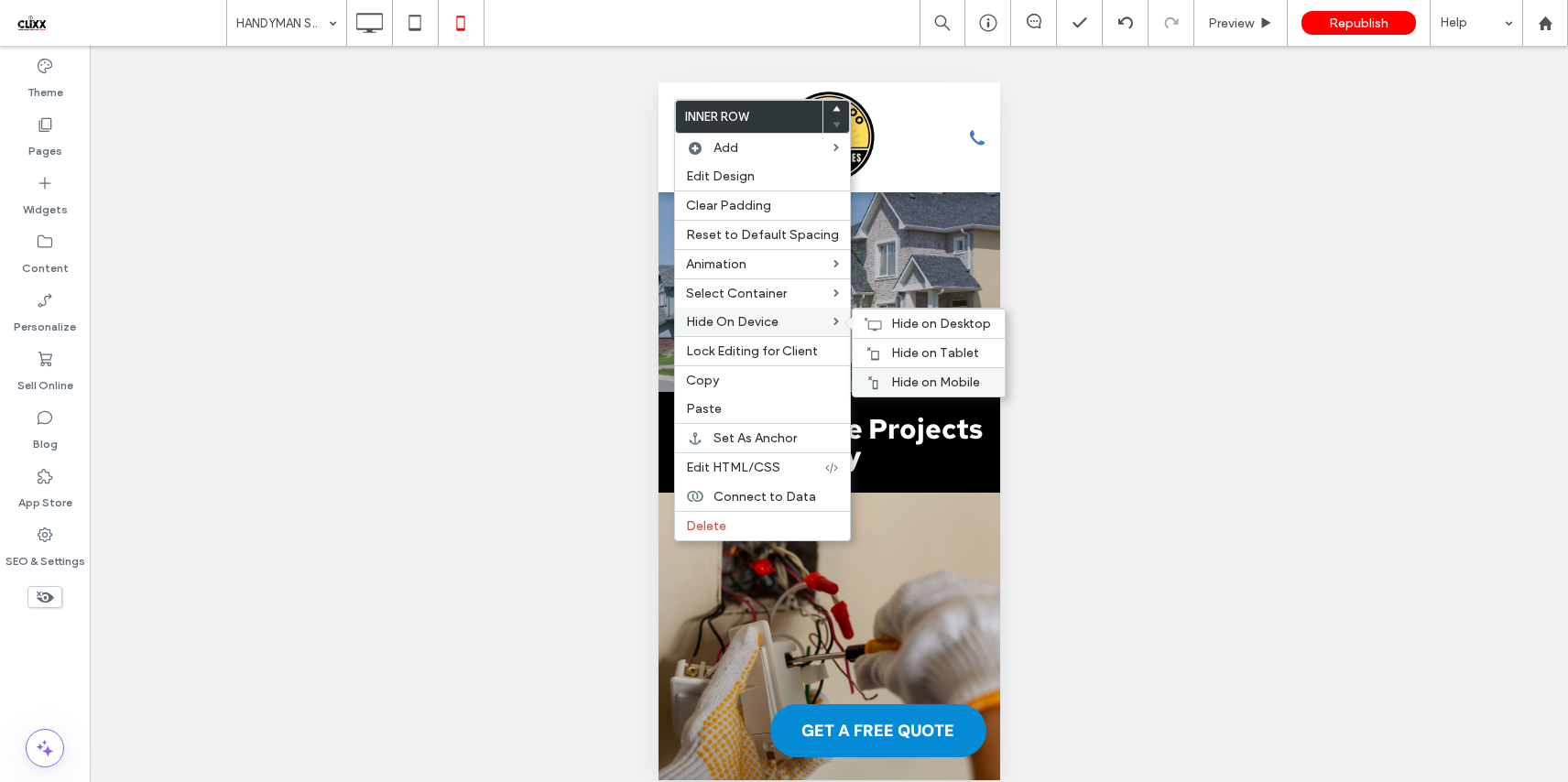
click at [891, 381] on span "Hide on Mobile" at bounding box center [935, 382] width 89 height 16
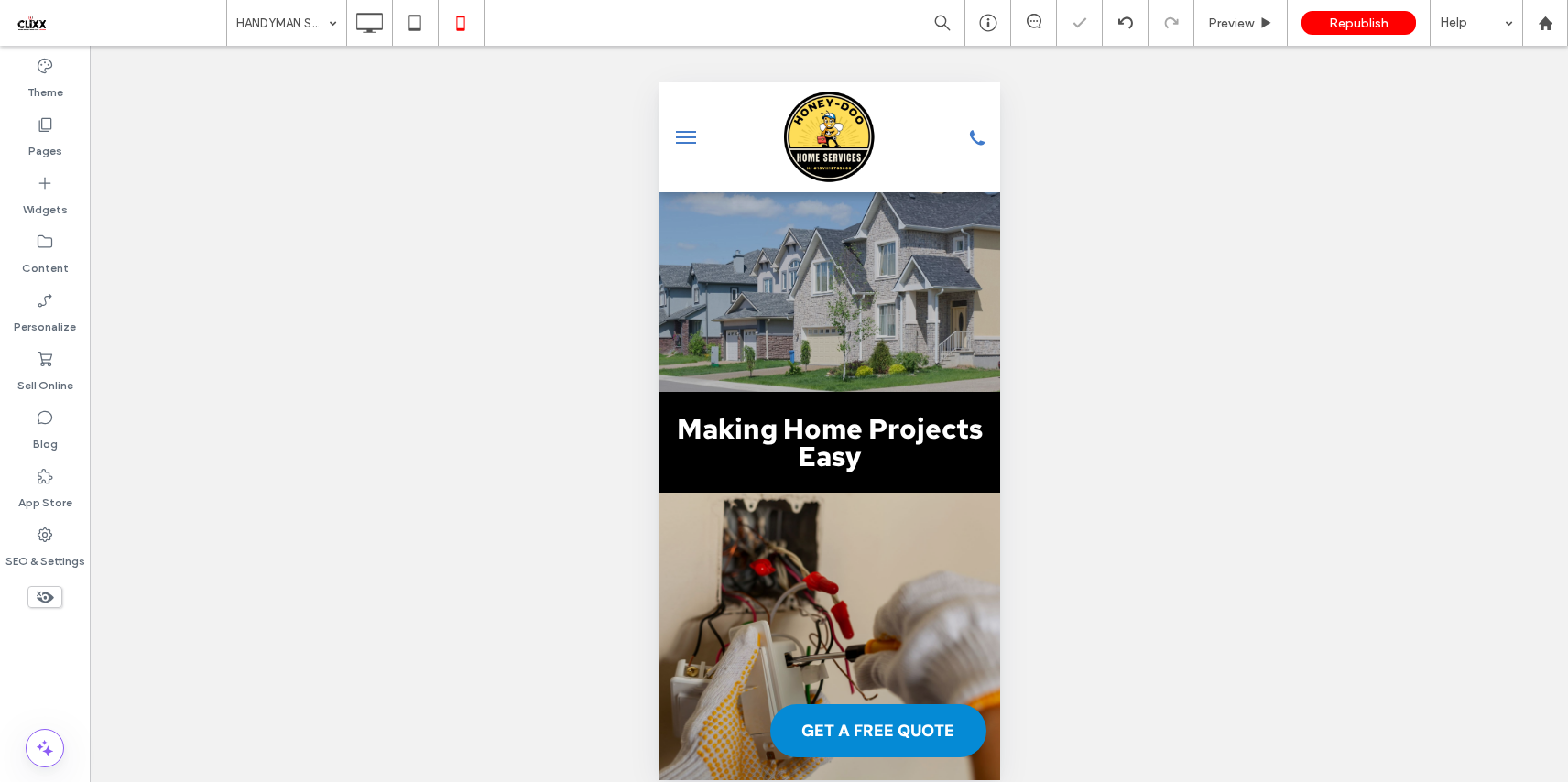
type input "*******"
type input "**"
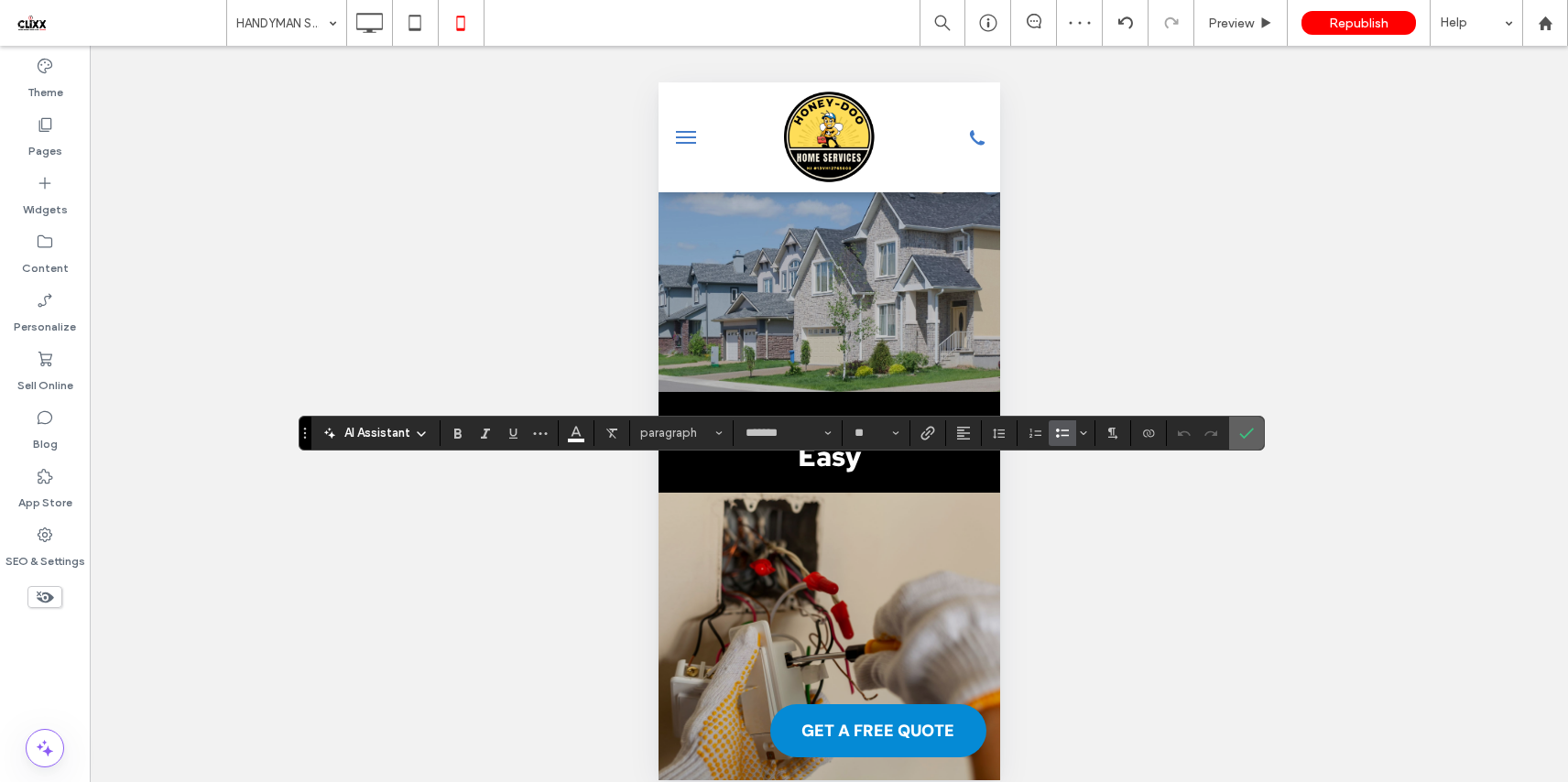
click at [1240, 432] on use "Confirm" at bounding box center [1247, 434] width 15 height 11
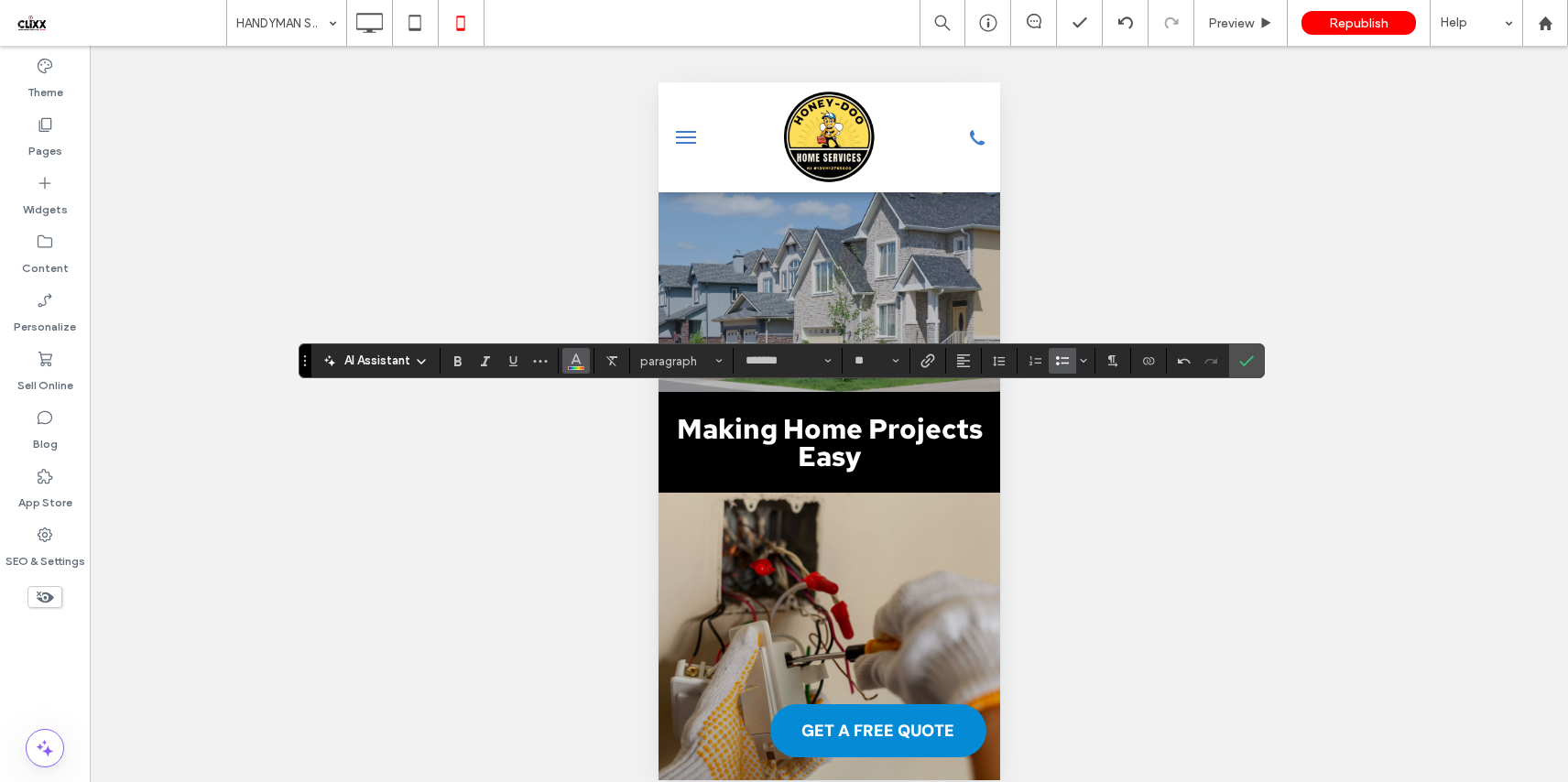
click at [573, 366] on span "Color" at bounding box center [576, 359] width 15 height 23
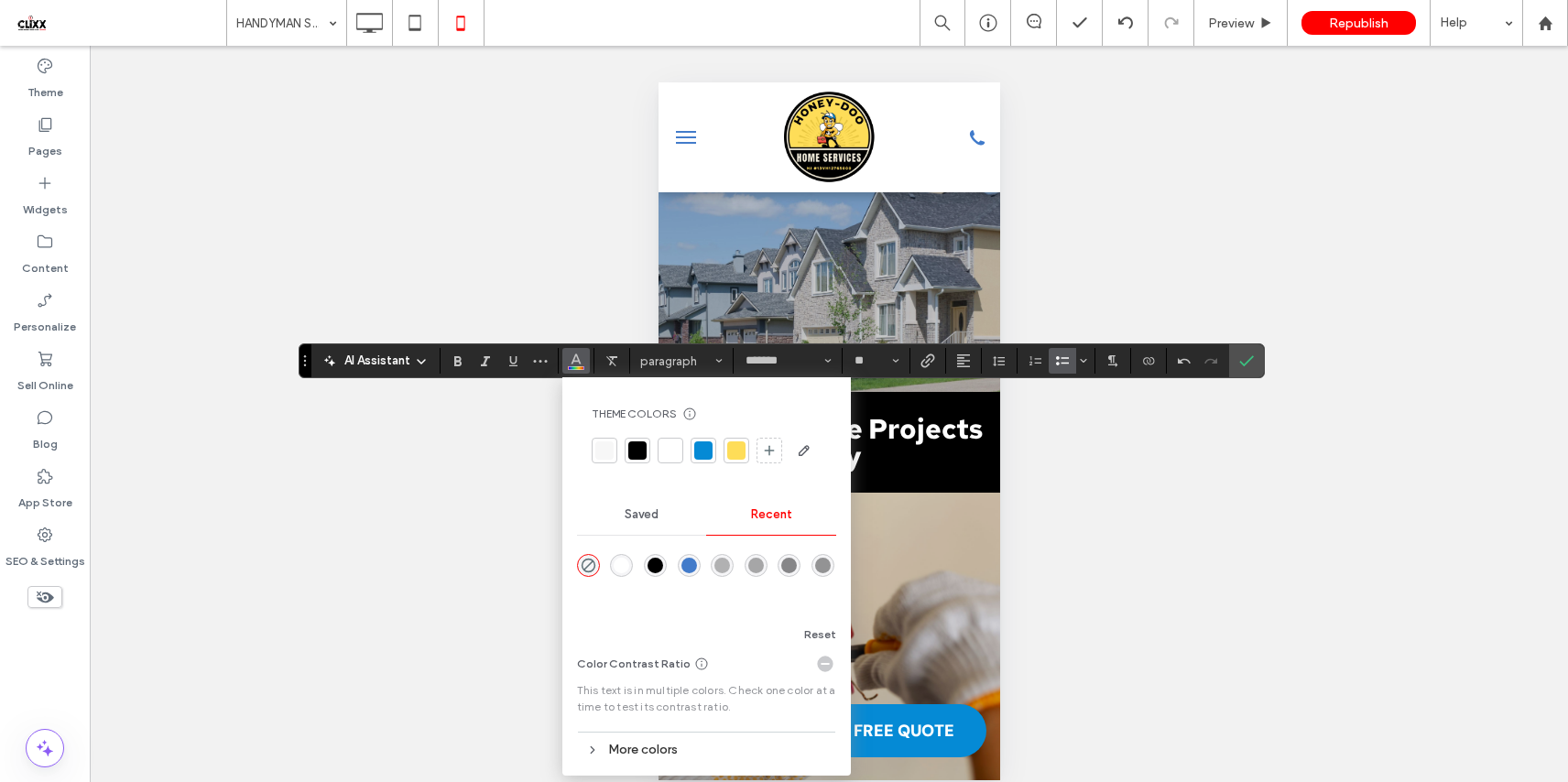
click at [661, 450] on div at bounding box center [671, 450] width 19 height 19
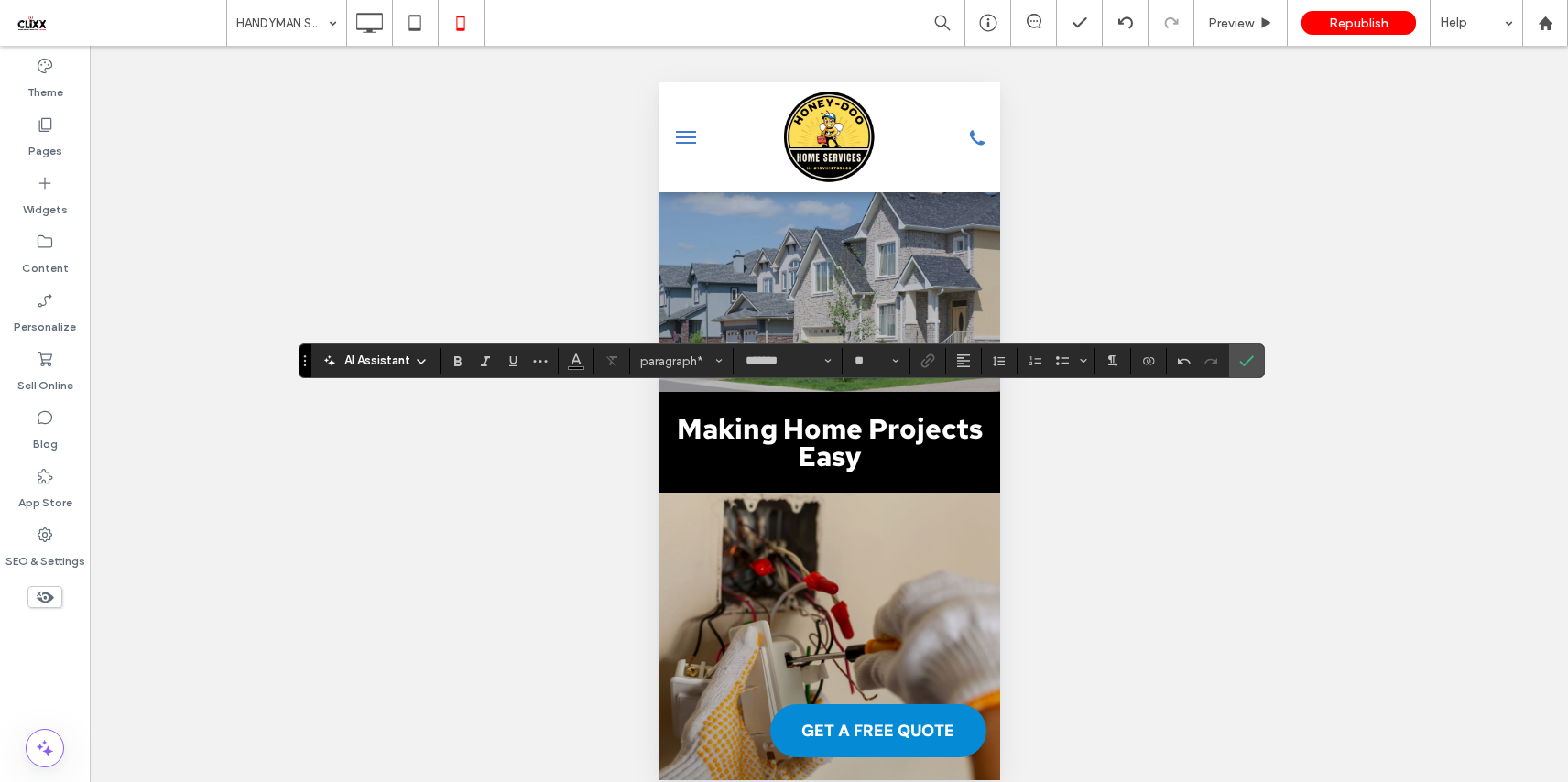
type input "**"
click at [1254, 364] on label "Confirm" at bounding box center [1246, 361] width 27 height 33
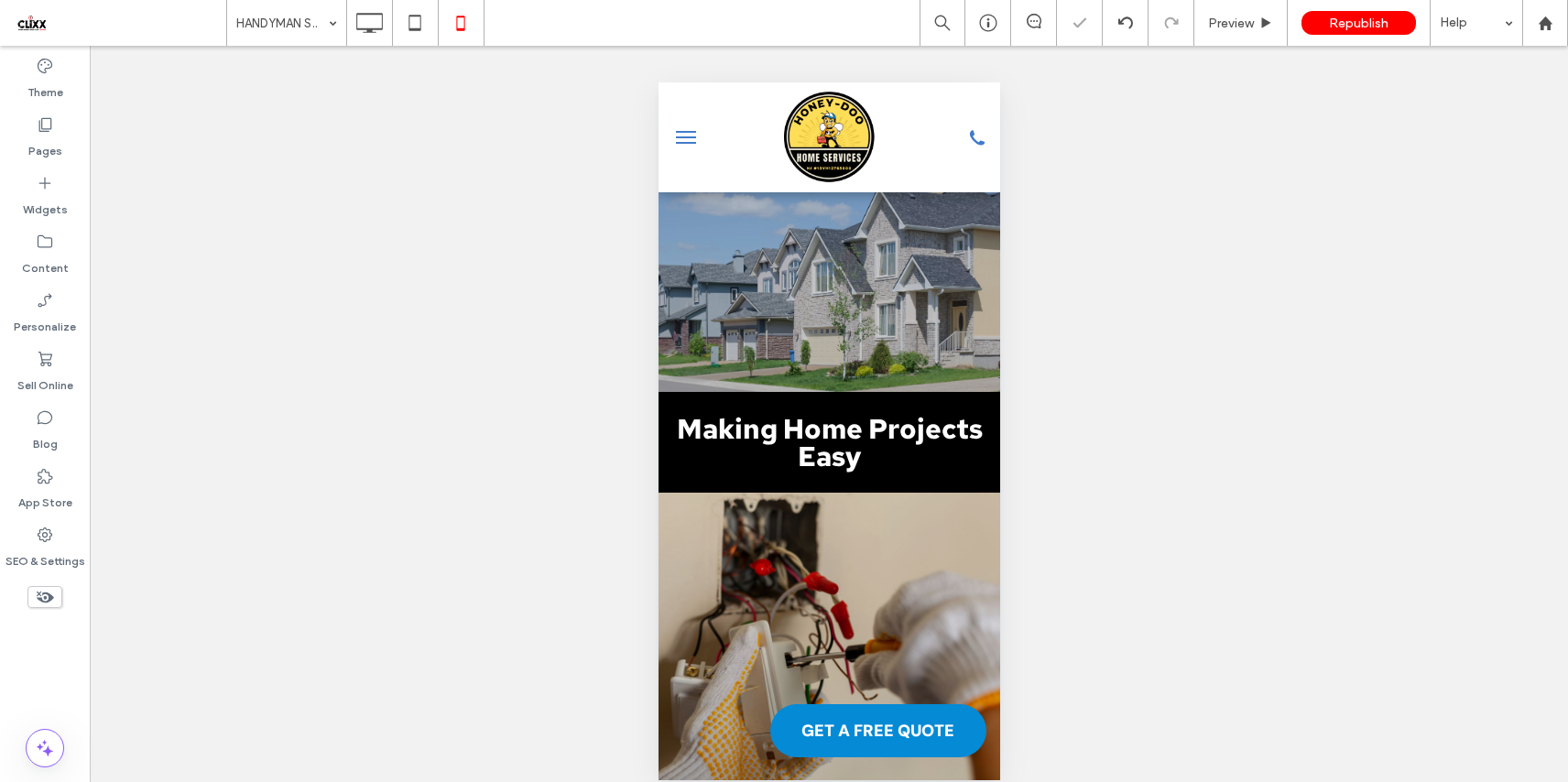
click at [838, 548] on div at bounding box center [784, 391] width 1568 height 782
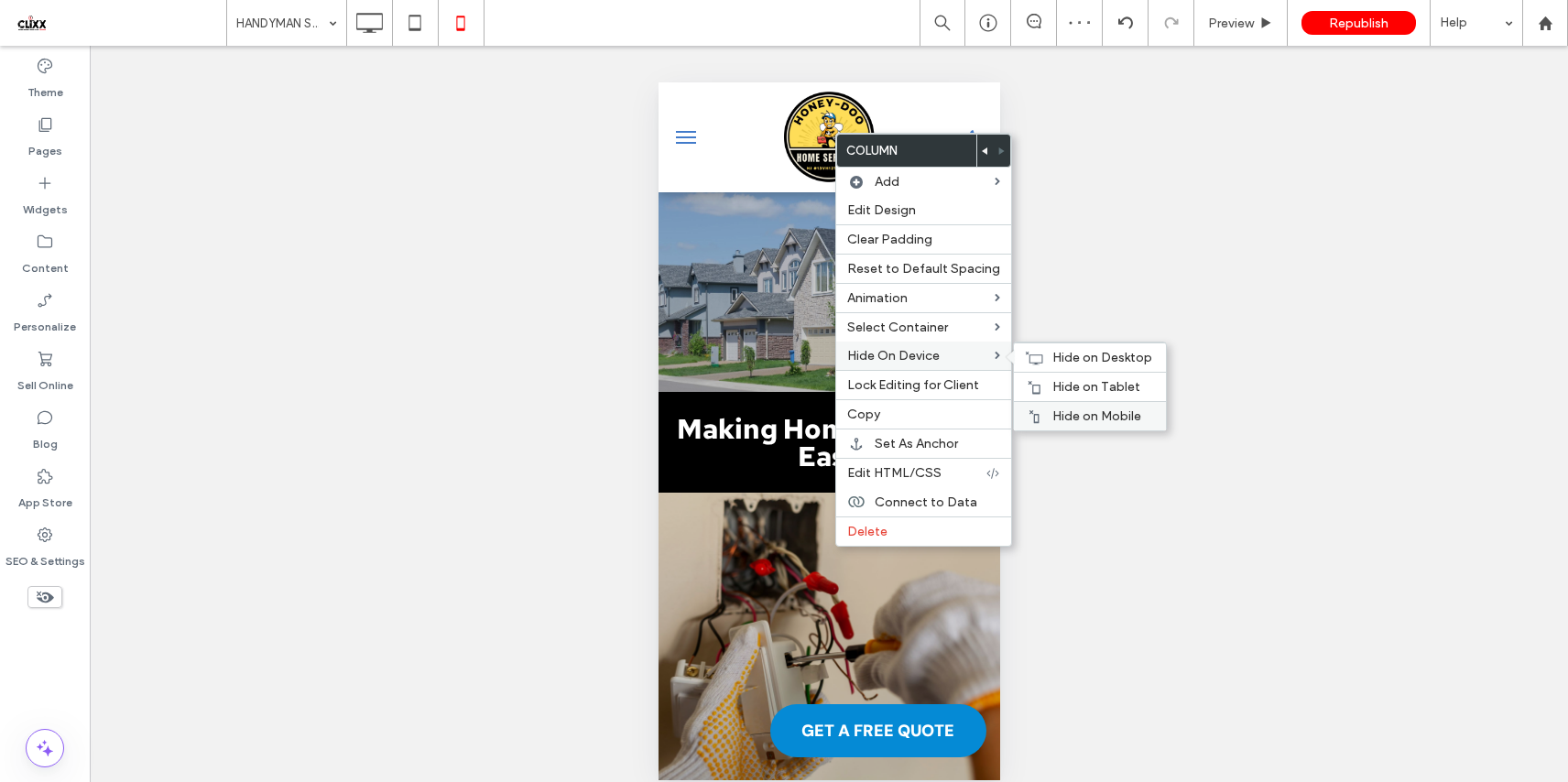
click at [1078, 415] on span "Hide on Mobile" at bounding box center [1096, 416] width 89 height 16
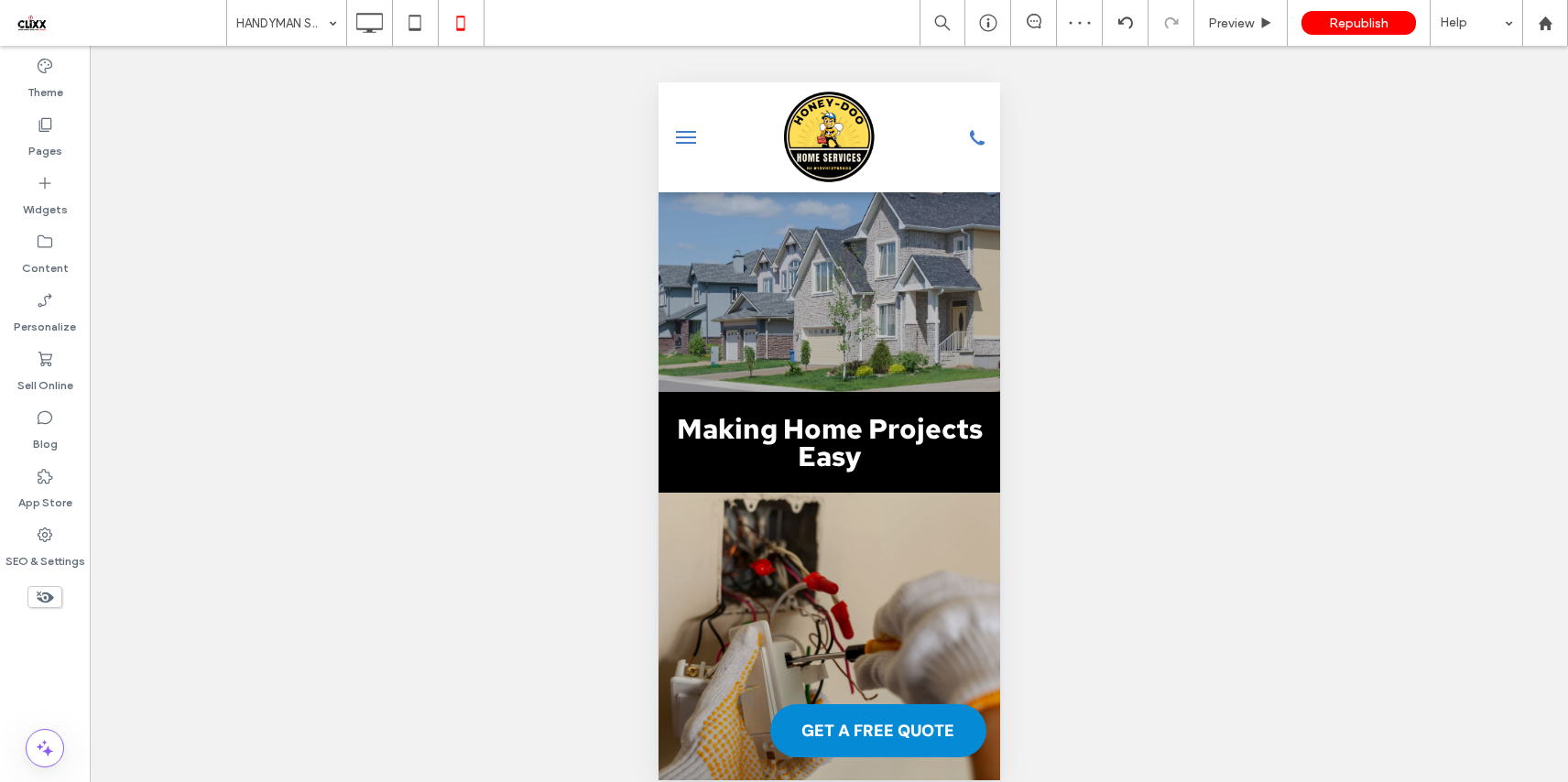
click at [685, 399] on div at bounding box center [784, 391] width 1568 height 782
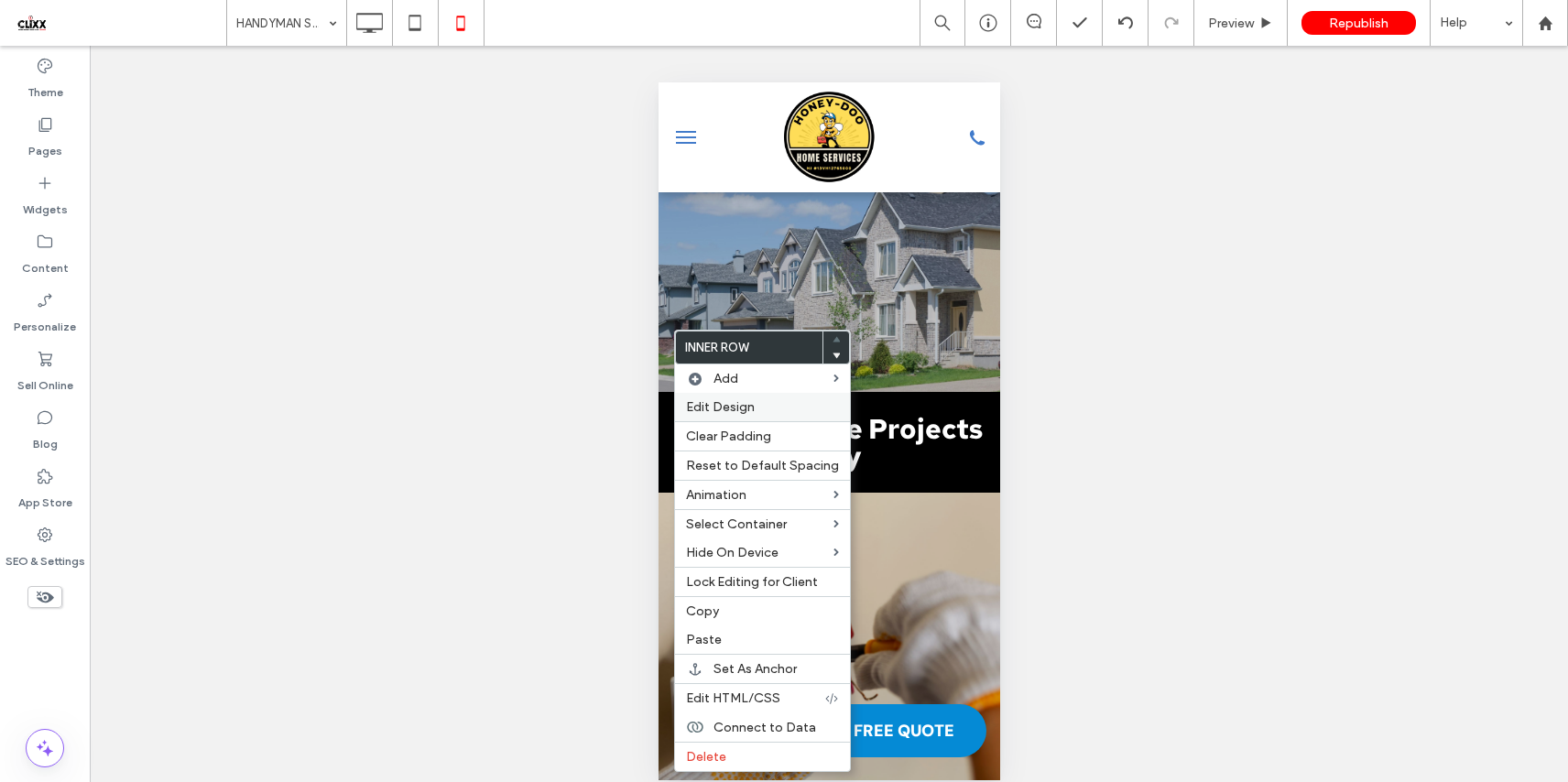
click at [709, 403] on span "Edit Design" at bounding box center [719, 406] width 68 height 16
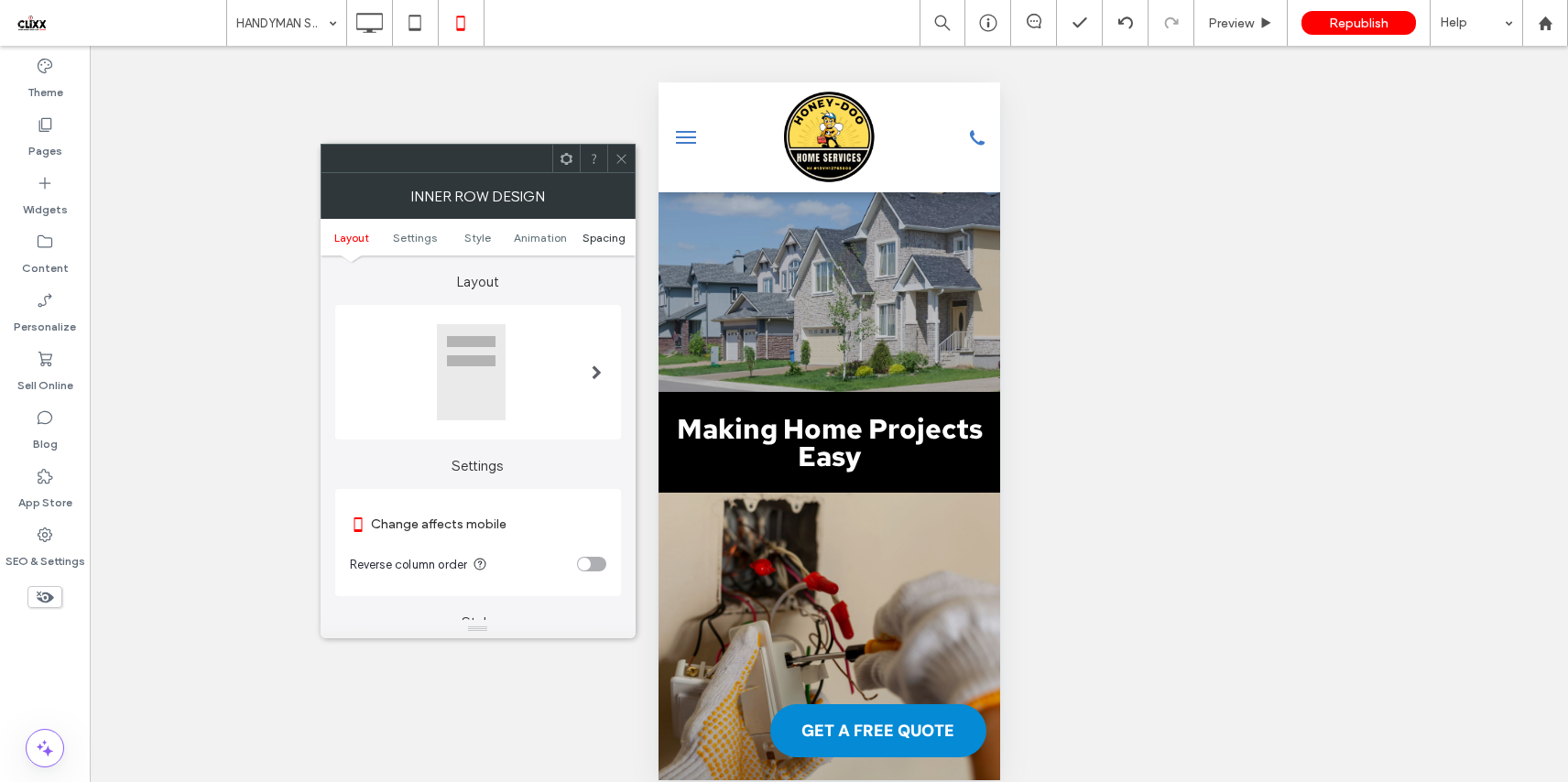
click at [607, 242] on span "Spacing" at bounding box center [604, 237] width 43 height 14
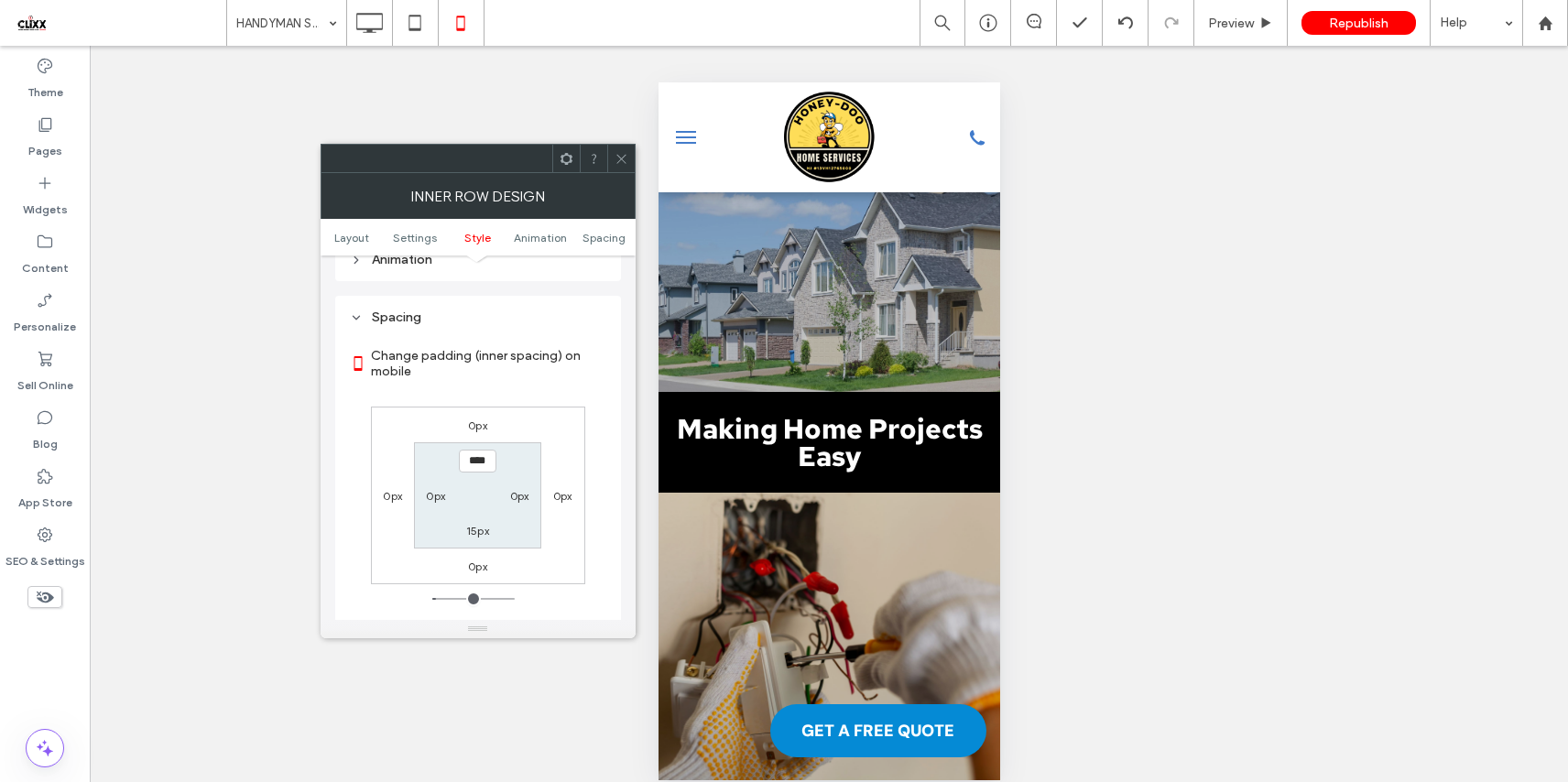
scroll to position [772, 0]
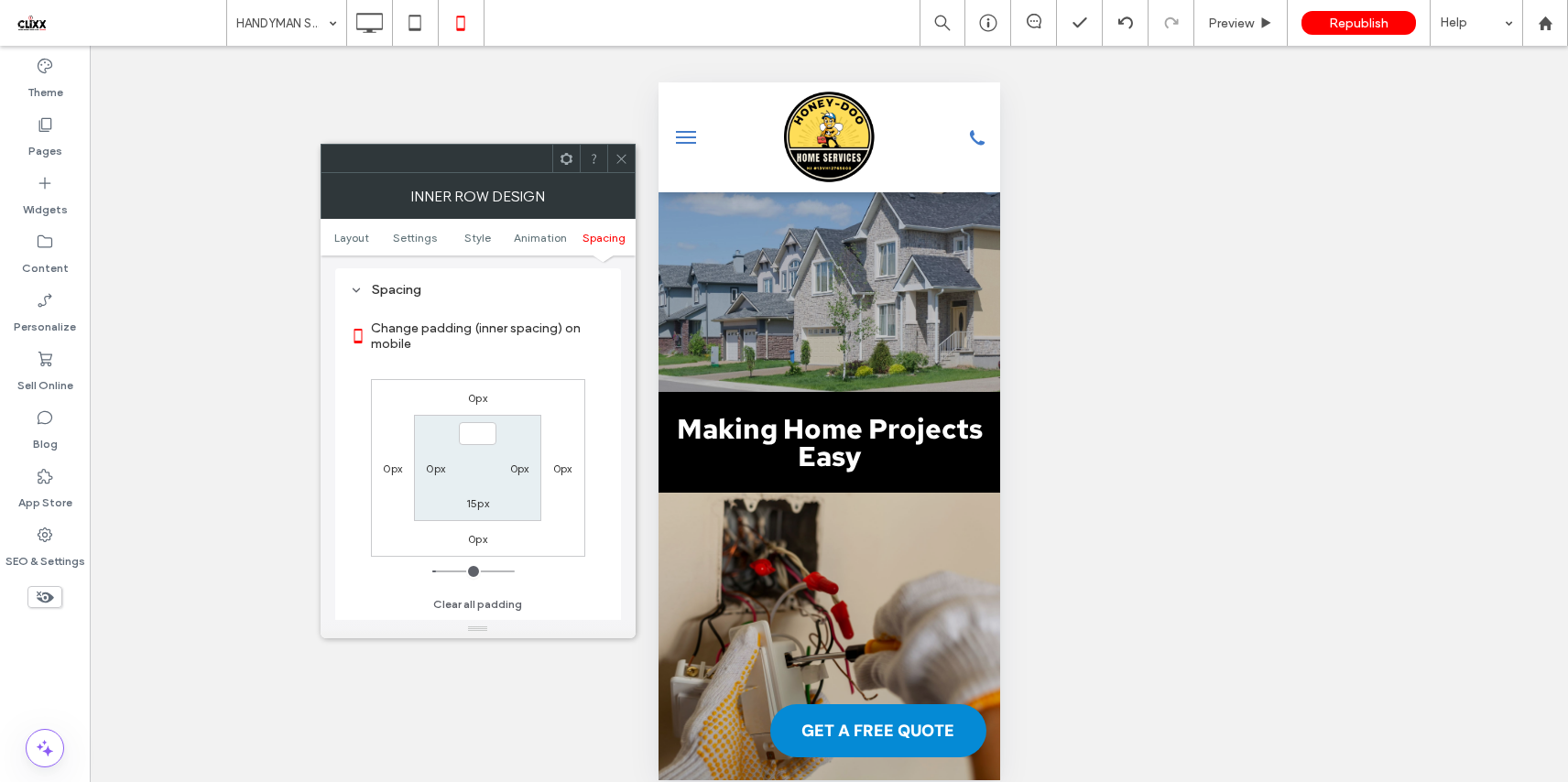
type input "***"
click at [583, 415] on div "0px 0px 0px 0px *** 0px 15px 0px" at bounding box center [478, 468] width 214 height 178
click at [488, 502] on label "15px" at bounding box center [478, 503] width 22 height 14
type input "**"
type input "*"
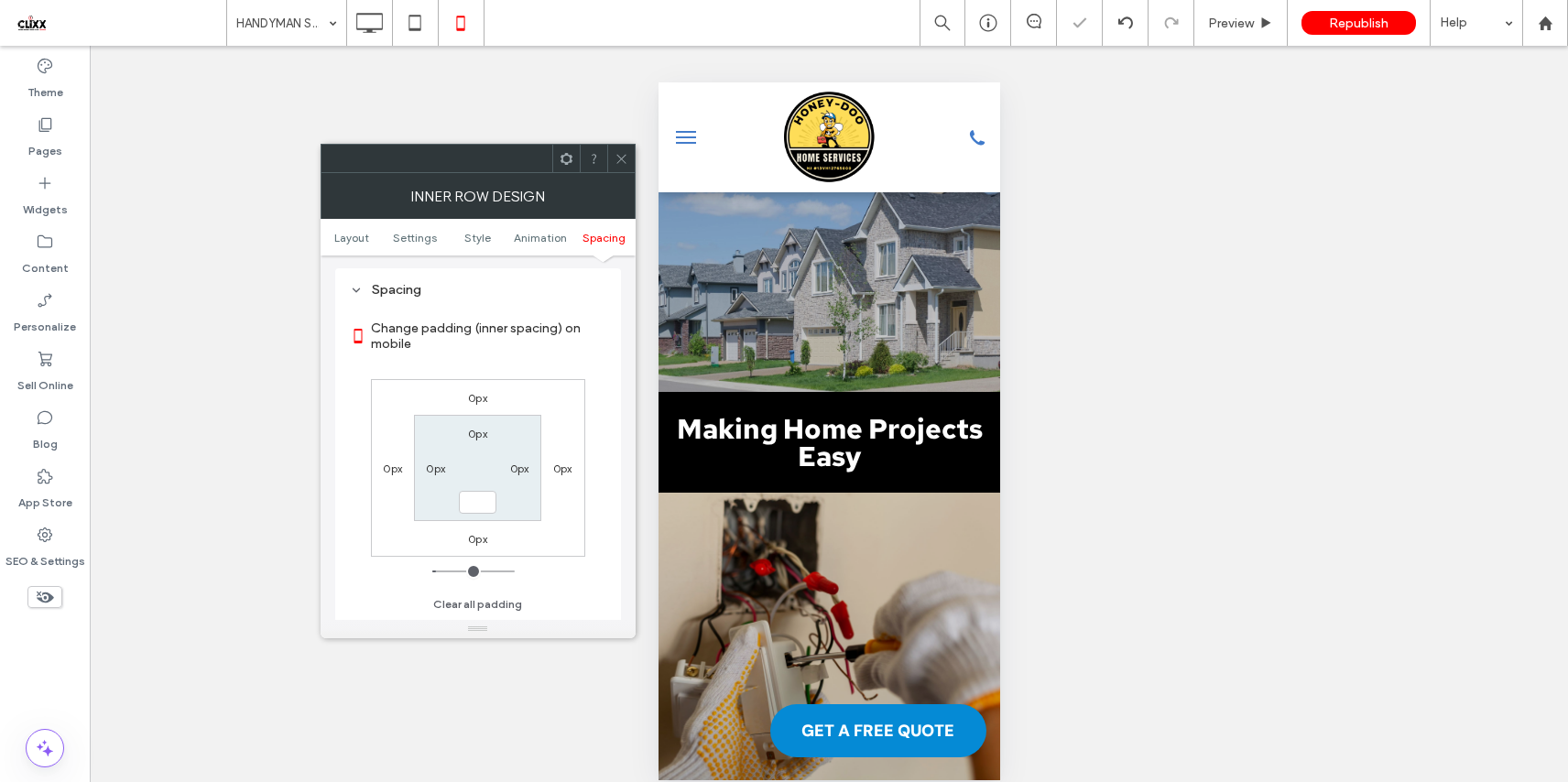
type input "***"
click at [555, 353] on label "Change padding (inner spacing) on mobile" at bounding box center [488, 335] width 235 height 50
click at [625, 165] on span at bounding box center [621, 157] width 14 height 27
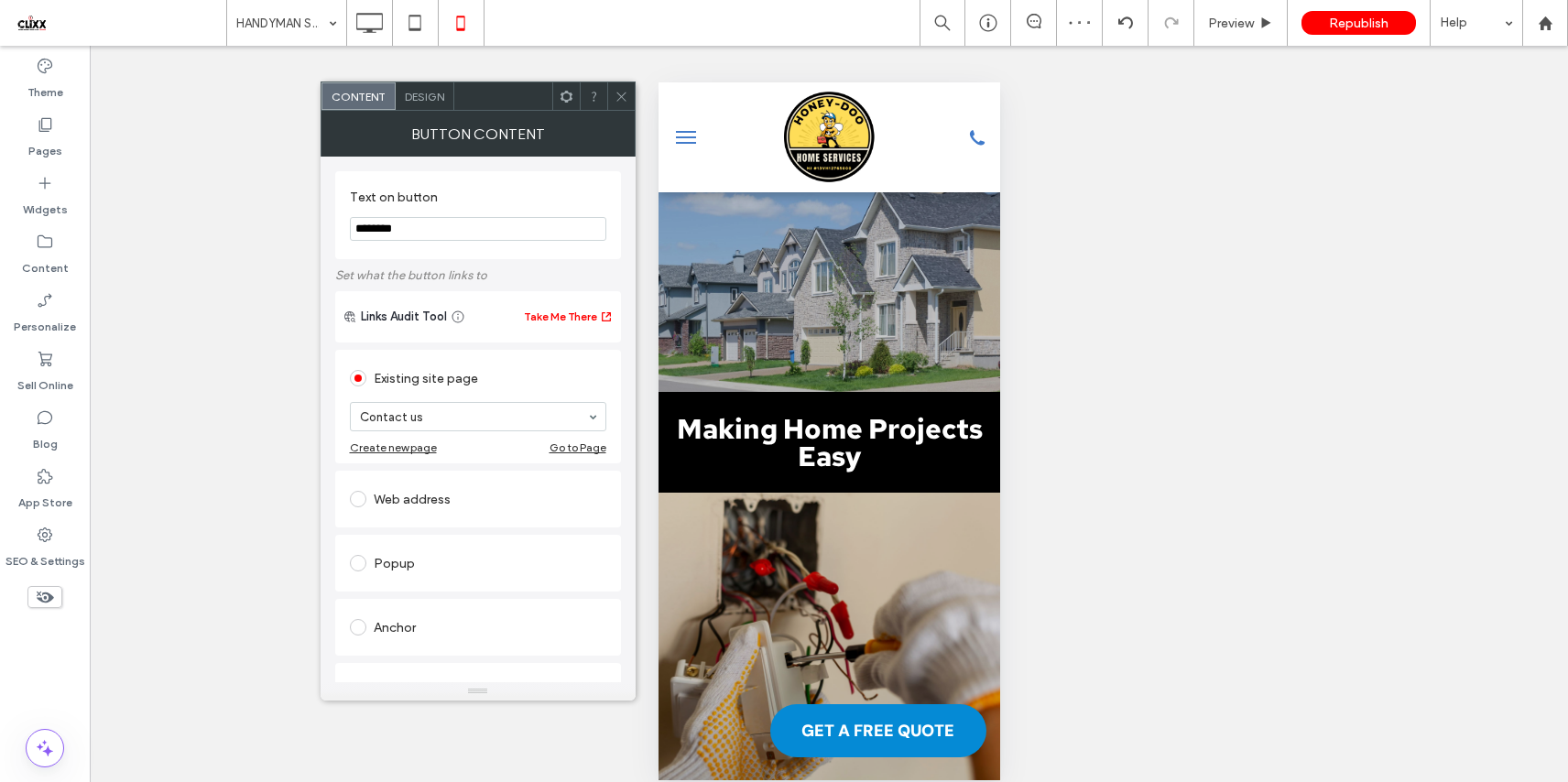
click at [422, 102] on div "Design" at bounding box center [424, 96] width 59 height 27
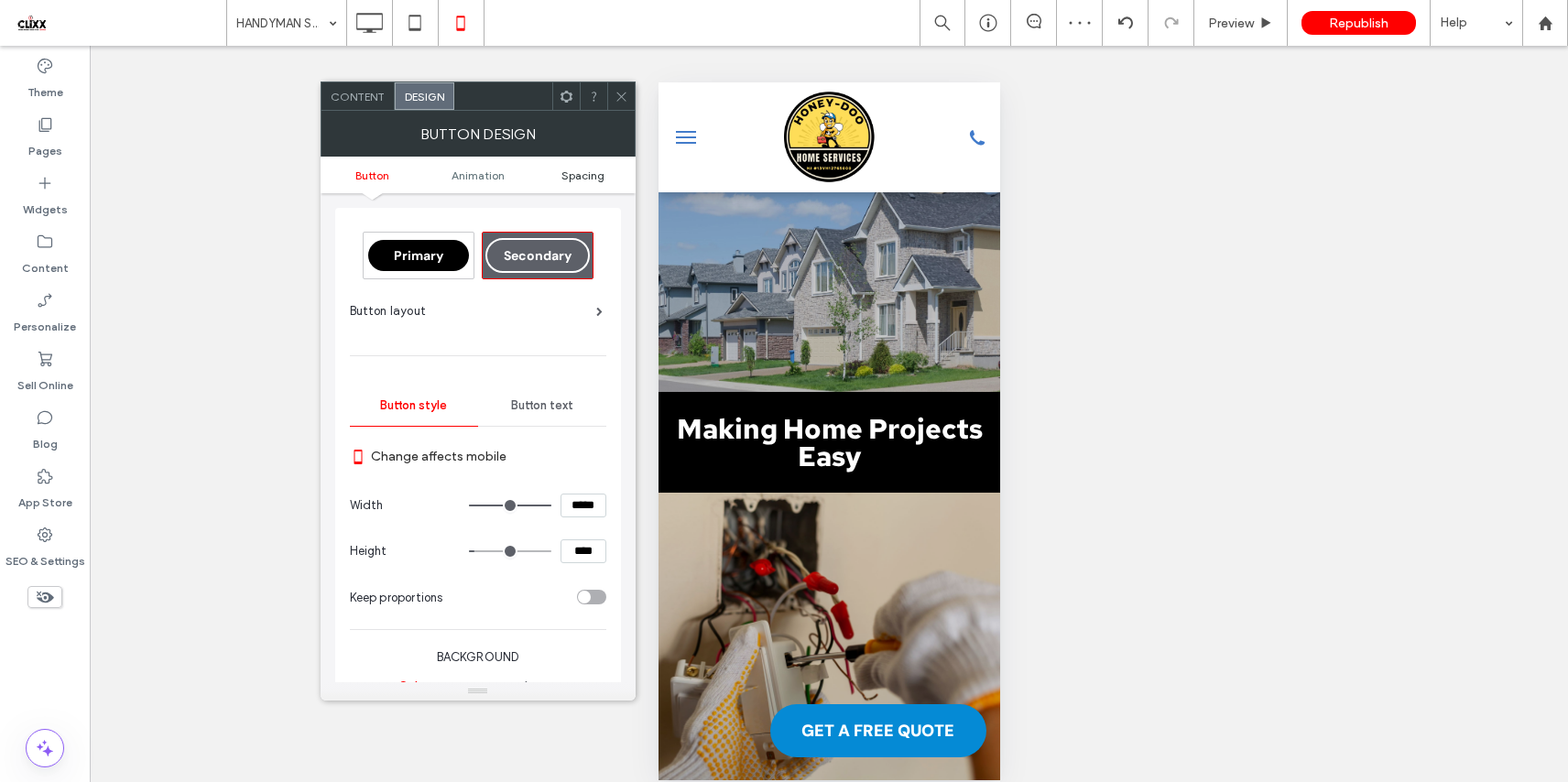
click at [589, 175] on span "Spacing" at bounding box center [583, 175] width 43 height 14
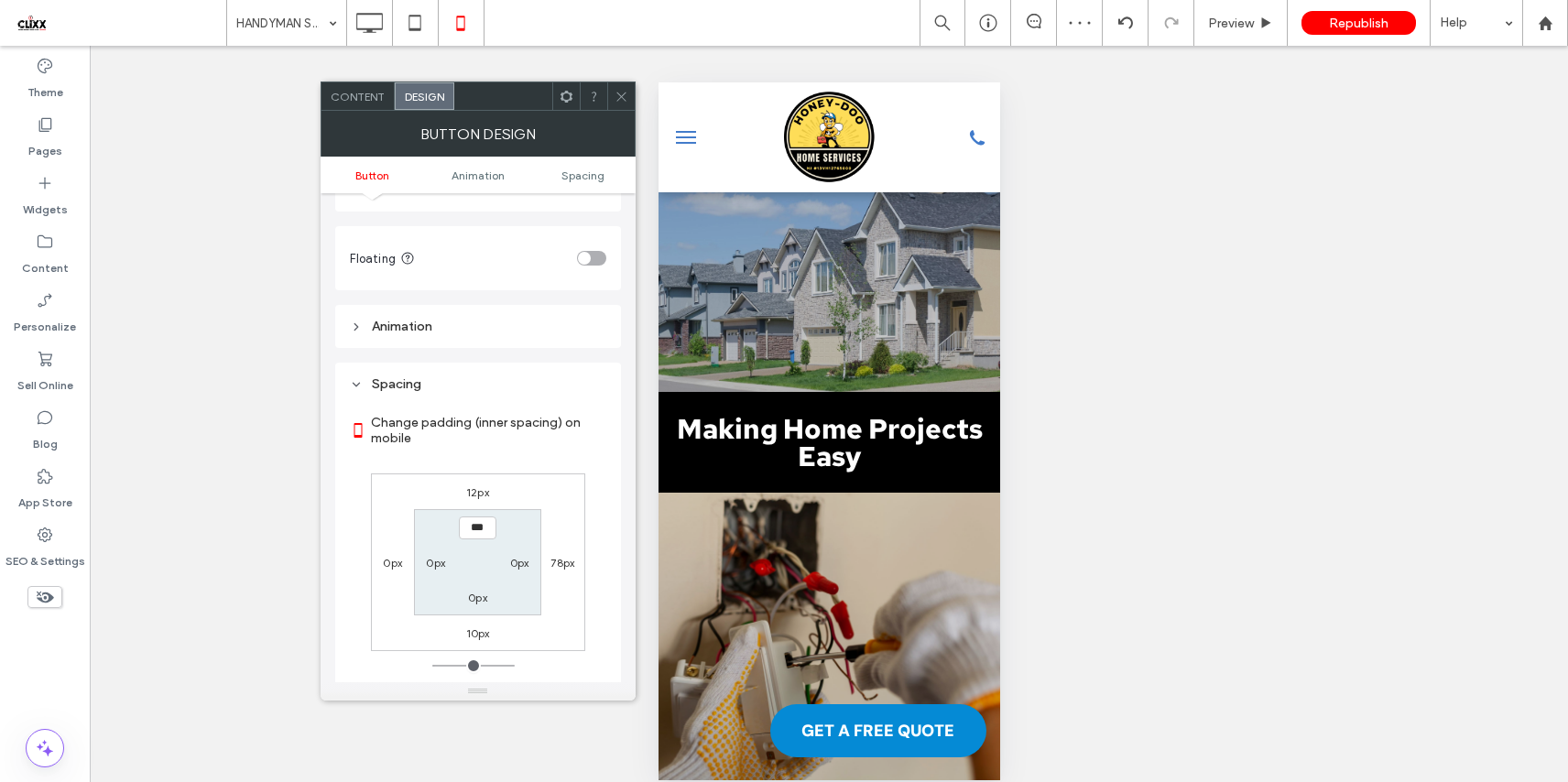
scroll to position [860, 0]
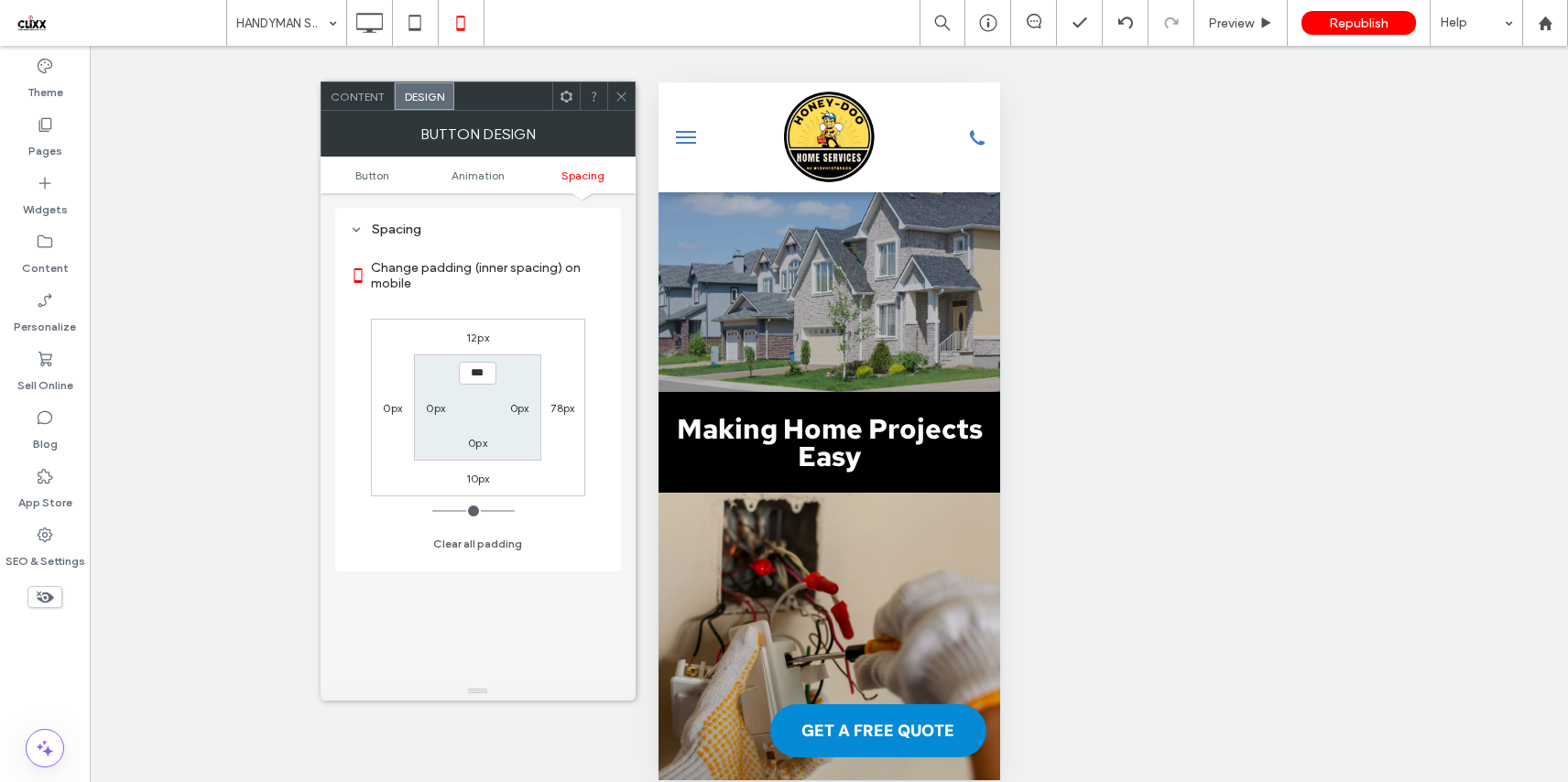
click at [625, 99] on icon at bounding box center [621, 96] width 14 height 14
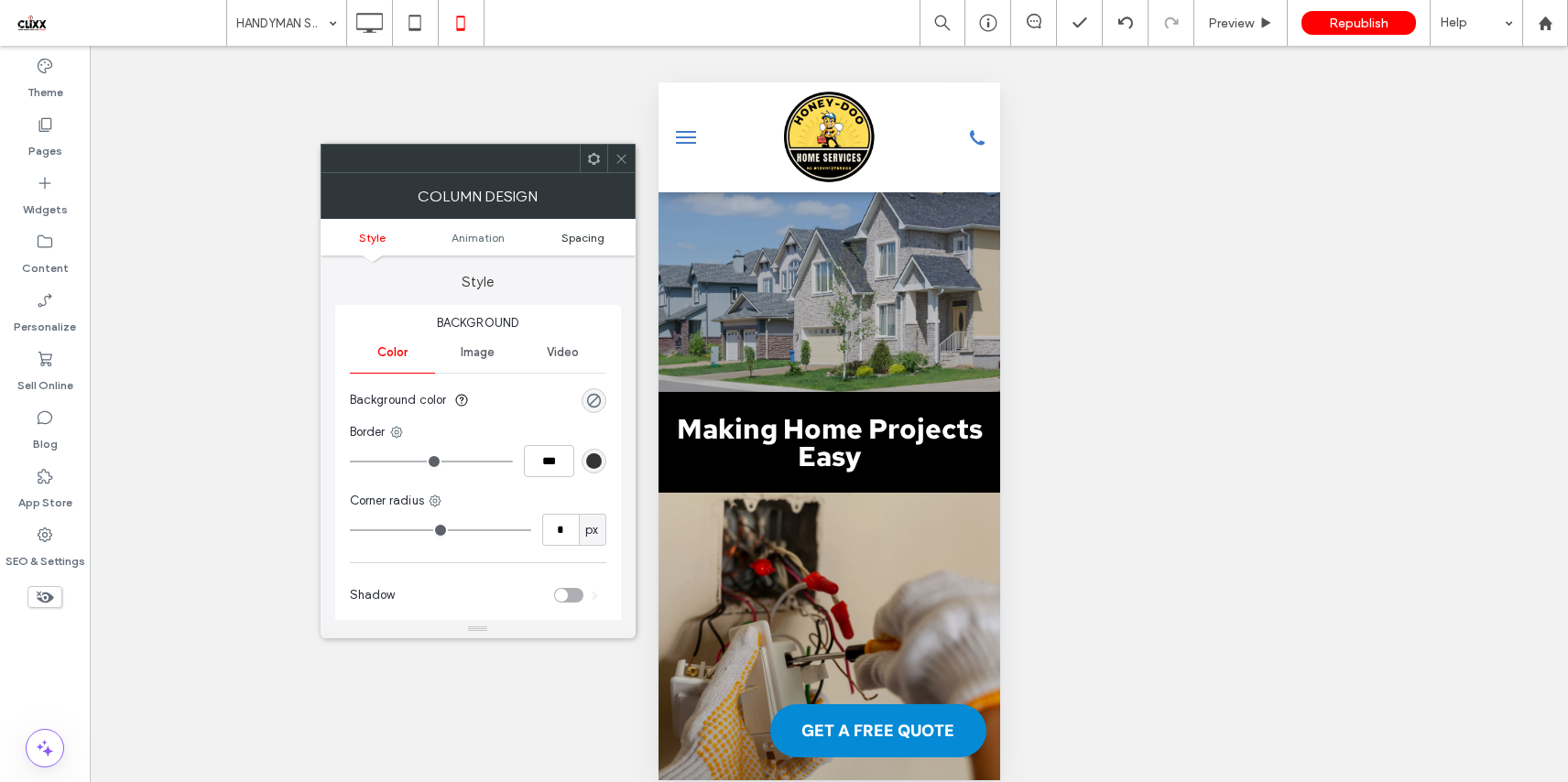
click at [580, 243] on span "Spacing" at bounding box center [583, 237] width 43 height 14
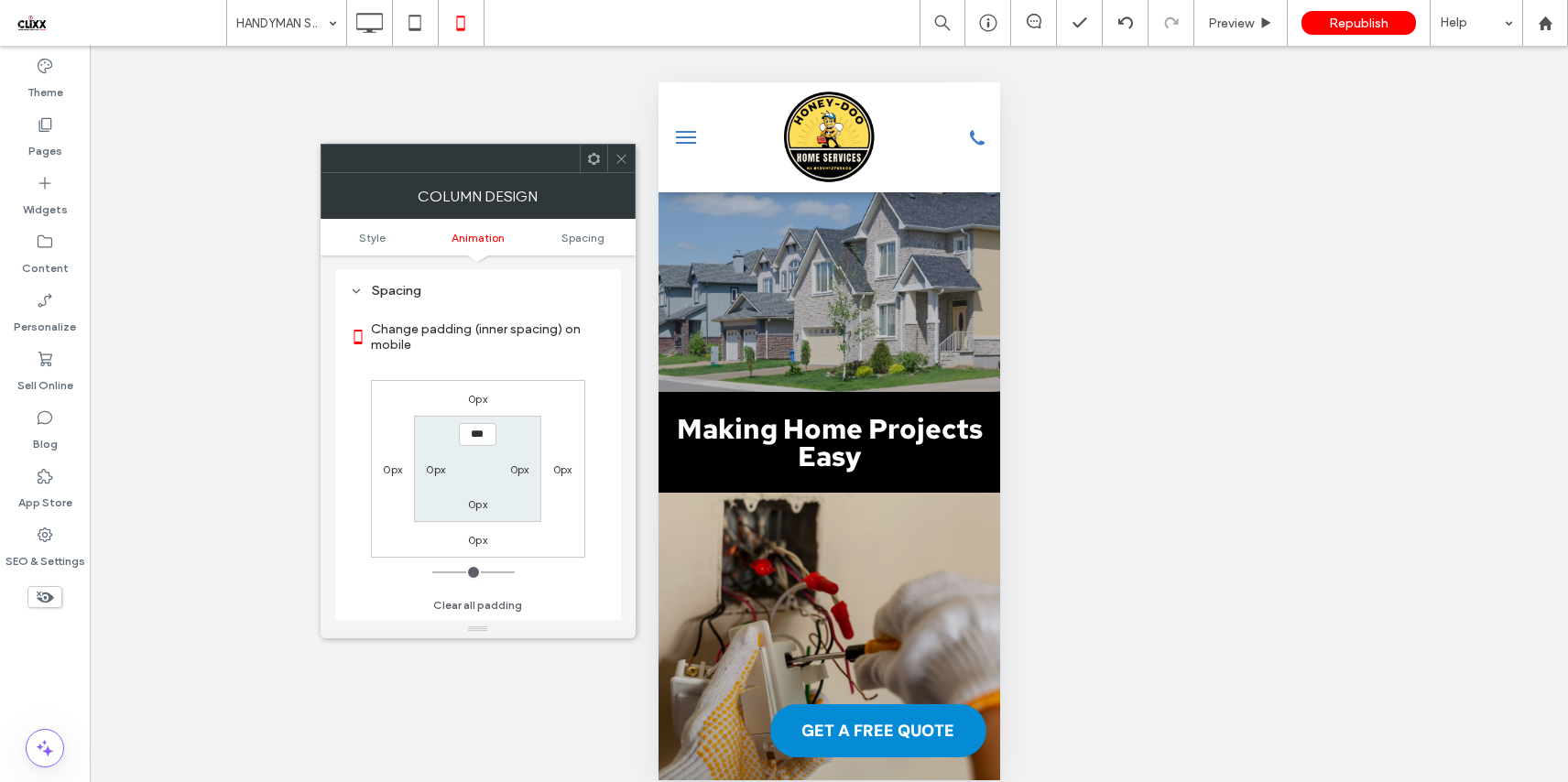
scroll to position [430, 0]
click at [621, 163] on icon at bounding box center [621, 158] width 14 height 14
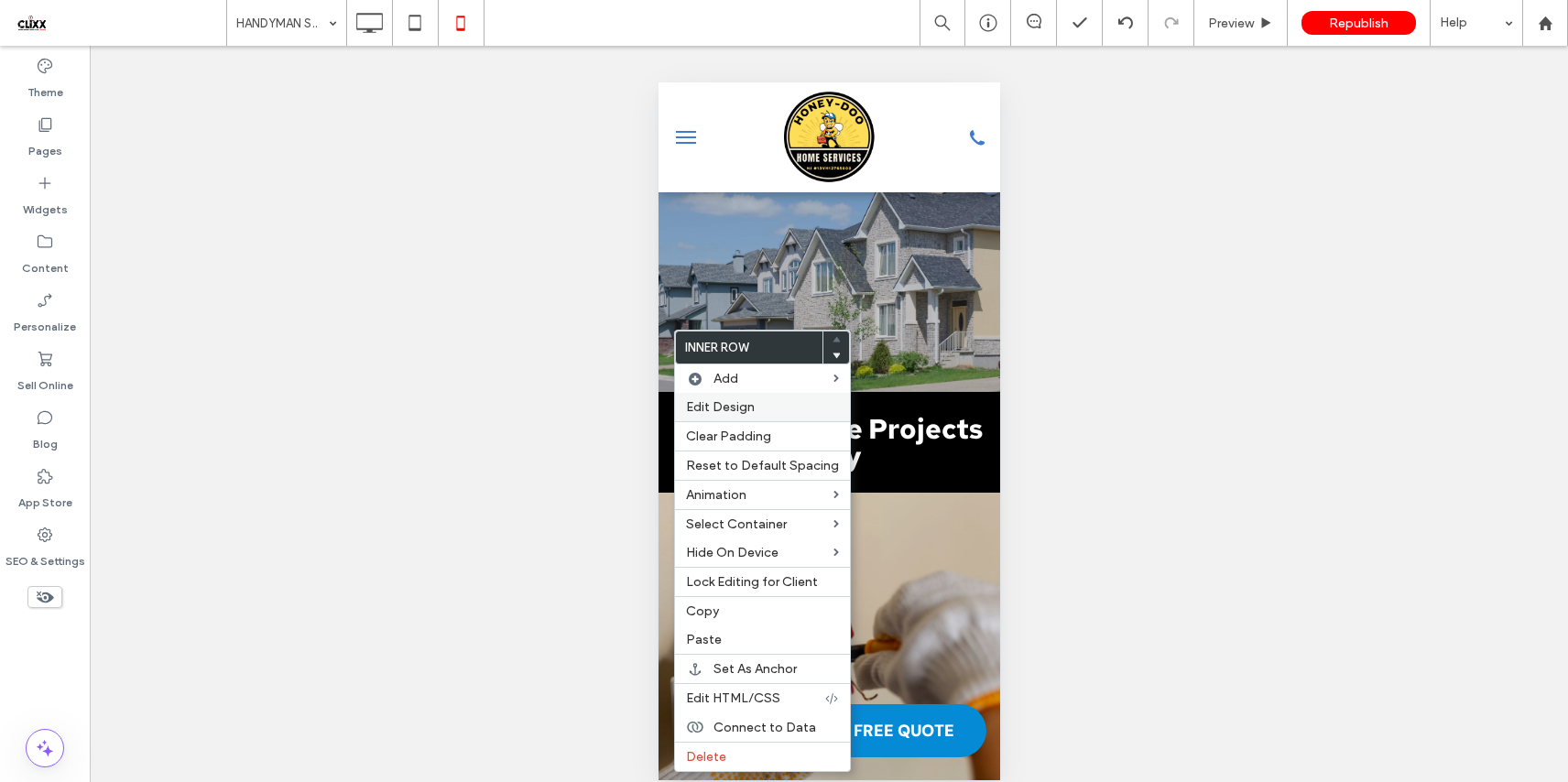
click at [731, 405] on span "Edit Design" at bounding box center [719, 406] width 68 height 16
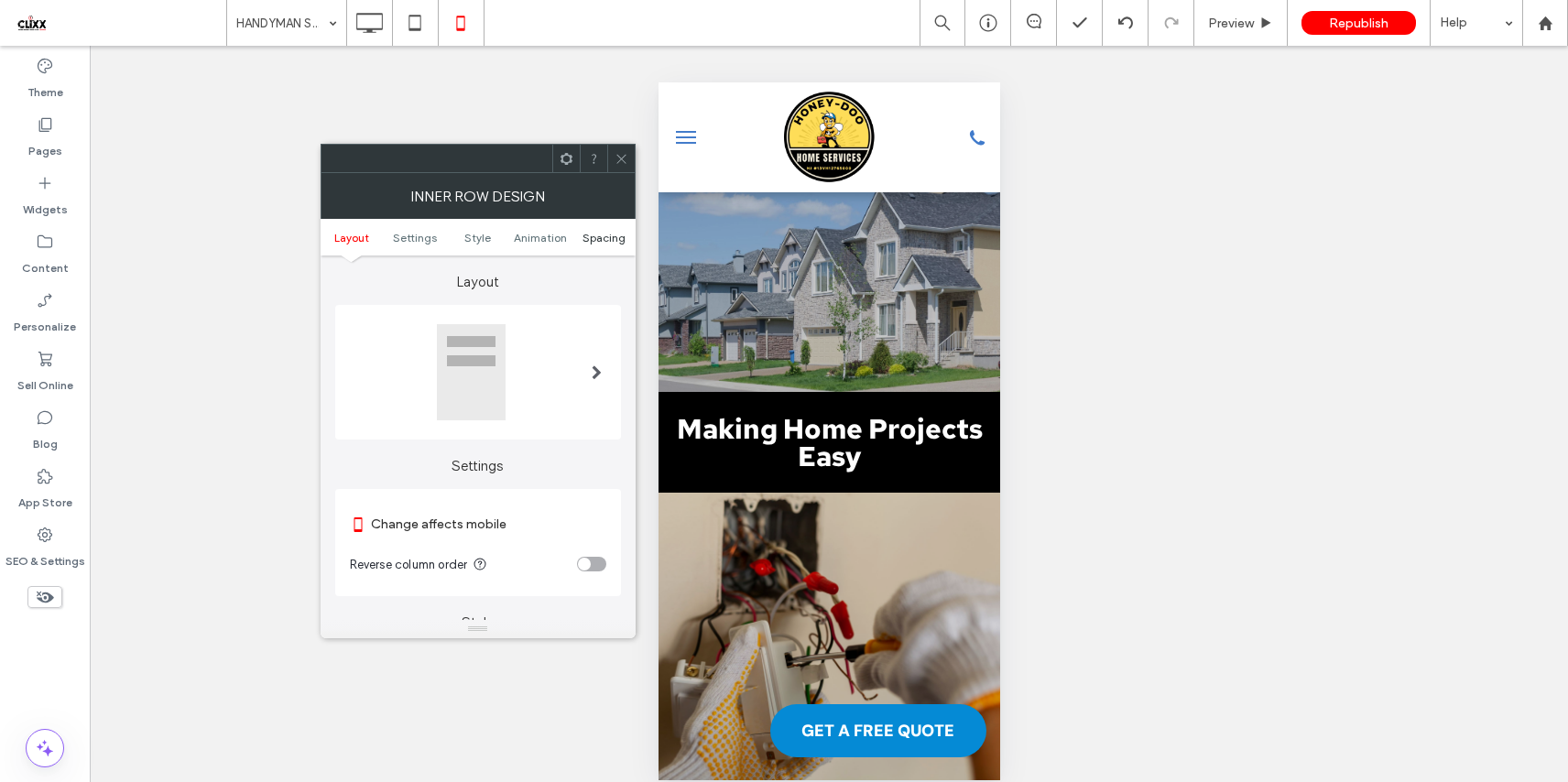
click at [606, 243] on span "Spacing" at bounding box center [604, 237] width 43 height 14
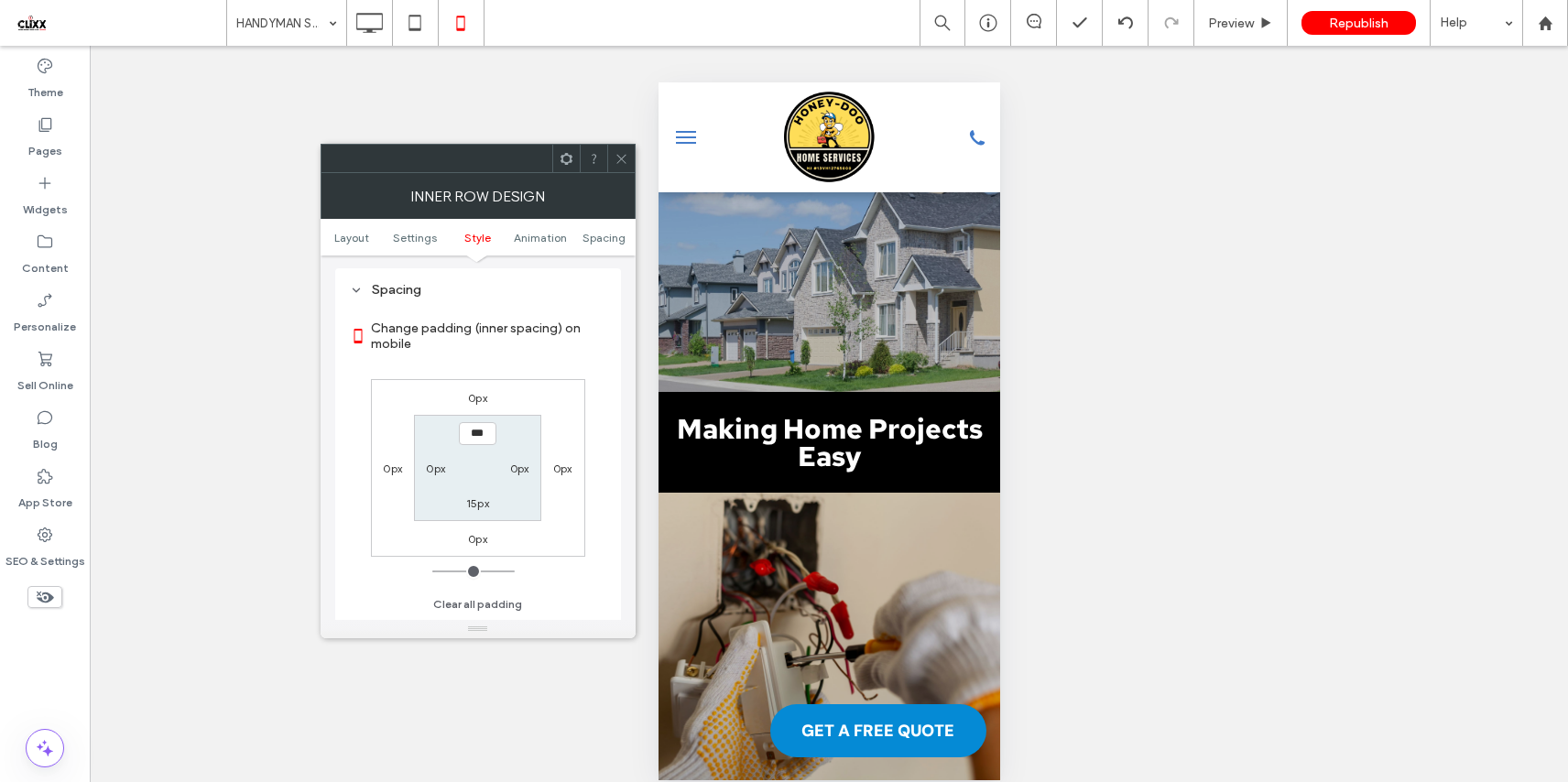
scroll to position [772, 0]
click at [479, 507] on label "15px" at bounding box center [478, 503] width 22 height 14
type input "**"
type input "*"
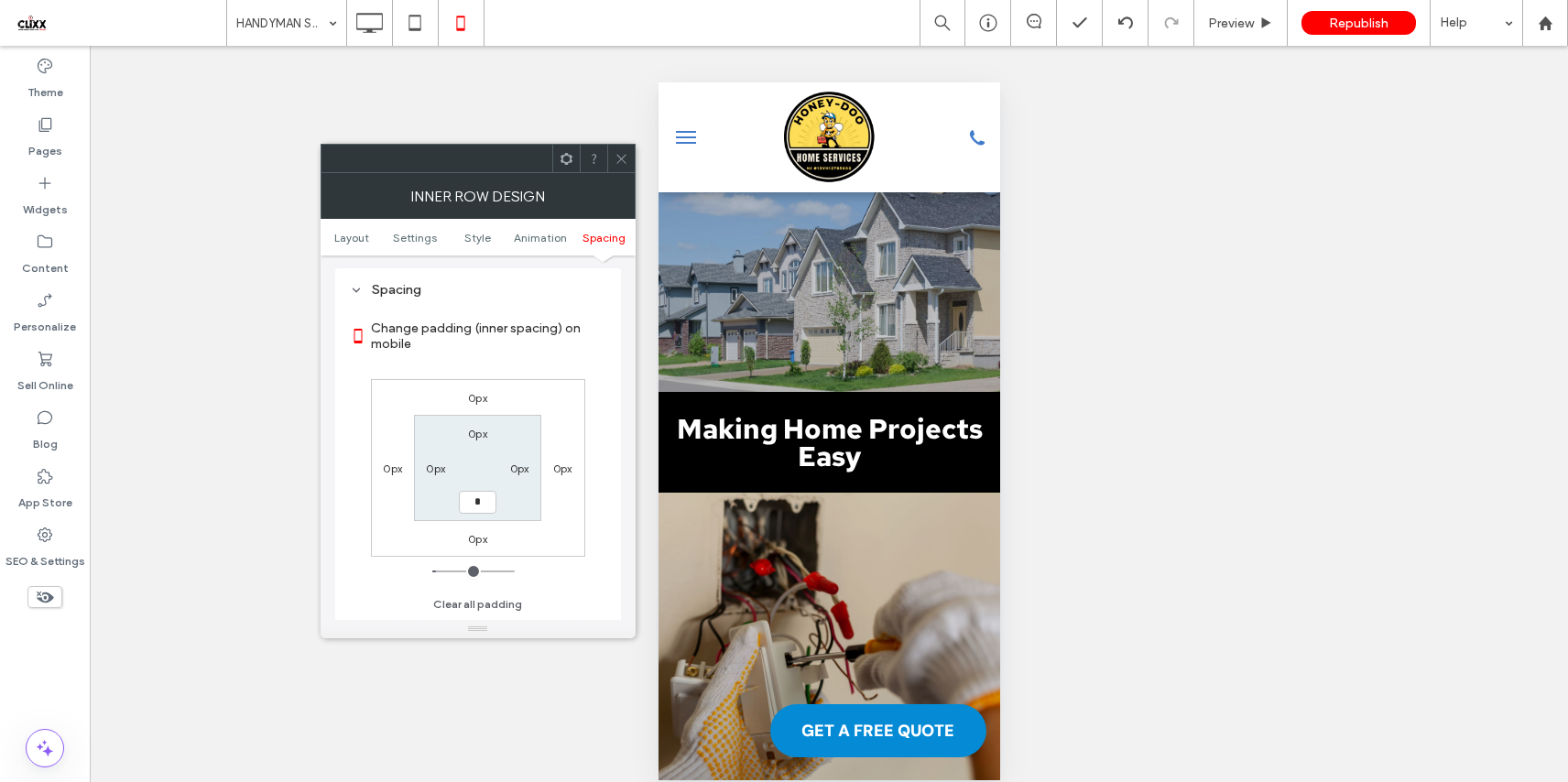
type input "***"
click at [571, 413] on div "0px 0px 0px 0px 0px 0px *** 0px" at bounding box center [478, 468] width 214 height 178
click at [613, 155] on div at bounding box center [620, 157] width 27 height 27
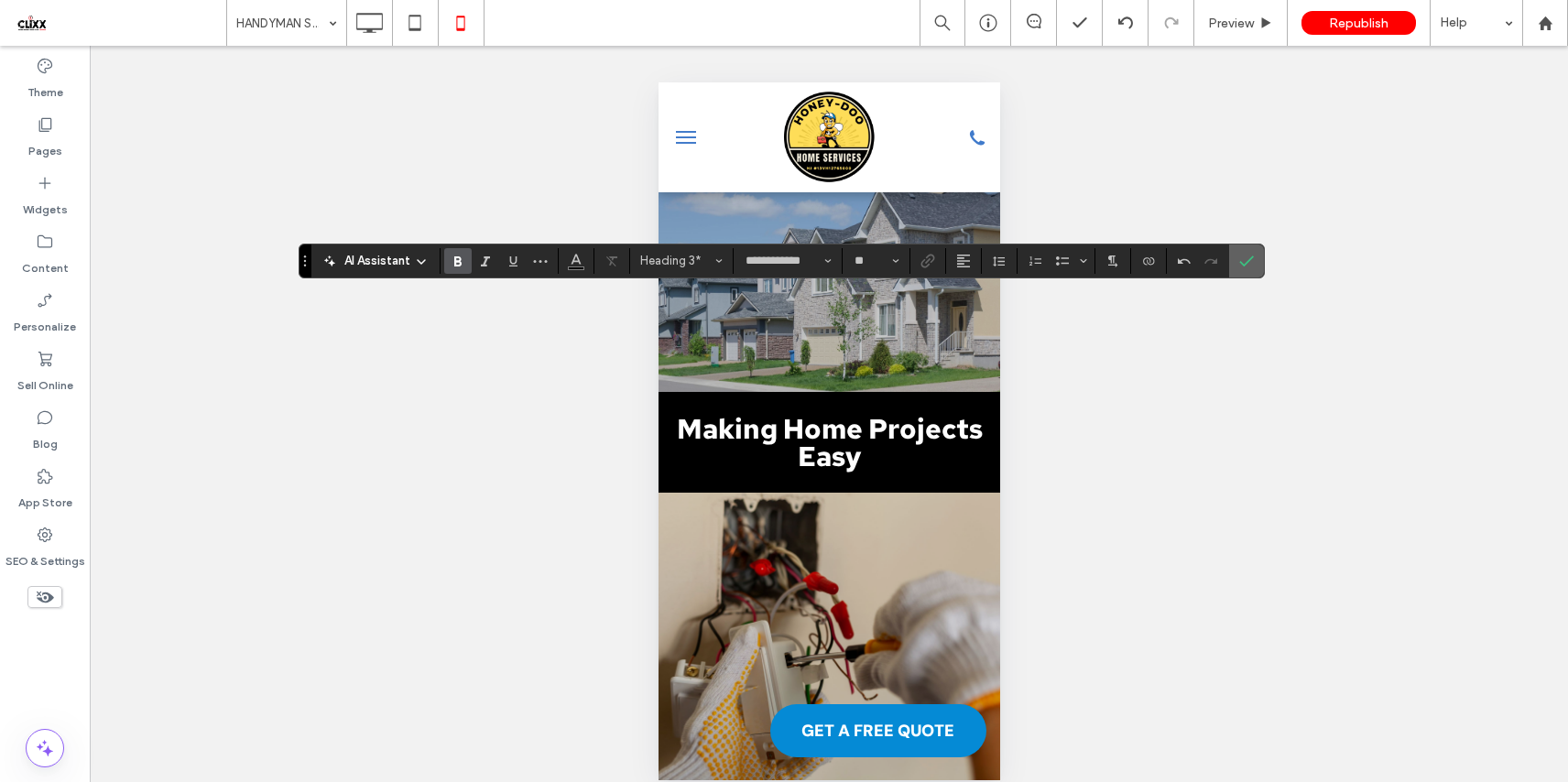
click at [1241, 270] on span "Confirm" at bounding box center [1243, 260] width 8 height 33
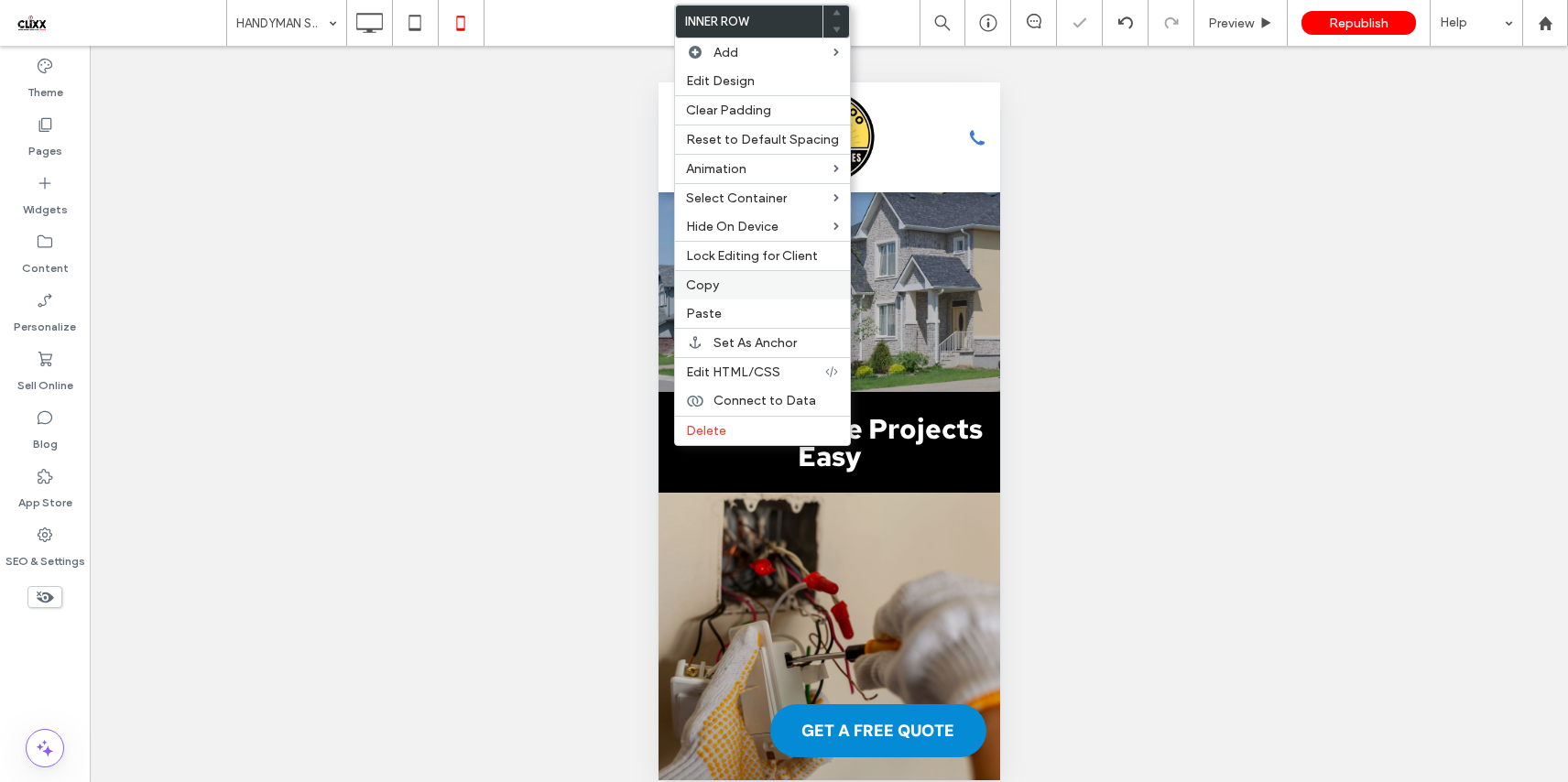
click at [715, 288] on span "Copy" at bounding box center [702, 285] width 33 height 16
click at [736, 310] on label "Paste" at bounding box center [762, 314] width 153 height 16
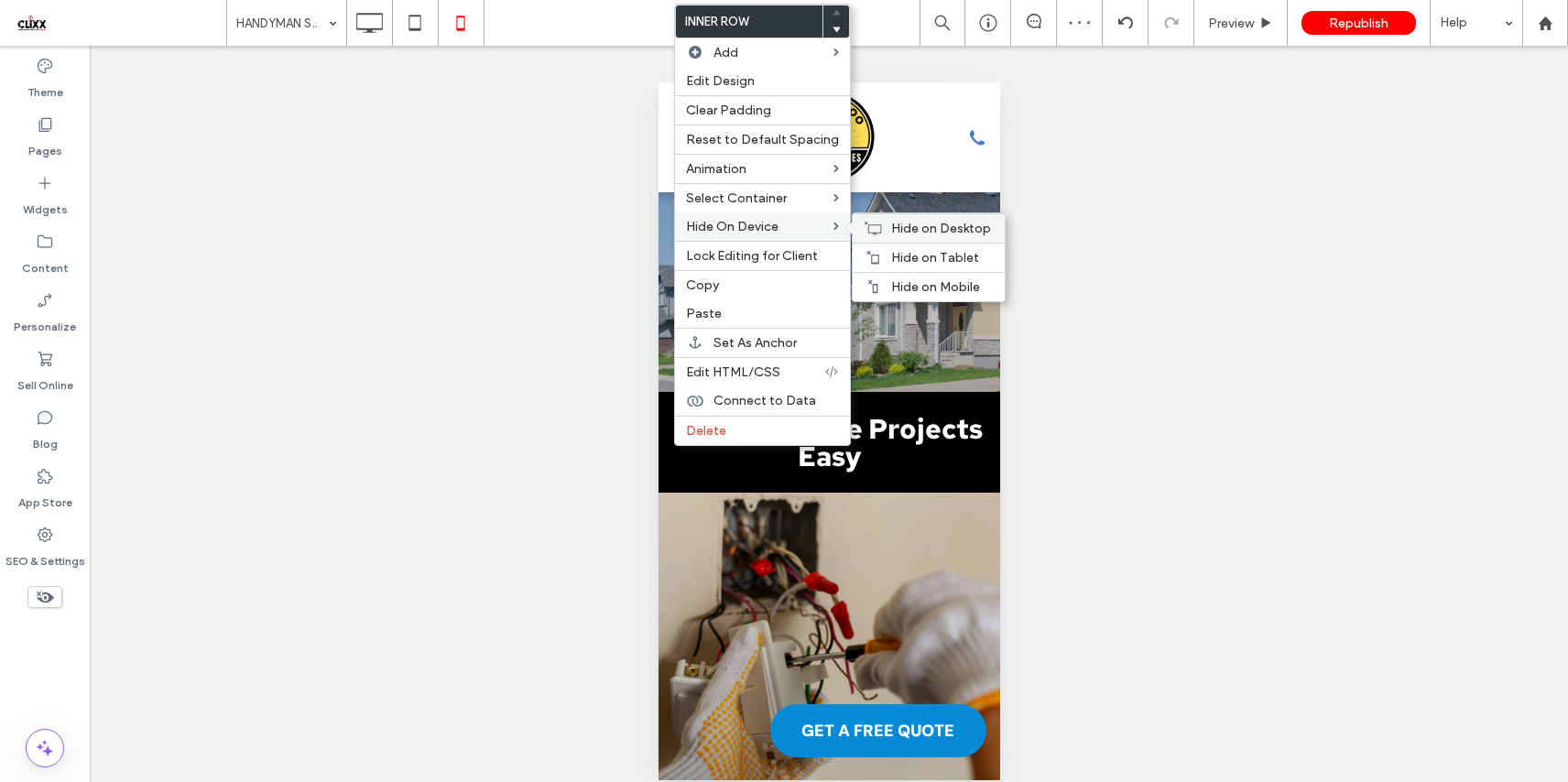
click at [930, 224] on span "Hide on Desktop" at bounding box center [940, 229] width 100 height 16
click at [925, 258] on span "Hide on Tablet" at bounding box center [935, 258] width 88 height 16
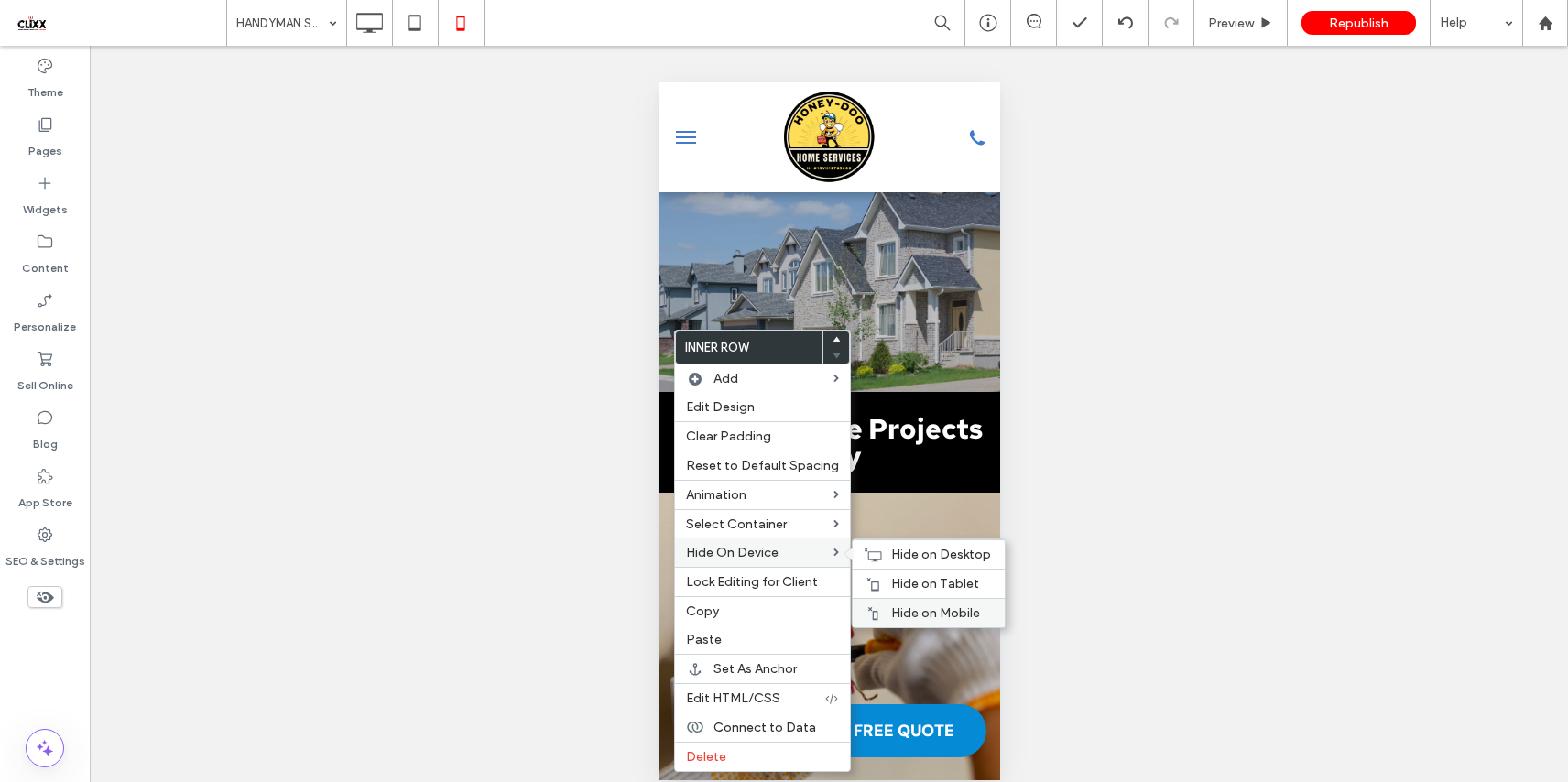
click at [920, 609] on span "Hide on Mobile" at bounding box center [935, 612] width 89 height 16
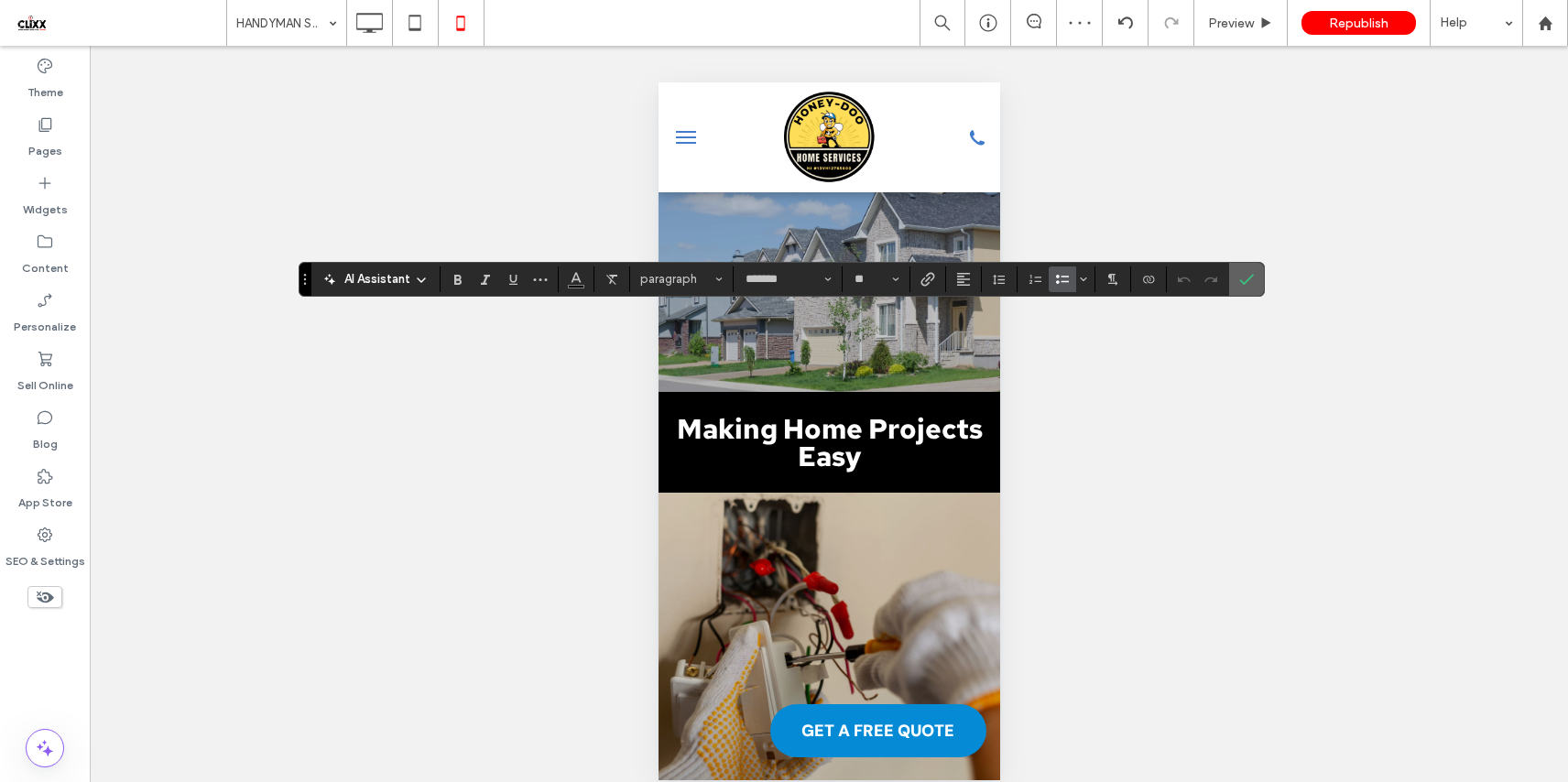
click at [1248, 283] on icon "Confirm" at bounding box center [1247, 279] width 15 height 15
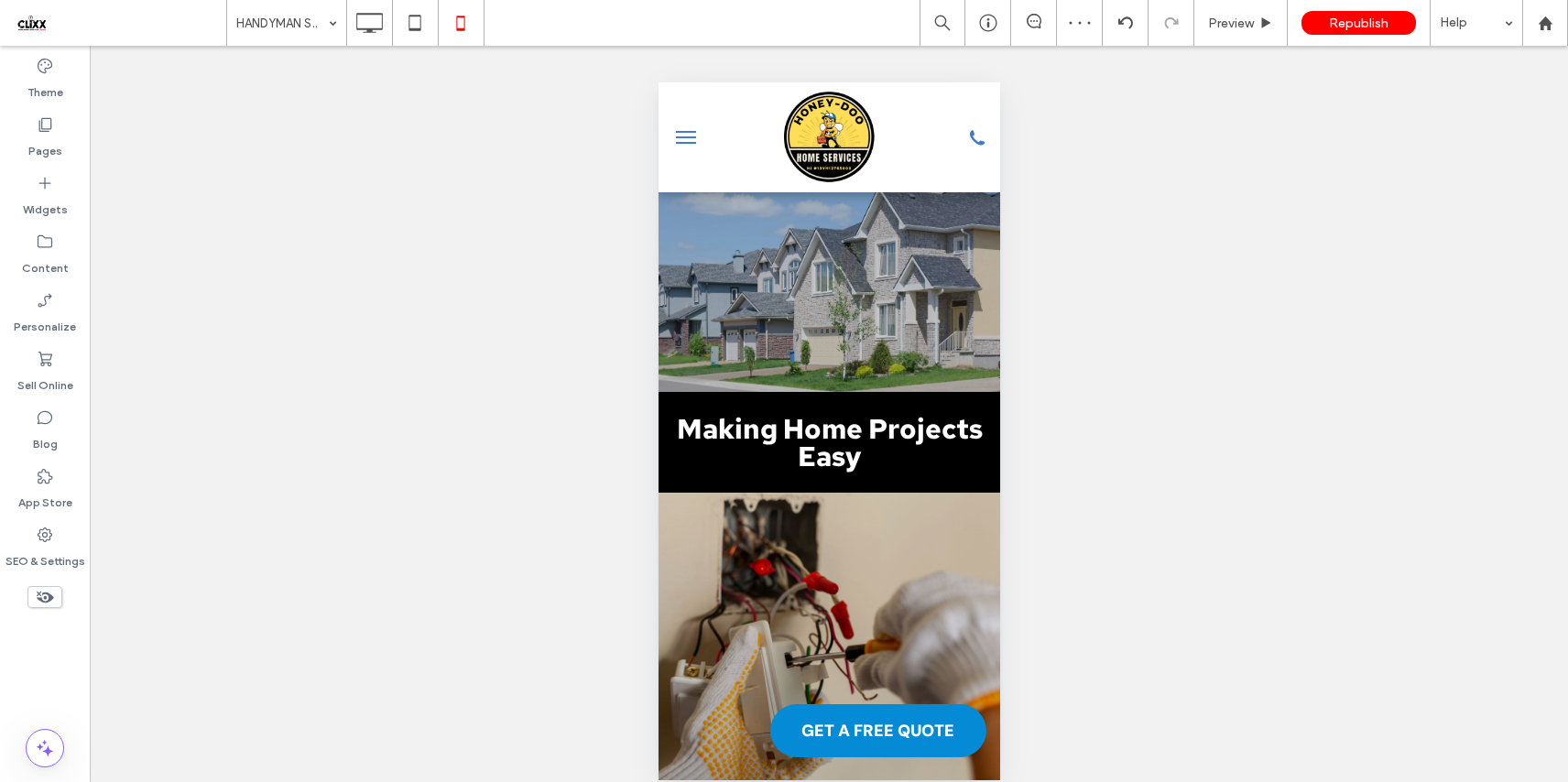
type input "*******"
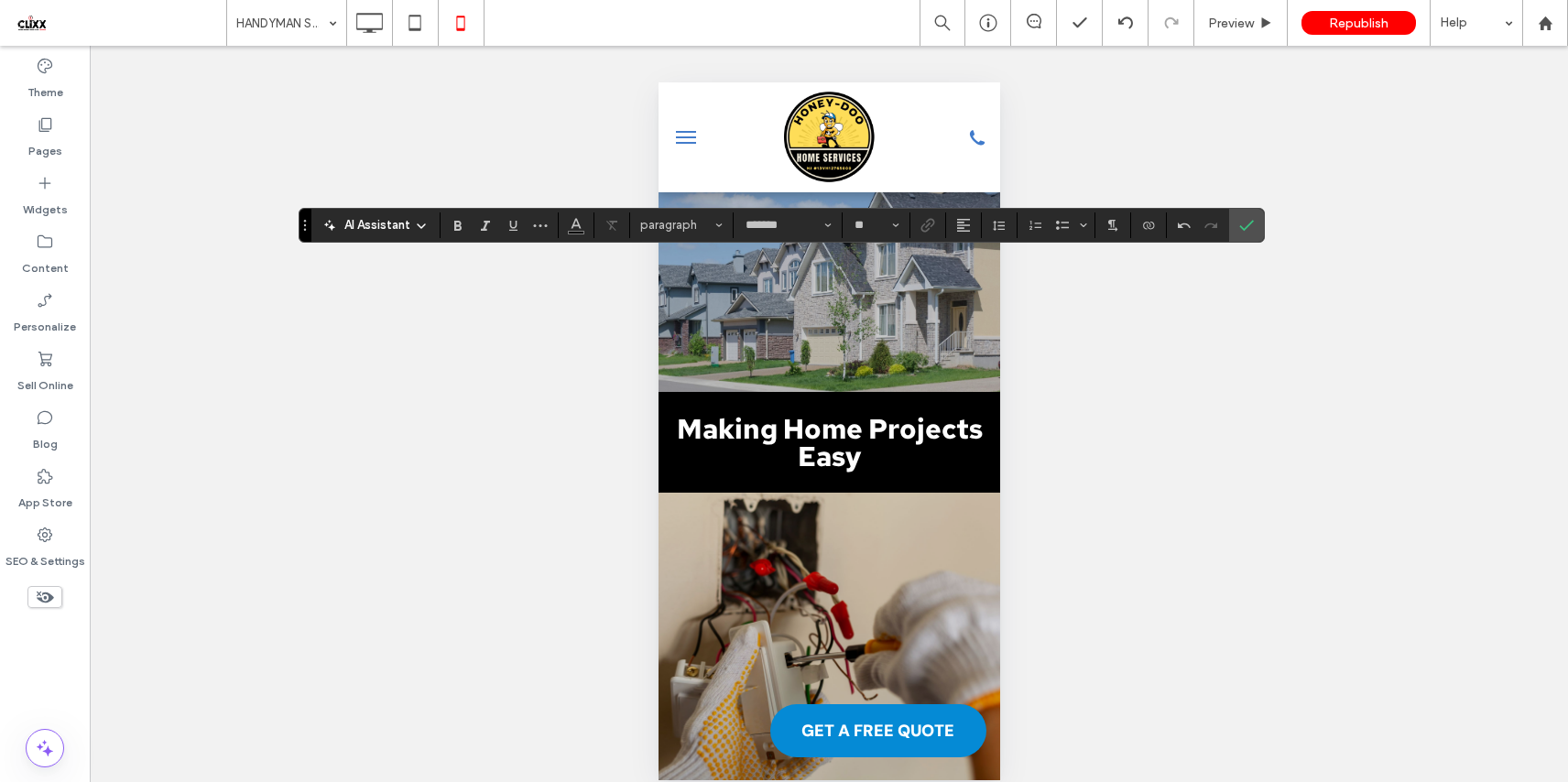
type input "**"
click at [1239, 220] on icon "Confirm" at bounding box center [1247, 226] width 15 height 15
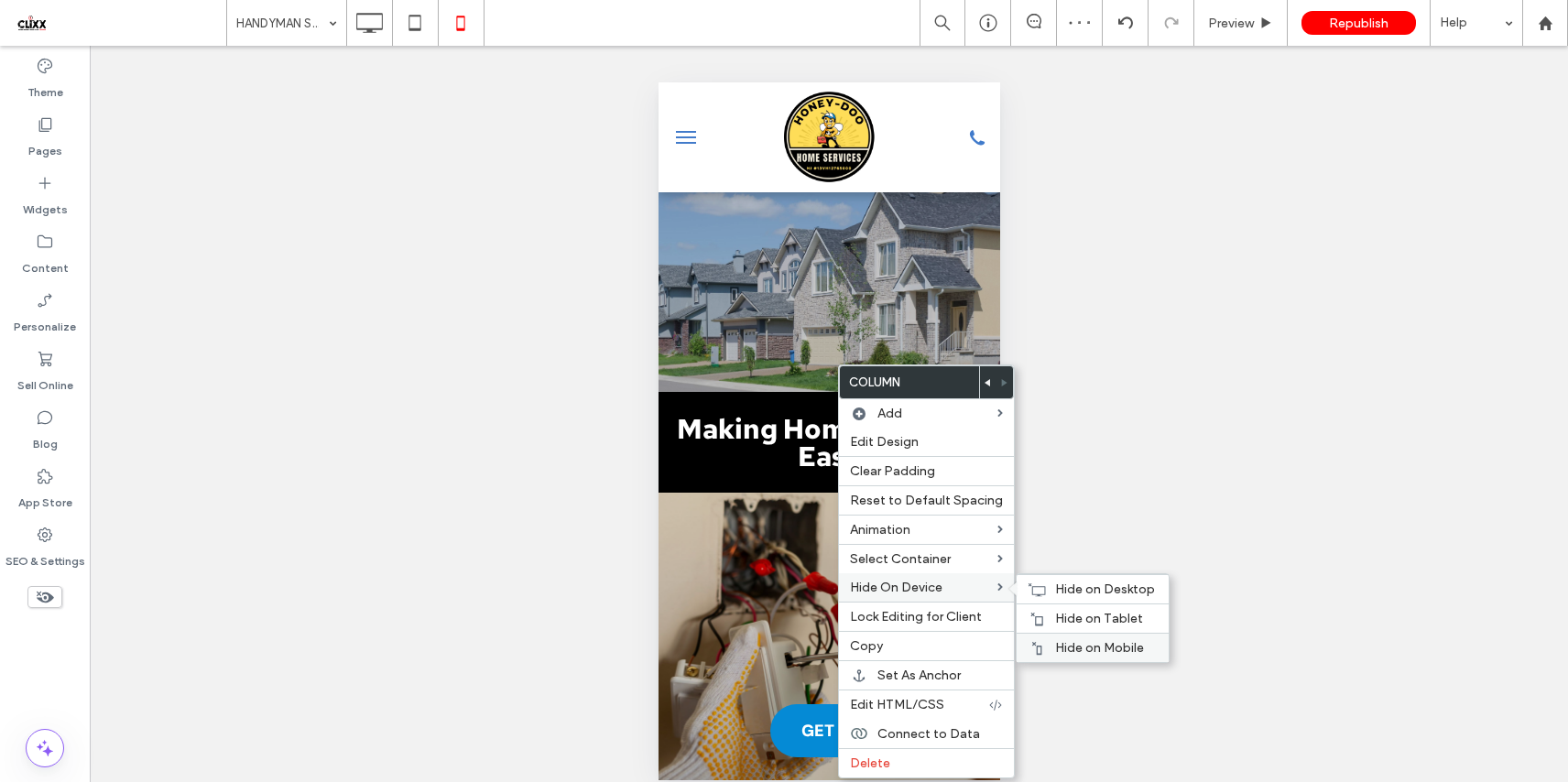
click at [1086, 644] on span "Hide on Mobile" at bounding box center [1099, 647] width 89 height 16
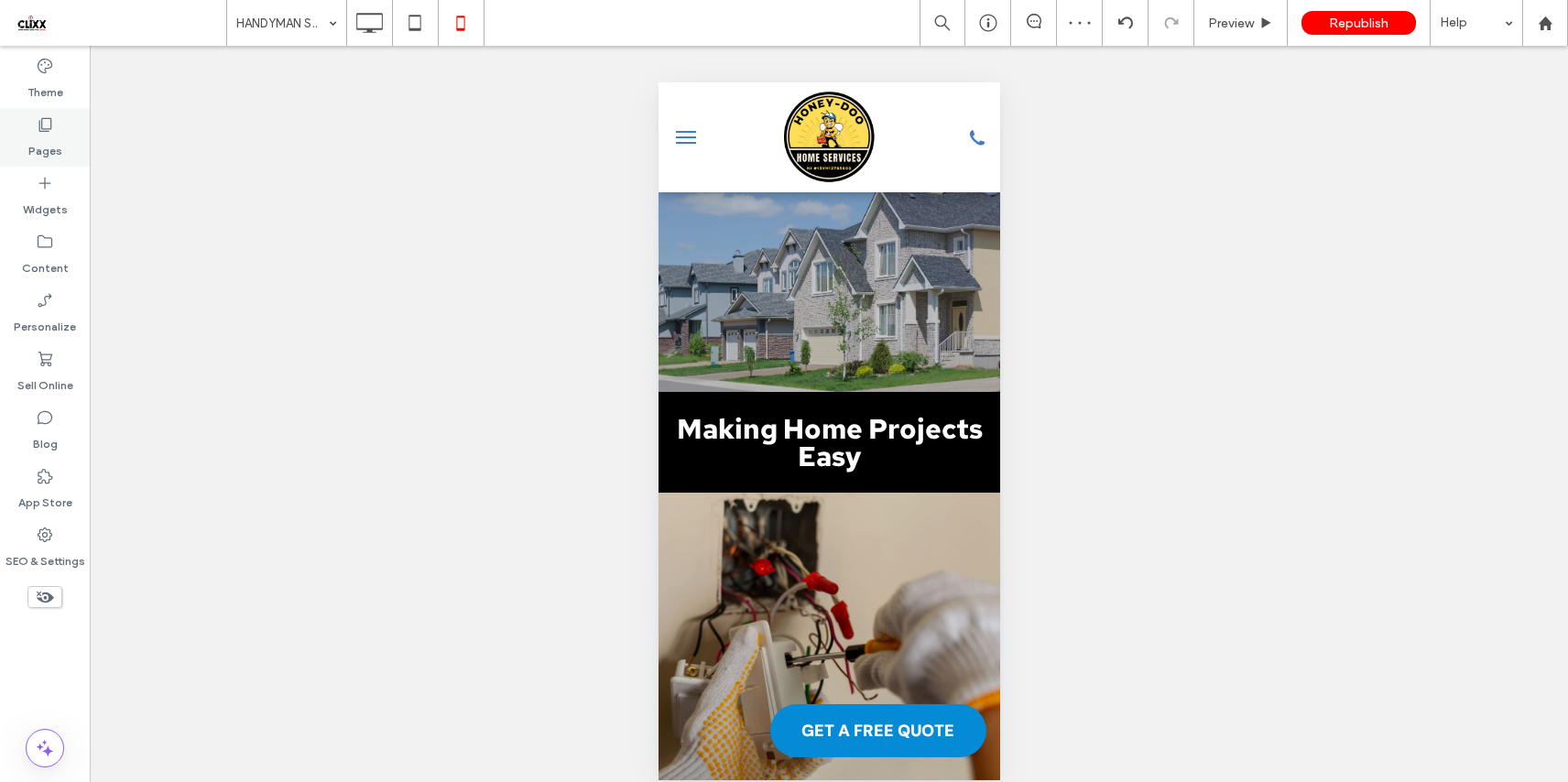
click at [39, 147] on label "Pages" at bounding box center [45, 146] width 34 height 25
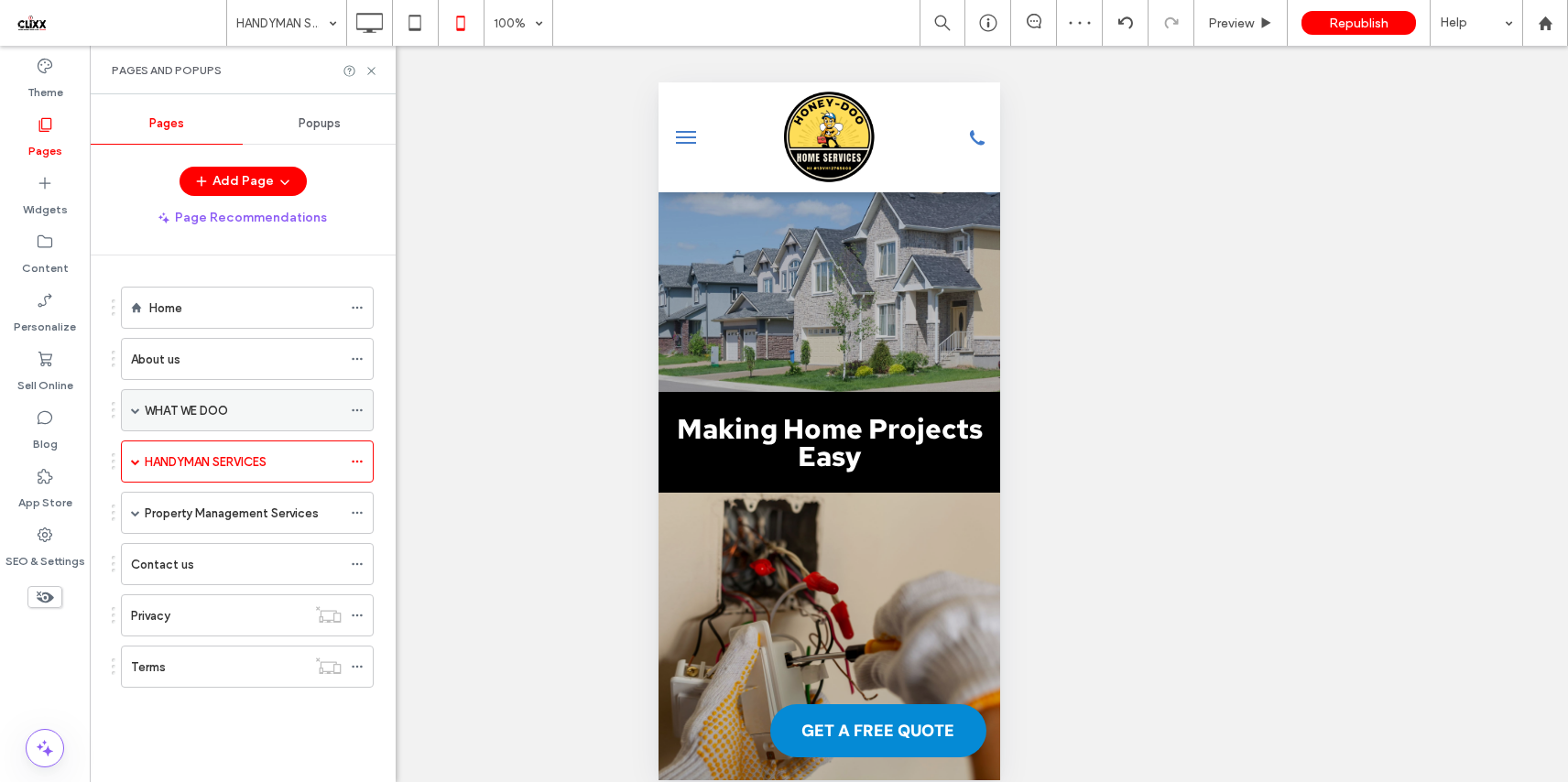
click at [214, 413] on label "WHAT WE DOO" at bounding box center [185, 410] width 83 height 32
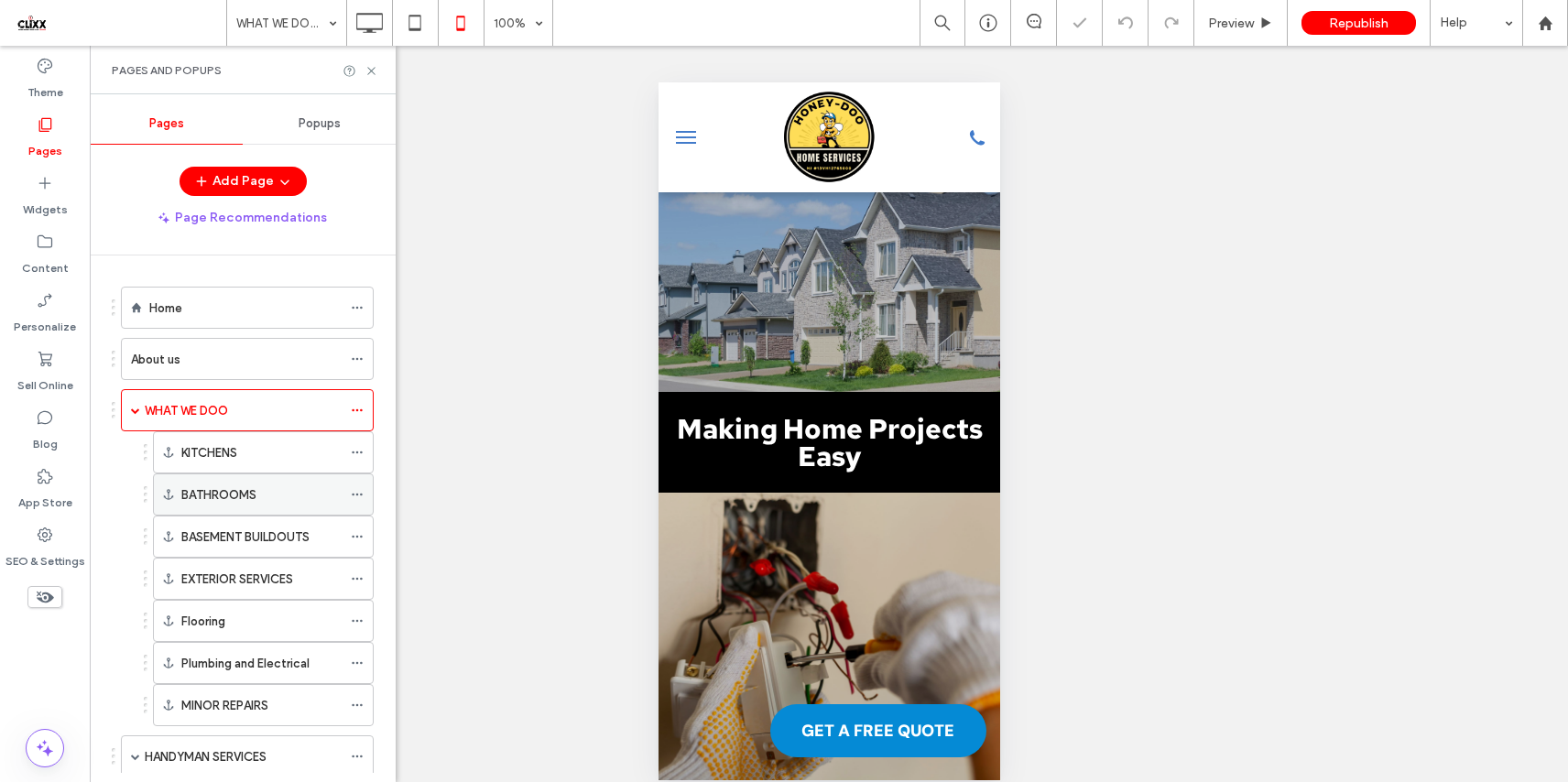
click at [238, 493] on label "BATHROOMS" at bounding box center [219, 494] width 75 height 32
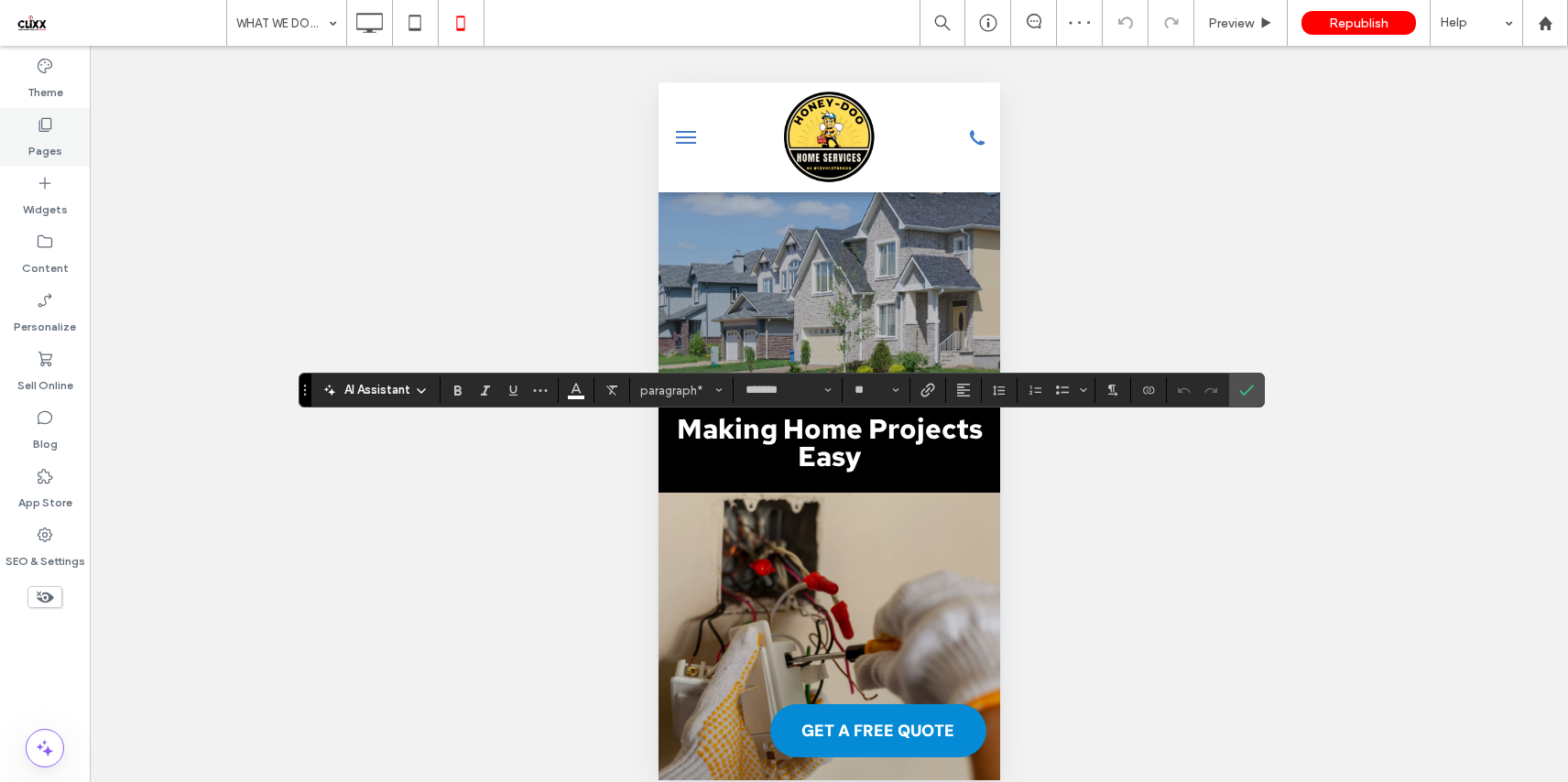
click at [48, 134] on label "Pages" at bounding box center [45, 146] width 34 height 25
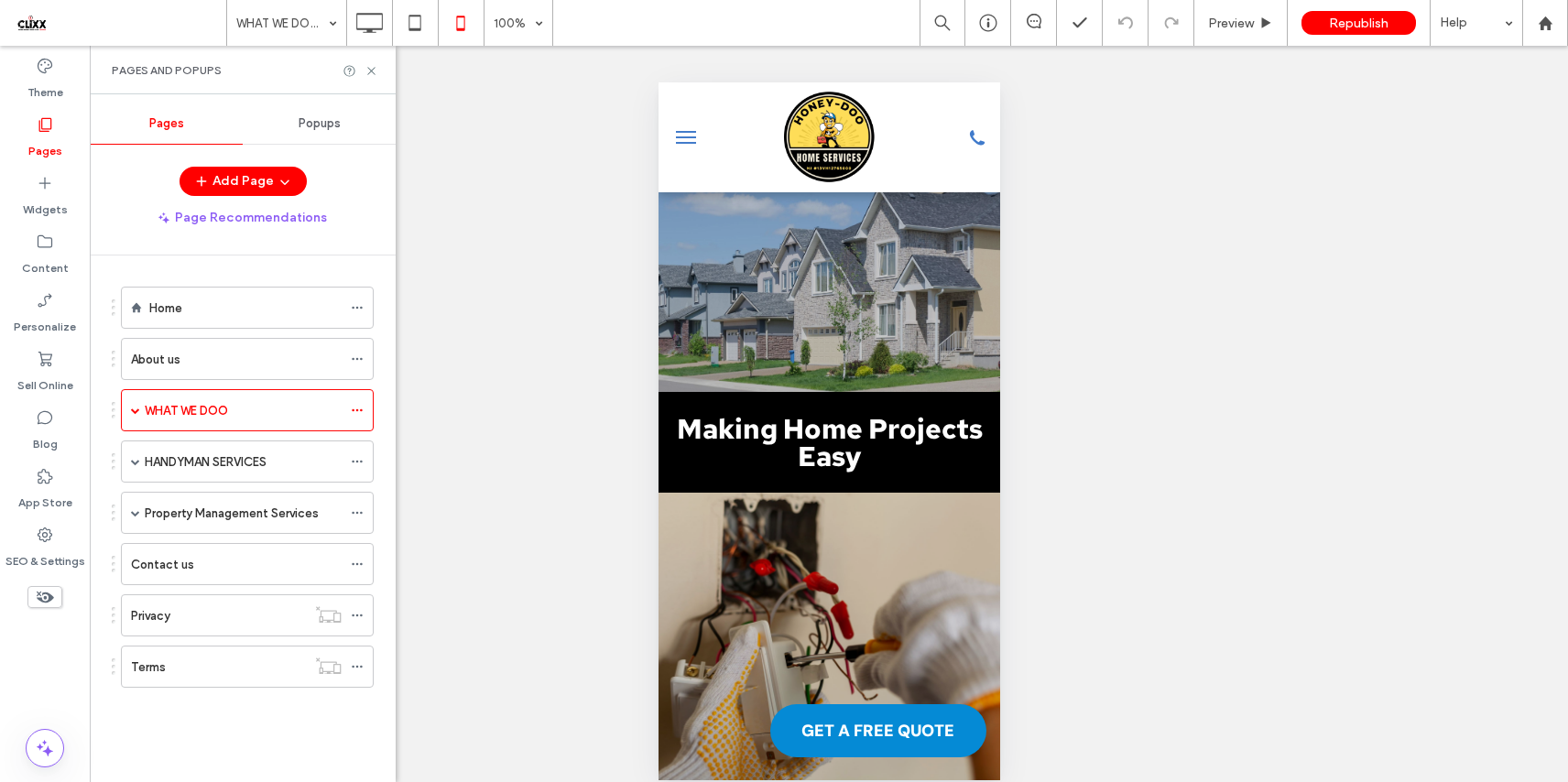
click at [200, 456] on label "HANDYMAN SERVICES" at bounding box center [205, 462] width 122 height 32
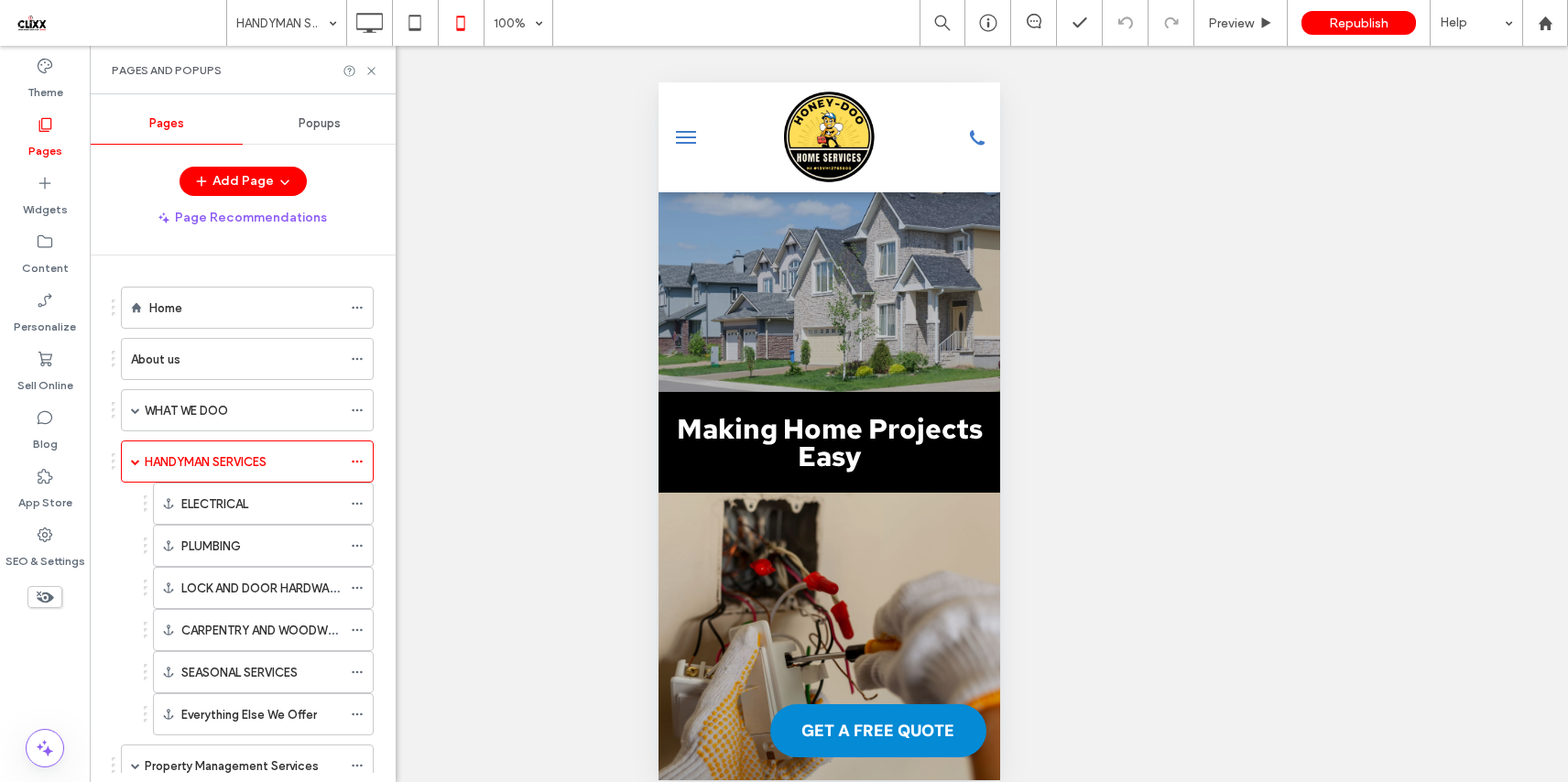
click at [239, 513] on div "ELECTRICAL" at bounding box center [261, 503] width 160 height 40
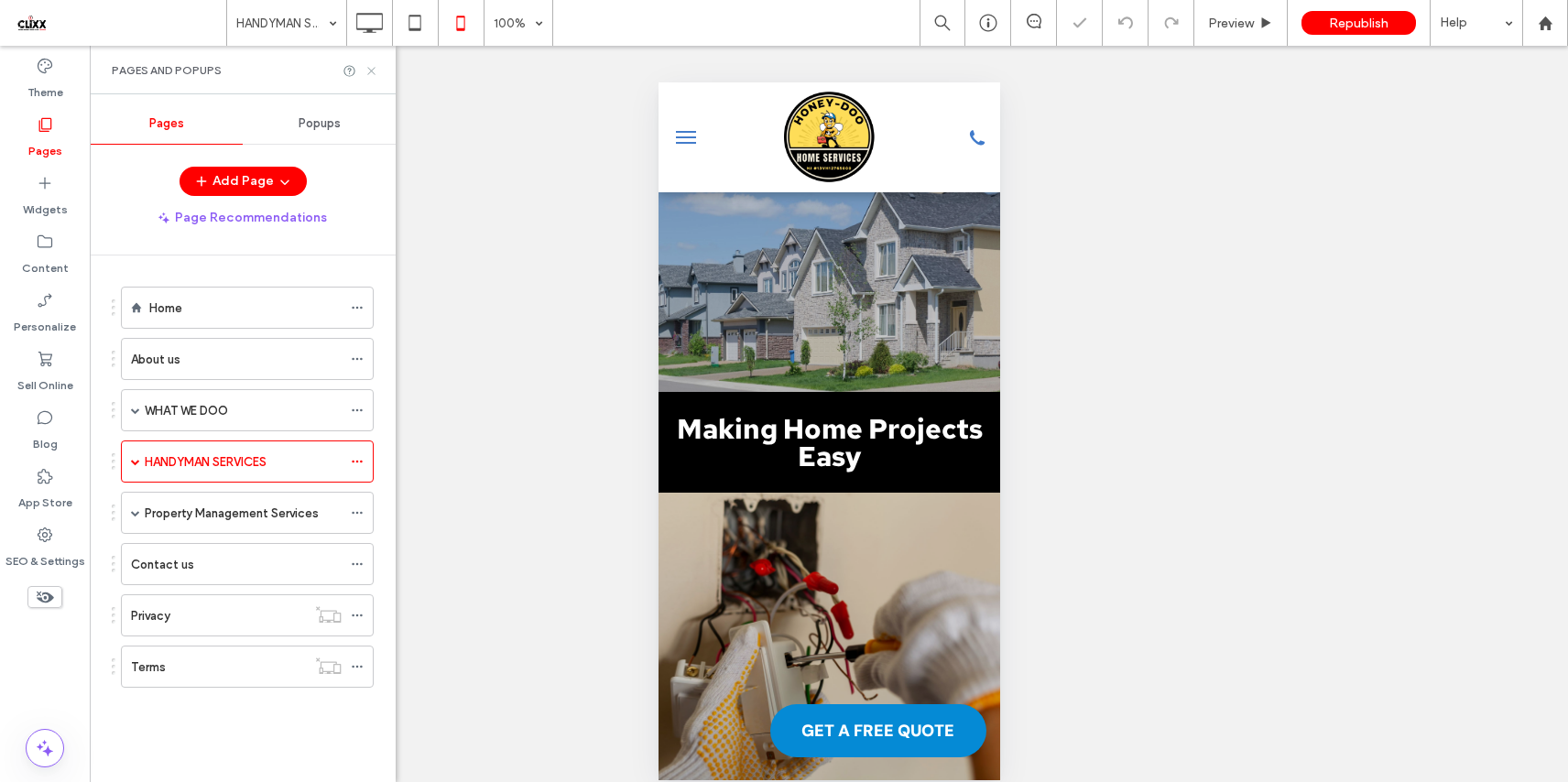
click at [370, 73] on icon at bounding box center [371, 70] width 14 height 14
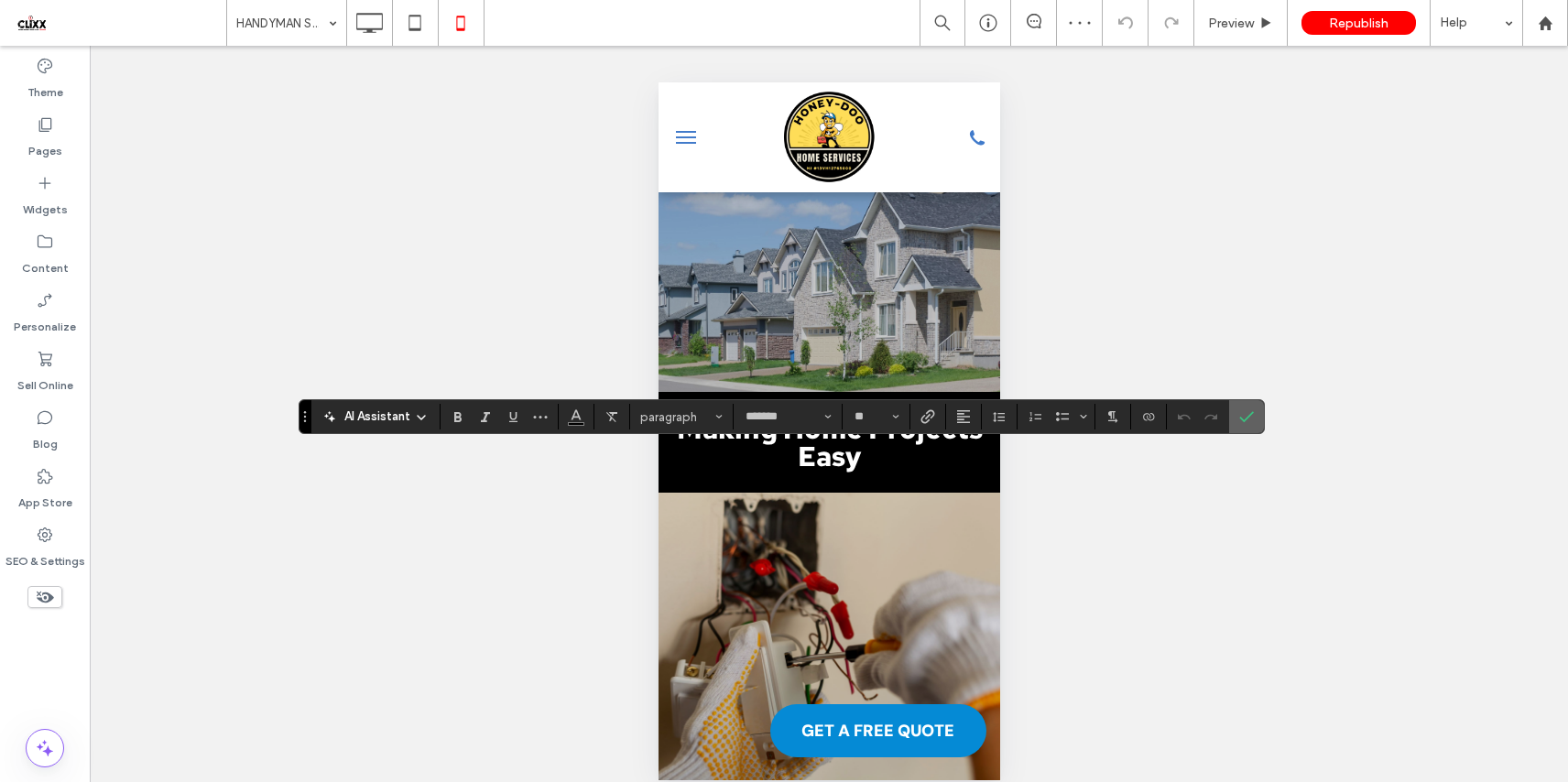
click at [1247, 411] on icon "Confirm" at bounding box center [1247, 417] width 15 height 15
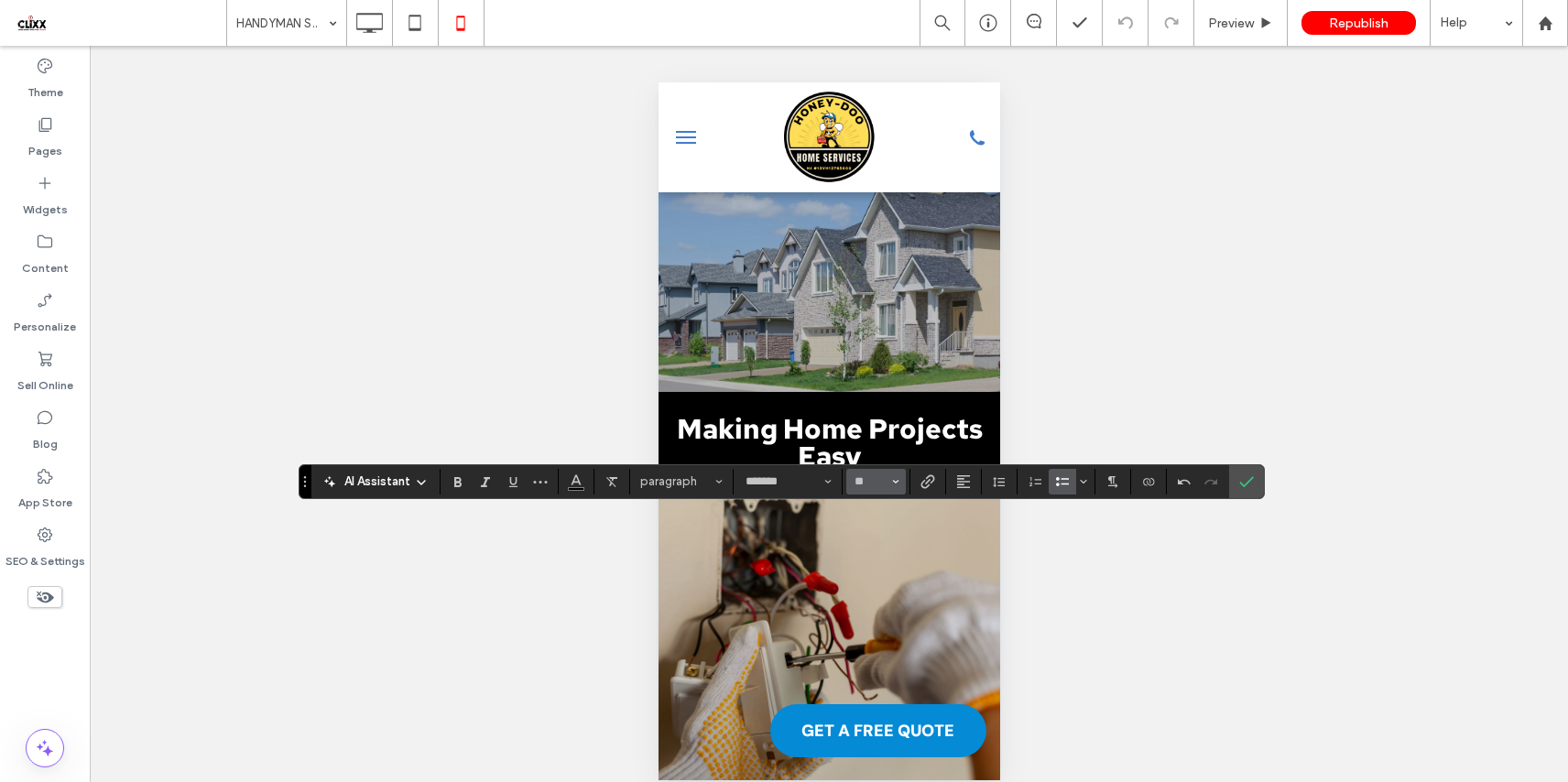
click at [890, 479] on button "**" at bounding box center [876, 481] width 60 height 25
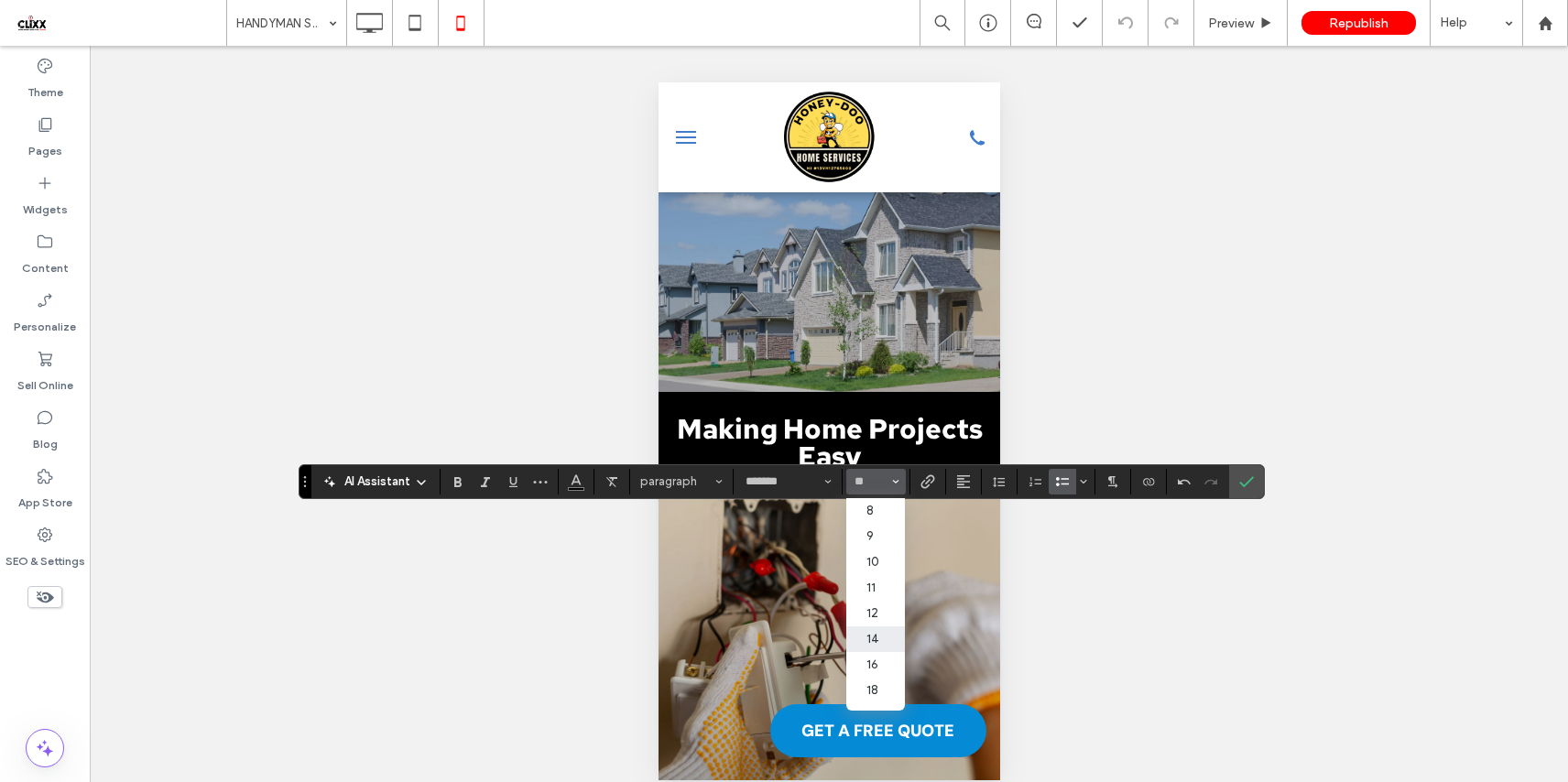
click at [878, 636] on label "14" at bounding box center [875, 639] width 59 height 25
type input "**"
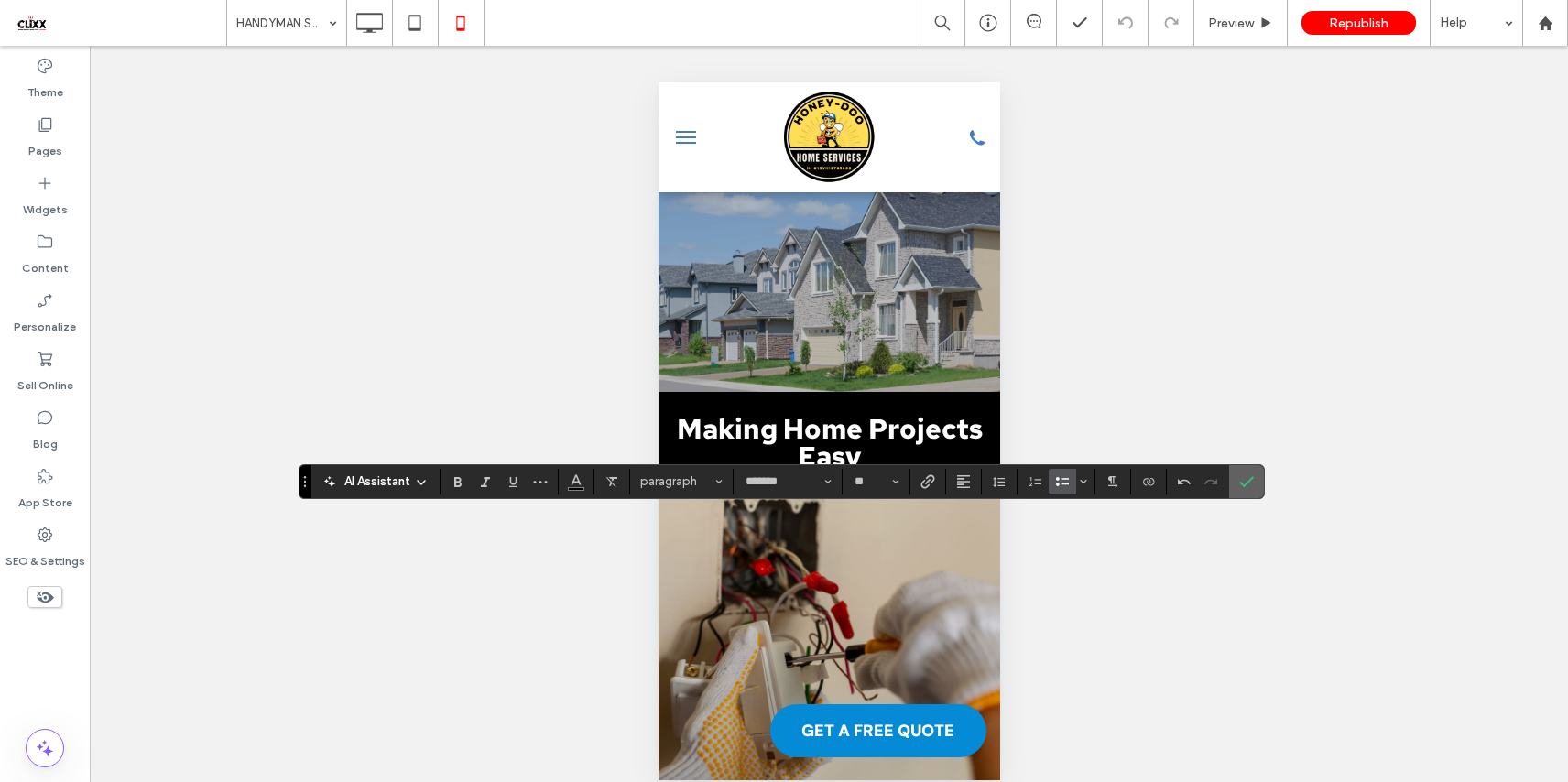
click at [1245, 480] on icon "Confirm" at bounding box center [1247, 481] width 15 height 15
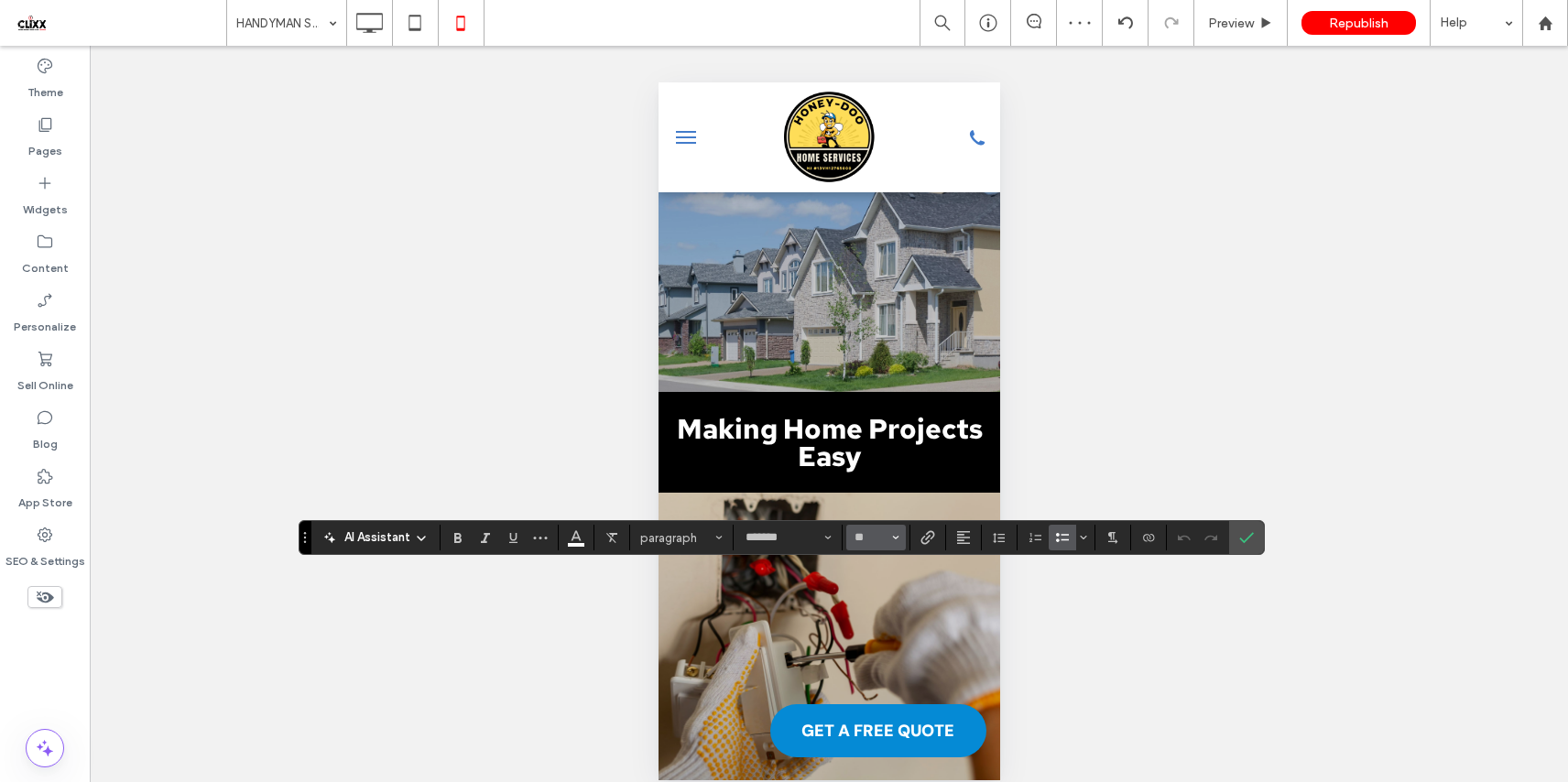
click at [889, 539] on button "**" at bounding box center [876, 537] width 60 height 25
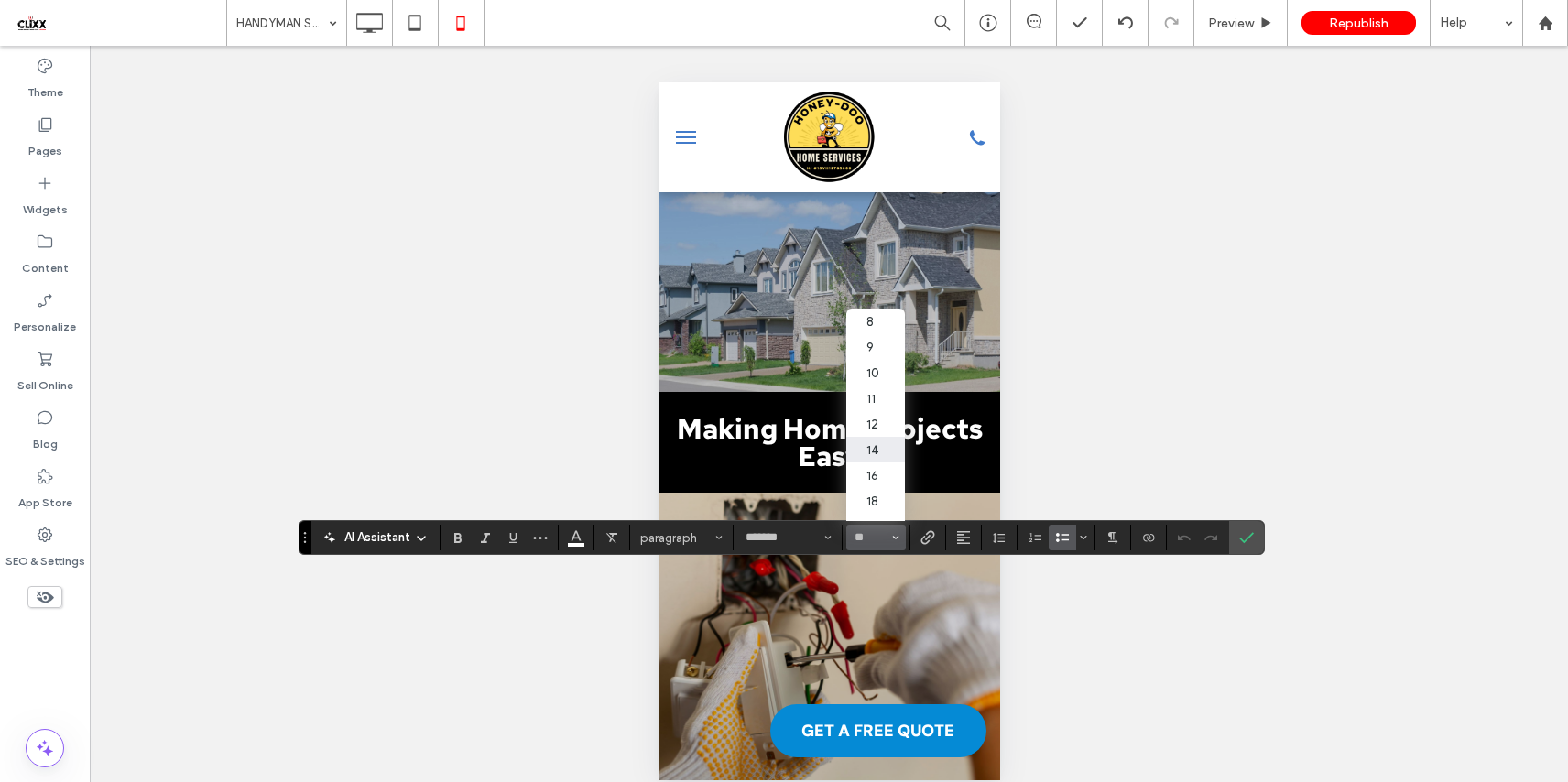
click at [882, 456] on label "14" at bounding box center [875, 449] width 59 height 25
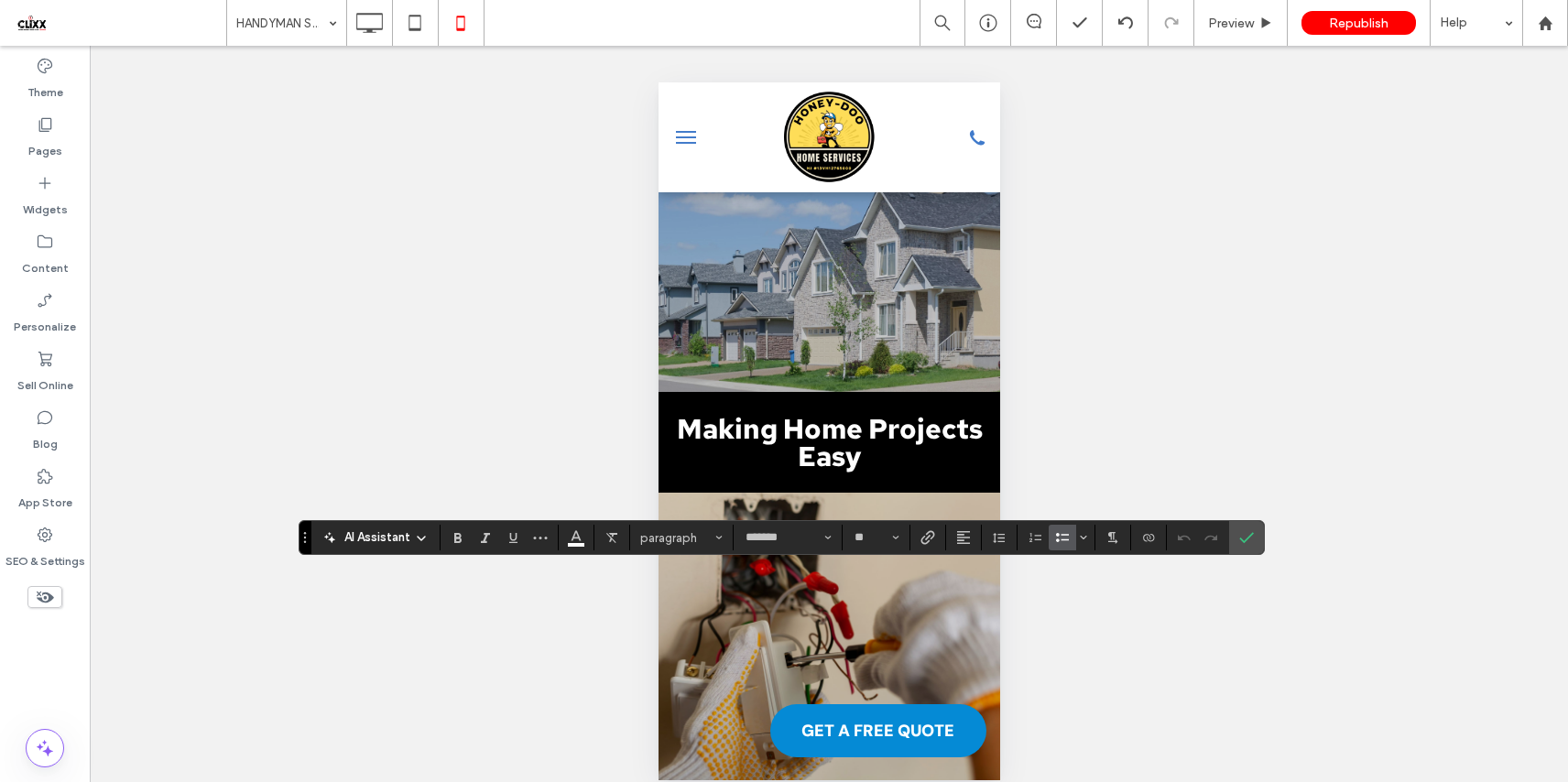
type input "**"
click at [1251, 533] on use "Confirm" at bounding box center [1247, 539] width 15 height 11
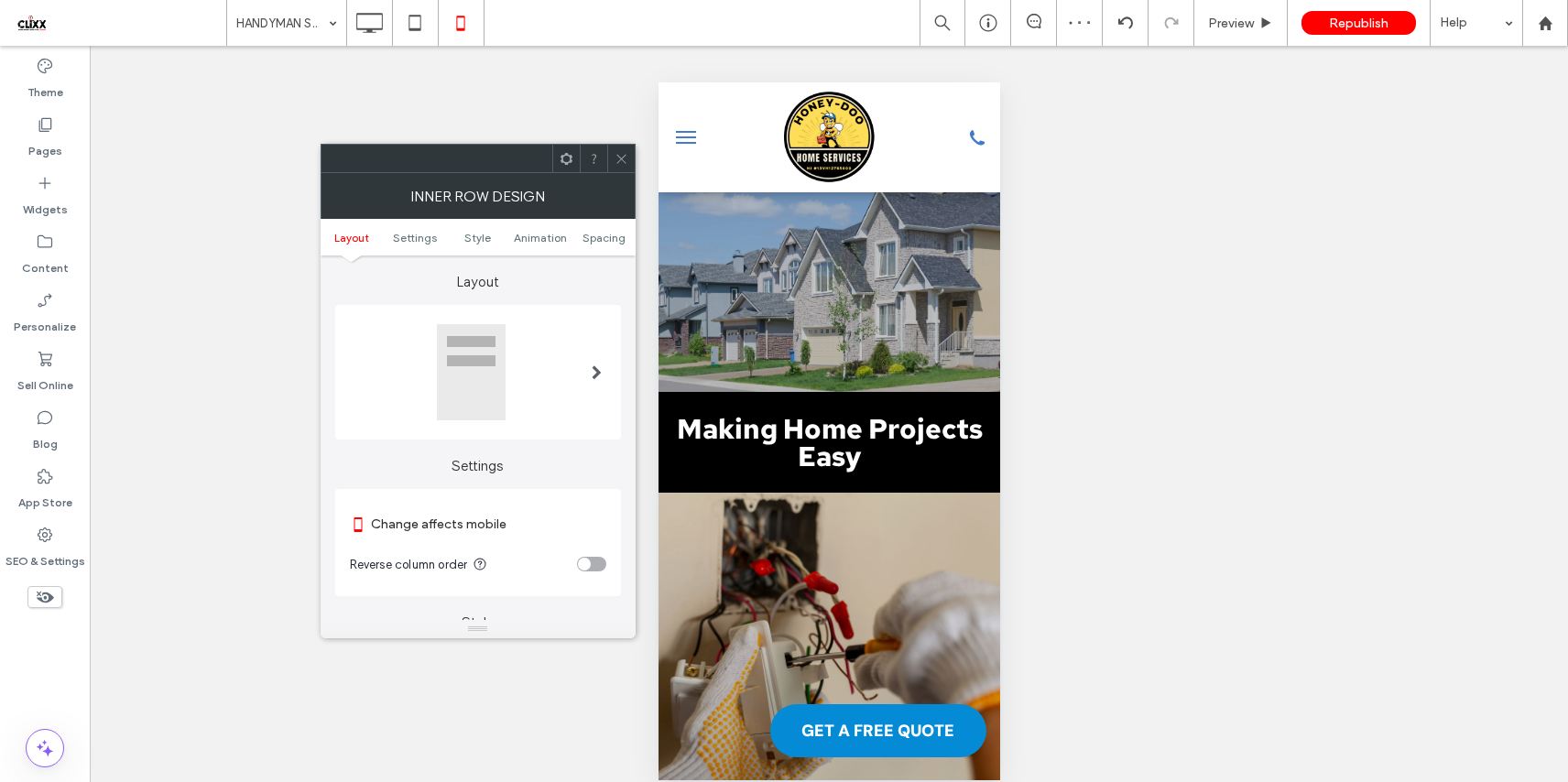
click at [617, 155] on use at bounding box center [621, 158] width 9 height 9
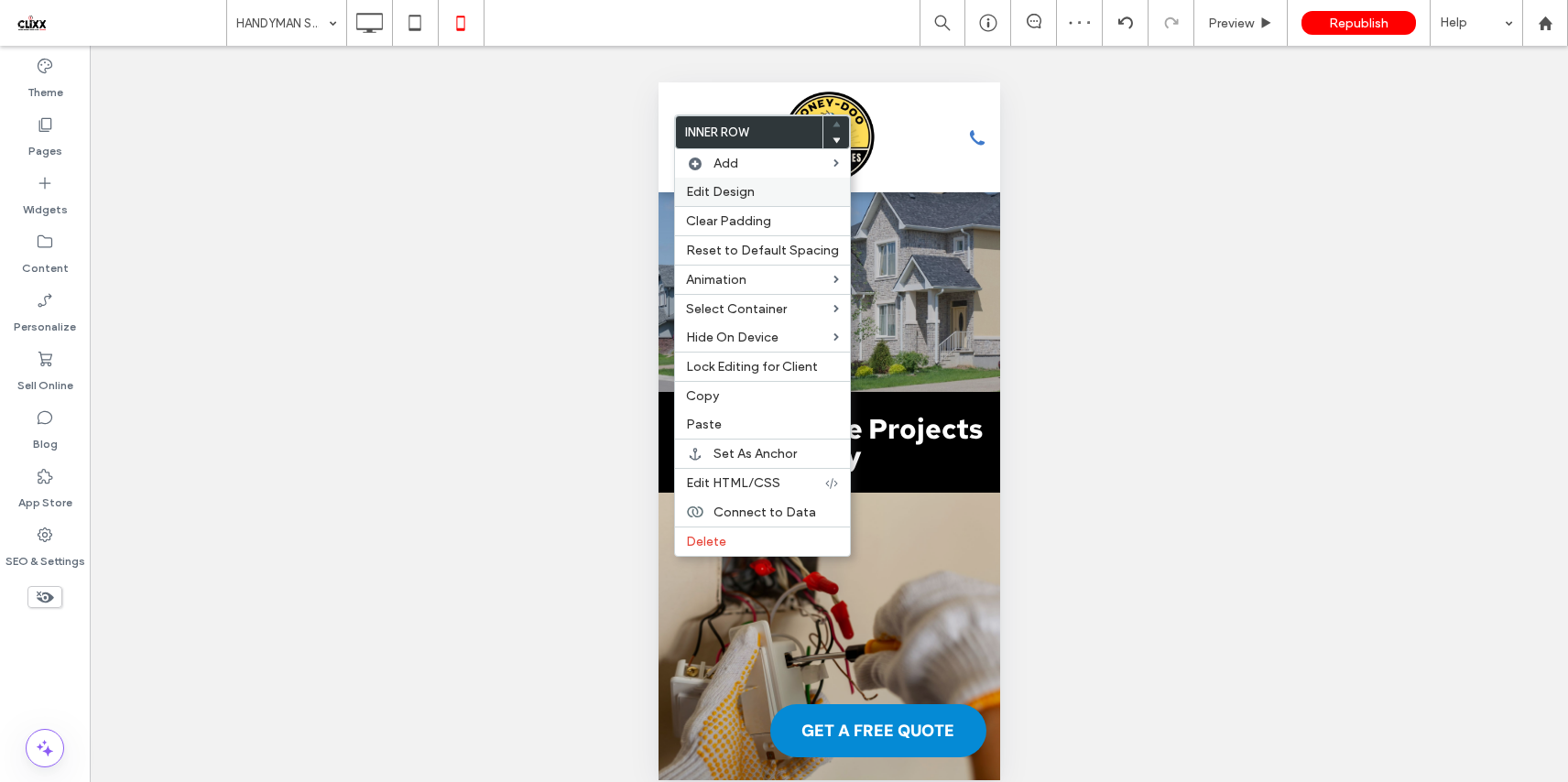
click at [753, 194] on label "Edit Design" at bounding box center [762, 191] width 153 height 16
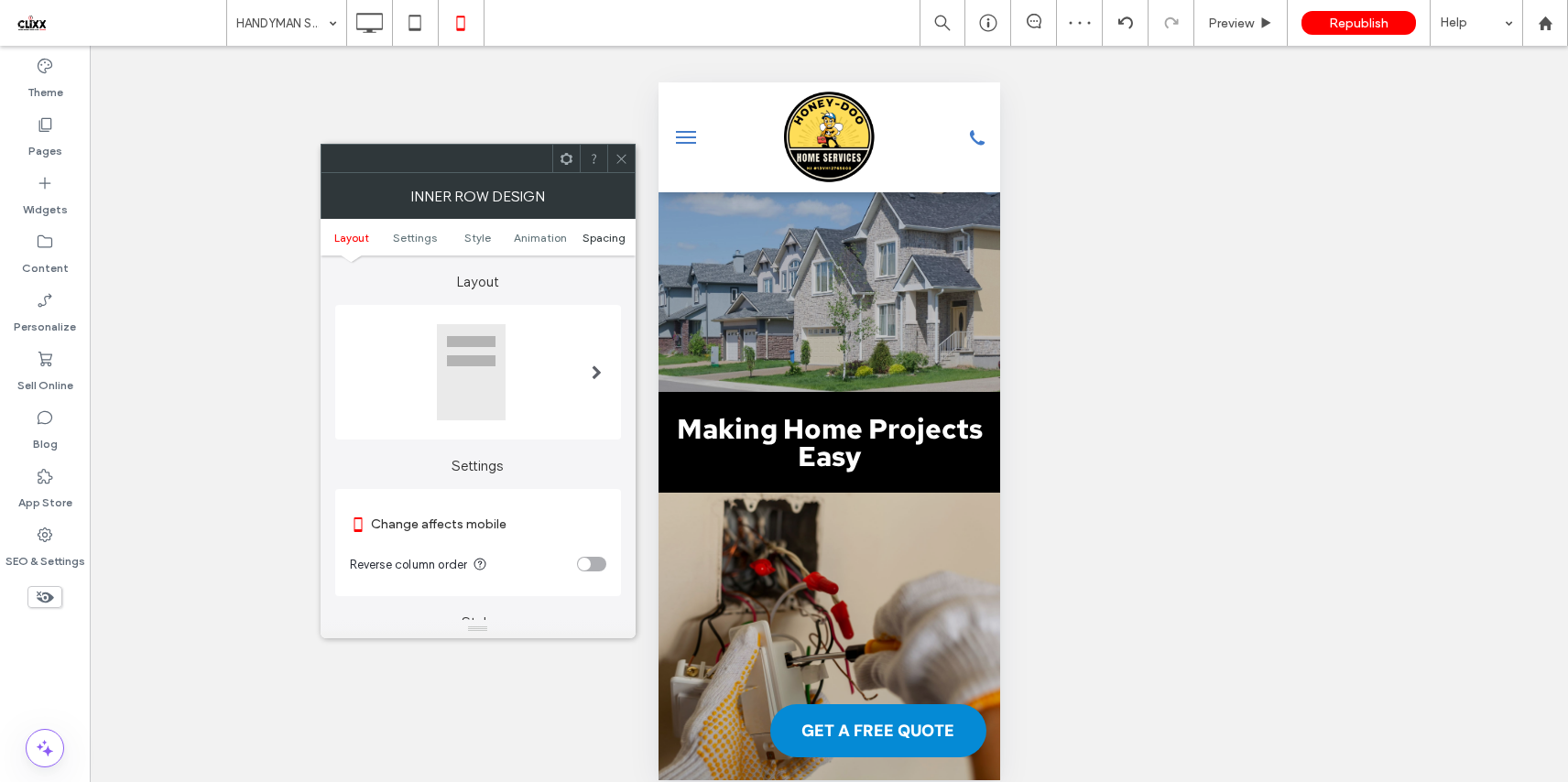
click at [584, 237] on span "Spacing" at bounding box center [604, 237] width 43 height 14
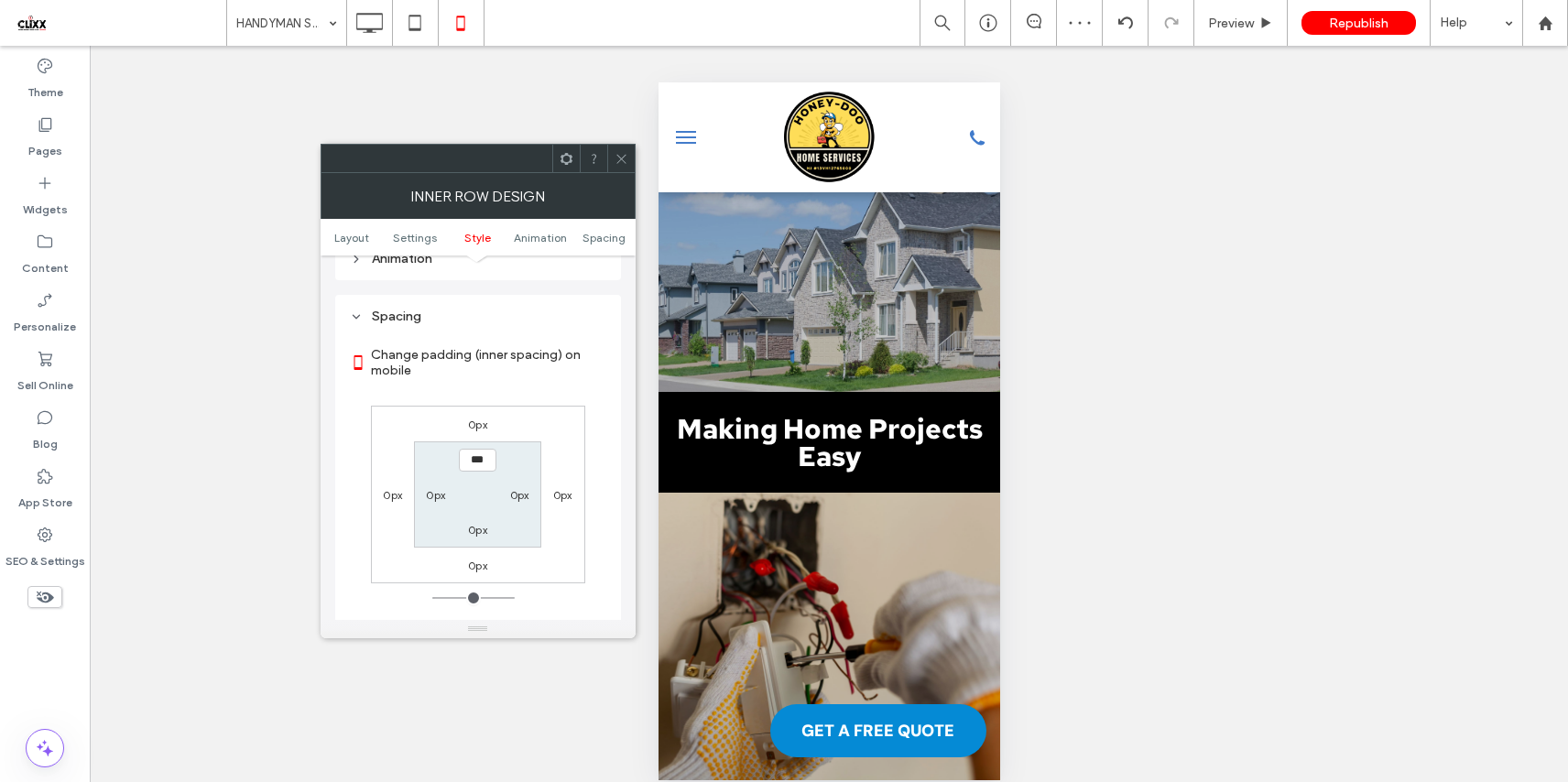
scroll to position [772, 0]
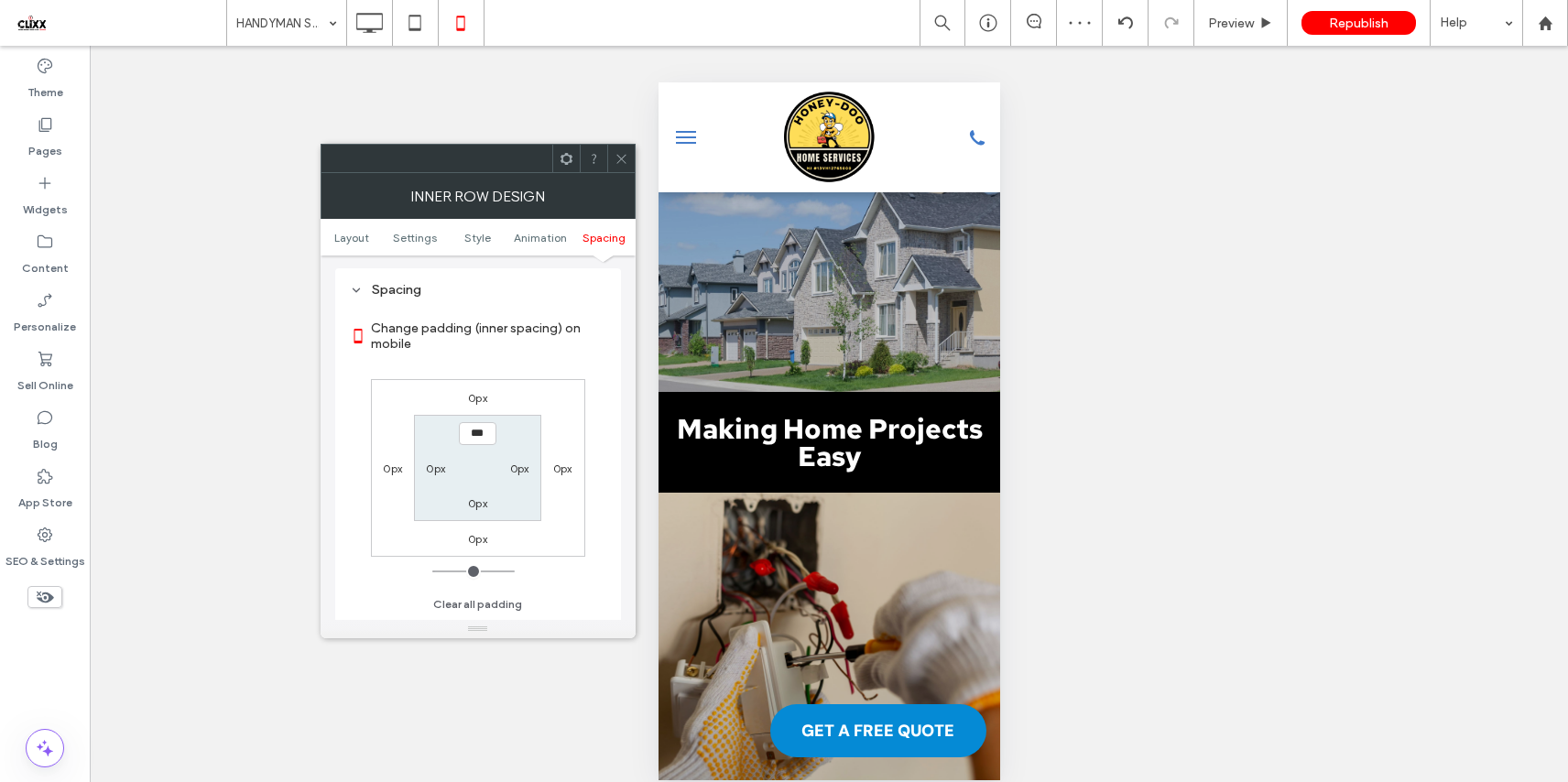
click at [619, 155] on icon at bounding box center [621, 158] width 14 height 14
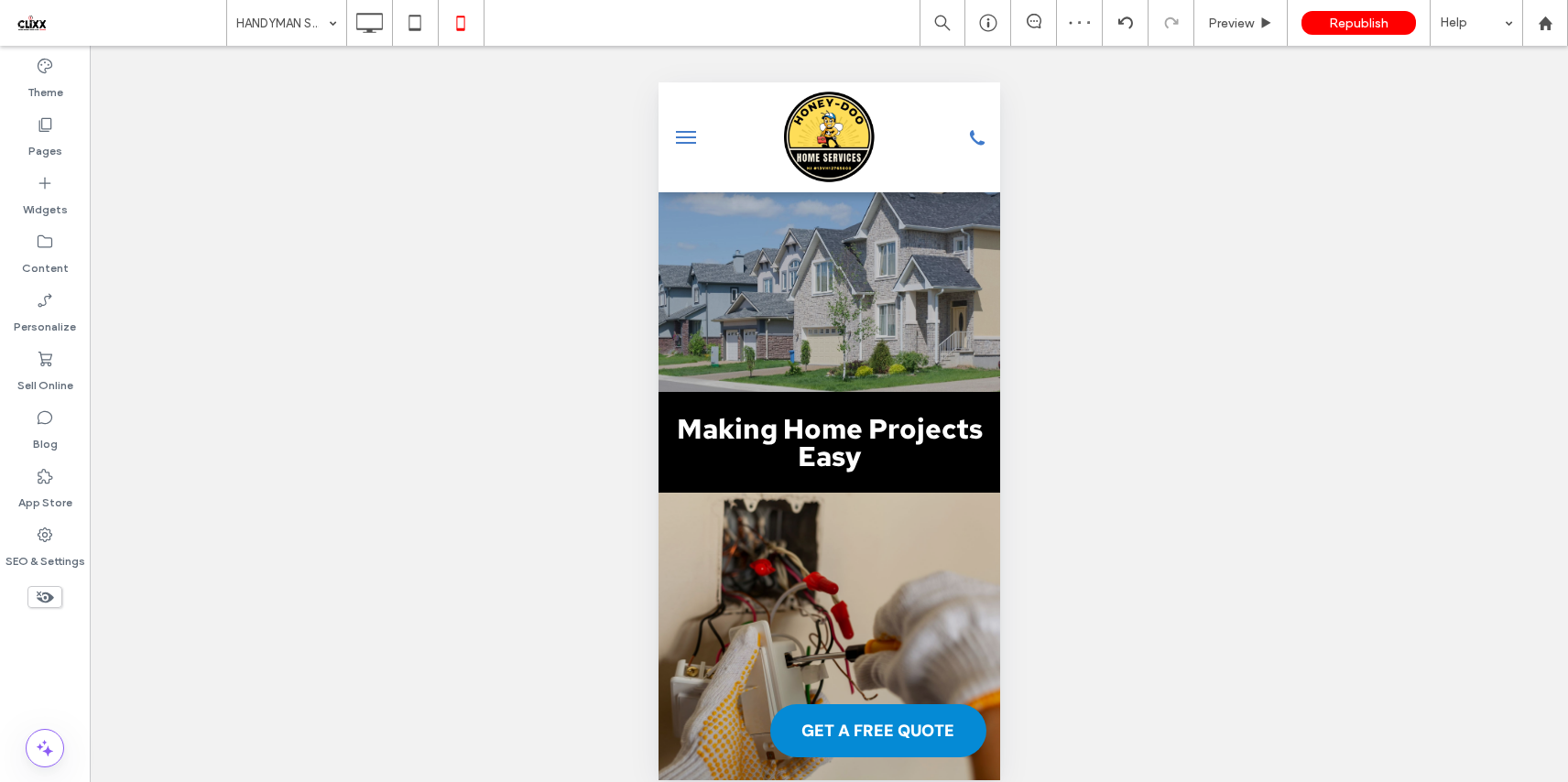
type input "*******"
type input "**"
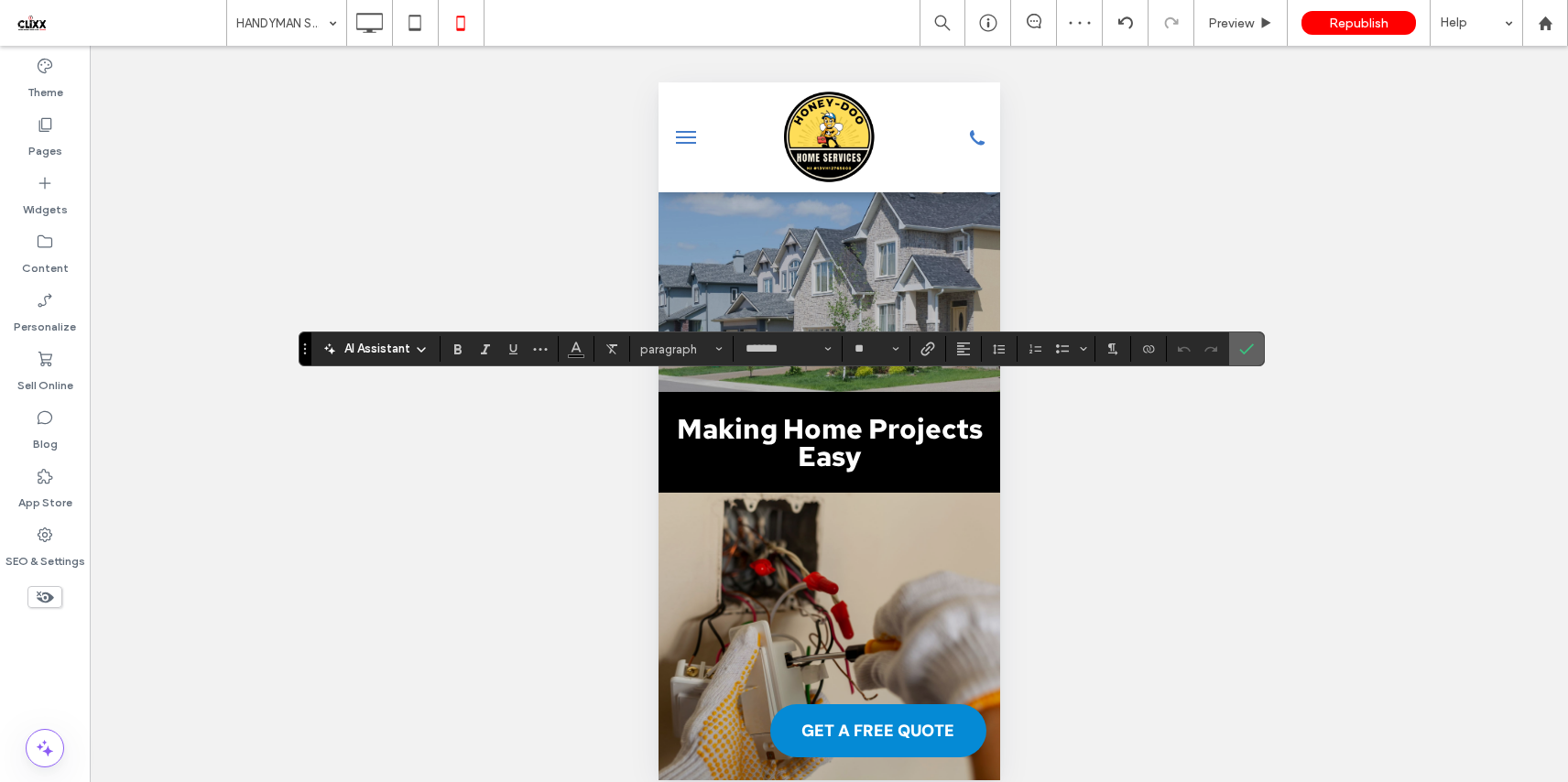
click at [1239, 347] on icon "Confirm" at bounding box center [1247, 349] width 15 height 15
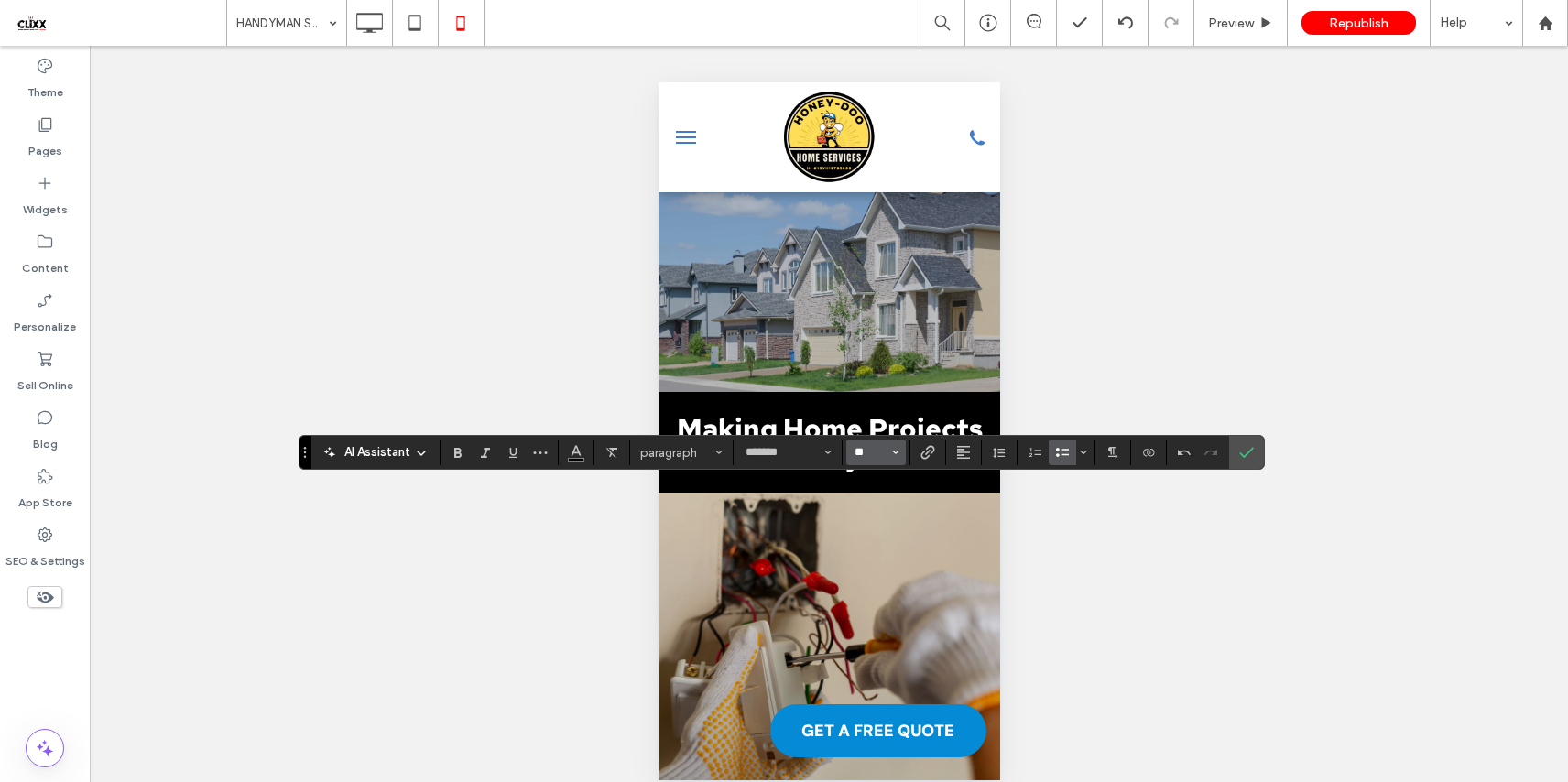
click at [879, 448] on input "**" at bounding box center [870, 452] width 36 height 15
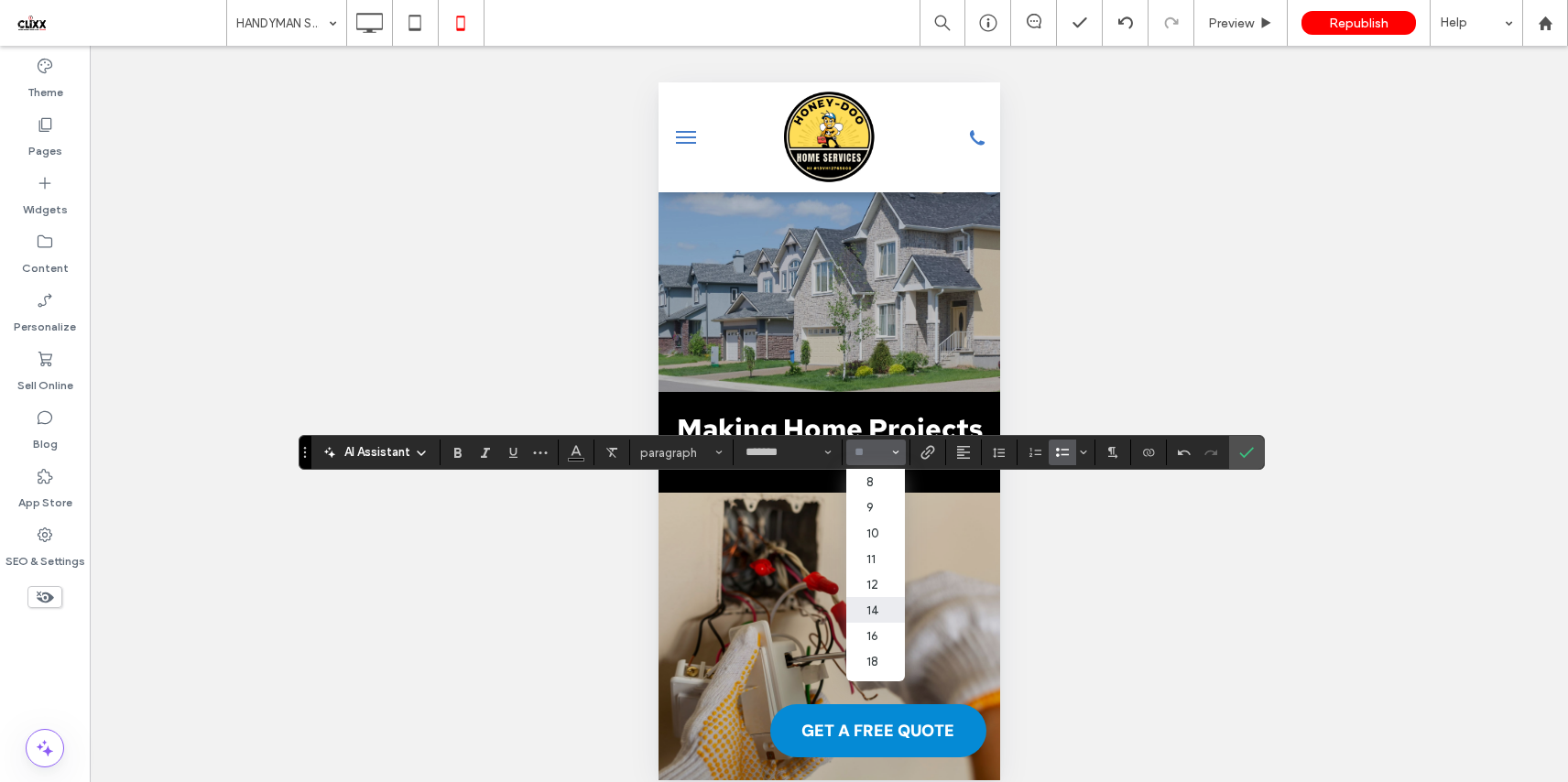
click at [873, 612] on label "14" at bounding box center [875, 609] width 59 height 25
type input "**"
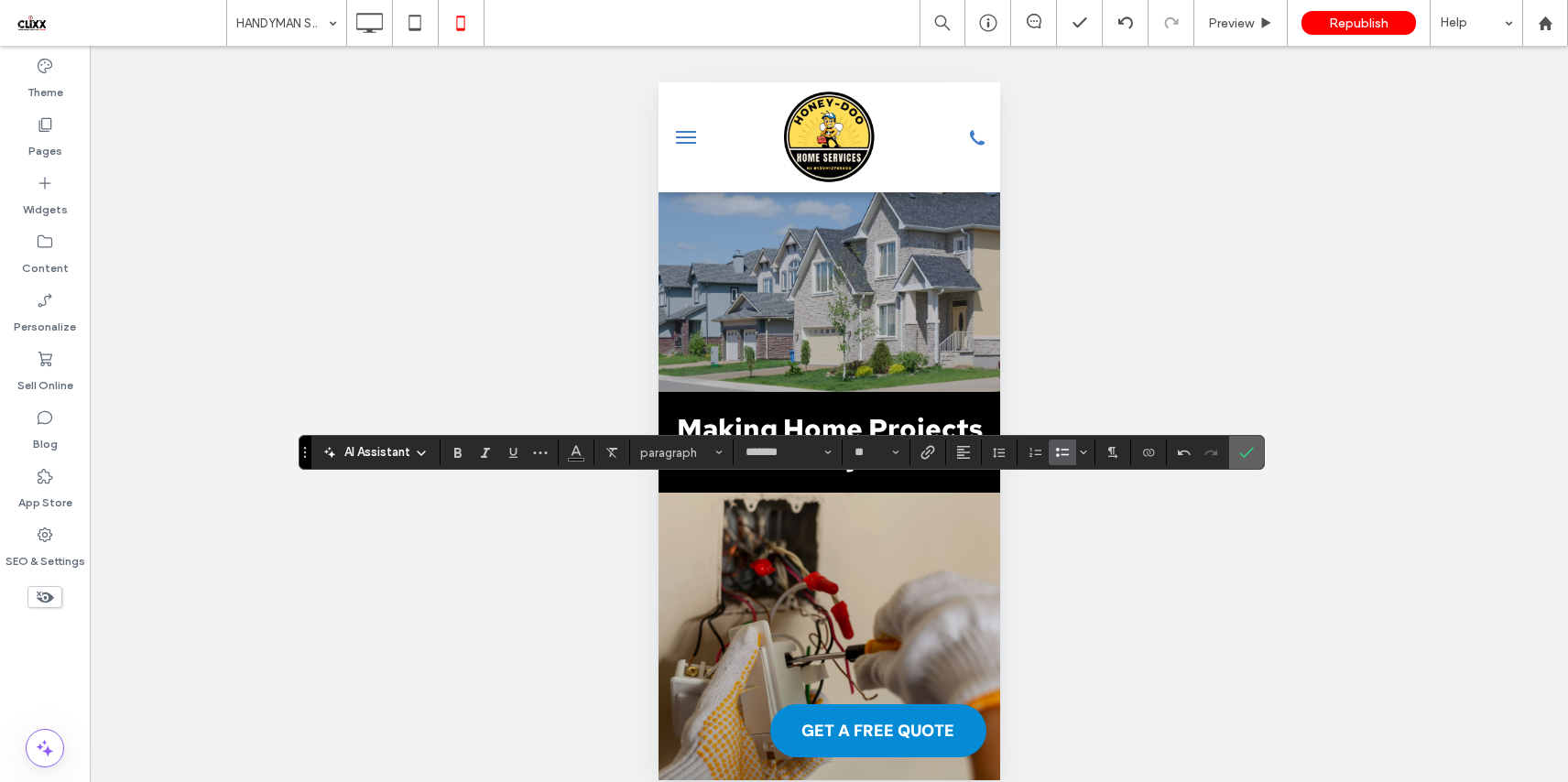
click at [1239, 454] on icon "Confirm" at bounding box center [1247, 452] width 15 height 15
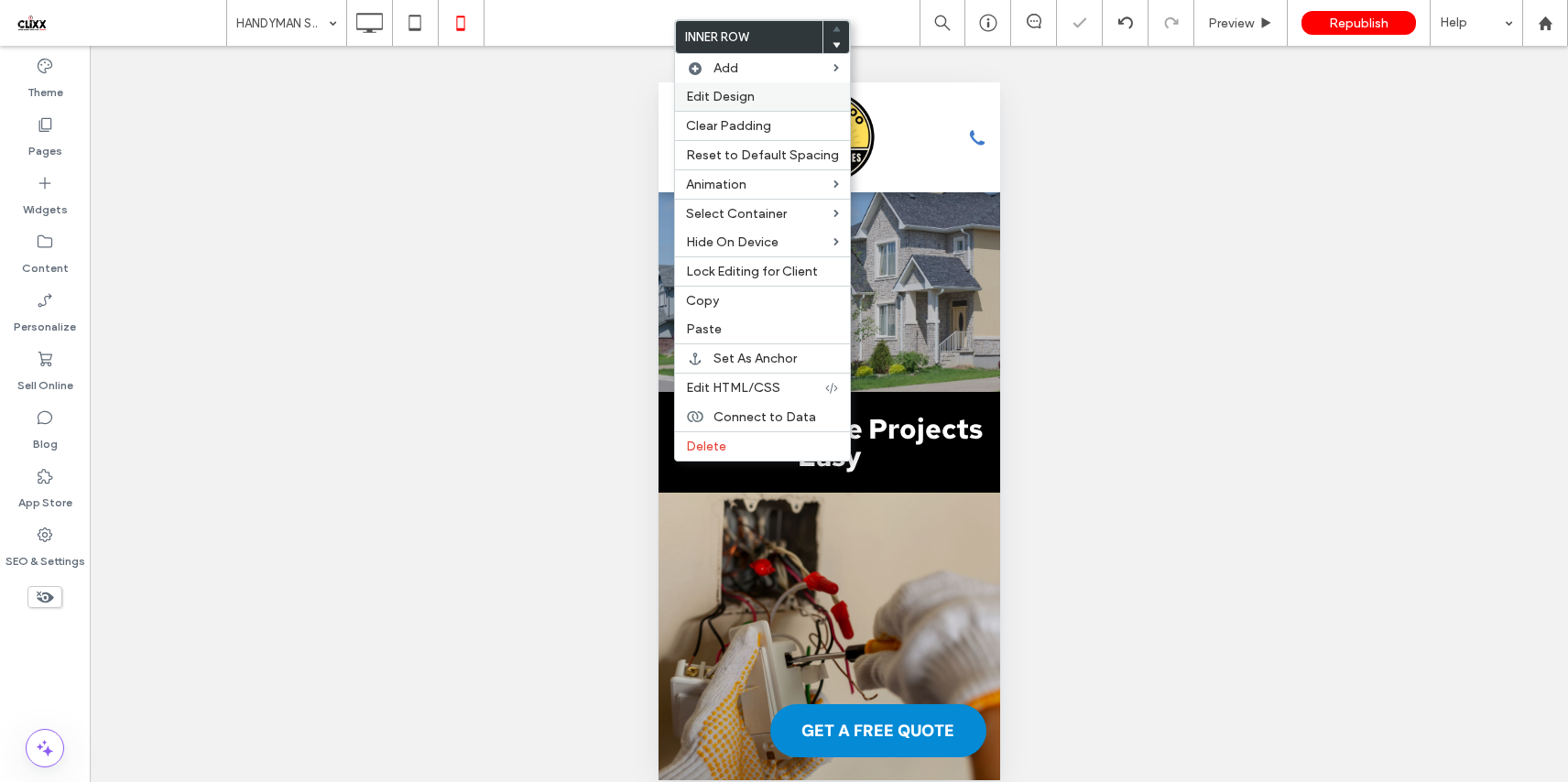
click at [740, 88] on div "Edit Design" at bounding box center [762, 96] width 175 height 28
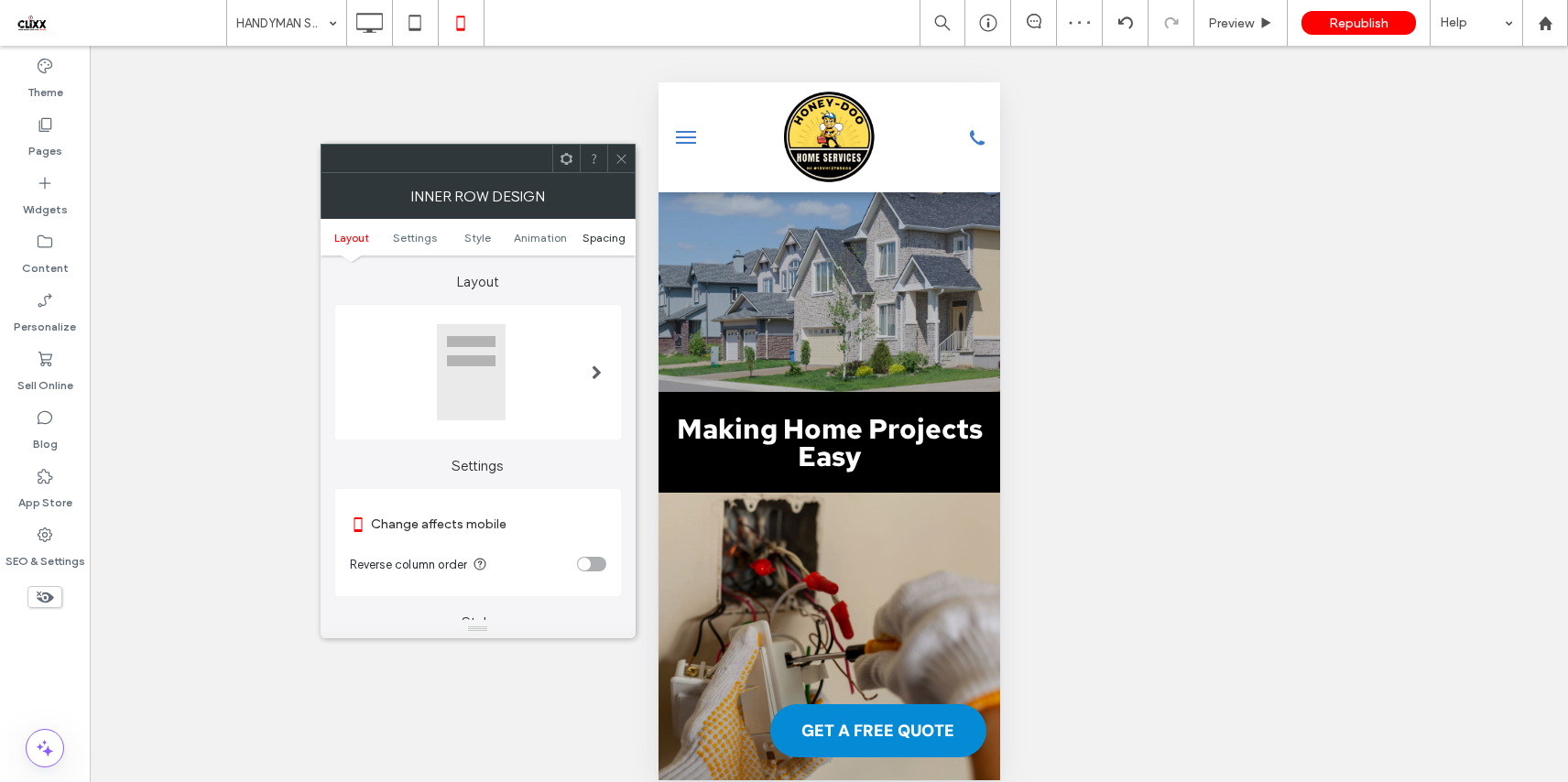
click at [596, 230] on span "Spacing" at bounding box center [604, 237] width 43 height 14
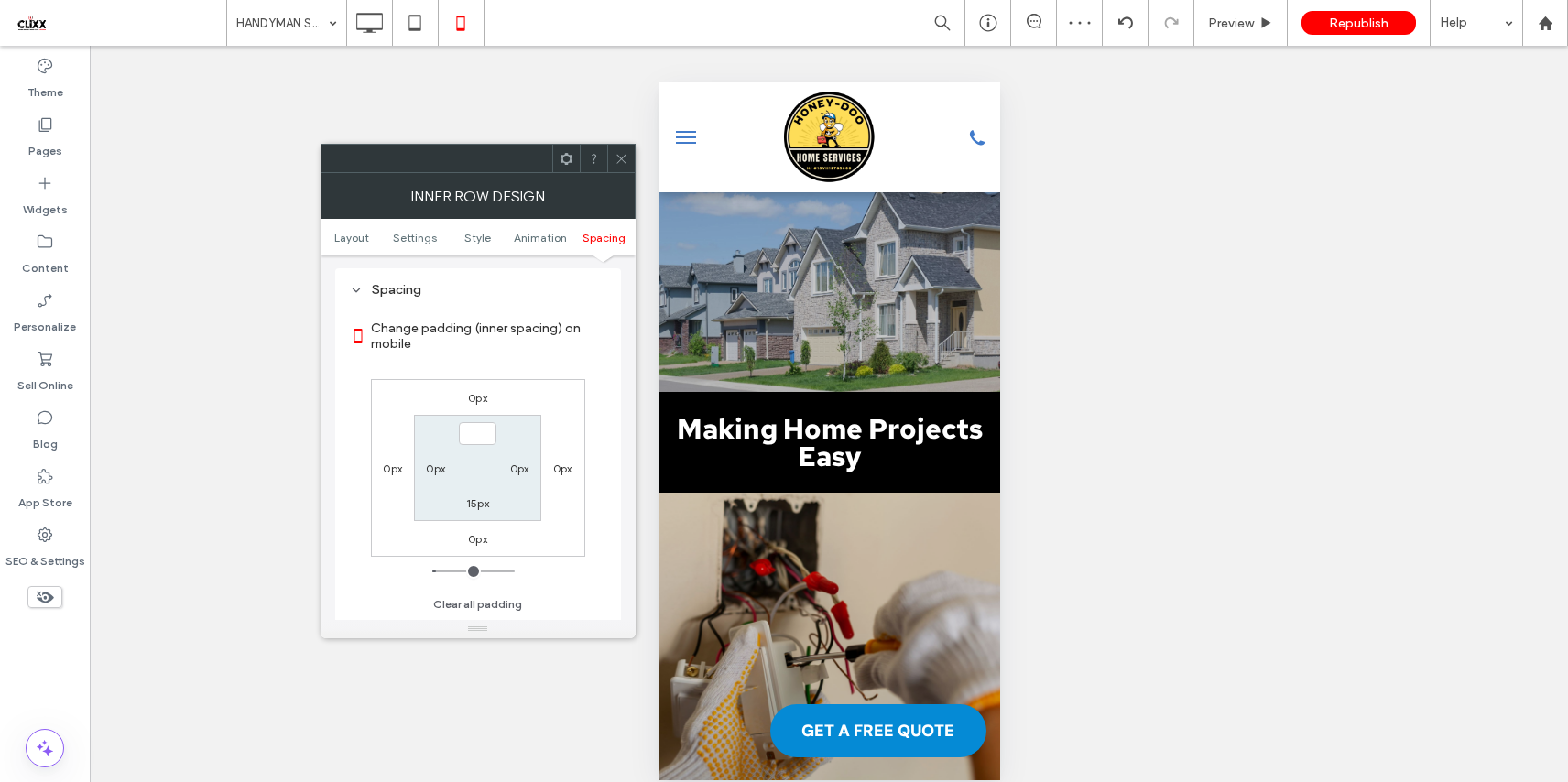
type input "***"
click at [562, 414] on div "0px 0px 0px 0px *** 0px 15px 0px" at bounding box center [478, 468] width 214 height 178
click at [481, 504] on label "15px" at bounding box center [478, 503] width 22 height 14
type input "**"
type input "*"
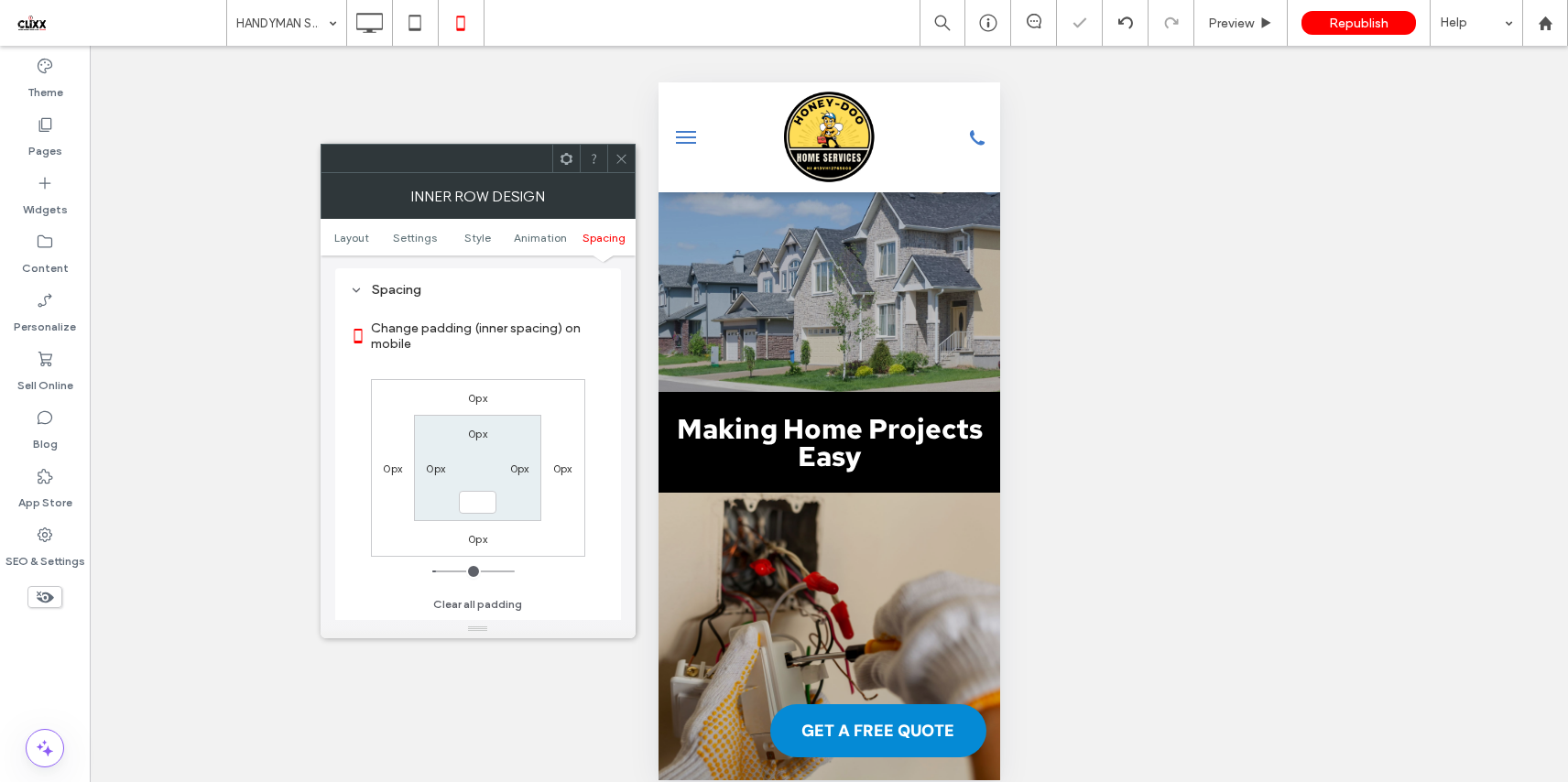
type input "***"
click at [563, 408] on div "0px 0px 0px 0px 0px 0px *** 0px" at bounding box center [478, 468] width 214 height 178
click at [622, 162] on icon at bounding box center [621, 158] width 14 height 14
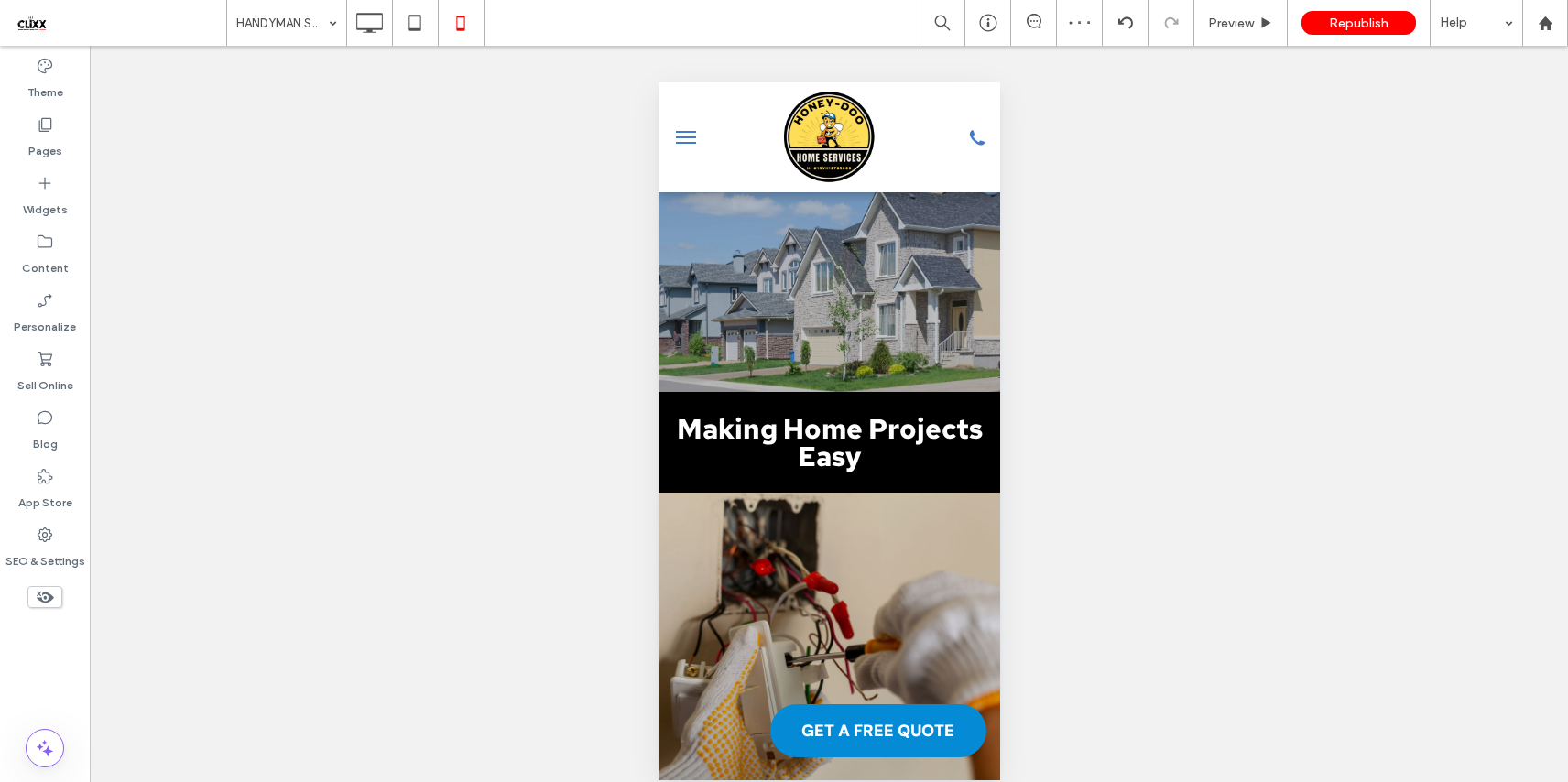
type input "*******"
type input "**"
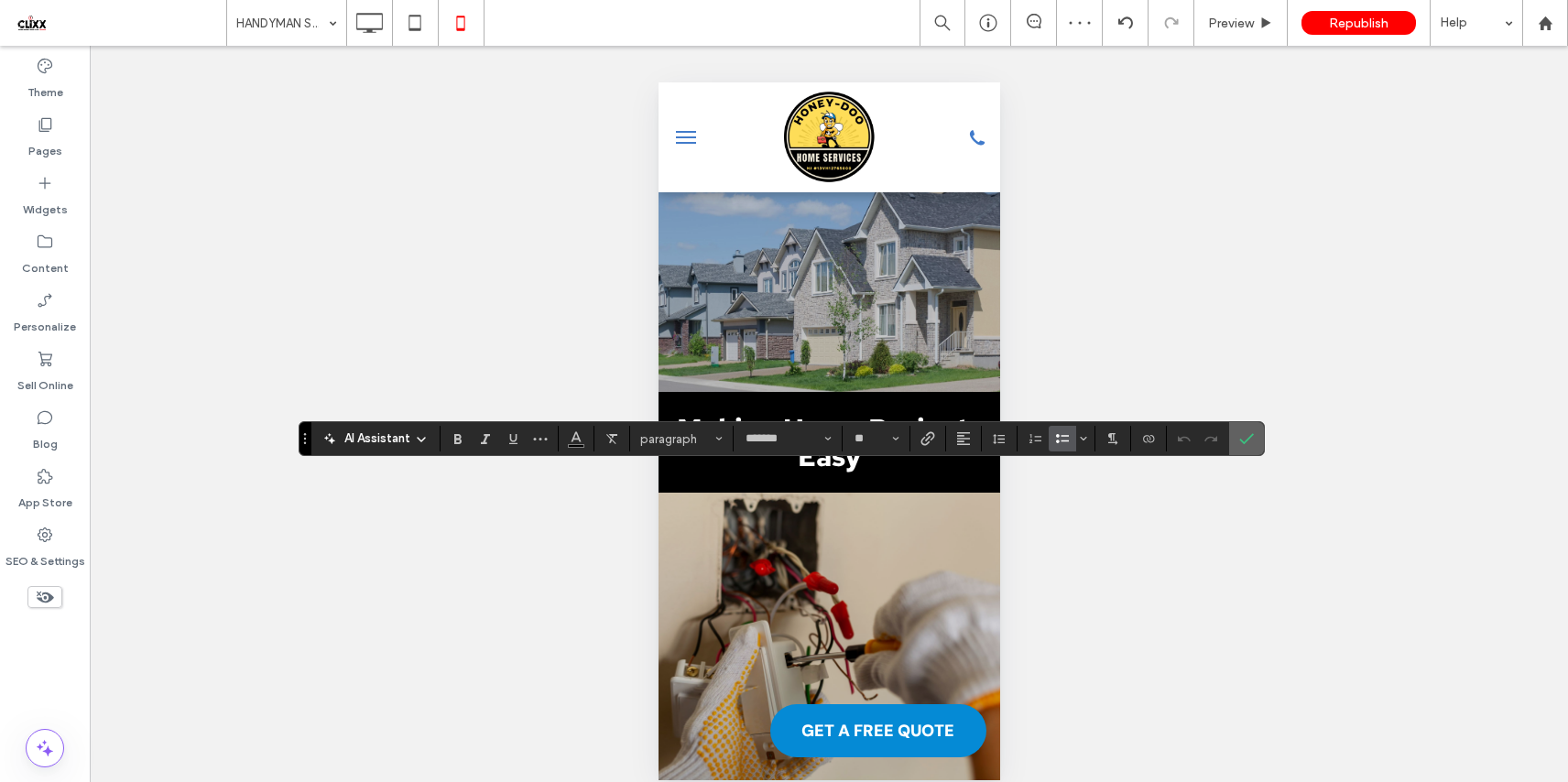
click at [1231, 430] on section at bounding box center [1246, 438] width 35 height 33
click at [1247, 440] on icon "Confirm" at bounding box center [1247, 438] width 15 height 15
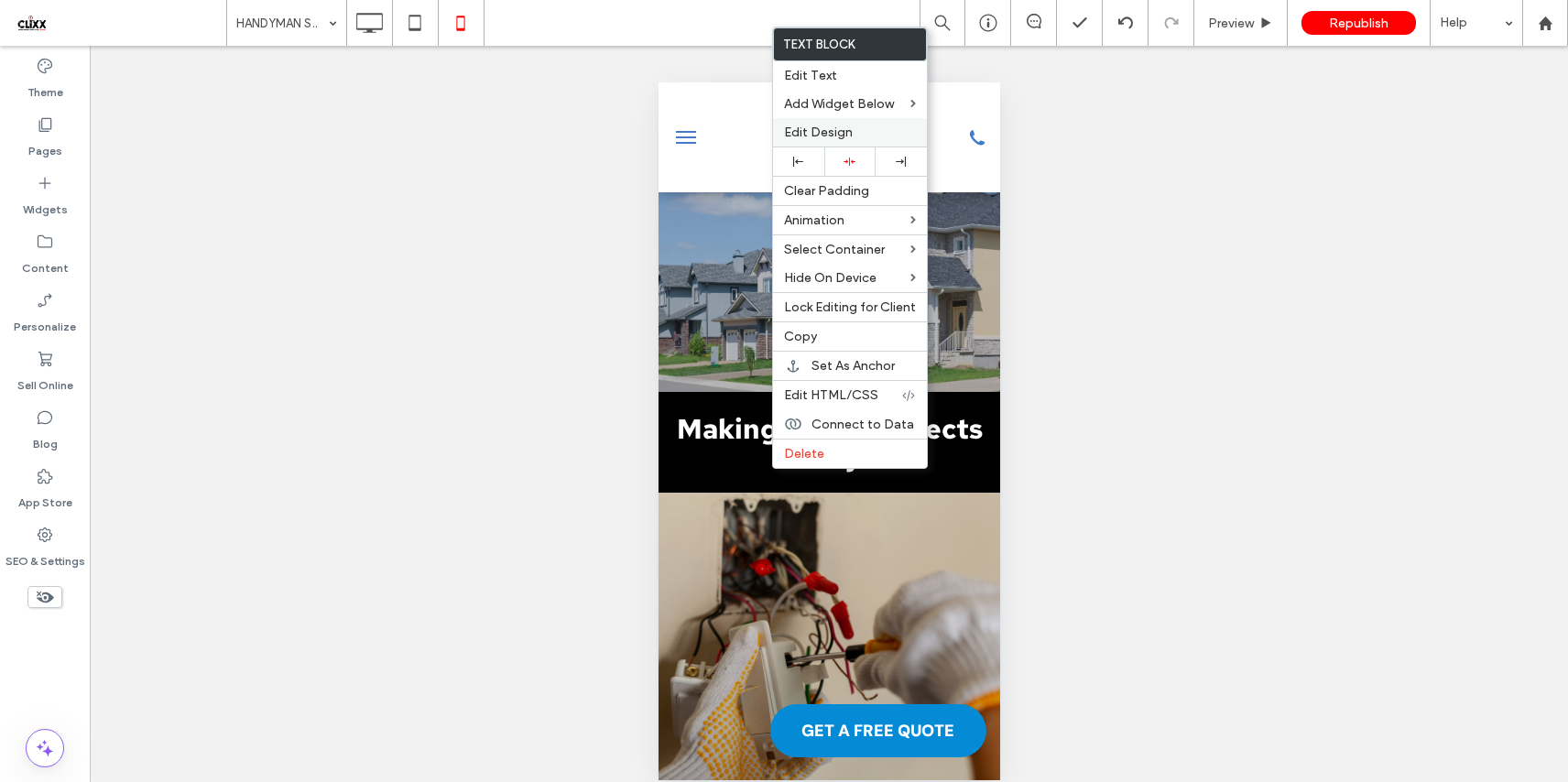
click at [830, 133] on span "Edit Design" at bounding box center [818, 132] width 68 height 16
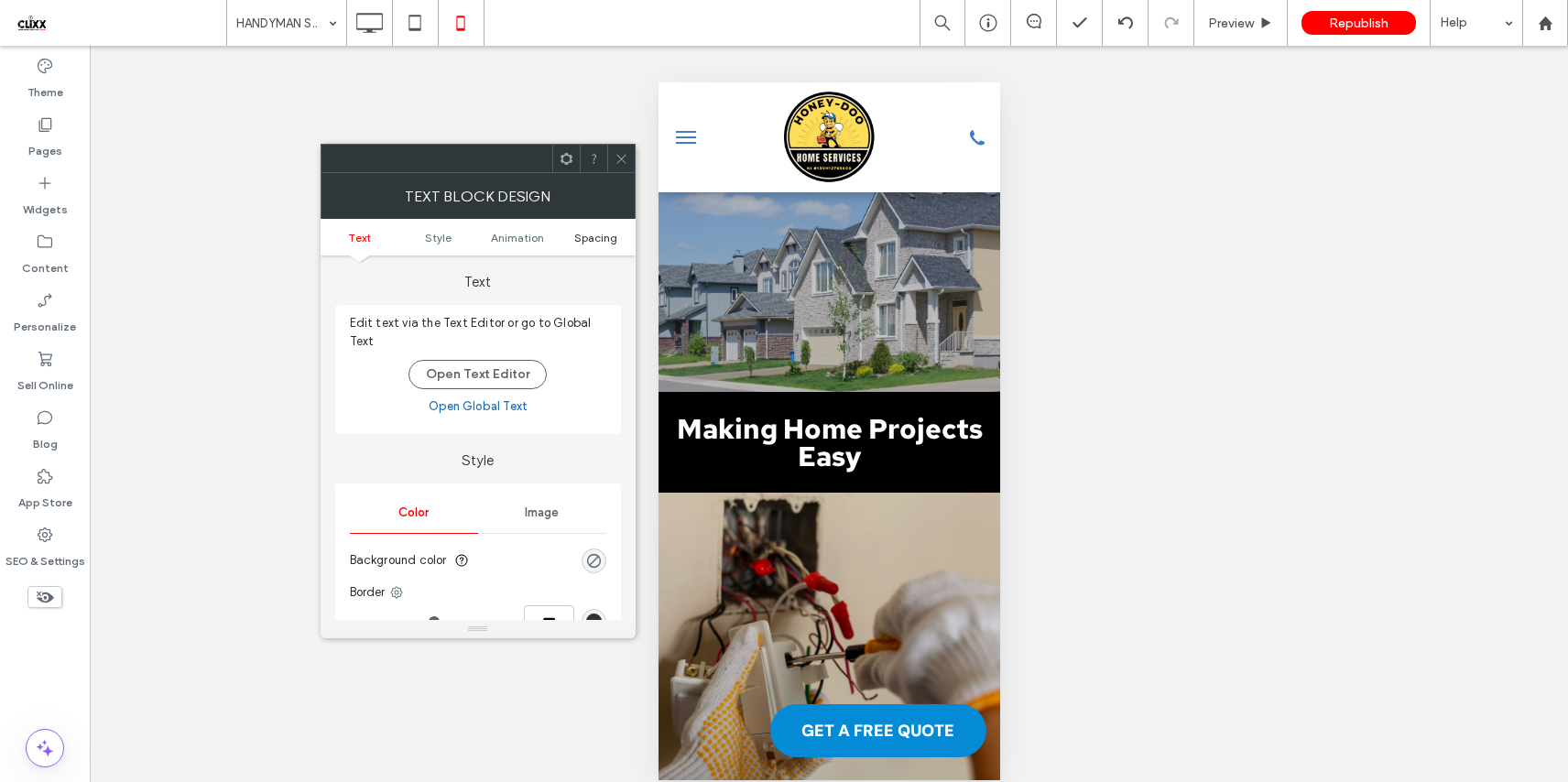
click at [599, 242] on span "Spacing" at bounding box center [596, 237] width 43 height 14
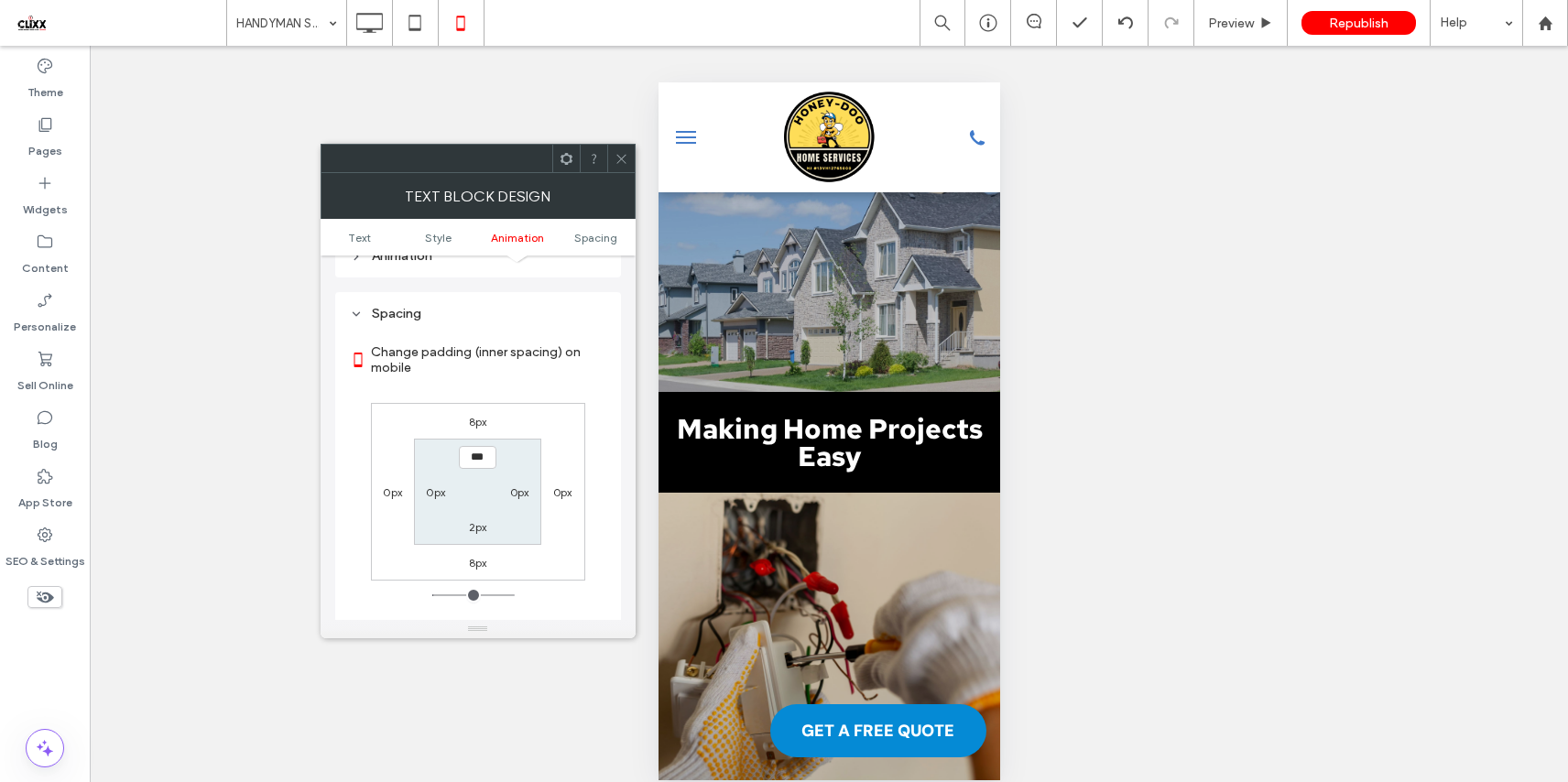
scroll to position [525, 0]
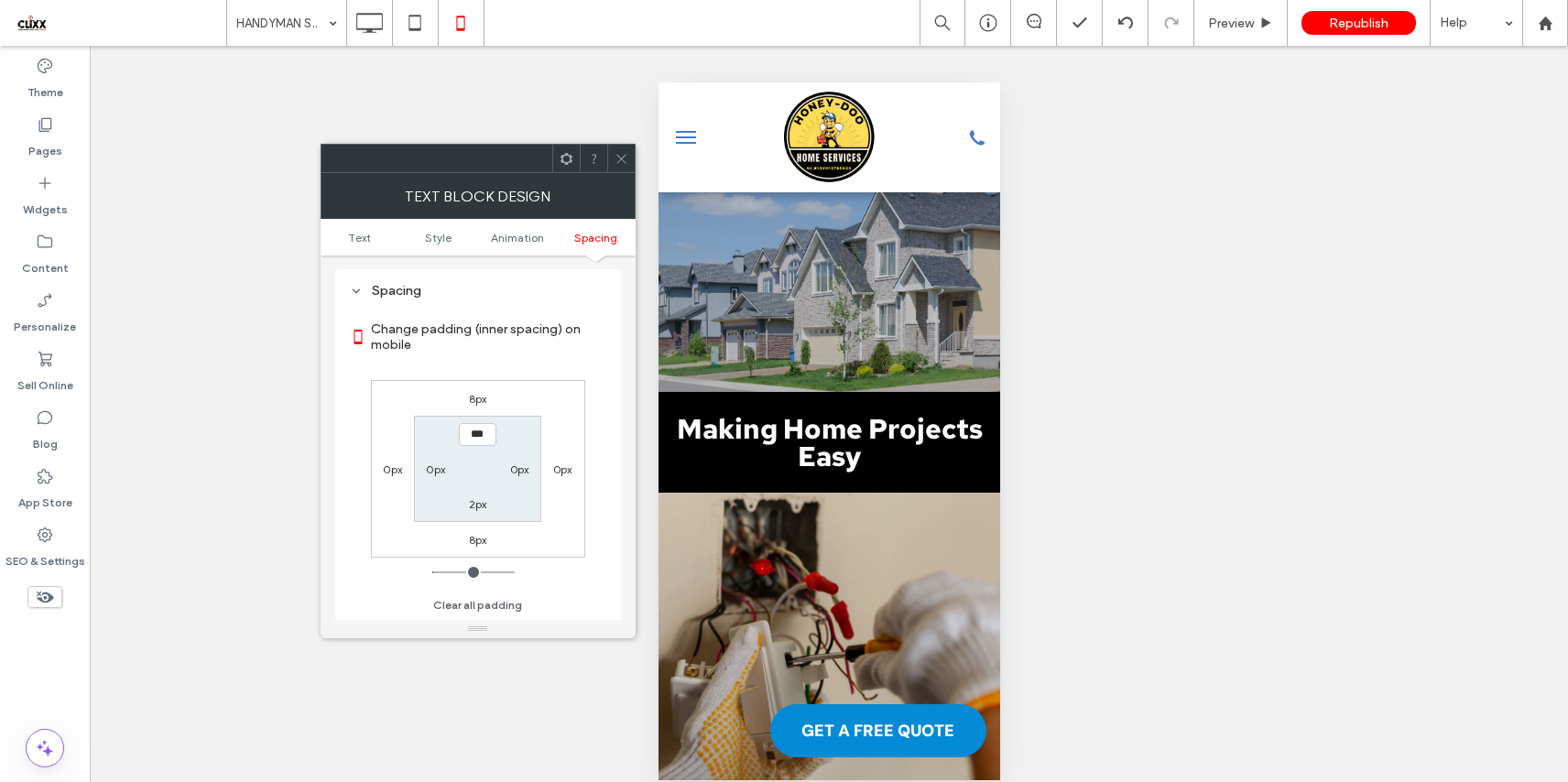
click at [616, 152] on icon at bounding box center [621, 158] width 14 height 14
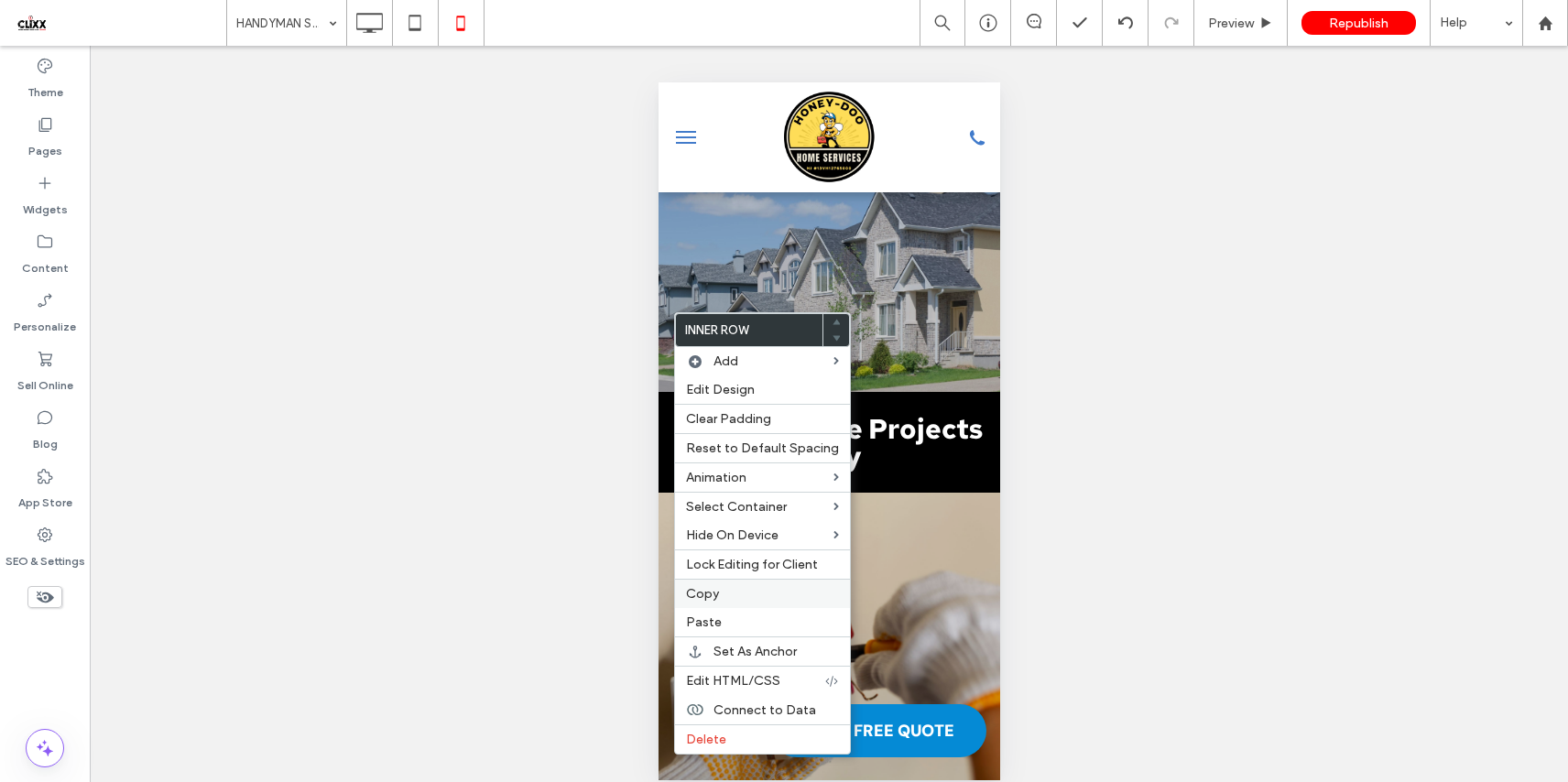
click at [726, 595] on label "Copy" at bounding box center [762, 594] width 153 height 16
click at [716, 624] on span "Paste" at bounding box center [703, 622] width 36 height 16
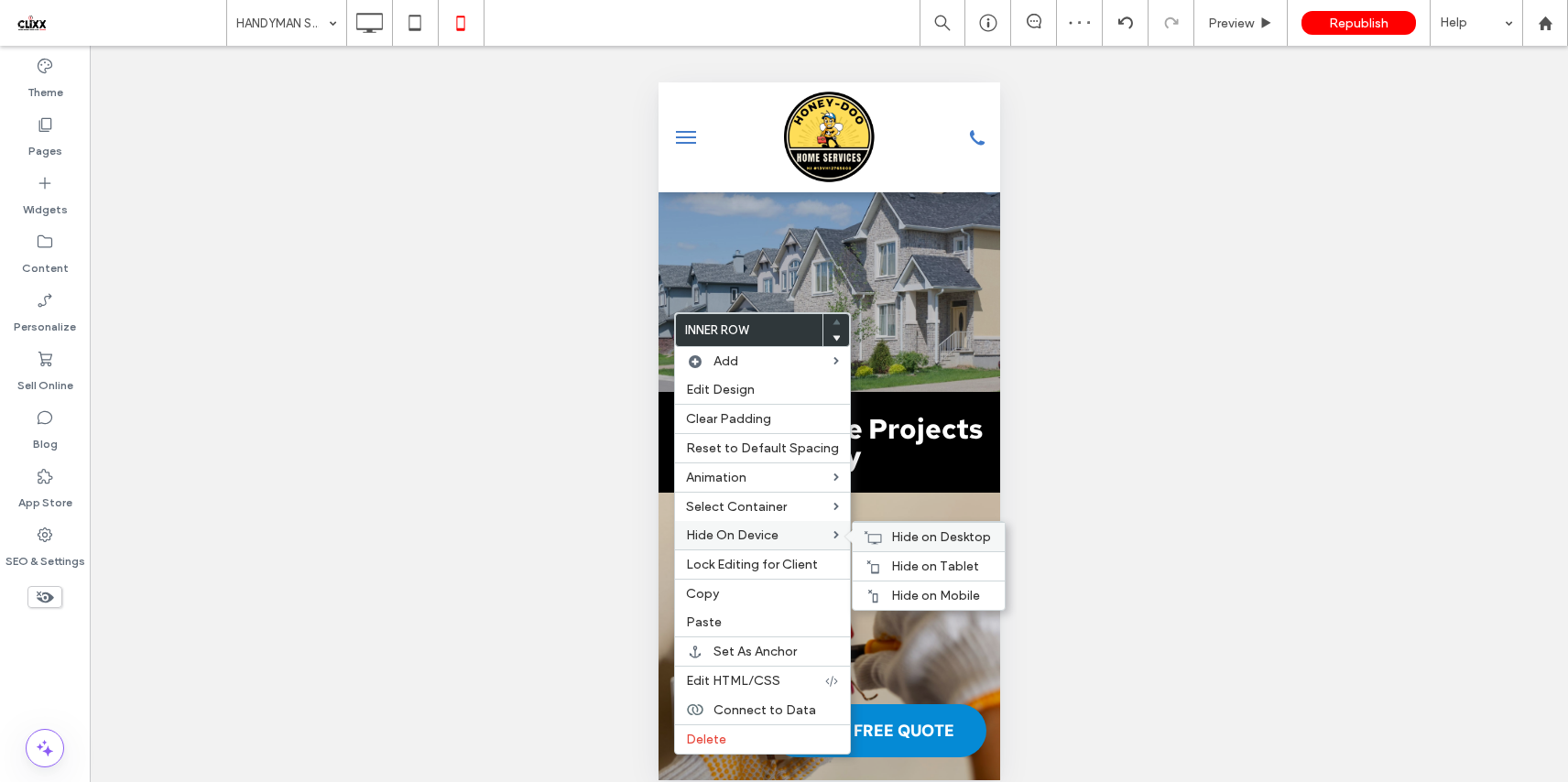
click at [921, 533] on span "Hide on Desktop" at bounding box center [940, 537] width 100 height 16
click at [918, 557] on div "Hide on Tablet" at bounding box center [928, 566] width 152 height 29
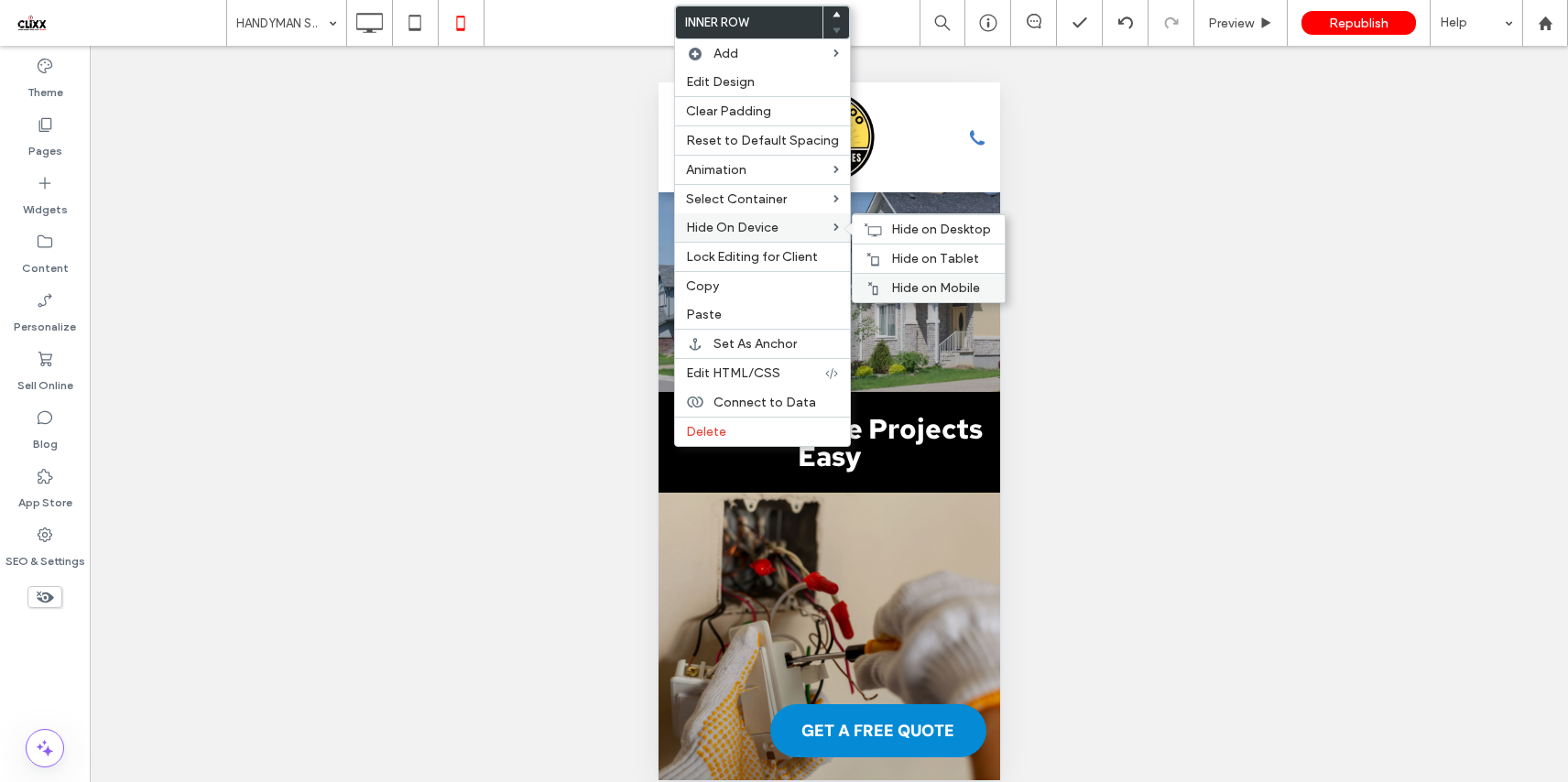
click at [898, 280] on span "Hide on Mobile" at bounding box center [935, 288] width 89 height 16
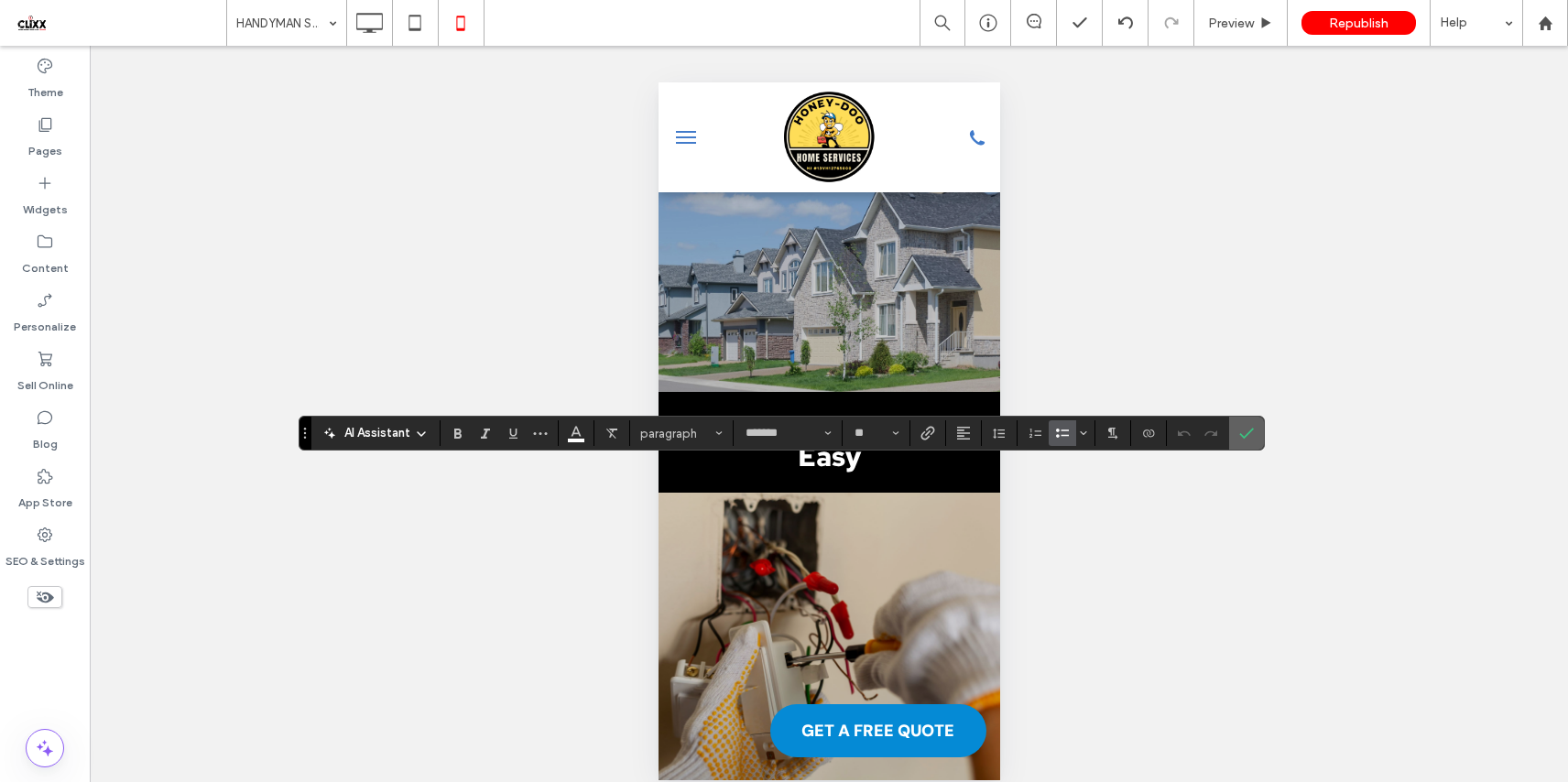
click at [1258, 439] on label "Confirm" at bounding box center [1246, 433] width 27 height 33
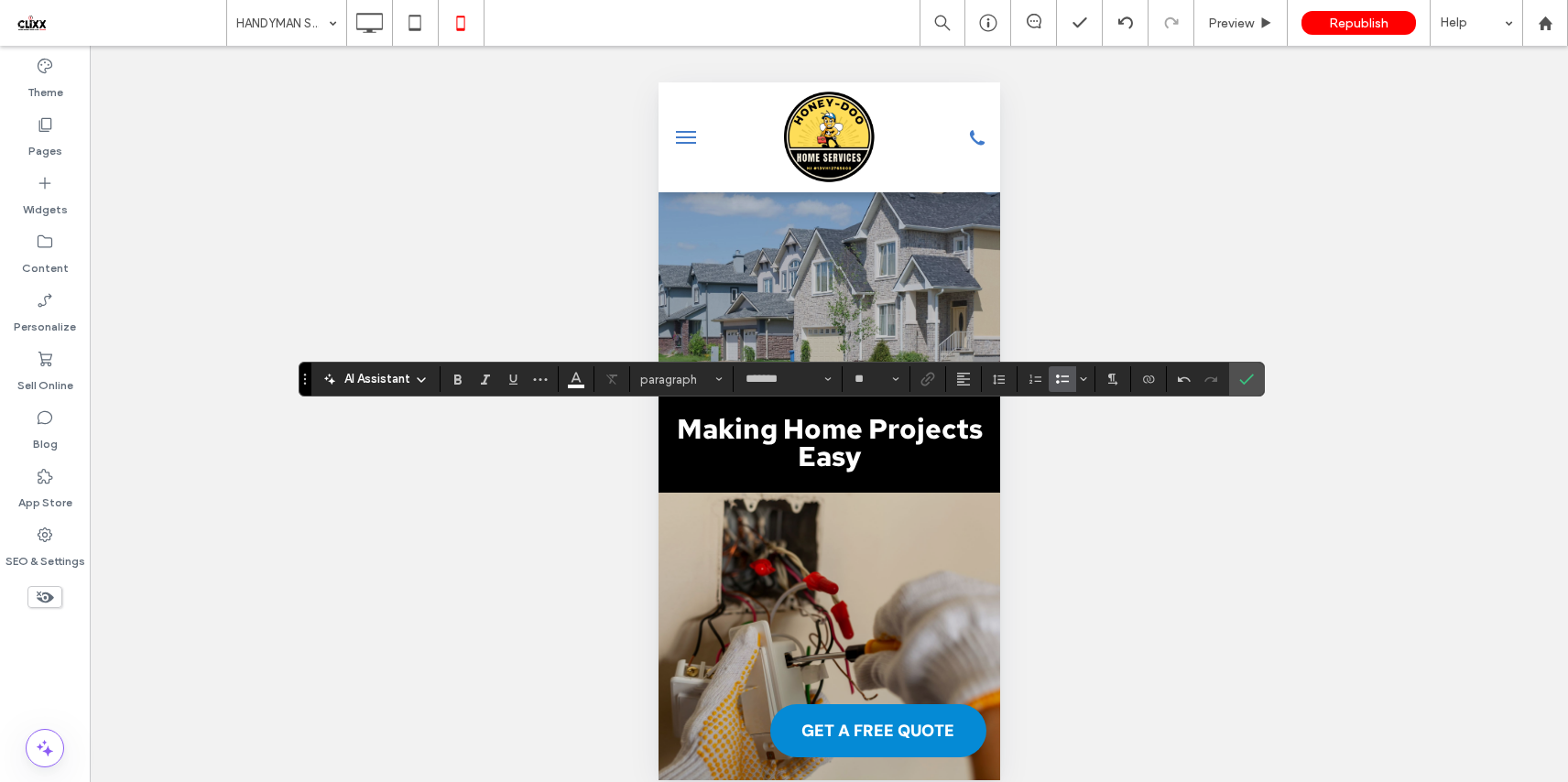
type input "**"
click at [579, 379] on use "Color" at bounding box center [575, 377] width 10 height 10
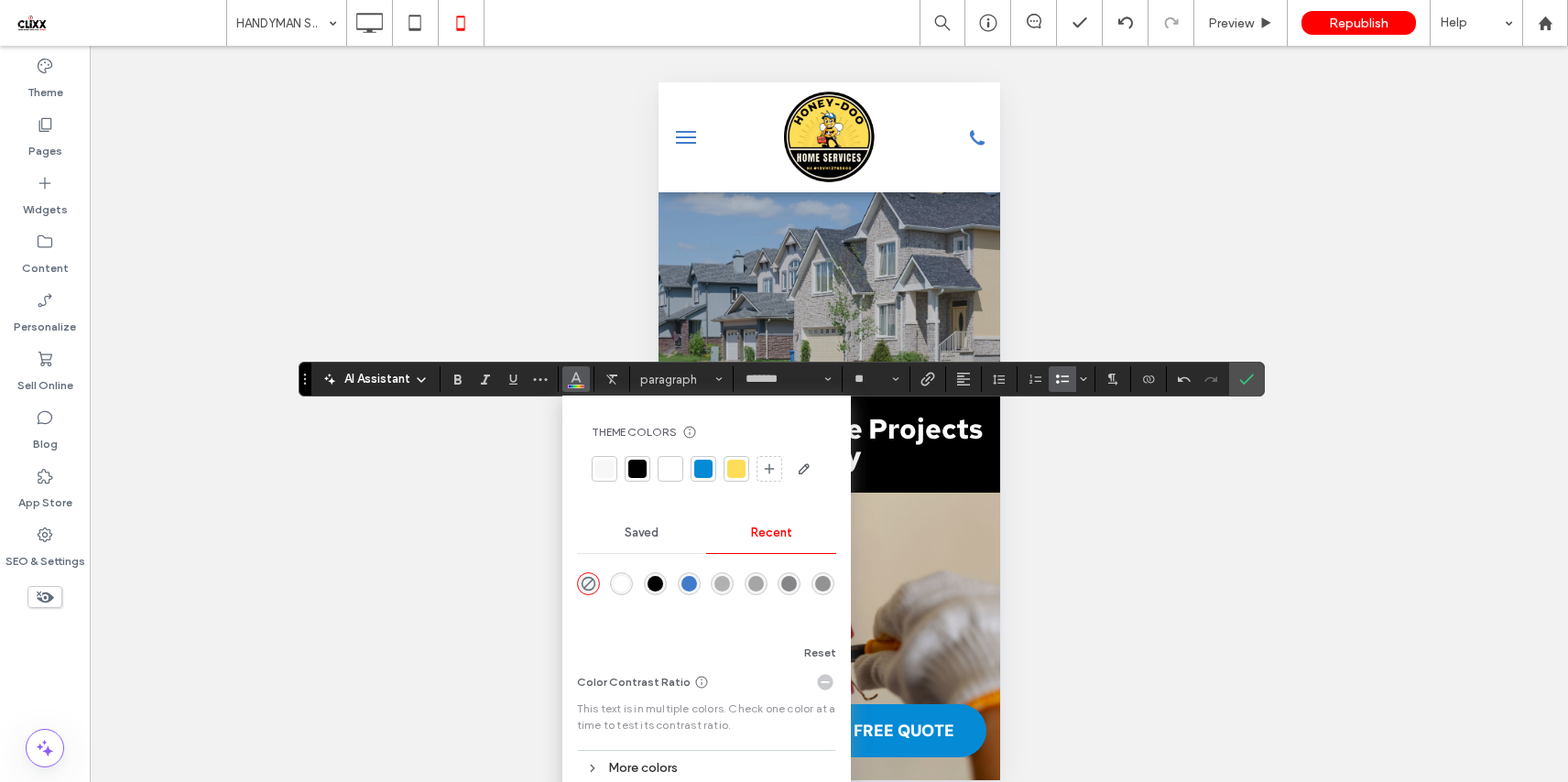
click at [670, 470] on div at bounding box center [671, 469] width 19 height 19
click at [1060, 386] on icon "Bulleted List" at bounding box center [1062, 379] width 15 height 15
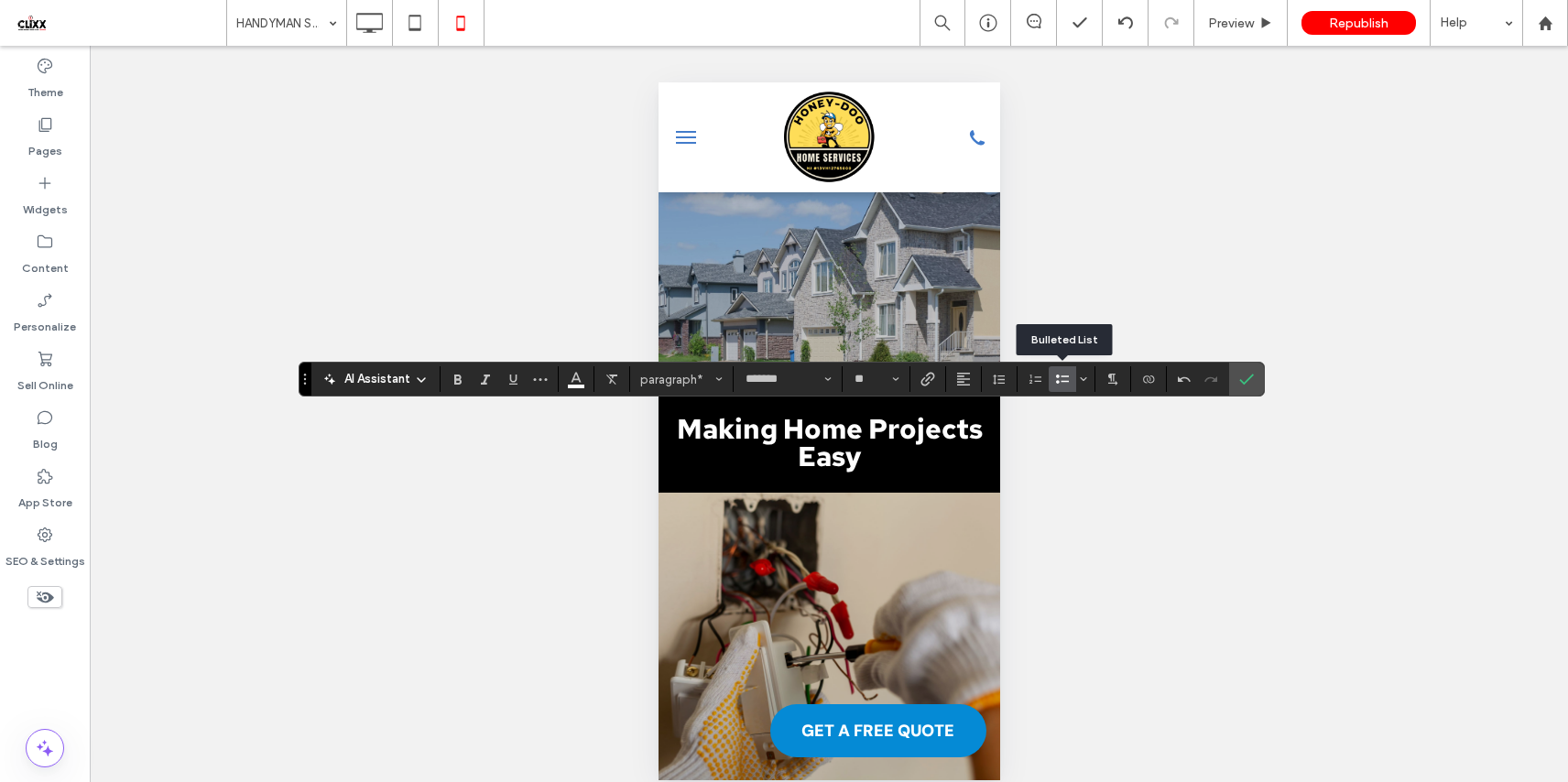
click at [1060, 386] on icon "Bulleted List" at bounding box center [1062, 379] width 15 height 15
click at [892, 380] on icon "Size" at bounding box center [895, 379] width 7 height 7
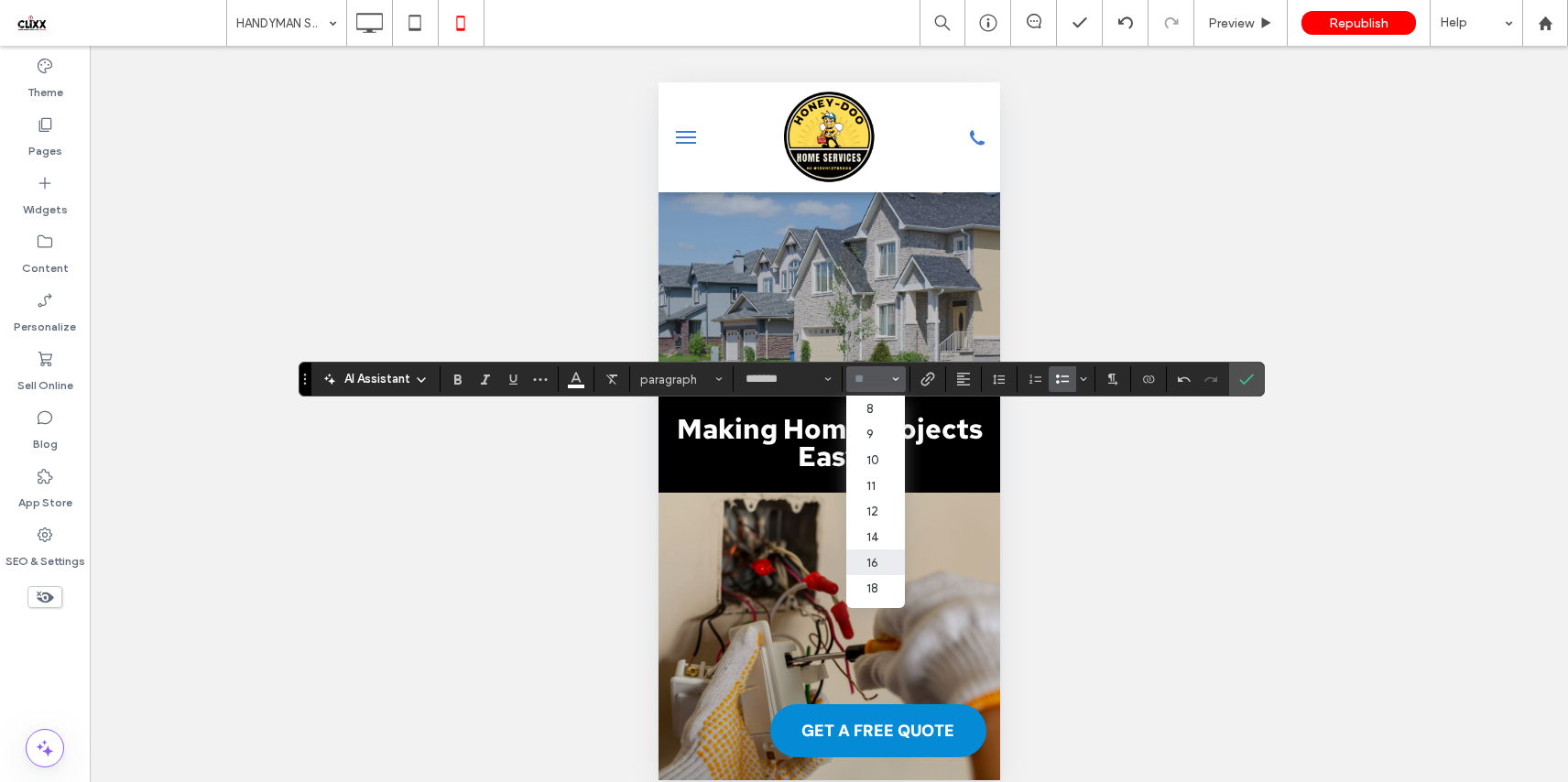
click at [876, 561] on label "16" at bounding box center [875, 562] width 59 height 25
type input "**"
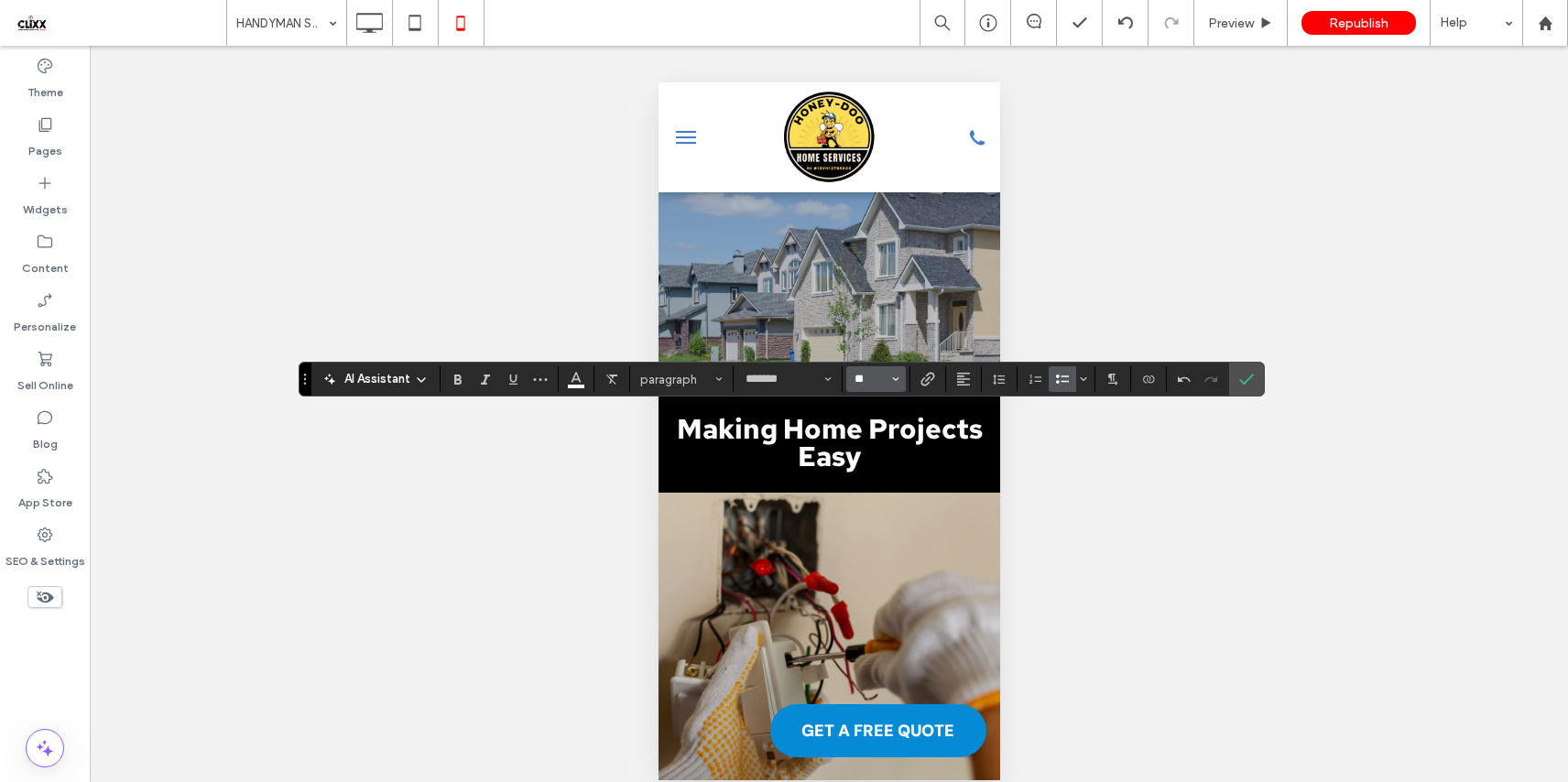
click at [878, 375] on input "**" at bounding box center [870, 379] width 36 height 15
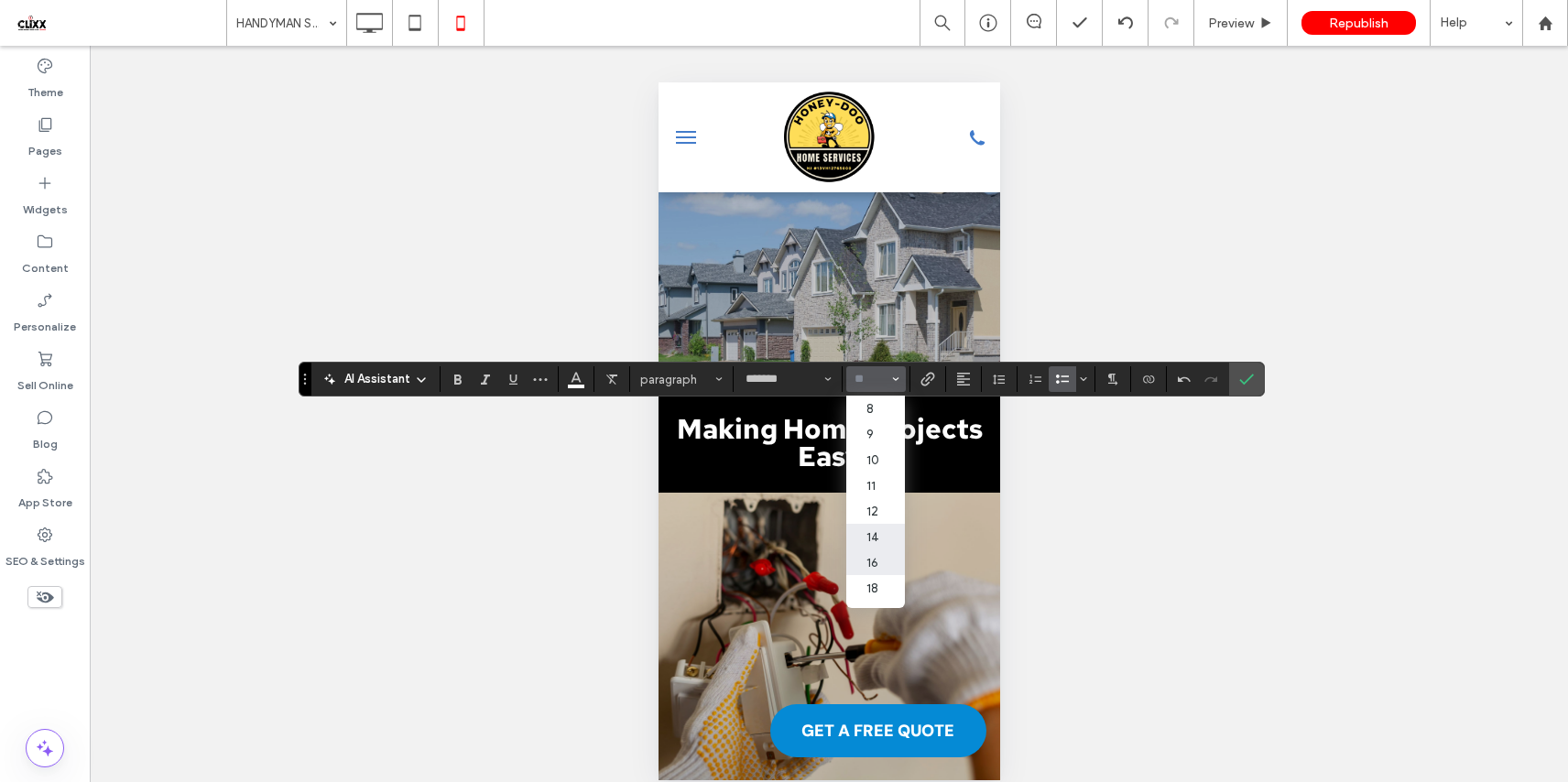
click at [885, 547] on label "14" at bounding box center [875, 536] width 59 height 25
type input "**"
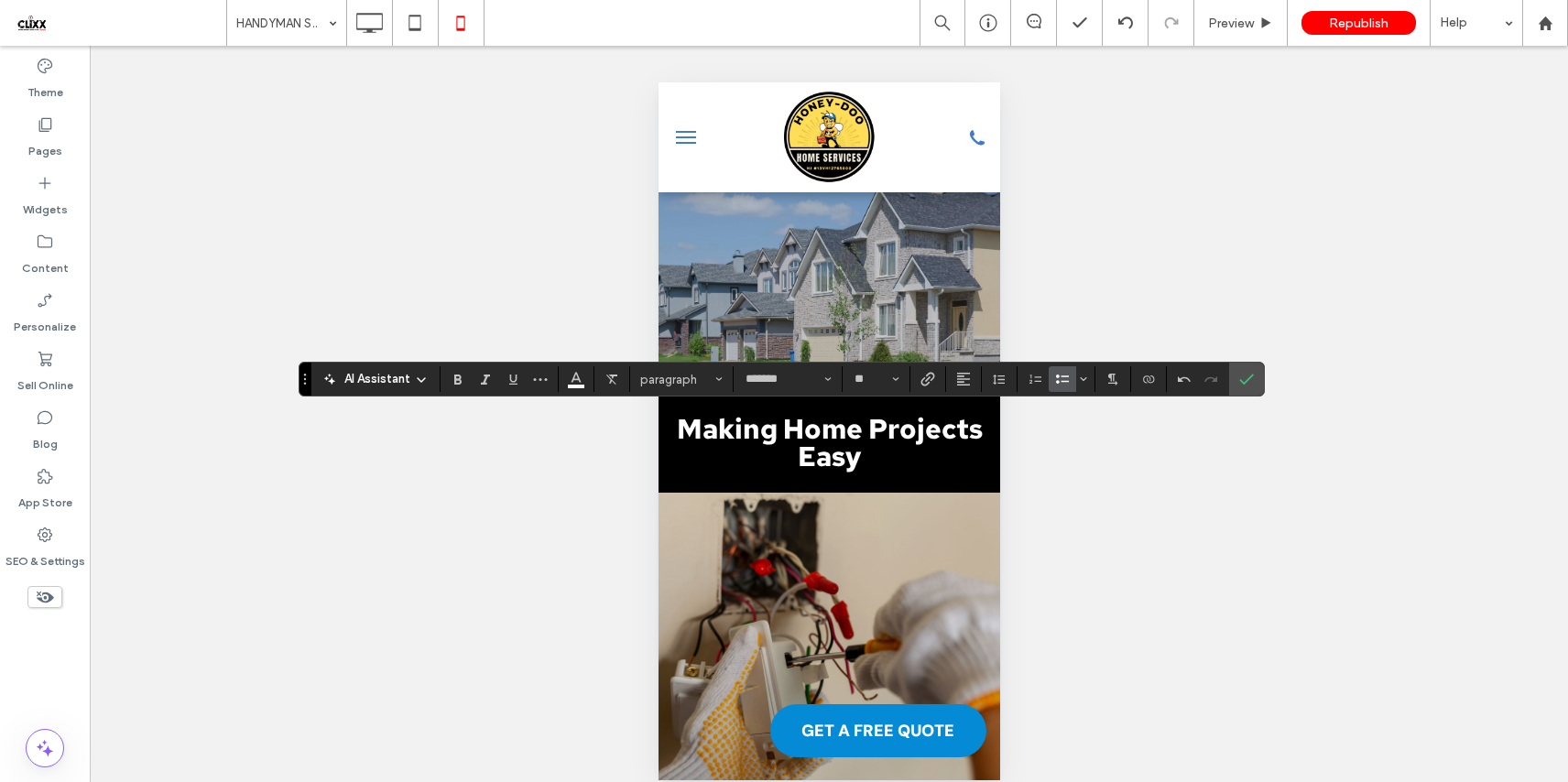
drag, startPoint x: 1256, startPoint y: 380, endPoint x: 1008, endPoint y: 439, distance: 254.9
click at [1255, 380] on label "Confirm" at bounding box center [1246, 378] width 27 height 33
type input "**"
click at [1249, 388] on span "Confirm" at bounding box center [1247, 378] width 15 height 31
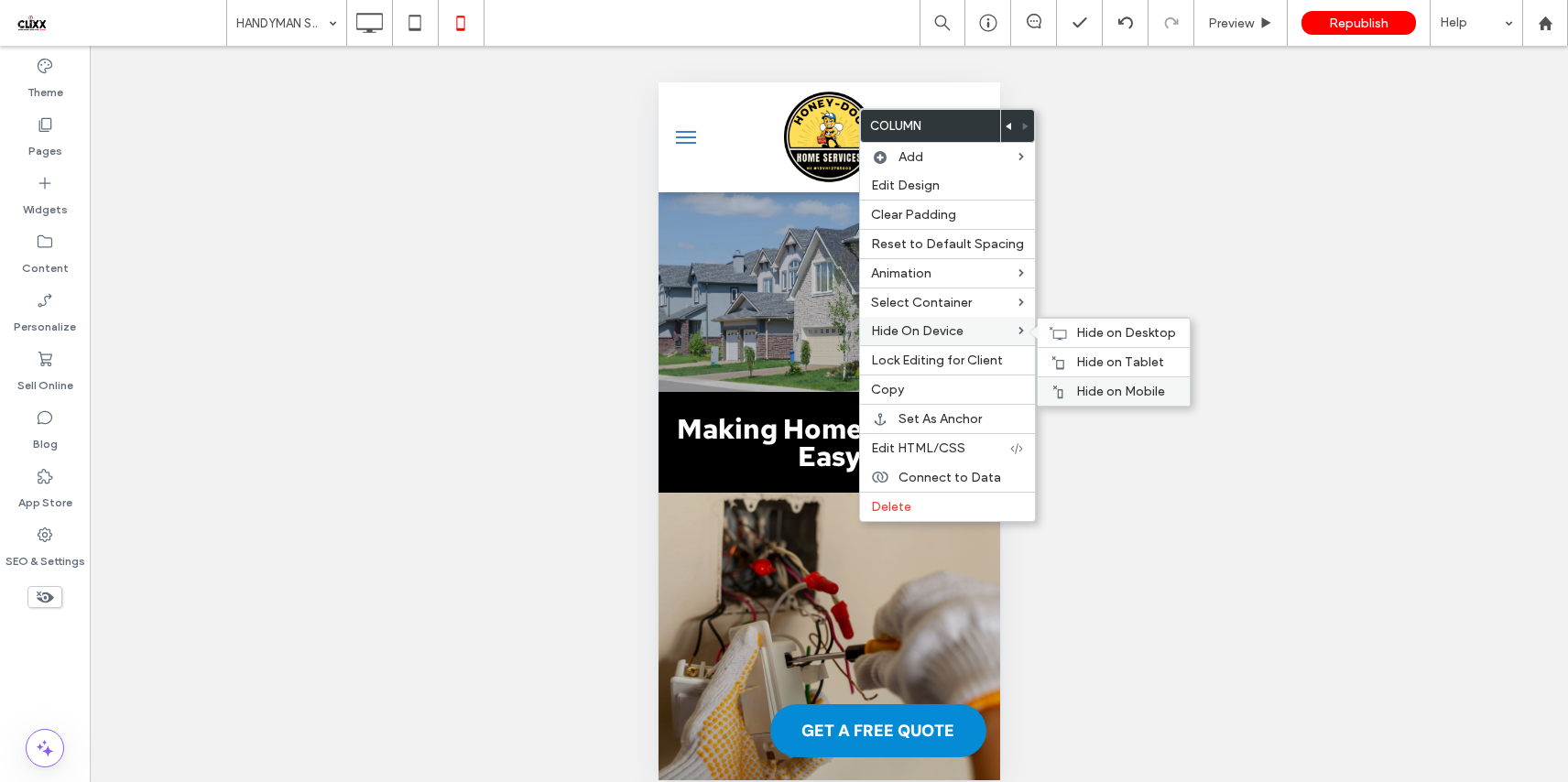
click at [1096, 402] on div "Hide on Mobile" at bounding box center [1114, 391] width 152 height 29
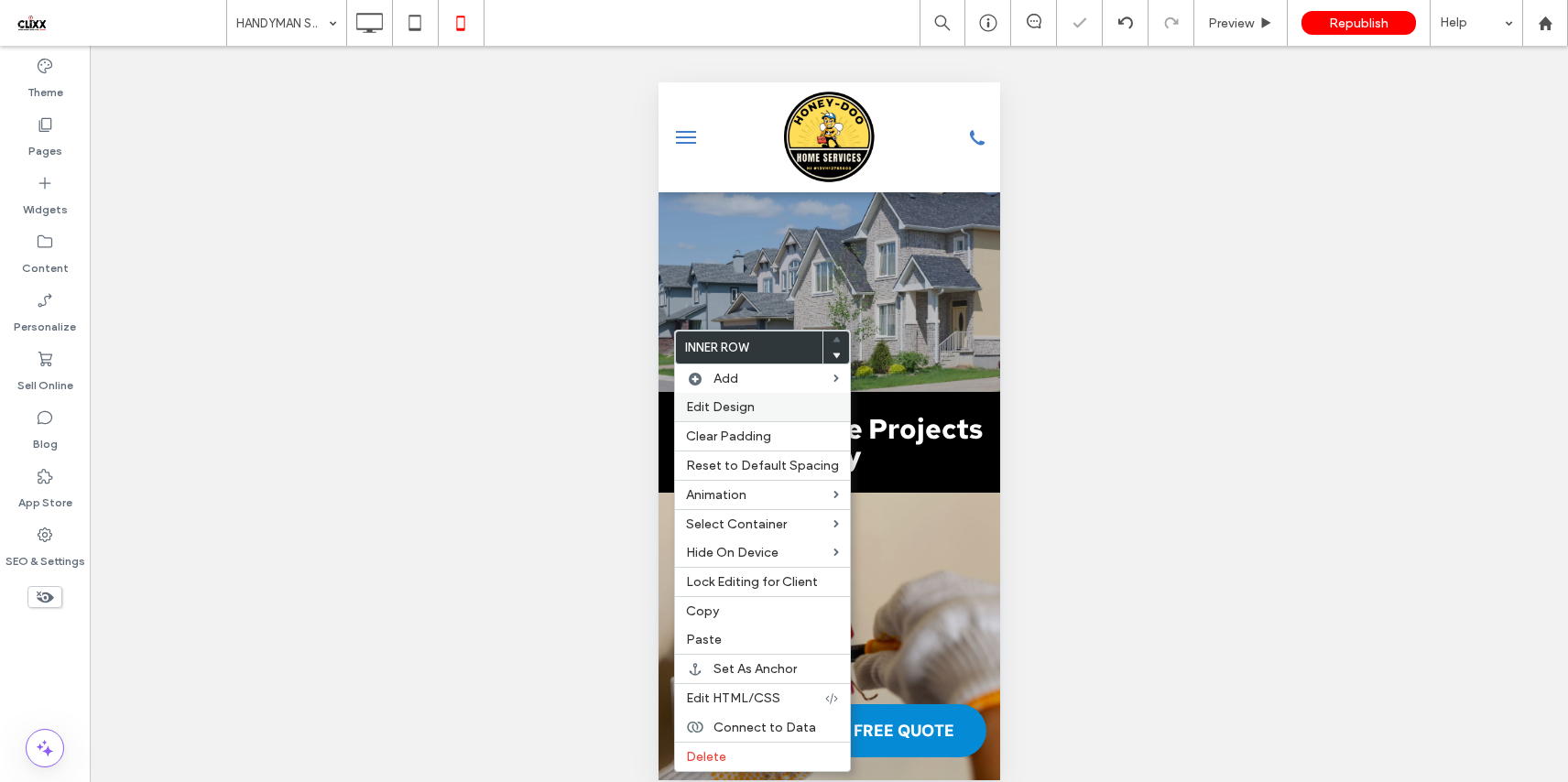
click at [765, 409] on label "Edit Design" at bounding box center [762, 406] width 153 height 16
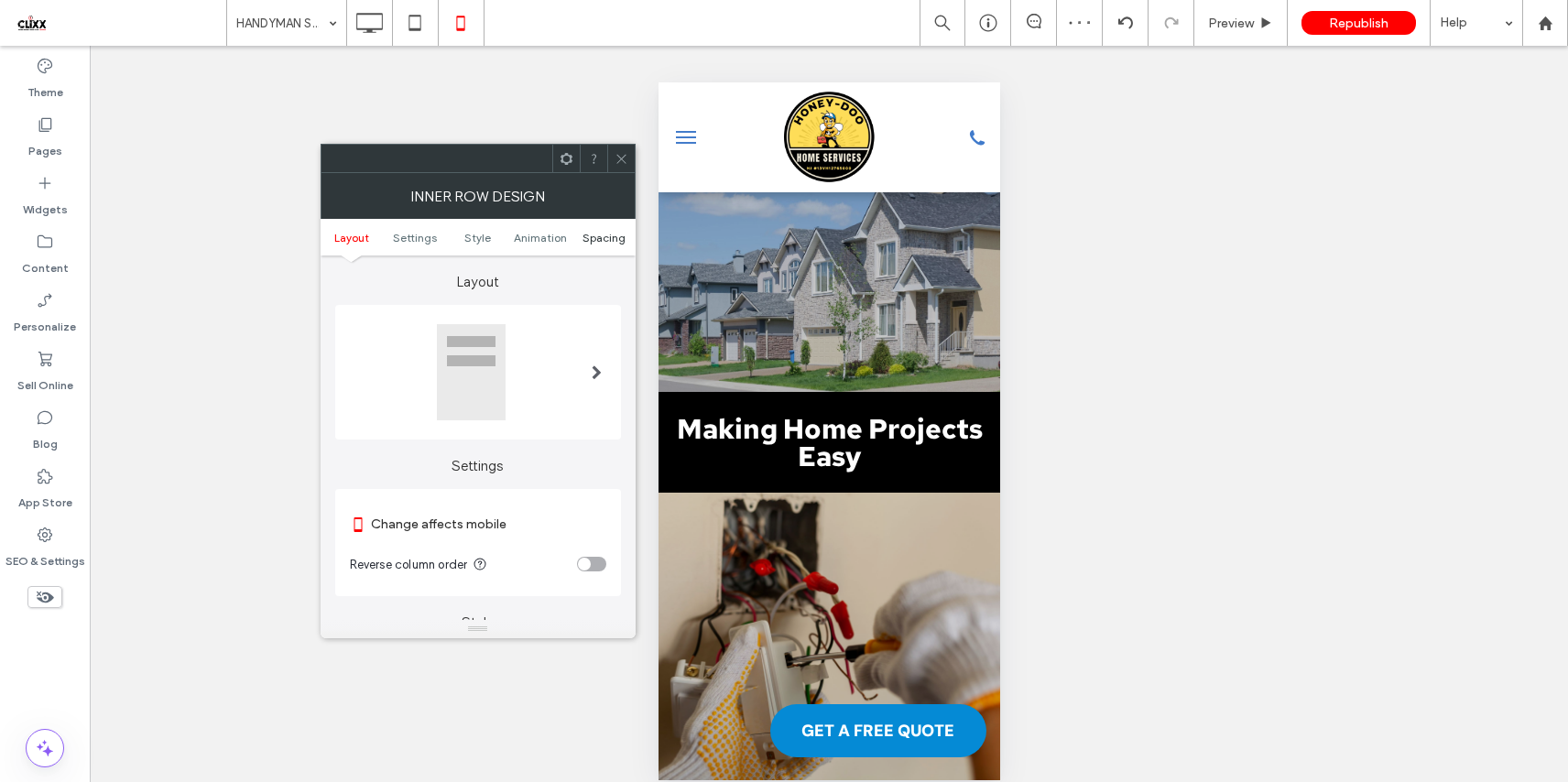
click at [603, 238] on span "Spacing" at bounding box center [604, 237] width 43 height 14
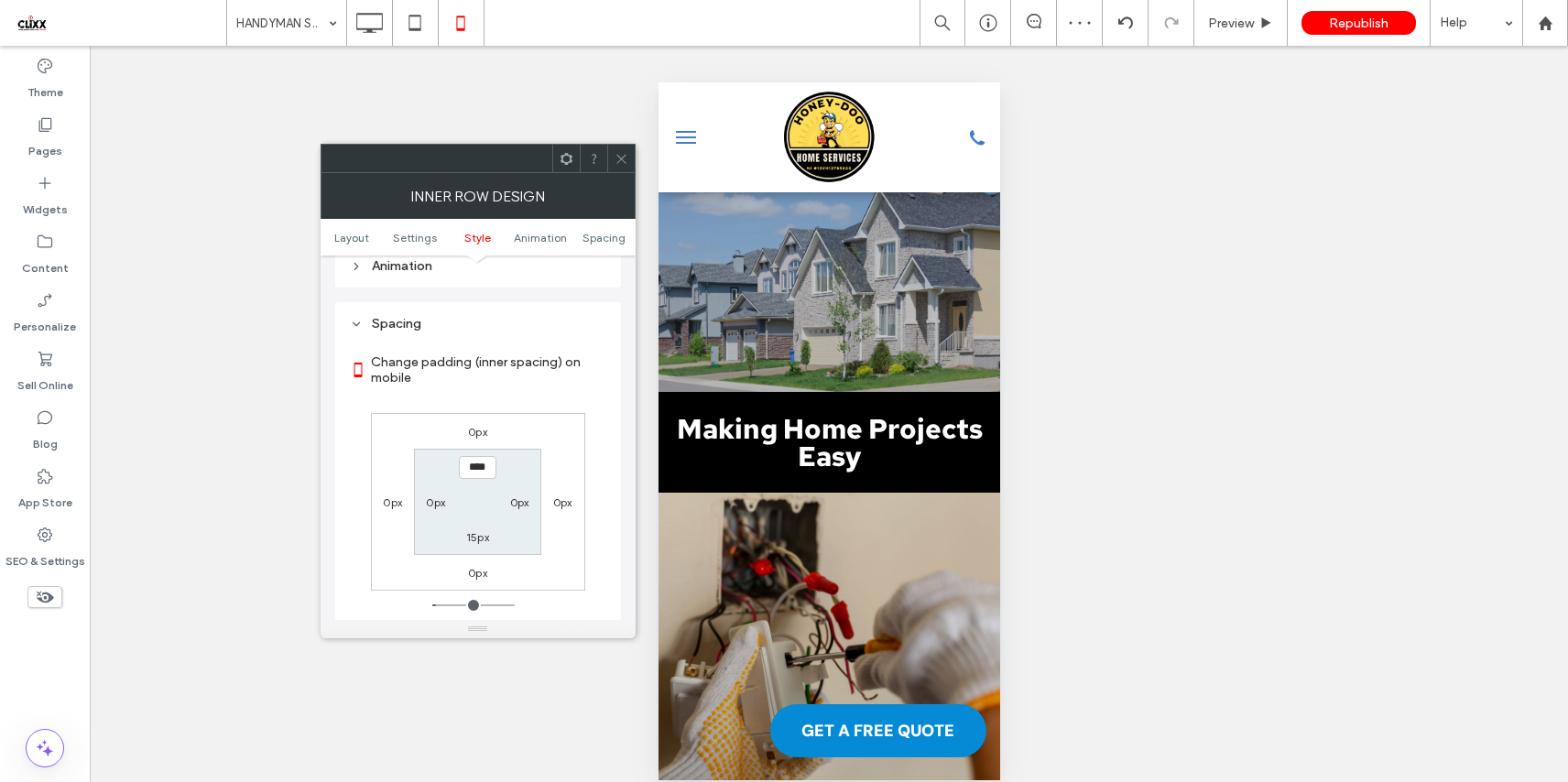
scroll to position [772, 0]
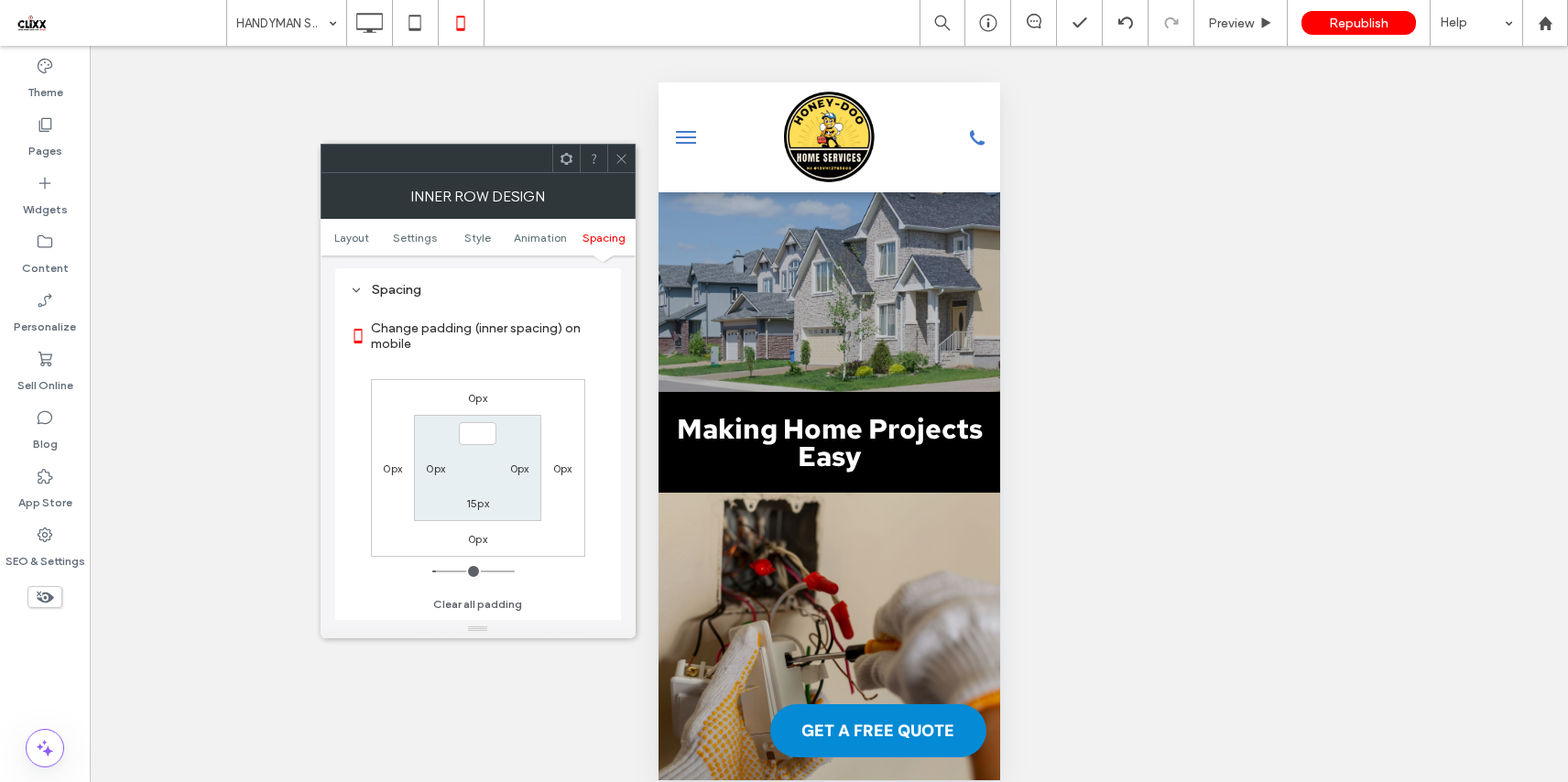
type input "***"
click at [480, 500] on label "15px" at bounding box center [478, 503] width 22 height 14
type input "**"
type input "*"
type input "***"
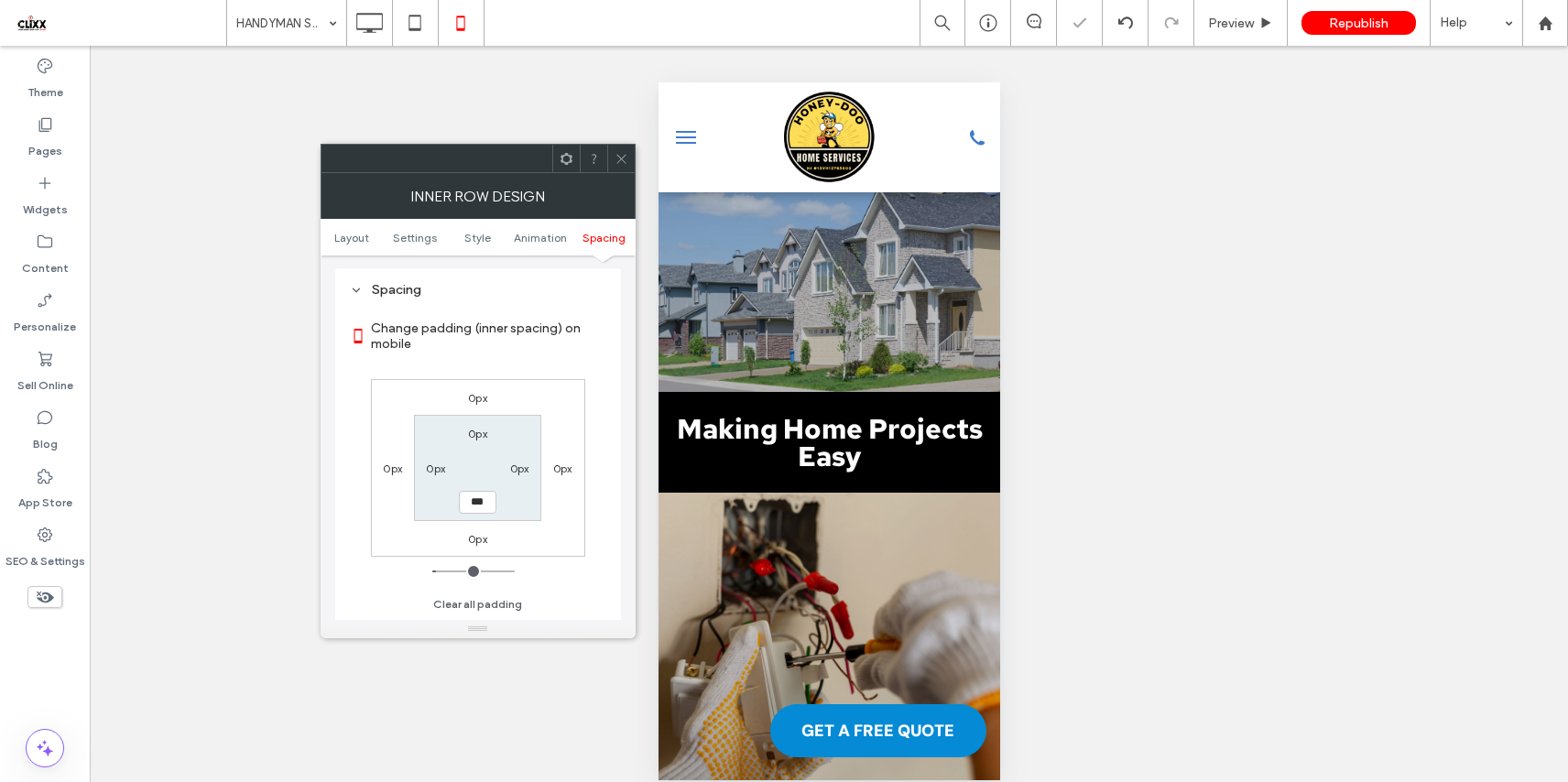
click at [543, 533] on div "0px 0px 0px 0px 0px 0px *** 0px" at bounding box center [478, 468] width 214 height 178
click at [619, 161] on icon at bounding box center [621, 158] width 14 height 14
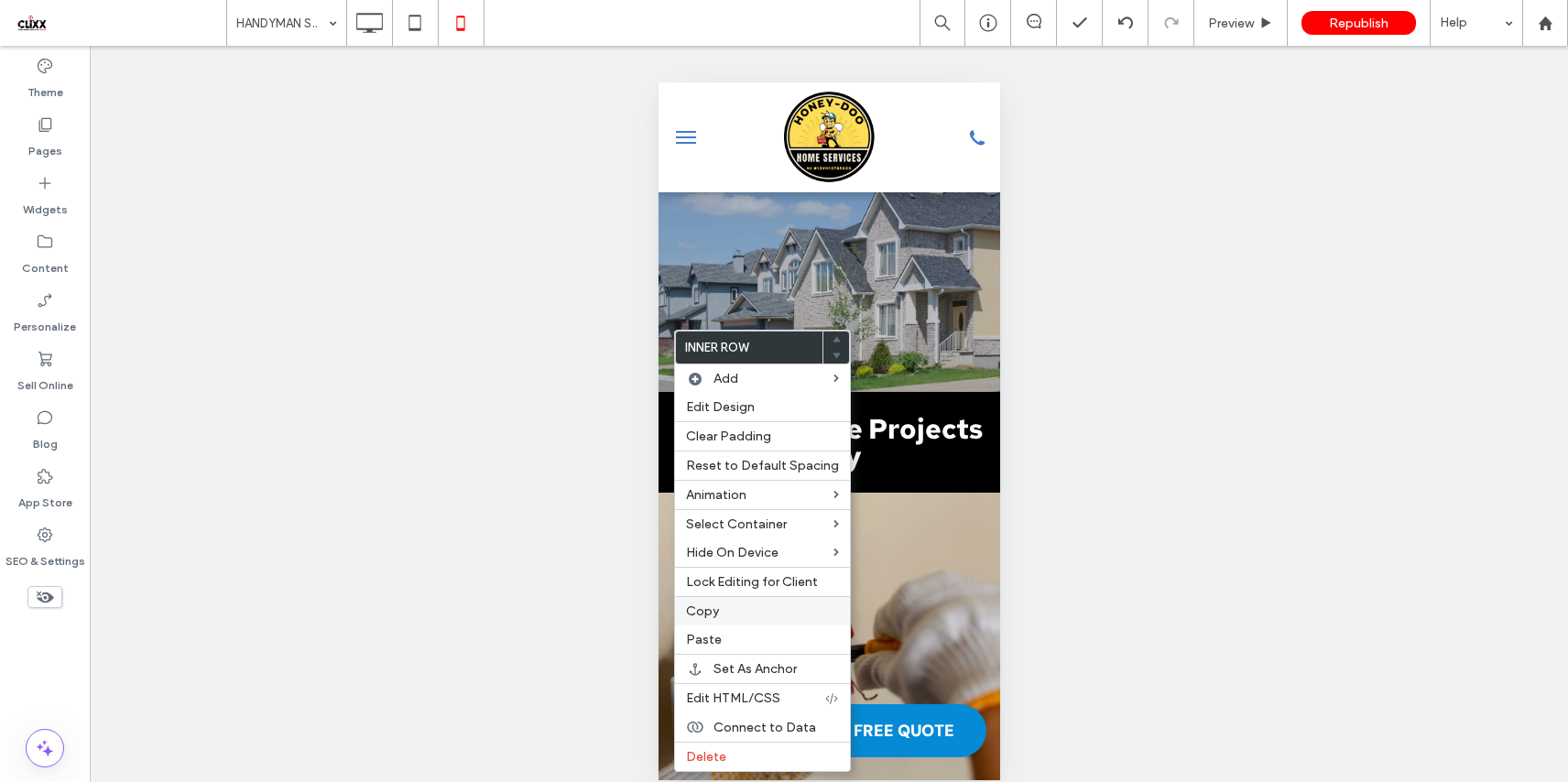
click at [723, 613] on label "Copy" at bounding box center [762, 611] width 153 height 16
click at [716, 630] on div "Paste" at bounding box center [762, 640] width 175 height 28
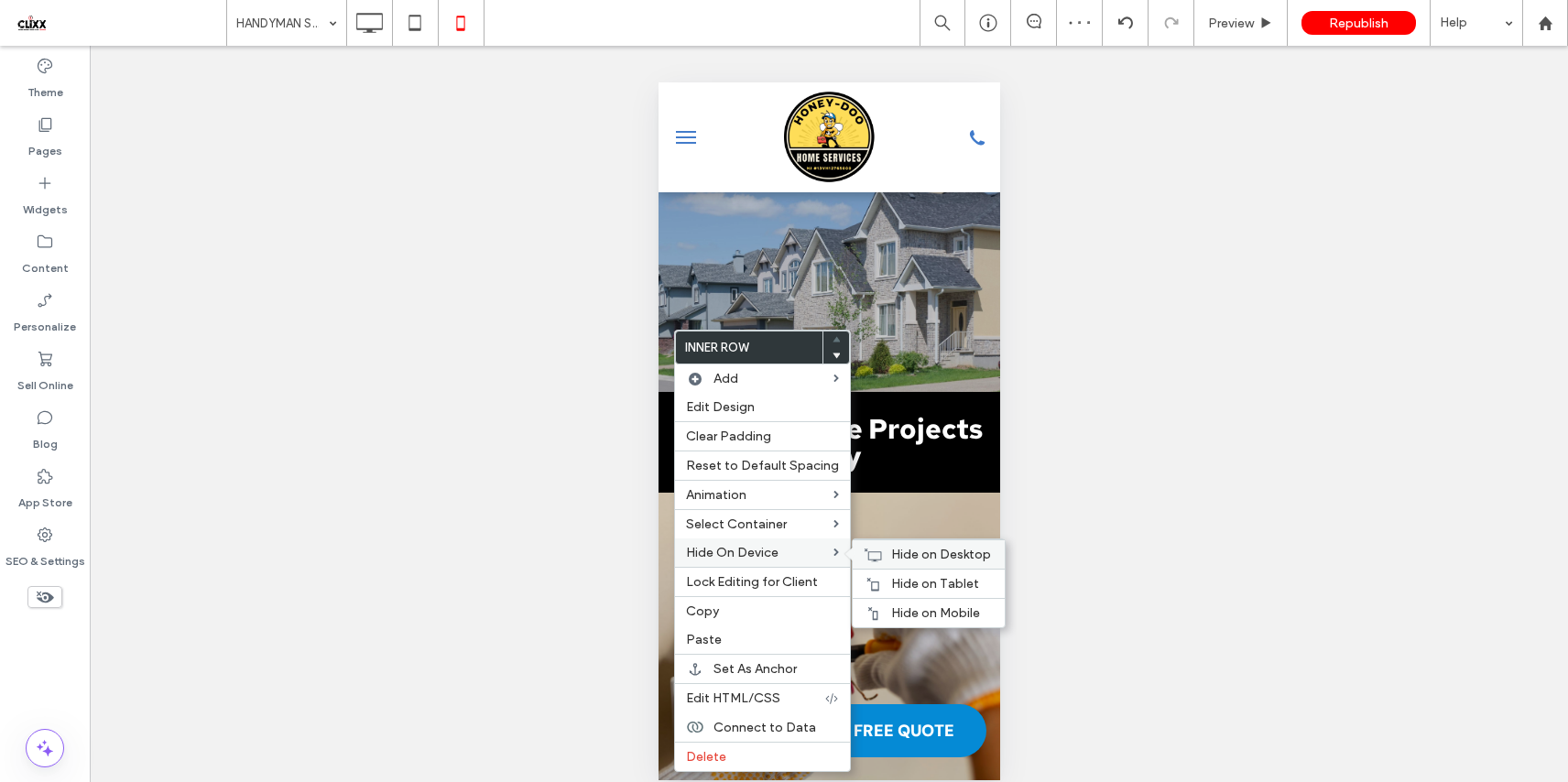
click at [928, 553] on span "Hide on Desktop" at bounding box center [940, 554] width 100 height 16
click at [925, 579] on span "Hide on Tablet" at bounding box center [935, 583] width 88 height 16
click at [918, 612] on span "Hide on Mobile" at bounding box center [935, 612] width 89 height 16
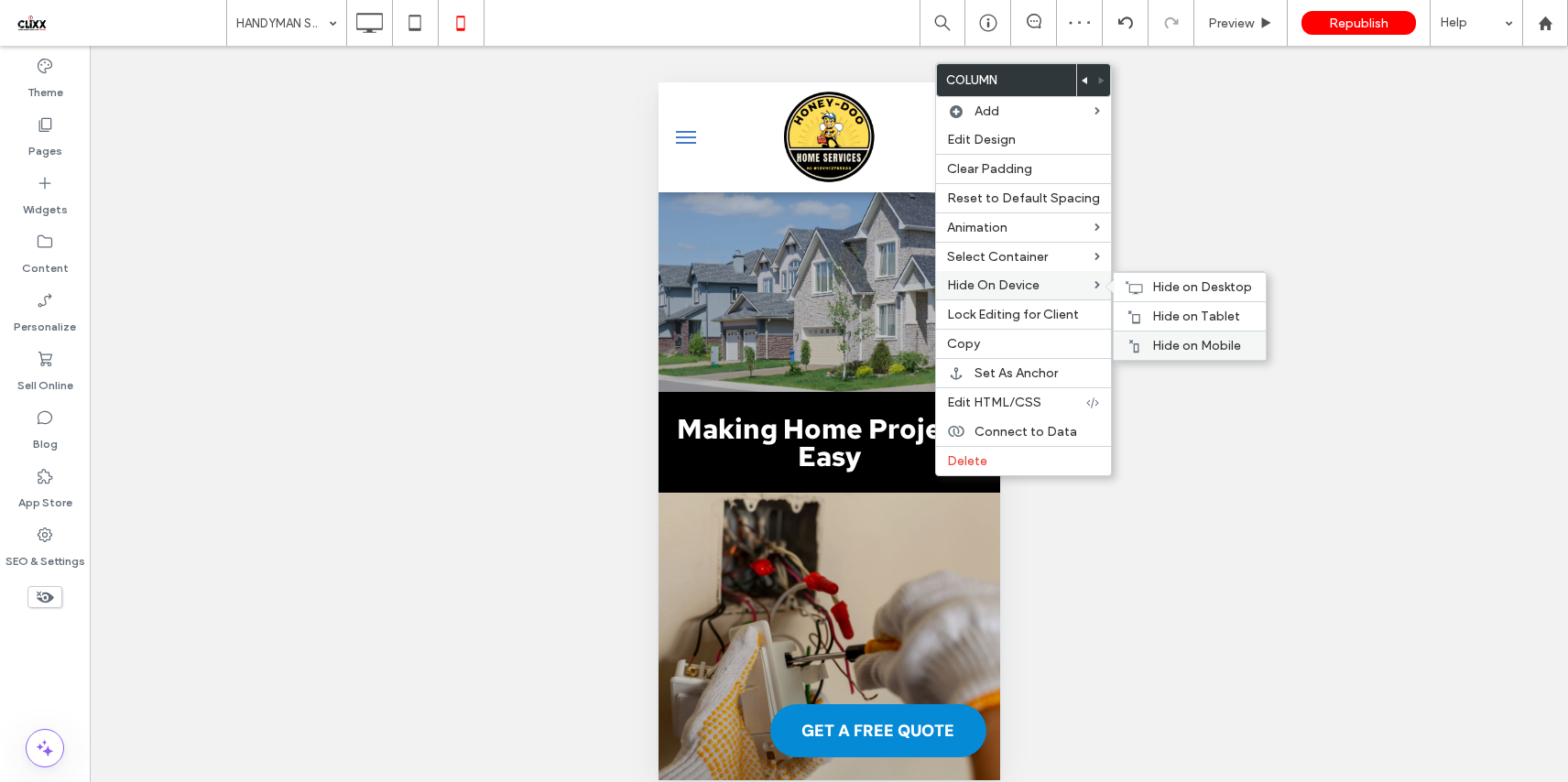
click at [1174, 352] on span "Hide on Mobile" at bounding box center [1196, 346] width 89 height 16
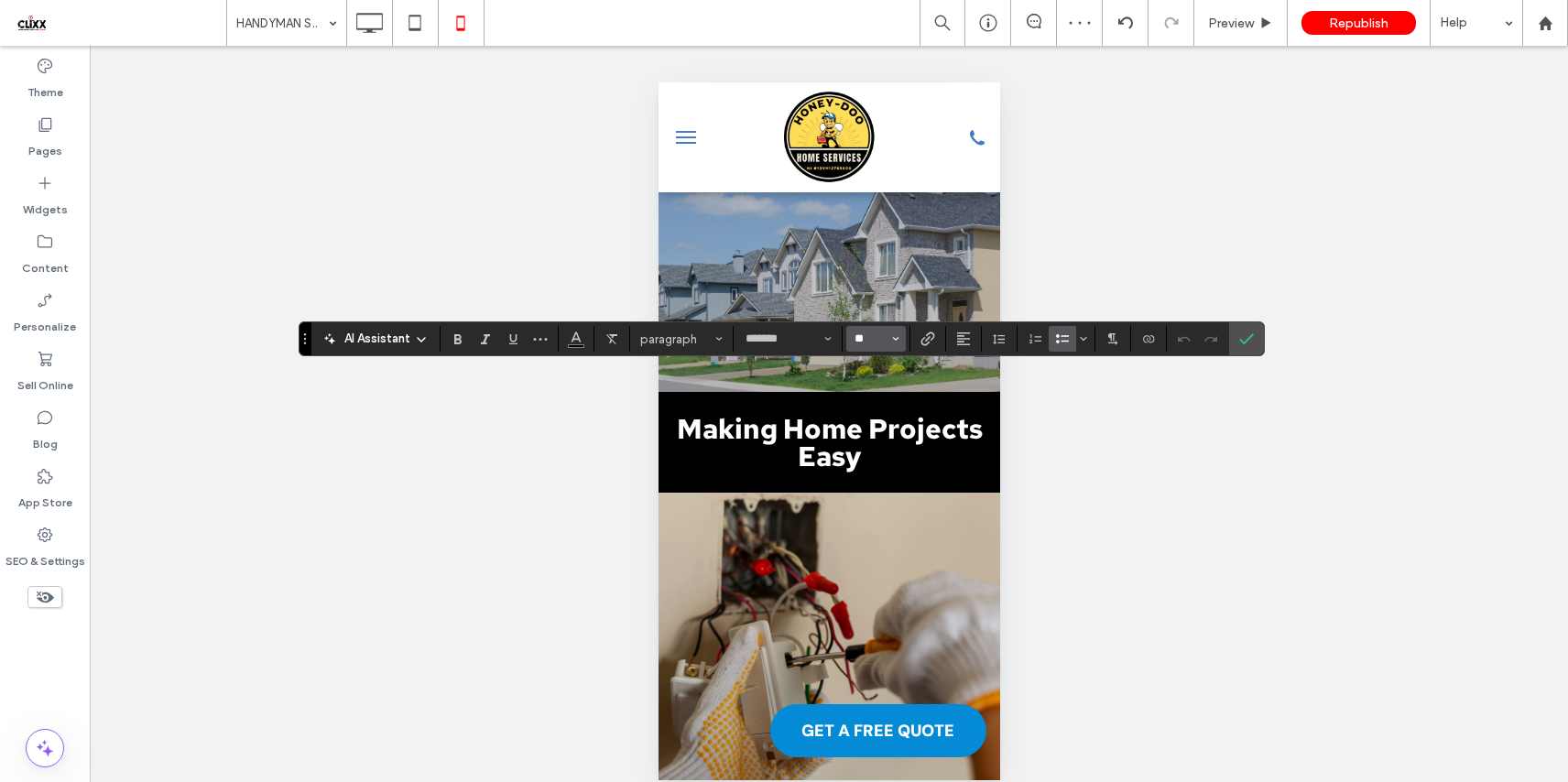
click at [877, 335] on input "**" at bounding box center [870, 339] width 36 height 15
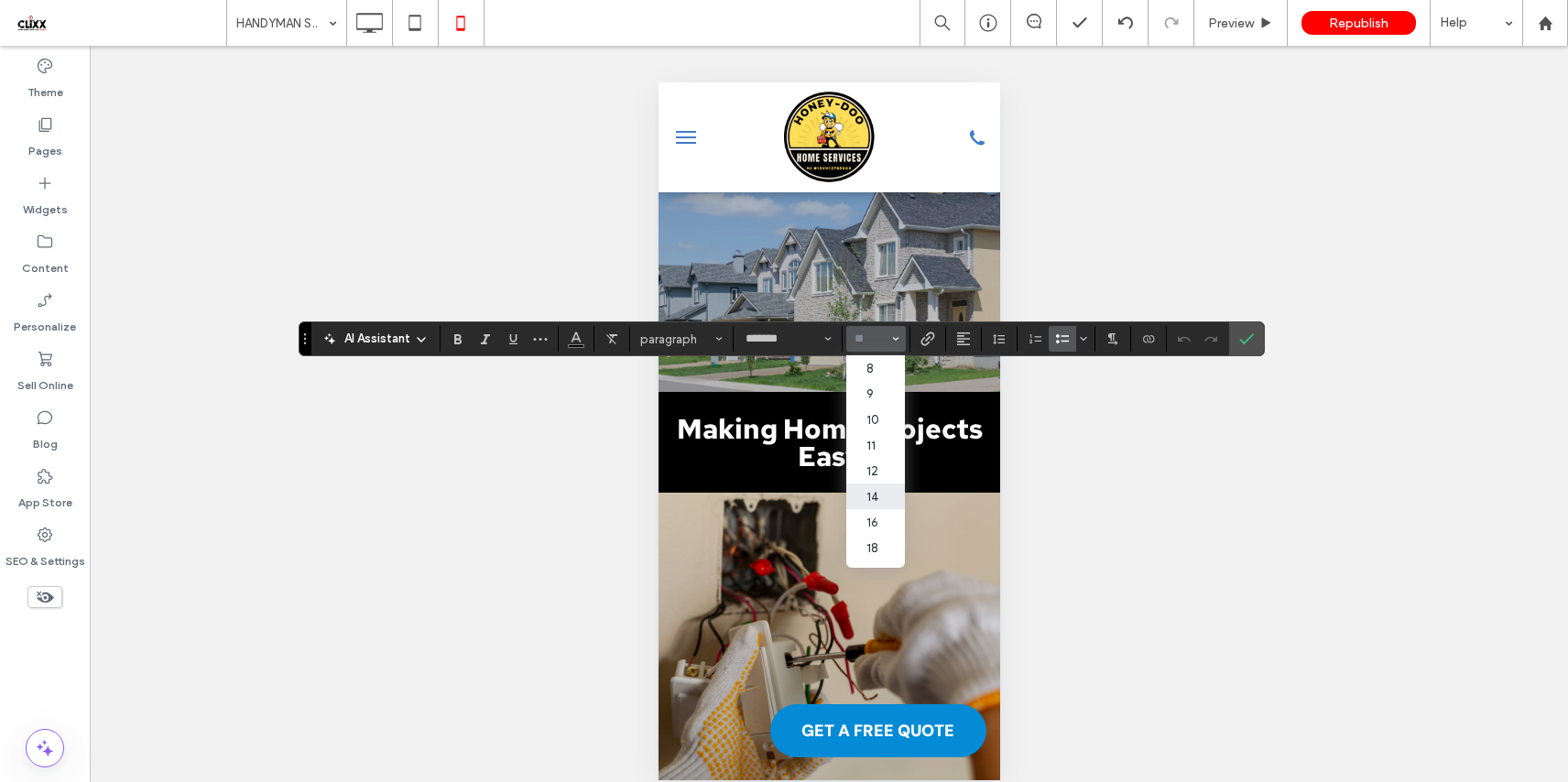
click at [877, 495] on label "14" at bounding box center [875, 495] width 59 height 25
type input "**"
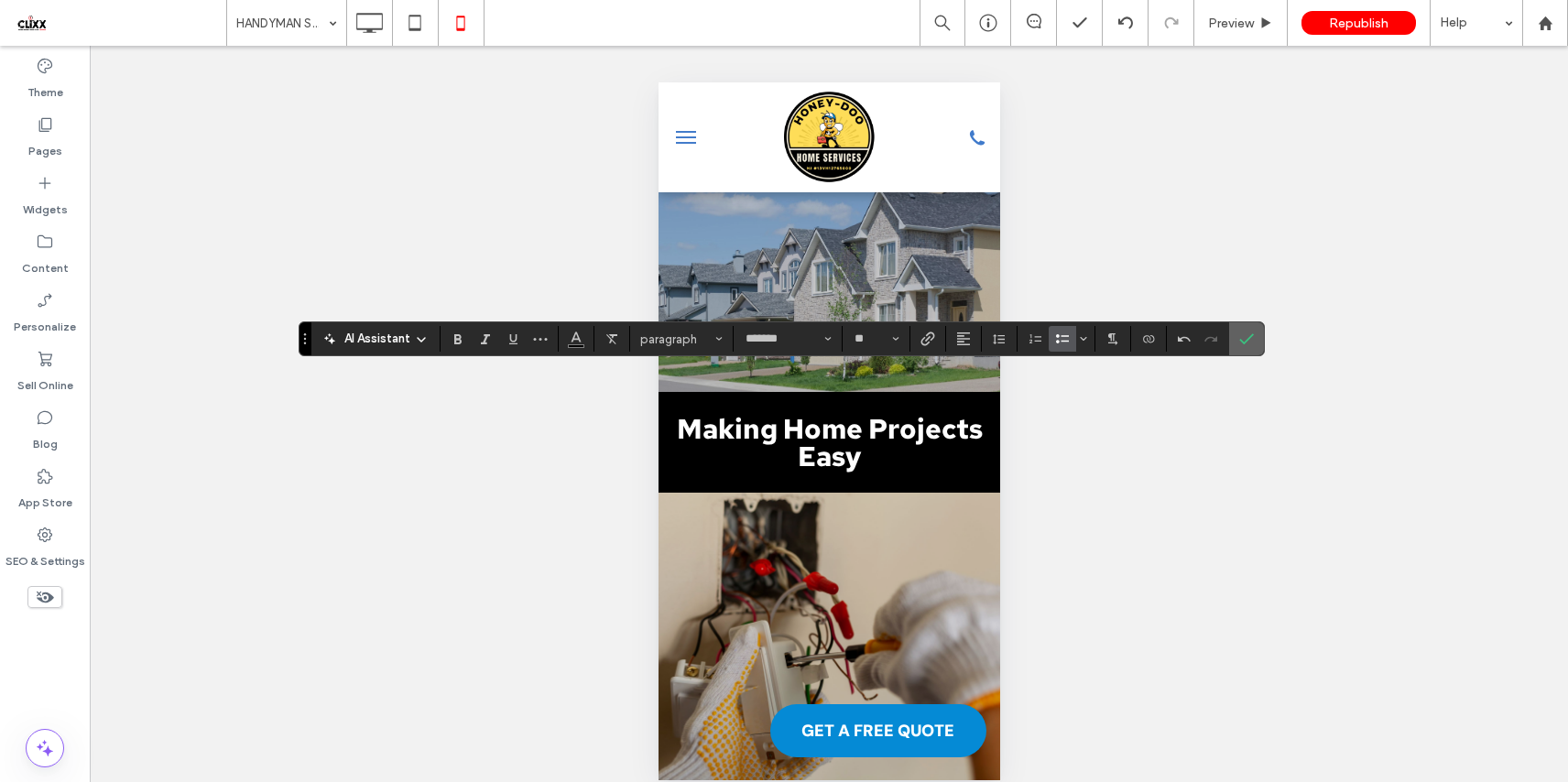
click at [1235, 338] on label "Confirm" at bounding box center [1246, 338] width 27 height 33
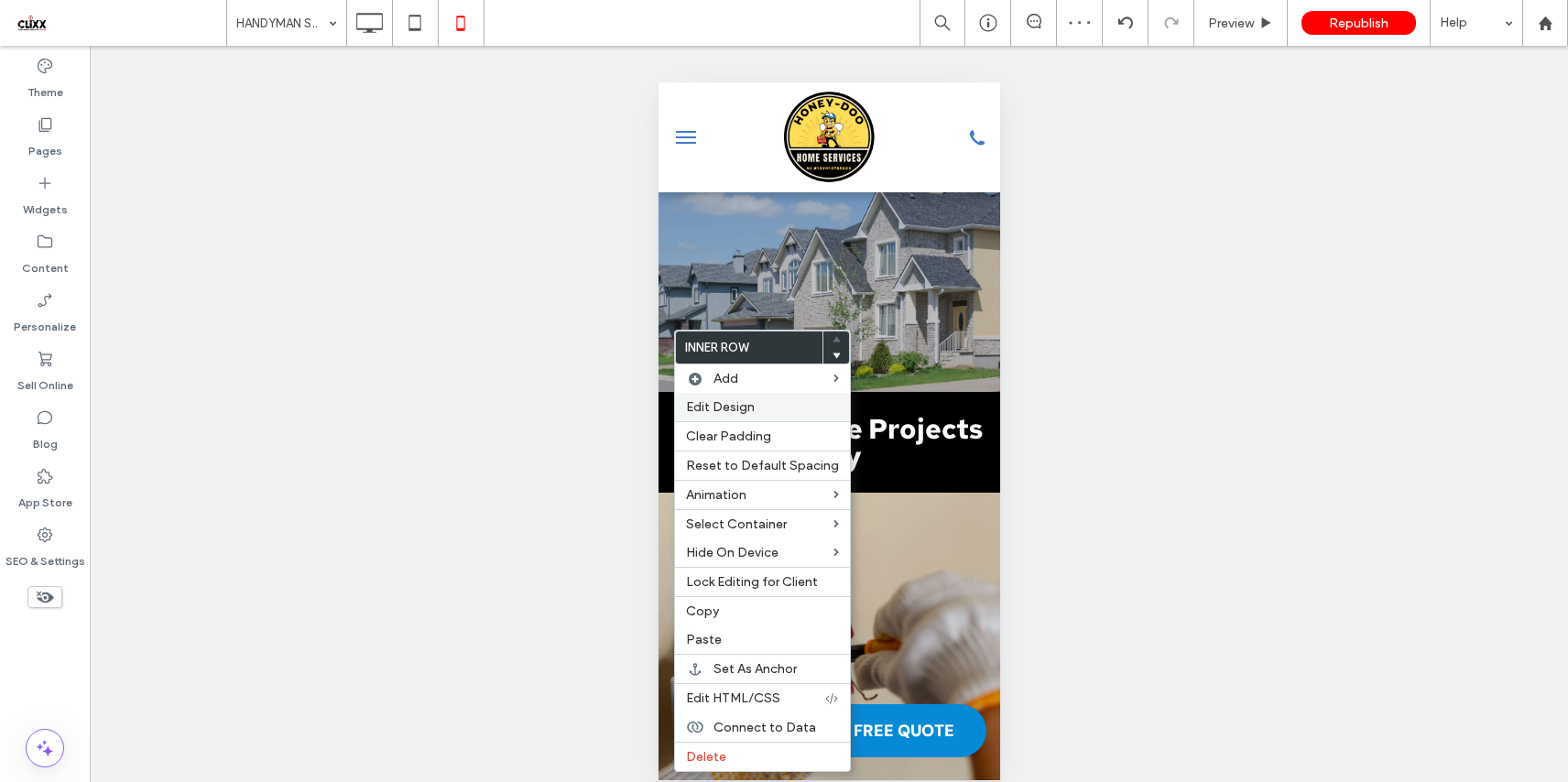
click at [767, 418] on div "Edit Design" at bounding box center [762, 406] width 175 height 28
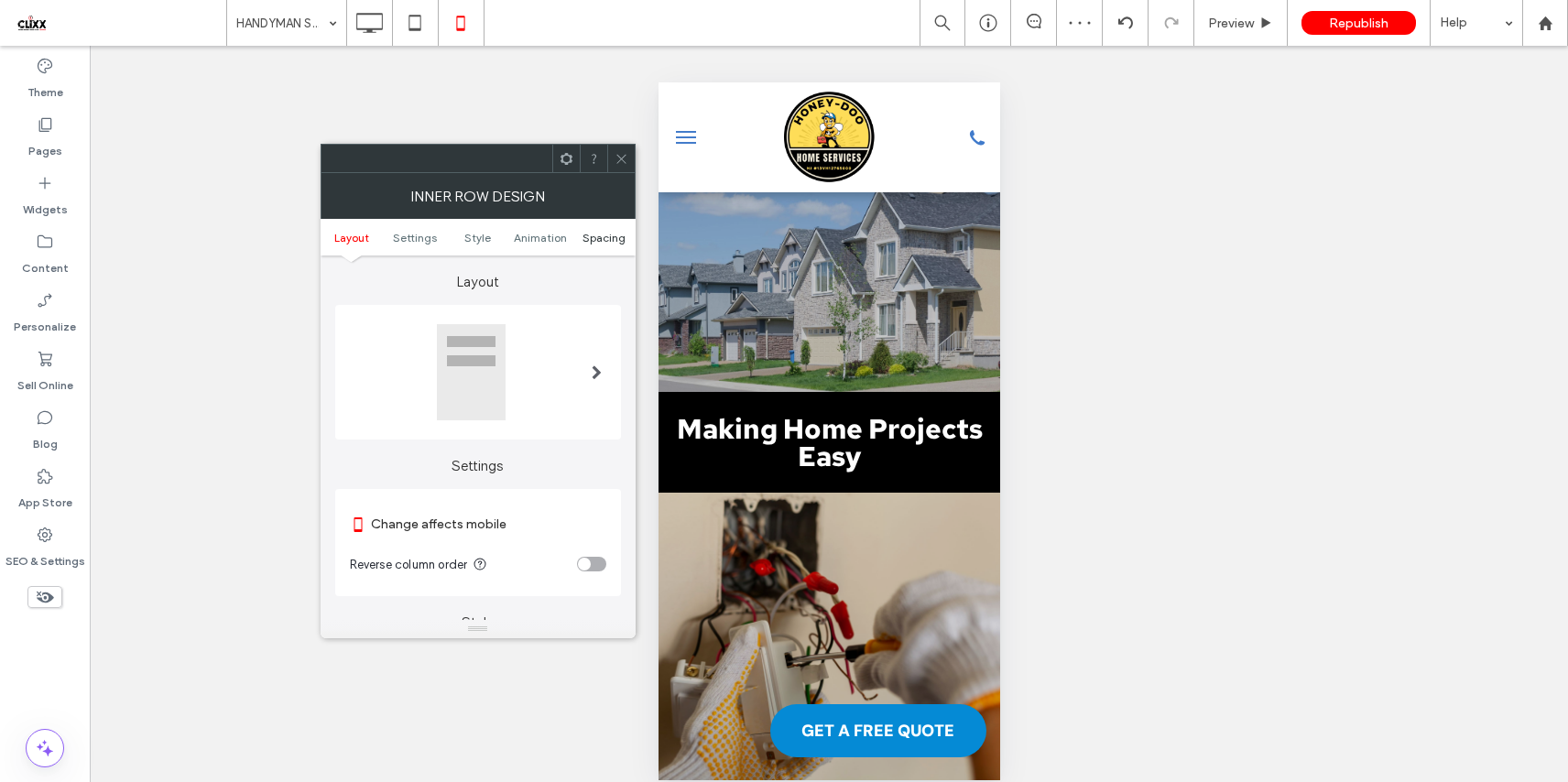
click at [604, 238] on span "Spacing" at bounding box center [604, 237] width 43 height 14
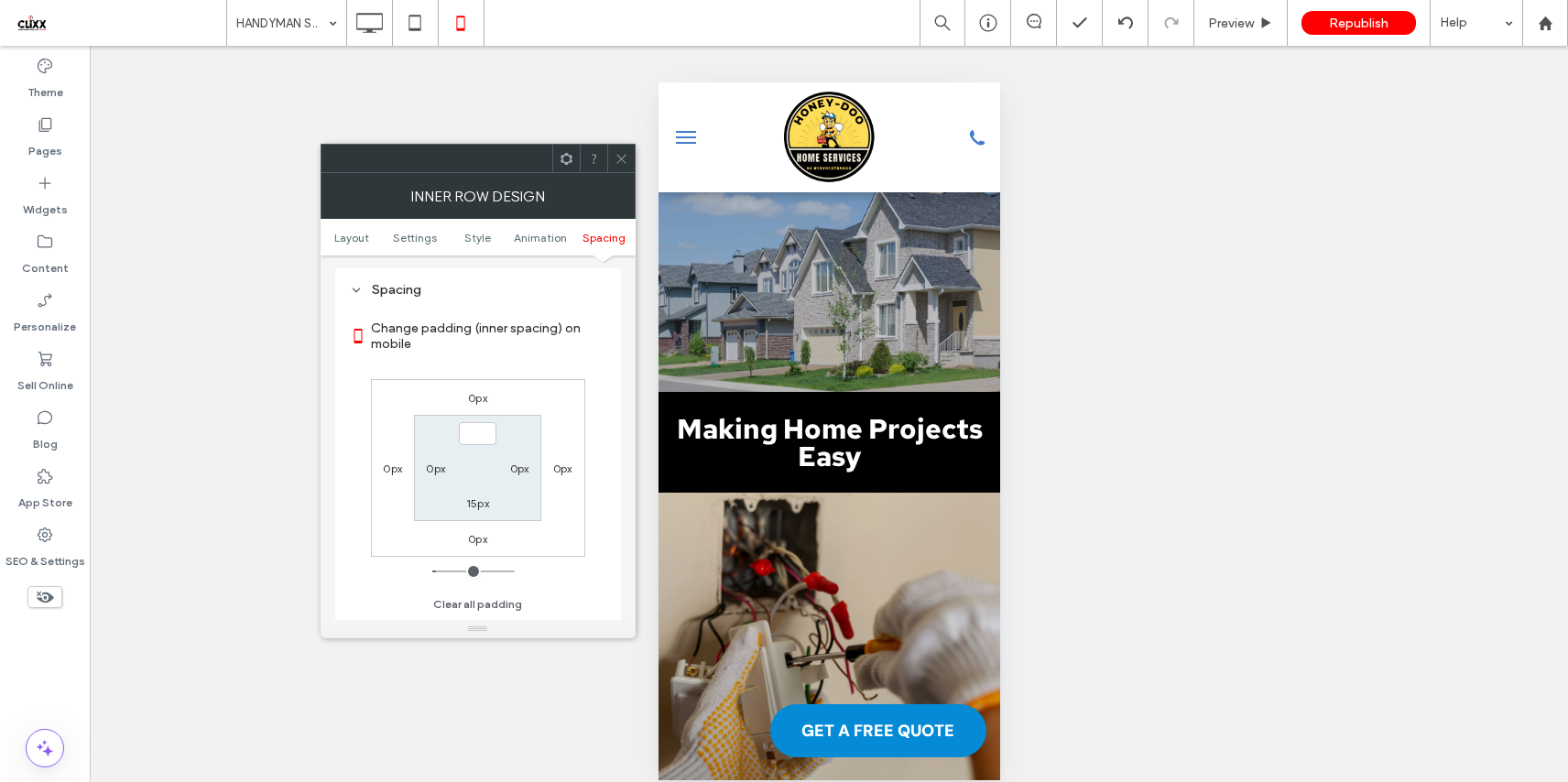
type input "***"
click at [490, 504] on div "15px" at bounding box center [478, 503] width 42 height 19
click at [484, 504] on label "15px" at bounding box center [478, 503] width 22 height 14
type input "**"
type input "*"
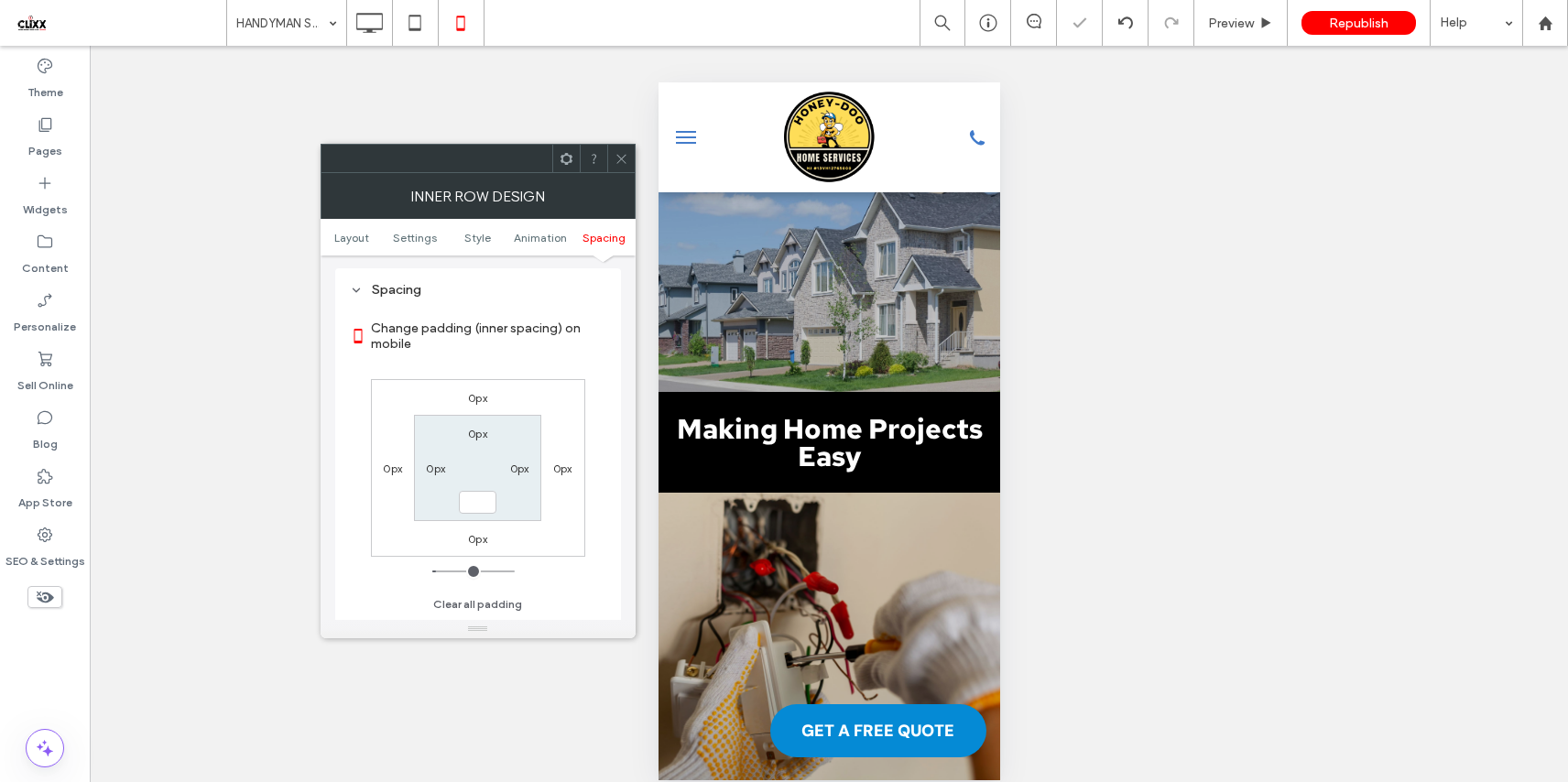
type input "***"
click at [577, 412] on div "0px 0px 0px 0px 0px 0px *** 0px" at bounding box center [478, 468] width 214 height 178
drag, startPoint x: 618, startPoint y: 157, endPoint x: 621, endPoint y: 175, distance: 18.2
click at [618, 157] on icon at bounding box center [621, 158] width 14 height 14
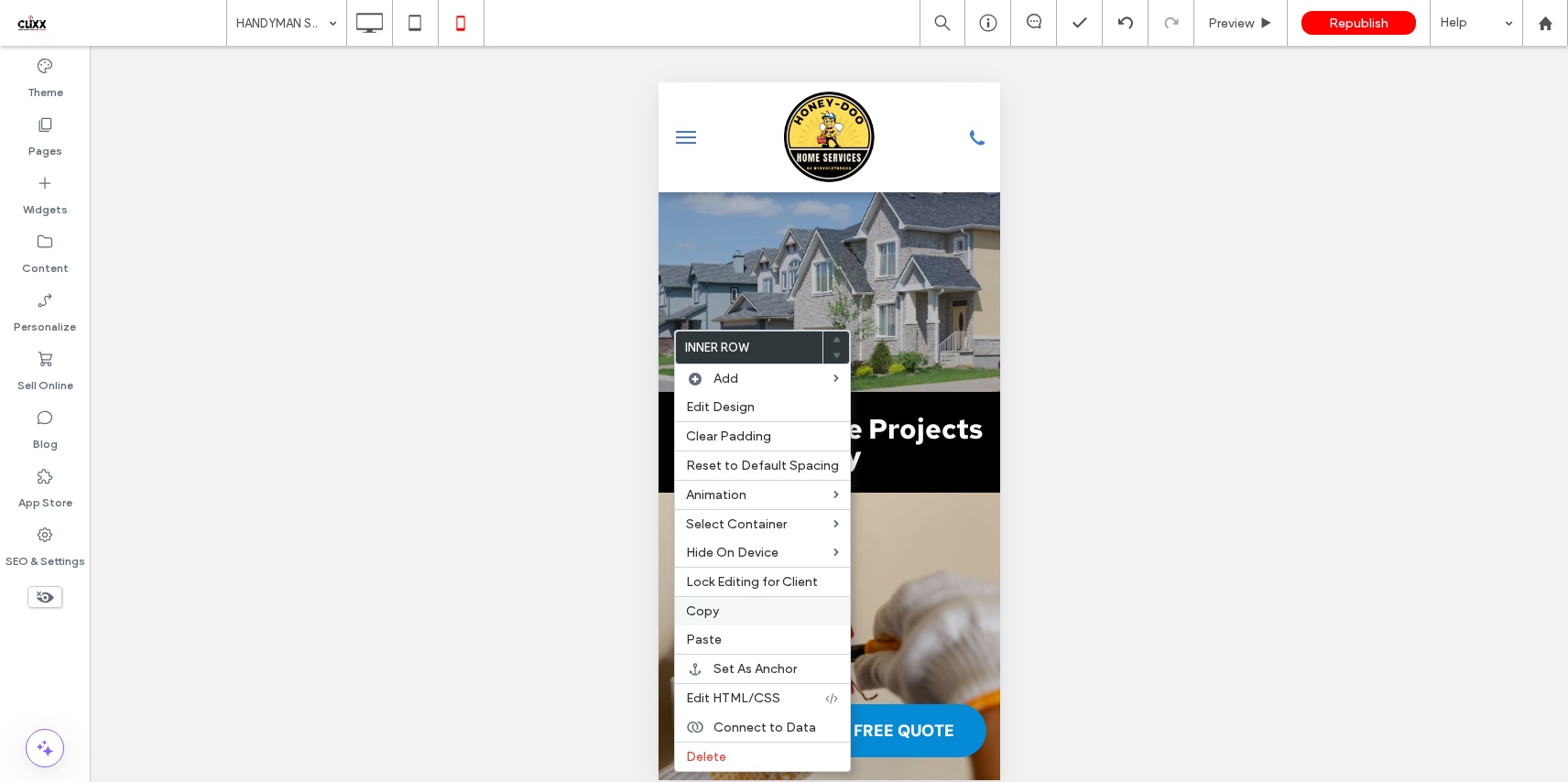
click at [728, 617] on label "Copy" at bounding box center [762, 611] width 153 height 16
click at [716, 640] on span "Paste" at bounding box center [703, 640] width 36 height 16
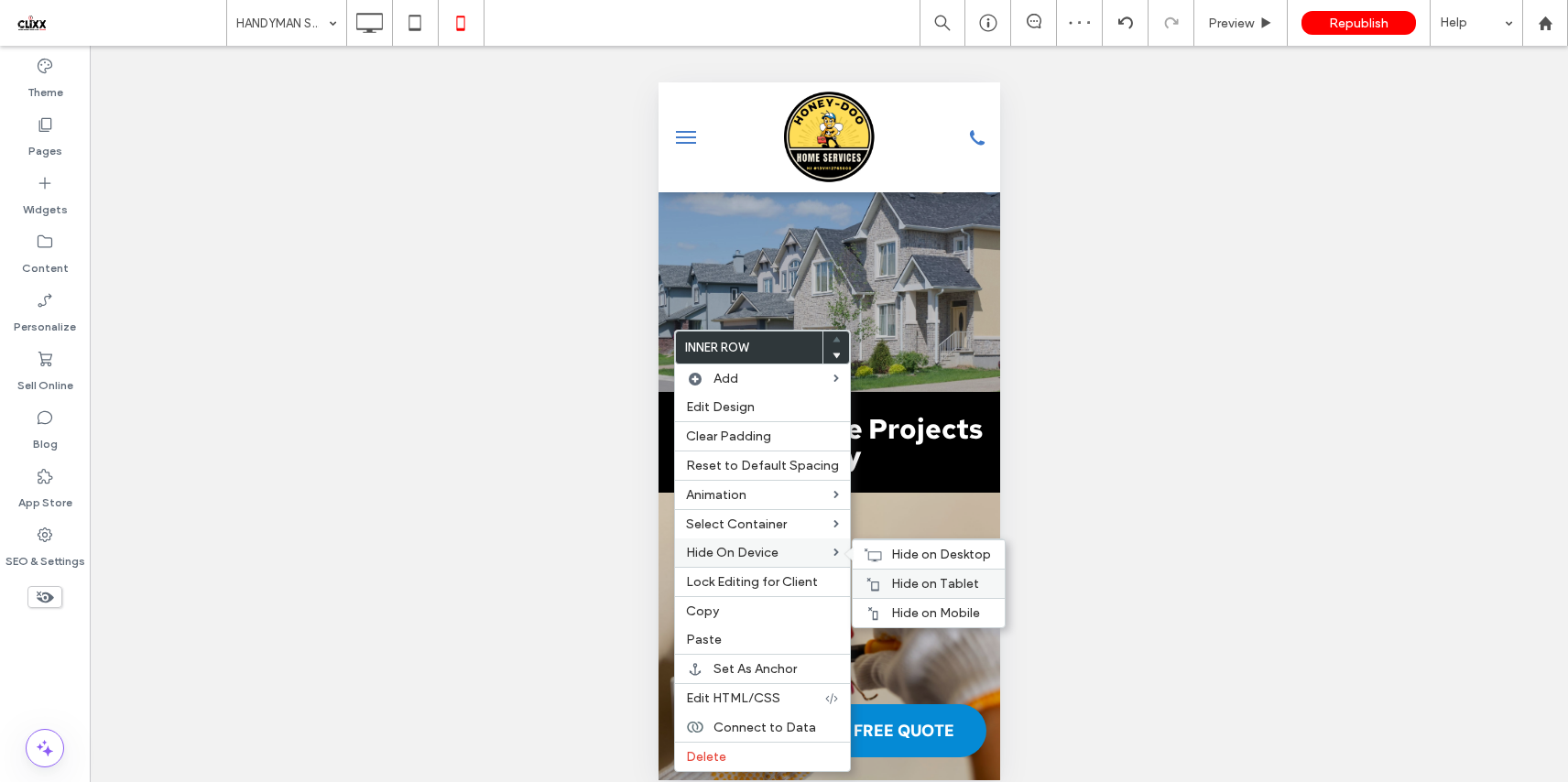
drag, startPoint x: 913, startPoint y: 553, endPoint x: 904, endPoint y: 576, distance: 24.7
click at [914, 553] on span "Hide on Desktop" at bounding box center [940, 554] width 100 height 16
click at [904, 581] on span "Hide on Tablet" at bounding box center [935, 583] width 88 height 16
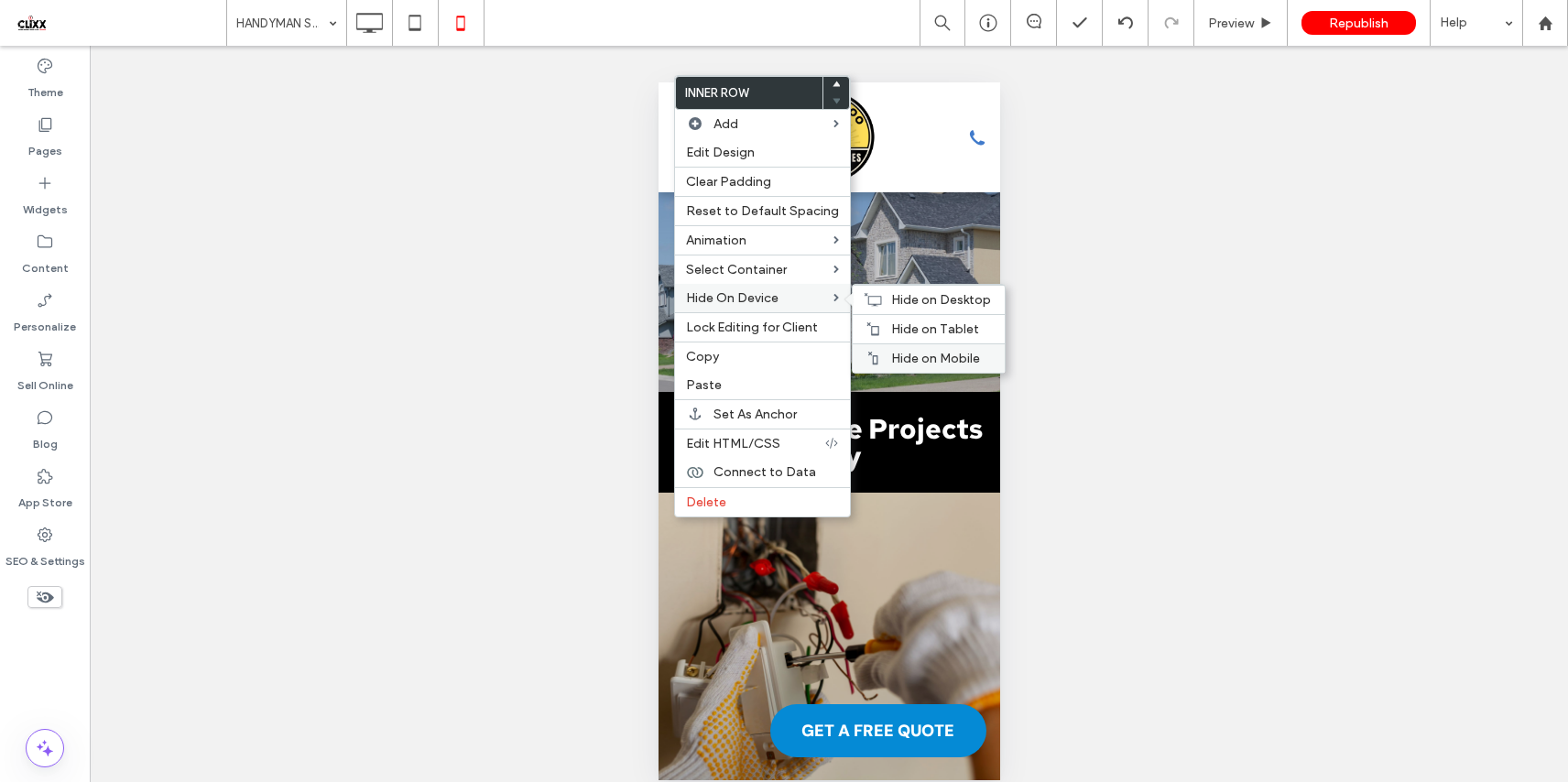
click at [904, 367] on div "Hide on Mobile" at bounding box center [928, 358] width 152 height 29
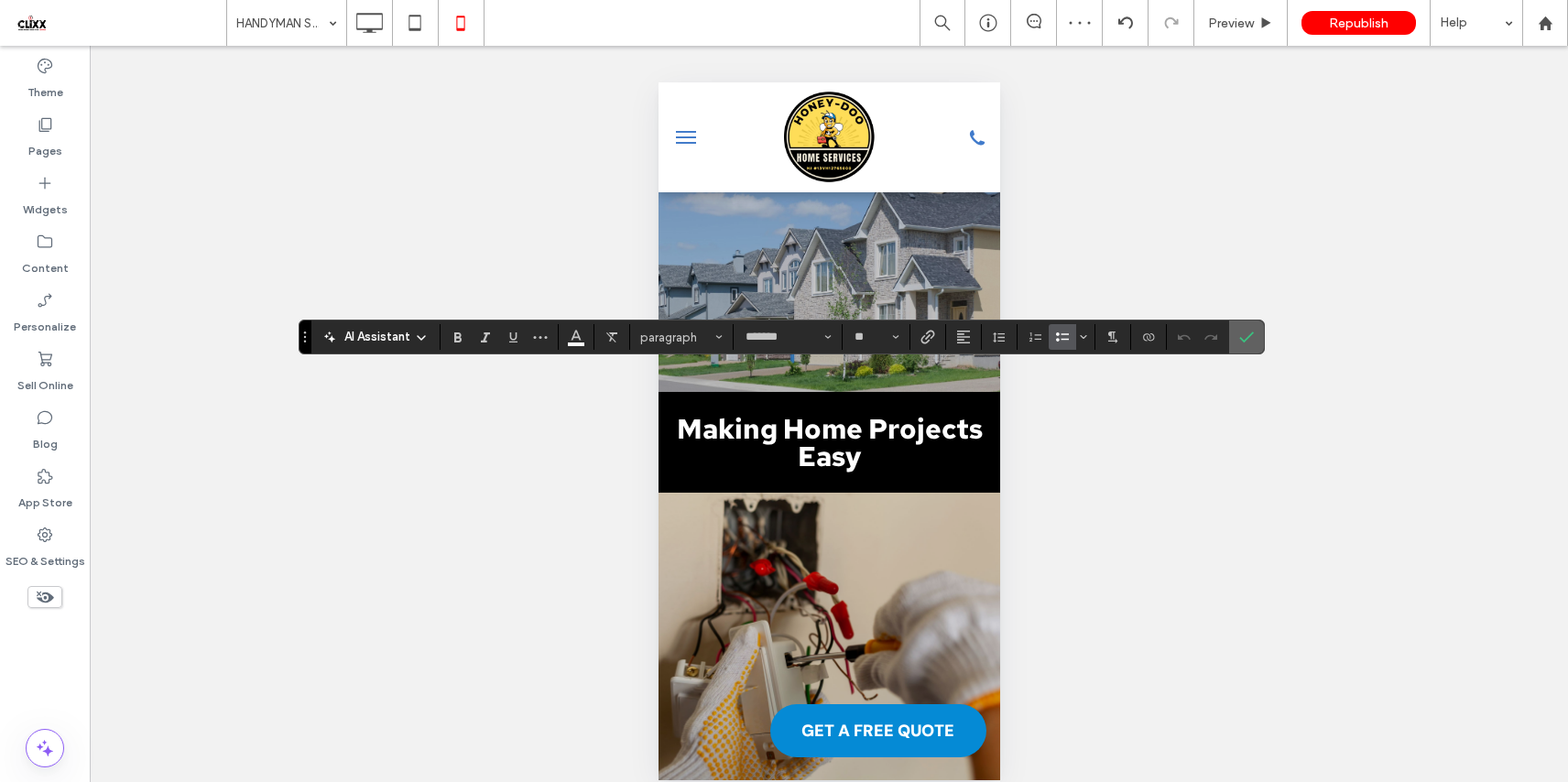
click at [1243, 335] on icon "Confirm" at bounding box center [1247, 337] width 15 height 15
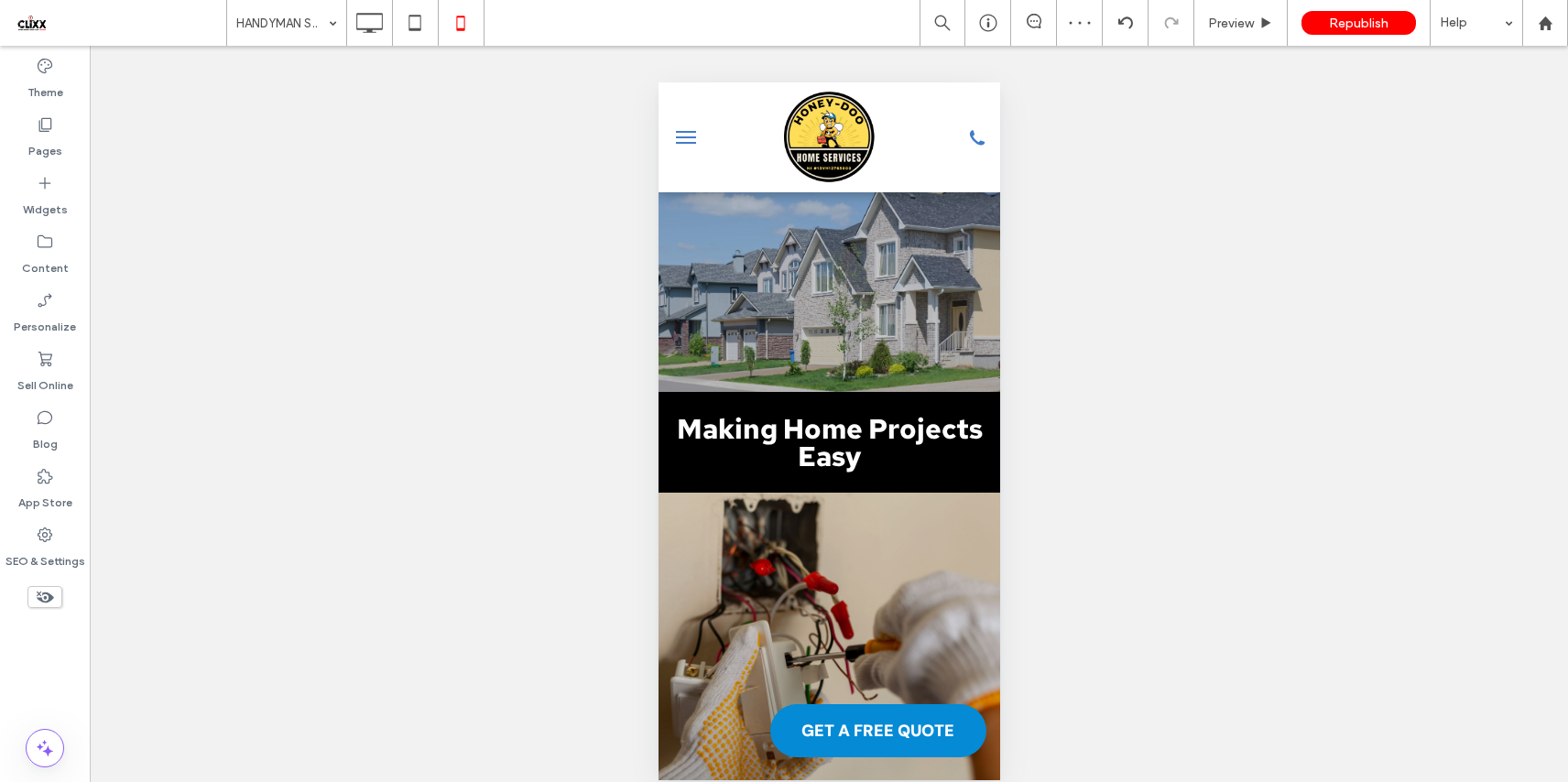
type input "*******"
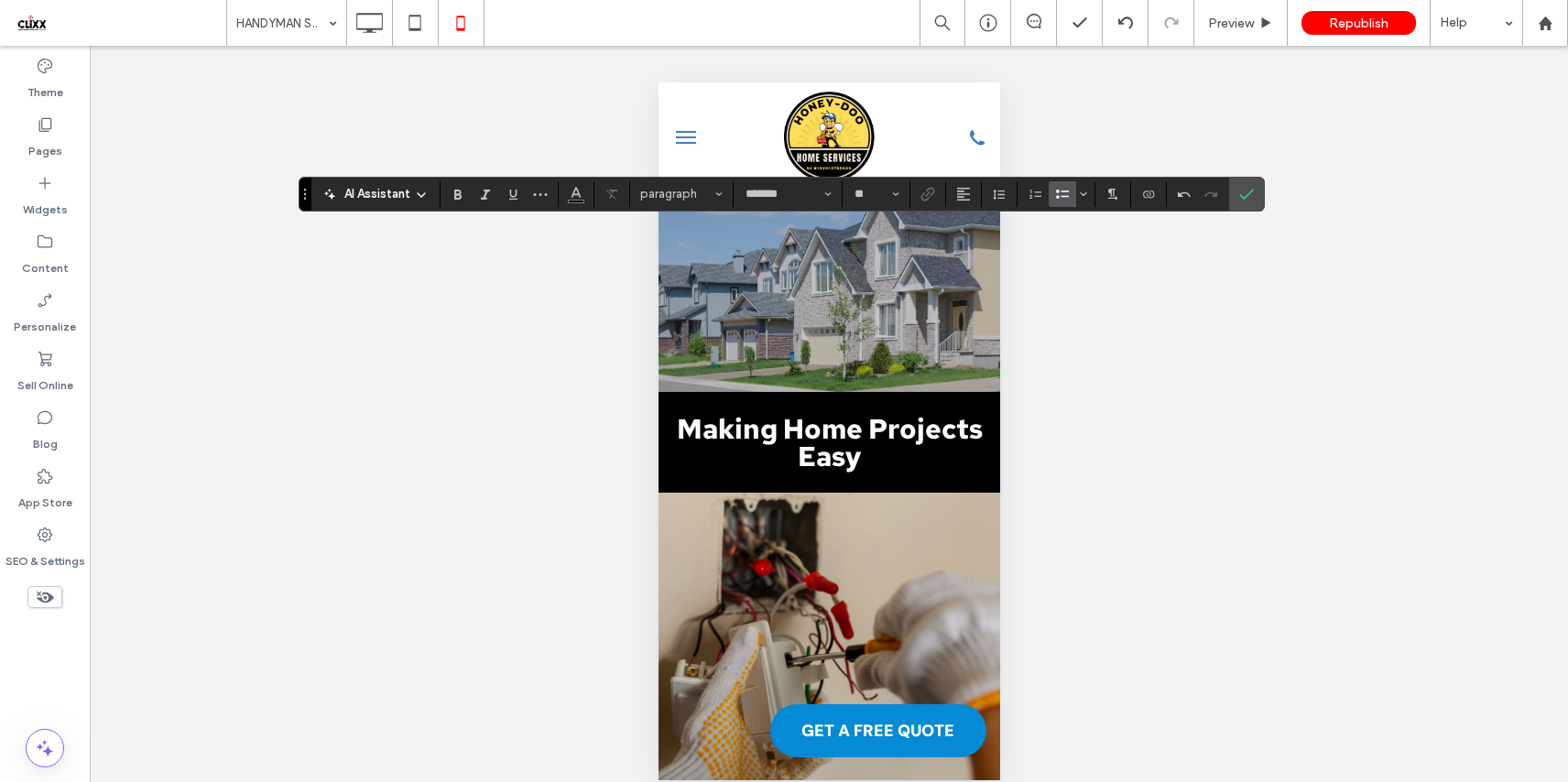
type input "**"
click at [570, 196] on use "Color" at bounding box center [575, 191] width 10 height 10
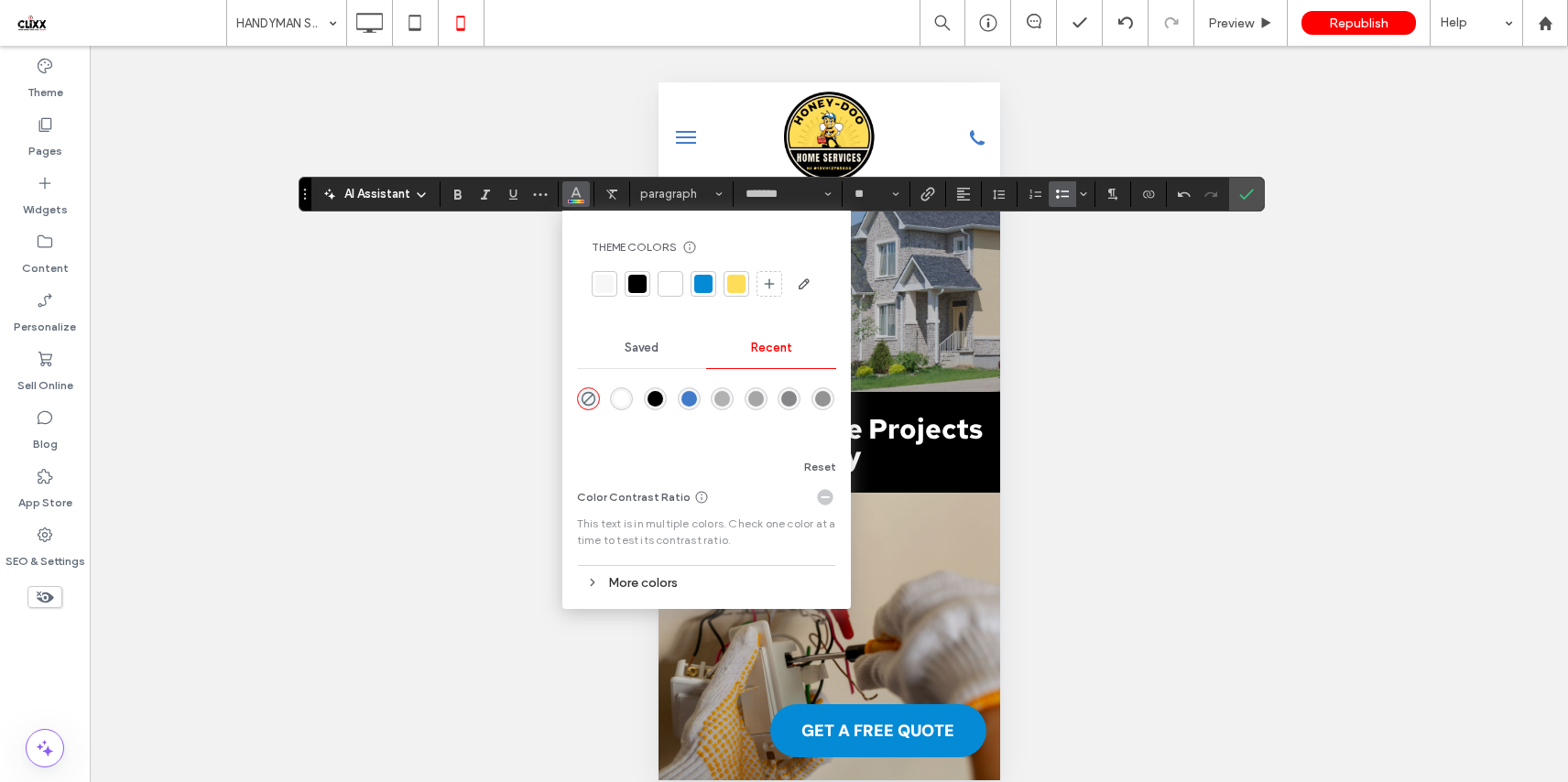
click at [675, 282] on div at bounding box center [671, 284] width 19 height 19
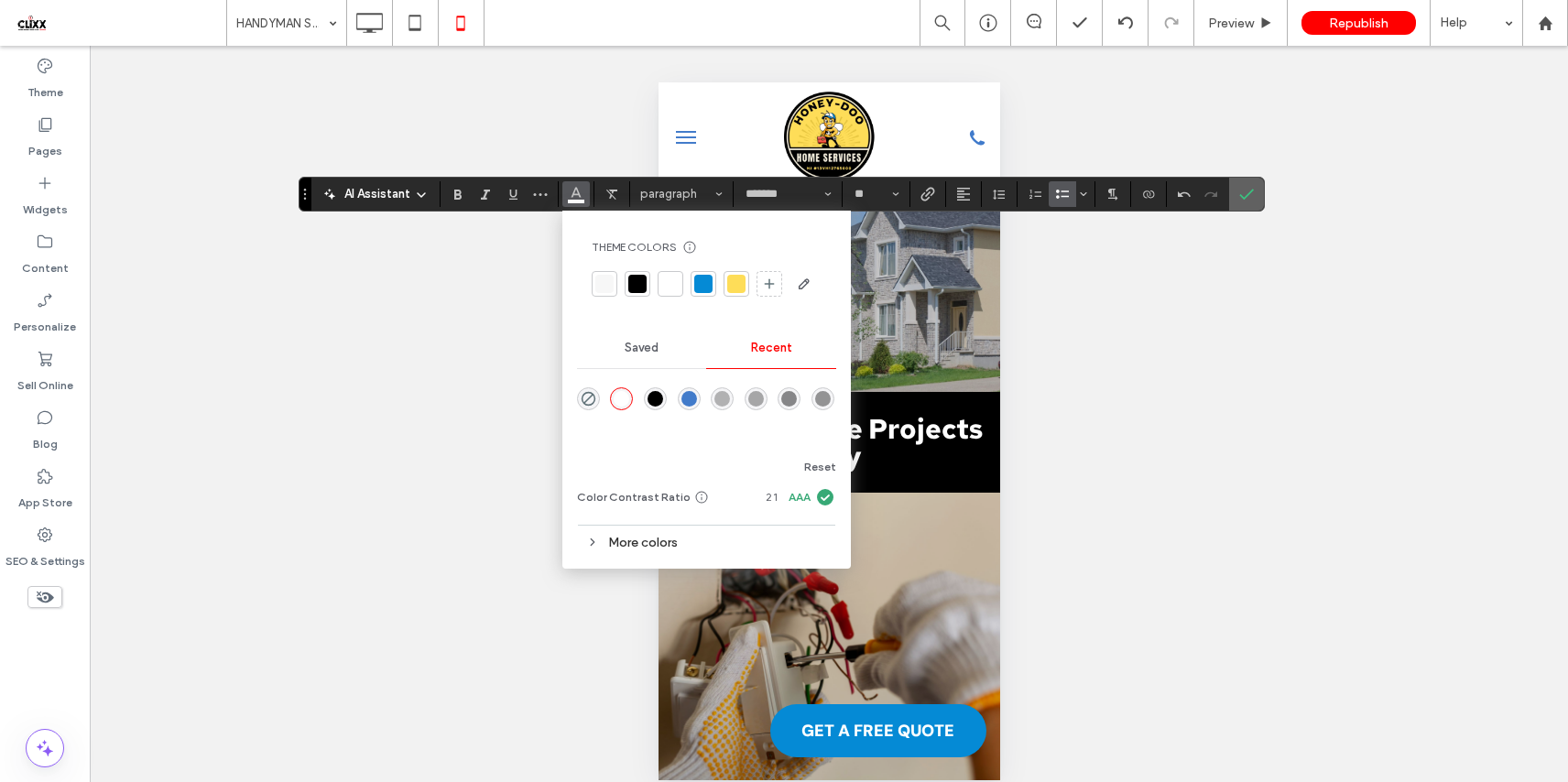
click at [1238, 198] on label "Confirm" at bounding box center [1246, 194] width 27 height 33
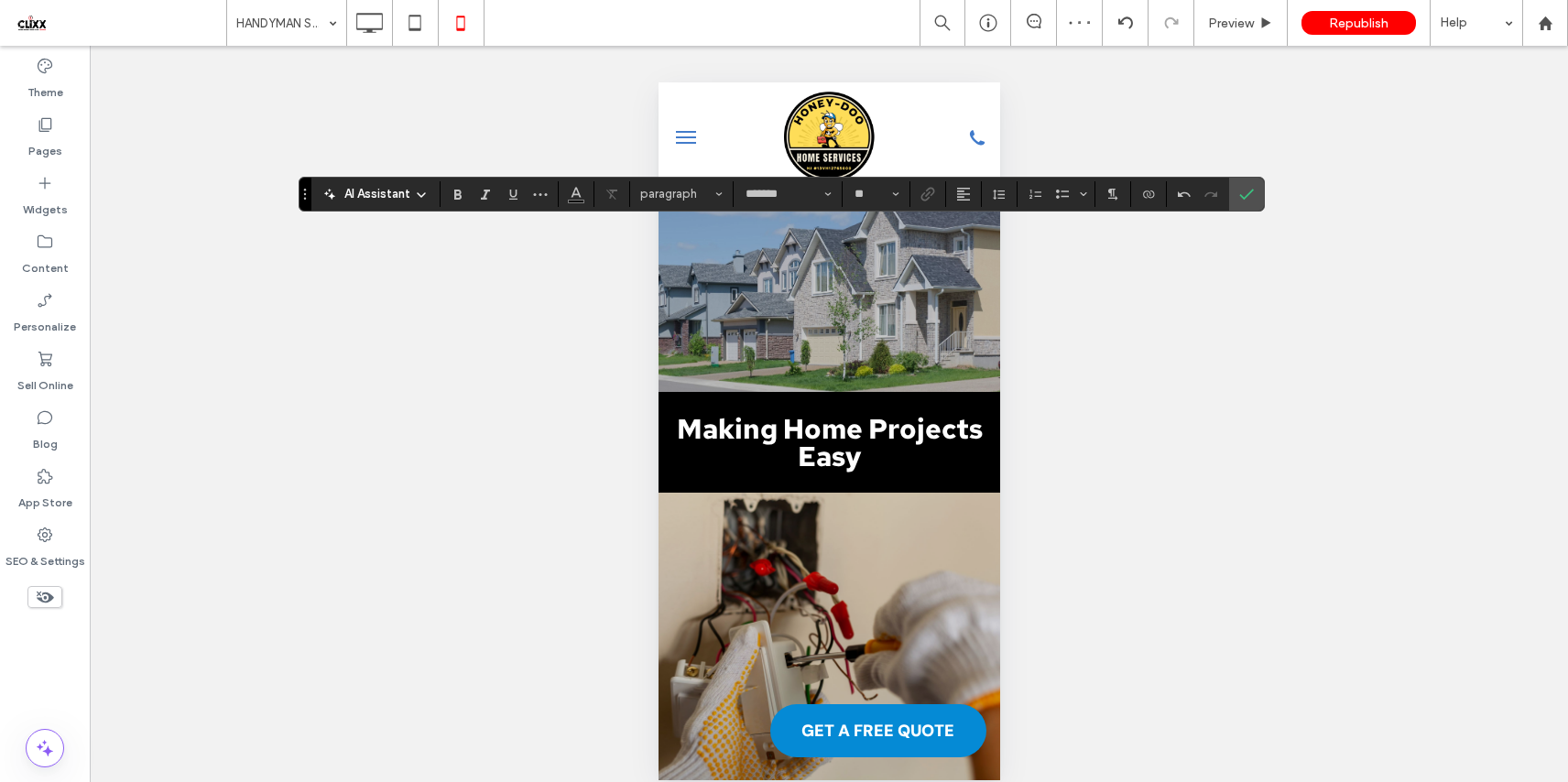
type input "**"
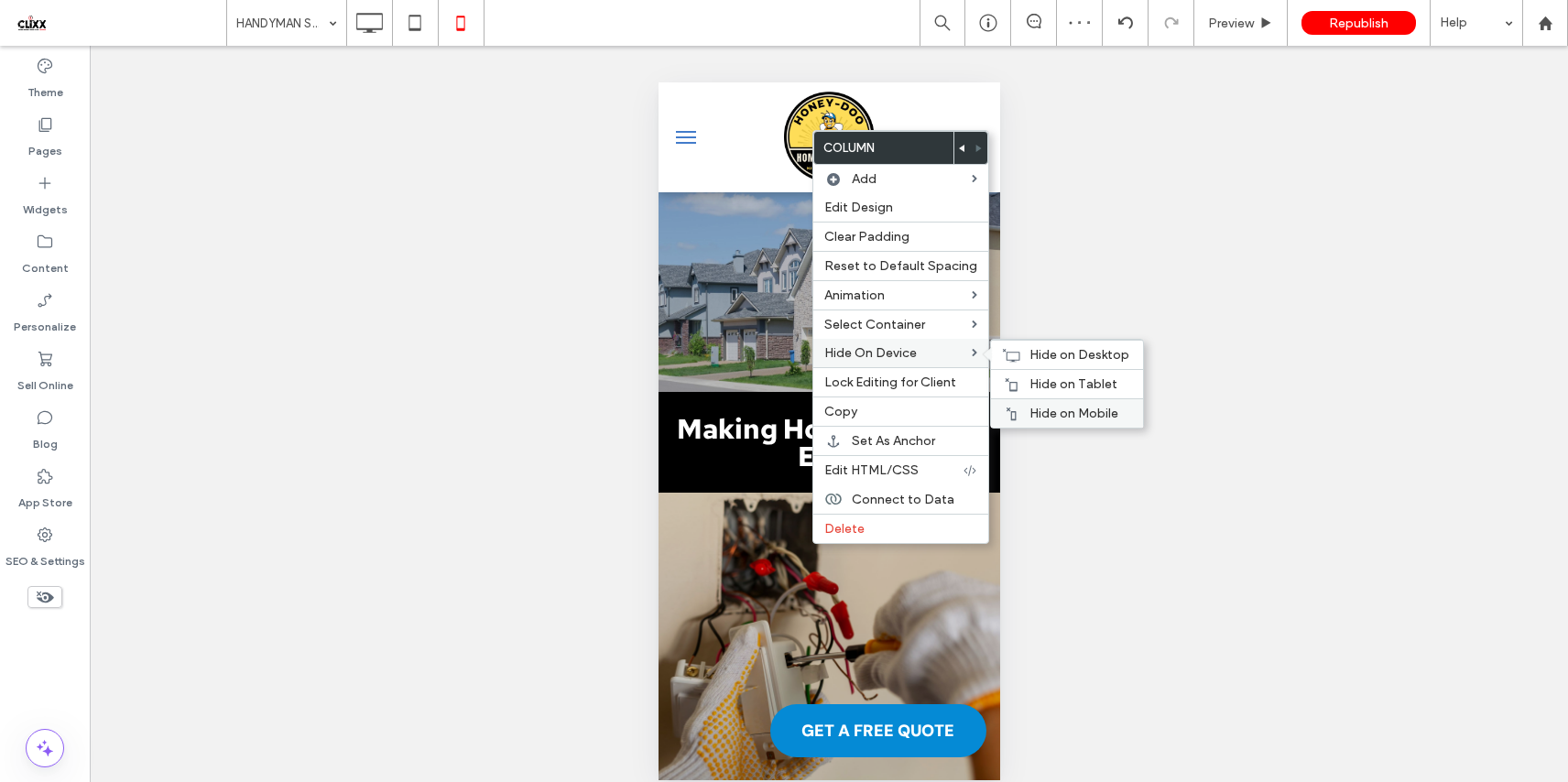
click at [1058, 421] on span "Hide on Mobile" at bounding box center [1073, 413] width 89 height 16
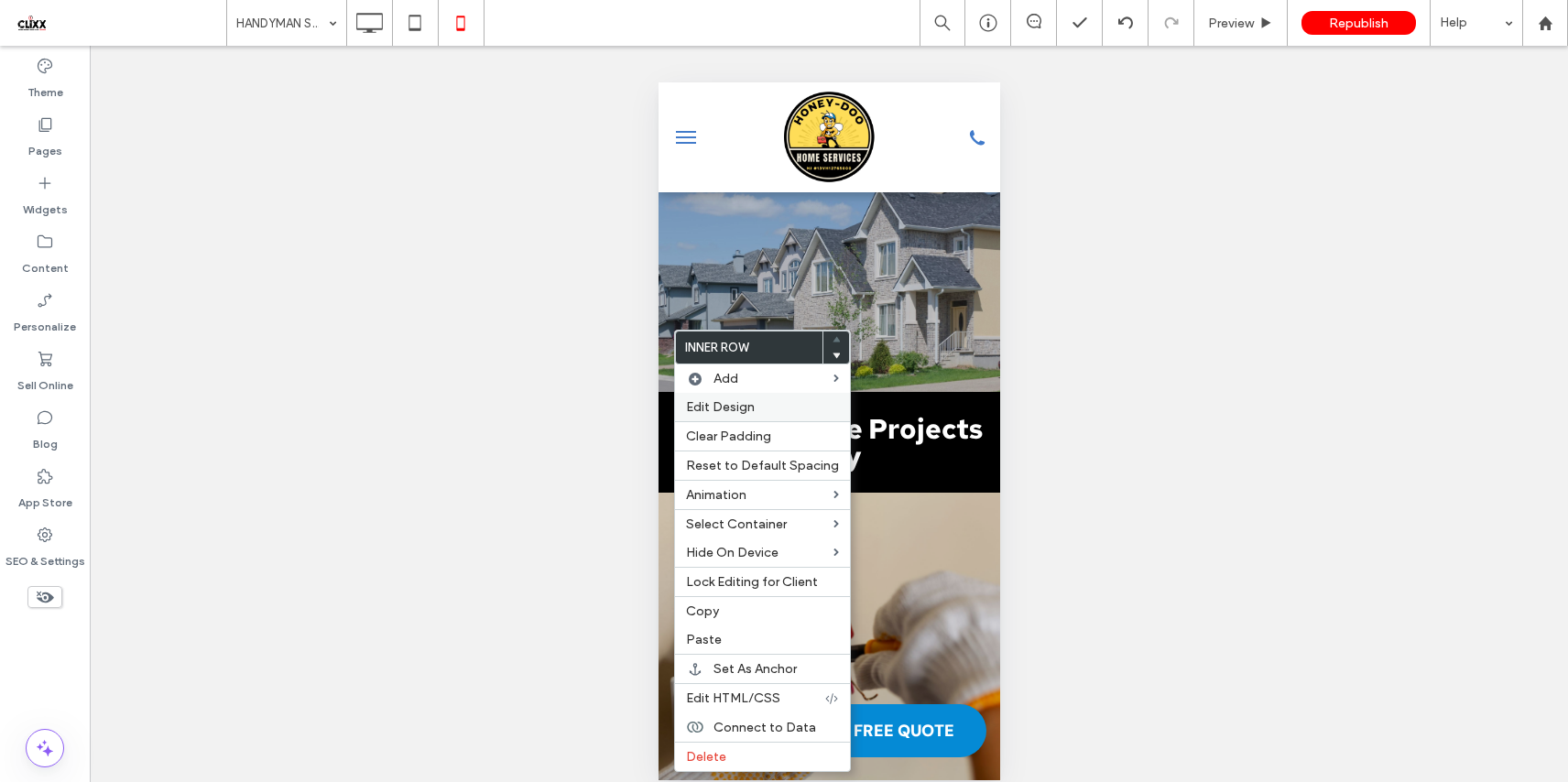
click at [743, 407] on span "Edit Design" at bounding box center [719, 406] width 68 height 16
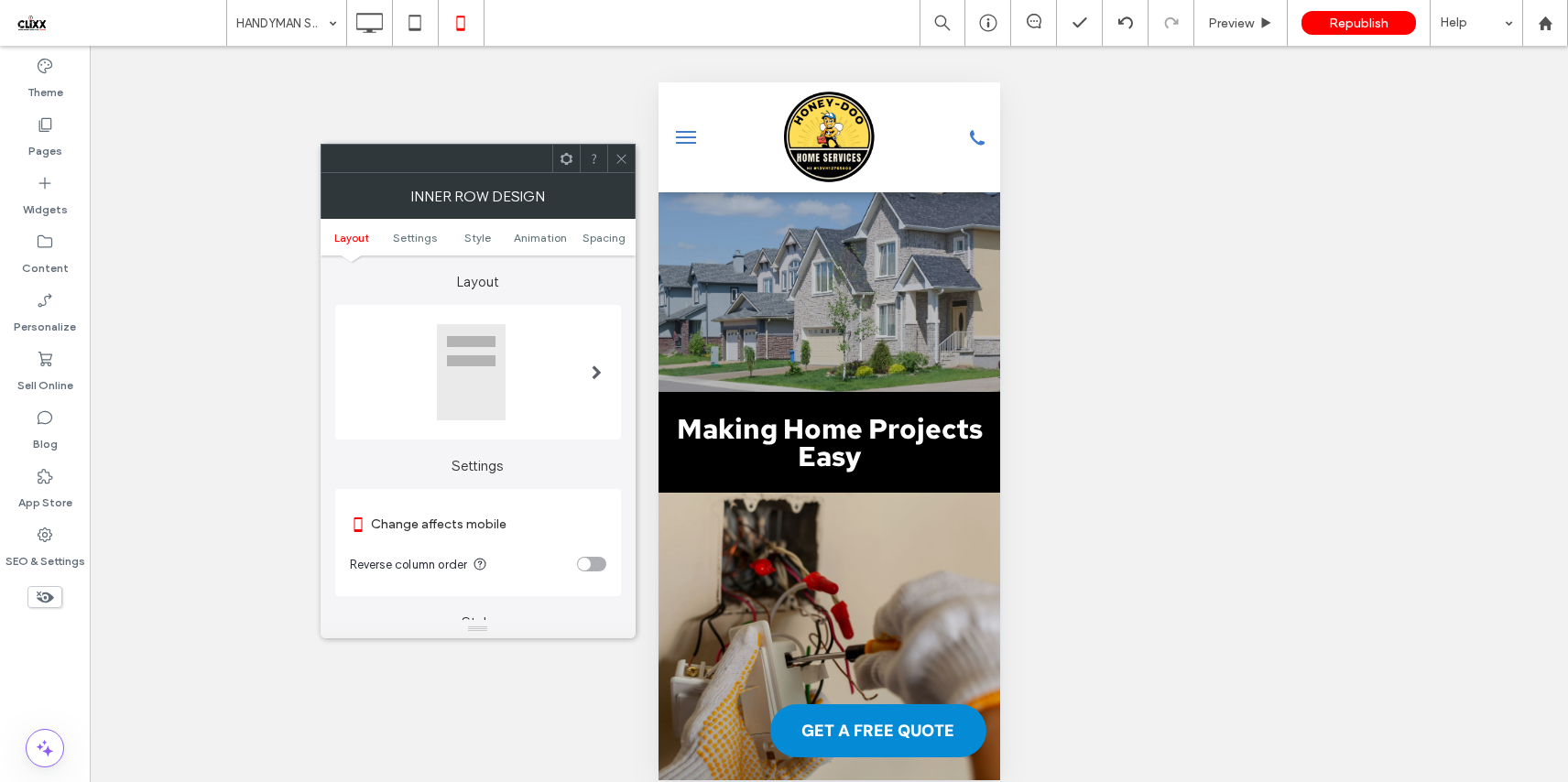
click at [601, 229] on ul "Layout Settings Style Animation Spacing" at bounding box center [478, 237] width 315 height 37
click at [599, 242] on span "Spacing" at bounding box center [604, 237] width 43 height 14
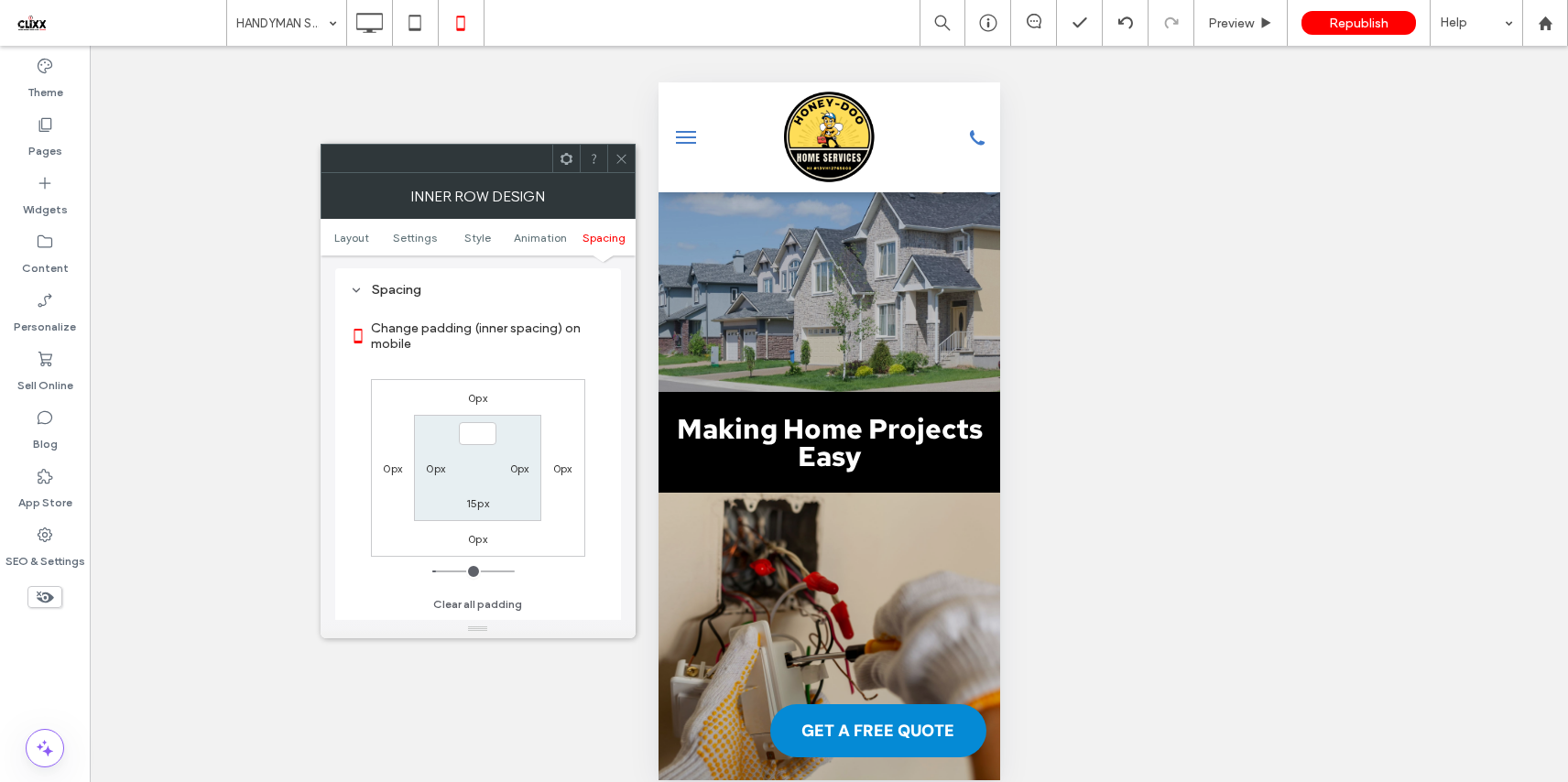
type input "***"
click at [541, 356] on label "Change padding (inner spacing) on mobile" at bounding box center [488, 335] width 235 height 50
click at [481, 508] on label "15px" at bounding box center [478, 503] width 22 height 14
type input "**"
type input "*"
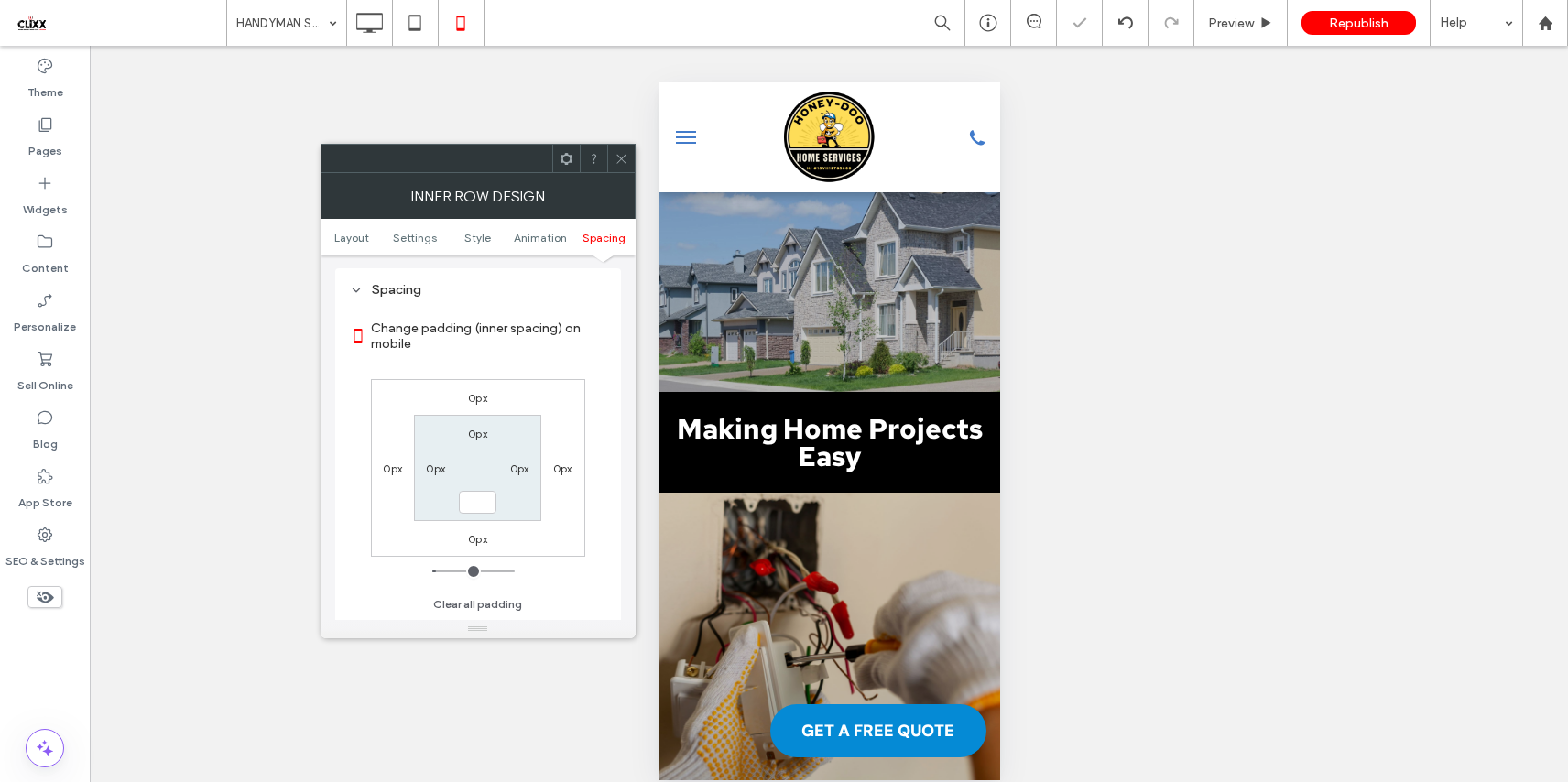
type input "***"
click at [525, 358] on label "Change padding (inner spacing) on mobile" at bounding box center [488, 335] width 235 height 50
click at [616, 154] on use at bounding box center [621, 158] width 9 height 9
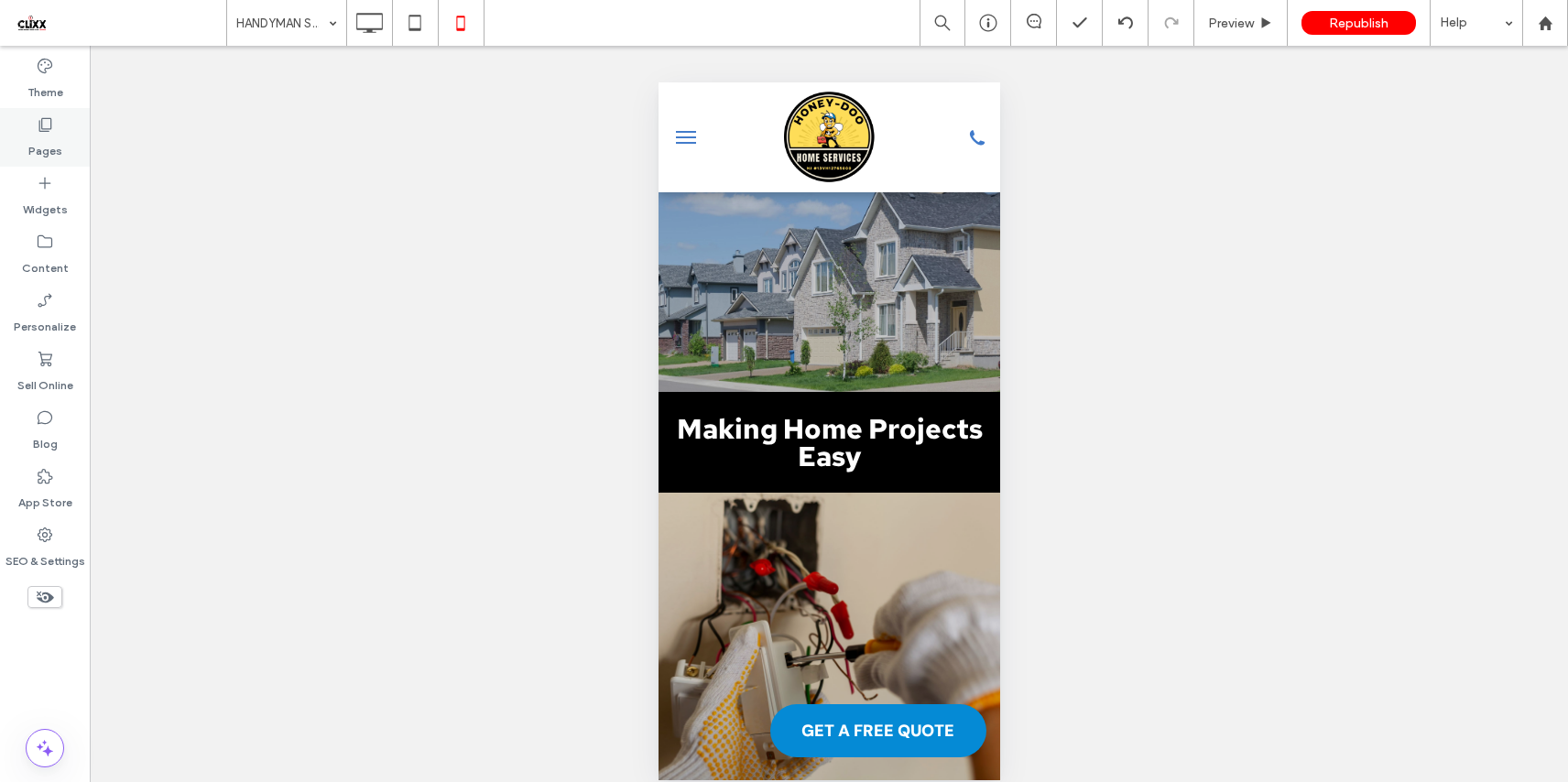
click at [64, 122] on div "Pages" at bounding box center [45, 137] width 90 height 59
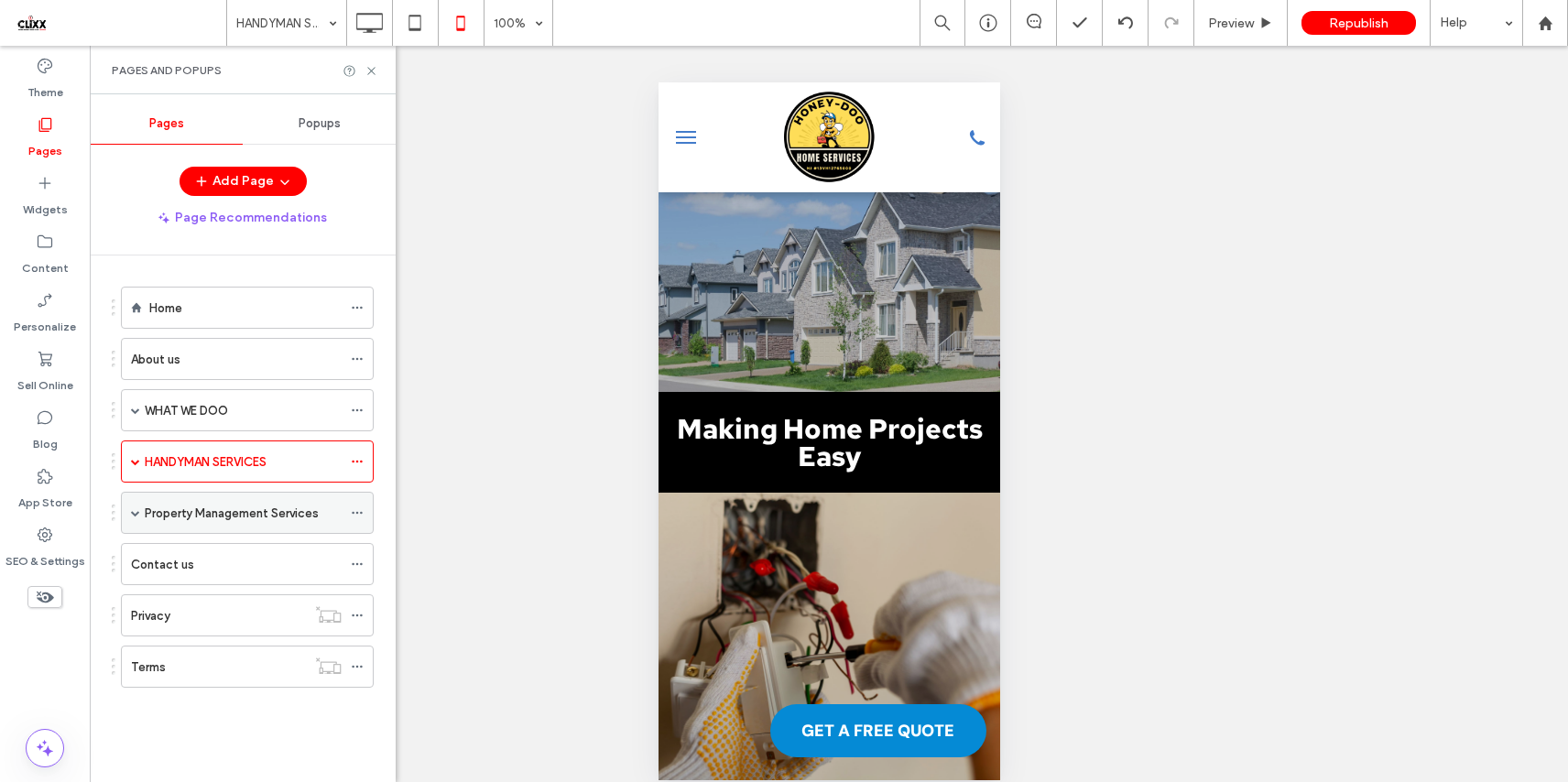
click at [154, 512] on label "Property Management Services" at bounding box center [231, 513] width 174 height 32
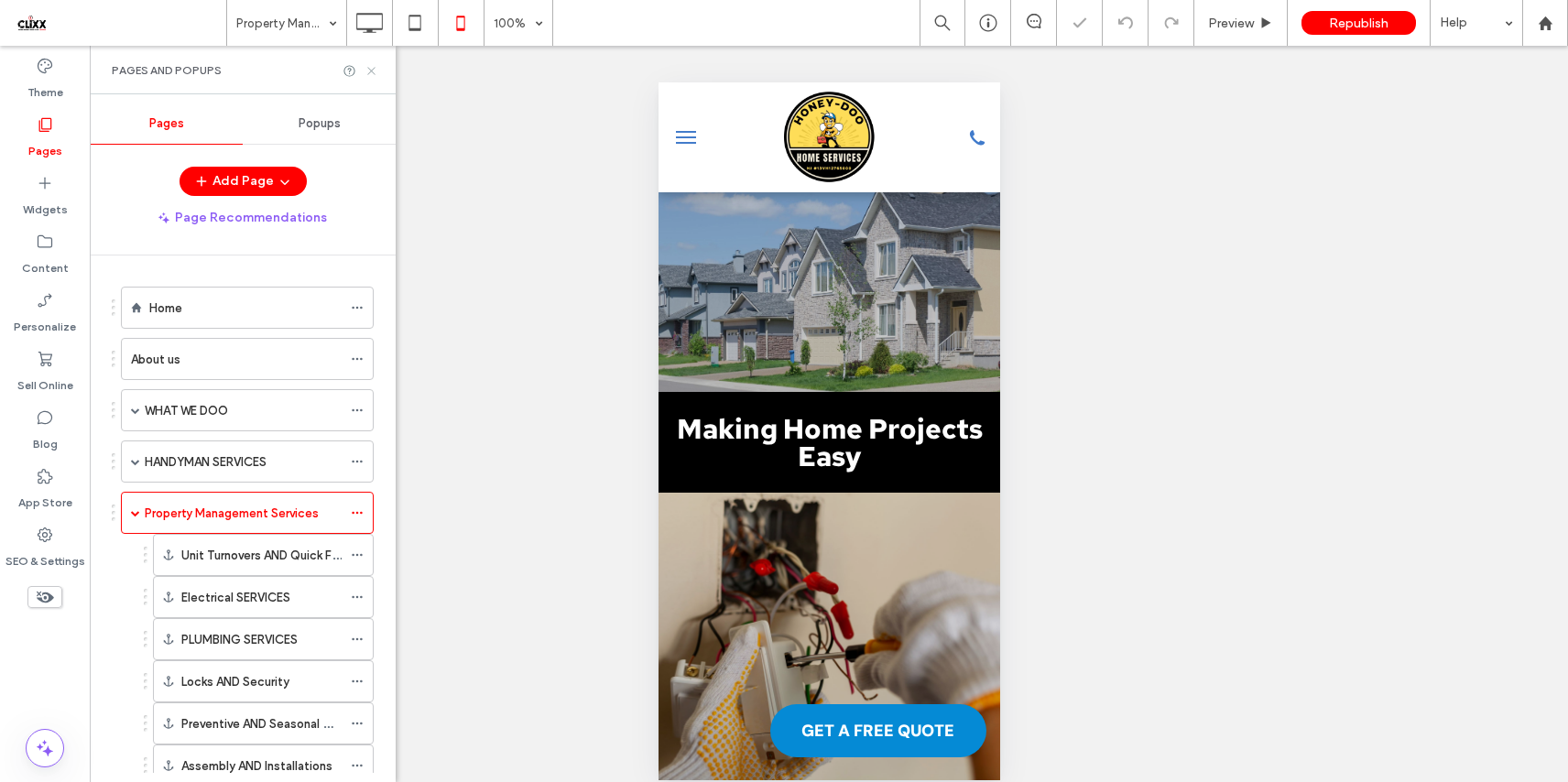
click at [368, 68] on icon at bounding box center [371, 70] width 14 height 14
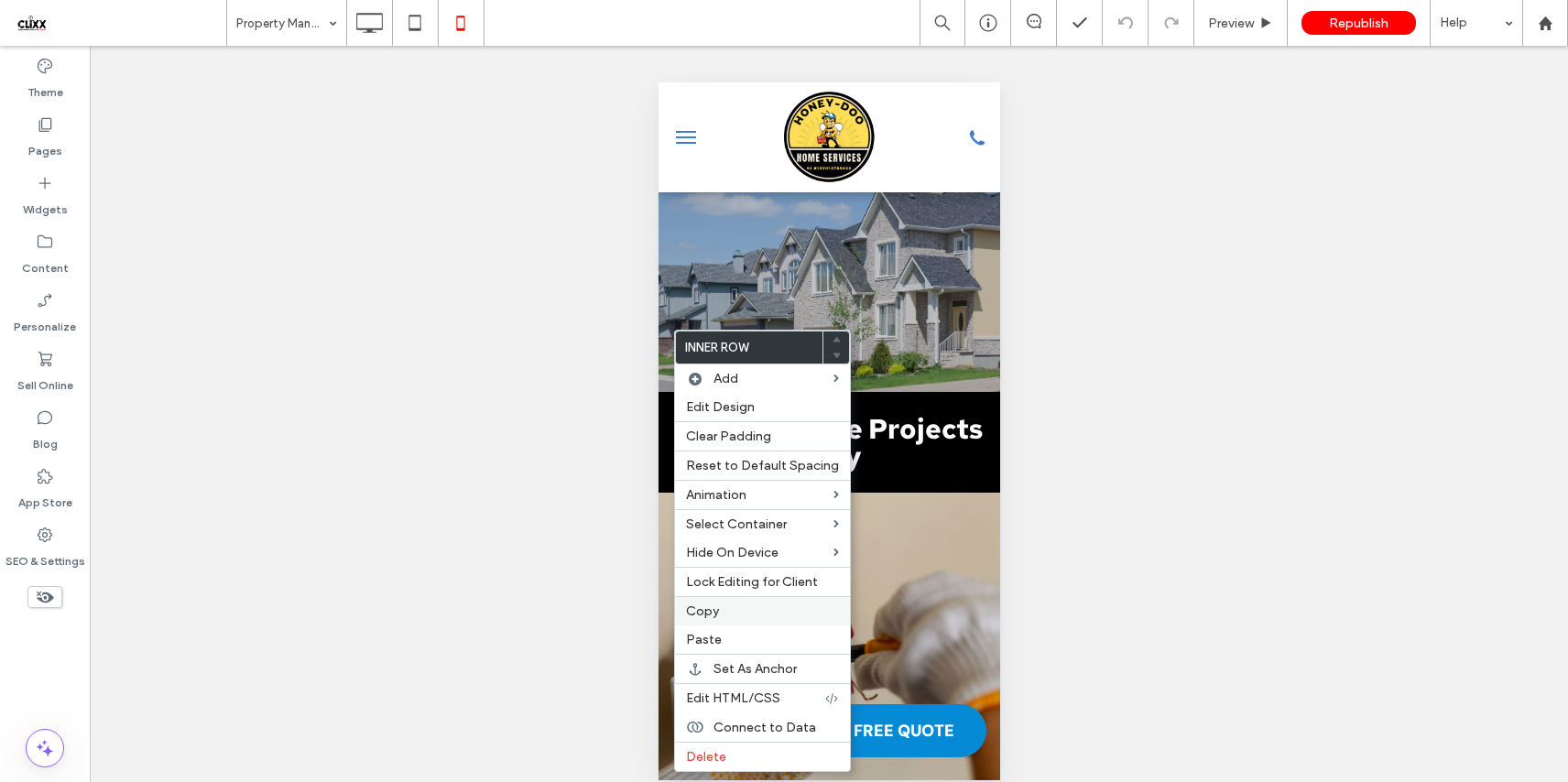
click at [730, 620] on div "Copy" at bounding box center [762, 610] width 175 height 29
click at [732, 636] on label "Paste" at bounding box center [762, 640] width 153 height 16
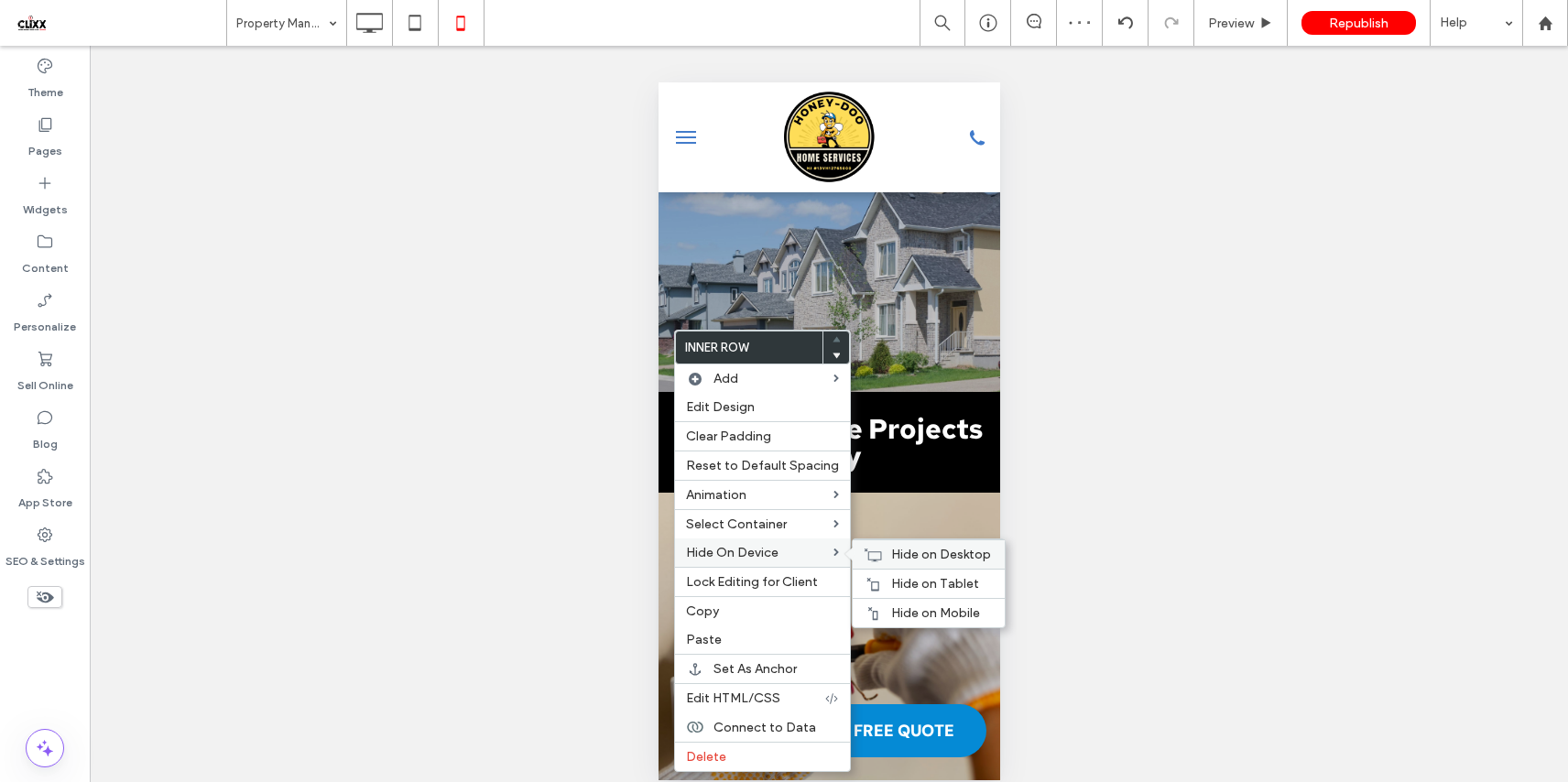
click at [947, 553] on span "Hide on Desktop" at bounding box center [940, 554] width 100 height 16
click at [941, 587] on span "Hide on Tablet" at bounding box center [935, 583] width 88 height 16
click at [923, 606] on span "Hide on Mobile" at bounding box center [935, 612] width 89 height 16
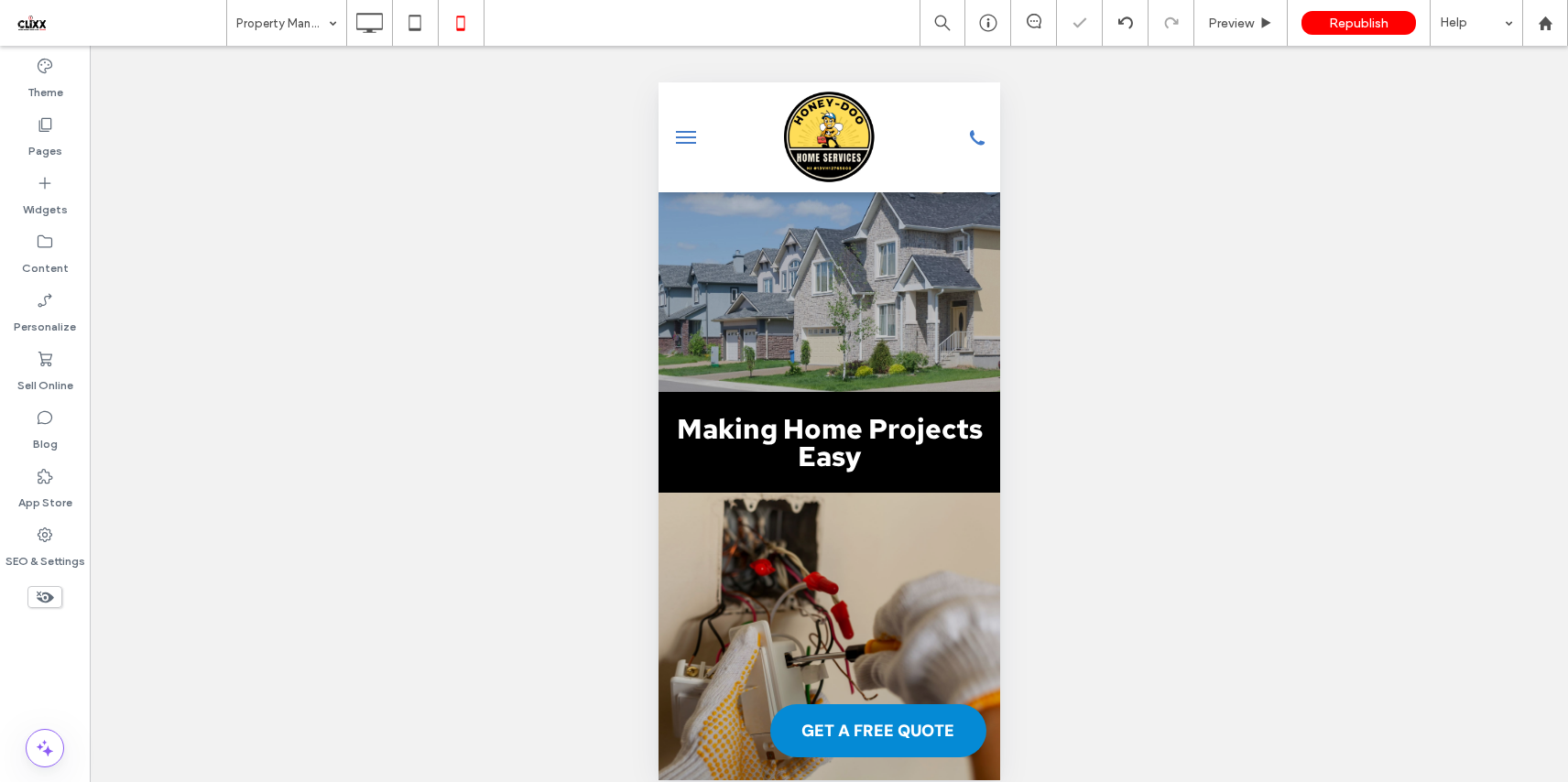
type input "*******"
type input "**"
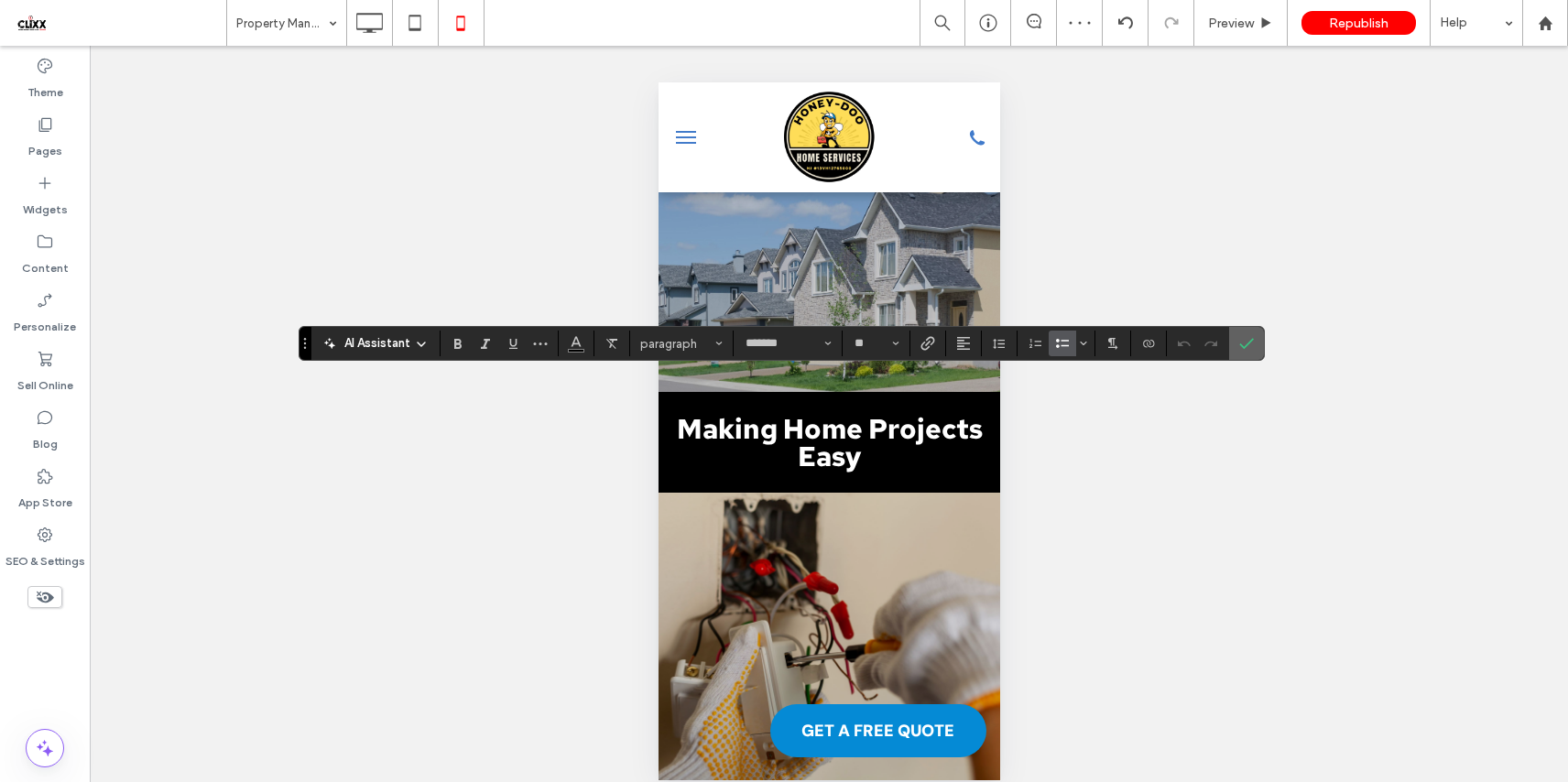
click at [1241, 344] on icon "Confirm" at bounding box center [1247, 344] width 15 height 15
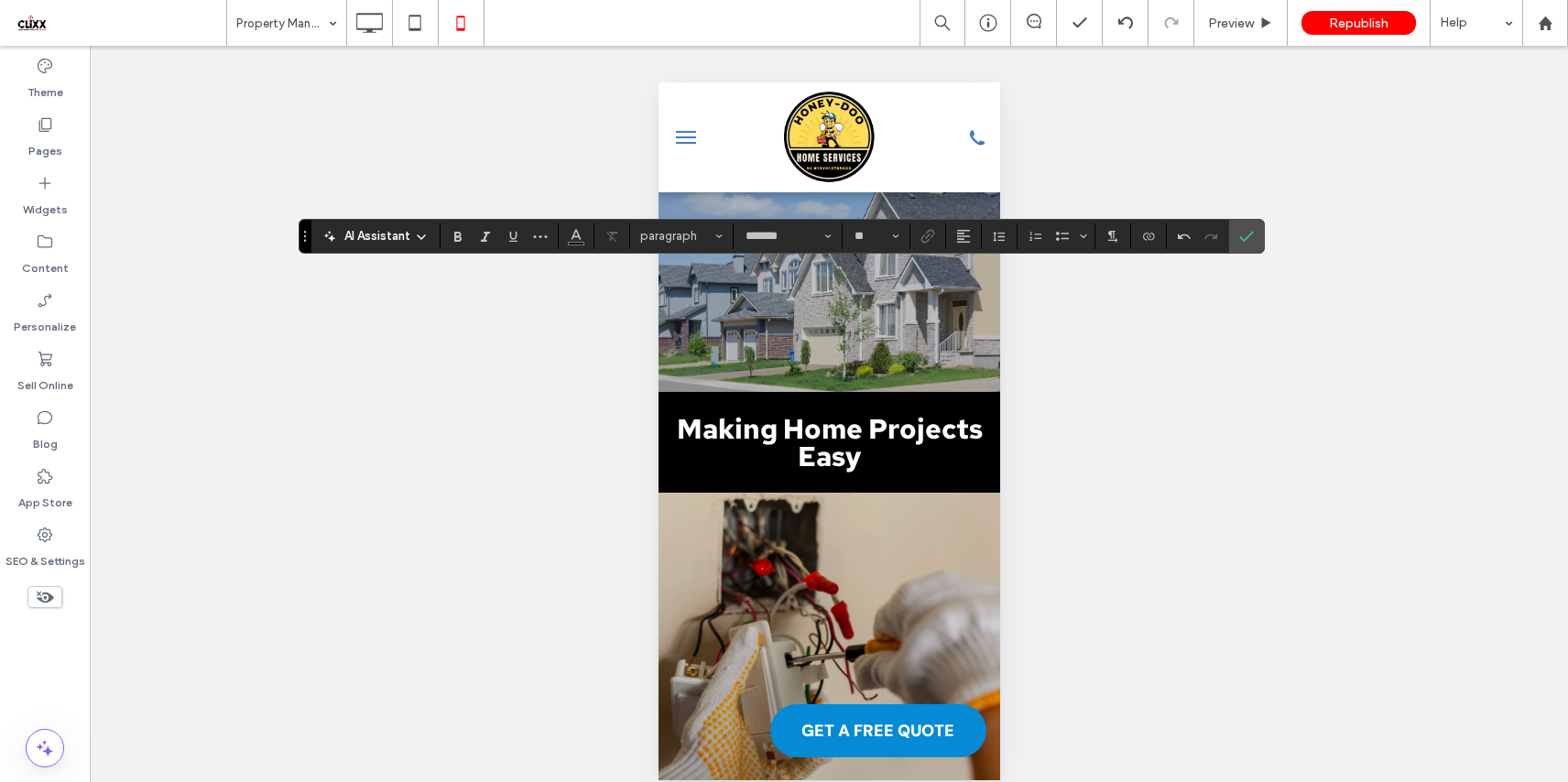
type input "**"
click at [1260, 237] on section at bounding box center [1246, 236] width 35 height 33
click at [1243, 233] on icon "Confirm" at bounding box center [1247, 236] width 15 height 15
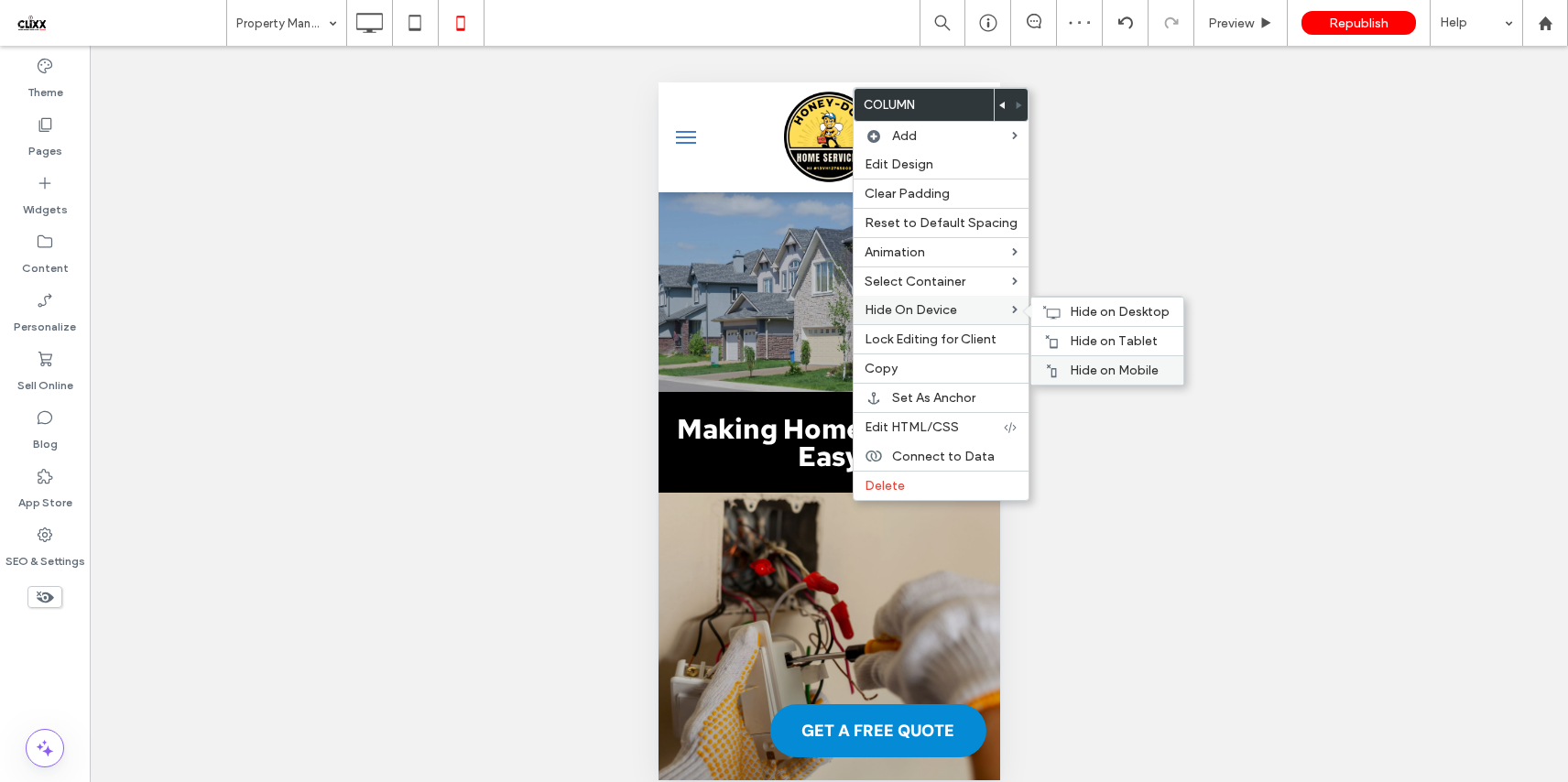
click at [1118, 368] on span "Hide on Mobile" at bounding box center [1114, 370] width 89 height 16
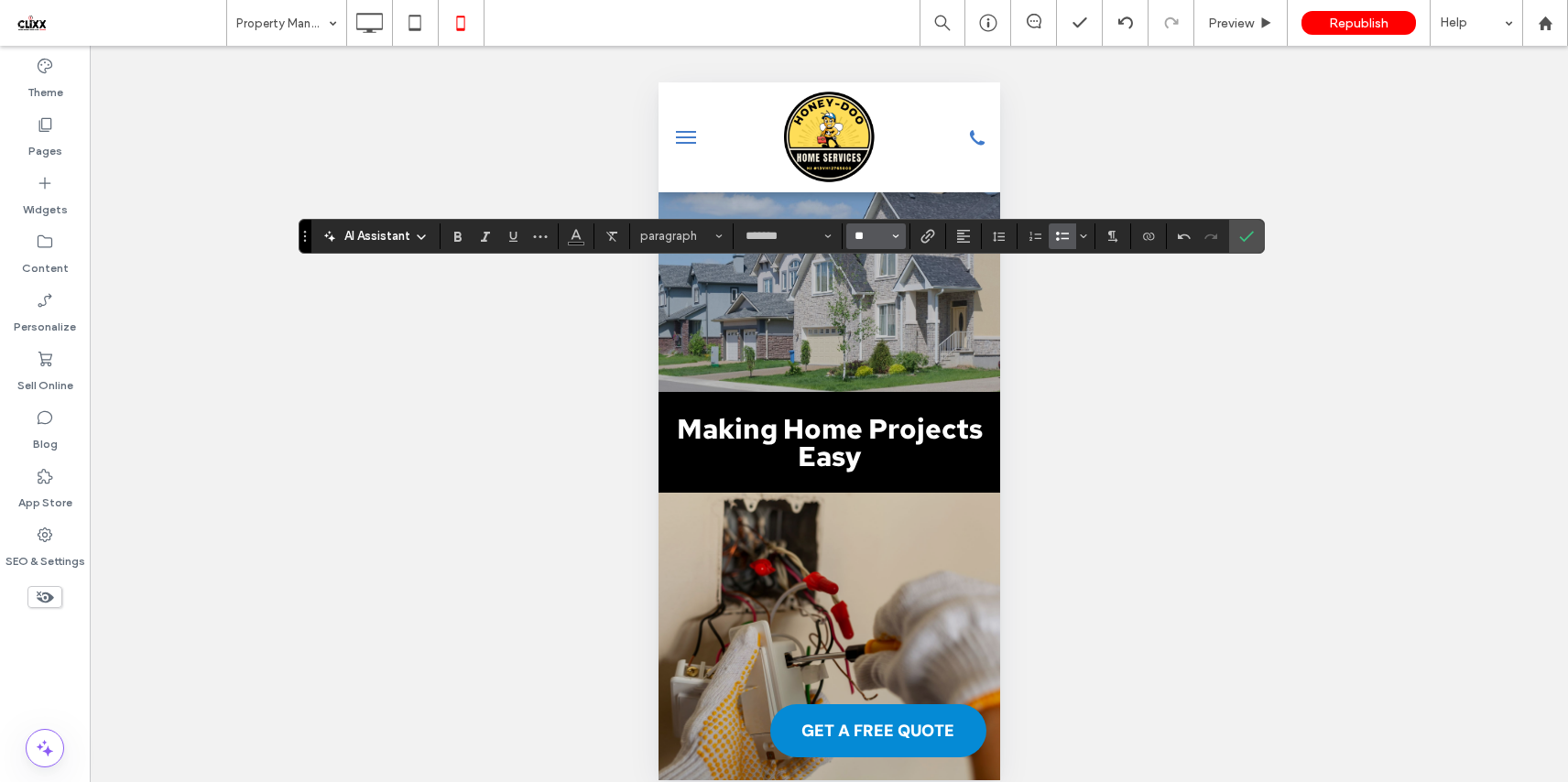
click at [871, 233] on input "**" at bounding box center [870, 236] width 36 height 15
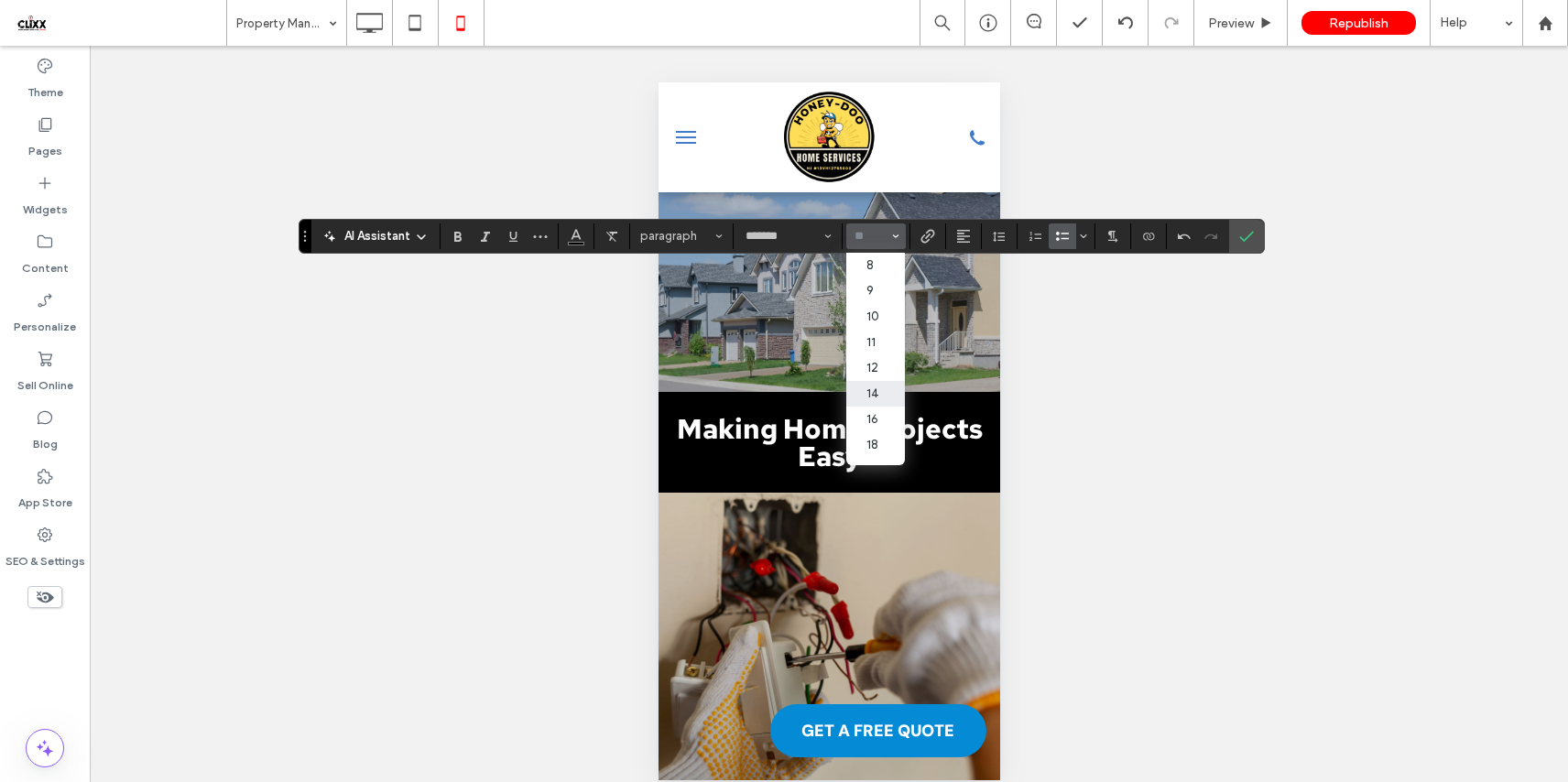
click at [875, 398] on label "14" at bounding box center [875, 393] width 59 height 25
type input "**"
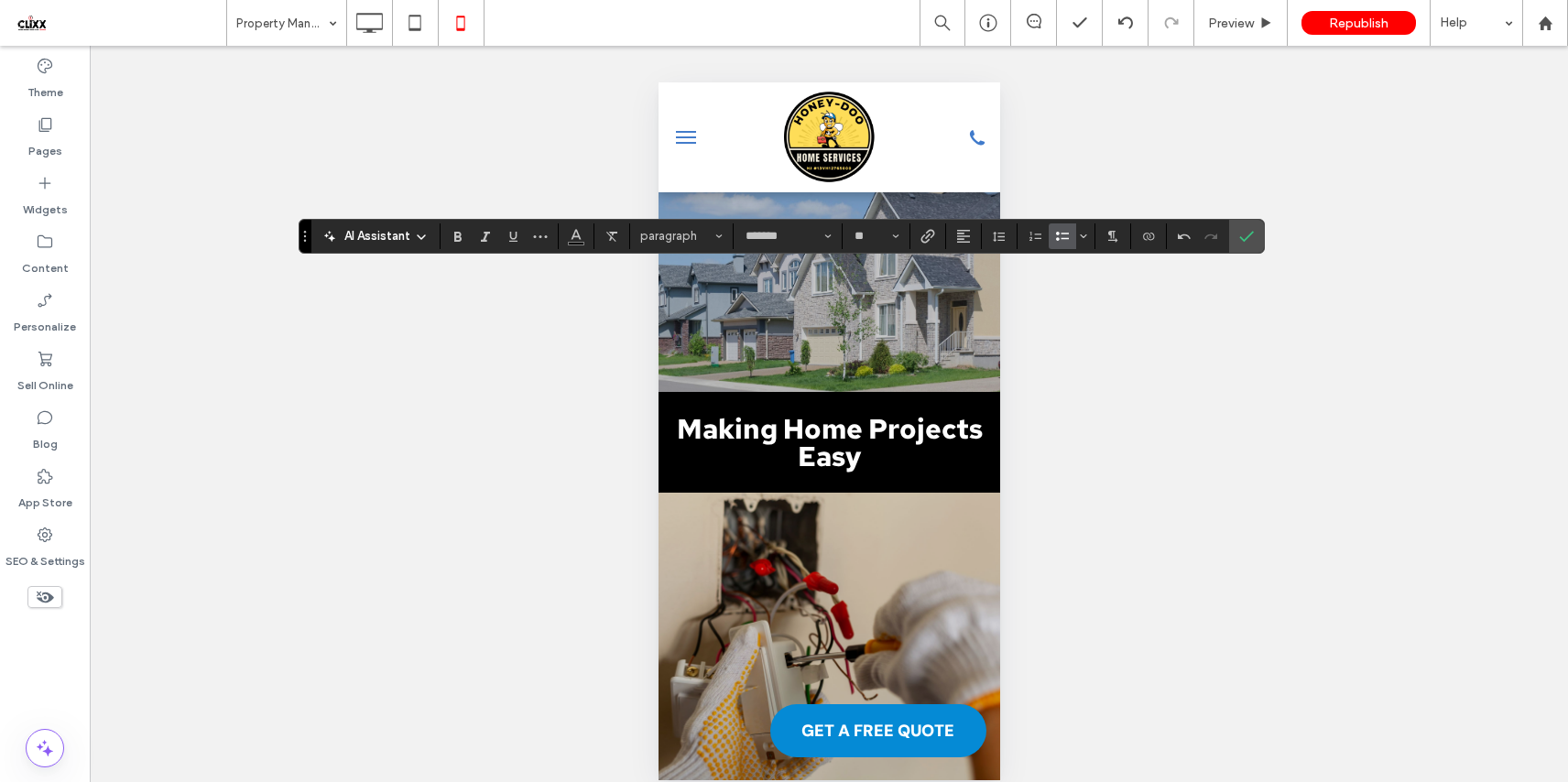
click at [1246, 235] on icon "Confirm" at bounding box center [1247, 236] width 15 height 15
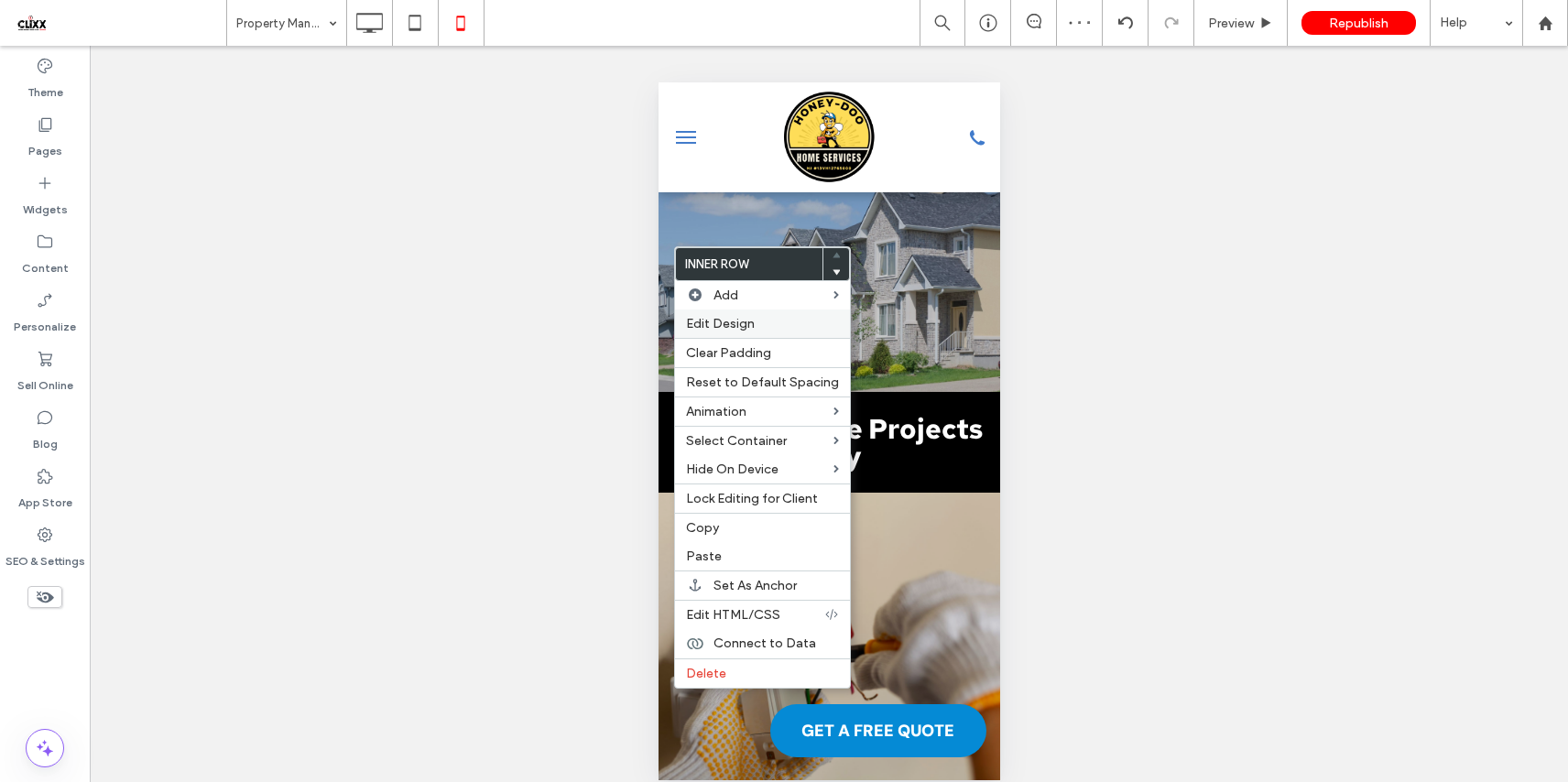
click at [741, 328] on span "Edit Design" at bounding box center [719, 323] width 68 height 16
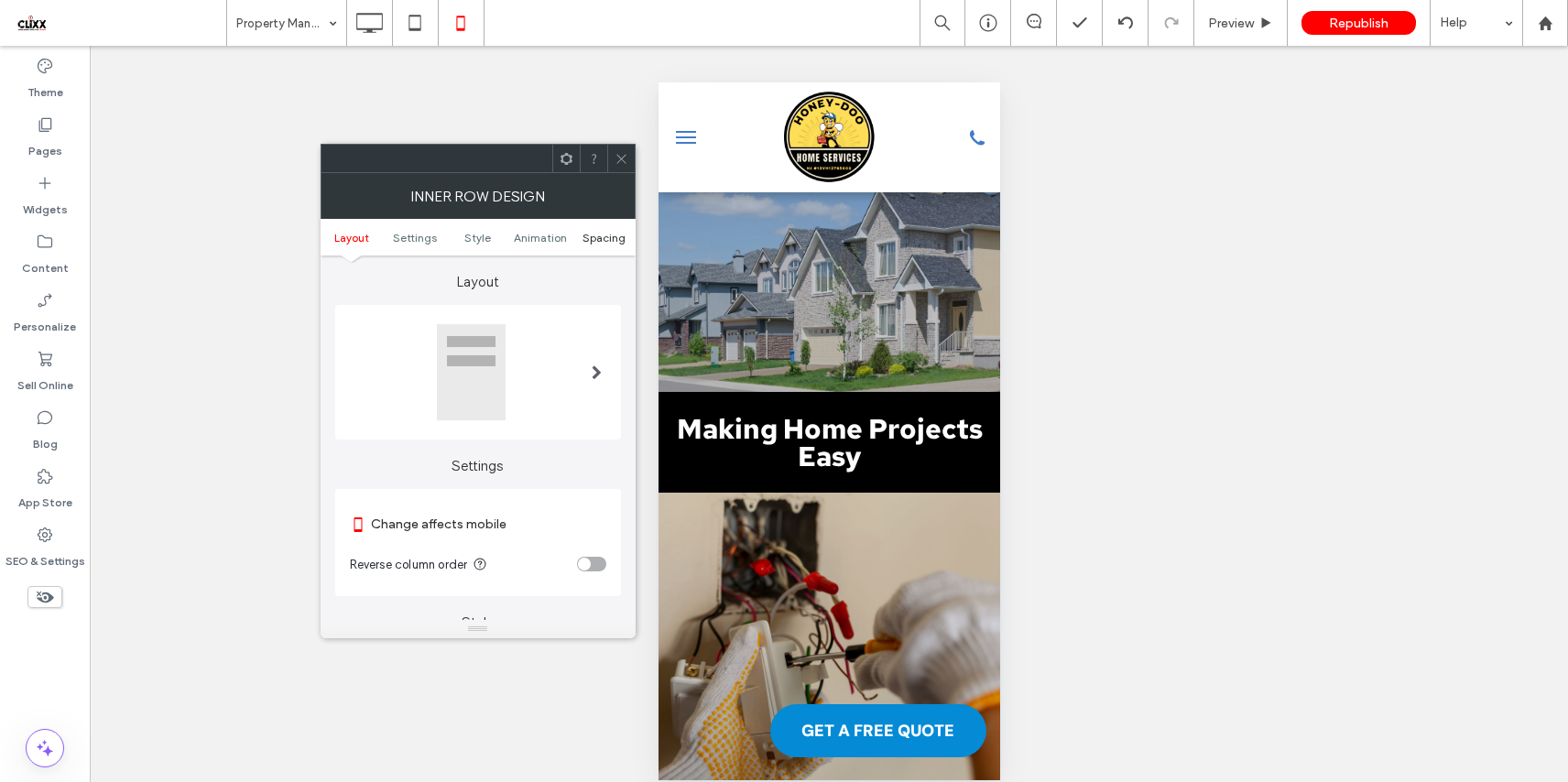
click at [598, 235] on span "Spacing" at bounding box center [604, 237] width 43 height 14
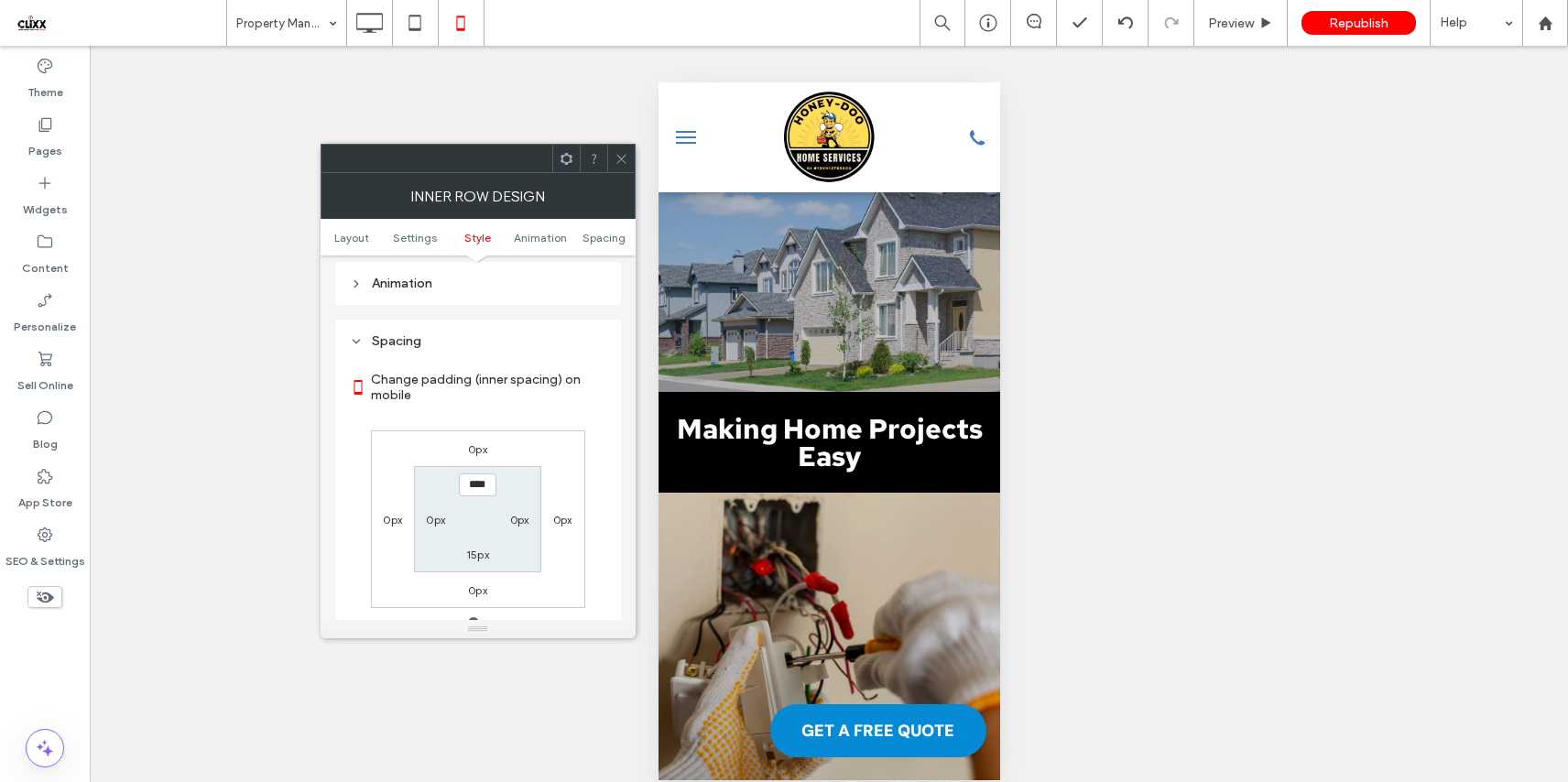
scroll to position [772, 0]
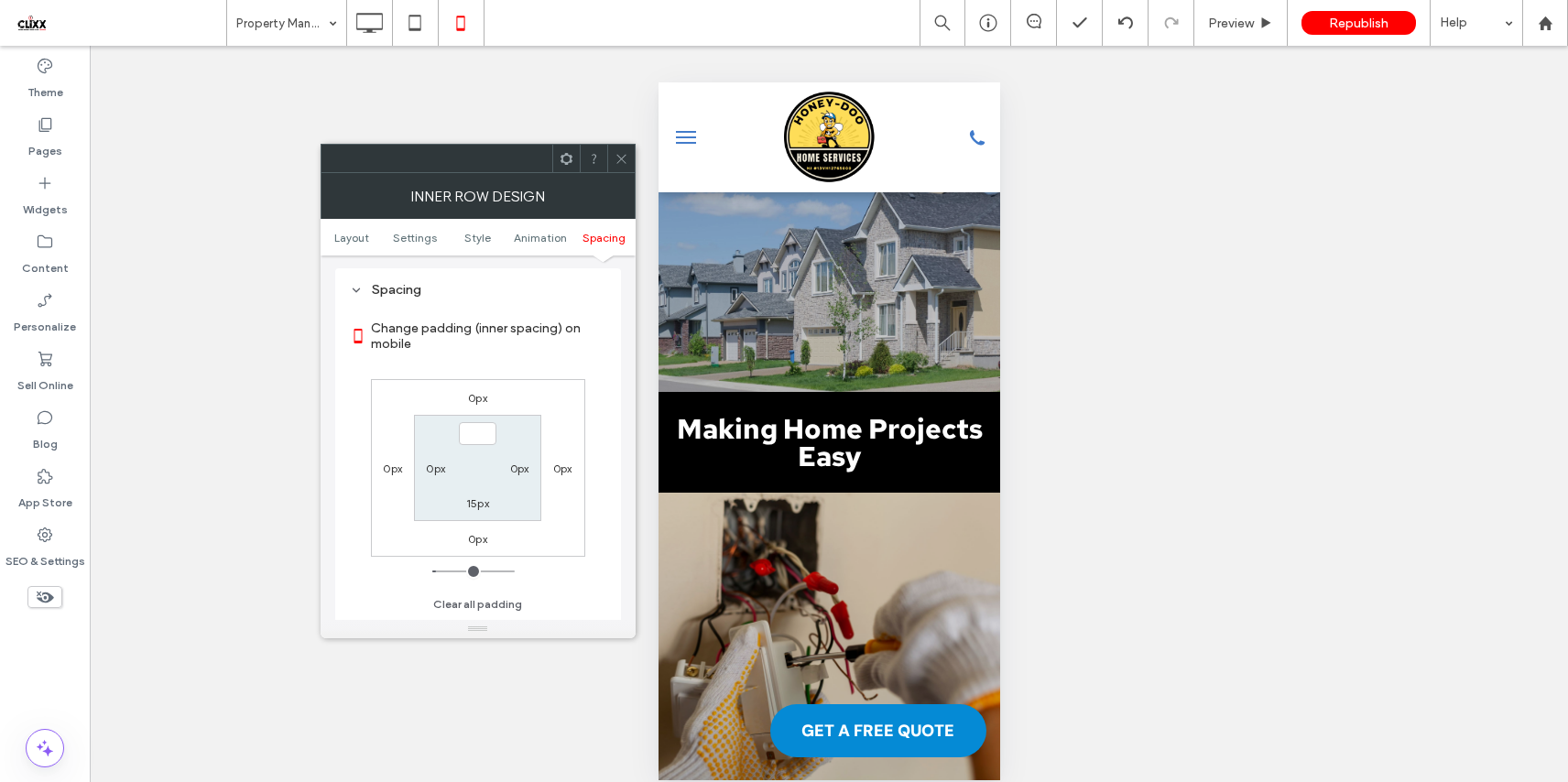
type input "***"
click at [484, 504] on label "15px" at bounding box center [478, 503] width 22 height 14
type input "**"
type input "*"
type input "***"
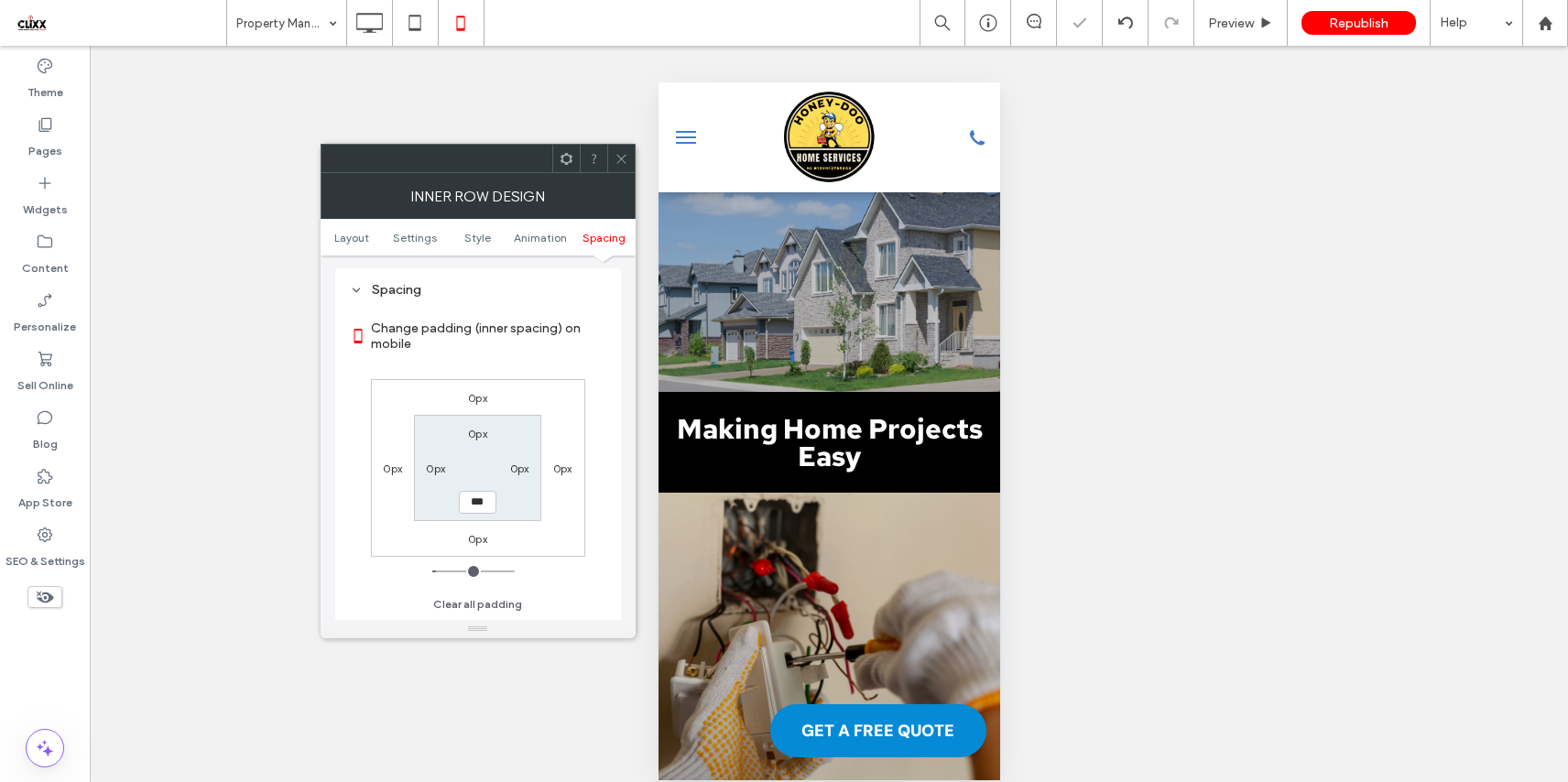
click at [536, 362] on section "Change padding (inner spacing) on mobile" at bounding box center [478, 336] width 257 height 67
click at [614, 155] on icon at bounding box center [621, 158] width 14 height 14
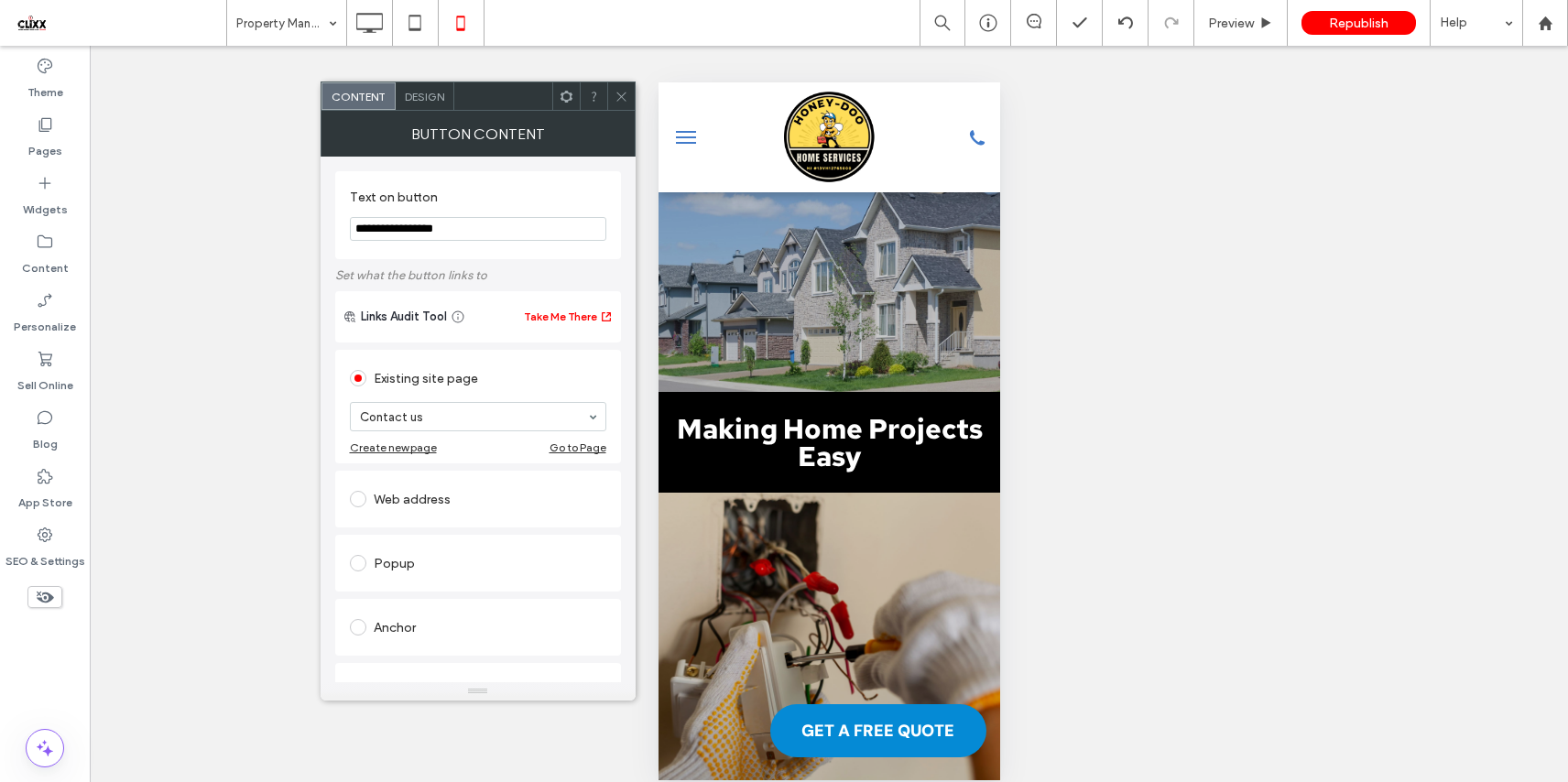
click at [417, 97] on span "Design" at bounding box center [424, 96] width 39 height 14
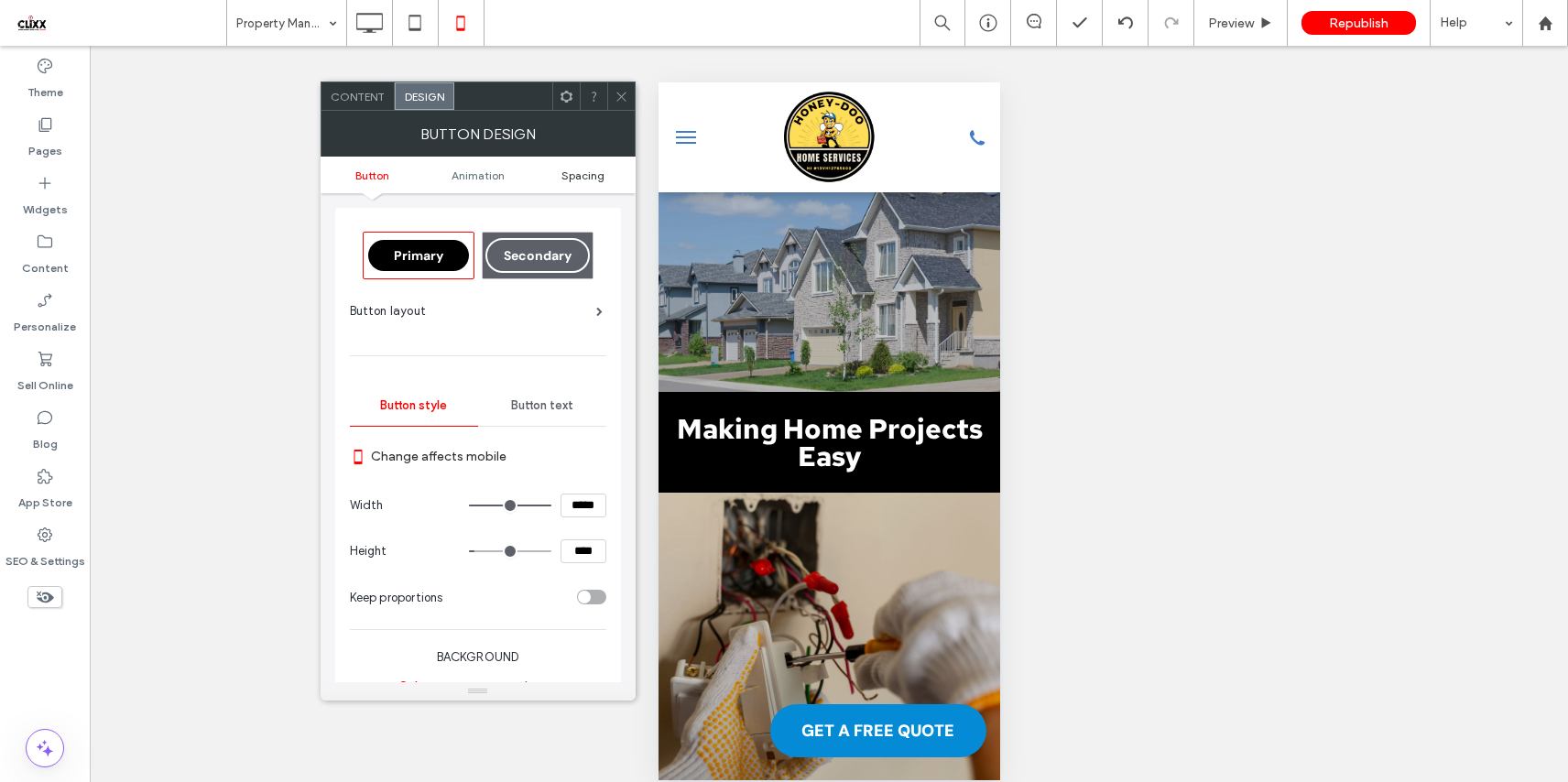
click at [592, 170] on span "Spacing" at bounding box center [583, 175] width 43 height 14
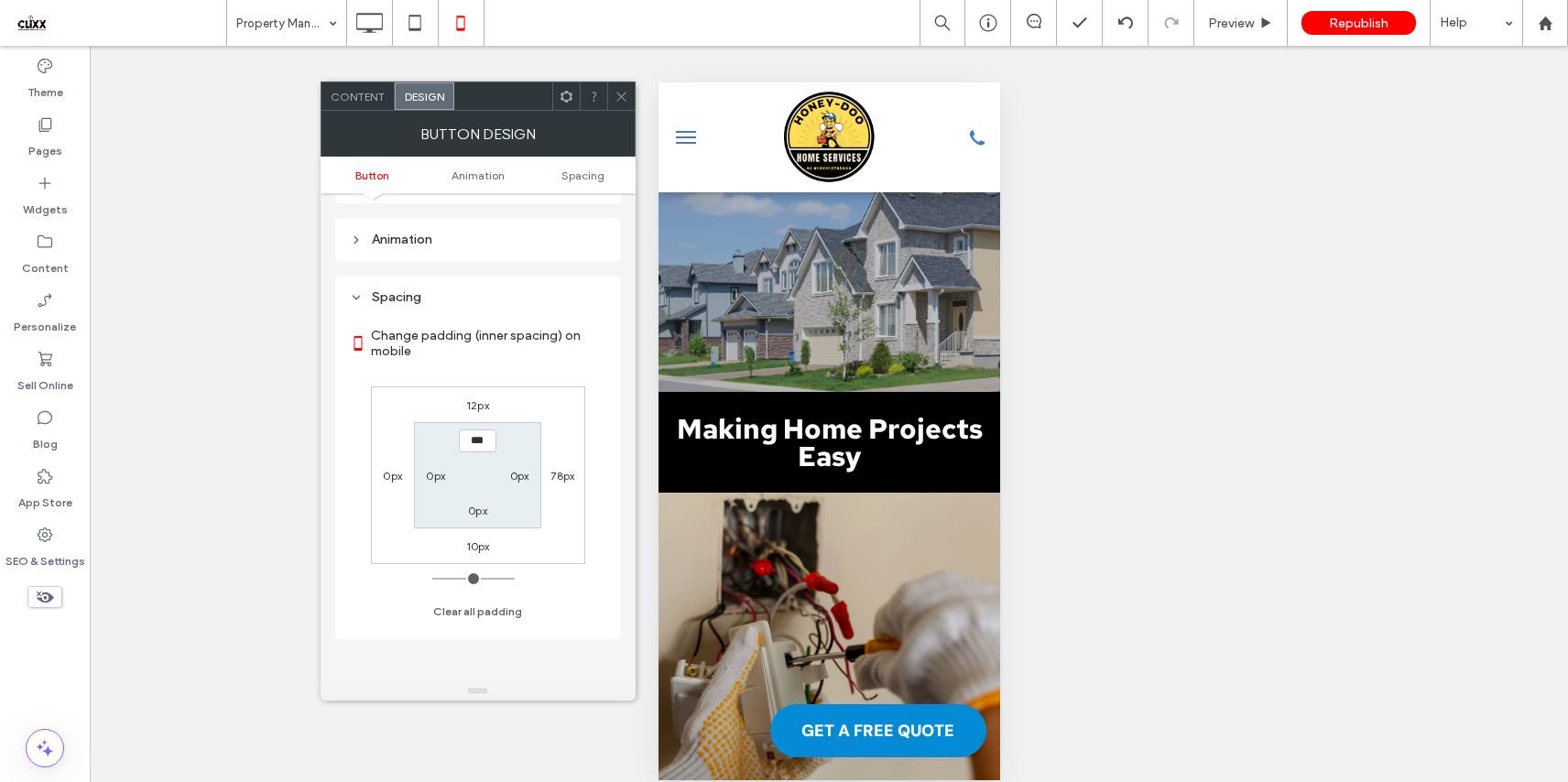
scroll to position [860, 0]
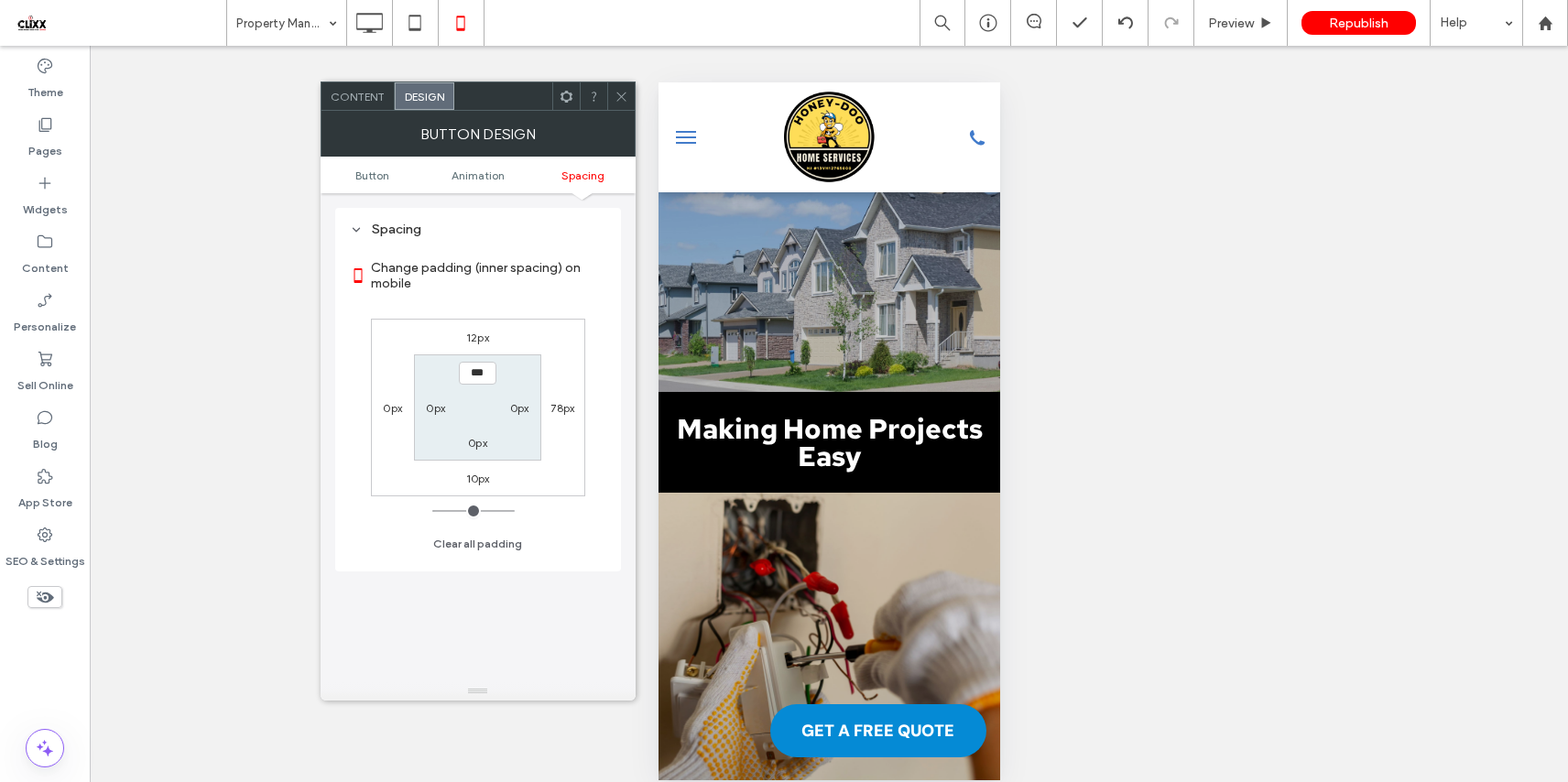
click at [622, 93] on icon at bounding box center [621, 96] width 14 height 14
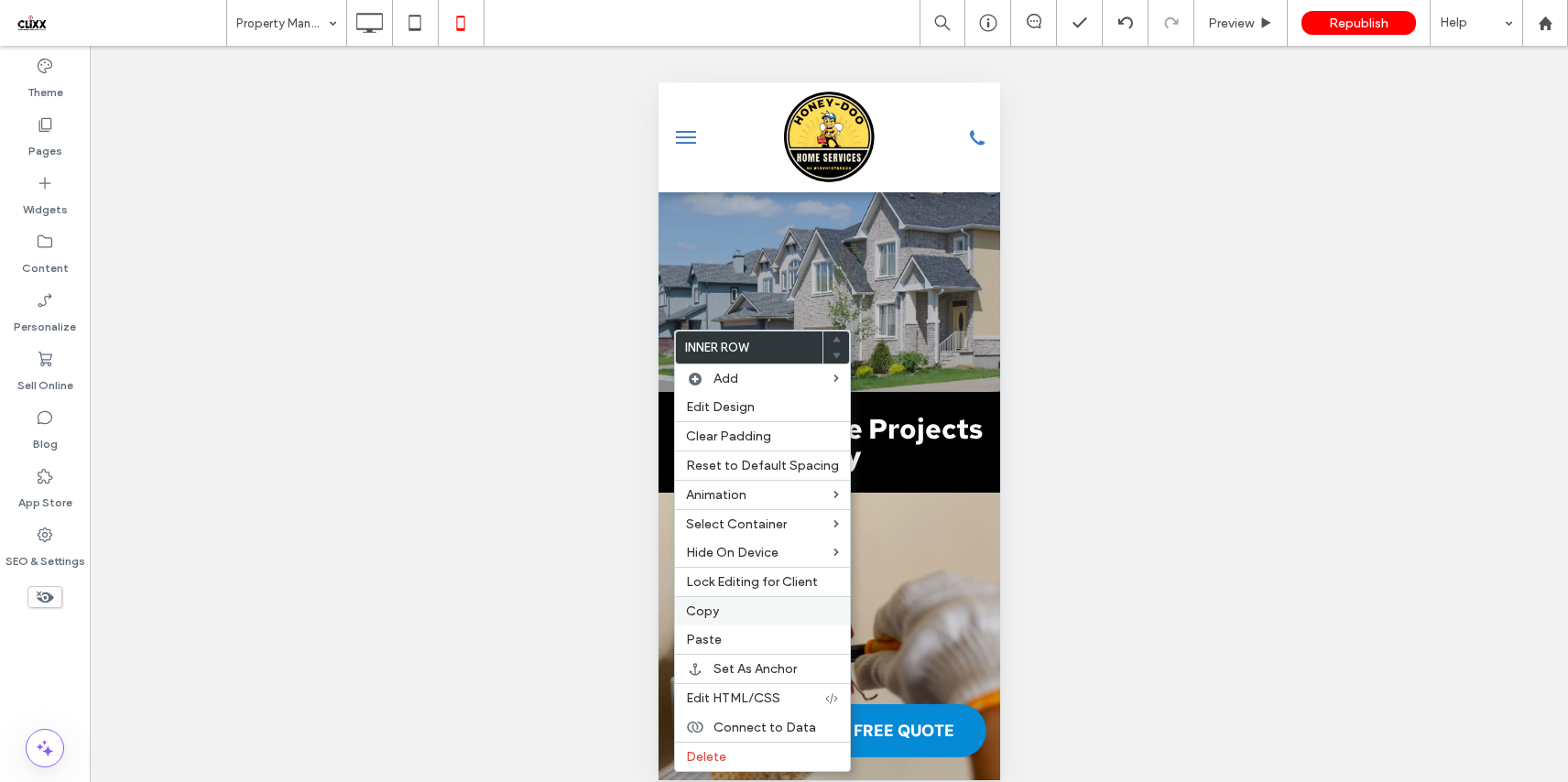
click at [724, 616] on label "Copy" at bounding box center [762, 611] width 153 height 16
click at [729, 633] on label "Paste" at bounding box center [762, 640] width 153 height 16
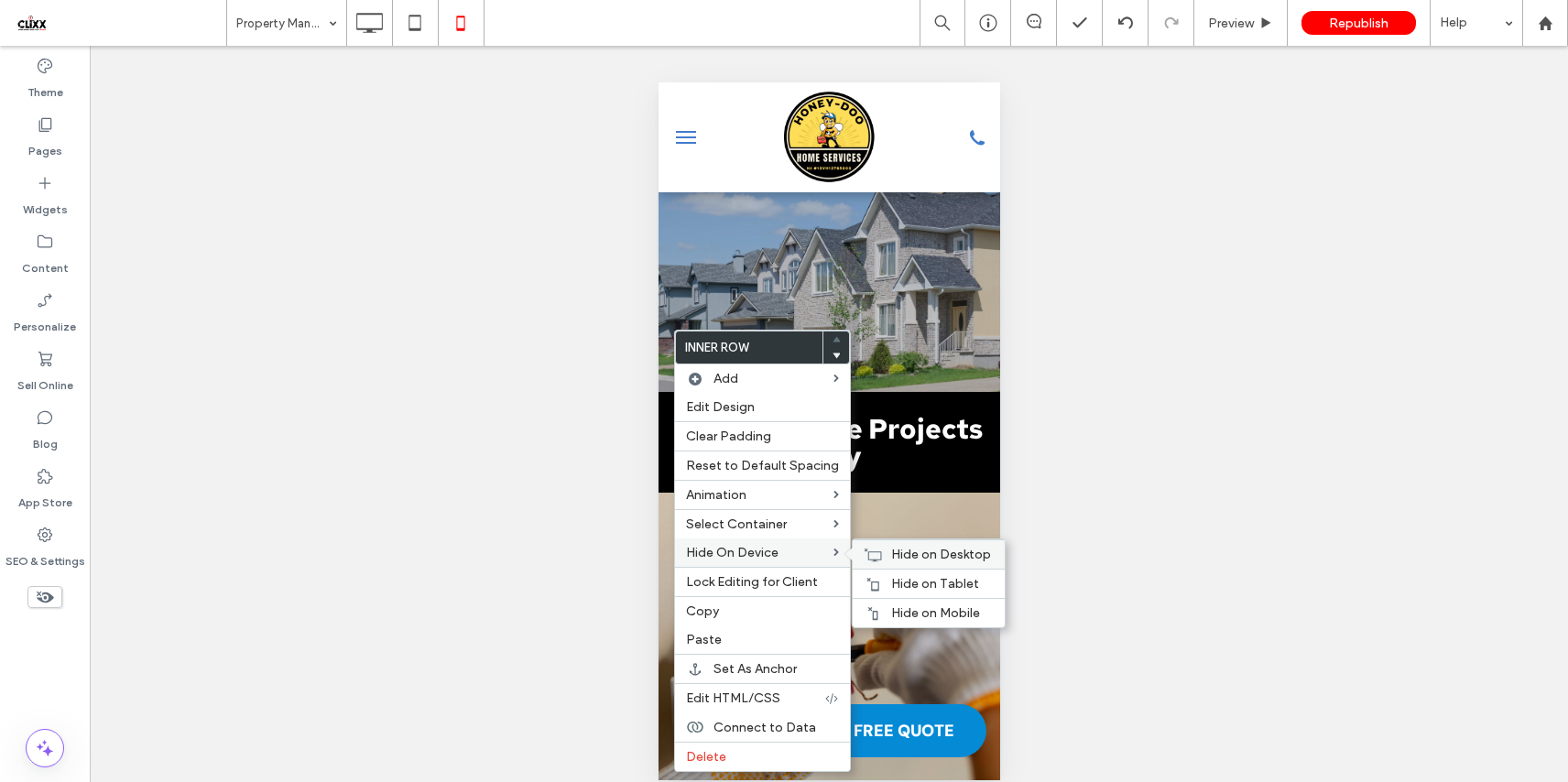
click at [922, 556] on span "Hide on Desktop" at bounding box center [940, 554] width 100 height 16
click at [925, 583] on span "Hide on Tablet" at bounding box center [935, 583] width 88 height 16
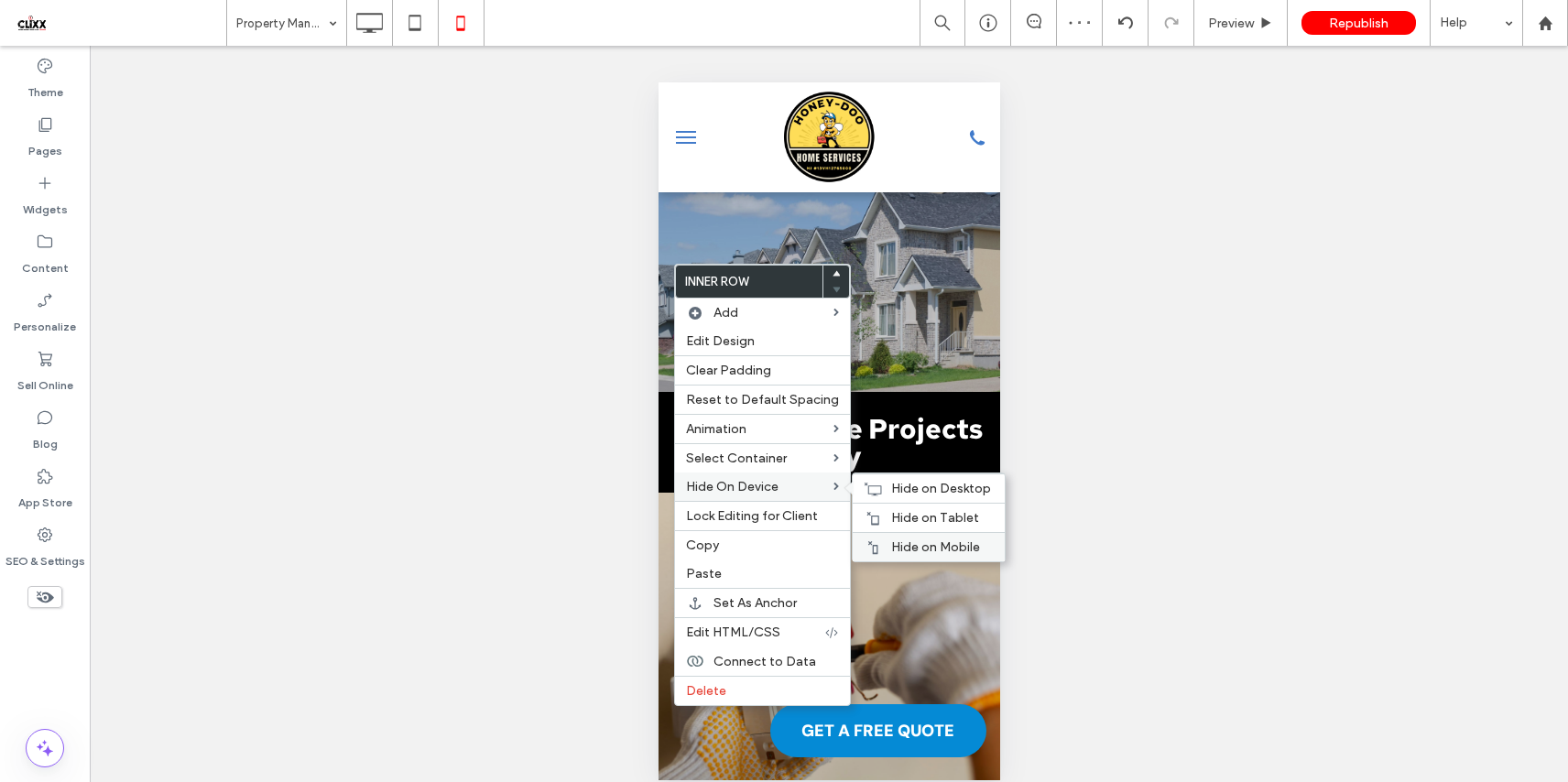
click at [914, 550] on span "Hide on Mobile" at bounding box center [935, 547] width 89 height 16
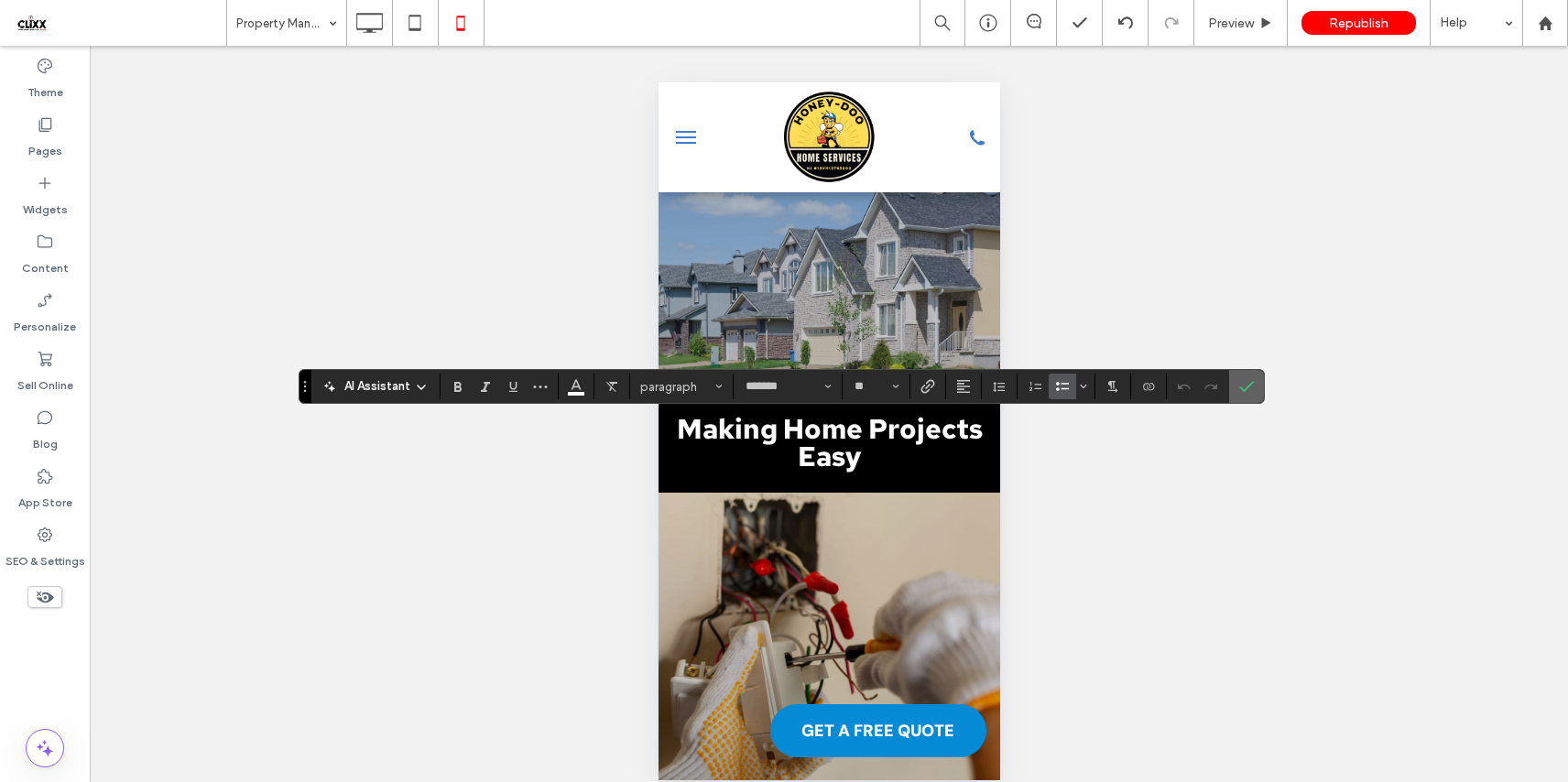
click at [1234, 384] on label "Confirm" at bounding box center [1246, 386] width 27 height 33
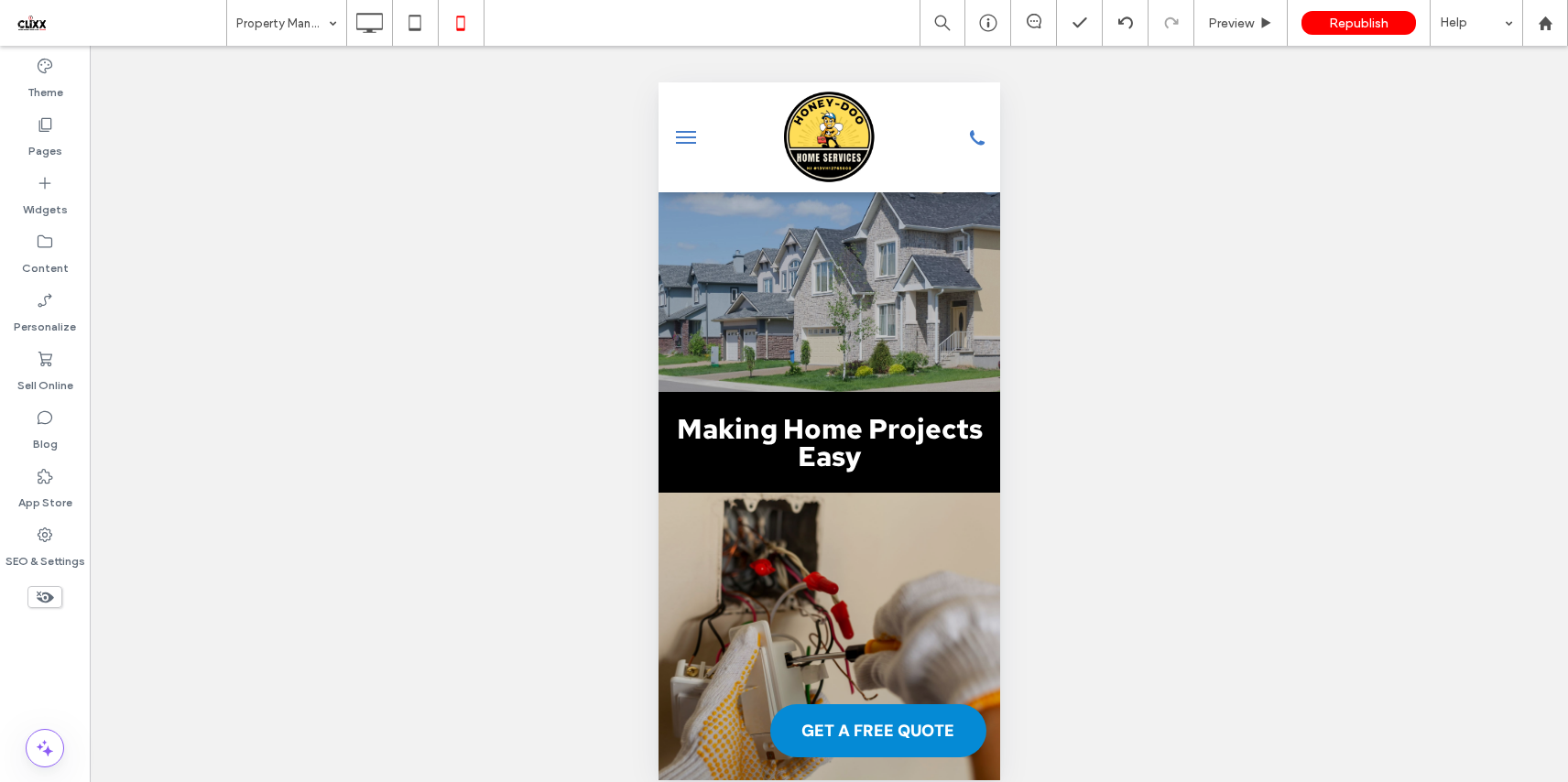
type input "*******"
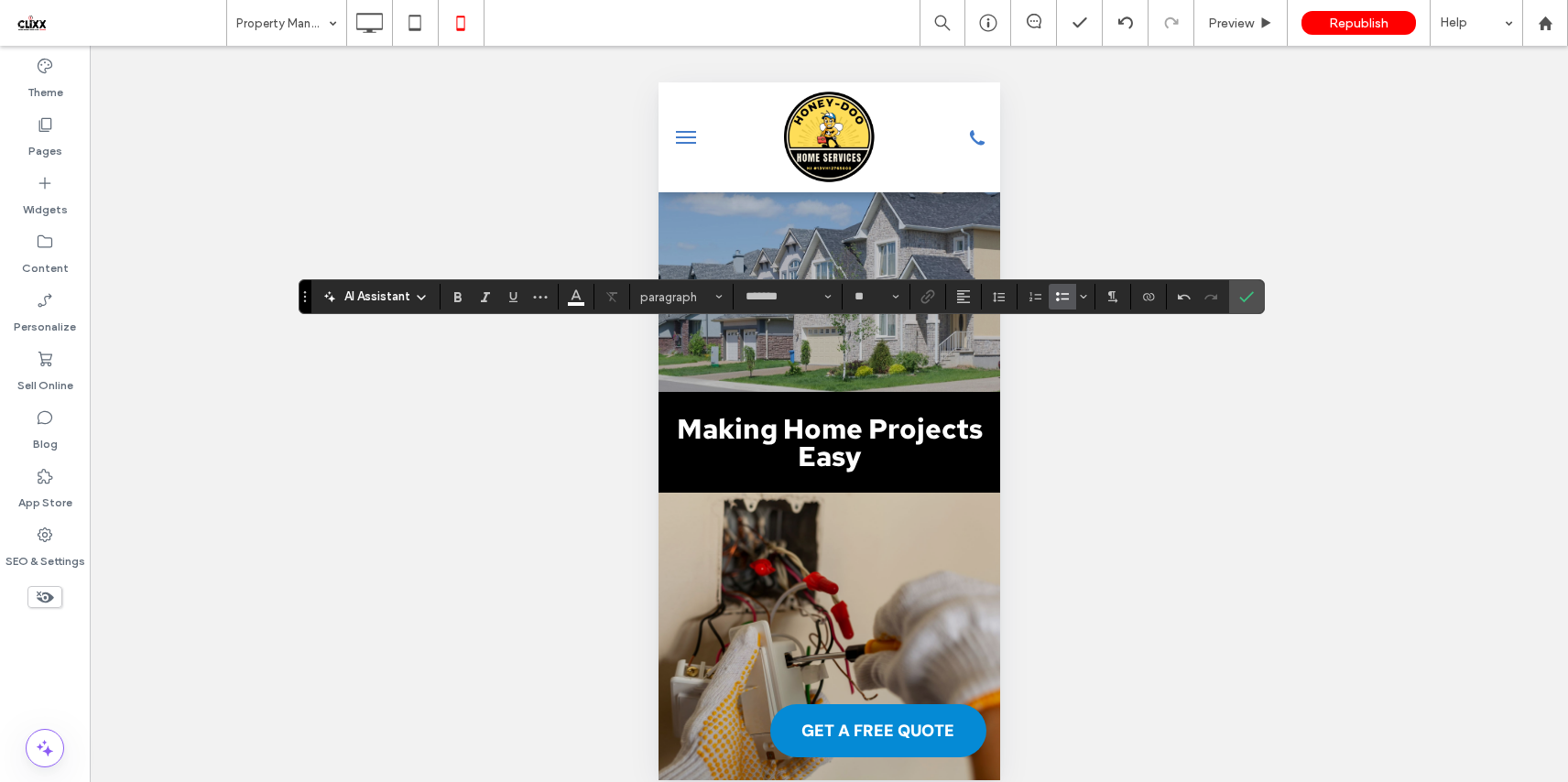
type input "**"
click at [581, 300] on icon "Color" at bounding box center [576, 295] width 15 height 15
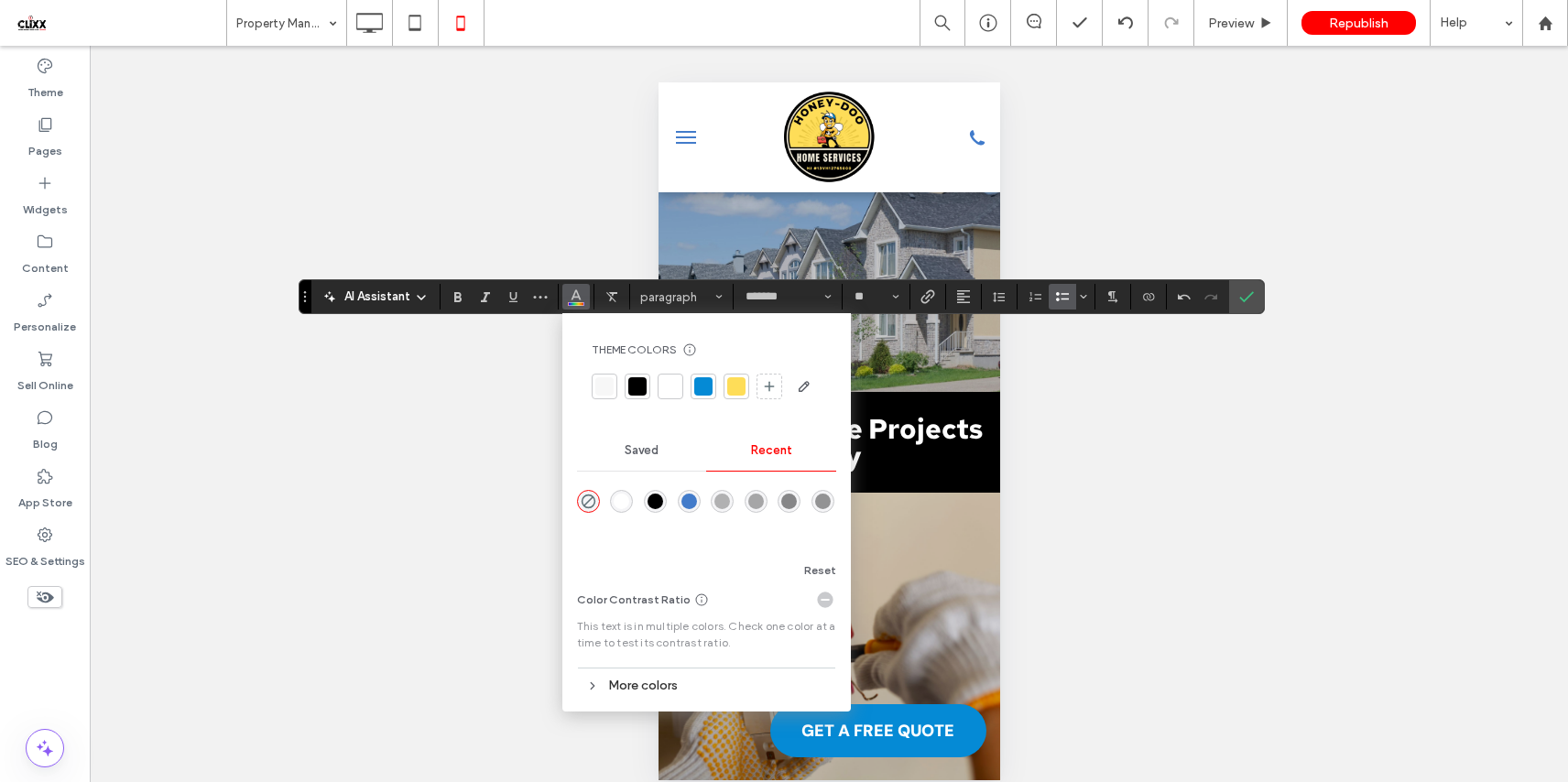
click at [669, 391] on div at bounding box center [671, 387] width 19 height 19
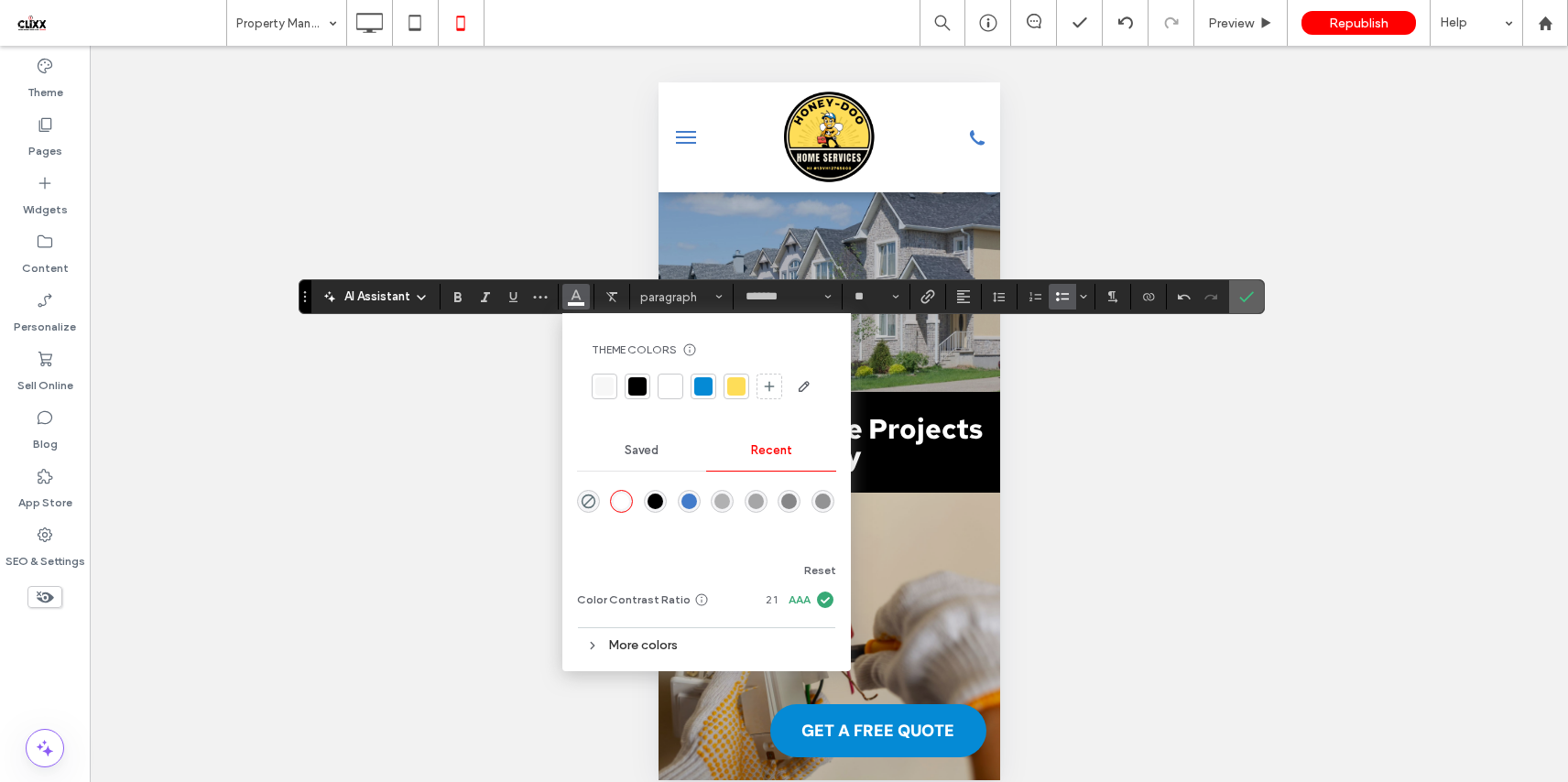
click at [1236, 303] on label "Confirm" at bounding box center [1246, 296] width 27 height 33
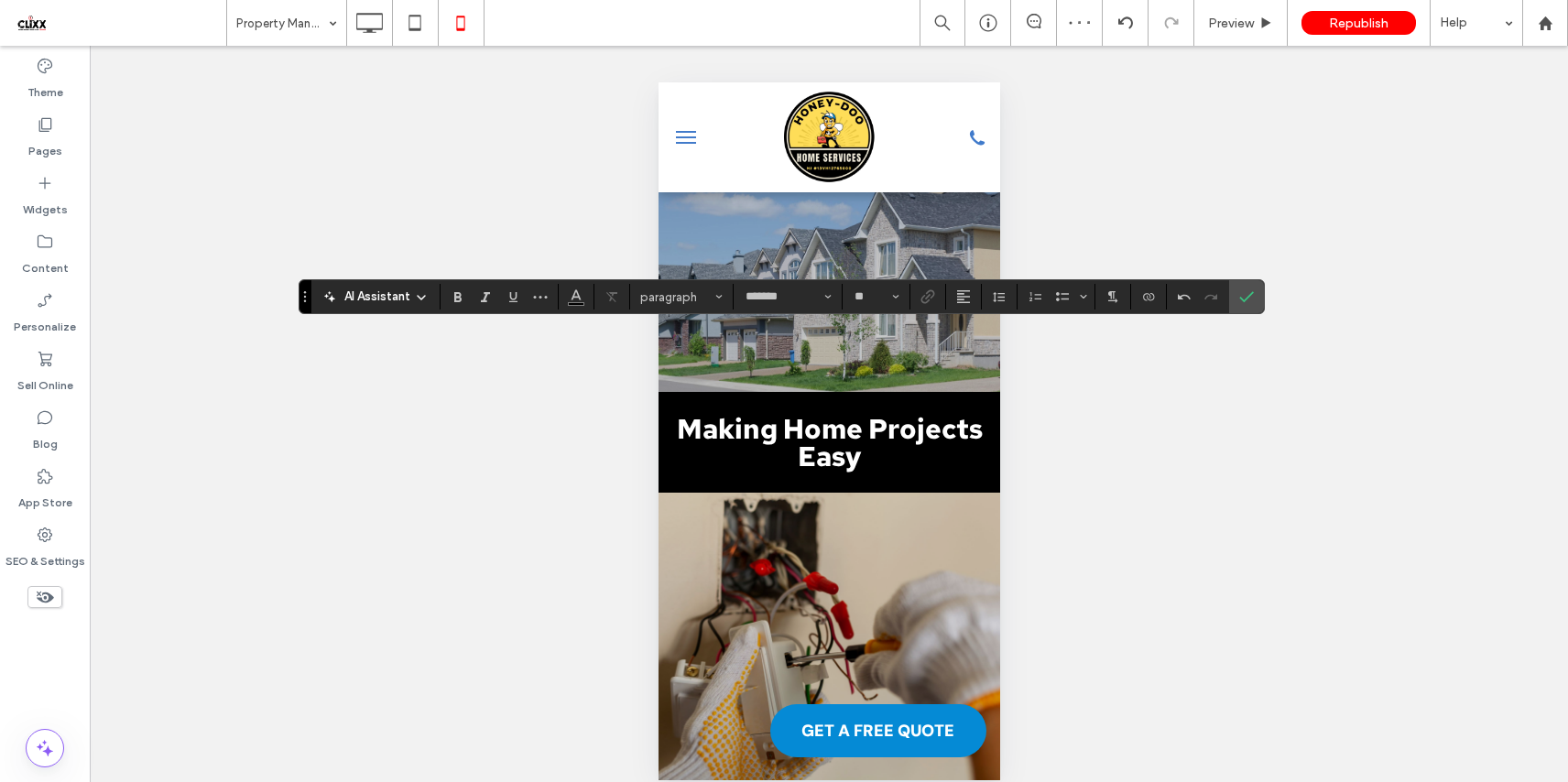
type input "**"
click at [1240, 293] on icon "Confirm" at bounding box center [1247, 297] width 15 height 15
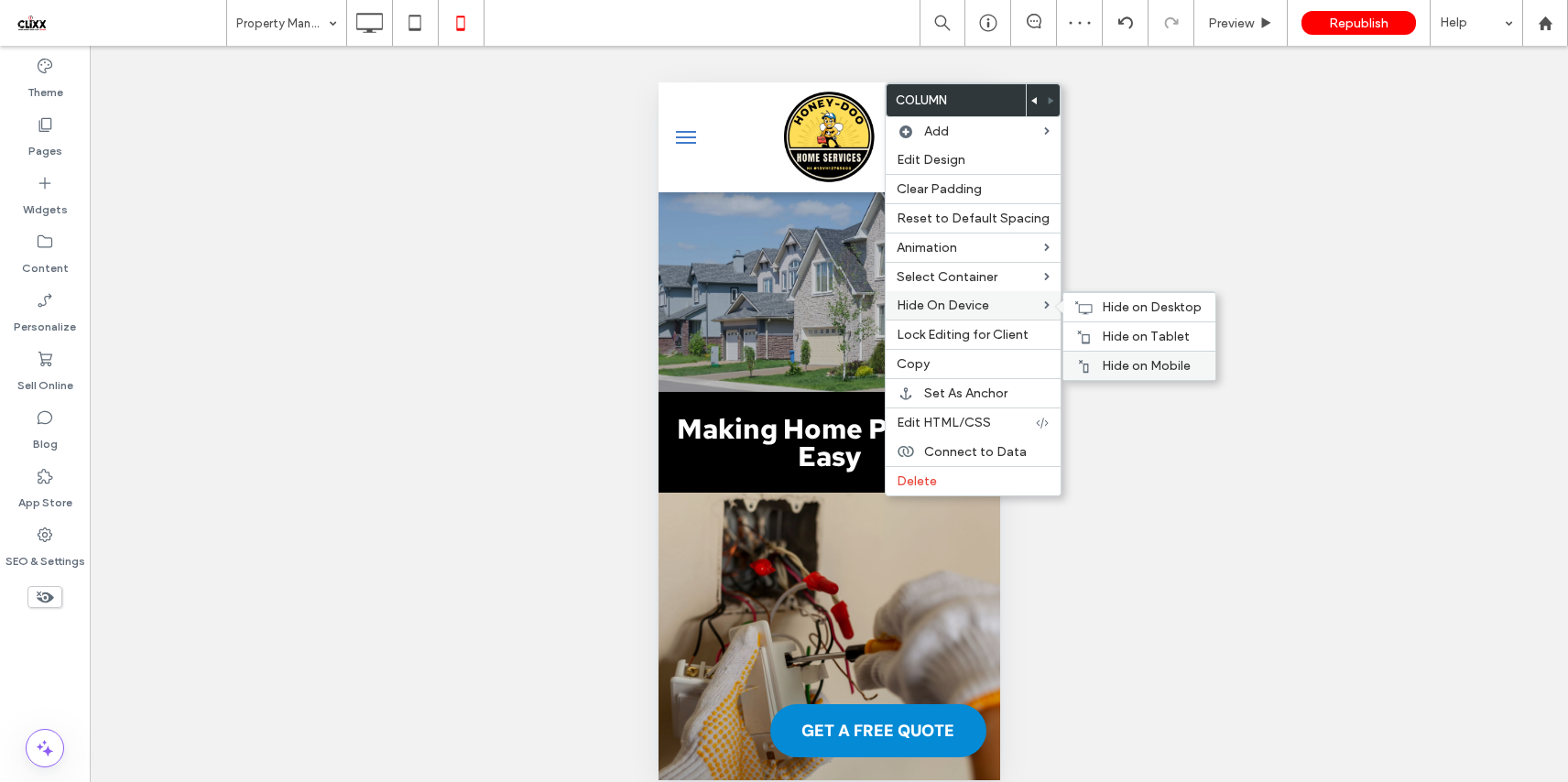
click at [1115, 367] on span "Hide on Mobile" at bounding box center [1146, 365] width 89 height 16
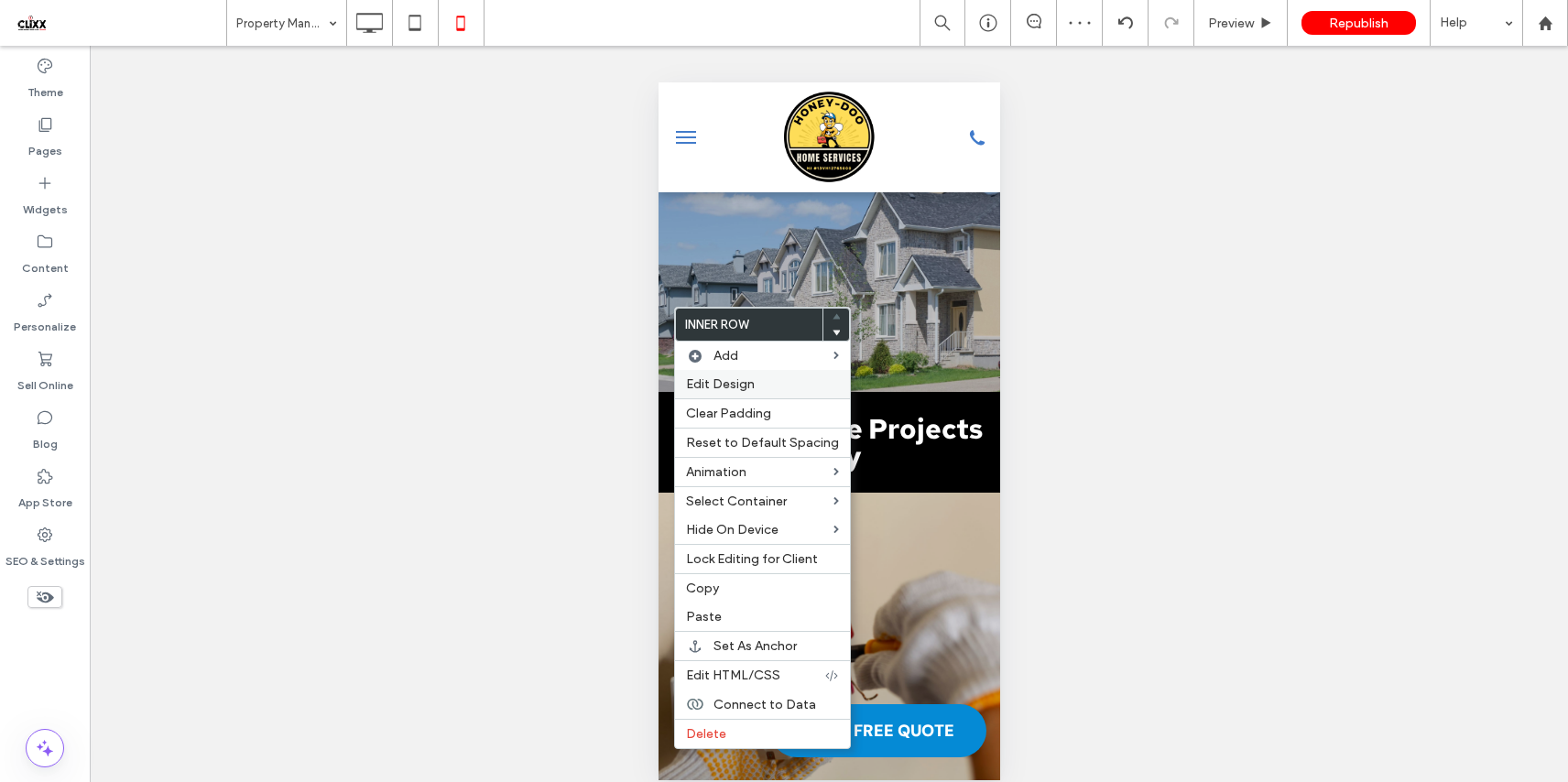
click at [758, 386] on label "Edit Design" at bounding box center [762, 384] width 153 height 16
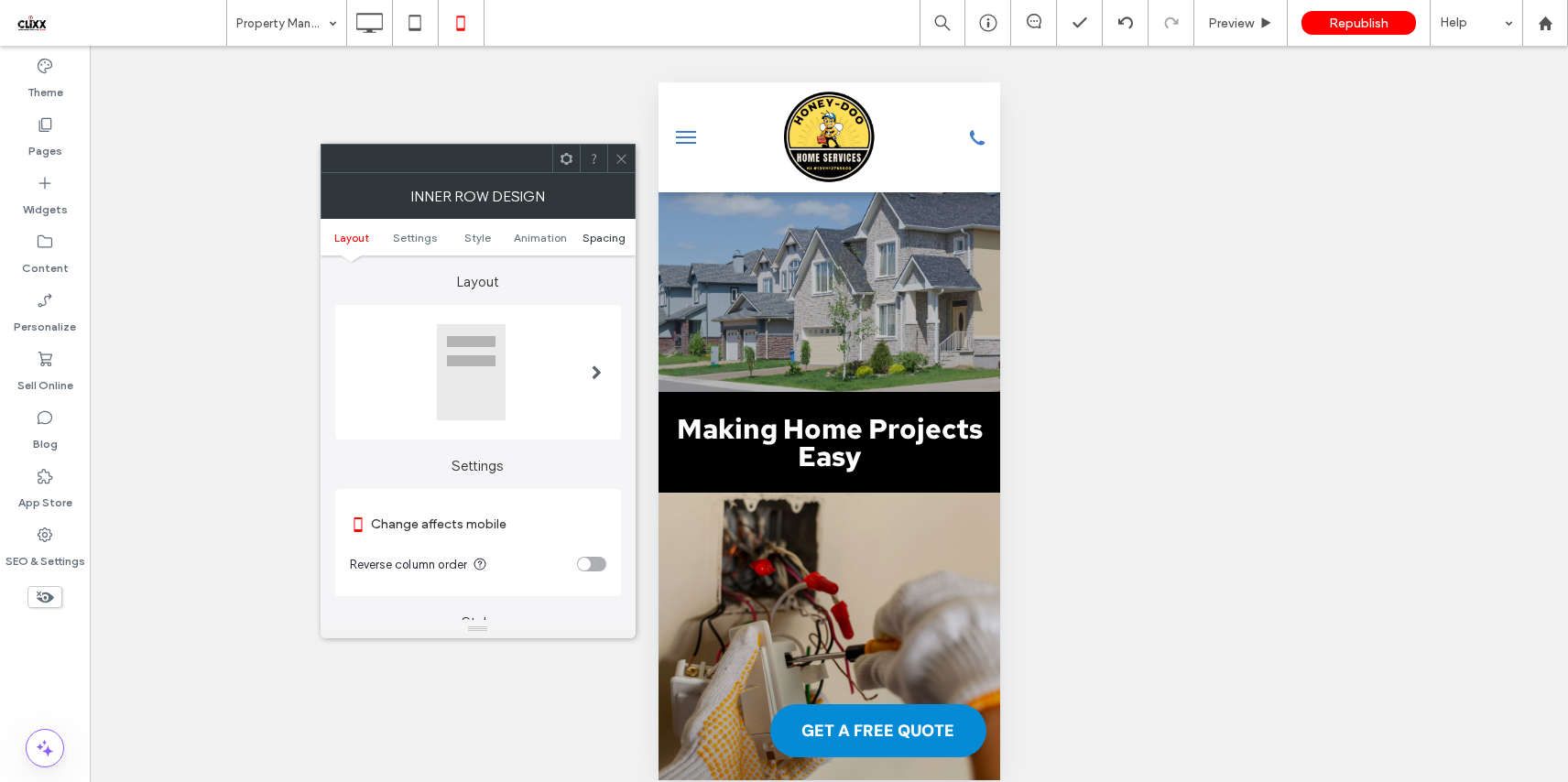
click at [601, 236] on span "Spacing" at bounding box center [604, 237] width 43 height 14
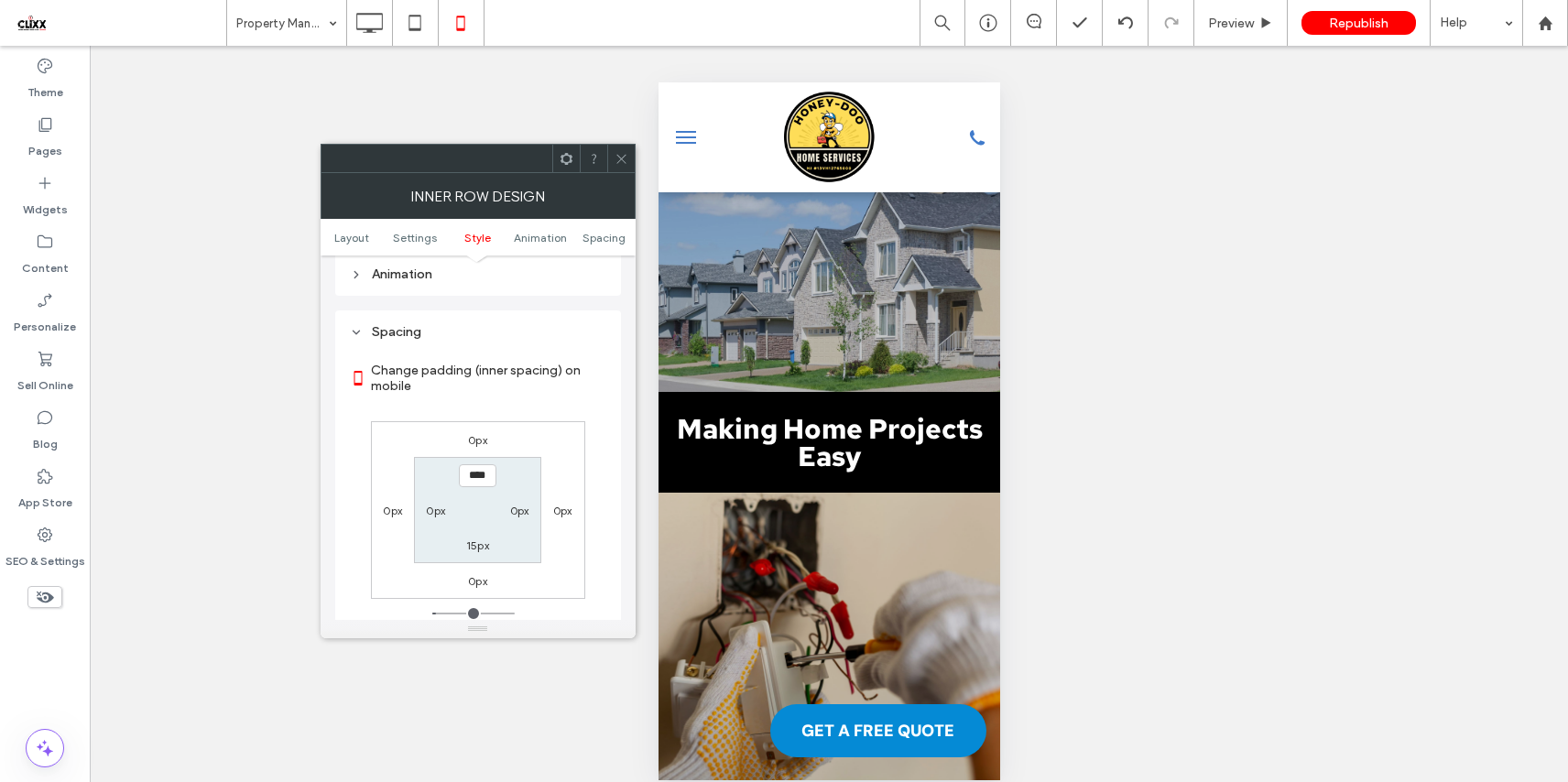
scroll to position [772, 0]
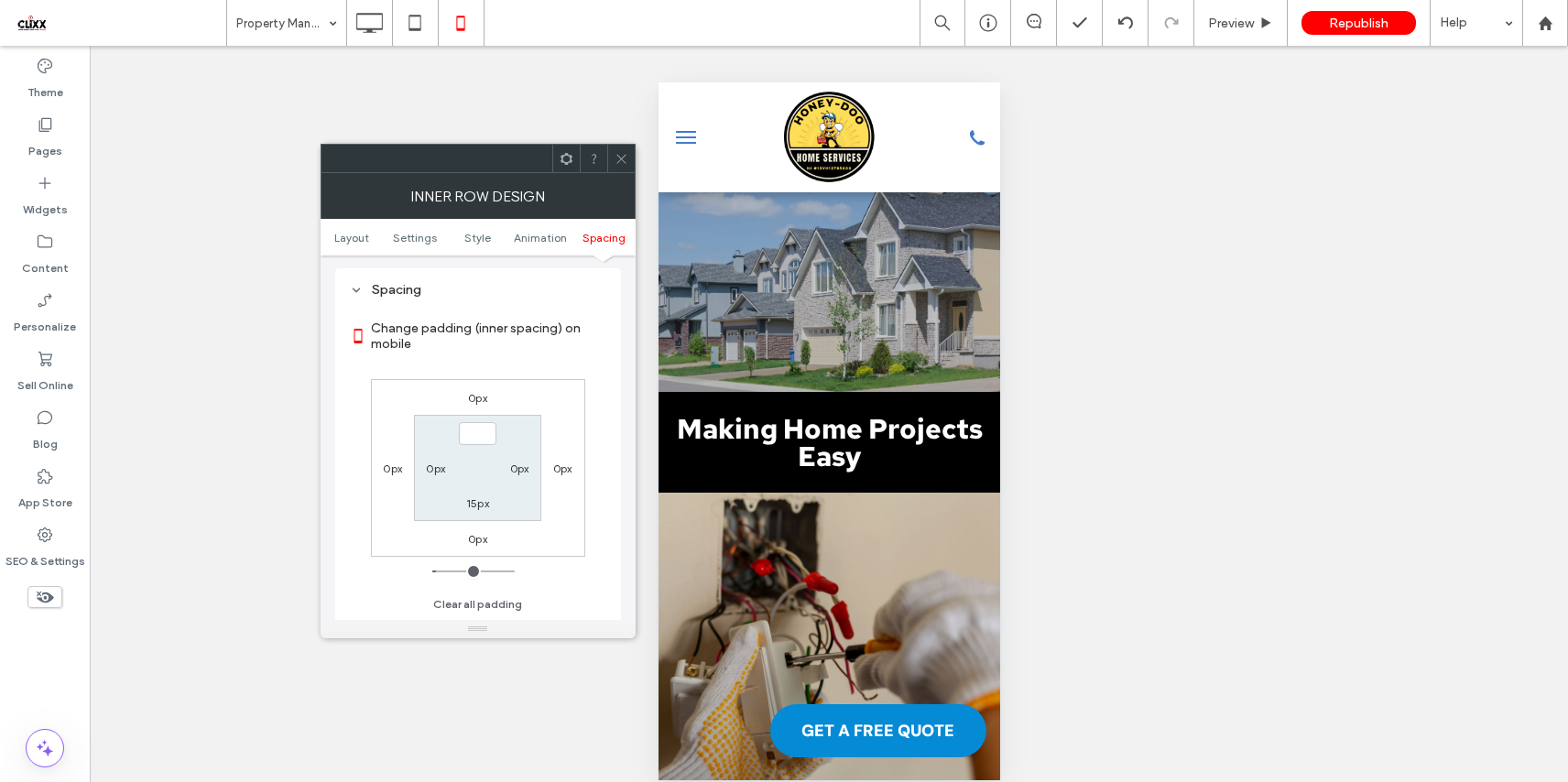
type input "***"
click at [484, 504] on label "15px" at bounding box center [478, 503] width 22 height 14
type input "**"
type input "*"
type input "***"
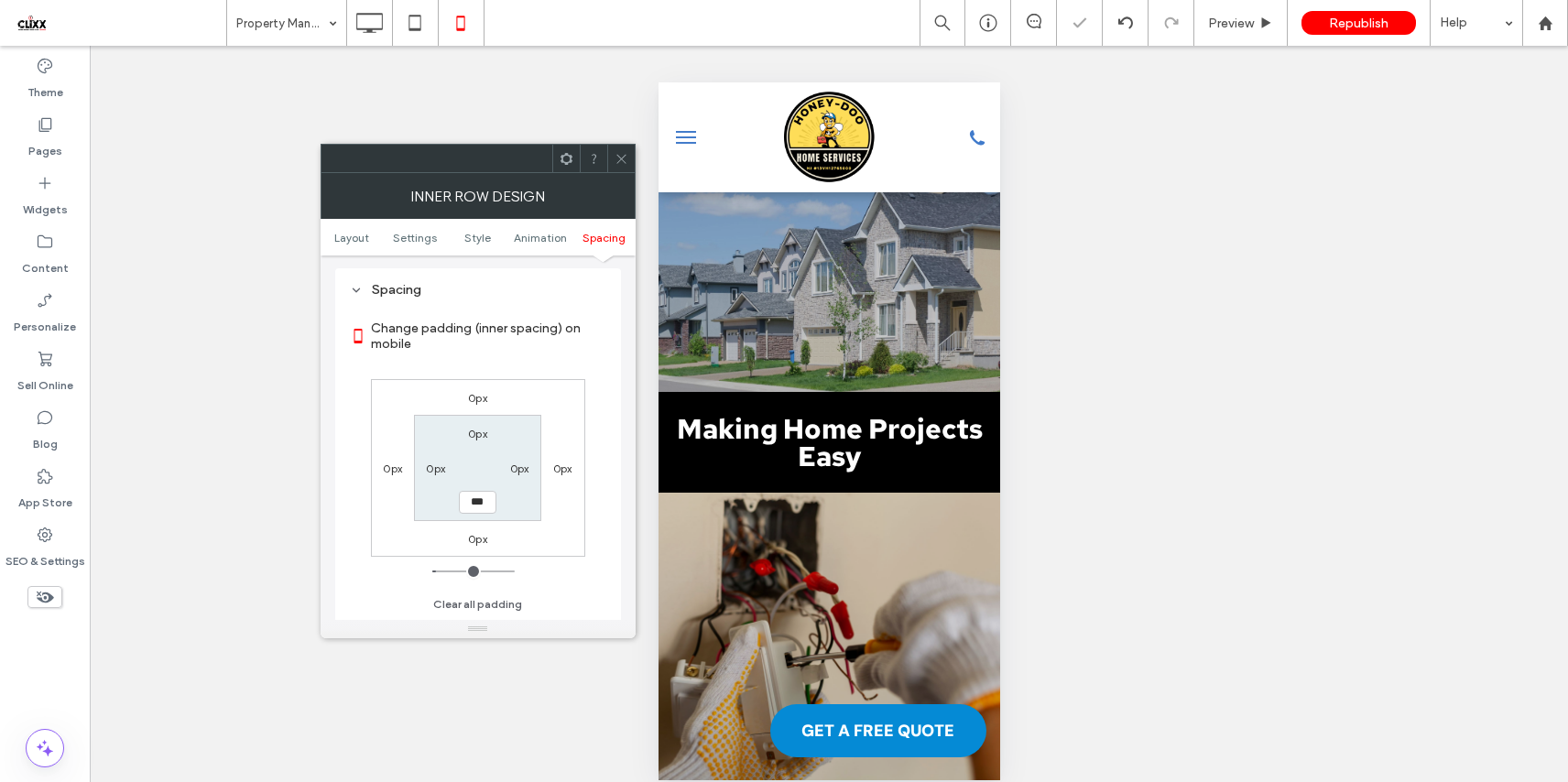
click at [546, 347] on label "Change padding (inner spacing) on mobile" at bounding box center [488, 335] width 235 height 50
click at [620, 158] on use at bounding box center [621, 158] width 9 height 9
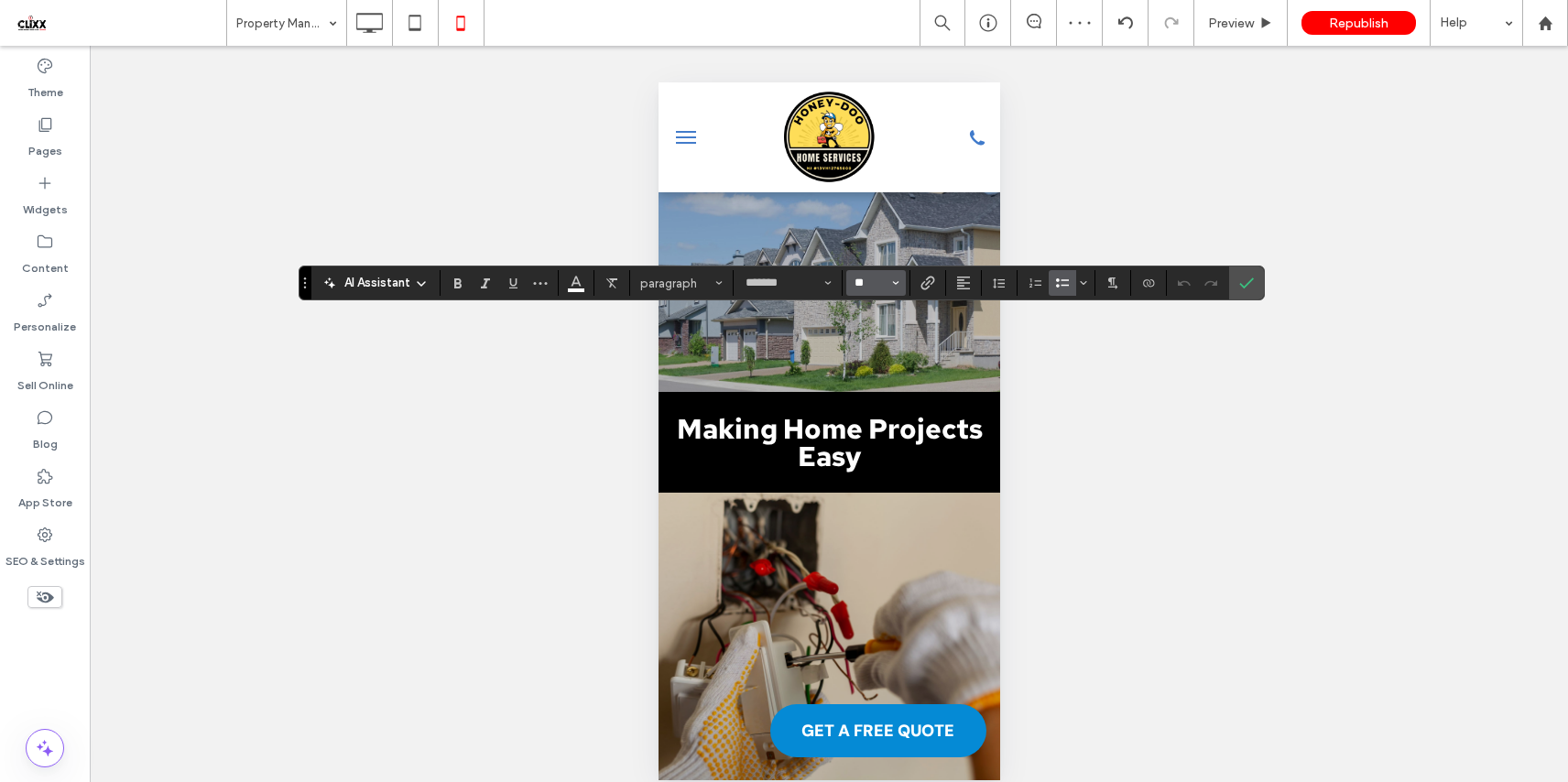
click at [862, 277] on input "**" at bounding box center [870, 283] width 36 height 15
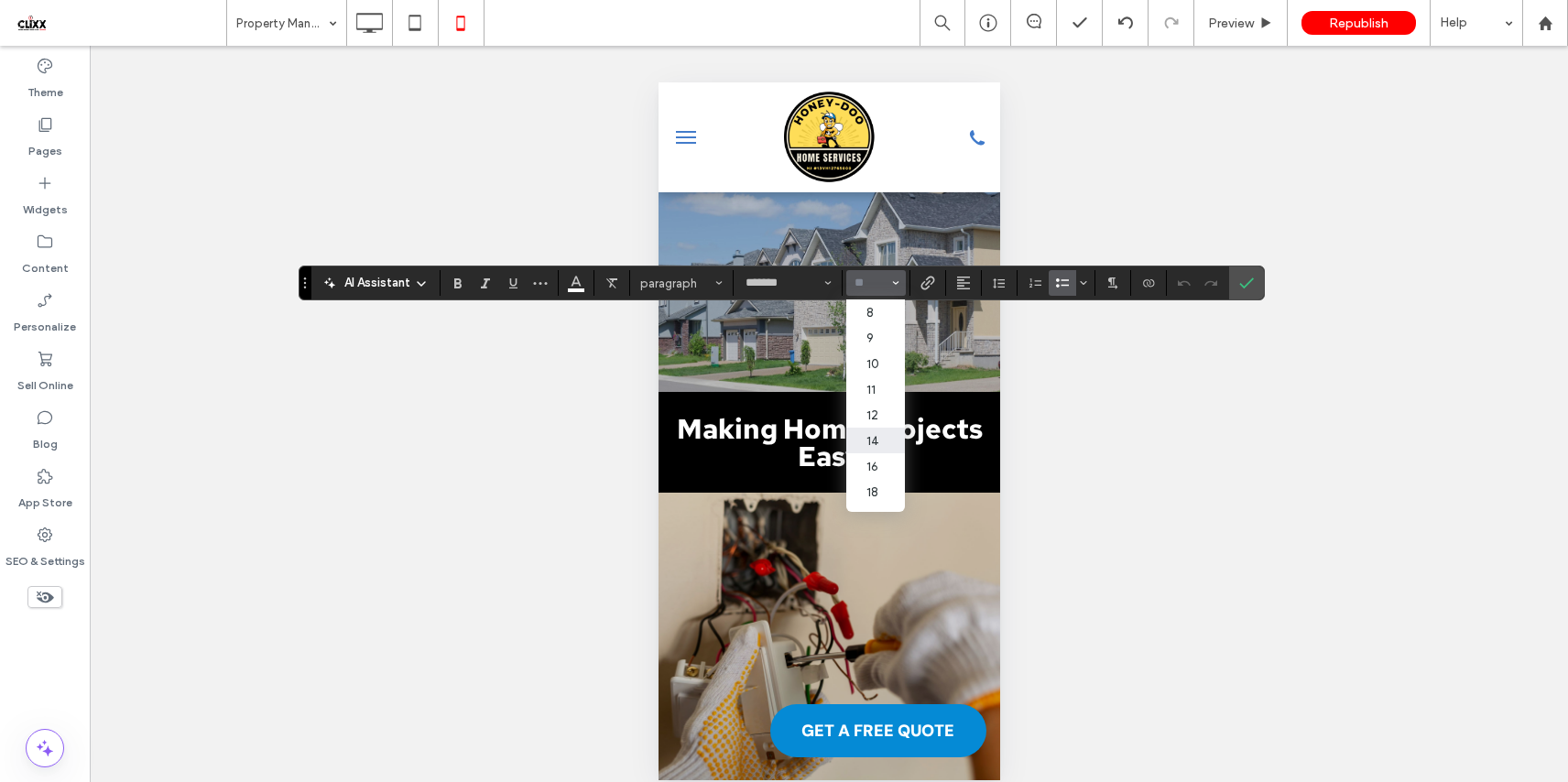
click at [877, 450] on label "14" at bounding box center [875, 440] width 59 height 25
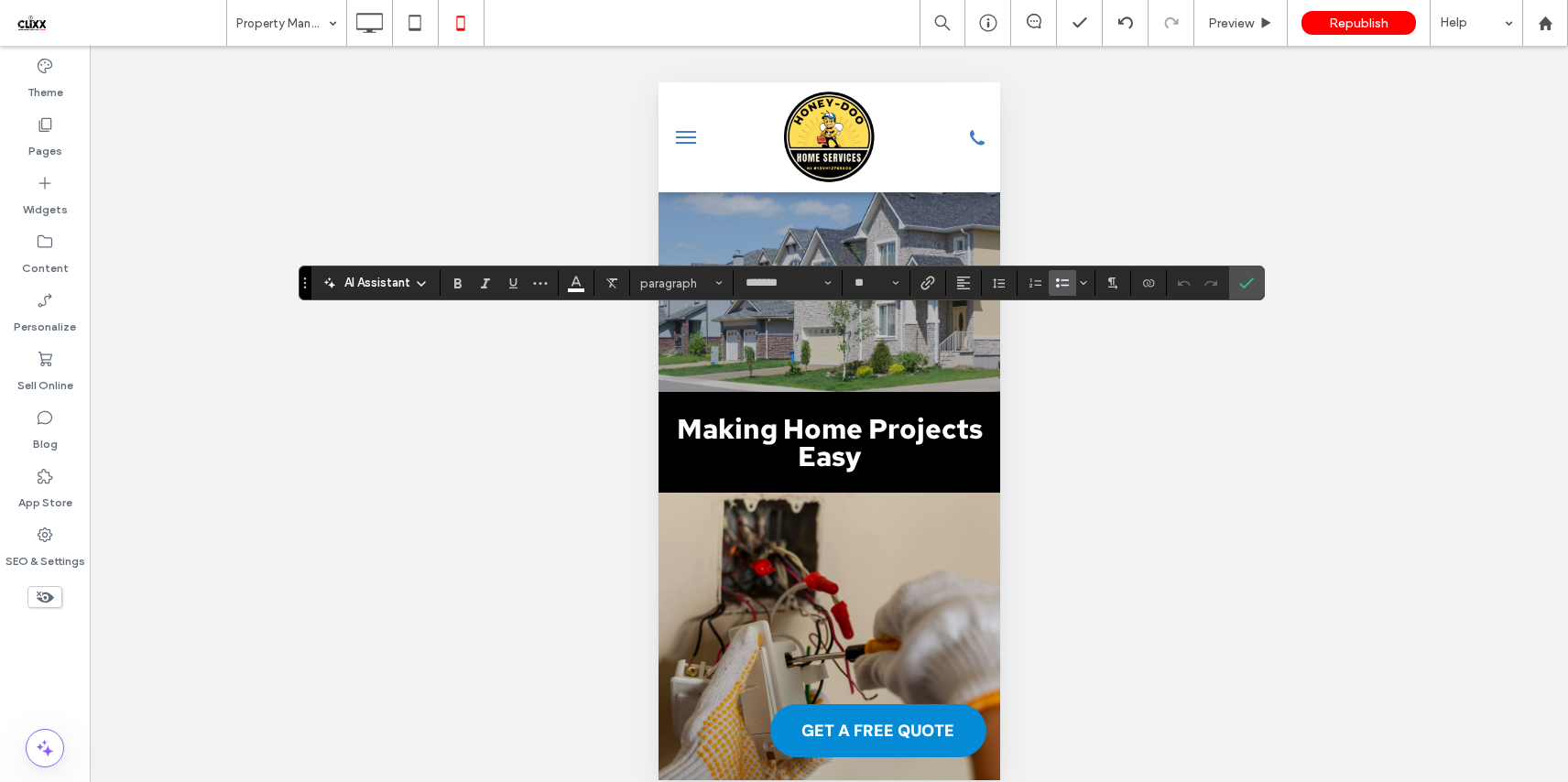
type input "**"
click at [1249, 286] on icon "Confirm" at bounding box center [1247, 283] width 15 height 15
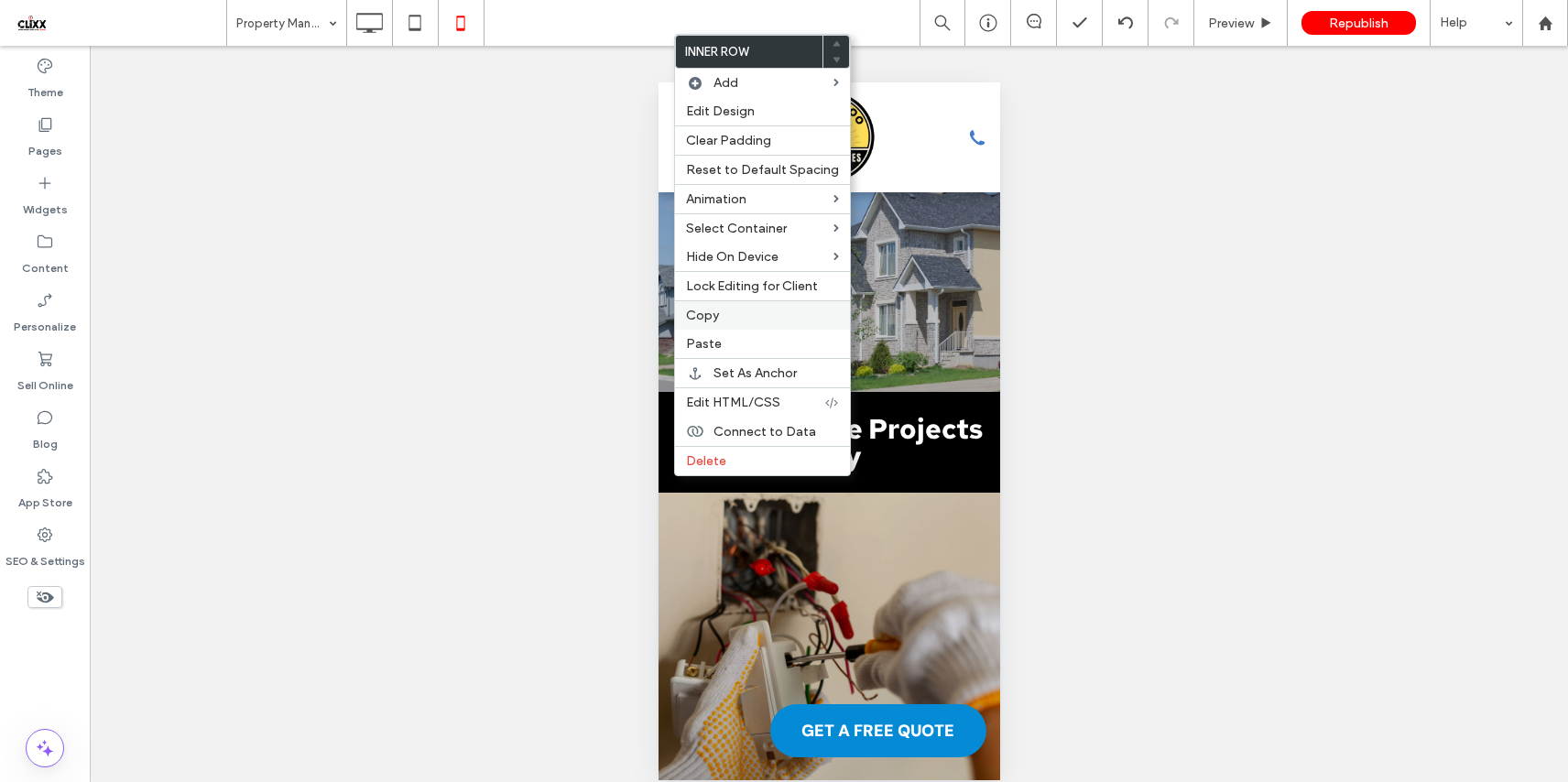
click at [737, 310] on label "Copy" at bounding box center [762, 315] width 153 height 16
click at [724, 340] on label "Paste" at bounding box center [762, 344] width 153 height 16
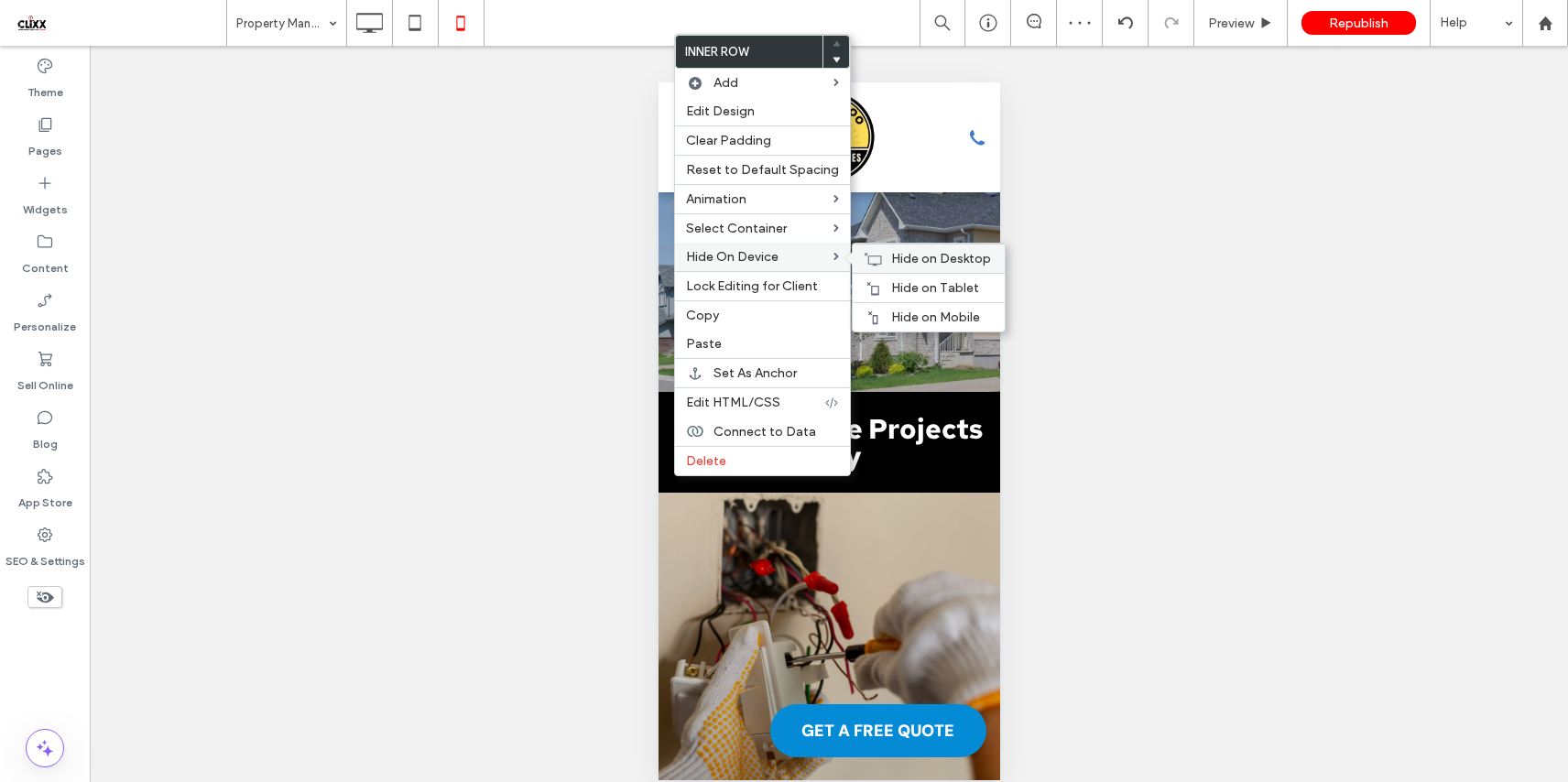
click at [923, 258] on span "Hide on Desktop" at bounding box center [940, 258] width 100 height 16
click at [924, 284] on span "Hide on Tablet" at bounding box center [935, 288] width 88 height 16
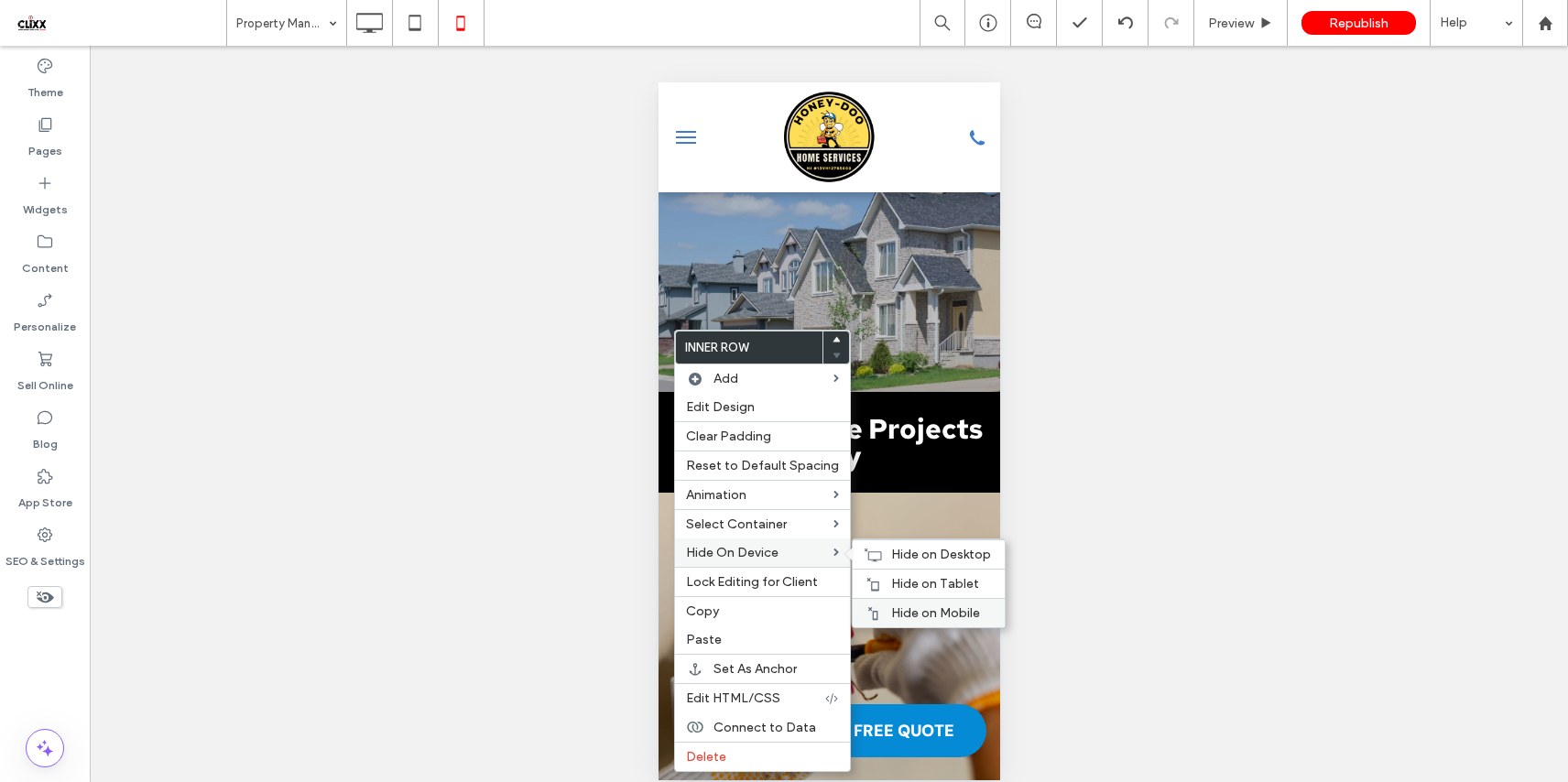
click at [923, 612] on span "Hide on Mobile" at bounding box center [935, 612] width 89 height 16
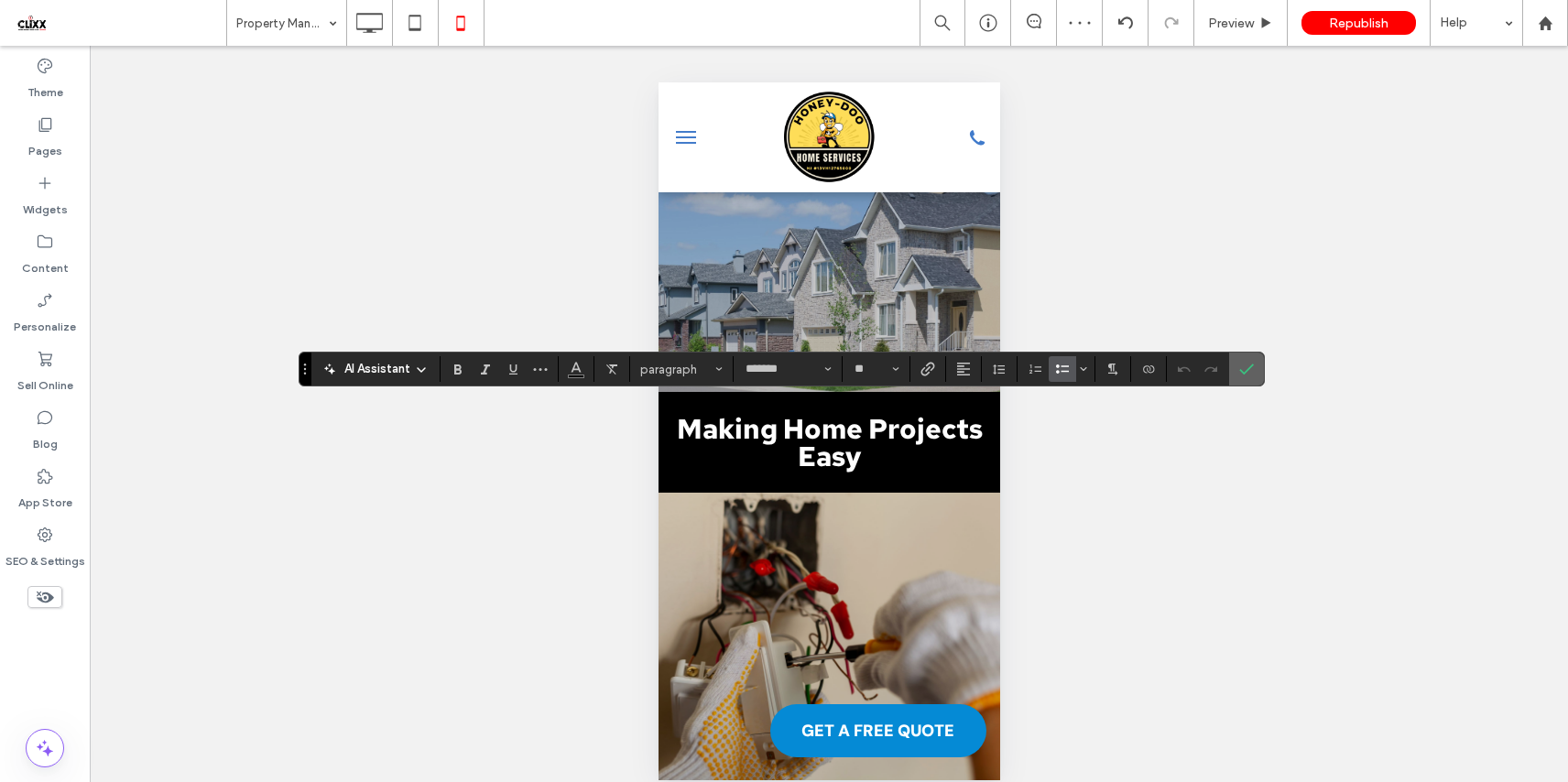
click at [1241, 376] on icon "Confirm" at bounding box center [1247, 369] width 15 height 15
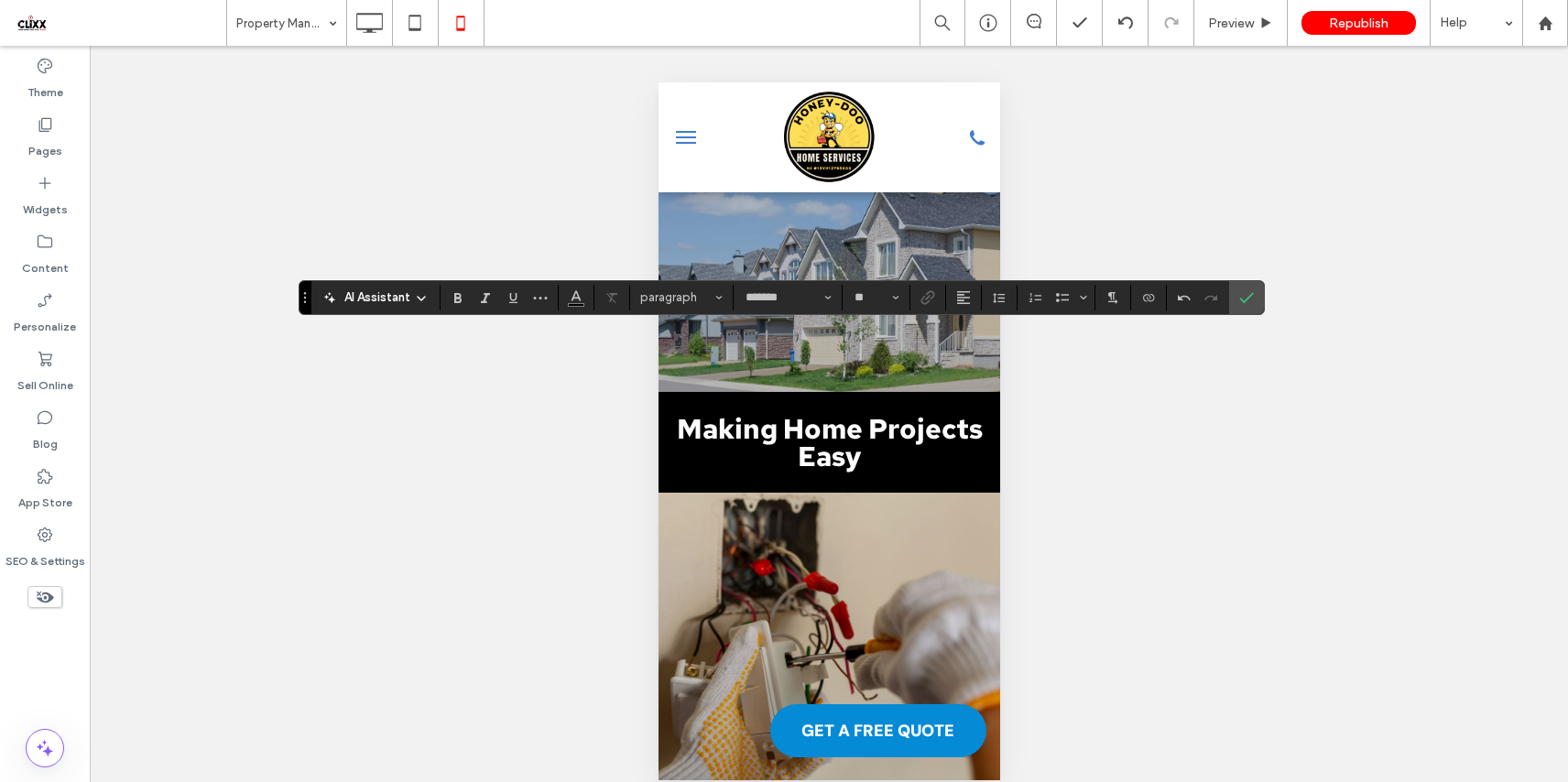
type input "**"
click at [1260, 297] on section at bounding box center [1246, 297] width 35 height 33
click at [1244, 296] on icon "Confirm" at bounding box center [1247, 298] width 15 height 15
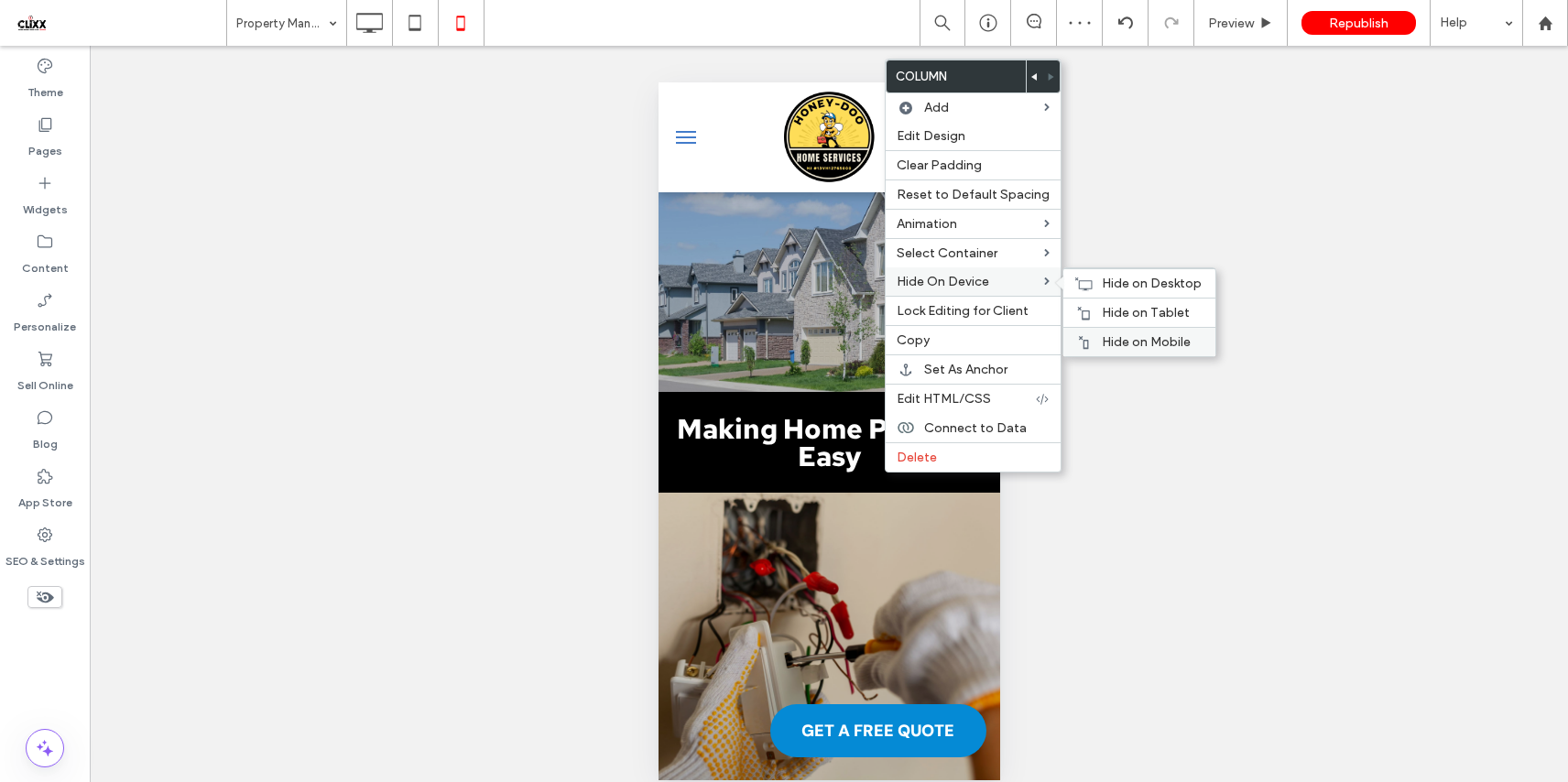
click at [1139, 343] on span "Hide on Mobile" at bounding box center [1146, 342] width 89 height 16
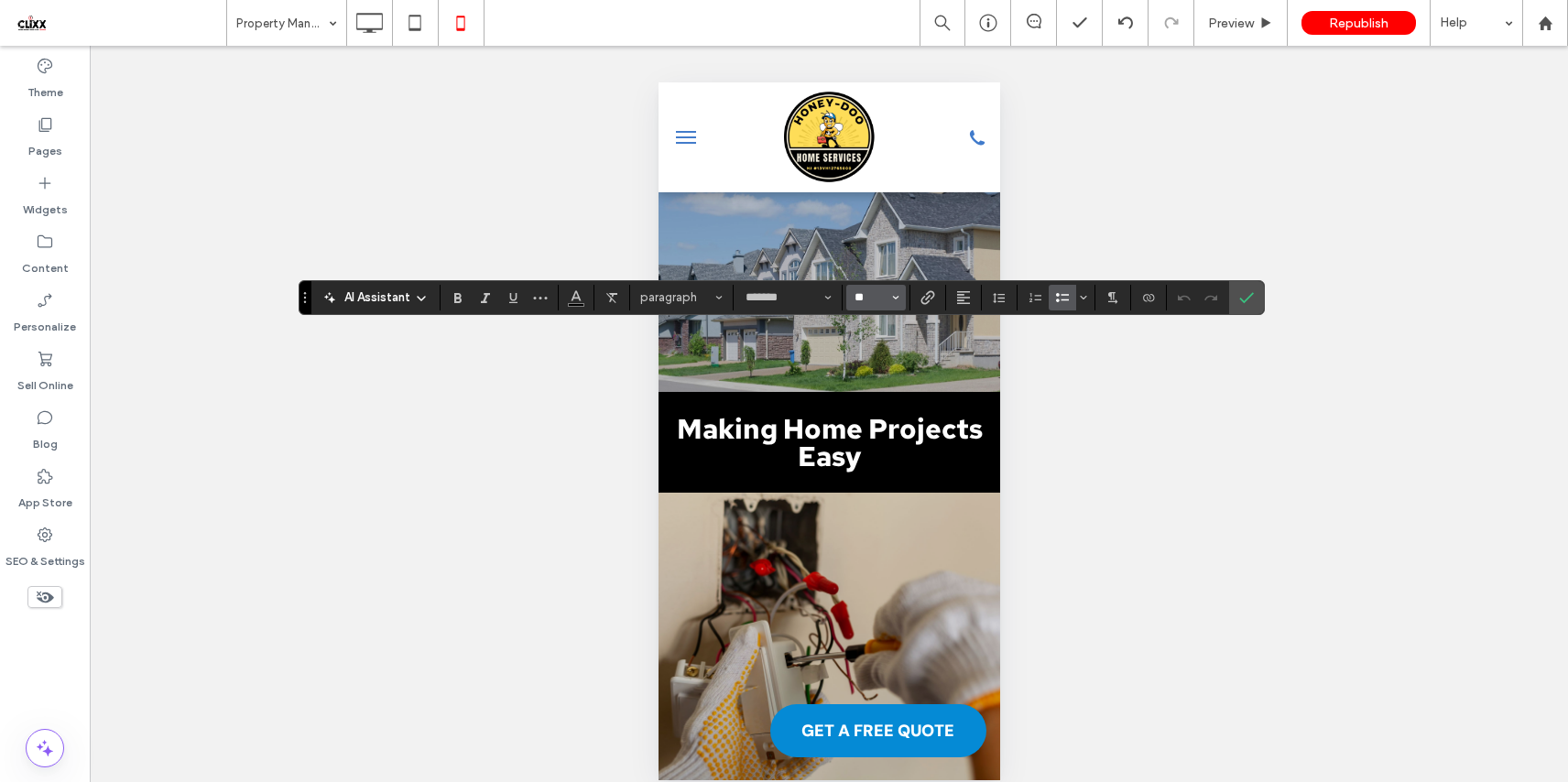
click at [879, 292] on input "**" at bounding box center [870, 298] width 36 height 15
click at [878, 456] on label "14" at bounding box center [875, 454] width 59 height 25
type input "**"
click at [1260, 302] on section at bounding box center [1246, 297] width 35 height 33
click at [1243, 299] on icon "Confirm" at bounding box center [1247, 298] width 15 height 15
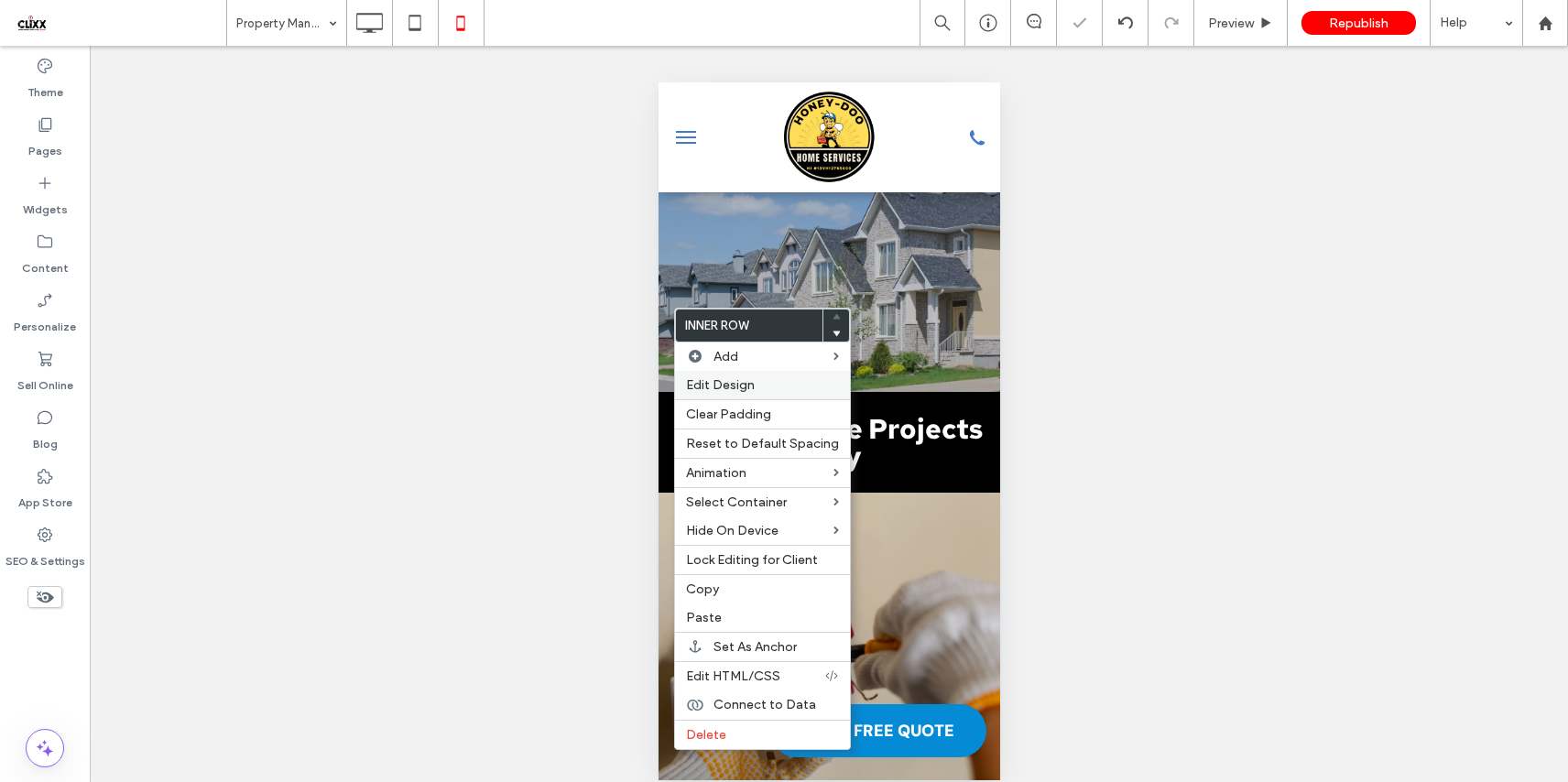
click at [758, 390] on label "Edit Design" at bounding box center [762, 385] width 153 height 16
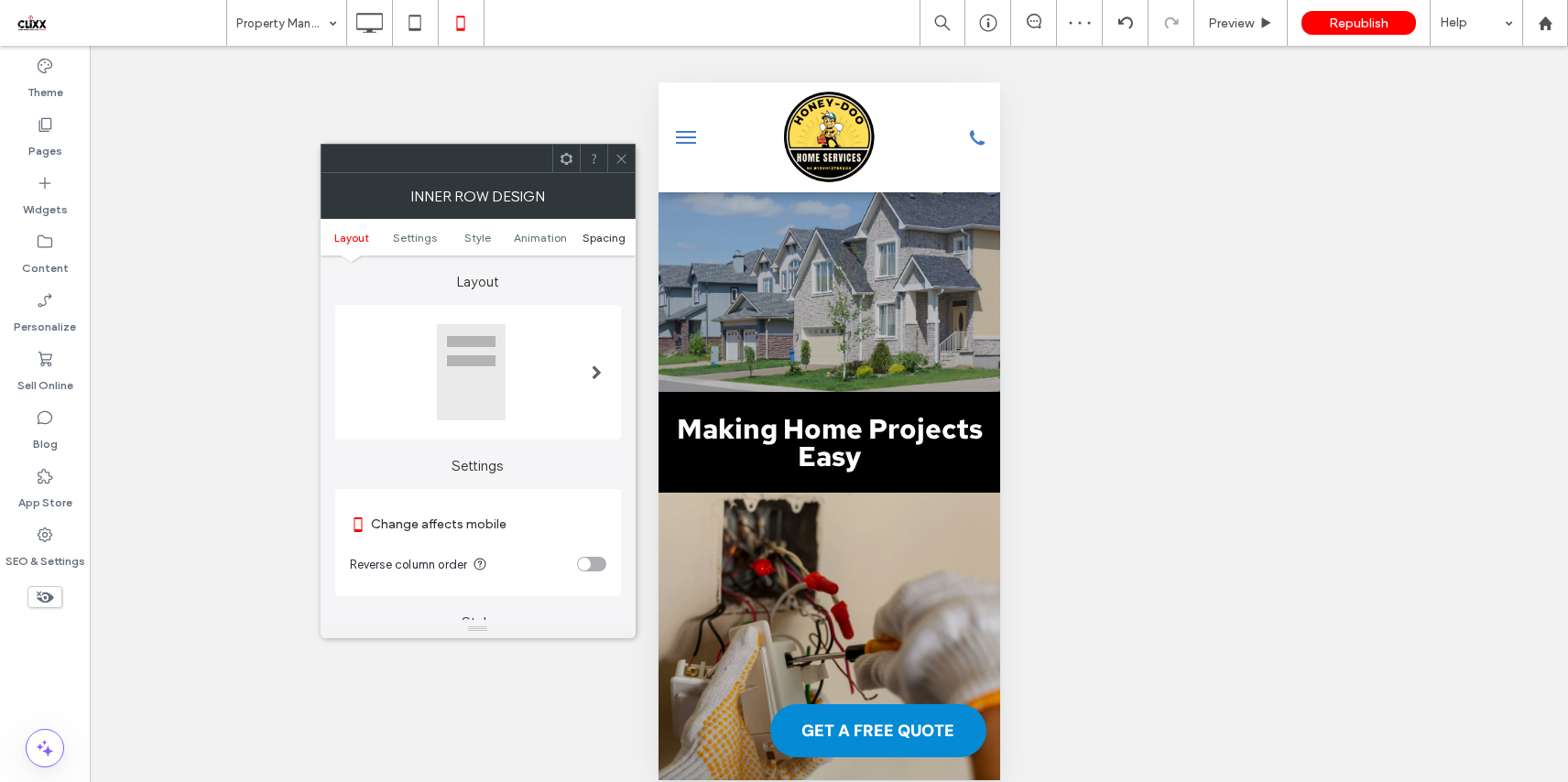
click at [599, 239] on span "Spacing" at bounding box center [604, 237] width 43 height 14
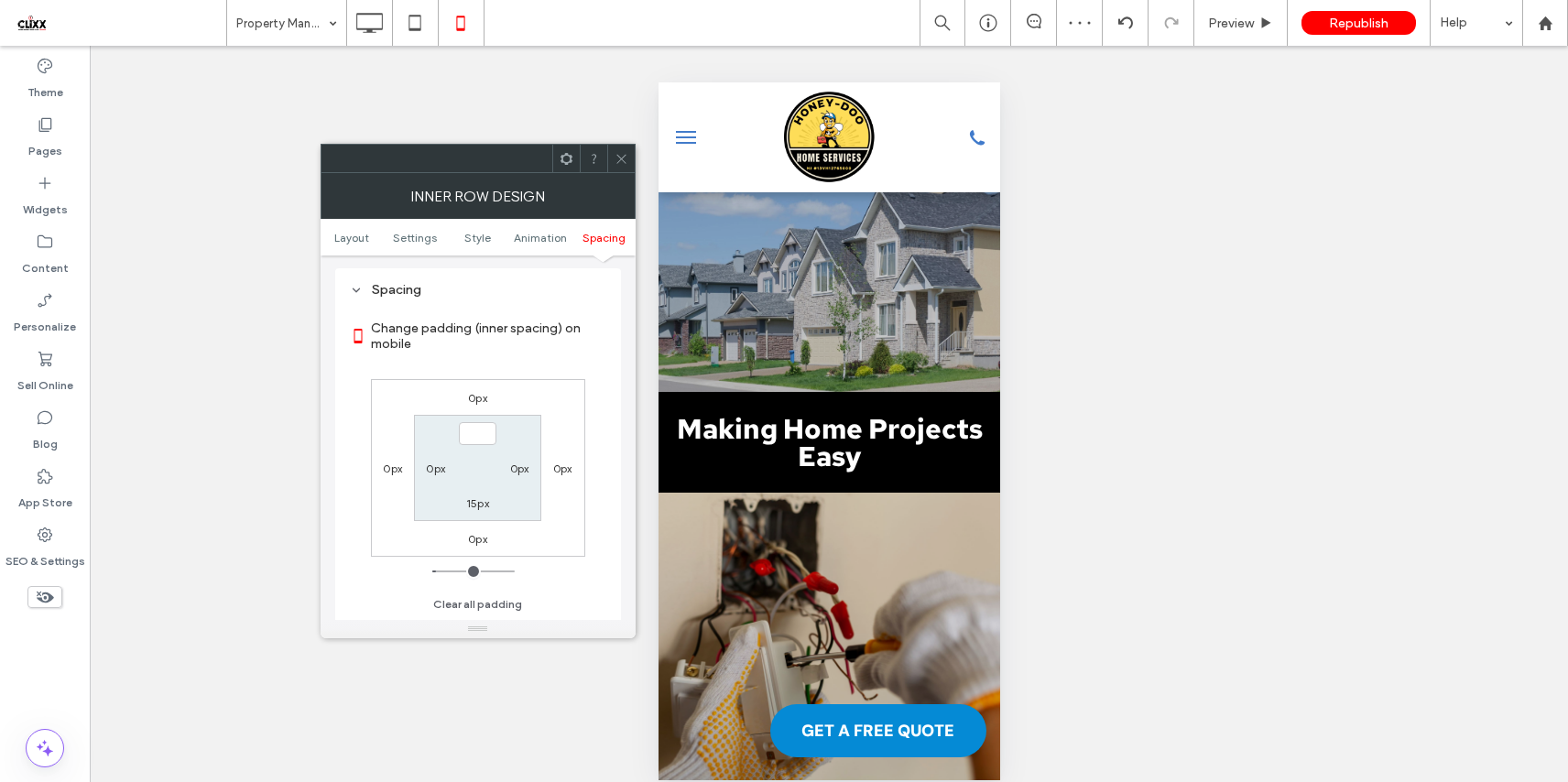
type input "***"
click at [559, 364] on section "Change padding (inner spacing) on mobile" at bounding box center [478, 336] width 257 height 67
click at [480, 503] on label "15px" at bounding box center [478, 503] width 22 height 14
type input "**"
type input "*"
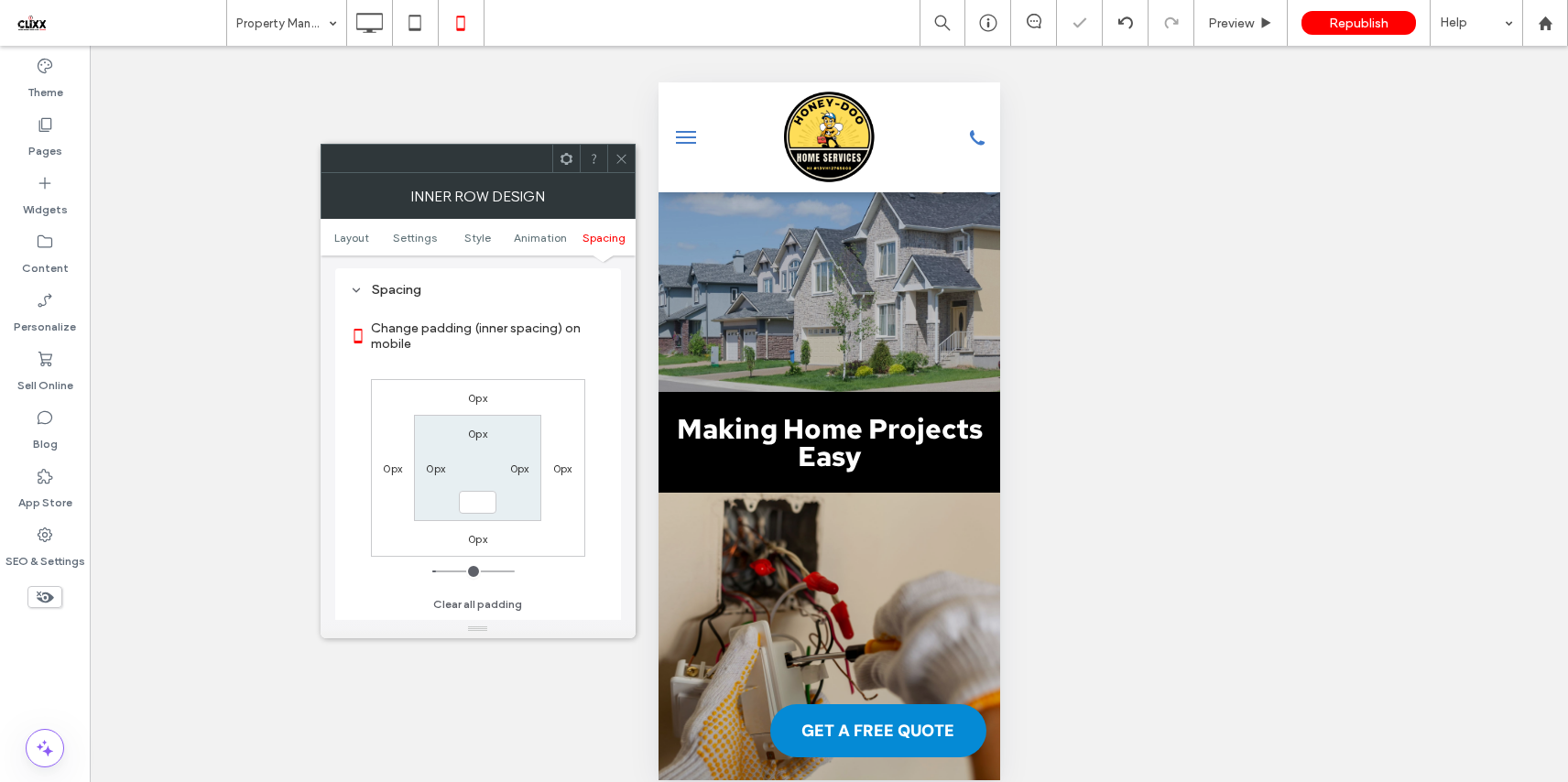
type input "***"
click at [538, 363] on section "Change padding (inner spacing) on mobile" at bounding box center [478, 336] width 257 height 67
click at [620, 168] on span at bounding box center [621, 157] width 14 height 27
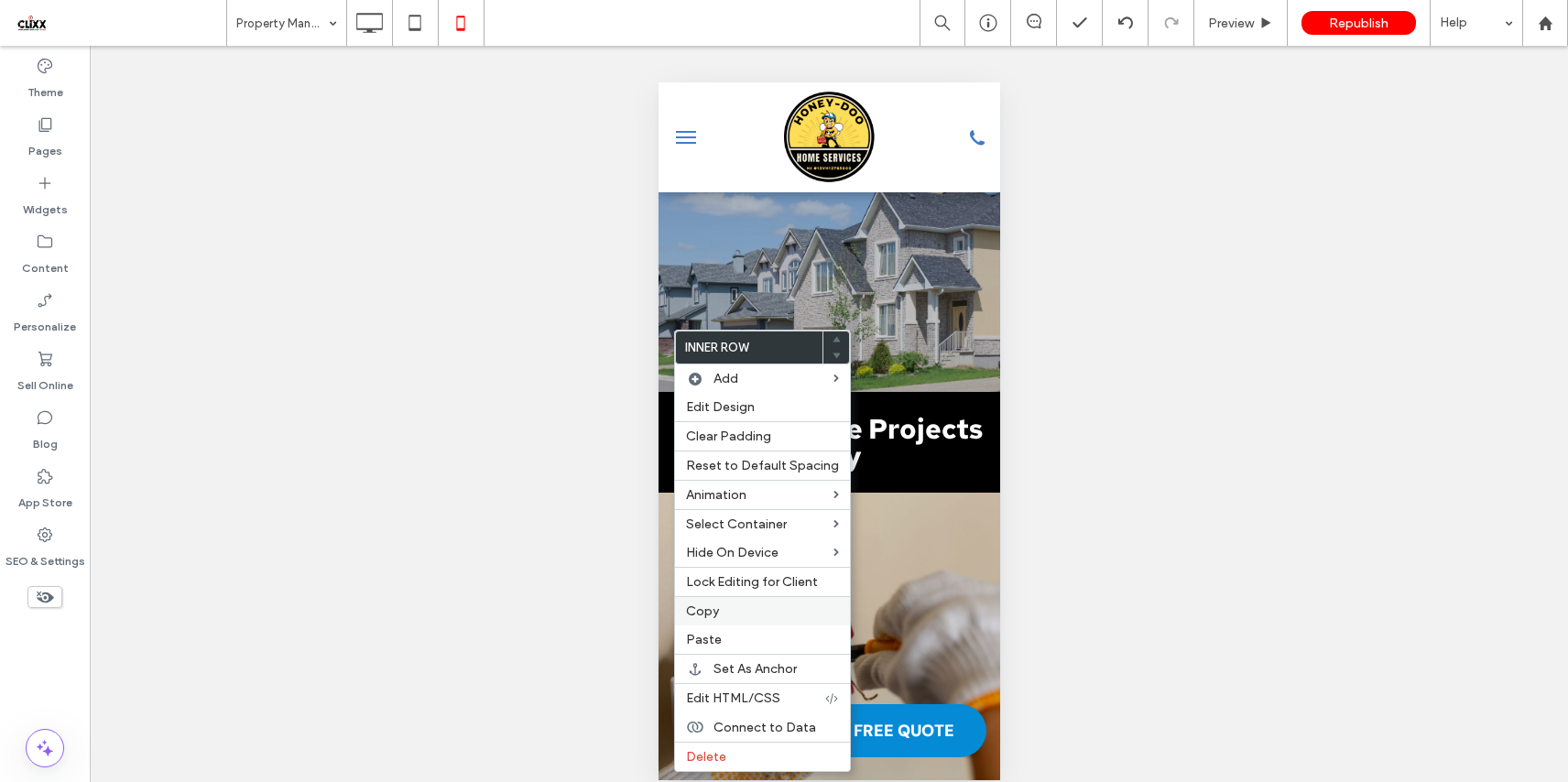
click at [762, 619] on label "Copy" at bounding box center [762, 611] width 153 height 16
click at [748, 643] on label "Paste" at bounding box center [762, 640] width 153 height 16
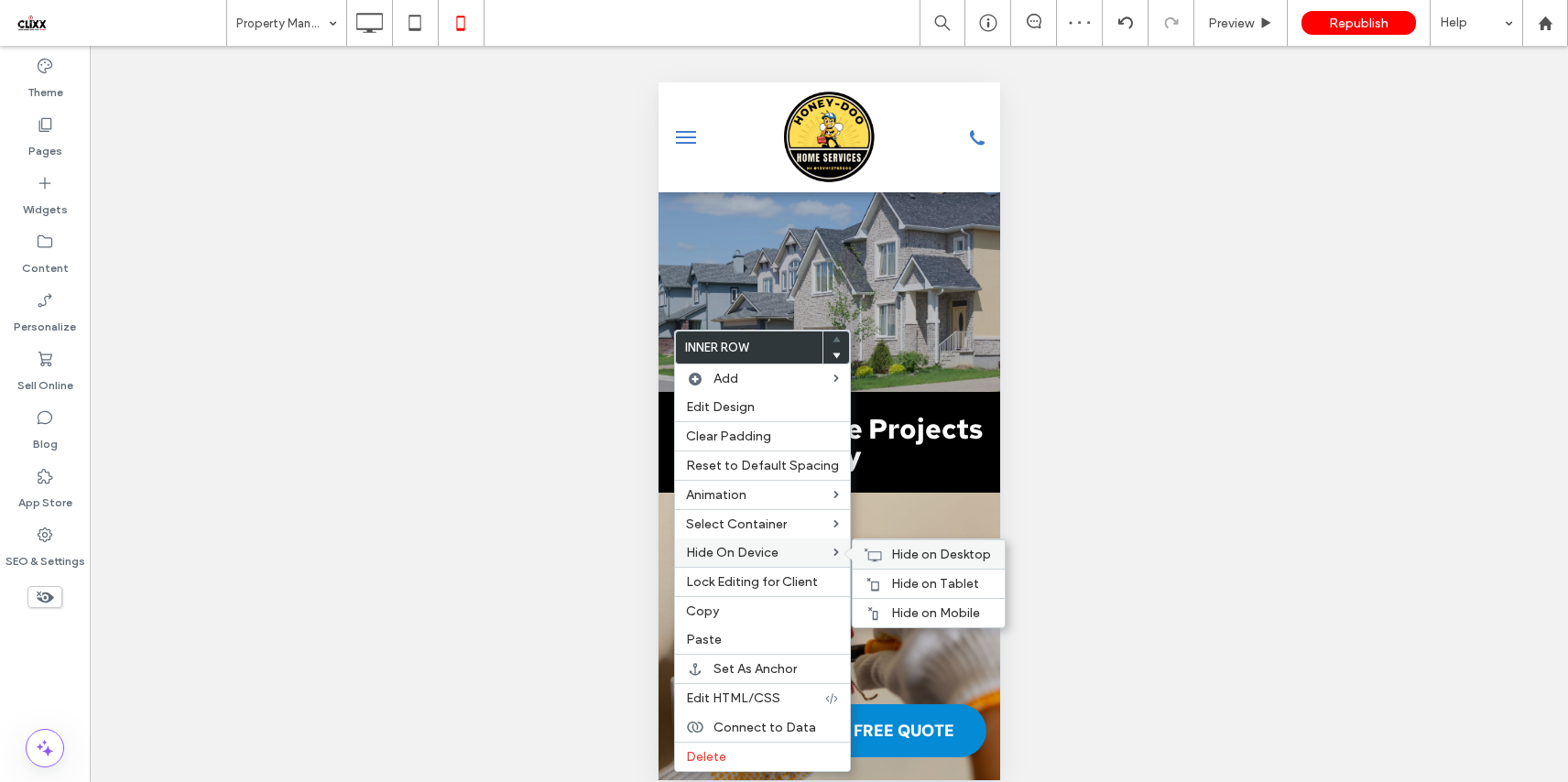
click at [906, 557] on span "Hide on Desktop" at bounding box center [940, 554] width 100 height 16
click at [902, 583] on span "Hide on Tablet" at bounding box center [935, 583] width 88 height 16
click at [915, 610] on span "Hide on Mobile" at bounding box center [935, 612] width 89 height 16
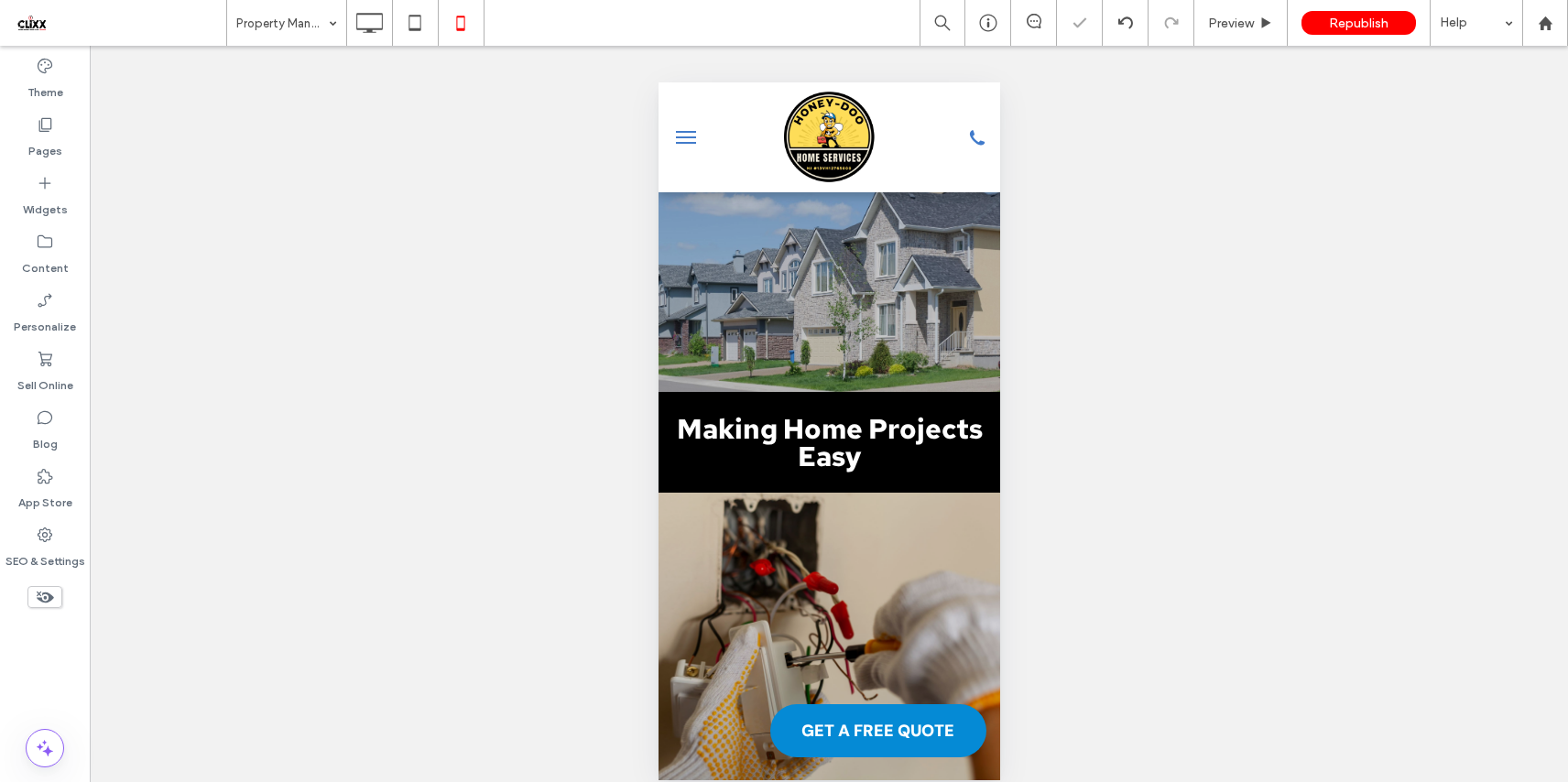
type input "*******"
type input "**"
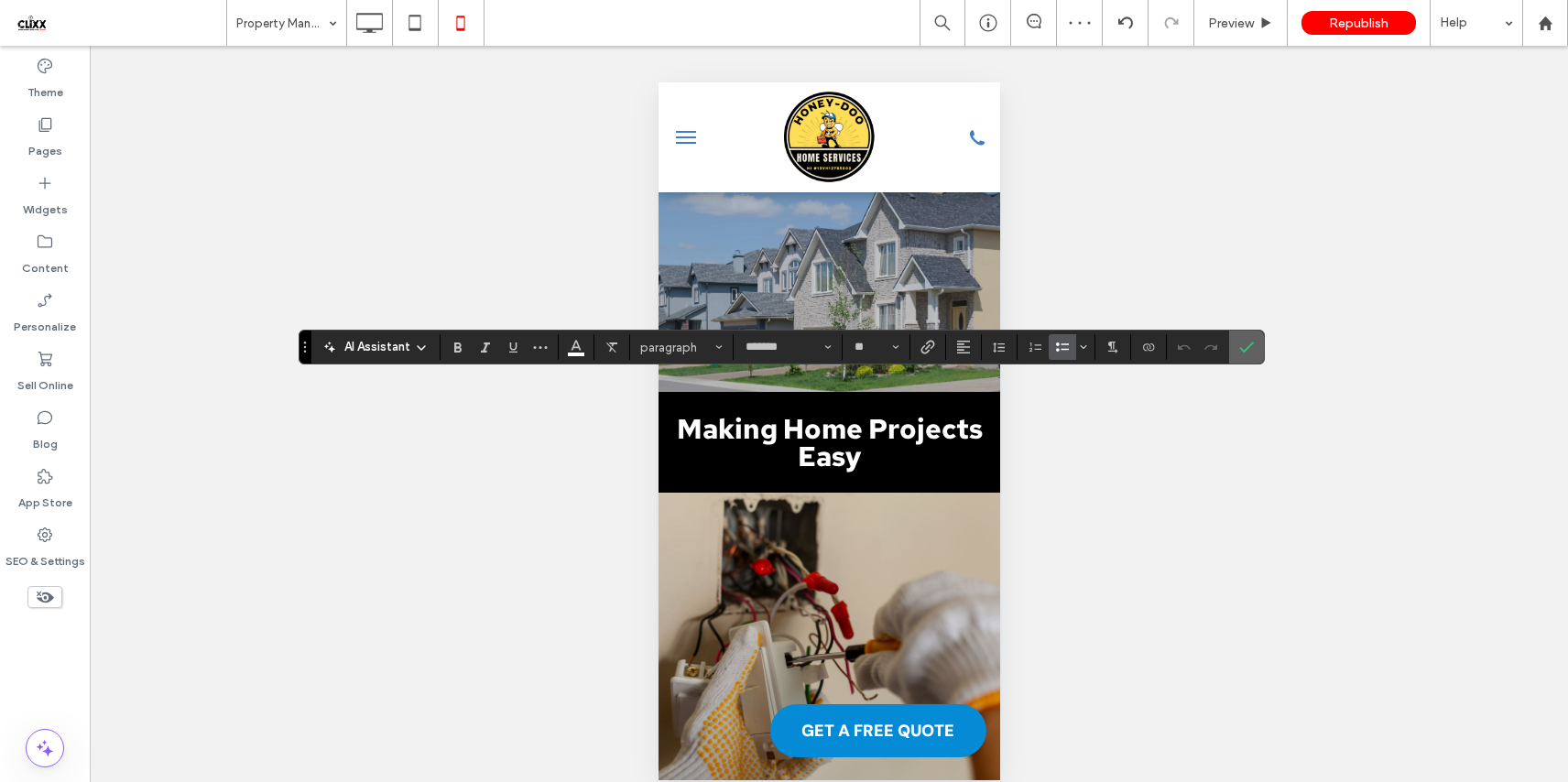
click at [1246, 350] on icon "Confirm" at bounding box center [1247, 347] width 15 height 15
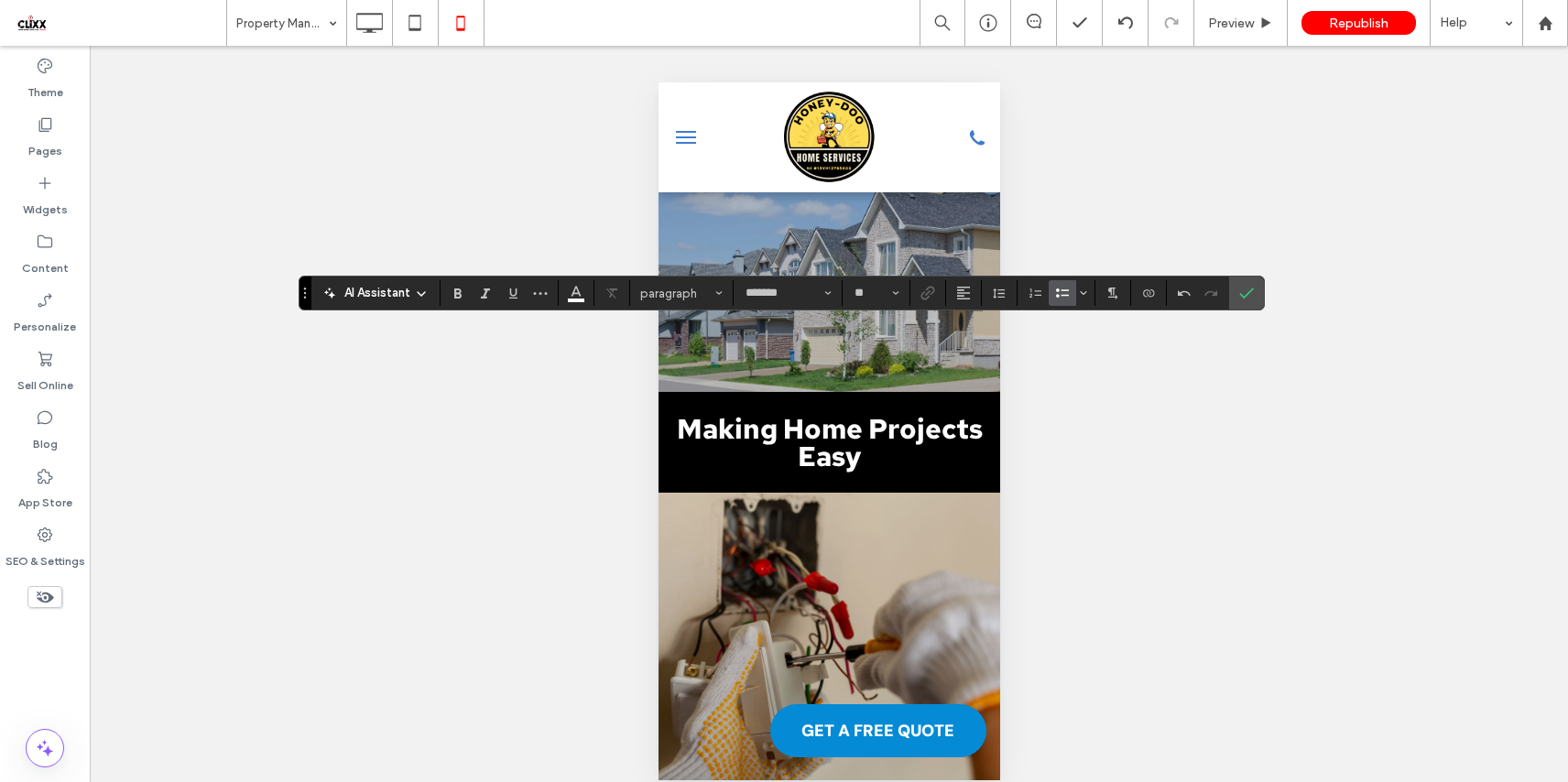
type input "**"
click at [577, 296] on icon "Color" at bounding box center [576, 291] width 15 height 15
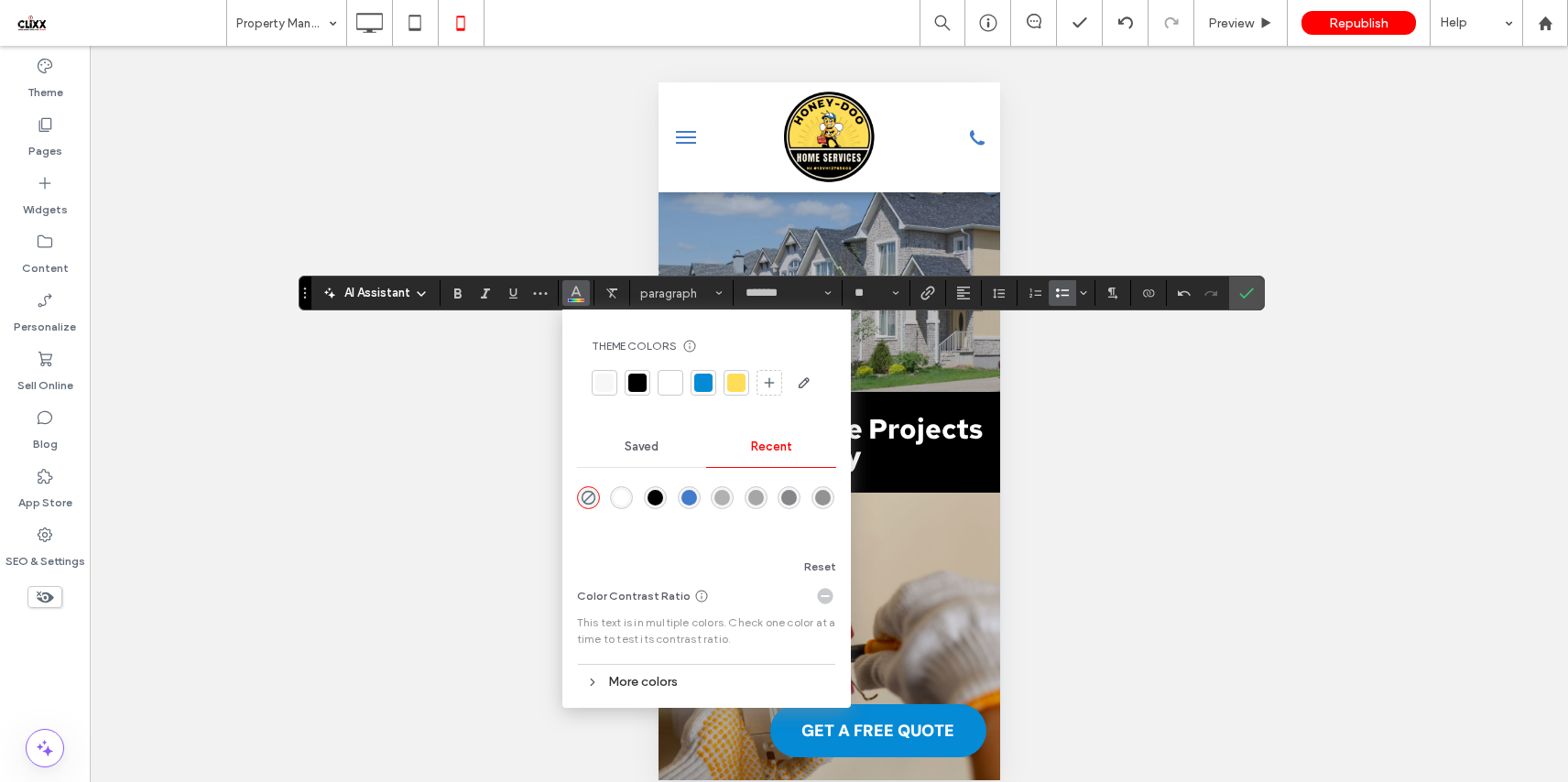
click at [672, 377] on div at bounding box center [671, 383] width 19 height 19
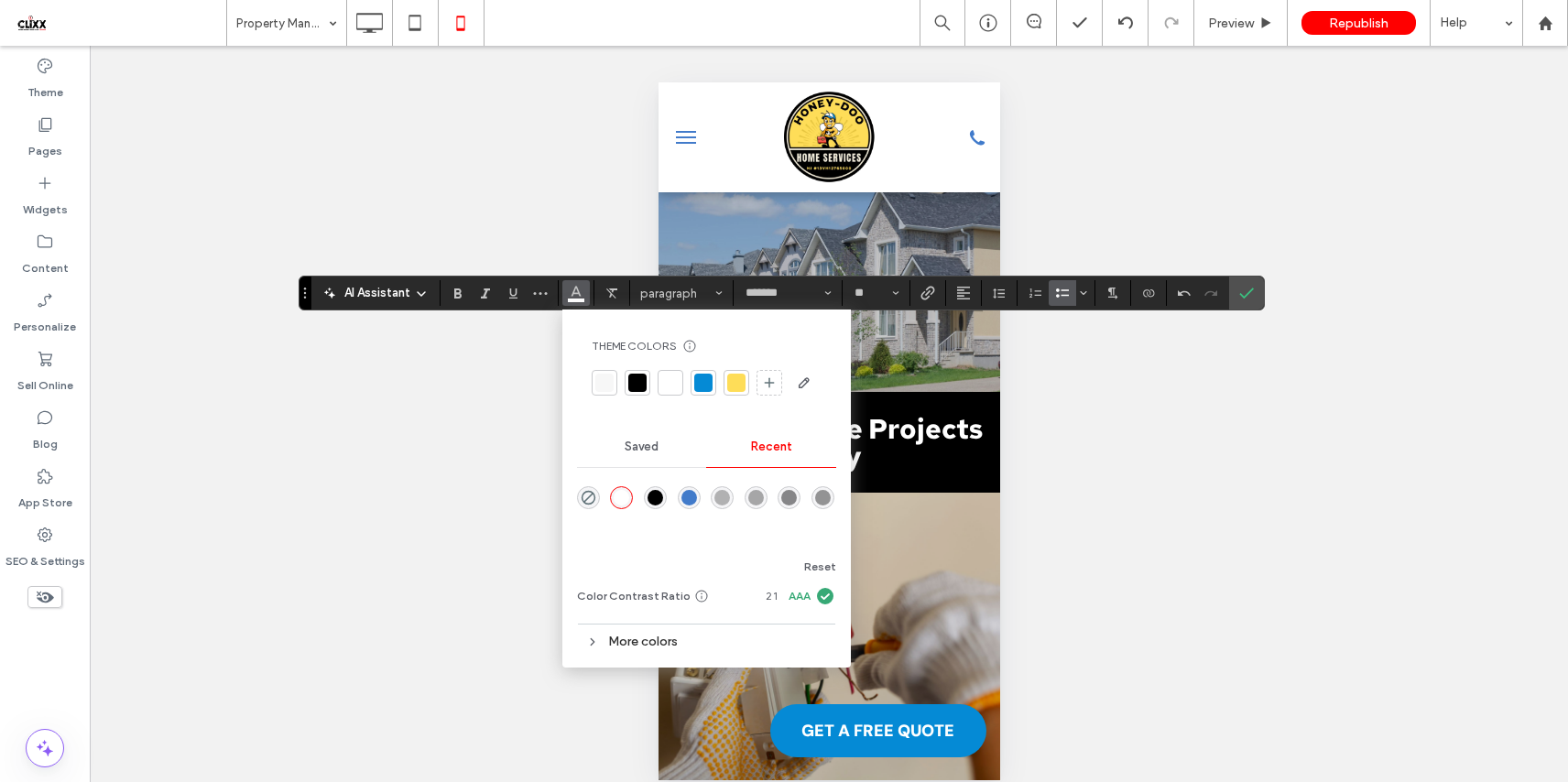
click at [1246, 300] on icon "Confirm" at bounding box center [1247, 293] width 15 height 15
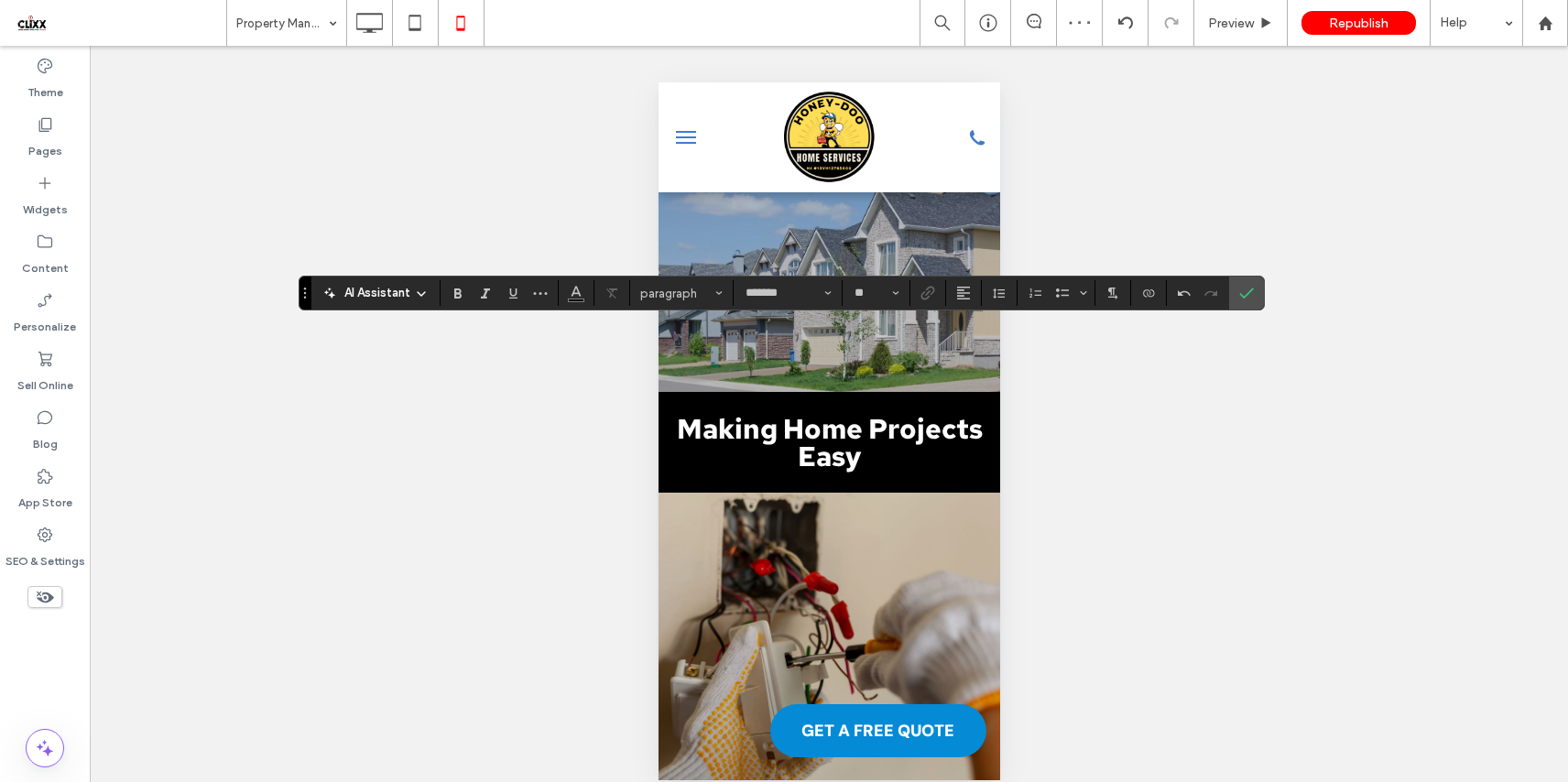
type input "**"
click at [1250, 288] on icon "Confirm" at bounding box center [1247, 293] width 15 height 15
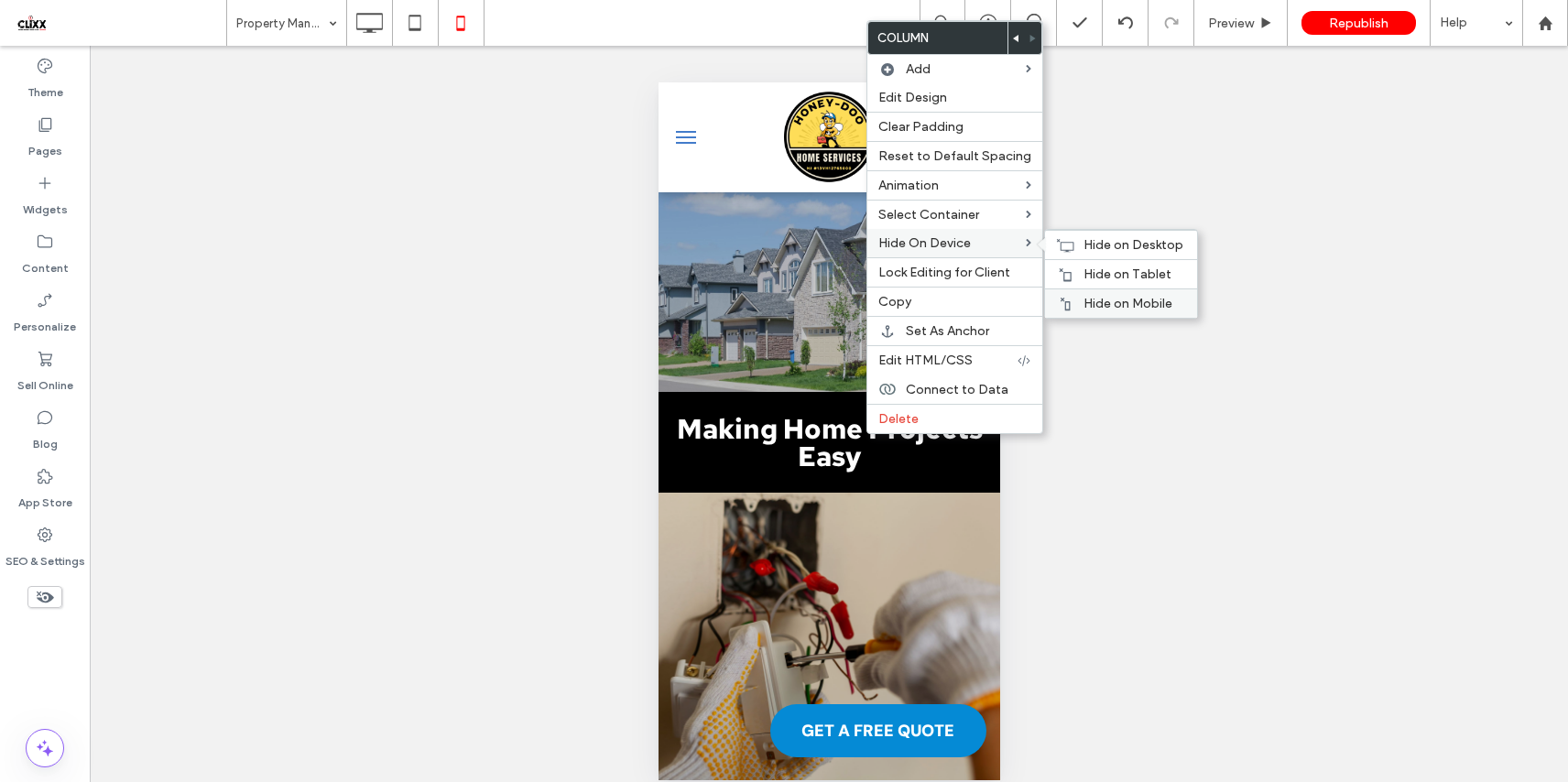
click at [1116, 314] on div "Hide on Mobile" at bounding box center [1120, 302] width 152 height 29
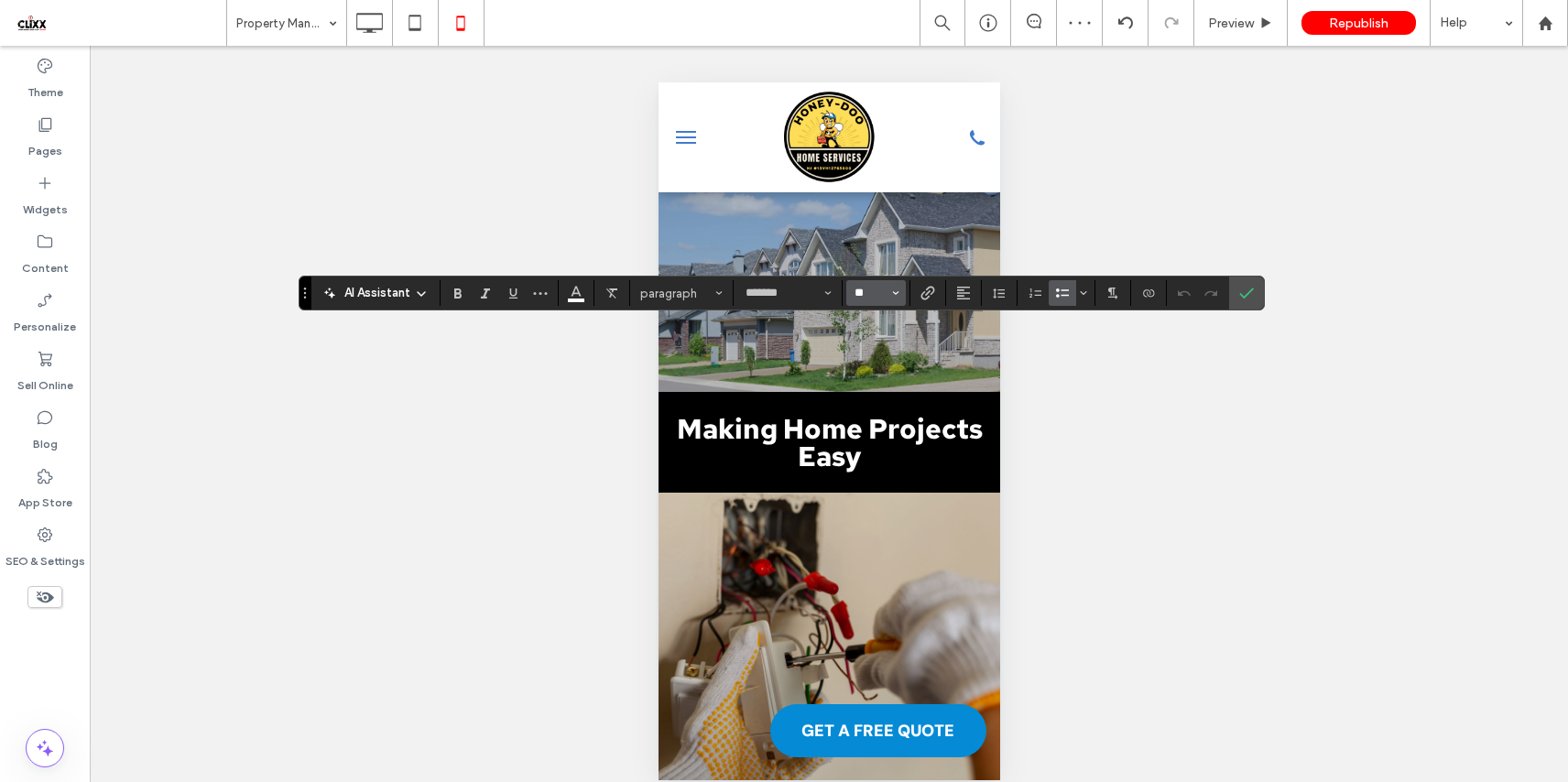
click at [881, 296] on input "**" at bounding box center [870, 293] width 36 height 15
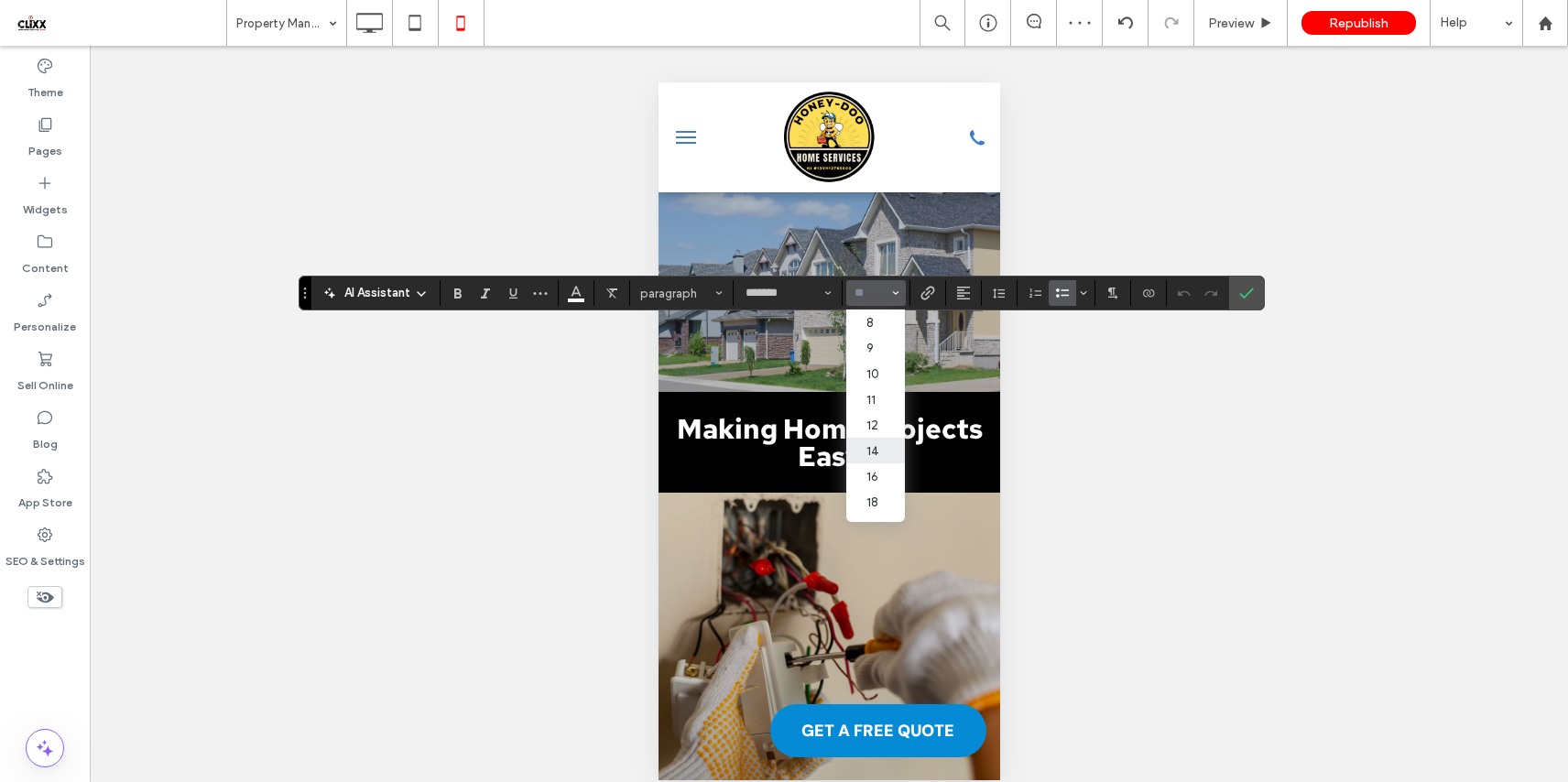
click at [886, 455] on label "14" at bounding box center [875, 450] width 59 height 25
type input "**"
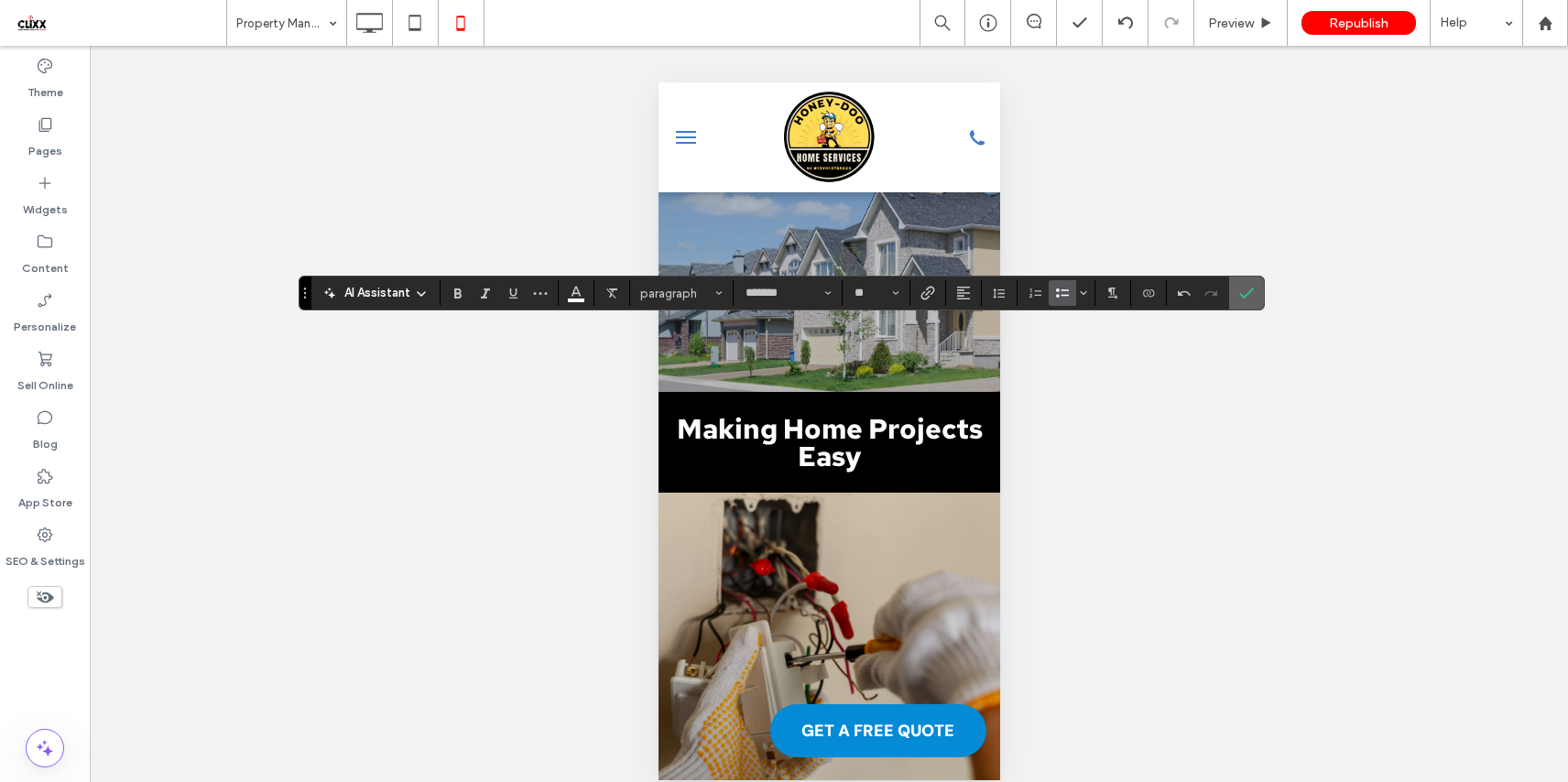
click at [1236, 295] on label "Confirm" at bounding box center [1246, 292] width 27 height 33
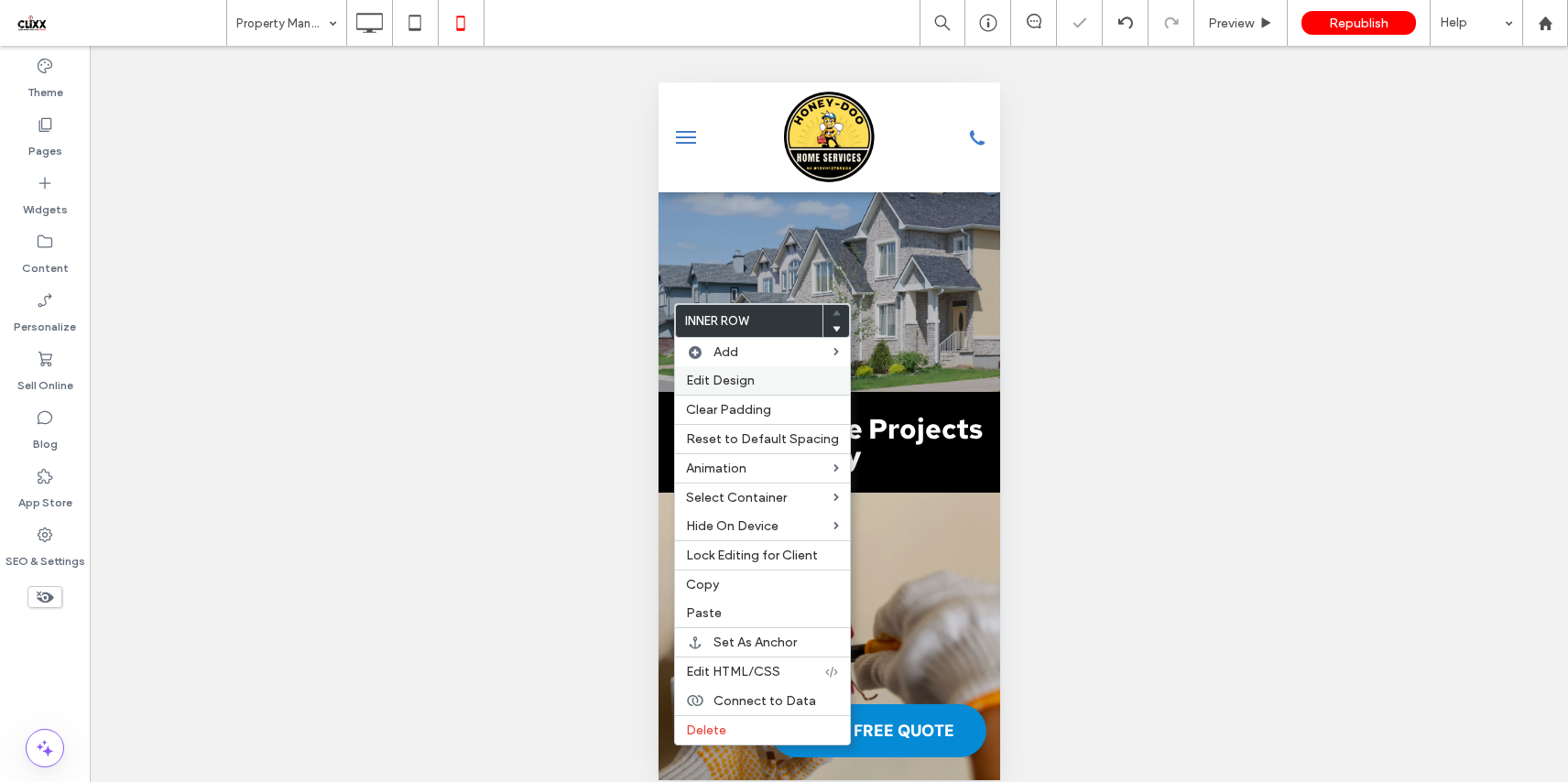
click at [776, 383] on label "Edit Design" at bounding box center [762, 380] width 153 height 16
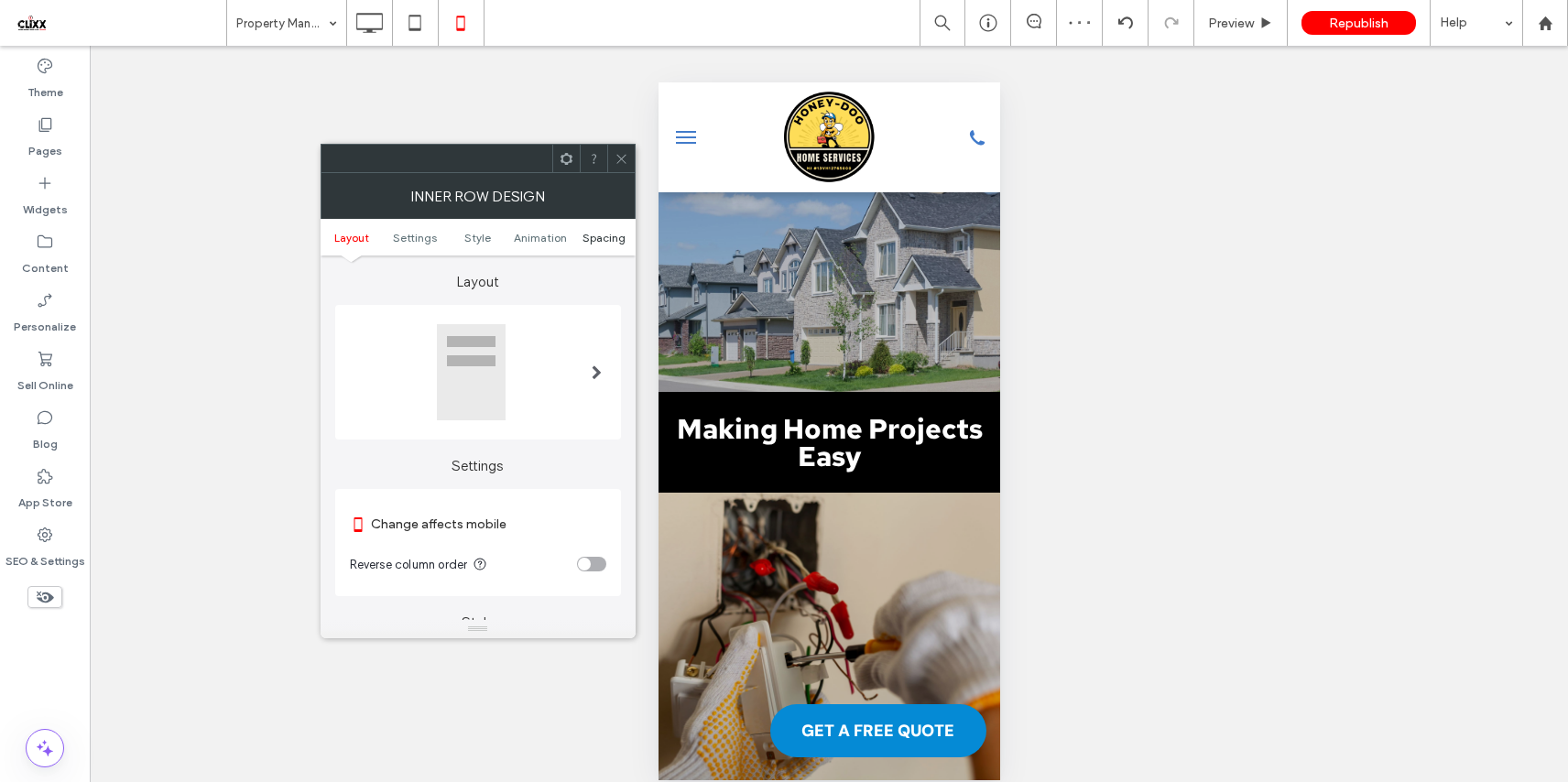
click at [599, 239] on span "Spacing" at bounding box center [604, 237] width 43 height 14
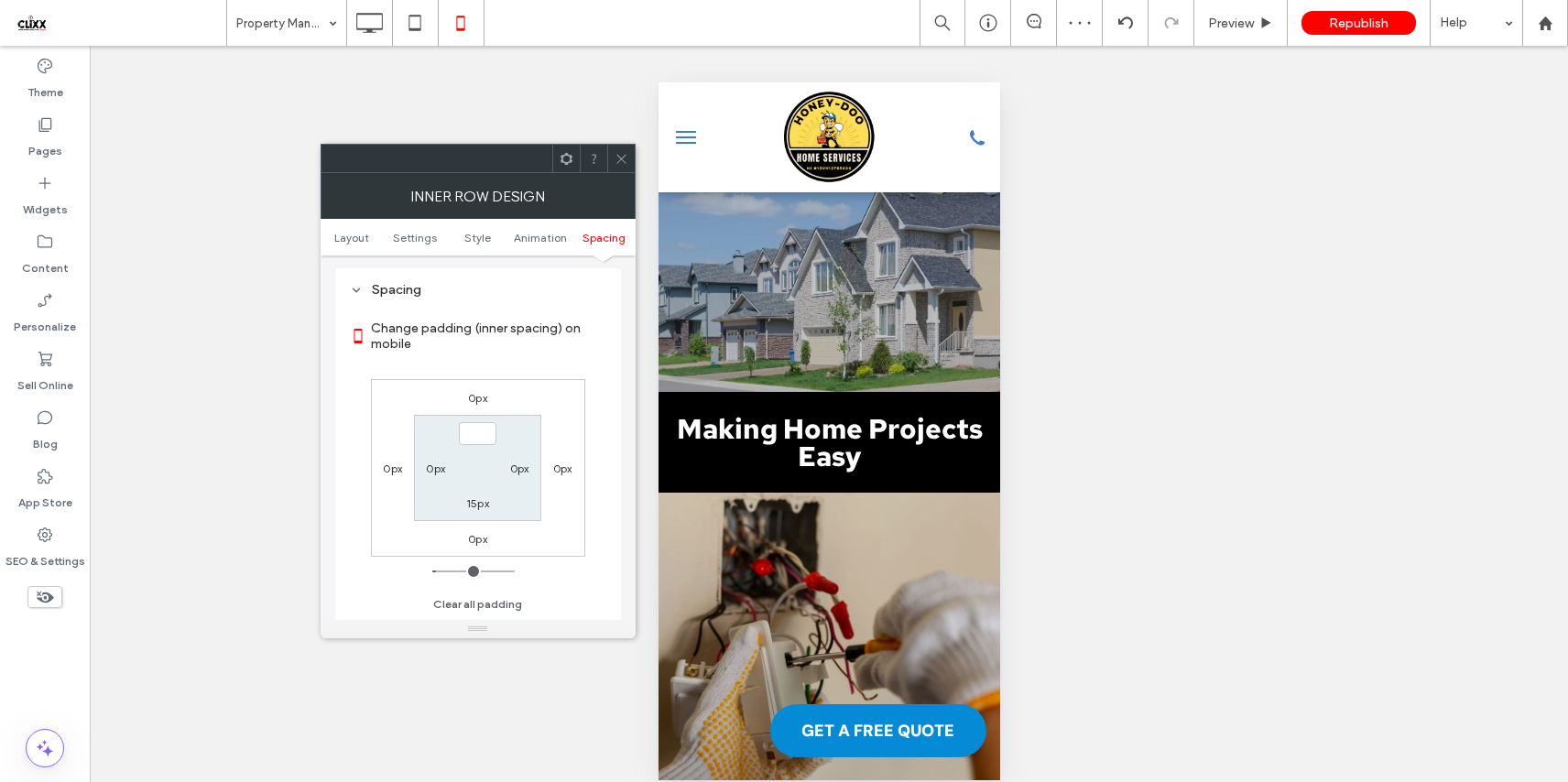
type input "***"
click at [476, 500] on label "15px" at bounding box center [478, 503] width 22 height 14
type input "**"
type input "*"
type input "***"
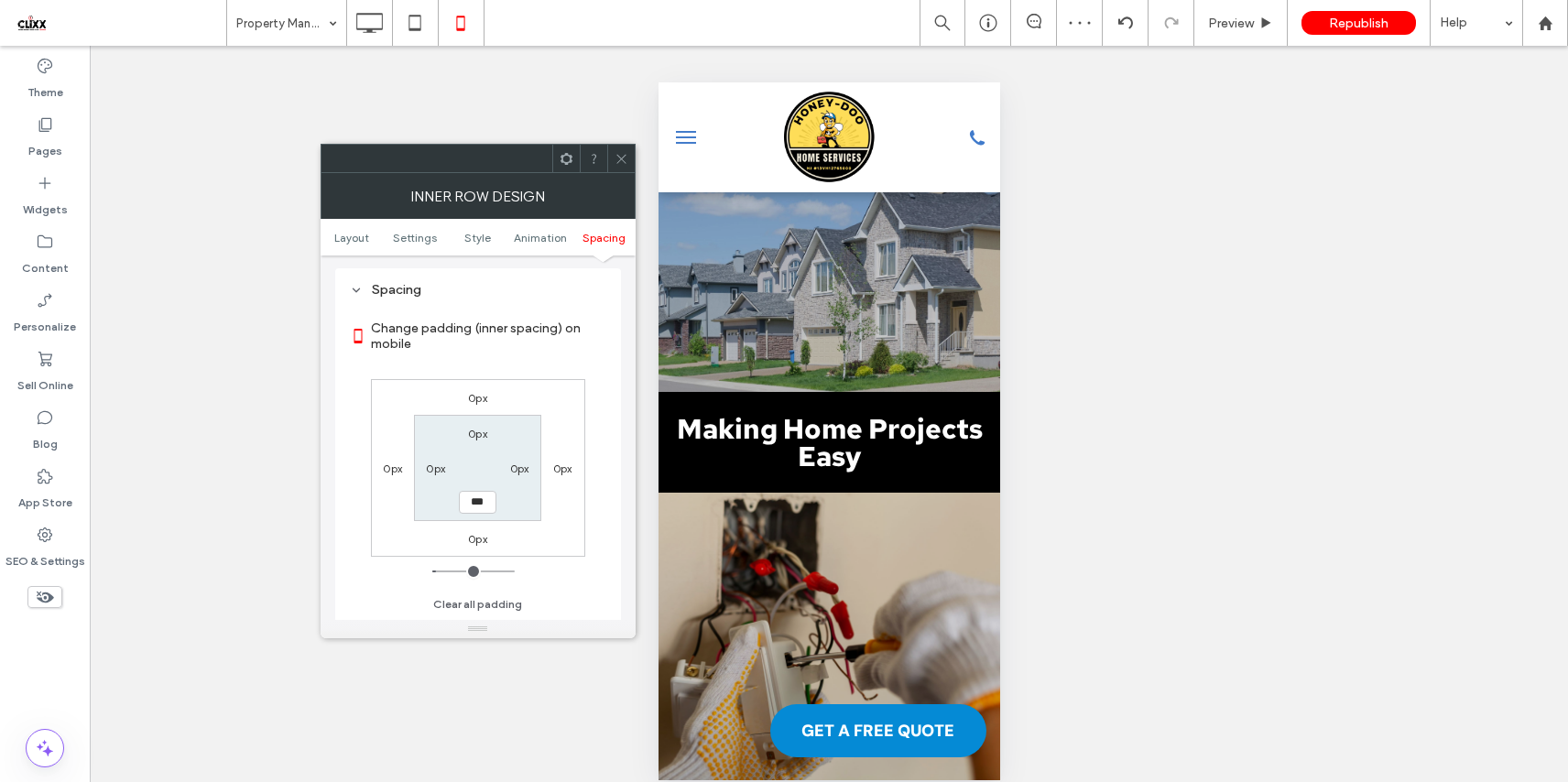
click at [570, 372] on div "Change padding (inner spacing) on mobile 0px 0px 0px 0px 0px 0px *** 0px Clear …" at bounding box center [478, 460] width 257 height 316
click at [588, 520] on div "Change padding (inner spacing) on mobile 0px 0px 0px 0px 0px 0px *** 0px Clear …" at bounding box center [478, 460] width 257 height 316
click at [628, 162] on icon at bounding box center [621, 158] width 14 height 14
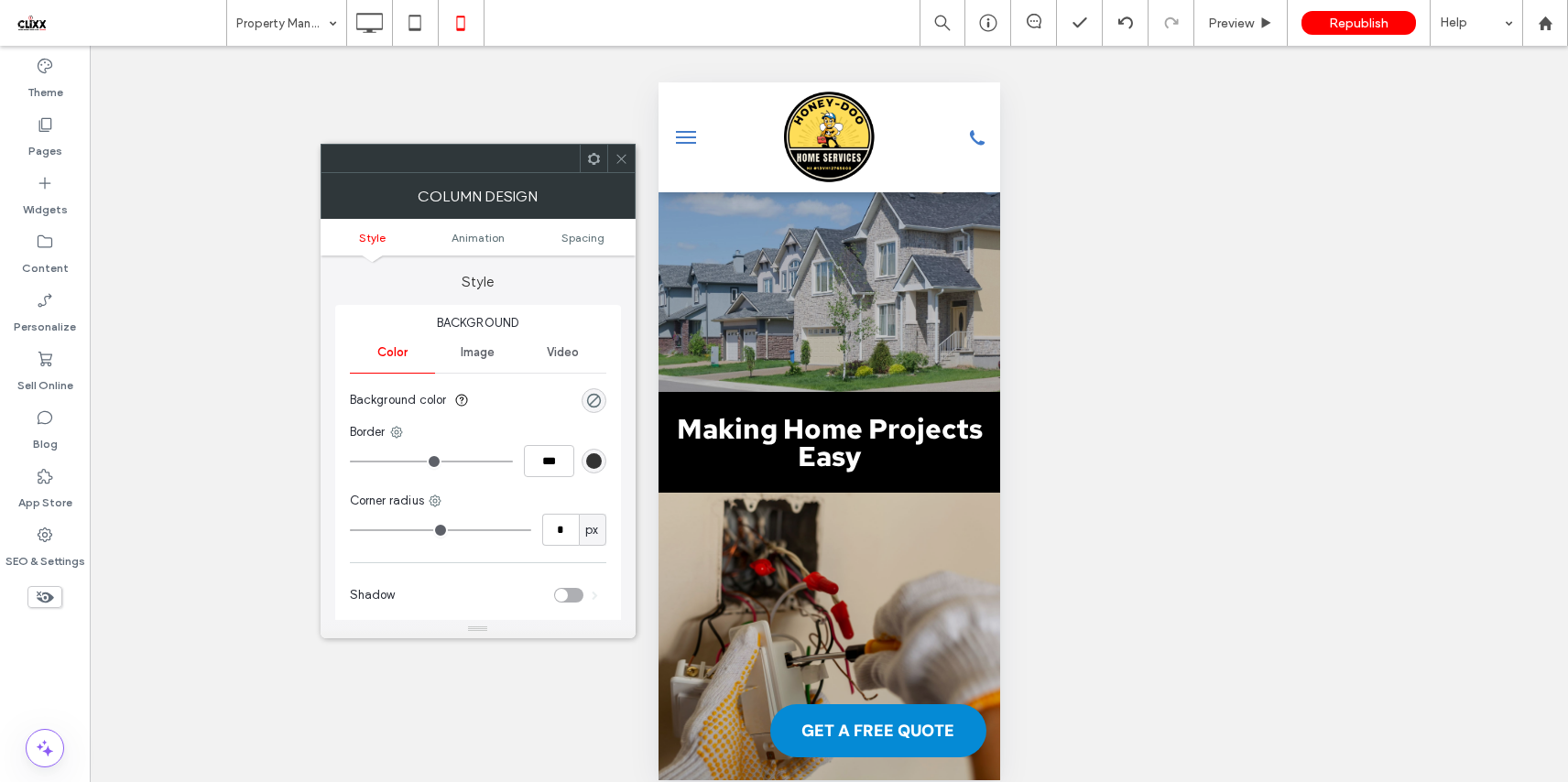
click at [630, 156] on div at bounding box center [620, 157] width 27 height 27
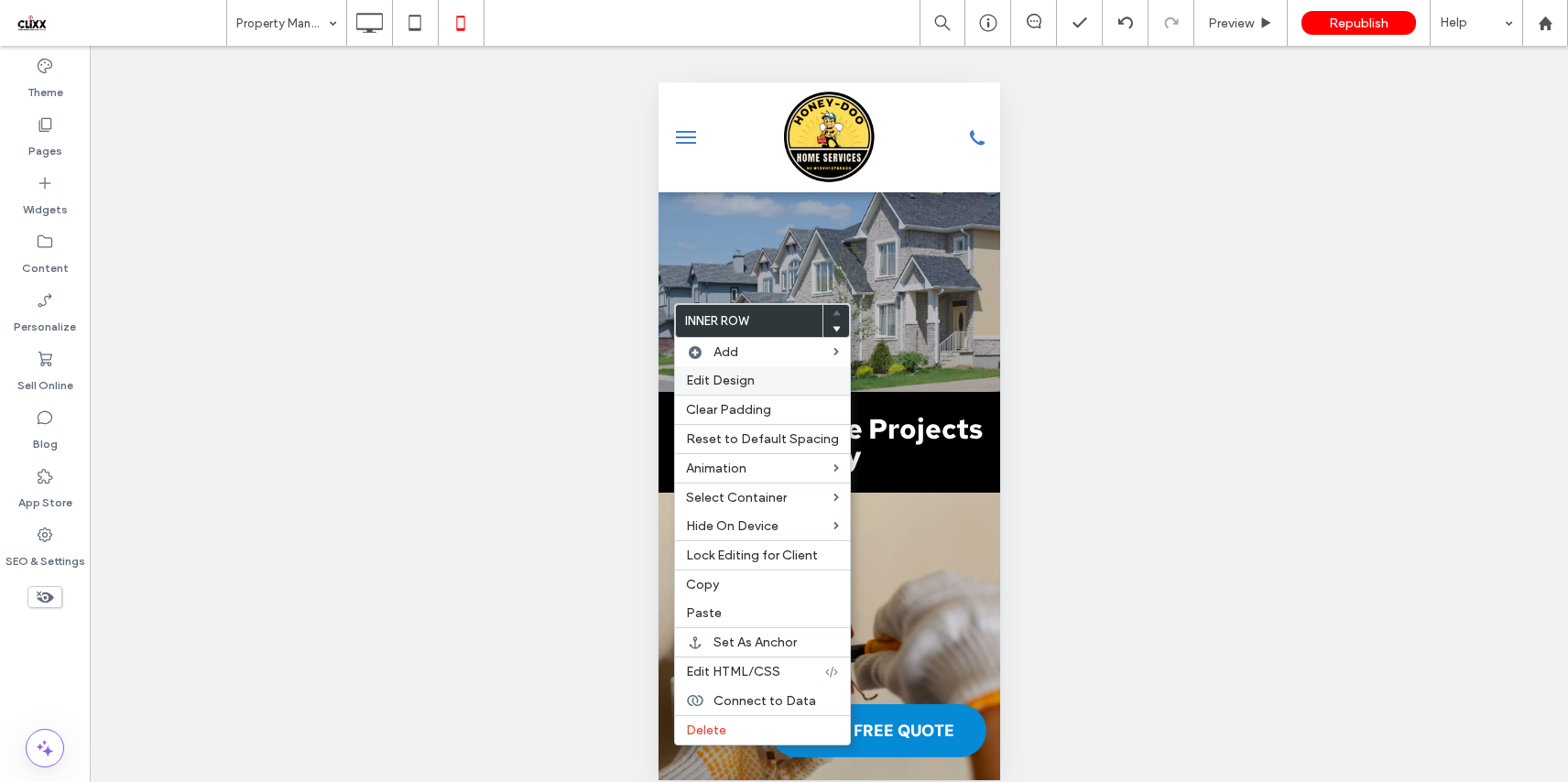
click at [740, 383] on span "Edit Design" at bounding box center [719, 380] width 68 height 16
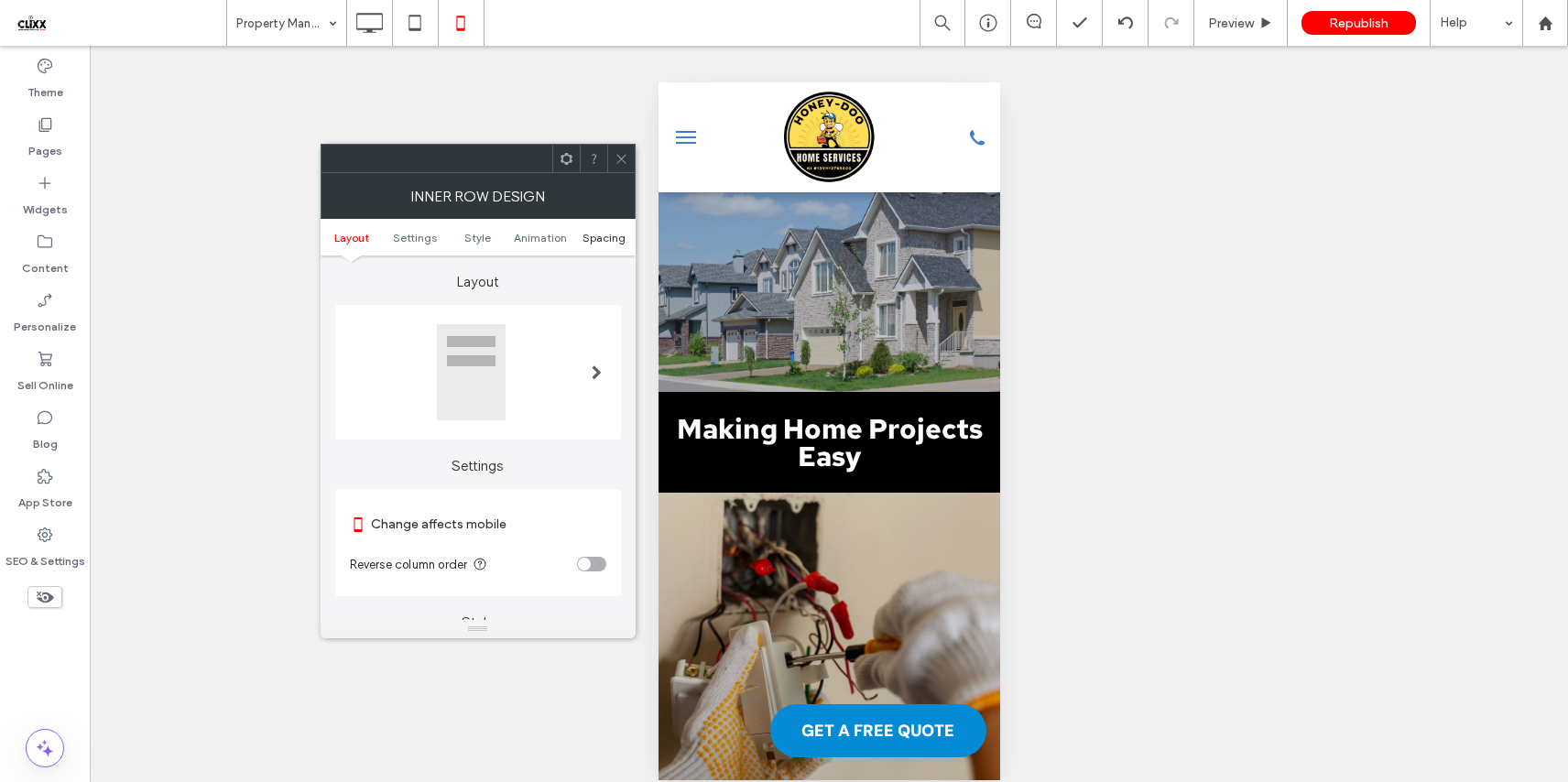
click at [592, 236] on span "Spacing" at bounding box center [604, 237] width 43 height 14
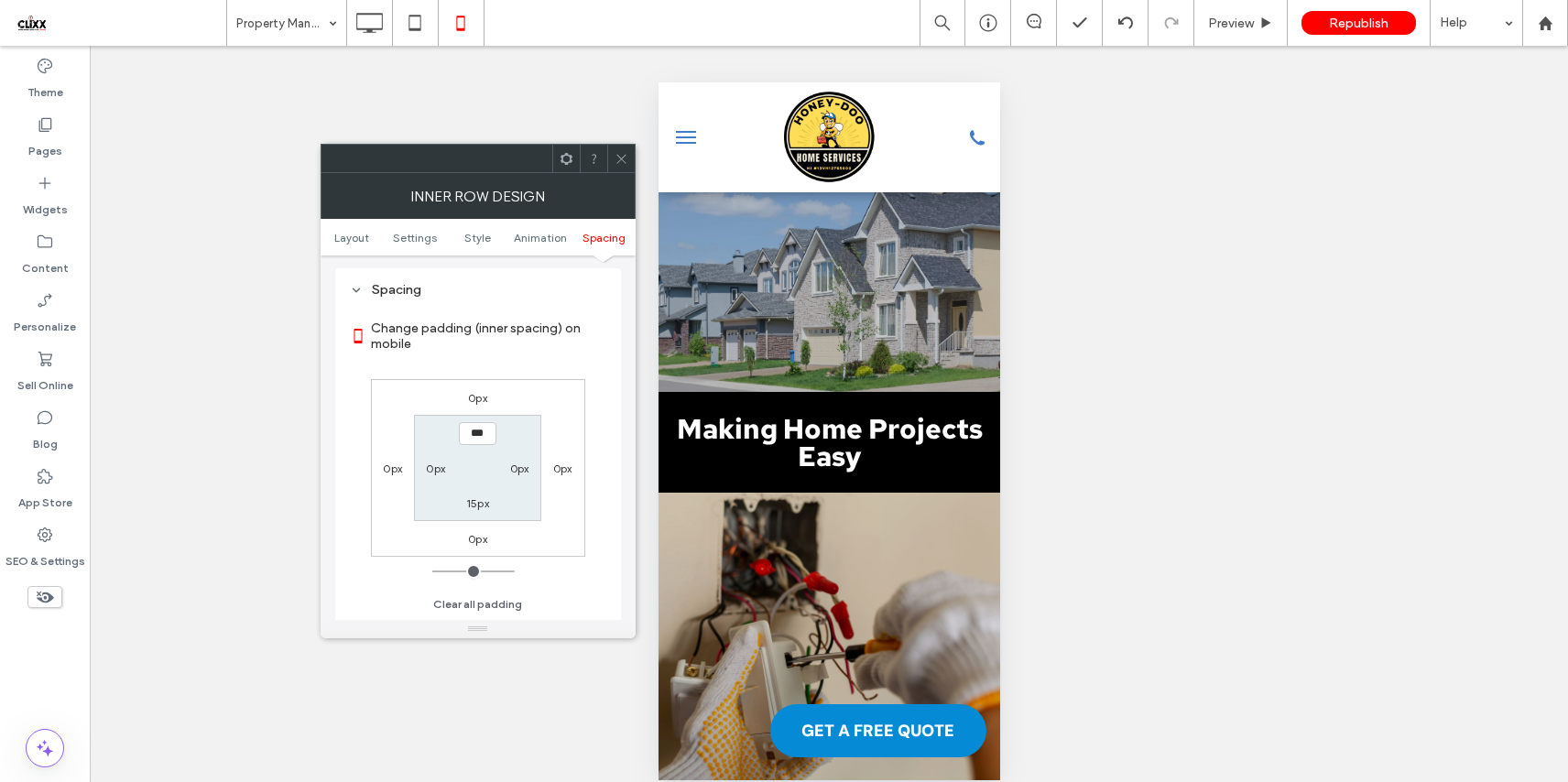
click at [481, 504] on label "15px" at bounding box center [478, 503] width 22 height 14
type input "**"
type input "*"
type input "***"
click at [537, 346] on label "Change padding (inner spacing) on mobile" at bounding box center [488, 335] width 235 height 50
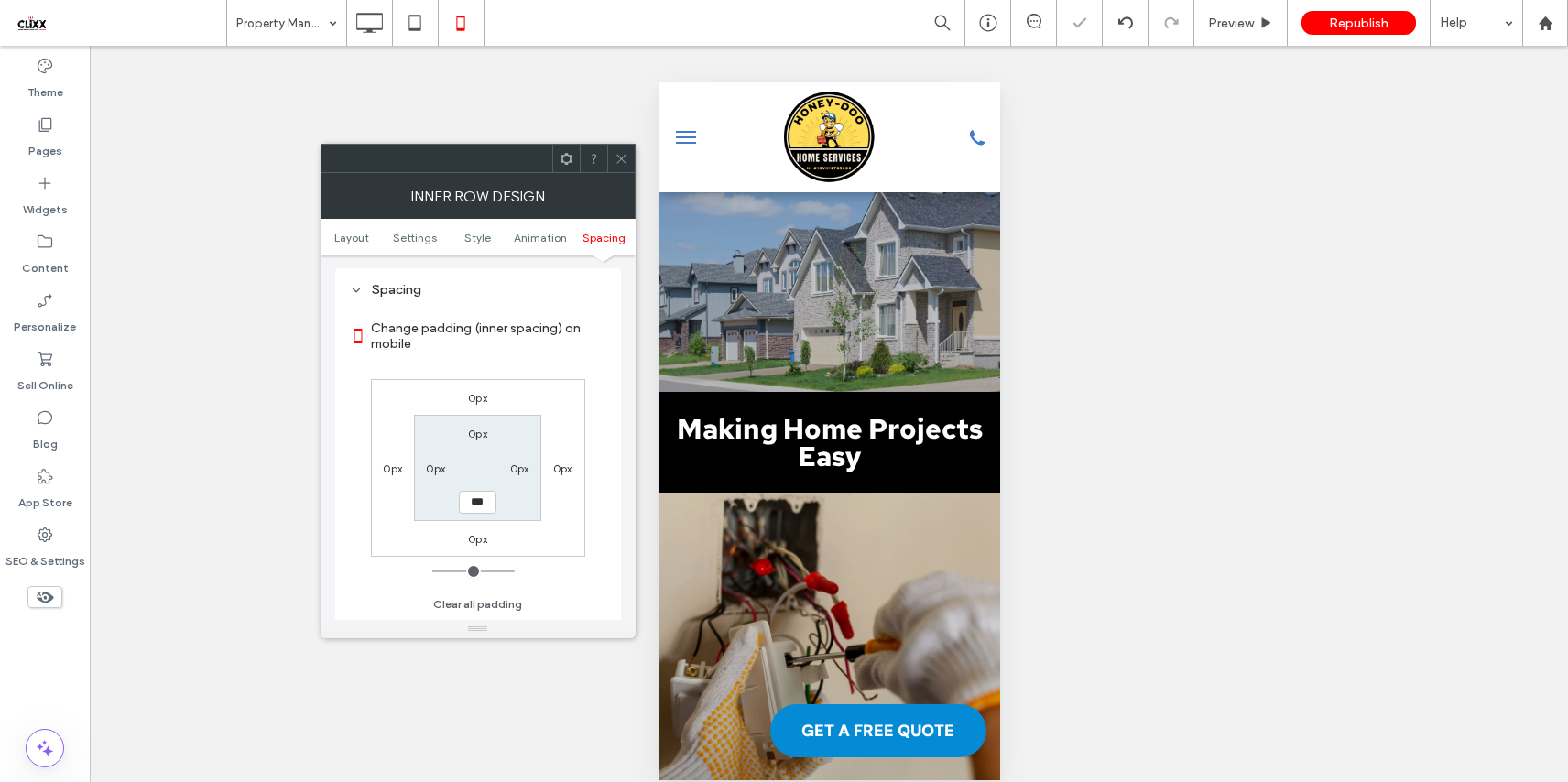
click at [533, 362] on section "Change padding (inner spacing) on mobile" at bounding box center [478, 336] width 257 height 67
click at [622, 150] on span at bounding box center [621, 157] width 14 height 27
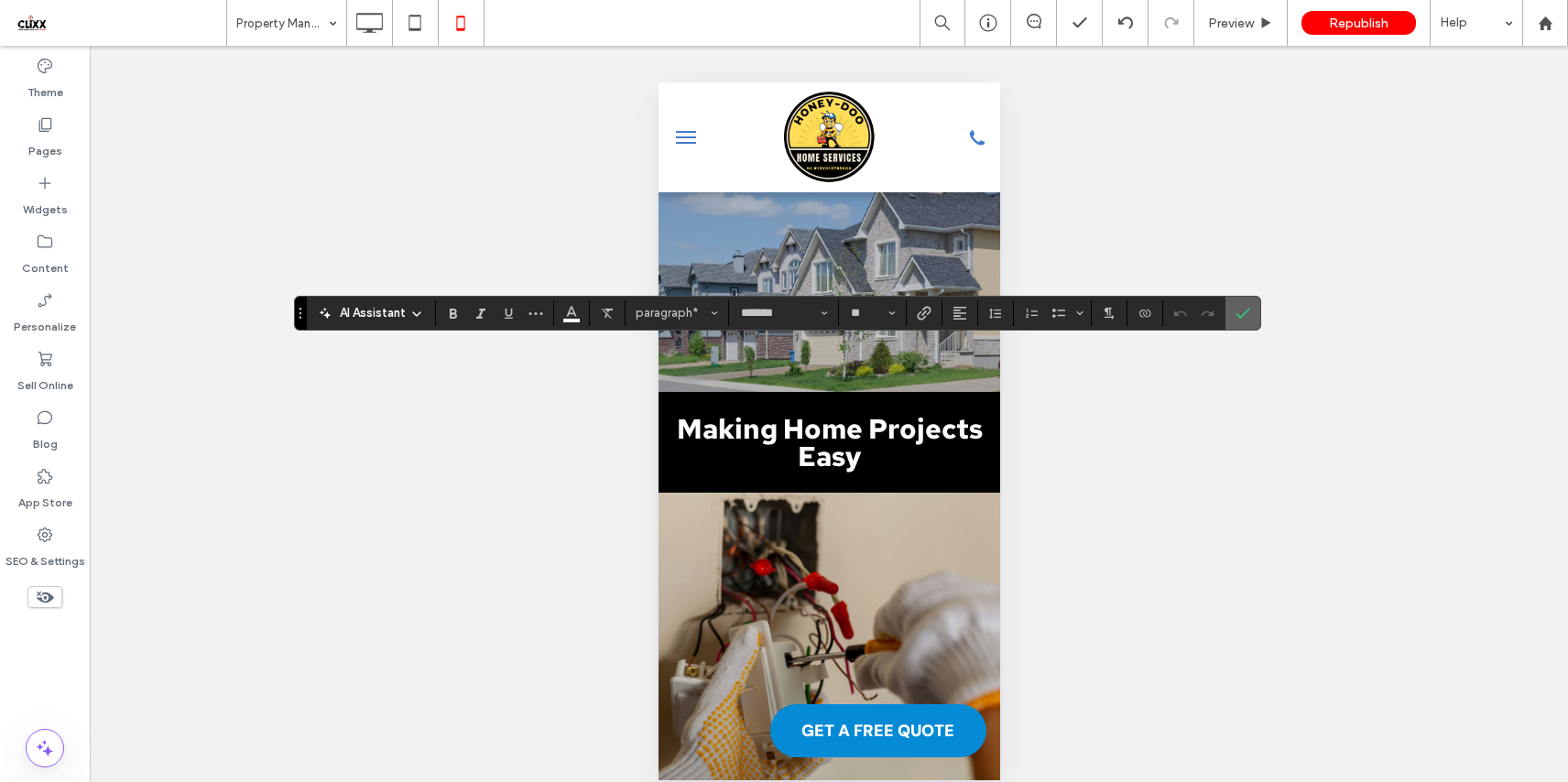
click at [1238, 307] on icon "Confirm" at bounding box center [1243, 314] width 15 height 15
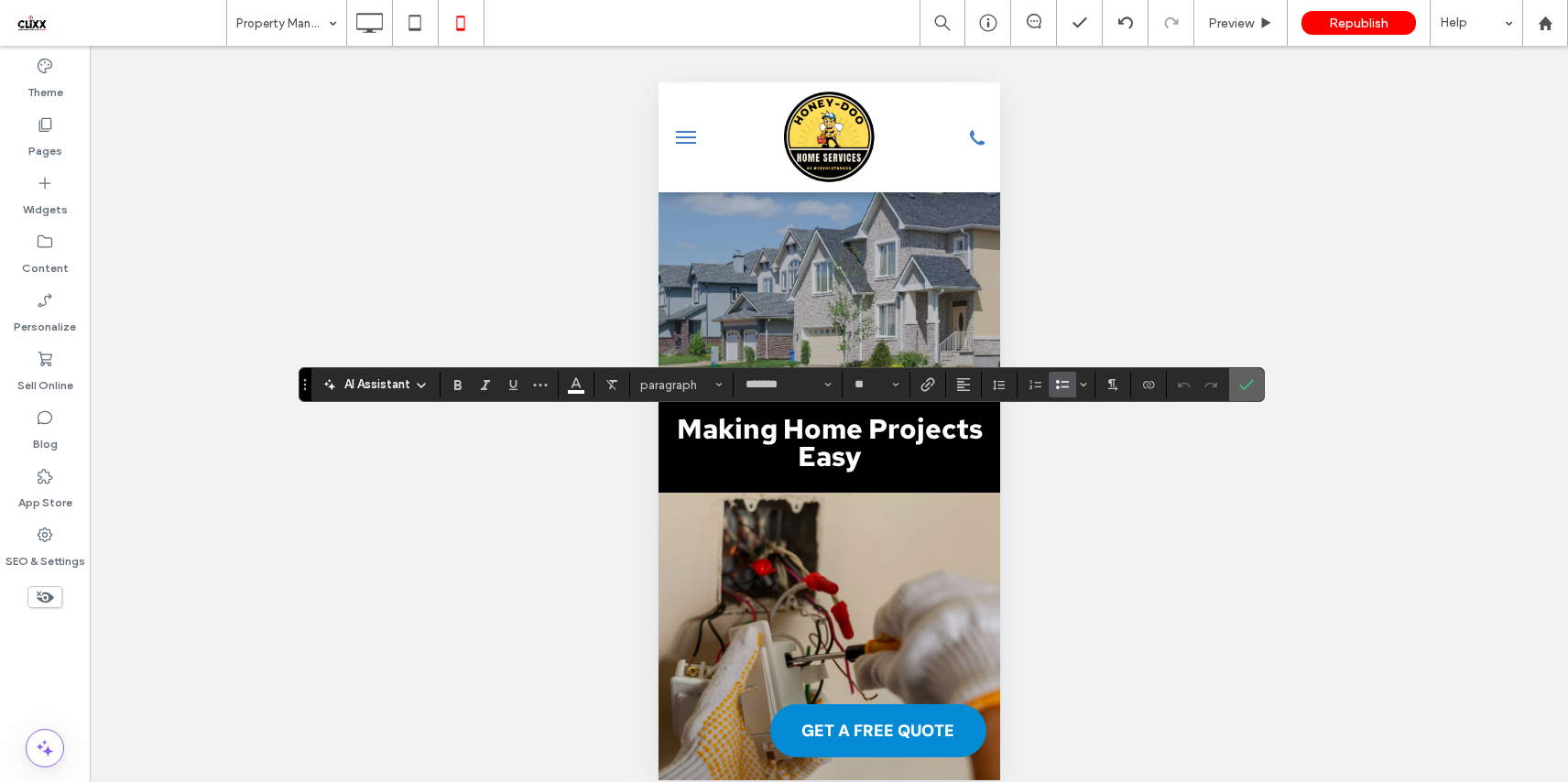
click at [1249, 386] on icon "Confirm" at bounding box center [1247, 385] width 15 height 15
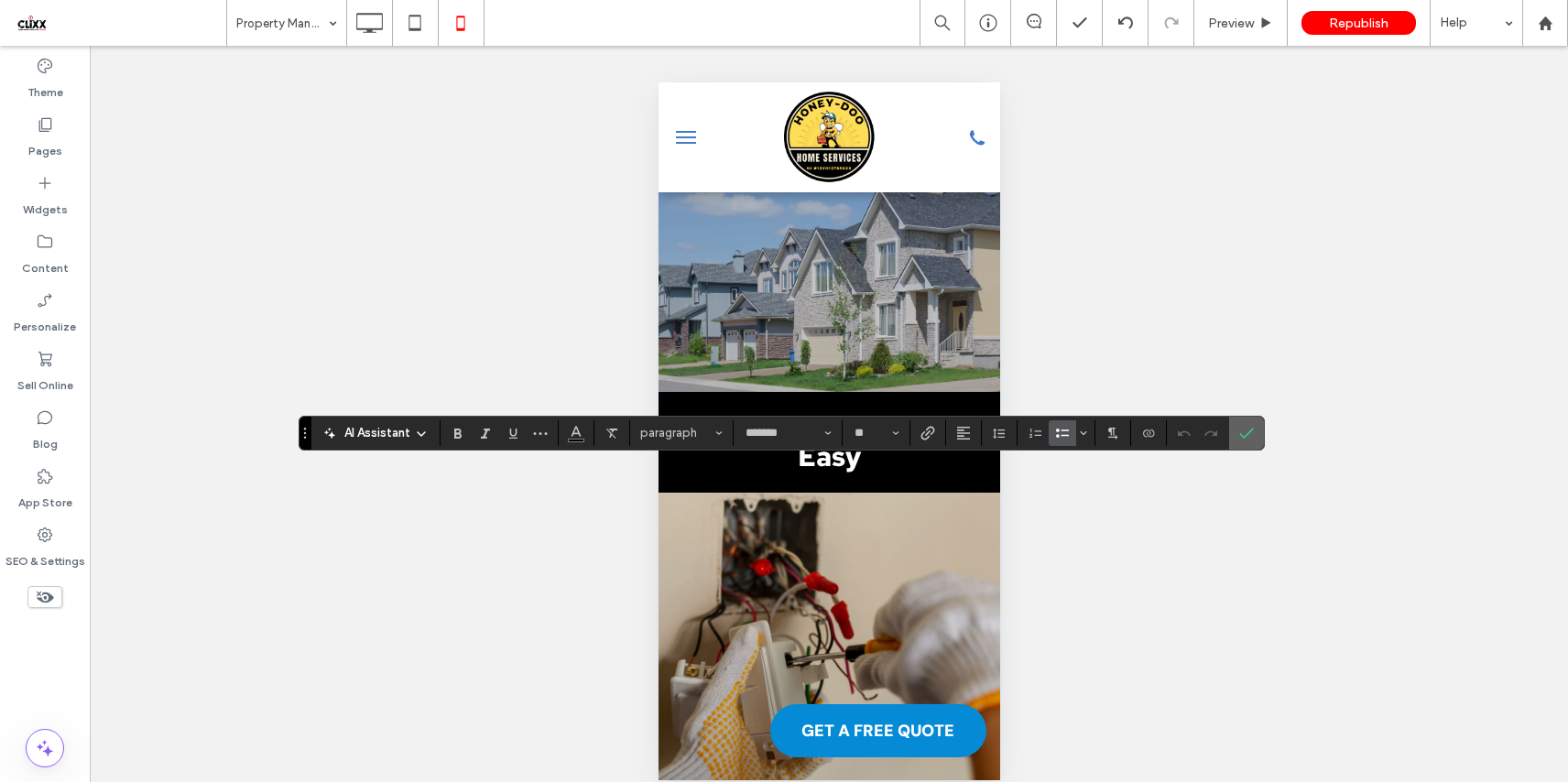
click at [1246, 433] on icon "Confirm" at bounding box center [1247, 434] width 15 height 15
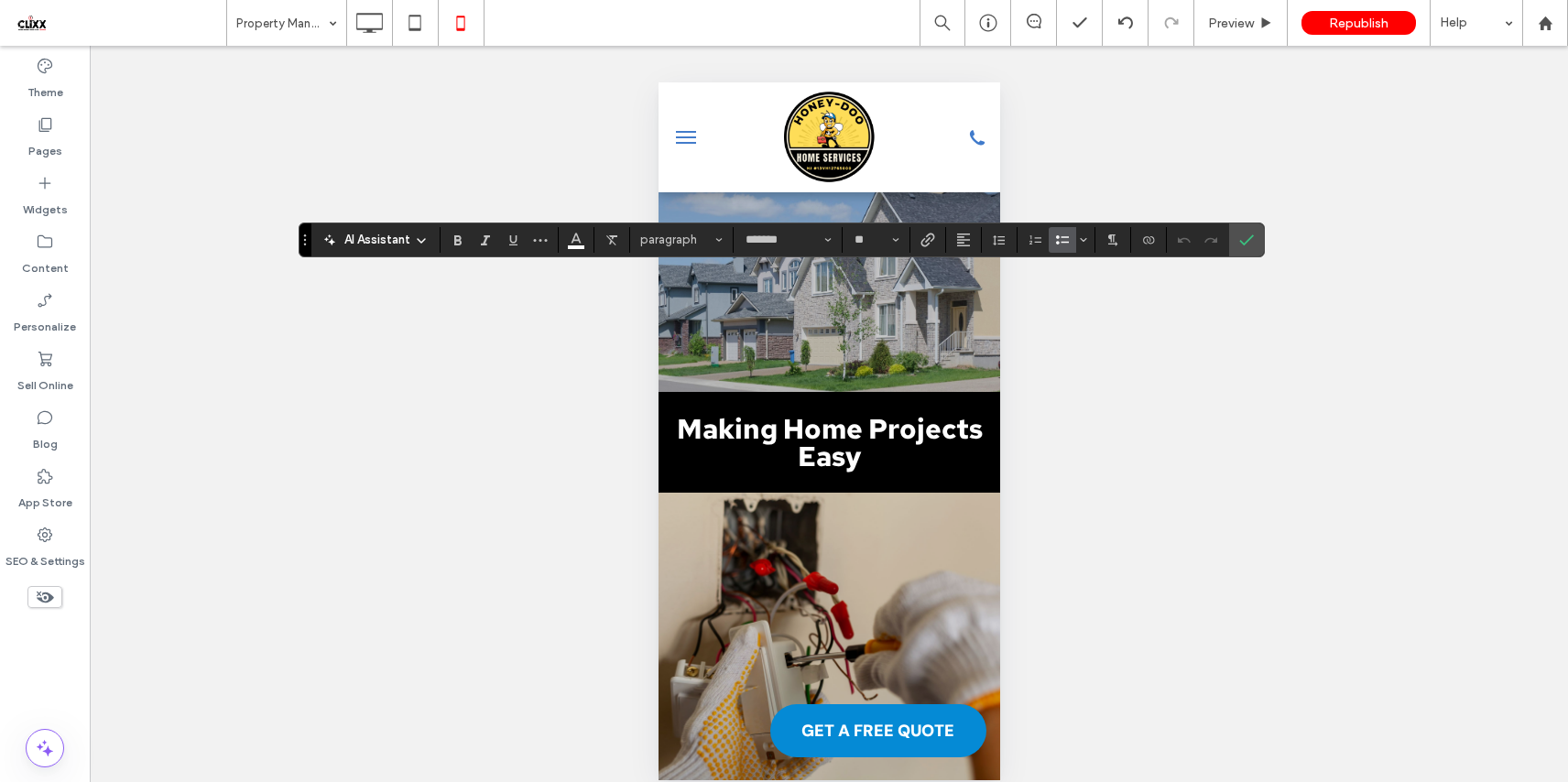
click at [1233, 237] on label "Confirm" at bounding box center [1246, 240] width 27 height 33
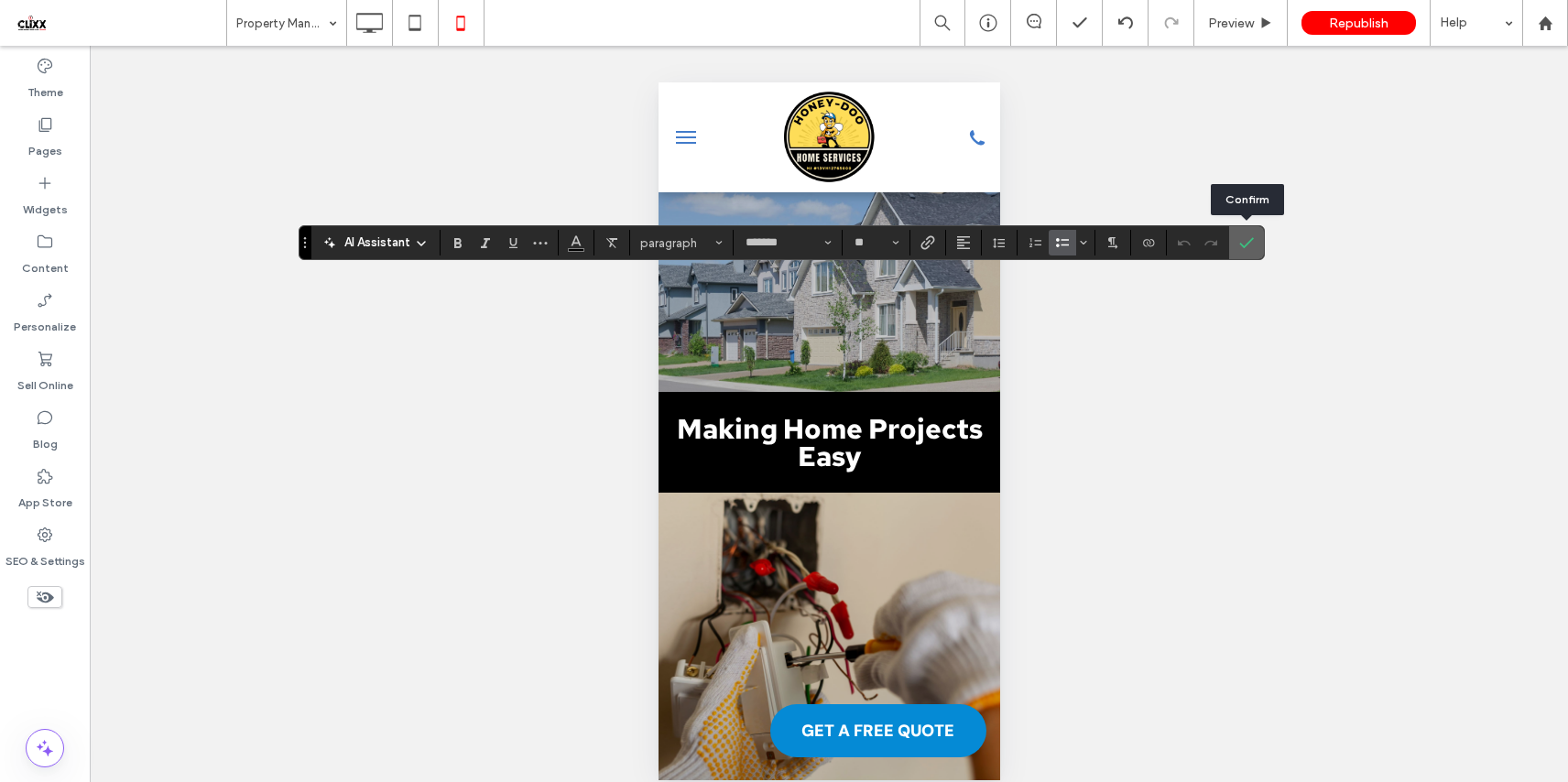
click at [1252, 245] on label "Confirm" at bounding box center [1246, 242] width 27 height 33
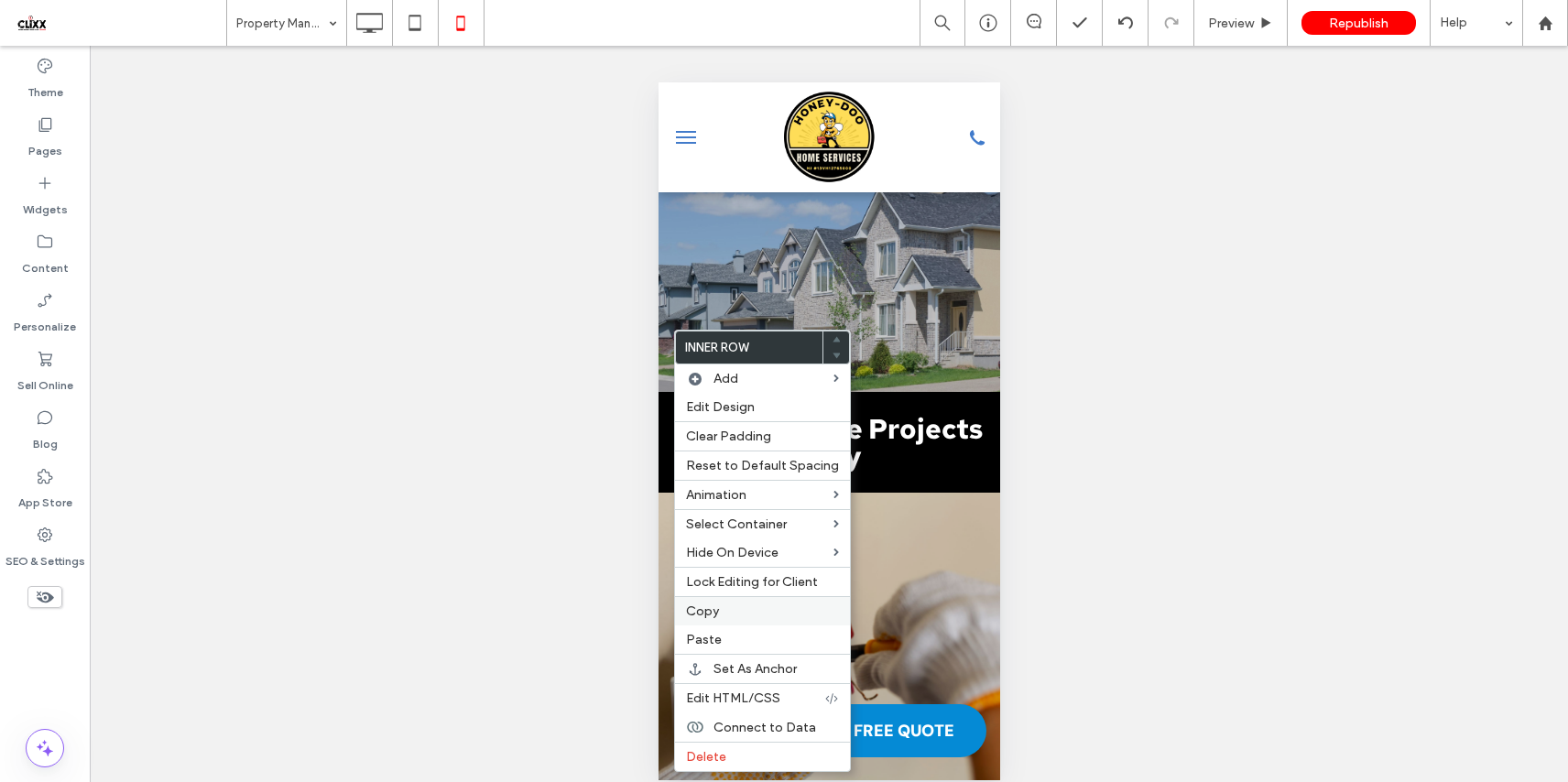
click at [717, 610] on span "Copy" at bounding box center [702, 611] width 33 height 16
click at [748, 645] on label "Paste" at bounding box center [762, 640] width 153 height 16
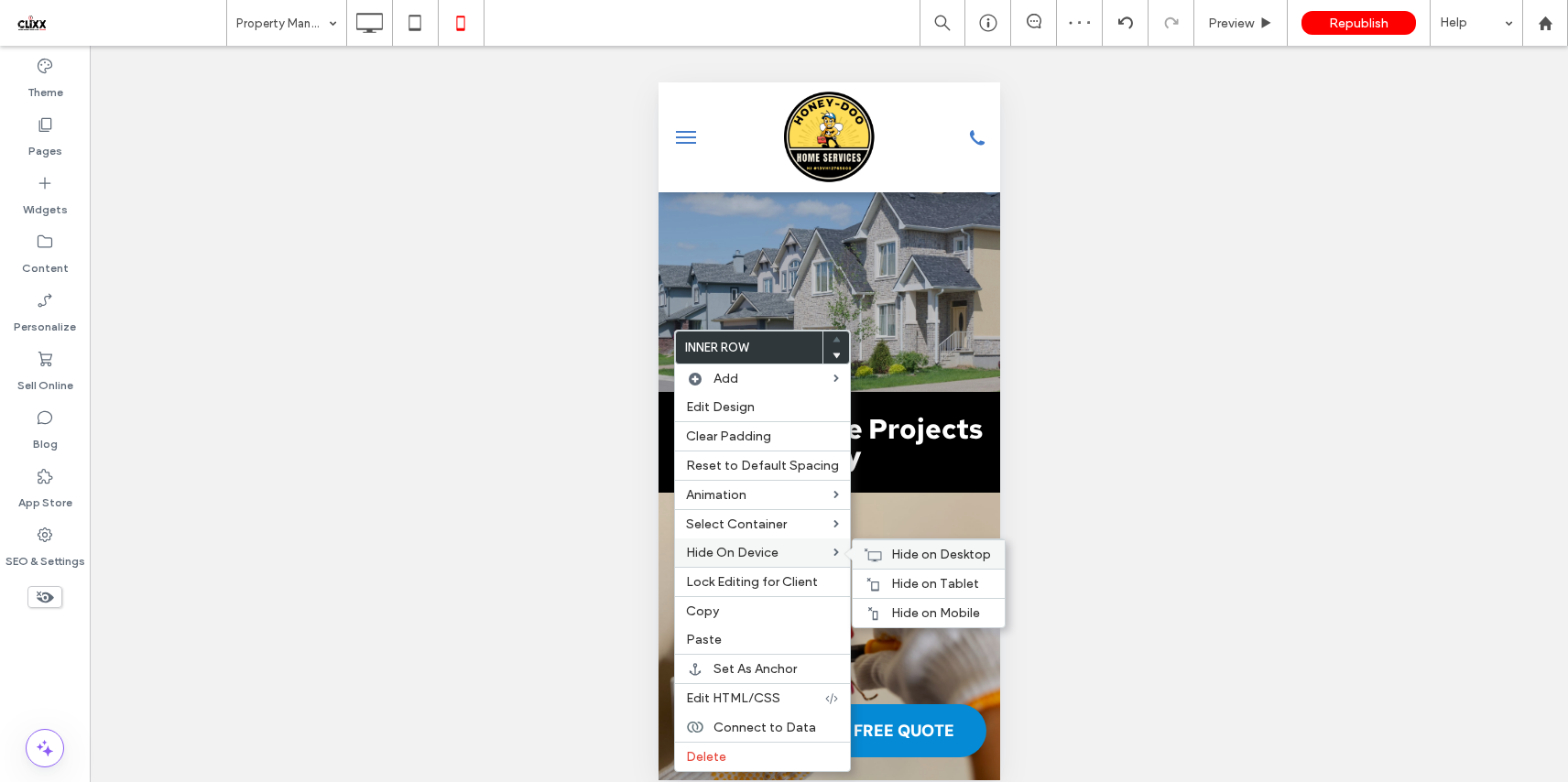
click at [951, 549] on span "Hide on Desktop" at bounding box center [940, 554] width 100 height 16
click at [960, 582] on span "Hide on Tablet" at bounding box center [935, 583] width 88 height 16
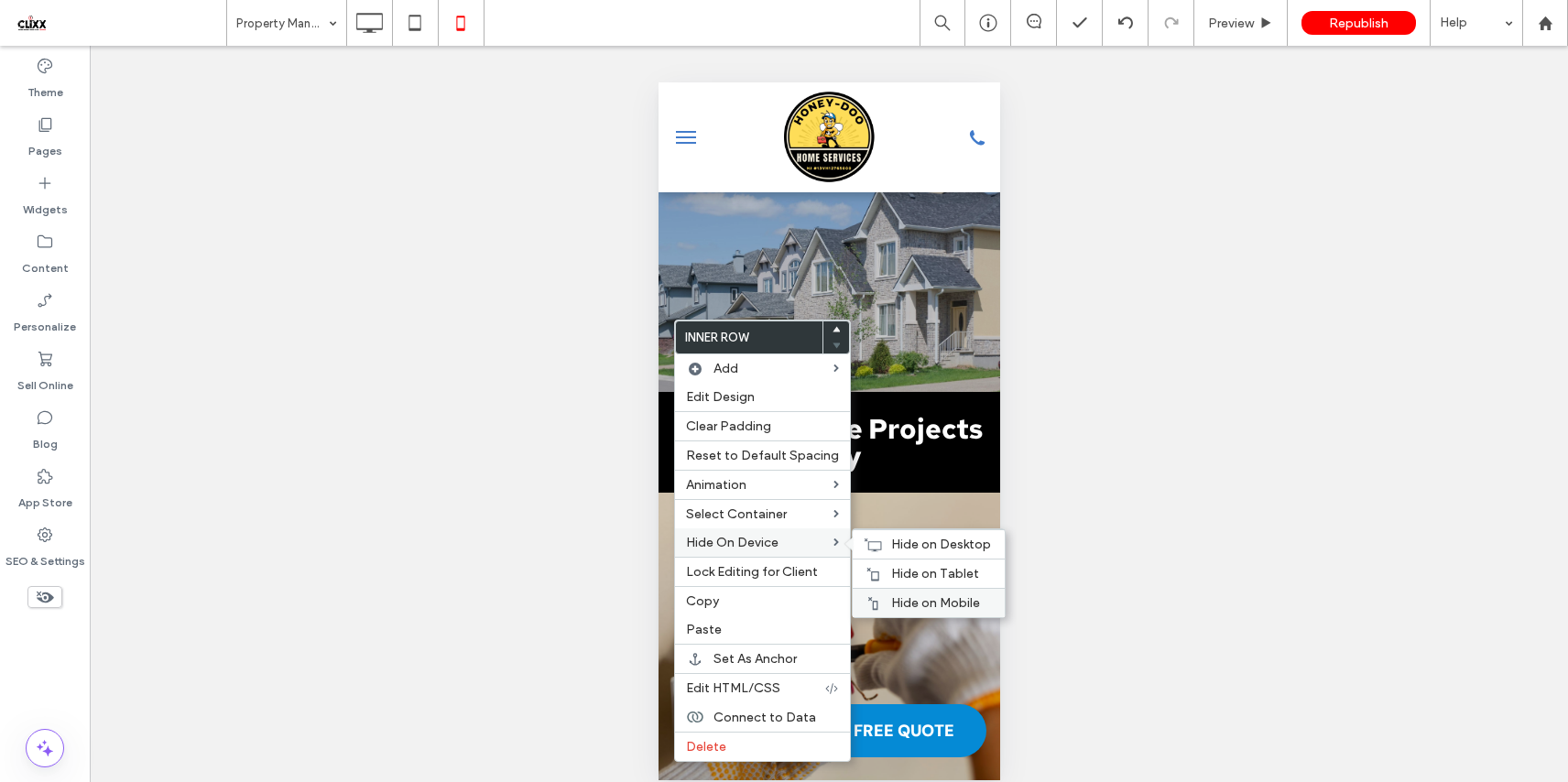
click at [935, 609] on span "Hide on Mobile" at bounding box center [935, 602] width 89 height 16
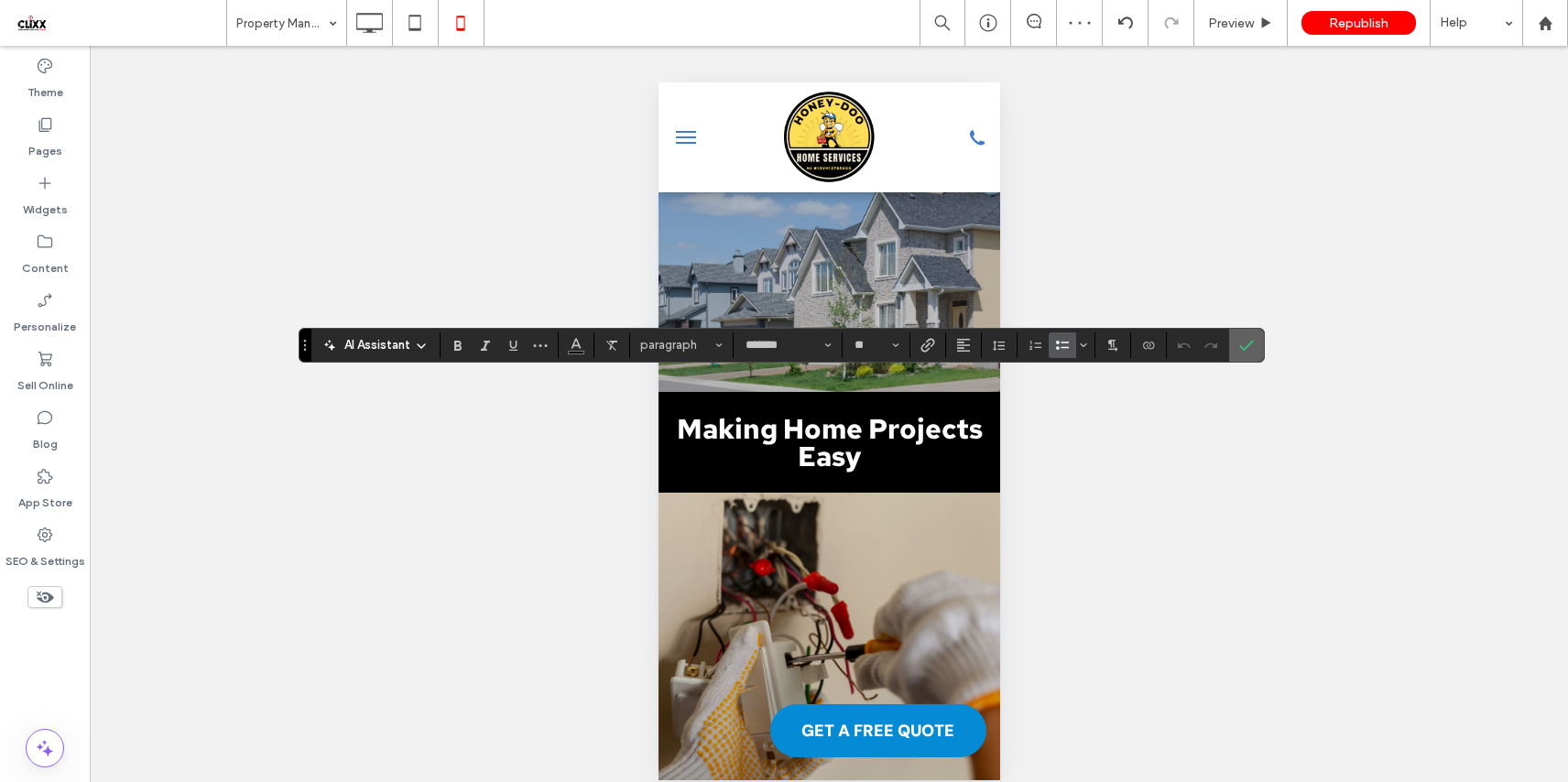
click at [1247, 349] on icon "Confirm" at bounding box center [1247, 346] width 15 height 15
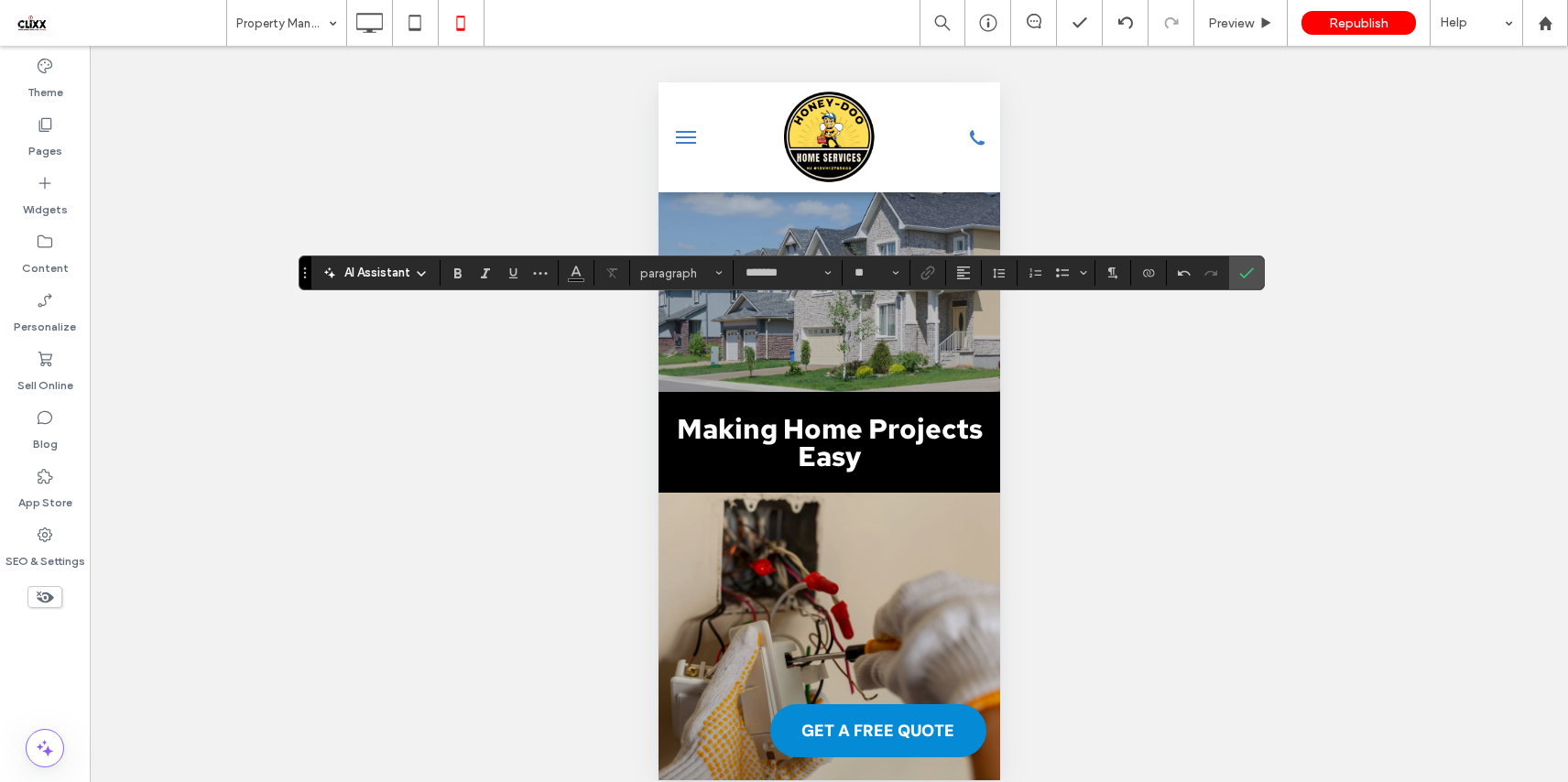
type input "**"
click at [1257, 273] on label "Confirm" at bounding box center [1246, 273] width 27 height 33
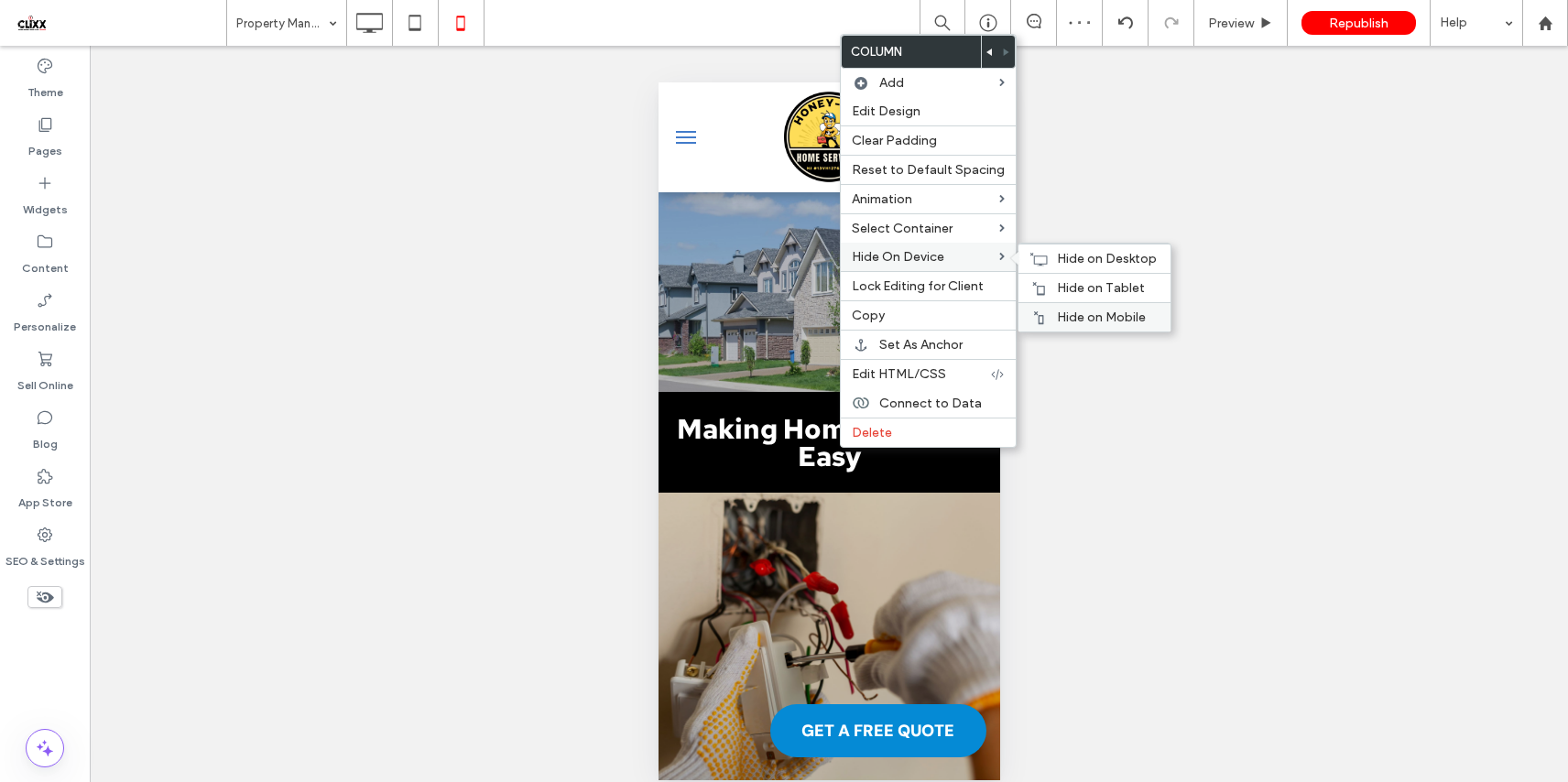
click at [1098, 324] on span "Hide on Mobile" at bounding box center [1101, 317] width 89 height 16
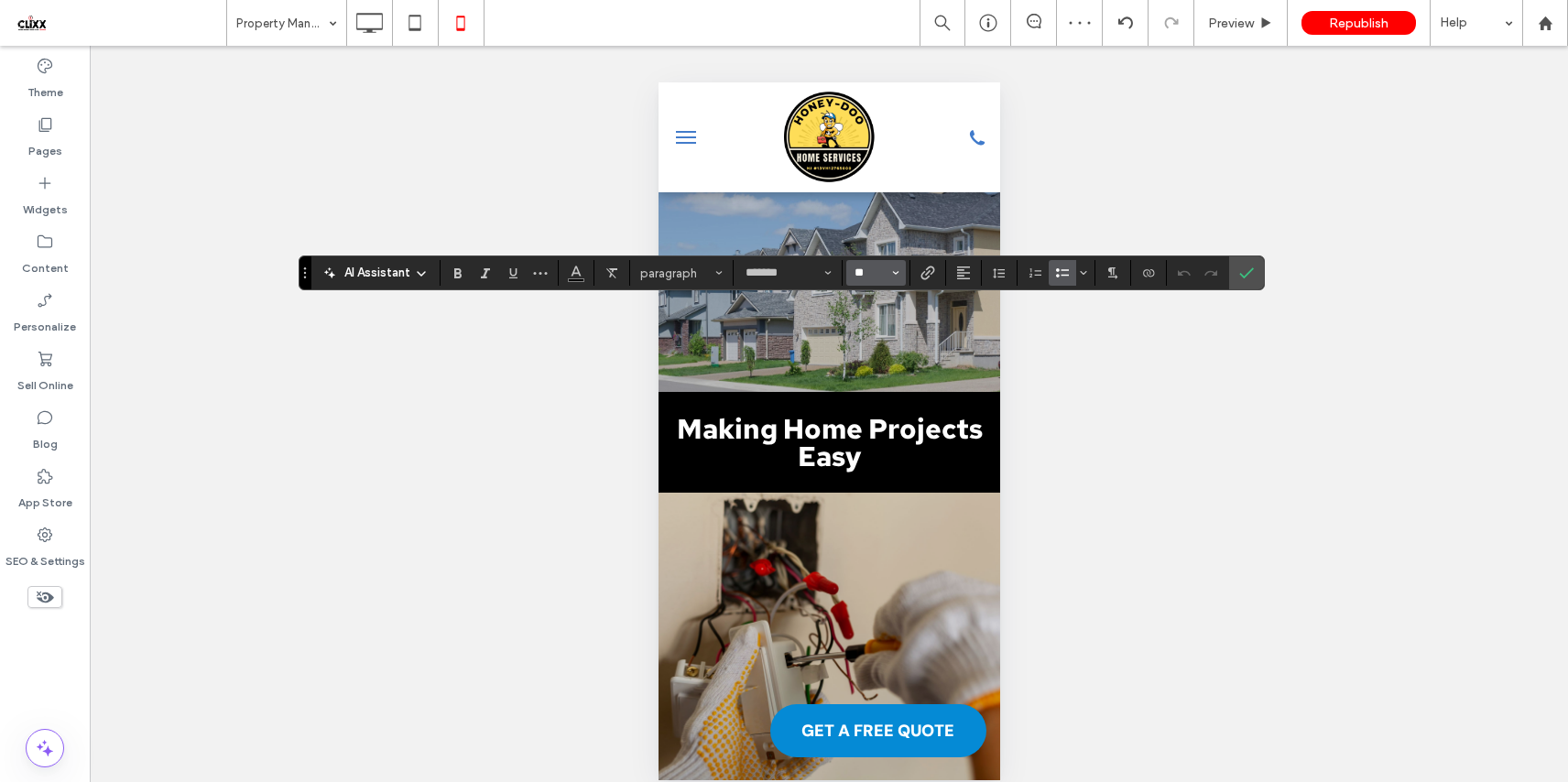
click at [886, 266] on input "**" at bounding box center [870, 273] width 36 height 15
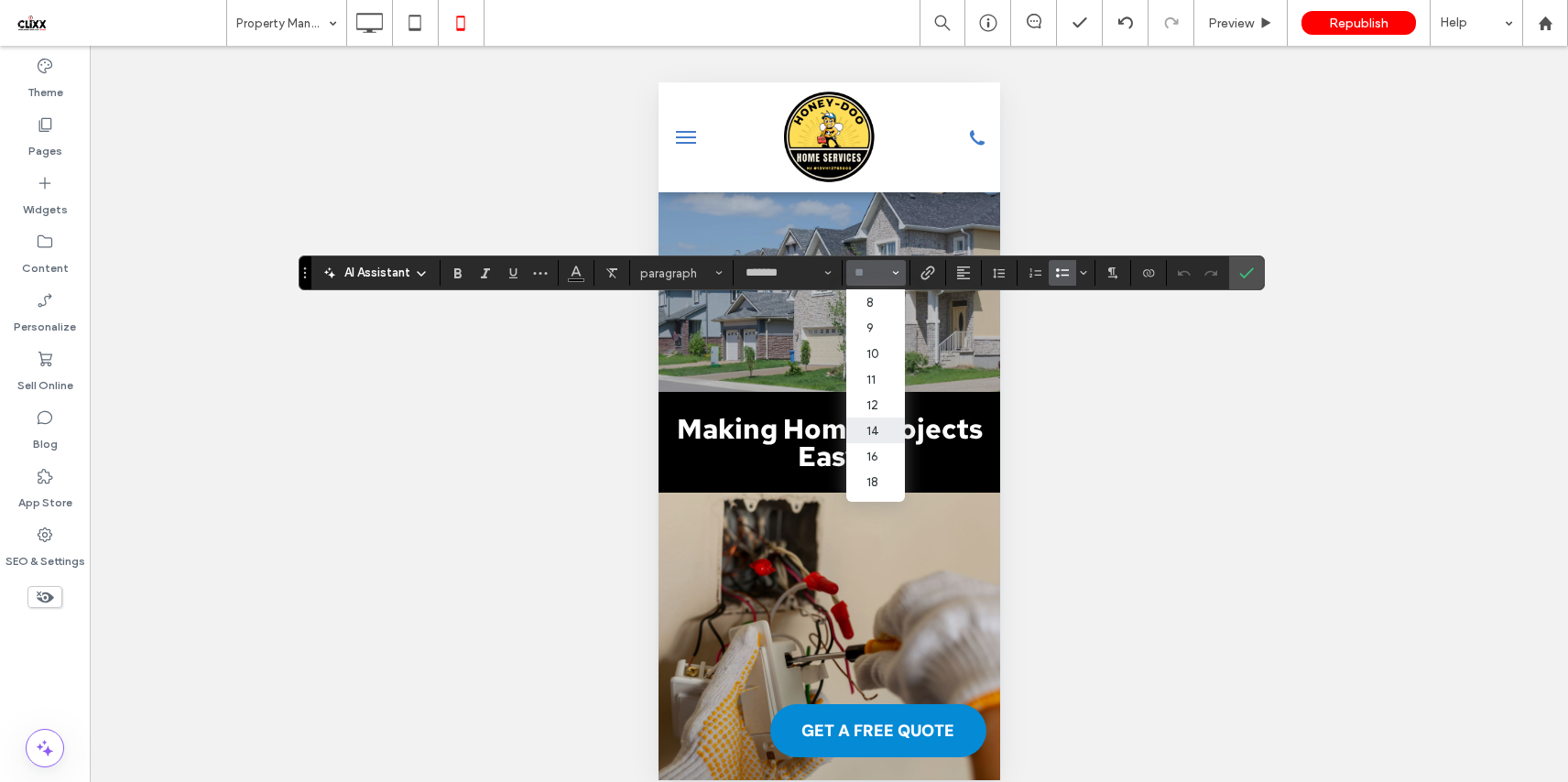
click at [885, 434] on label "14" at bounding box center [875, 430] width 59 height 25
type input "**"
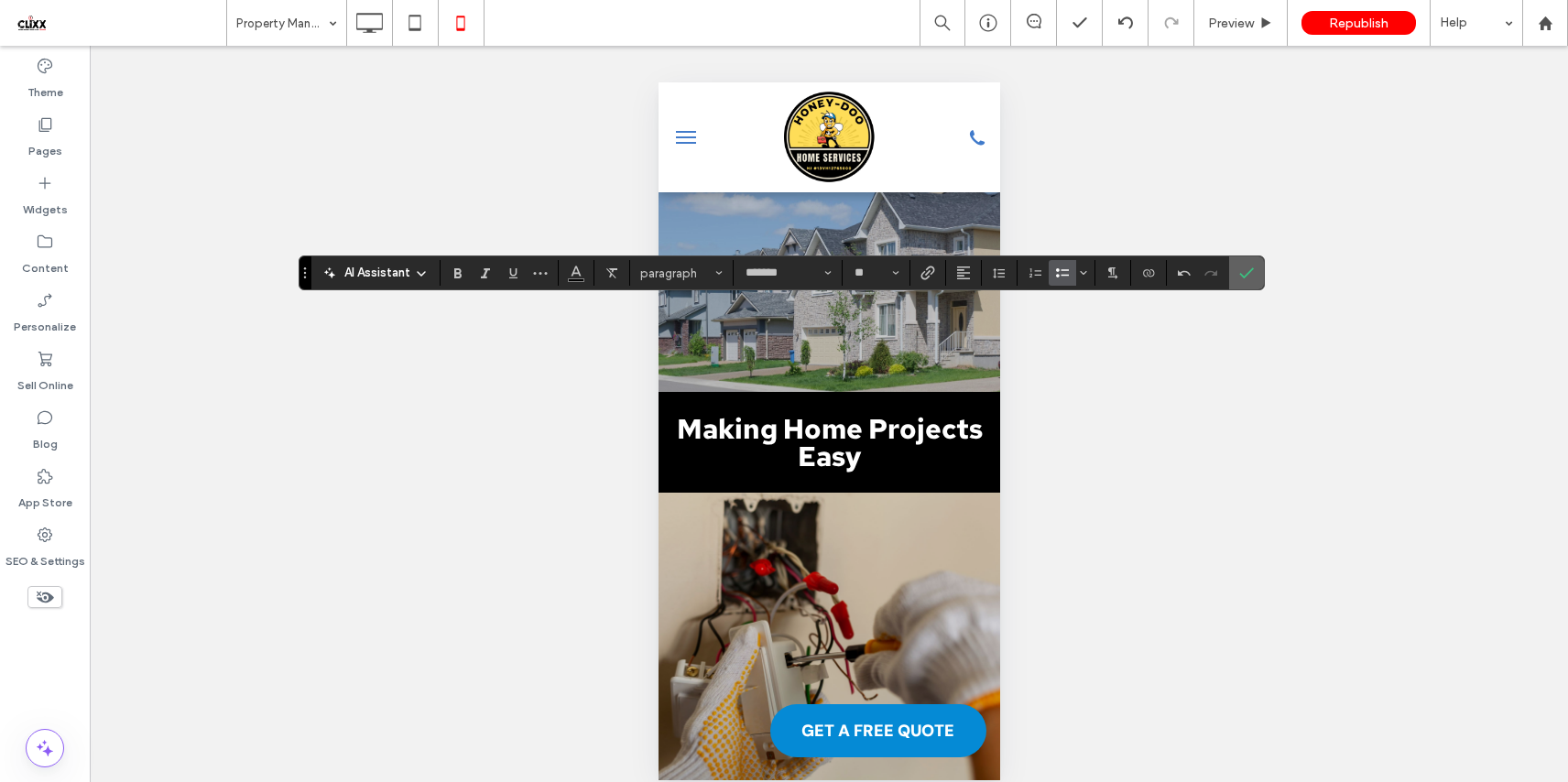
click at [1247, 274] on icon "Confirm" at bounding box center [1247, 273] width 15 height 15
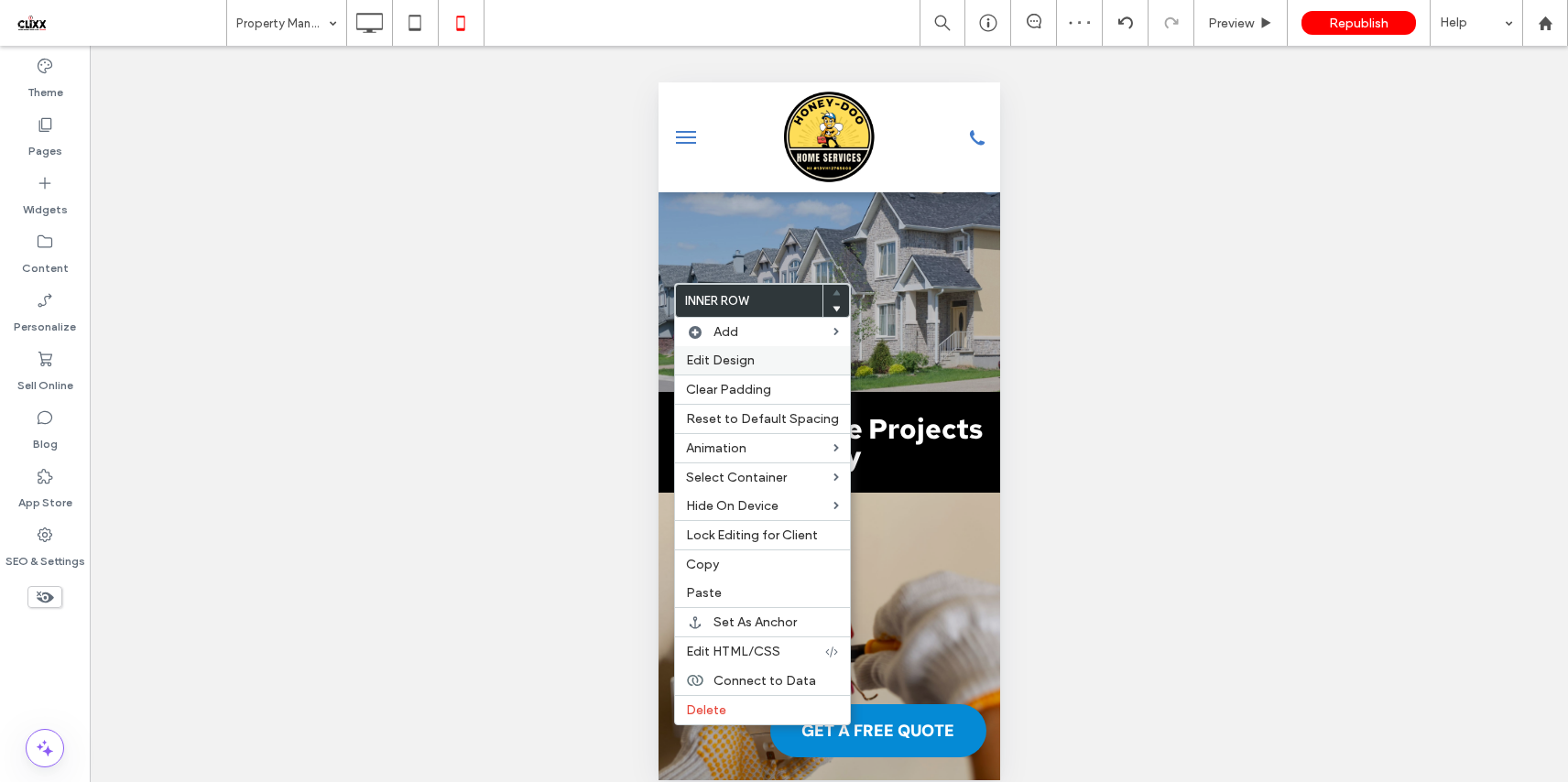
click at [767, 365] on label "Edit Design" at bounding box center [762, 360] width 153 height 16
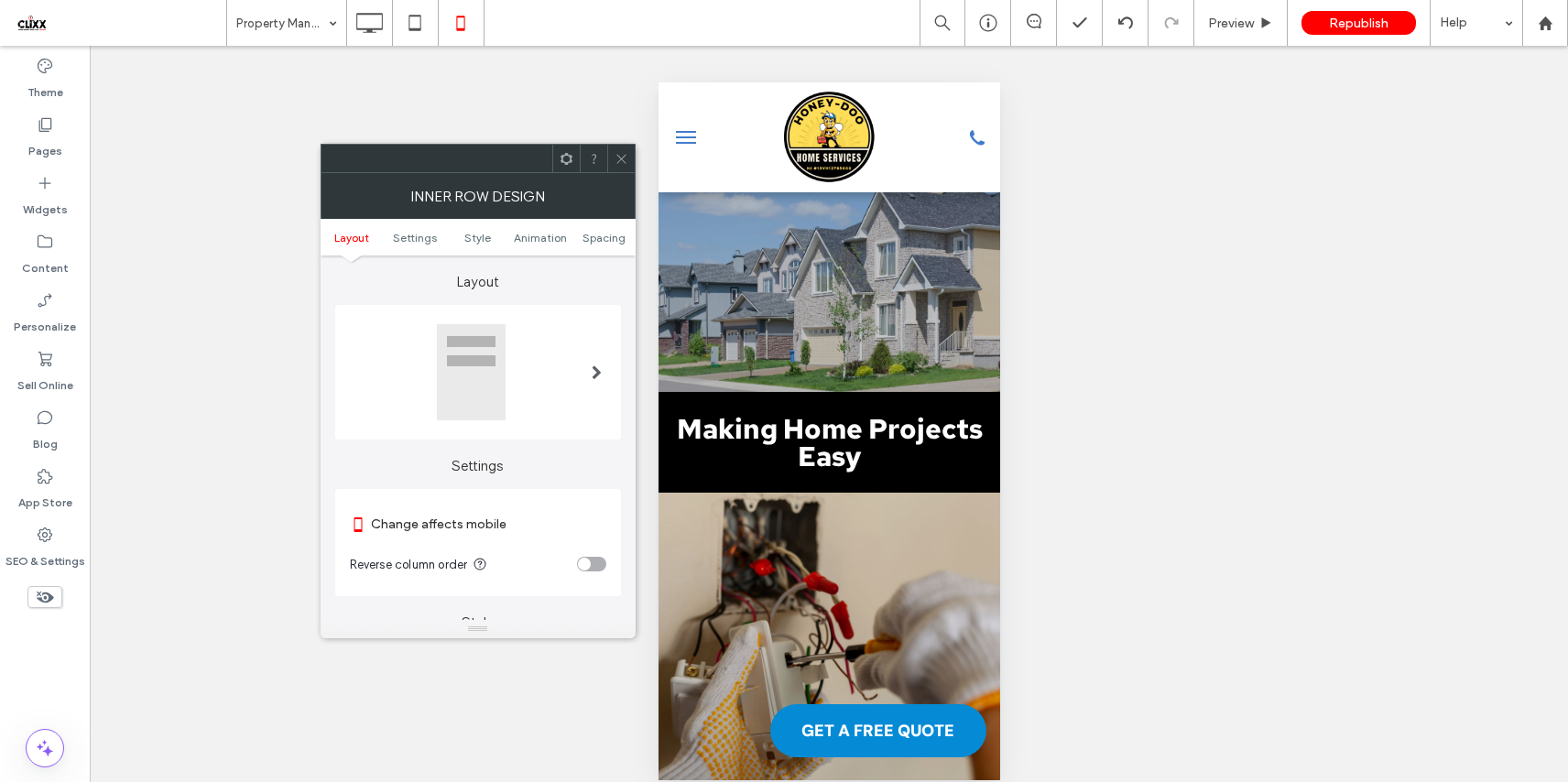
click at [600, 246] on ul "Layout Settings Style Animation Spacing" at bounding box center [478, 237] width 315 height 37
click at [601, 243] on span "Spacing" at bounding box center [604, 237] width 43 height 14
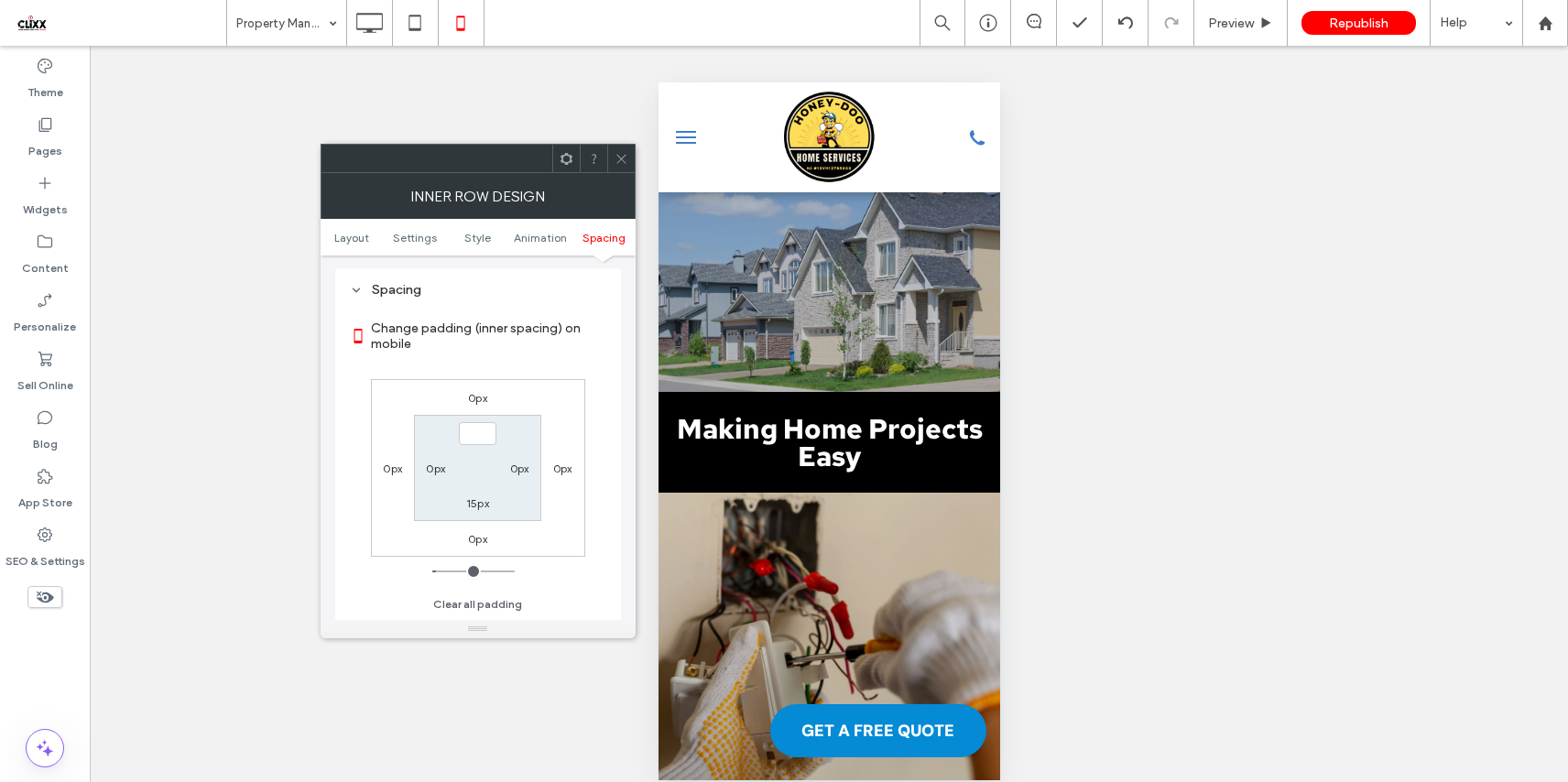
type input "***"
click at [542, 394] on div "0px 0px 0px 0px *** 0px 15px 0px" at bounding box center [478, 468] width 214 height 178
click at [479, 510] on label "15px" at bounding box center [478, 503] width 22 height 14
type input "**"
type input "*"
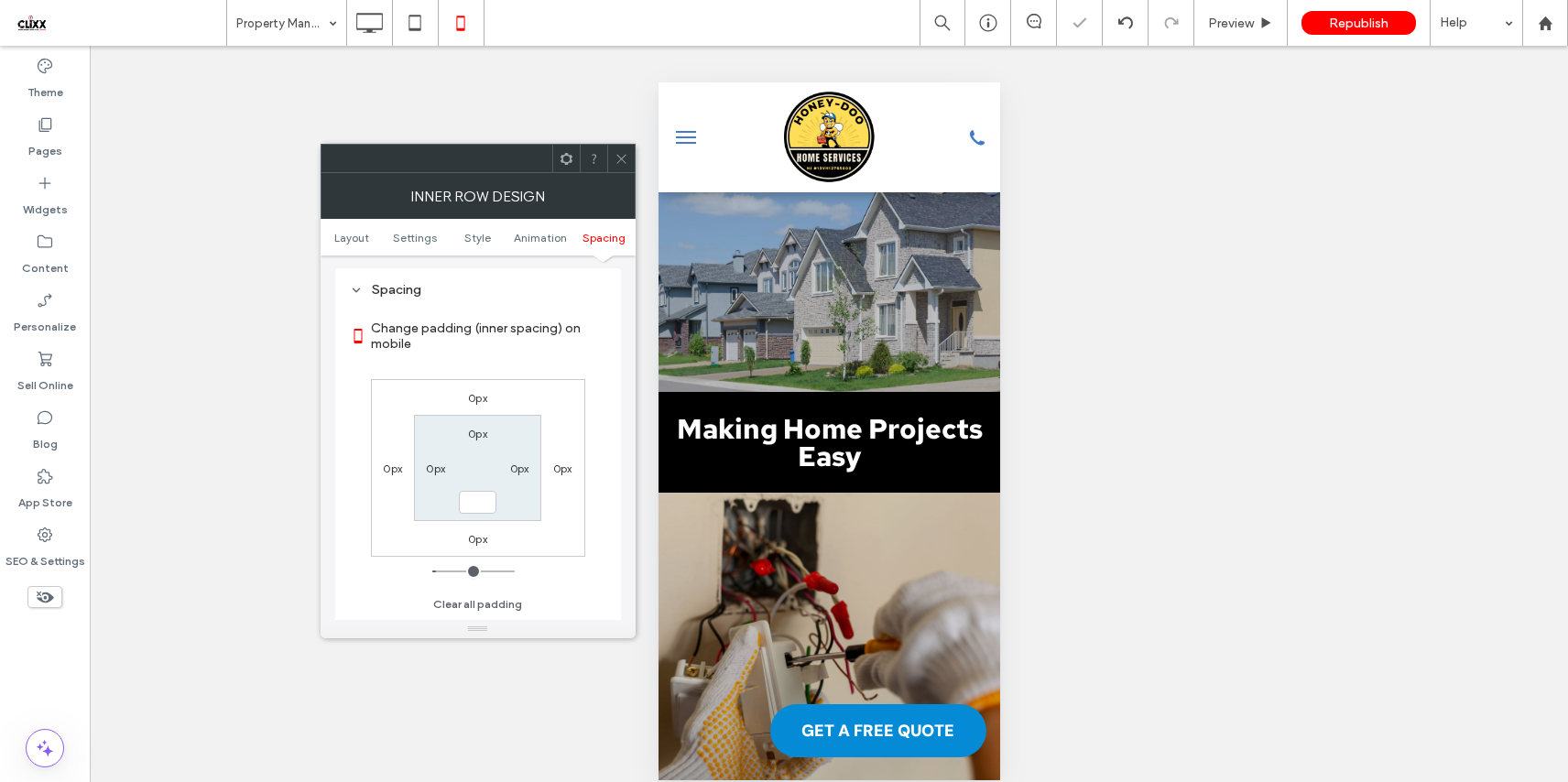
type input "***"
click at [512, 371] on div "Change padding (inner spacing) on mobile 0px 0px 0px 0px 0px 0px *** 0px Clear …" at bounding box center [478, 460] width 257 height 316
click at [624, 159] on icon at bounding box center [621, 158] width 14 height 14
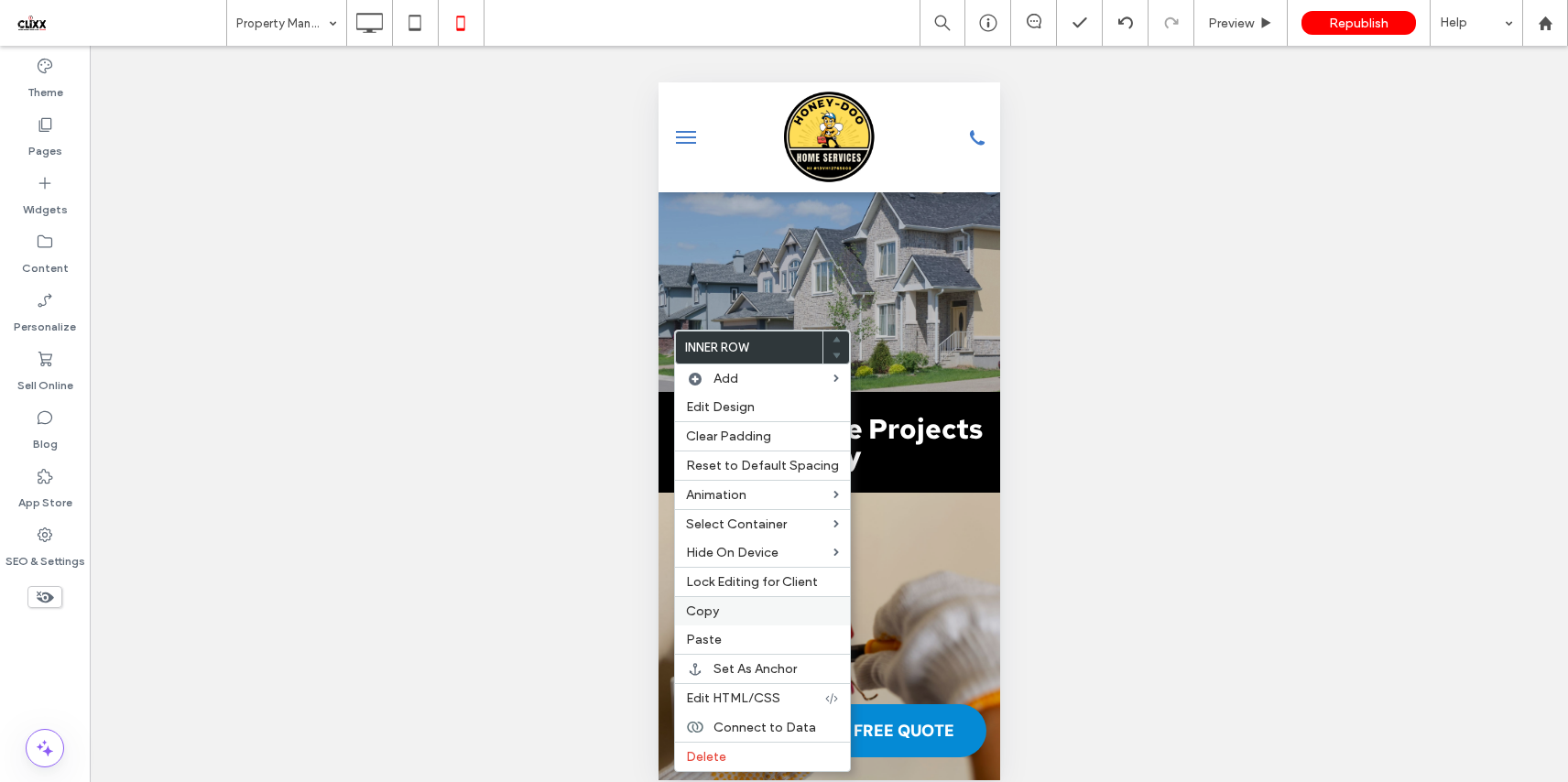
click at [711, 615] on span "Copy" at bounding box center [702, 611] width 33 height 16
click at [711, 631] on div "Paste" at bounding box center [762, 640] width 175 height 28
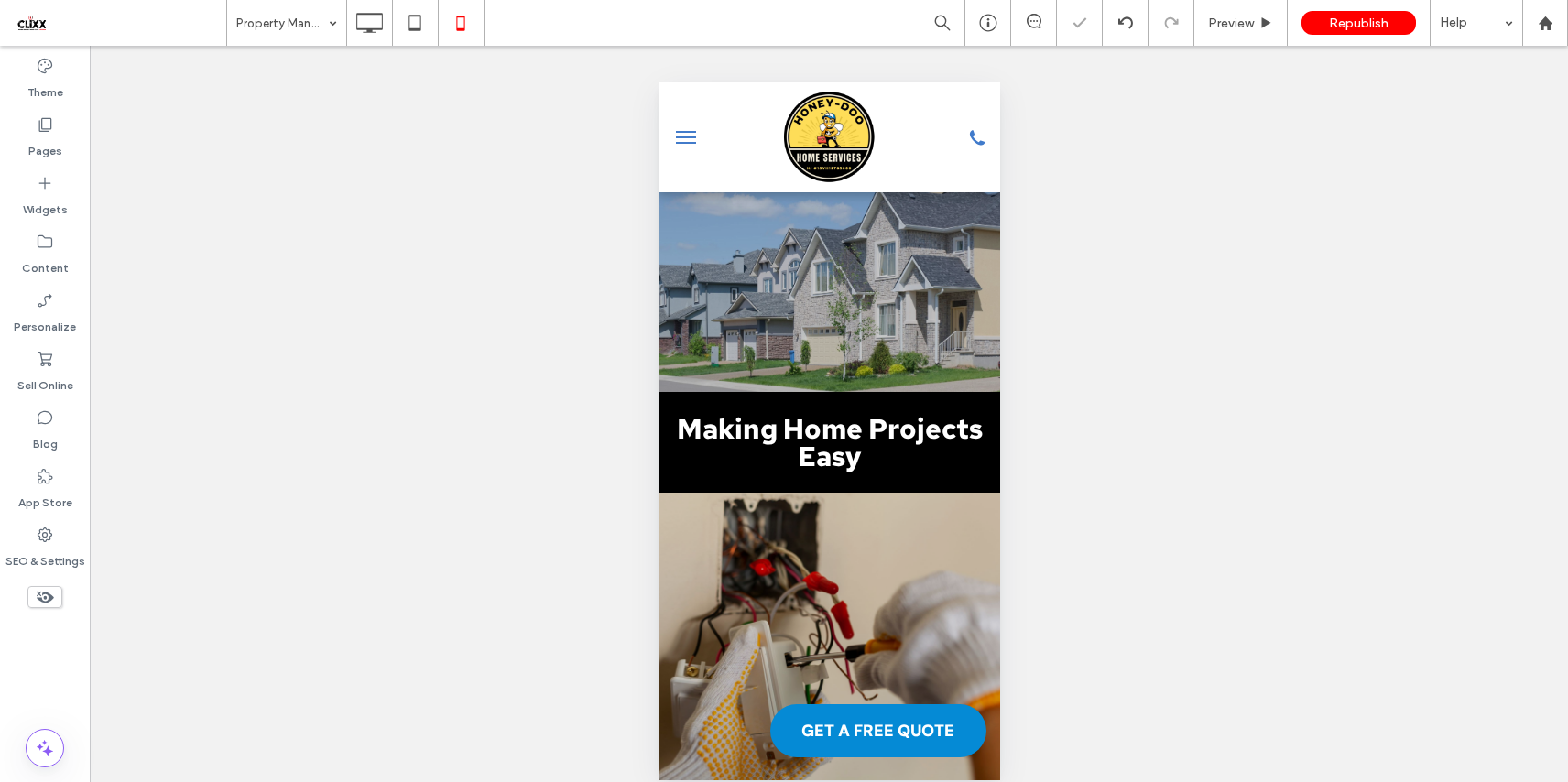
click at [816, 365] on div at bounding box center [784, 391] width 1568 height 782
type input "*******"
type input "**"
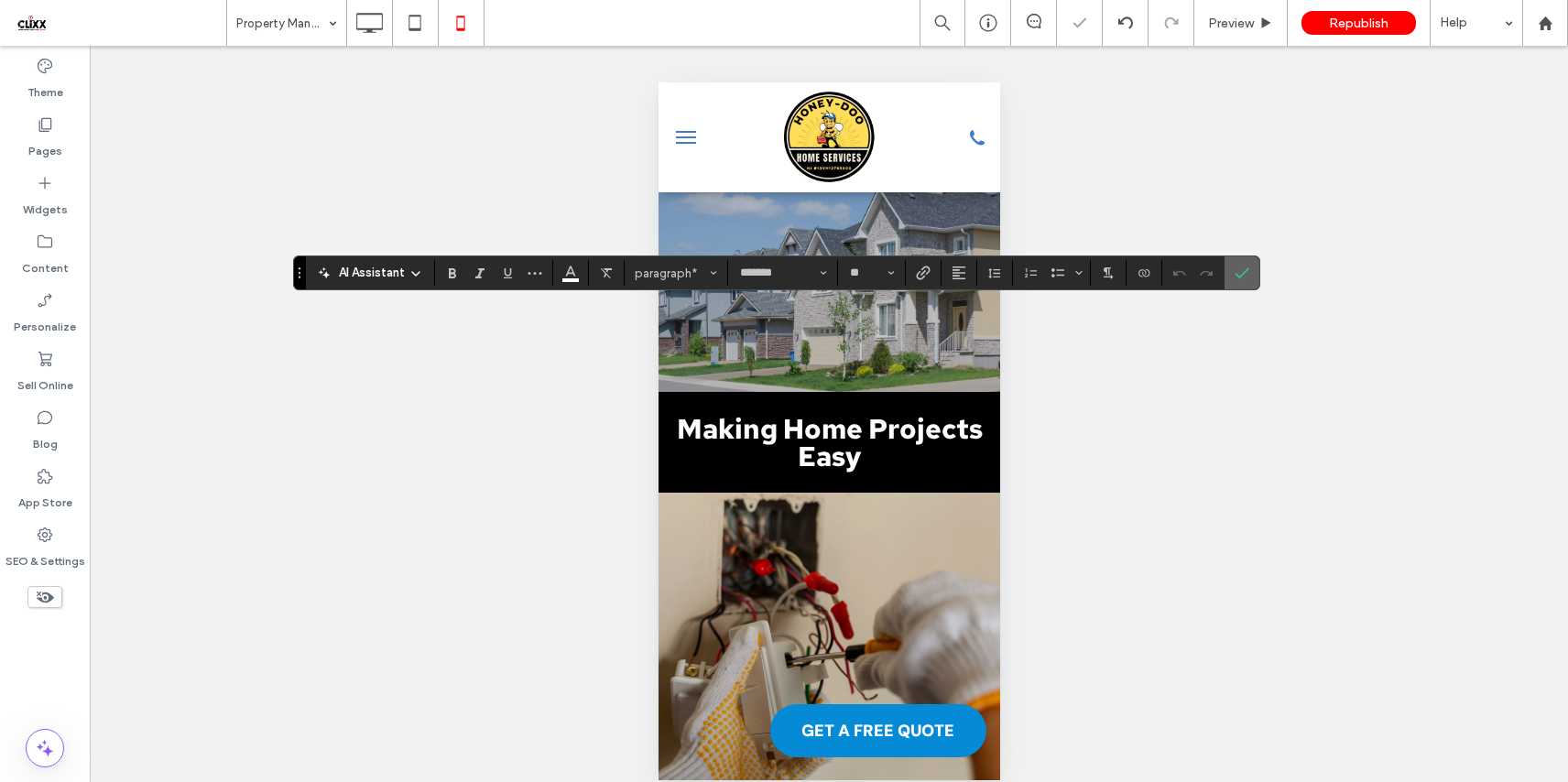
click at [1249, 266] on label "Confirm" at bounding box center [1241, 273] width 27 height 33
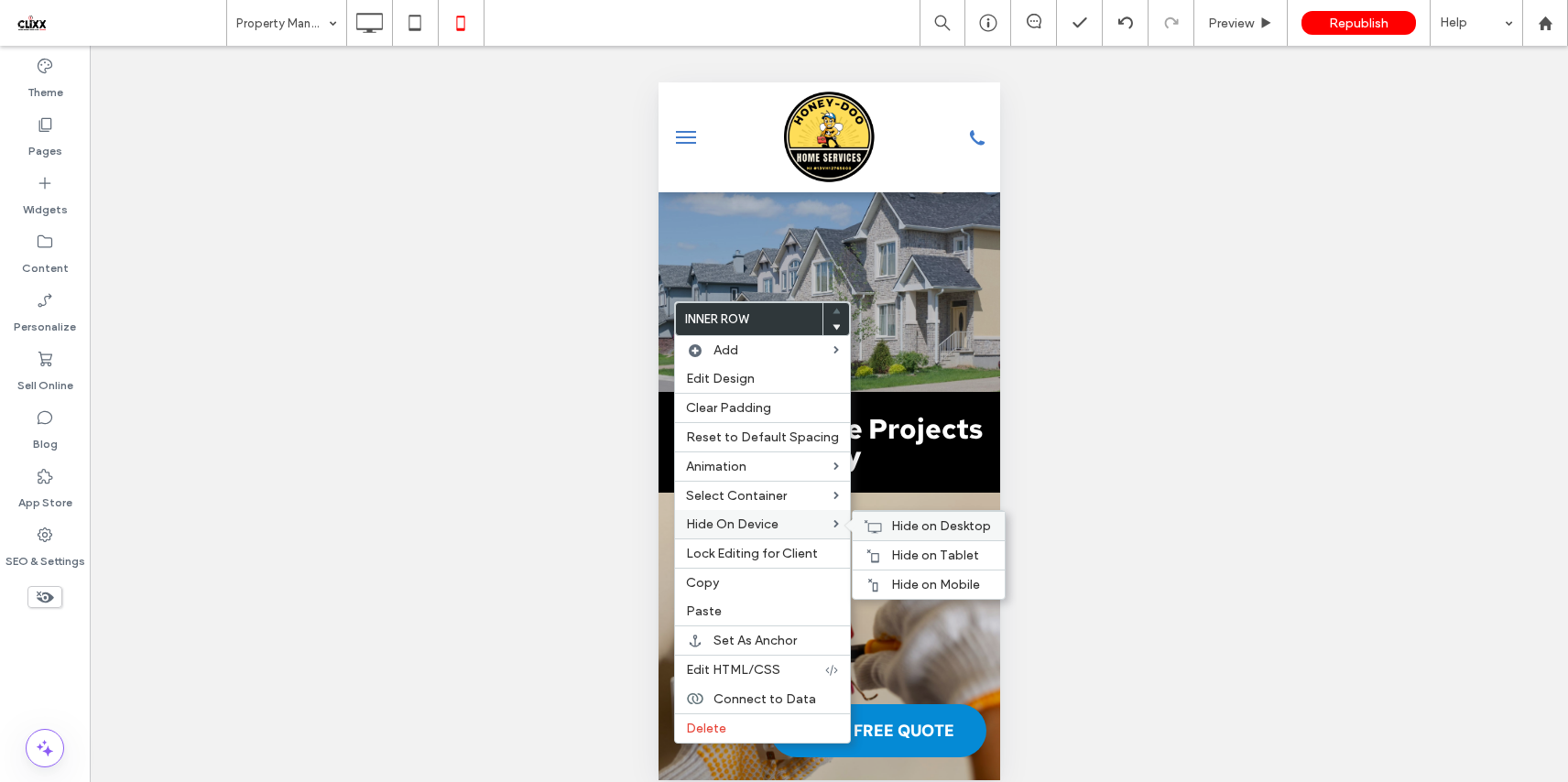
click at [881, 522] on div "Hide on Desktop" at bounding box center [928, 525] width 152 height 29
click at [882, 558] on div "Hide on Tablet" at bounding box center [928, 554] width 152 height 29
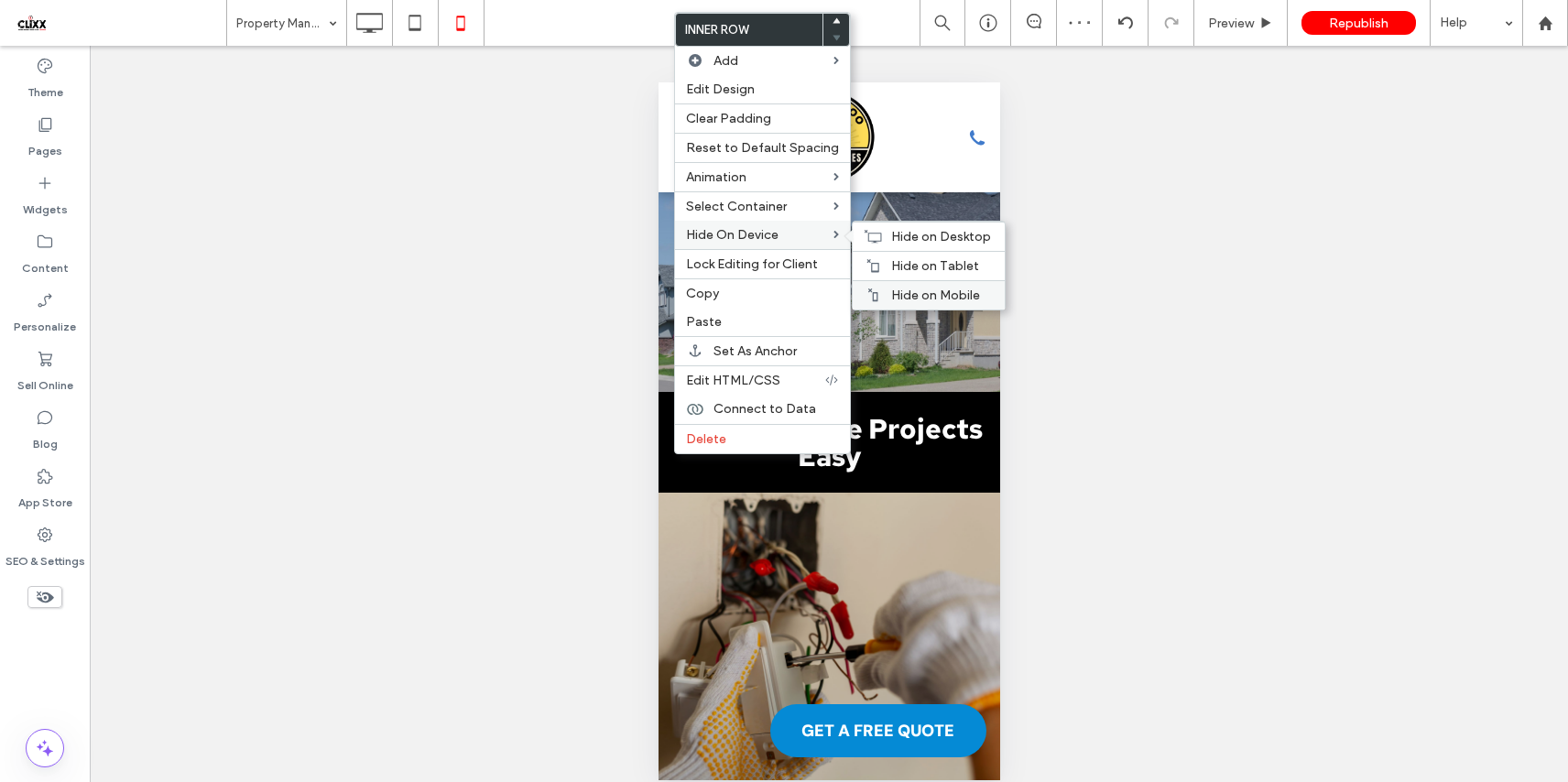
click at [913, 297] on span "Hide on Mobile" at bounding box center [935, 295] width 89 height 16
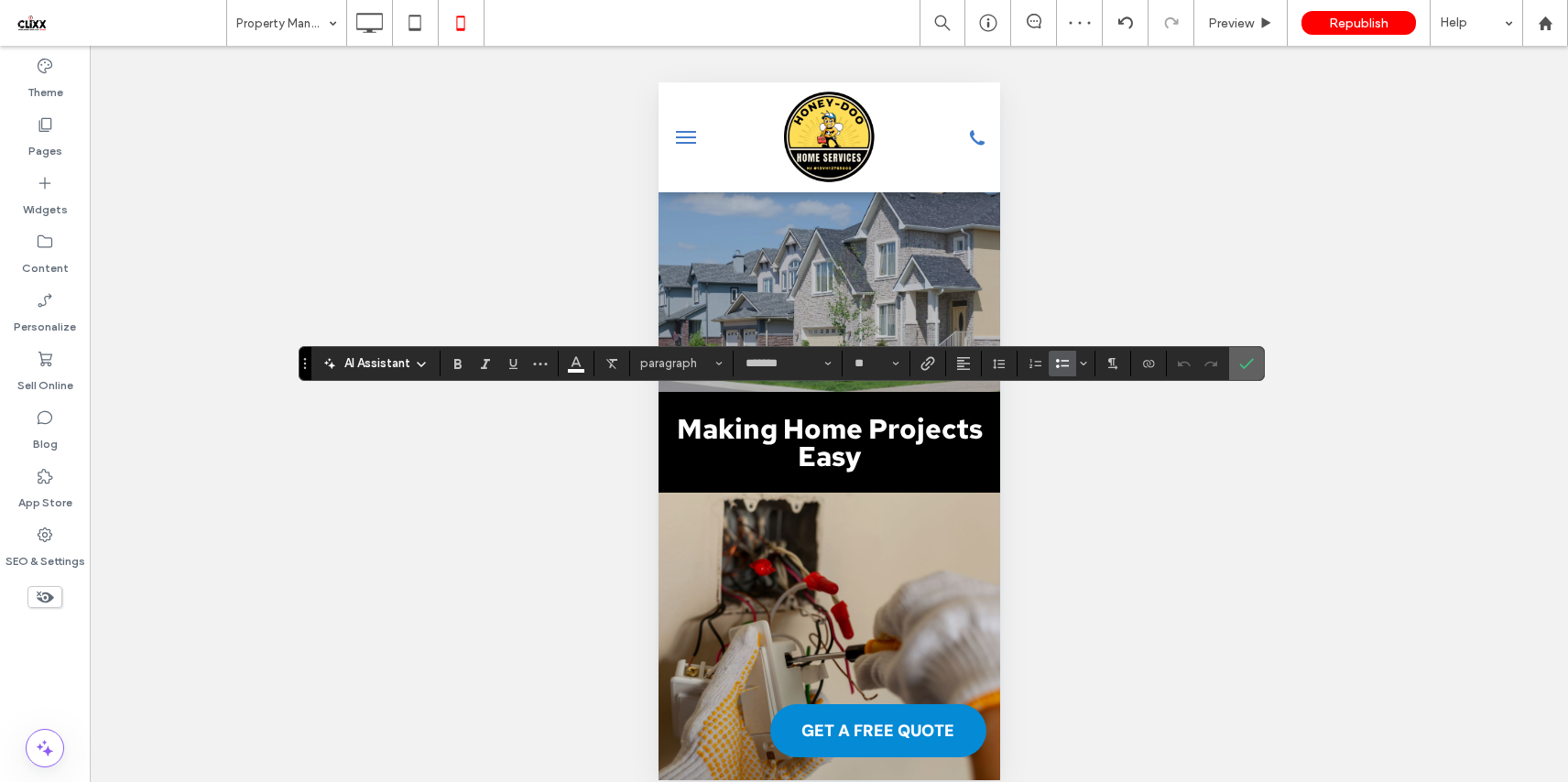
click at [1235, 370] on label "Confirm" at bounding box center [1246, 363] width 27 height 33
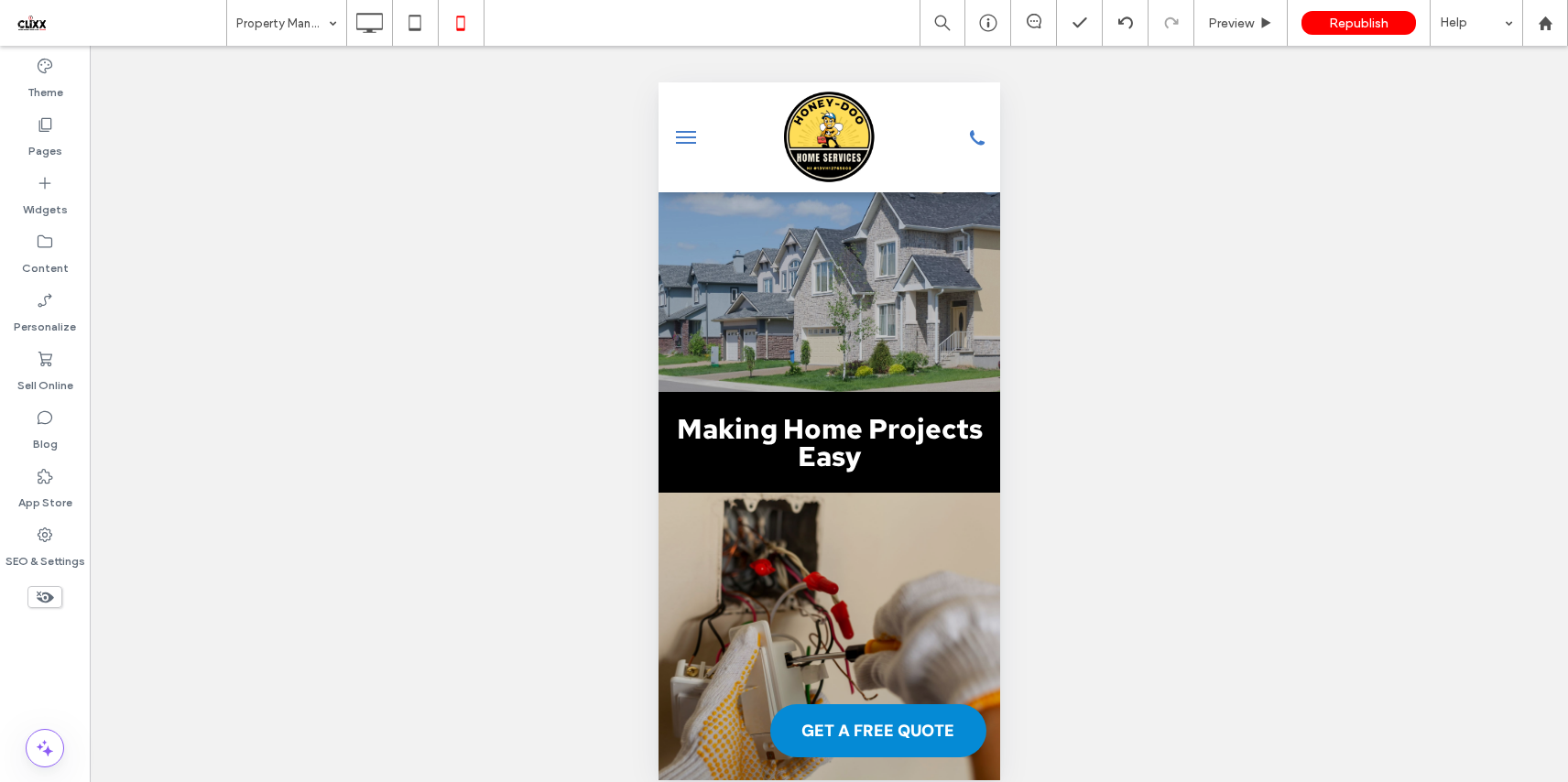
type input "*******"
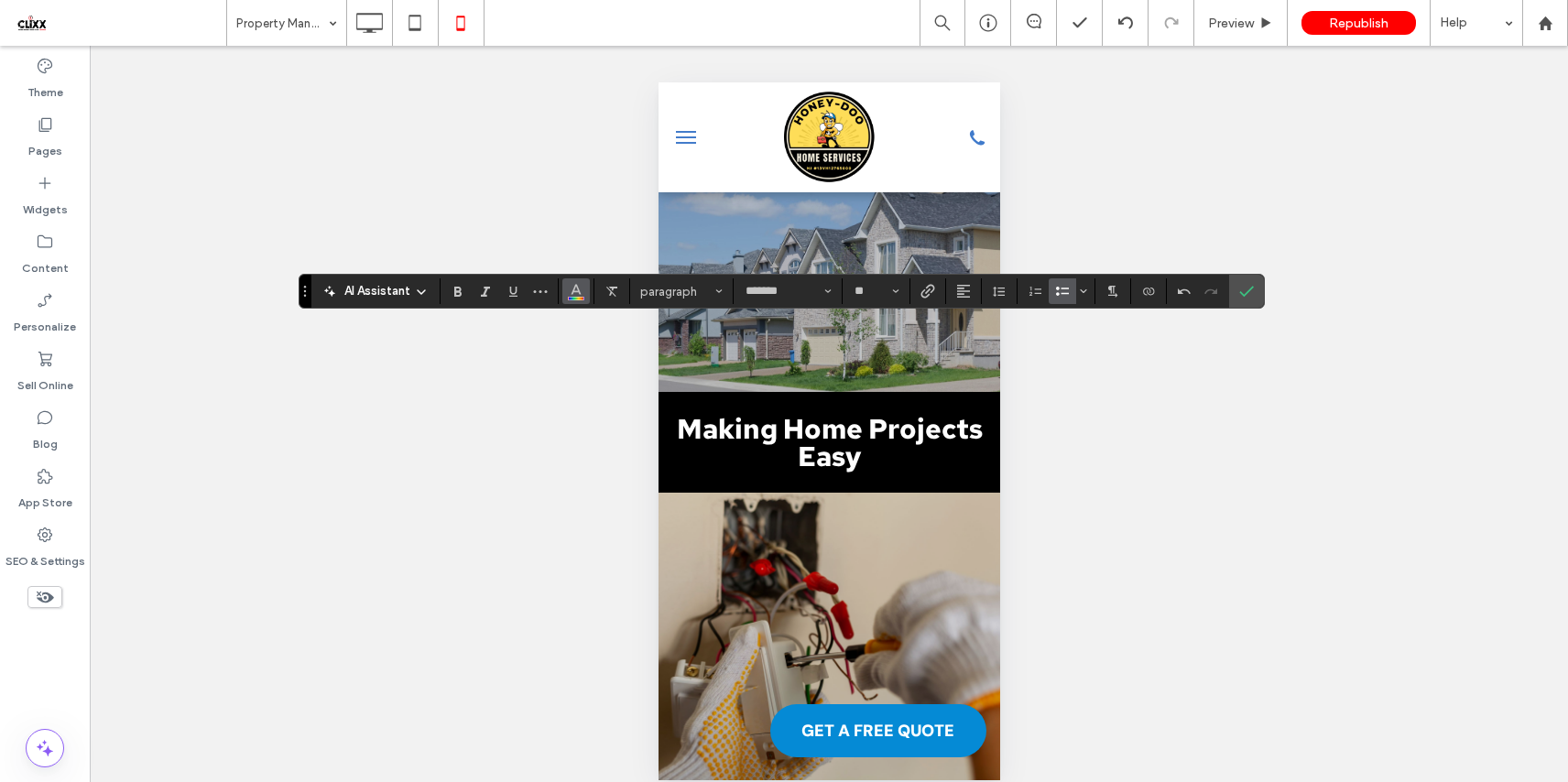
click at [585, 295] on button "Color" at bounding box center [575, 290] width 27 height 25
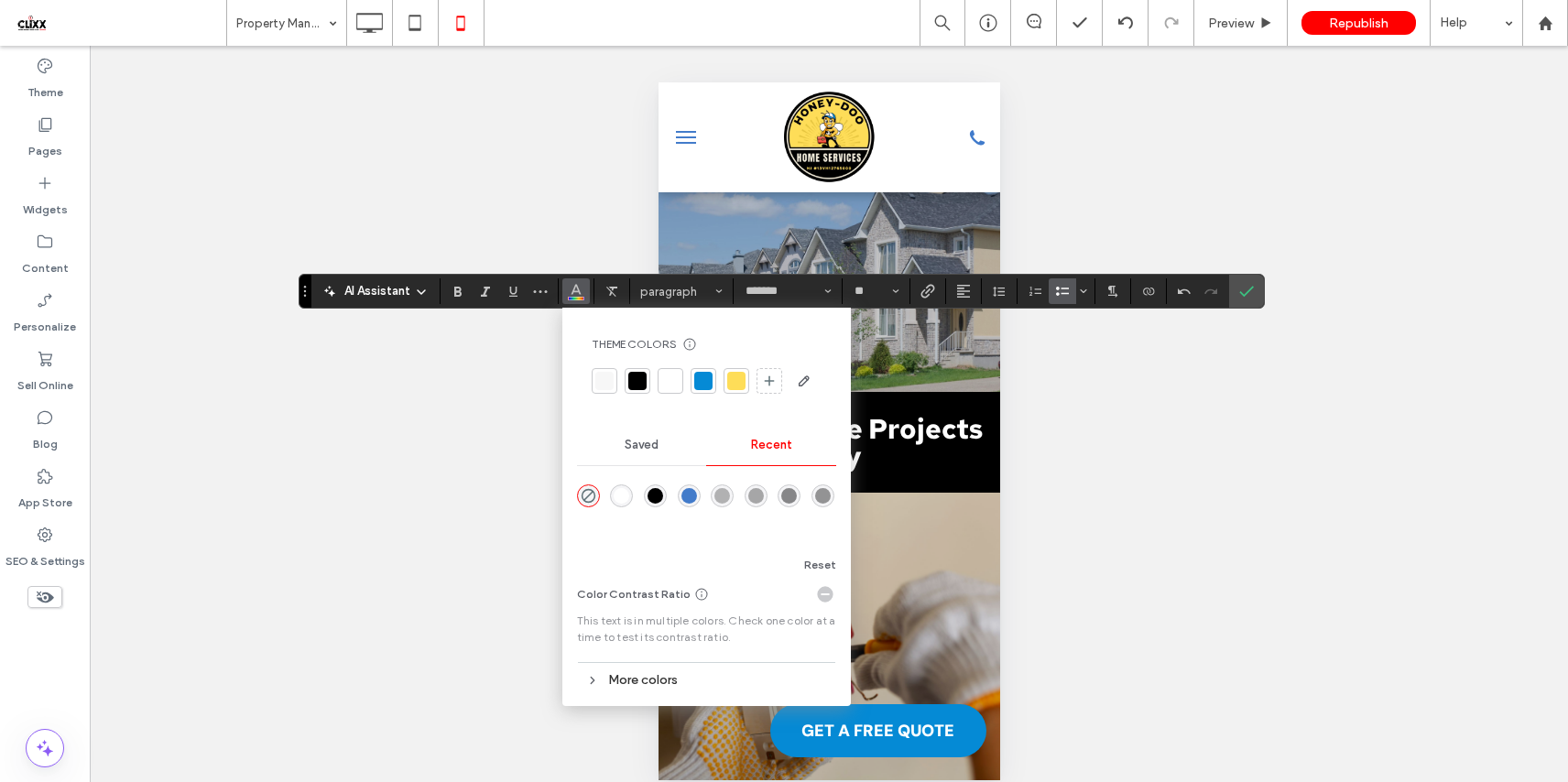
click at [668, 376] on div at bounding box center [671, 381] width 19 height 19
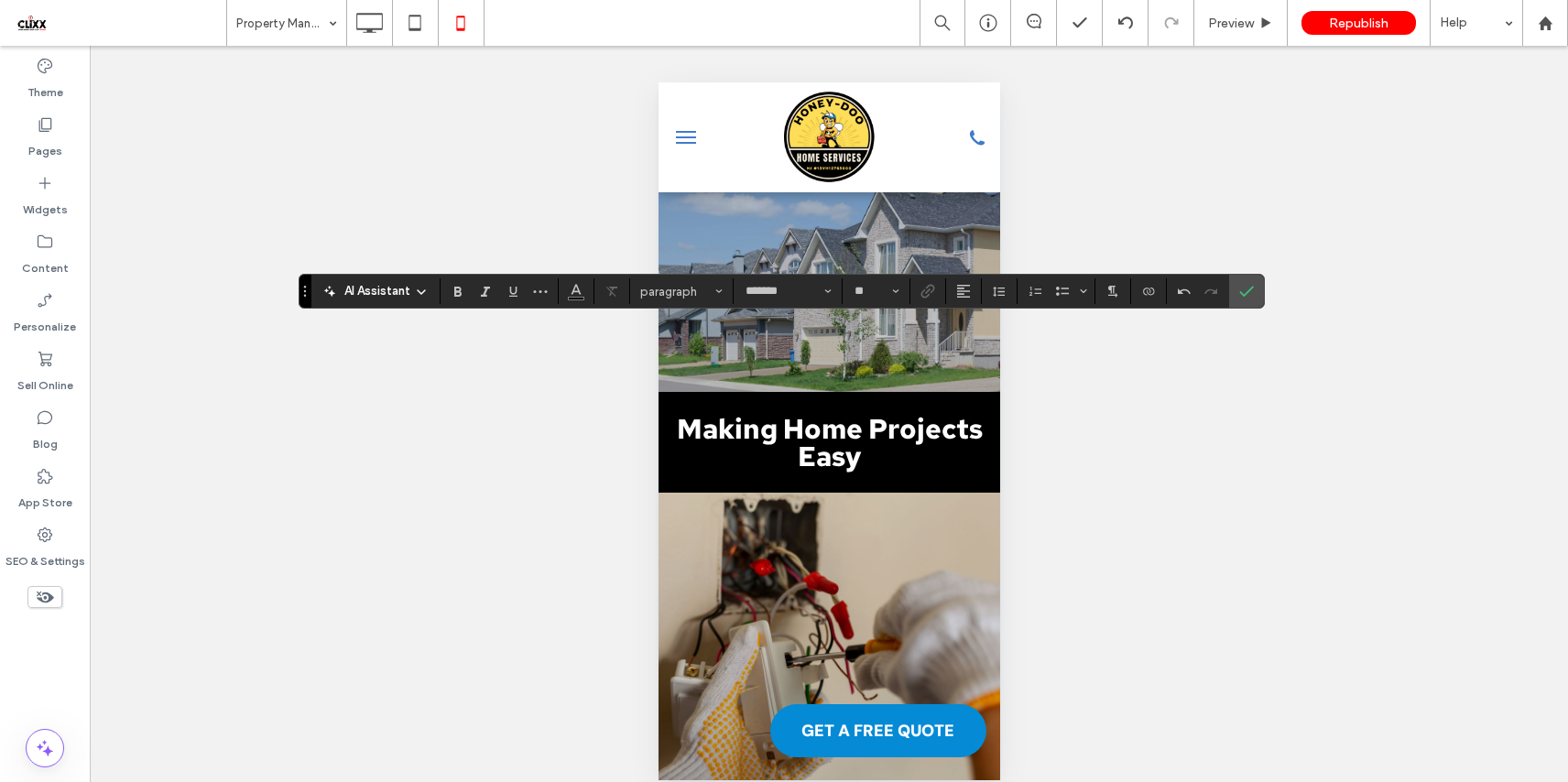
type input "**"
click at [1247, 289] on icon "Confirm" at bounding box center [1247, 291] width 15 height 15
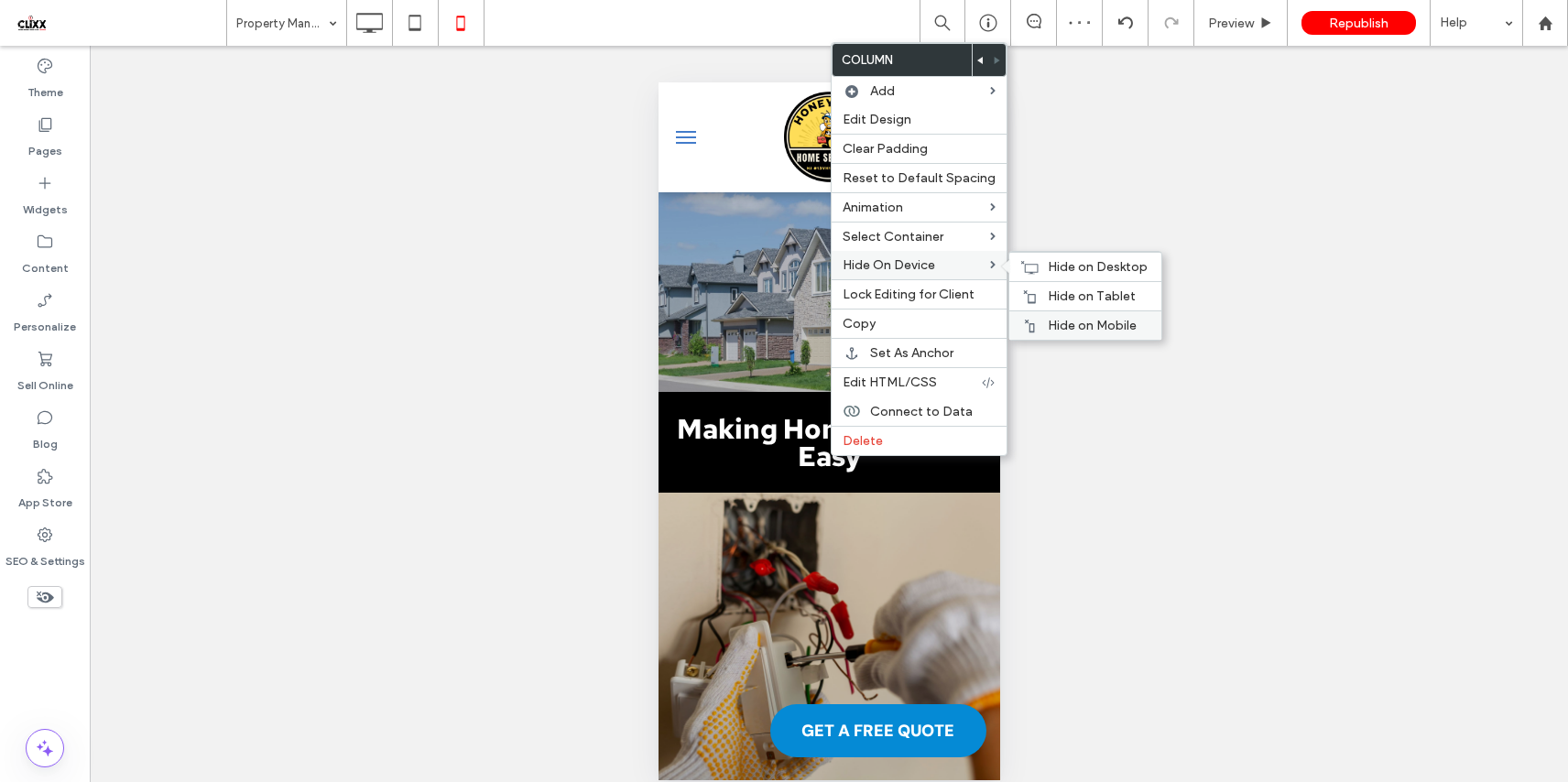
click at [1068, 329] on span "Hide on Mobile" at bounding box center [1091, 325] width 89 height 16
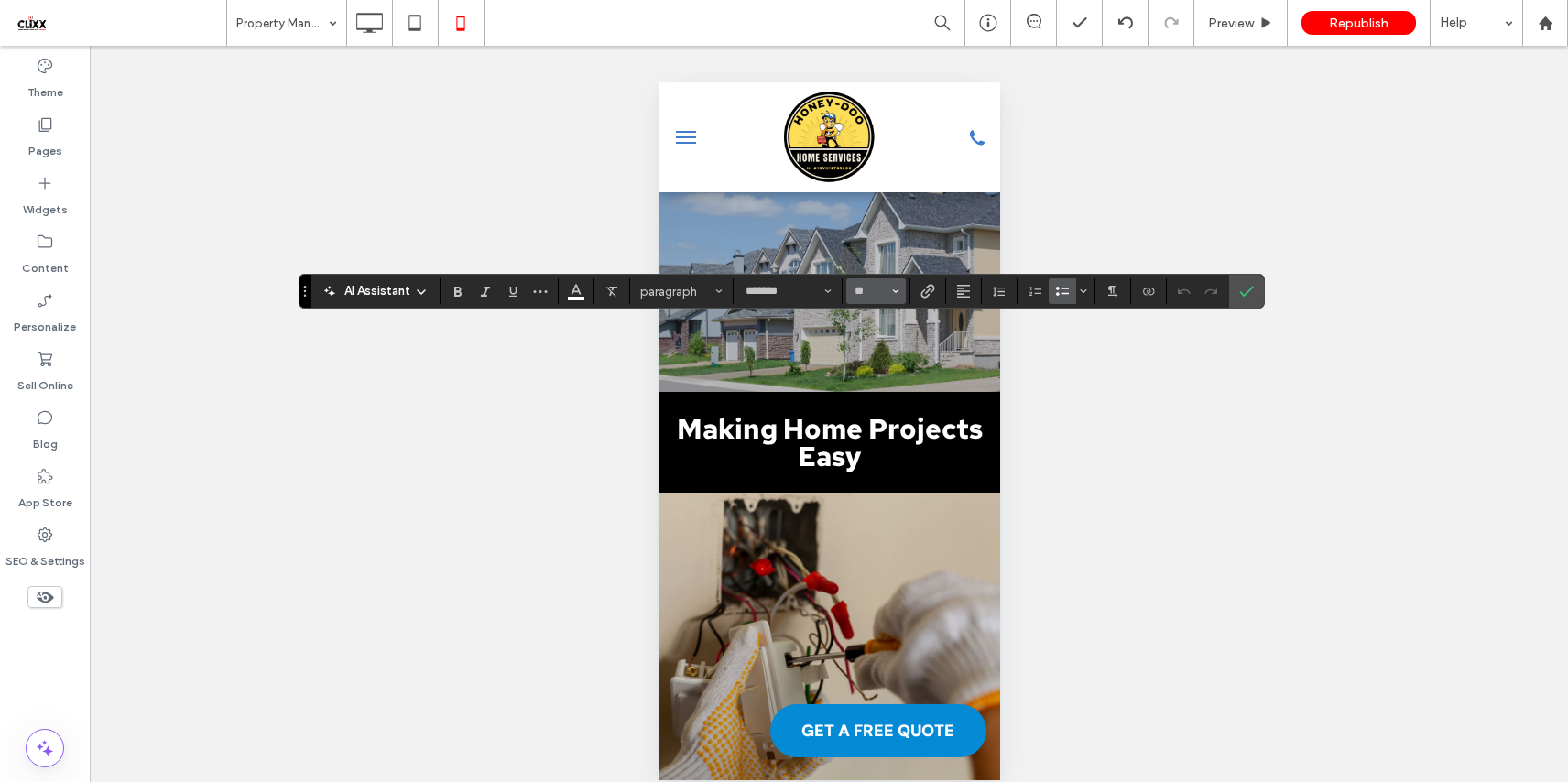
click at [895, 289] on icon "Size" at bounding box center [895, 291] width 7 height 7
click at [881, 450] on label "14" at bounding box center [875, 448] width 59 height 25
type input "**"
click at [1242, 292] on icon "Confirm" at bounding box center [1247, 291] width 15 height 15
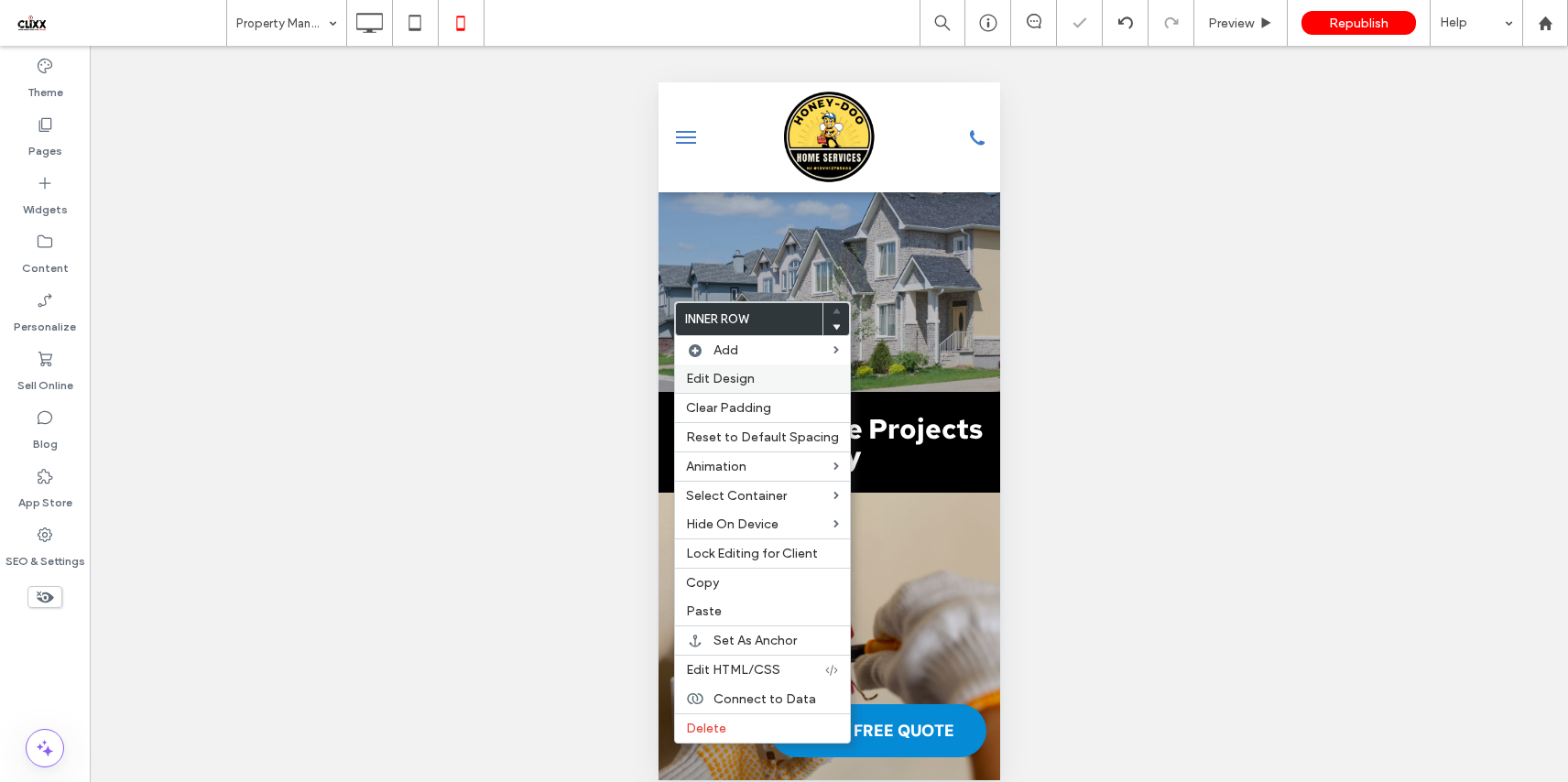
click at [770, 386] on label "Edit Design" at bounding box center [762, 378] width 153 height 16
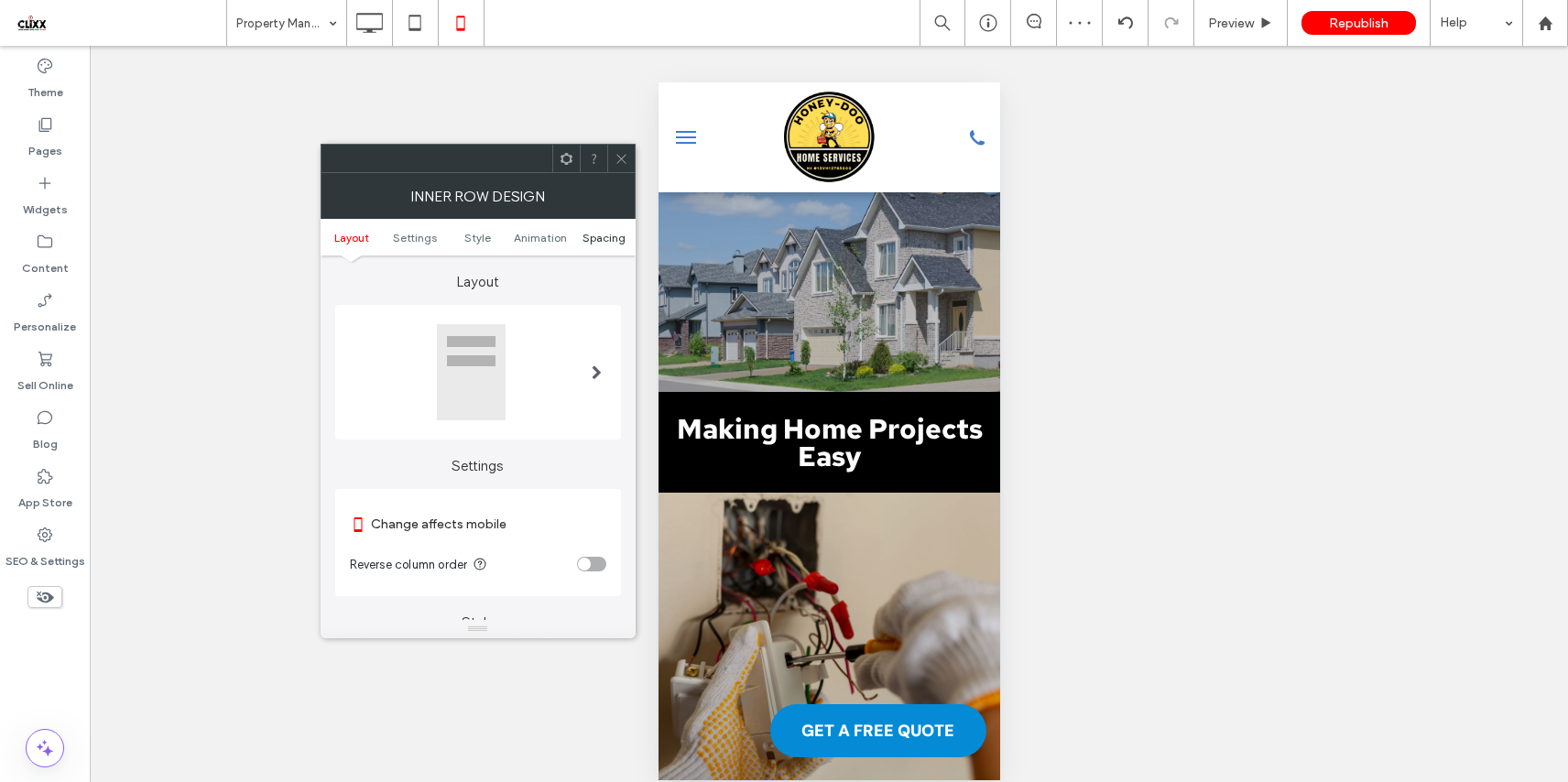
click at [602, 242] on span "Spacing" at bounding box center [604, 237] width 43 height 14
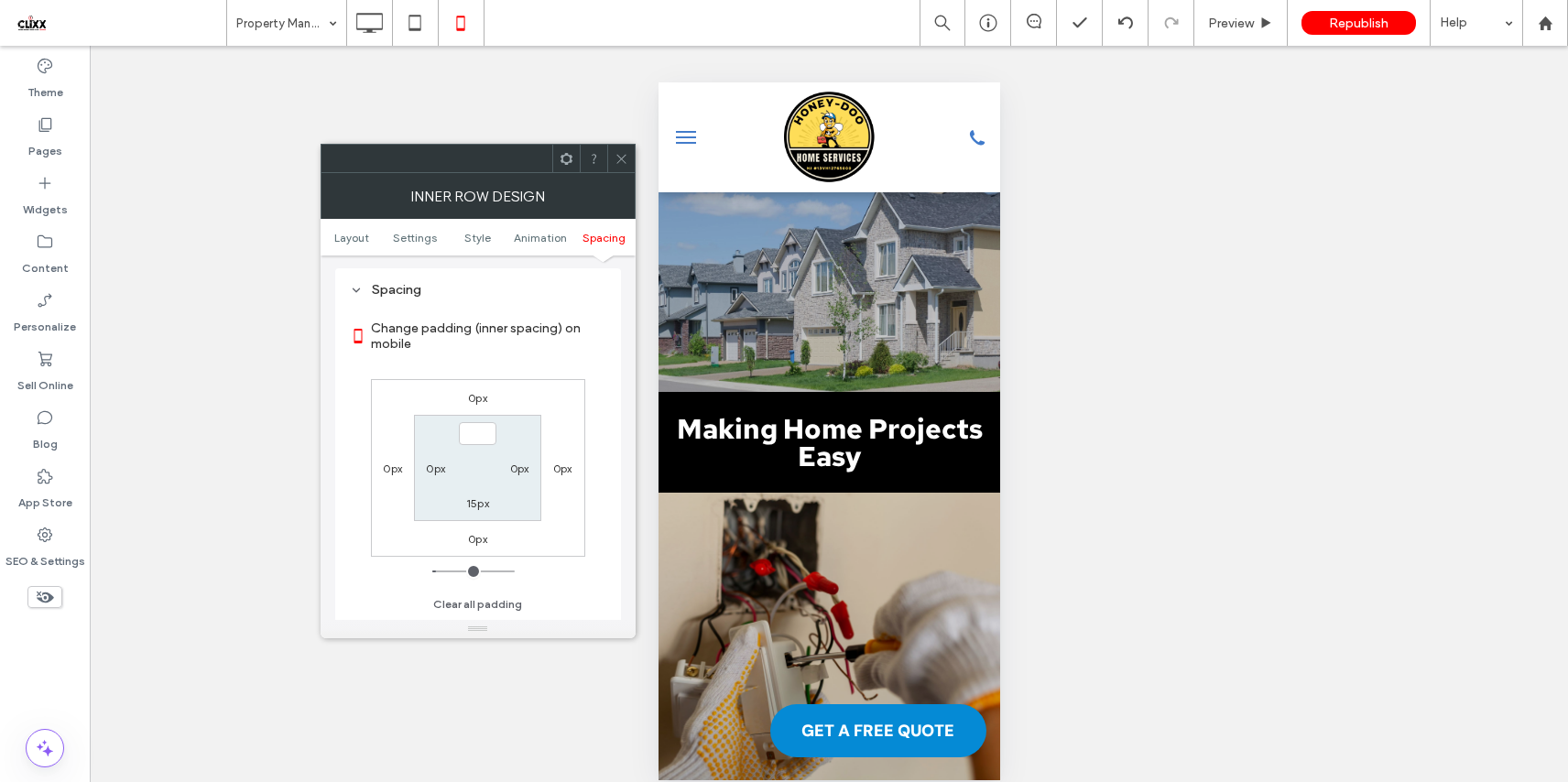
type input "***"
click at [481, 504] on label "15px" at bounding box center [478, 503] width 22 height 14
type input "**"
type input "*"
type input "***"
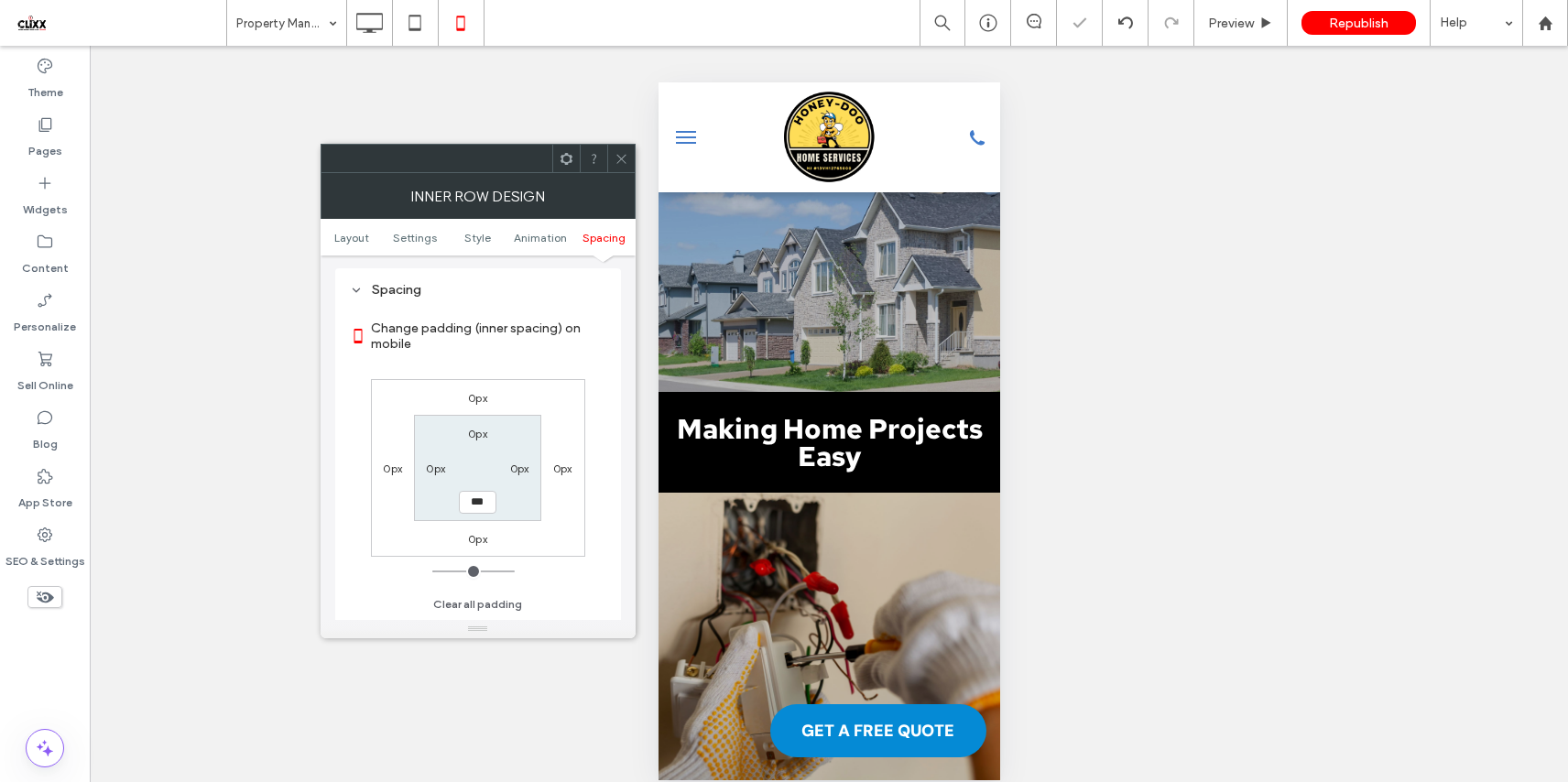
click at [556, 517] on div "0px 0px 0px 0px 0px 0px *** 0px" at bounding box center [478, 468] width 214 height 178
click at [625, 156] on icon at bounding box center [621, 158] width 14 height 14
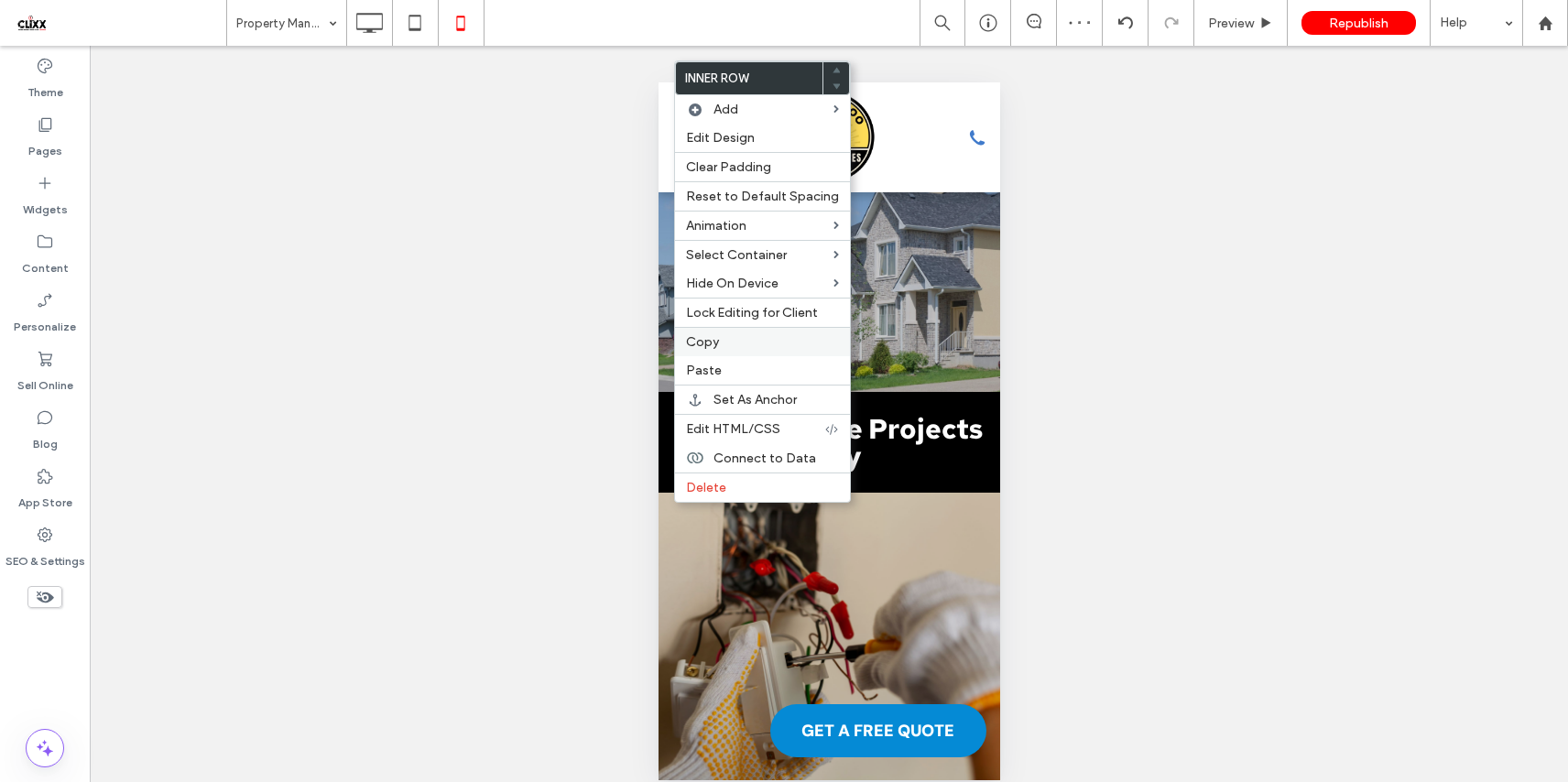
click at [767, 341] on label "Copy" at bounding box center [762, 342] width 153 height 16
click at [747, 372] on label "Paste" at bounding box center [762, 370] width 153 height 16
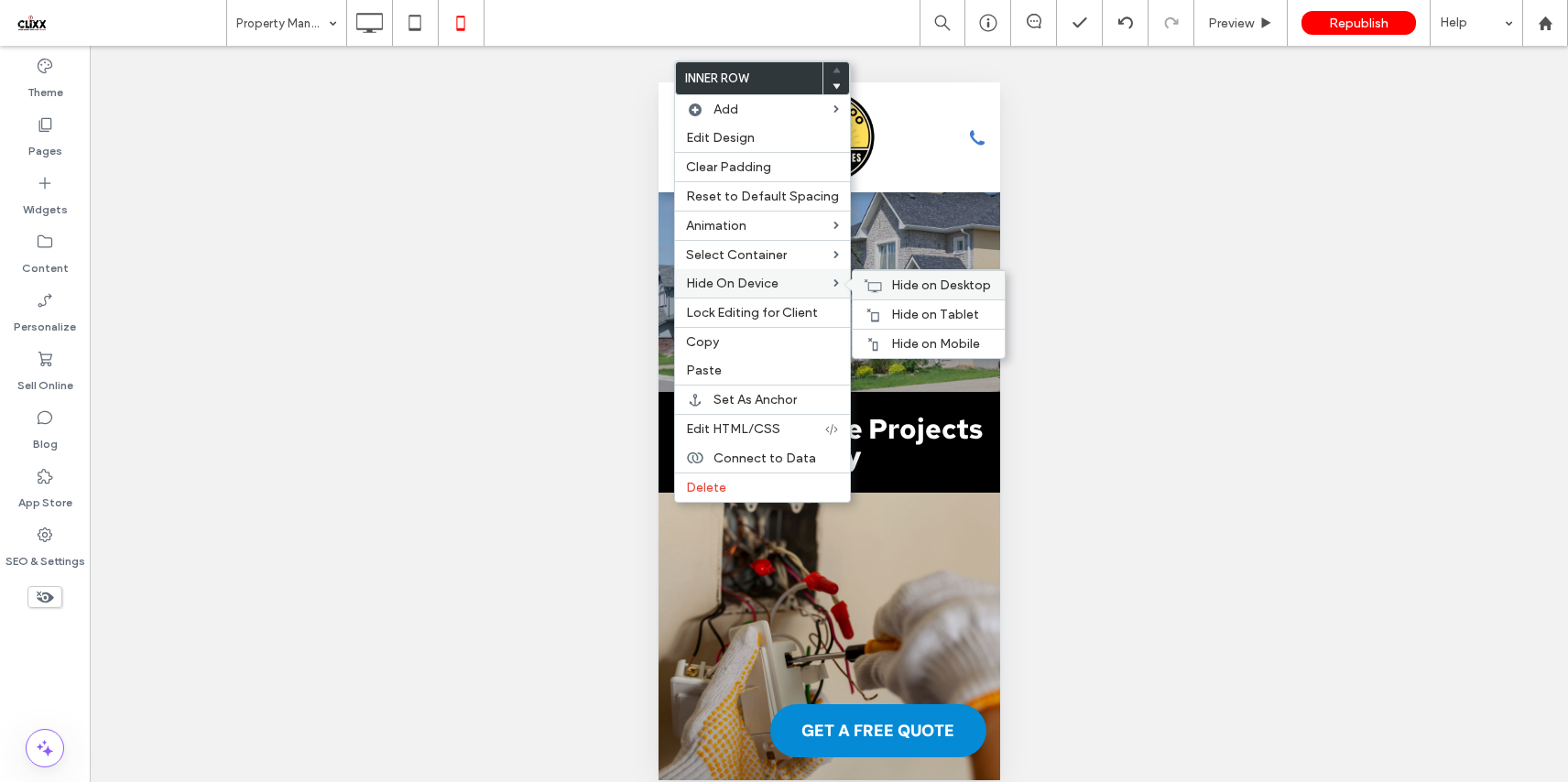
click at [907, 285] on span "Hide on Desktop" at bounding box center [940, 285] width 100 height 16
click at [910, 311] on span "Hide on Tablet" at bounding box center [935, 314] width 88 height 16
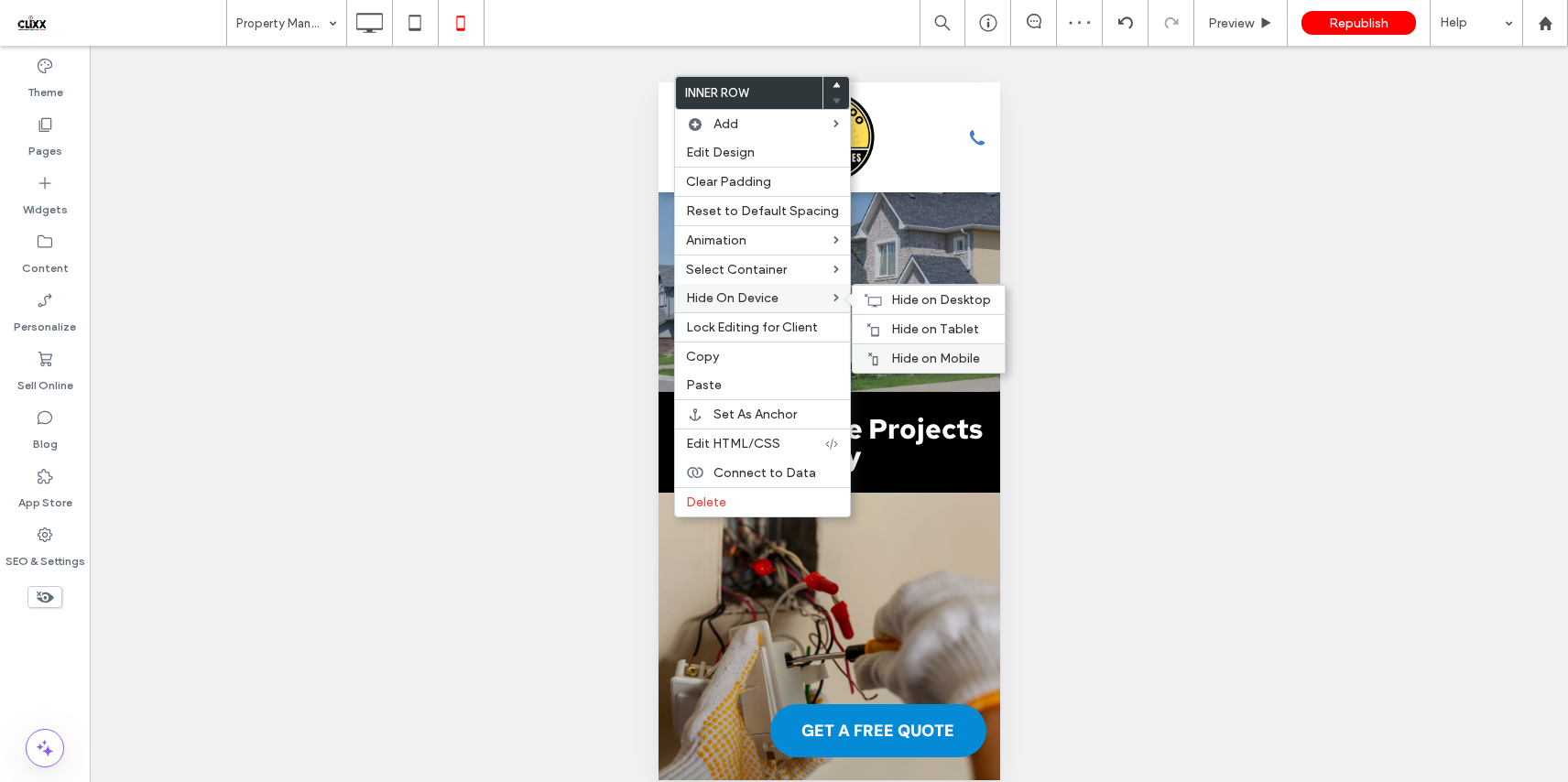
click at [900, 366] on span "Hide on Mobile" at bounding box center [935, 358] width 89 height 16
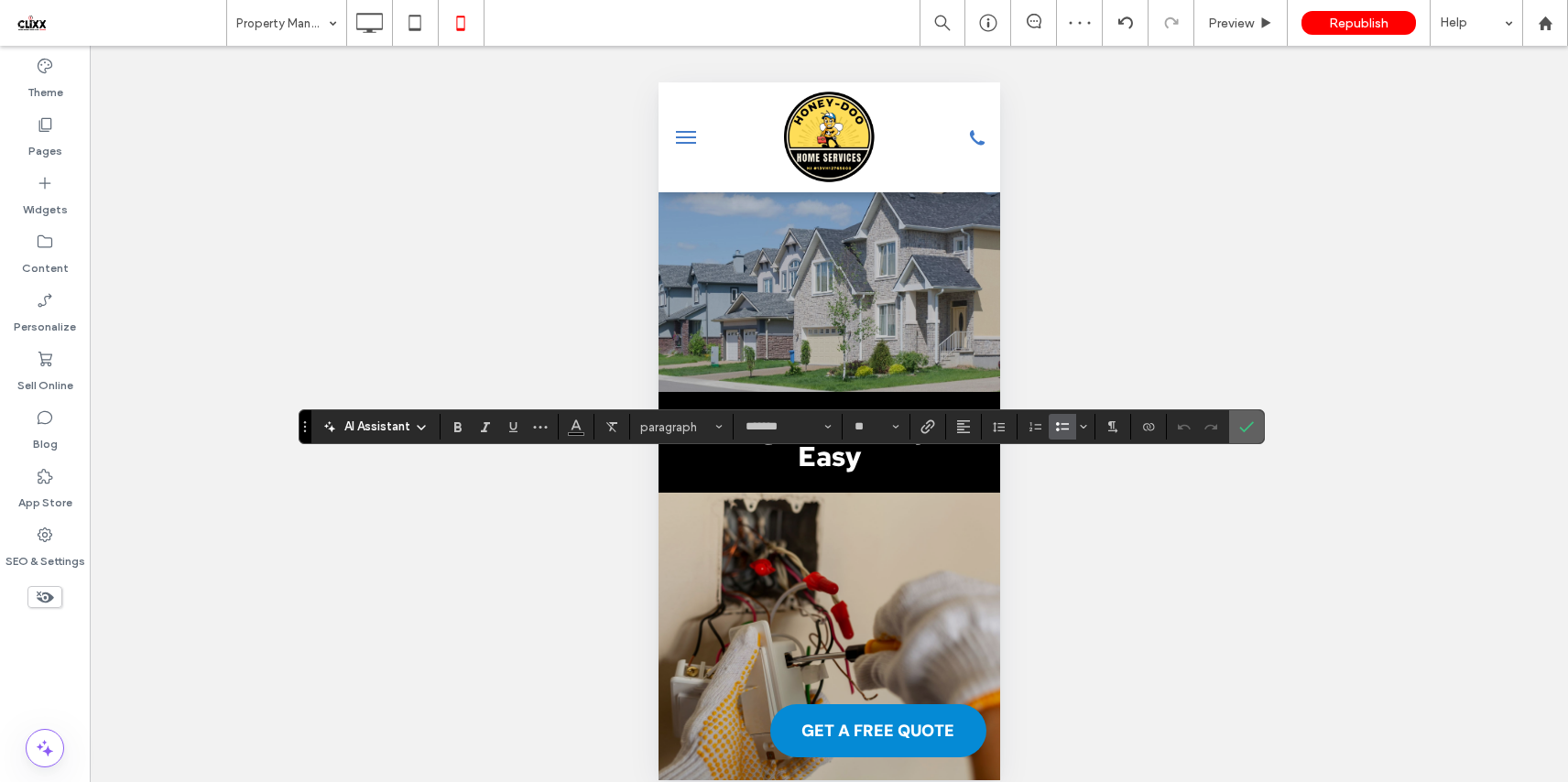
click at [1247, 428] on use "Confirm" at bounding box center [1247, 428] width 15 height 11
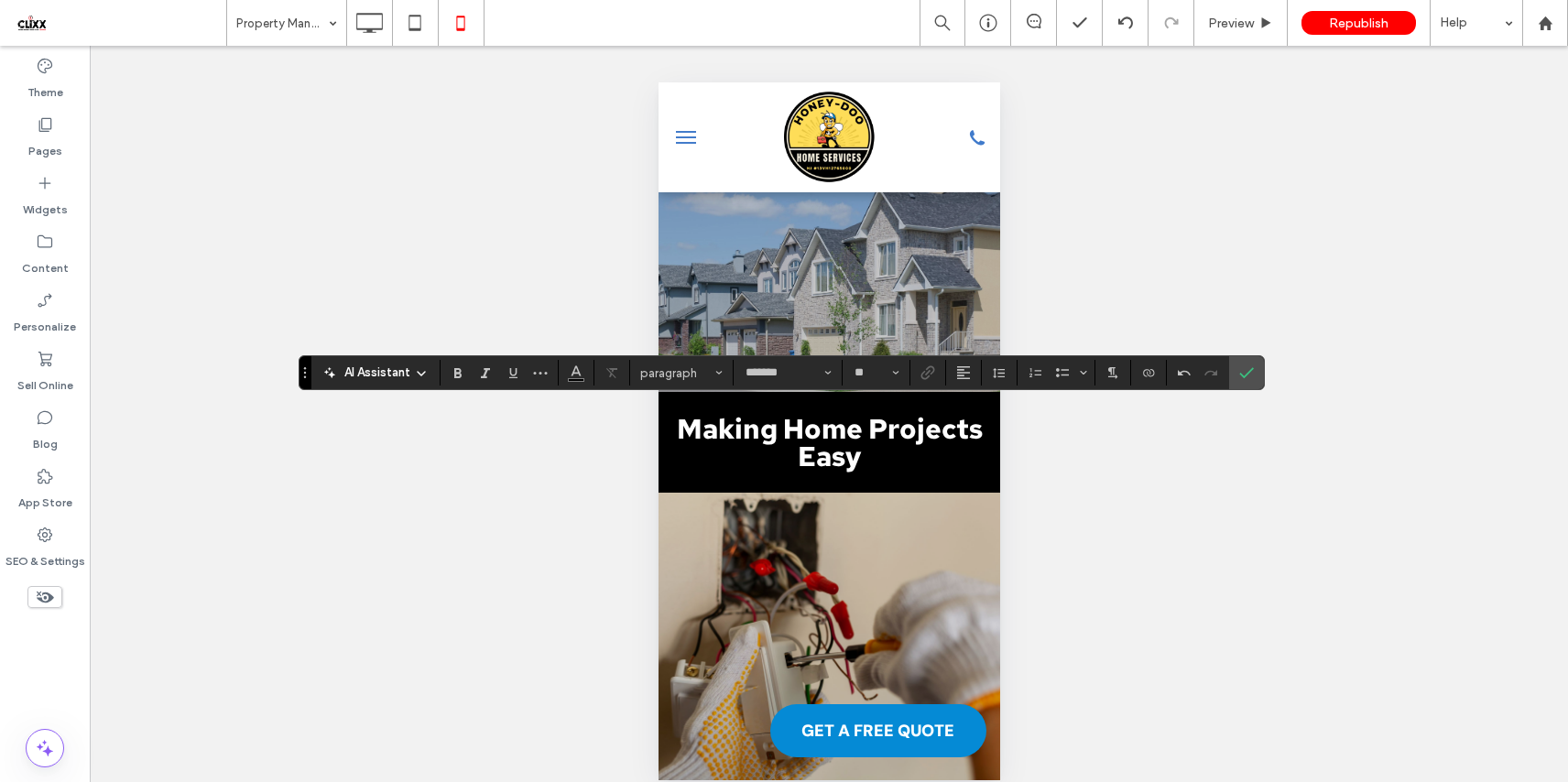
type input "**"
click at [1243, 374] on icon "Confirm" at bounding box center [1247, 373] width 15 height 15
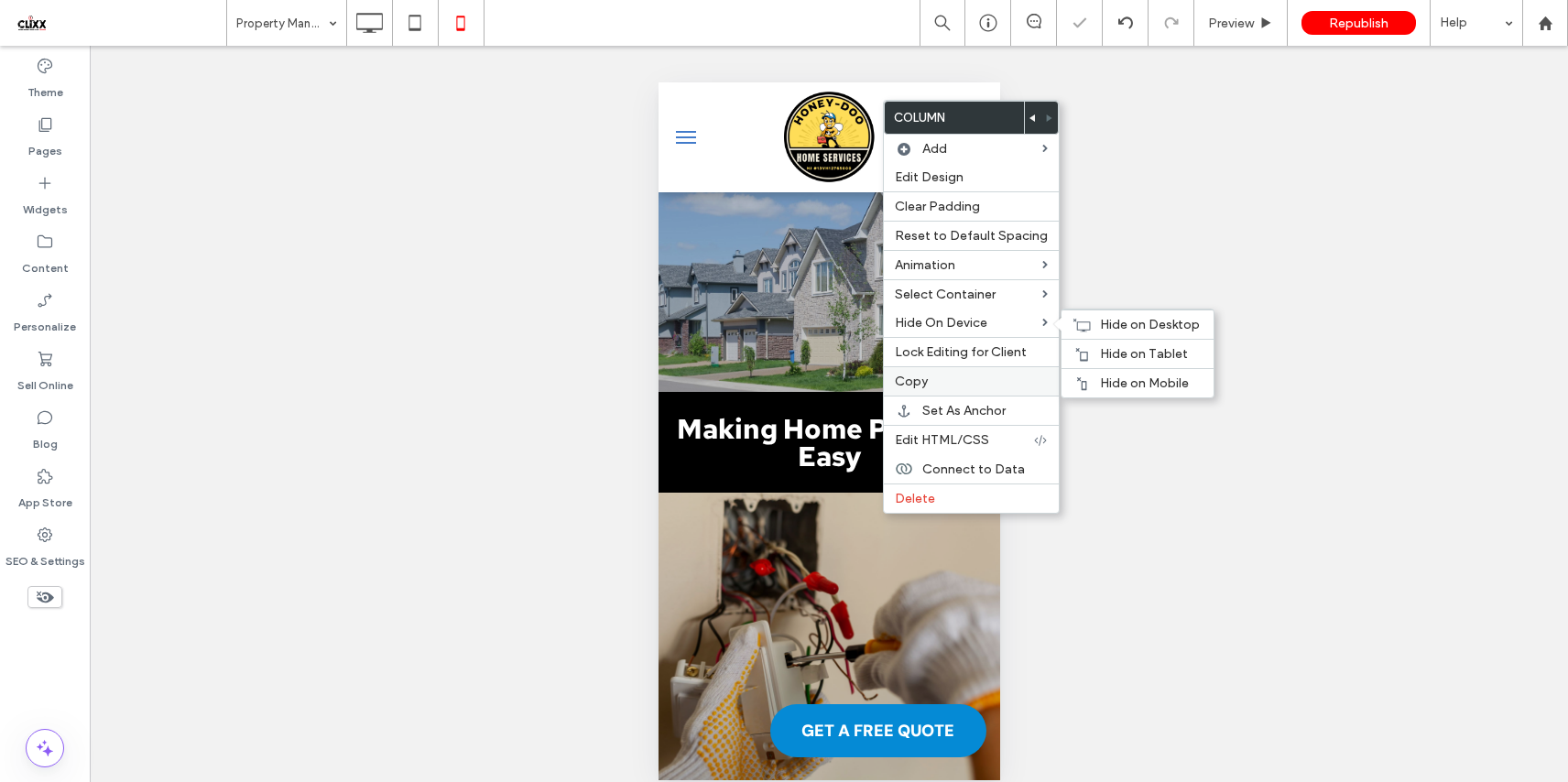
drag, startPoint x: 1120, startPoint y: 390, endPoint x: 1015, endPoint y: 384, distance: 105.2
click at [1120, 390] on span "Hide on Mobile" at bounding box center [1144, 383] width 89 height 16
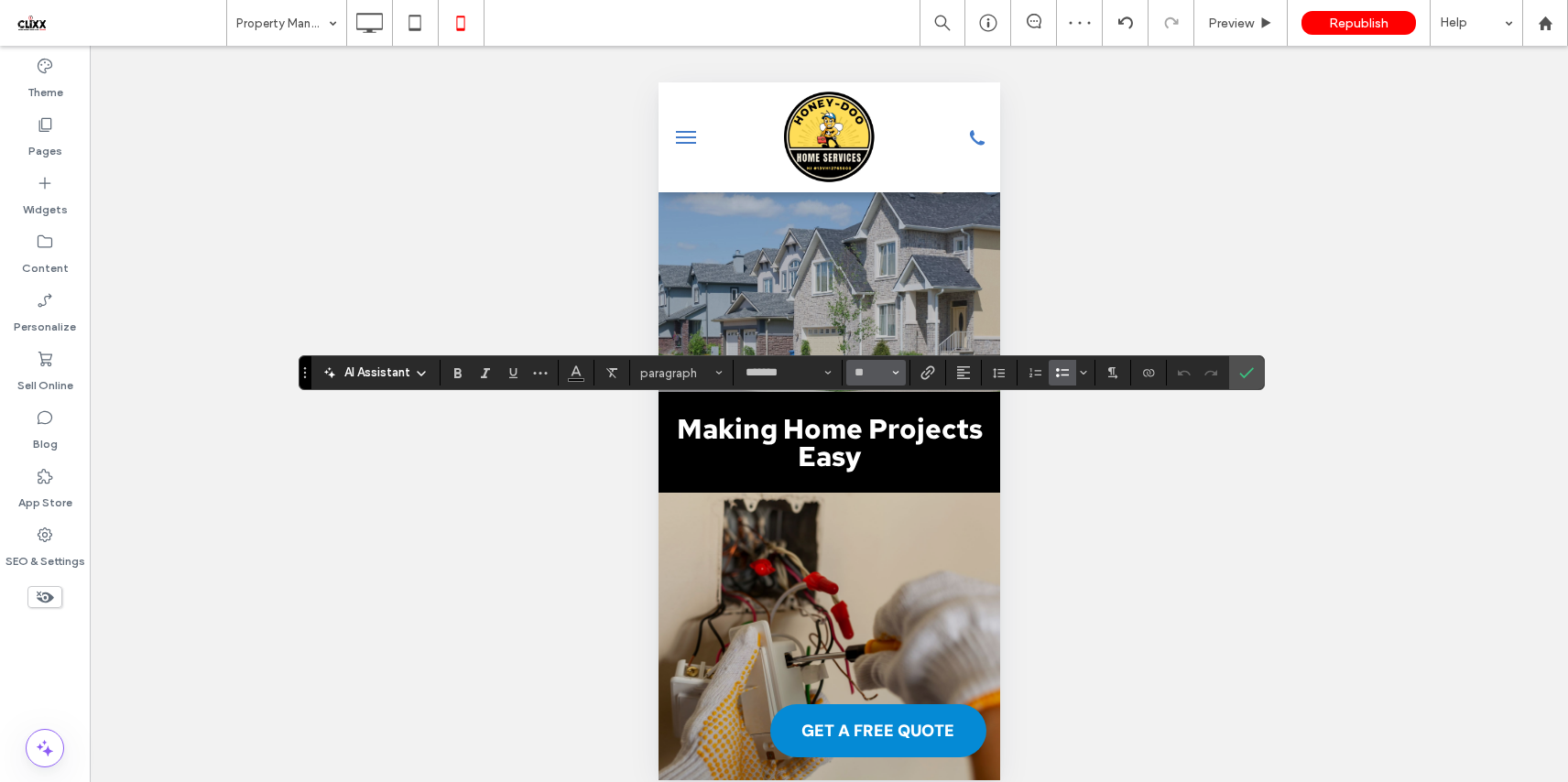
click at [880, 362] on button "**" at bounding box center [876, 372] width 60 height 25
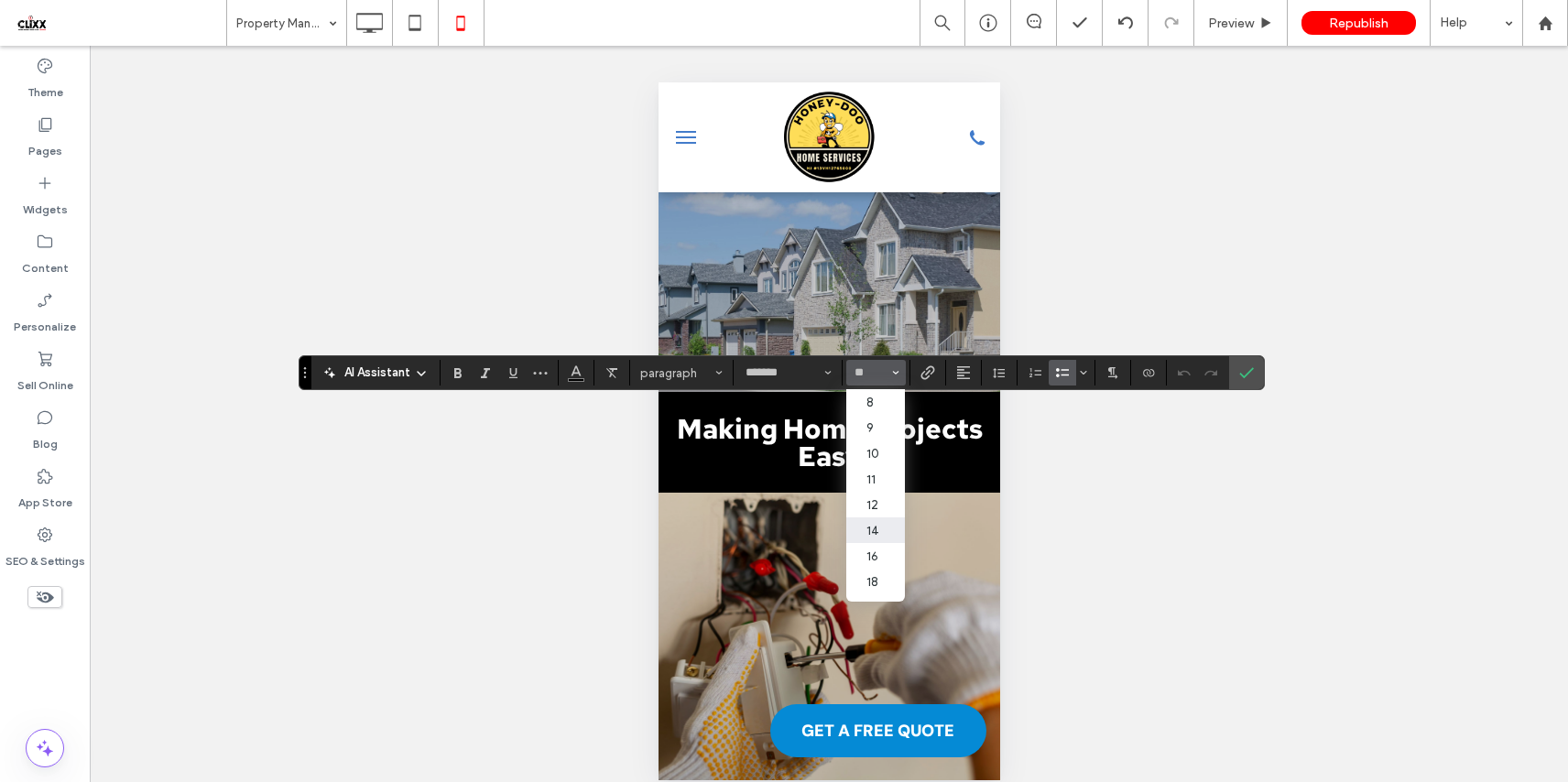
click at [883, 529] on label "14" at bounding box center [875, 529] width 59 height 25
type input "**"
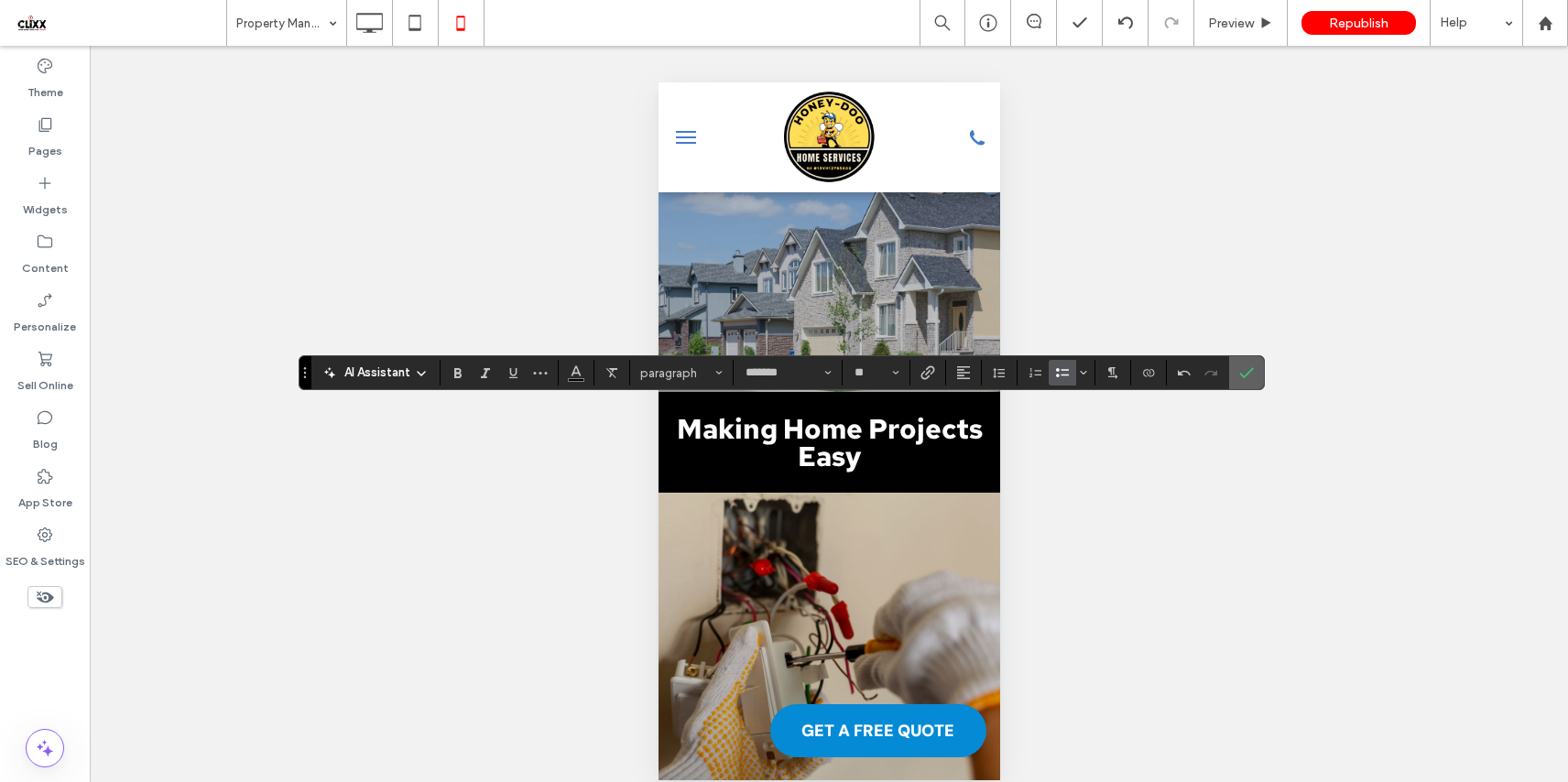
click at [1247, 361] on span "Confirm" at bounding box center [1247, 372] width 15 height 31
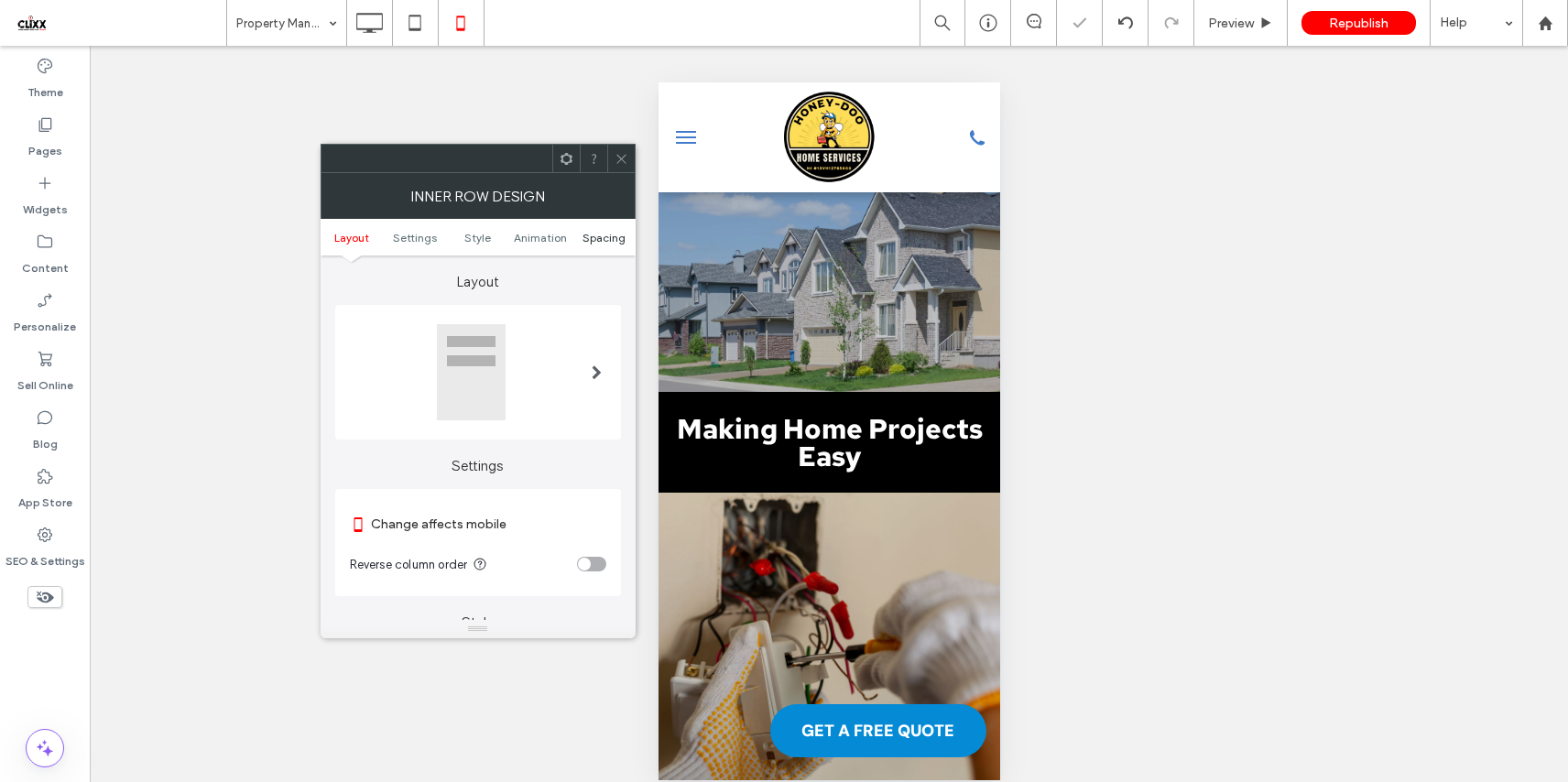
click at [593, 235] on span "Spacing" at bounding box center [604, 237] width 43 height 14
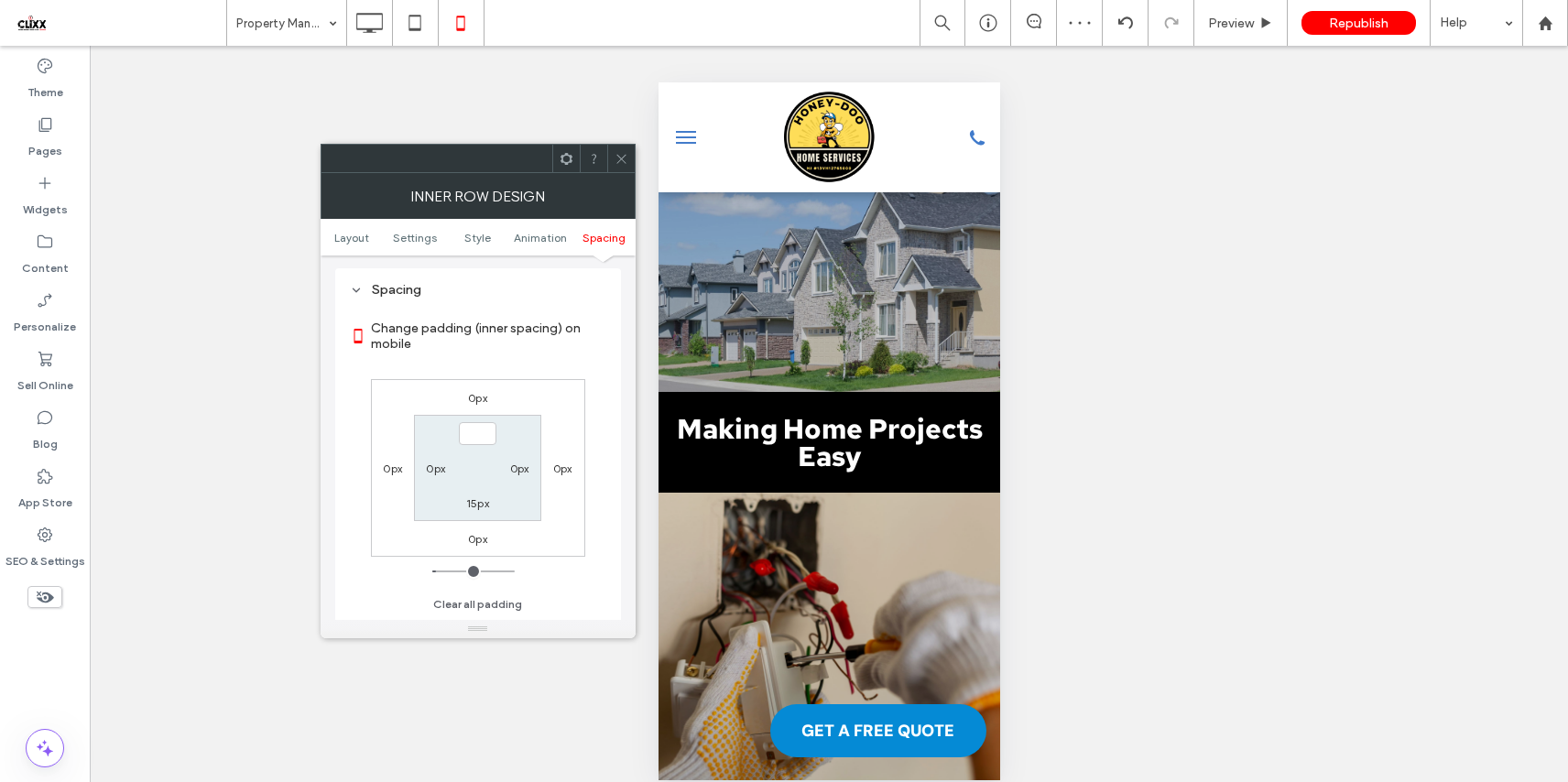
type input "***"
click at [561, 379] on div "Change padding (inner spacing) on mobile 0px 0px 0px 0px *** 0px 15px 0px Clear…" at bounding box center [478, 460] width 257 height 316
click at [481, 505] on label "15px" at bounding box center [478, 503] width 22 height 14
type input "**"
type input "*"
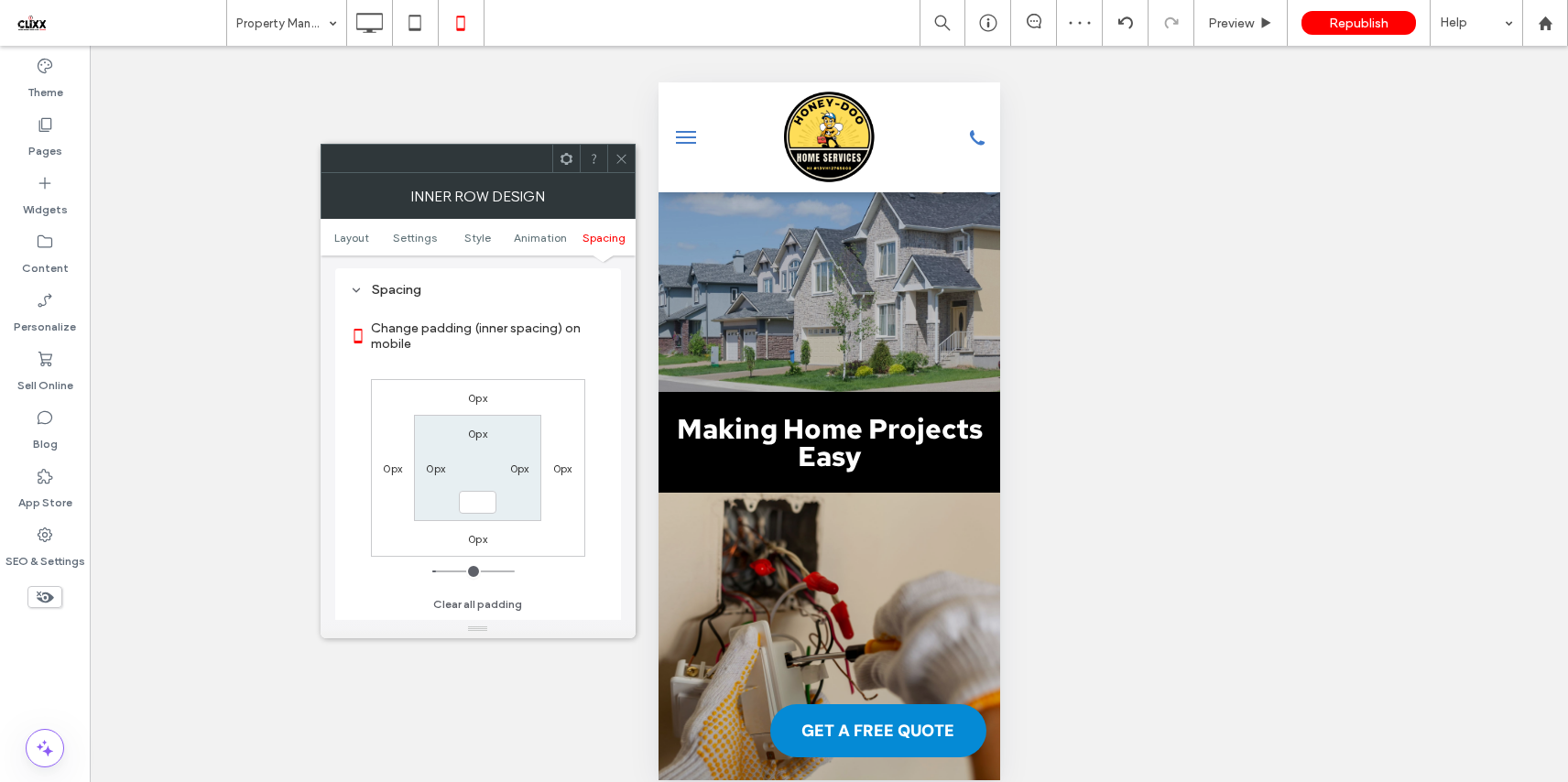
type input "***"
click at [542, 337] on label "Change padding (inner spacing) on mobile" at bounding box center [488, 335] width 235 height 50
click at [627, 165] on icon at bounding box center [621, 158] width 14 height 14
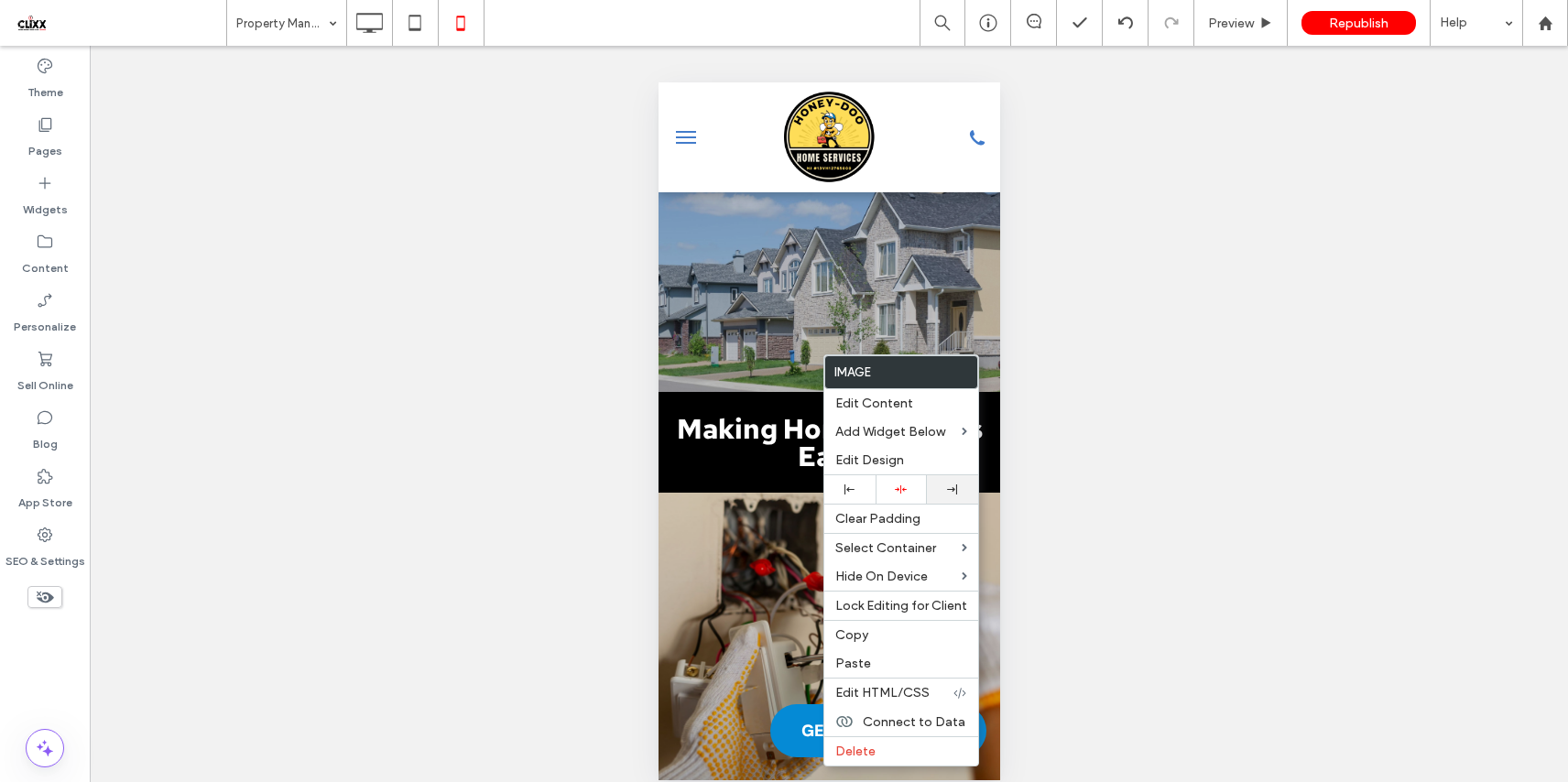
click at [950, 487] on icon at bounding box center [952, 489] width 10 height 10
click at [903, 490] on use at bounding box center [900, 489] width 12 height 8
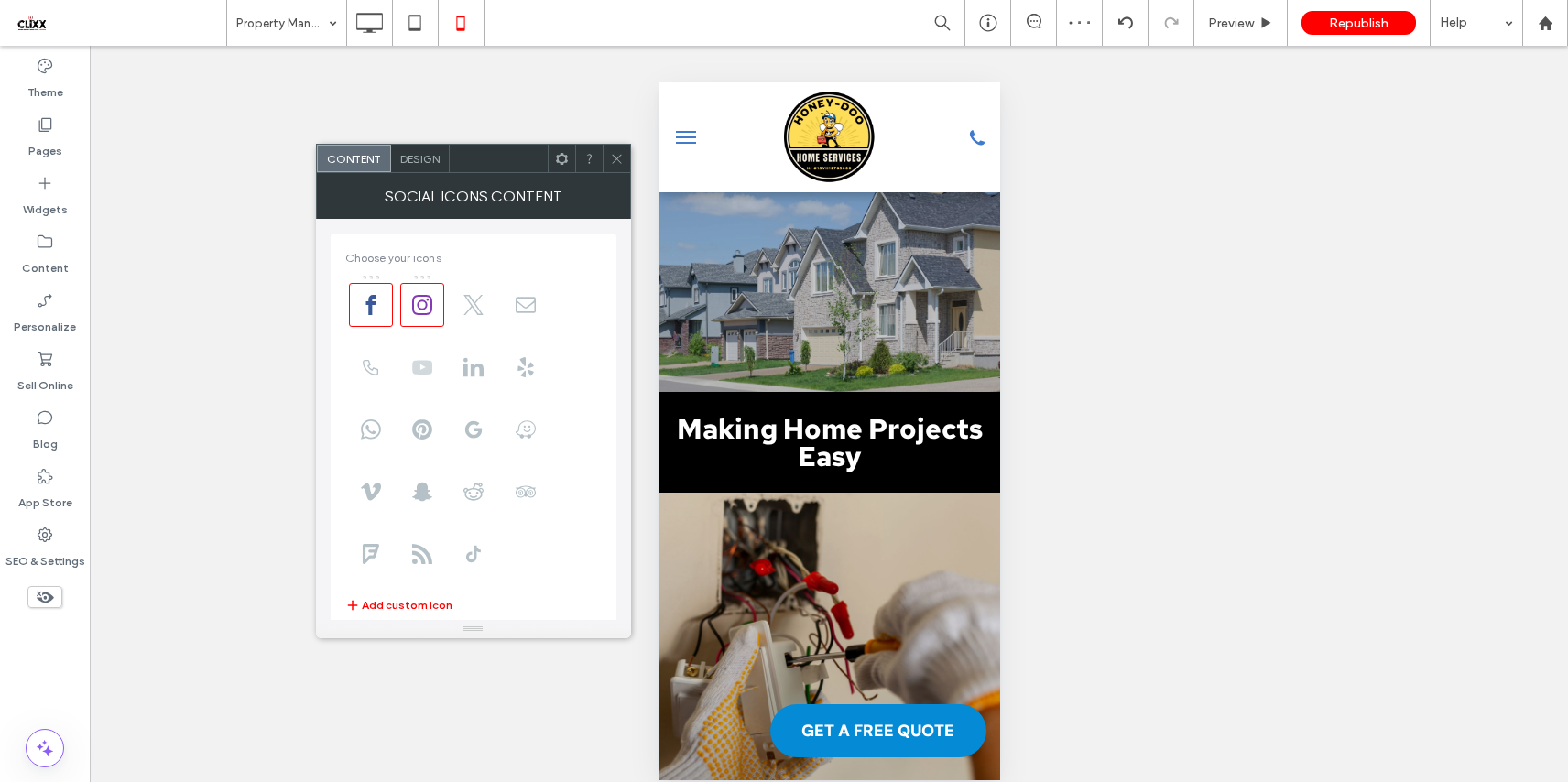
scroll to position [225, 0]
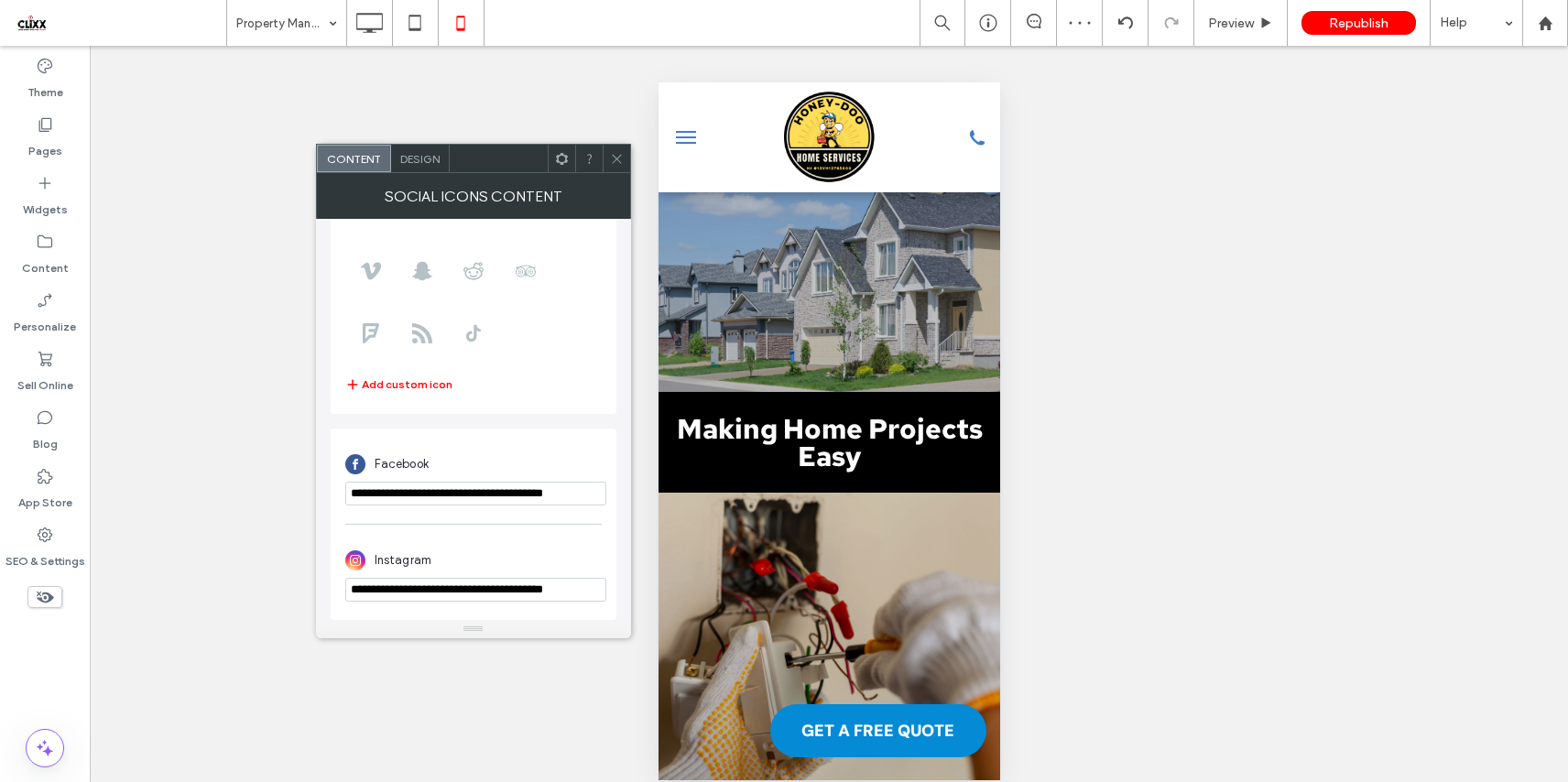
click at [623, 150] on div at bounding box center [615, 157] width 27 height 27
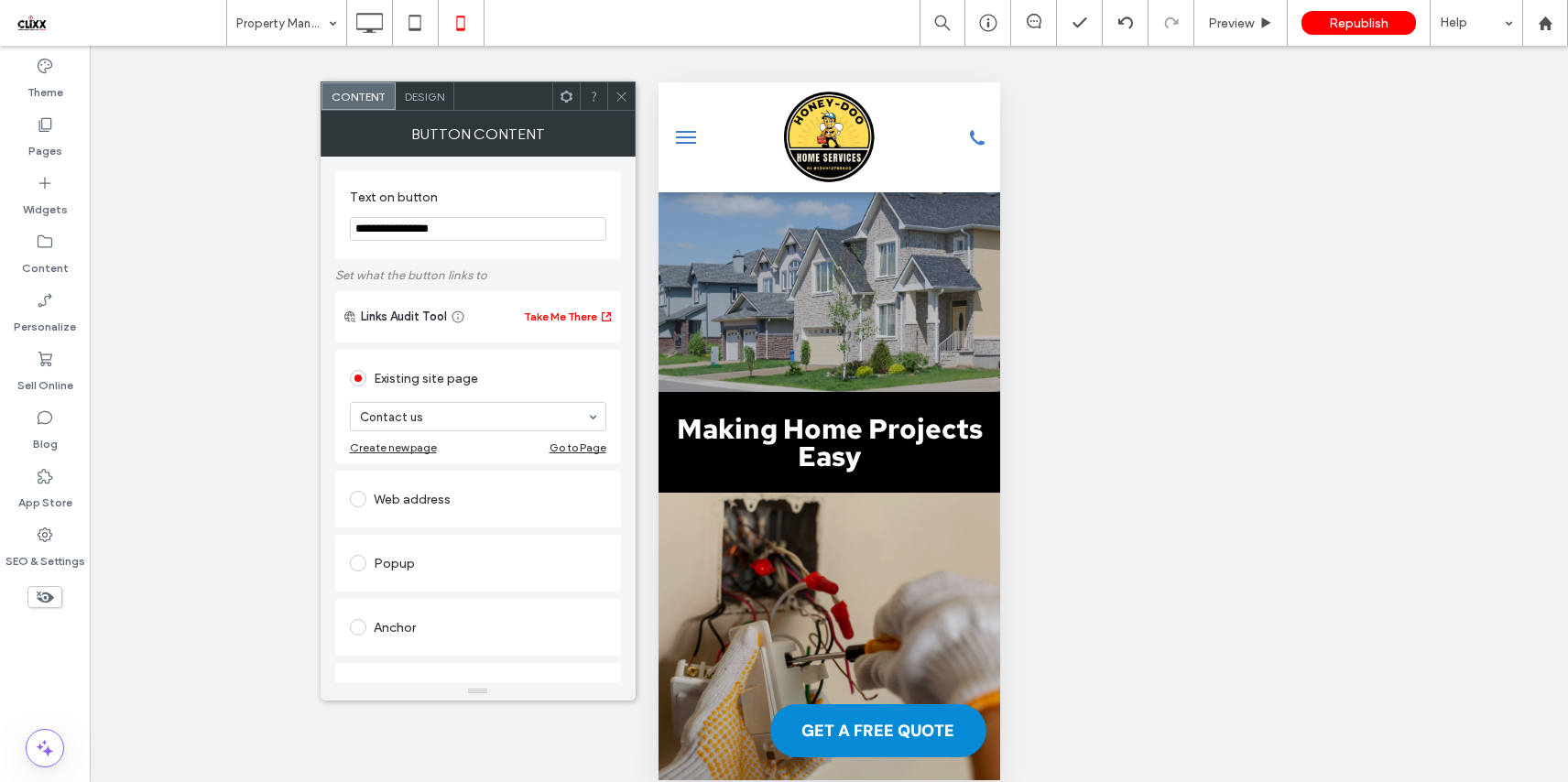
click at [628, 94] on icon at bounding box center [621, 96] width 14 height 14
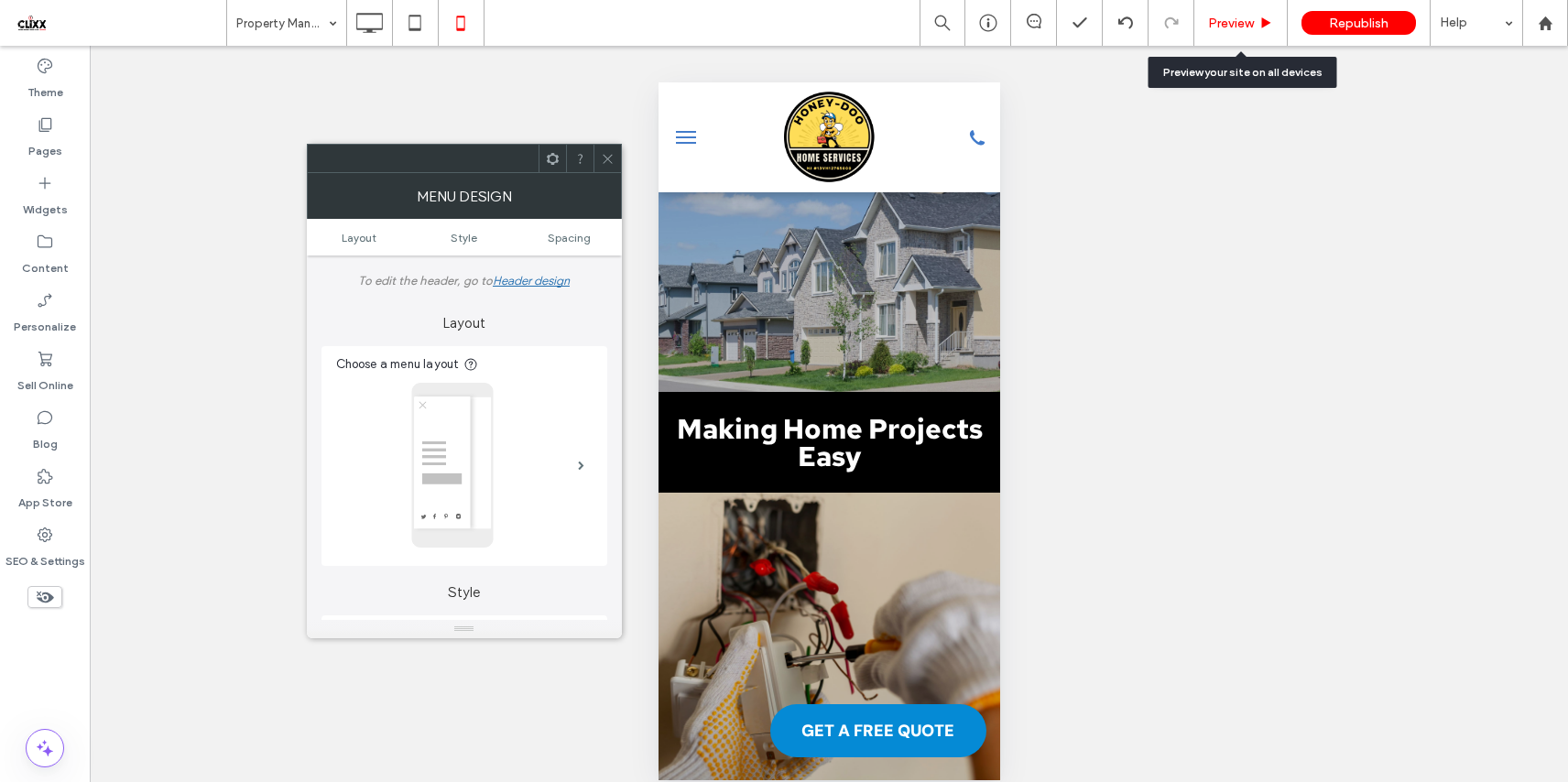
click at [1234, 24] on span "Preview" at bounding box center [1230, 23] width 46 height 16
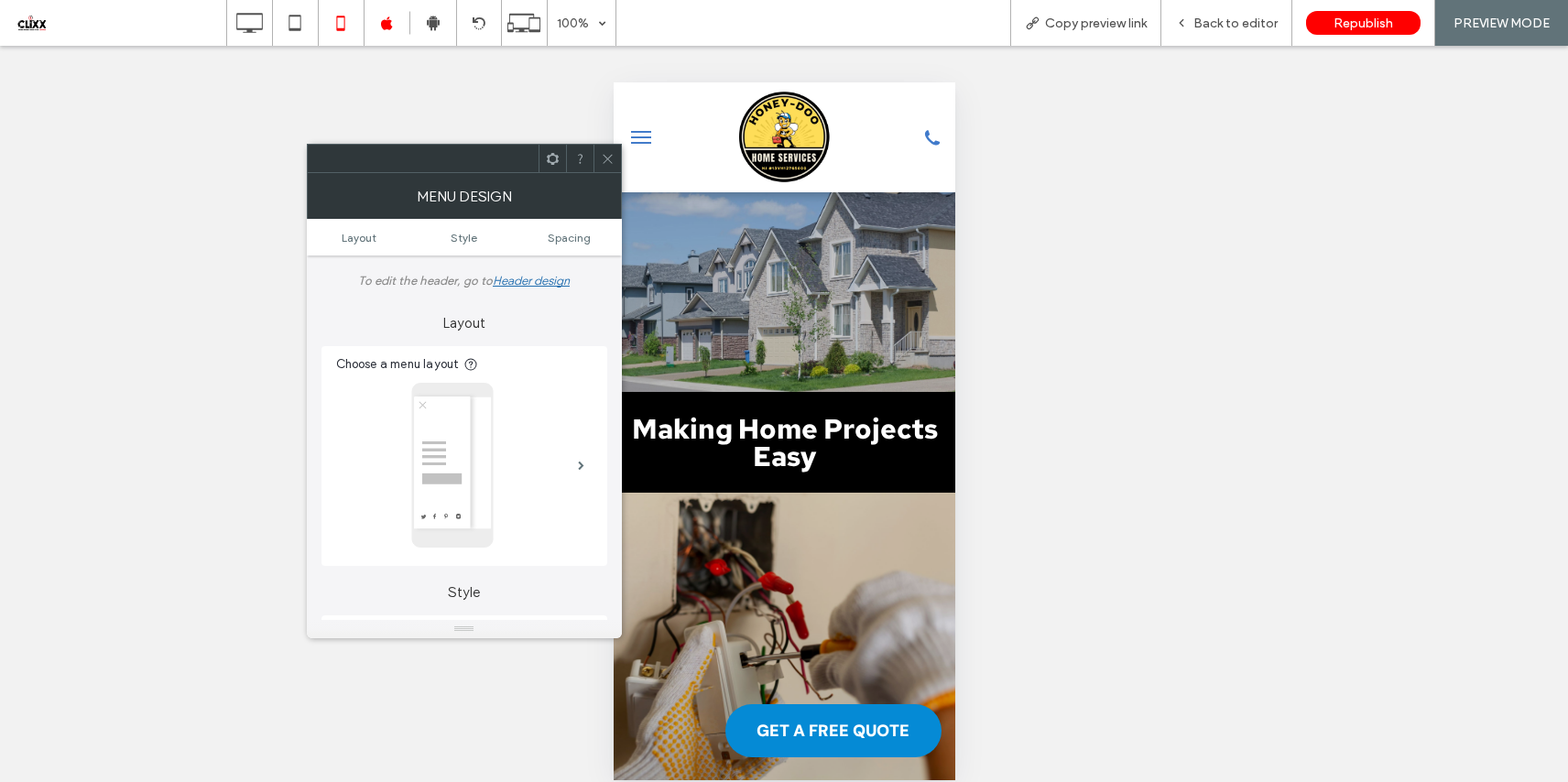
click at [609, 164] on icon at bounding box center [607, 158] width 14 height 14
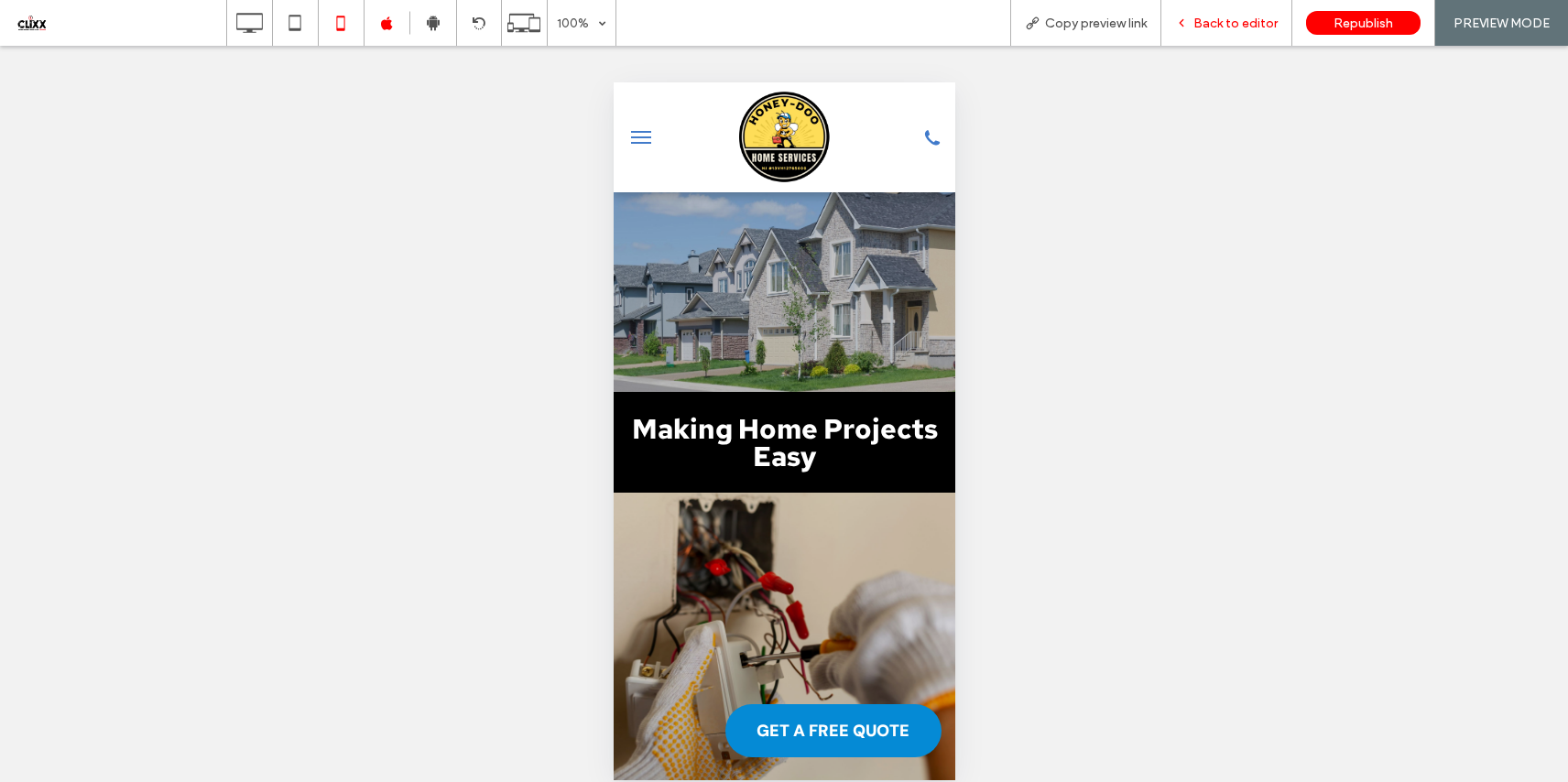
click at [1226, 19] on span "Back to editor" at bounding box center [1235, 23] width 84 height 16
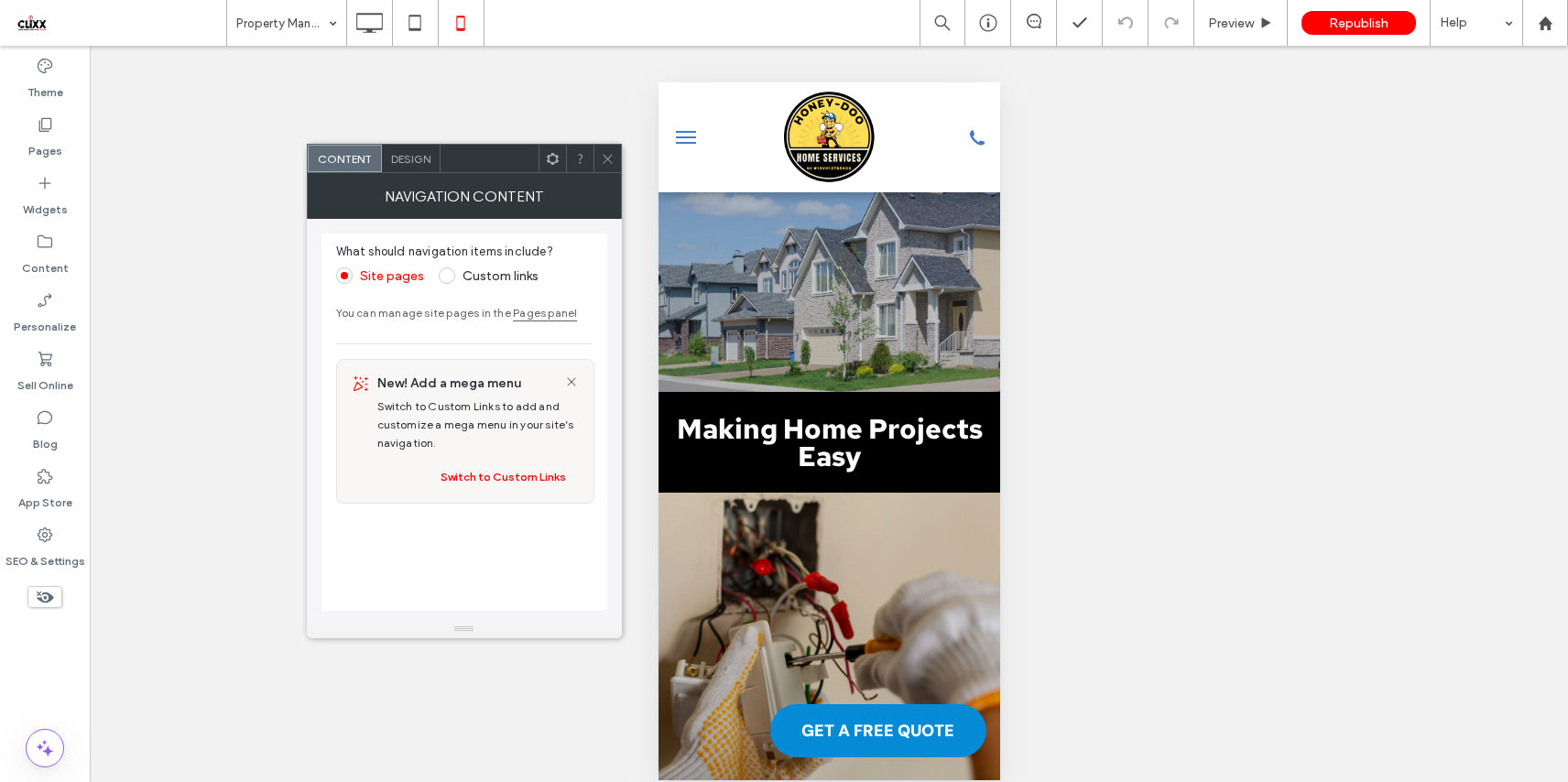
click at [407, 163] on span "Design" at bounding box center [410, 158] width 39 height 14
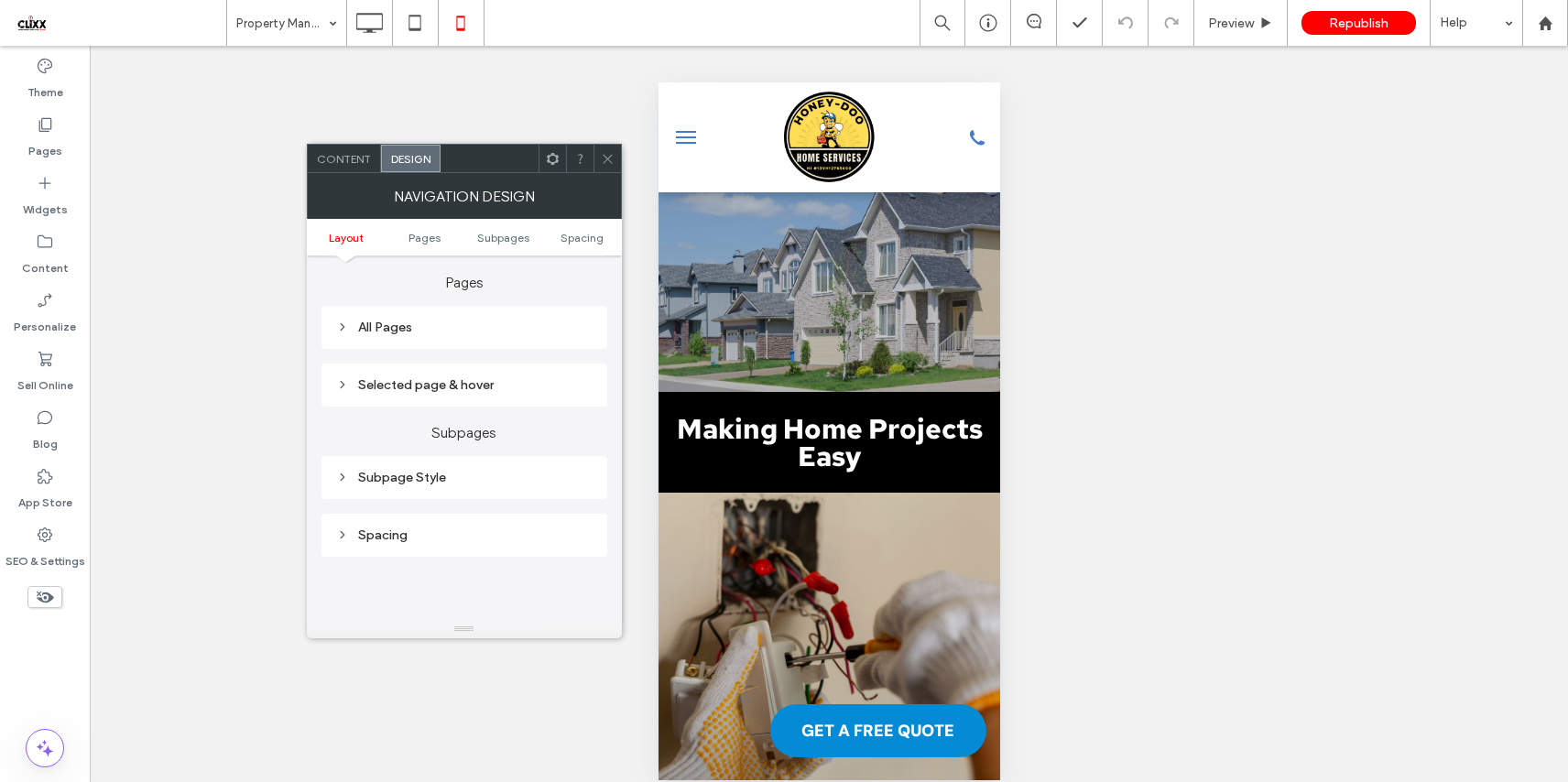
scroll to position [442, 0]
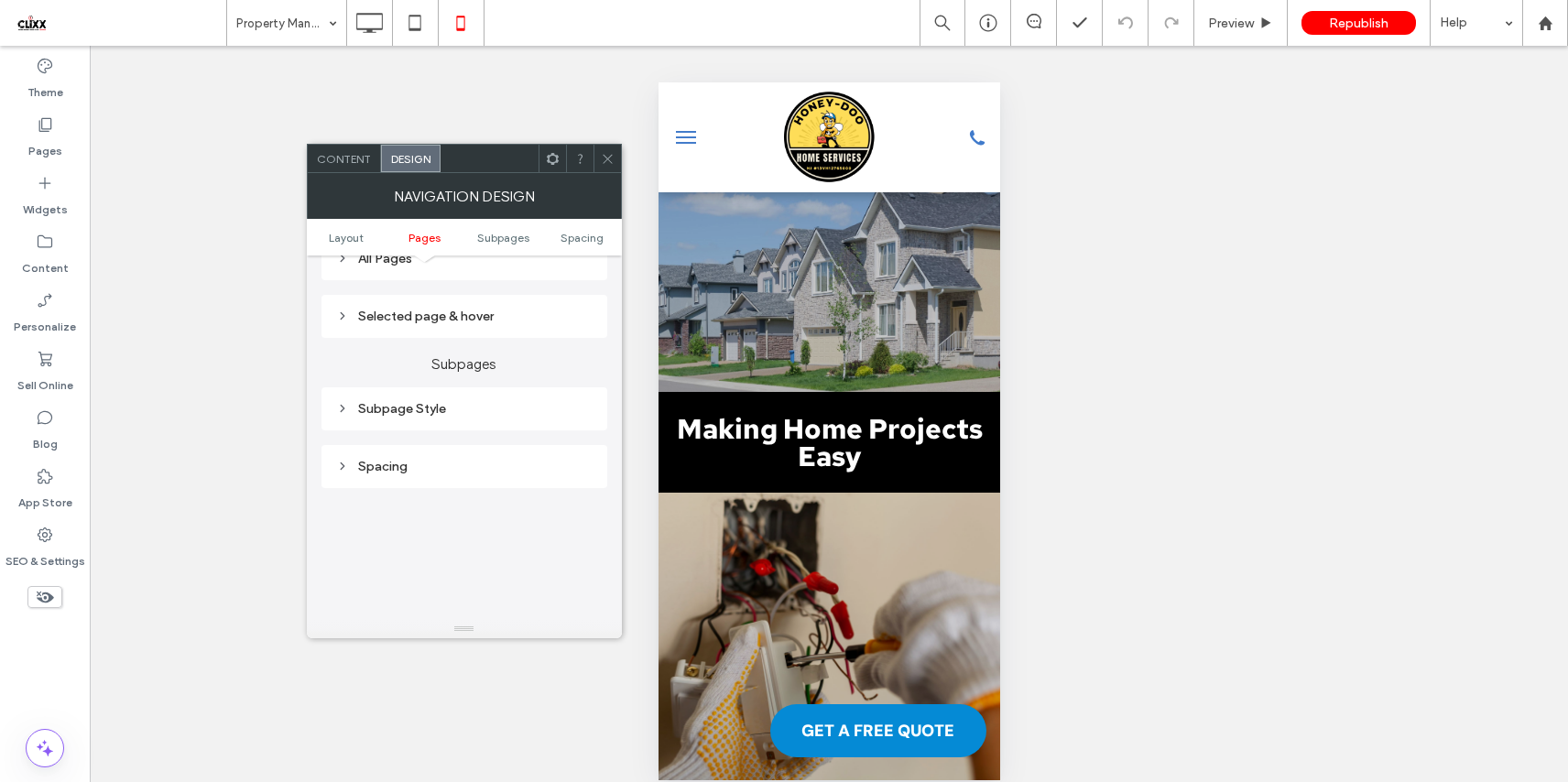
click at [425, 406] on div "Subpage Style" at bounding box center [465, 408] width 257 height 16
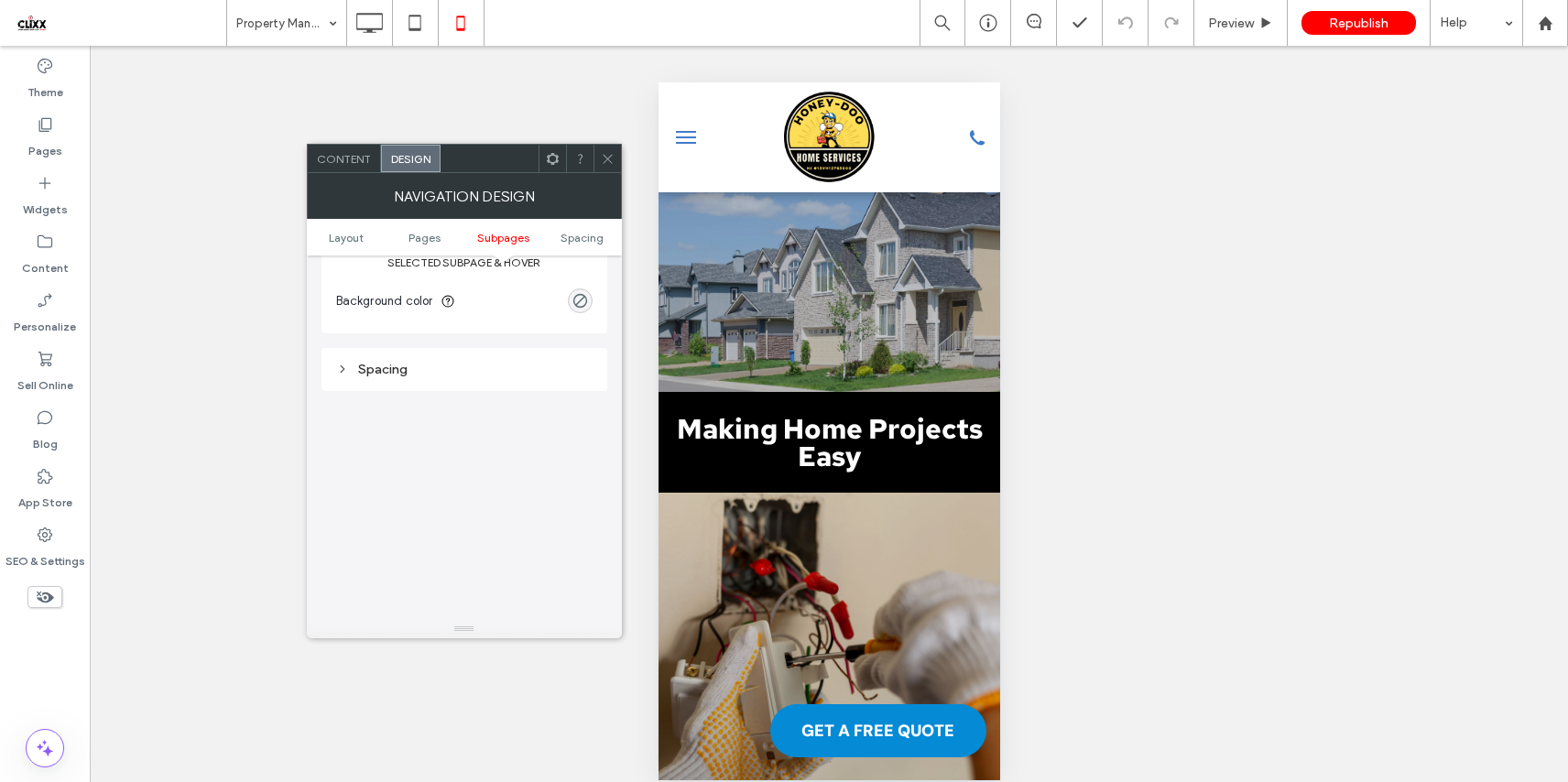
scroll to position [479, 0]
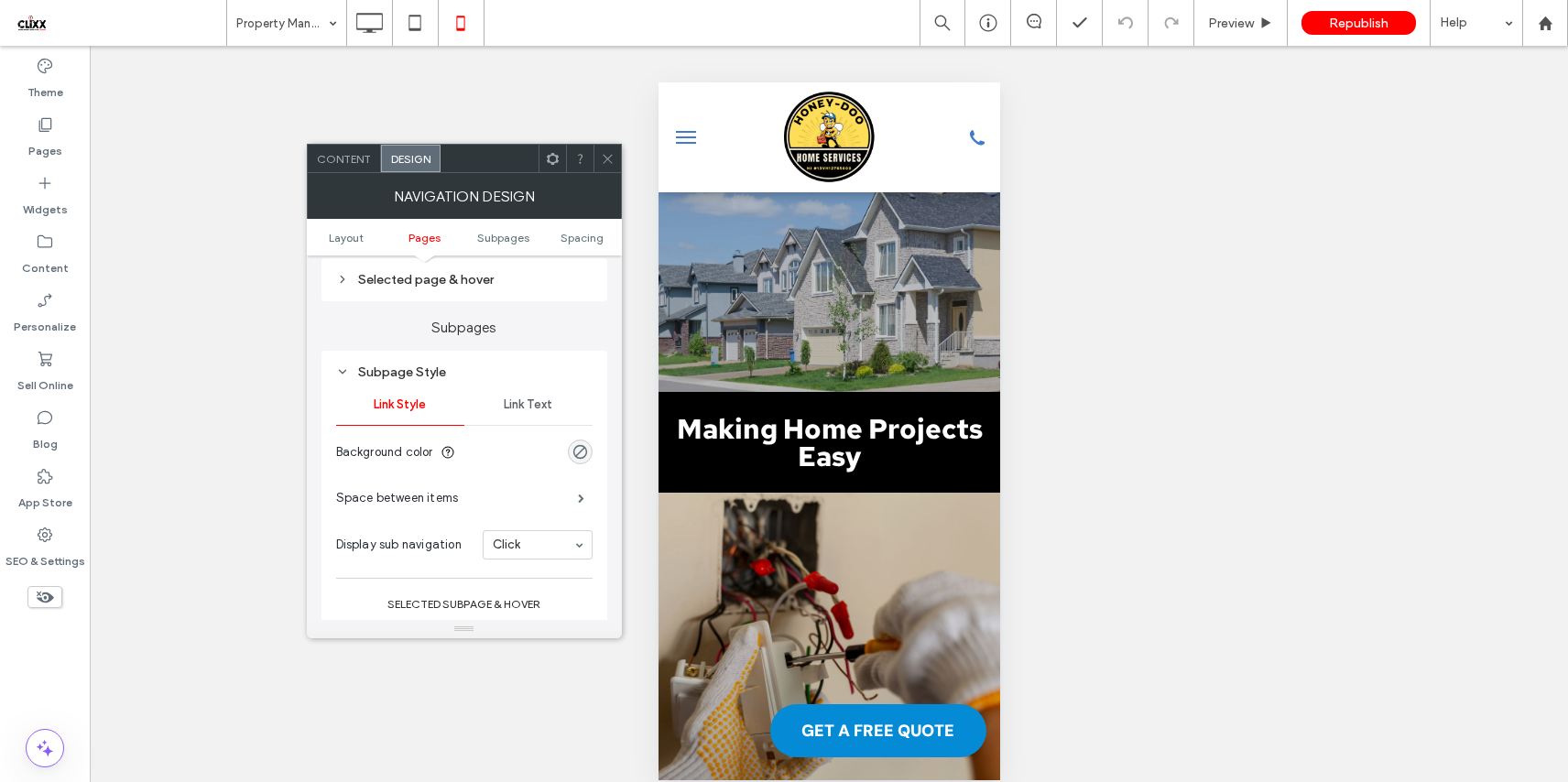
click at [526, 406] on span "Link Text" at bounding box center [528, 405] width 49 height 15
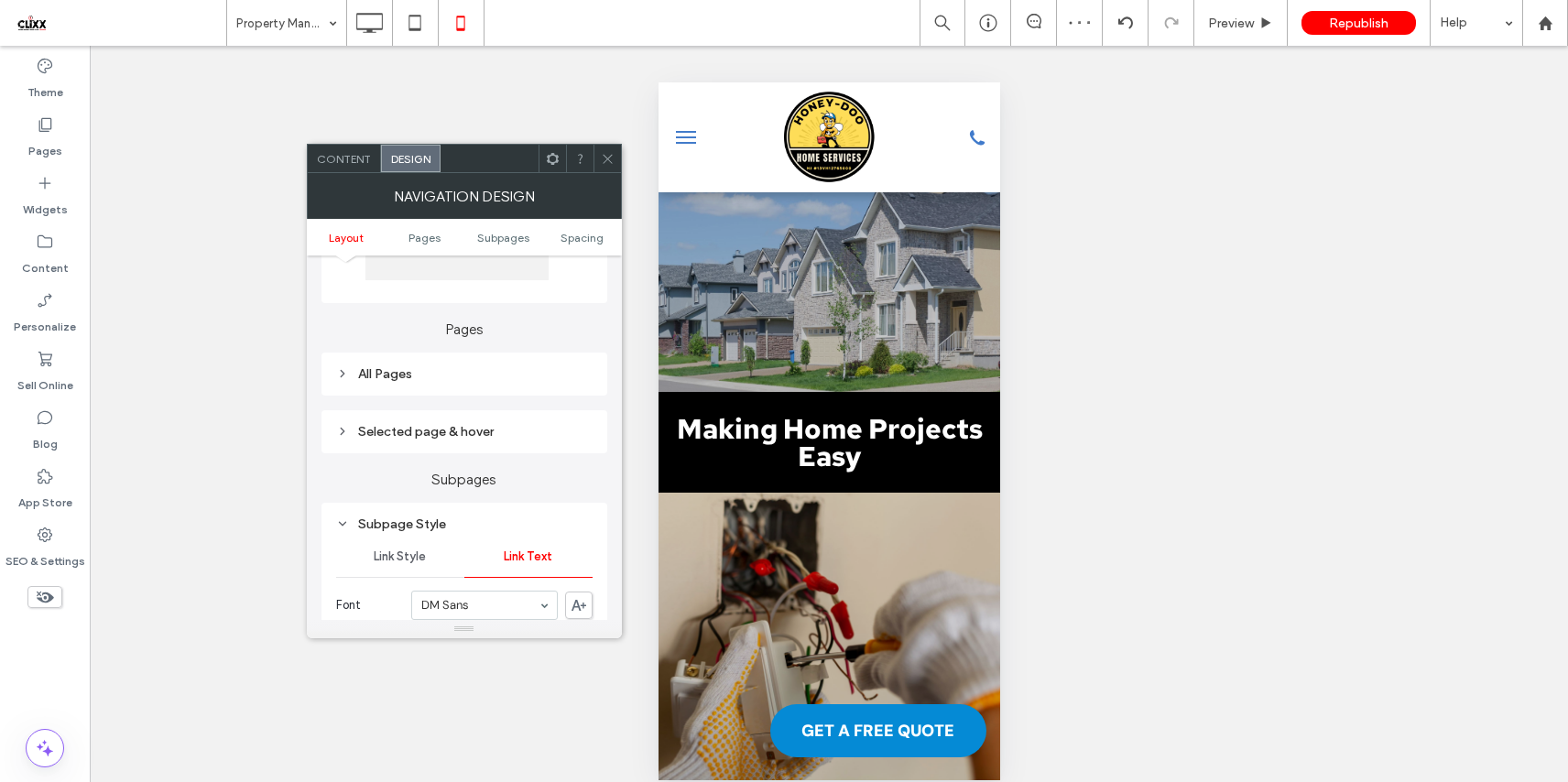
scroll to position [320, 0]
click at [398, 383] on div "All Pages" at bounding box center [465, 380] width 257 height 16
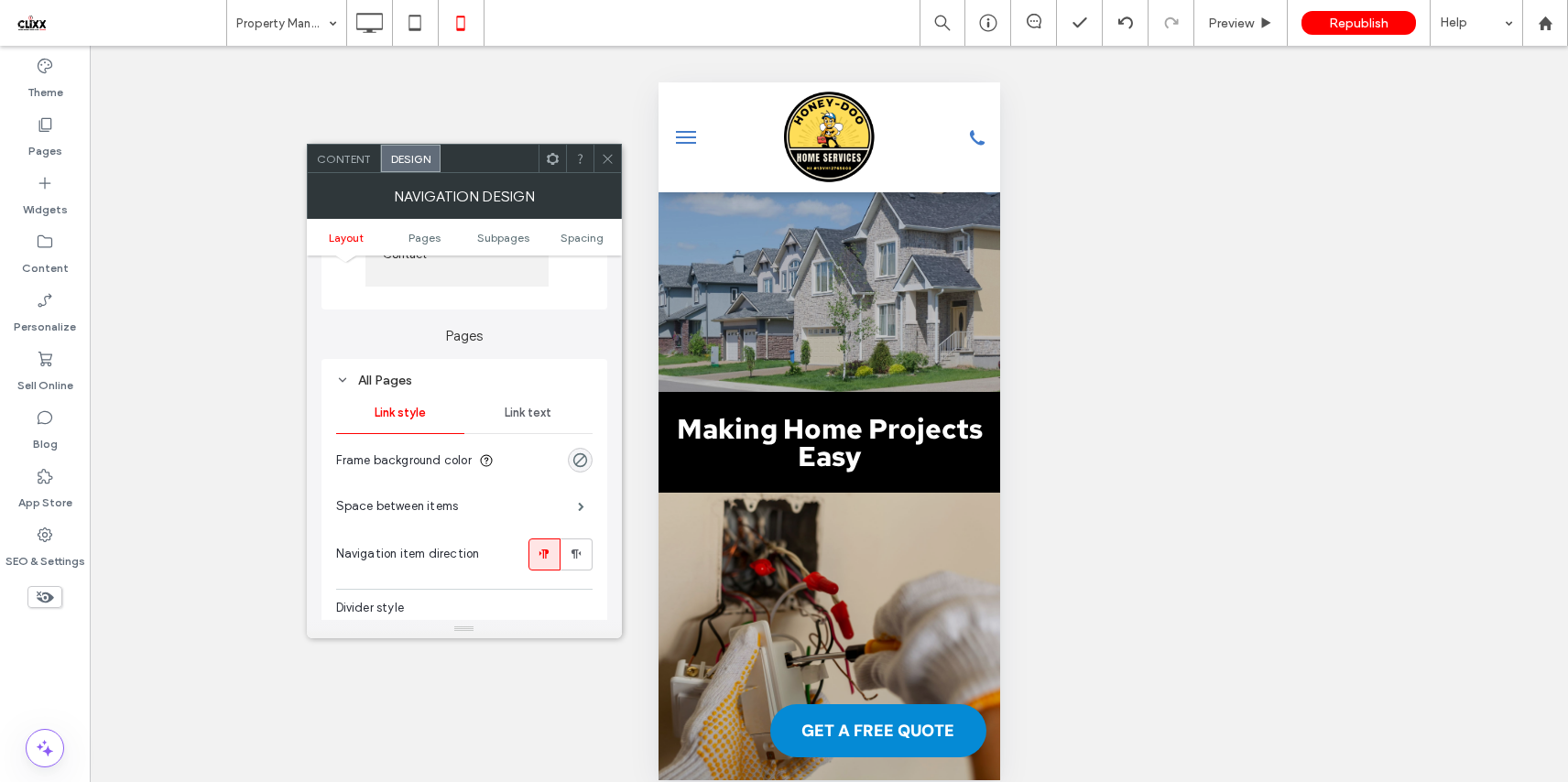
click at [544, 421] on span "Link text" at bounding box center [528, 413] width 47 height 15
click at [610, 155] on icon at bounding box center [607, 158] width 14 height 14
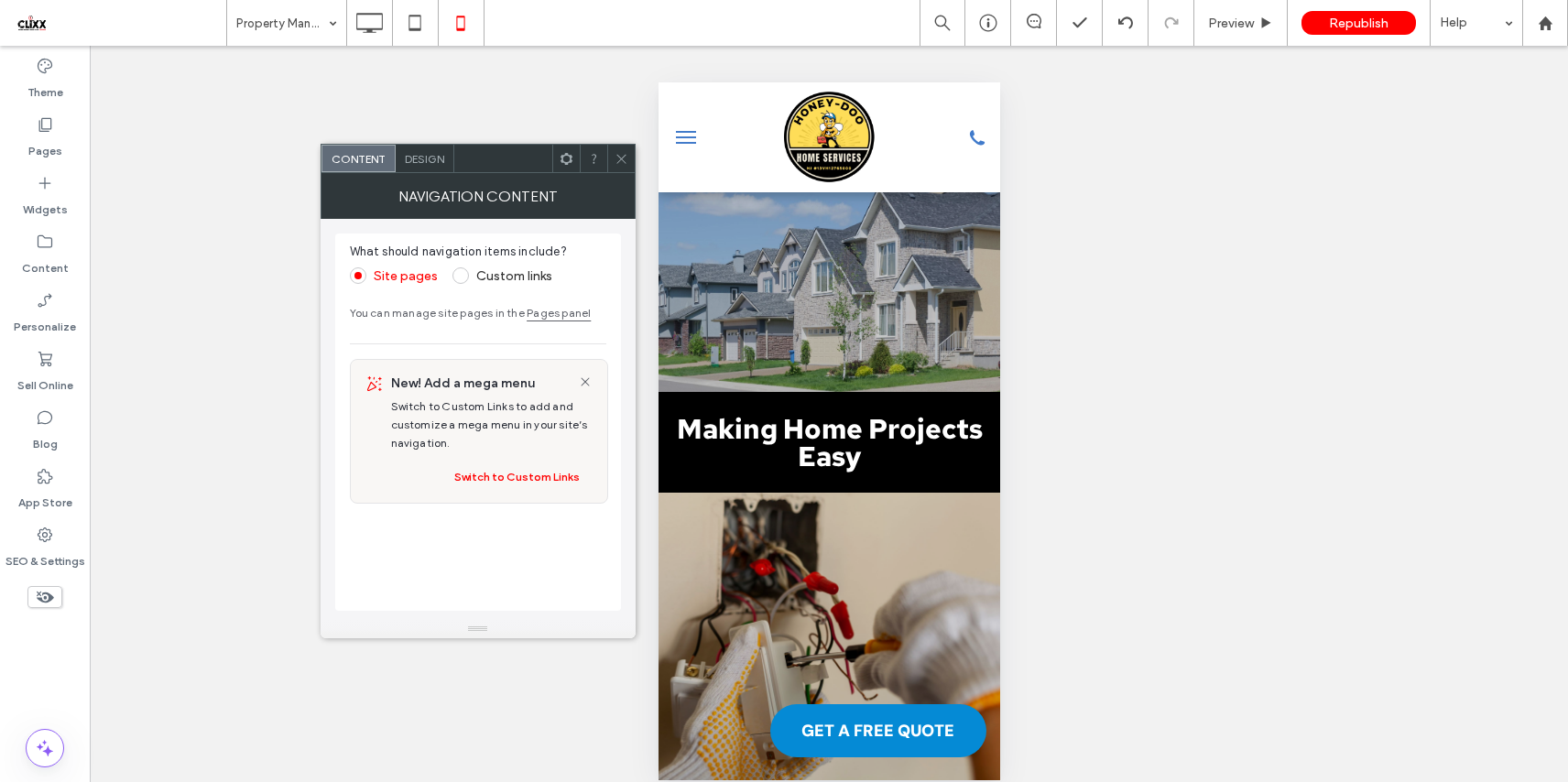
click at [620, 155] on icon at bounding box center [621, 158] width 14 height 14
click at [417, 164] on span "Design" at bounding box center [424, 158] width 39 height 14
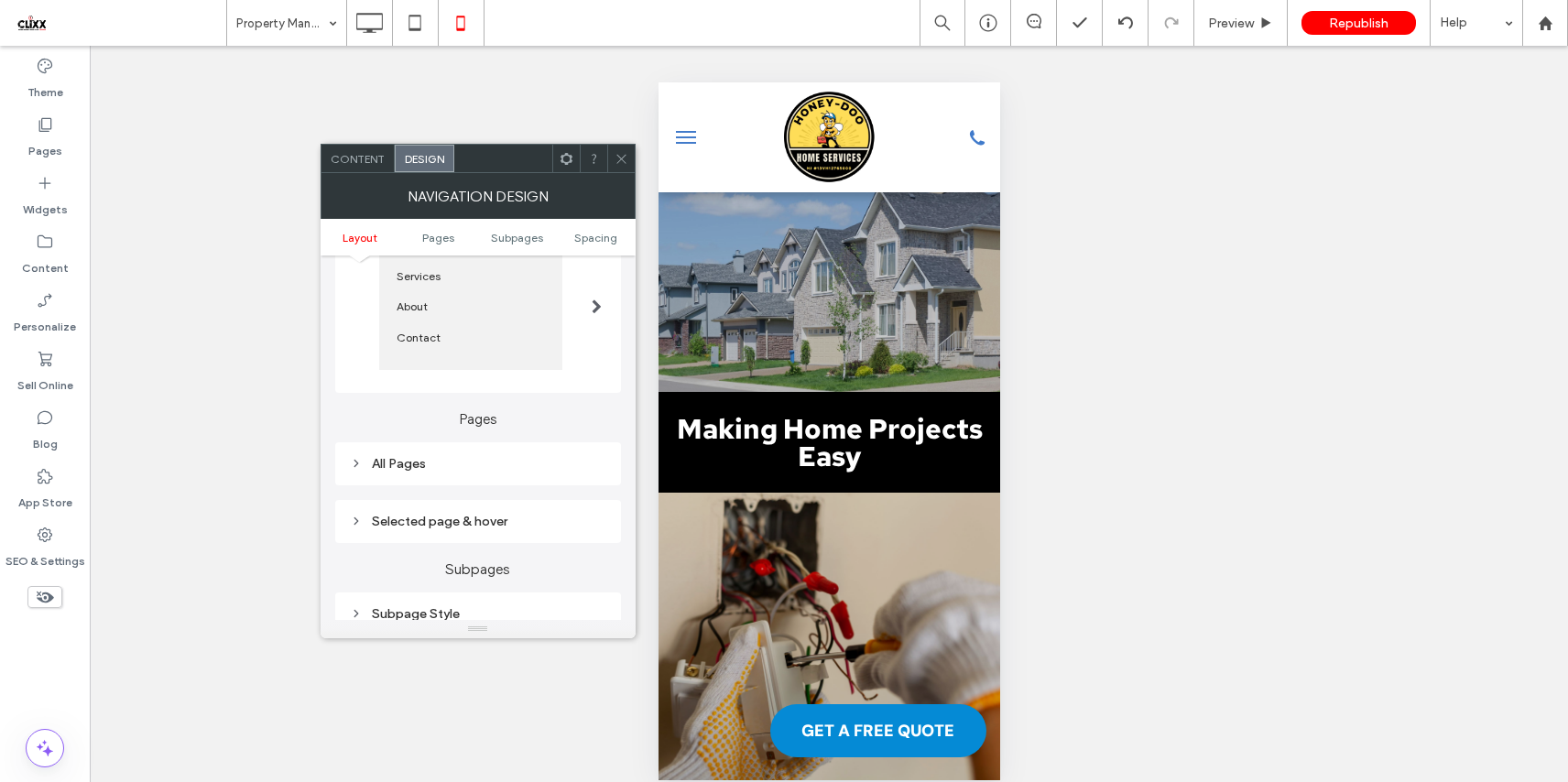
scroll to position [214, 0]
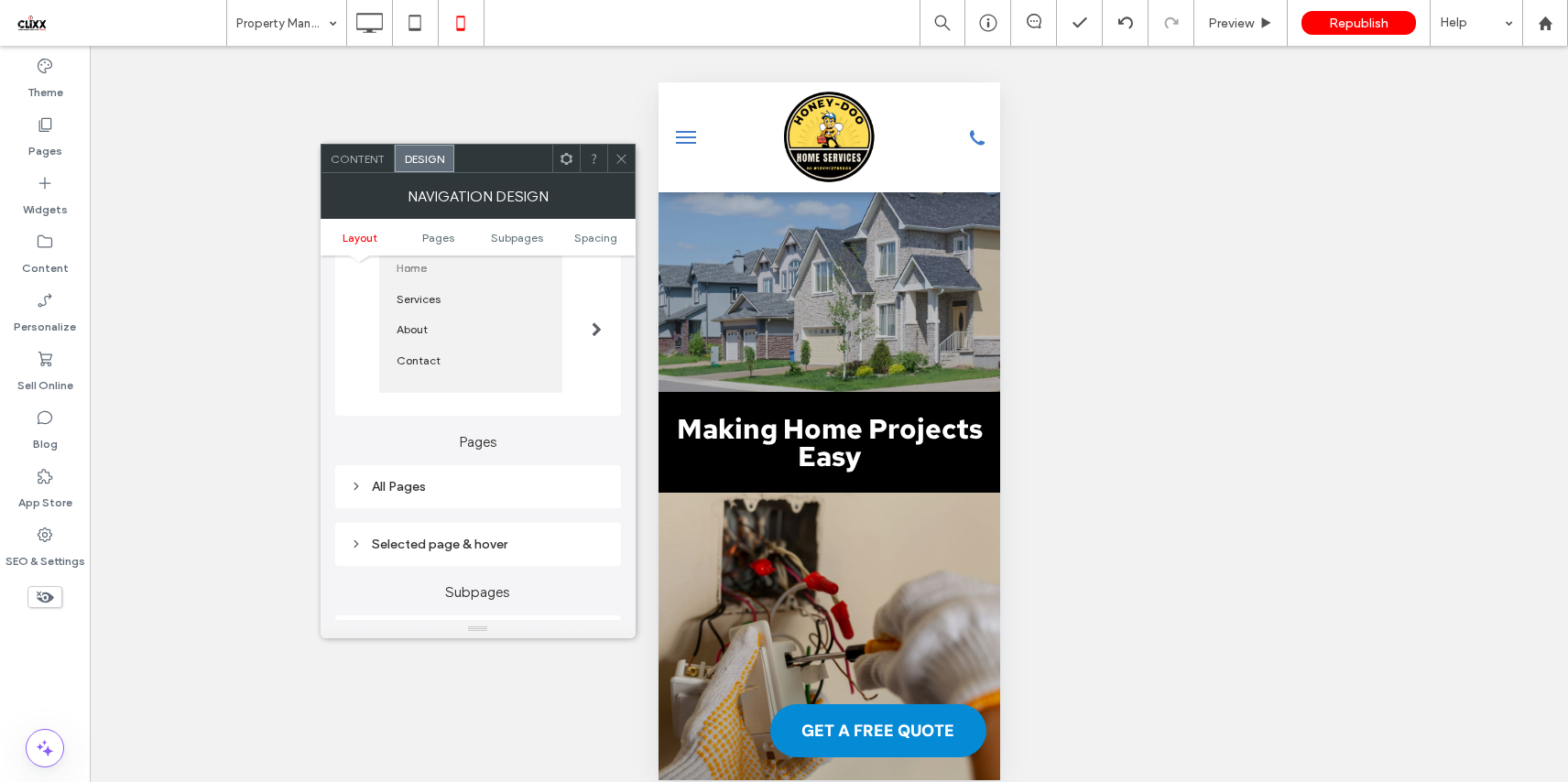
click at [409, 494] on div "All Pages" at bounding box center [478, 486] width 257 height 16
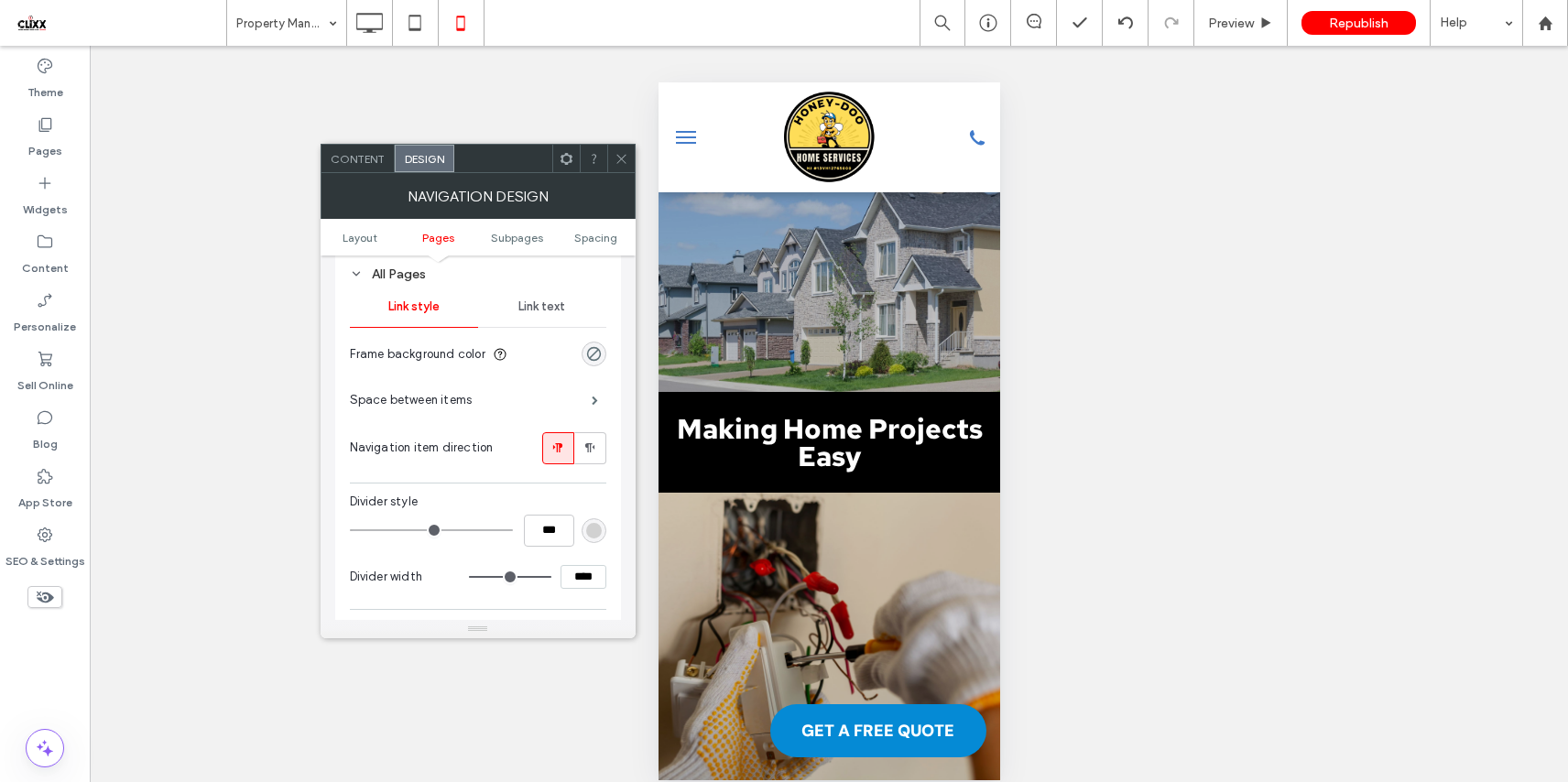
scroll to position [423, 0]
click at [541, 317] on span "Link text" at bounding box center [541, 311] width 47 height 15
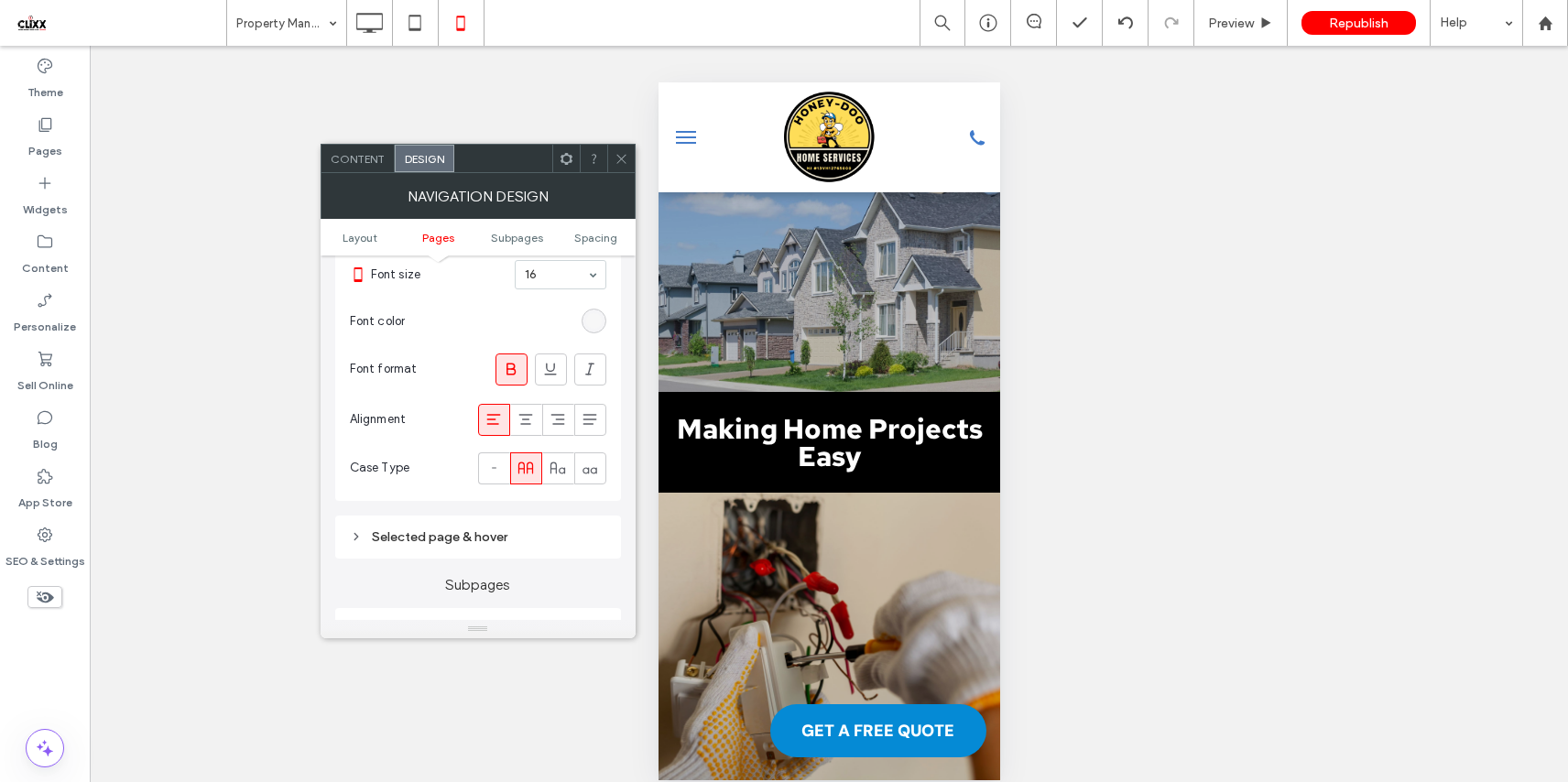
scroll to position [702, 0]
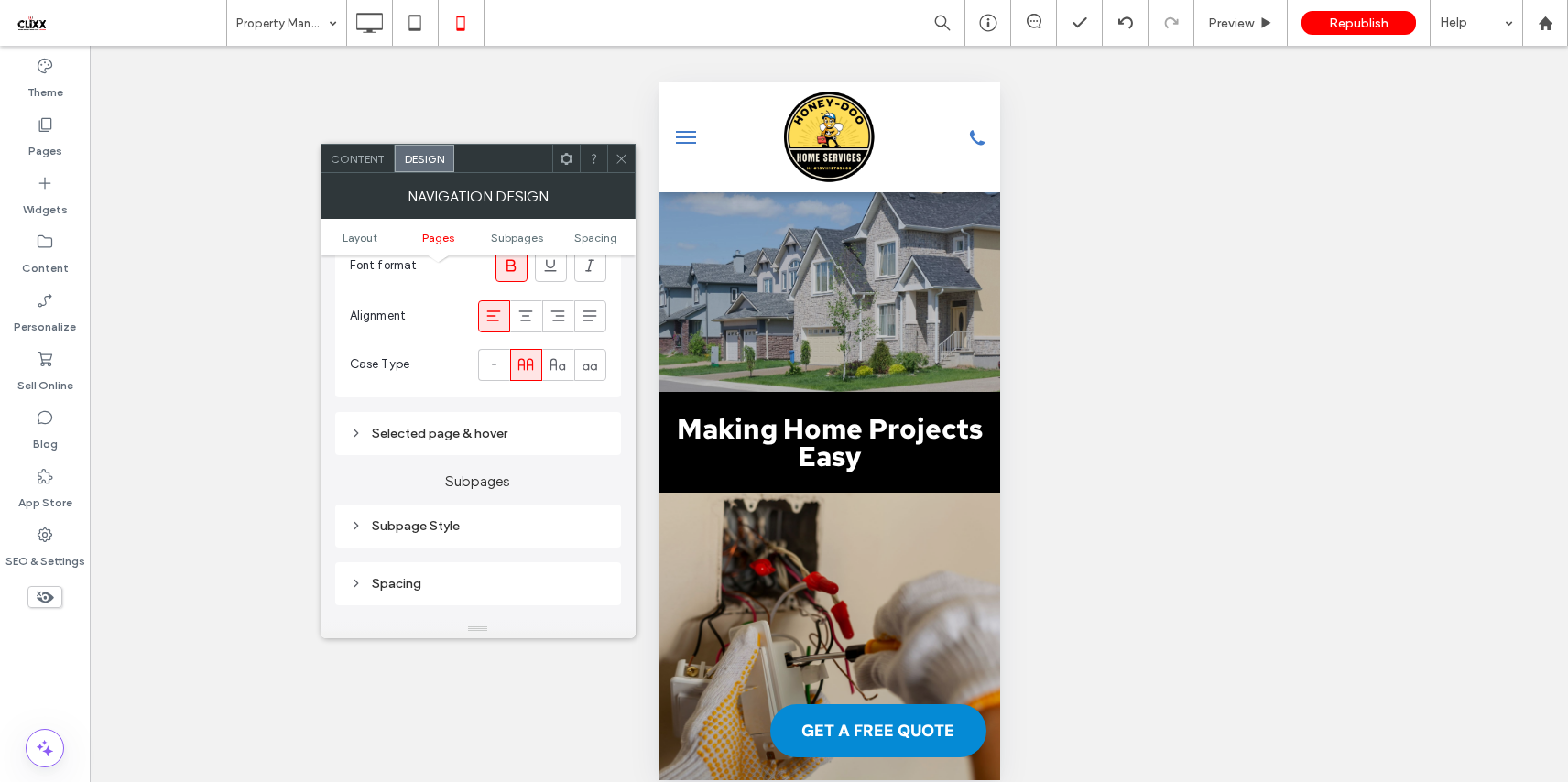
click at [469, 435] on div "Selected page & hover" at bounding box center [478, 434] width 257 height 16
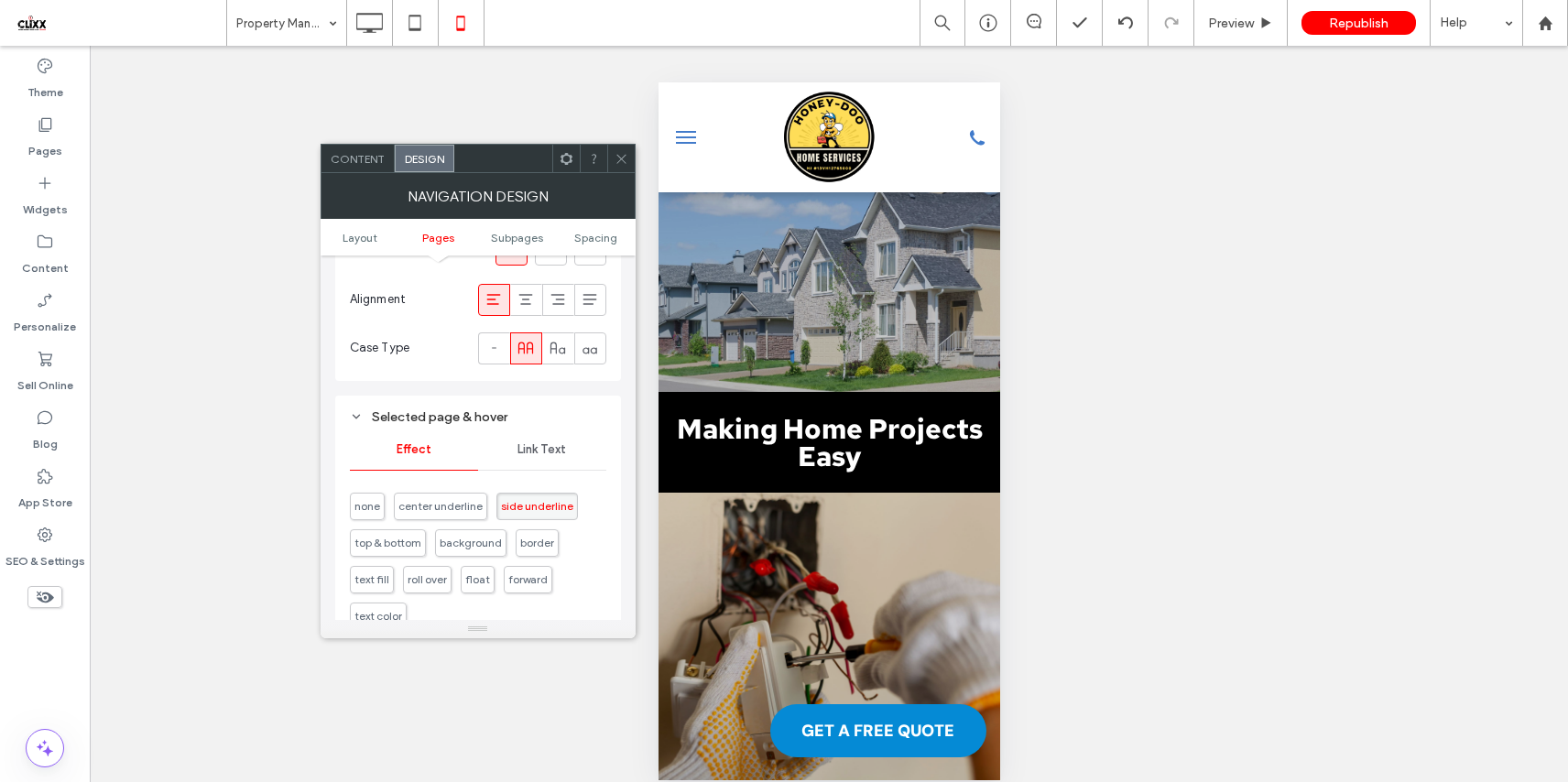
scroll to position [724, 0]
click at [550, 442] on span "Link Text" at bounding box center [541, 444] width 49 height 15
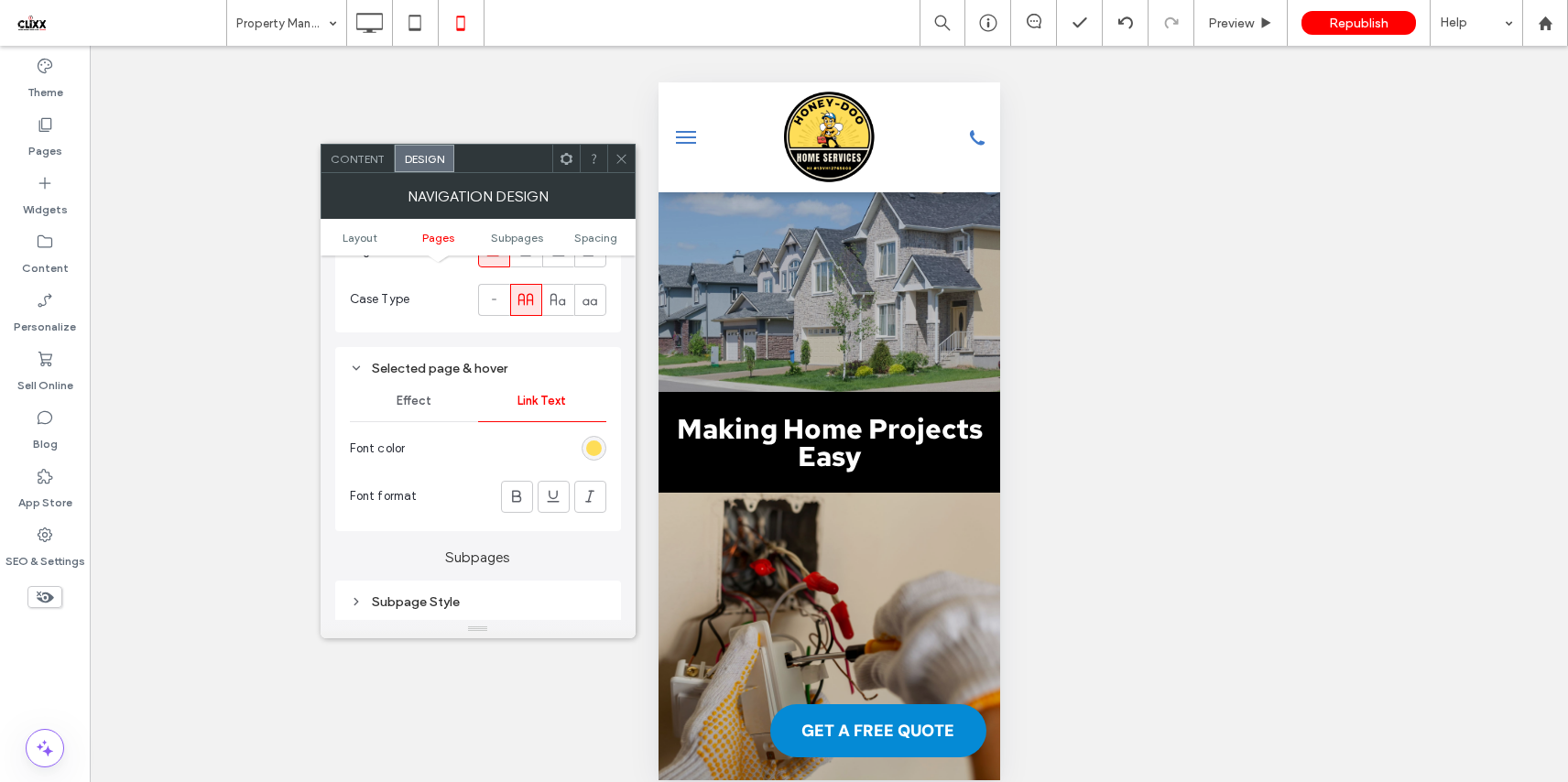
scroll to position [769, 0]
click at [620, 160] on icon at bounding box center [621, 158] width 14 height 14
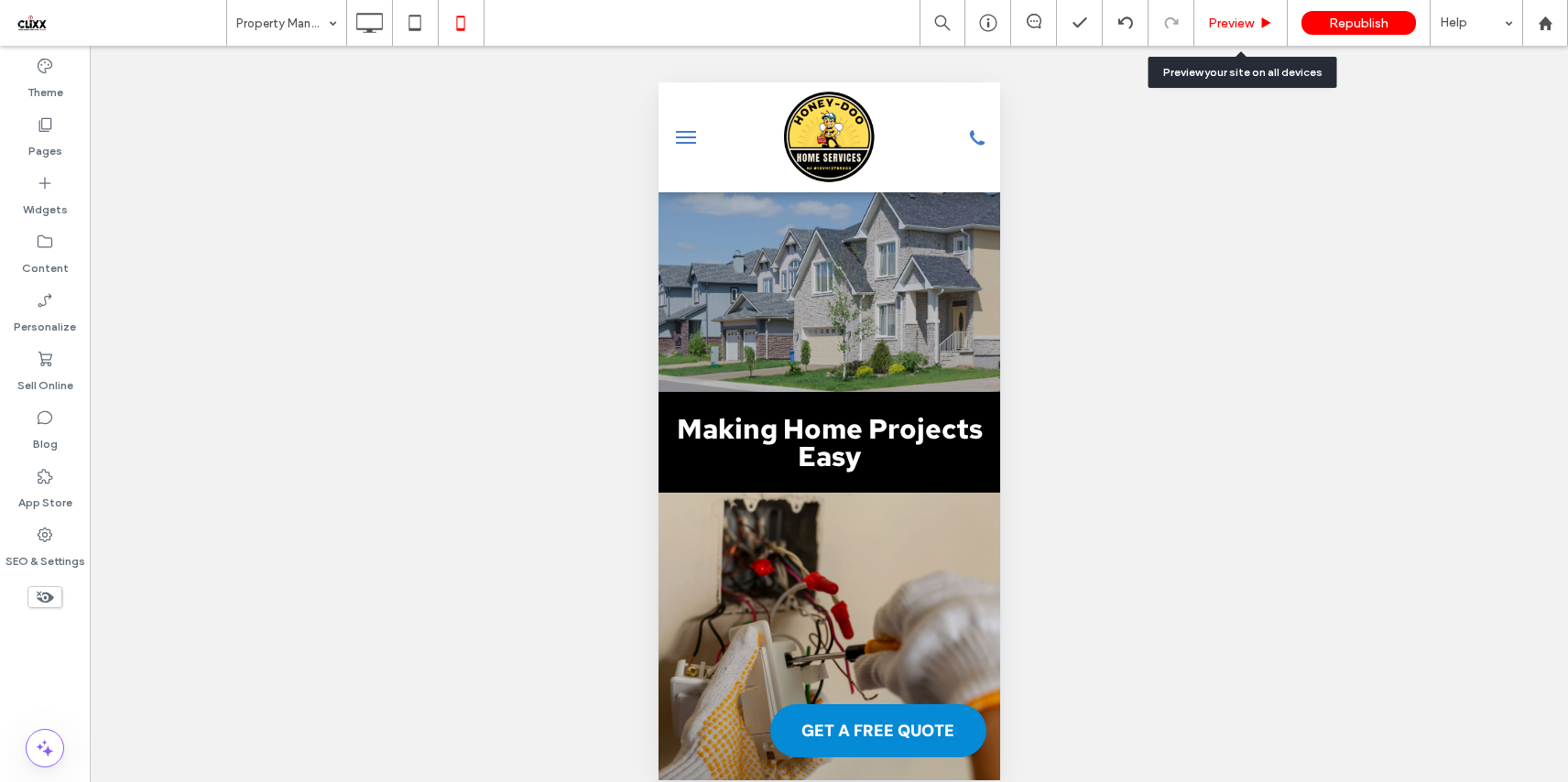
click at [1215, 25] on span "Preview" at bounding box center [1230, 23] width 46 height 16
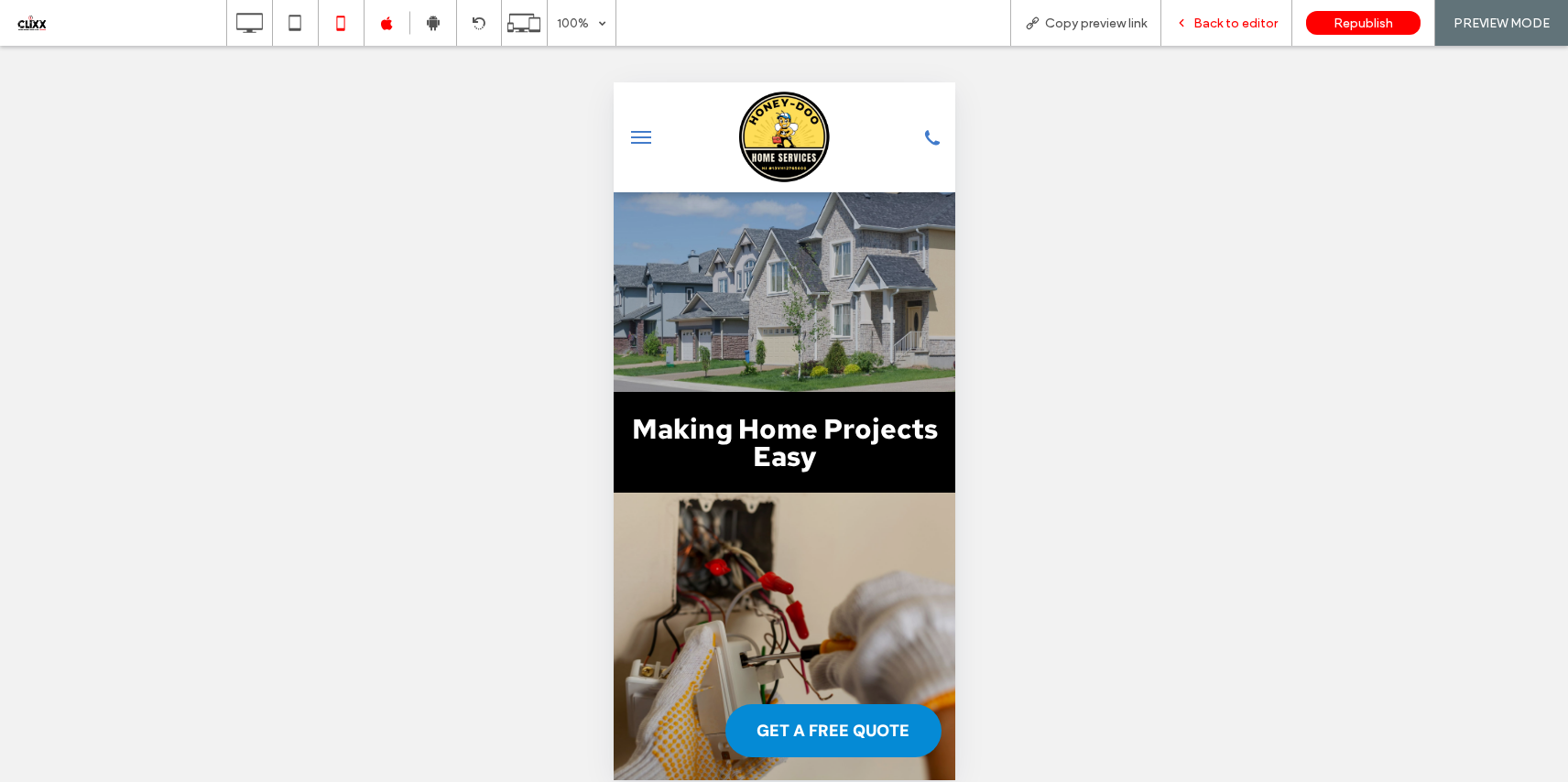
click at [1249, 20] on span "Back to editor" at bounding box center [1235, 23] width 84 height 16
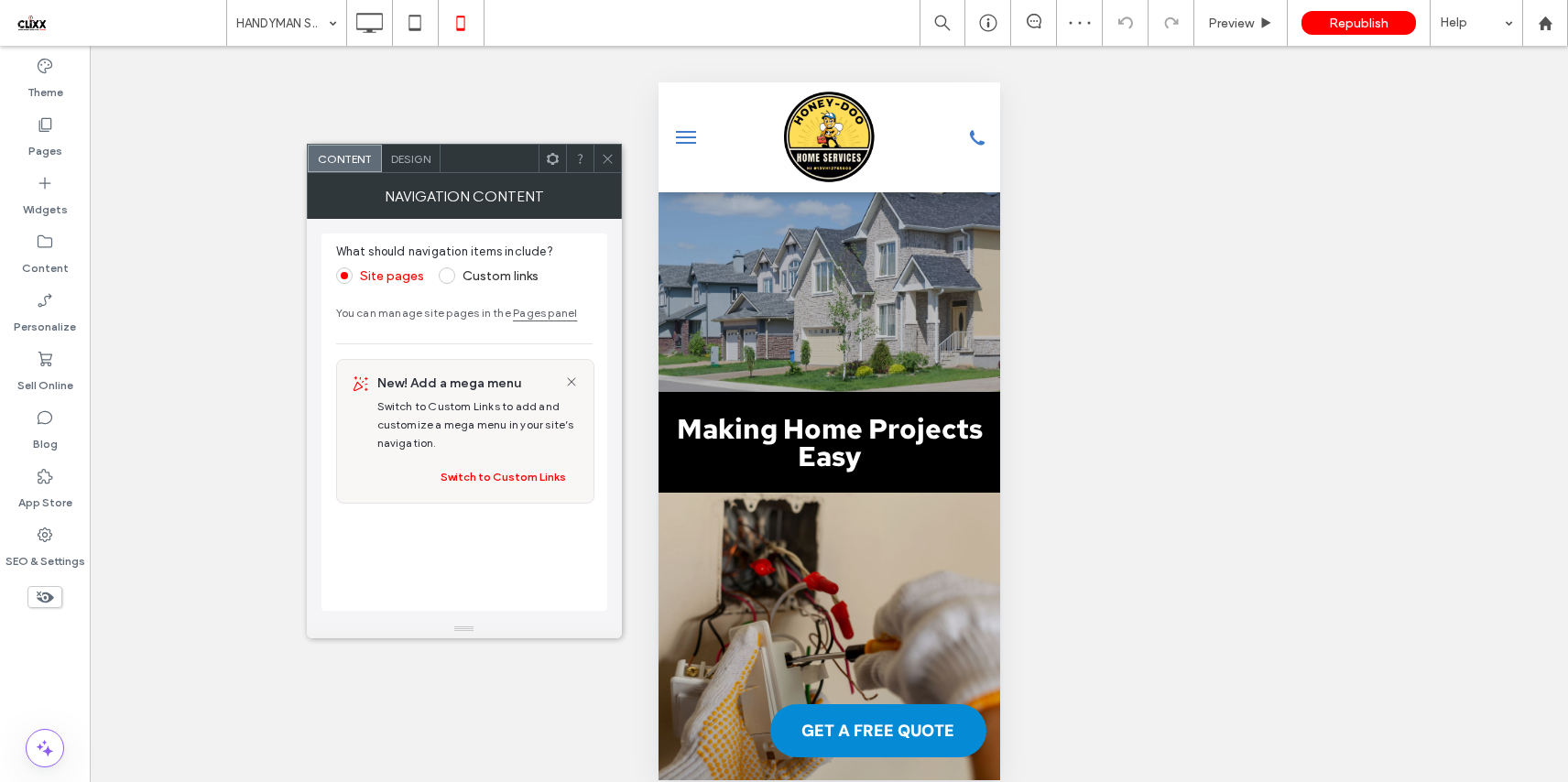
click at [412, 159] on span "Design" at bounding box center [410, 158] width 39 height 14
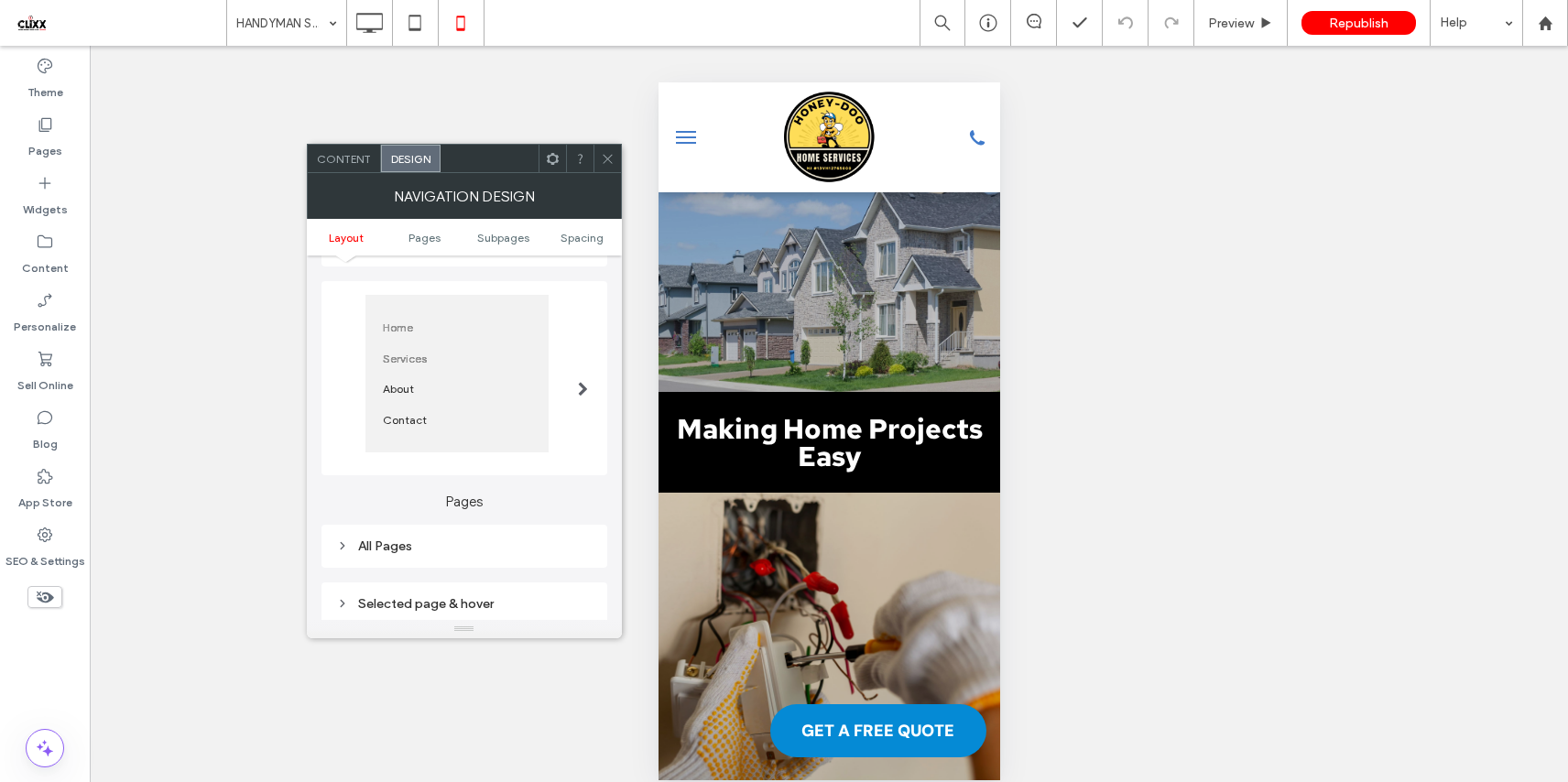
scroll to position [276, 0]
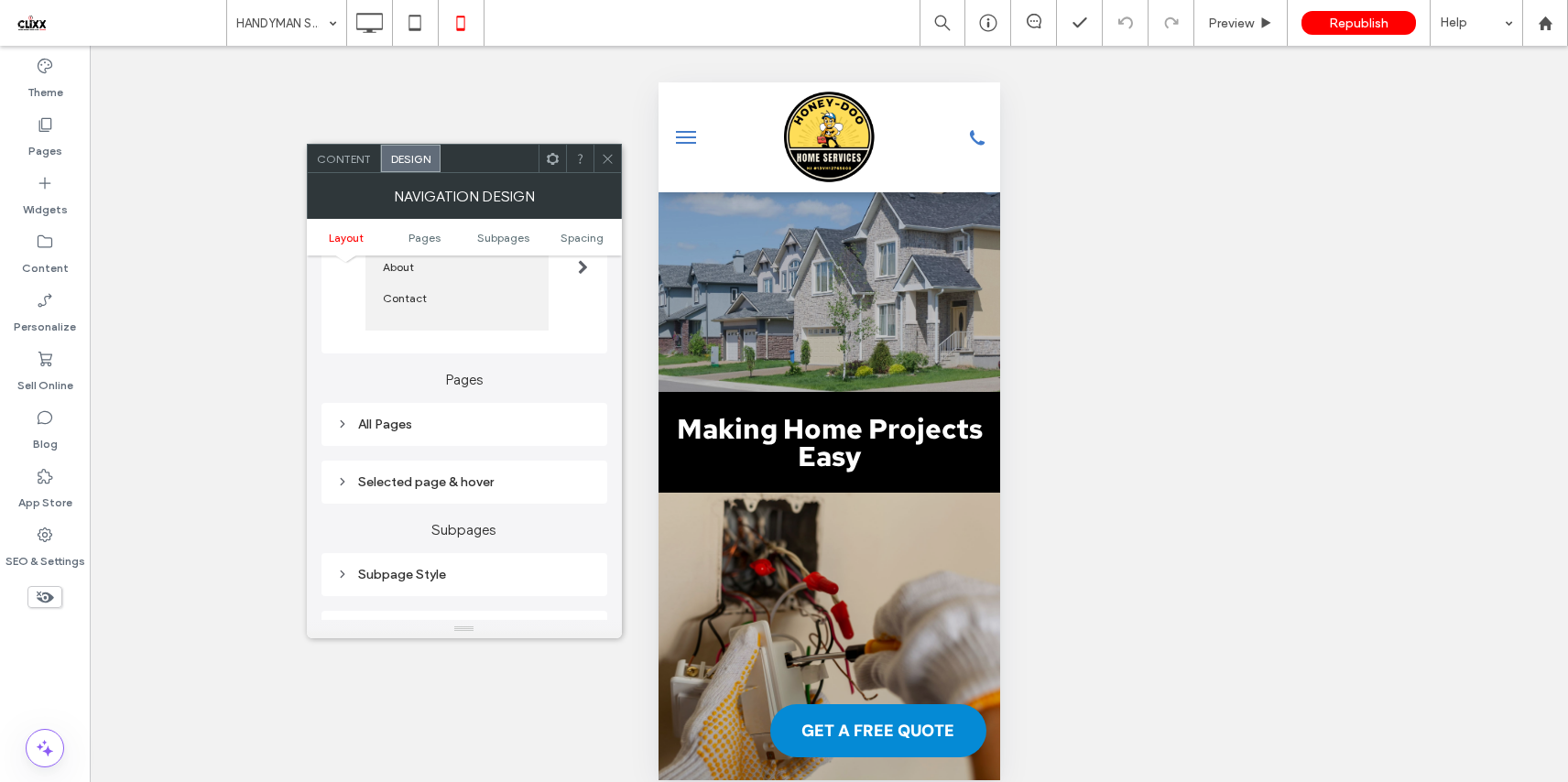
click at [413, 428] on div "All Pages" at bounding box center [465, 424] width 257 height 16
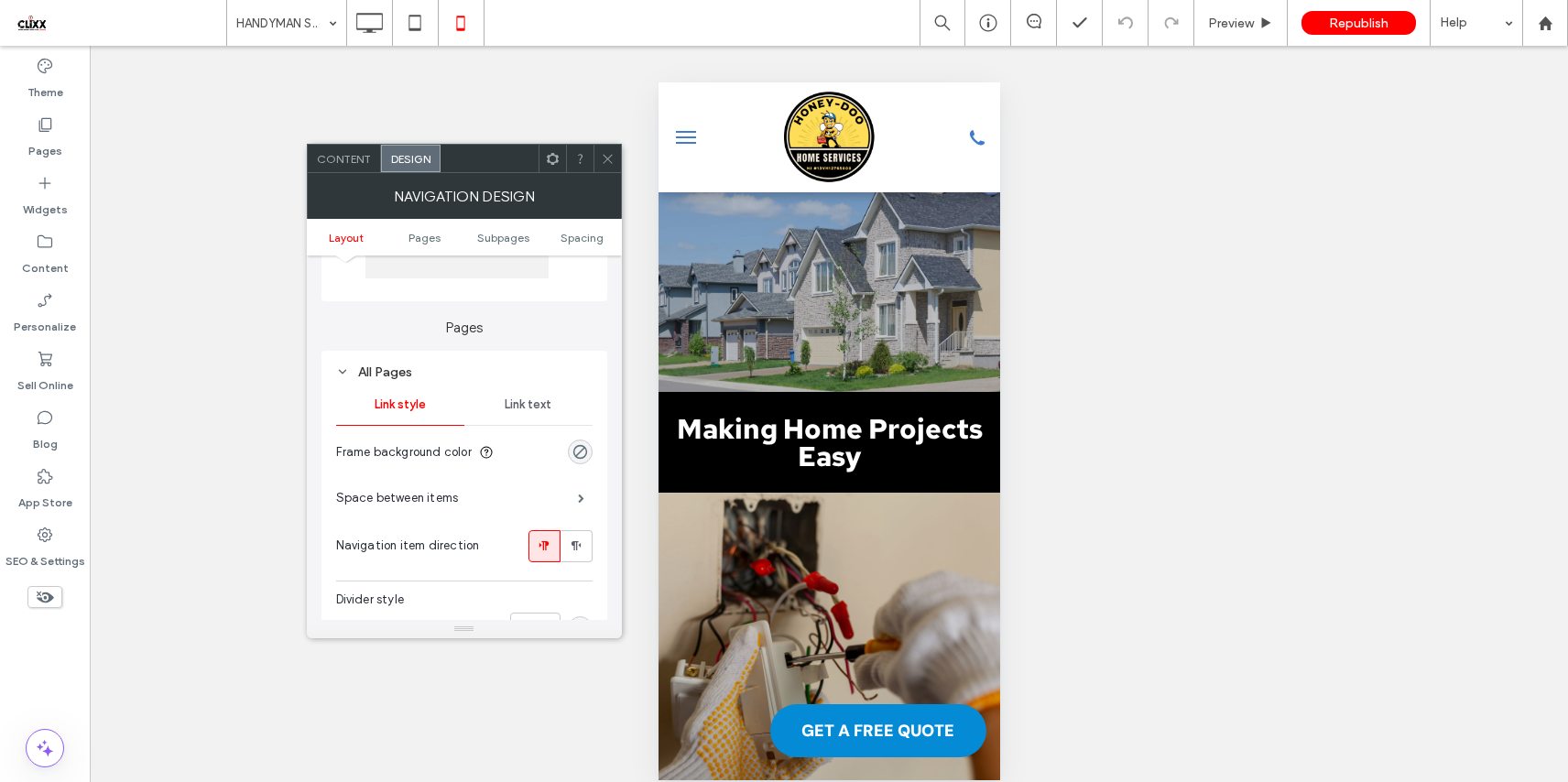
scroll to position [324, 0]
click at [515, 420] on div "Link text" at bounding box center [528, 408] width 128 height 40
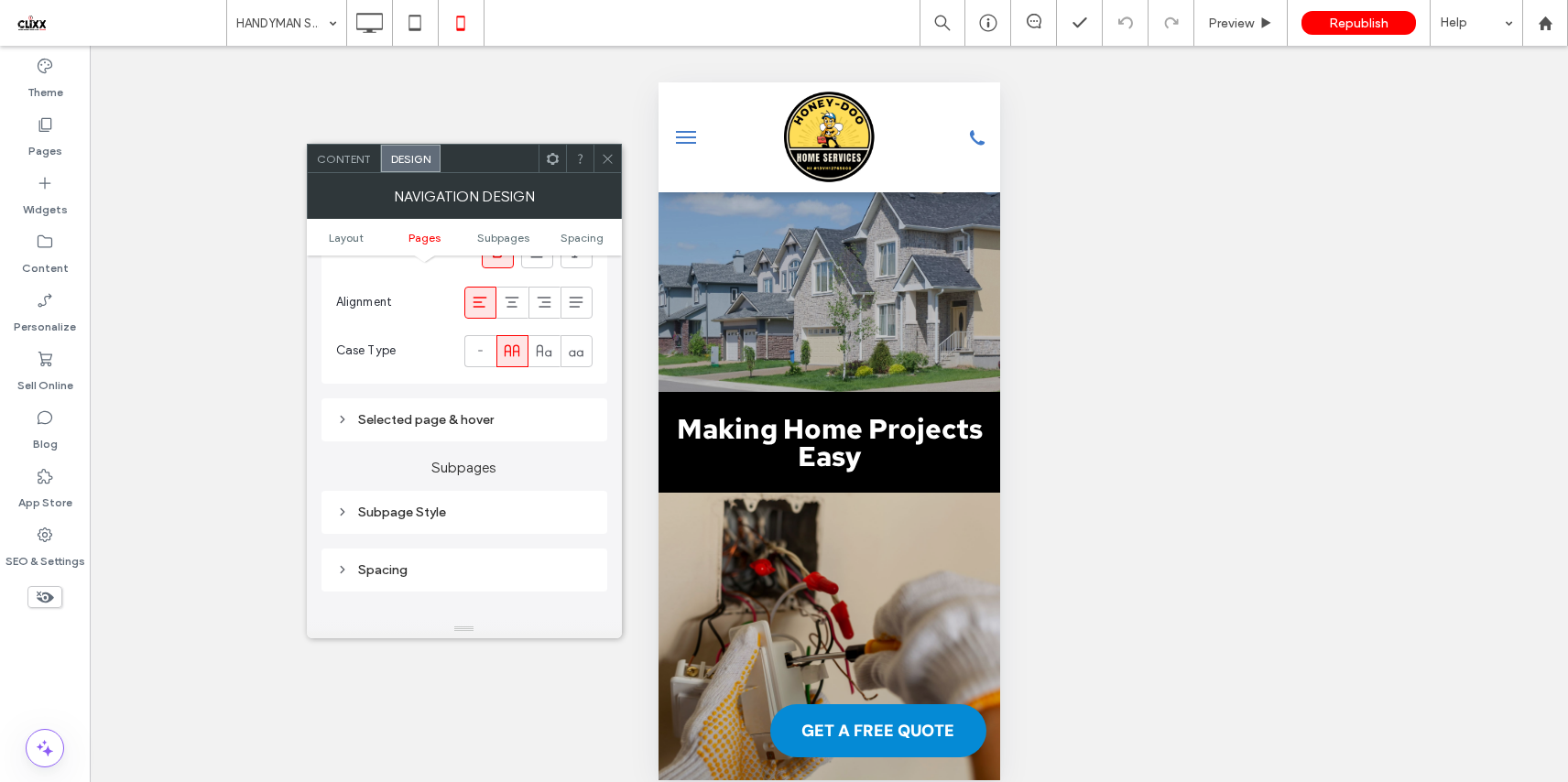
scroll to position [718, 0]
click at [445, 428] on div "Selected page & hover" at bounding box center [465, 417] width 257 height 24
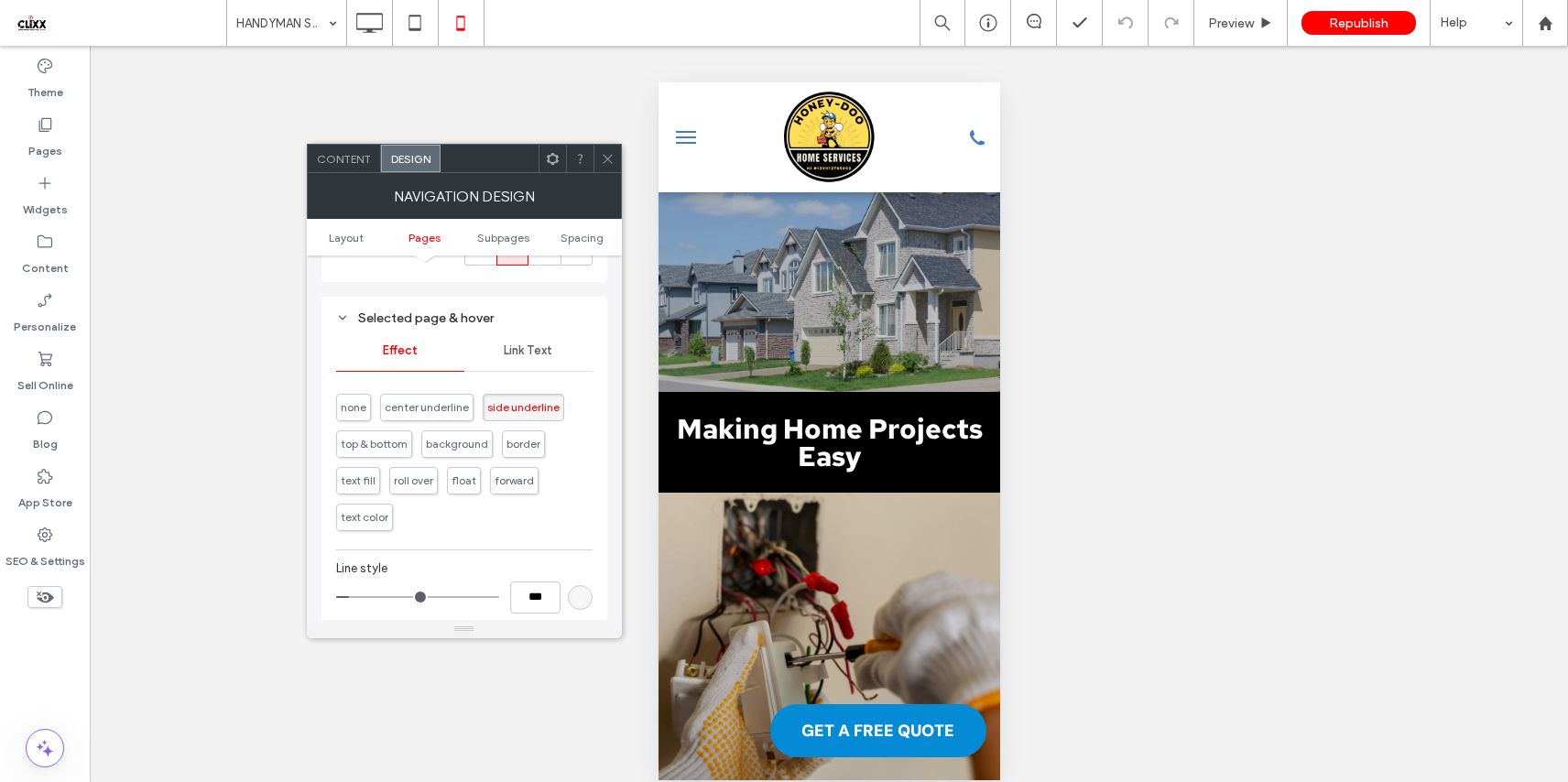
scroll to position [821, 0]
click at [522, 354] on span "Link Text" at bounding box center [528, 347] width 49 height 15
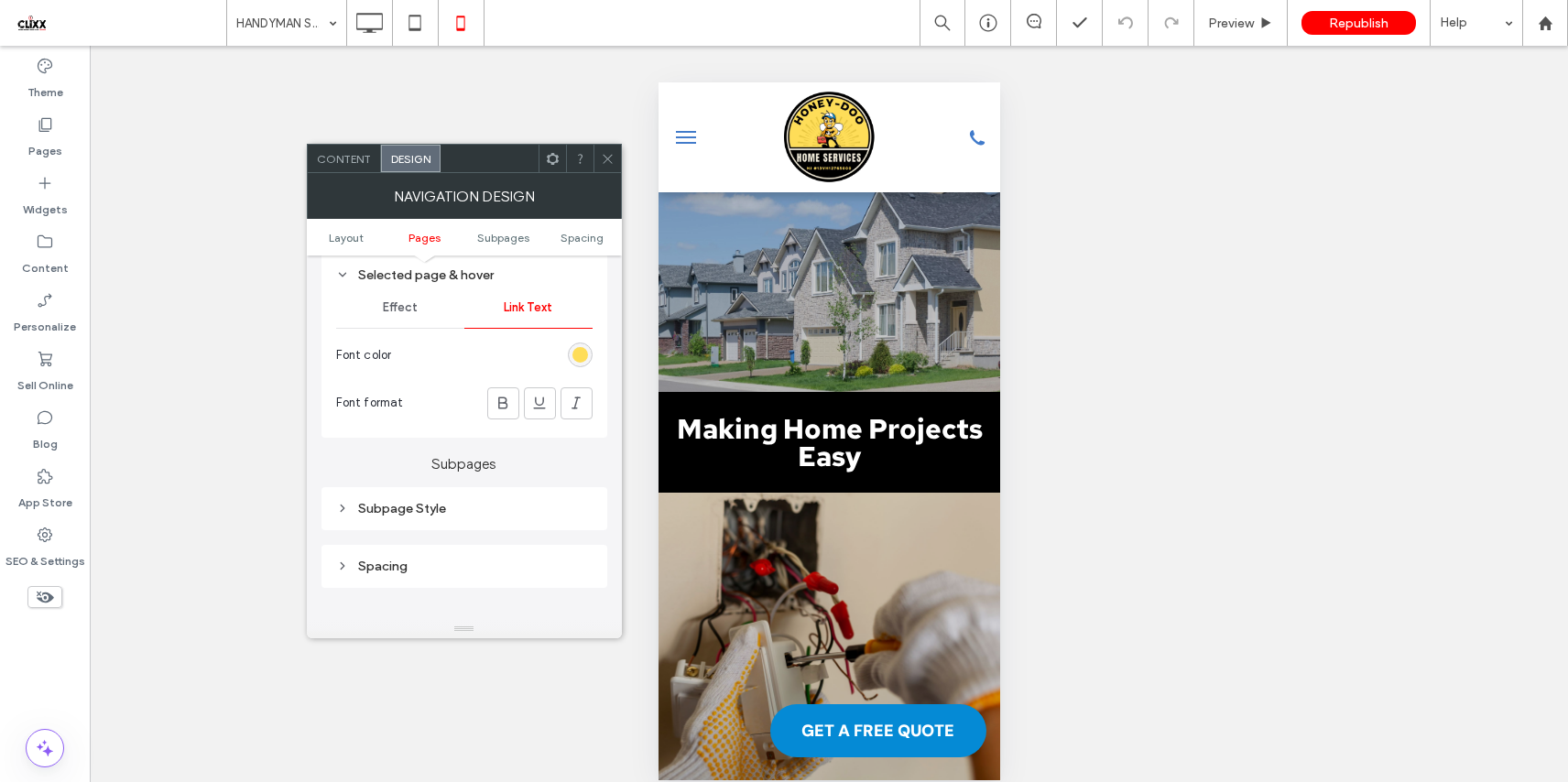
click at [439, 511] on div "Subpage Style" at bounding box center [465, 509] width 257 height 16
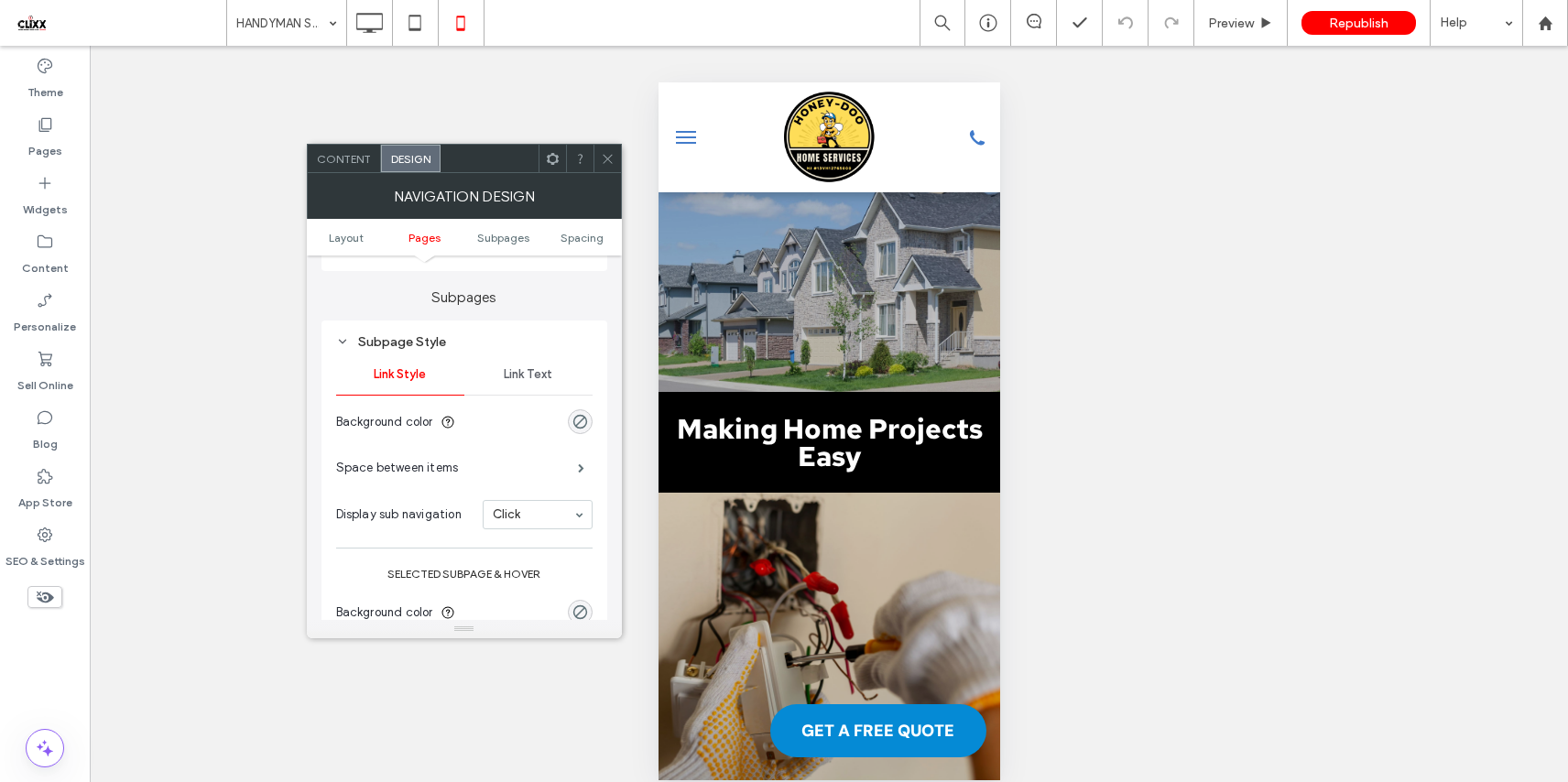
scroll to position [1065, 0]
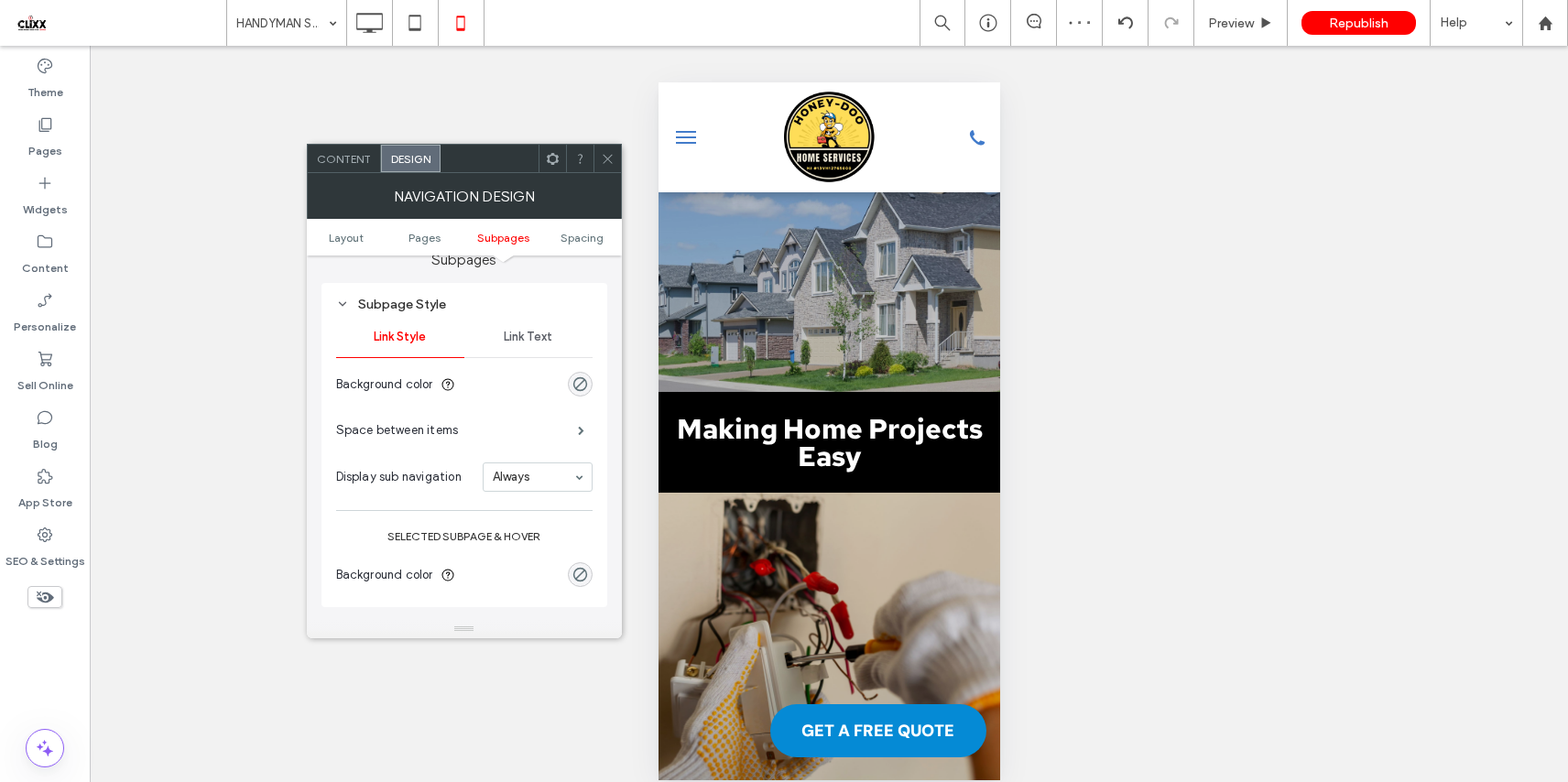
click at [511, 481] on input at bounding box center [533, 477] width 81 height 13
click at [1240, 28] on span "Preview" at bounding box center [1230, 23] width 46 height 16
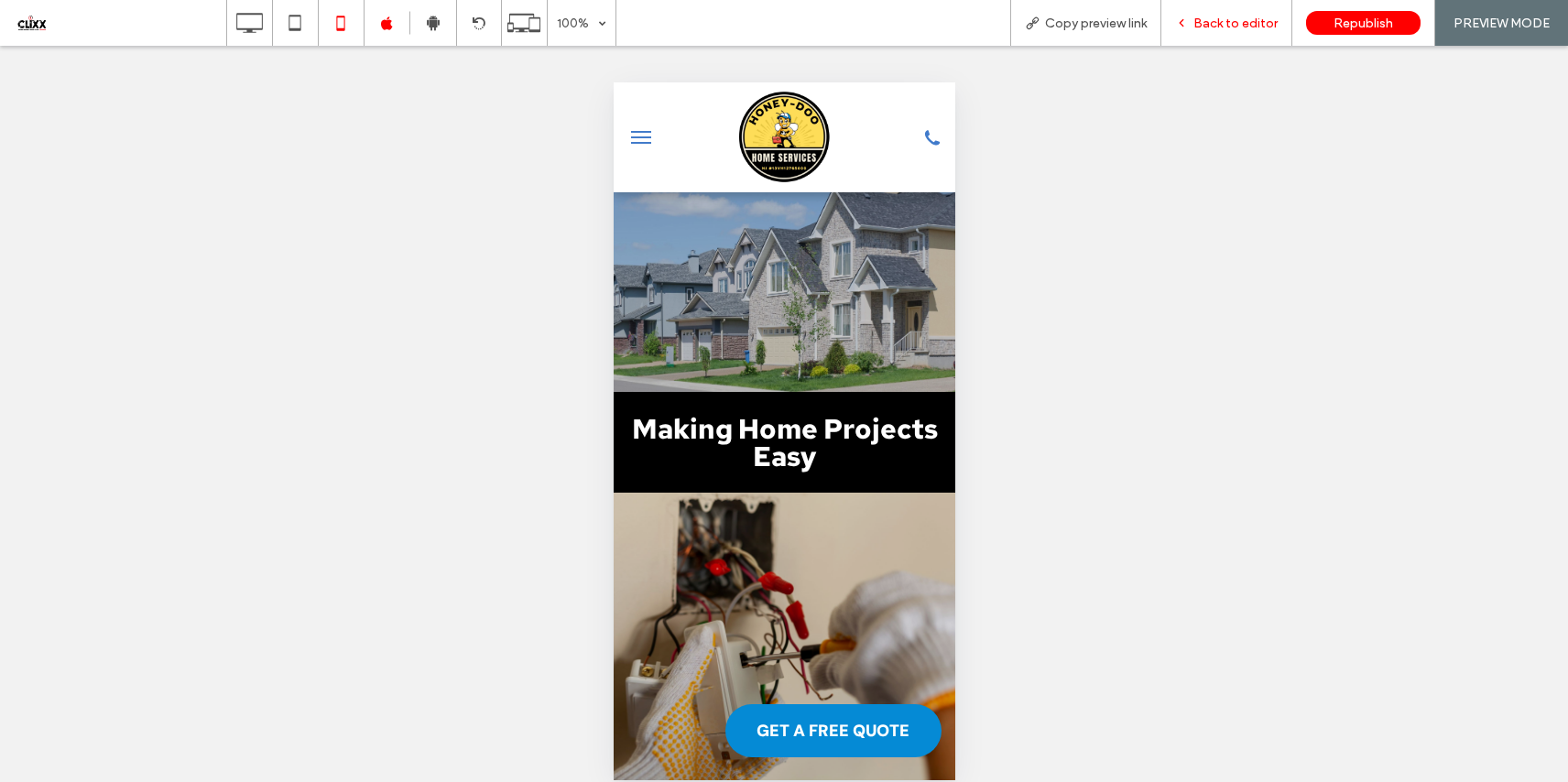
click at [1211, 21] on span "Back to editor" at bounding box center [1235, 23] width 84 height 16
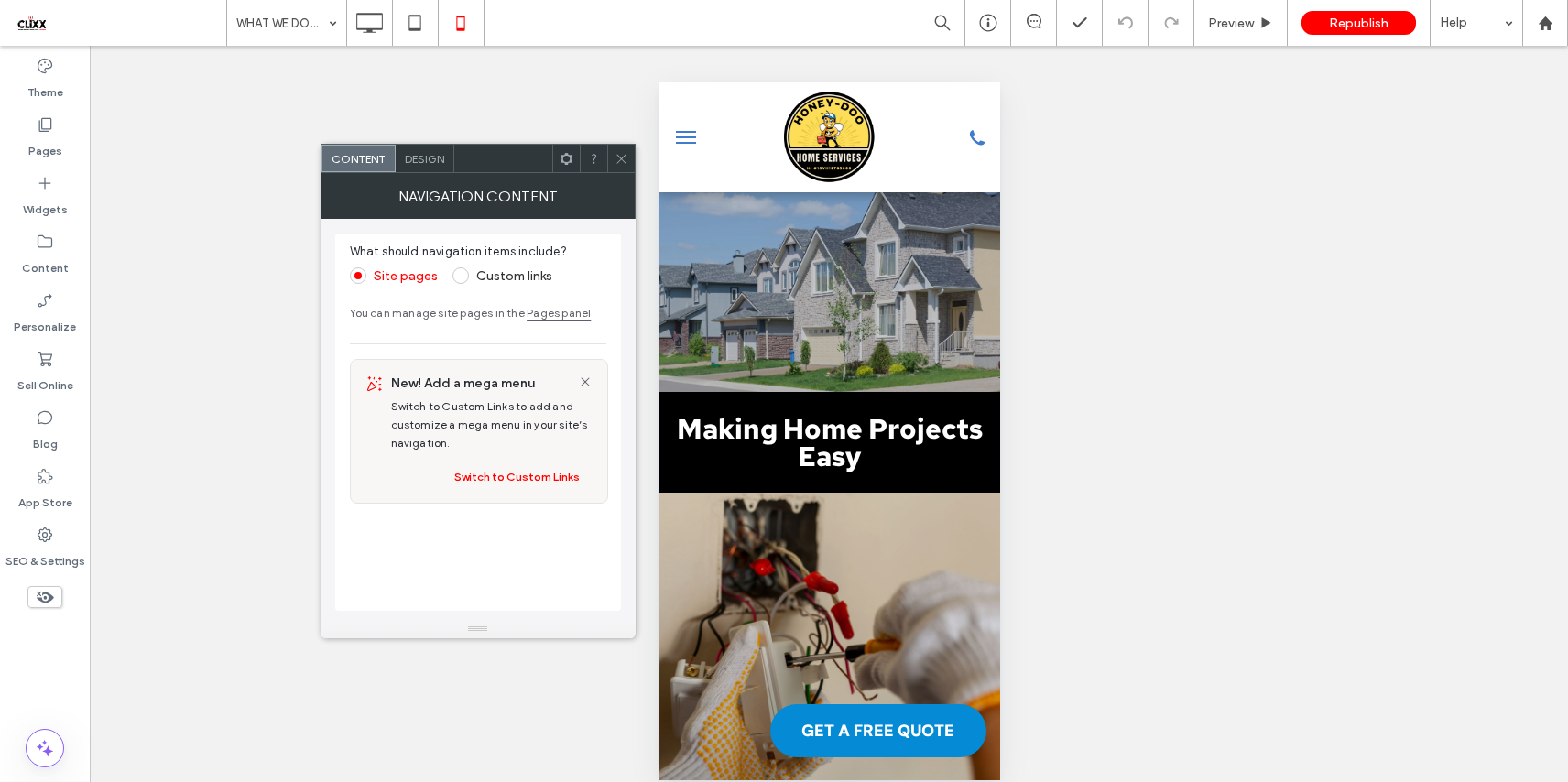
click at [421, 152] on span "Design" at bounding box center [424, 158] width 39 height 14
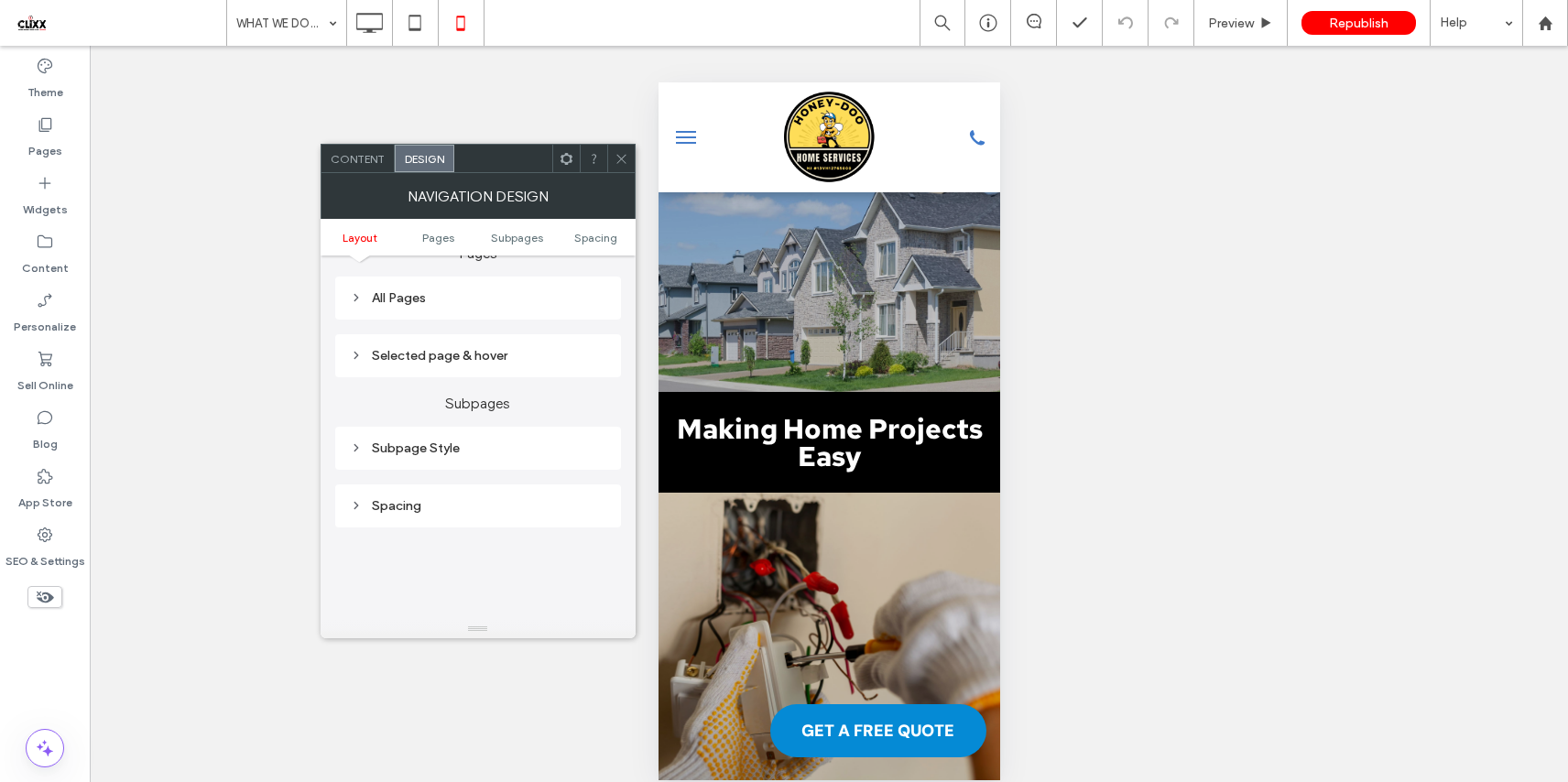
scroll to position [442, 0]
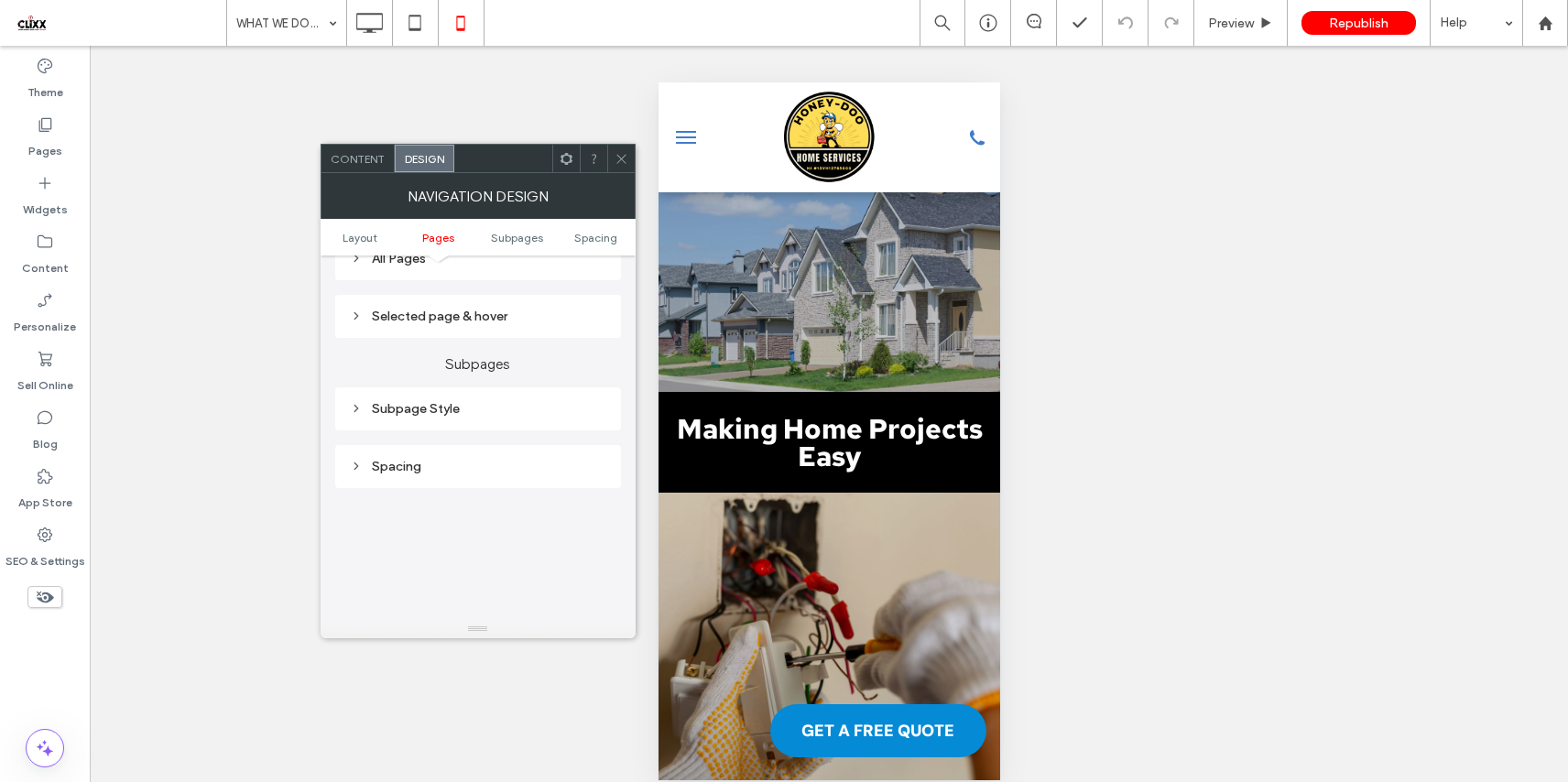
click at [442, 396] on div "Subpage Style" at bounding box center [478, 409] width 286 height 43
click at [443, 406] on div "Subpage Style" at bounding box center [478, 408] width 257 height 16
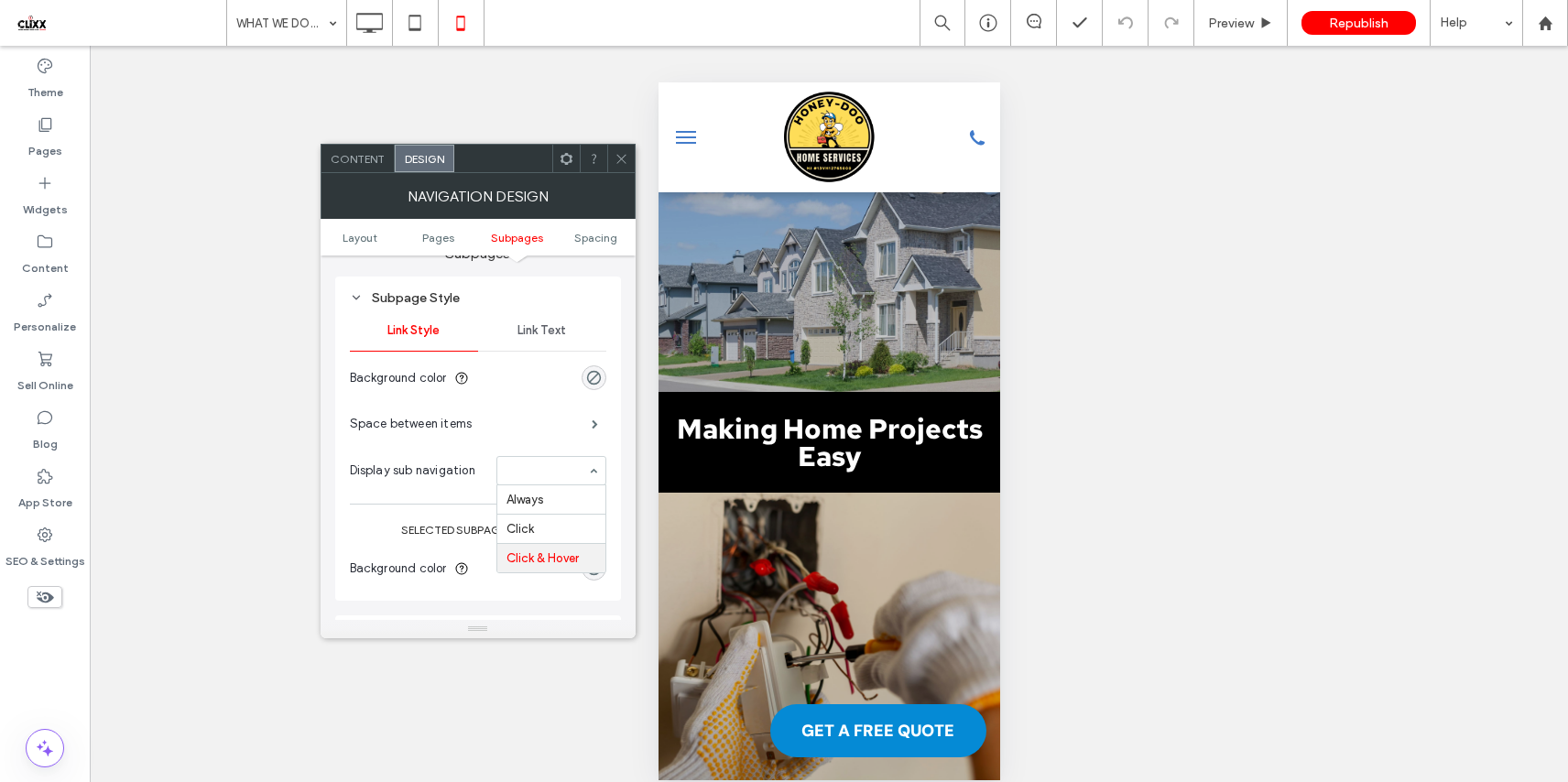
scroll to position [553, 0]
click at [620, 160] on icon at bounding box center [621, 158] width 14 height 14
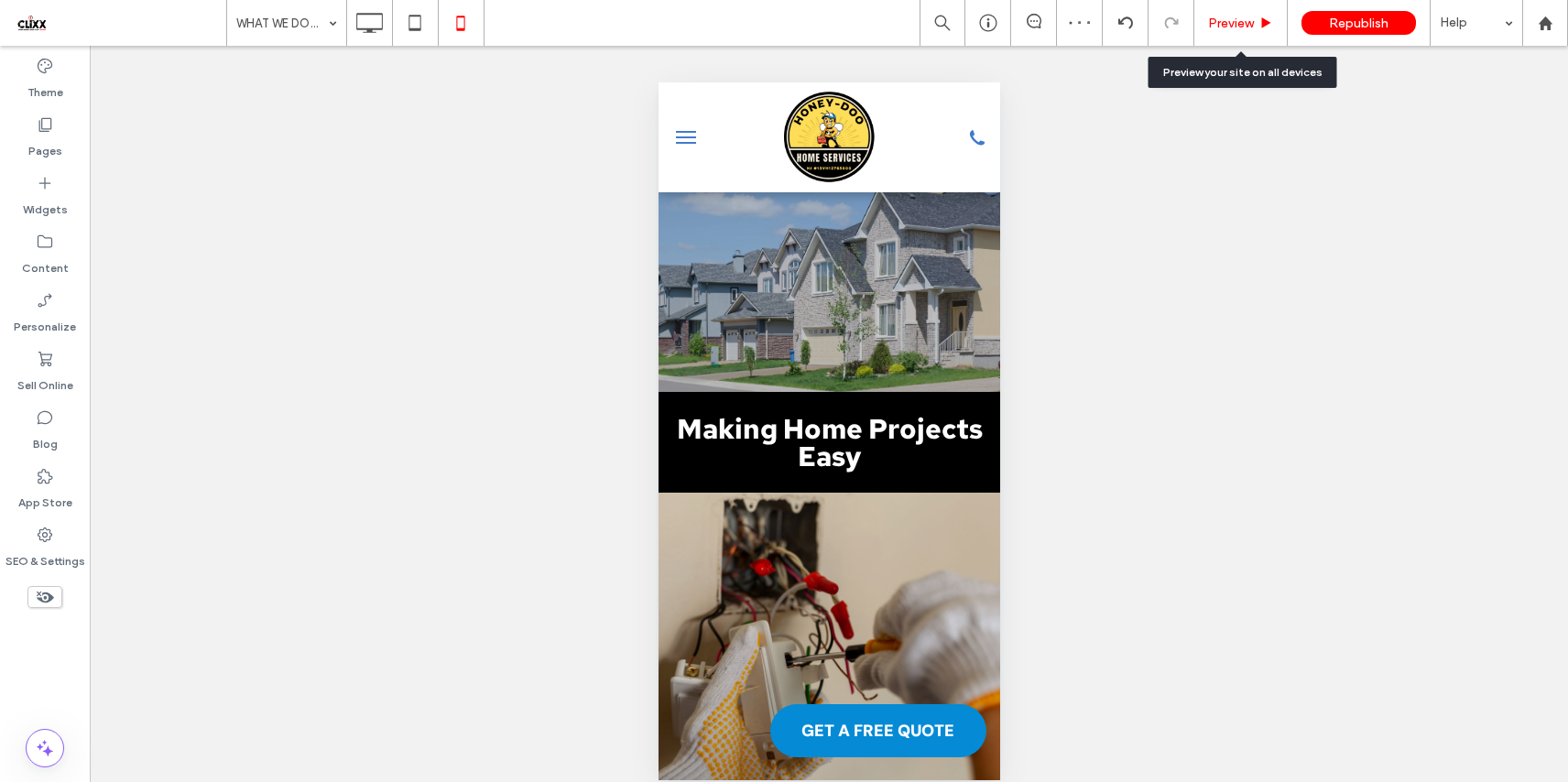
click at [1223, 21] on span "Preview" at bounding box center [1230, 23] width 46 height 16
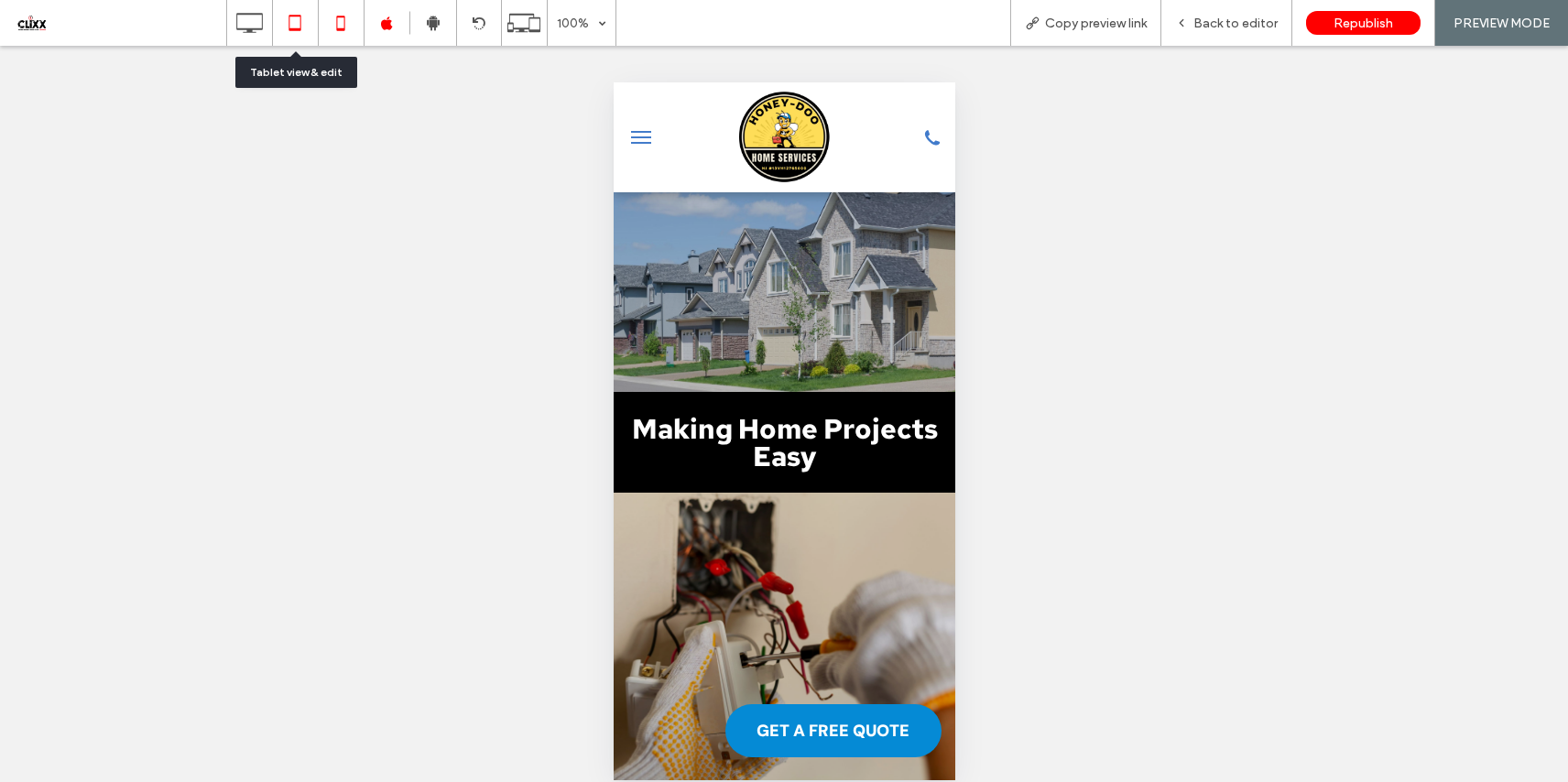
click at [298, 24] on icon at bounding box center [294, 22] width 37 height 37
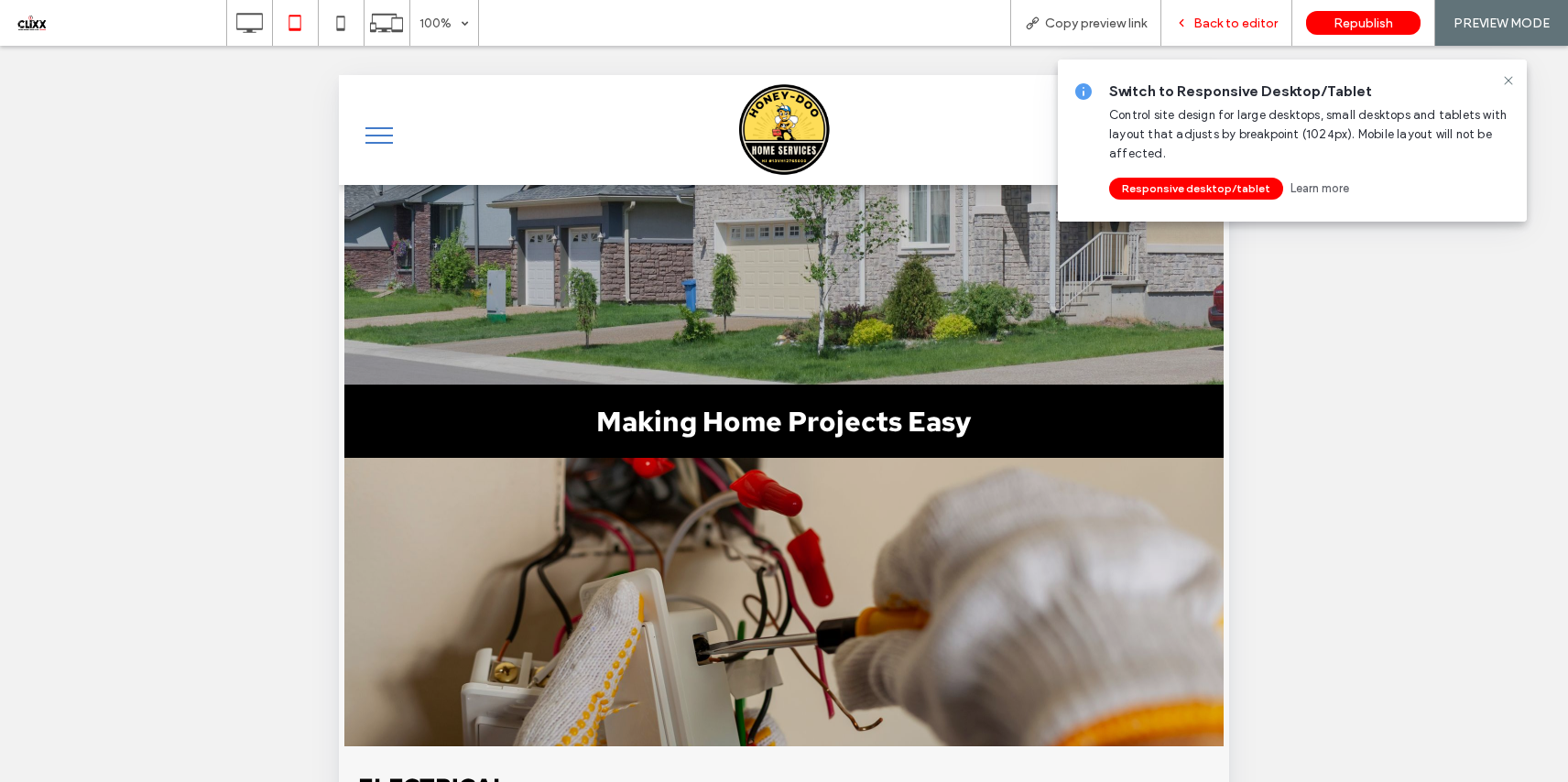
click at [1245, 20] on span "Back to editor" at bounding box center [1235, 23] width 84 height 16
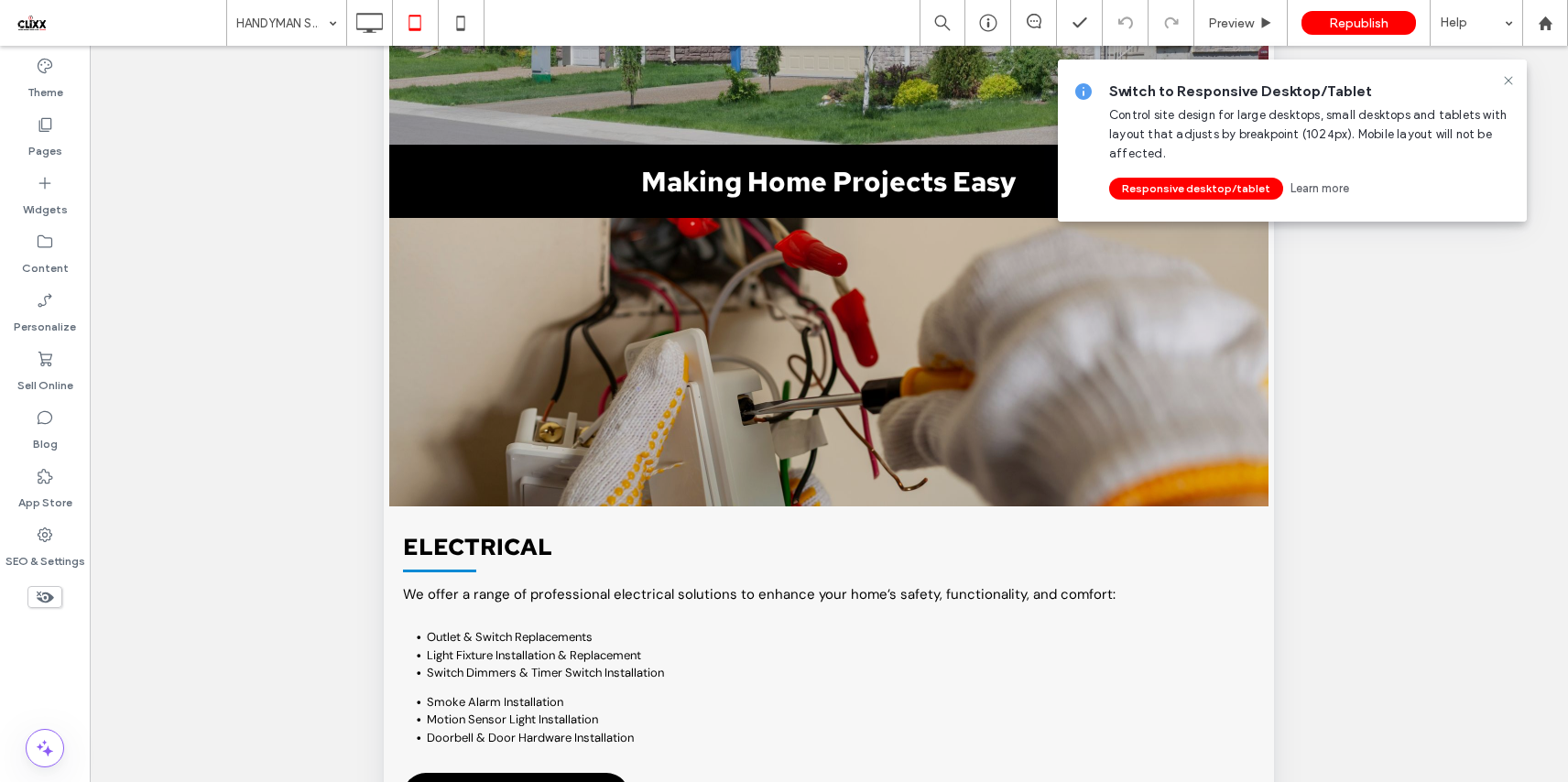
scroll to position [288, 0]
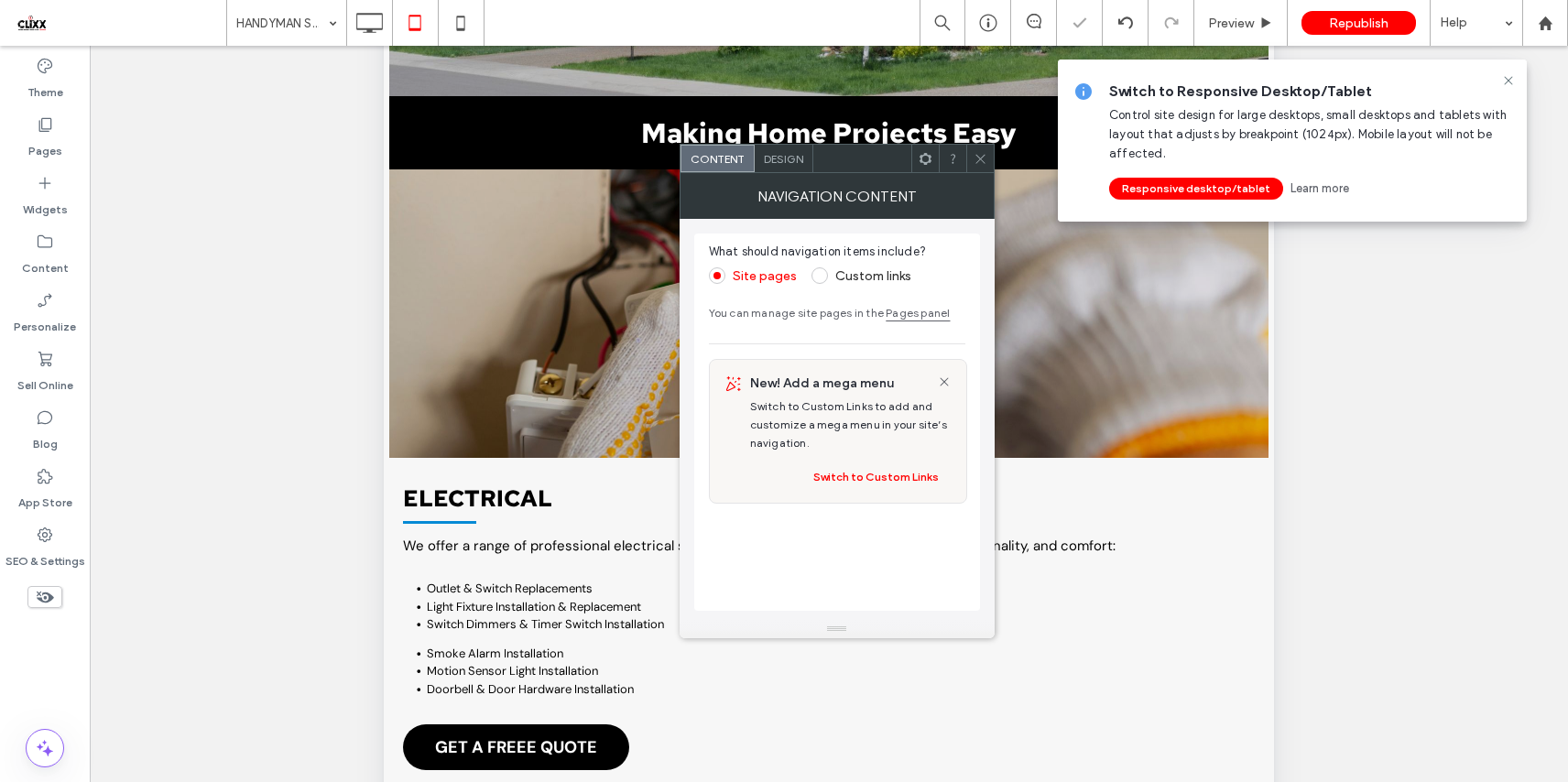
click at [786, 157] on span "Design" at bounding box center [783, 158] width 39 height 14
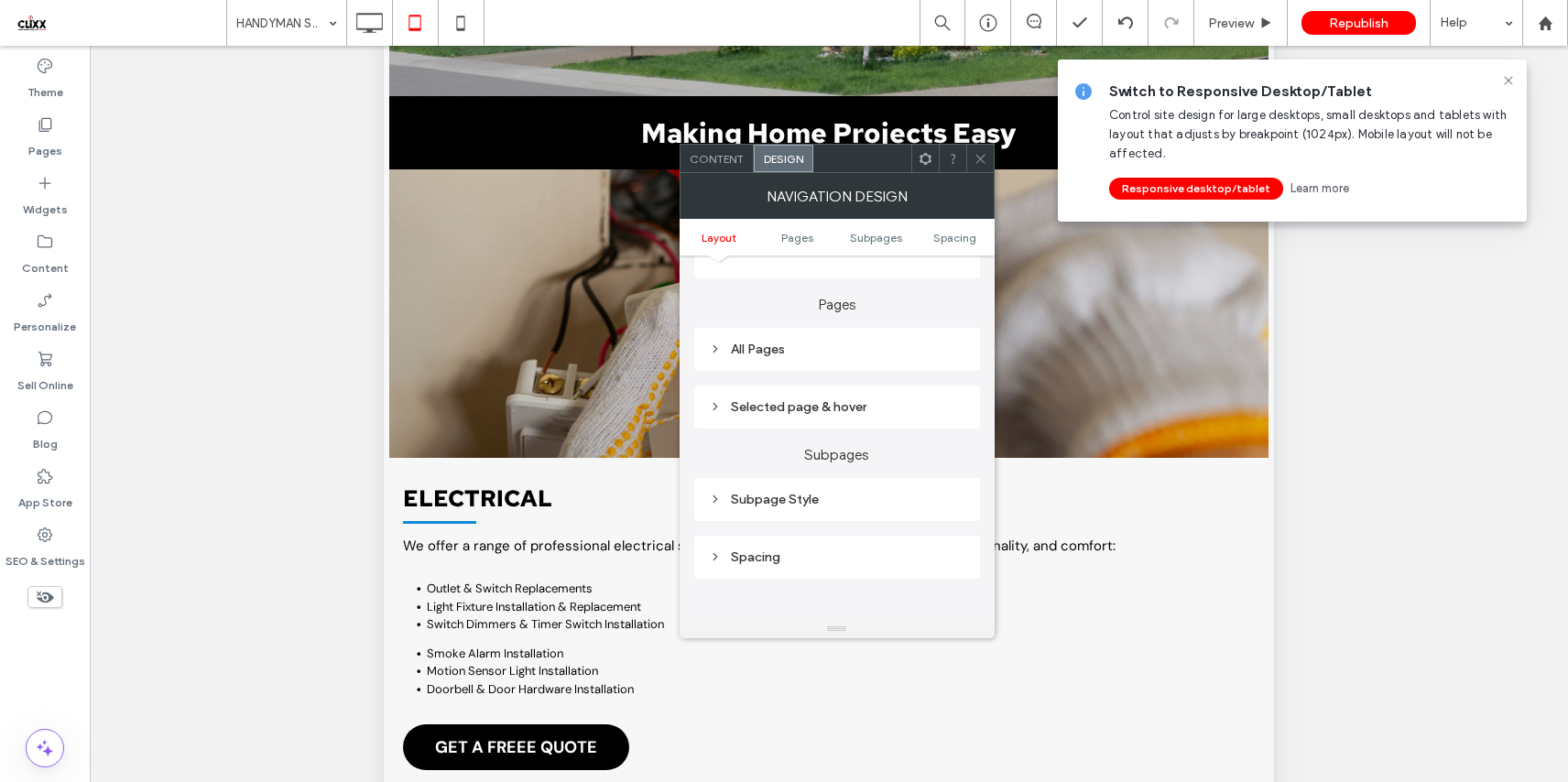
scroll to position [358, 0]
click at [764, 343] on div "All Pages" at bounding box center [837, 347] width 257 height 16
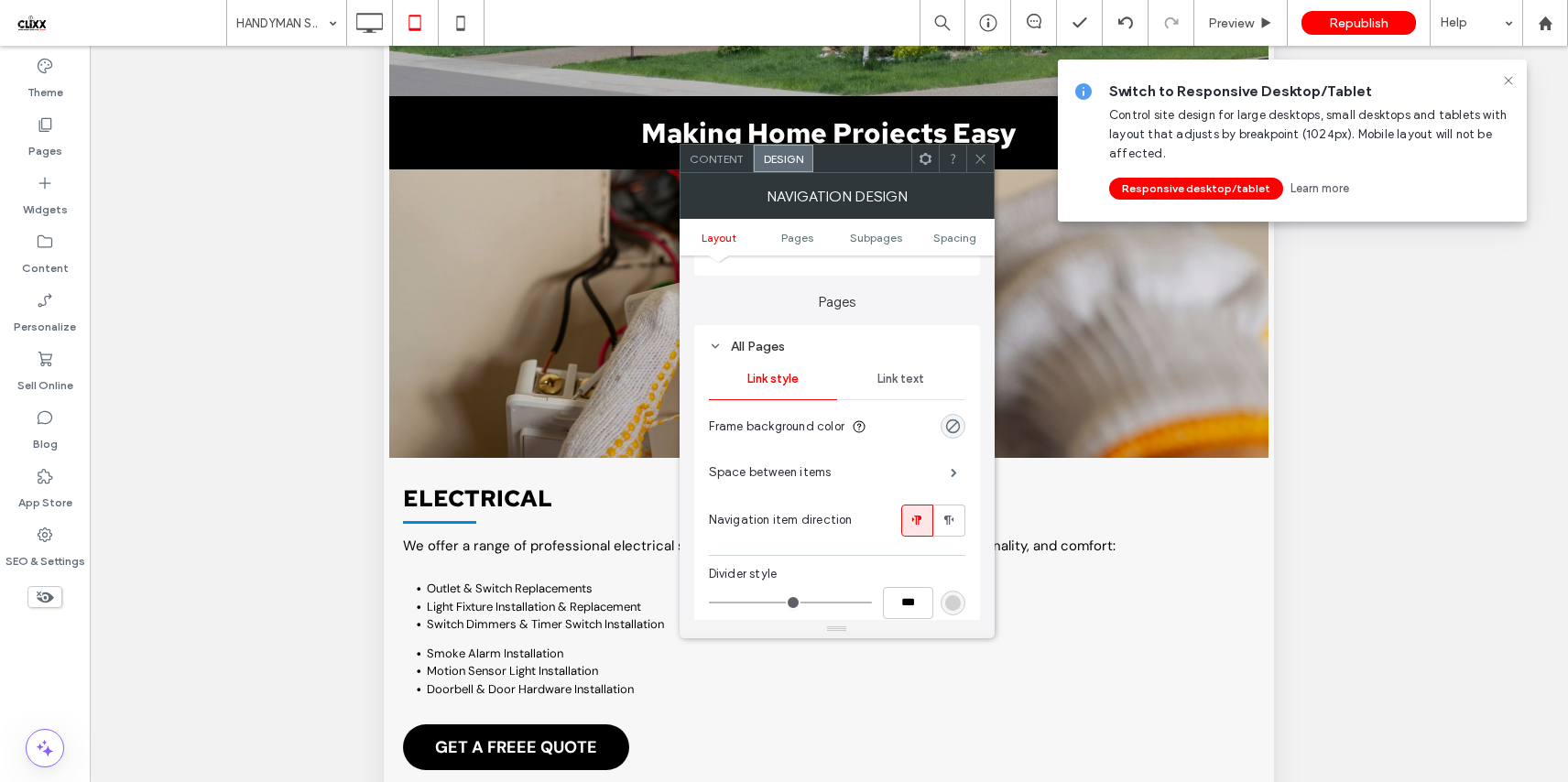
click at [910, 386] on span "Link text" at bounding box center [901, 379] width 47 height 15
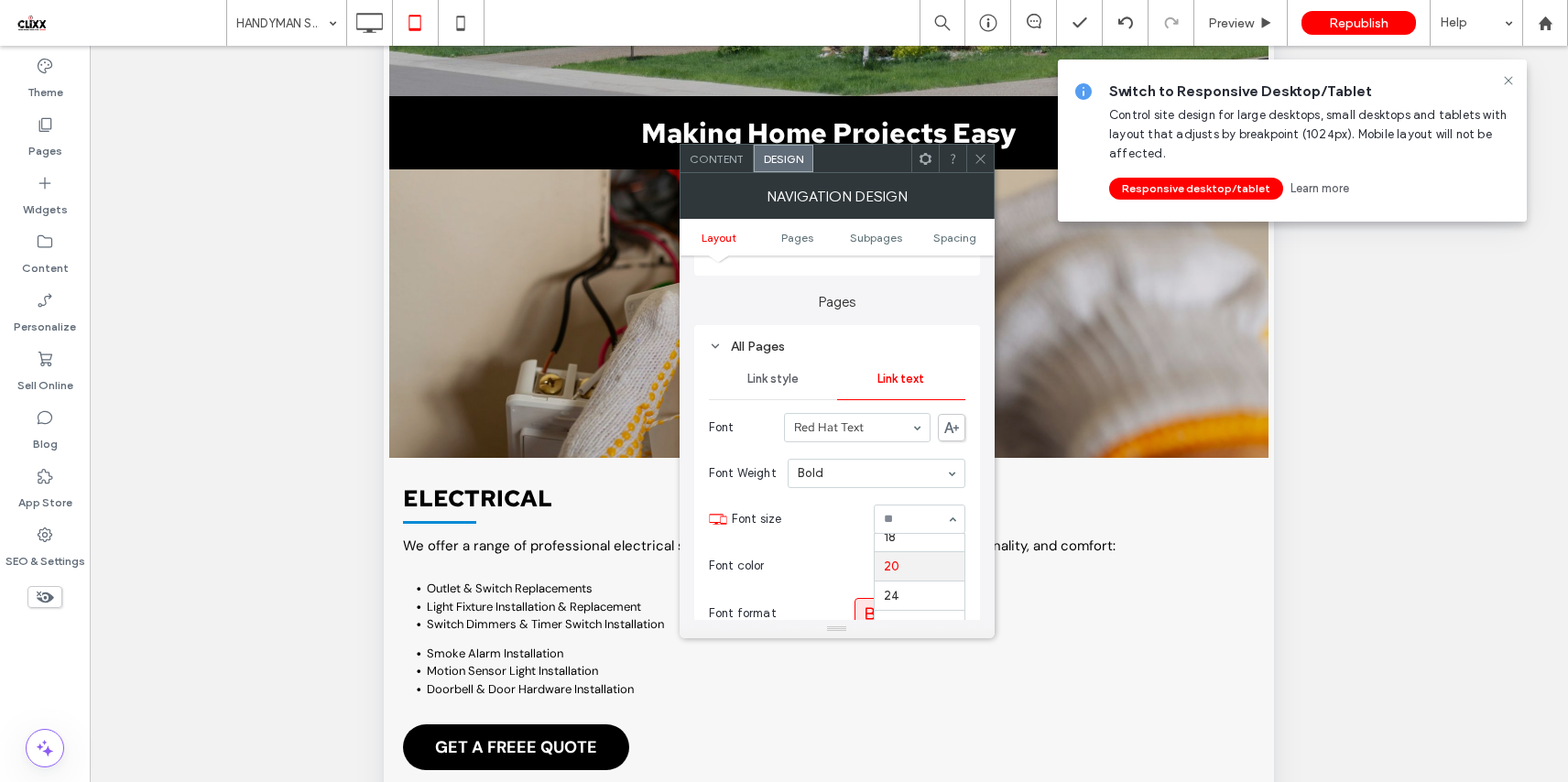
scroll to position [243, 0]
click at [916, 524] on input at bounding box center [914, 519] width 62 height 13
click at [953, 240] on span "Spacing" at bounding box center [954, 237] width 43 height 14
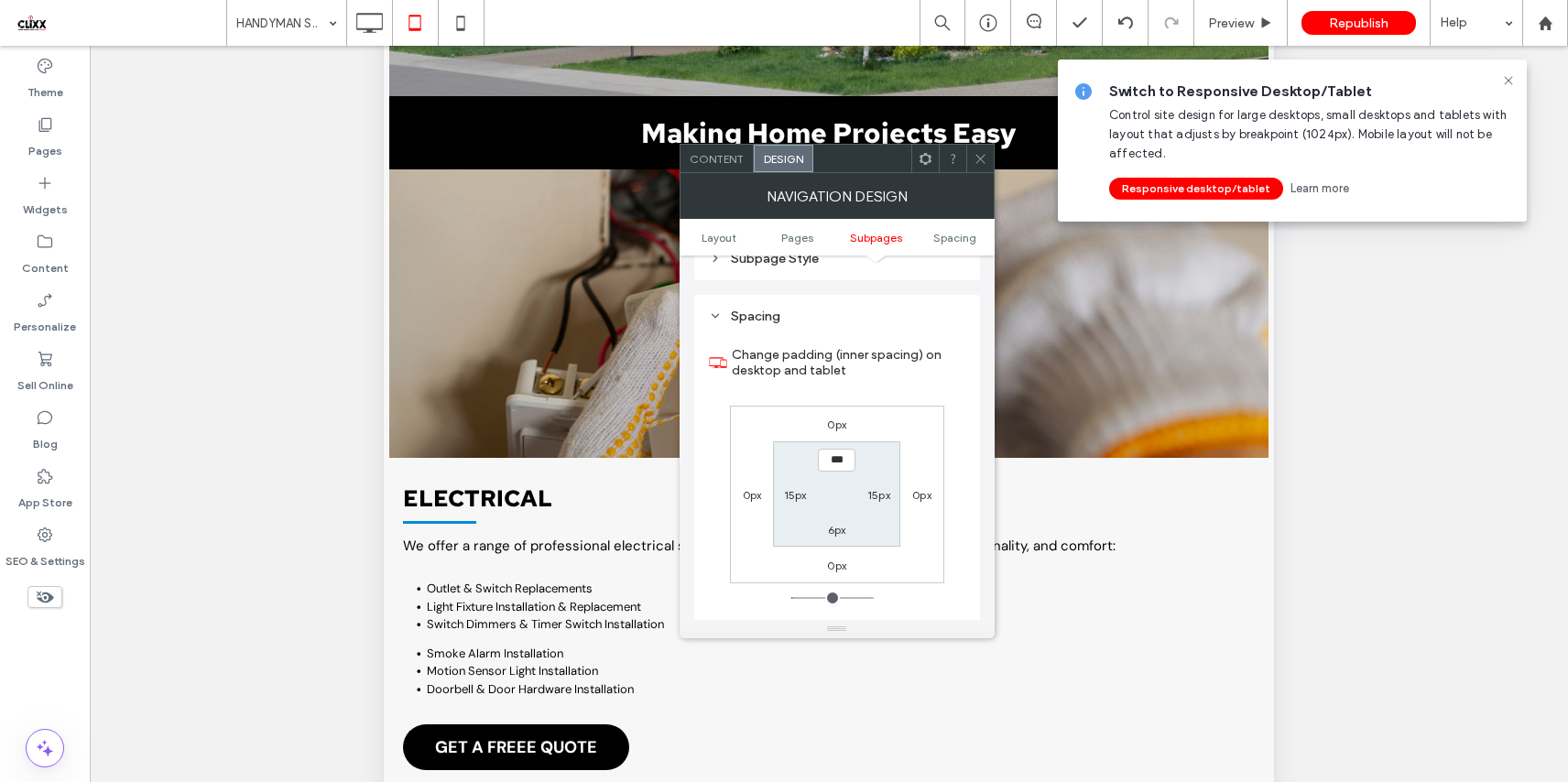
scroll to position [1001, 0]
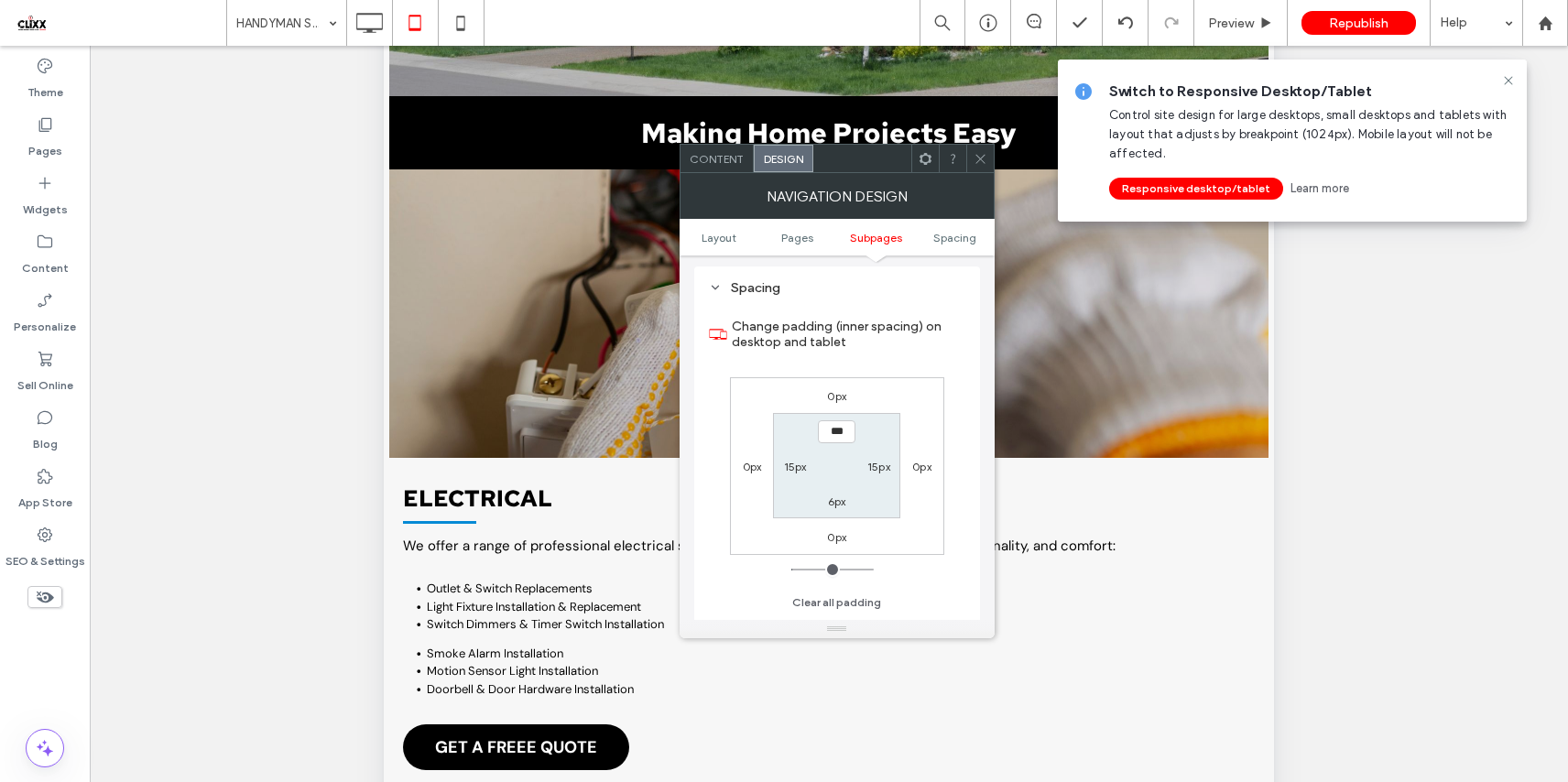
click at [877, 473] on label "15px" at bounding box center [879, 466] width 22 height 14
type input "**"
type input "*"
type input "***"
click at [762, 432] on div "0px 0px 0px 0px 6px *** 6px 15px" at bounding box center [836, 466] width 214 height 178
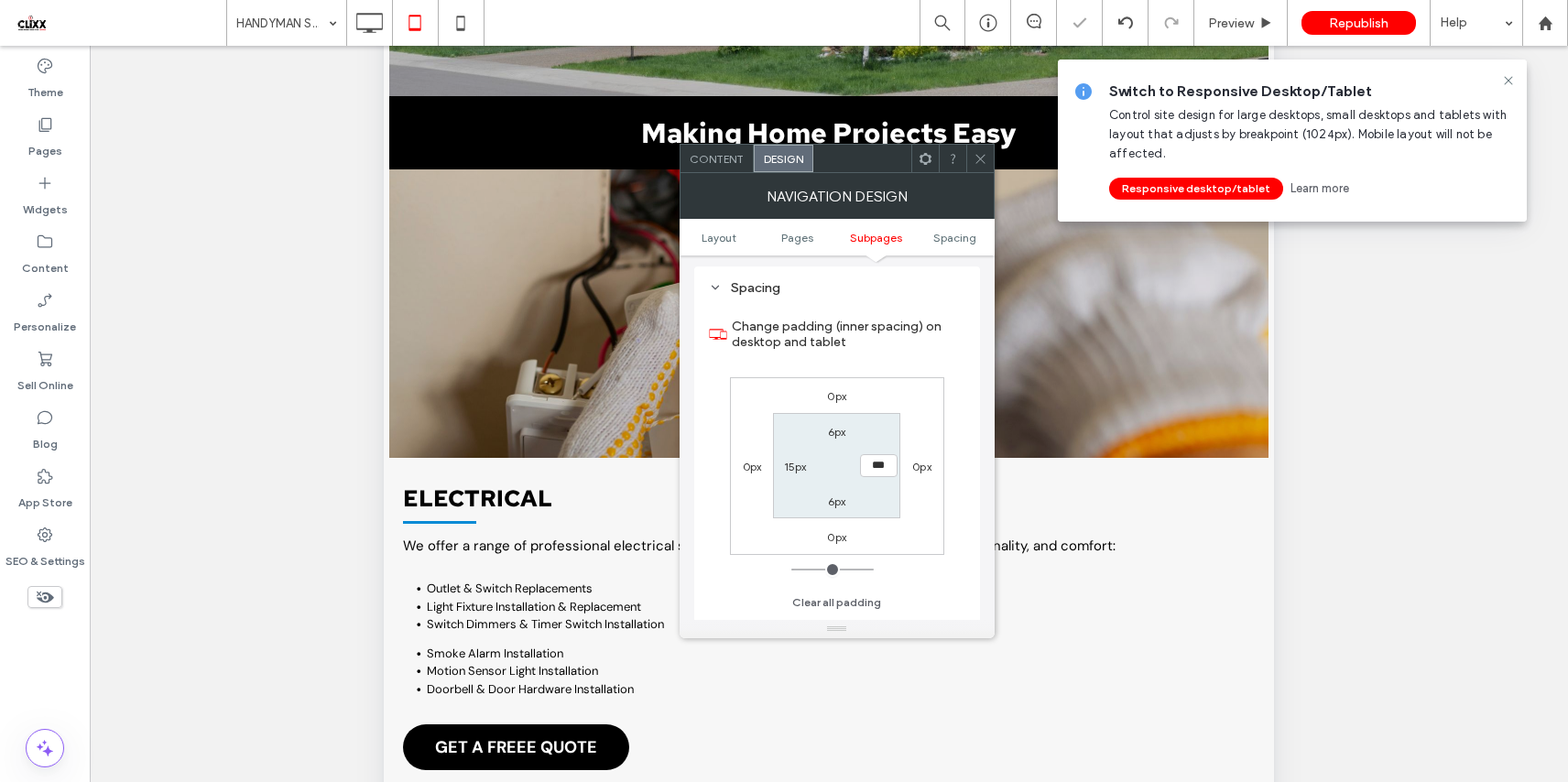
click at [795, 472] on label "15px" at bounding box center [795, 466] width 22 height 14
type input "**"
type input "*"
type input "***"
click at [760, 435] on div "0px 0px 0px 0px 6px 0px 6px ***" at bounding box center [836, 466] width 214 height 178
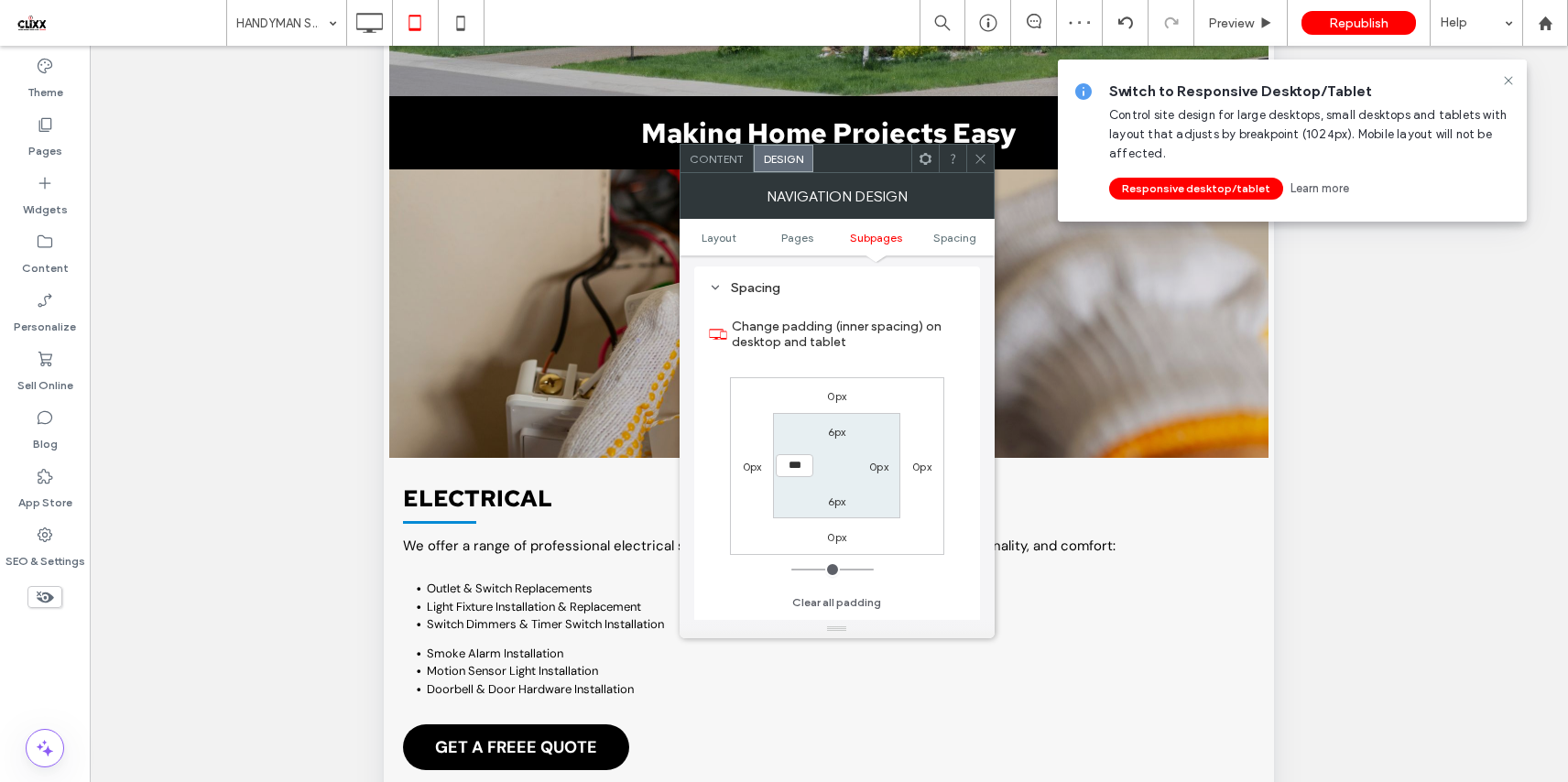
click at [981, 160] on icon at bounding box center [980, 158] width 14 height 14
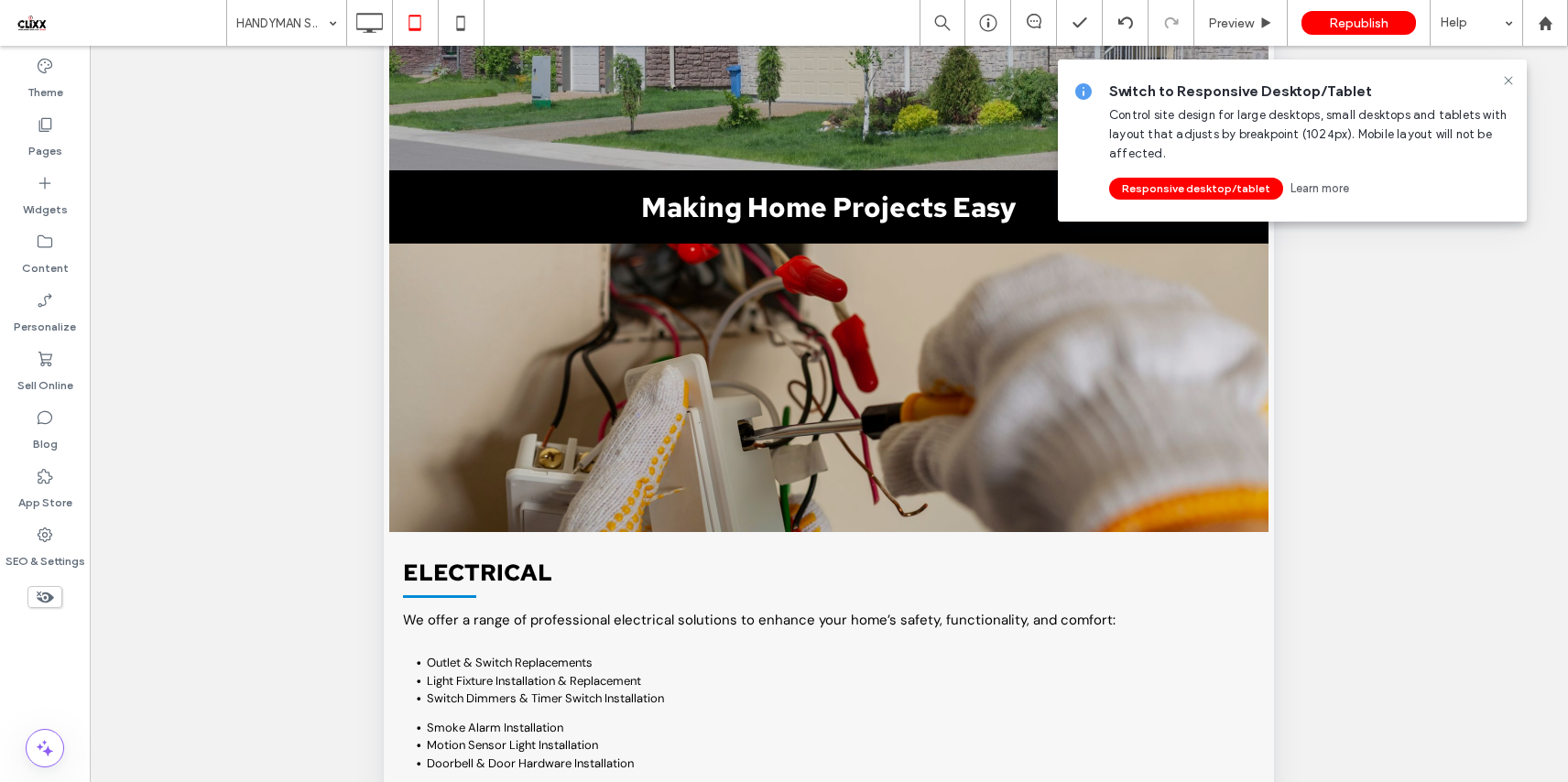
scroll to position [0, 0]
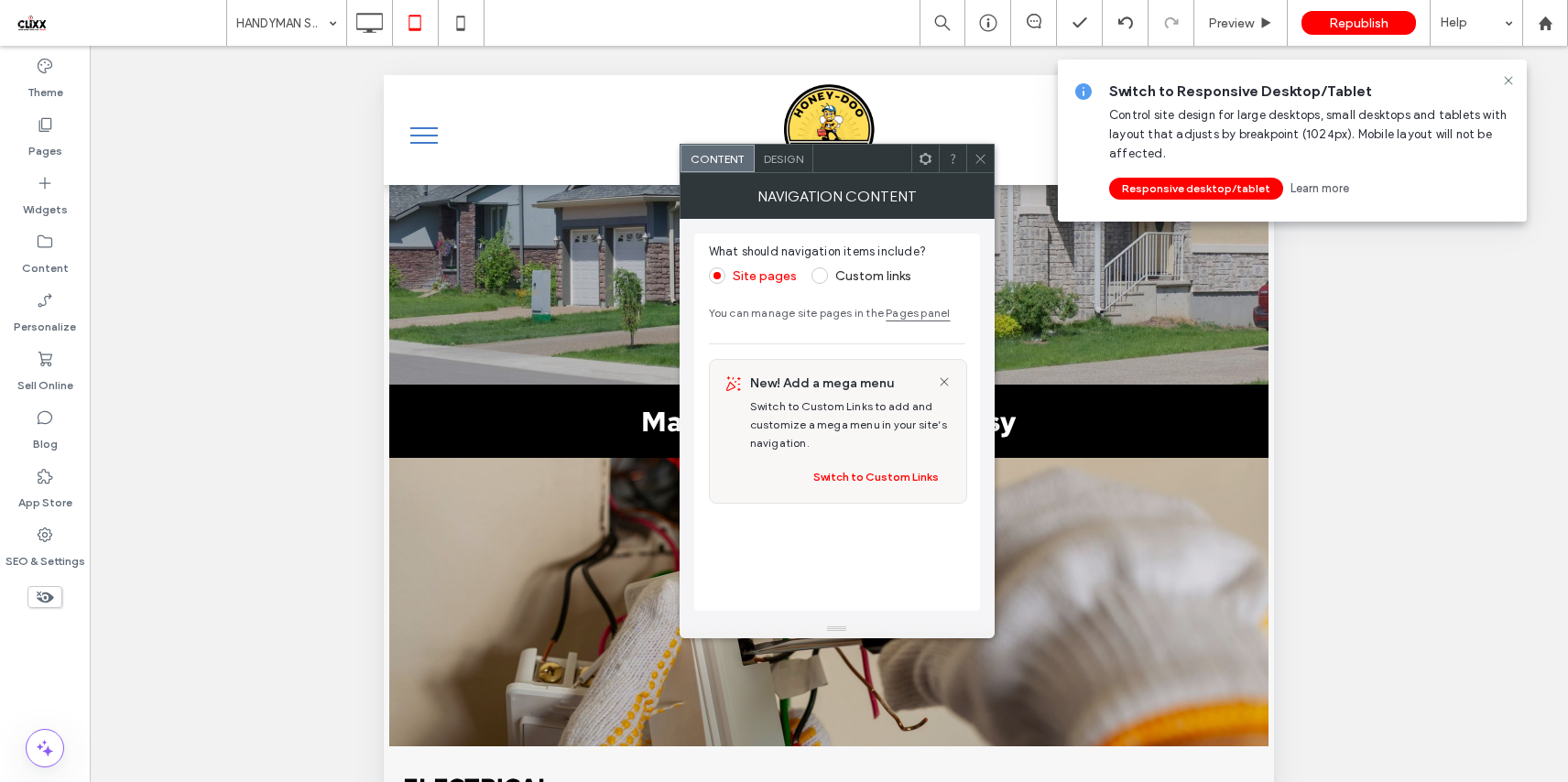
click at [981, 154] on icon at bounding box center [980, 158] width 14 height 14
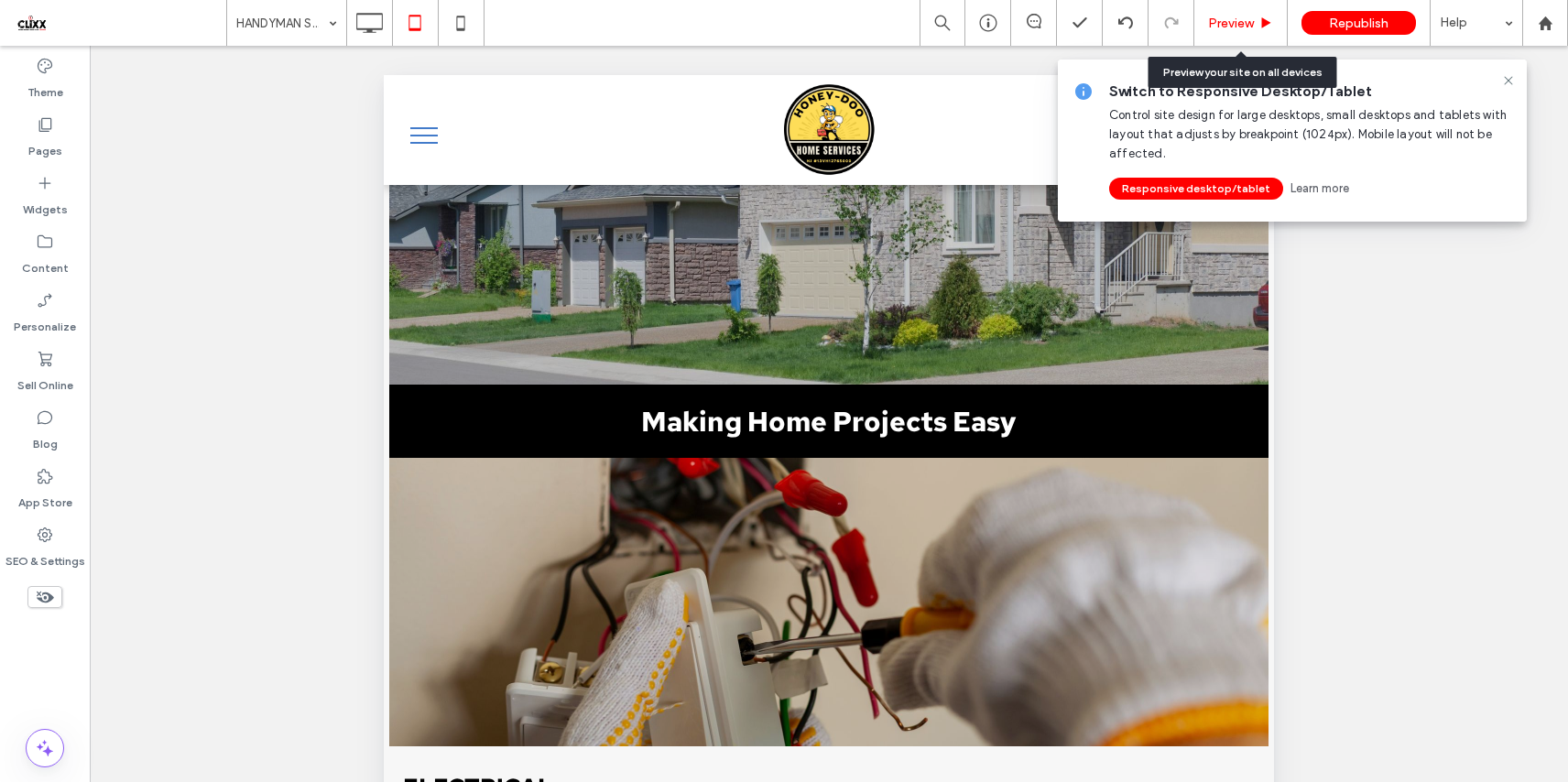
click at [1236, 16] on span "Preview" at bounding box center [1230, 23] width 46 height 16
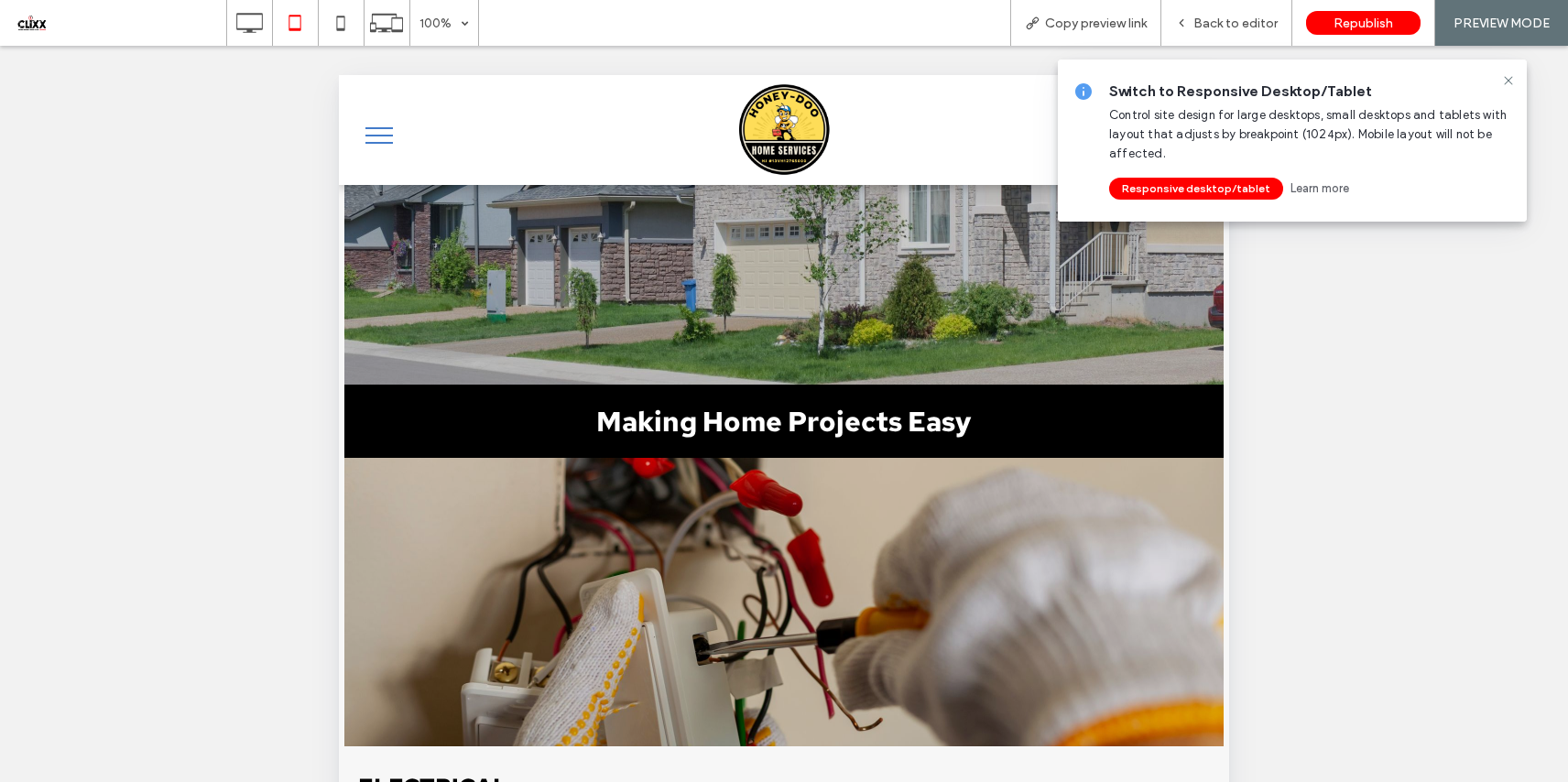
scroll to position [29, 0]
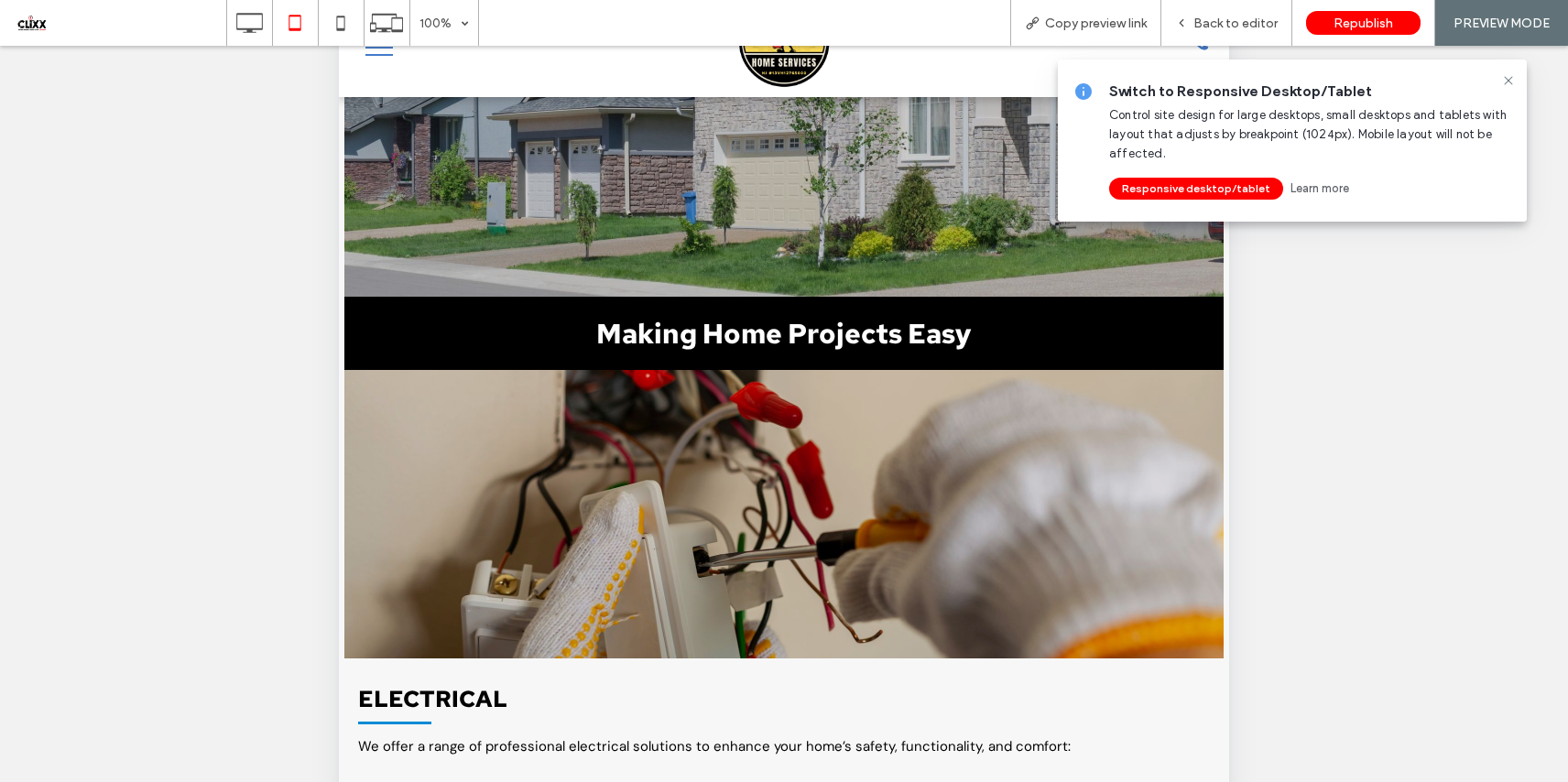
scroll to position [99, 0]
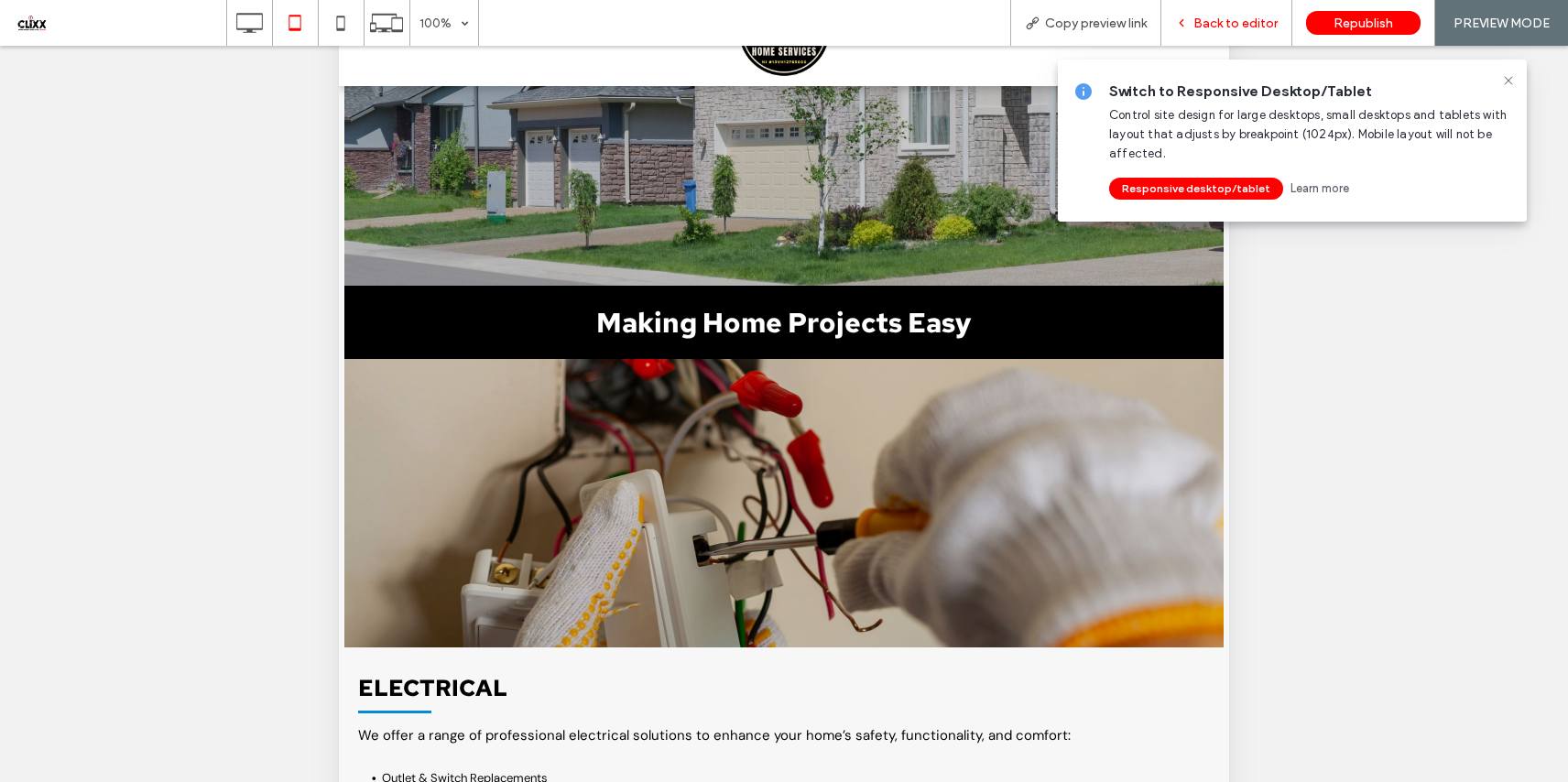
click at [1231, 27] on span "Back to editor" at bounding box center [1235, 23] width 84 height 16
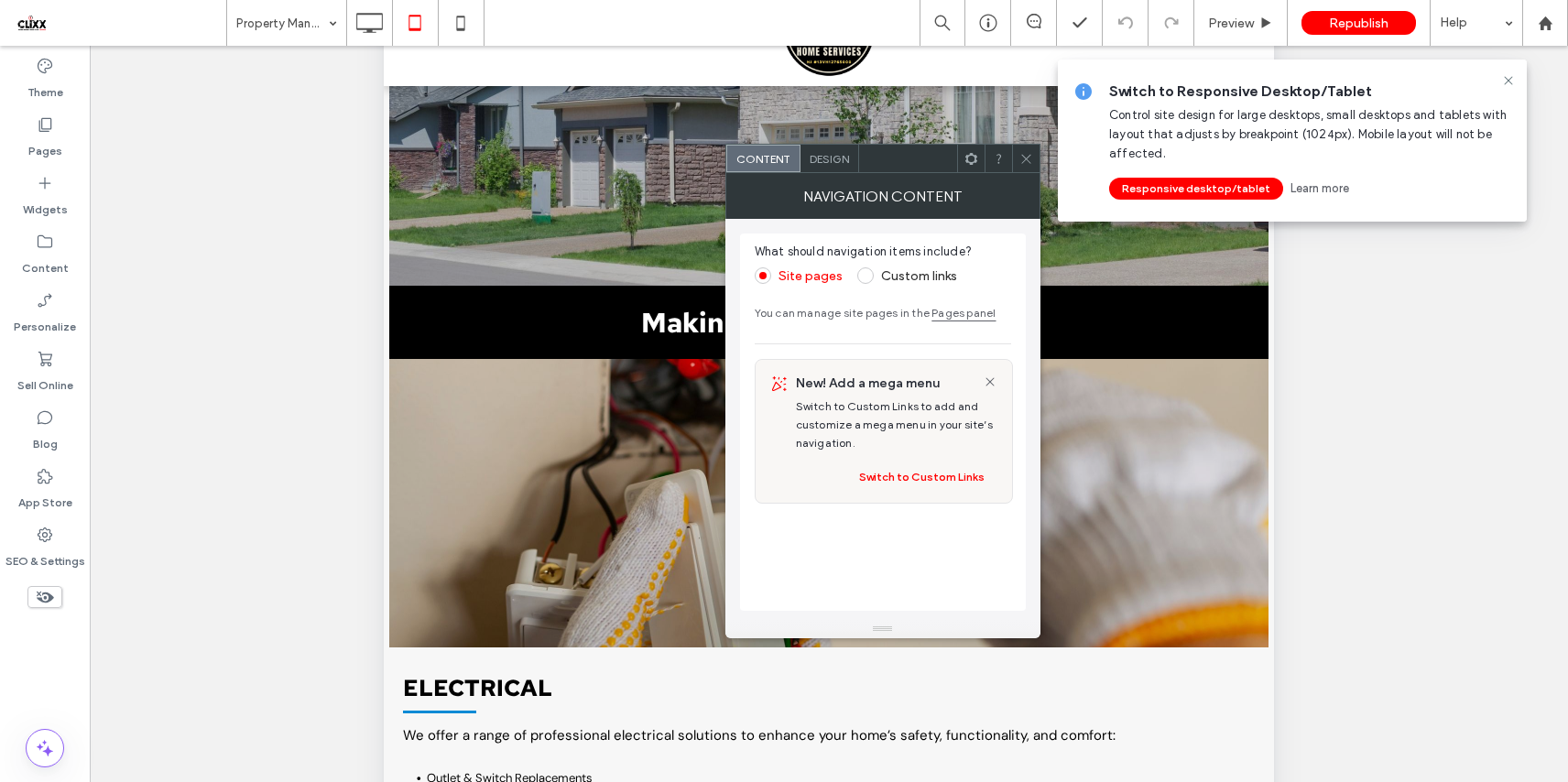
click at [830, 157] on span "Design" at bounding box center [829, 158] width 39 height 14
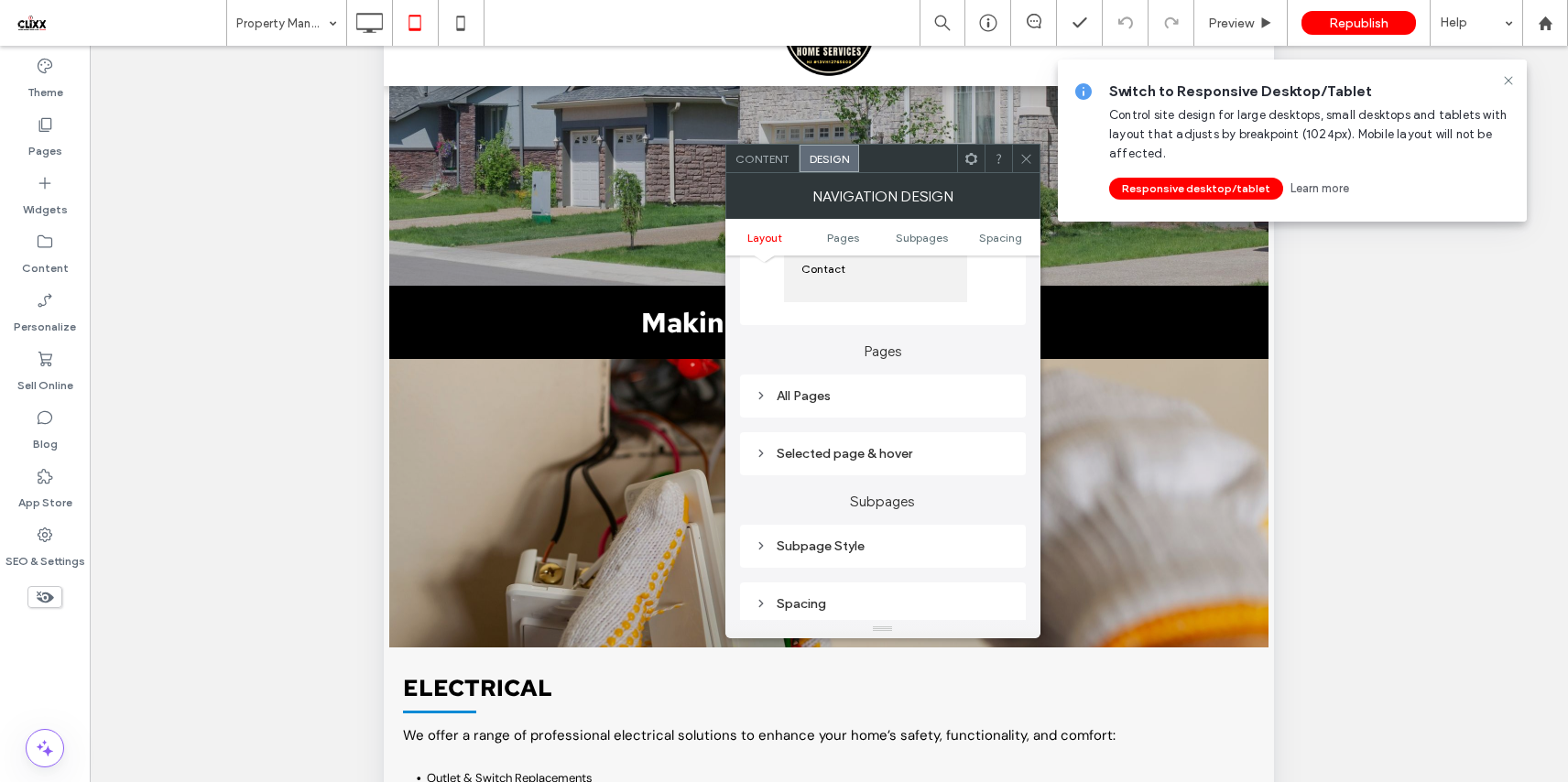
click at [820, 539] on div "Subpage Style" at bounding box center [883, 546] width 257 height 24
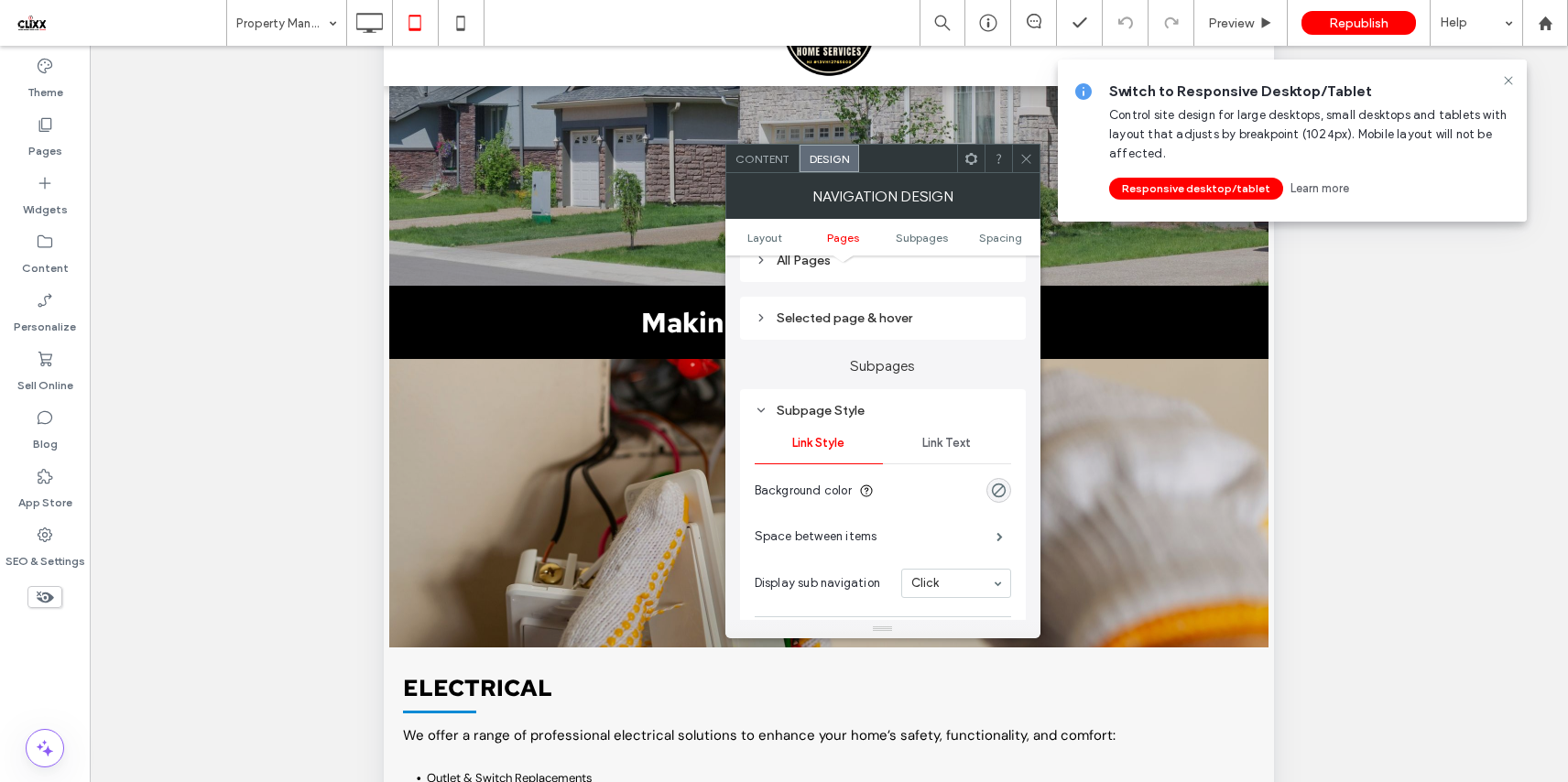
scroll to position [549, 0]
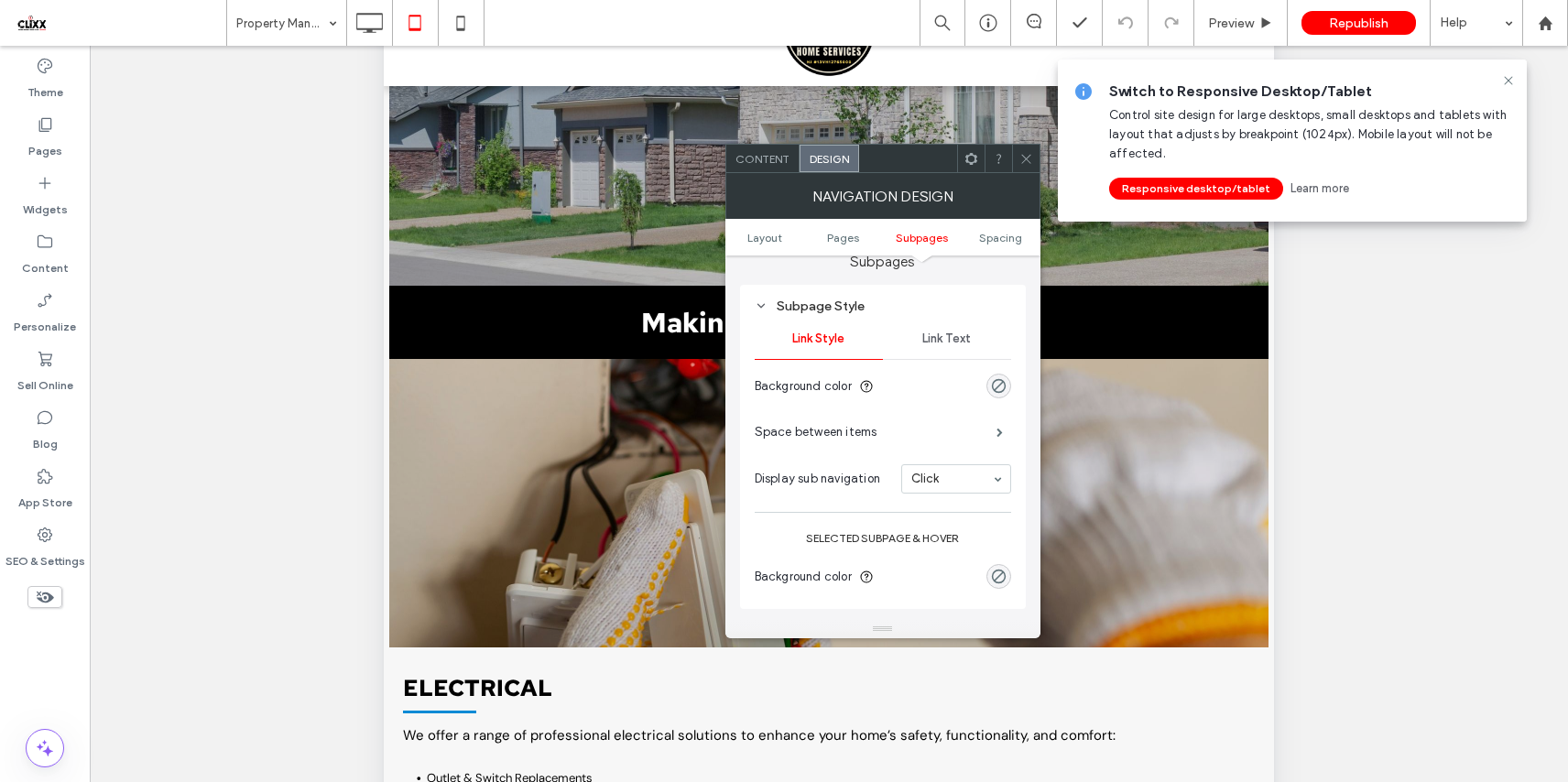
click at [960, 336] on span "Link Text" at bounding box center [946, 339] width 49 height 15
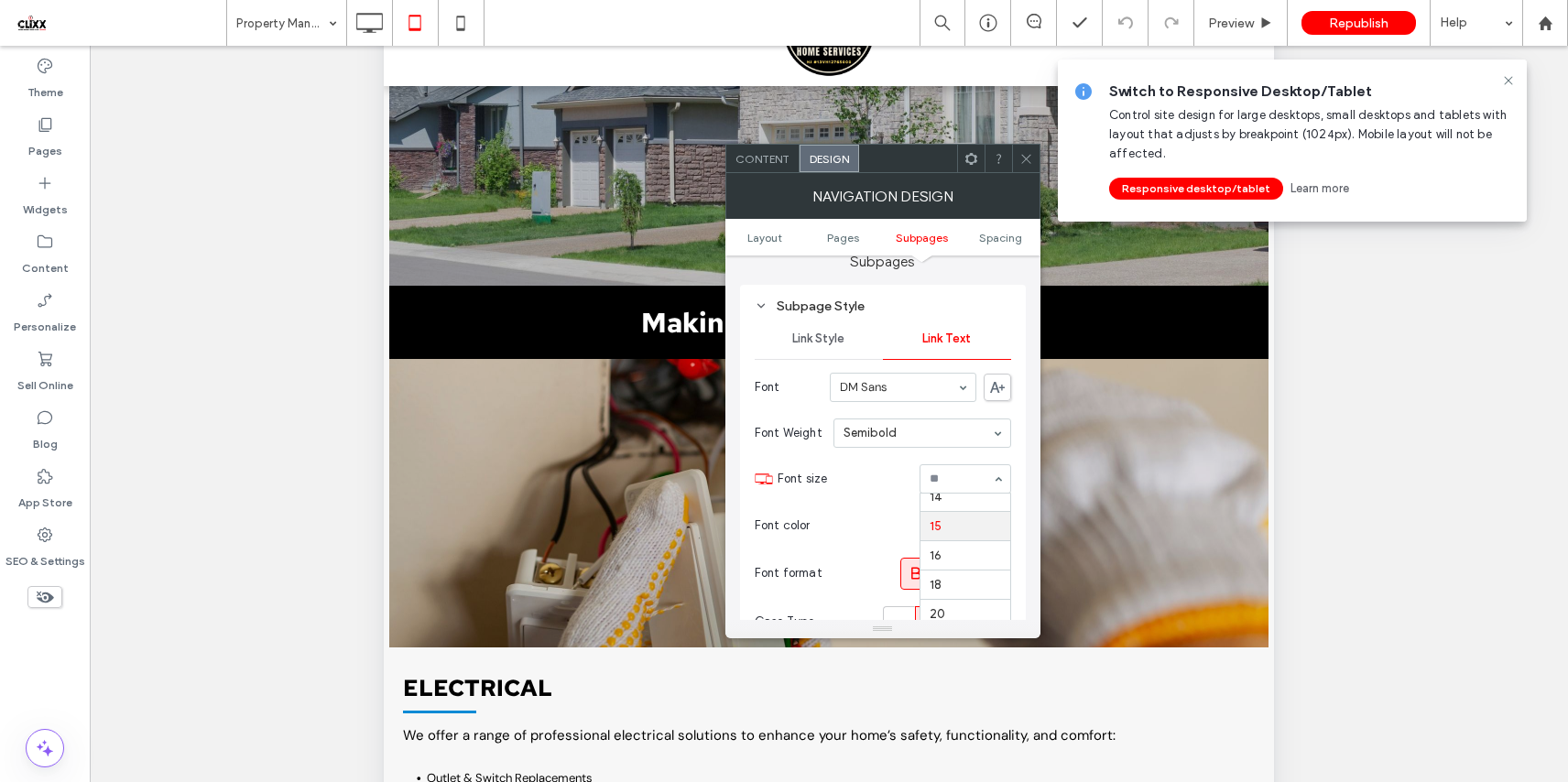
scroll to position [154, 0]
click at [1019, 153] on icon at bounding box center [1026, 158] width 14 height 14
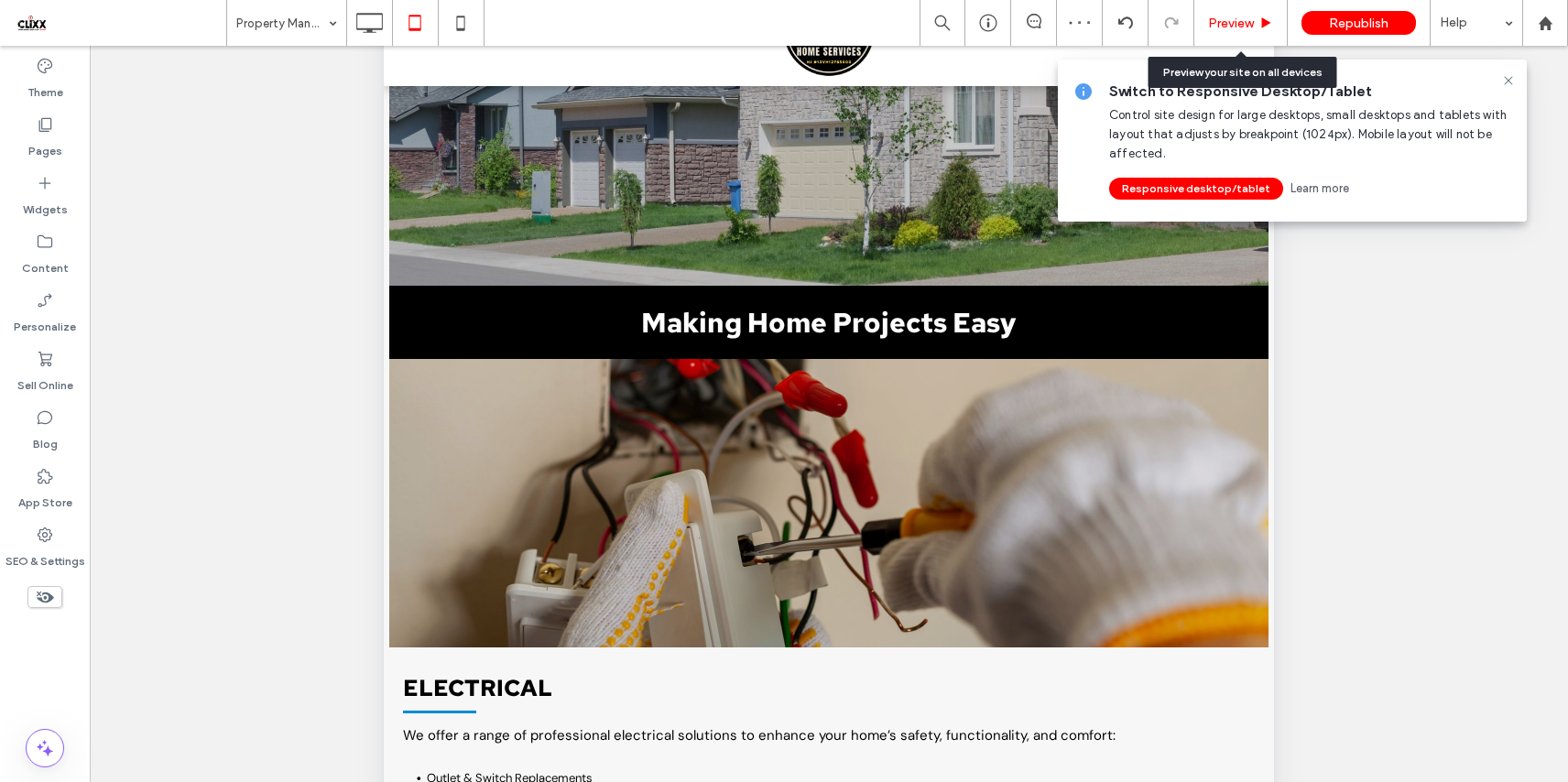
click at [1230, 22] on span "Preview" at bounding box center [1230, 23] width 46 height 16
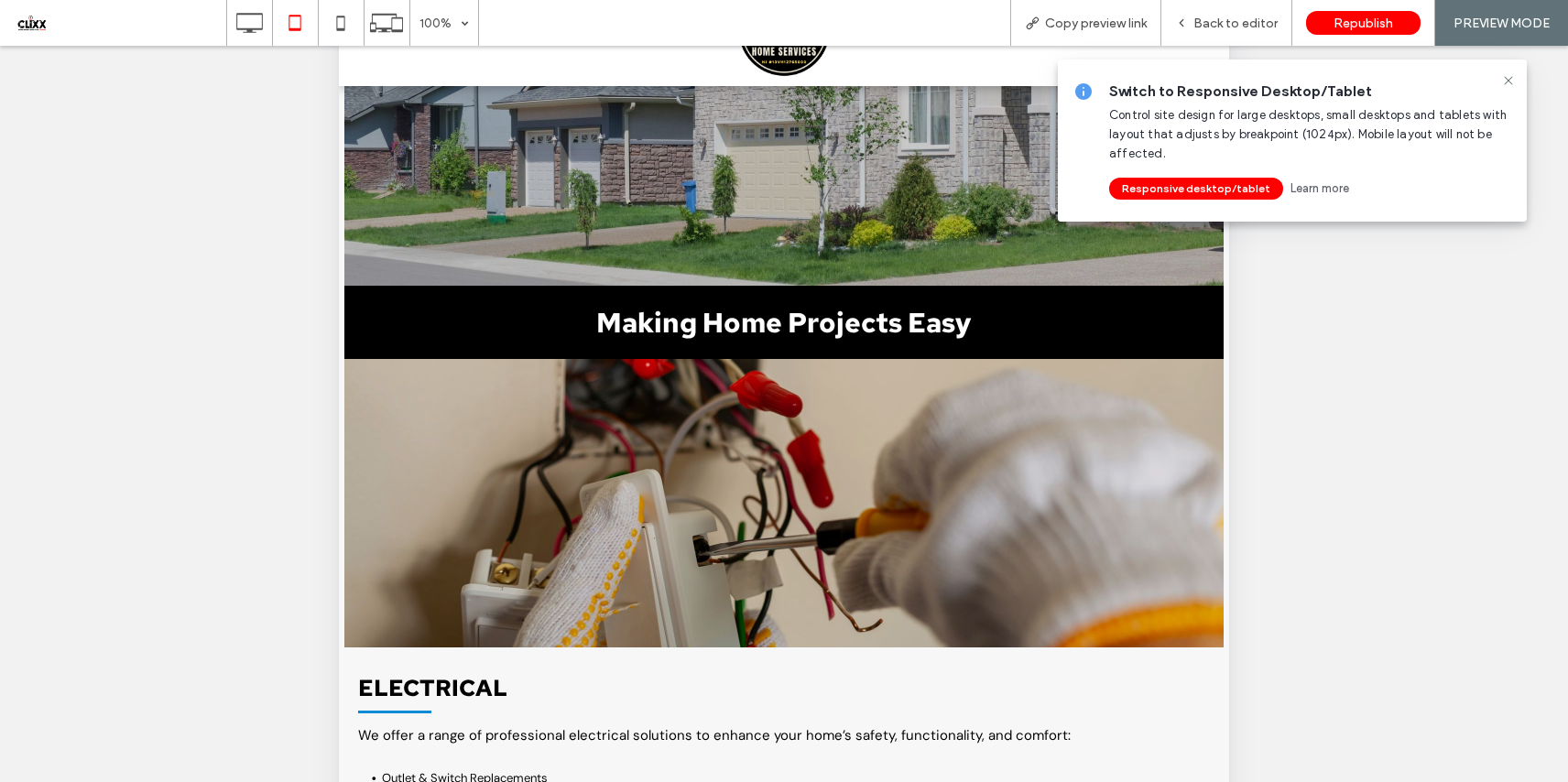
scroll to position [29, 0]
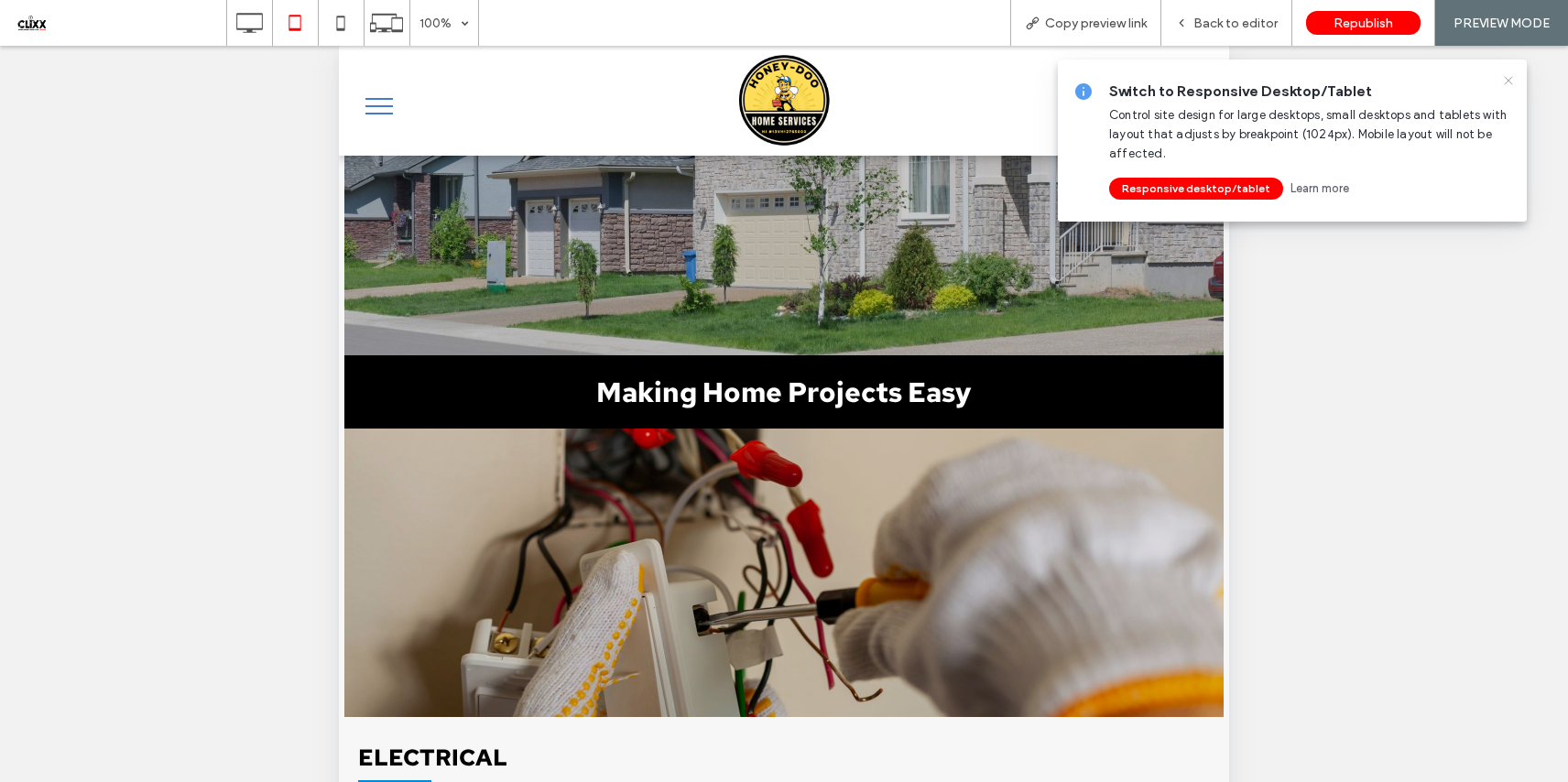
click at [1504, 77] on use at bounding box center [1507, 80] width 8 height 8
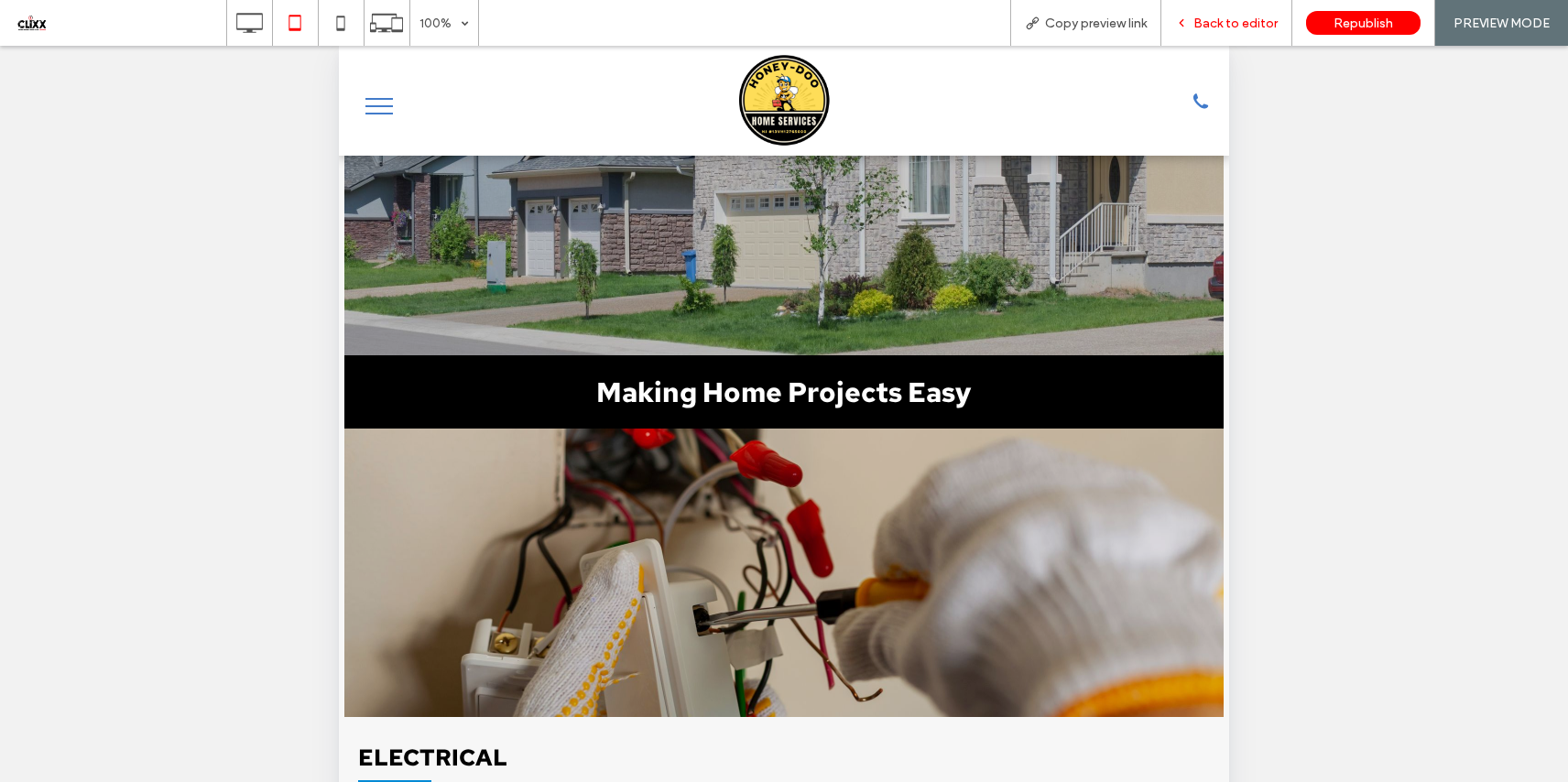
click at [1225, 34] on div "Back to editor" at bounding box center [1227, 22] width 131 height 46
click at [1229, 24] on span "Back to editor" at bounding box center [1235, 23] width 84 height 16
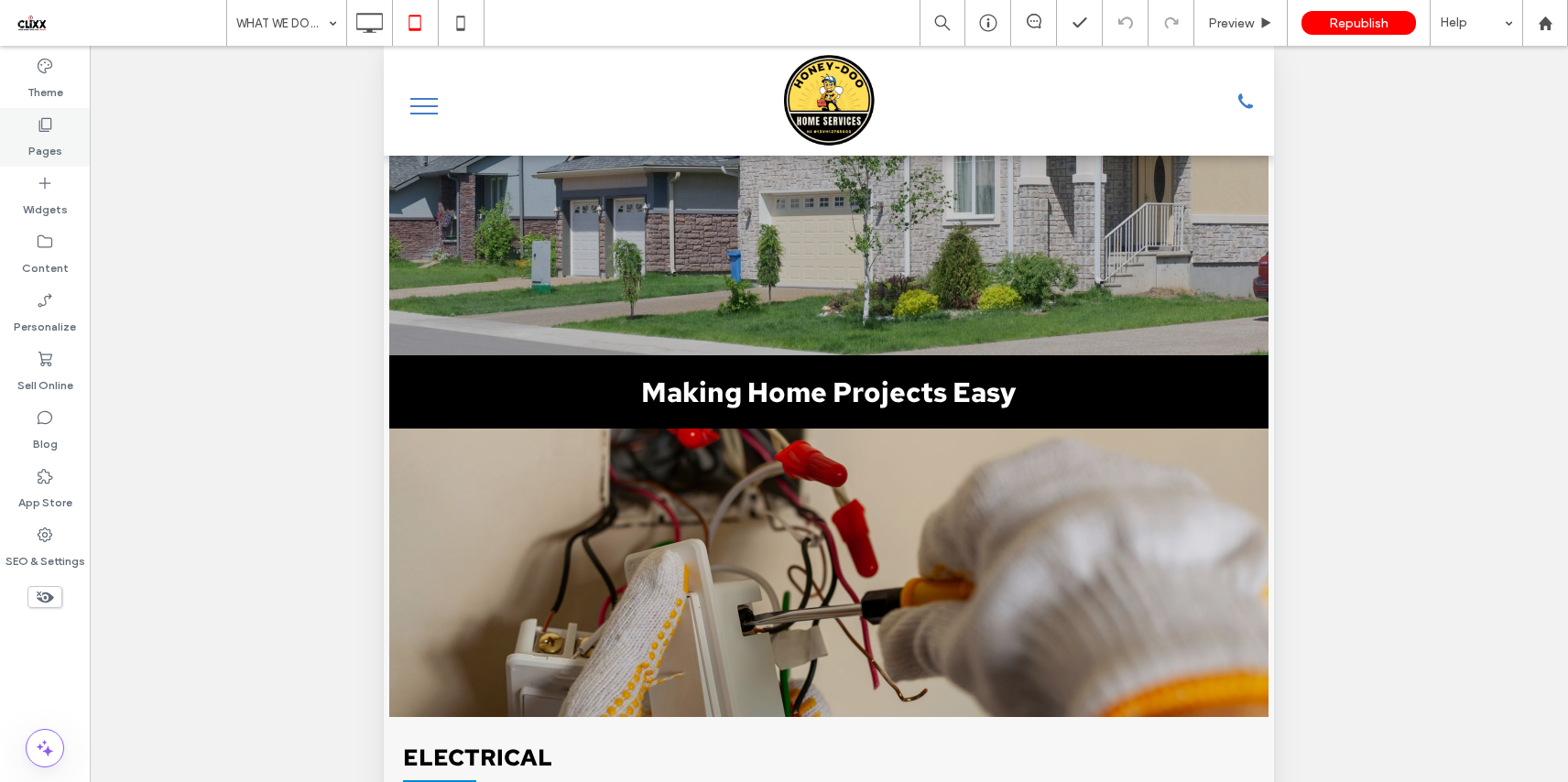
click at [52, 134] on label "Pages" at bounding box center [45, 146] width 34 height 25
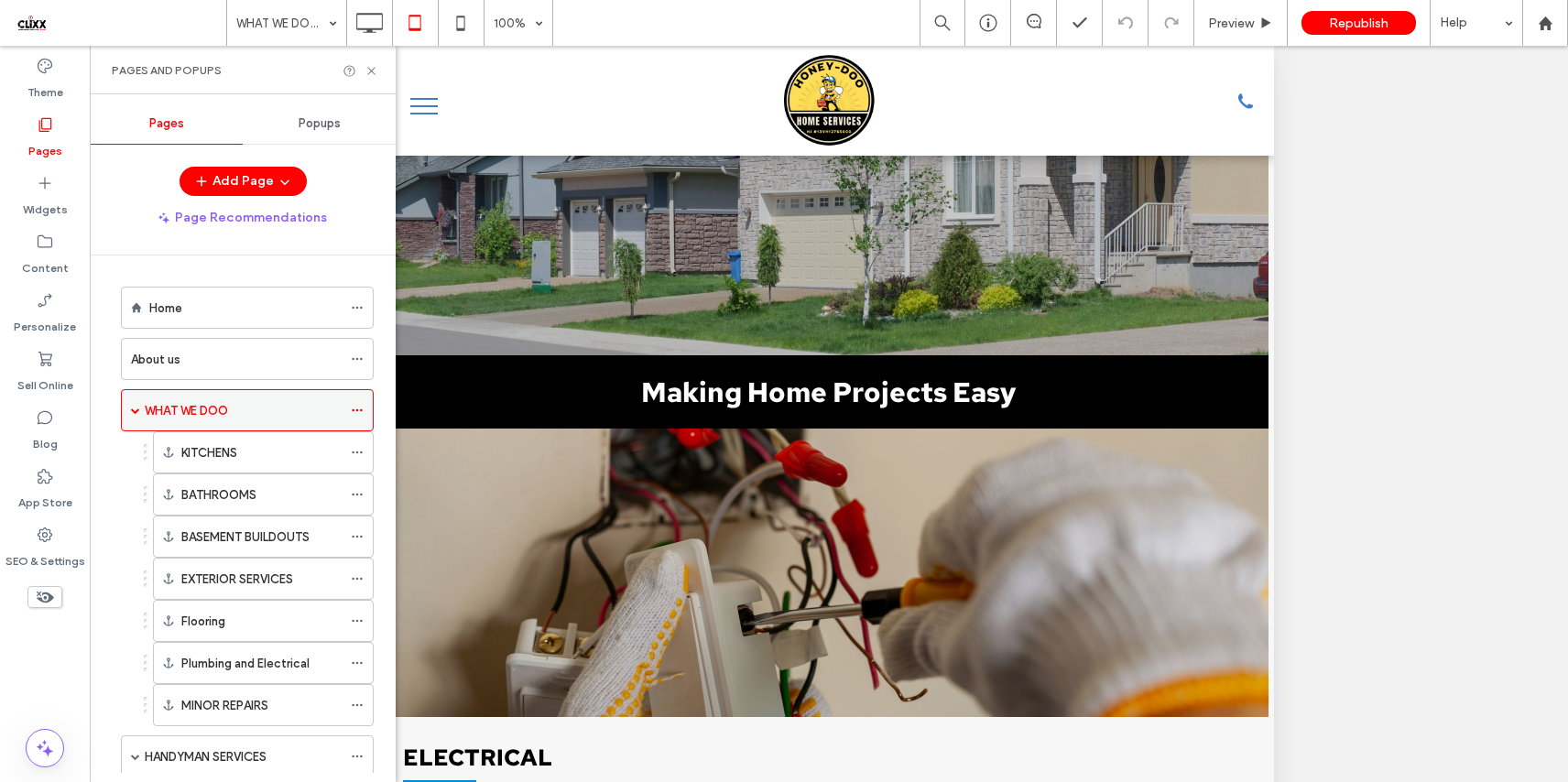
click at [139, 410] on span at bounding box center [136, 410] width 9 height 9
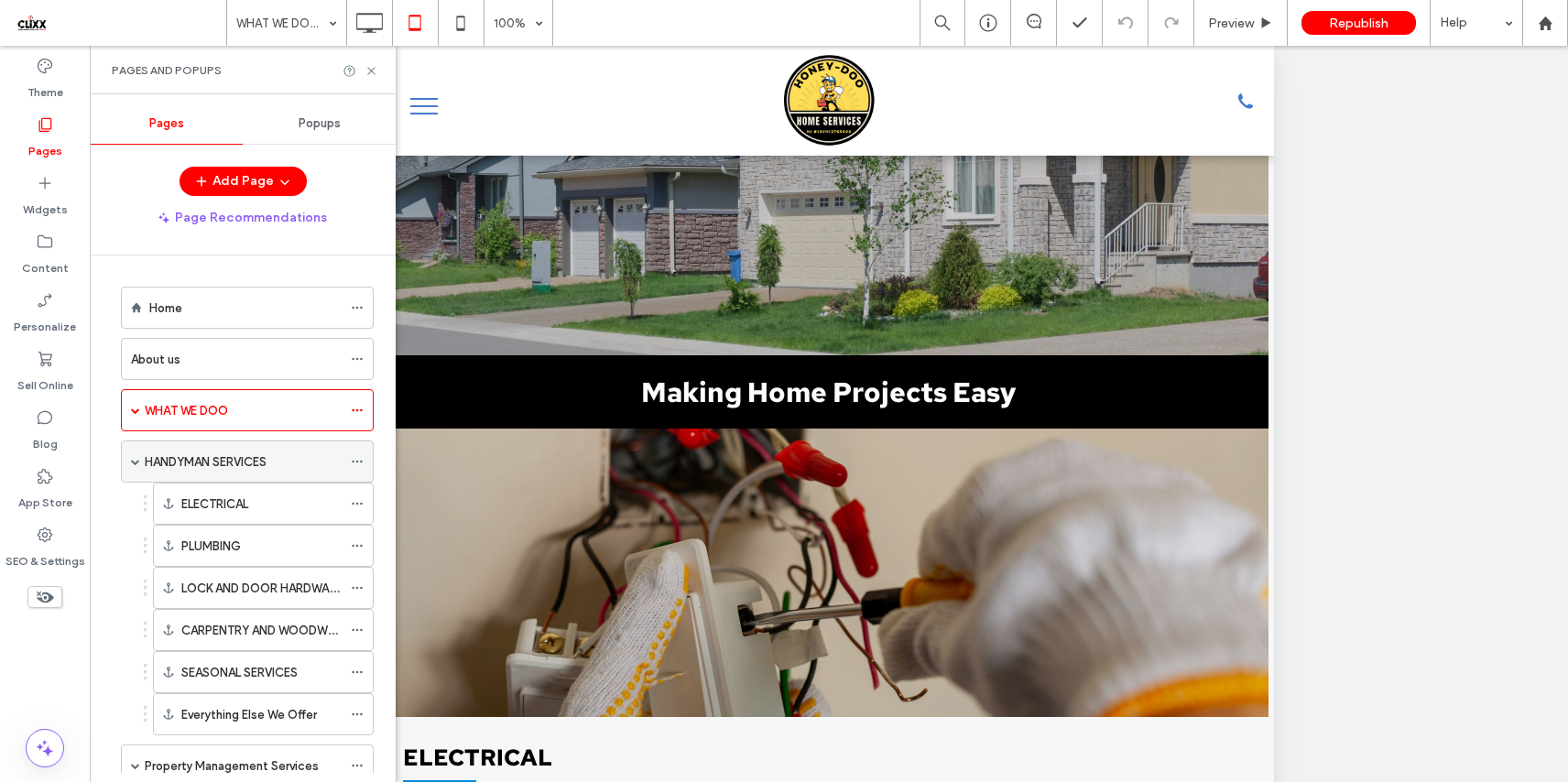
click at [160, 461] on label "HANDYMAN SERVICES" at bounding box center [205, 462] width 122 height 32
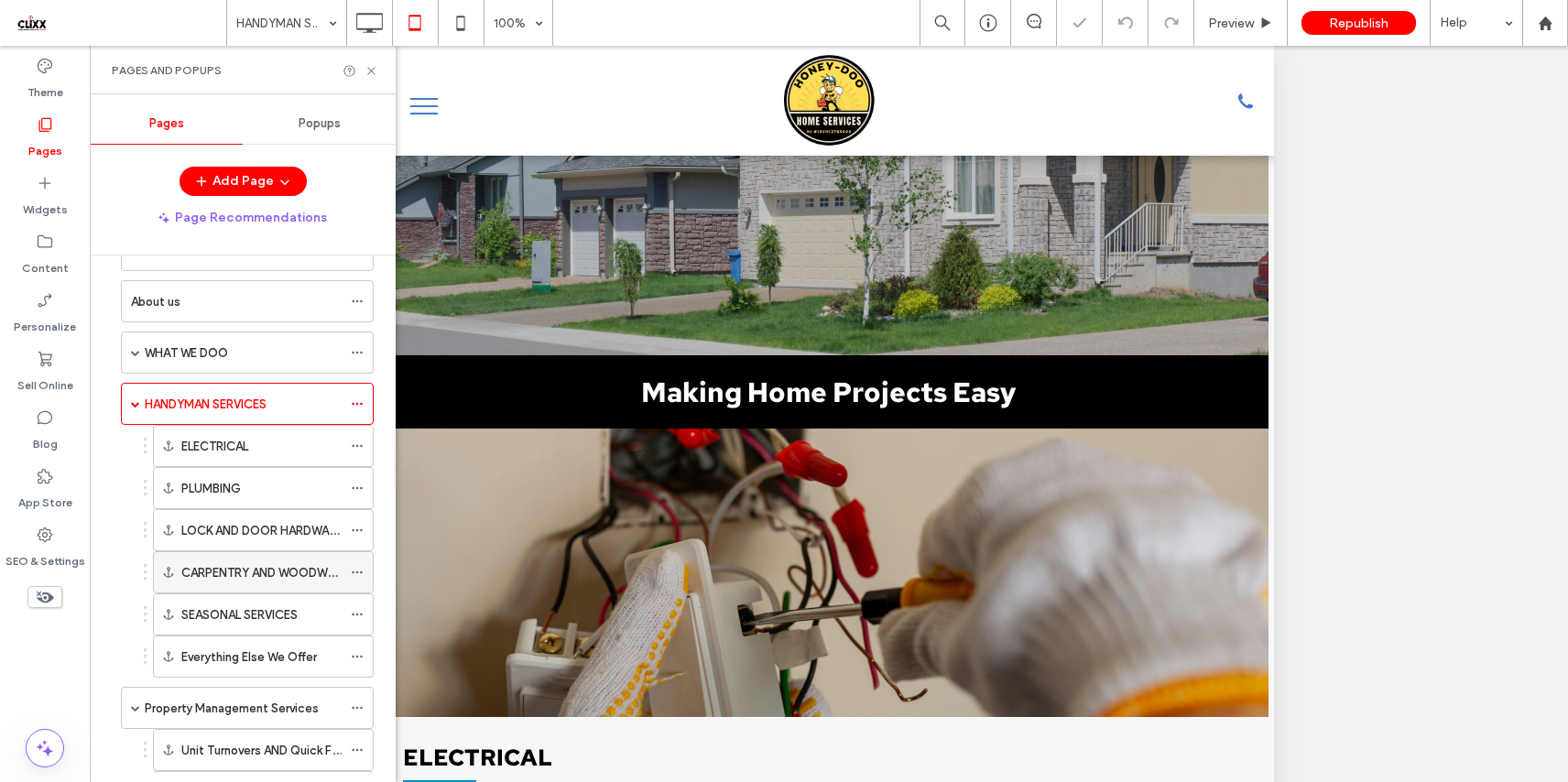
scroll to position [161, 0]
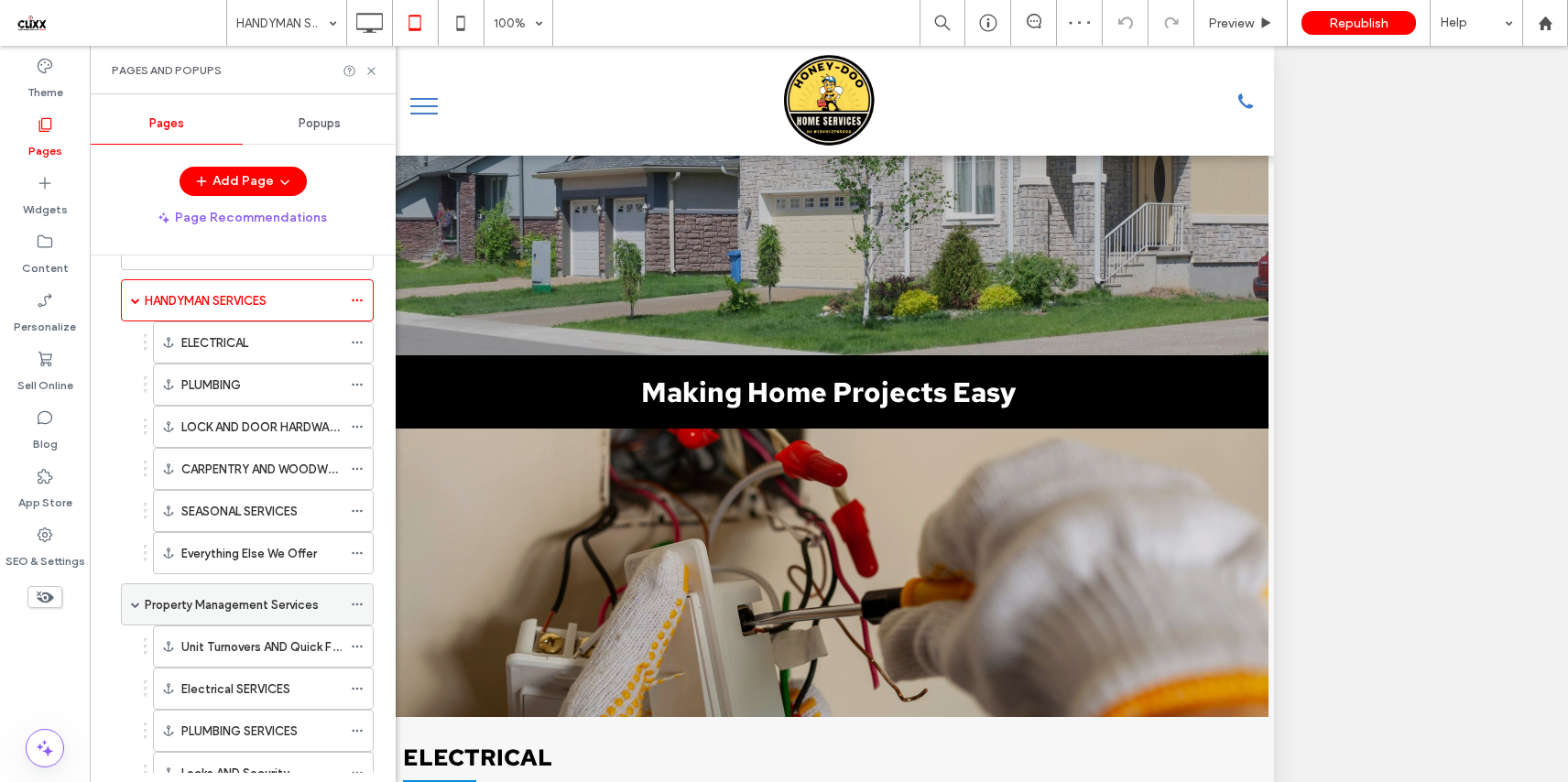
click at [227, 598] on label "Property Management Services" at bounding box center [231, 605] width 174 height 32
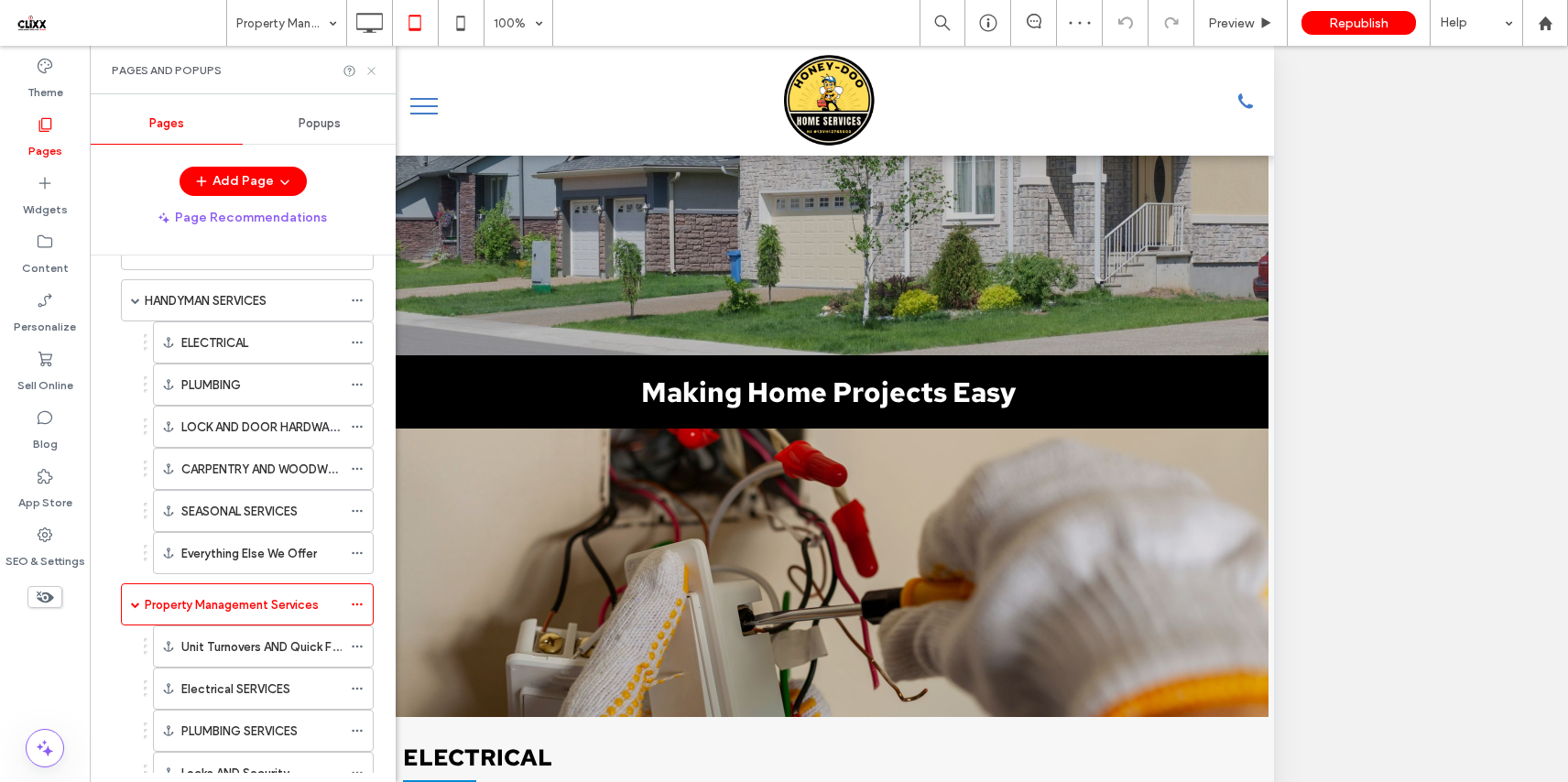
click at [376, 67] on icon at bounding box center [371, 70] width 14 height 14
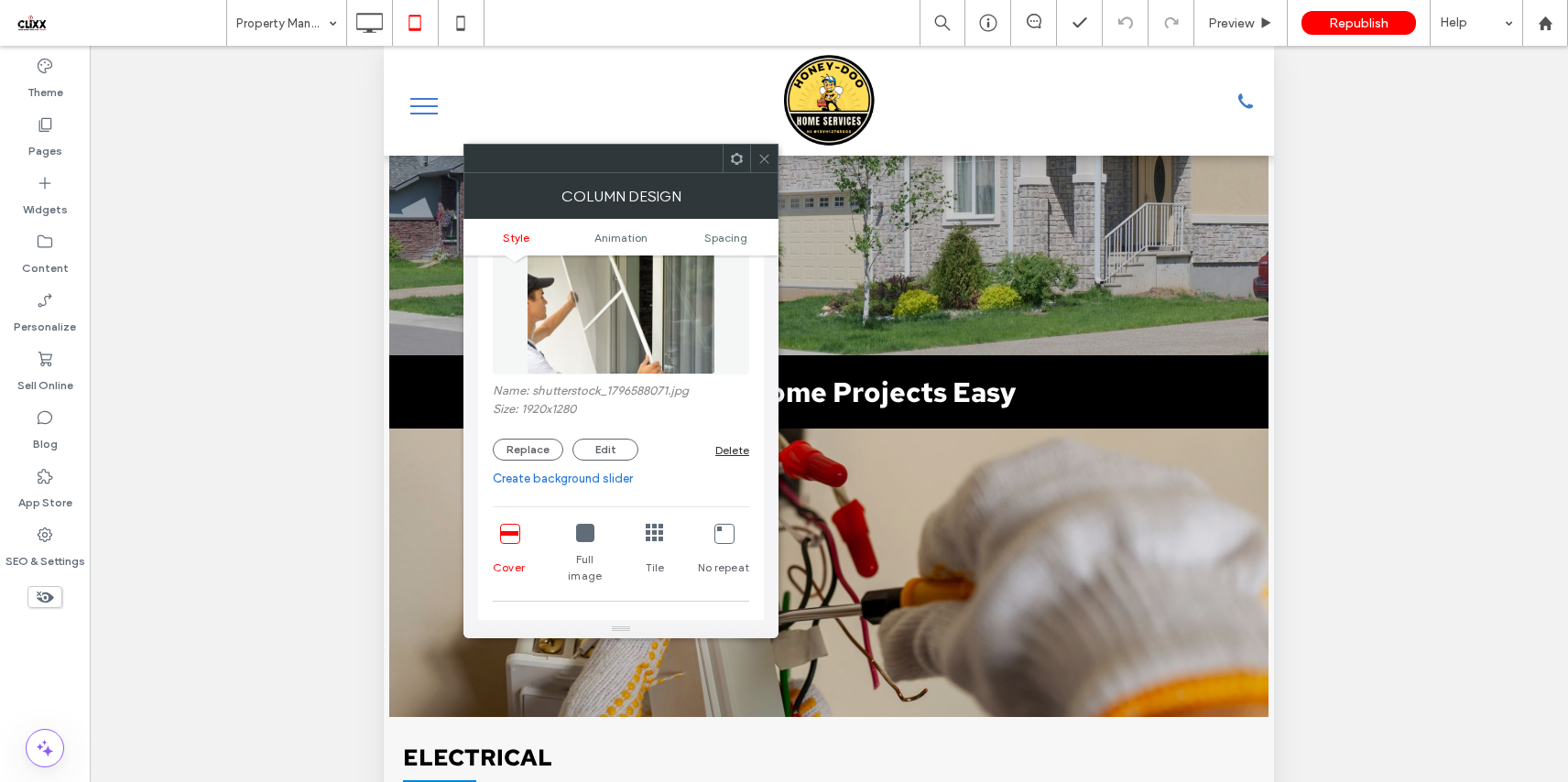
scroll to position [154, 0]
click at [715, 628] on div at bounding box center [712, 635] width 13 height 13
click at [713, 628] on span at bounding box center [712, 635] width 6 height 13
click at [762, 155] on icon at bounding box center [763, 158] width 14 height 14
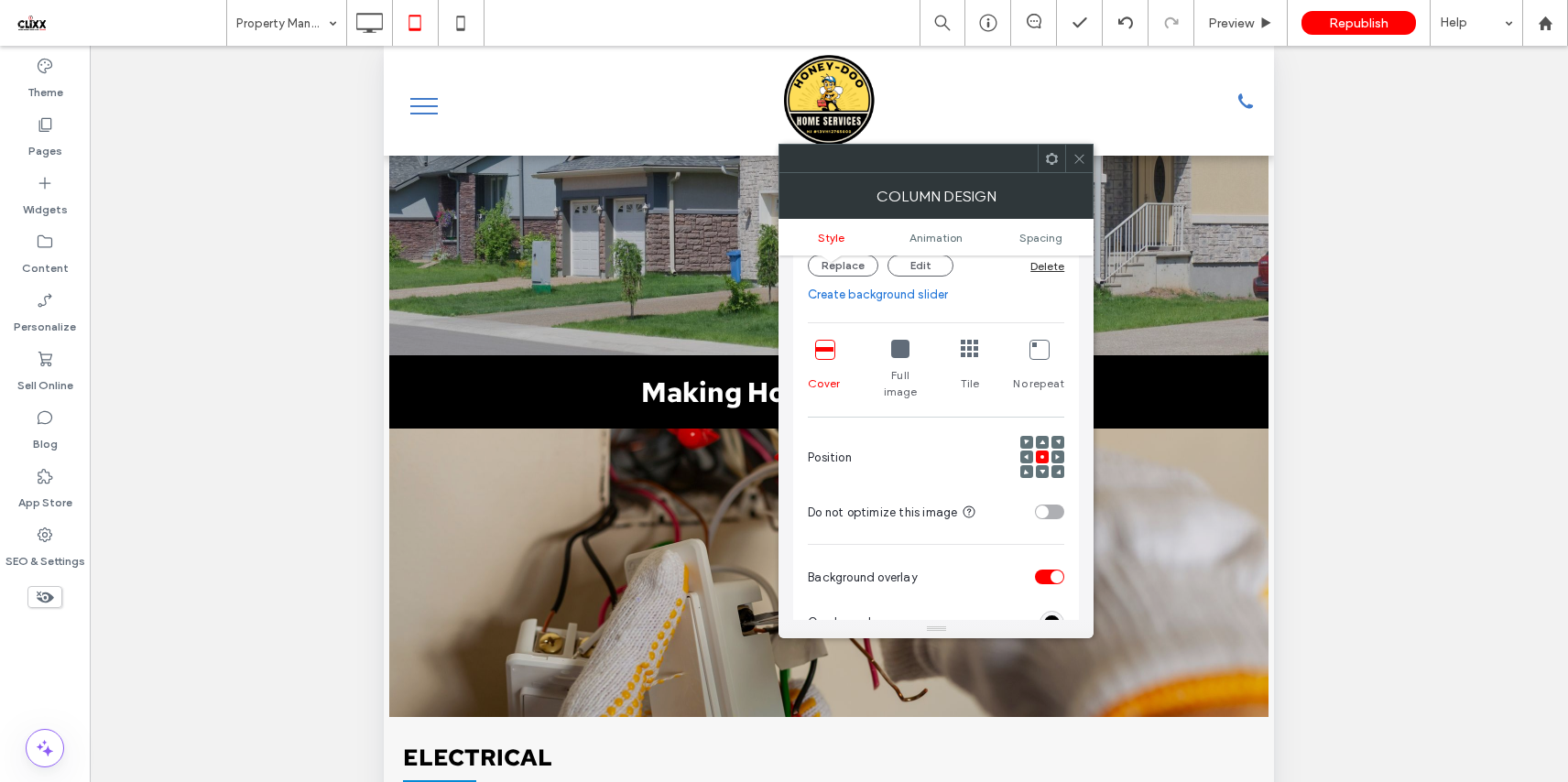
scroll to position [333, 0]
click at [1026, 452] on icon at bounding box center [1027, 455] width 6 height 6
click at [1042, 453] on use at bounding box center [1043, 455] width 4 height 4
click at [1077, 159] on use at bounding box center [1080, 158] width 9 height 9
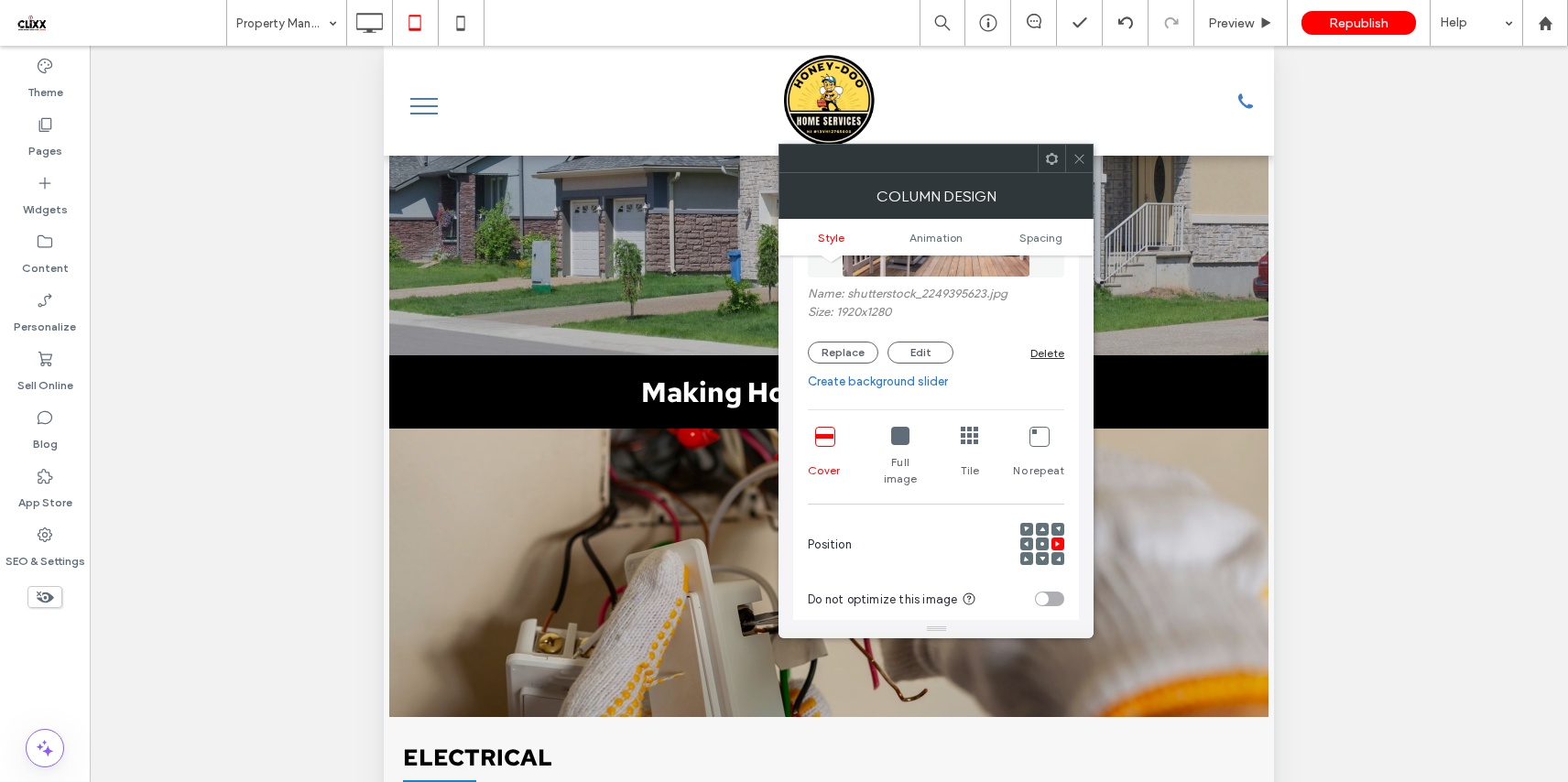
scroll to position [299, 0]
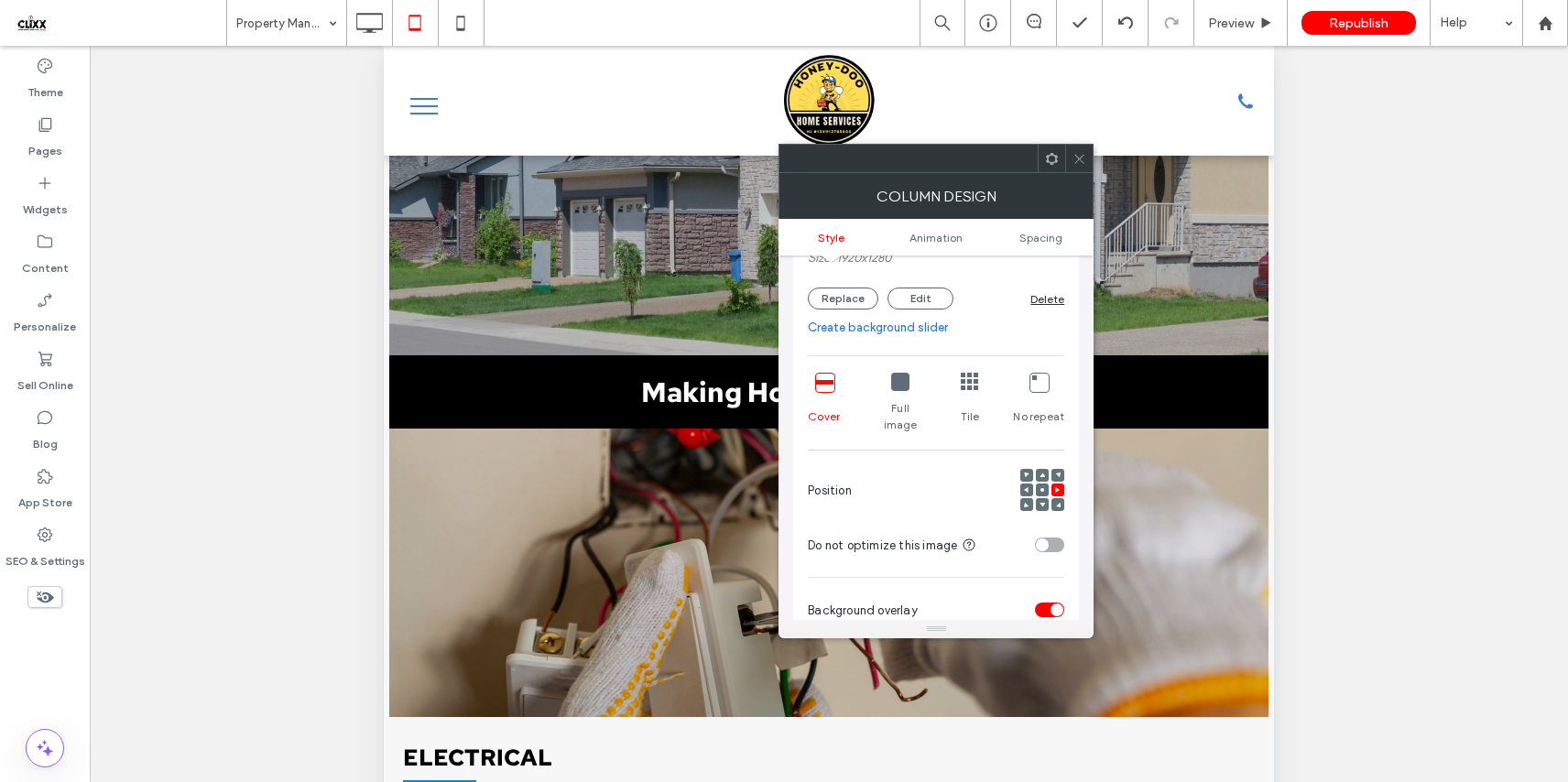
click at [1045, 483] on div at bounding box center [1043, 490] width 13 height 13
click at [1042, 488] on use at bounding box center [1043, 490] width 4 height 4
click at [1078, 156] on use at bounding box center [1080, 158] width 9 height 9
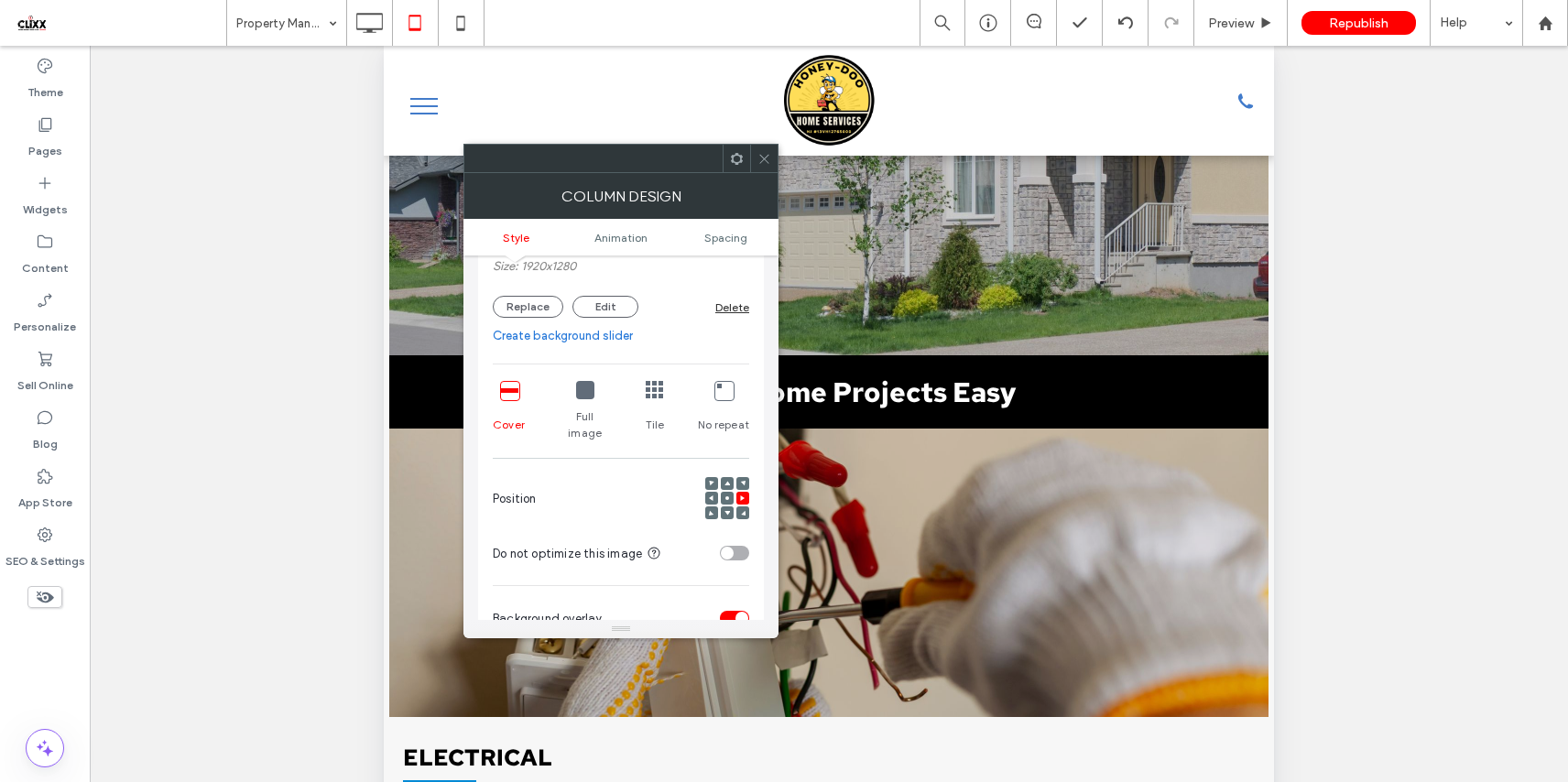
scroll to position [311, 0]
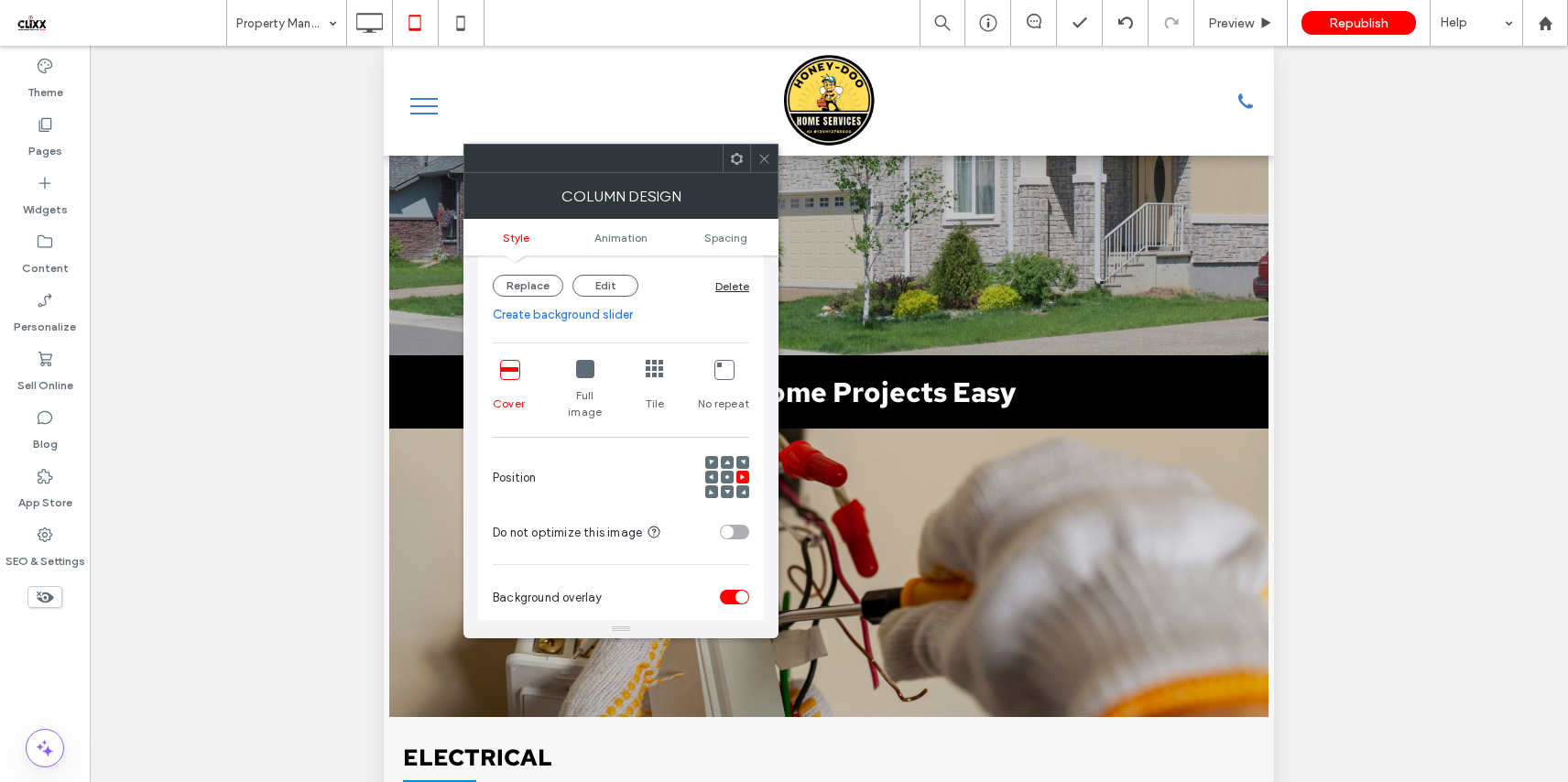
click at [725, 470] on span at bounding box center [727, 477] width 6 height 13
click at [764, 161] on icon at bounding box center [763, 158] width 14 height 14
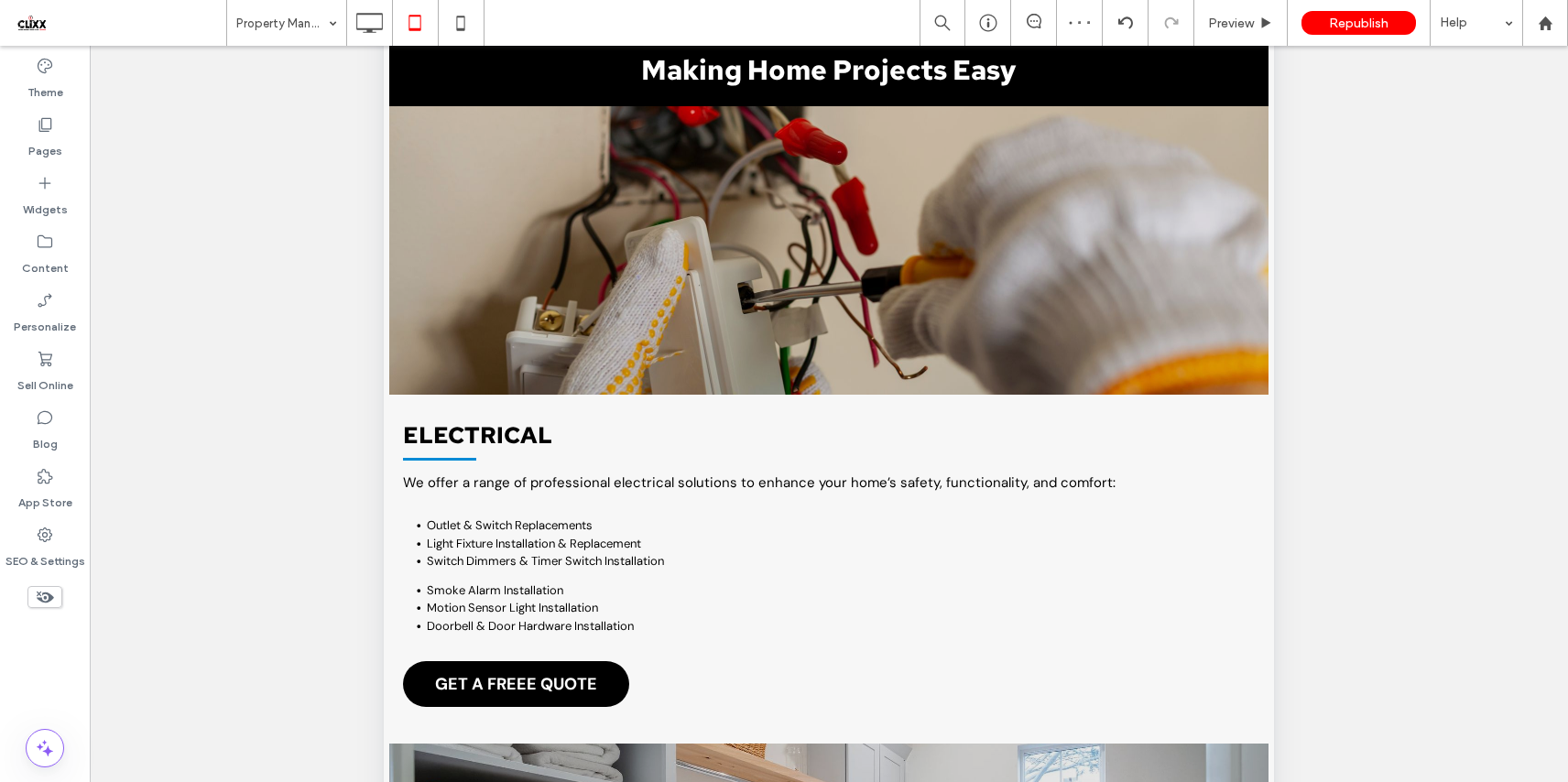
scroll to position [357, 0]
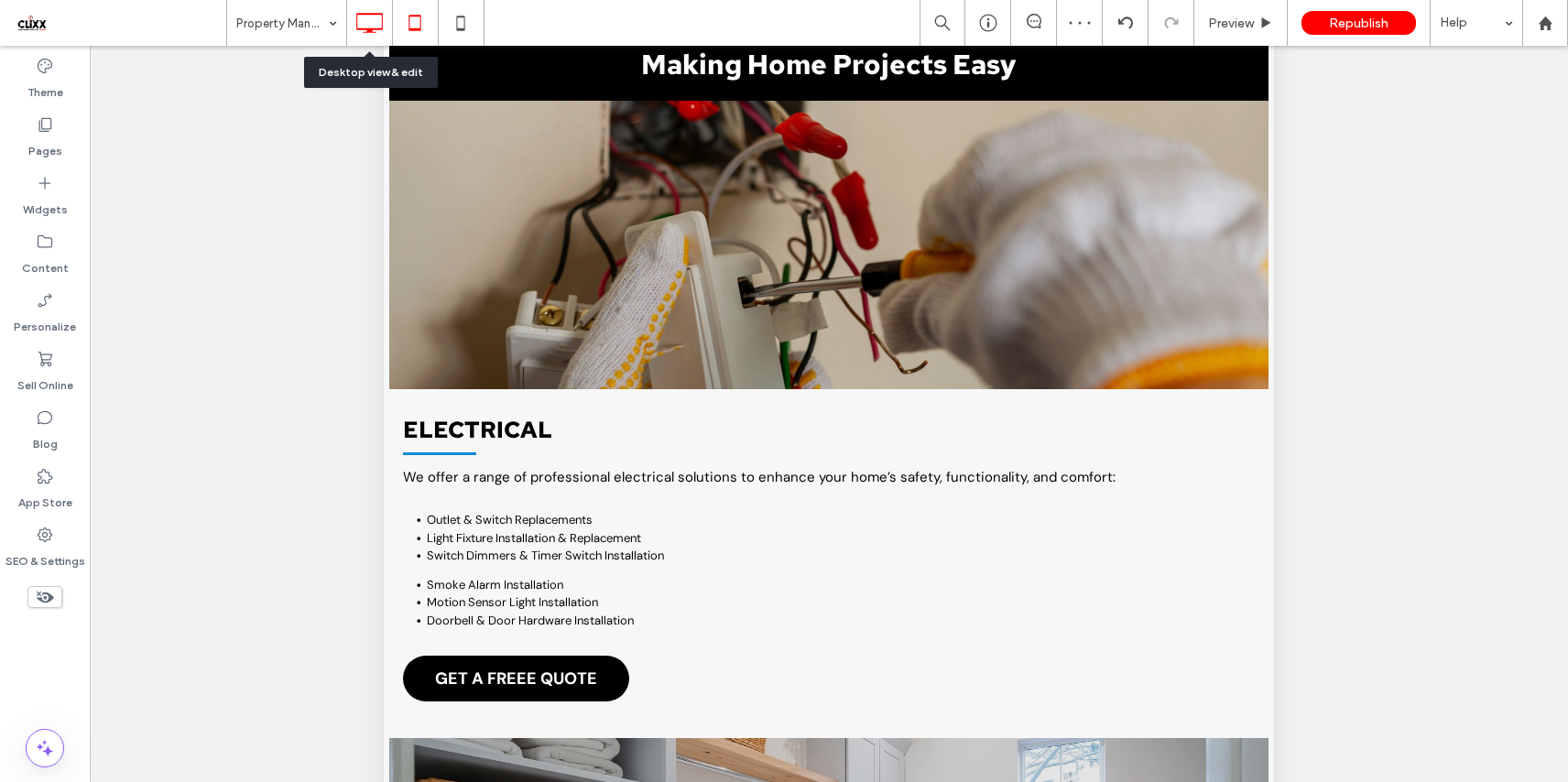
click at [370, 22] on icon at bounding box center [368, 22] width 37 height 37
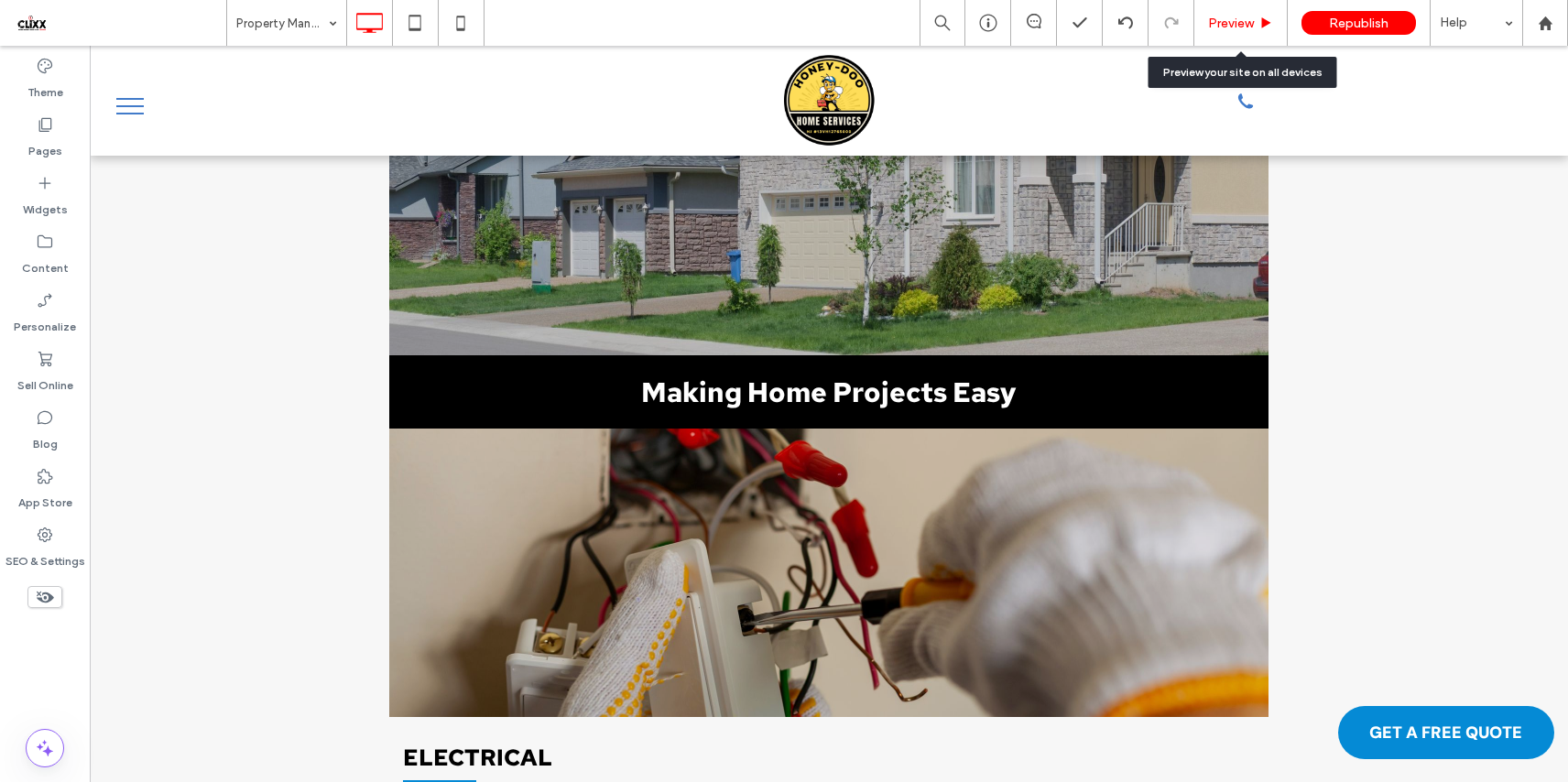
click at [1233, 23] on span "Preview" at bounding box center [1230, 23] width 46 height 16
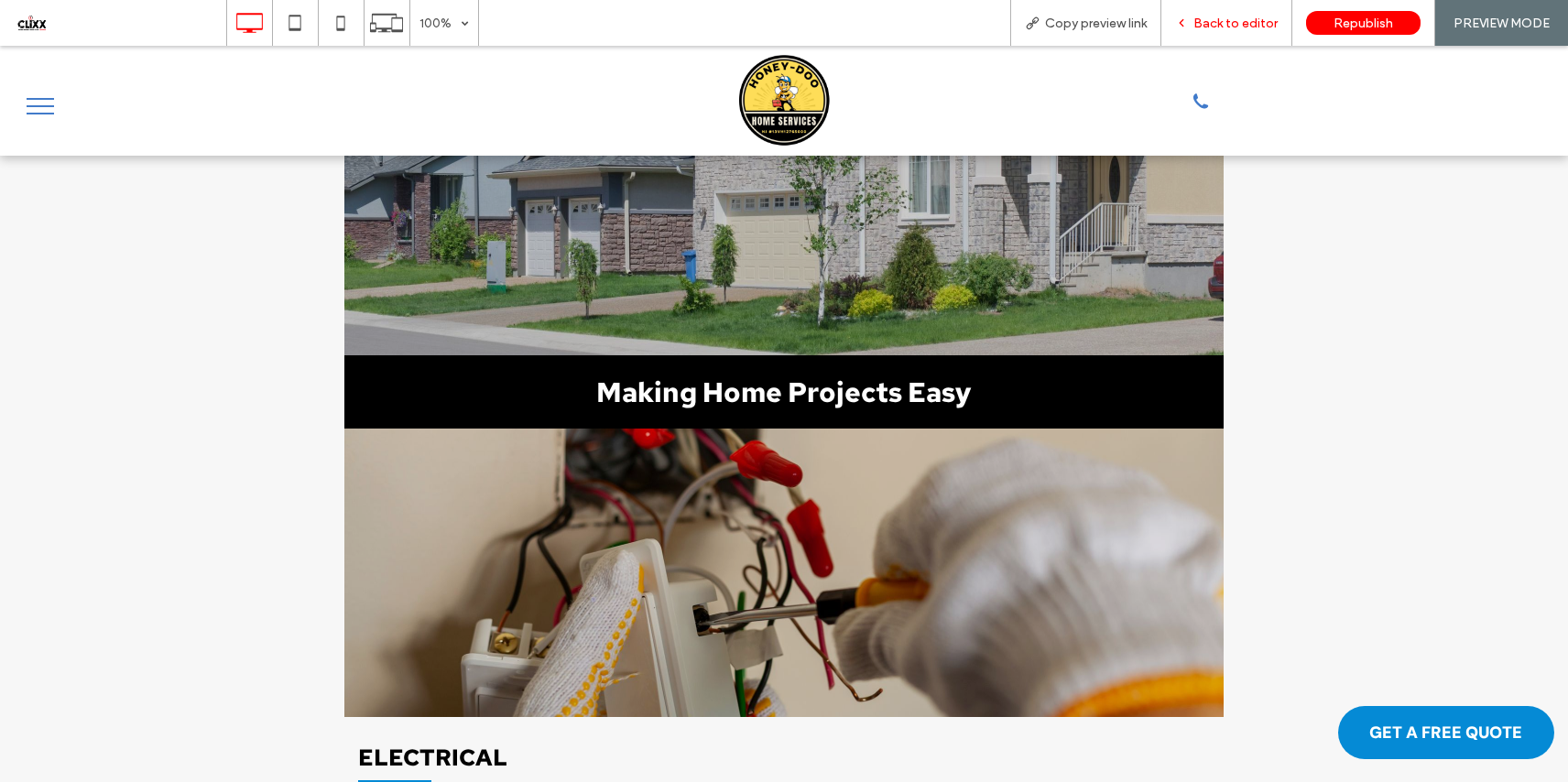
click at [1220, 28] on span "Back to editor" at bounding box center [1235, 23] width 84 height 16
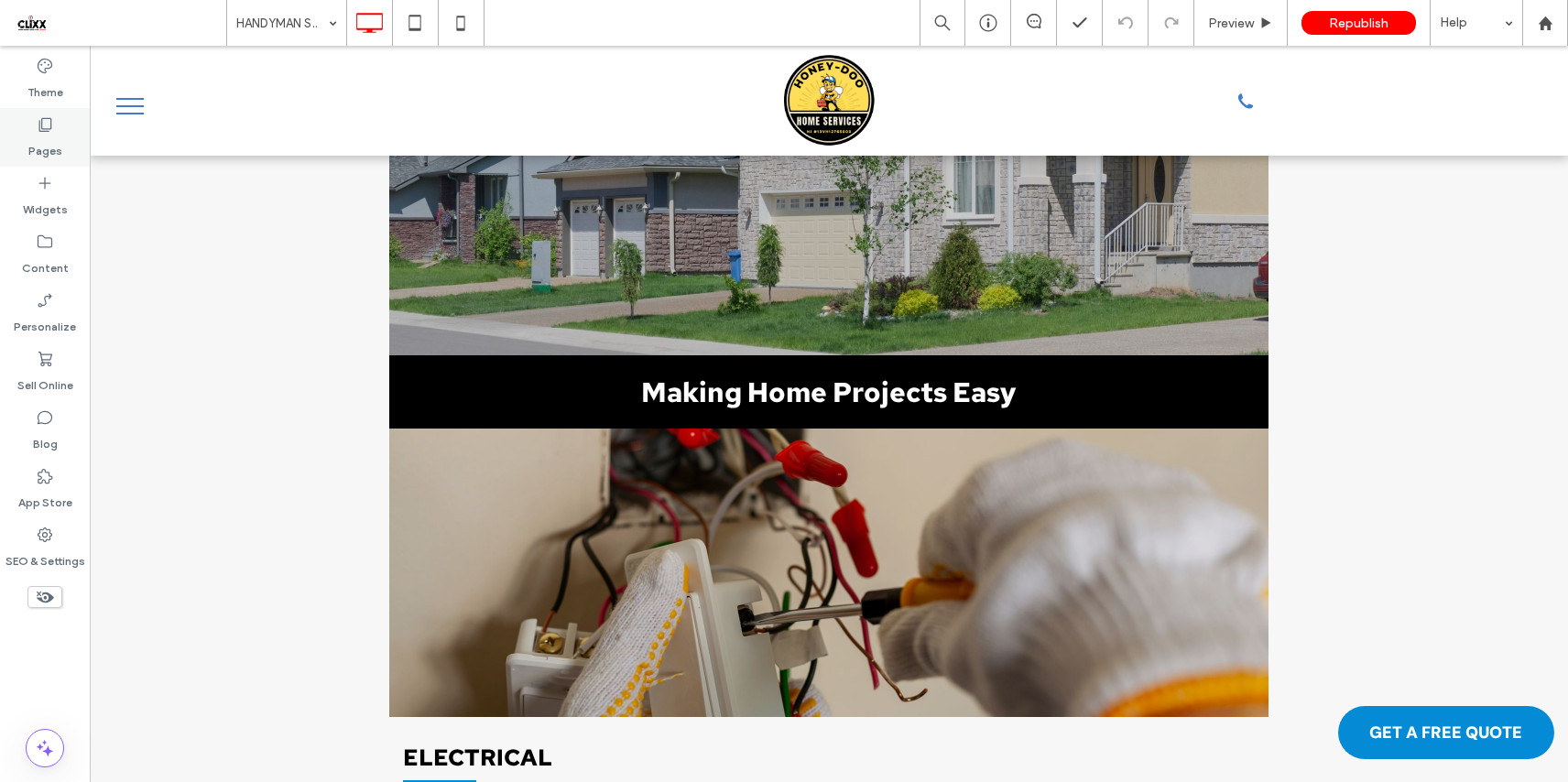
click at [61, 151] on div "Pages" at bounding box center [45, 137] width 90 height 59
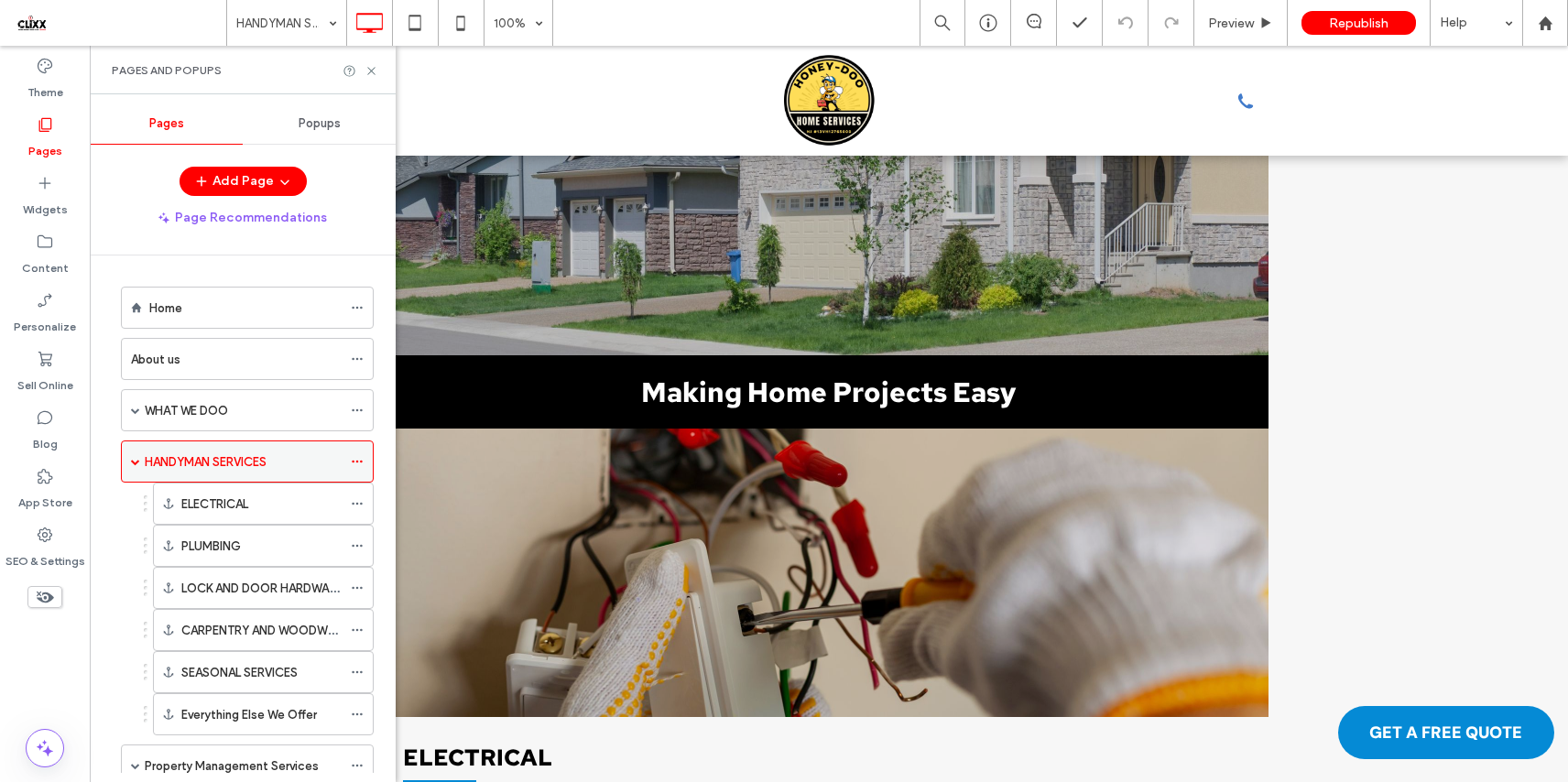
click at [355, 459] on icon at bounding box center [357, 462] width 13 height 13
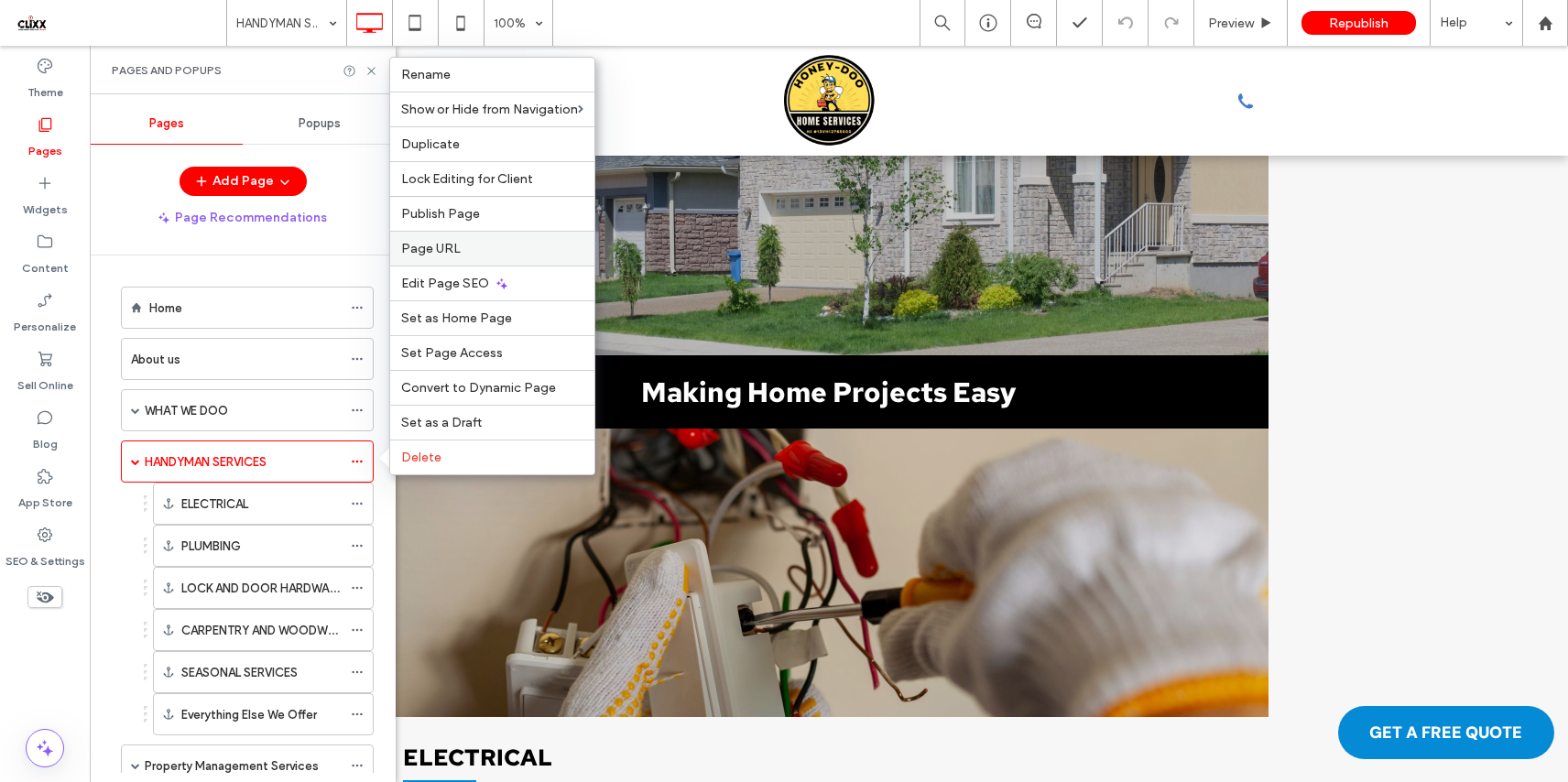
click at [456, 251] on span "Page URL" at bounding box center [431, 248] width 60 height 16
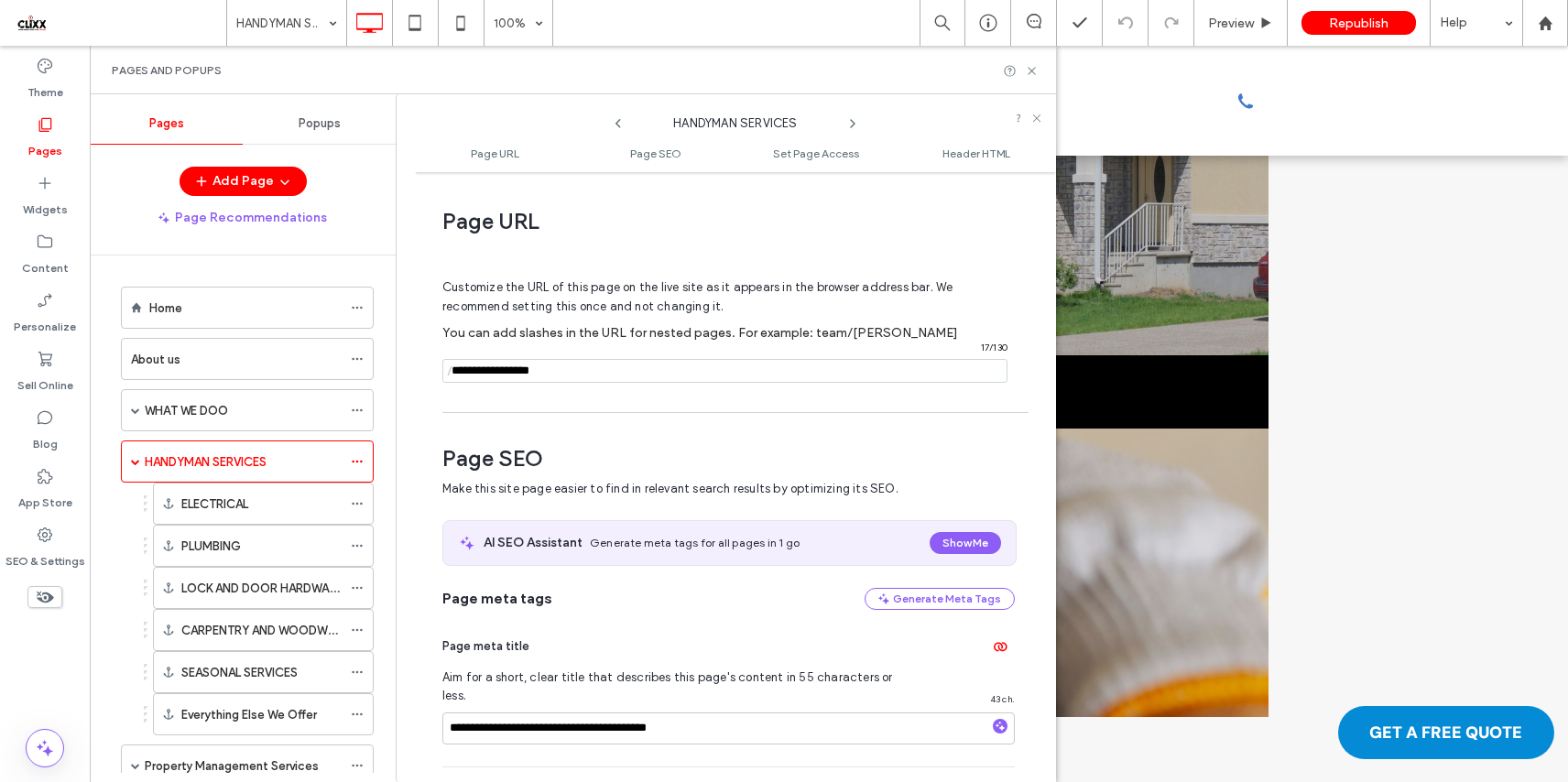
scroll to position [9, 0]
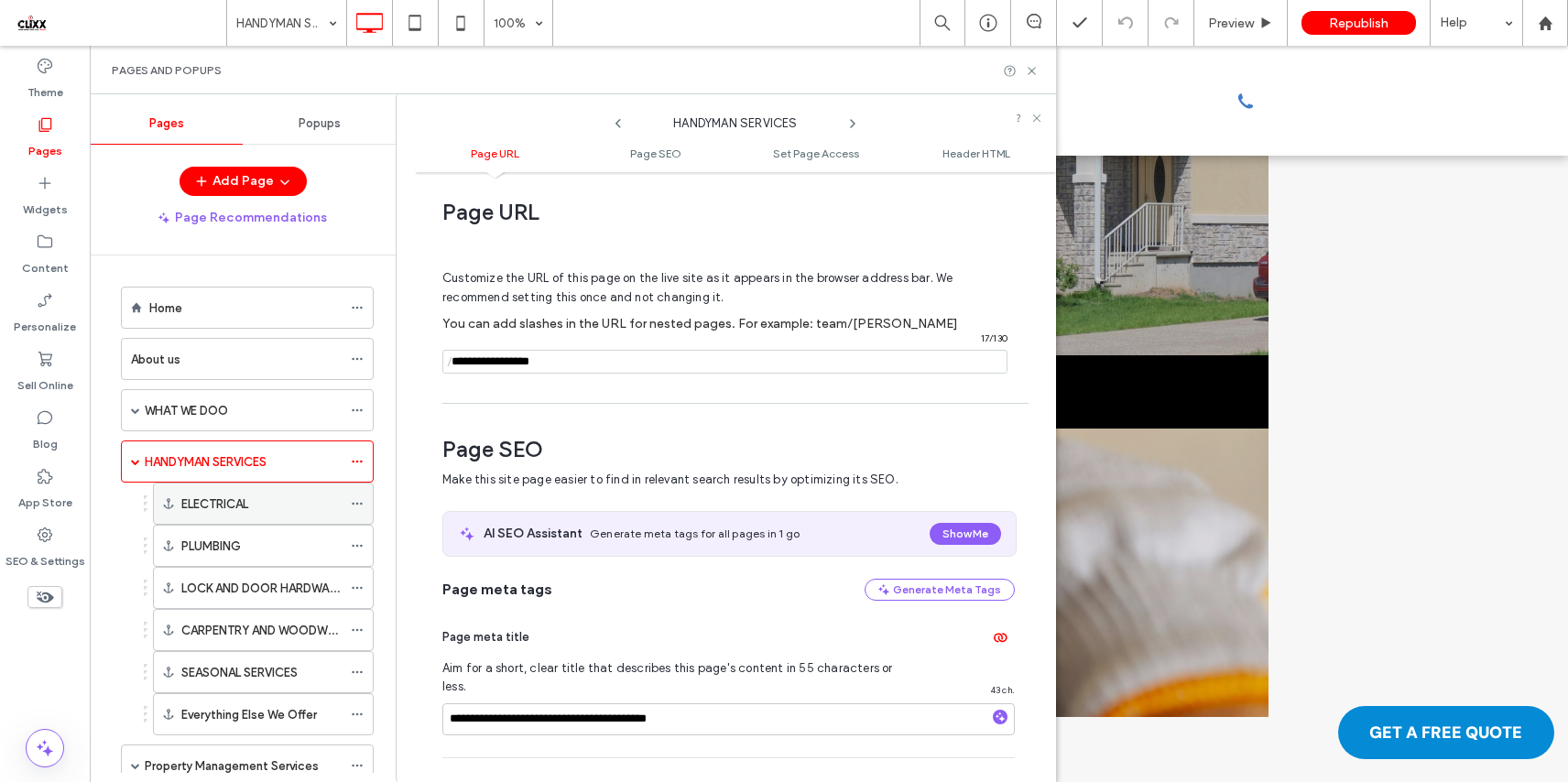
click at [337, 503] on div "ELECTRICAL" at bounding box center [261, 504] width 160 height 20
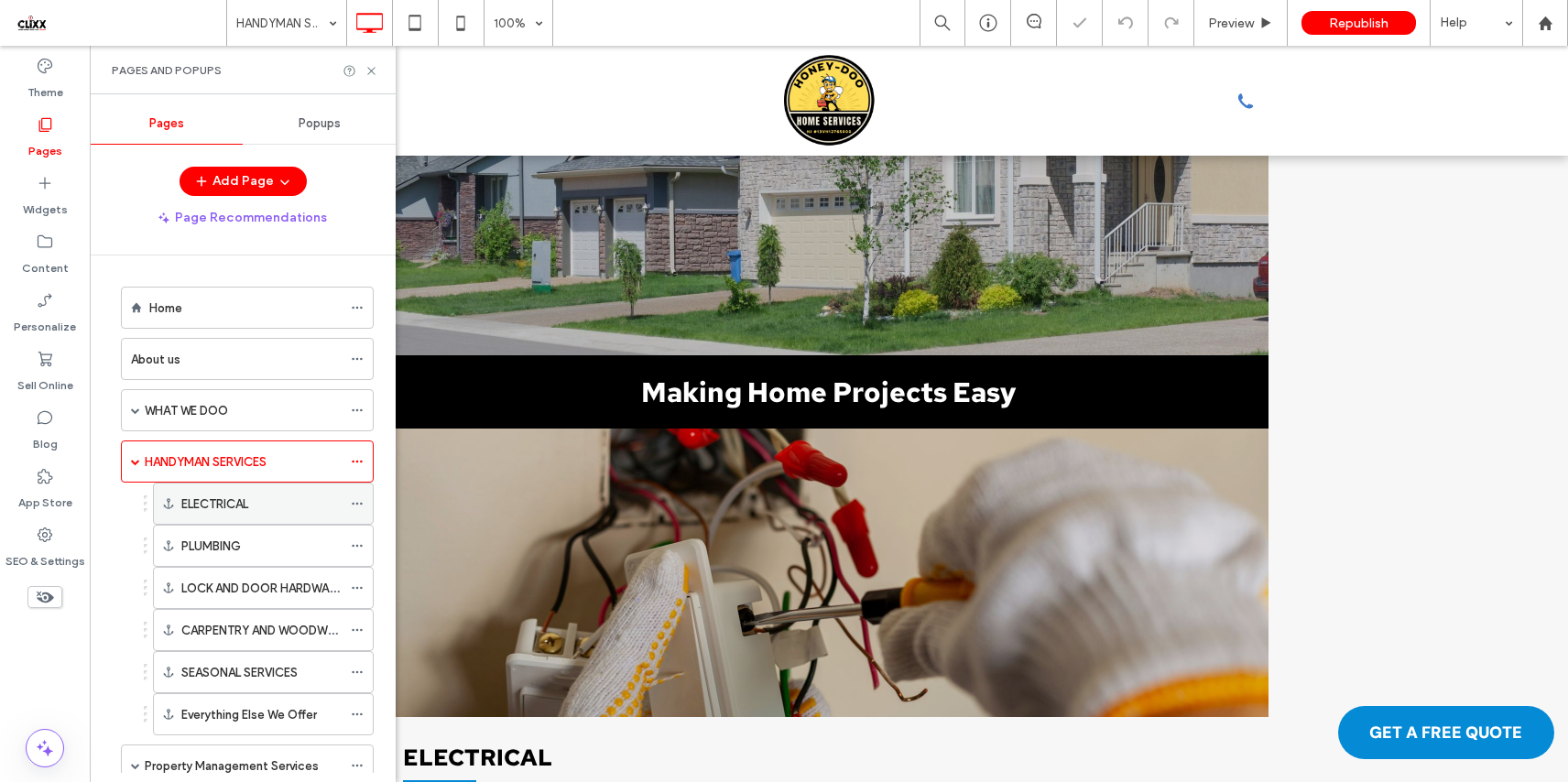
click at [354, 503] on icon at bounding box center [357, 504] width 13 height 13
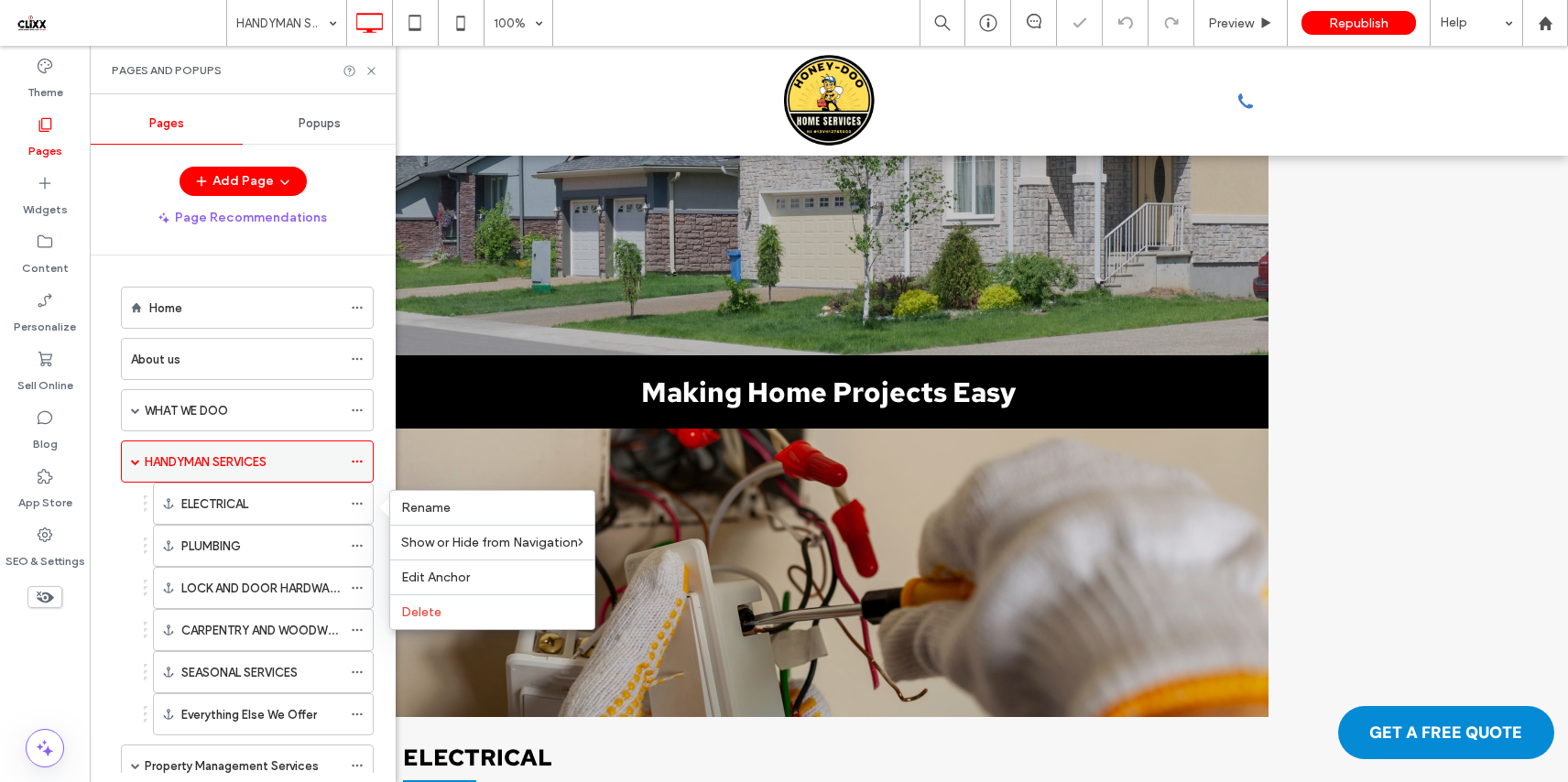
click at [132, 463] on span at bounding box center [136, 462] width 9 height 9
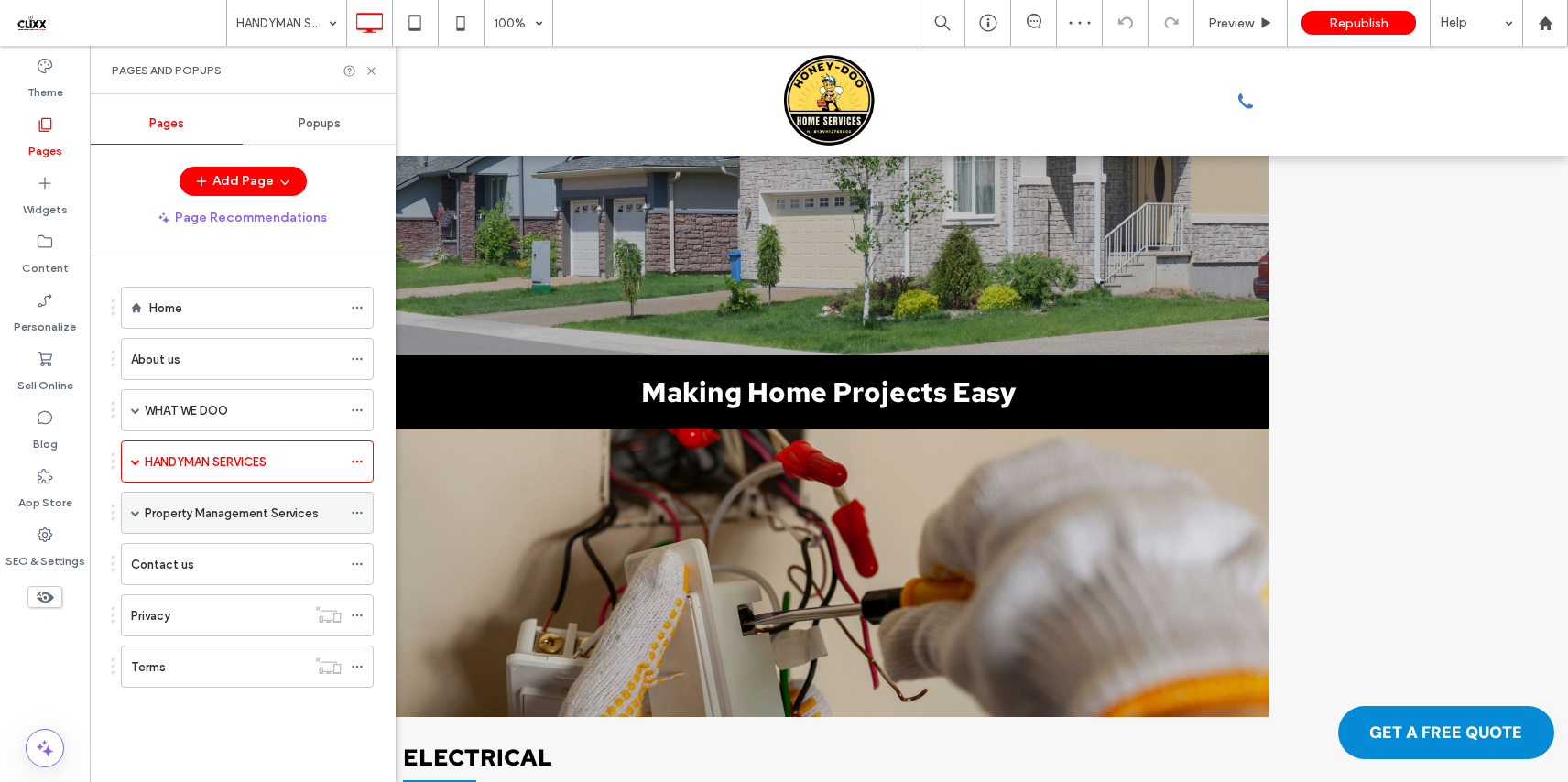
click at [359, 513] on icon at bounding box center [357, 513] width 13 height 13
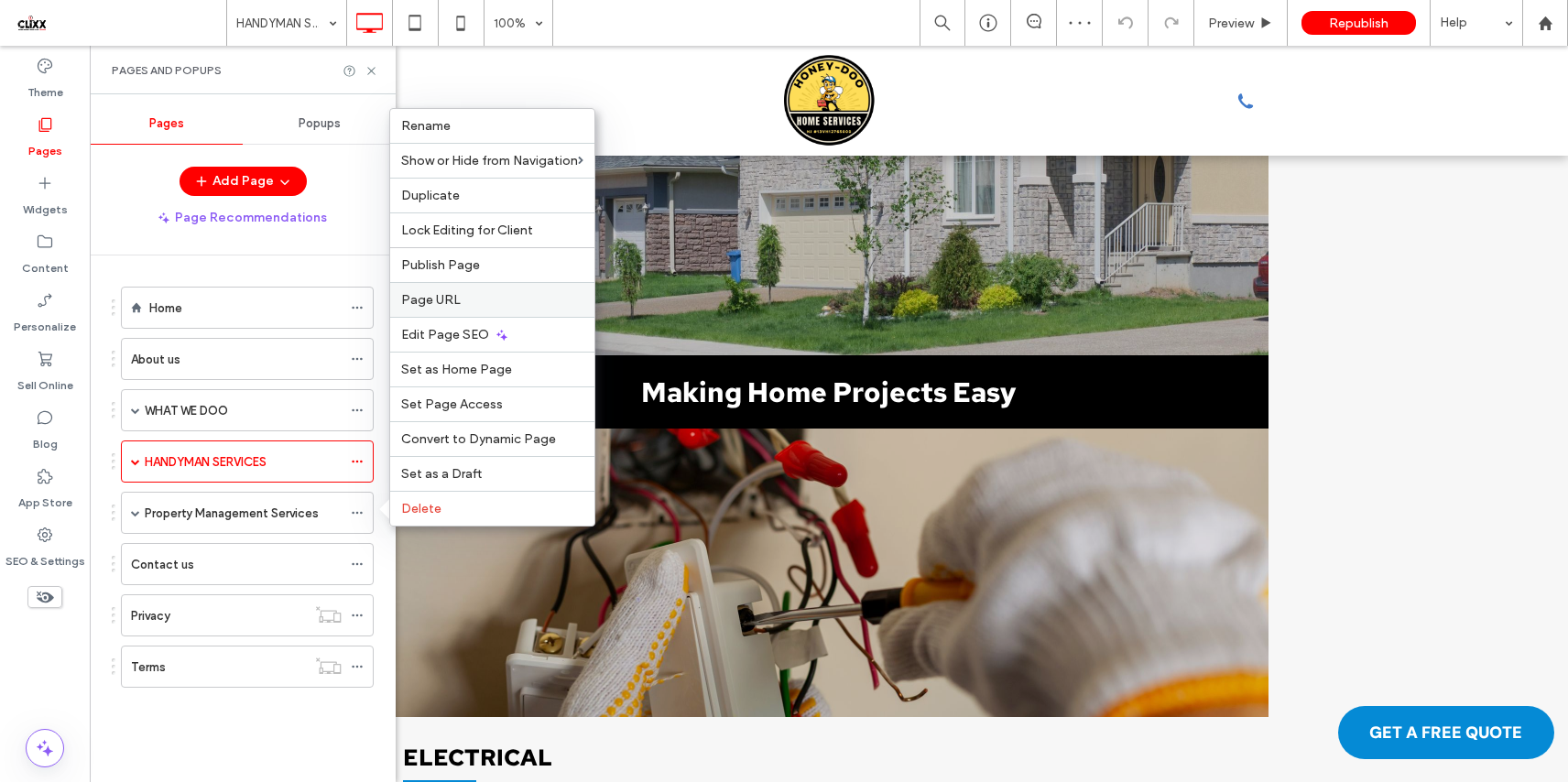
click at [444, 301] on span "Page URL" at bounding box center [431, 300] width 60 height 16
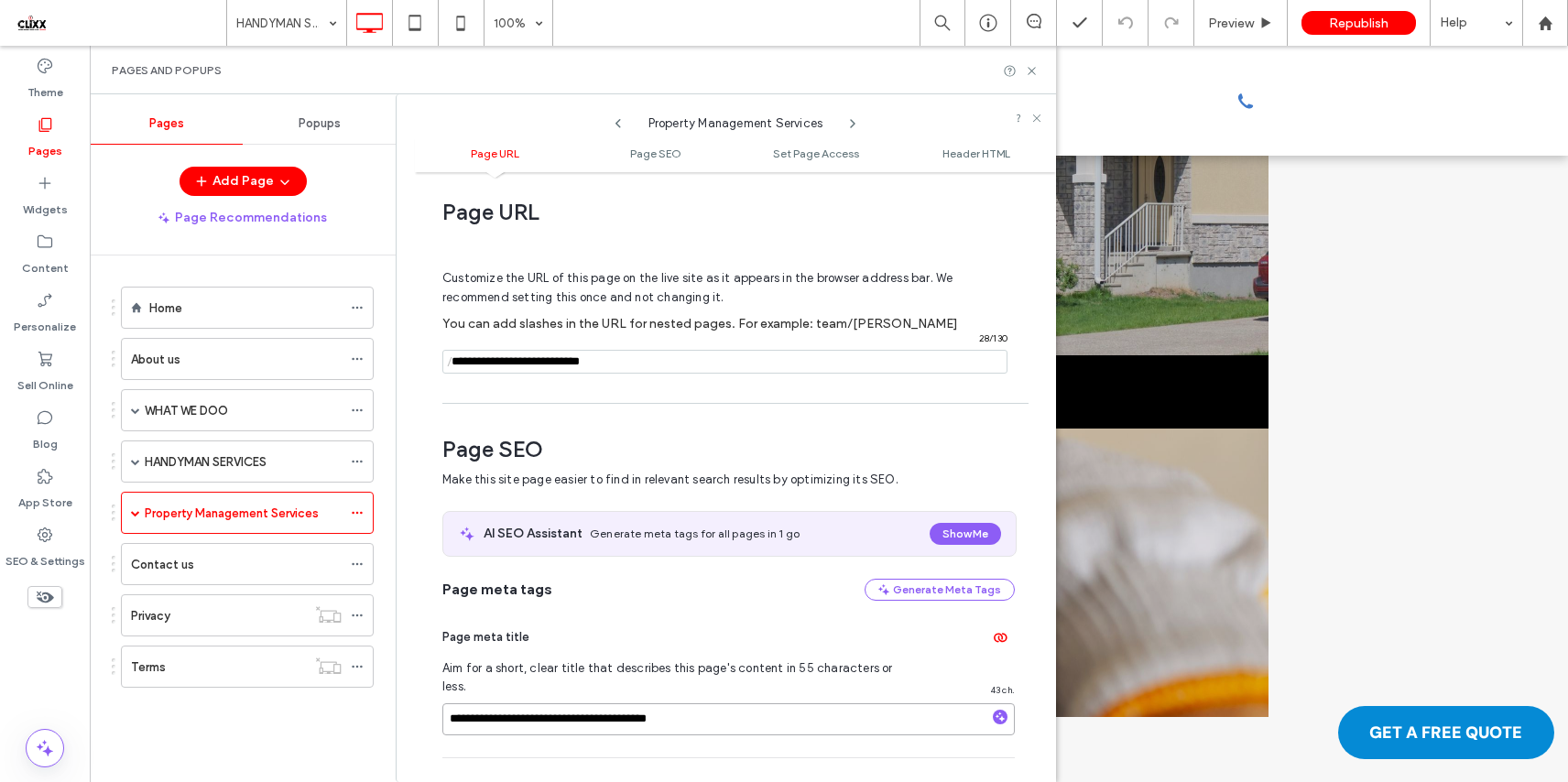
drag, startPoint x: 511, startPoint y: 707, endPoint x: 426, endPoint y: 705, distance: 85.0
click at [426, 705] on div "**********" at bounding box center [735, 478] width 641 height 592
type input "**********"
click at [1032, 66] on icon at bounding box center [1031, 70] width 14 height 14
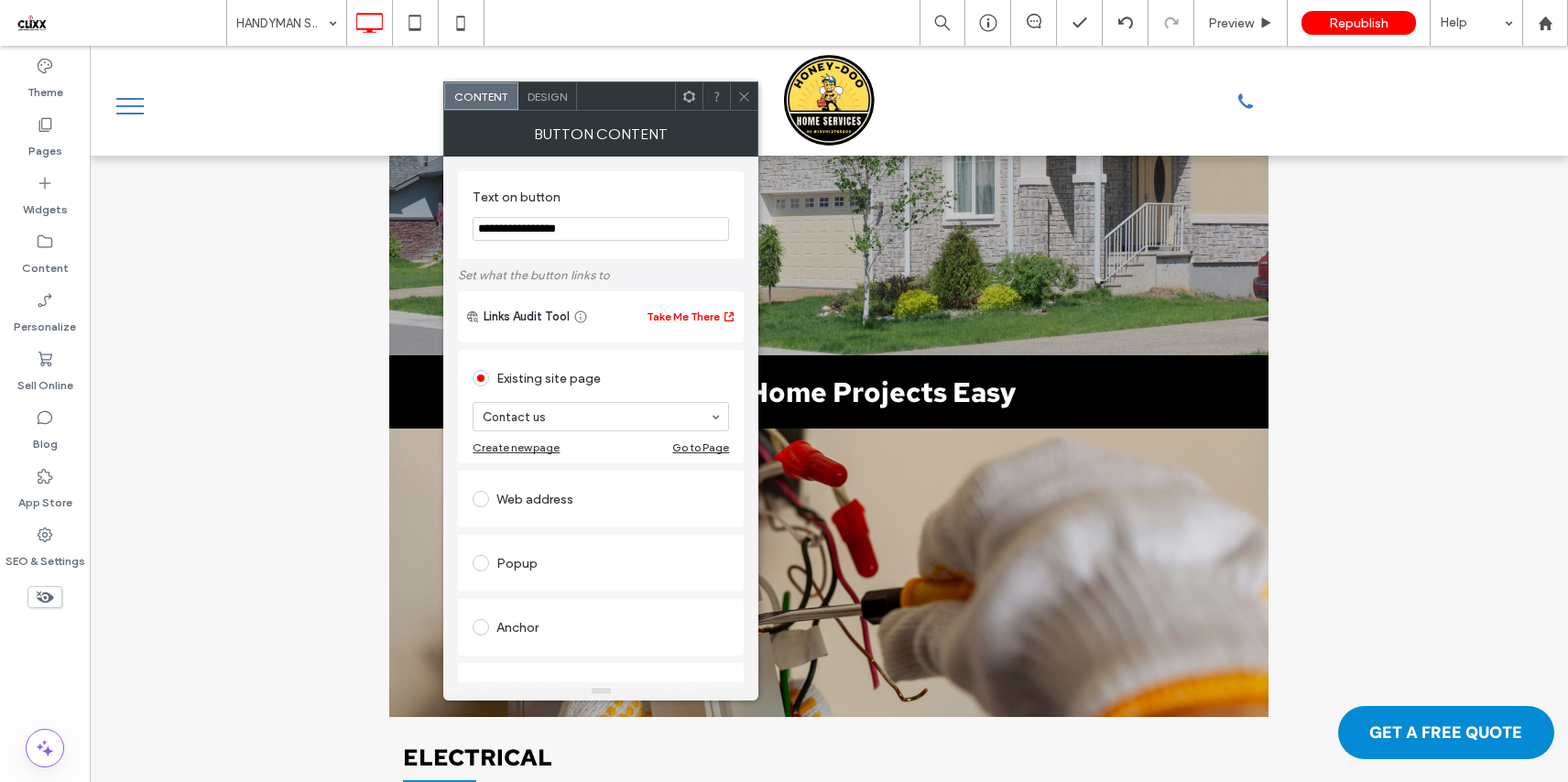
click at [745, 93] on icon at bounding box center [744, 96] width 14 height 14
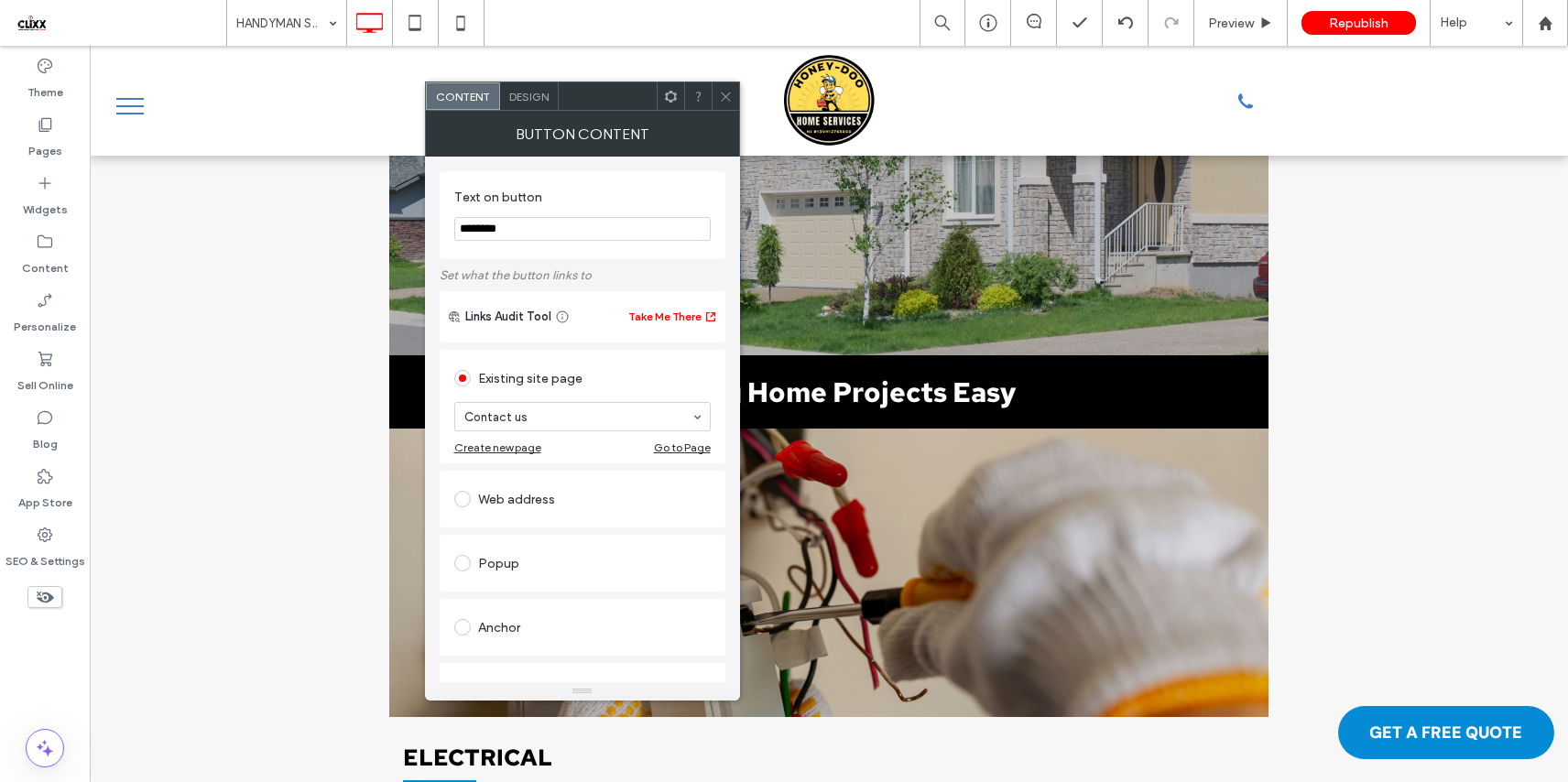
drag, startPoint x: 498, startPoint y: 231, endPoint x: 461, endPoint y: 233, distance: 37.1
click at [454, 233] on input "********" at bounding box center [583, 229] width 257 height 23
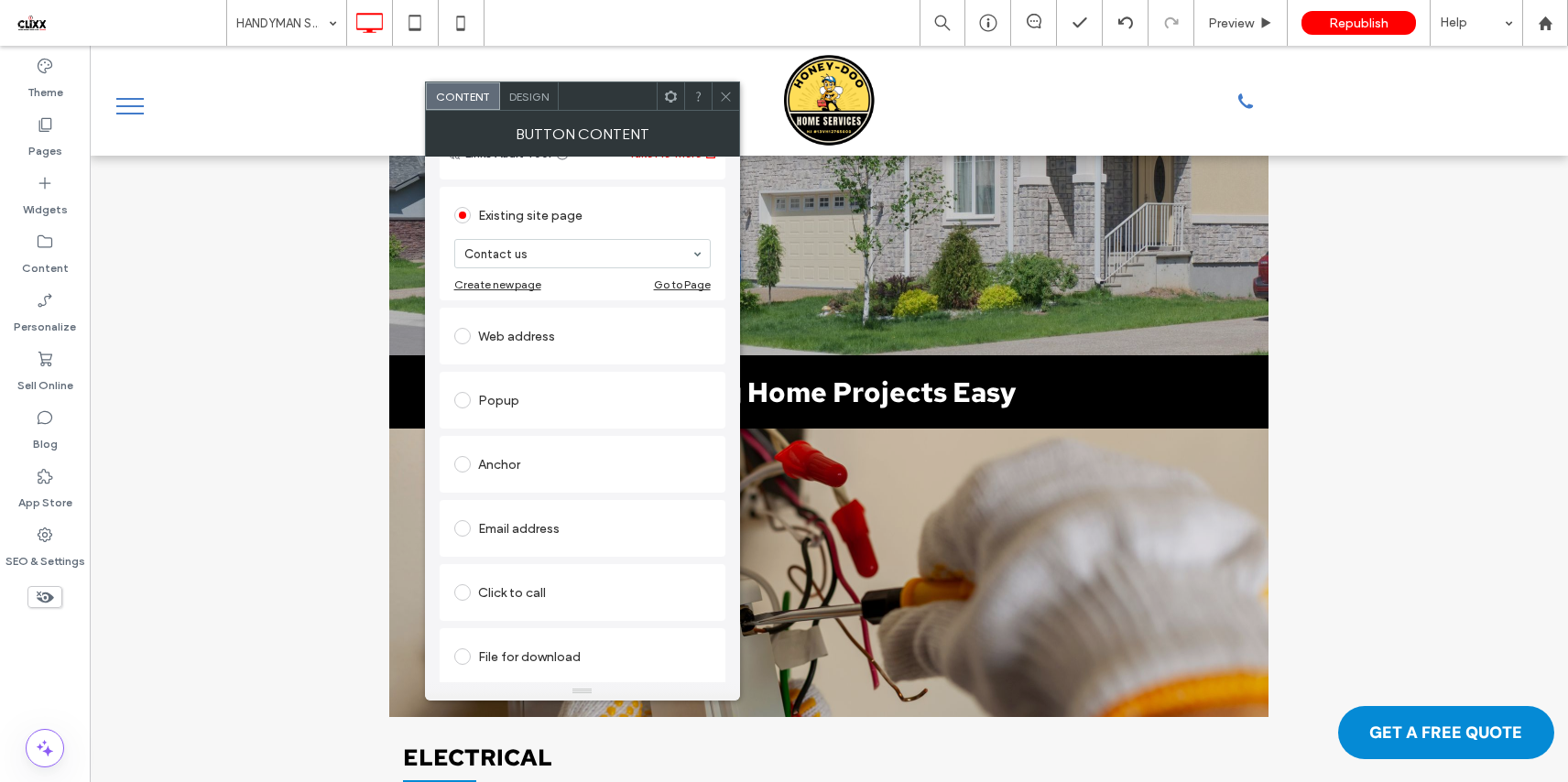
scroll to position [168, 0]
type input "*******"
click at [466, 587] on span at bounding box center [463, 590] width 17 height 17
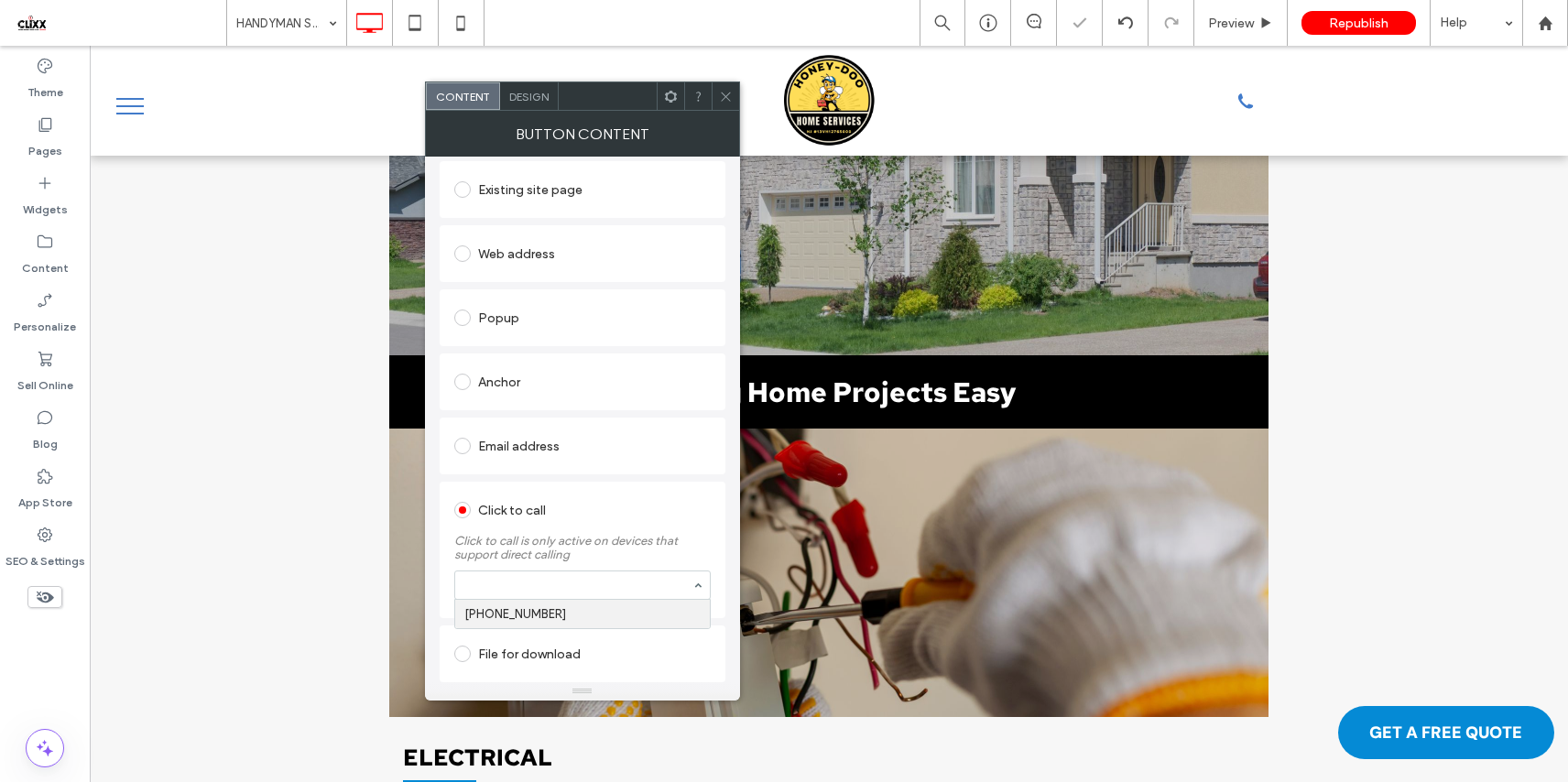
scroll to position [193, 0]
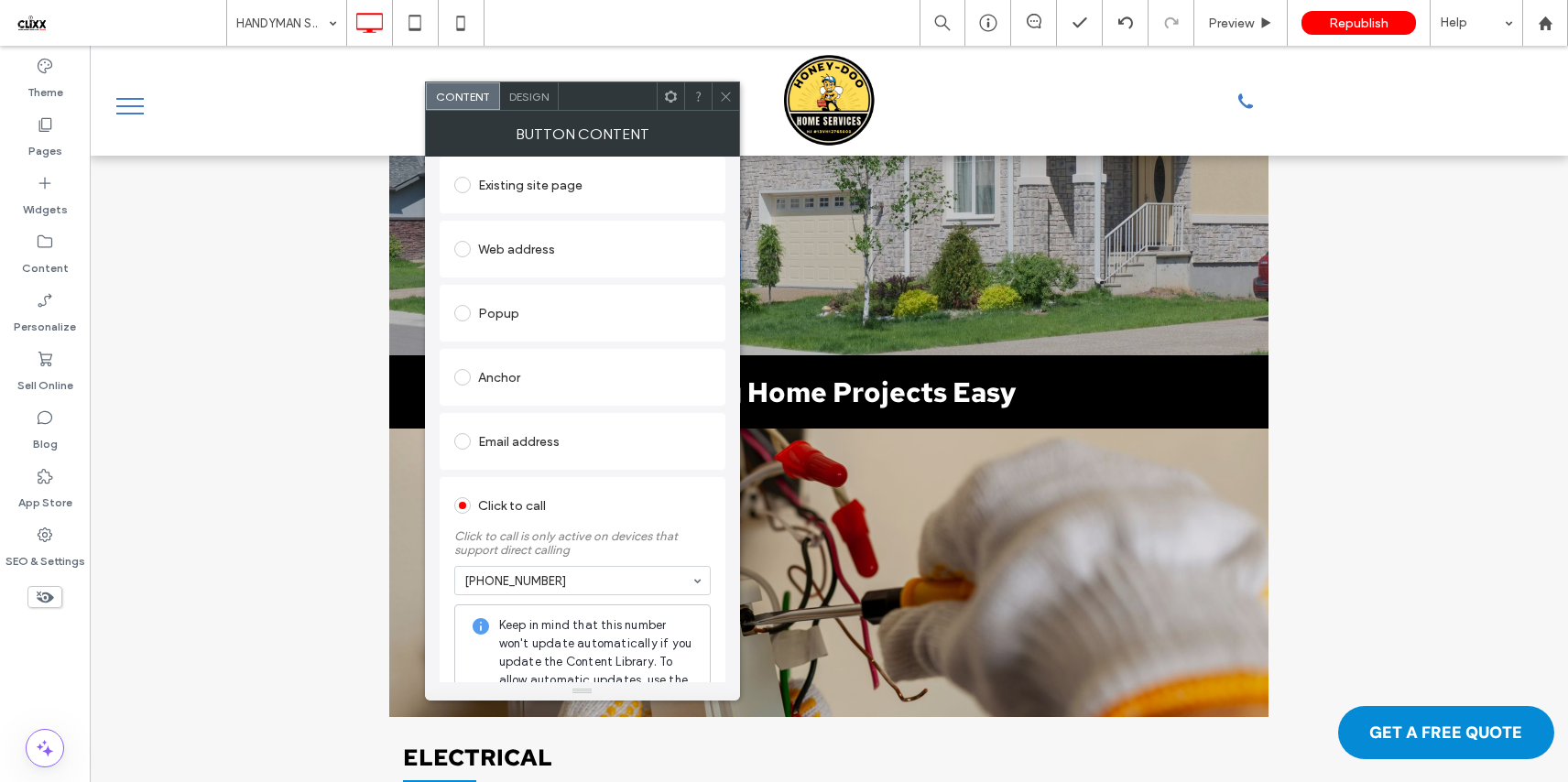
click at [727, 94] on use at bounding box center [725, 96] width 9 height 9
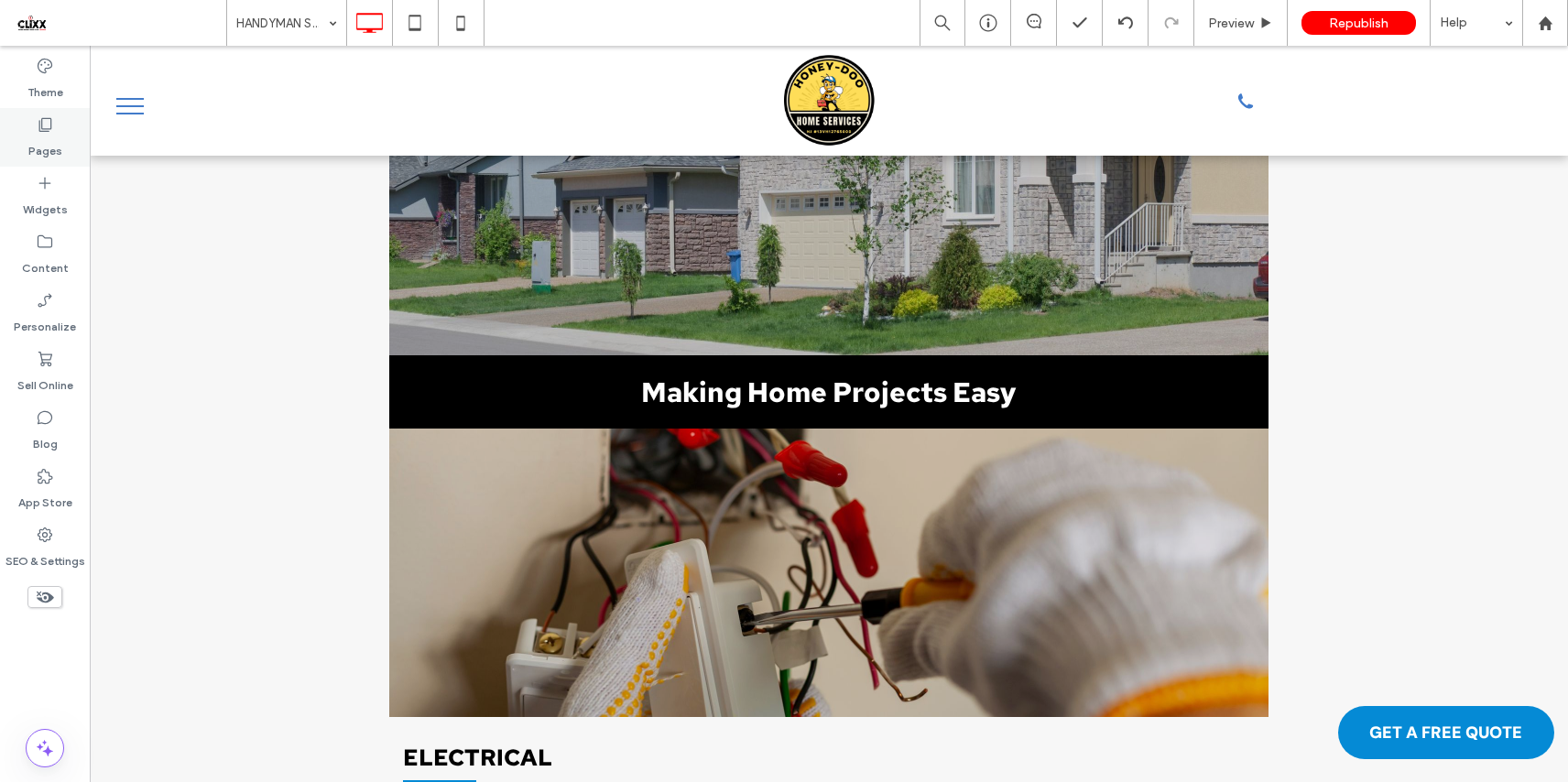
click at [22, 134] on div "Pages" at bounding box center [45, 137] width 90 height 59
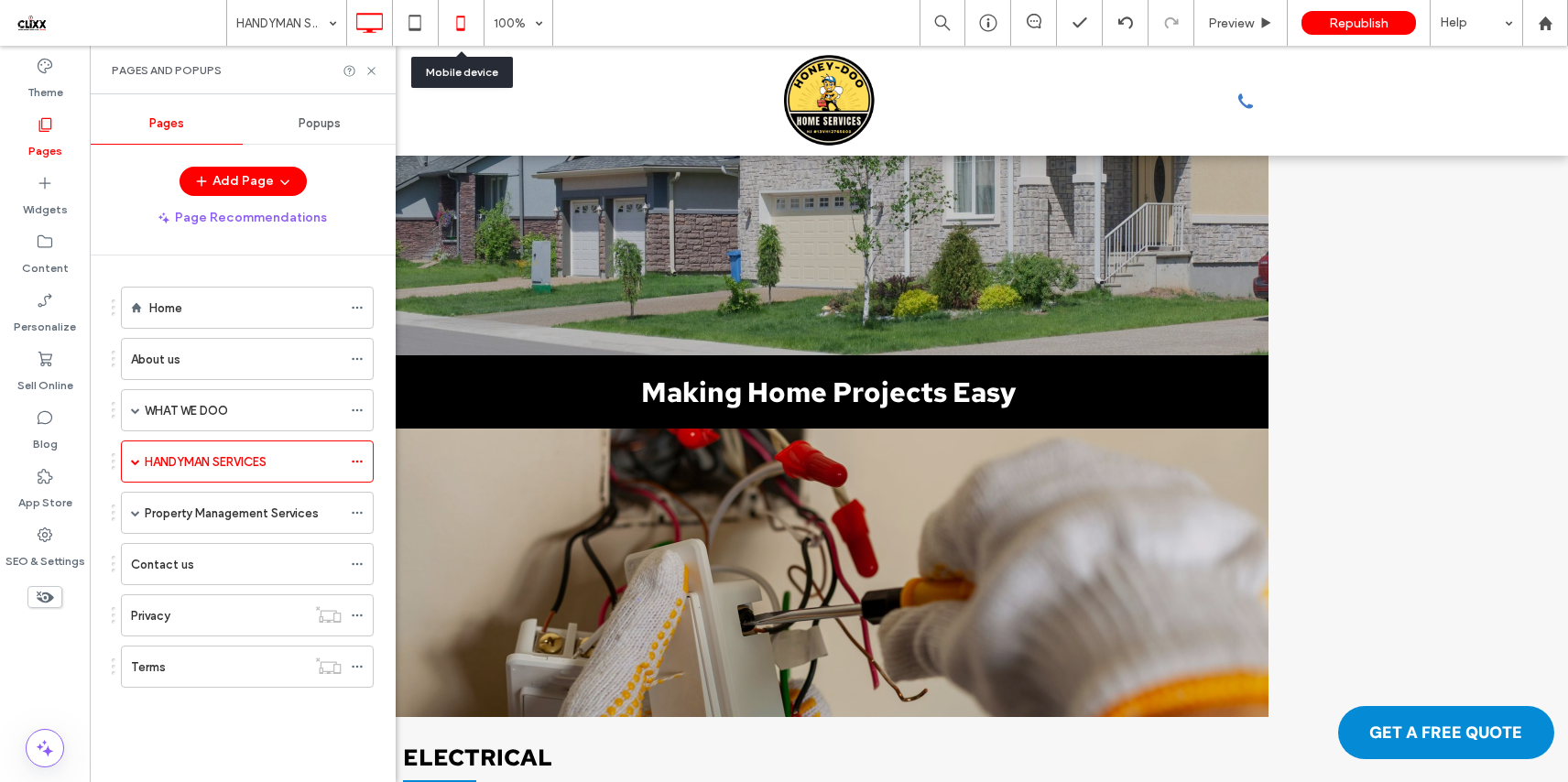
click at [462, 23] on icon at bounding box center [460, 22] width 37 height 37
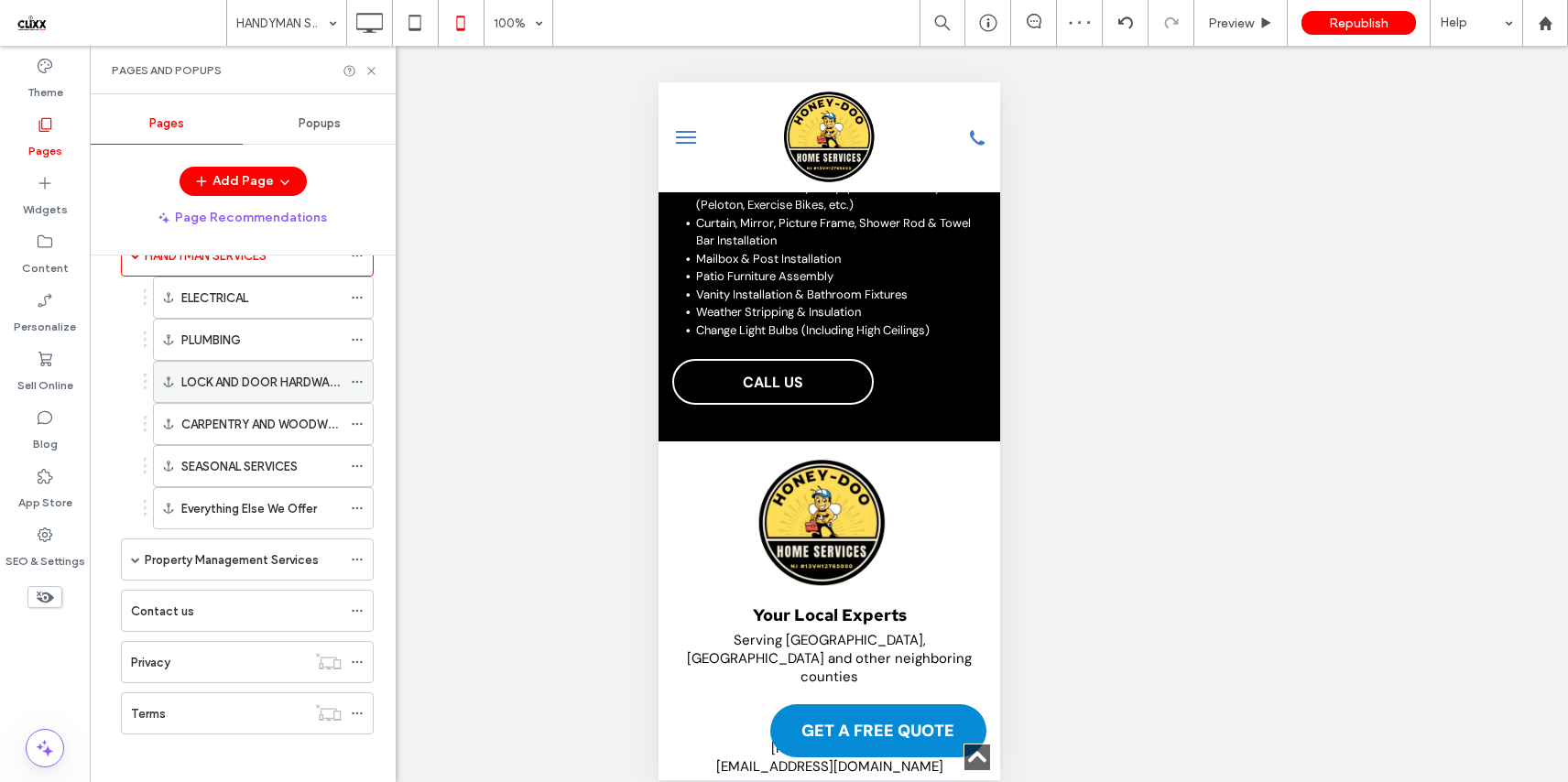
scroll to position [214, 0]
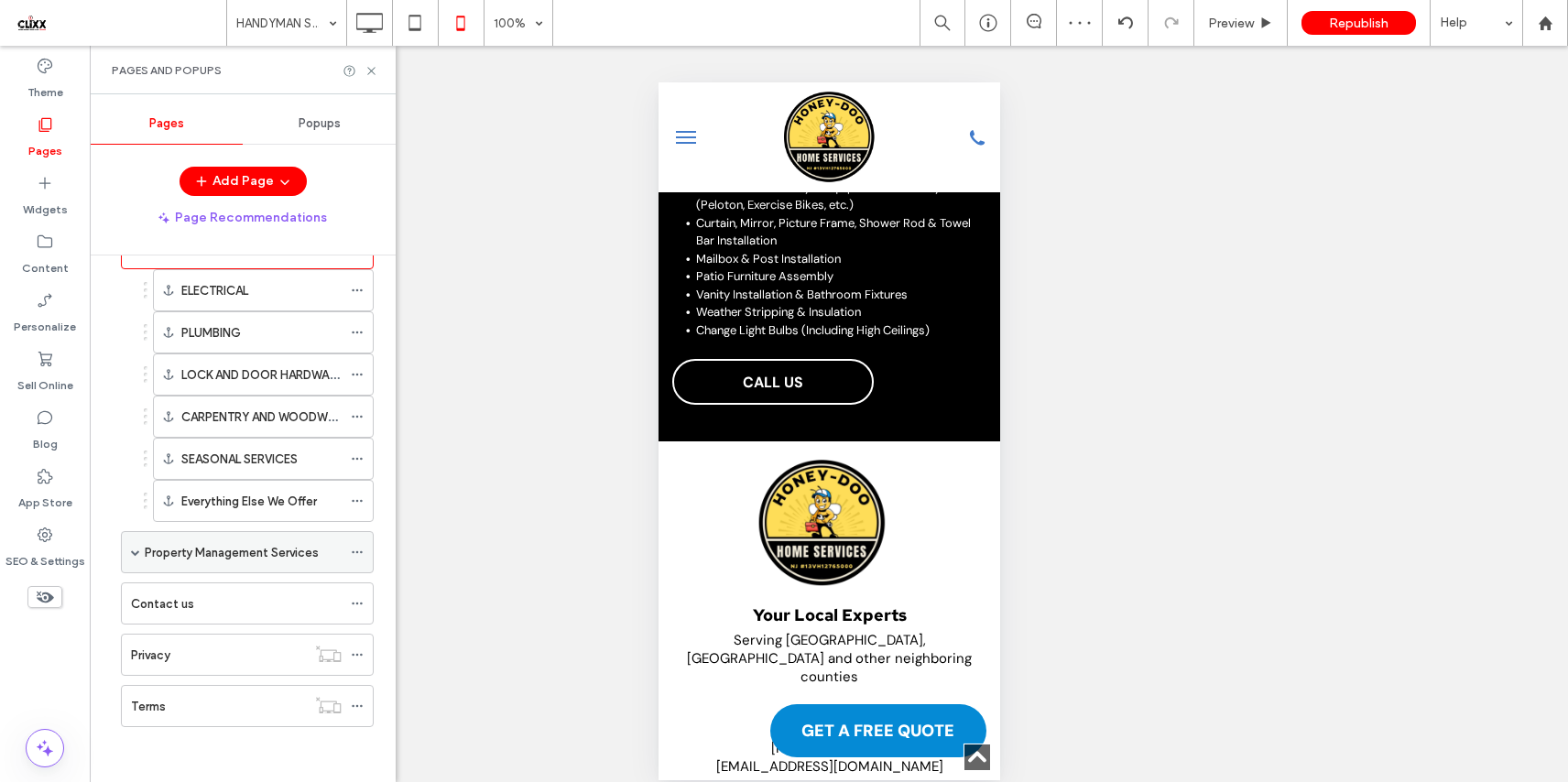
click at [145, 552] on label "Property Management Services" at bounding box center [231, 553] width 174 height 32
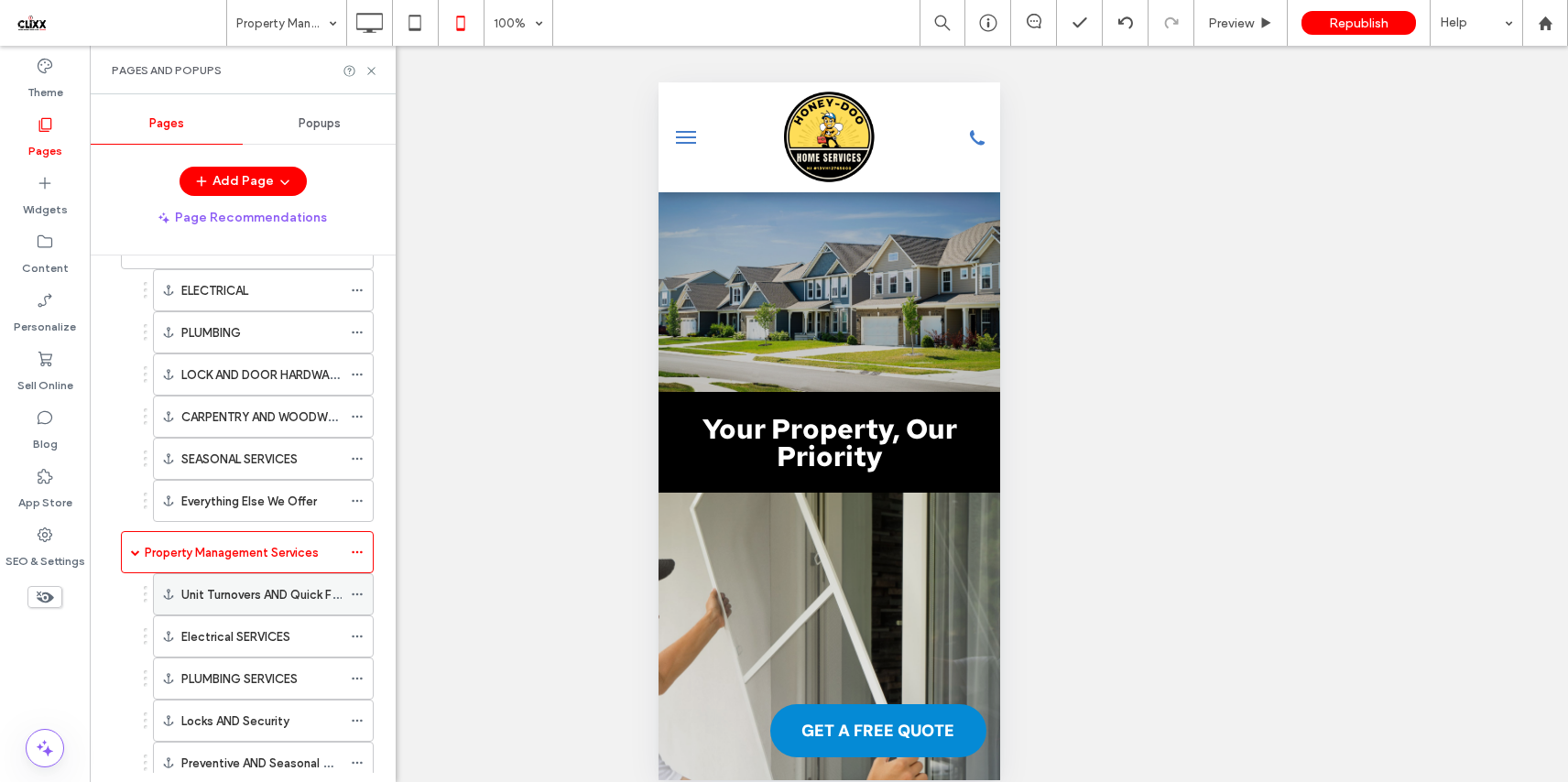
scroll to position [0, 0]
click at [372, 32] on use at bounding box center [369, 23] width 26 height 21
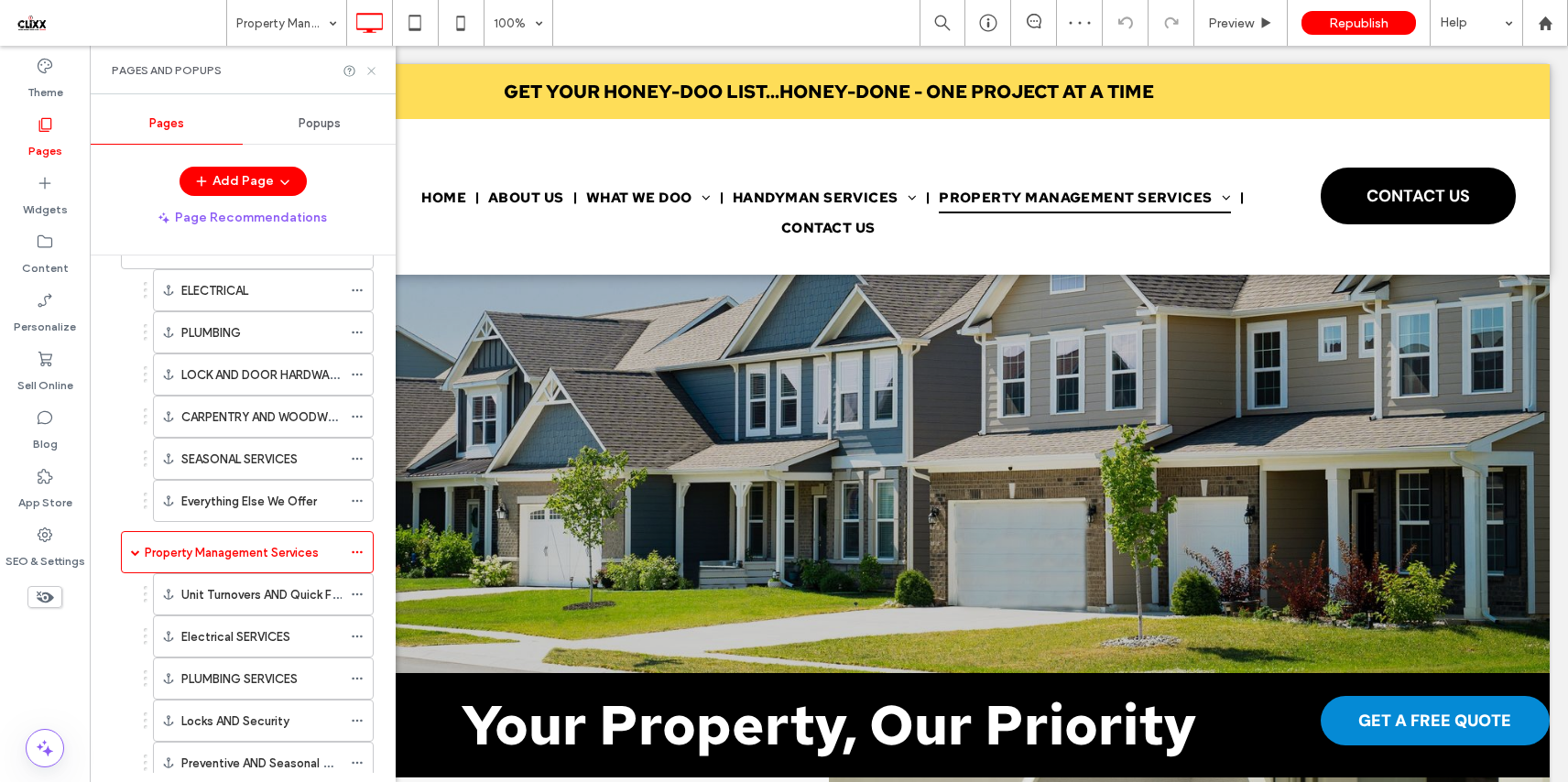
click at [377, 69] on icon at bounding box center [371, 70] width 14 height 14
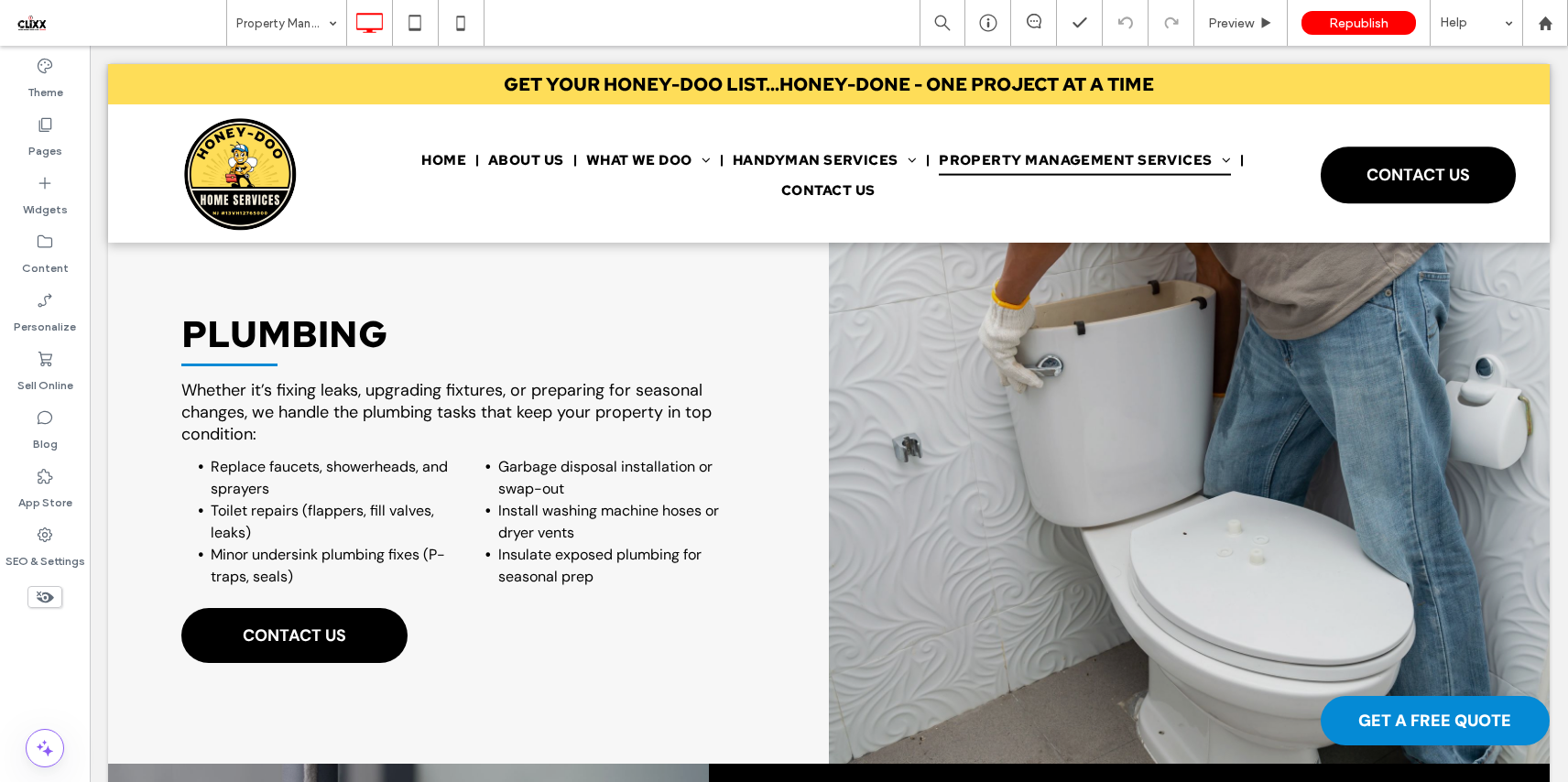
scroll to position [1801, 0]
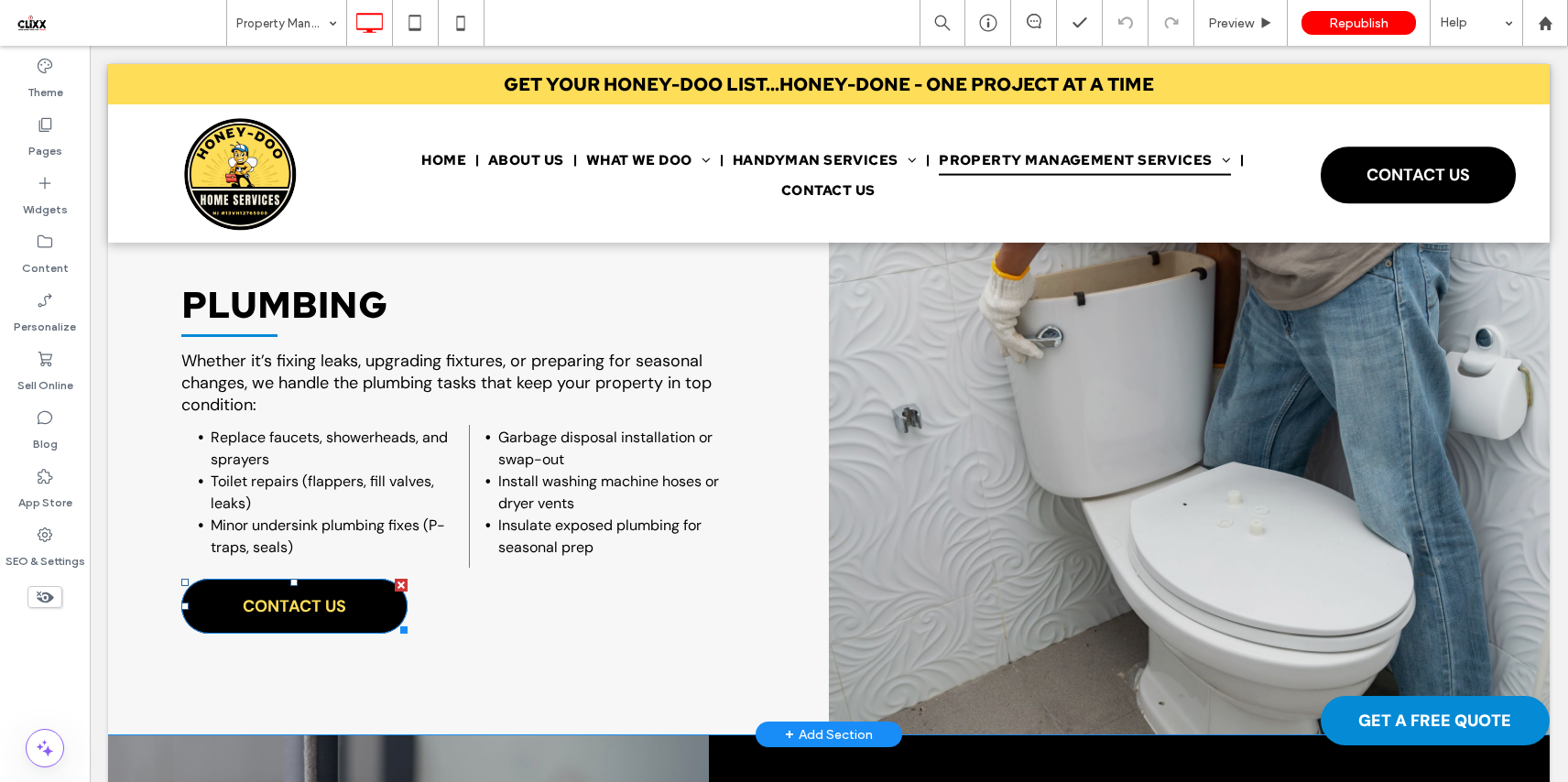
click at [343, 621] on span "CONTACT US" at bounding box center [294, 606] width 103 height 40
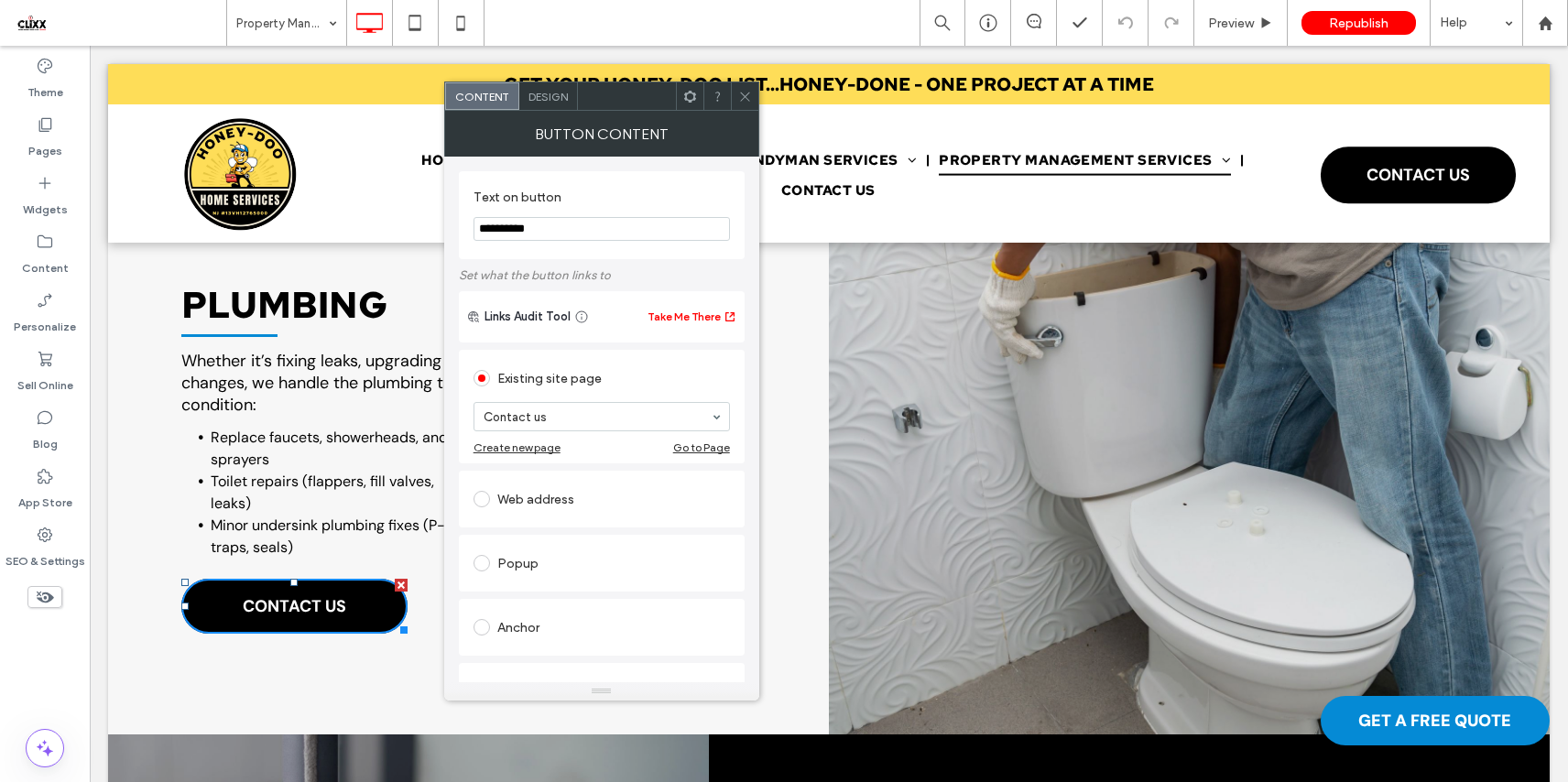
drag, startPoint x: 658, startPoint y: 273, endPoint x: 406, endPoint y: 227, distance: 256.2
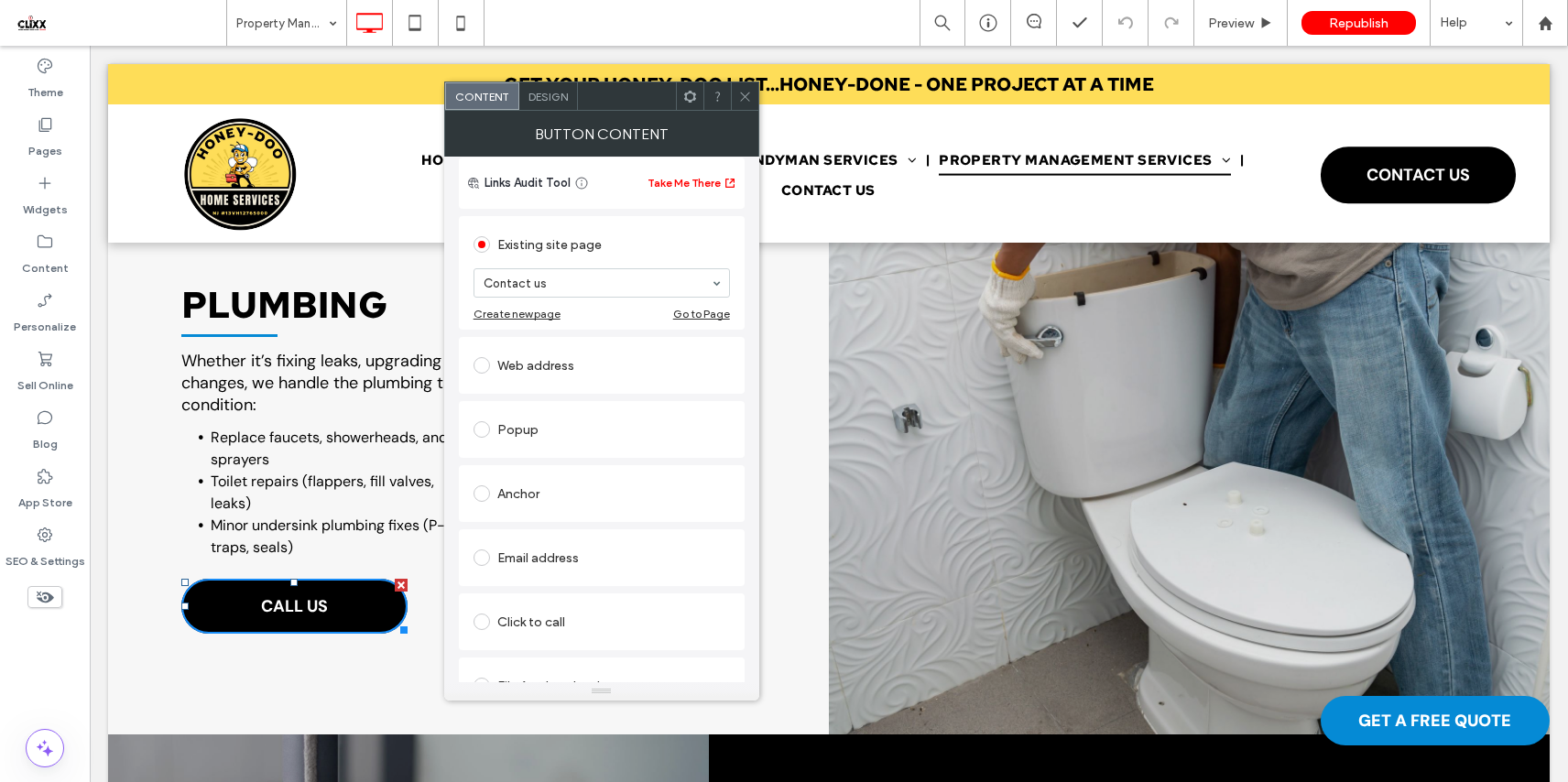
scroll to position [168, 0]
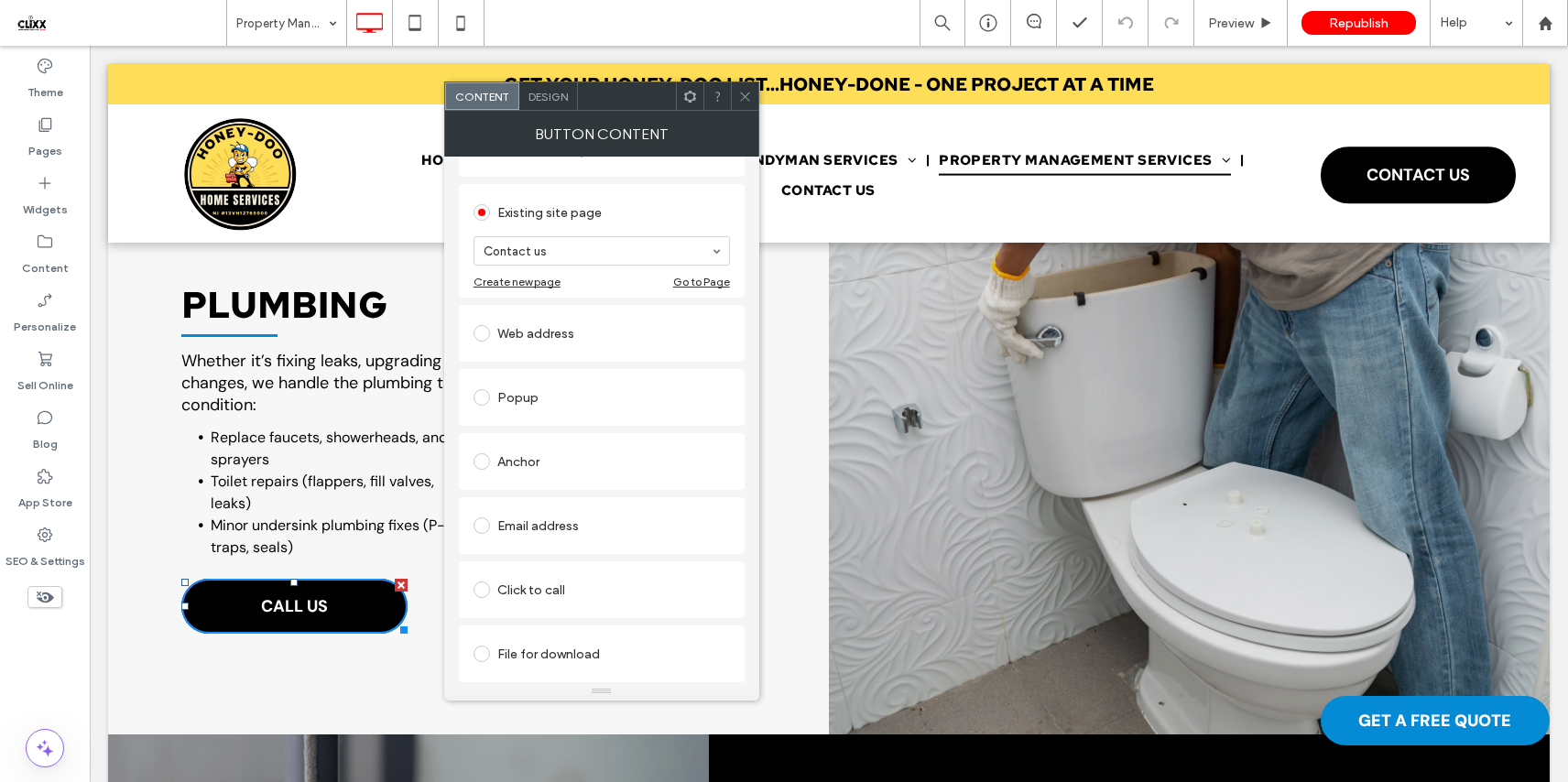
type input "*******"
click at [483, 587] on span at bounding box center [481, 590] width 17 height 17
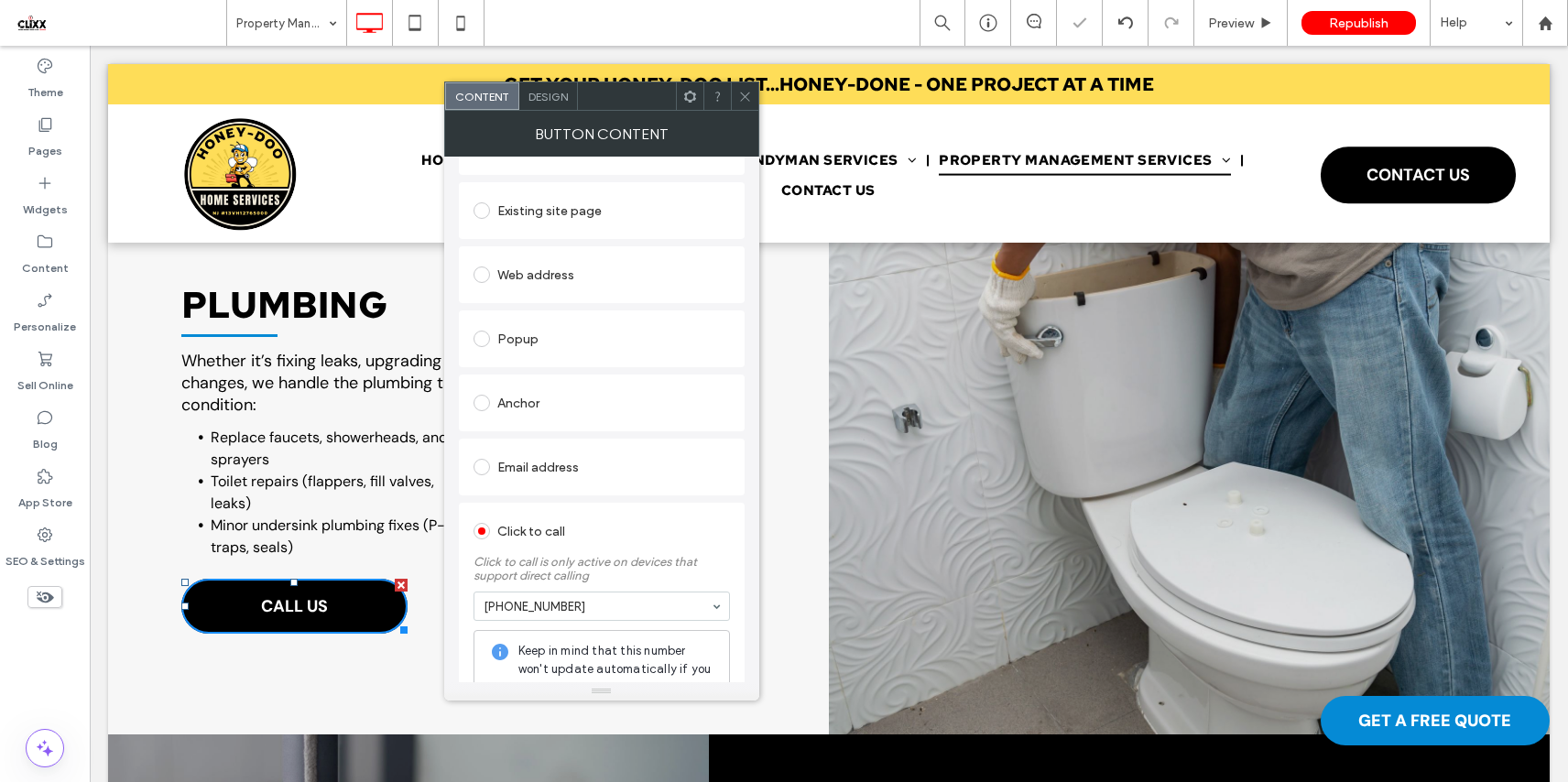
click at [751, 99] on icon at bounding box center [745, 96] width 14 height 14
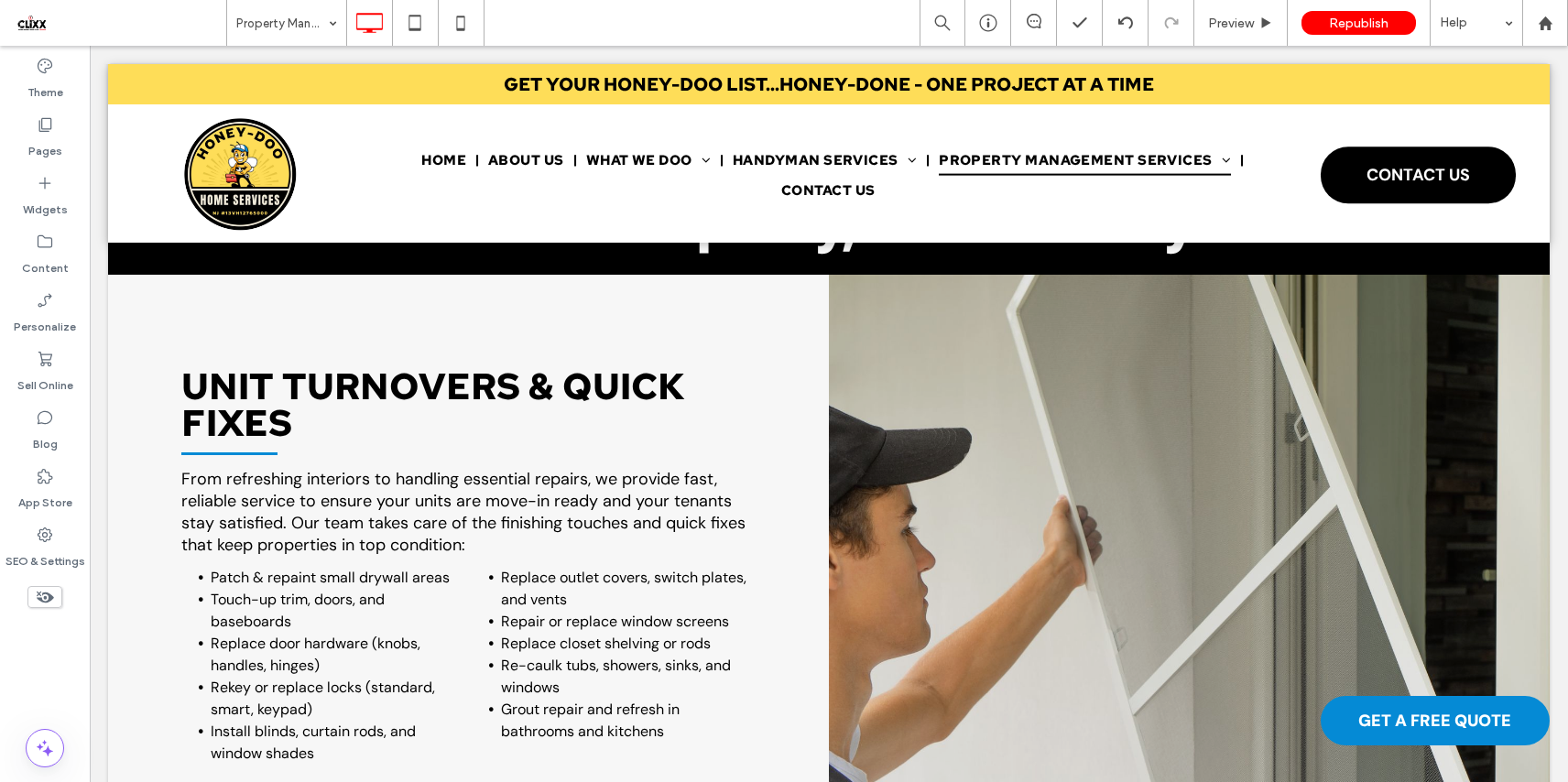
scroll to position [0, 0]
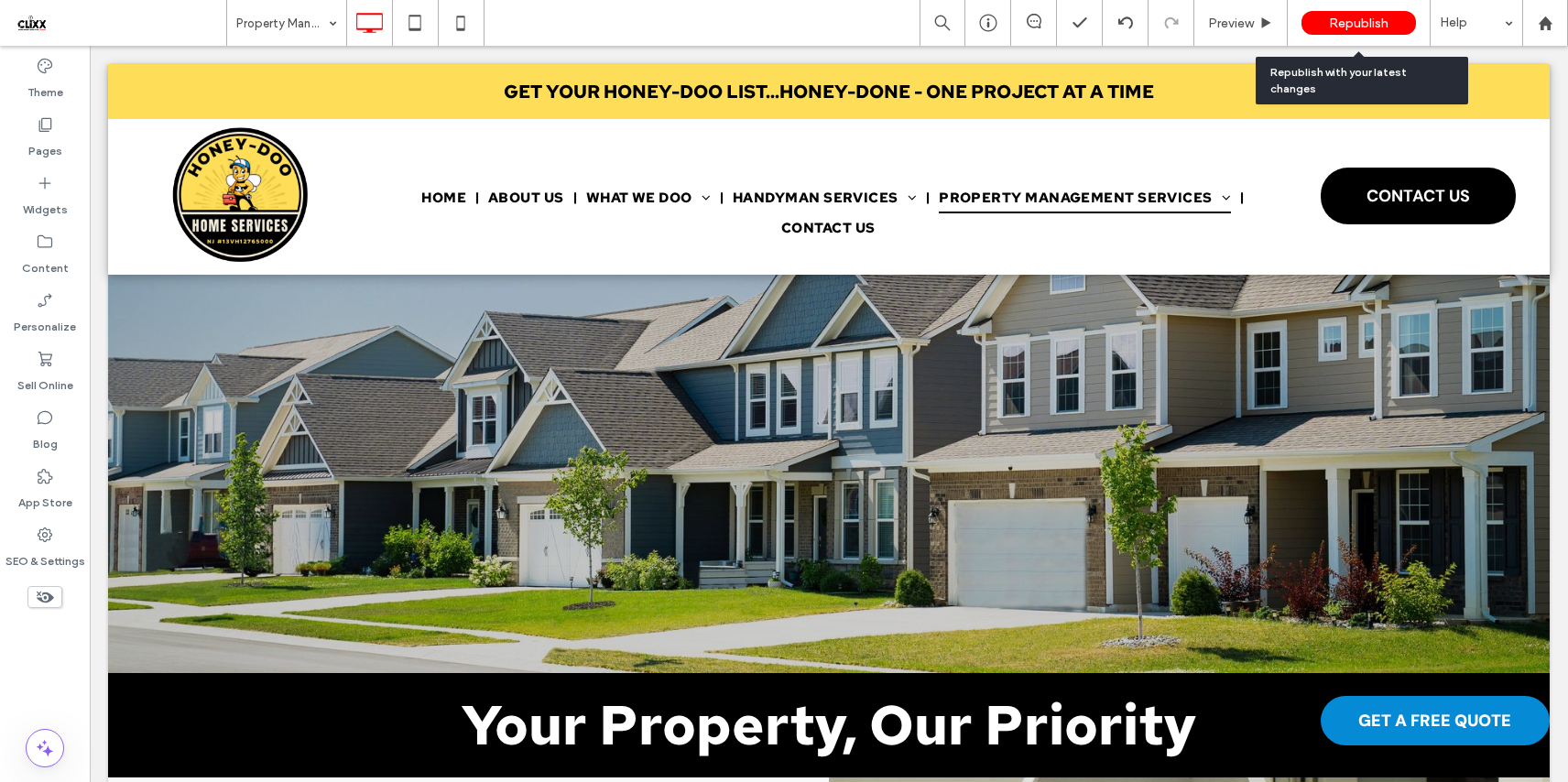
click at [1380, 24] on span "Republish" at bounding box center [1358, 23] width 60 height 16
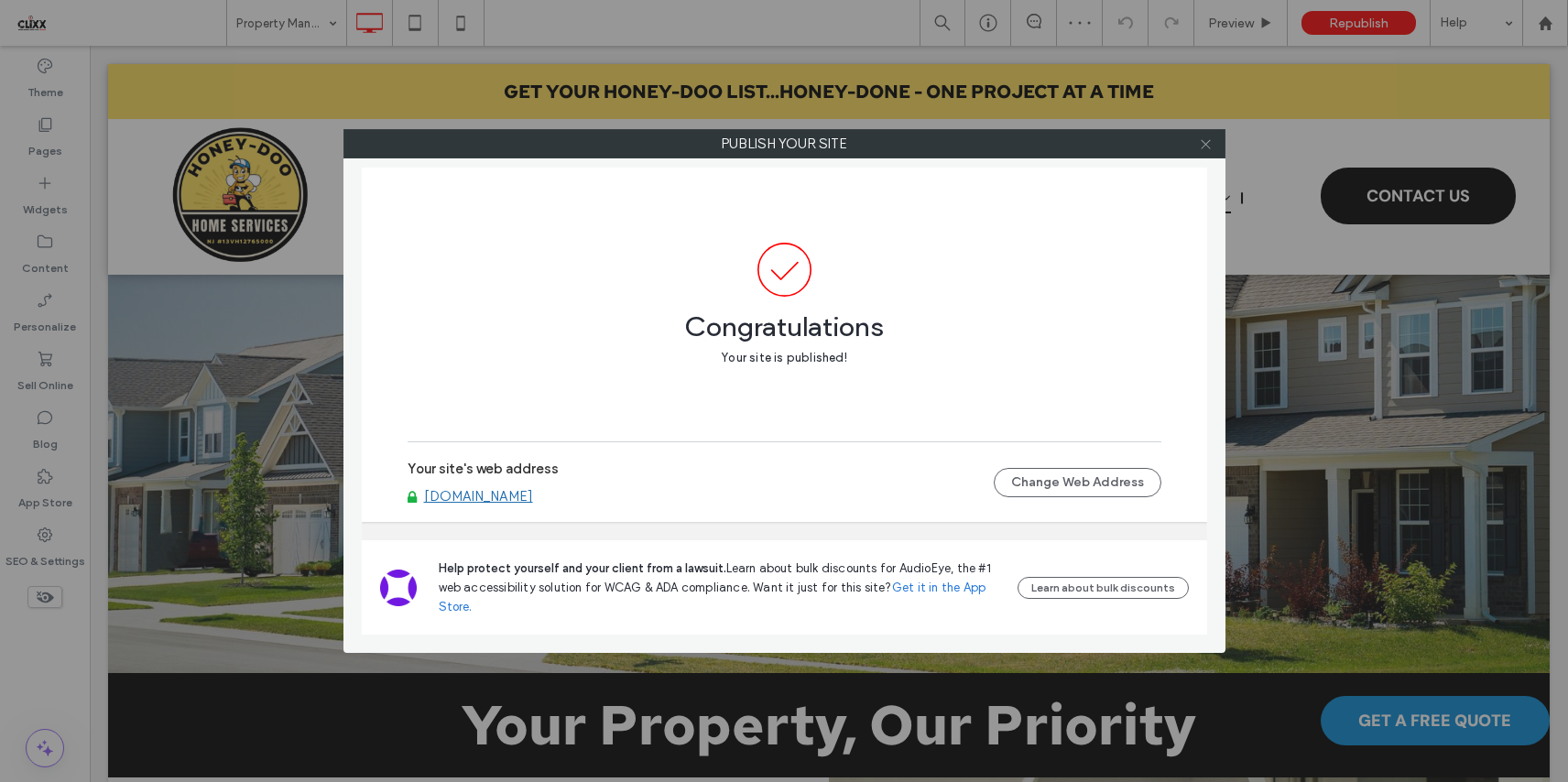
click at [1206, 143] on icon at bounding box center [1206, 144] width 14 height 14
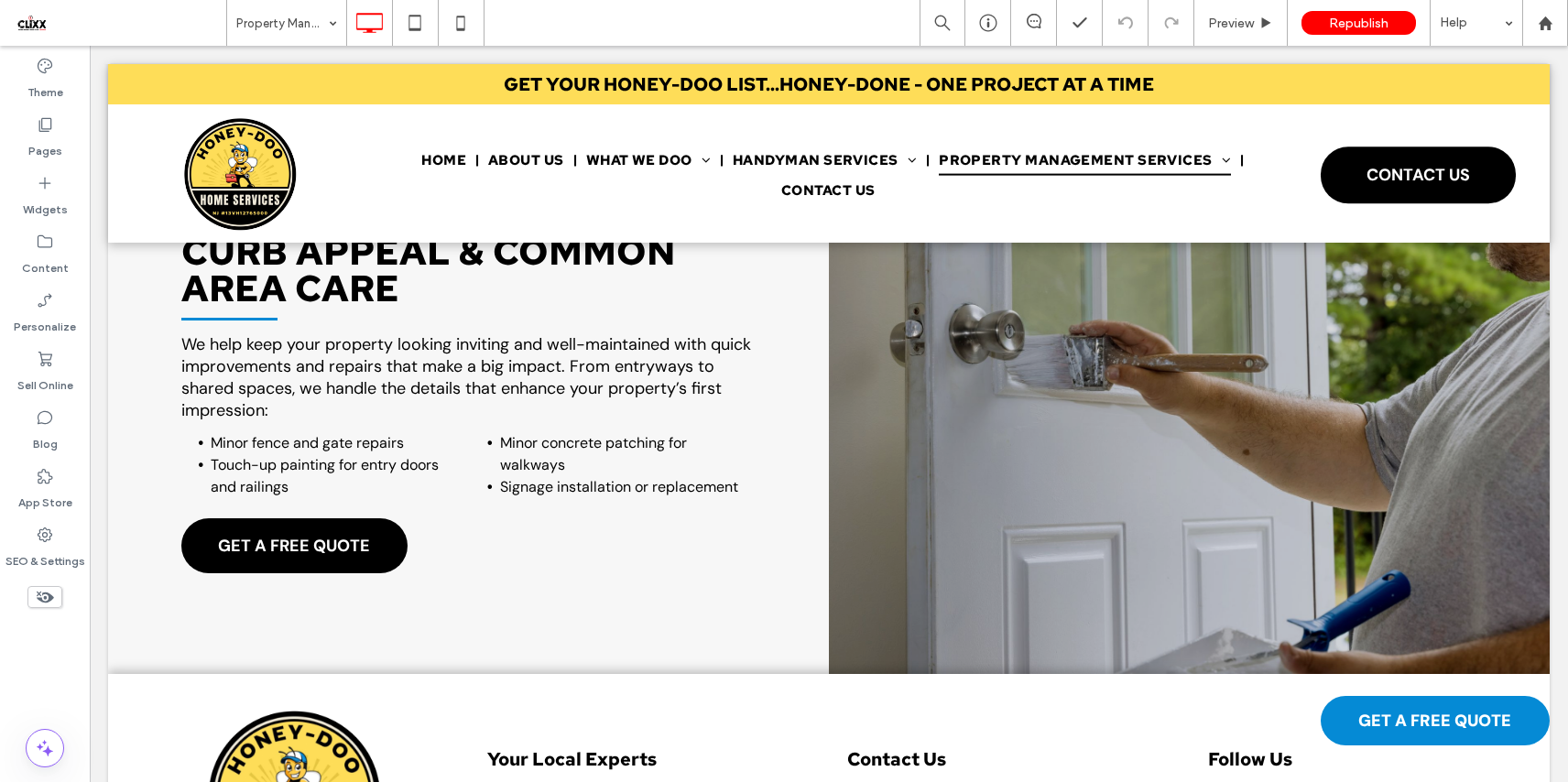
scroll to position [3949, 0]
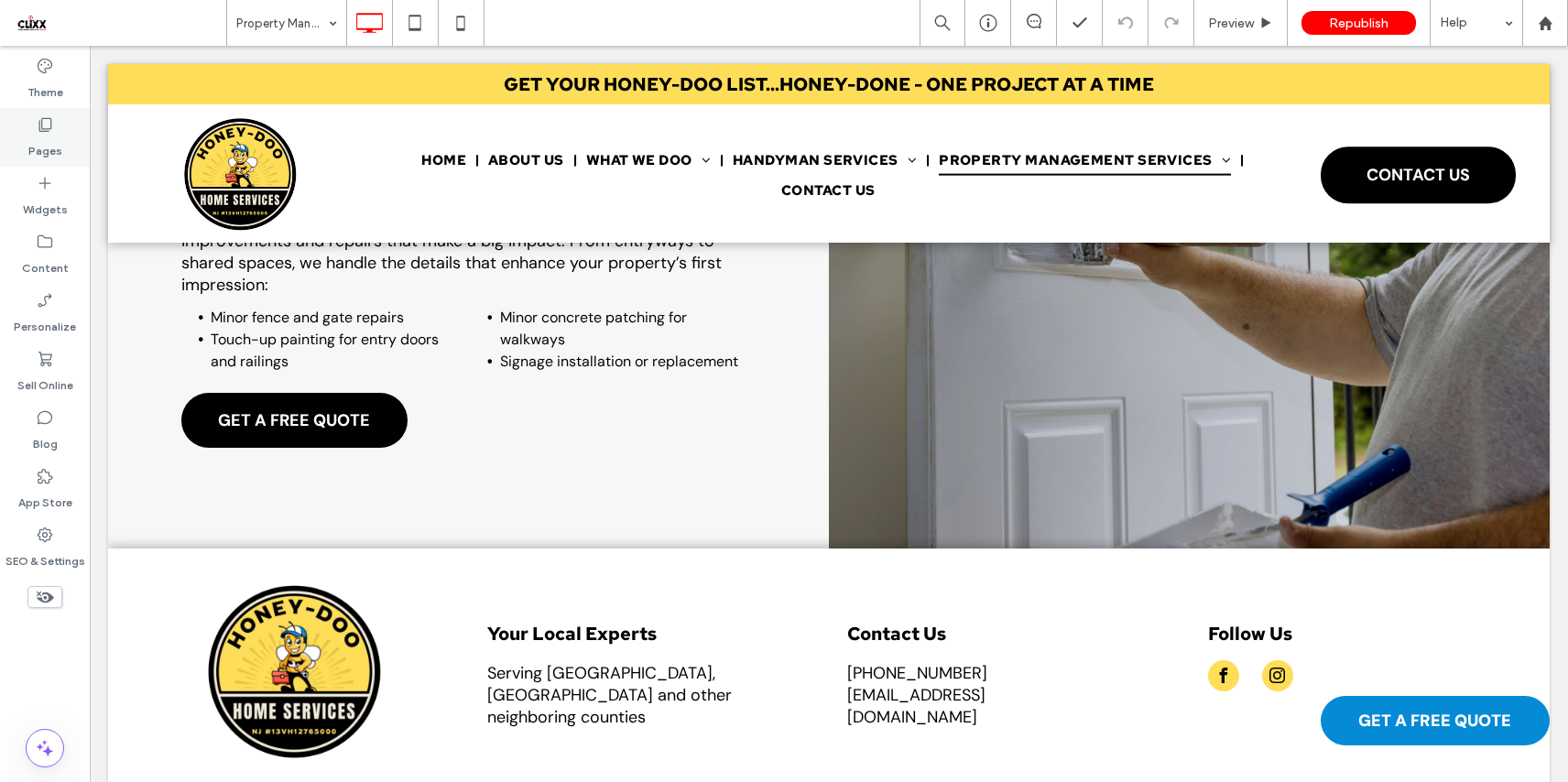
click at [47, 133] on icon at bounding box center [45, 125] width 19 height 19
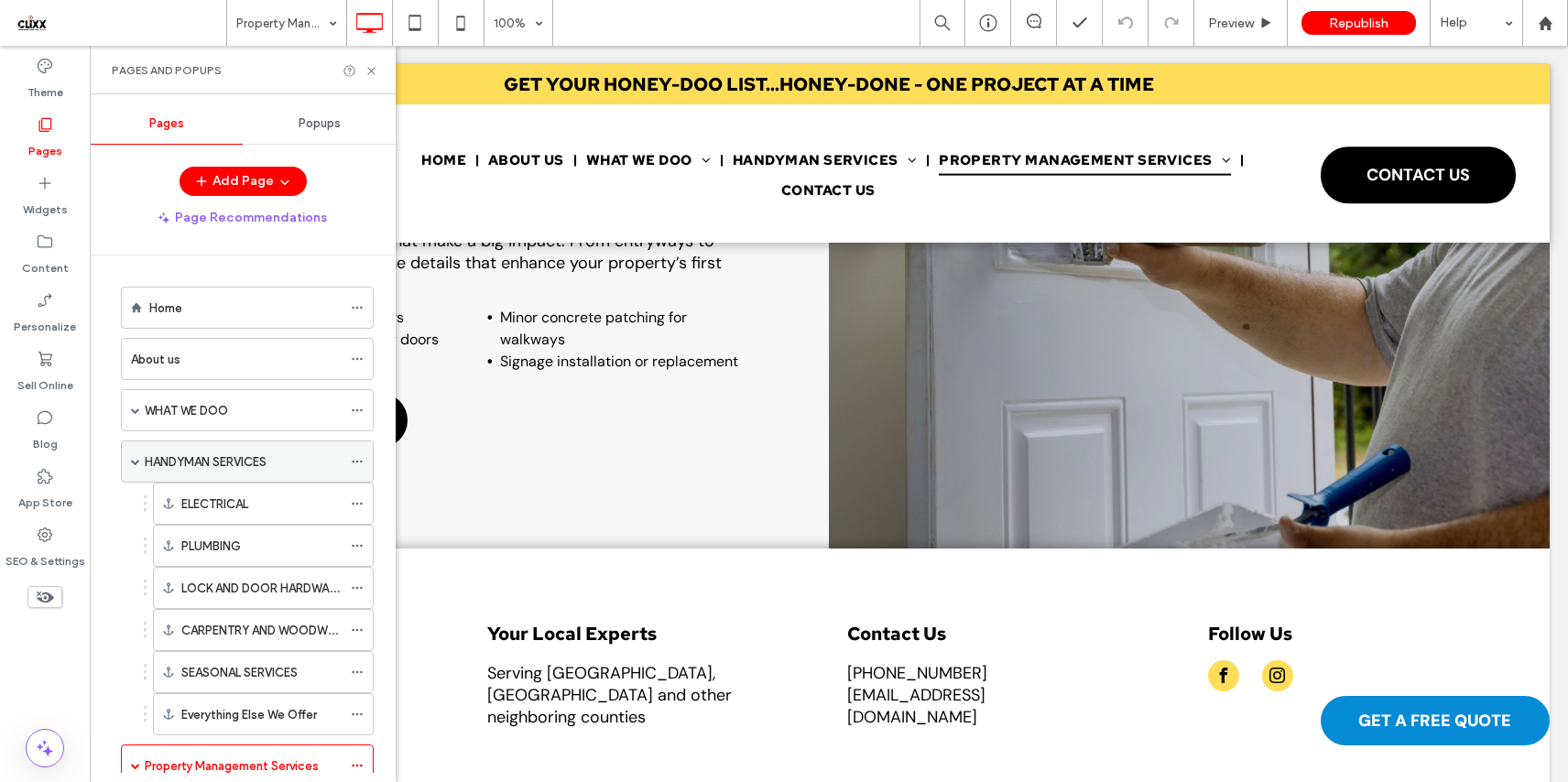
click at [211, 452] on label "HANDYMAN SERVICES" at bounding box center [205, 462] width 122 height 32
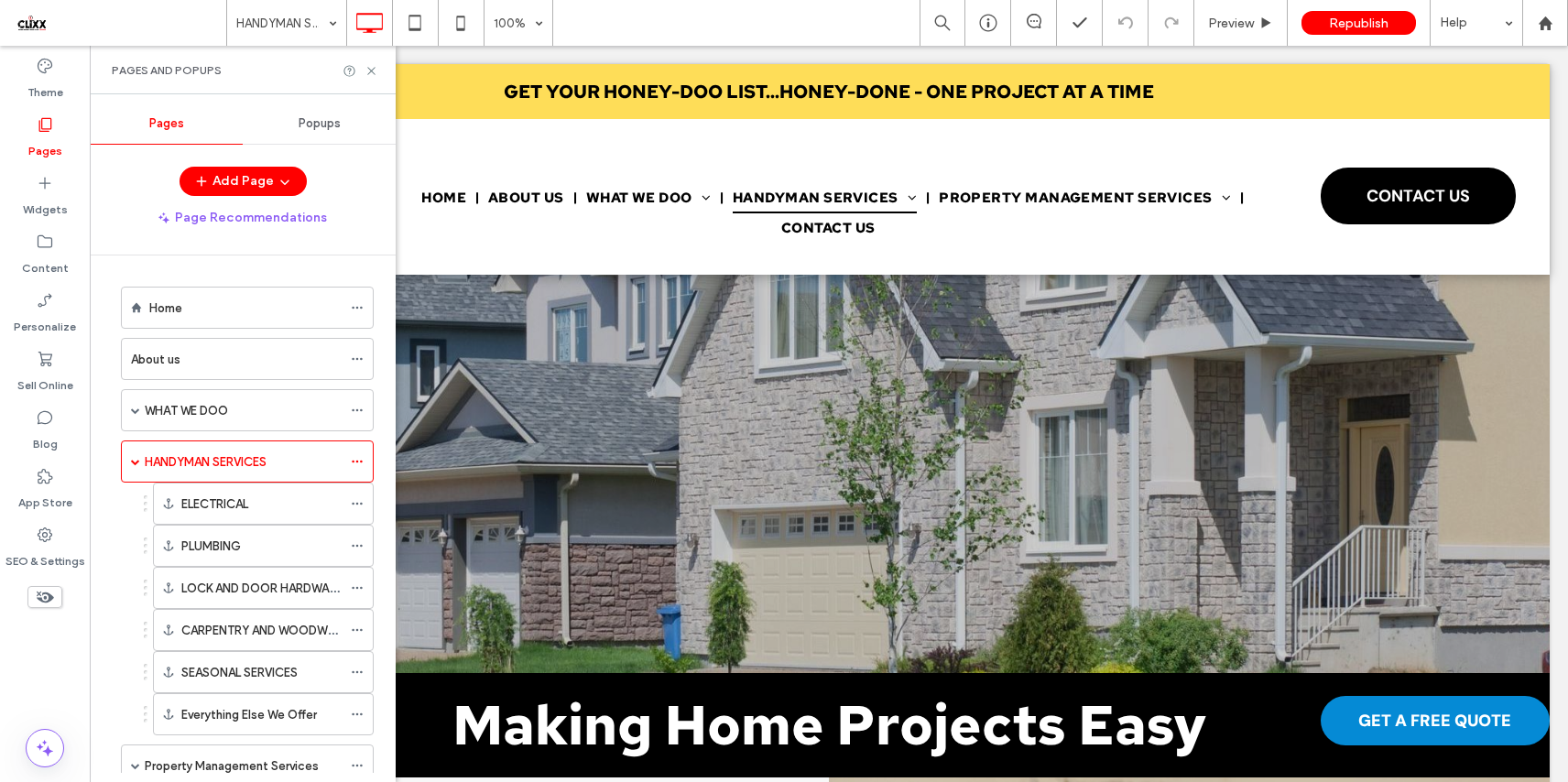
scroll to position [0, 0]
click at [364, 68] on icon at bounding box center [371, 70] width 14 height 14
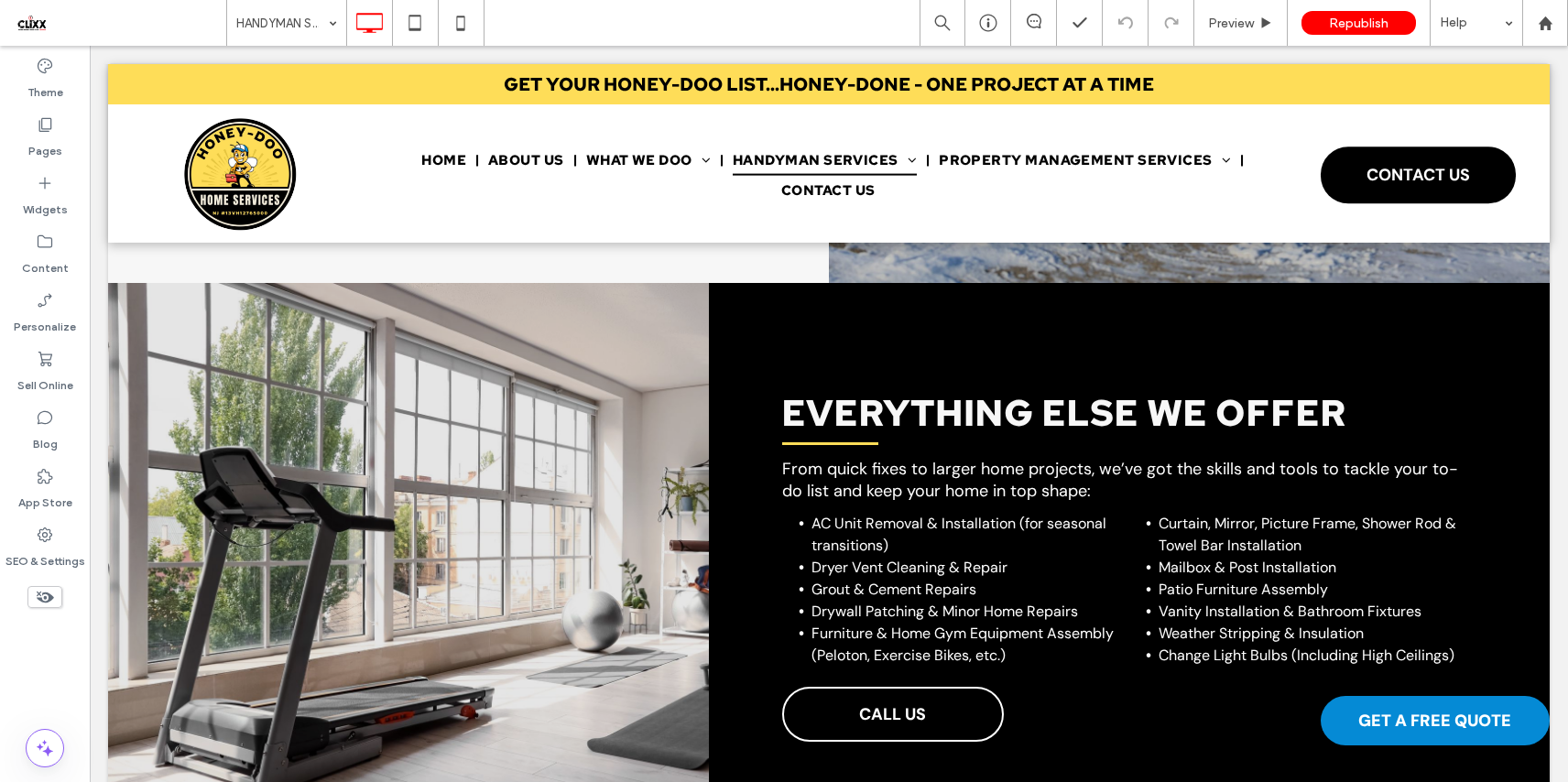
scroll to position [3018, 0]
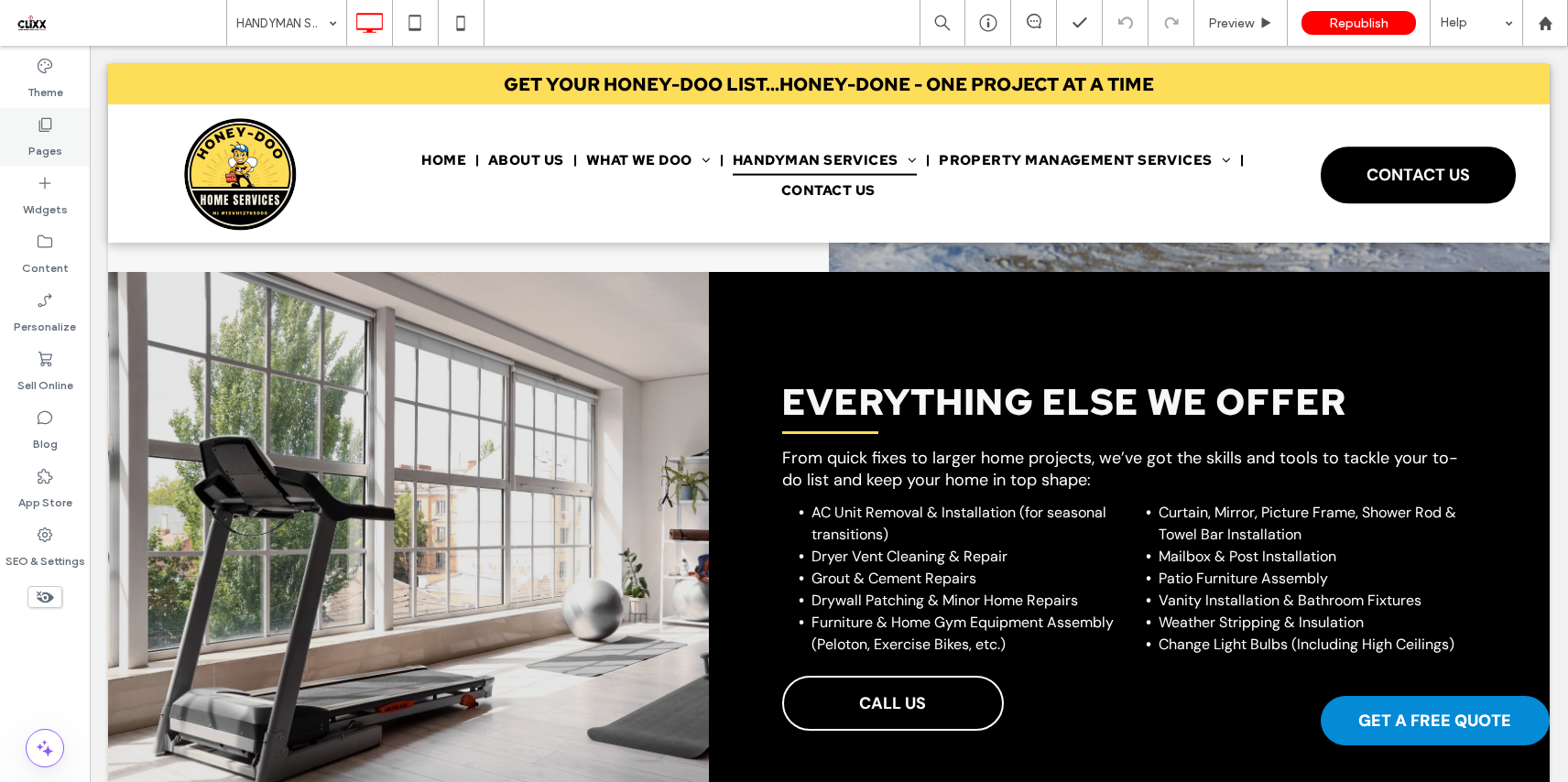
click at [39, 116] on icon at bounding box center [45, 125] width 19 height 19
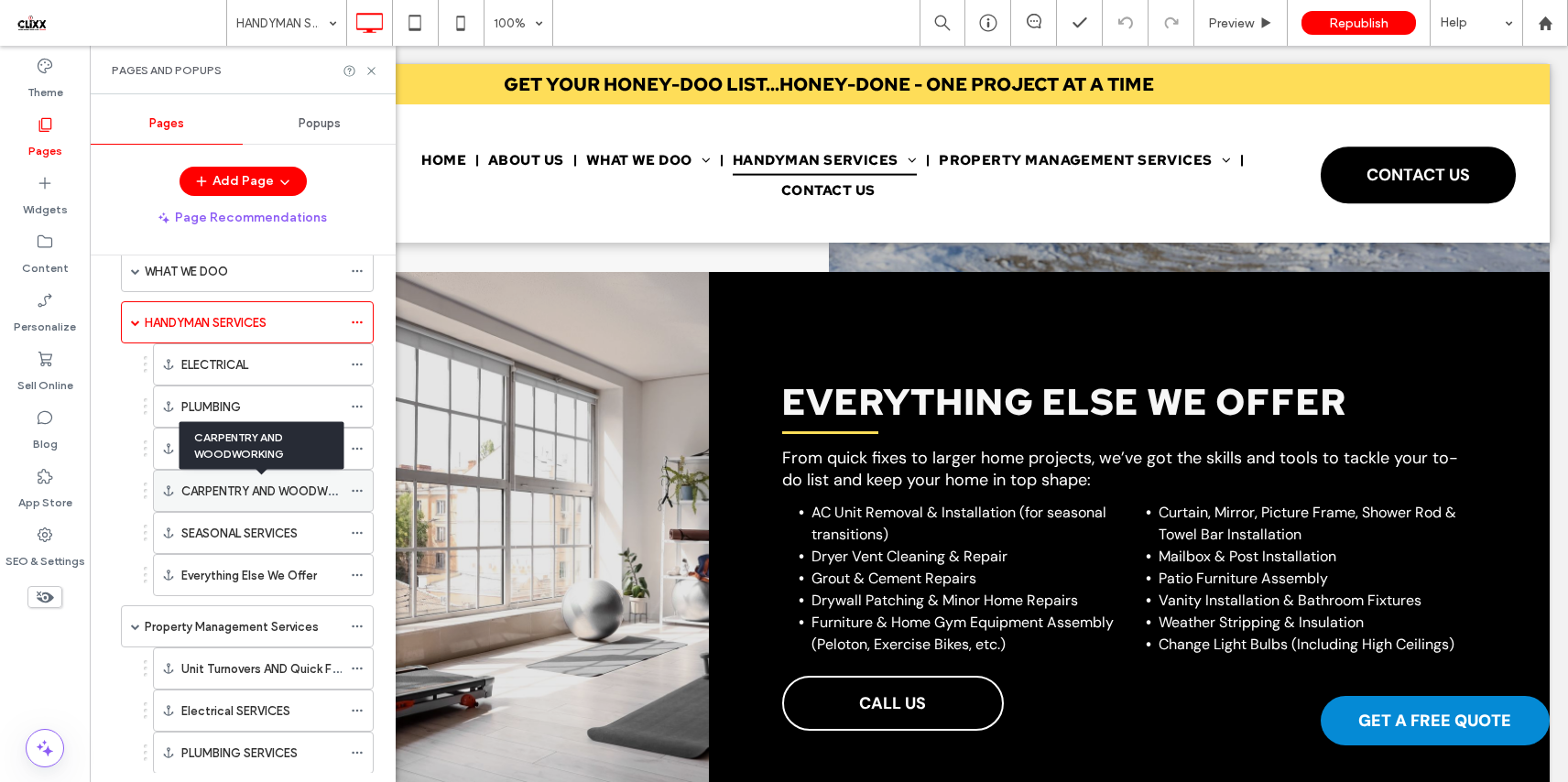
scroll to position [140, 0]
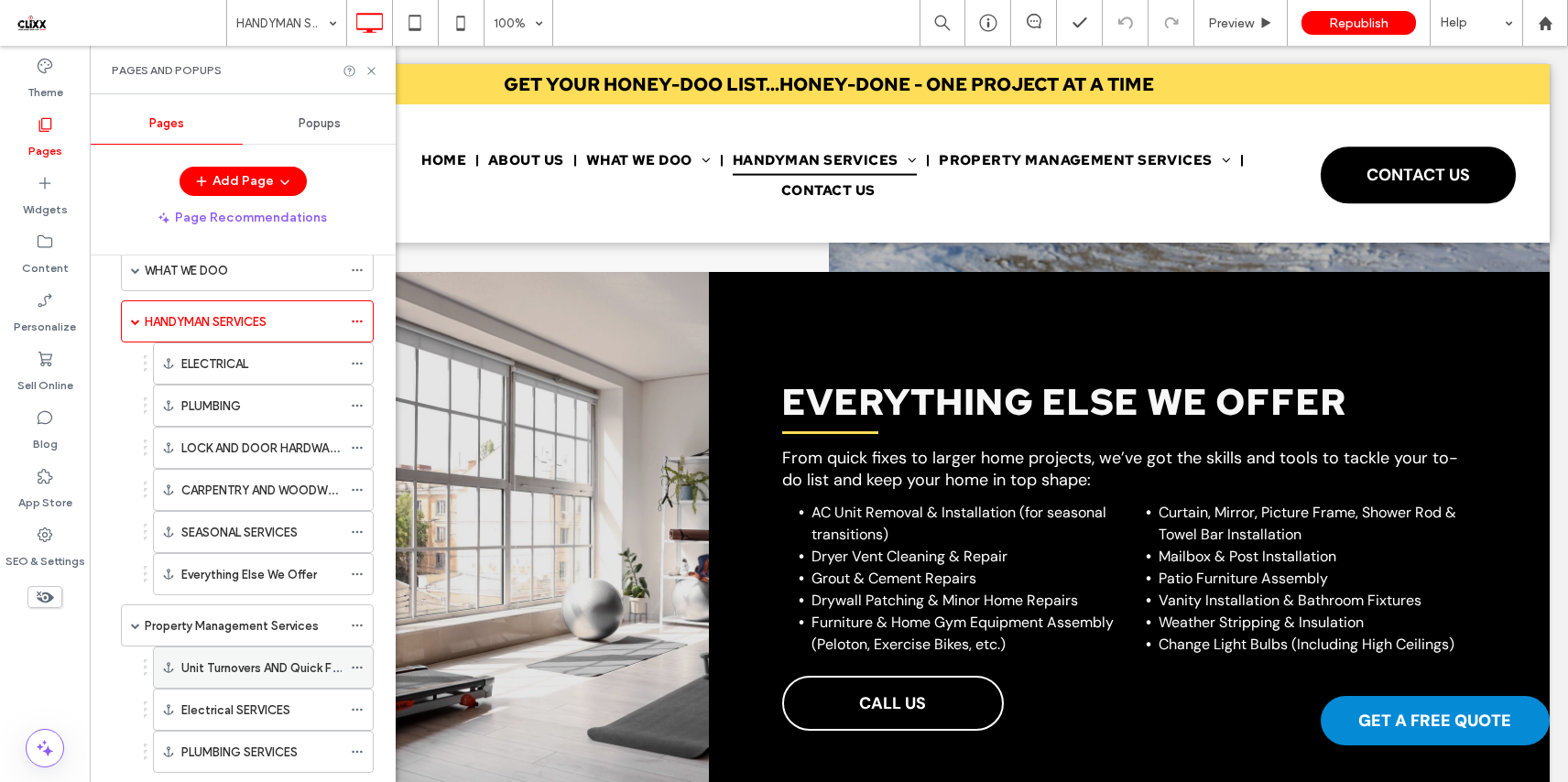
click at [215, 656] on div "Unit Turnovers AND Quick Fixes" at bounding box center [261, 667] width 160 height 40
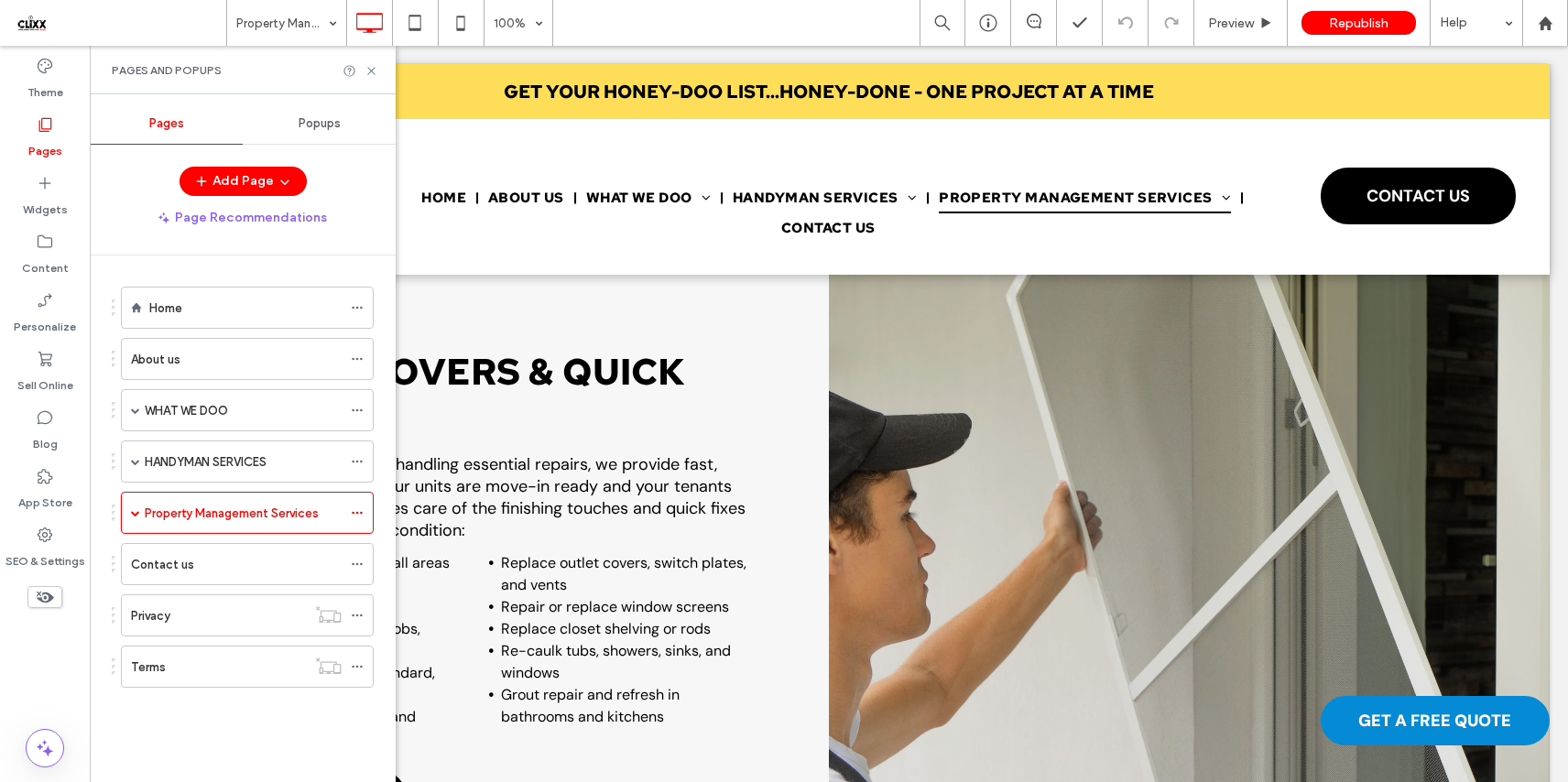
scroll to position [517, 0]
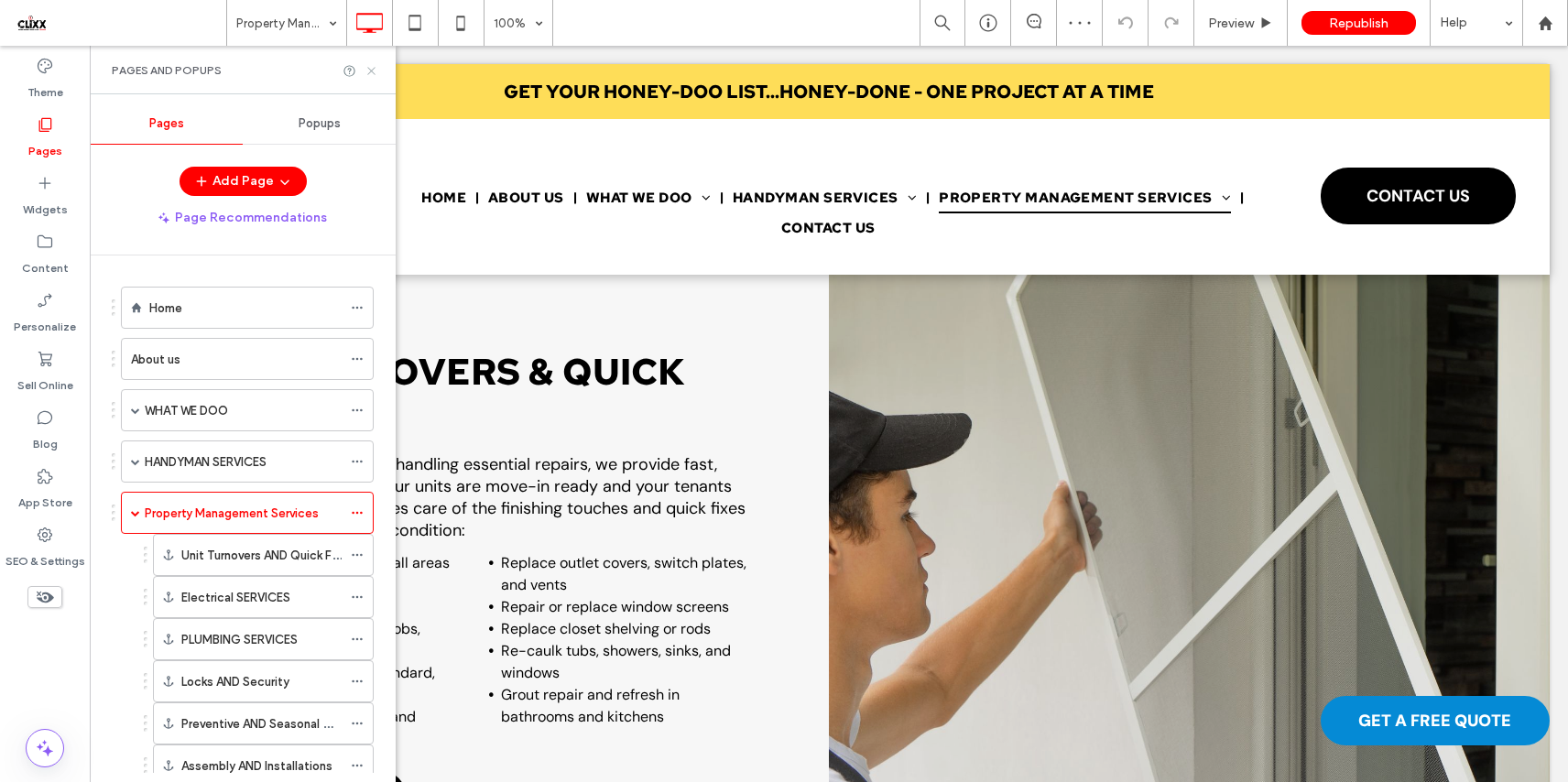
click at [373, 67] on icon at bounding box center [371, 70] width 14 height 14
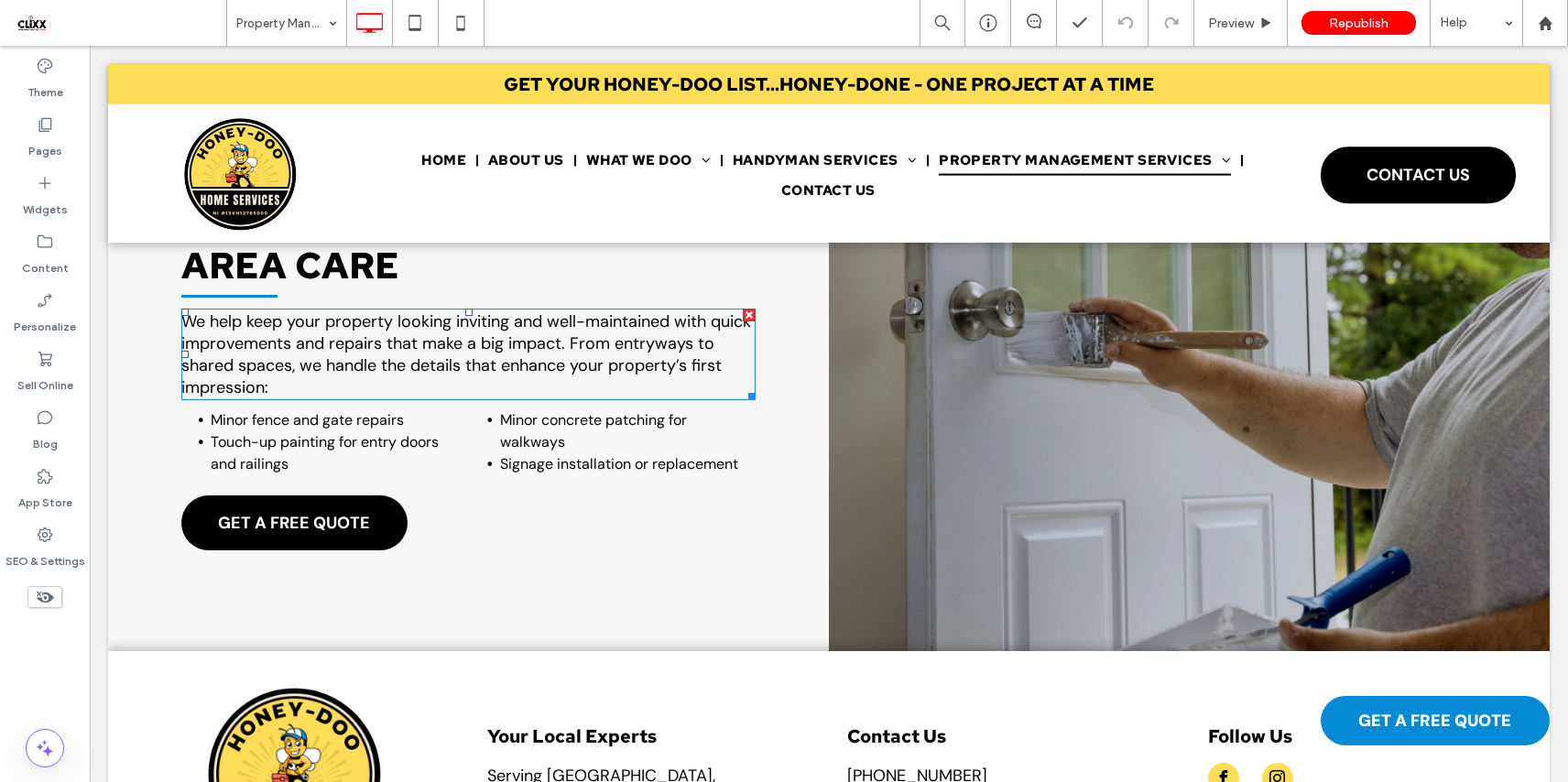
scroll to position [3855, 0]
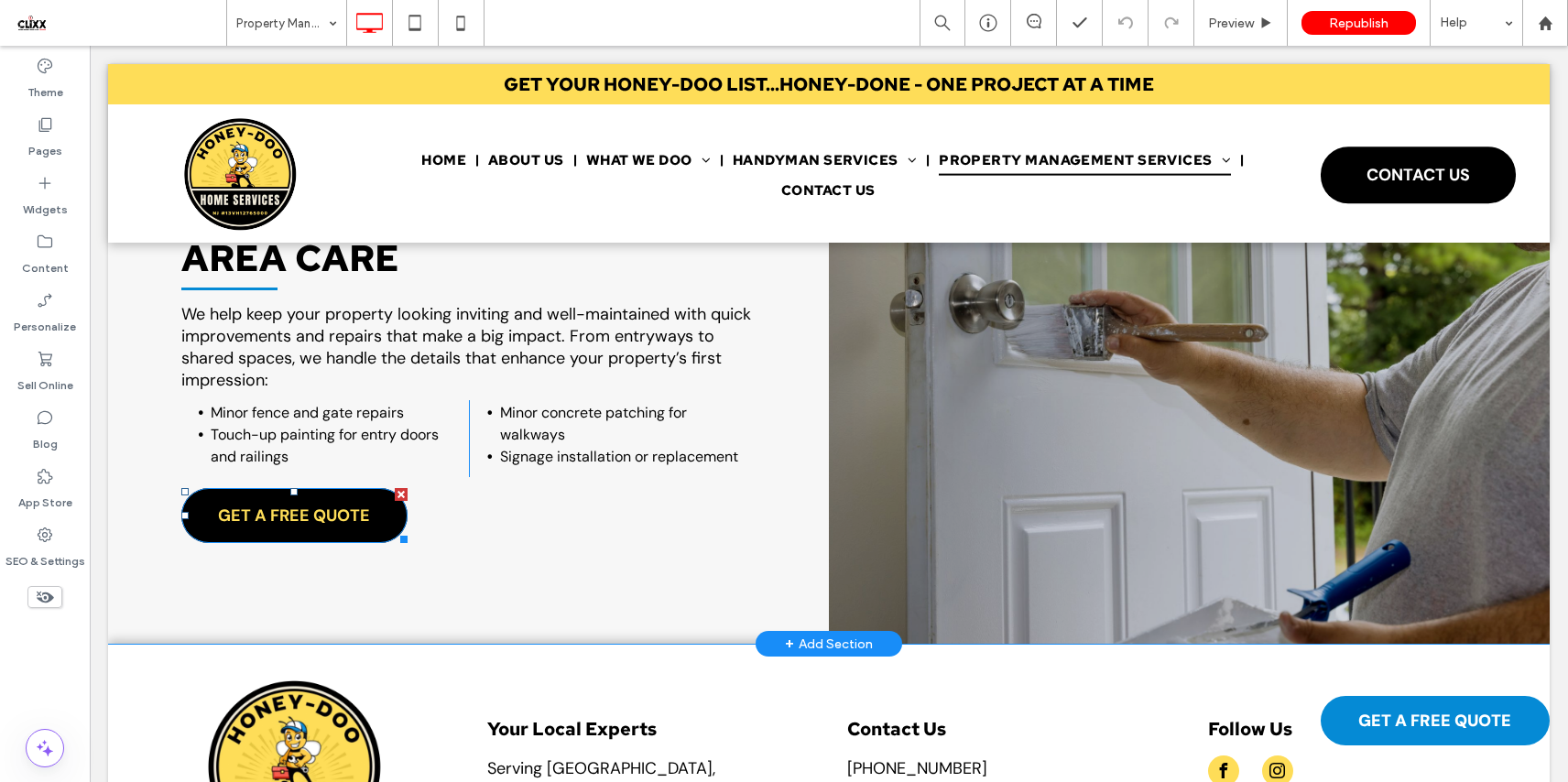
click at [349, 508] on span "GET A FREE QUOTE" at bounding box center [294, 515] width 152 height 40
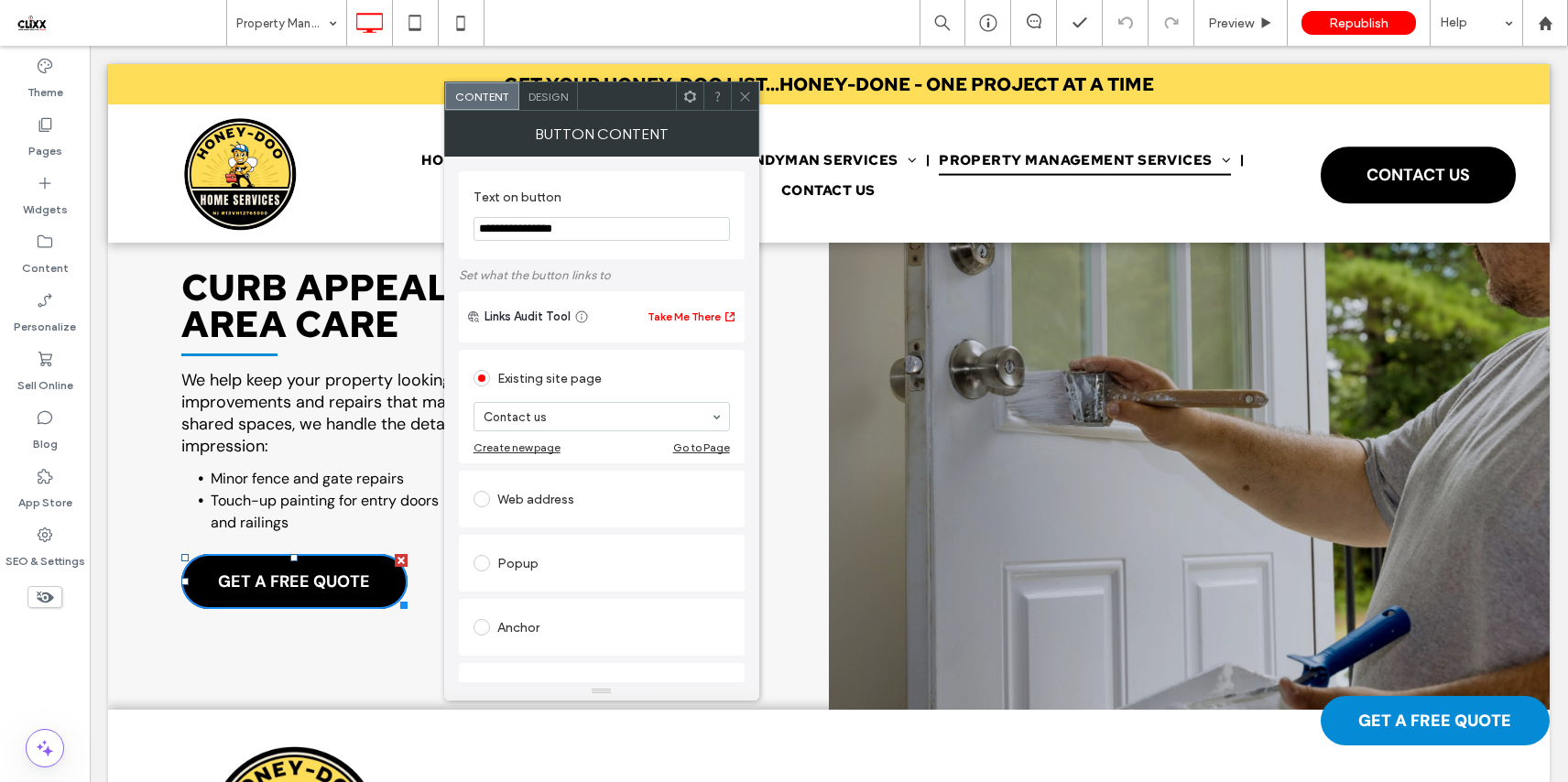
scroll to position [3509, 0]
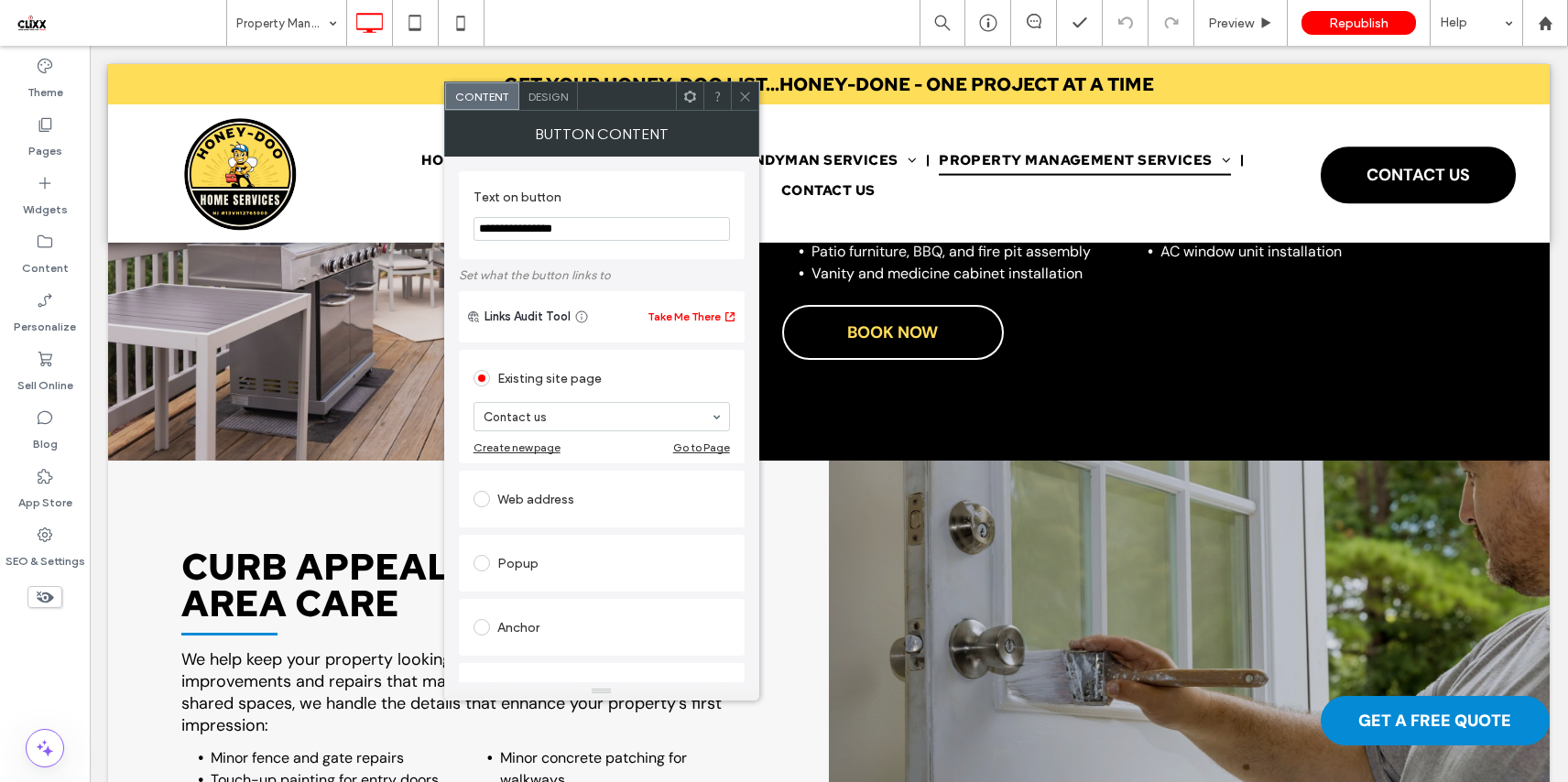
click at [918, 327] on span "BOOK NOW" at bounding box center [892, 332] width 91 height 40
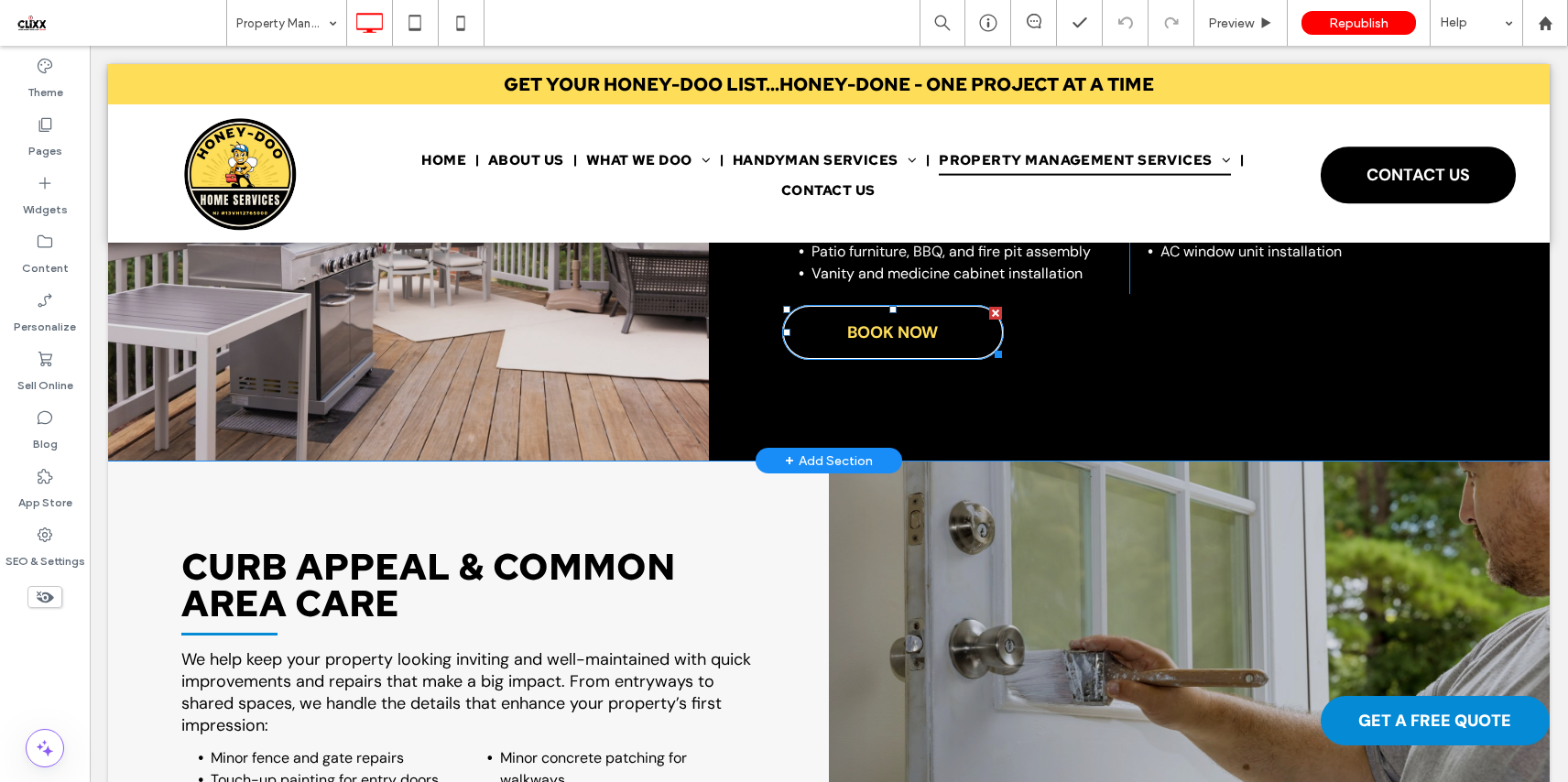
click at [847, 332] on span "BOOK NOW" at bounding box center [892, 332] width 91 height 40
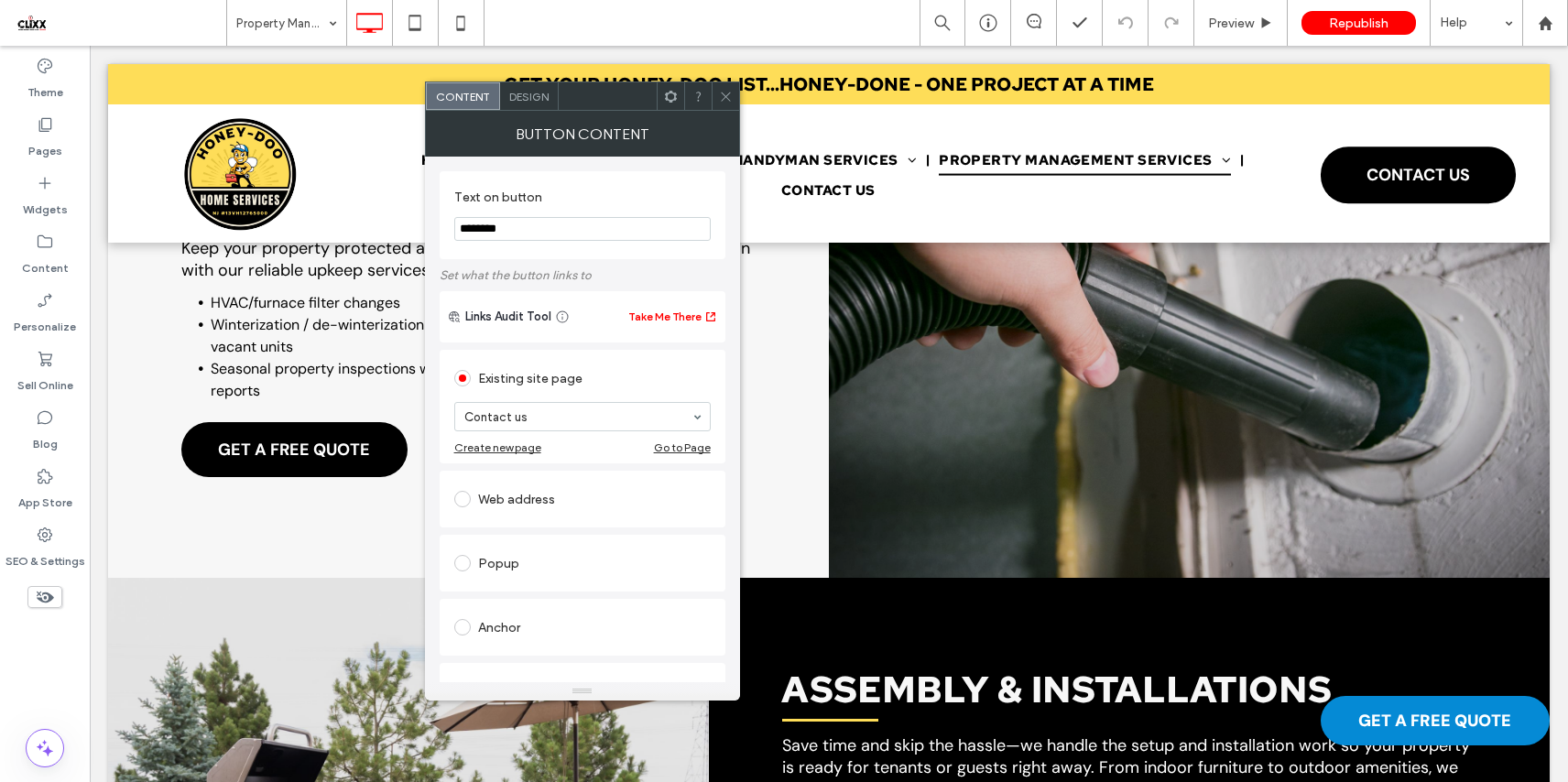
scroll to position [2916, 0]
click at [306, 448] on span "GET A FREE QUOTE" at bounding box center [294, 450] width 152 height 40
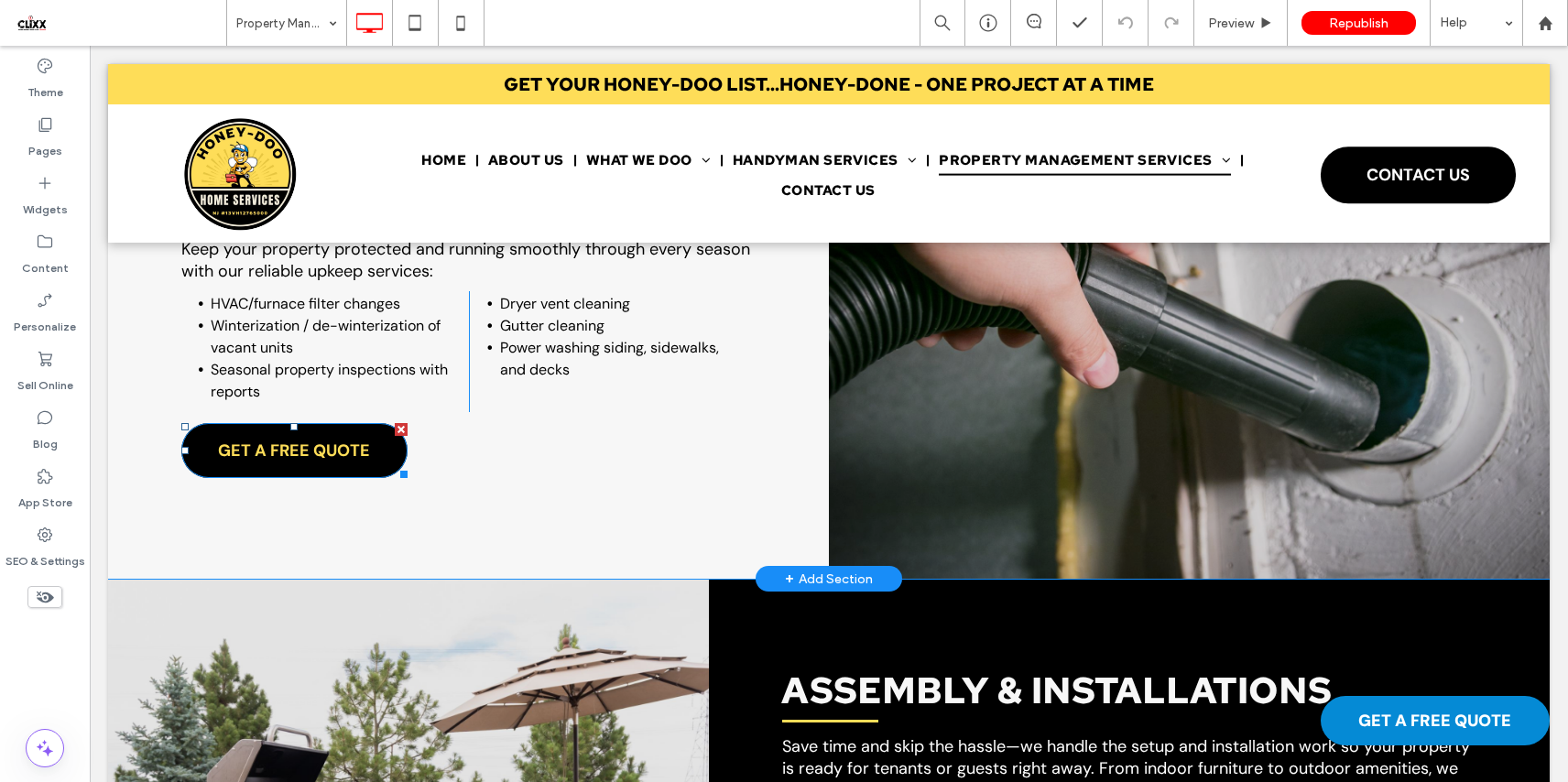
click at [301, 450] on span "GET A FREE QUOTE" at bounding box center [294, 450] width 152 height 40
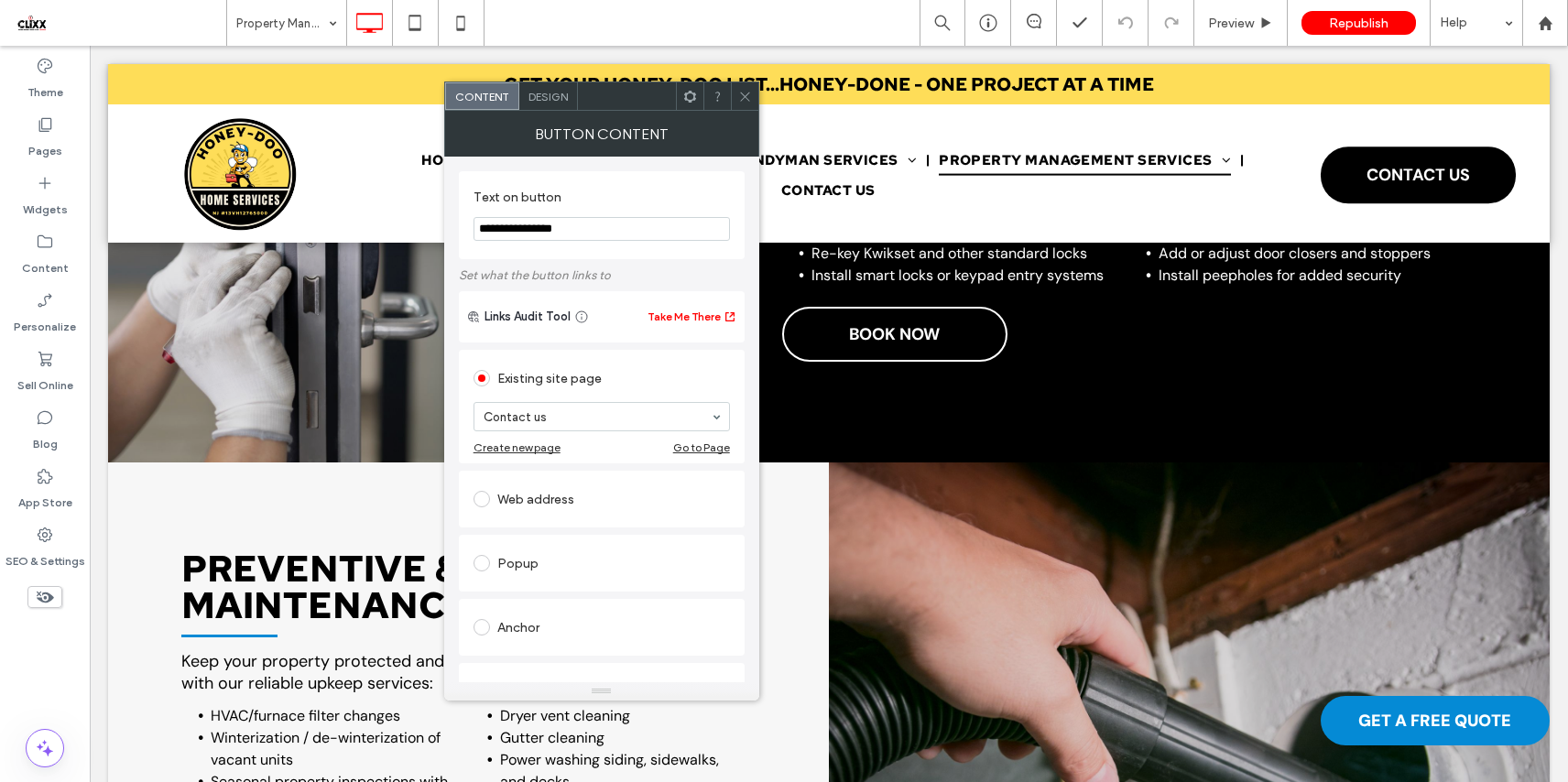
scroll to position [2481, 0]
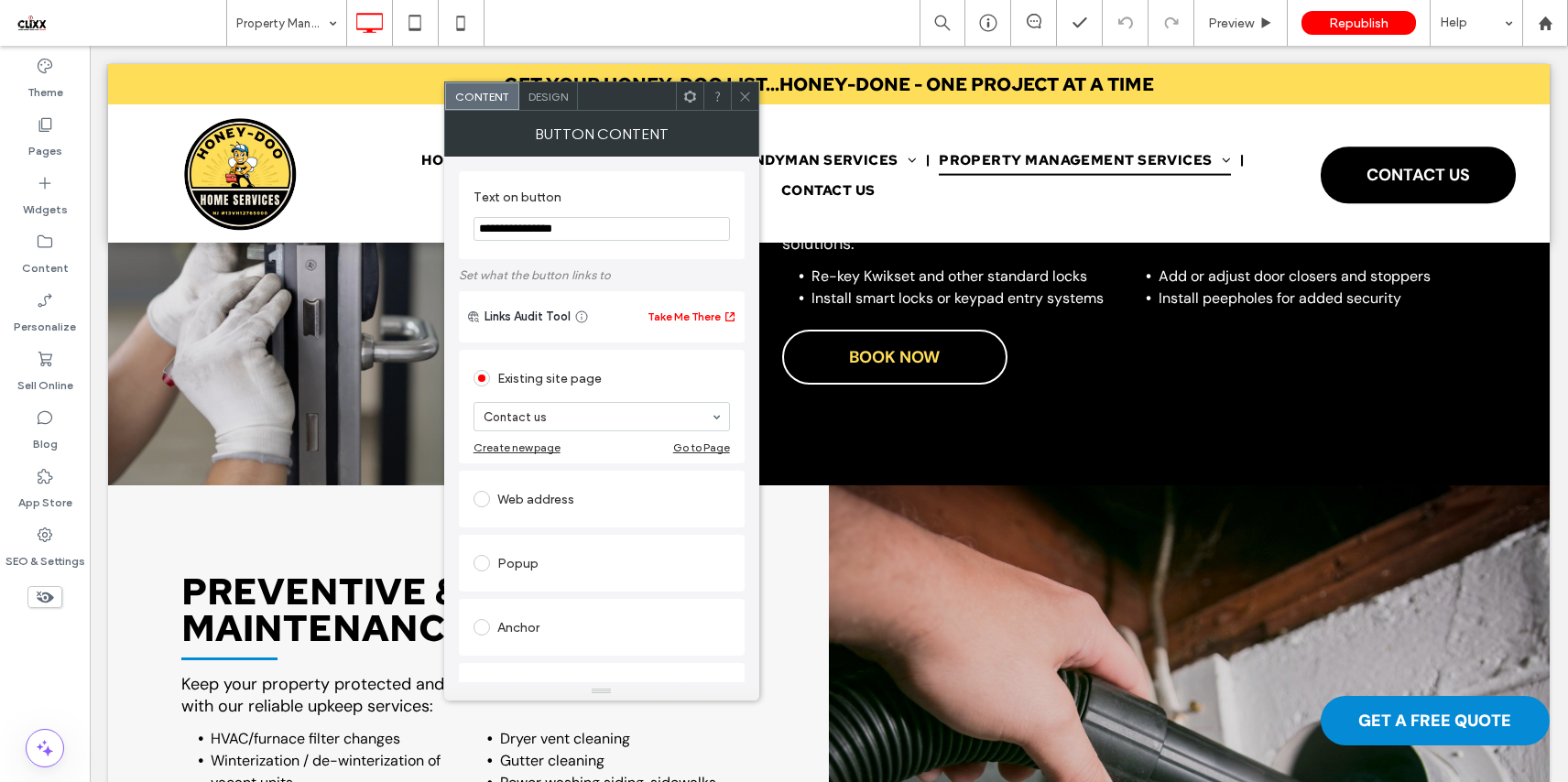
click at [900, 355] on span "BOOK NOW" at bounding box center [894, 357] width 91 height 40
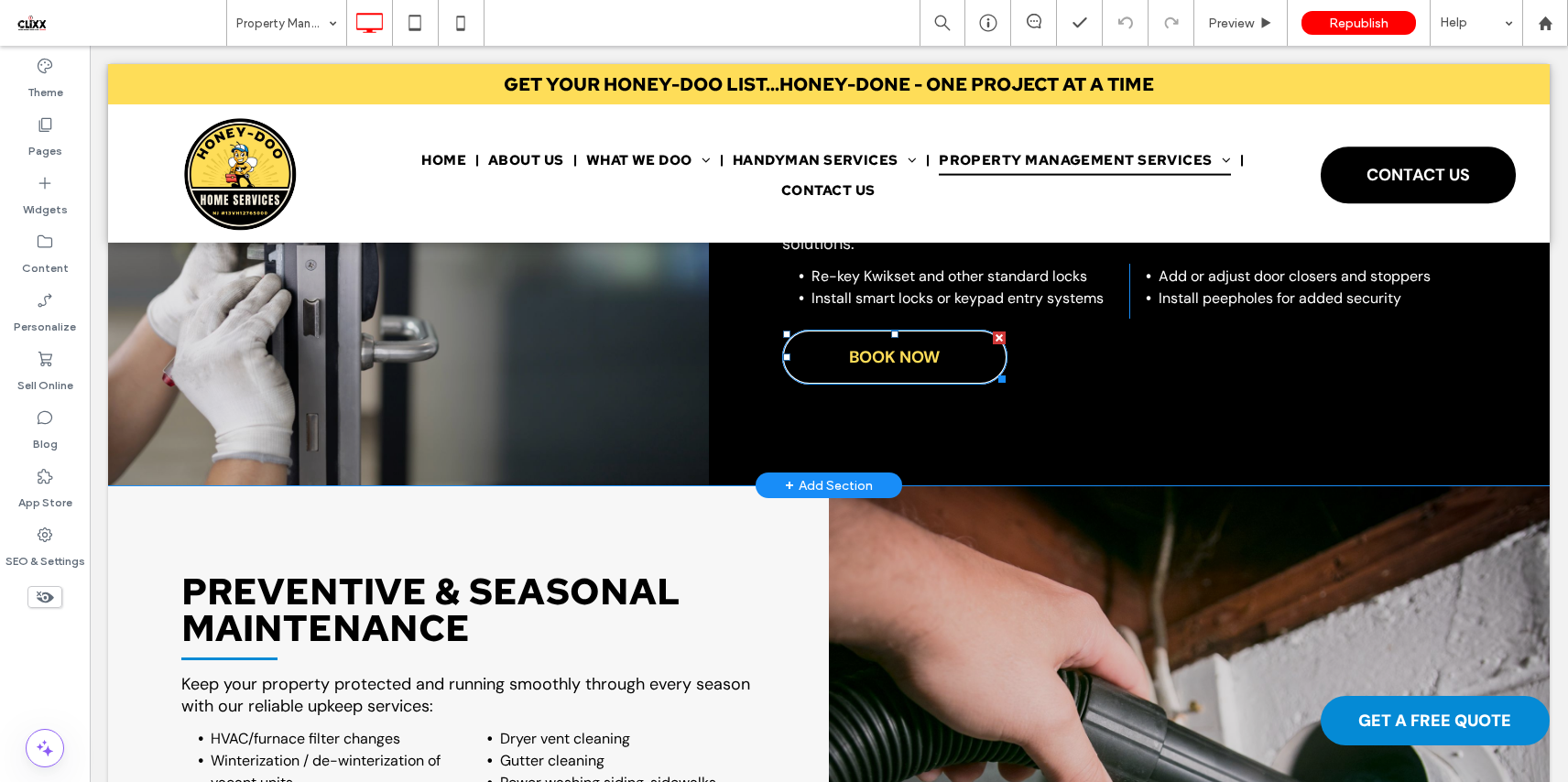
click at [900, 355] on span "BOOK NOW" at bounding box center [894, 357] width 91 height 40
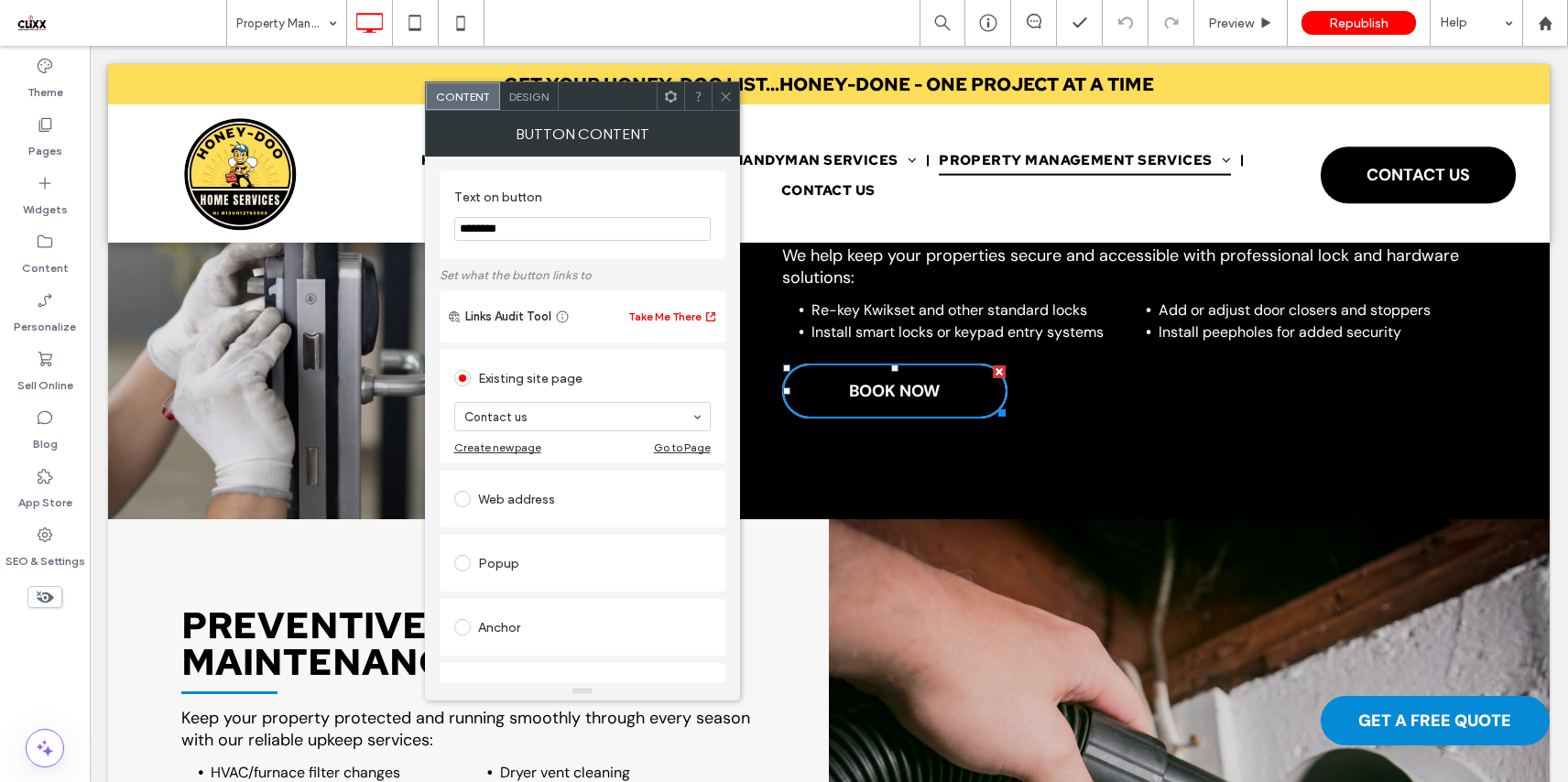
scroll to position [1973, 0]
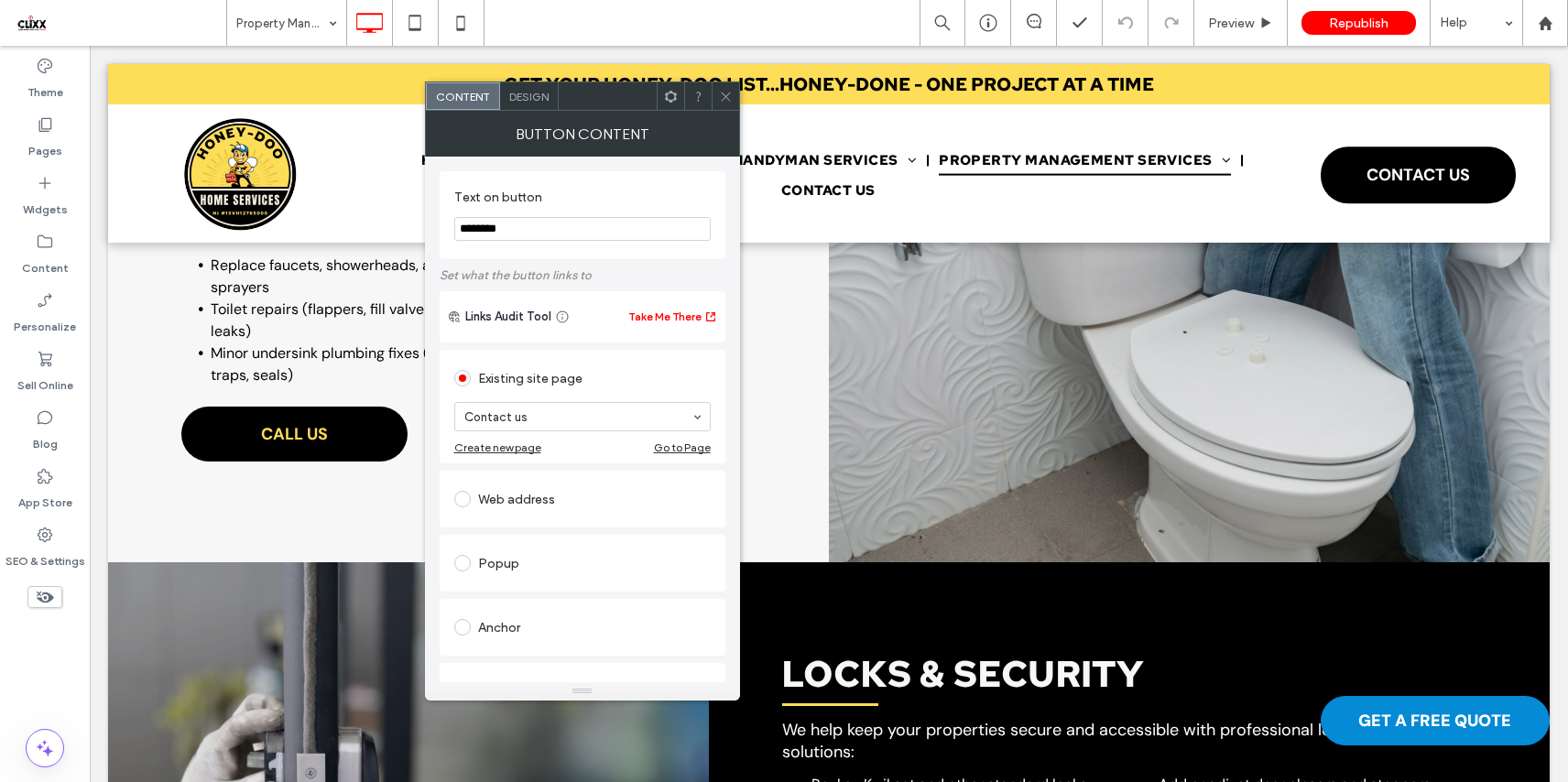
click at [352, 439] on link "CALL US" at bounding box center [294, 434] width 226 height 55
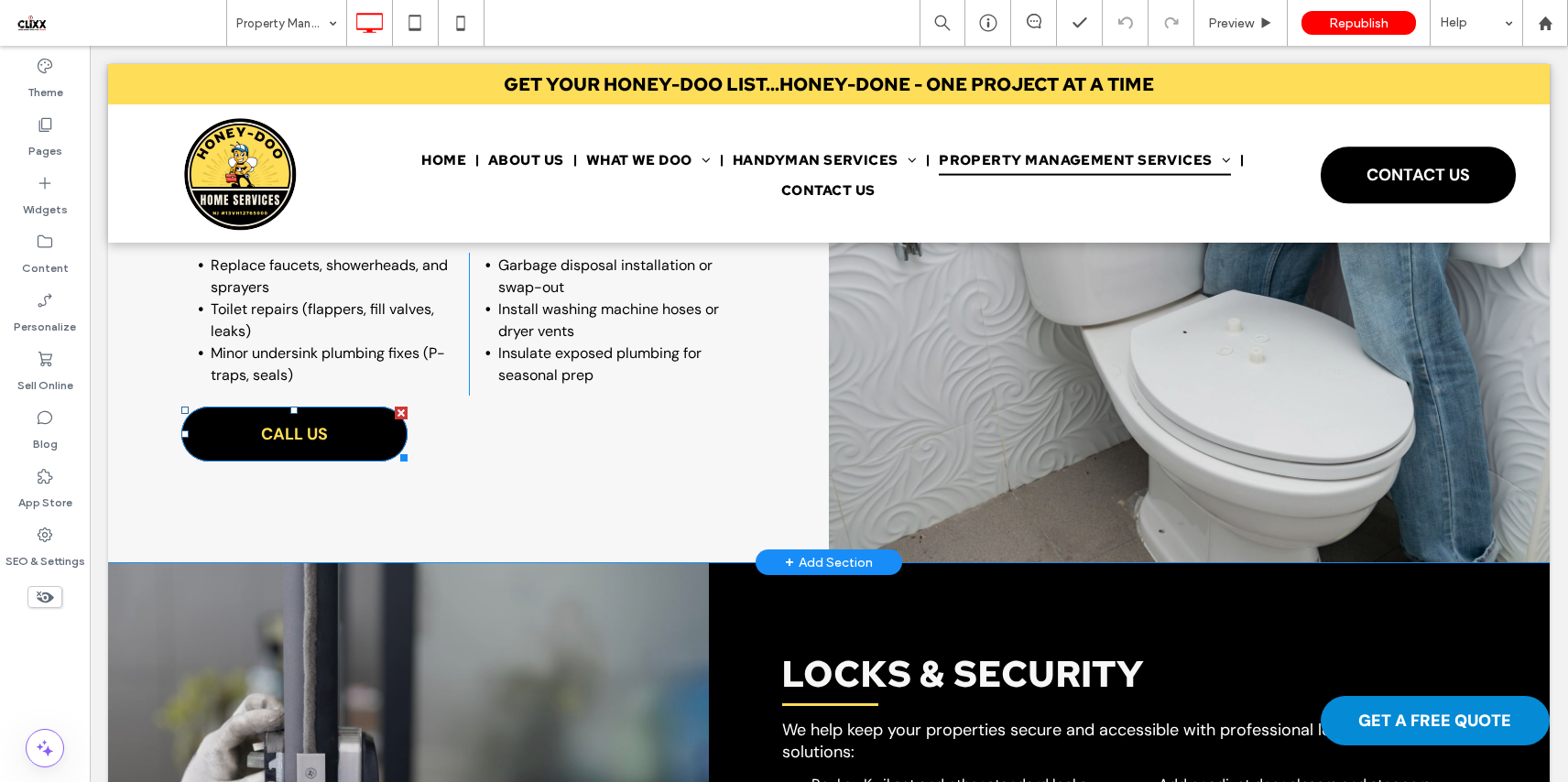
click at [352, 439] on link "CALL US" at bounding box center [294, 434] width 226 height 55
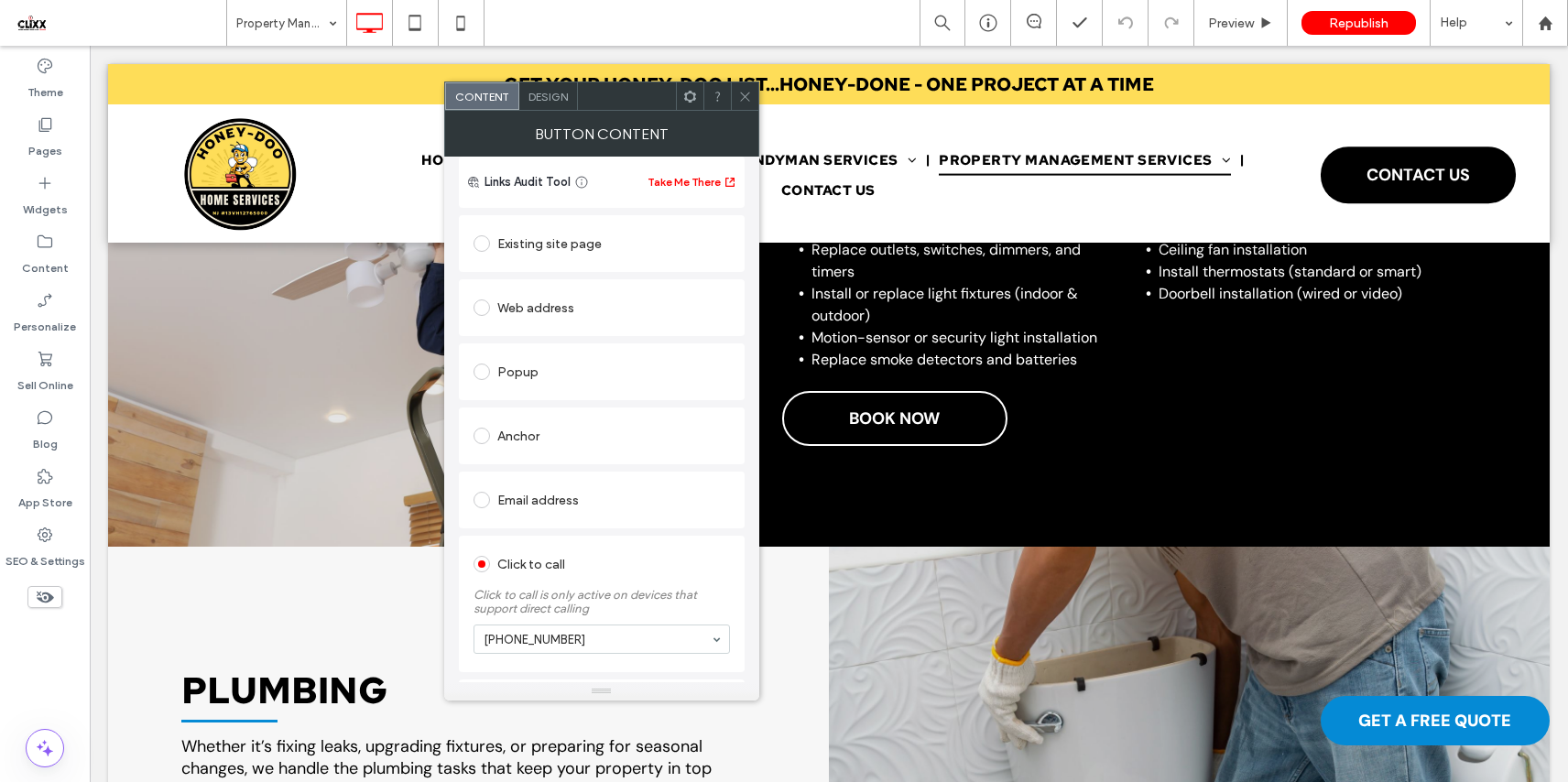
scroll to position [1413, 0]
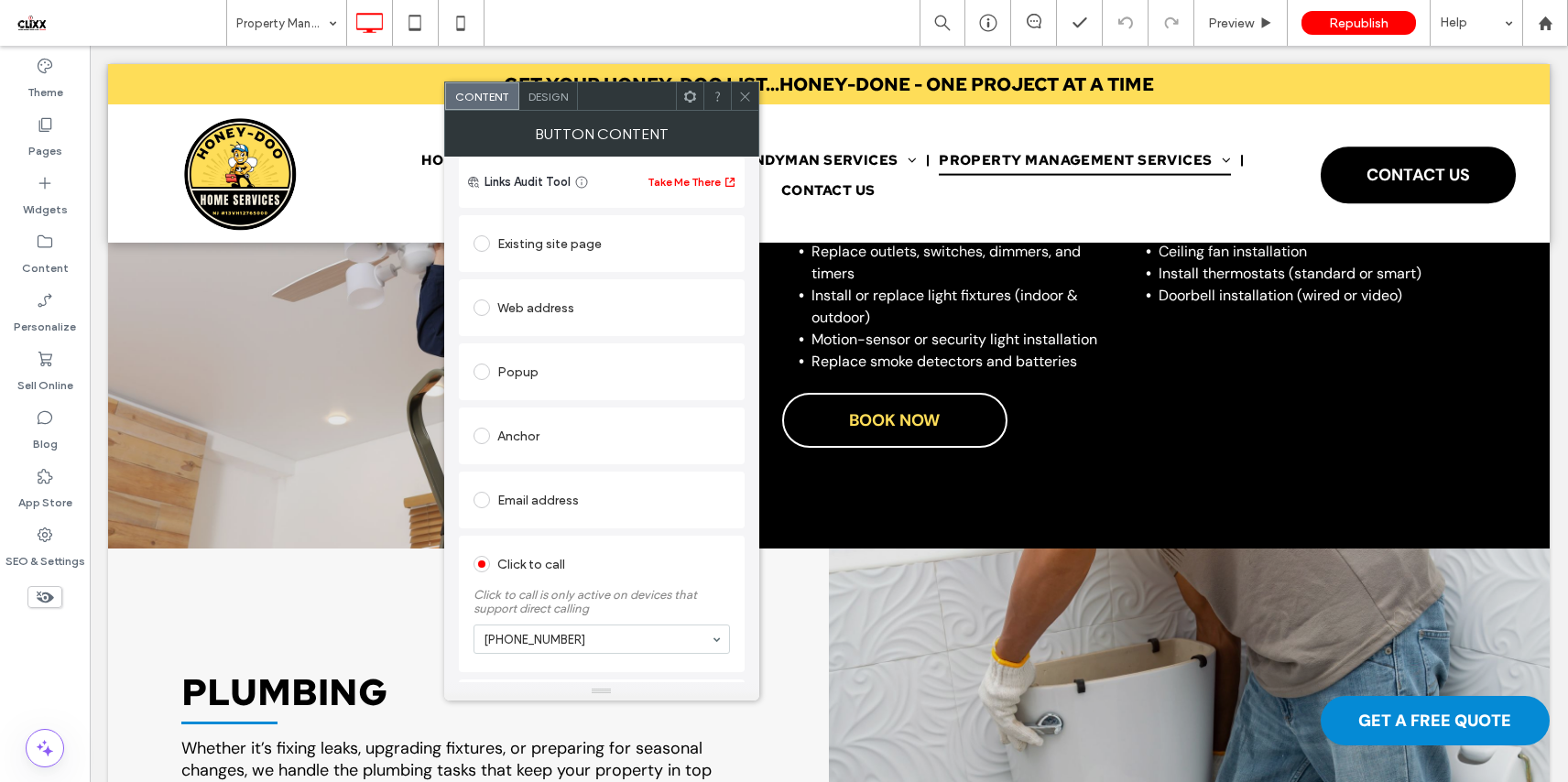
click at [884, 410] on span "BOOK NOW" at bounding box center [894, 420] width 91 height 40
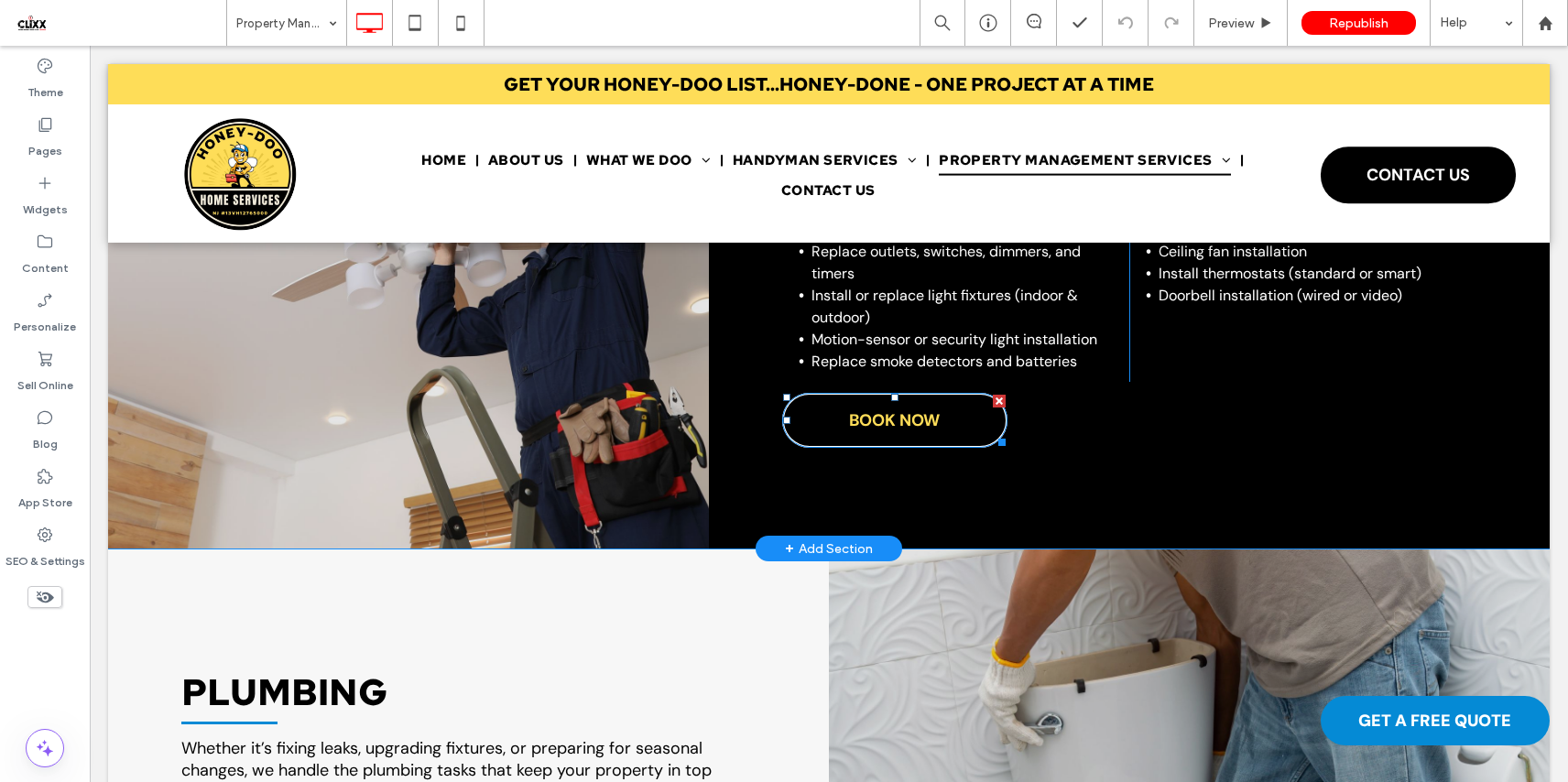
click at [884, 410] on span "BOOK NOW" at bounding box center [894, 420] width 91 height 40
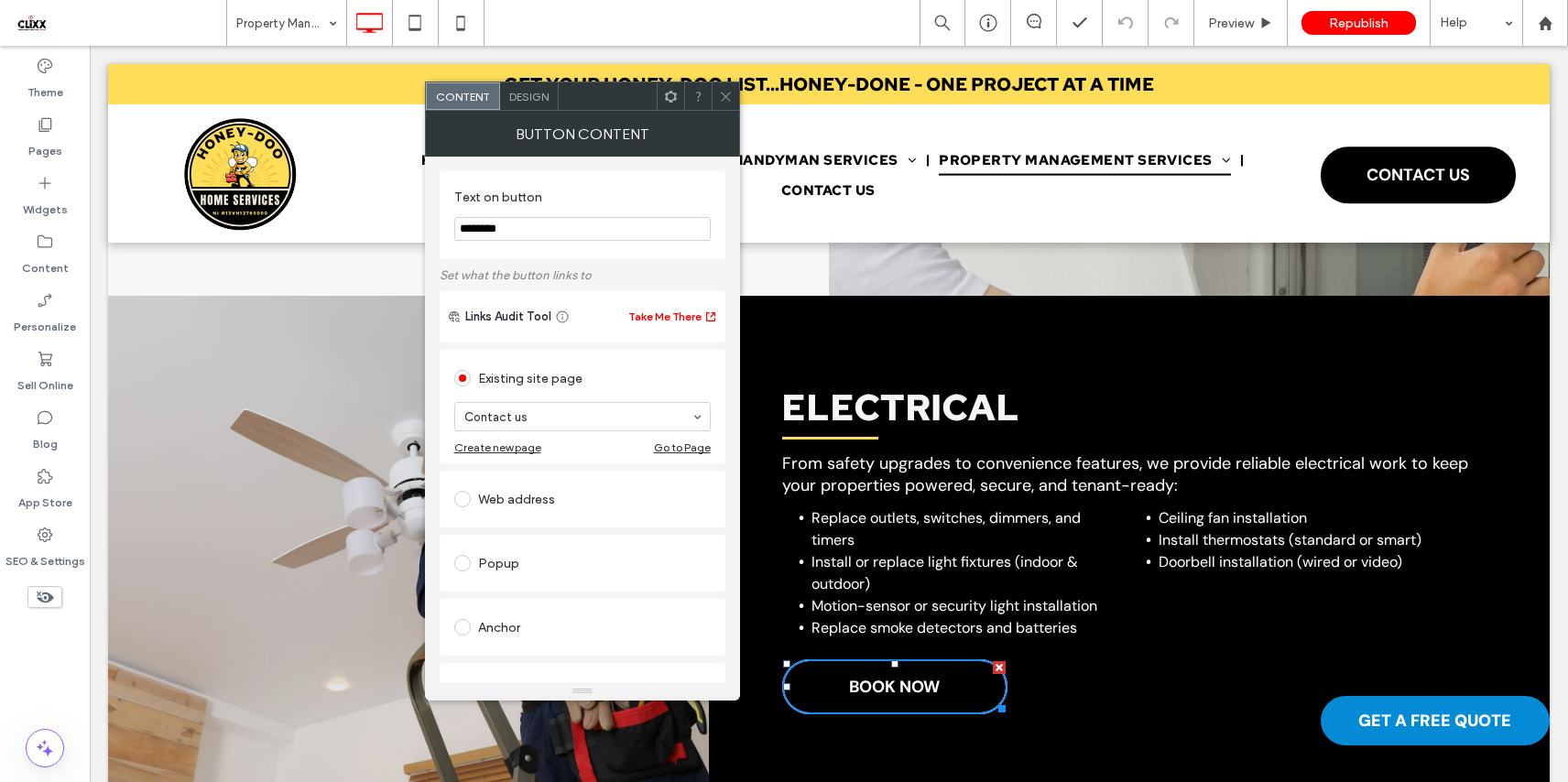
scroll to position [701, 0]
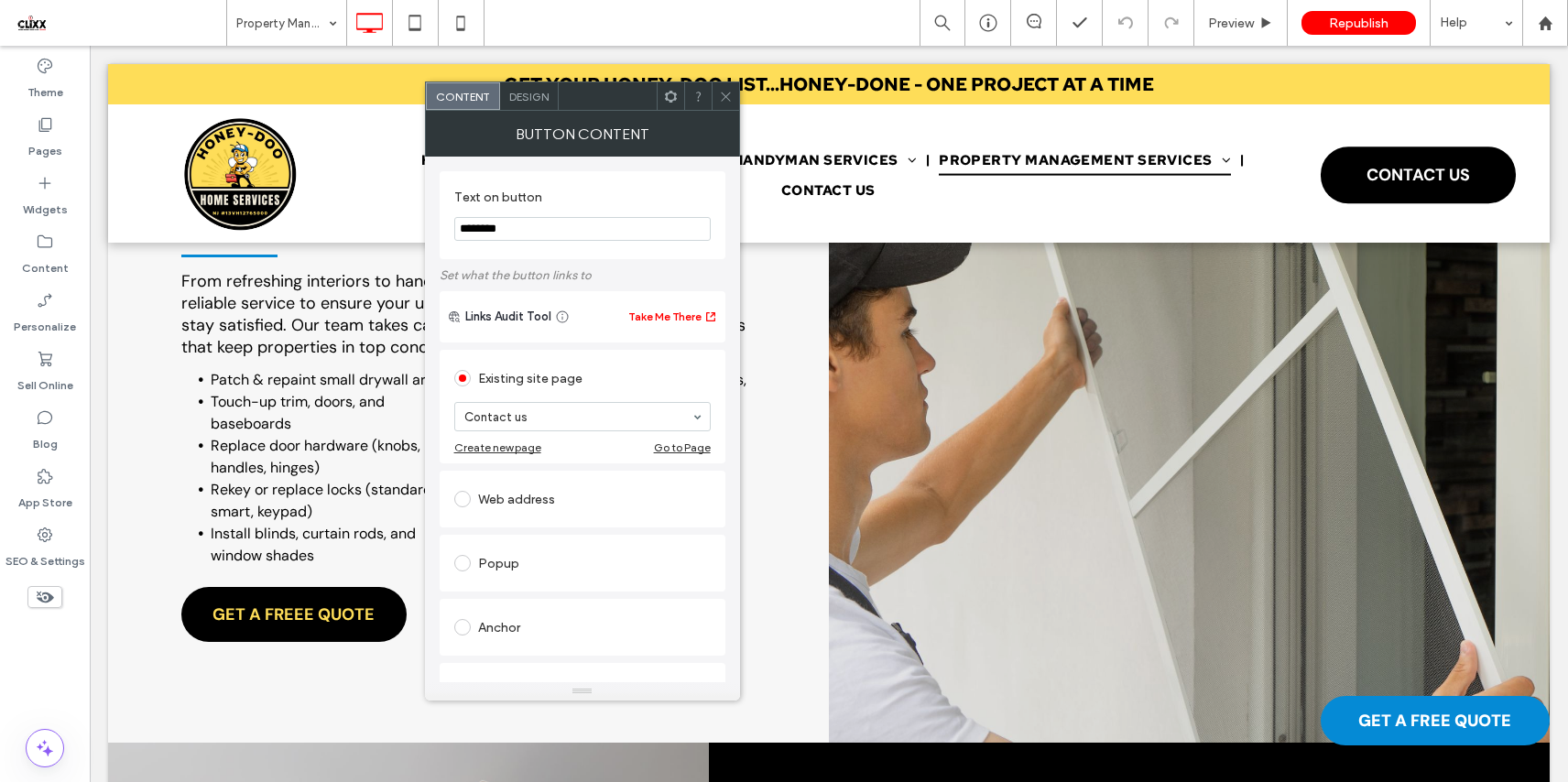
click at [347, 603] on span "GET A FREEE QUOTE" at bounding box center [293, 613] width 162 height 40
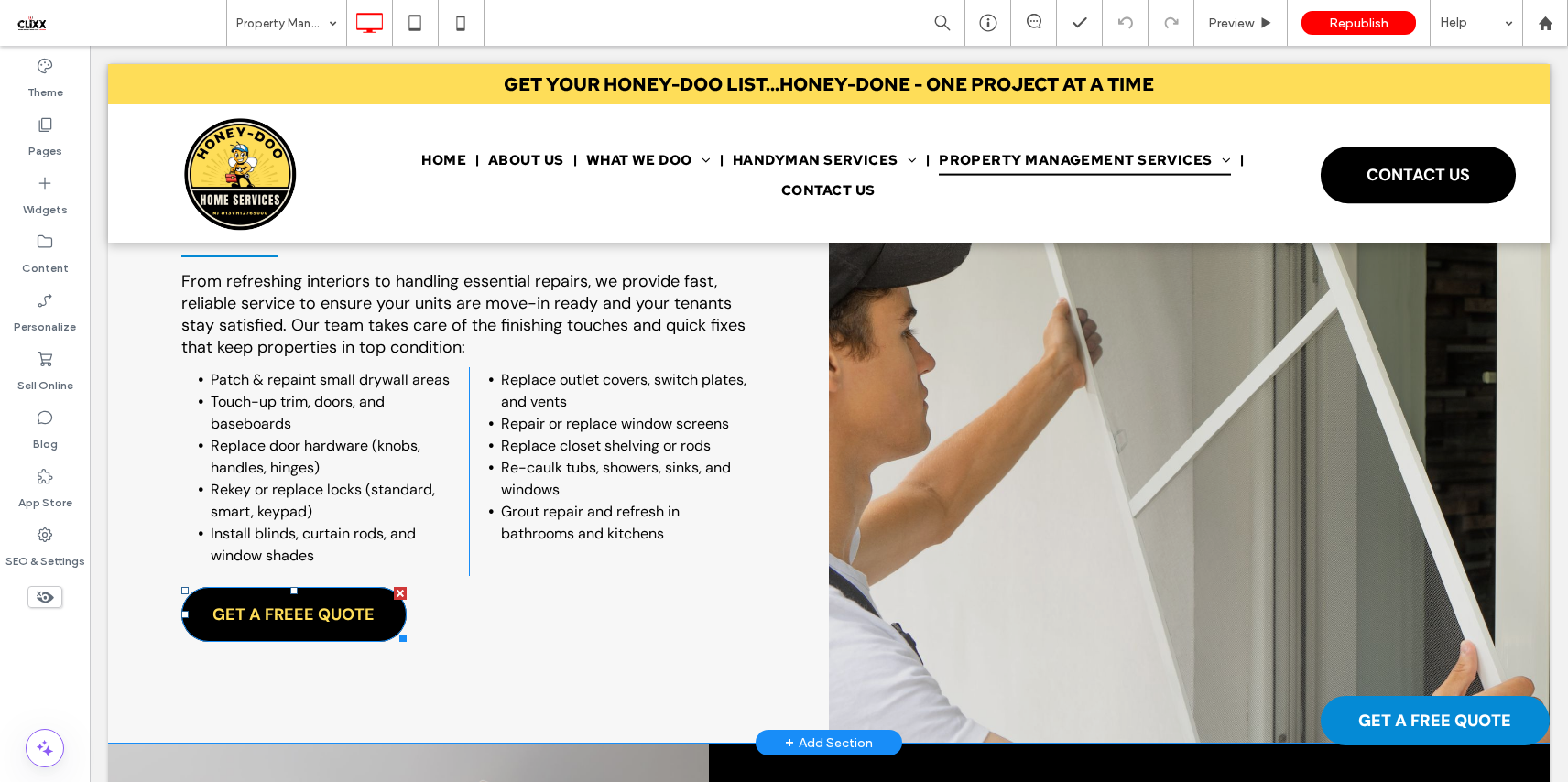
click at [347, 603] on span "GET A FREEE QUOTE" at bounding box center [293, 613] width 162 height 40
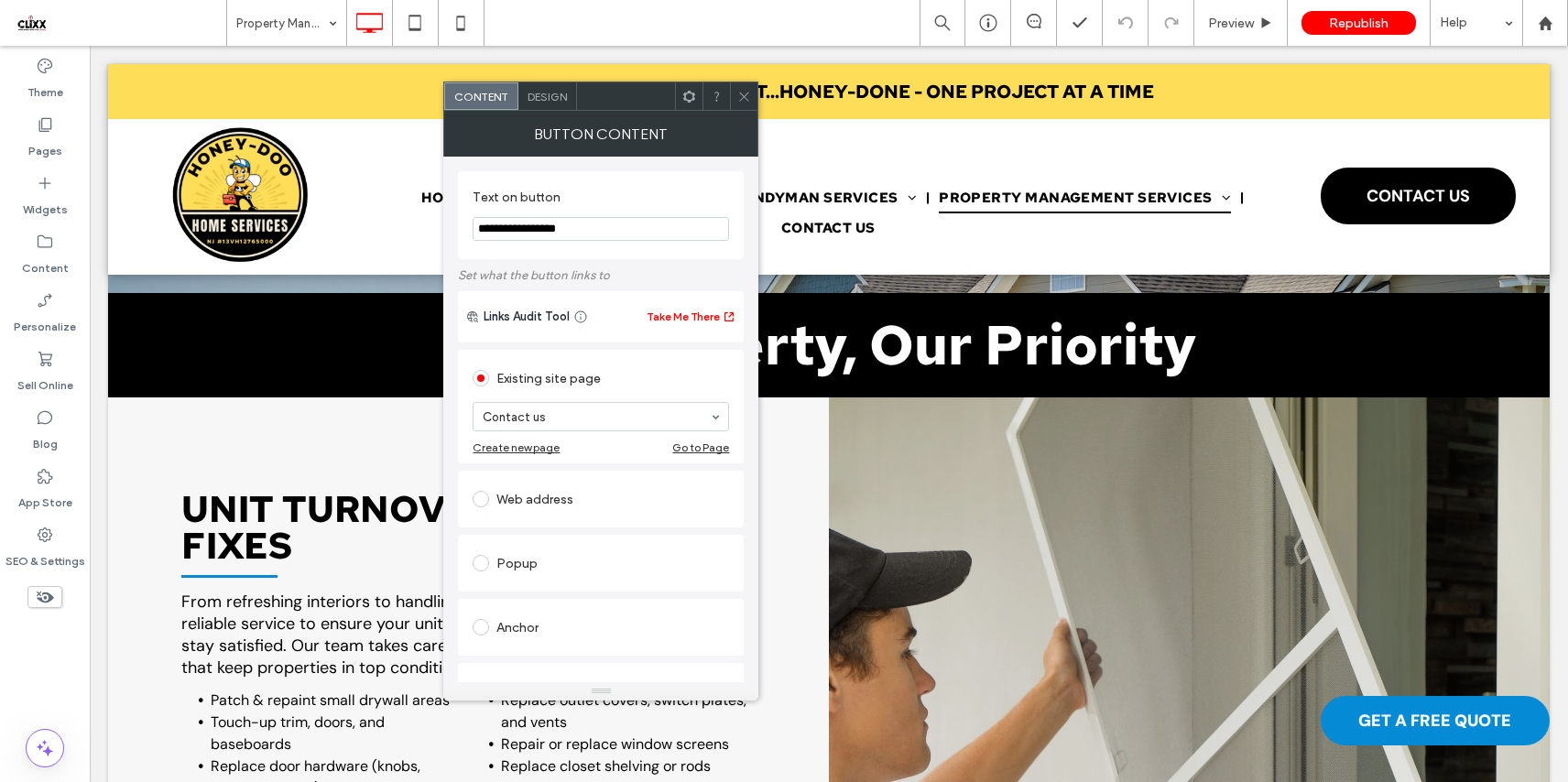
scroll to position [98, 0]
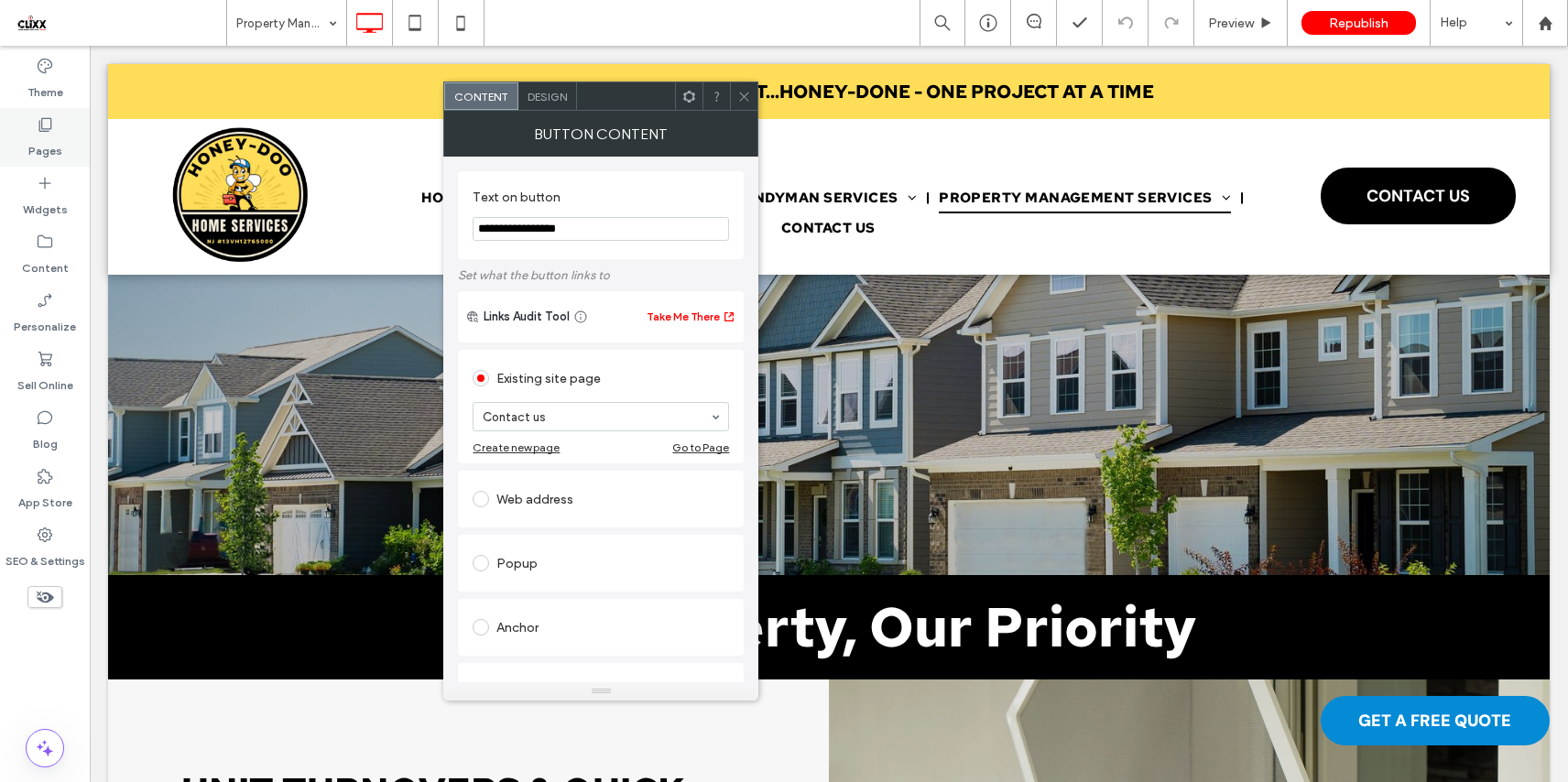
click at [43, 140] on label "Pages" at bounding box center [45, 146] width 34 height 25
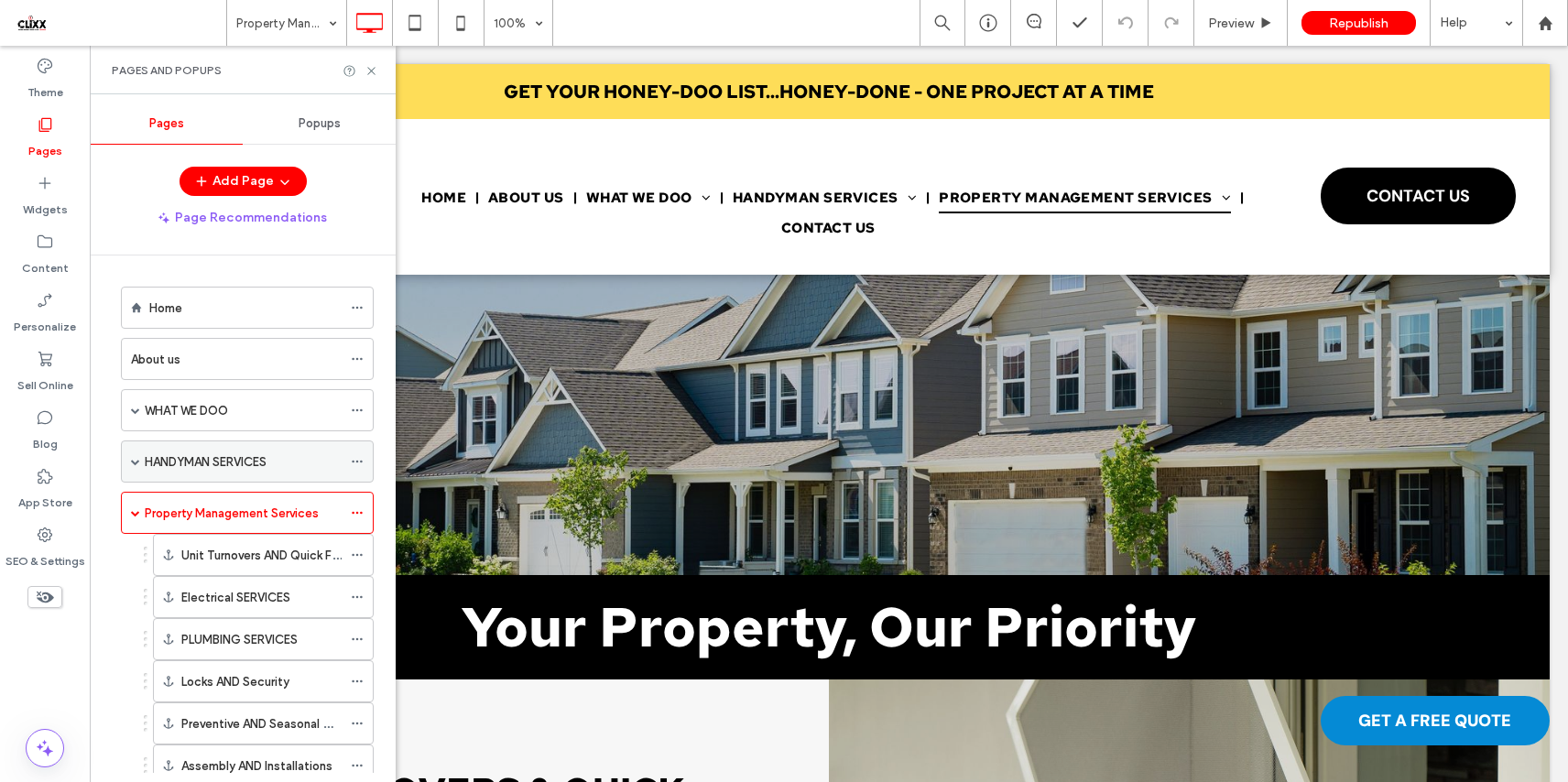
click at [180, 461] on label "HANDYMAN SERVICES" at bounding box center [205, 462] width 122 height 32
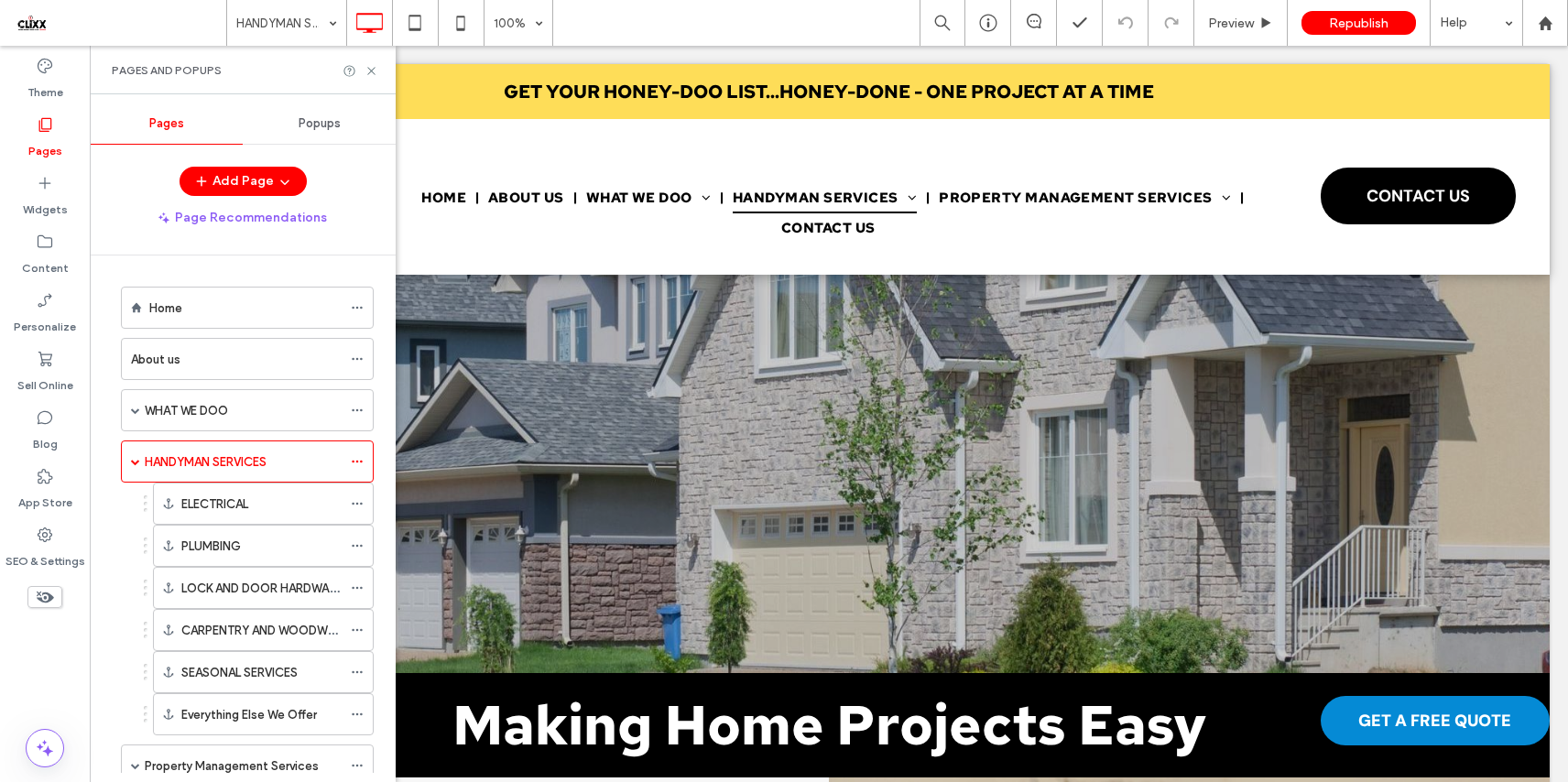
scroll to position [0, 0]
click at [266, 503] on div "ELECTRICAL" at bounding box center [261, 504] width 160 height 20
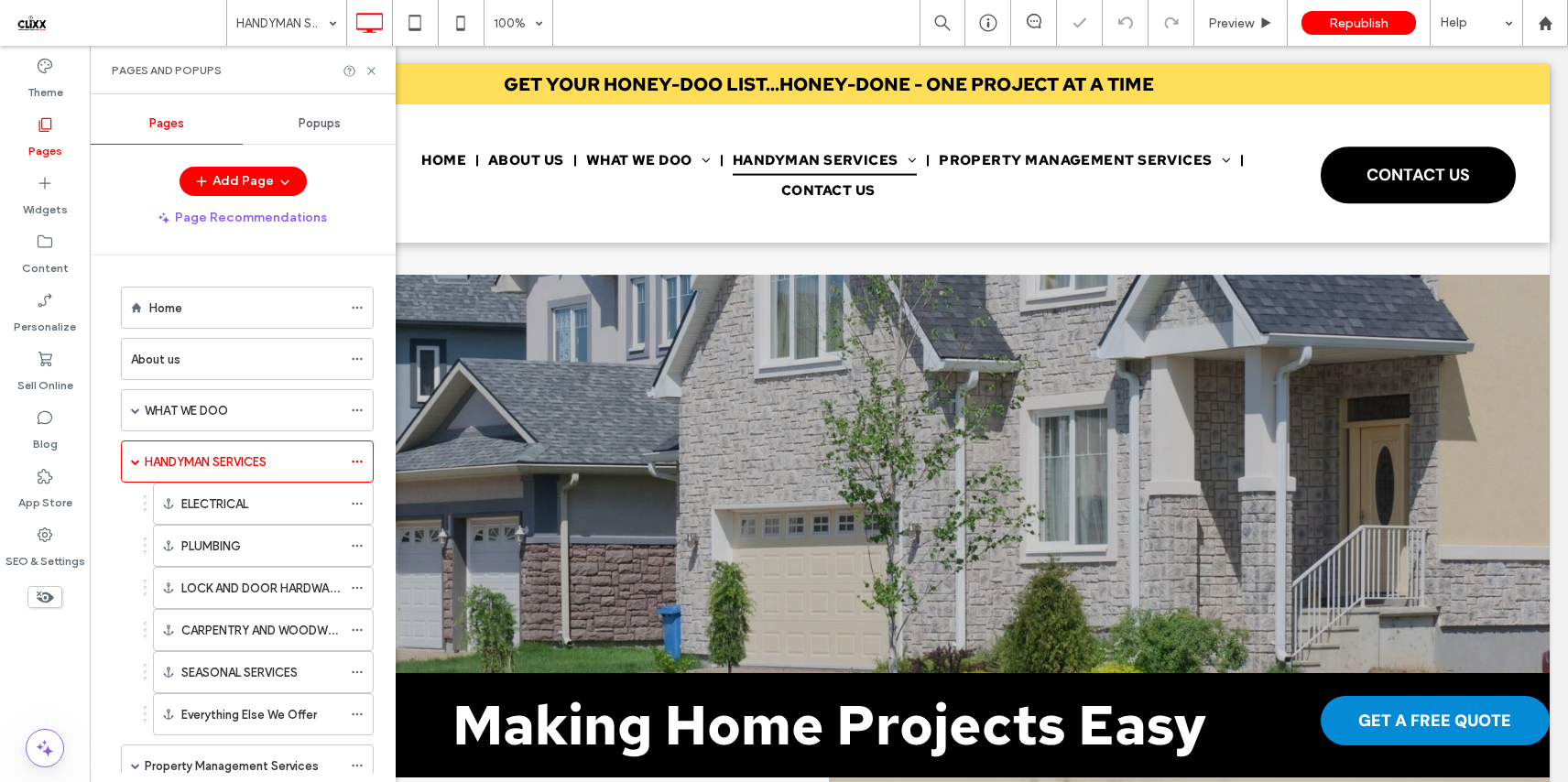
scroll to position [731, 0]
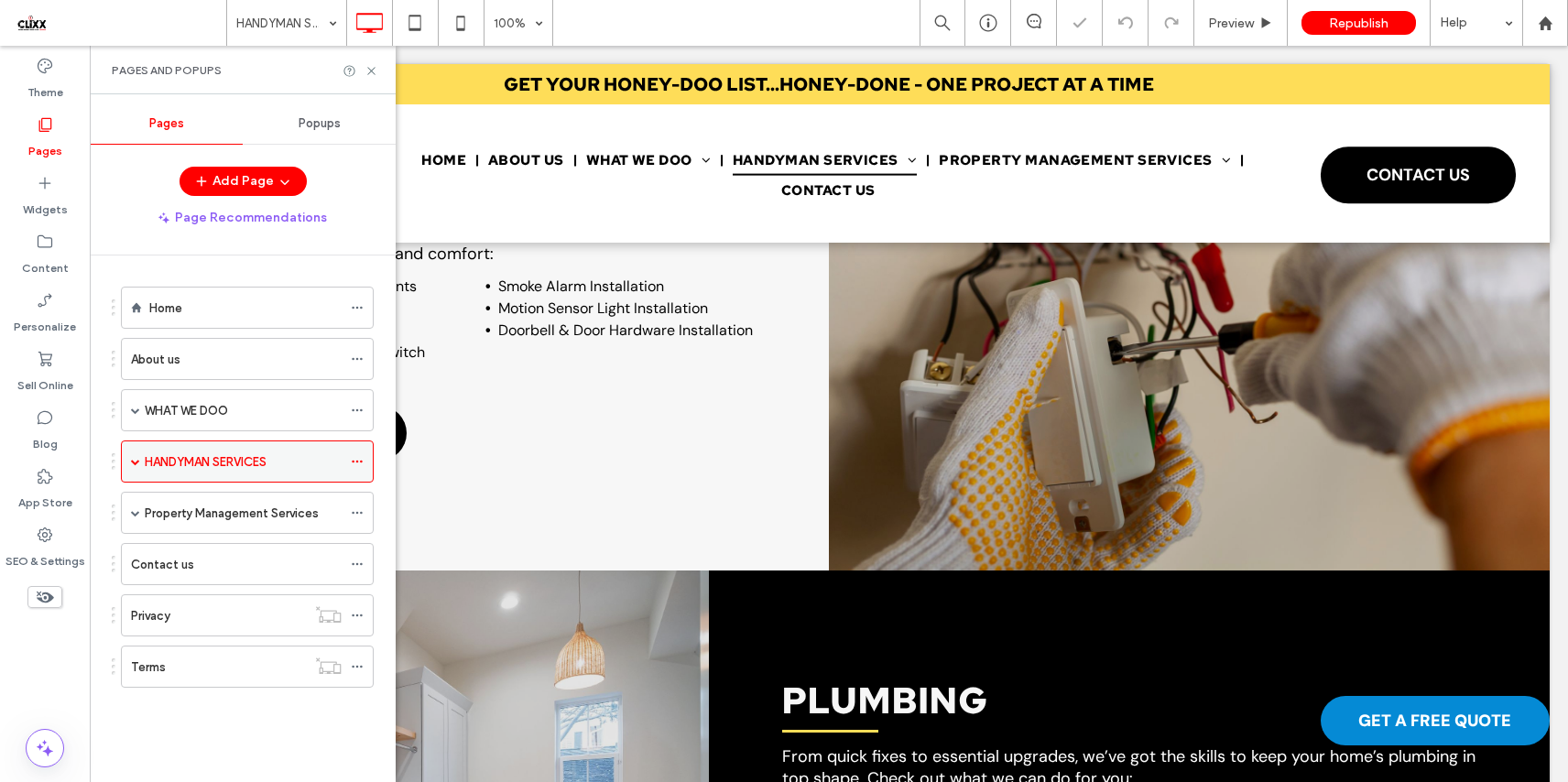
click at [193, 465] on label "HANDYMAN SERVICES" at bounding box center [205, 462] width 122 height 32
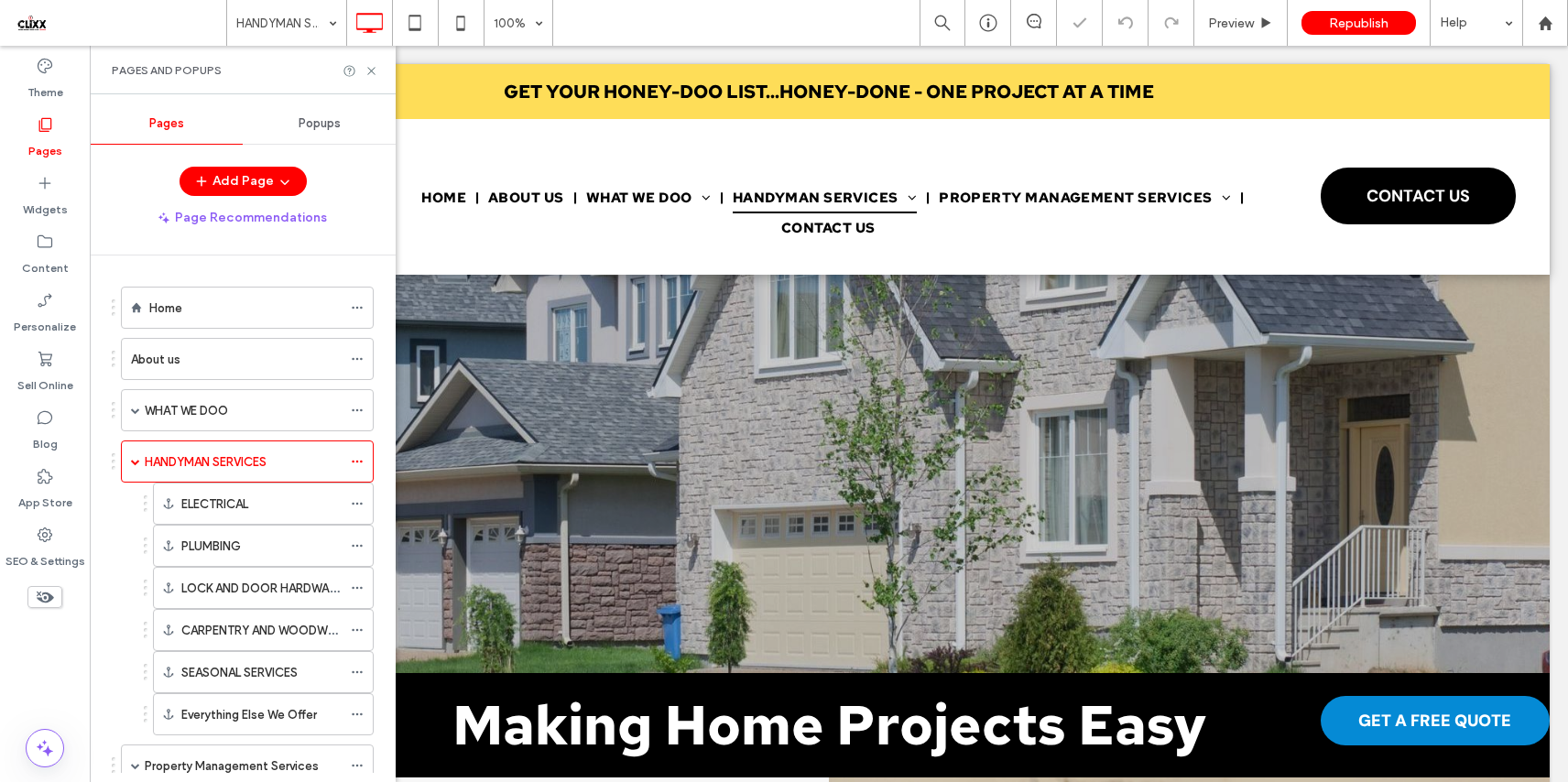
scroll to position [0, 0]
click at [243, 510] on label "ELECTRICAL" at bounding box center [214, 504] width 67 height 32
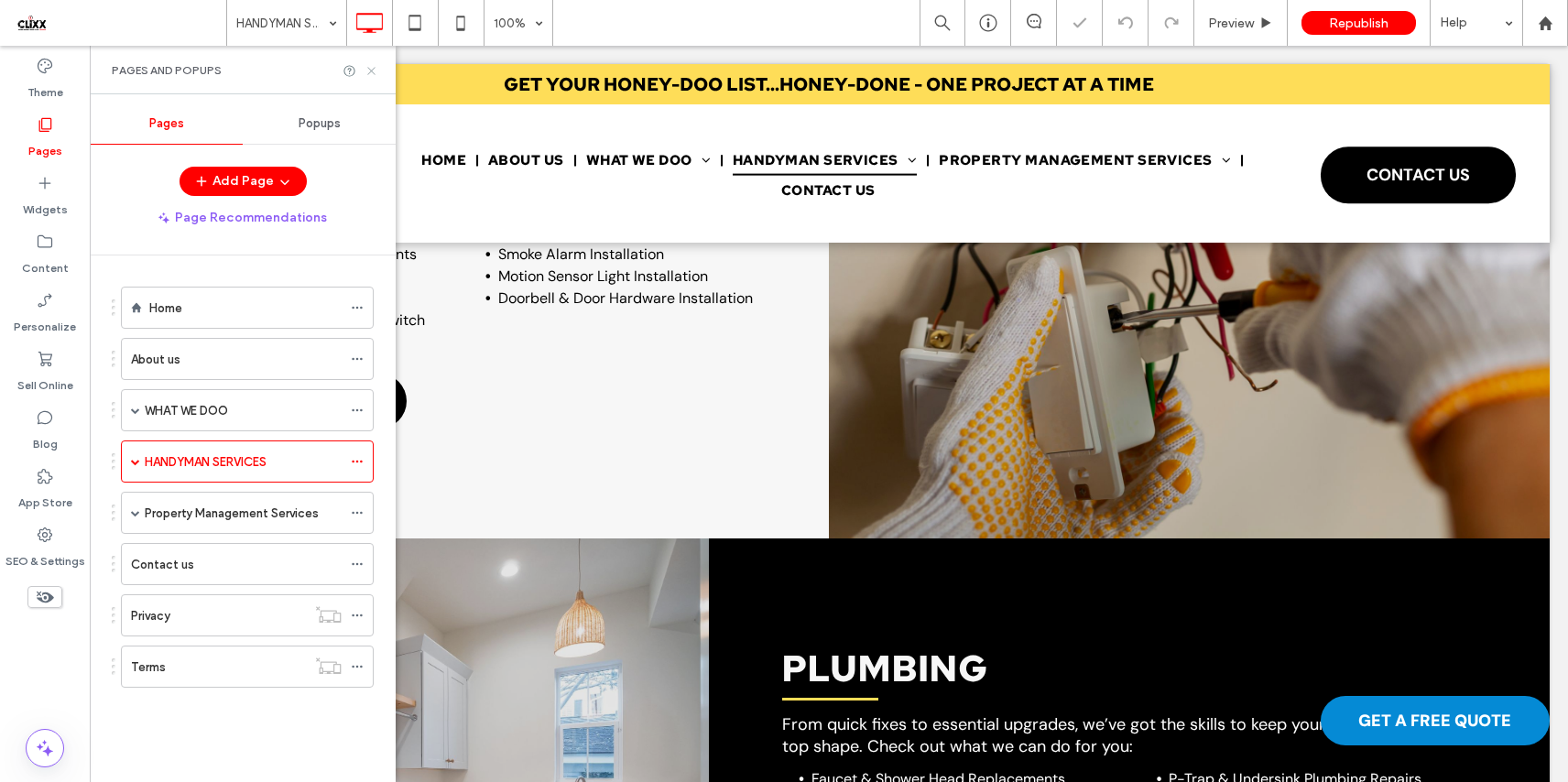
click at [372, 65] on icon at bounding box center [371, 70] width 14 height 14
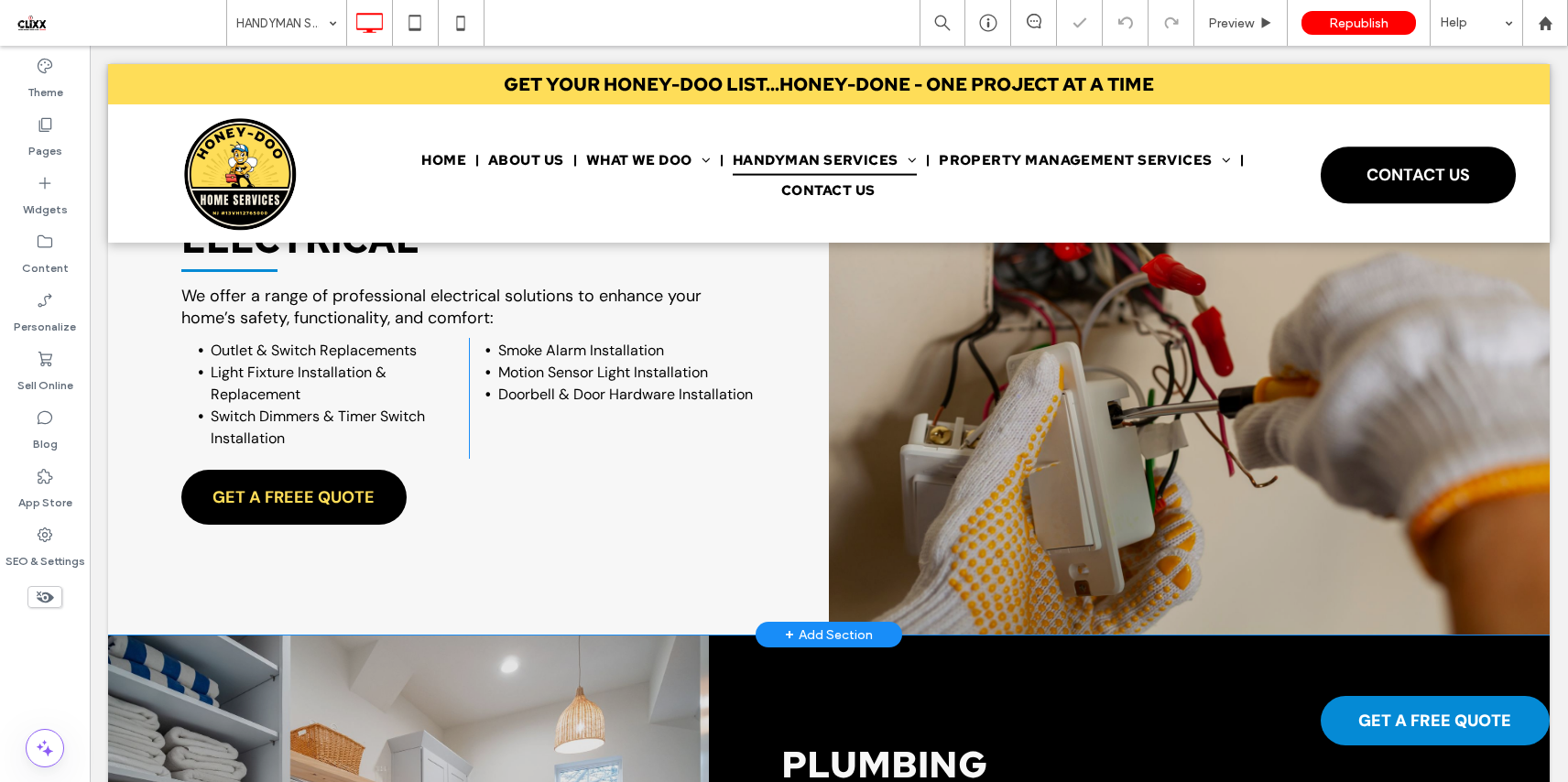
scroll to position [604, 0]
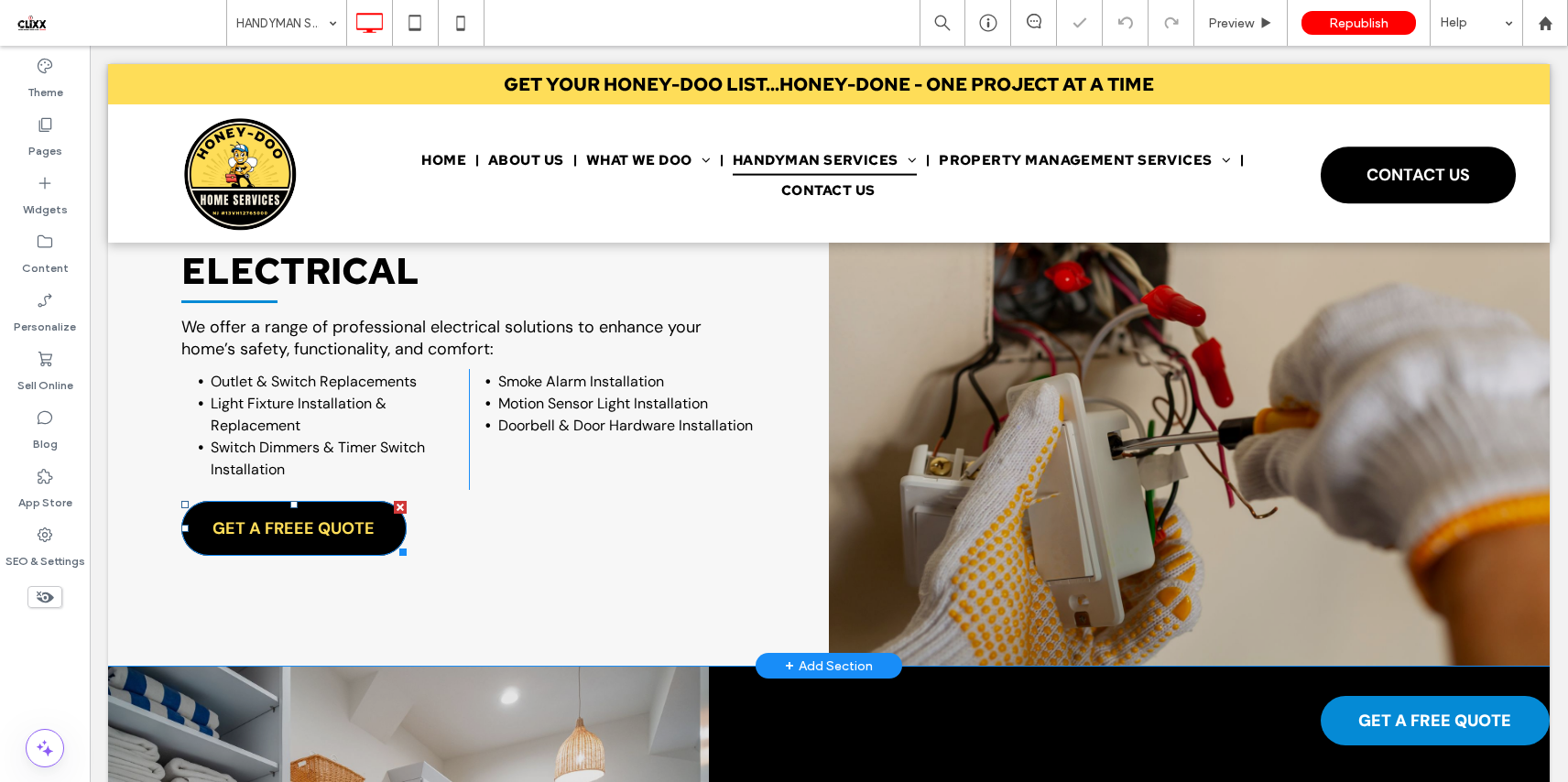
click at [344, 532] on span "GET A FREEE QUOTE" at bounding box center [293, 528] width 162 height 40
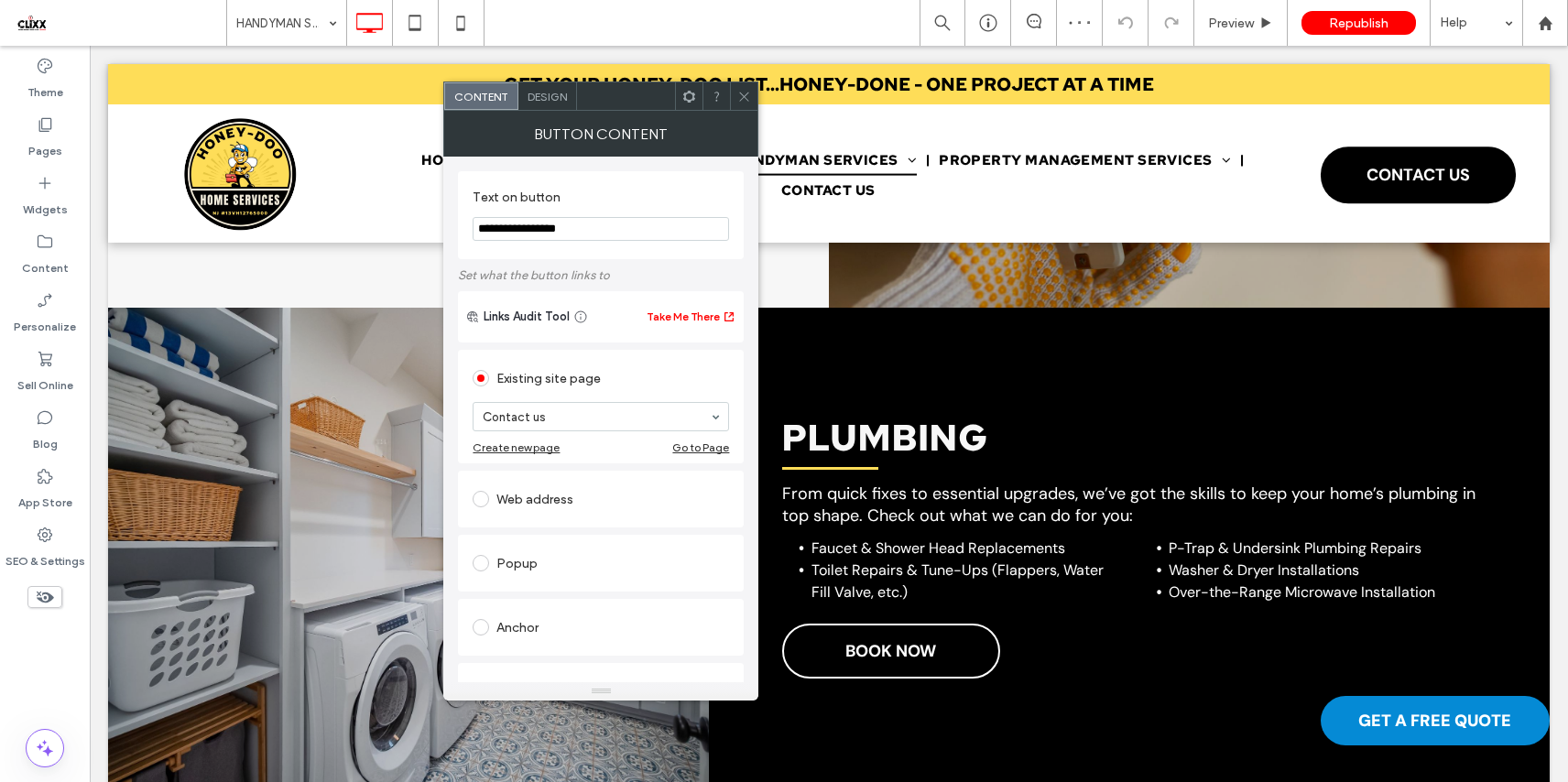
scroll to position [963, 0]
click at [880, 642] on span "BOOK NOW" at bounding box center [890, 650] width 91 height 40
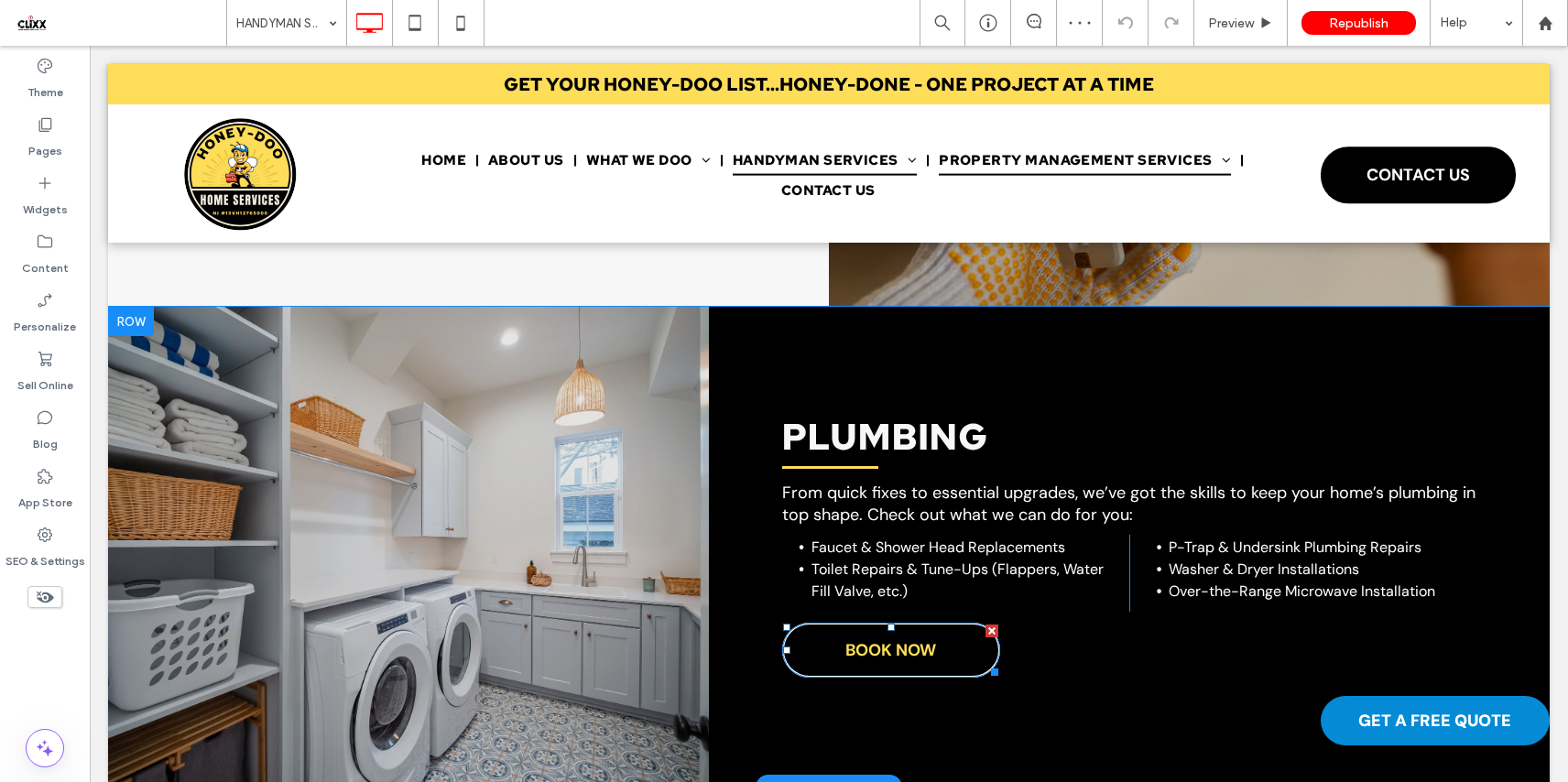
click at [880, 642] on span "BOOK NOW" at bounding box center [890, 650] width 91 height 40
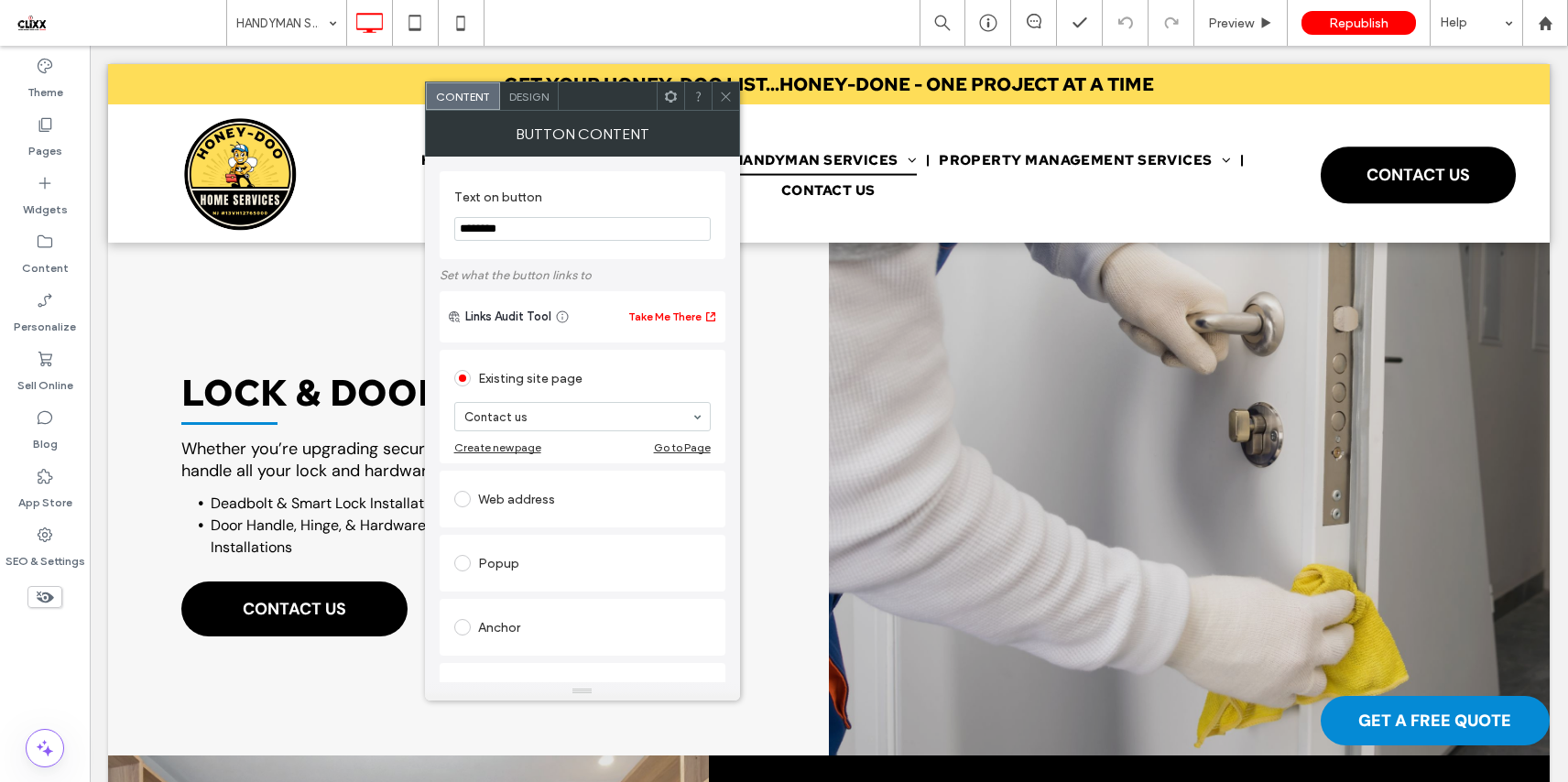
scroll to position [1527, 0]
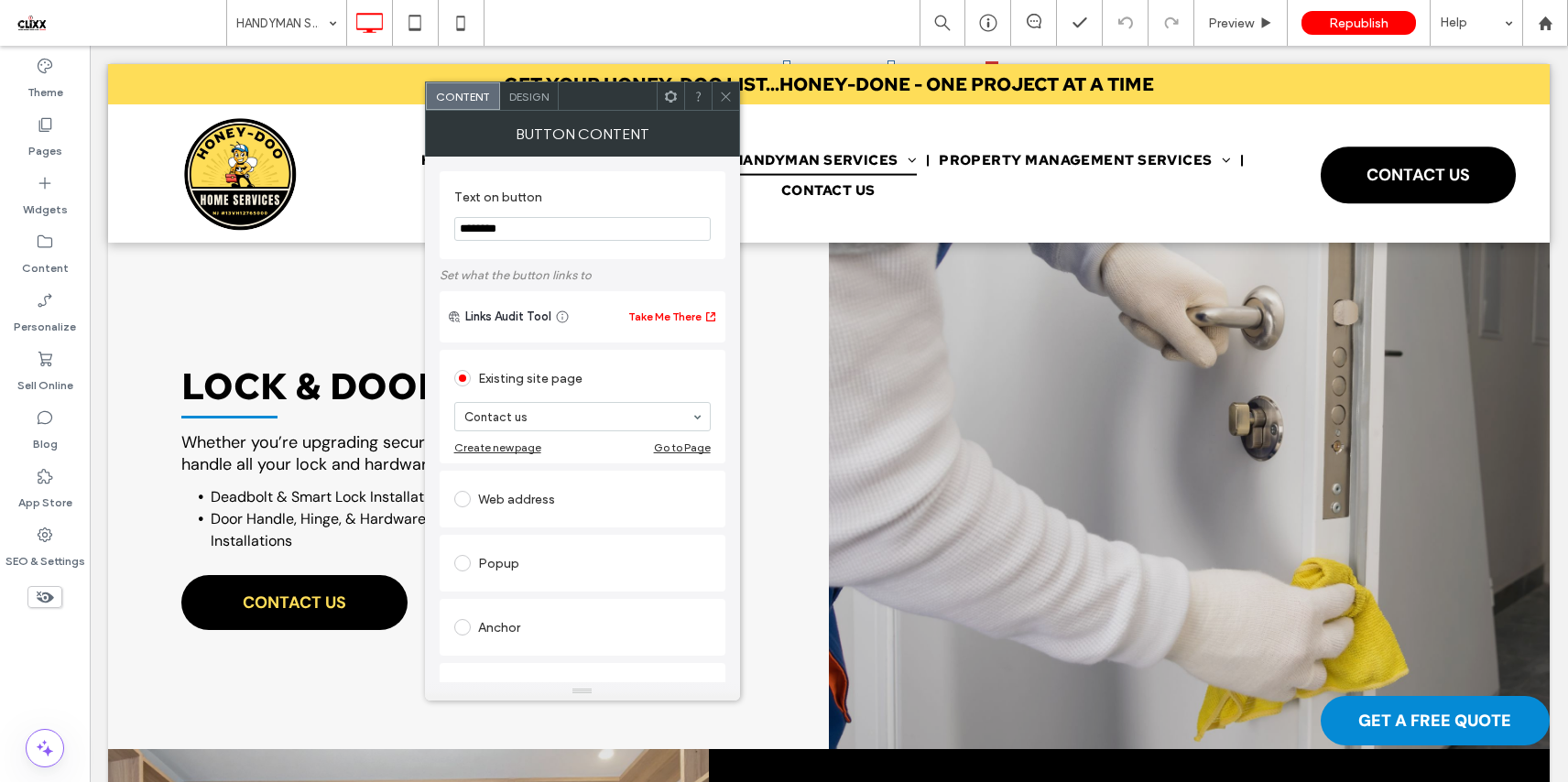
click at [346, 594] on link "CONTACT US" at bounding box center [294, 602] width 226 height 55
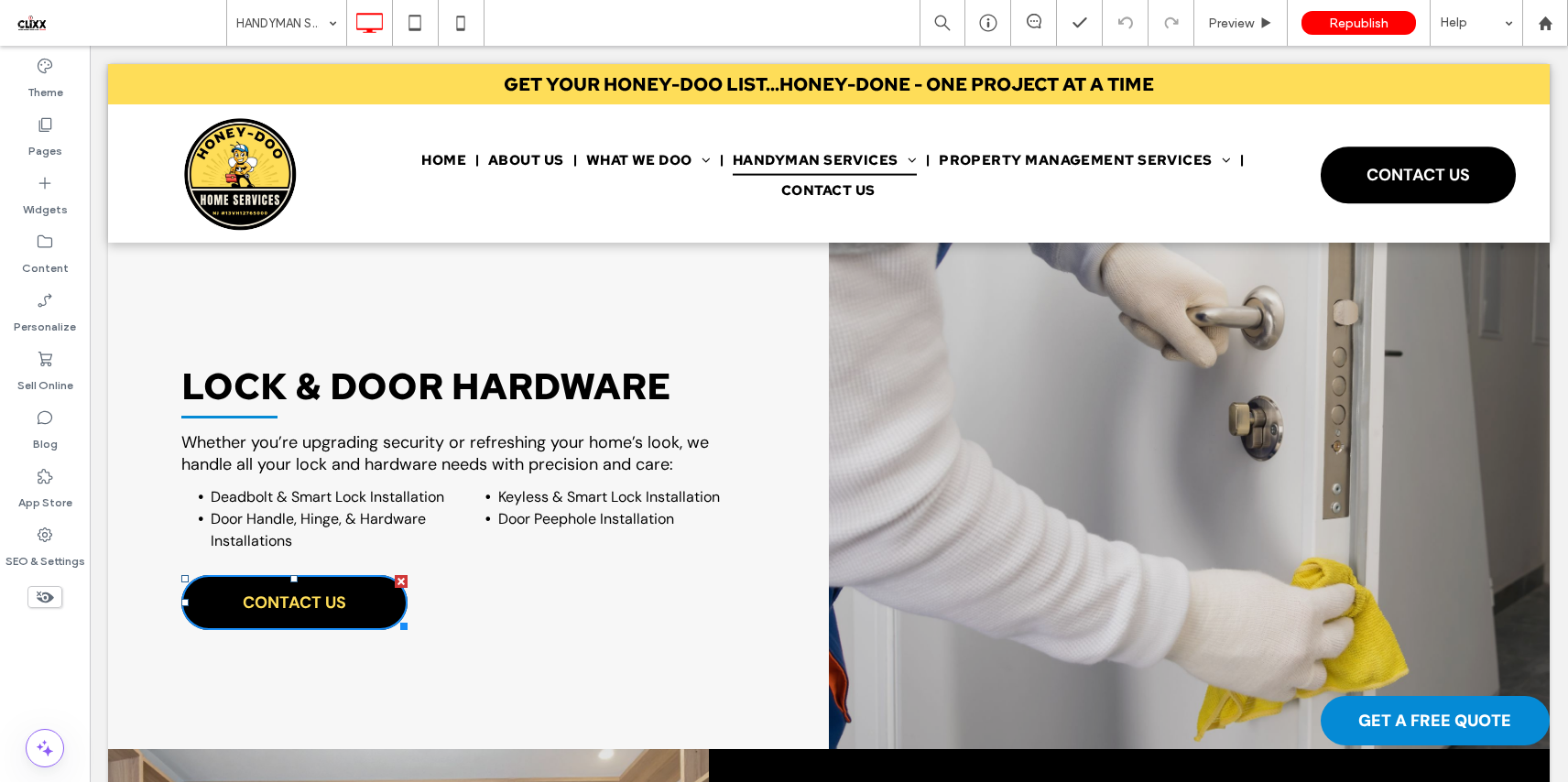
click at [346, 594] on link "CONTACT US" at bounding box center [294, 602] width 226 height 55
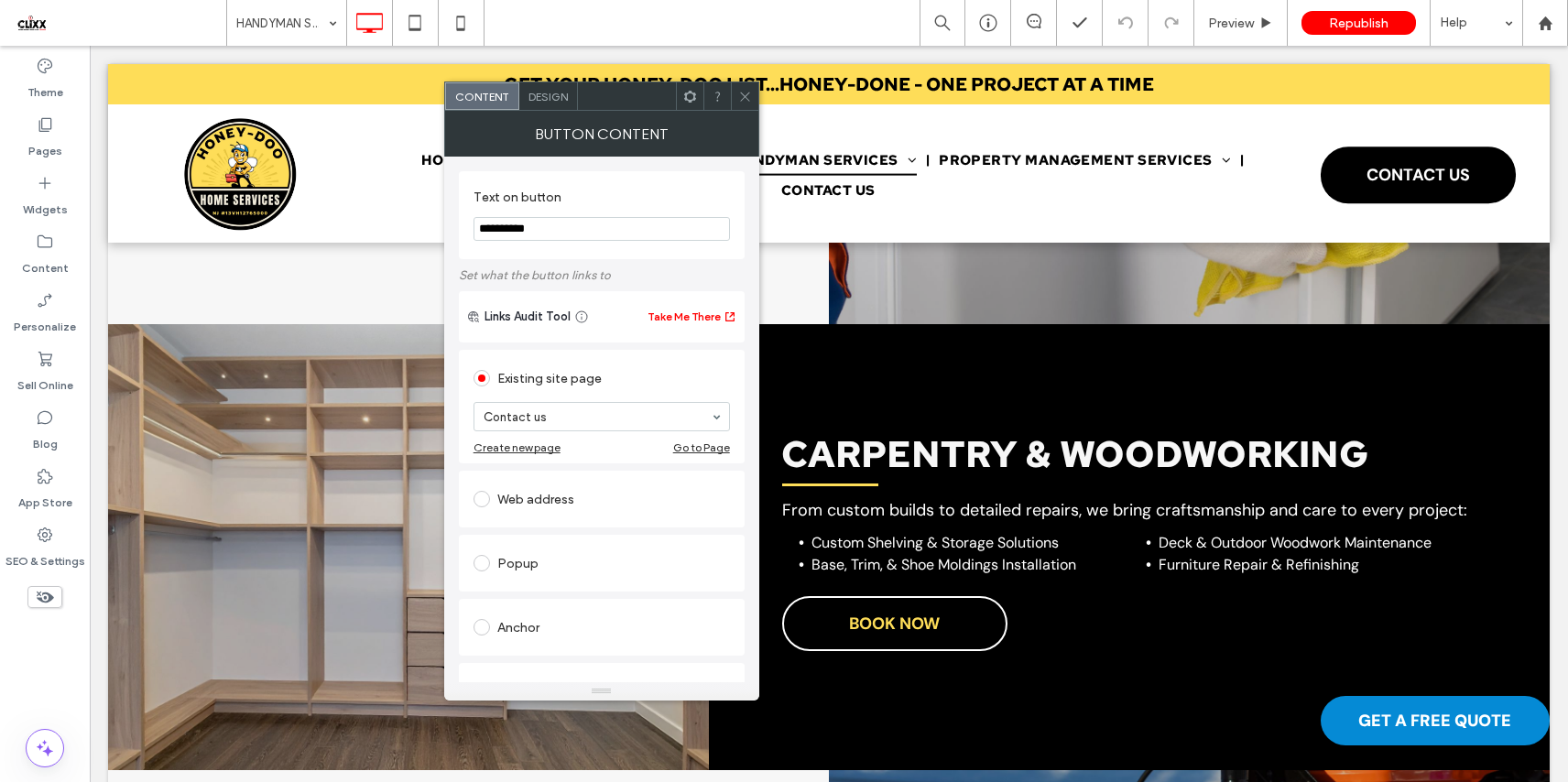
scroll to position [1988, 0]
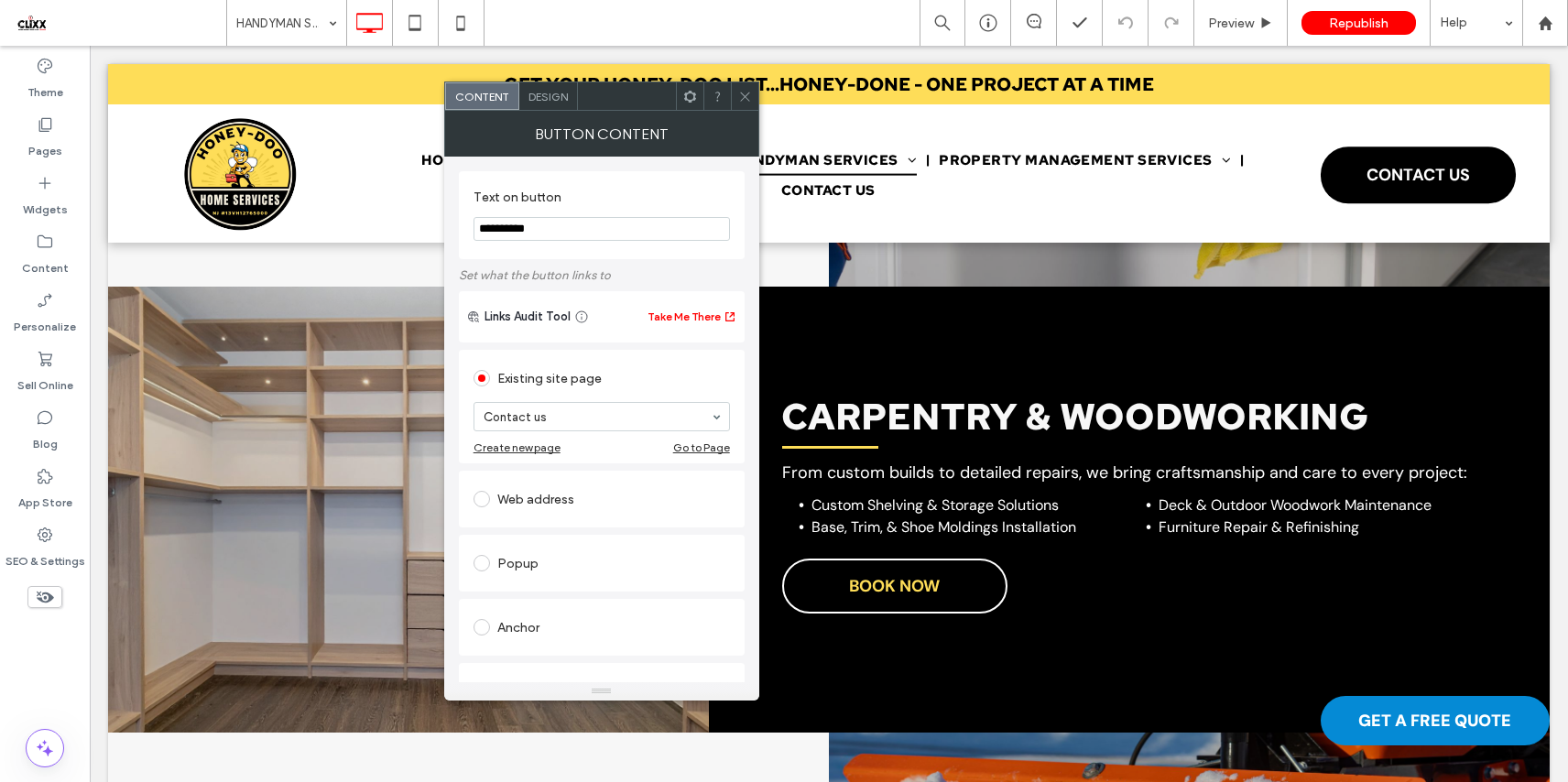
click at [900, 580] on span "BOOK NOW" at bounding box center [894, 585] width 91 height 40
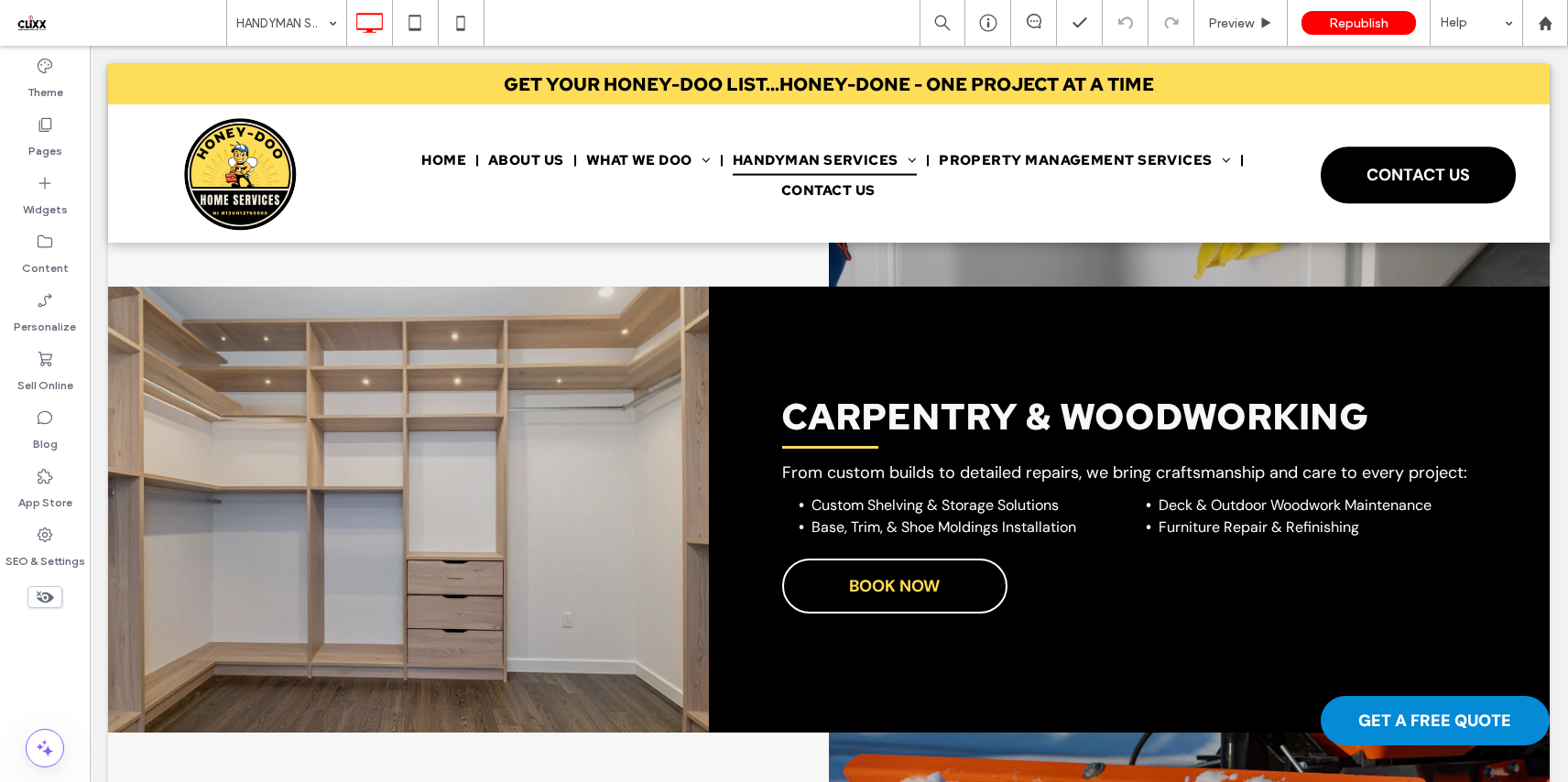
click at [900, 580] on span "BOOK NOW" at bounding box center [894, 585] width 91 height 40
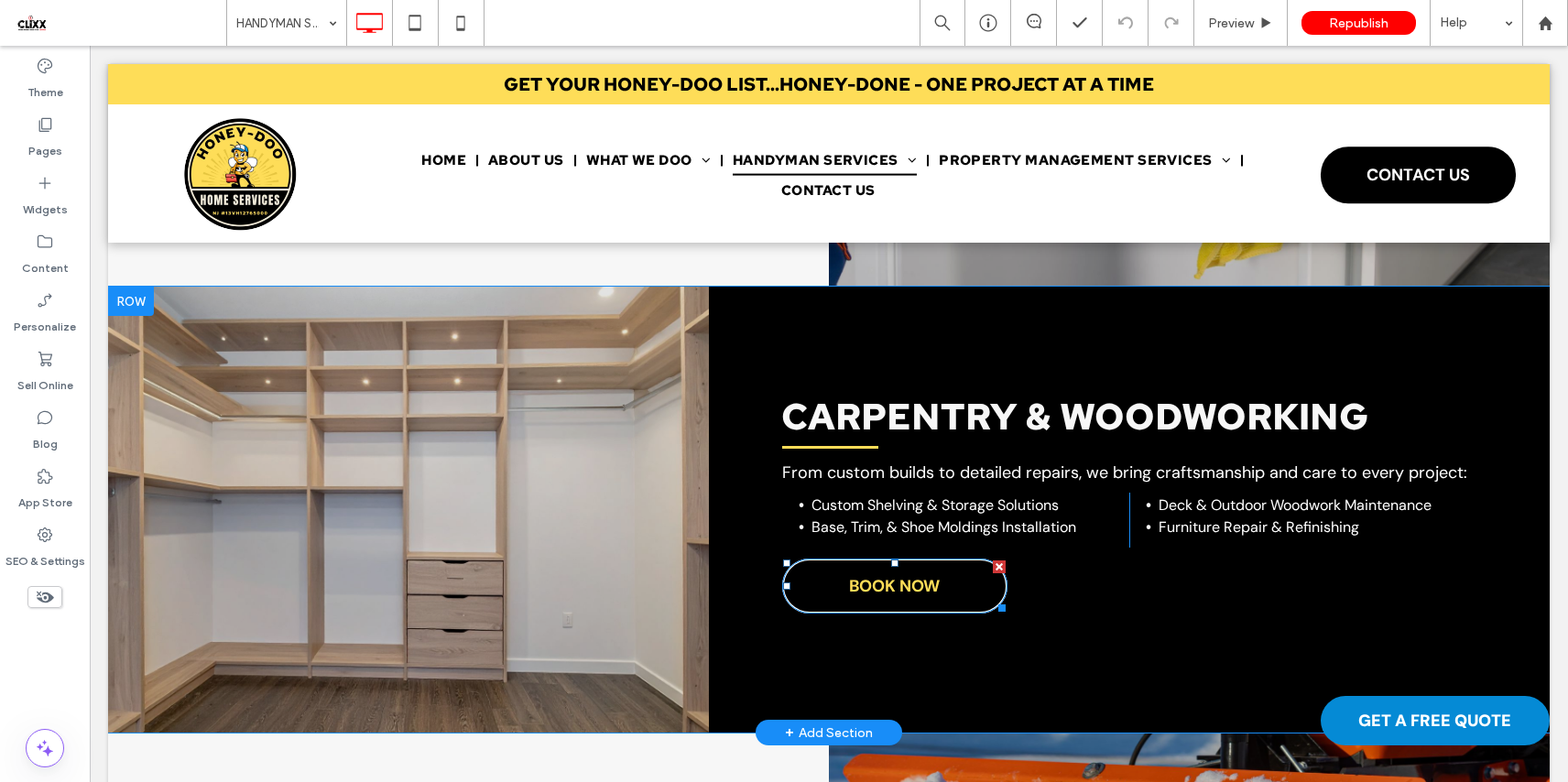
click at [924, 583] on span "BOOK NOW" at bounding box center [894, 585] width 91 height 40
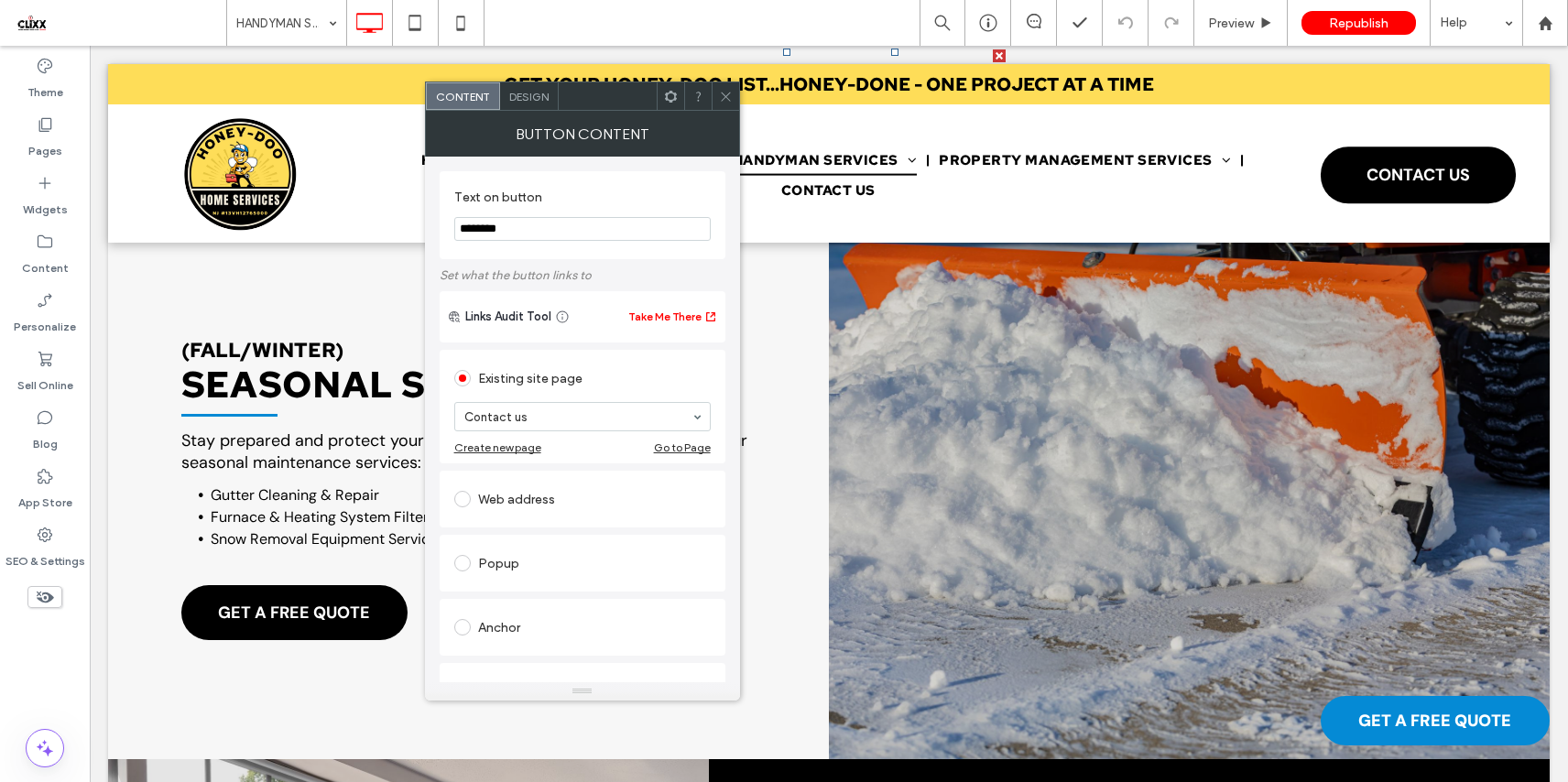
scroll to position [2544, 0]
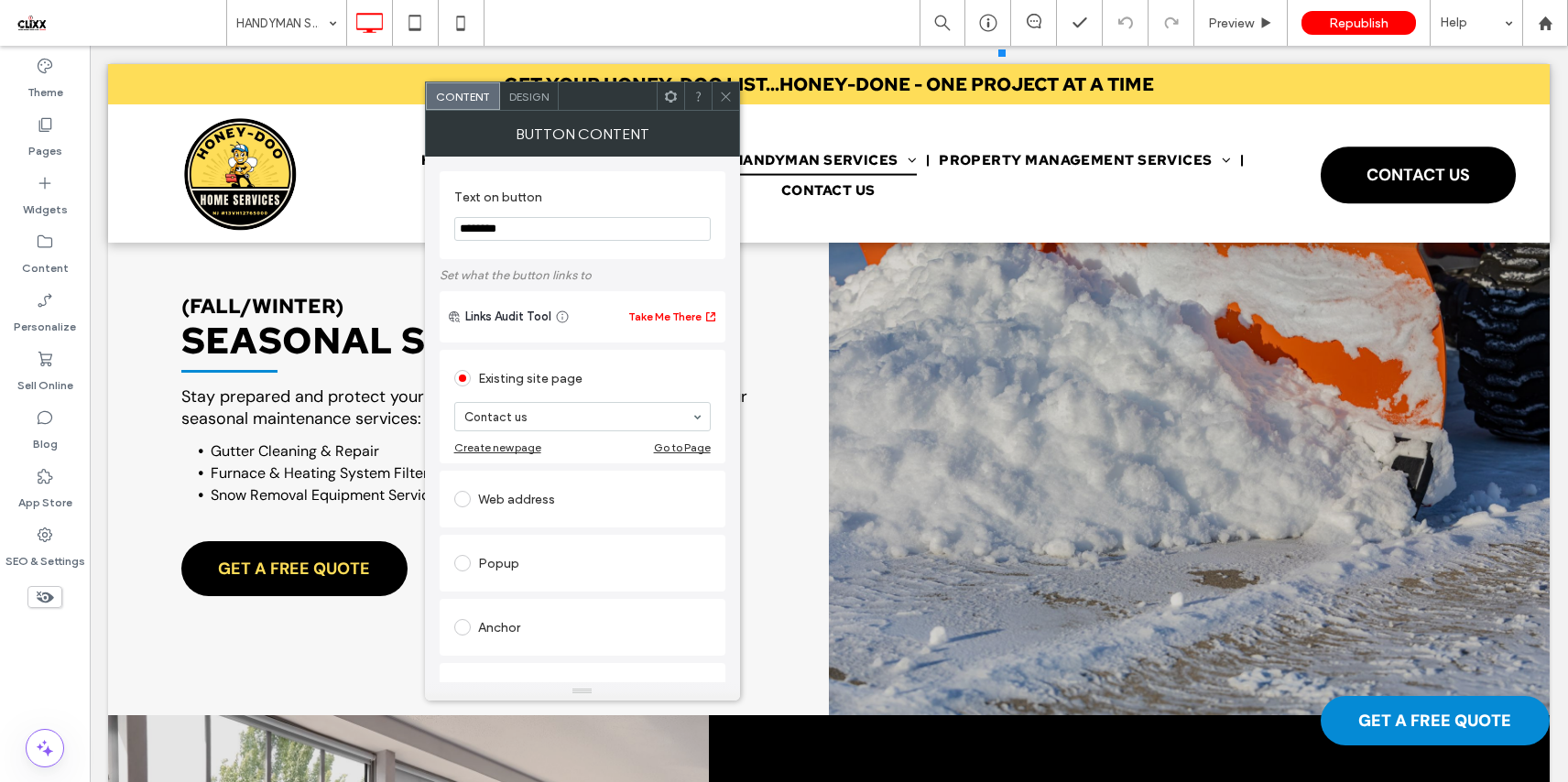
click at [244, 556] on span "GET A FREE QUOTE" at bounding box center [294, 568] width 152 height 40
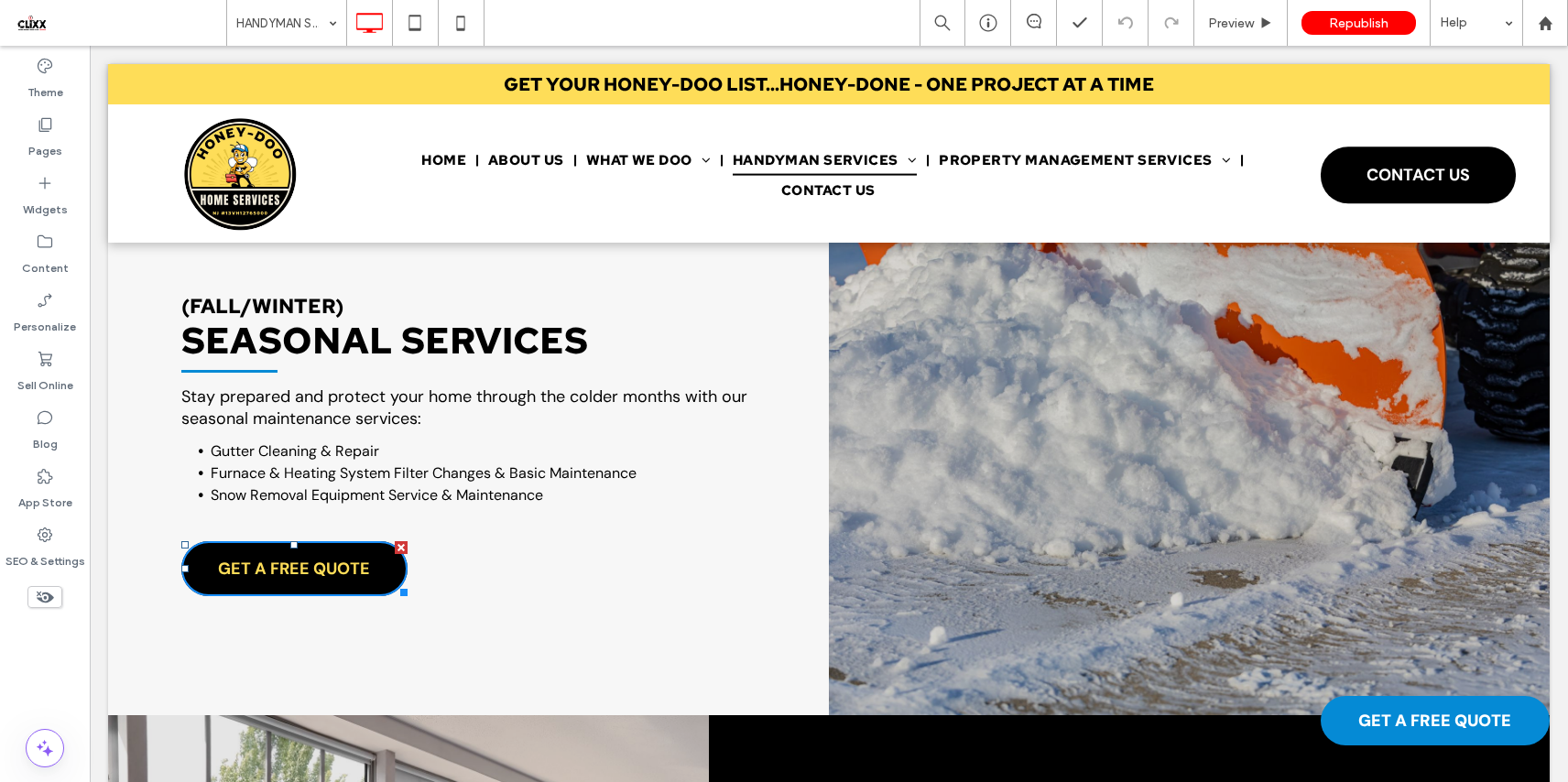
click at [244, 556] on span "GET A FREE QUOTE" at bounding box center [294, 568] width 152 height 40
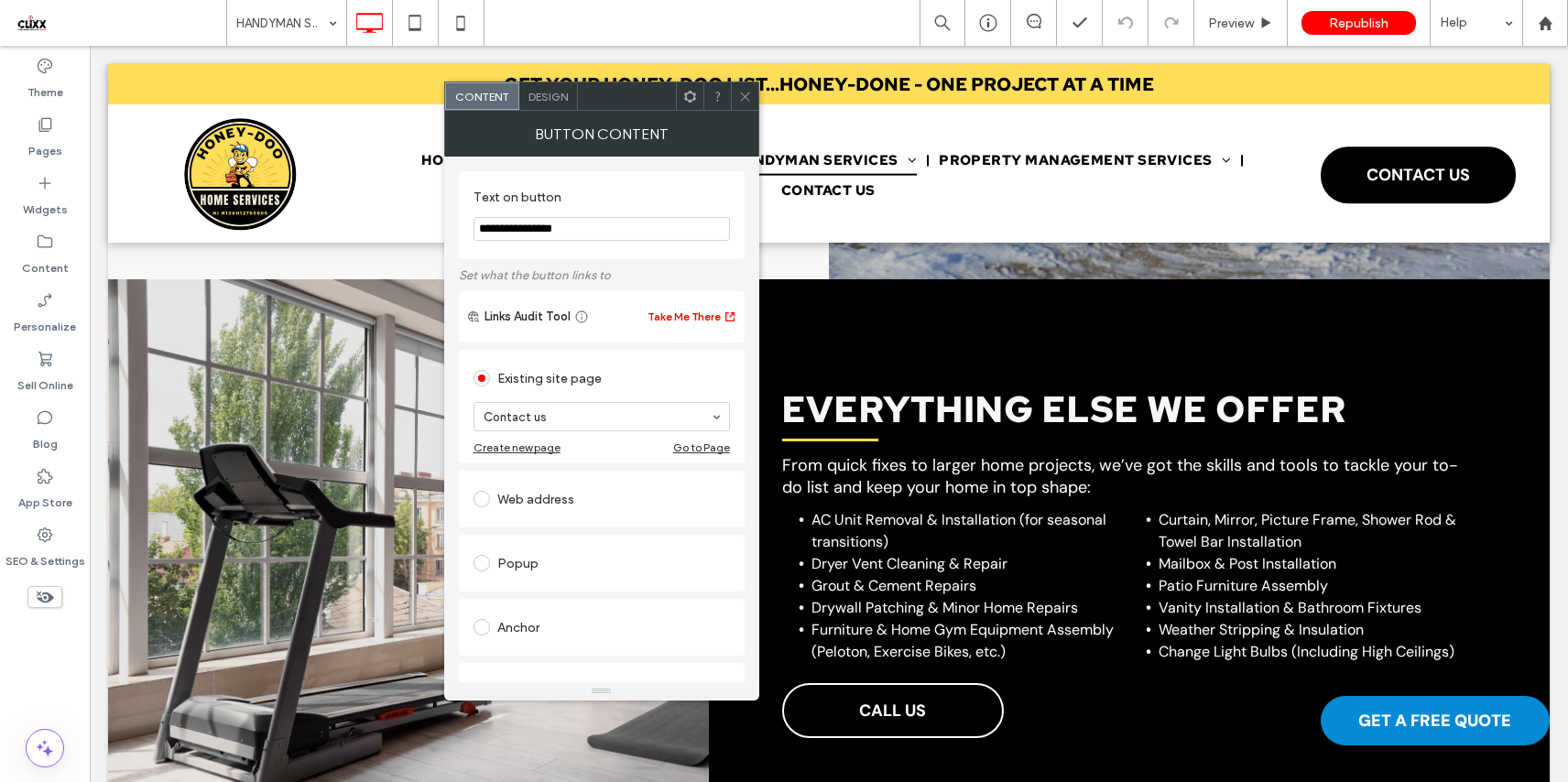
scroll to position [3260, 0]
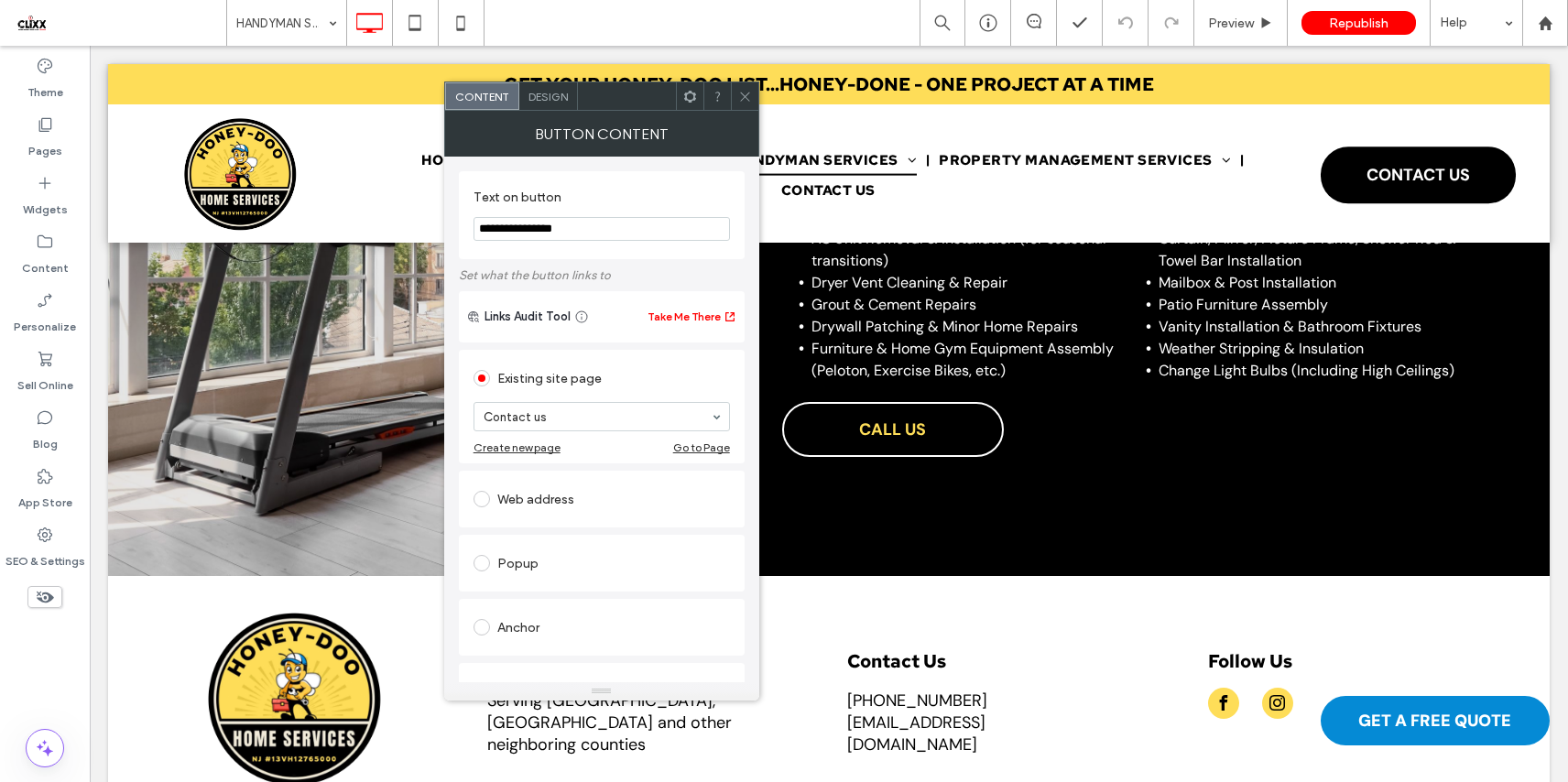
click at [866, 431] on span "CALL US" at bounding box center [892, 429] width 67 height 40
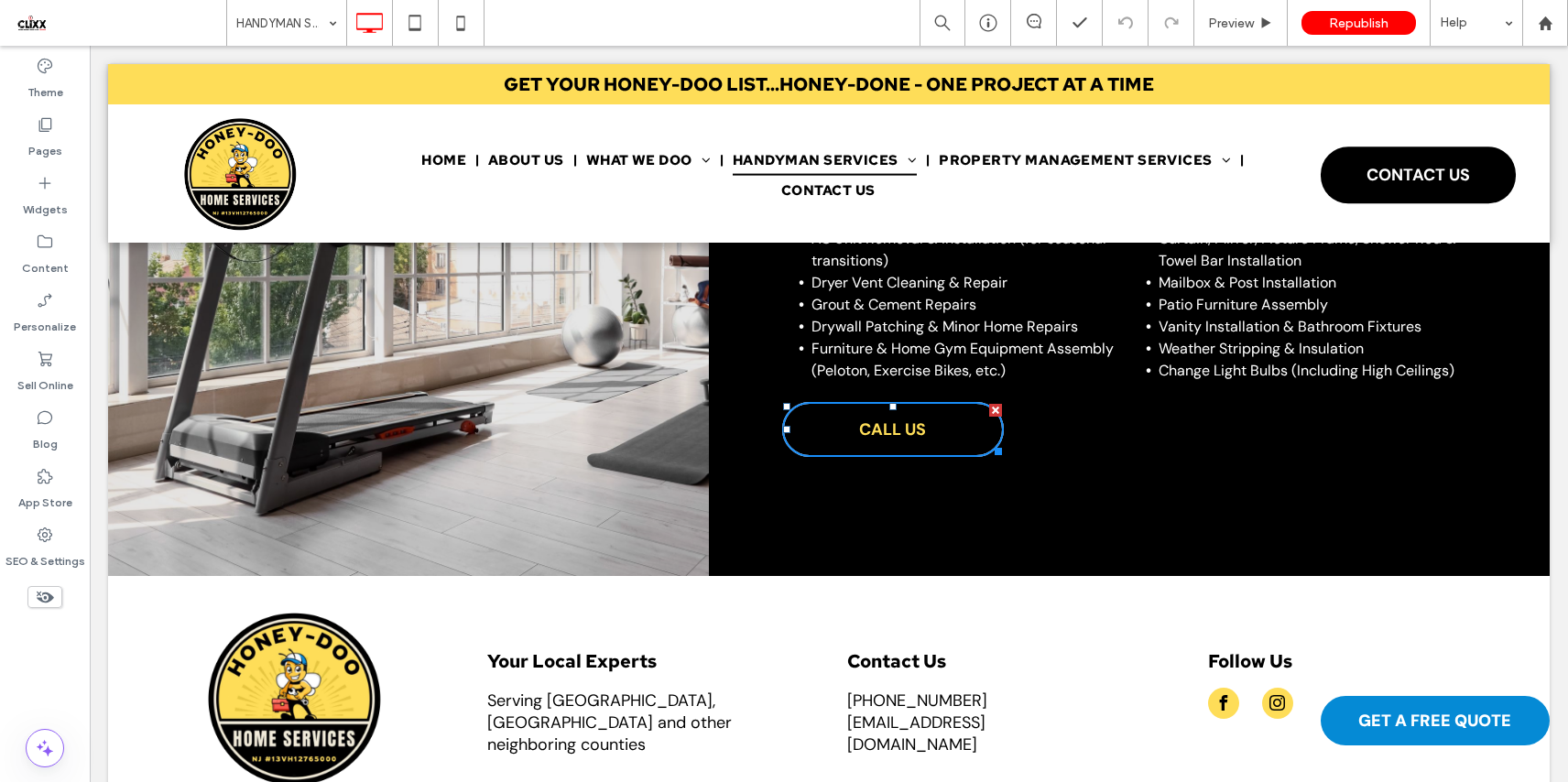
click at [866, 431] on span "CALL US" at bounding box center [892, 429] width 67 height 40
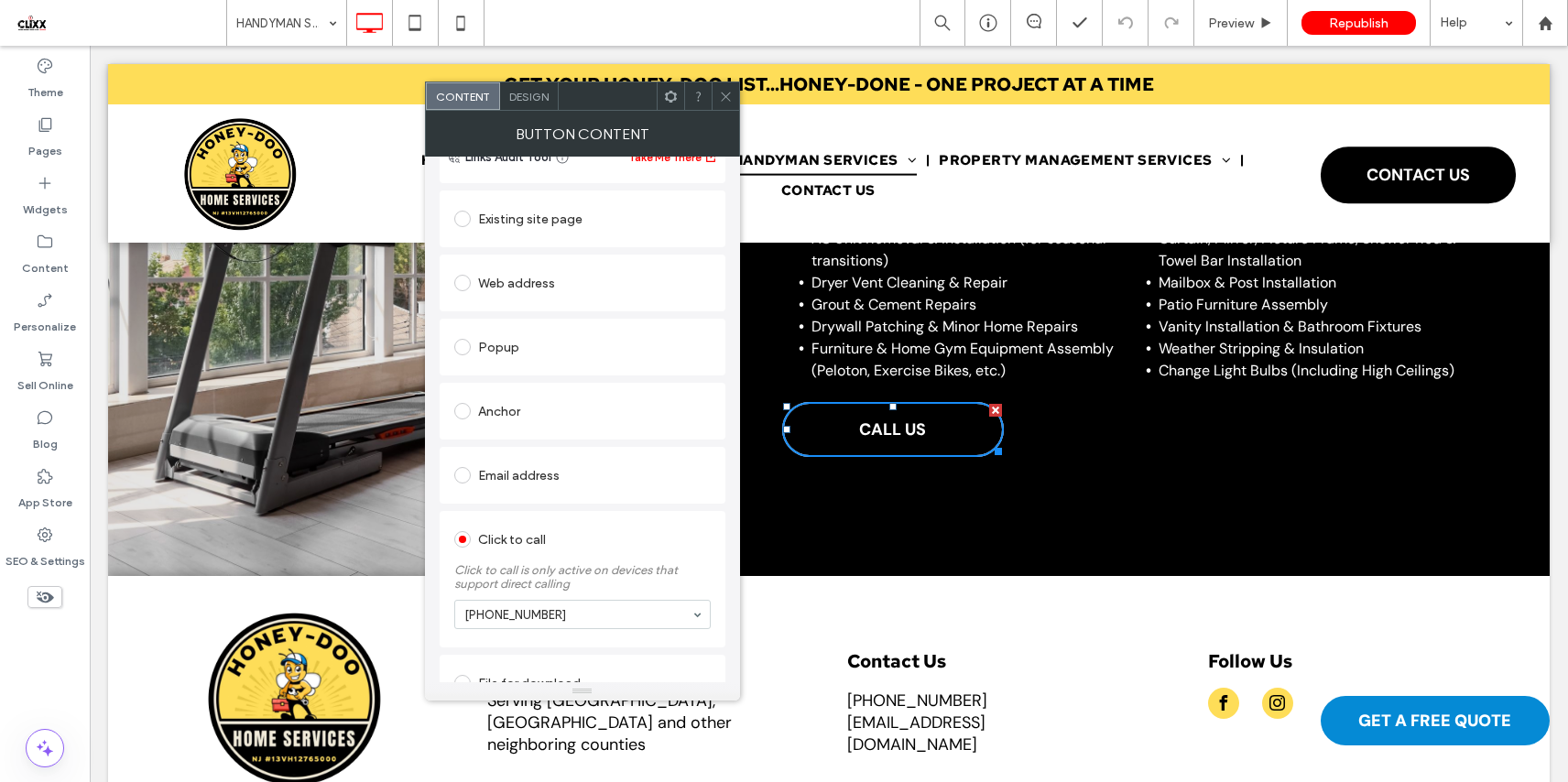
scroll to position [161, 0]
click at [726, 97] on use at bounding box center [725, 96] width 9 height 9
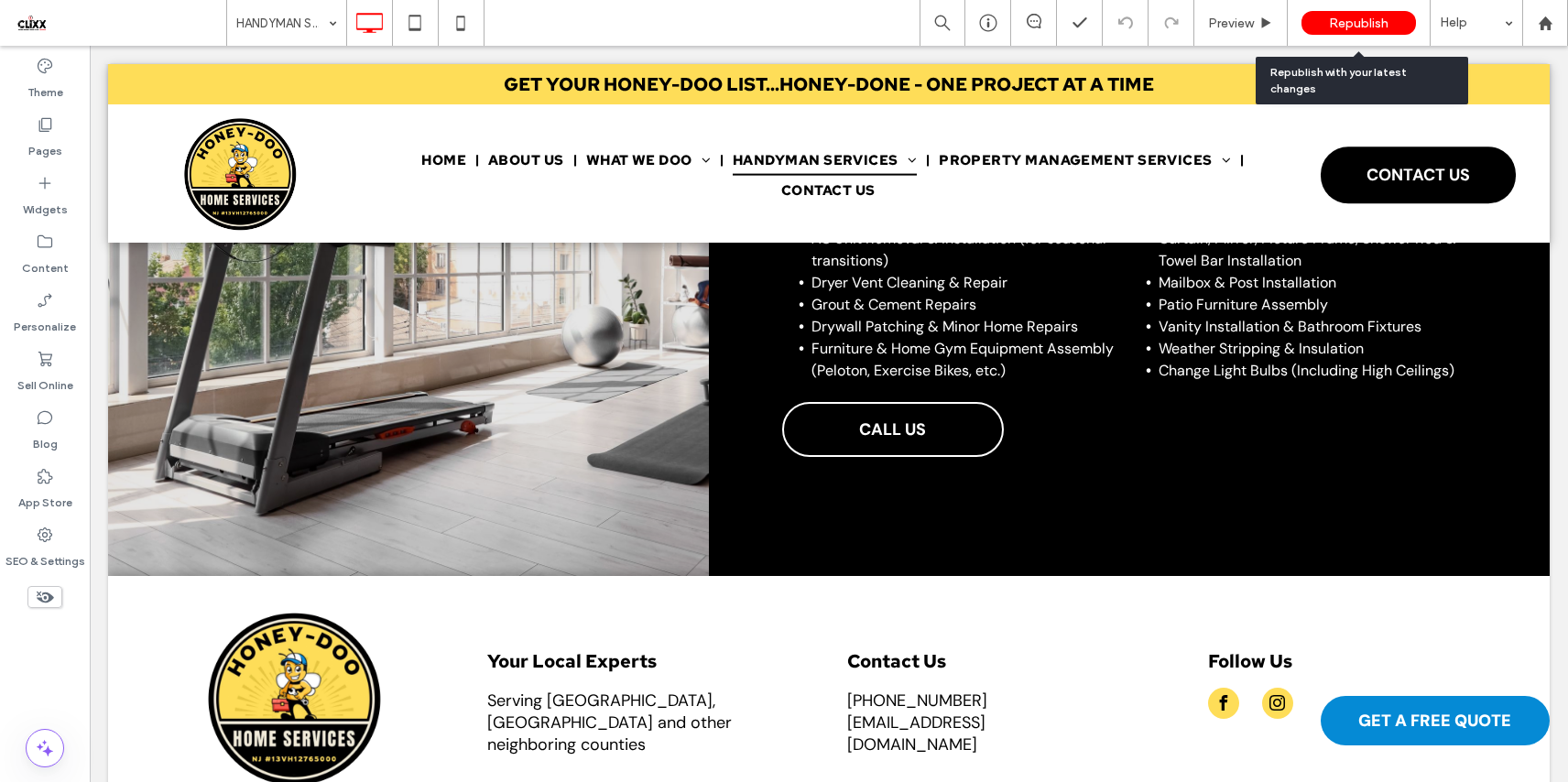
click at [1329, 25] on span "Republish" at bounding box center [1358, 23] width 60 height 16
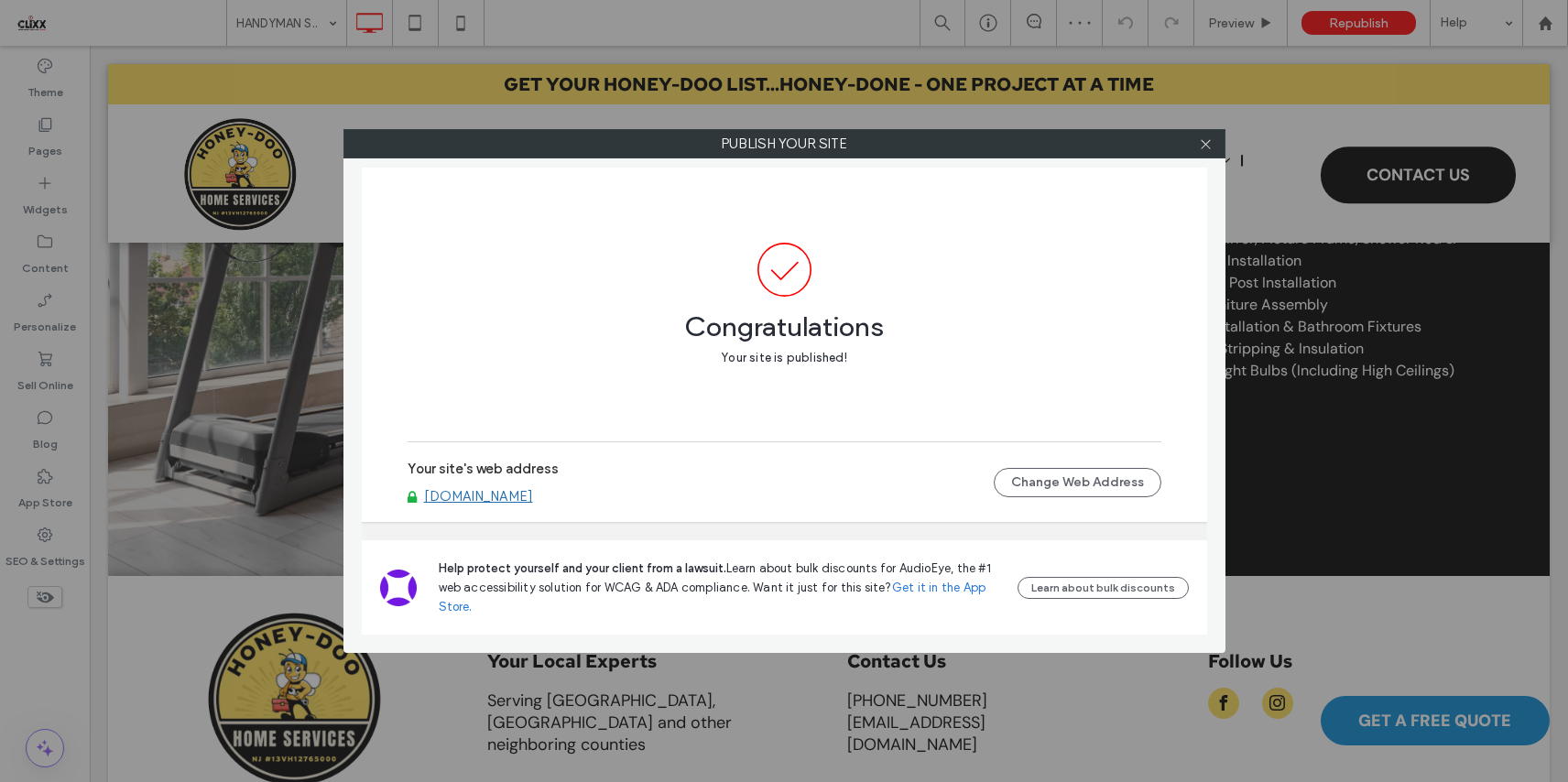
click at [533, 496] on link "[DOMAIN_NAME]" at bounding box center [479, 496] width 109 height 17
